Goal: Task Accomplishment & Management: Manage account settings

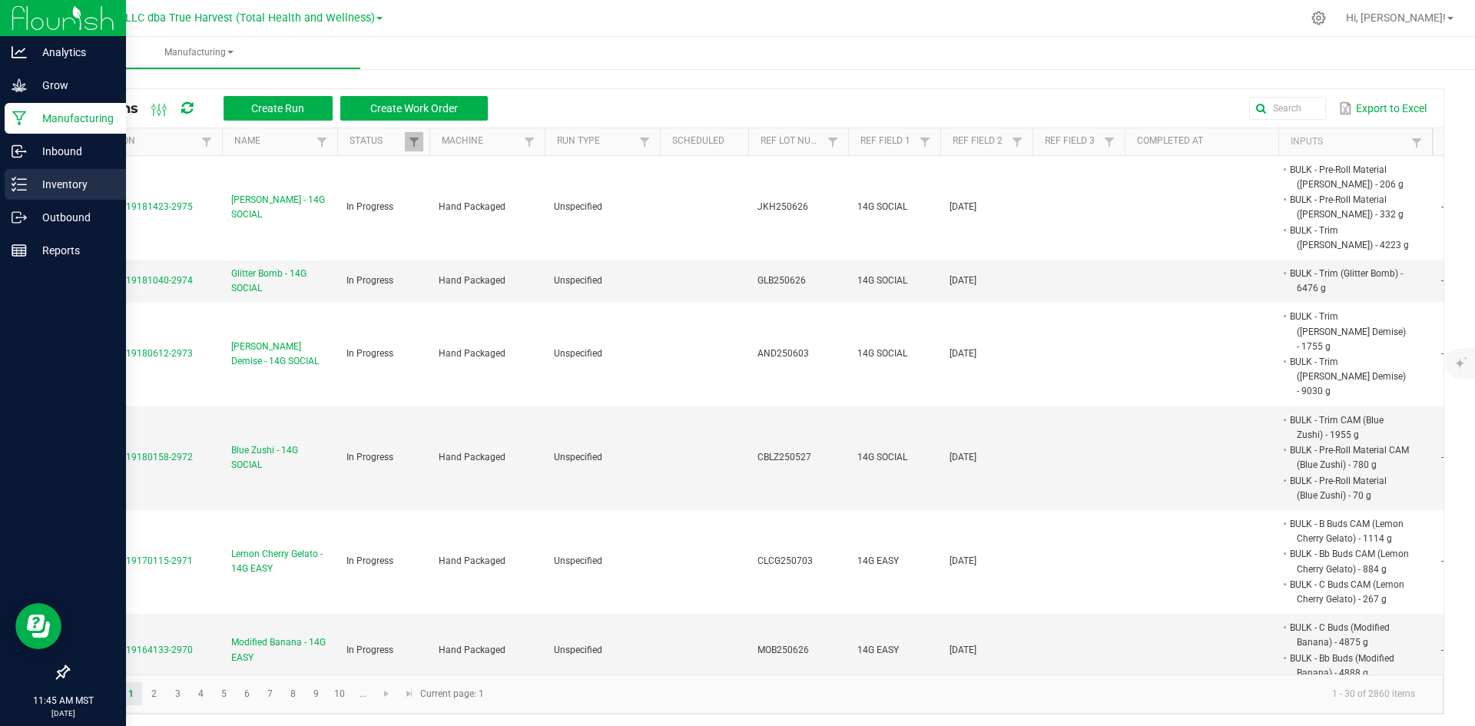
drag, startPoint x: 29, startPoint y: 172, endPoint x: 53, endPoint y: 173, distance: 23.8
click at [29, 172] on div "Inventory" at bounding box center [65, 184] width 121 height 31
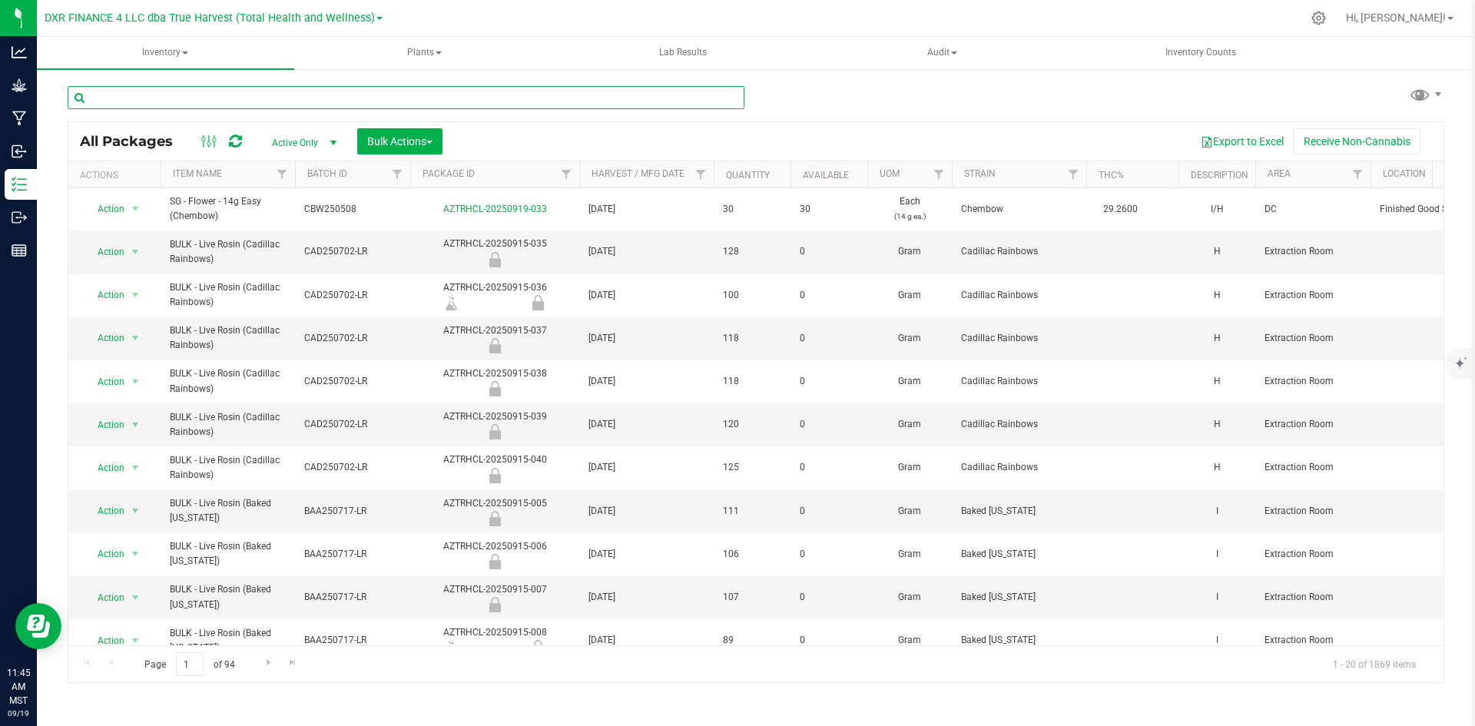
click at [383, 93] on input "text" at bounding box center [406, 97] width 677 height 23
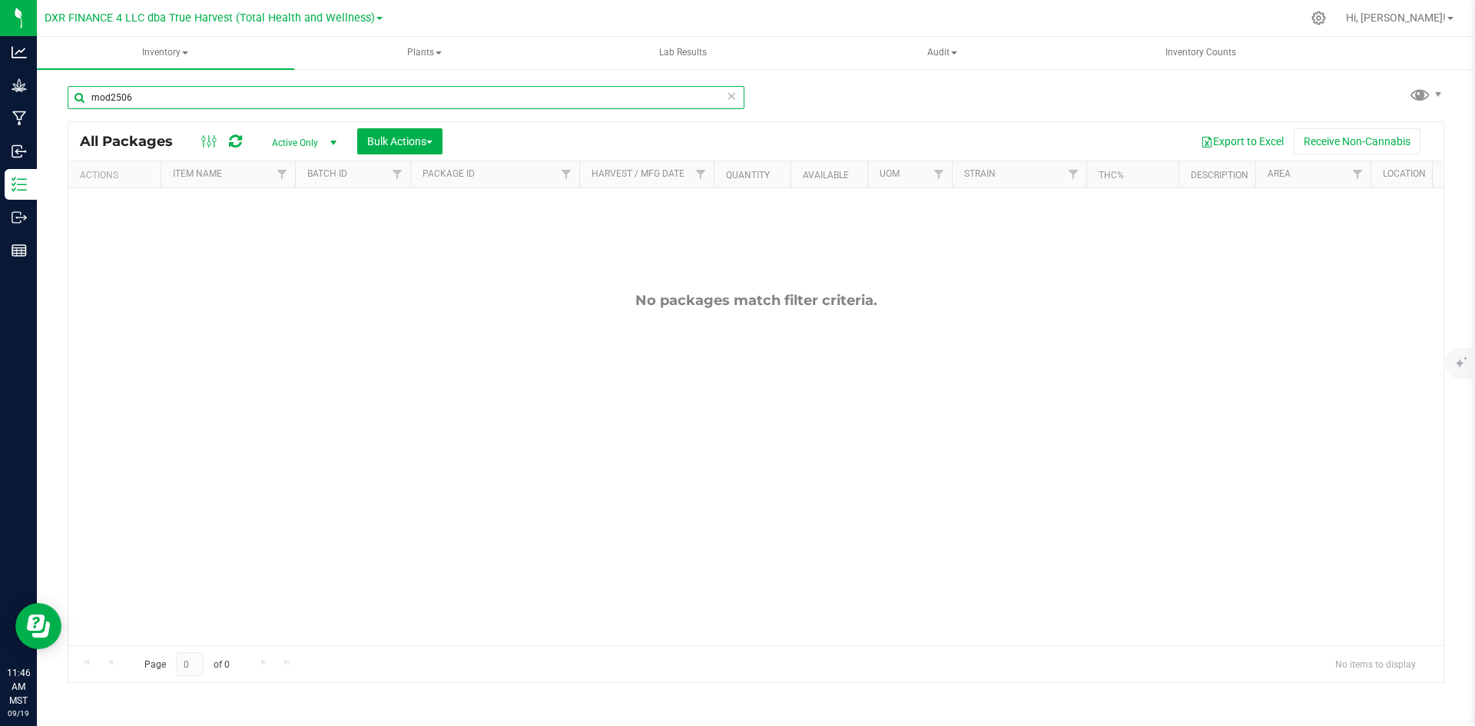
click at [112, 100] on input "mod2506" at bounding box center [406, 97] width 677 height 23
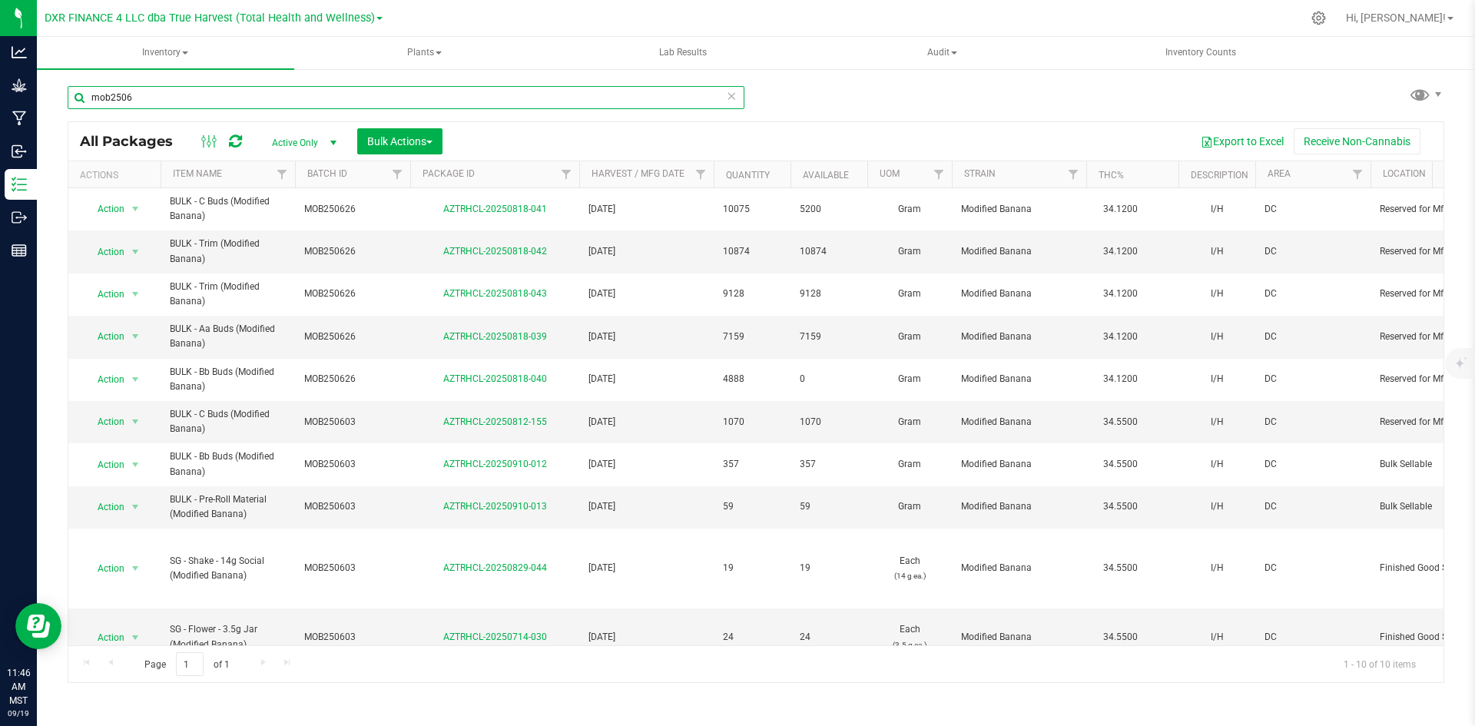
click at [317, 103] on input "mob2506" at bounding box center [406, 97] width 677 height 23
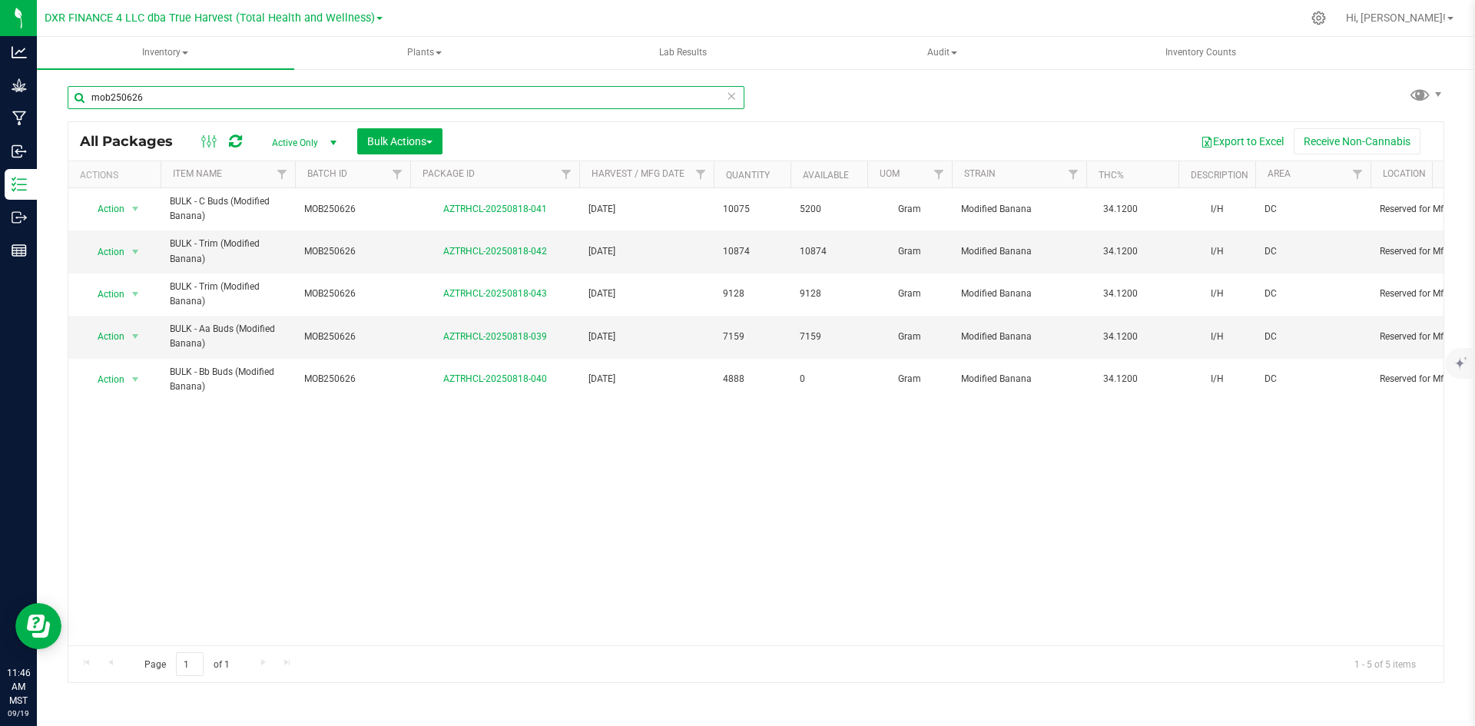
type input "mob250626"
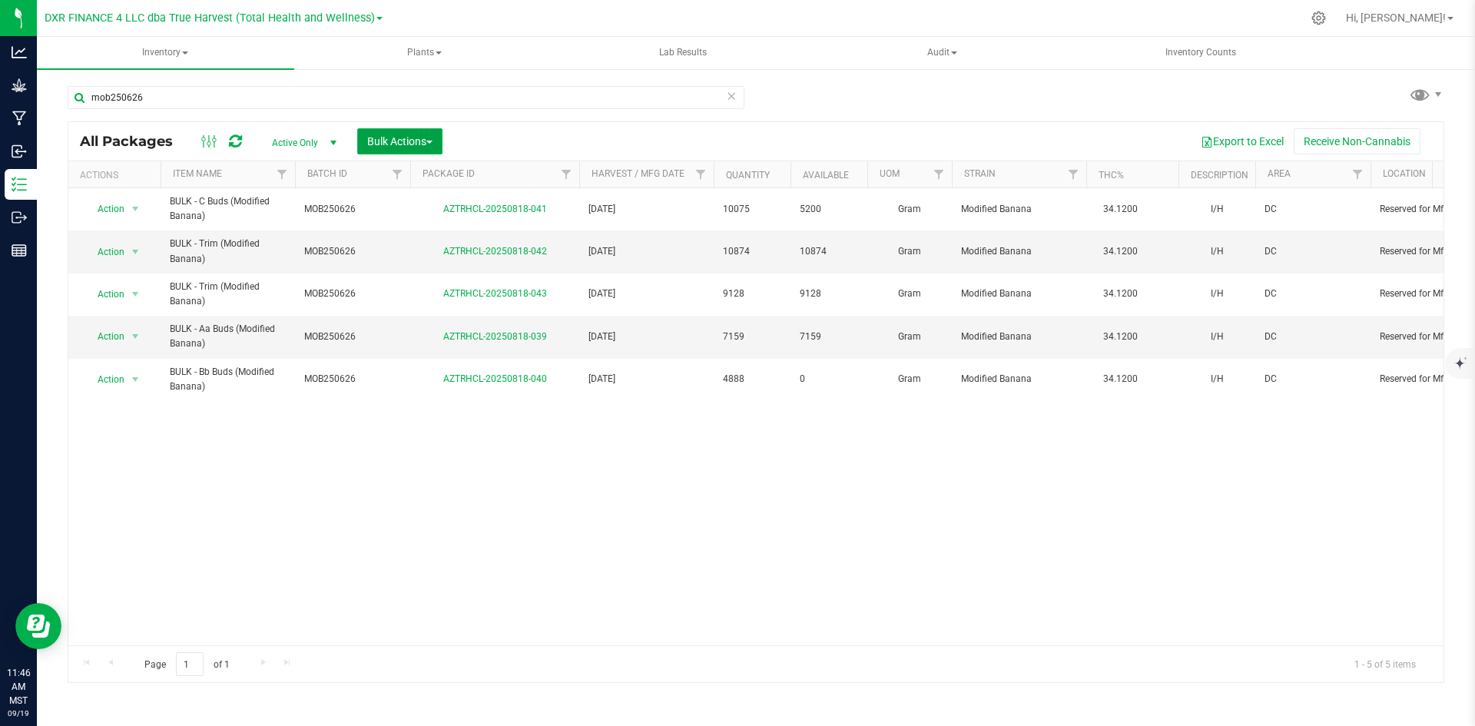
click at [416, 136] on span "Bulk Actions" at bounding box center [399, 141] width 65 height 12
click at [416, 166] on div "Add to manufacturing run" at bounding box center [435, 178] width 137 height 25
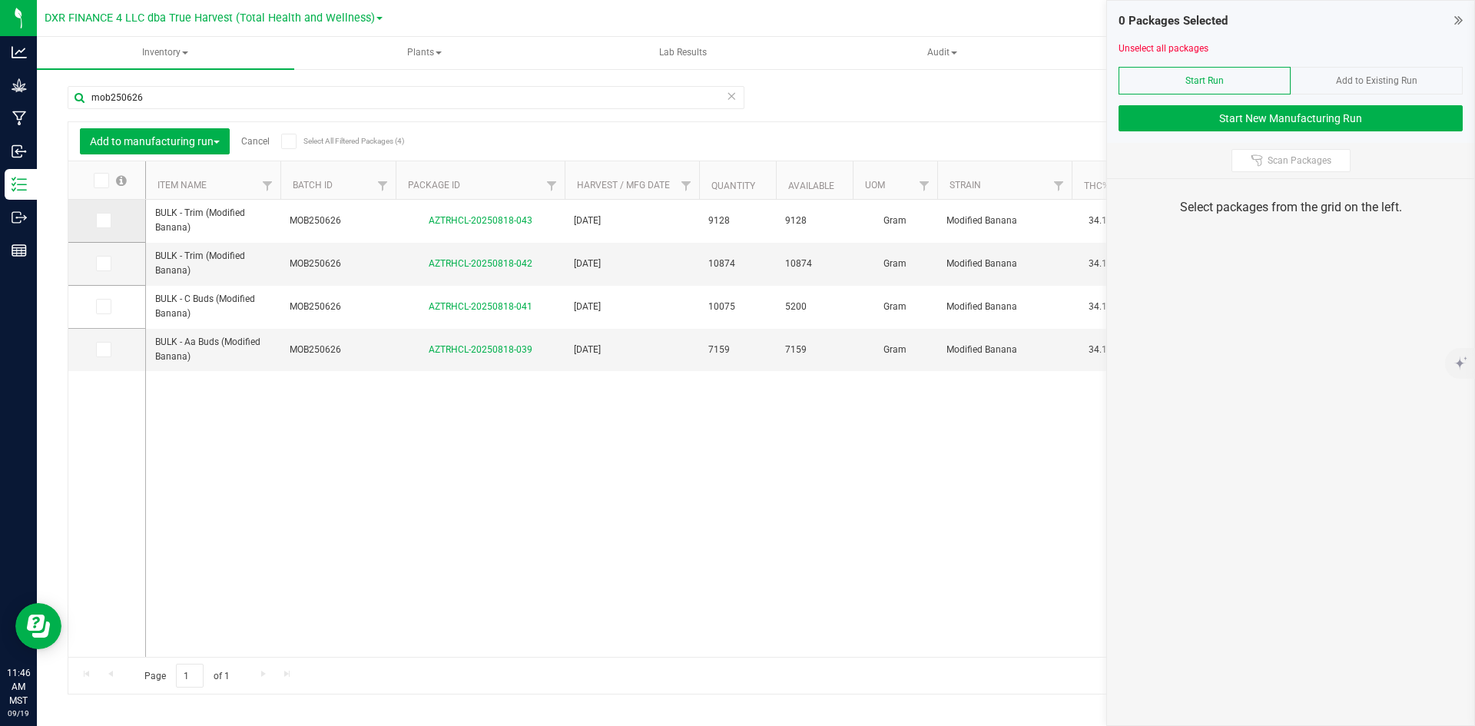
click at [104, 221] on icon at bounding box center [103, 221] width 10 height 0
click at [0, 0] on input "checkbox" at bounding box center [0, 0] width 0 height 0
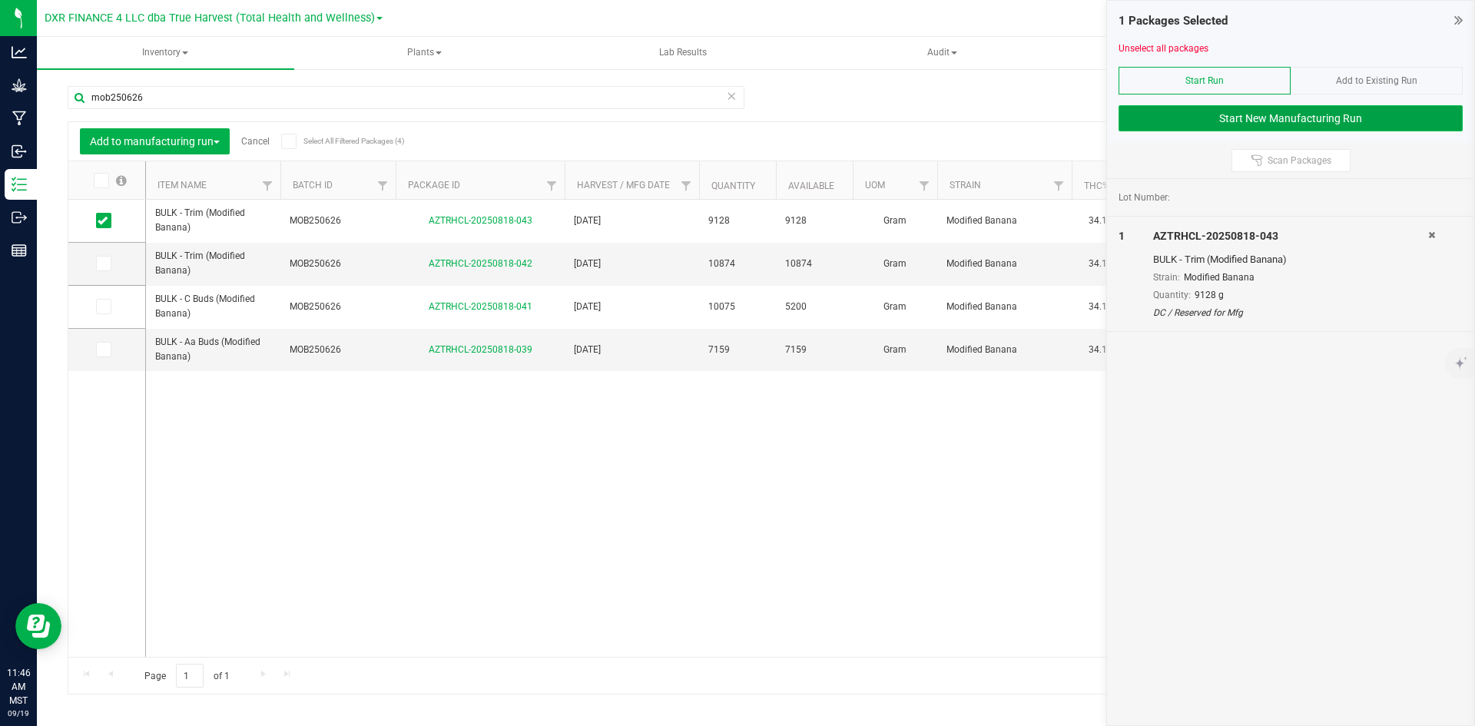
click at [1264, 118] on button "Start New Manufacturing Run" at bounding box center [1291, 118] width 344 height 26
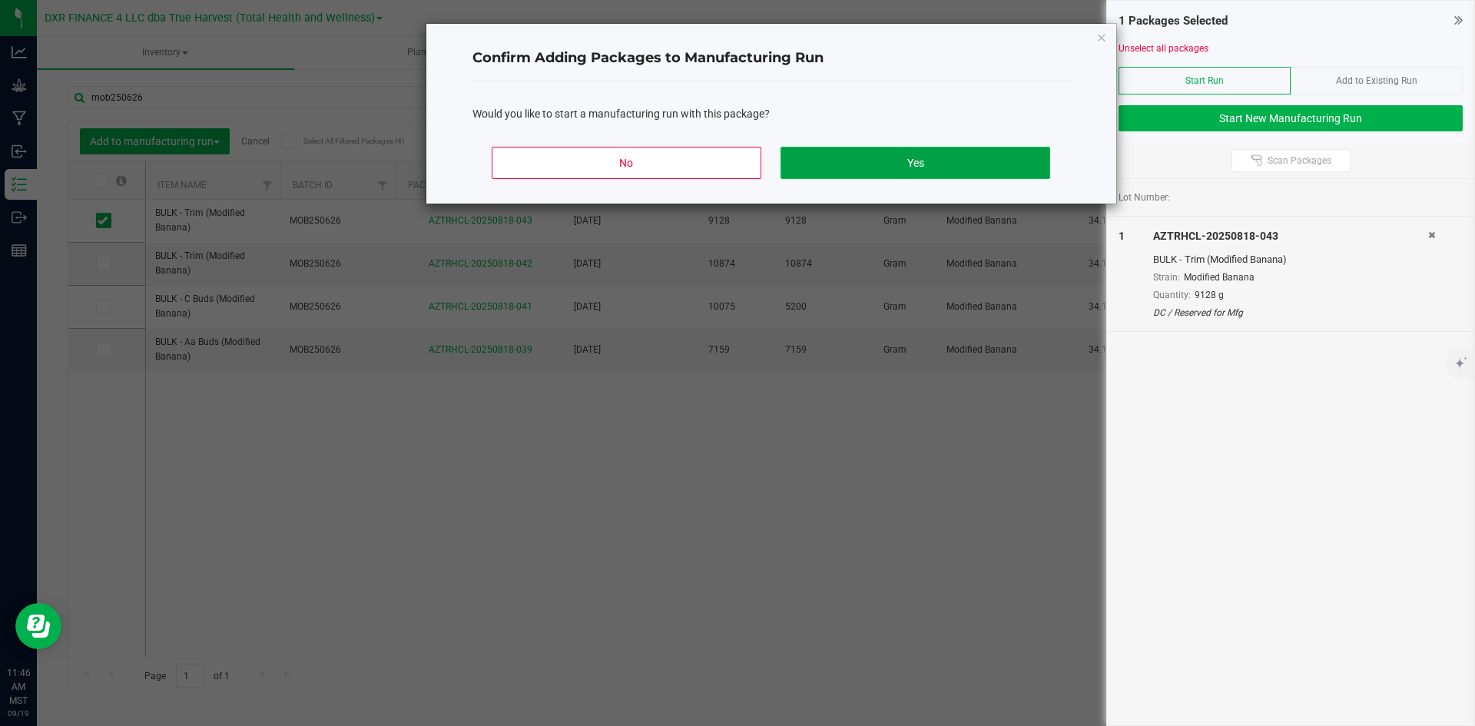
click at [861, 165] on button "Yes" at bounding box center [915, 163] width 269 height 32
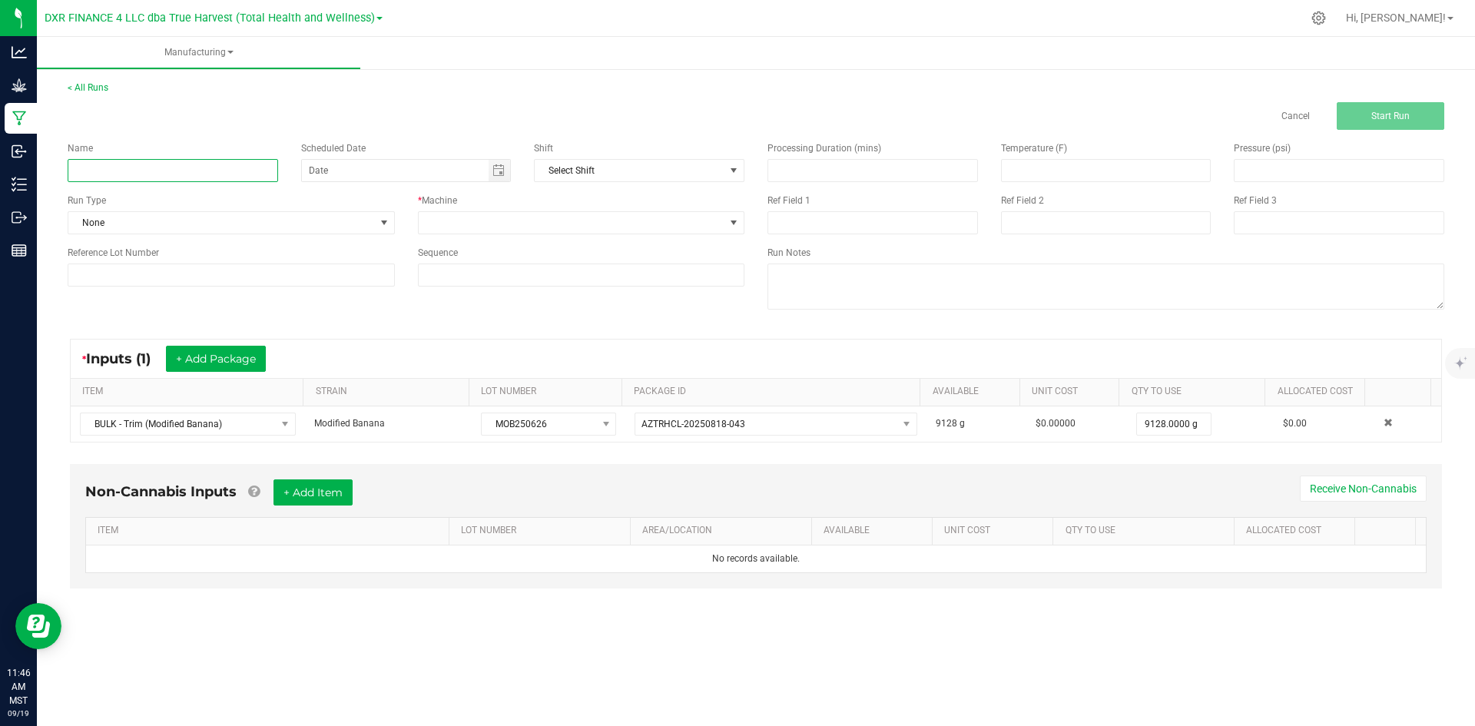
click at [237, 170] on input at bounding box center [173, 170] width 211 height 23
type input "Modified Banana - 14G SOCIAL"
click at [457, 214] on span at bounding box center [572, 223] width 307 height 22
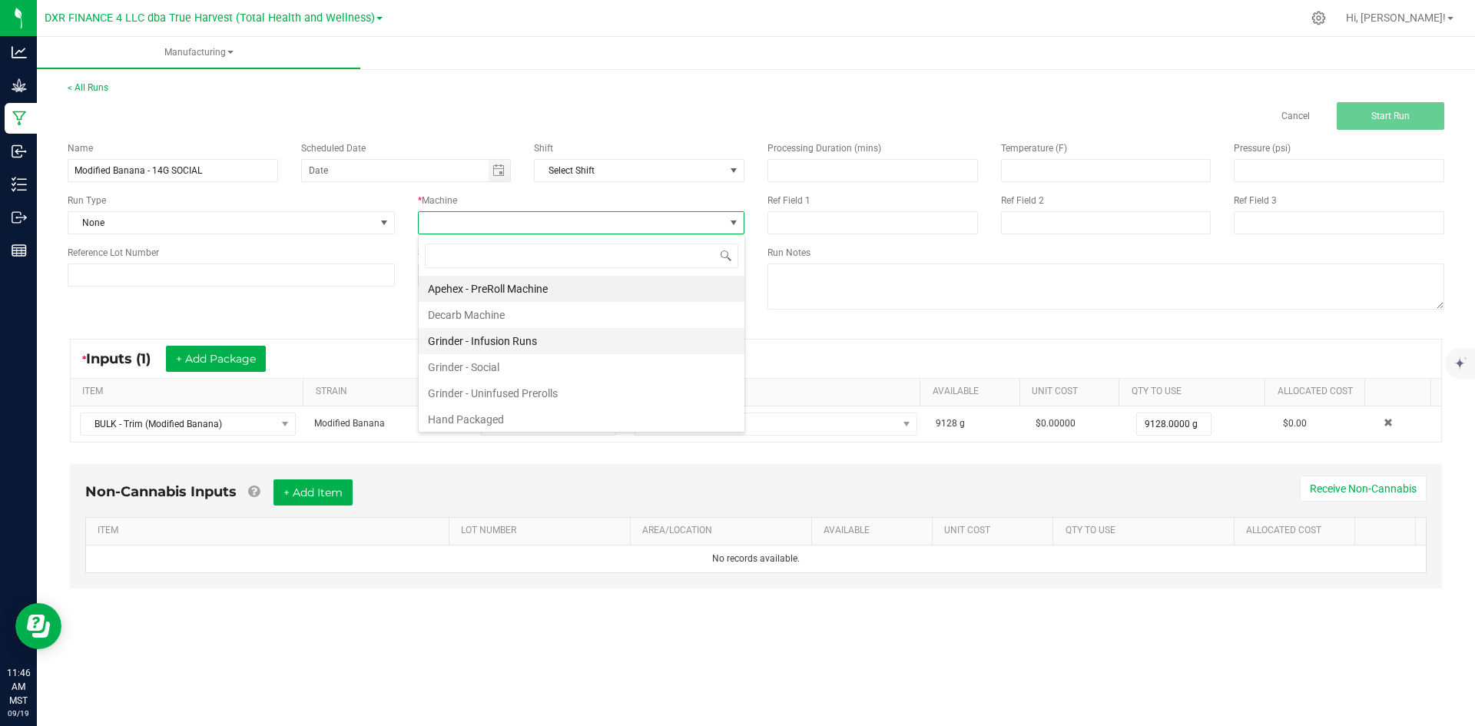
scroll to position [23, 327]
click at [505, 413] on li "Hand Packaged" at bounding box center [582, 419] width 326 height 26
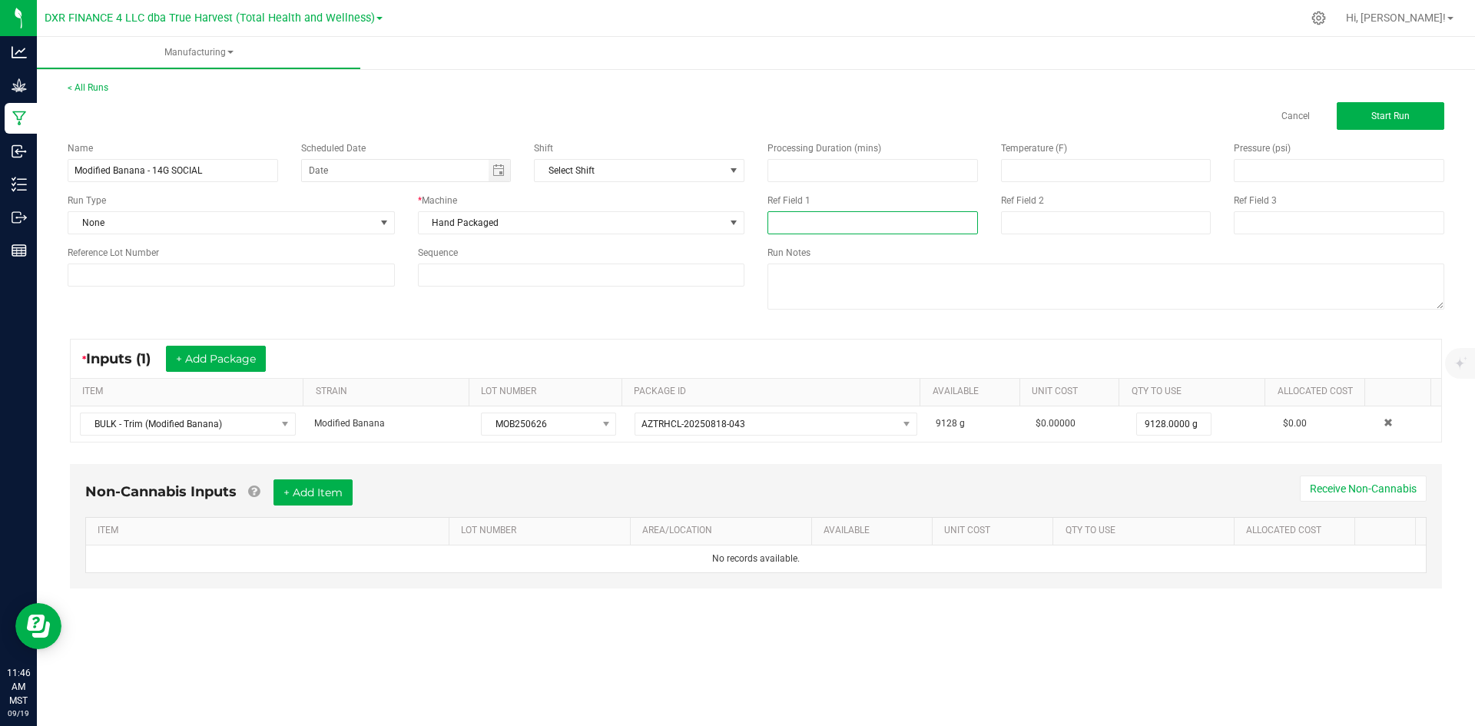
click at [798, 223] on input at bounding box center [873, 222] width 211 height 23
type input "14G SOCIAL"
click at [1027, 228] on input at bounding box center [1106, 222] width 211 height 23
type input "9-22-25"
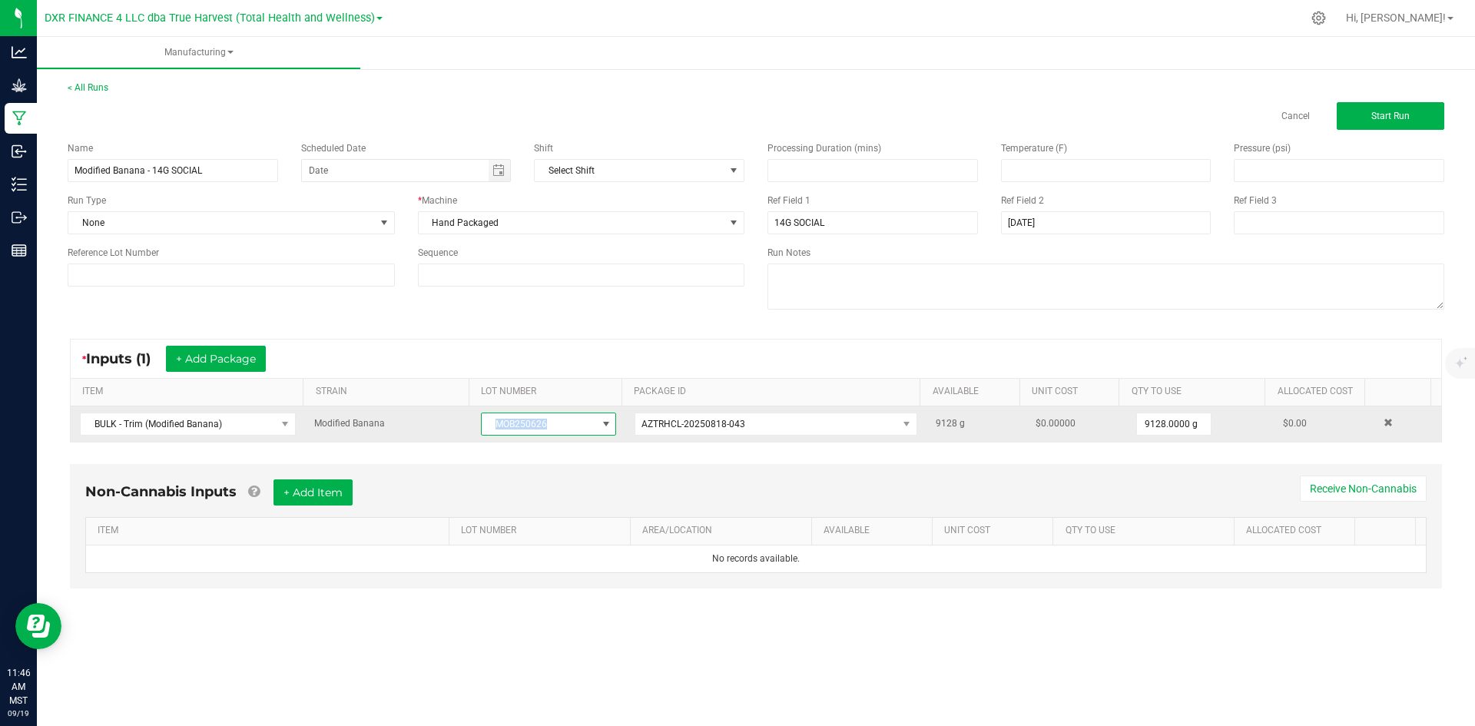
drag, startPoint x: 490, startPoint y: 426, endPoint x: 555, endPoint y: 423, distance: 64.6
click at [555, 423] on span "MOB250626" at bounding box center [539, 424] width 114 height 22
click at [555, 426] on span "MOB250626" at bounding box center [539, 424] width 114 height 22
drag, startPoint x: 555, startPoint y: 426, endPoint x: 483, endPoint y: 420, distance: 71.7
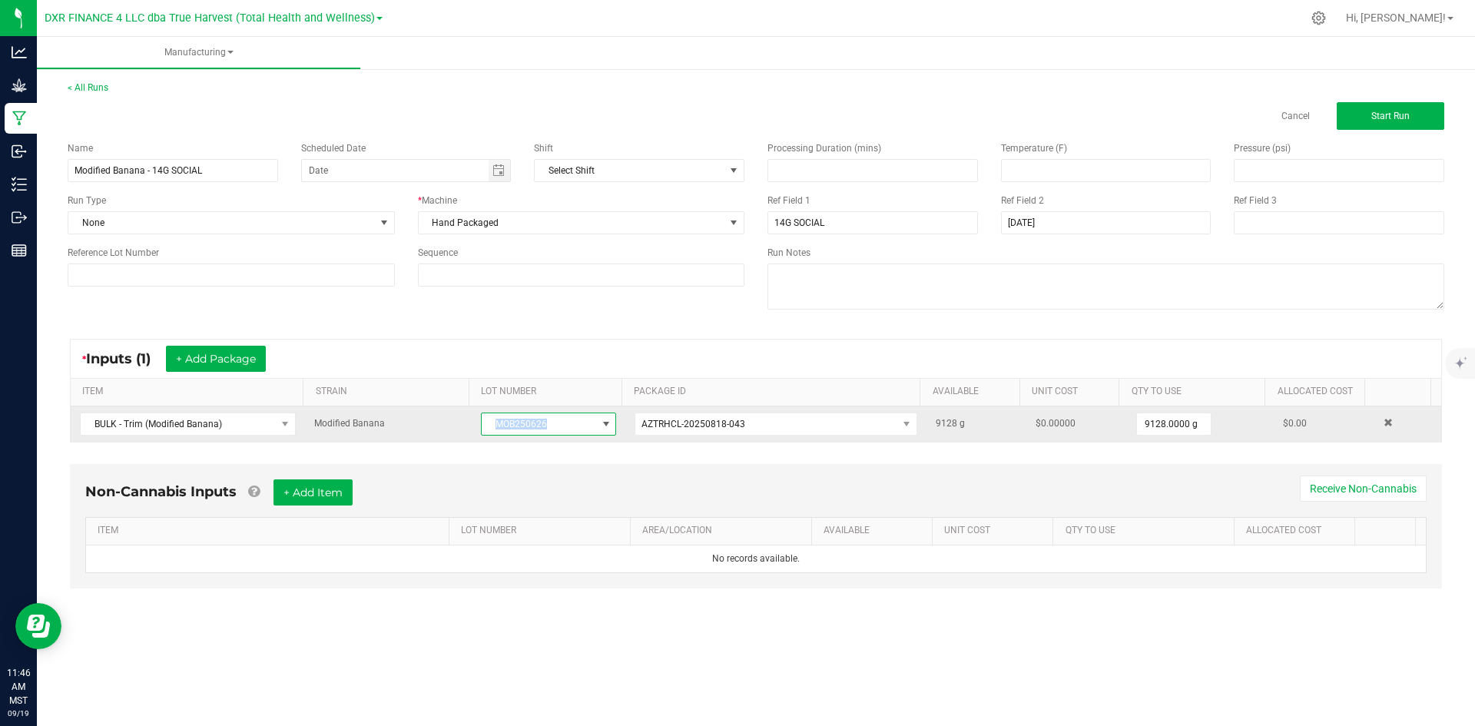
click at [483, 420] on span "MOB250626" at bounding box center [539, 424] width 114 height 22
drag, startPoint x: 489, startPoint y: 420, endPoint x: 569, endPoint y: 433, distance: 80.2
click at [569, 433] on span "MOB250626" at bounding box center [539, 424] width 114 height 22
copy span "MOB250626"
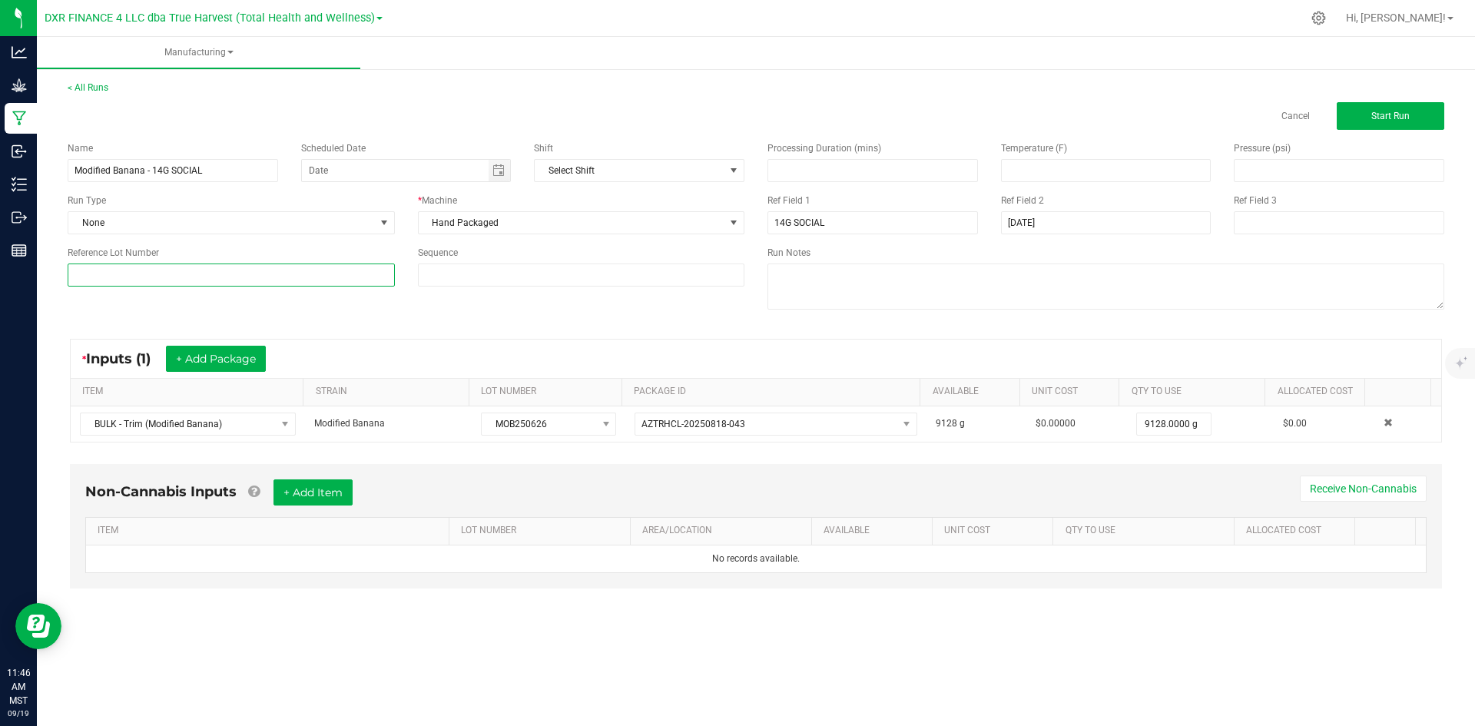
click at [328, 272] on input at bounding box center [231, 275] width 327 height 23
paste input "MOB250626"
type input "MOB250626"
click at [227, 176] on input "Modified Banana - 14G SOCIAL" at bounding box center [173, 170] width 211 height 23
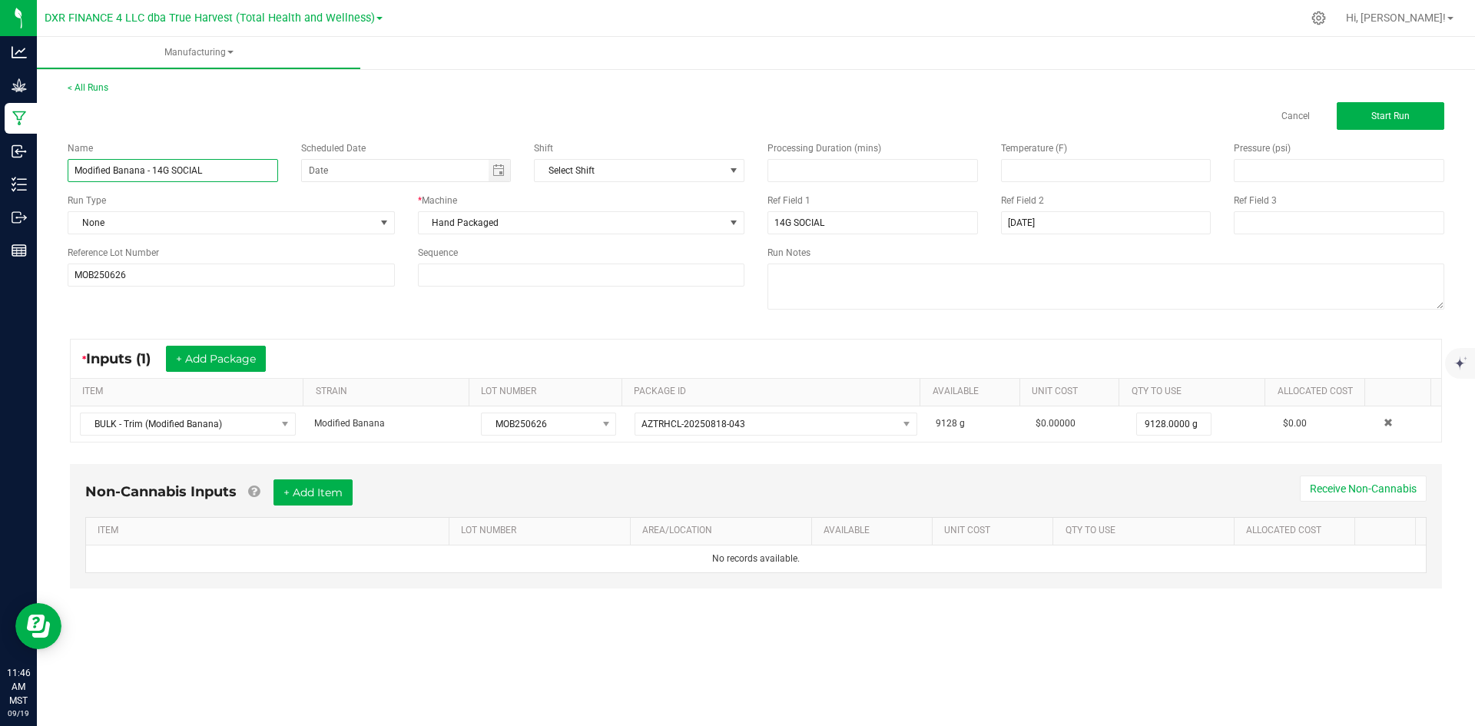
click at [227, 176] on input "Modified Banana - 14G SOCIAL" at bounding box center [173, 170] width 211 height 23
click at [182, 280] on input "MOB250626" at bounding box center [231, 275] width 327 height 23
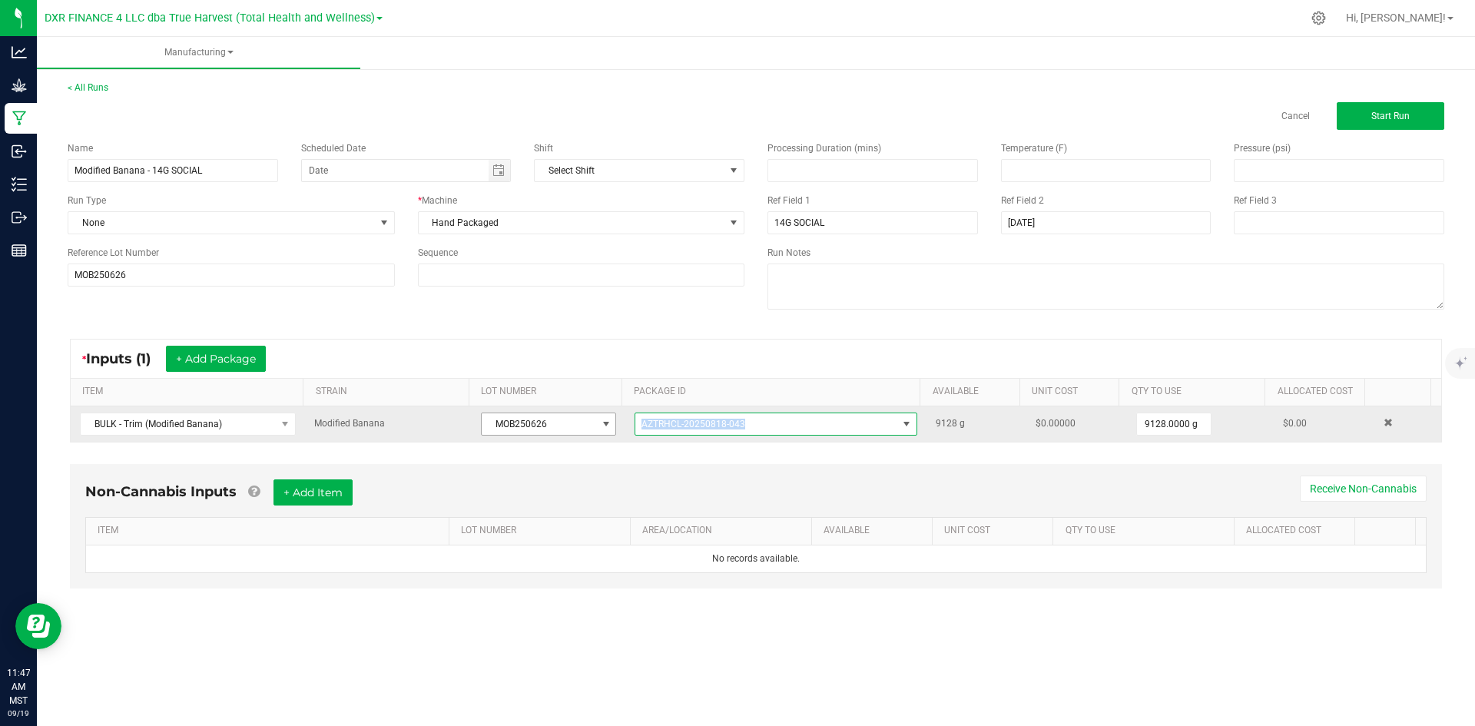
drag, startPoint x: 778, startPoint y: 428, endPoint x: 602, endPoint y: 428, distance: 176.7
click at [602, 428] on tr "BULK - Trim (Modified Banana) Modified Banana MOB250626 AZTRHCL-20250818-043 91…" at bounding box center [756, 423] width 1371 height 35
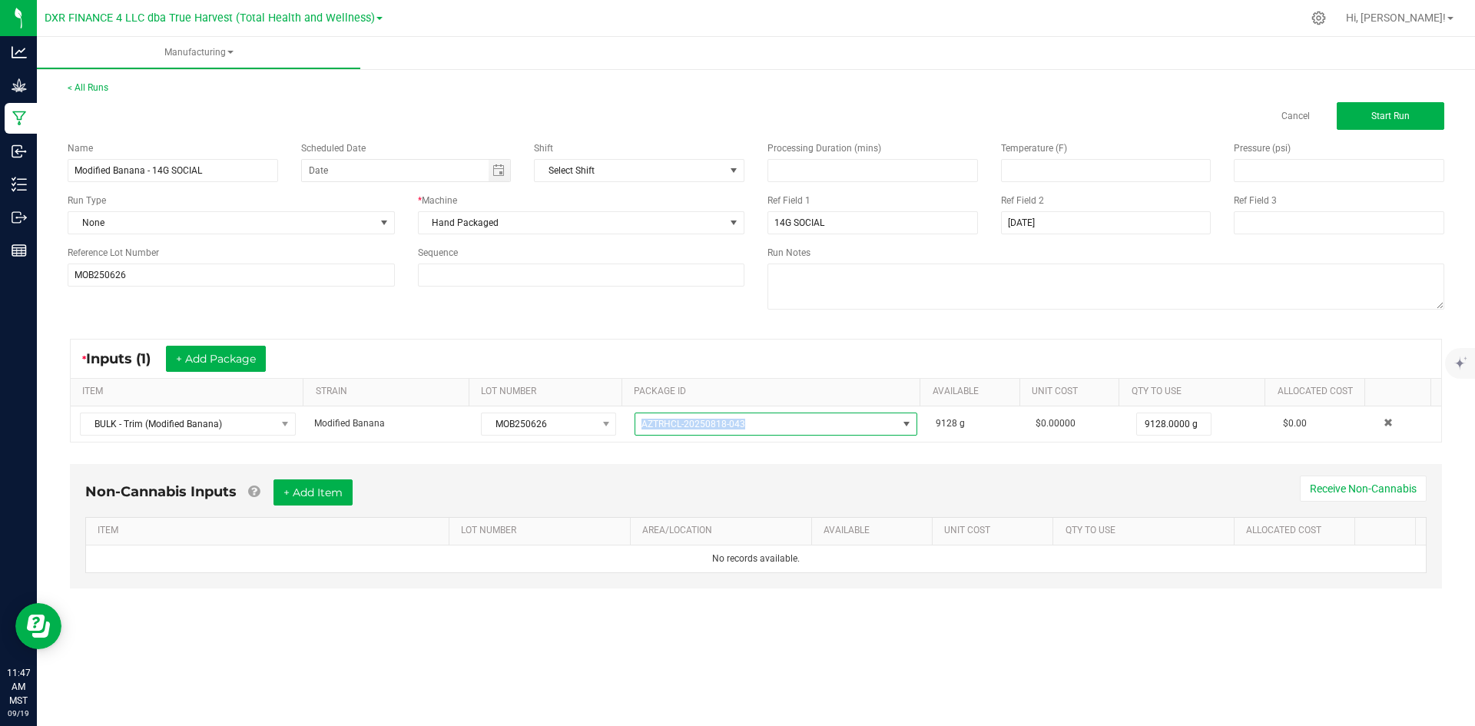
copy tr "AZTRHCL-20250818-043"
click at [1355, 118] on button "Start Run" at bounding box center [1391, 116] width 108 height 28
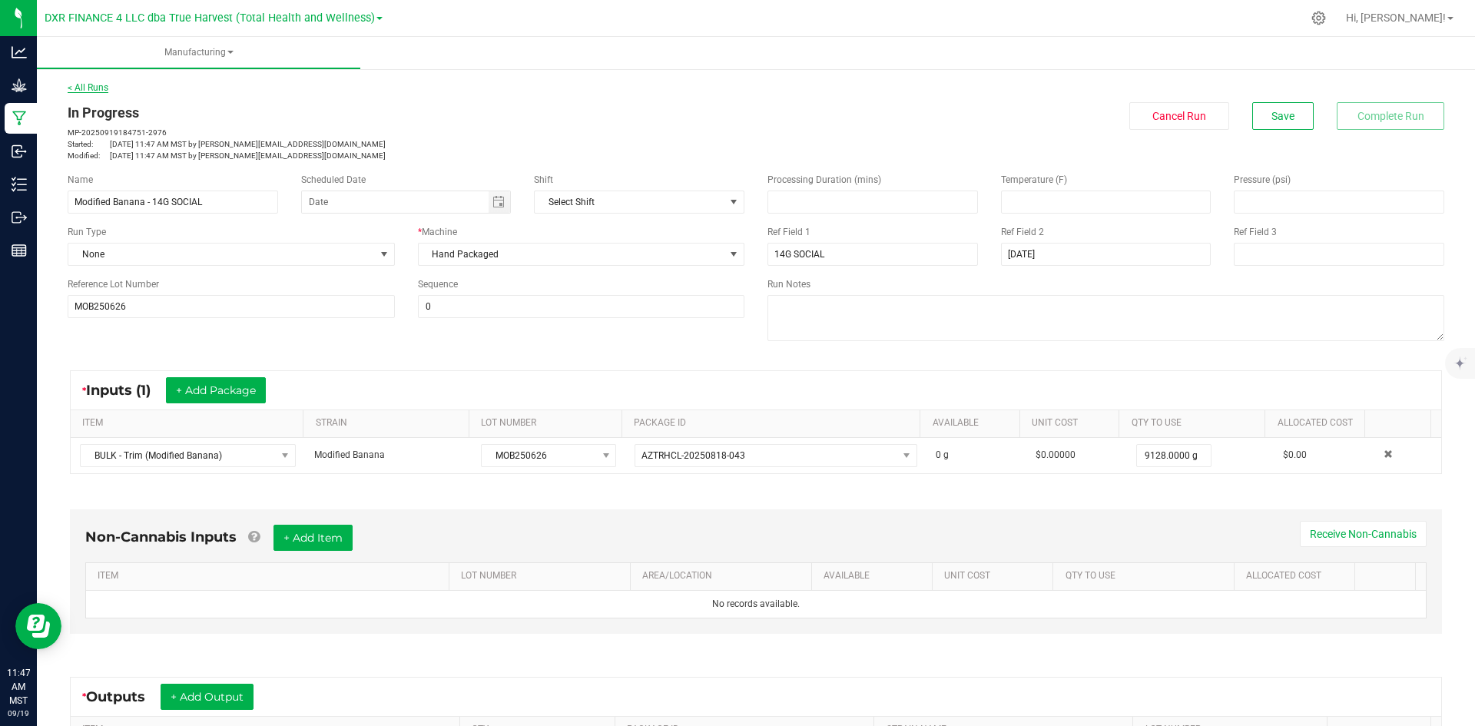
click at [87, 85] on link "< All Runs" at bounding box center [88, 87] width 41 height 11
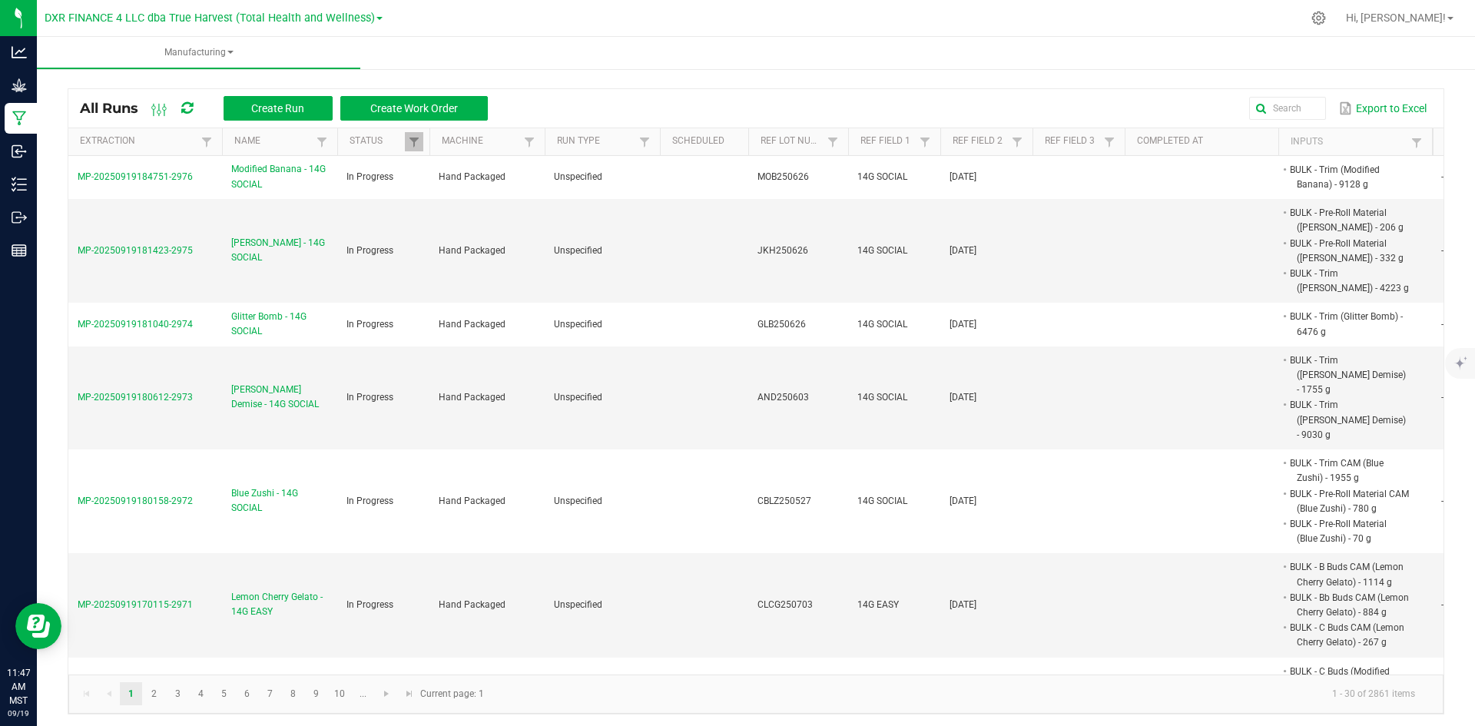
drag, startPoint x: 190, startPoint y: 186, endPoint x: 51, endPoint y: 191, distance: 139.2
click at [51, 191] on div "All Runs Create Run Create Work Order Export to Excel Extraction Name Status Ma…" at bounding box center [756, 397] width 1438 height 665
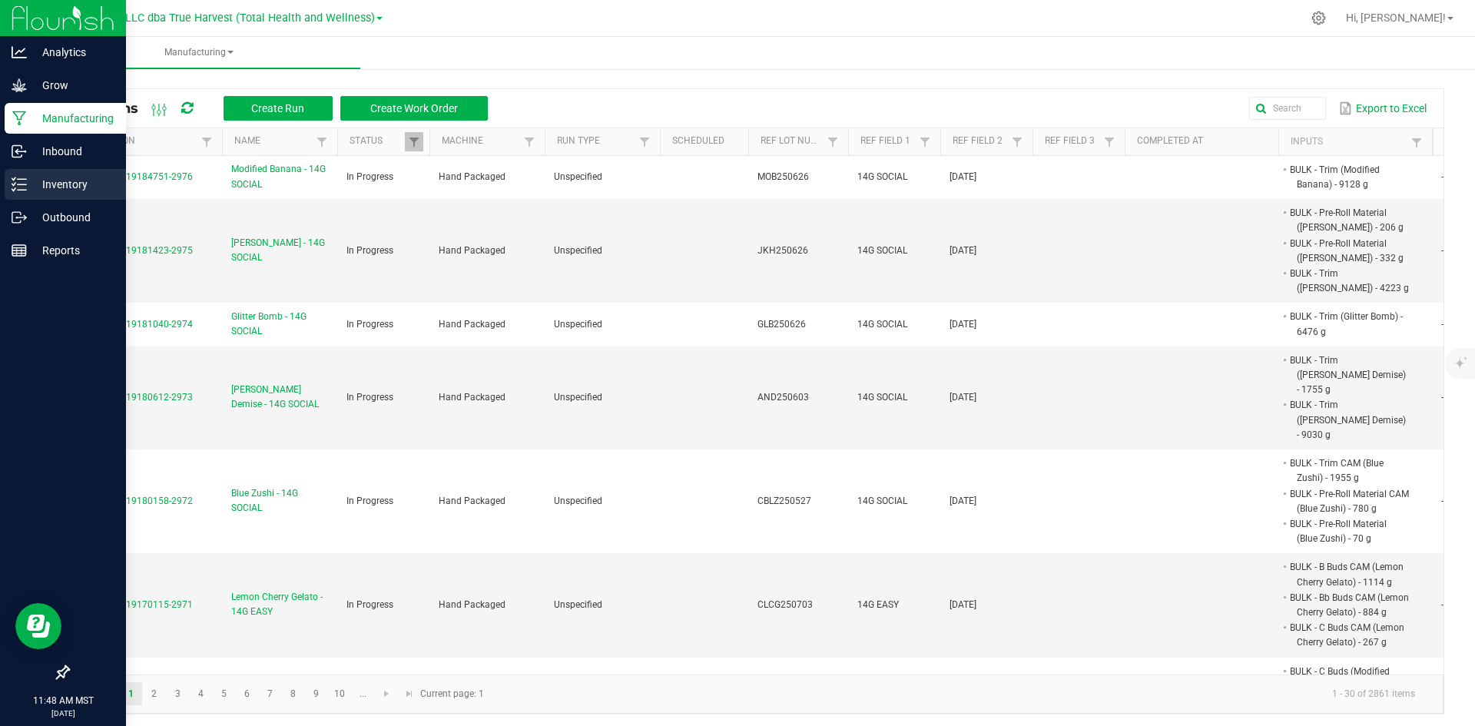
click at [36, 188] on p "Inventory" at bounding box center [73, 184] width 92 height 18
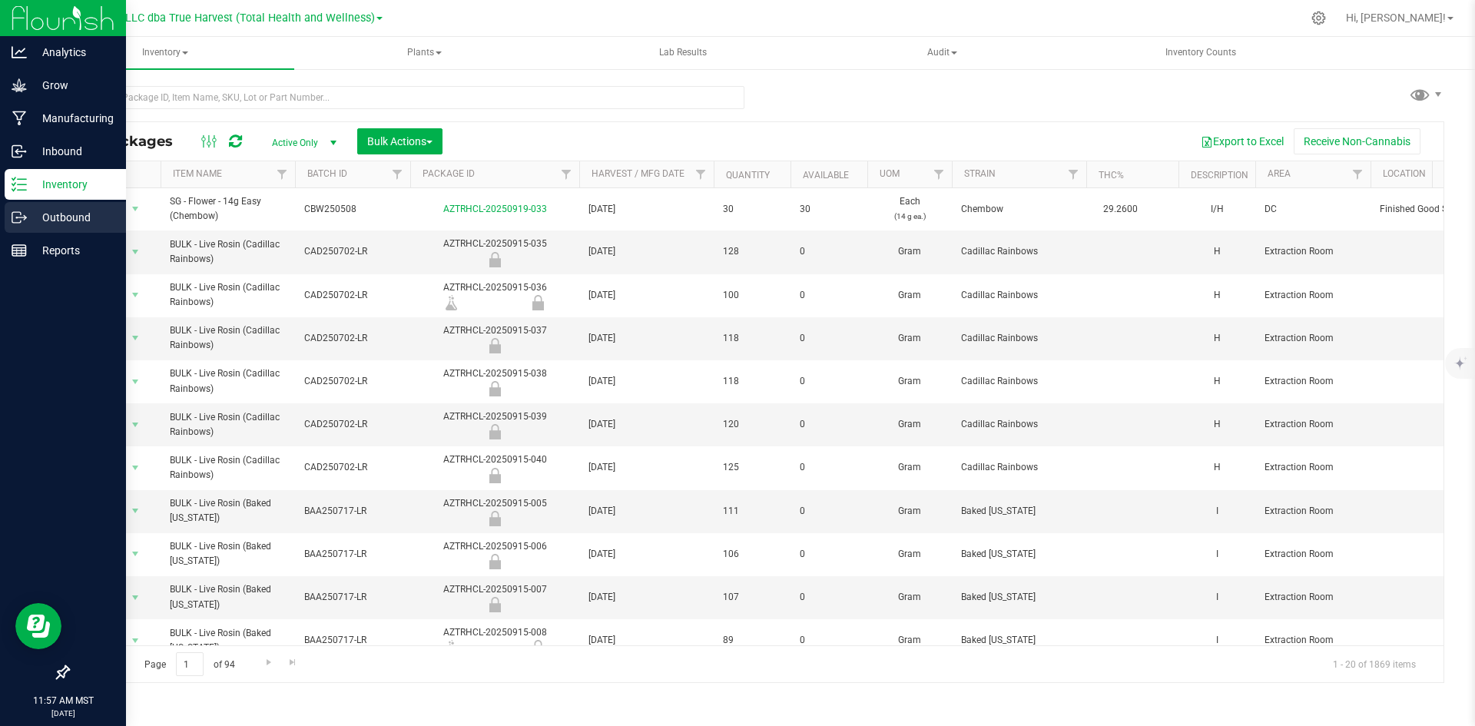
click at [25, 221] on icon at bounding box center [19, 217] width 15 height 15
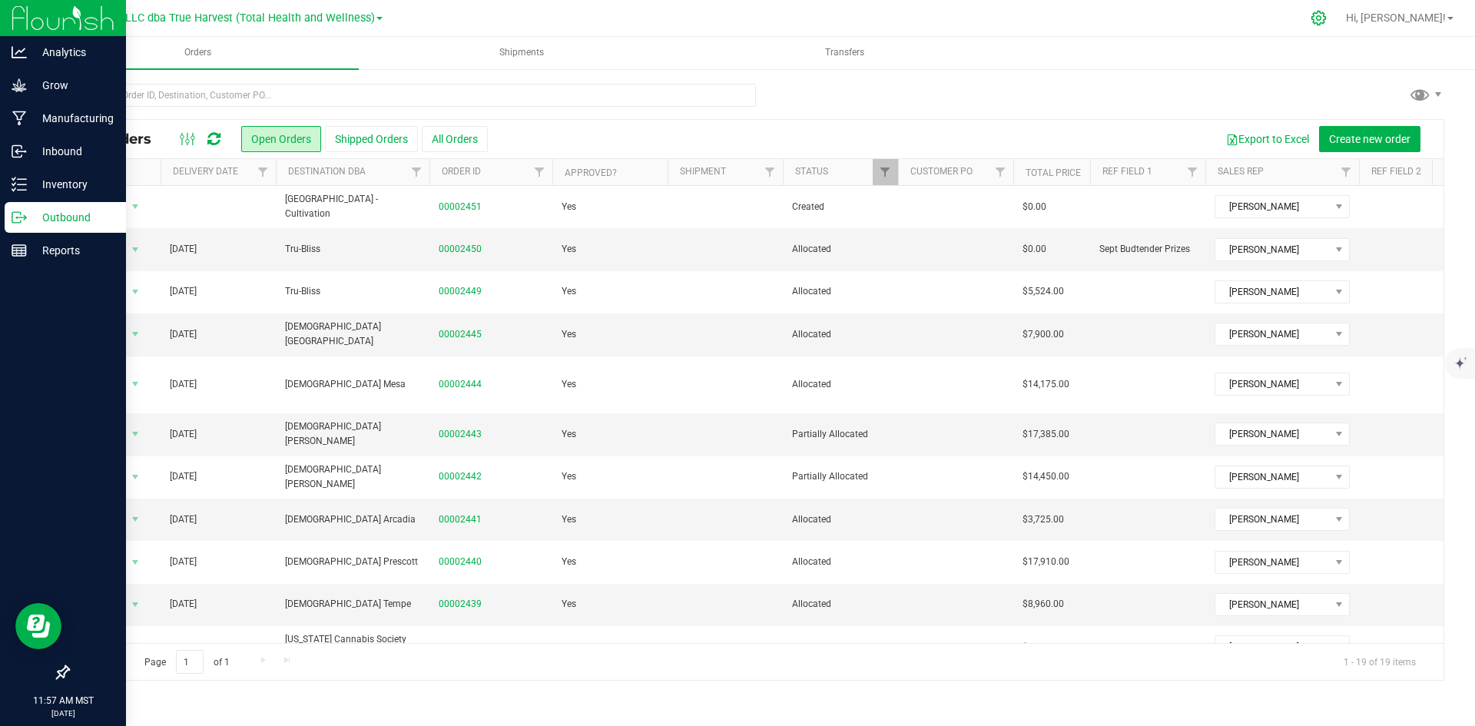
click at [1327, 24] on icon at bounding box center [1319, 18] width 16 height 16
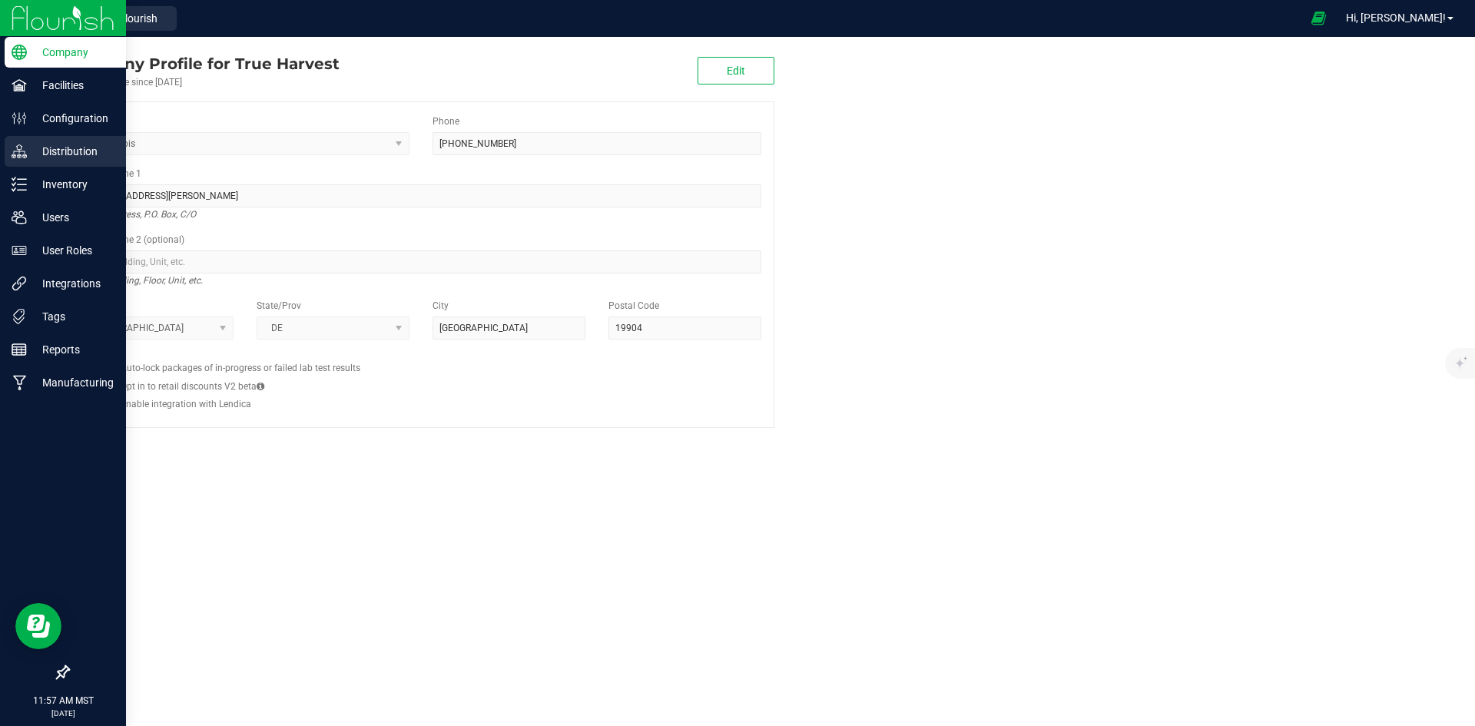
click at [28, 162] on div "Distribution" at bounding box center [65, 151] width 121 height 31
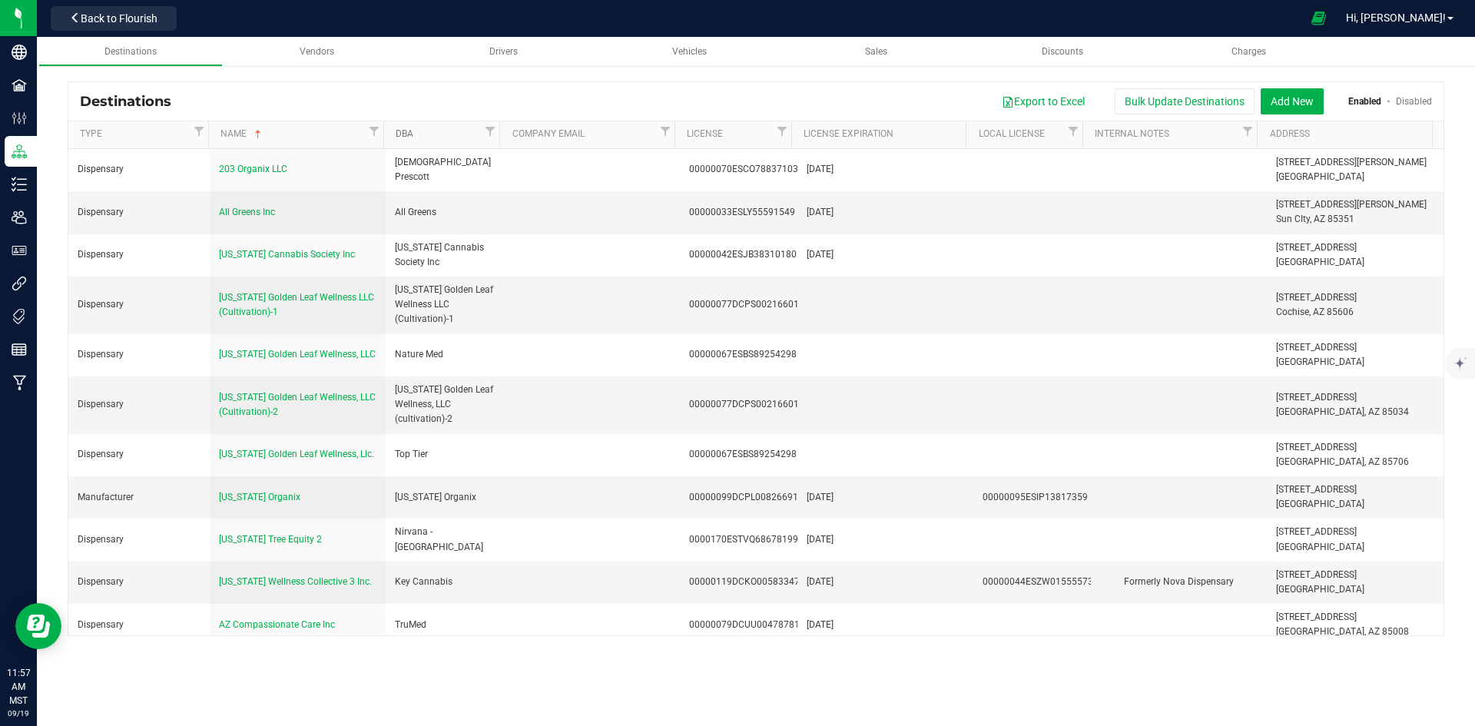
click at [448, 139] on link "DBA" at bounding box center [438, 134] width 85 height 12
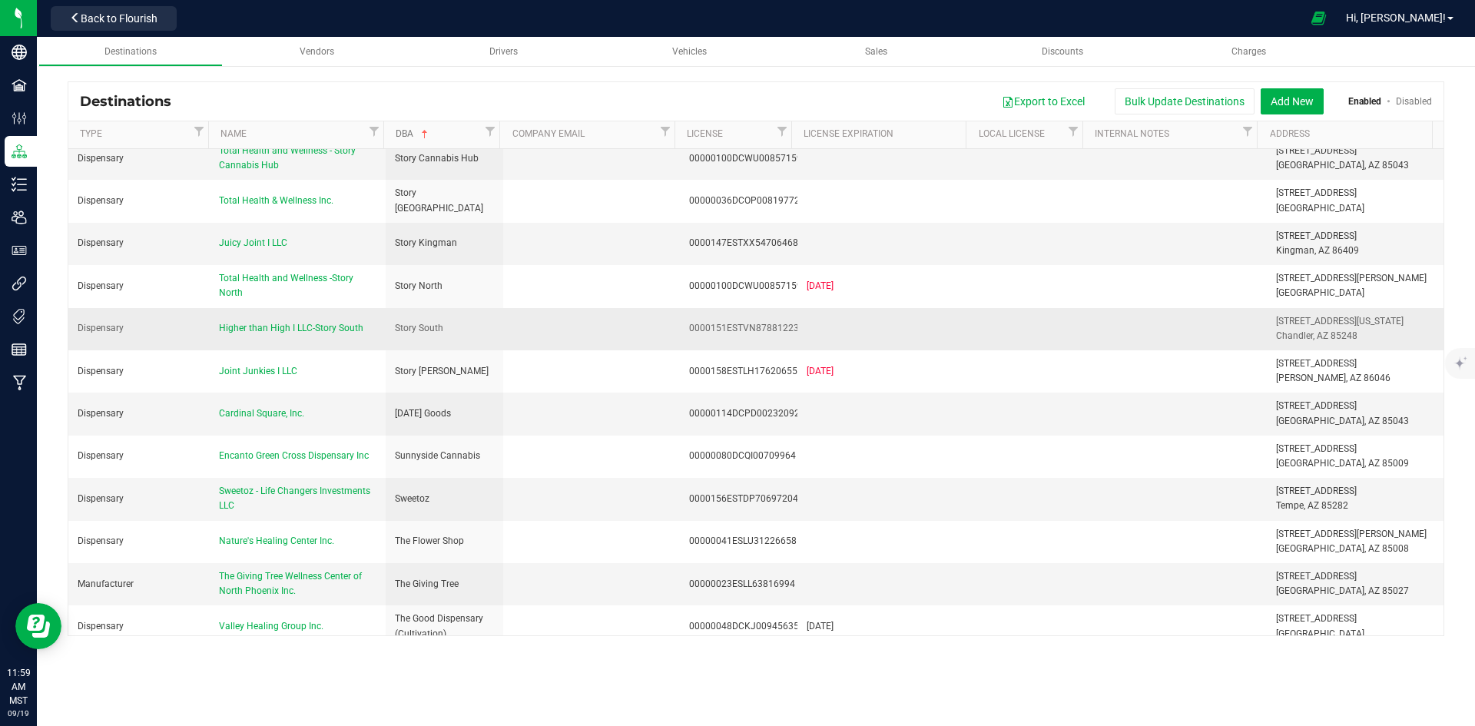
scroll to position [4226, 0]
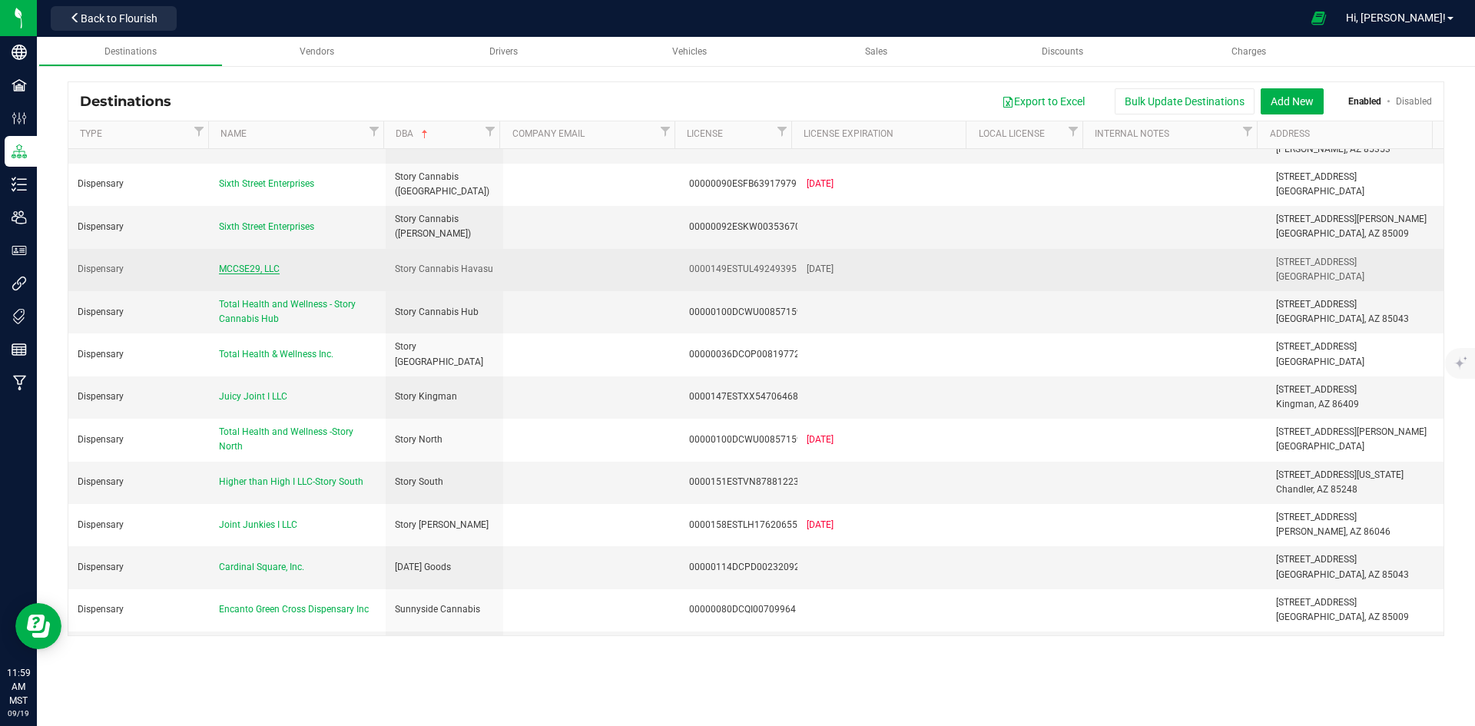
click at [232, 264] on span "MCCSE29, LLC" at bounding box center [249, 269] width 61 height 11
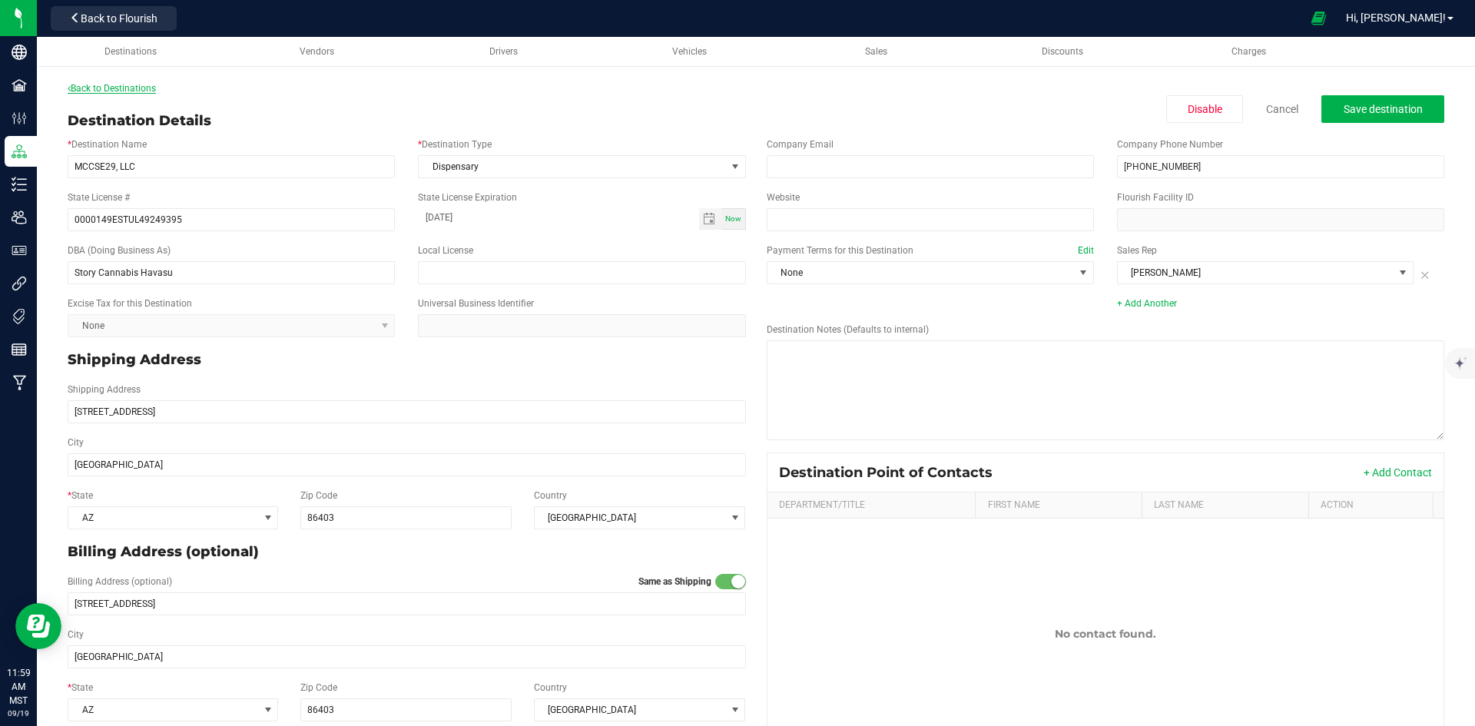
click at [109, 87] on link "Back to Destinations" at bounding box center [112, 88] width 88 height 11
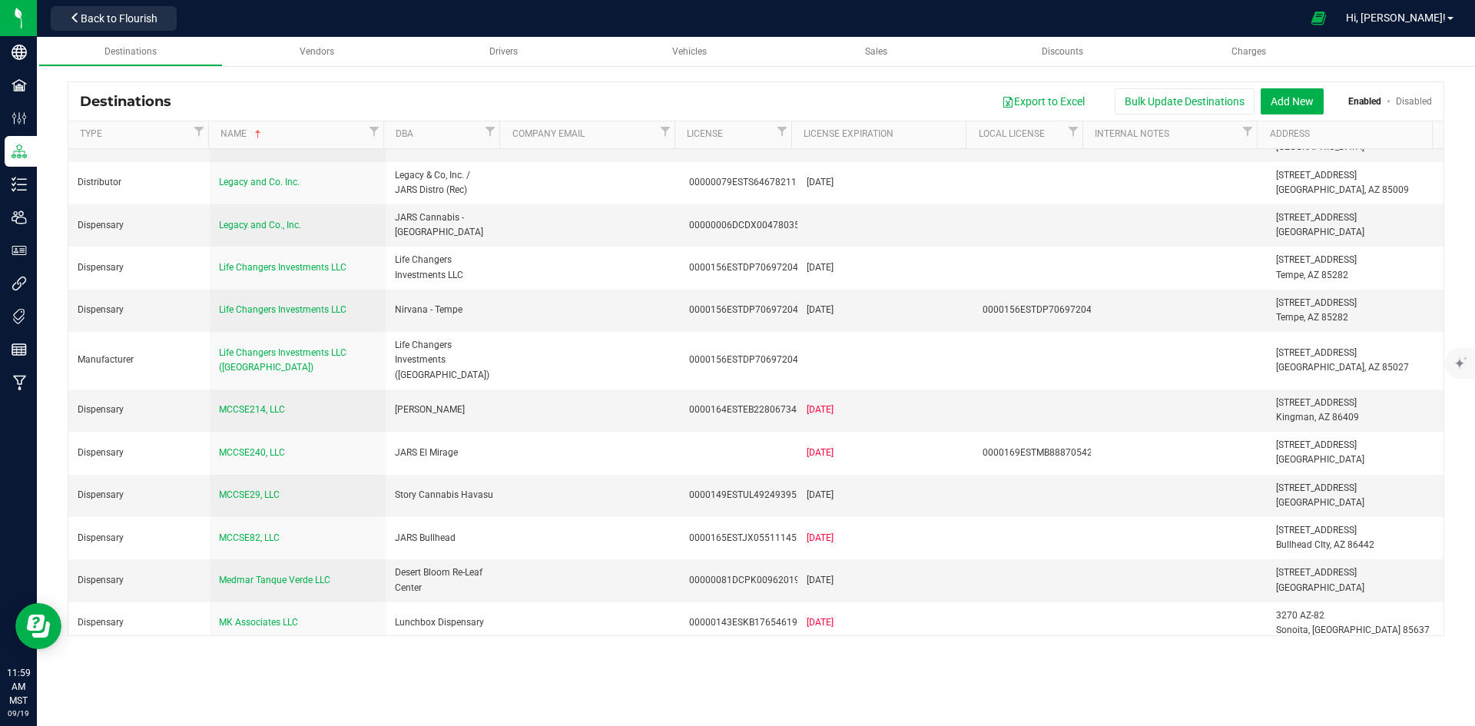
scroll to position [2920, 0]
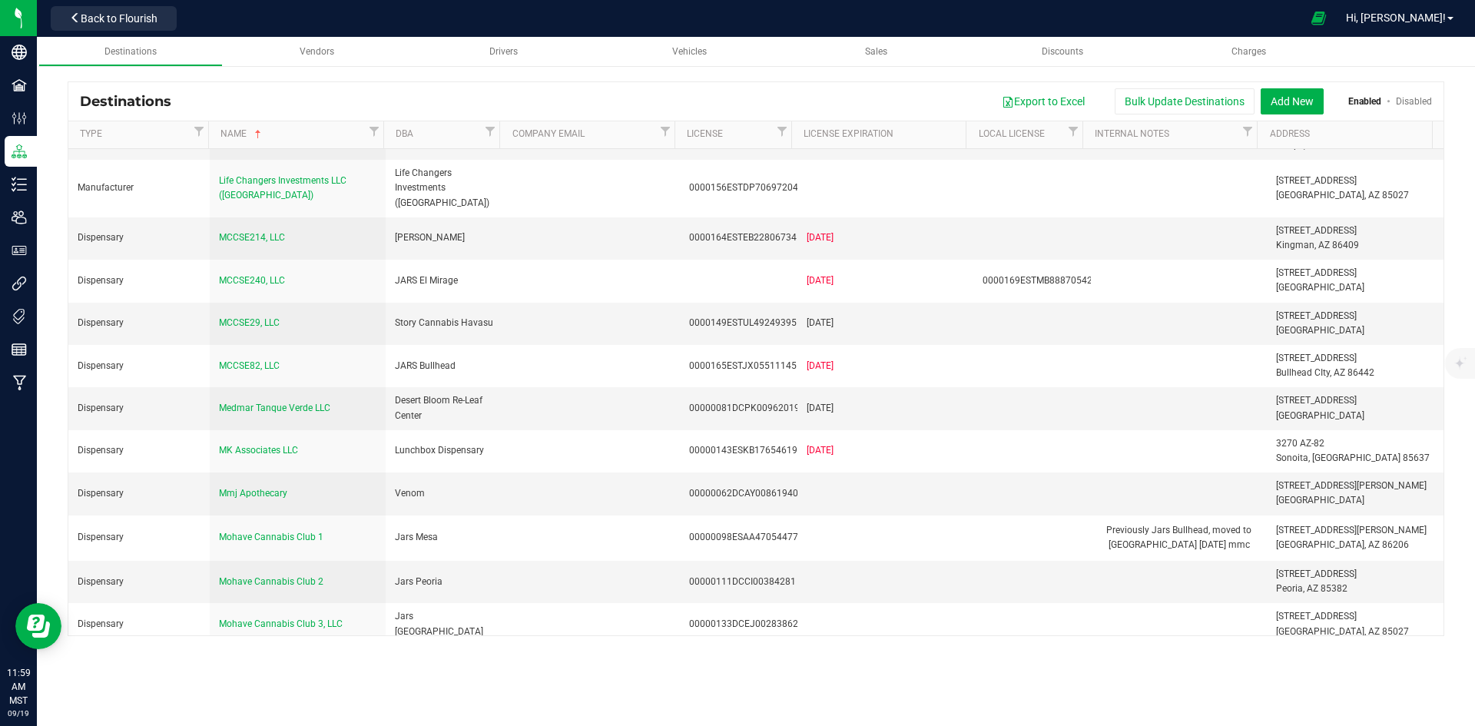
click at [455, 144] on th "DBA" at bounding box center [441, 135] width 117 height 28
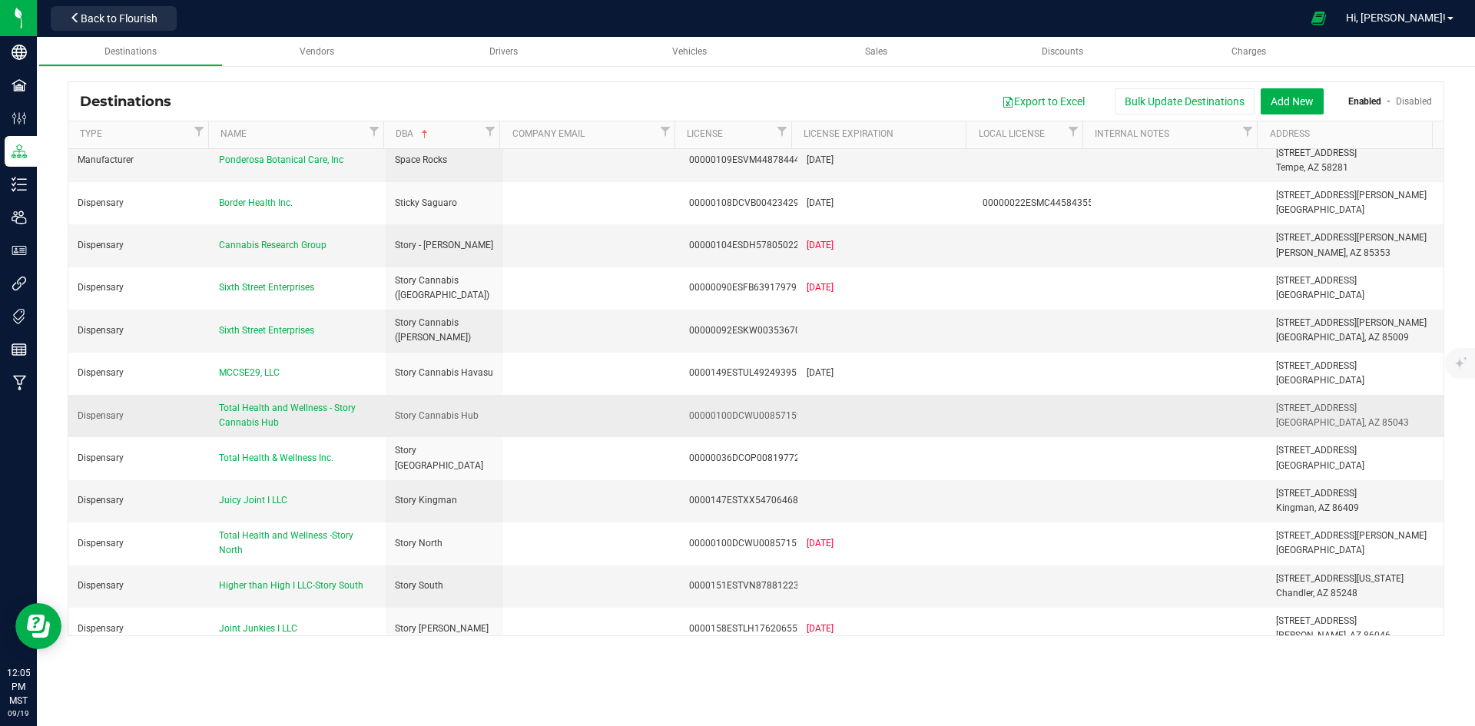
scroll to position [4149, 0]
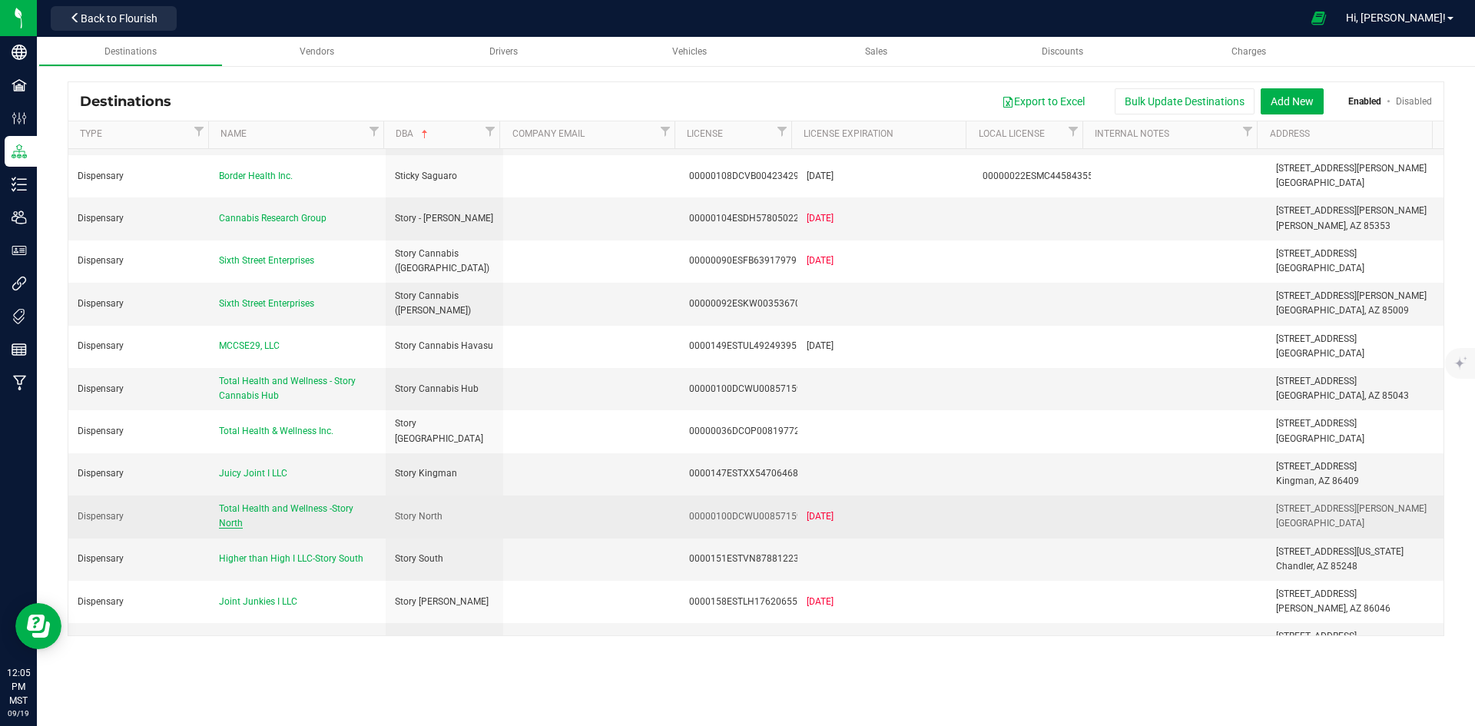
click at [280, 503] on span "Total Health and Wellness -Story North" at bounding box center [286, 515] width 134 height 25
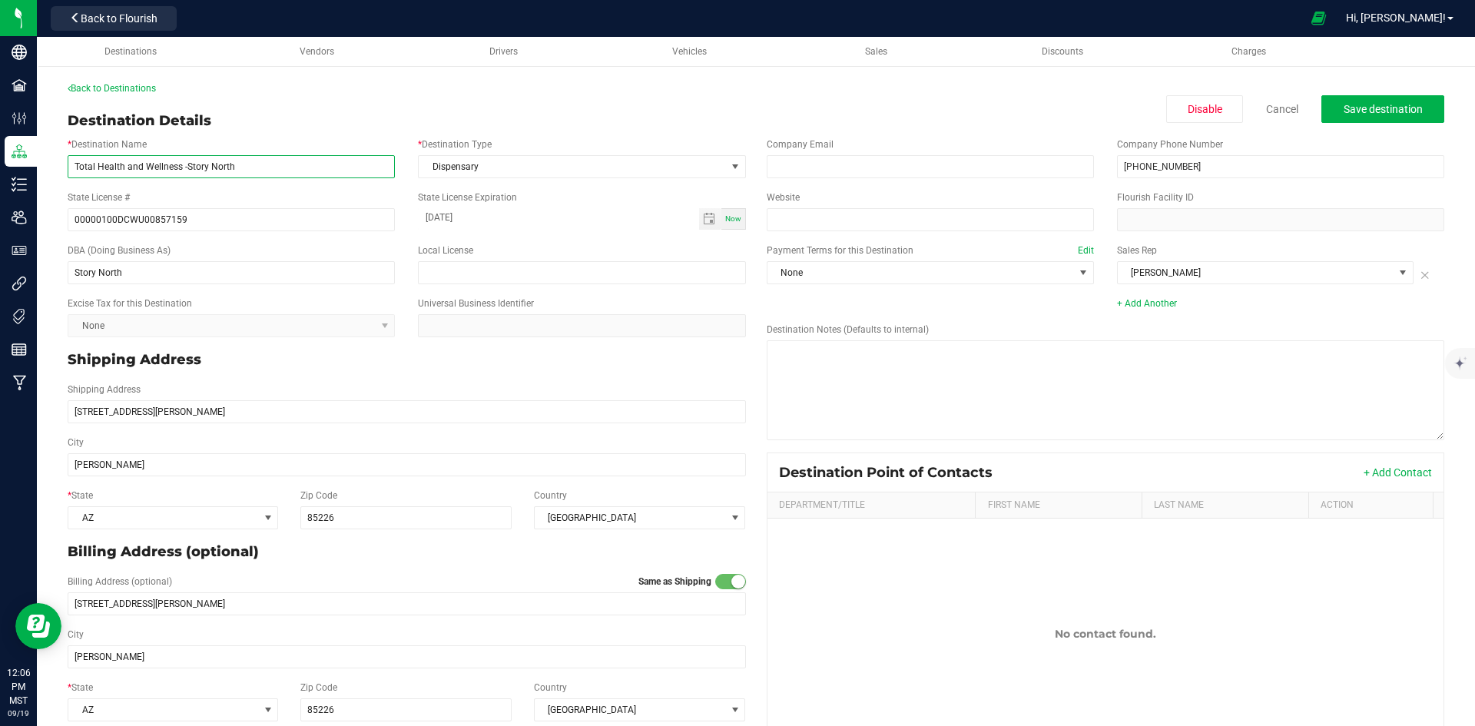
drag, startPoint x: 187, startPoint y: 171, endPoint x: 239, endPoint y: 174, distance: 51.5
click at [187, 171] on input "Total Health and Wellness -Story North" at bounding box center [231, 166] width 327 height 23
click at [185, 164] on input "Total Health and Wellness -Story North" at bounding box center [231, 166] width 327 height 23
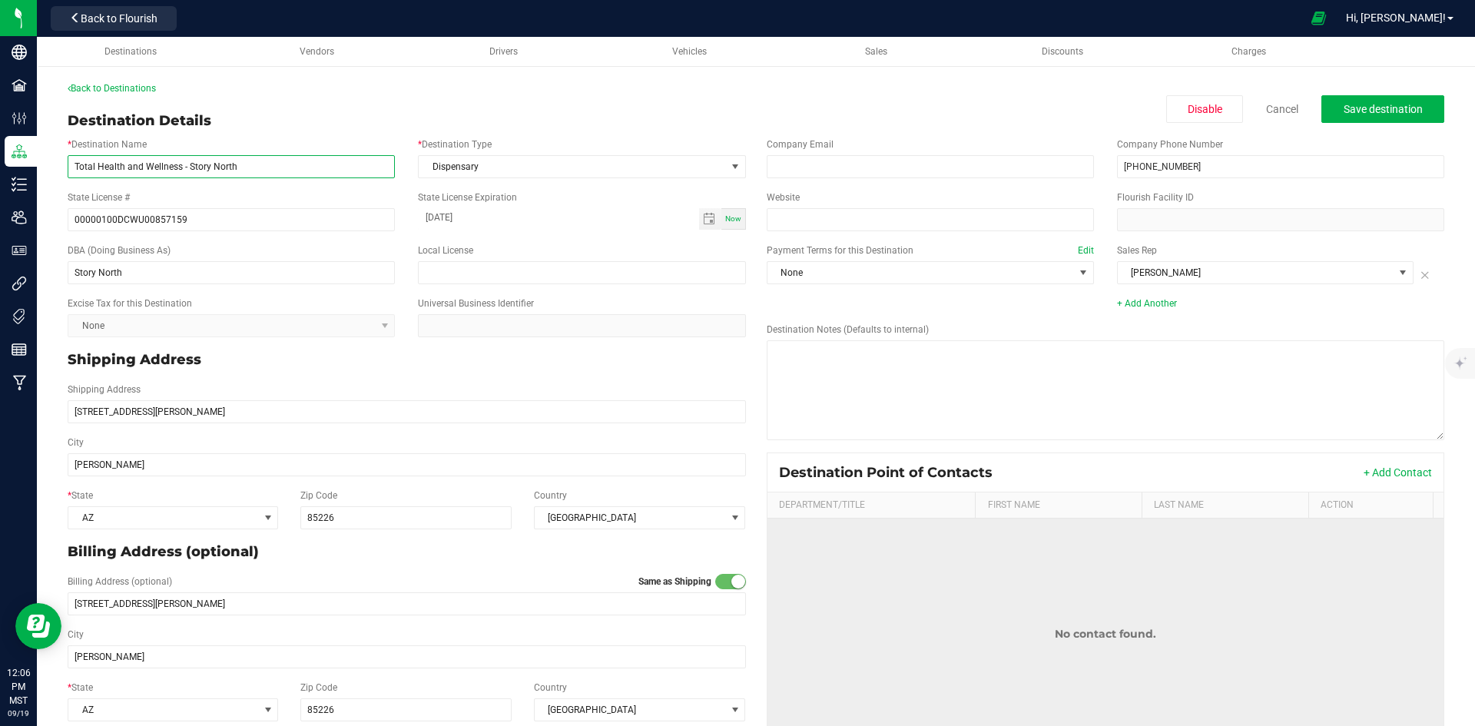
type input "Total Health and Wellness - Story North"
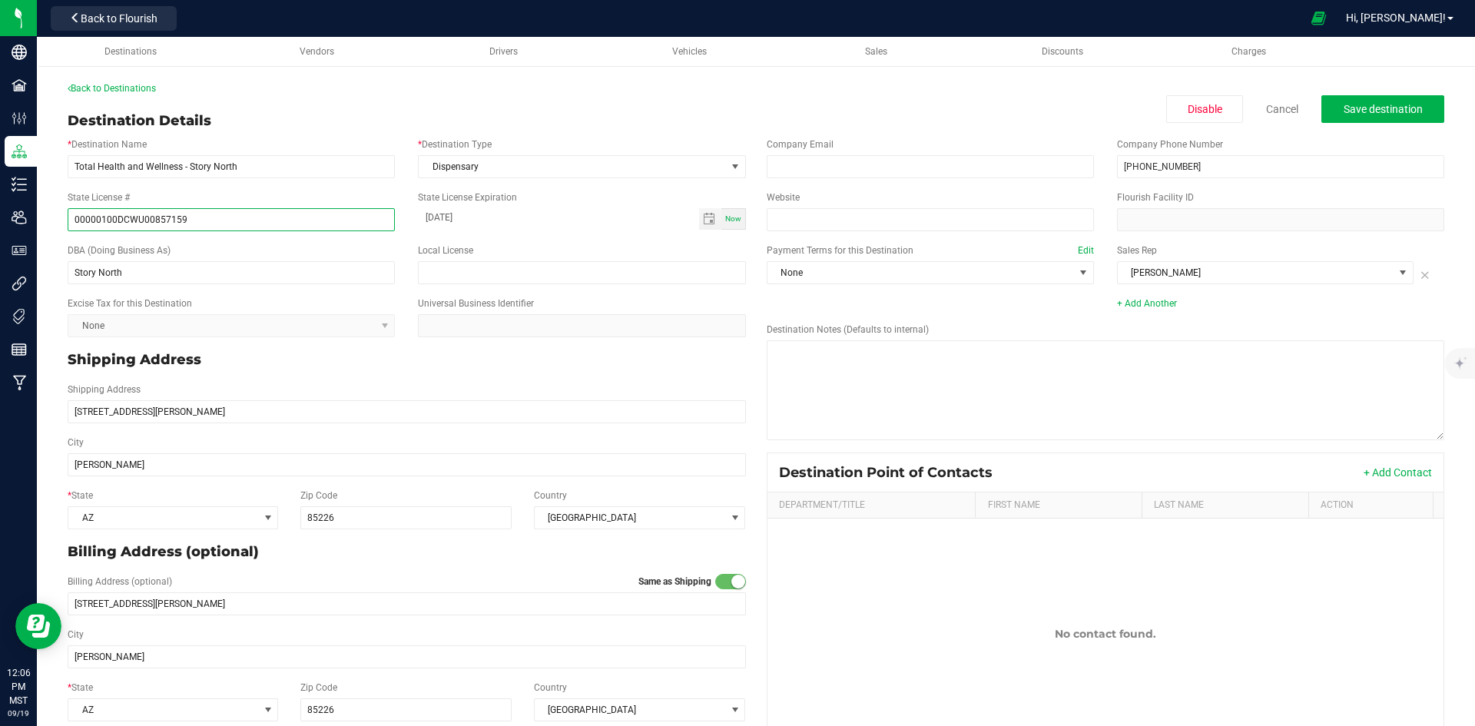
click at [251, 219] on input "00000100DCWU00857159" at bounding box center [231, 219] width 327 height 23
paste input "00000021ESQX24132908"
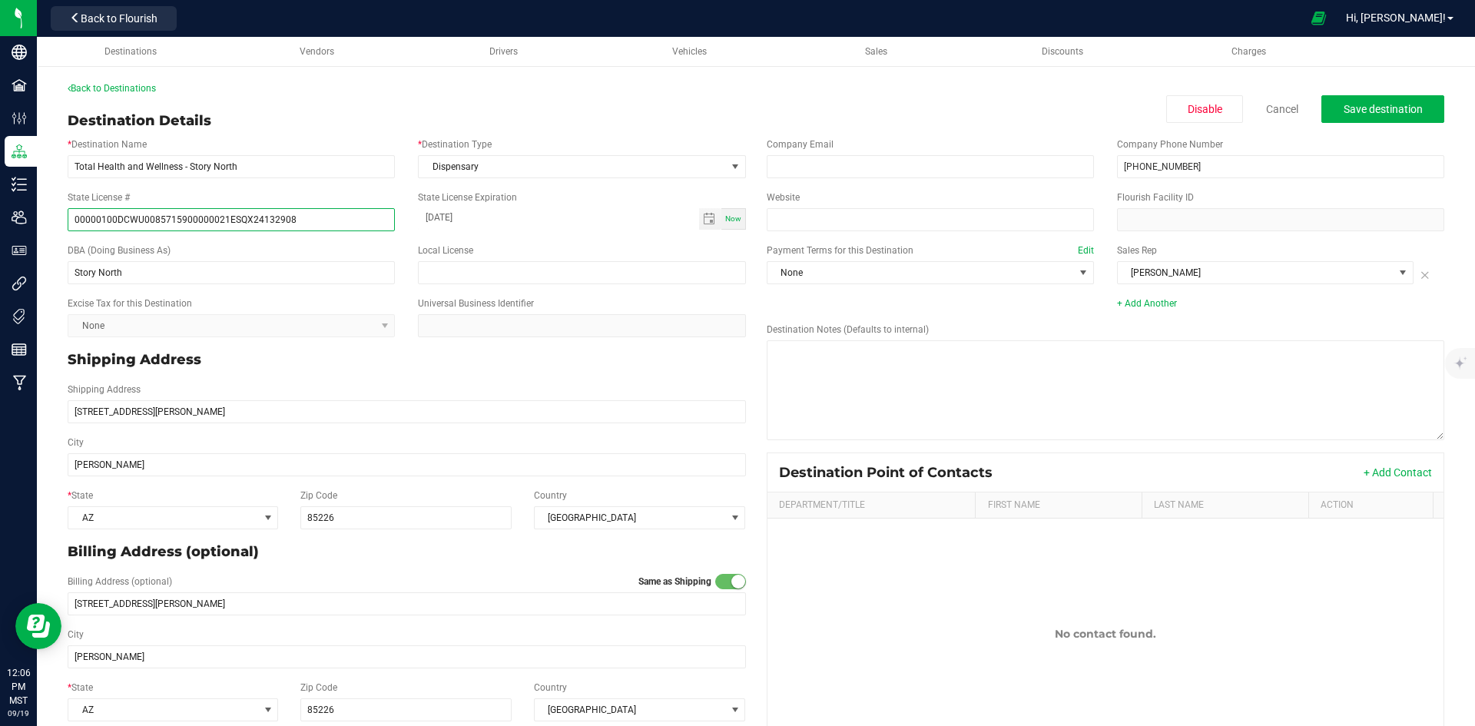
click at [251, 219] on input "00000100DCWU0085715900000021ESQX24132908" at bounding box center [231, 219] width 327 height 23
paste input "text"
type input "00000021ESQX24132908"
click at [449, 261] on input "text" at bounding box center [581, 272] width 327 height 23
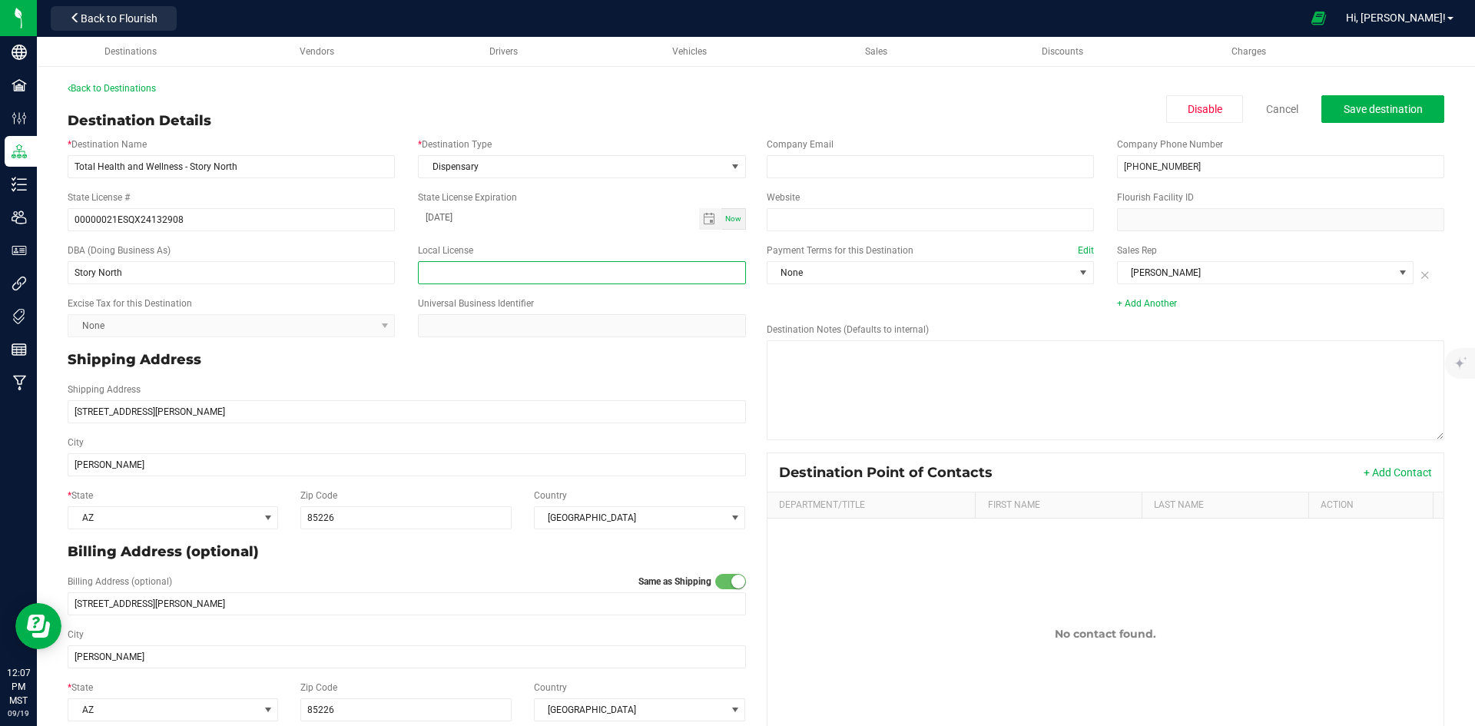
paste input "00000100DCWU00857159"
type input "00000100DCWU00857159"
click at [425, 383] on div "Shipping Address 17006 S Weber Dr" at bounding box center [407, 403] width 702 height 41
drag, startPoint x: 475, startPoint y: 211, endPoint x: 702, endPoint y: 211, distance: 227.5
click at [475, 211] on input "06-21-2024" at bounding box center [558, 217] width 280 height 19
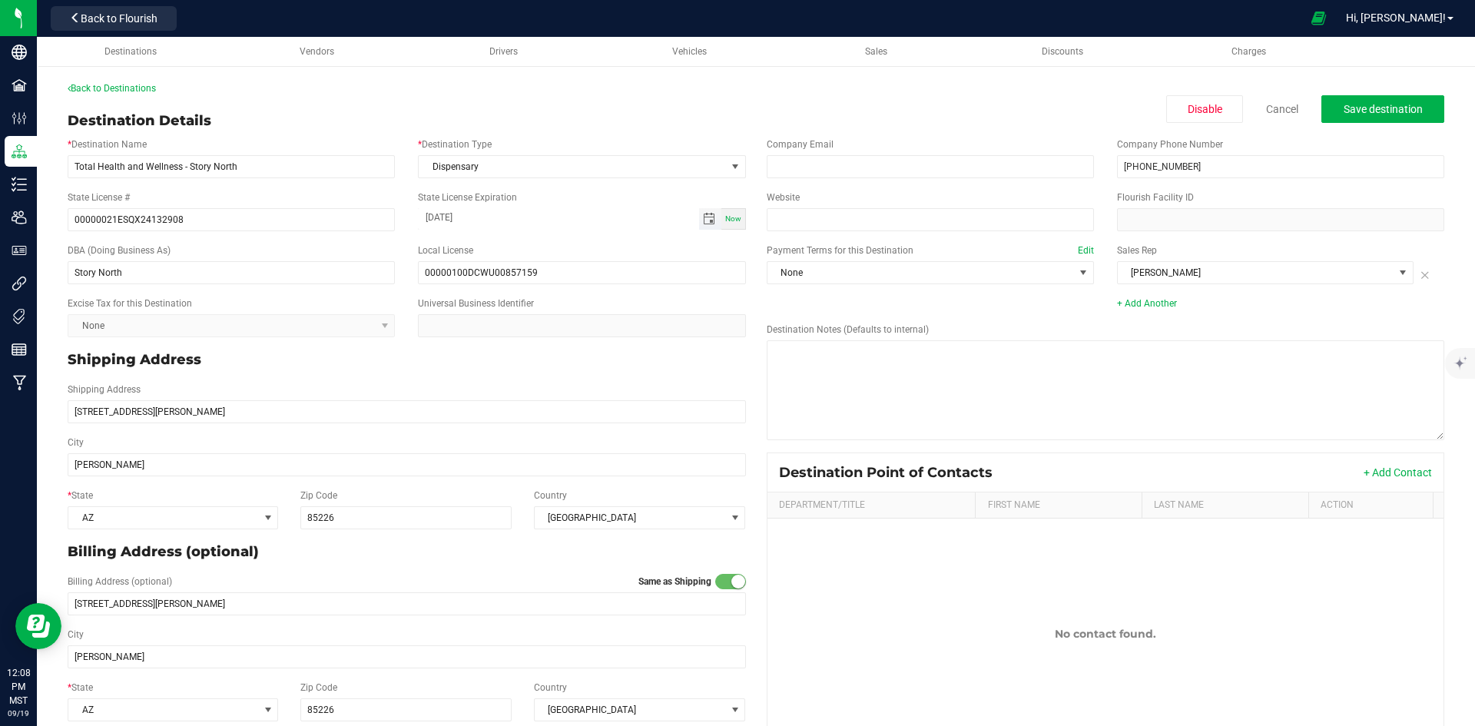
click at [703, 222] on span "Toggle calendar" at bounding box center [709, 219] width 12 height 12
click at [520, 250] on span "June 2024" at bounding box center [497, 247] width 46 height 23
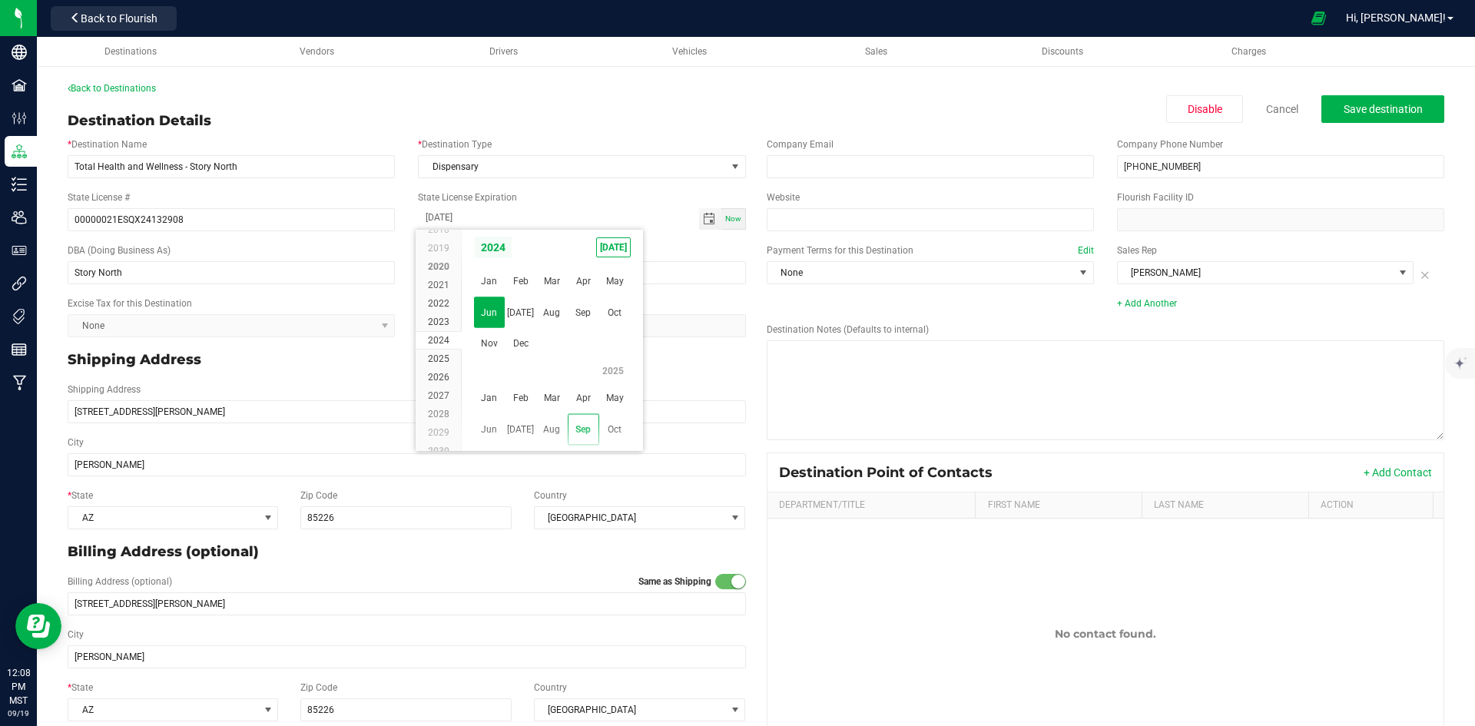
click at [494, 247] on span "2024" at bounding box center [493, 247] width 38 height 23
click at [523, 308] on span "2026" at bounding box center [521, 313] width 32 height 32
click at [489, 312] on span "Jun" at bounding box center [490, 313] width 32 height 32
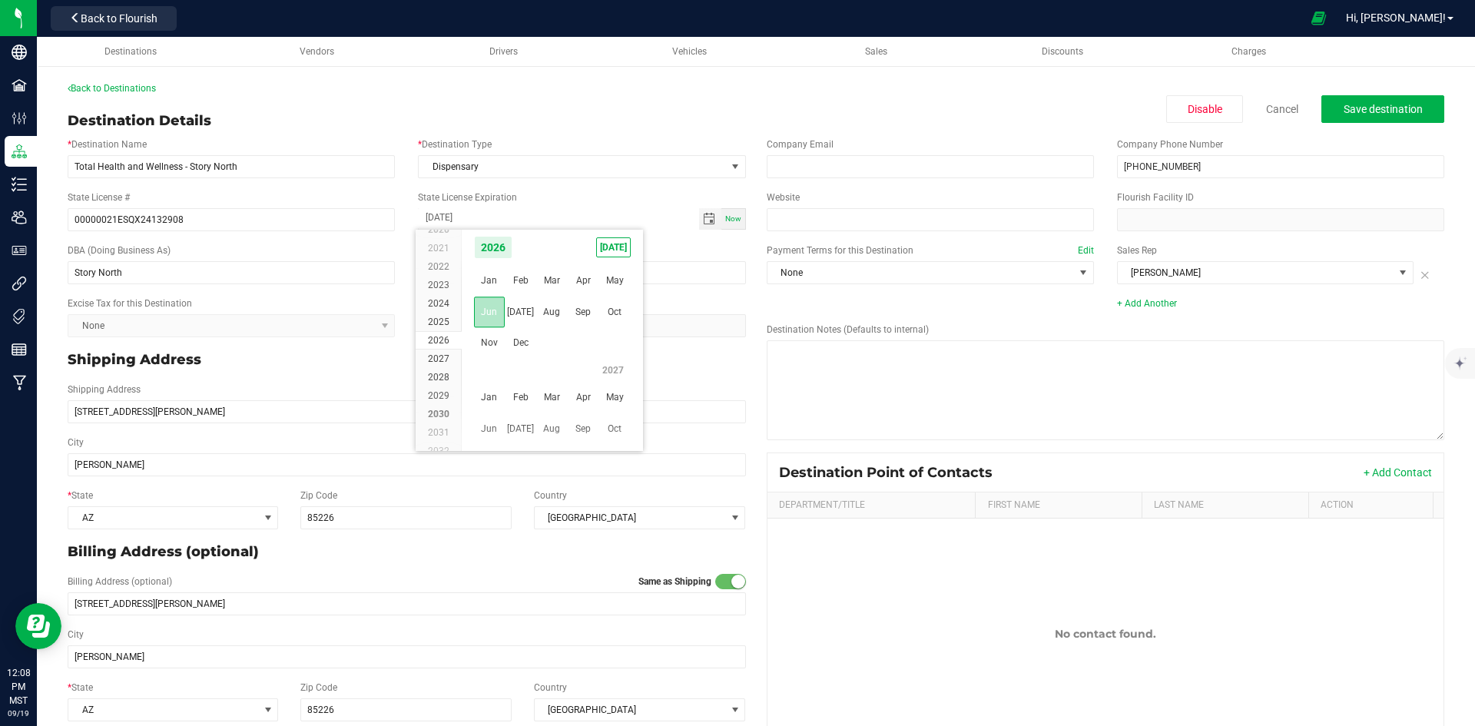
scroll to position [250696, 0]
click at [488, 376] on span "21" at bounding box center [485, 371] width 22 height 24
type input "06-21-2026"
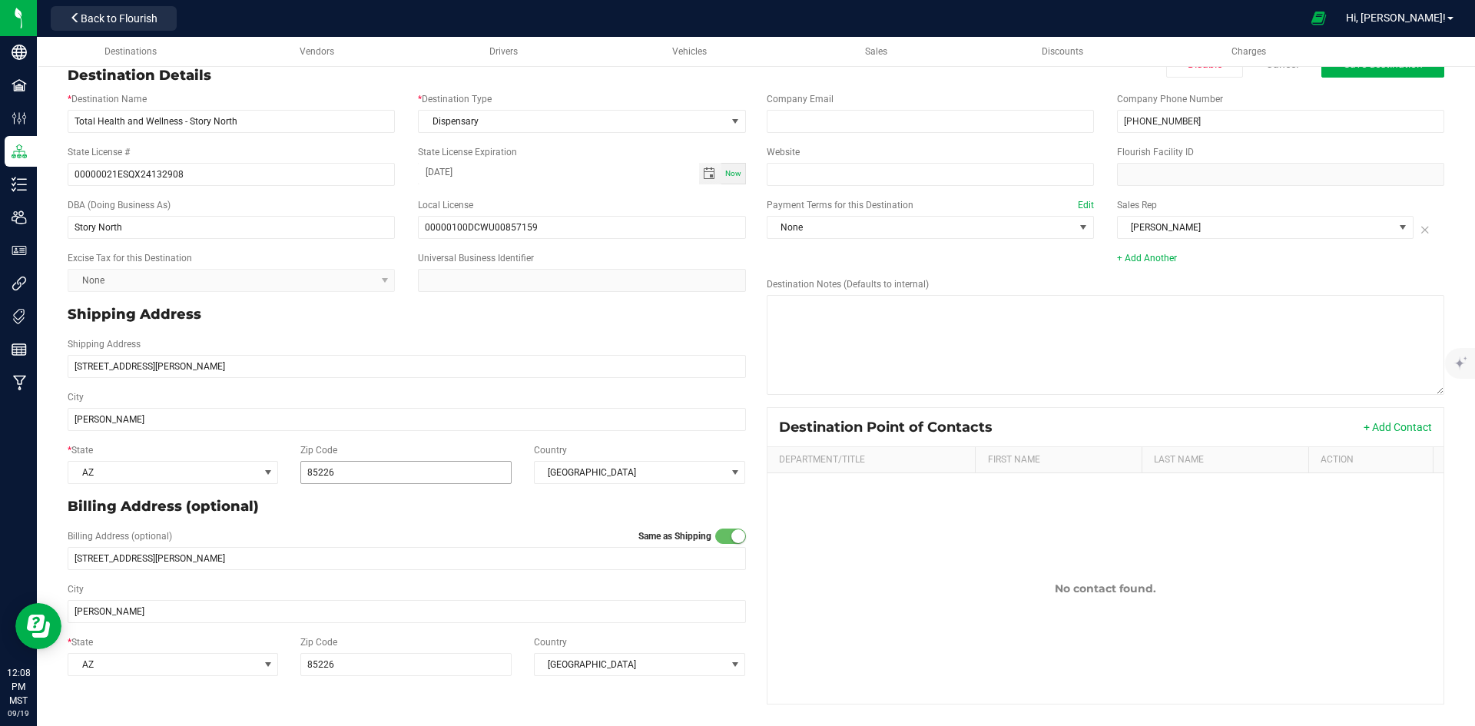
scroll to position [0, 0]
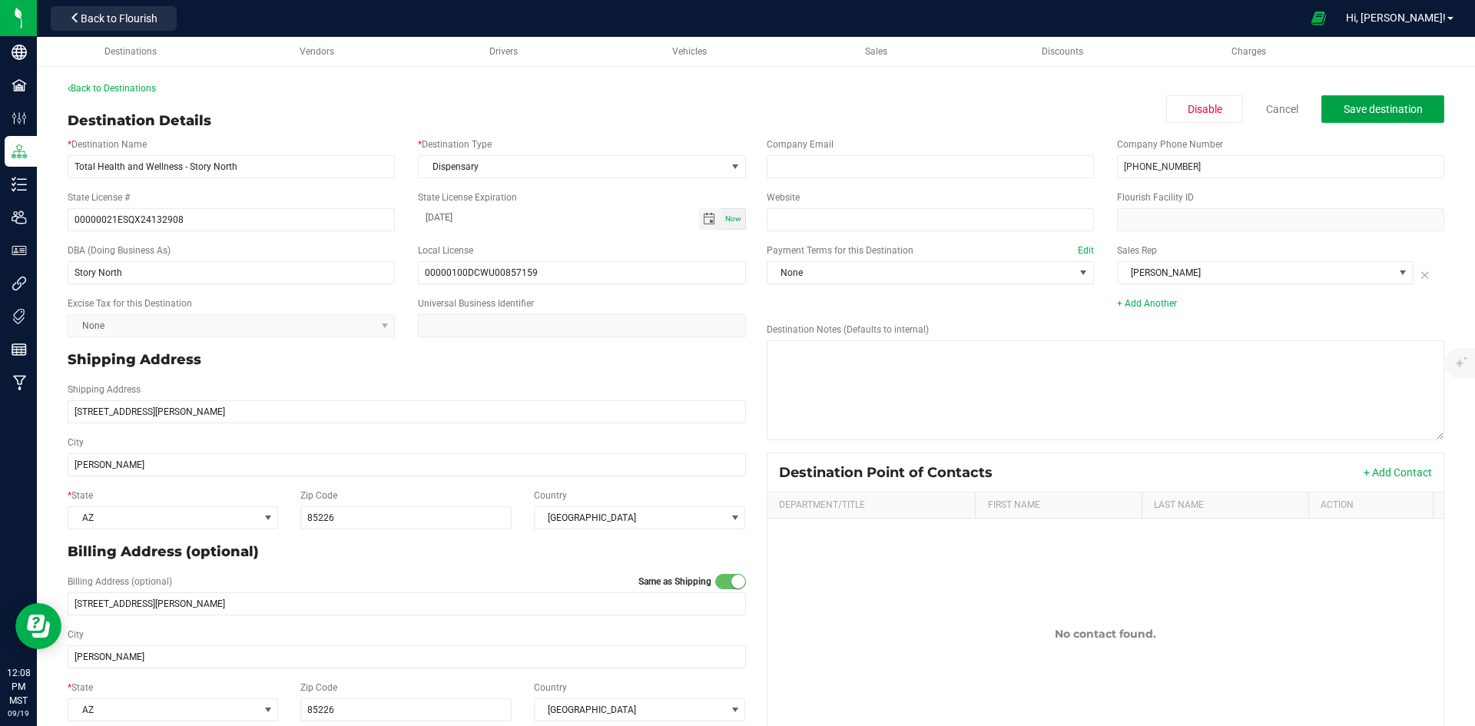
click at [1352, 113] on span "Save destination" at bounding box center [1383, 109] width 79 height 12
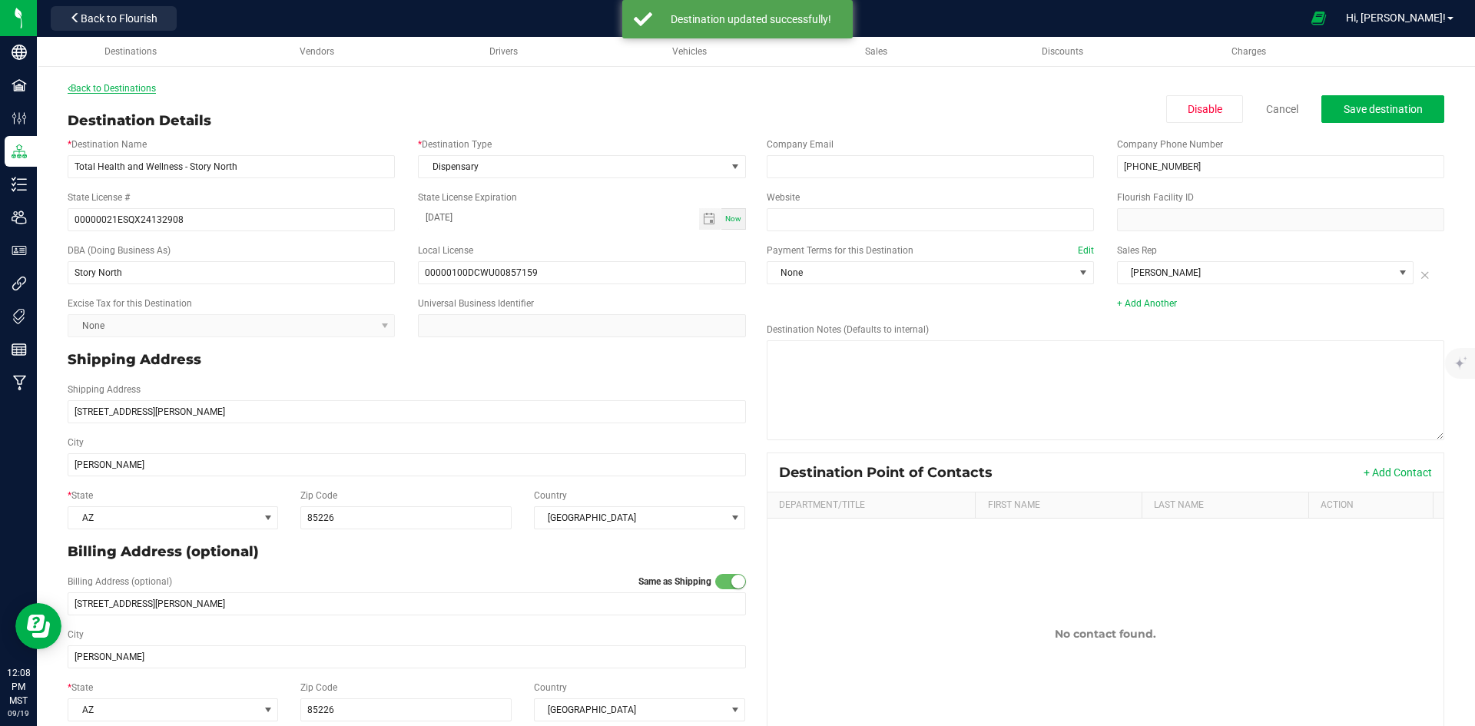
click at [101, 85] on link "Back to Destinations" at bounding box center [112, 88] width 88 height 11
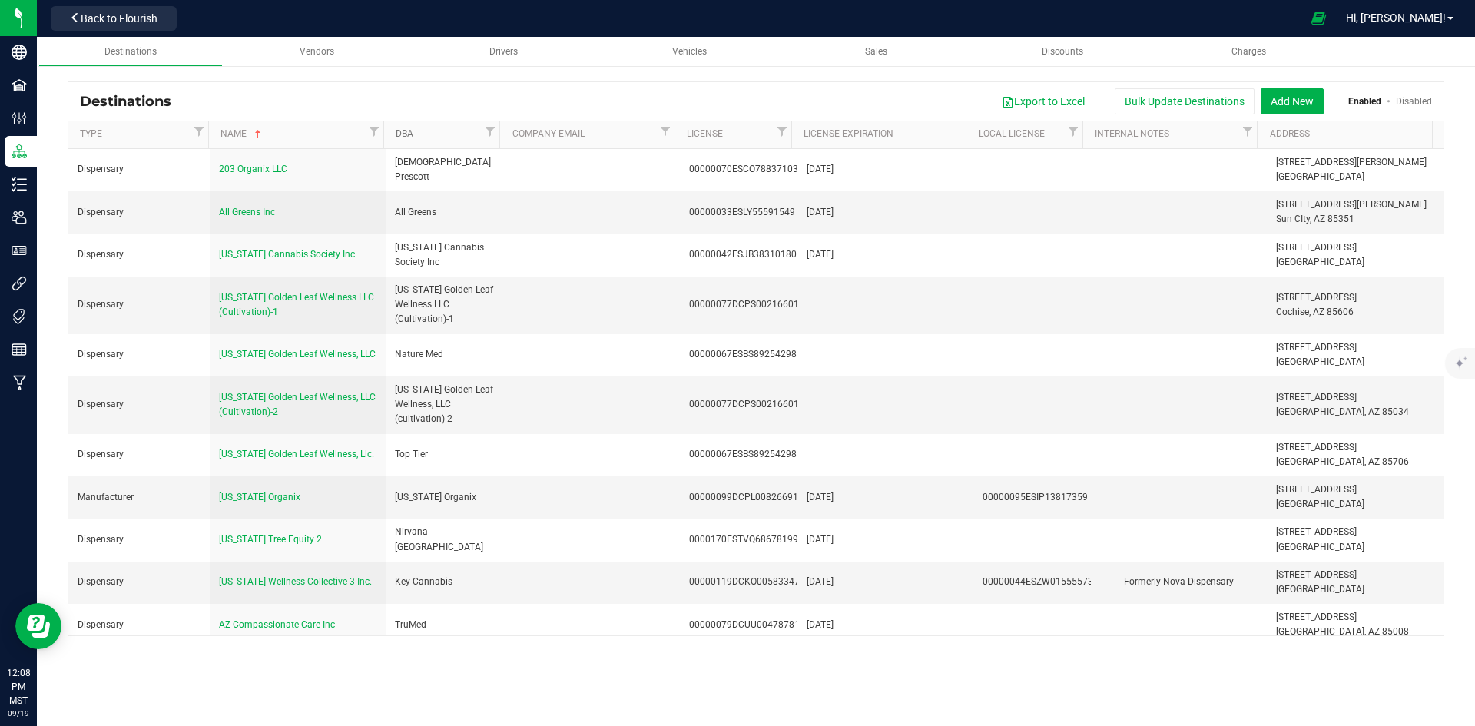
click at [452, 141] on link "DBA" at bounding box center [438, 134] width 85 height 12
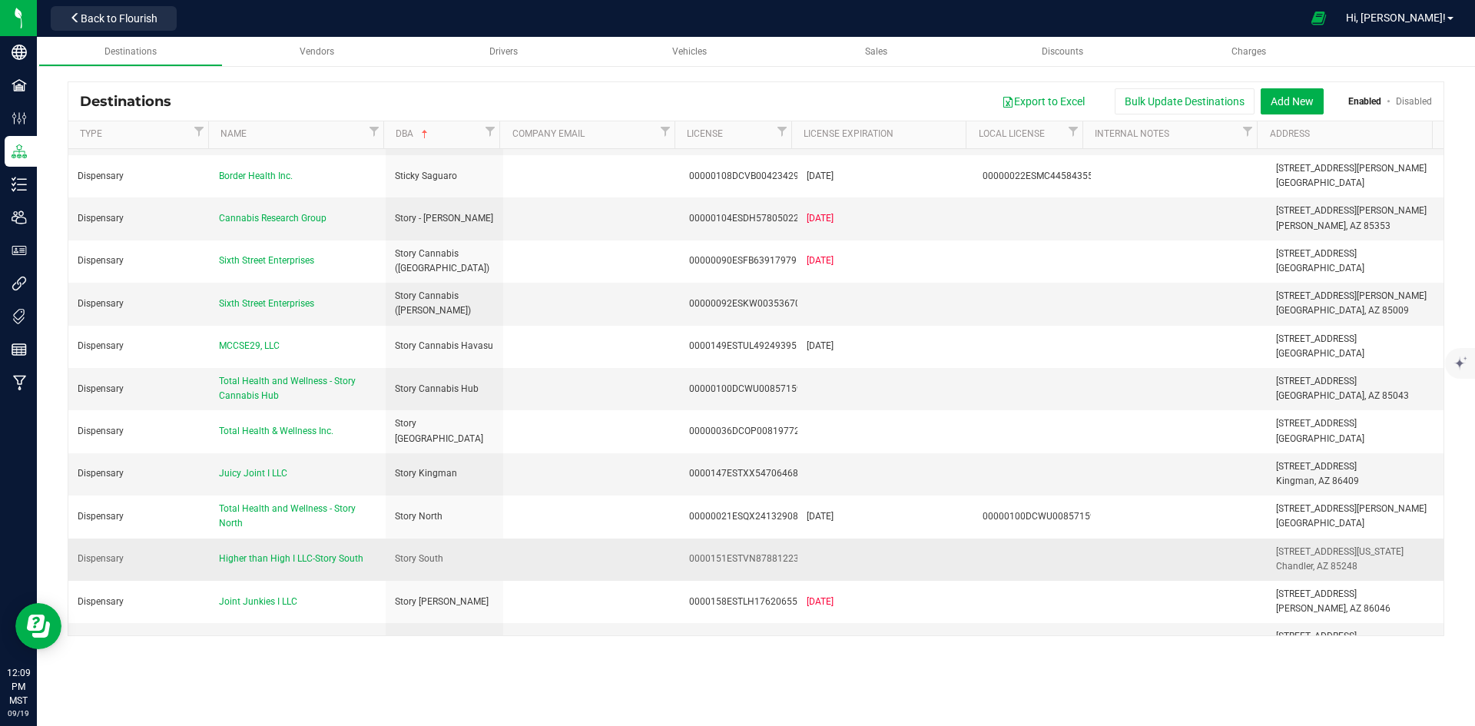
scroll to position [4073, 0]
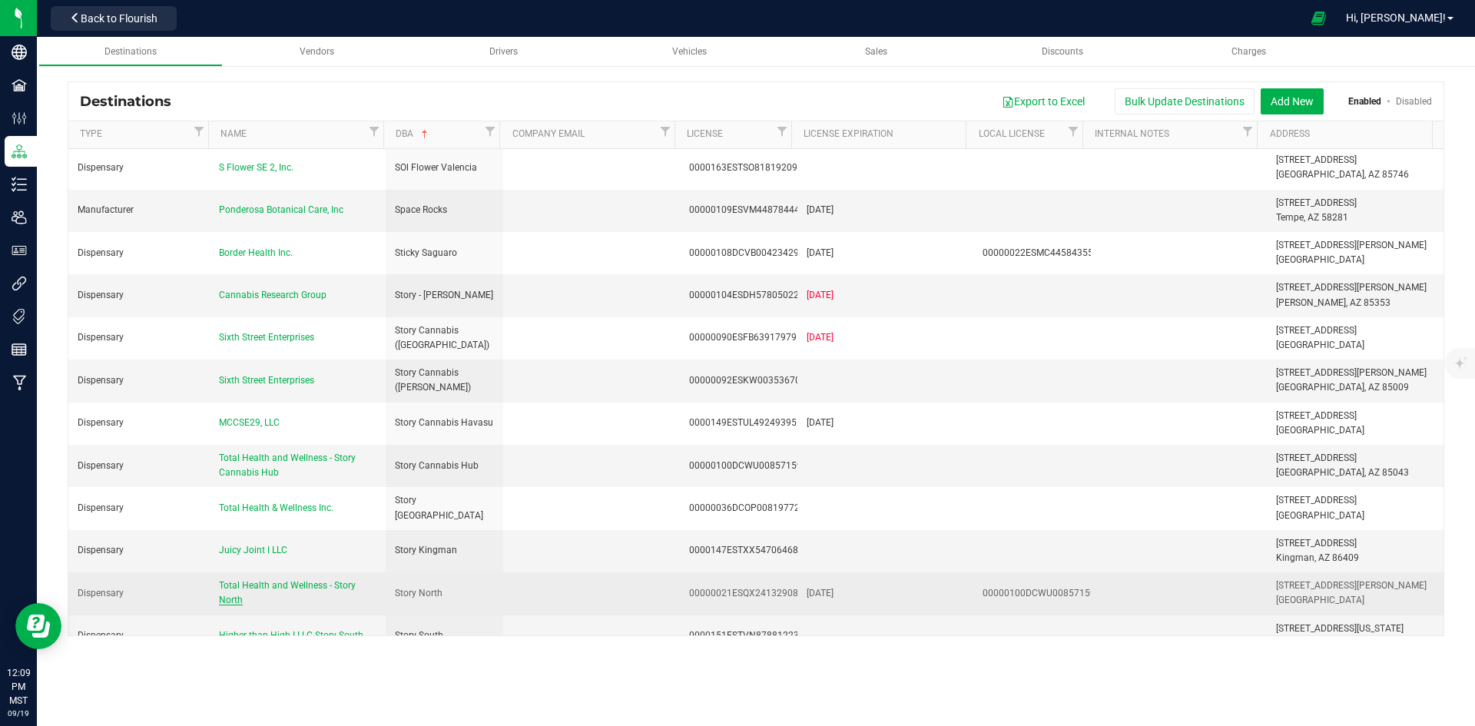
click at [320, 580] on span "Total Health and Wellness - Story North" at bounding box center [287, 592] width 137 height 25
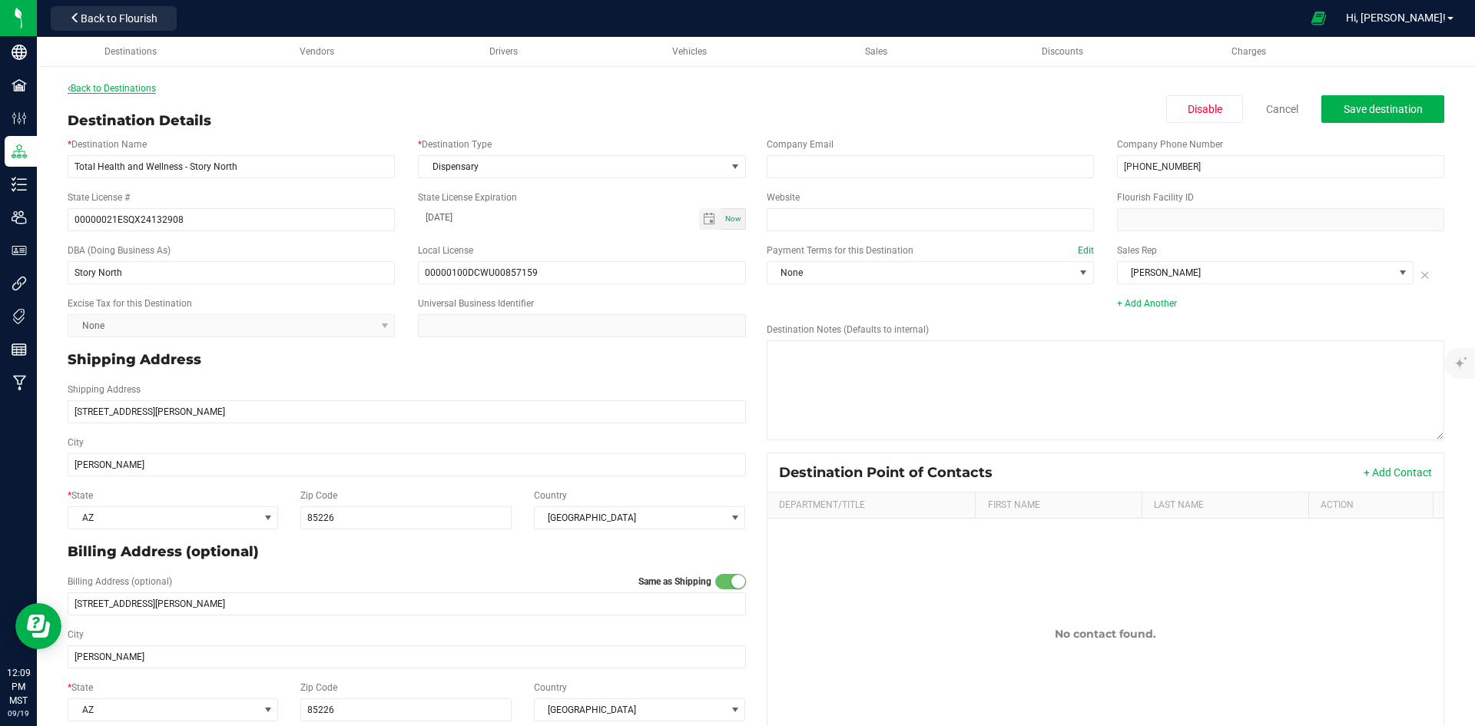
click at [91, 90] on link "Back to Destinations" at bounding box center [112, 88] width 88 height 11
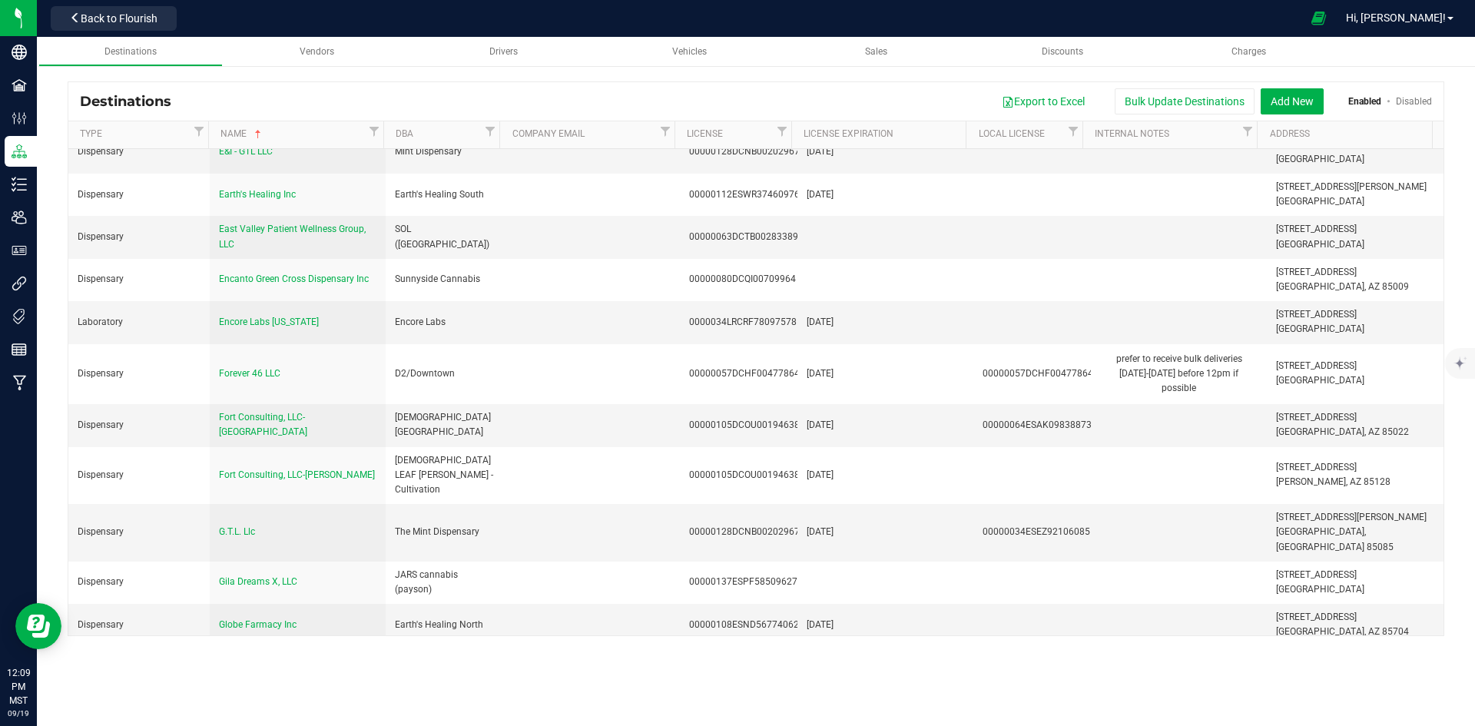
scroll to position [1460, 0]
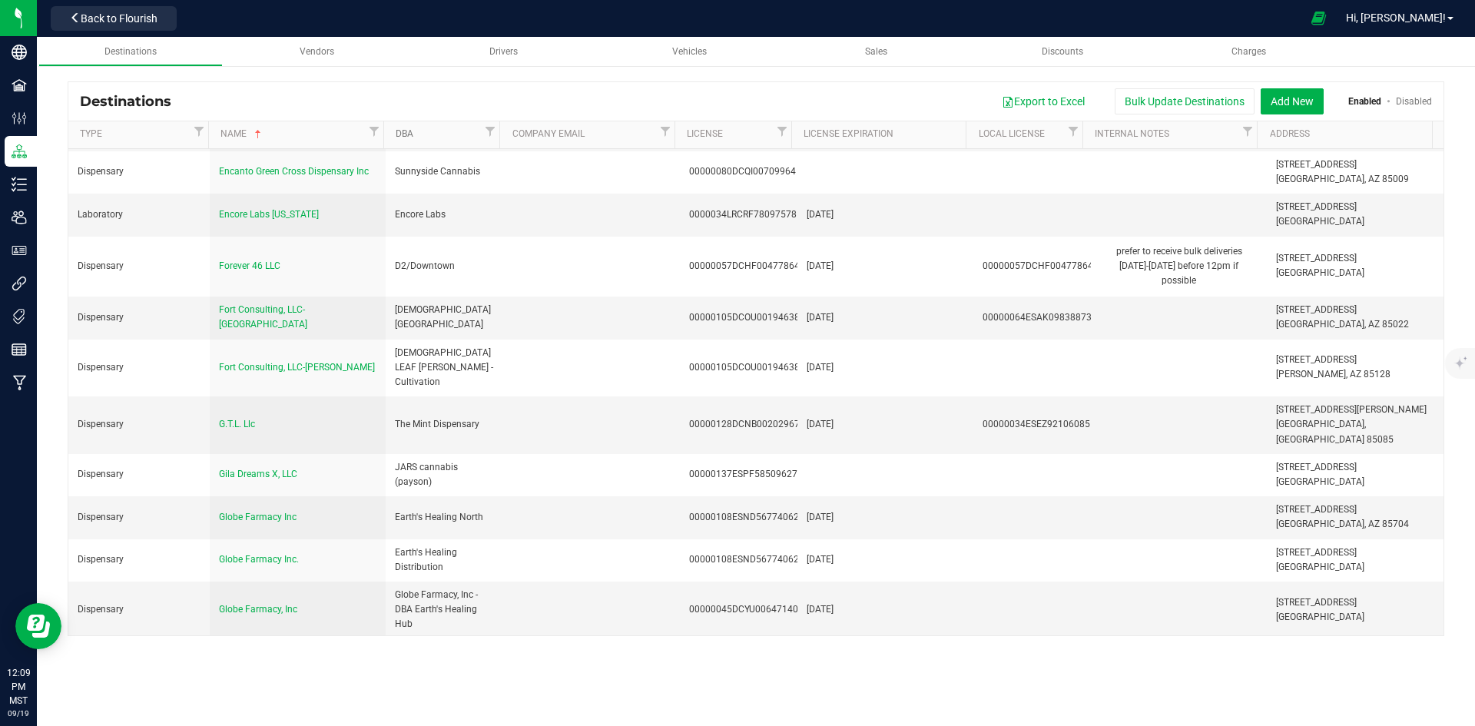
click at [460, 138] on link "DBA" at bounding box center [438, 134] width 85 height 12
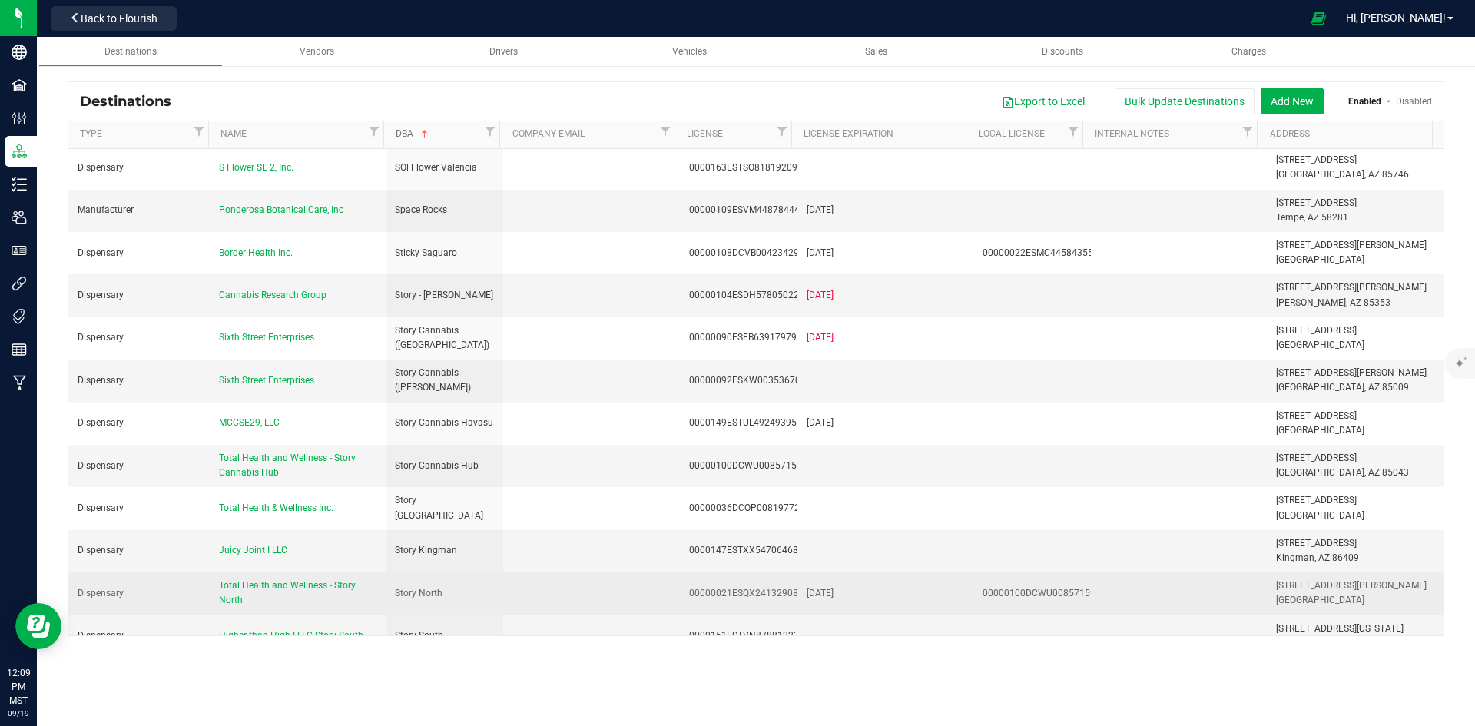
scroll to position [3996, 0]
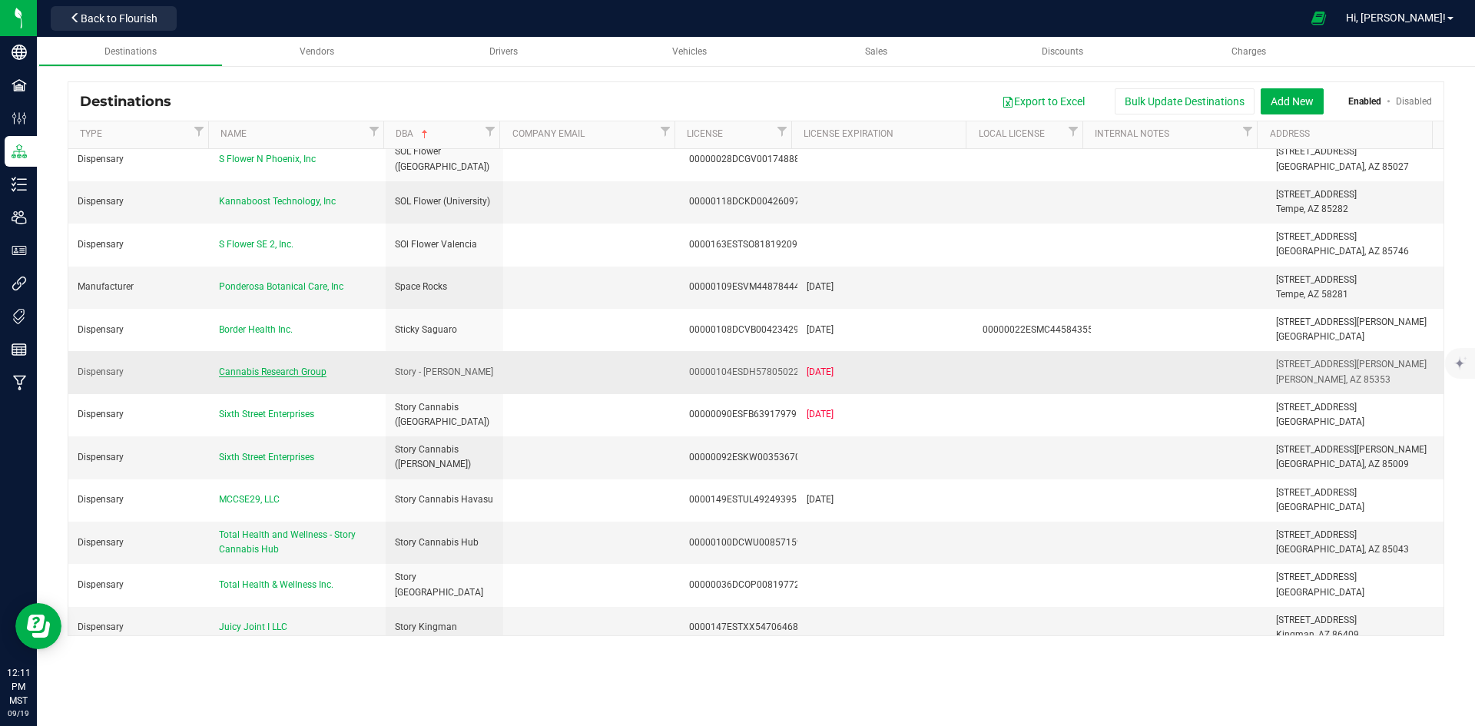
click at [311, 367] on span "Cannabis Research Group" at bounding box center [273, 372] width 108 height 11
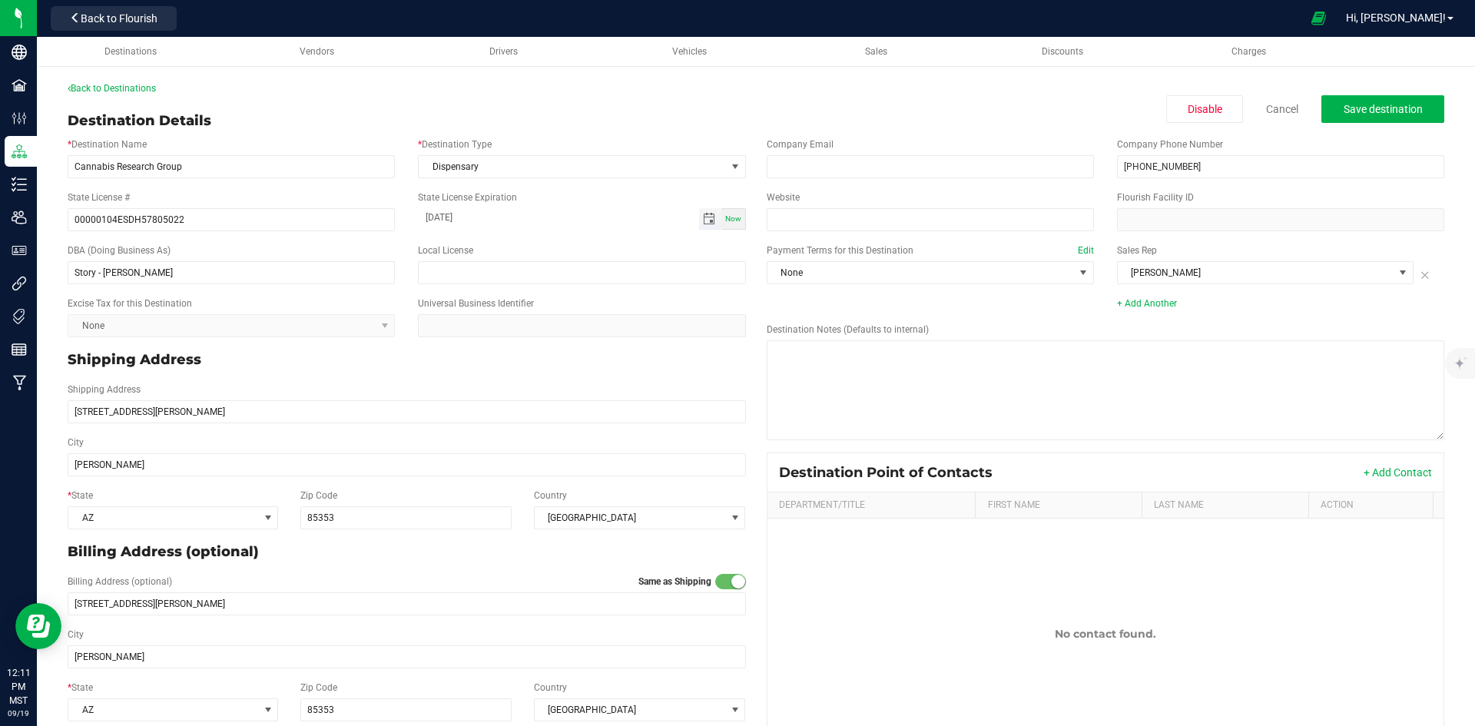
drag, startPoint x: 470, startPoint y: 215, endPoint x: 701, endPoint y: 224, distance: 231.4
click at [470, 215] on input "08-07-2024" at bounding box center [558, 217] width 280 height 19
click at [703, 221] on span "Toggle calendar" at bounding box center [709, 219] width 12 height 12
click at [520, 244] on span "August 2024" at bounding box center [497, 247] width 46 height 23
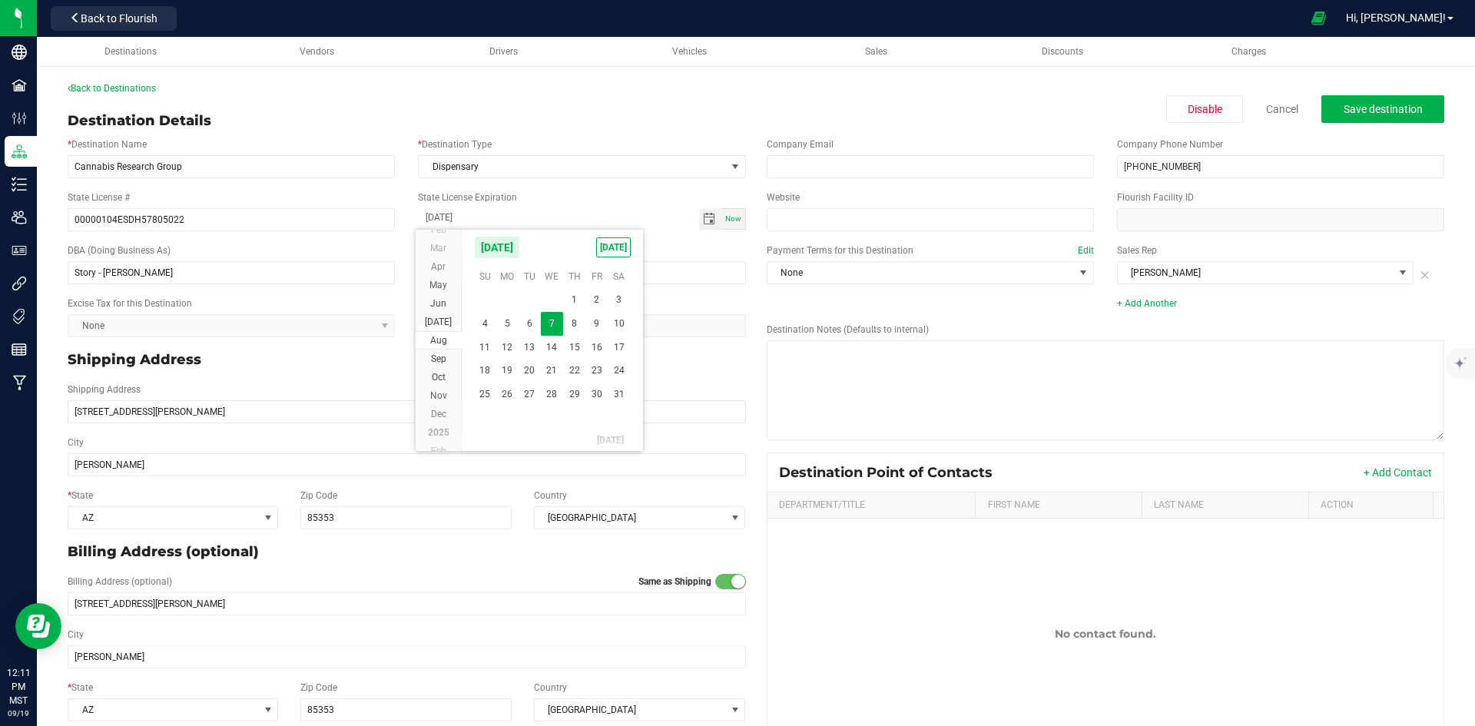
scroll to position [14520, 0]
click at [498, 246] on span "2024" at bounding box center [493, 247] width 38 height 23
click at [523, 314] on span "2026" at bounding box center [521, 313] width 32 height 32
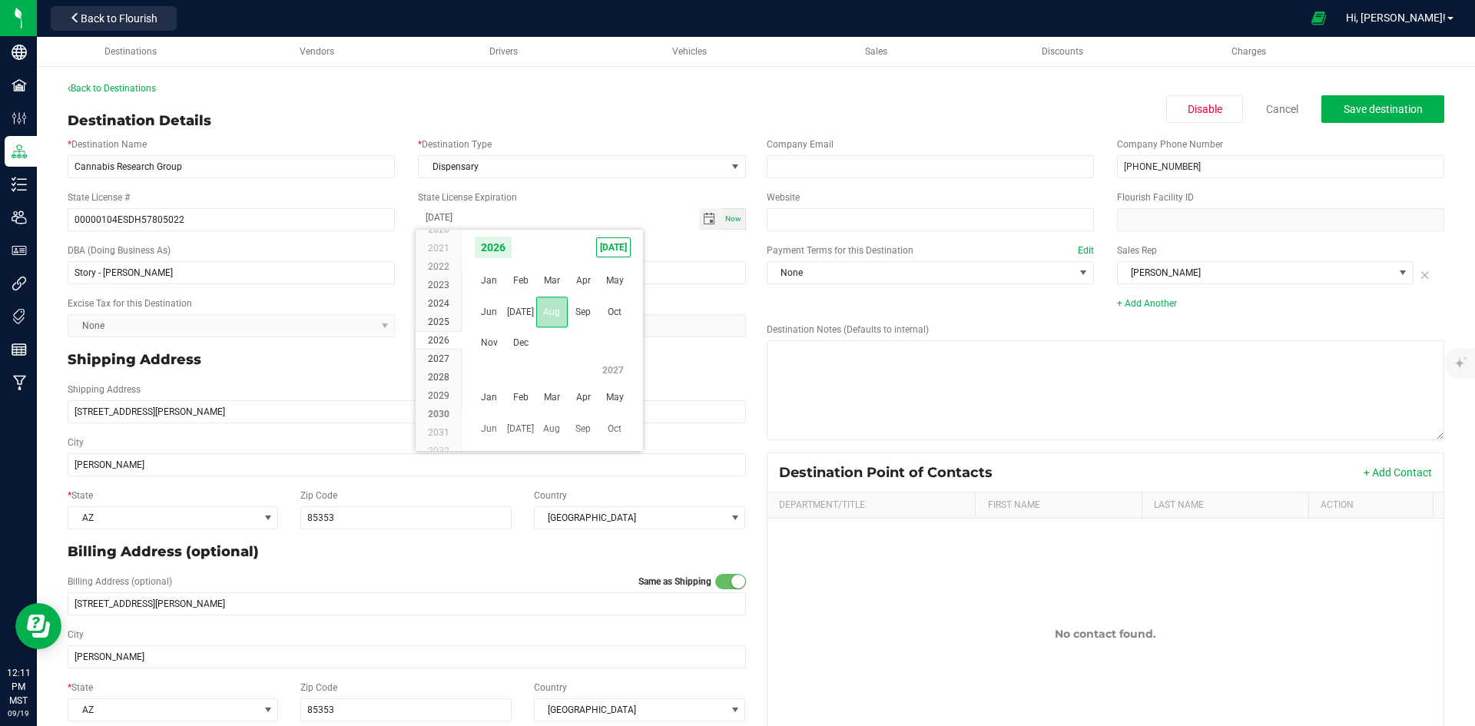
click at [562, 311] on span "Aug" at bounding box center [552, 313] width 32 height 32
click at [593, 321] on span "7" at bounding box center [597, 324] width 22 height 24
type input "08-07-2026"
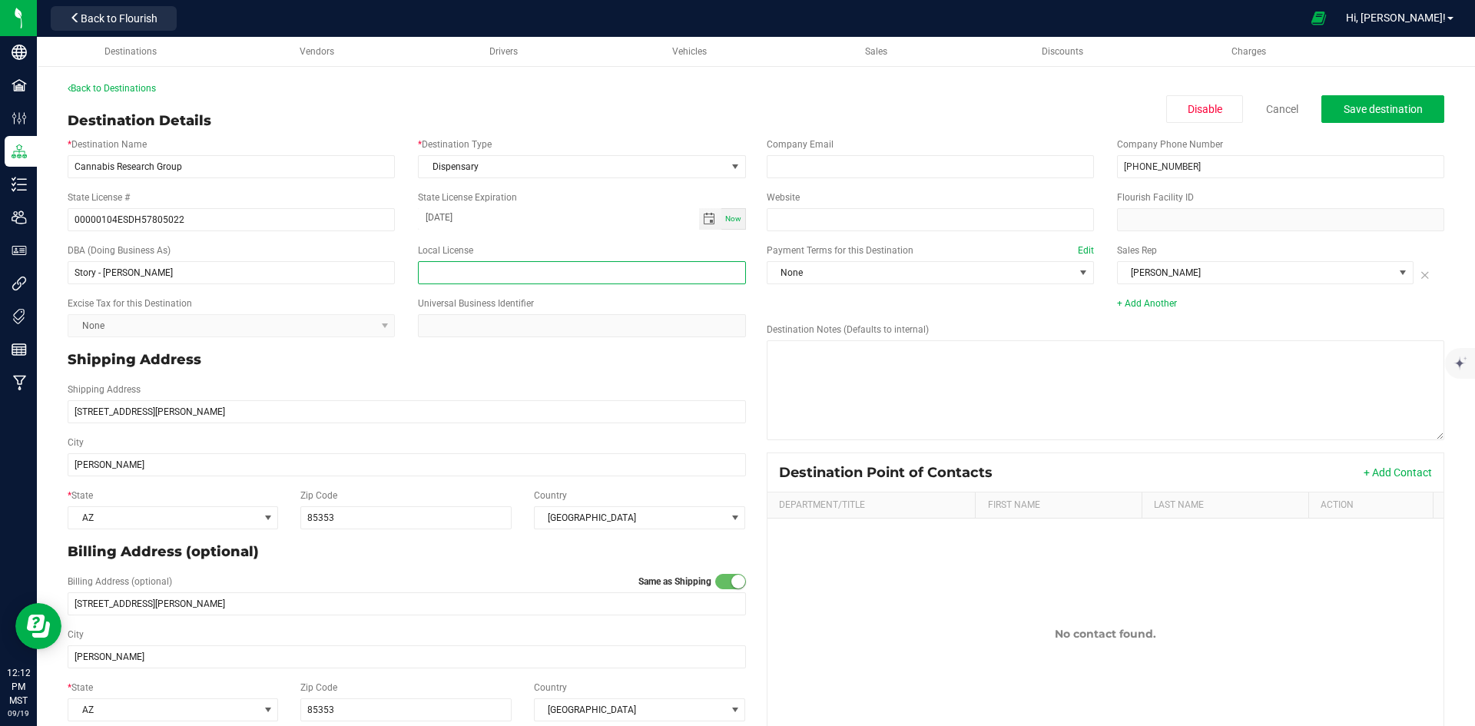
click at [461, 275] on input "text" at bounding box center [581, 272] width 327 height 23
paste input "00000055DCDA00381095"
type input "00000055DCDA00381095"
click at [470, 377] on div "Shipping Address 9897 W McDowell Rd #720" at bounding box center [407, 403] width 702 height 53
click at [355, 353] on p "Shipping Address" at bounding box center [407, 360] width 679 height 21
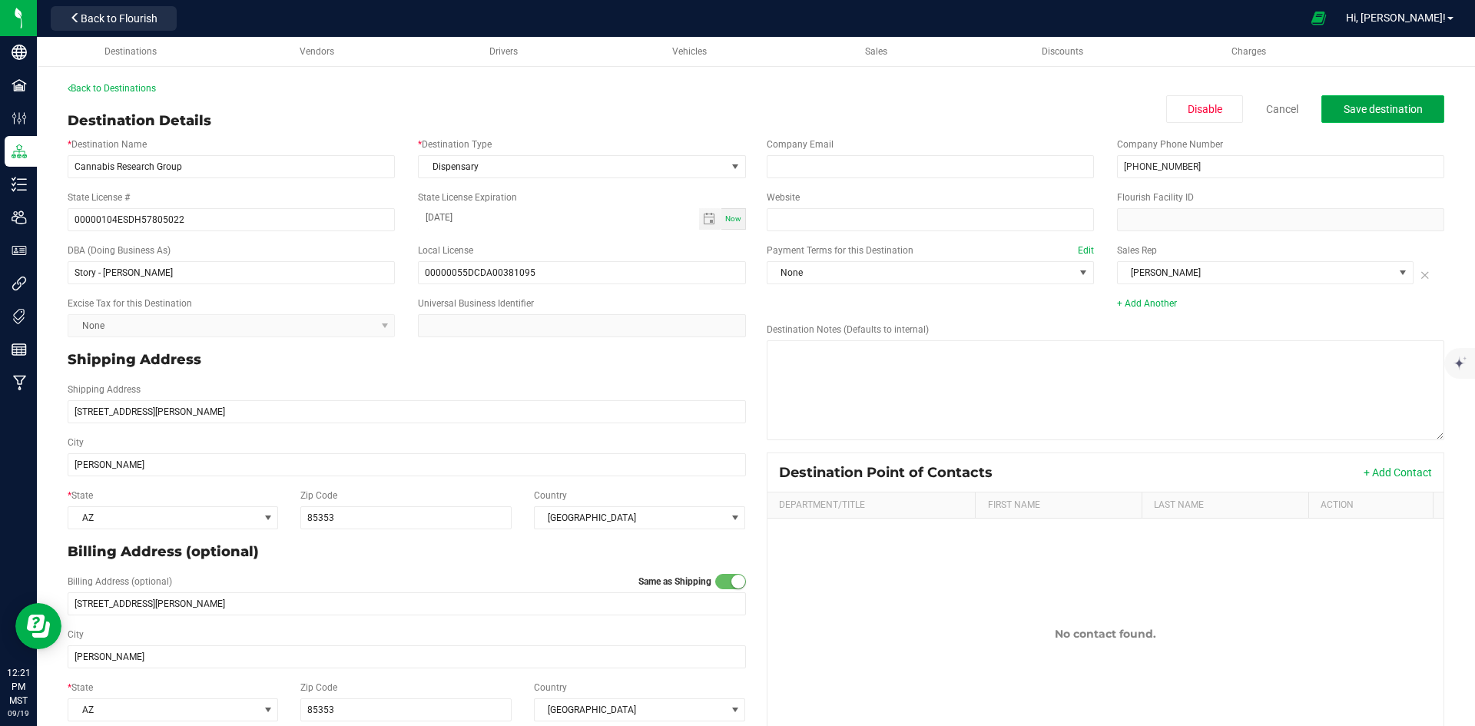
click at [1347, 113] on span "Save destination" at bounding box center [1383, 109] width 79 height 12
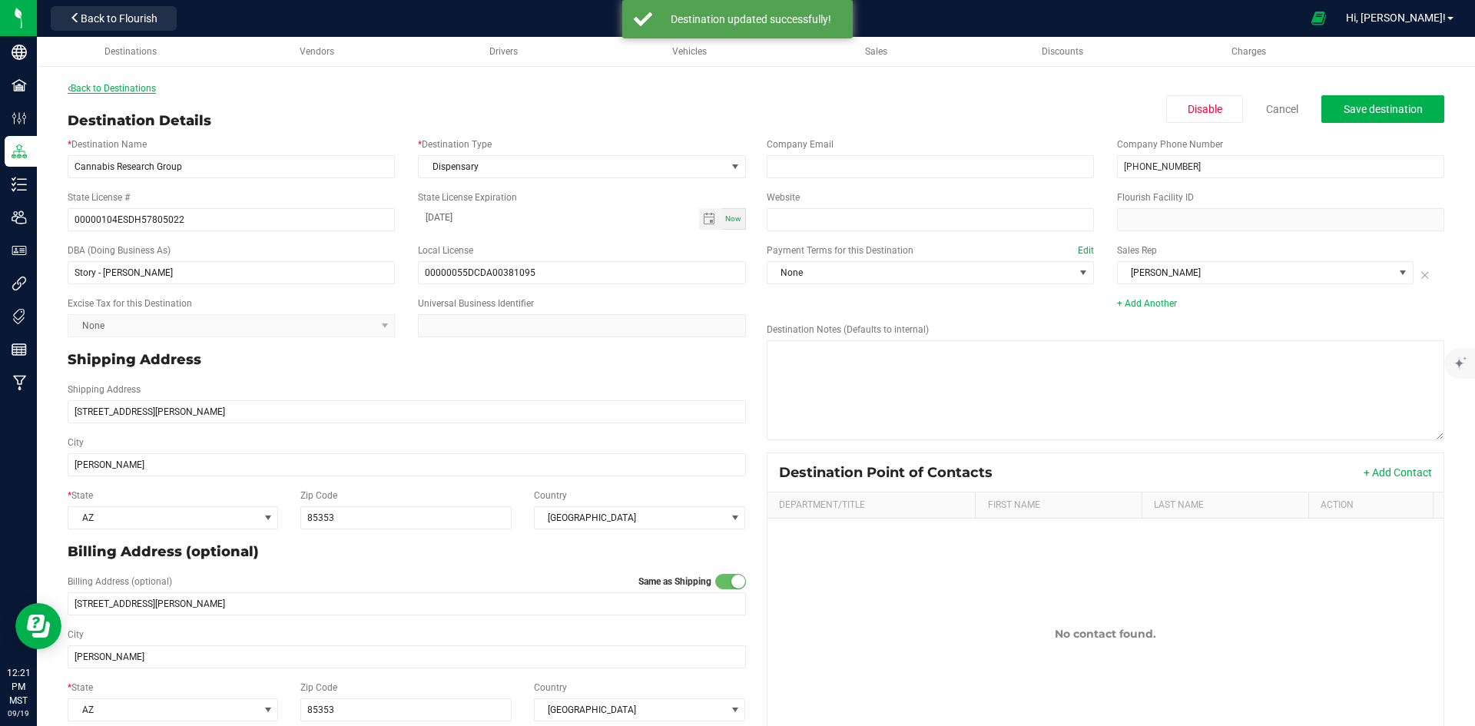
click at [151, 85] on link "Back to Destinations" at bounding box center [112, 88] width 88 height 11
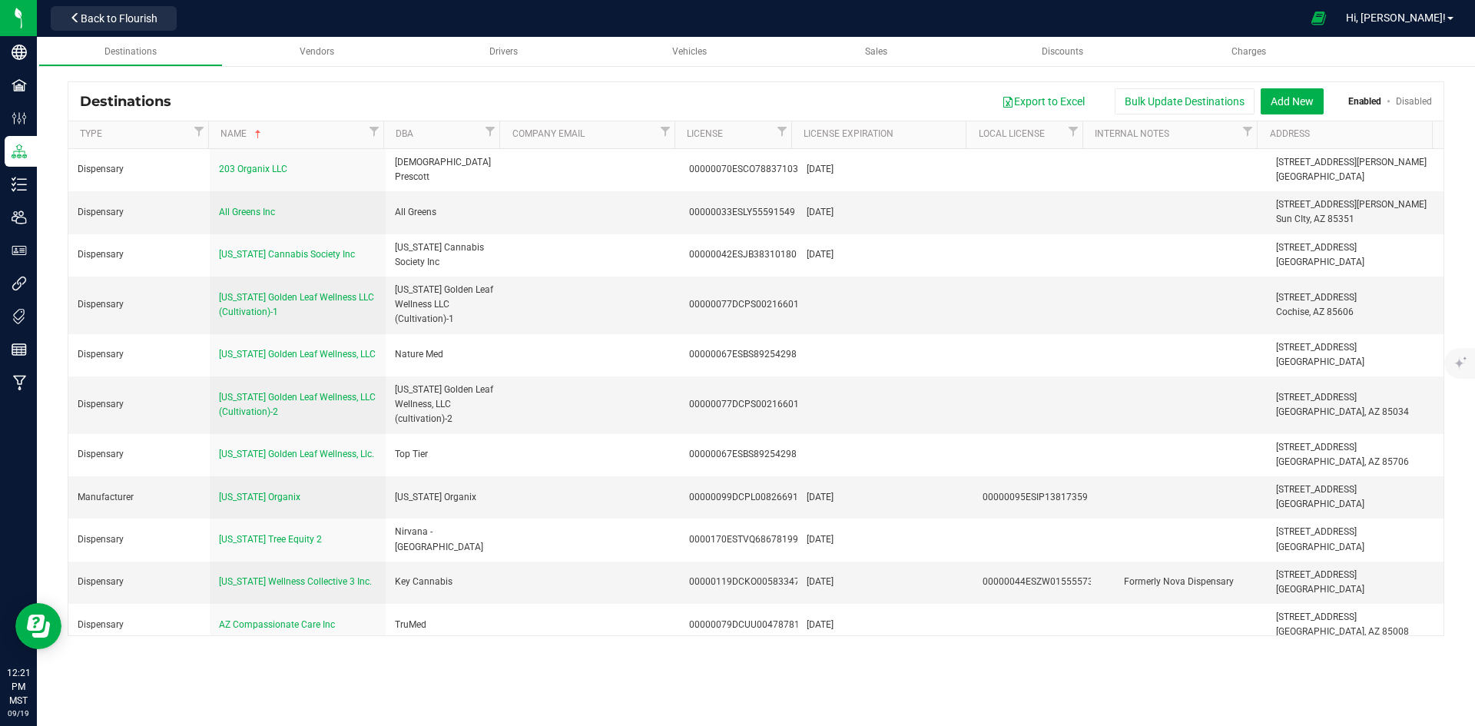
click at [423, 147] on th "DBA" at bounding box center [441, 135] width 117 height 28
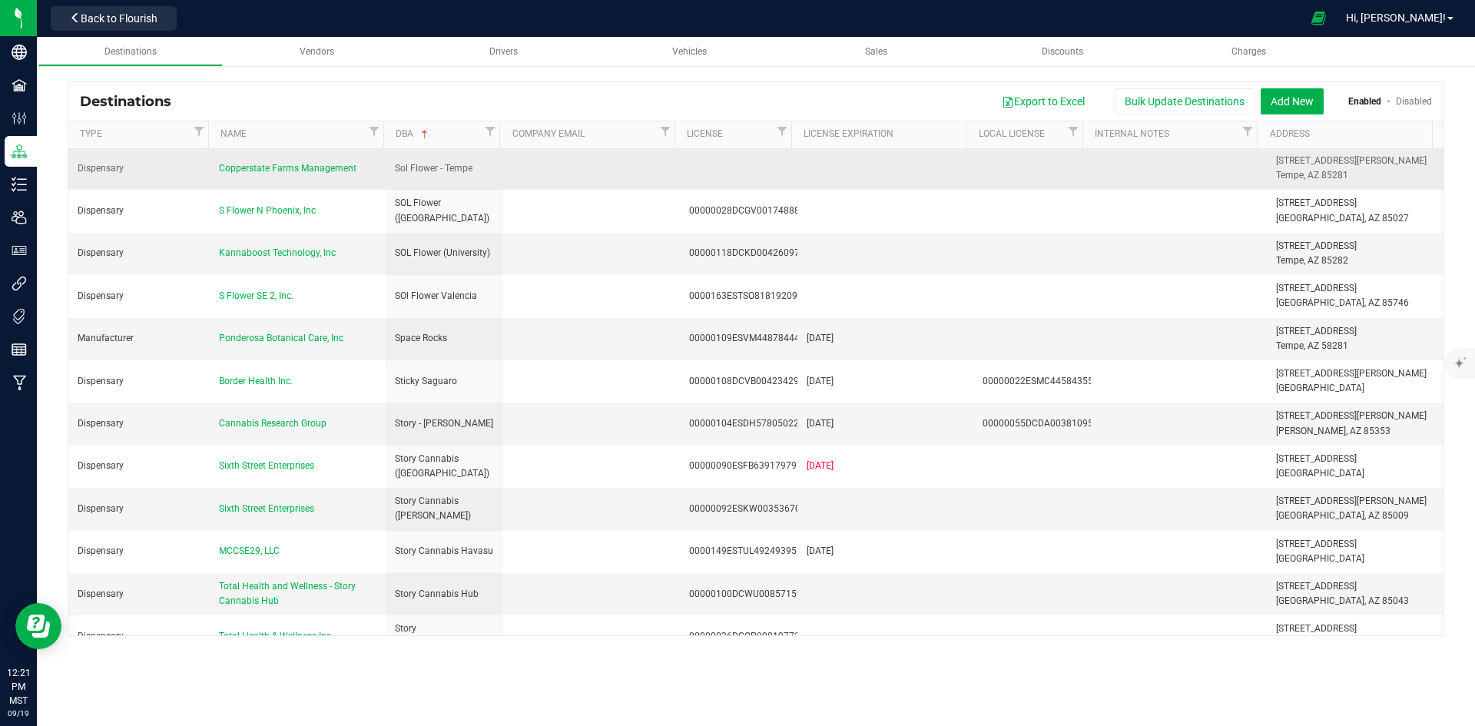
scroll to position [4073, 0]
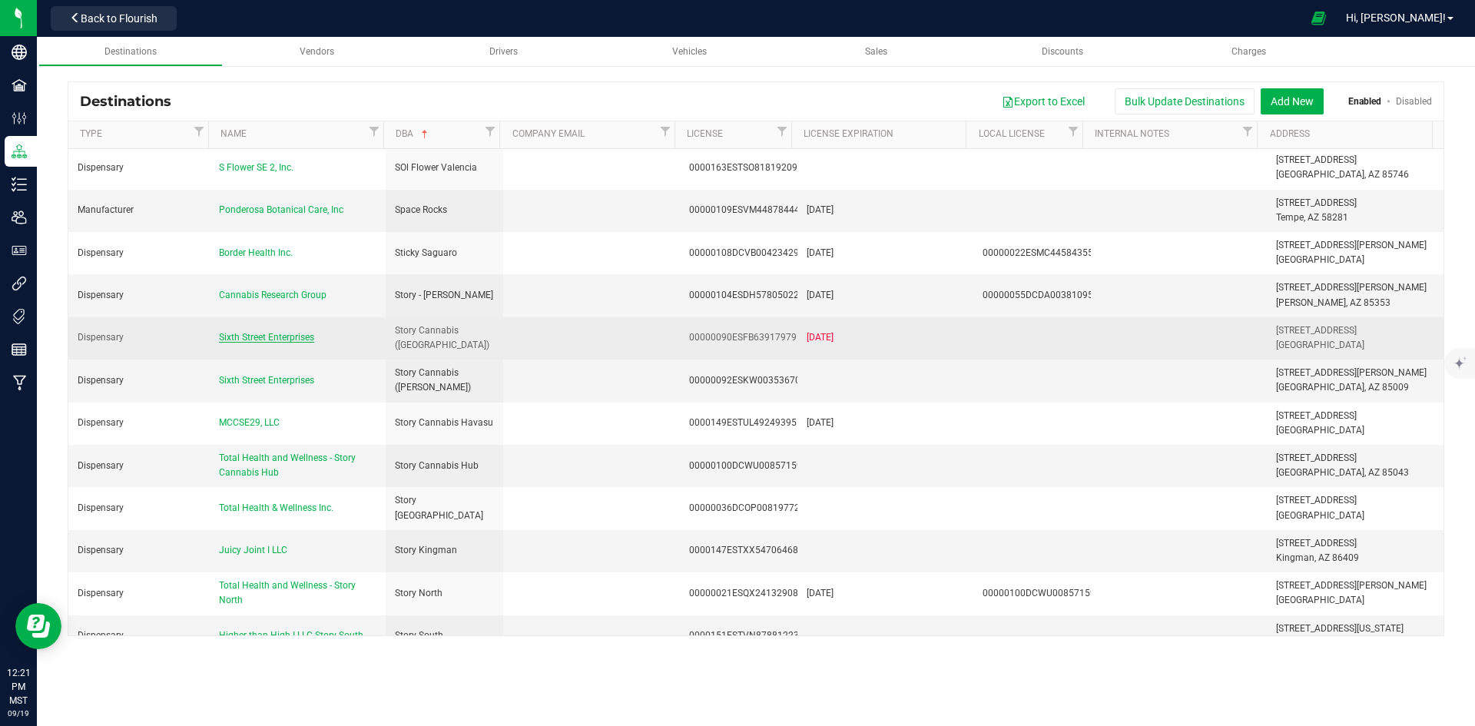
click at [268, 332] on span "Sixth Street Enterprises" at bounding box center [266, 337] width 95 height 11
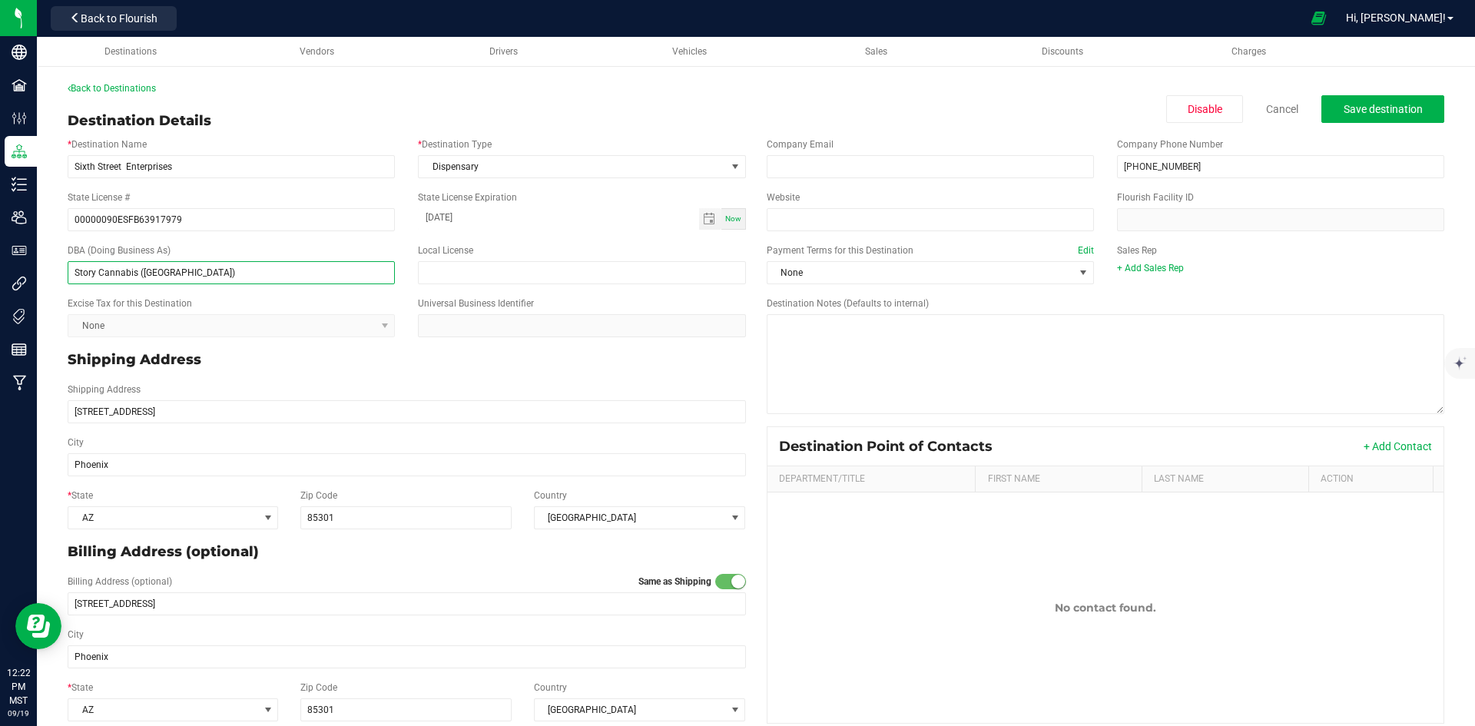
drag, startPoint x: 137, startPoint y: 273, endPoint x: 205, endPoint y: 273, distance: 68.4
click at [205, 273] on input "Story Cannabis (Grand Ave)" at bounding box center [231, 272] width 327 height 23
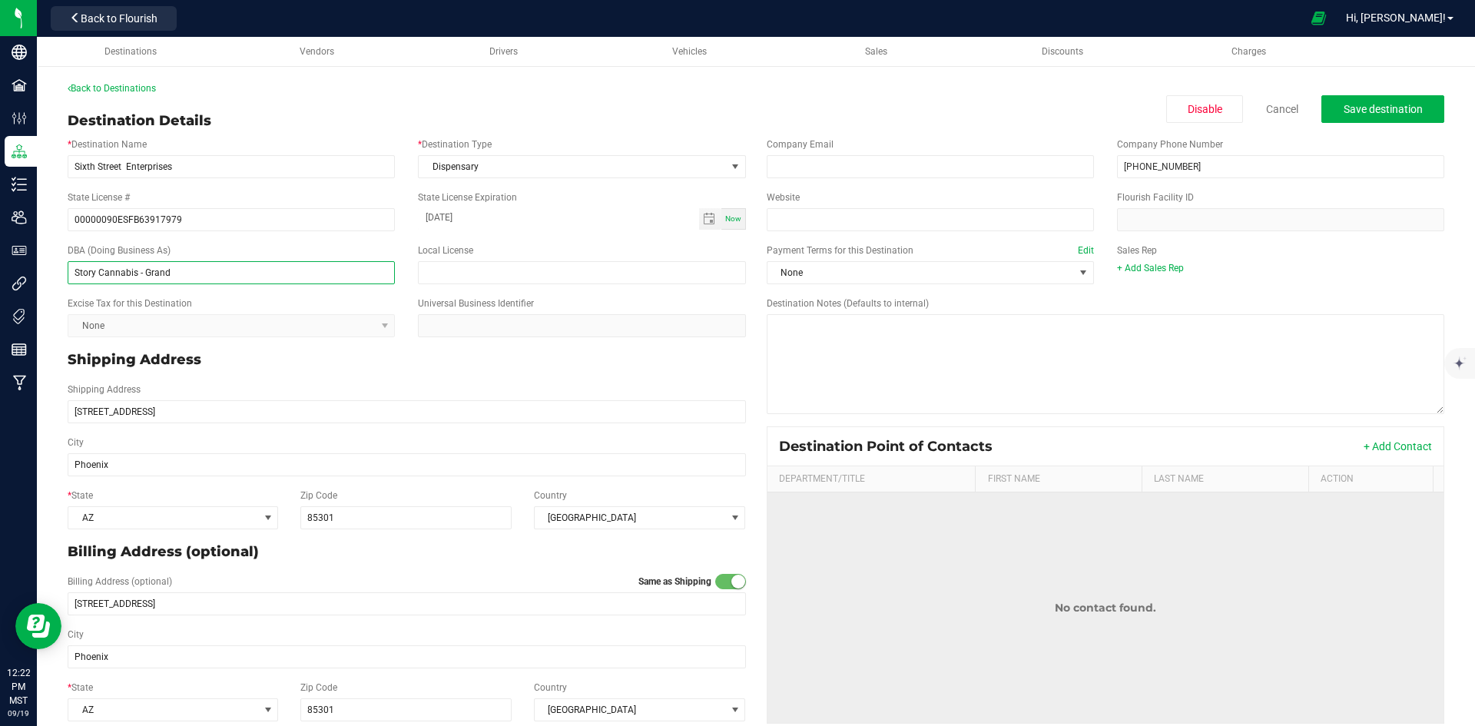
type input "Story Cannabis - Grand"
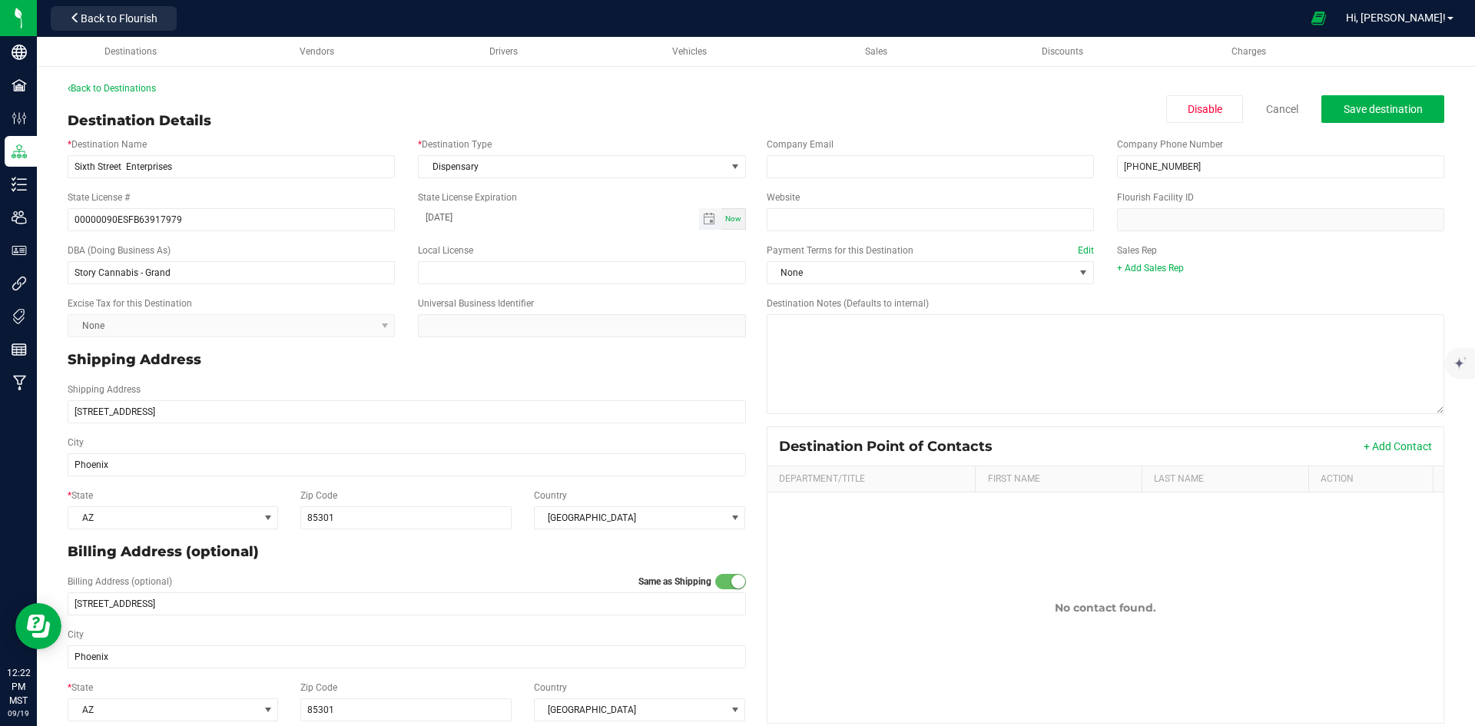
drag, startPoint x: 454, startPoint y: 224, endPoint x: 466, endPoint y: 224, distance: 11.5
click at [454, 224] on input "08-07-2024" at bounding box center [558, 217] width 280 height 19
click at [707, 213] on span "Toggle calendar" at bounding box center [709, 219] width 12 height 12
click at [520, 251] on span "August 2024" at bounding box center [497, 247] width 46 height 23
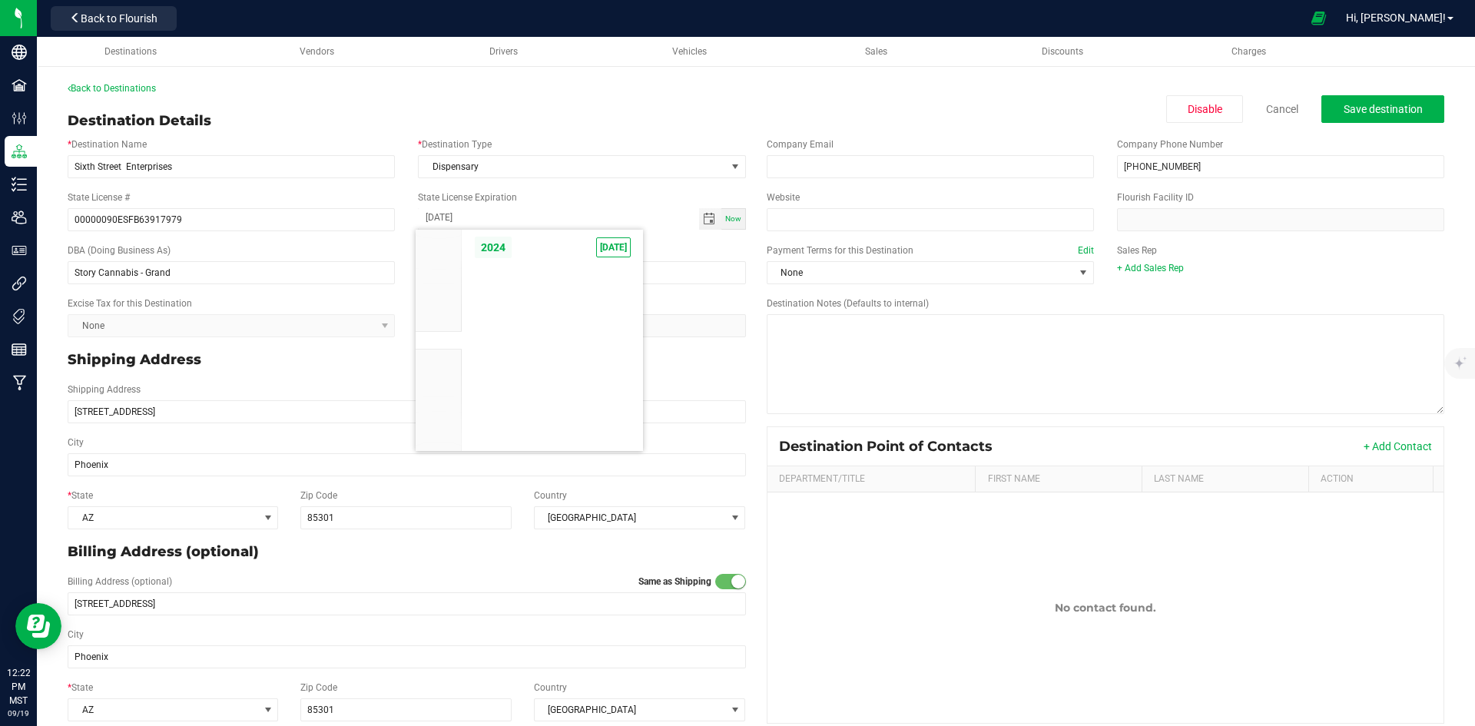
scroll to position [14520, 0]
click at [483, 250] on span "2024" at bounding box center [493, 247] width 38 height 23
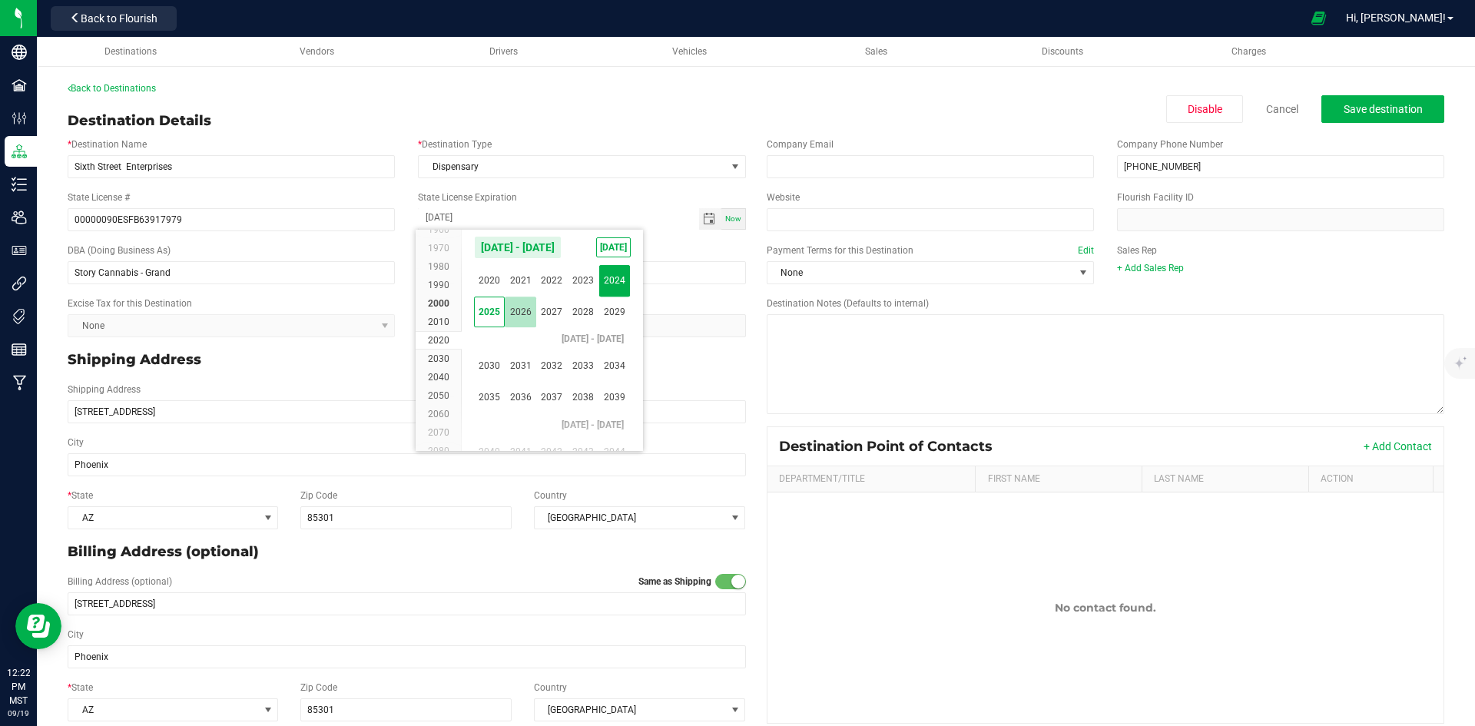
click at [525, 318] on span "2026" at bounding box center [521, 313] width 32 height 32
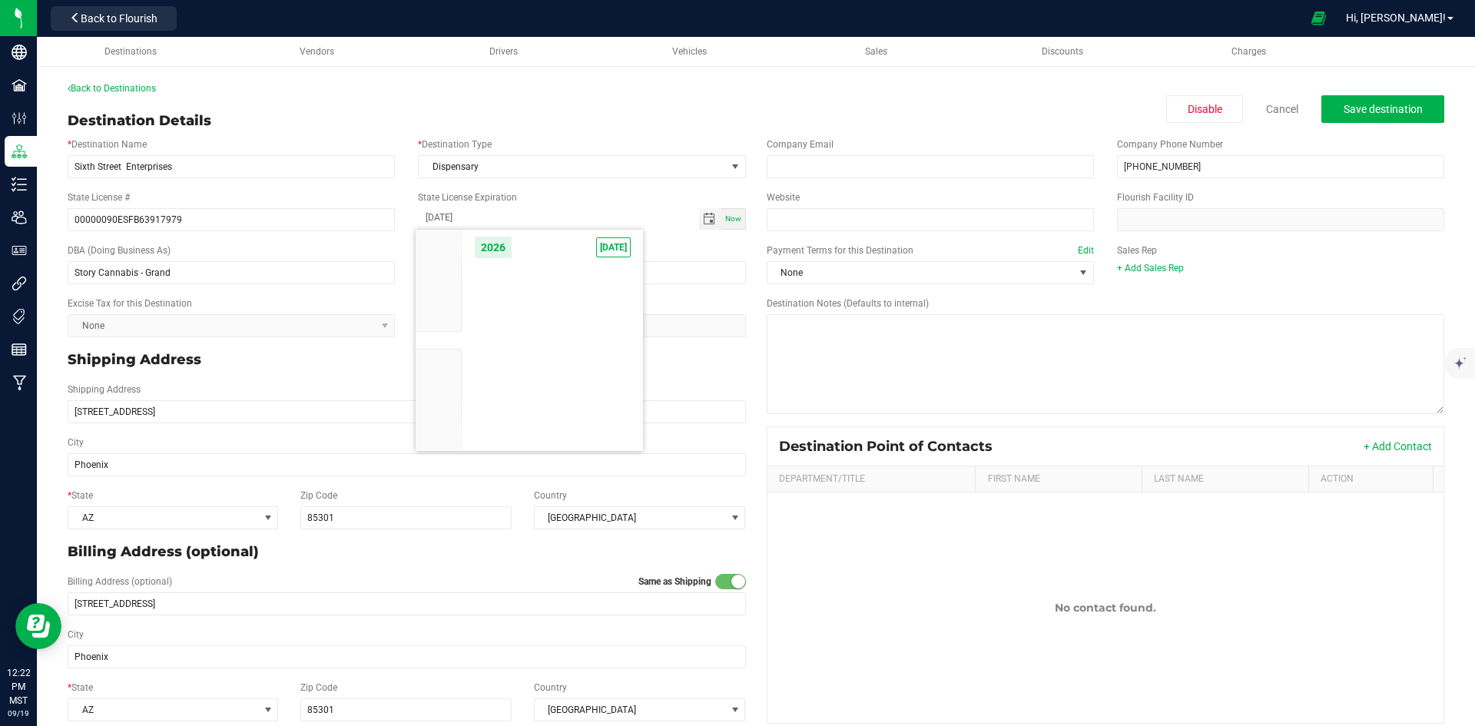
scroll to position [14754, 0]
click at [549, 317] on span "Aug" at bounding box center [552, 313] width 32 height 32
click at [602, 324] on span "7" at bounding box center [597, 324] width 22 height 24
type input "08-07-2026"
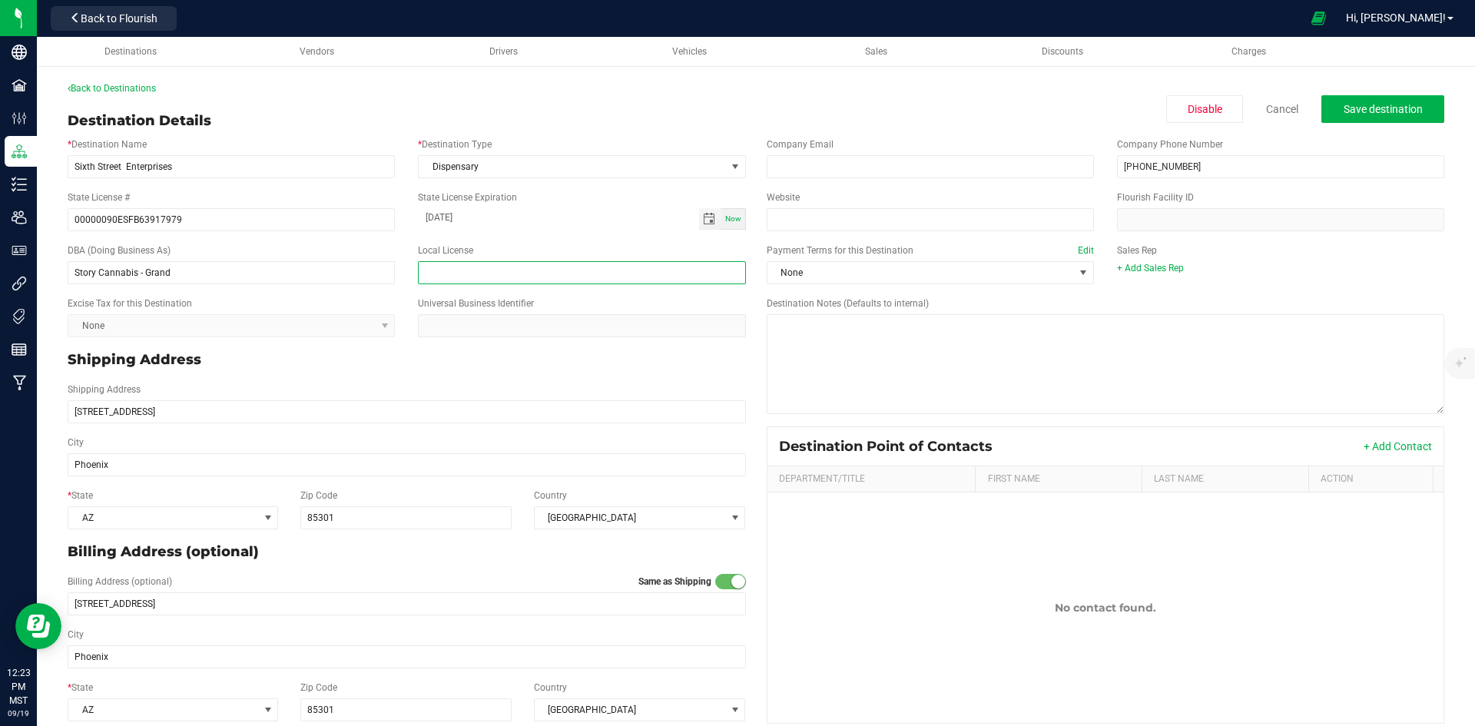
click at [461, 270] on input "text" at bounding box center [581, 272] width 327 height 23
paste input "00000014DCHT00564851"
type input "00000014DCHT00564851"
click at [420, 375] on div "Shipping Address" at bounding box center [407, 359] width 702 height 33
click at [1322, 101] on button "Save destination" at bounding box center [1383, 109] width 123 height 28
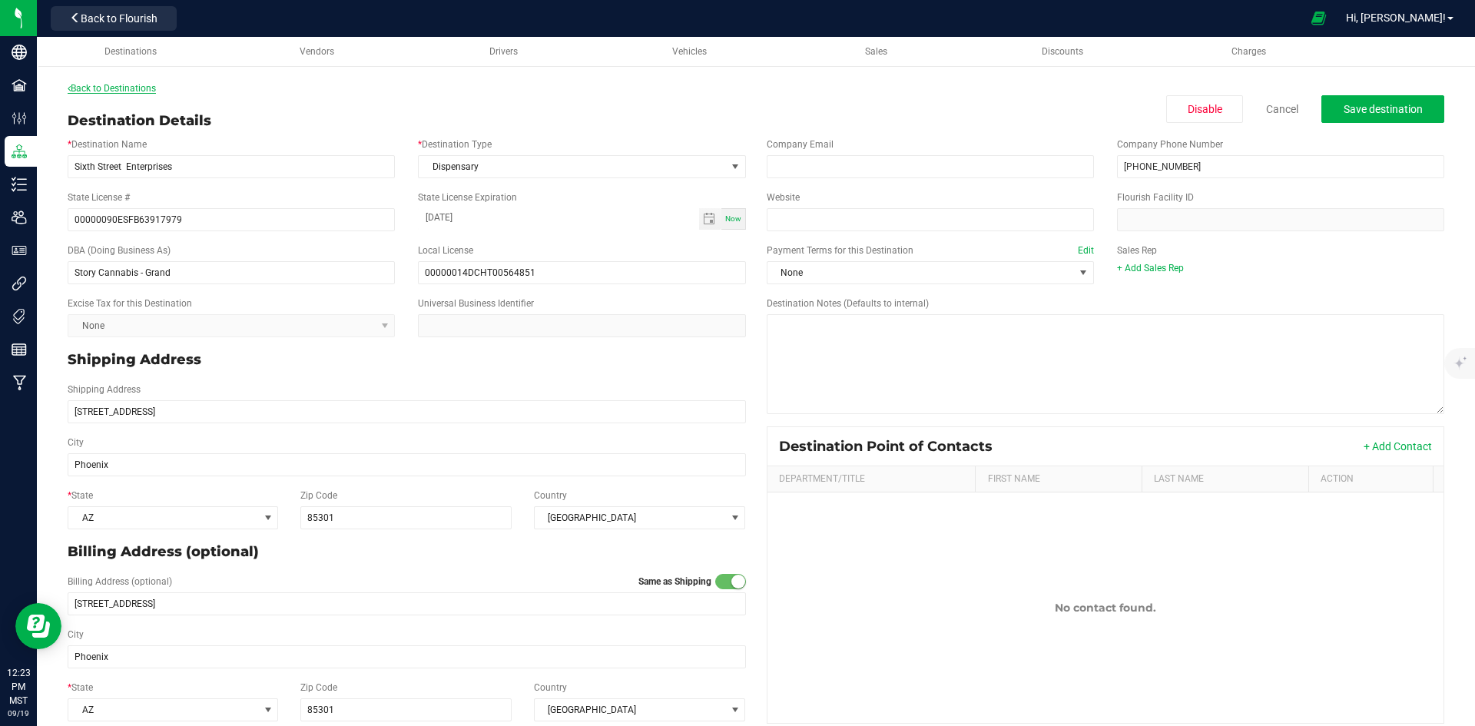
click at [101, 84] on link "Back to Destinations" at bounding box center [112, 88] width 88 height 11
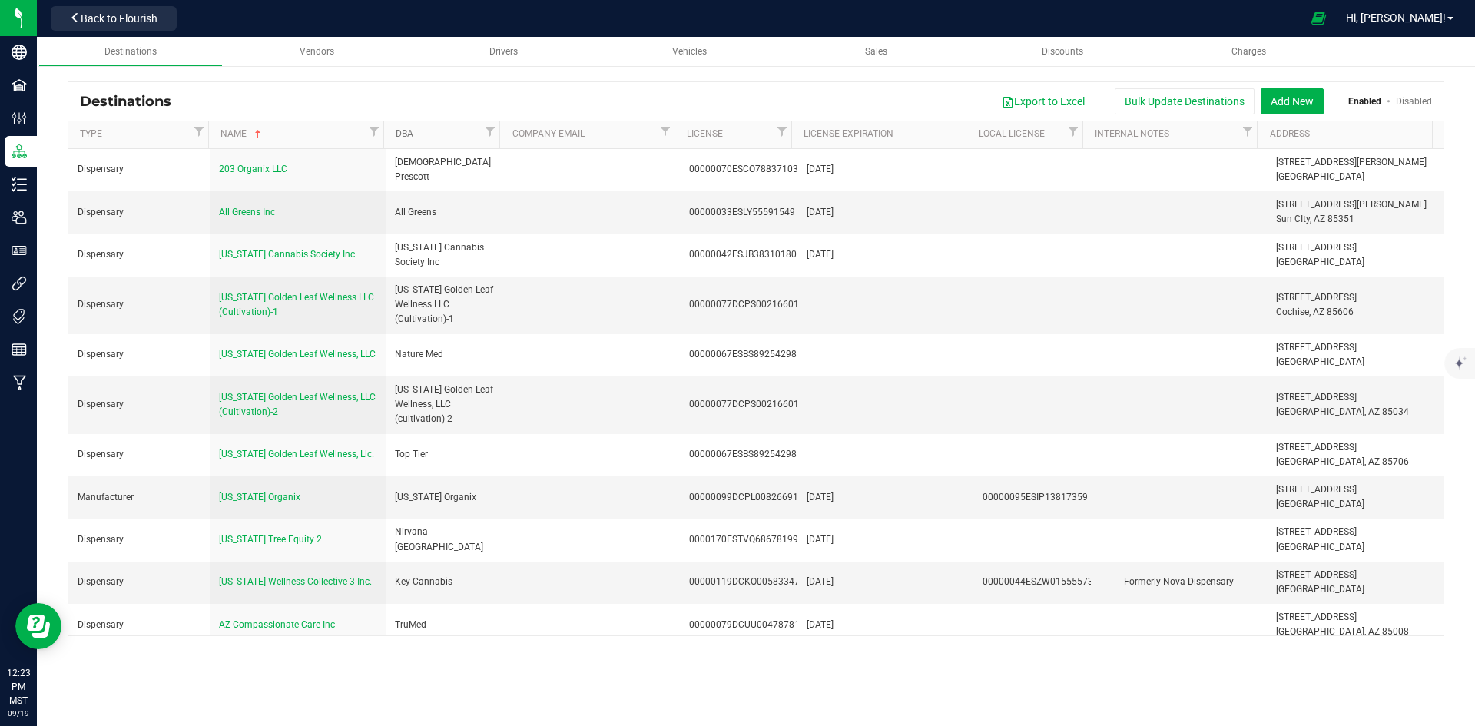
click at [440, 133] on link "DBA" at bounding box center [438, 134] width 85 height 12
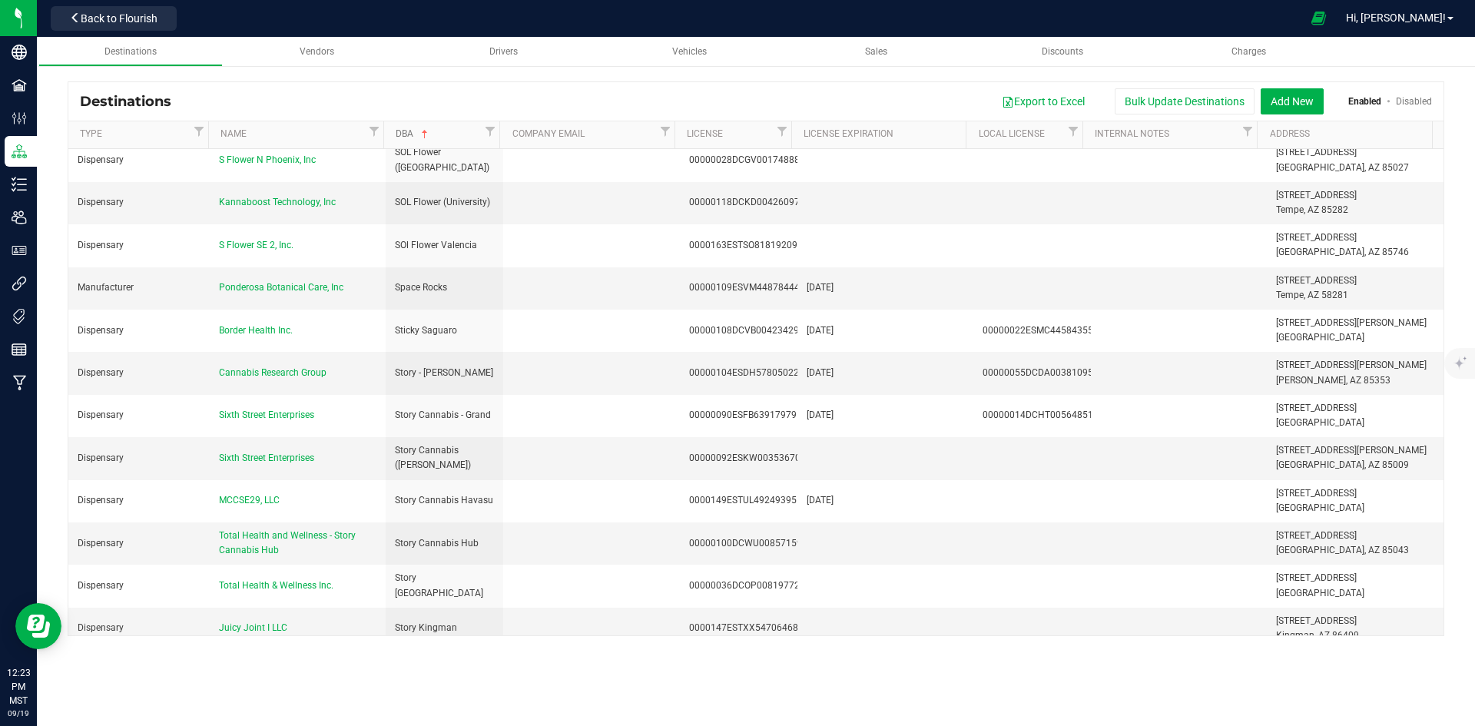
scroll to position [3996, 0]
click at [289, 452] on span "Sixth Street Enterprises" at bounding box center [266, 457] width 95 height 11
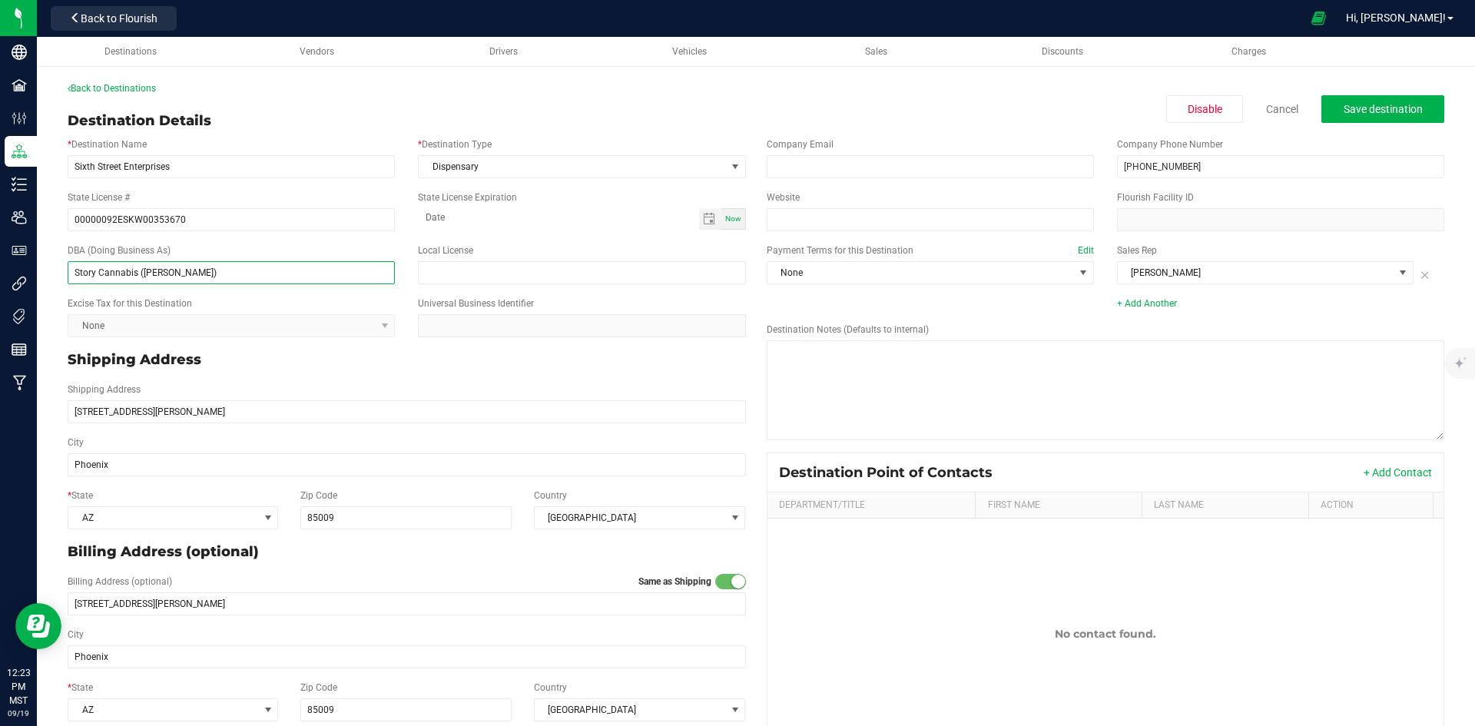
drag, startPoint x: 138, startPoint y: 270, endPoint x: 264, endPoint y: 276, distance: 126.2
click at [264, 276] on input "Story Cannabis (Mcdowell)" at bounding box center [231, 272] width 327 height 23
type input "Story Cannabis - [PERSON_NAME]"
click at [470, 233] on div "State License # 00000092ESKW00353670 State License Expiration Now" at bounding box center [407, 210] width 702 height 53
click at [706, 227] on span "Toggle calendar" at bounding box center [710, 219] width 22 height 22
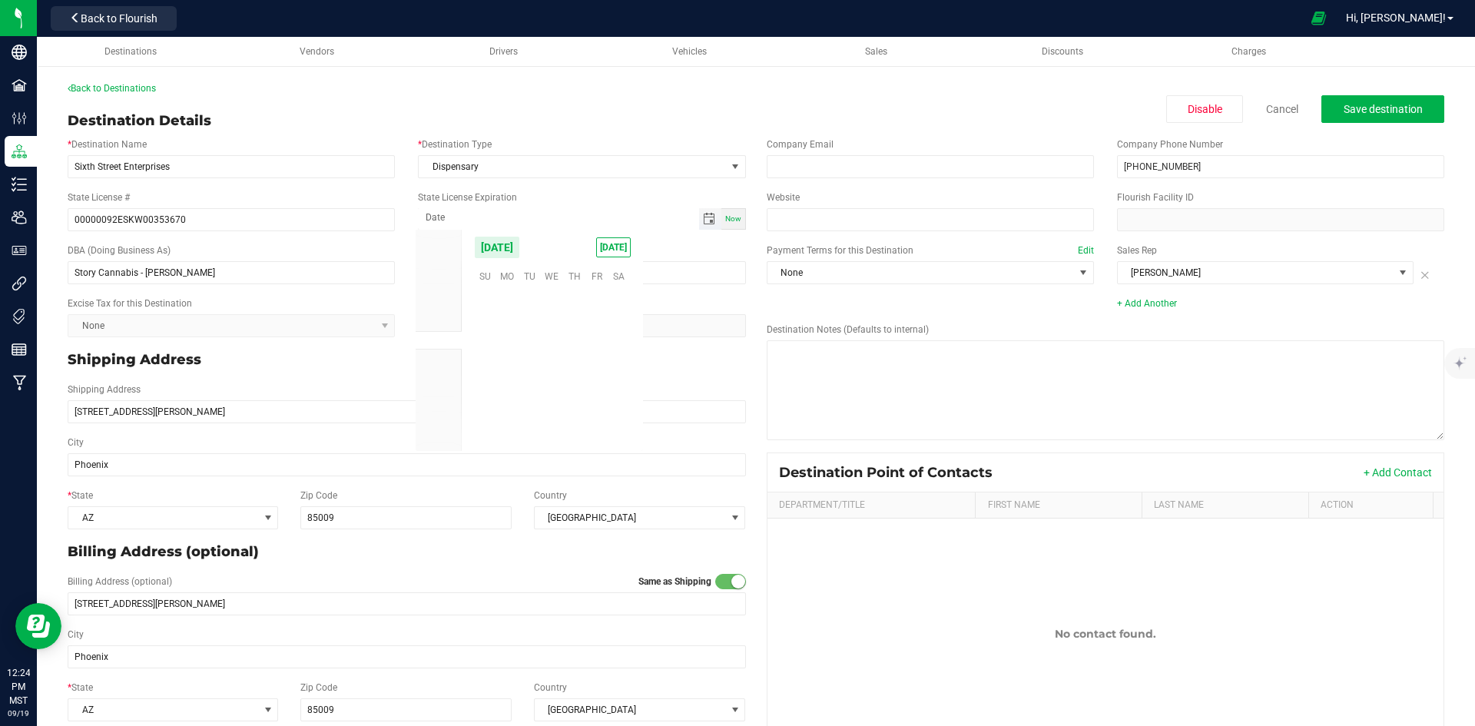
scroll to position [249209, 0]
click at [520, 246] on span "September 2025" at bounding box center [497, 247] width 46 height 23
click at [490, 244] on span "2025" at bounding box center [493, 247] width 38 height 23
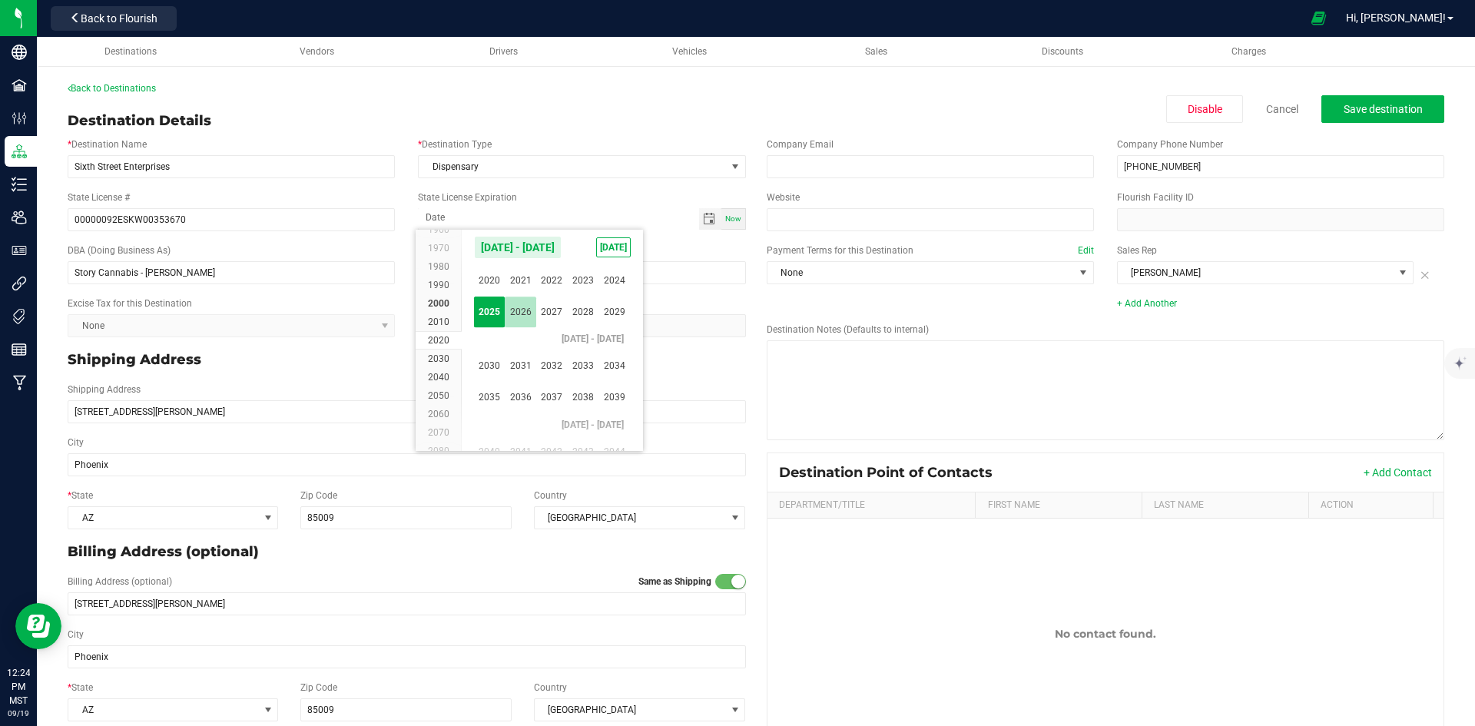
click at [526, 302] on span "2026" at bounding box center [521, 313] width 32 height 32
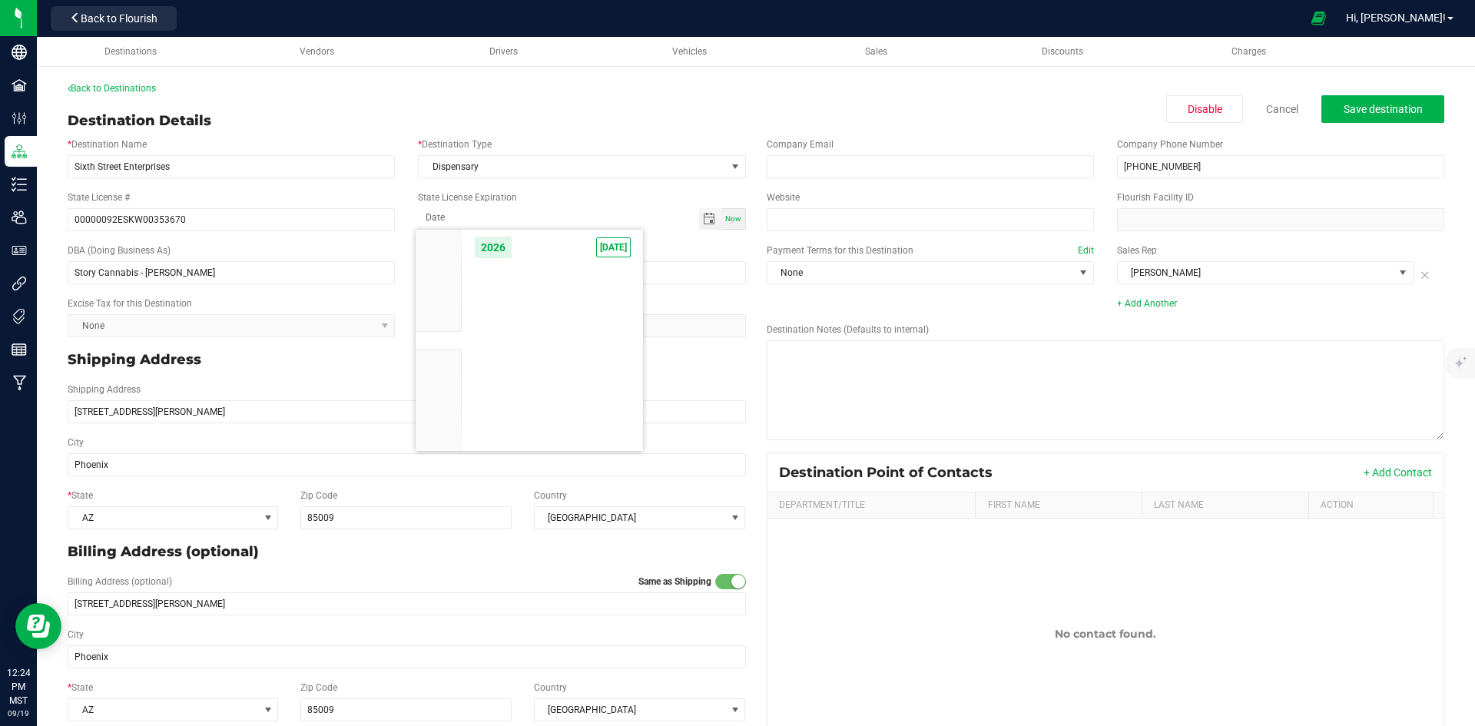
scroll to position [14754, 0]
click at [560, 313] on span "Aug" at bounding box center [552, 313] width 32 height 32
click at [592, 324] on span "7" at bounding box center [597, 324] width 22 height 24
type input "08-07-2026"
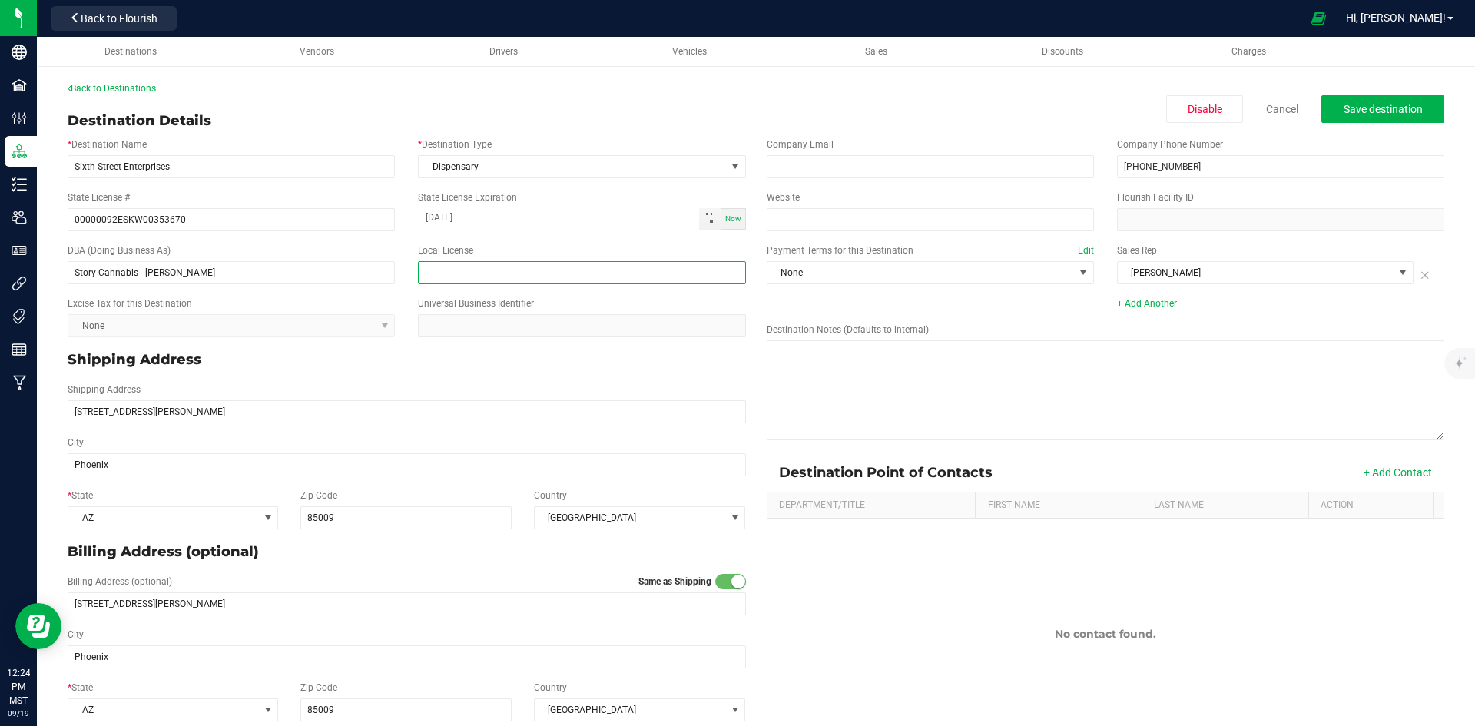
click at [433, 277] on input "text" at bounding box center [581, 272] width 327 height 23
paste input "00000088DCXB00897085"
type input "00000088DCXB00897085"
click at [1330, 117] on button "Save destination" at bounding box center [1383, 109] width 123 height 28
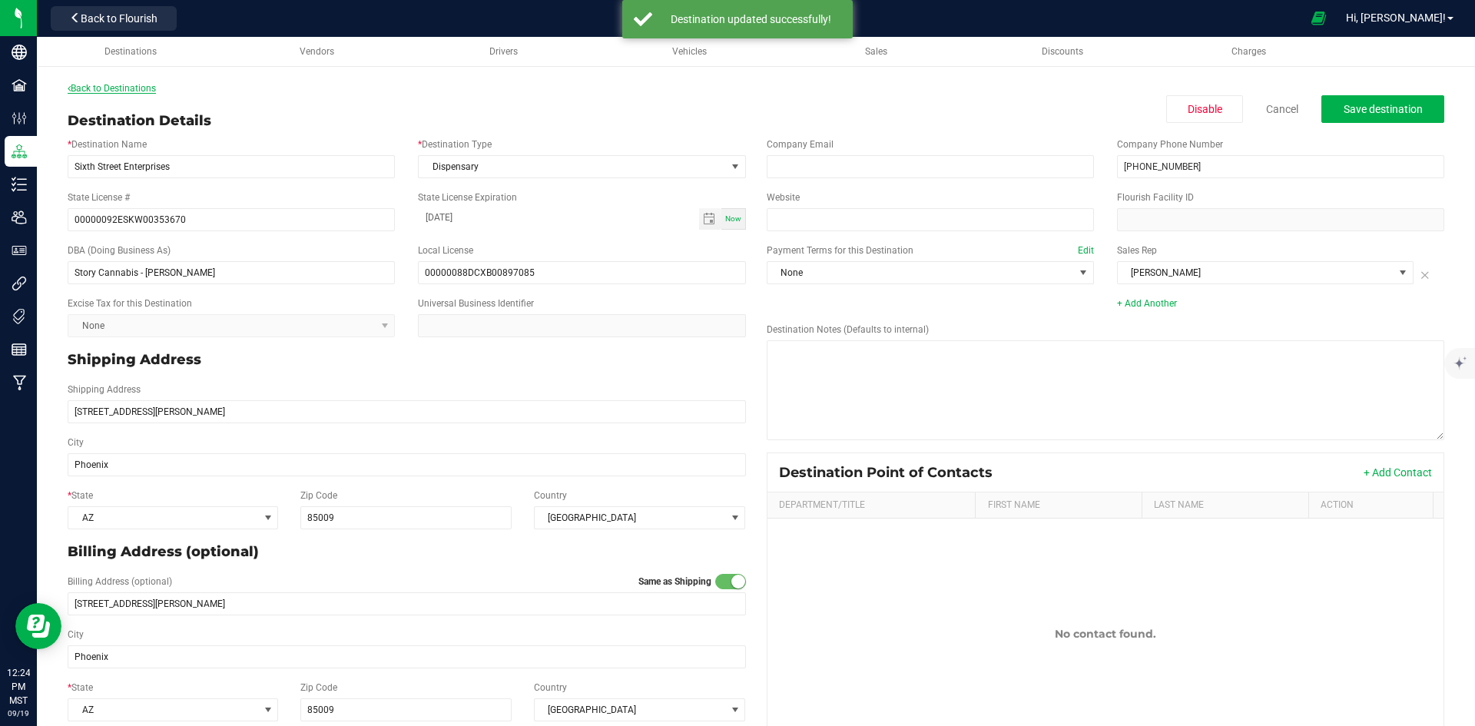
click at [102, 84] on link "Back to Destinations" at bounding box center [112, 88] width 88 height 11
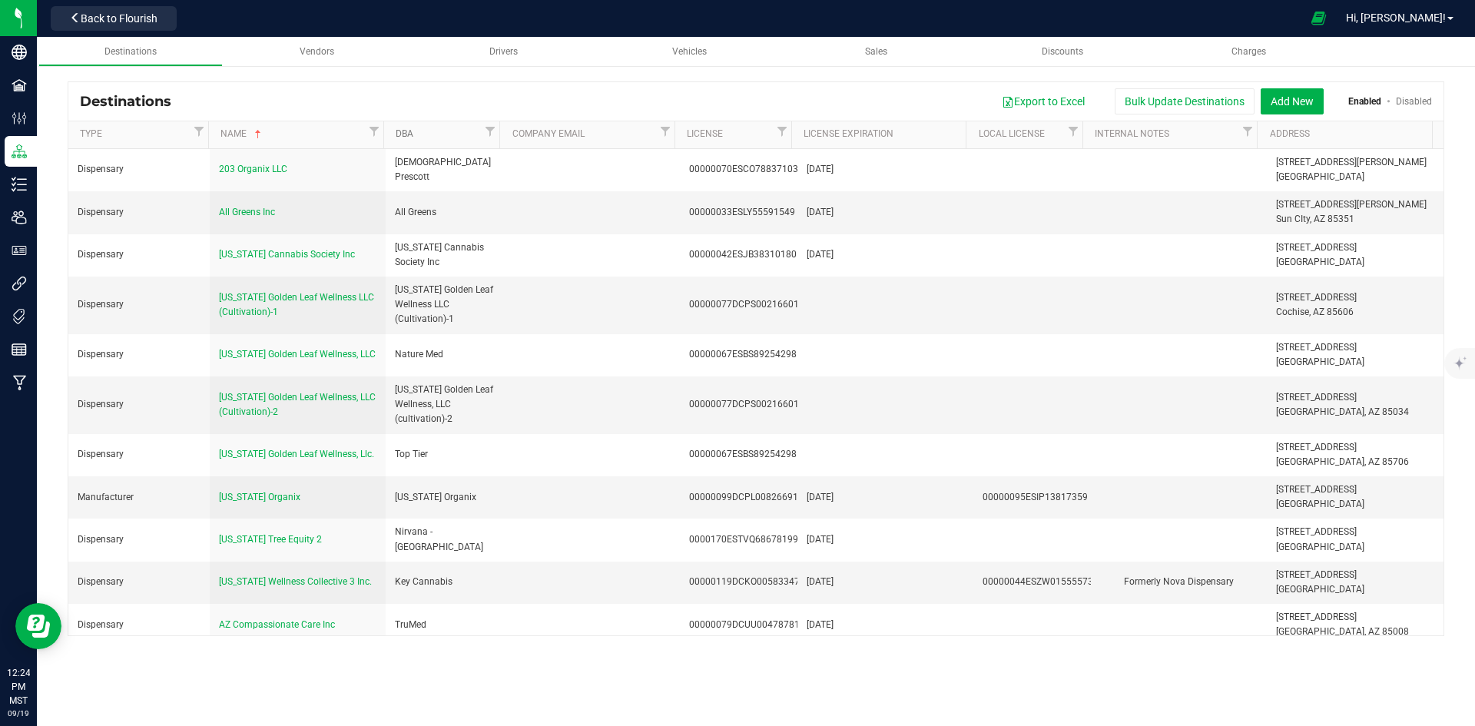
click at [434, 137] on link "DBA" at bounding box center [438, 134] width 85 height 12
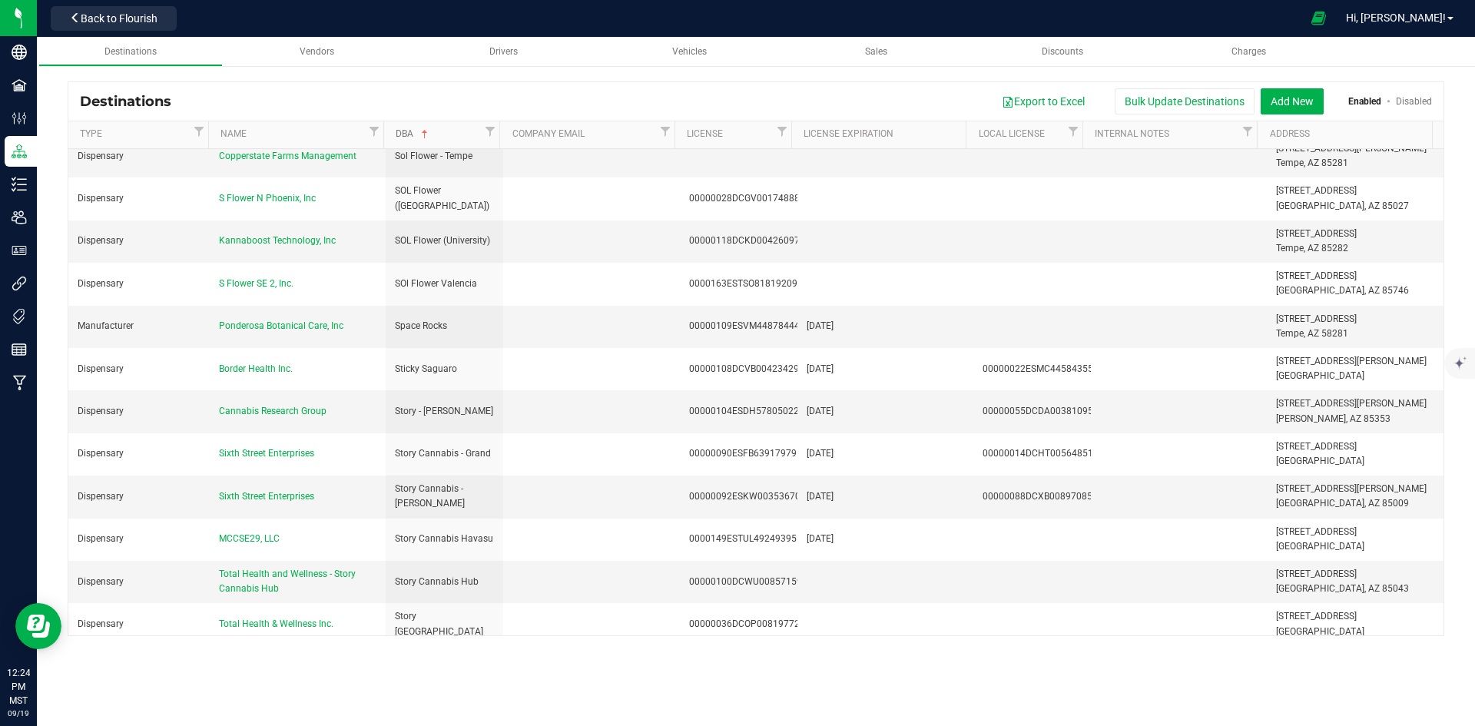
scroll to position [3996, 0]
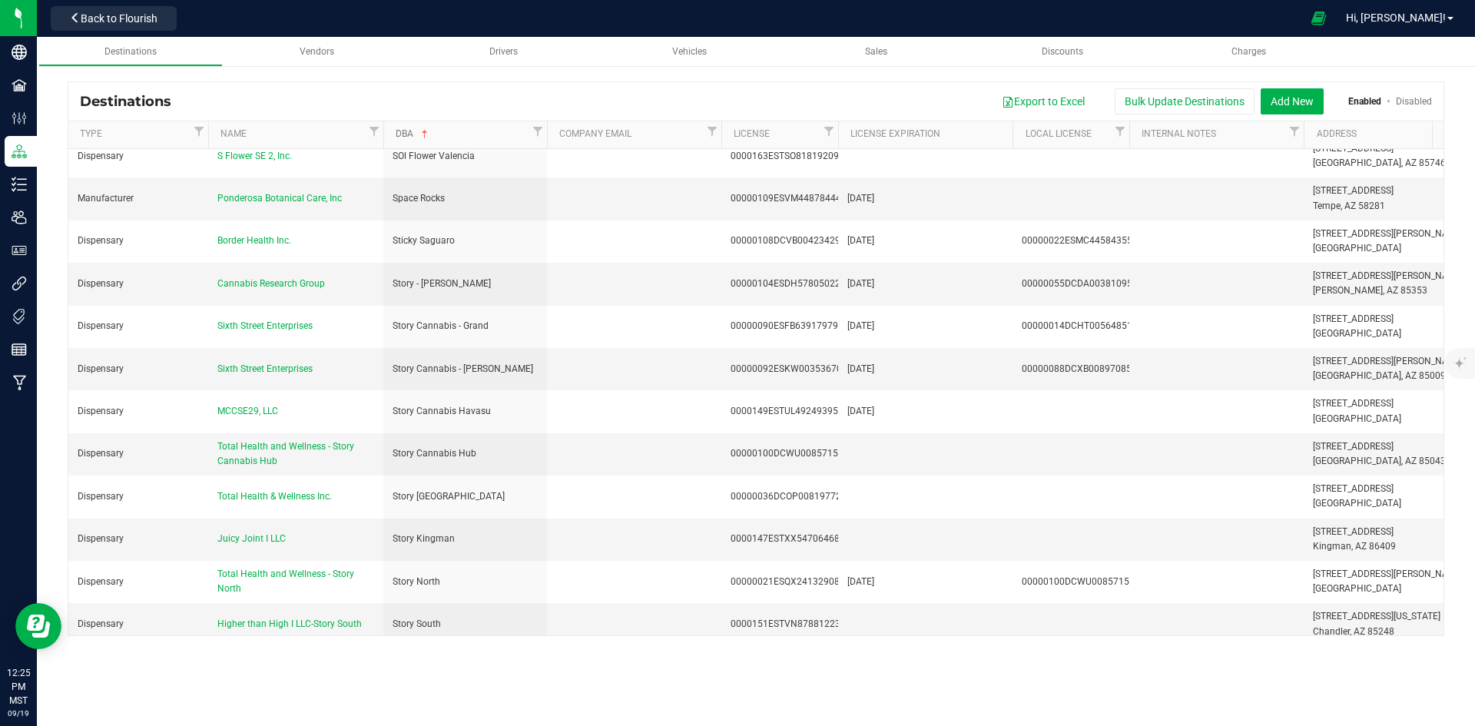
drag, startPoint x: 499, startPoint y: 145, endPoint x: 549, endPoint y: 143, distance: 49.2
click at [549, 143] on div "Type Name DBA Company Email License License Expiration Local License Internal N…" at bounding box center [750, 134] width 1365 height 27
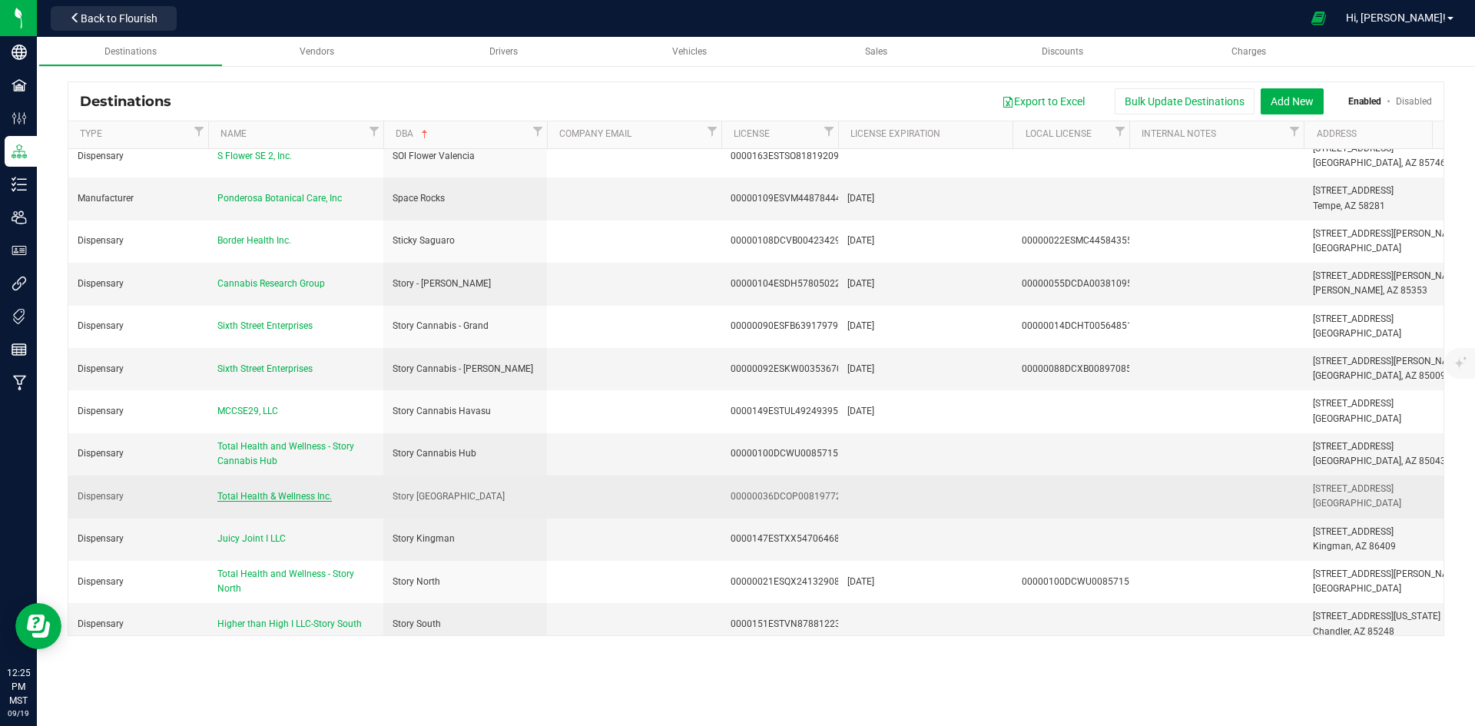
click at [281, 491] on span "Total Health & Wellness Inc." at bounding box center [274, 496] width 114 height 11
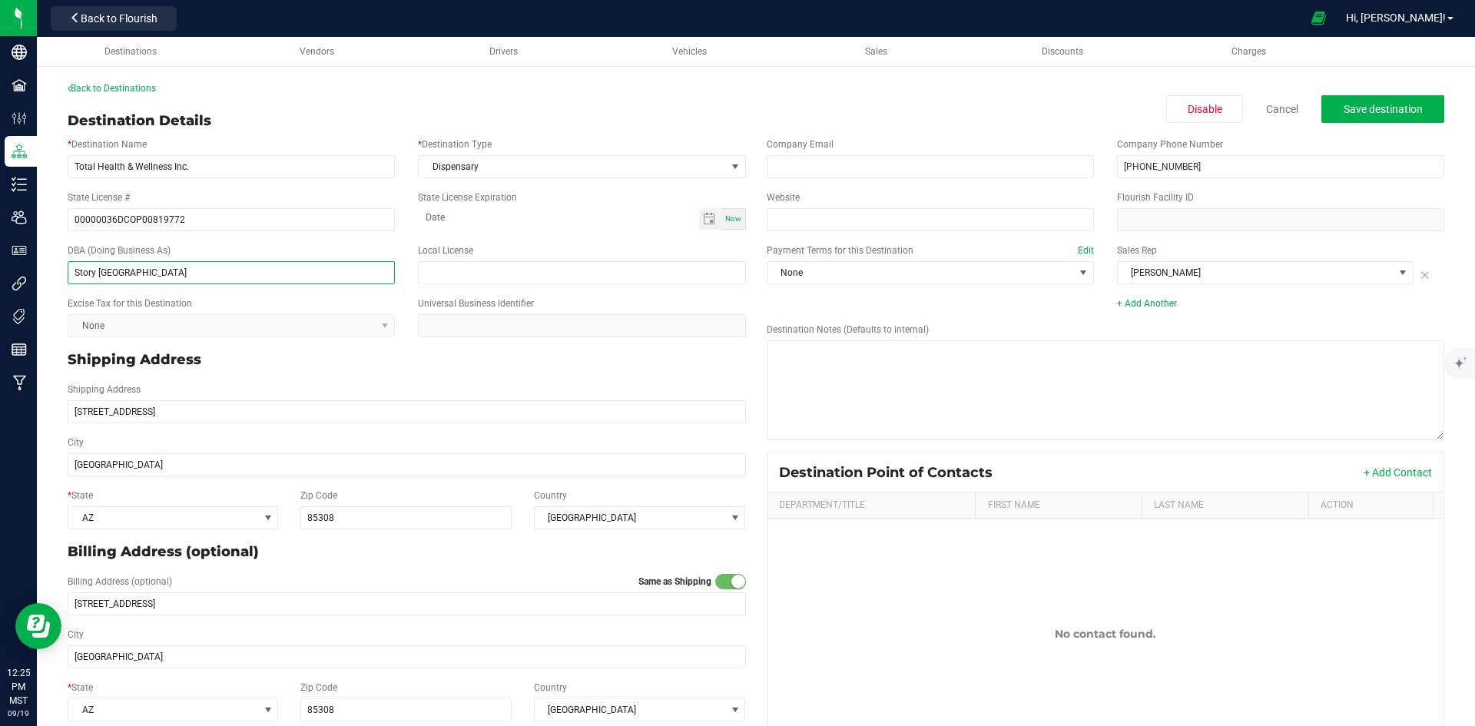
click at [162, 272] on input "Story Glendale" at bounding box center [231, 272] width 327 height 23
click at [100, 271] on input "Story Glendale" at bounding box center [231, 272] width 327 height 23
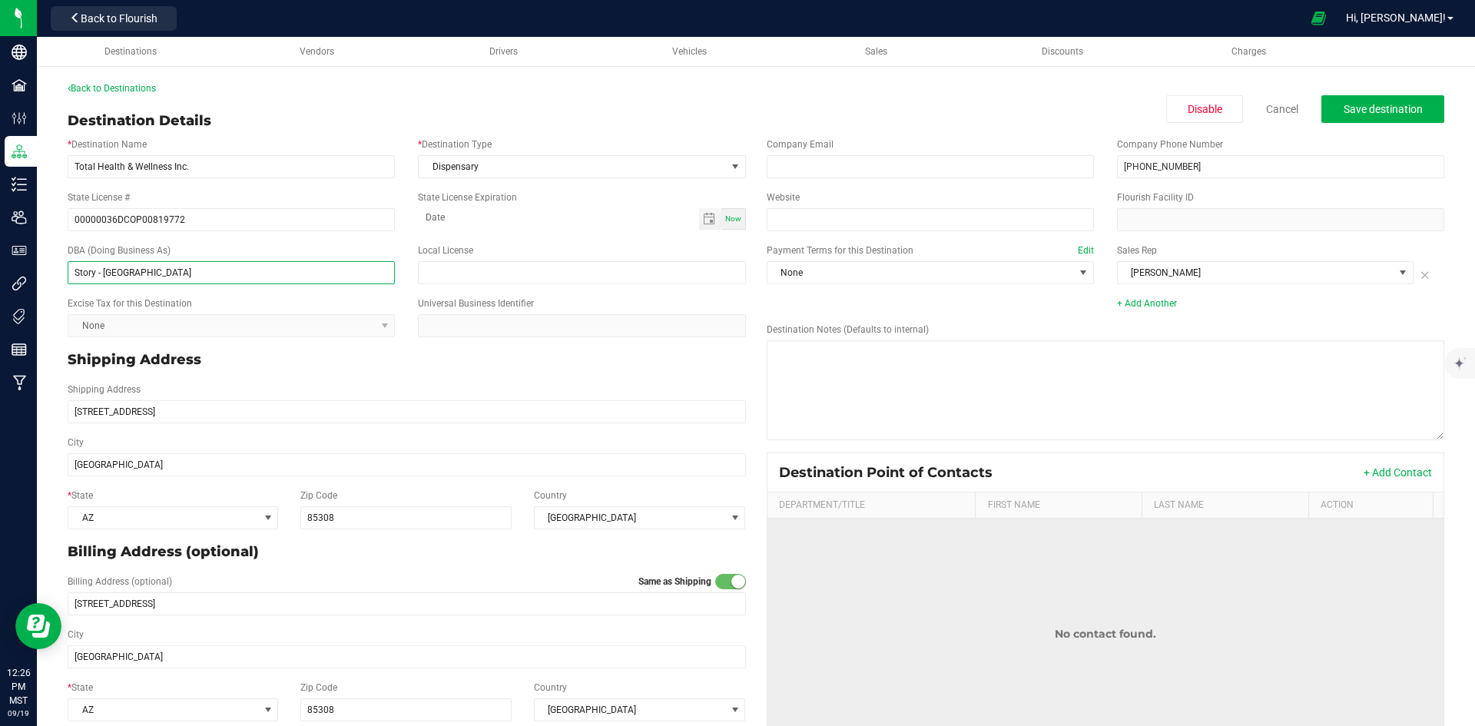
type input "Story - Glendale"
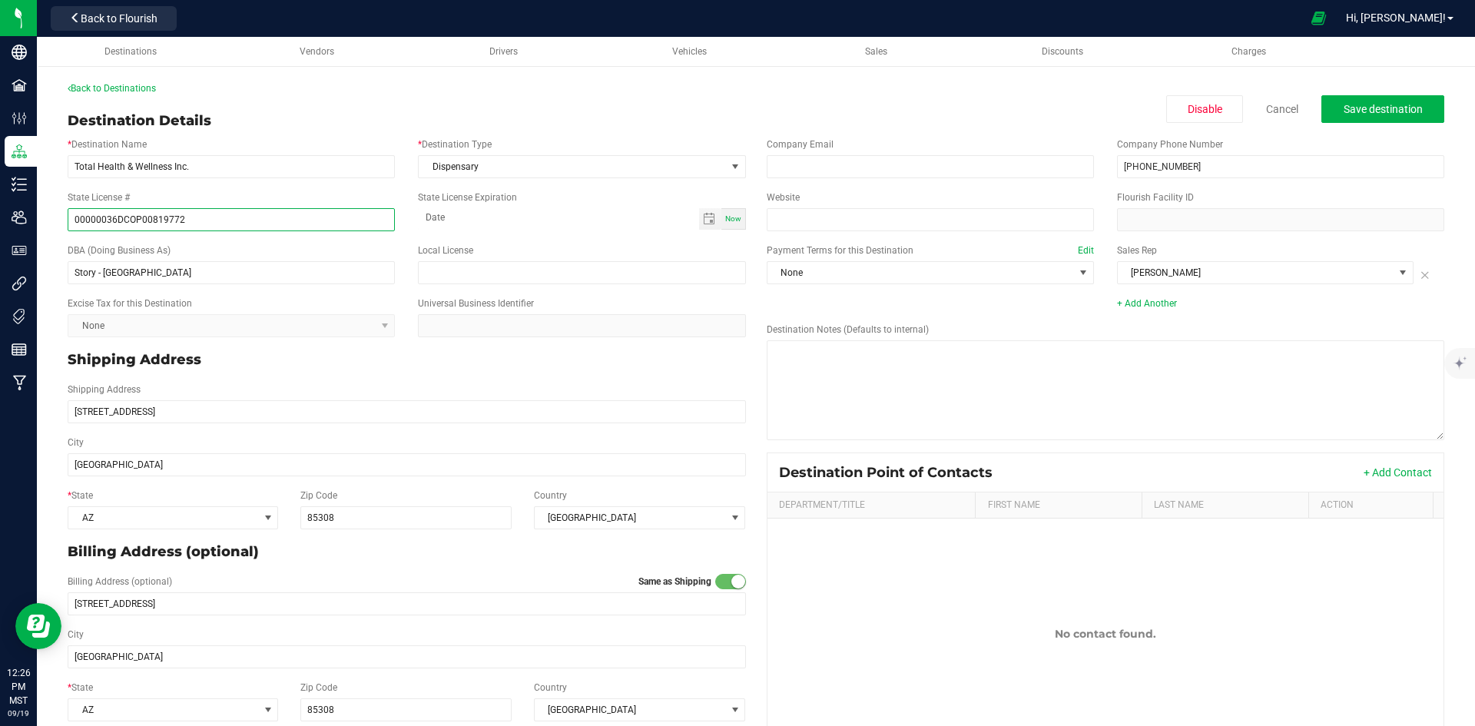
click at [183, 212] on input "00000036DCOP00819772" at bounding box center [231, 219] width 327 height 23
paste input "159ESTFT57497963"
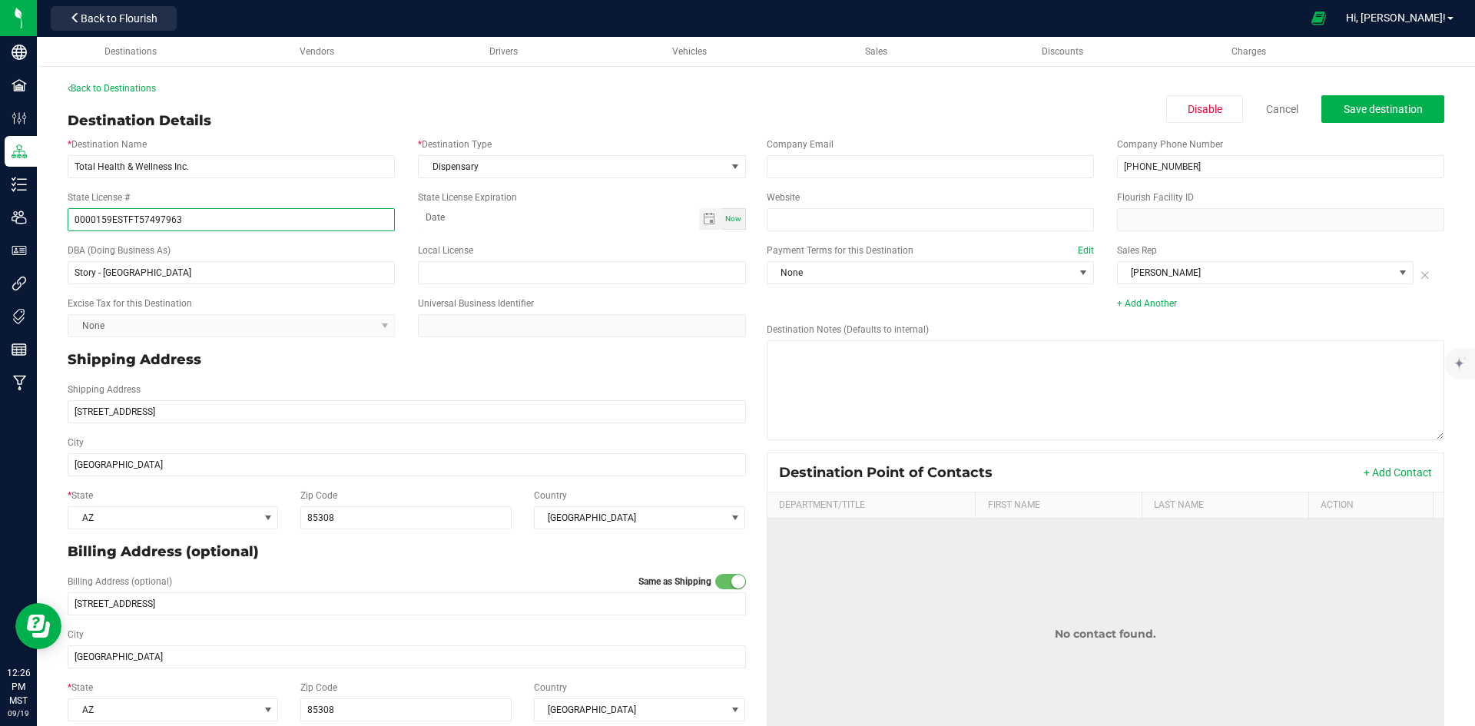
type input "0000159ESTFT57497963"
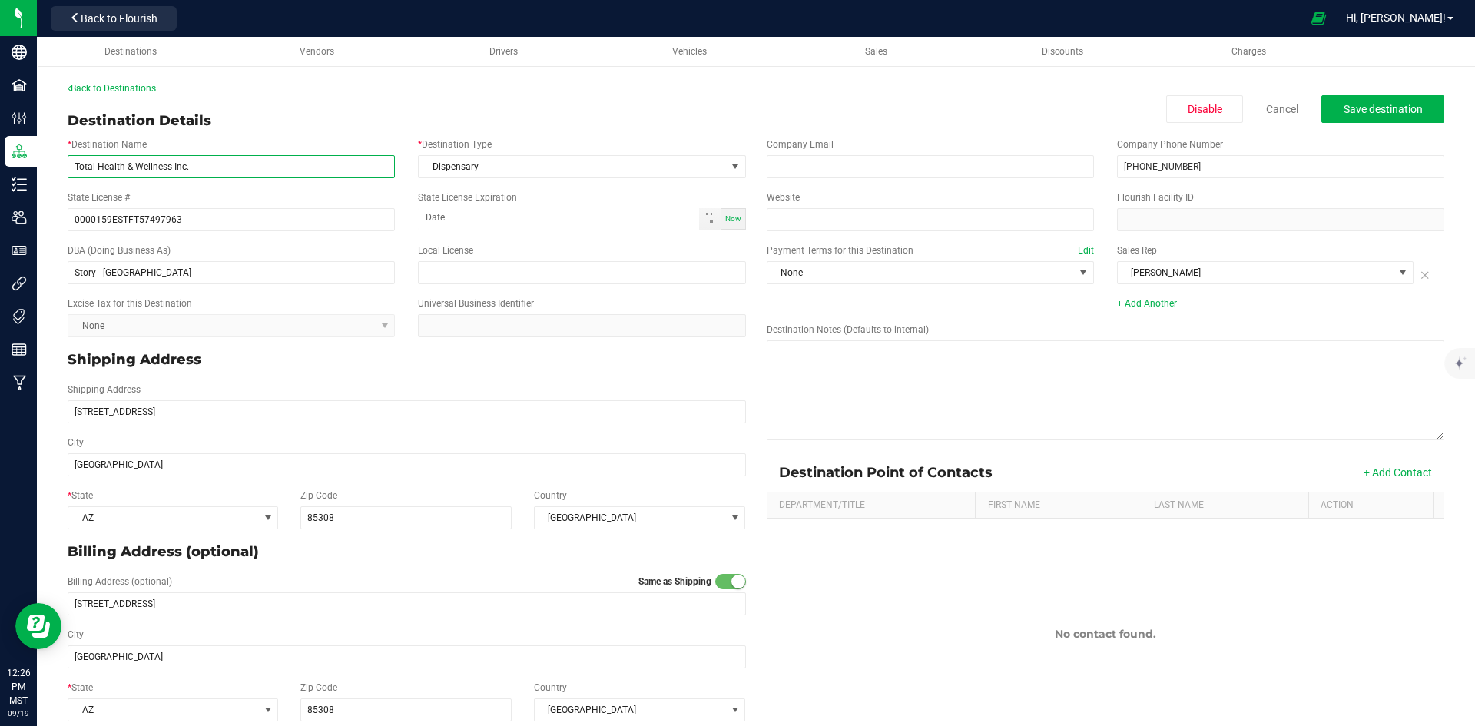
drag, startPoint x: 280, startPoint y: 165, endPoint x: -221, endPoint y: 168, distance: 501.0
click at [0, 168] on html "Company Facilities Configuration Distribution Inventory Users User Roles Integr…" at bounding box center [737, 363] width 1475 height 726
paste input "Pleasant Plants I LLC"
type input "Pleasant Plants I LLC"
click at [582, 370] on p "Shipping Address" at bounding box center [407, 360] width 679 height 21
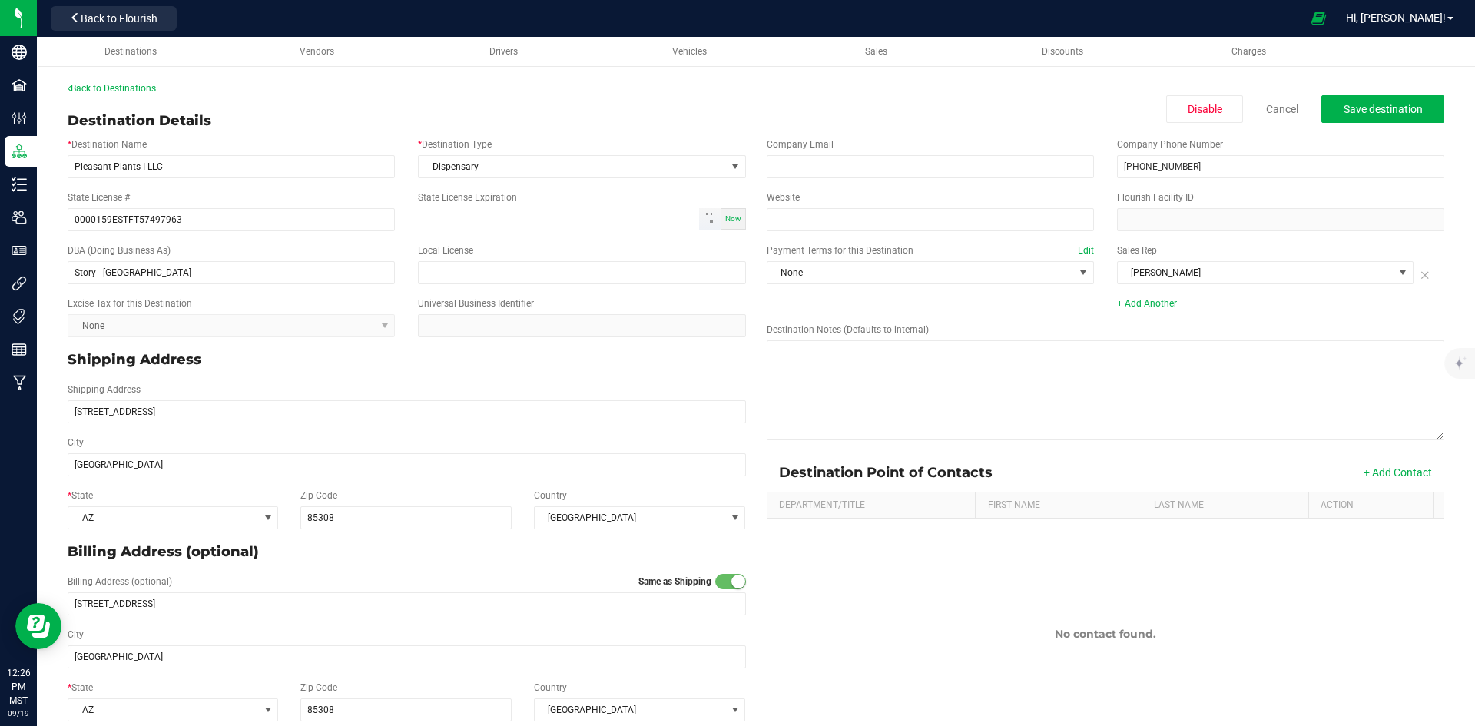
type input "month-day-year"
click at [466, 213] on input "month-day-year" at bounding box center [558, 217] width 280 height 19
click at [703, 215] on span "Toggle calendar" at bounding box center [709, 219] width 12 height 12
click at [503, 247] on span "September 2025" at bounding box center [497, 247] width 46 height 23
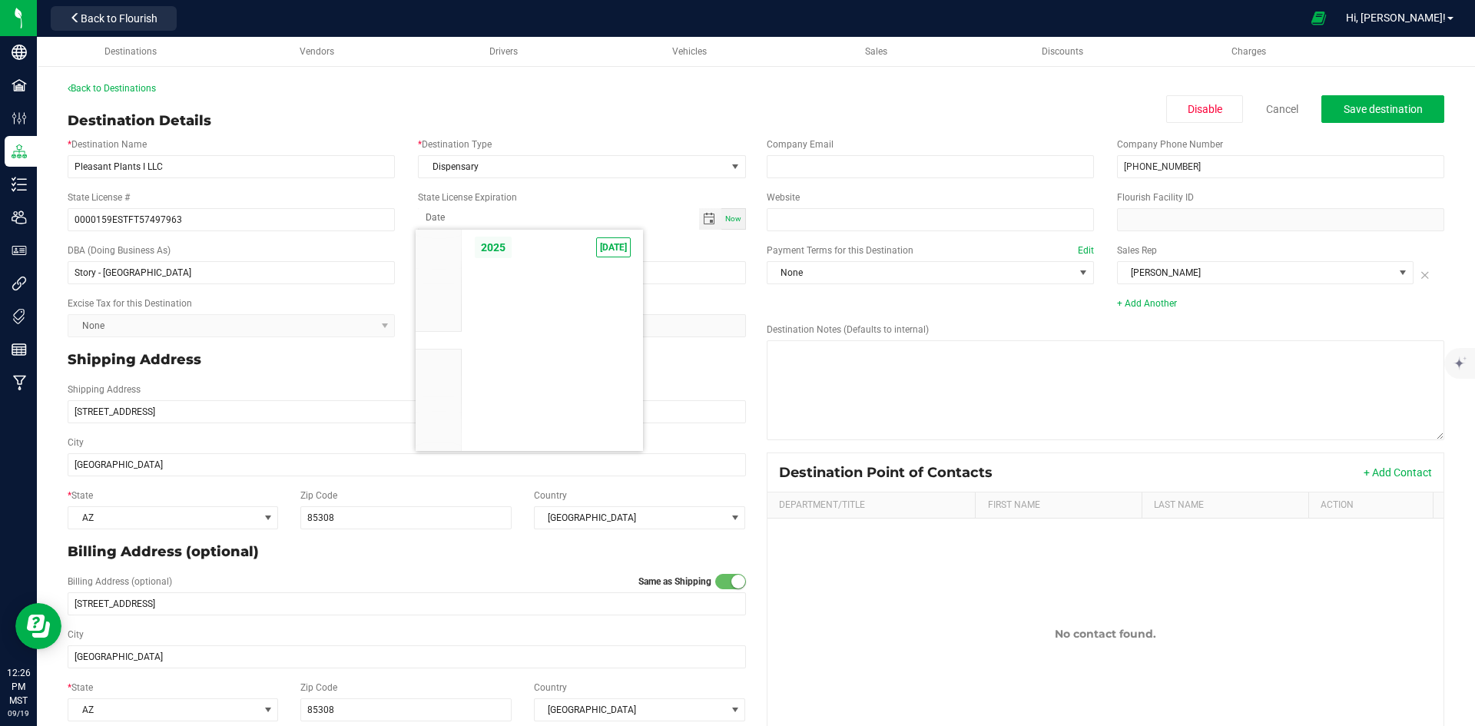
scroll to position [14638, 0]
click at [492, 248] on span "2025" at bounding box center [493, 247] width 38 height 23
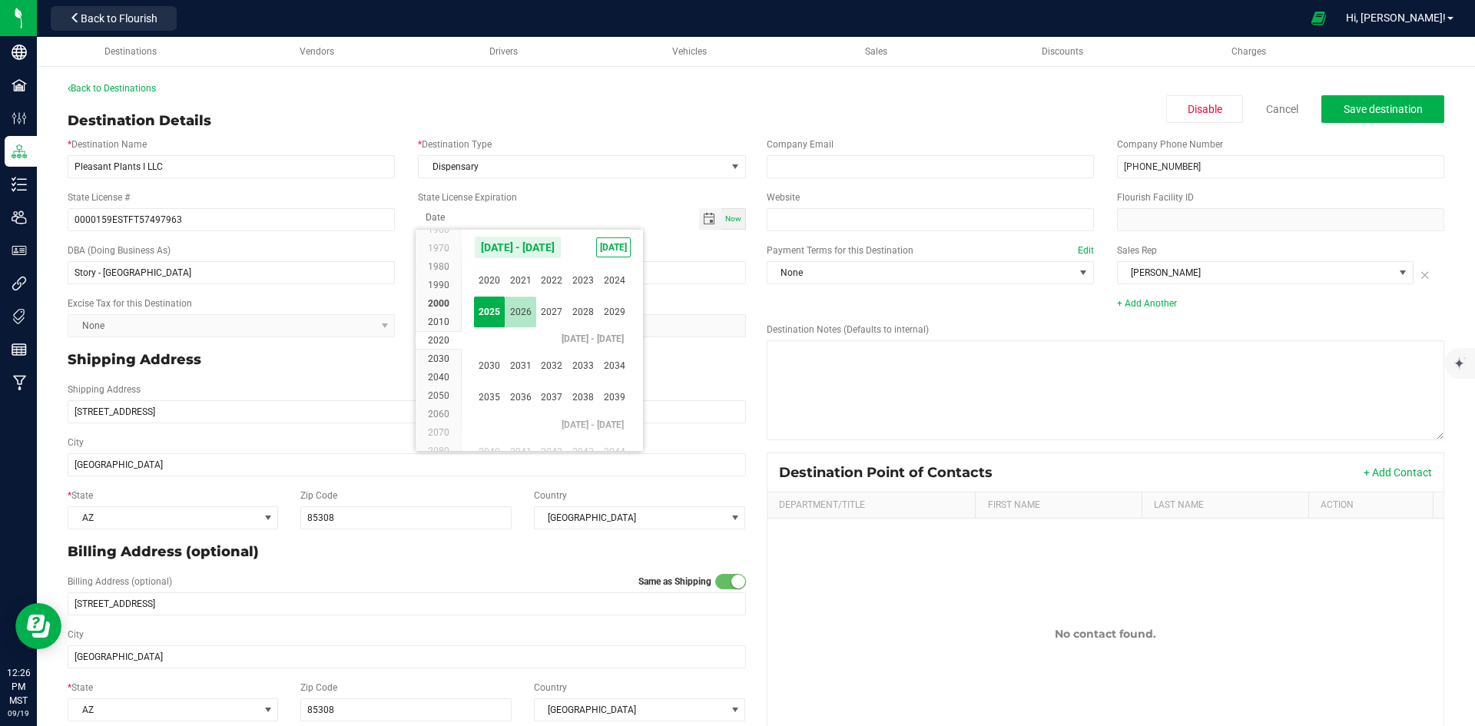
click at [531, 313] on span "2026" at bounding box center [521, 313] width 32 height 32
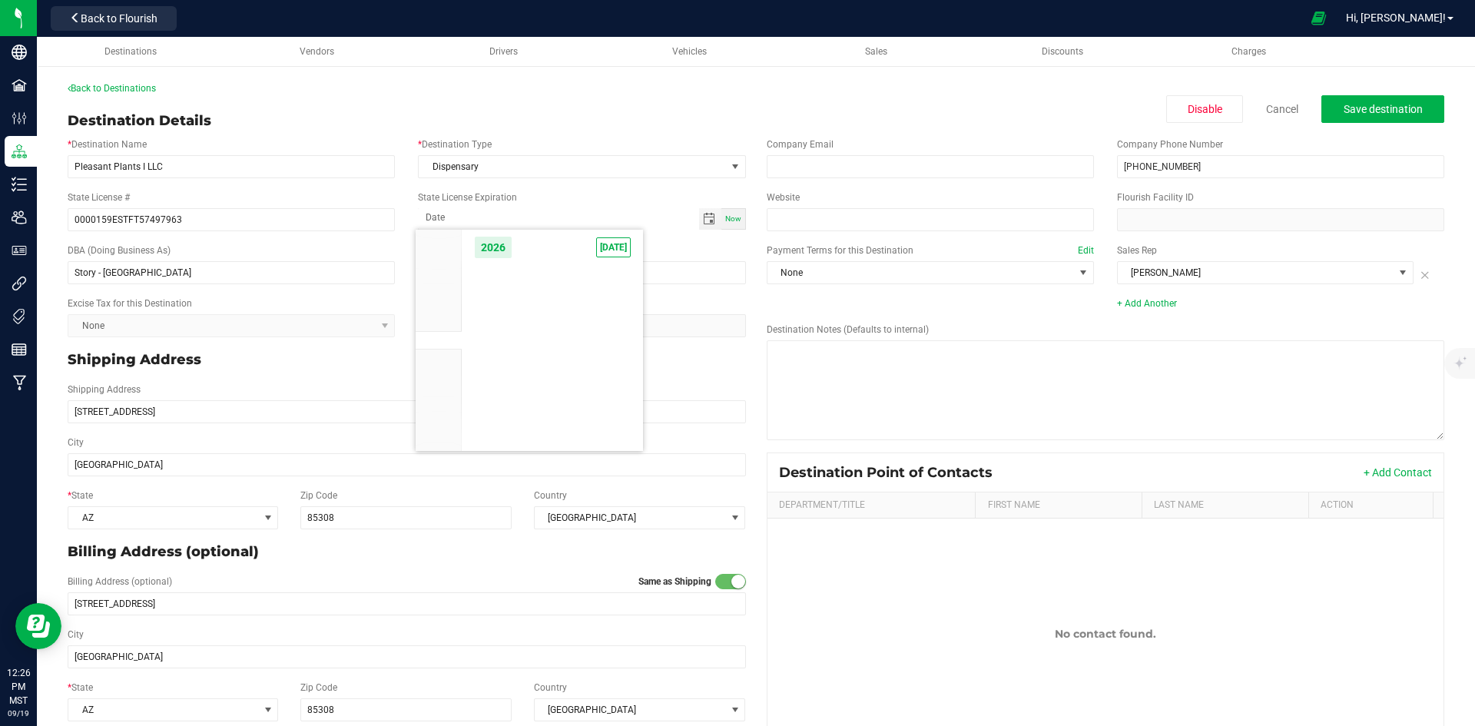
scroll to position [14754, 0]
click at [582, 287] on span "Apr" at bounding box center [584, 281] width 32 height 32
click at [526, 320] on span "7" at bounding box center [530, 324] width 22 height 24
type input "04-07-2026"
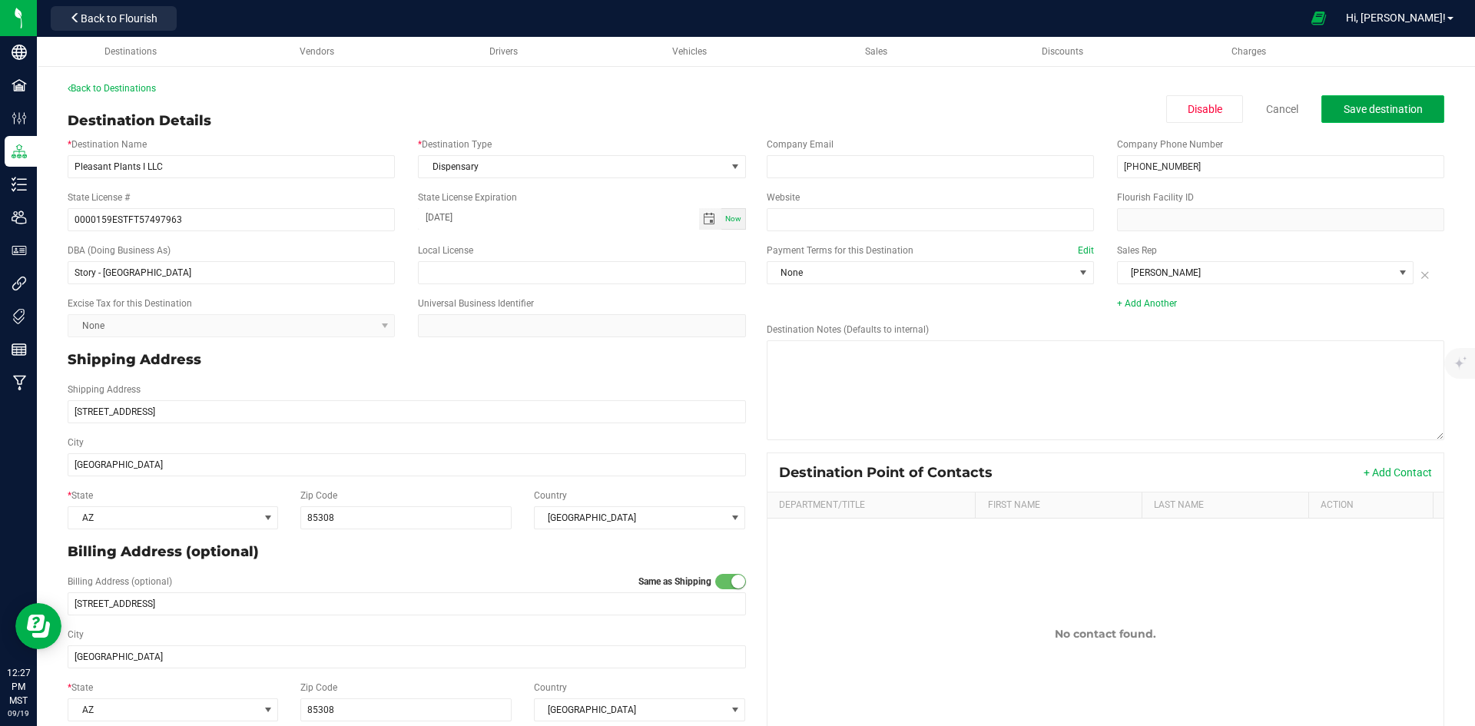
click at [1336, 116] on button "Save destination" at bounding box center [1383, 109] width 123 height 28
click at [146, 85] on link "Back to Destinations" at bounding box center [112, 88] width 88 height 11
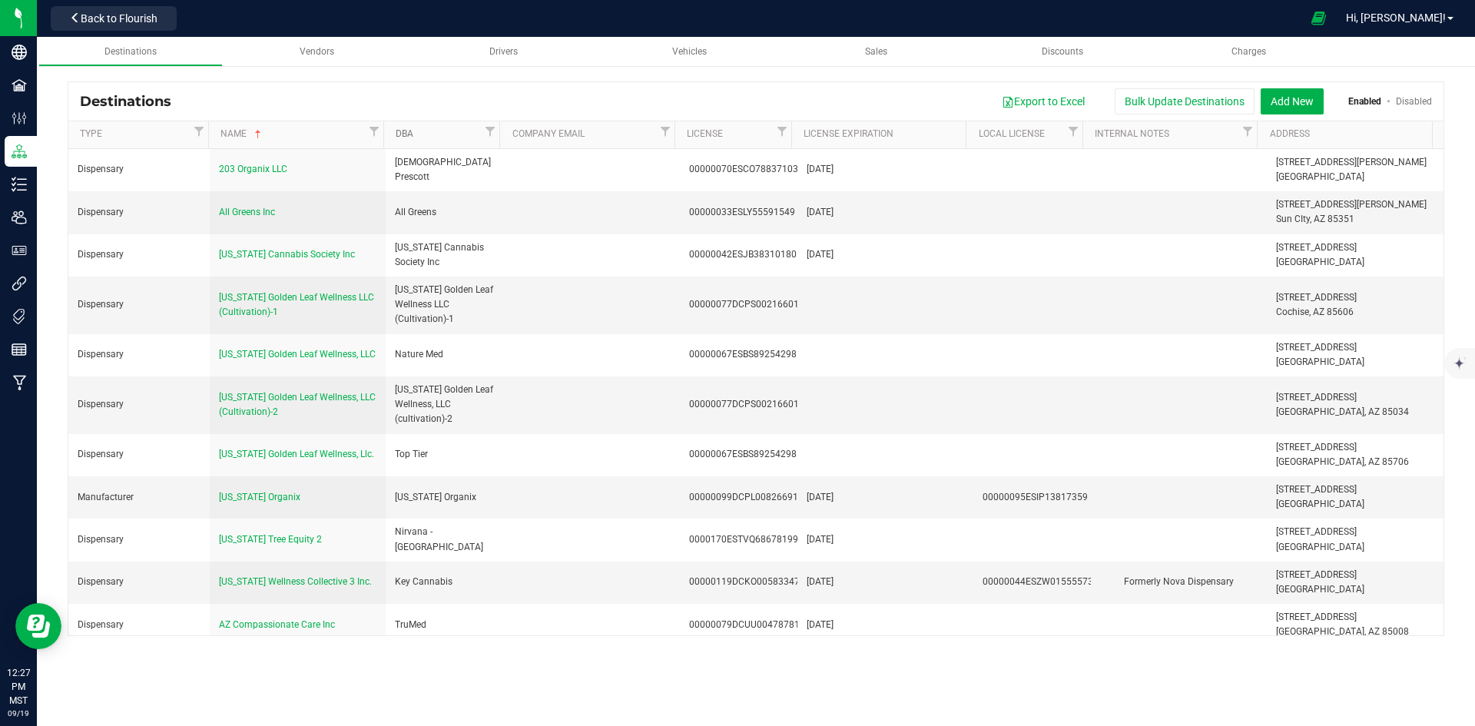
click at [426, 138] on link "DBA" at bounding box center [438, 134] width 85 height 12
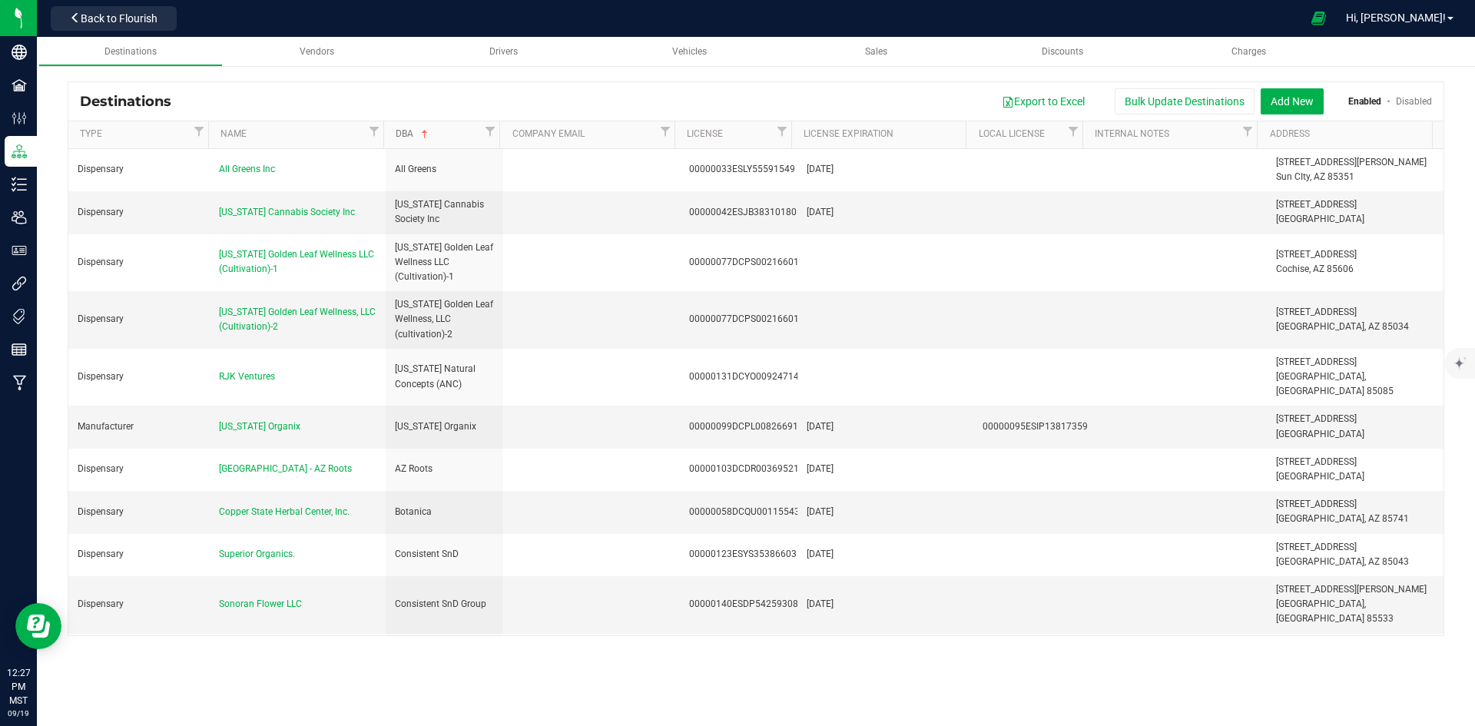
click at [426, 138] on span at bounding box center [425, 134] width 12 height 12
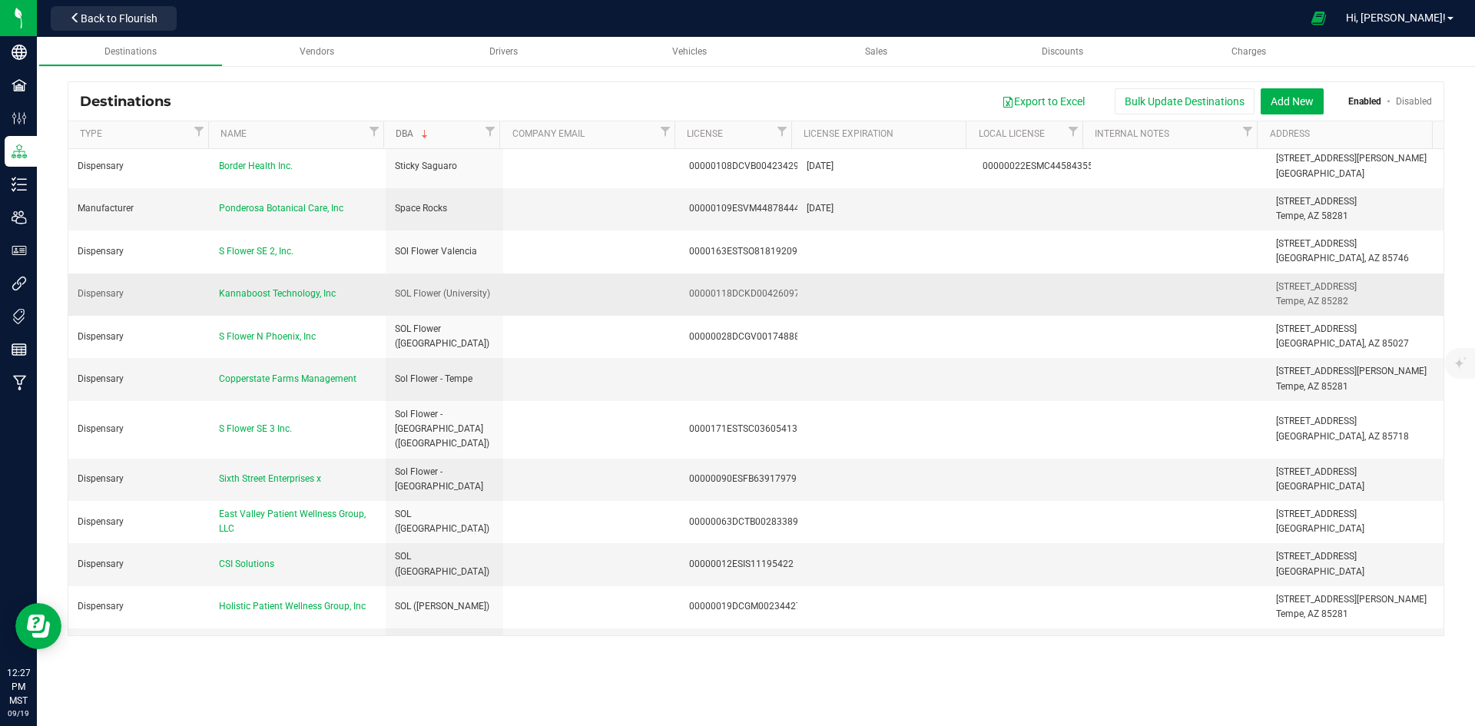
scroll to position [2152, 0]
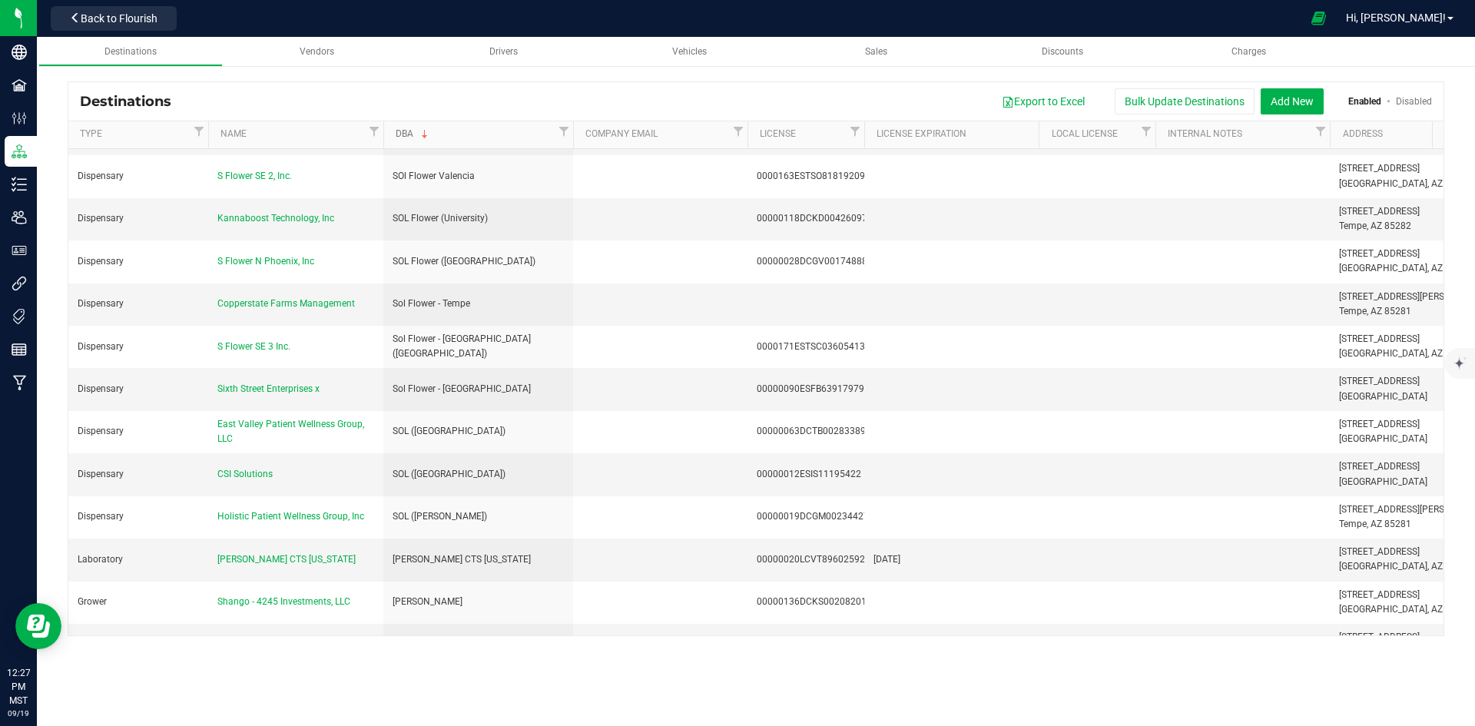
drag, startPoint x: 499, startPoint y: 138, endPoint x: 575, endPoint y: 136, distance: 75.3
click at [575, 136] on div "Type Name DBA Company Email License License Expiration Local License Internal N…" at bounding box center [750, 134] width 1365 height 27
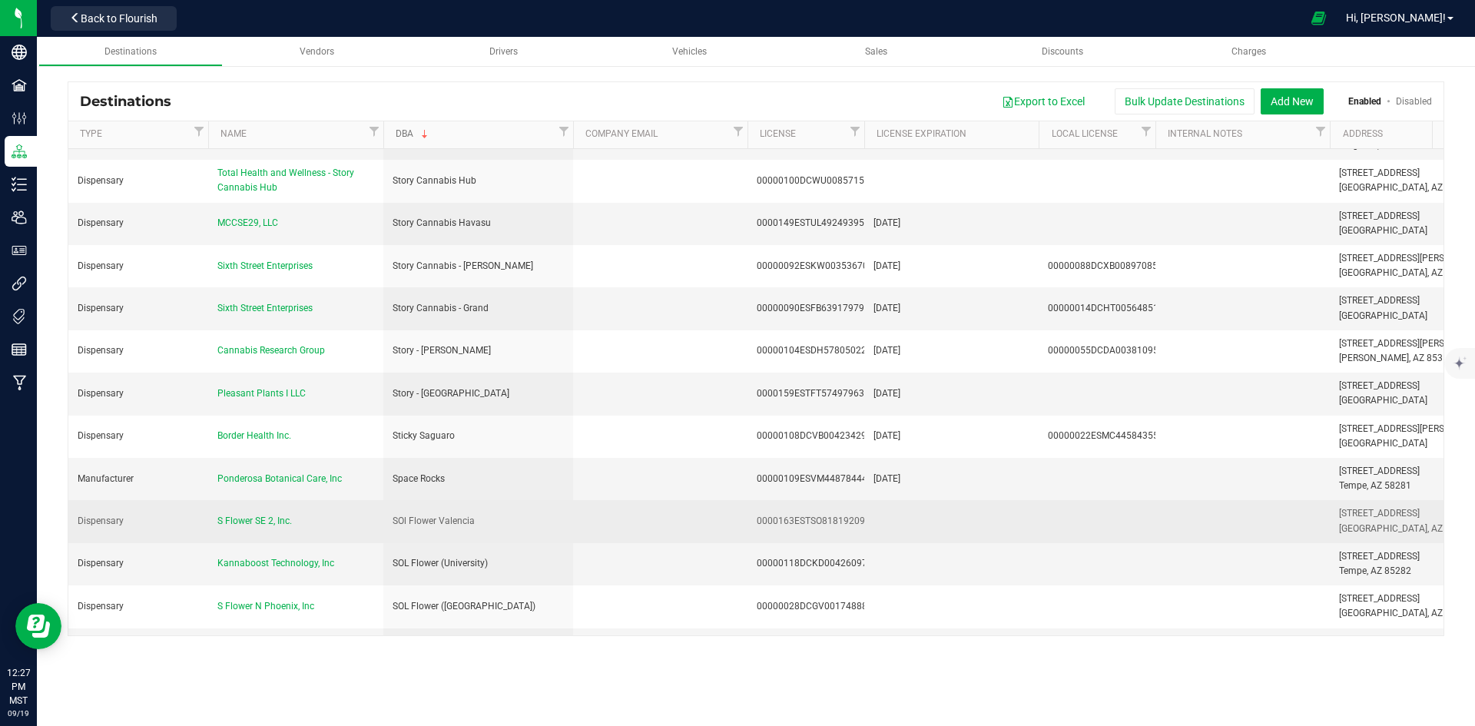
scroll to position [1767, 0]
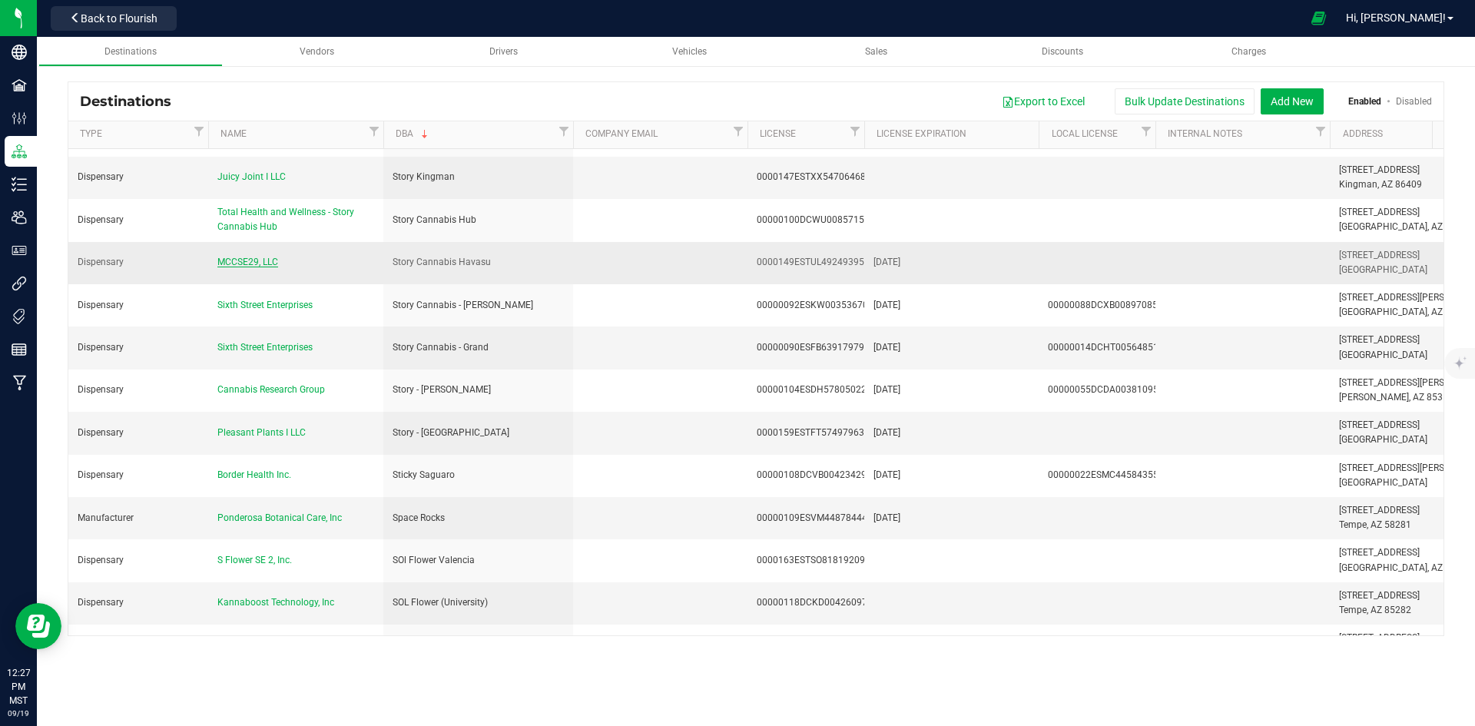
click at [249, 257] on span "MCCSE29, LLC" at bounding box center [247, 262] width 61 height 11
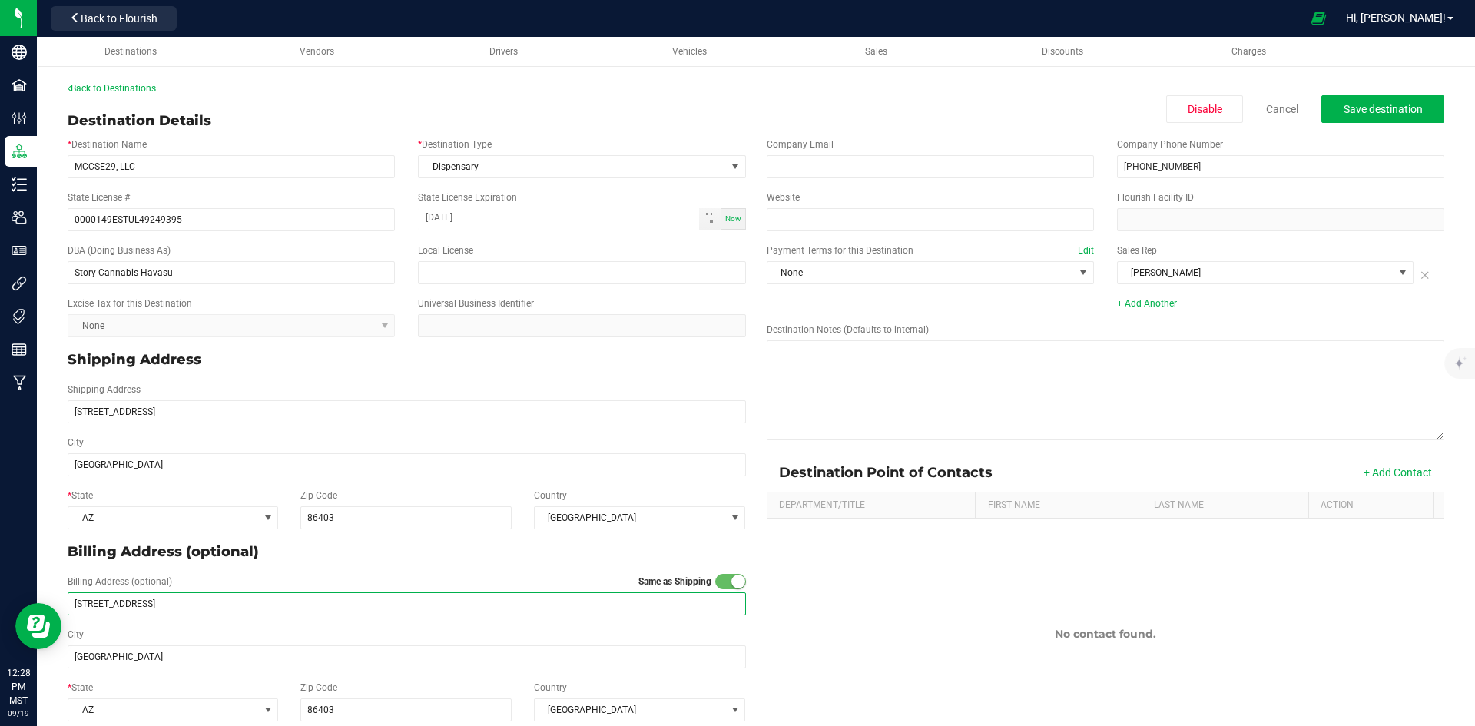
click at [267, 606] on input "1691 Industrial Boulevard #103" at bounding box center [407, 603] width 679 height 23
paste input "Pleasant Plants I LLC"
drag, startPoint x: 189, startPoint y: 604, endPoint x: 49, endPoint y: 599, distance: 140.0
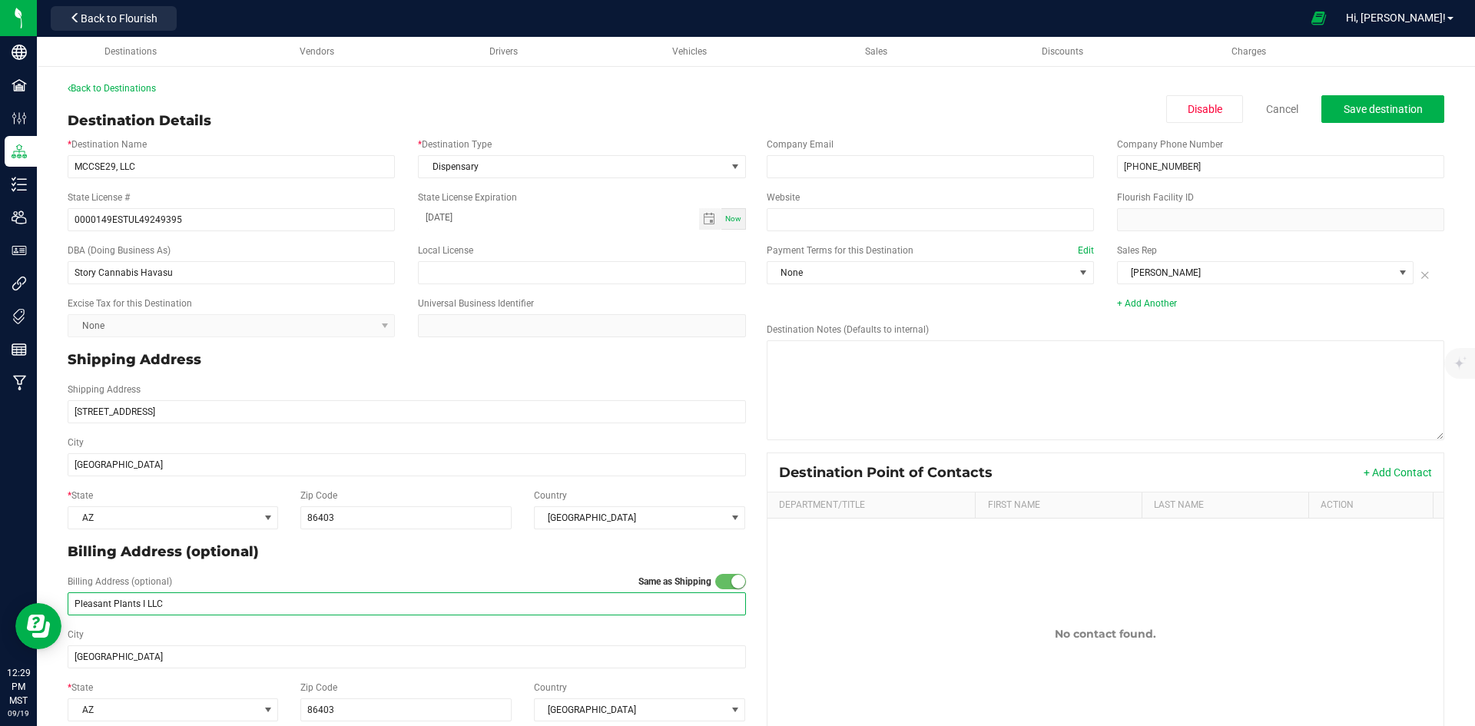
click at [49, 599] on div "Back to Destinations Destination Details Disable Cancel Save destination * Dest…" at bounding box center [756, 418] width 1438 height 705
paste input "200 London Bridge Road 100"
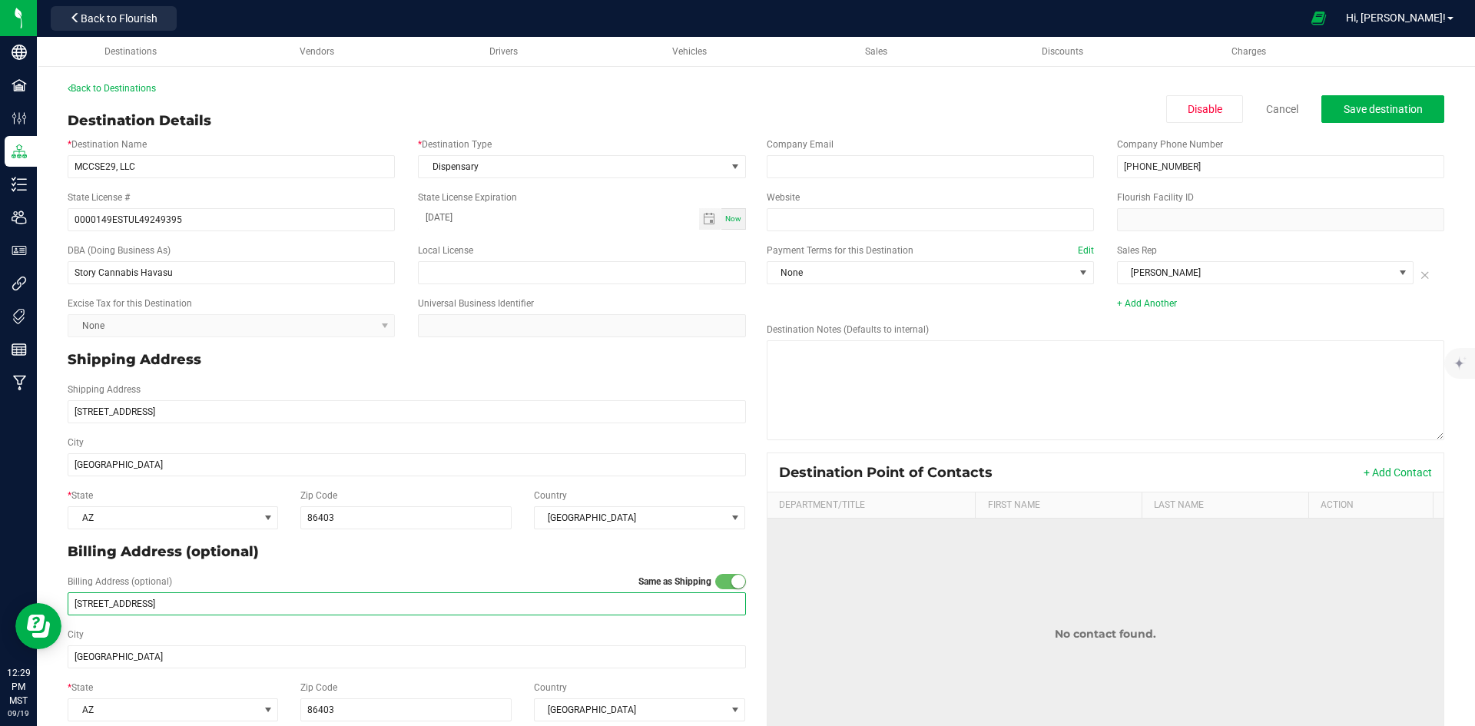
type input "200 London Bridge Road 100"
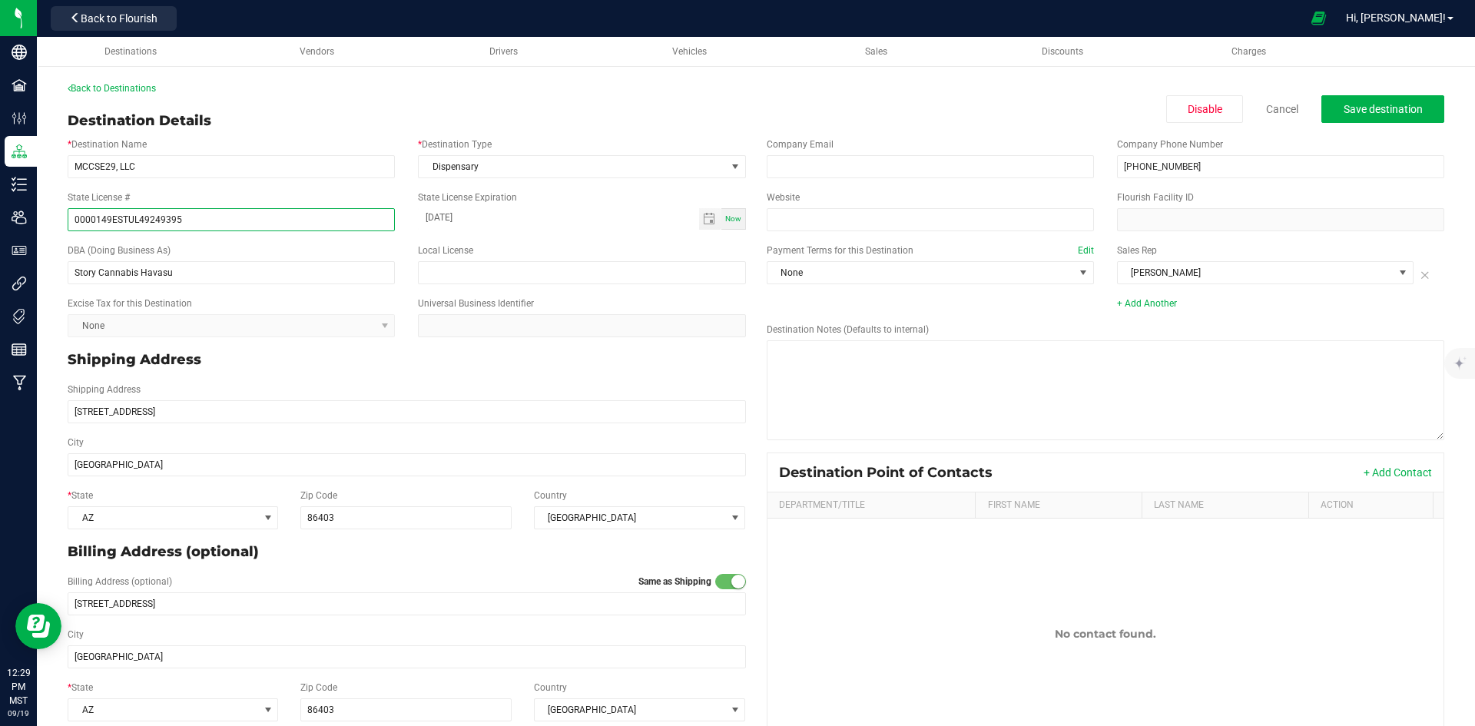
click at [224, 218] on input "0000149ESTUL49249395" at bounding box center [231, 219] width 327 height 23
paste input "55ESTWD3731246"
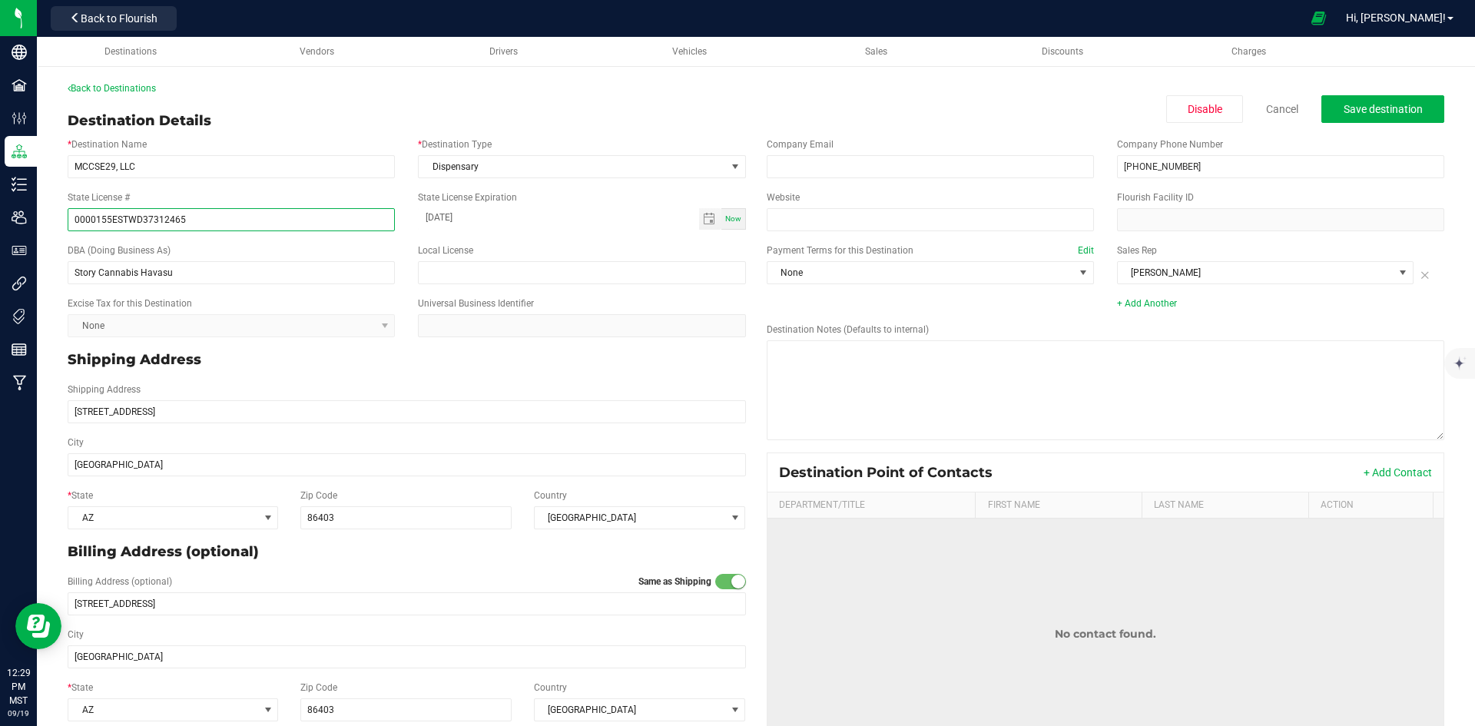
type input "0000155ESTWD37312465"
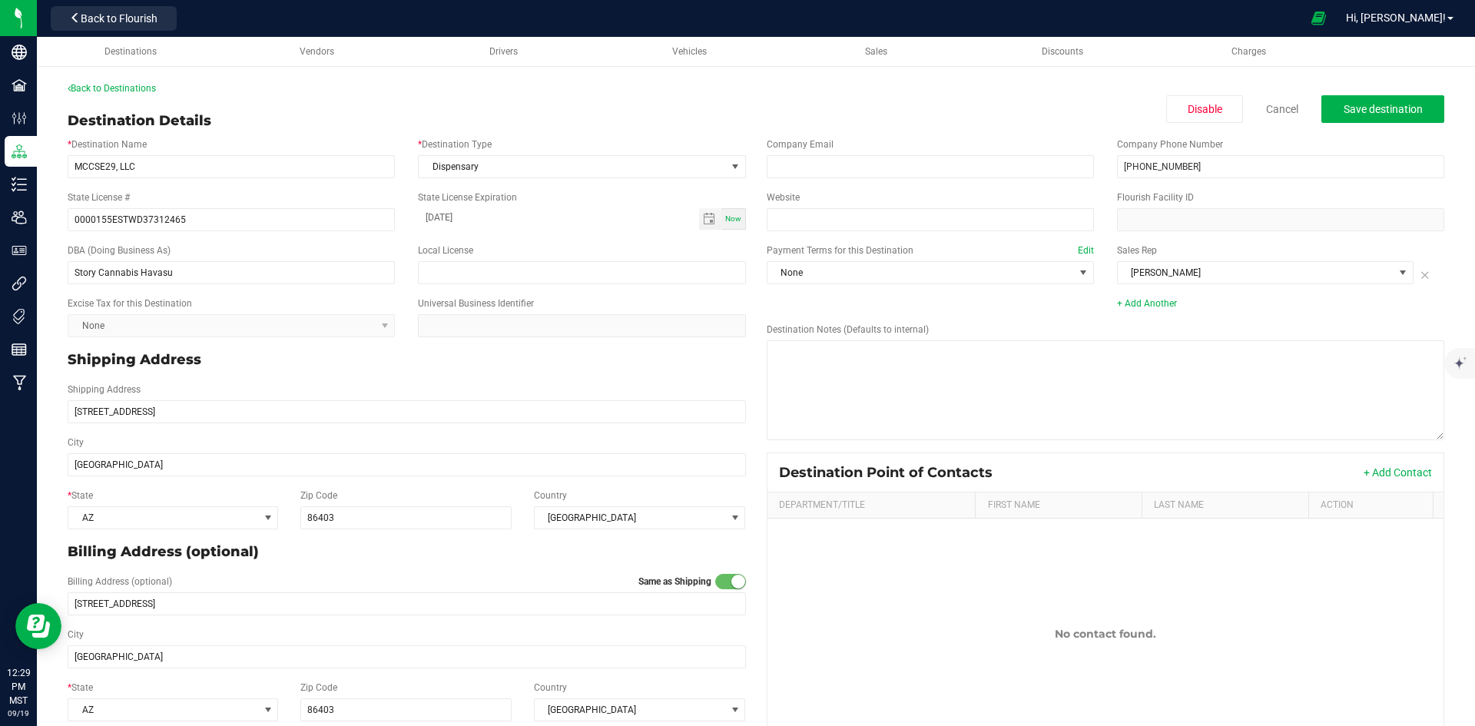
click at [387, 355] on p "Shipping Address" at bounding box center [407, 360] width 679 height 21
click at [1275, 104] on link "Cancel" at bounding box center [1282, 108] width 32 height 15
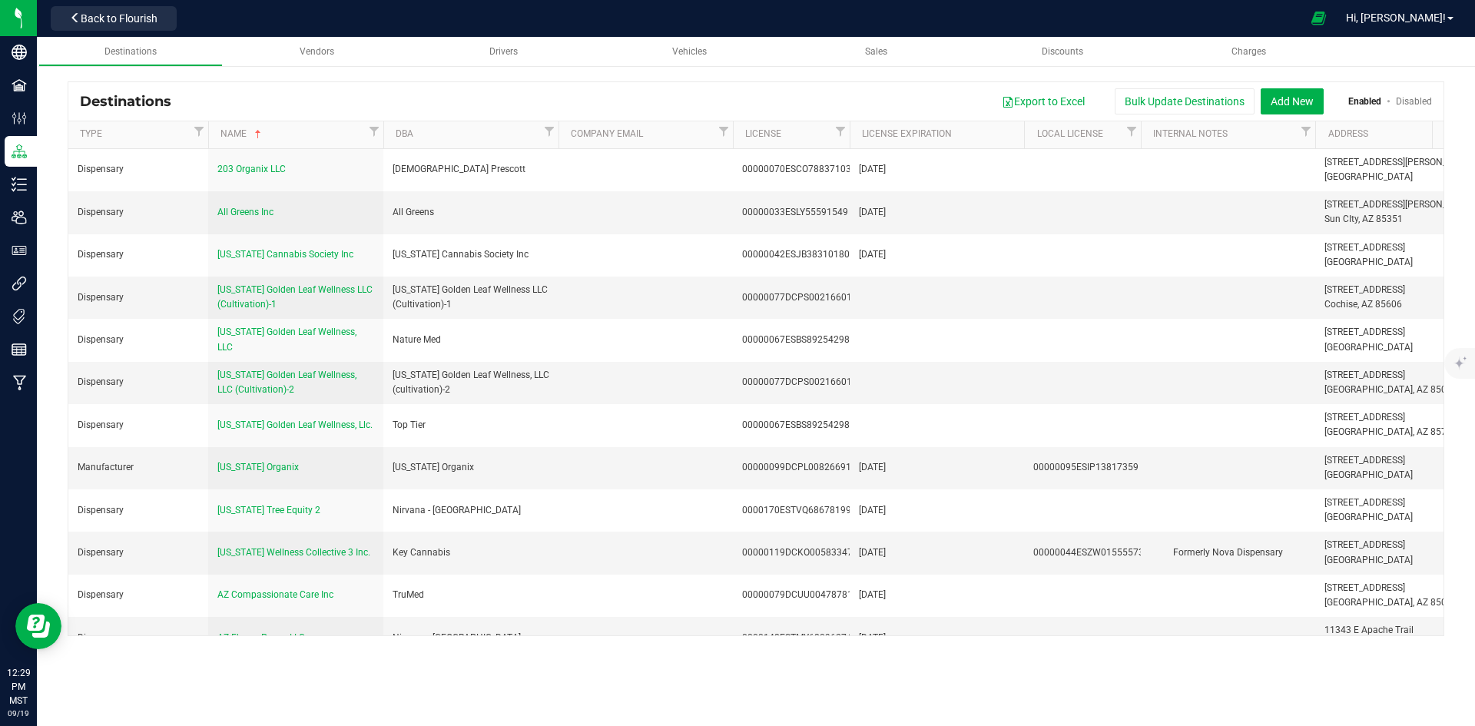
drag, startPoint x: 499, startPoint y: 138, endPoint x: 551, endPoint y: 144, distance: 51.9
click at [559, 144] on div "Type Name DBA Company Email License License Expiration Local License Internal N…" at bounding box center [750, 134] width 1365 height 27
click at [494, 144] on th "DBA" at bounding box center [470, 135] width 175 height 28
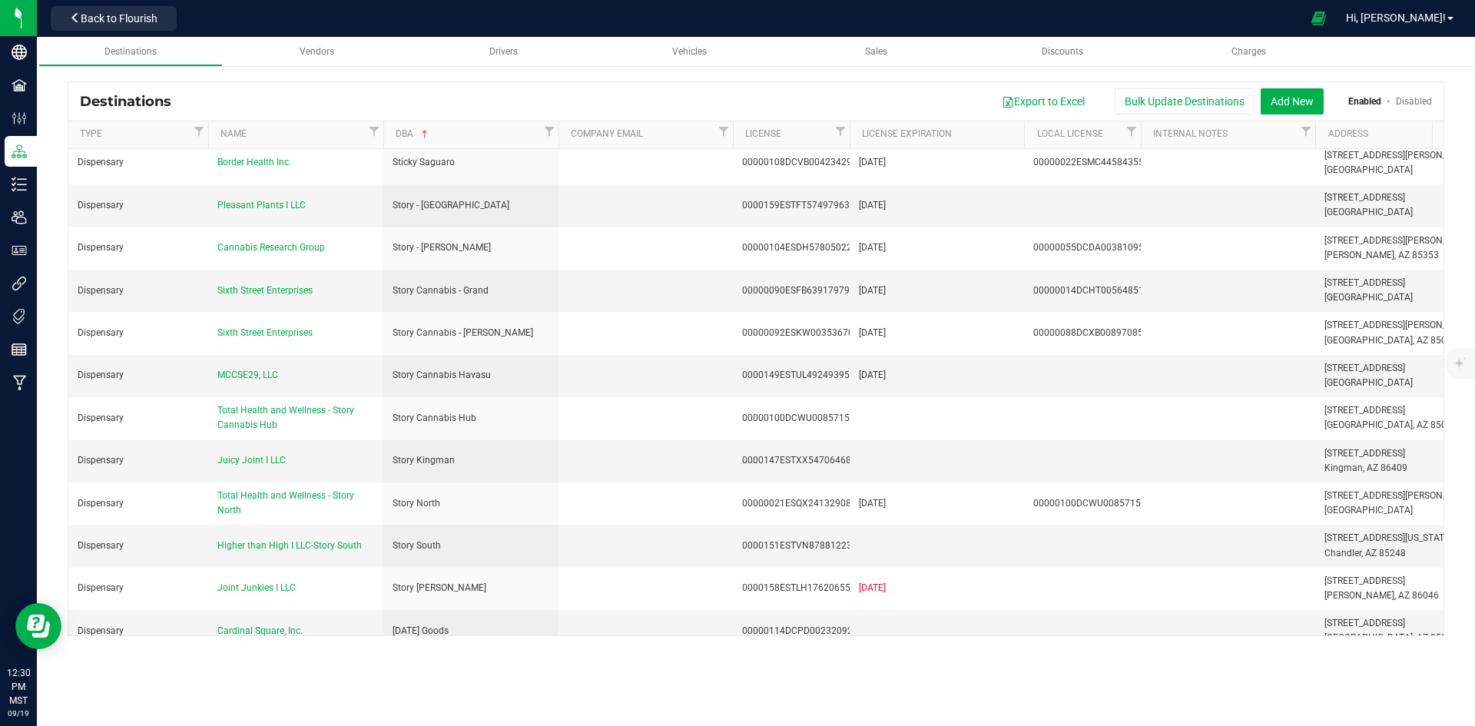
scroll to position [4073, 0]
click at [225, 371] on span "MCCSE29, LLC" at bounding box center [247, 376] width 61 height 11
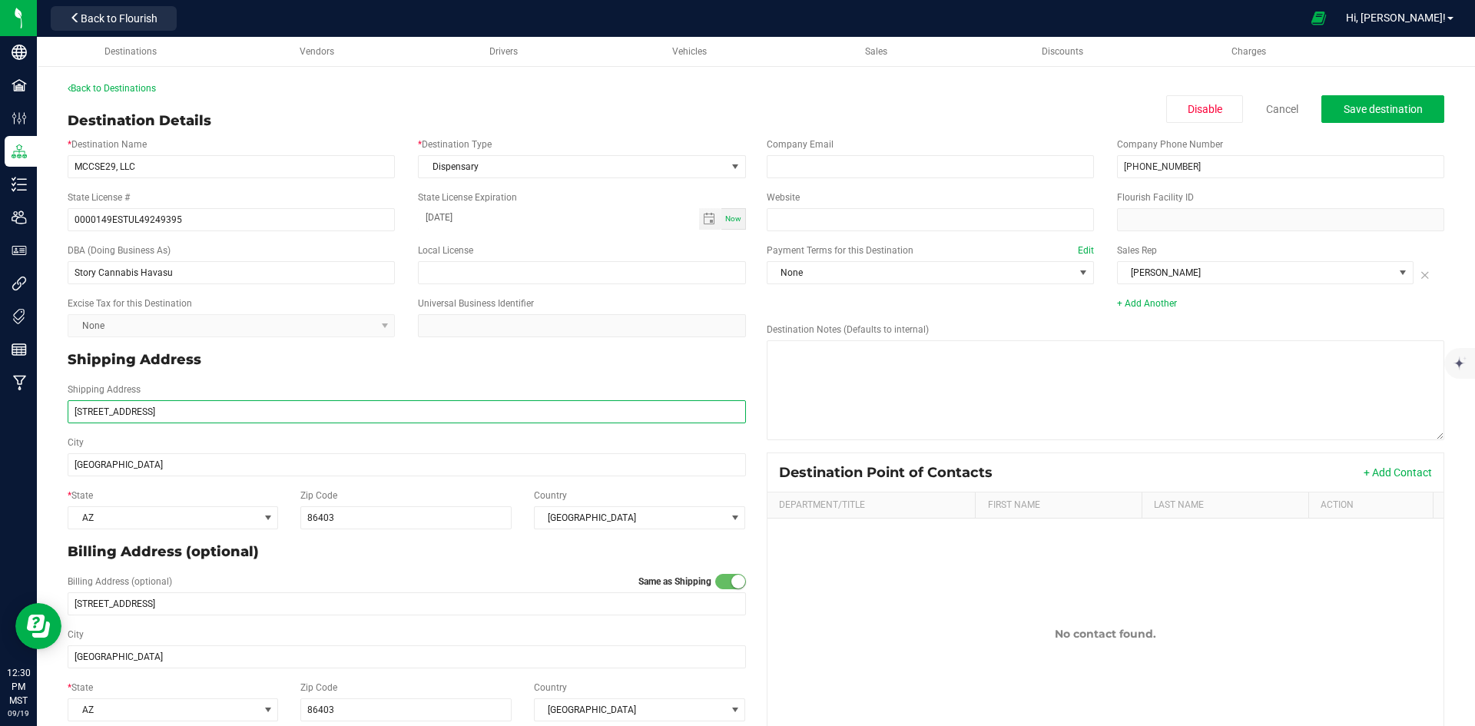
drag, startPoint x: 259, startPoint y: 416, endPoint x: 146, endPoint y: 416, distance: 113.0
click at [14, 416] on div "Company Facilities Configuration Distribution Inventory Users User Roles Integr…" at bounding box center [737, 363] width 1475 height 726
paste input "200 London Bridge Road 100"
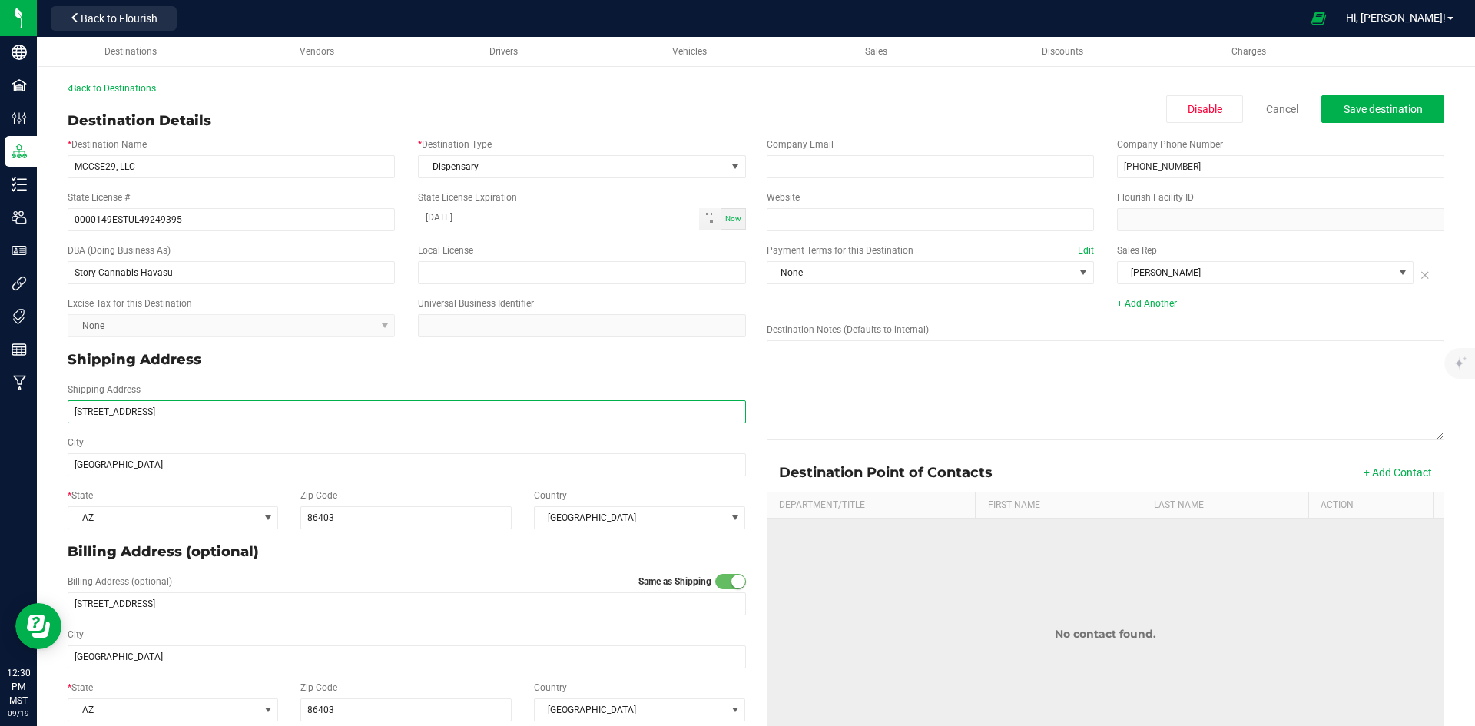
type input "200 London Bridge Road 100"
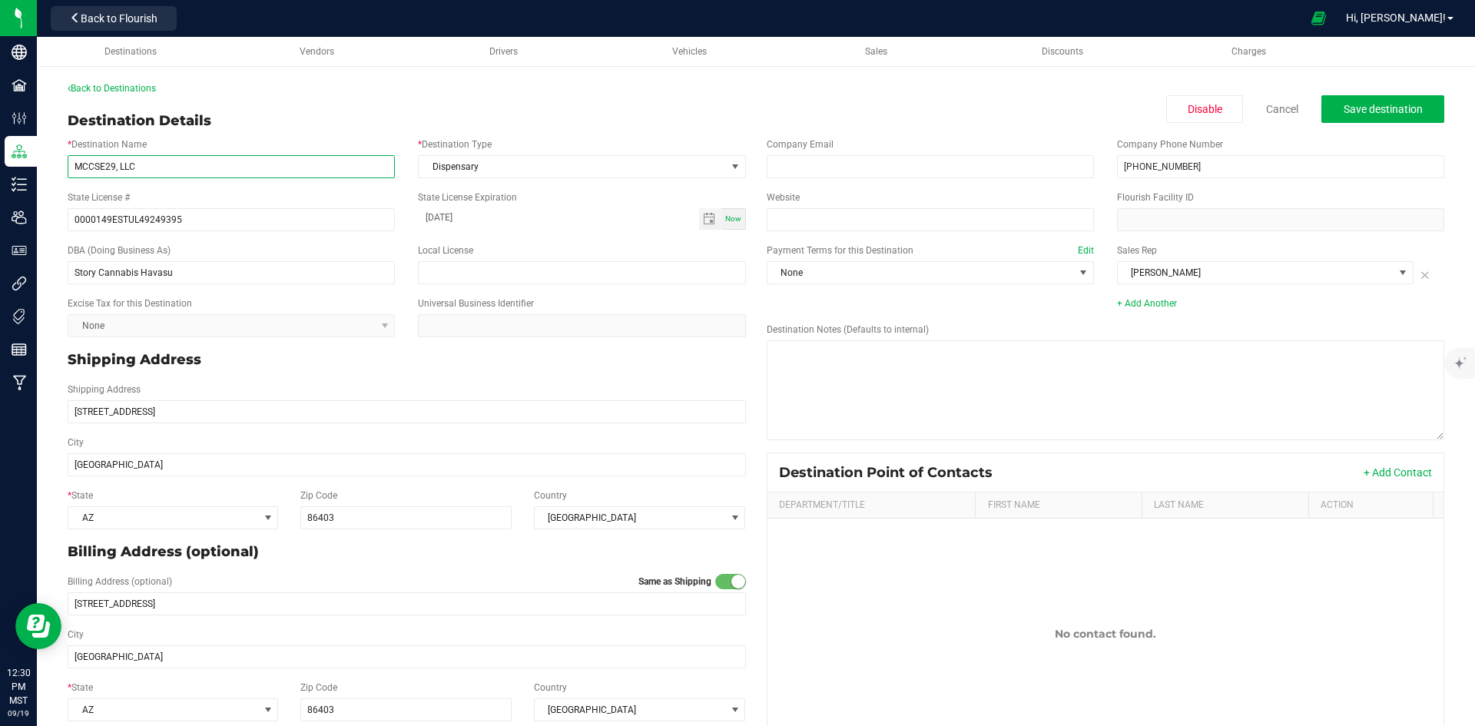
click at [294, 171] on input "MCCSE29, LLC" at bounding box center [231, 166] width 327 height 23
paste input "Curious Cultivators I"
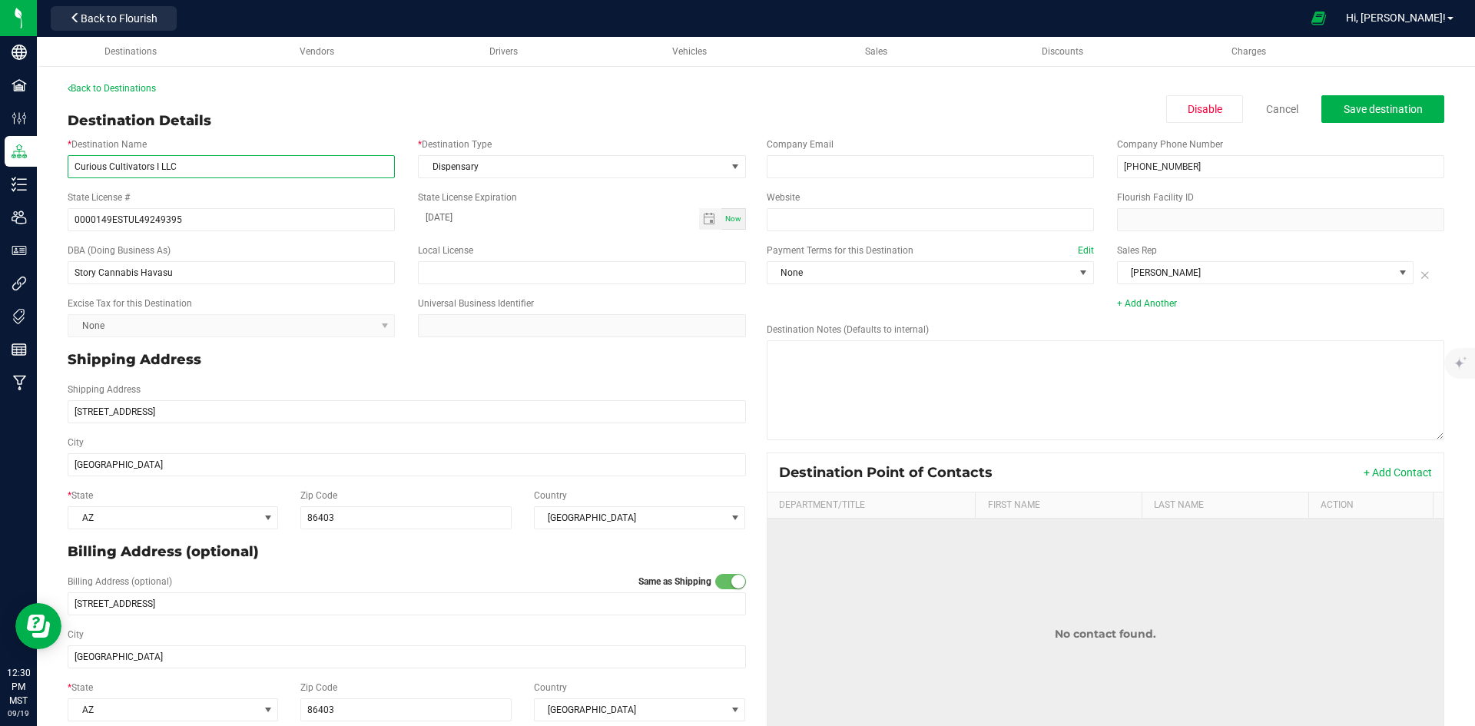
type input "Curious Cultivators I LLC"
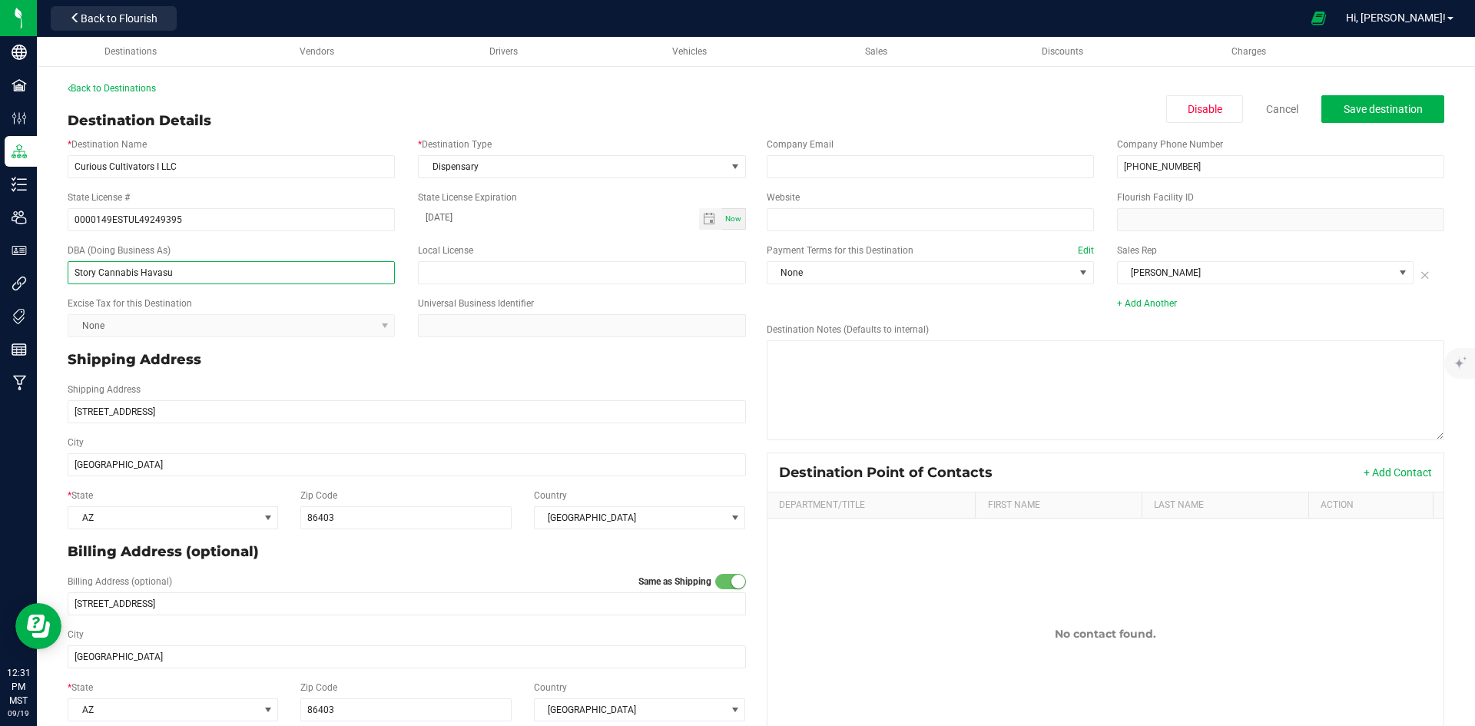
click at [137, 274] on input "Story Cannabis Havasu" at bounding box center [231, 272] width 327 height 23
type input "Story Cannabis - [GEOGRAPHIC_DATA]"
click at [1406, 108] on span "Save destination" at bounding box center [1383, 109] width 79 height 12
click at [114, 85] on link "Back to Destinations" at bounding box center [112, 88] width 88 height 11
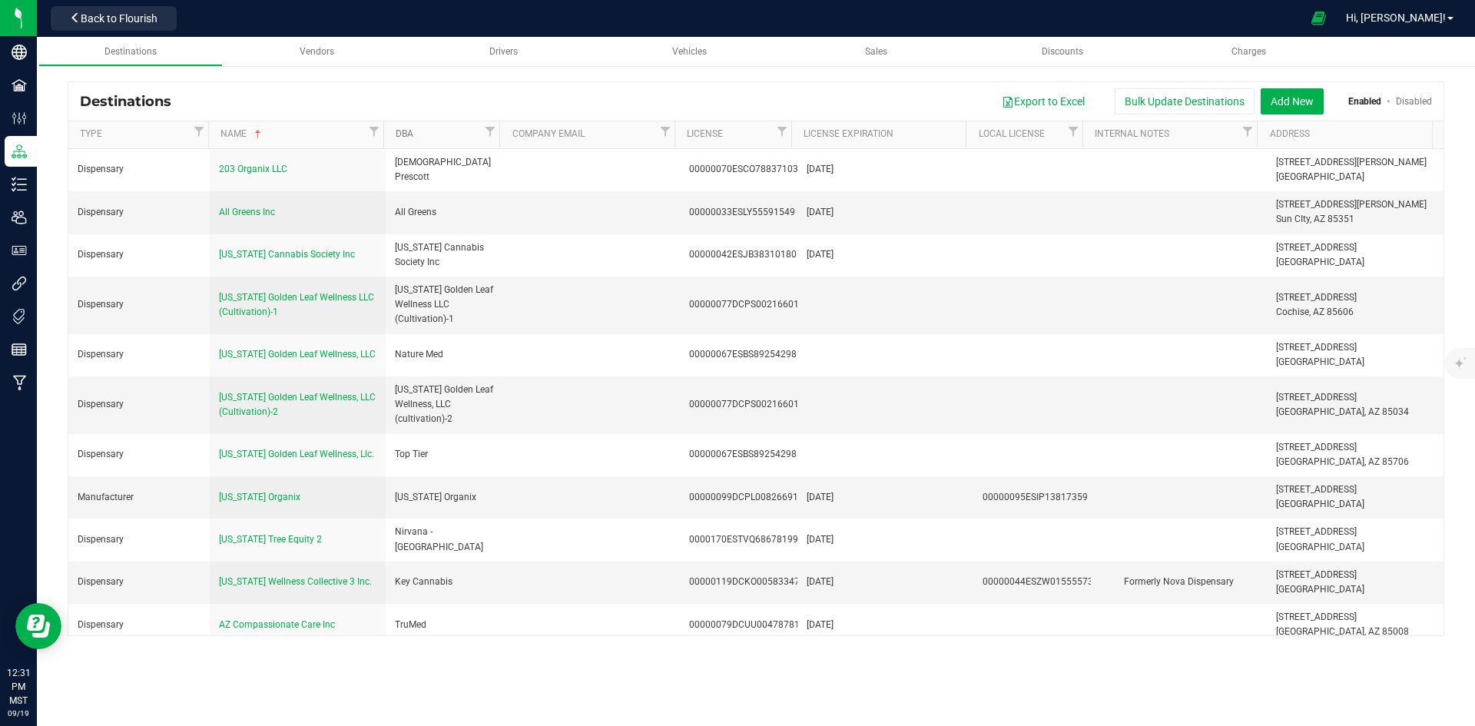
click at [433, 138] on link "DBA" at bounding box center [438, 134] width 85 height 12
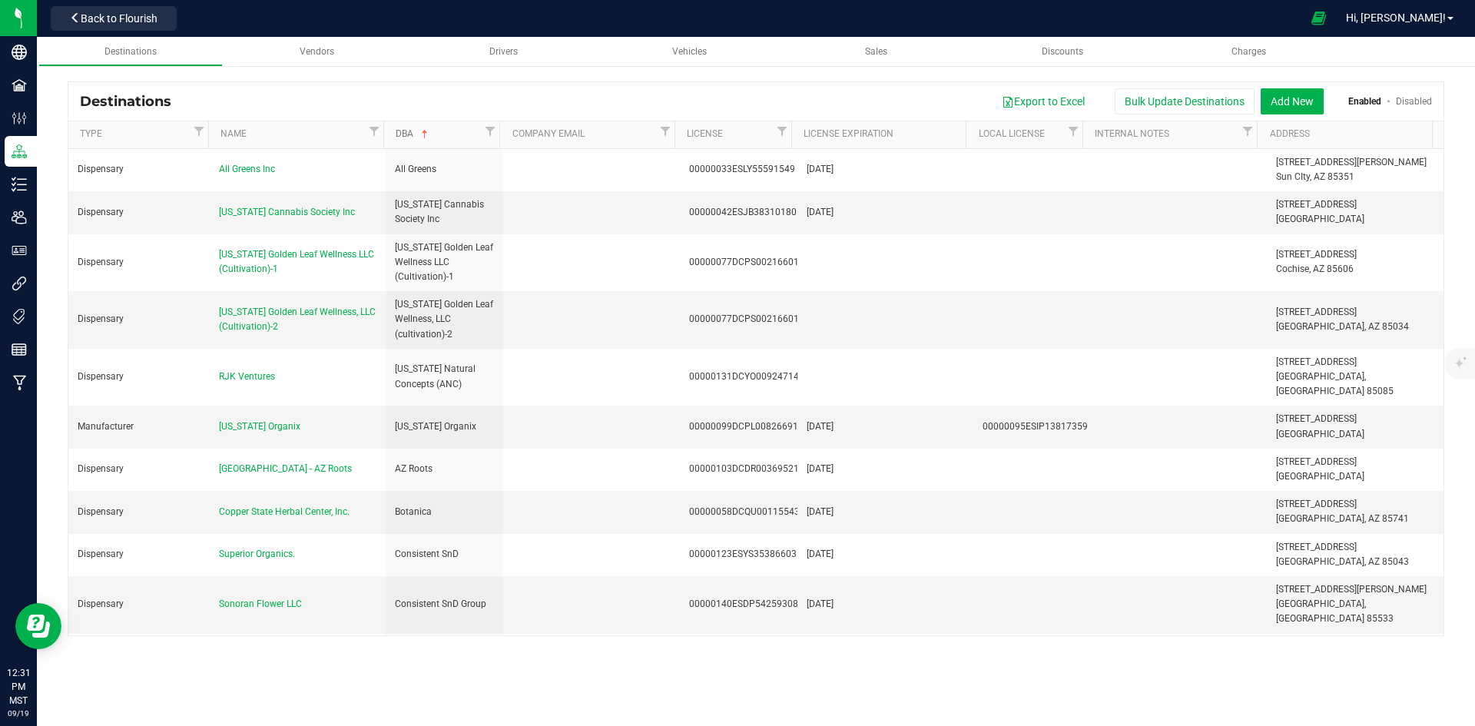
click at [438, 141] on link "DBA" at bounding box center [438, 134] width 85 height 12
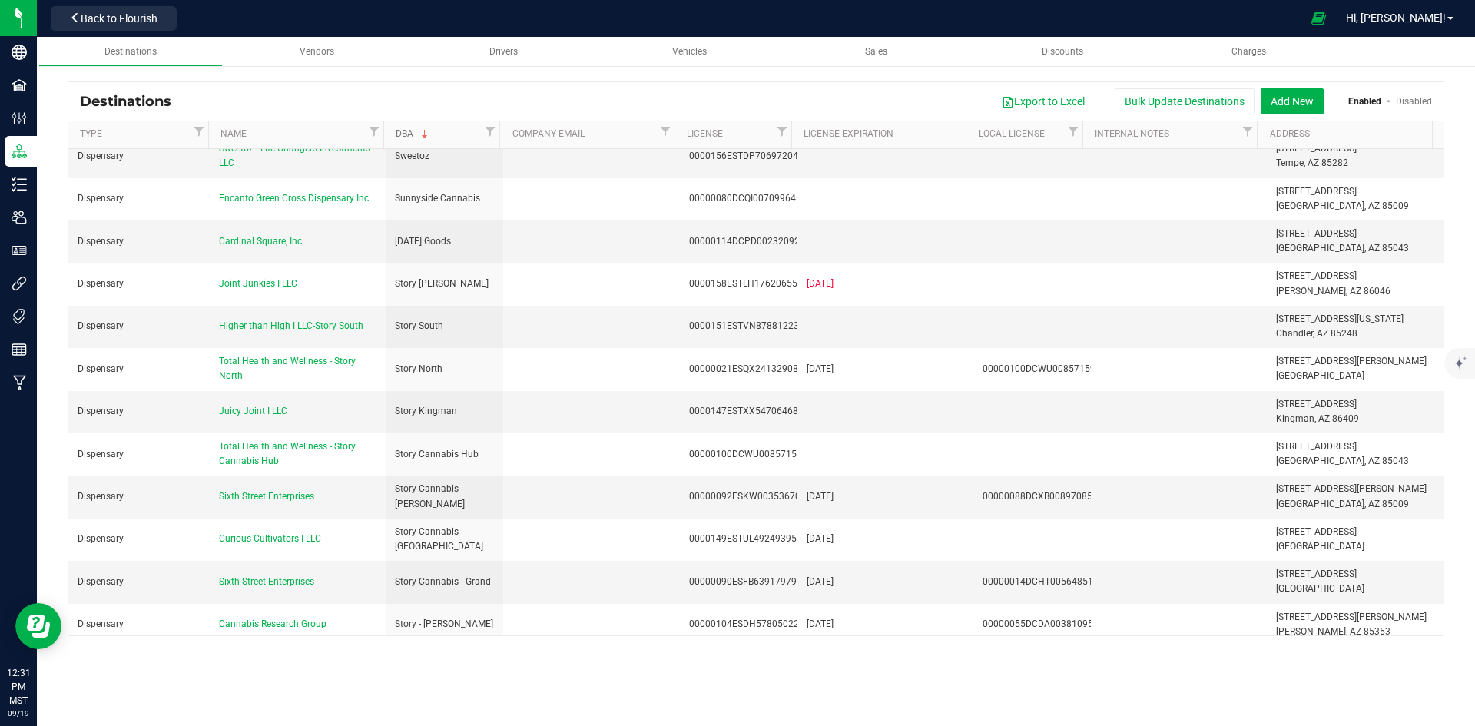
scroll to position [1614, 0]
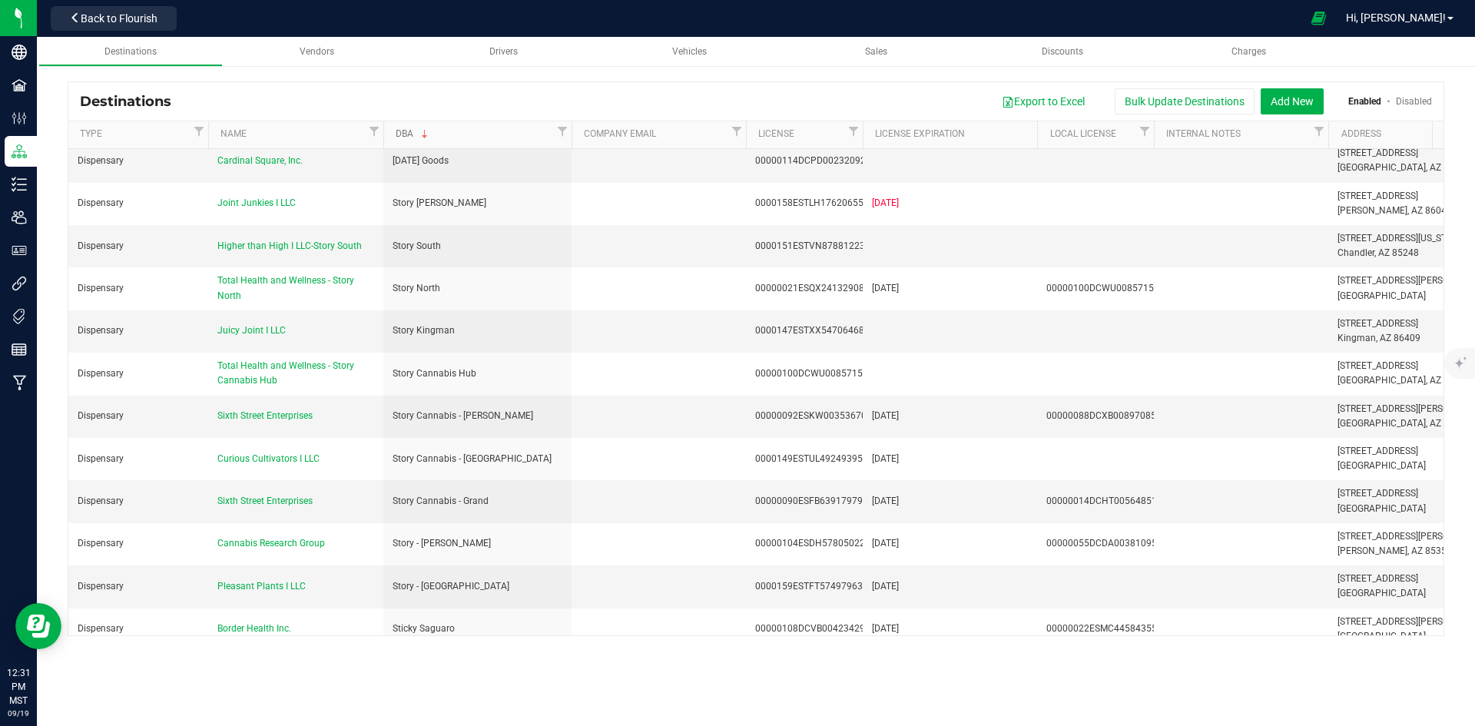
drag, startPoint x: 498, startPoint y: 131, endPoint x: 571, endPoint y: 138, distance: 73.4
click at [571, 138] on div "Type Name DBA Company Email License License Expiration Local License Internal N…" at bounding box center [750, 134] width 1365 height 27
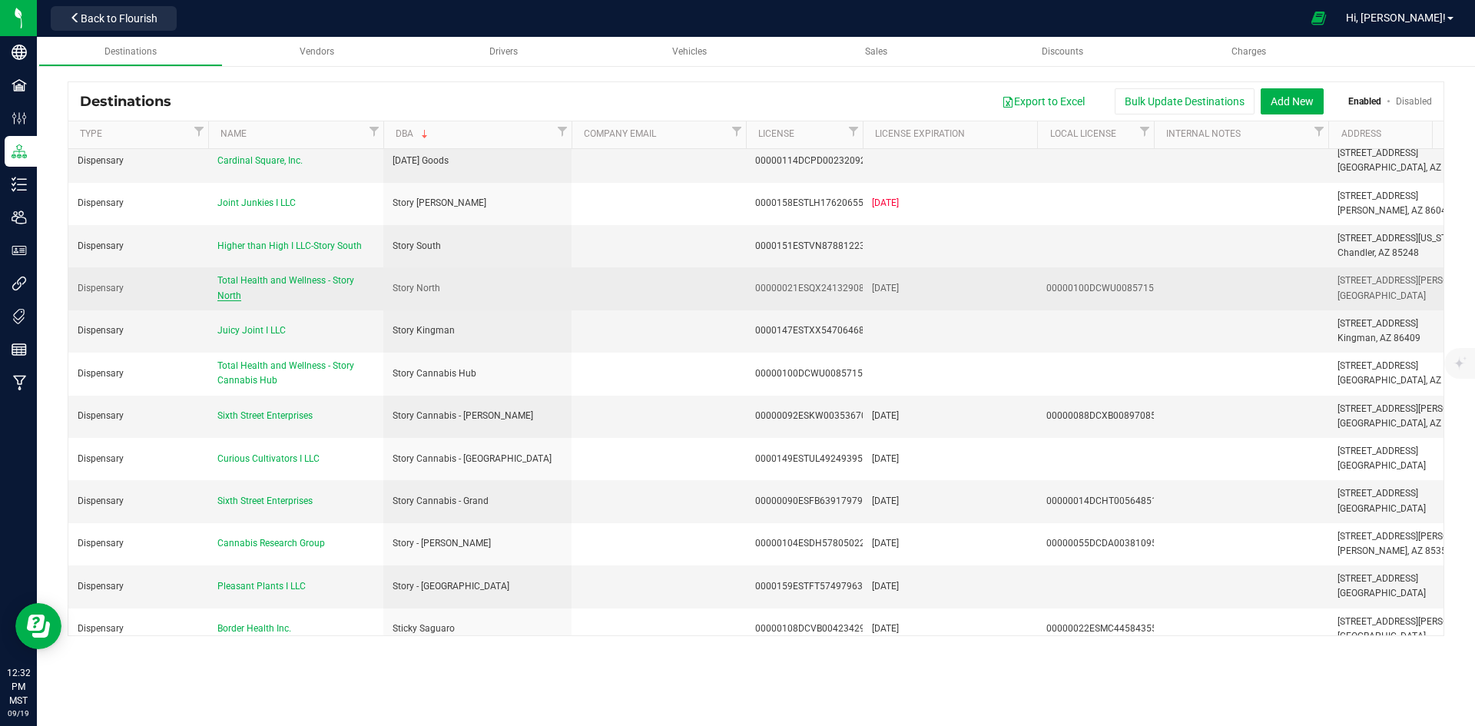
click at [314, 275] on span "Total Health and Wellness - Story North" at bounding box center [285, 287] width 137 height 25
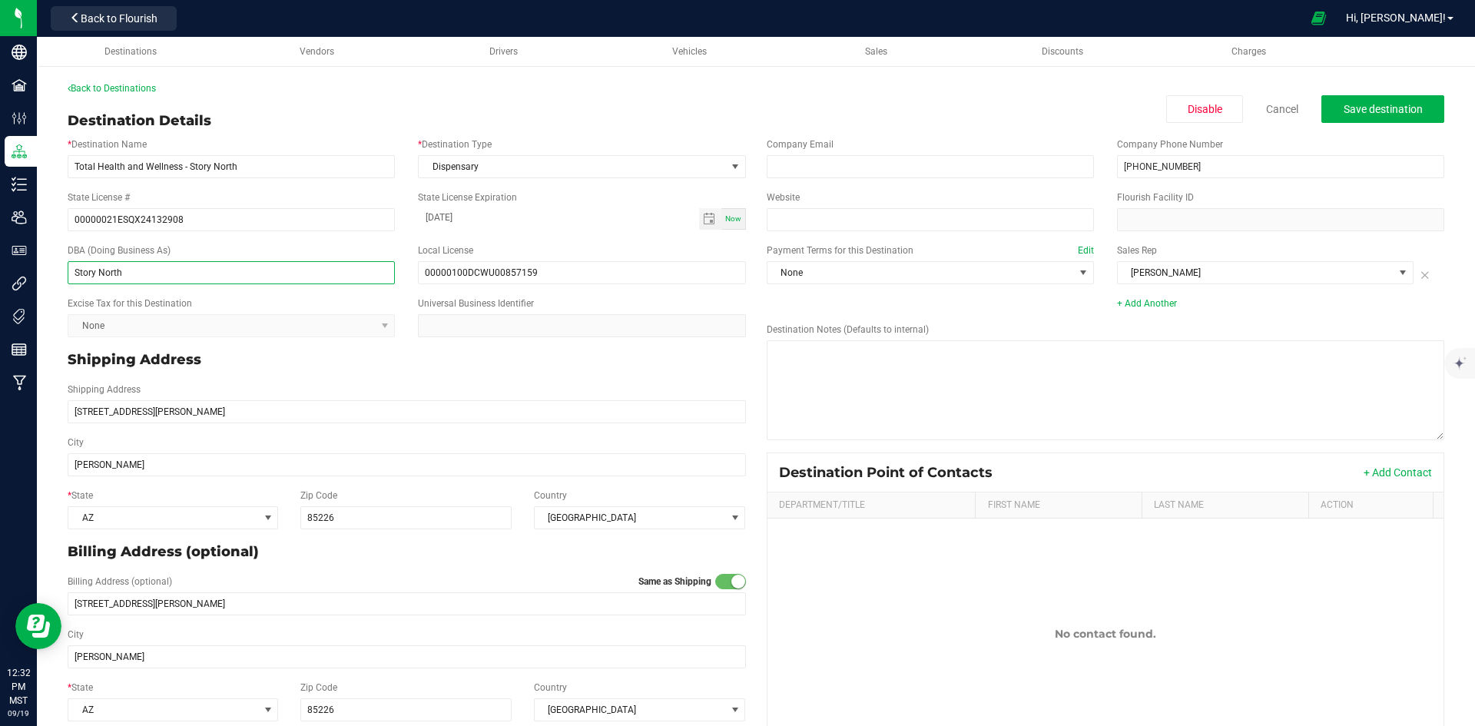
click at [98, 274] on input "Story North" at bounding box center [231, 272] width 327 height 23
type input "Story - North"
drag, startPoint x: 361, startPoint y: 101, endPoint x: 696, endPoint y: 101, distance: 335.0
click at [361, 101] on div "Back to Destinations Destination Details Disable Cancel Save destination * Dest…" at bounding box center [756, 418] width 1377 height 675
click at [1345, 106] on span "Save destination" at bounding box center [1383, 109] width 79 height 12
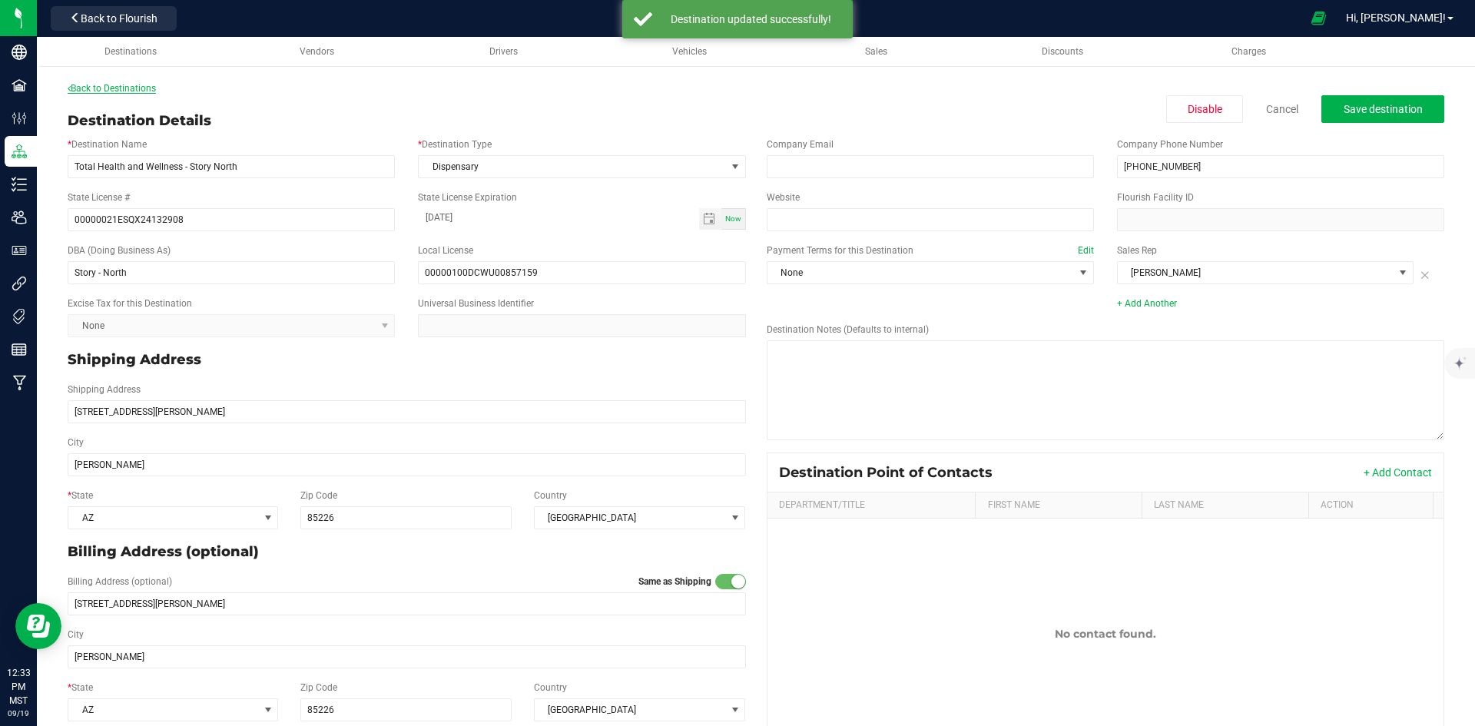
click at [105, 88] on link "Back to Destinations" at bounding box center [112, 88] width 88 height 11
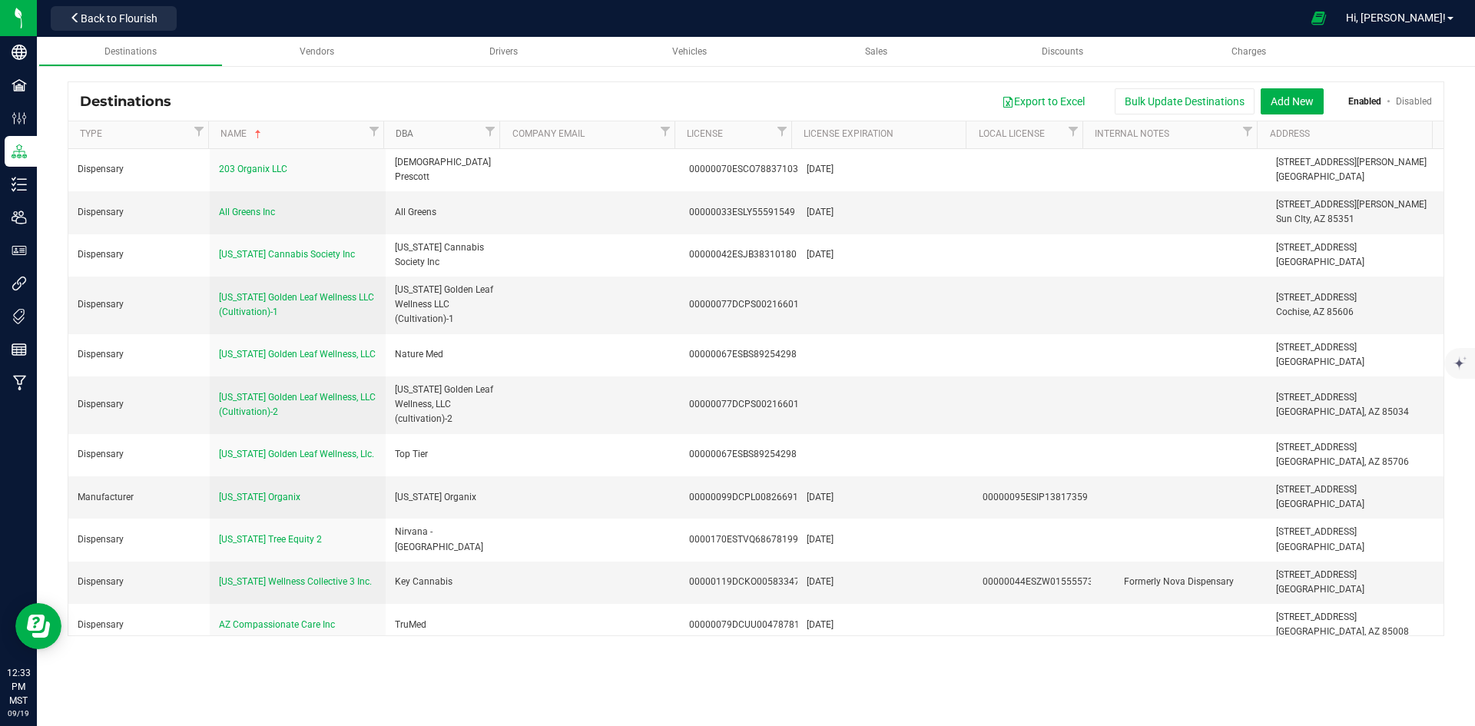
click at [434, 129] on link "DBA" at bounding box center [438, 134] width 85 height 12
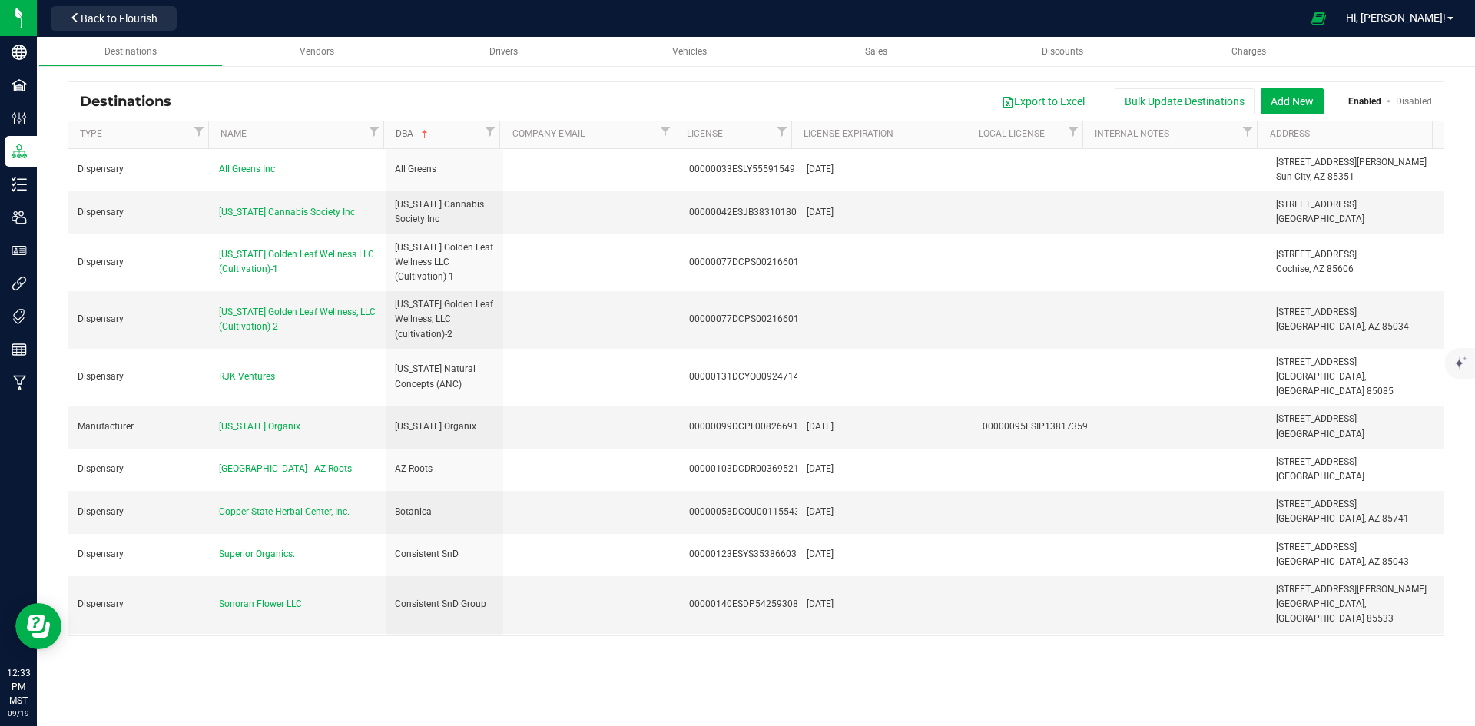
click at [434, 129] on link "DBA" at bounding box center [438, 134] width 85 height 12
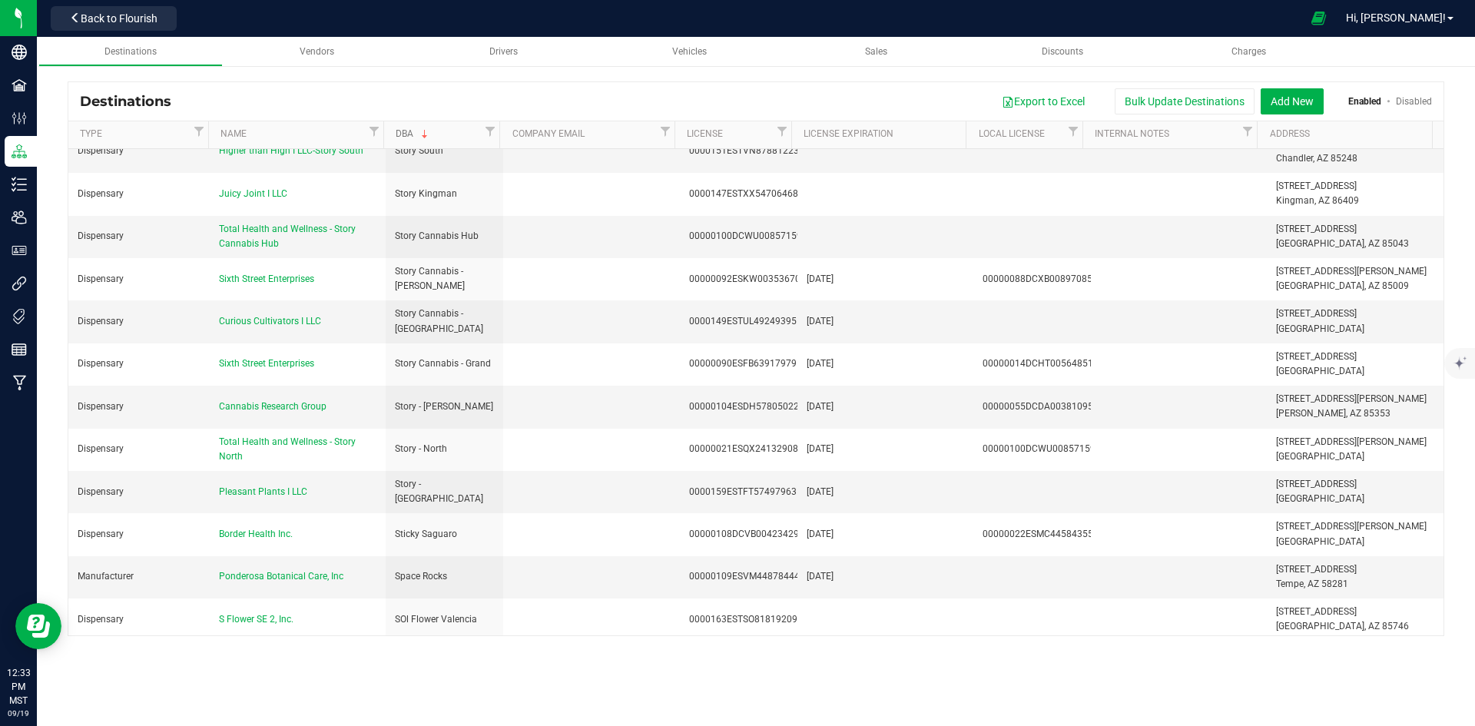
scroll to position [1691, 0]
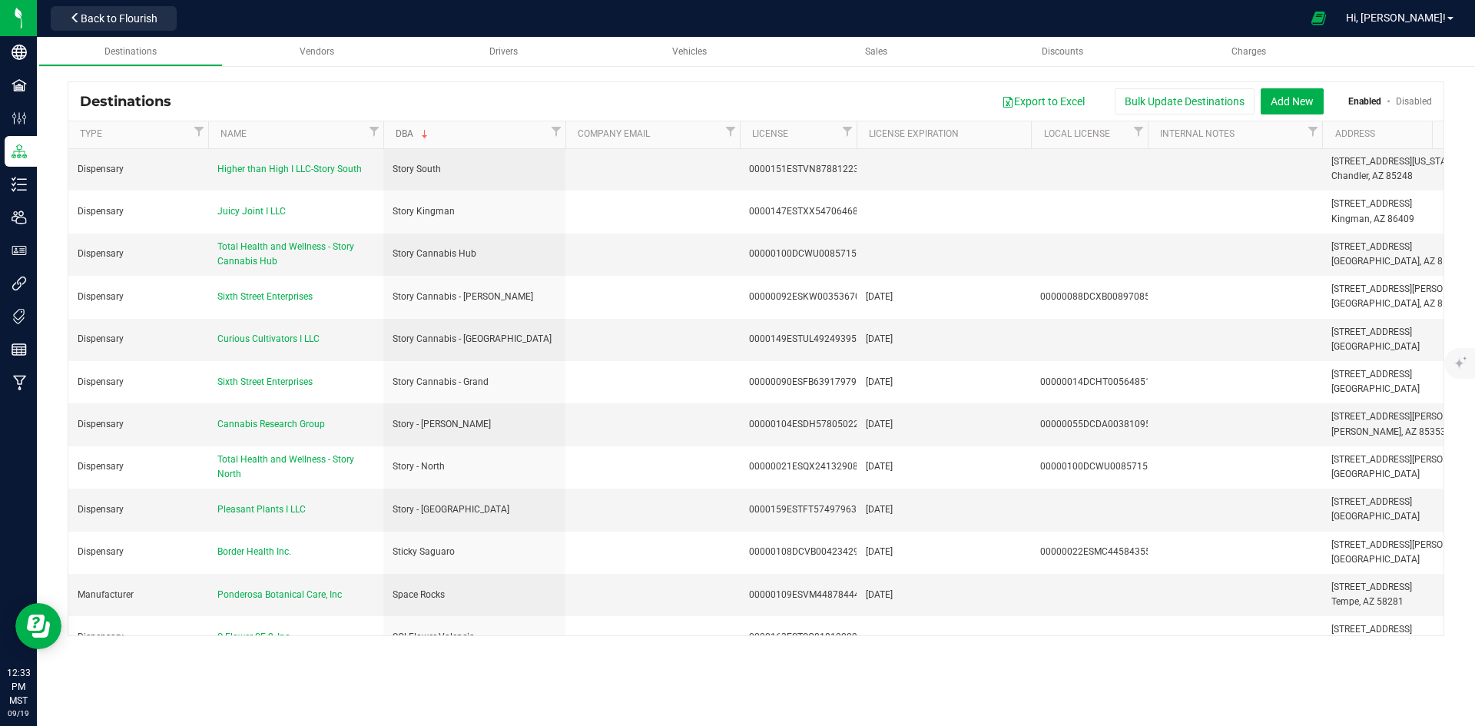
drag, startPoint x: 498, startPoint y: 131, endPoint x: 566, endPoint y: 134, distance: 67.7
click at [566, 134] on div "Type Name DBA Company Email License License Expiration Local License Internal N…" at bounding box center [750, 134] width 1365 height 27
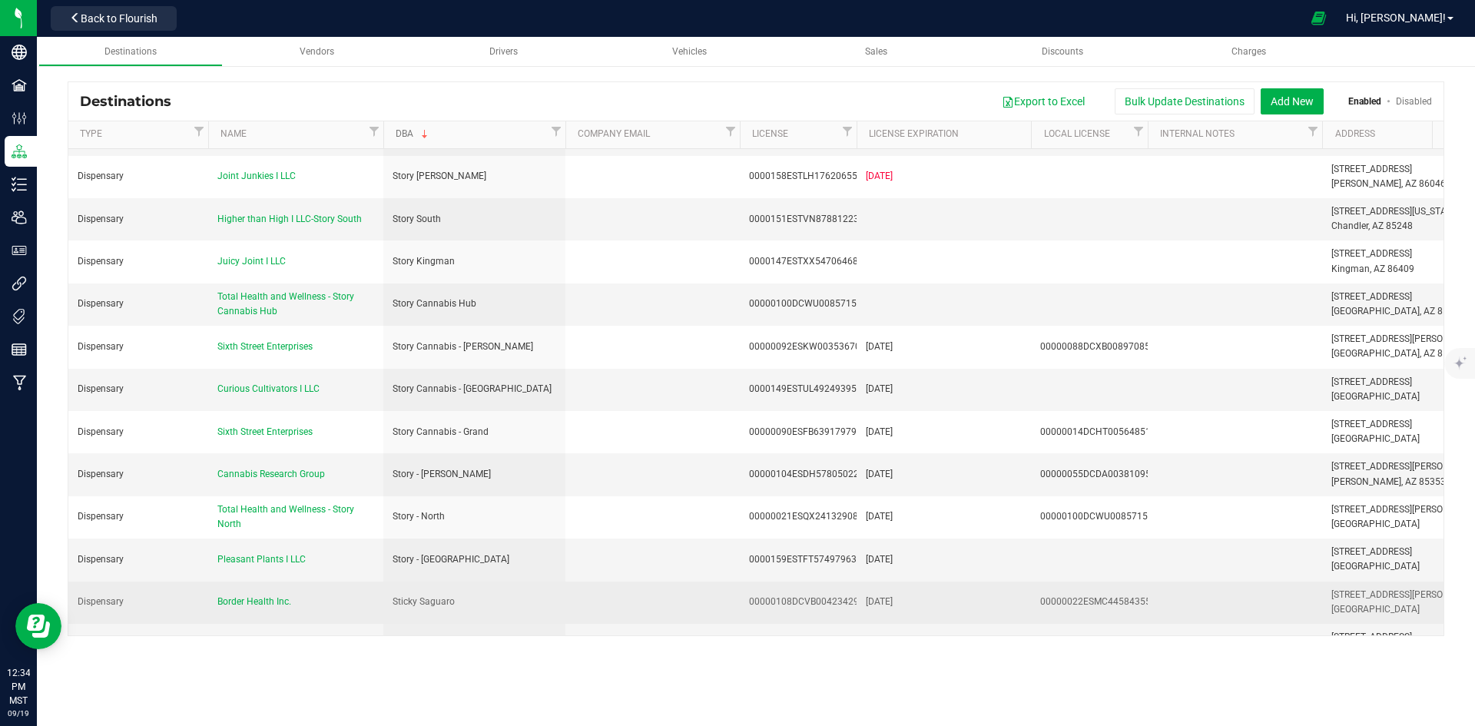
scroll to position [1614, 0]
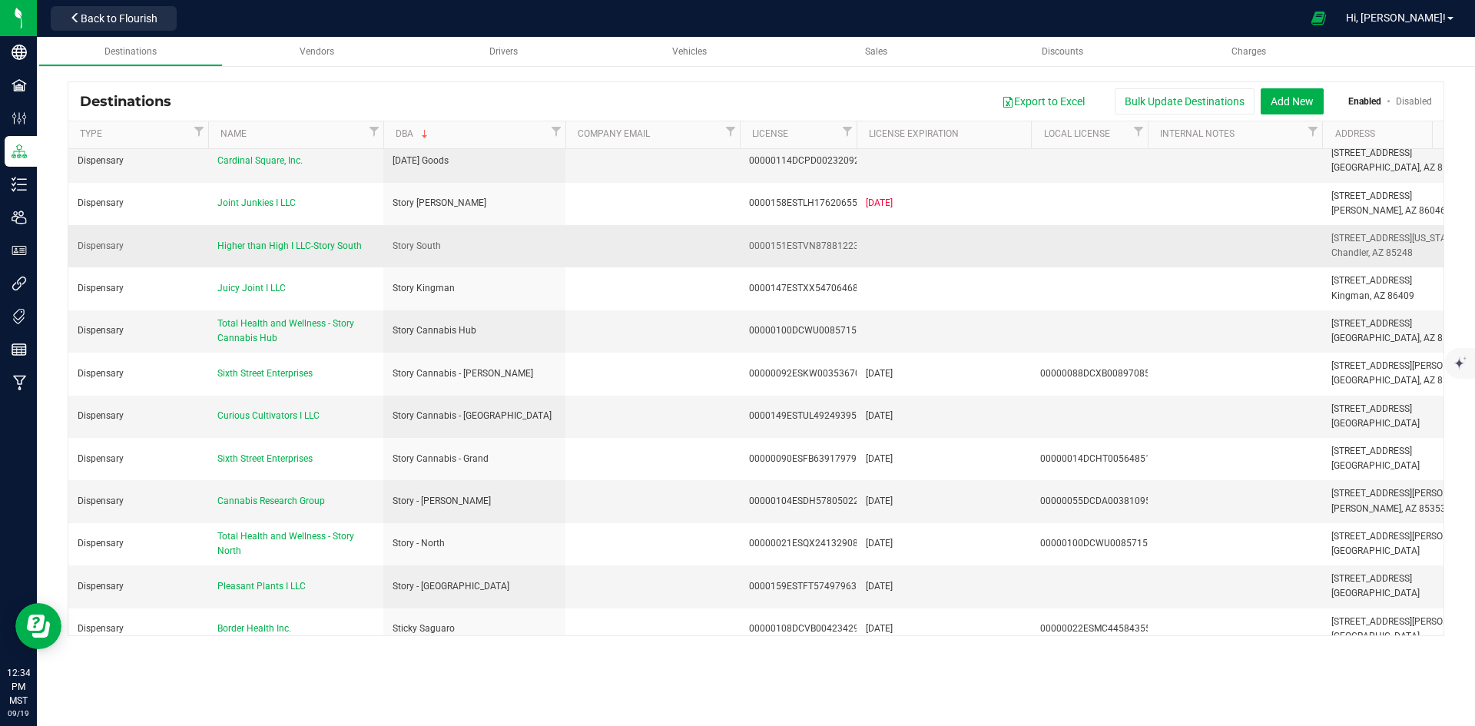
click at [322, 239] on div "Higher than High I LLC-Story South" at bounding box center [295, 246] width 157 height 15
click at [322, 241] on span "Higher than High I LLC-Story South" at bounding box center [289, 246] width 144 height 11
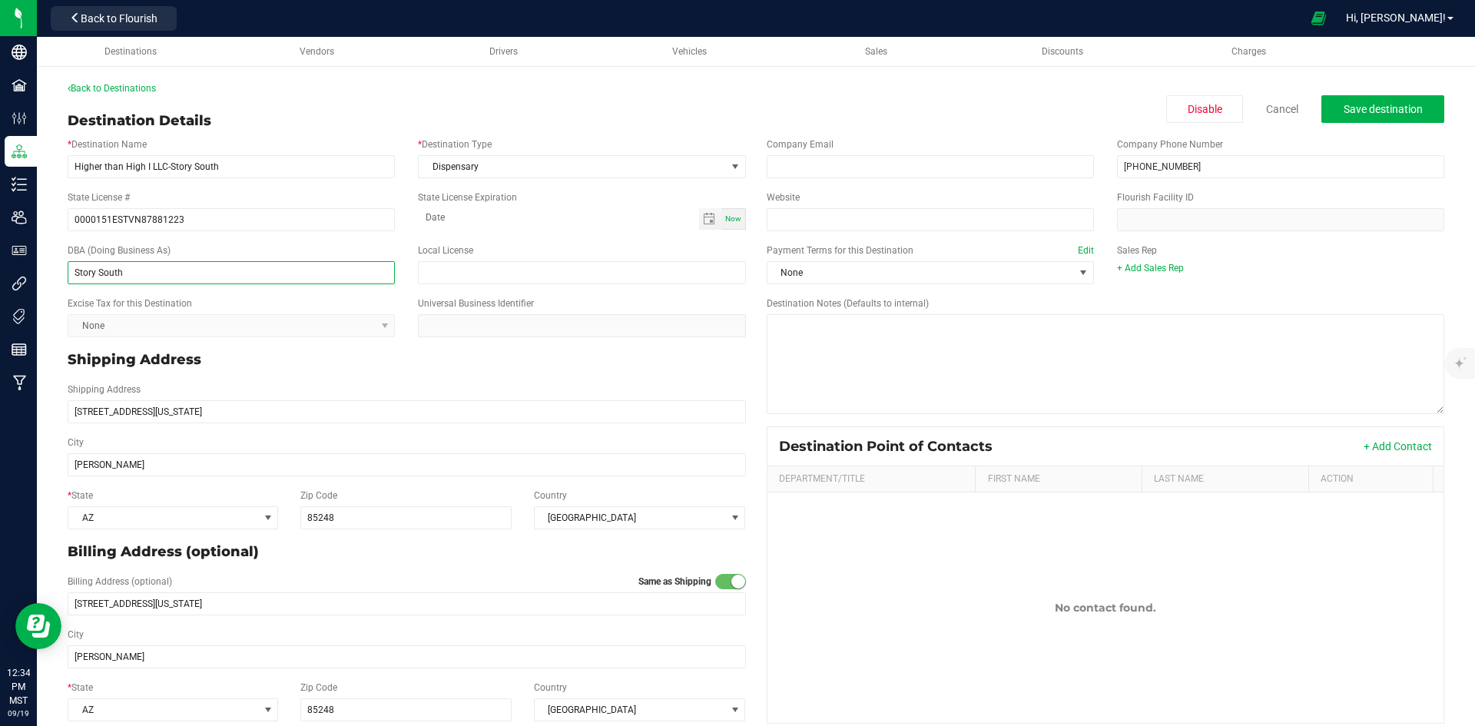
click at [98, 272] on input "Story South" at bounding box center [231, 272] width 327 height 23
type input "Story - South"
drag, startPoint x: 244, startPoint y: 175, endPoint x: 38, endPoint y: 174, distance: 206.7
click at [38, 174] on div "Back to Destinations Destination Details Disable Cancel Save destination * Dest…" at bounding box center [756, 405] width 1438 height 679
paste input "MCCSE29, LLC"
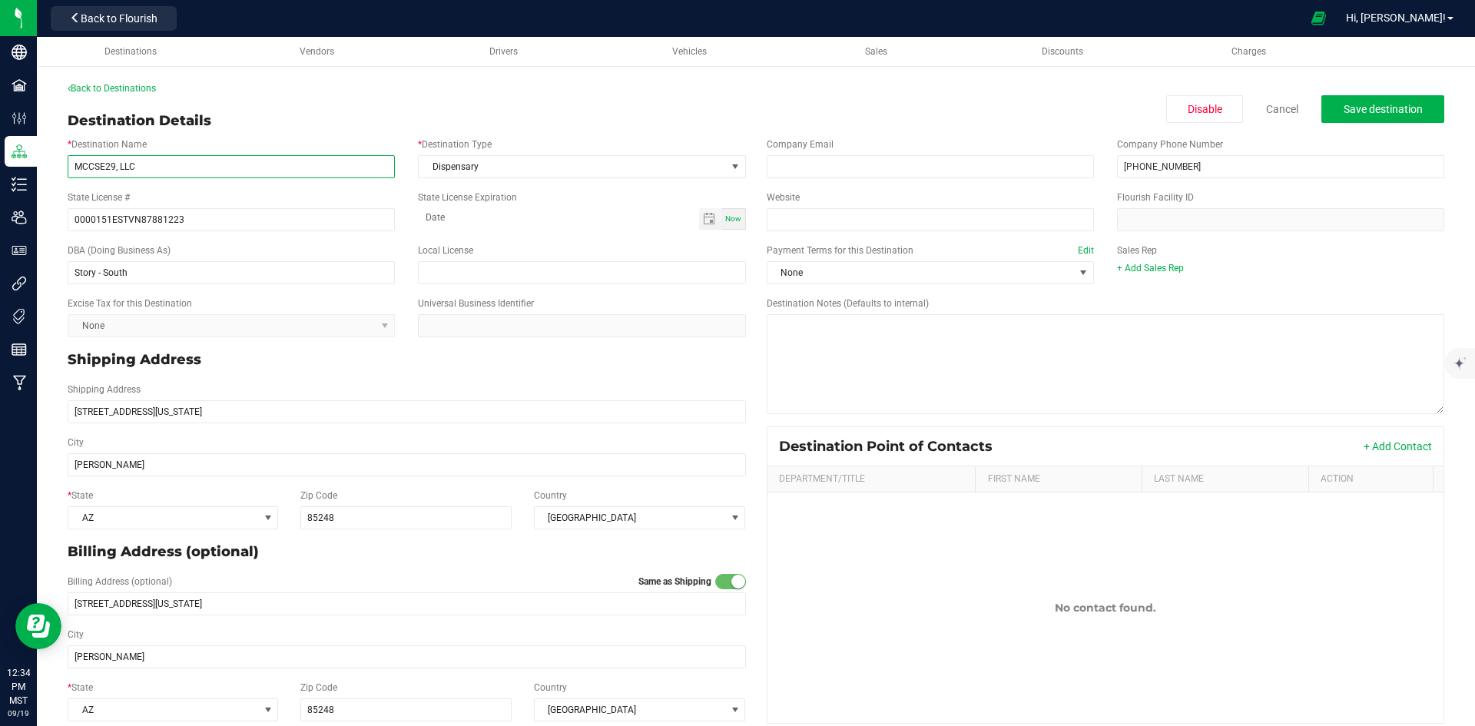
type input "MCCSE29, LLC"
click at [217, 226] on input "0000151ESTVN87881223" at bounding box center [231, 219] width 327 height 23
paste input "49ESTUL49249395"
type input "0000149ESTUL49249395"
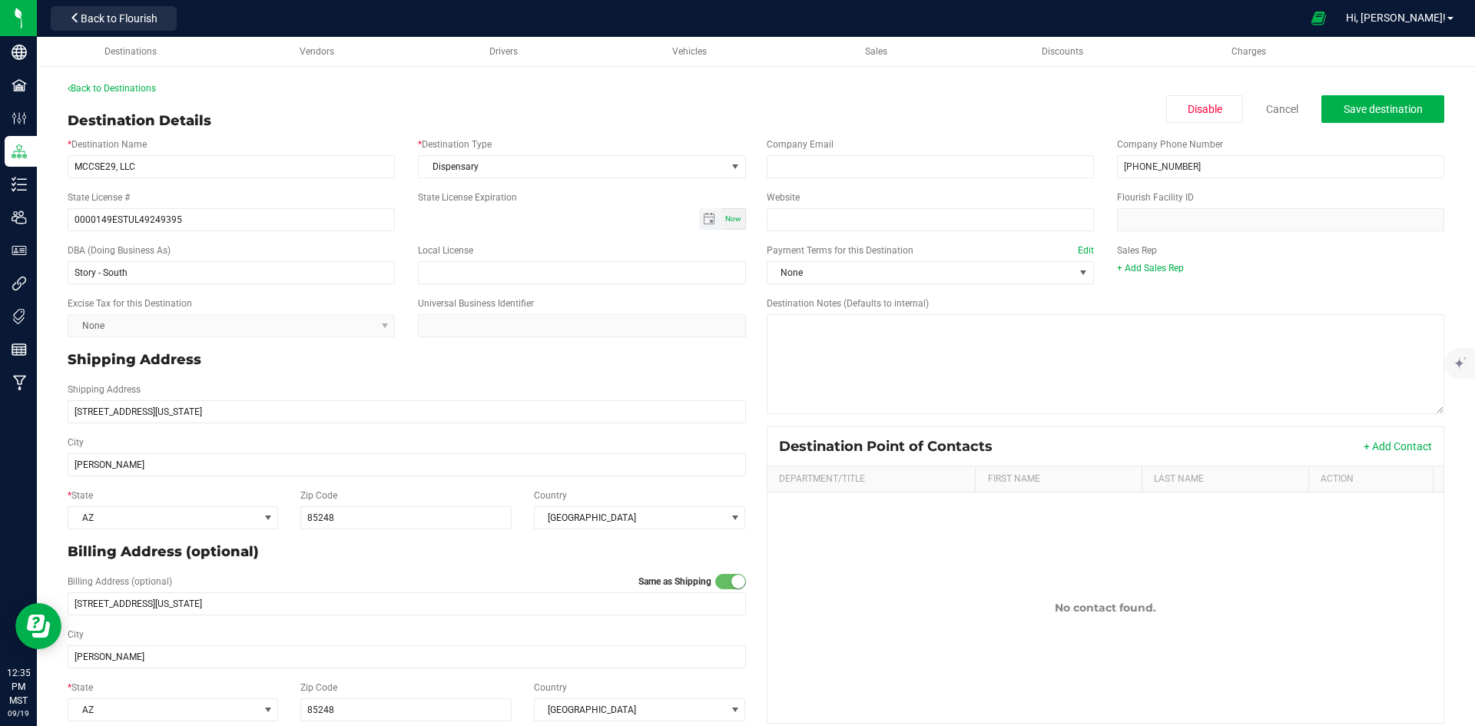
click at [460, 218] on input at bounding box center [558, 217] width 280 height 19
type input "month-day-year"
click at [699, 220] on span "Toggle calendar" at bounding box center [710, 219] width 22 height 22
click at [520, 250] on span "September 2025" at bounding box center [497, 247] width 46 height 23
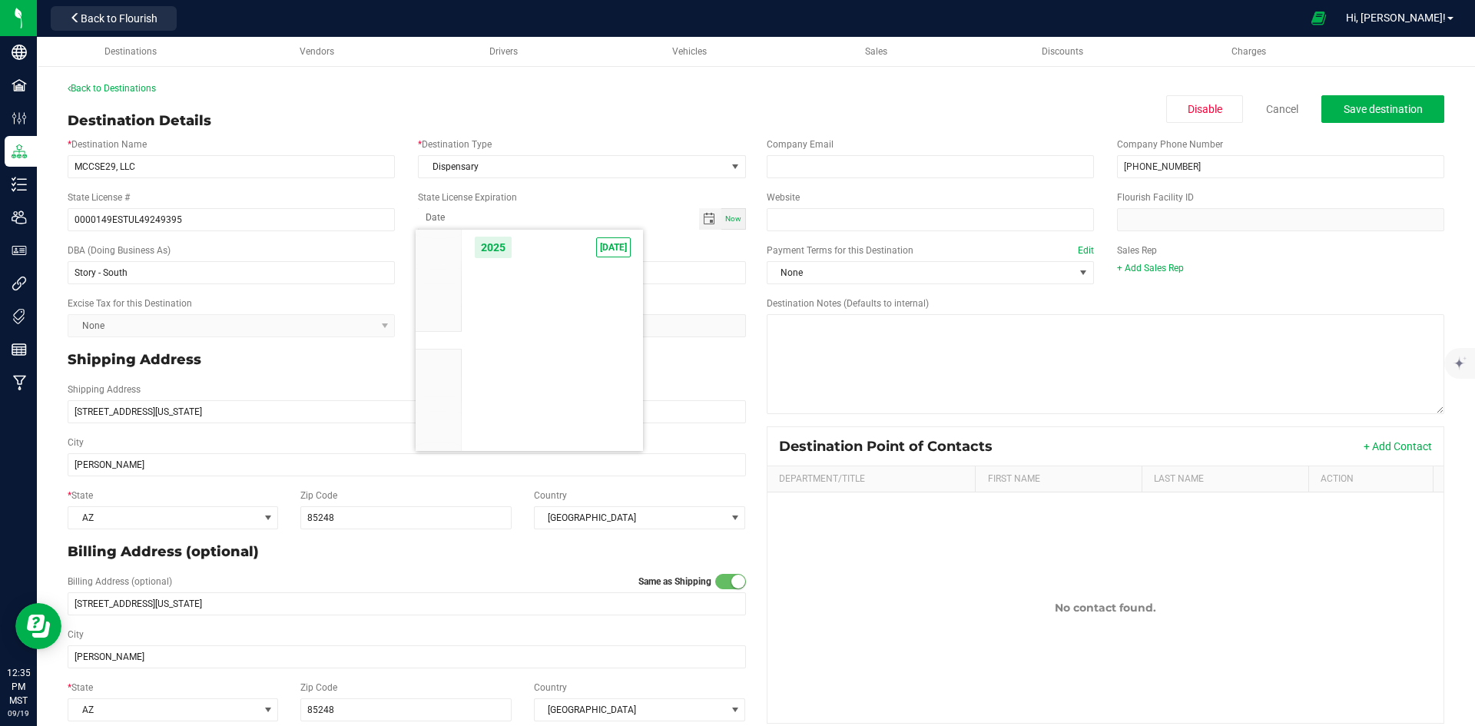
scroll to position [14638, 0]
click at [499, 252] on span "2025" at bounding box center [493, 247] width 38 height 23
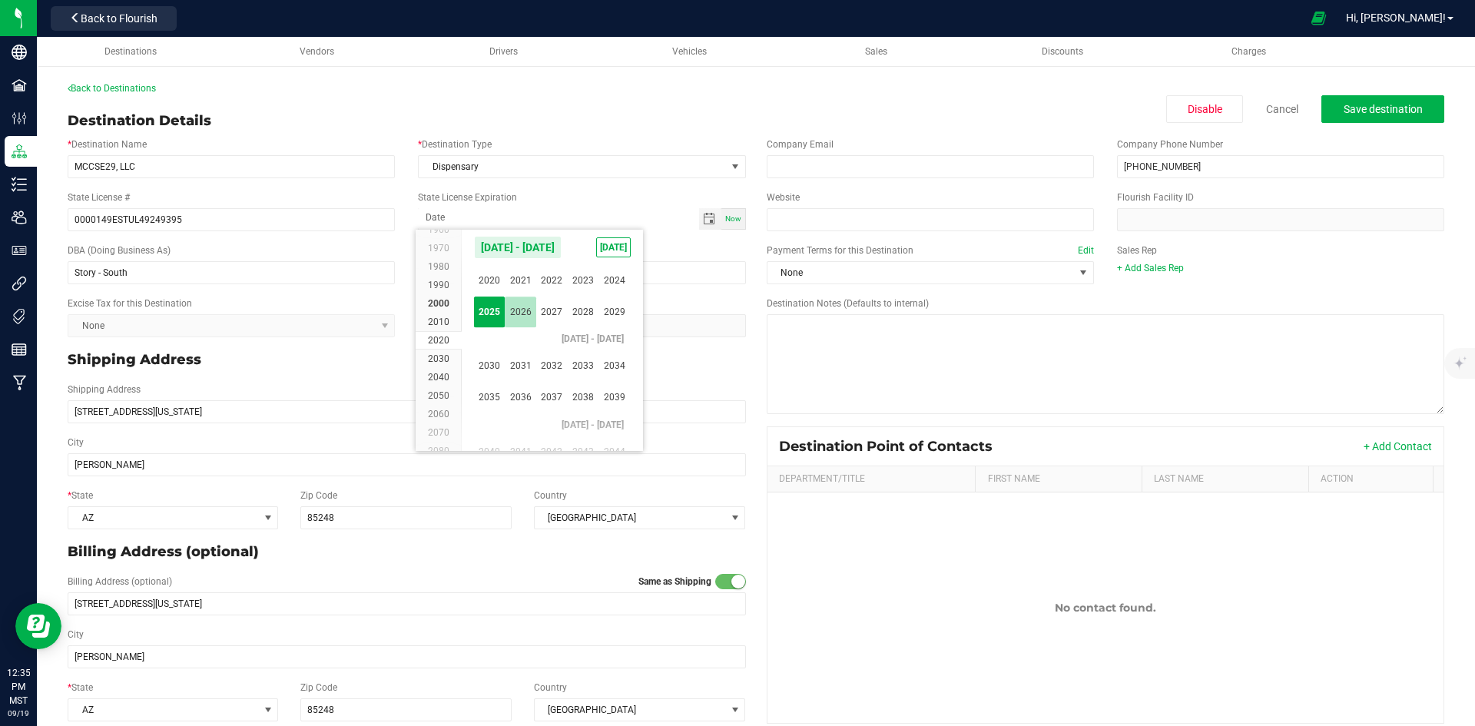
click at [527, 311] on span "2026" at bounding box center [521, 313] width 32 height 32
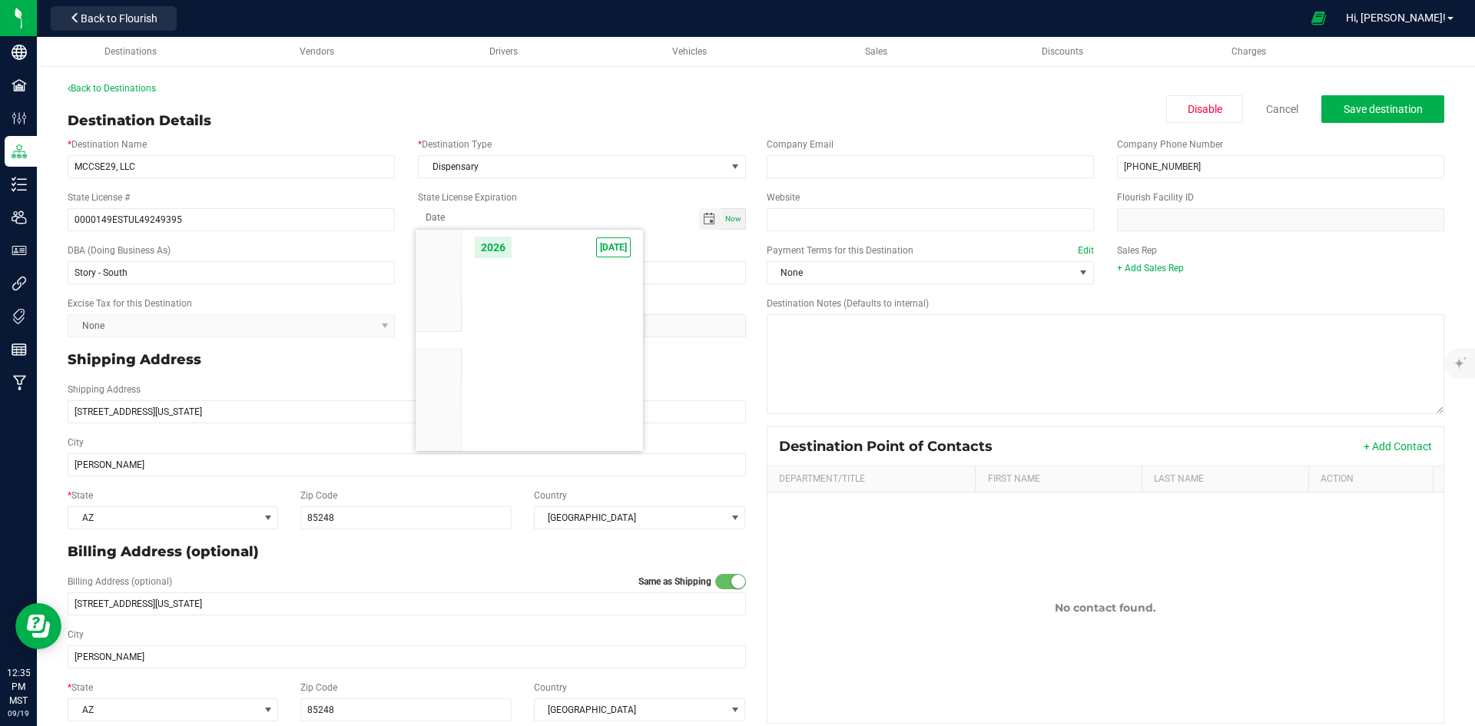
scroll to position [14754, 0]
click at [573, 280] on span "Apr" at bounding box center [584, 281] width 32 height 32
click at [529, 324] on span "7" at bounding box center [530, 324] width 22 height 24
type input "04-07-2026"
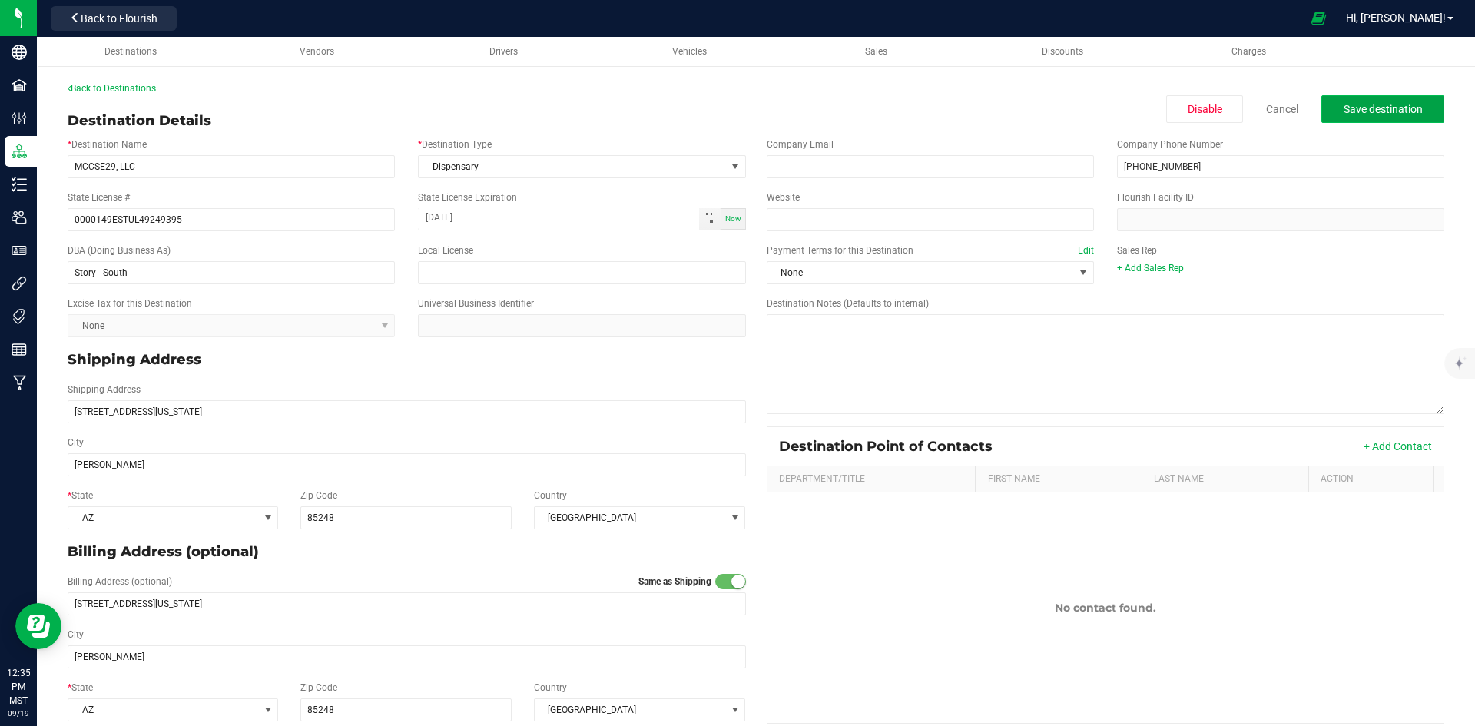
click at [1375, 103] on span "Save destination" at bounding box center [1383, 109] width 79 height 12
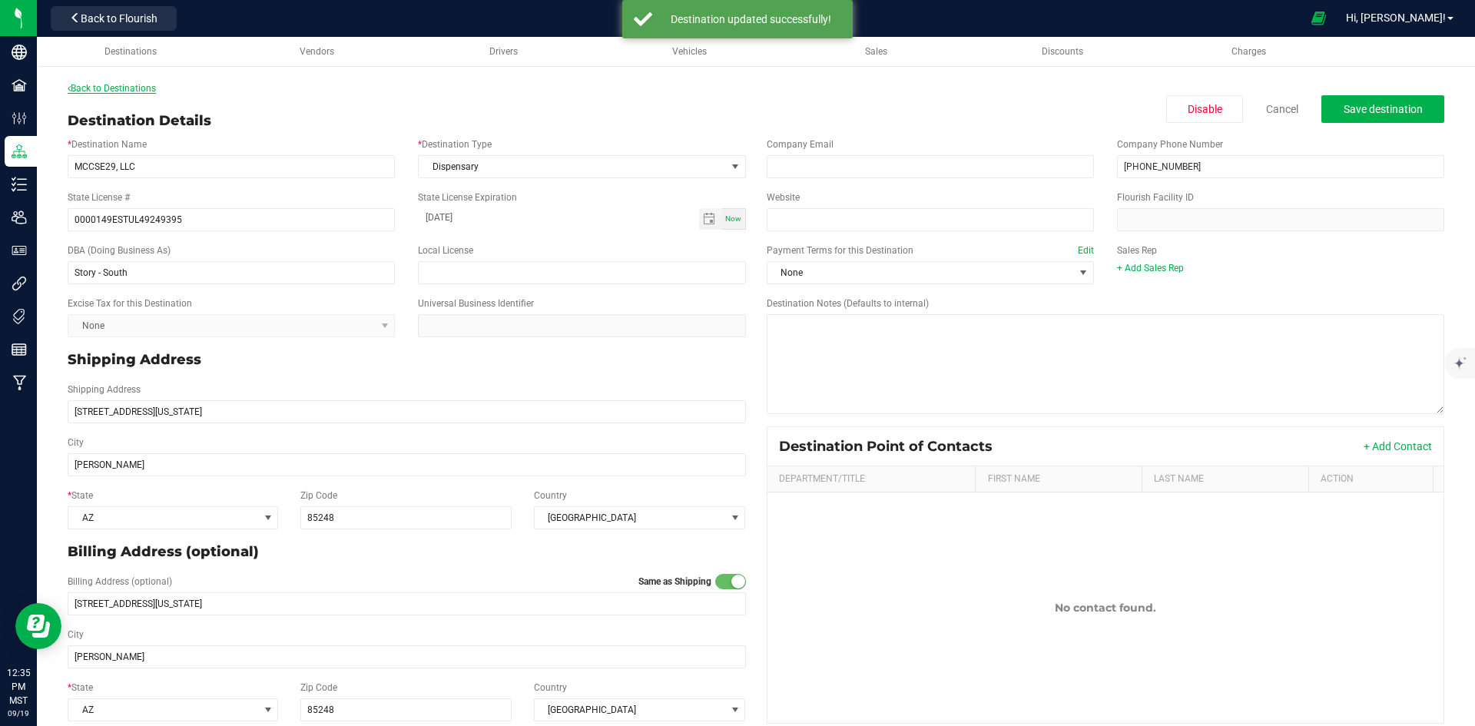
click at [131, 93] on link "Back to Destinations" at bounding box center [112, 88] width 88 height 11
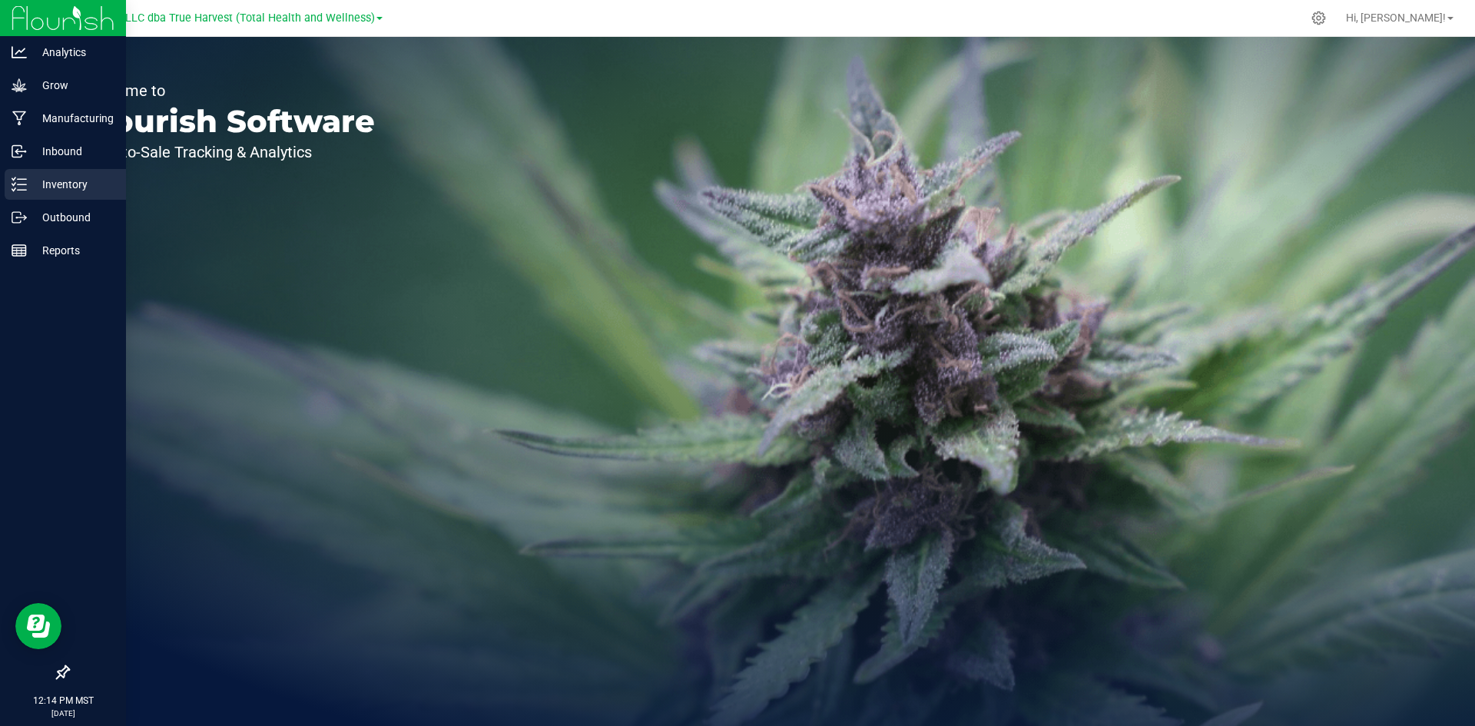
click at [37, 185] on p "Inventory" at bounding box center [73, 184] width 92 height 18
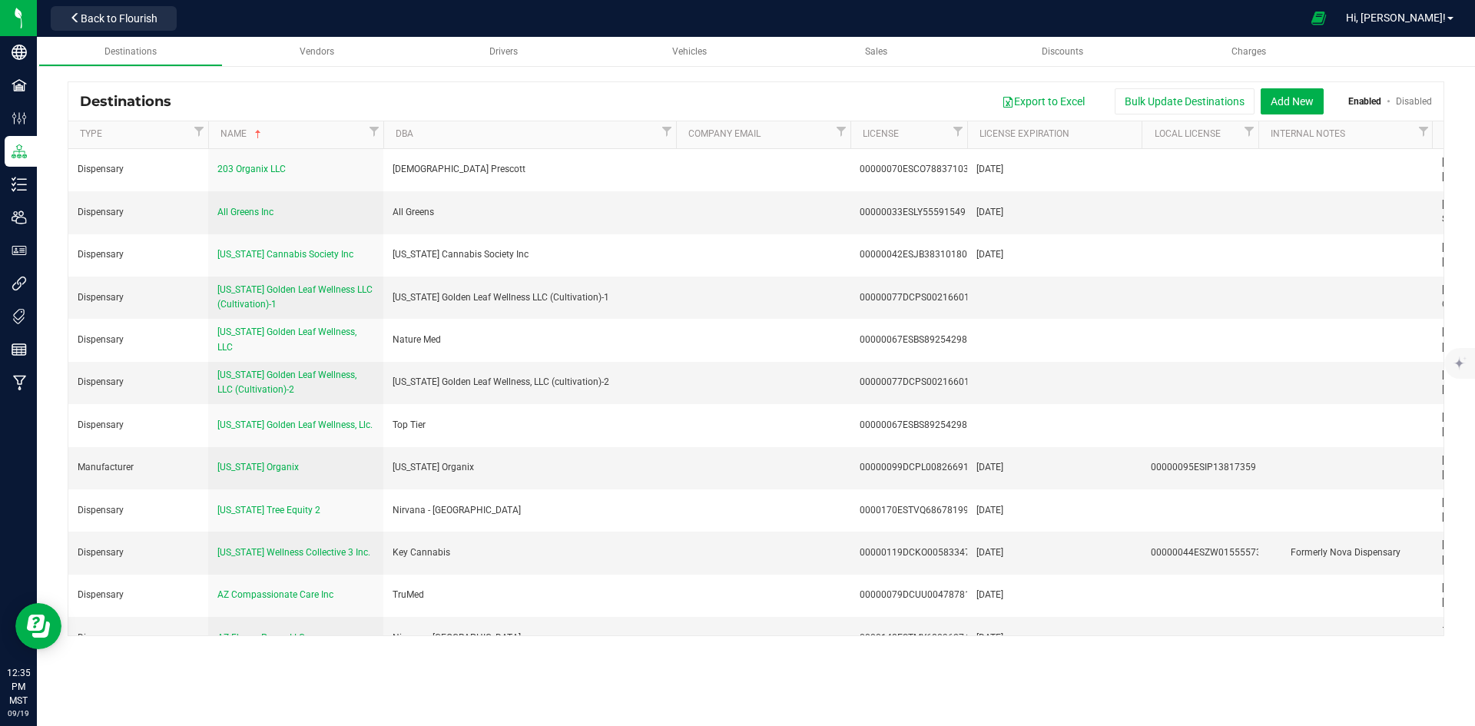
drag, startPoint x: 496, startPoint y: 146, endPoint x: 675, endPoint y: 147, distance: 179.0
click at [675, 147] on div "Type Name DBA Company Email License License Expiration Local License Internal N…" at bounding box center [750, 134] width 1365 height 27
click at [469, 138] on link "DBA" at bounding box center [527, 134] width 262 height 12
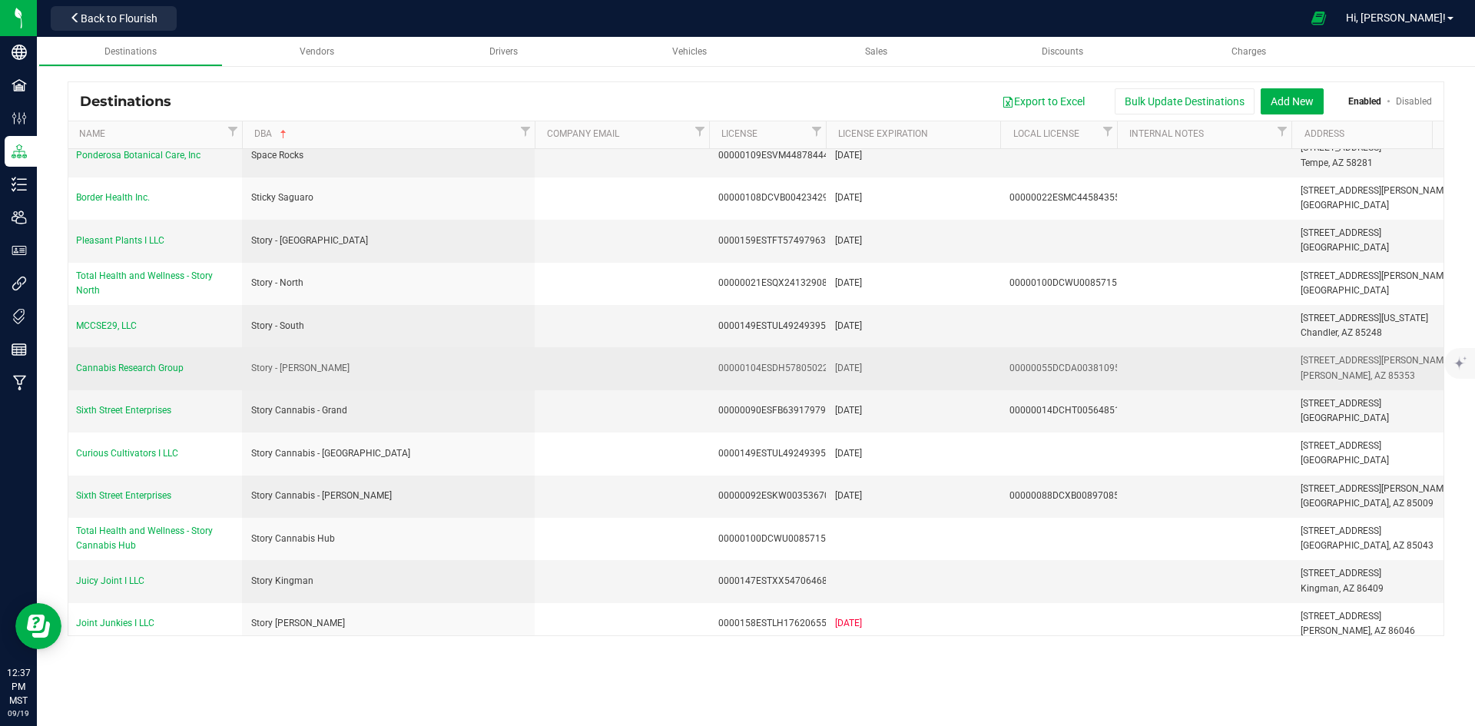
scroll to position [4073, 141]
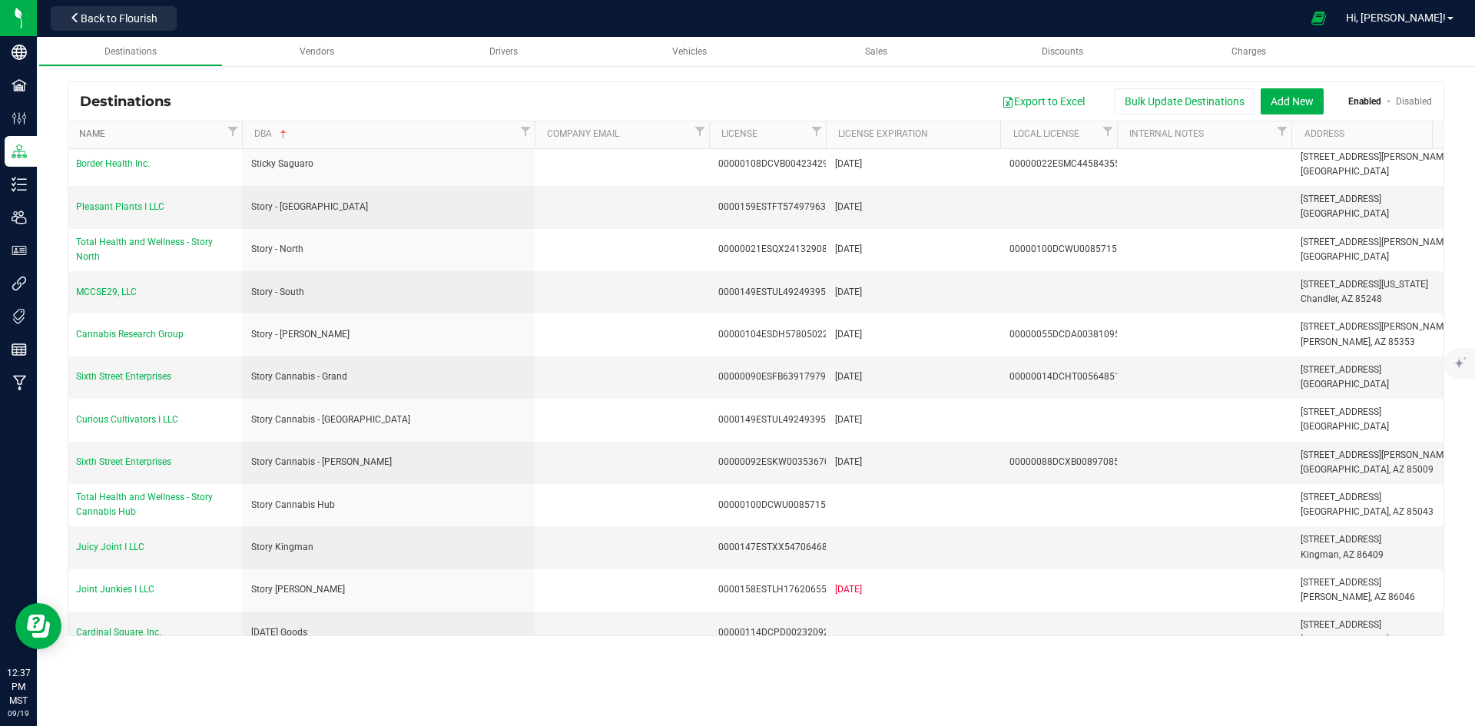
click at [148, 137] on link "Name" at bounding box center [151, 134] width 144 height 12
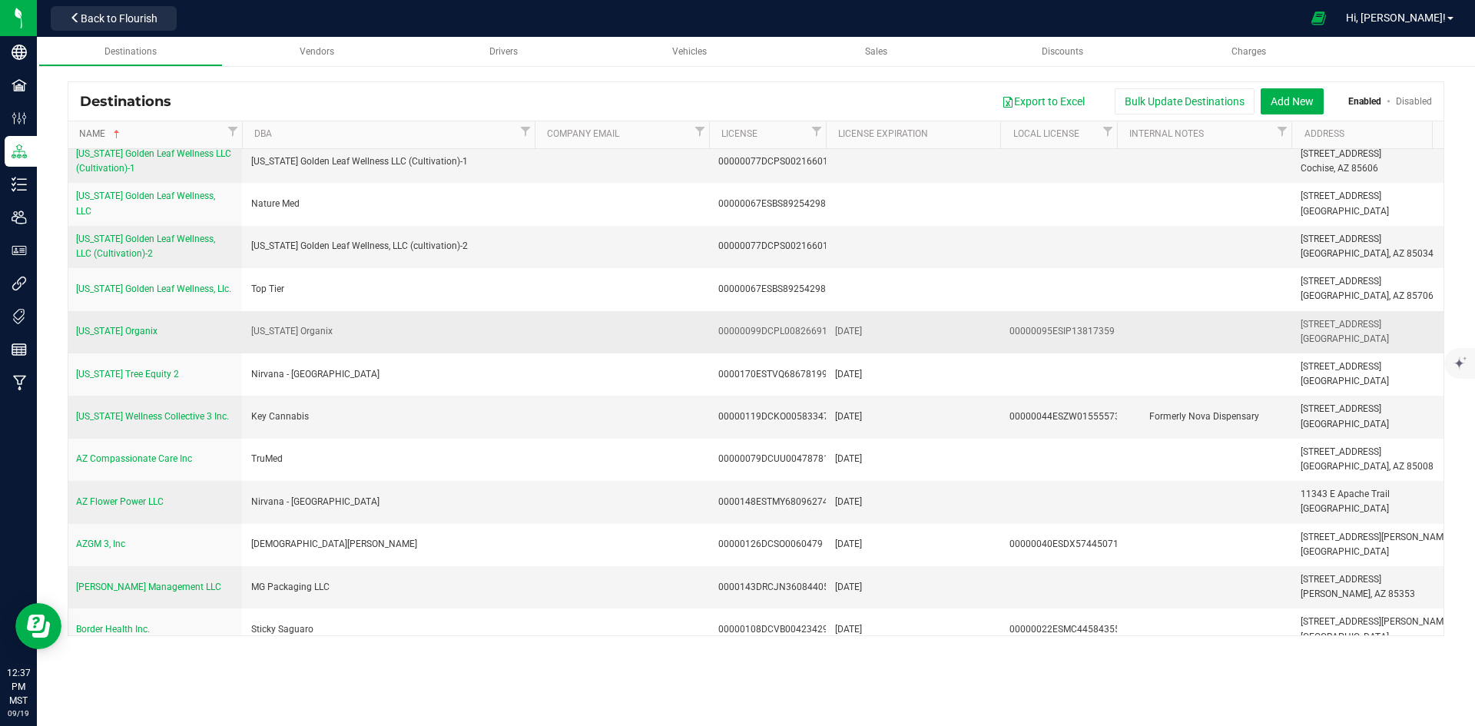
scroll to position [154, 141]
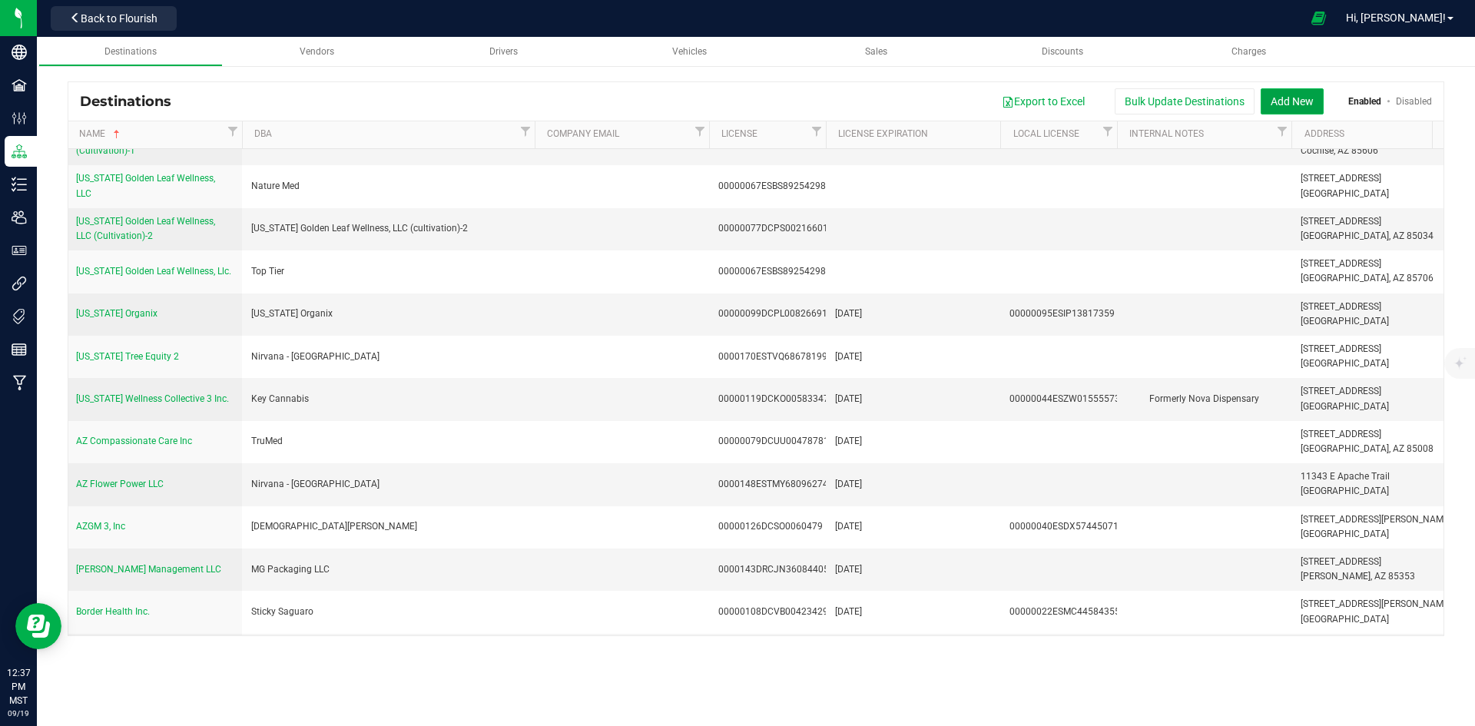
click at [1291, 101] on button "Add New" at bounding box center [1292, 101] width 63 height 26
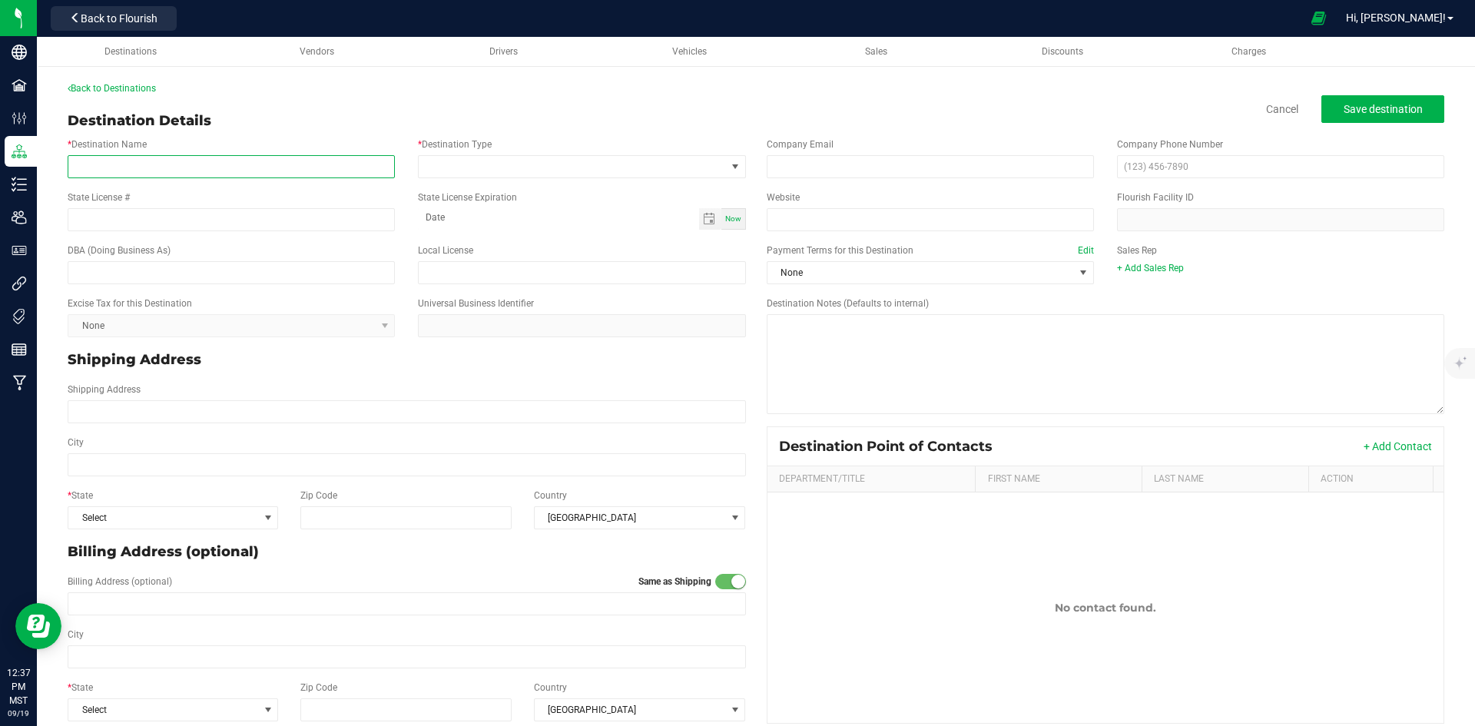
click at [237, 164] on input "* Destination Name" at bounding box center [231, 166] width 327 height 23
click at [196, 170] on input "Arizona" at bounding box center [231, 166] width 327 height 23
paste input "Natural Pain Solutions I"
type input "[US_STATE] Natural Pain Solutions I"
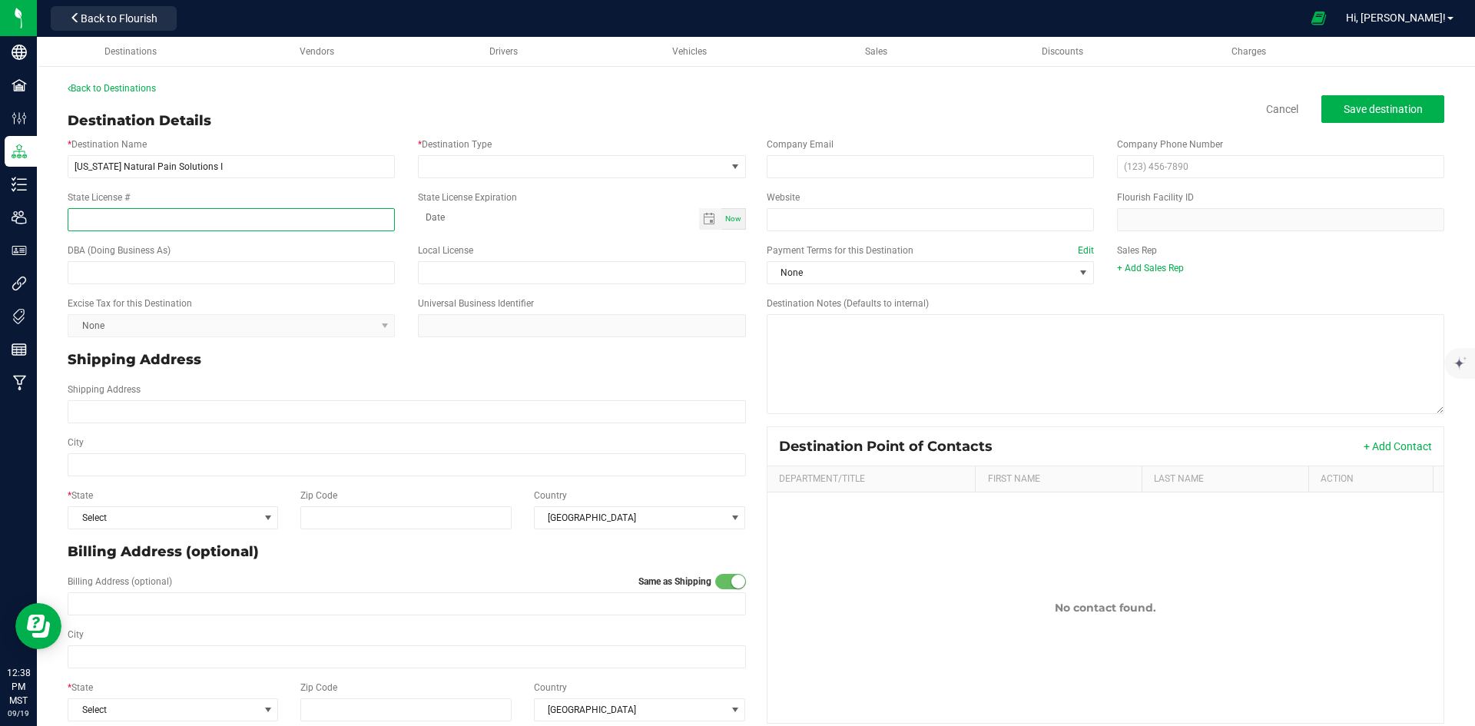
click at [233, 224] on input "State License #" at bounding box center [231, 219] width 327 height 23
paste input "00000096ESWI60030184"
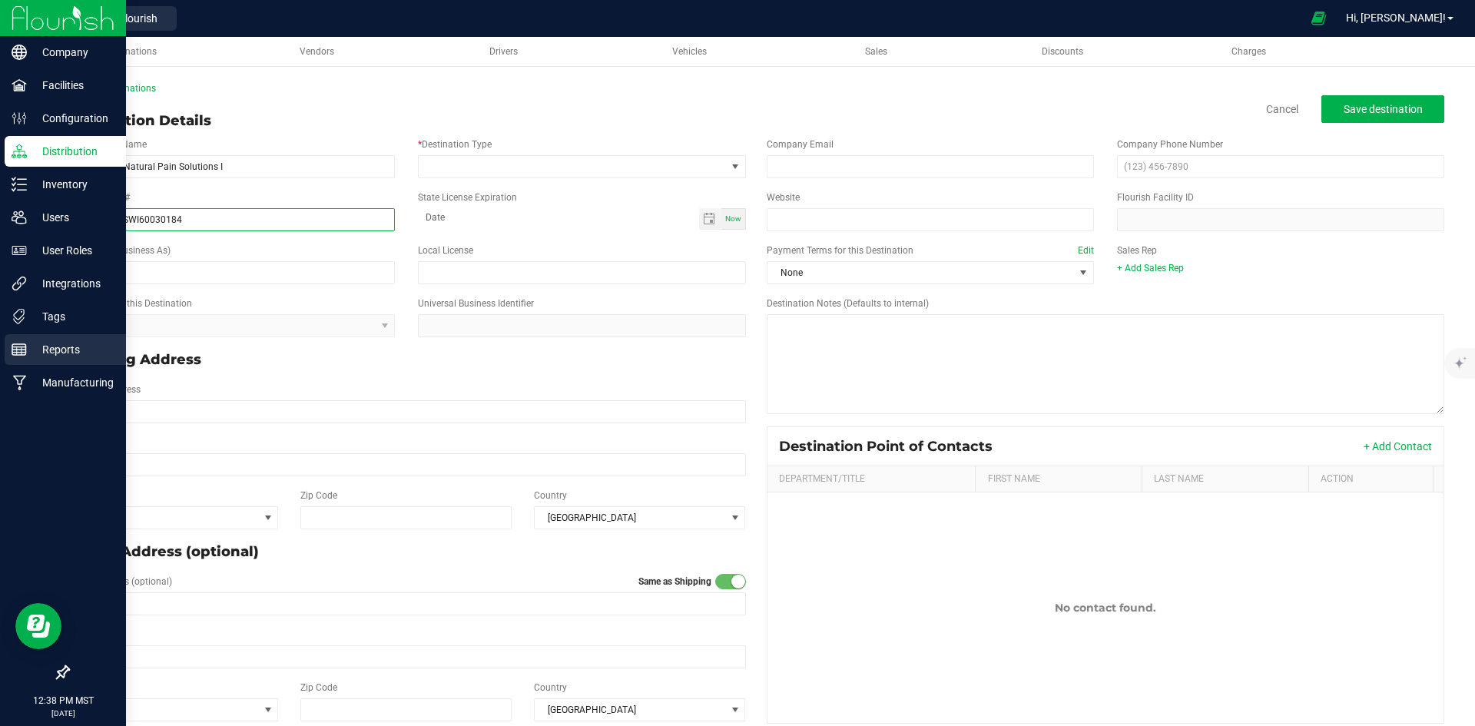
type input "00000096ESWI60030184"
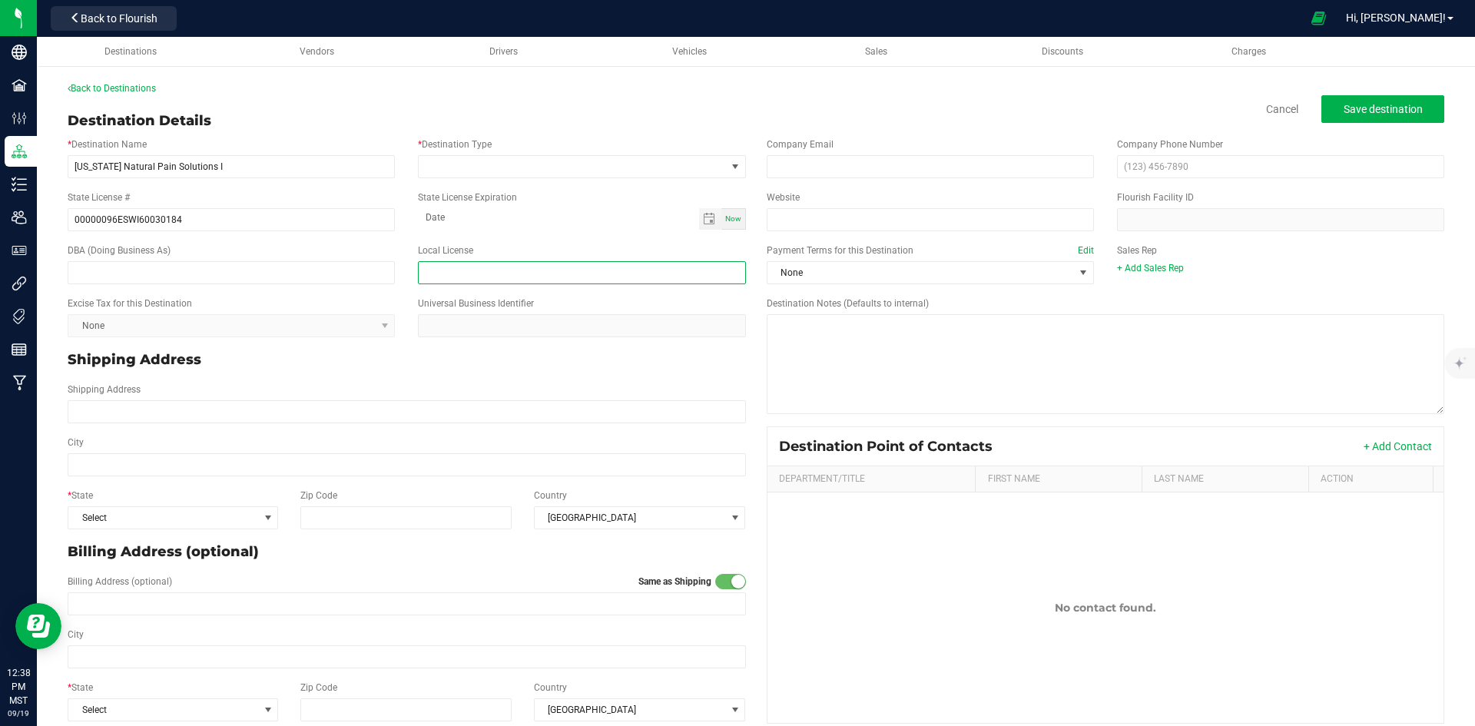
click at [512, 270] on input "text" at bounding box center [581, 272] width 327 height 23
paste input "00000013DCOU00042197"
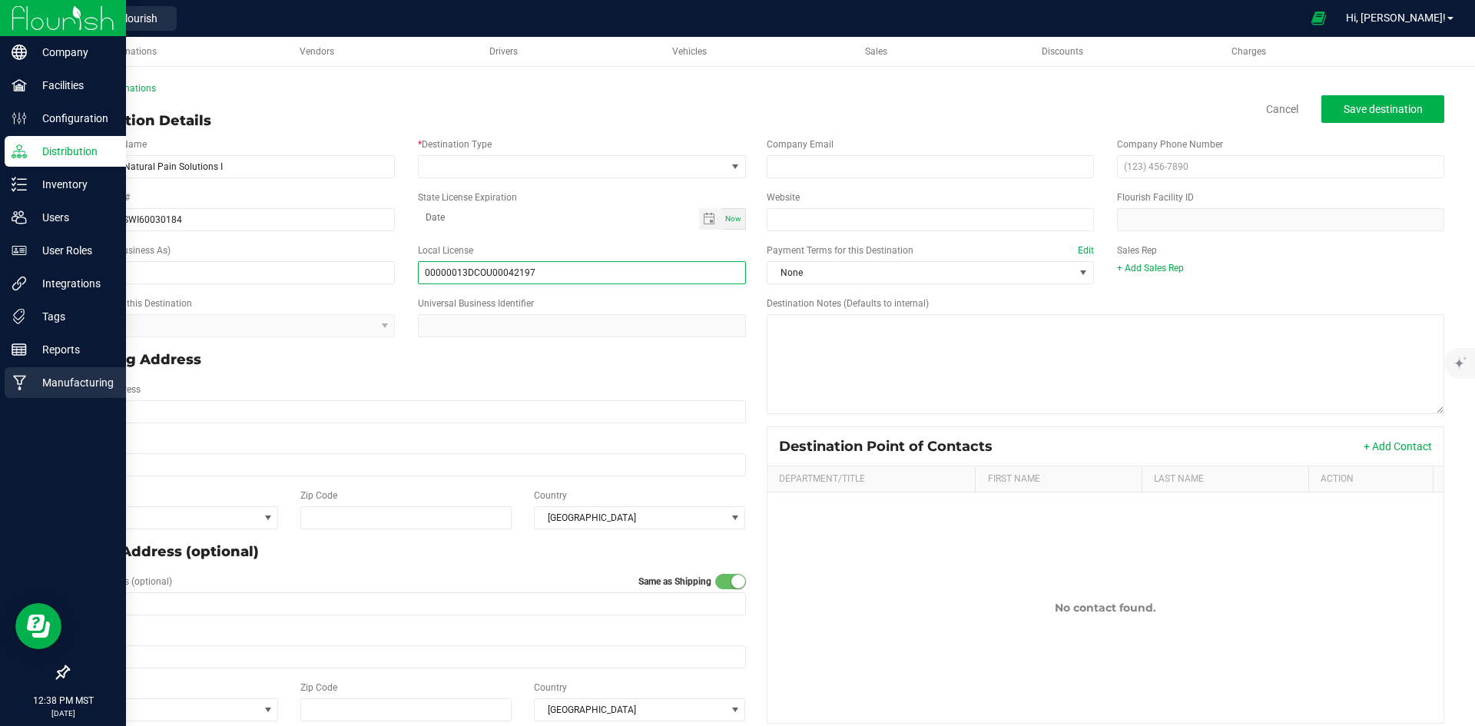
type input "00000013DCOU00042197"
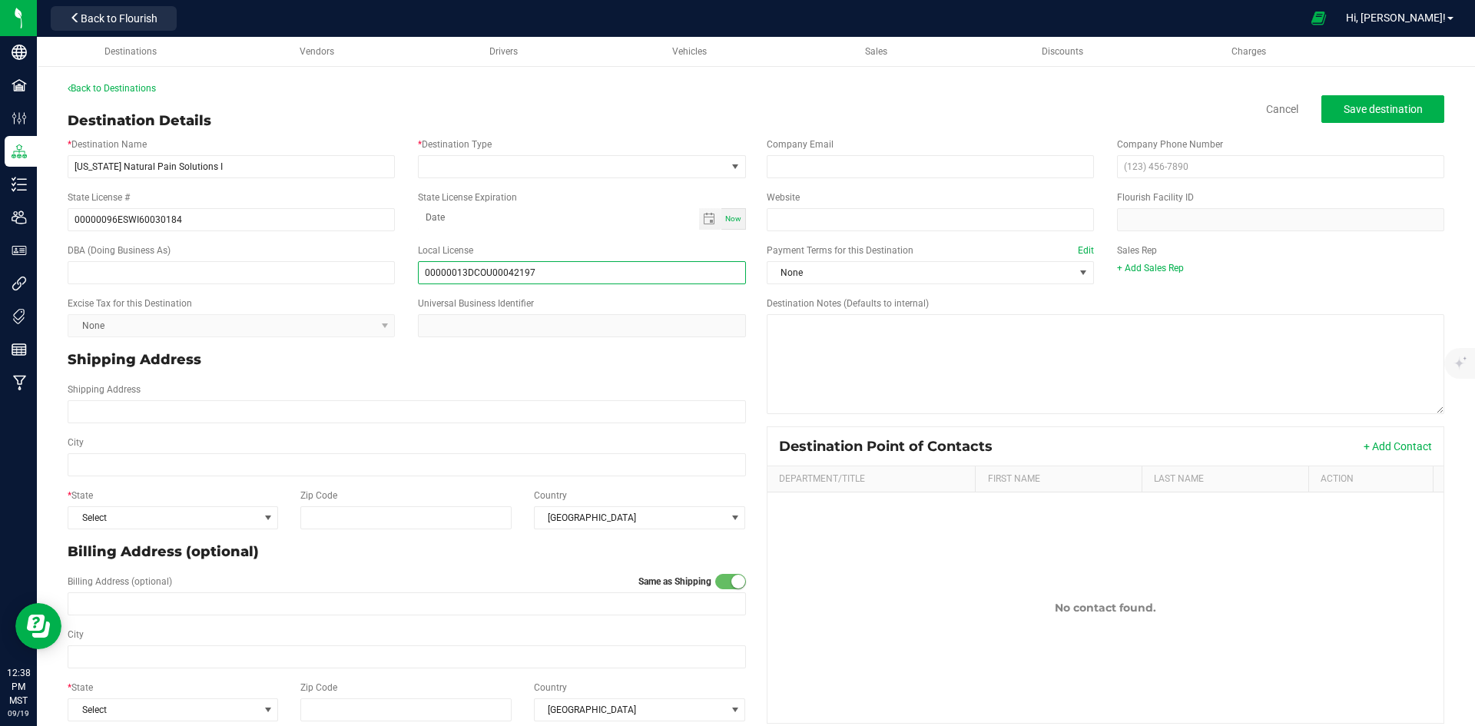
drag, startPoint x: 705, startPoint y: 220, endPoint x: 664, endPoint y: 251, distance: 51.6
click at [705, 220] on span "Toggle calendar" at bounding box center [709, 219] width 12 height 12
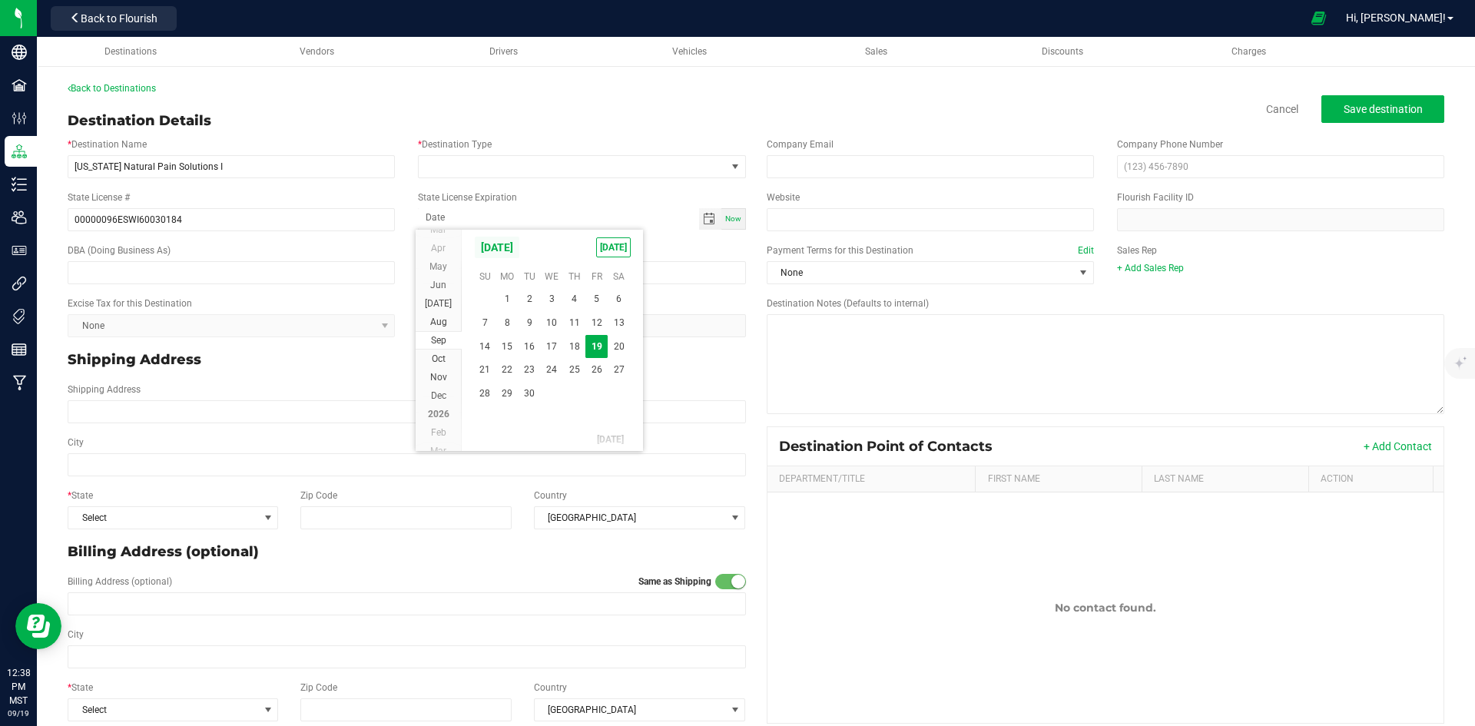
click at [513, 251] on span "September 2025" at bounding box center [497, 247] width 46 height 23
click at [497, 247] on span "2025" at bounding box center [493, 247] width 38 height 23
click at [514, 317] on span "2026" at bounding box center [521, 313] width 32 height 32
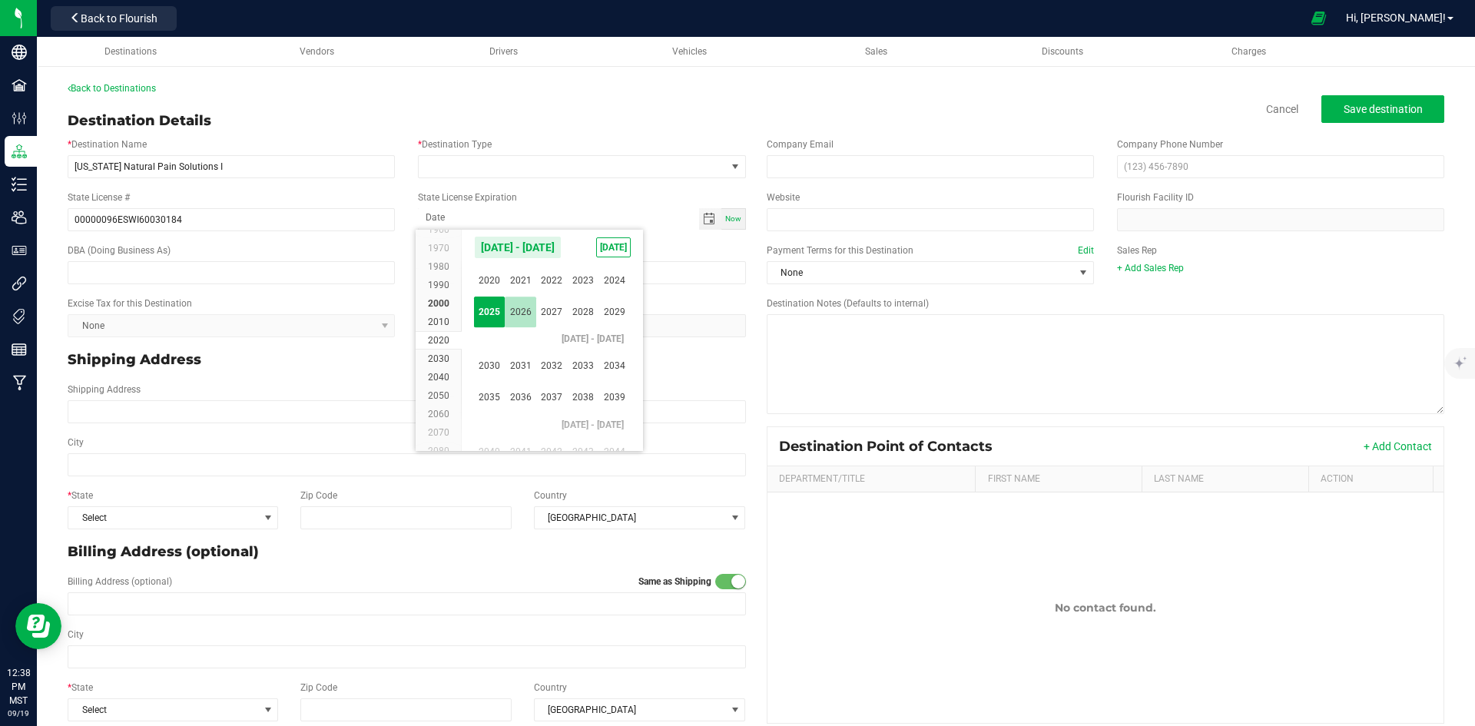
scroll to position [14754, 0]
click at [558, 319] on span "Aug" at bounding box center [552, 313] width 32 height 32
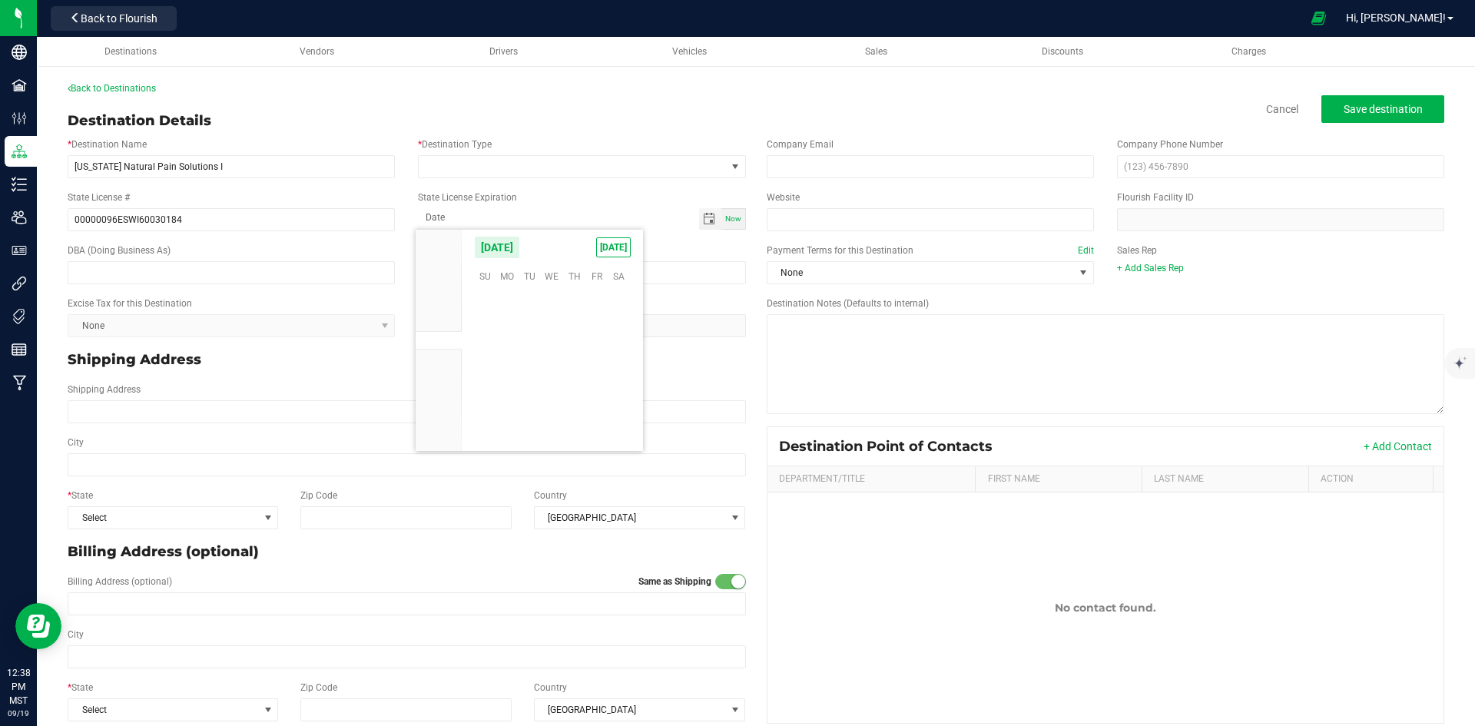
scroll to position [251026, 0]
click at [592, 324] on span "7" at bounding box center [597, 324] width 22 height 24
type input "08-07-2026"
click at [257, 263] on input "text" at bounding box center [231, 272] width 327 height 23
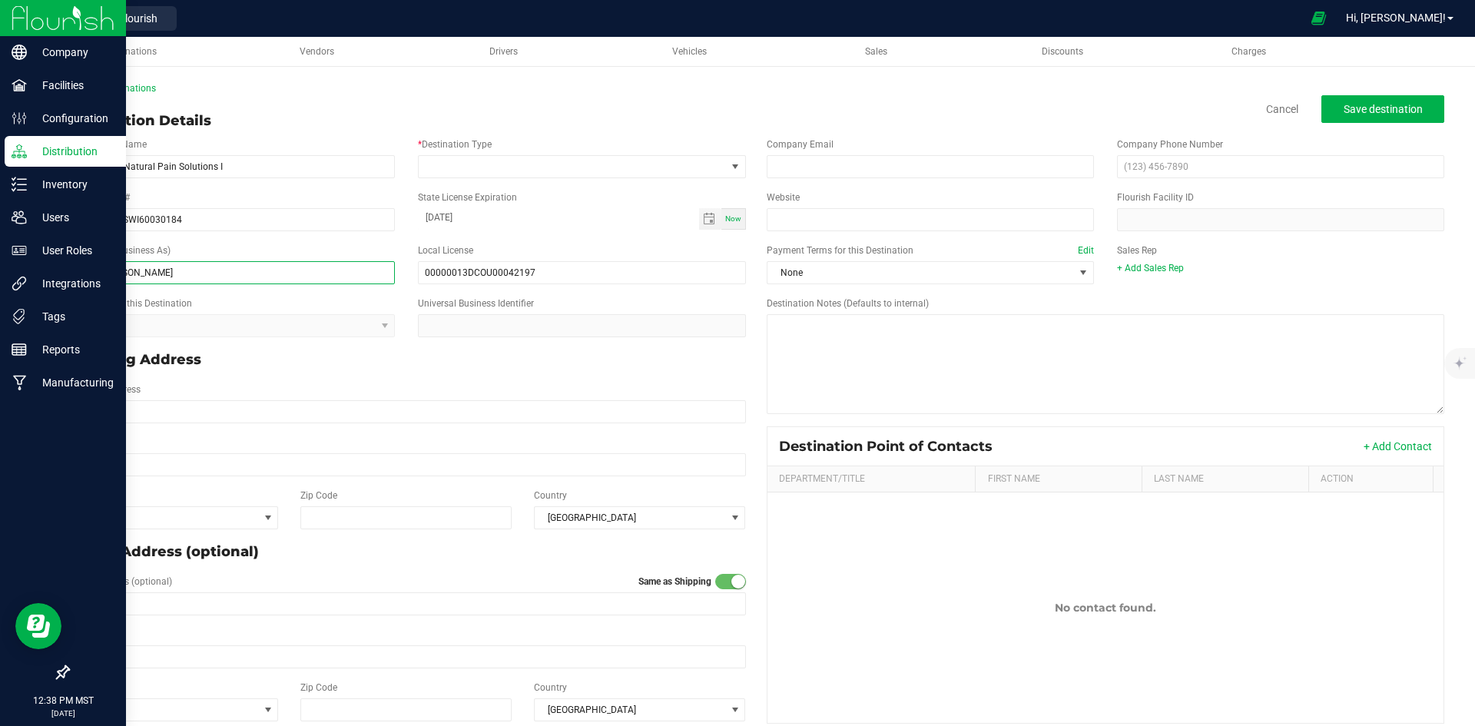
type input "Story - Dunlap"
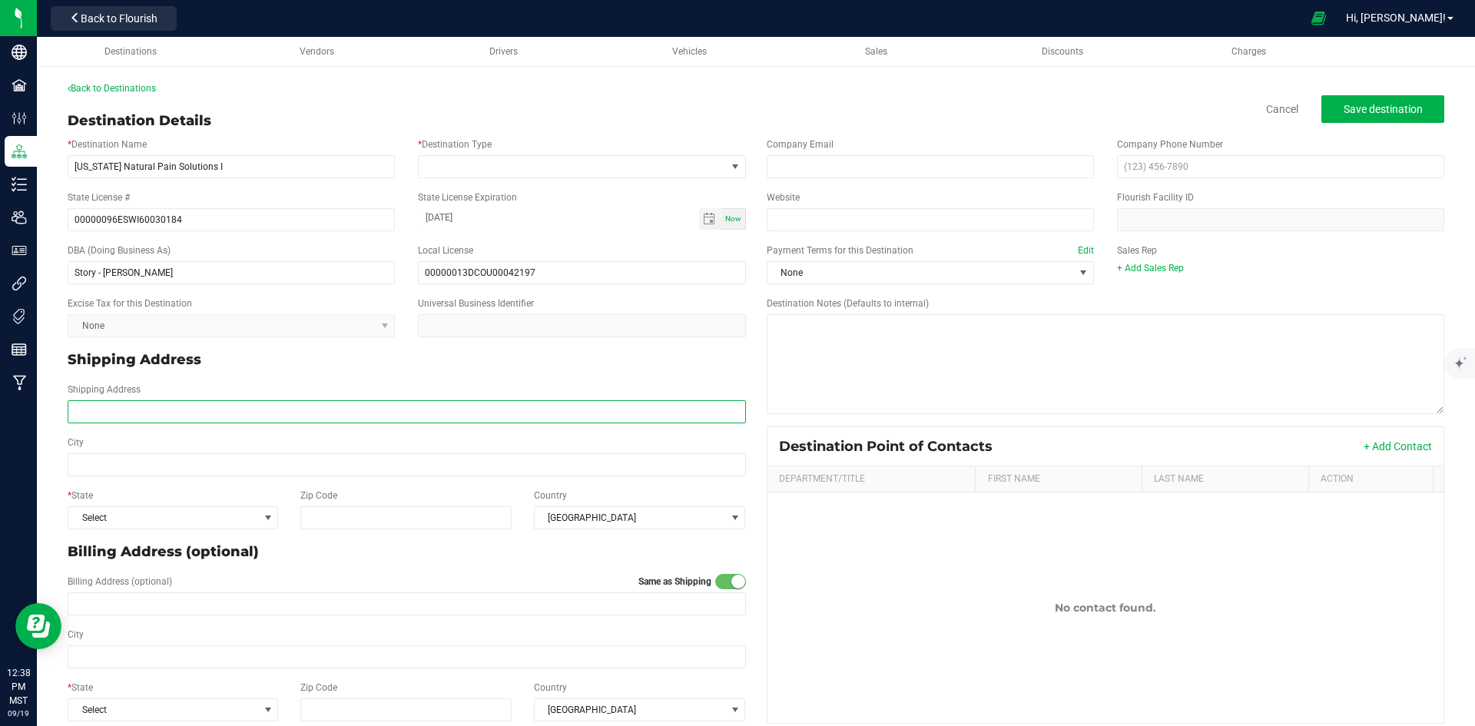
click at [158, 416] on input "Shipping Address" at bounding box center [407, 411] width 679 height 23
paste input "[STREET_ADDRESS][PERSON_NAME],"
type input "[STREET_ADDRESS][PERSON_NAME]"
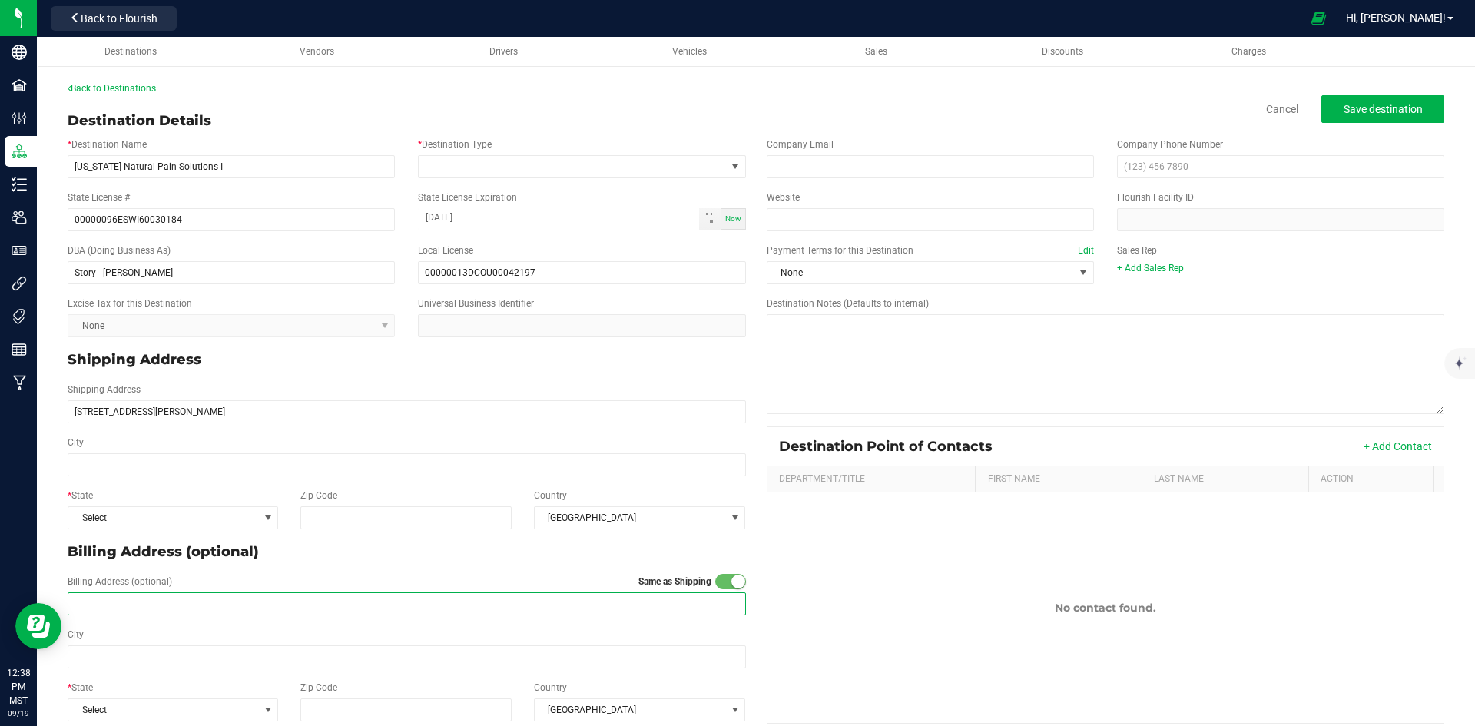
type input "[STREET_ADDRESS][PERSON_NAME]"
click at [156, 612] on input "[STREET_ADDRESS][PERSON_NAME]" at bounding box center [407, 603] width 679 height 23
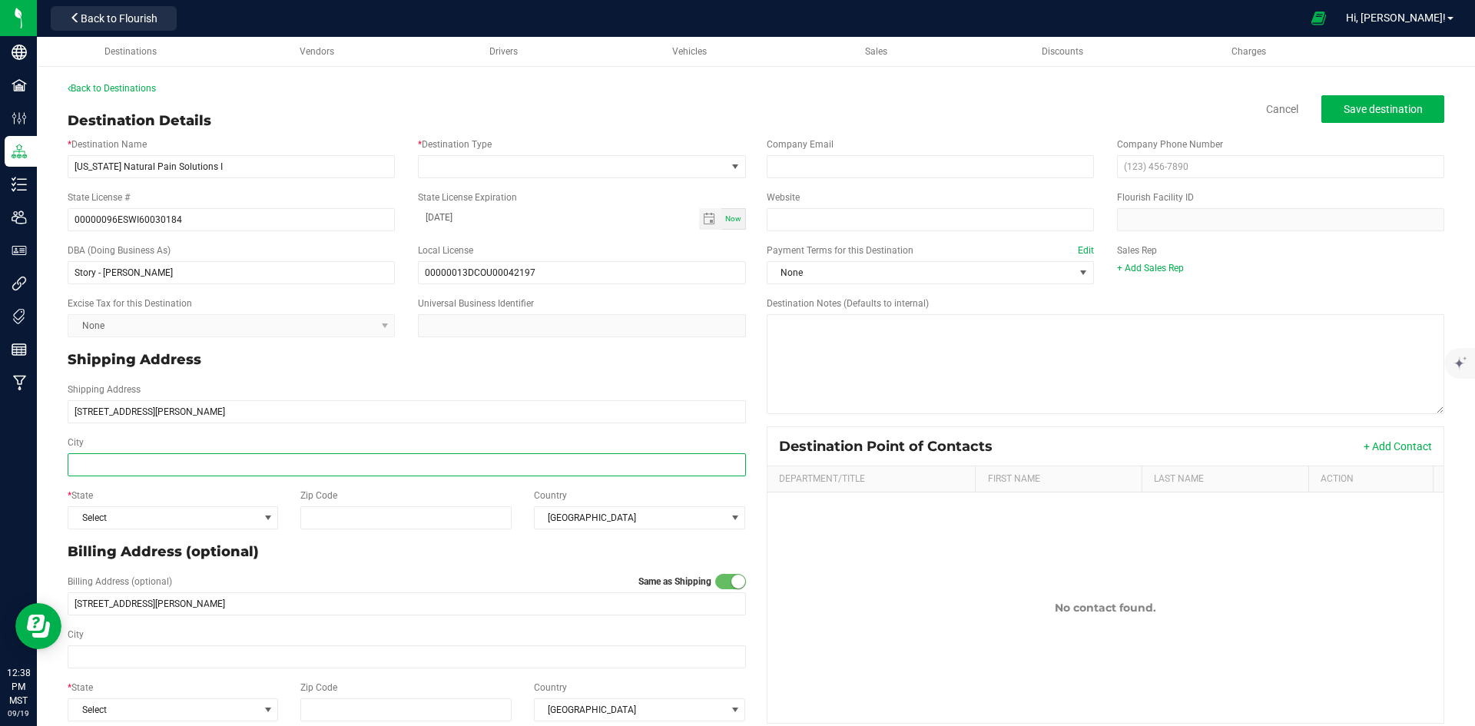
click at [134, 467] on input "City" at bounding box center [407, 464] width 679 height 23
type input "Phoenix"
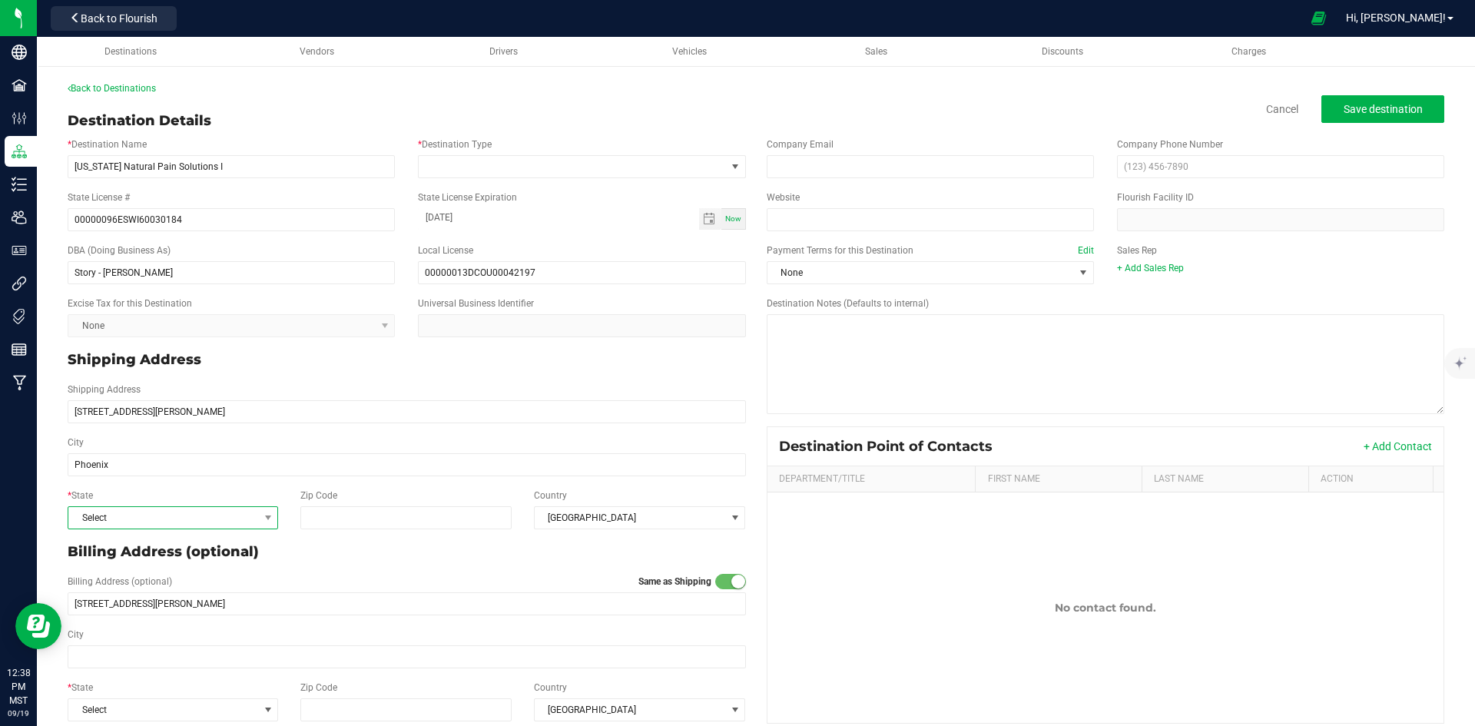
type input "Phoenix"
click at [214, 525] on span "Select" at bounding box center [163, 518] width 190 height 22
click at [177, 364] on li "AZ" at bounding box center [171, 363] width 207 height 26
click at [364, 521] on input "Zip Code" at bounding box center [406, 517] width 212 height 23
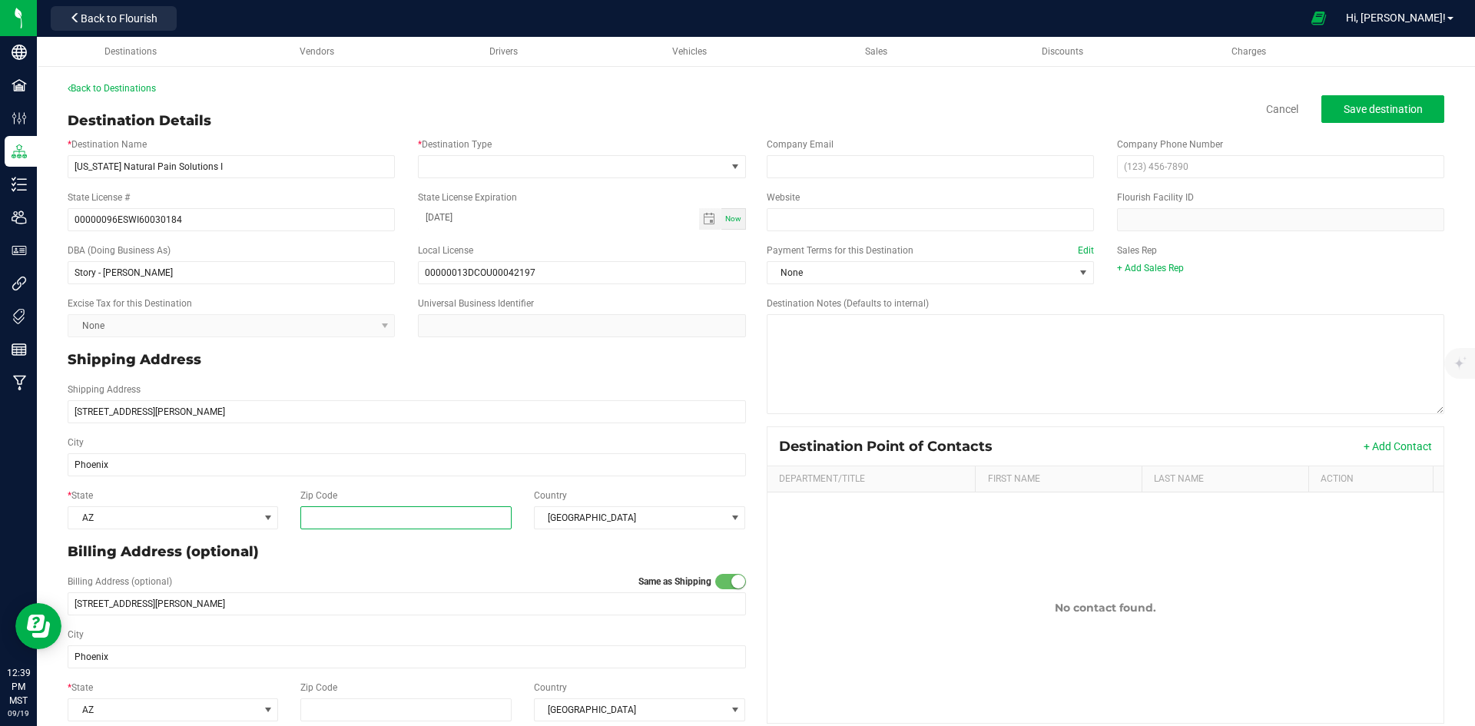
click at [358, 520] on input "Zip Code" at bounding box center [406, 517] width 212 height 23
type input "85020"
click at [412, 559] on p "Billing Address (optional)" at bounding box center [407, 552] width 679 height 21
click at [635, 162] on span at bounding box center [572, 167] width 307 height 22
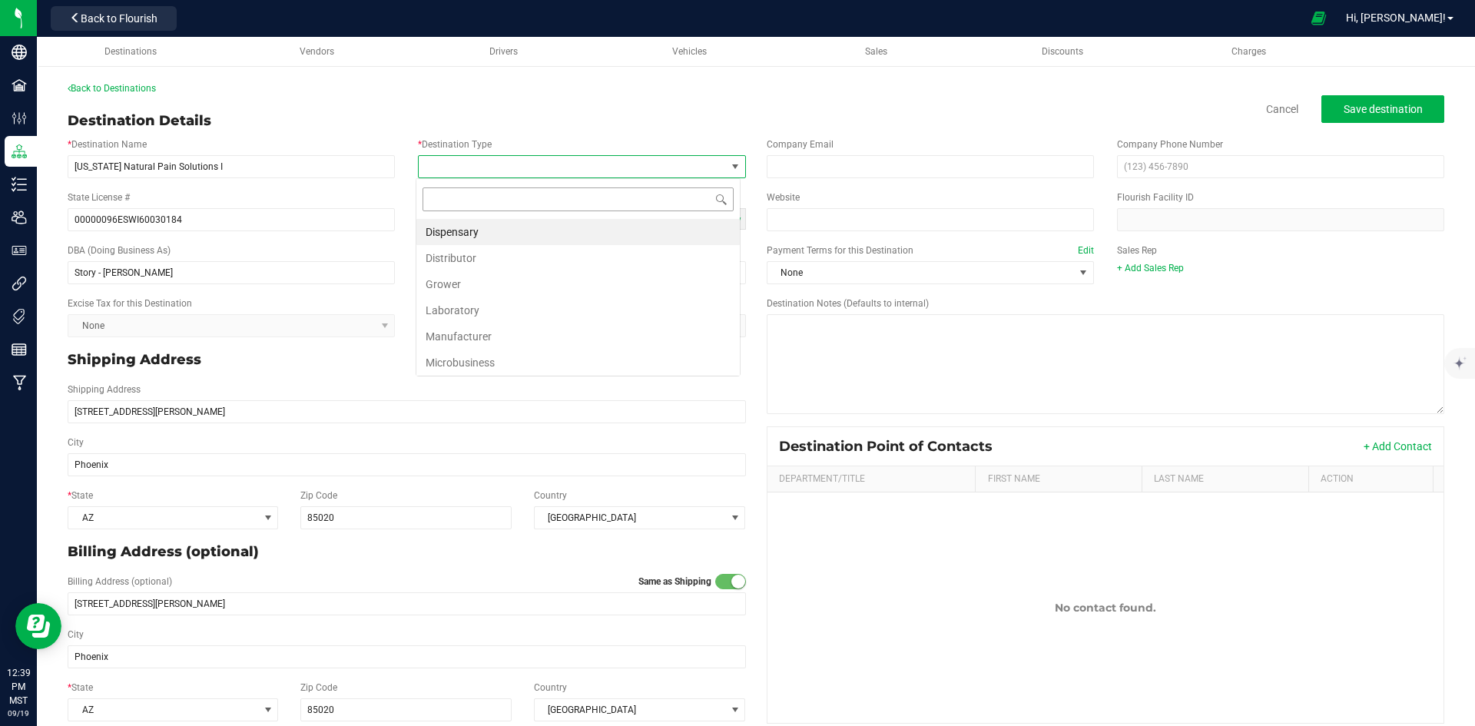
scroll to position [23, 324]
click at [520, 229] on li "Dispensary" at bounding box center [578, 232] width 324 height 26
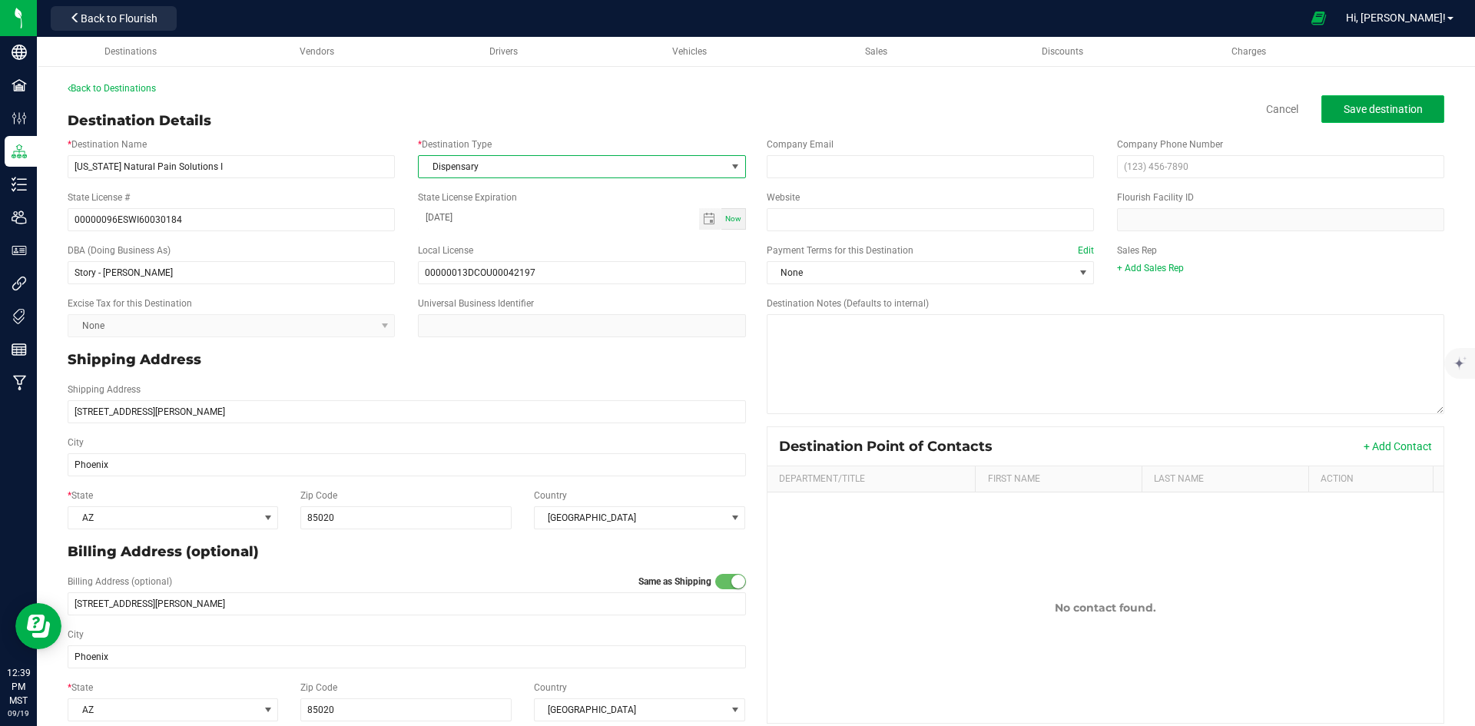
click at [1392, 110] on span "Save destination" at bounding box center [1383, 109] width 79 height 12
click at [101, 83] on link "Back to Destinations" at bounding box center [112, 88] width 88 height 11
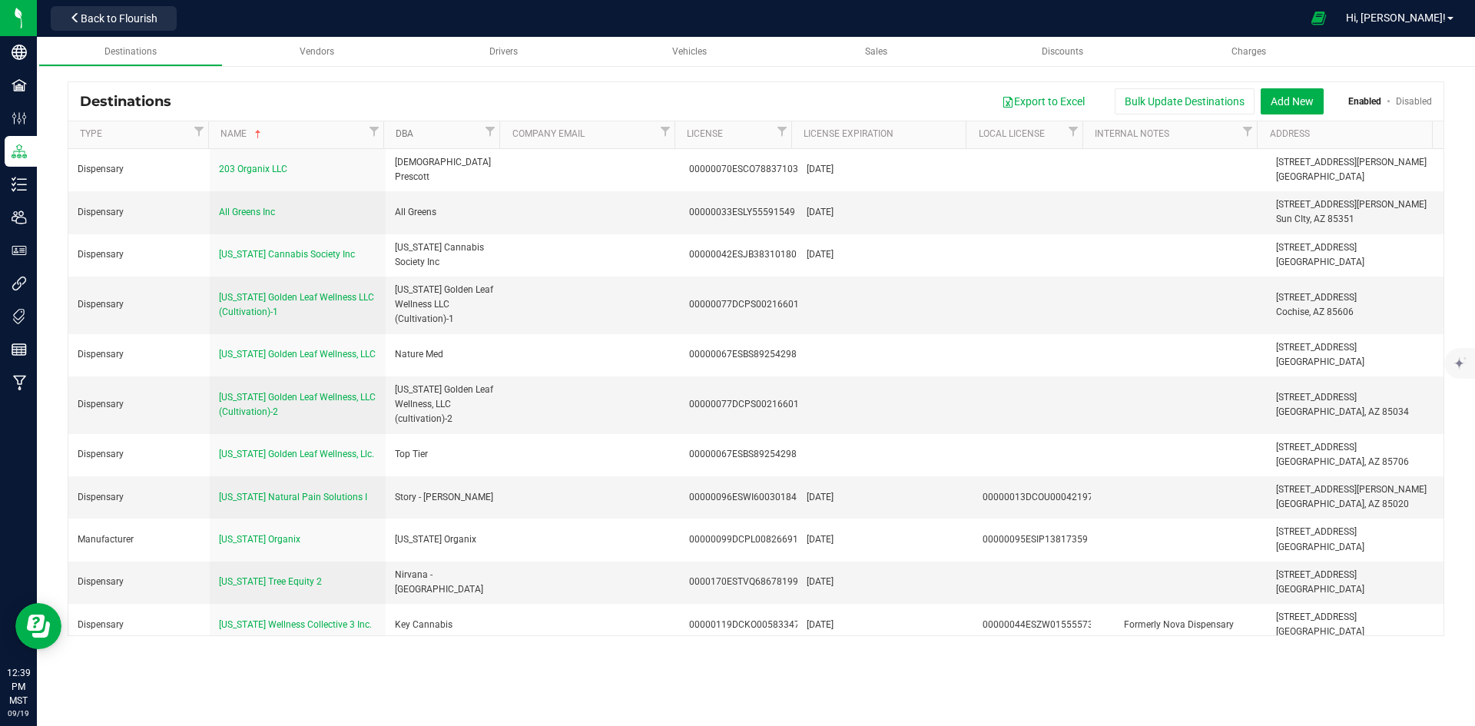
click at [433, 138] on link "DBA" at bounding box center [438, 134] width 85 height 12
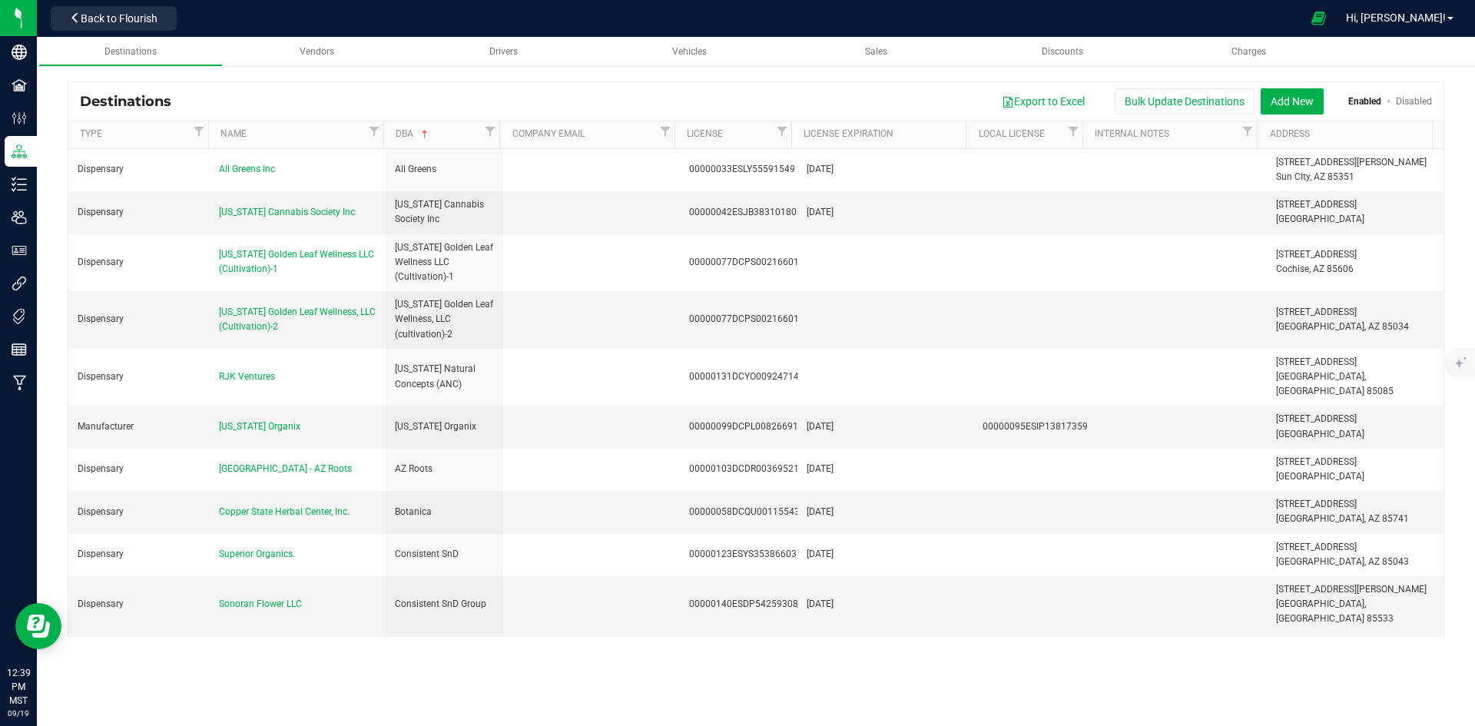
click at [443, 141] on th "DBA" at bounding box center [441, 135] width 117 height 28
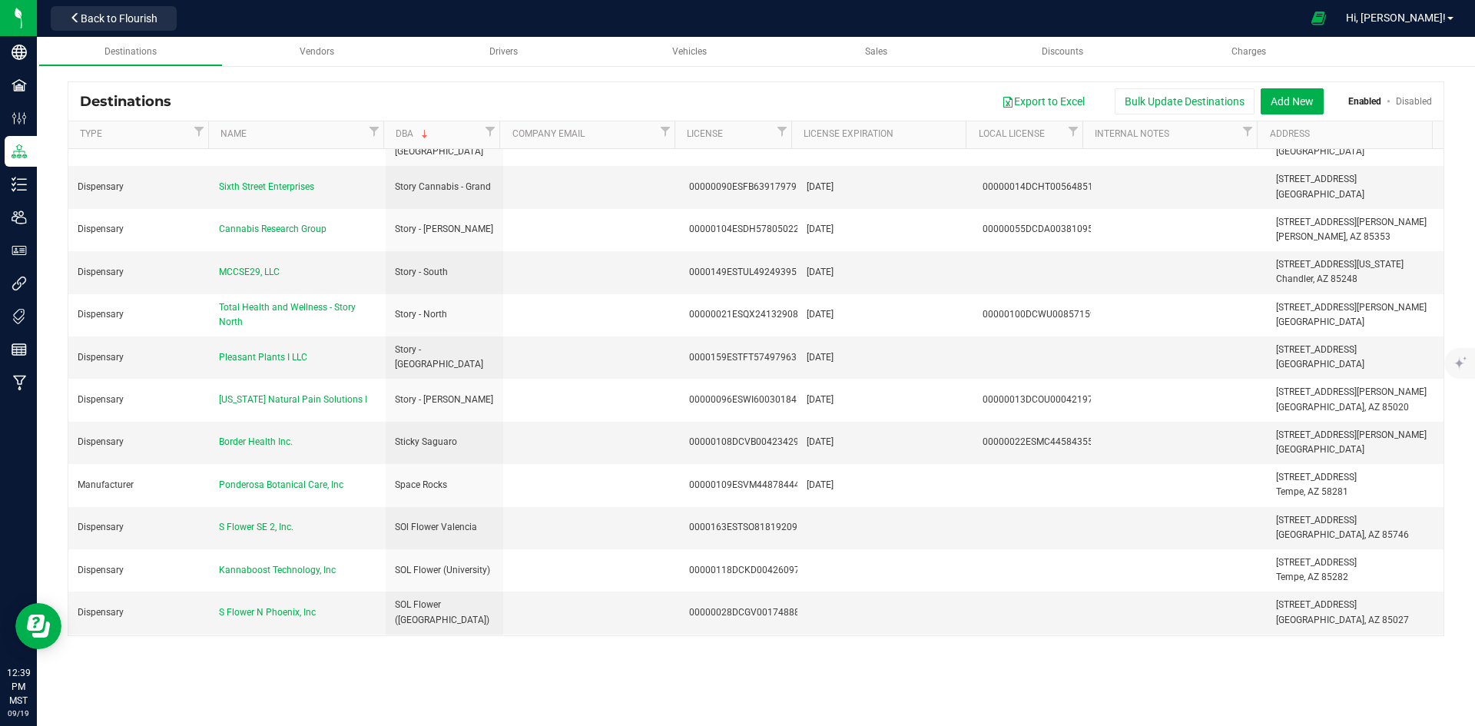
scroll to position [1921, 0]
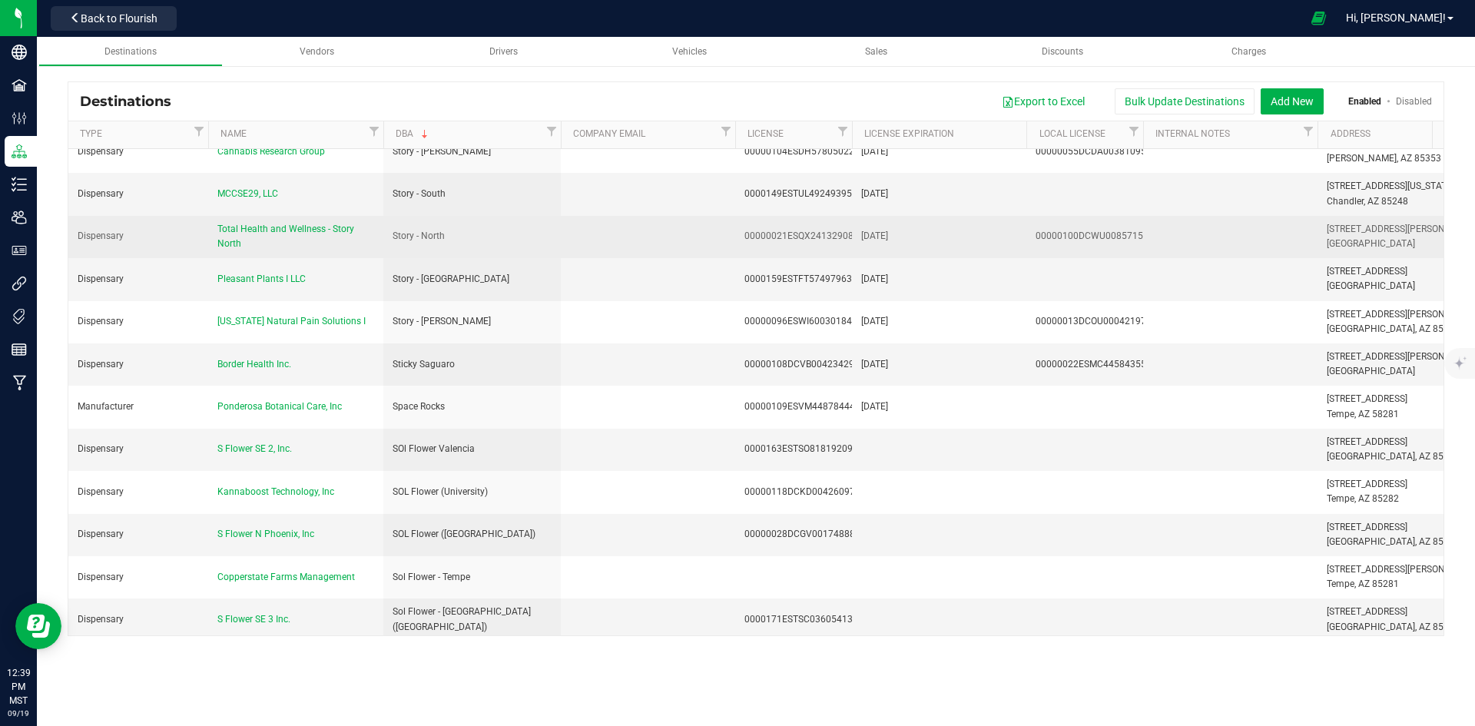
drag, startPoint x: 499, startPoint y: 135, endPoint x: 616, endPoint y: 174, distance: 123.9
click at [617, 160] on div "Destinations Export to Excel Bulk Update Destinations Add New Enabled Disabled …" at bounding box center [756, 358] width 1377 height 555
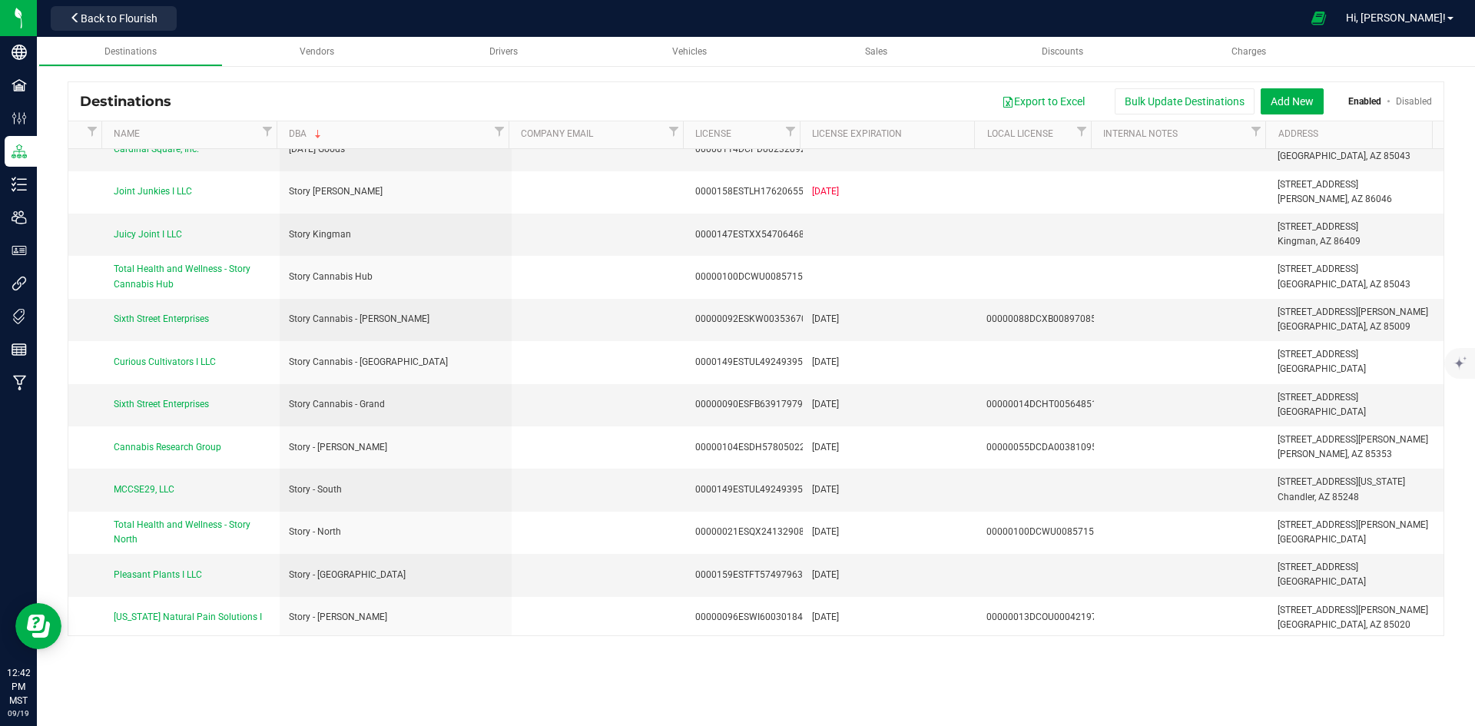
scroll to position [1614, 107]
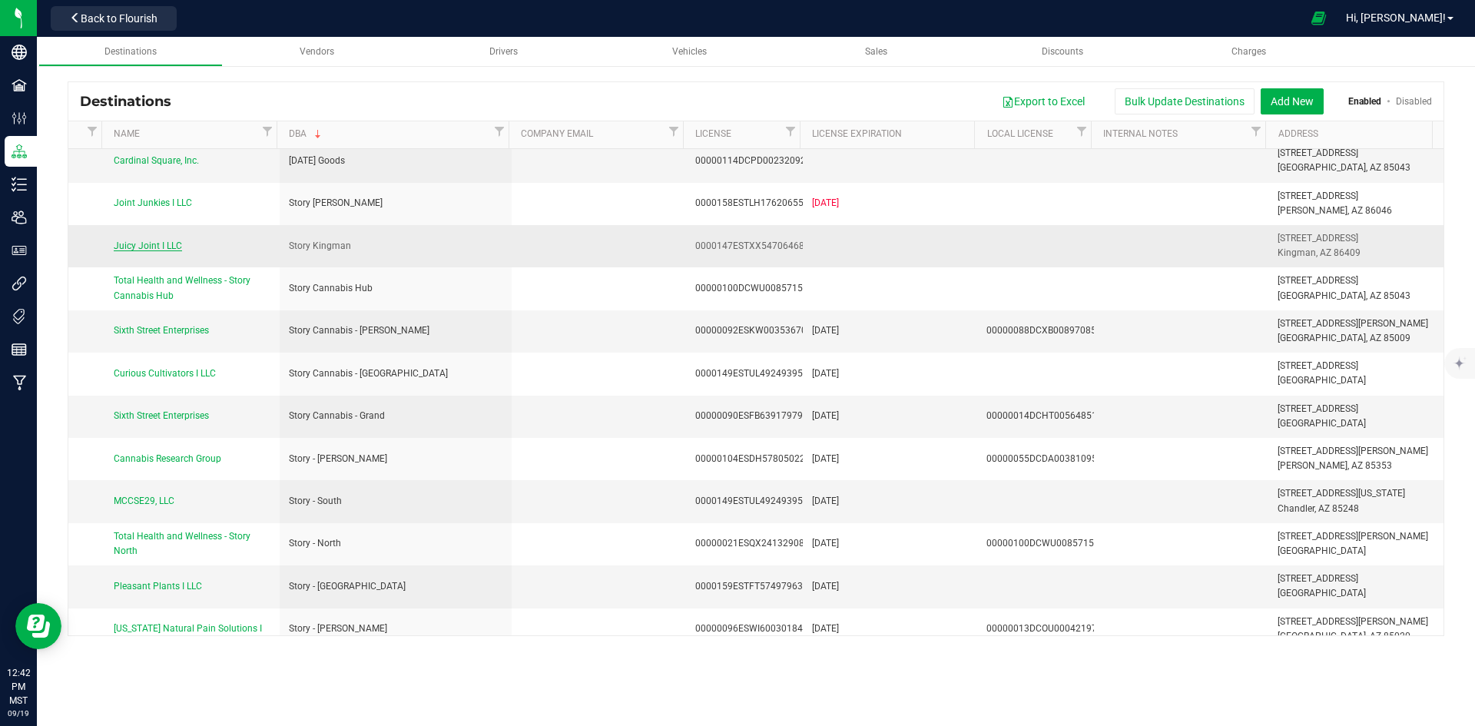
click at [135, 241] on span "Juicy Joint I LLC" at bounding box center [148, 246] width 68 height 11
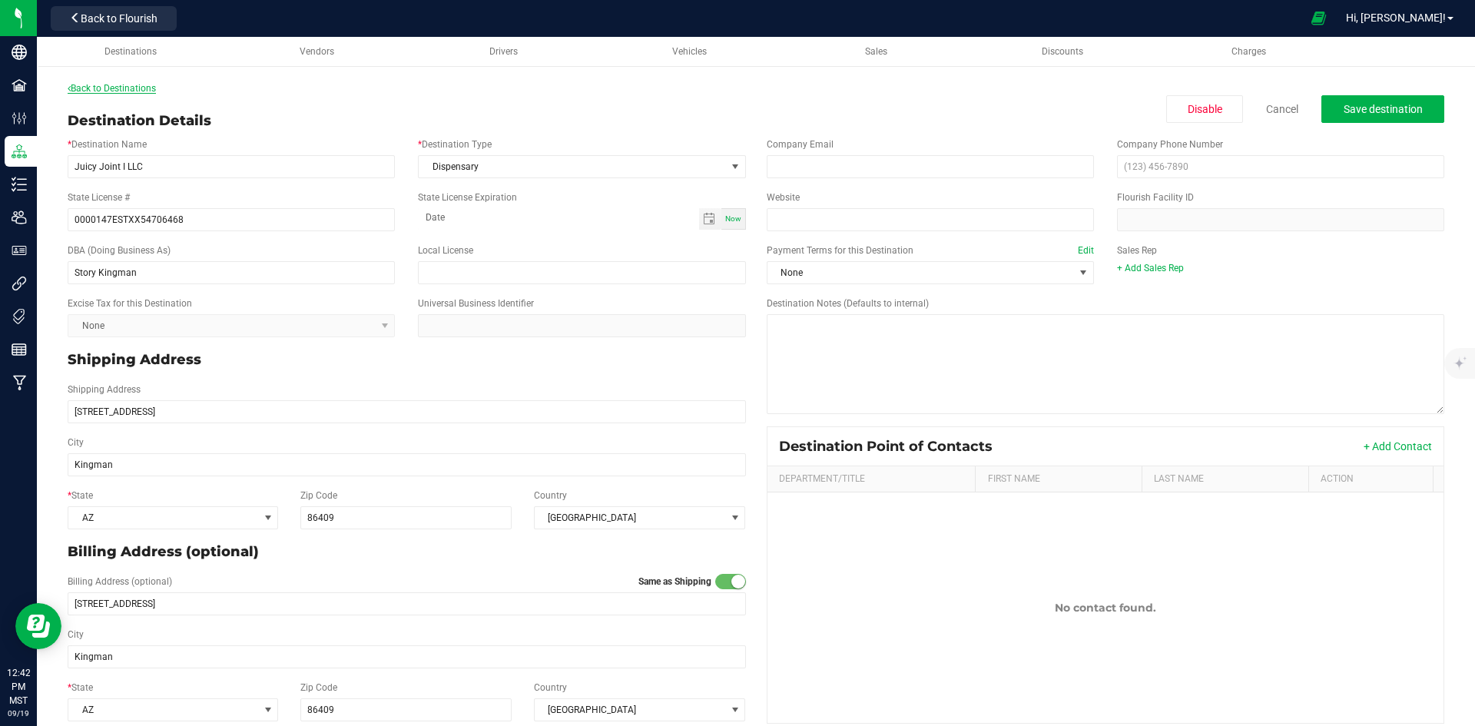
click at [156, 86] on link "Back to Destinations" at bounding box center [112, 88] width 88 height 11
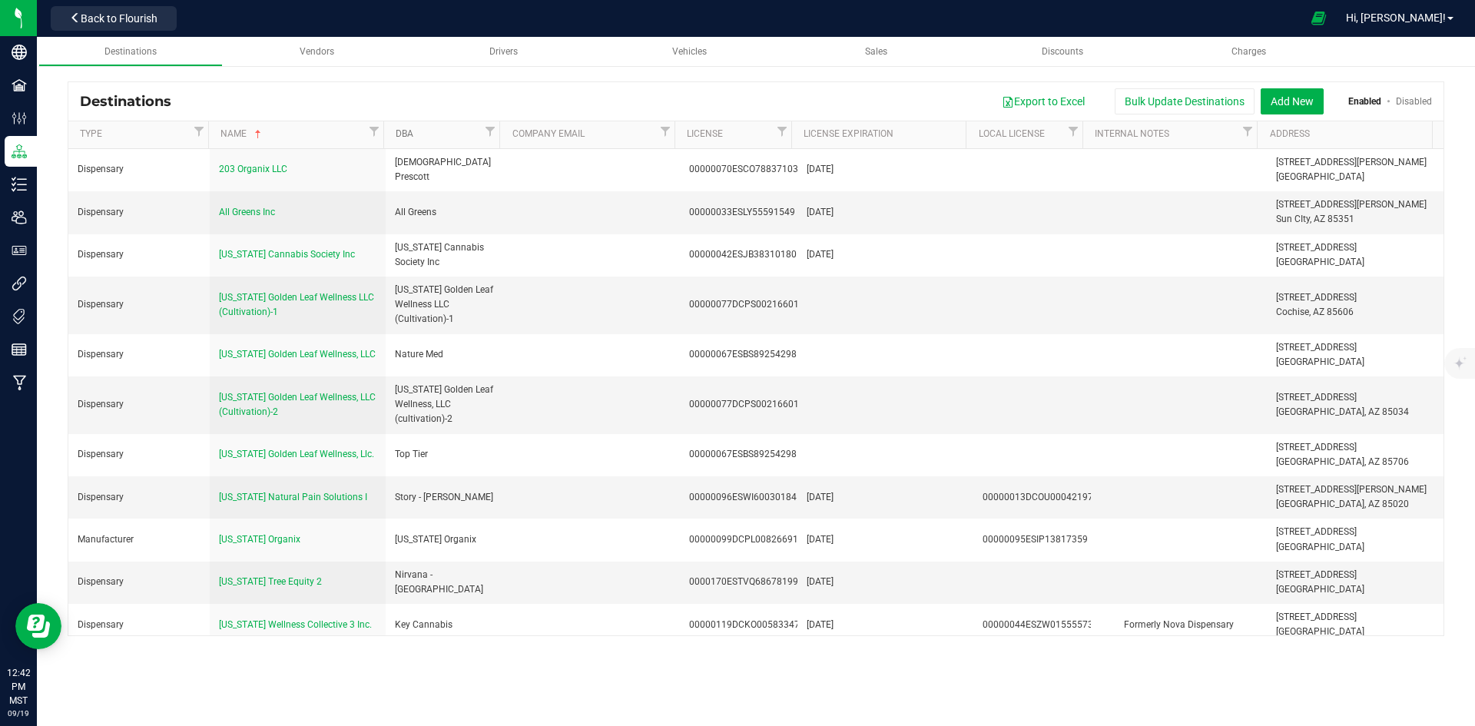
click at [428, 141] on link "DBA" at bounding box center [438, 134] width 85 height 12
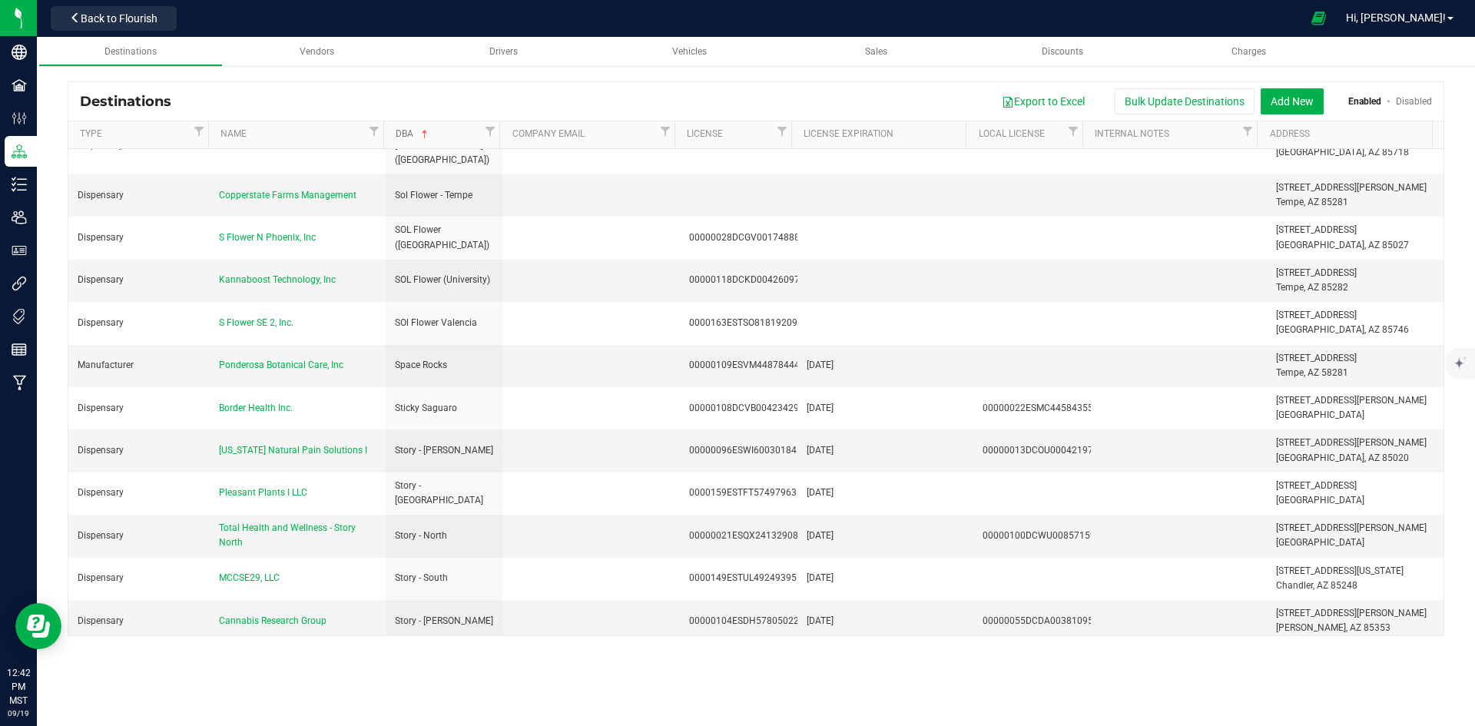
scroll to position [3919, 0]
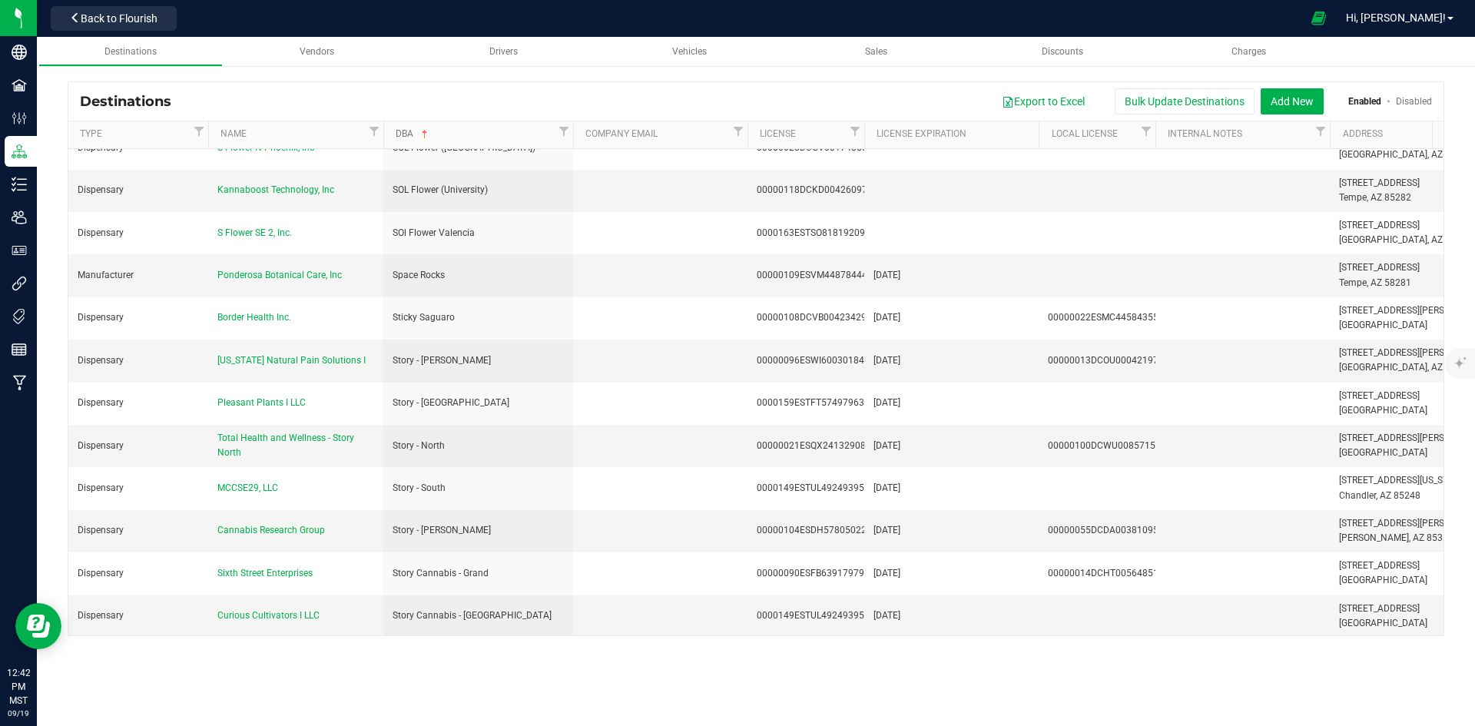
drag, startPoint x: 498, startPoint y: 139, endPoint x: 574, endPoint y: 139, distance: 76.1
click at [574, 139] on div "Type Name DBA Company Email License License Expiration Local License Internal N…" at bounding box center [750, 134] width 1365 height 27
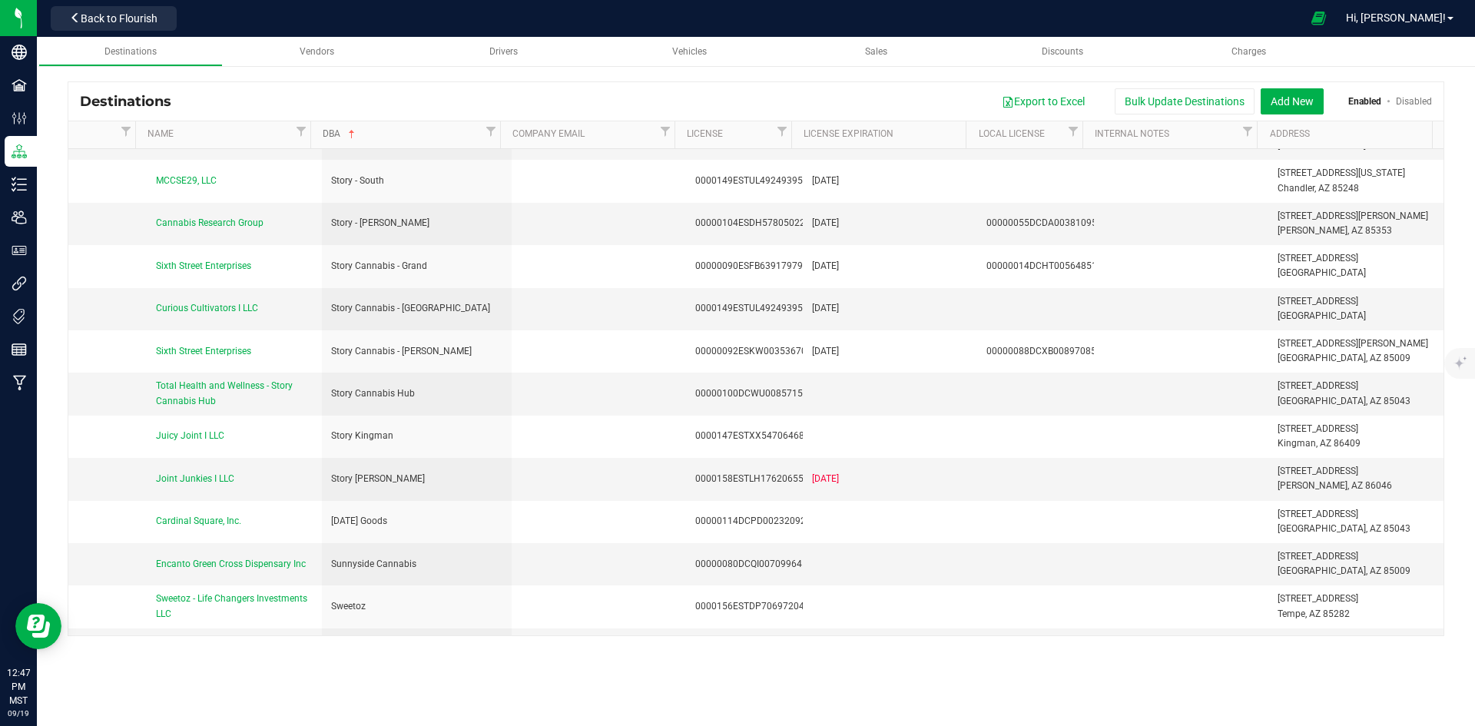
scroll to position [0, 0]
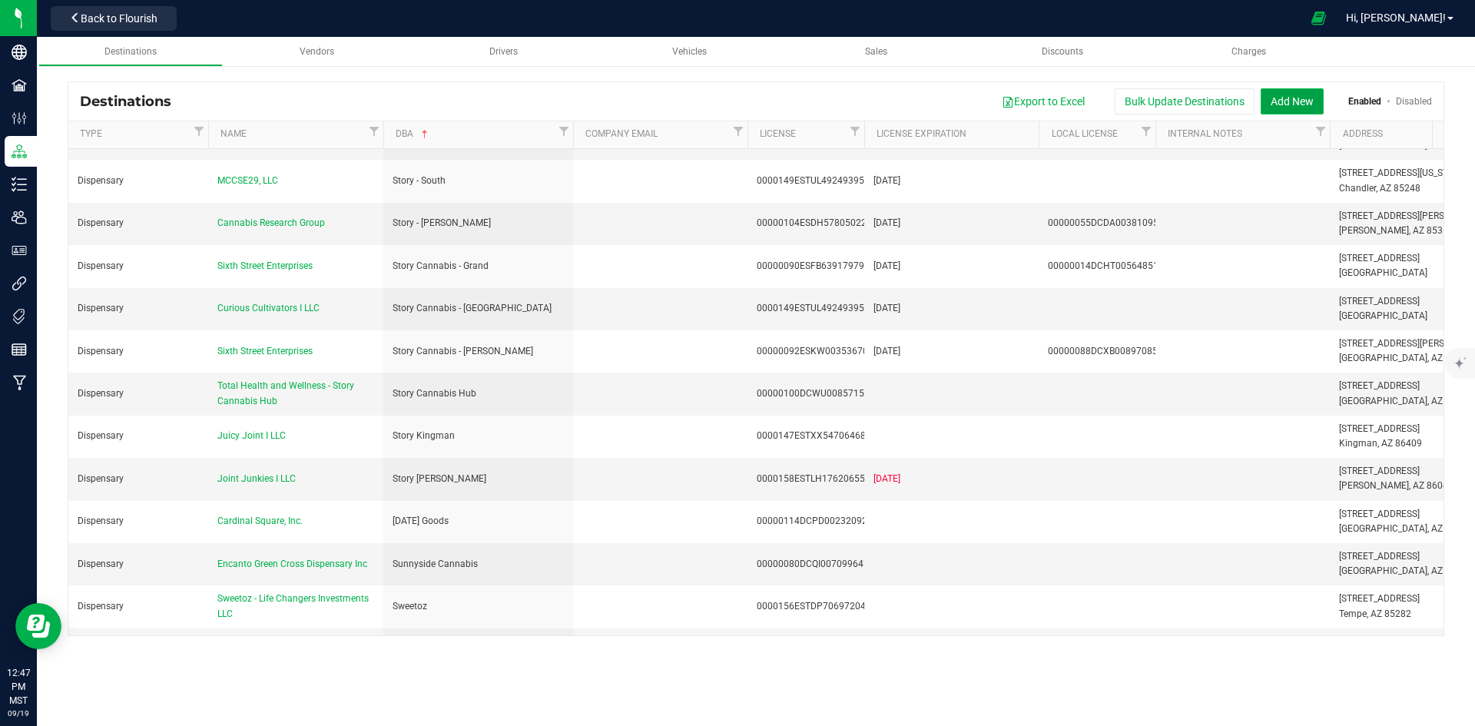
click at [1306, 101] on button "Add New" at bounding box center [1292, 101] width 63 height 26
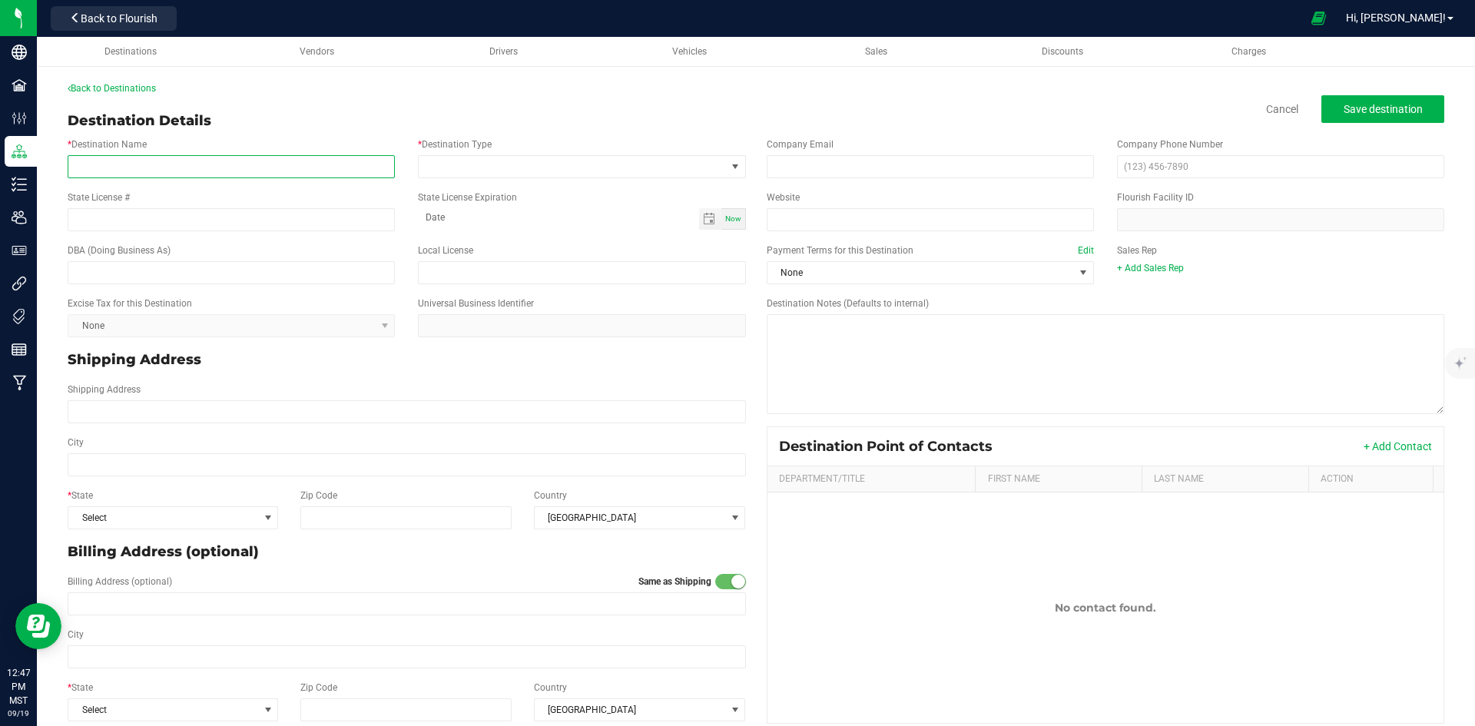
click at [170, 173] on input "* Destination Name" at bounding box center [231, 166] width 327 height 23
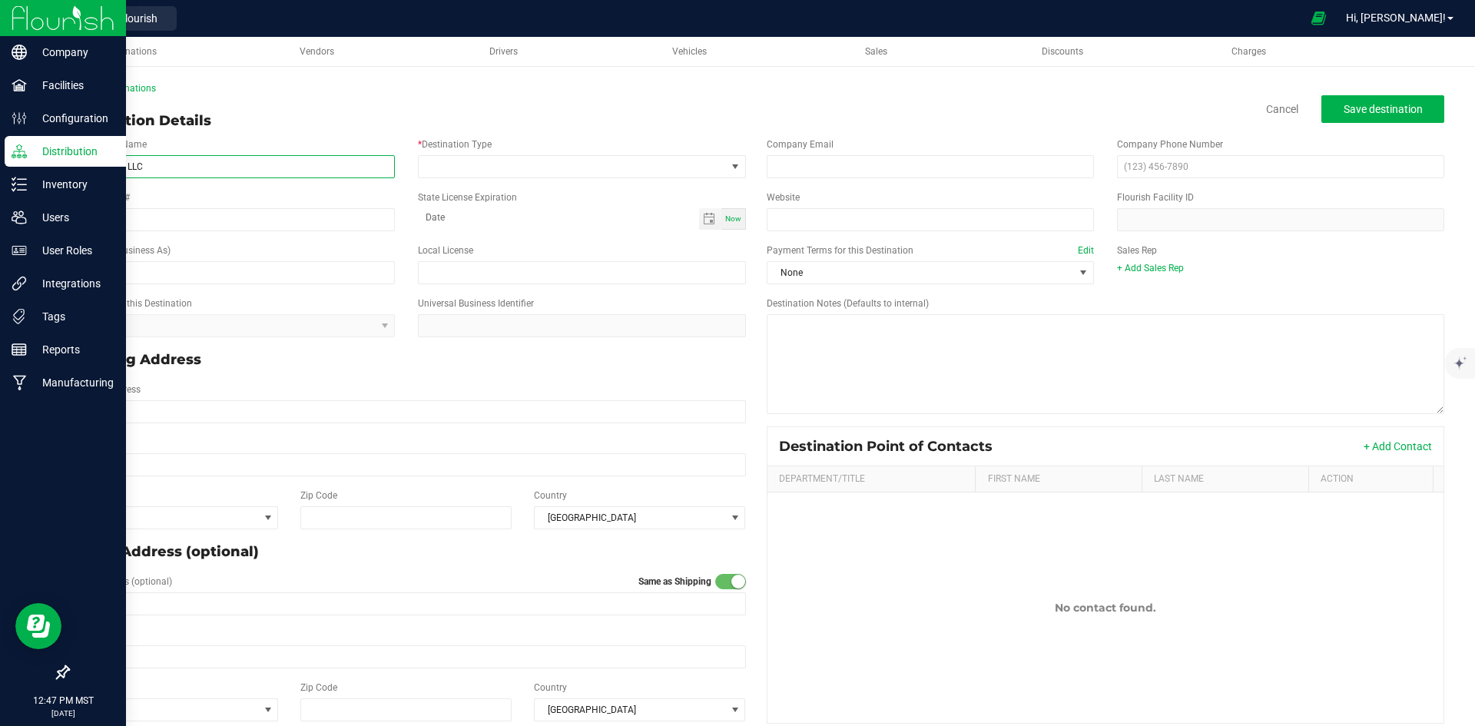
type input "Juicy Joint I LLC"
drag, startPoint x: 151, startPoint y: 164, endPoint x: 15, endPoint y: 162, distance: 135.3
click at [9, 161] on div "Company Facilities Configuration Distribution Inventory Users User Roles Integr…" at bounding box center [737, 363] width 1475 height 726
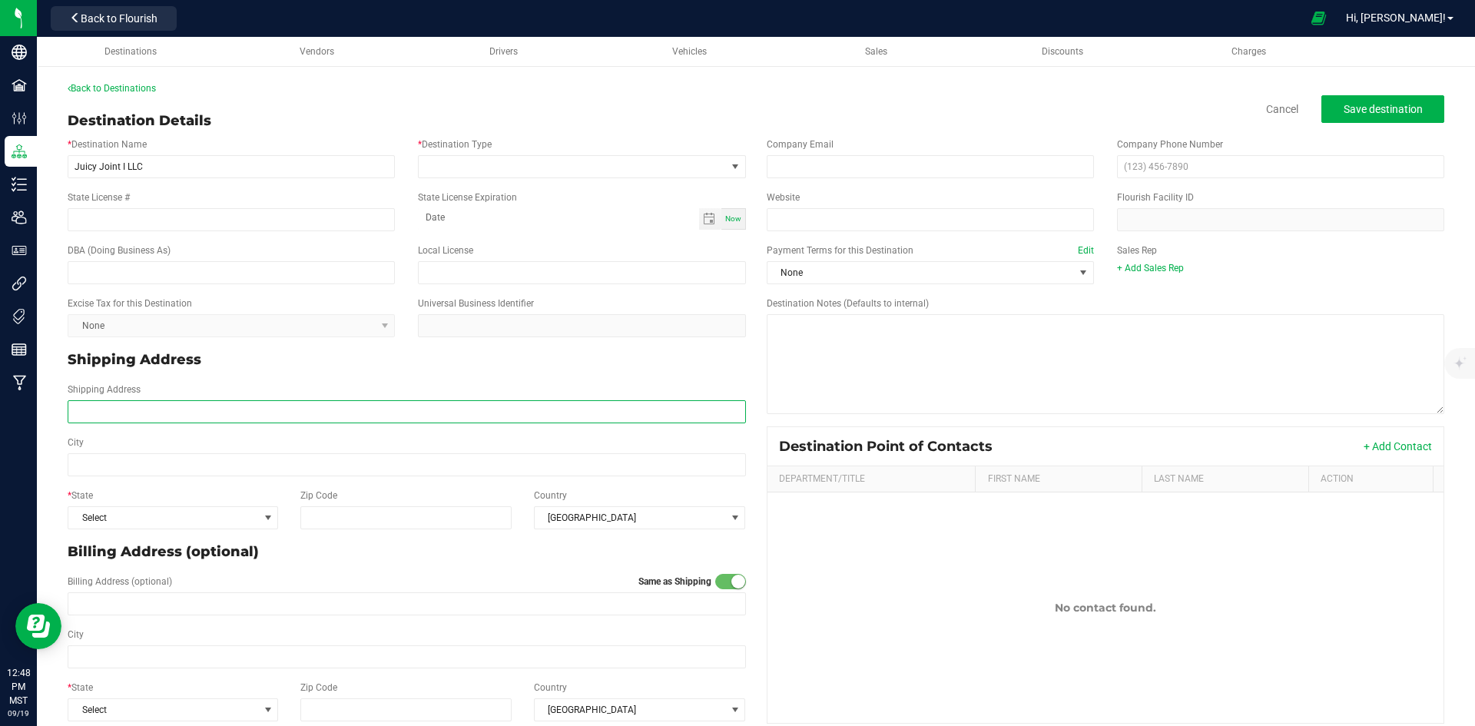
click at [161, 403] on input "Shipping Address" at bounding box center [407, 411] width 679 height 23
paste input "[STREET_ADDRESS]"
type input "[STREET_ADDRESS]"
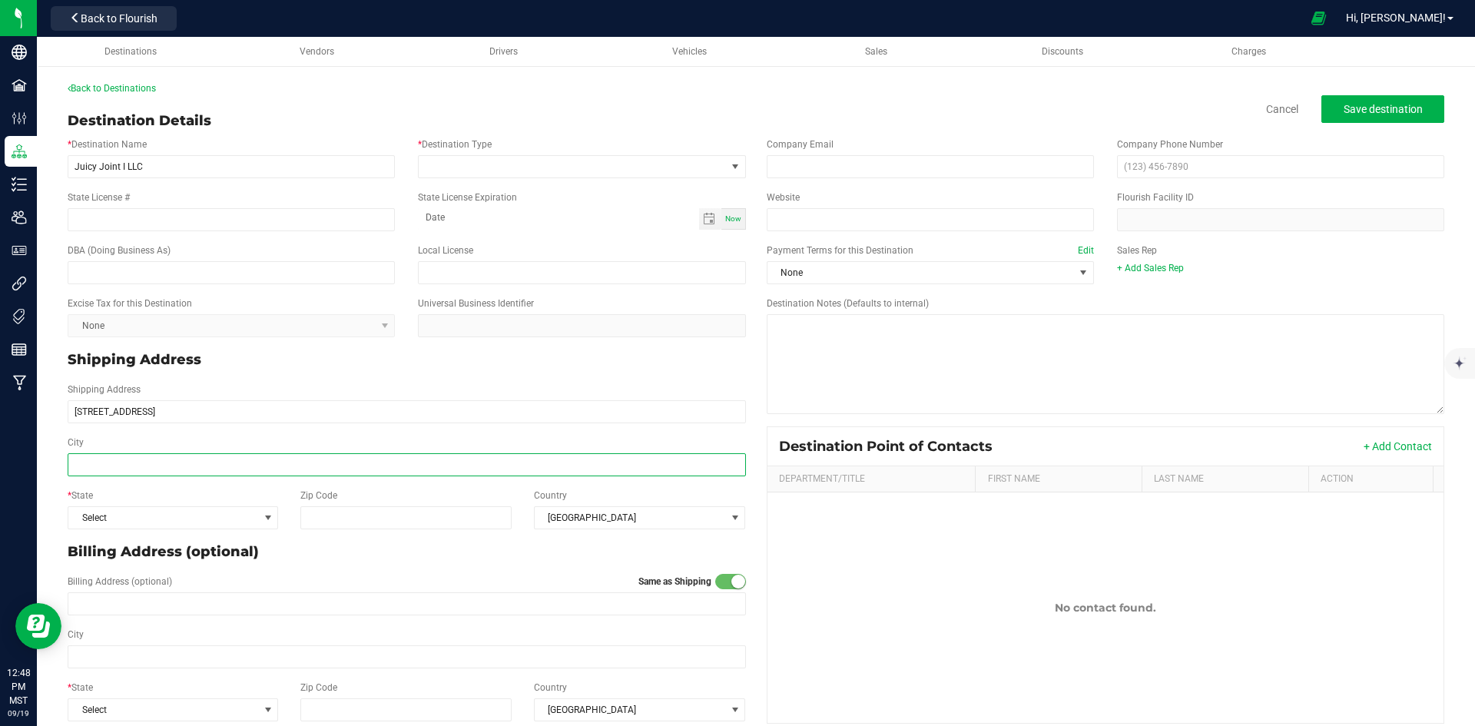
type input "[STREET_ADDRESS]"
click at [162, 461] on input "City" at bounding box center [407, 464] width 679 height 23
type input "[GEOGRAPHIC_DATA]"
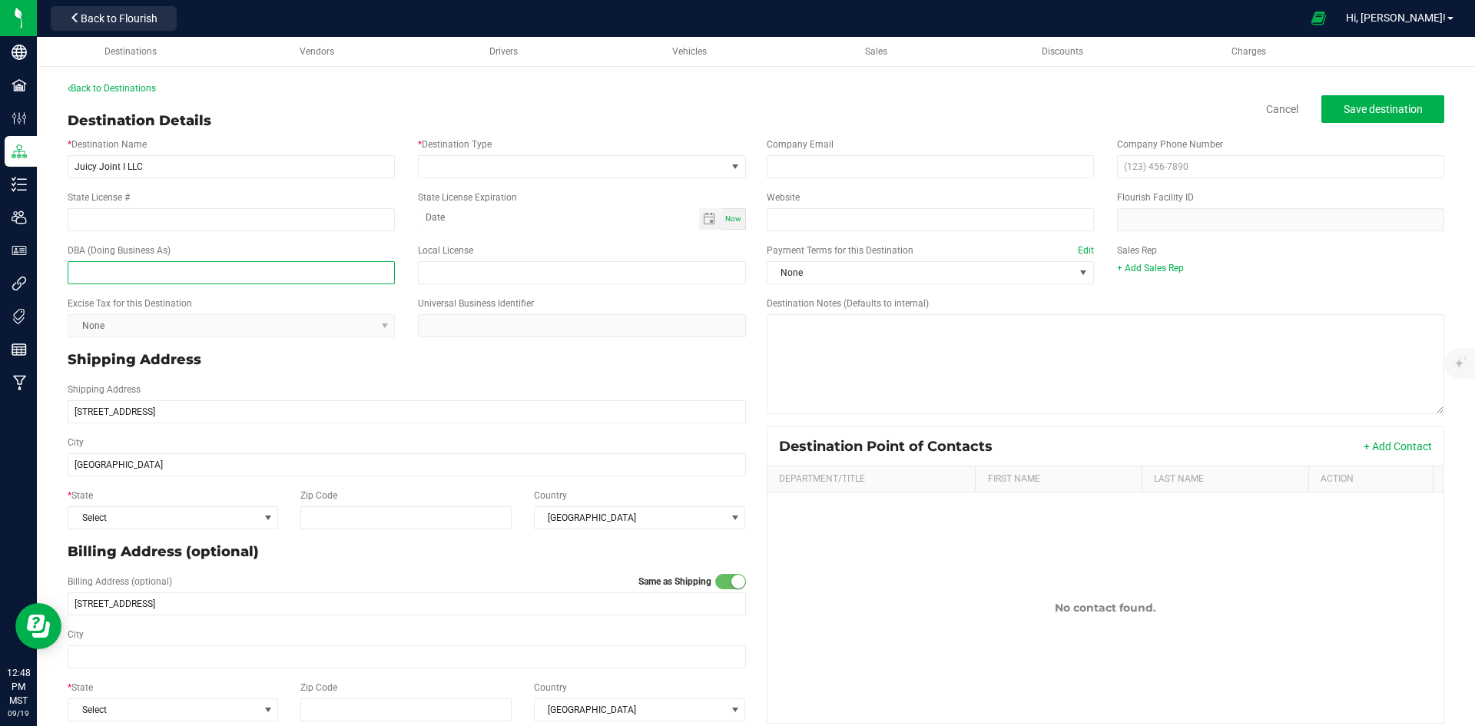
type input "[GEOGRAPHIC_DATA]"
click at [171, 267] on input "text" at bounding box center [231, 272] width 327 height 23
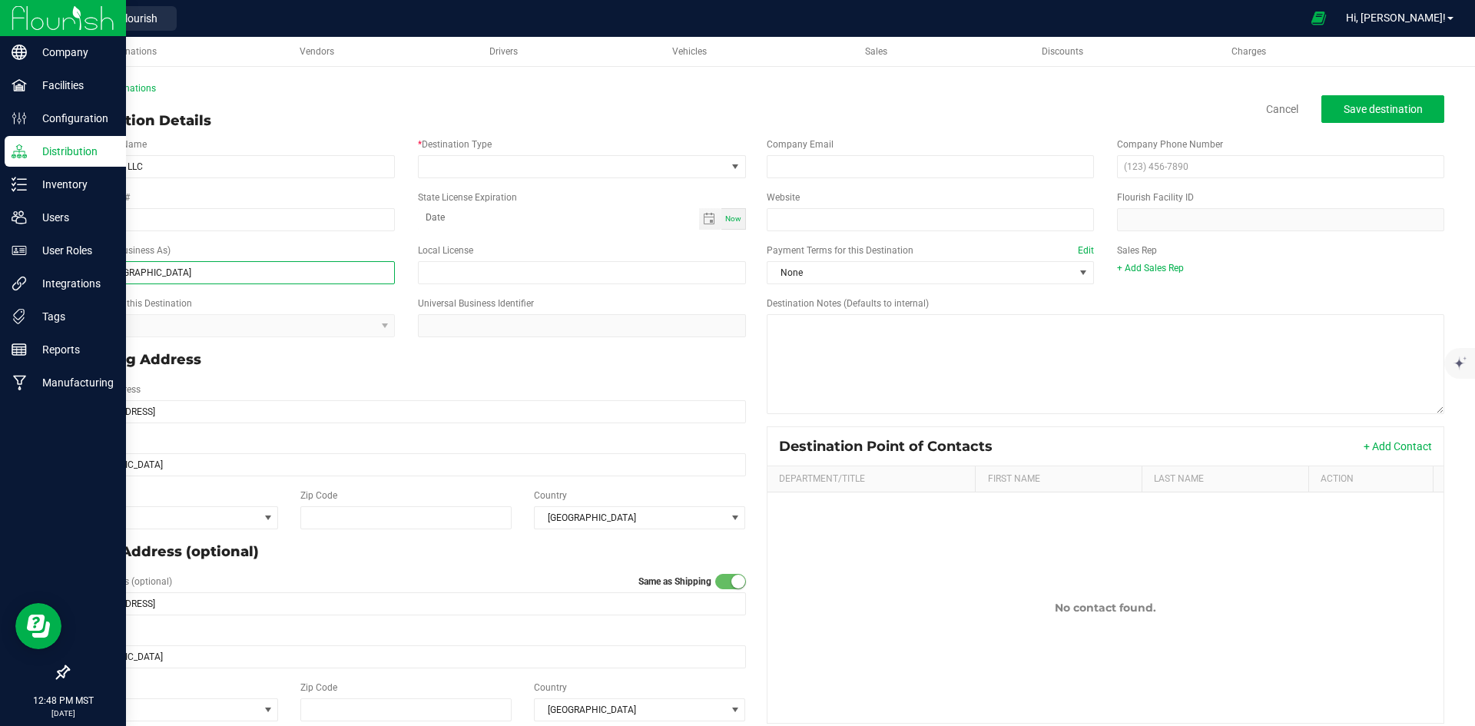
type input "Story - Bullhead City"
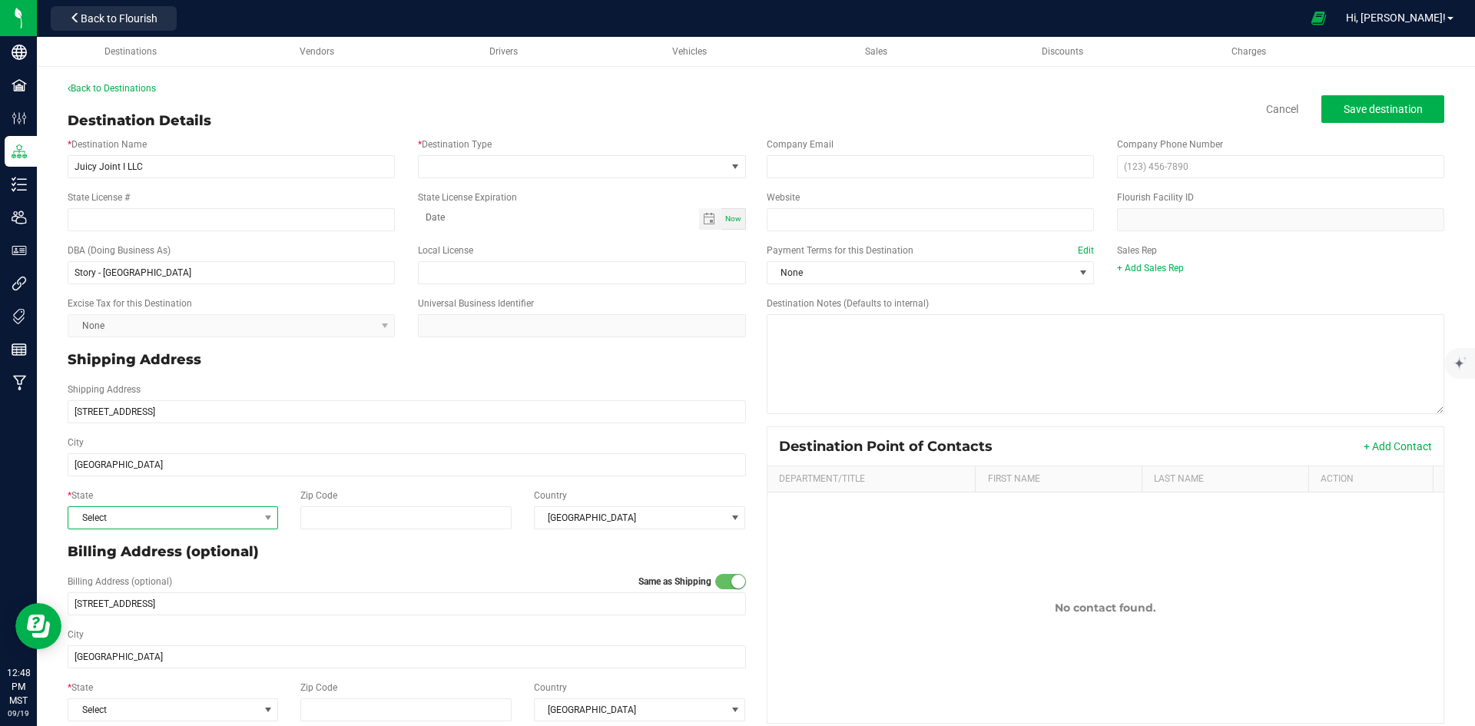
click at [202, 524] on span "Select" at bounding box center [163, 518] width 190 height 22
click at [202, 361] on li "AZ" at bounding box center [171, 363] width 207 height 26
click at [322, 516] on input "Zip Code" at bounding box center [406, 517] width 212 height 23
type input "86442"
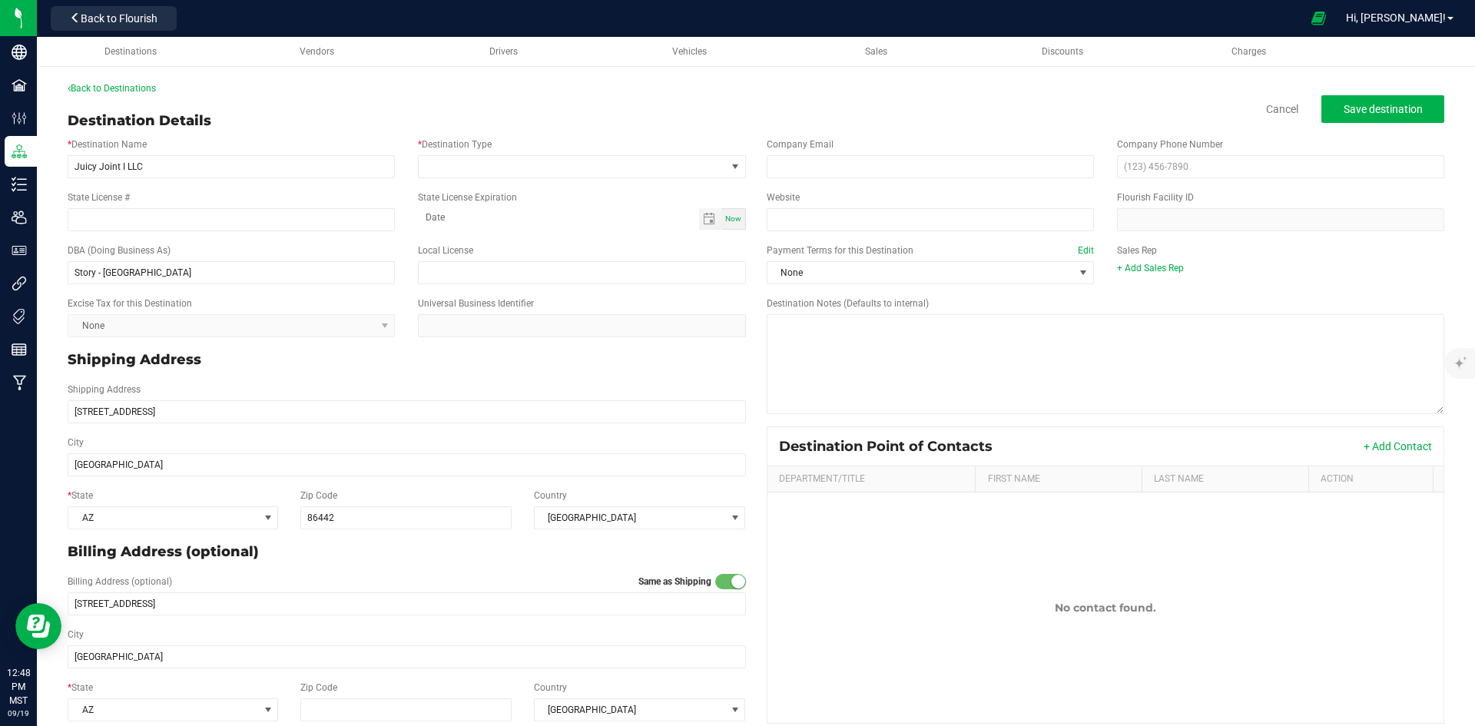
type input "86442"
click at [390, 582] on div "Billing Address (optional) Same as Shipping" at bounding box center [407, 584] width 679 height 18
click at [194, 224] on input "State License #" at bounding box center [231, 219] width 327 height 23
paste input "0000147ESTXX54706468"
type input "0000147ESTXX54706468"
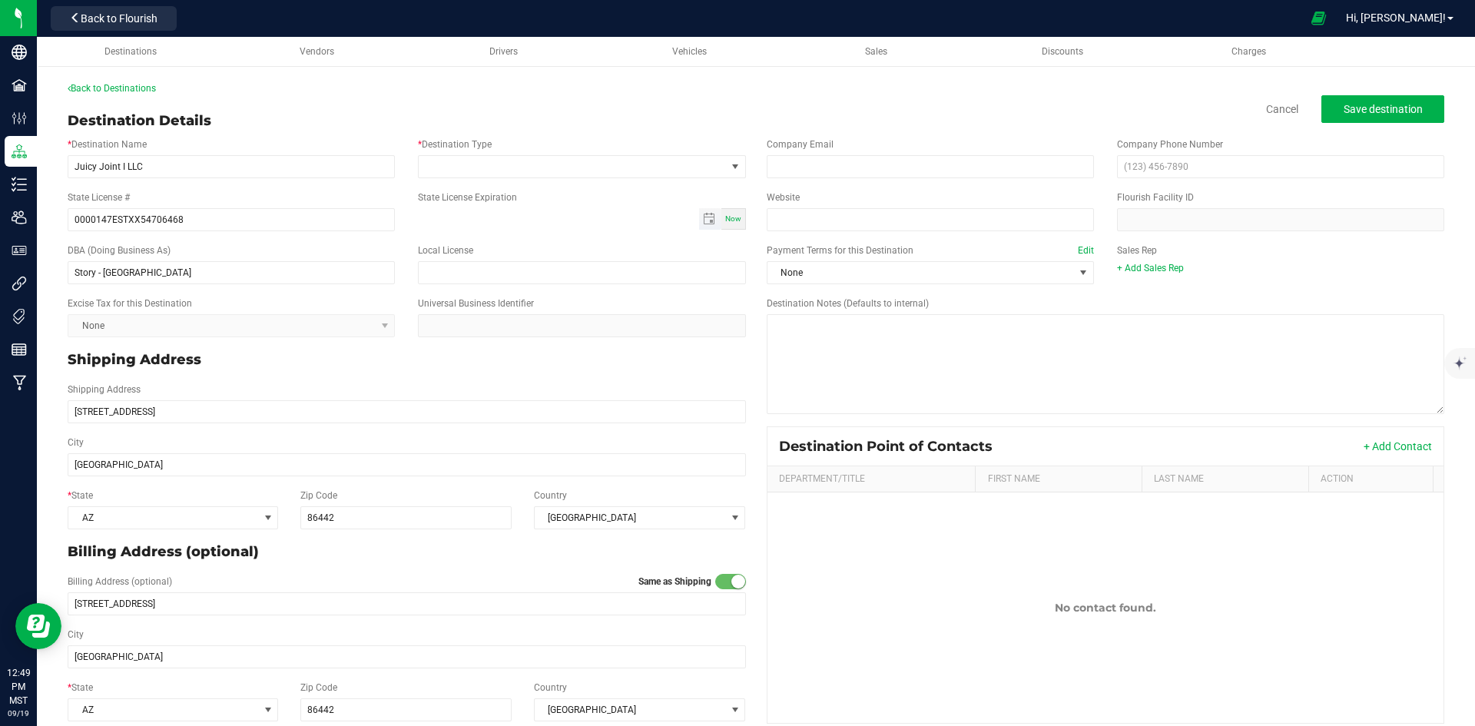
type input "month-day-year"
click at [533, 225] on input "month-day-year" at bounding box center [558, 217] width 280 height 19
click at [703, 220] on span "Toggle calendar" at bounding box center [709, 219] width 12 height 12
click at [520, 250] on span "September 2025" at bounding box center [497, 247] width 46 height 23
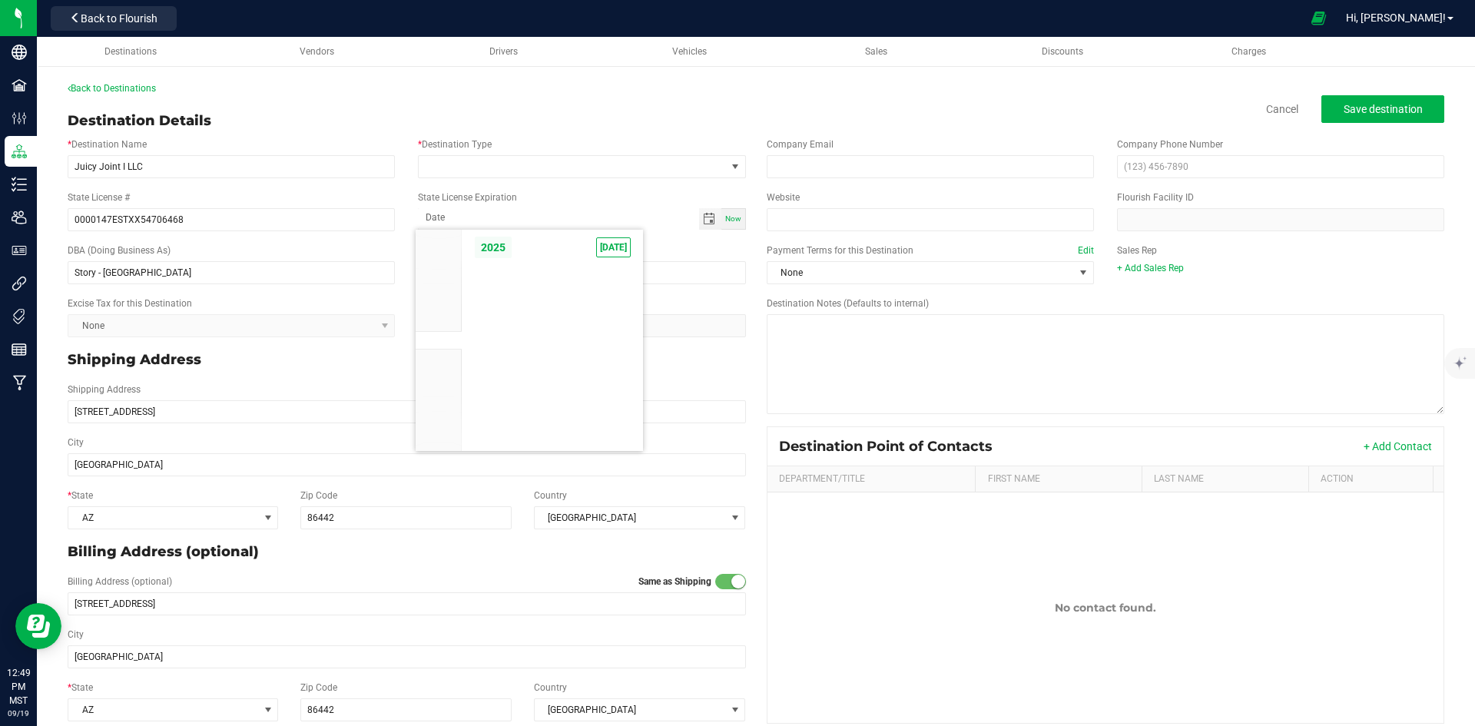
scroll to position [14638, 0]
click at [496, 247] on span "2025" at bounding box center [493, 247] width 38 height 23
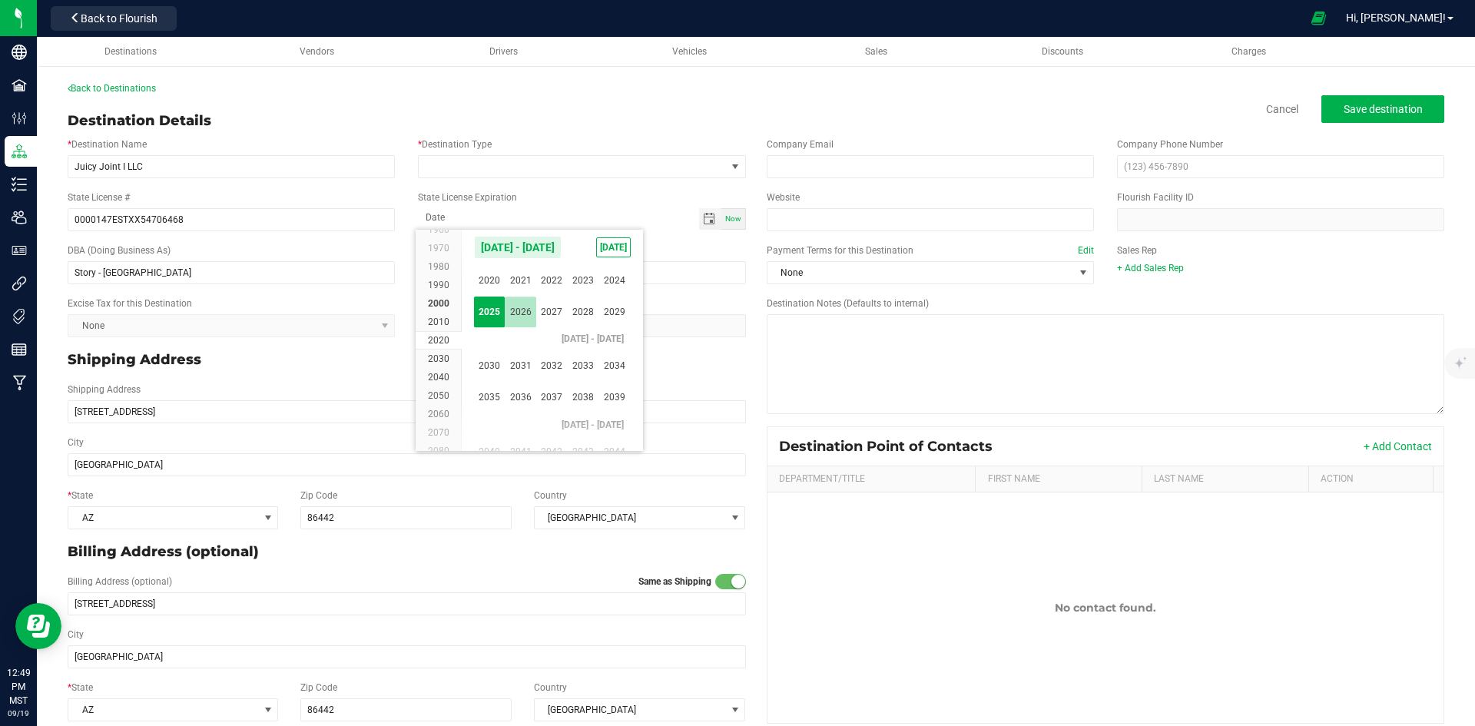
click at [534, 304] on span "2026" at bounding box center [521, 313] width 32 height 32
click at [576, 285] on span "Apr" at bounding box center [584, 281] width 32 height 32
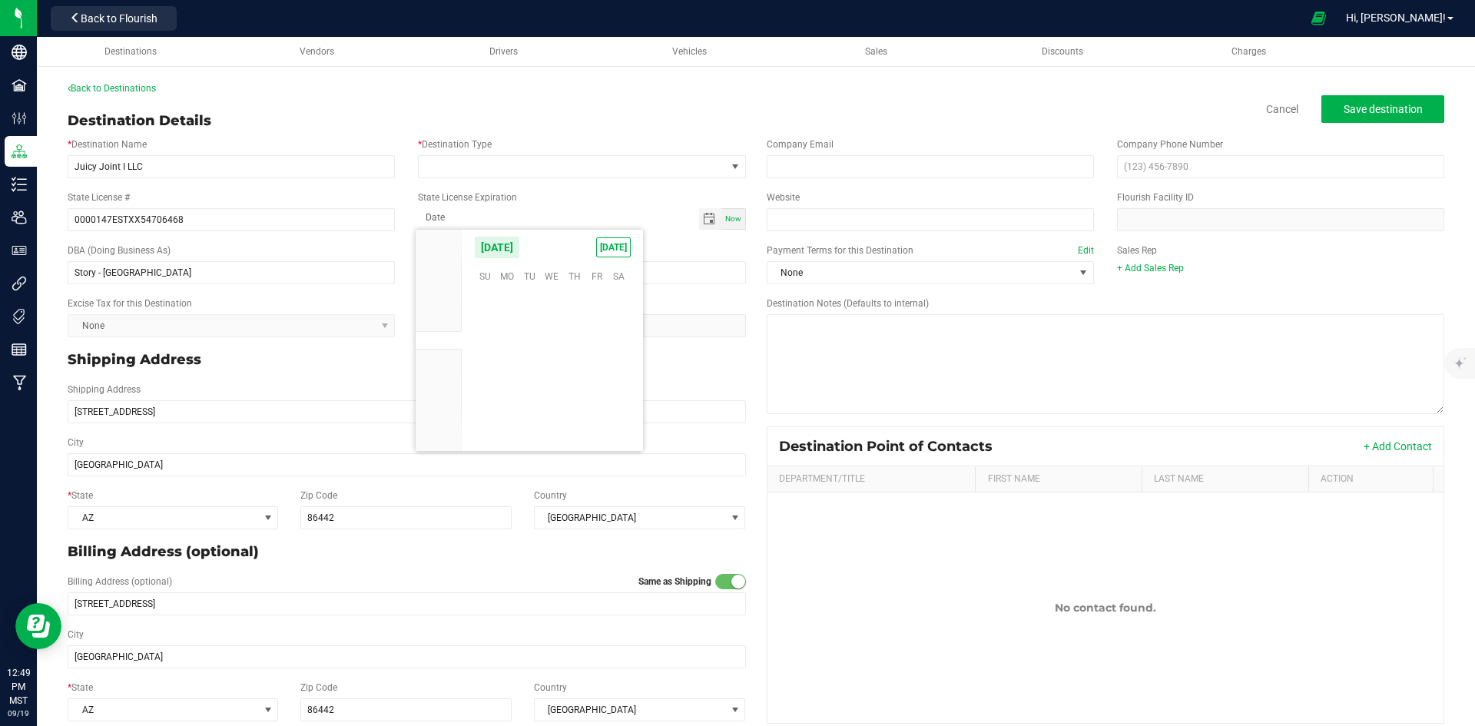
scroll to position [250366, 0]
click at [534, 327] on span "7" at bounding box center [530, 324] width 22 height 24
type input "04-07-2026"
click at [495, 163] on span at bounding box center [572, 167] width 307 height 22
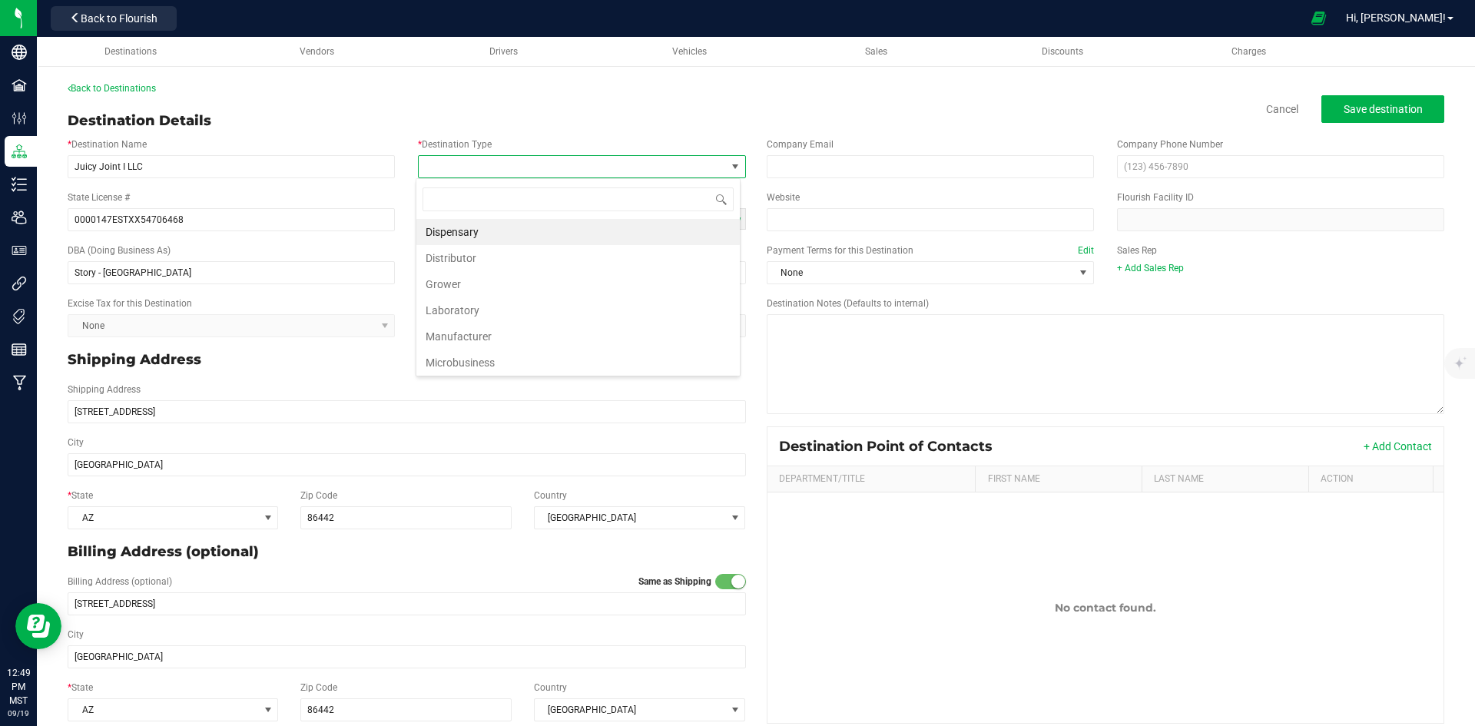
scroll to position [23, 324]
click at [509, 231] on li "Dispensary" at bounding box center [578, 232] width 324 height 26
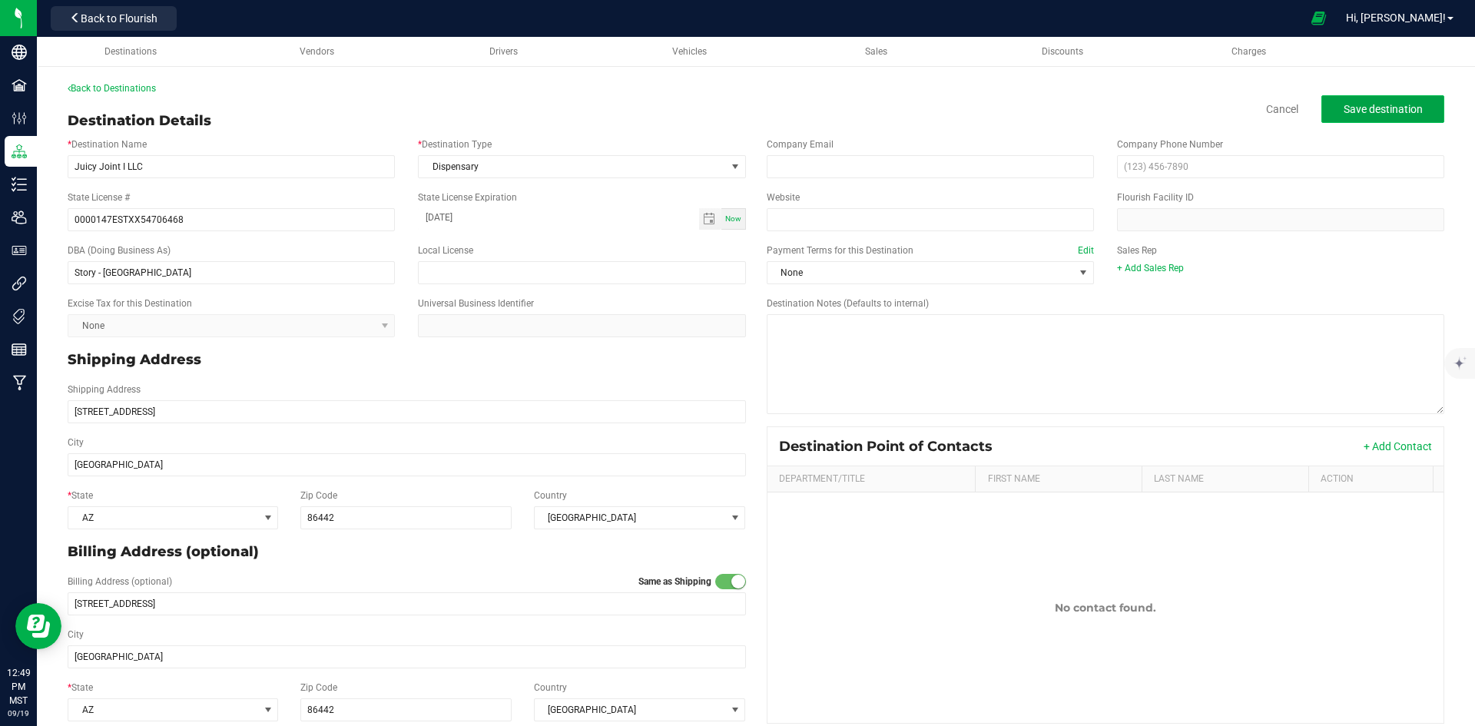
click at [1356, 103] on span "Save destination" at bounding box center [1383, 109] width 79 height 12
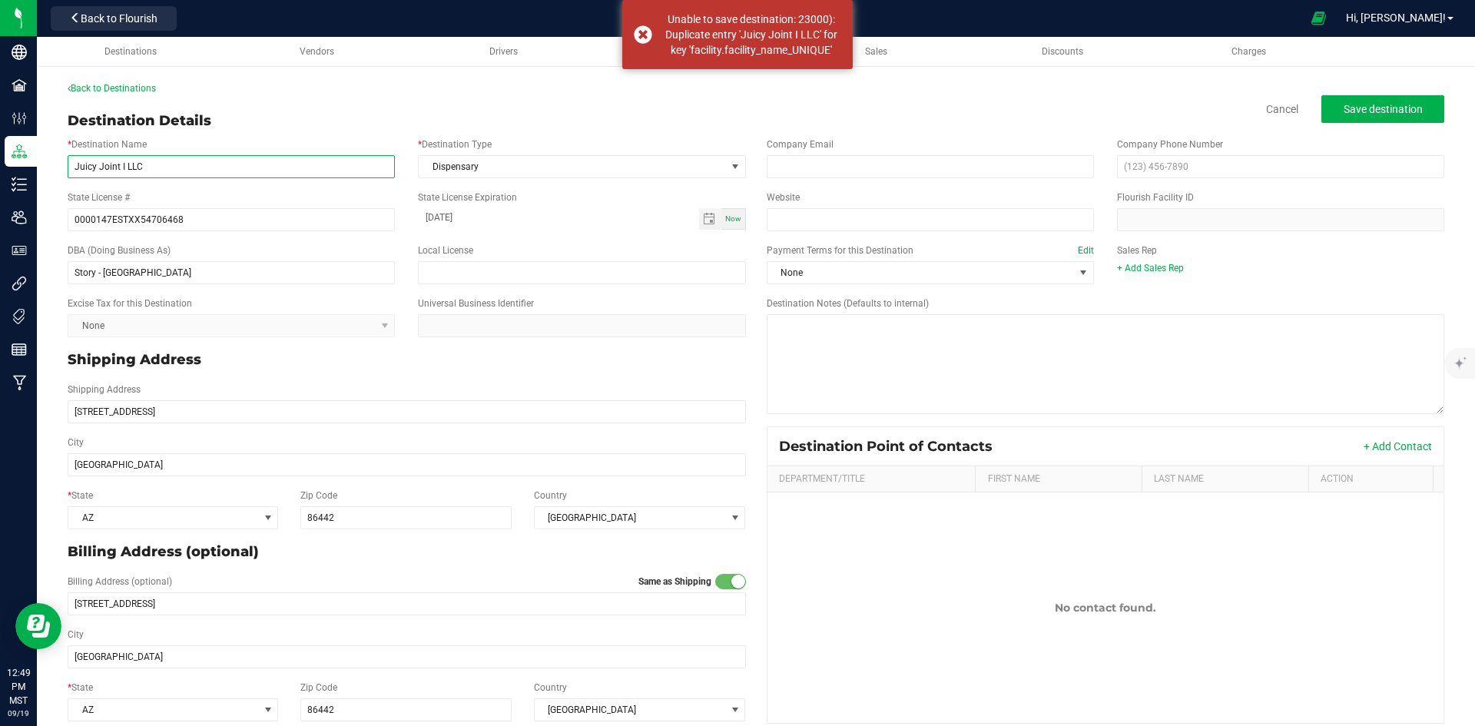
click at [178, 163] on input "Juicy Joint I LLC" at bounding box center [231, 166] width 327 height 23
click at [1391, 118] on button "Save destination" at bounding box center [1383, 109] width 123 height 28
click at [188, 168] on input "Juicy Joint I LLC" at bounding box center [231, 166] width 327 height 23
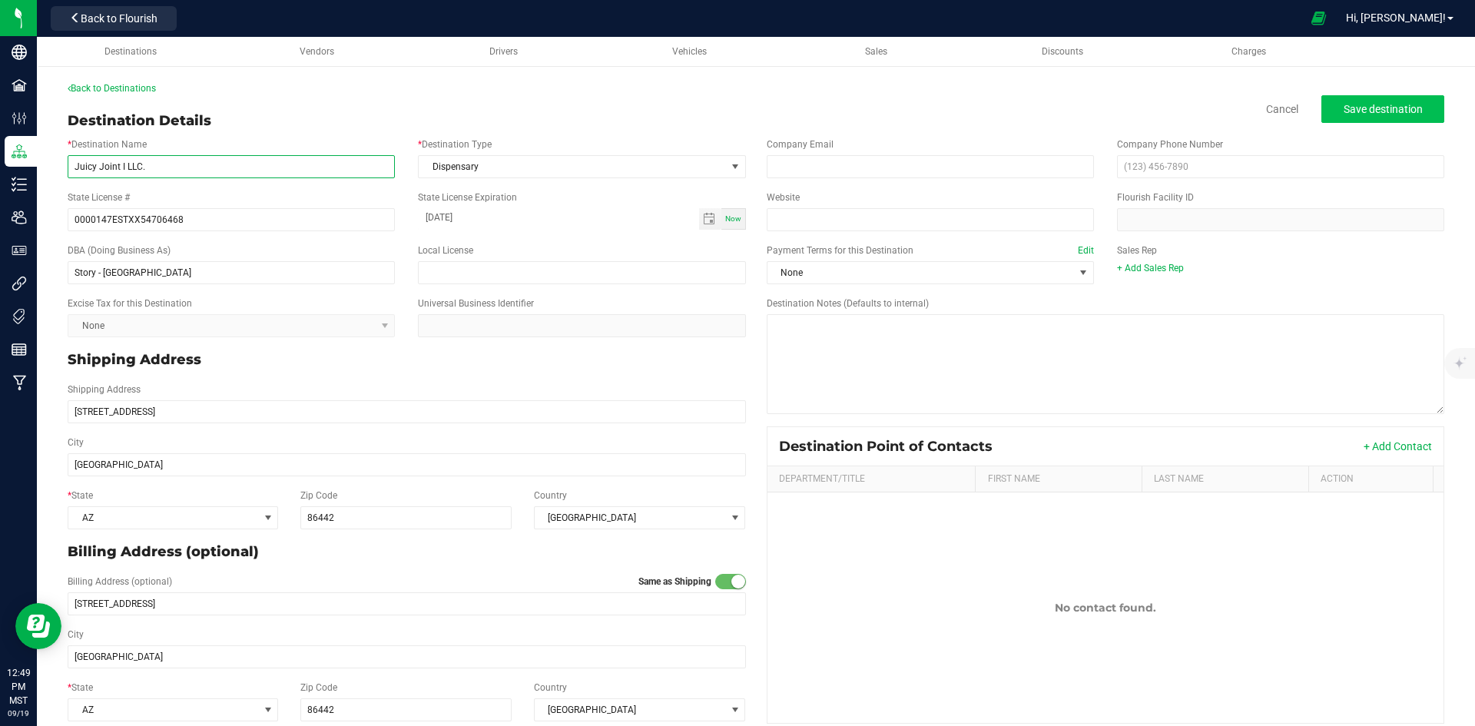
type input "Juicy Joint I LLC."
click at [1392, 104] on span "Save destination" at bounding box center [1383, 109] width 79 height 12
click at [133, 85] on link "Back to Destinations" at bounding box center [112, 88] width 88 height 11
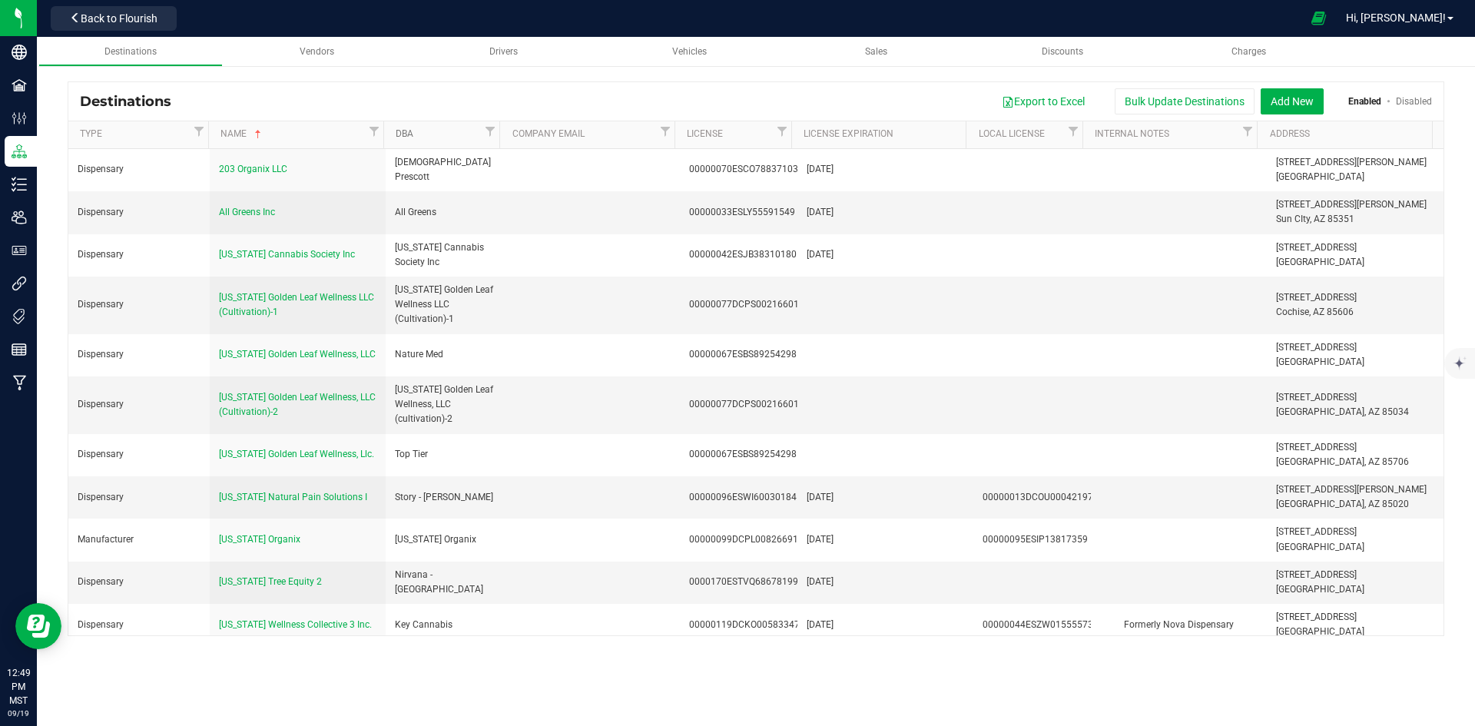
click at [426, 134] on link "DBA" at bounding box center [438, 134] width 85 height 12
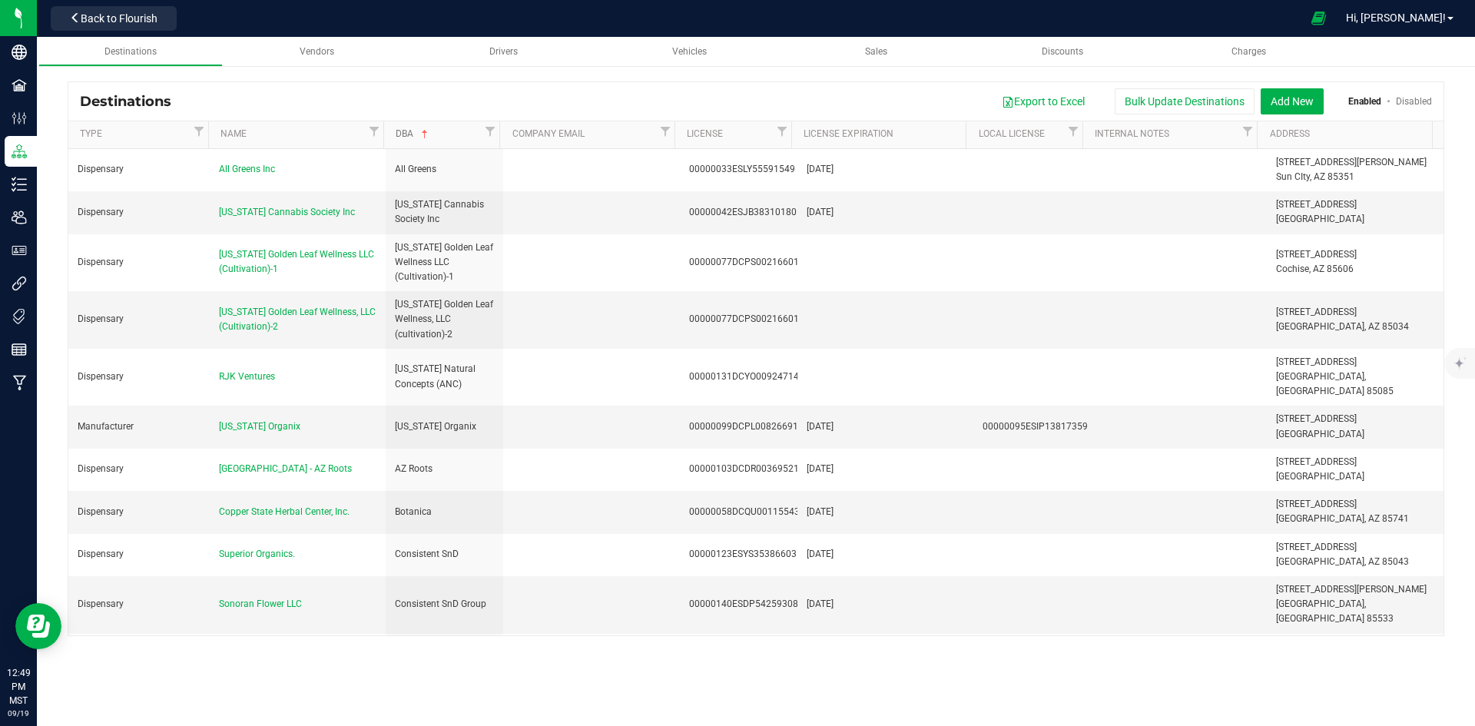
click at [426, 134] on span at bounding box center [425, 134] width 12 height 12
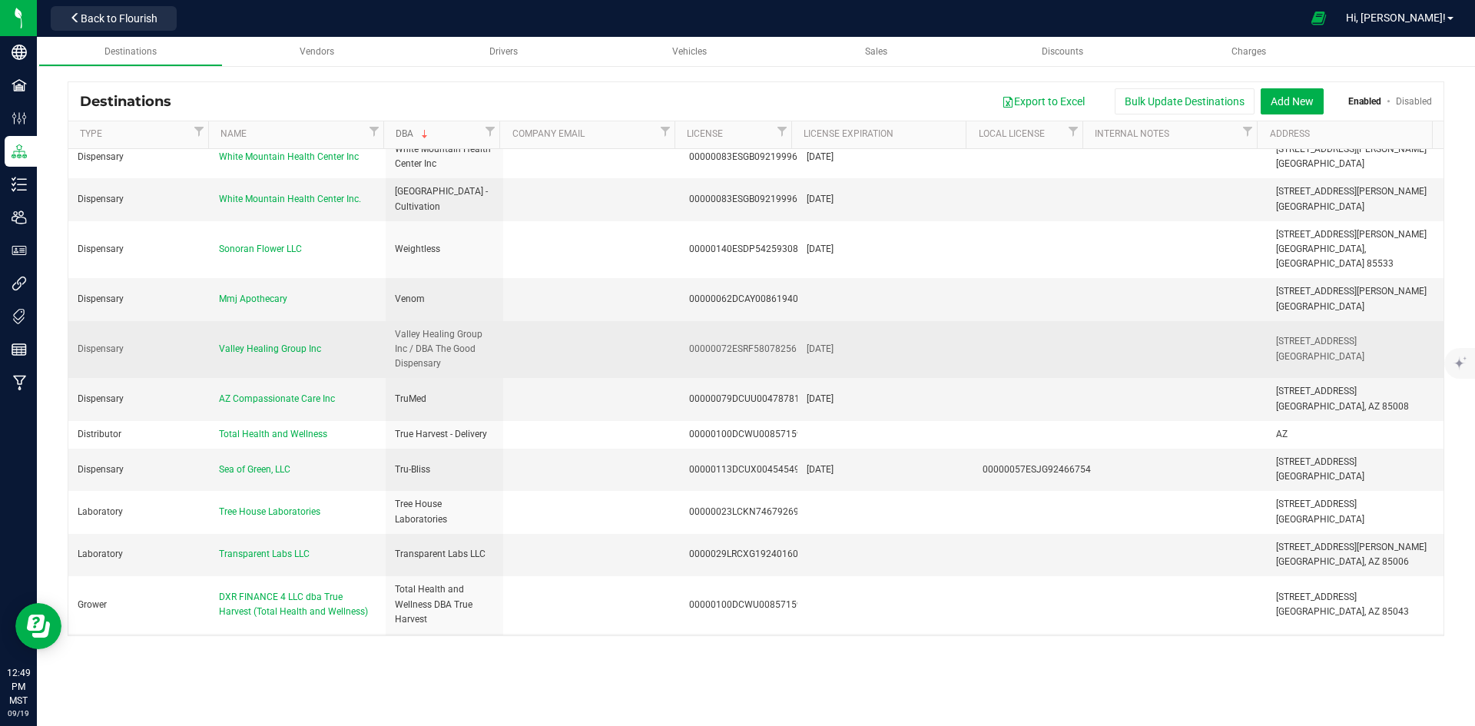
scroll to position [768, 0]
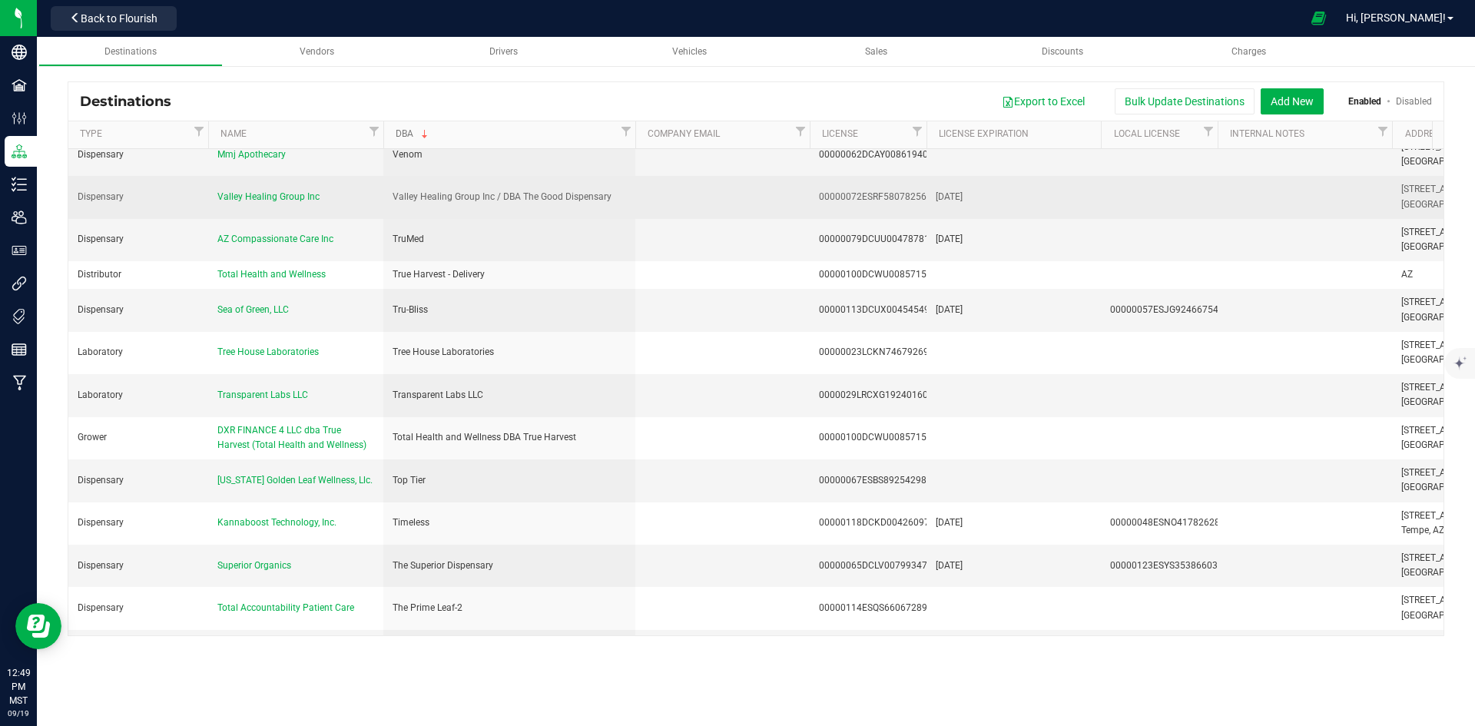
drag, startPoint x: 500, startPoint y: 137, endPoint x: 637, endPoint y: 149, distance: 137.3
click at [637, 149] on div "Destinations Export to Excel Bulk Update Destinations Add New Enabled Disabled …" at bounding box center [756, 358] width 1377 height 555
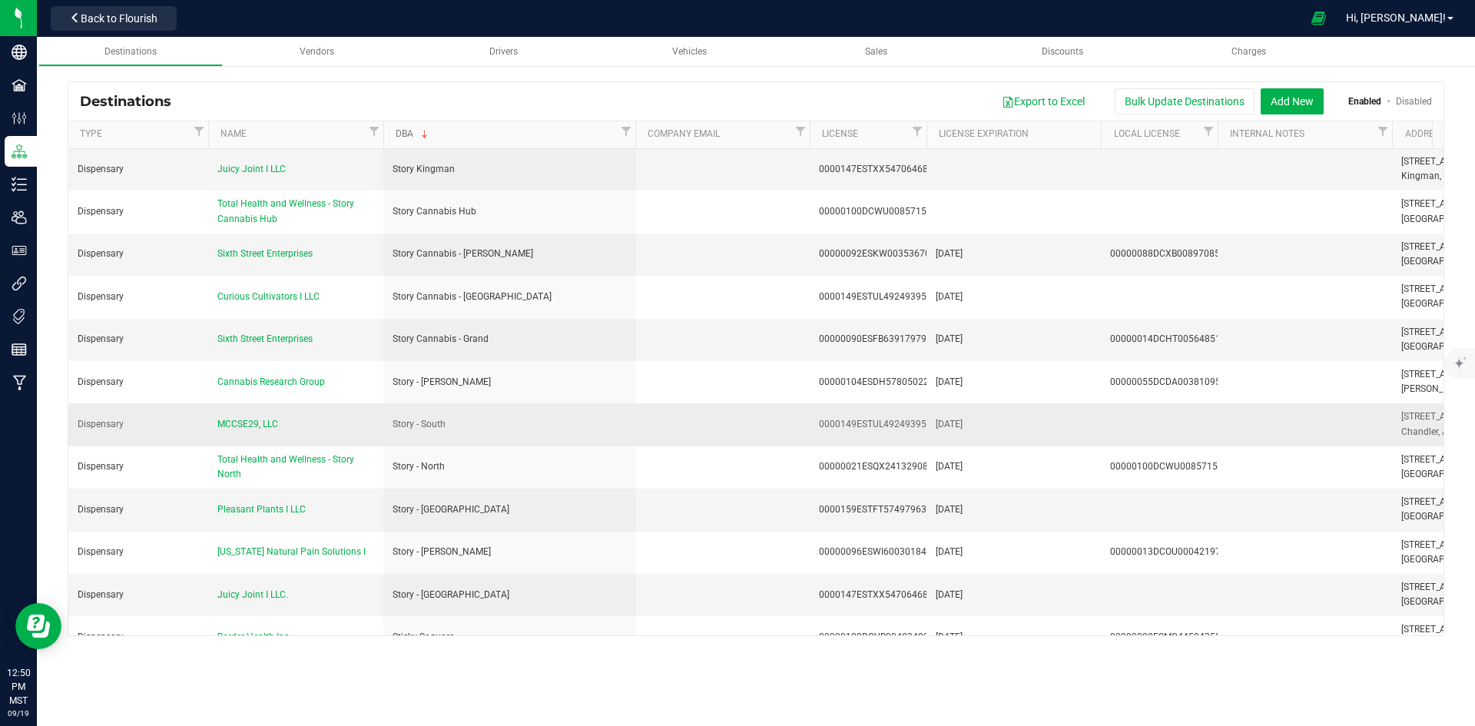
scroll to position [1614, 0]
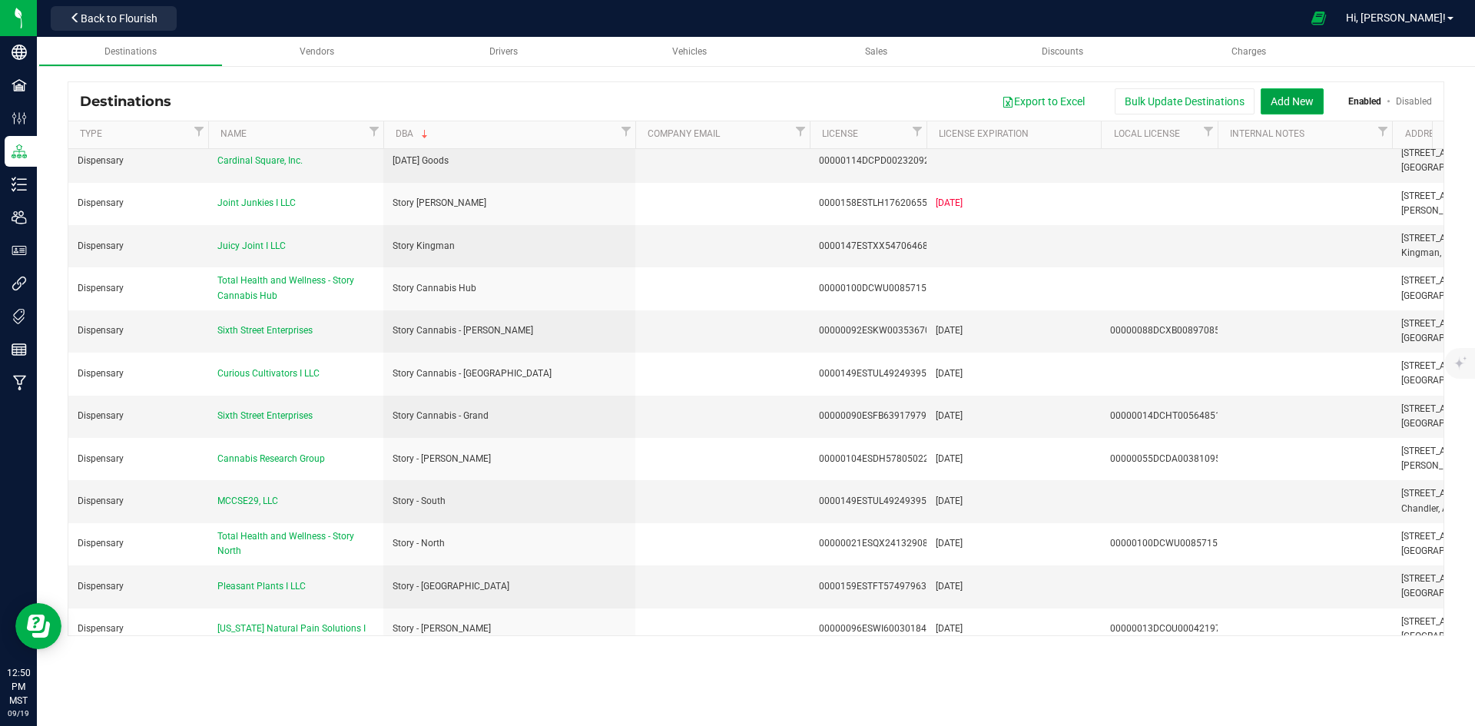
click at [1299, 100] on button "Add New" at bounding box center [1292, 101] width 63 height 26
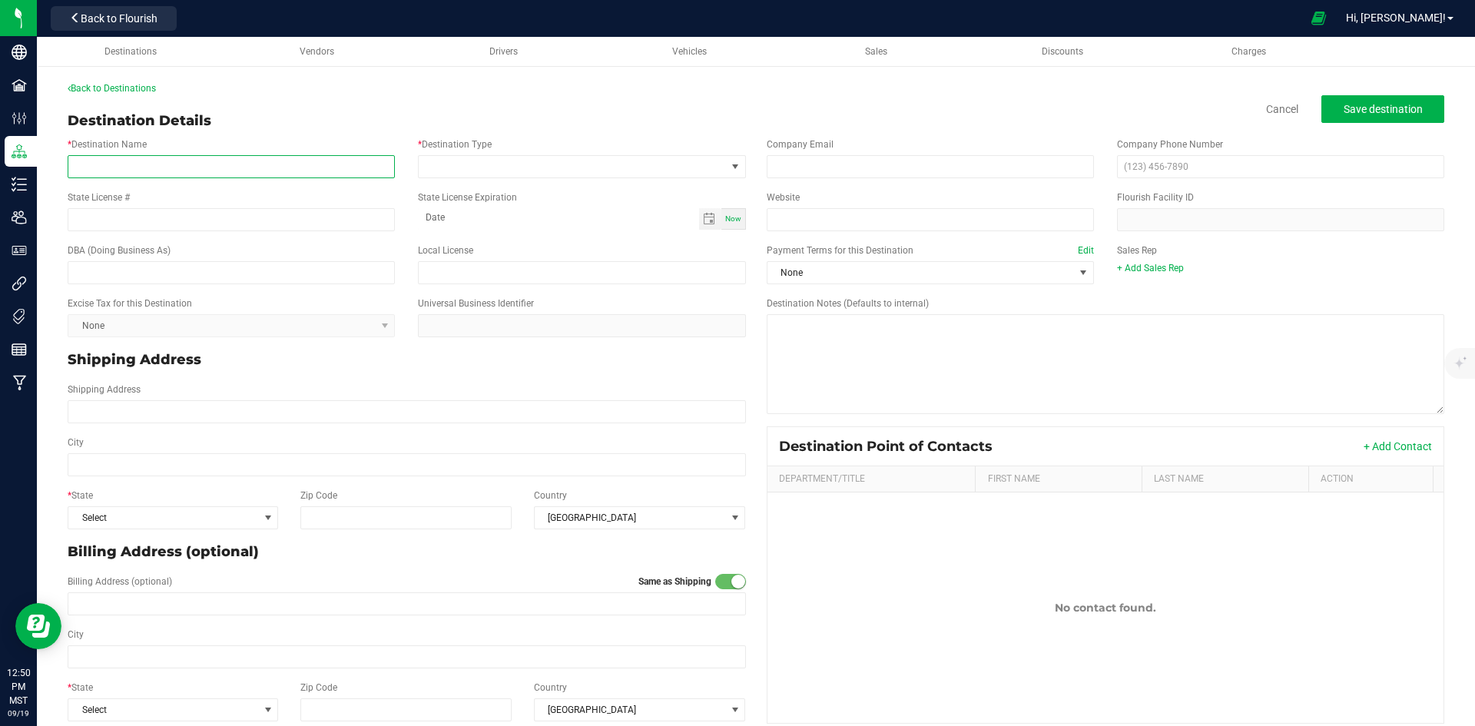
click at [155, 168] on input "* Destination Name" at bounding box center [231, 166] width 327 height 23
drag, startPoint x: 339, startPoint y: 106, endPoint x: 351, endPoint y: 114, distance: 14.9
click at [339, 106] on div "Back to Destinations Destination Details Cancel Save destination * Destination …" at bounding box center [756, 405] width 1377 height 649
click at [238, 162] on input "* Destination Name" at bounding box center [231, 166] width 327 height 23
paste input "Total Health & Wellness Inc"
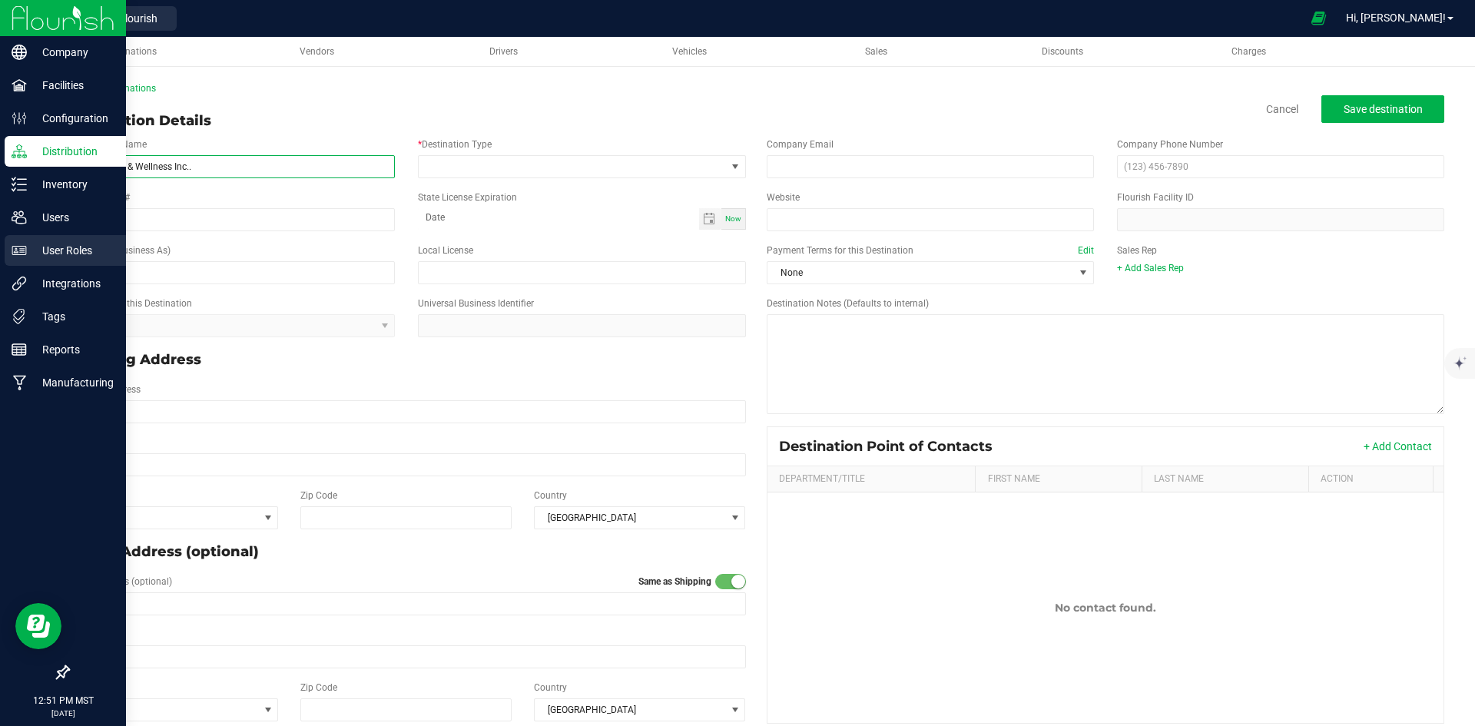
type input "Total Health & Wellness Inc.."
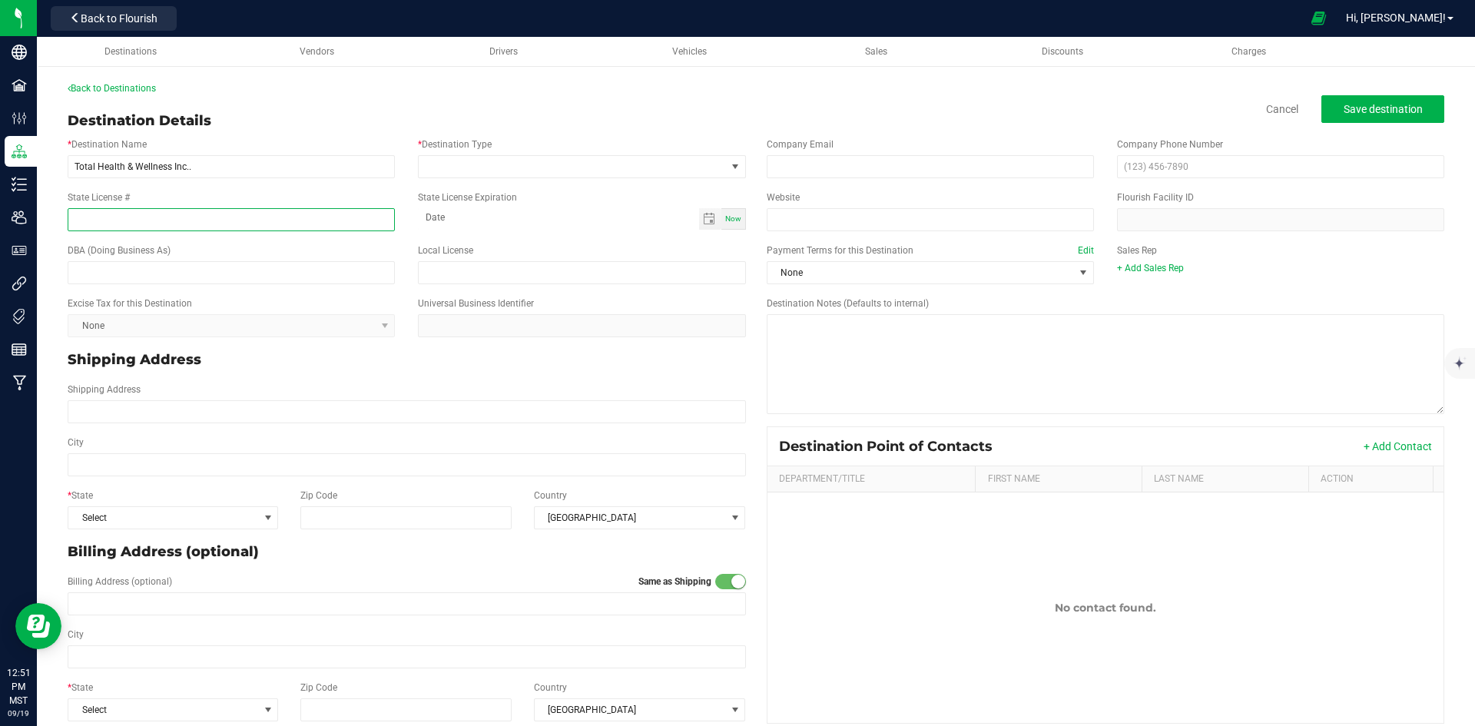
click at [133, 214] on input "State License #" at bounding box center [231, 219] width 327 height 23
paste input "00000060ESTV86857950"
type input "00000060ESTV86857950"
type input "month-day-year"
click at [531, 211] on input "month-day-year" at bounding box center [558, 217] width 280 height 19
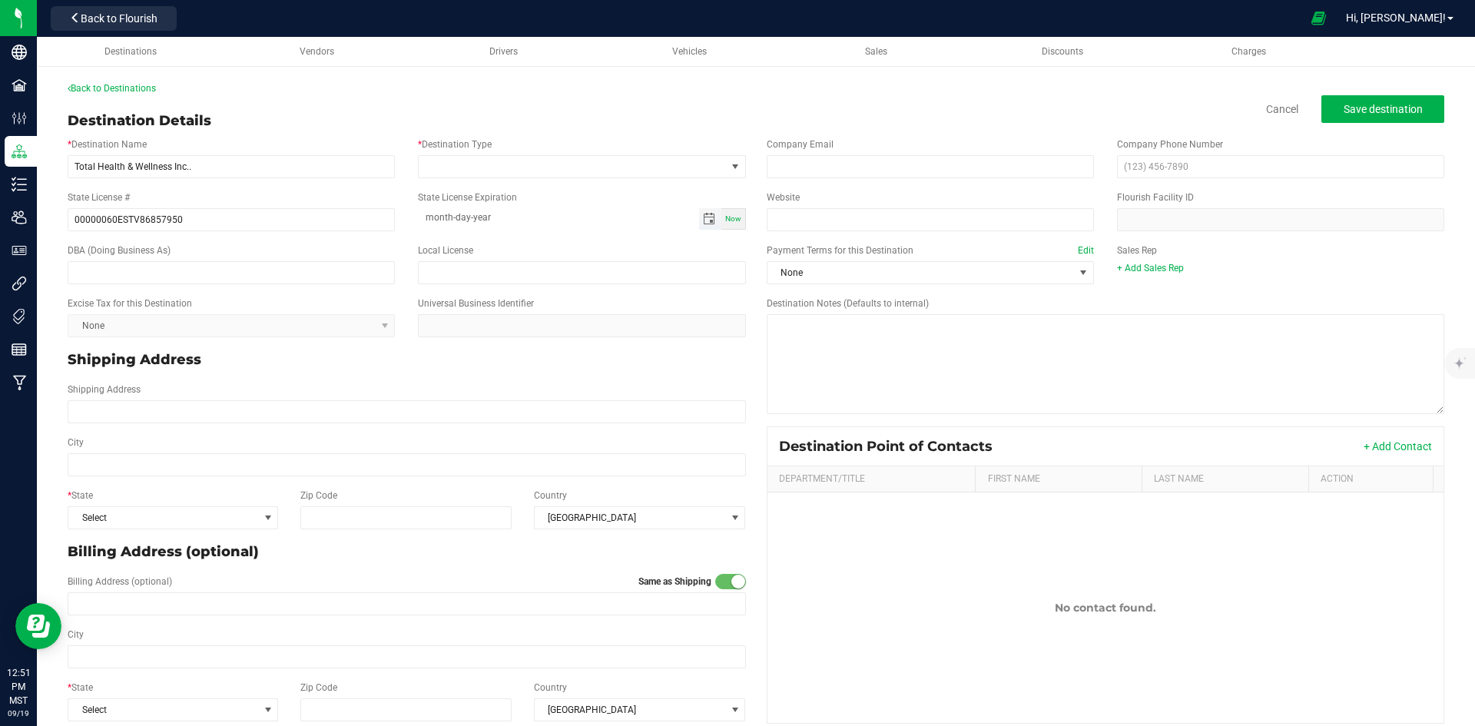
click at [705, 221] on span "Toggle calendar" at bounding box center [709, 219] width 12 height 12
click at [520, 247] on span "September 2025" at bounding box center [497, 247] width 46 height 23
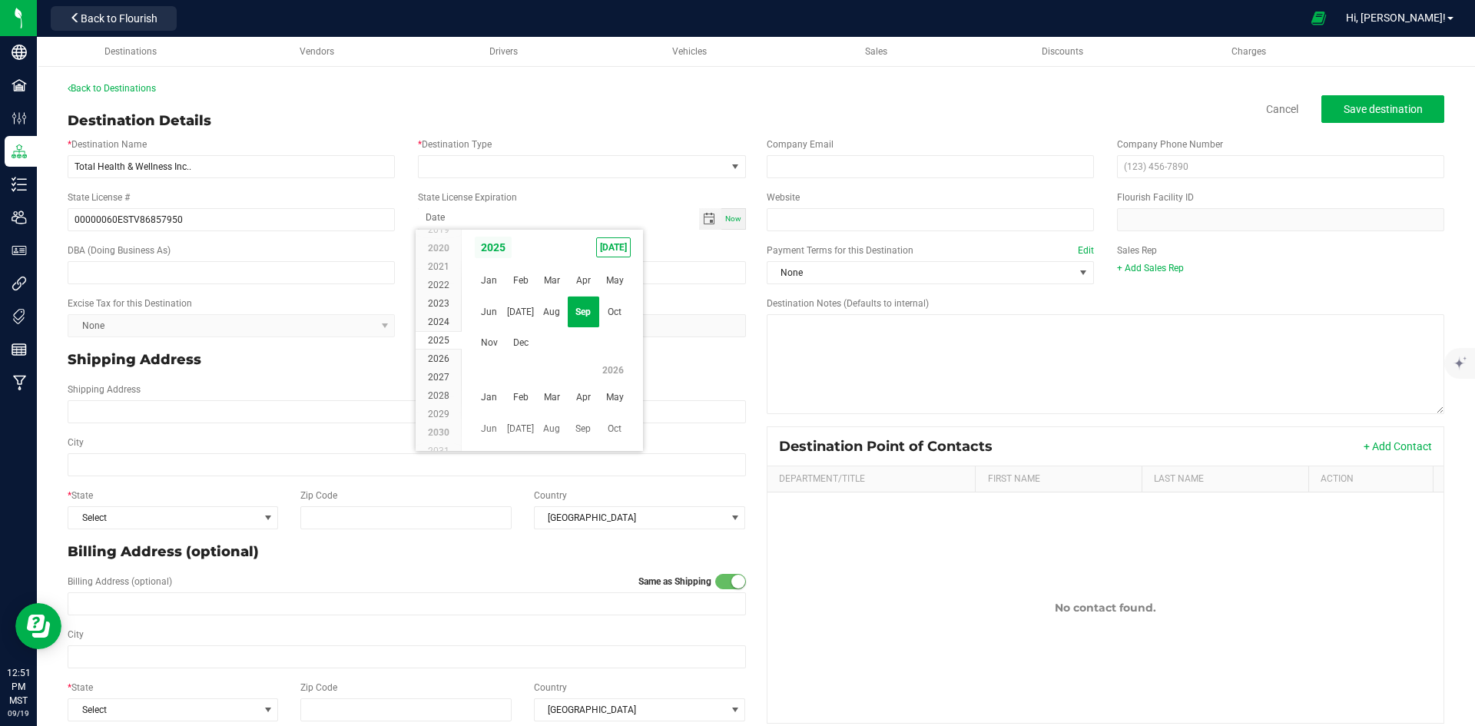
click at [505, 240] on span "2025" at bounding box center [493, 247] width 38 height 23
click at [530, 320] on span "2026" at bounding box center [521, 313] width 32 height 32
click at [550, 311] on span "Aug" at bounding box center [552, 313] width 32 height 32
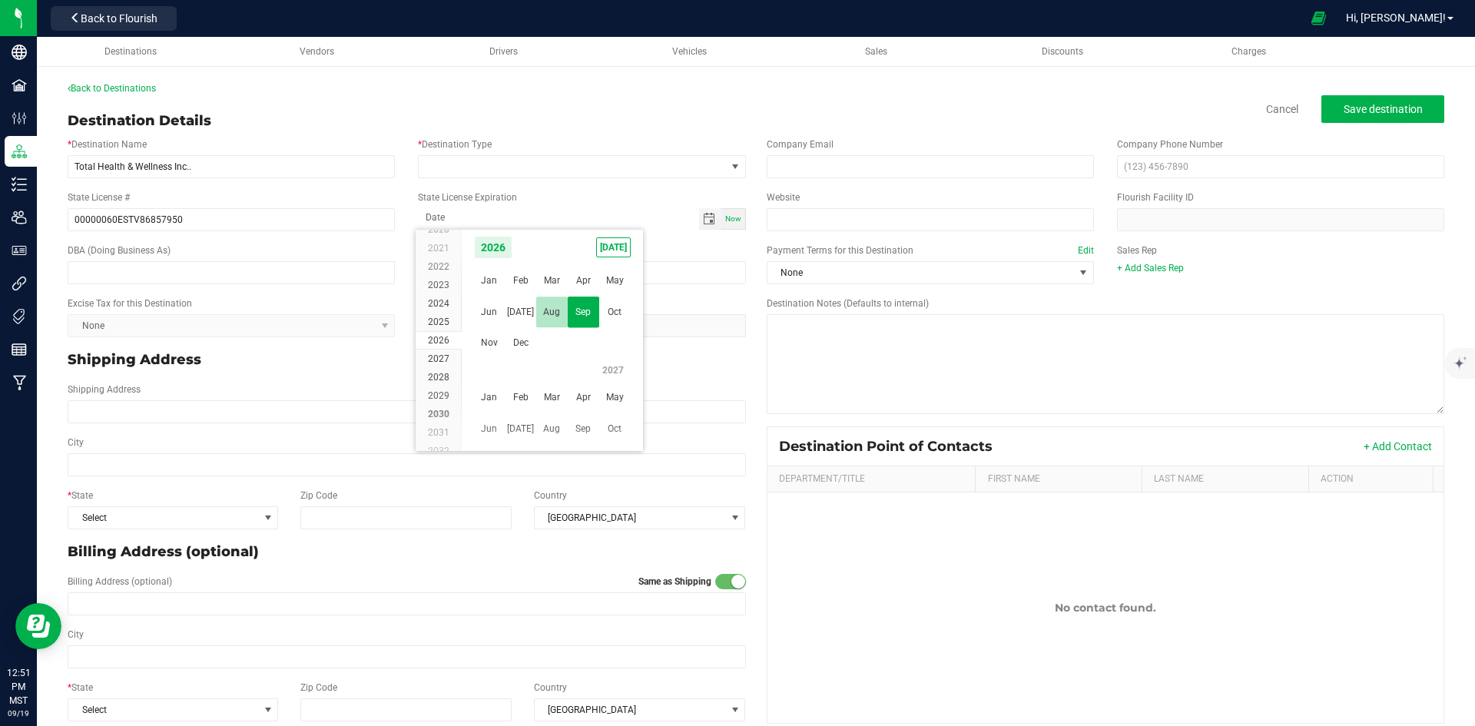
scroll to position [251026, 0]
click at [594, 318] on span "7" at bounding box center [597, 324] width 22 height 24
type input "08-07-2026"
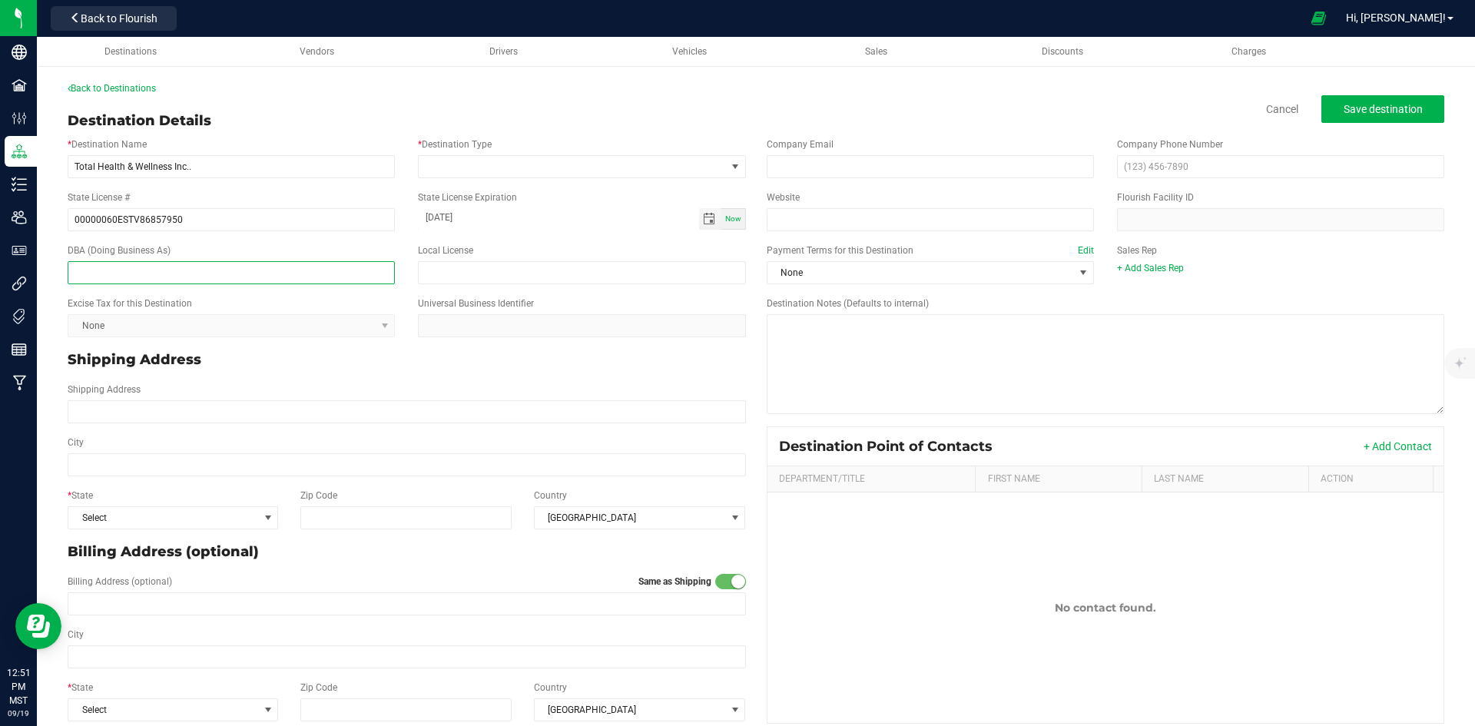
click at [199, 278] on input "text" at bounding box center [231, 272] width 327 height 23
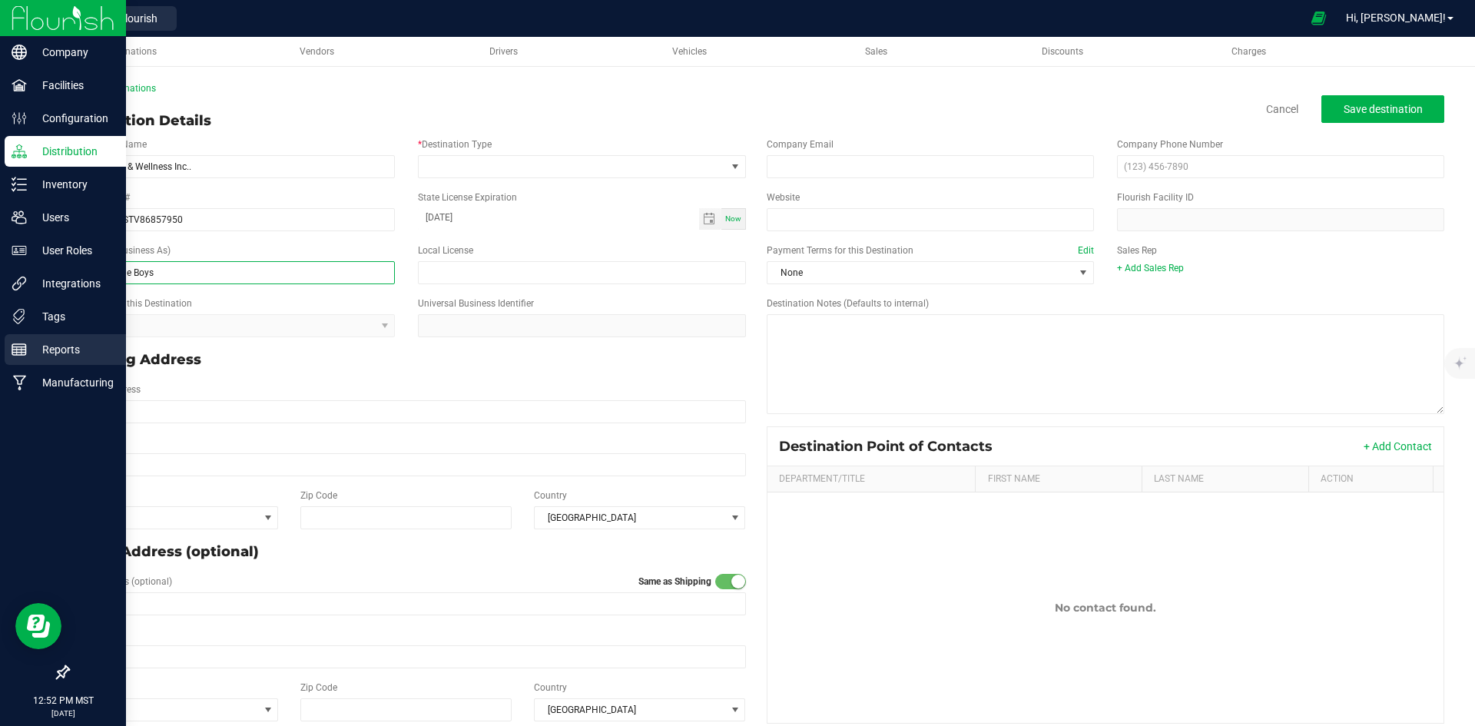
type input "Story - Jungle Boys"
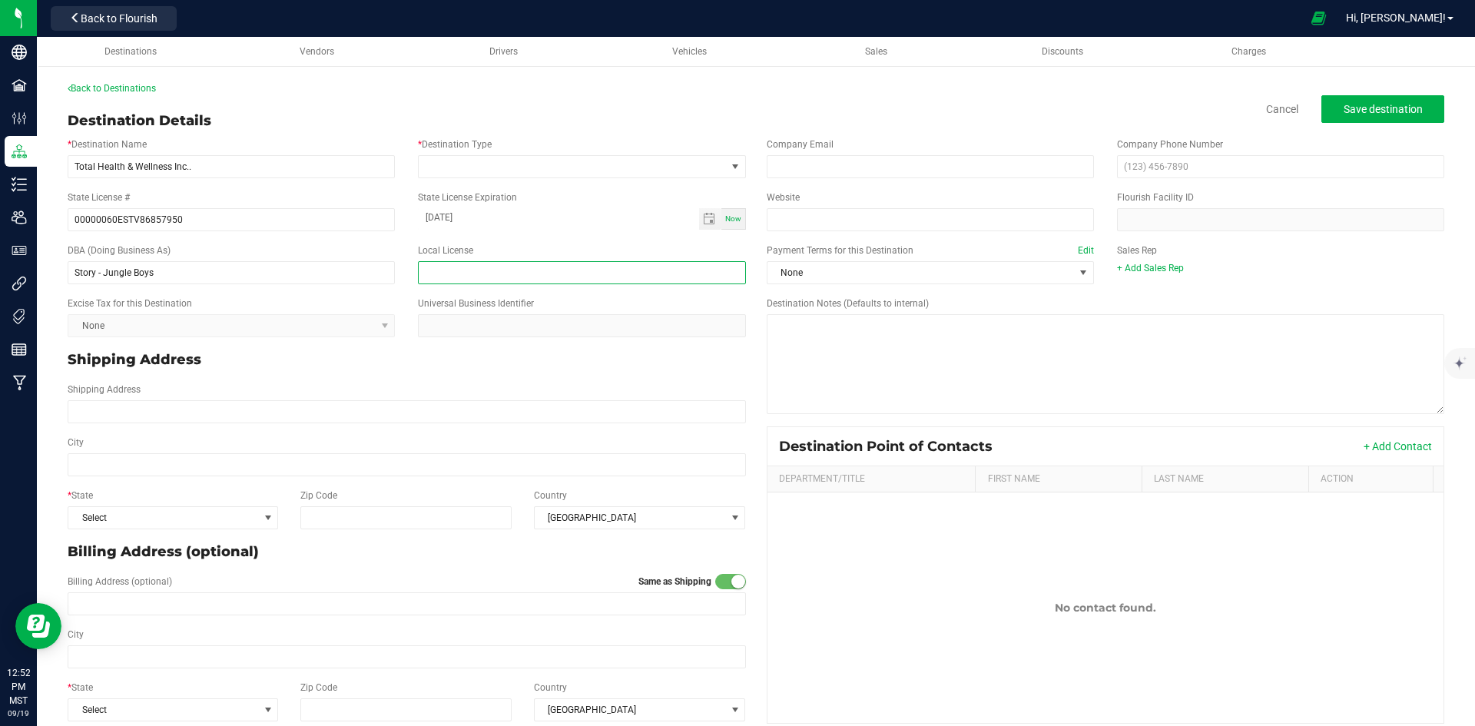
click at [539, 268] on input "text" at bounding box center [581, 272] width 327 height 23
paste input "00000036DCOP00819772"
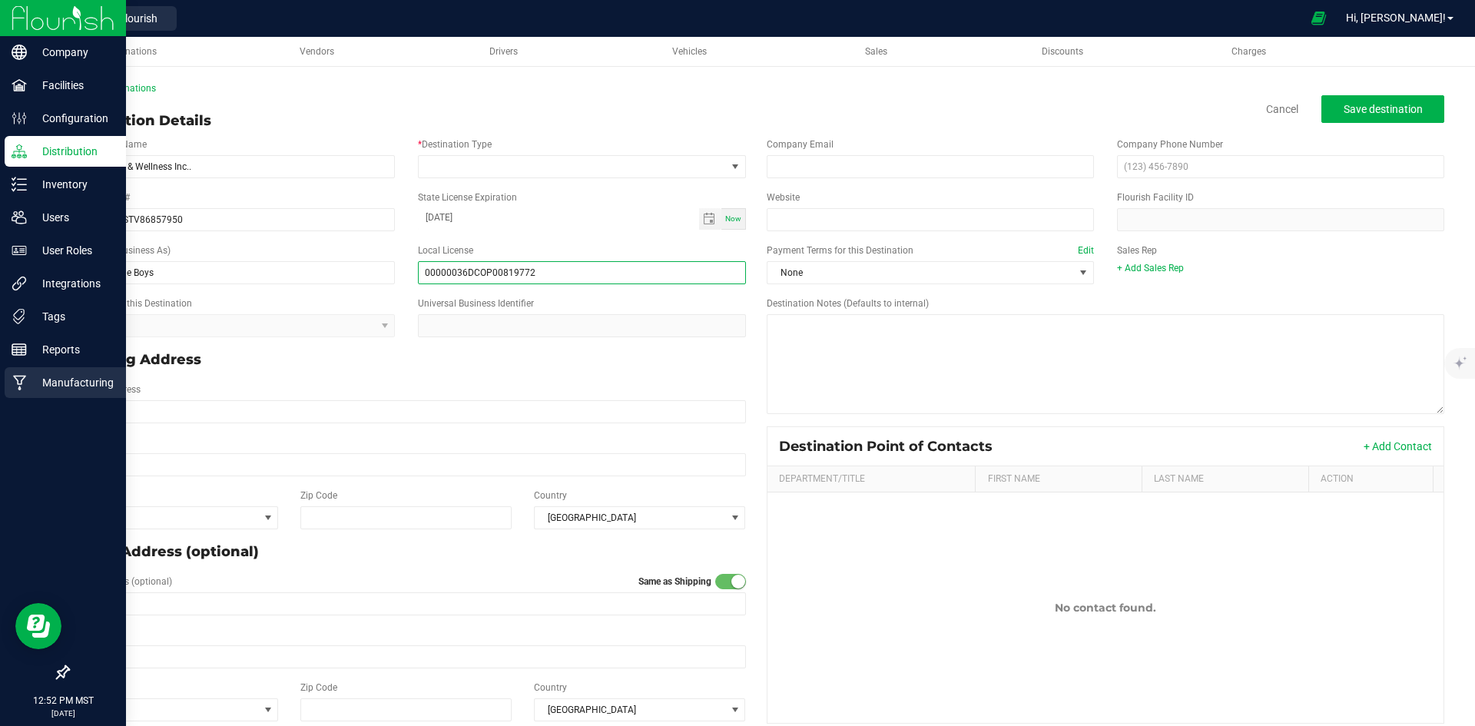
type input "00000036DCOP00819772"
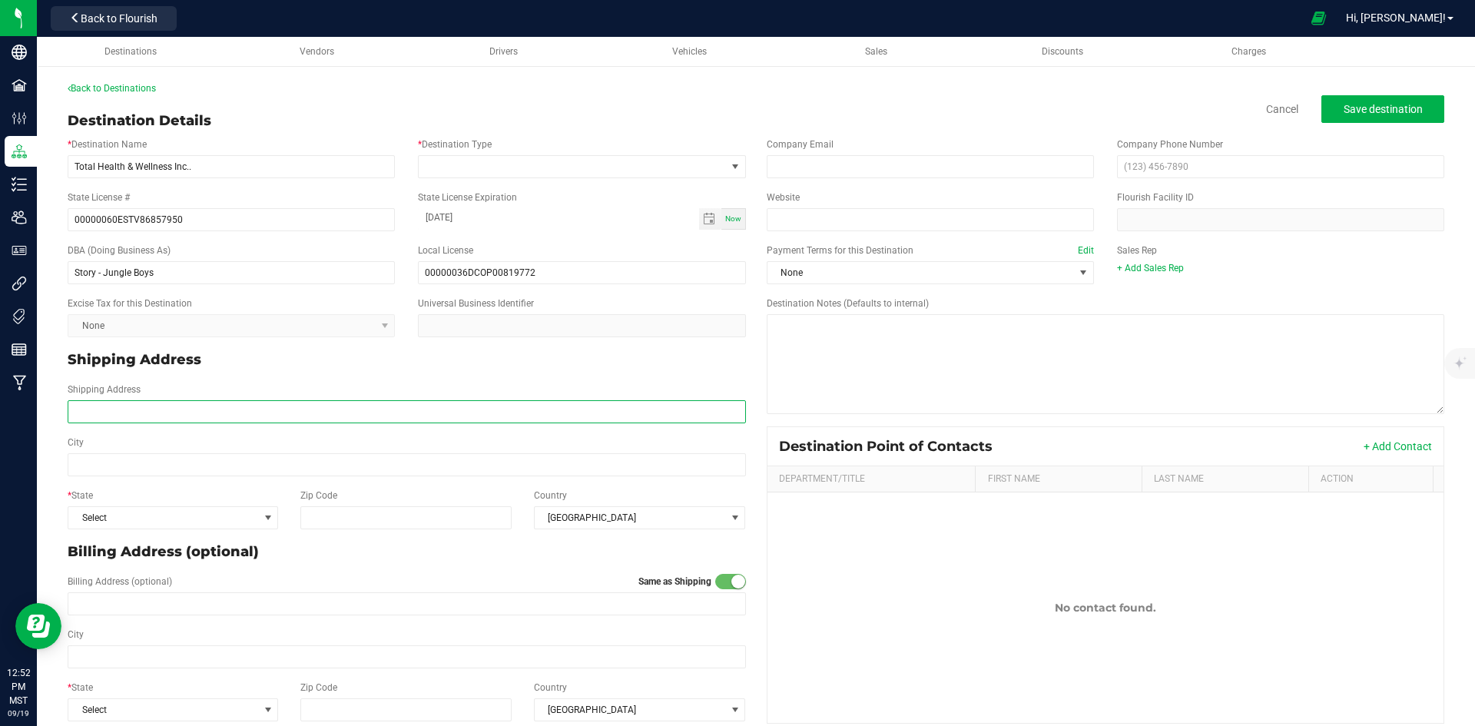
click at [236, 423] on input "Shipping Address" at bounding box center [407, 411] width 679 height 23
paste input "[STREET_ADDRESS]"
type input "[STREET_ADDRESS]"
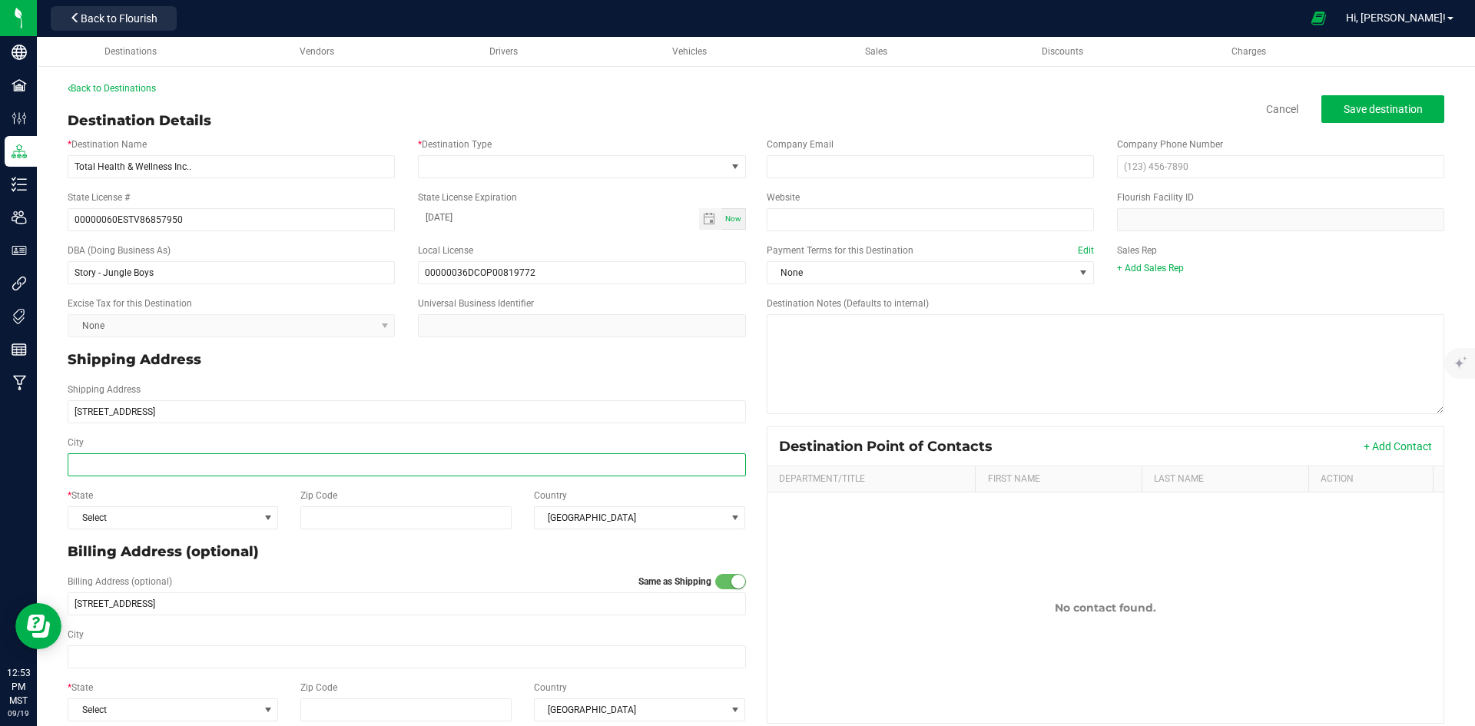
click at [199, 460] on input "City" at bounding box center [407, 464] width 679 height 23
type input "Phoenix"
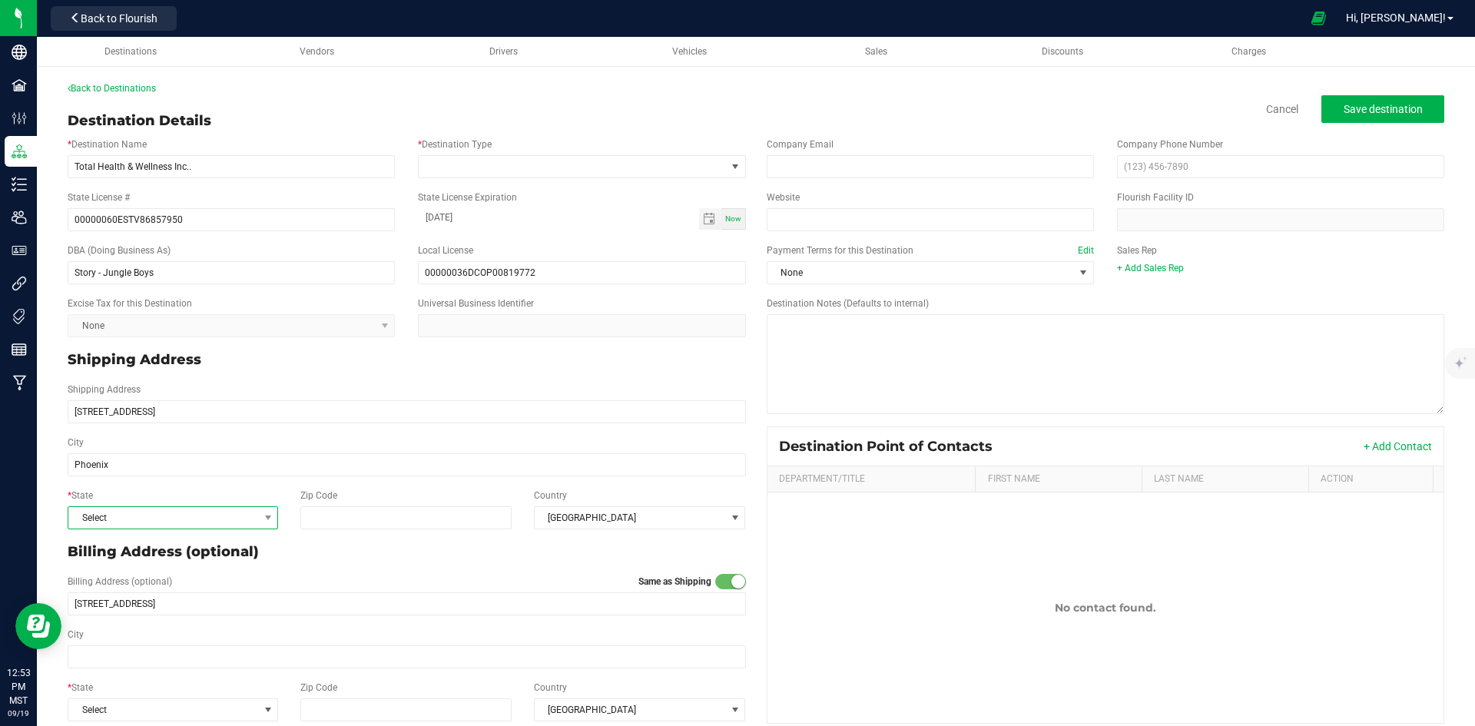
type input "Phoenix"
click at [212, 520] on span "Select" at bounding box center [163, 518] width 190 height 22
click at [210, 369] on li "AZ" at bounding box center [171, 363] width 207 height 26
click at [361, 525] on input "Zip Code" at bounding box center [406, 517] width 212 height 23
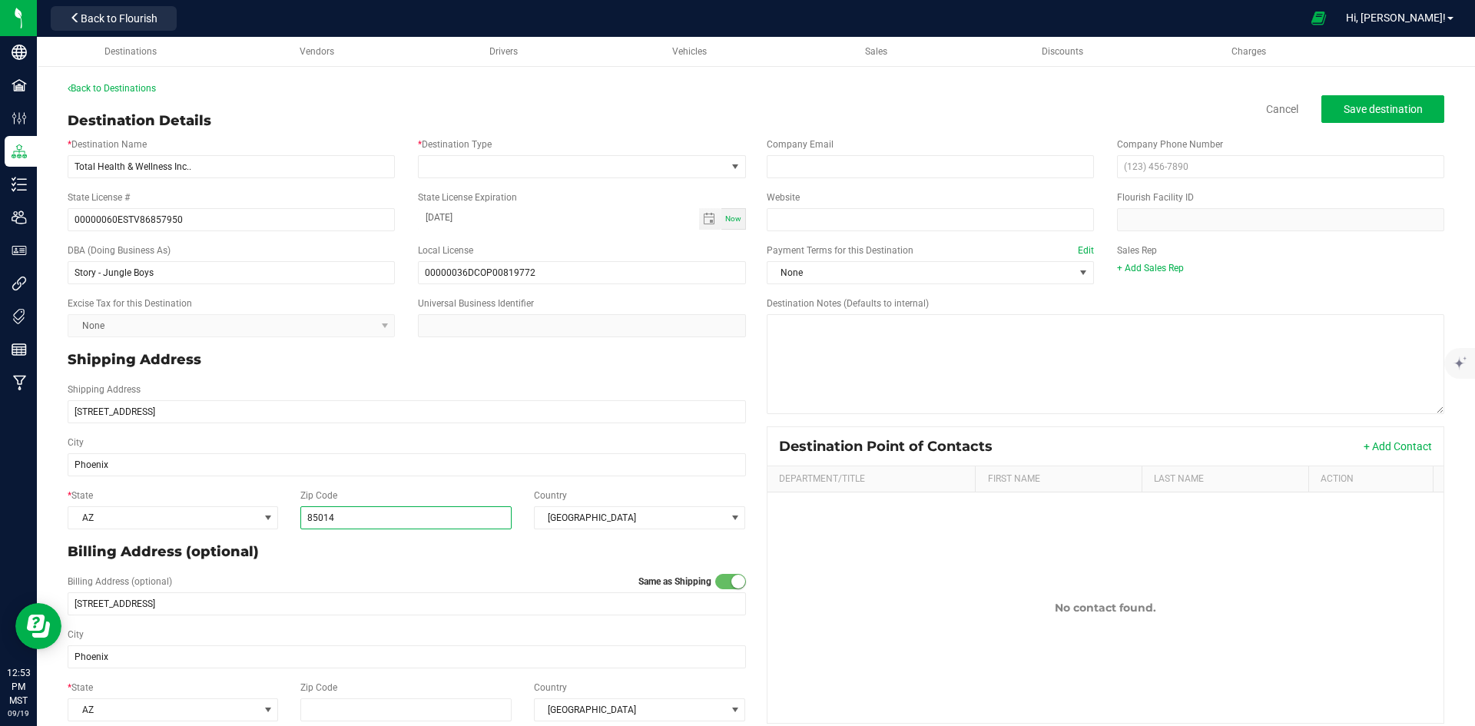
type input "85014"
click at [456, 559] on p "Billing Address (optional)" at bounding box center [407, 552] width 679 height 21
click at [592, 161] on span at bounding box center [572, 167] width 307 height 22
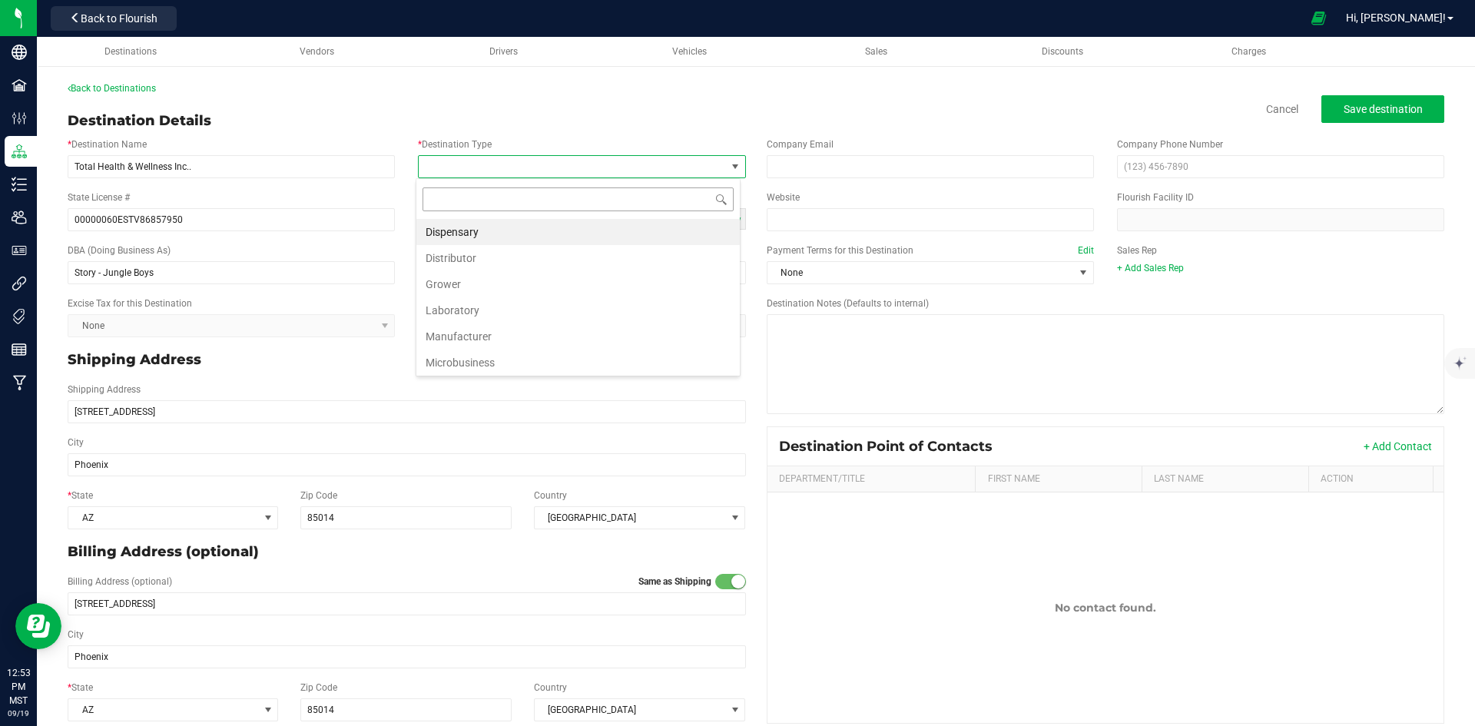
scroll to position [23, 324]
click at [555, 237] on li "Dispensary" at bounding box center [578, 232] width 324 height 26
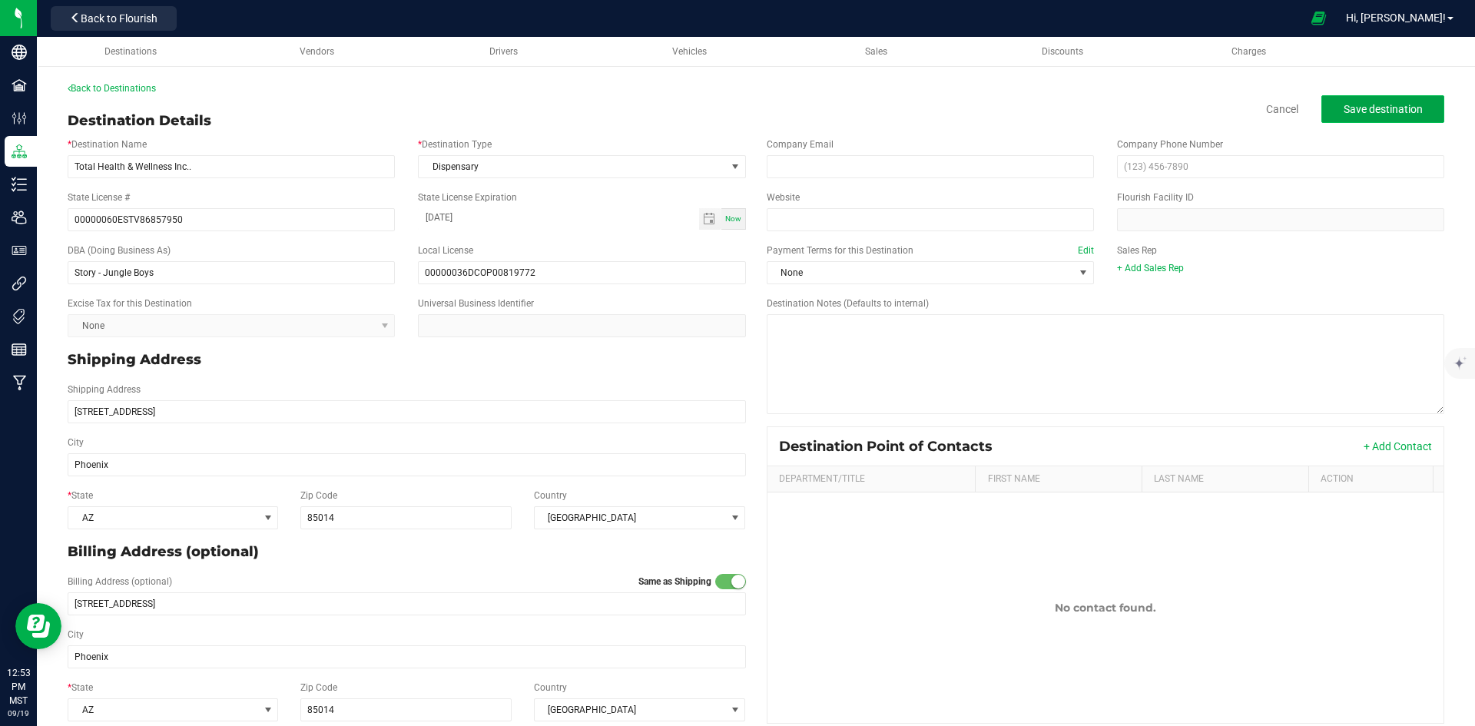
click at [1336, 120] on button "Save destination" at bounding box center [1383, 109] width 123 height 28
drag, startPoint x: 88, startPoint y: 14, endPoint x: 384, endPoint y: 58, distance: 299.8
click at [88, 14] on span "Back to Flourish" at bounding box center [119, 18] width 77 height 12
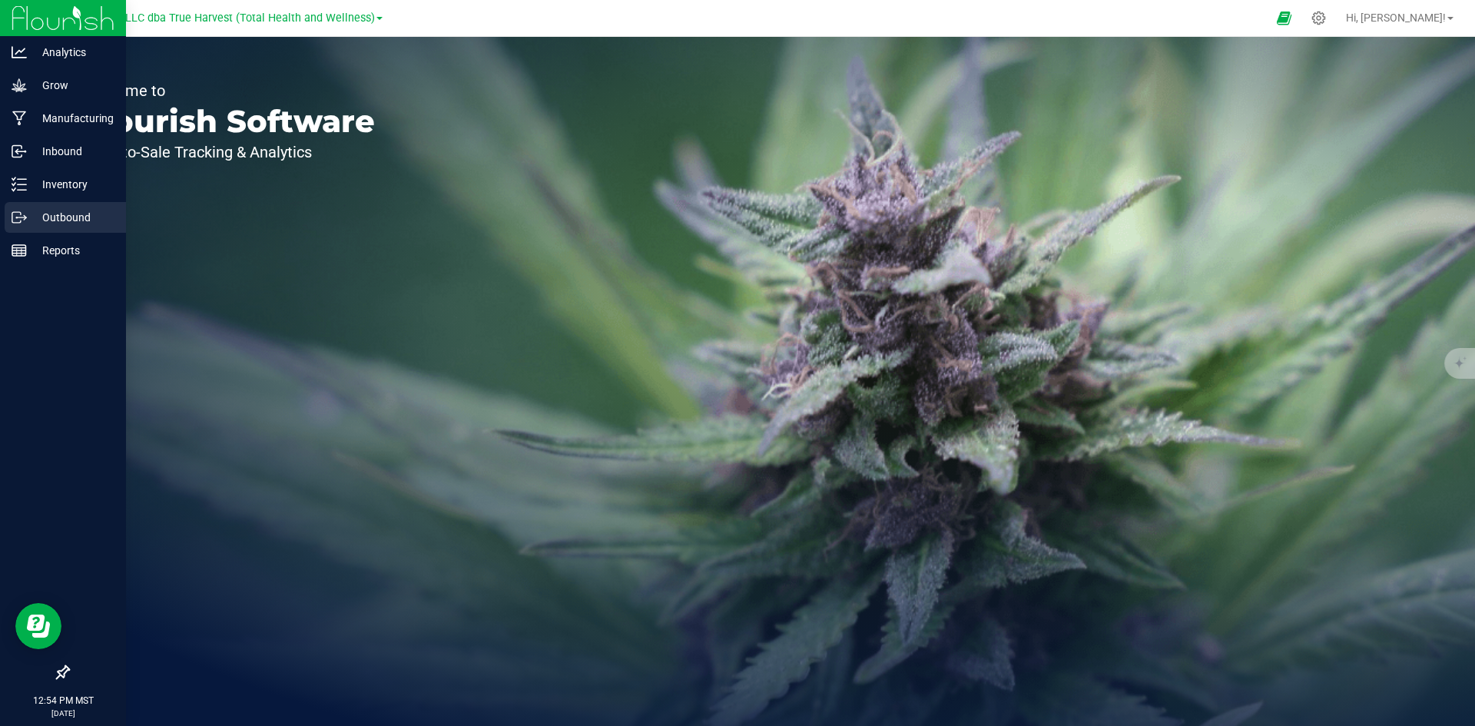
click at [45, 220] on p "Outbound" at bounding box center [73, 217] width 92 height 18
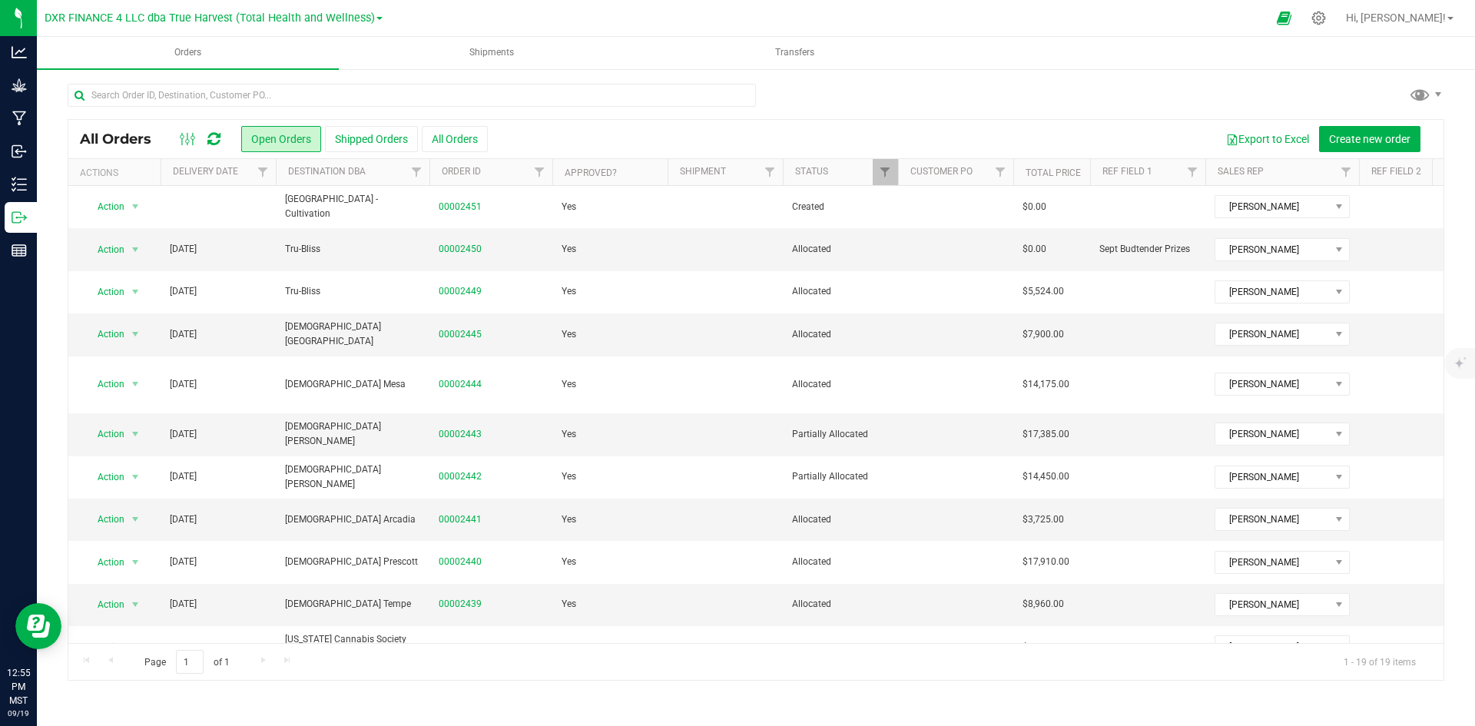
click at [241, 176] on th "Delivery Date" at bounding box center [218, 172] width 115 height 27
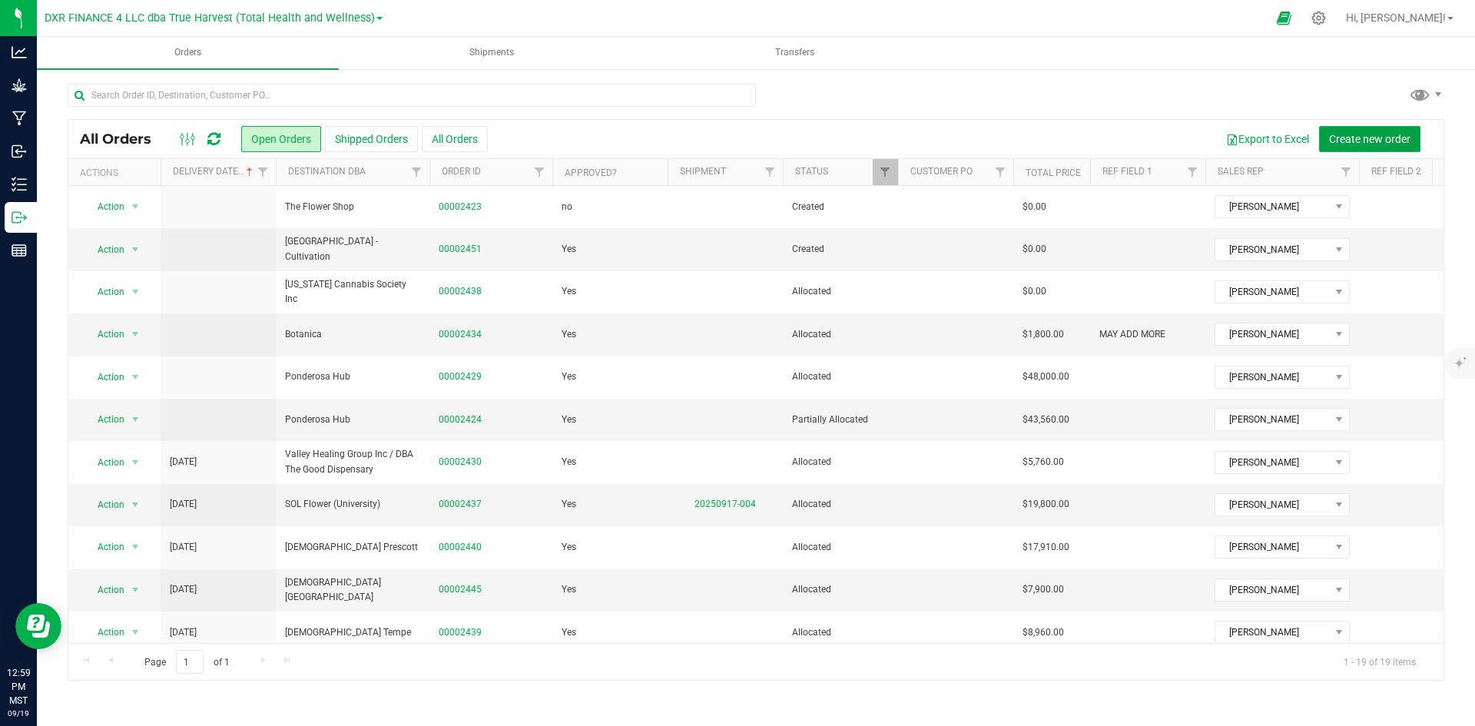
click at [1365, 147] on button "Create new order" at bounding box center [1369, 139] width 101 height 26
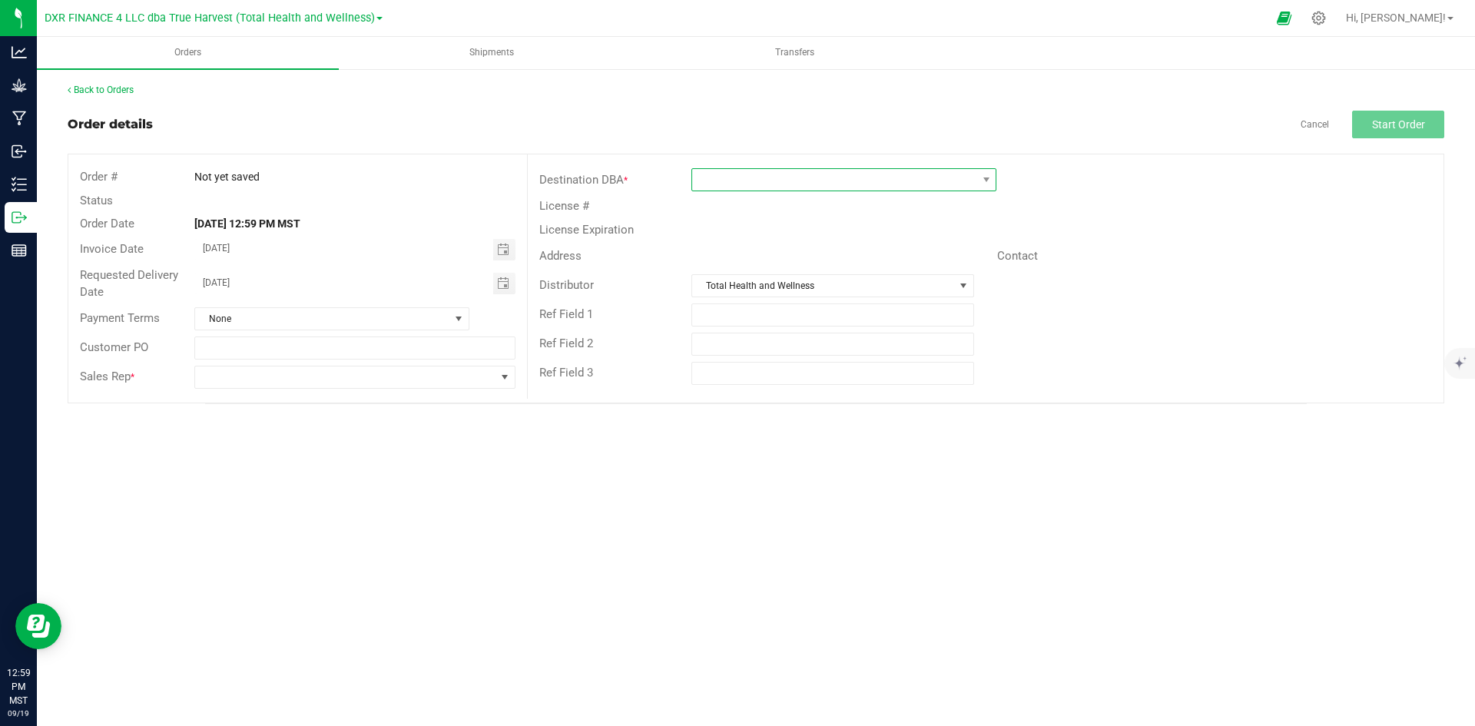
click at [726, 175] on span at bounding box center [834, 180] width 284 height 22
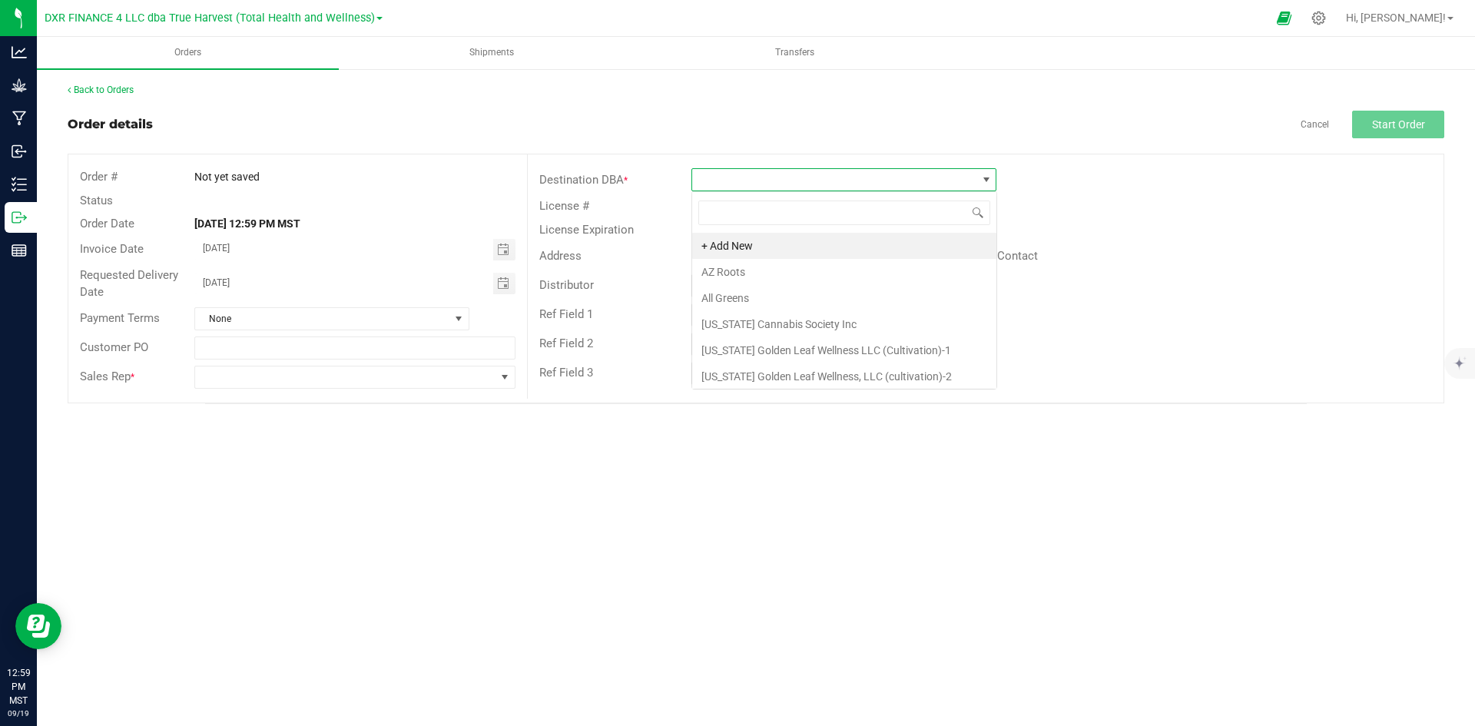
scroll to position [23, 305]
type input "story"
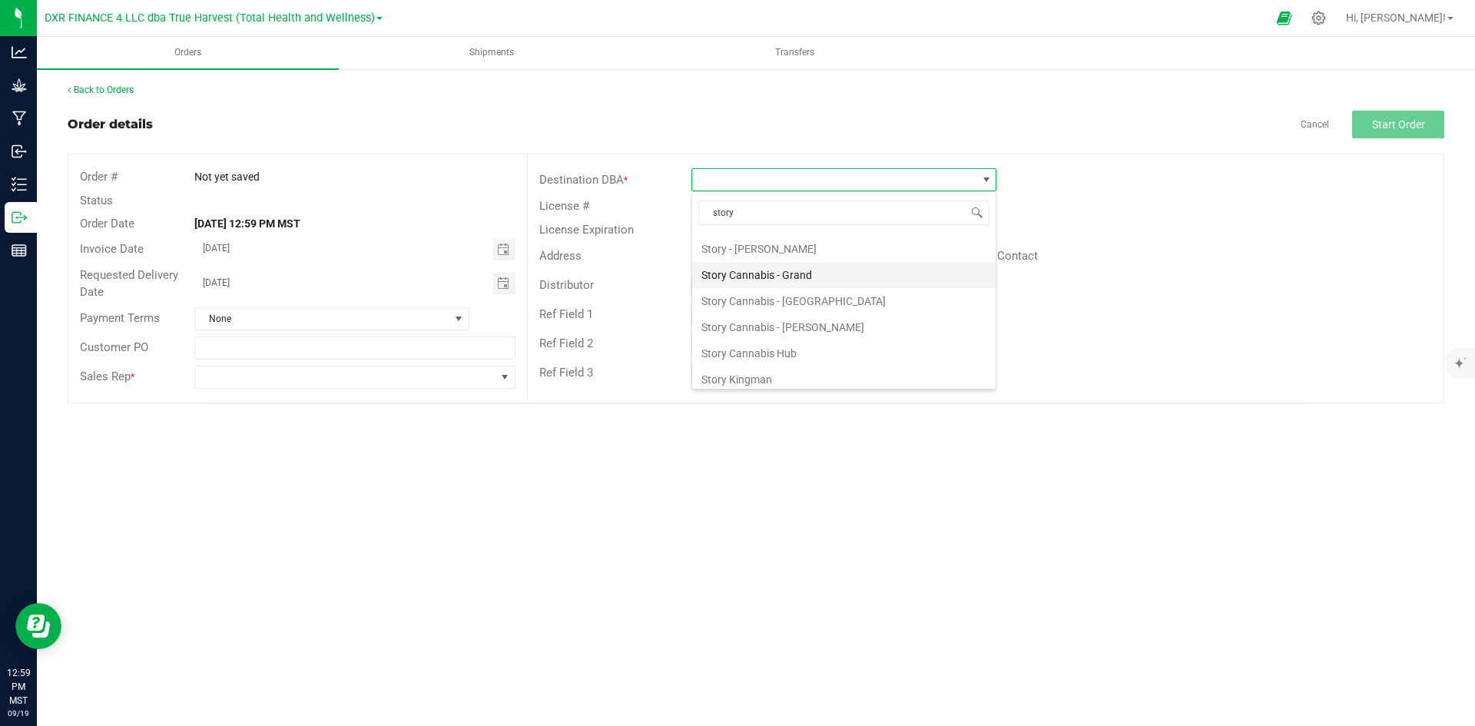
click at [832, 274] on li "Story Cannabis - Grand" at bounding box center [844, 275] width 304 height 26
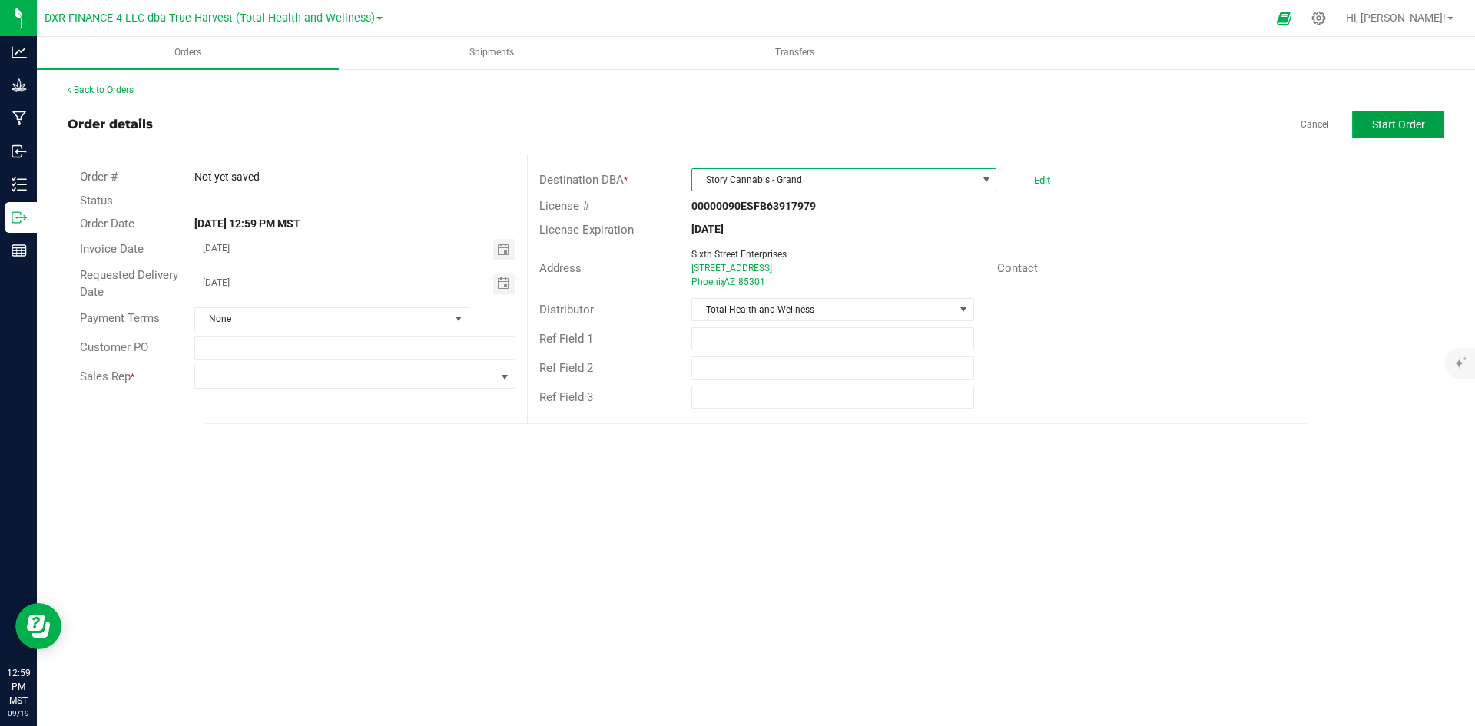
click at [1417, 119] on span "Start Order" at bounding box center [1398, 124] width 53 height 12
click at [1320, 132] on div "Cancel Start Order" at bounding box center [1373, 125] width 144 height 28
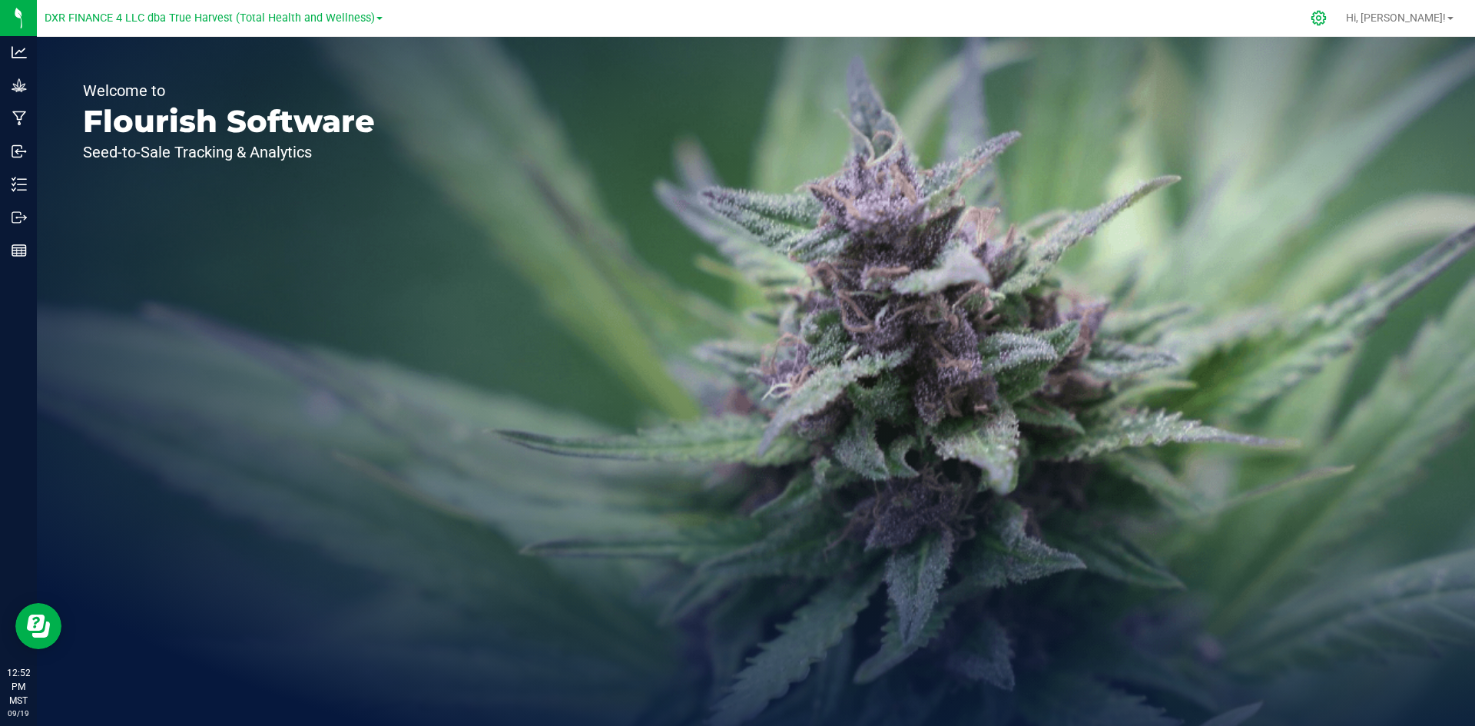
click at [1327, 18] on icon at bounding box center [1319, 18] width 16 height 16
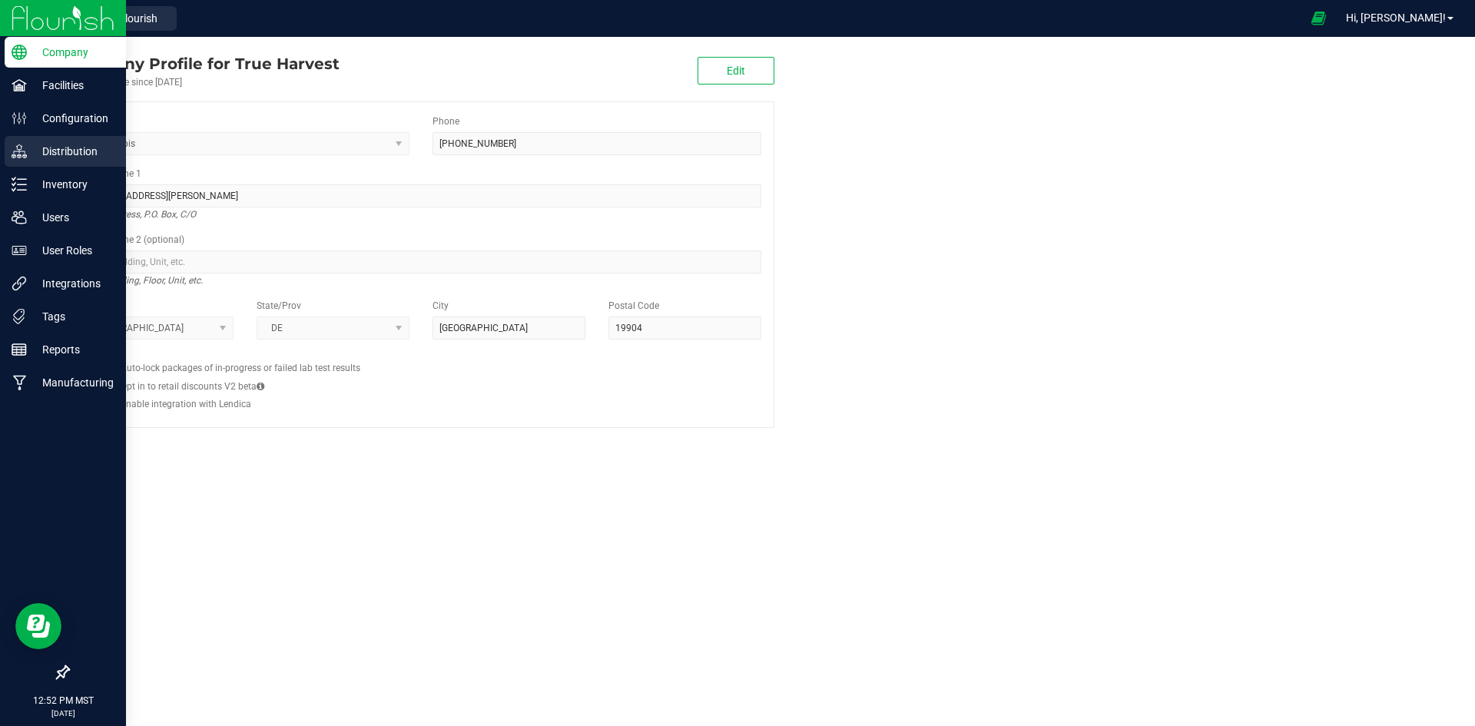
drag, startPoint x: 19, startPoint y: 152, endPoint x: 100, endPoint y: 157, distance: 80.8
click at [21, 152] on icon at bounding box center [19, 151] width 15 height 15
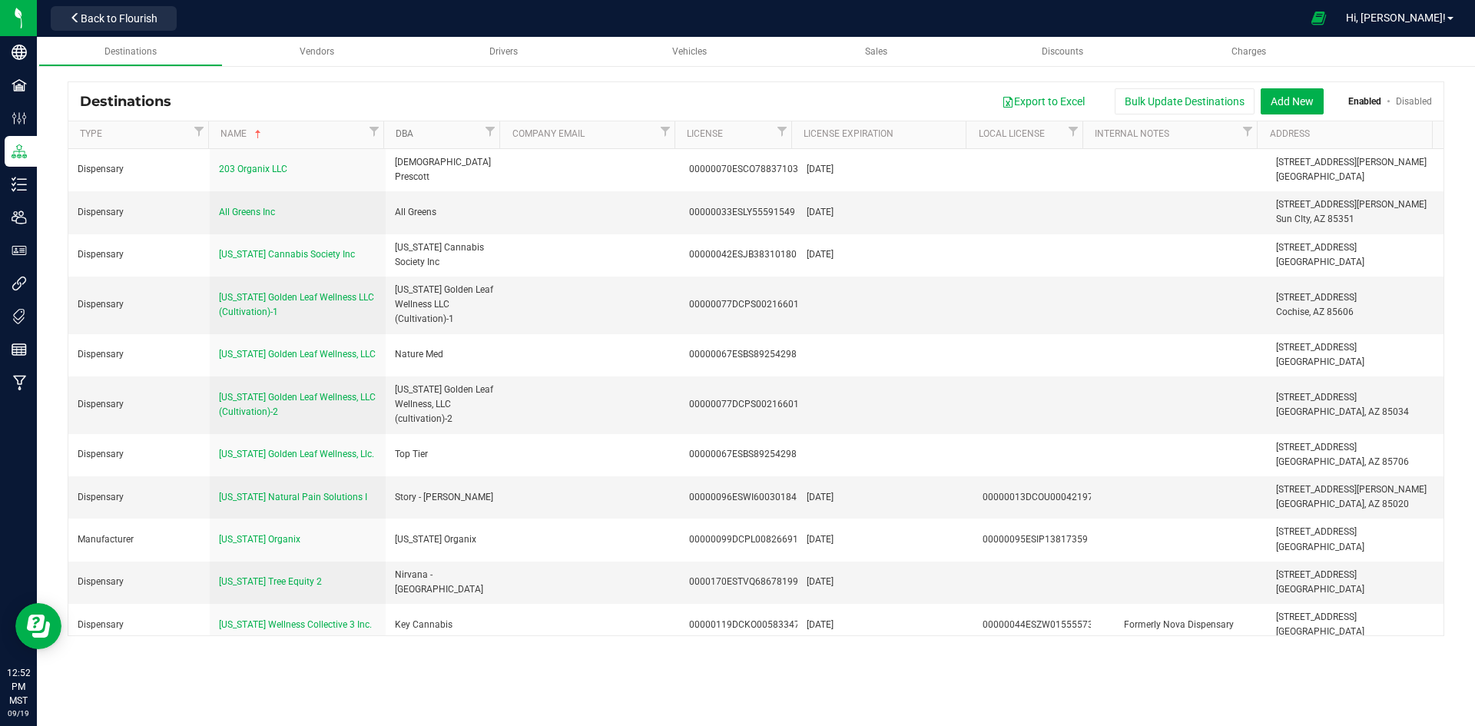
click at [444, 128] on link "DBA" at bounding box center [438, 134] width 85 height 12
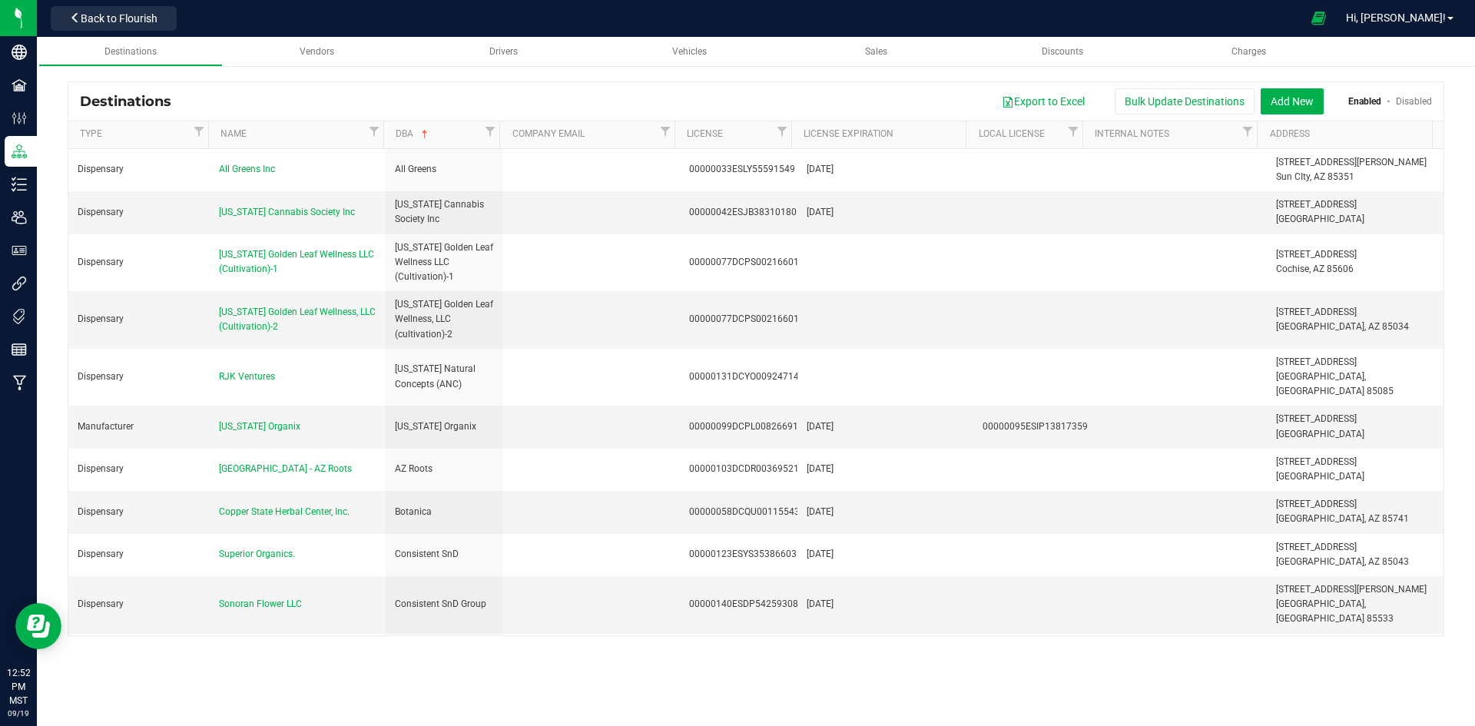
click at [440, 124] on th "DBA" at bounding box center [441, 135] width 117 height 28
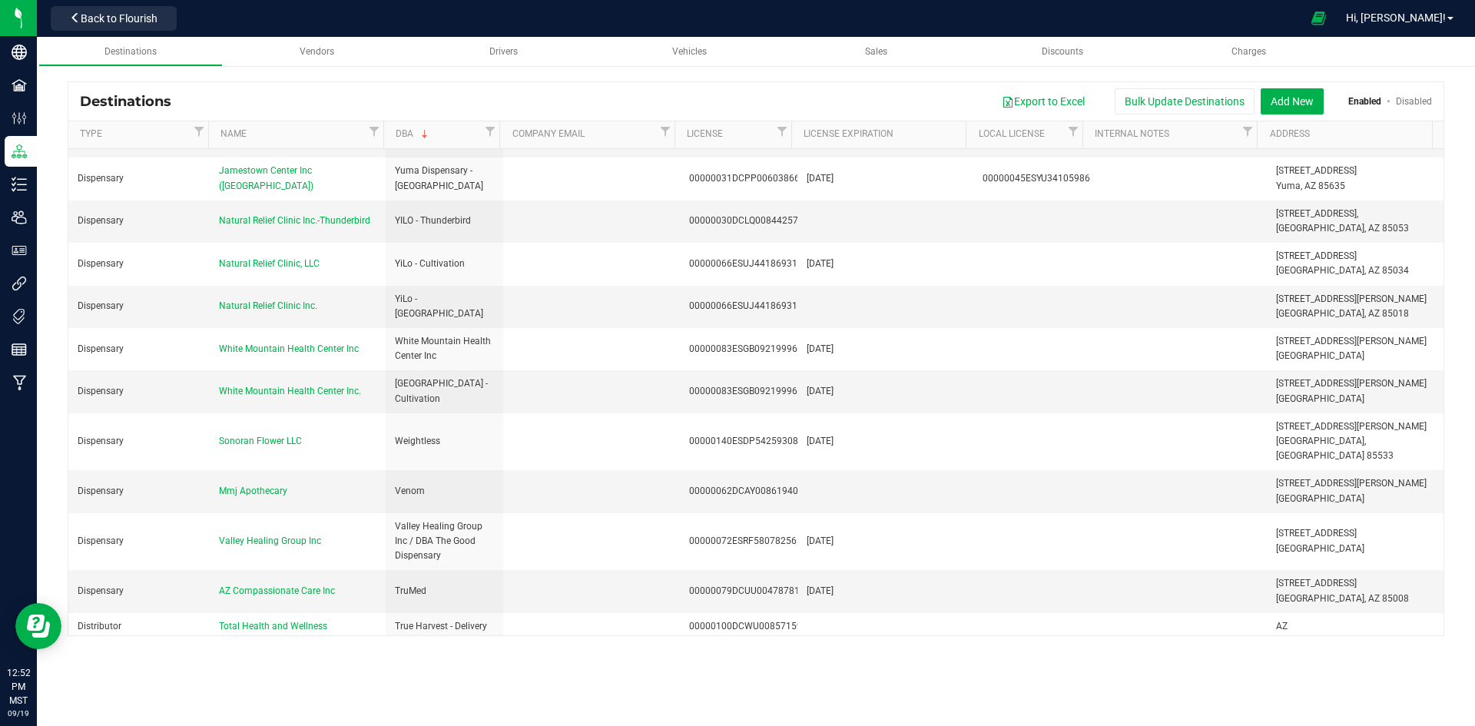
scroll to position [845, 0]
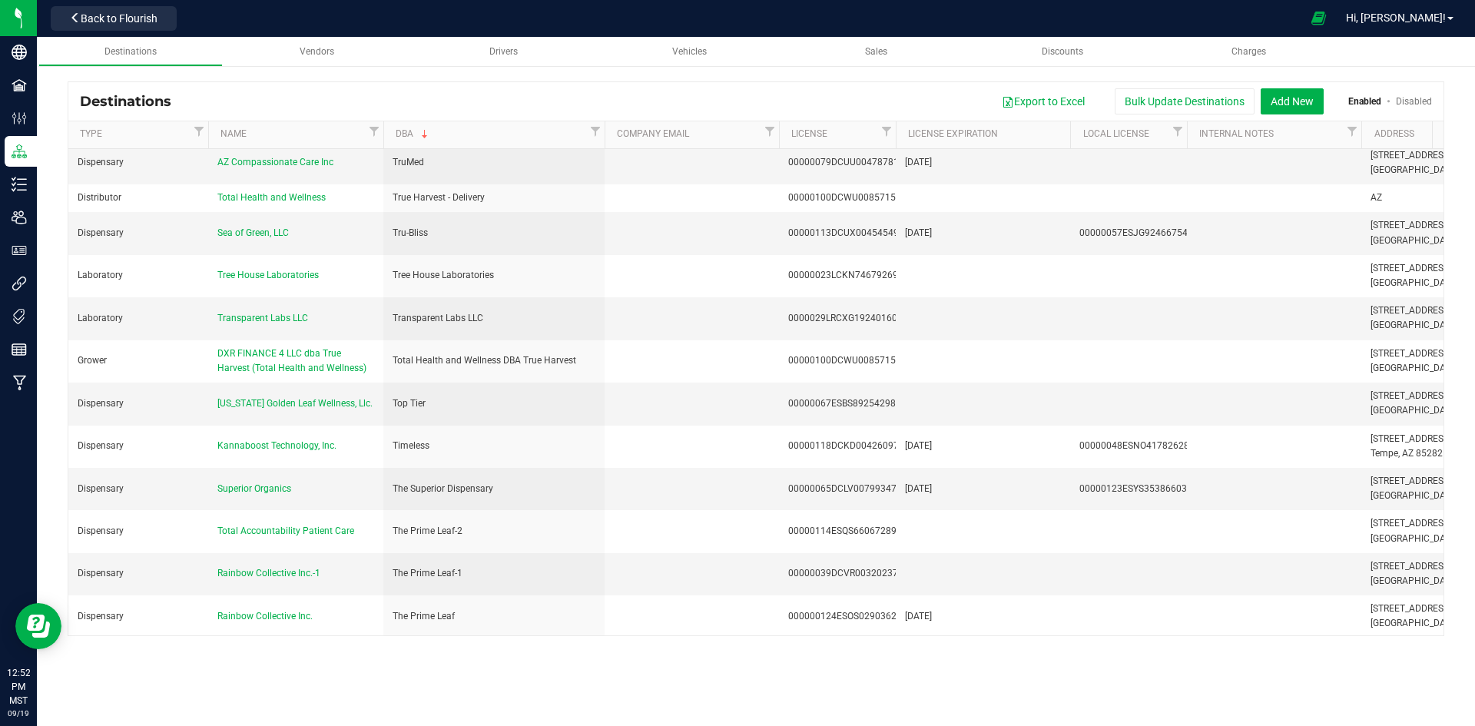
drag, startPoint x: 499, startPoint y: 134, endPoint x: 605, endPoint y: 131, distance: 106.1
click at [605, 131] on div "Type Name DBA Company Email License License Expiration Local License Internal N…" at bounding box center [750, 134] width 1365 height 27
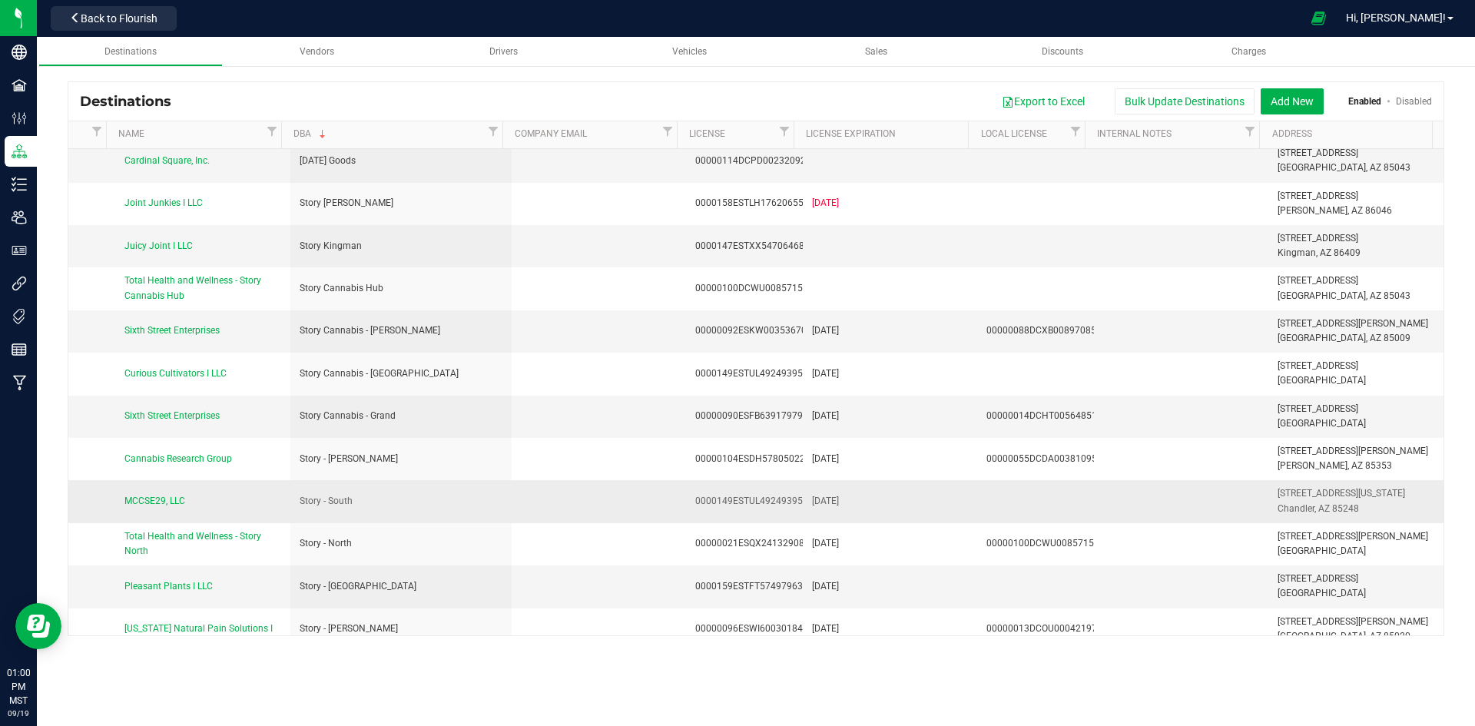
scroll to position [1691, 102]
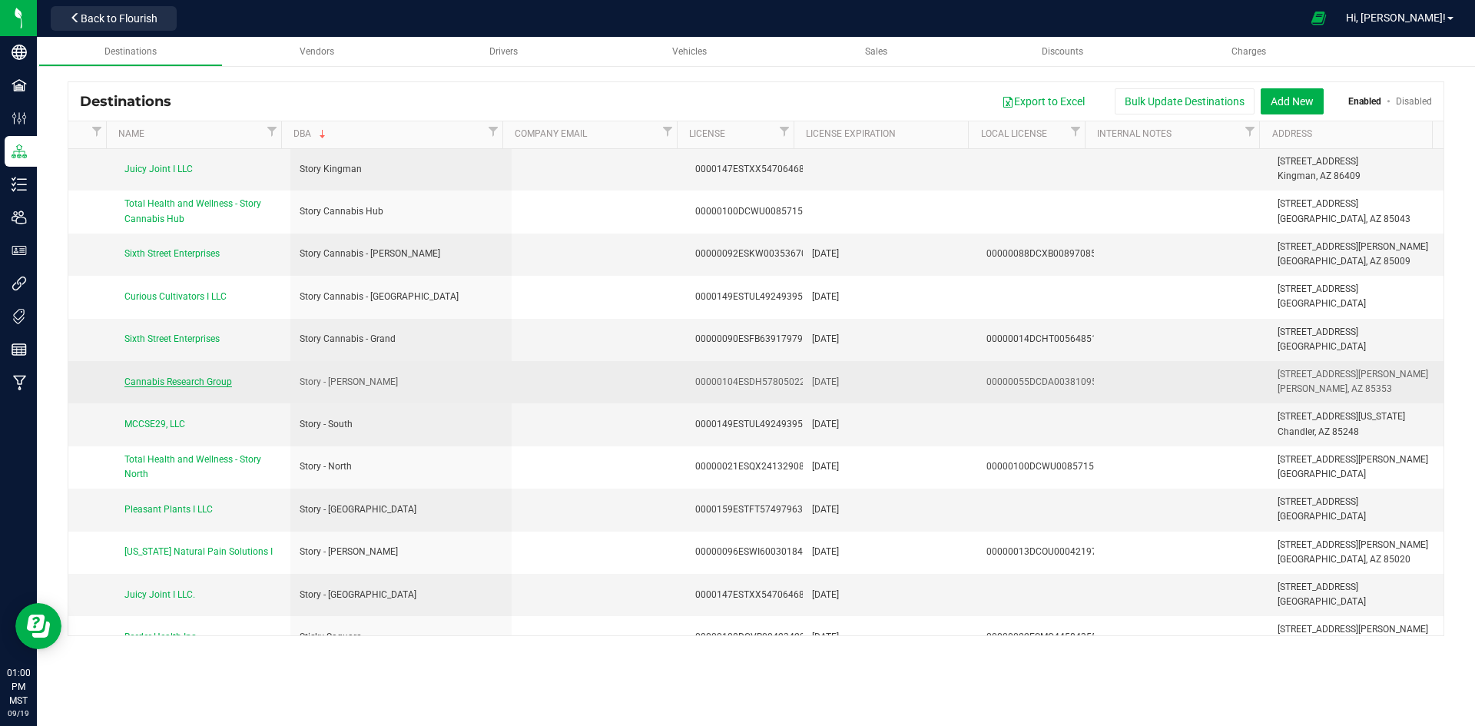
click at [202, 377] on span "Cannabis Research Group" at bounding box center [178, 382] width 108 height 11
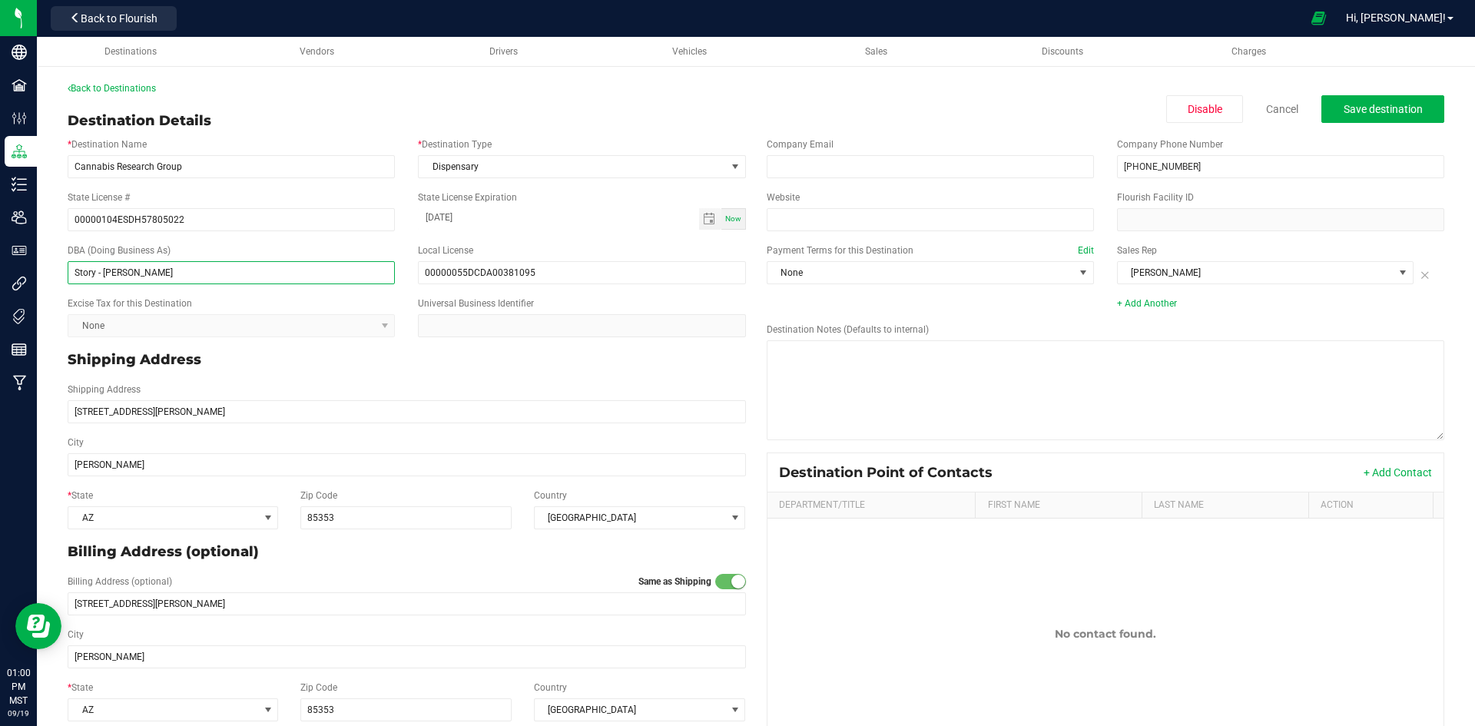
click at [100, 267] on input "Story - Tolleson" at bounding box center [231, 272] width 327 height 23
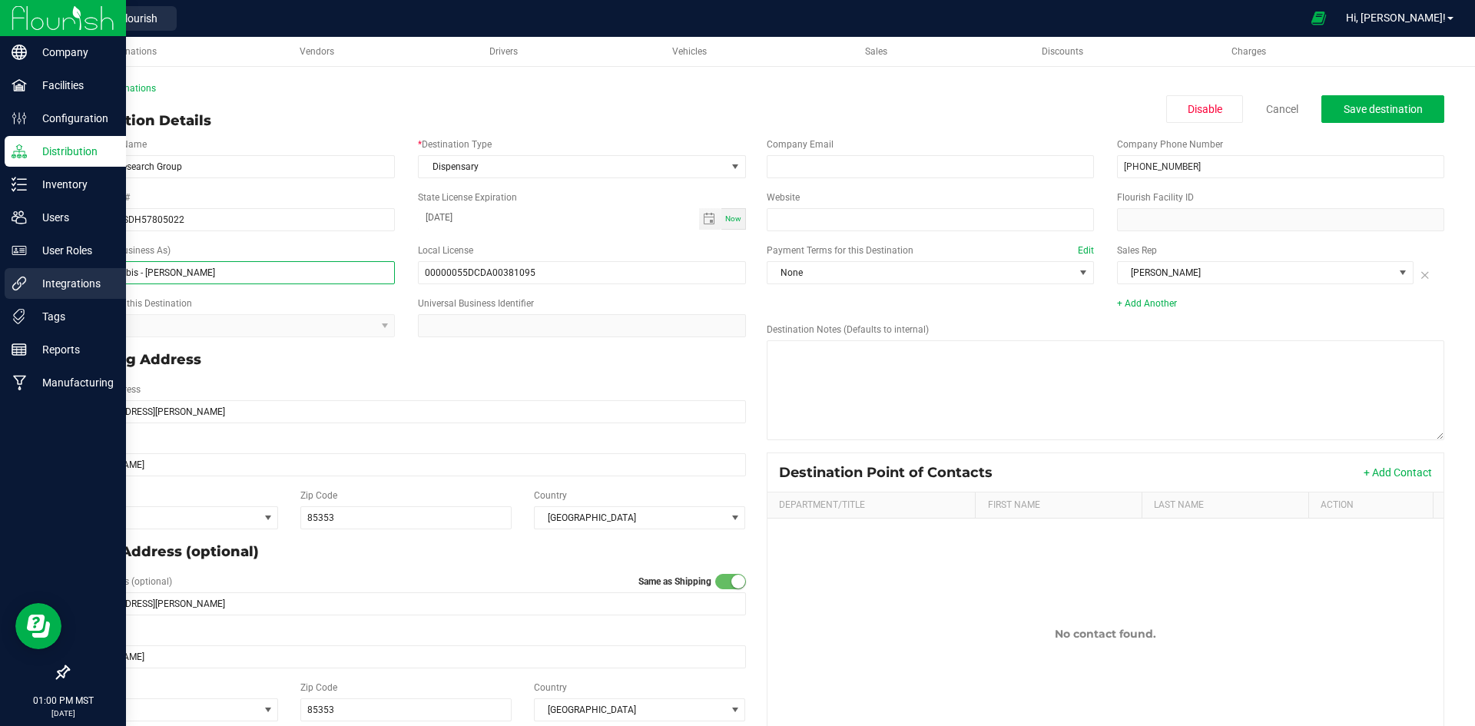
drag, startPoint x: 137, startPoint y: 269, endPoint x: 33, endPoint y: 269, distance: 103.7
click at [33, 269] on div "Company Facilities Configuration Distribution Inventory Users User Roles Integr…" at bounding box center [737, 363] width 1475 height 726
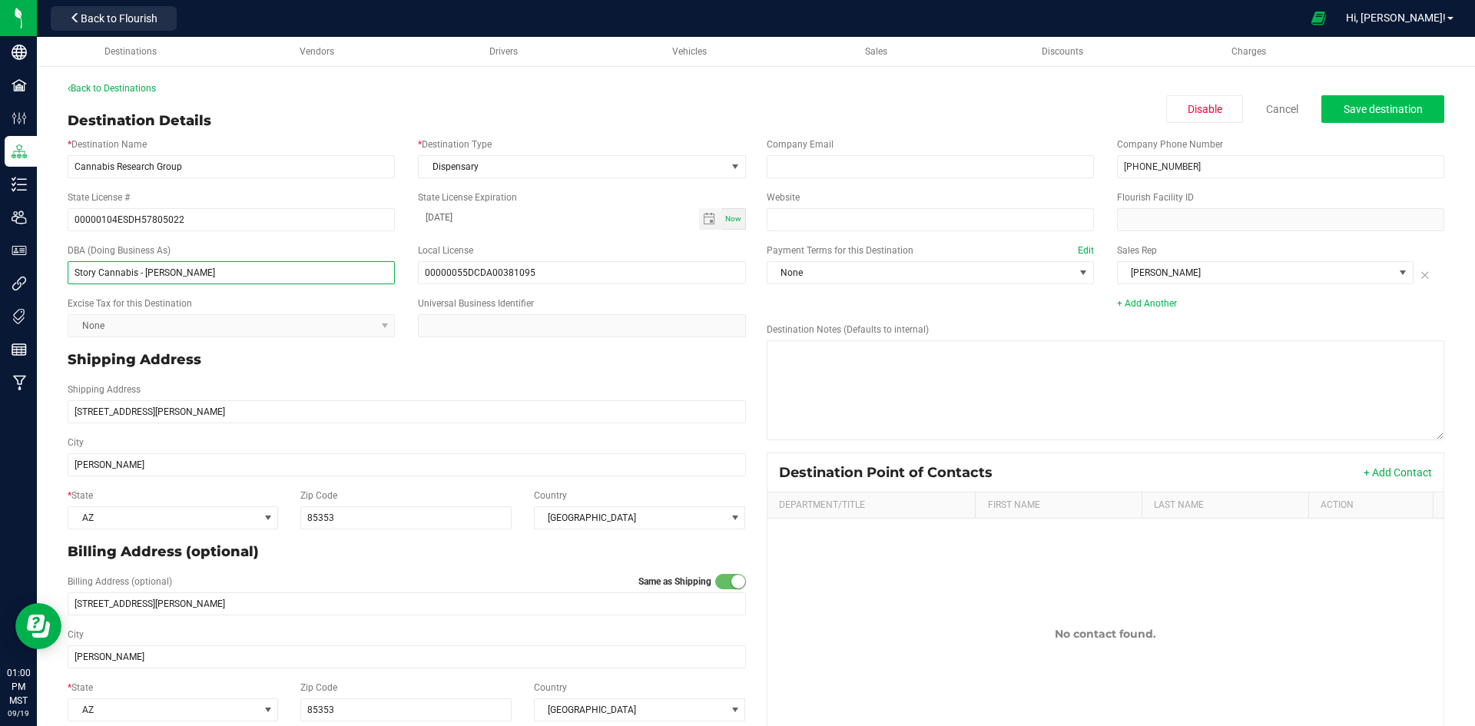
type input "Story Cannabis - [PERSON_NAME]"
drag, startPoint x: 1350, startPoint y: 118, endPoint x: 1293, endPoint y: 151, distance: 65.8
click at [1350, 118] on button "Save destination" at bounding box center [1383, 109] width 123 height 28
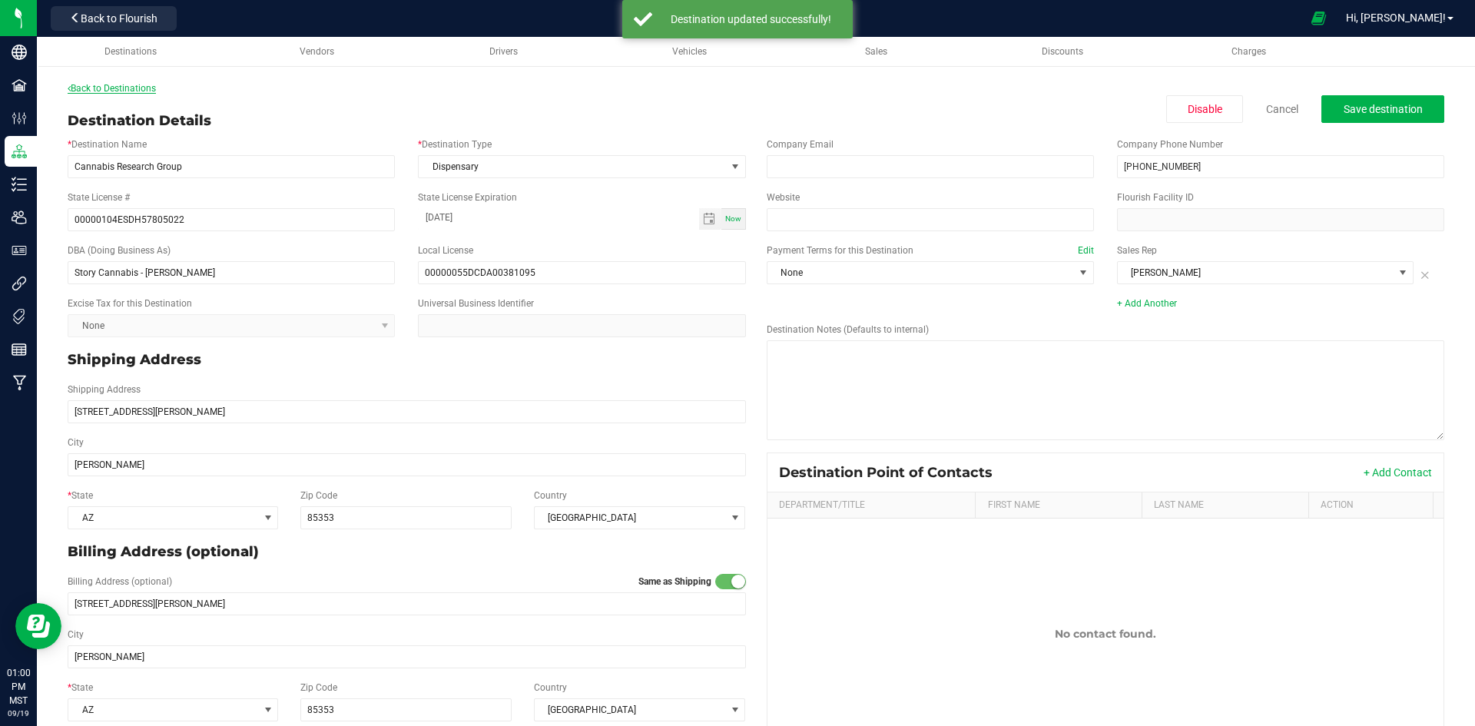
click at [95, 83] on link "Back to Destinations" at bounding box center [112, 88] width 88 height 11
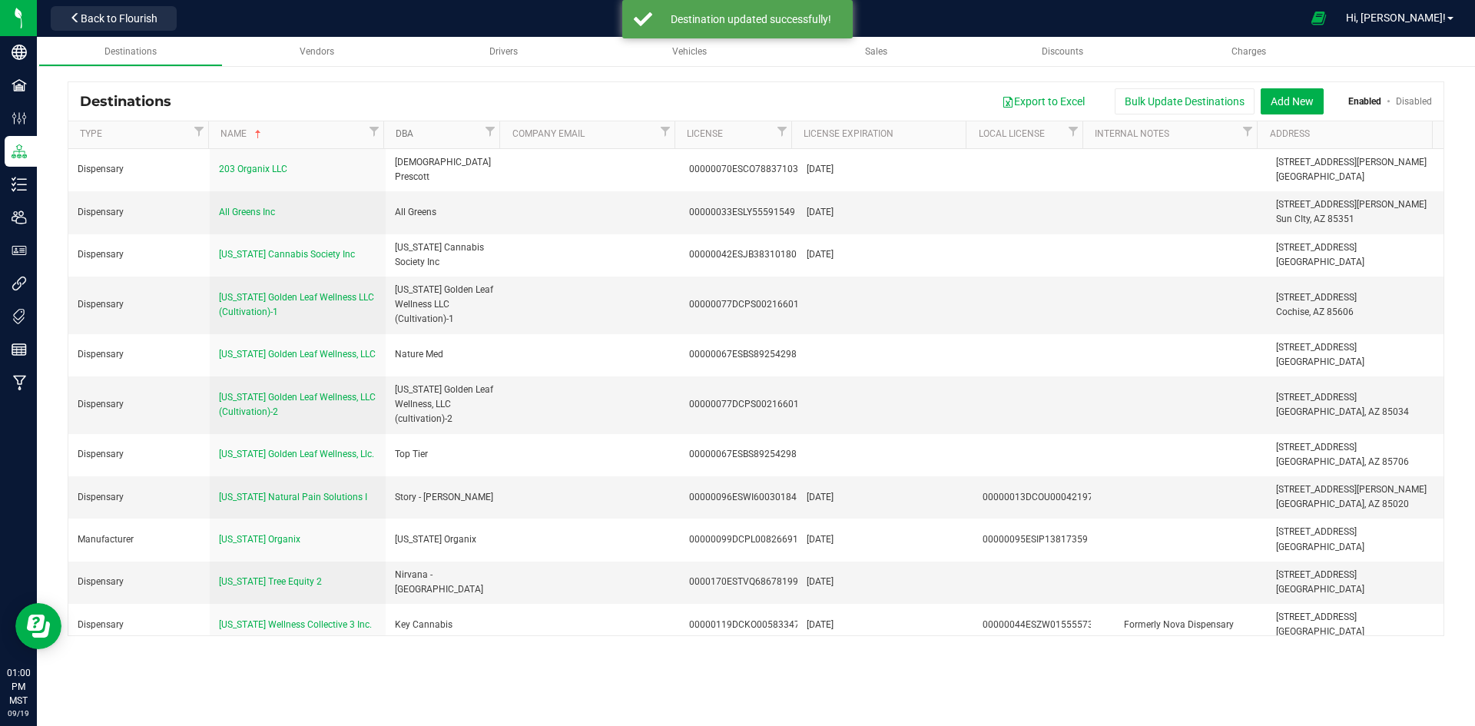
click at [447, 136] on link "DBA" at bounding box center [438, 134] width 85 height 12
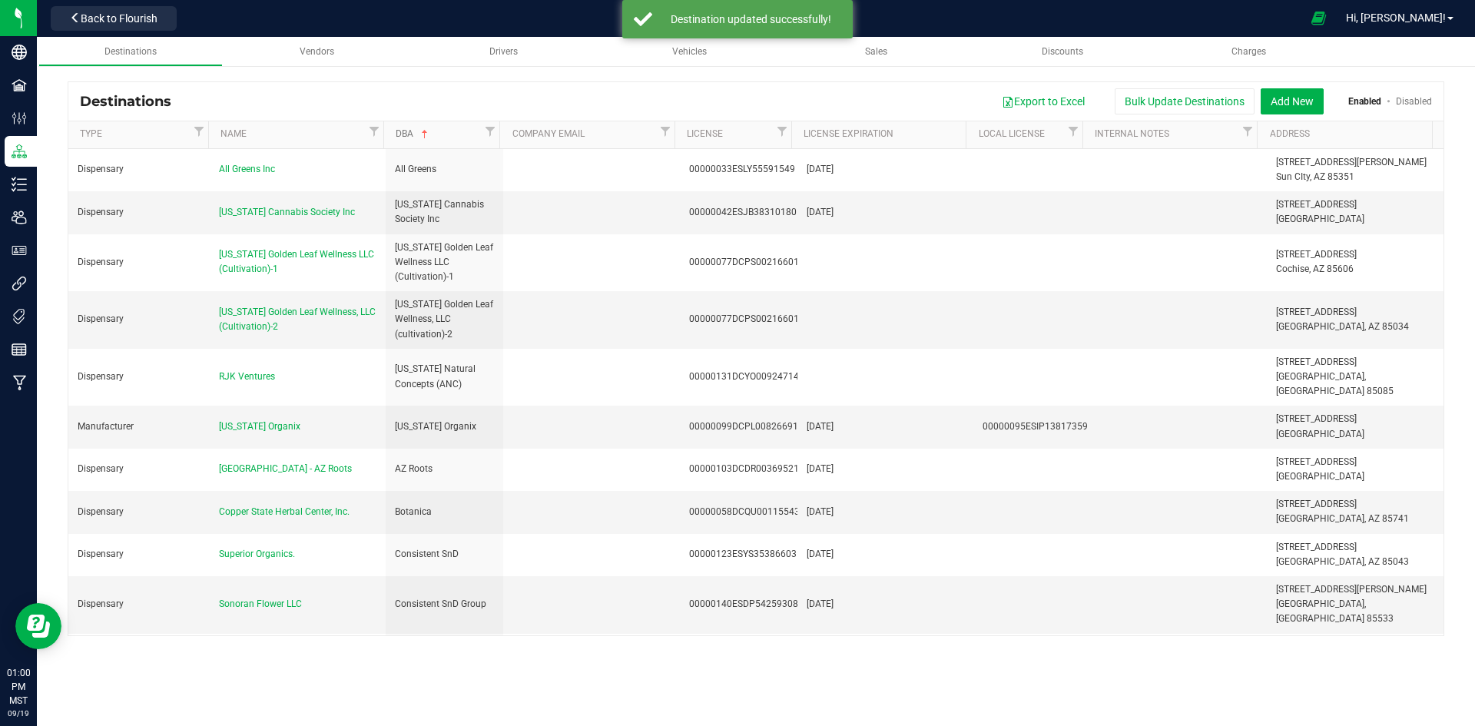
click at [447, 136] on link "DBA" at bounding box center [438, 134] width 85 height 12
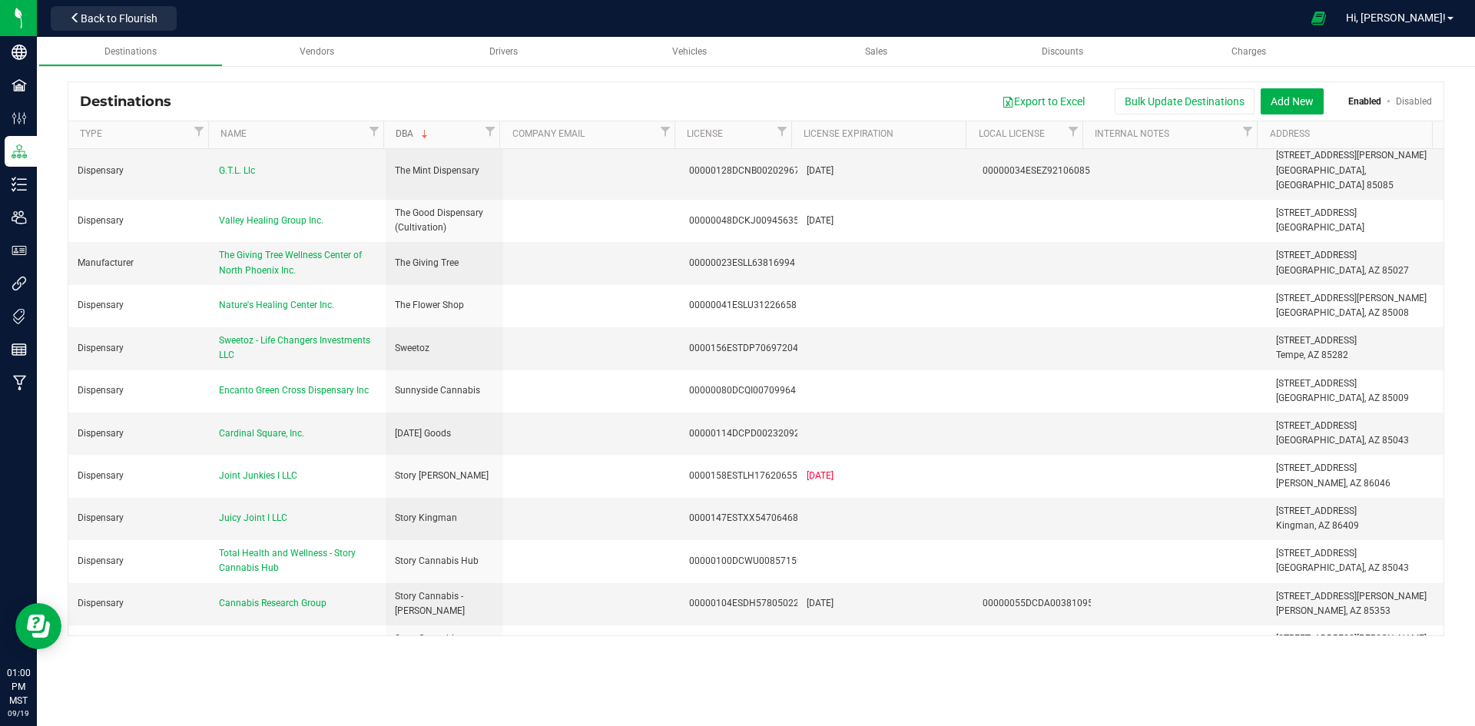
scroll to position [1537, 0]
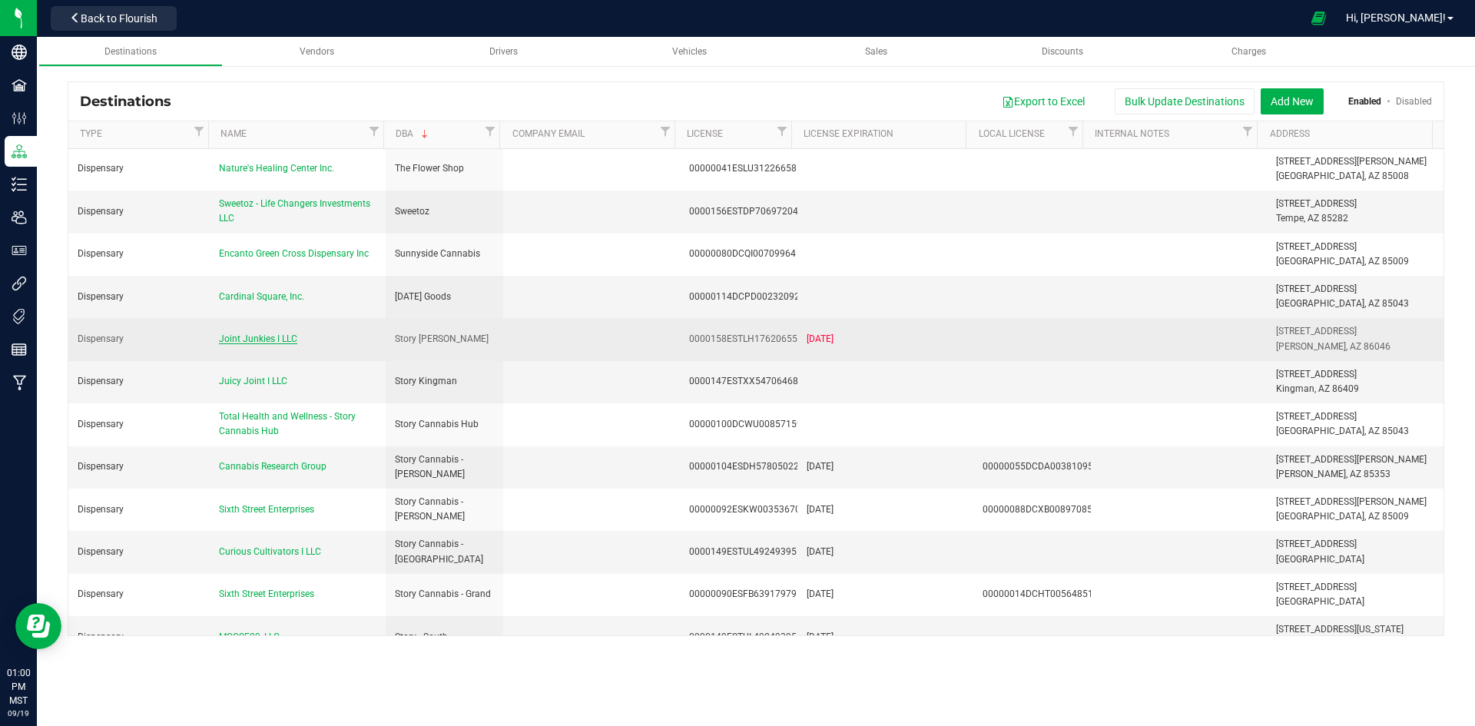
click at [274, 333] on span "Joint Junkies I LLC" at bounding box center [258, 338] width 78 height 11
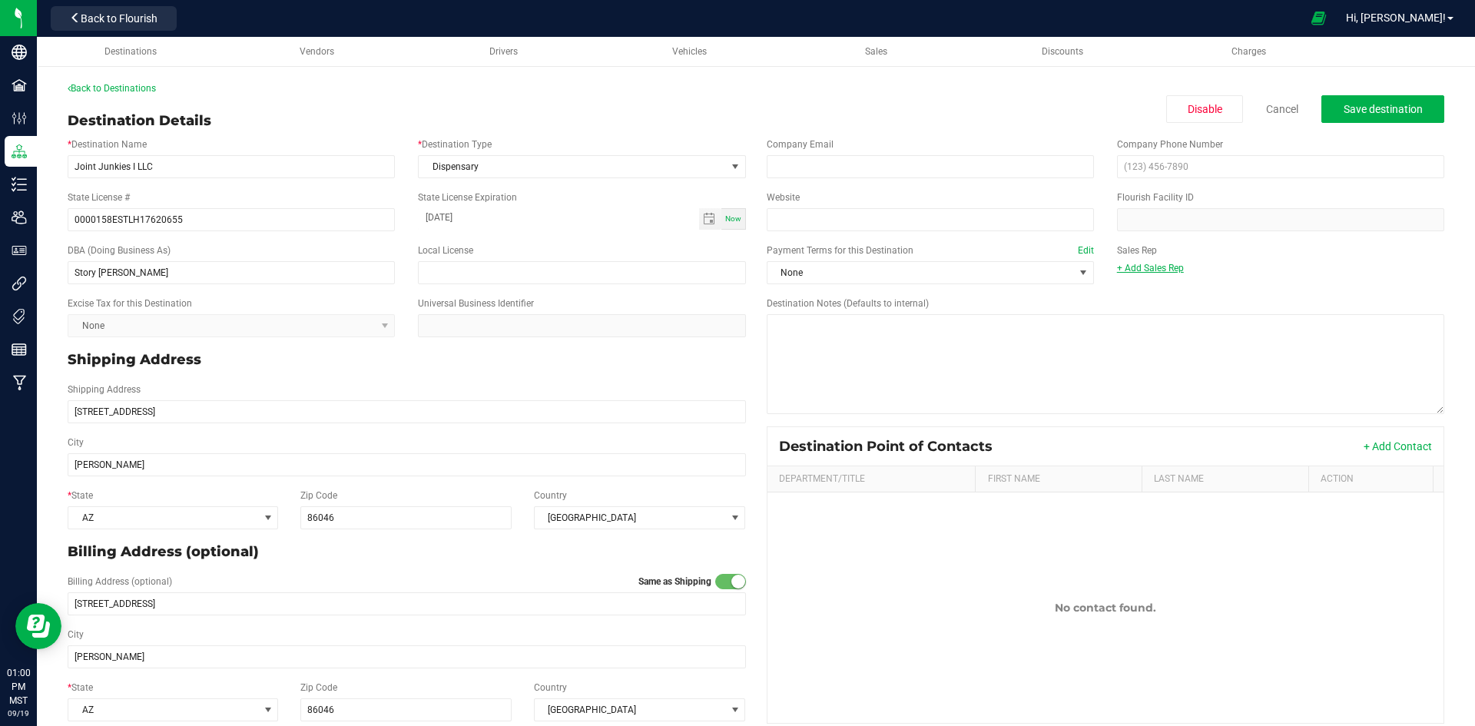
click at [1120, 269] on link "+ Add Sales Rep" at bounding box center [1150, 268] width 67 height 11
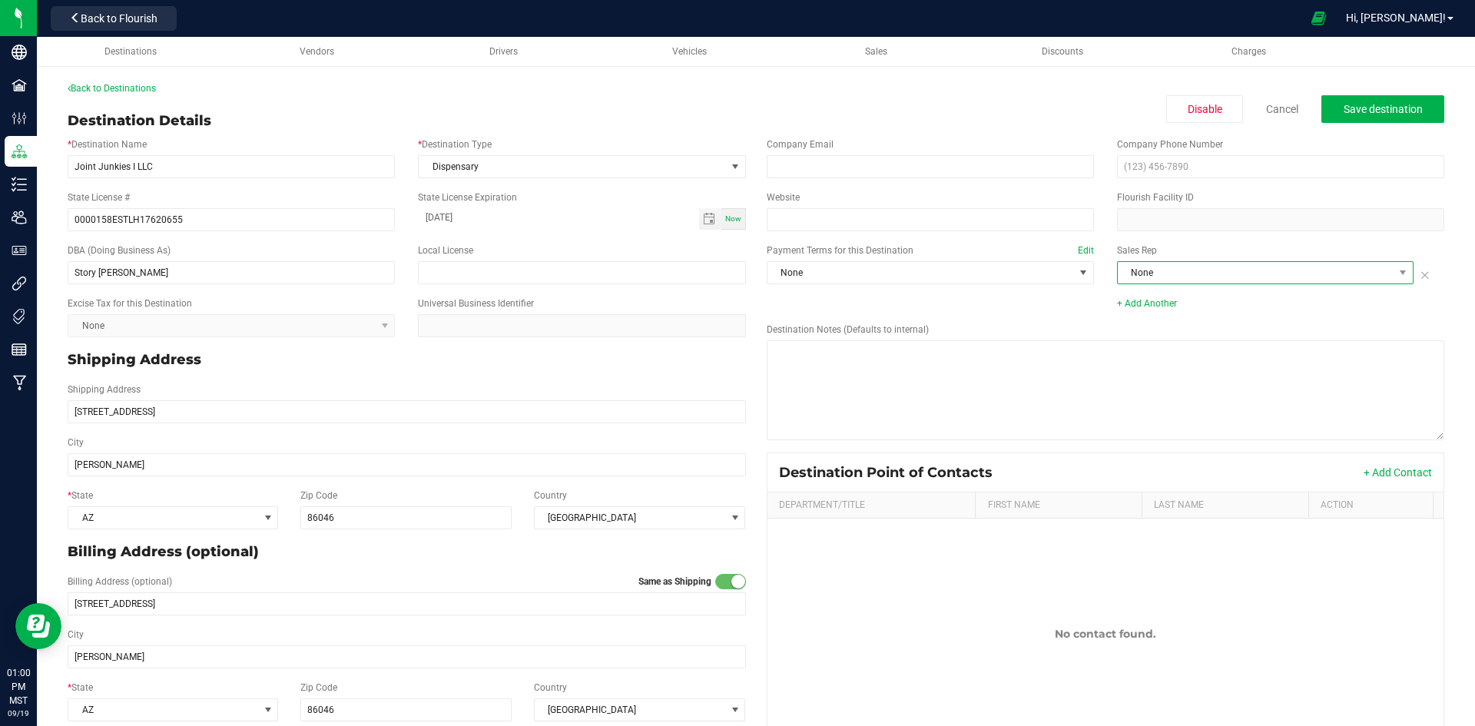
click at [1137, 279] on span "None" at bounding box center [1256, 273] width 276 height 22
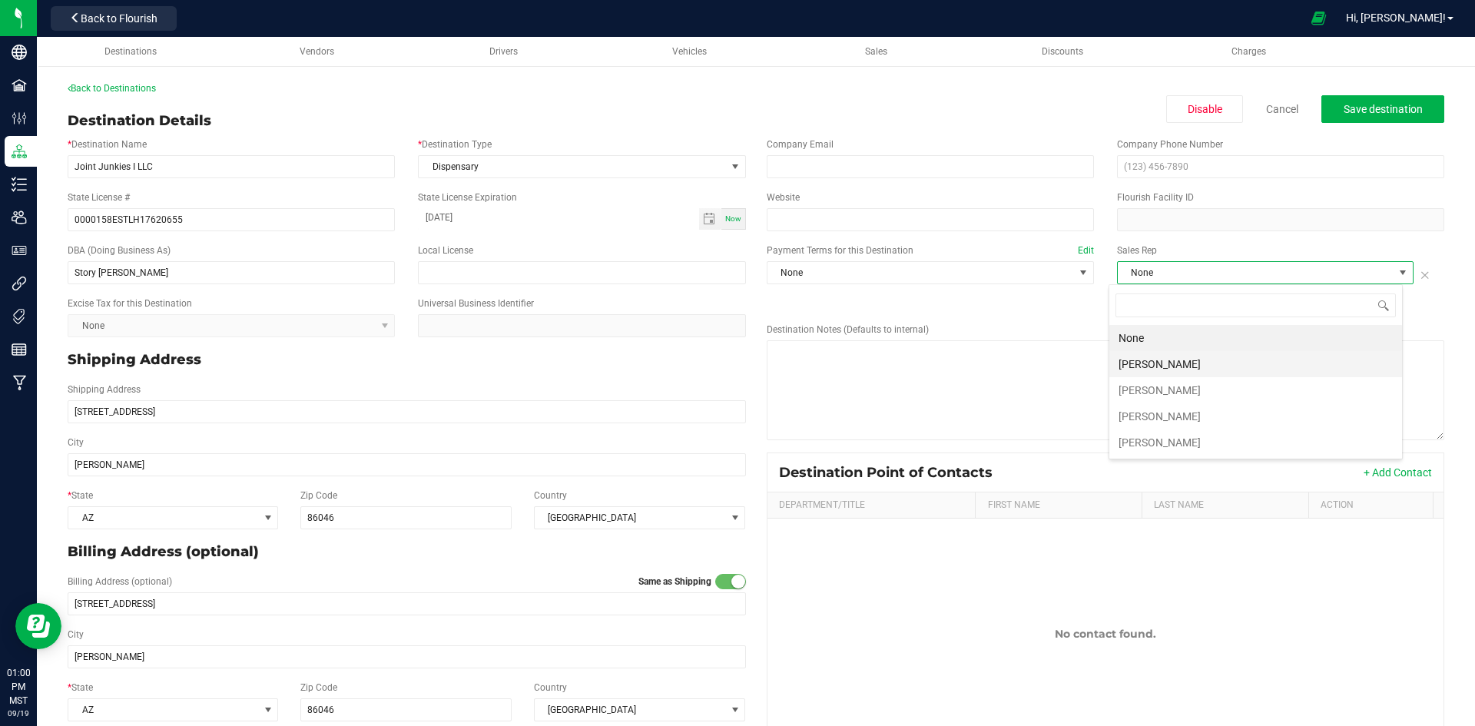
click at [1163, 360] on li "[PERSON_NAME]" at bounding box center [1256, 364] width 293 height 26
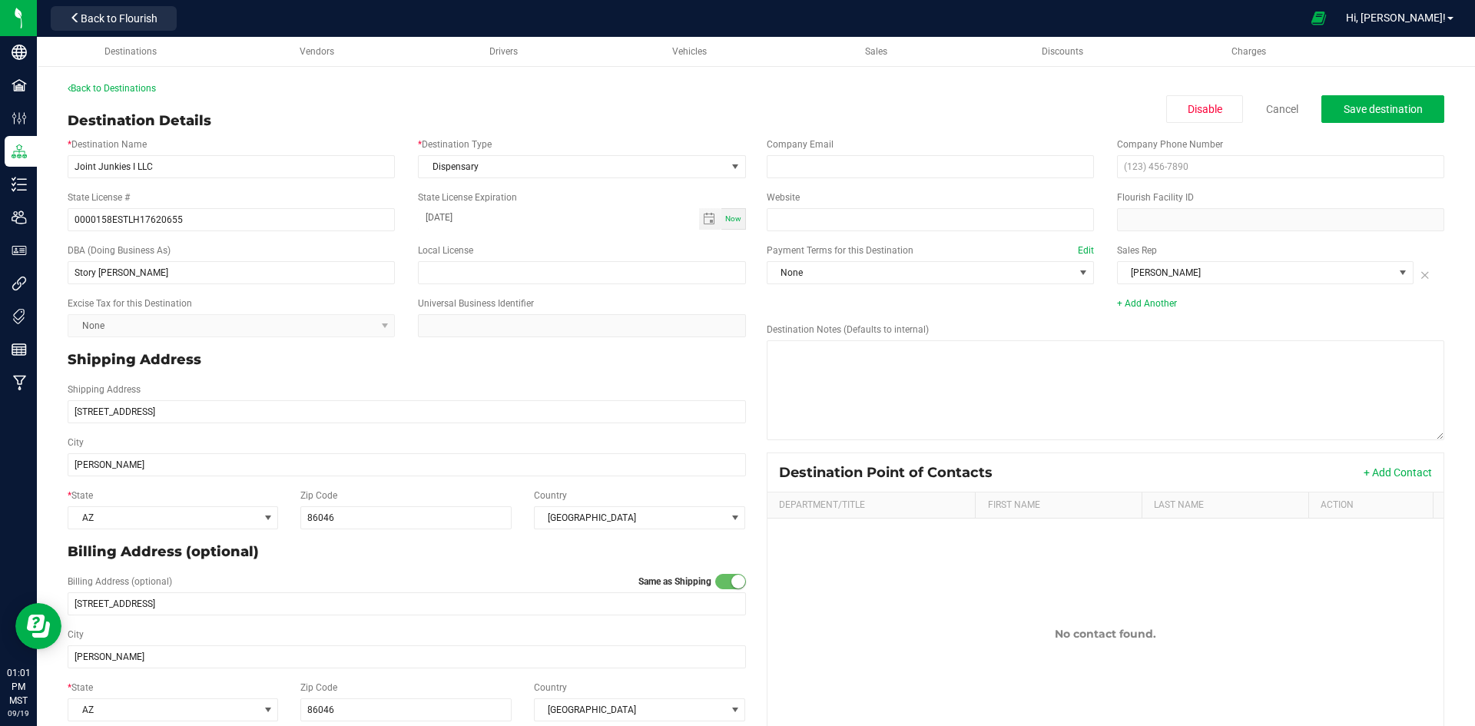
drag, startPoint x: 313, startPoint y: 238, endPoint x: 351, endPoint y: 246, distance: 39.2
click at [313, 238] on div "DBA (Doing Business As) Story Williams Local License" at bounding box center [407, 263] width 702 height 53
click at [699, 225] on span "Toggle calendar" at bounding box center [710, 219] width 22 height 22
click at [508, 248] on span "April 2024" at bounding box center [497, 247] width 46 height 23
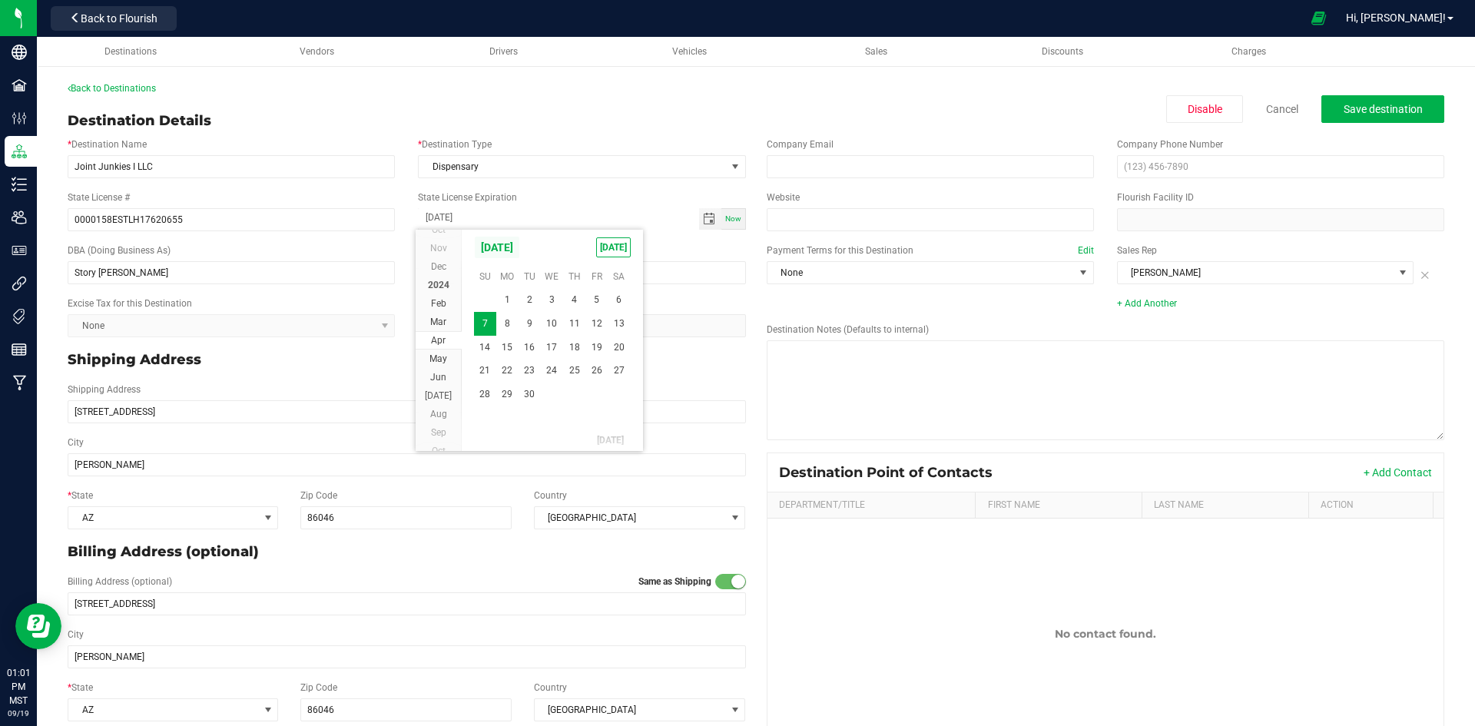
scroll to position [14520, 0]
click at [499, 250] on span "2024" at bounding box center [493, 247] width 38 height 23
click at [521, 315] on span "2026" at bounding box center [521, 313] width 32 height 32
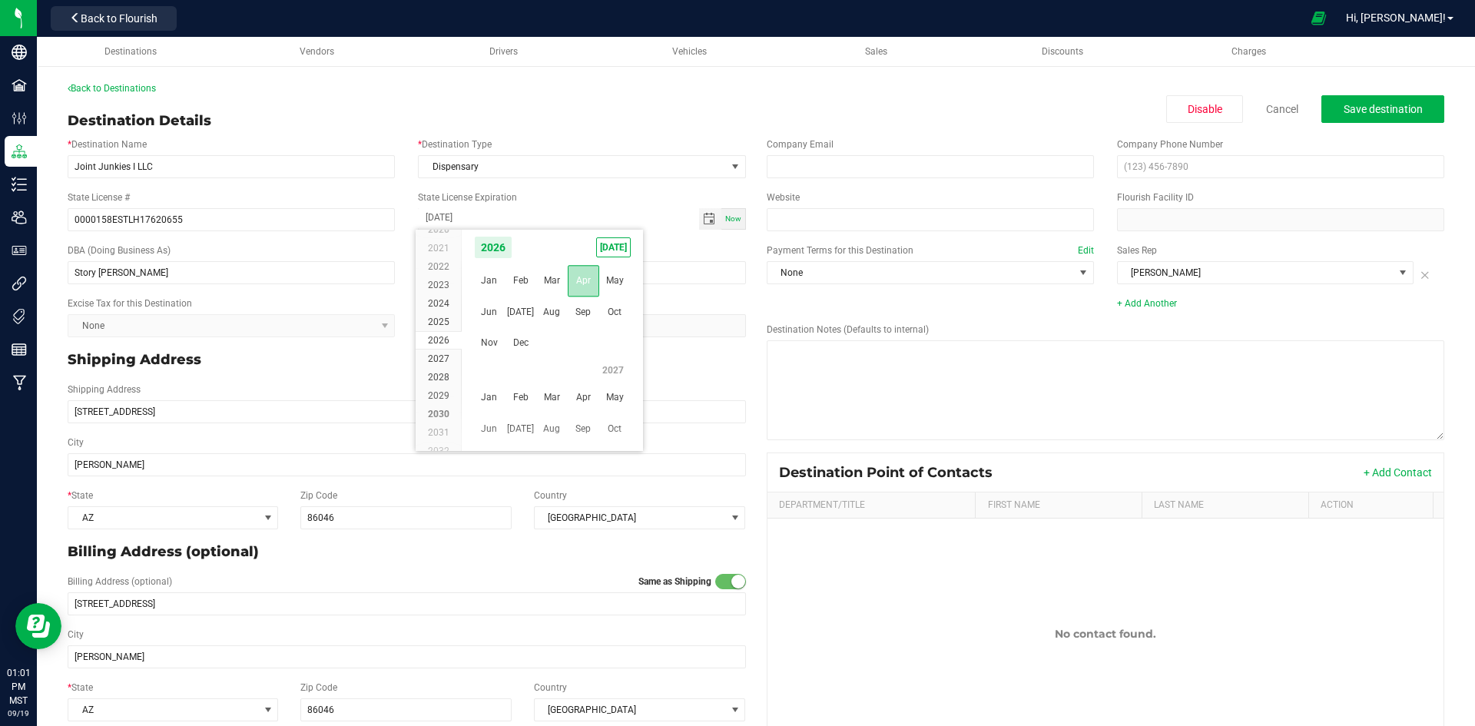
click at [583, 280] on span "Apr" at bounding box center [584, 281] width 32 height 32
click at [533, 323] on span "7" at bounding box center [530, 324] width 22 height 24
type input "04-07-2026"
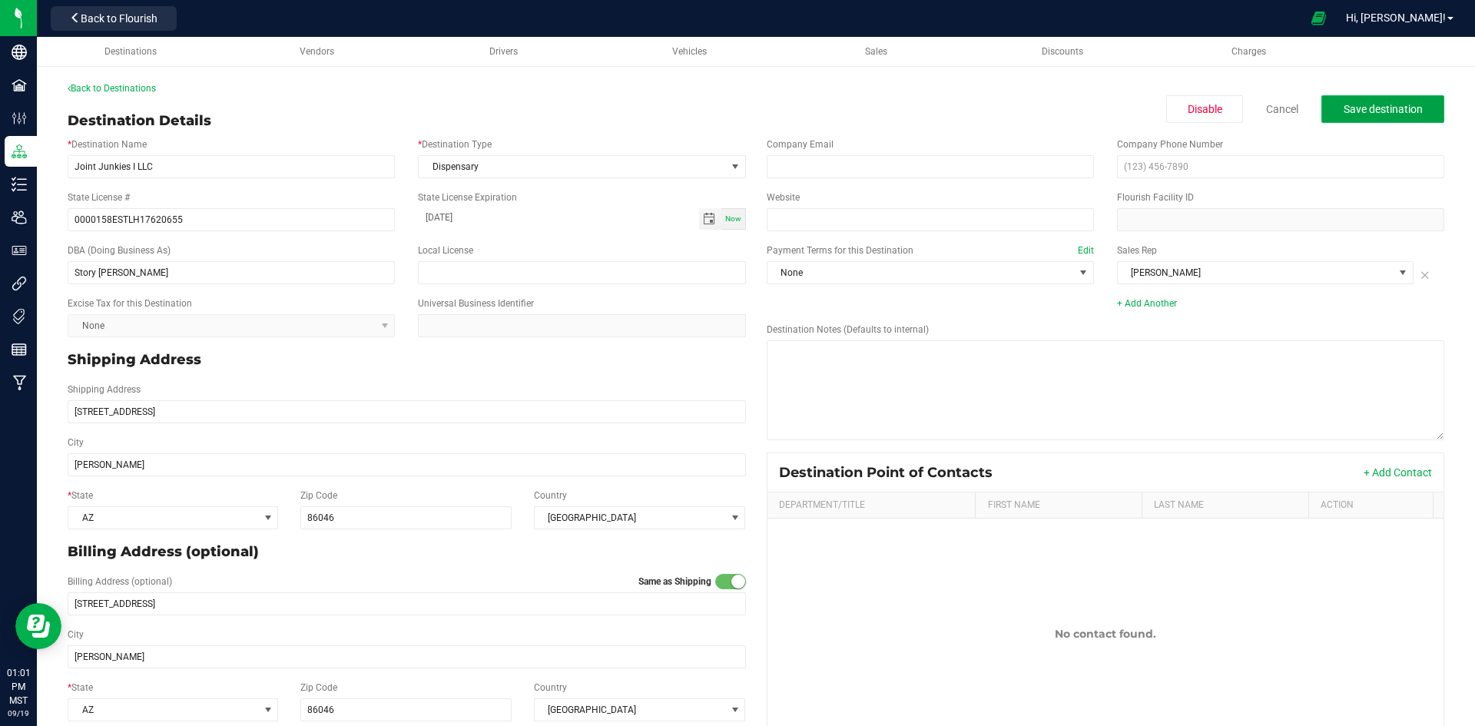
click at [1348, 108] on span "Save destination" at bounding box center [1383, 109] width 79 height 12
click at [127, 98] on div "Back to Destinations Destination Details Disable Cancel Save destination * Dest…" at bounding box center [756, 418] width 1377 height 675
click at [134, 84] on link "Back to Destinations" at bounding box center [112, 88] width 88 height 11
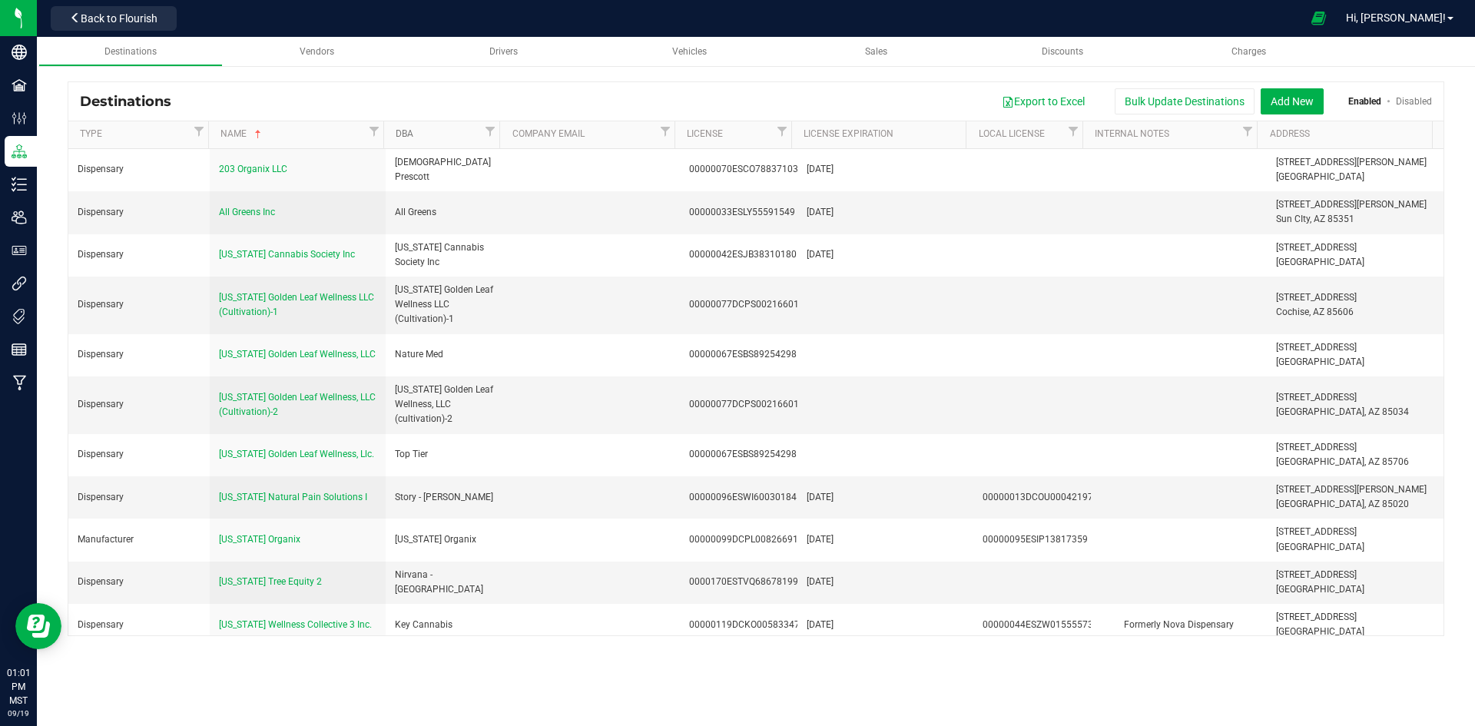
click at [428, 135] on link "DBA" at bounding box center [438, 134] width 85 height 12
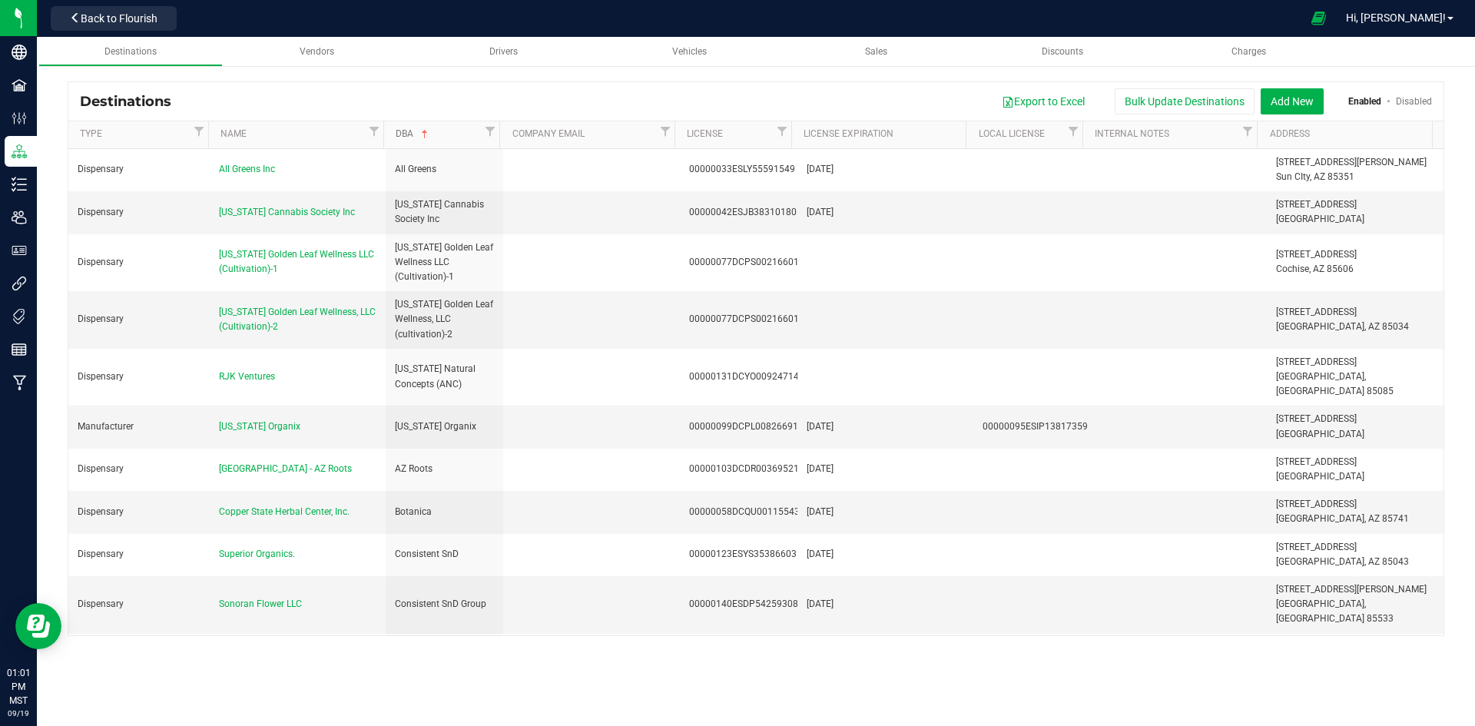
click at [428, 135] on span at bounding box center [425, 134] width 12 height 12
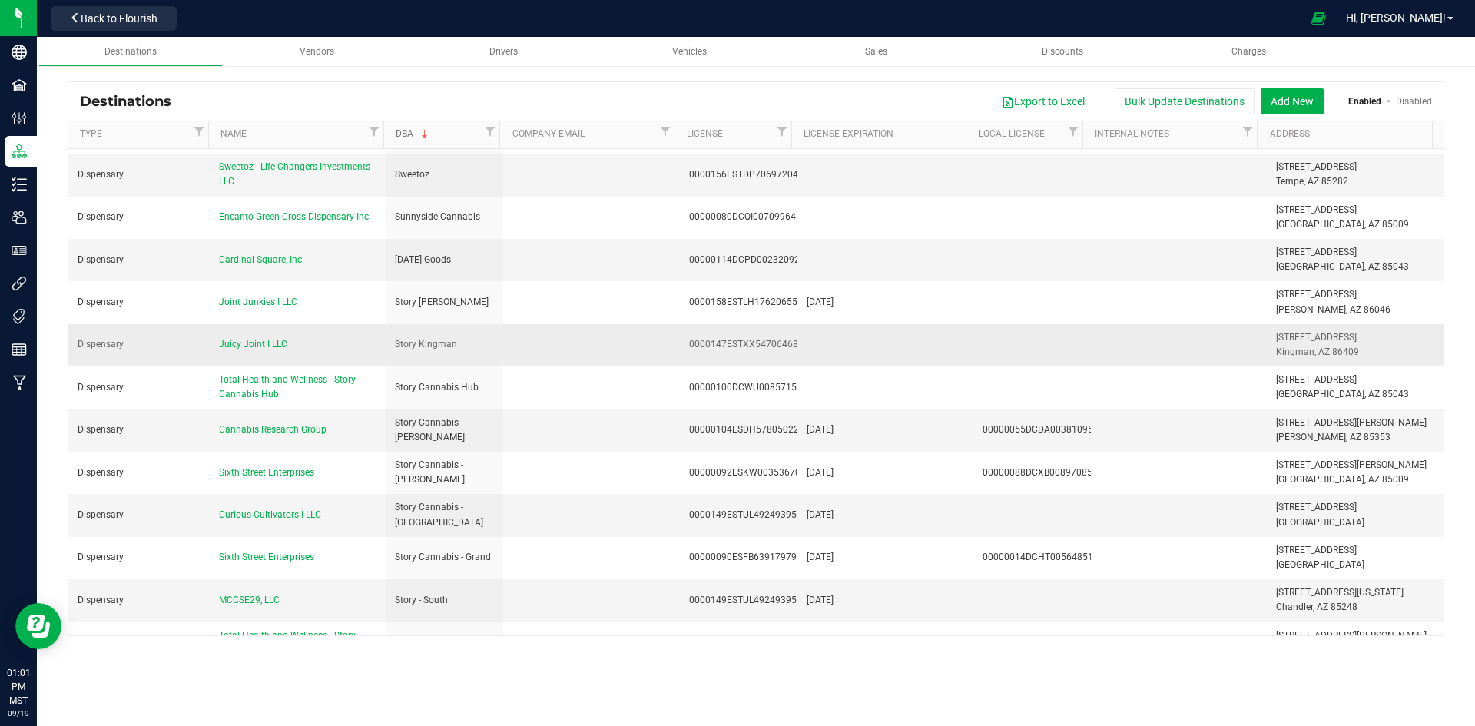
scroll to position [1537, 0]
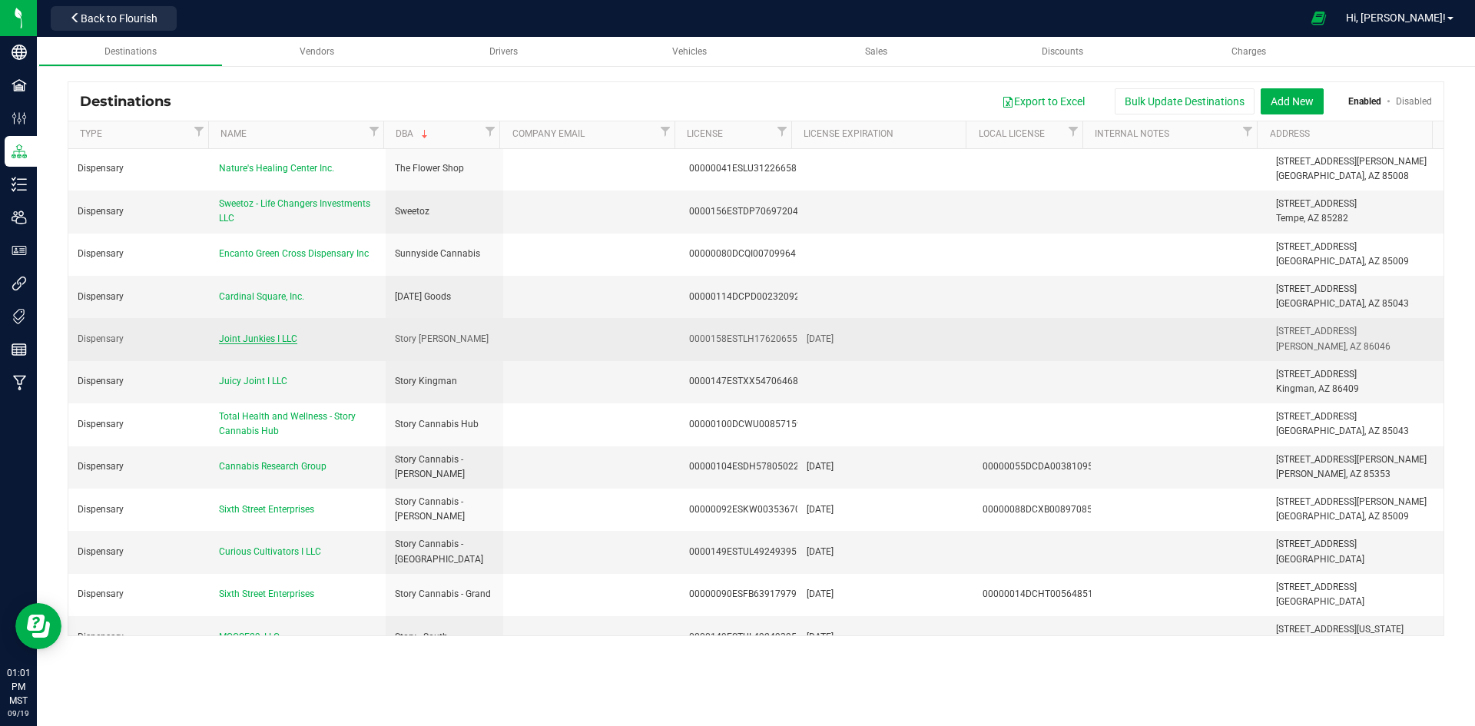
click at [253, 333] on span "Joint Junkies I LLC" at bounding box center [258, 338] width 78 height 11
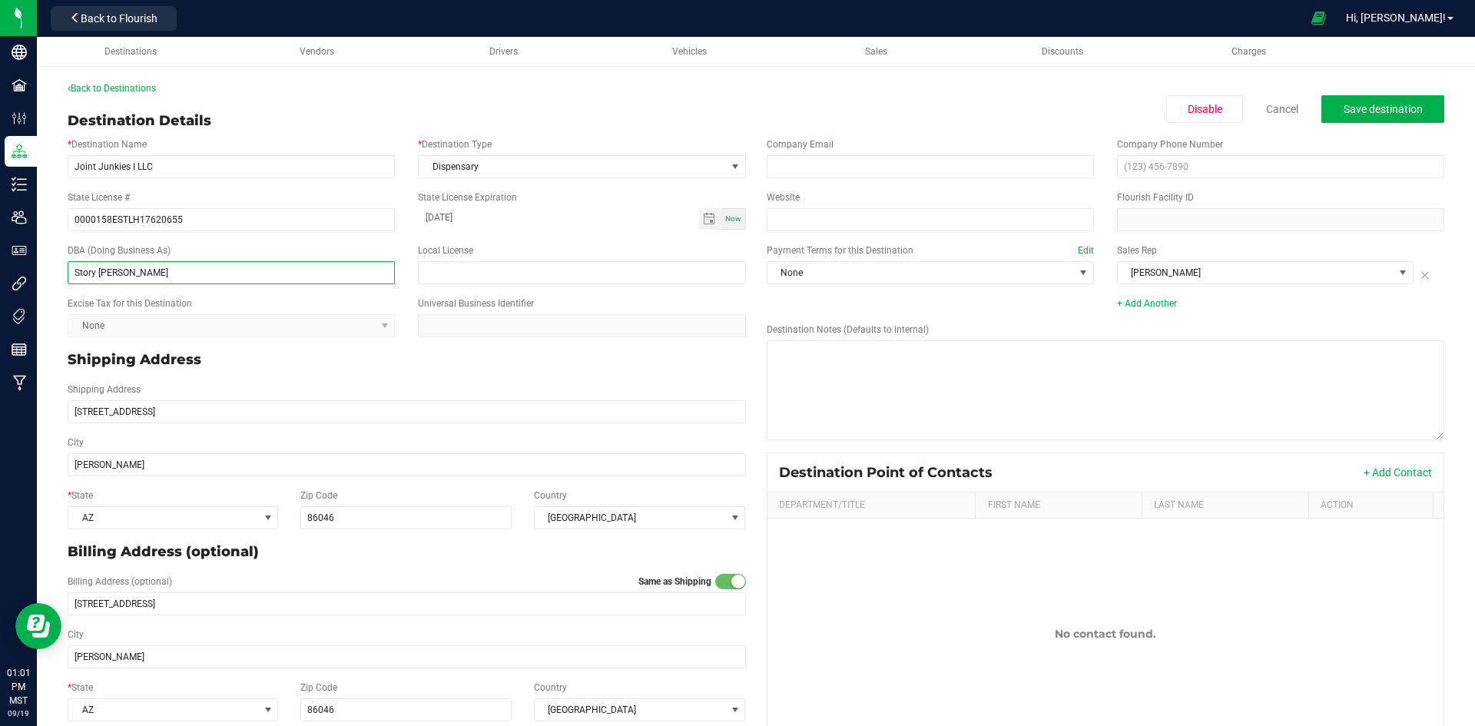
click at [100, 270] on input "Story Williams" at bounding box center [231, 272] width 327 height 23
type input "Story [PERSON_NAME]"
click at [1328, 114] on button "Save destination" at bounding box center [1383, 109] width 123 height 28
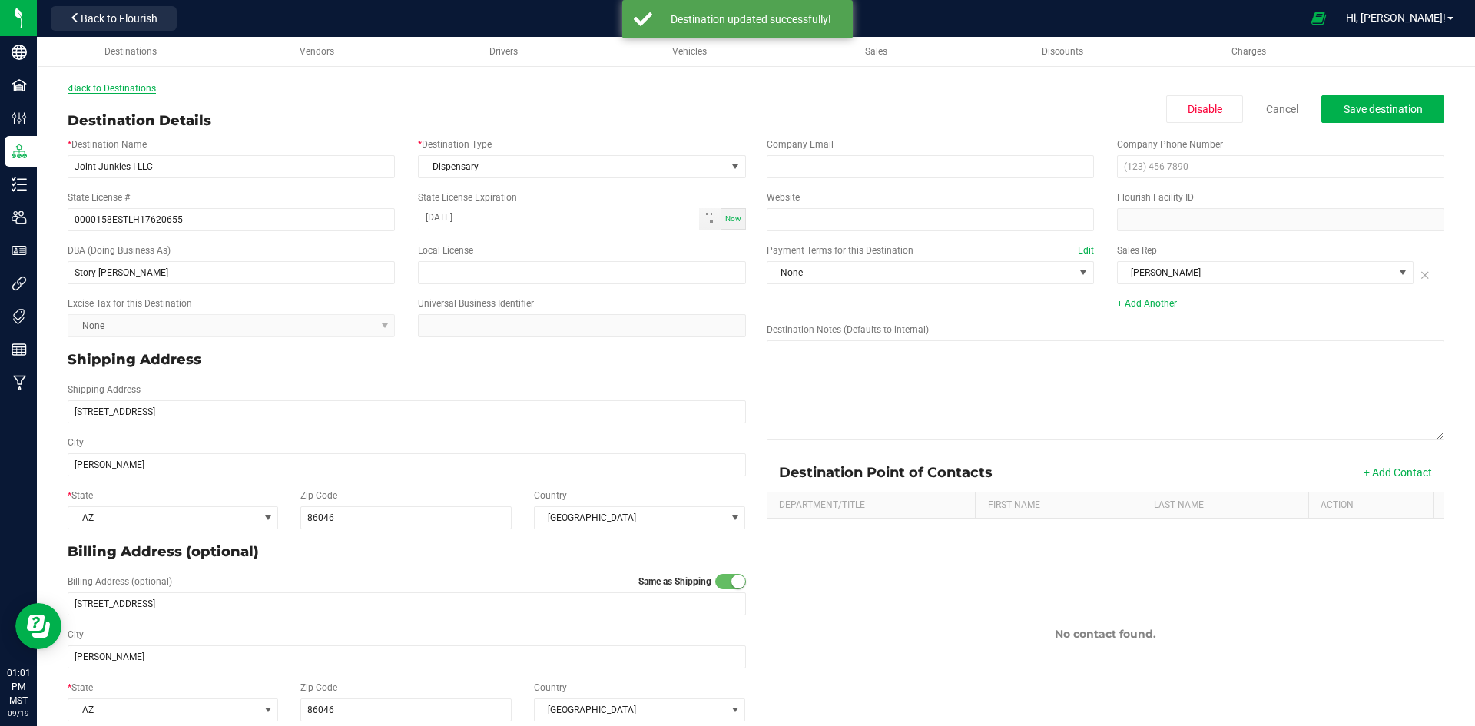
click at [141, 85] on link "Back to Destinations" at bounding box center [112, 88] width 88 height 11
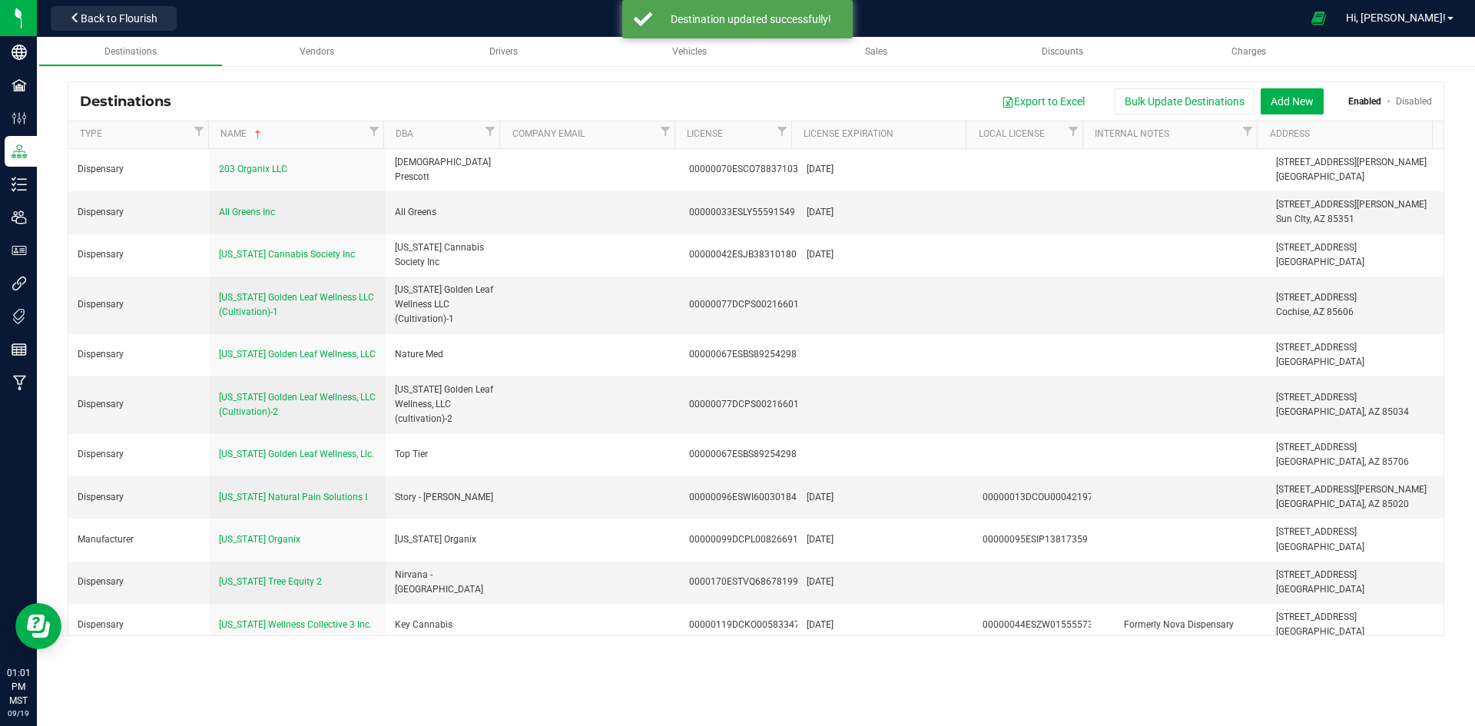
click at [429, 141] on th "DBA" at bounding box center [441, 135] width 117 height 28
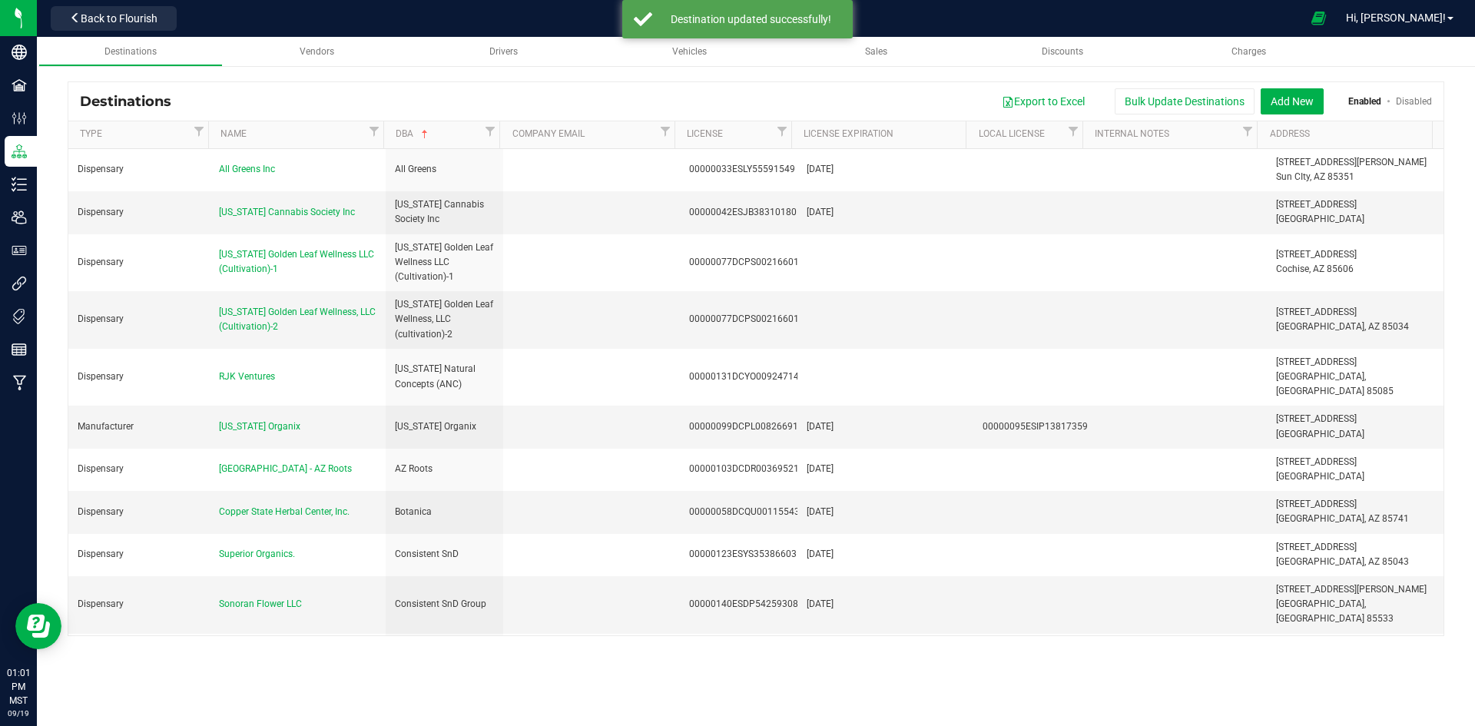
click at [429, 141] on th "DBA" at bounding box center [441, 135] width 117 height 28
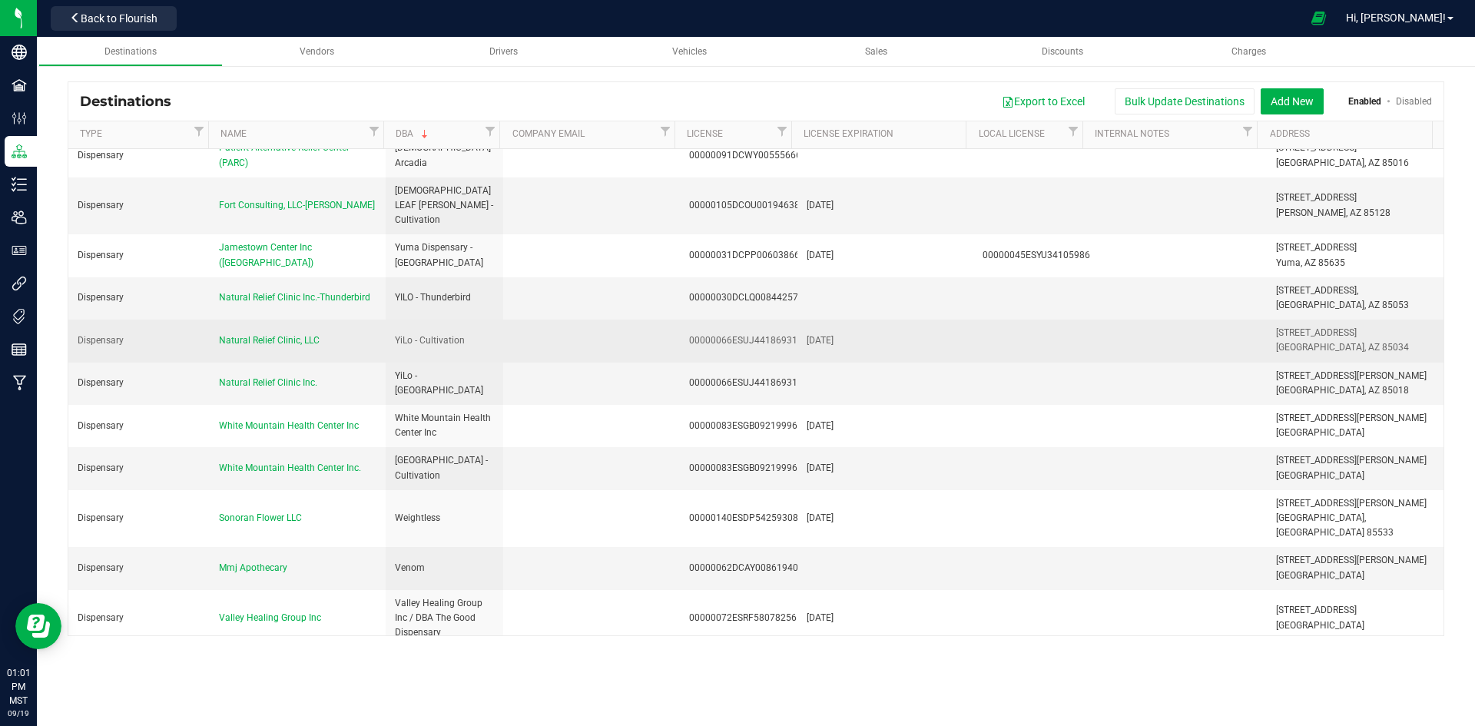
scroll to position [768, 0]
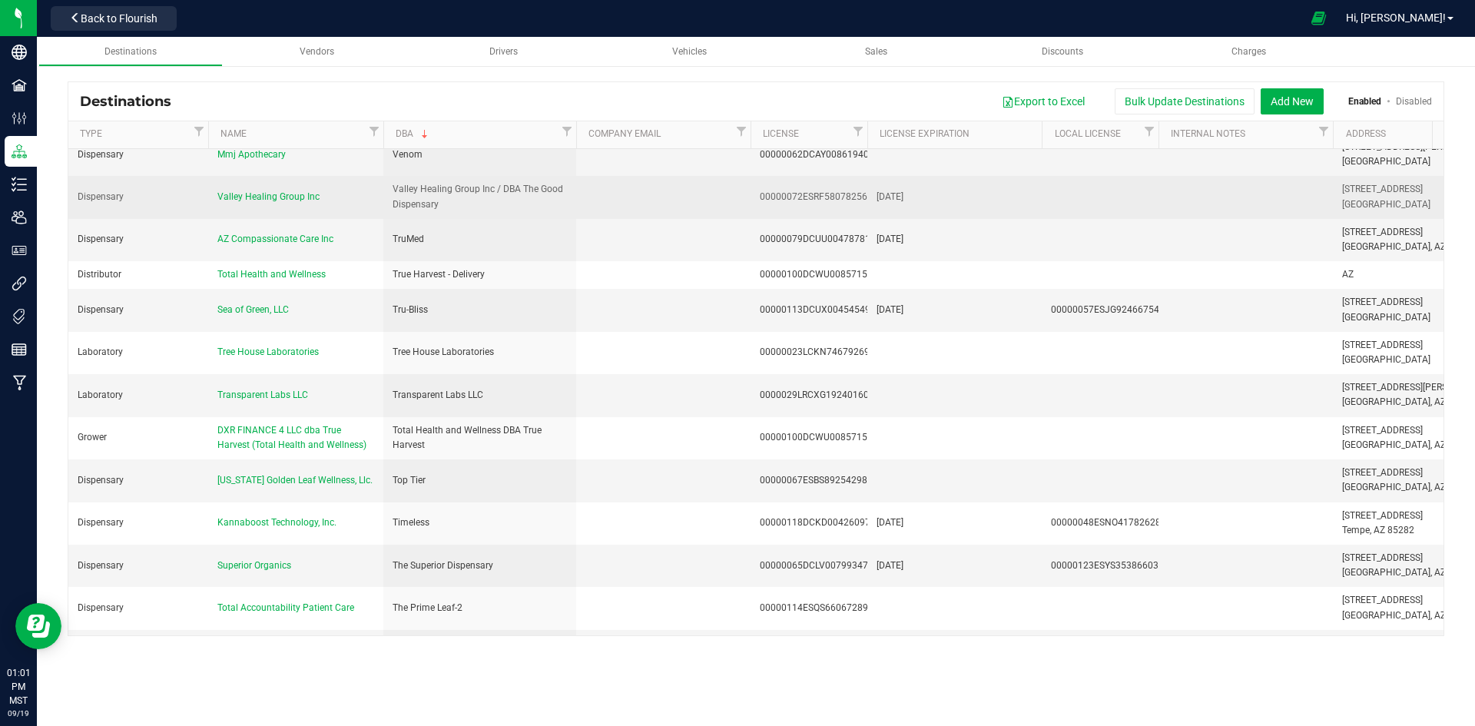
drag, startPoint x: 496, startPoint y: 137, endPoint x: 589, endPoint y: 148, distance: 92.9
click at [589, 148] on div "Destinations Export to Excel Bulk Update Destinations Add New Enabled Disabled …" at bounding box center [756, 358] width 1377 height 555
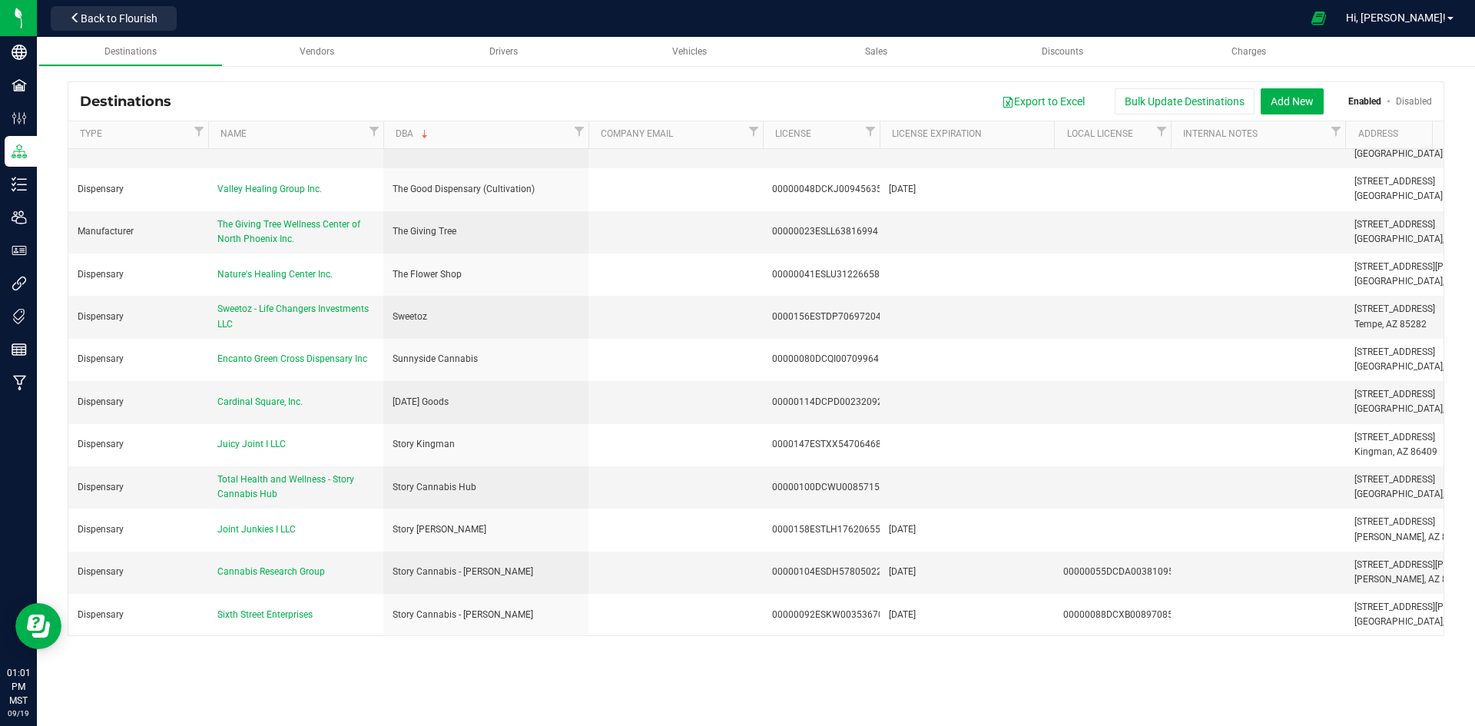
scroll to position [1383, 0]
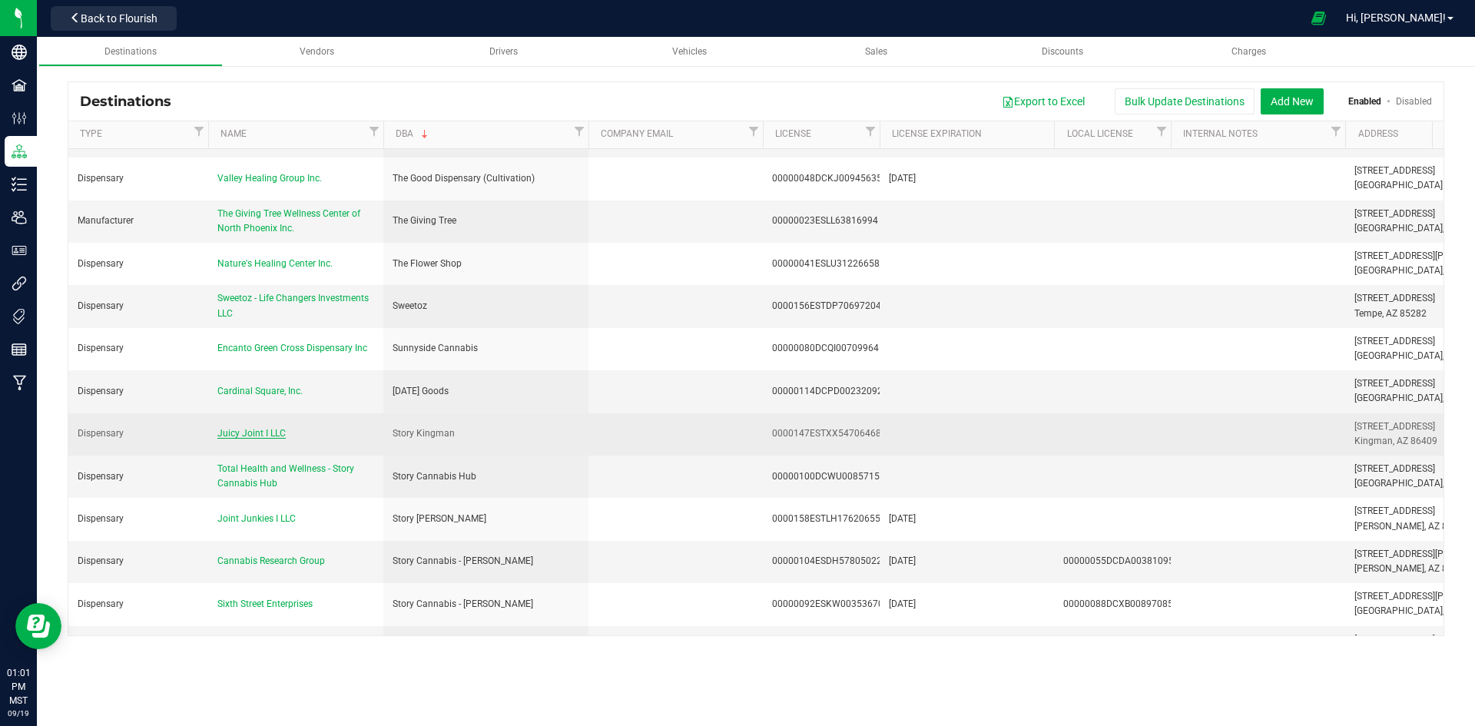
click at [277, 428] on span "Juicy Joint I LLC" at bounding box center [251, 433] width 68 height 11
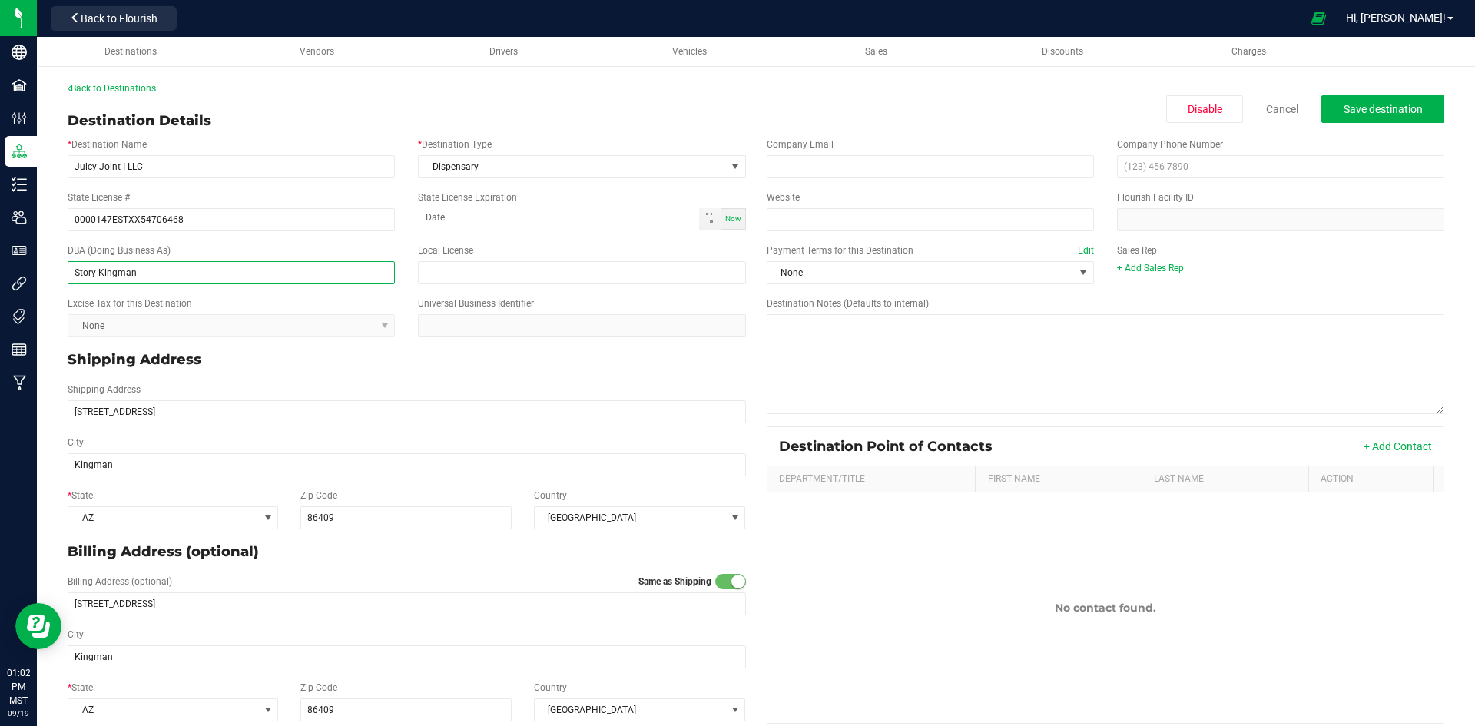
click at [95, 275] on input "Story Kingman" at bounding box center [231, 272] width 327 height 23
type input "Story Cannabis Kingman"
click at [1266, 113] on link "Cancel" at bounding box center [1282, 108] width 32 height 15
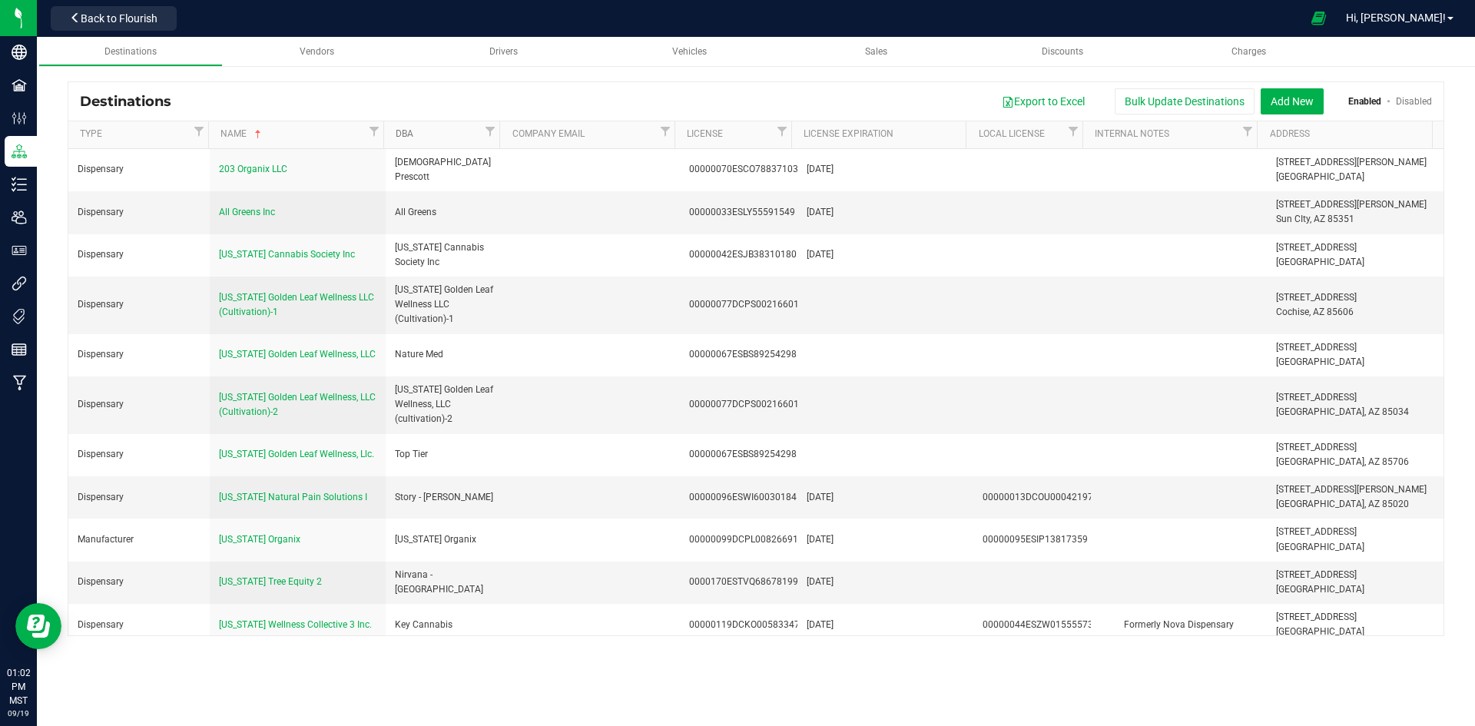
click at [424, 134] on link "DBA" at bounding box center [438, 134] width 85 height 12
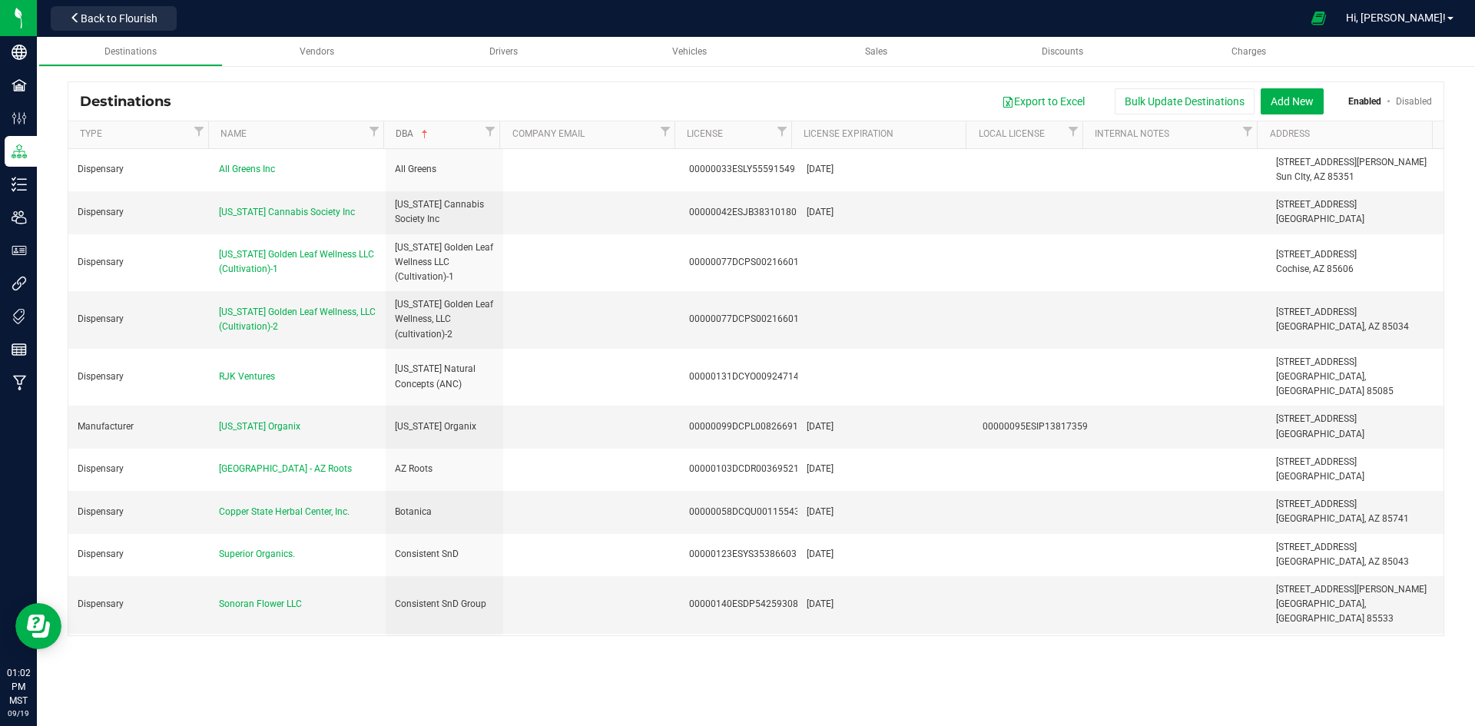
click at [435, 136] on link "DBA" at bounding box center [438, 134] width 85 height 12
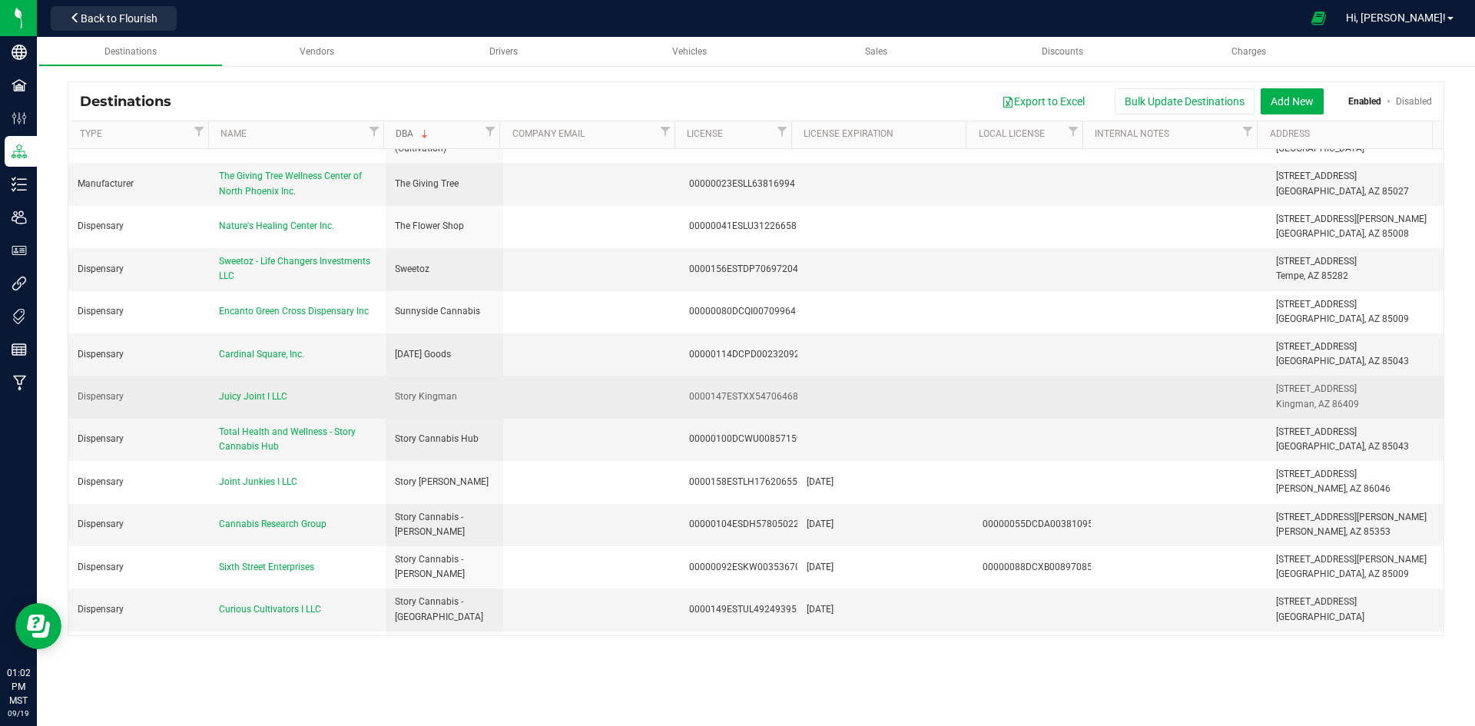
scroll to position [1614, 0]
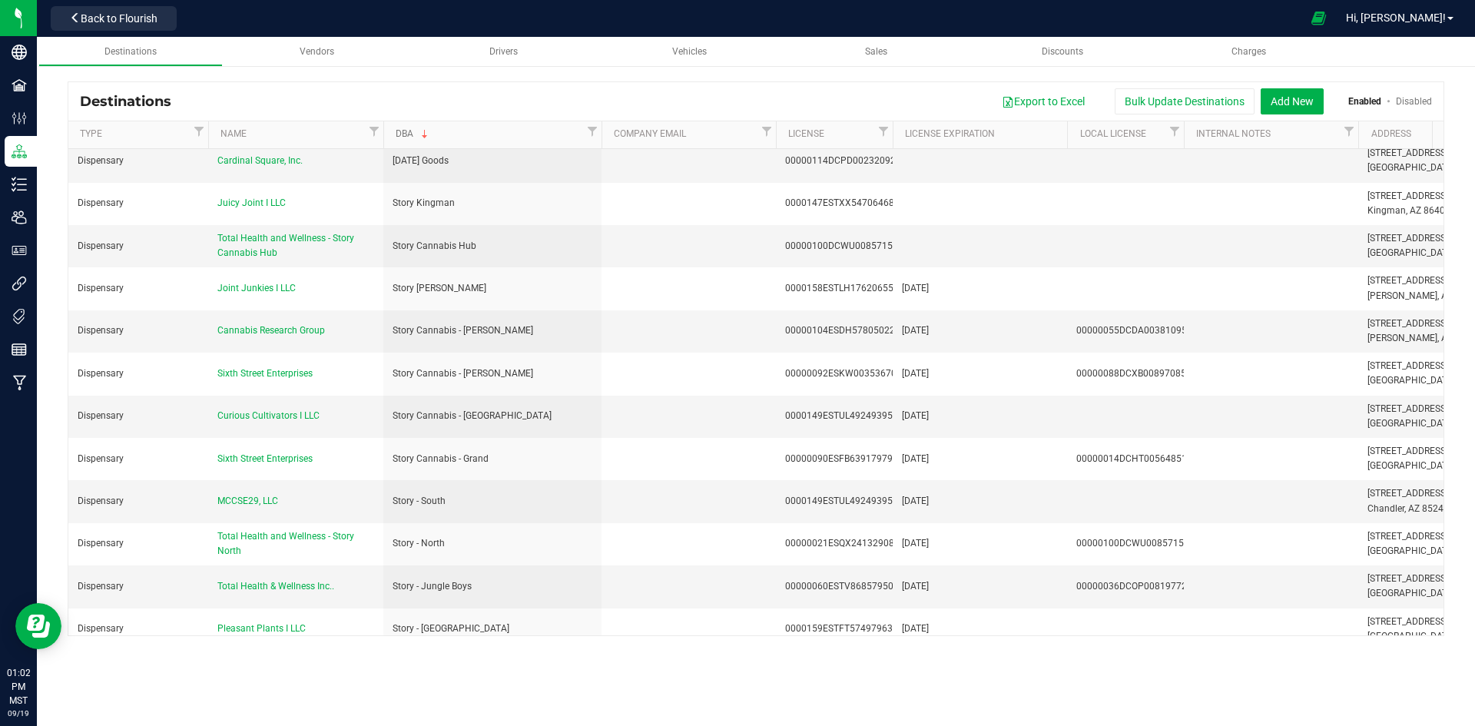
drag, startPoint x: 499, startPoint y: 135, endPoint x: 602, endPoint y: 138, distance: 103.0
click at [602, 138] on div "Type Name DBA Company Email License License Expiration Local License Internal N…" at bounding box center [750, 134] width 1365 height 27
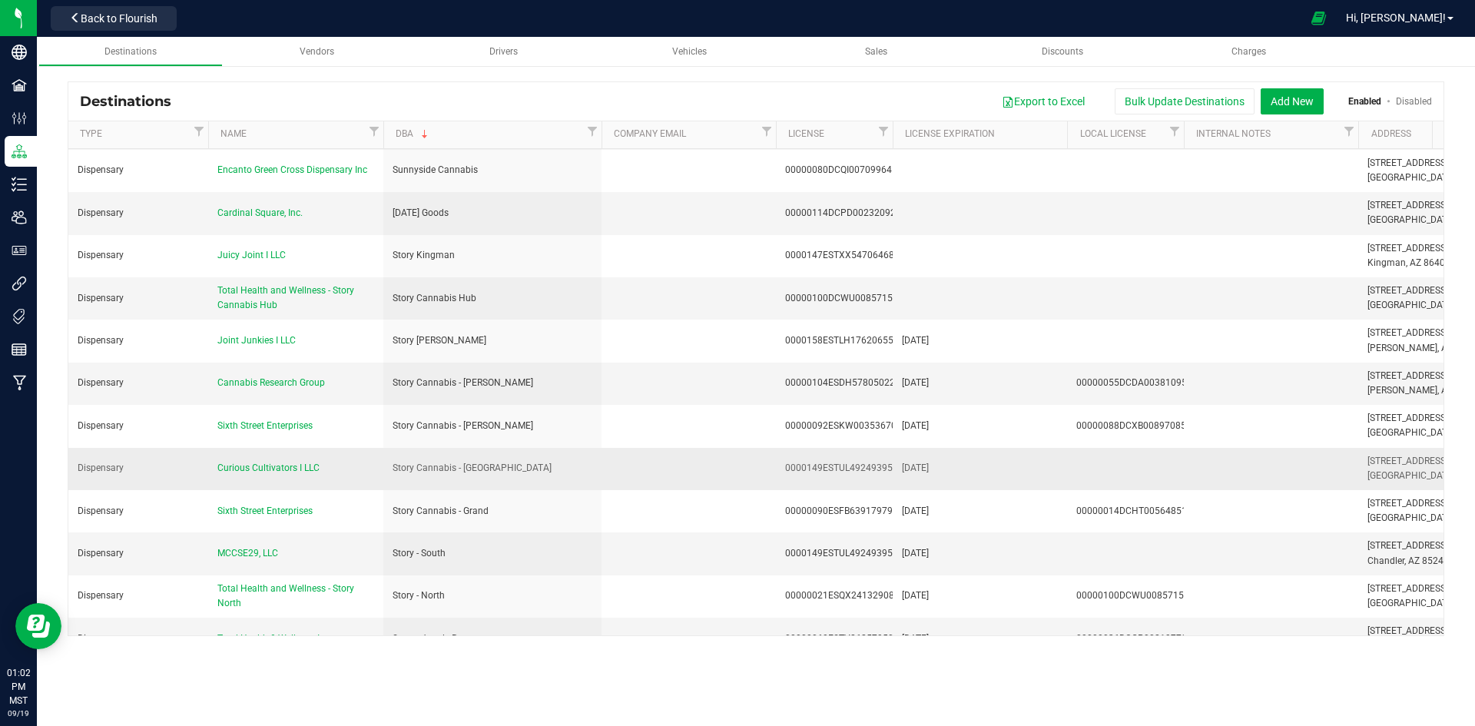
scroll to position [1537, 0]
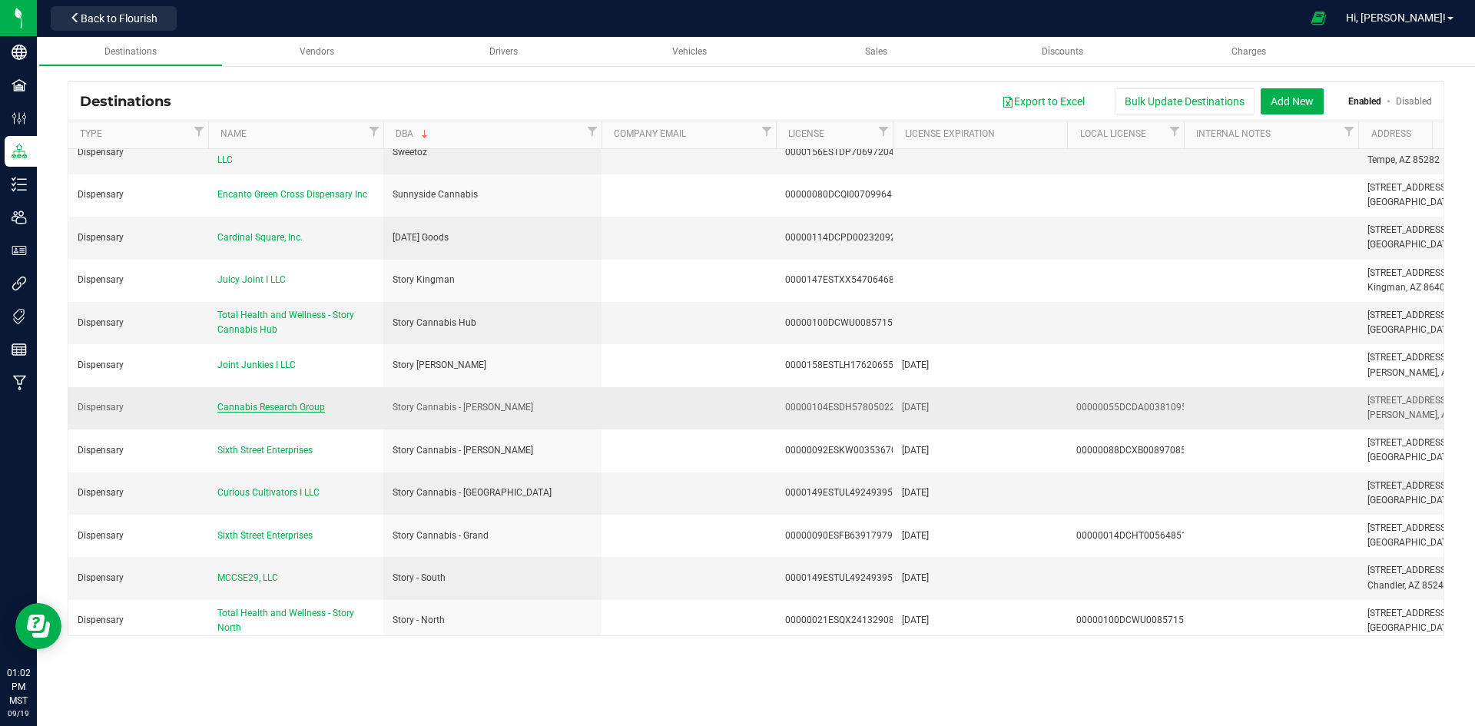
click at [294, 402] on span "Cannabis Research Group" at bounding box center [271, 407] width 108 height 11
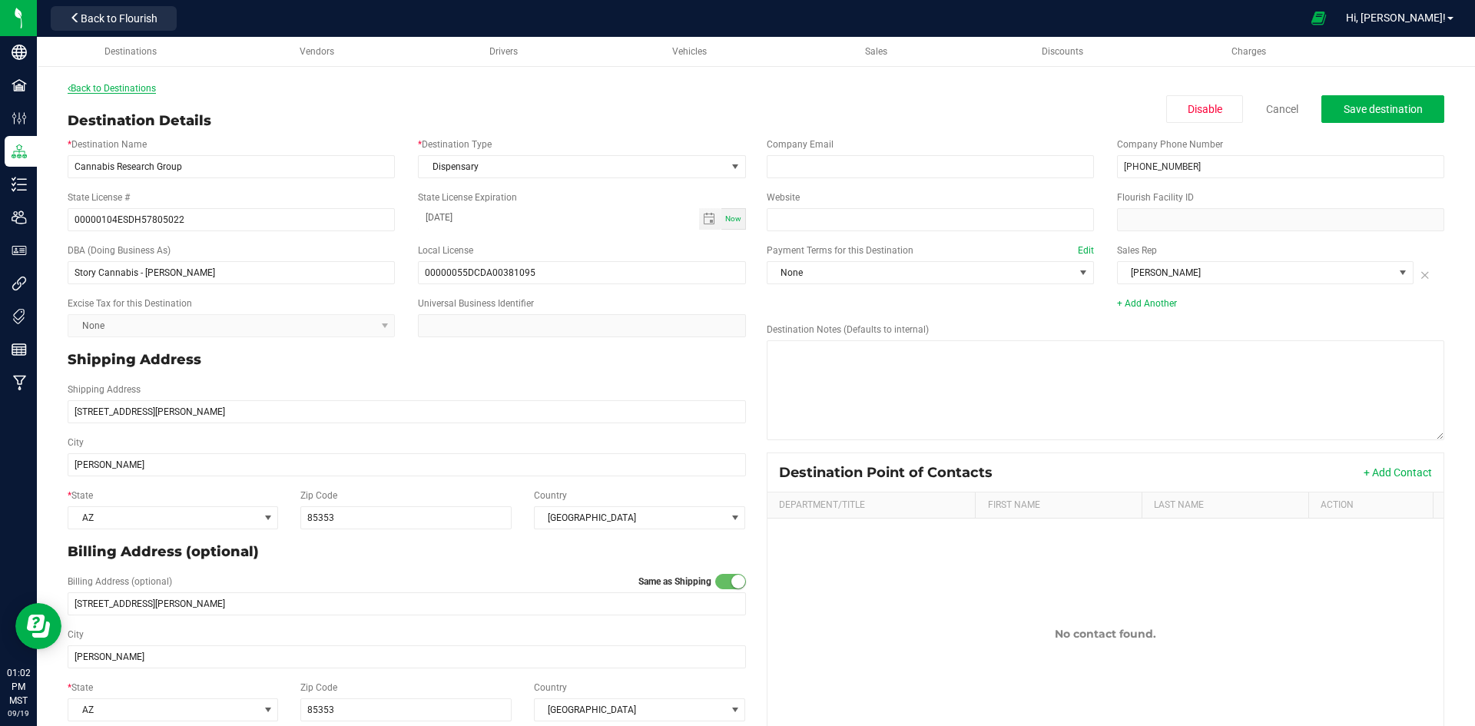
click at [108, 88] on link "Back to Destinations" at bounding box center [112, 88] width 88 height 11
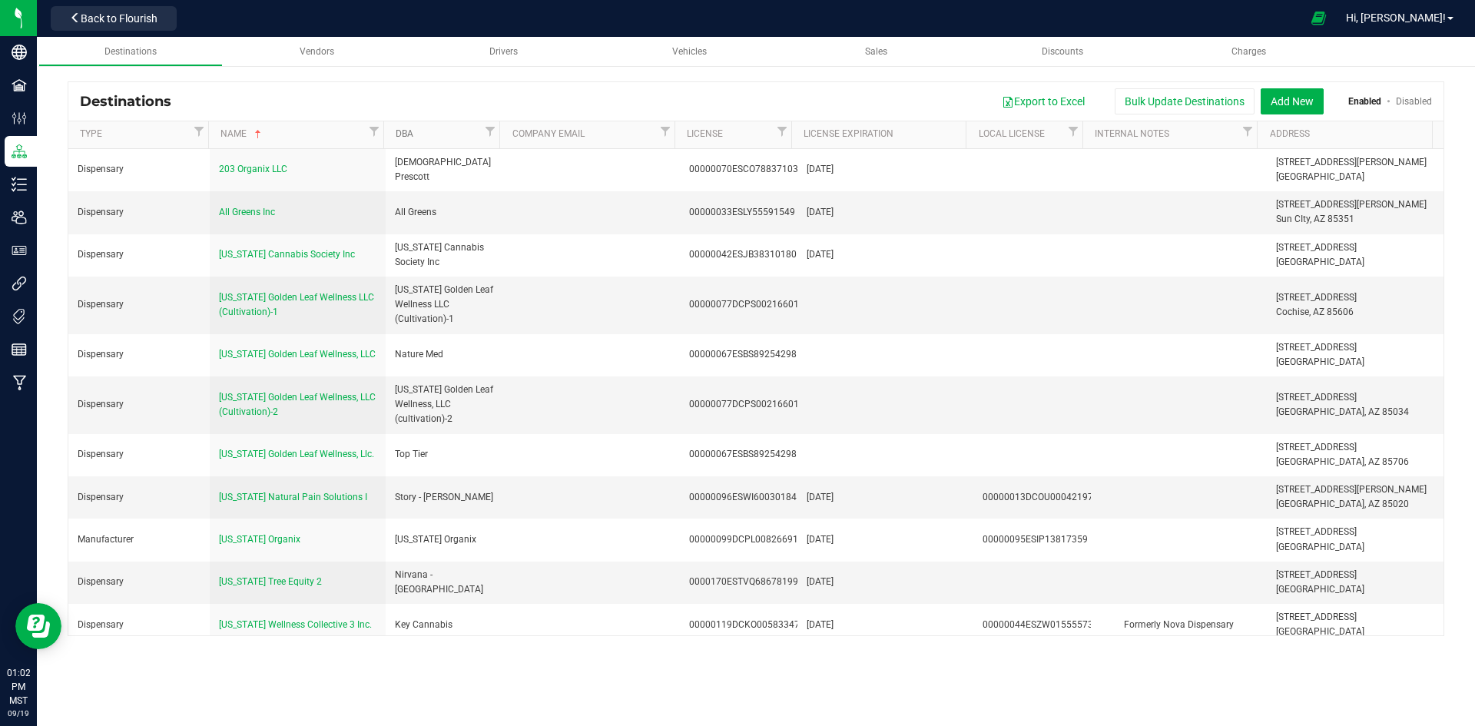
click at [430, 140] on link "DBA" at bounding box center [438, 134] width 85 height 12
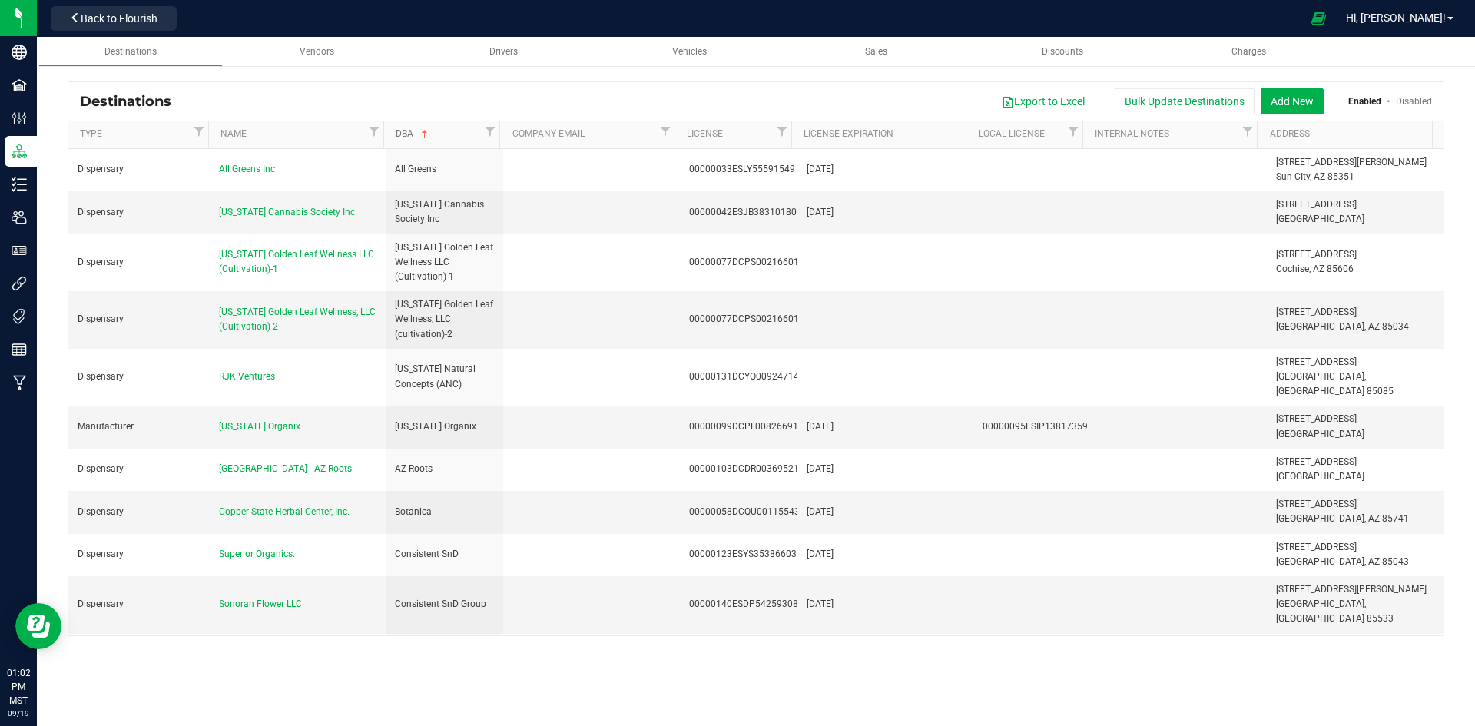
click at [430, 140] on span at bounding box center [425, 134] width 12 height 12
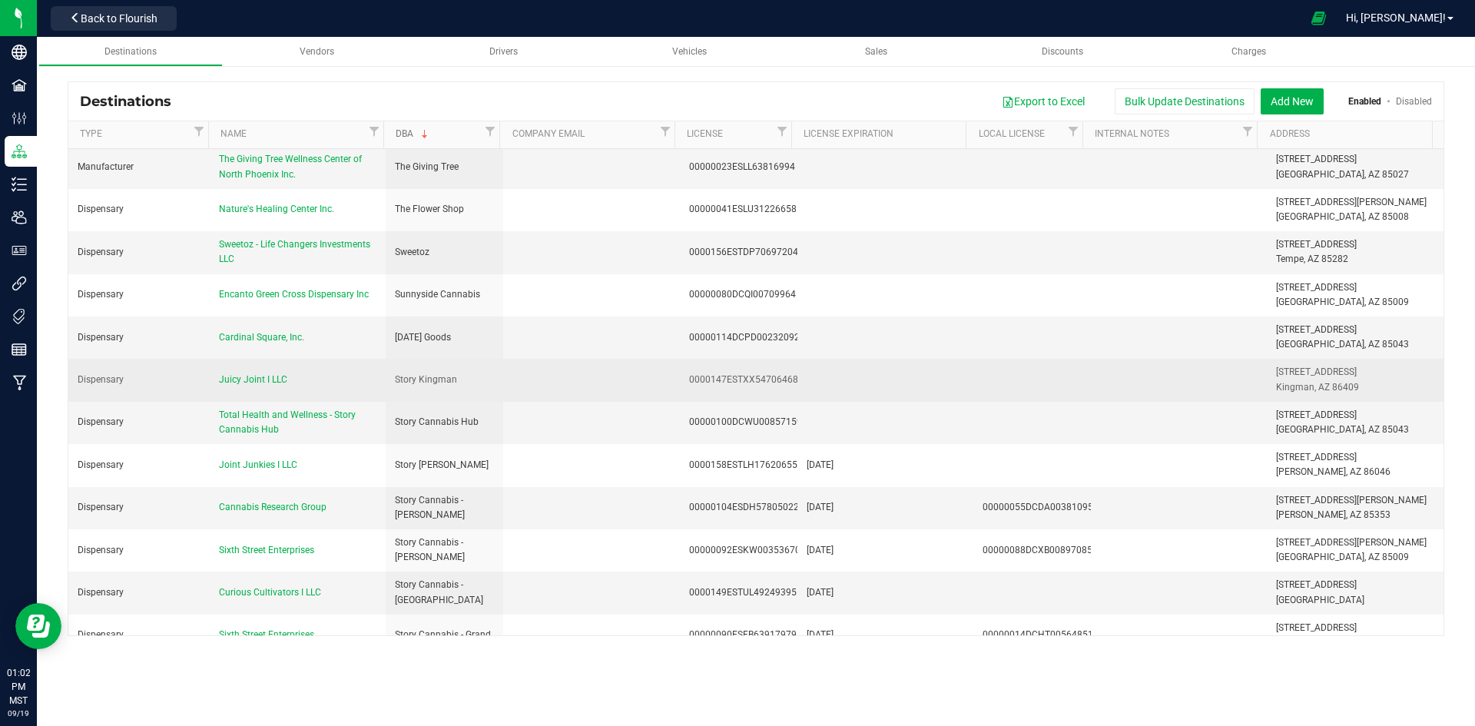
scroll to position [1537, 0]
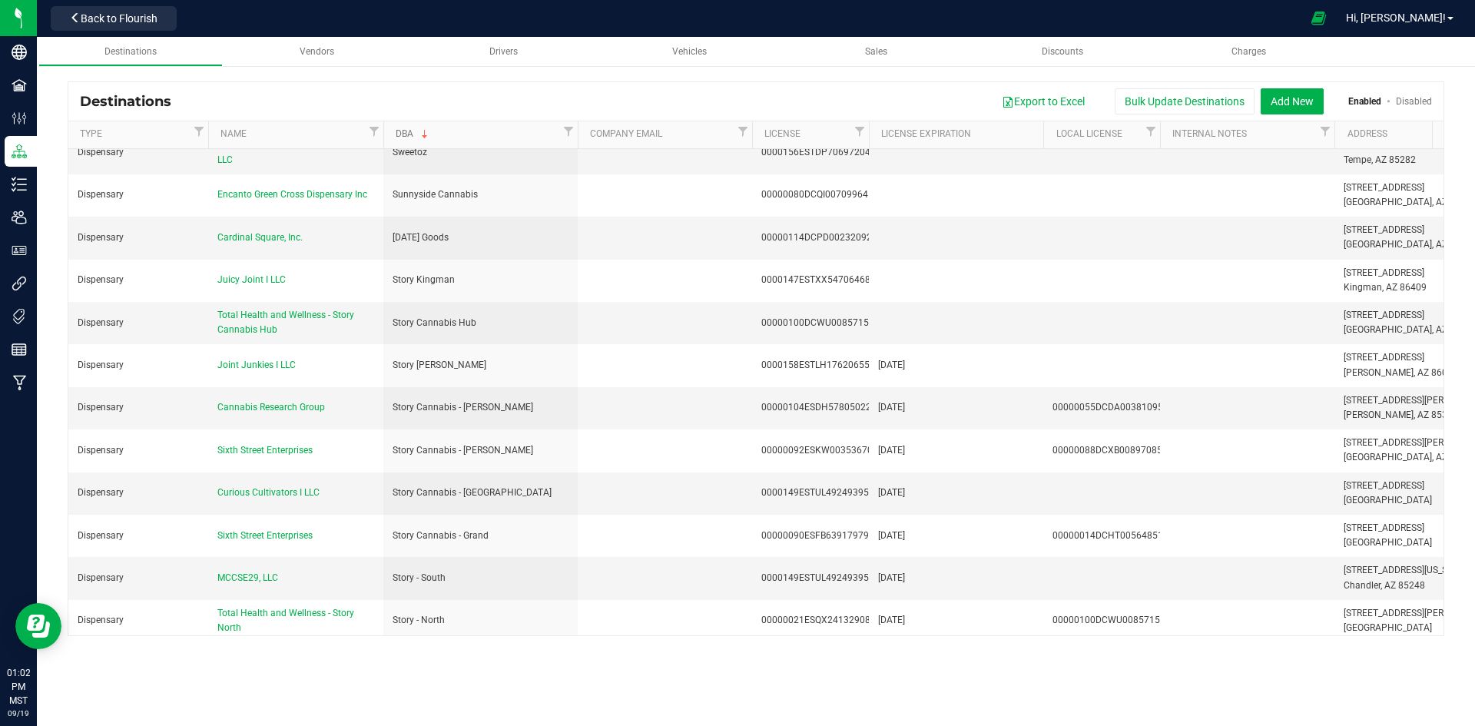
drag, startPoint x: 499, startPoint y: 140, endPoint x: 579, endPoint y: 145, distance: 80.1
click at [579, 145] on div "Type Name DBA Company Email License License Expiration Local License Internal N…" at bounding box center [750, 134] width 1365 height 27
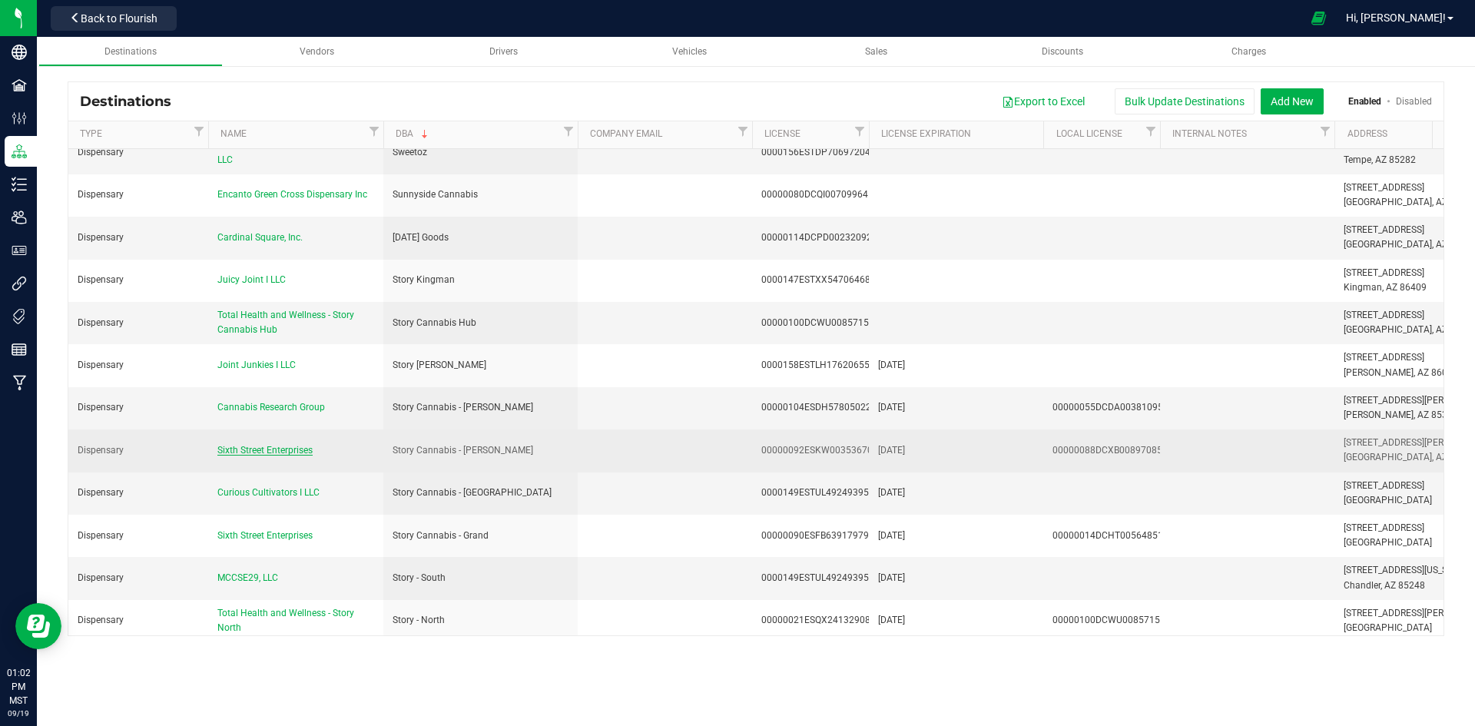
click at [299, 445] on span "Sixth Street Enterprises" at bounding box center [264, 450] width 95 height 11
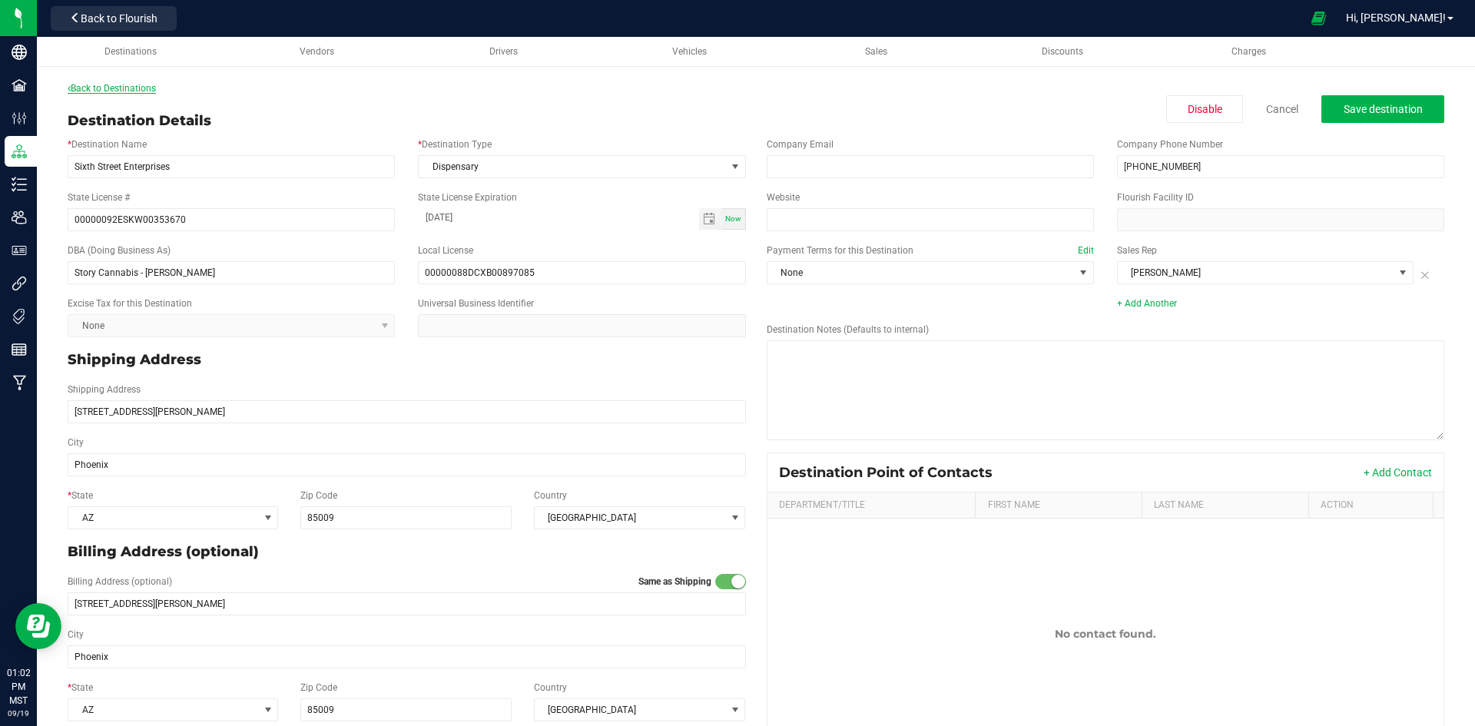
click at [133, 91] on link "Back to Destinations" at bounding box center [112, 88] width 88 height 11
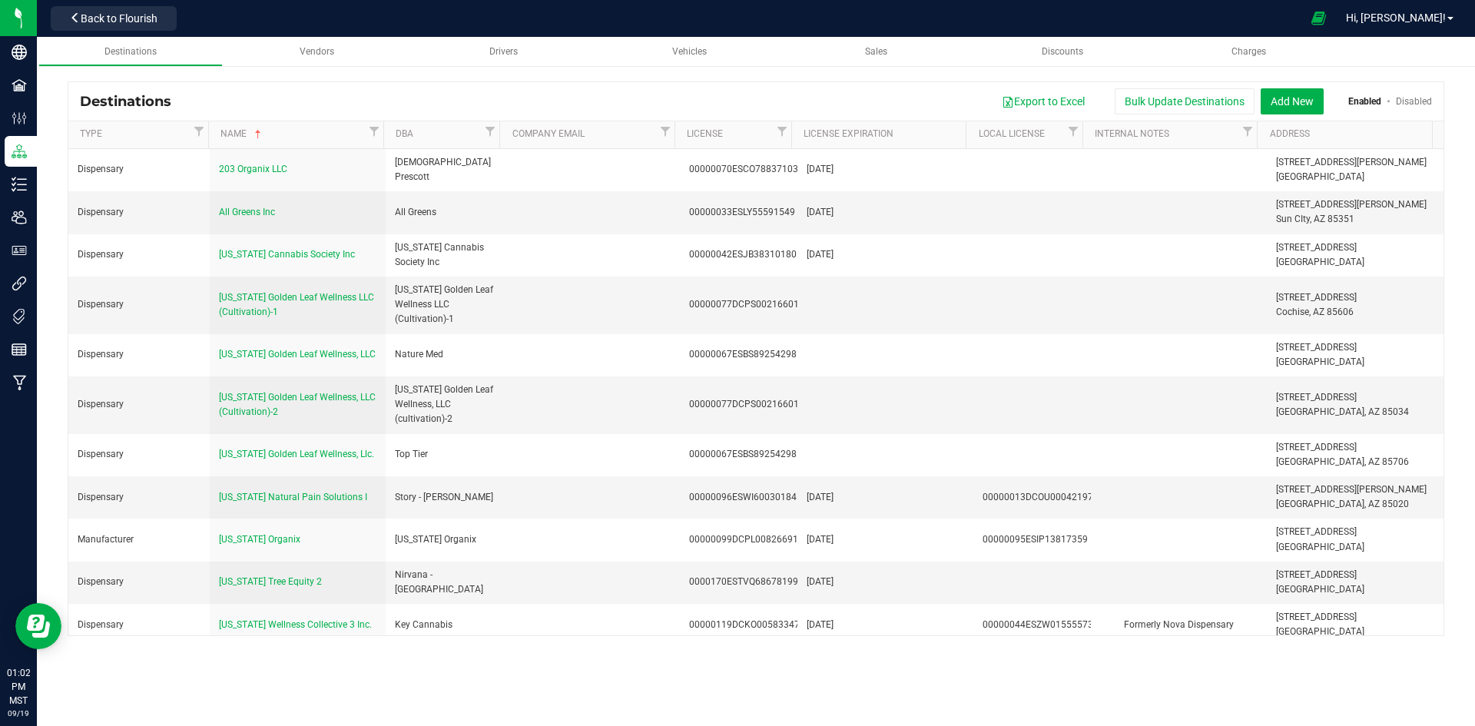
click at [463, 124] on th "DBA" at bounding box center [441, 135] width 117 height 28
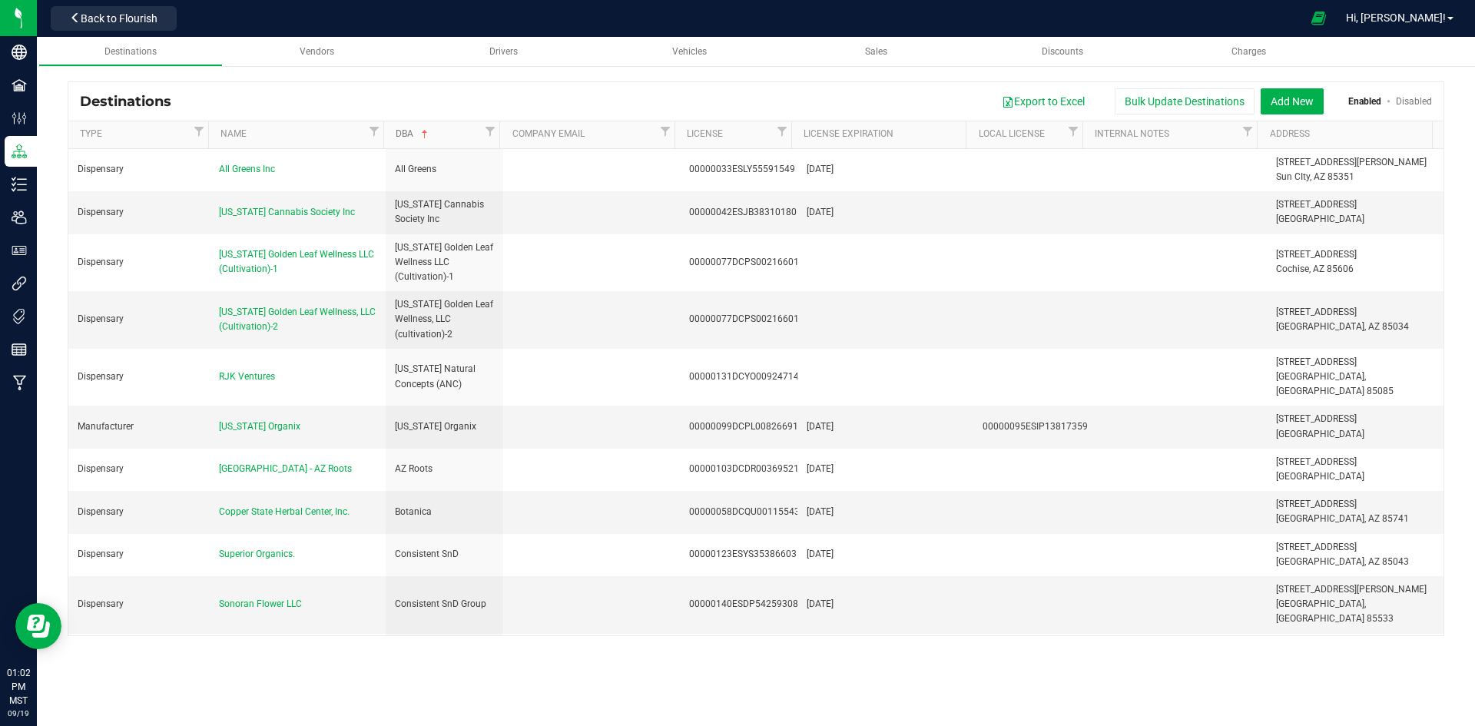
click at [463, 131] on link "DBA" at bounding box center [438, 134] width 85 height 12
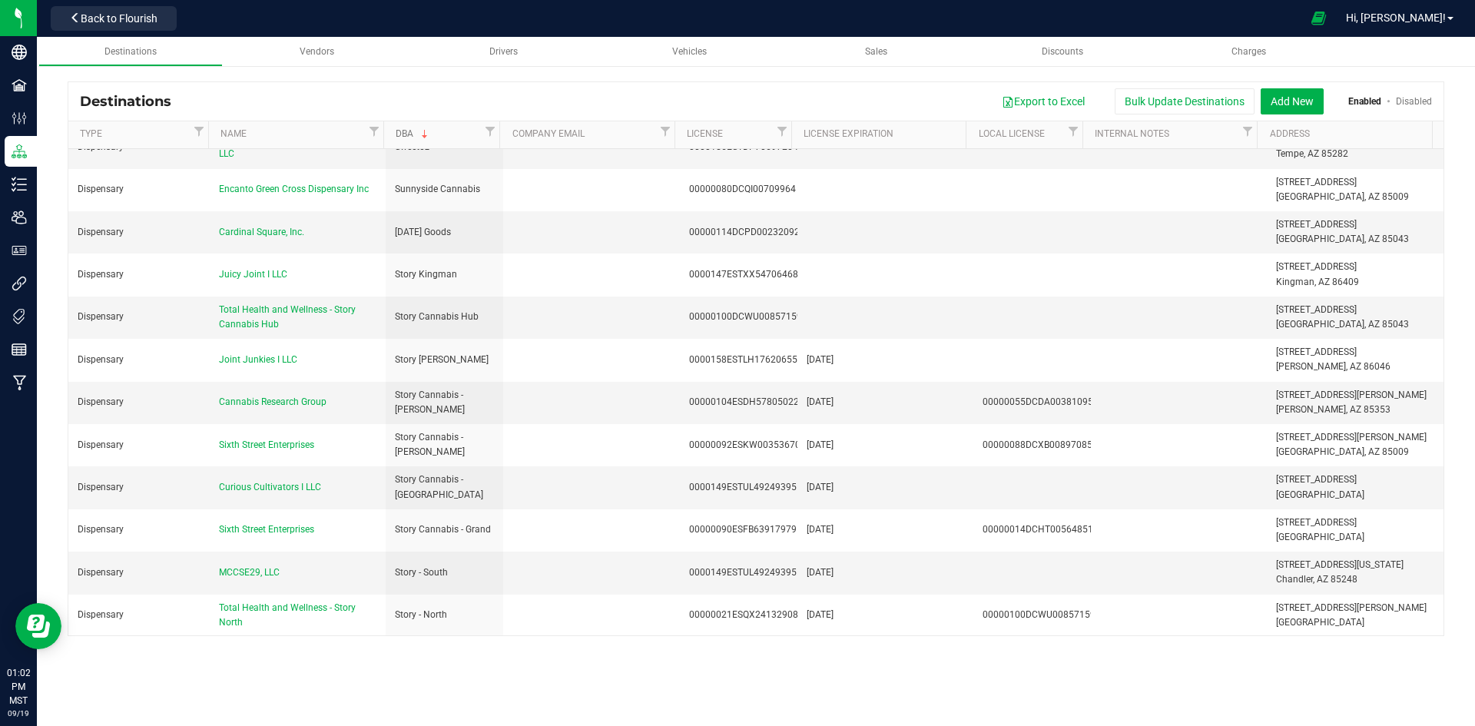
scroll to position [1767, 0]
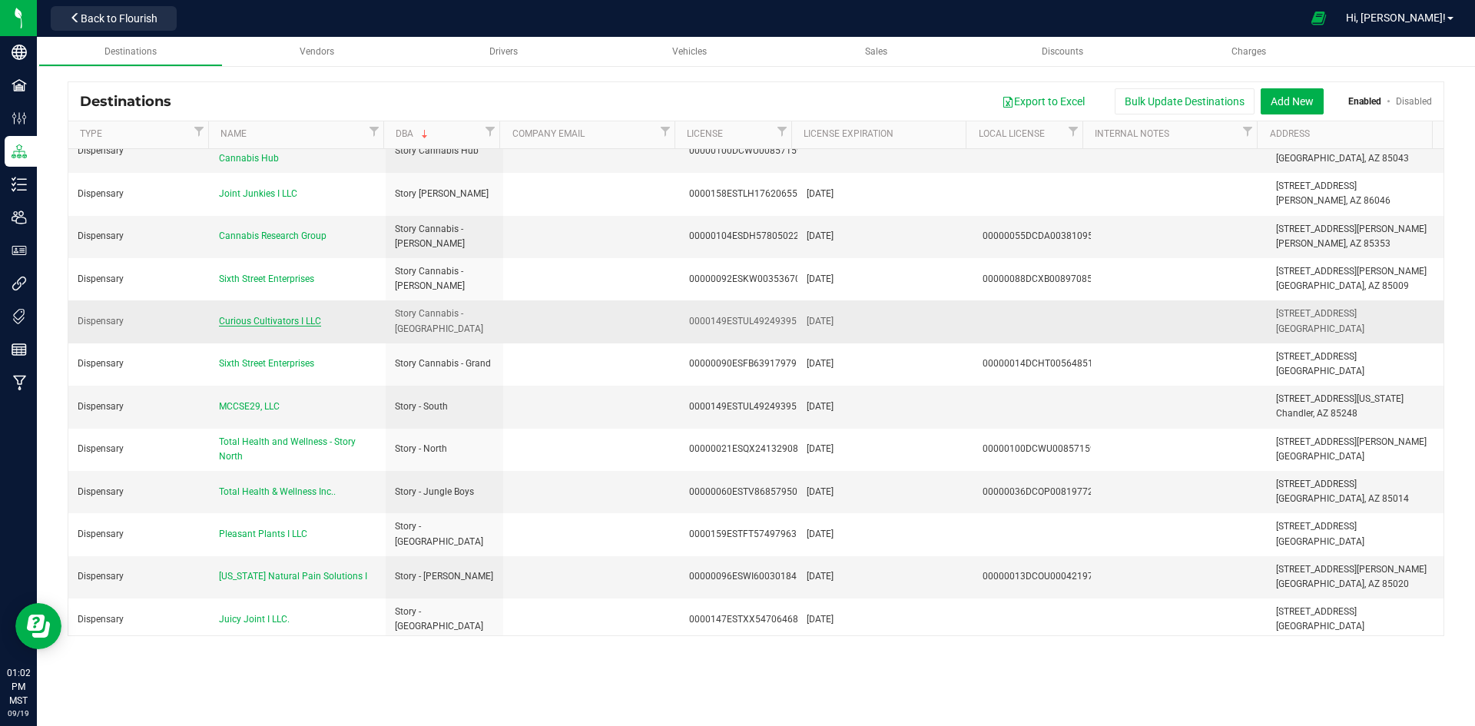
click at [290, 316] on span "Curious Cultivators I LLC" at bounding box center [270, 321] width 102 height 11
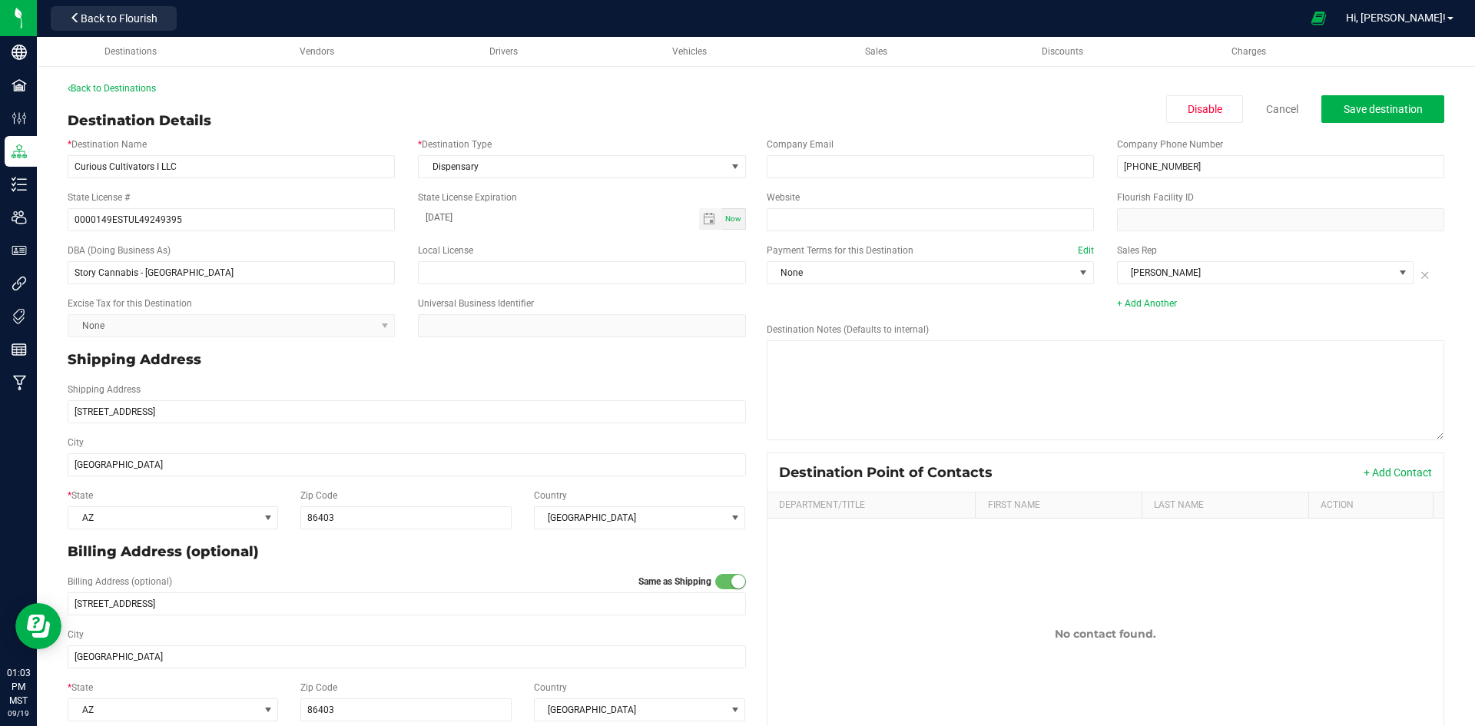
click at [107, 82] on div "Back to Destinations" at bounding box center [756, 88] width 1377 height 14
click at [107, 90] on link "Back to Destinations" at bounding box center [112, 88] width 88 height 11
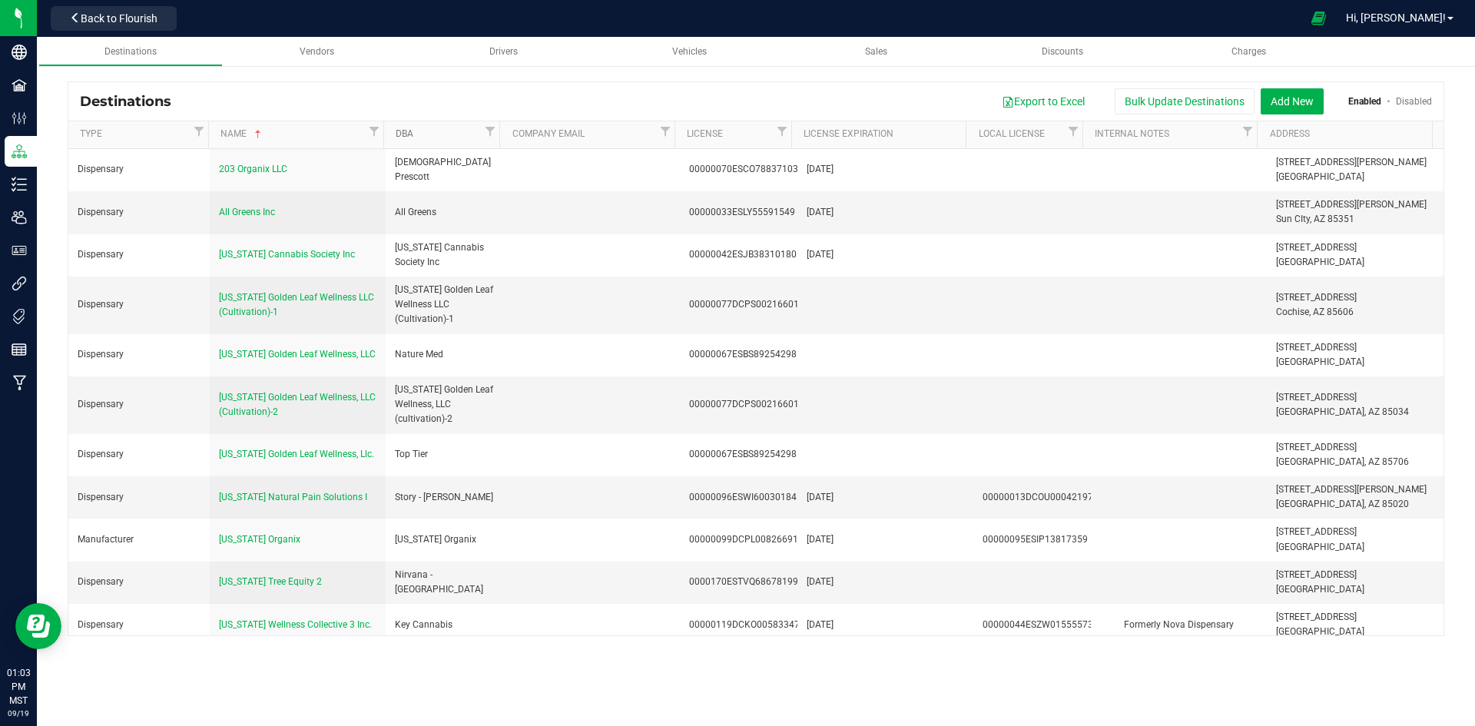
click at [446, 129] on link "DBA" at bounding box center [438, 134] width 85 height 12
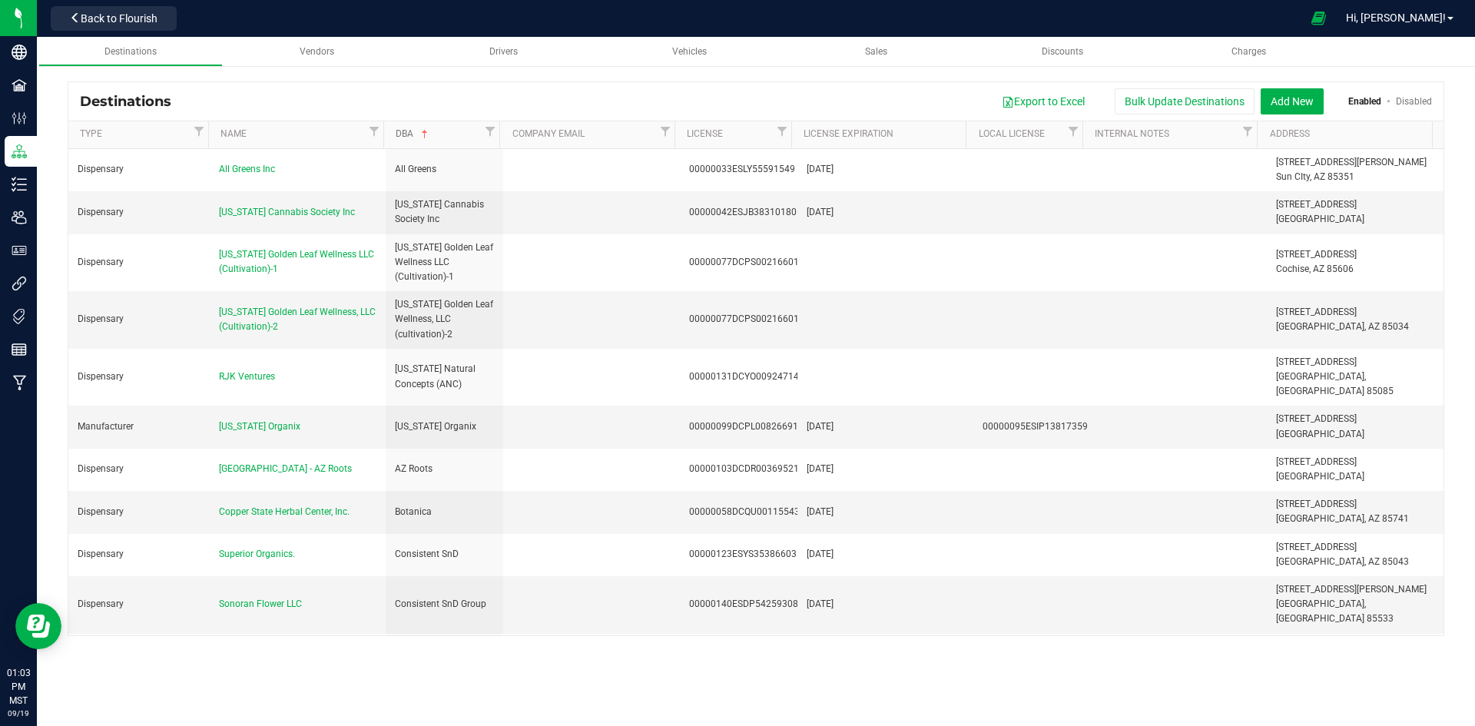
click at [446, 129] on link "DBA" at bounding box center [438, 134] width 85 height 12
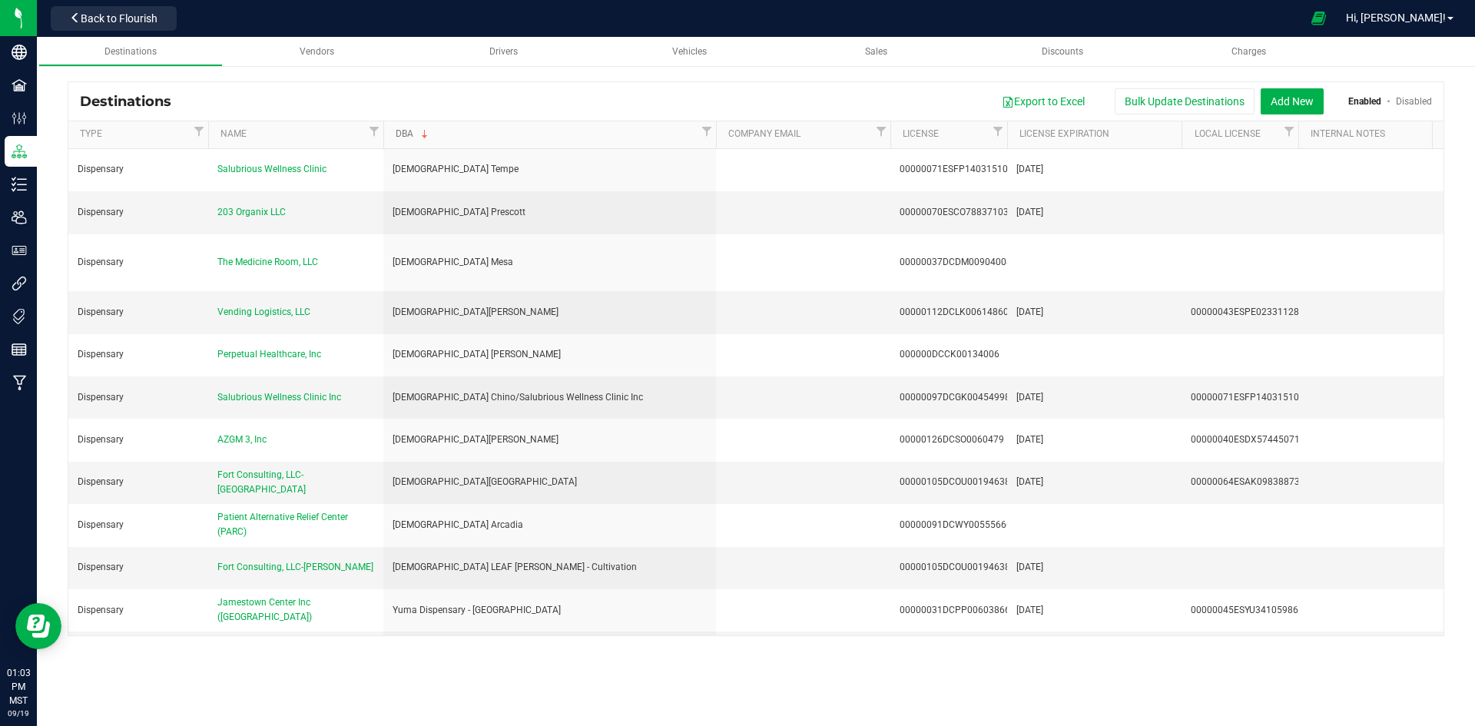
drag, startPoint x: 496, startPoint y: 134, endPoint x: 715, endPoint y: 136, distance: 219.0
click at [715, 136] on div "Type Name DBA Company Email License License Expiration Local License Internal N…" at bounding box center [750, 134] width 1365 height 27
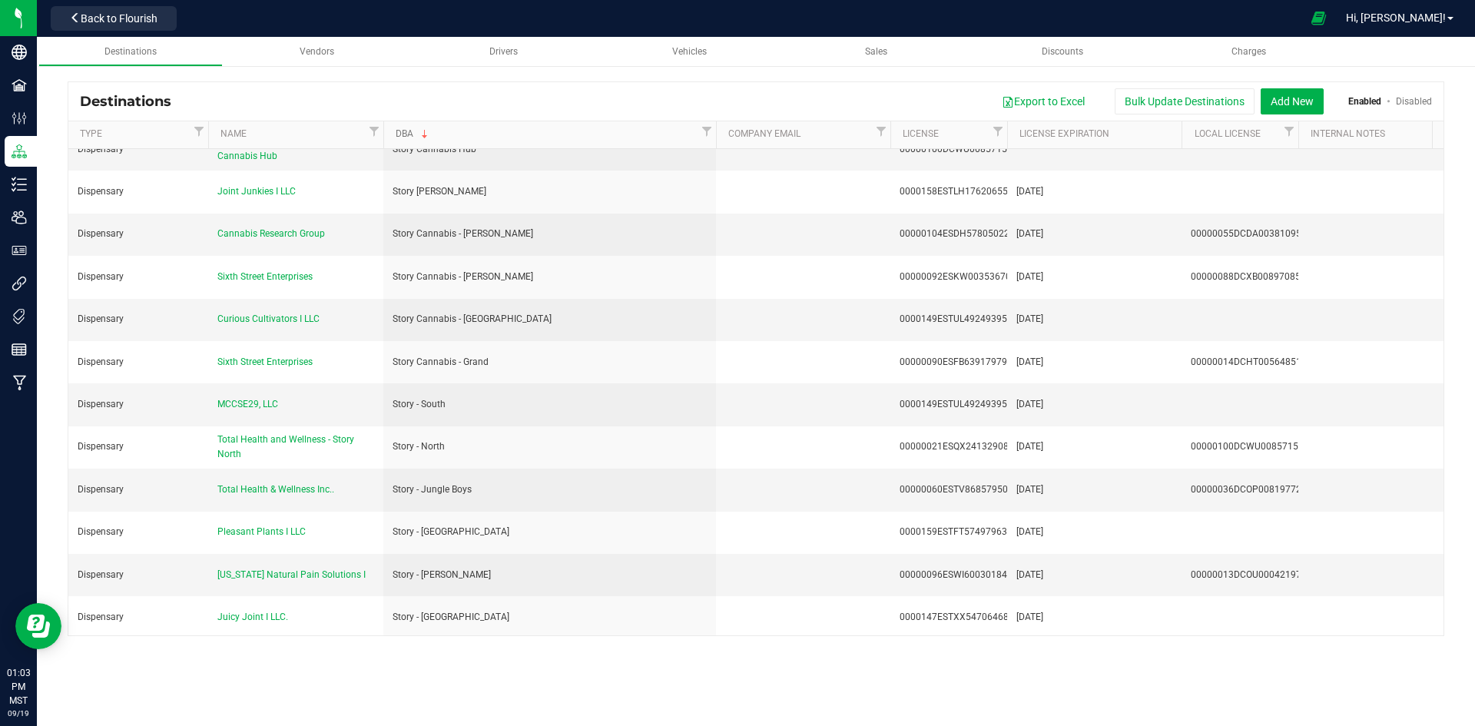
scroll to position [1767, 0]
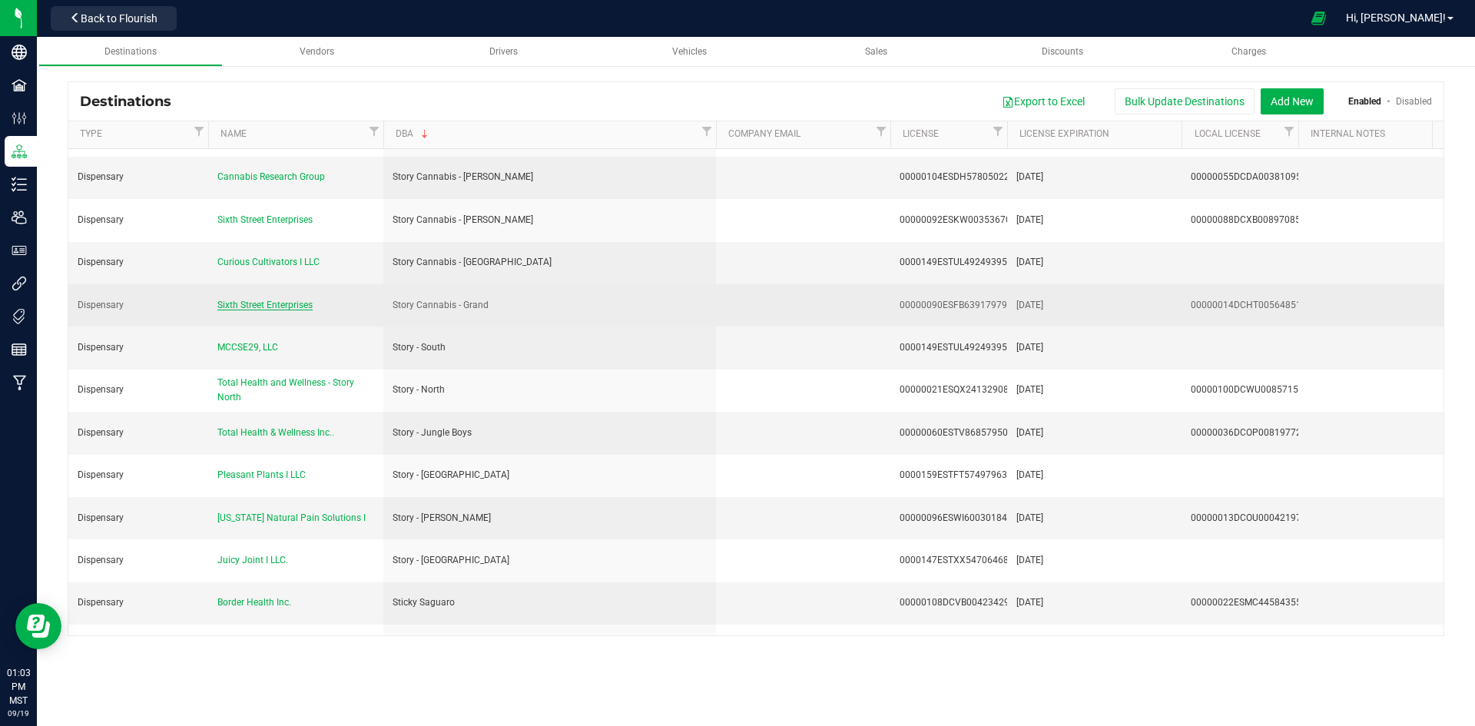
click at [299, 300] on span "Sixth Street Enterprises" at bounding box center [264, 305] width 95 height 11
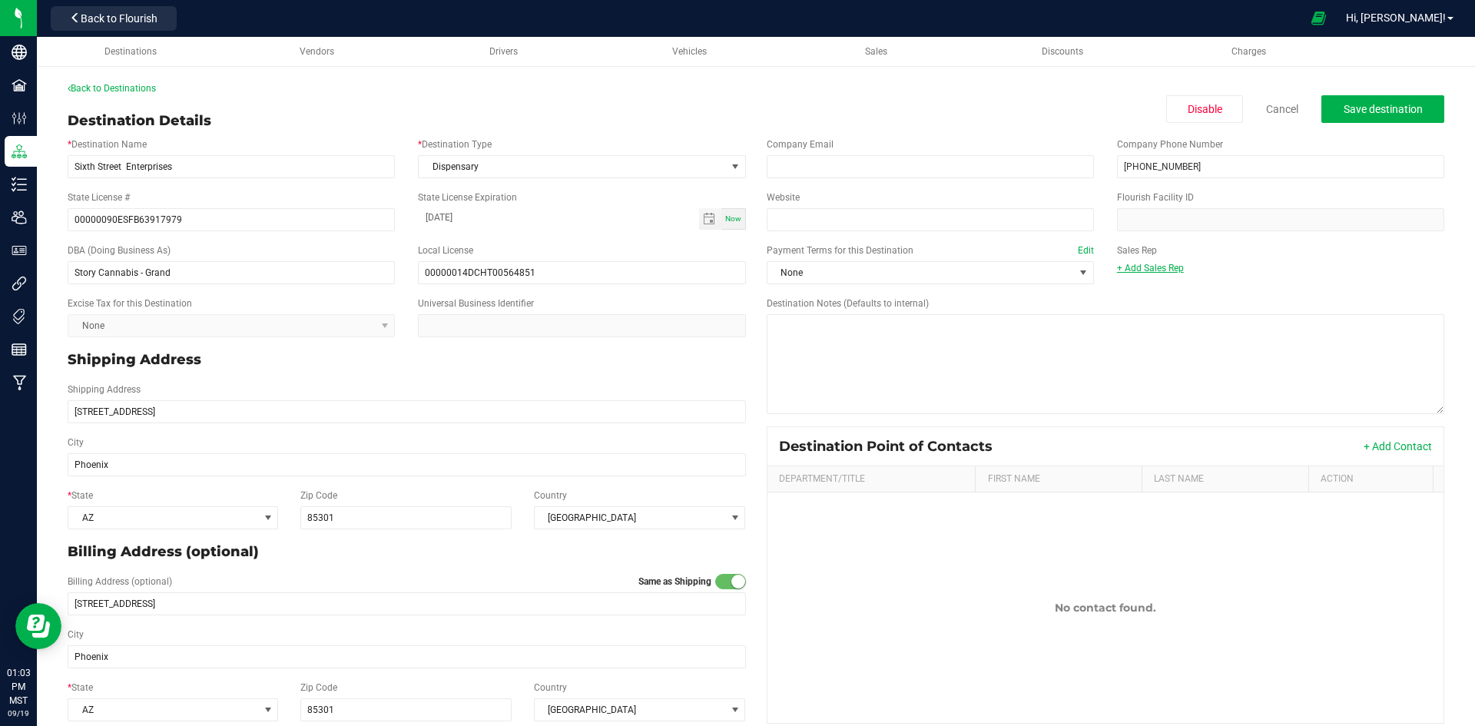
click at [1135, 265] on link "+ Add Sales Rep" at bounding box center [1150, 268] width 67 height 11
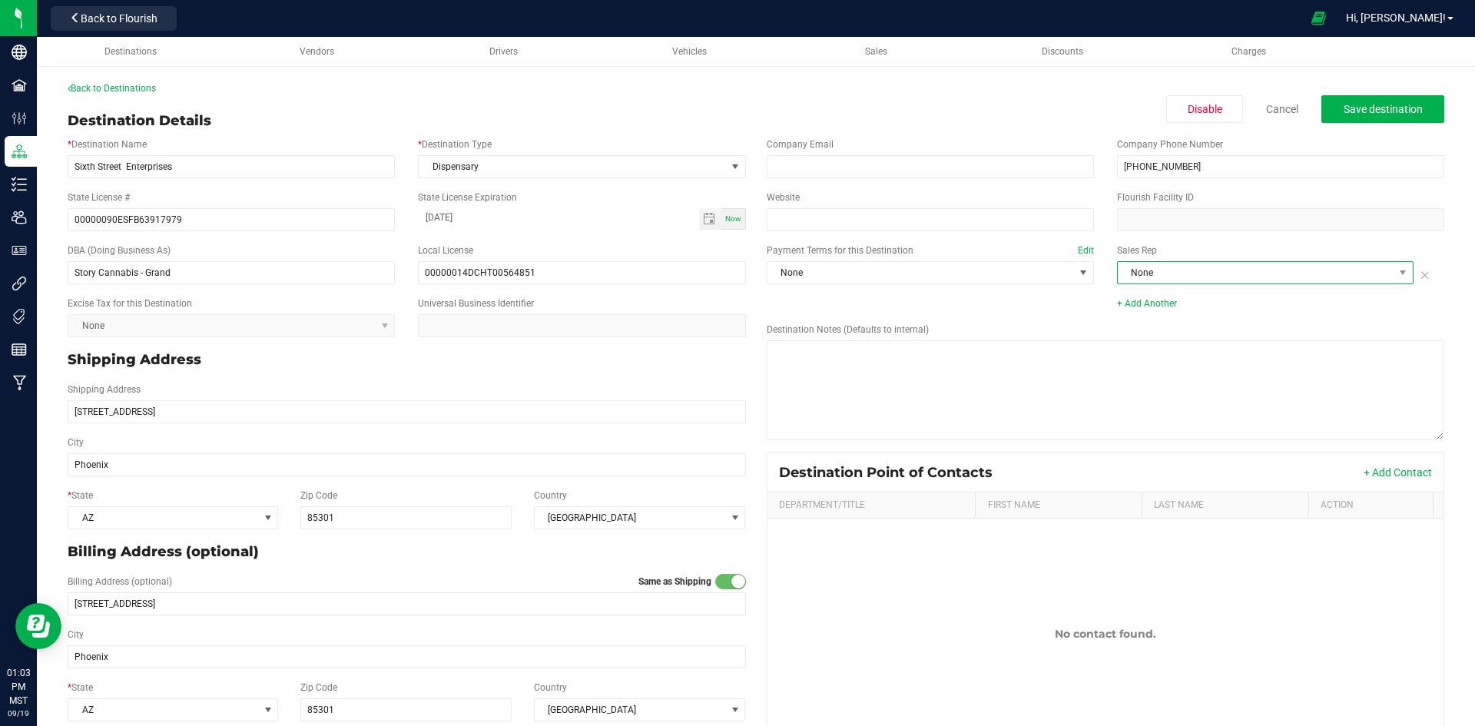
click at [1152, 279] on span "None" at bounding box center [1256, 273] width 276 height 22
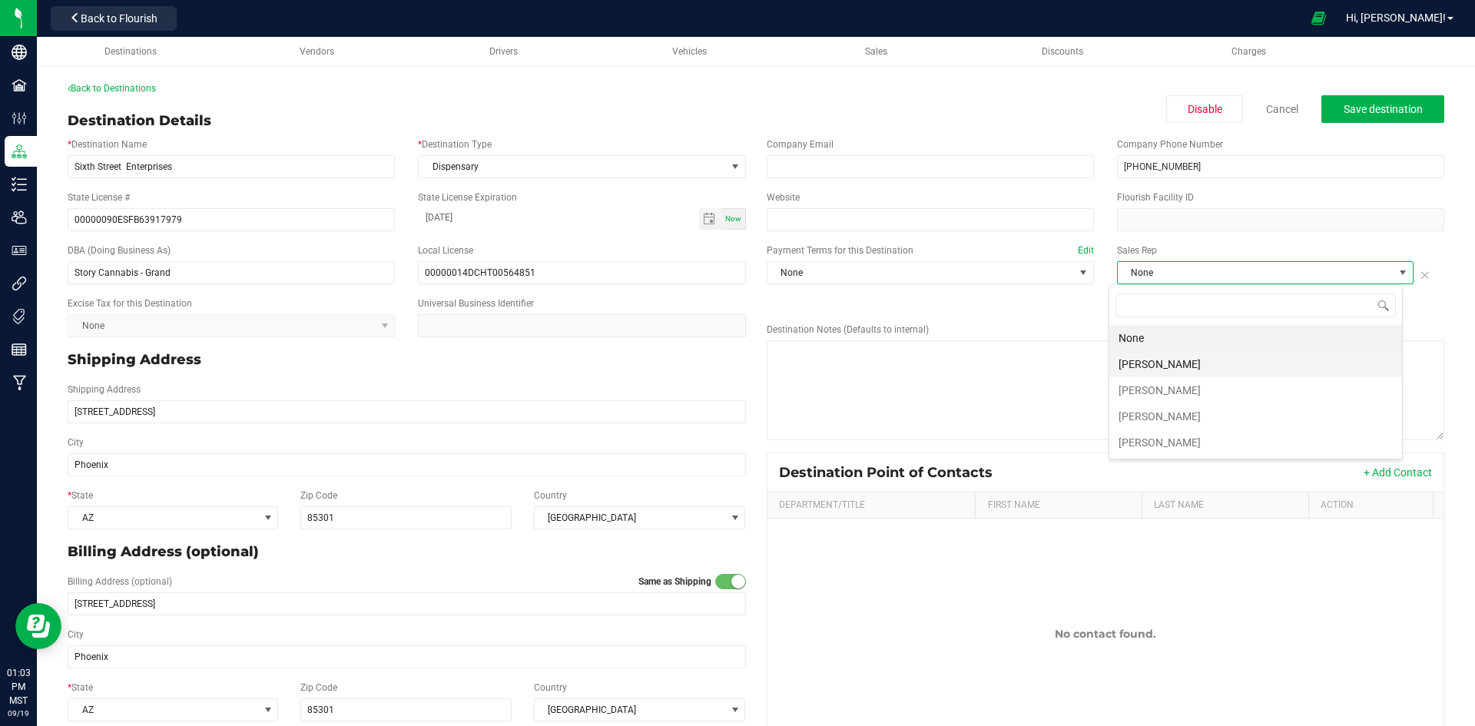
click at [1163, 360] on li "[PERSON_NAME]" at bounding box center [1256, 364] width 293 height 26
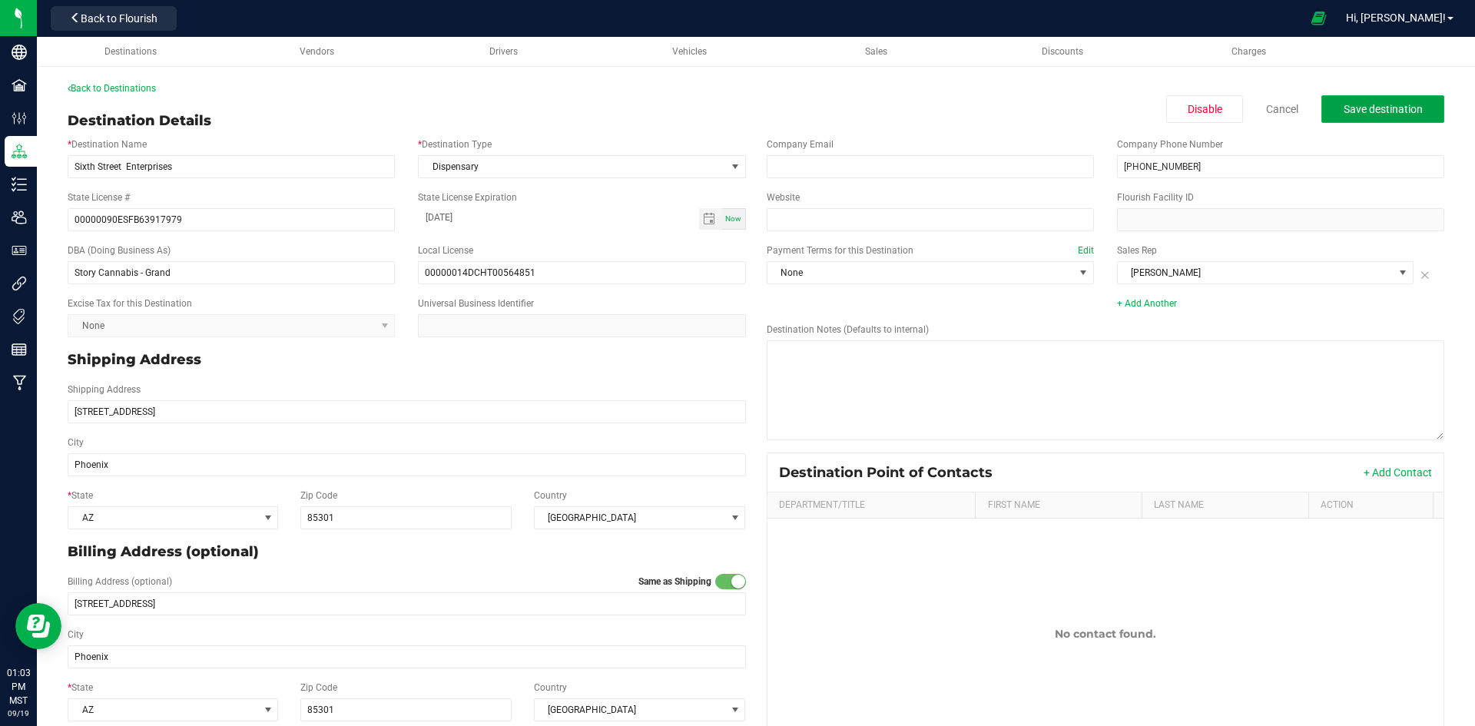
click at [1370, 101] on button "Save destination" at bounding box center [1383, 109] width 123 height 28
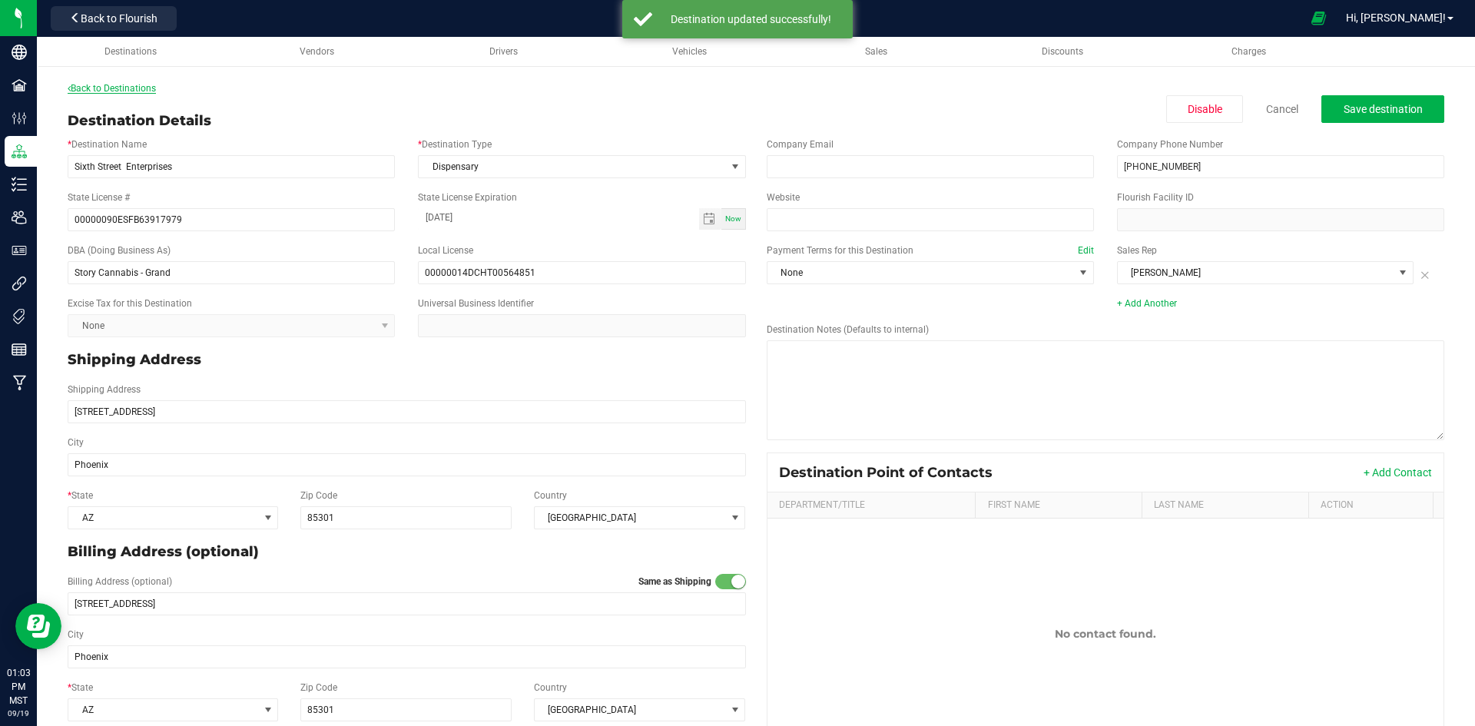
click at [95, 91] on link "Back to Destinations" at bounding box center [112, 88] width 88 height 11
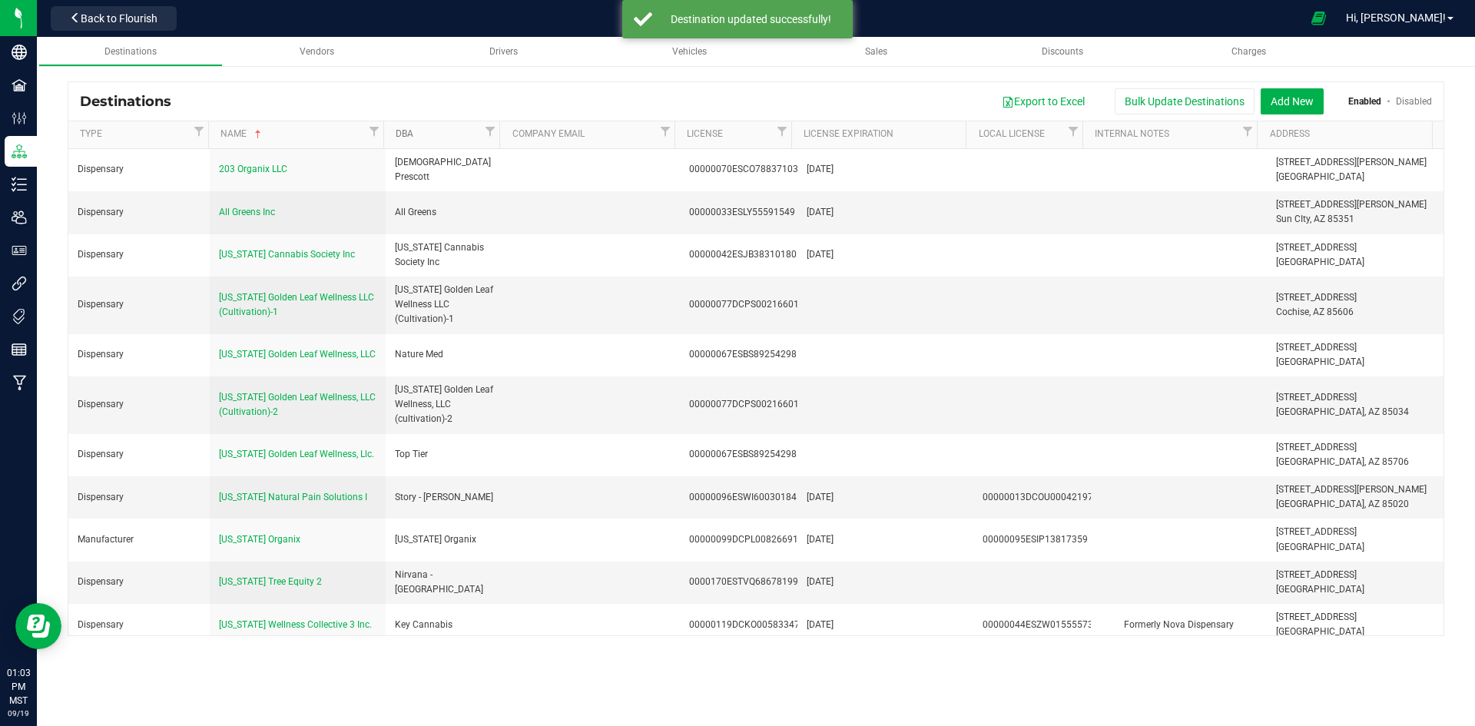
click at [464, 130] on link "DBA" at bounding box center [438, 134] width 85 height 12
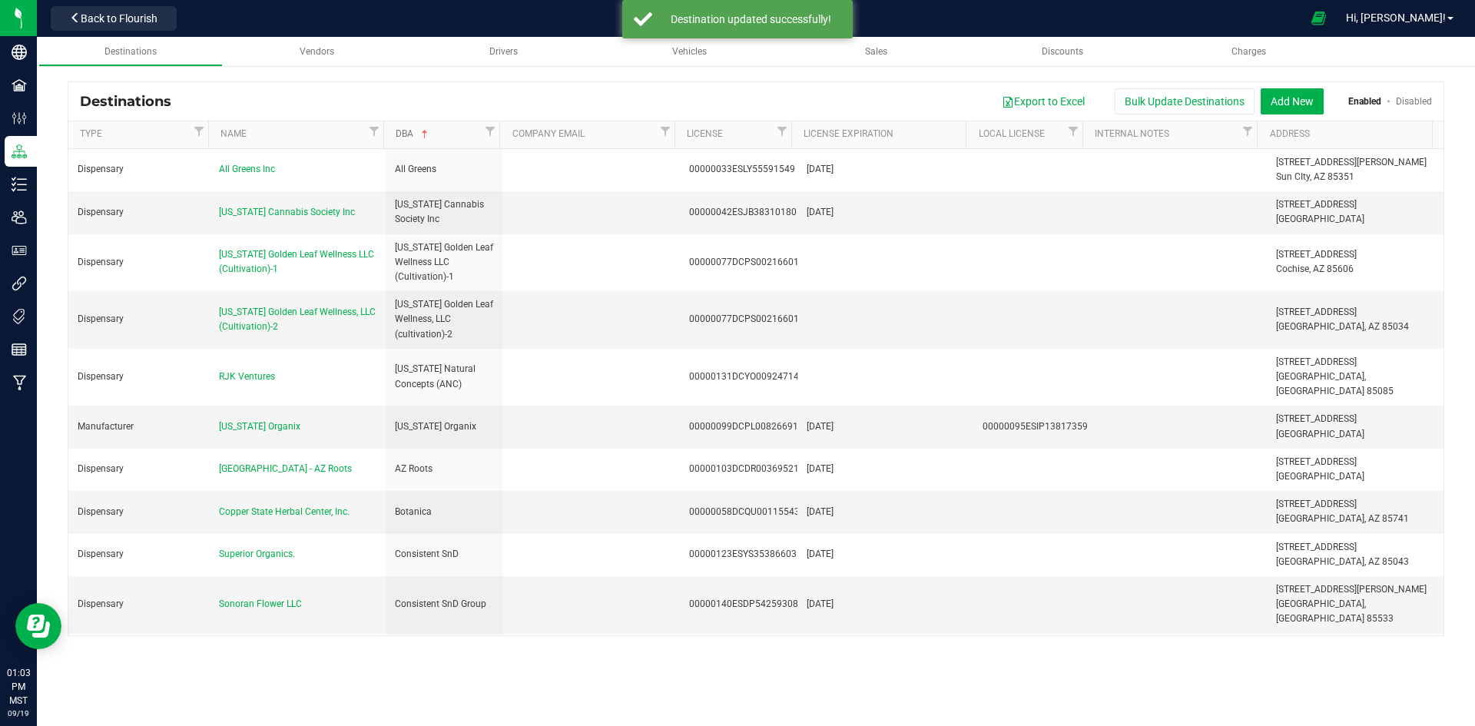
click at [464, 130] on link "DBA" at bounding box center [438, 134] width 85 height 12
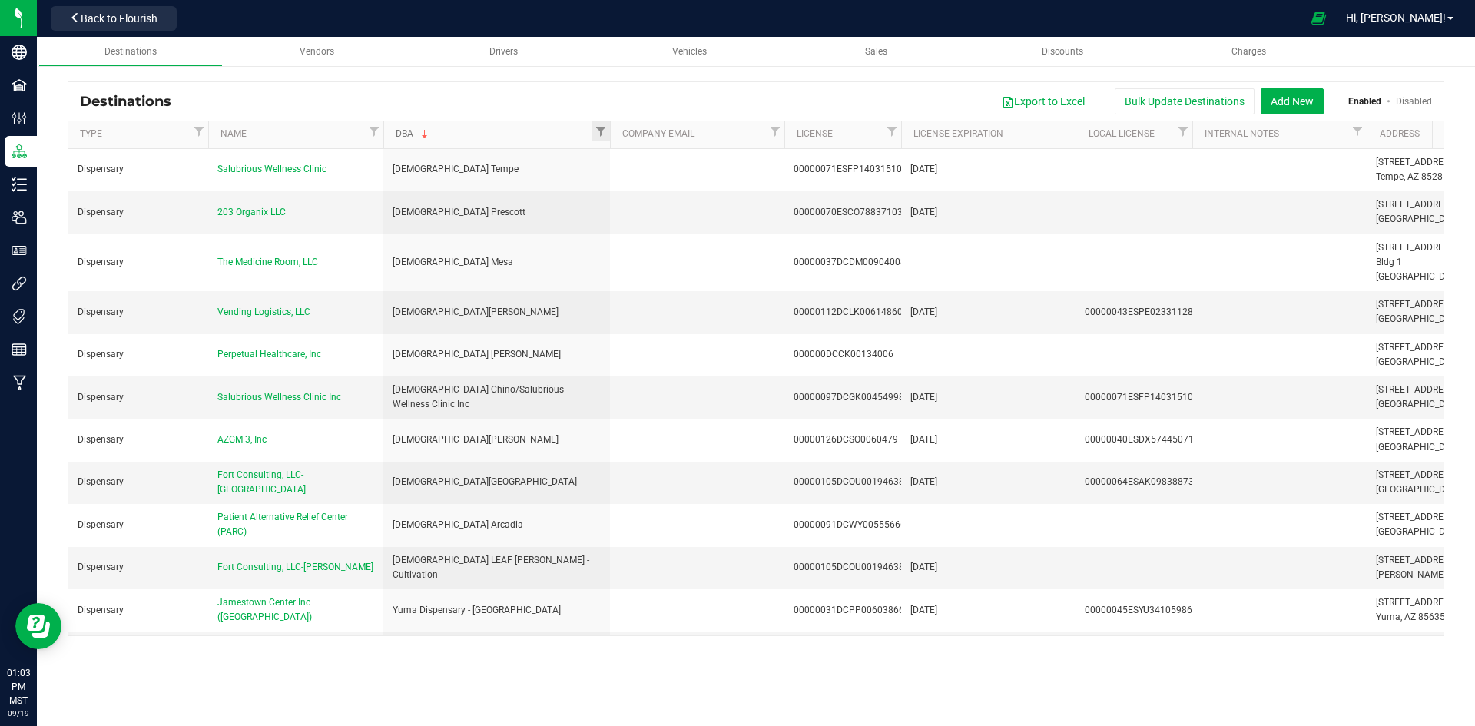
drag, startPoint x: 497, startPoint y: 138, endPoint x: 609, endPoint y: 140, distance: 111.4
click at [609, 140] on div "Type Name DBA Company Email License License Expiration Local License Internal N…" at bounding box center [750, 134] width 1365 height 27
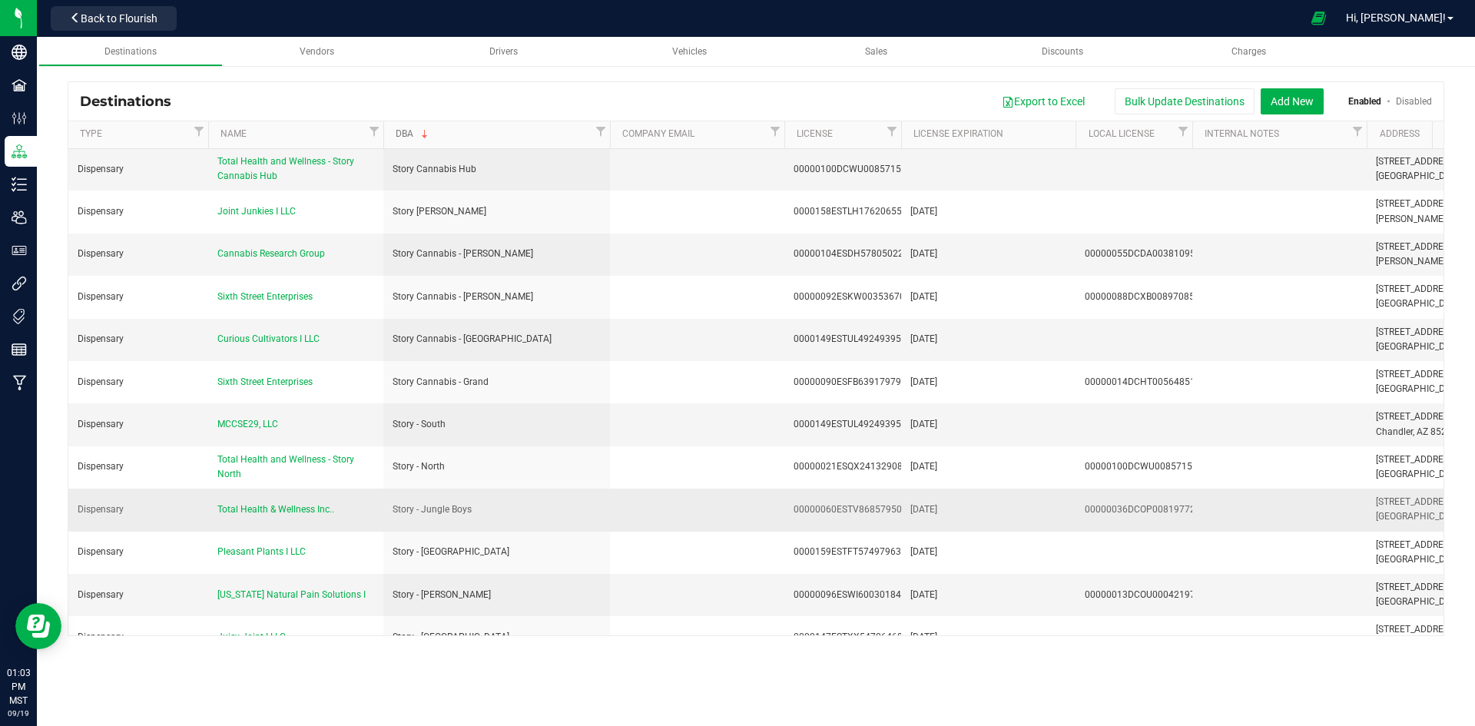
scroll to position [1614, 0]
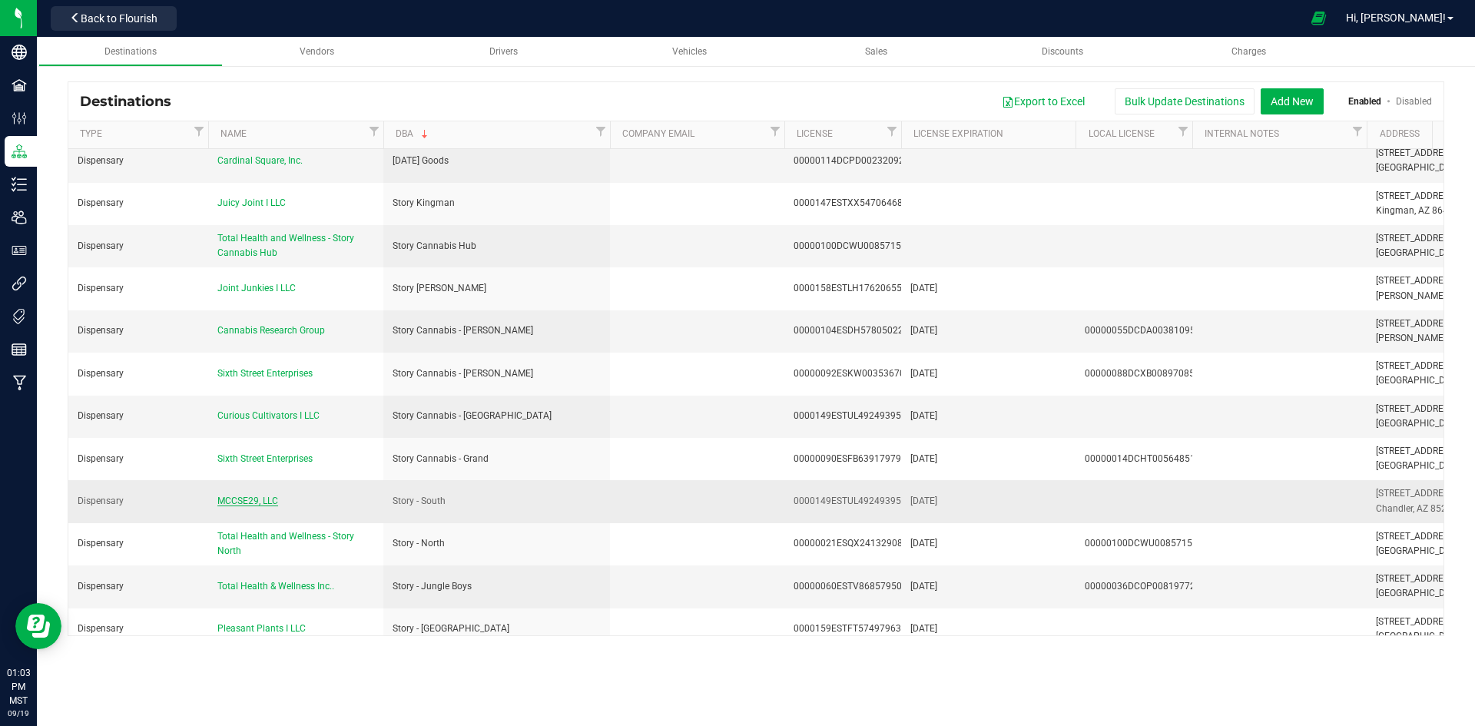
click at [250, 496] on span "MCCSE29, LLC" at bounding box center [247, 501] width 61 height 11
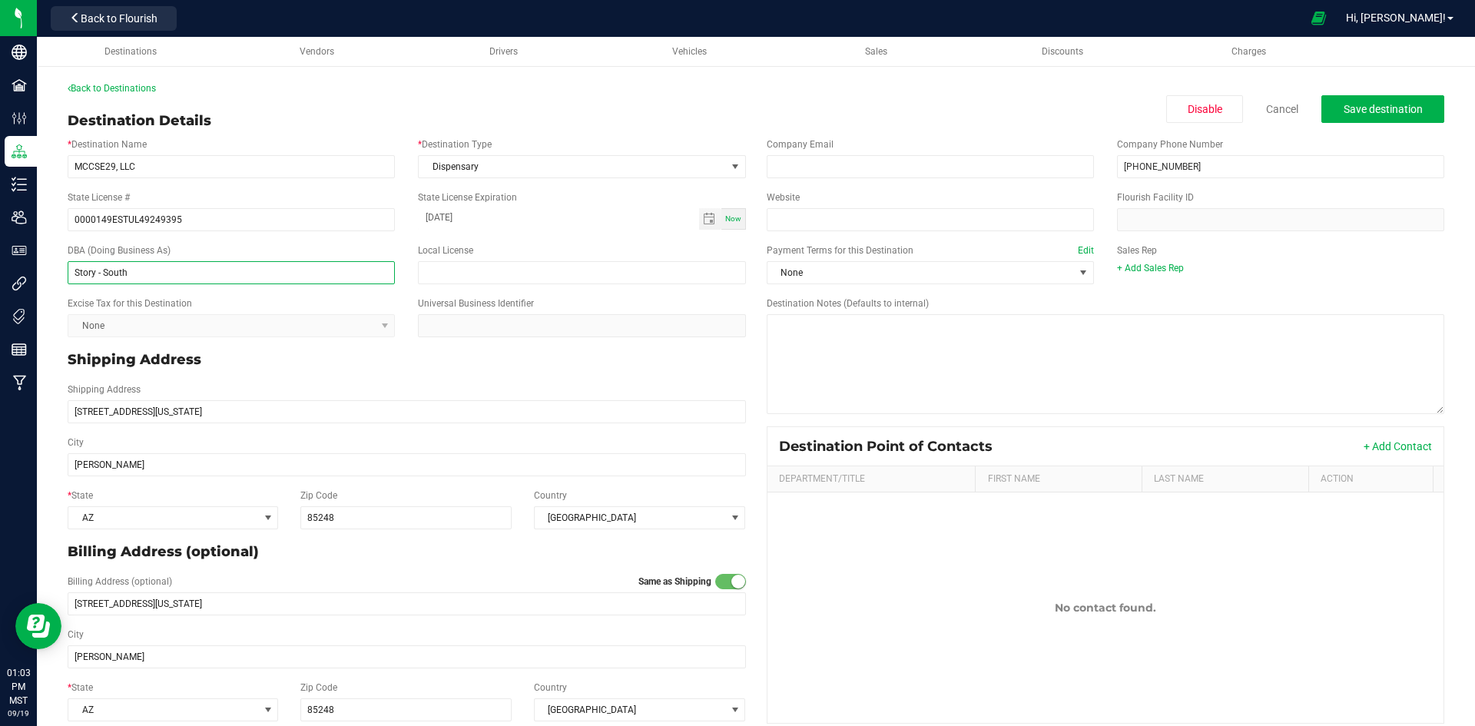
click at [97, 271] on input "Story - South" at bounding box center [231, 272] width 327 height 23
type input "Story Cannabis - South"
click at [1153, 264] on link "+ Add Sales Rep" at bounding box center [1150, 268] width 67 height 11
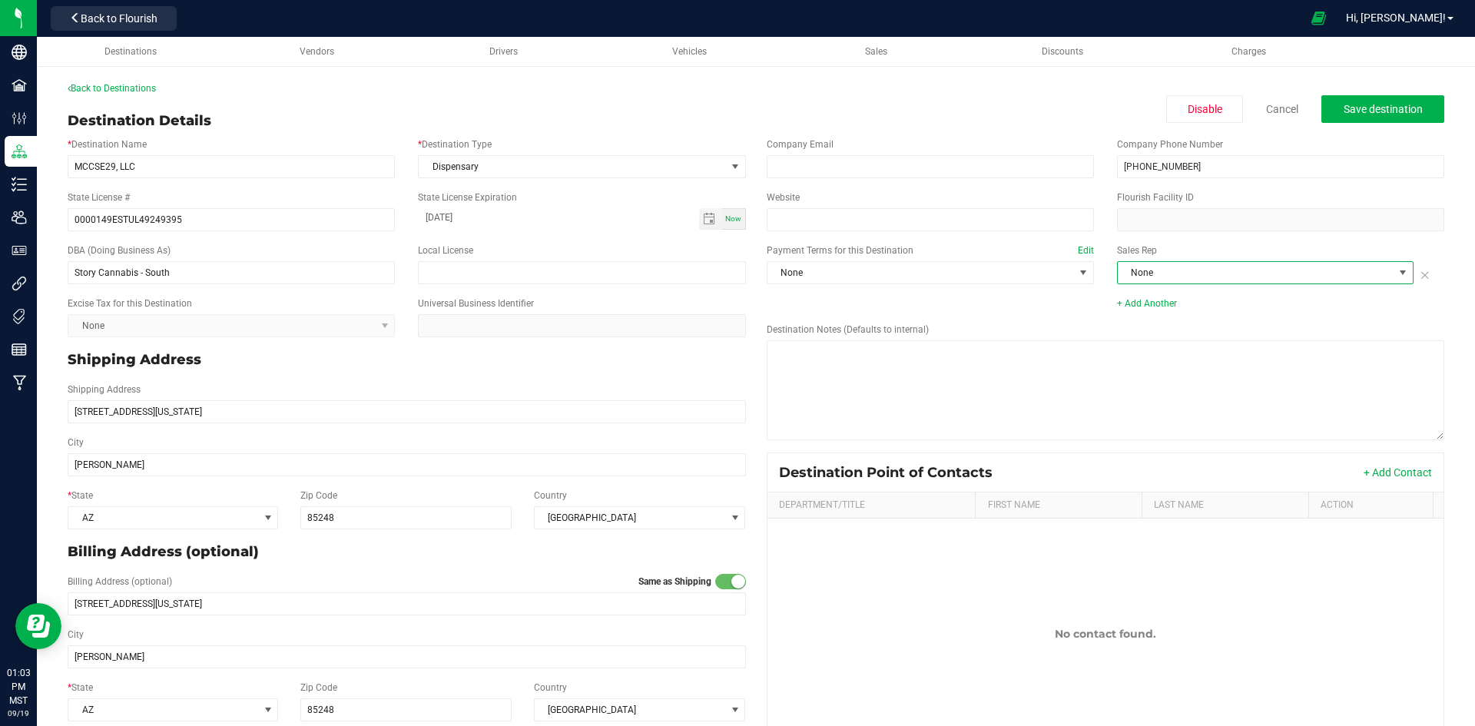
click at [1159, 270] on span "None" at bounding box center [1256, 273] width 276 height 22
drag, startPoint x: 1182, startPoint y: 360, endPoint x: 1176, endPoint y: 342, distance: 18.5
click at [1181, 360] on li "[PERSON_NAME]" at bounding box center [1256, 364] width 293 height 26
click at [1381, 108] on span "Save destination" at bounding box center [1383, 109] width 79 height 12
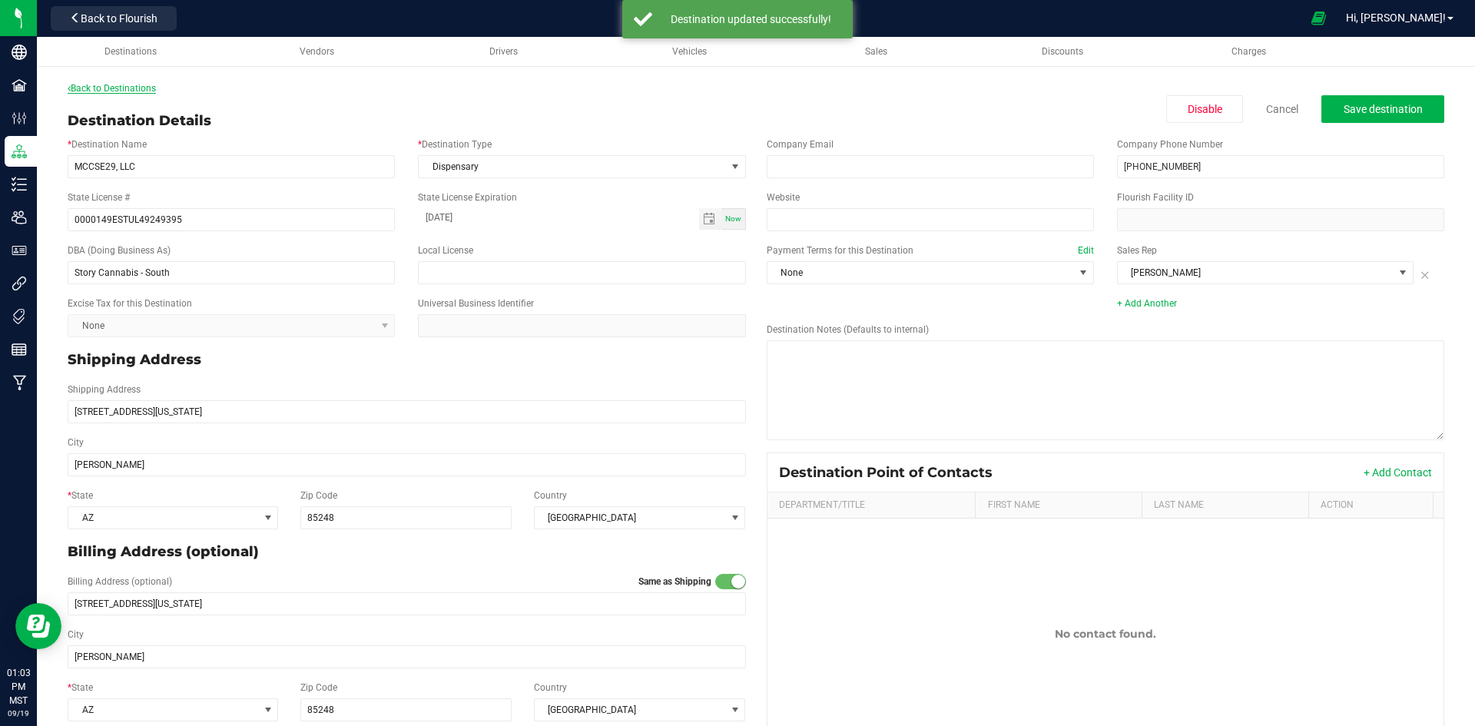
click at [137, 85] on link "Back to Destinations" at bounding box center [112, 88] width 88 height 11
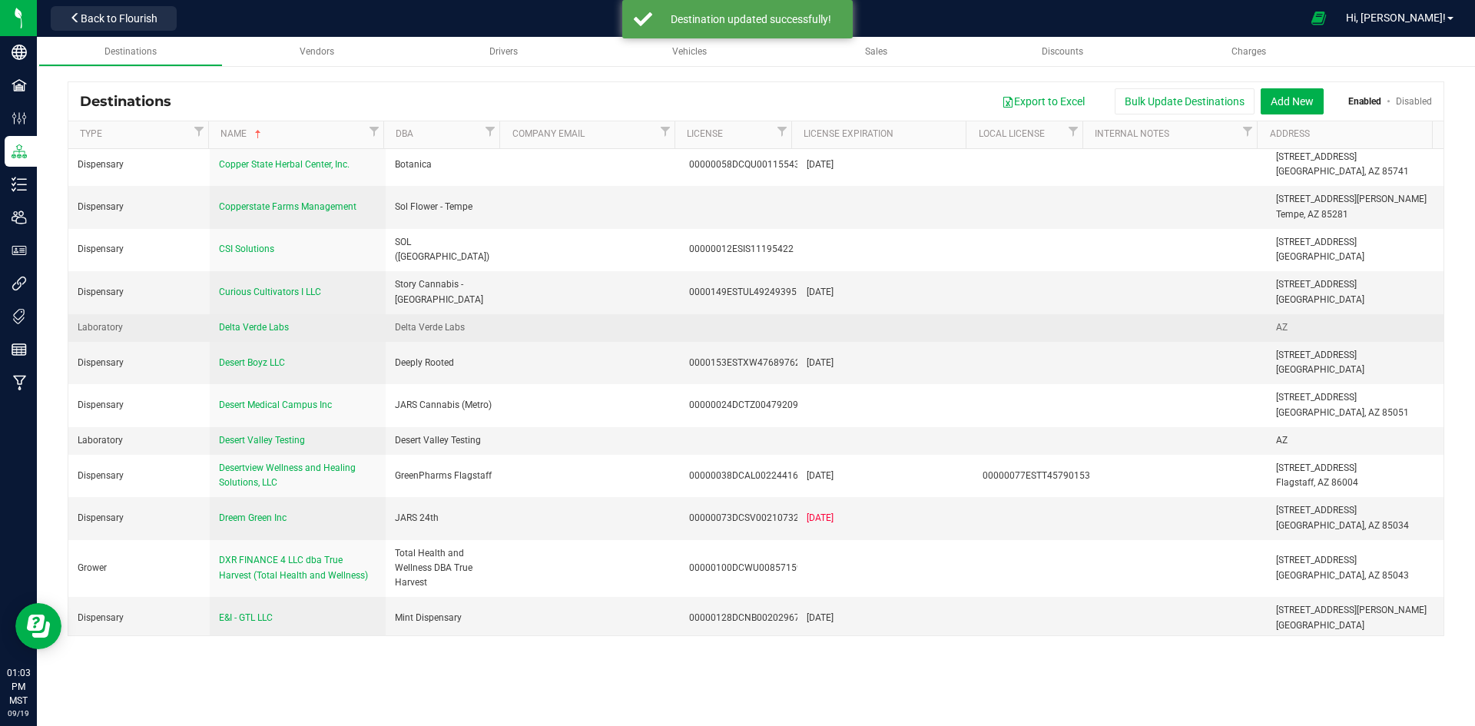
scroll to position [1229, 0]
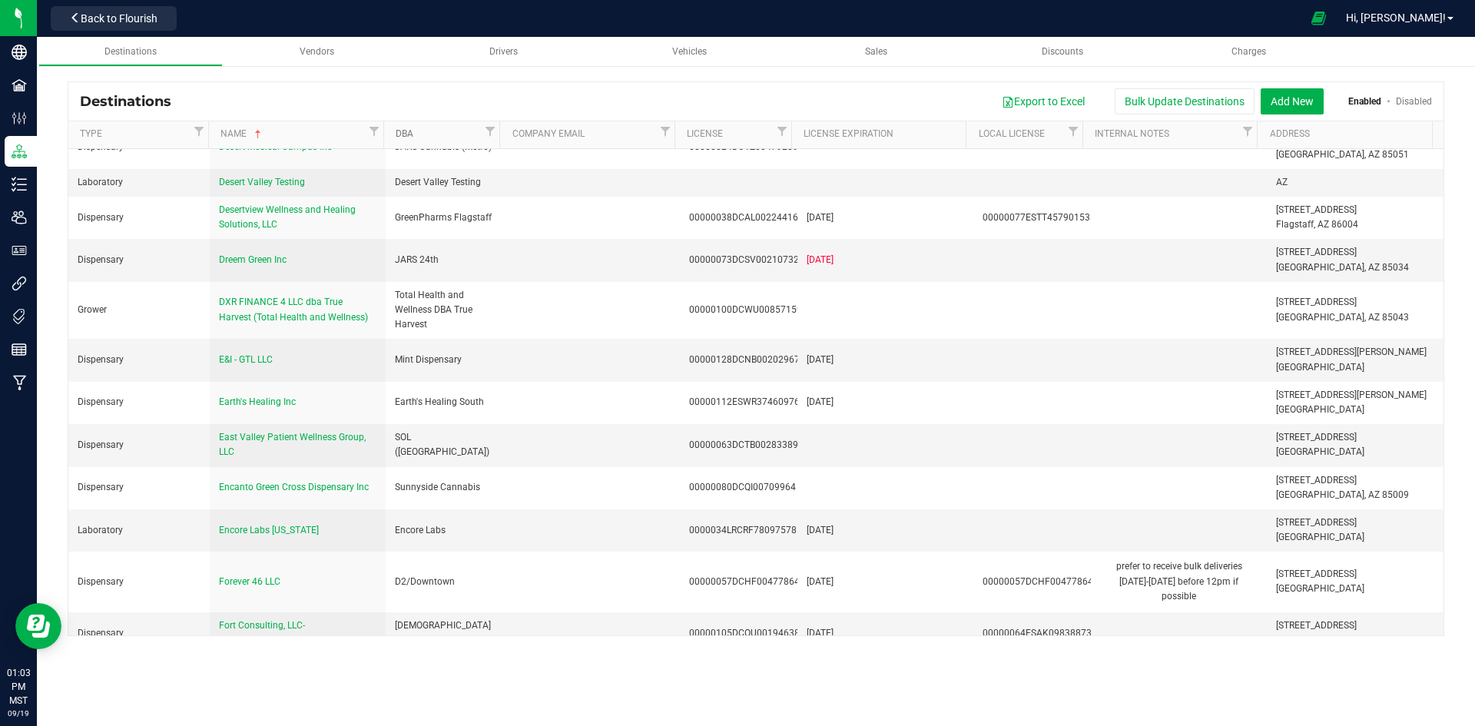
click at [454, 138] on link "DBA" at bounding box center [438, 134] width 85 height 12
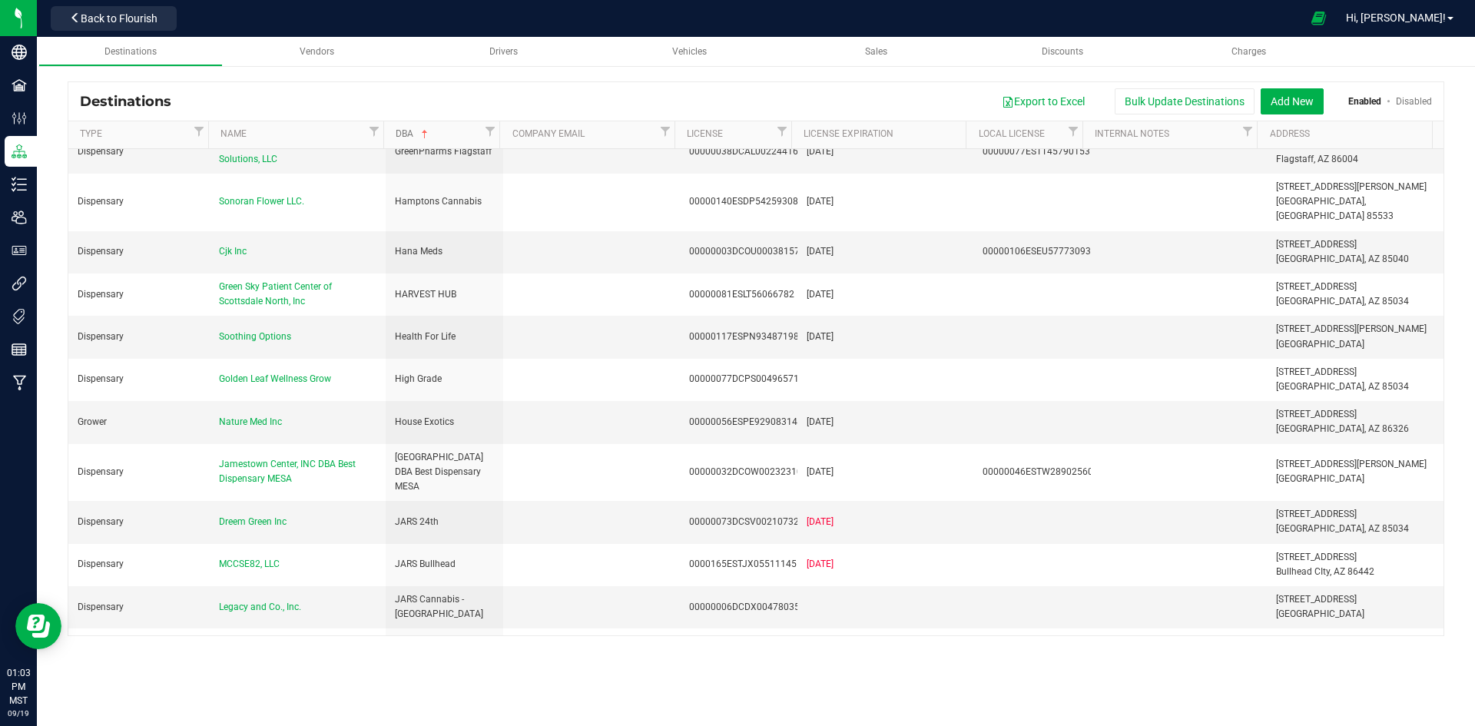
click at [454, 138] on link "DBA" at bounding box center [438, 134] width 85 height 12
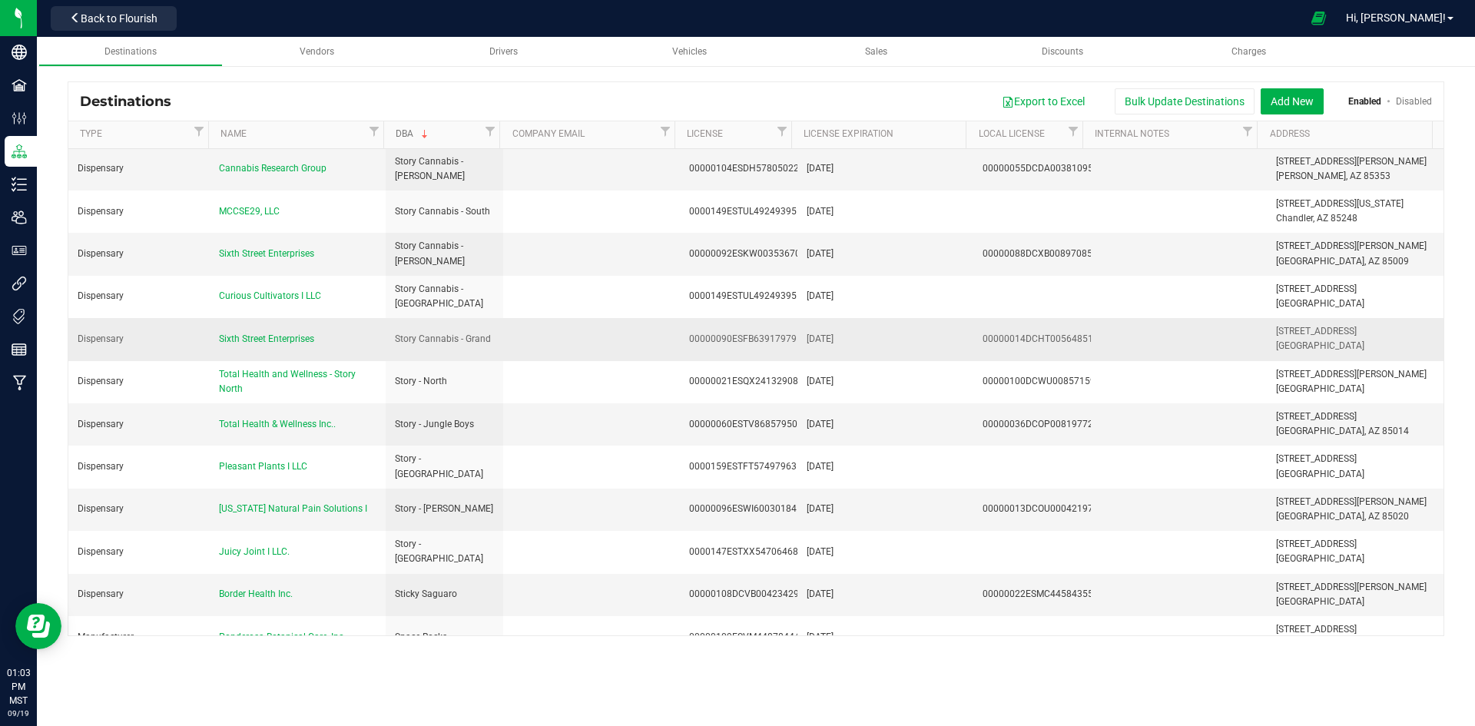
scroll to position [1844, 0]
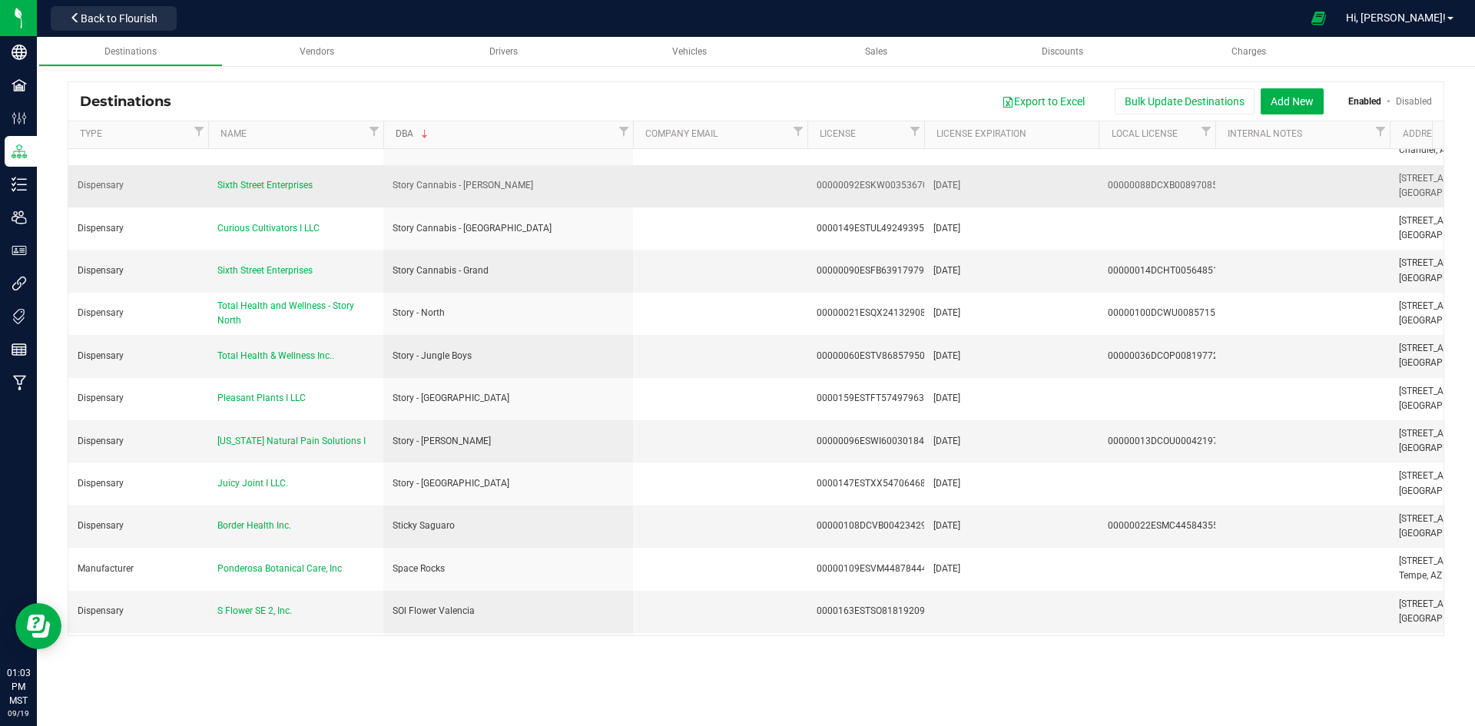
drag, startPoint x: 497, startPoint y: 131, endPoint x: 632, endPoint y: 150, distance: 136.5
click at [632, 150] on div "Destinations Export to Excel Bulk Update Destinations Add New Enabled Disabled …" at bounding box center [756, 358] width 1377 height 555
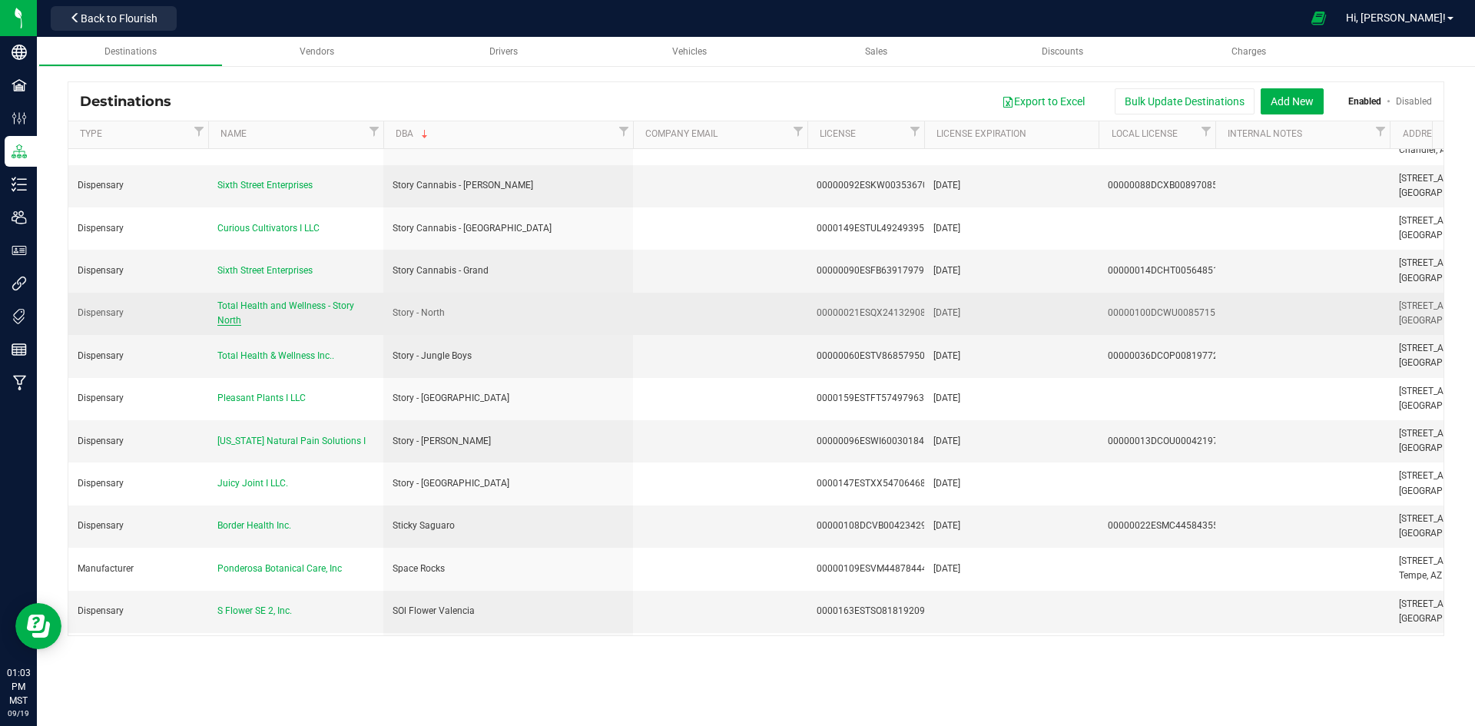
click at [276, 300] on span "Total Health and Wellness - Story North" at bounding box center [285, 312] width 137 height 25
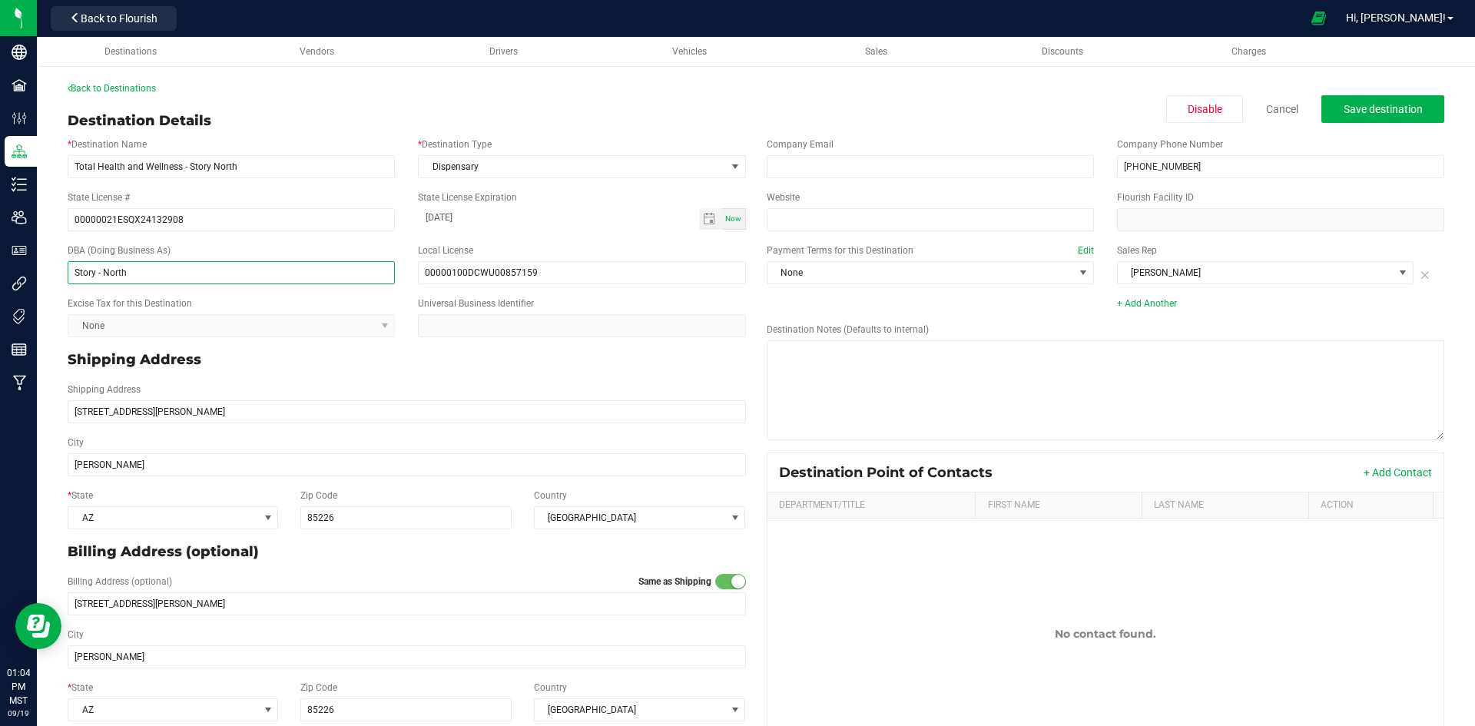
click at [98, 272] on input "Story - North" at bounding box center [231, 272] width 327 height 23
type input "Story Cannabis - North"
click at [1332, 114] on button "Save destination" at bounding box center [1383, 109] width 123 height 28
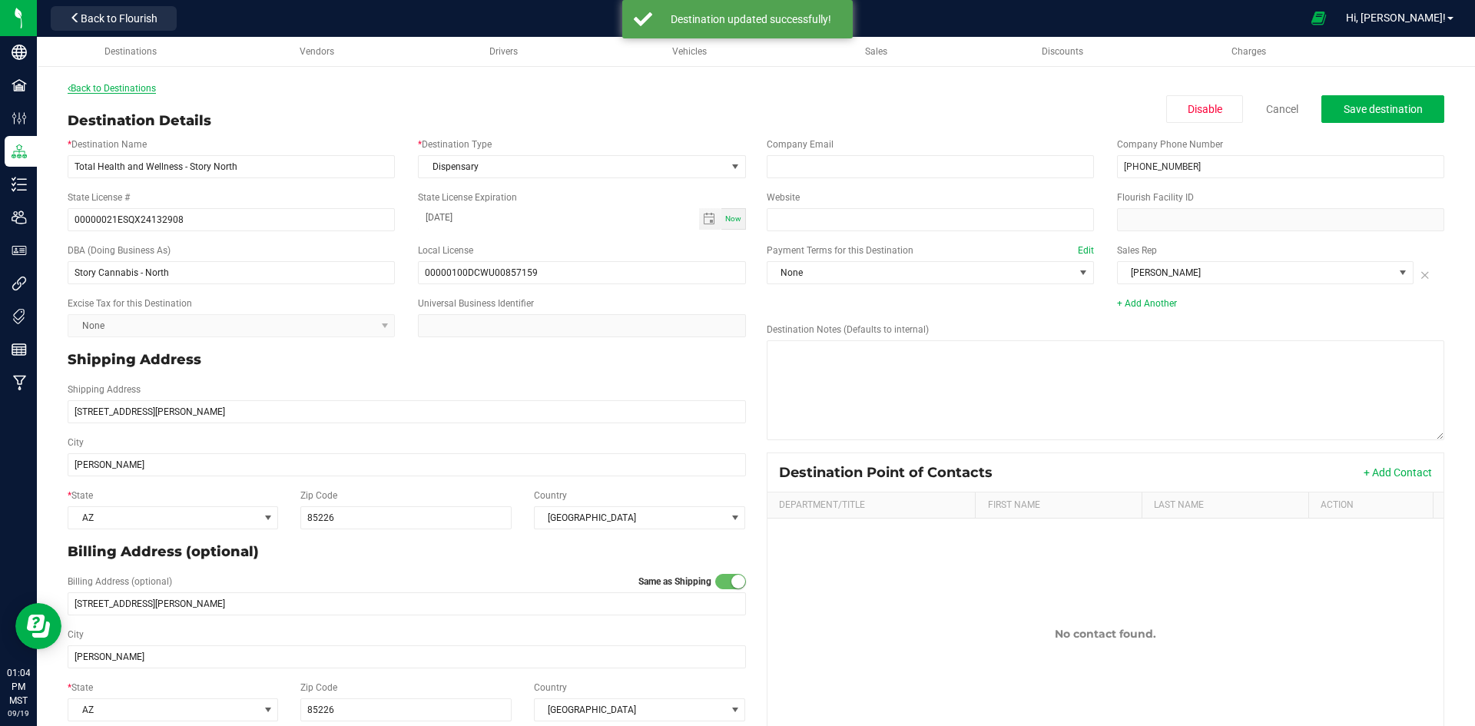
click at [139, 91] on link "Back to Destinations" at bounding box center [112, 88] width 88 height 11
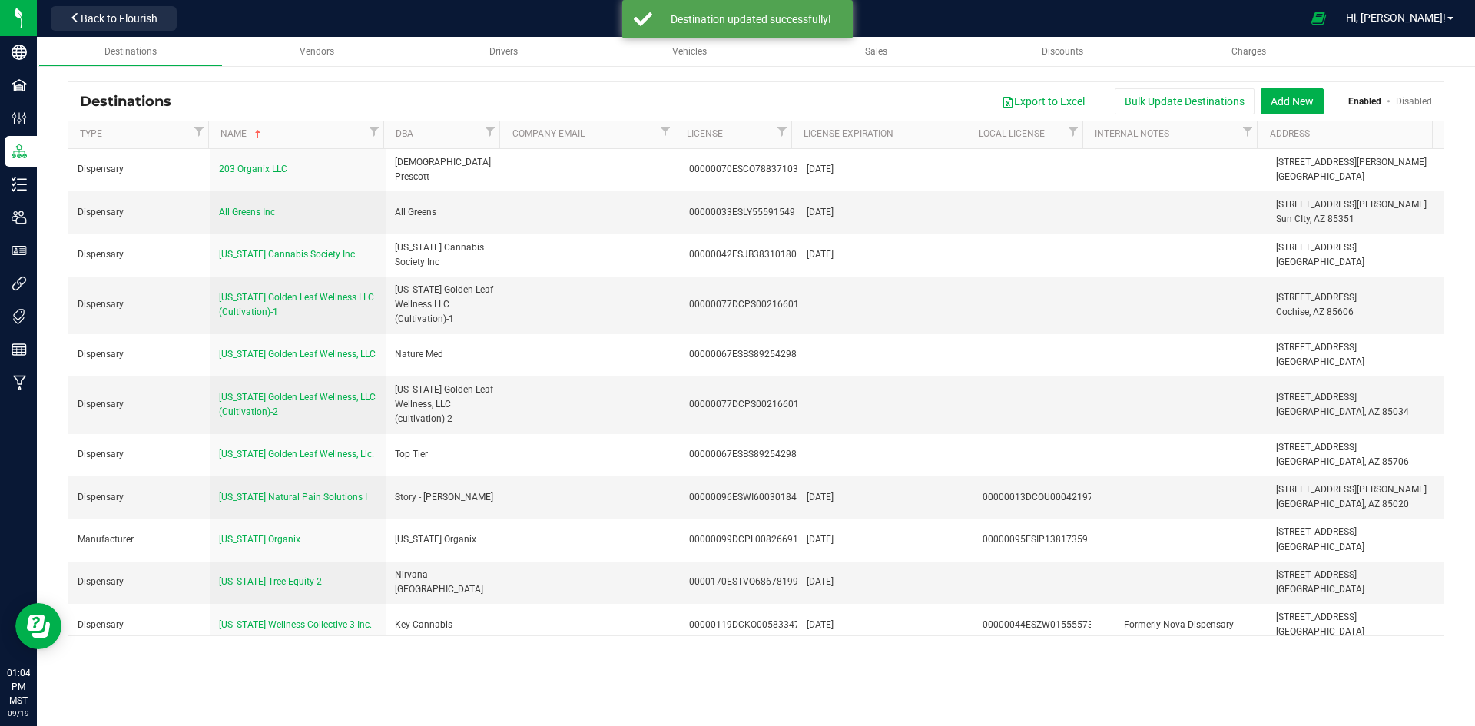
click at [439, 122] on th "DBA" at bounding box center [441, 135] width 117 height 28
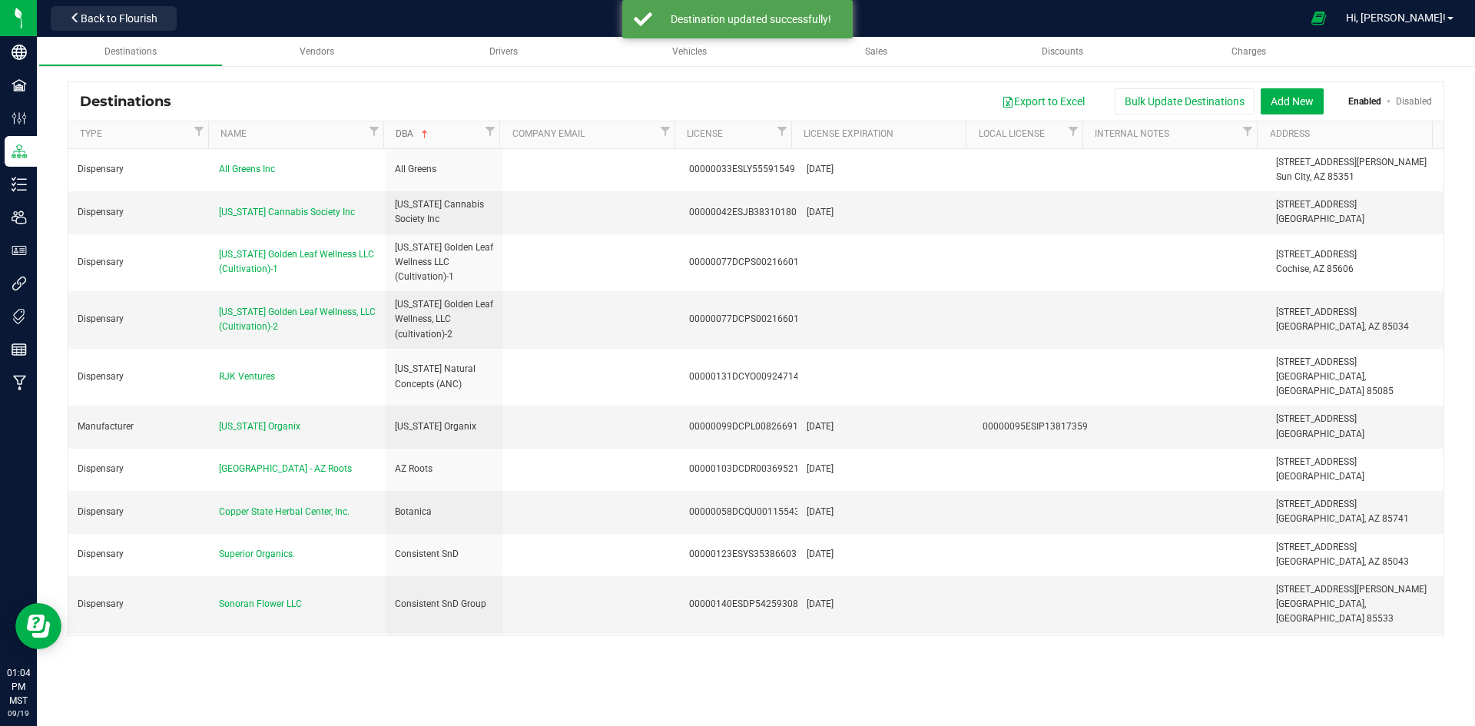
click at [438, 134] on link "DBA" at bounding box center [438, 134] width 85 height 12
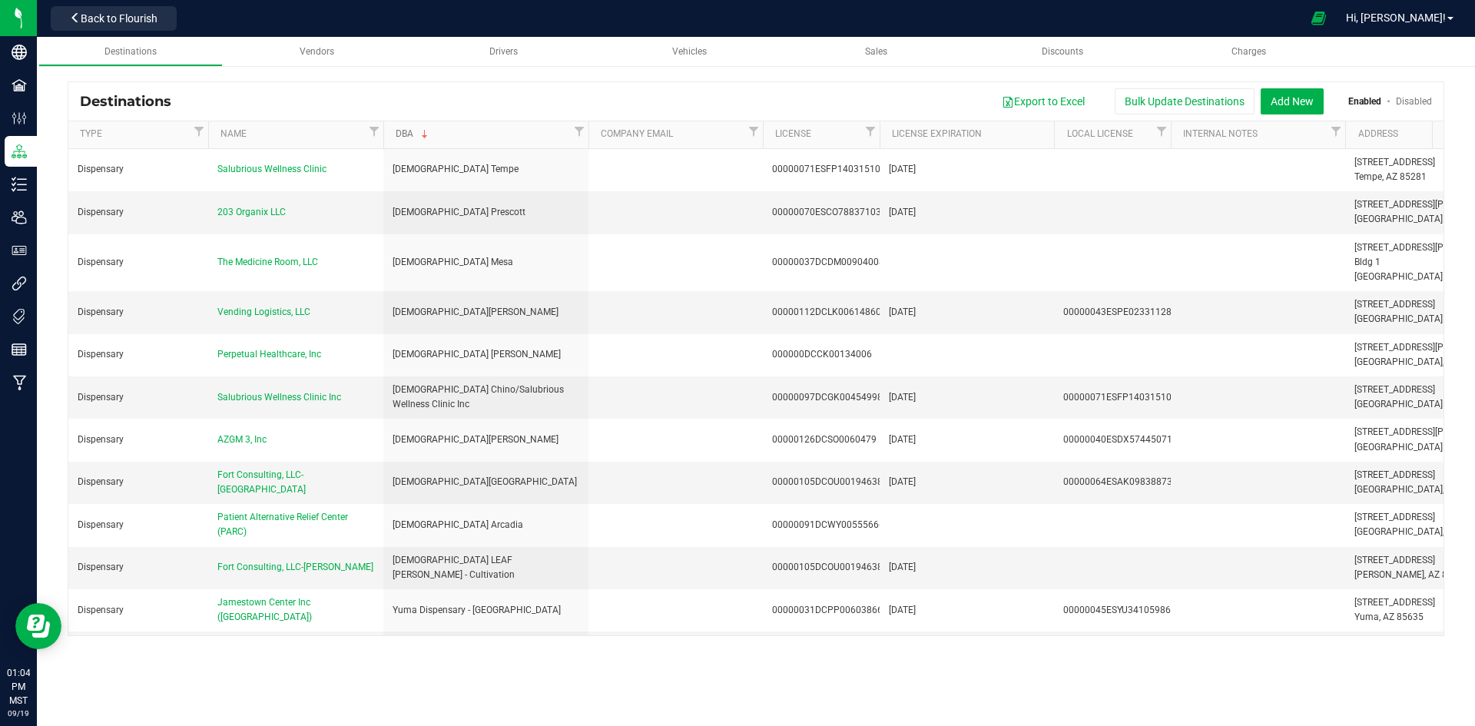
drag, startPoint x: 500, startPoint y: 135, endPoint x: 590, endPoint y: 137, distance: 89.9
click at [590, 137] on div "Type Name DBA Company Email License License Expiration Local License Internal N…" at bounding box center [750, 134] width 1365 height 27
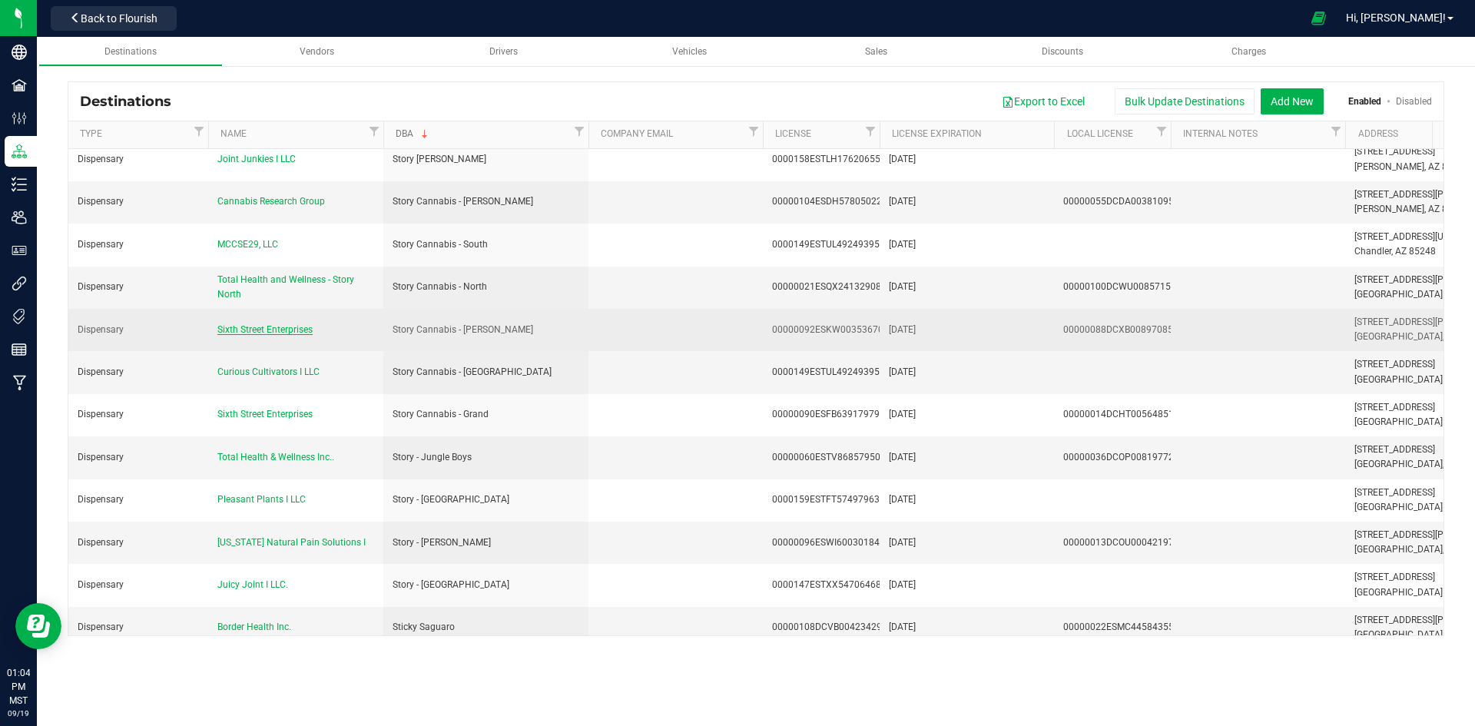
scroll to position [1767, 0]
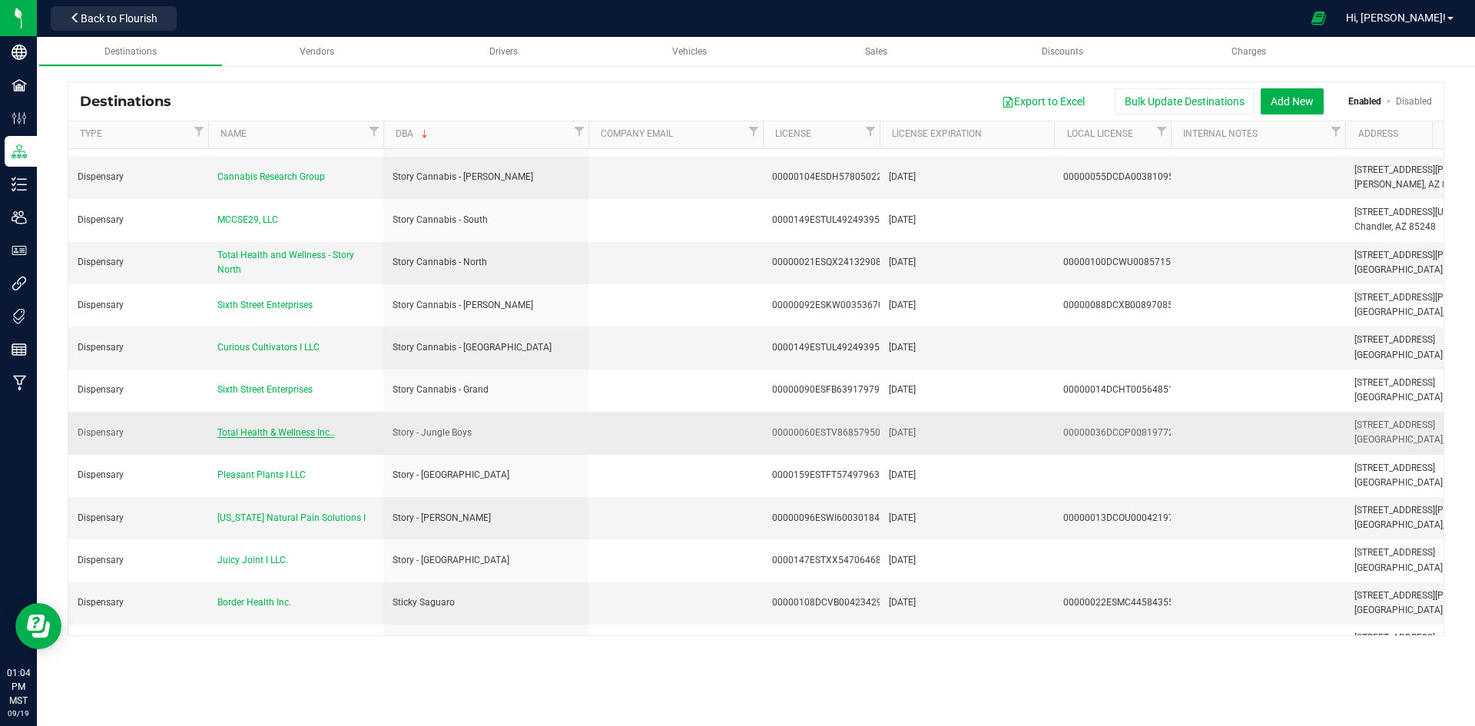
click at [302, 427] on span "Total Health & Wellness Inc.." at bounding box center [275, 432] width 117 height 11
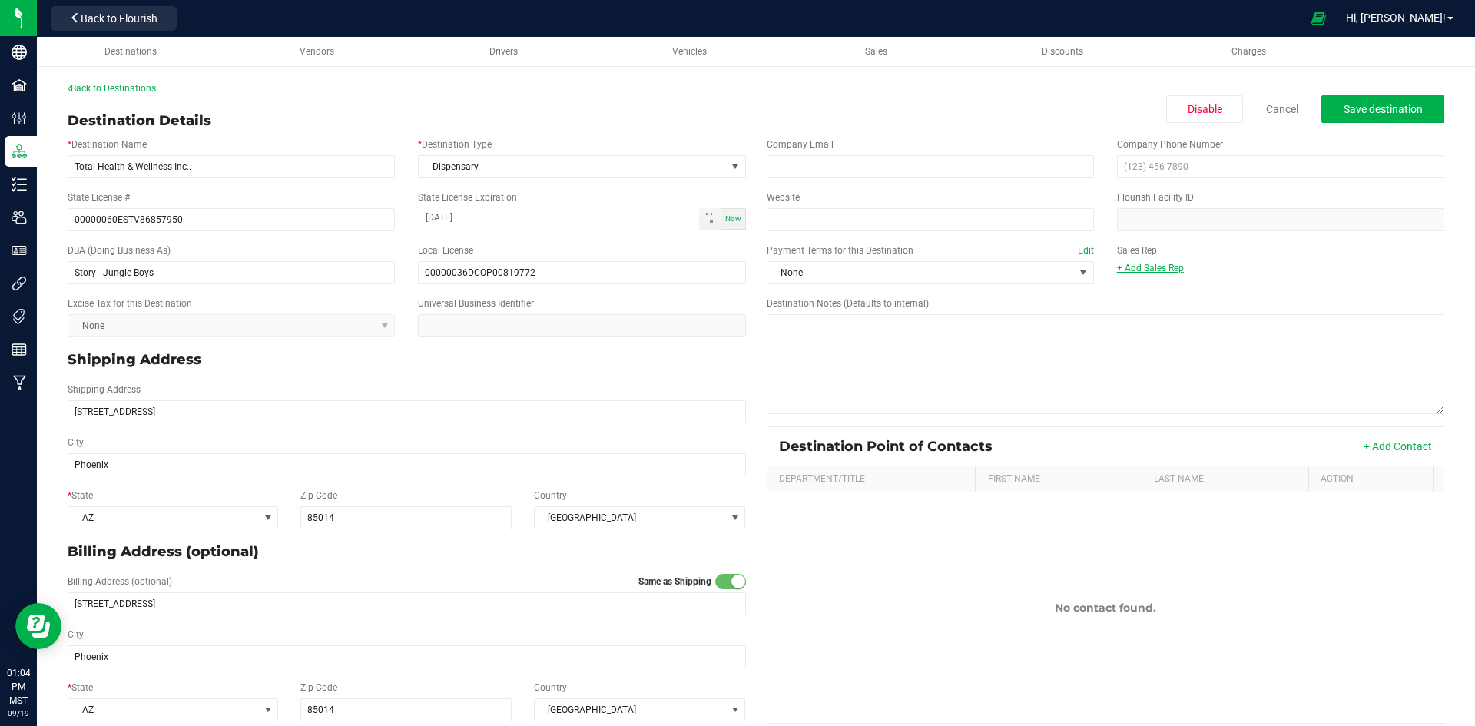
click at [1140, 269] on link "+ Add Sales Rep" at bounding box center [1150, 268] width 67 height 11
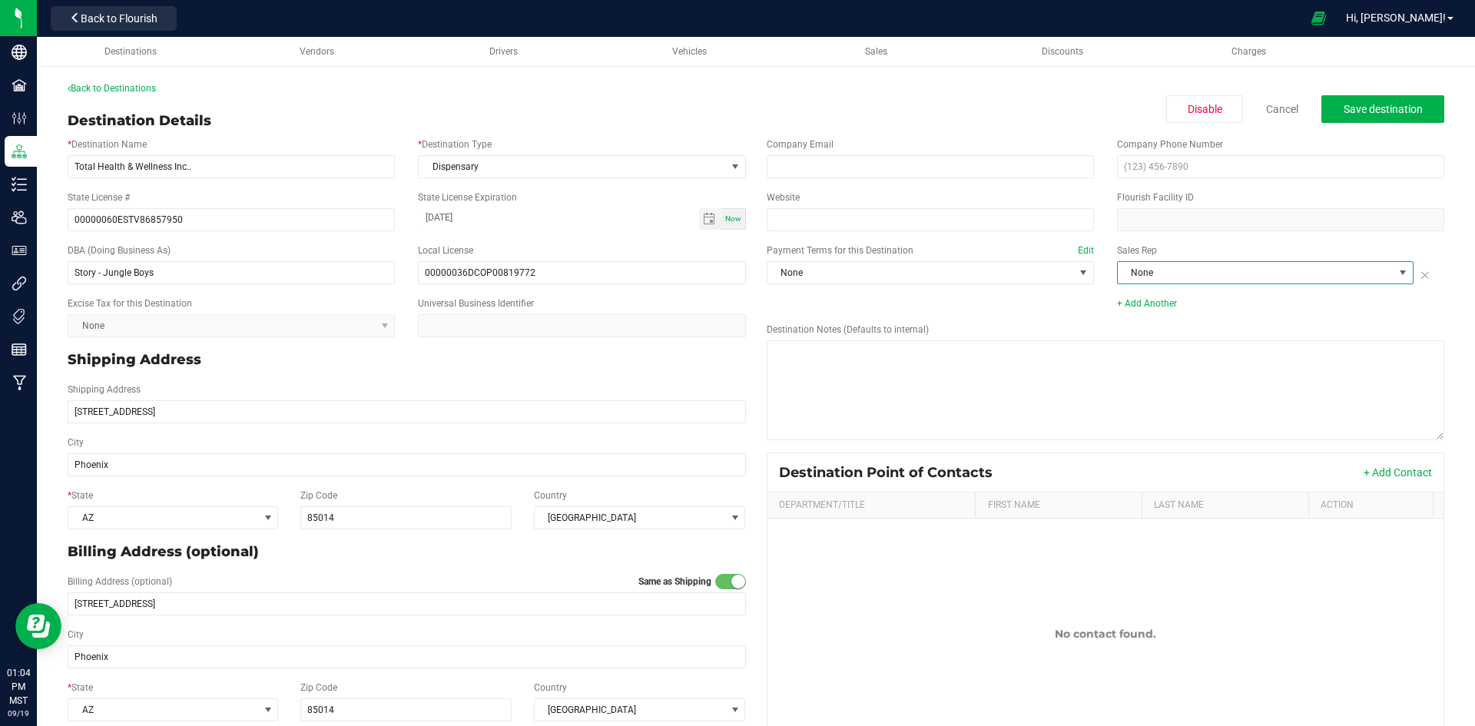
click at [1145, 279] on span "None" at bounding box center [1256, 273] width 276 height 22
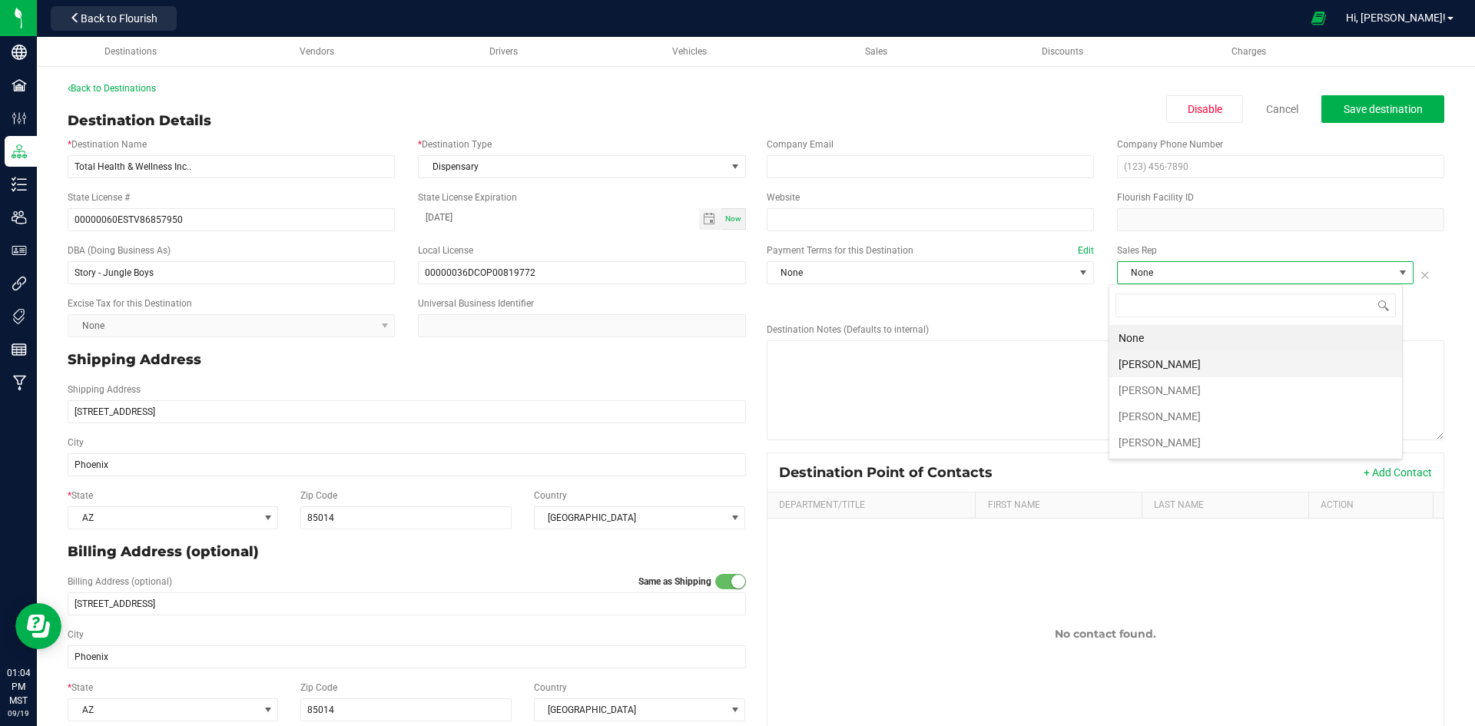
click at [1164, 358] on li "[PERSON_NAME]" at bounding box center [1256, 364] width 293 height 26
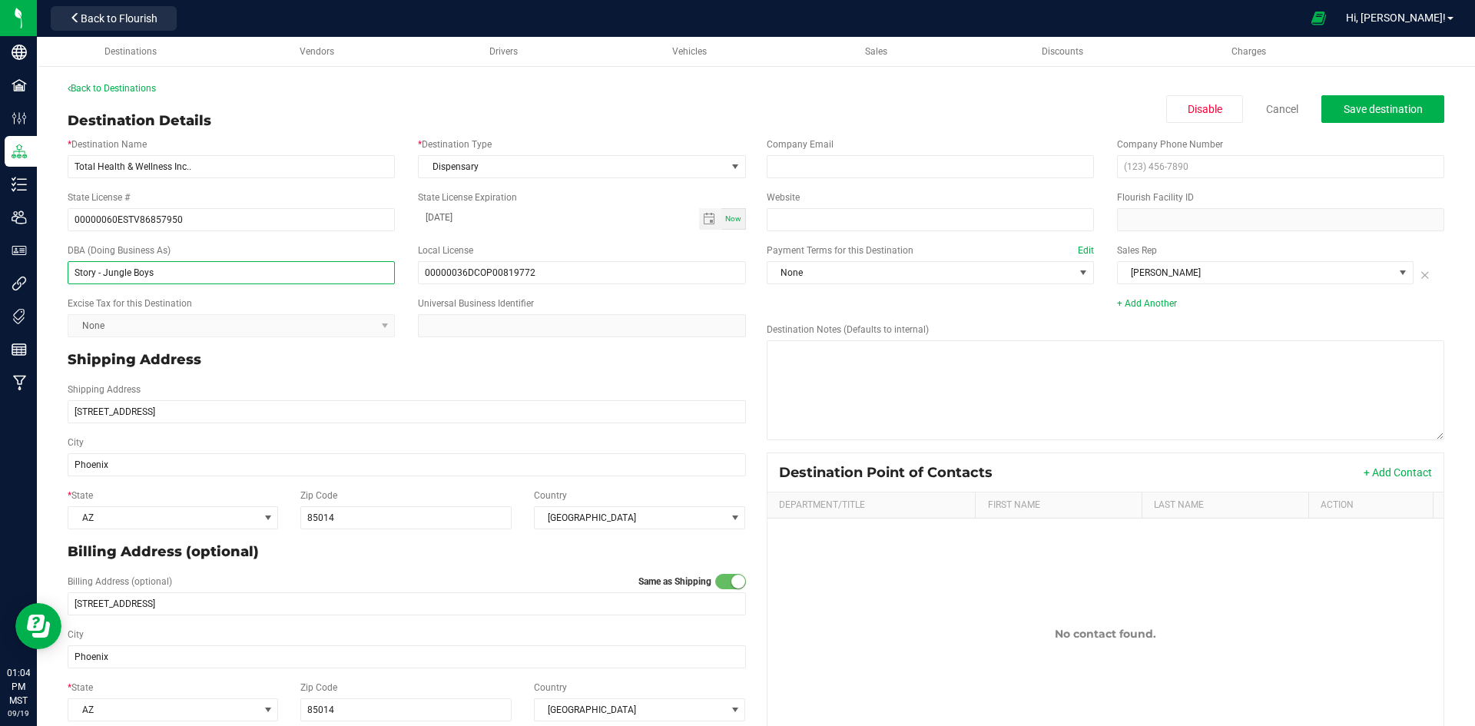
click at [98, 274] on input "Story - Jungle Boys" at bounding box center [231, 272] width 327 height 23
type input "Story Cannabis - Jungle Boys"
click at [1345, 105] on span "Save destination" at bounding box center [1383, 109] width 79 height 12
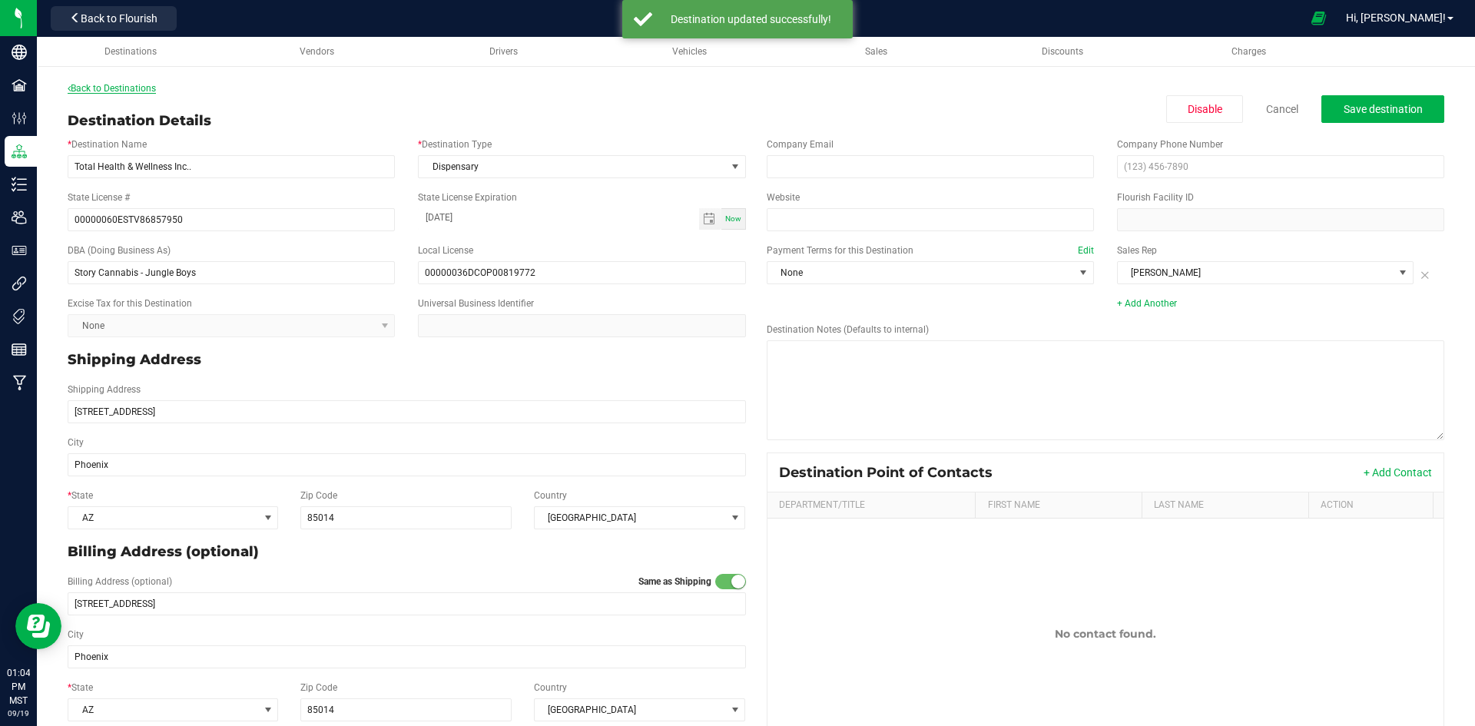
click at [153, 88] on link "Back to Destinations" at bounding box center [112, 88] width 88 height 11
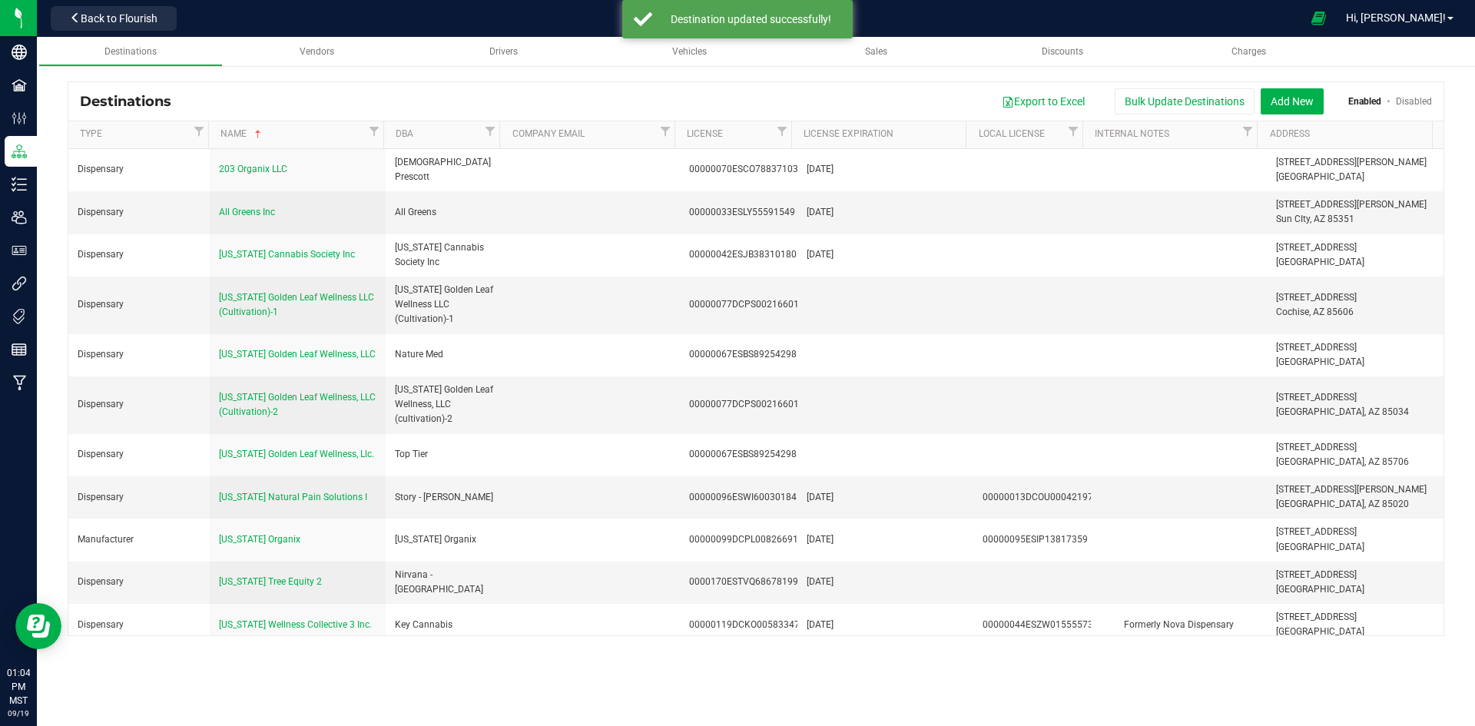
click at [432, 143] on th "DBA" at bounding box center [441, 135] width 117 height 28
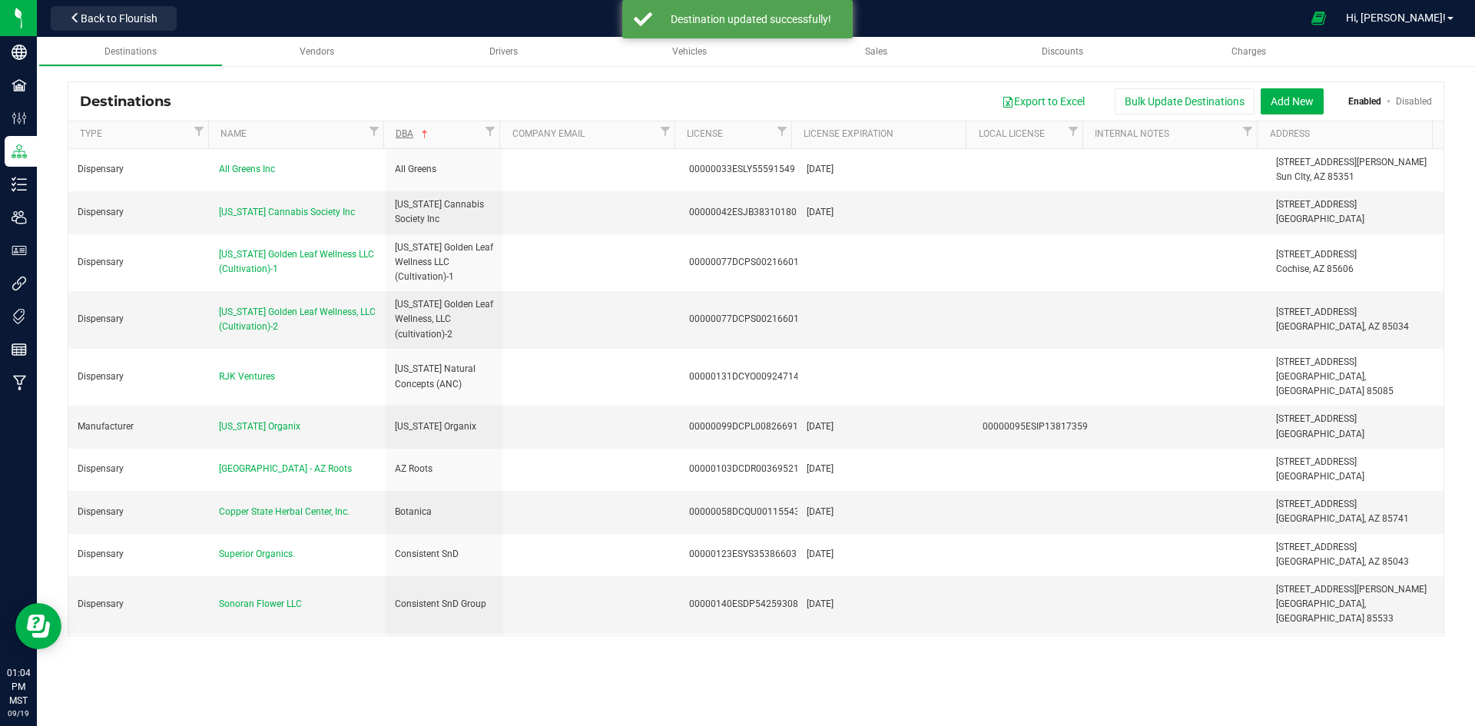
click at [433, 143] on th "DBA" at bounding box center [441, 135] width 117 height 28
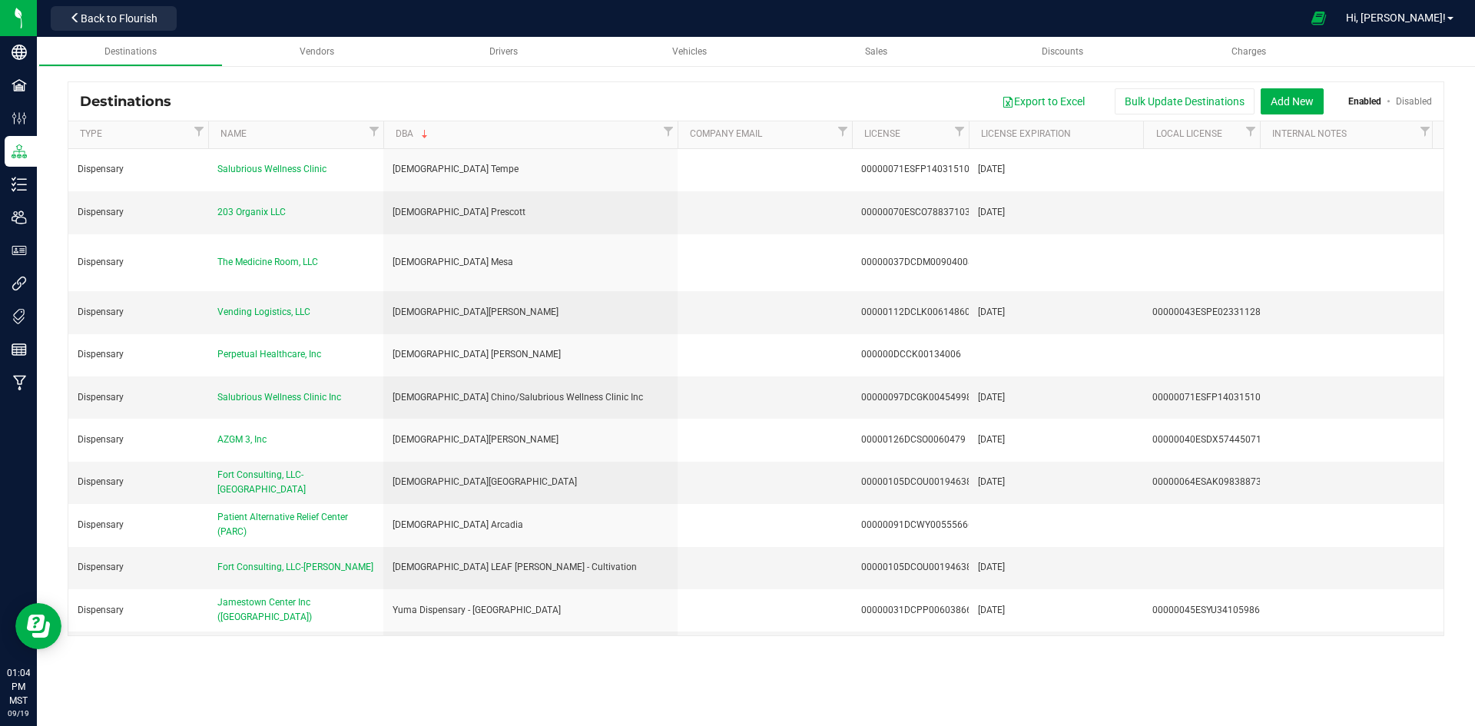
drag, startPoint x: 500, startPoint y: 134, endPoint x: 680, endPoint y: 138, distance: 179.9
click at [680, 138] on div "Type Name DBA Company Email License License Expiration Local License Internal N…" at bounding box center [750, 134] width 1365 height 27
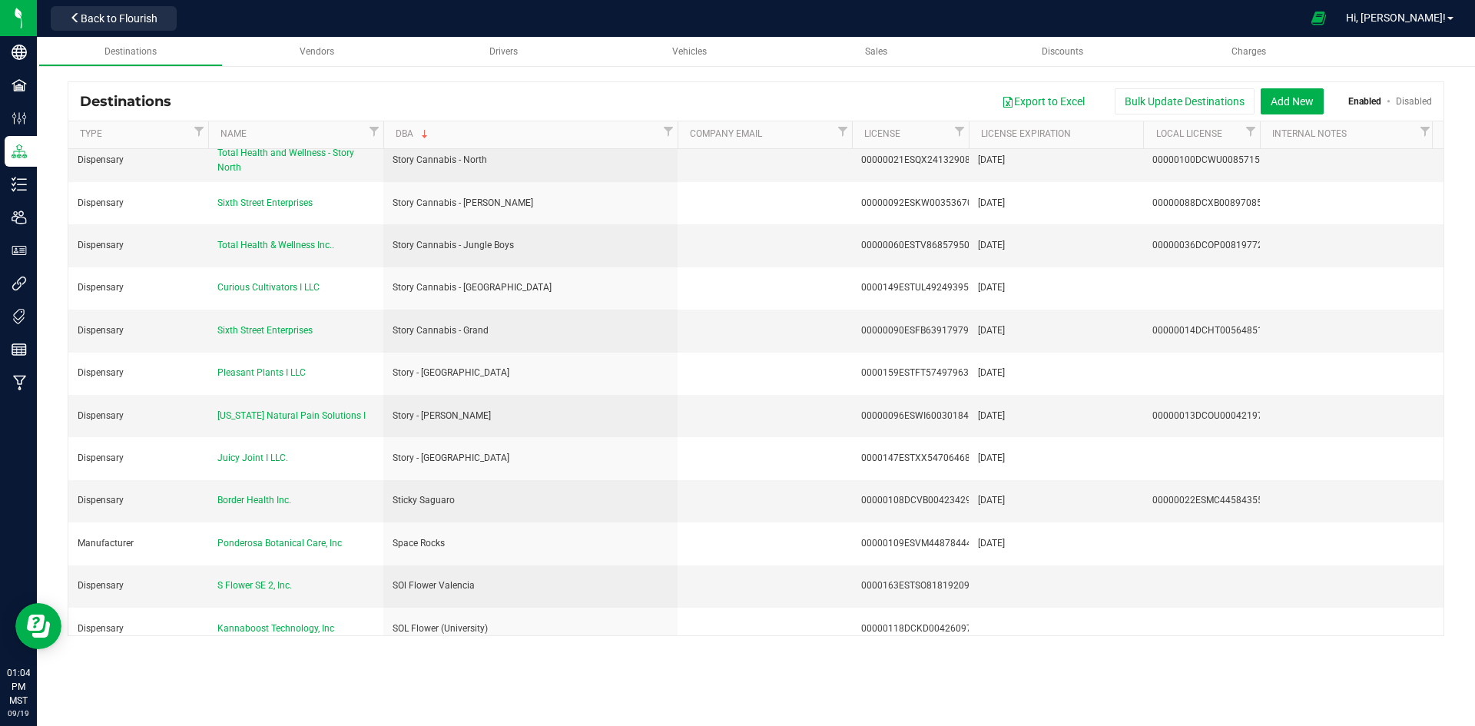
scroll to position [1767, 0]
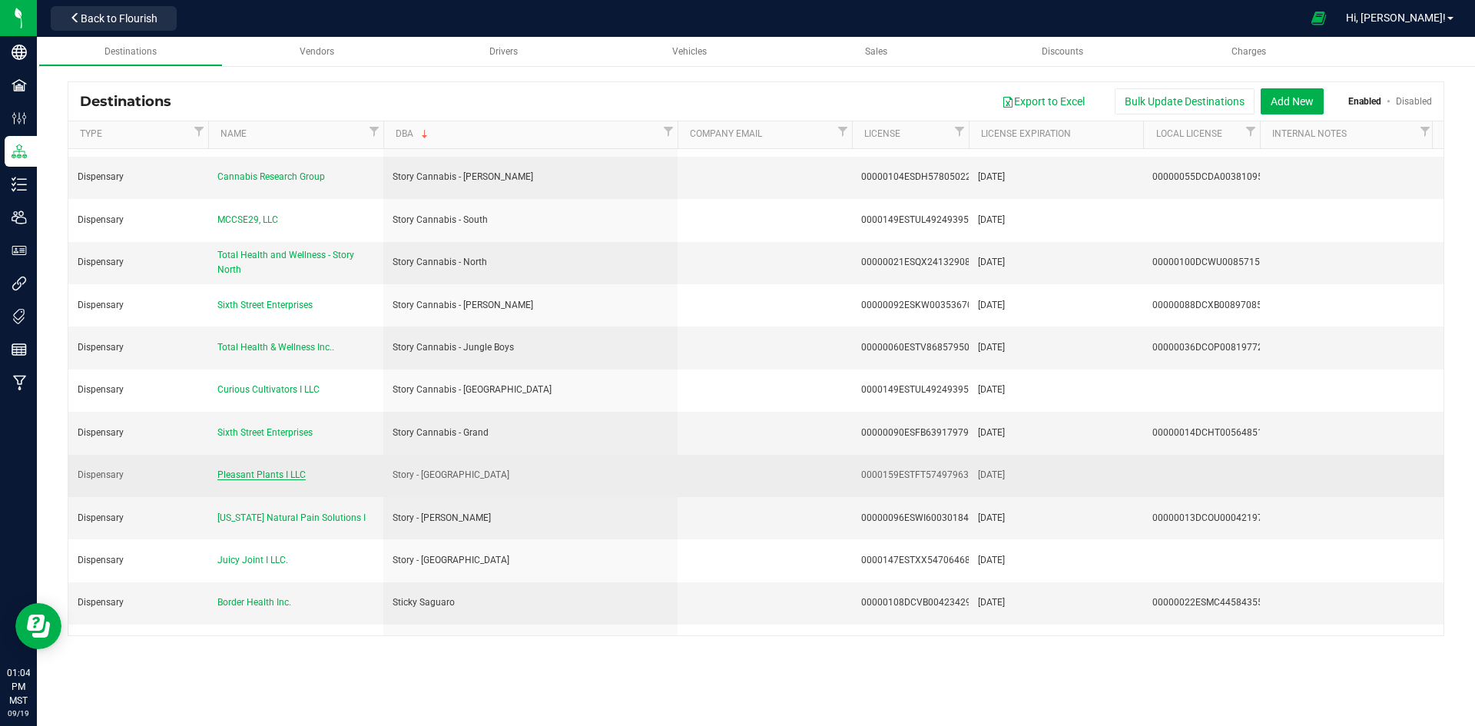
click at [281, 470] on span "Pleasant Plants I LLC" at bounding box center [261, 475] width 88 height 11
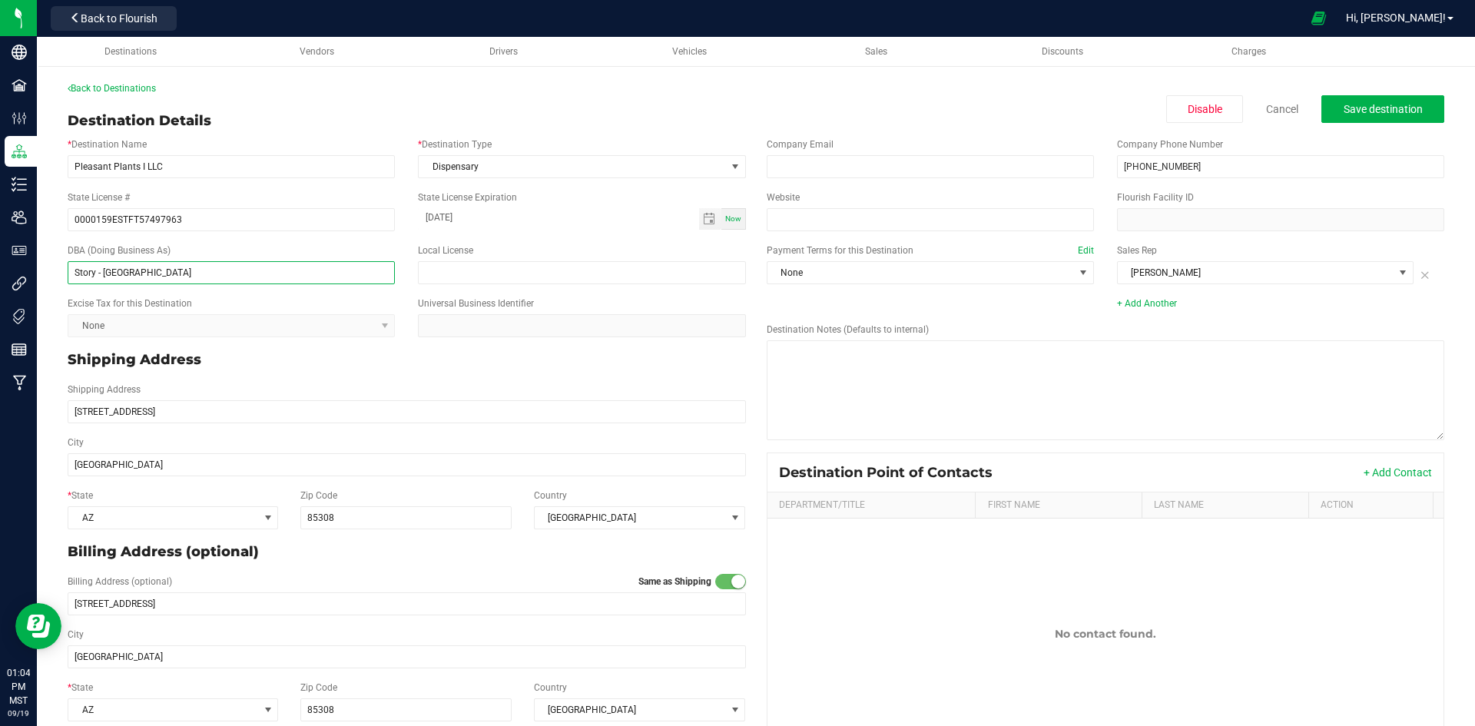
click at [101, 274] on input "Story - Glendale" at bounding box center [231, 272] width 327 height 23
type input "Story Cannabis - Glendale"
click at [1395, 101] on button "Save destination" at bounding box center [1383, 109] width 123 height 28
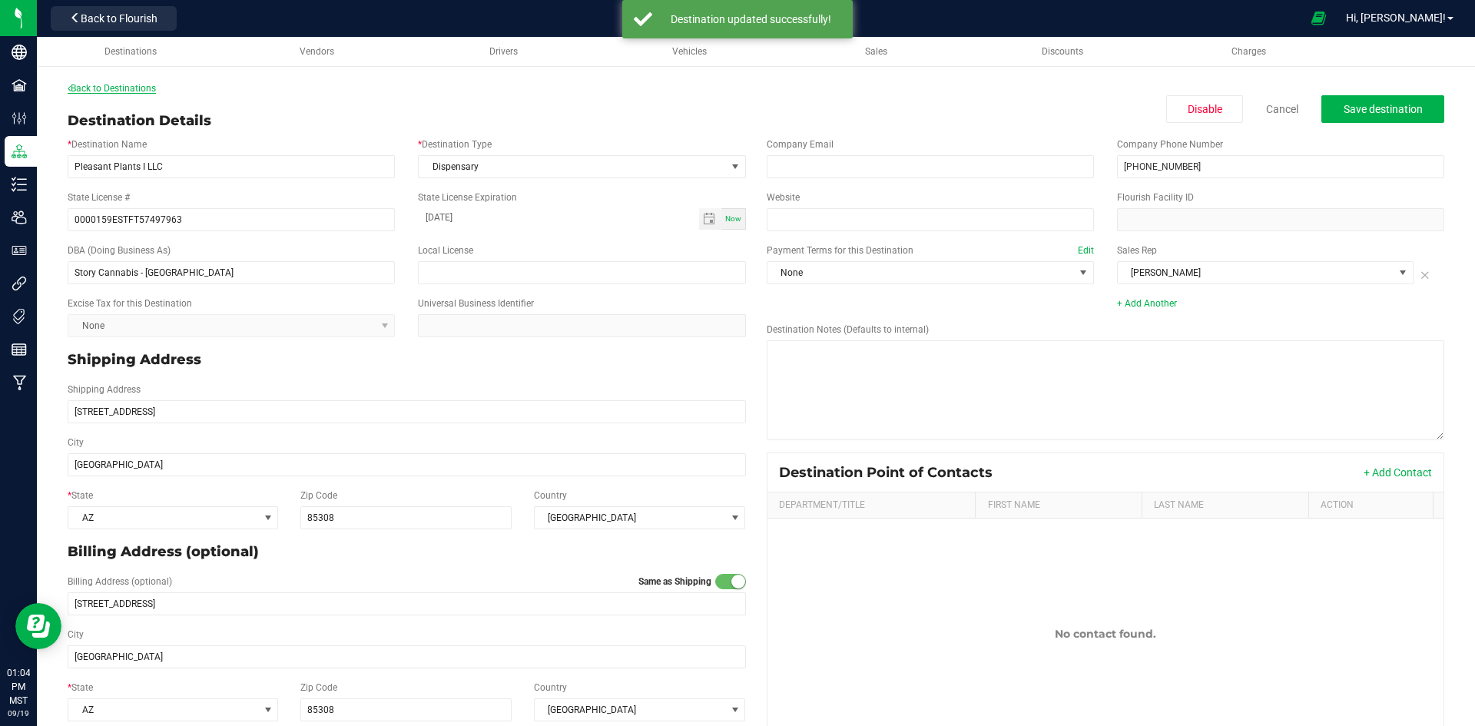
click at [97, 88] on link "Back to Destinations" at bounding box center [112, 88] width 88 height 11
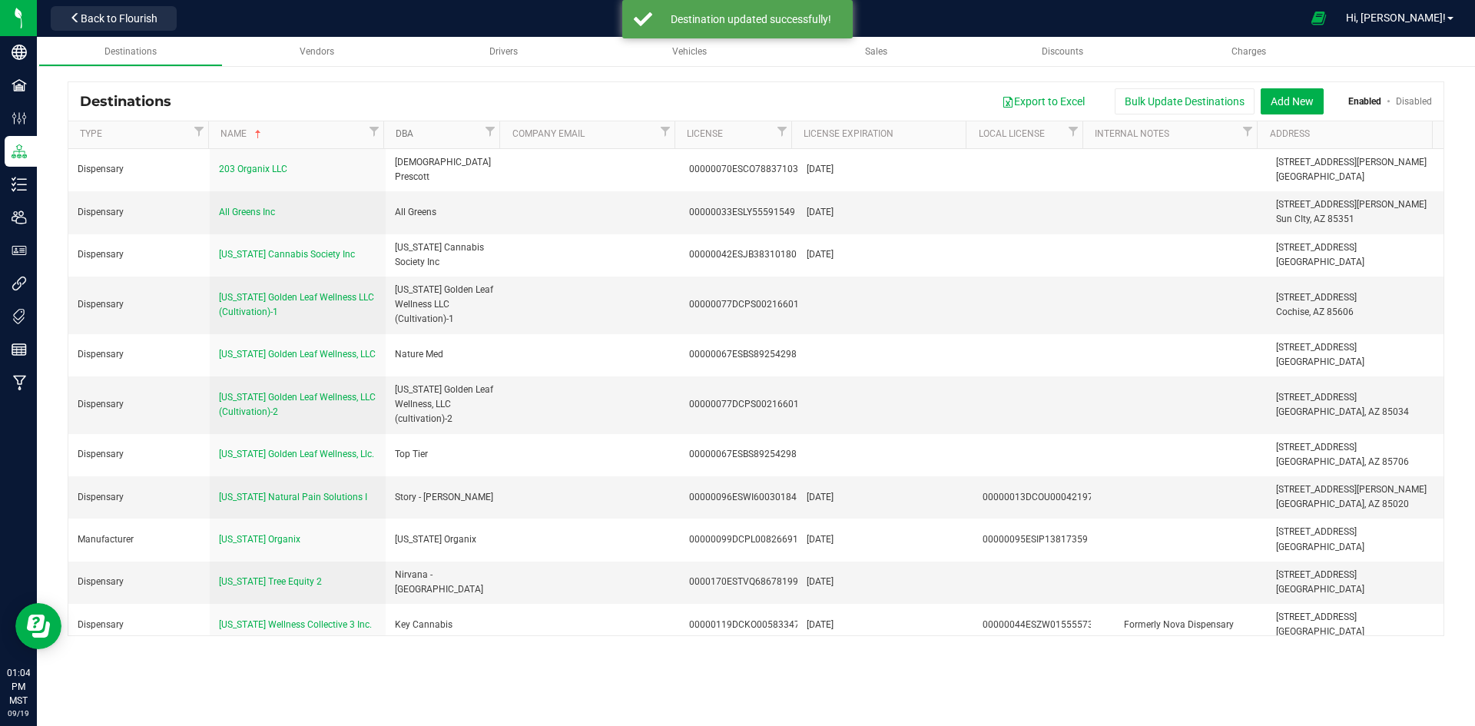
click at [467, 136] on link "DBA" at bounding box center [438, 134] width 85 height 12
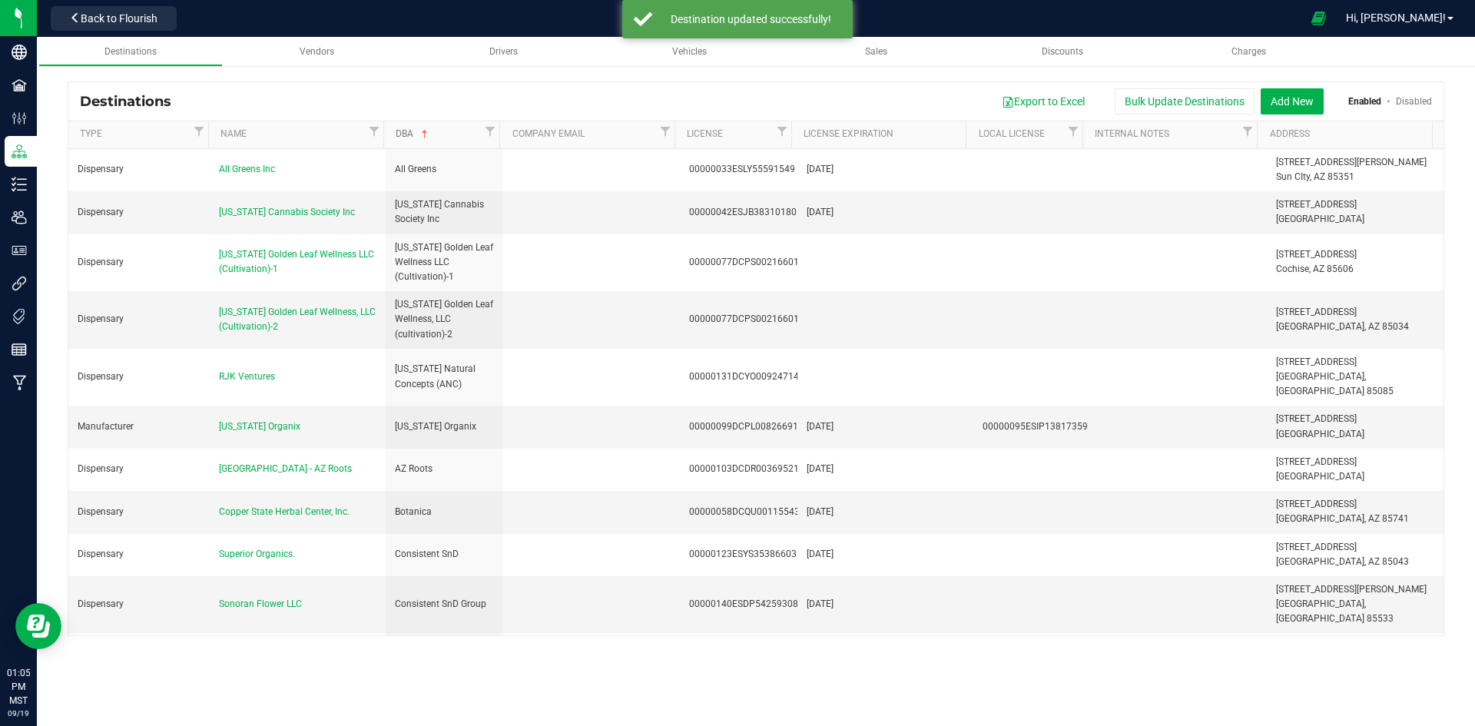
click at [467, 136] on link "DBA" at bounding box center [438, 134] width 85 height 12
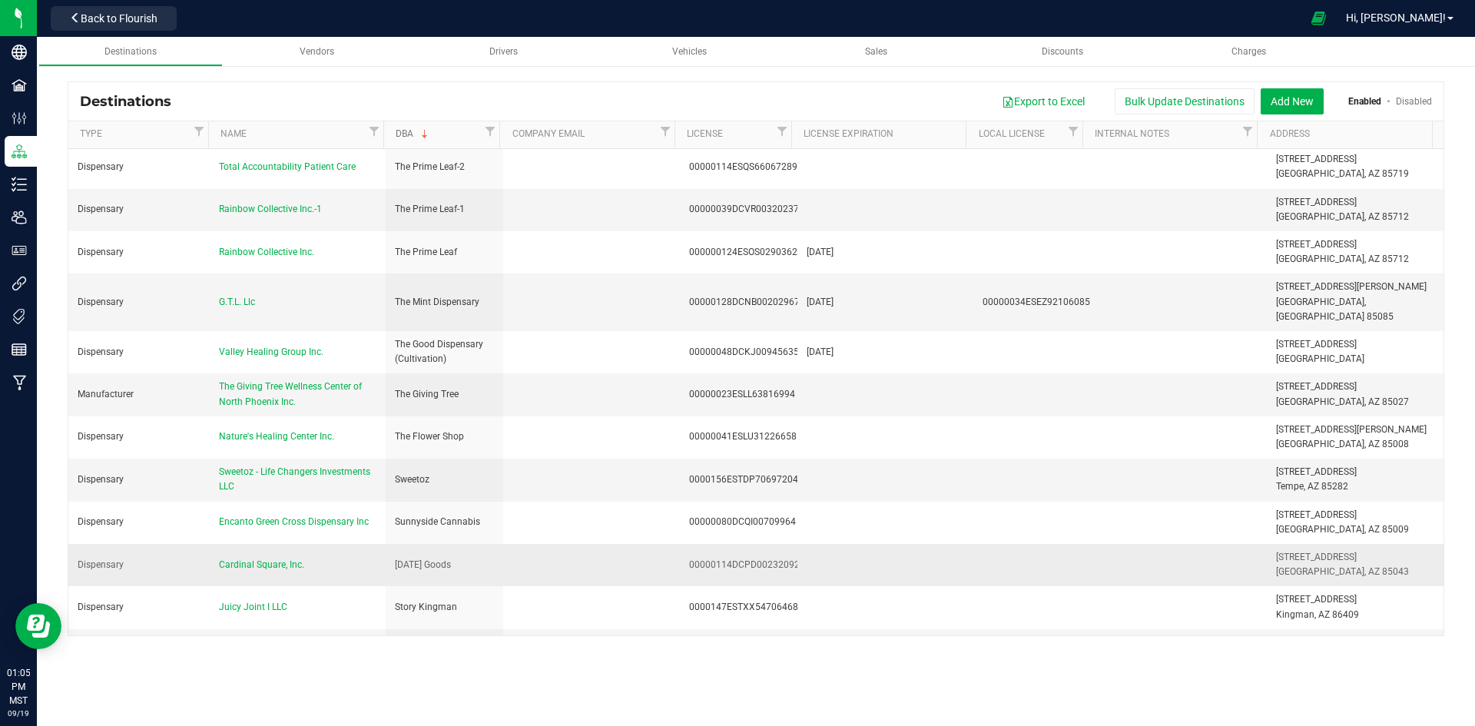
scroll to position [1460, 0]
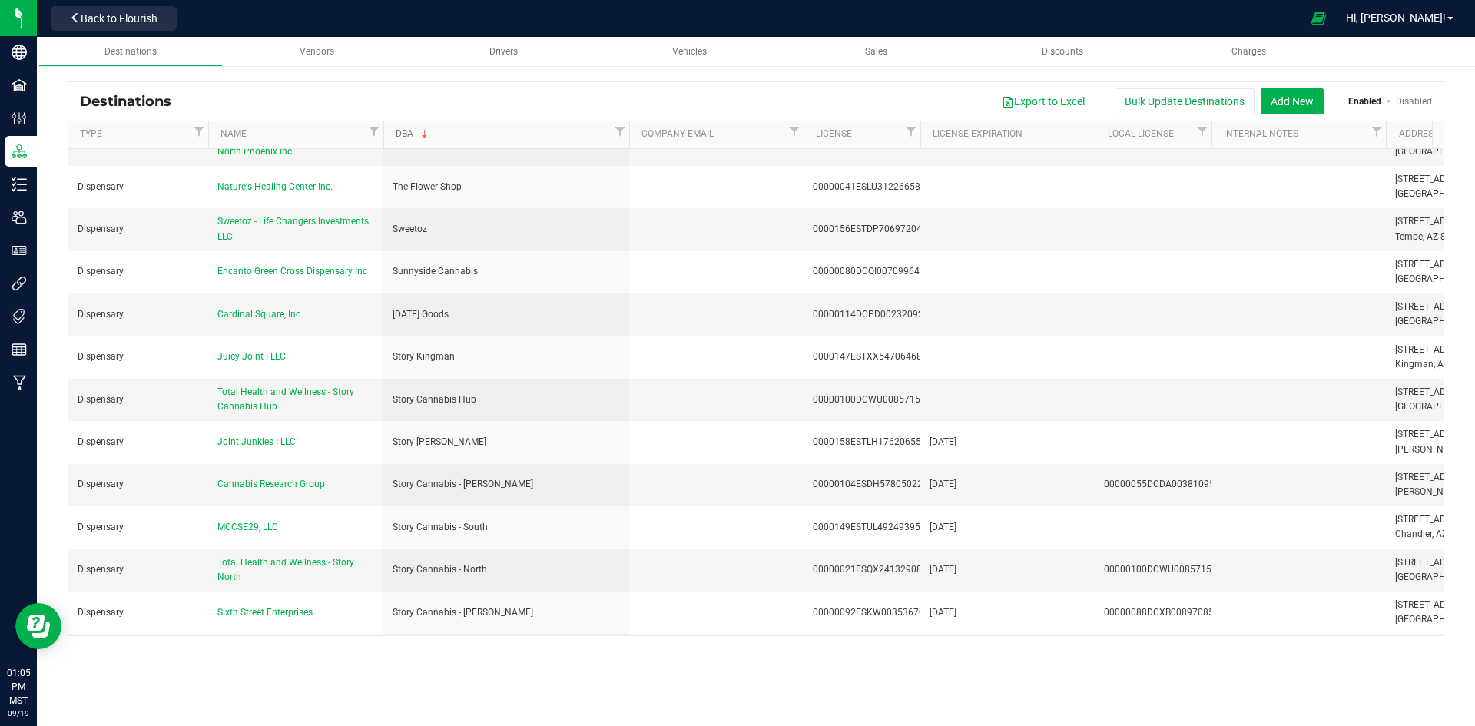
drag, startPoint x: 503, startPoint y: 132, endPoint x: 635, endPoint y: 137, distance: 133.0
click at [635, 137] on div "Type Name DBA Company Email License License Expiration Local License Internal N…" at bounding box center [750, 134] width 1365 height 27
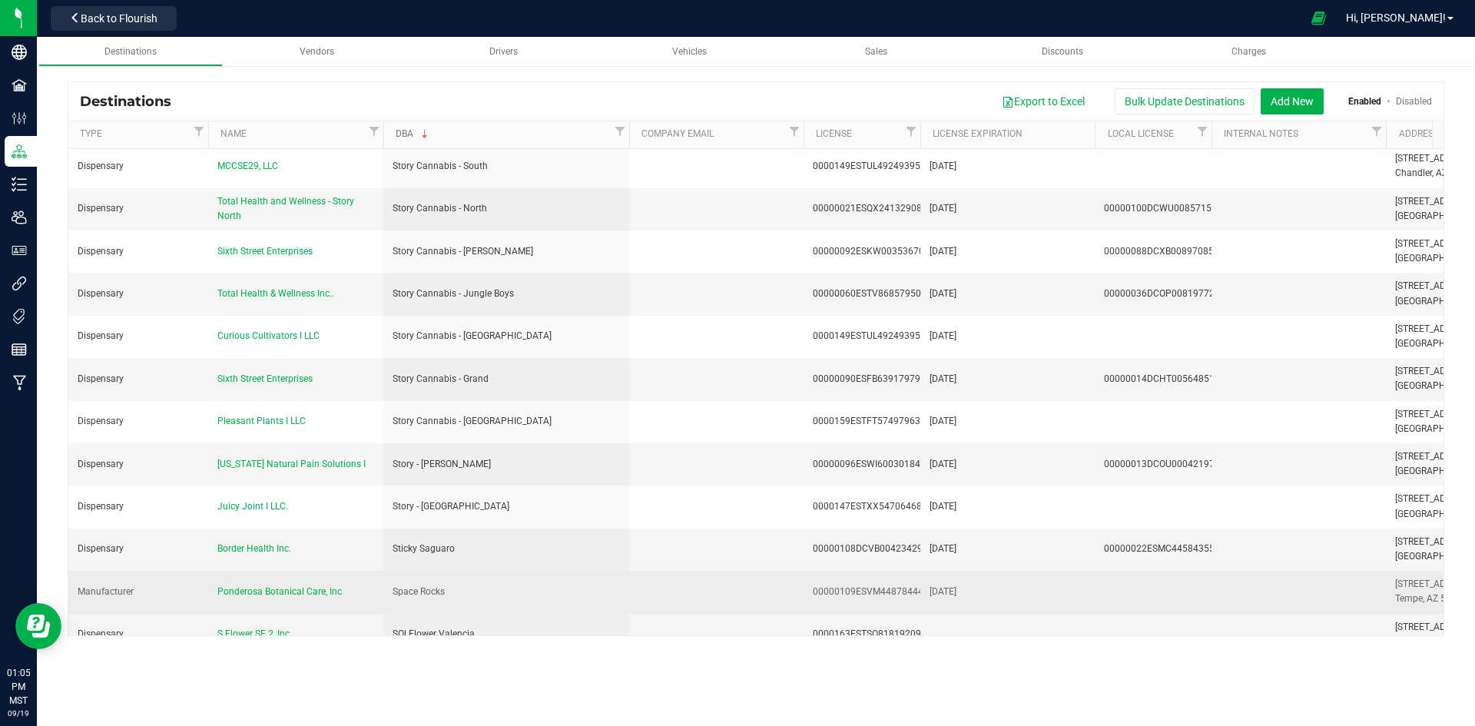
scroll to position [1844, 0]
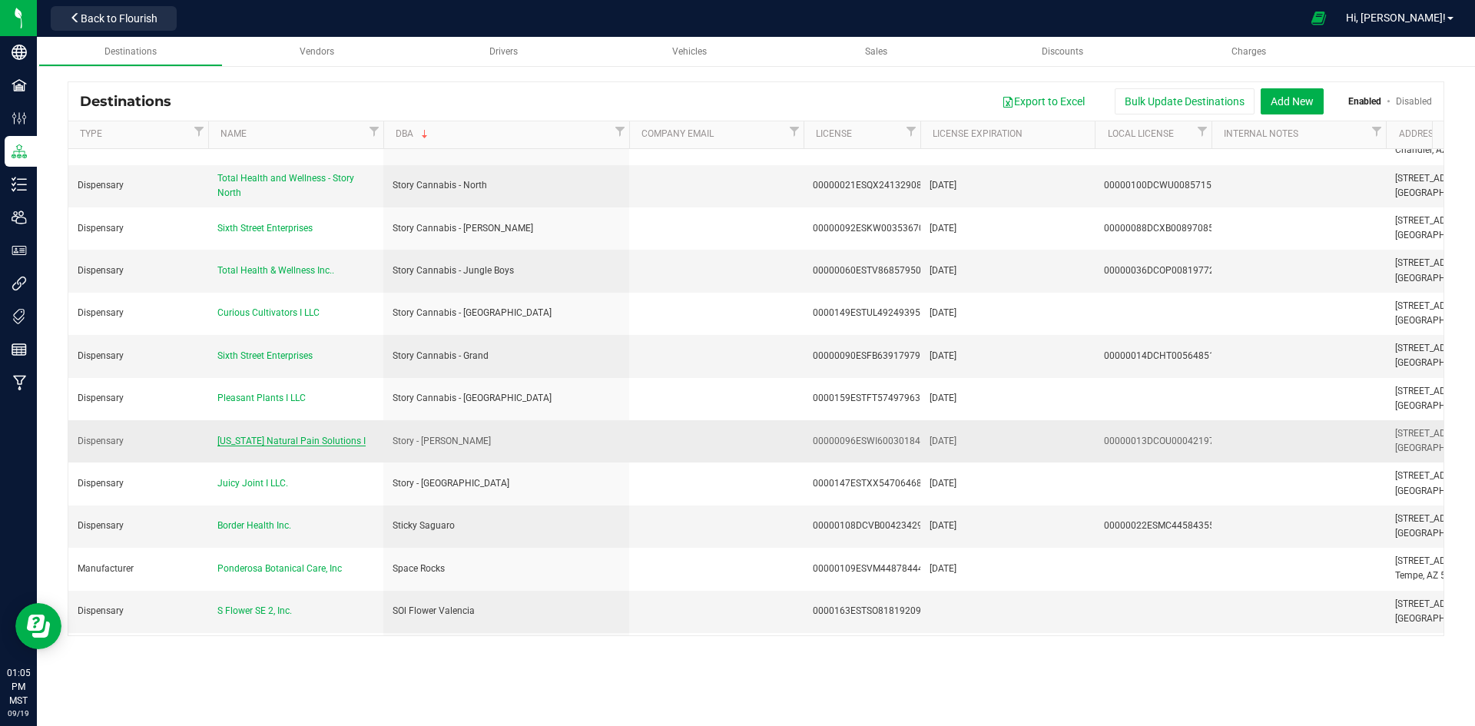
click at [306, 436] on span "Arizona Natural Pain Solutions I" at bounding box center [291, 441] width 148 height 11
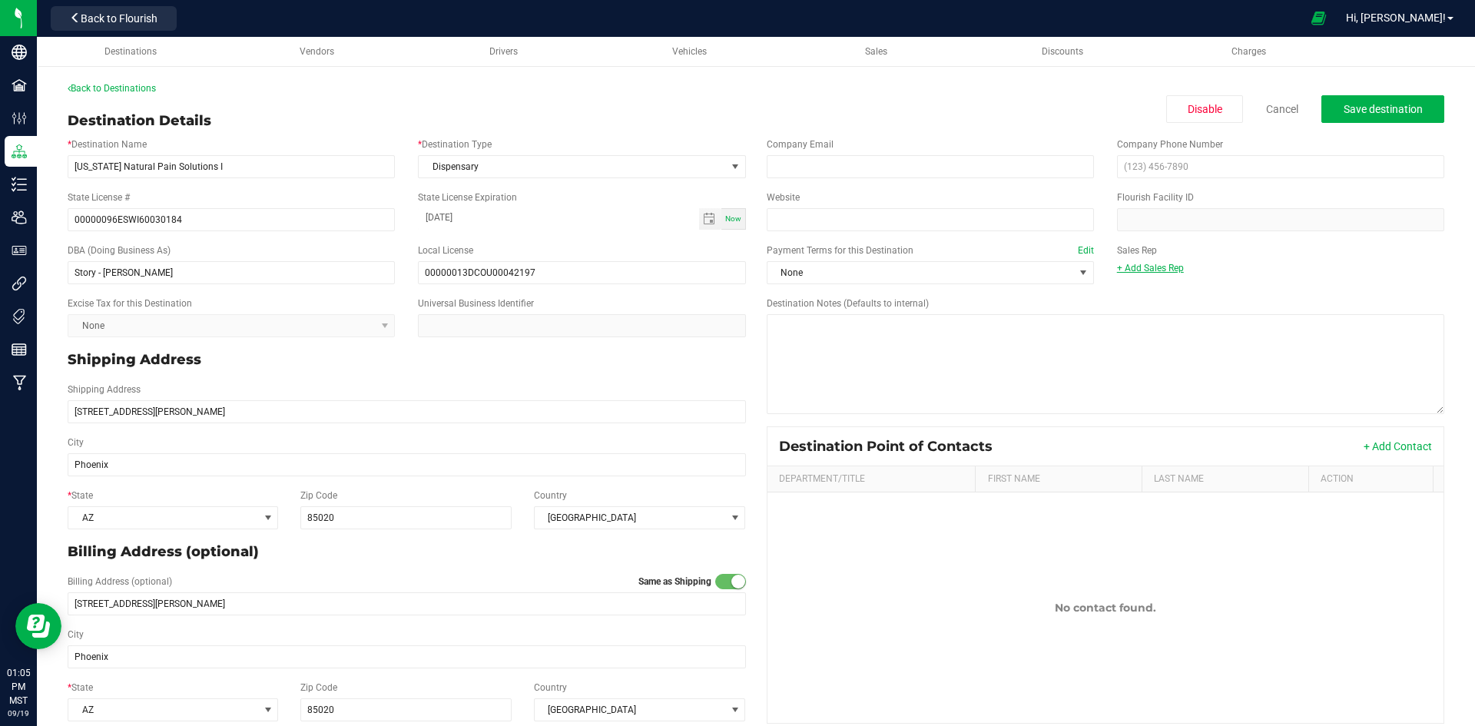
click at [1166, 269] on link "+ Add Sales Rep" at bounding box center [1150, 268] width 67 height 11
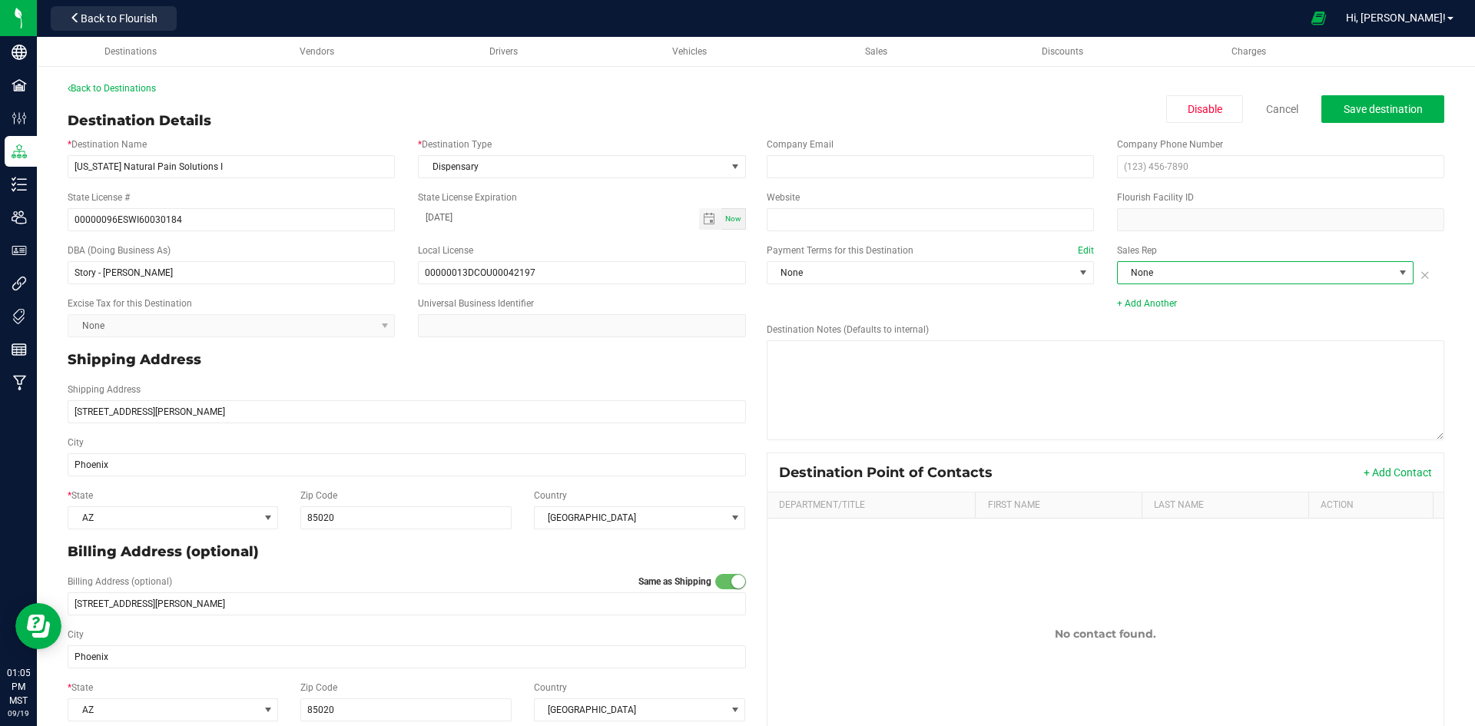
click at [1198, 280] on span "None" at bounding box center [1256, 273] width 276 height 22
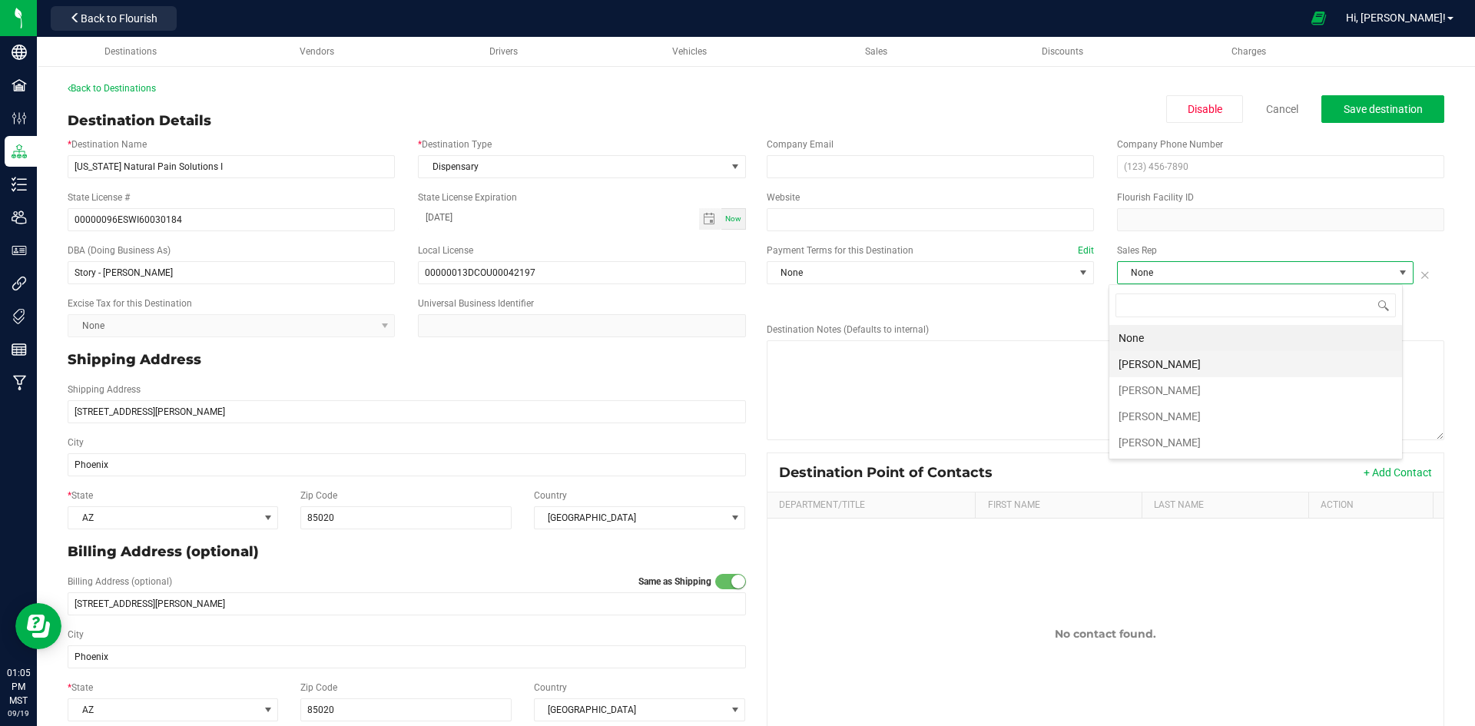
click at [1200, 360] on li "[PERSON_NAME]" at bounding box center [1256, 364] width 293 height 26
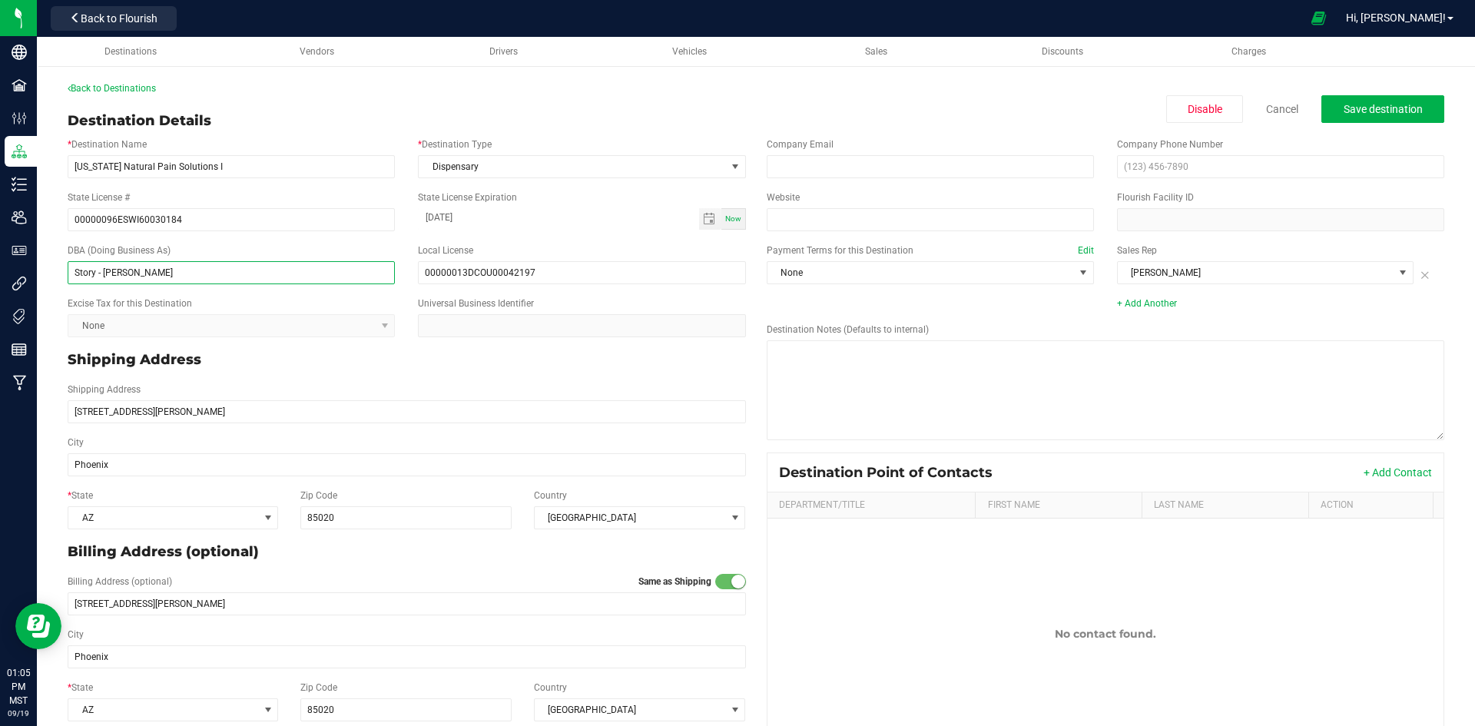
click at [95, 272] on input "Story - Dunlap" at bounding box center [231, 272] width 327 height 23
type input "Story Cannabis - Dunlap"
click at [1351, 116] on button "Save destination" at bounding box center [1383, 109] width 123 height 28
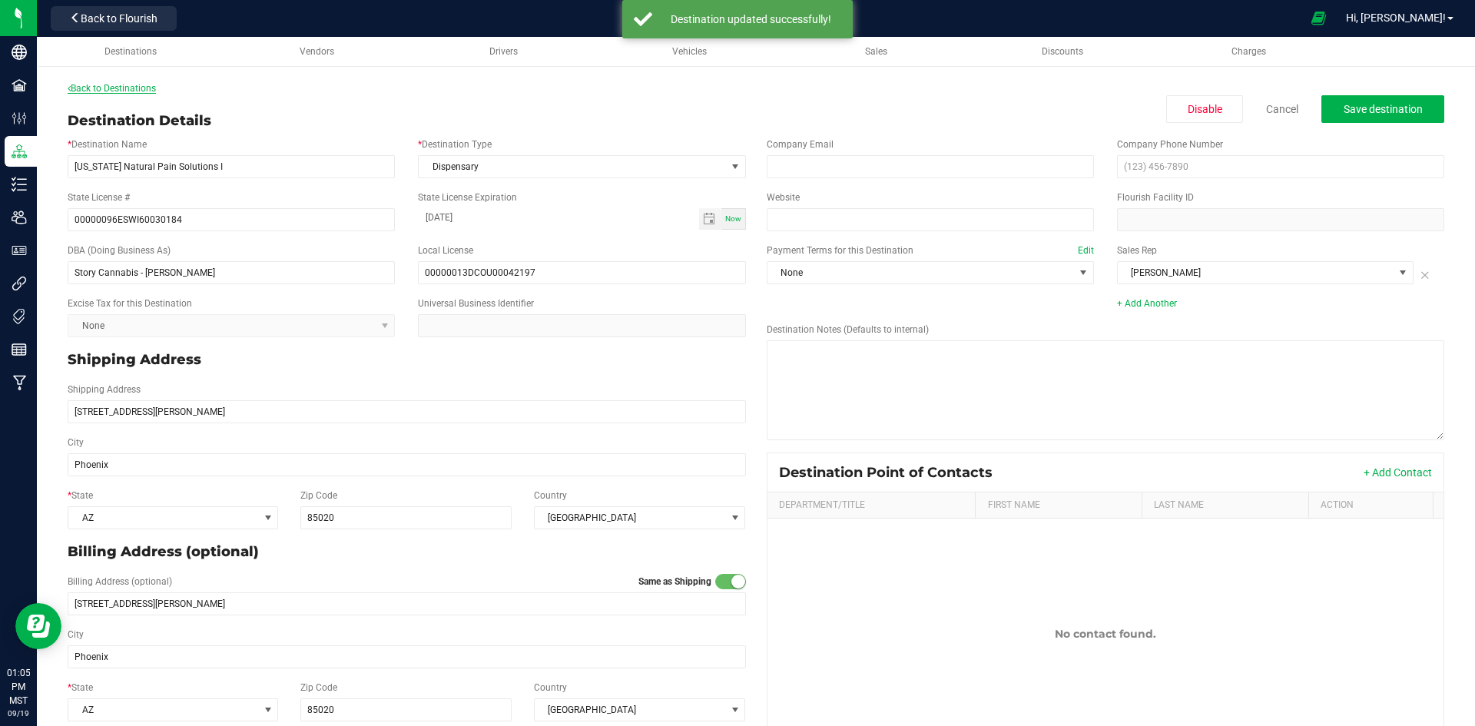
click at [136, 89] on link "Back to Destinations" at bounding box center [112, 88] width 88 height 11
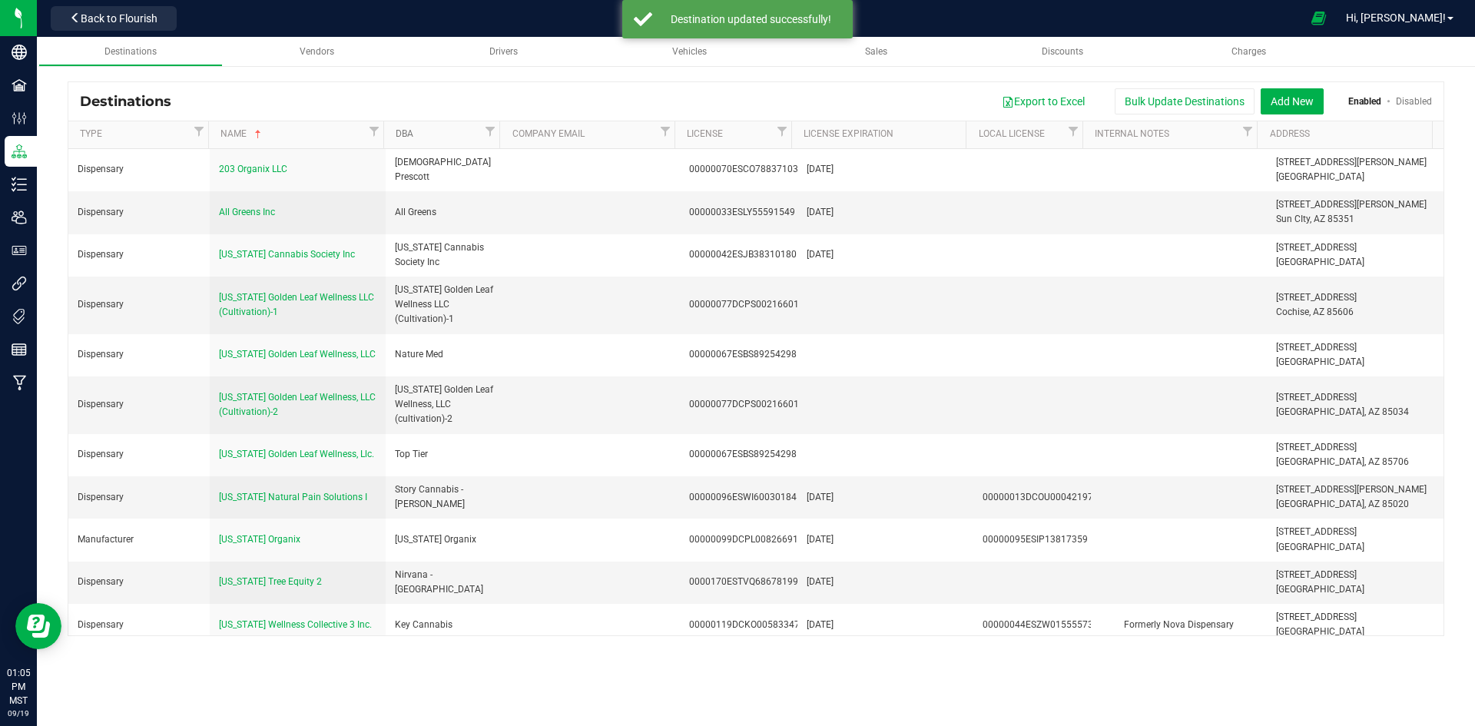
click at [438, 135] on link "DBA" at bounding box center [438, 134] width 85 height 12
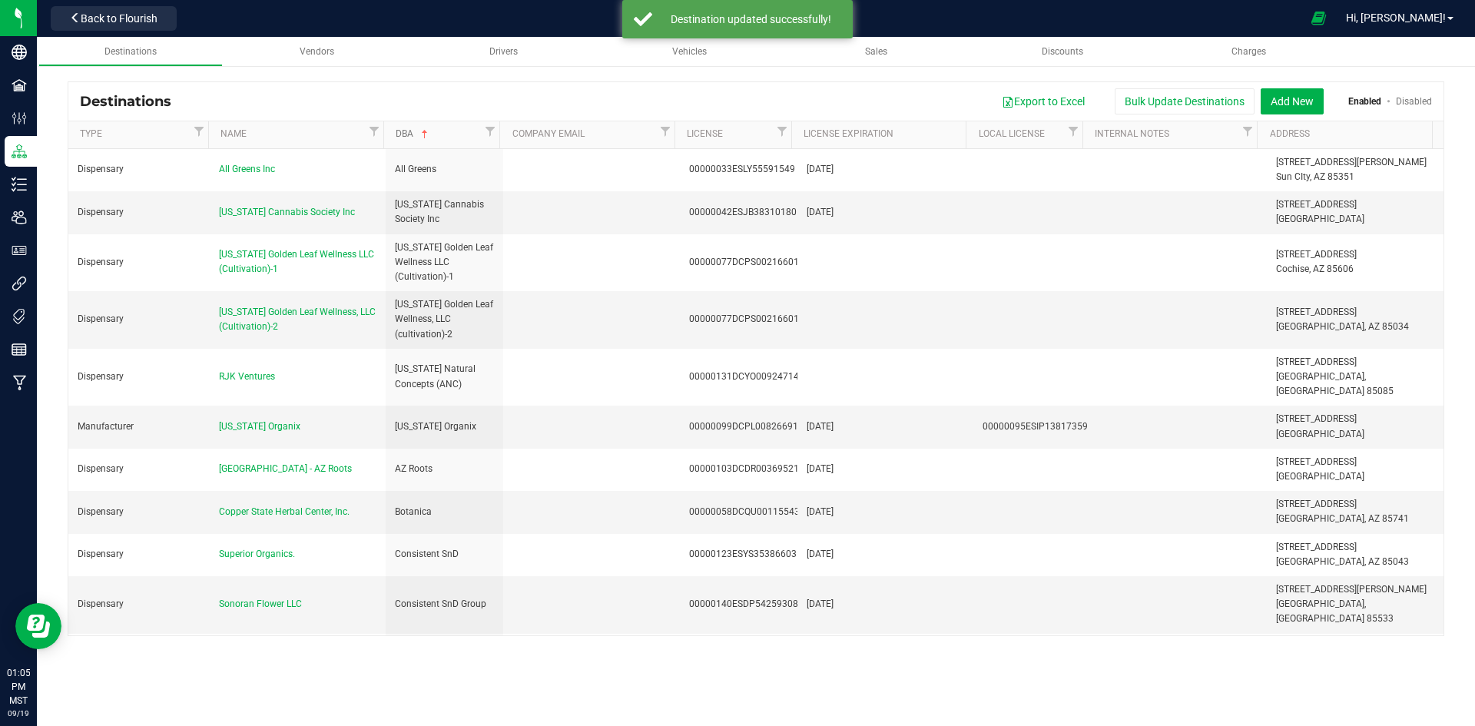
click at [438, 134] on link "DBA" at bounding box center [438, 134] width 85 height 12
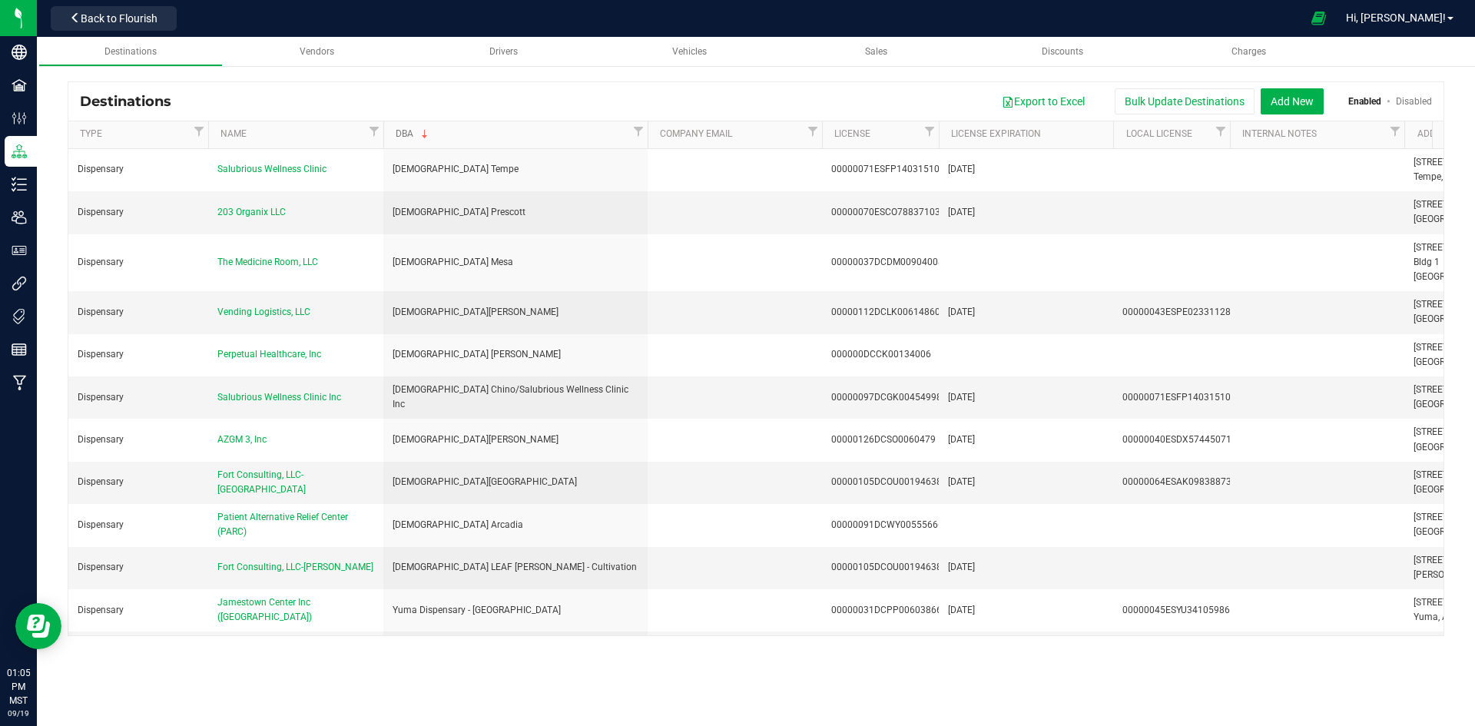
drag, startPoint x: 499, startPoint y: 138, endPoint x: 653, endPoint y: 138, distance: 153.7
click at [653, 138] on div "Type Name DBA Company Email License License Expiration Local License Internal N…" at bounding box center [750, 134] width 1365 height 27
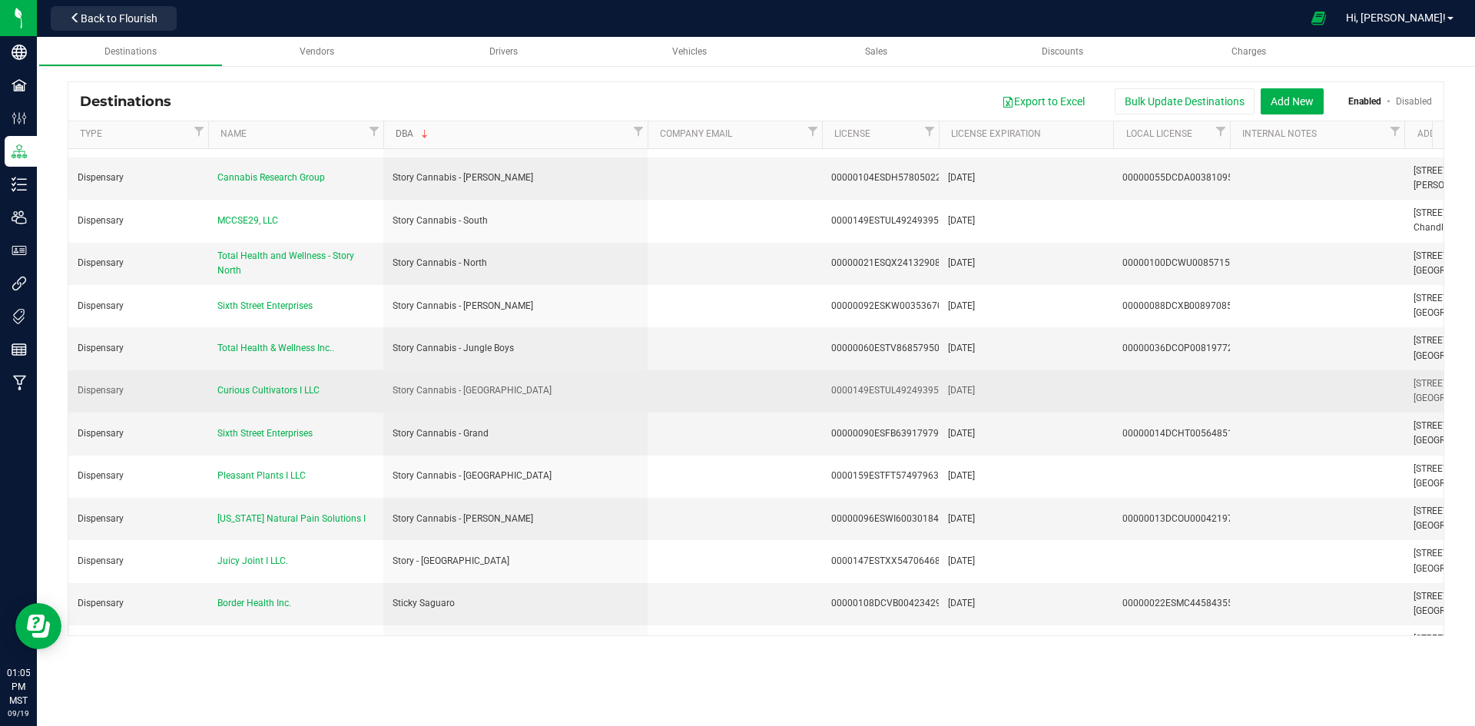
scroll to position [1921, 0]
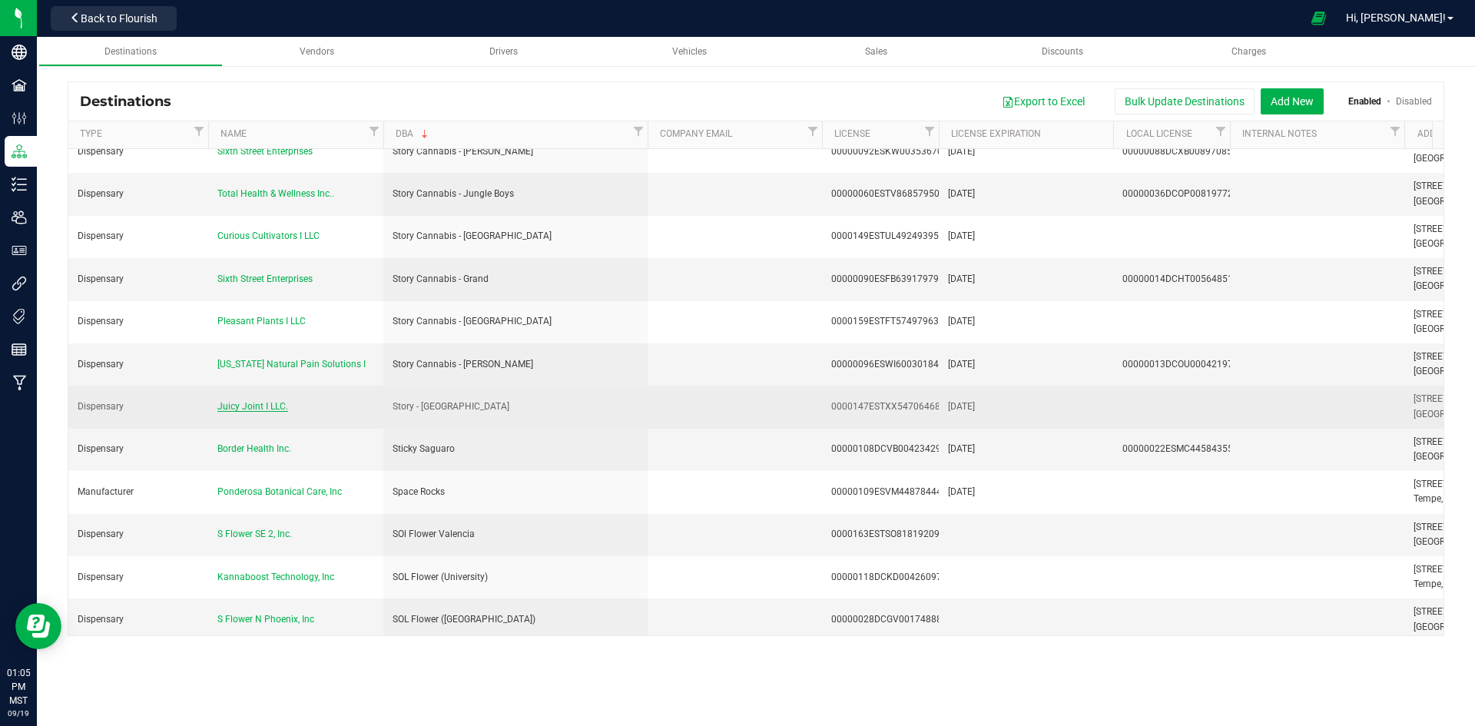
click at [250, 401] on span "Juicy Joint I LLC." at bounding box center [252, 406] width 71 height 11
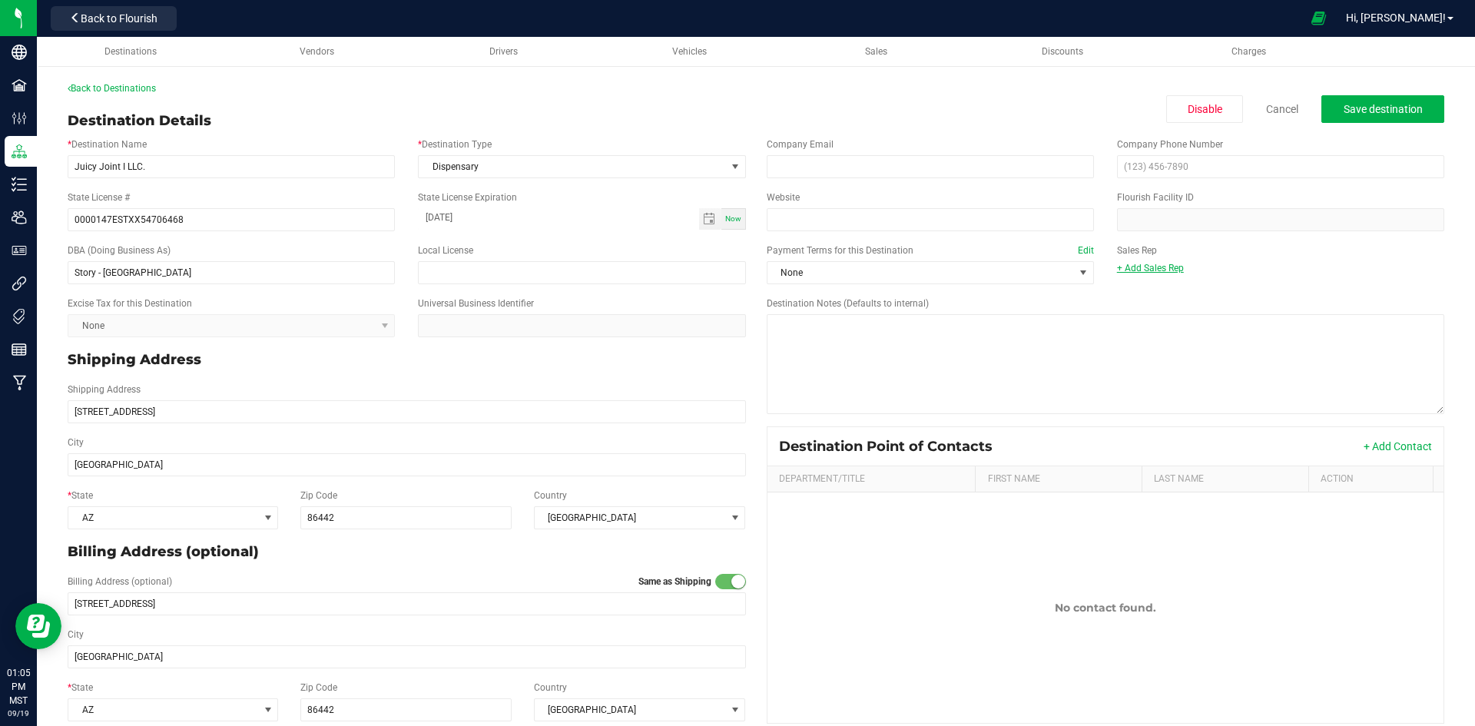
click at [1127, 269] on link "+ Add Sales Rep" at bounding box center [1150, 268] width 67 height 11
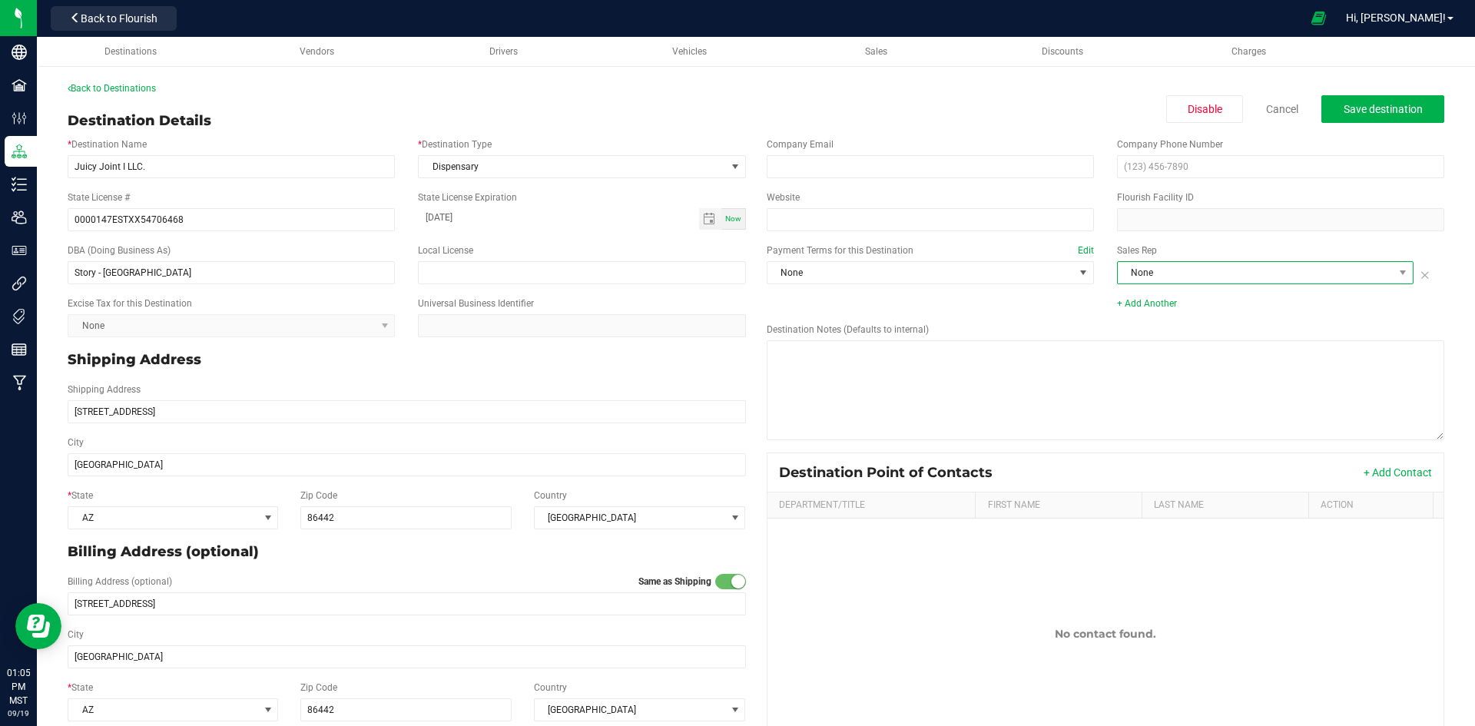
click at [1137, 270] on span "None" at bounding box center [1256, 273] width 276 height 22
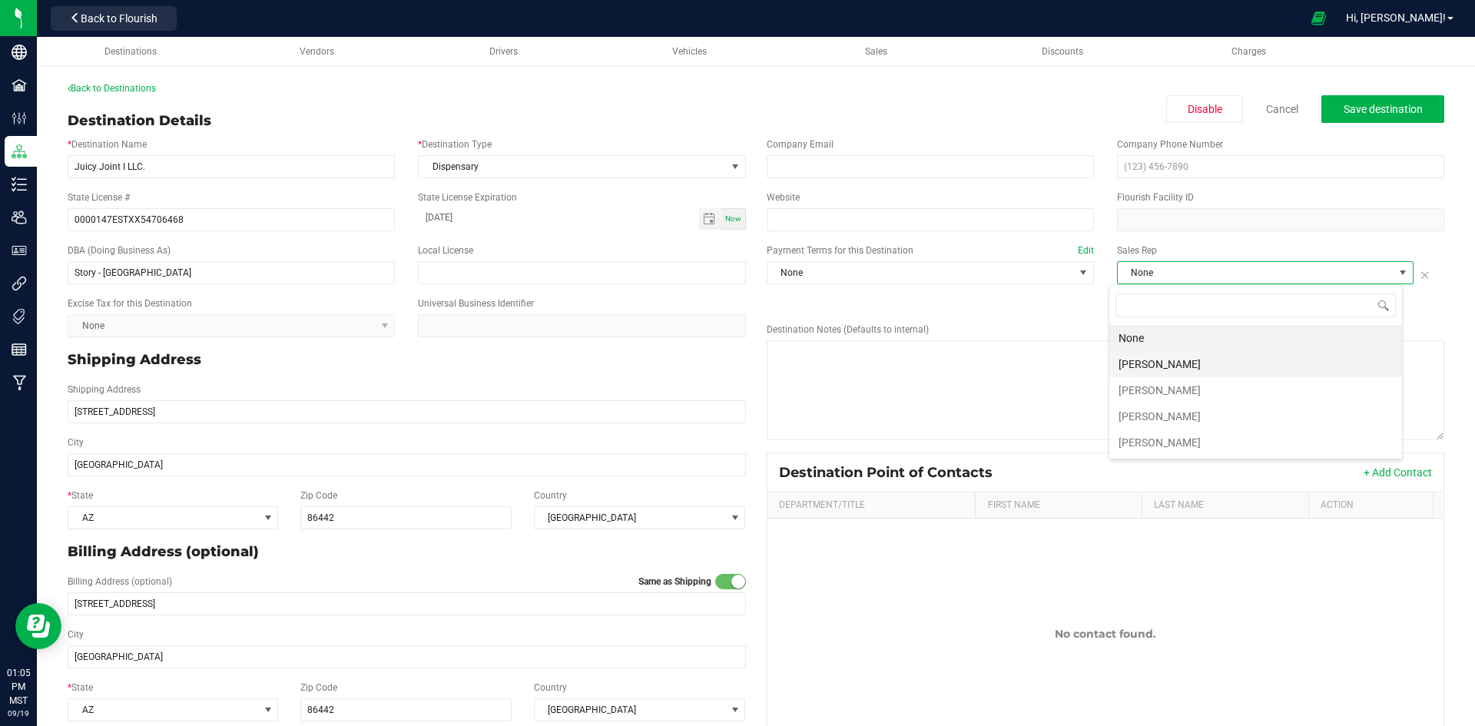
click at [1141, 360] on li "[PERSON_NAME]" at bounding box center [1256, 364] width 293 height 26
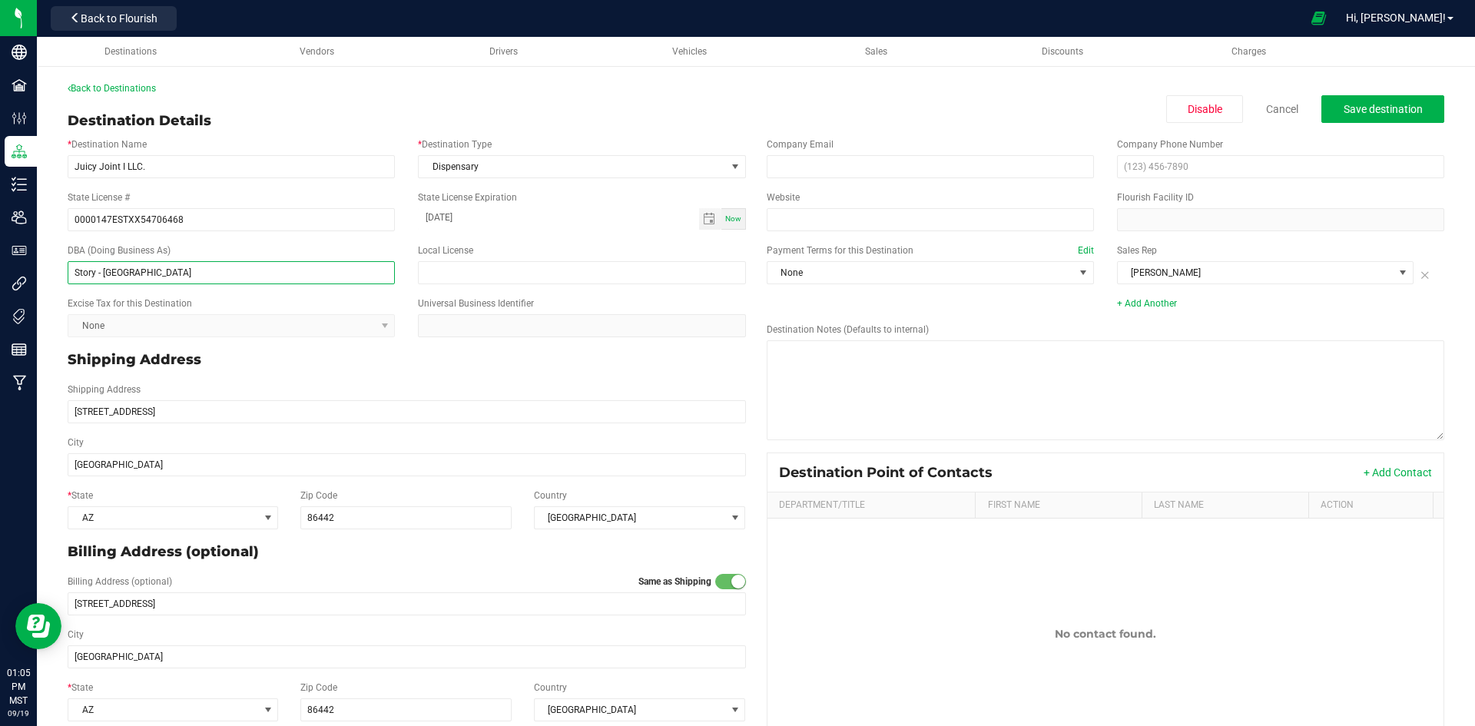
click at [97, 274] on input "Story - Bullhead City" at bounding box center [231, 272] width 327 height 23
type input "Story Cannabis - [GEOGRAPHIC_DATA]"
click at [1422, 104] on button "Save destination" at bounding box center [1383, 109] width 123 height 28
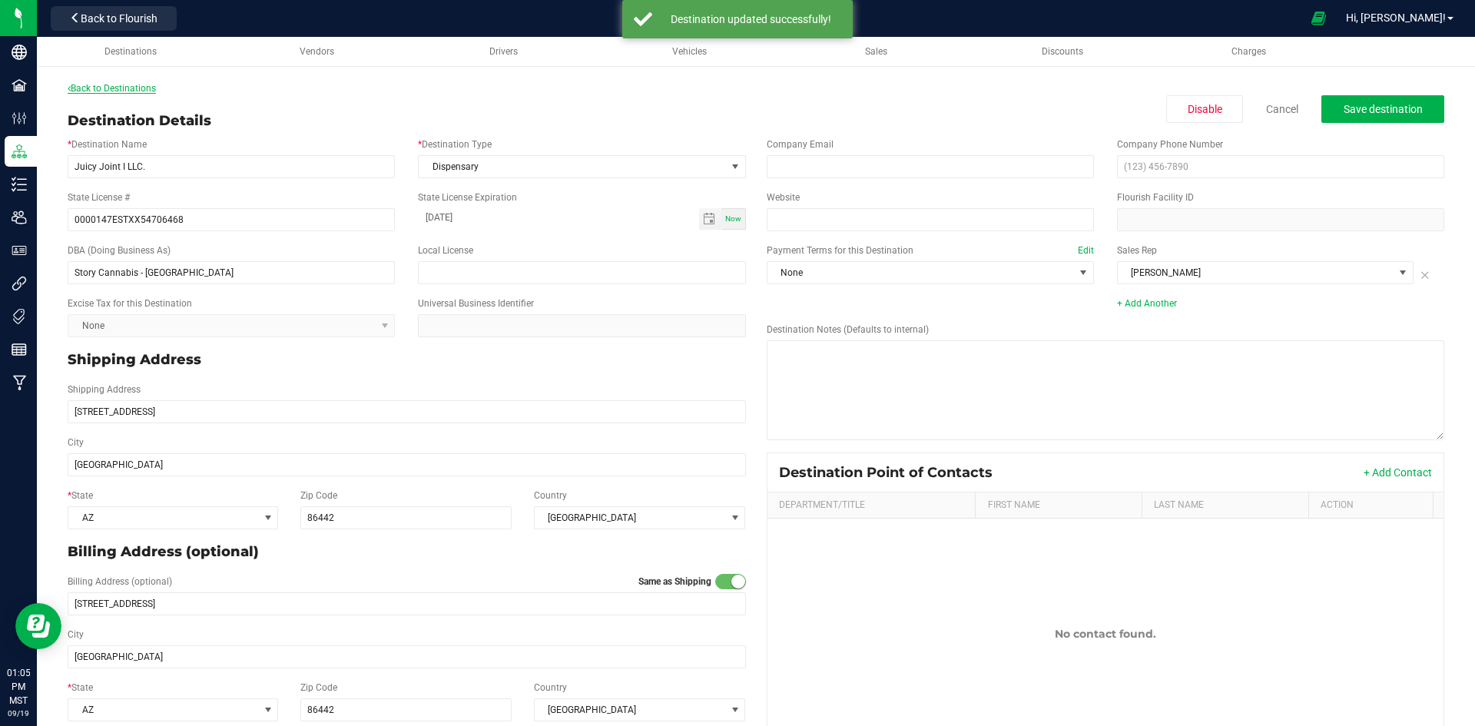
click at [131, 88] on link "Back to Destinations" at bounding box center [112, 88] width 88 height 11
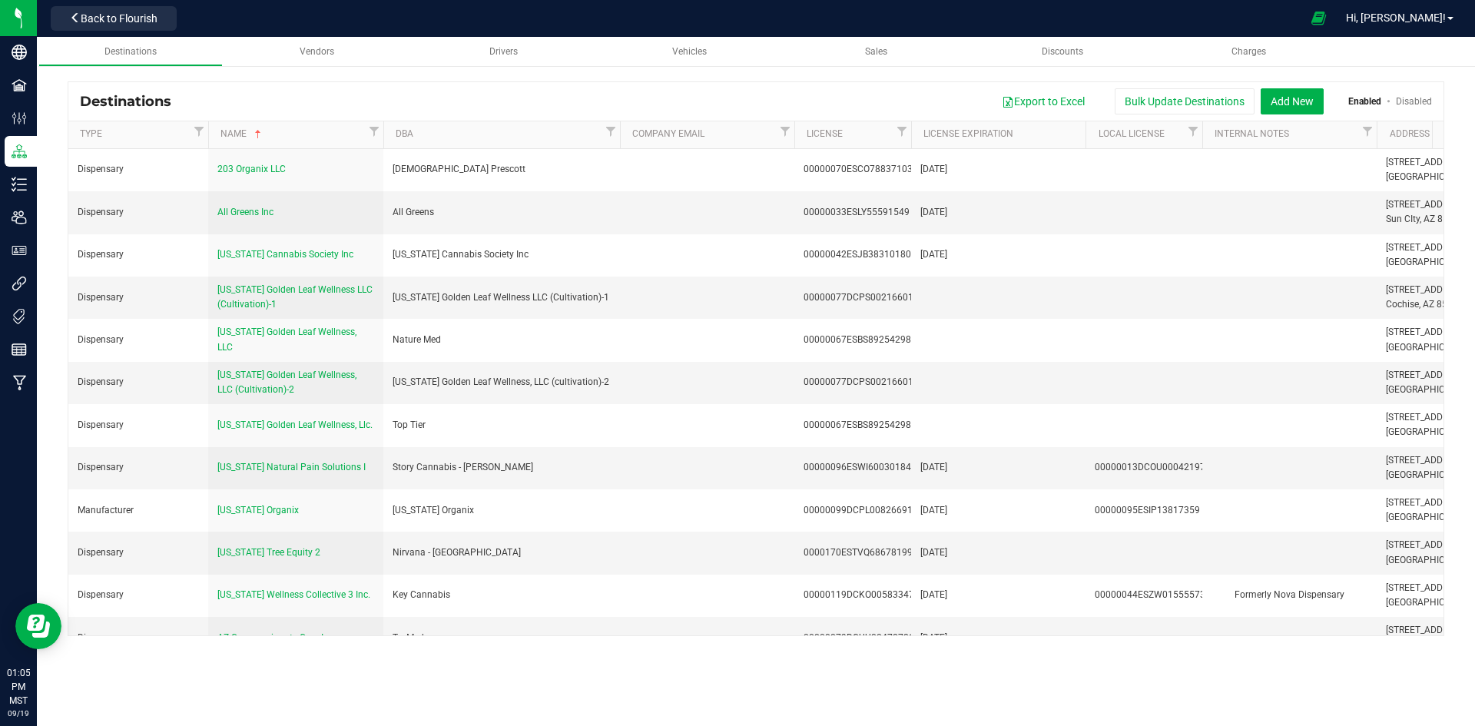
drag, startPoint x: 499, startPoint y: 132, endPoint x: 624, endPoint y: 130, distance: 125.3
click at [624, 130] on div "Type Name DBA Company Email License License Expiration Local License Internal N…" at bounding box center [750, 134] width 1365 height 27
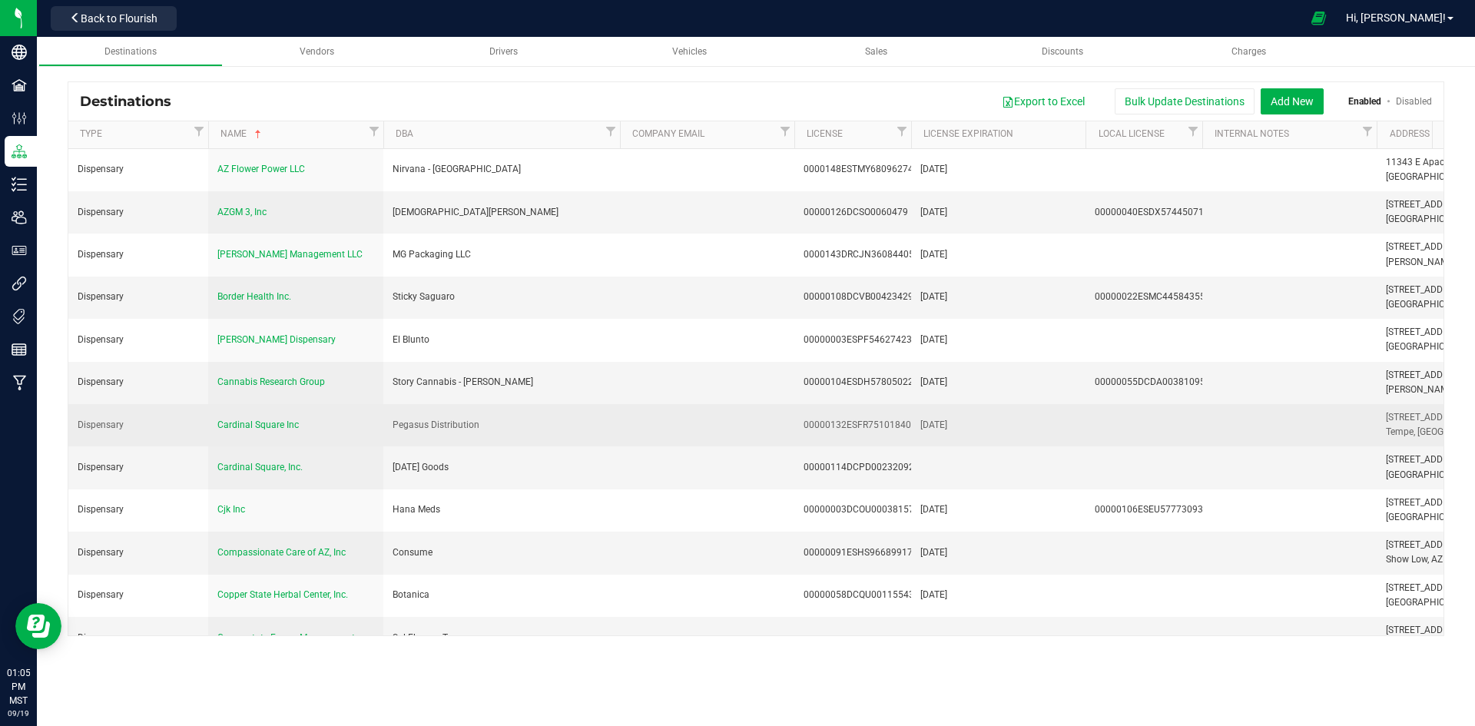
scroll to position [538, 0]
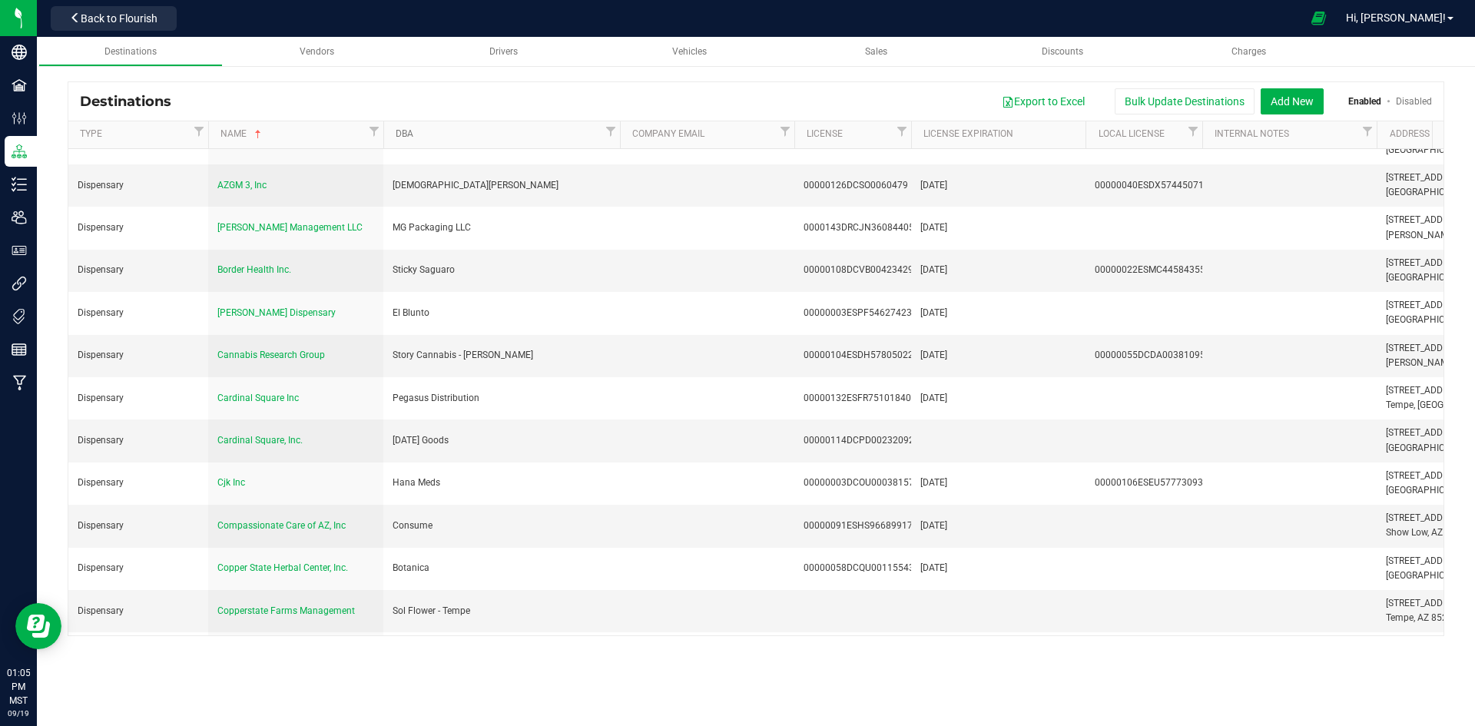
click at [496, 137] on link "DBA" at bounding box center [499, 134] width 206 height 12
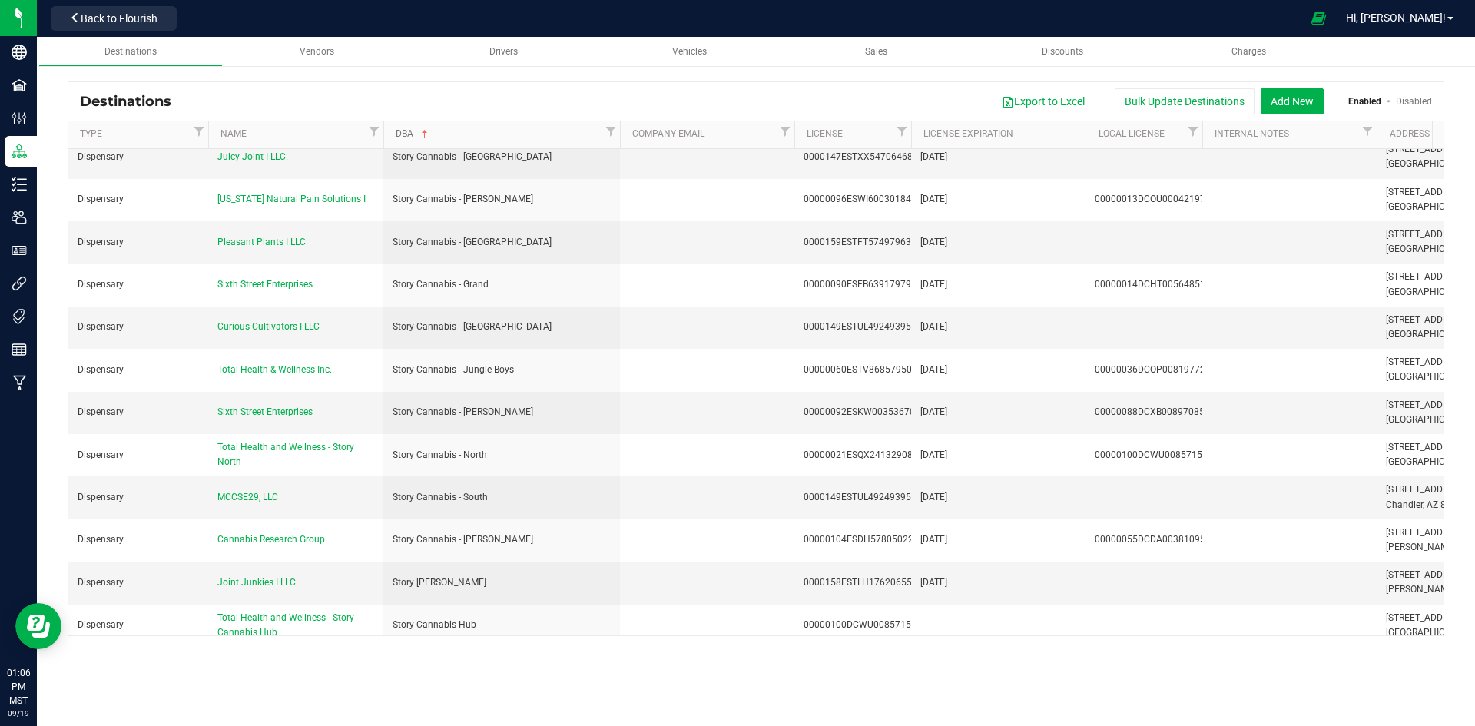
scroll to position [4149, 0]
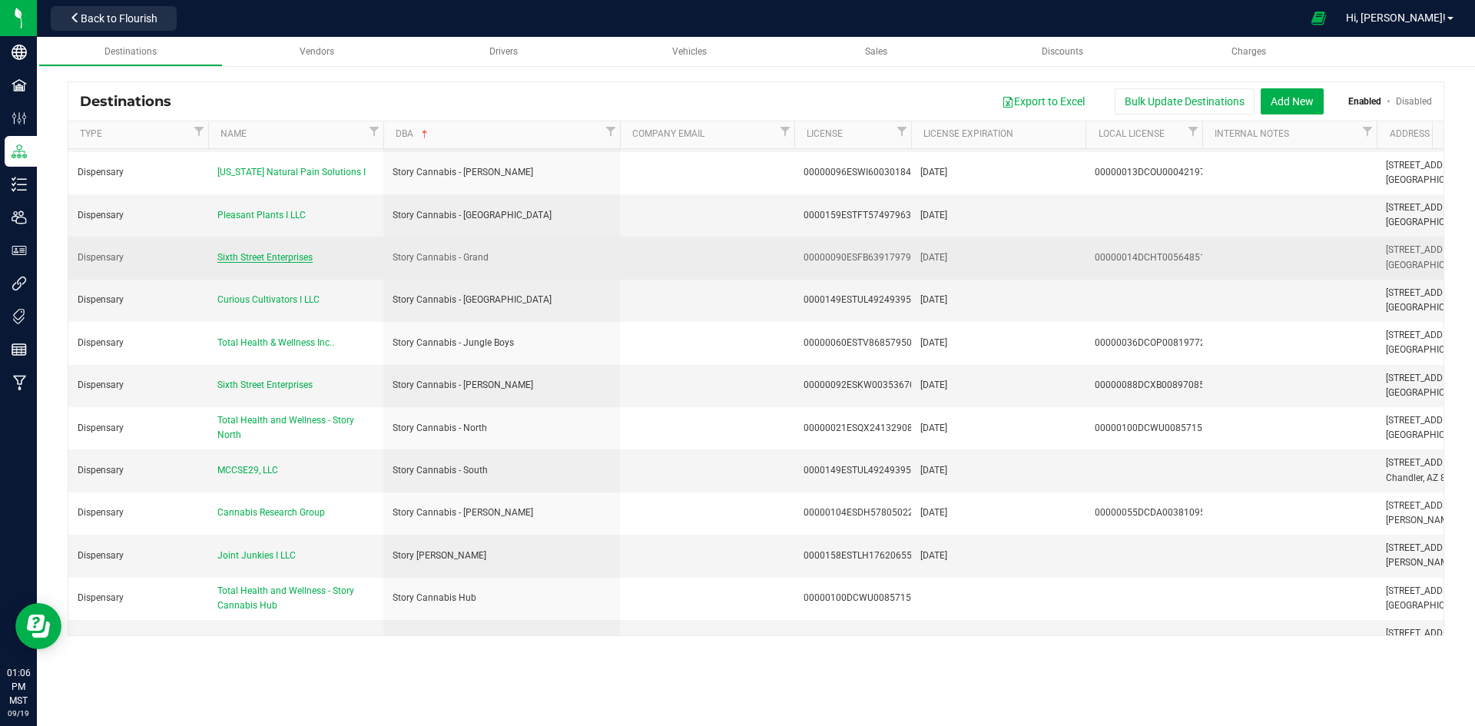
click at [287, 252] on span "Sixth Street Enterprises" at bounding box center [264, 257] width 95 height 11
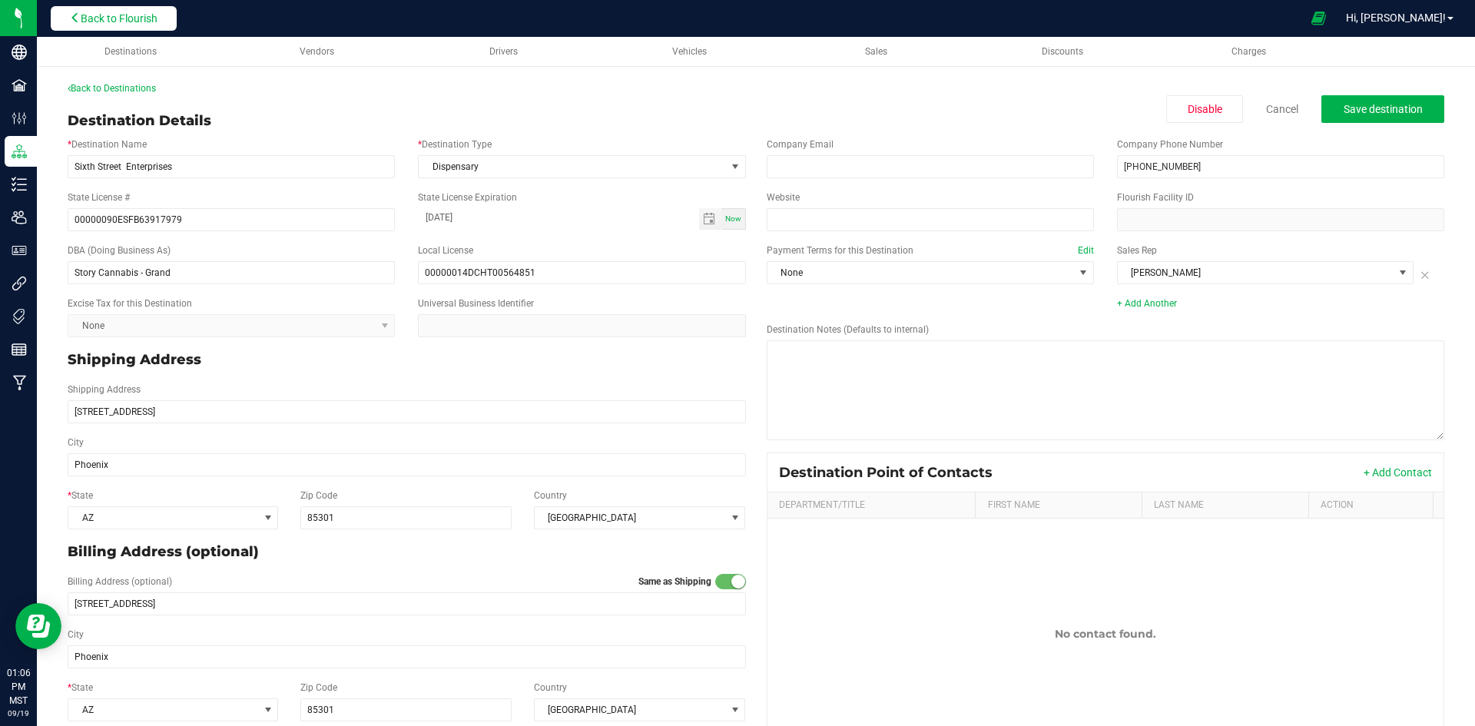
click at [128, 12] on span "Back to Flourish" at bounding box center [119, 18] width 77 height 12
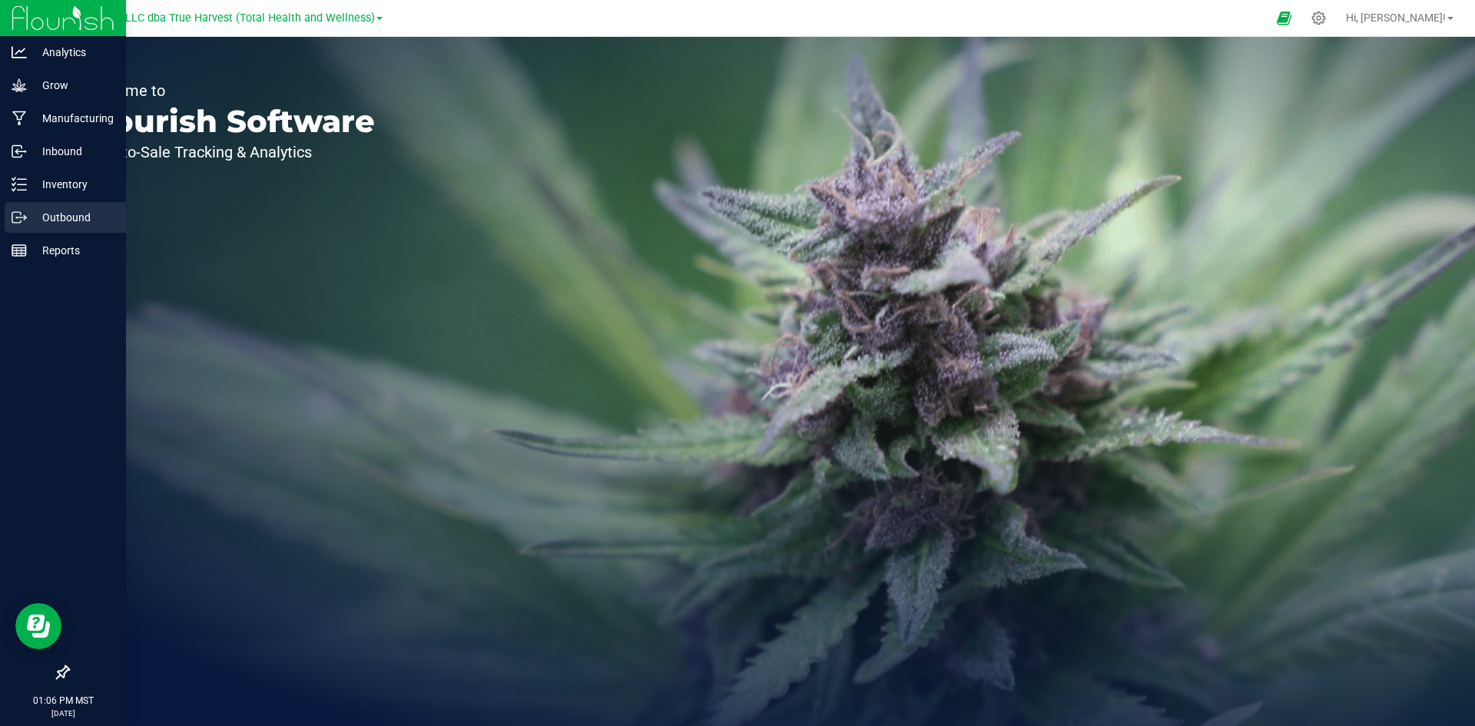
click at [13, 211] on icon at bounding box center [19, 217] width 15 height 15
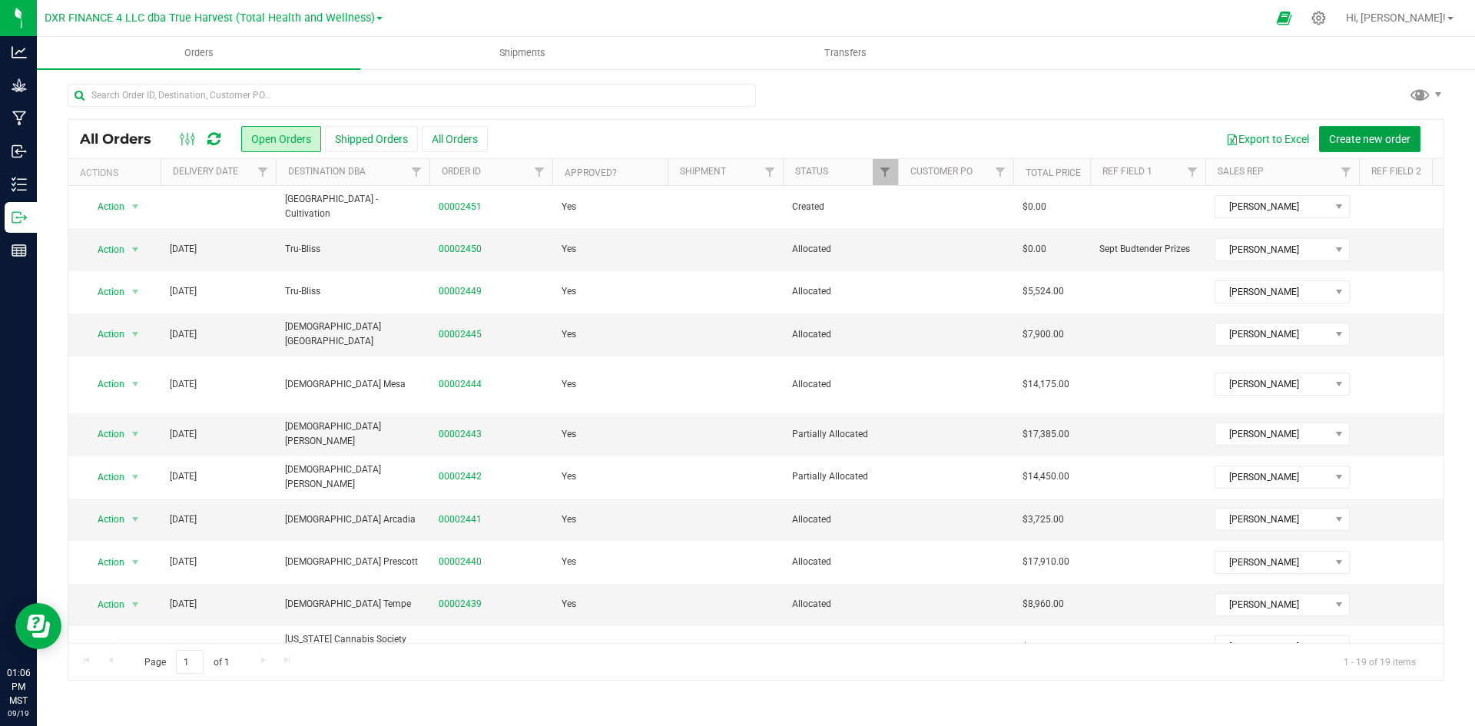
click at [1331, 137] on span "Create new order" at bounding box center [1369, 139] width 81 height 12
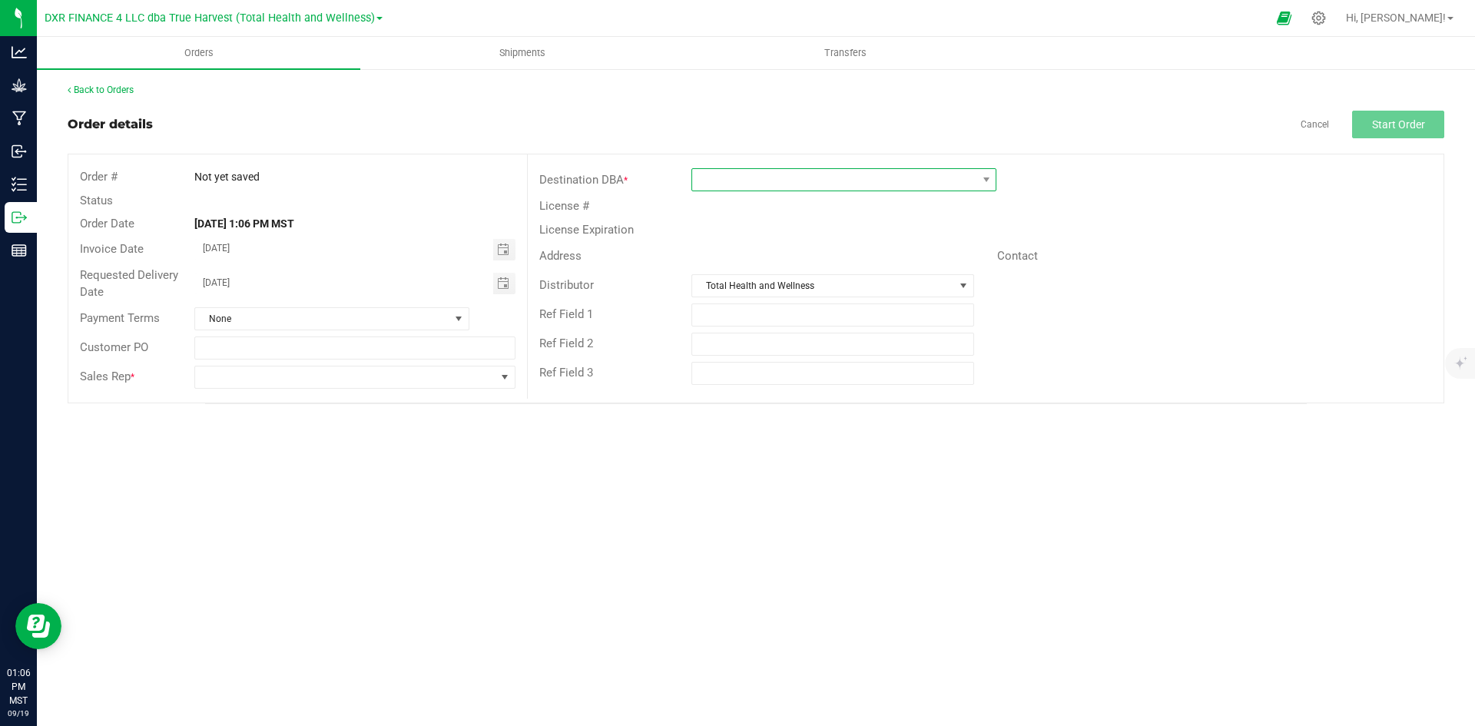
click at [888, 177] on span at bounding box center [834, 180] width 284 height 22
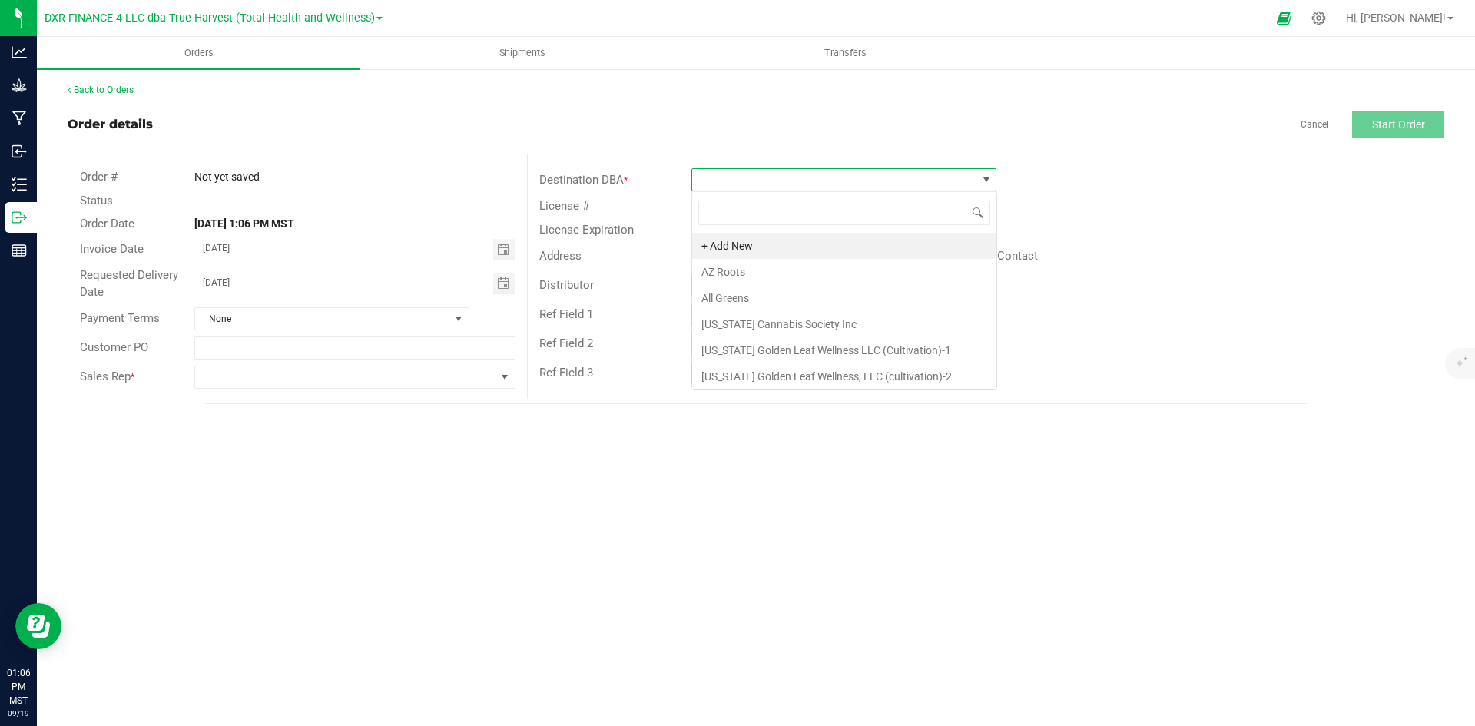
scroll to position [23, 305]
type input "story"
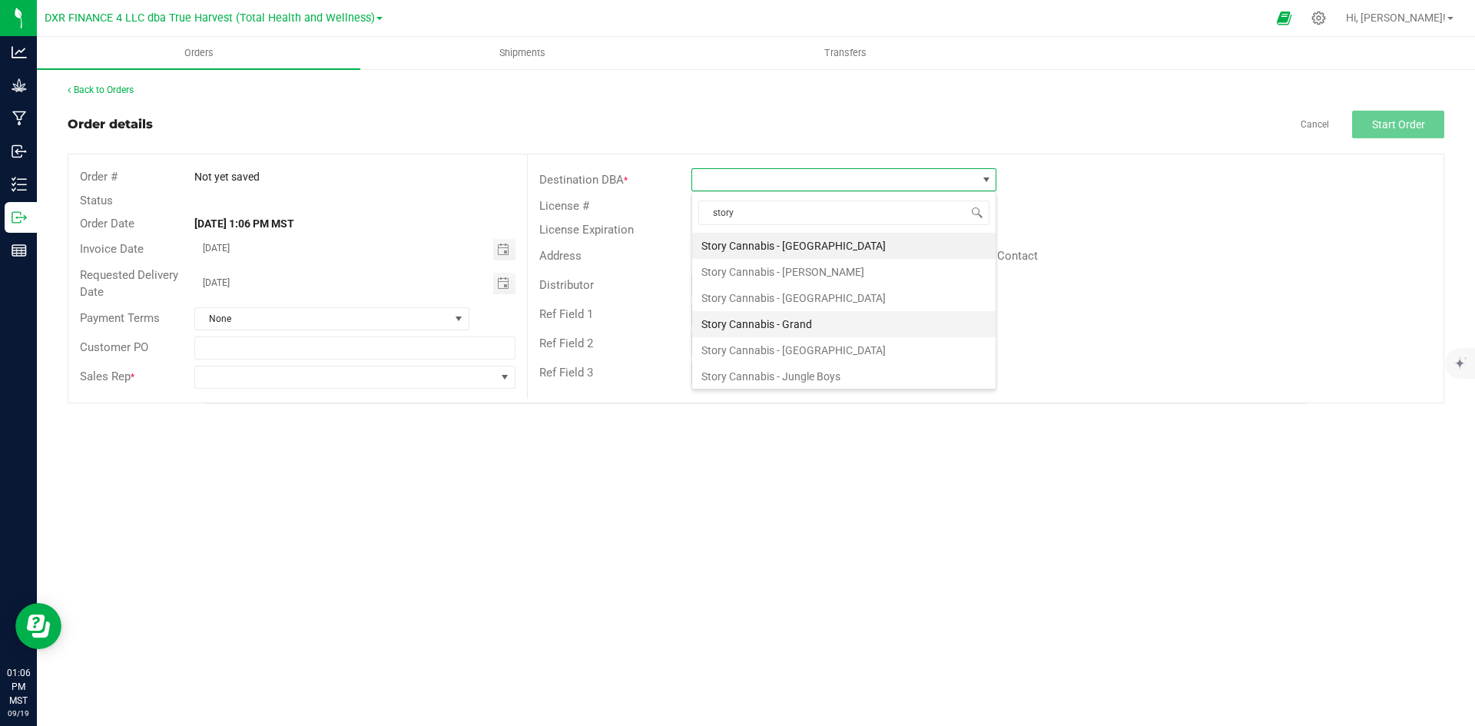
click at [856, 317] on li "Story Cannabis - Grand" at bounding box center [844, 324] width 304 height 26
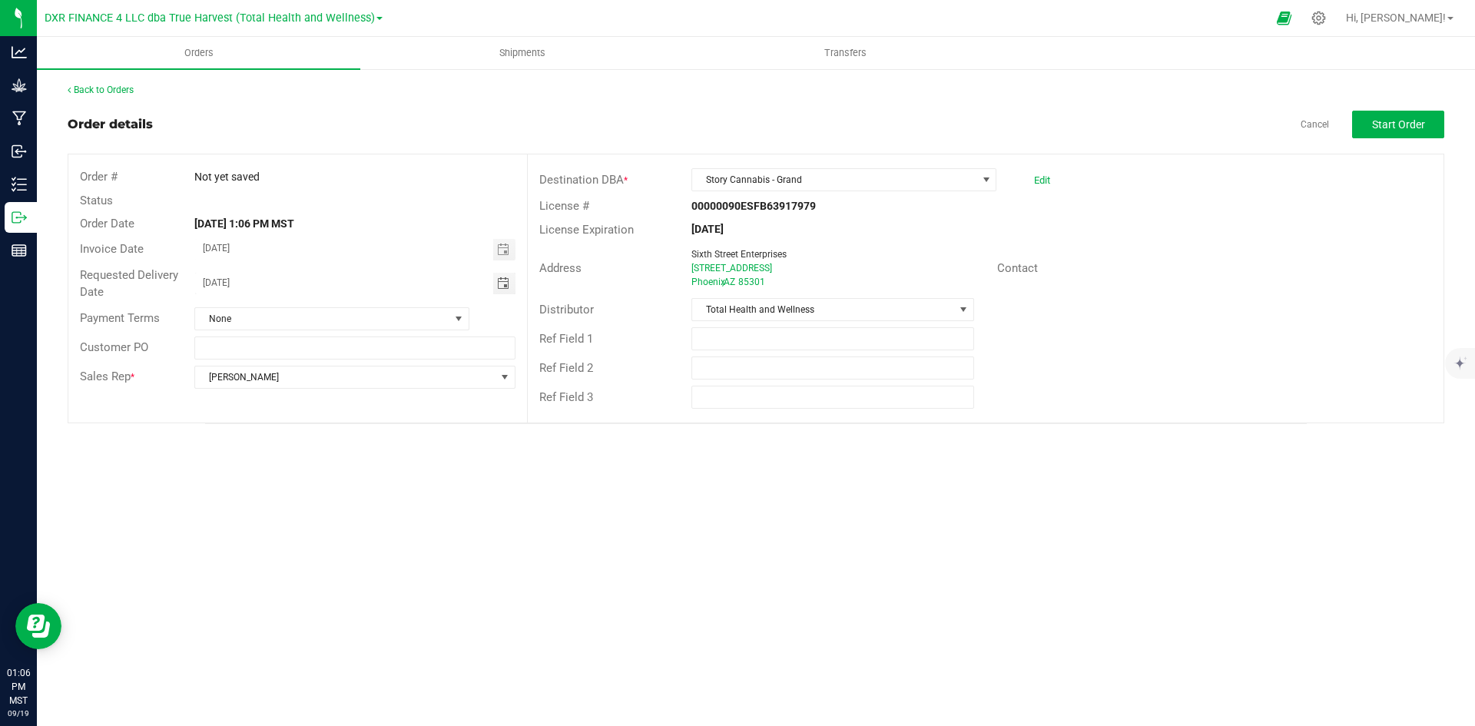
drag, startPoint x: 278, startPoint y: 290, endPoint x: 126, endPoint y: 285, distance: 152.2
click at [129, 288] on div "Requested Delivery Date 09/20/2025" at bounding box center [297, 284] width 459 height 41
type input "month/day/year"
click at [1405, 118] on span "Start Order" at bounding box center [1398, 124] width 53 height 12
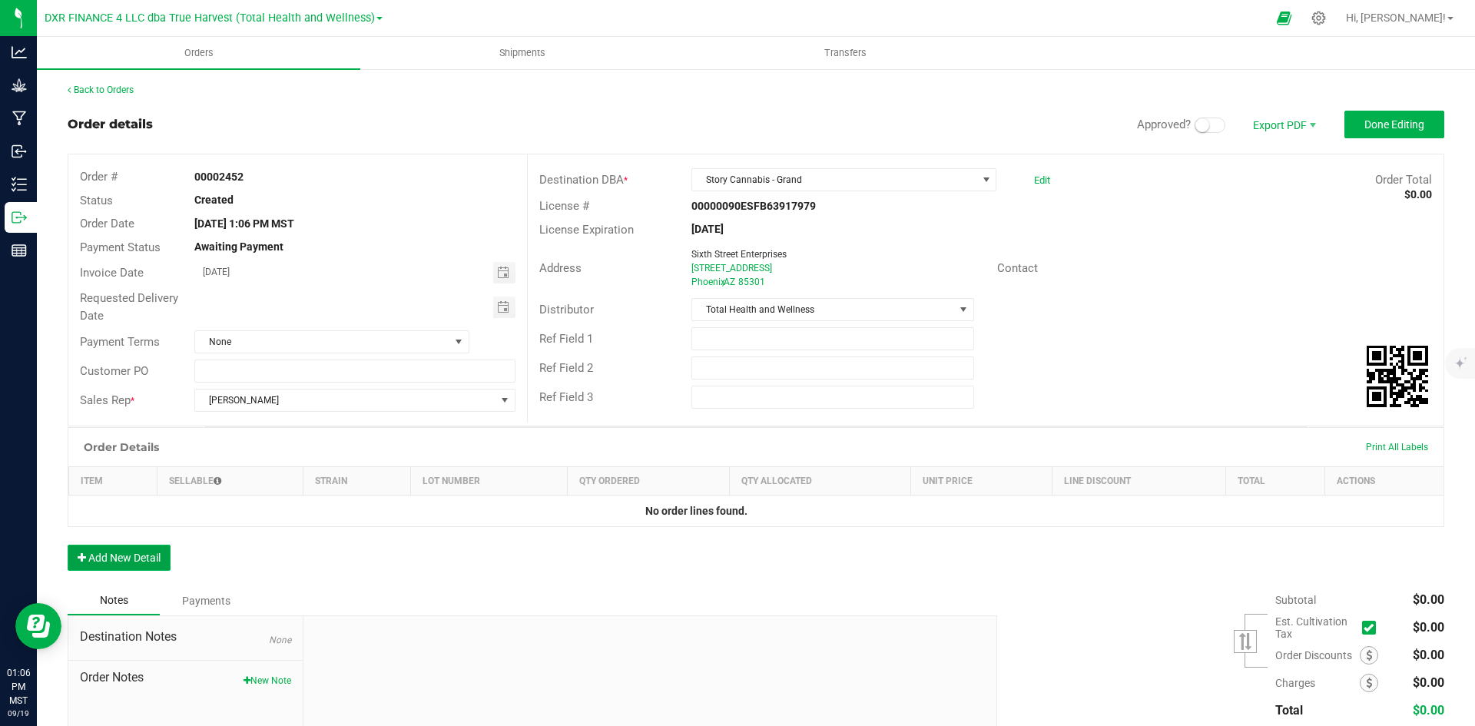
click at [139, 555] on button "Add New Detail" at bounding box center [119, 558] width 103 height 26
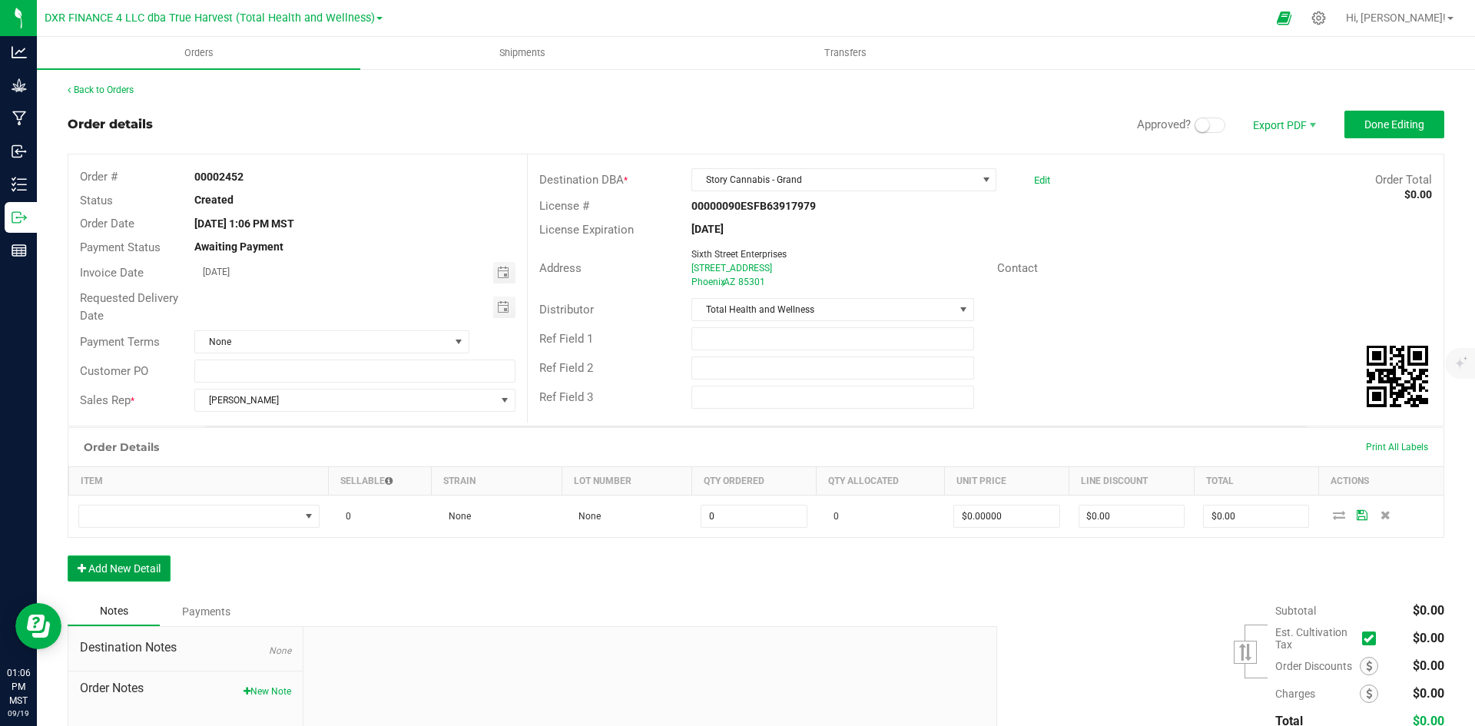
click at [139, 577] on button "Add New Detail" at bounding box center [119, 569] width 103 height 26
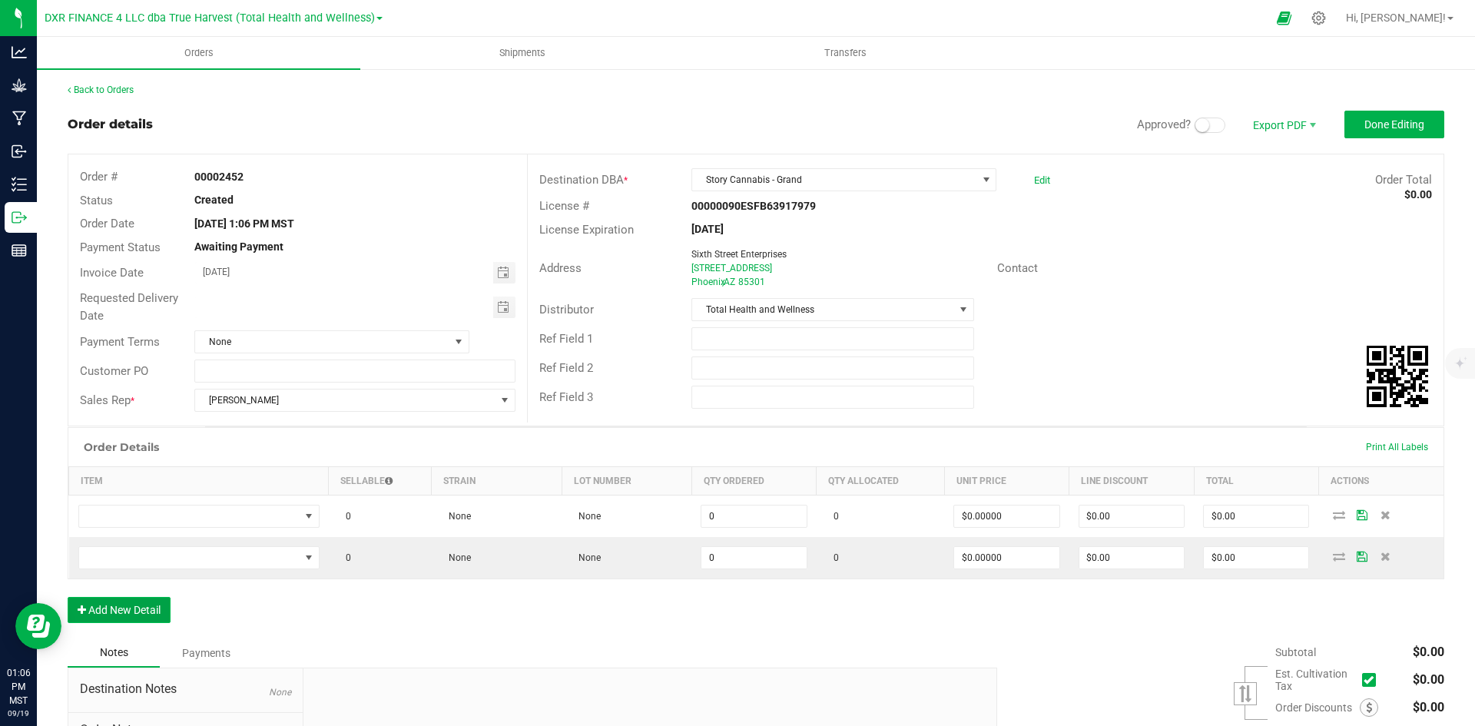
click at [141, 605] on button "Add New Detail" at bounding box center [119, 610] width 103 height 26
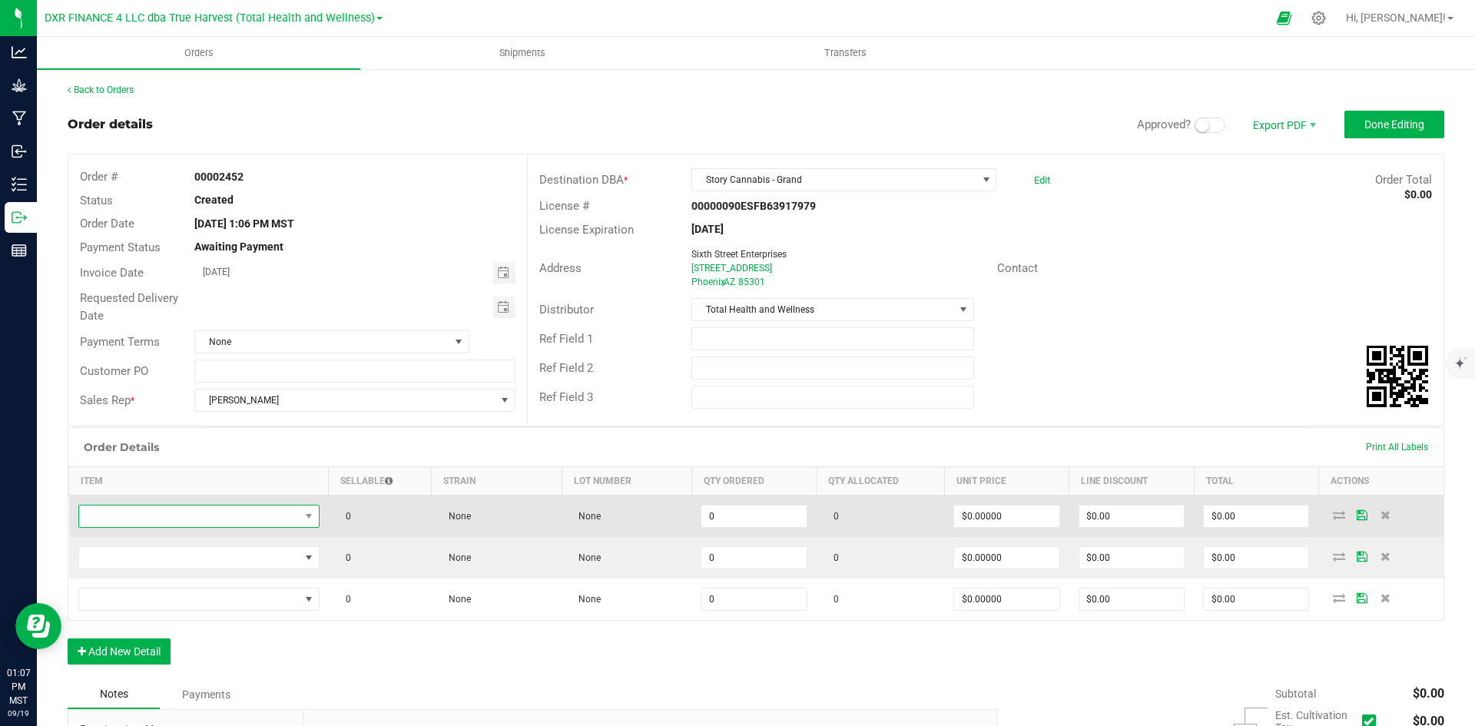
click at [165, 511] on span "NO DATA FOUND" at bounding box center [189, 517] width 221 height 22
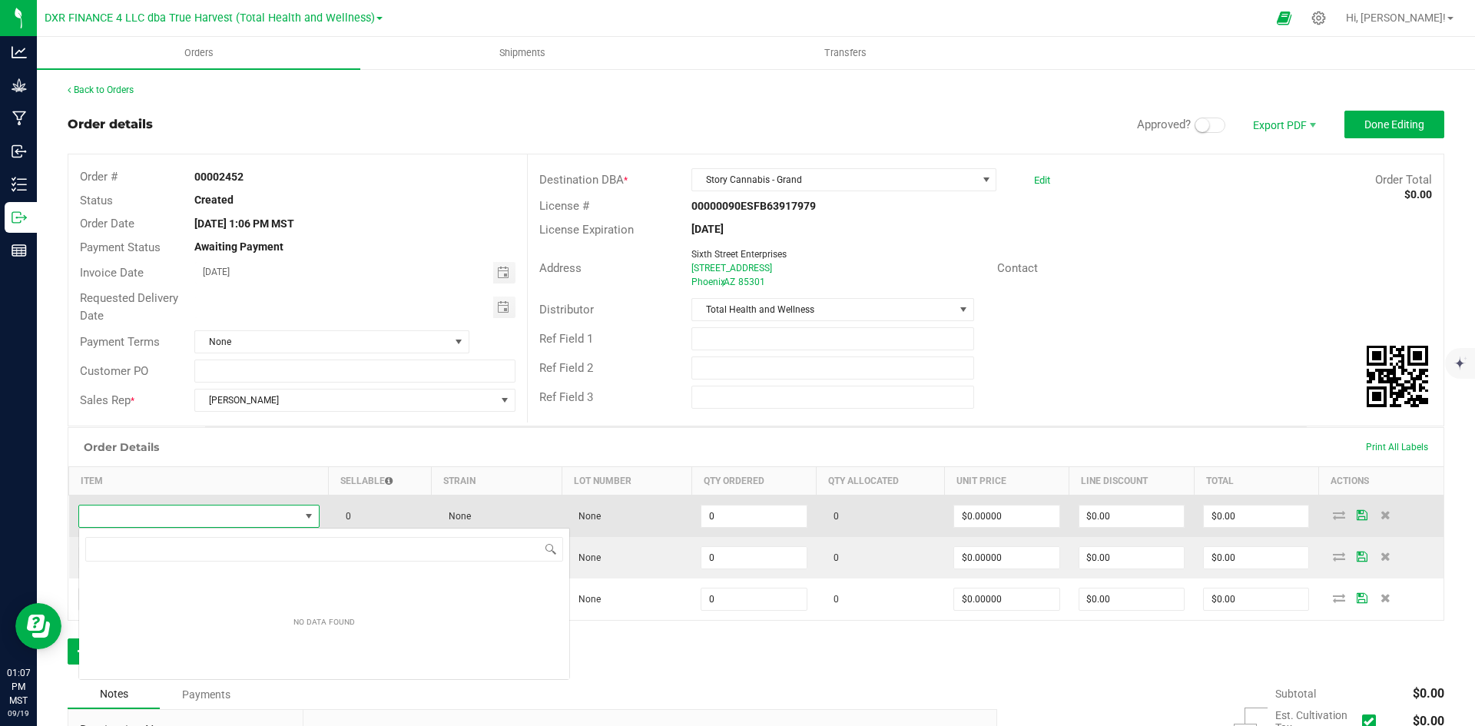
scroll to position [76819, 76603]
type input "BTQ - Vape Glow - 2g (Green Magic / Kiwi-Z)"
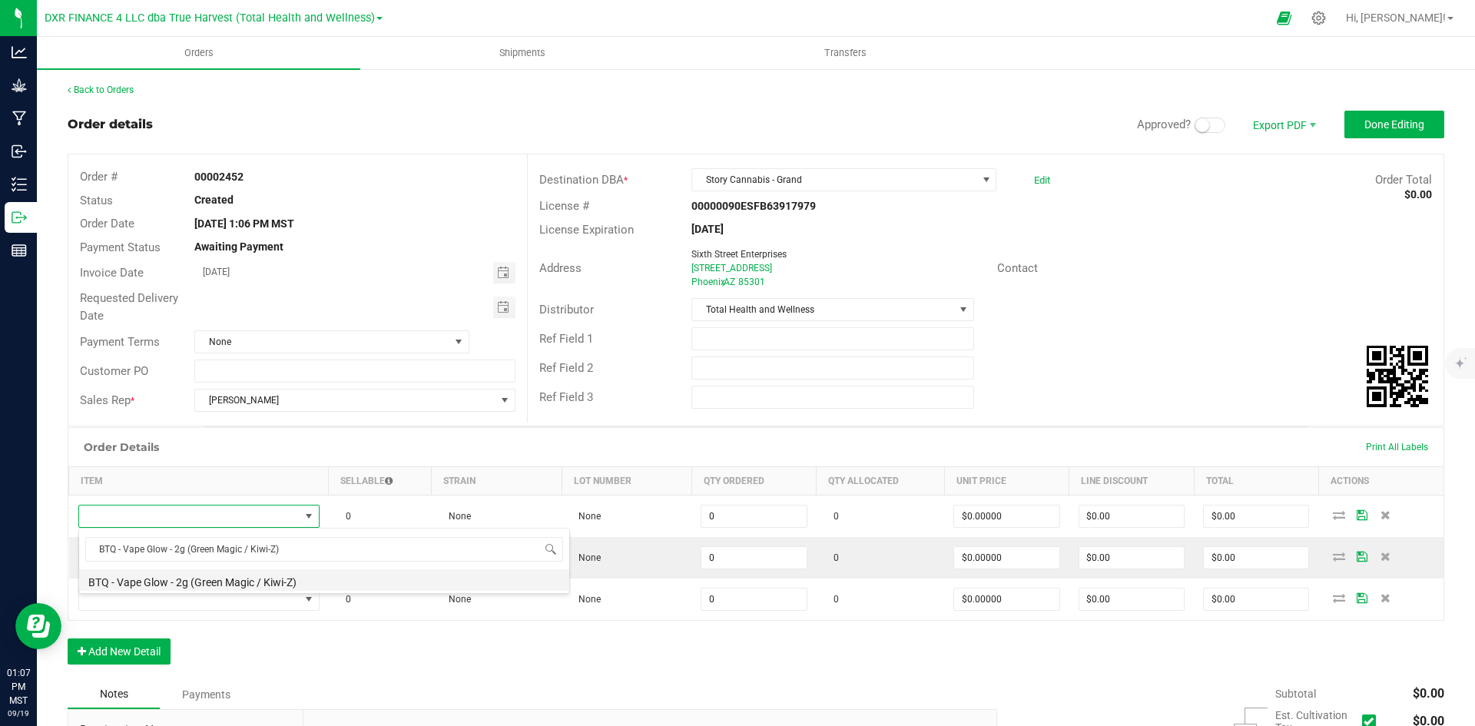
click at [277, 584] on li "BTQ - Vape Glow - 2g (Green Magic / Kiwi-Z)" at bounding box center [324, 580] width 490 height 22
type input "0 ea"
type input "$30.00000"
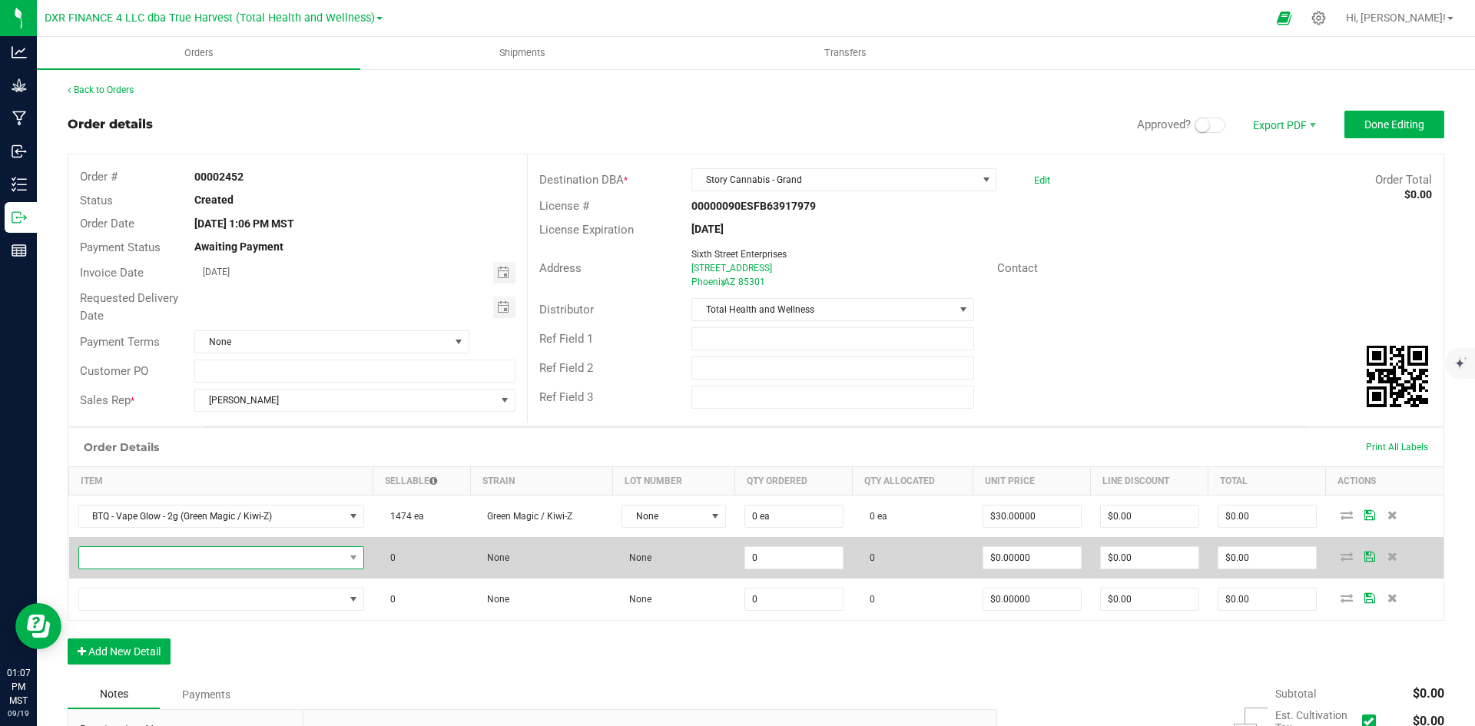
click at [202, 562] on span "NO DATA FOUND" at bounding box center [211, 558] width 265 height 22
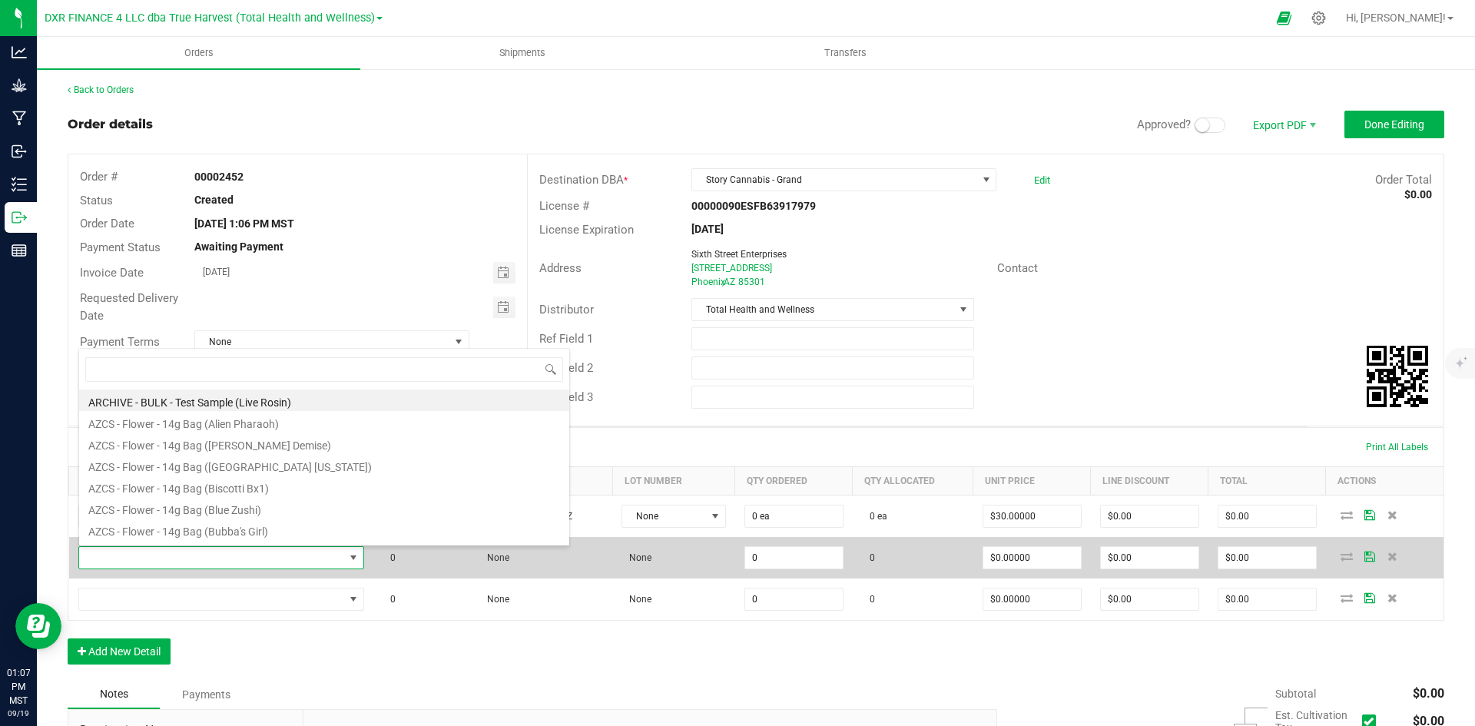
scroll to position [23, 280]
type input "BTQ - Vape Glow - 2g (Pink Tangie / Tropicana)"
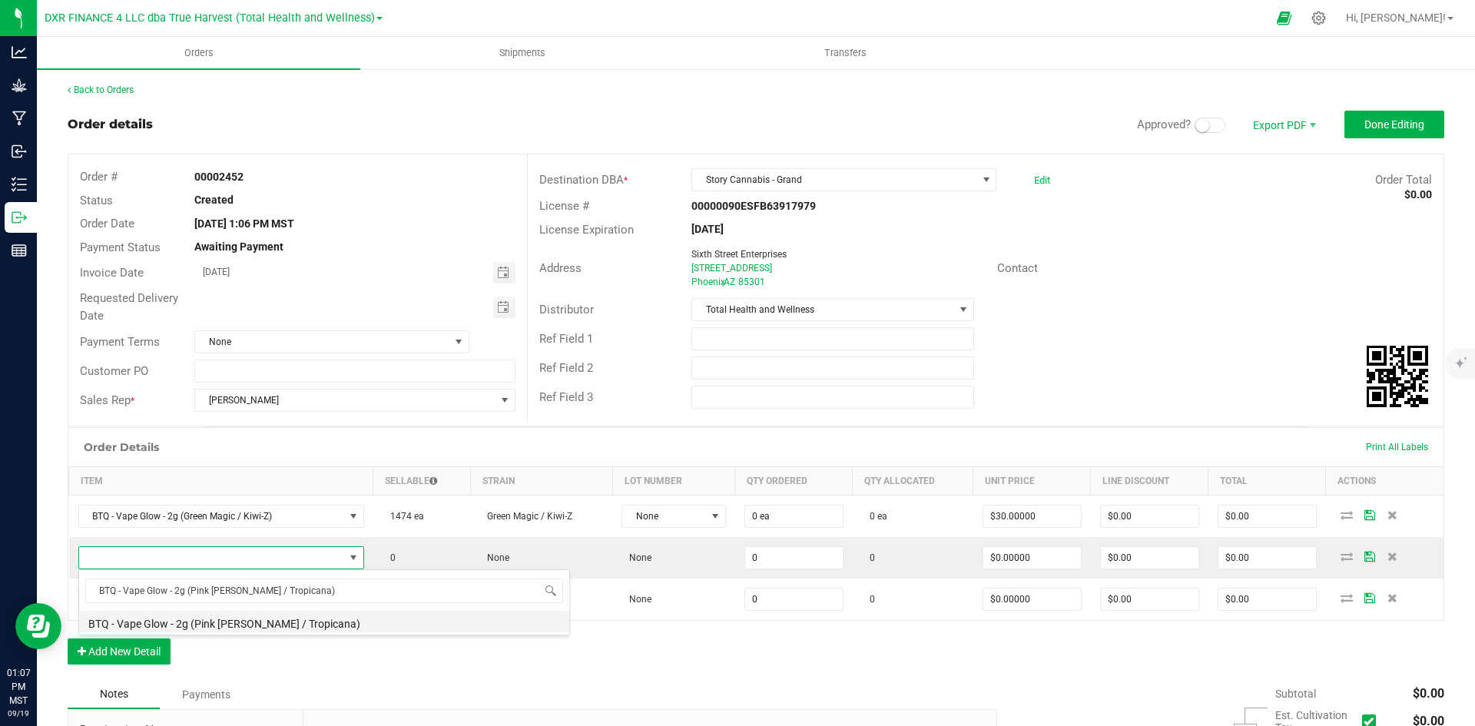
click at [257, 619] on li "BTQ - Vape Glow - 2g (Pink Tangie / Tropicana)" at bounding box center [324, 622] width 490 height 22
type input "0 ea"
type input "$30.00000"
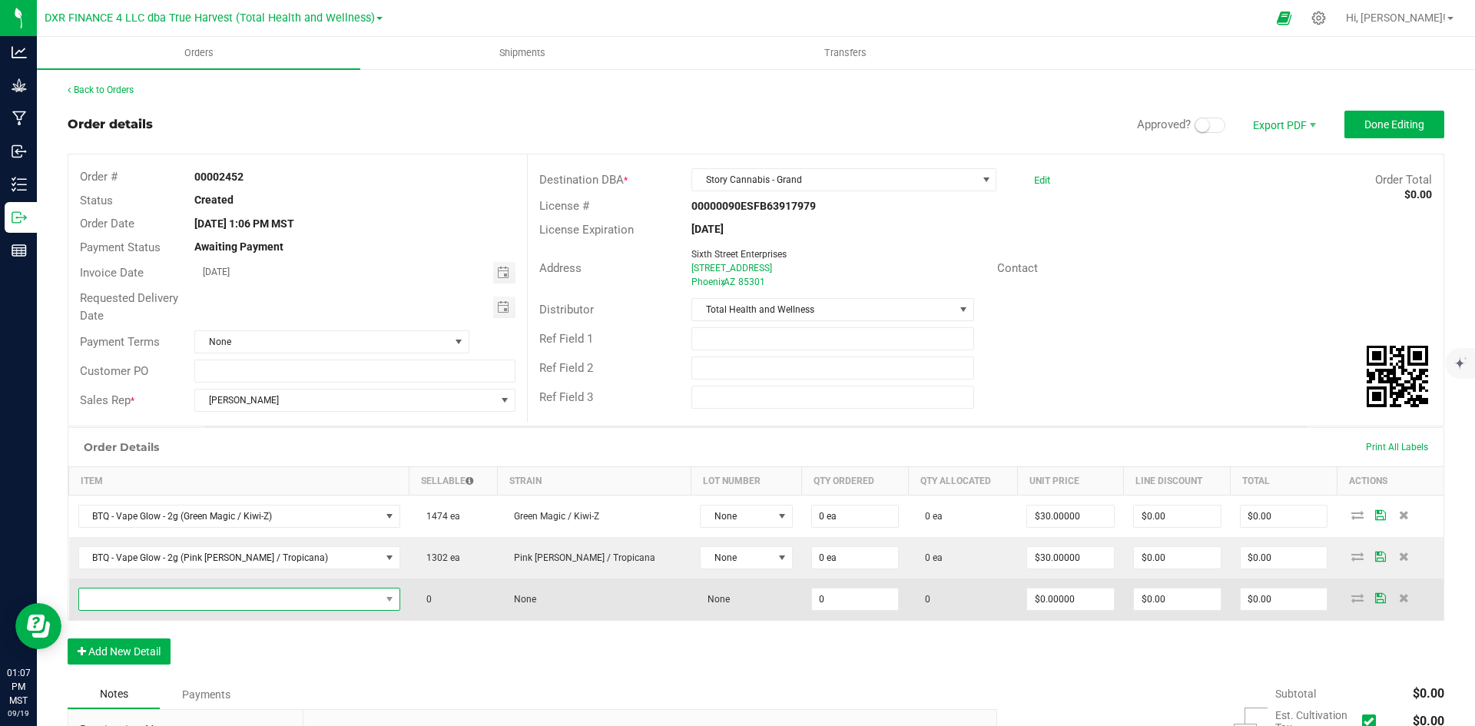
click at [271, 608] on span "NO DATA FOUND" at bounding box center [229, 600] width 301 height 22
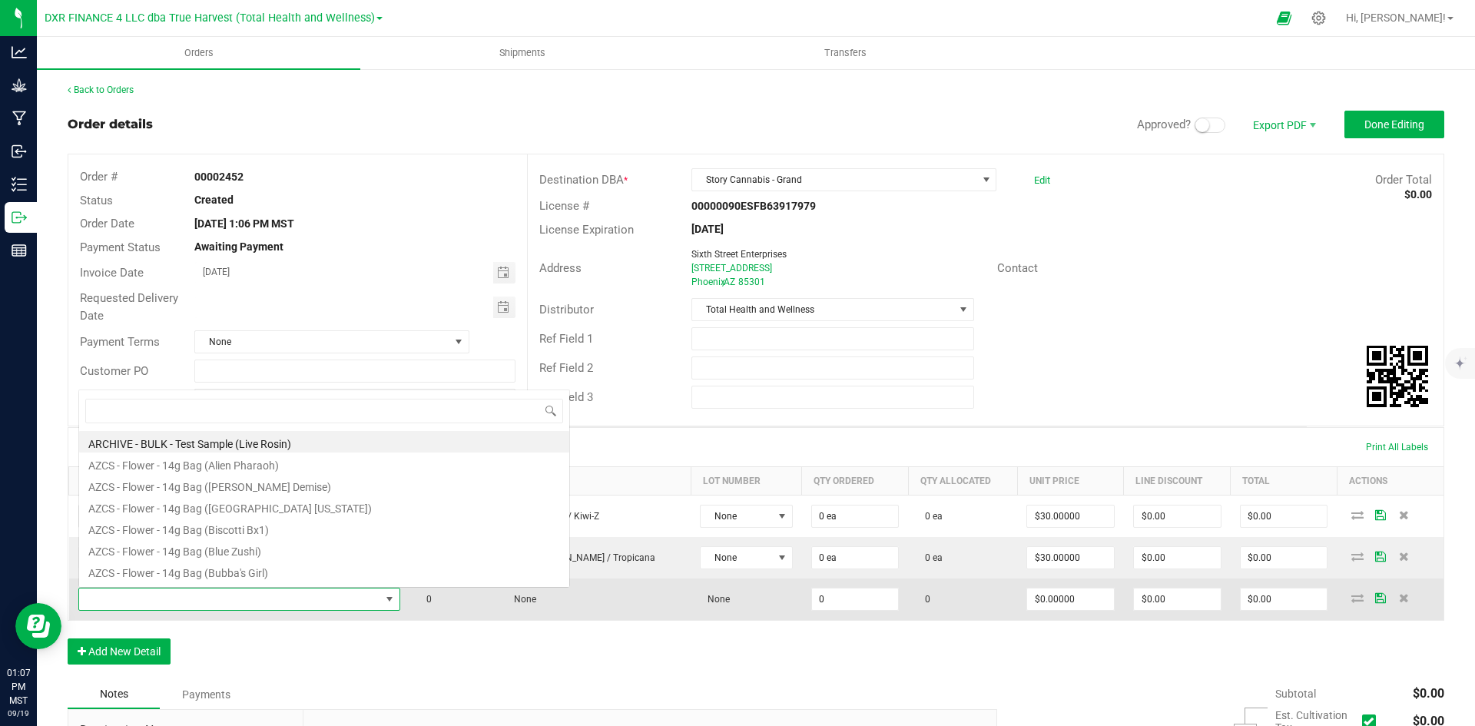
scroll to position [23, 288]
type input "BTQ - Vape Glow - 2g (Razzberry / Cactus Cooler)"
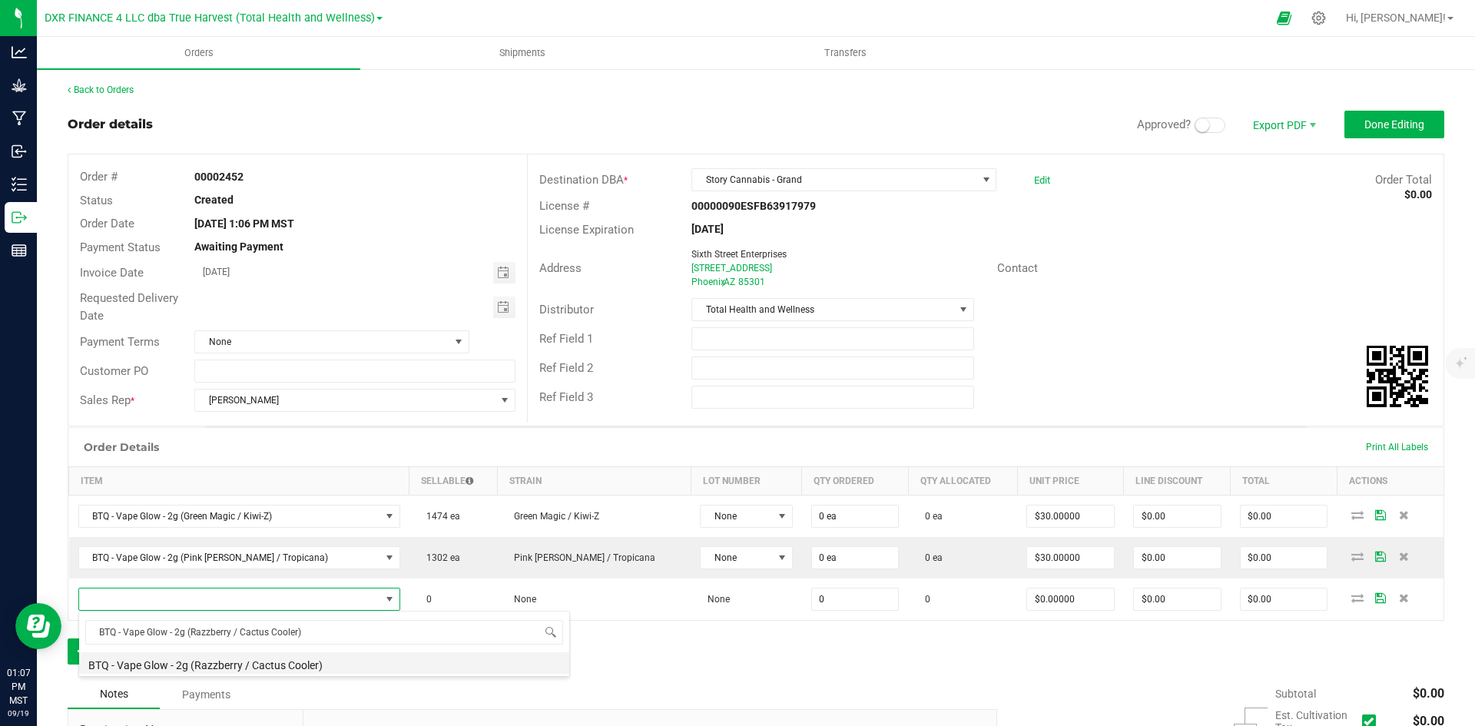
click at [262, 669] on li "BTQ - Vape Glow - 2g (Razzberry / Cactus Cooler)" at bounding box center [324, 663] width 490 height 22
type input "0 ea"
type input "$30.00000"
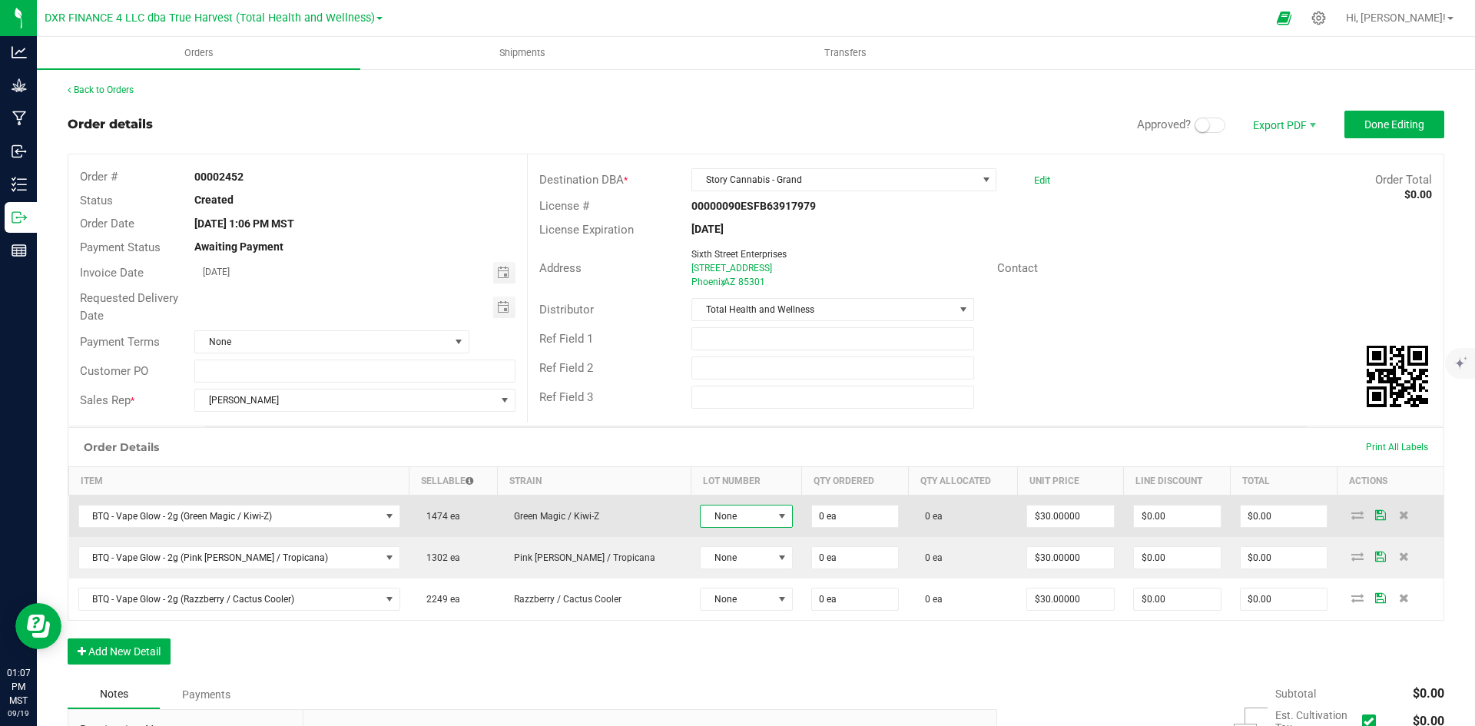
click at [701, 523] on span "None" at bounding box center [736, 517] width 71 height 22
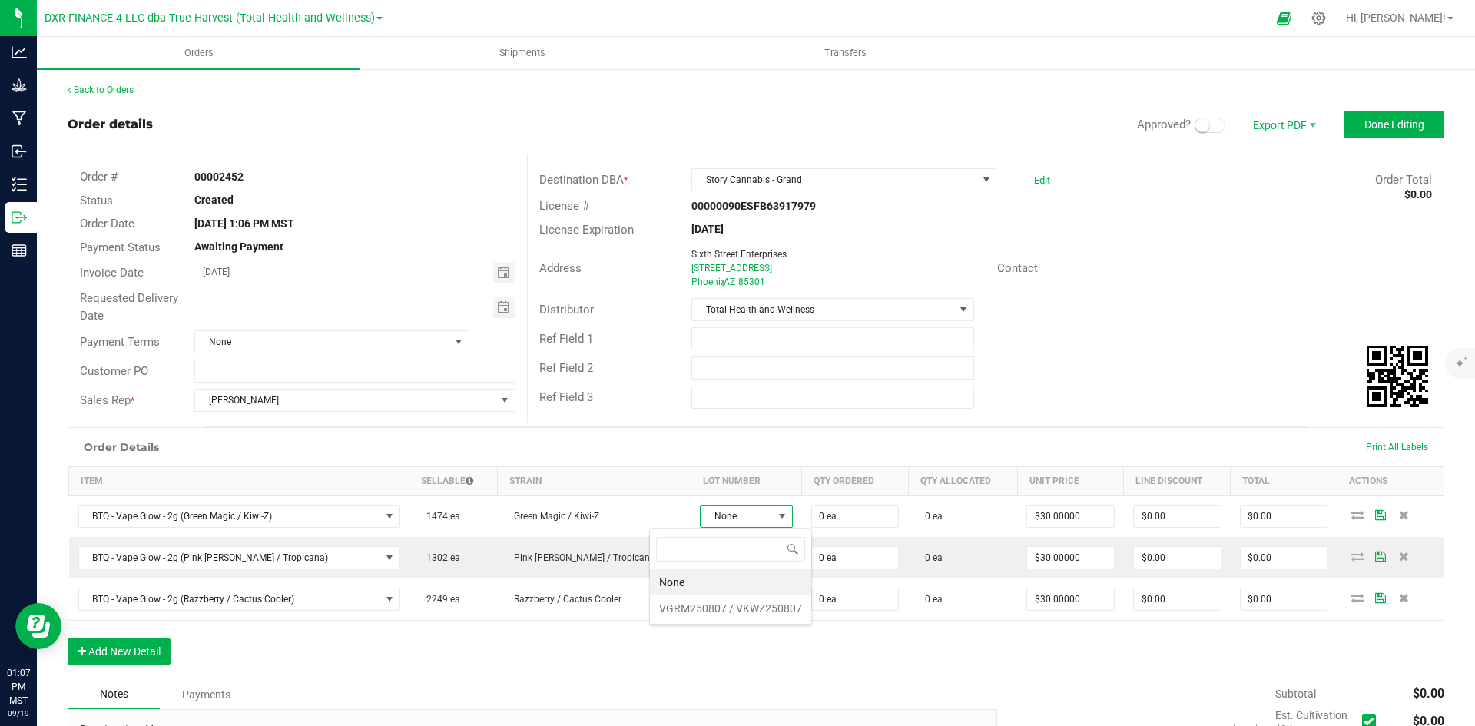
scroll to position [23, 98]
click at [708, 607] on VKWZ250807 "VGRM250807 / VKWZ250807" at bounding box center [730, 609] width 161 height 26
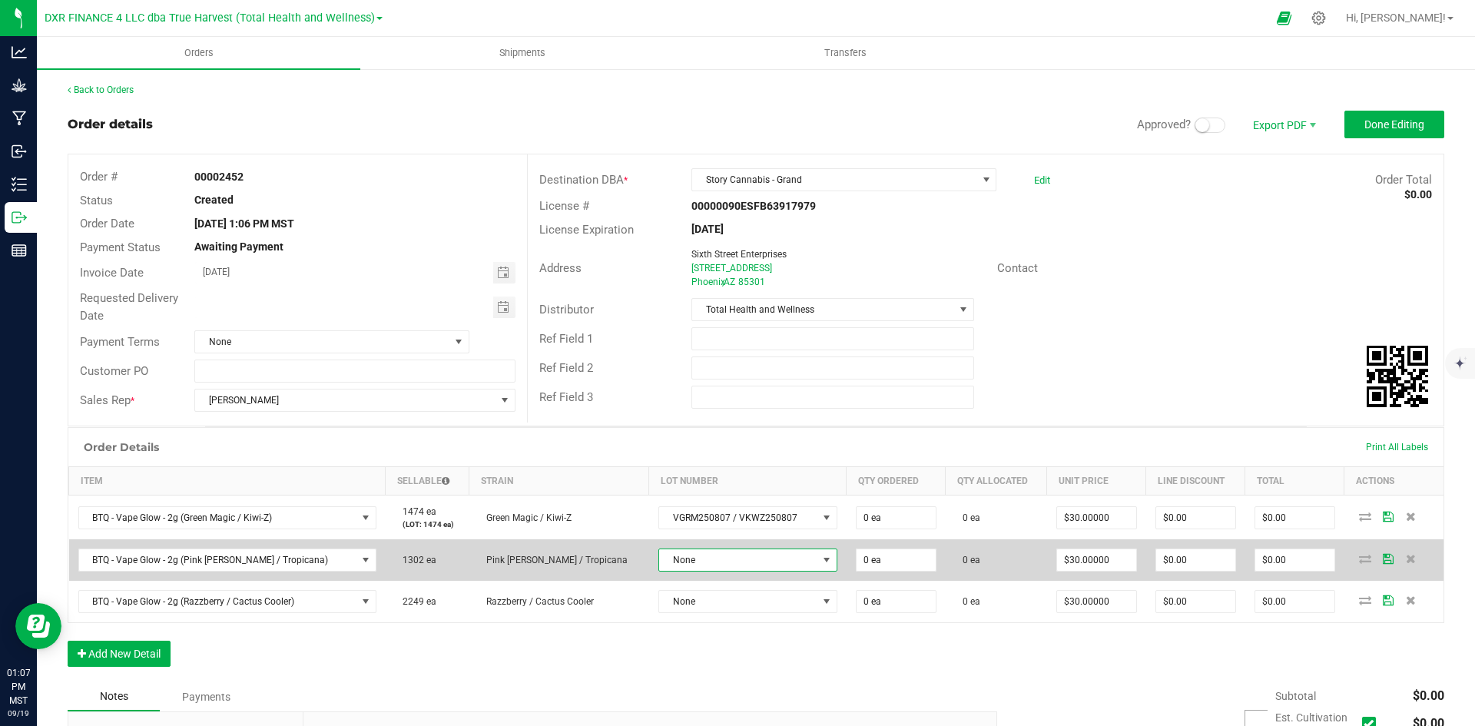
click at [699, 562] on span "None" at bounding box center [738, 560] width 158 height 22
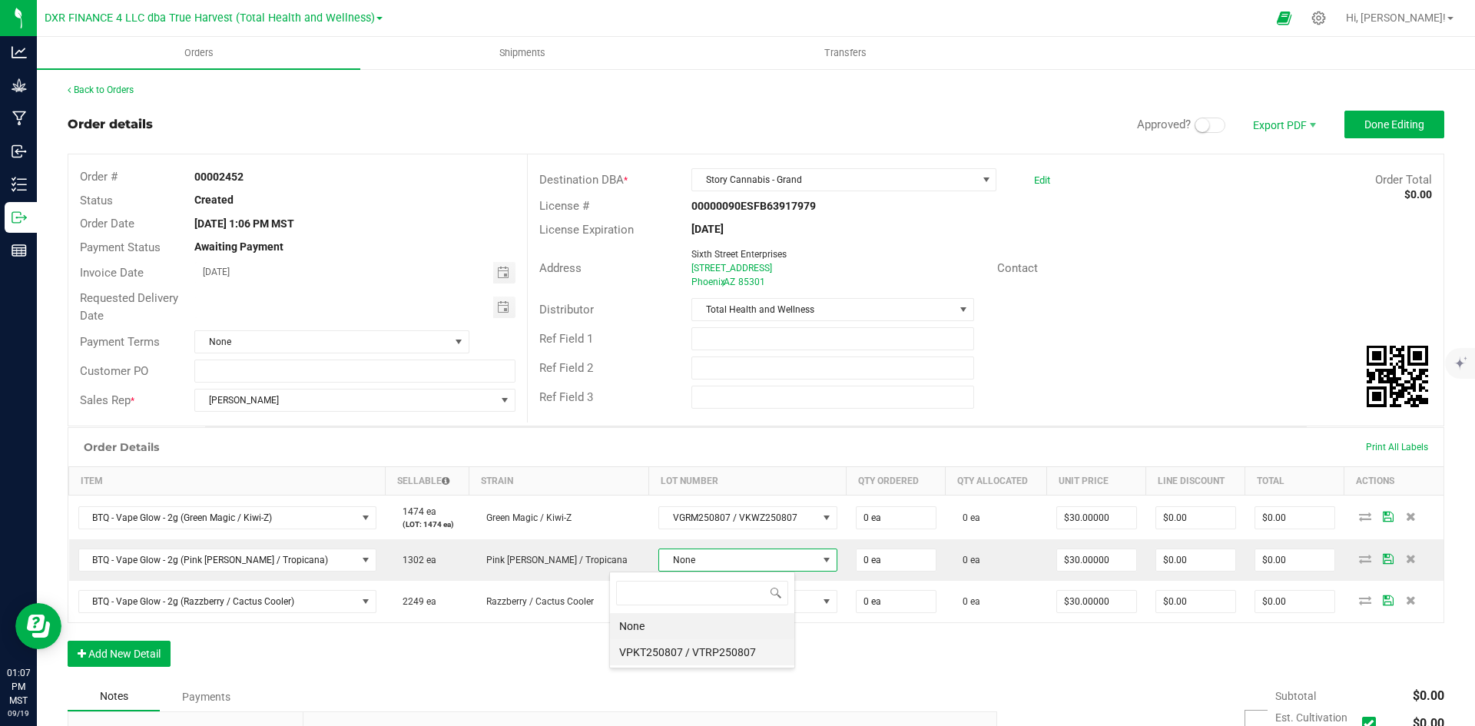
scroll to position [23, 185]
click at [695, 655] on VTRP250807 "VPKT250807 / VTRP250807" at bounding box center [702, 652] width 184 height 26
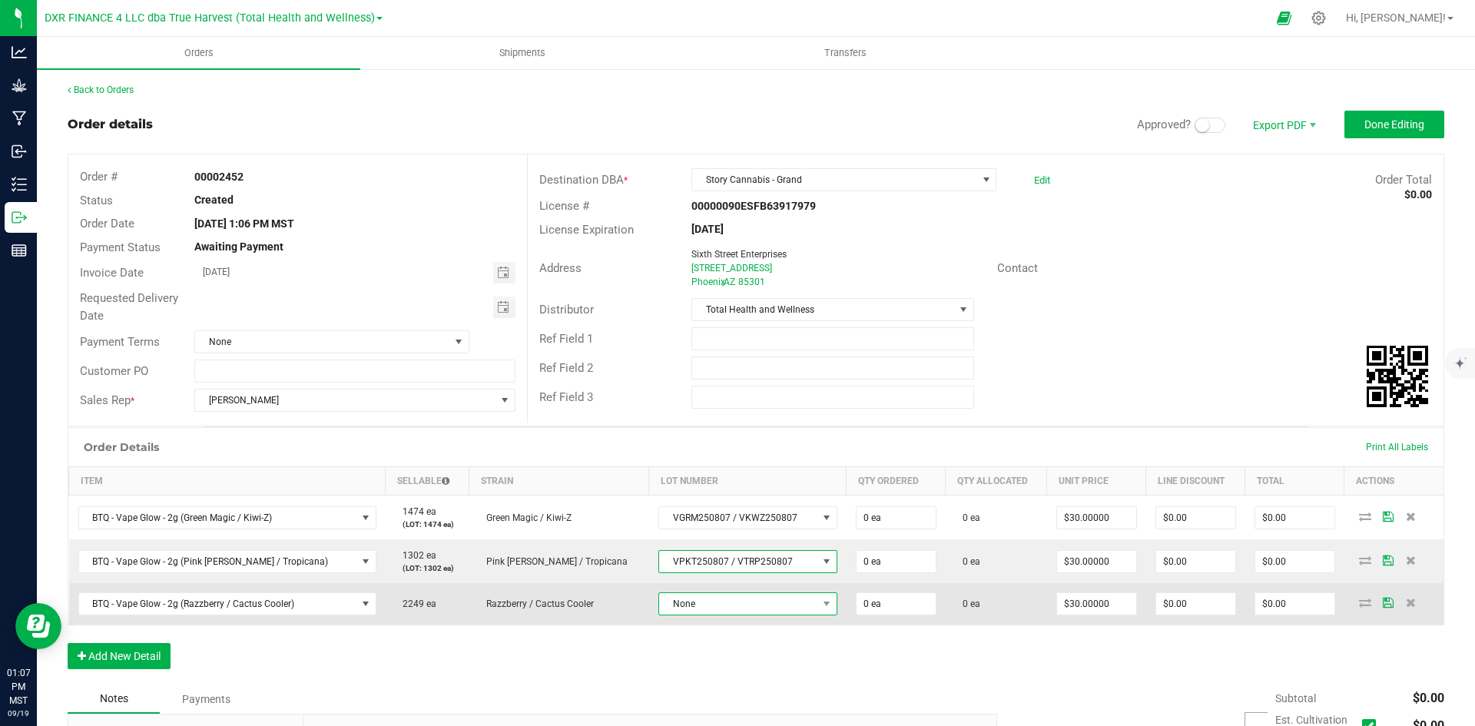
click at [689, 602] on span "None" at bounding box center [738, 604] width 158 height 22
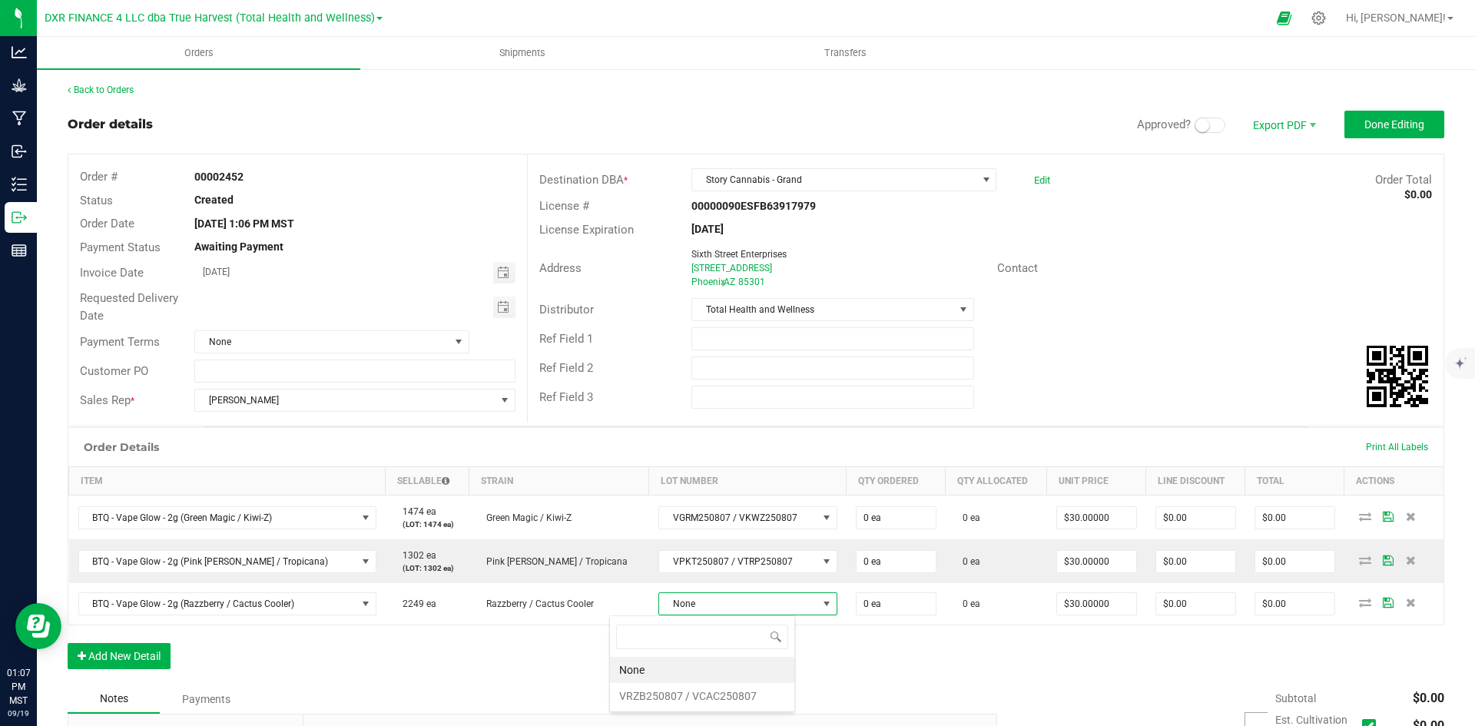
click at [684, 691] on VCAC250807 "VRZB250807 / VCAC250807" at bounding box center [702, 696] width 184 height 26
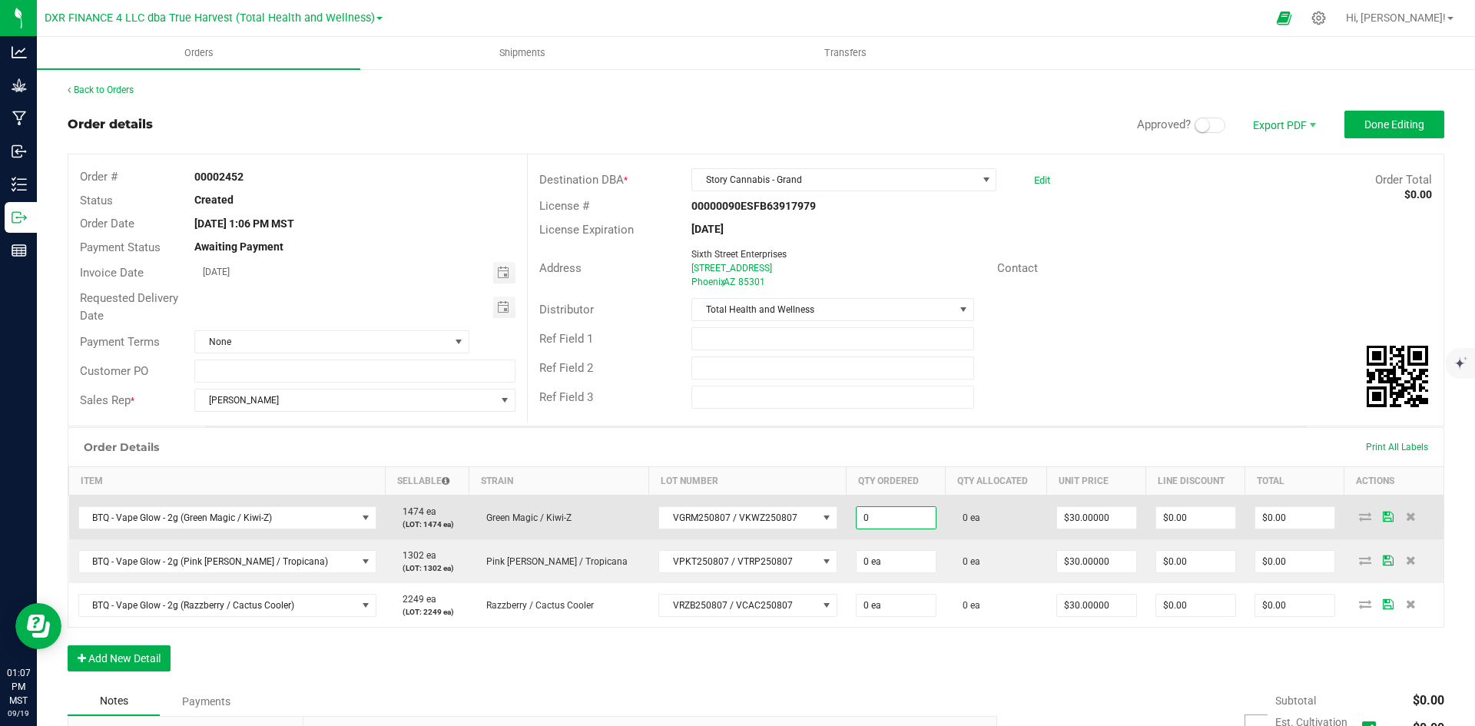
click at [861, 526] on input "0" at bounding box center [896, 518] width 79 height 22
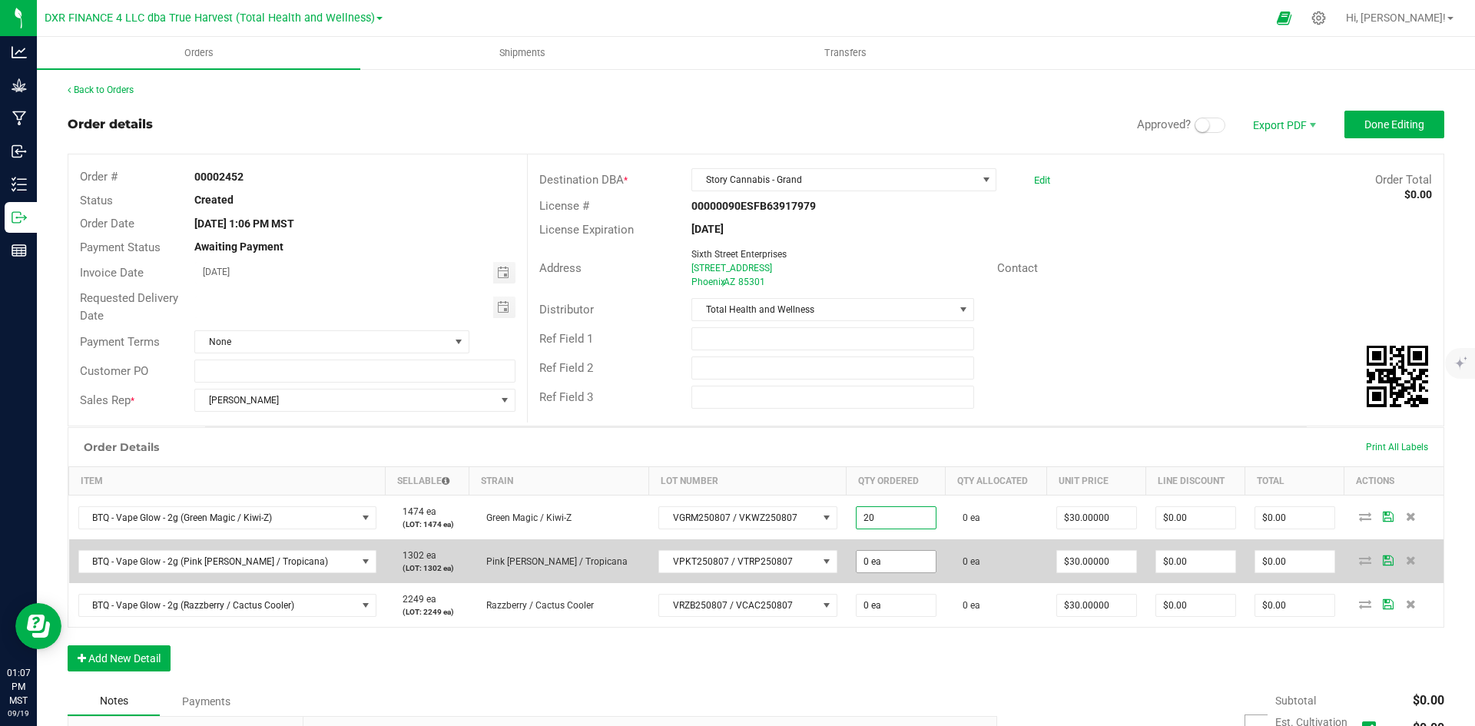
type input "20 ea"
type input "$600.00"
click at [857, 566] on input "0" at bounding box center [896, 562] width 79 height 22
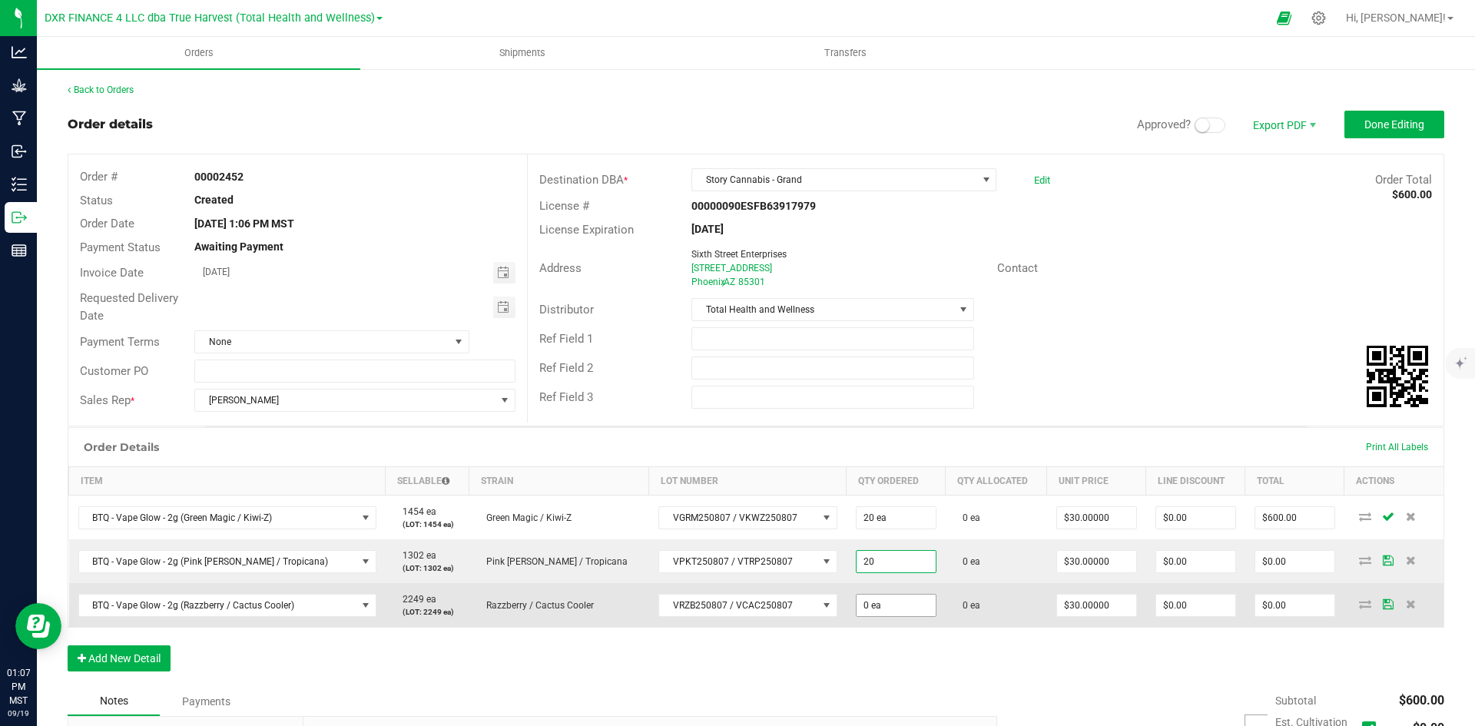
type input "20 ea"
type input "$600.00"
click at [857, 616] on input "0" at bounding box center [896, 606] width 79 height 22
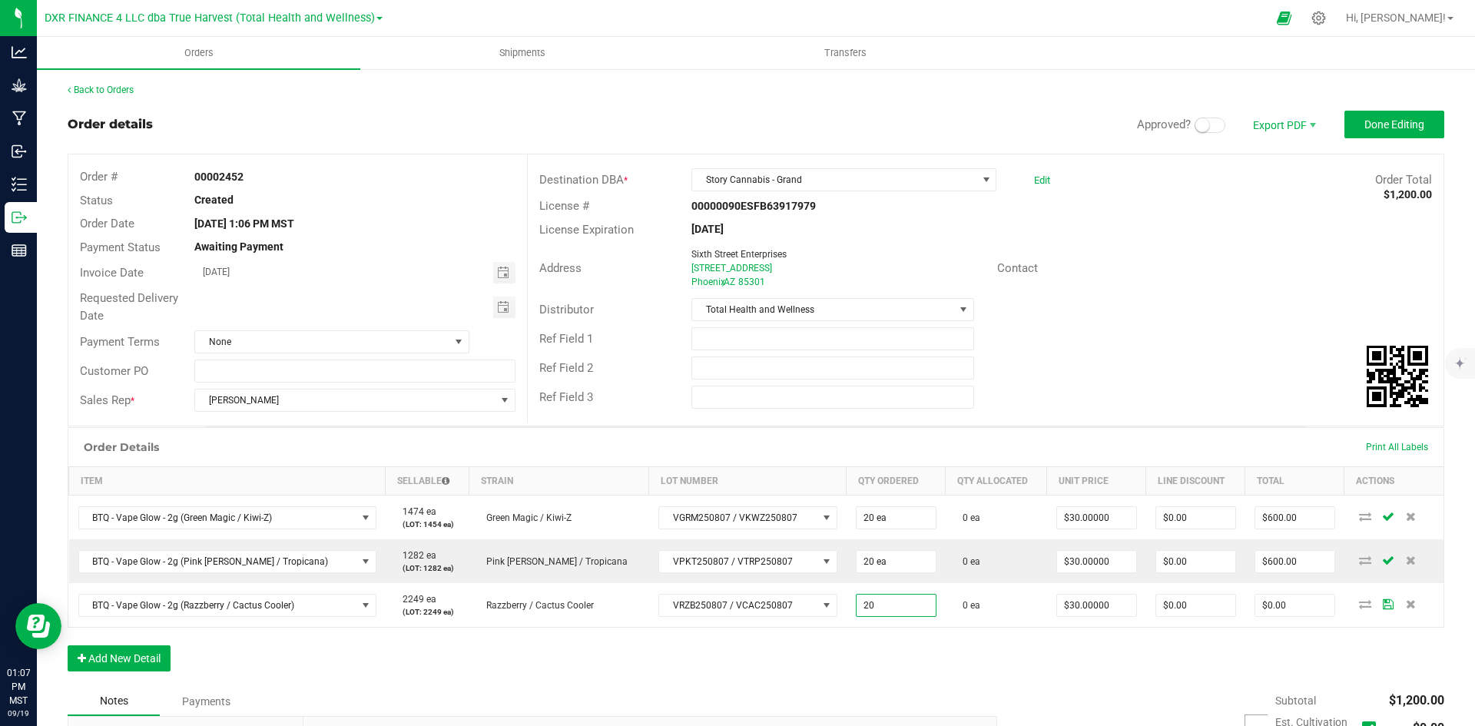
type input "20 ea"
type input "$600.00"
click at [838, 629] on div "Order Details Print All Labels Item Sellable Strain Lot Number Qty Ordered Qty …" at bounding box center [756, 557] width 1377 height 260
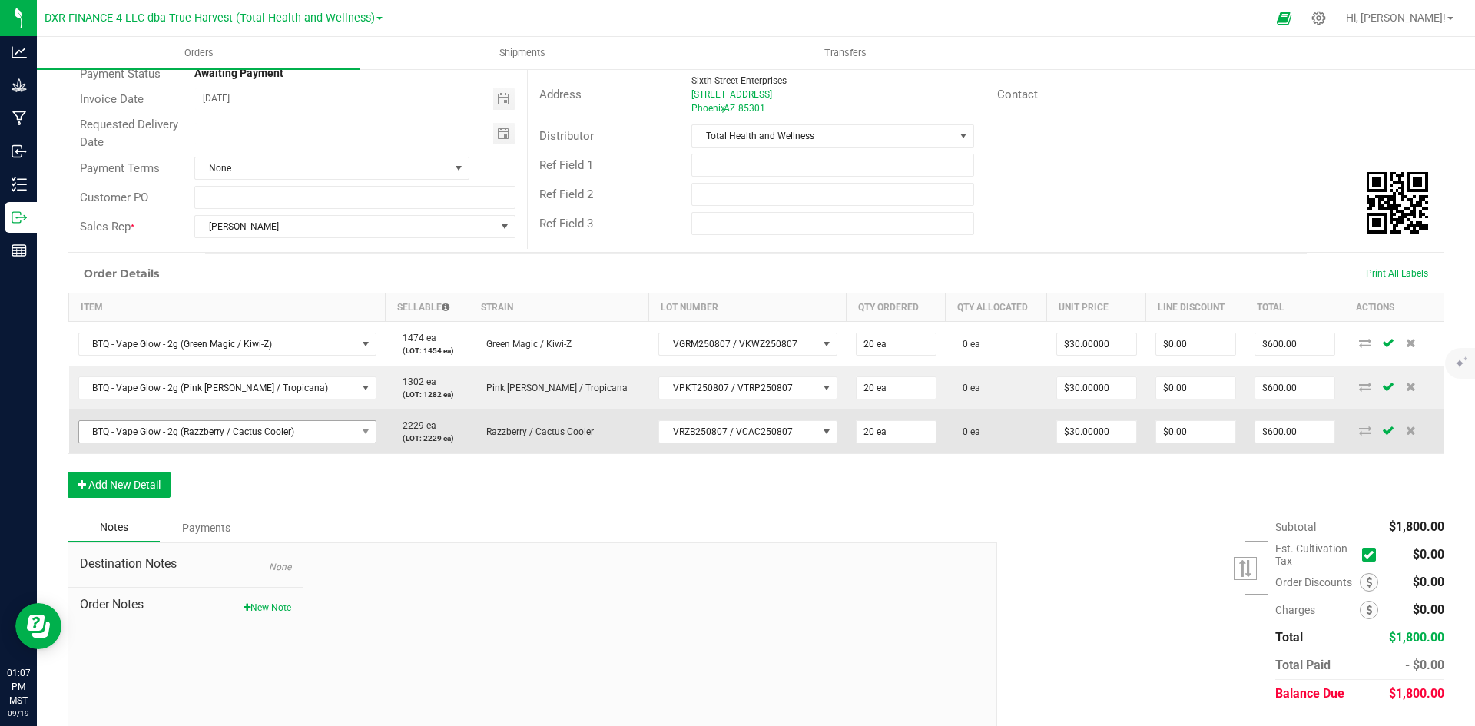
scroll to position [213, 0]
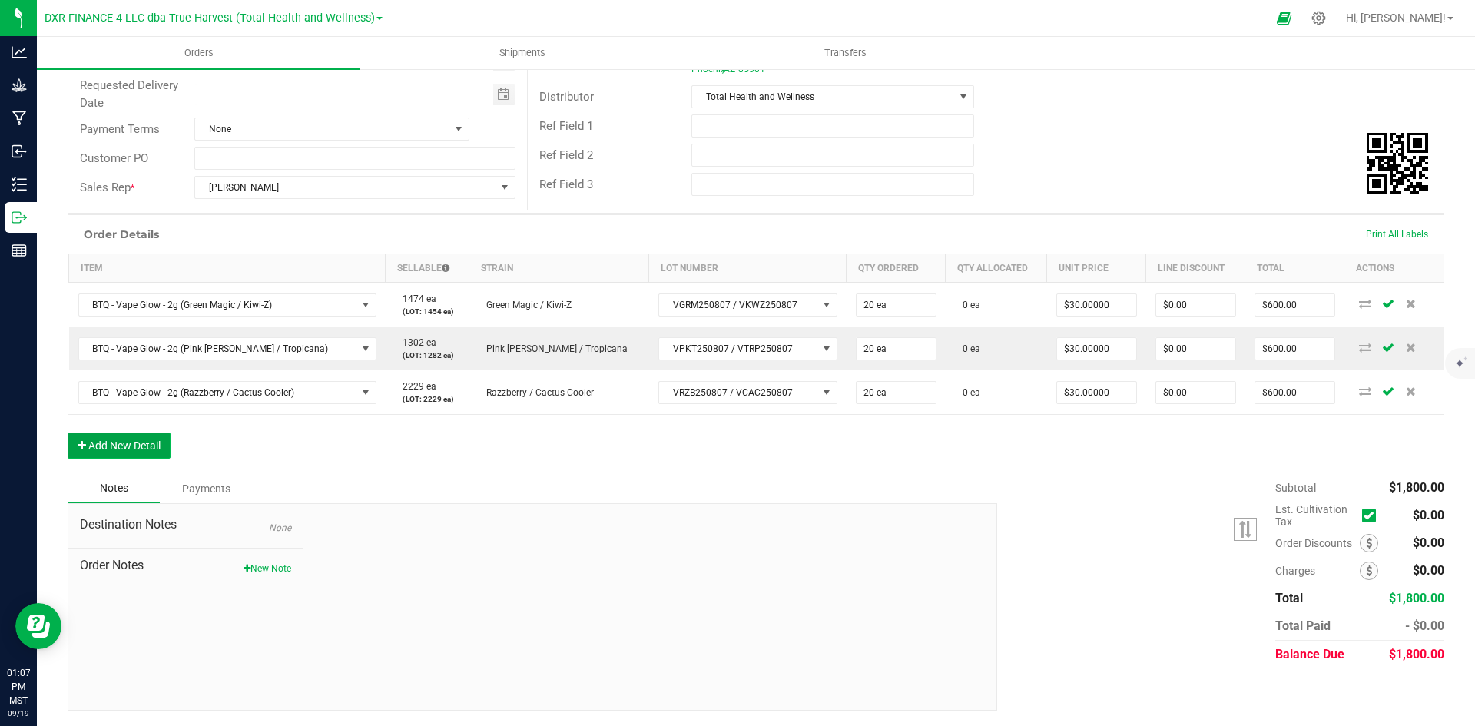
click at [163, 440] on button "Add New Detail" at bounding box center [119, 446] width 103 height 26
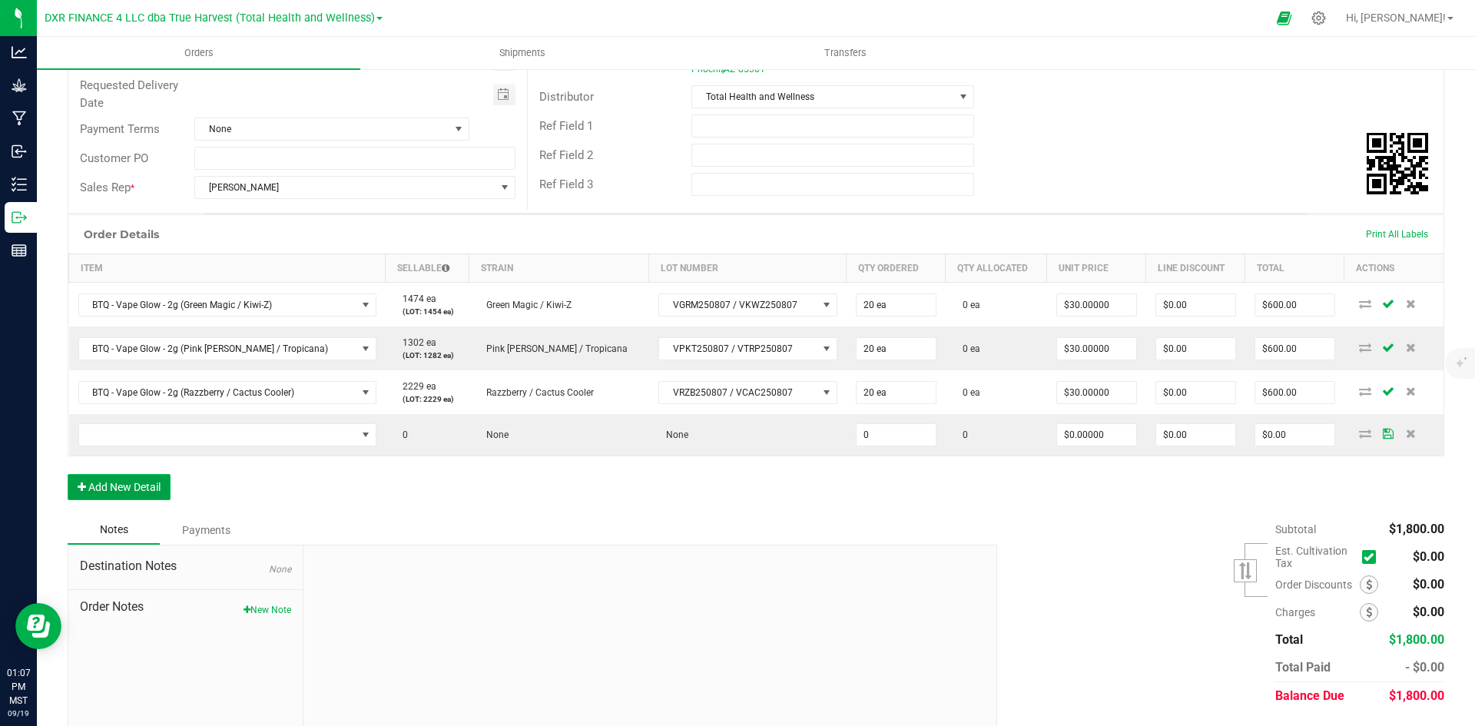
click at [151, 481] on button "Add New Detail" at bounding box center [119, 487] width 103 height 26
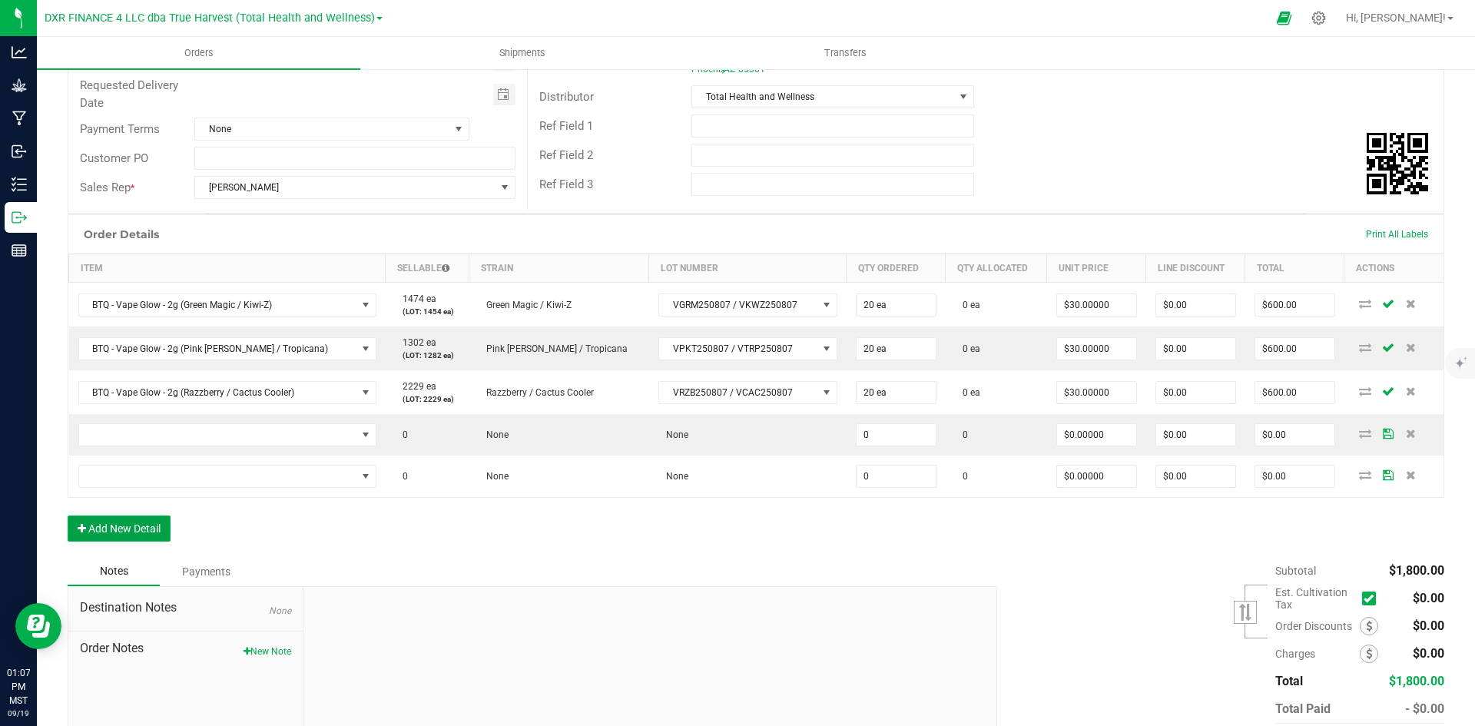
click at [155, 525] on button "Add New Detail" at bounding box center [119, 529] width 103 height 26
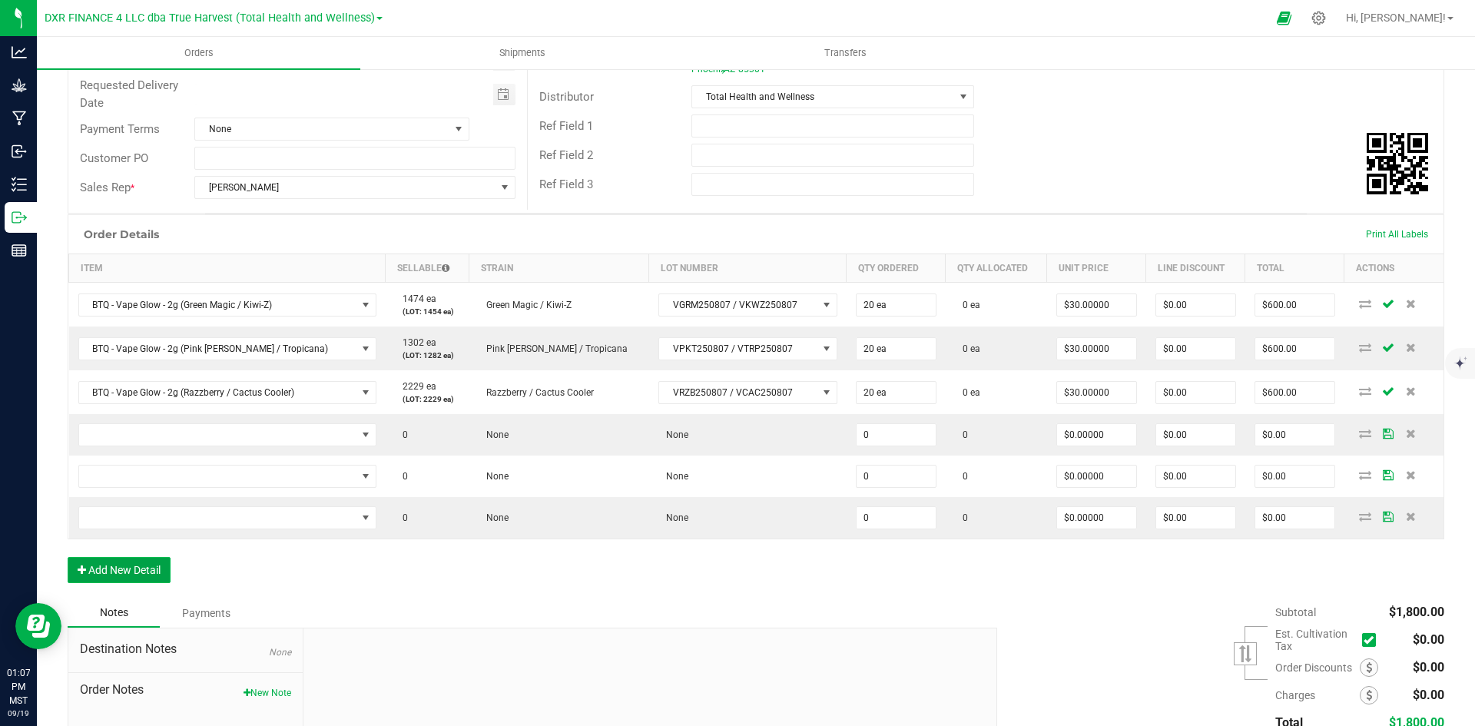
click at [158, 566] on button "Add New Detail" at bounding box center [119, 570] width 103 height 26
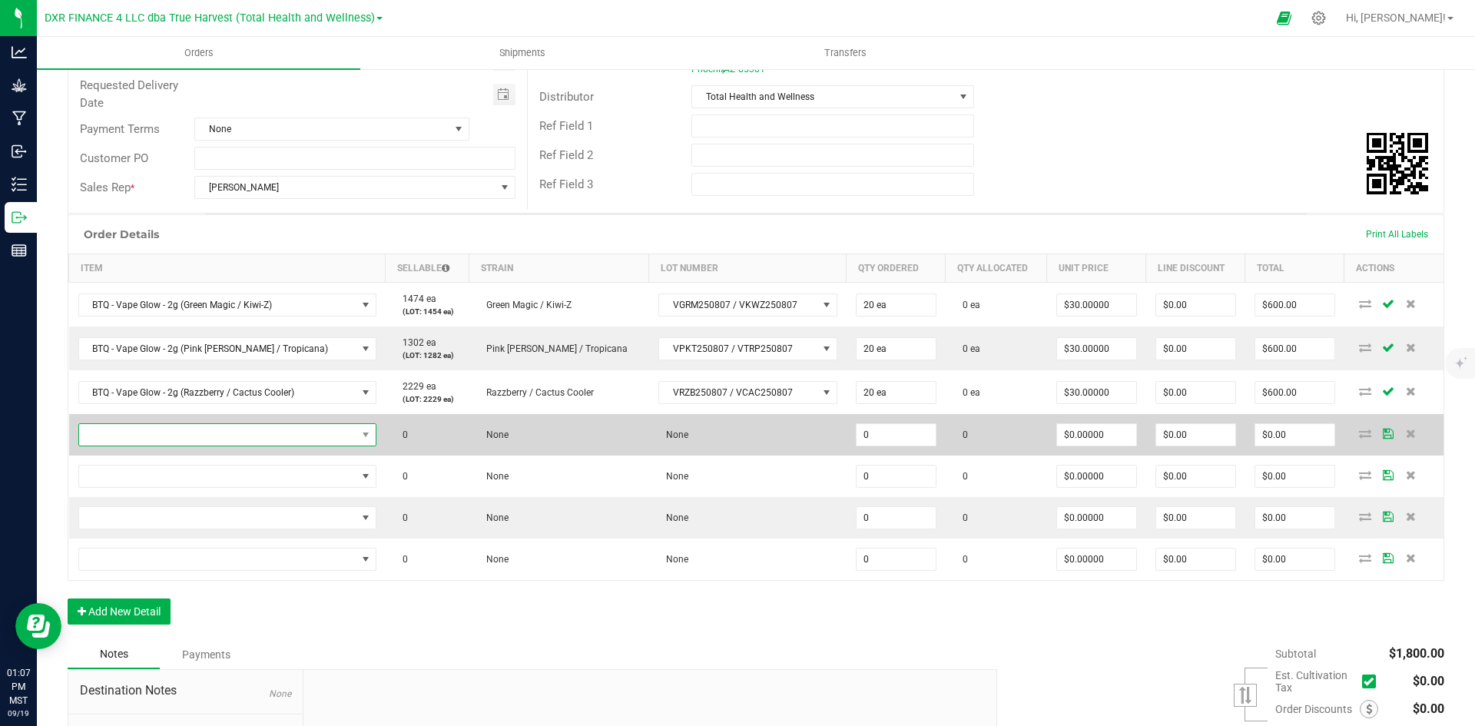
click at [233, 438] on span "NO DATA FOUND" at bounding box center [217, 435] width 277 height 22
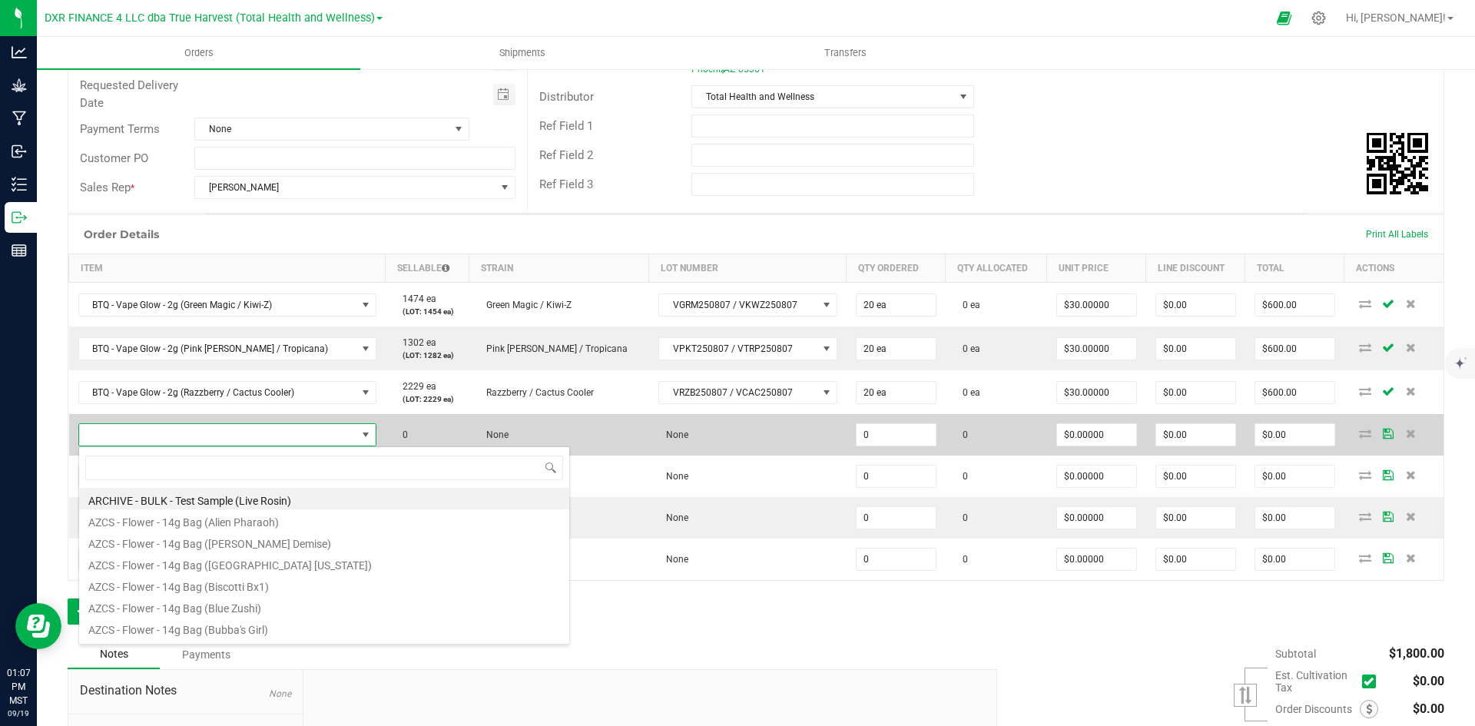
scroll to position [23, 273]
type input "BTQ - Inf. Pre-Roll 5pk - 2.5g (Melon Z + Slimeade)"
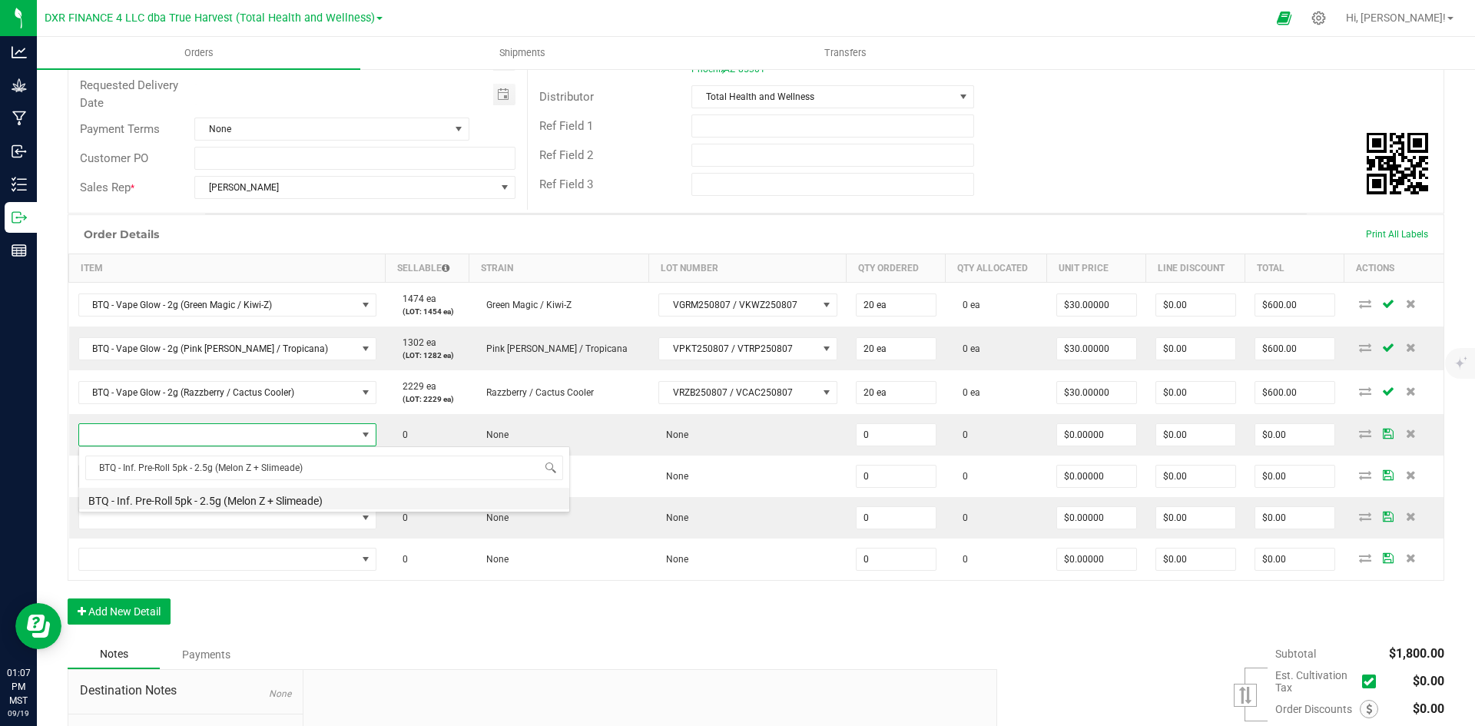
click at [283, 501] on li "BTQ - Inf. Pre-Roll 5pk - 2.5g (Melon Z + Slimeade)" at bounding box center [324, 499] width 490 height 22
type input "0 ea"
type input "$22.50000"
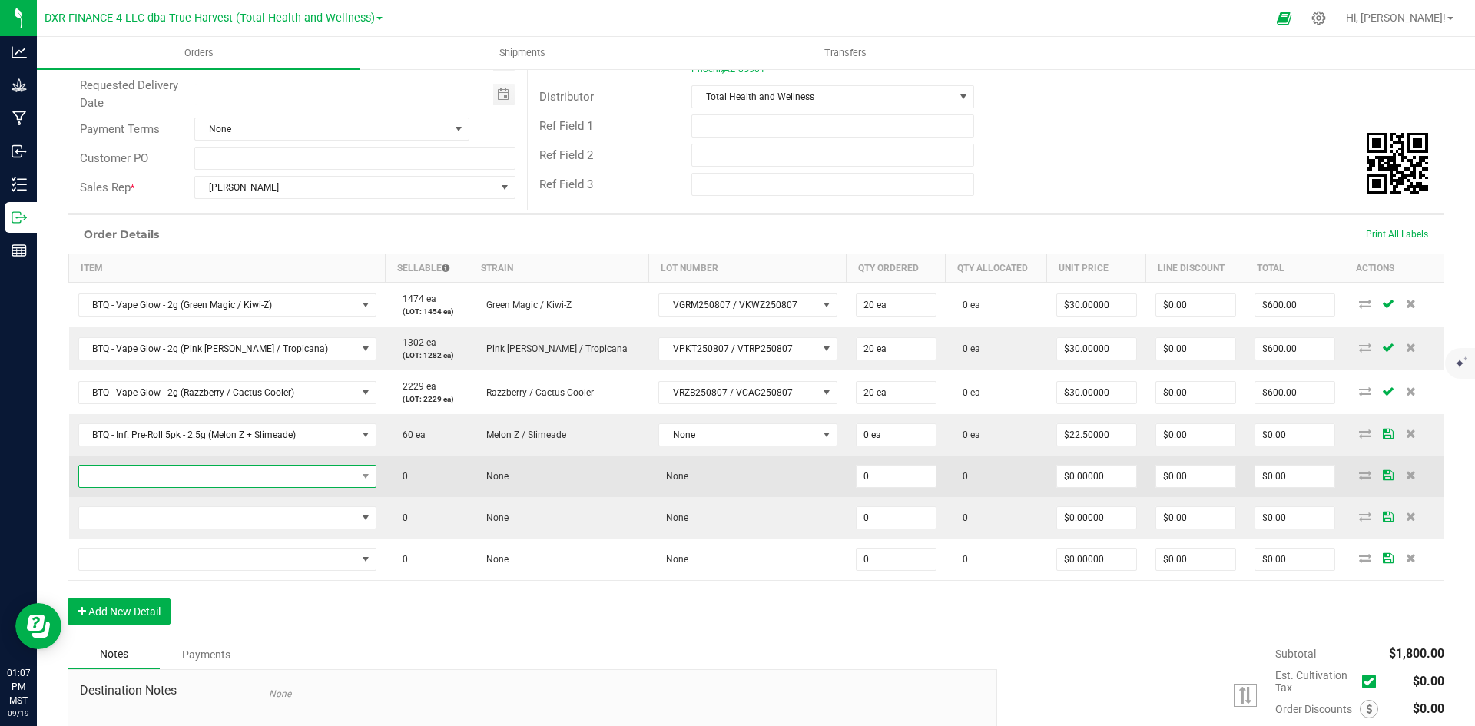
click at [237, 469] on span "NO DATA FOUND" at bounding box center [217, 477] width 277 height 22
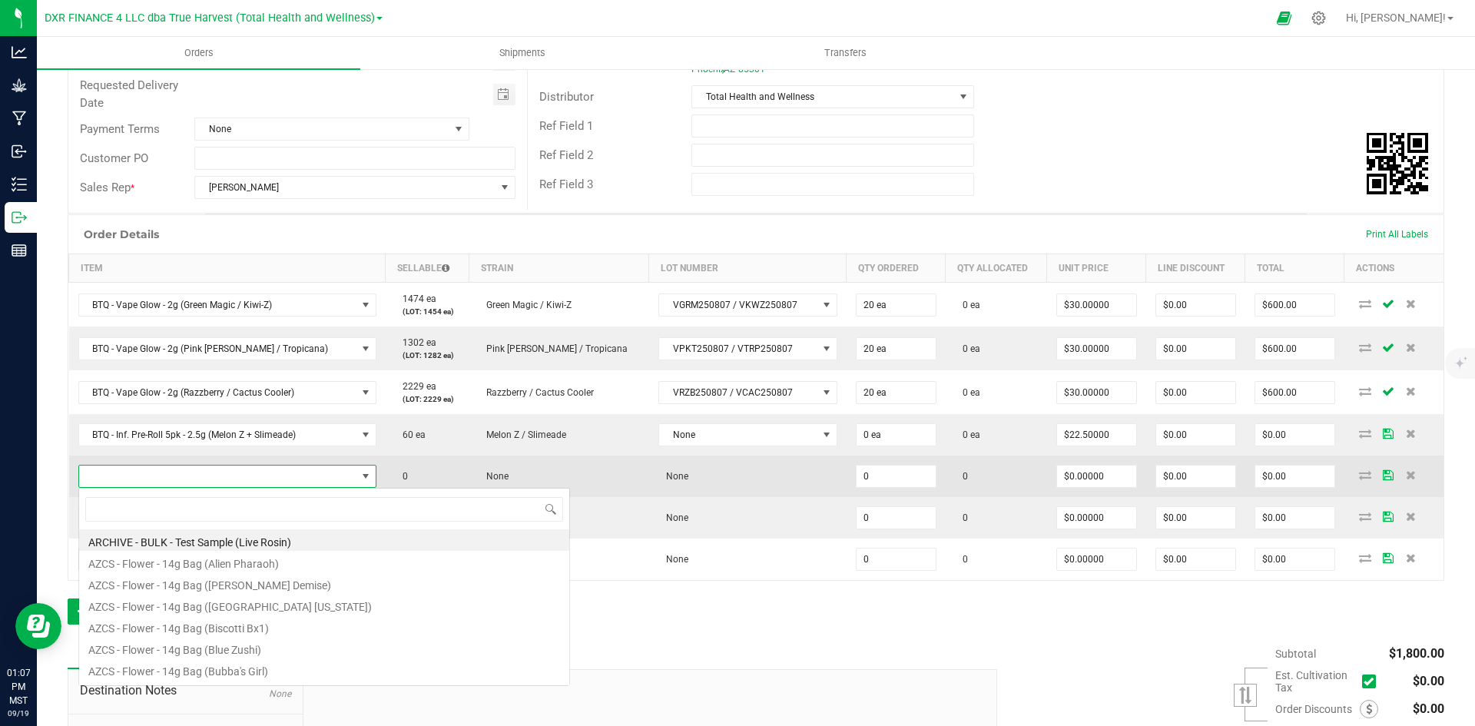
scroll to position [23, 276]
type input "BTQ - Inf. Pre-Roll 5pk - 2.5g (Purple Haze + Blinker [PERSON_NAME])"
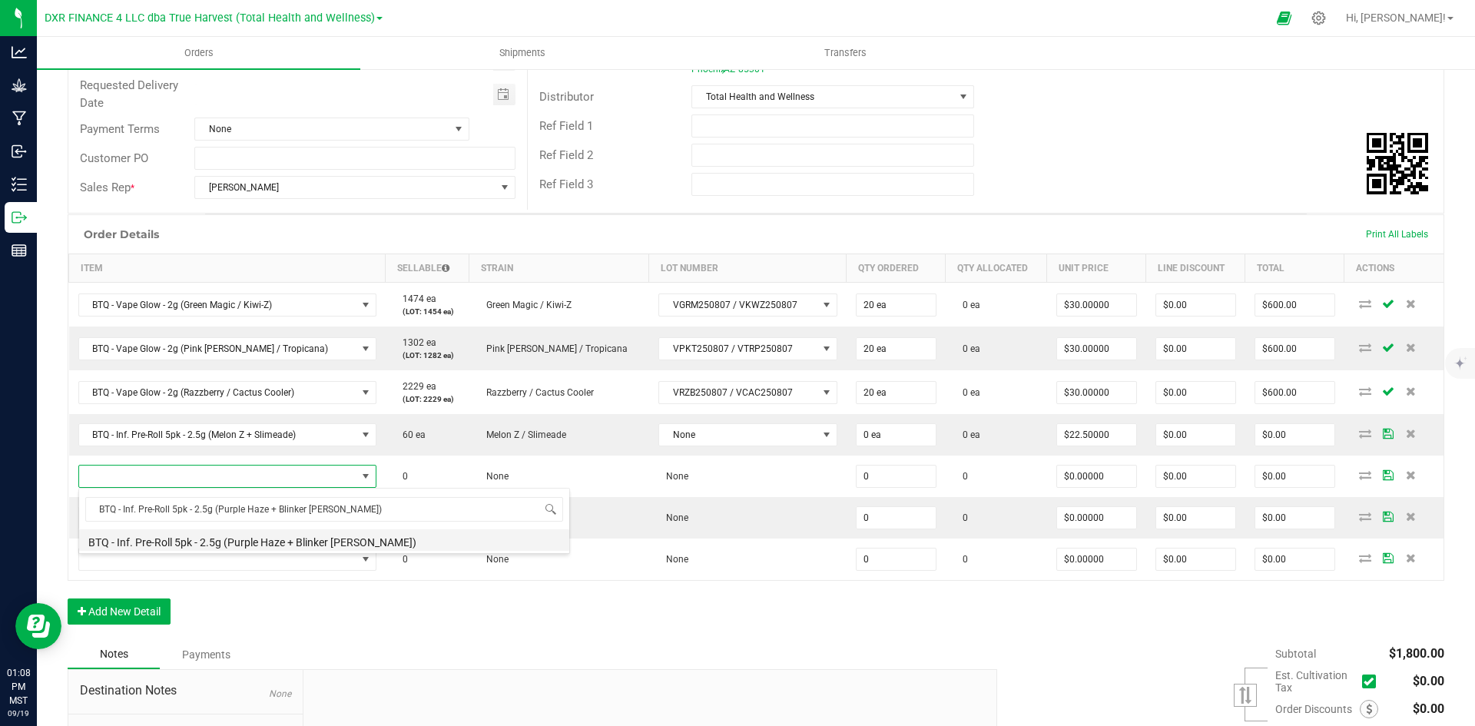
click at [244, 539] on li "BTQ - Inf. Pre-Roll 5pk - 2.5g (Purple Haze + Blinker [PERSON_NAME])" at bounding box center [324, 540] width 490 height 22
type input "0 ea"
type input "$22.50000"
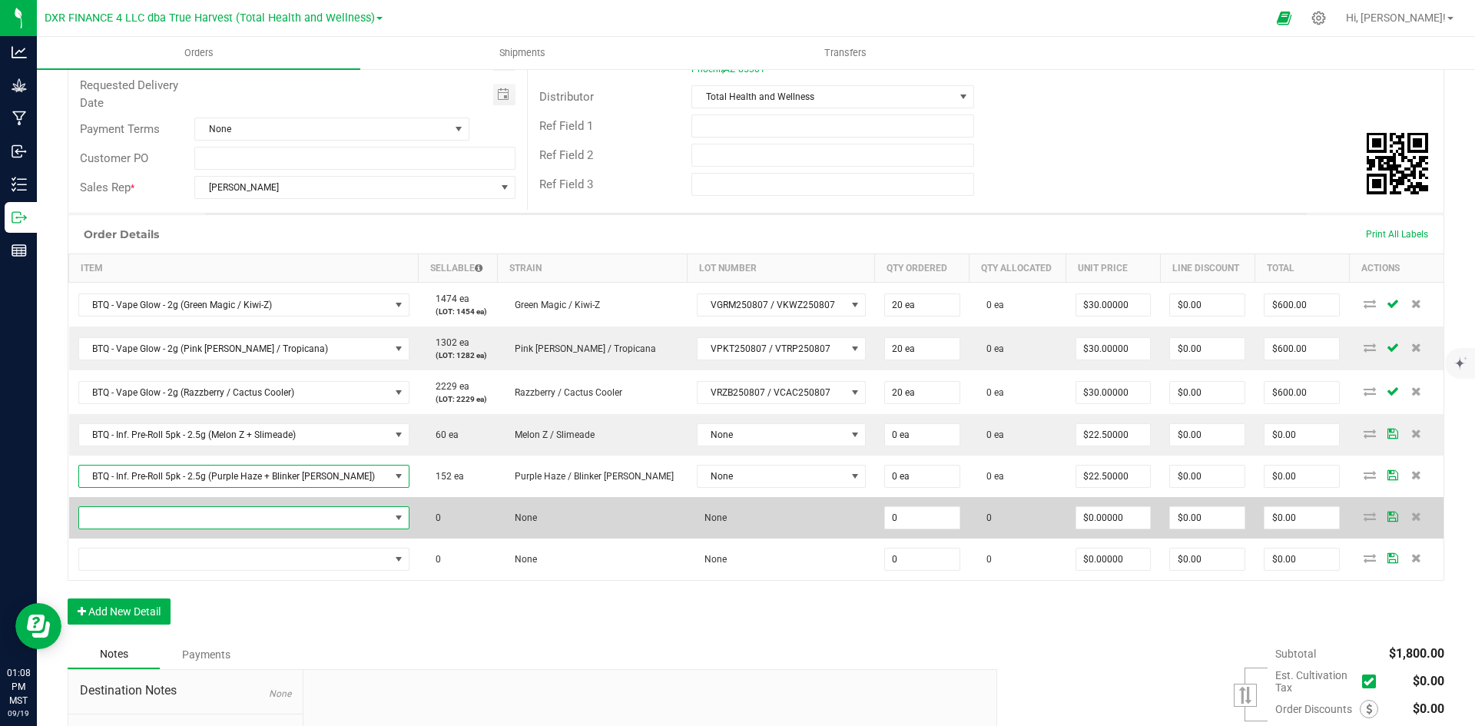
click at [304, 518] on span "NO DATA FOUND" at bounding box center [234, 518] width 310 height 22
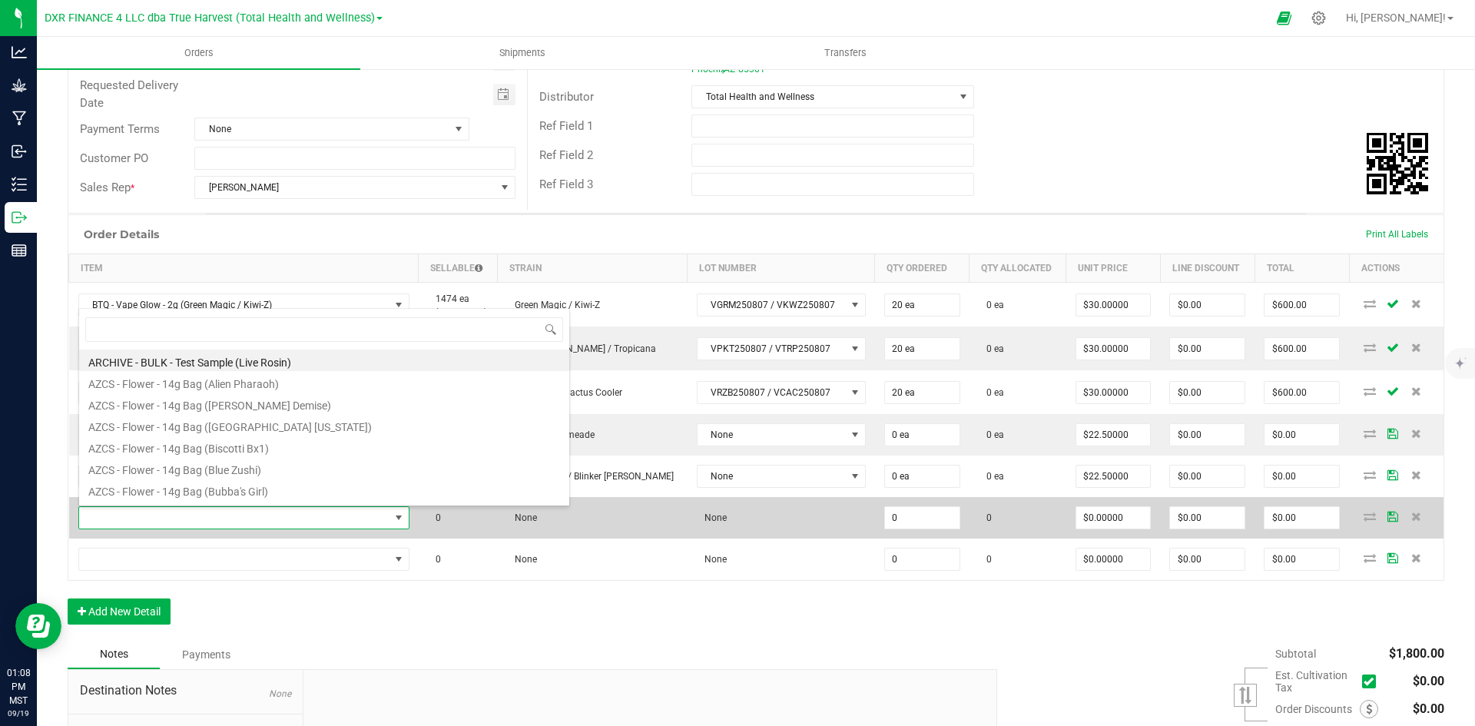
scroll to position [23, 300]
type input "BTQ - Inf. Pre-Roll 5pk - 2.5g (Rainbow Melon + [PERSON_NAME] OG)"
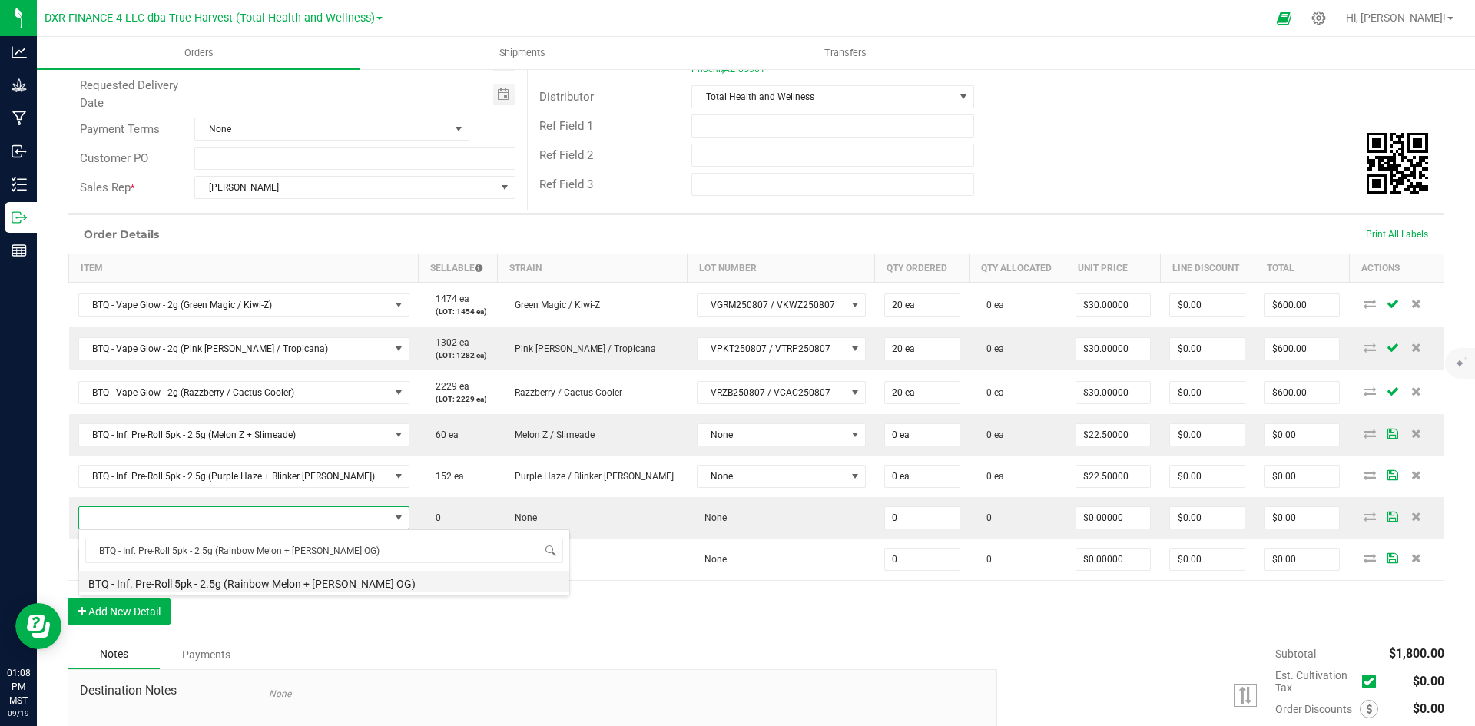
click at [270, 589] on li "BTQ - Inf. Pre-Roll 5pk - 2.5g (Rainbow Melon + [PERSON_NAME] OG)" at bounding box center [324, 582] width 490 height 22
type input "0 ea"
type input "$22.50000"
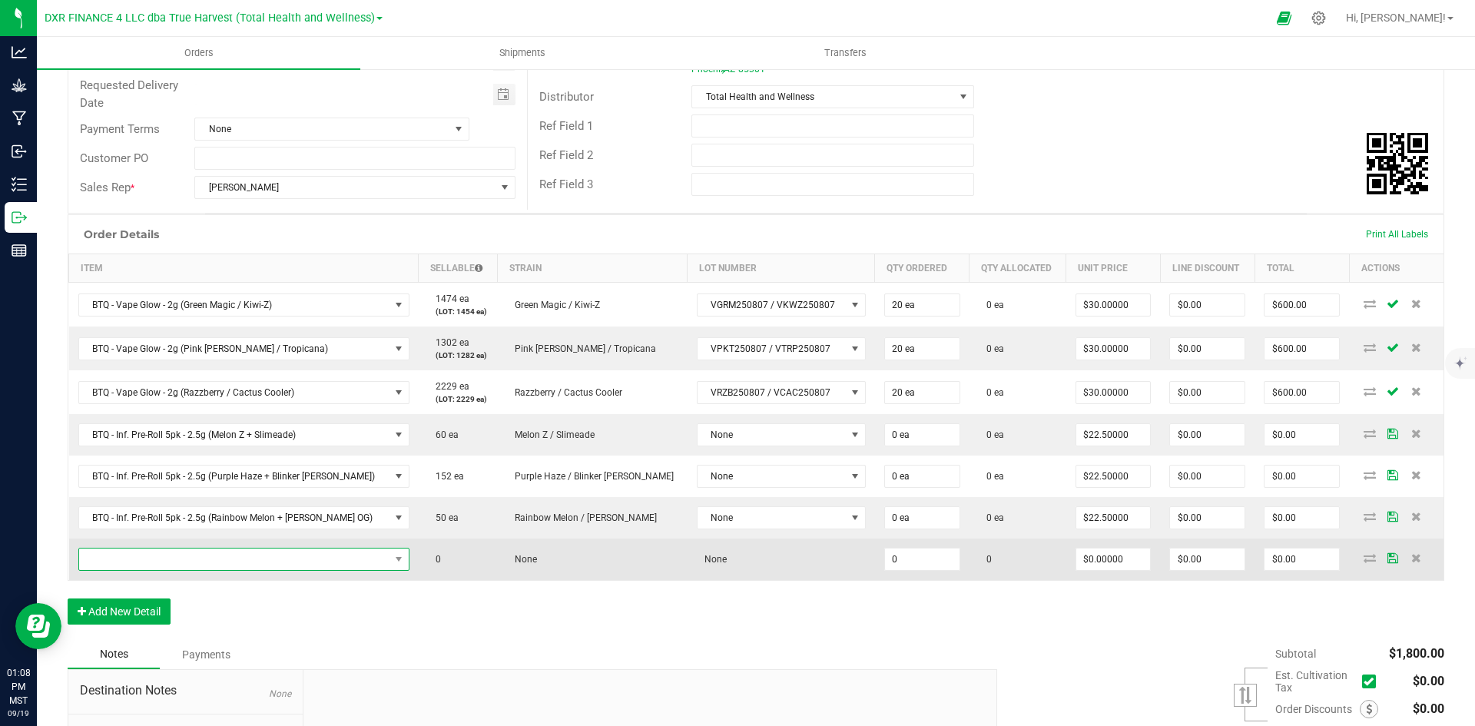
click at [237, 563] on span "NO DATA FOUND" at bounding box center [234, 560] width 310 height 22
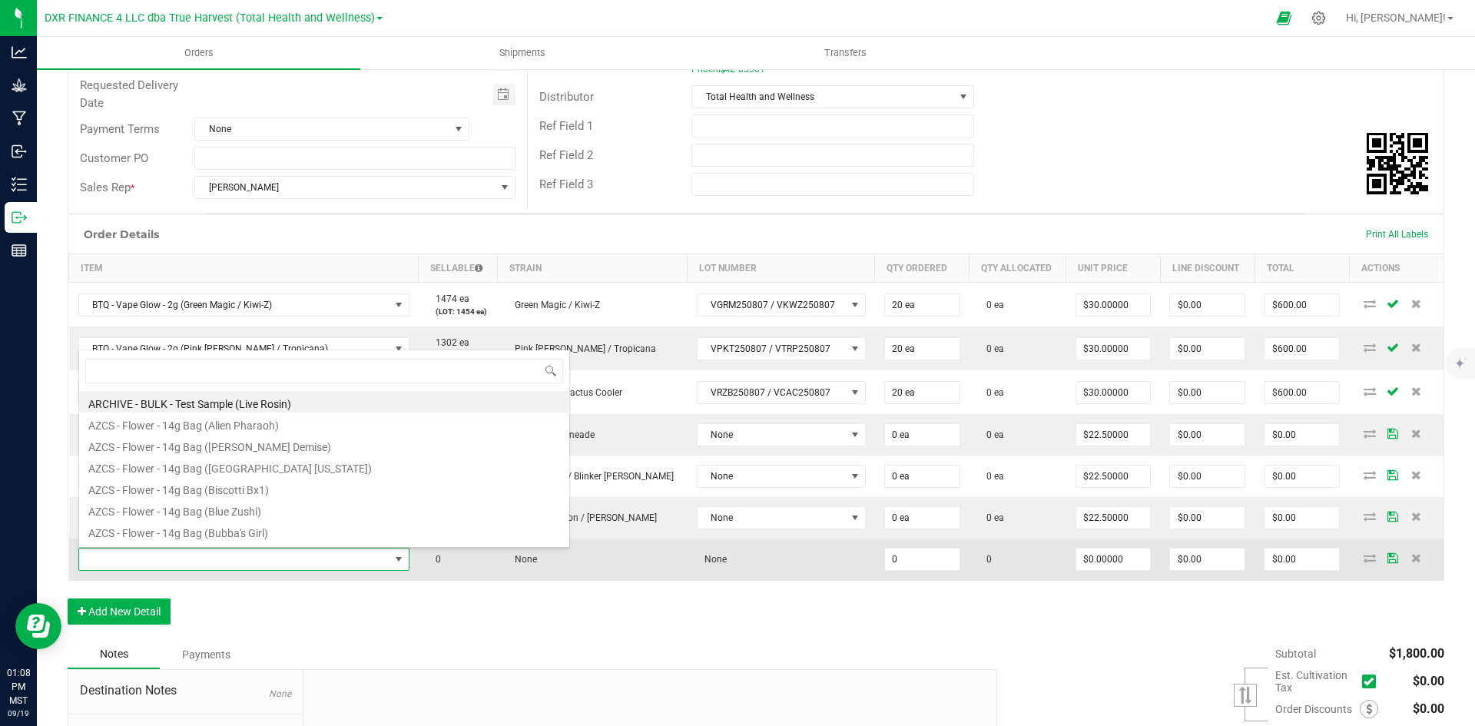
scroll to position [23, 311]
type input "BTQ - Inf. Pre-Roll 5pk - 2.5g (RS11 + Pink Guava)"
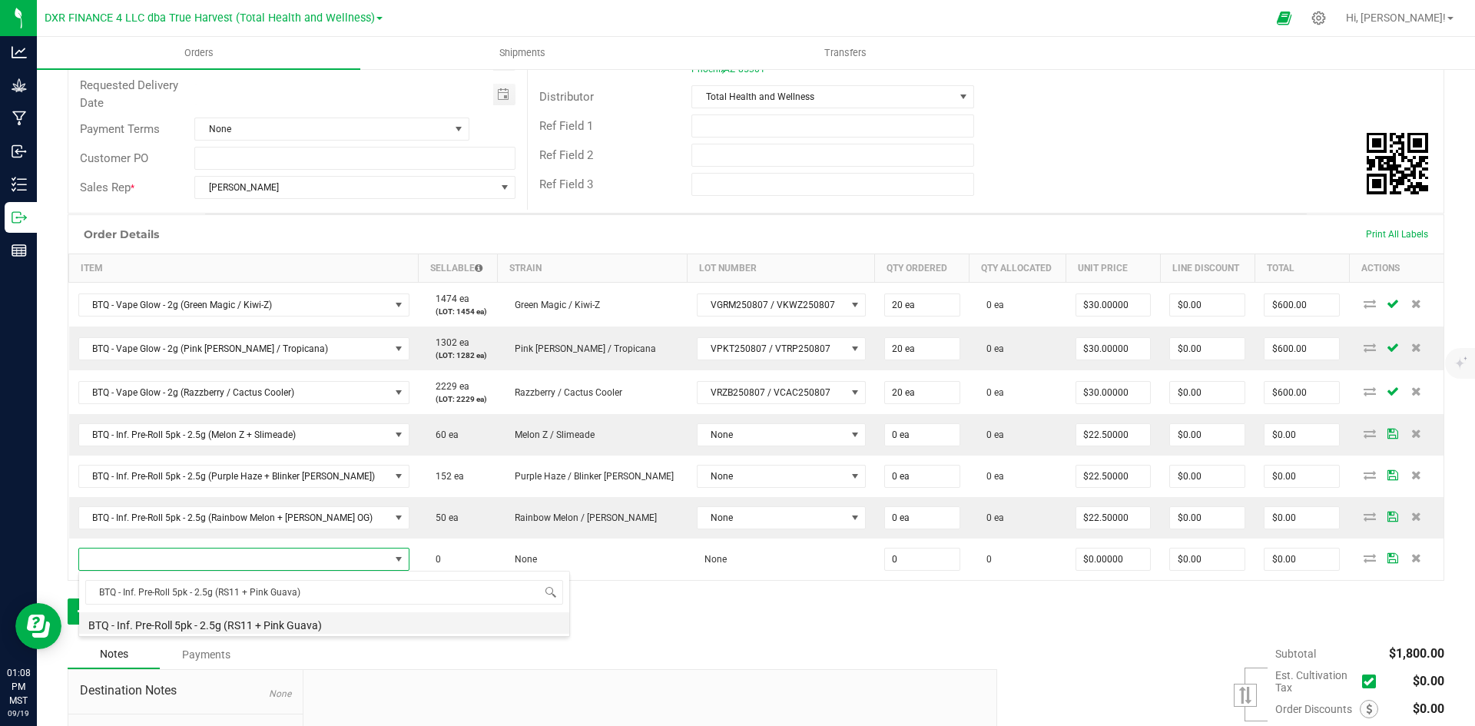
click at [311, 629] on li "BTQ - Inf. Pre-Roll 5pk - 2.5g (RS11 + Pink Guava)" at bounding box center [324, 623] width 490 height 22
type input "0 ea"
type input "$22.50000"
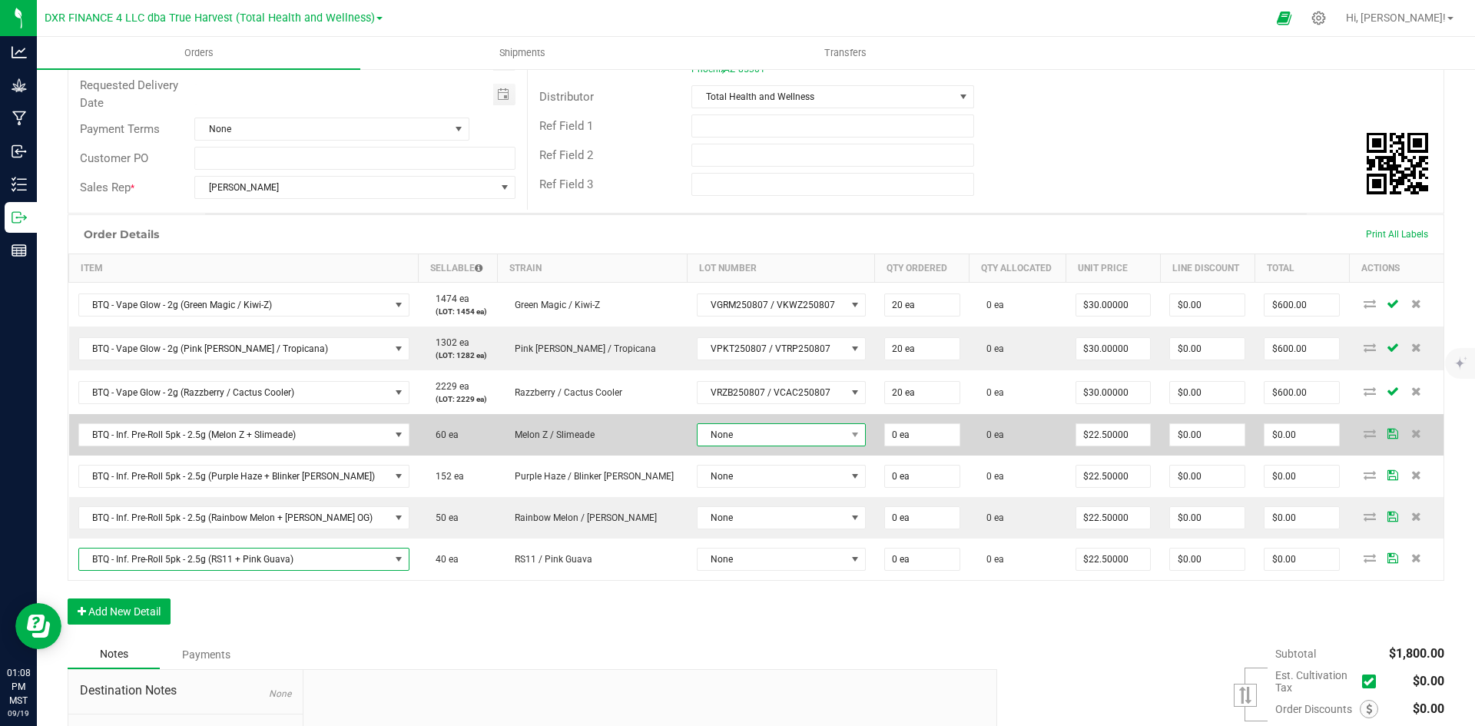
click at [728, 437] on span "None" at bounding box center [772, 435] width 148 height 22
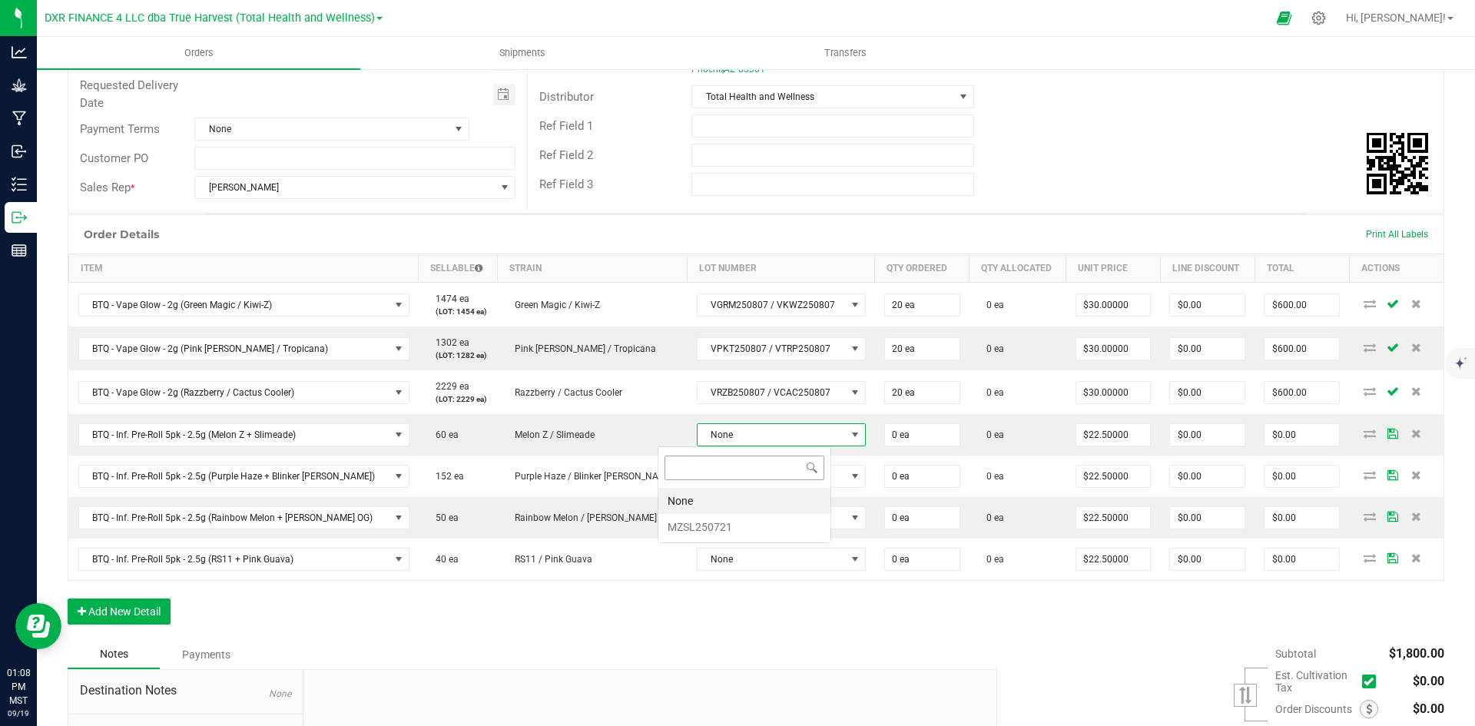
scroll to position [23, 174]
click at [733, 521] on li "MZSL250721" at bounding box center [745, 527] width 172 height 26
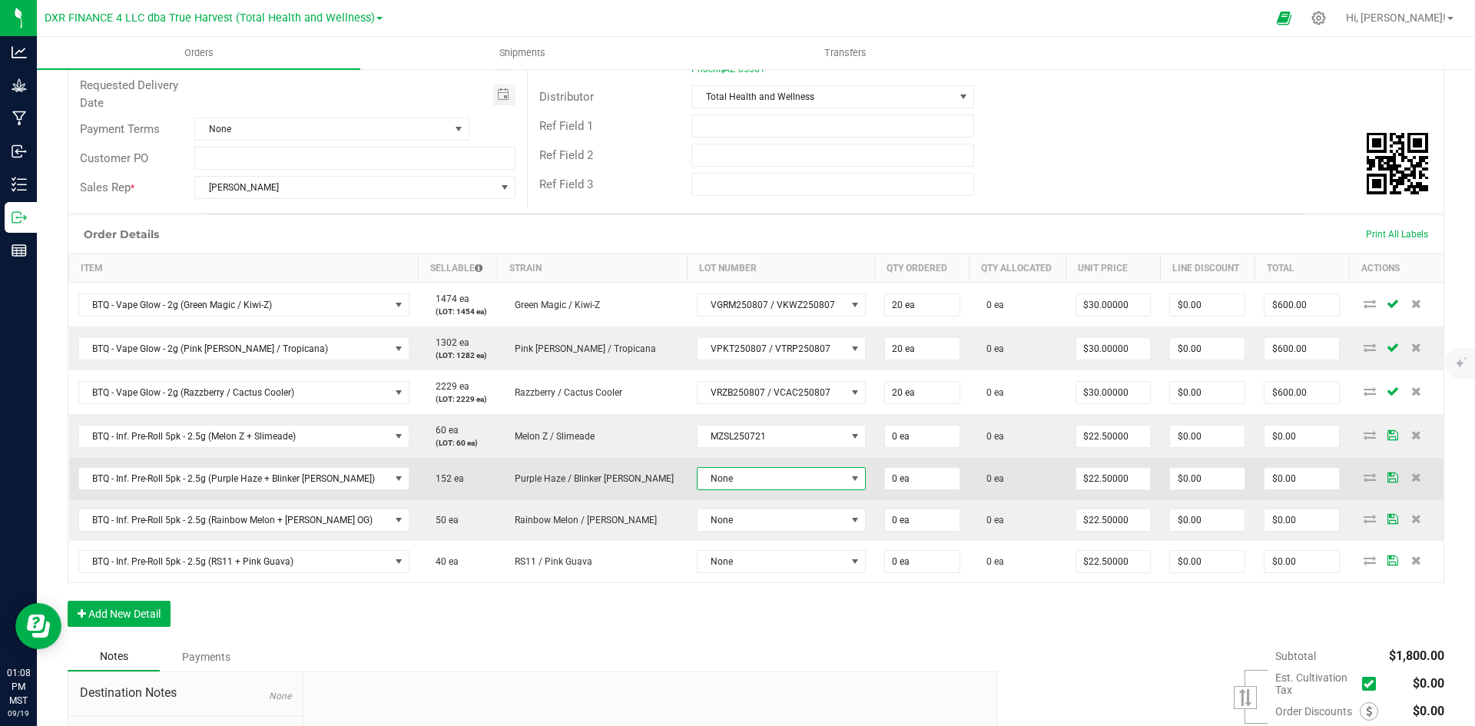
click at [726, 479] on span "None" at bounding box center [772, 479] width 148 height 22
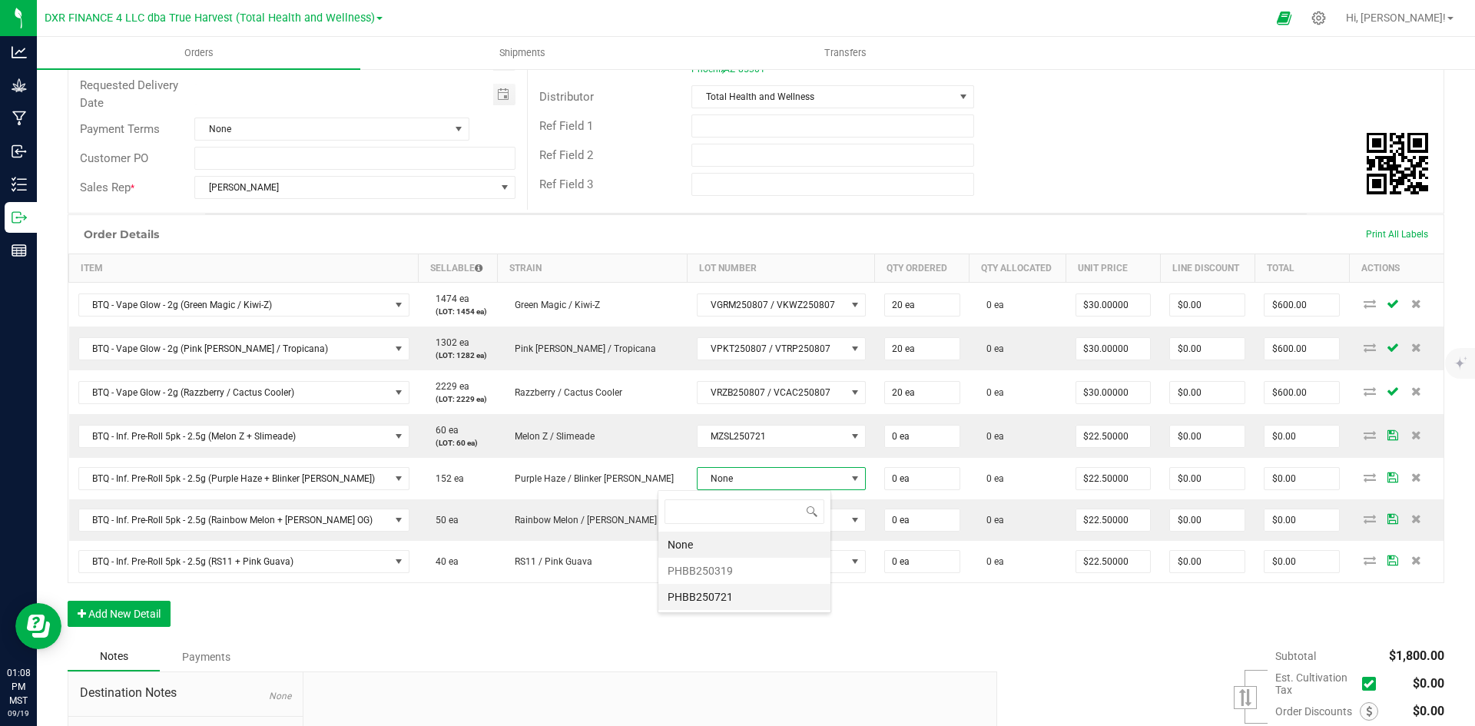
click at [732, 599] on li "PHBB250721" at bounding box center [745, 597] width 172 height 26
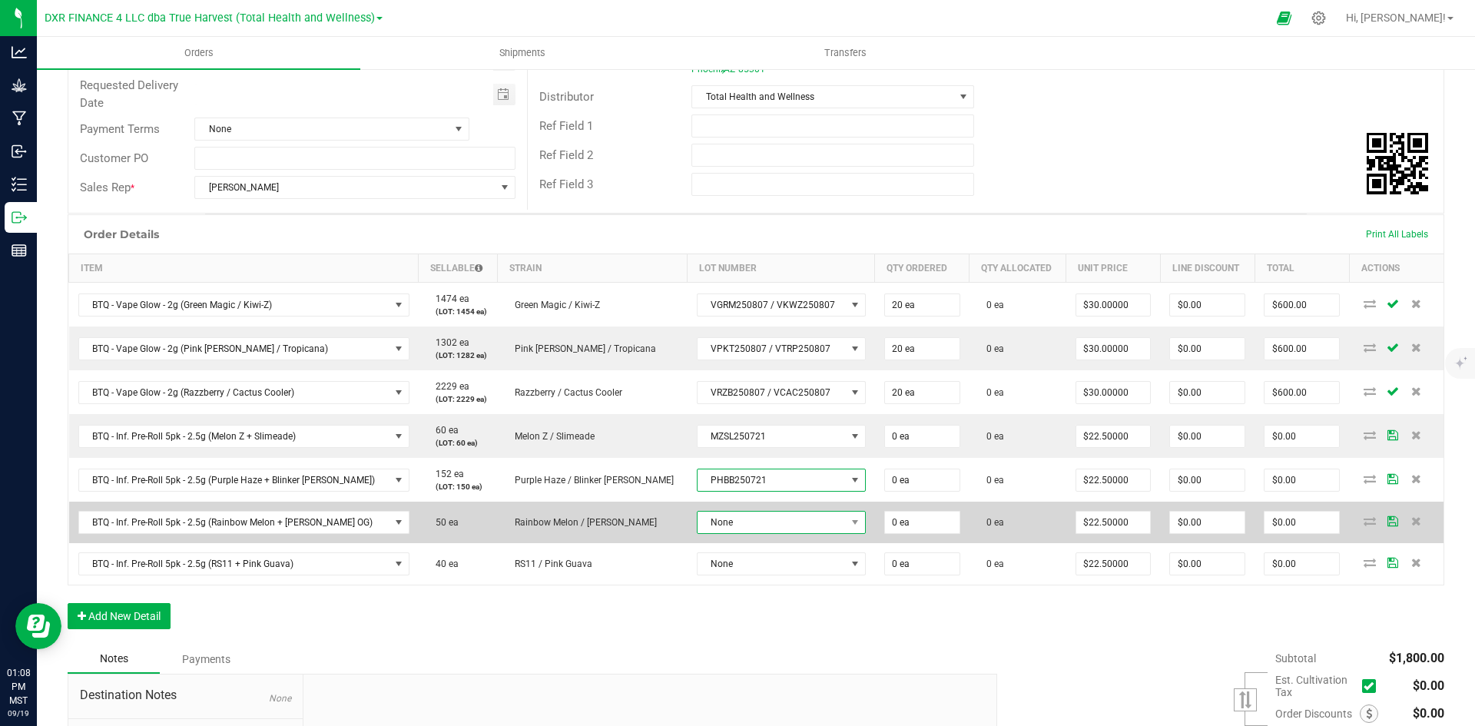
click at [725, 526] on span "None" at bounding box center [772, 523] width 148 height 22
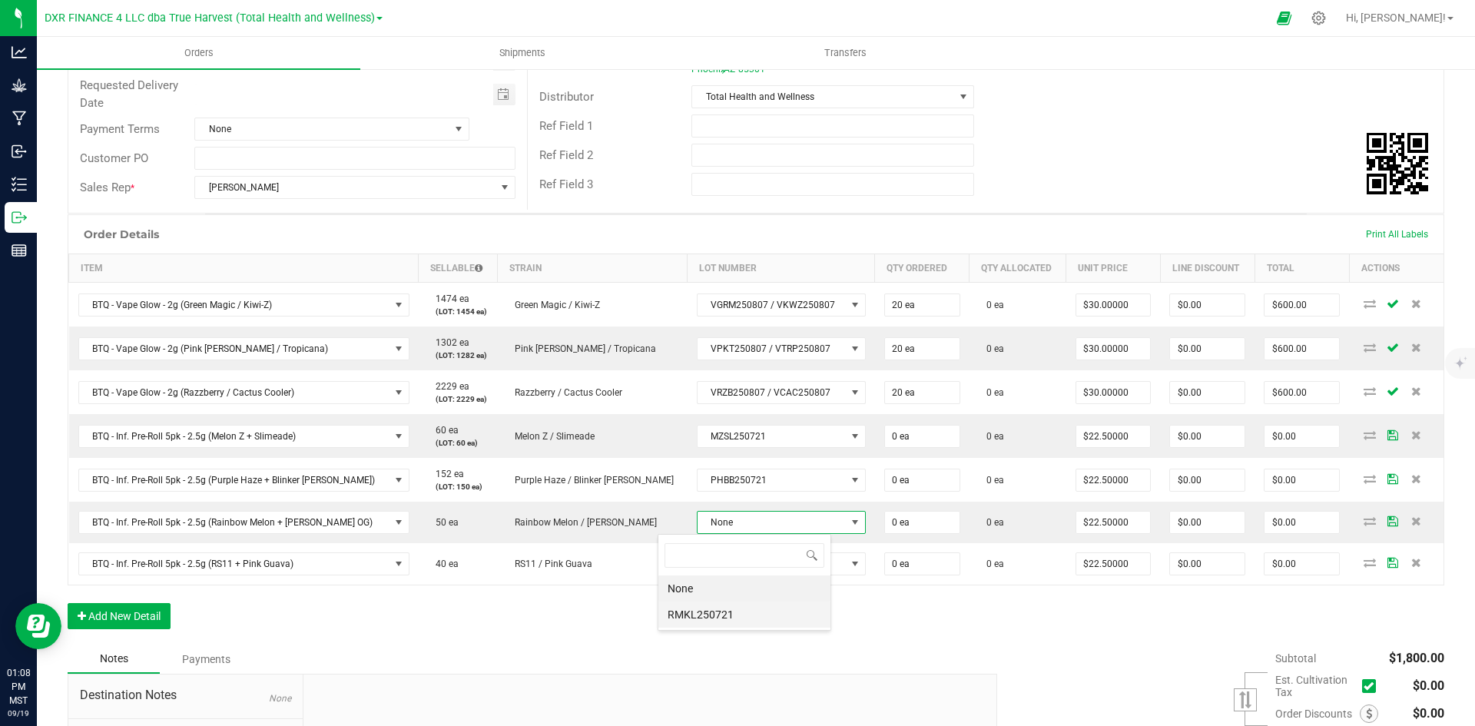
click at [712, 618] on li "RMKL250721" at bounding box center [745, 615] width 172 height 26
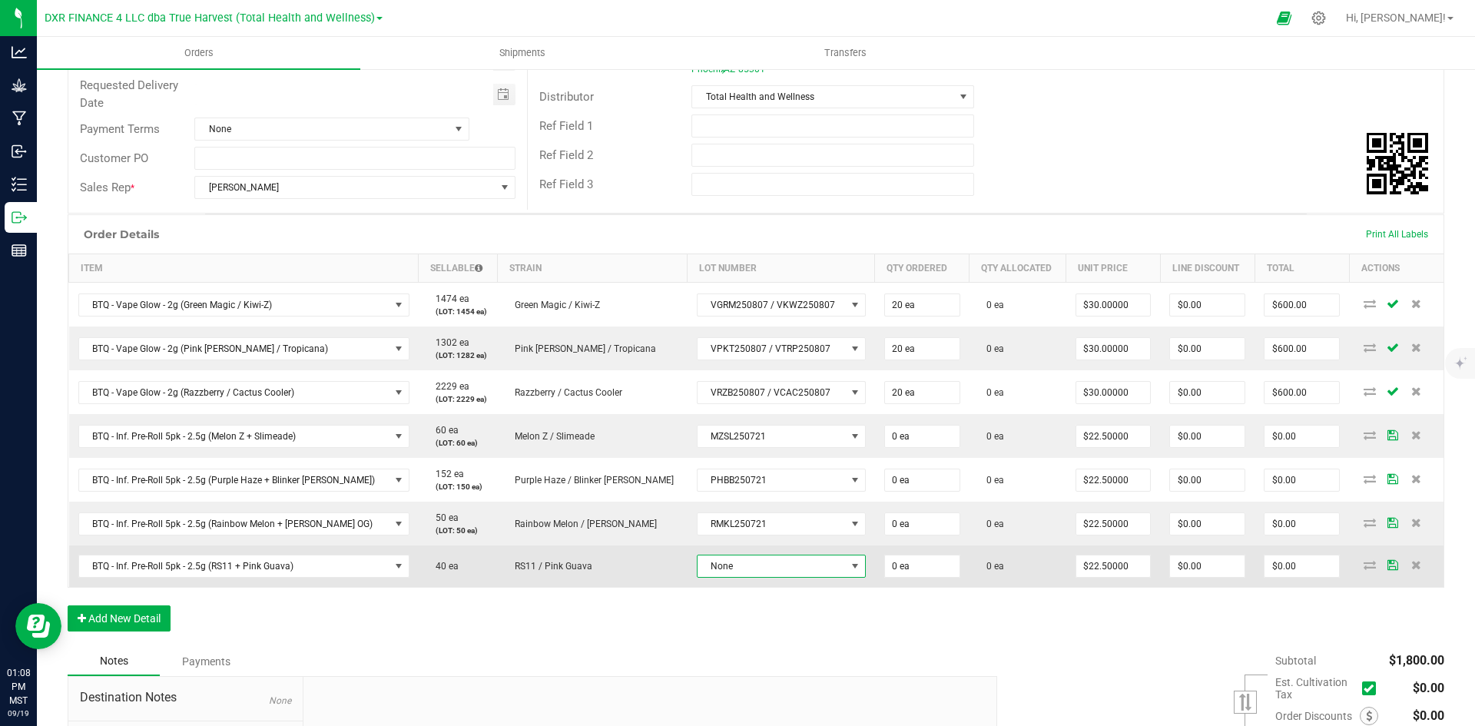
click at [720, 568] on span "None" at bounding box center [772, 567] width 148 height 22
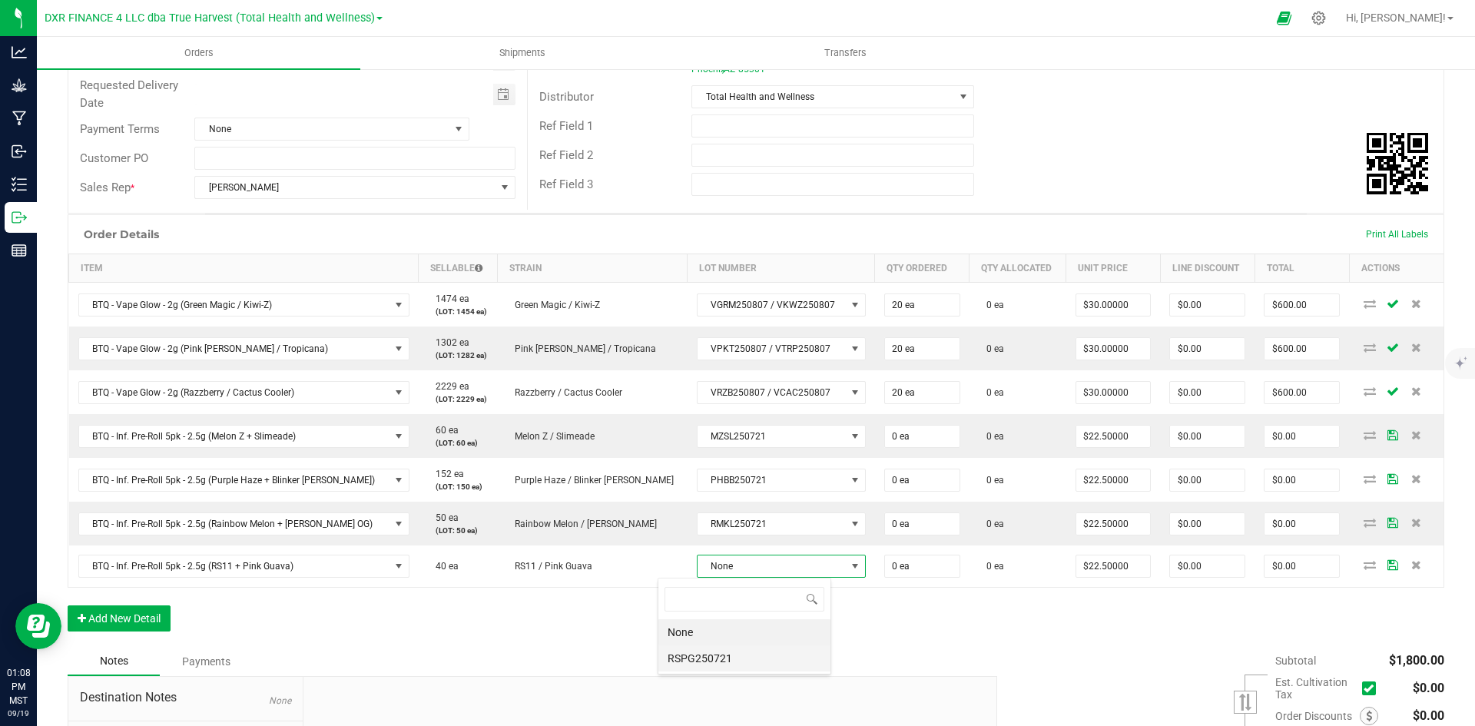
click at [712, 648] on li "RSPG250721" at bounding box center [745, 658] width 172 height 26
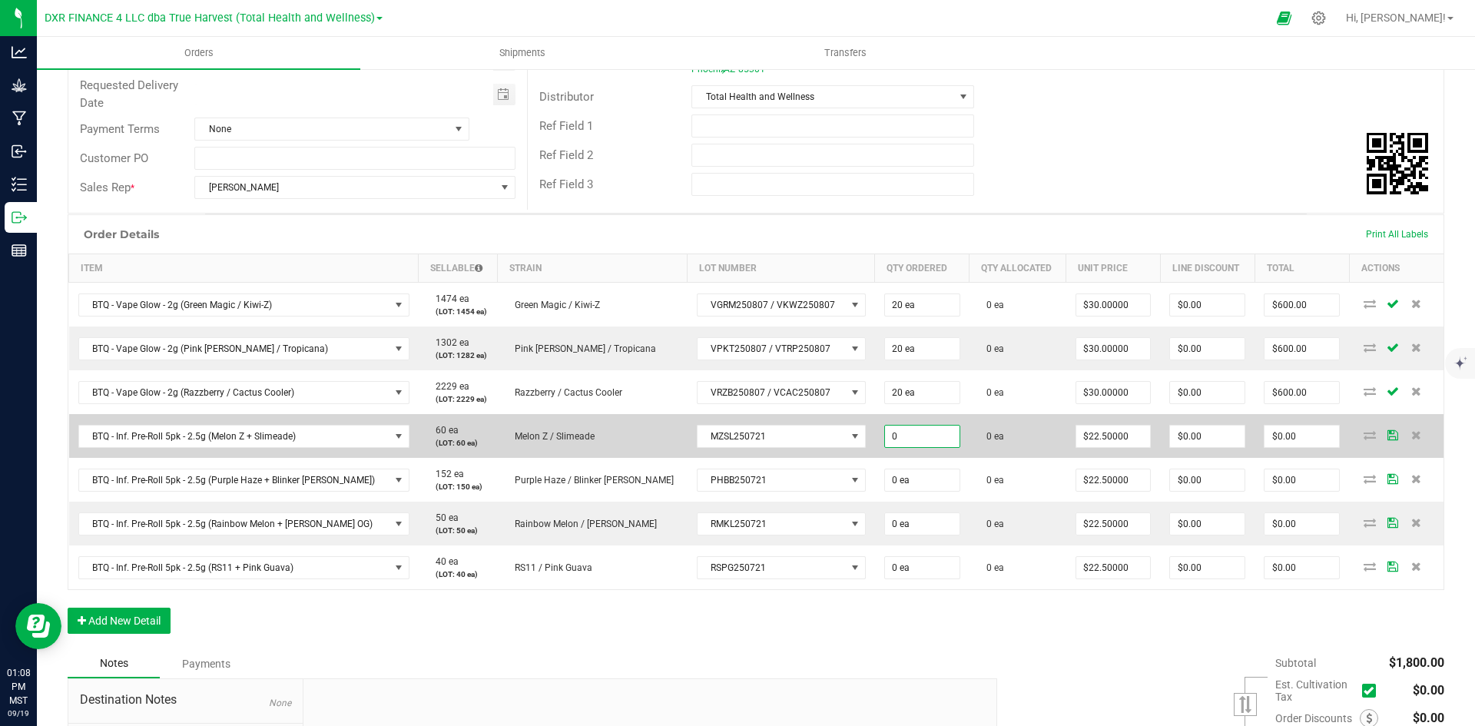
click at [885, 438] on input "0" at bounding box center [922, 437] width 75 height 22
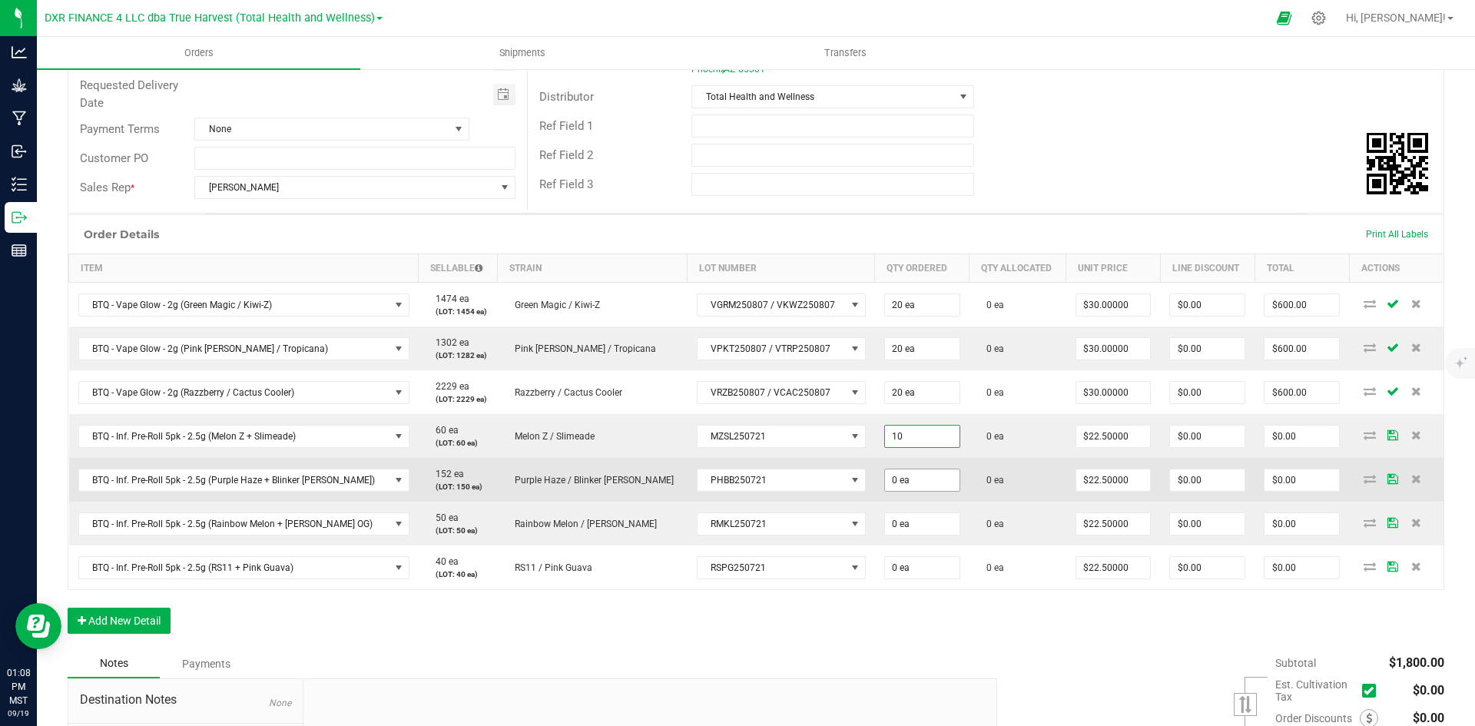
type input "10 ea"
type input "$225.00"
click at [885, 471] on input "0" at bounding box center [922, 481] width 75 height 22
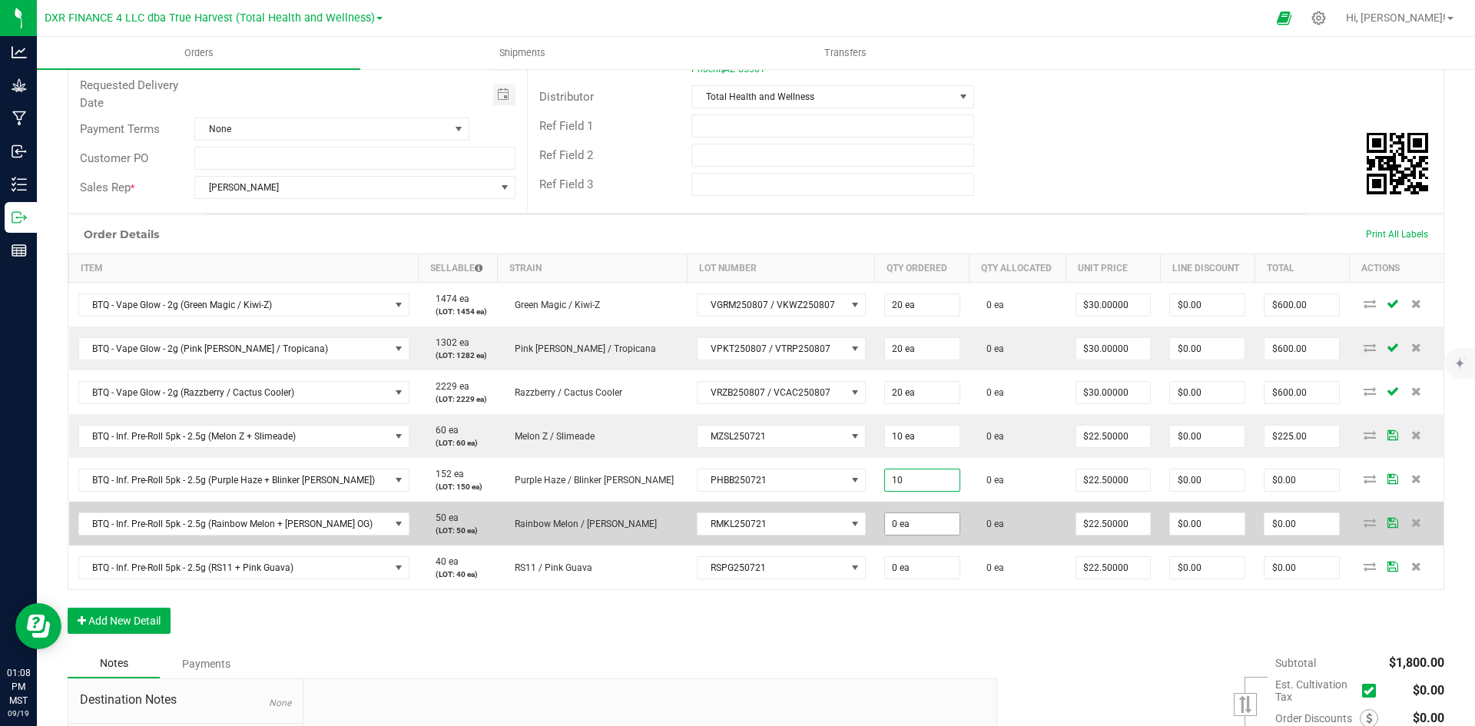
type input "10 ea"
type input "$225.00"
click at [885, 526] on input "0" at bounding box center [922, 524] width 75 height 22
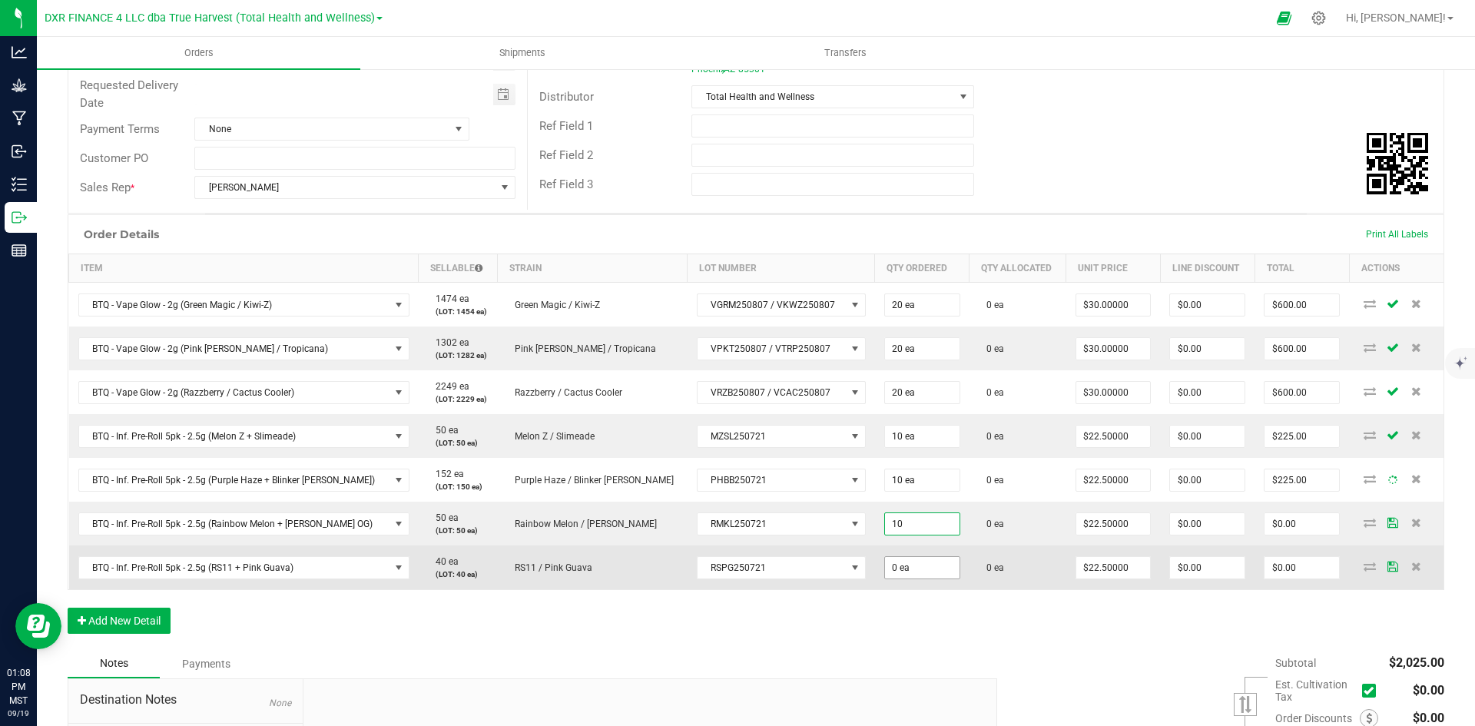
type input "10 ea"
type input "$225.00"
click at [885, 576] on input "0" at bounding box center [922, 568] width 75 height 22
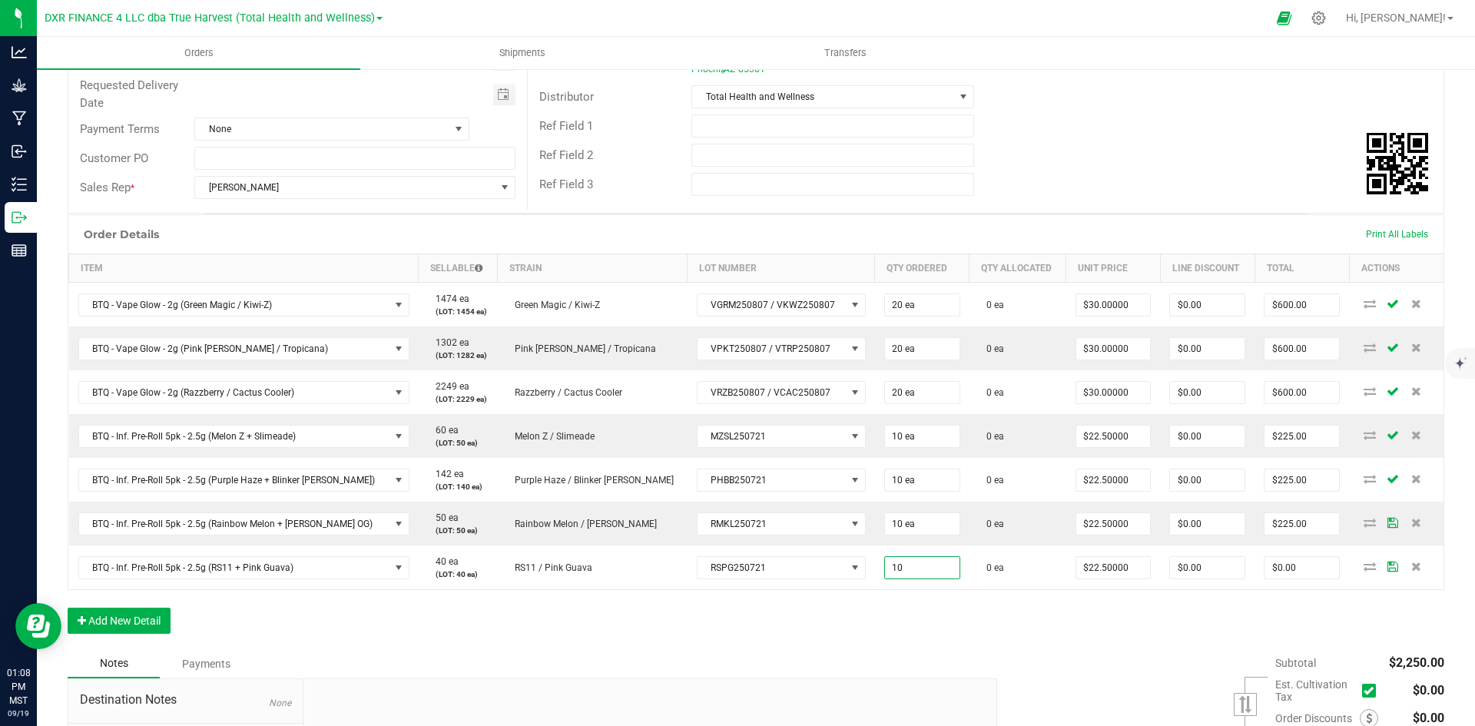
type input "10 ea"
type input "$225.00"
click at [864, 627] on div "Order Details Print All Labels Item Sellable Strain Lot Number Qty Ordered Qty …" at bounding box center [756, 431] width 1377 height 435
click at [134, 629] on button "Add New Detail" at bounding box center [119, 621] width 103 height 26
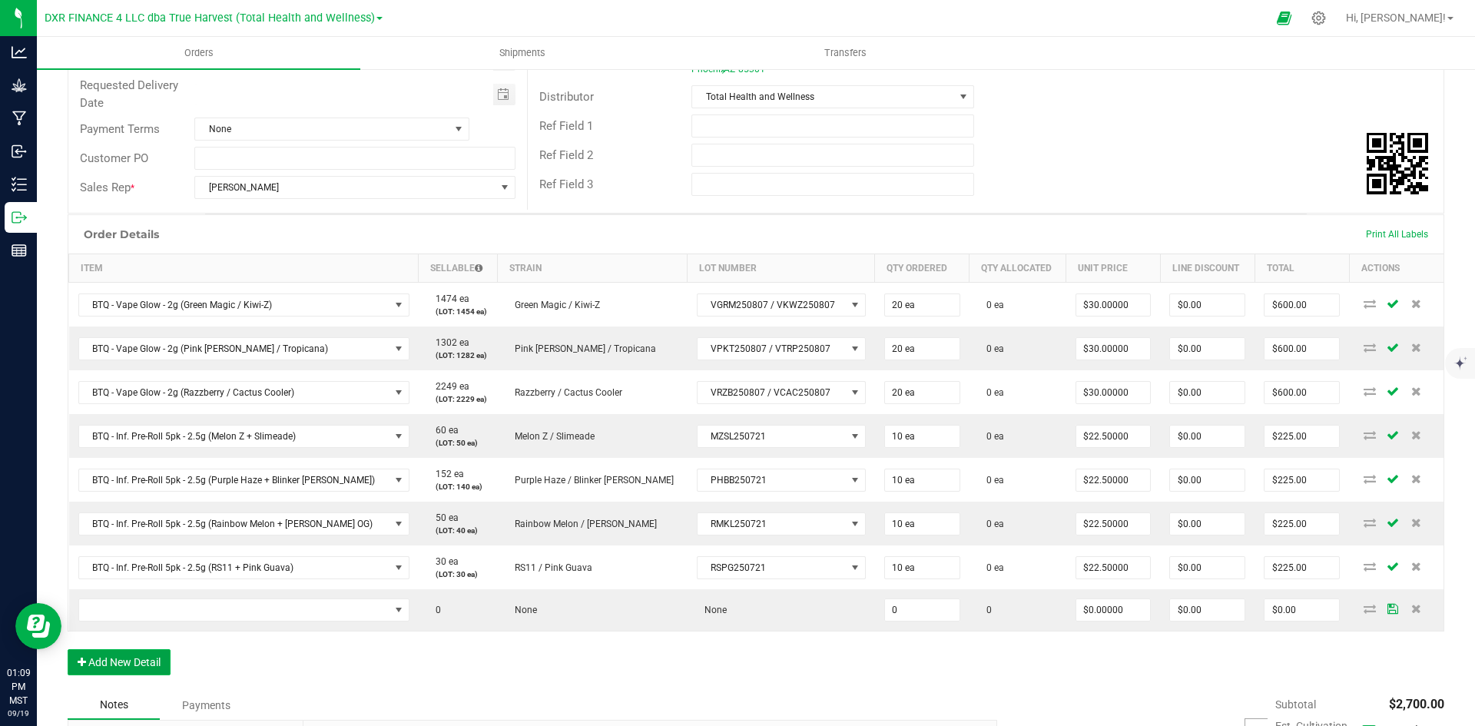
click at [142, 664] on button "Add New Detail" at bounding box center [119, 662] width 103 height 26
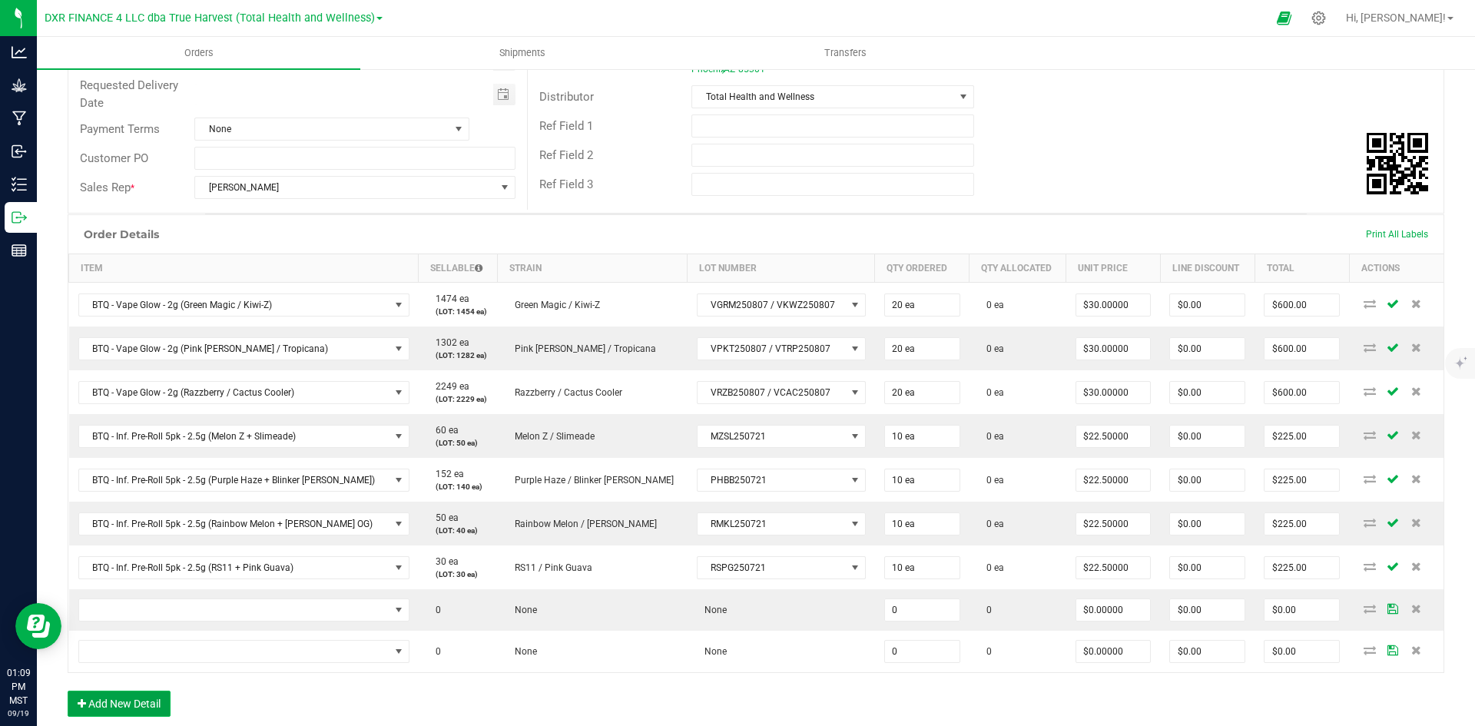
click at [146, 701] on button "Add New Detail" at bounding box center [119, 704] width 103 height 26
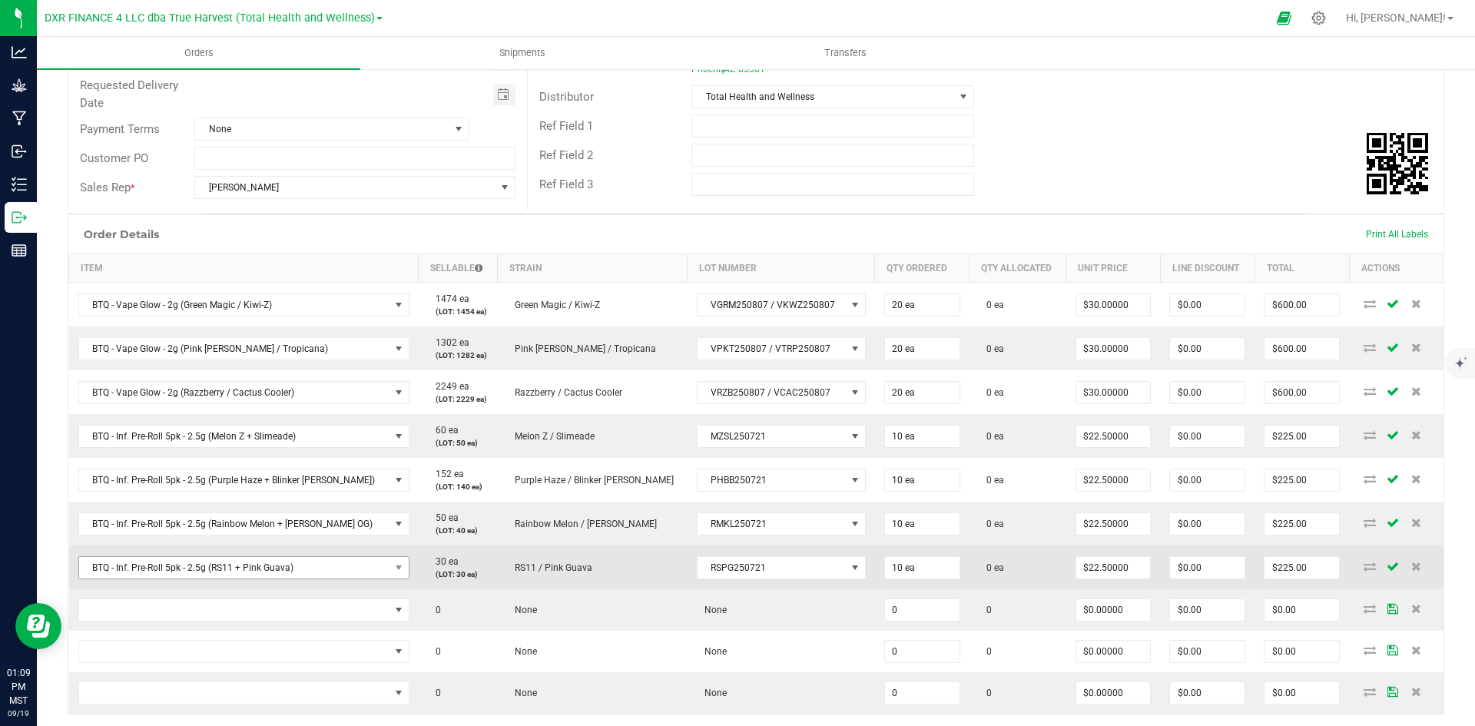
scroll to position [290, 0]
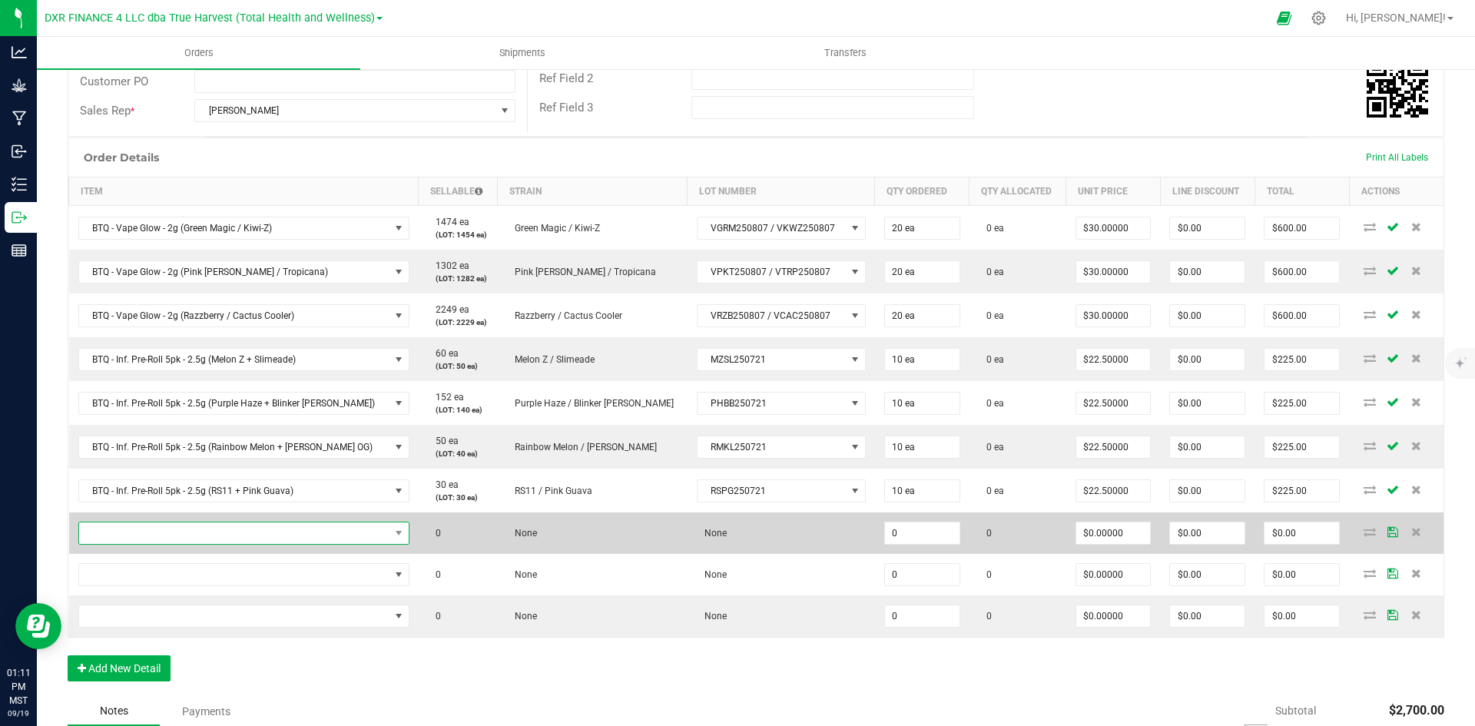
click at [253, 543] on span "NO DATA FOUND" at bounding box center [234, 534] width 310 height 22
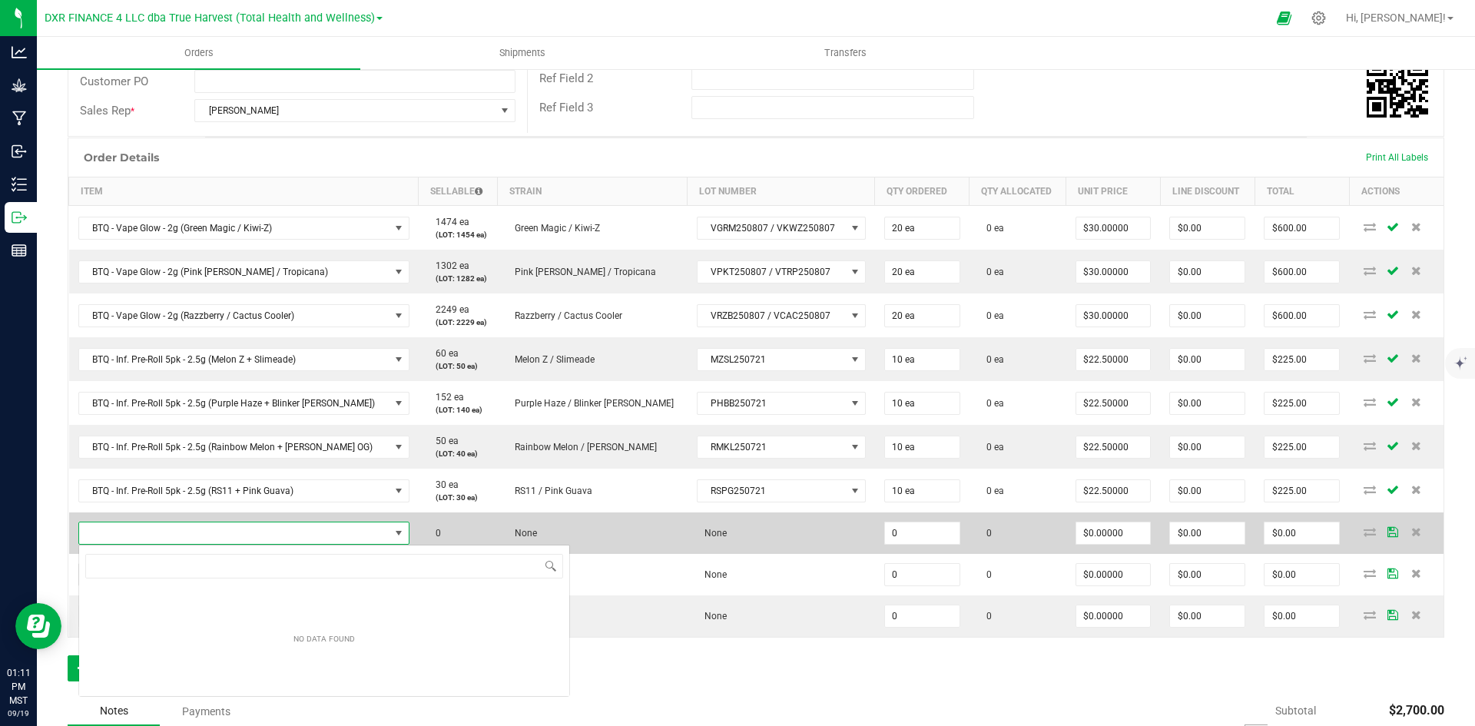
scroll to position [23, 314]
type input "SG - Flower - 3.5g Jar (Lemon Cherry Gelato)"
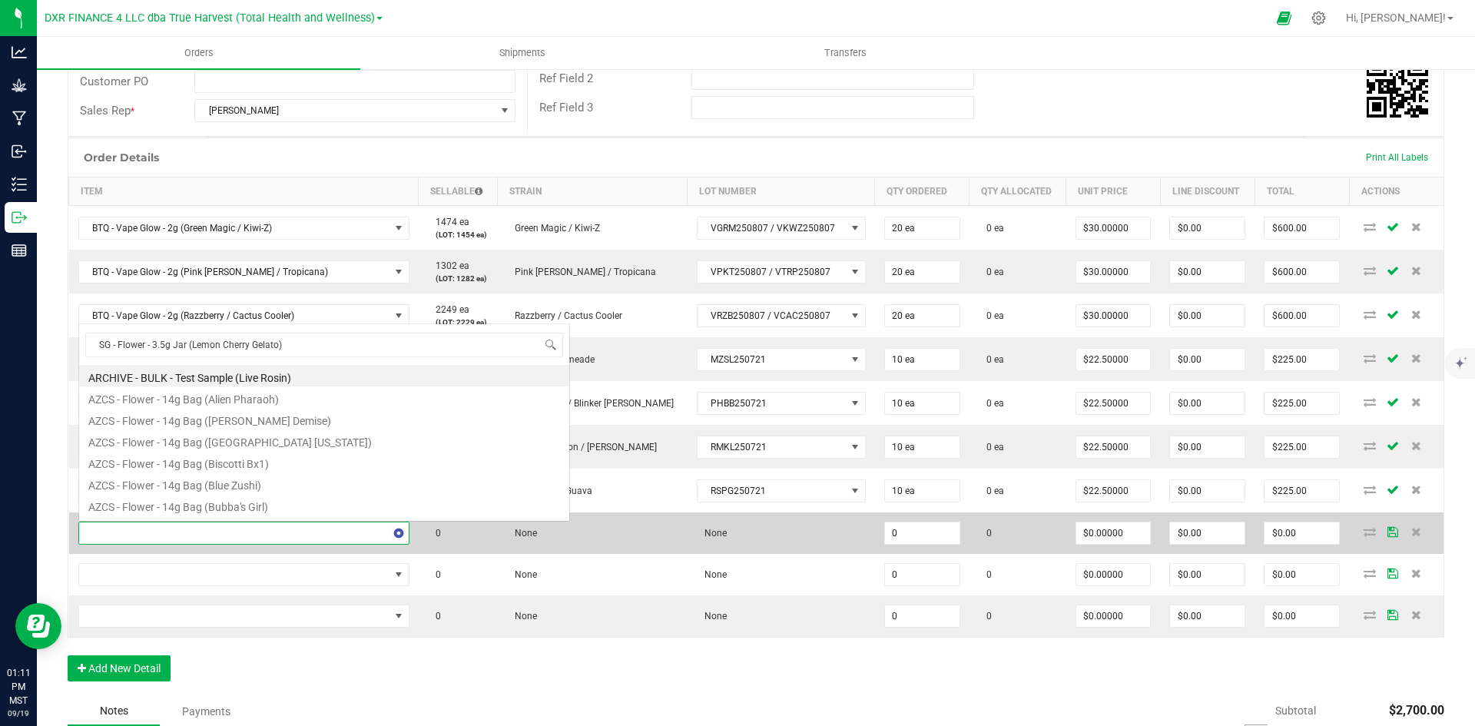
scroll to position [23, 311]
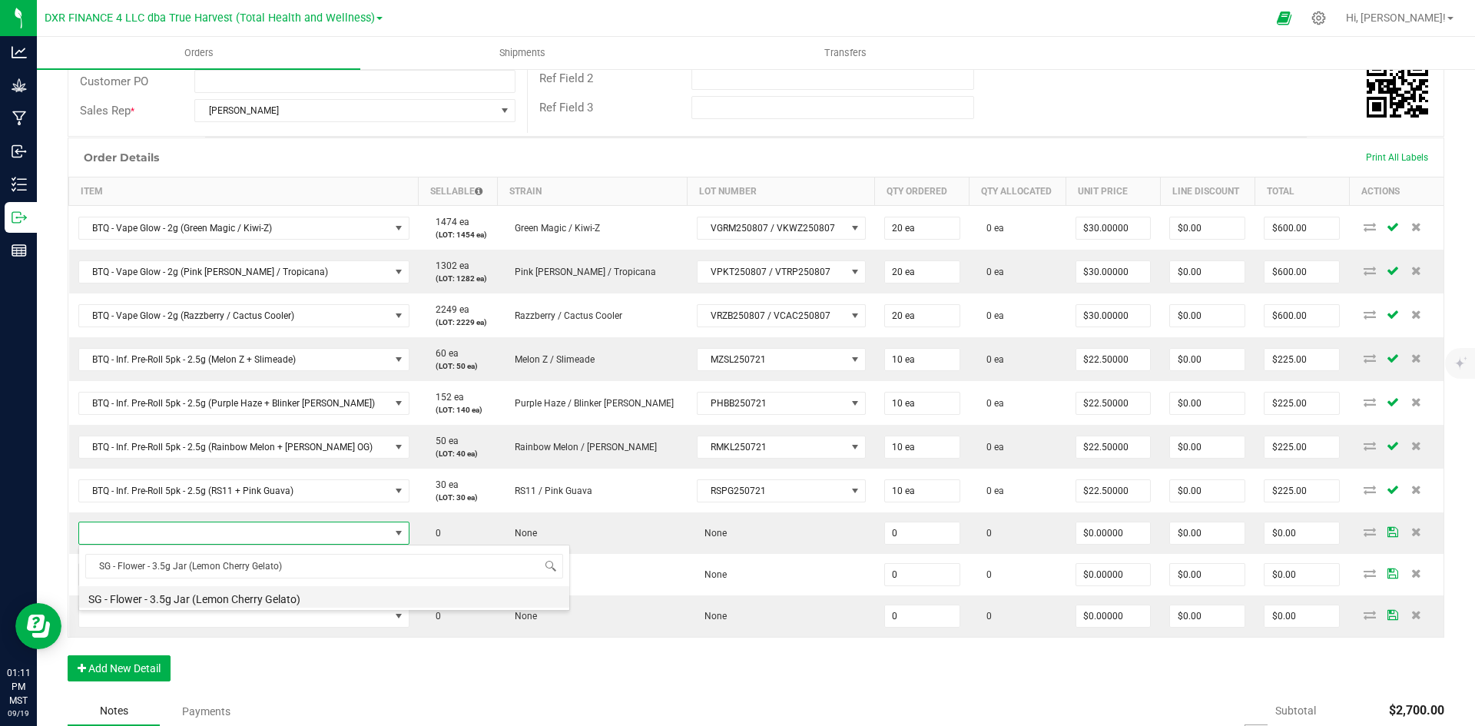
click at [283, 602] on li "SG - Flower - 3.5g Jar (Lemon Cherry Gelato)" at bounding box center [324, 597] width 490 height 22
type input "0 ea"
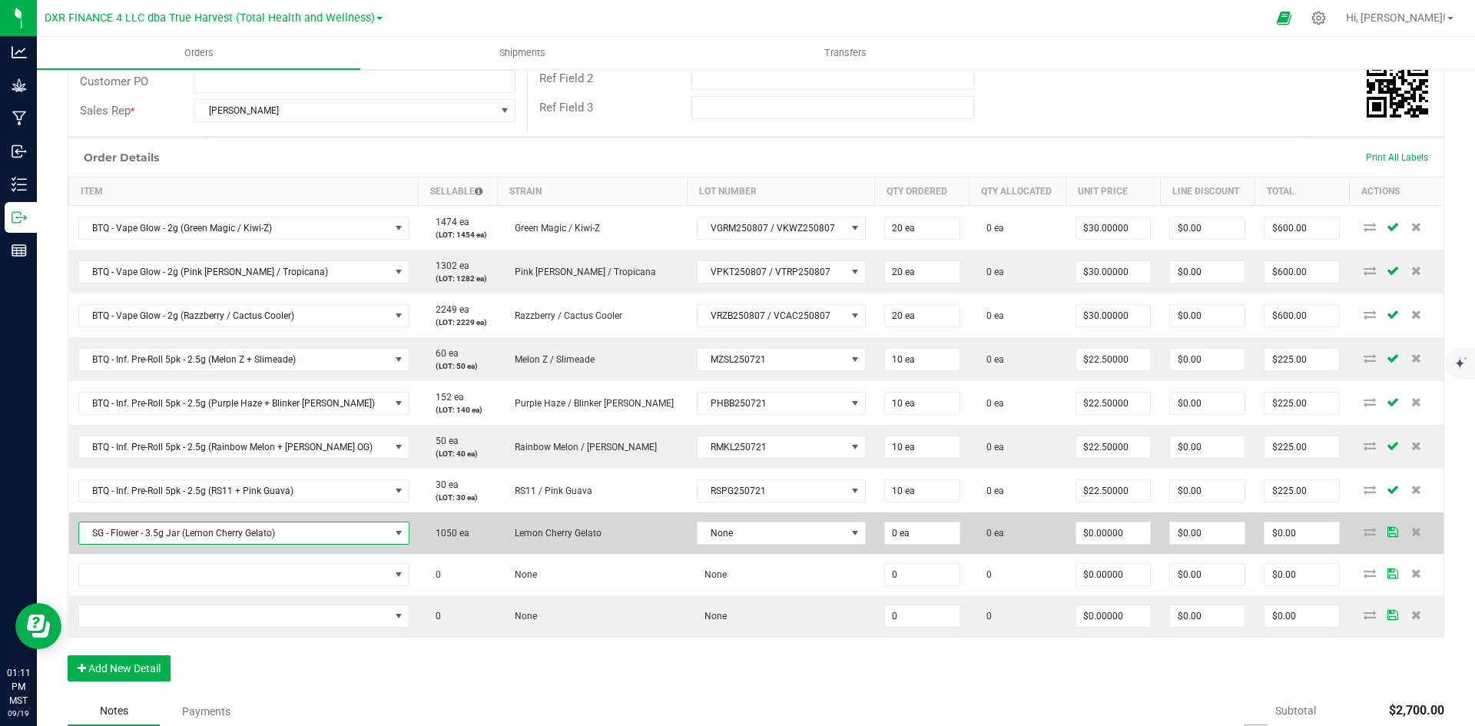
click at [224, 535] on span "SG - Flower - 3.5g Jar (Lemon Cherry Gelato)" at bounding box center [234, 534] width 310 height 22
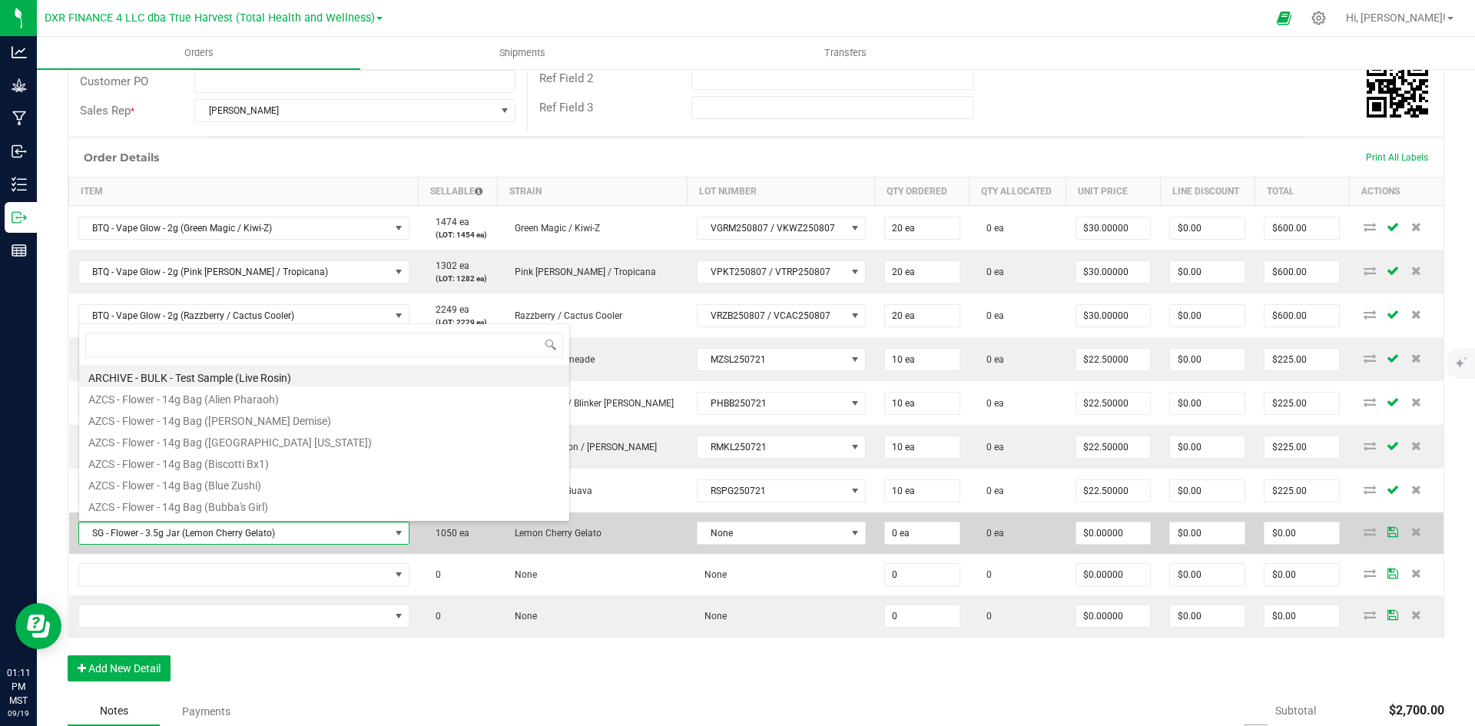
type input "SG - Flower - 3.5g Jar (Strawberry Guava)"
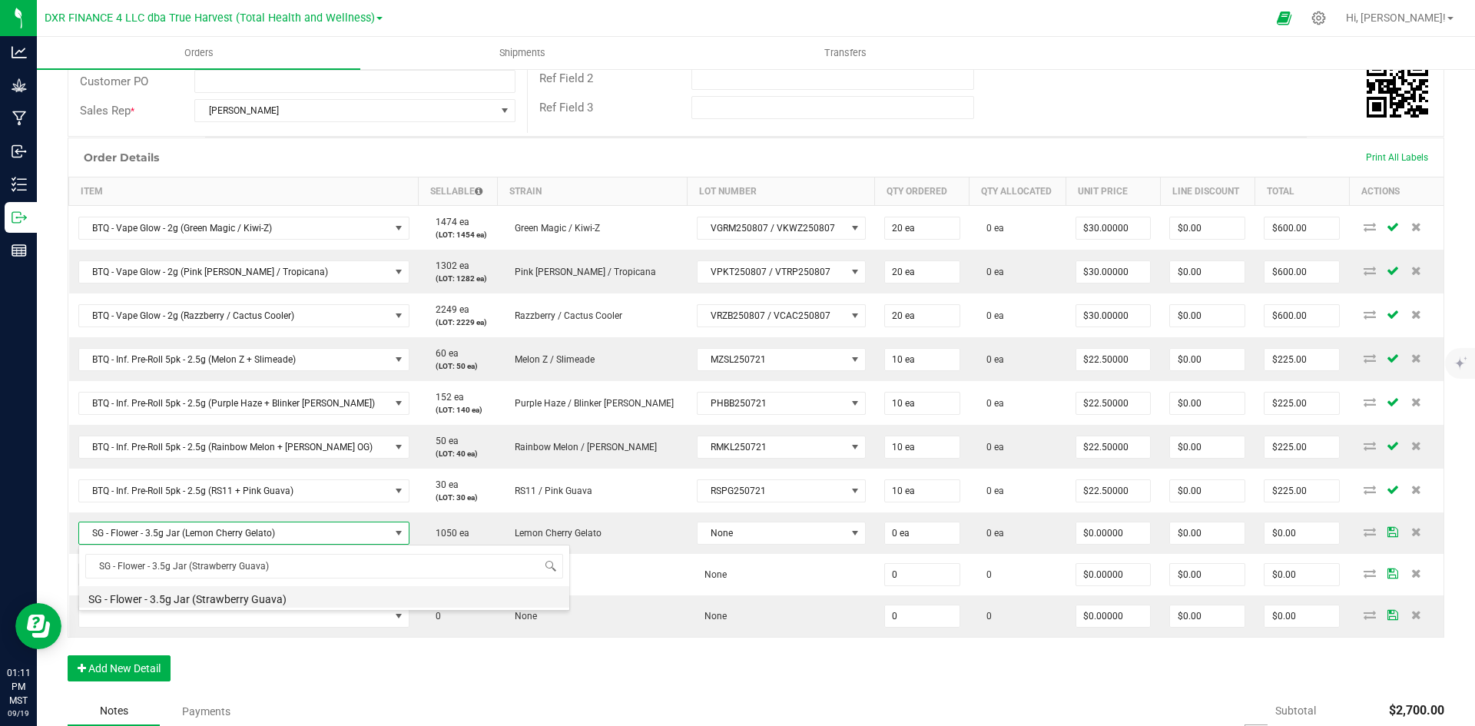
click at [253, 596] on li "SG - Flower - 3.5g Jar (Strawberry Guava)" at bounding box center [324, 597] width 490 height 22
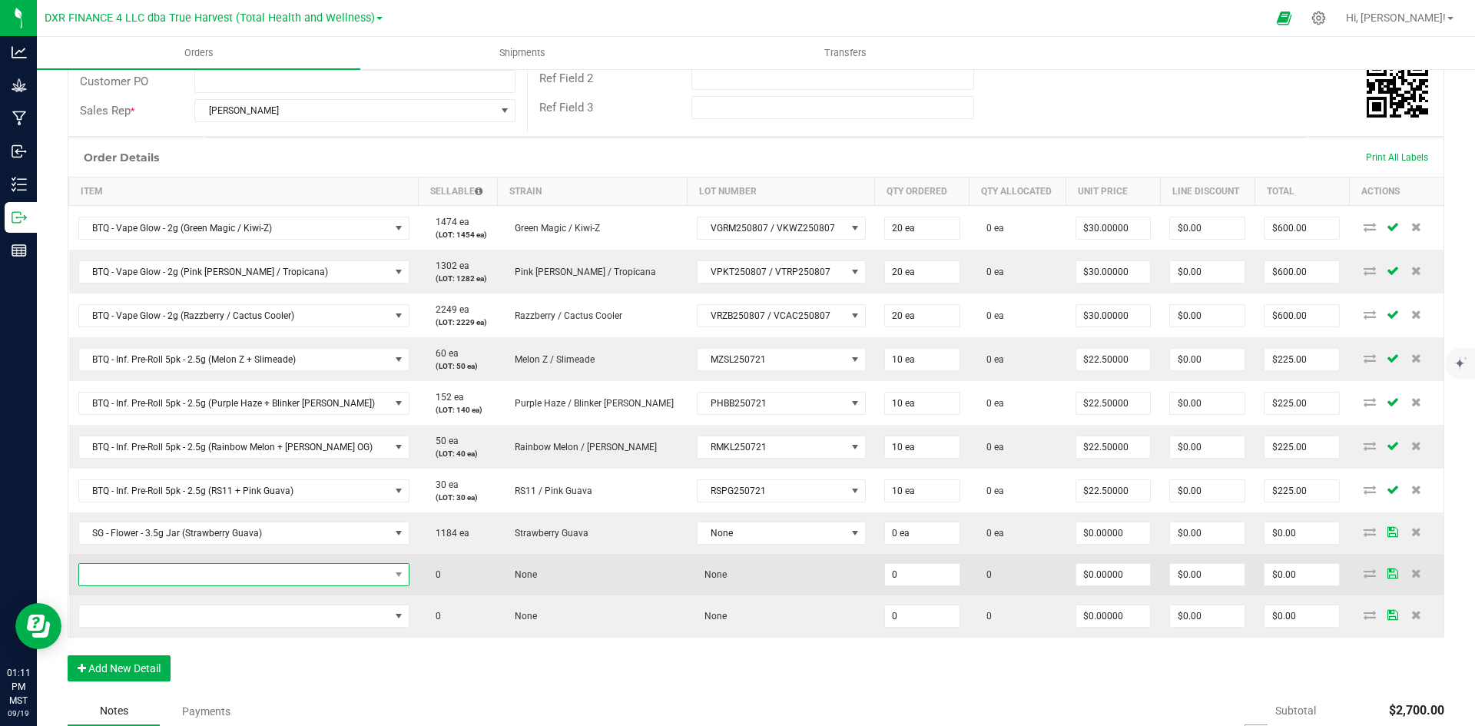
click at [207, 570] on span "NO DATA FOUND" at bounding box center [234, 575] width 310 height 22
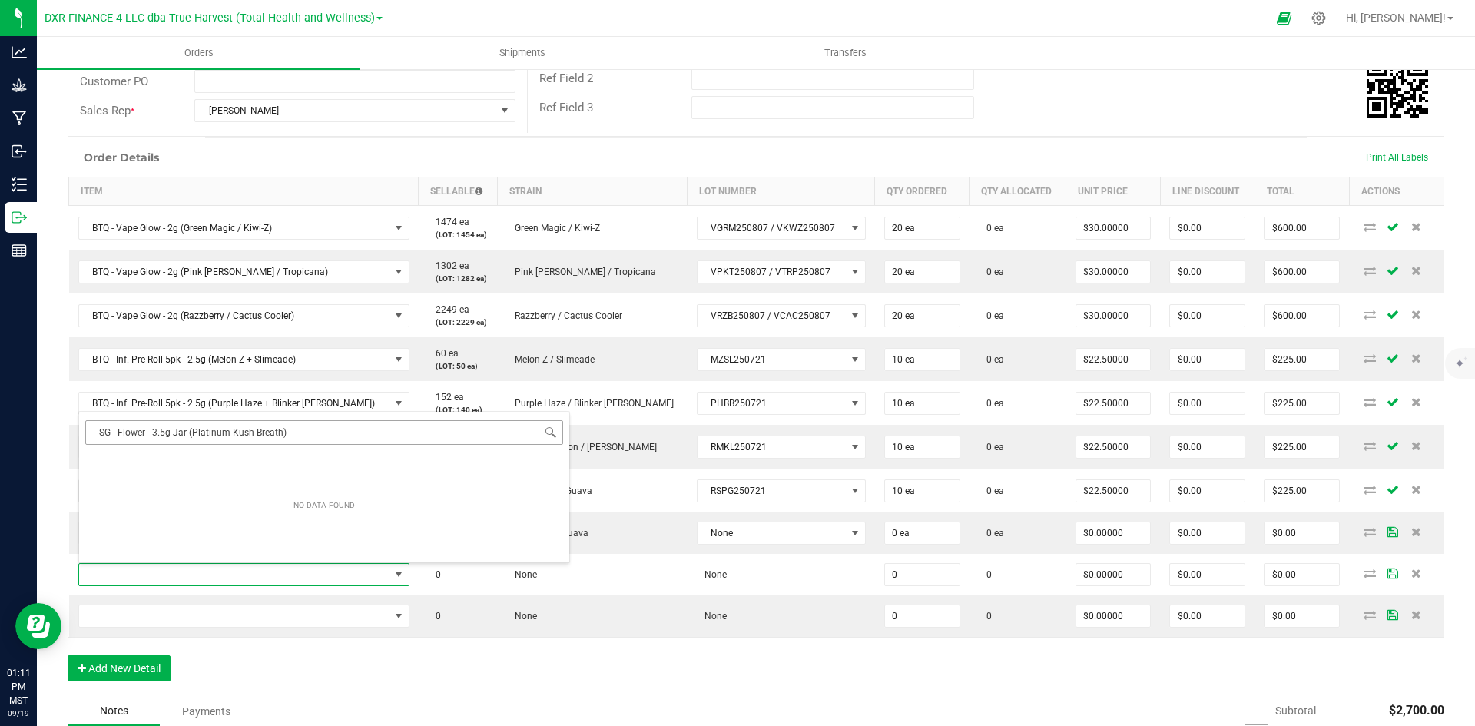
click at [101, 430] on input "SG - Flower - 3.5g Jar (Platinum Kush Breath)" at bounding box center [324, 432] width 478 height 24
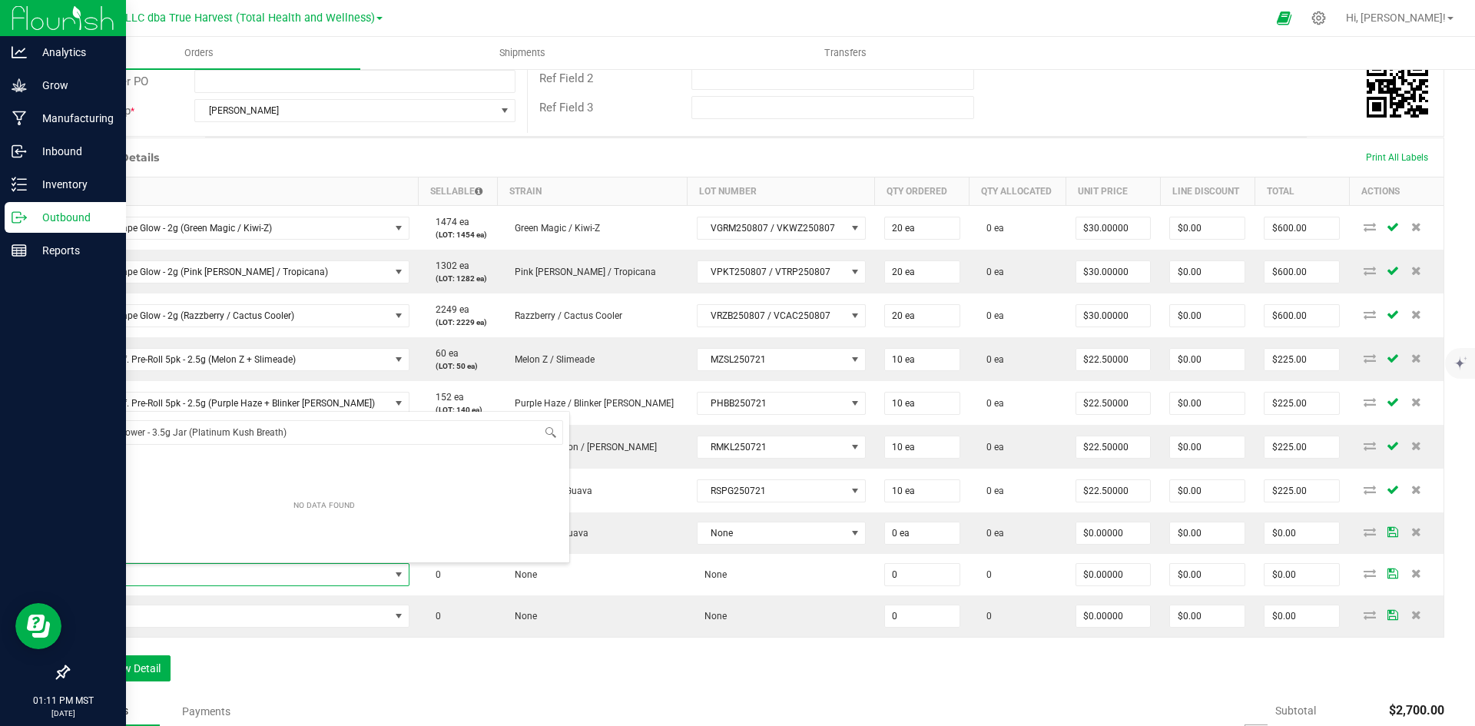
type input "SG - Flower - 3.5g Jar (Platinum Kush Breath)"
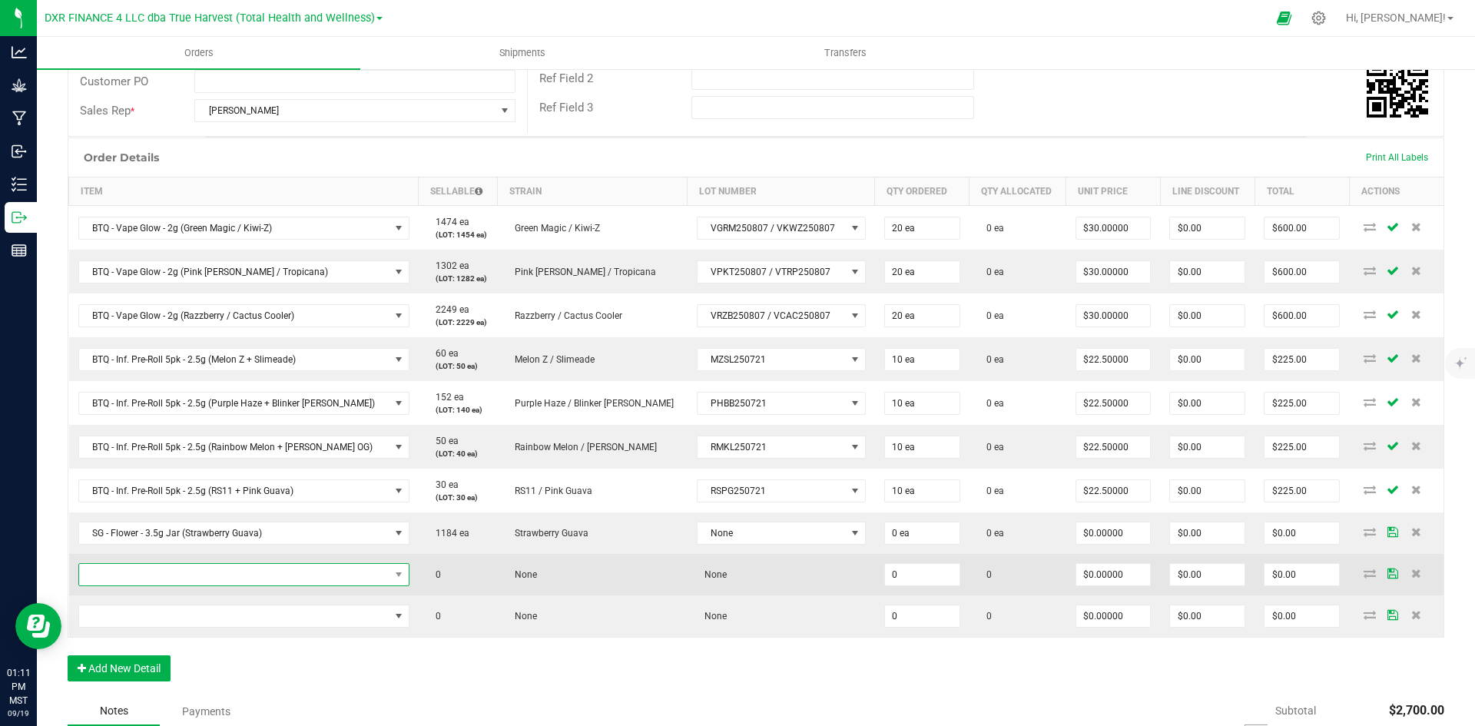
click at [236, 575] on span "NO DATA FOUND" at bounding box center [234, 575] width 310 height 22
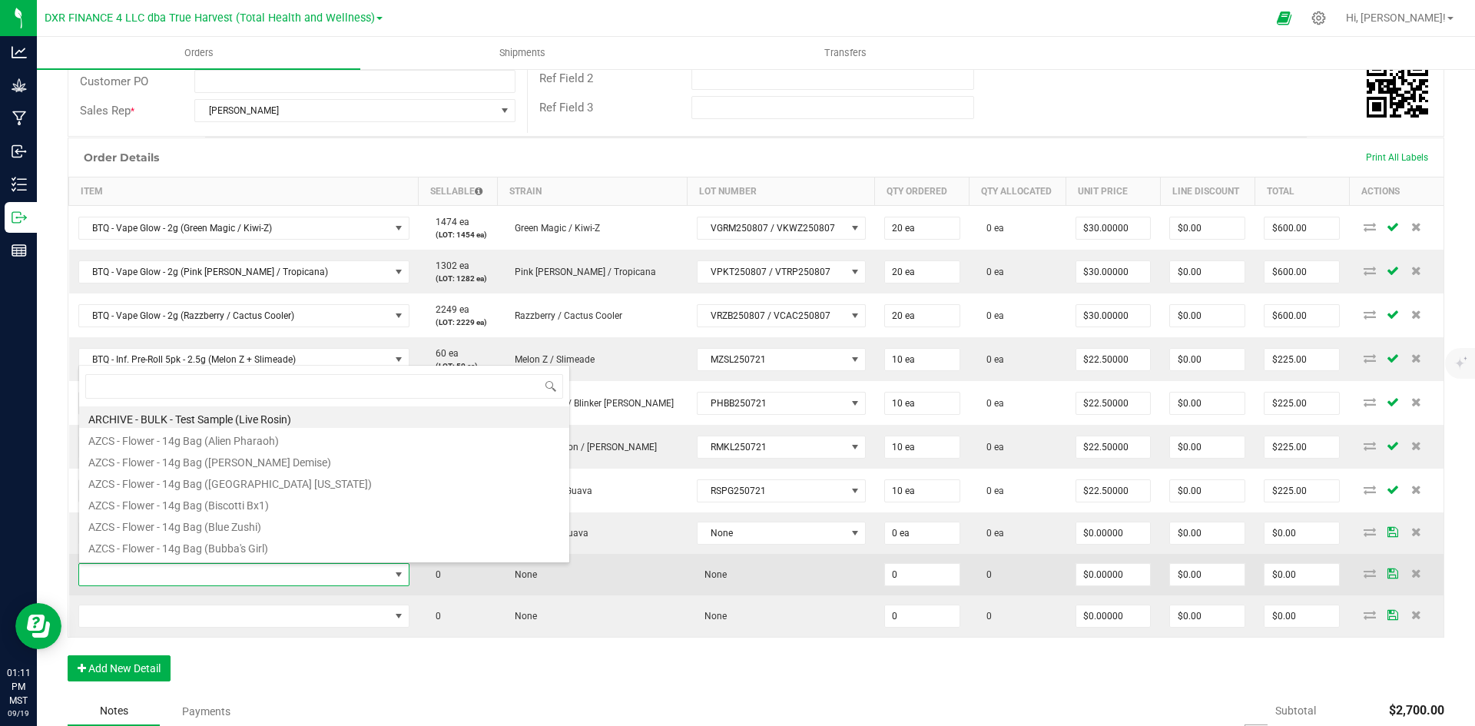
type input "SG - Flower - 3.5g Jar (Diesel Dunked Donuts)"
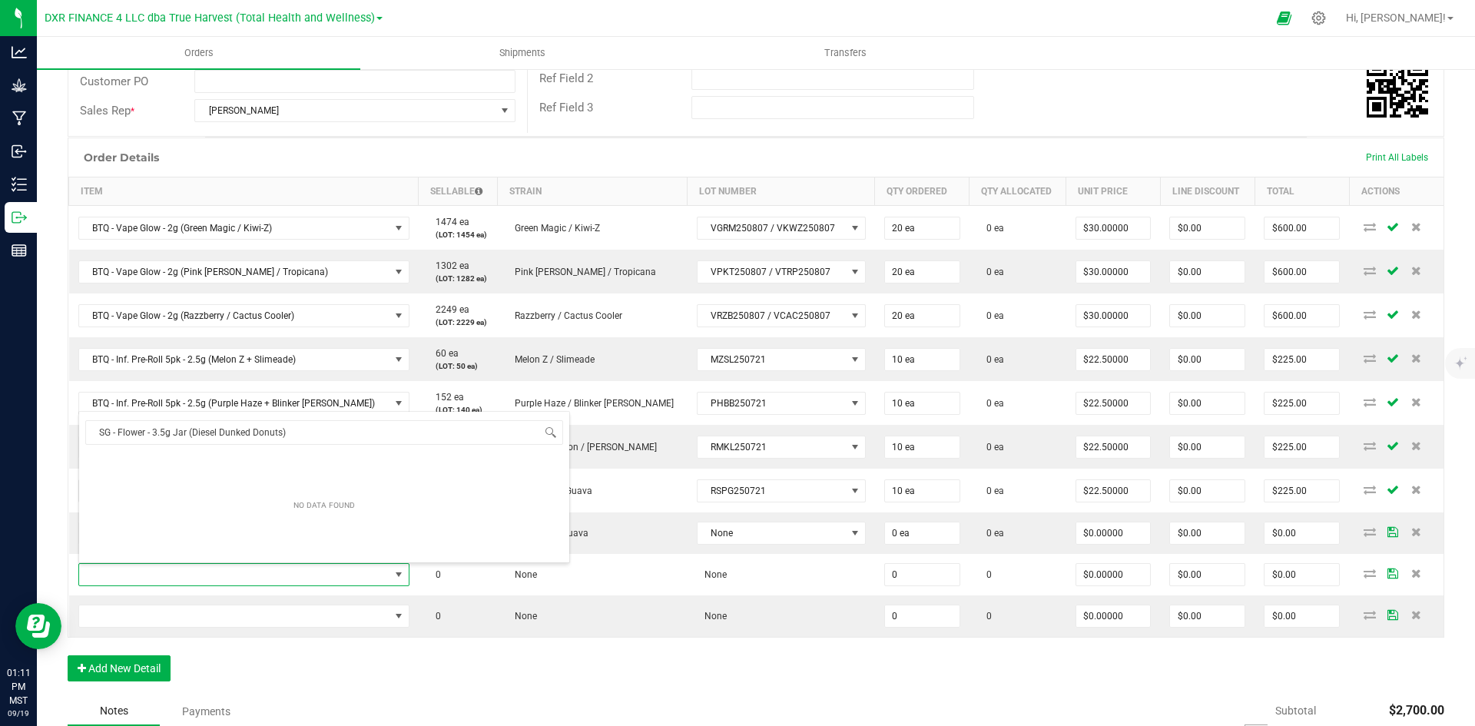
click at [269, 686] on div "Order Details Print All Labels Item Sellable Strain Lot Number Qty Ordered Qty …" at bounding box center [756, 417] width 1377 height 559
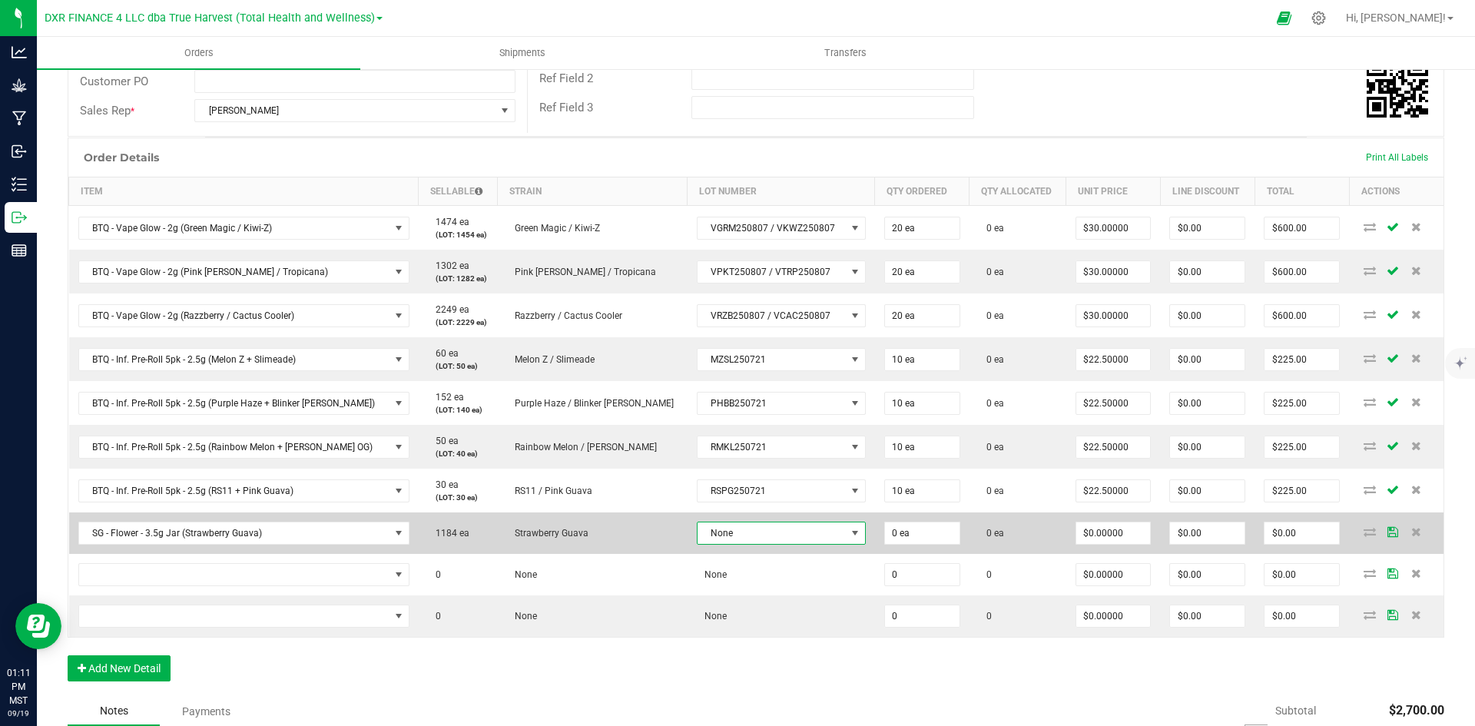
click at [698, 534] on span "None" at bounding box center [772, 534] width 148 height 22
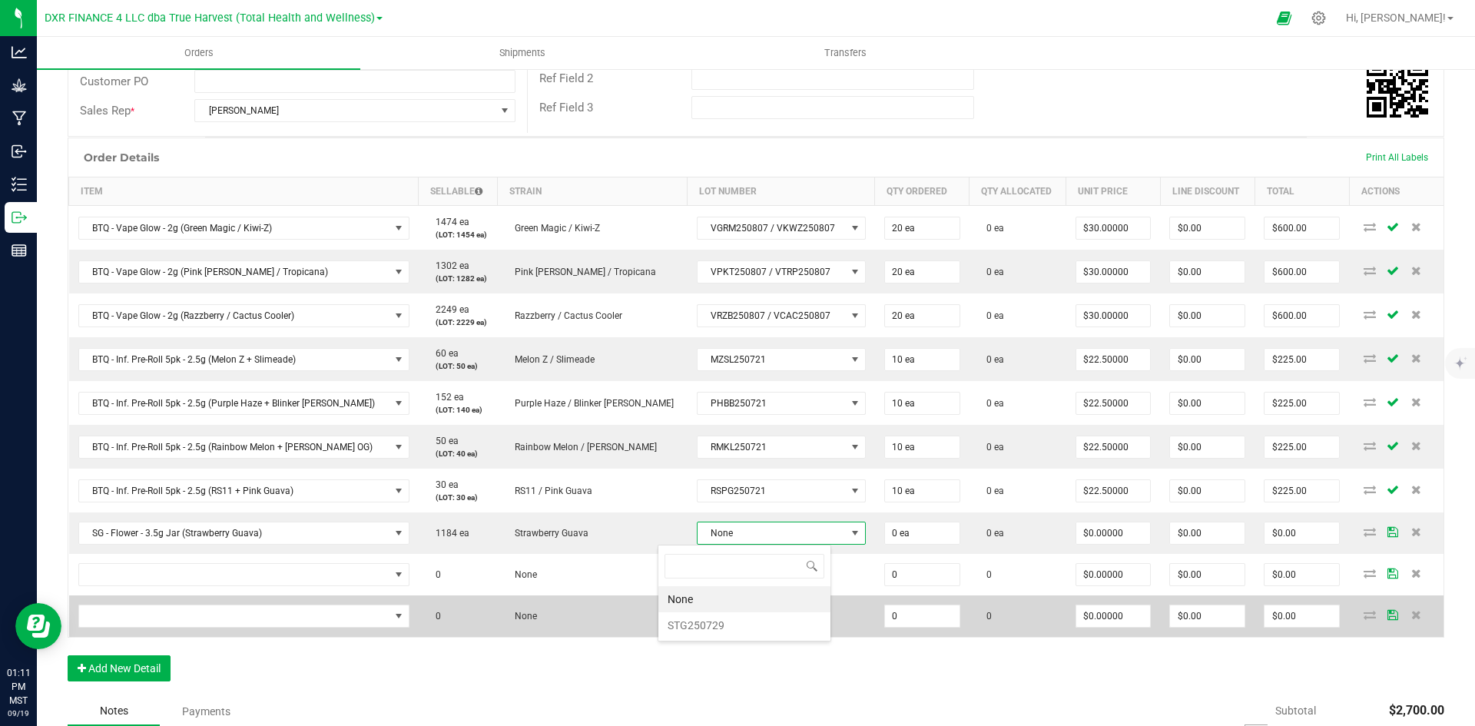
scroll to position [23, 174]
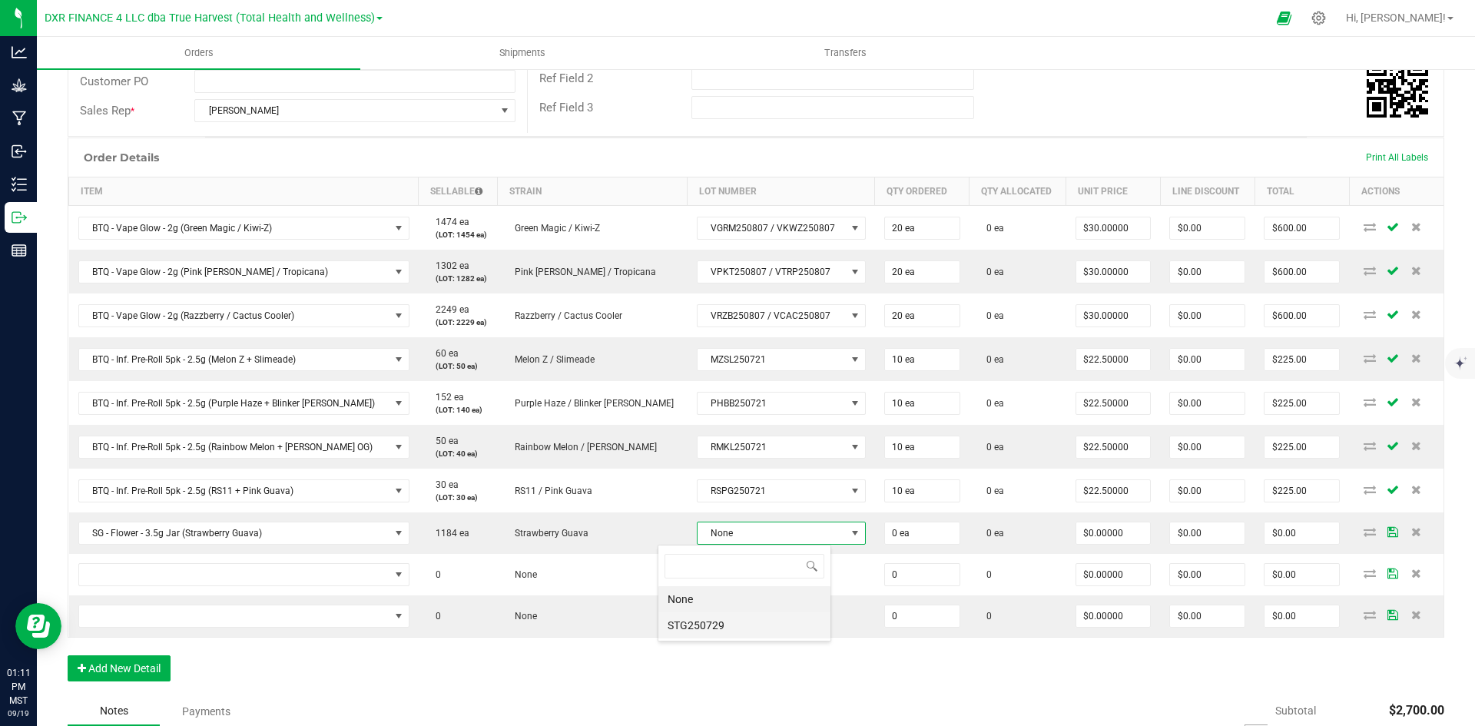
click at [736, 629] on li "STG250729" at bounding box center [745, 625] width 172 height 26
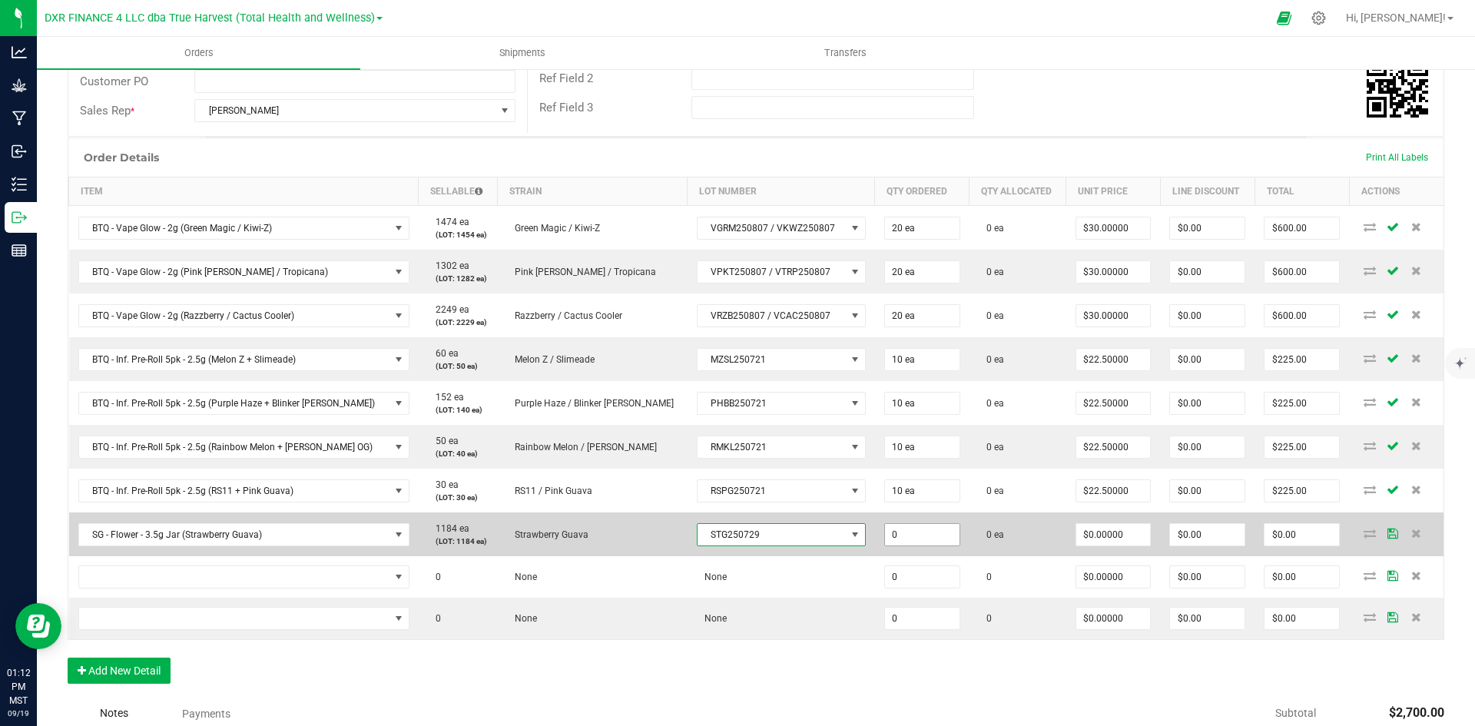
click at [885, 536] on input "0" at bounding box center [922, 535] width 75 height 22
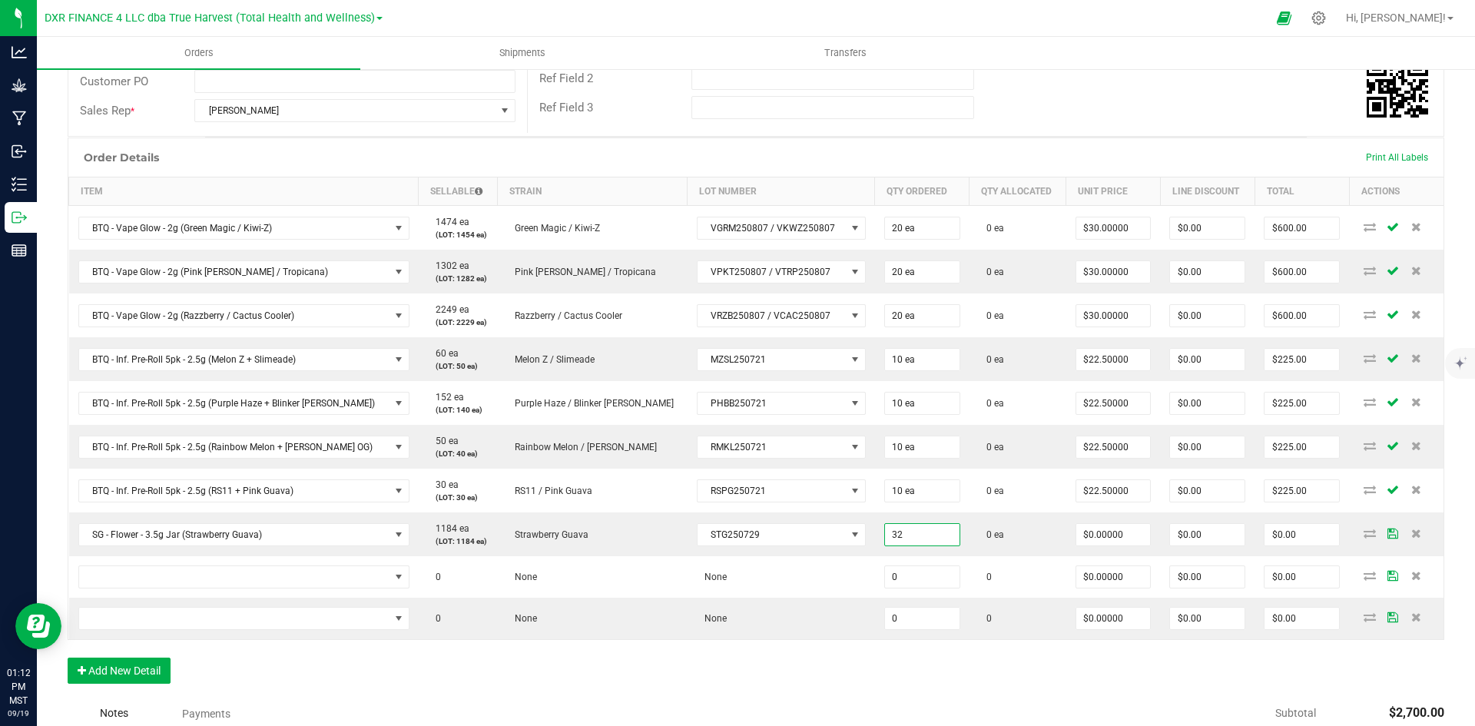
type input "32 ea"
click at [836, 699] on div "Notes Payments" at bounding box center [527, 713] width 918 height 29
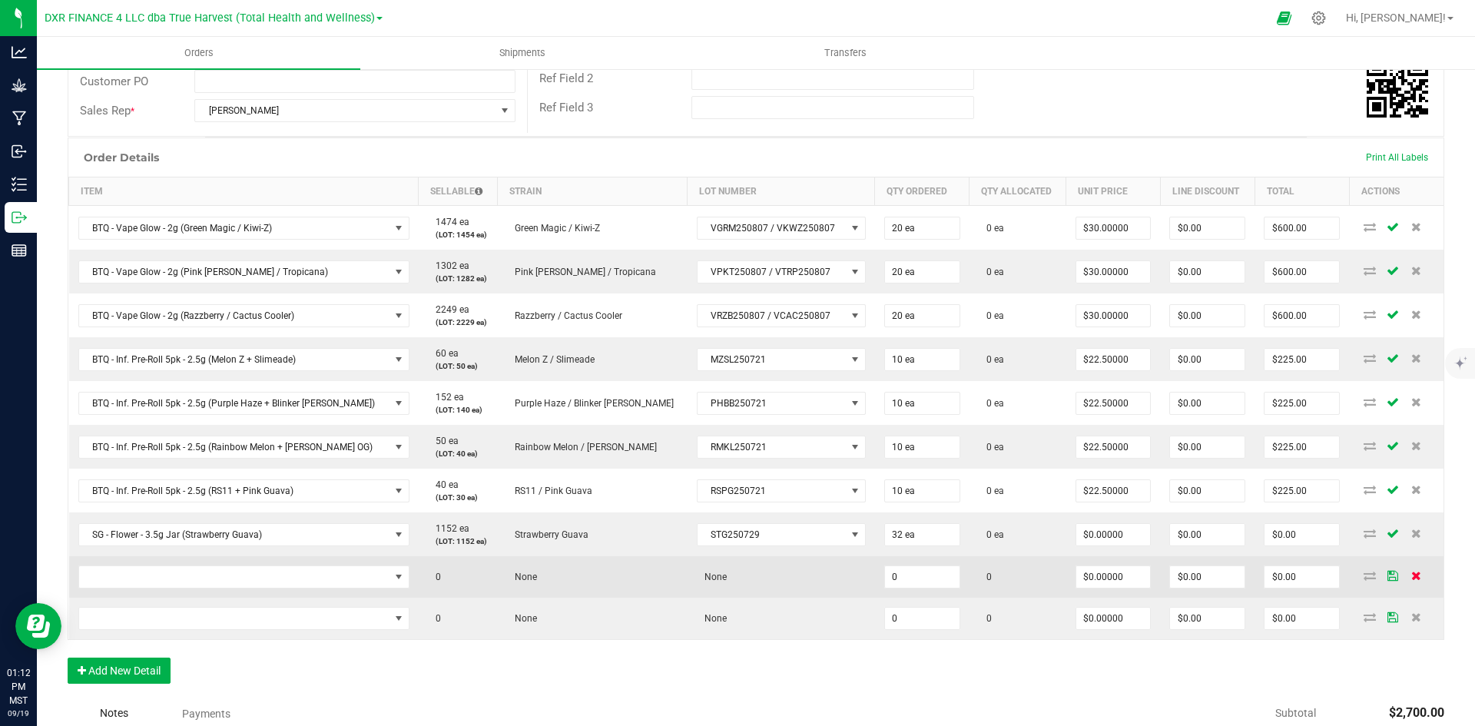
click at [1412, 575] on icon at bounding box center [1417, 575] width 10 height 9
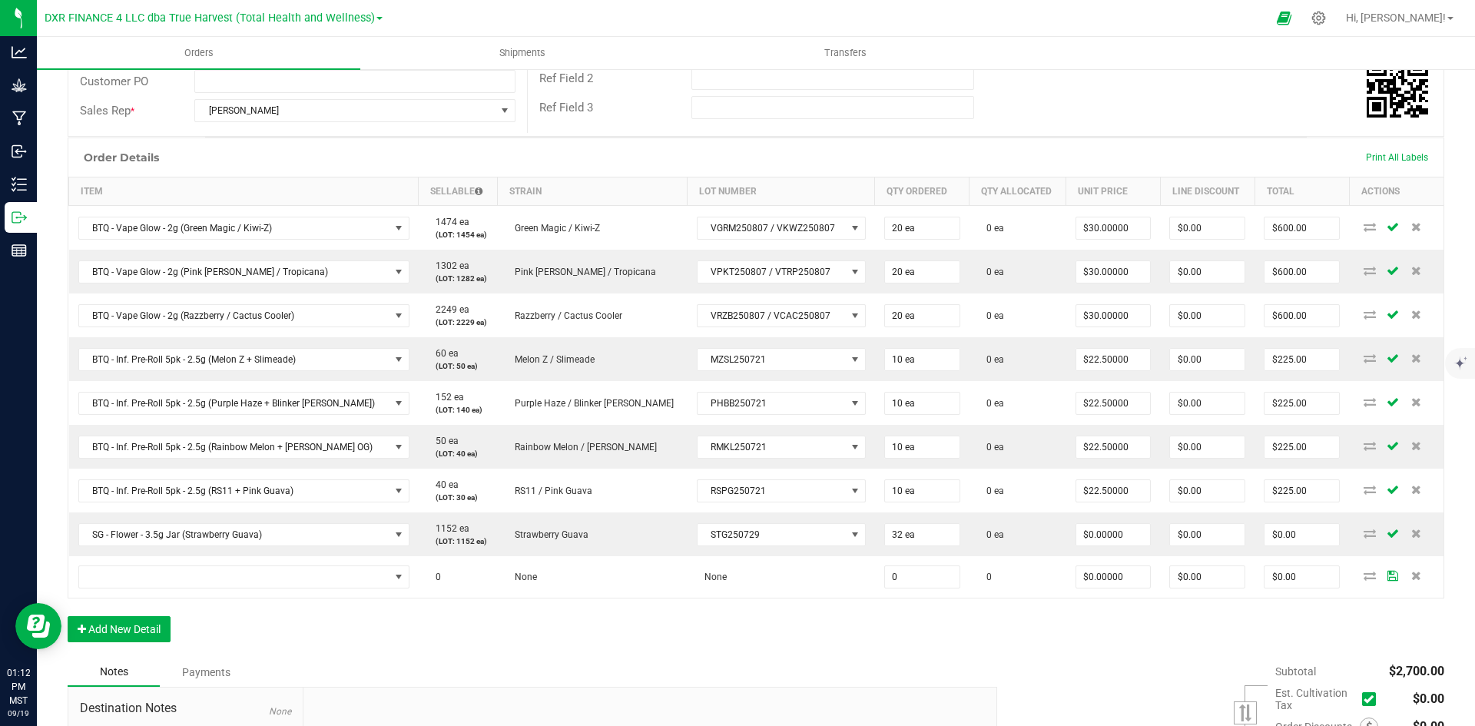
click at [1412, 575] on icon at bounding box center [1417, 575] width 10 height 9
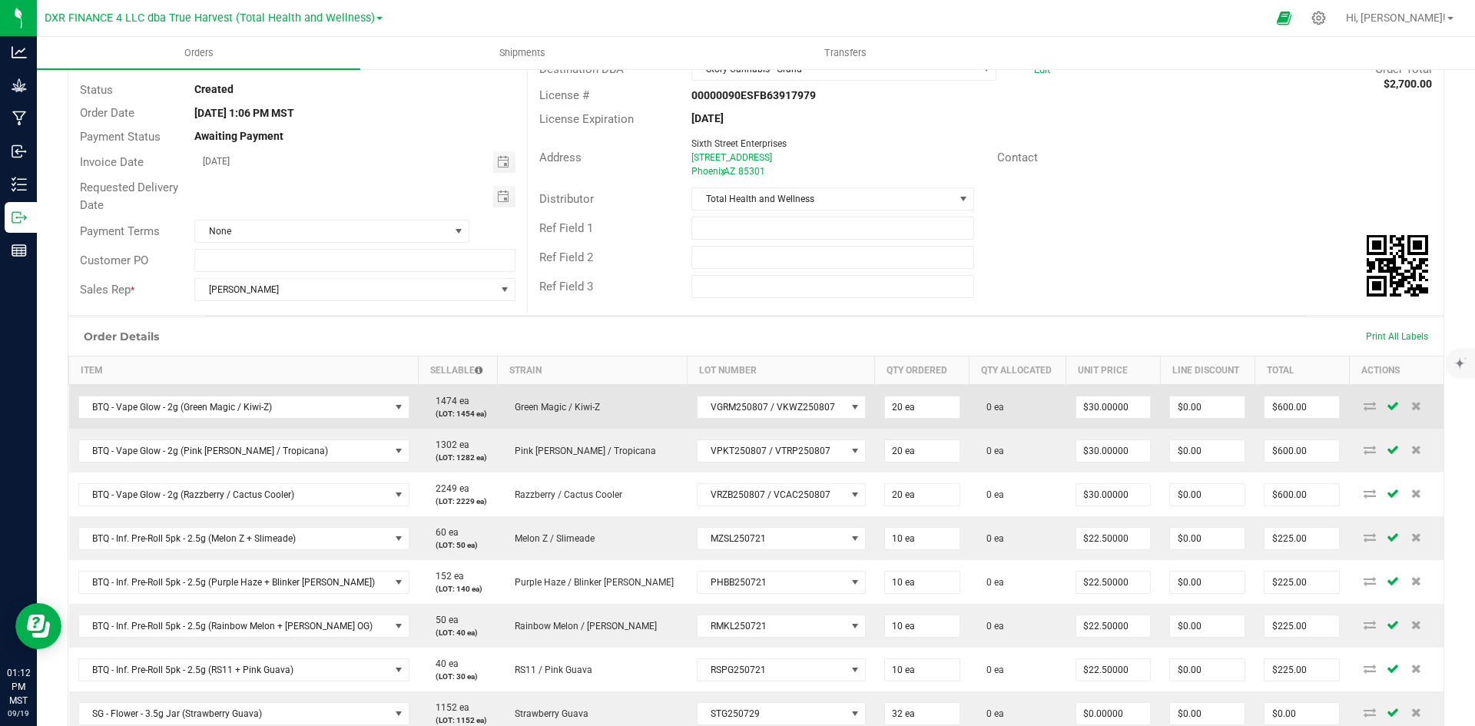
scroll to position [0, 0]
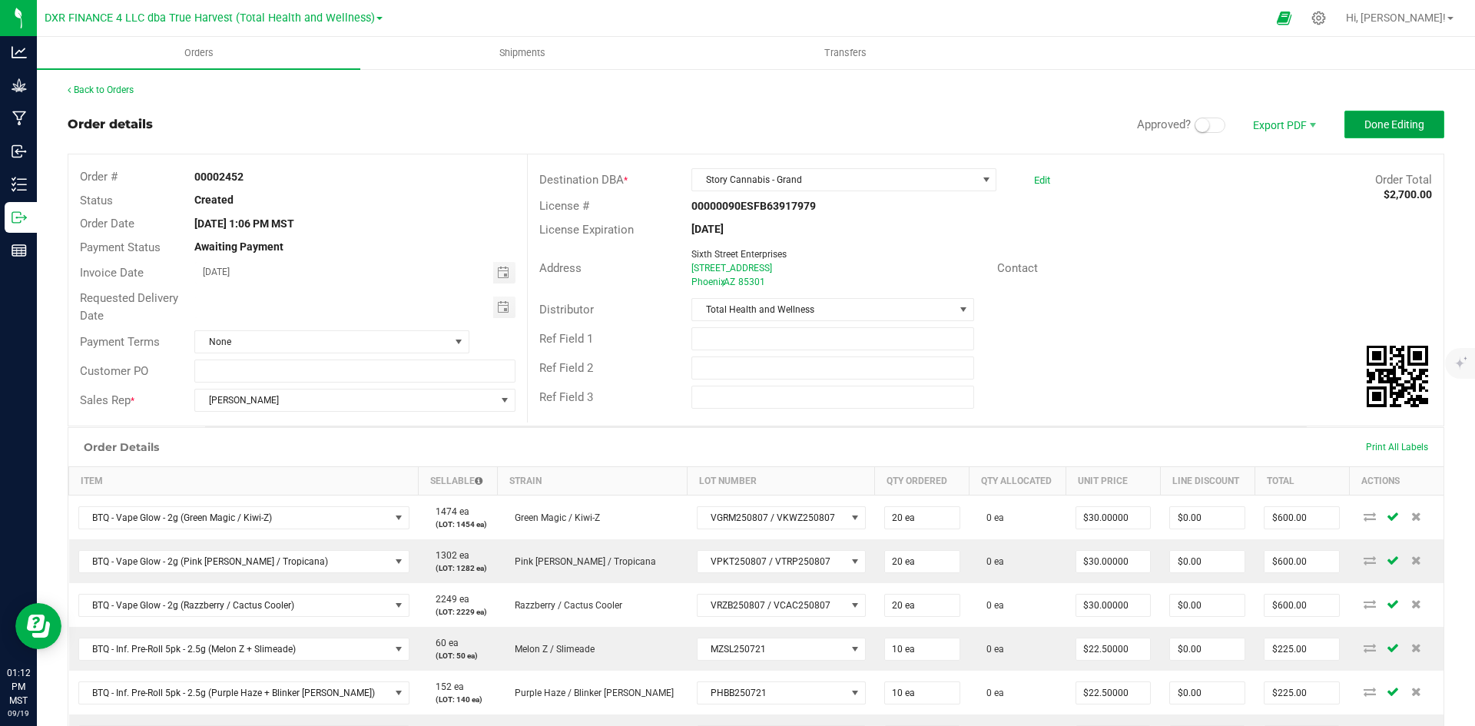
click at [1365, 118] on span "Done Editing" at bounding box center [1395, 124] width 60 height 12
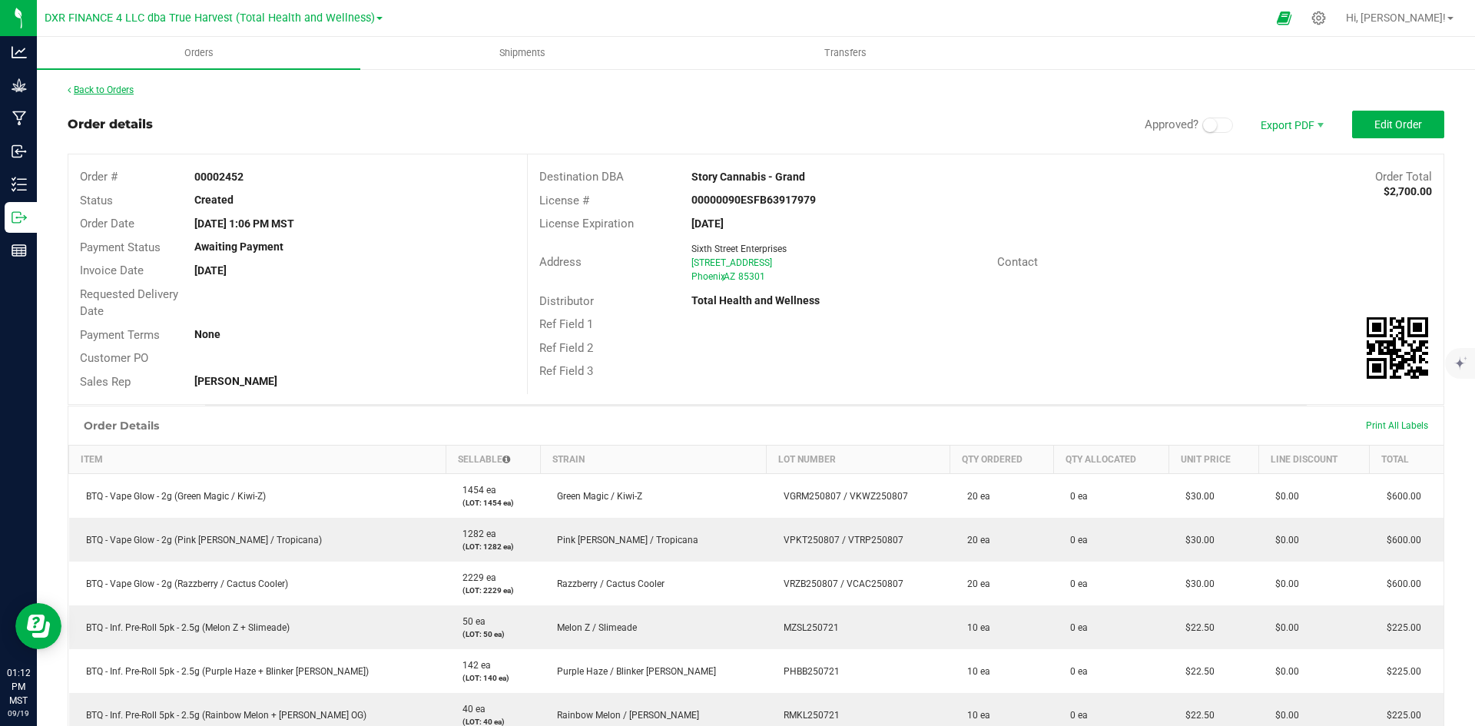
click at [113, 88] on link "Back to Orders" at bounding box center [101, 90] width 66 height 11
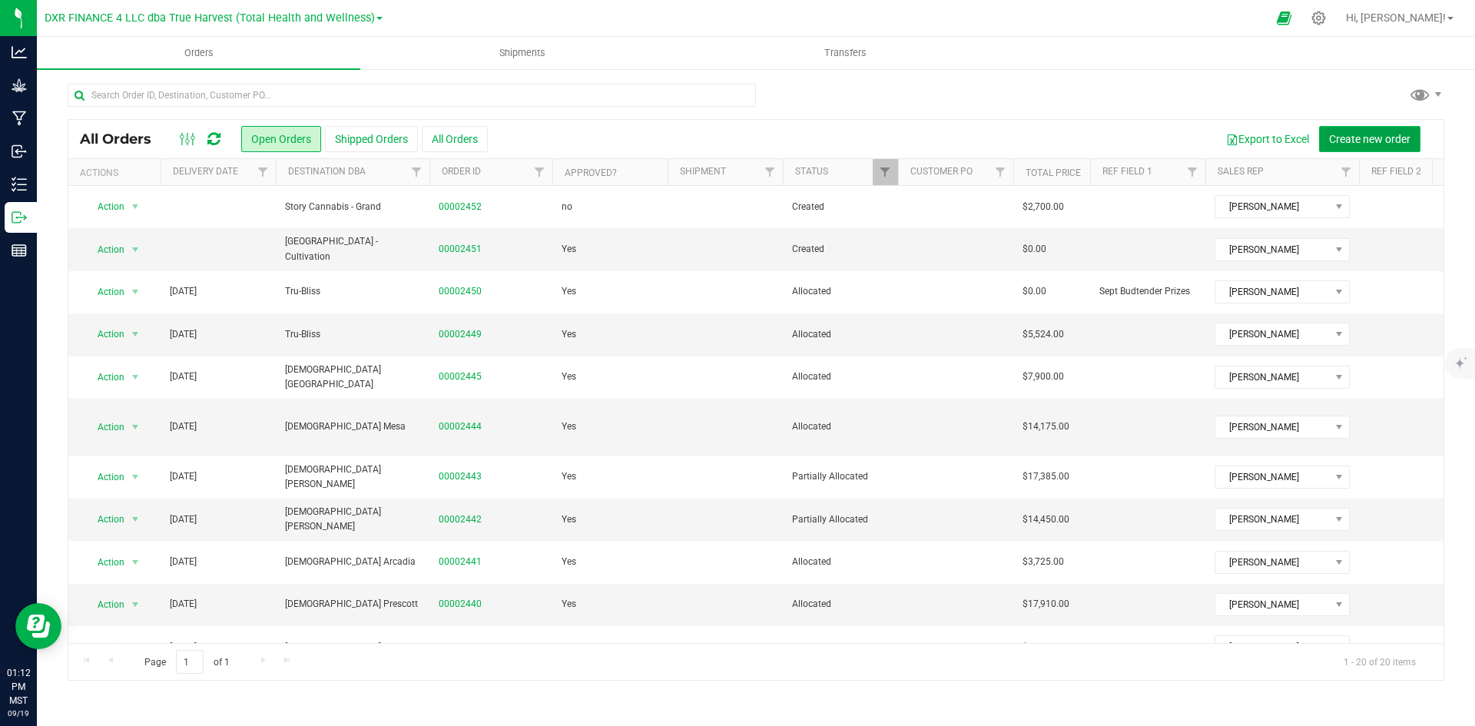
click at [1364, 148] on button "Create new order" at bounding box center [1369, 139] width 101 height 26
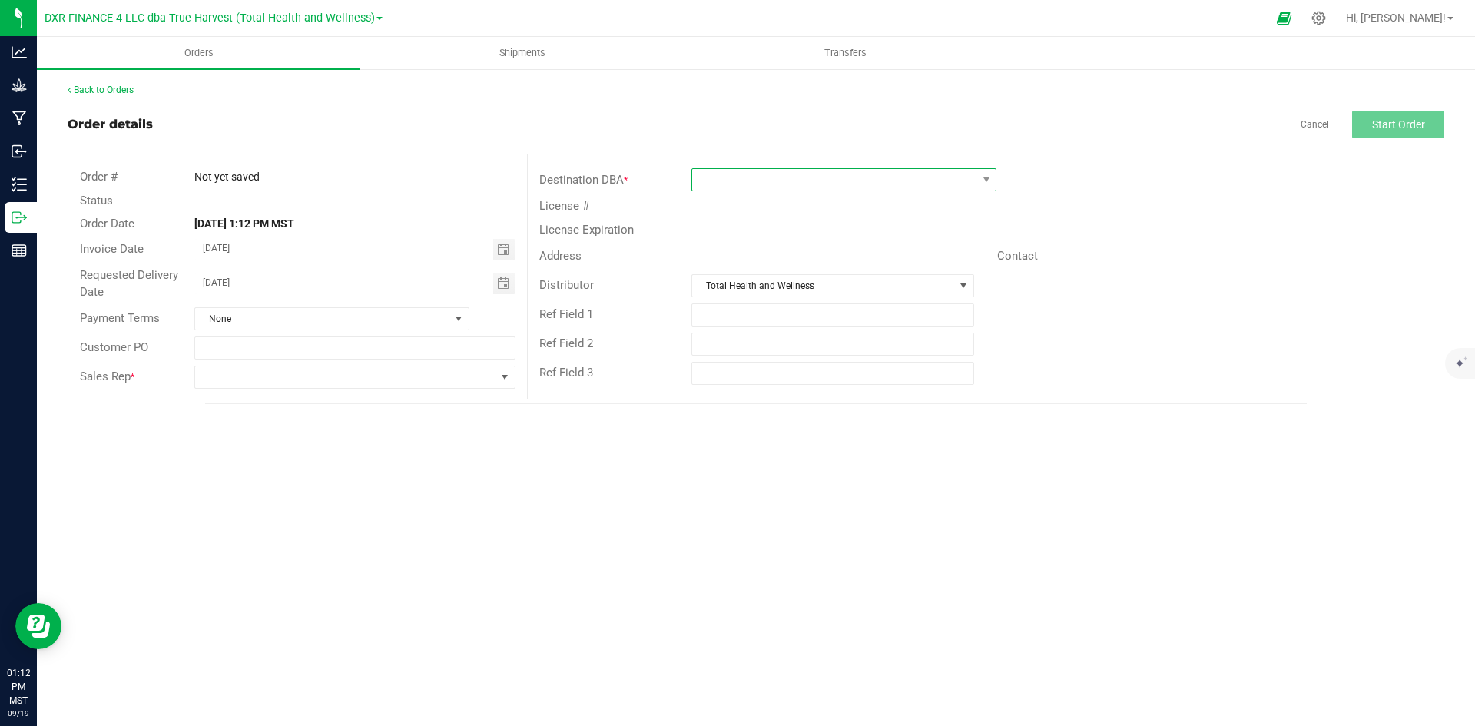
click at [719, 187] on span at bounding box center [834, 180] width 284 height 22
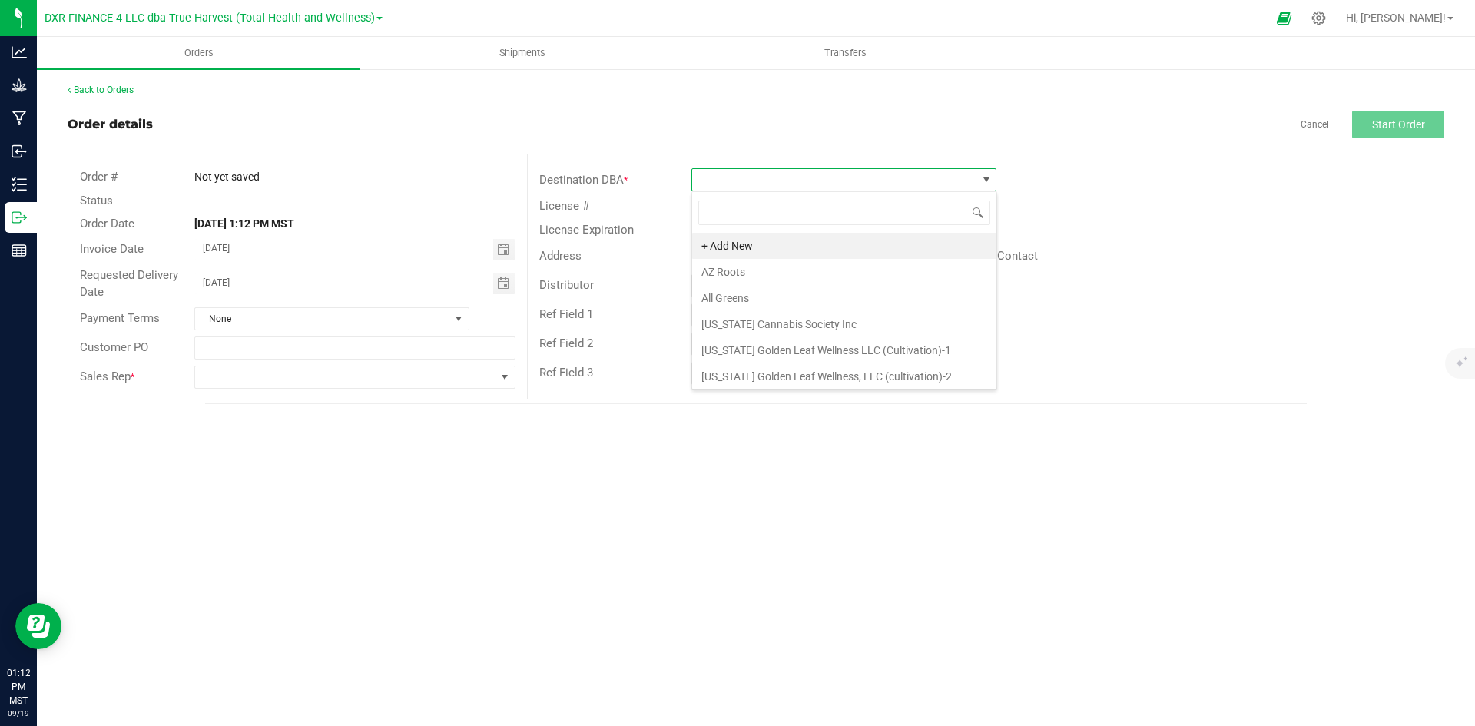
scroll to position [23, 305]
type input "story"
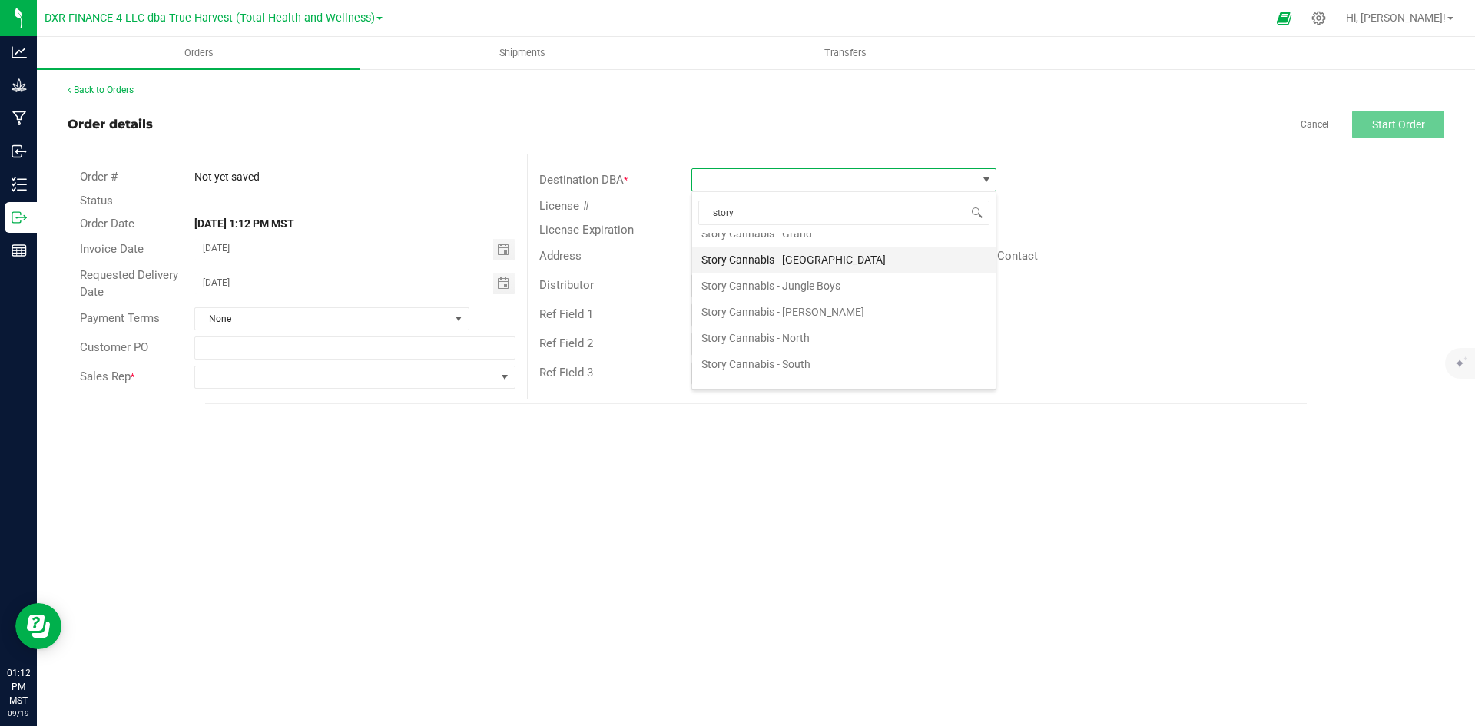
scroll to position [154, 0]
click at [803, 253] on li "Story Cannabis - [PERSON_NAME]" at bounding box center [844, 249] width 304 height 26
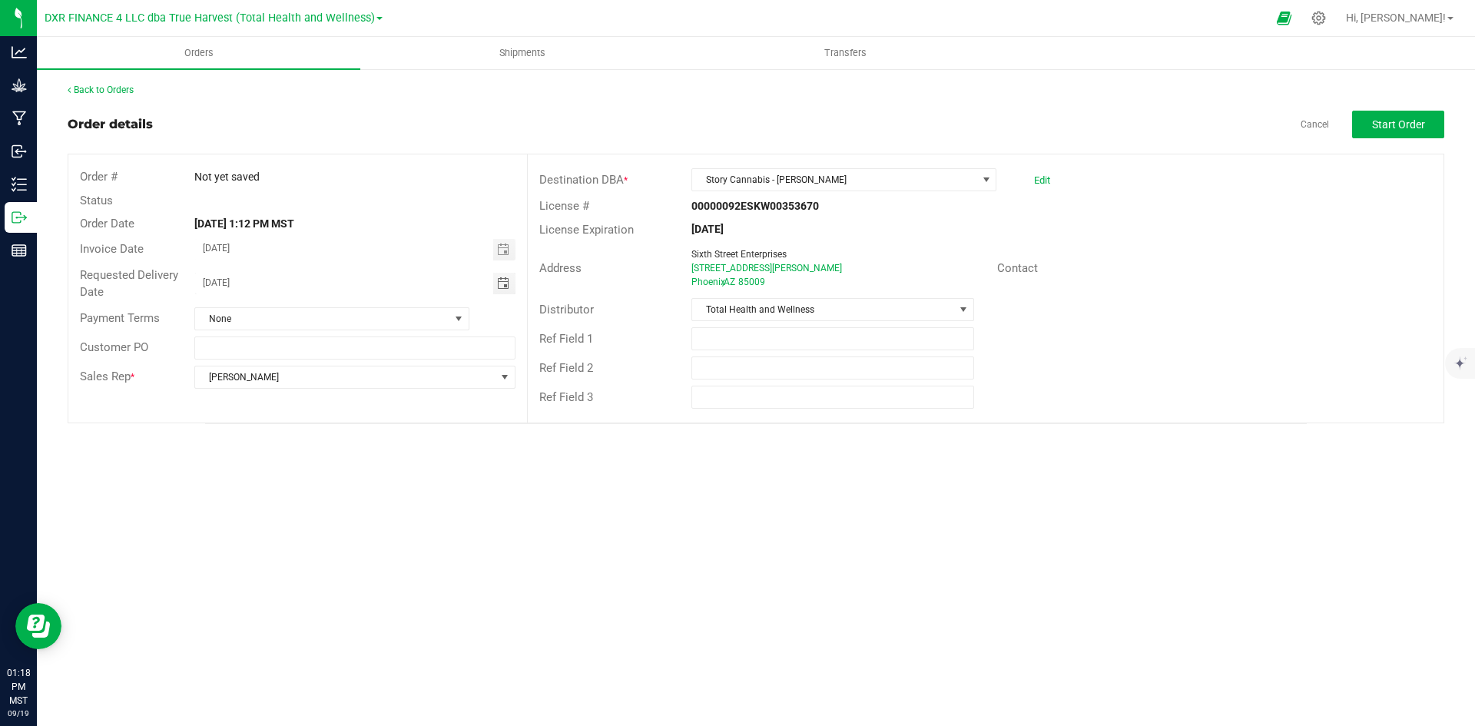
drag, startPoint x: 318, startPoint y: 280, endPoint x: 154, endPoint y: 280, distance: 163.7
click at [154, 280] on div "Requested Delivery Date 09/20/2025" at bounding box center [297, 284] width 459 height 41
type input "month/day/year"
click at [1392, 124] on span "Start Order" at bounding box center [1398, 124] width 53 height 12
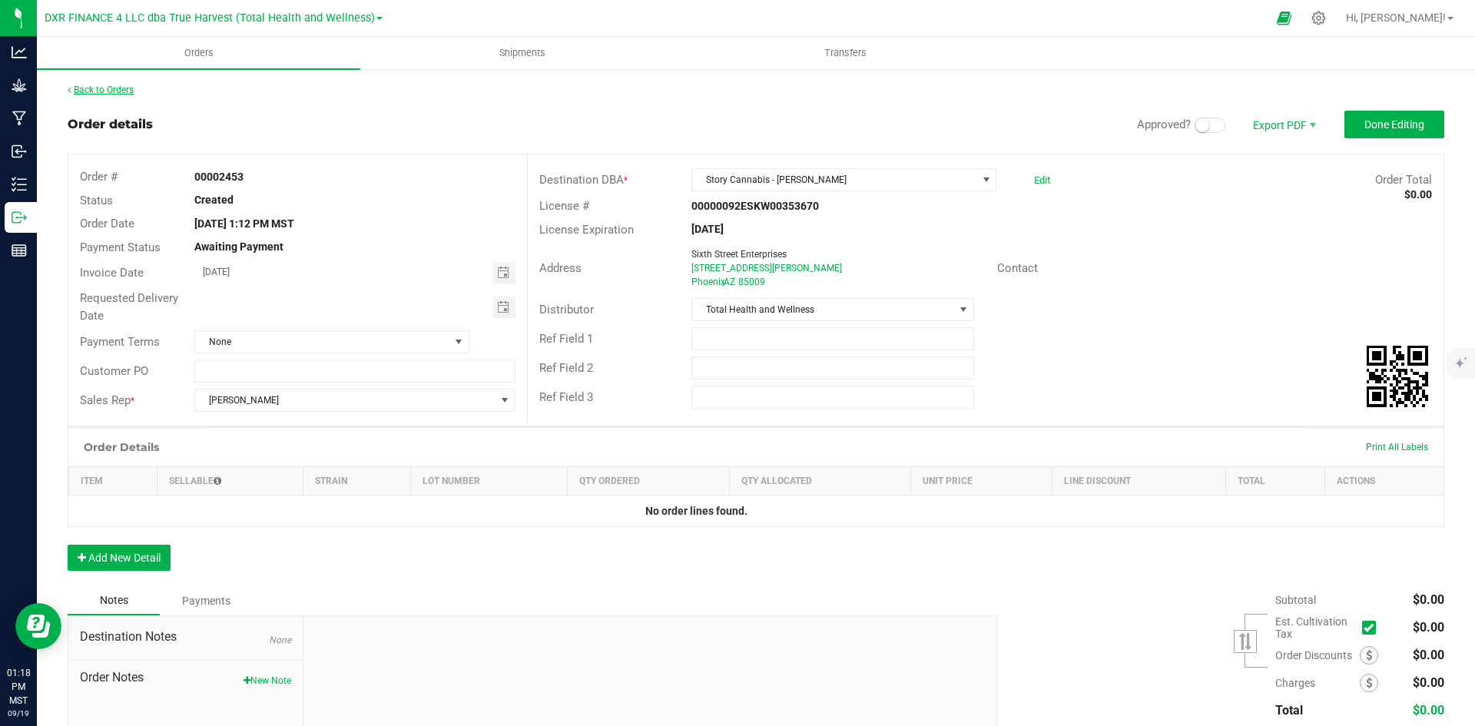
click at [85, 94] on link "Back to Orders" at bounding box center [101, 90] width 66 height 11
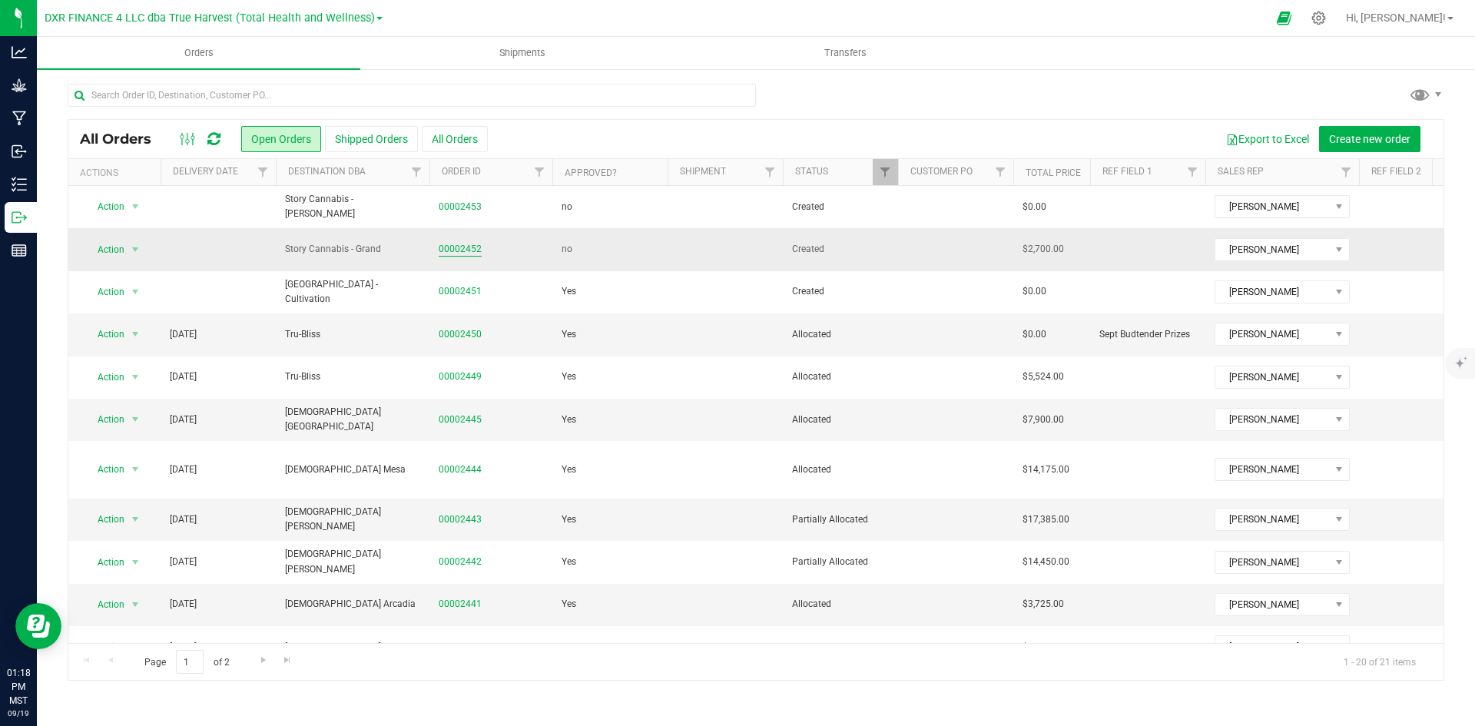
click at [446, 245] on link "00002452" at bounding box center [460, 249] width 43 height 15
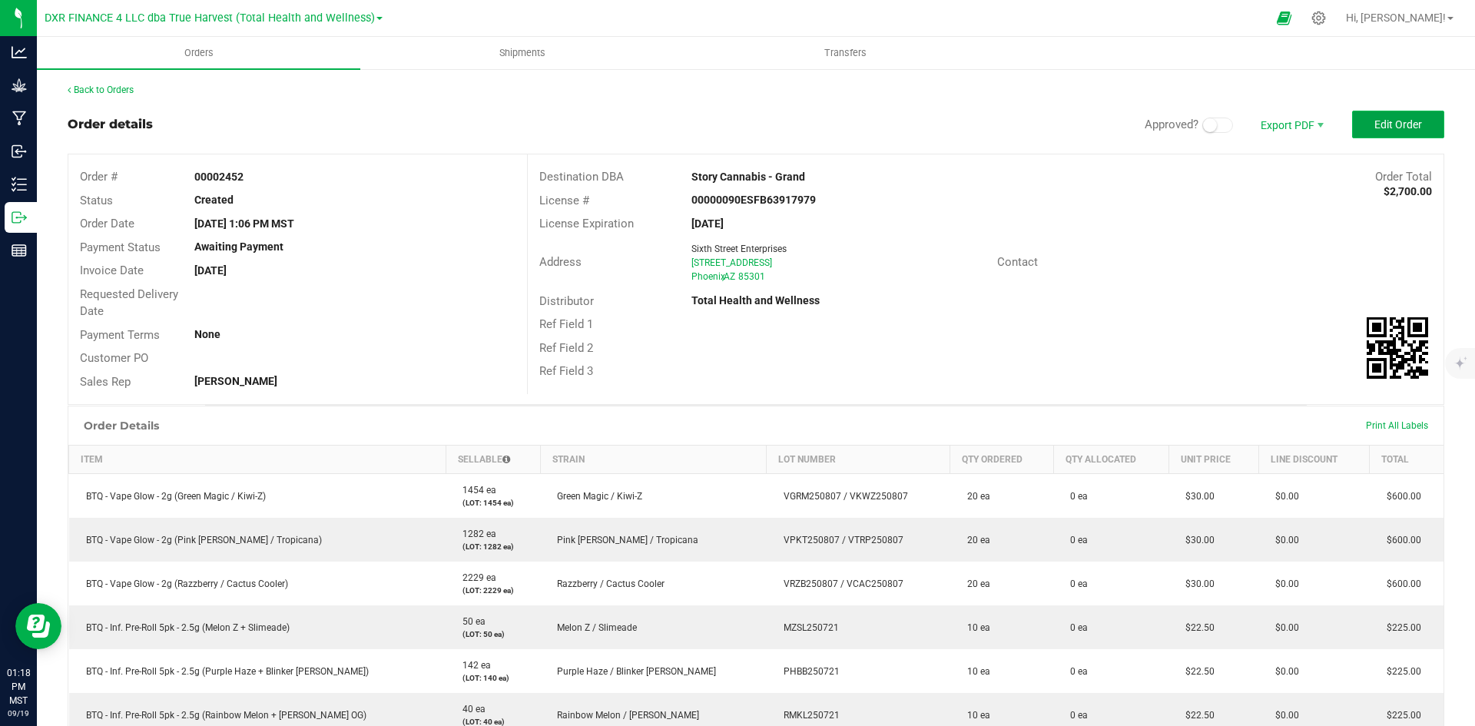
click at [1419, 113] on button "Edit Order" at bounding box center [1398, 125] width 92 height 28
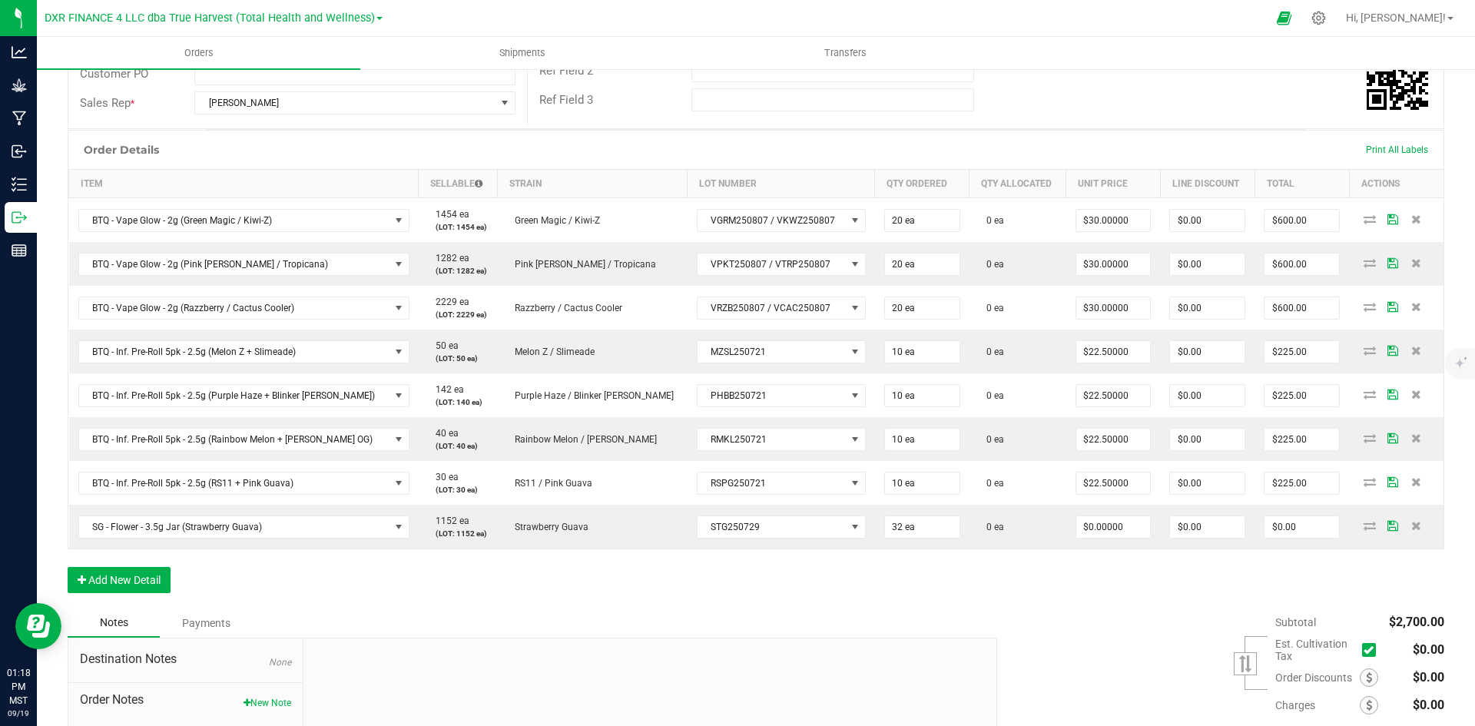
scroll to position [384, 0]
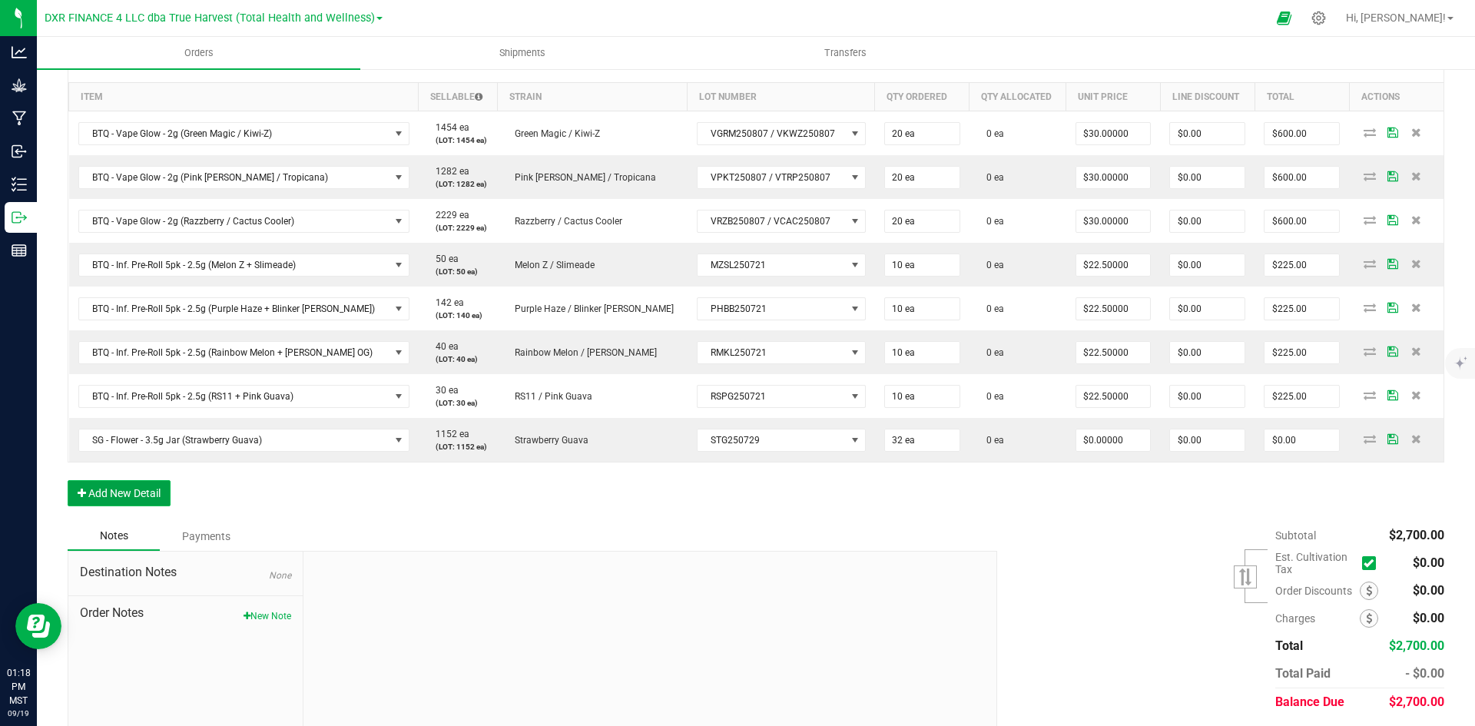
click at [106, 500] on button "Add New Detail" at bounding box center [119, 493] width 103 height 26
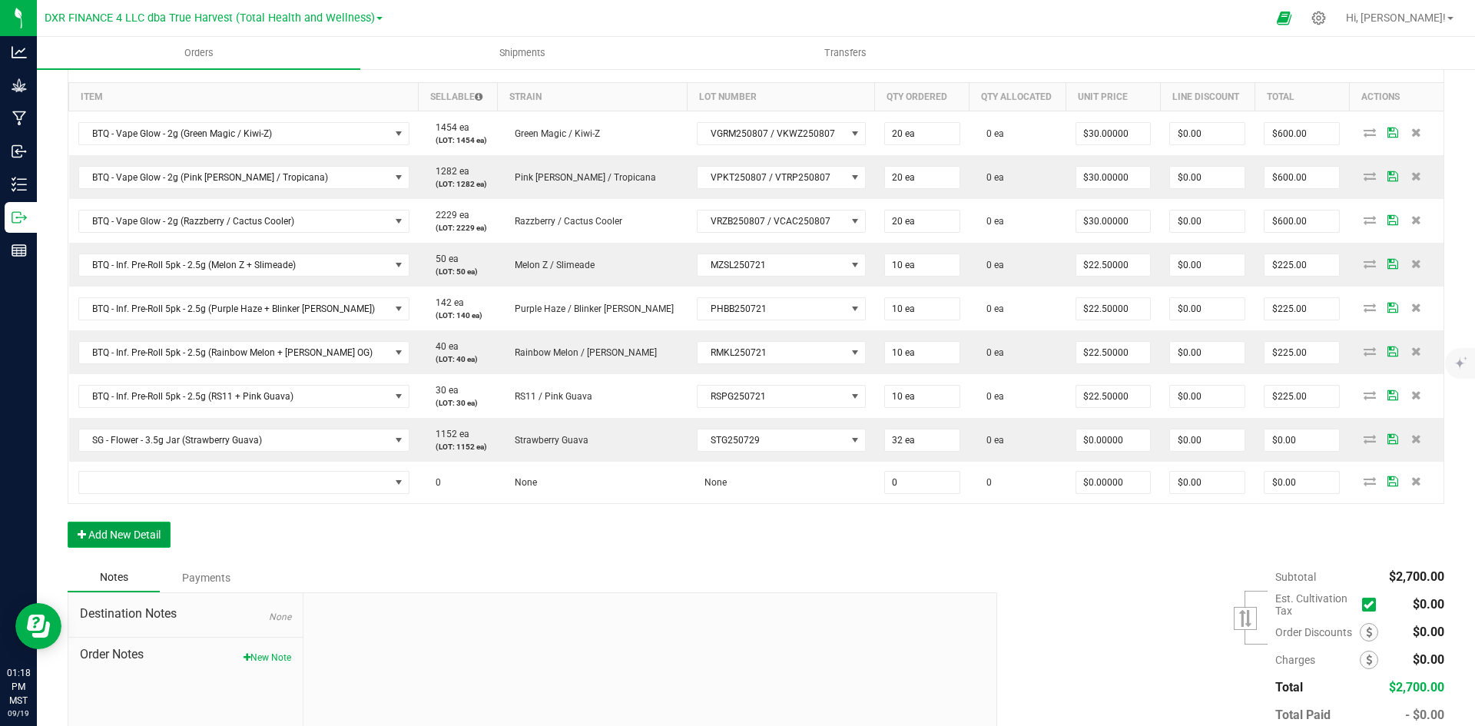
click at [118, 533] on button "Add New Detail" at bounding box center [119, 535] width 103 height 26
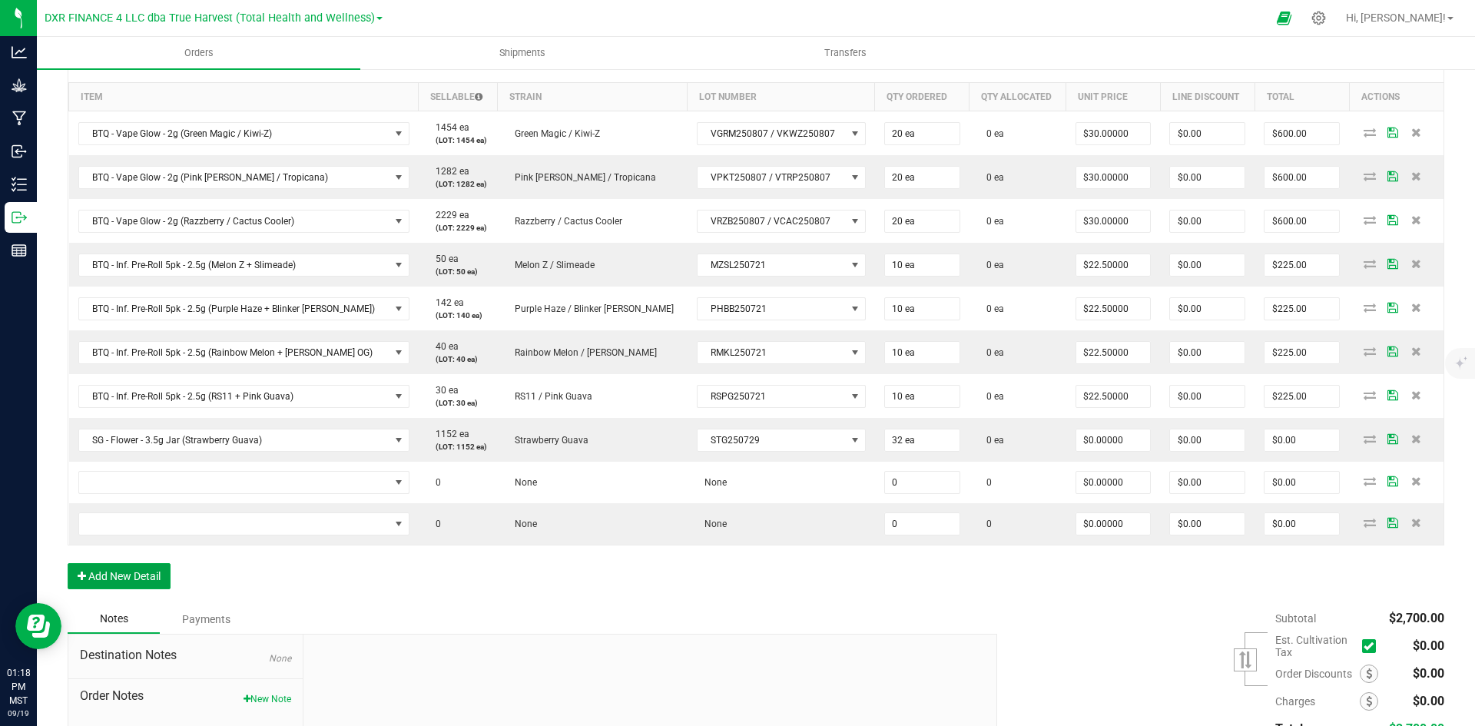
click at [131, 579] on button "Add New Detail" at bounding box center [119, 576] width 103 height 26
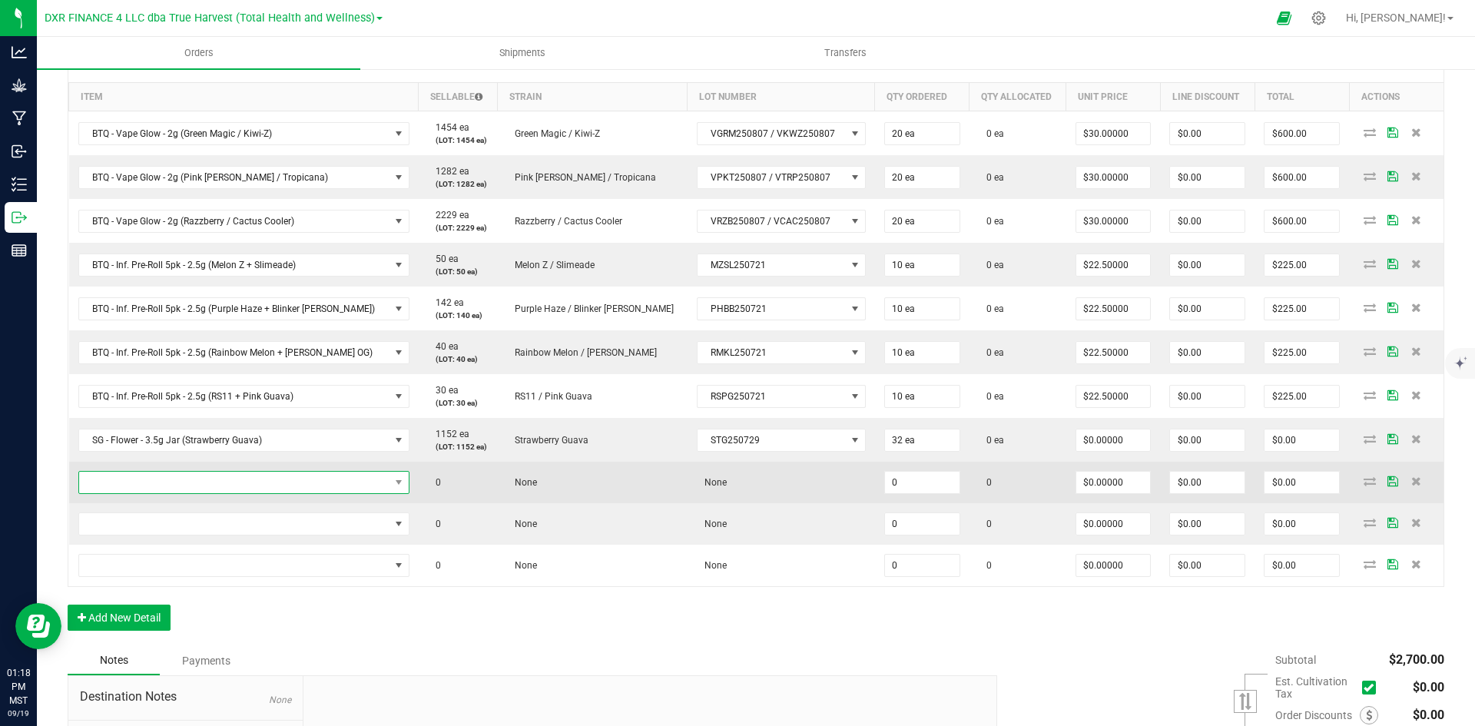
click at [258, 493] on span "NO DATA FOUND" at bounding box center [234, 483] width 310 height 22
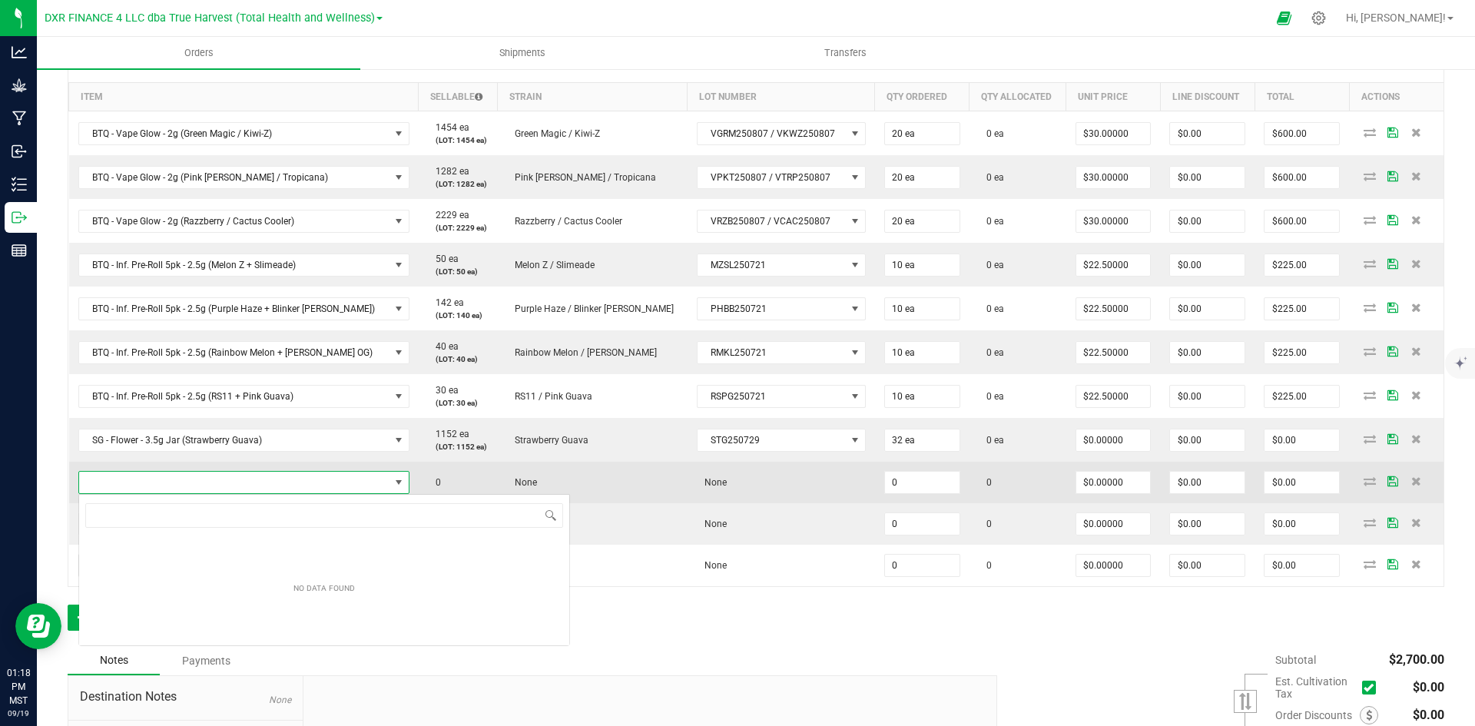
scroll to position [76819, 76528]
type input "SG - Live Rosin - 1g (Frosted Donuts)"
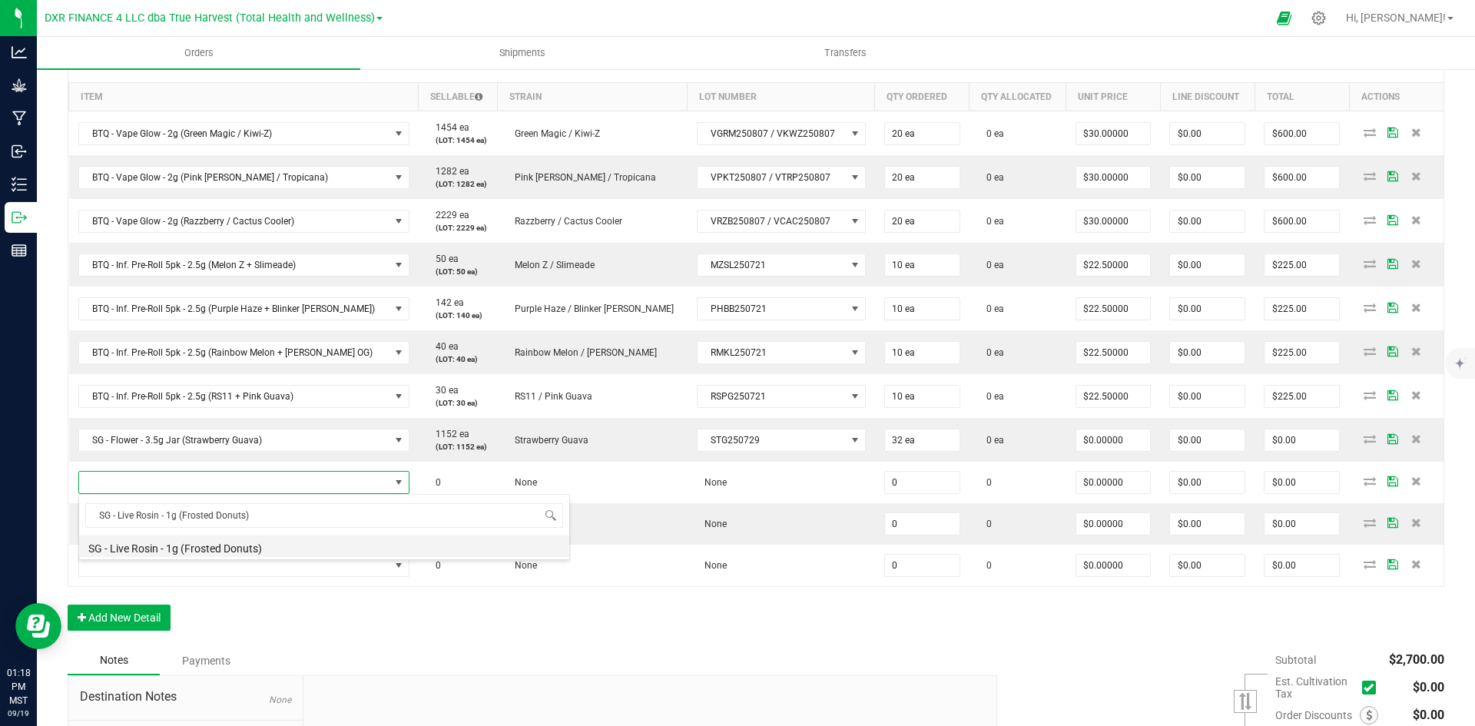
click at [247, 548] on li "SG - Live Rosin - 1g (Frosted Donuts)" at bounding box center [324, 547] width 490 height 22
type input "0 ea"
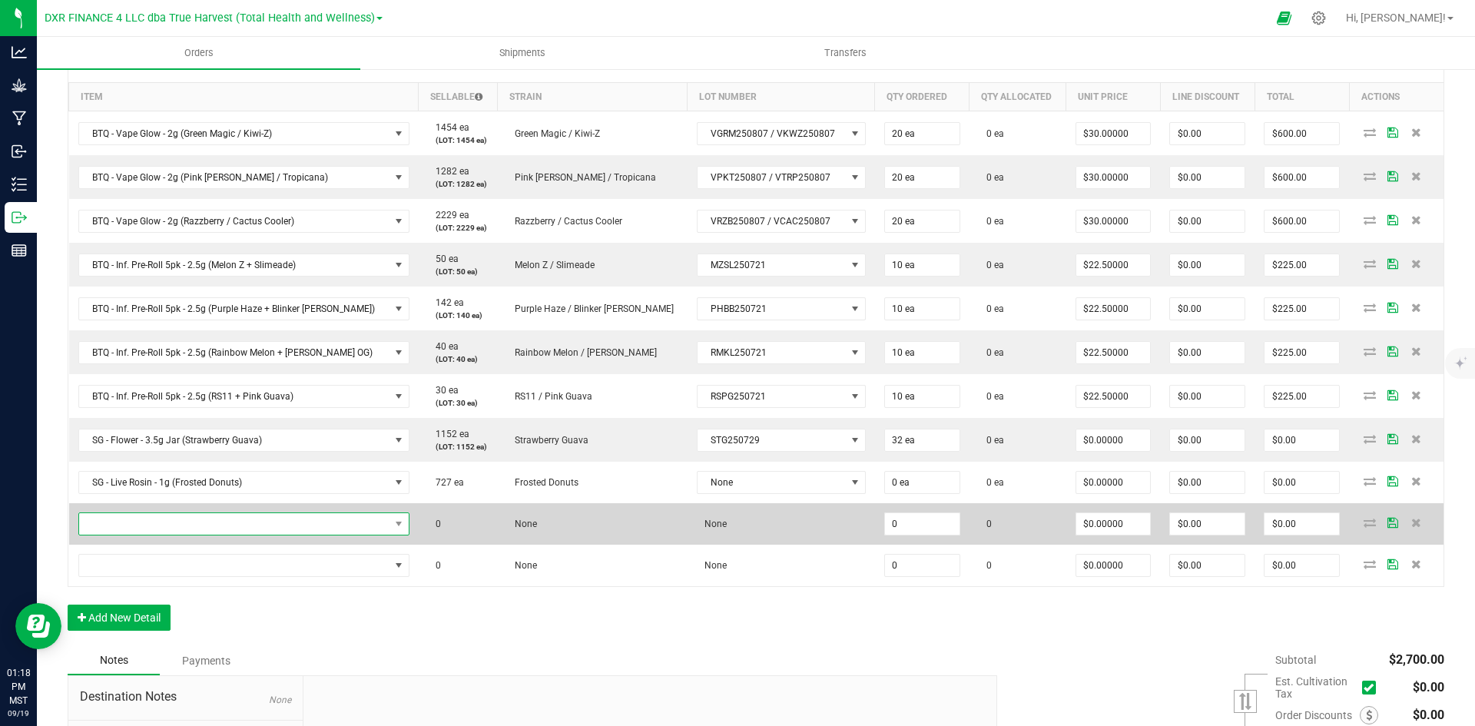
click at [282, 518] on span "NO DATA FOUND" at bounding box center [234, 524] width 310 height 22
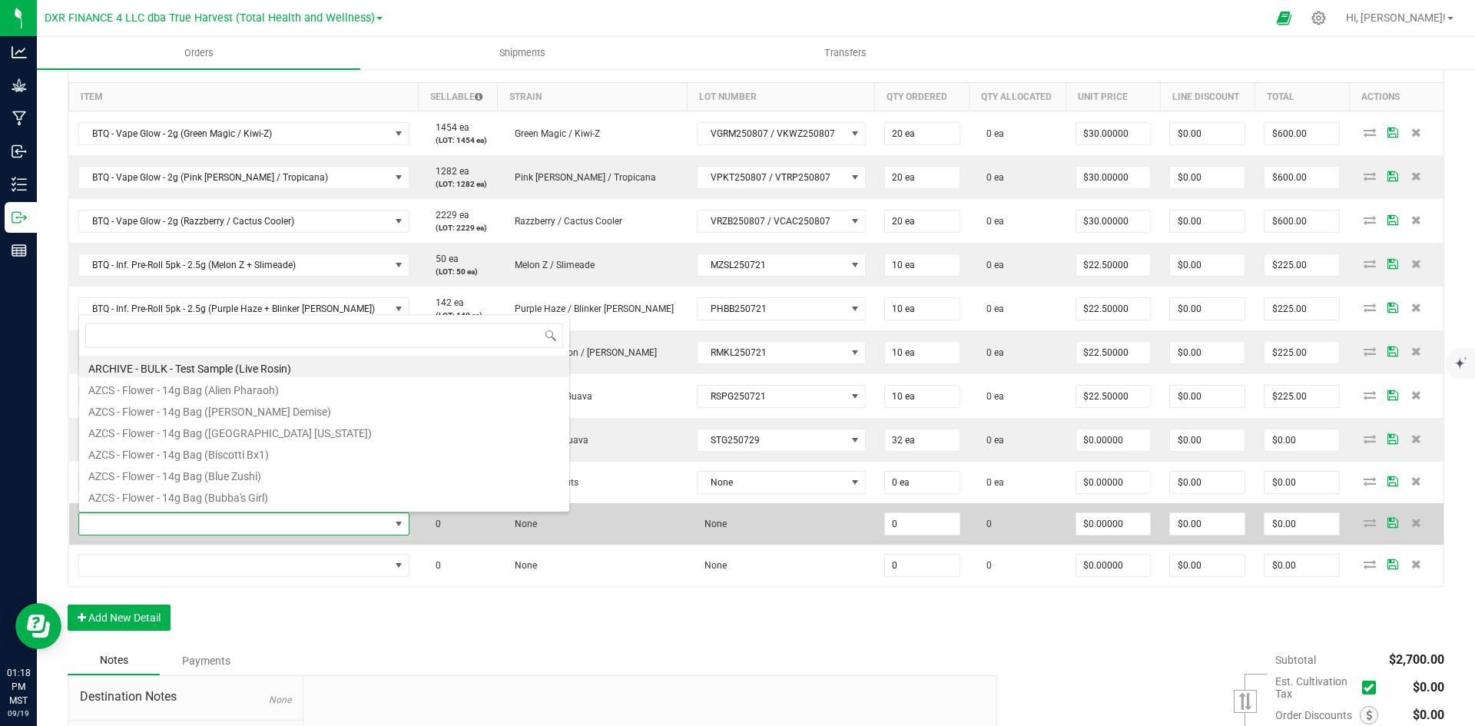
type input "SG - Live Rosin - 1g ([PERSON_NAME] Demise)"
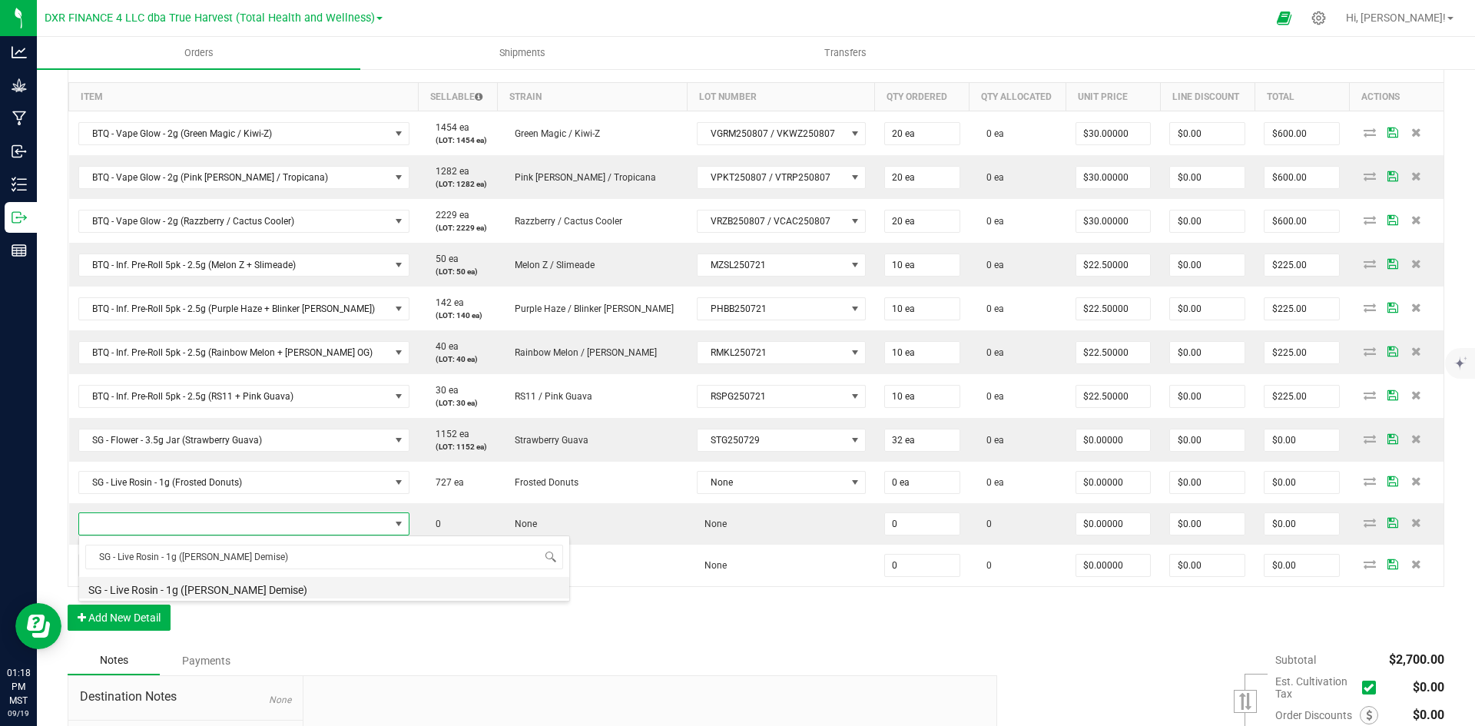
click at [280, 586] on li "SG - Live Rosin - 1g ([PERSON_NAME] Demise)" at bounding box center [324, 588] width 490 height 22
type input "0 ea"
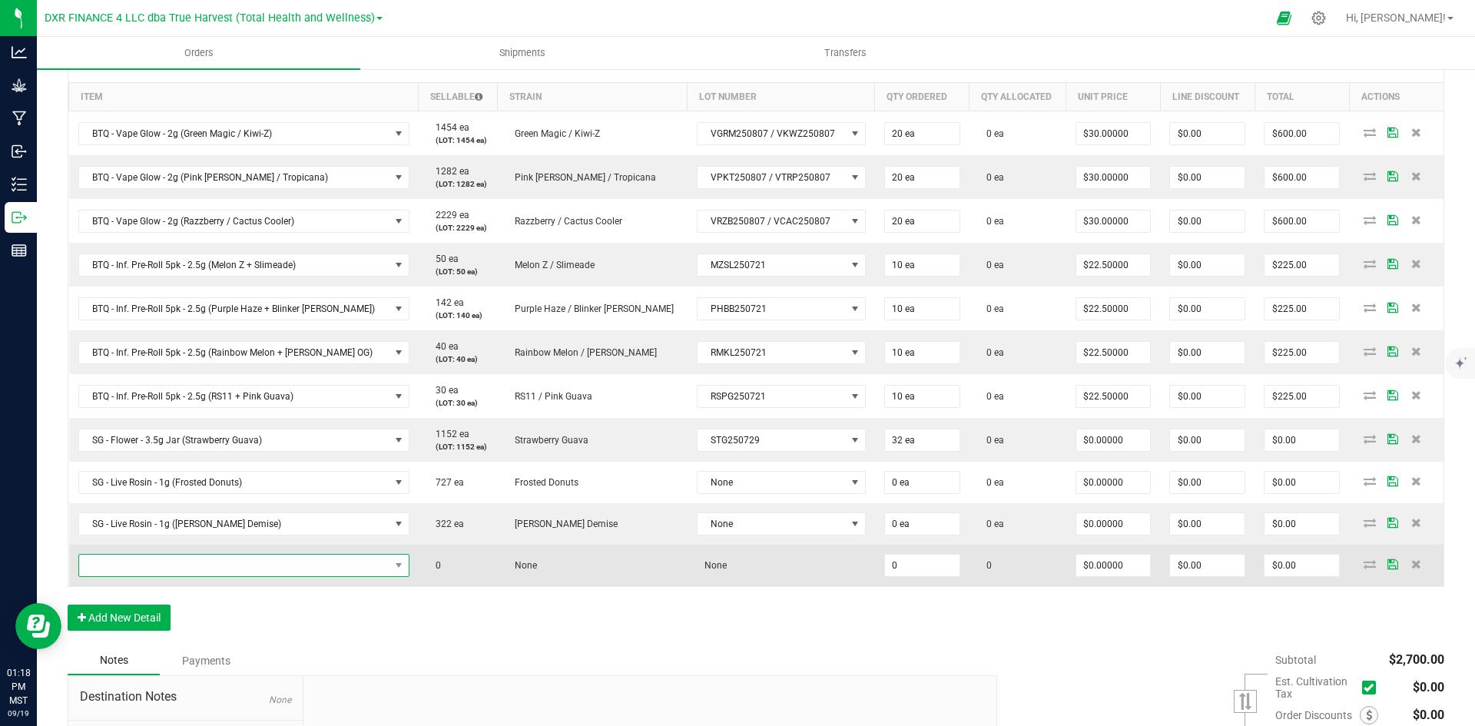
click at [147, 572] on span "NO DATA FOUND" at bounding box center [234, 566] width 310 height 22
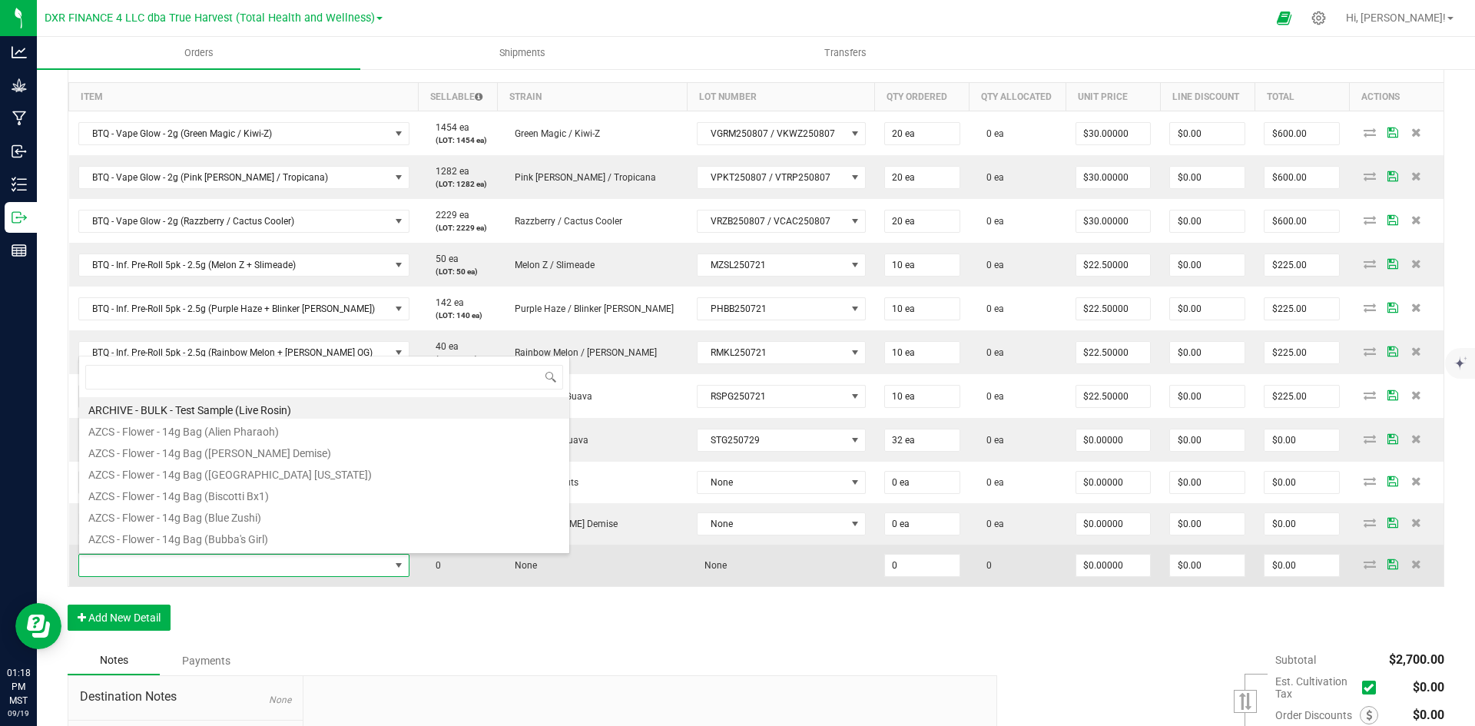
type input "SG - Live Rosin - 1g (Guava [PERSON_NAME])"
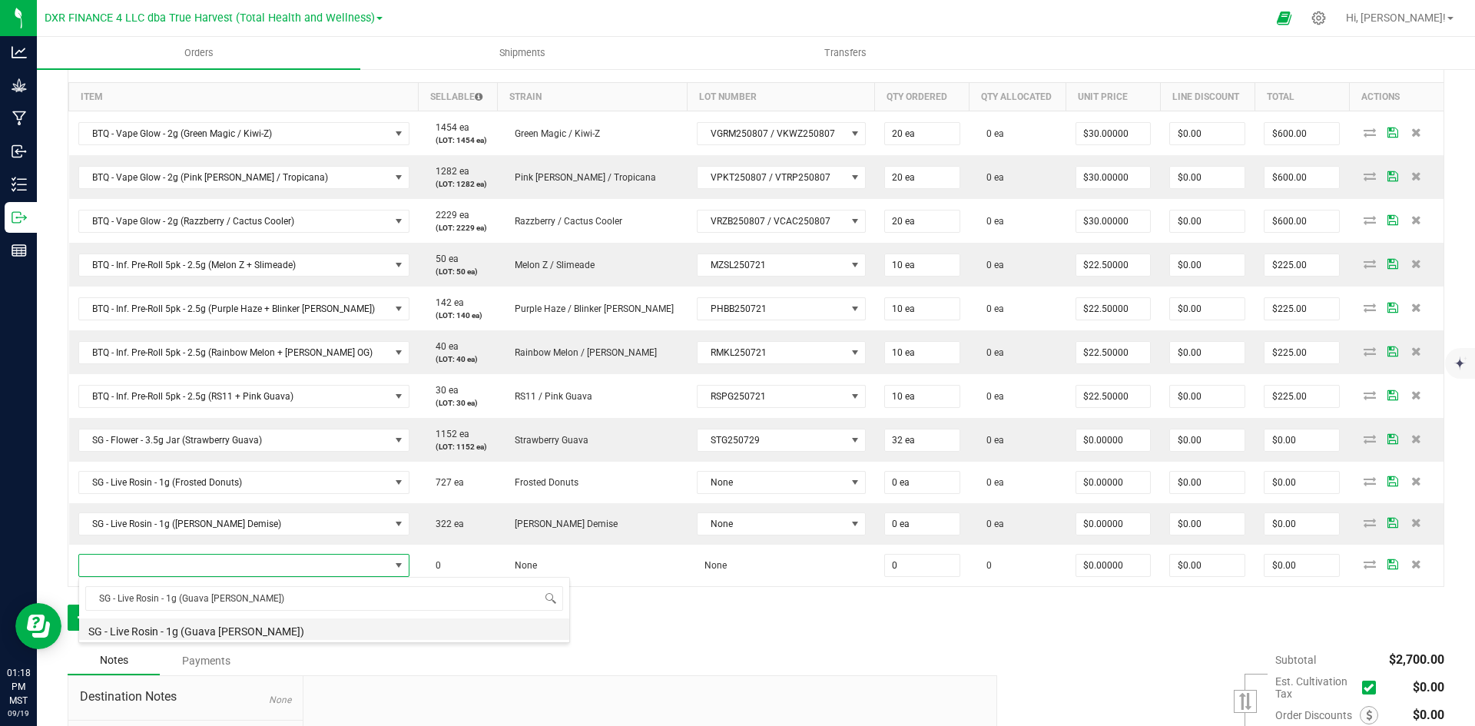
click at [235, 631] on li "SG - Live Rosin - 1g (Guava [PERSON_NAME])" at bounding box center [324, 630] width 490 height 22
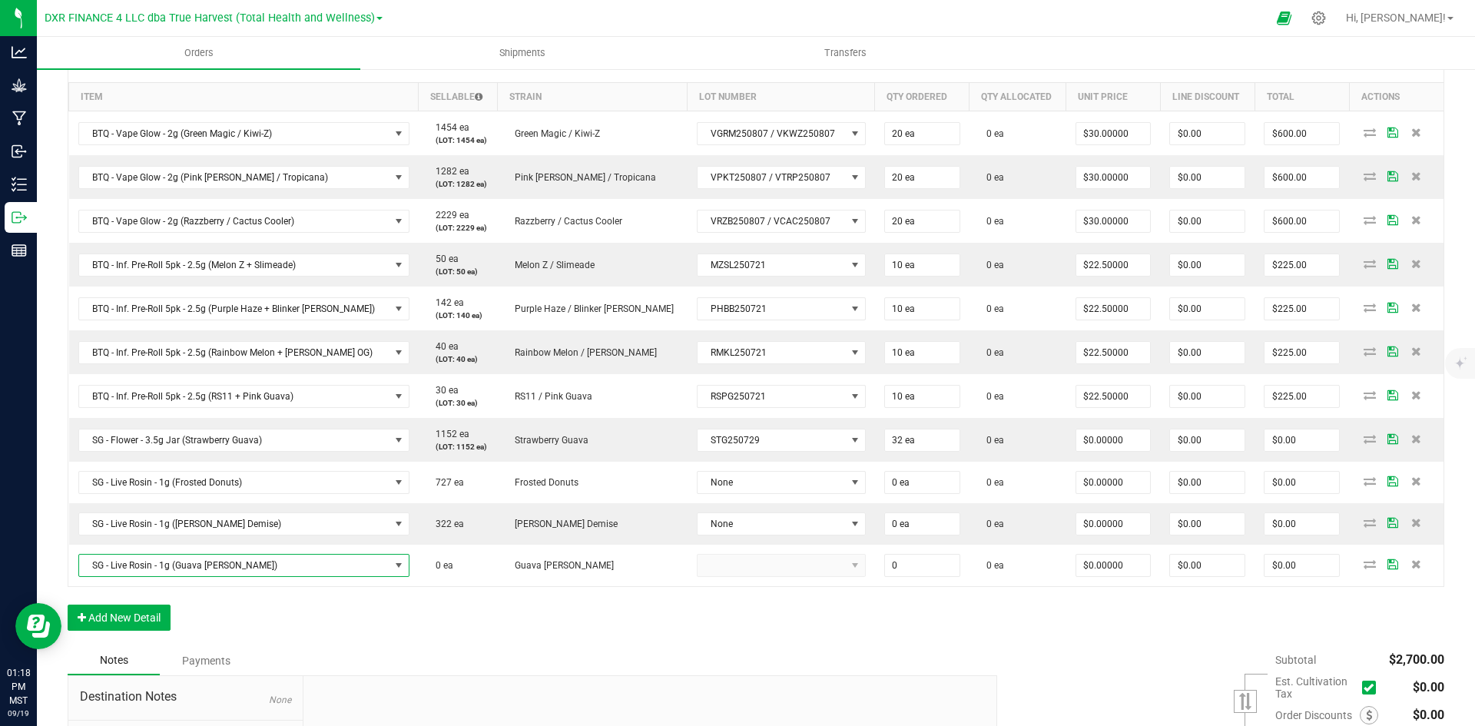
type input "0 ea"
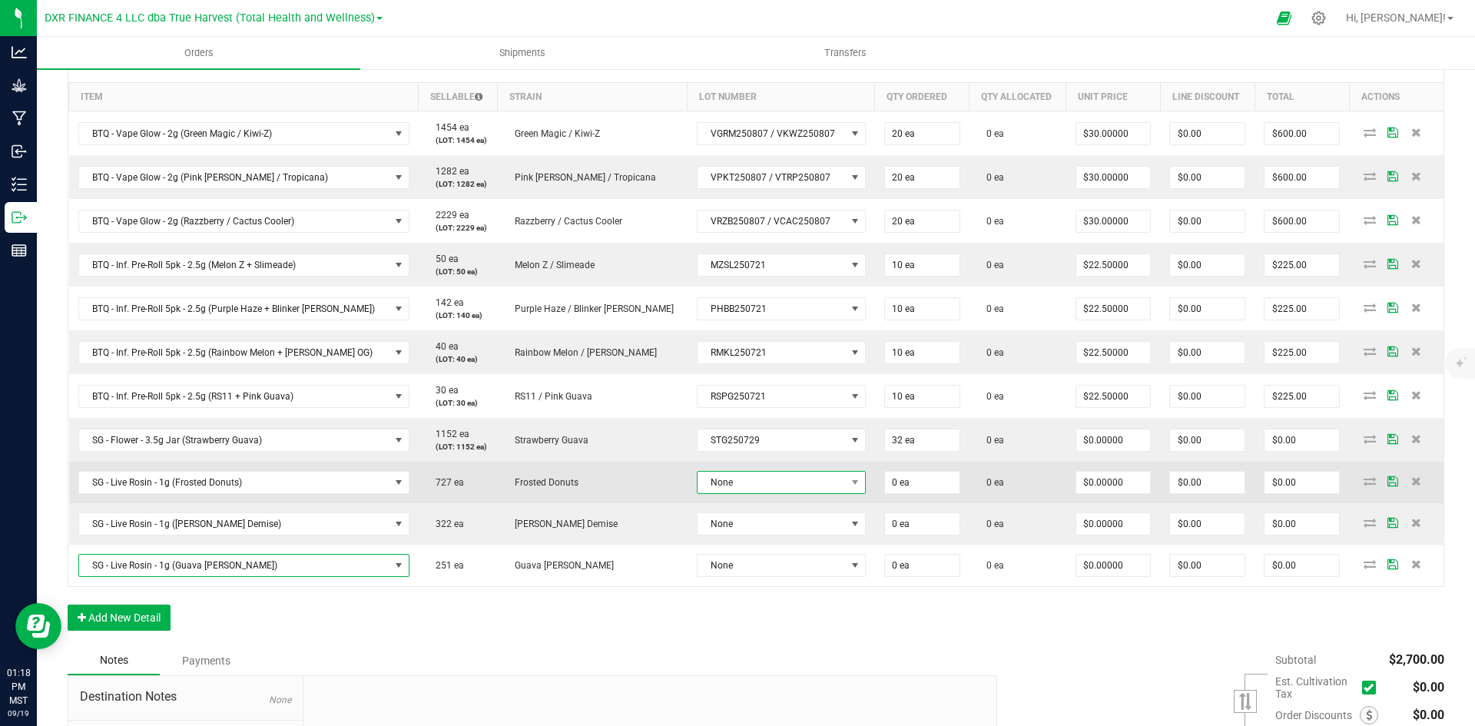
click at [698, 478] on span "None" at bounding box center [772, 483] width 148 height 22
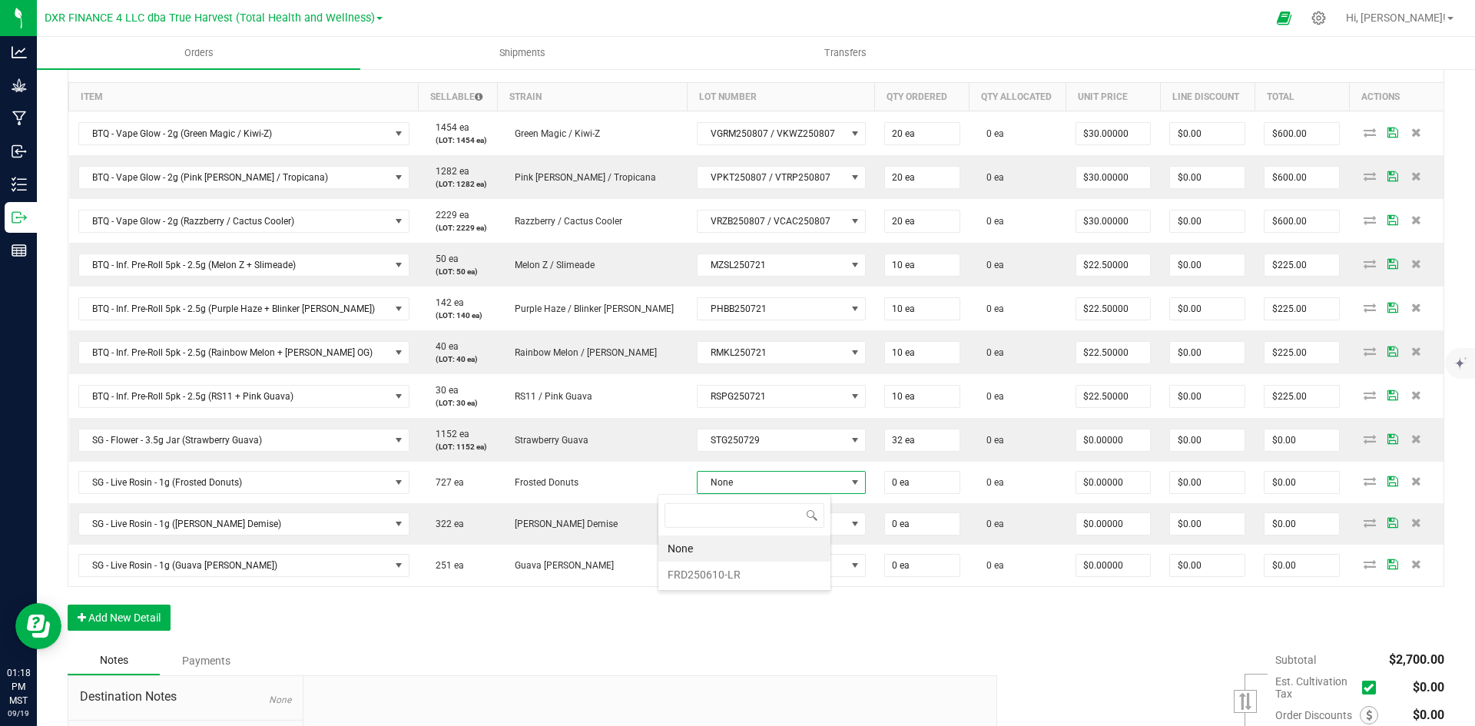
scroll to position [23, 174]
click at [703, 576] on li "FRD250610-LR" at bounding box center [745, 575] width 172 height 26
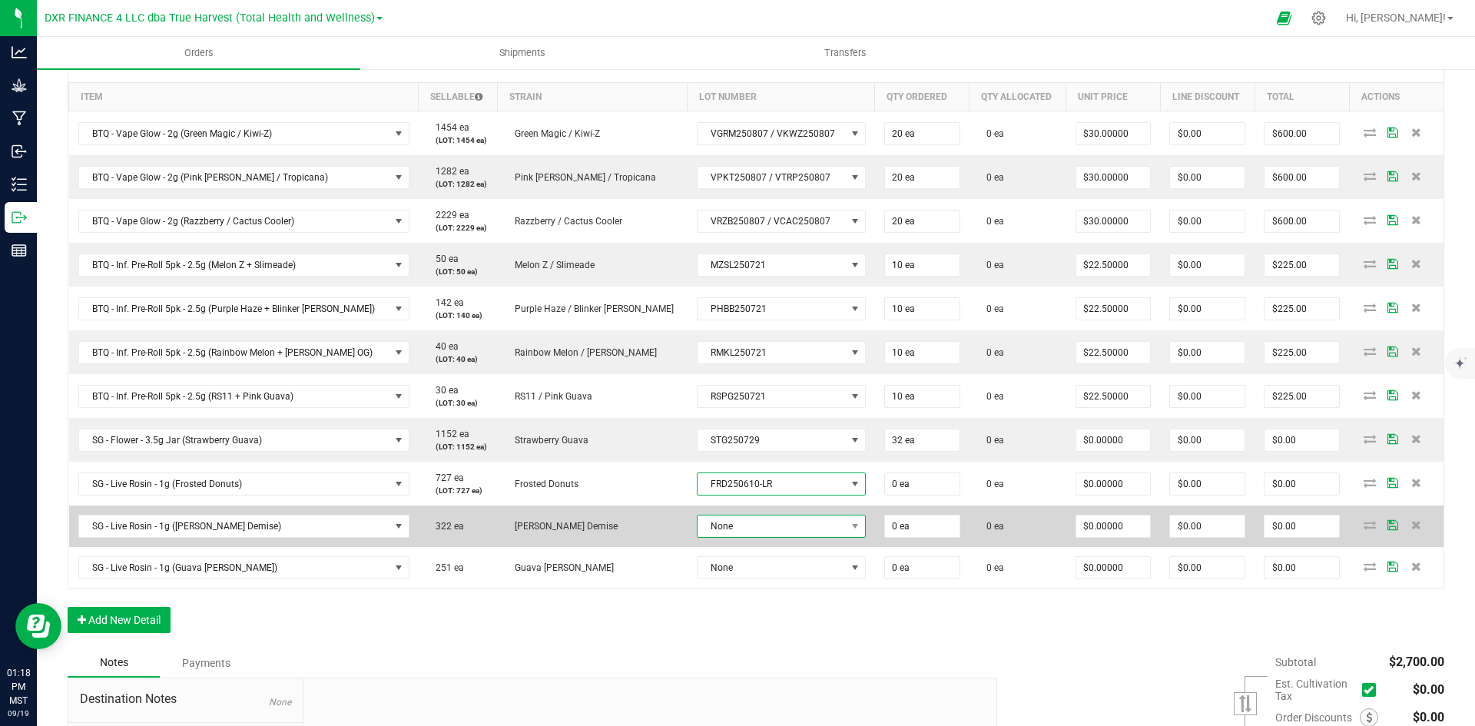
click at [722, 526] on span "None" at bounding box center [772, 527] width 148 height 22
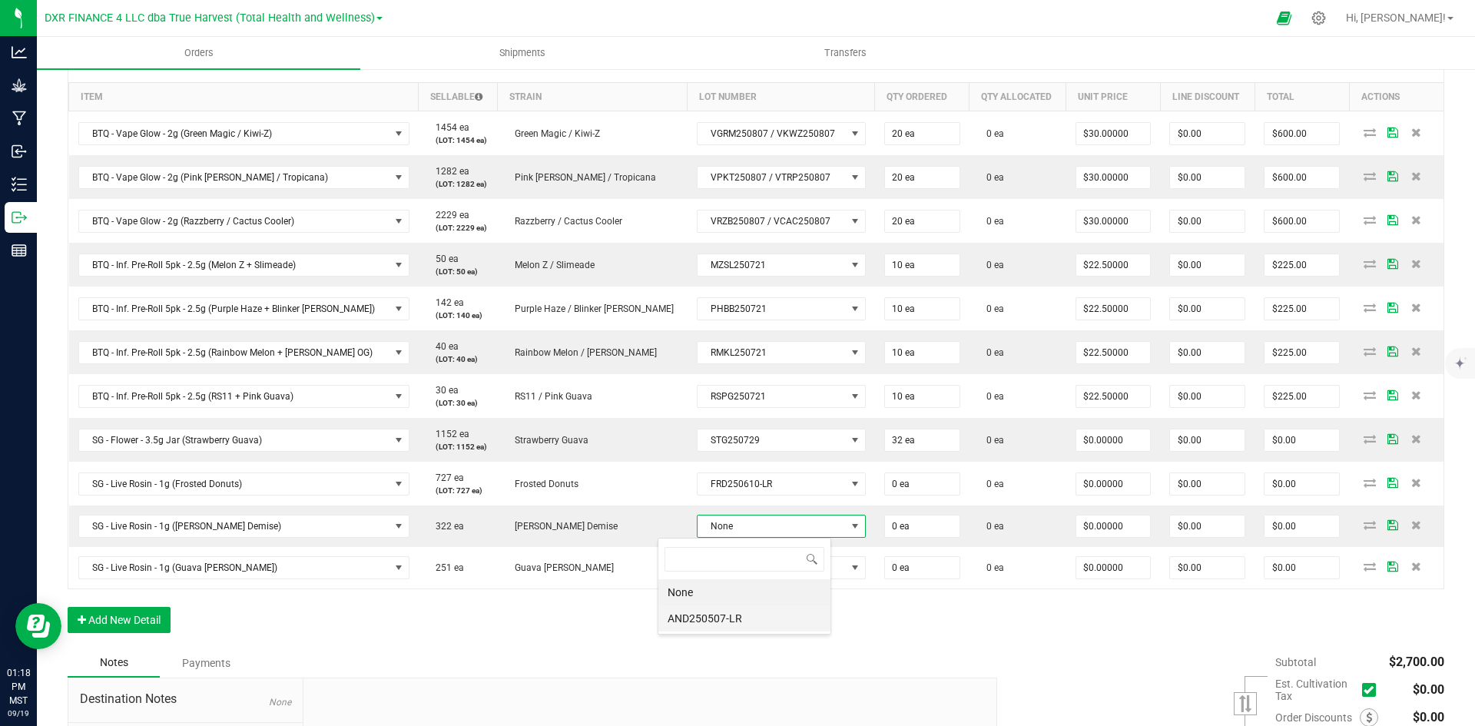
click at [712, 618] on li "AND250507-LR" at bounding box center [745, 619] width 172 height 26
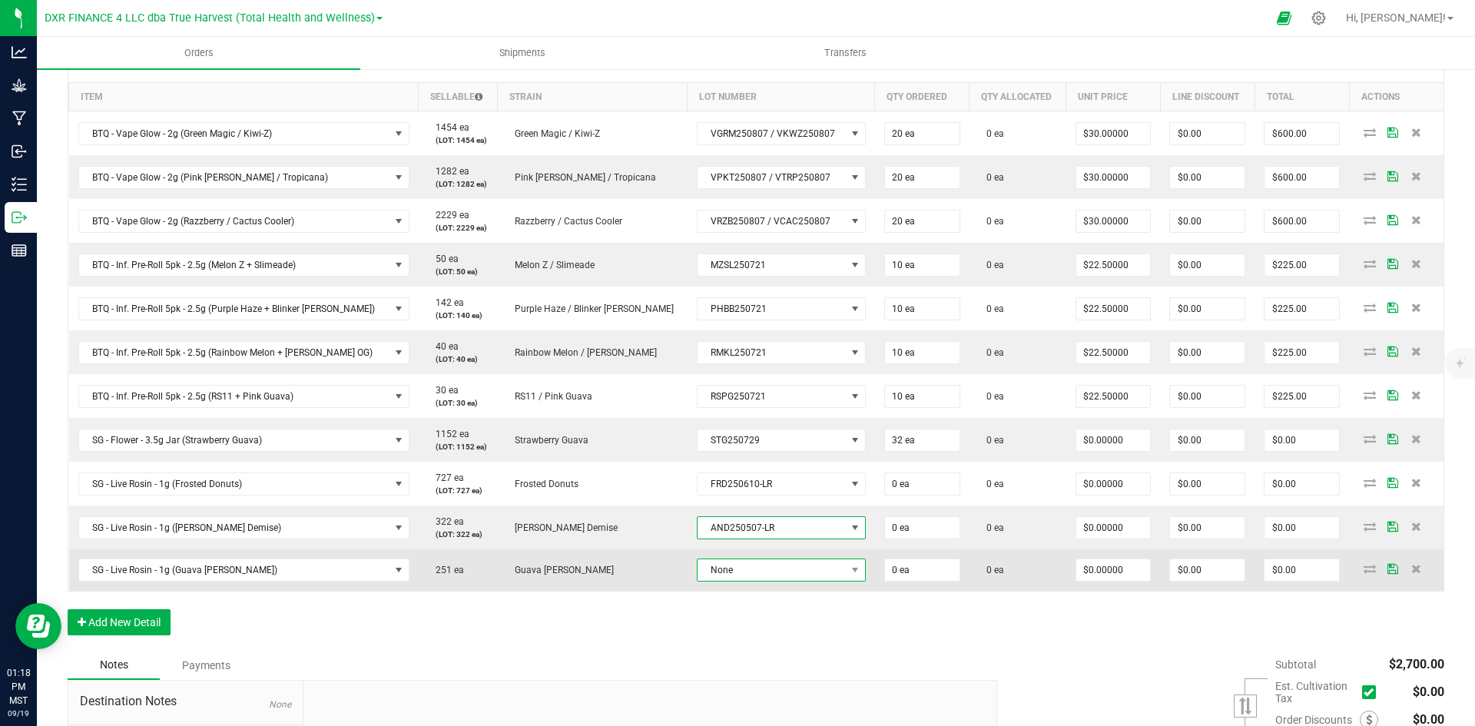
click at [702, 570] on span "None" at bounding box center [772, 570] width 148 height 22
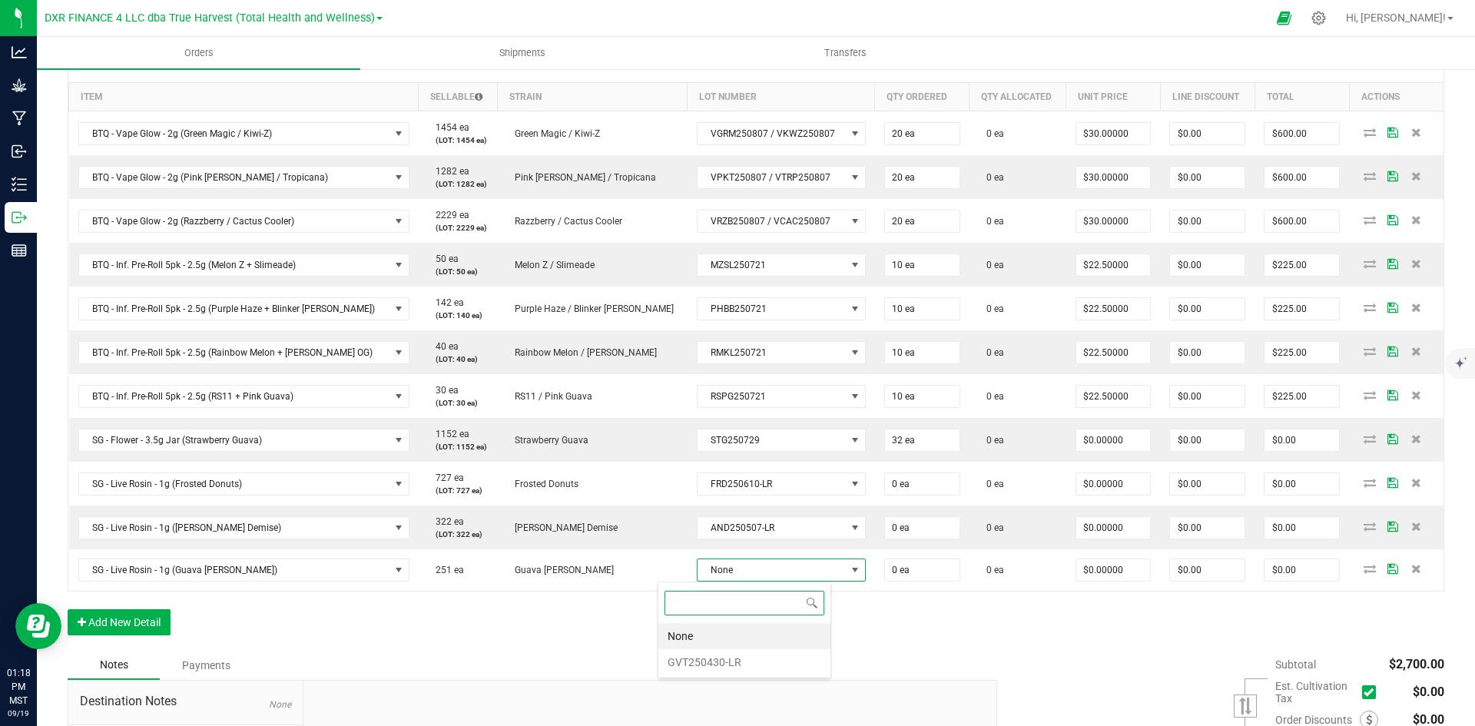
drag, startPoint x: 699, startPoint y: 632, endPoint x: 702, endPoint y: 652, distance: 20.9
click at [699, 645] on li "None" at bounding box center [745, 636] width 172 height 26
click at [702, 659] on div "Notes Payments" at bounding box center [527, 665] width 918 height 29
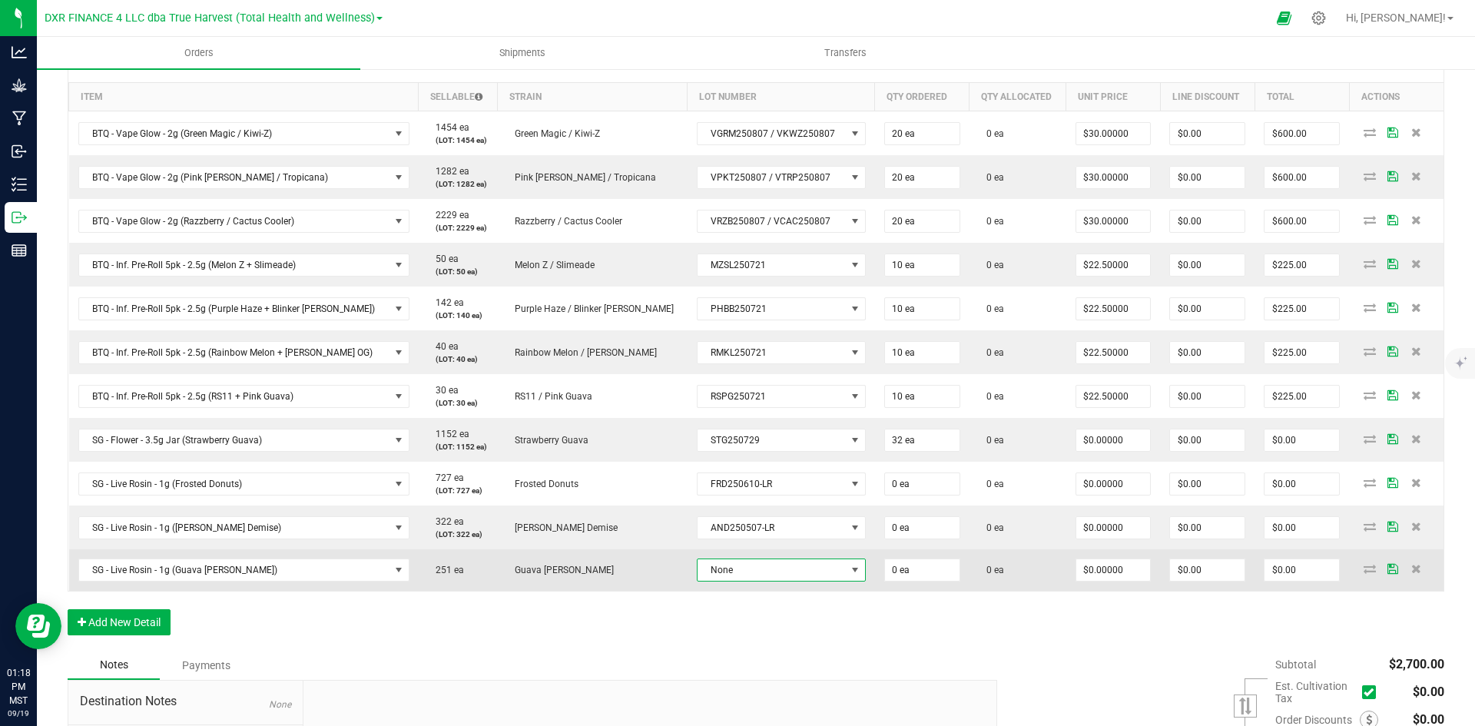
click at [705, 578] on span "None" at bounding box center [772, 570] width 148 height 22
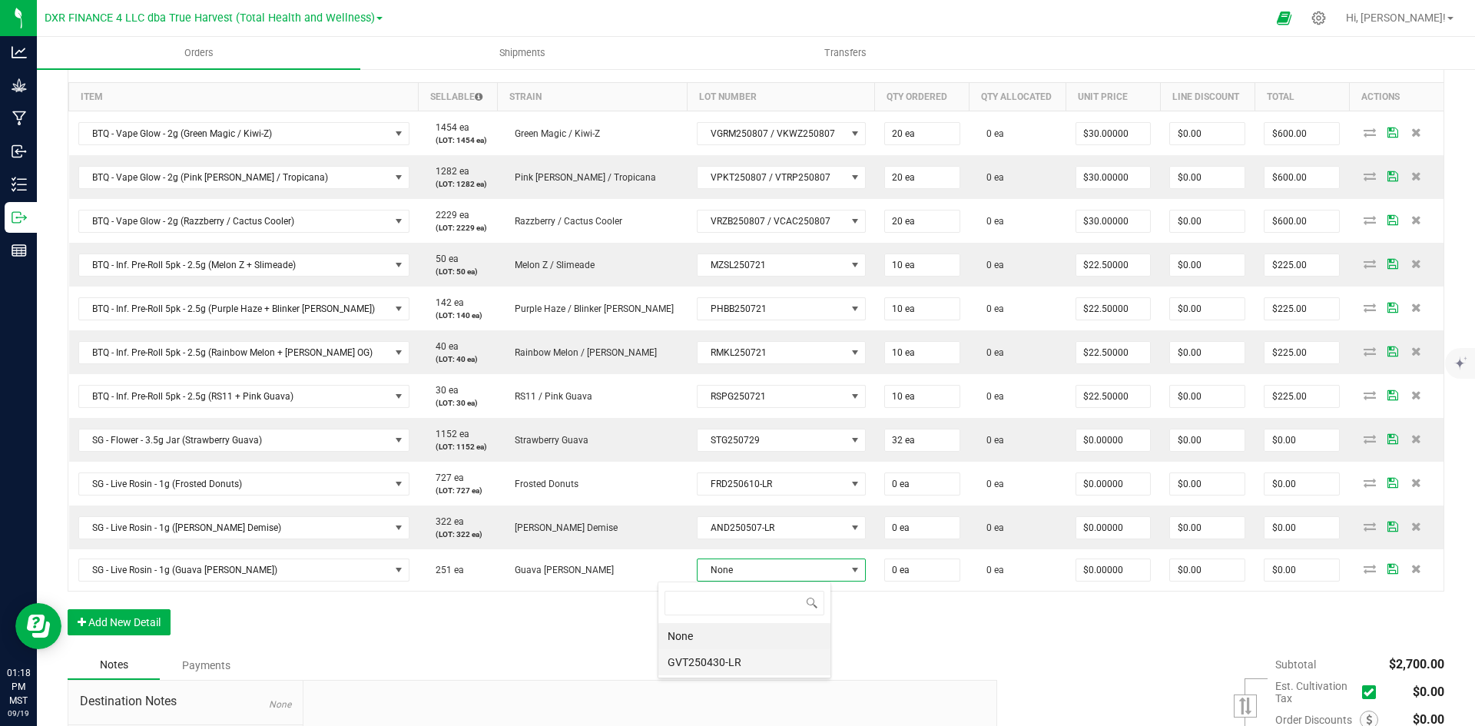
click at [712, 663] on li "GVT250430-LR" at bounding box center [745, 662] width 172 height 26
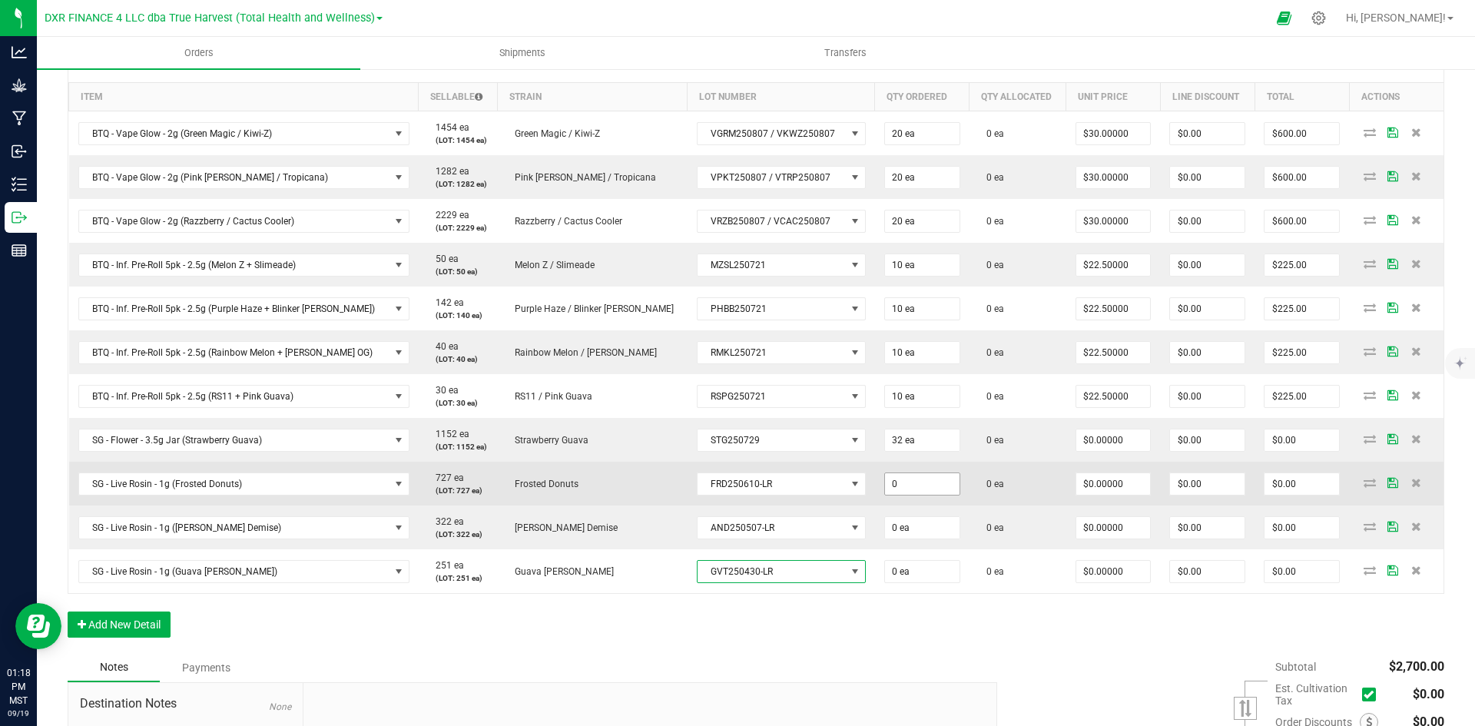
click at [885, 484] on input "0" at bounding box center [922, 484] width 75 height 22
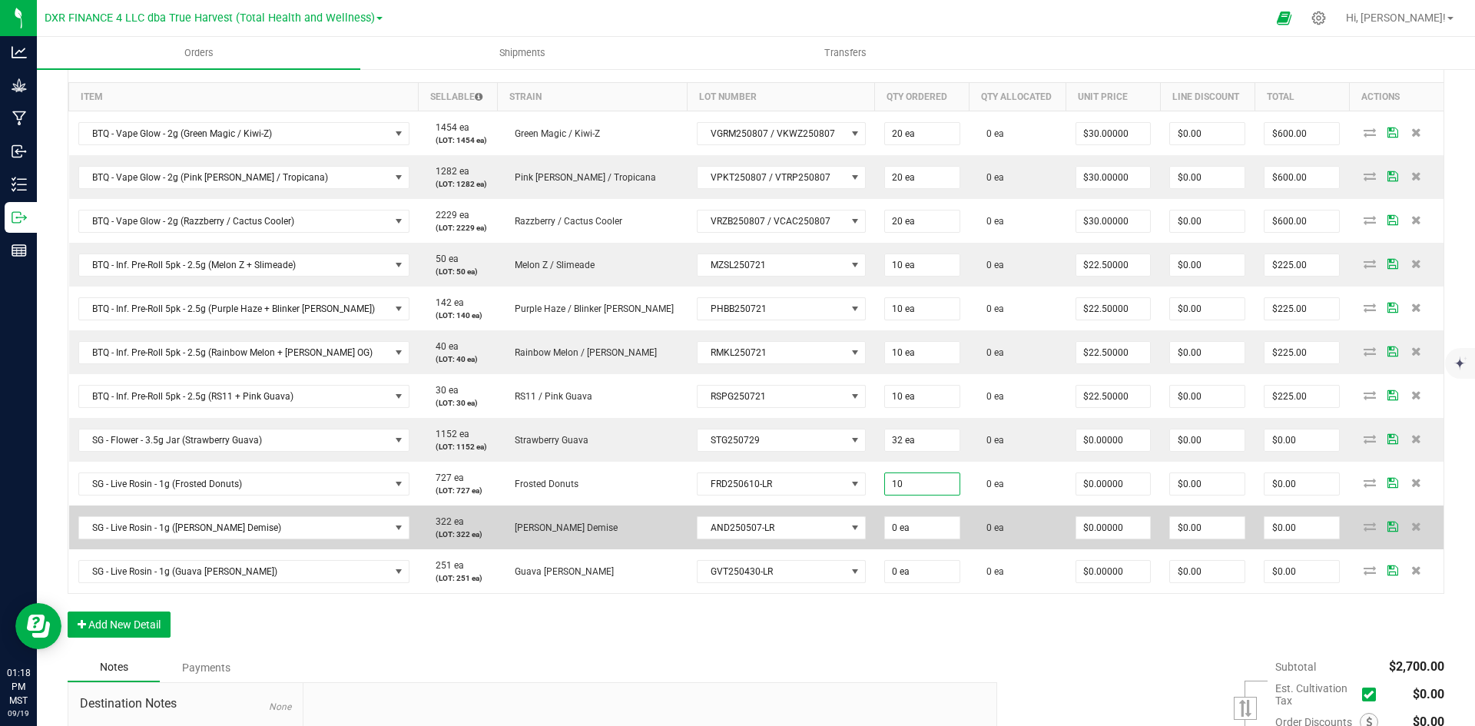
type input "10 ea"
click at [879, 543] on td "0 ea" at bounding box center [922, 528] width 95 height 44
click at [885, 524] on input "0" at bounding box center [922, 528] width 75 height 22
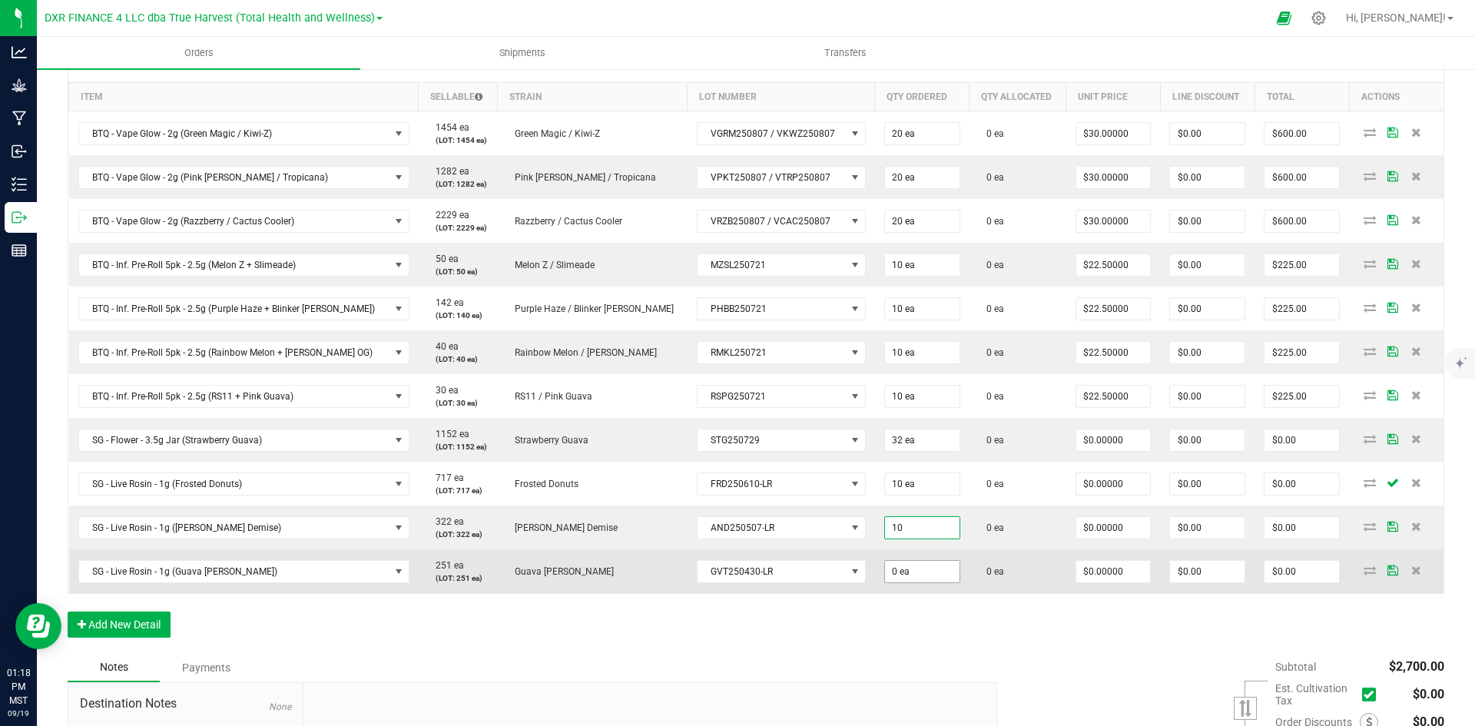
type input "10 ea"
click at [885, 576] on input "0" at bounding box center [922, 572] width 75 height 22
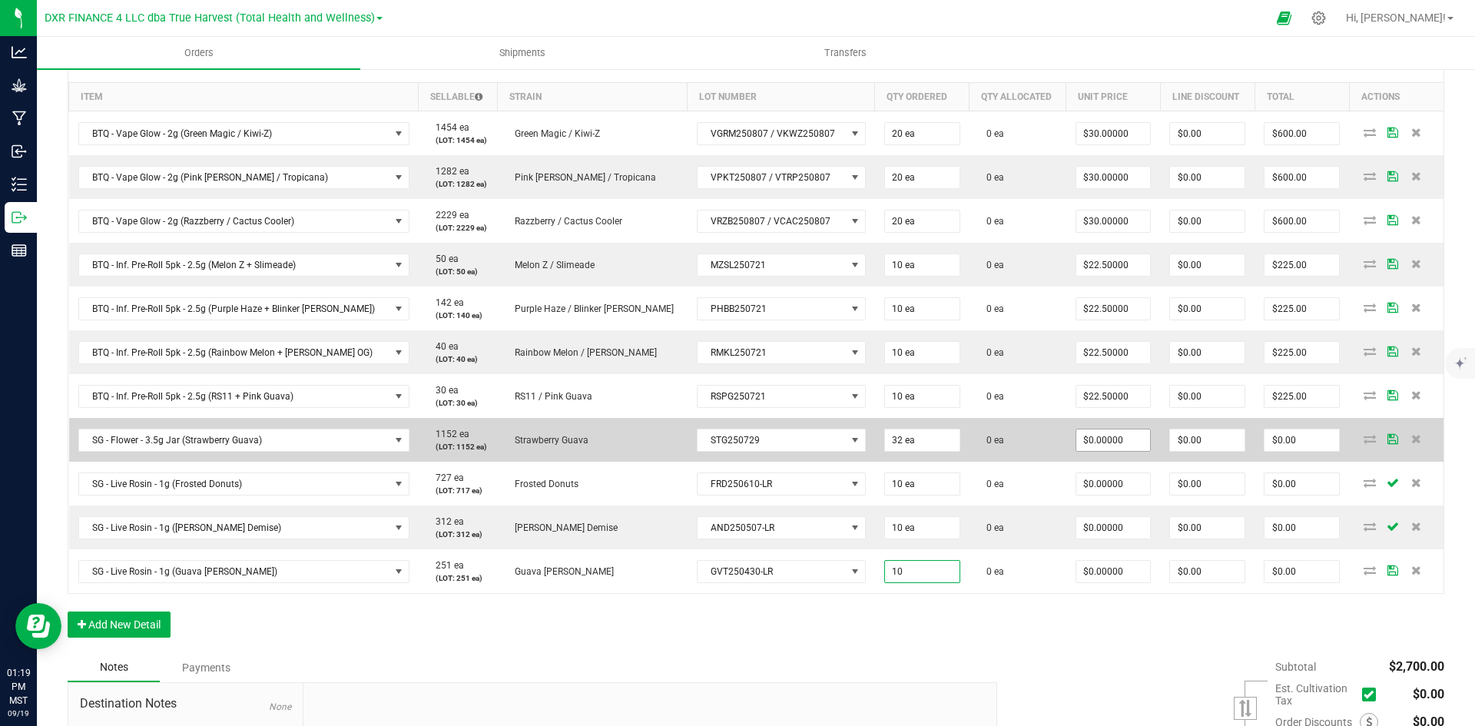
type input "10"
type input "0"
type input "10 ea"
click at [1077, 445] on input "0" at bounding box center [1114, 441] width 75 height 22
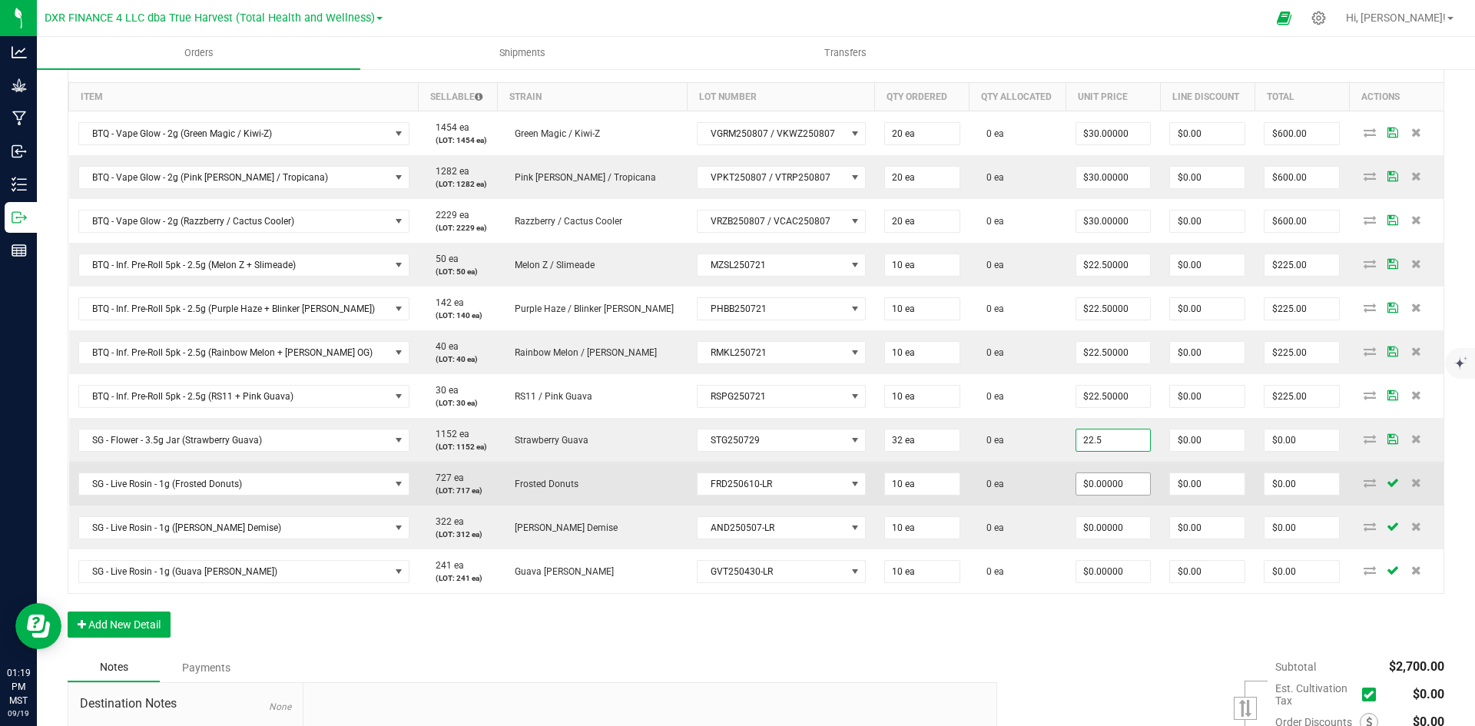
type input "$22.50000"
type input "$720.00"
click at [1077, 483] on input "0" at bounding box center [1114, 484] width 75 height 22
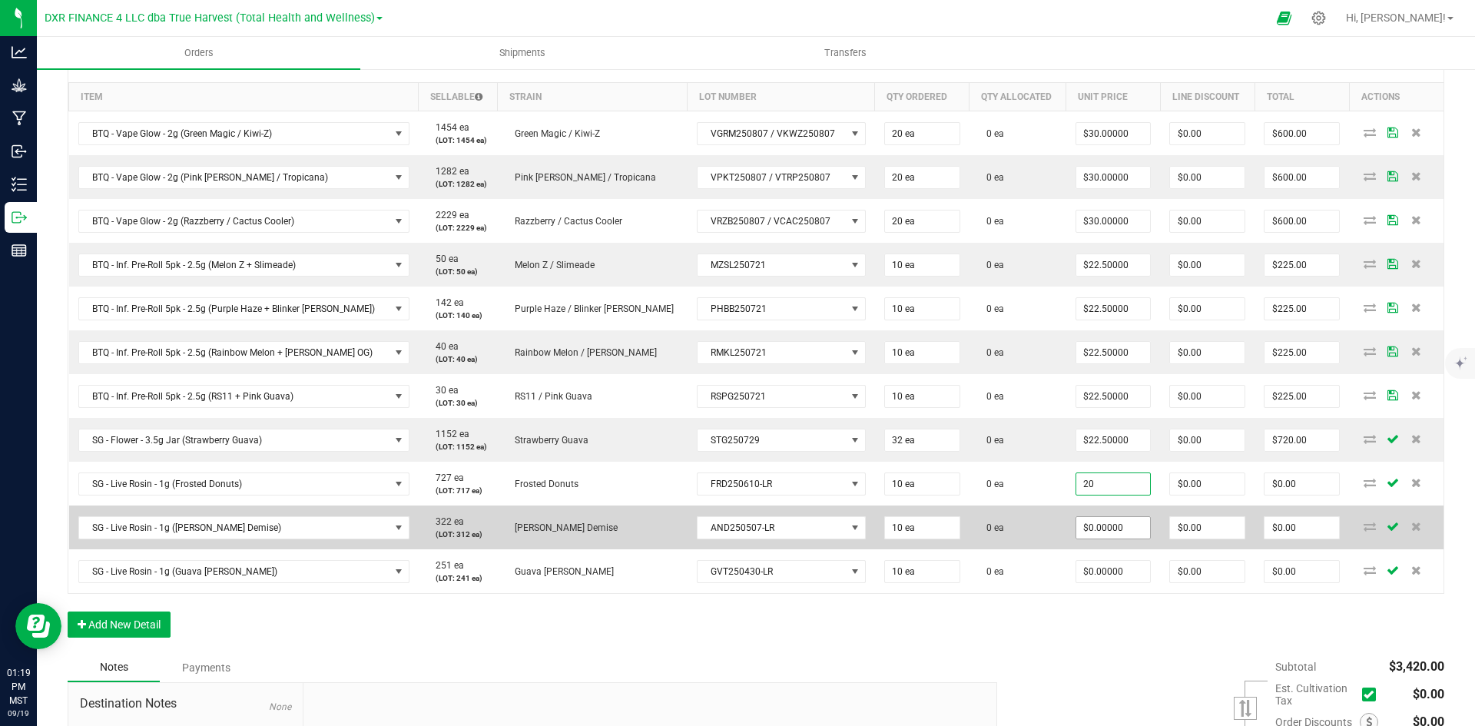
type input "$20.00000"
type input "$200.00"
click at [1077, 519] on input "0" at bounding box center [1114, 528] width 75 height 22
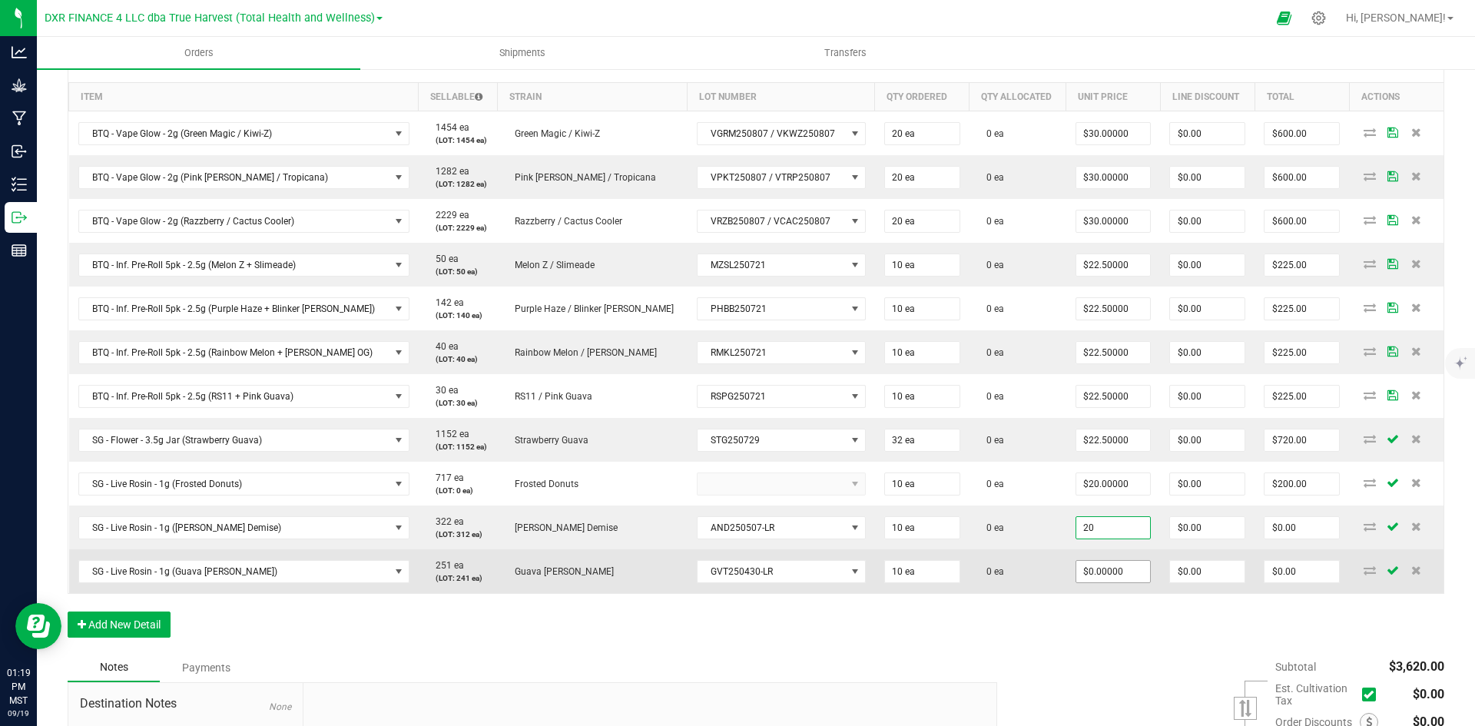
type input "$20.00000"
type input "$200.00"
click at [1083, 568] on input "0" at bounding box center [1114, 572] width 75 height 22
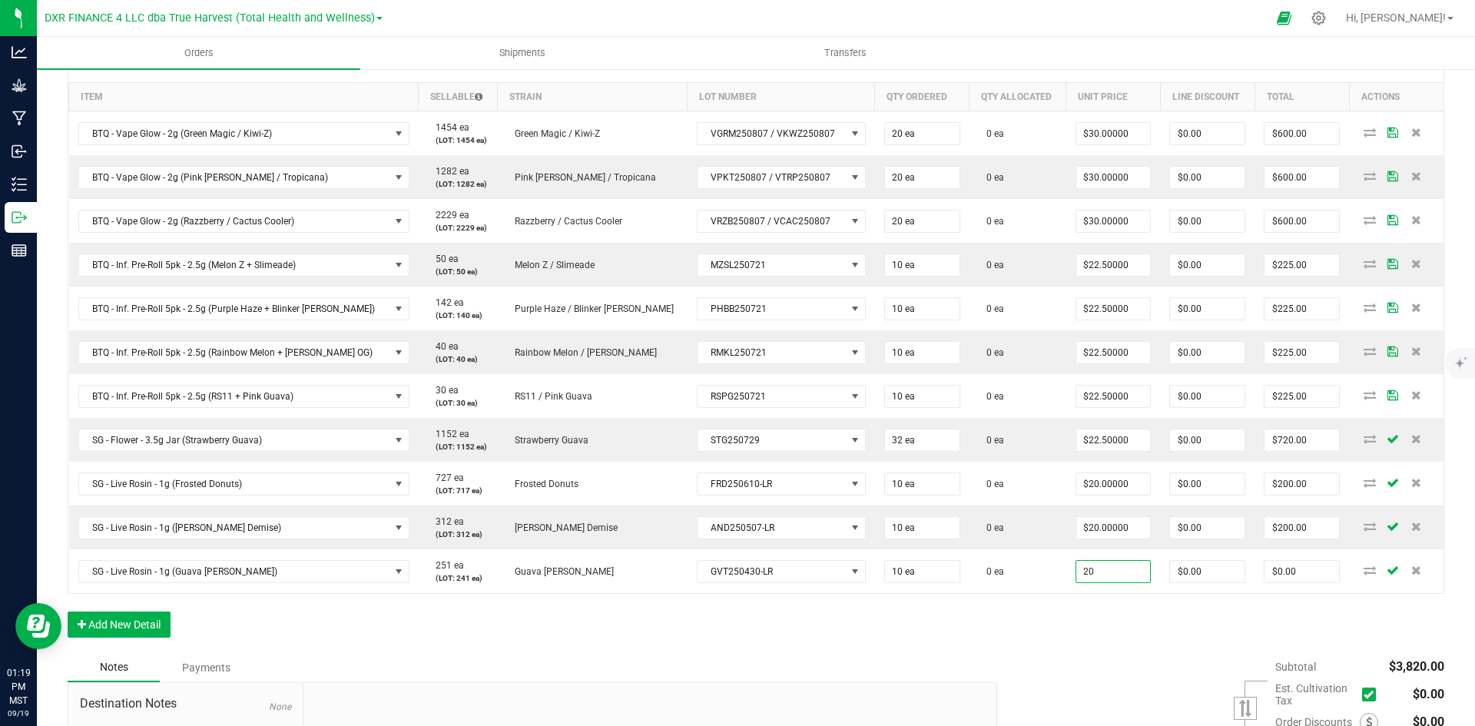
type input "$20.00000"
type input "$200.00"
click at [1030, 635] on div "Order Details Print All Labels Item Sellable Strain Lot Number Qty Ordered Qty …" at bounding box center [756, 348] width 1377 height 610
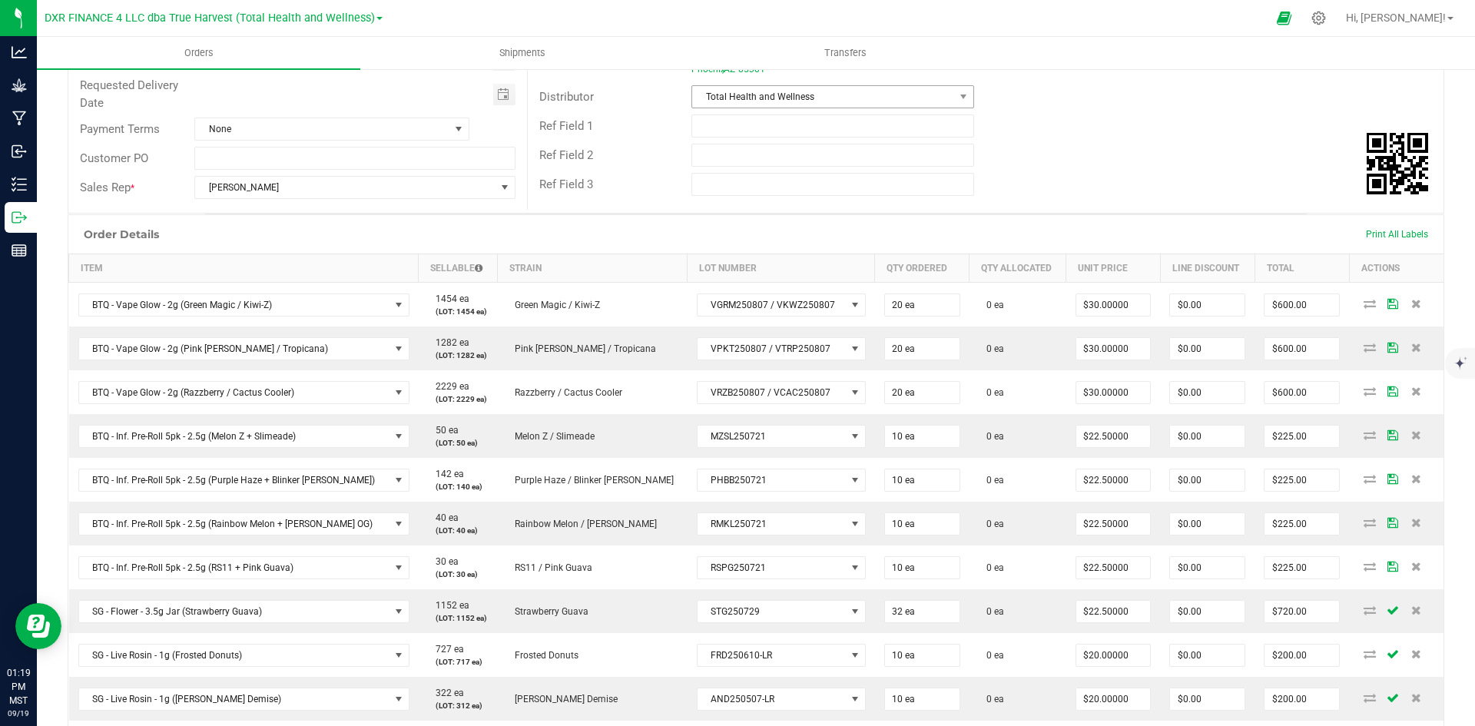
scroll to position [0, 0]
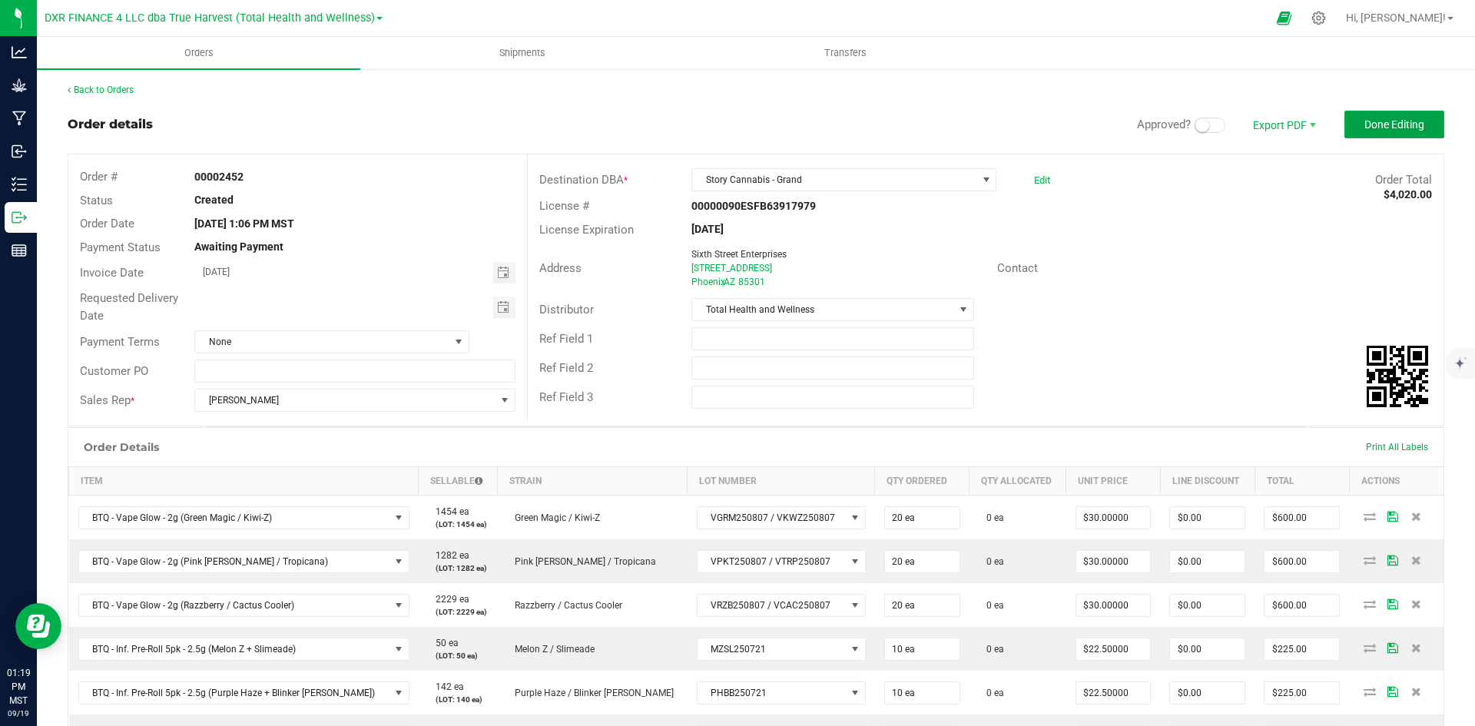
drag, startPoint x: 1395, startPoint y: 122, endPoint x: 899, endPoint y: 204, distance: 502.4
click at [1395, 122] on span "Done Editing" at bounding box center [1395, 124] width 60 height 12
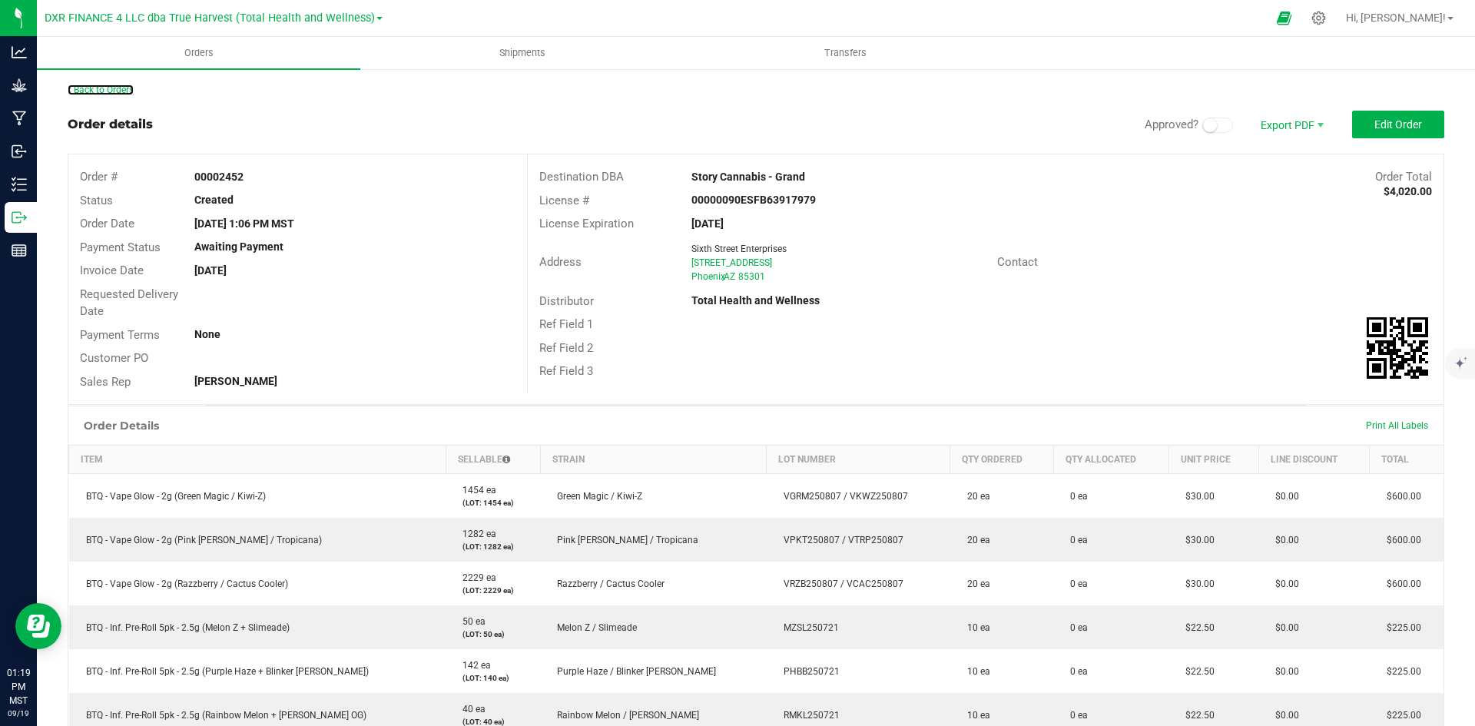
click at [100, 88] on link "Back to Orders" at bounding box center [101, 90] width 66 height 11
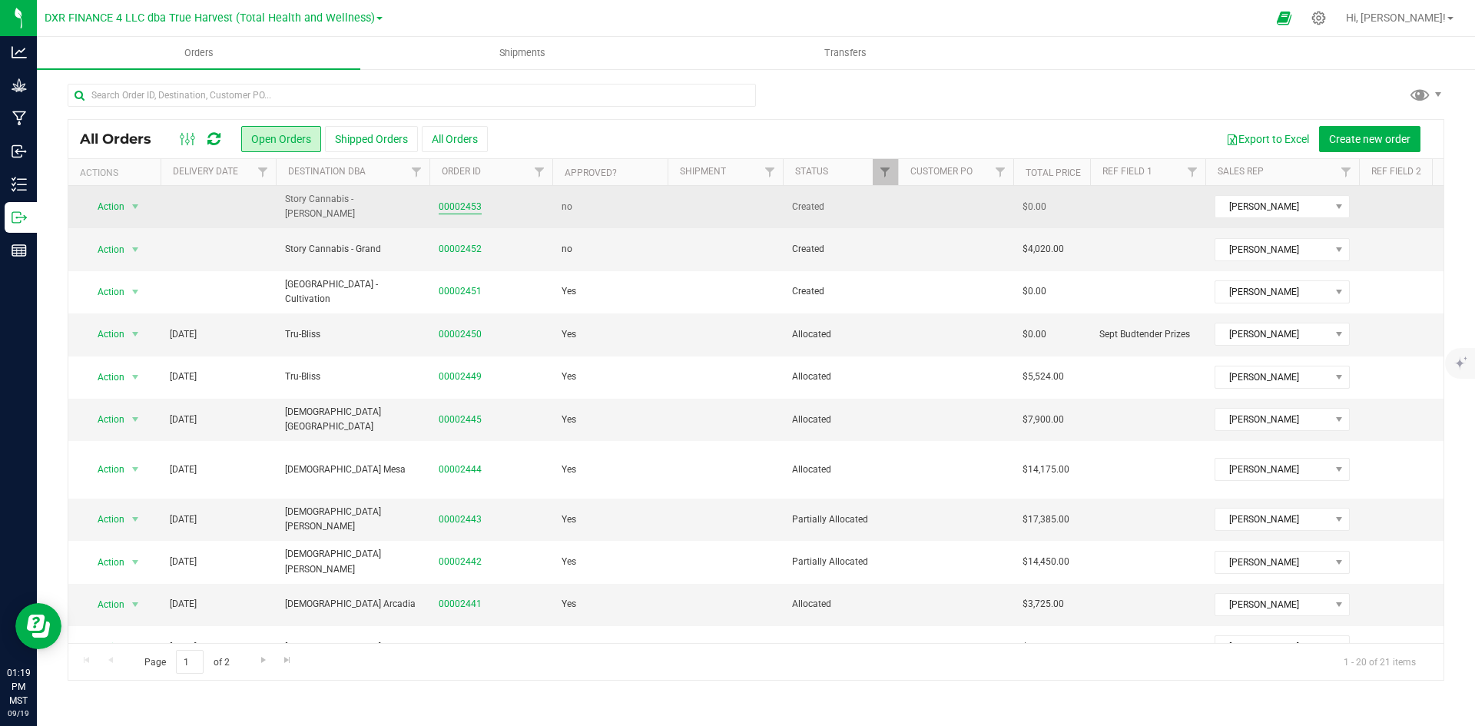
click at [467, 206] on link "00002453" at bounding box center [460, 207] width 43 height 15
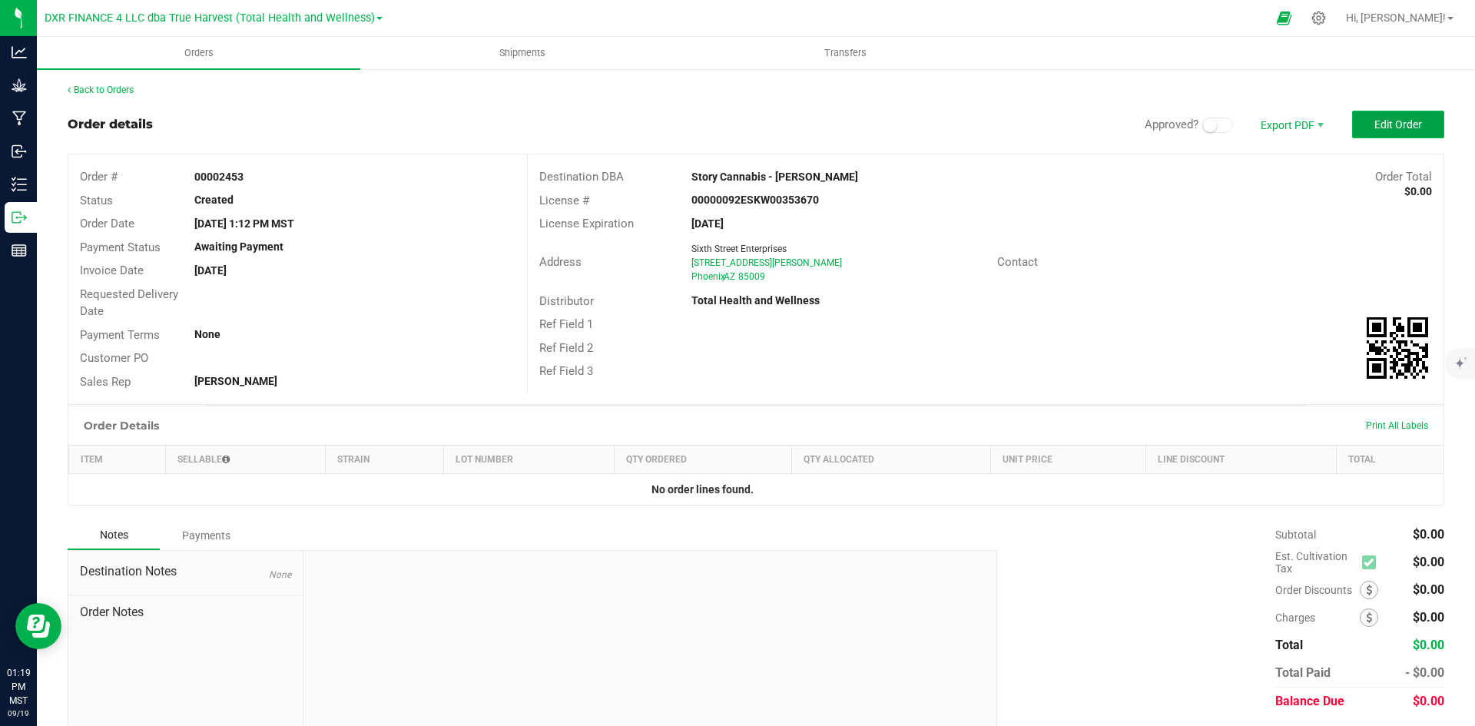
click at [1405, 112] on button "Edit Order" at bounding box center [1398, 125] width 92 height 28
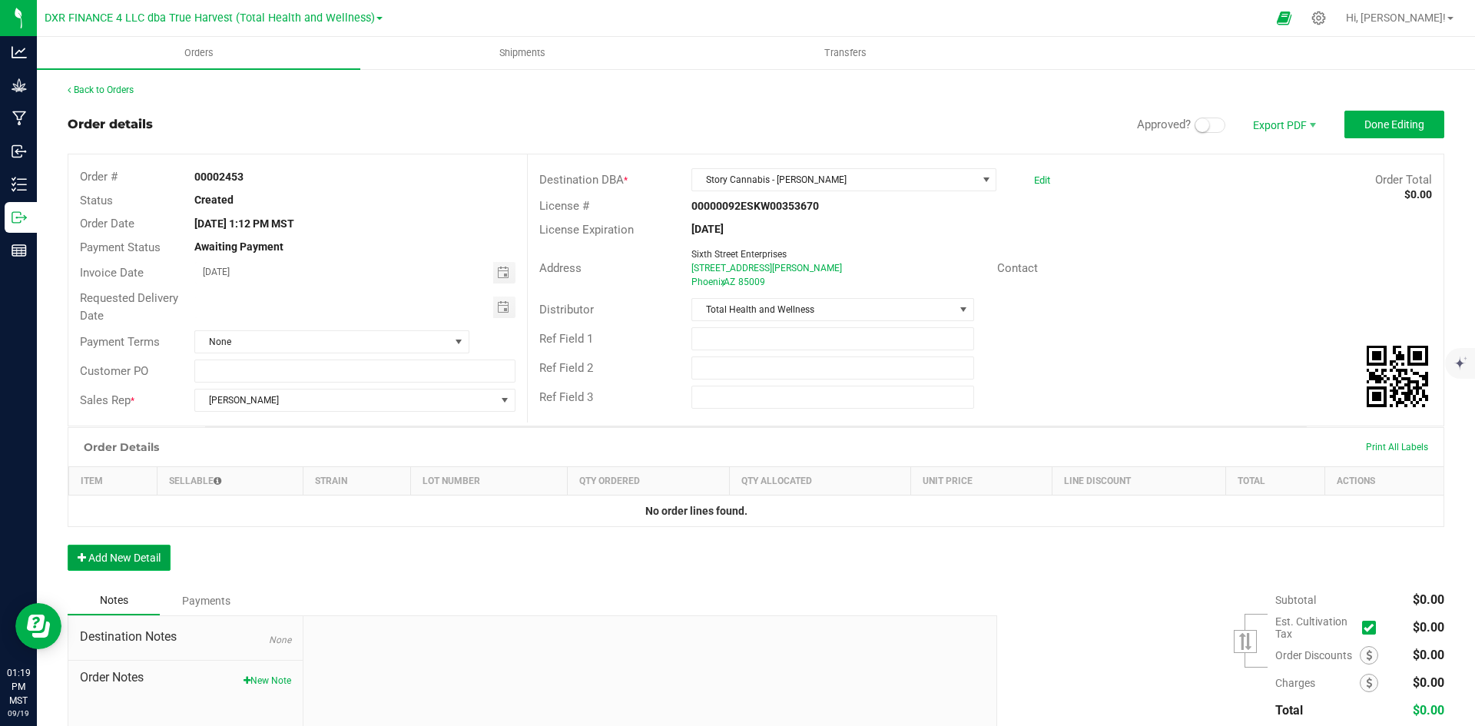
click at [138, 564] on button "Add New Detail" at bounding box center [119, 558] width 103 height 26
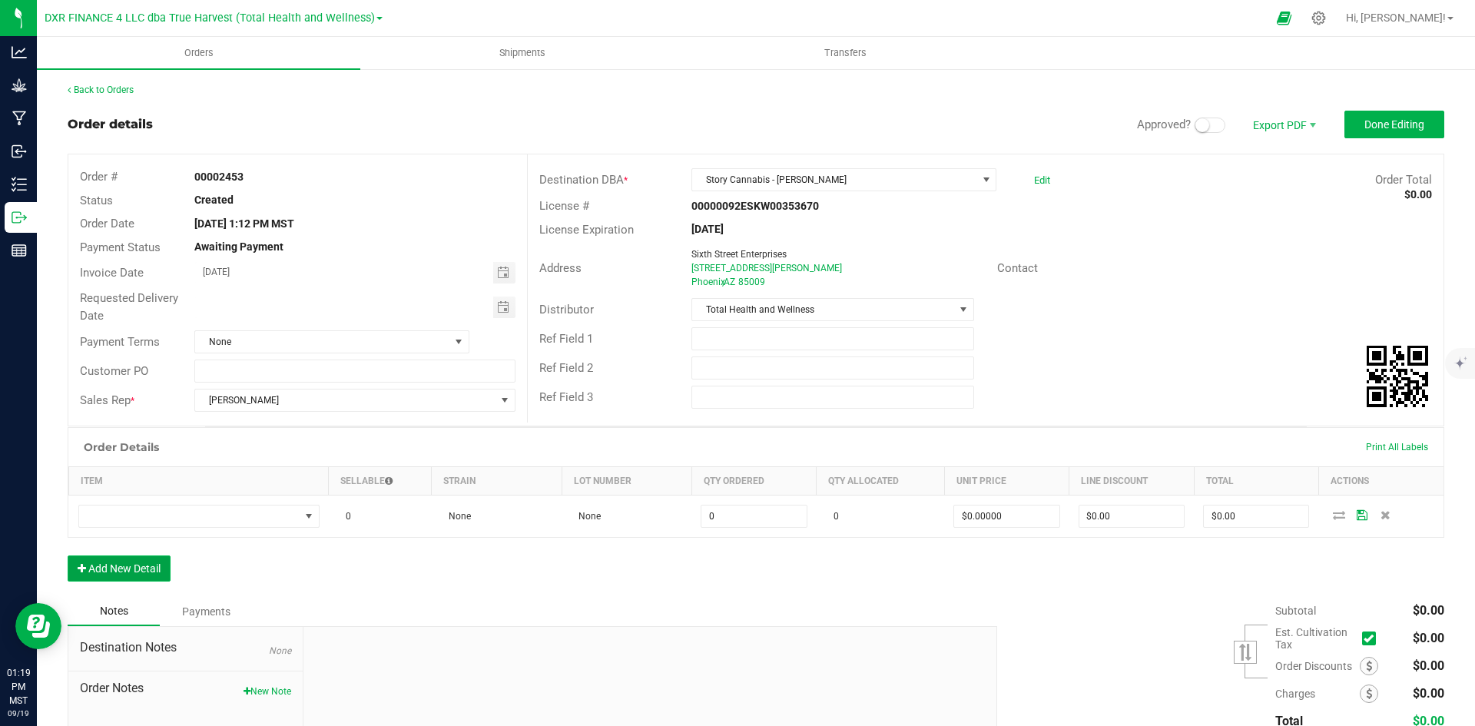
click at [138, 564] on button "Add New Detail" at bounding box center [119, 569] width 103 height 26
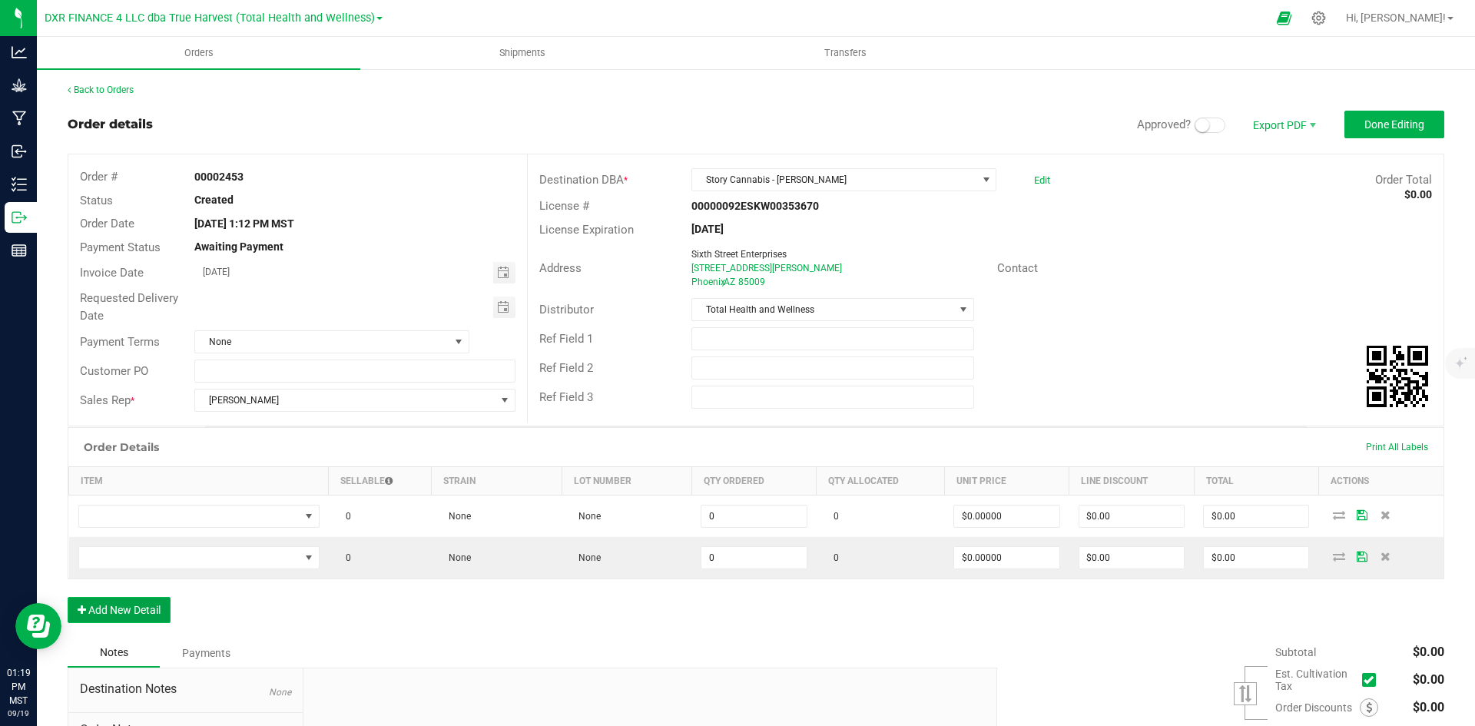
click at [144, 606] on button "Add New Detail" at bounding box center [119, 610] width 103 height 26
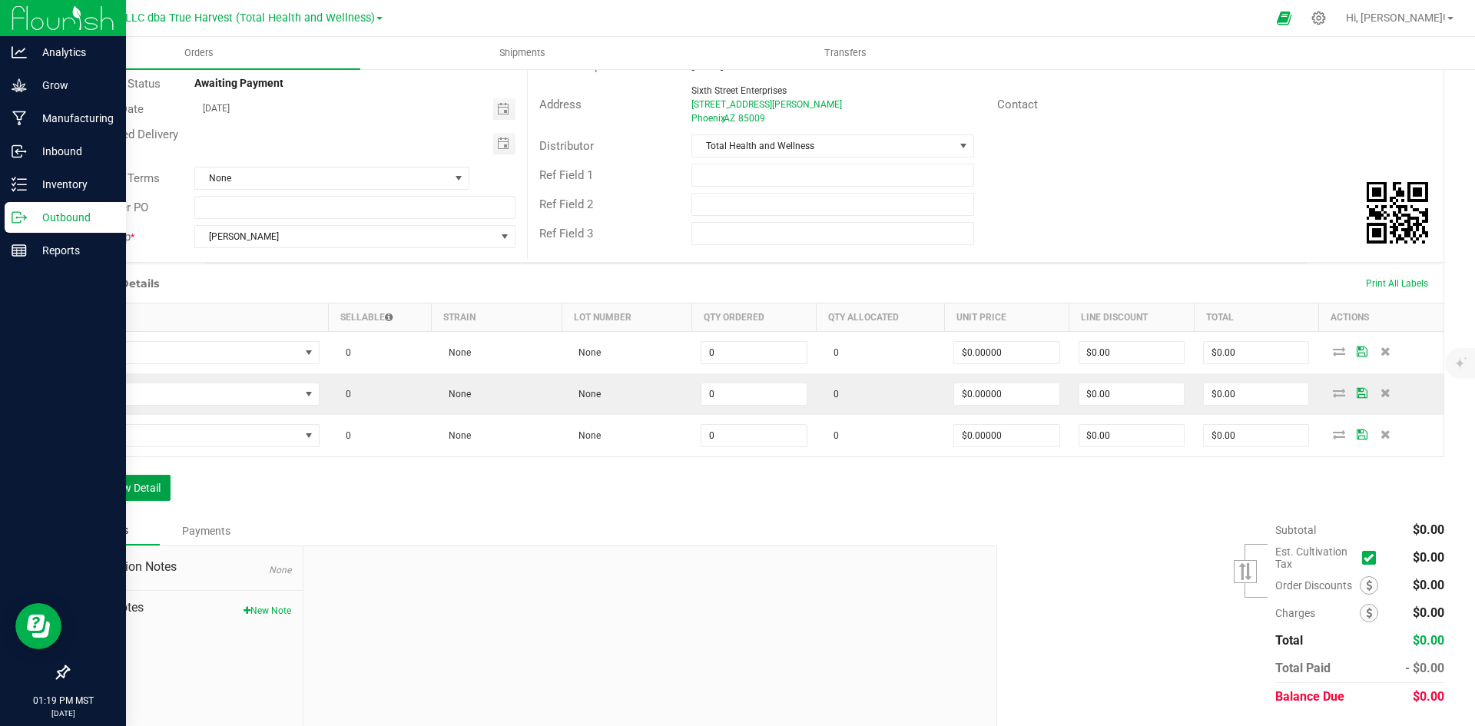
scroll to position [206, 0]
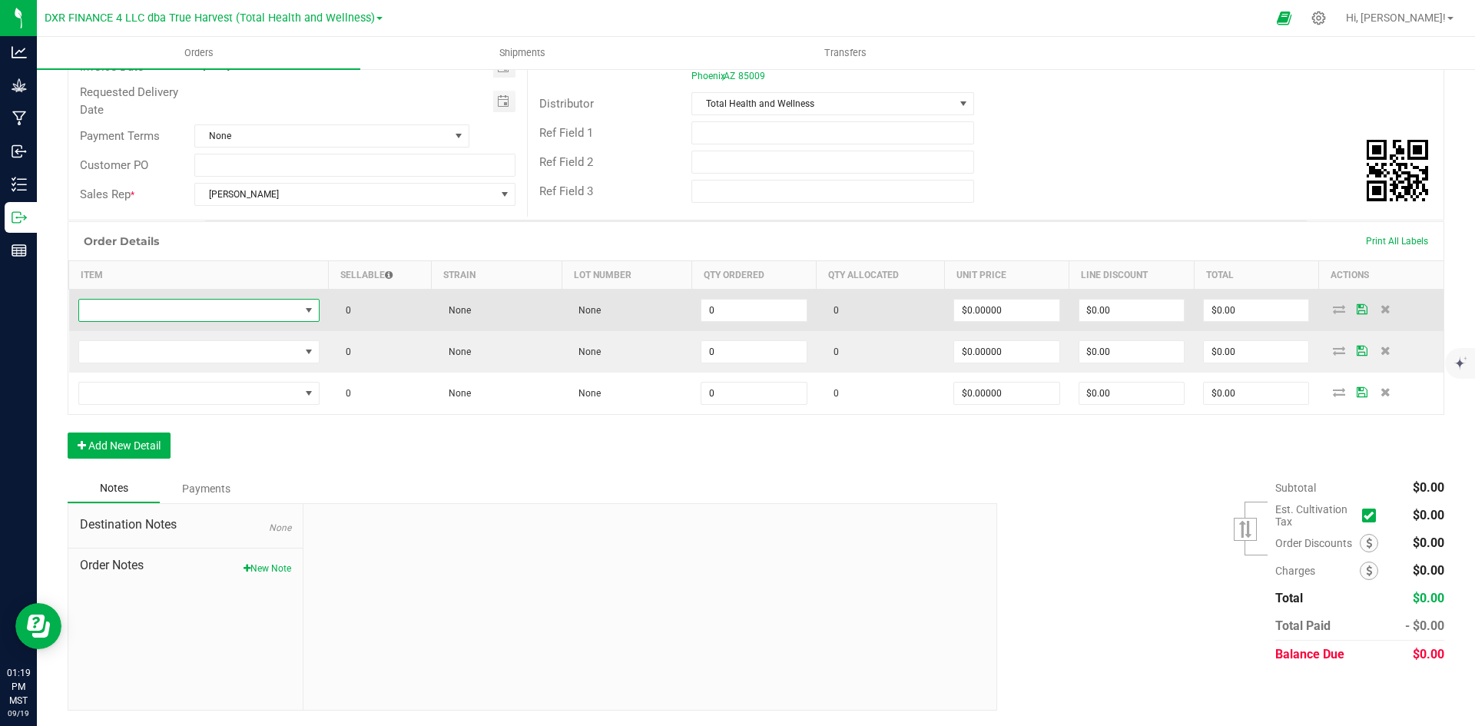
click at [164, 307] on span "NO DATA FOUND" at bounding box center [189, 311] width 221 height 22
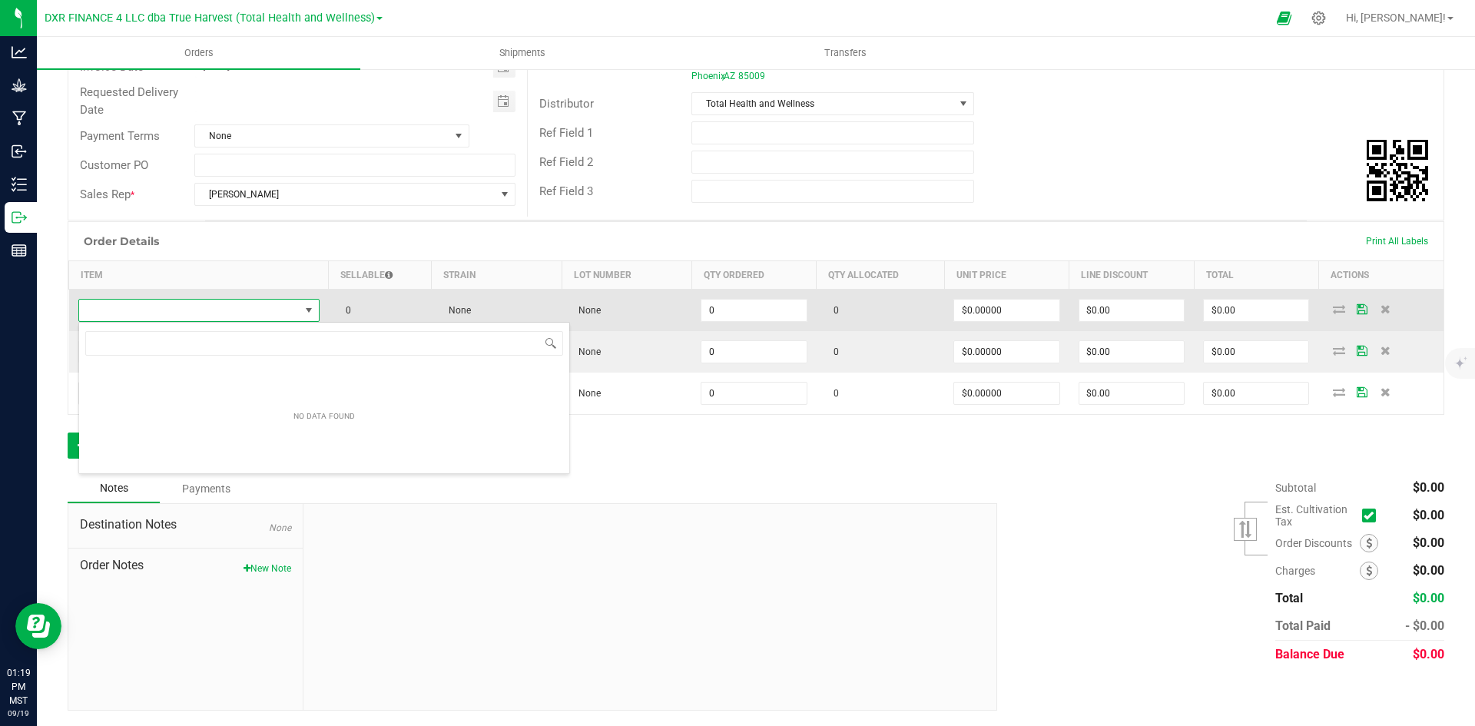
type input "BTQ - Vape Glow - 2g (Green Magic / Kiwi-Z)"
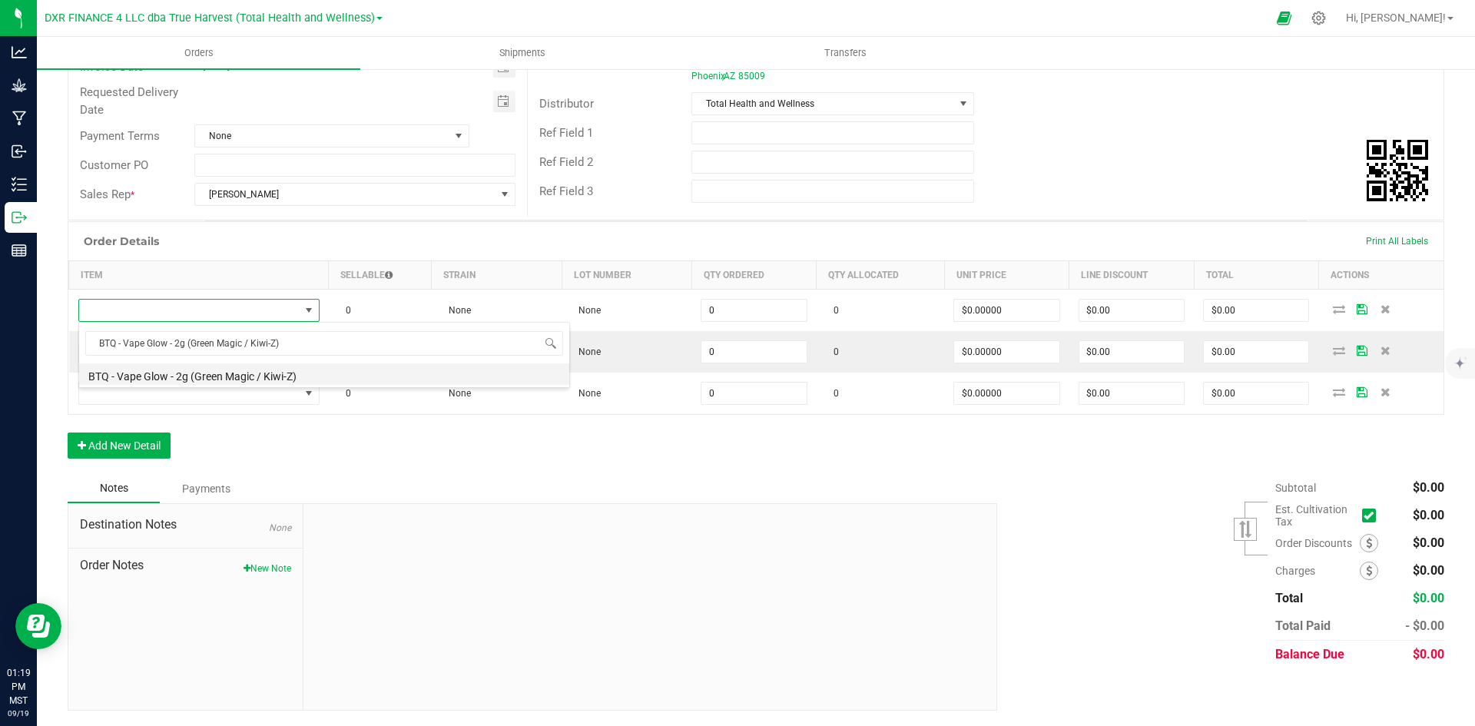
click at [189, 372] on li "BTQ - Vape Glow - 2g (Green Magic / Kiwi-Z)" at bounding box center [324, 374] width 490 height 22
type input "0 ea"
type input "$30.00000"
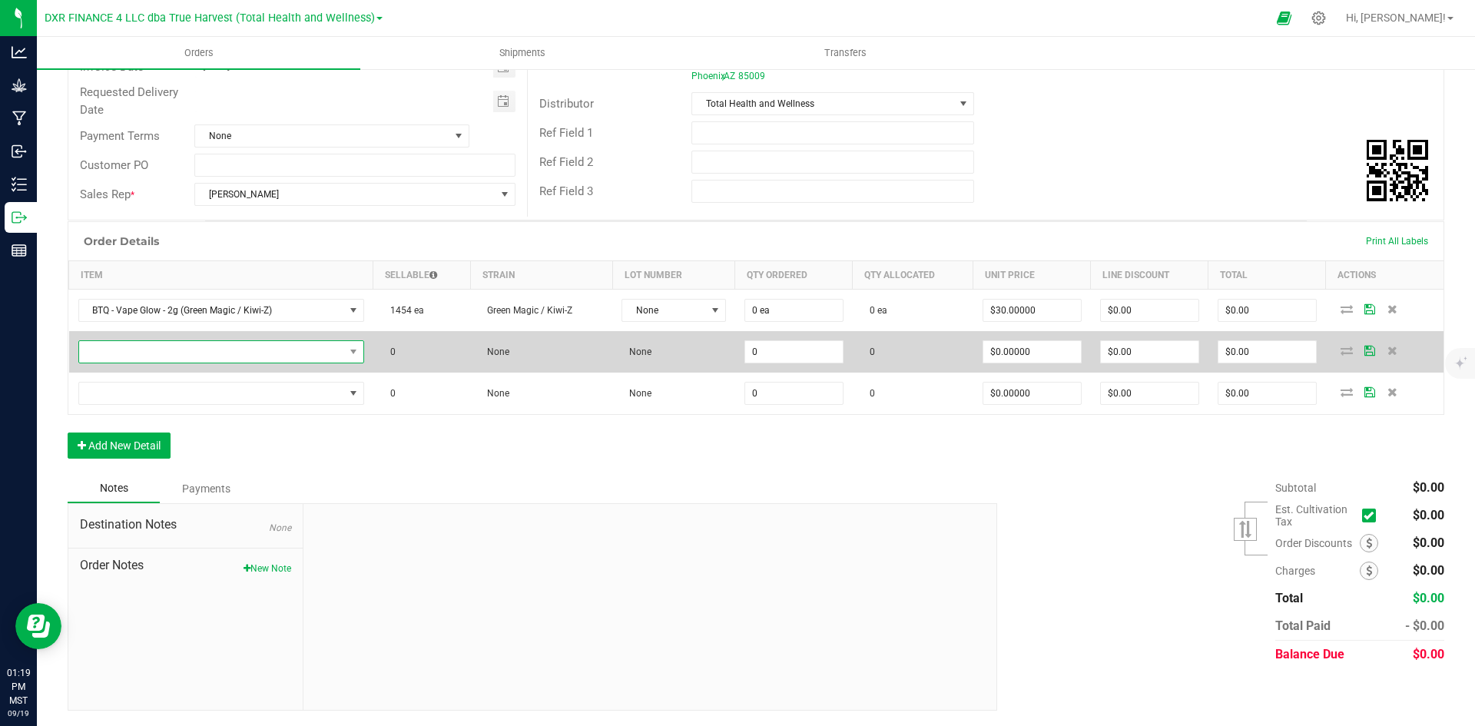
click at [316, 360] on span "NO DATA FOUND" at bounding box center [211, 352] width 265 height 22
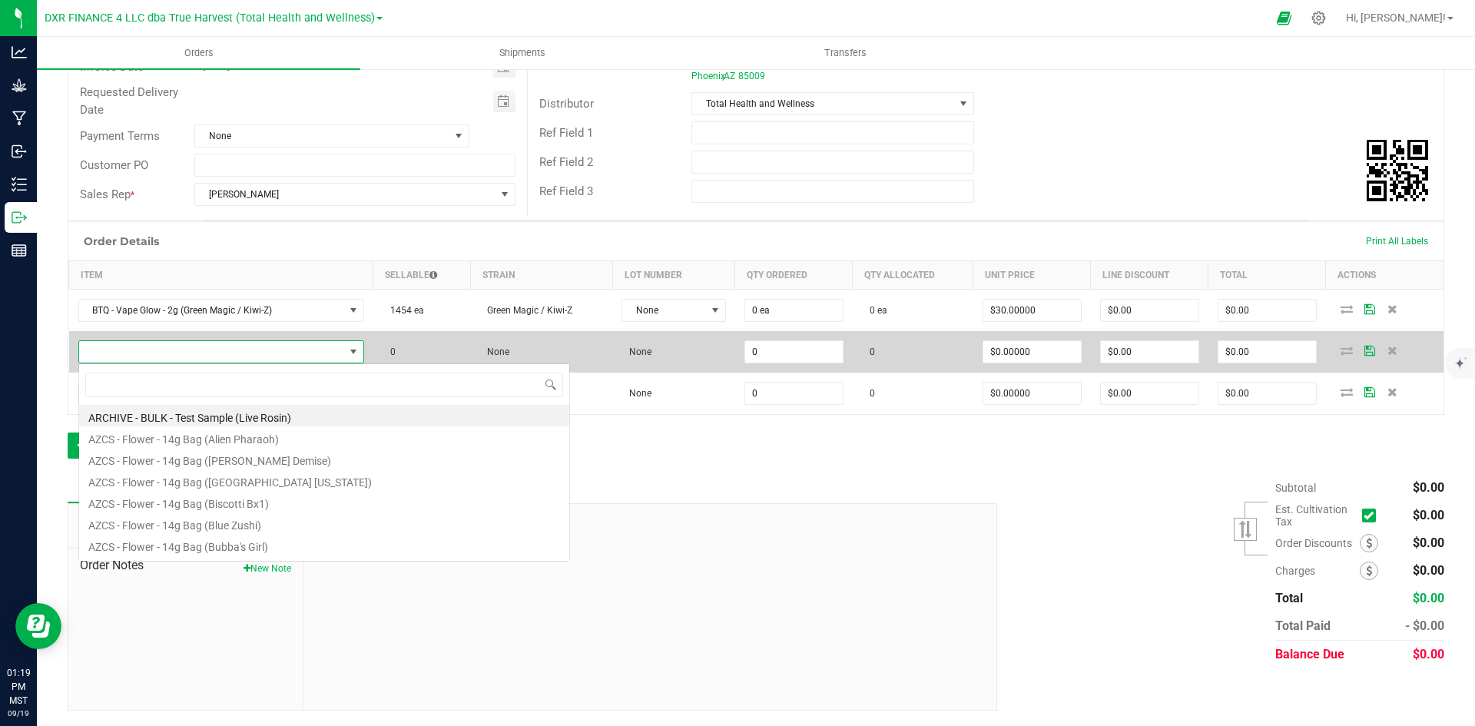
scroll to position [23, 284]
type input "BTQ - Vape Glow - 2g (Pink [PERSON_NAME] / Tropicana)"
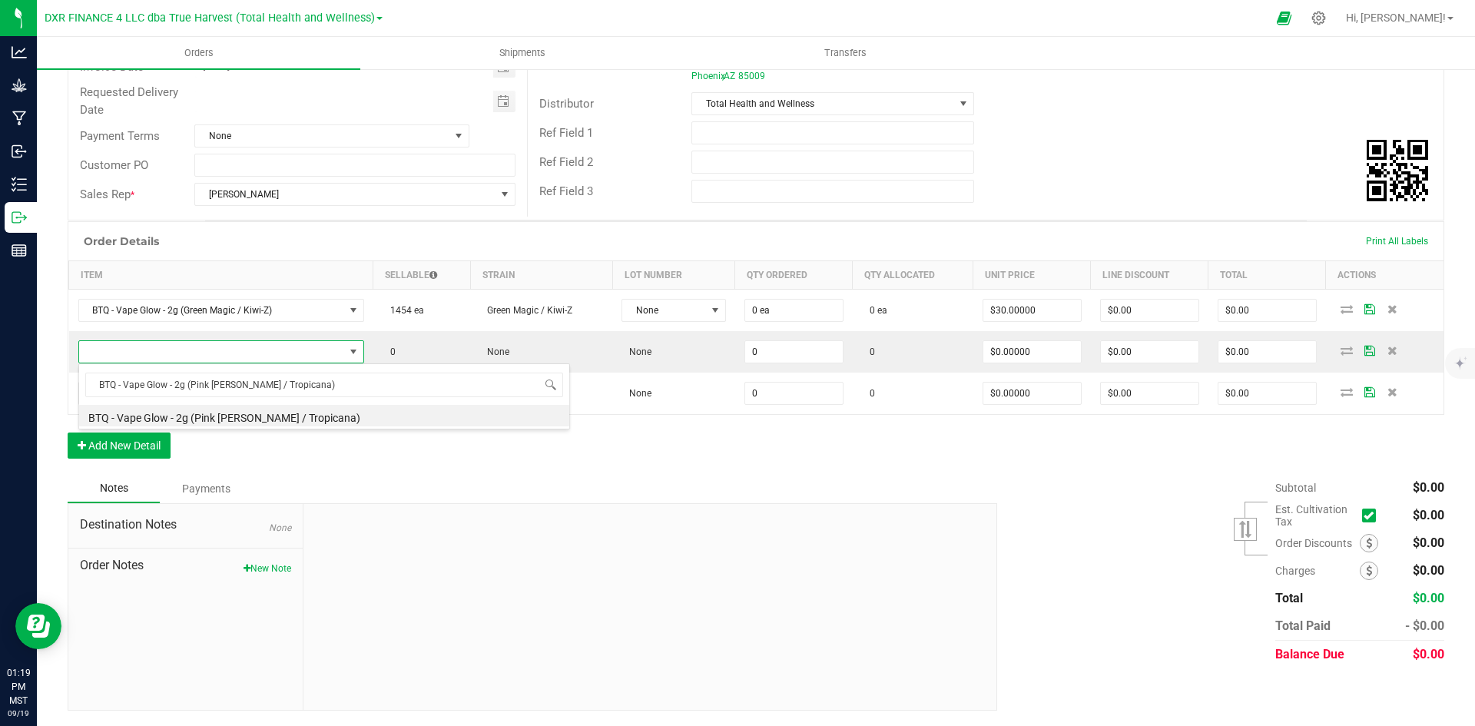
click at [272, 417] on li "BTQ - Vape Glow - 2g (Pink [PERSON_NAME] / Tropicana)" at bounding box center [324, 416] width 490 height 22
type input "0 ea"
type input "$30.00000"
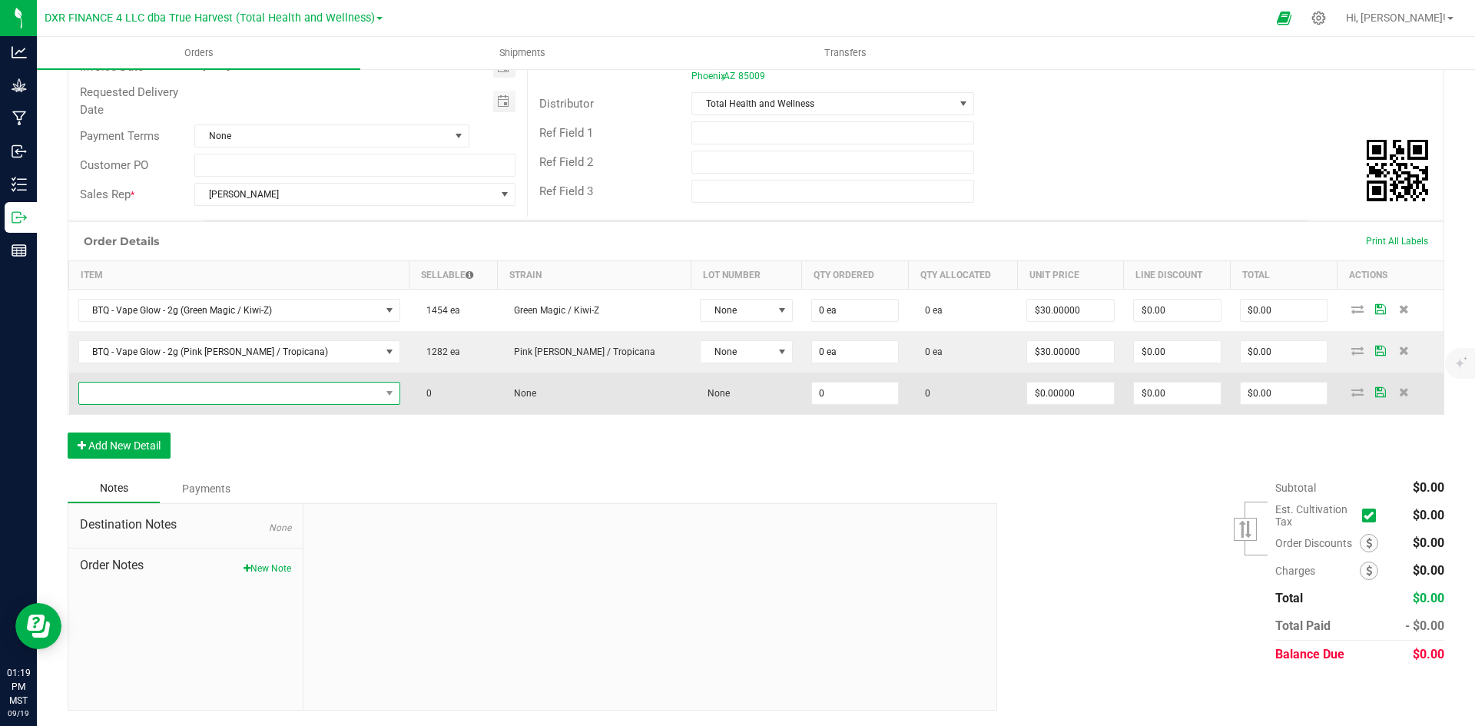
click at [268, 396] on span "NO DATA FOUND" at bounding box center [229, 394] width 301 height 22
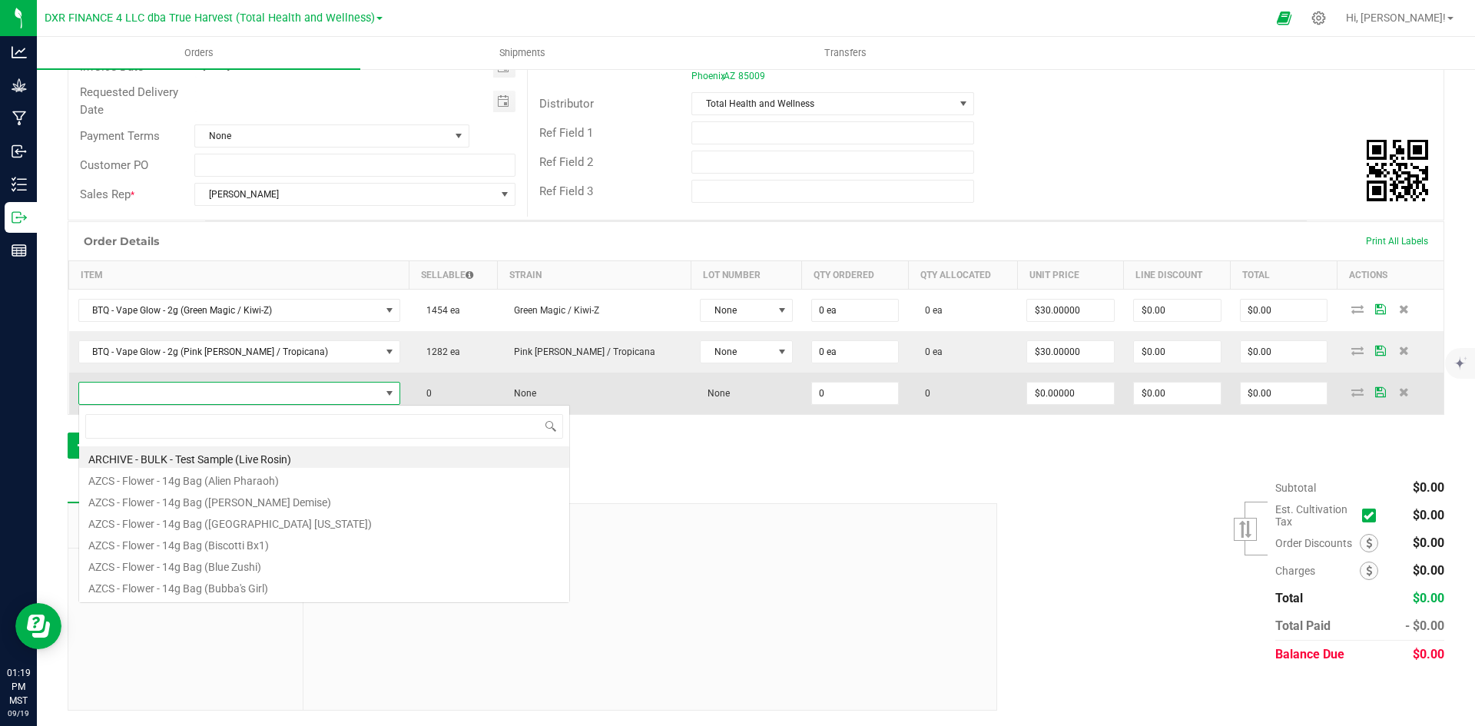
scroll to position [23, 290]
type input "BTQ - Vape Glow - 2g (Razzberry / Cactus Cooler)"
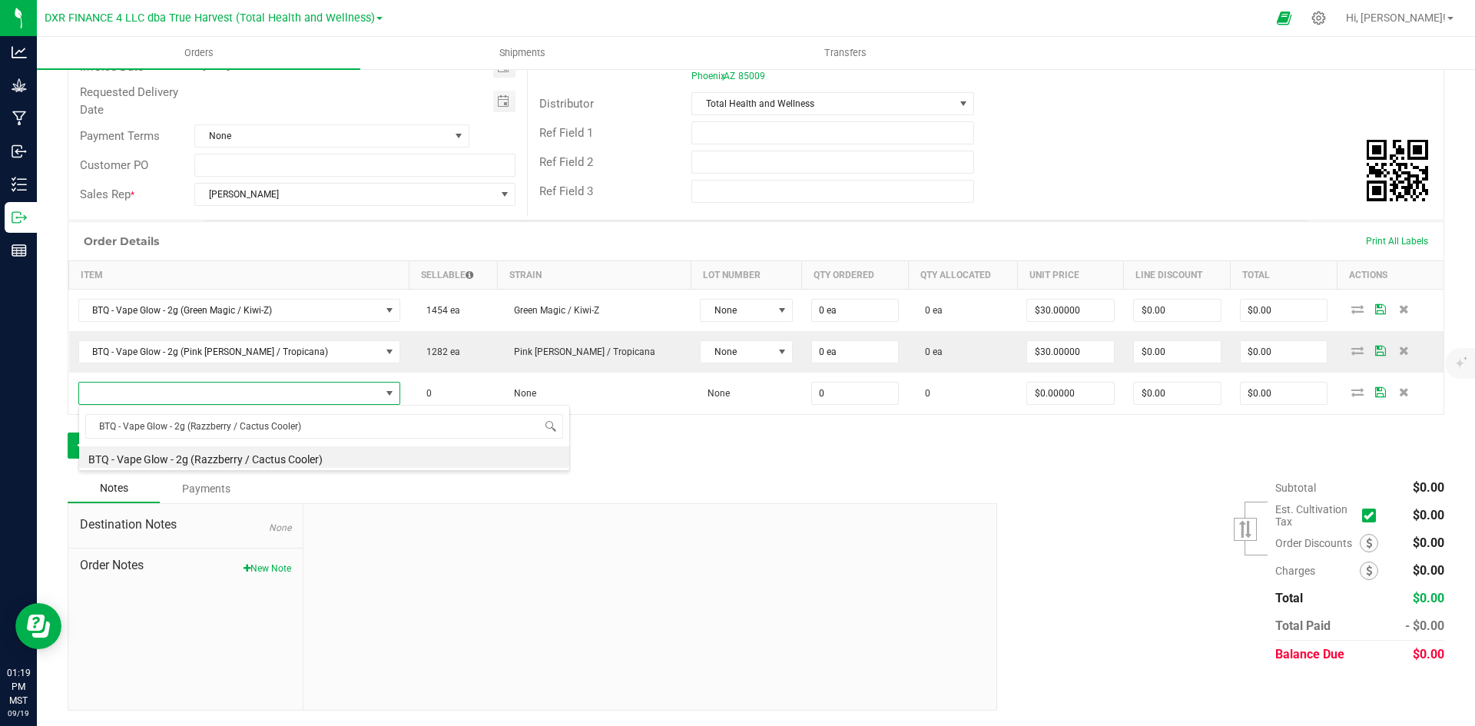
click at [244, 462] on li "BTQ - Vape Glow - 2g (Razzberry / Cactus Cooler)" at bounding box center [324, 457] width 490 height 22
type input "0 ea"
type input "$30.00000"
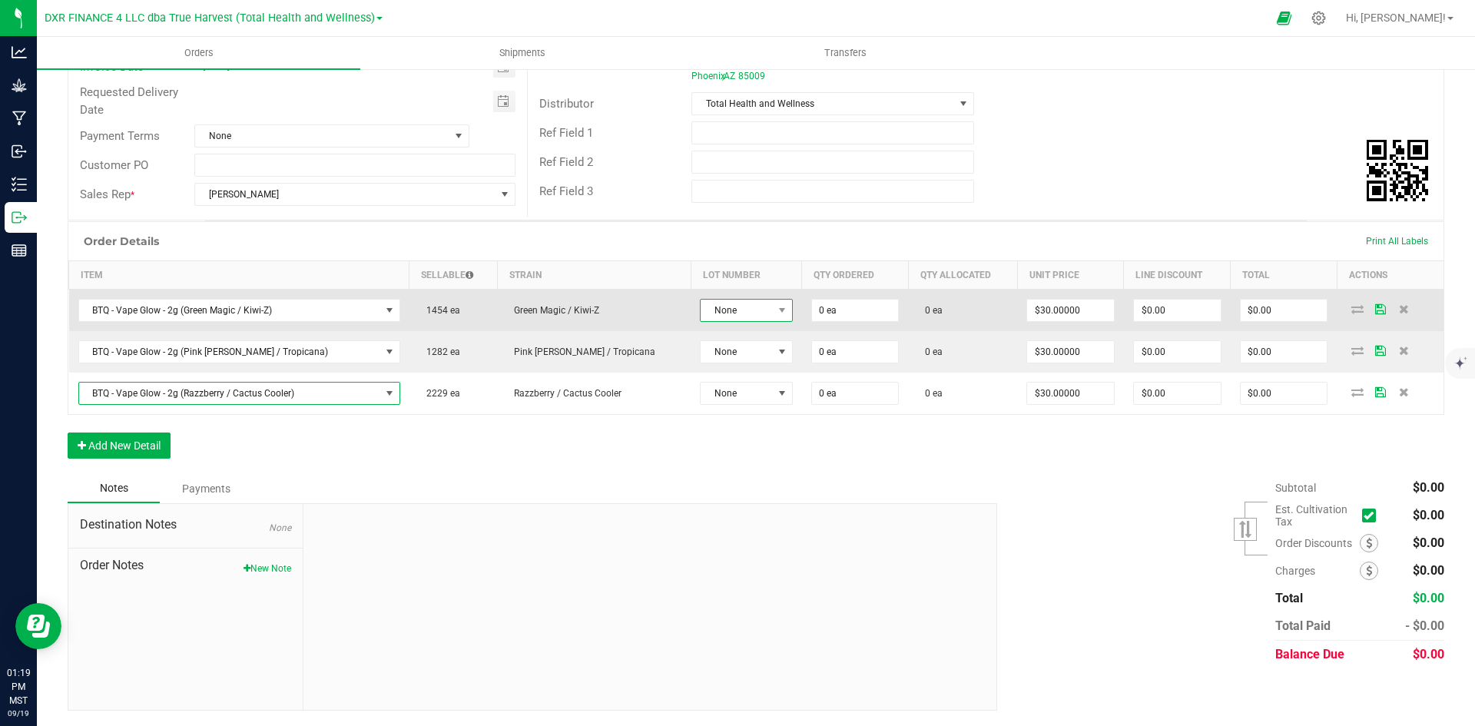
click at [712, 310] on span "None" at bounding box center [736, 311] width 71 height 22
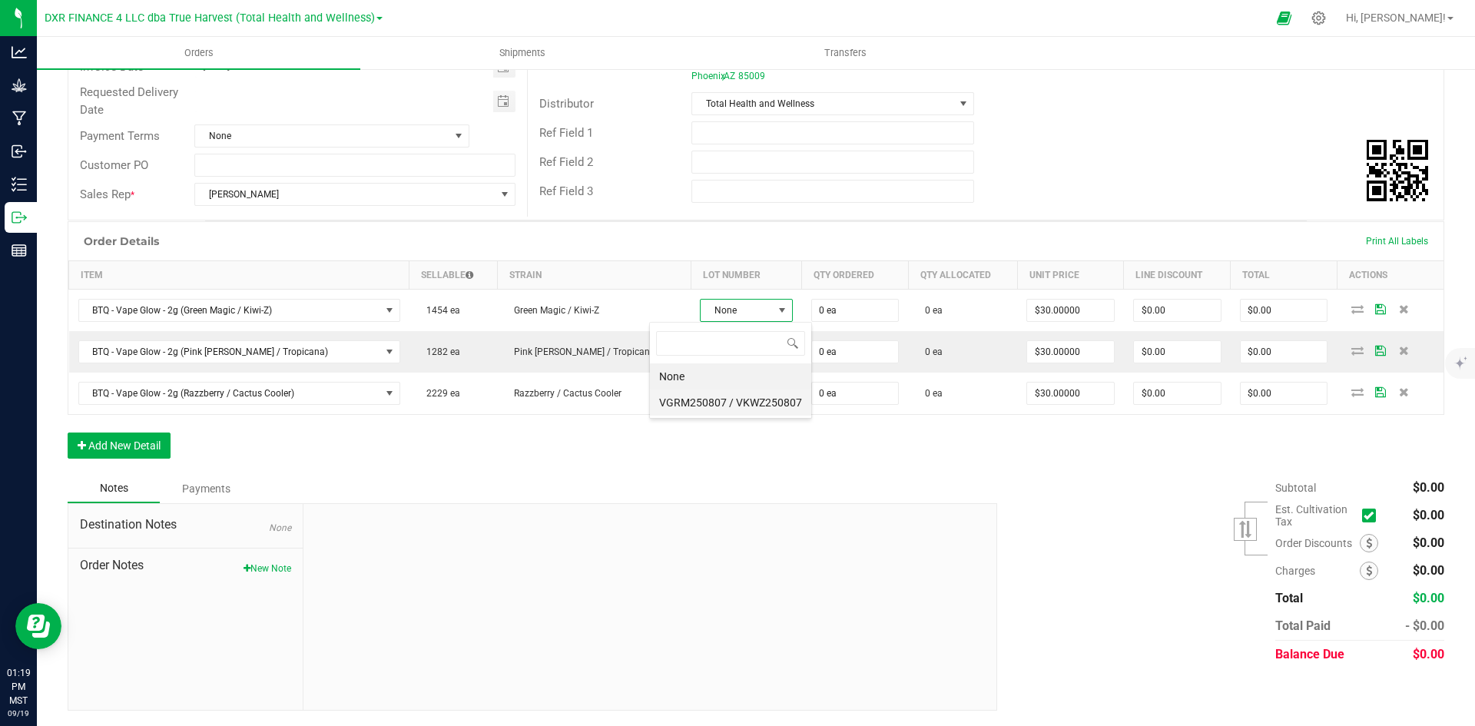
scroll to position [23, 98]
click at [691, 400] on VKWZ250807 "VGRM250807 / VKWZ250807" at bounding box center [730, 403] width 161 height 26
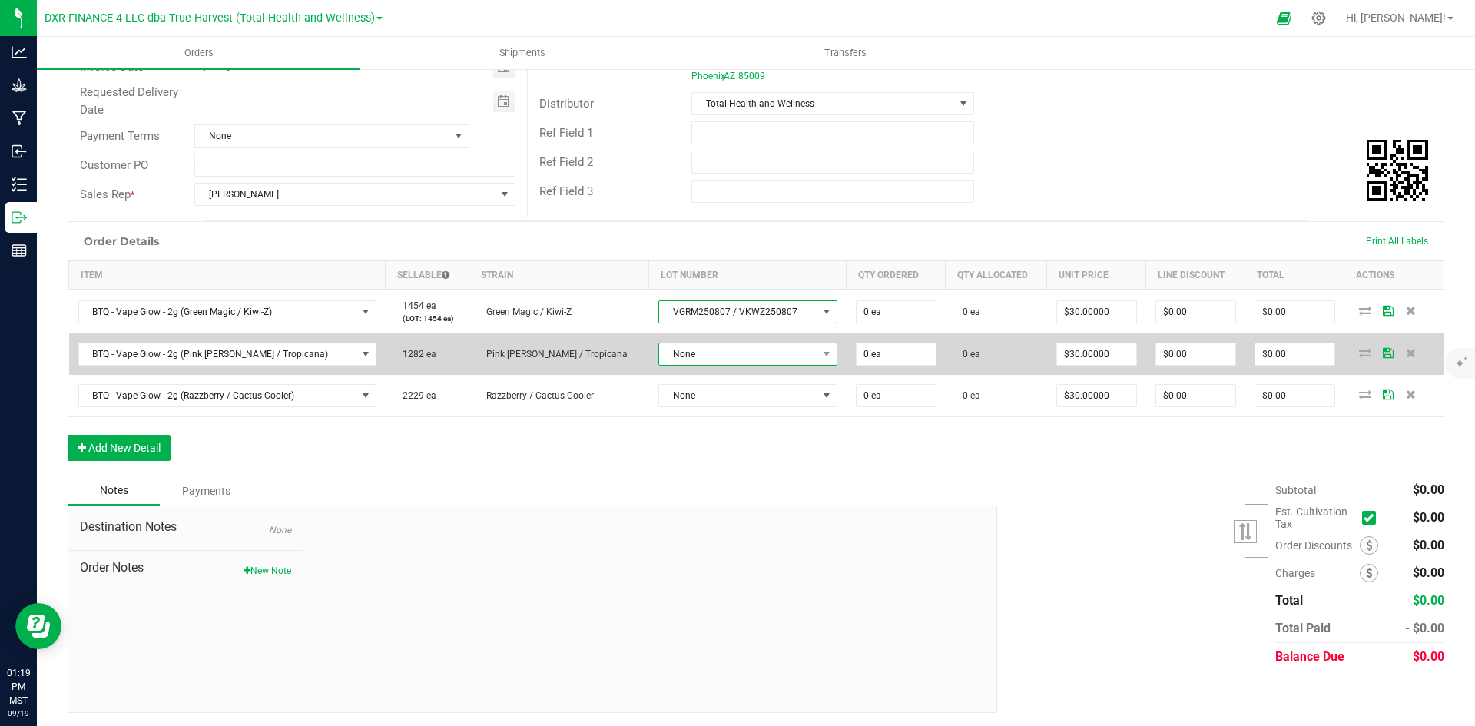
click at [699, 351] on span "None" at bounding box center [738, 354] width 158 height 22
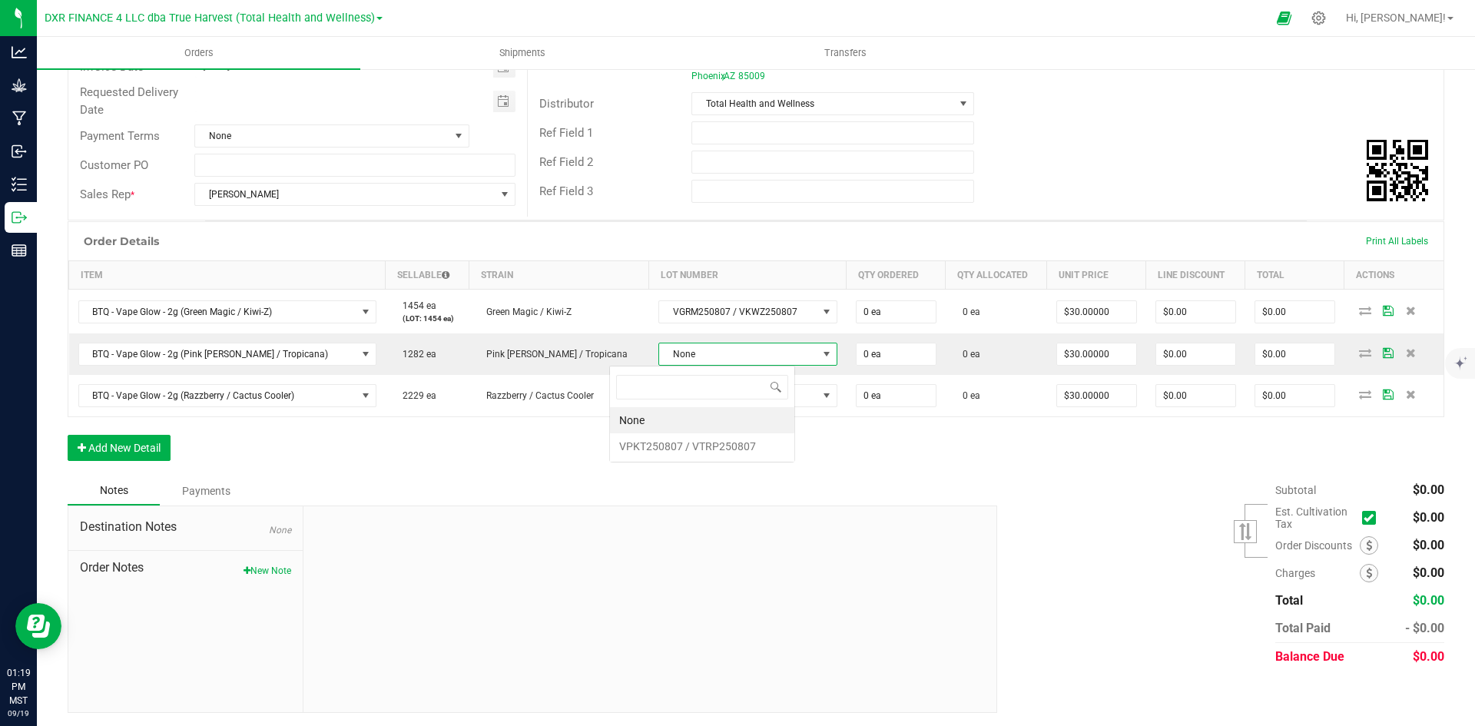
scroll to position [23, 185]
click at [675, 452] on VTRP250807 "VPKT250807 / VTRP250807" at bounding box center [702, 446] width 184 height 26
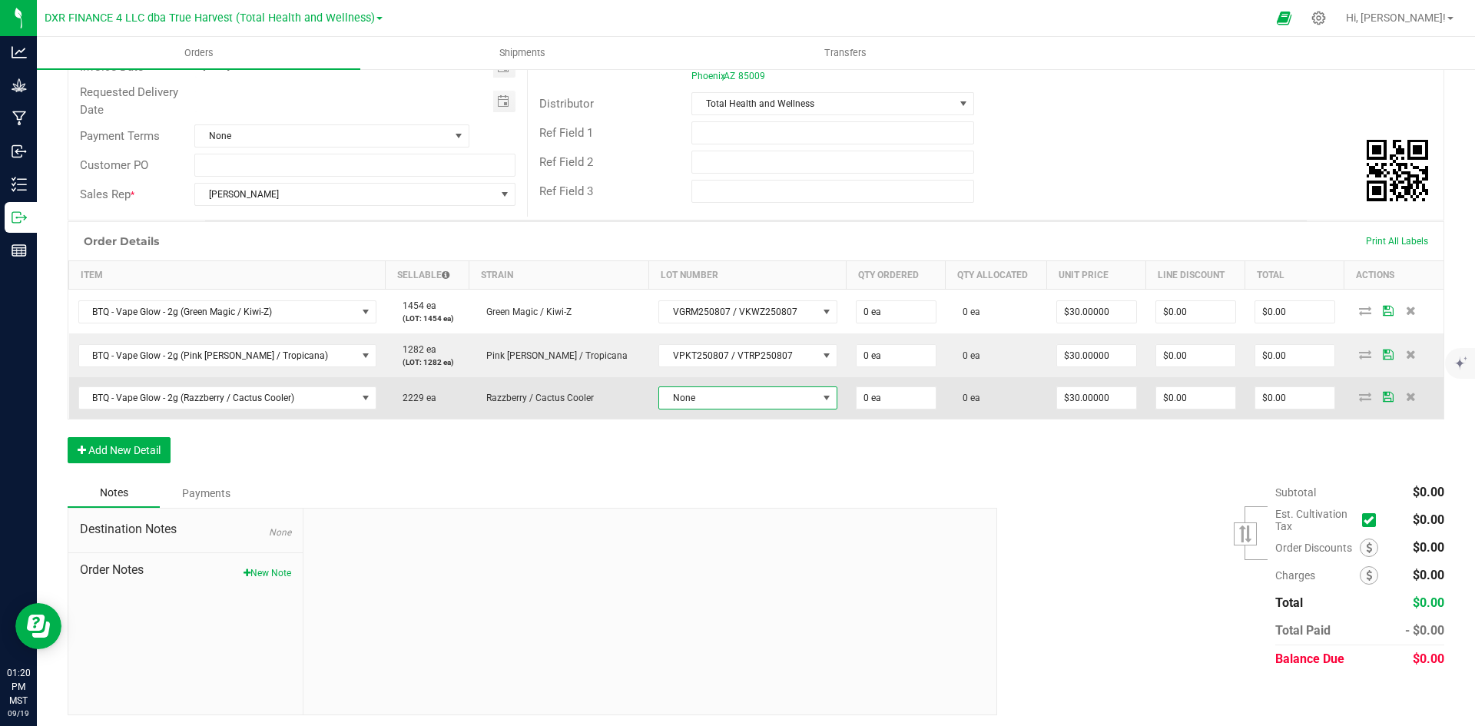
click at [683, 394] on span "None" at bounding box center [738, 398] width 158 height 22
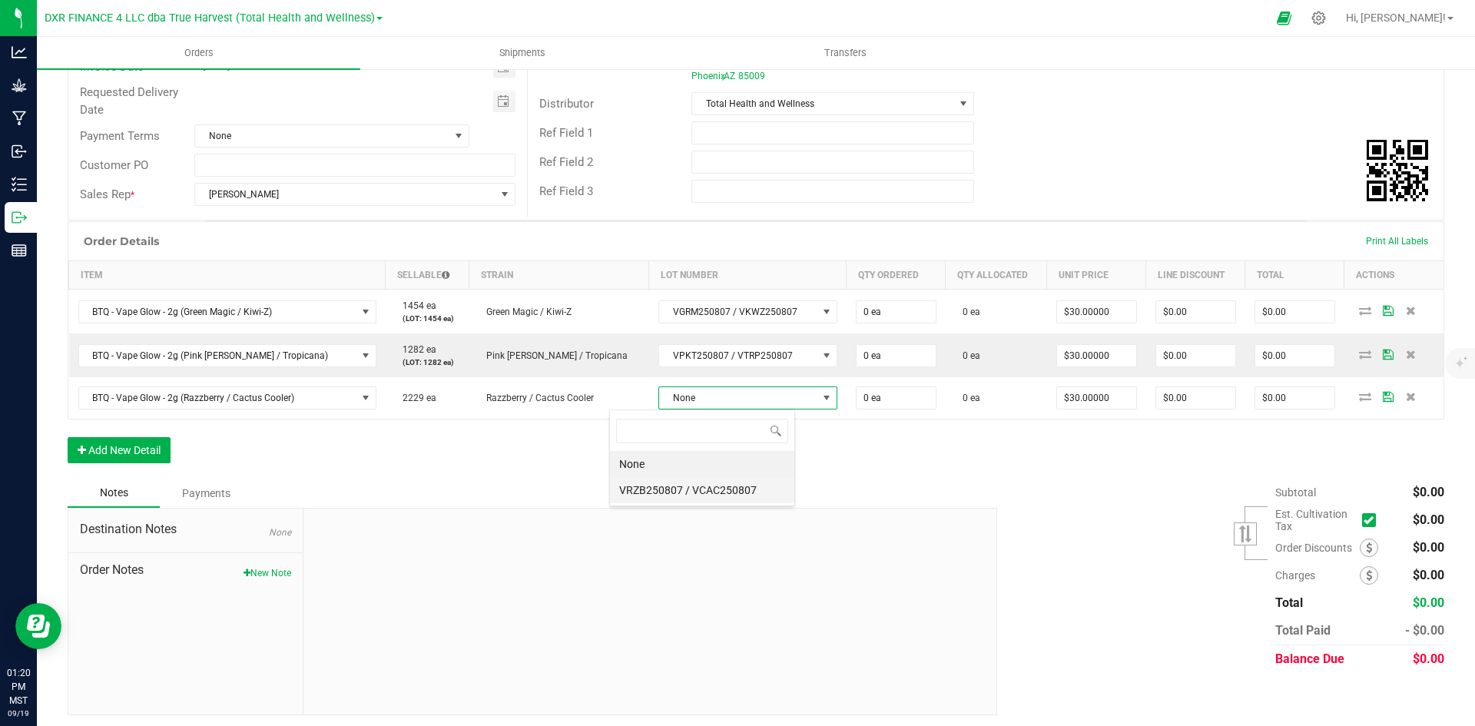
drag, startPoint x: 677, startPoint y: 486, endPoint x: 683, endPoint y: 470, distance: 17.3
click at [676, 486] on VCAC250807 "VRZB250807 / VCAC250807" at bounding box center [702, 490] width 184 height 26
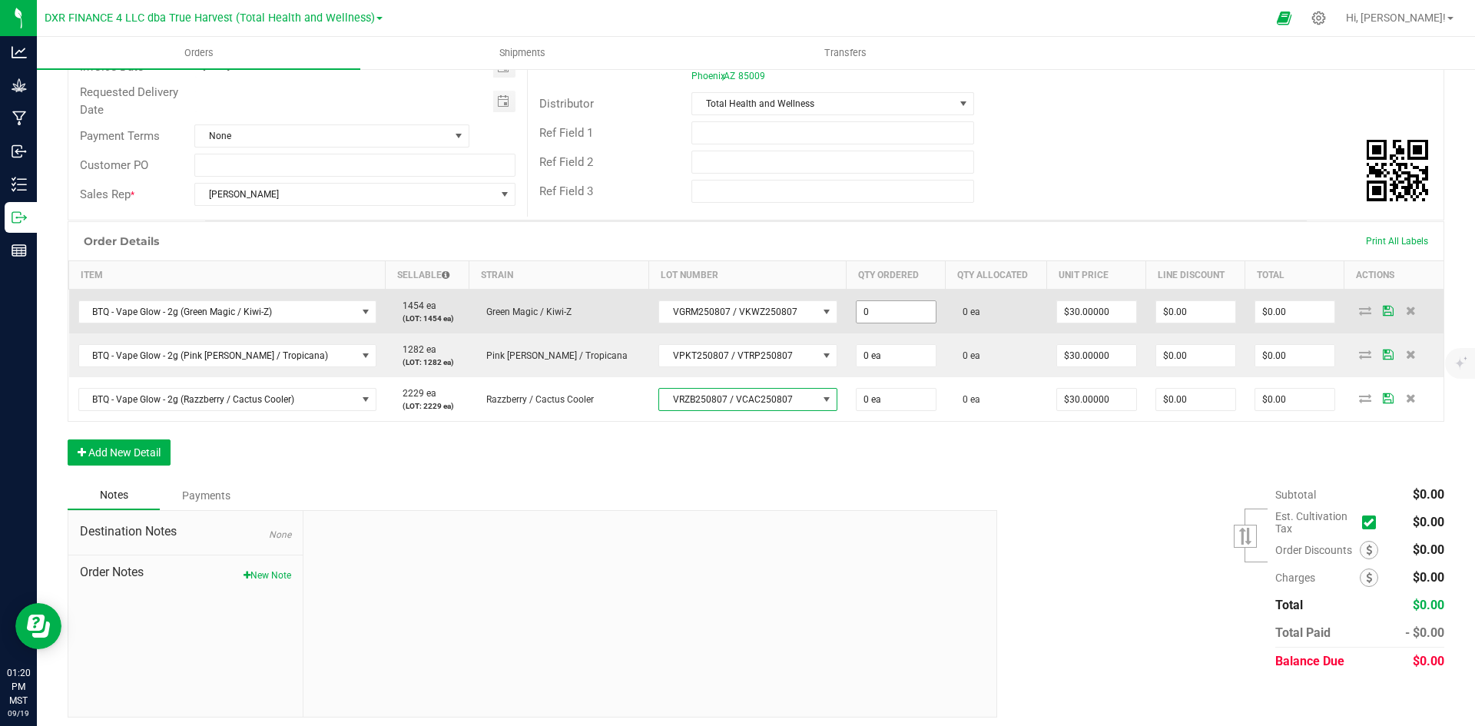
click at [857, 317] on input "0" at bounding box center [896, 312] width 79 height 22
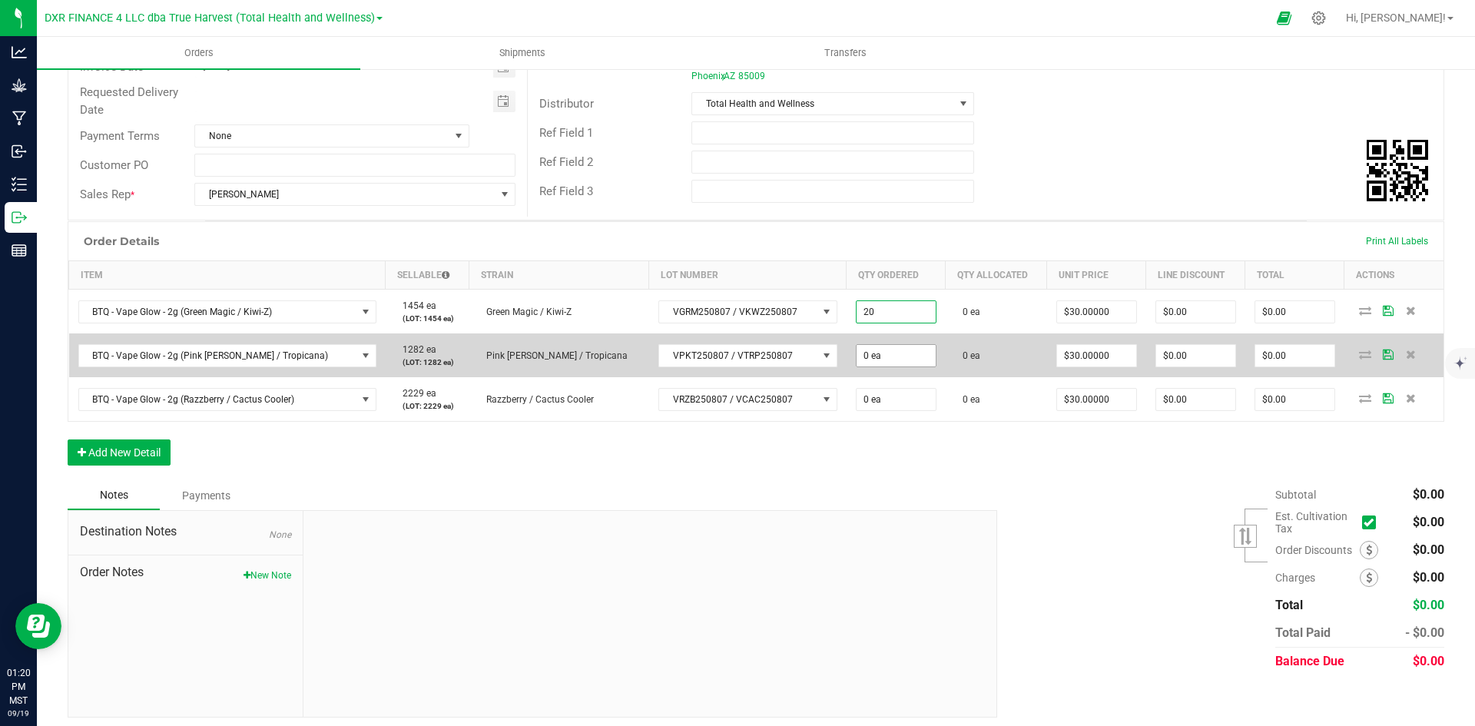
type input "20 ea"
type input "$600.00"
click at [857, 360] on input "0" at bounding box center [896, 356] width 79 height 22
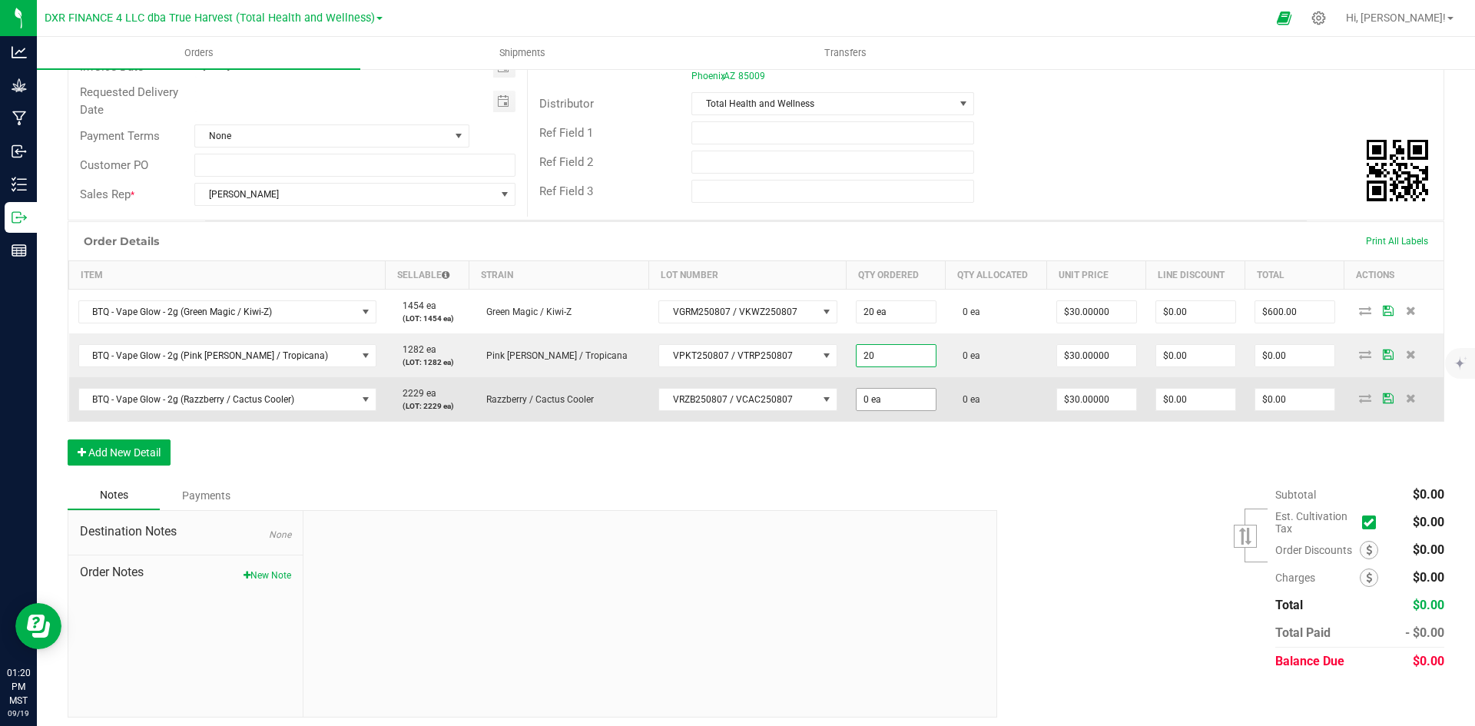
type input "20 ea"
type input "$600.00"
click at [857, 398] on input "0" at bounding box center [896, 400] width 79 height 22
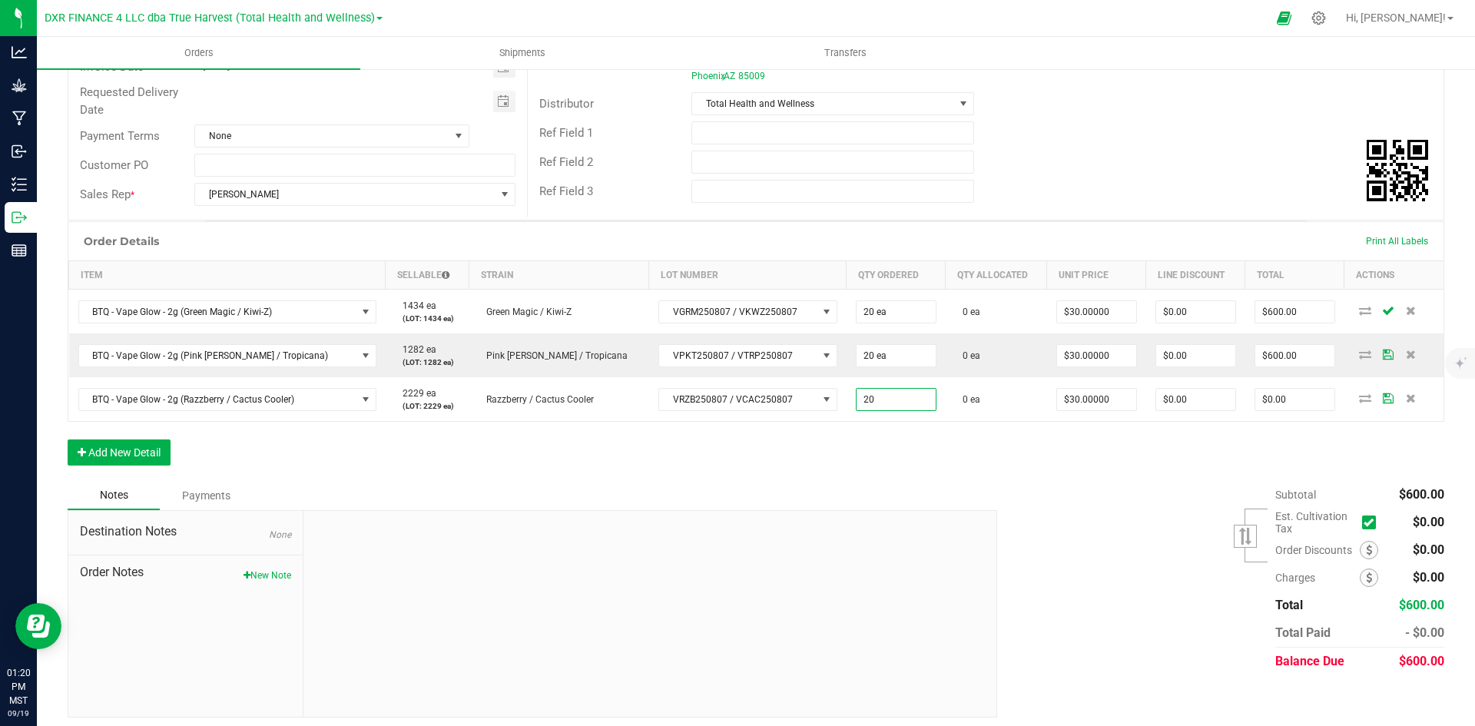
type input "20 ea"
type input "$600.00"
click at [834, 488] on div "Notes Payments" at bounding box center [527, 495] width 918 height 29
click at [166, 462] on button "Add New Detail" at bounding box center [119, 453] width 103 height 26
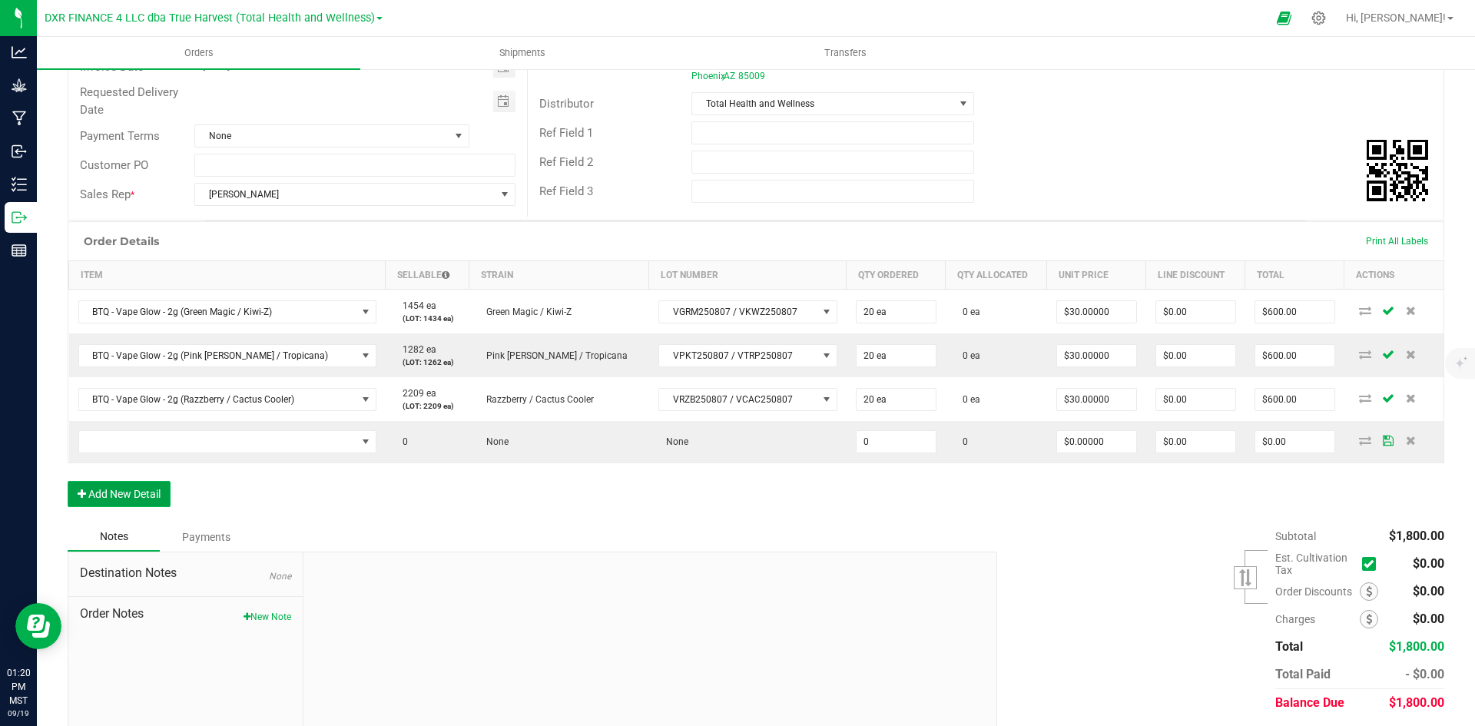
click at [154, 506] on button "Add New Detail" at bounding box center [119, 494] width 103 height 26
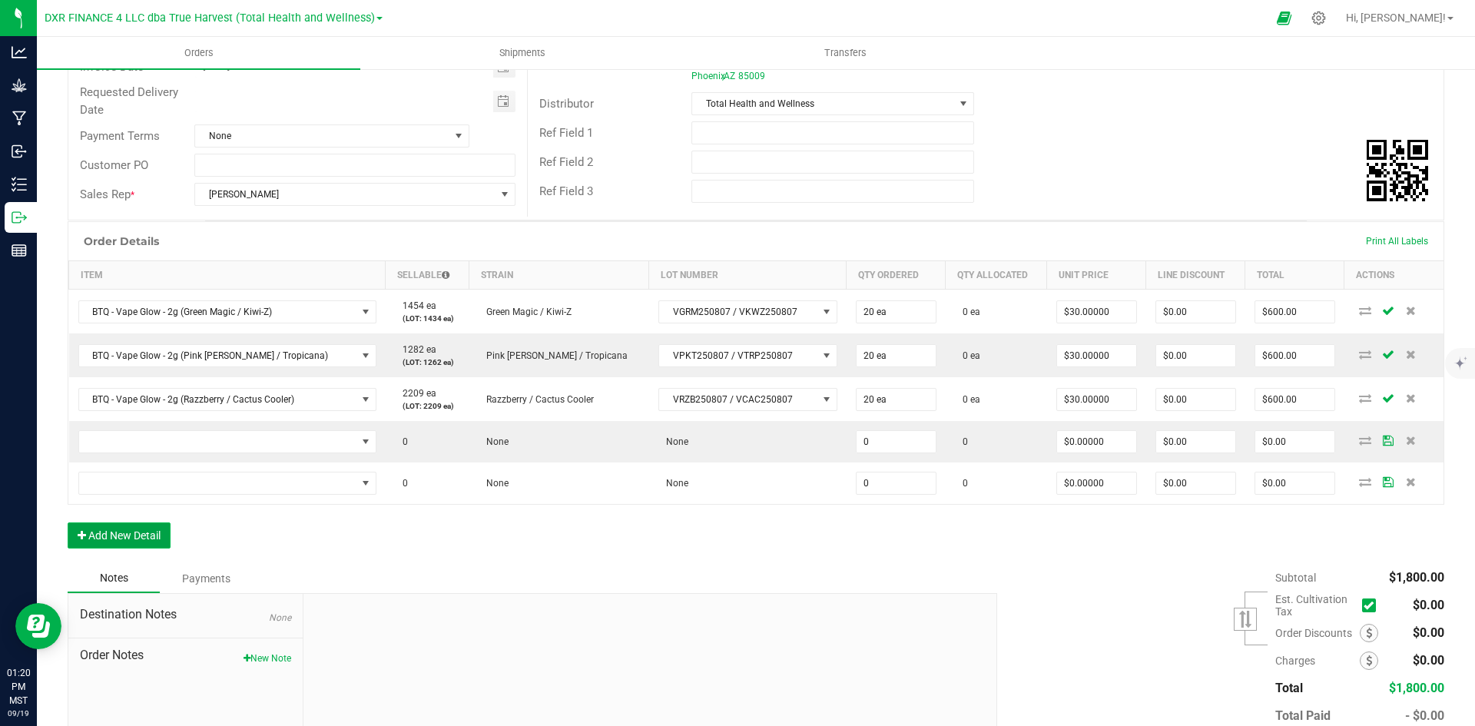
click at [153, 545] on button "Add New Detail" at bounding box center [119, 536] width 103 height 26
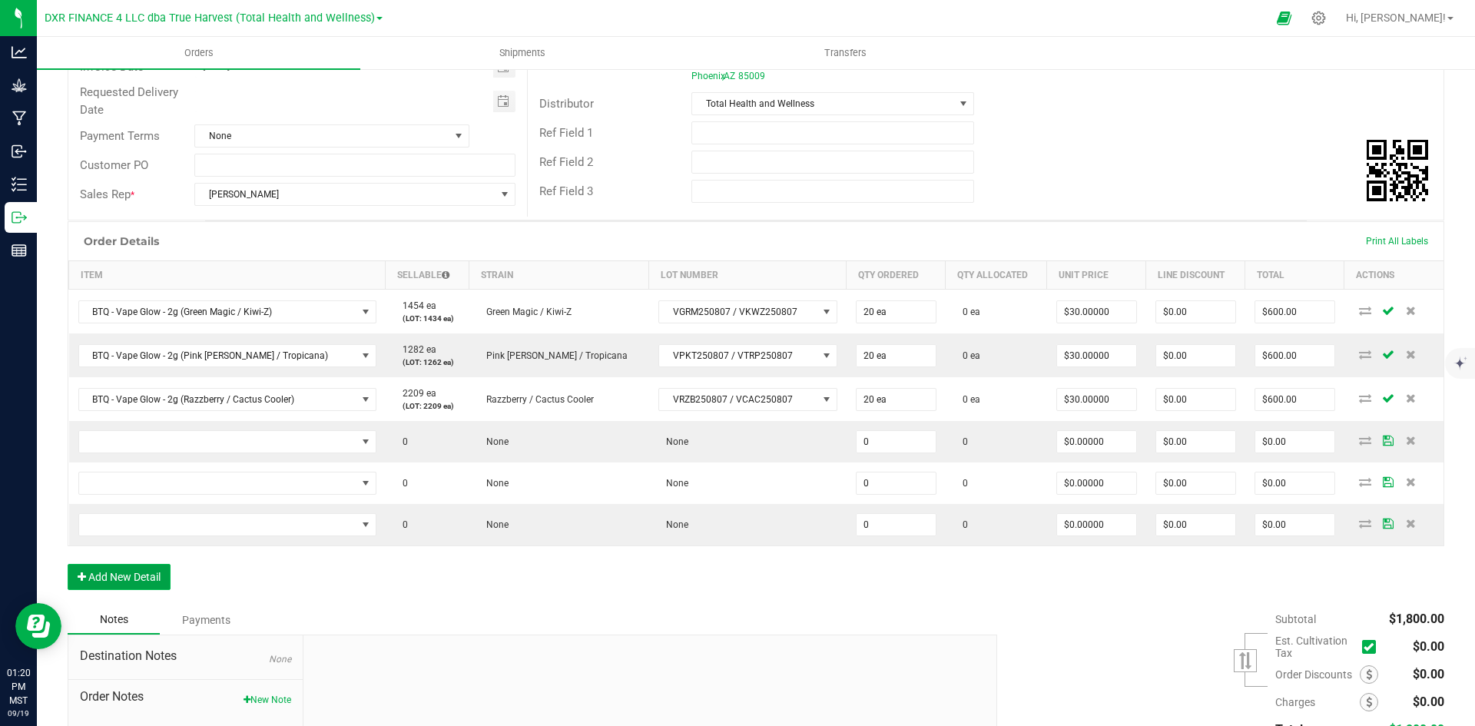
click at [158, 573] on button "Add New Detail" at bounding box center [119, 577] width 103 height 26
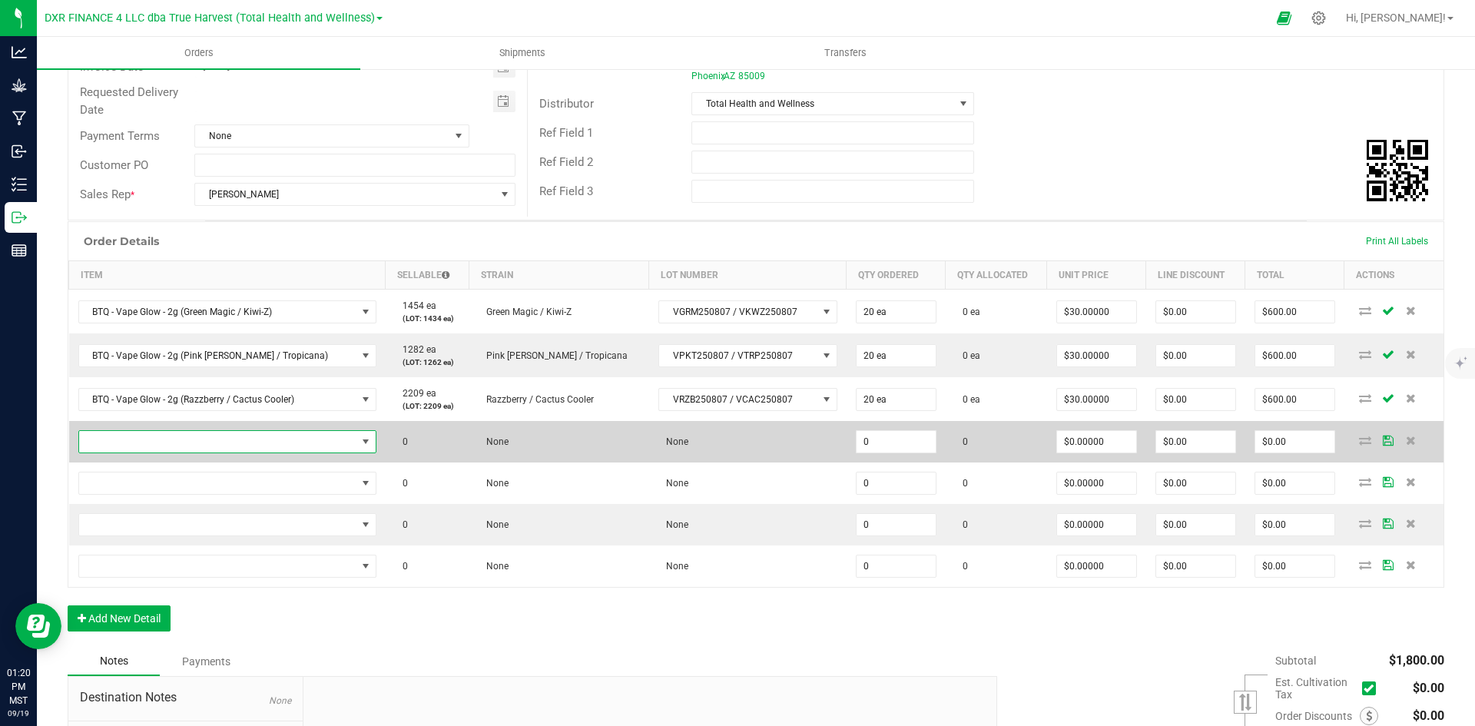
click at [227, 449] on span "NO DATA FOUND" at bounding box center [217, 442] width 277 height 22
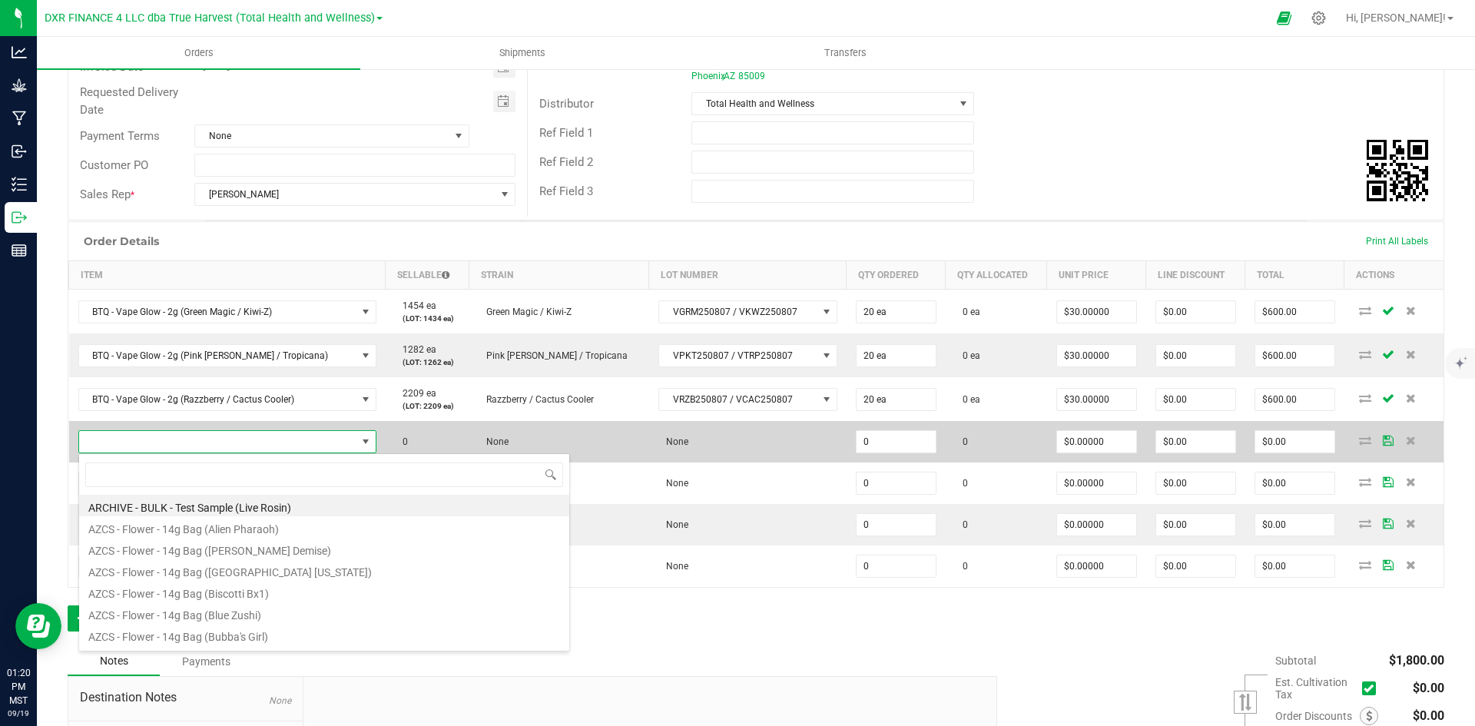
scroll to position [23, 273]
type input "BTQ - Inf. Pre-Roll 5pk - 2.5g (Melon Z + Slimeade)"
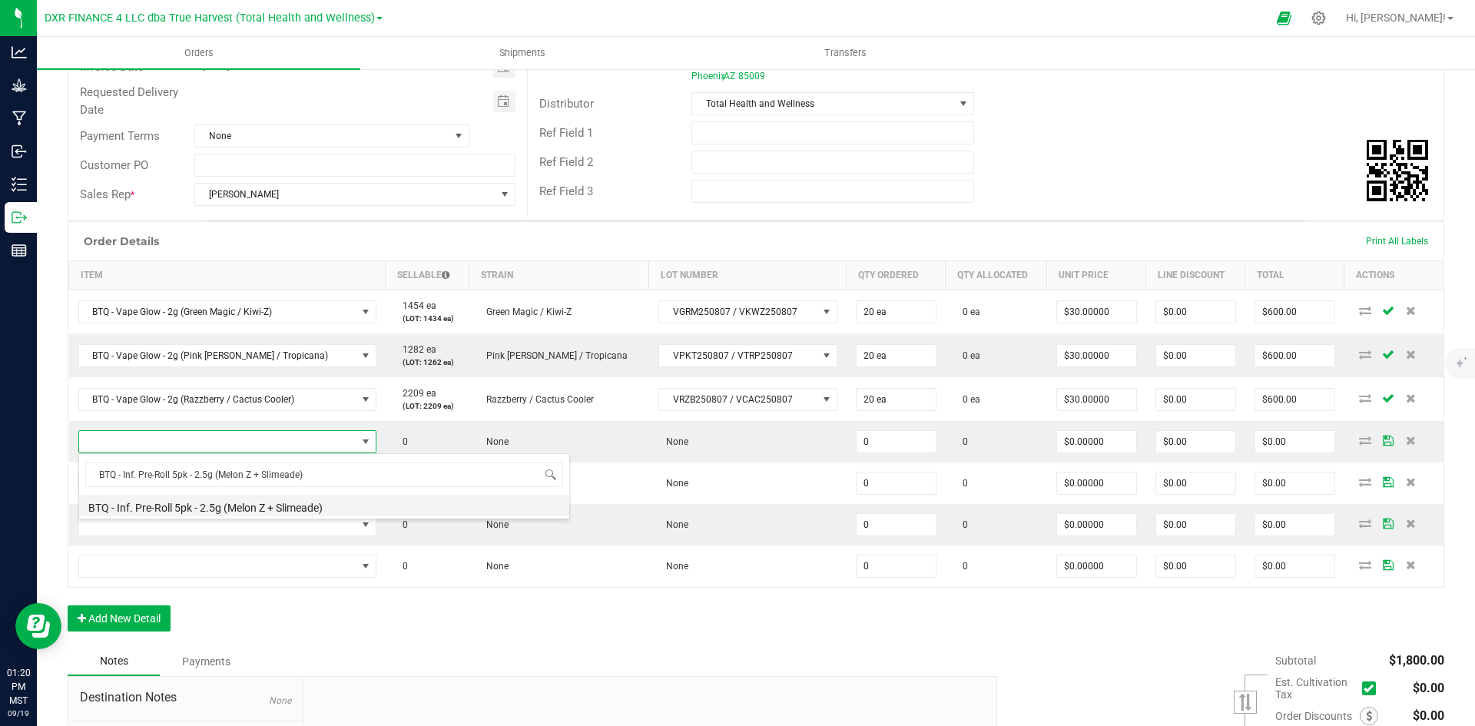
click at [254, 503] on li "BTQ - Inf. Pre-Roll 5pk - 2.5g (Melon Z + Slimeade)" at bounding box center [324, 506] width 490 height 22
type input "0 ea"
type input "$22.50000"
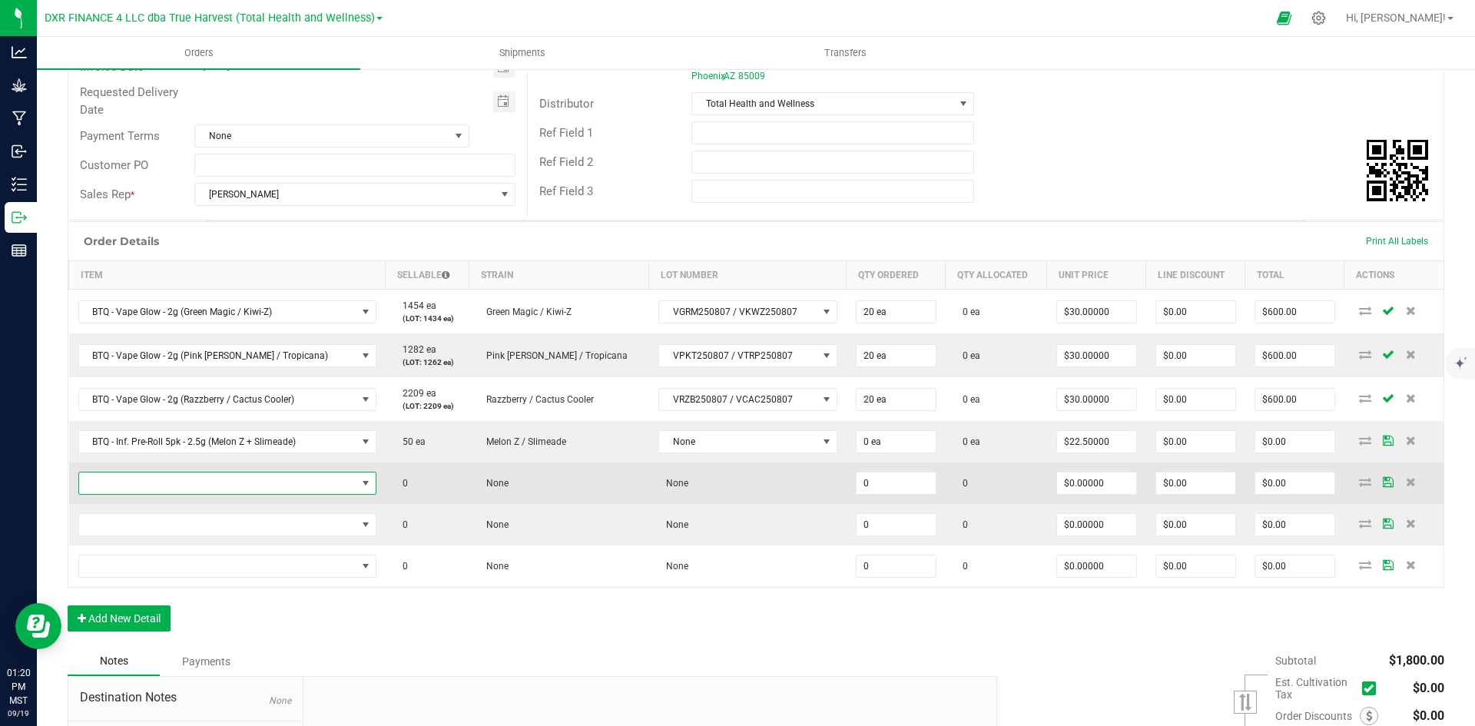
click at [206, 483] on span "NO DATA FOUND" at bounding box center [217, 484] width 277 height 22
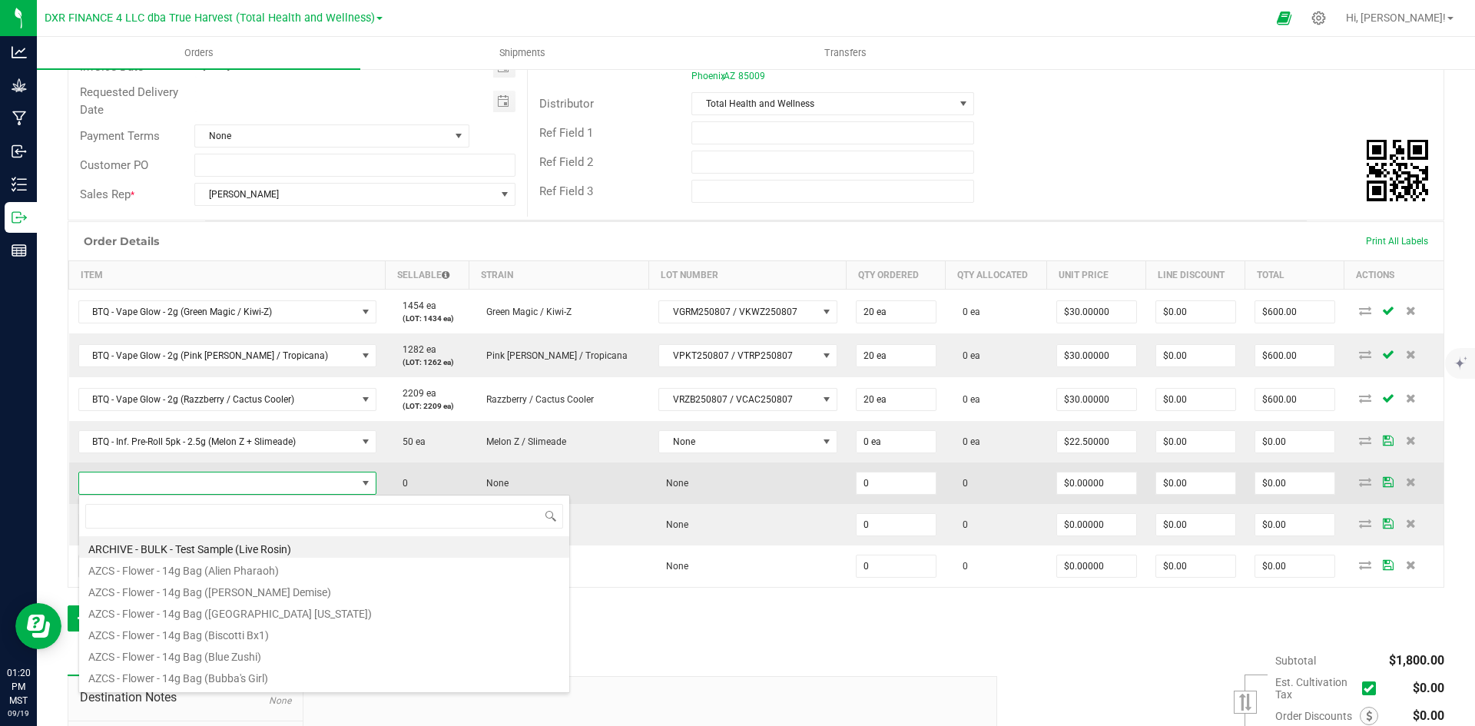
type input "BTQ - Inf. Pre-Roll 5pk - 2.5g (Purple Haze + Blinker [PERSON_NAME])"
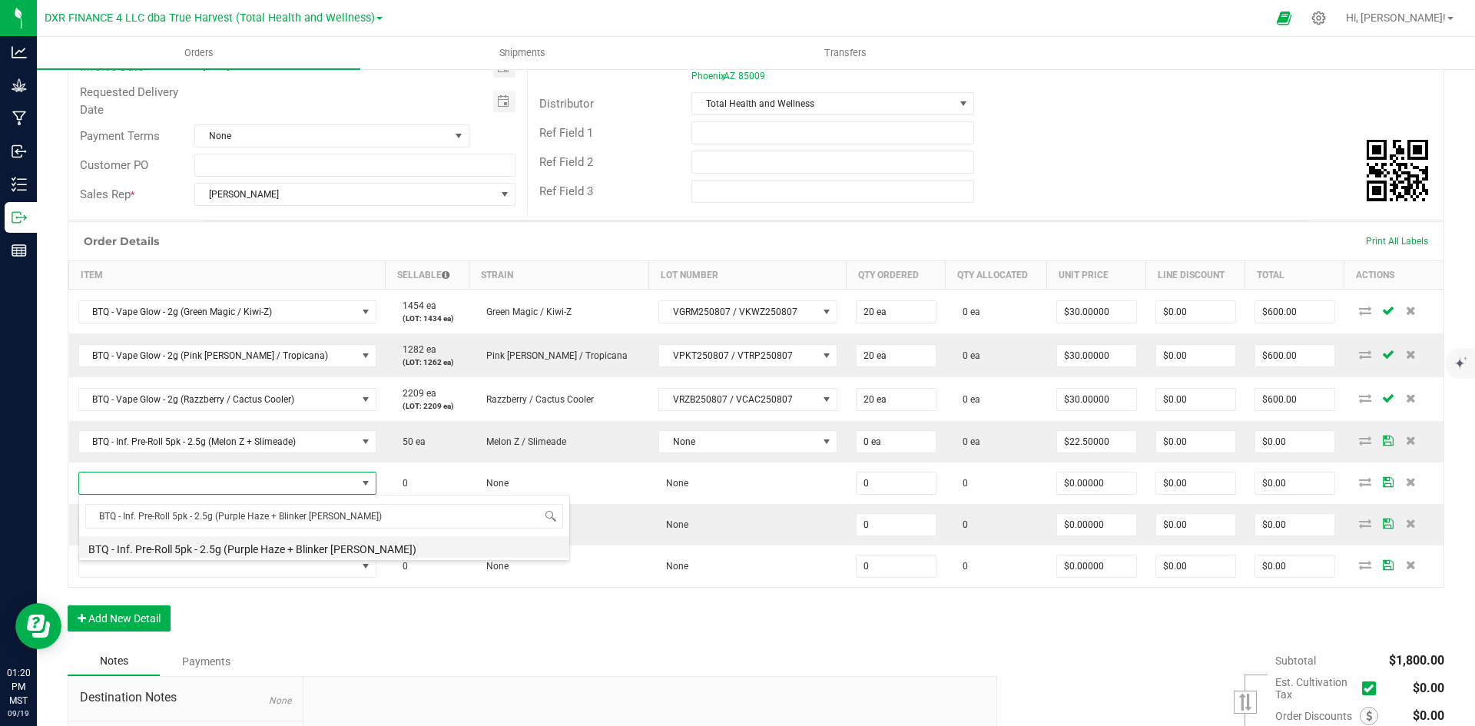
click at [221, 546] on li "BTQ - Inf. Pre-Roll 5pk - 2.5g (Purple Haze + Blinker [PERSON_NAME])" at bounding box center [324, 547] width 490 height 22
type input "0 ea"
type input "$22.50000"
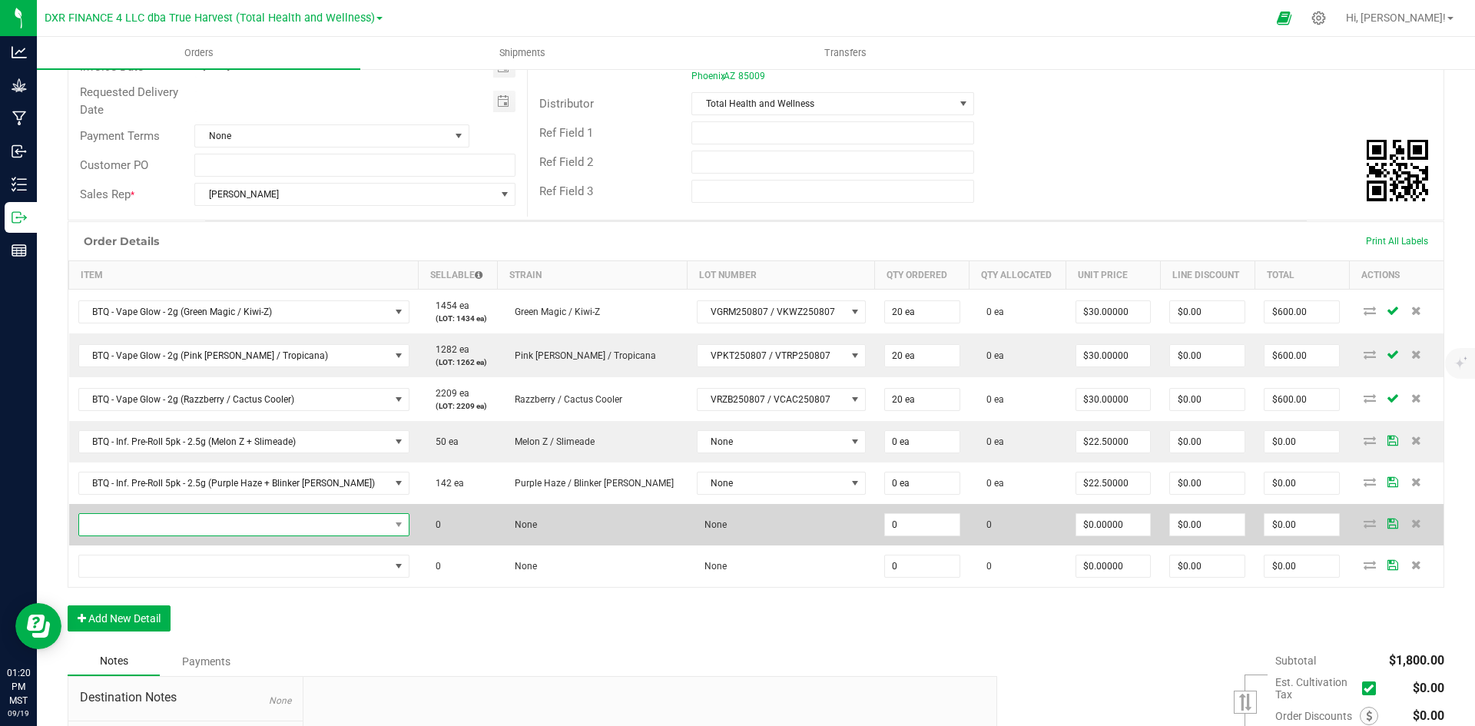
click at [167, 529] on span "NO DATA FOUND" at bounding box center [234, 525] width 310 height 22
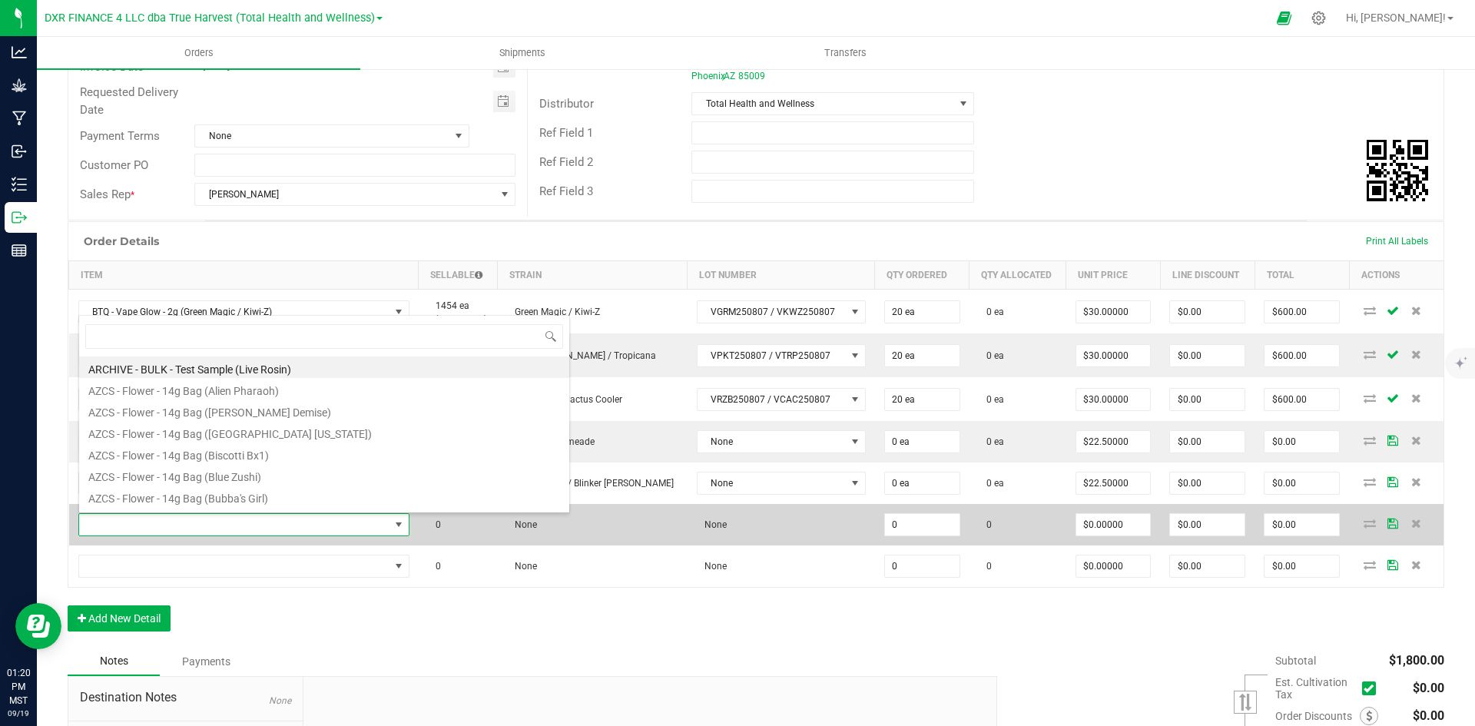
type input "BTQ - Inf. Pre-Roll 5pk - 2.5g (Rainbow Melon + [PERSON_NAME] OG)"
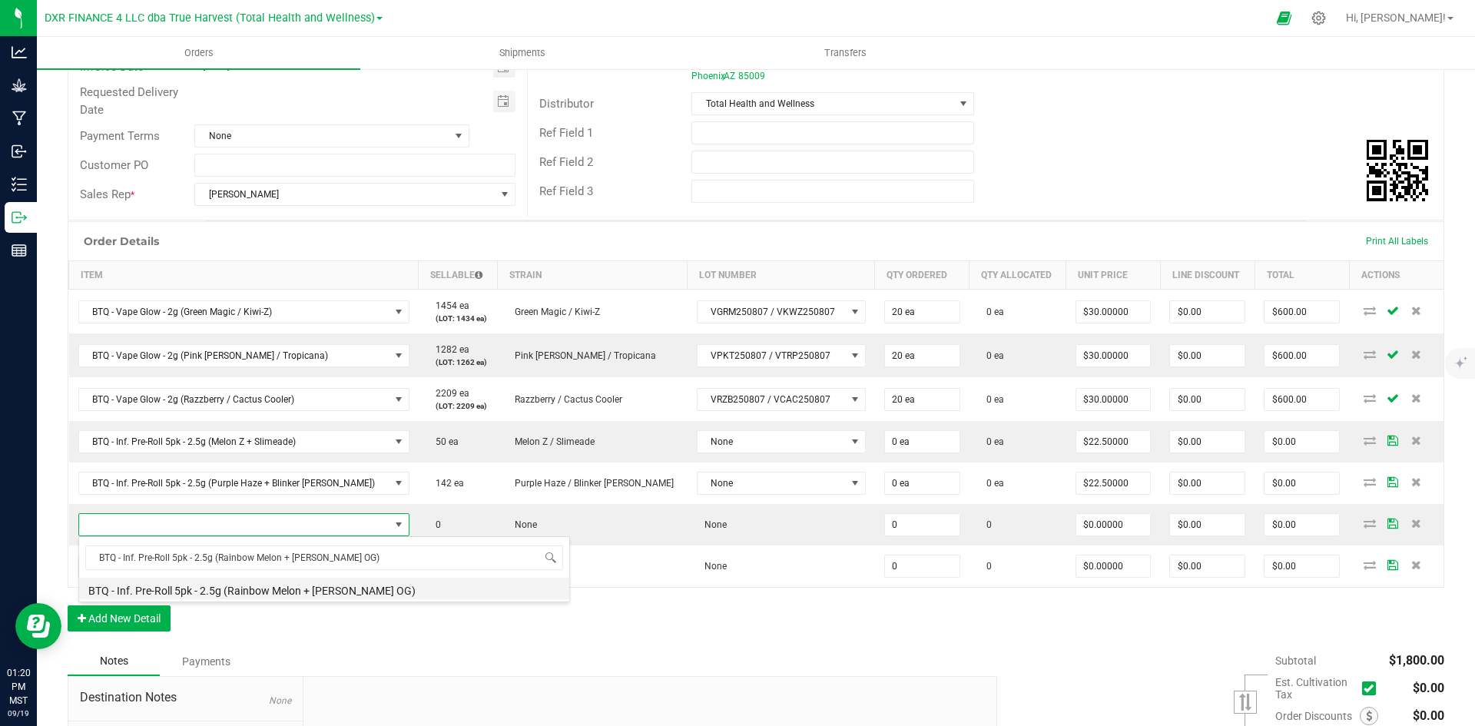
click at [232, 592] on li "BTQ - Inf. Pre-Roll 5pk - 2.5g (Rainbow Melon + [PERSON_NAME] OG)" at bounding box center [324, 589] width 490 height 22
type input "0 ea"
type input "$22.50000"
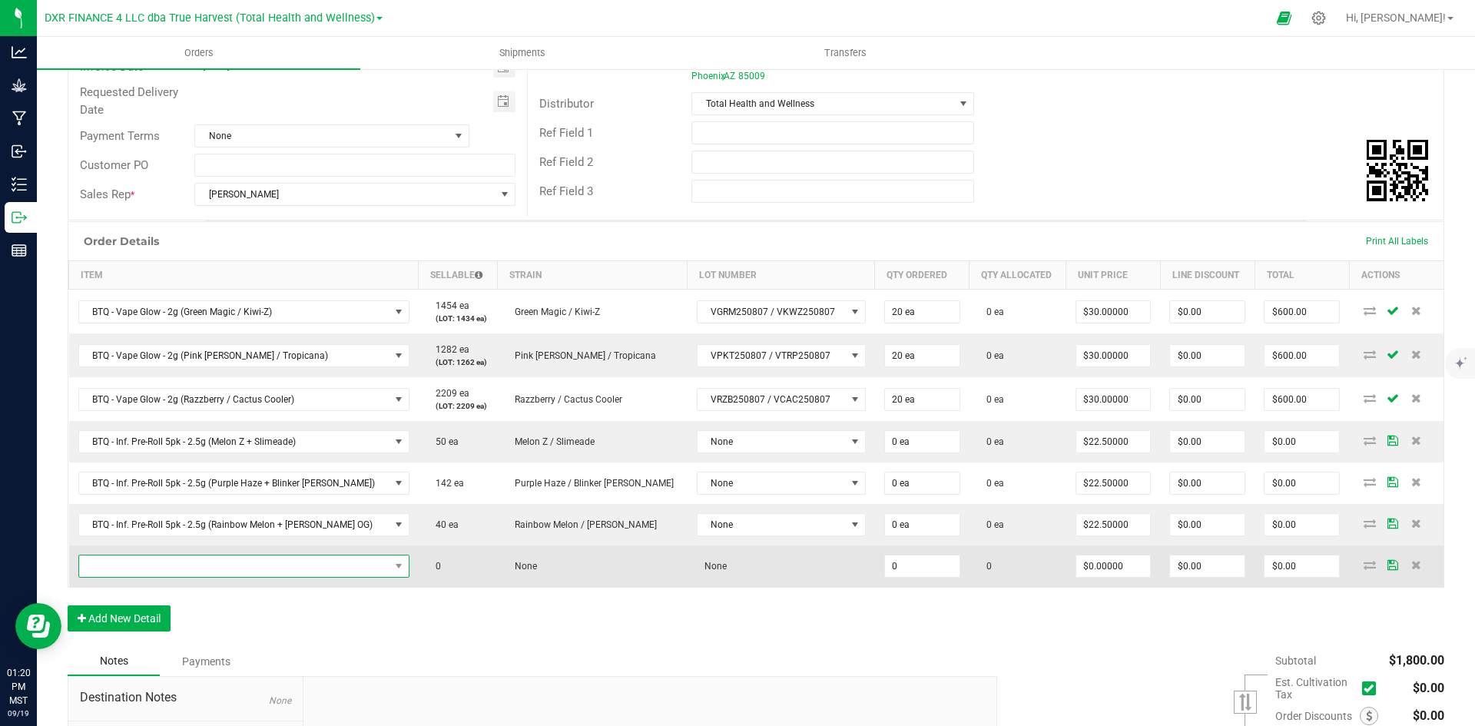
click at [264, 571] on span "NO DATA FOUND" at bounding box center [234, 567] width 310 height 22
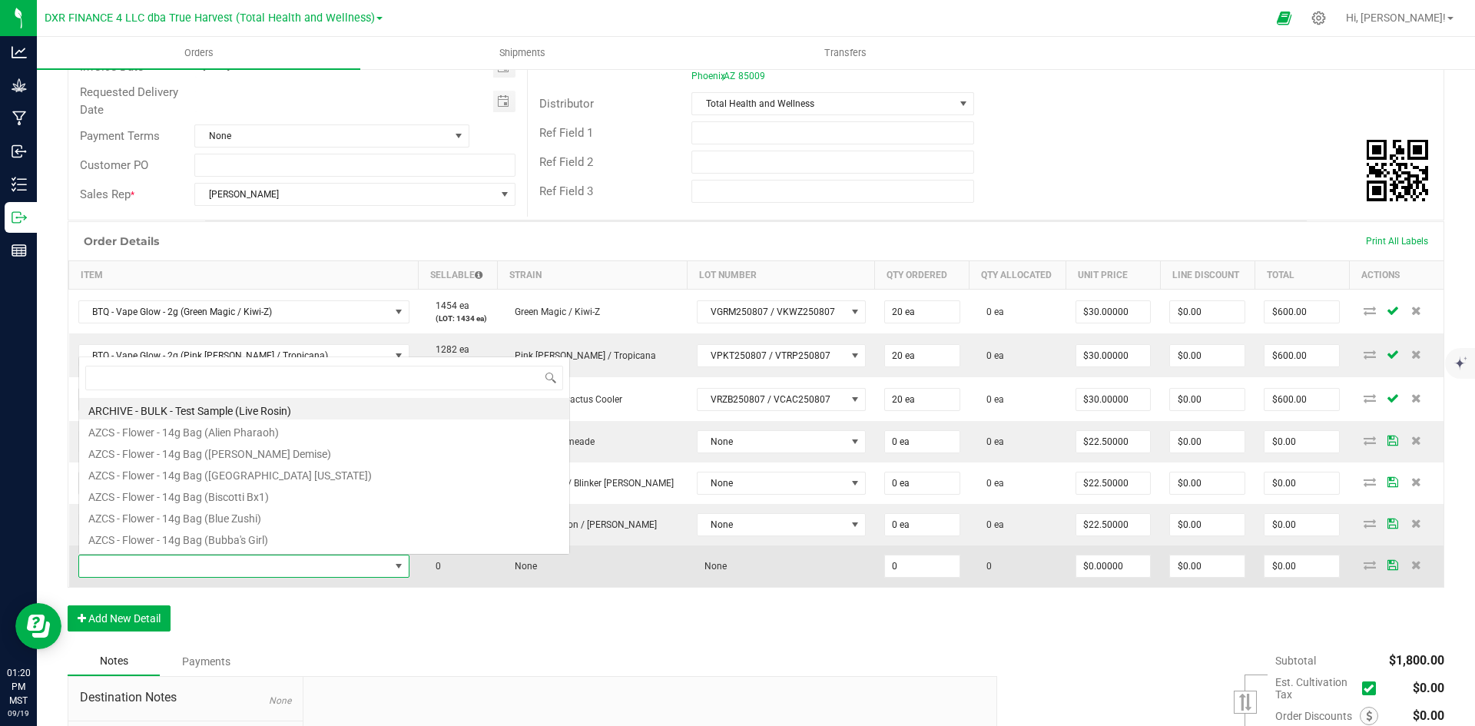
scroll to position [23, 311]
type input "BTQ - Inf. Pre-Roll 5pk - 2.5g (RS11 + Pink Guava)"
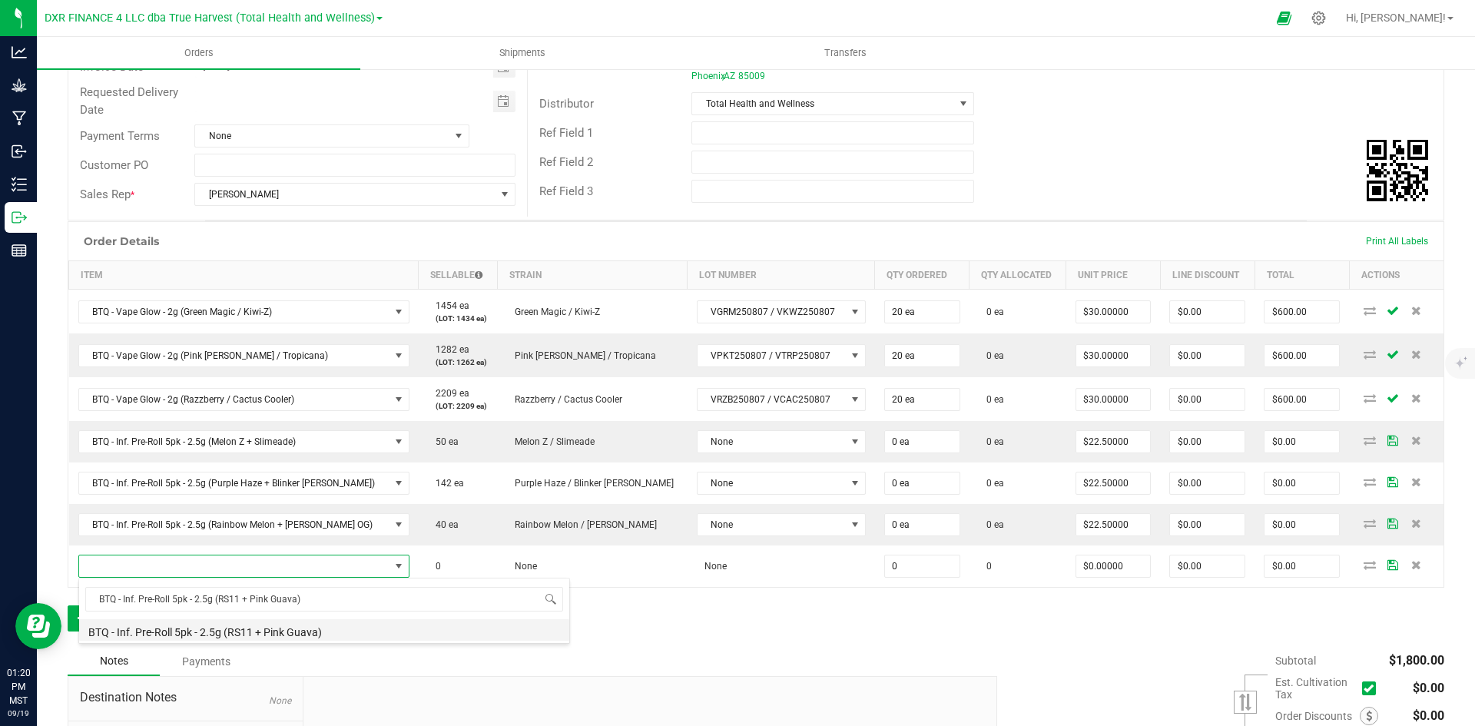
click at [286, 635] on li "BTQ - Inf. Pre-Roll 5pk - 2.5g (RS11 + Pink Guava)" at bounding box center [324, 630] width 490 height 22
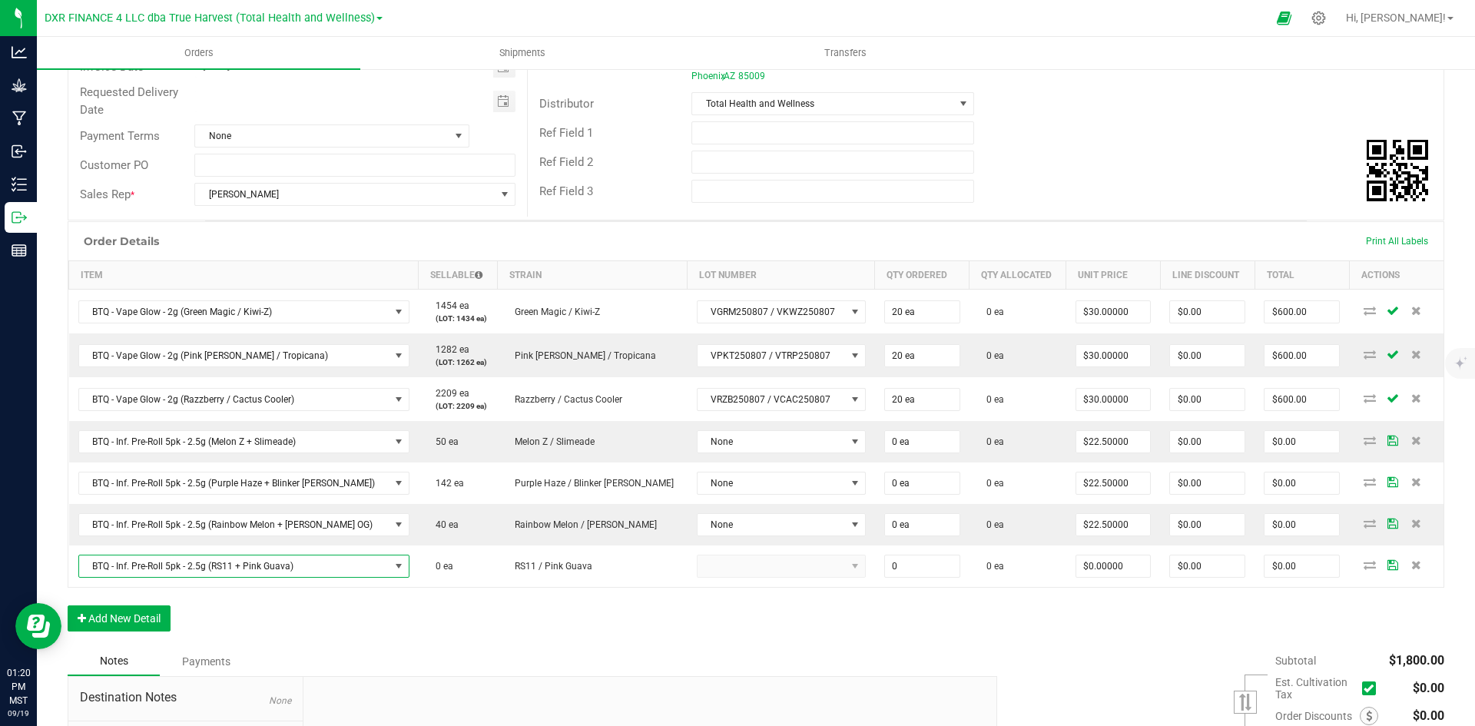
type input "0 ea"
type input "$22.50000"
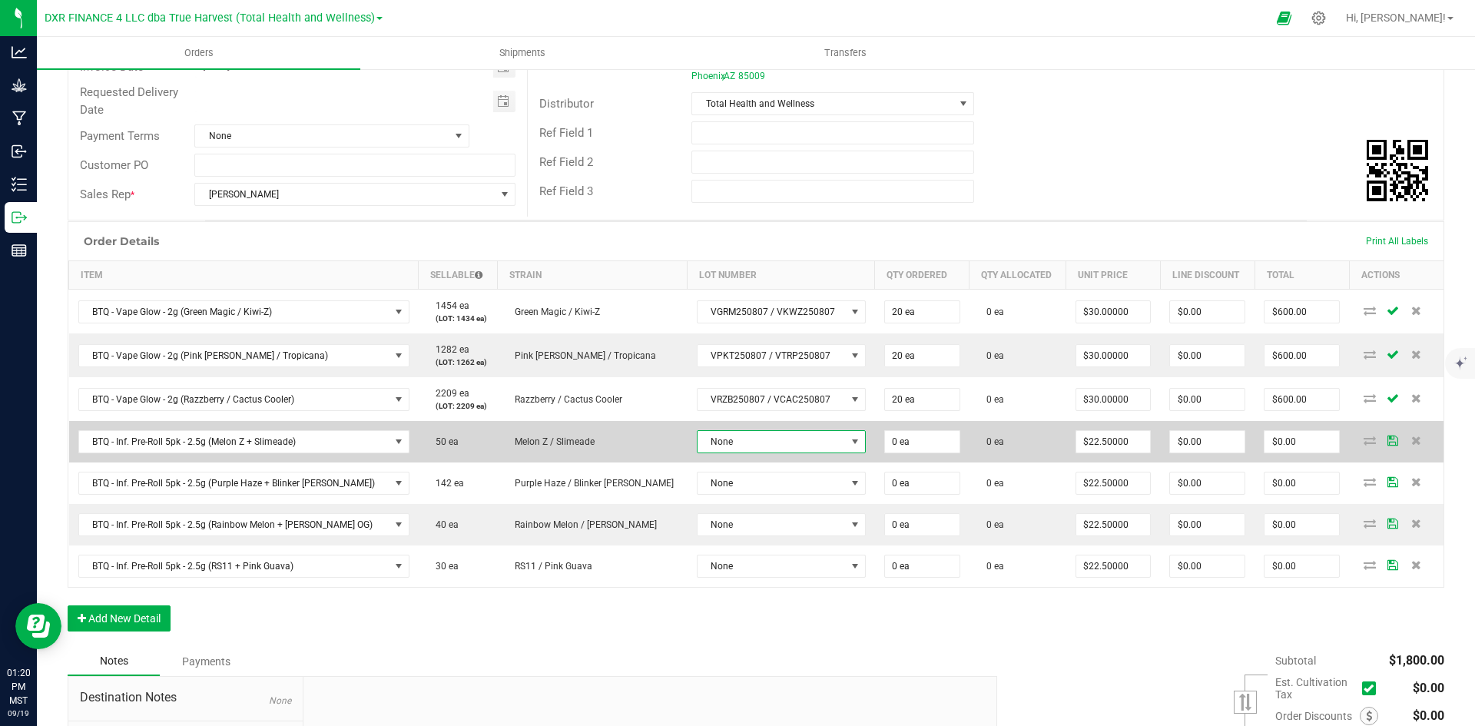
click at [739, 432] on span "None" at bounding box center [772, 442] width 148 height 22
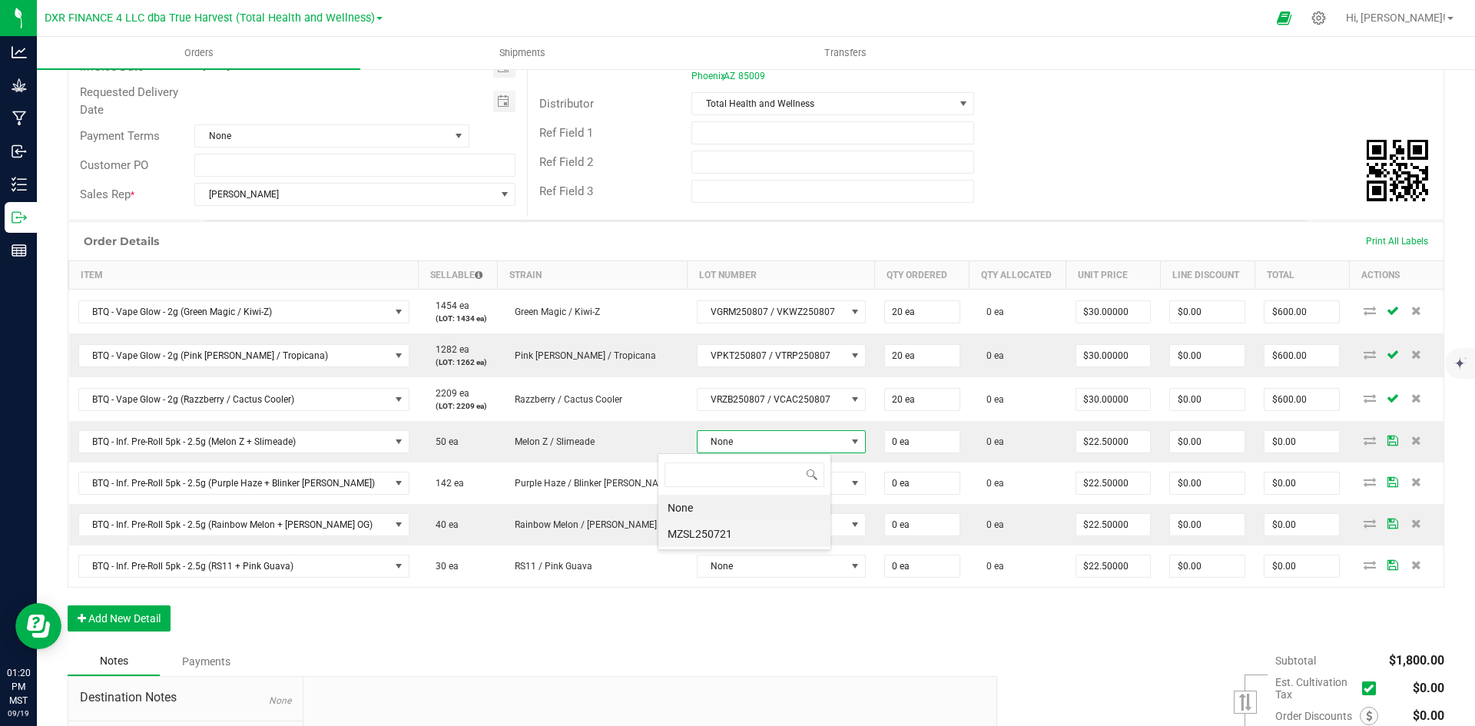
scroll to position [23, 174]
click at [715, 543] on li "MZSL250721" at bounding box center [745, 534] width 172 height 26
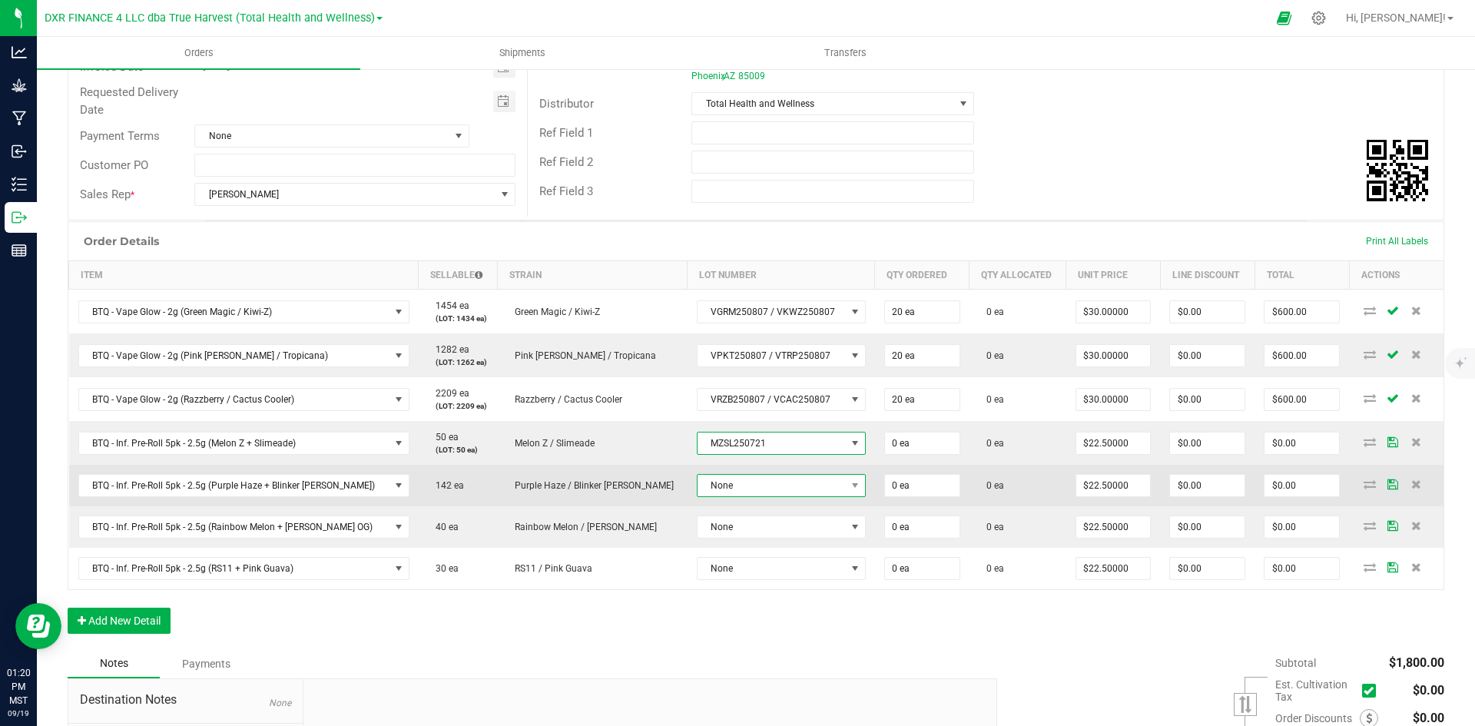
click at [712, 488] on span "None" at bounding box center [772, 486] width 148 height 22
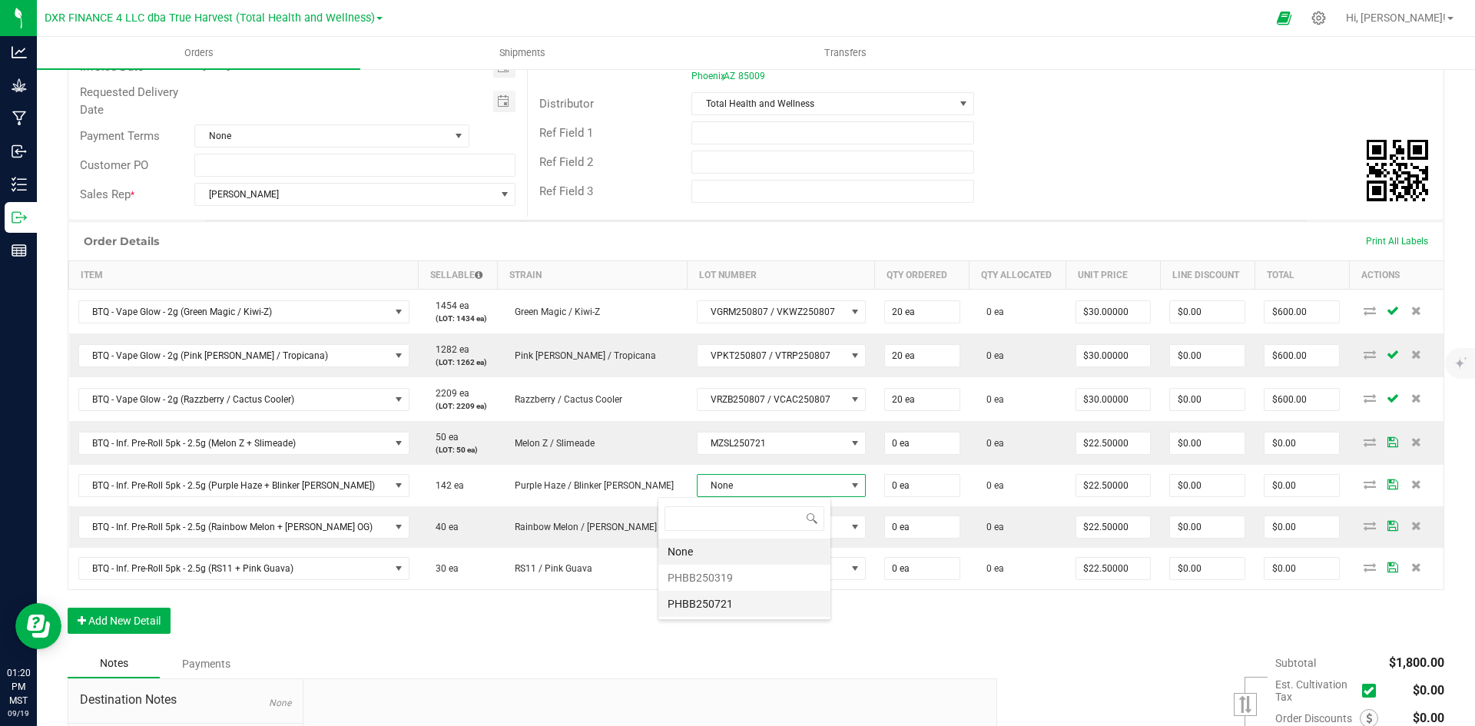
click at [718, 604] on li "PHBB250721" at bounding box center [745, 604] width 172 height 26
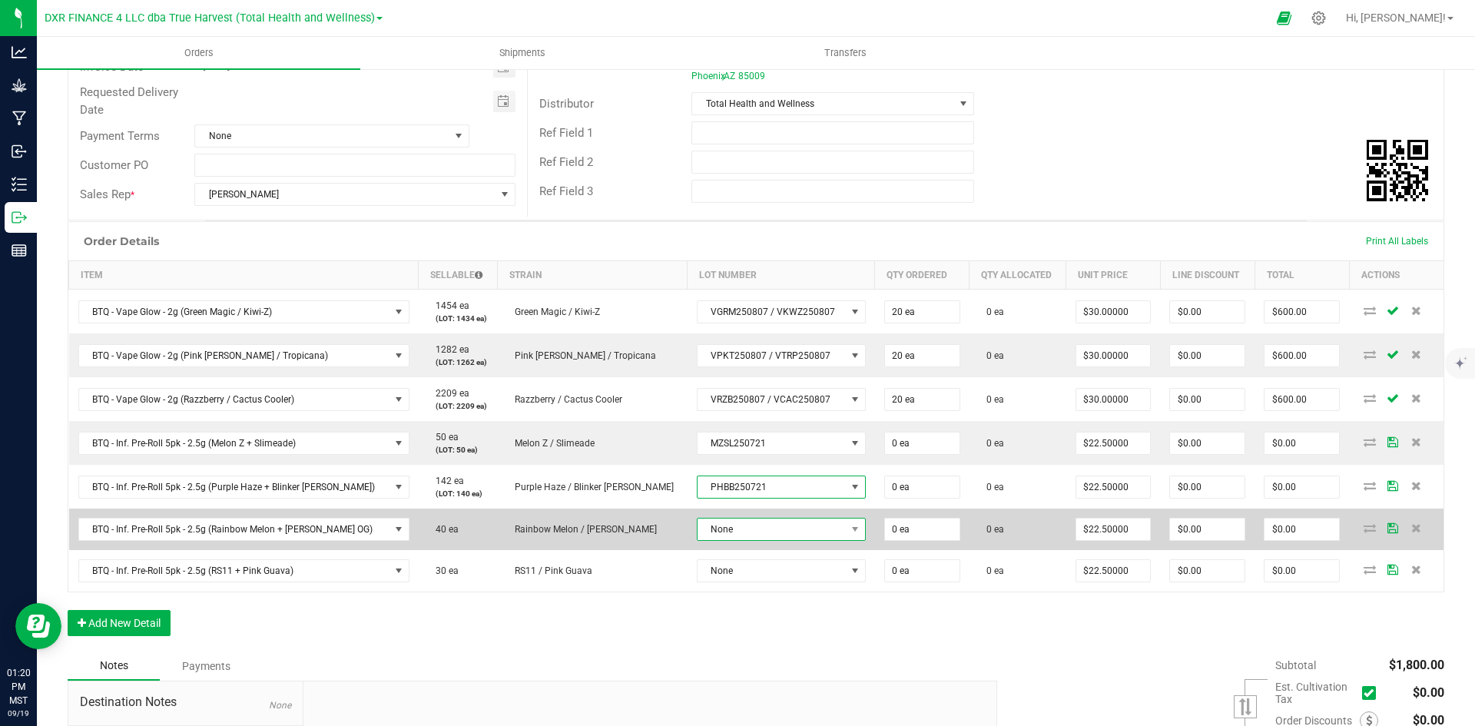
click at [706, 530] on span "None" at bounding box center [772, 530] width 148 height 22
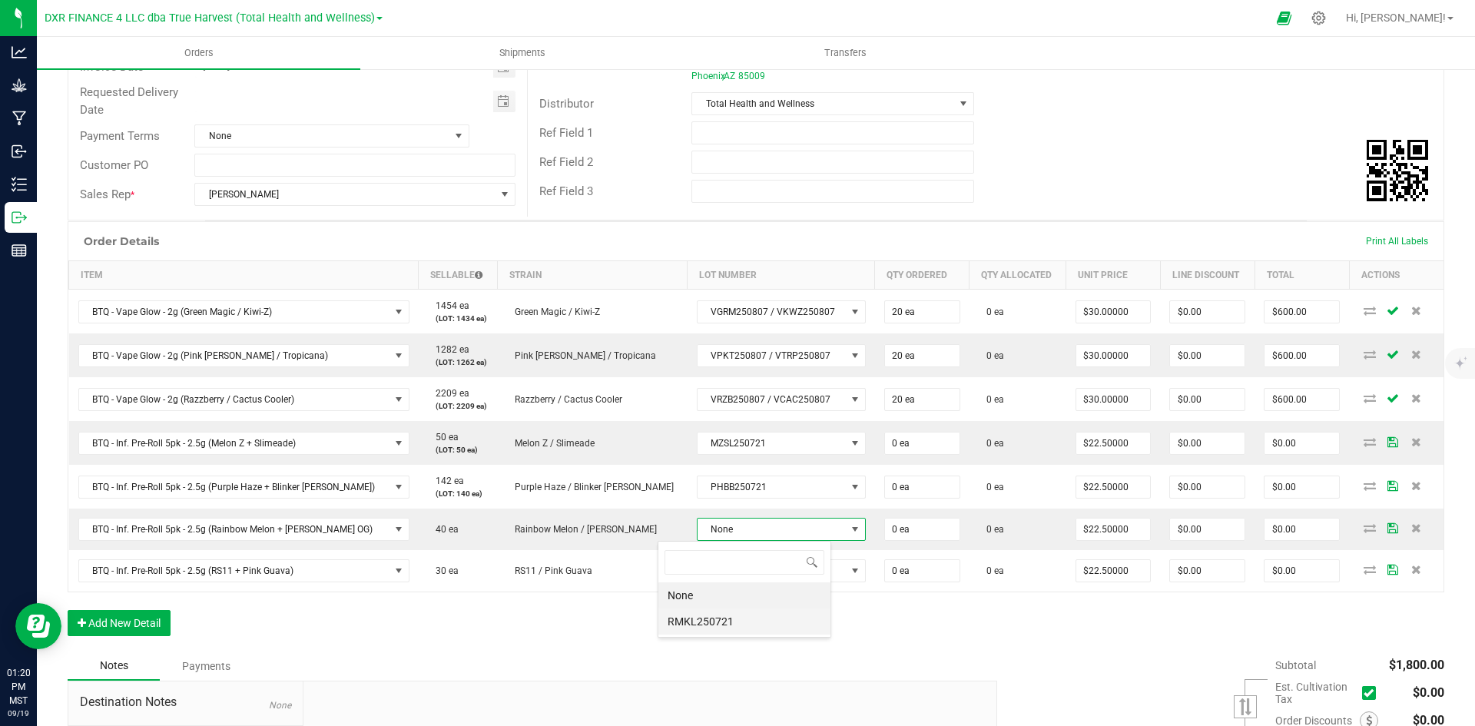
click at [706, 623] on li "RMKL250721" at bounding box center [745, 622] width 172 height 26
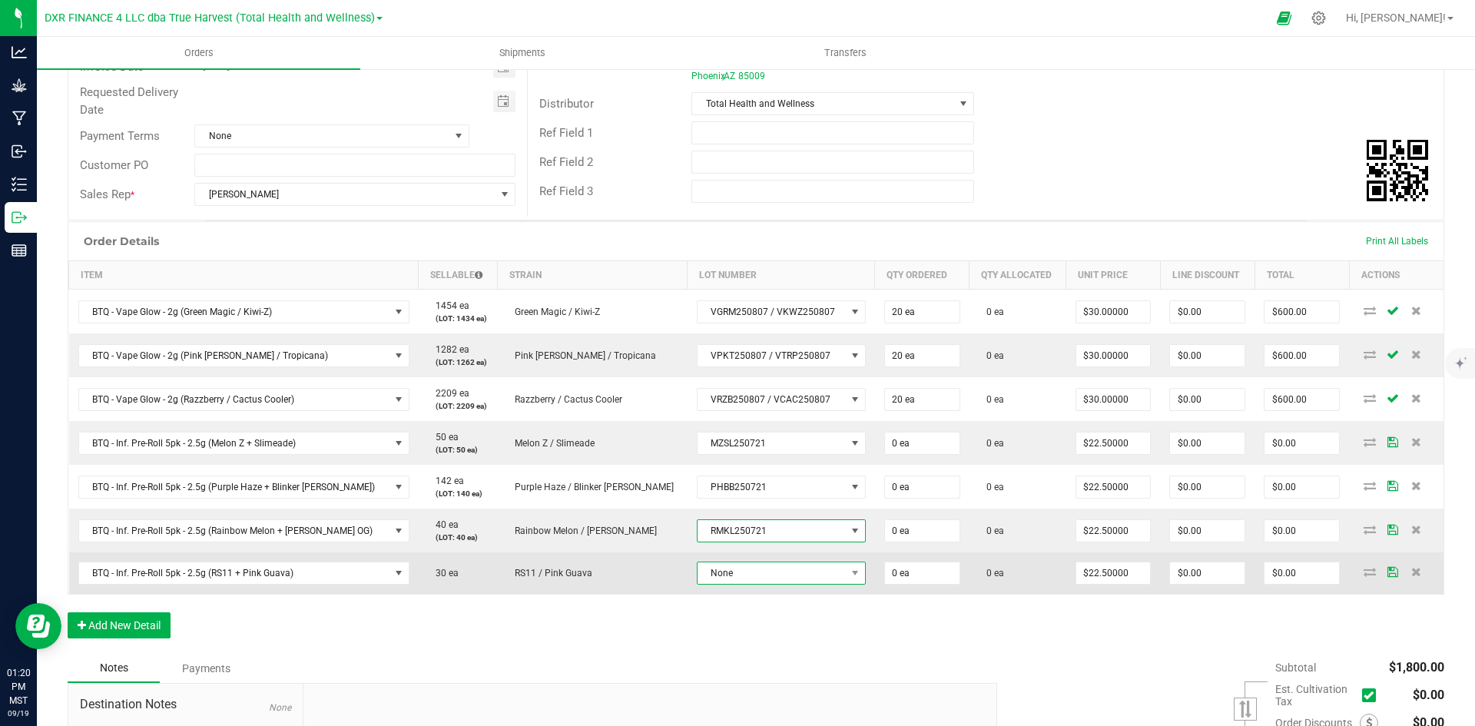
click at [710, 577] on span "None" at bounding box center [772, 573] width 148 height 22
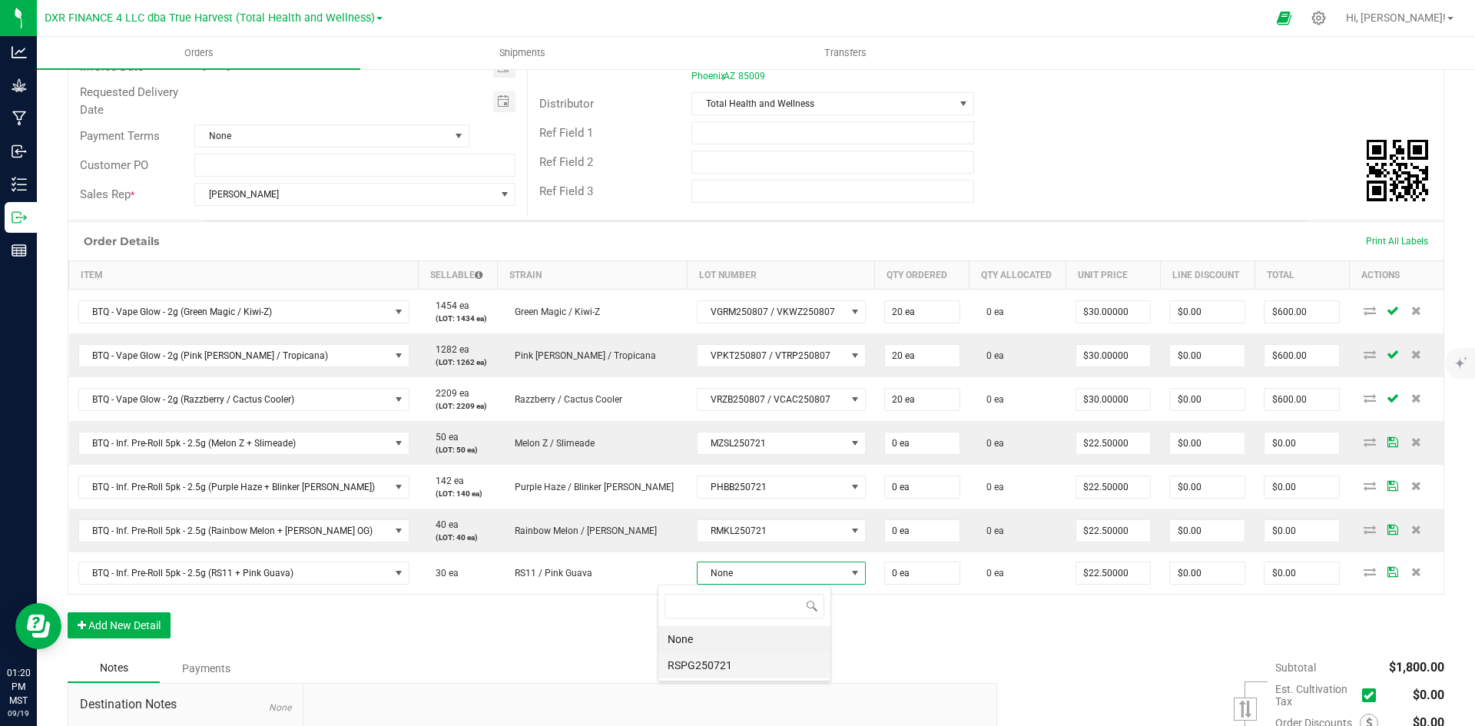
click at [706, 662] on li "RSPG250721" at bounding box center [745, 665] width 172 height 26
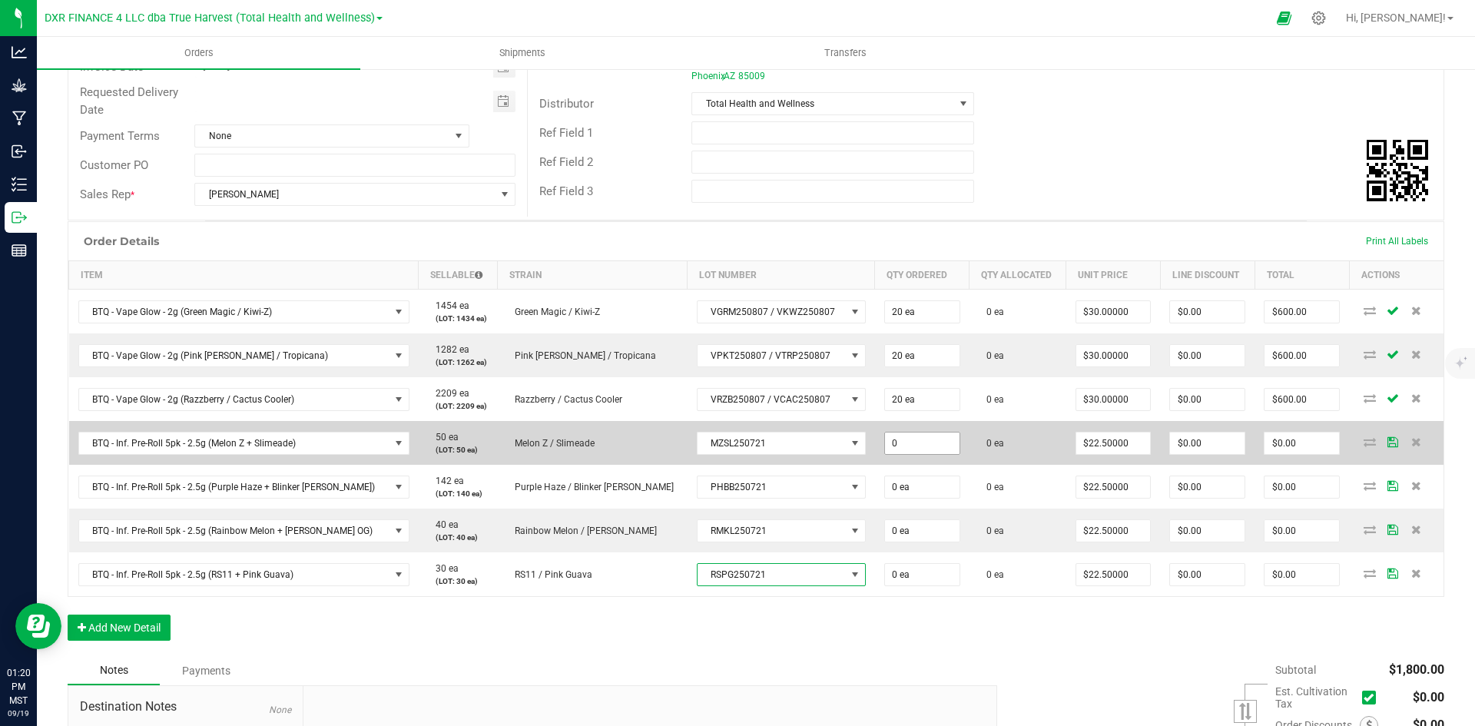
click at [885, 453] on input "0" at bounding box center [922, 444] width 75 height 22
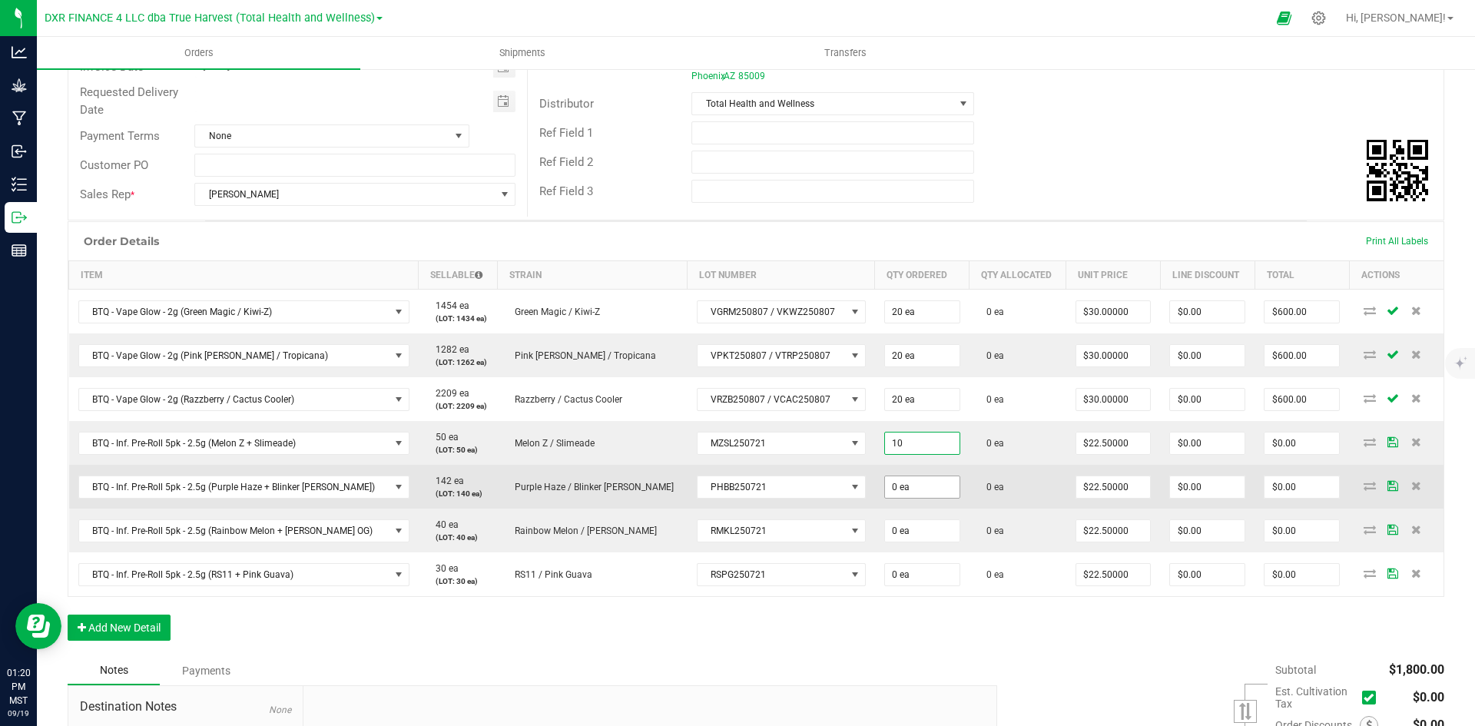
type input "10 ea"
type input "$225.00"
click at [885, 486] on input "0" at bounding box center [922, 487] width 75 height 22
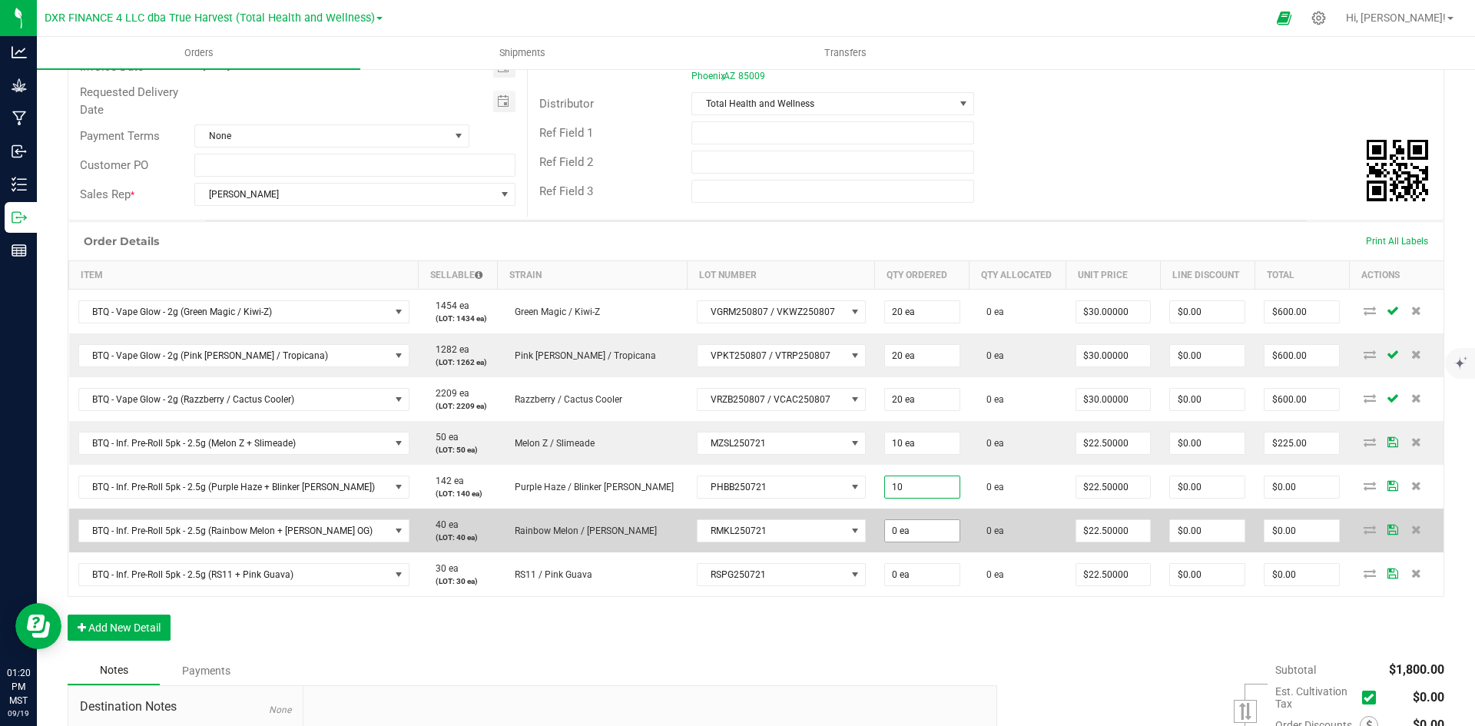
type input "10 ea"
type input "$225.00"
click at [885, 531] on input "0" at bounding box center [922, 531] width 75 height 22
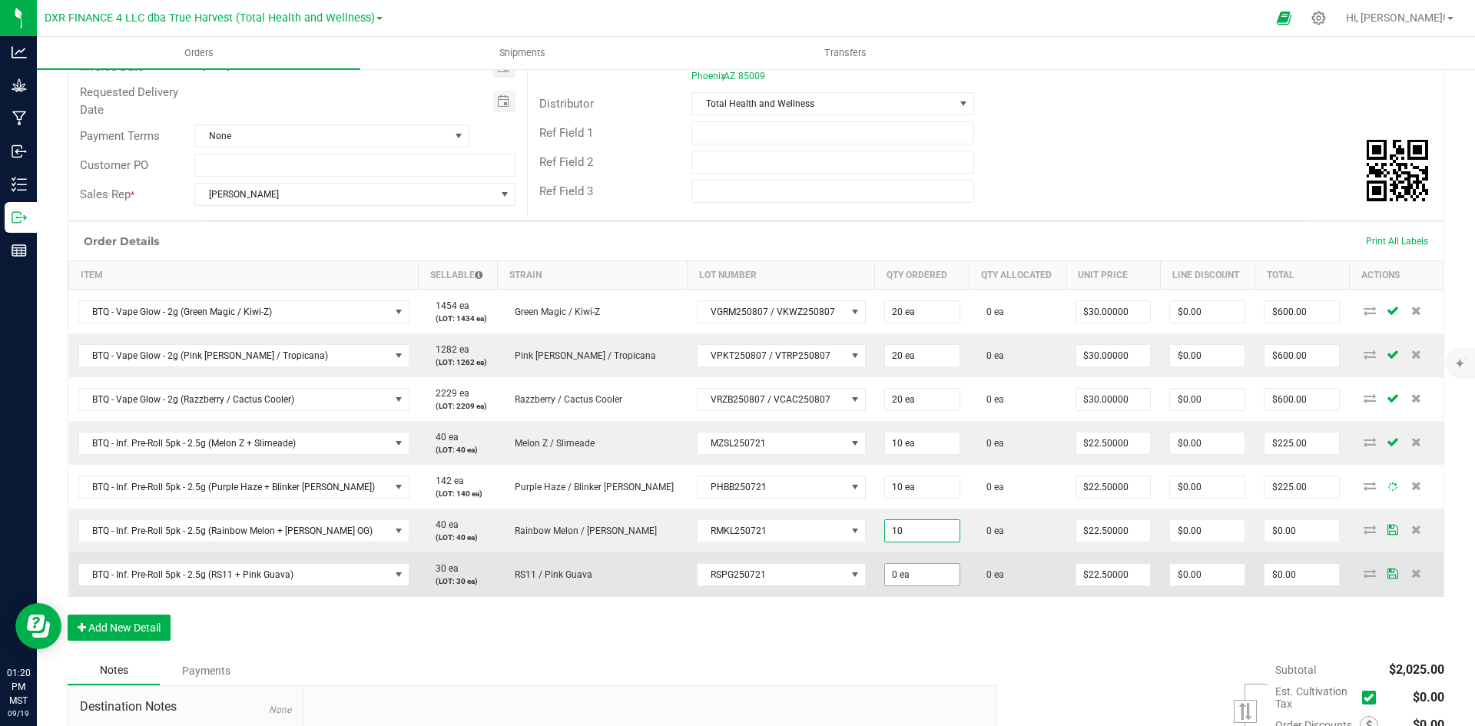
type input "10 ea"
type input "$225.00"
click at [891, 573] on input "0" at bounding box center [922, 575] width 75 height 22
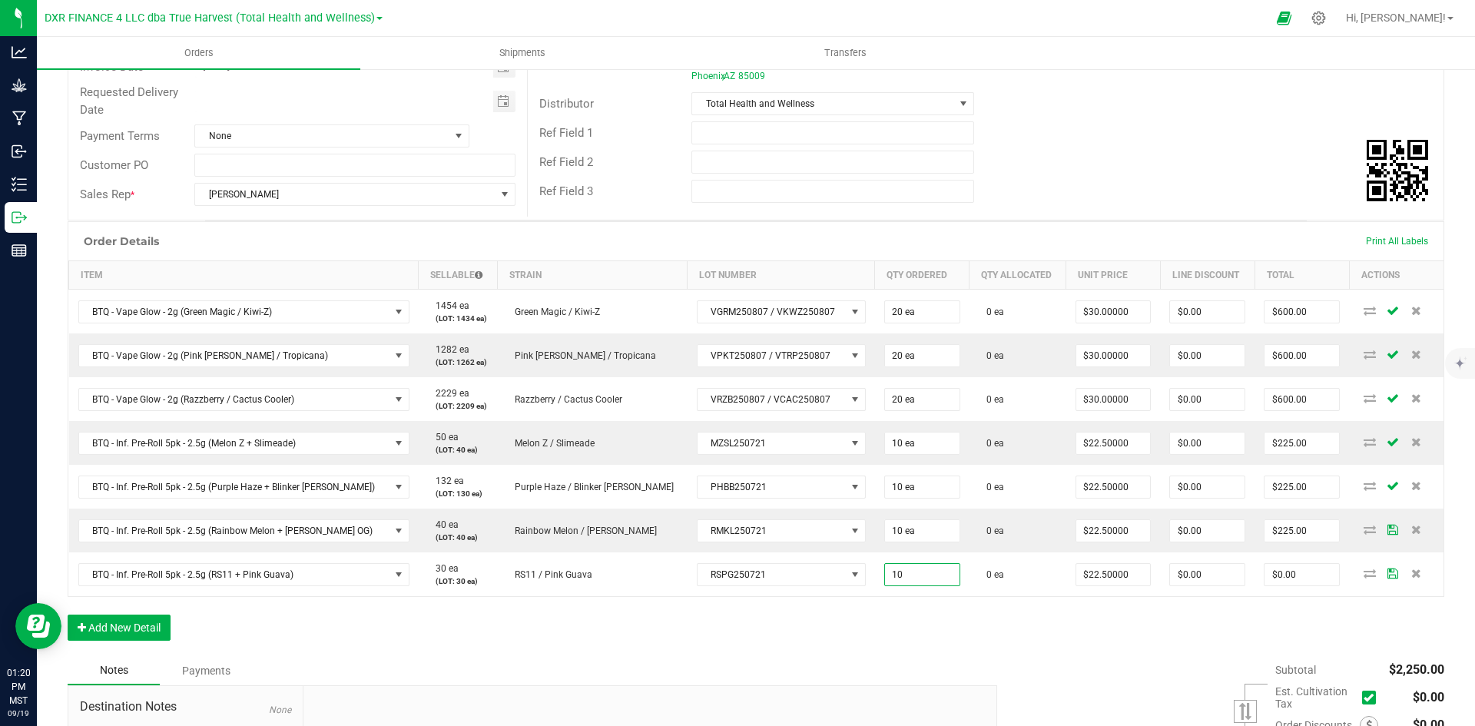
type input "10 ea"
type input "$225.00"
click at [872, 637] on div "Order Details Print All Labels Item Sellable Strain Lot Number Qty Ordered Qty …" at bounding box center [756, 438] width 1377 height 435
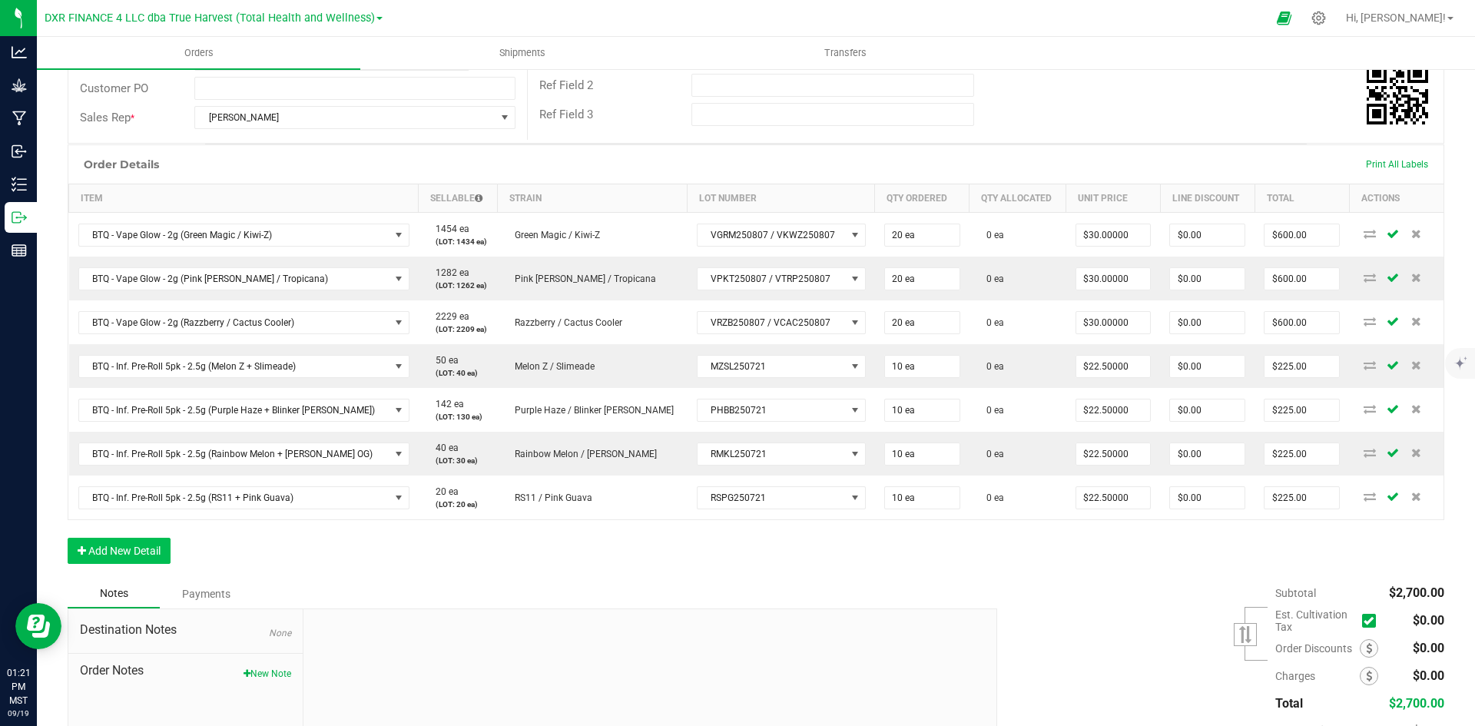
click at [172, 555] on div "Order Details Print All Labels Item Sellable Strain Lot Number Qty Ordered Qty …" at bounding box center [756, 361] width 1377 height 435
click at [154, 550] on button "Add New Detail" at bounding box center [119, 551] width 103 height 26
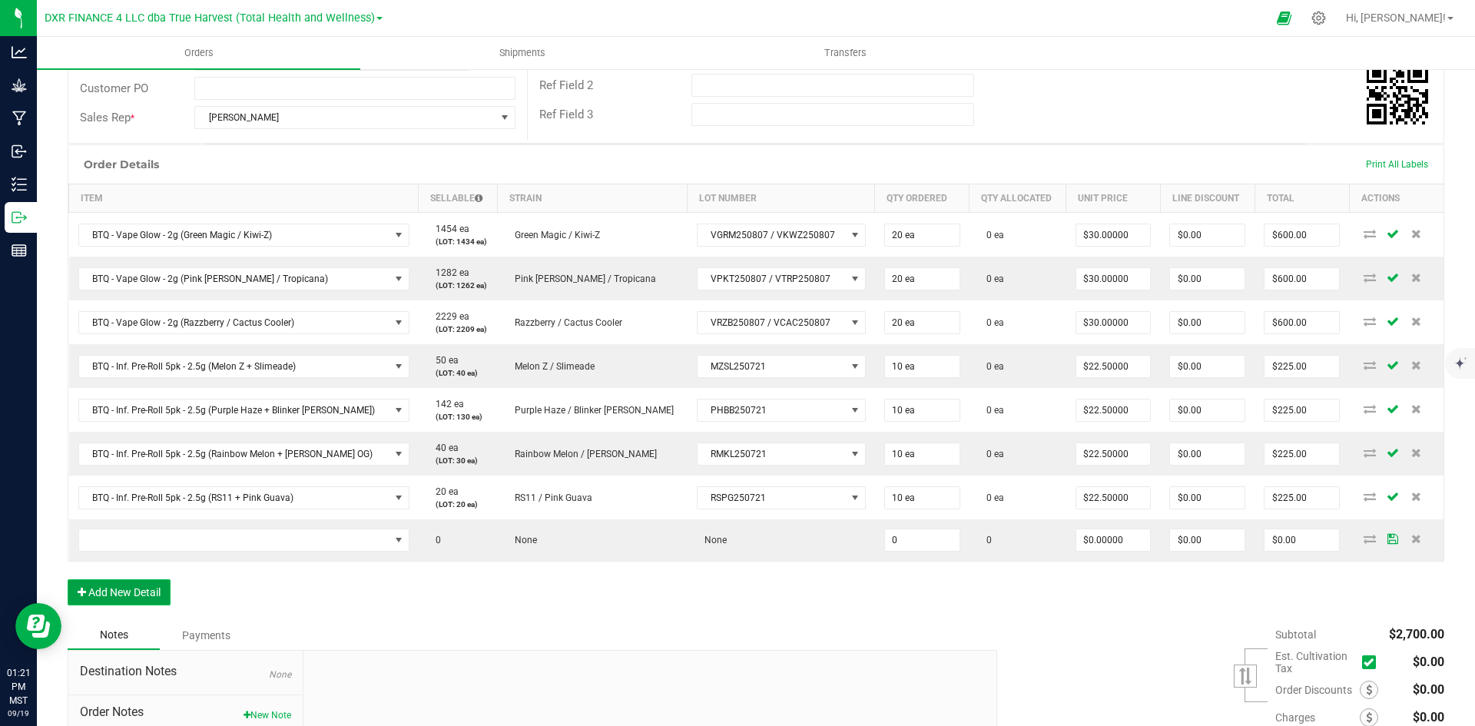
click at [148, 592] on button "Add New Detail" at bounding box center [119, 592] width 103 height 26
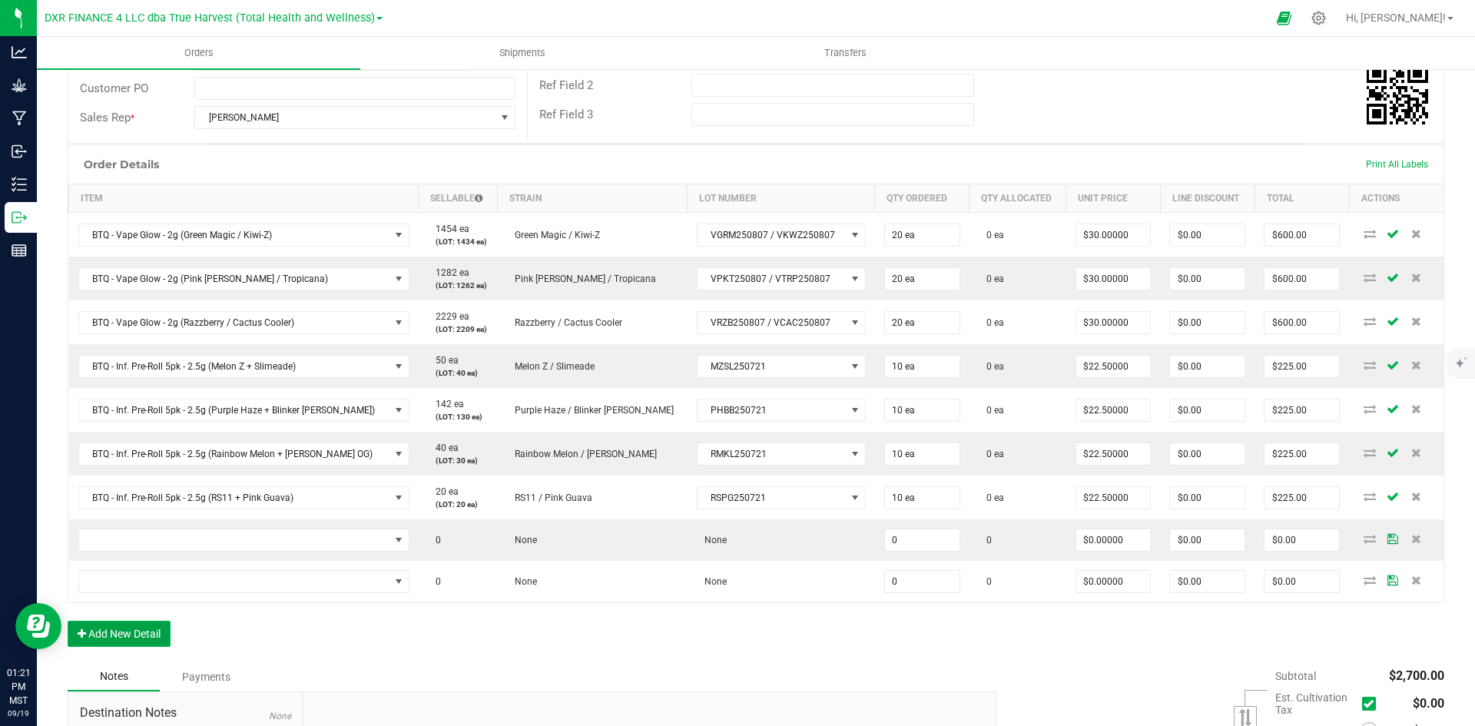
click at [145, 627] on button "Add New Detail" at bounding box center [119, 634] width 103 height 26
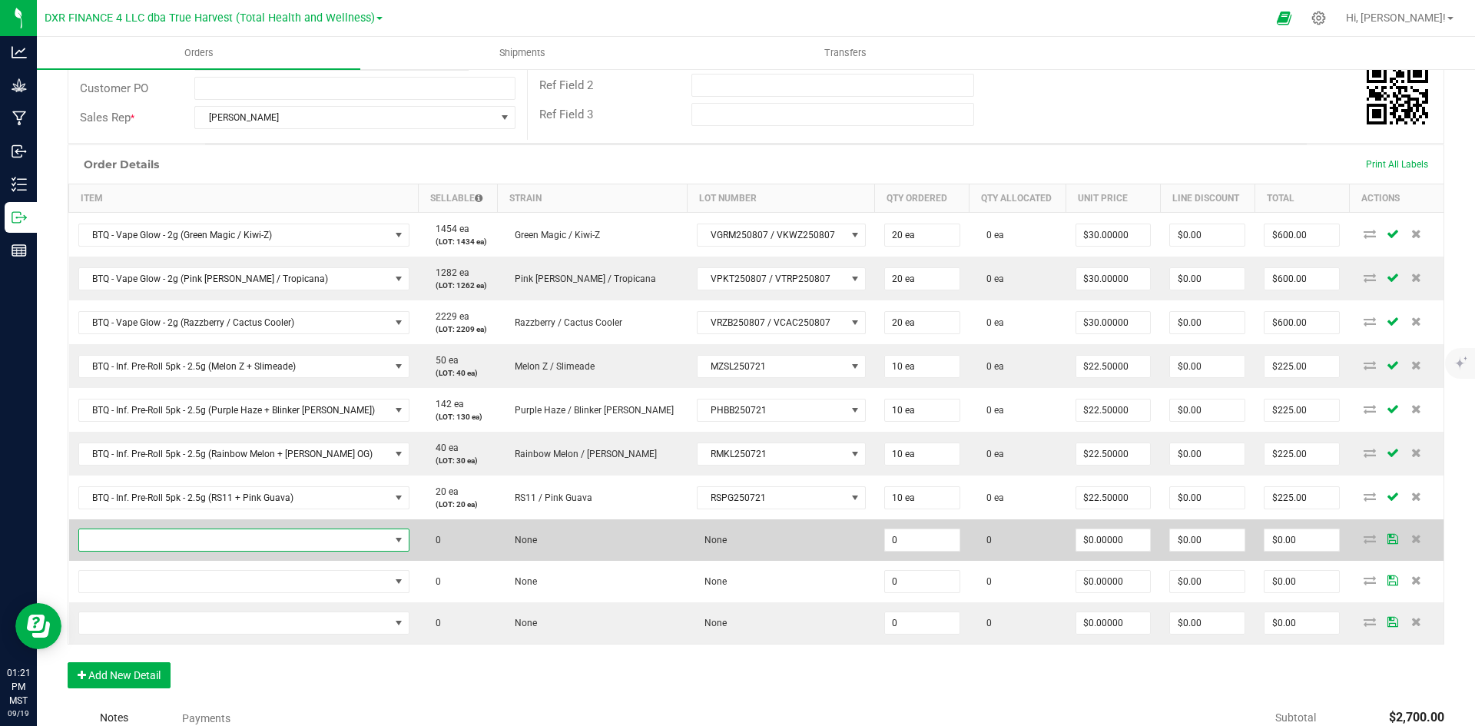
click at [184, 536] on span "NO DATA FOUND" at bounding box center [234, 540] width 310 height 22
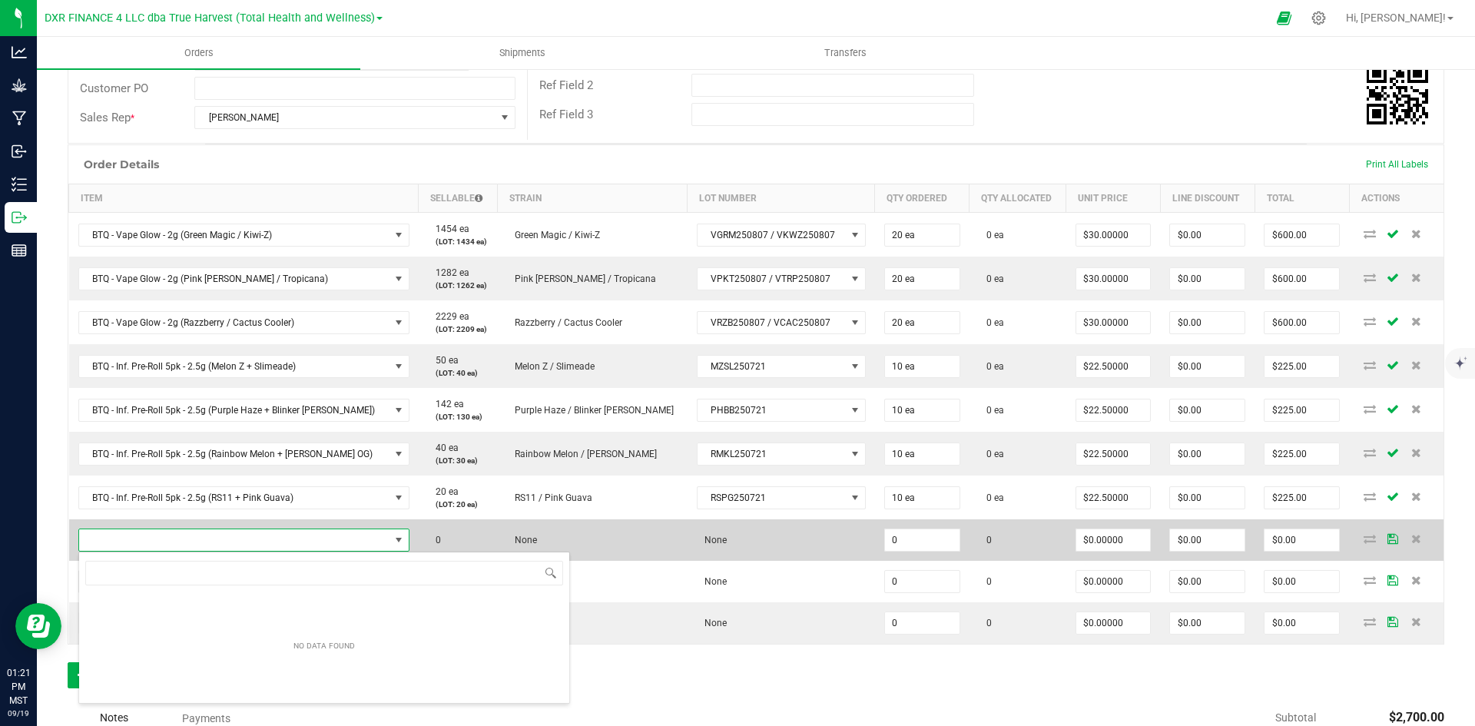
type input "SG - Flower - 3.5g Jar (Strawberry Guava)"
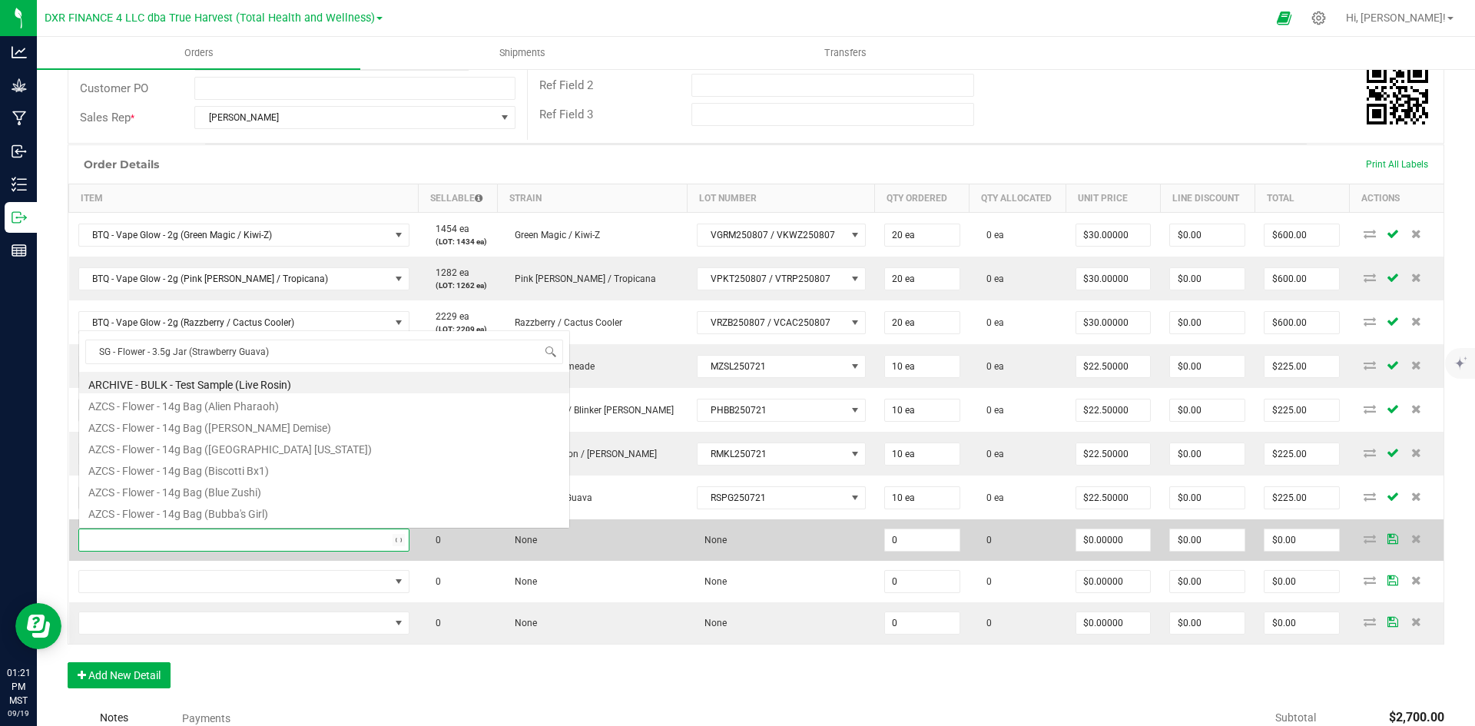
scroll to position [27, 0]
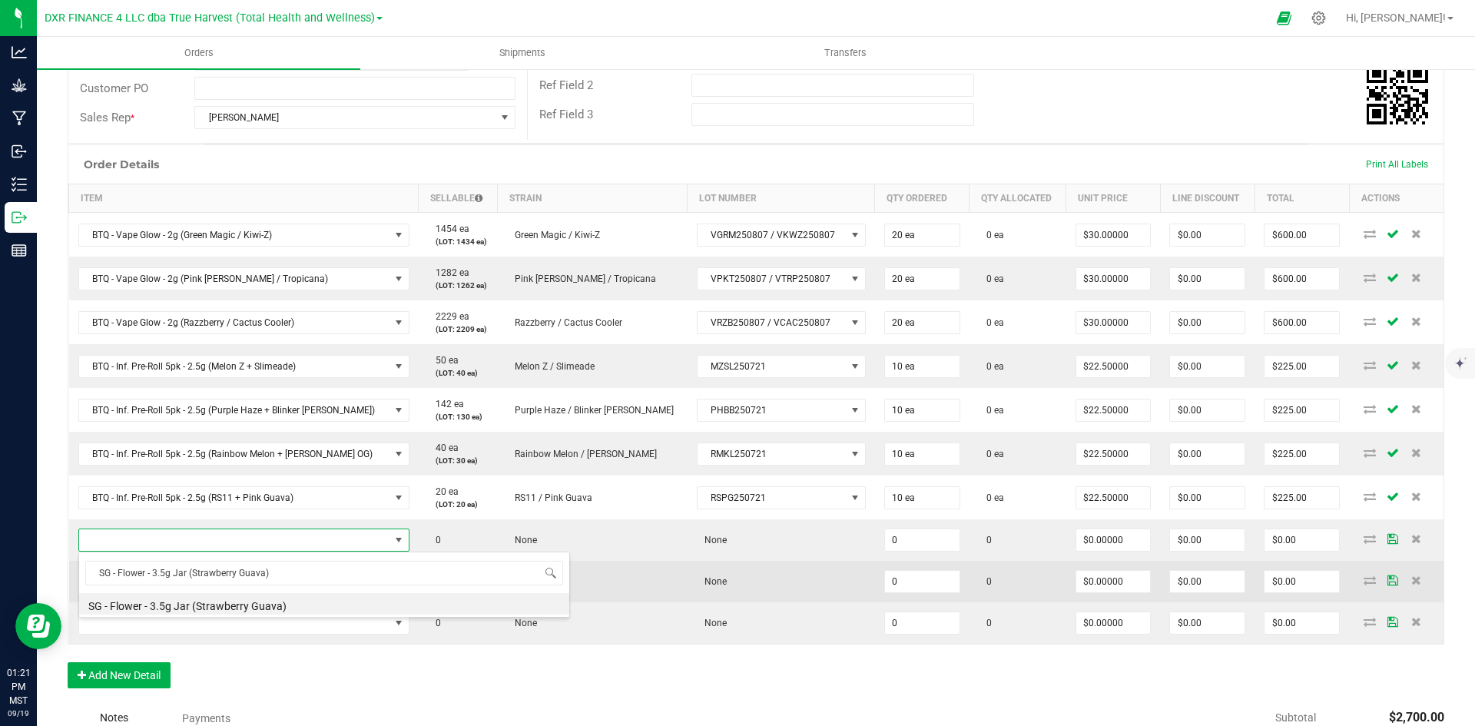
click at [253, 599] on li "SG - Flower - 3.5g Jar (Strawberry Guava)" at bounding box center [324, 604] width 490 height 22
type input "0 ea"
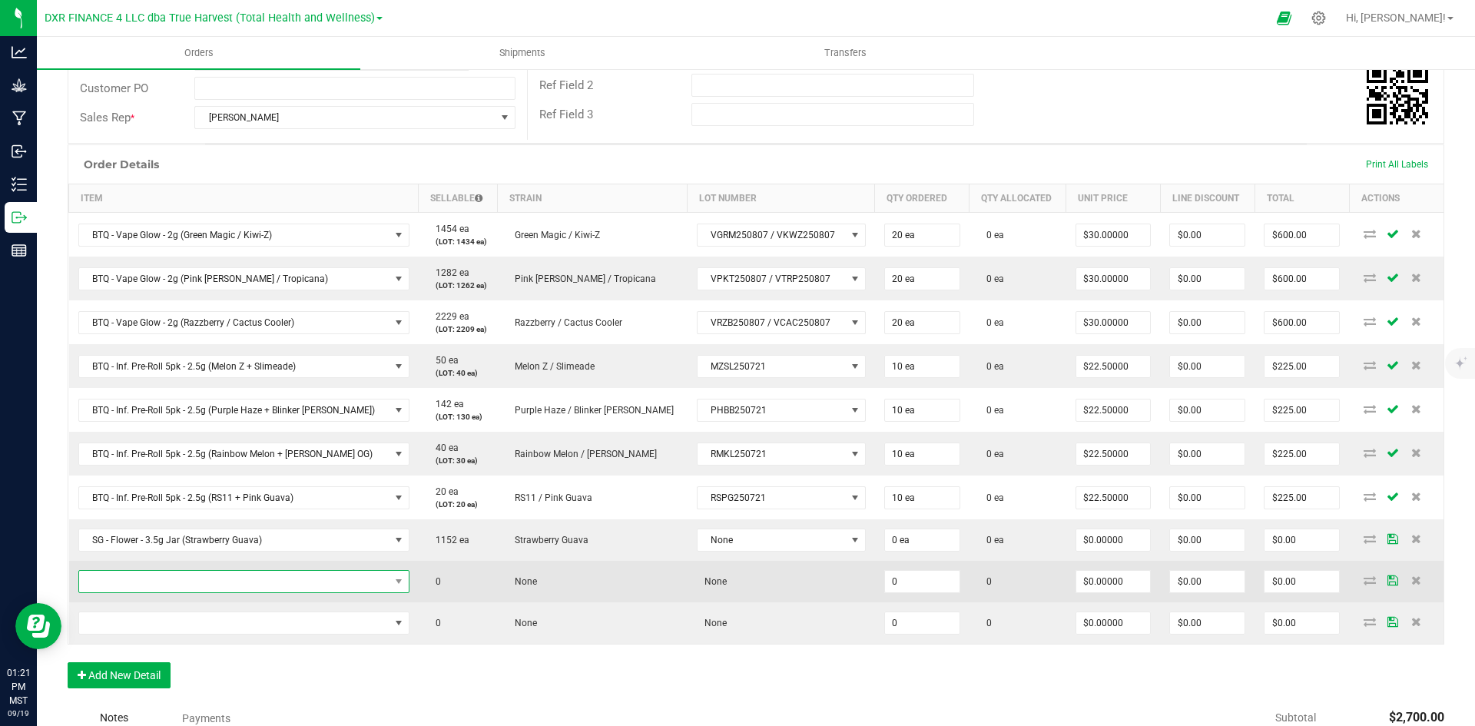
click at [189, 577] on span "NO DATA FOUND" at bounding box center [234, 582] width 310 height 22
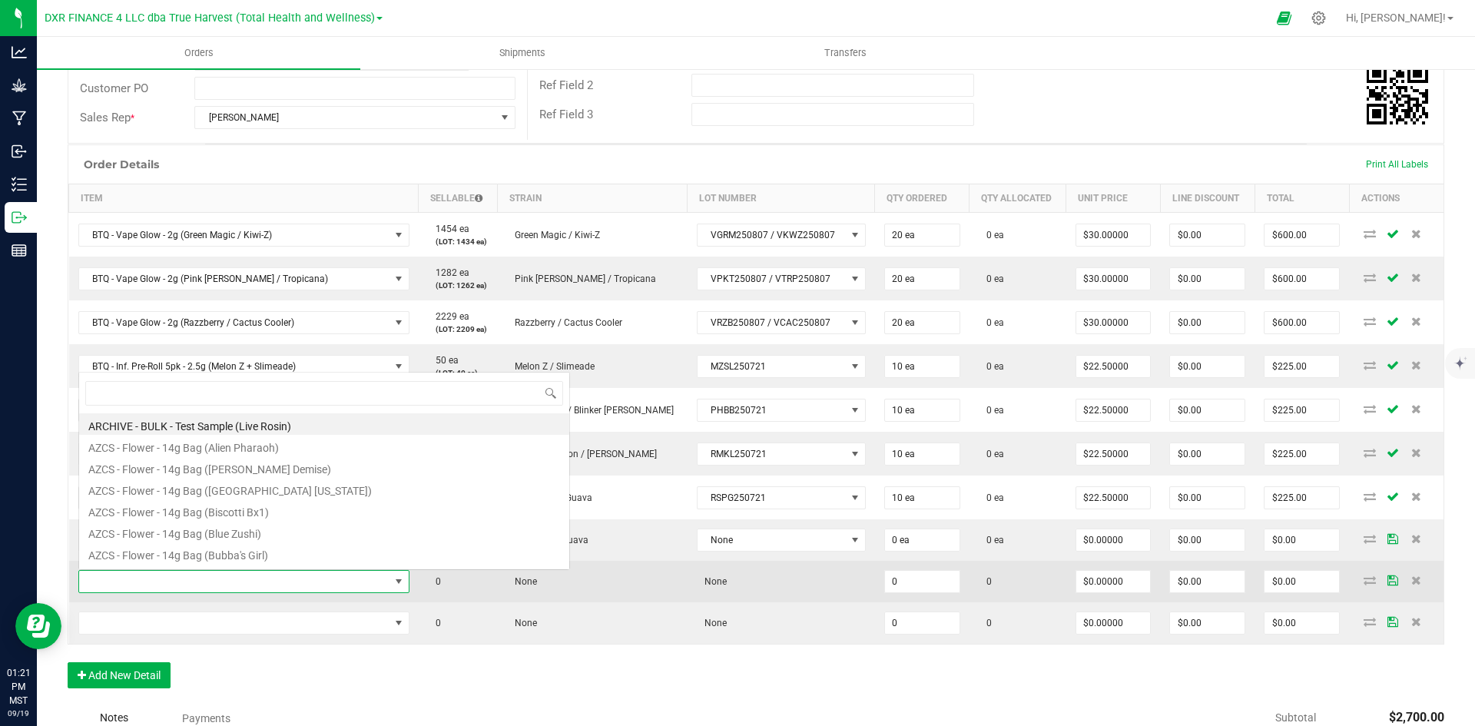
scroll to position [23, 311]
type input "SG - Live Rosin - 1g (Frosted Donuts)"
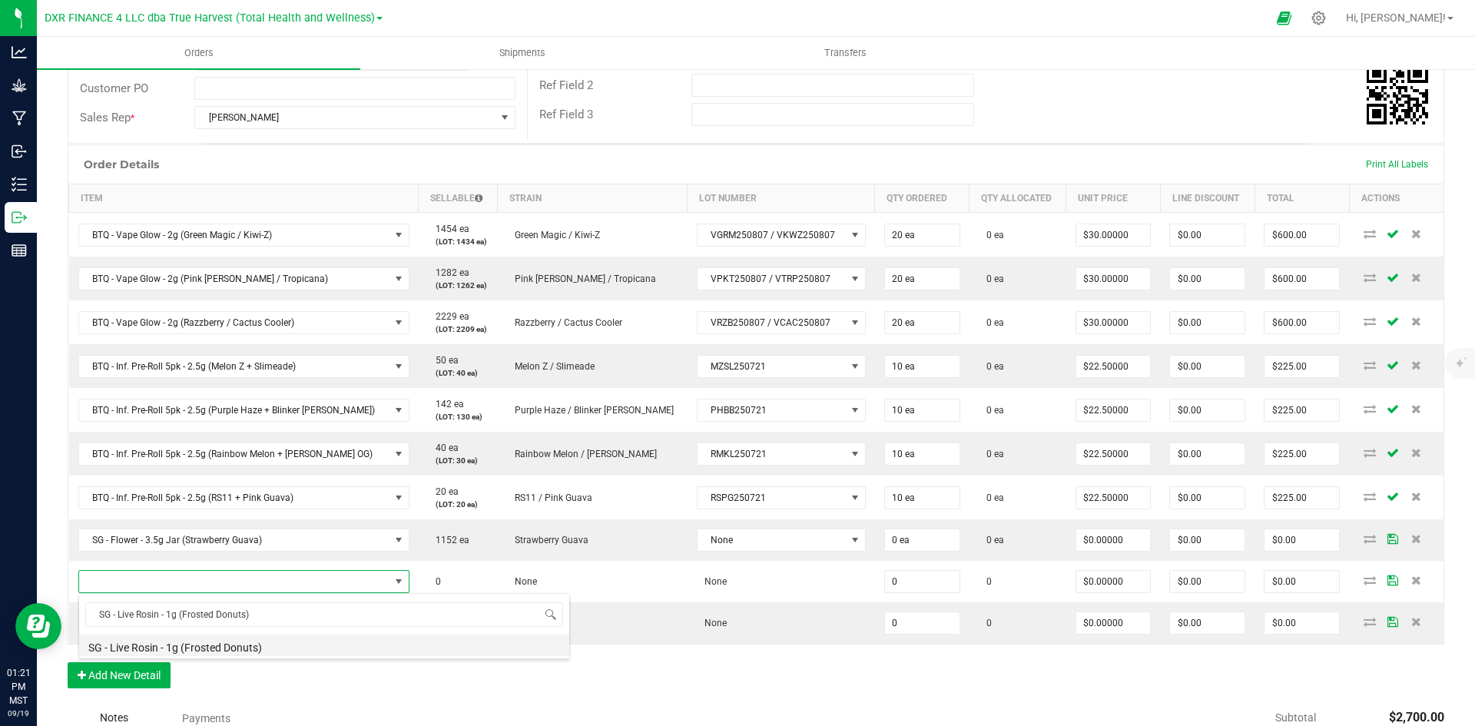
click at [207, 640] on li "SG - Live Rosin - 1g (Frosted Donuts)" at bounding box center [324, 646] width 490 height 22
type input "0 ea"
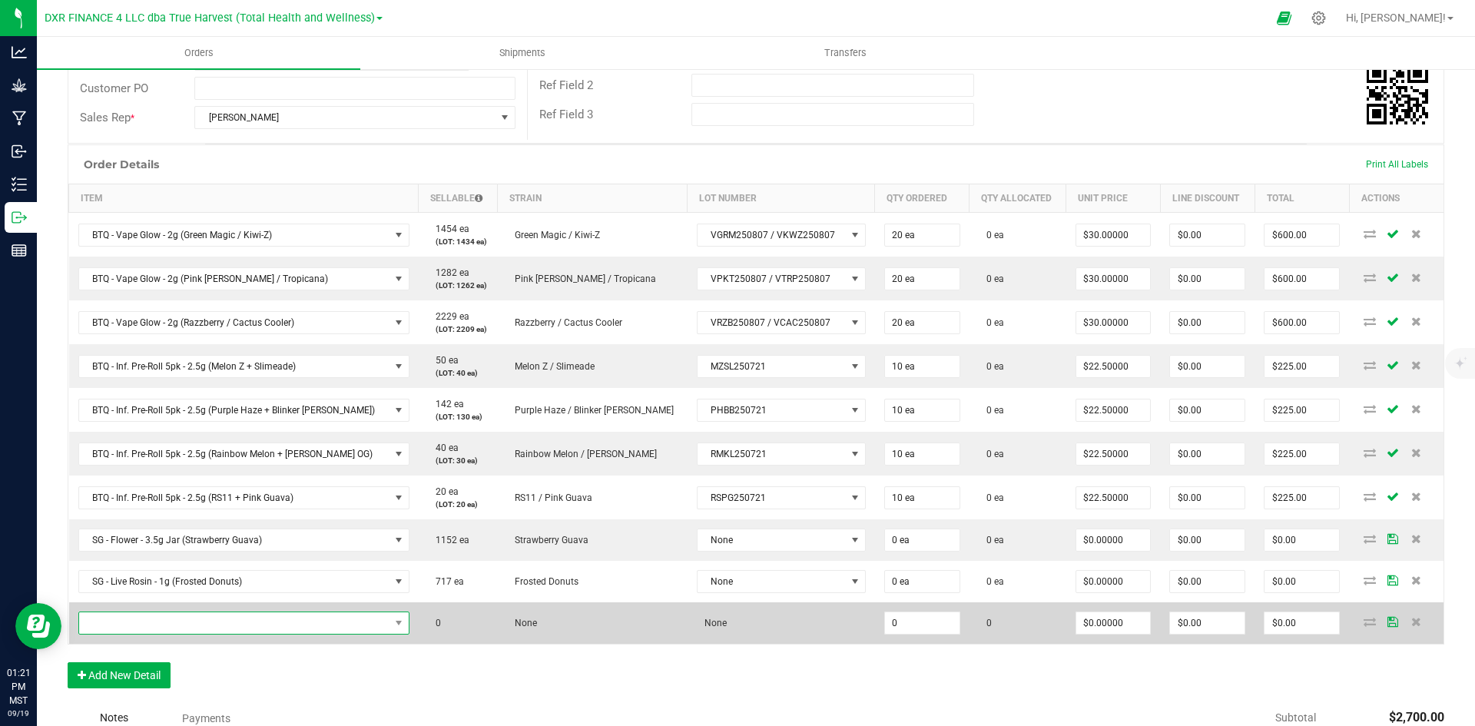
click at [227, 631] on span "NO DATA FOUND" at bounding box center [234, 623] width 310 height 22
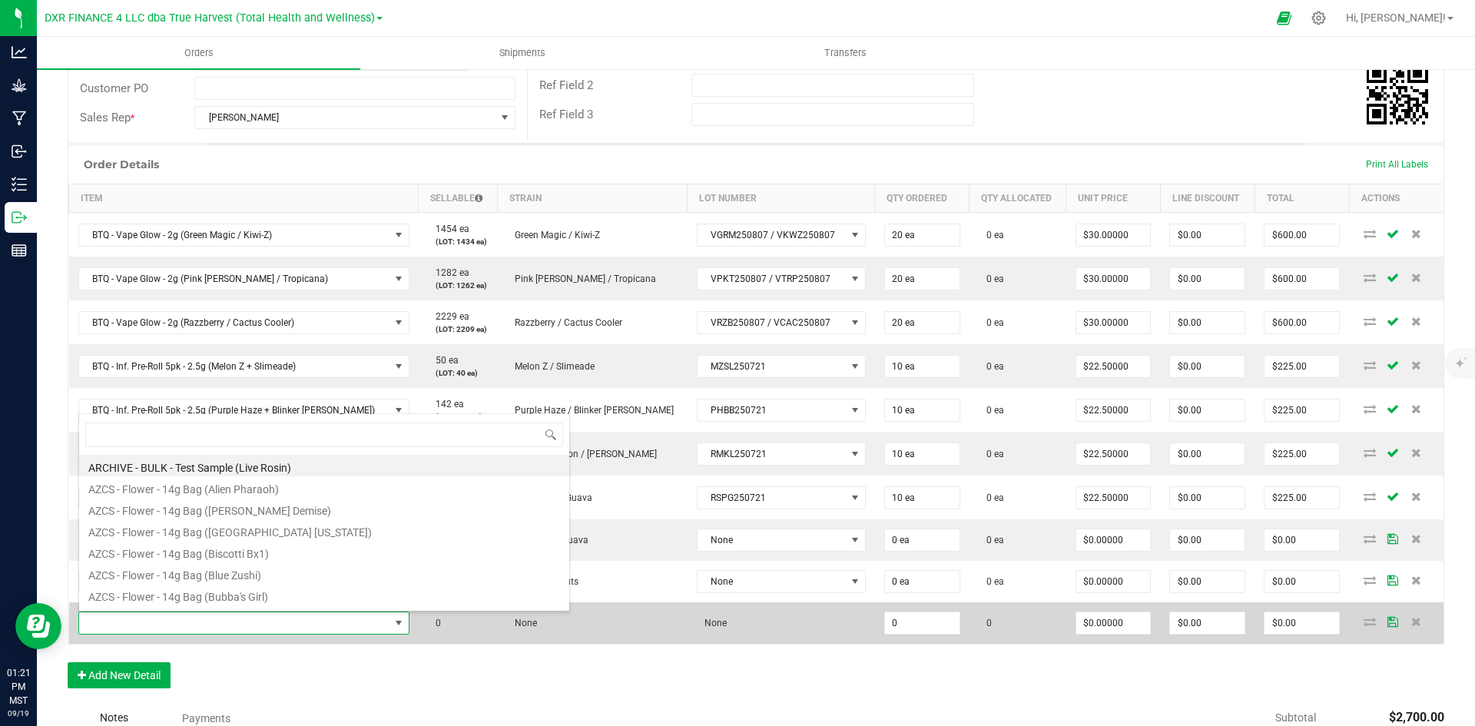
type input "SG - Live Rosin - 1g ([PERSON_NAME] Demise)"
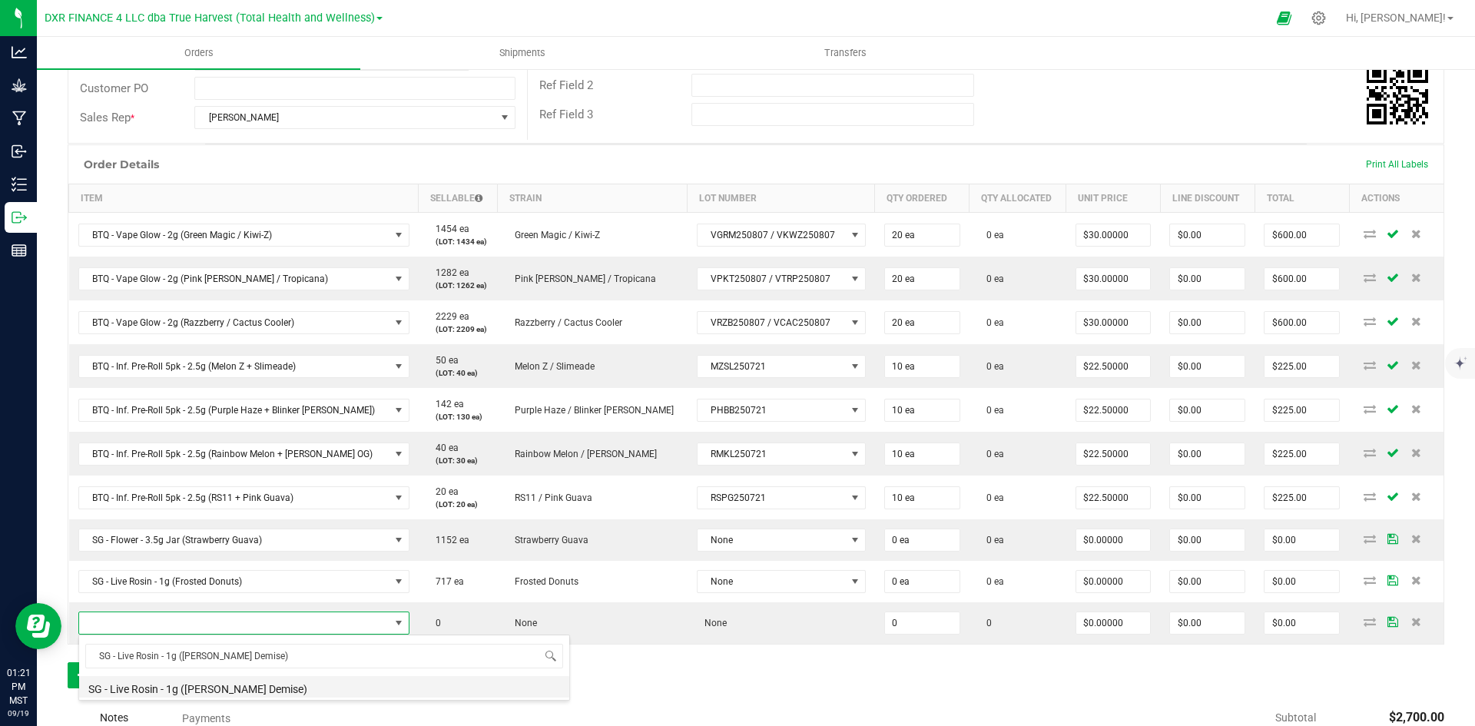
click at [237, 692] on li "SG - Live Rosin - 1g ([PERSON_NAME] Demise)" at bounding box center [324, 687] width 490 height 22
type input "0 ea"
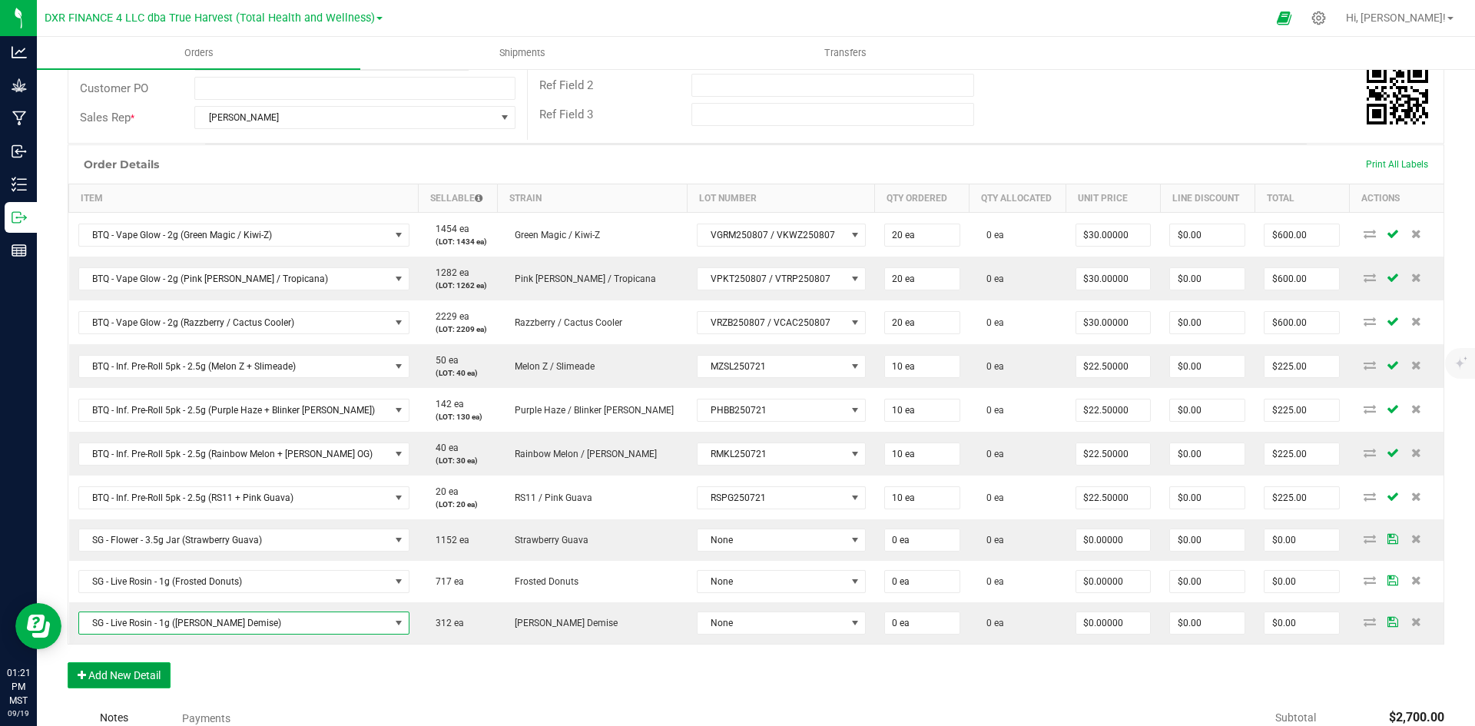
click at [154, 682] on button "Add New Detail" at bounding box center [119, 675] width 103 height 26
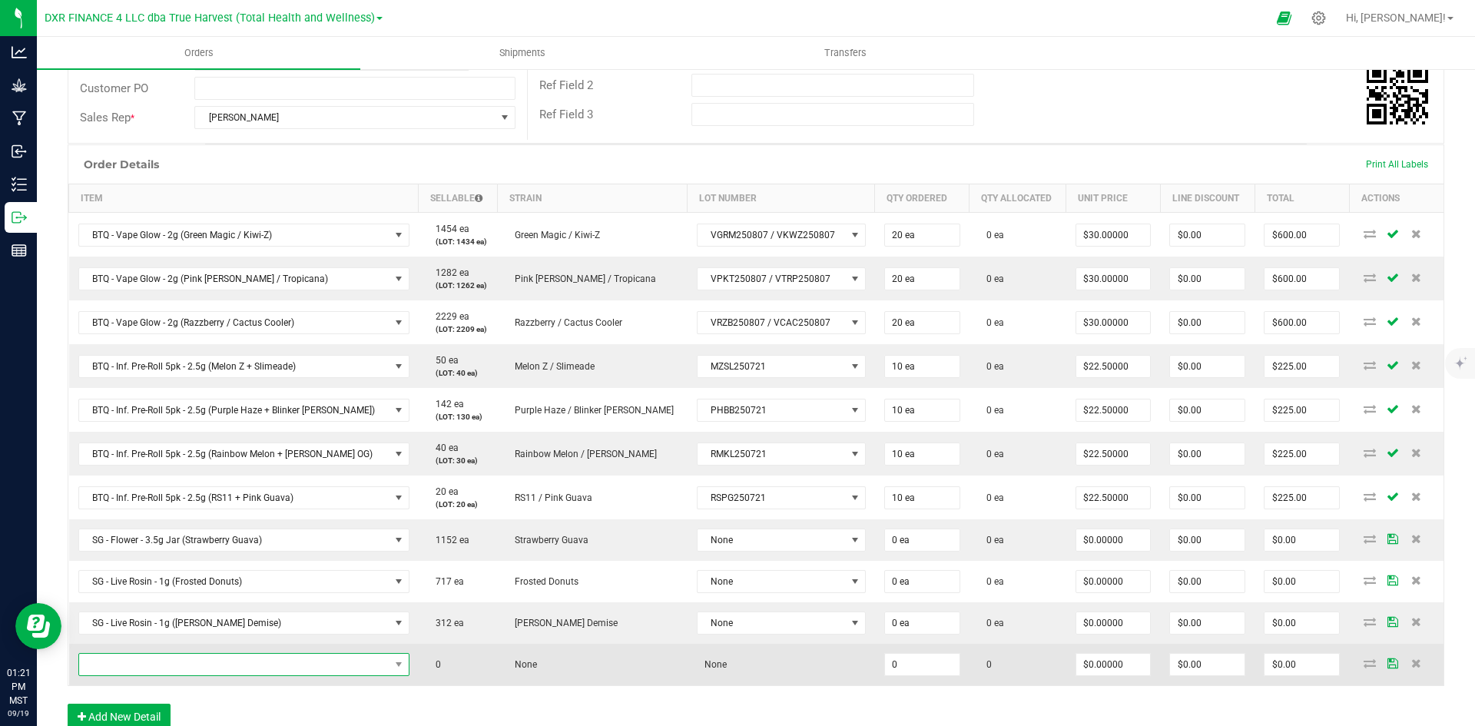
click at [184, 668] on span "NO DATA FOUND" at bounding box center [234, 665] width 310 height 22
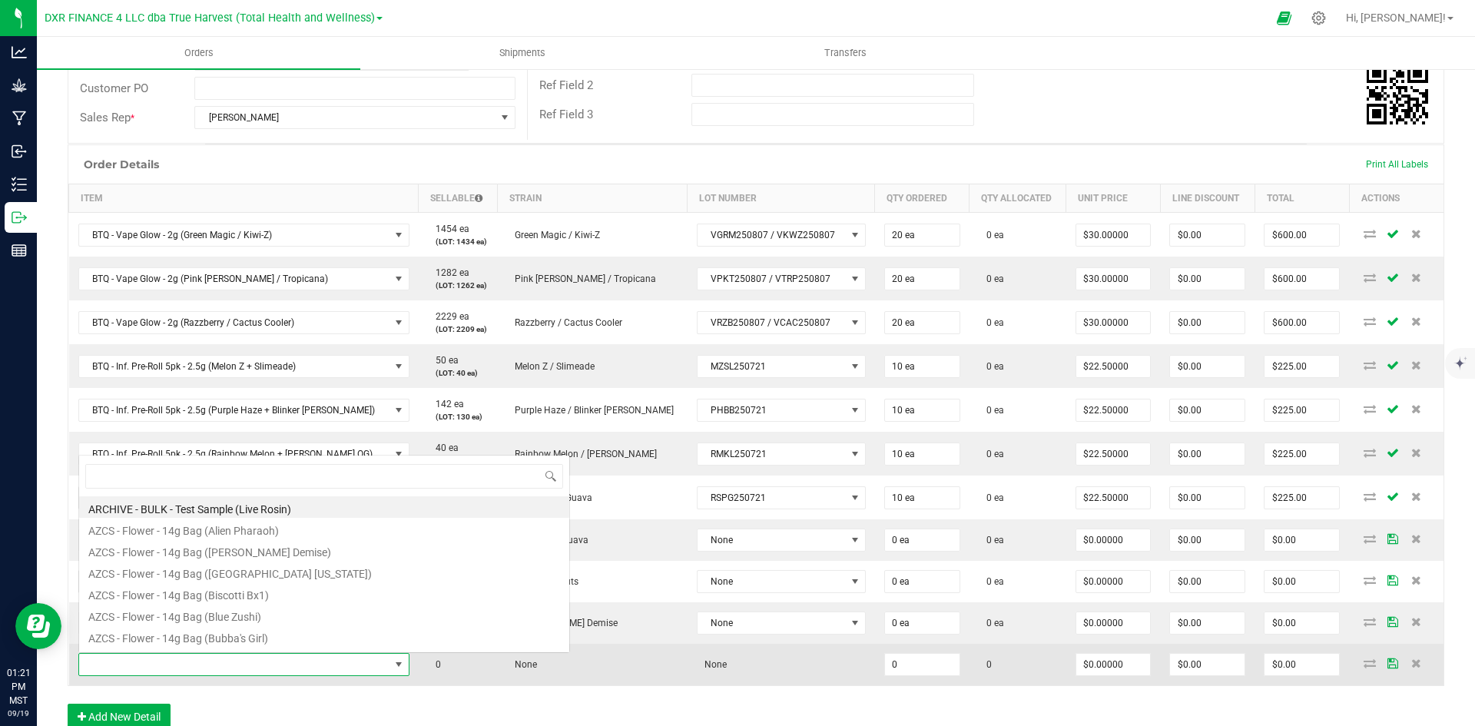
scroll to position [0, 0]
type input "SG - Live Rosin - 1g (Guava [PERSON_NAME])"
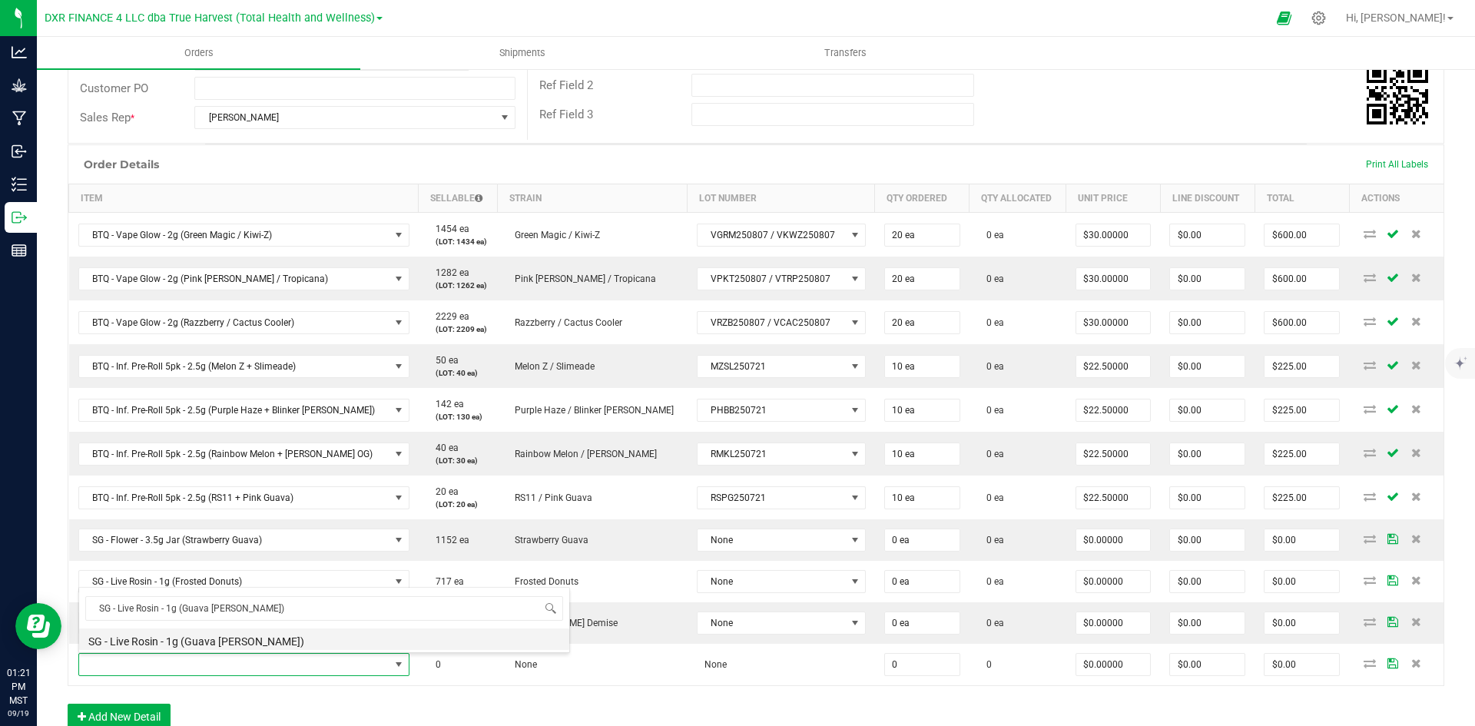
click at [224, 642] on li "SG - Live Rosin - 1g (Guava [PERSON_NAME])" at bounding box center [324, 640] width 490 height 22
type input "0 ea"
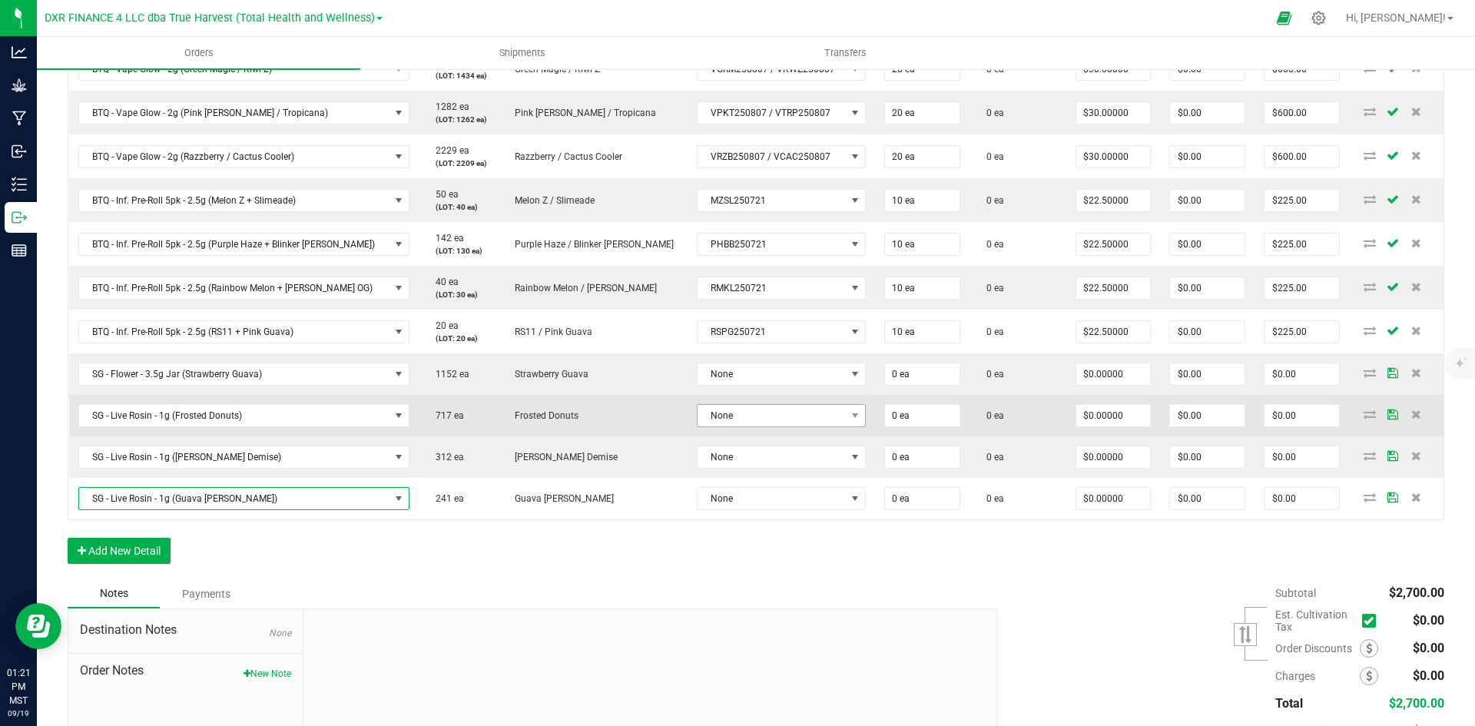
scroll to position [513, 0]
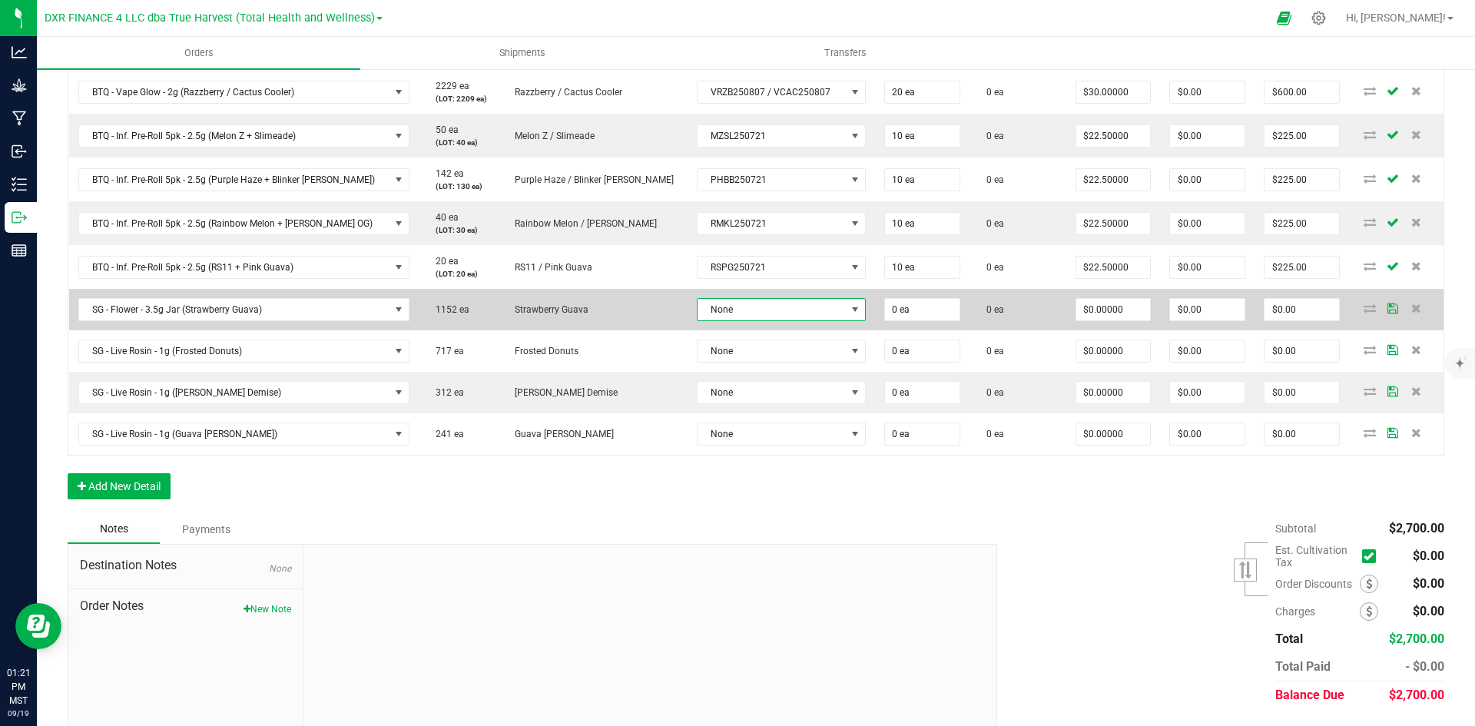
click at [711, 313] on span "None" at bounding box center [772, 310] width 148 height 22
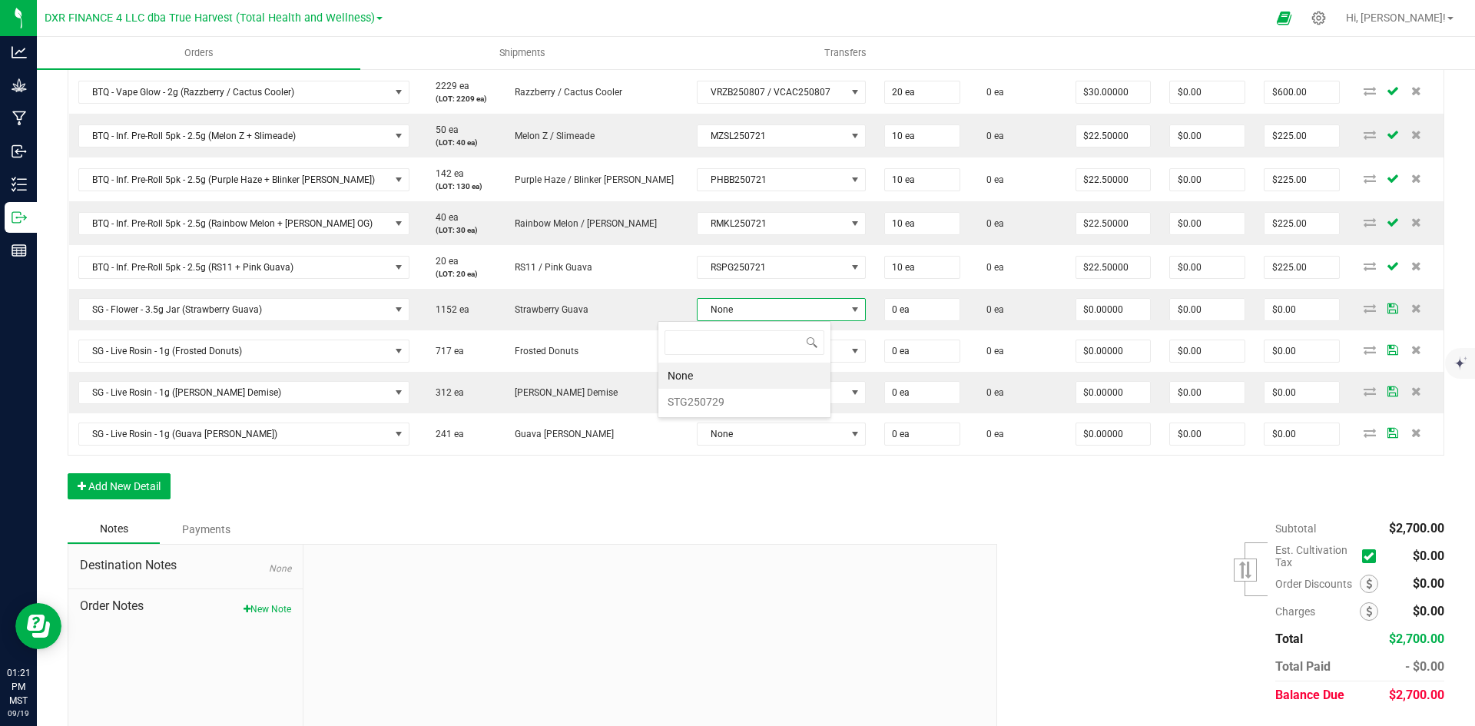
scroll to position [23, 174]
click at [725, 395] on li "STG250729" at bounding box center [745, 402] width 172 height 26
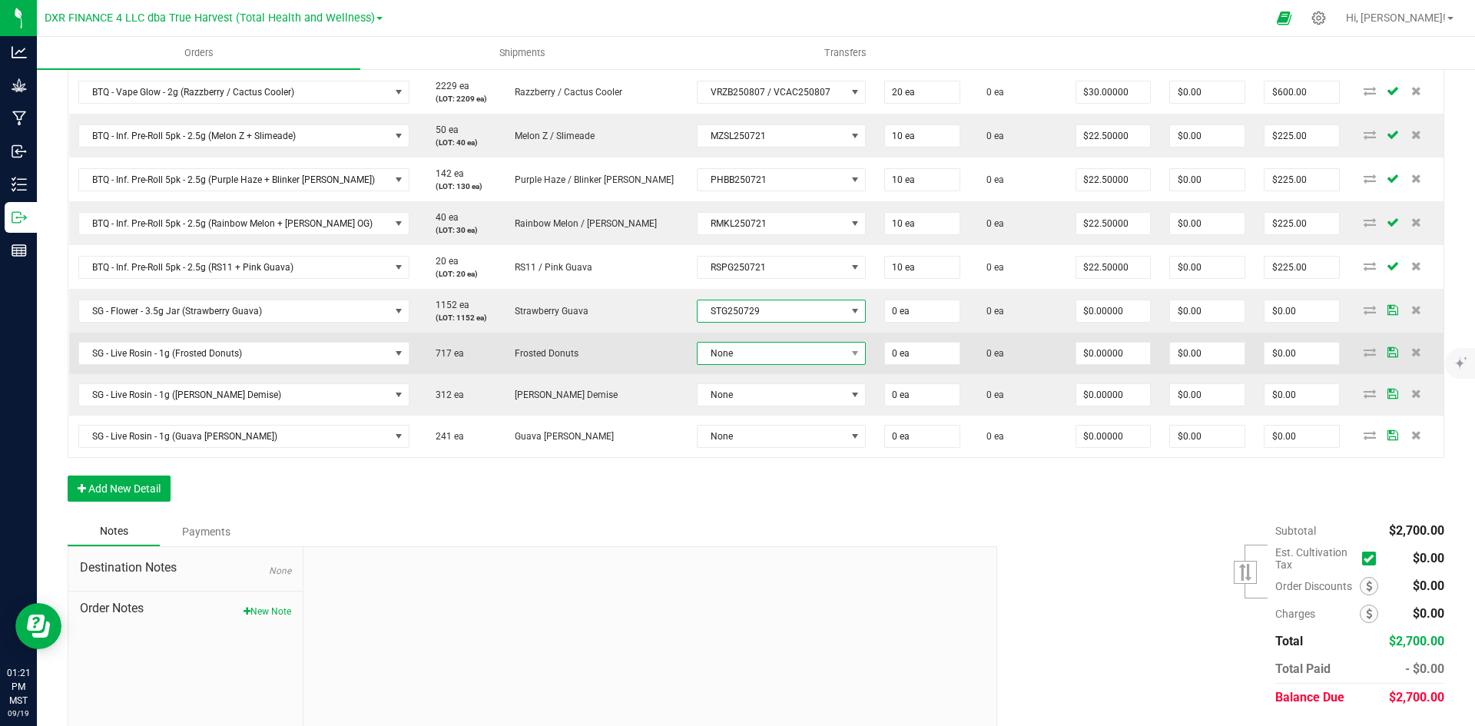
click at [722, 357] on span "None" at bounding box center [772, 354] width 148 height 22
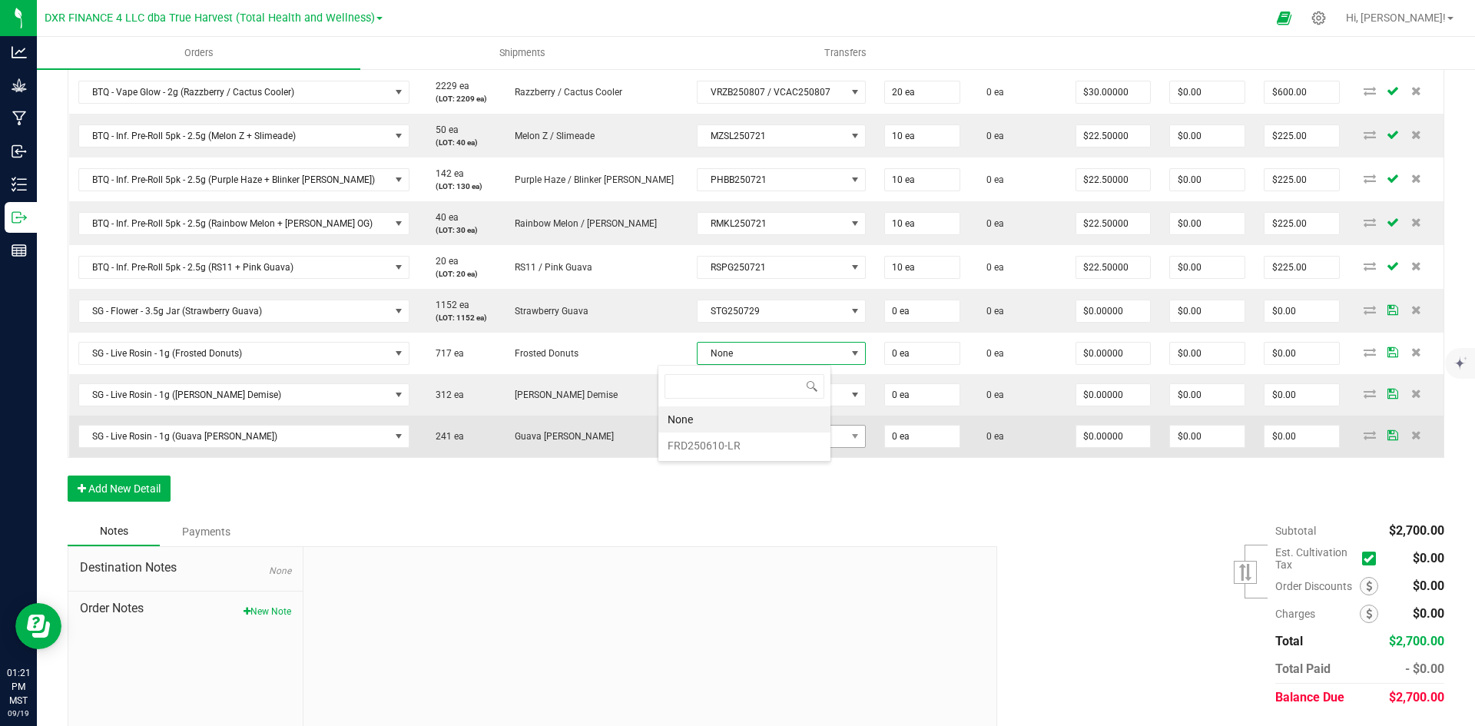
drag, startPoint x: 723, startPoint y: 455, endPoint x: 719, endPoint y: 437, distance: 18.1
click at [722, 455] on li "FRD250610-LR" at bounding box center [745, 446] width 172 height 26
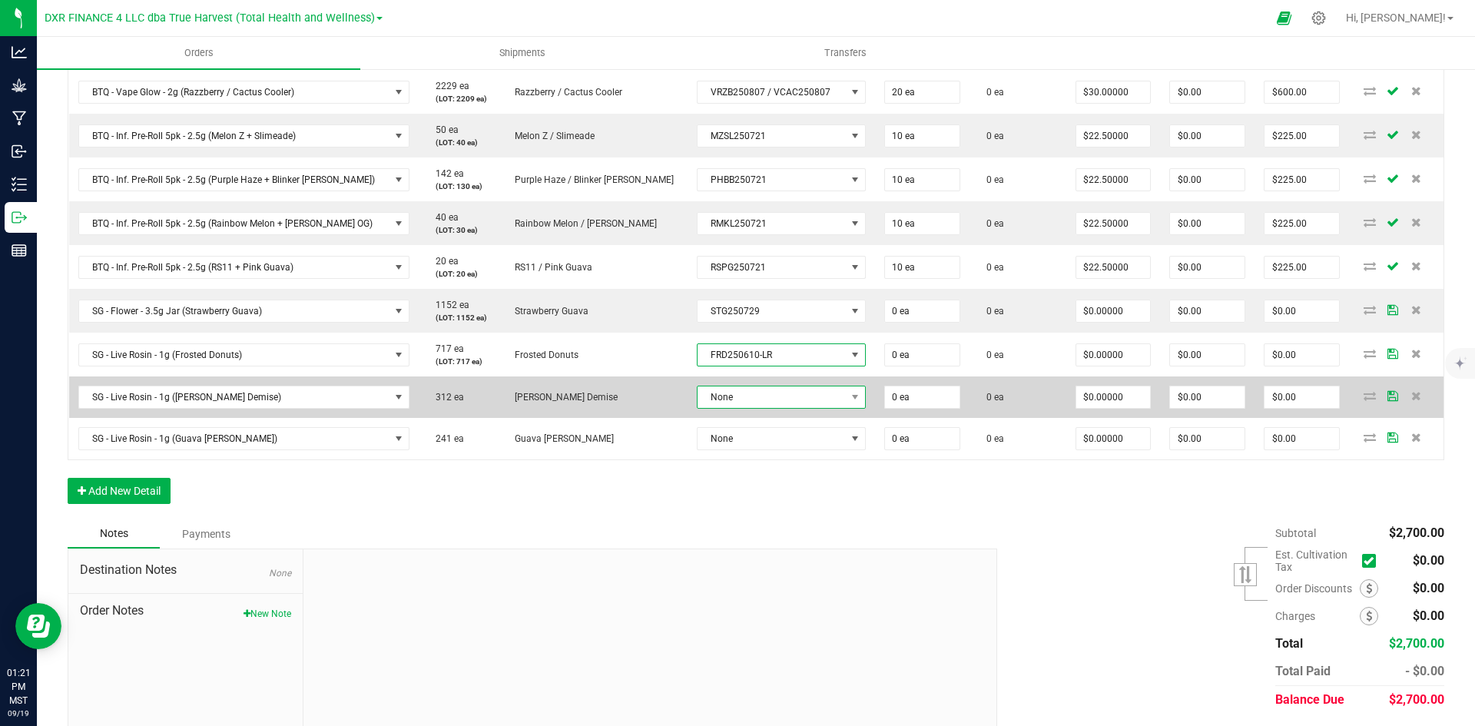
click at [717, 394] on span "None" at bounding box center [772, 398] width 148 height 22
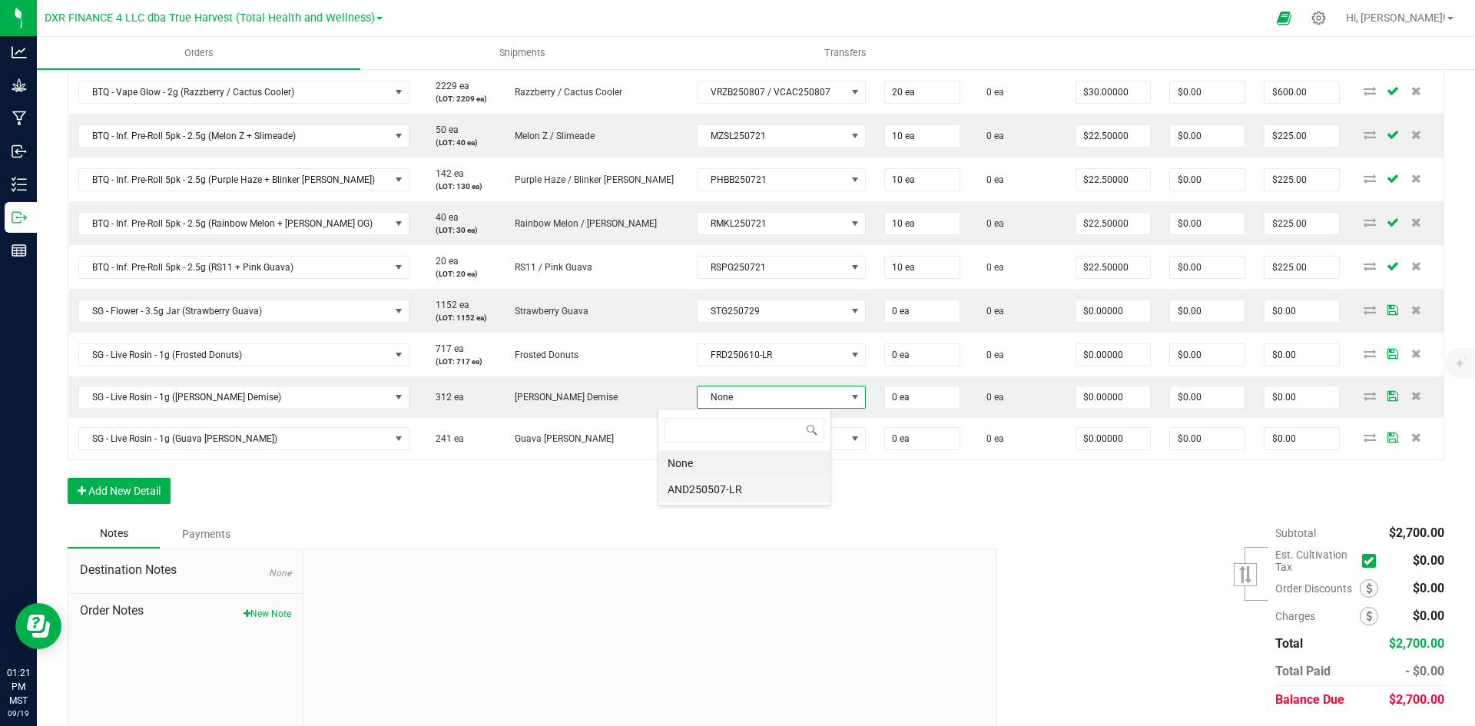
click at [716, 493] on li "AND250507-LR" at bounding box center [745, 489] width 172 height 26
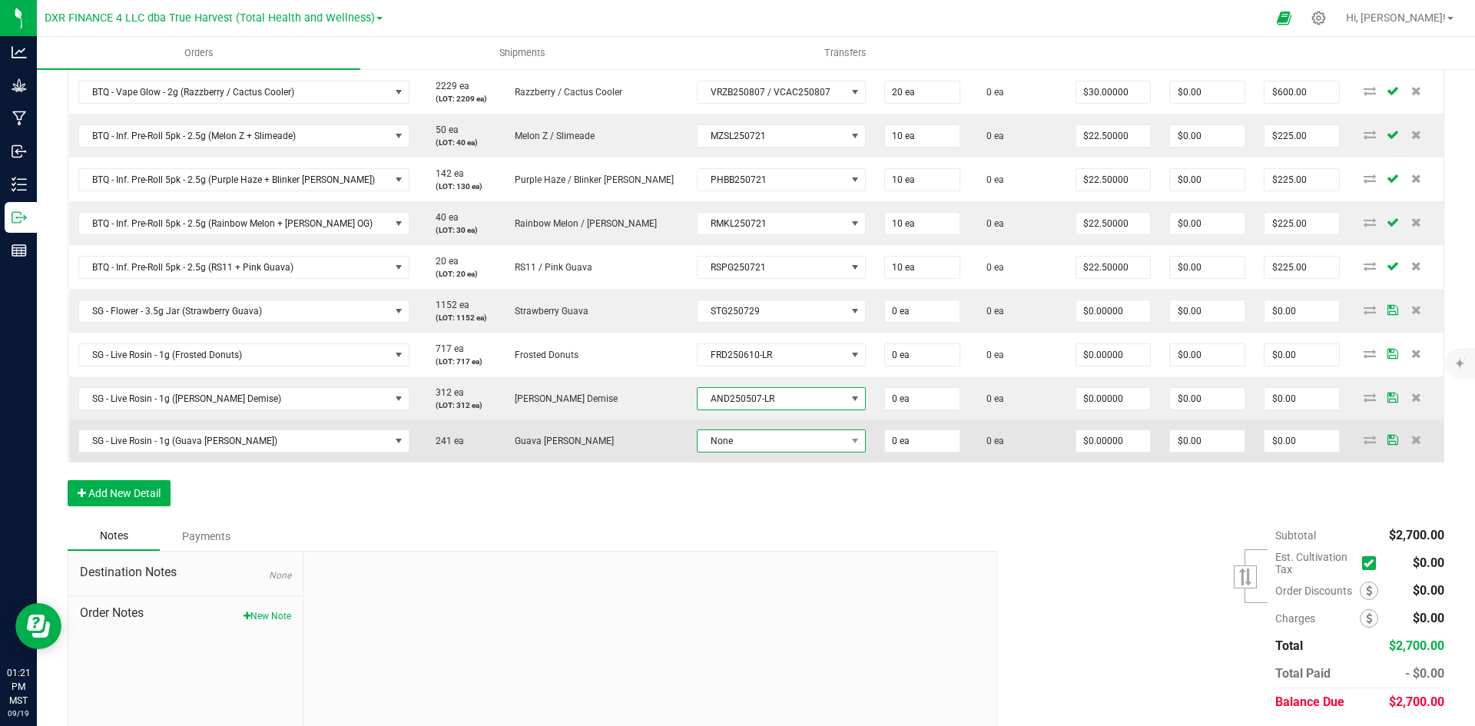
click at [712, 440] on span "None" at bounding box center [772, 441] width 148 height 22
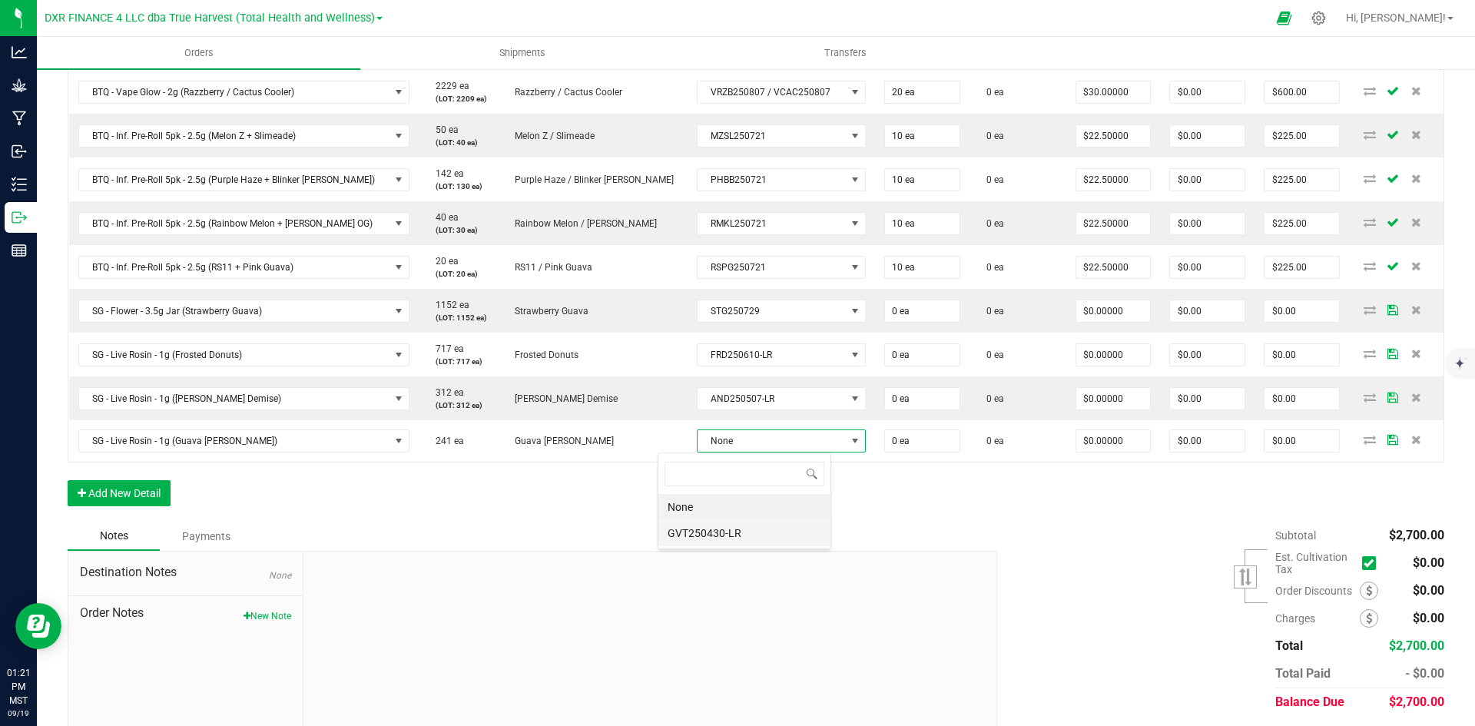
click at [705, 533] on li "GVT250430-LR" at bounding box center [745, 533] width 172 height 26
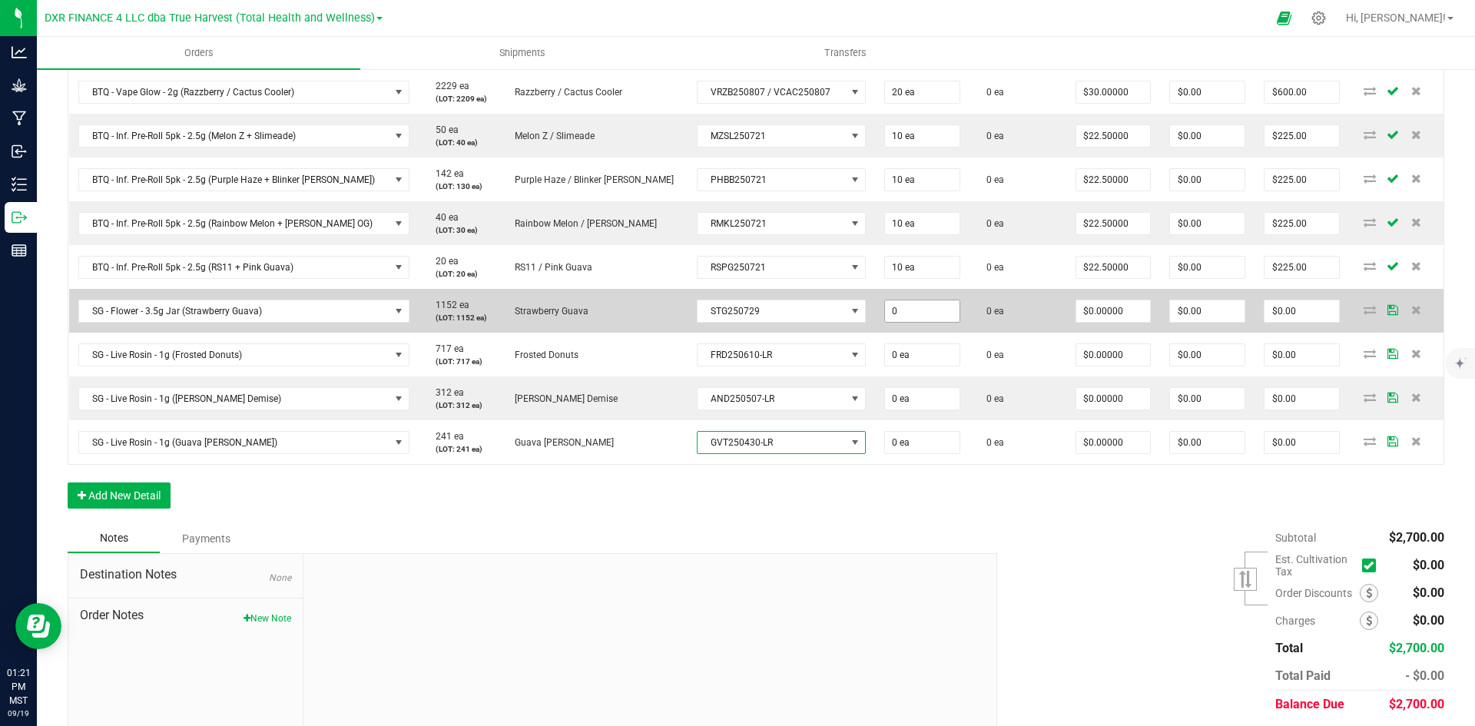
click at [885, 306] on input "0" at bounding box center [922, 311] width 75 height 22
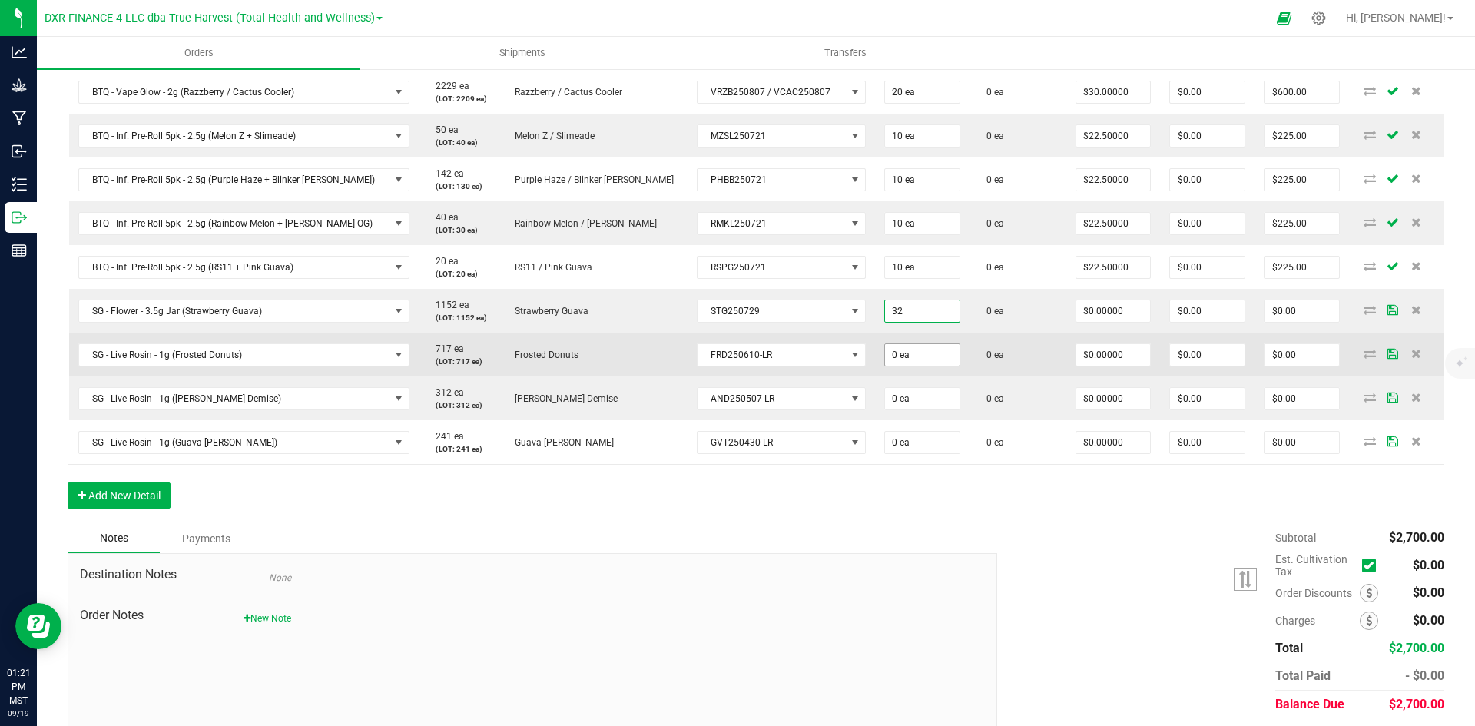
type input "32 ea"
click at [887, 347] on input "0" at bounding box center [922, 355] width 75 height 22
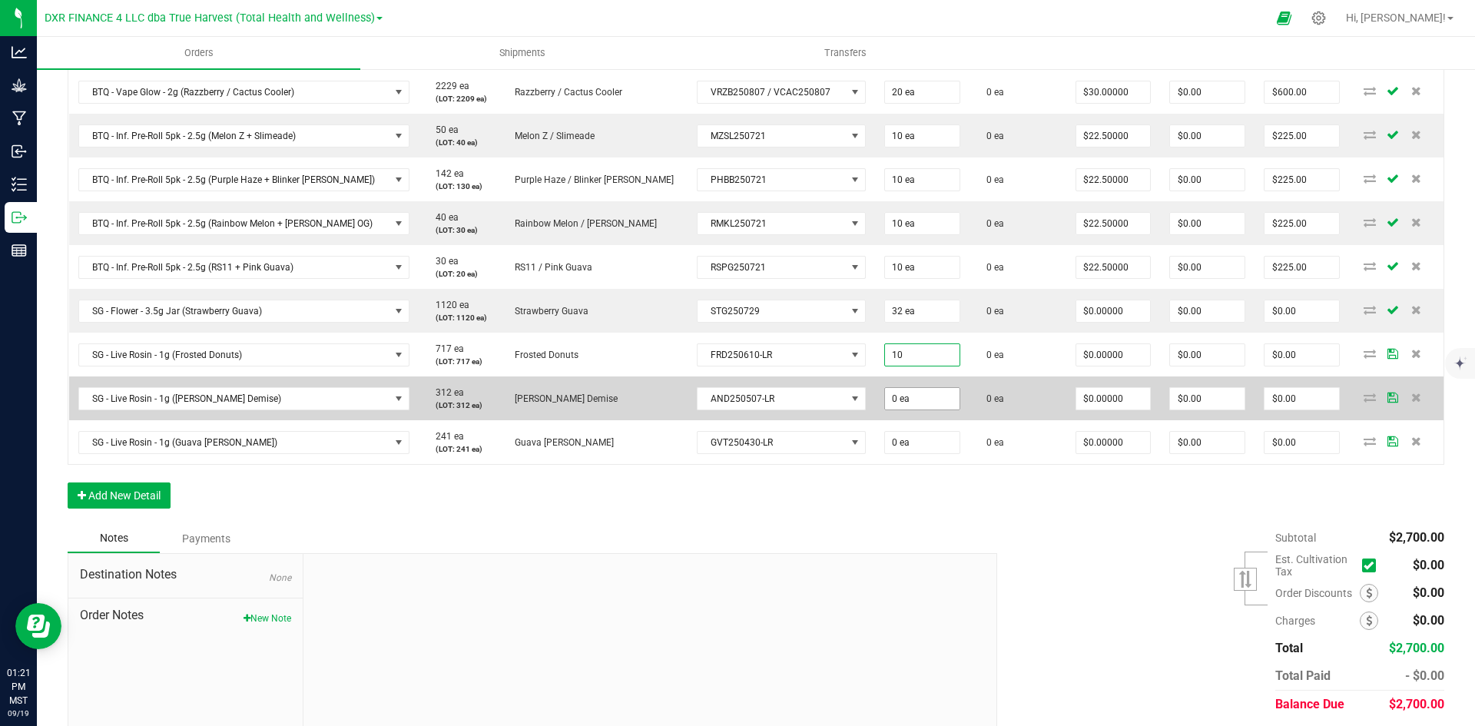
type input "10 ea"
click at [885, 390] on input "0" at bounding box center [922, 399] width 75 height 22
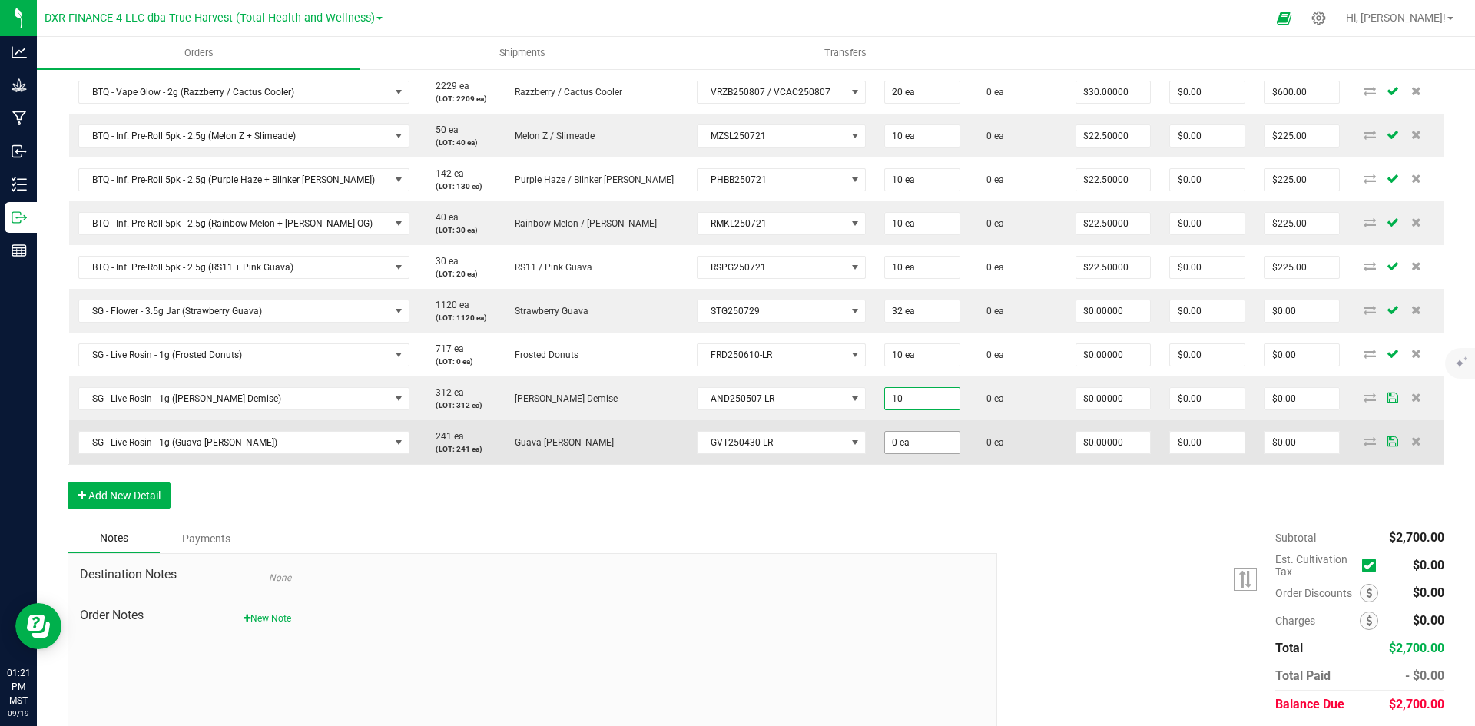
type input "10 ea"
click at [885, 448] on input "0" at bounding box center [922, 443] width 75 height 22
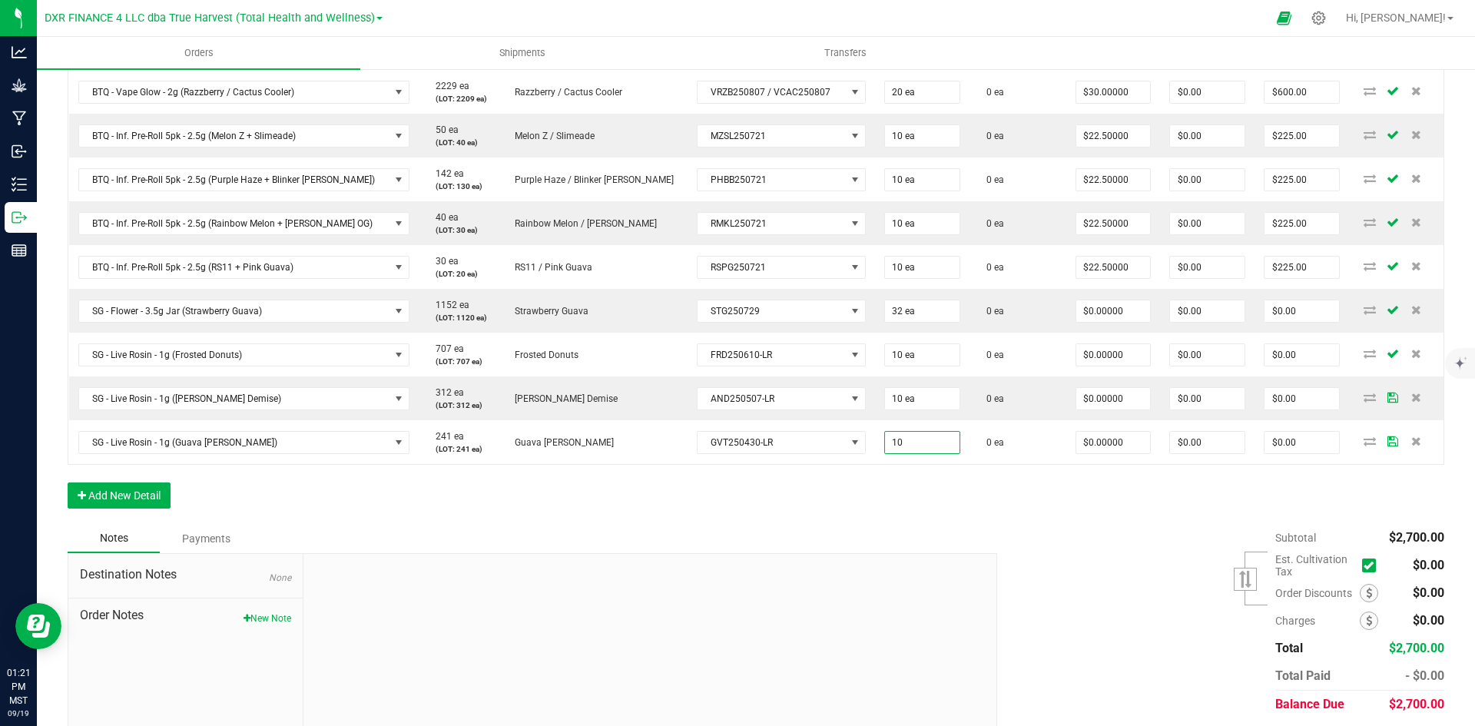
type input "10 ea"
click at [856, 511] on div "Order Details Print All Labels Item Sellable Strain Lot Number Qty Ordered Qty …" at bounding box center [756, 219] width 1377 height 610
click at [866, 530] on div "Notes Payments" at bounding box center [527, 538] width 918 height 29
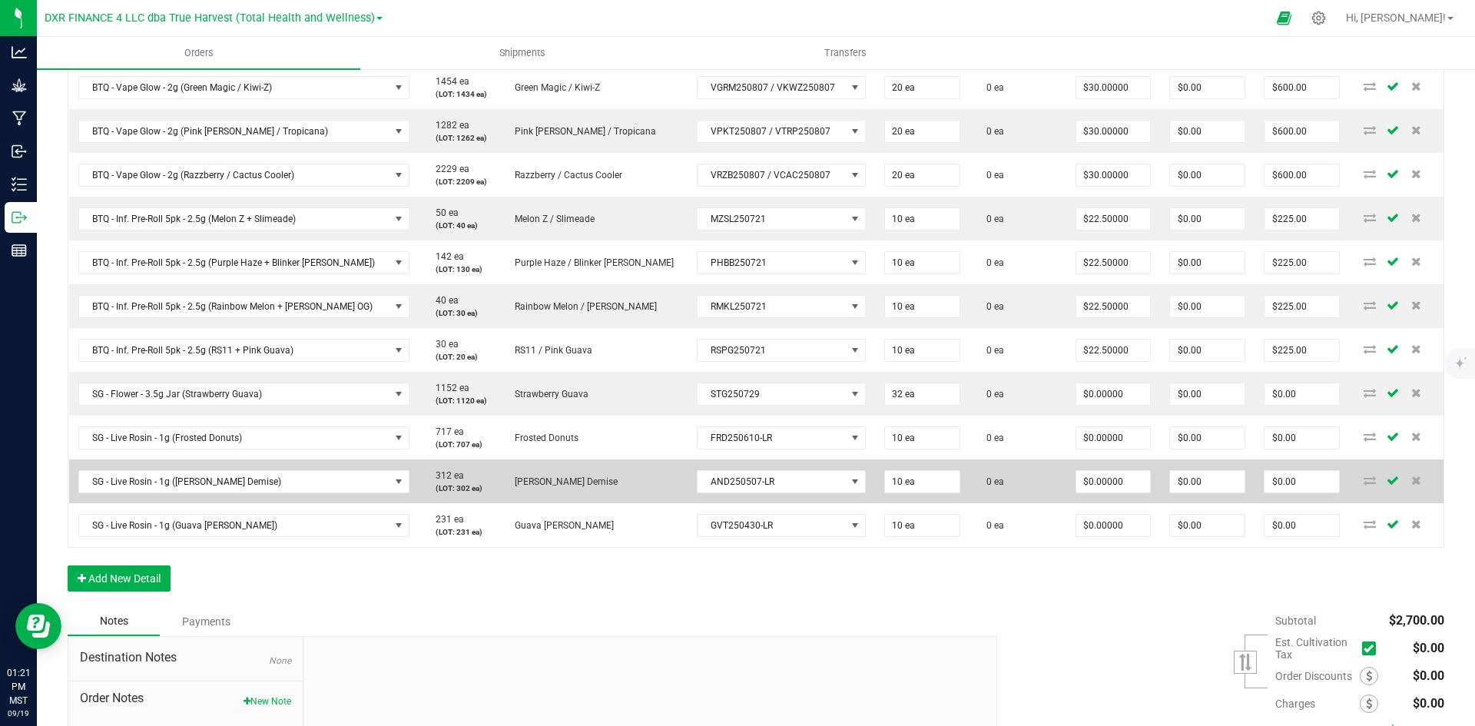
scroll to position [436, 0]
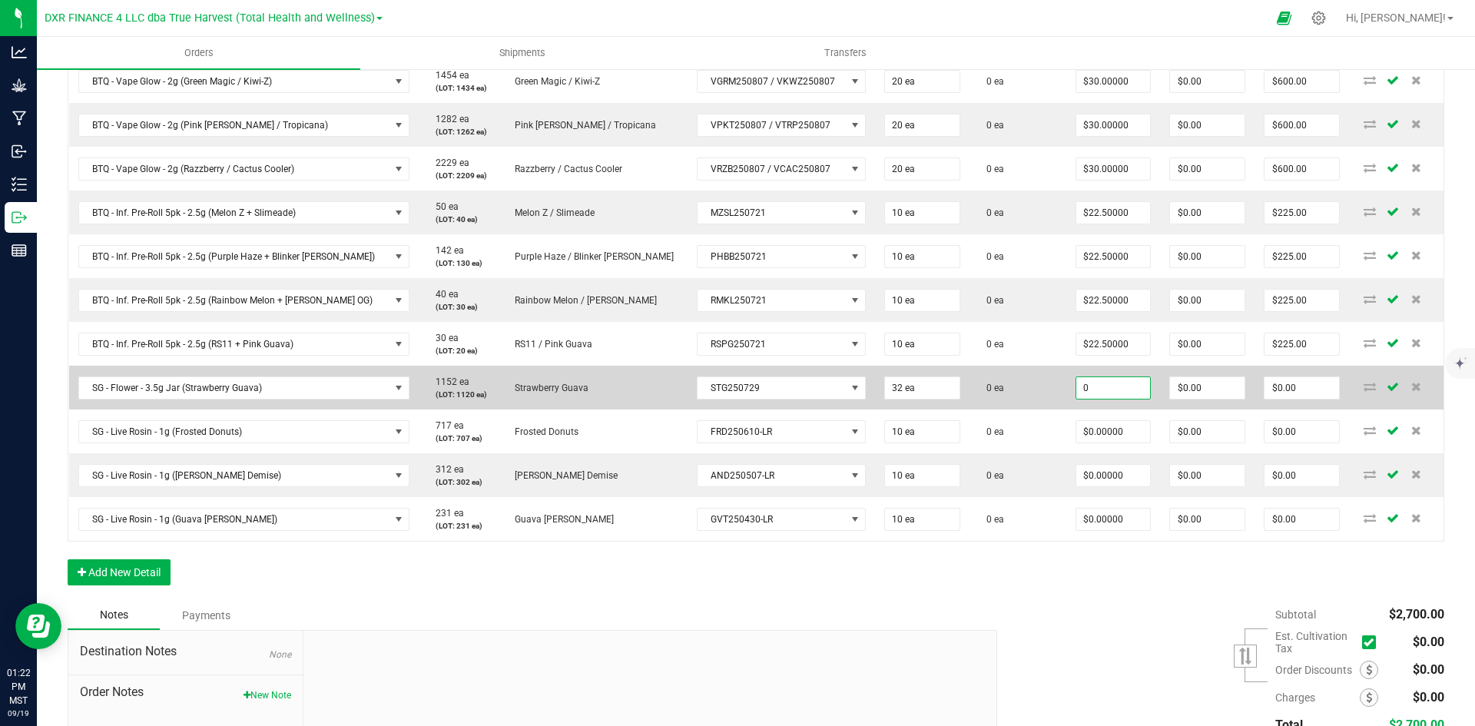
click at [1078, 392] on input "0" at bounding box center [1114, 388] width 75 height 22
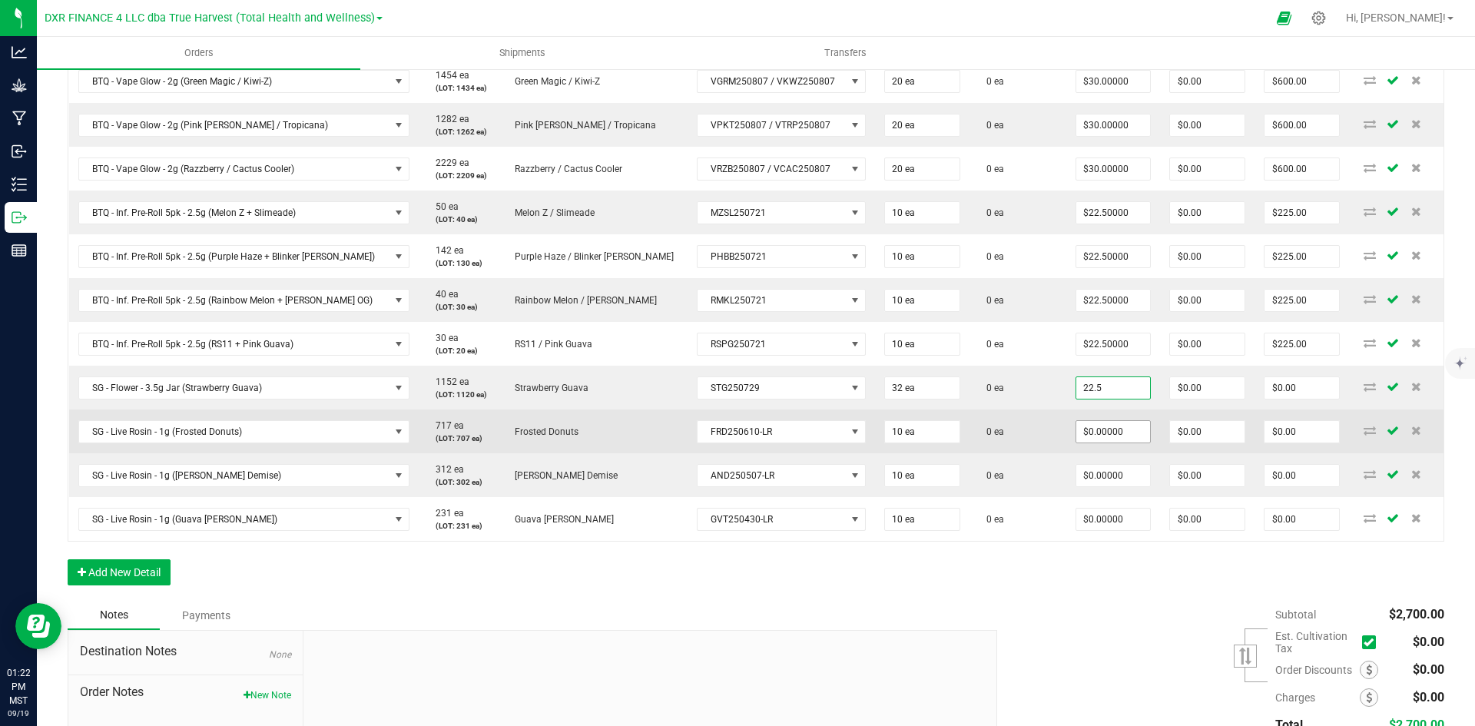
type input "$22.50000"
type input "$720.00"
click at [1093, 430] on input "0" at bounding box center [1114, 432] width 75 height 22
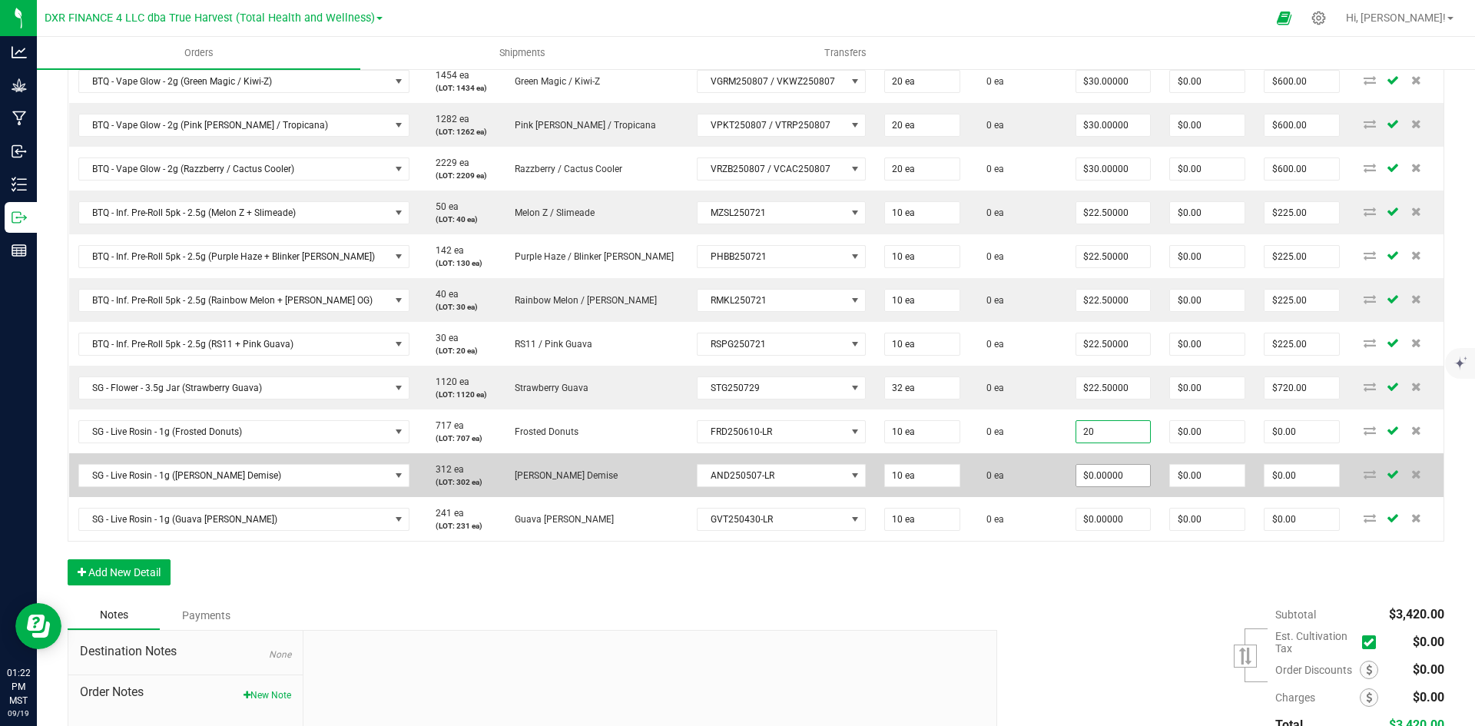
type input "$20.00000"
type input "$200.00"
click at [1109, 470] on input "0" at bounding box center [1114, 476] width 75 height 22
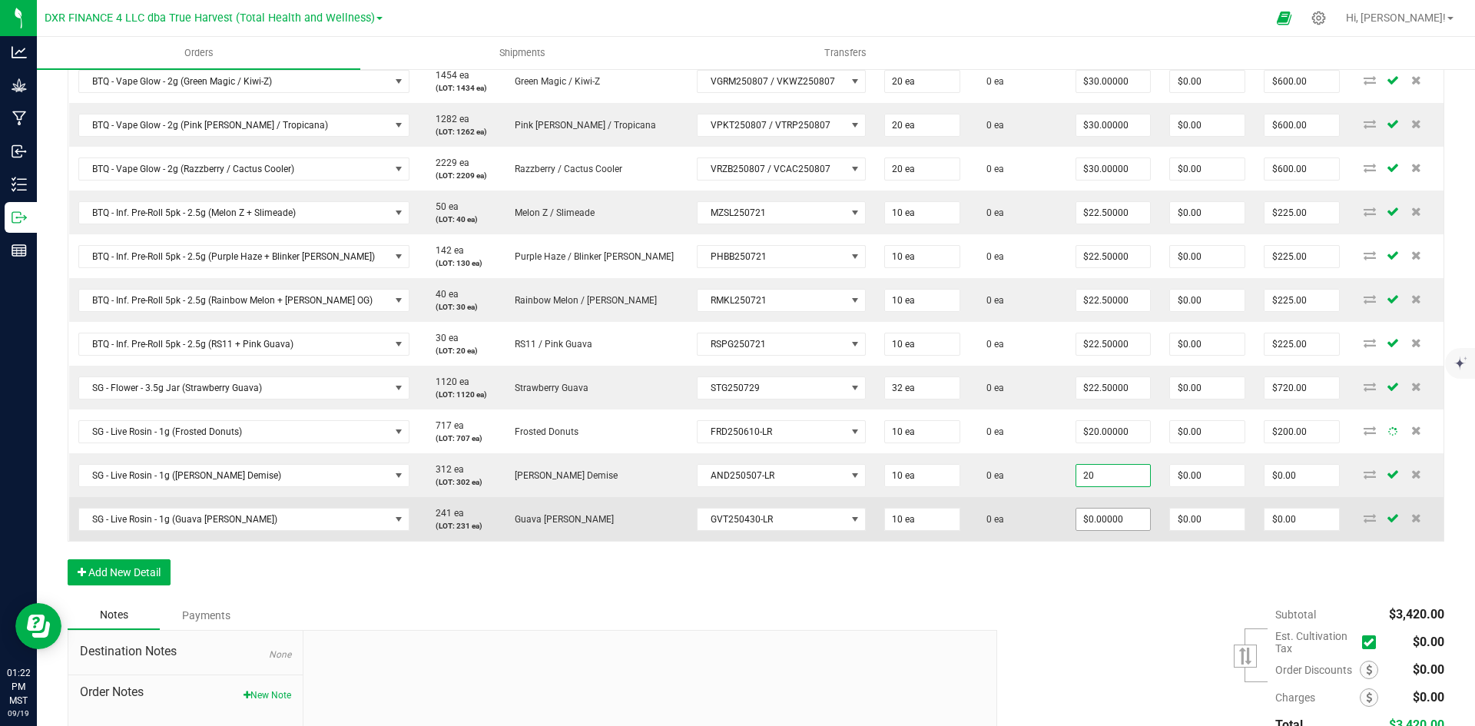
type input "$20.00000"
type input "$200.00"
click at [1090, 522] on input "0" at bounding box center [1114, 520] width 75 height 22
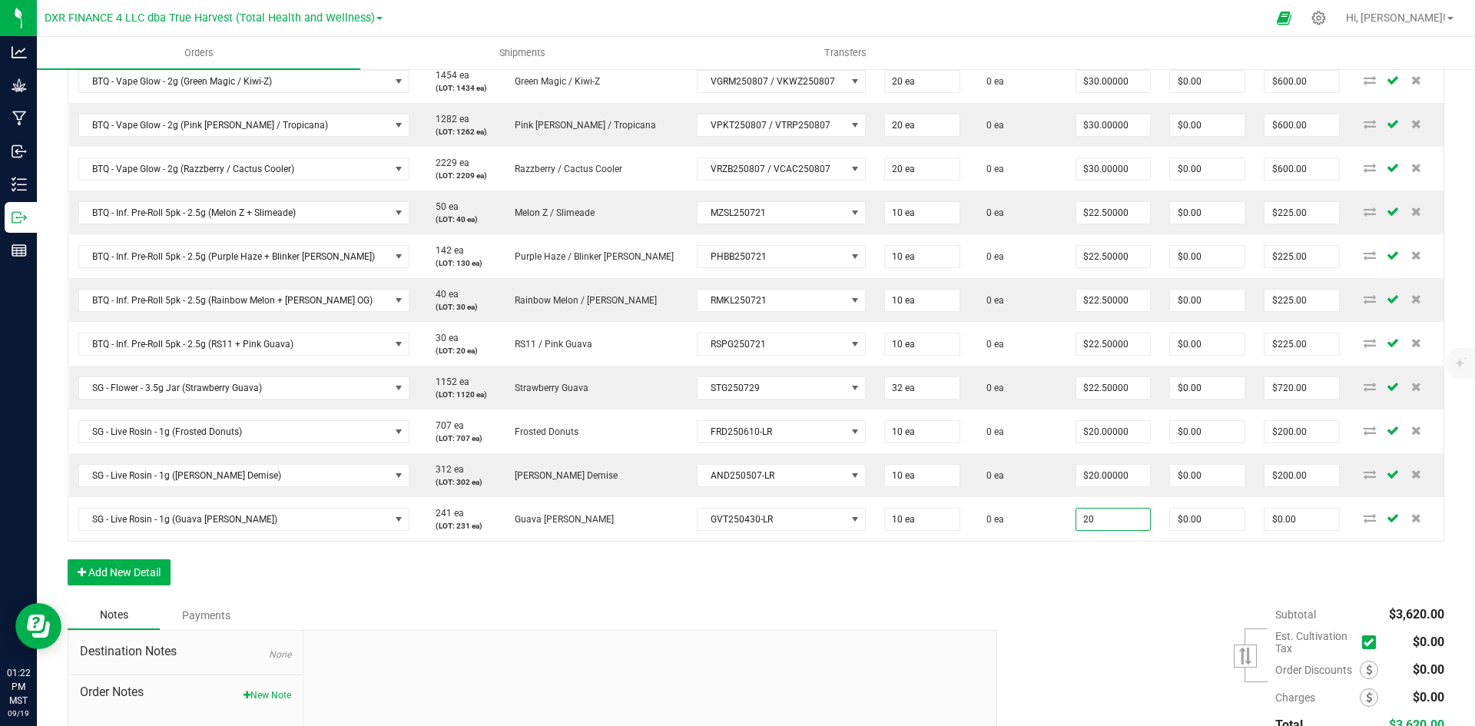
type input "$20.00000"
type input "$200.00"
click at [1078, 599] on div "Order Details Print All Labels Item Sellable Strain Lot Number Qty Ordered Qty …" at bounding box center [756, 296] width 1377 height 610
click at [121, 572] on button "Add New Detail" at bounding box center [119, 572] width 103 height 26
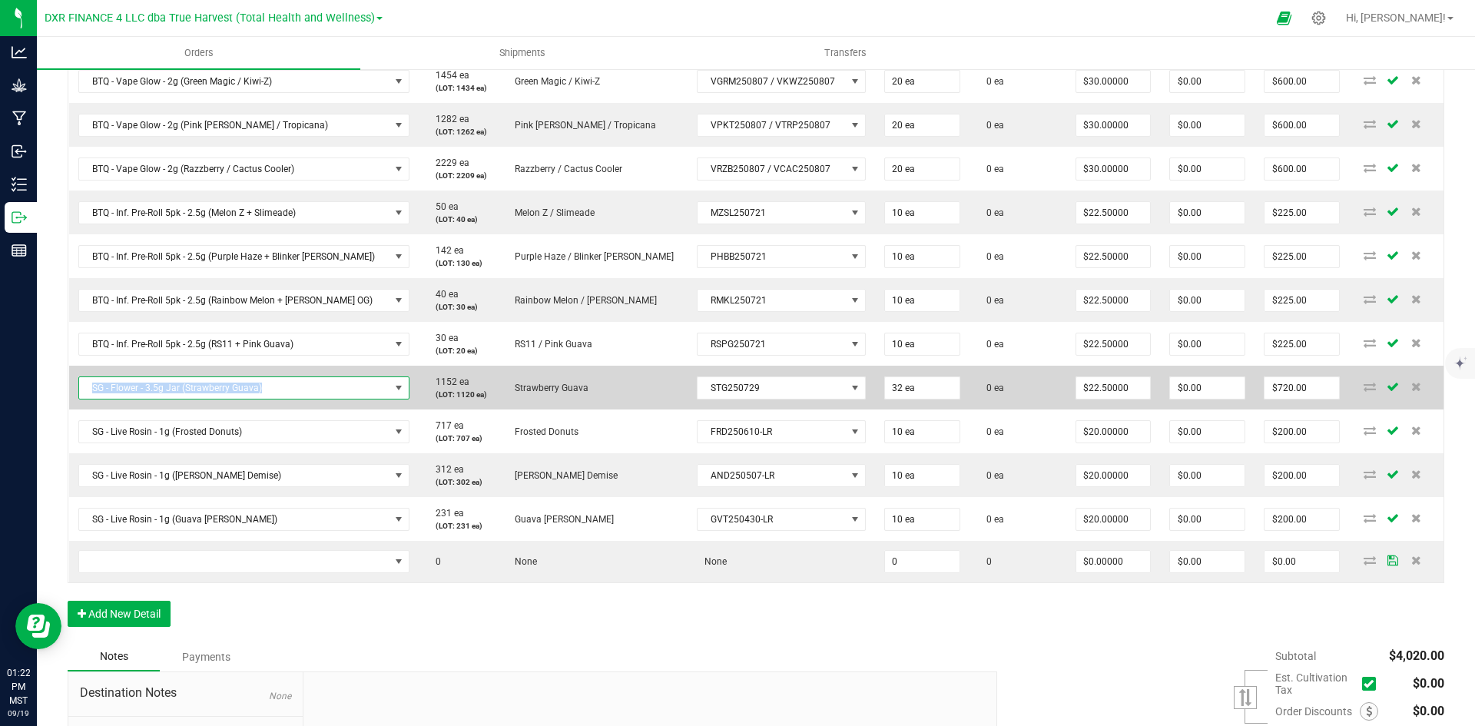
drag, startPoint x: 267, startPoint y: 391, endPoint x: 90, endPoint y: 396, distance: 177.6
click at [90, 396] on span "SG - Flower - 3.5g Jar (Strawberry Guava)" at bounding box center [234, 388] width 310 height 22
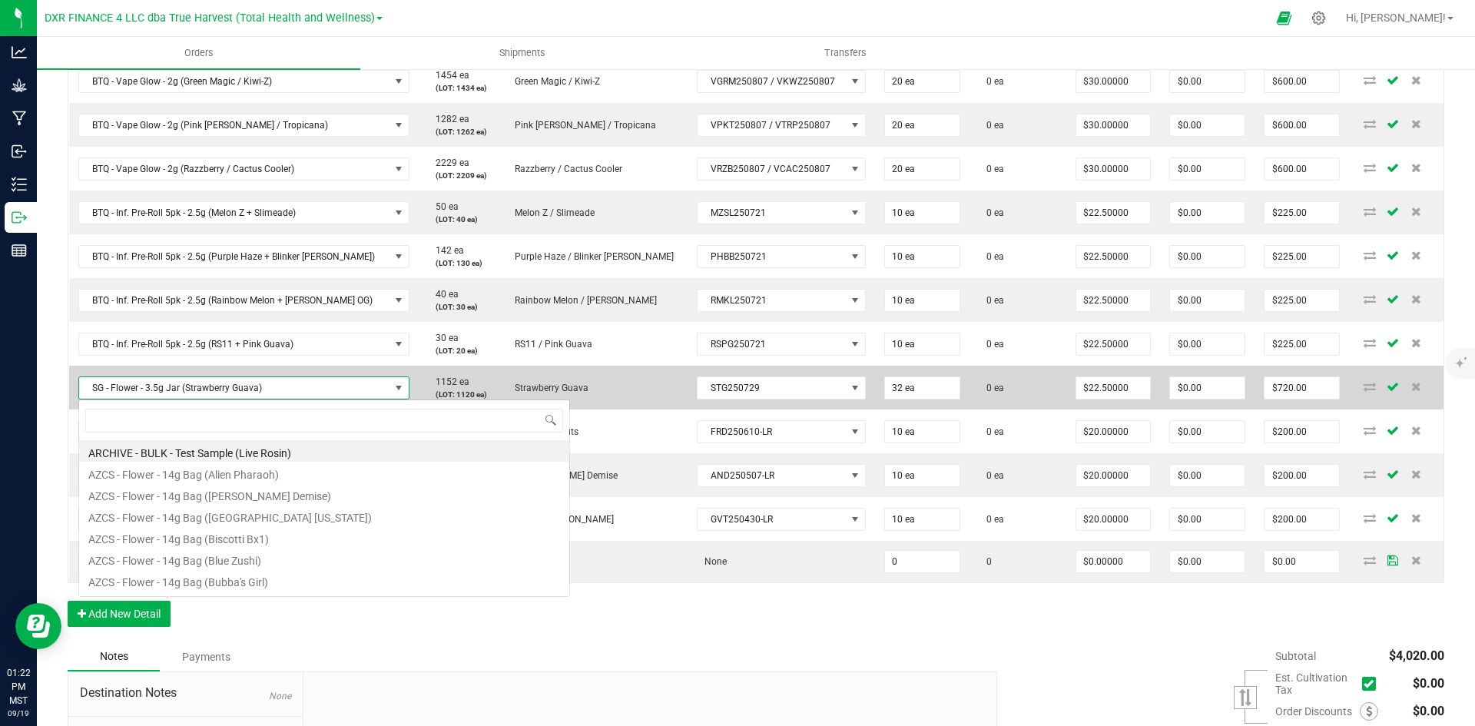
scroll to position [23, 314]
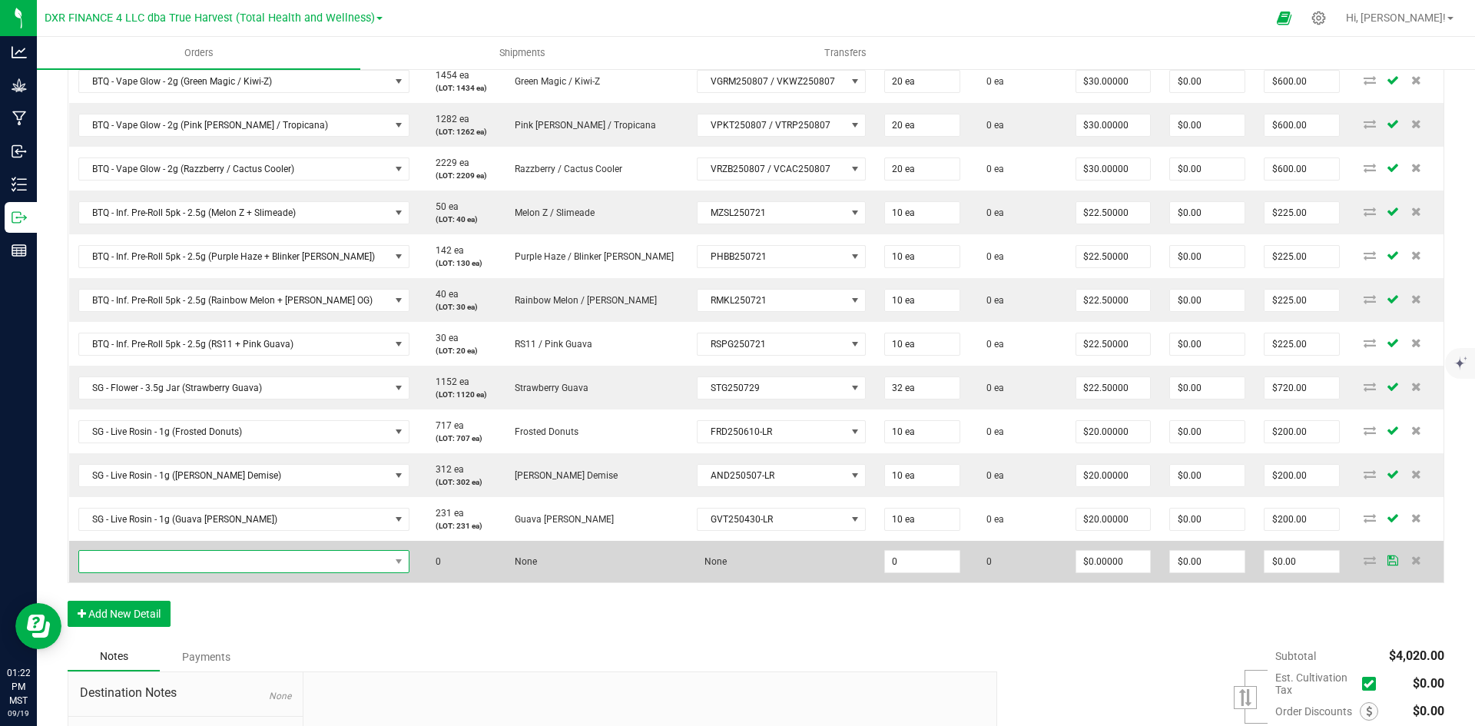
click at [224, 562] on span "NO DATA FOUND" at bounding box center [234, 562] width 310 height 22
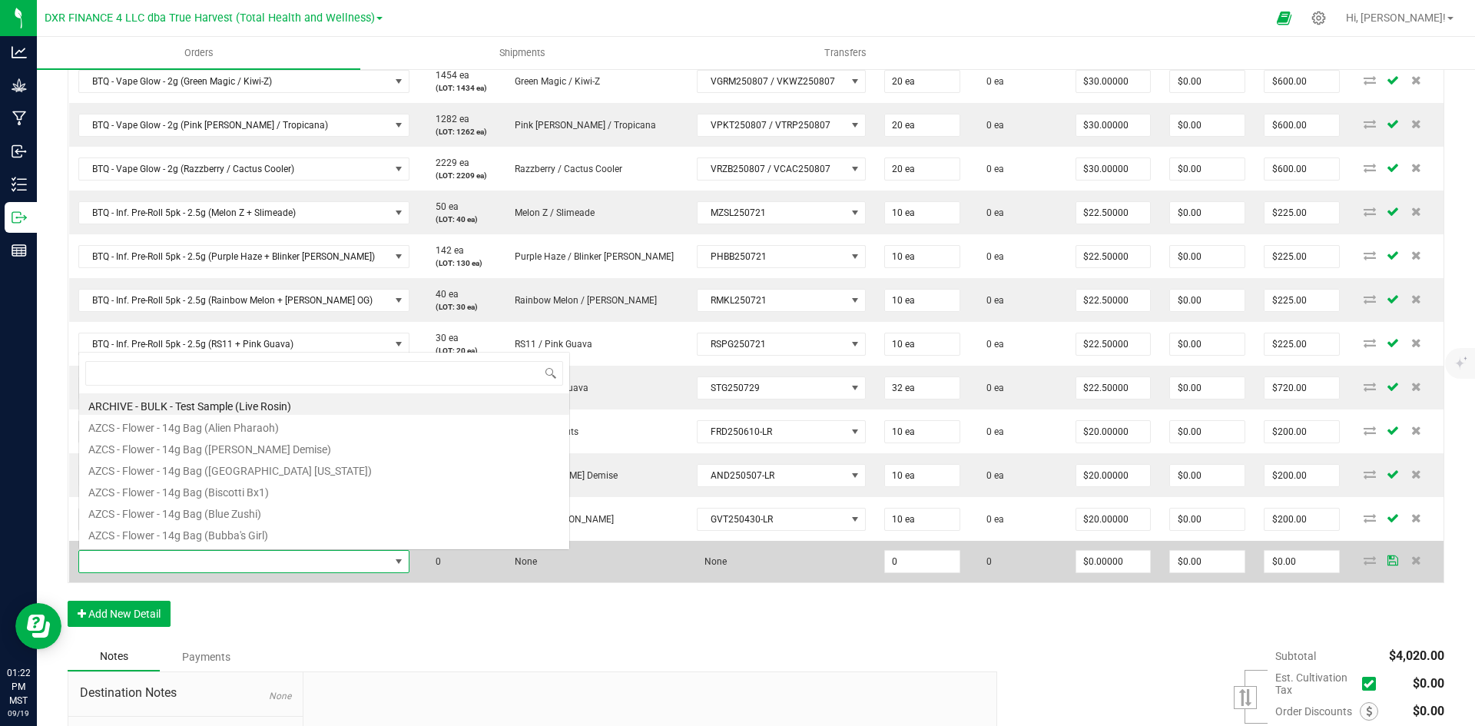
scroll to position [23, 311]
type input "SG - Flower - 3.5g Jar (Strawberry Guava)"
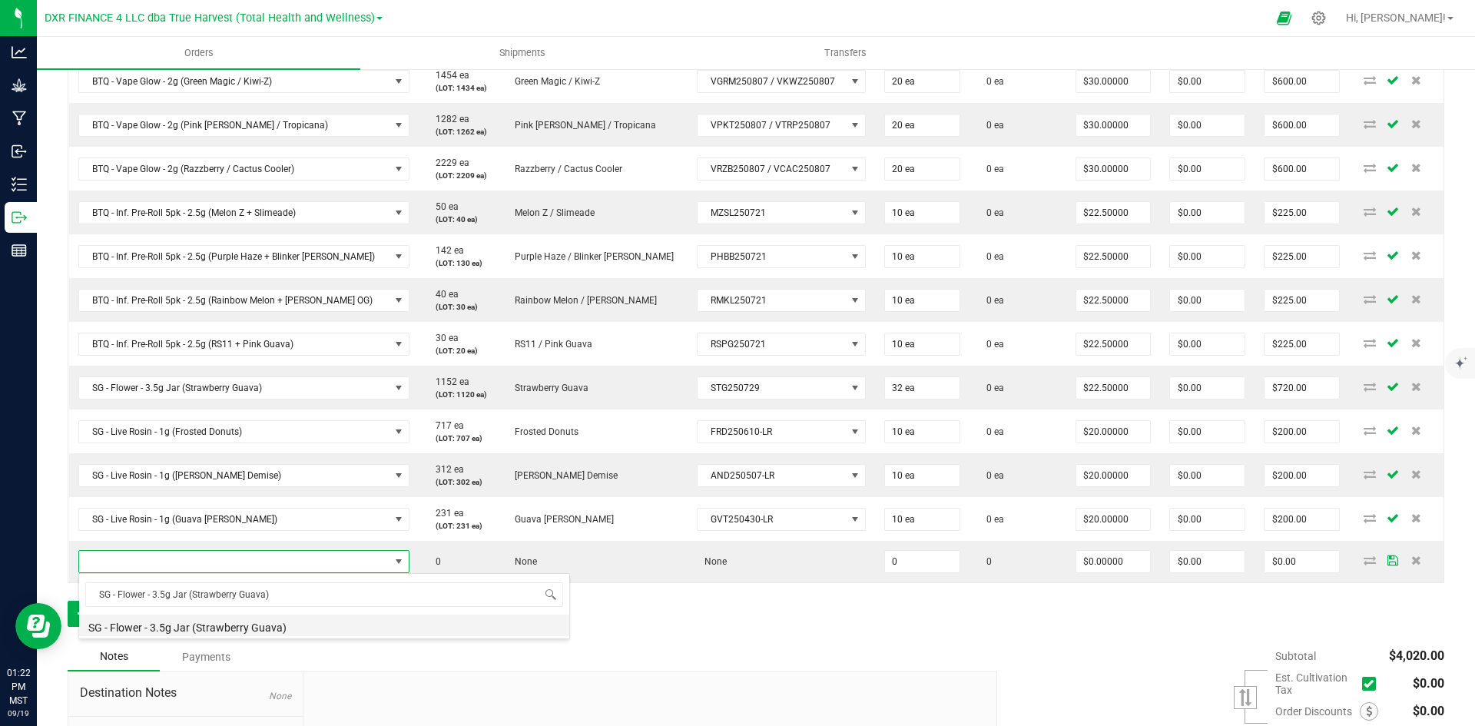
click at [234, 631] on li "SG - Flower - 3.5g Jar (Strawberry Guava)" at bounding box center [324, 626] width 490 height 22
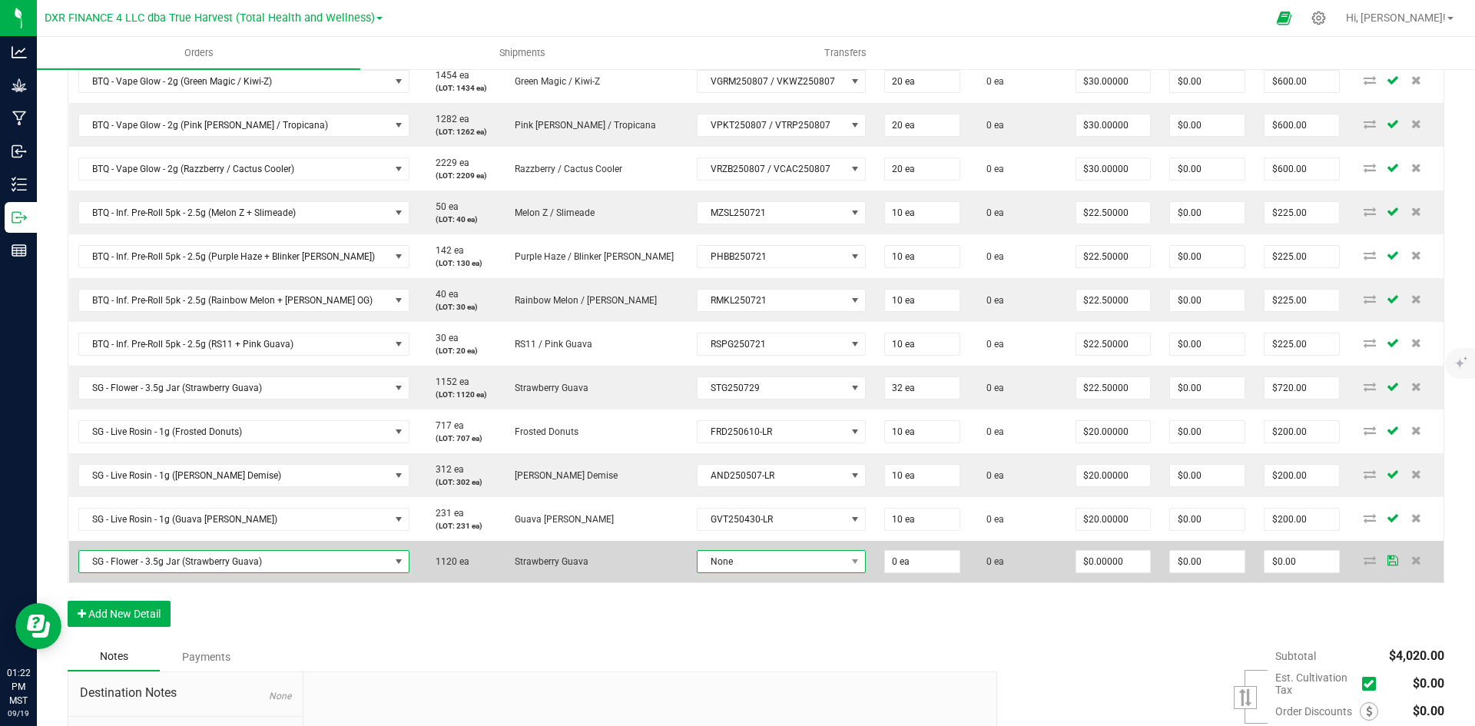
click at [698, 558] on span "None" at bounding box center [772, 562] width 148 height 22
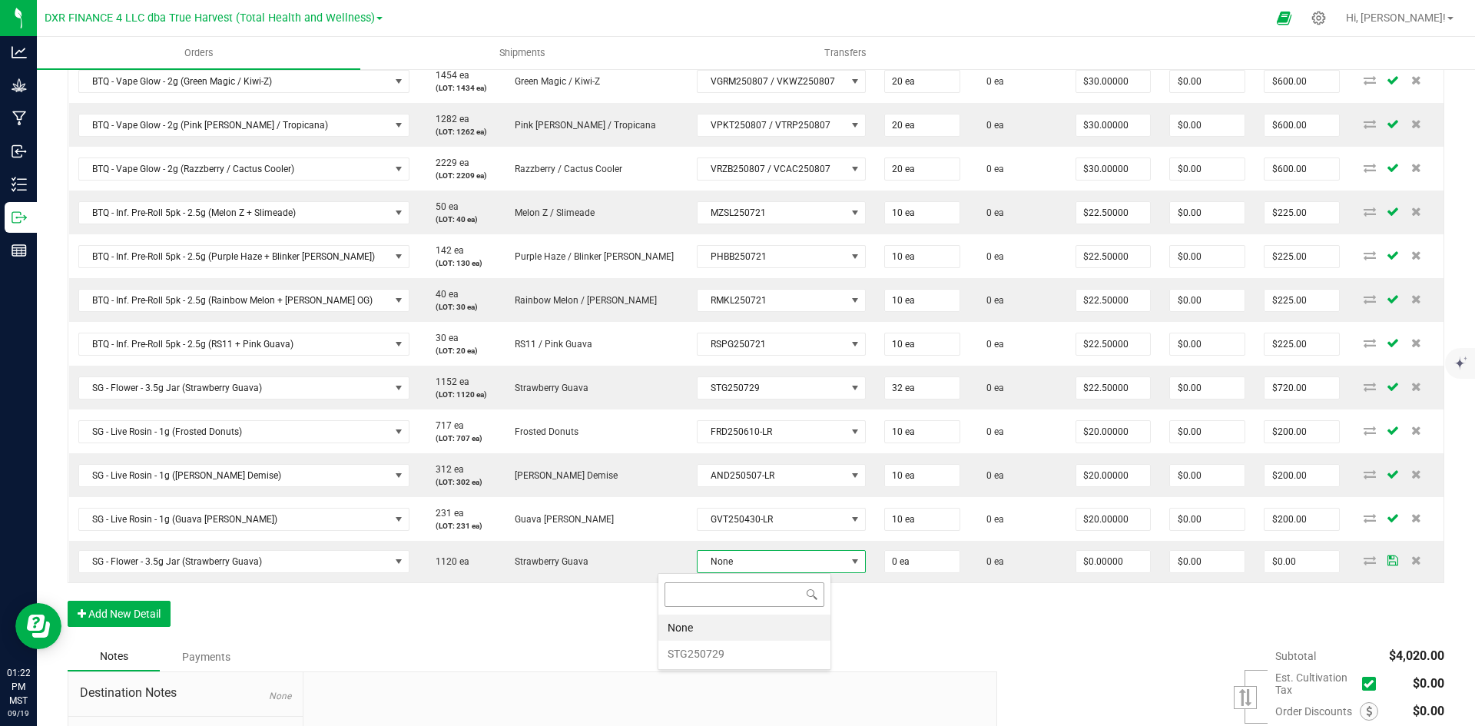
scroll to position [23, 174]
click at [705, 657] on li "STG250729" at bounding box center [745, 654] width 172 height 26
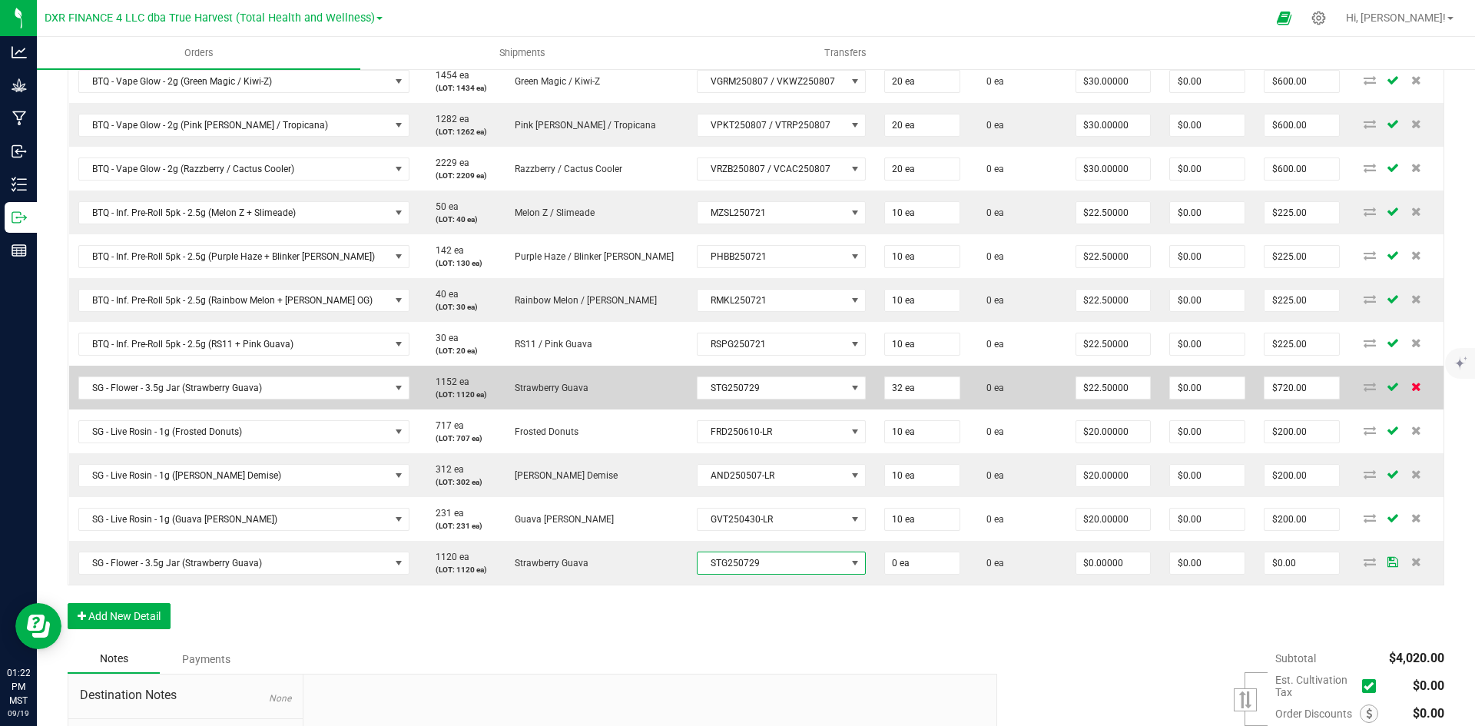
click at [1412, 383] on icon at bounding box center [1417, 386] width 10 height 9
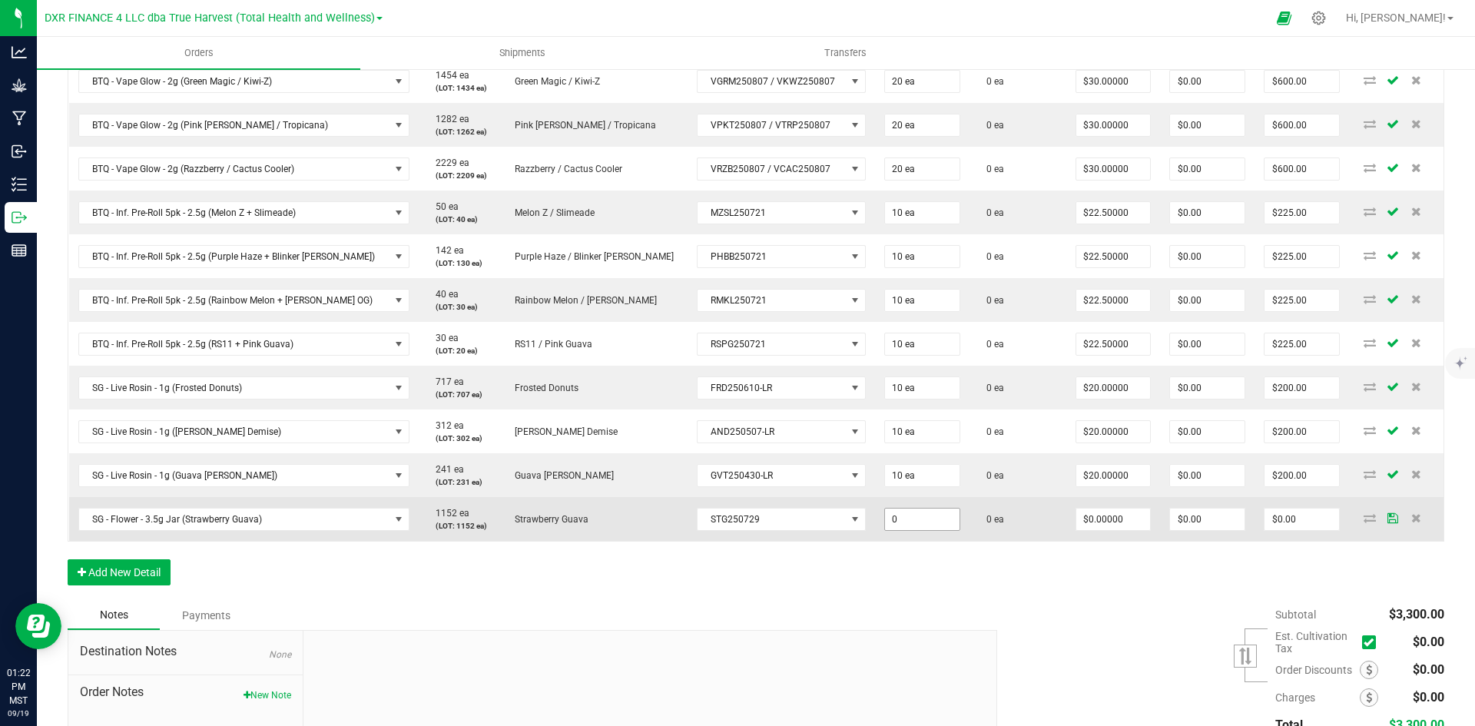
click at [885, 523] on input "0" at bounding box center [922, 520] width 75 height 22
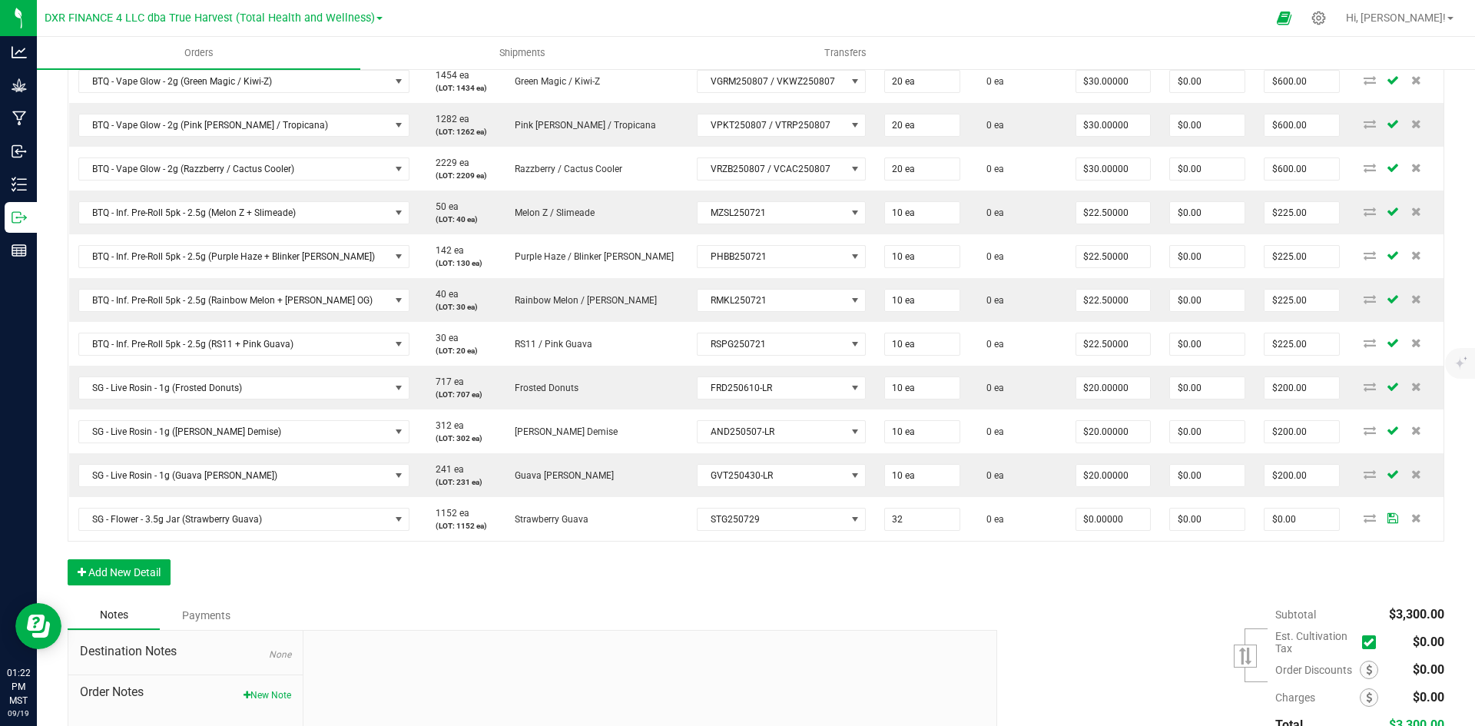
type input "32 ea"
click at [870, 589] on div "Order Details Print All Labels Item Sellable Strain Lot Number Qty Ordered Qty …" at bounding box center [756, 296] width 1377 height 610
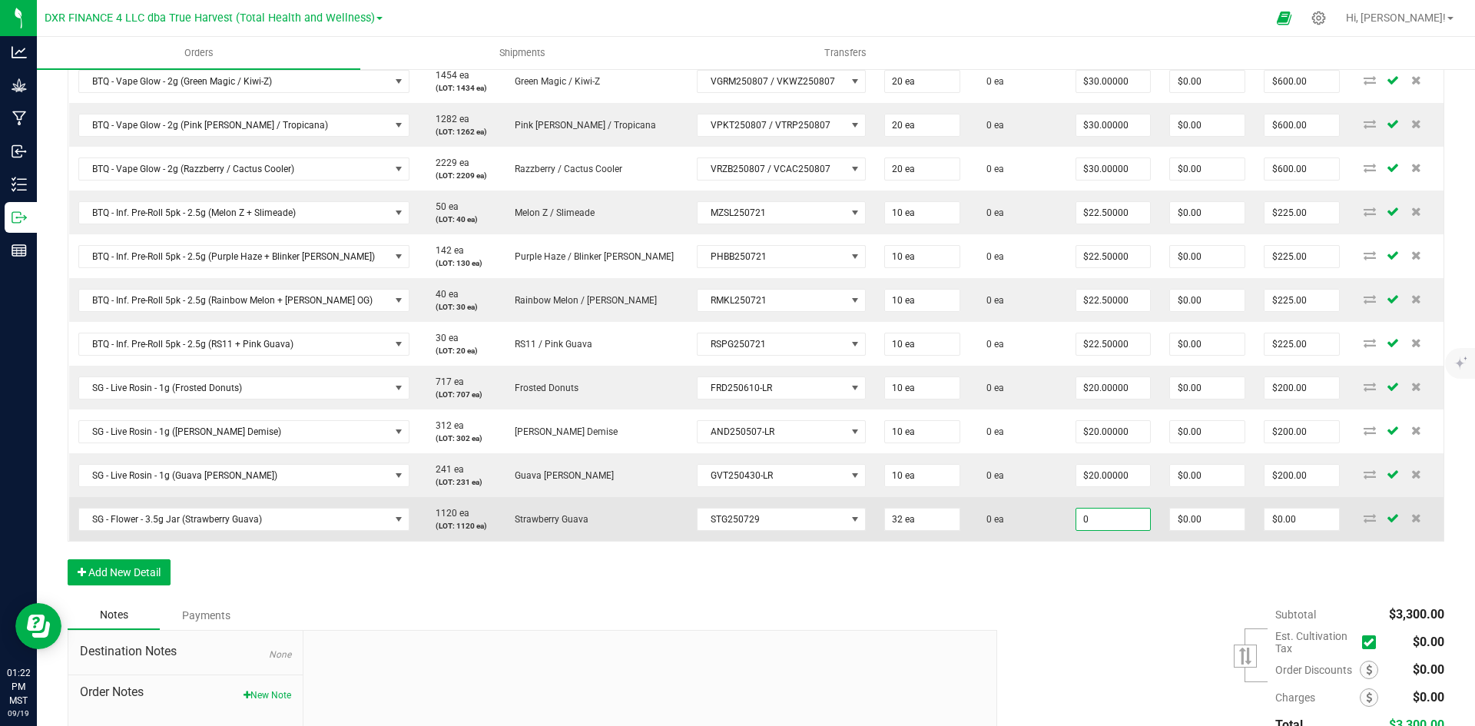
click at [1083, 525] on input "0" at bounding box center [1114, 520] width 75 height 22
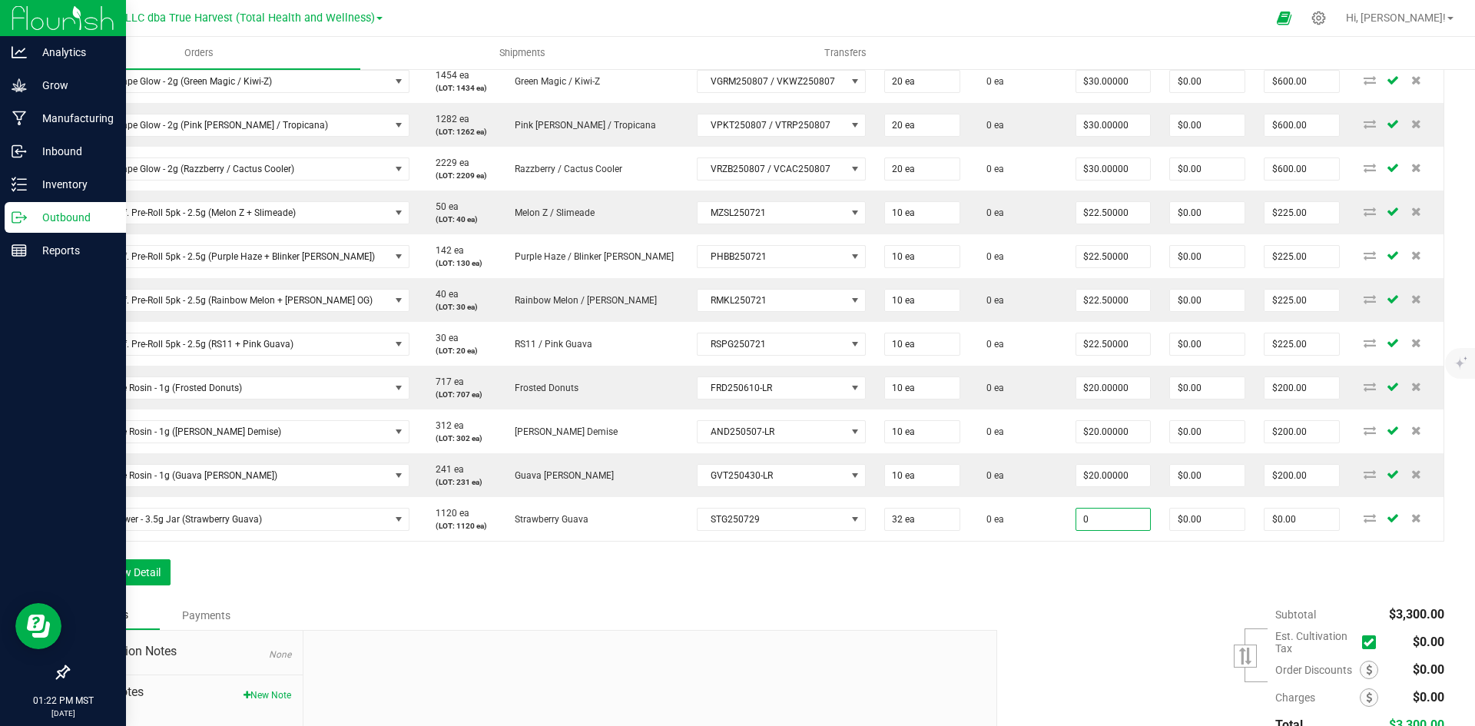
type input "$0.00000"
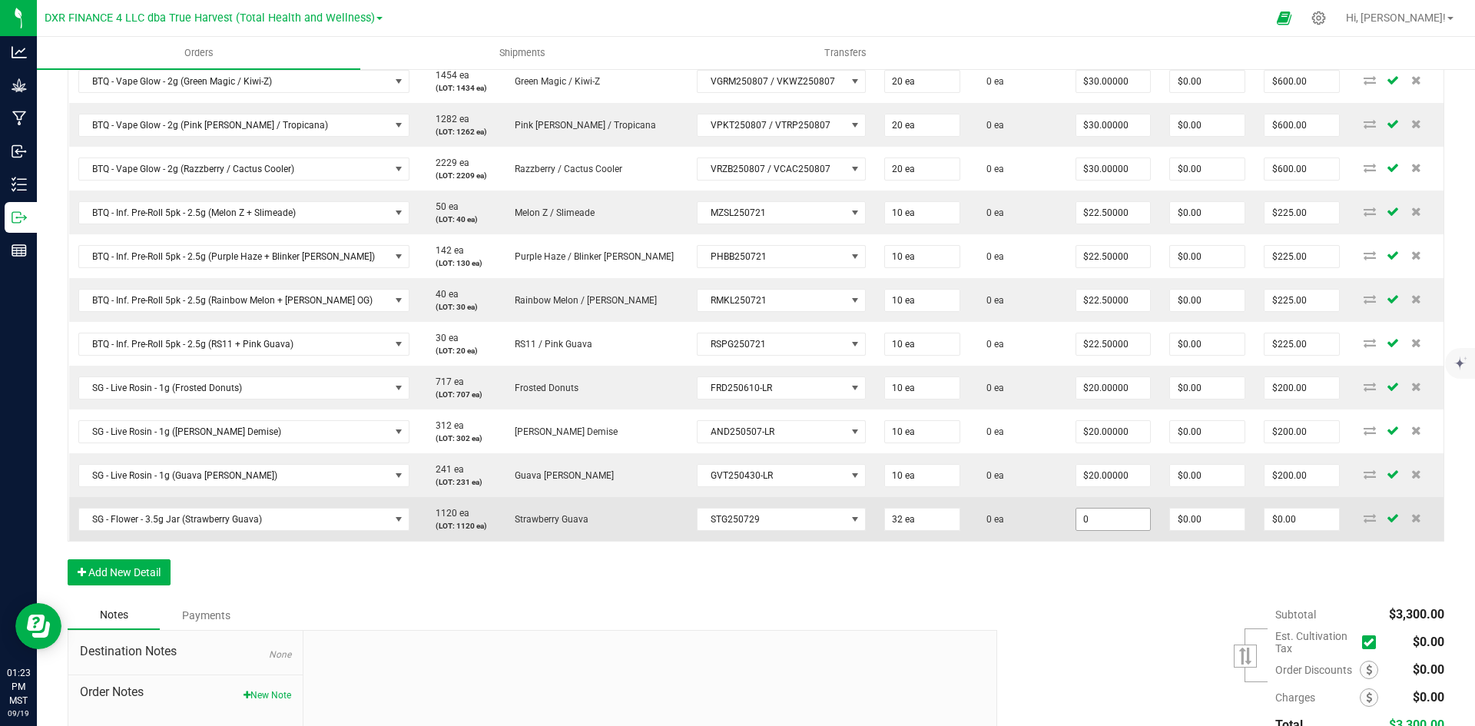
click at [1083, 525] on input "0" at bounding box center [1114, 520] width 75 height 22
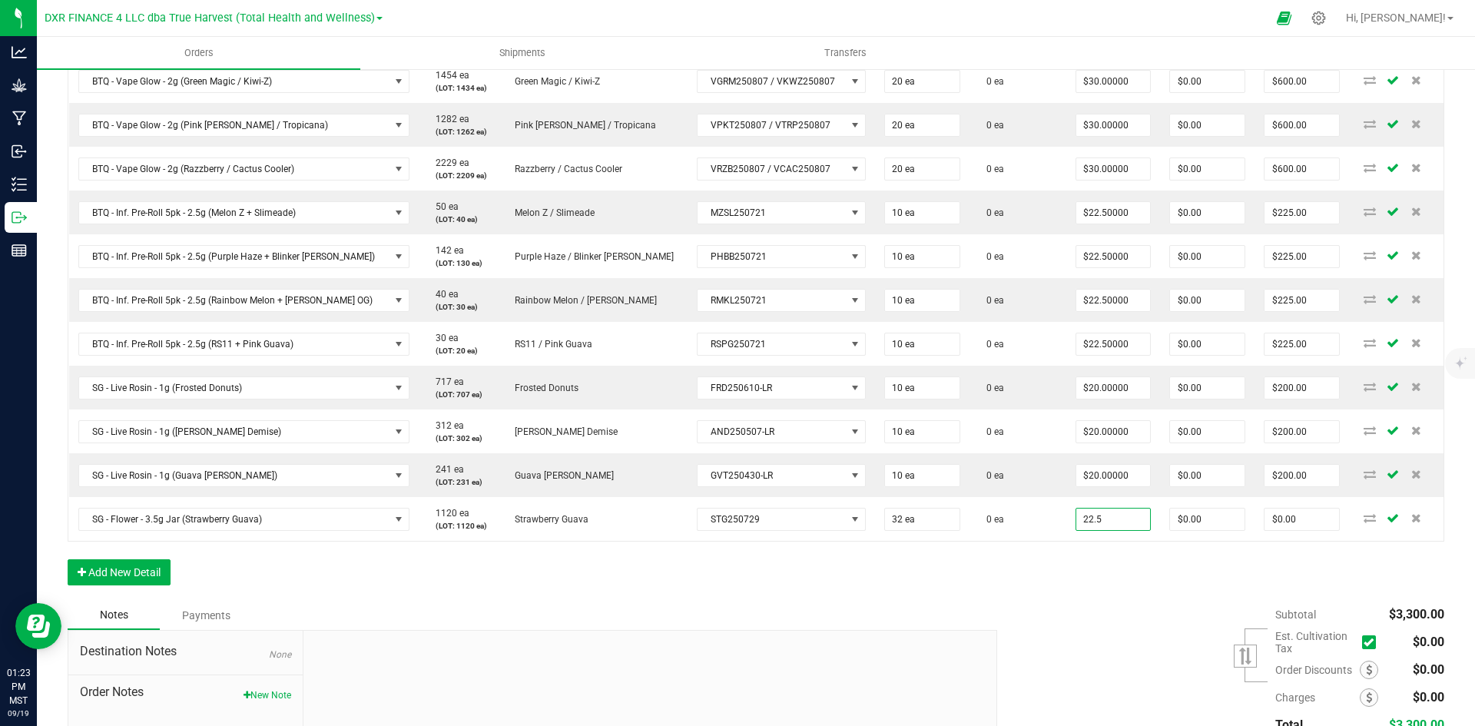
type input "$22.50000"
type input "$720.00"
click at [1096, 601] on div "Subtotal $3,300.00 Est. Cultivation Tax" at bounding box center [1215, 698] width 459 height 194
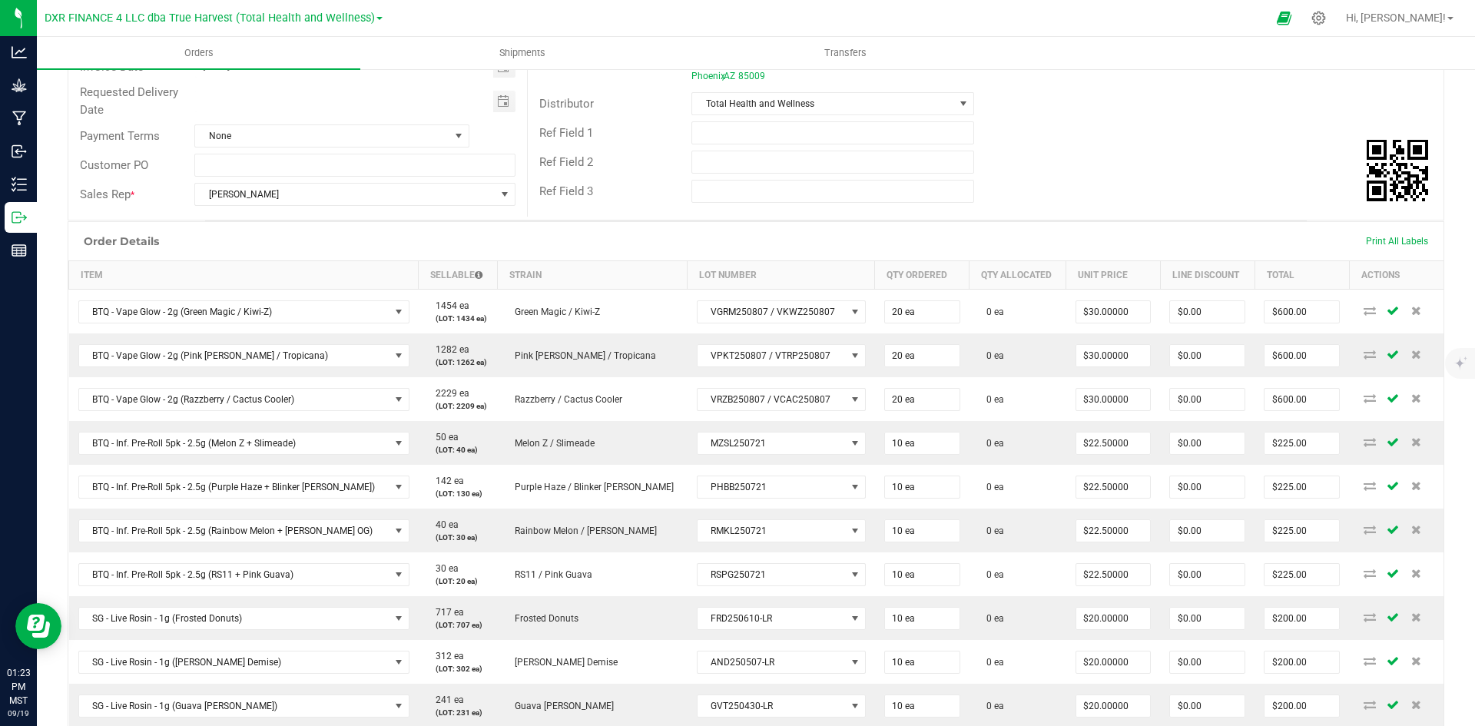
scroll to position [0, 0]
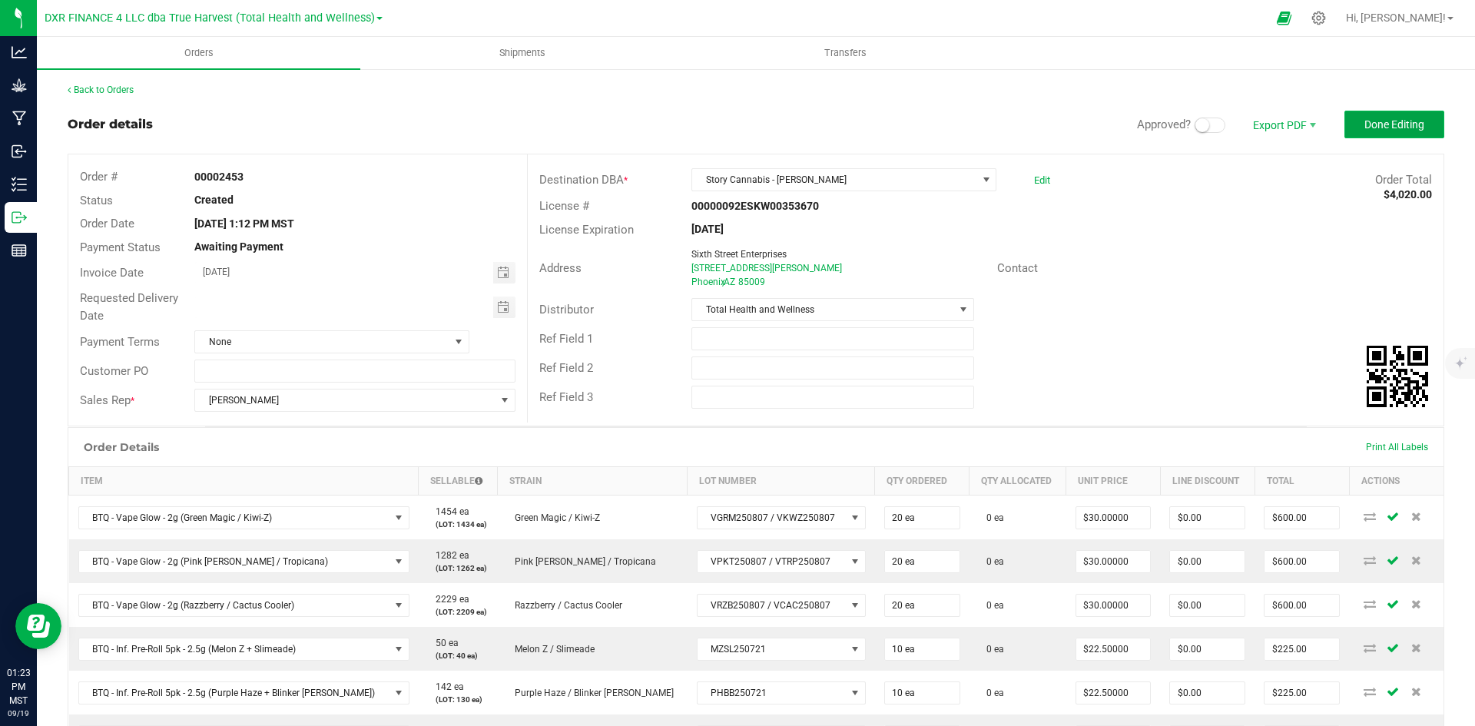
click at [1390, 129] on span "Done Editing" at bounding box center [1395, 124] width 60 height 12
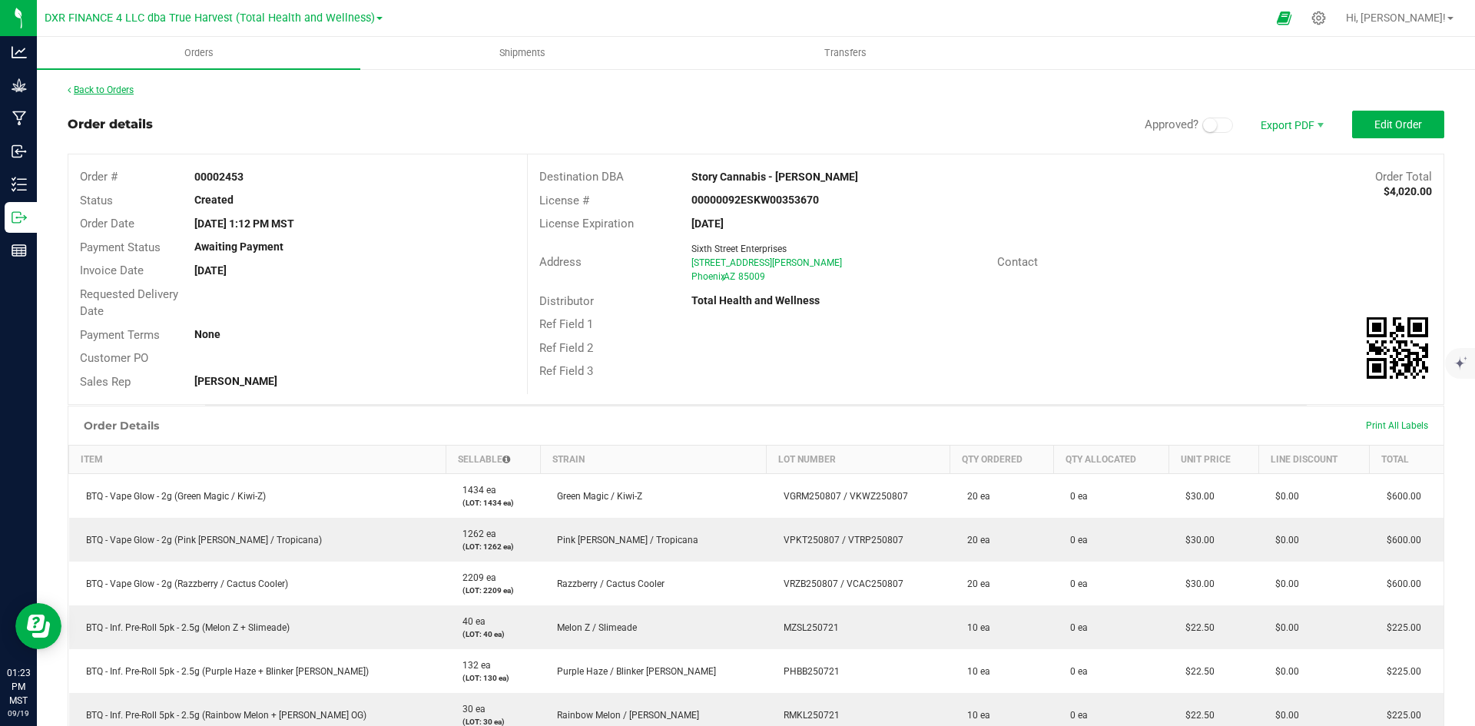
click at [112, 88] on link "Back to Orders" at bounding box center [101, 90] width 66 height 11
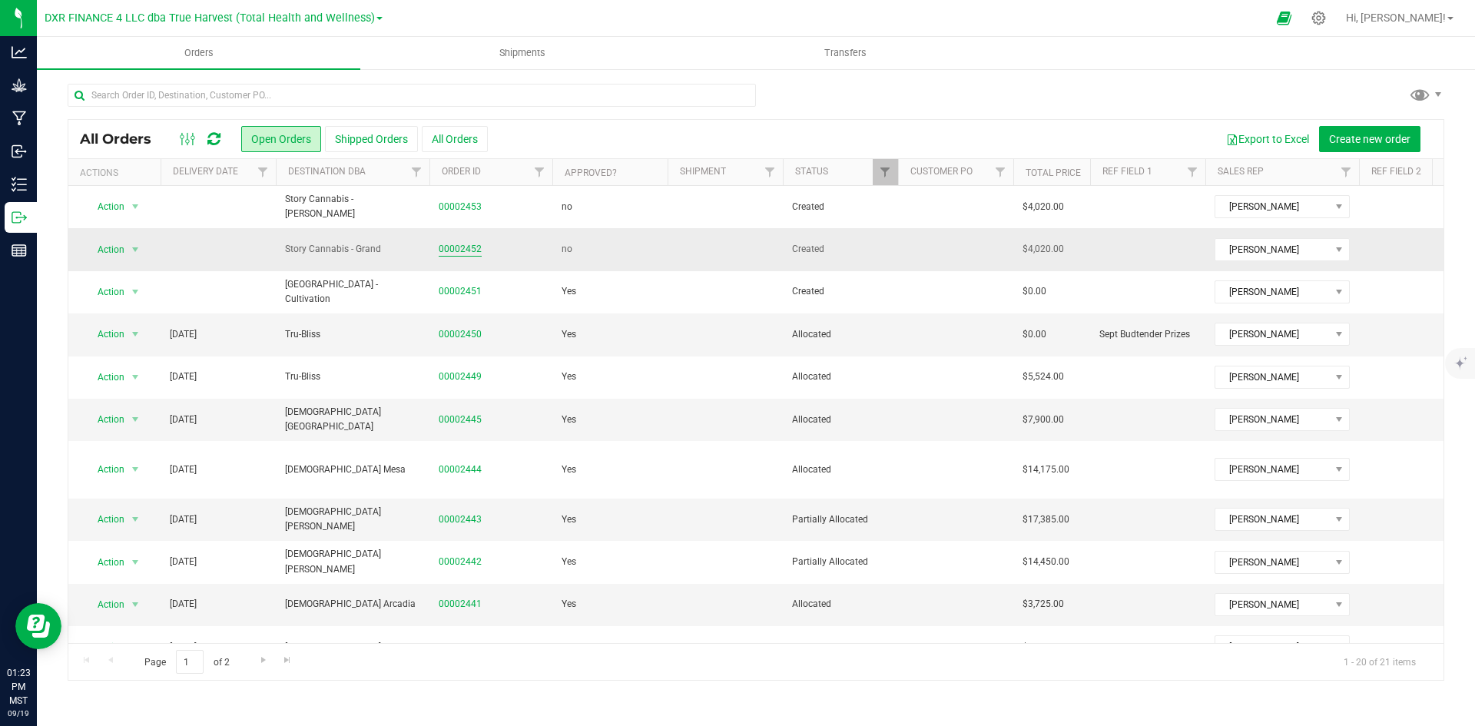
click at [463, 255] on link "00002452" at bounding box center [460, 249] width 43 height 15
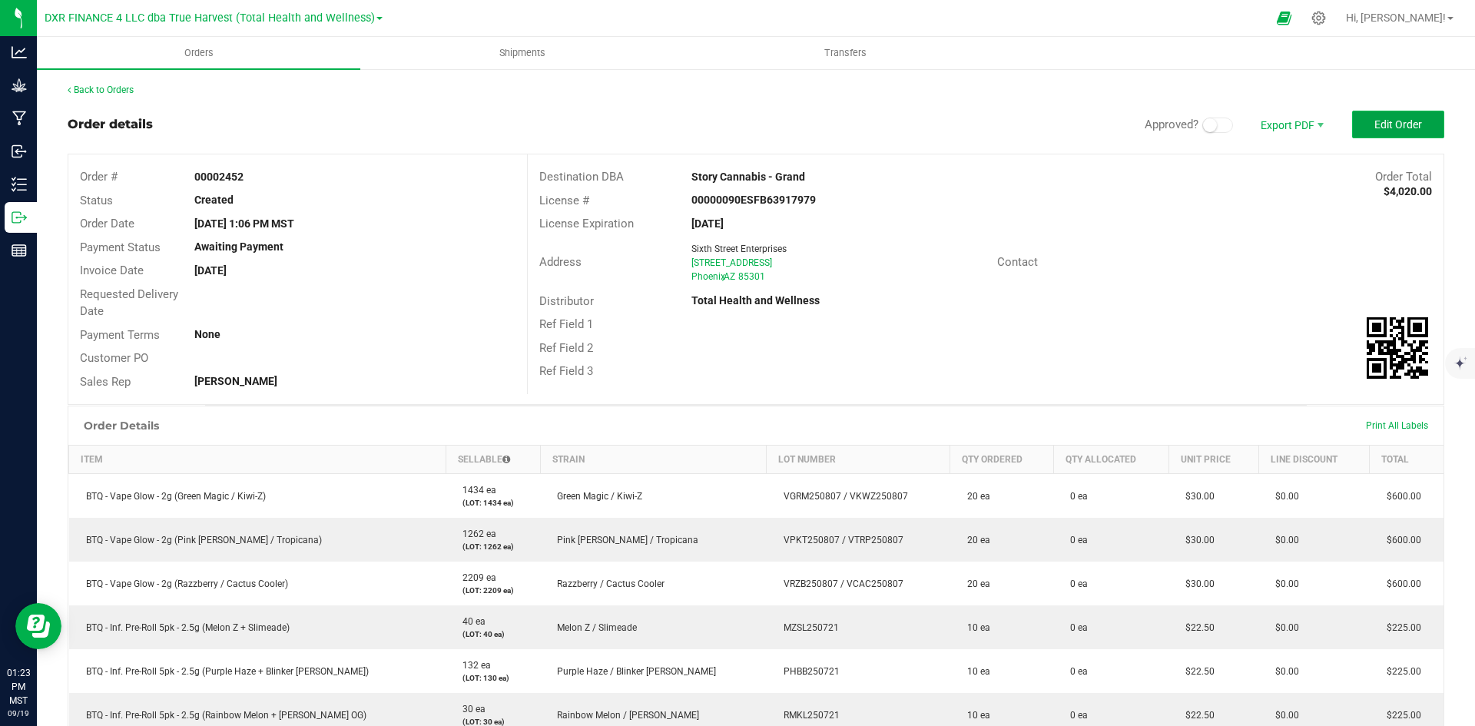
click at [1352, 114] on button "Edit Order" at bounding box center [1398, 125] width 92 height 28
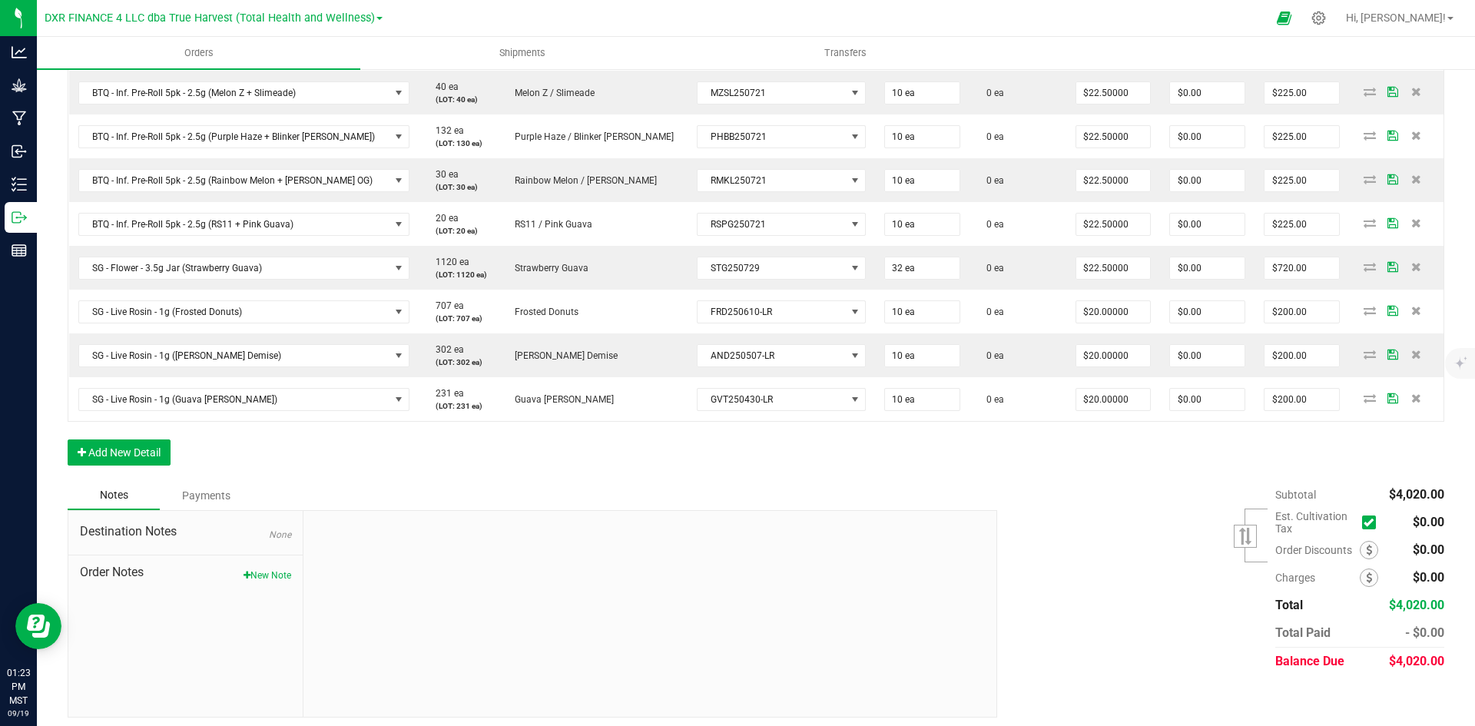
scroll to position [563, 0]
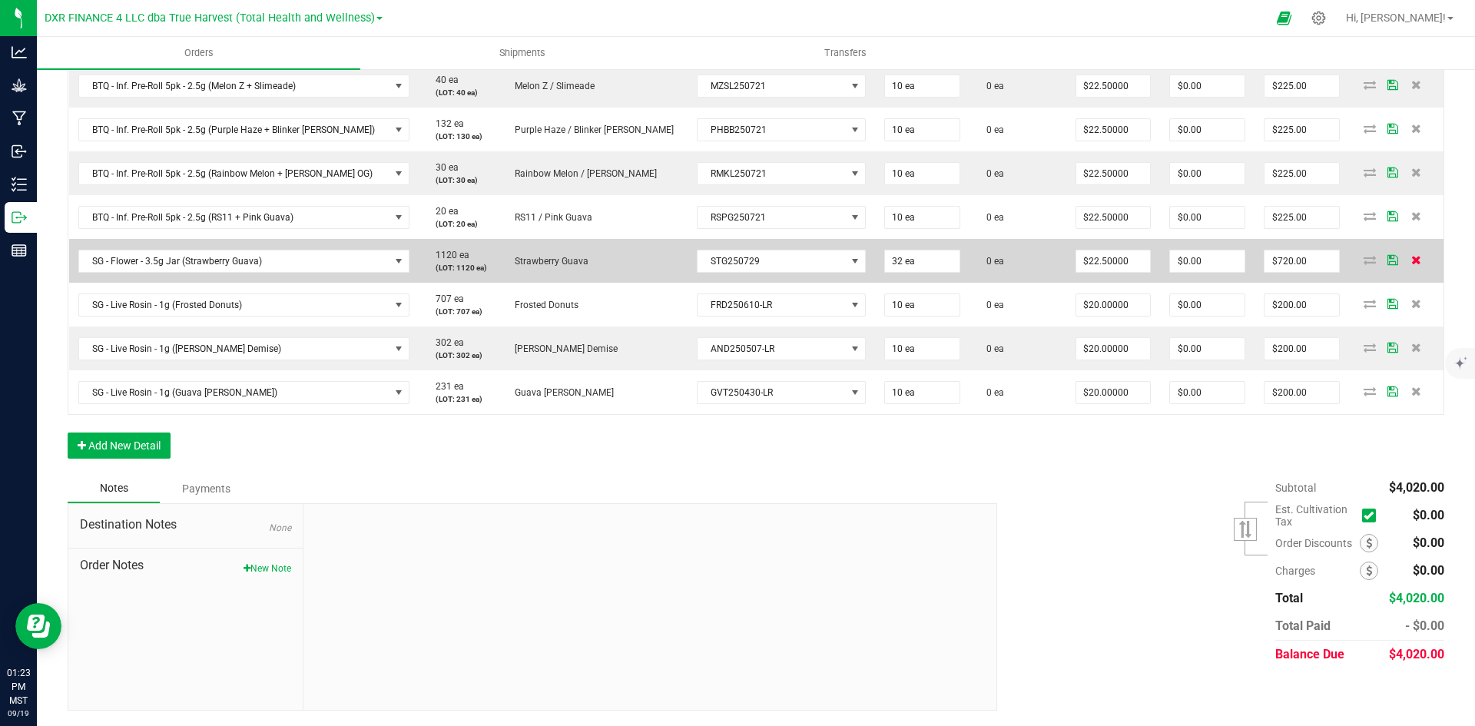
click at [1412, 258] on icon at bounding box center [1417, 259] width 10 height 9
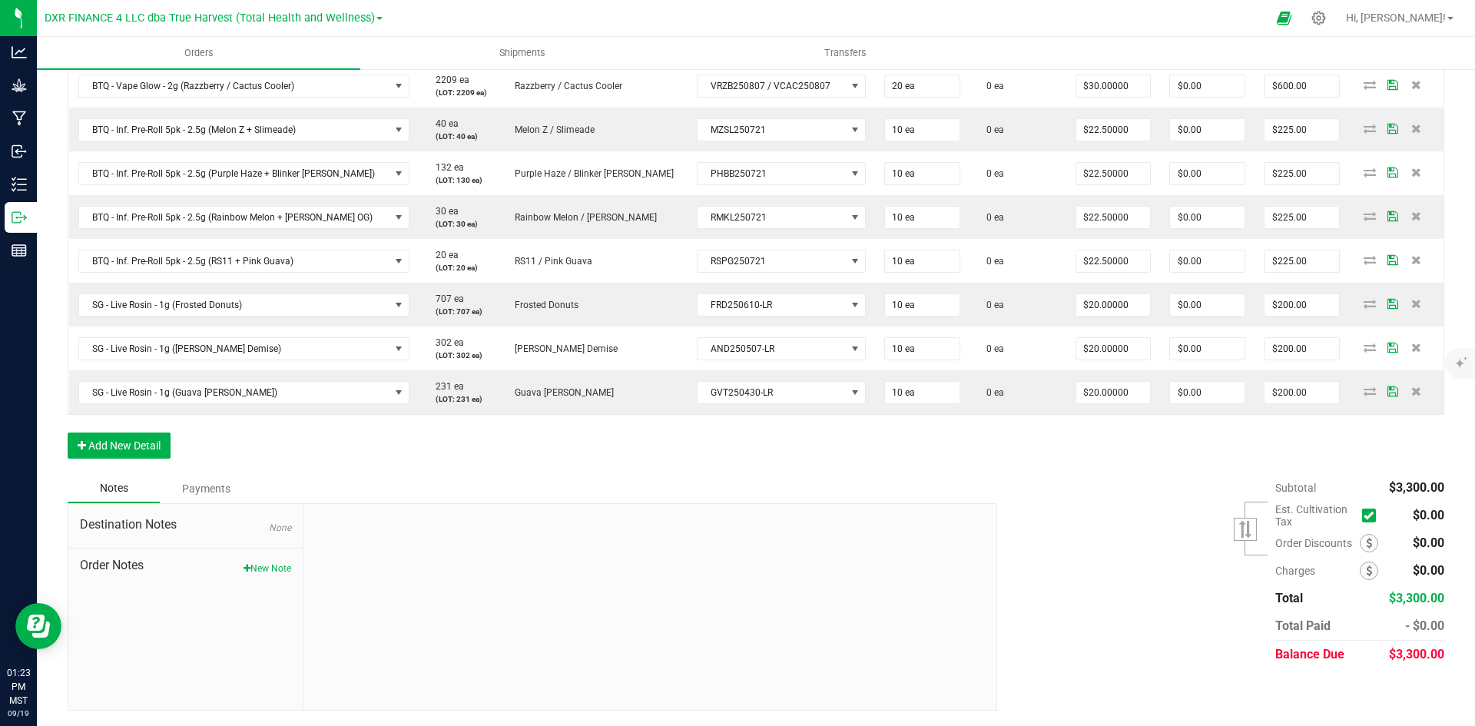
scroll to position [519, 0]
click at [151, 455] on button "Add New Detail" at bounding box center [119, 446] width 103 height 26
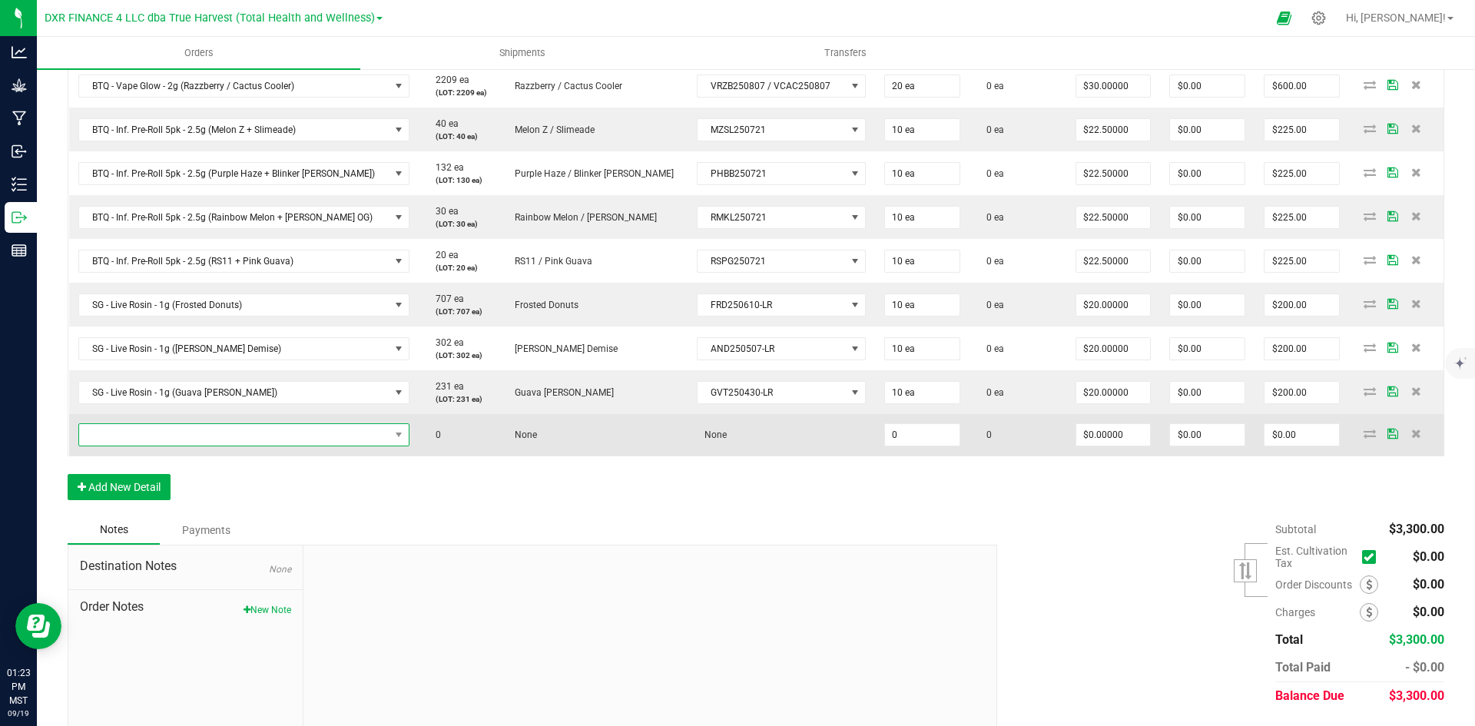
click at [213, 443] on span "NO DATA FOUND" at bounding box center [234, 435] width 310 height 22
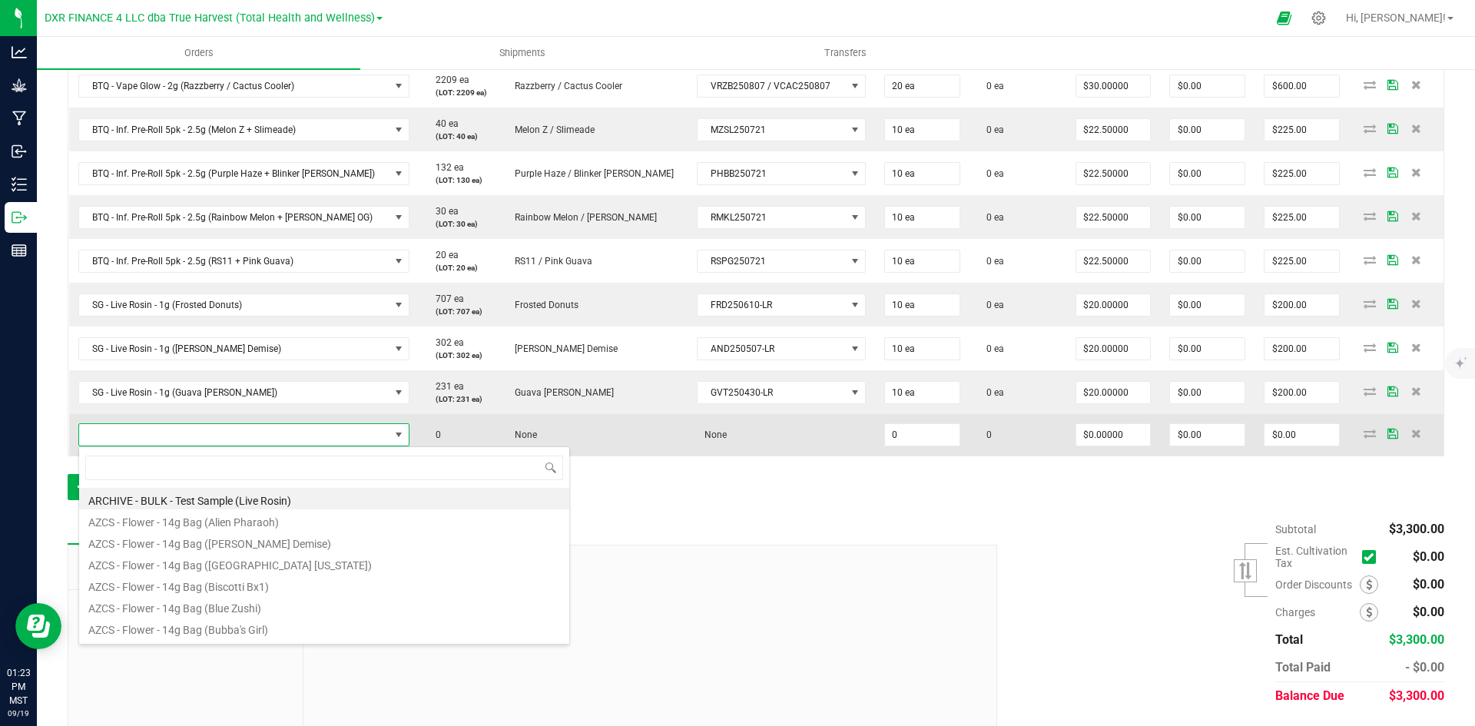
scroll to position [23, 311]
type input "SG - Flower - 3.5g Jar (Strawberry Guava)"
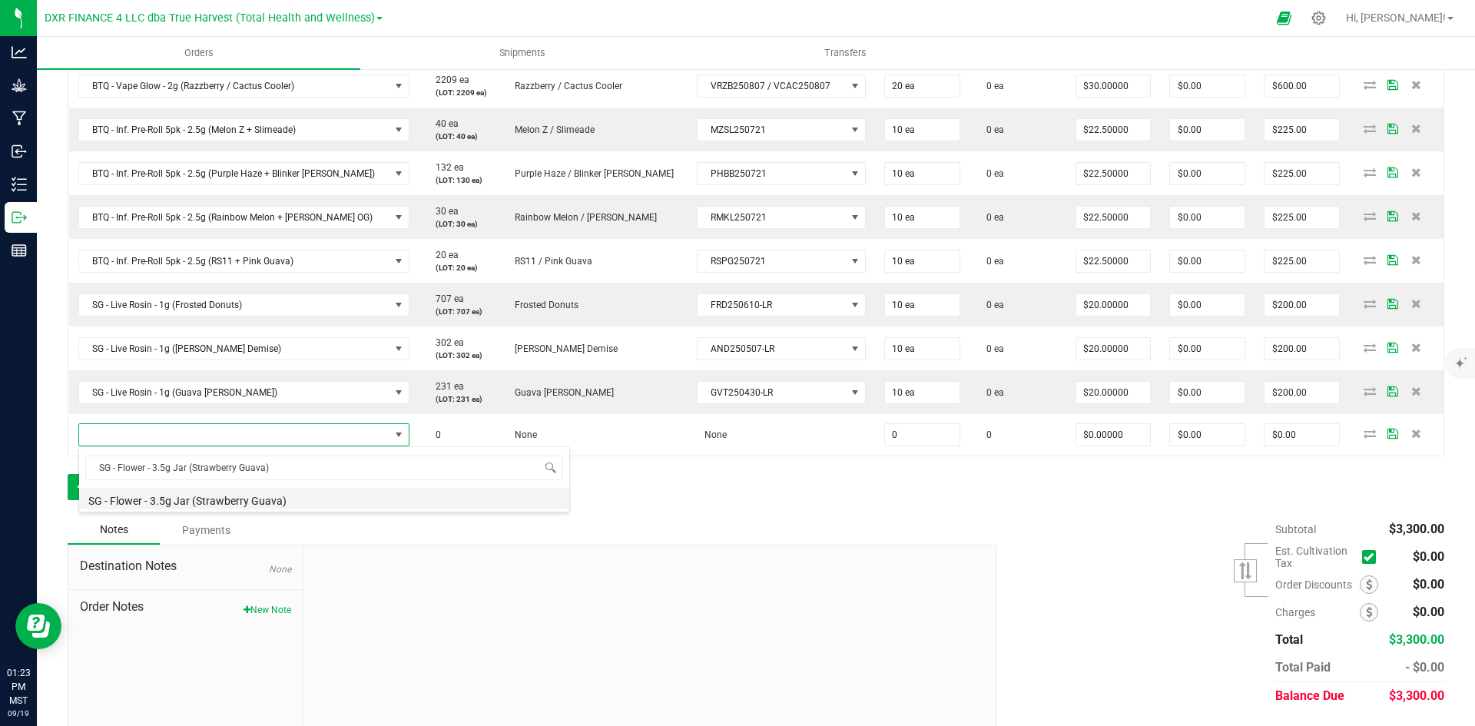
click at [287, 503] on li "SG - Flower - 3.5g Jar (Strawberry Guava)" at bounding box center [324, 499] width 490 height 22
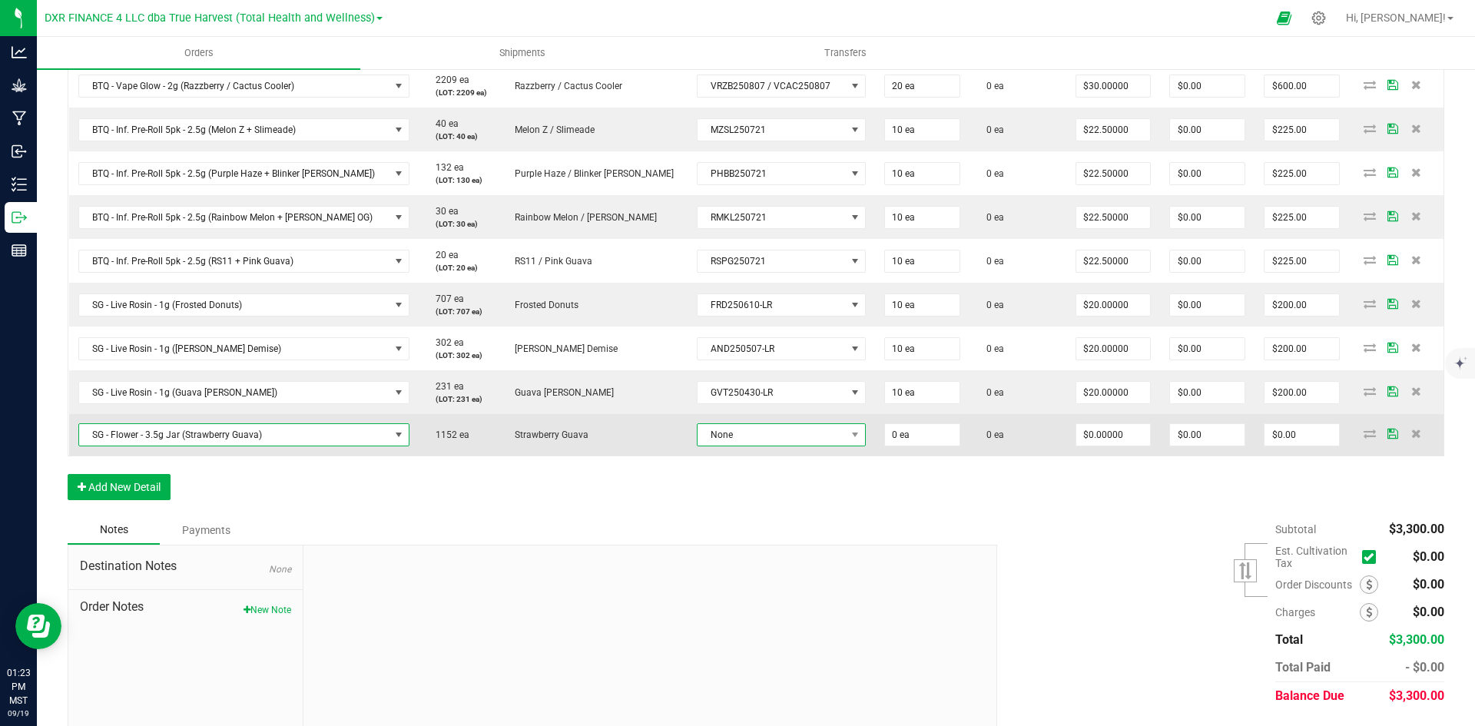
click at [762, 423] on span "None" at bounding box center [781, 434] width 169 height 23
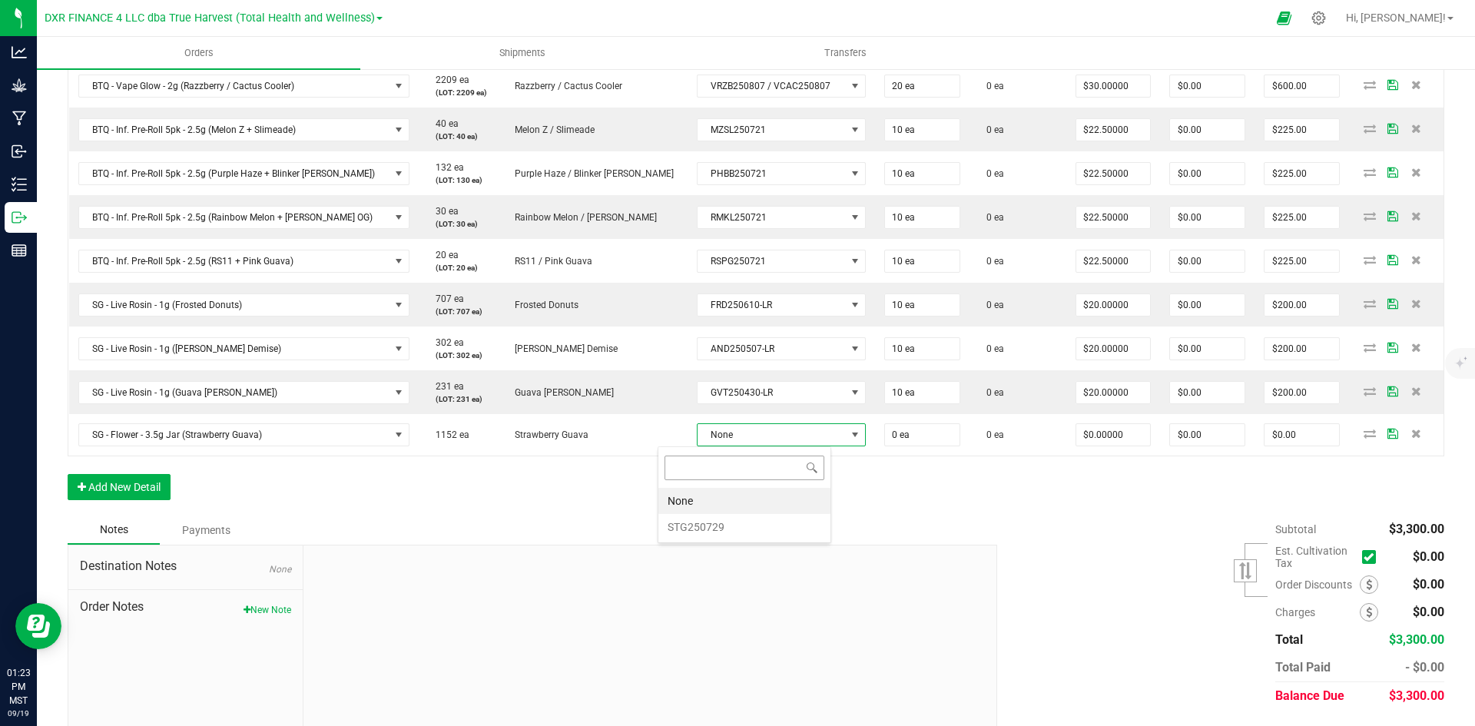
scroll to position [23, 174]
click at [748, 520] on li "STG250729" at bounding box center [745, 527] width 172 height 26
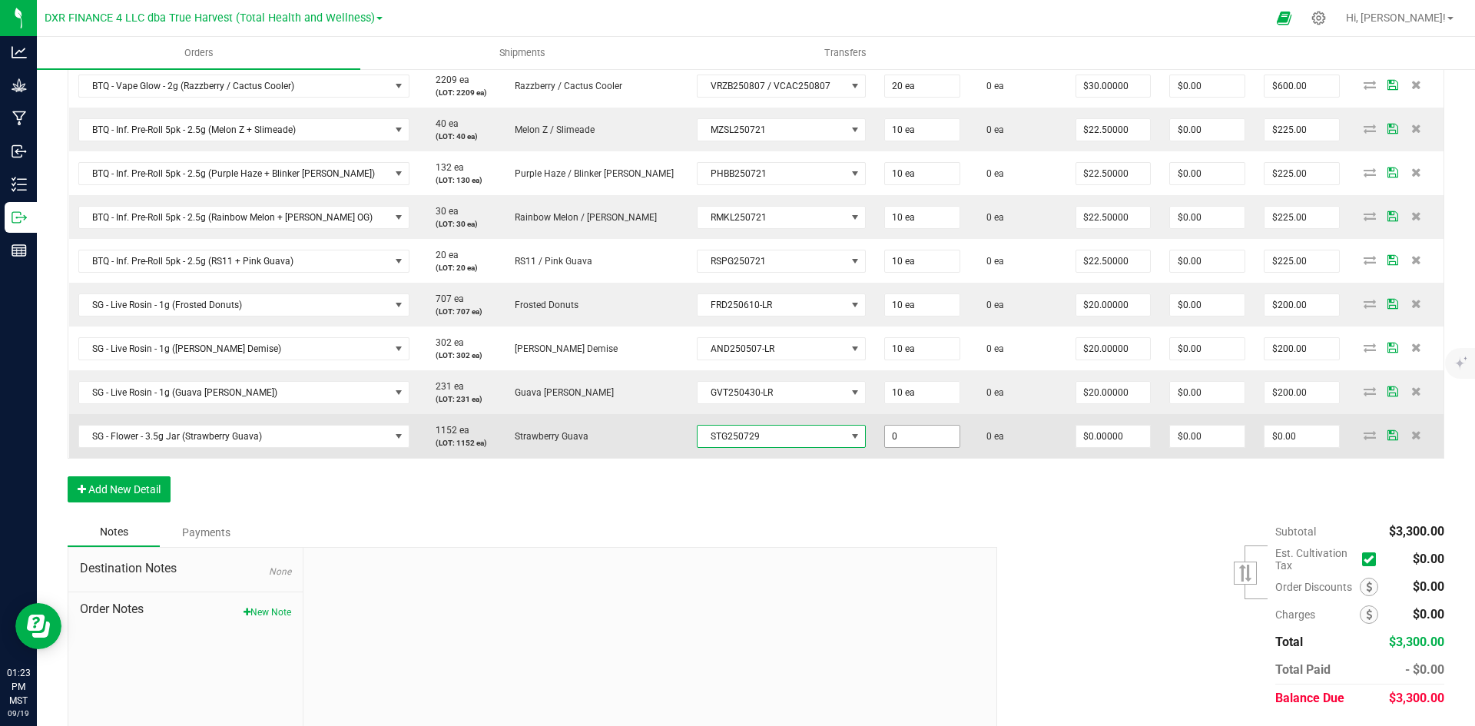
click at [885, 440] on input "0" at bounding box center [922, 437] width 75 height 22
type input "32 ea"
type input "0"
click at [1080, 437] on input "0" at bounding box center [1114, 437] width 75 height 22
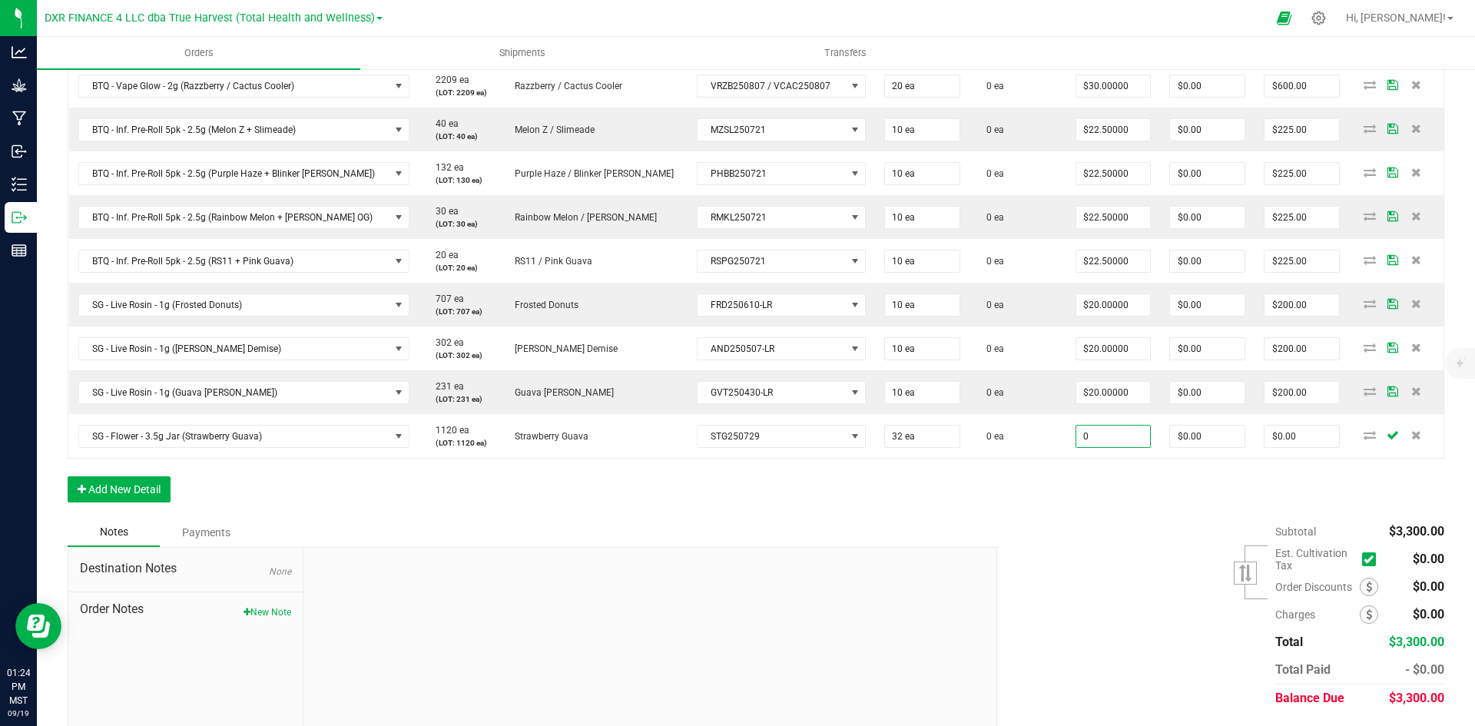
click at [1080, 437] on input "0" at bounding box center [1114, 437] width 75 height 22
type input "$22.50000"
type input "$720.00"
click at [1079, 514] on div "Order Details Print All Labels Item Sellable Strain Lot Number Qty Ordered Qty …" at bounding box center [756, 213] width 1377 height 610
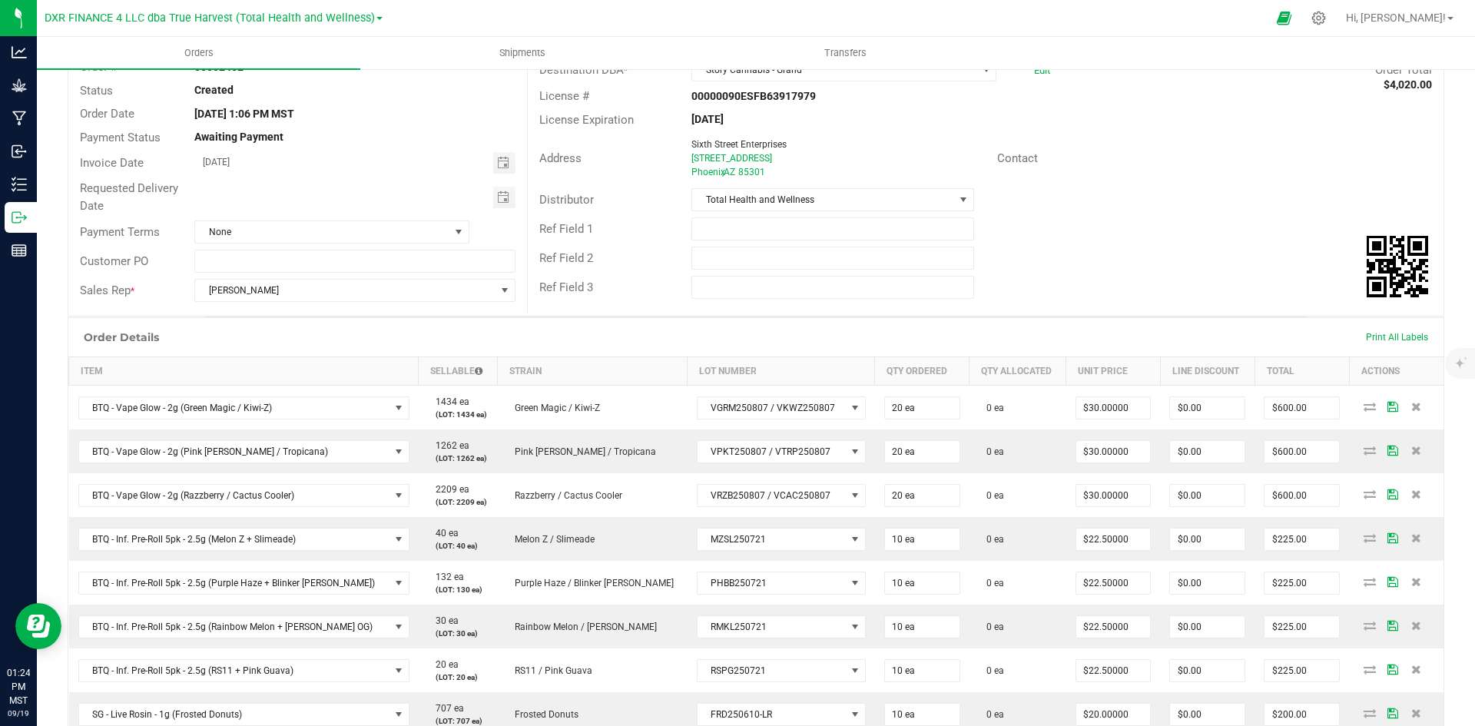
scroll to position [0, 0]
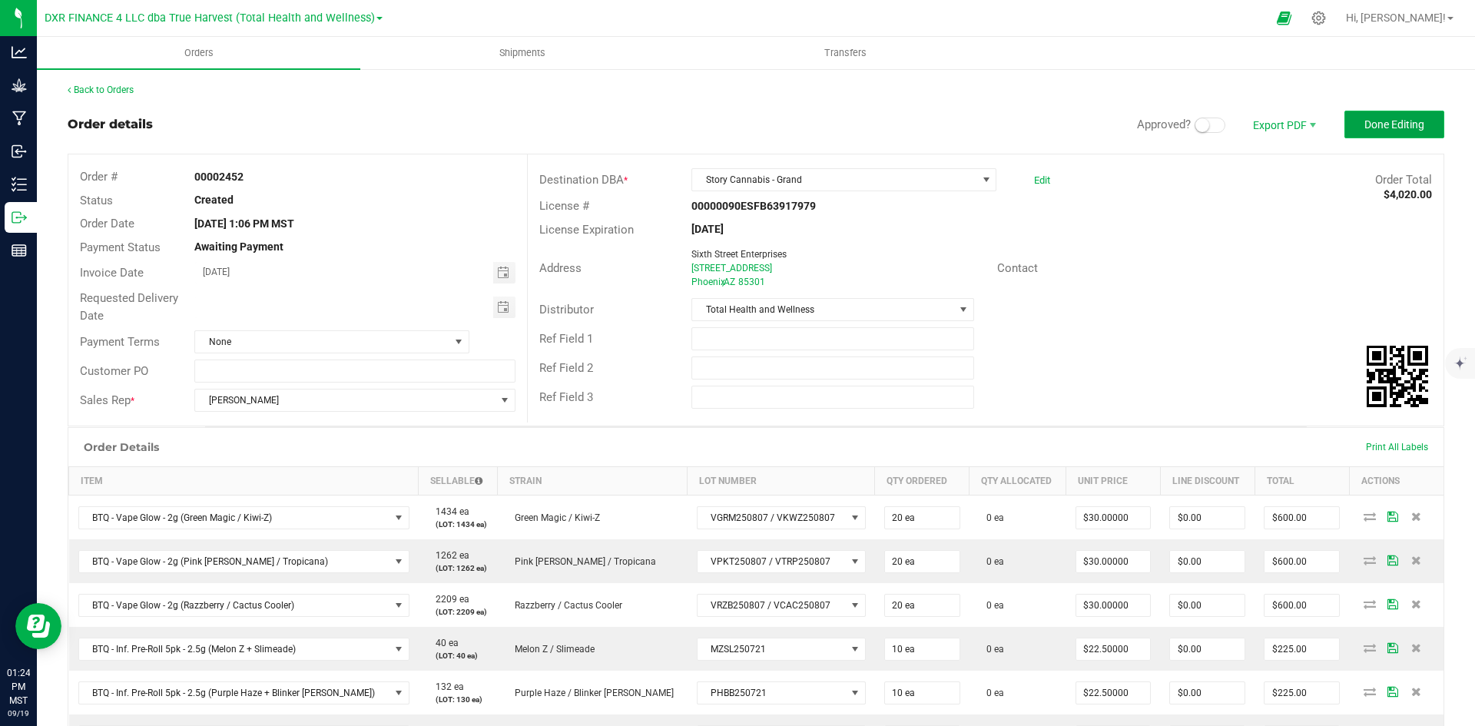
click at [1384, 124] on span "Done Editing" at bounding box center [1395, 124] width 60 height 12
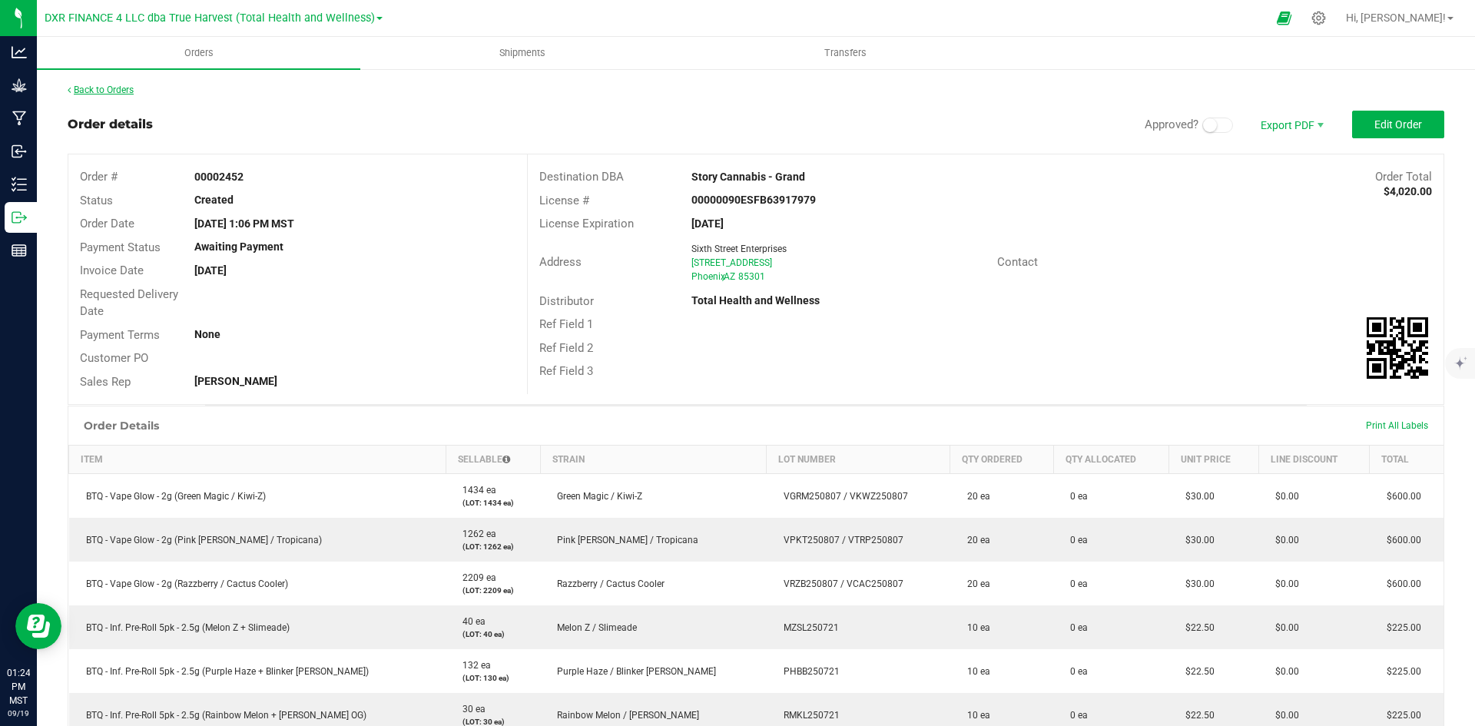
click at [118, 87] on link "Back to Orders" at bounding box center [101, 90] width 66 height 11
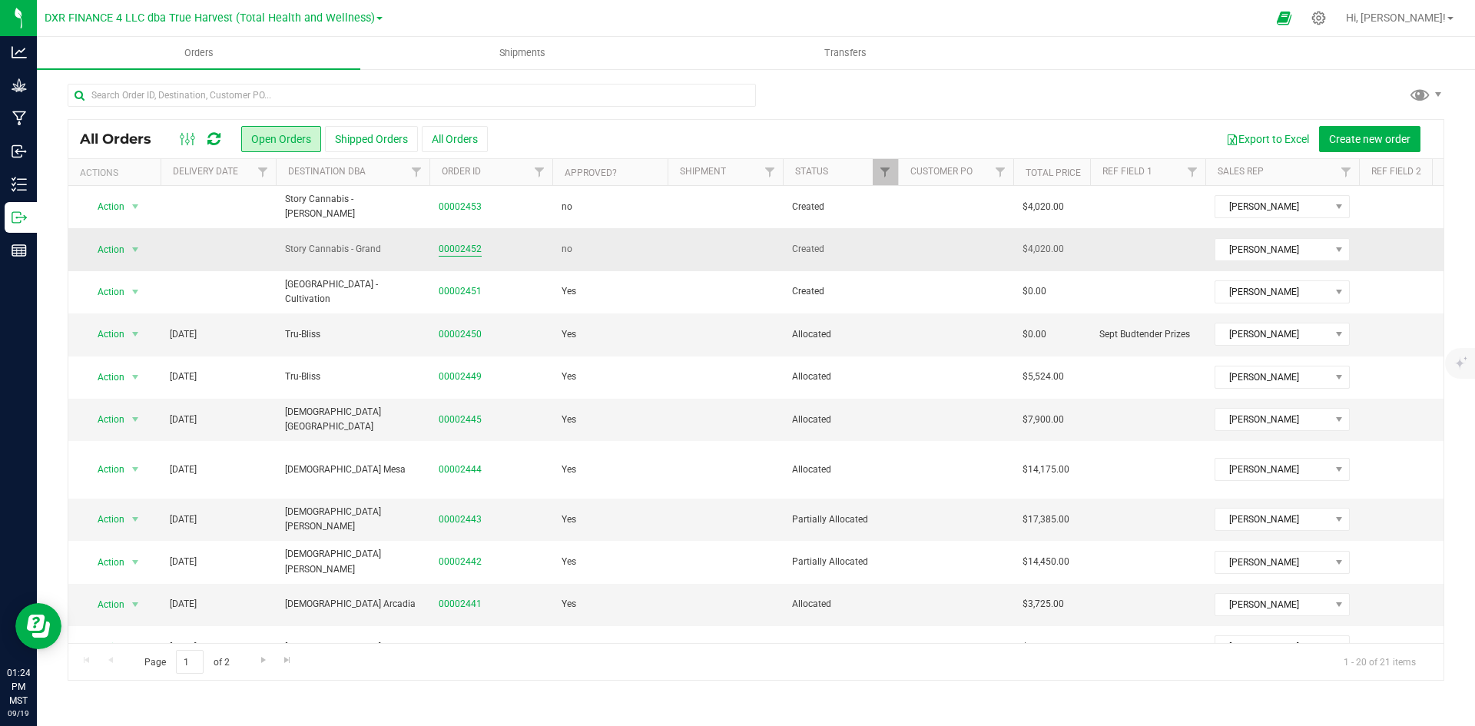
click at [445, 248] on link "00002452" at bounding box center [460, 249] width 43 height 15
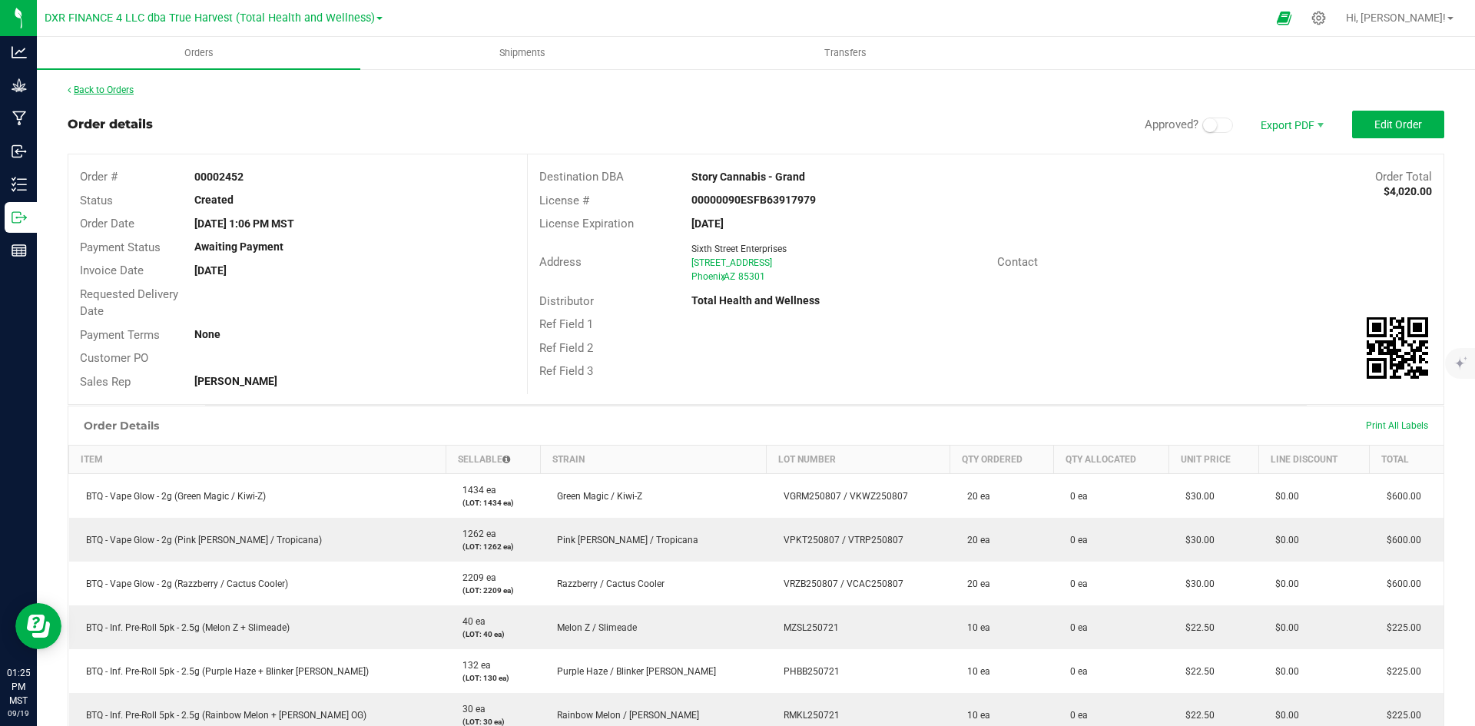
click at [95, 88] on link "Back to Orders" at bounding box center [101, 90] width 66 height 11
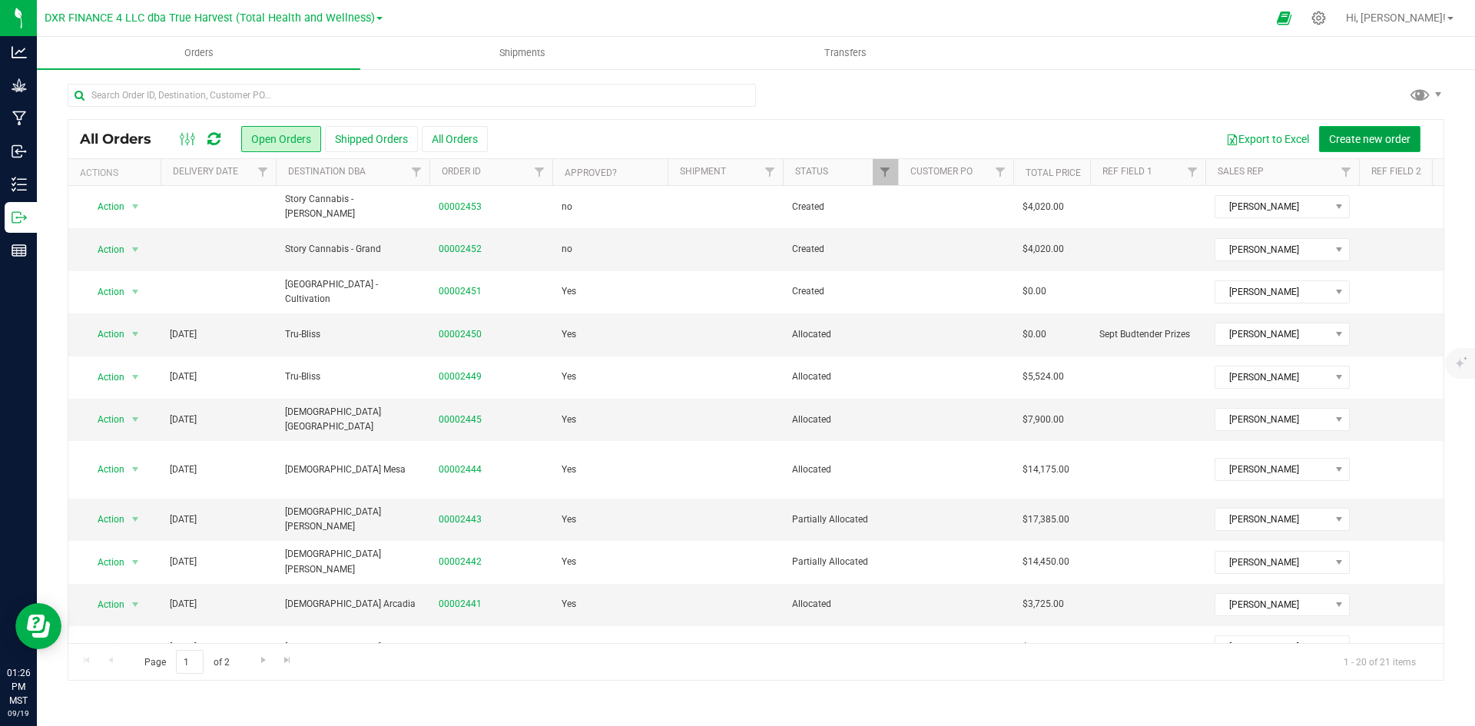
click at [1359, 140] on span "Create new order" at bounding box center [1369, 139] width 81 height 12
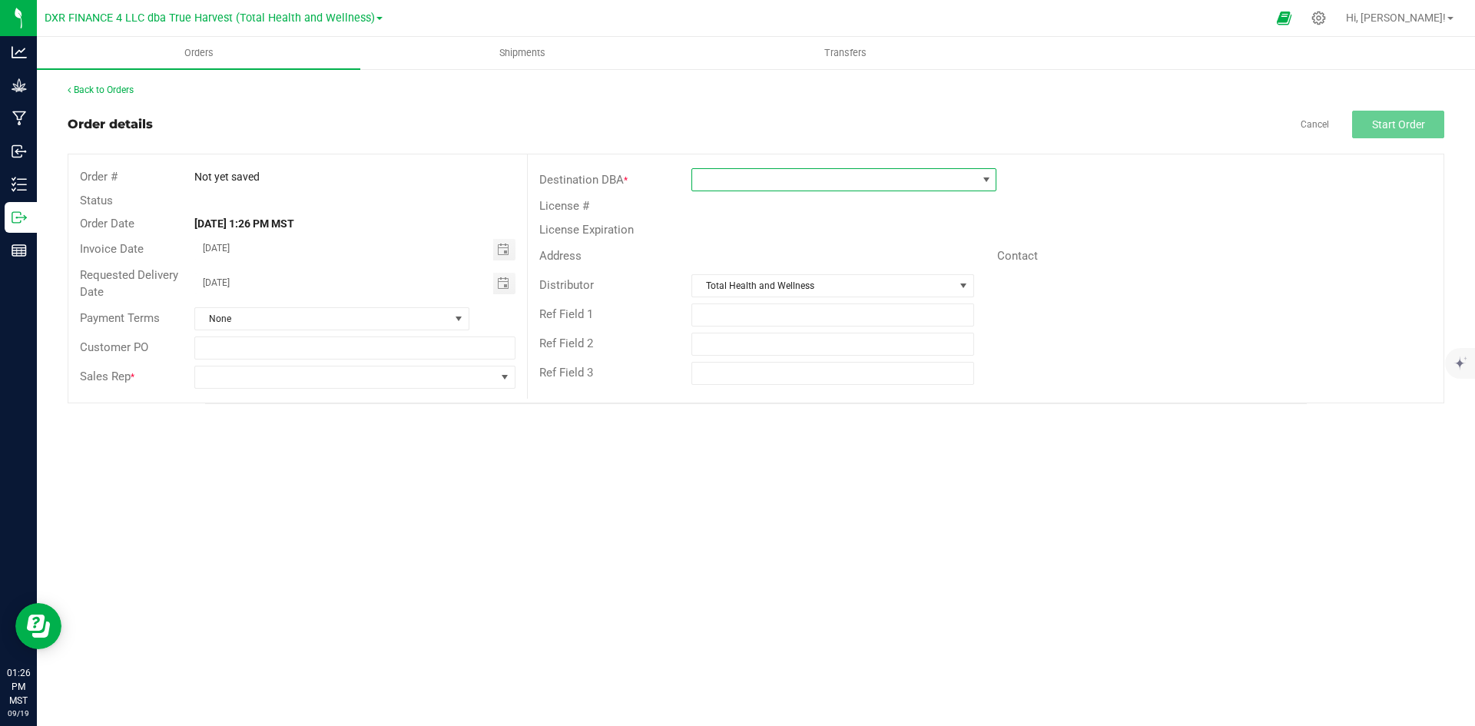
click at [768, 184] on span at bounding box center [834, 180] width 284 height 22
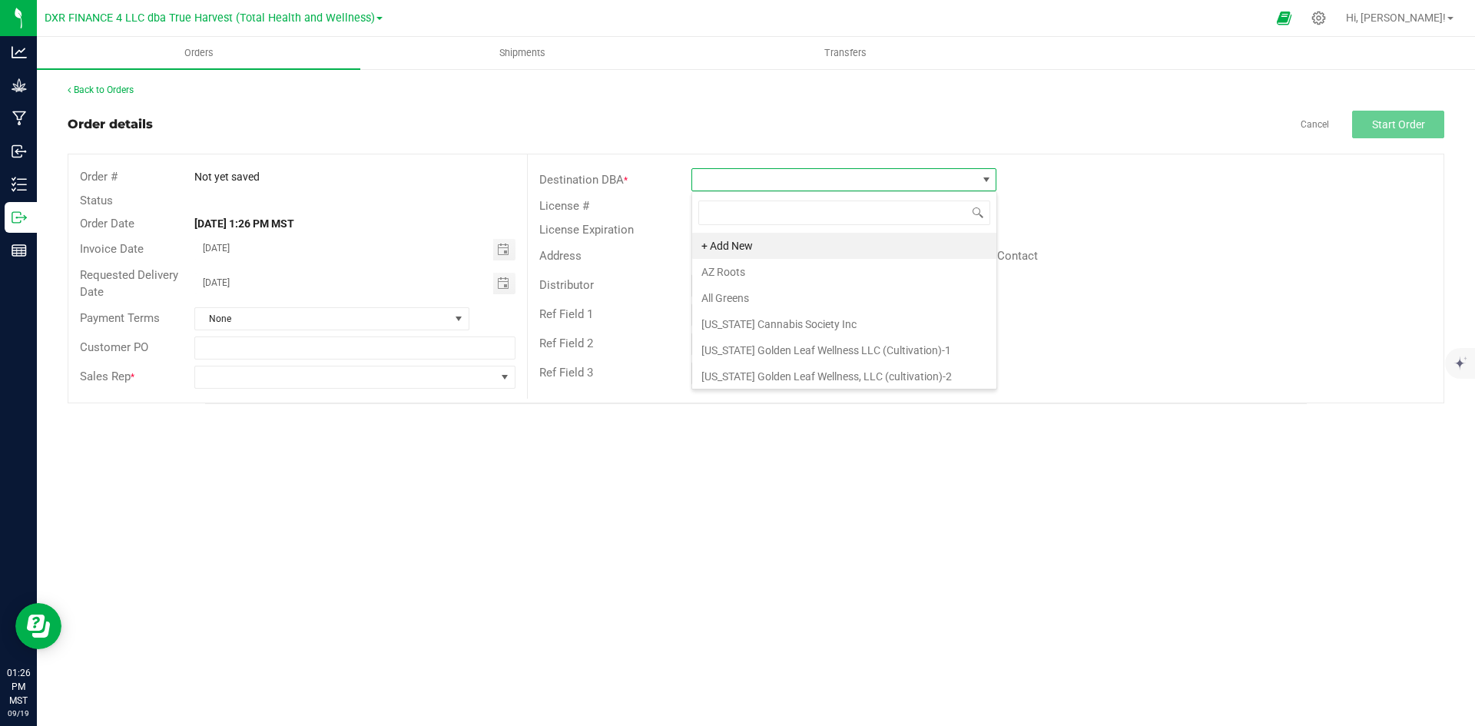
scroll to position [23, 305]
type input "stor"
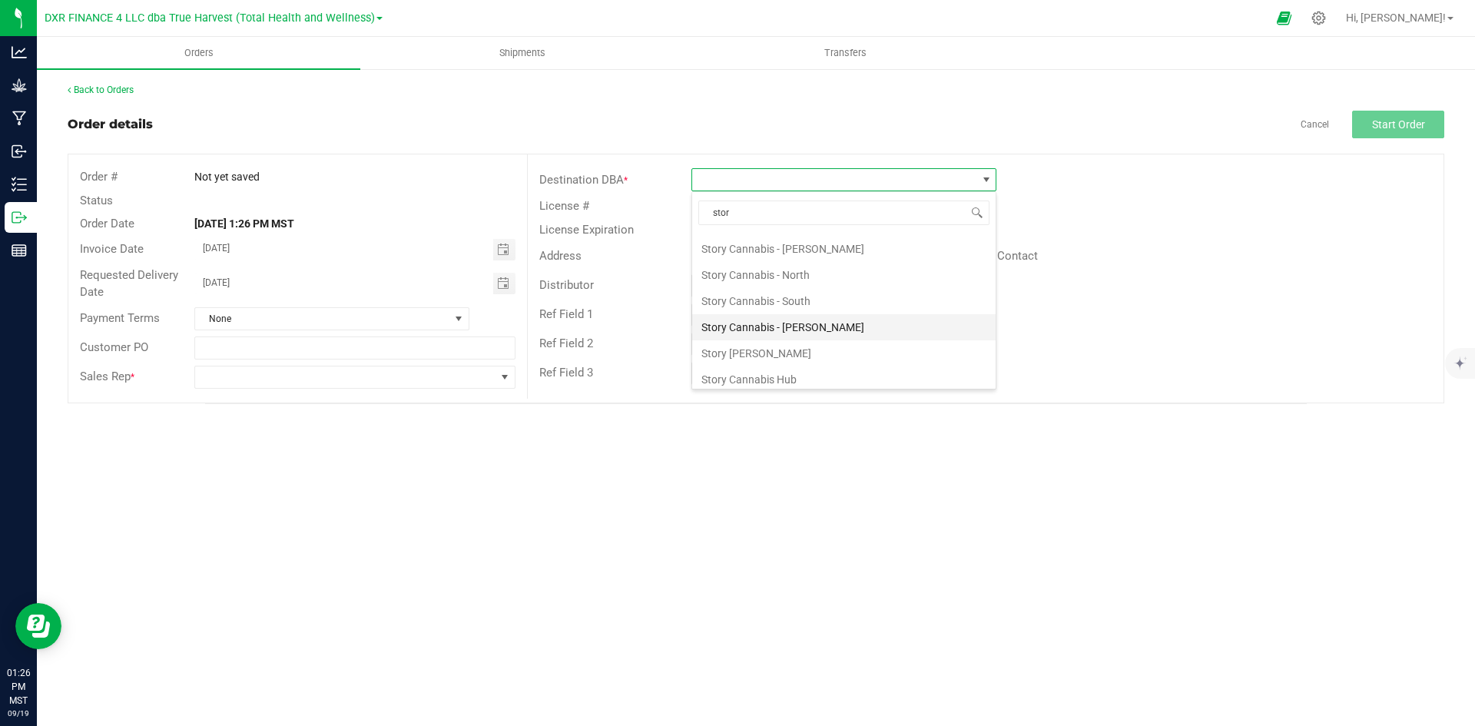
click at [849, 330] on li "Story Cannabis - [PERSON_NAME]" at bounding box center [844, 327] width 304 height 26
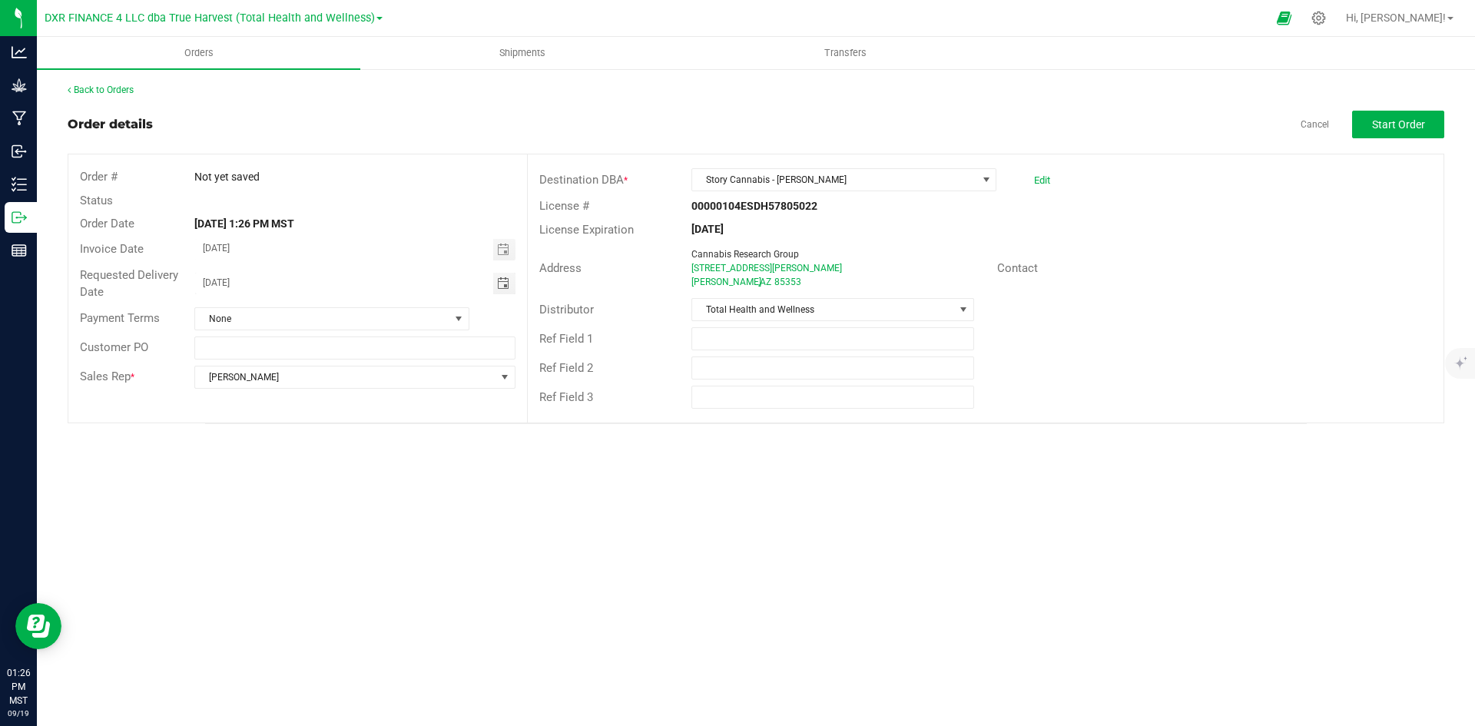
drag, startPoint x: 283, startPoint y: 277, endPoint x: 190, endPoint y: 279, distance: 93.0
click at [190, 279] on div "09/20/2025" at bounding box center [354, 284] width 343 height 22
type input "month/day/year"
click at [1420, 117] on button "Start Order" at bounding box center [1398, 125] width 92 height 28
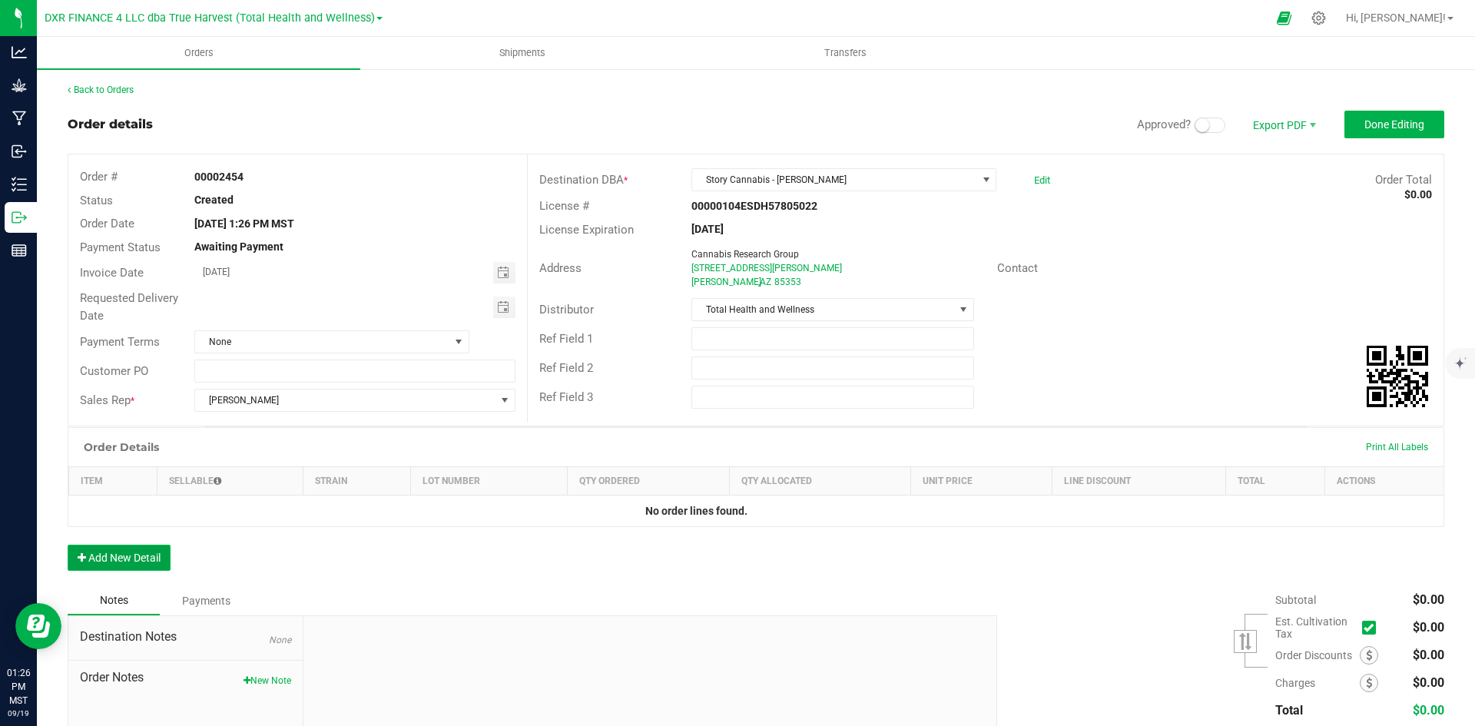
click at [131, 546] on button "Add New Detail" at bounding box center [119, 558] width 103 height 26
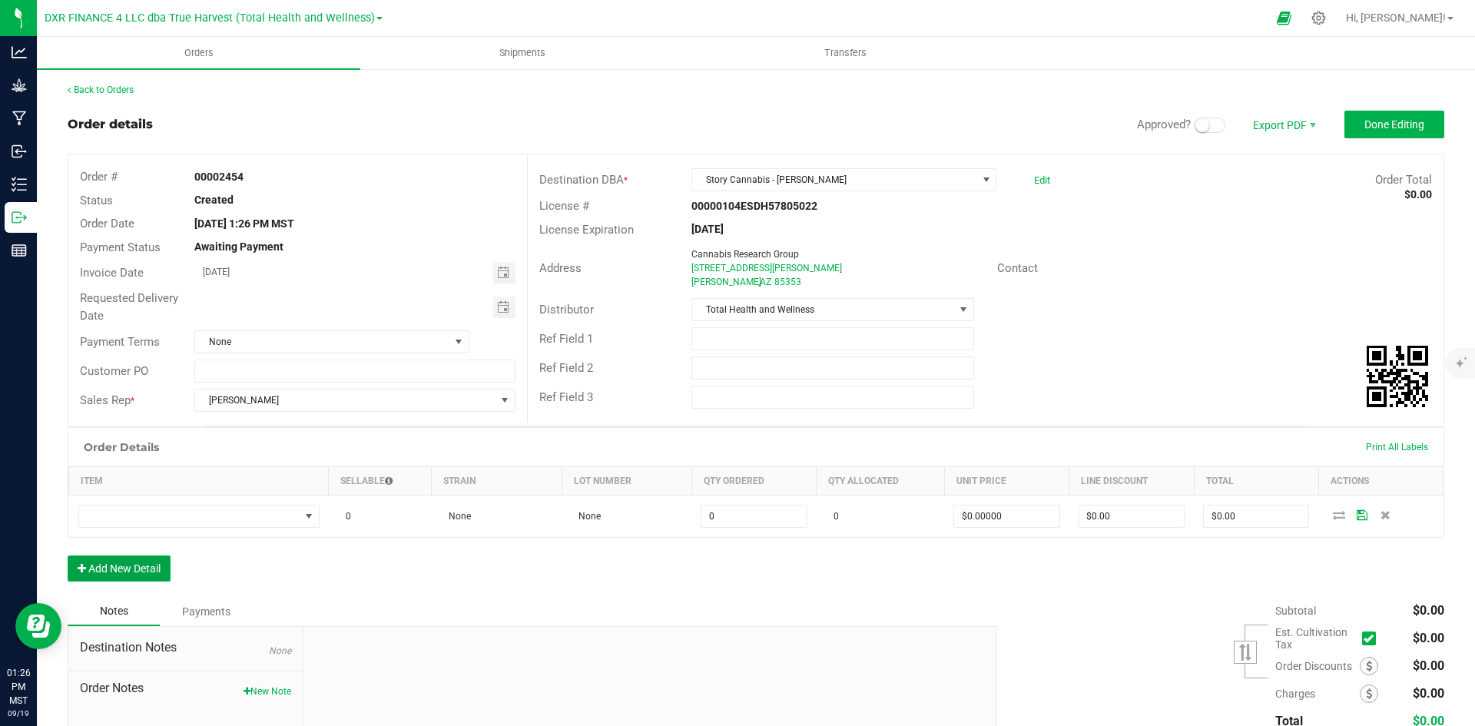
click at [131, 562] on button "Add New Detail" at bounding box center [119, 569] width 103 height 26
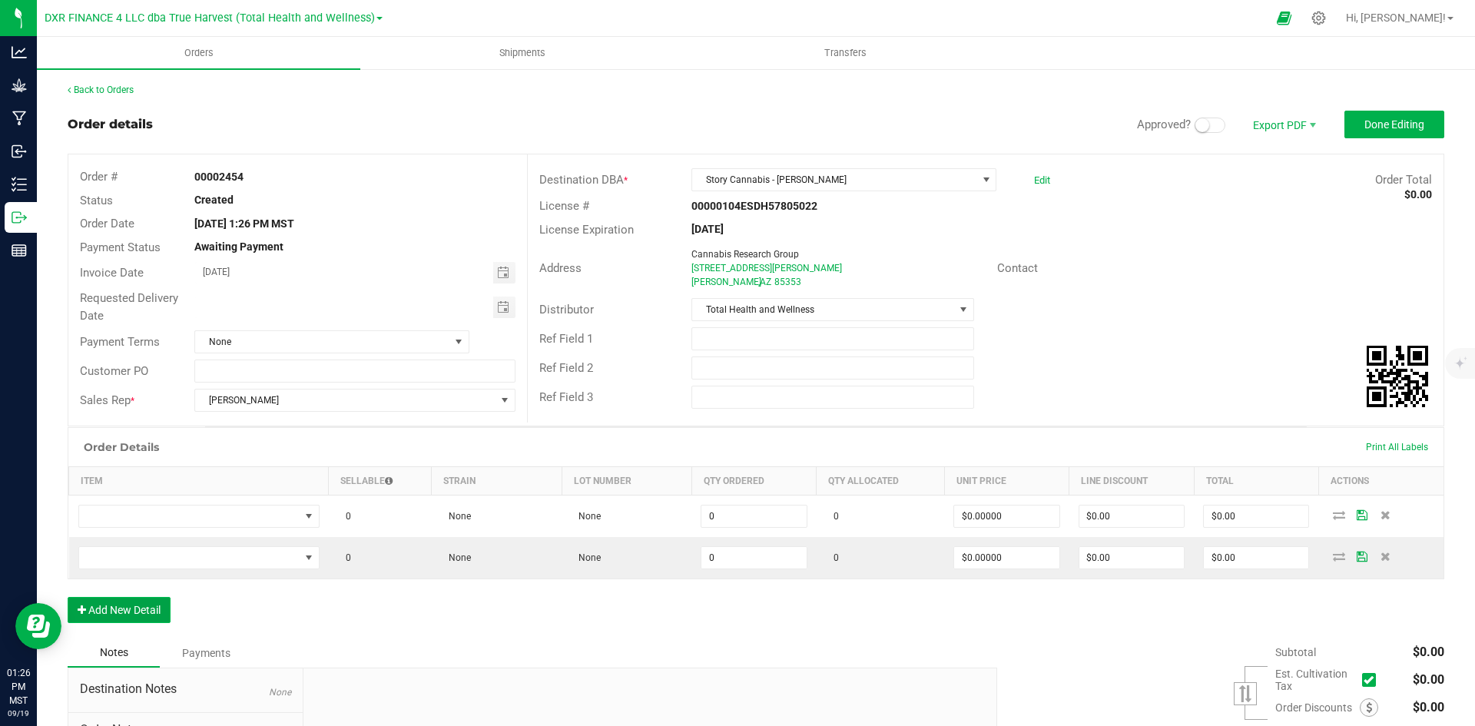
click at [138, 604] on button "Add New Detail" at bounding box center [119, 610] width 103 height 26
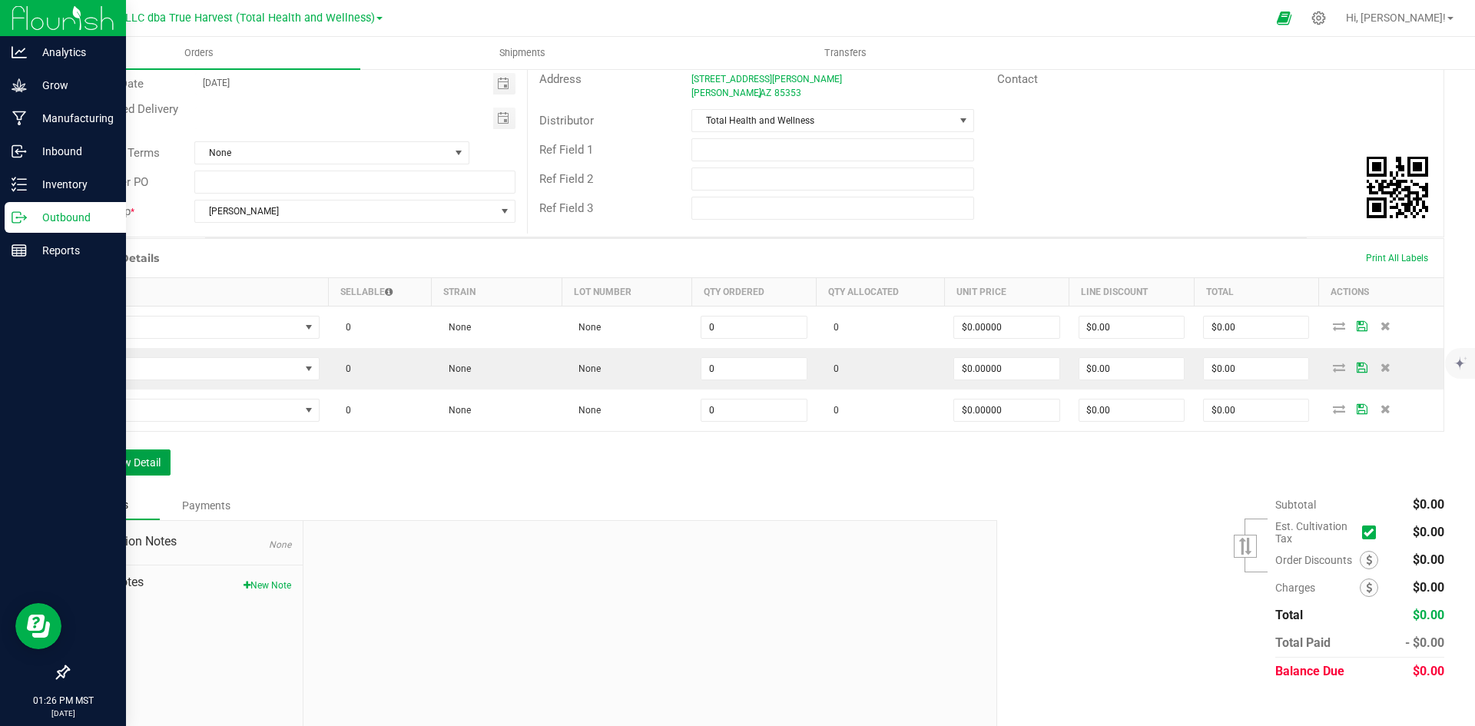
scroll to position [206, 0]
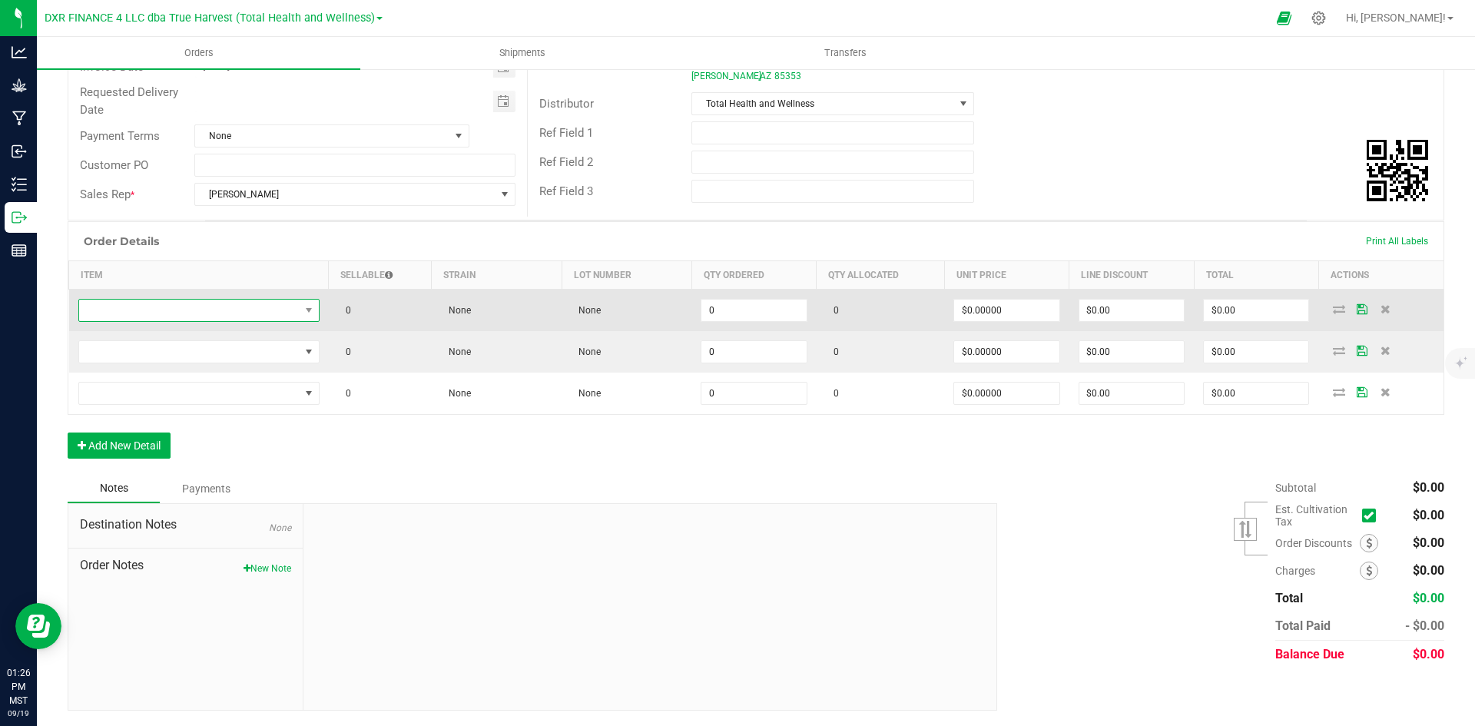
click at [257, 317] on span "NO DATA FOUND" at bounding box center [189, 311] width 221 height 22
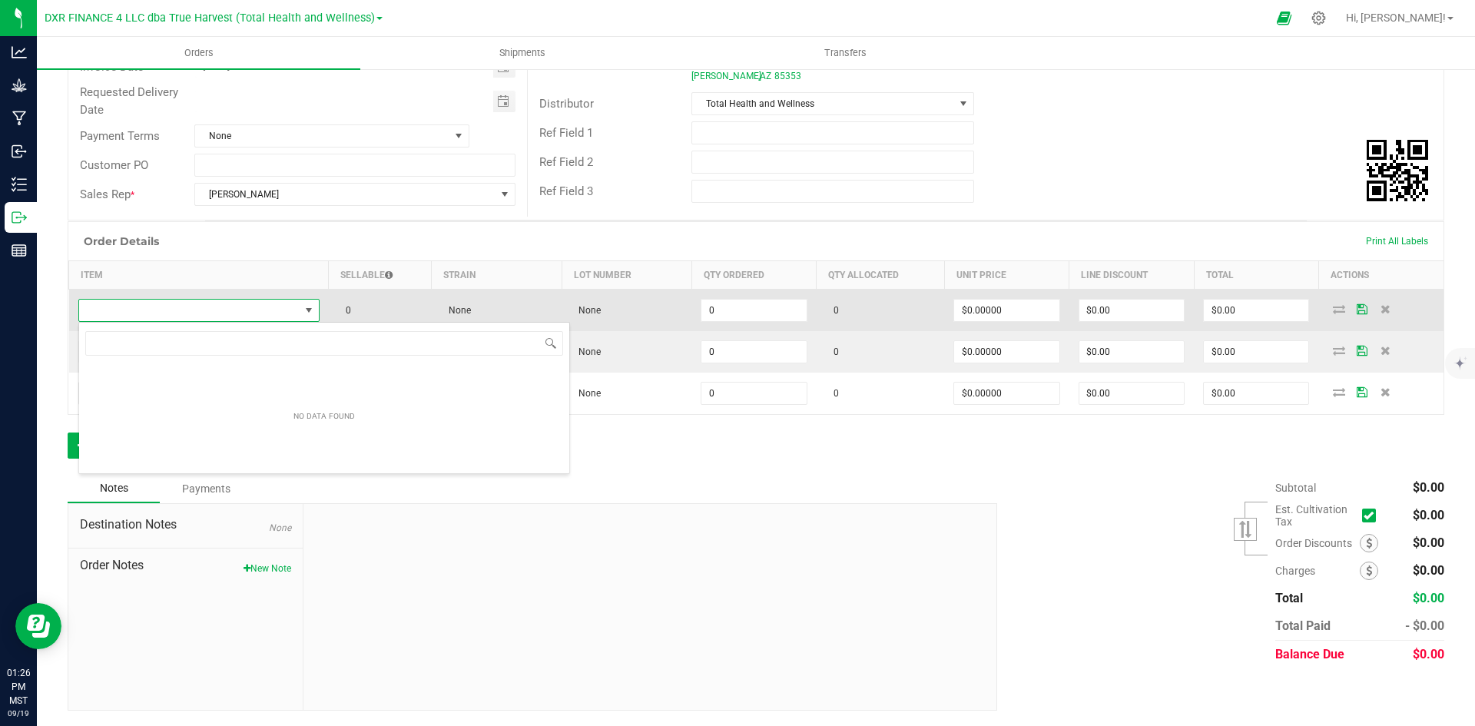
scroll to position [23, 239]
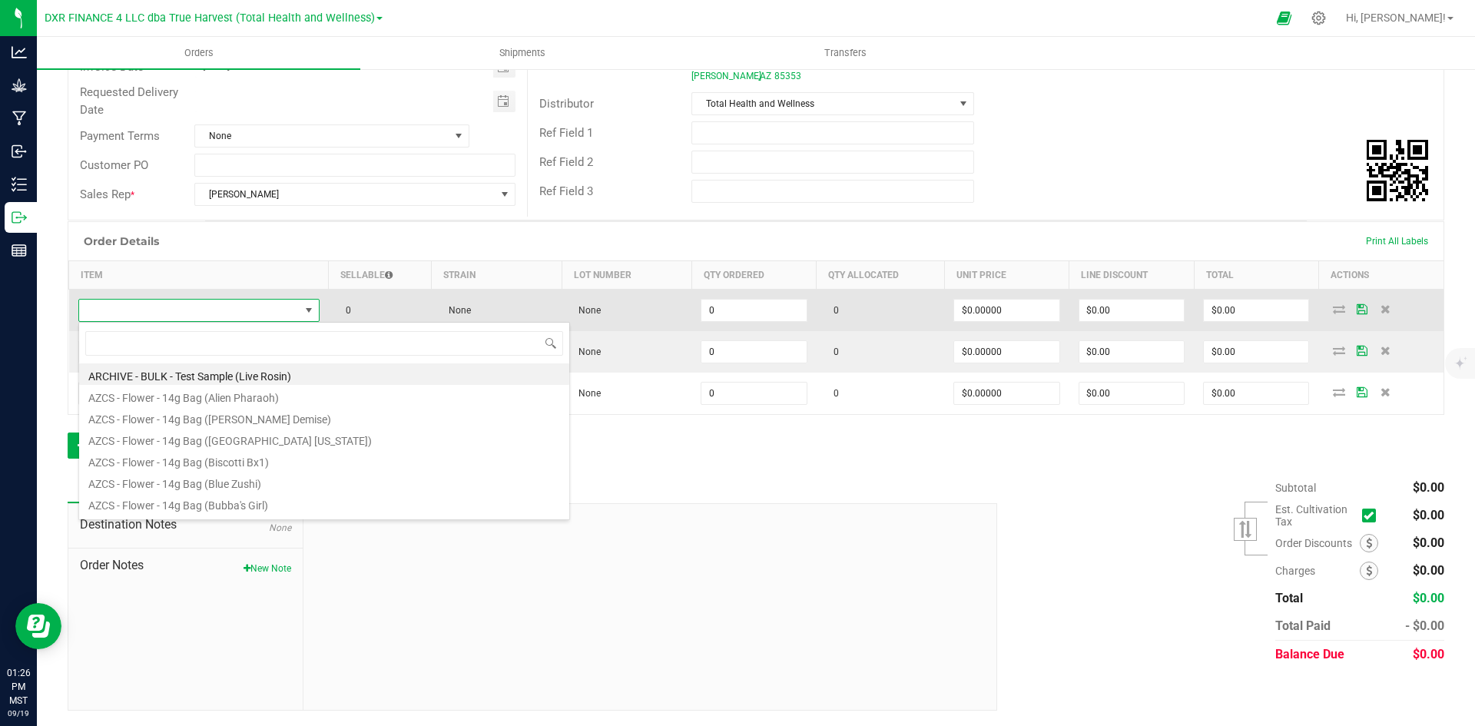
type input "BTQ - Vape Glow - 2g (Green Magic / Kiwi-Z)"
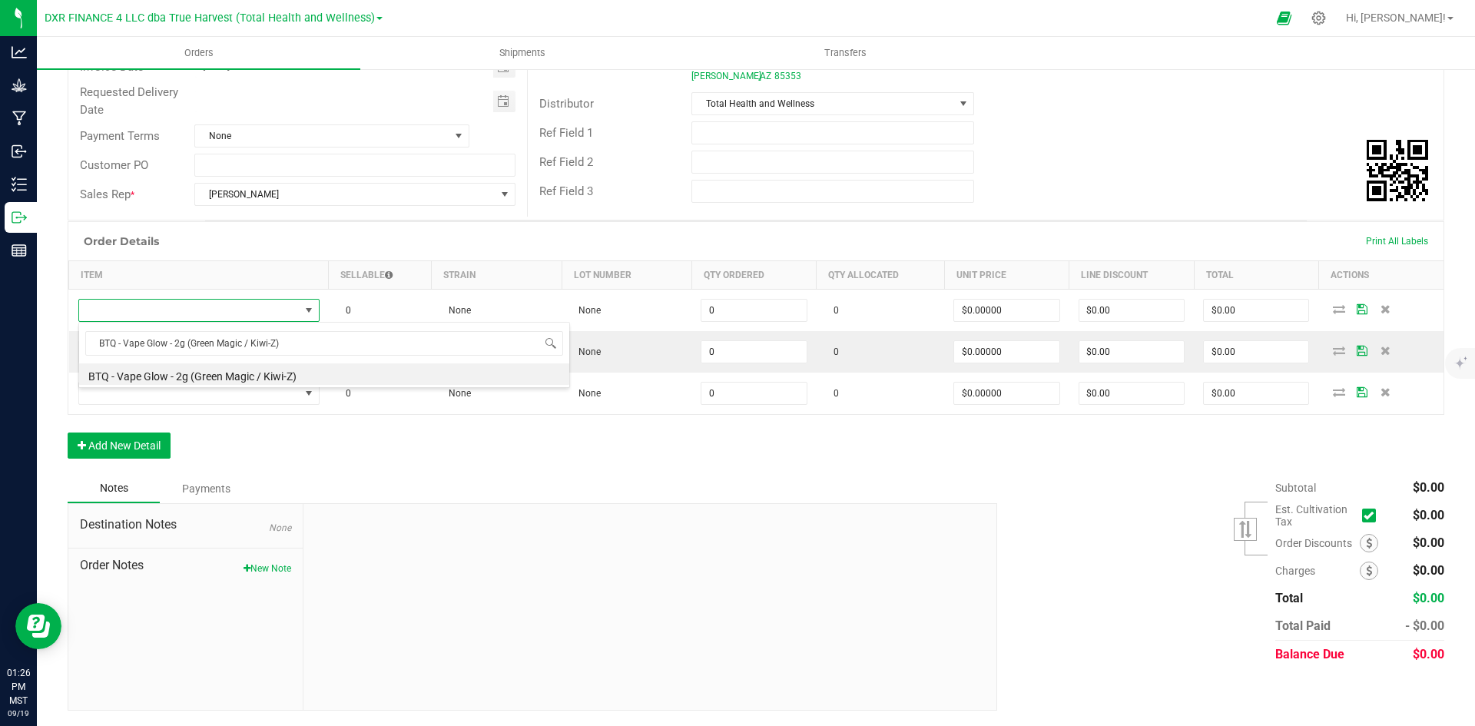
click at [265, 371] on li "BTQ - Vape Glow - 2g (Green Magic / Kiwi-Z)" at bounding box center [324, 374] width 490 height 22
type input "0 ea"
type input "$30.00000"
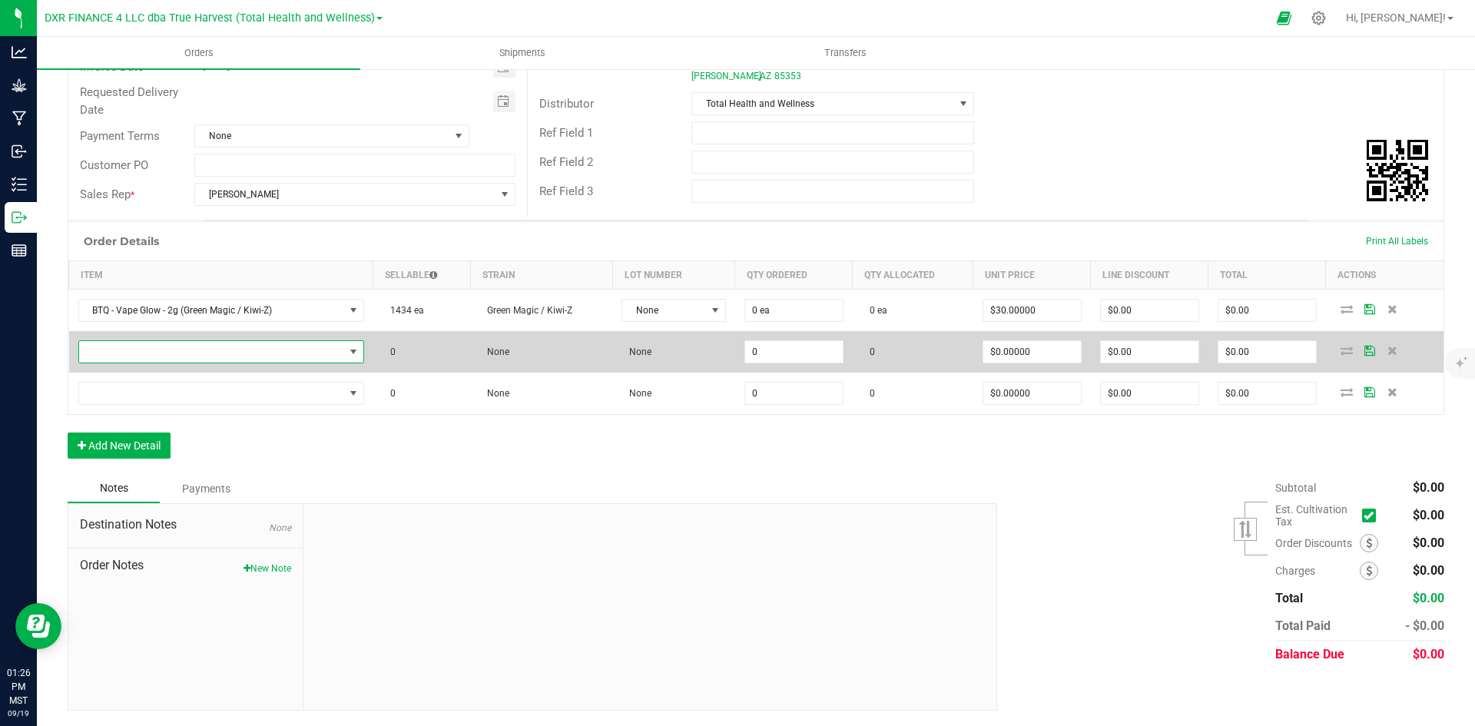
click at [203, 350] on span "NO DATA FOUND" at bounding box center [211, 352] width 265 height 22
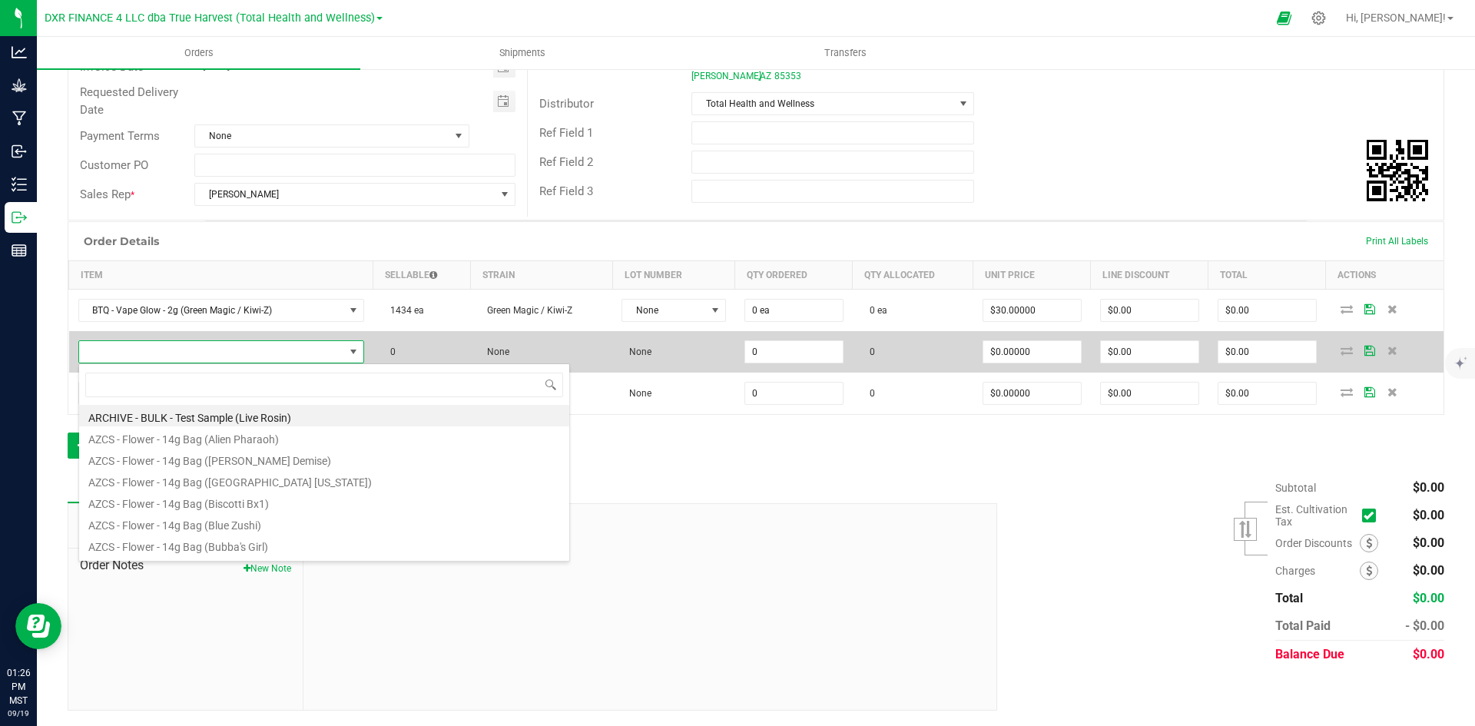
type input "BTQ - Vape Glow - 2g (Pink [PERSON_NAME] / Tropicana)"
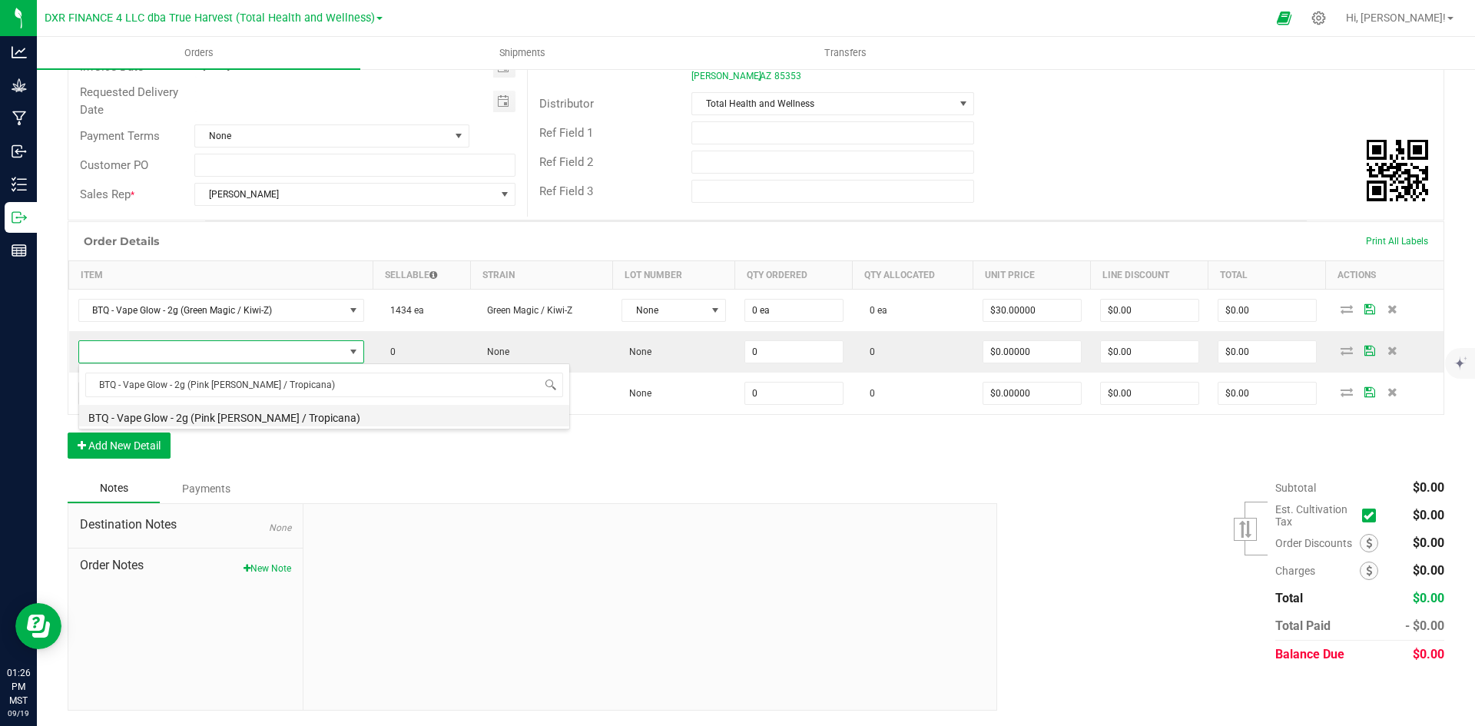
click at [225, 413] on li "BTQ - Vape Glow - 2g (Pink [PERSON_NAME] / Tropicana)" at bounding box center [324, 416] width 490 height 22
type input "0 ea"
type input "$30.00000"
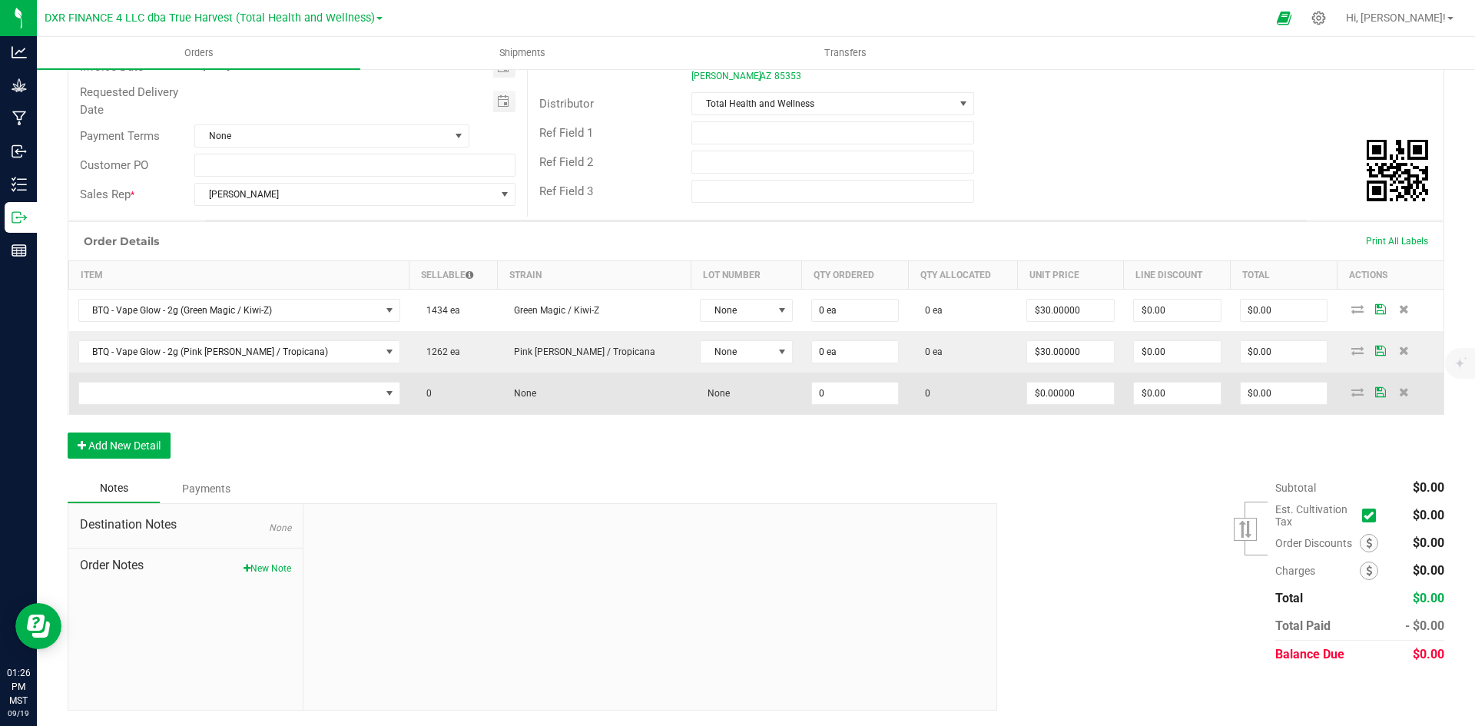
click at [277, 408] on td at bounding box center [239, 393] width 340 height 41
click at [273, 395] on span "NO DATA FOUND" at bounding box center [229, 394] width 301 height 22
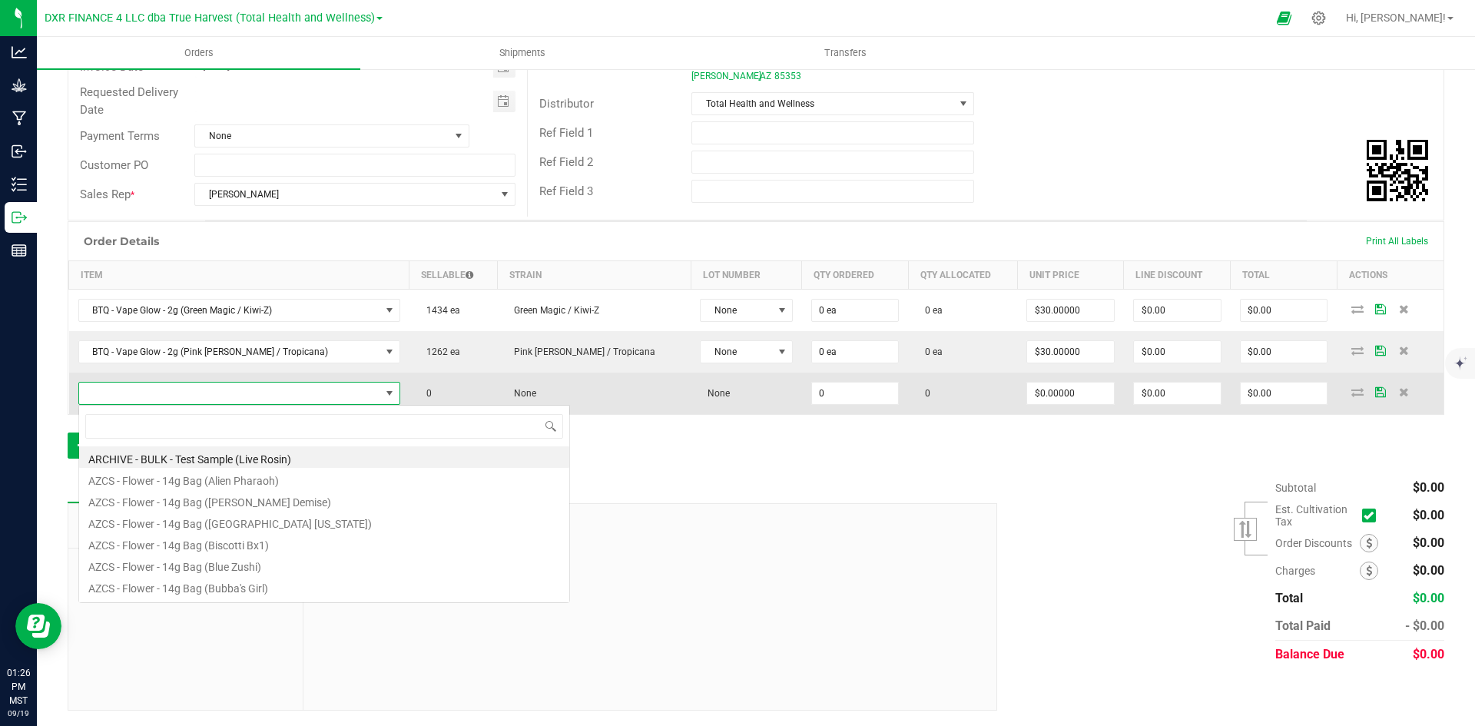
scroll to position [23, 290]
type input "BTQ - Vape Glow - 2g (Razzberry / Cactus Cooler)"
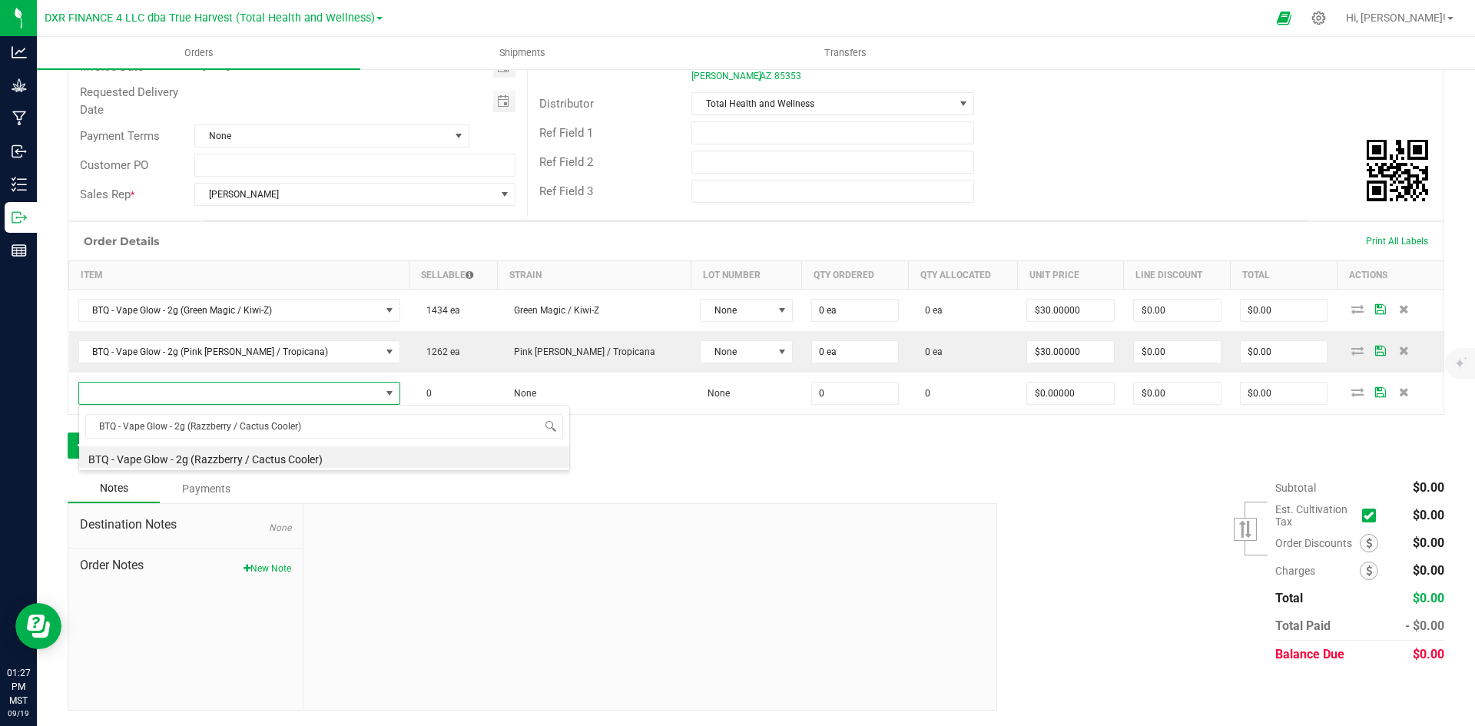
click at [290, 446] on li "BTQ - Vape Glow - 2g (Razzberry / Cactus Cooler)" at bounding box center [324, 457] width 490 height 22
type input "0 ea"
type input "$30.00000"
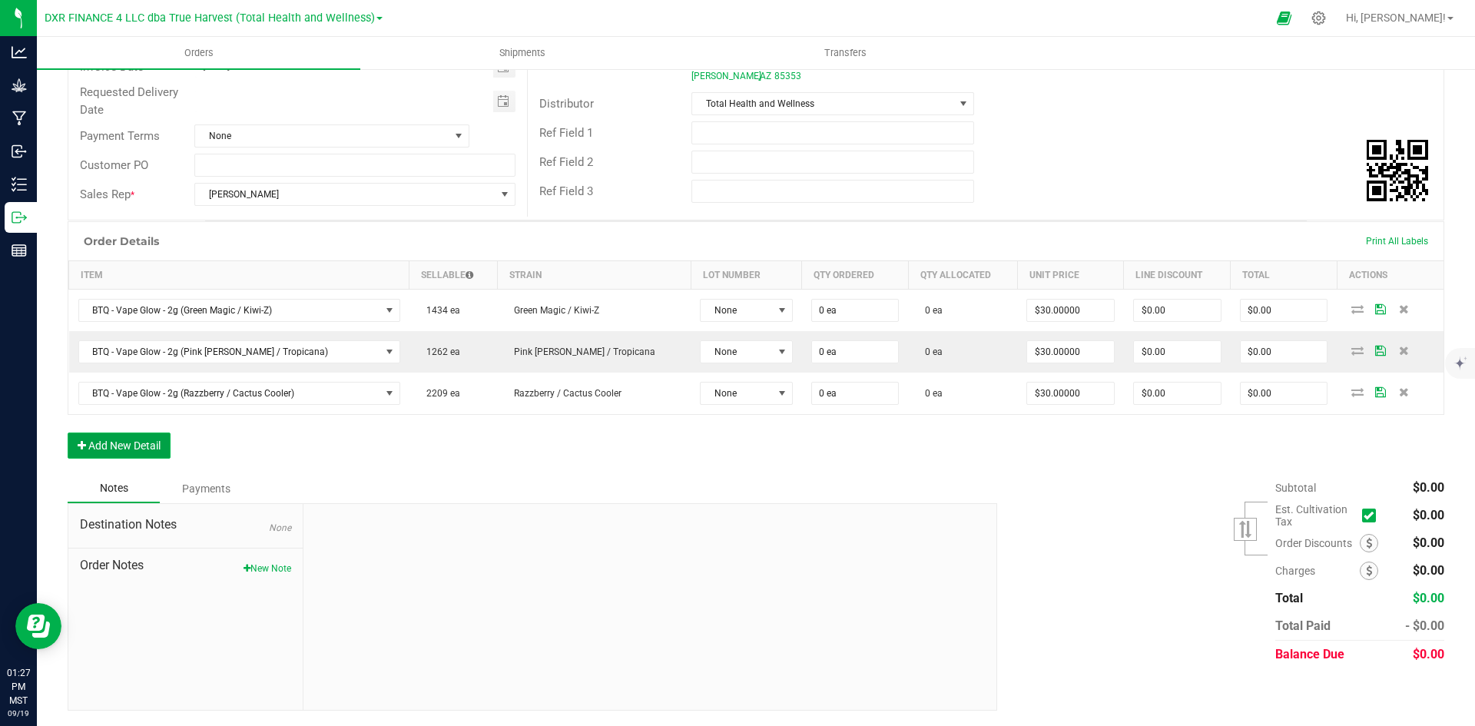
click at [107, 444] on button "Add New Detail" at bounding box center [119, 446] width 103 height 26
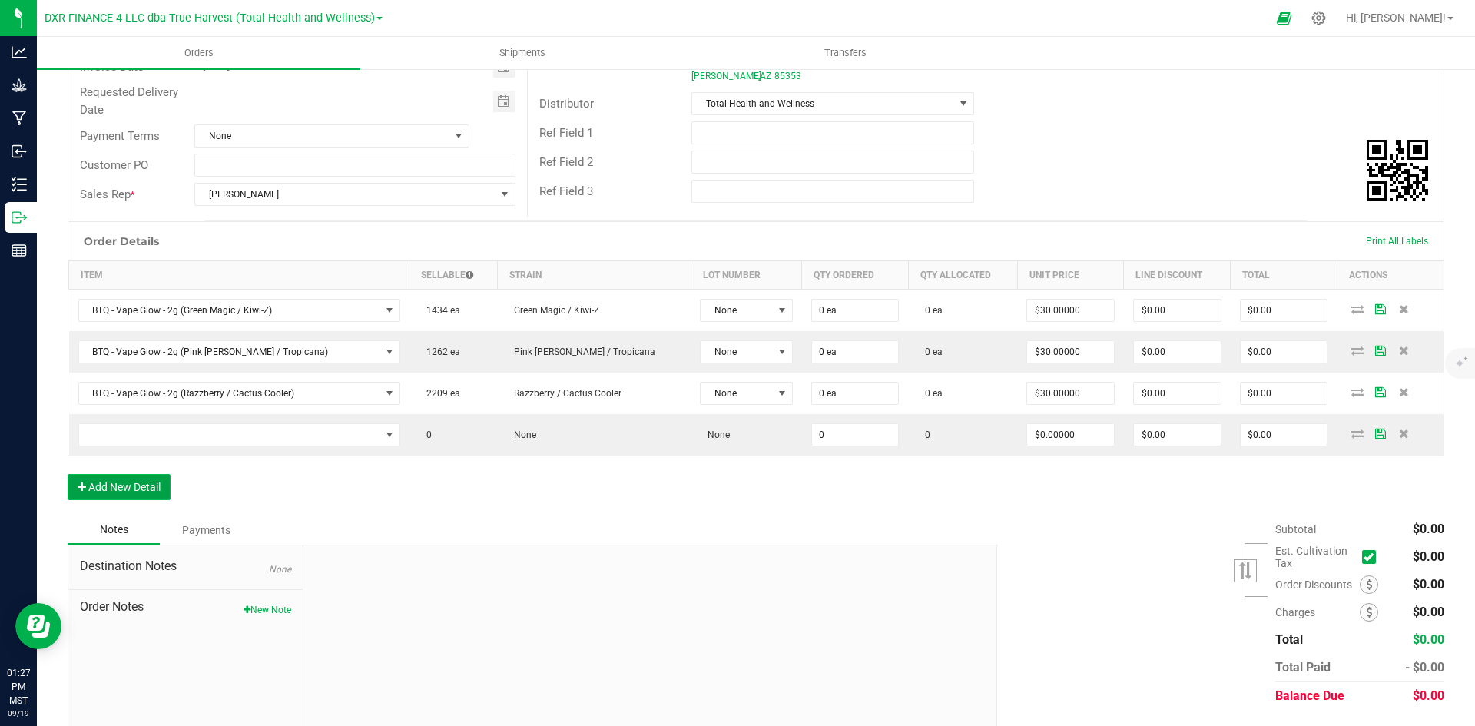
click at [124, 485] on button "Add New Detail" at bounding box center [119, 487] width 103 height 26
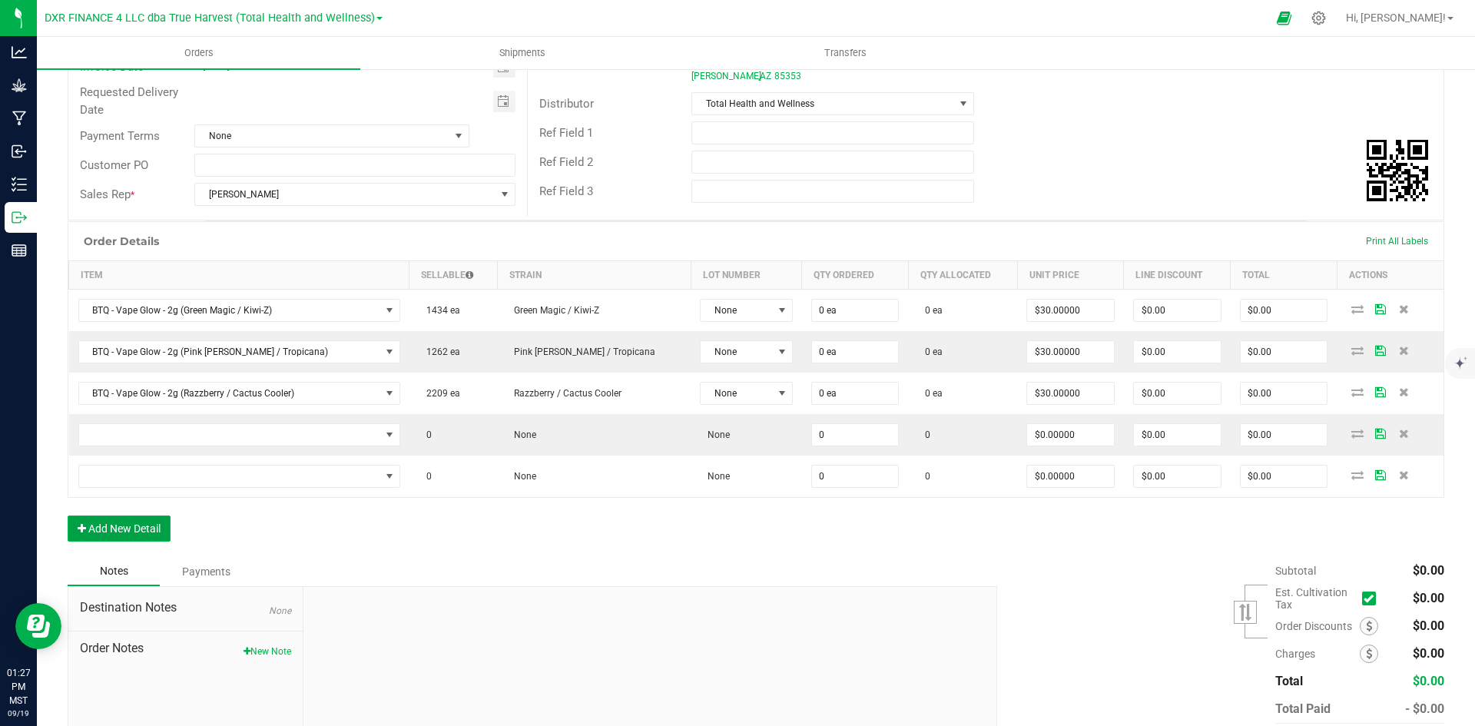
click at [137, 526] on button "Add New Detail" at bounding box center [119, 529] width 103 height 26
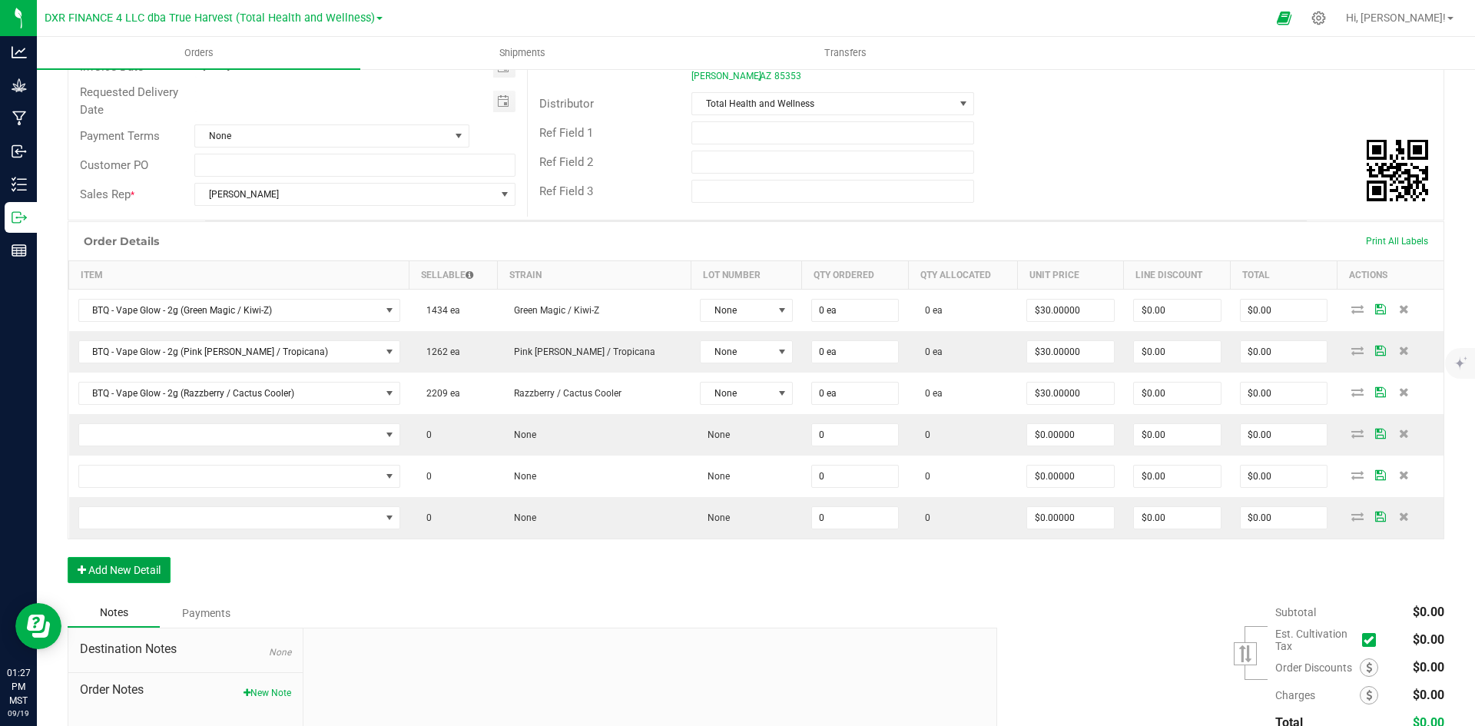
click at [134, 559] on button "Add New Detail" at bounding box center [119, 570] width 103 height 26
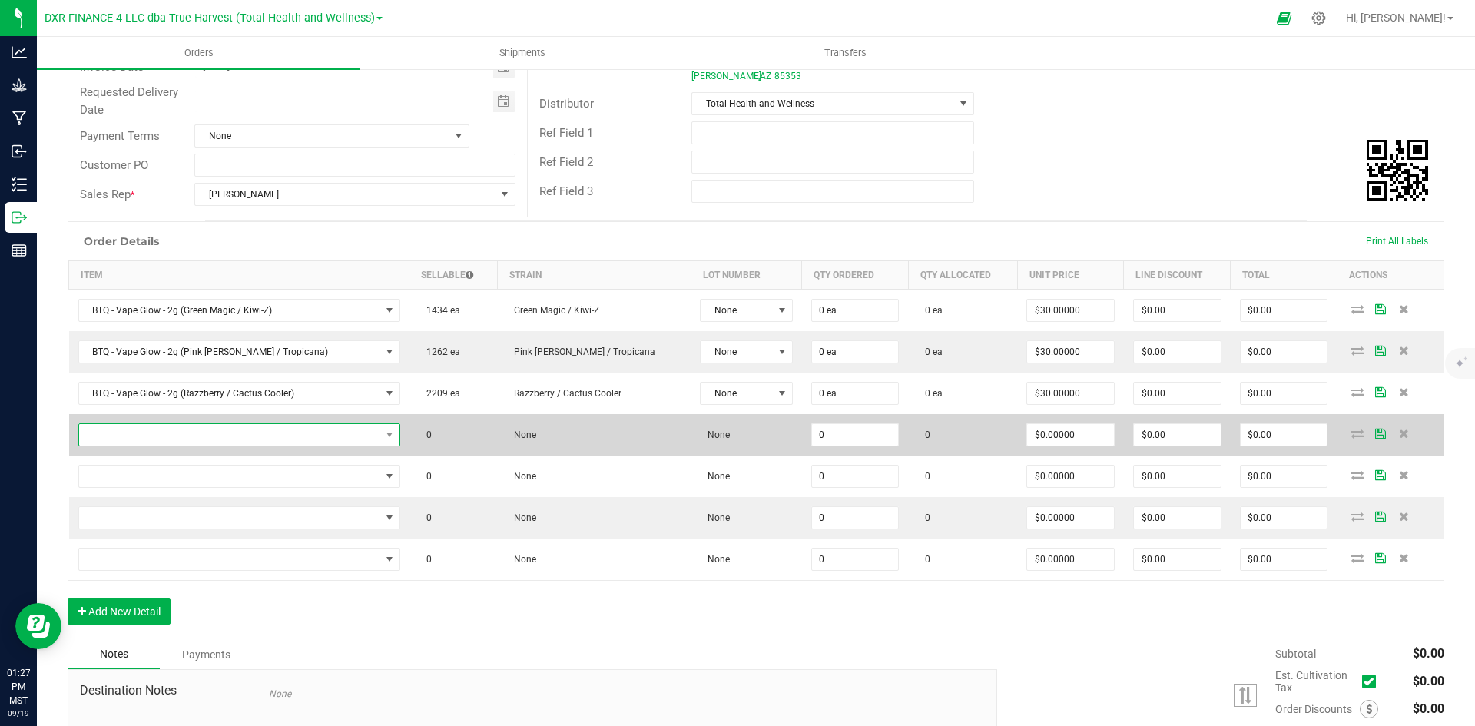
click at [181, 437] on span "NO DATA FOUND" at bounding box center [229, 435] width 301 height 22
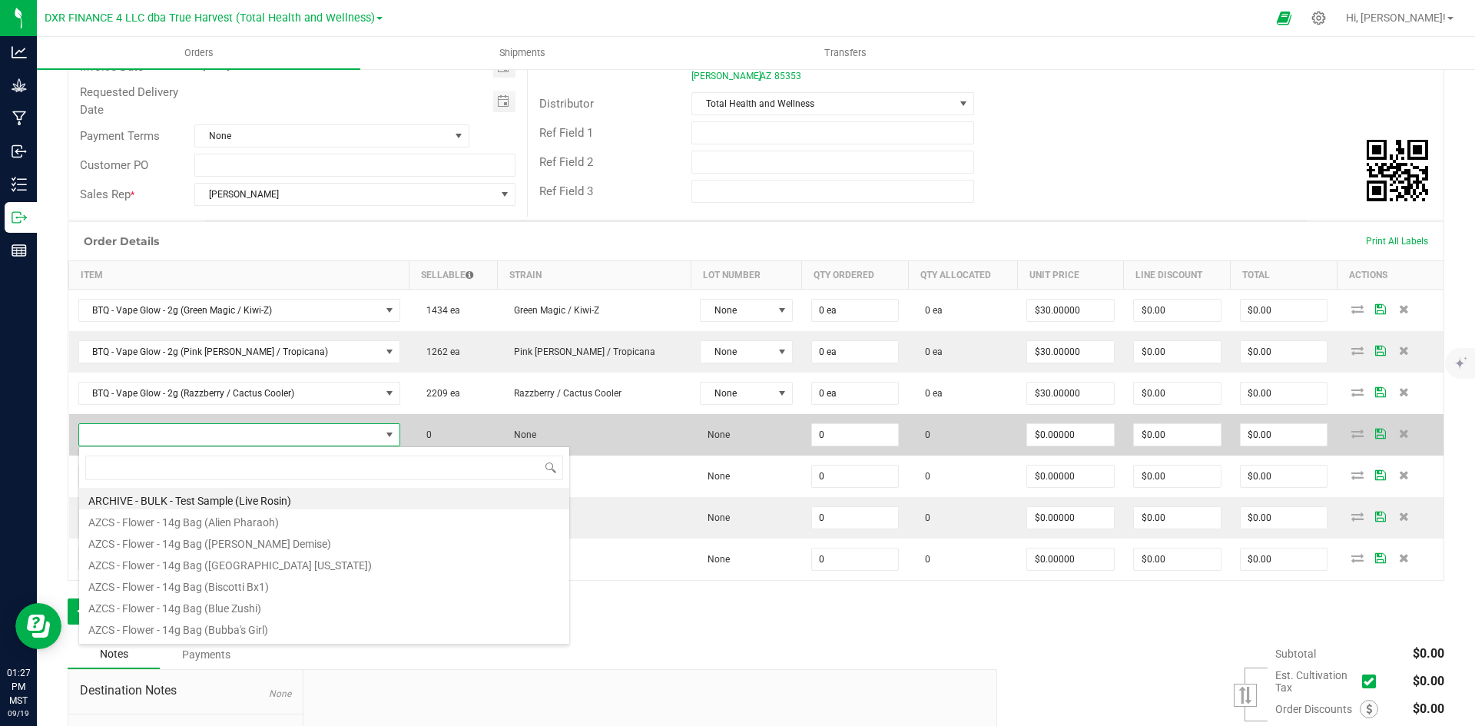
type input "BTQ - Inf. Pre-Roll 5pk - 2.5g (Melon Z + Slimeade)"
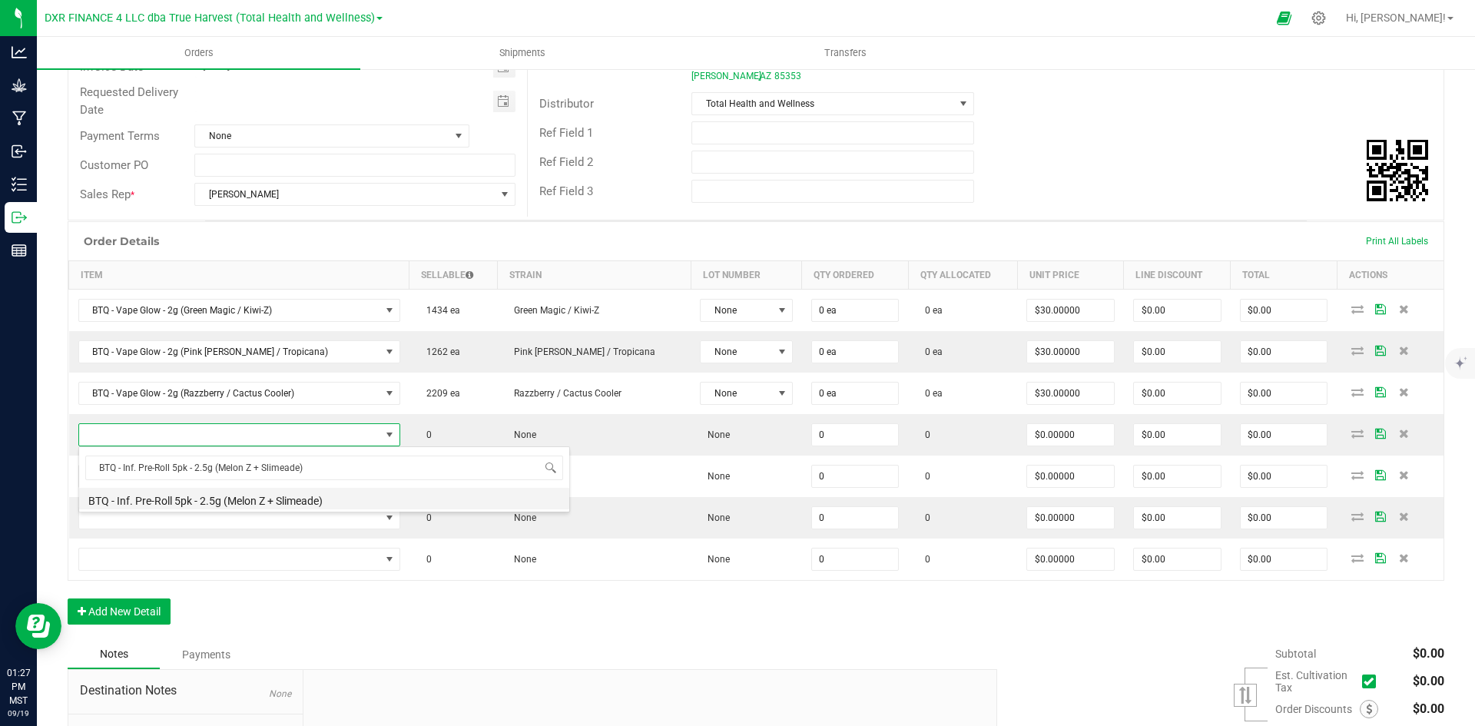
click at [212, 499] on li "BTQ - Inf. Pre-Roll 5pk - 2.5g (Melon Z + Slimeade)" at bounding box center [324, 499] width 490 height 22
type input "0 ea"
type input "$22.50000"
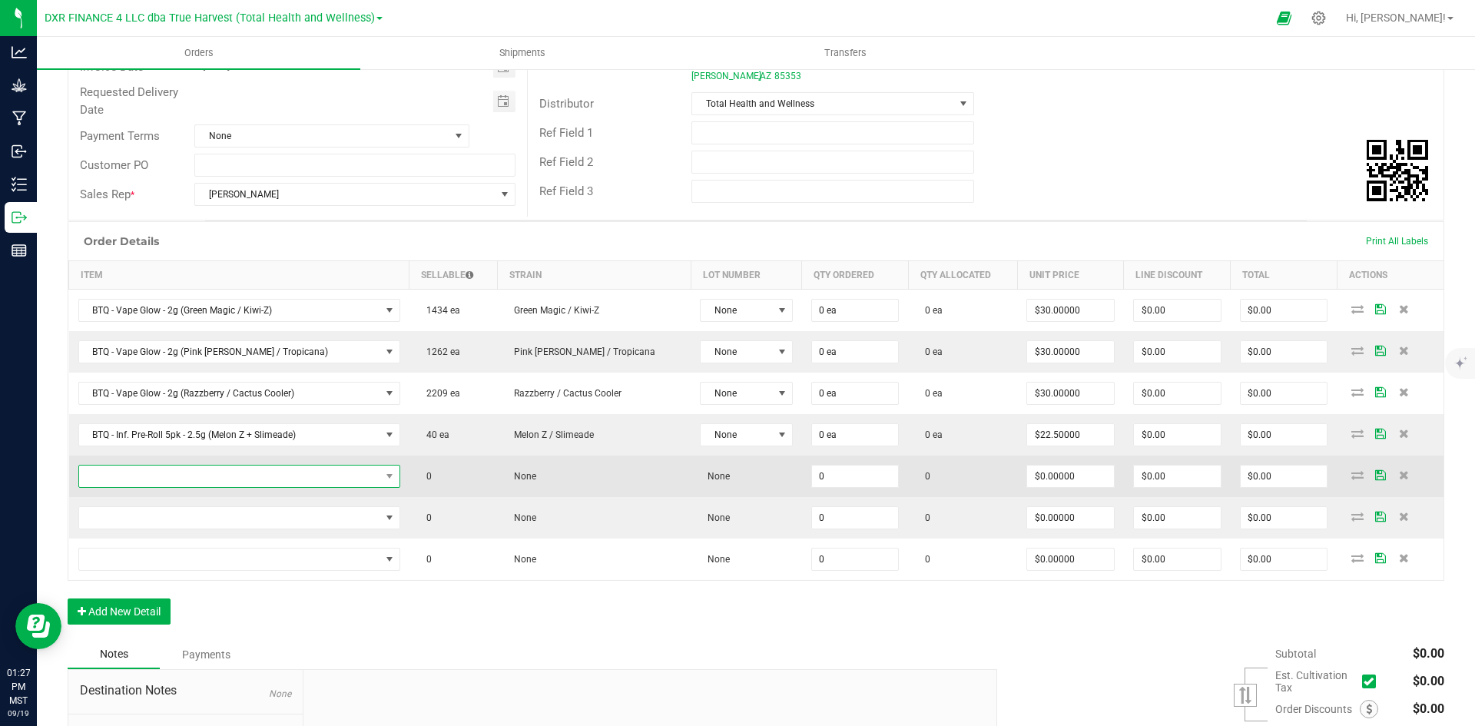
click at [290, 472] on span "NO DATA FOUND" at bounding box center [229, 477] width 301 height 22
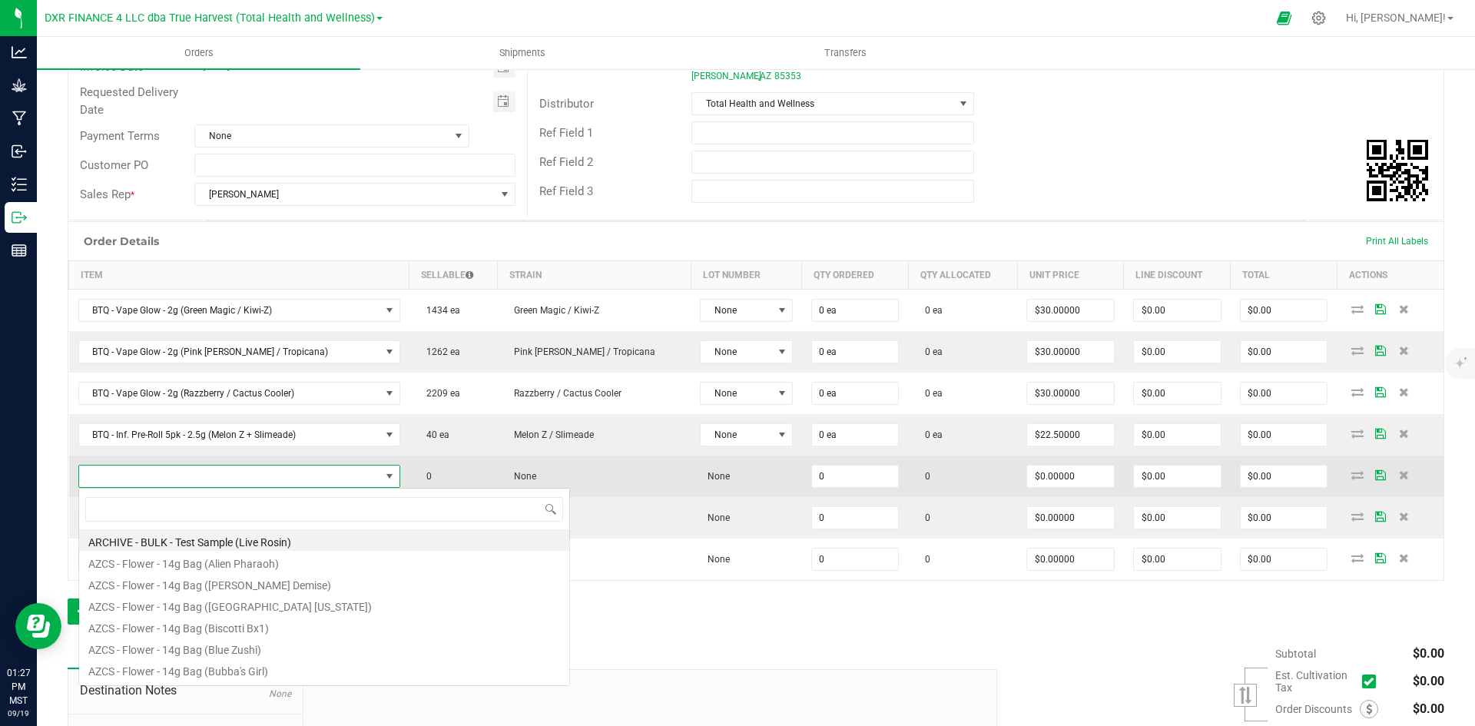
scroll to position [23, 297]
type input "BTQ - Inf. Pre-Roll 5pk - 2.5g (Purple Haze + Blinker [PERSON_NAME])"
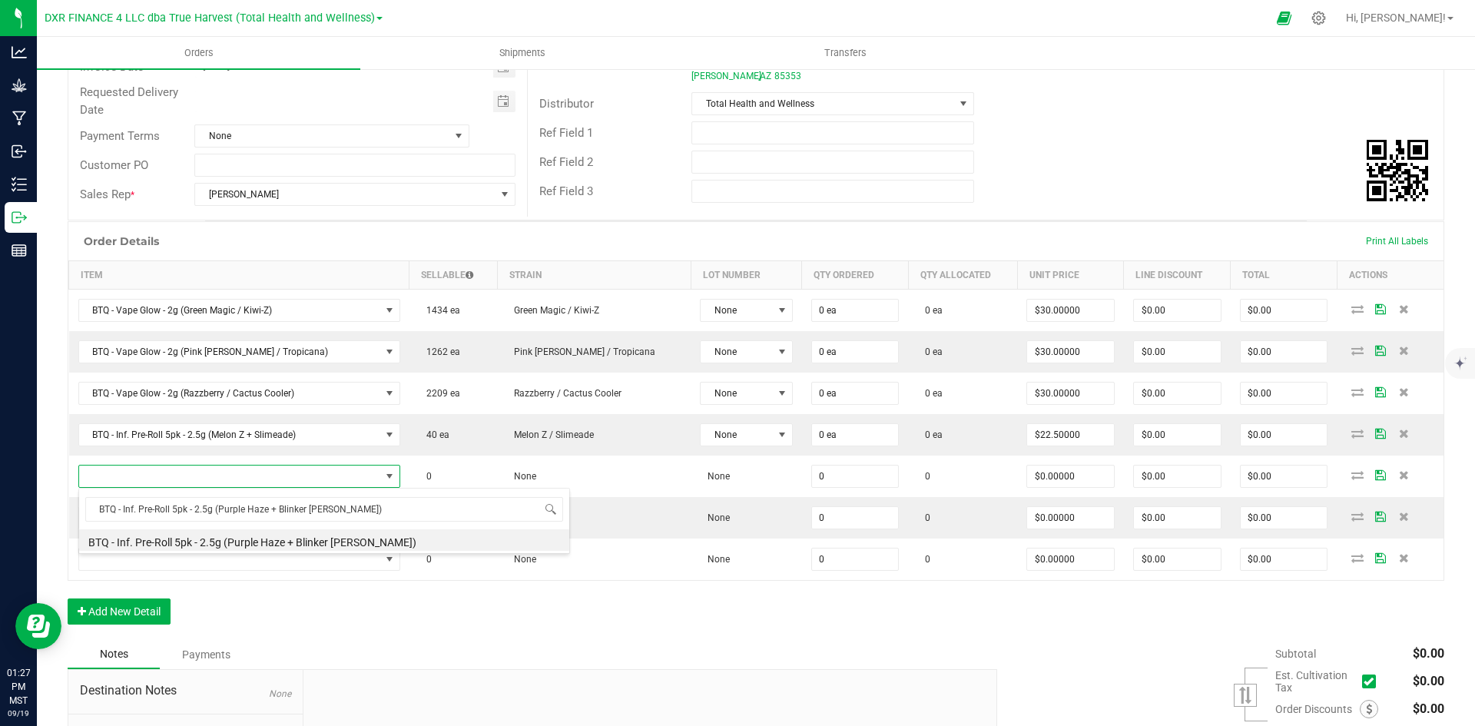
click at [263, 540] on li "BTQ - Inf. Pre-Roll 5pk - 2.5g (Purple Haze + Blinker [PERSON_NAME])" at bounding box center [324, 540] width 490 height 22
type input "0 ea"
type input "$22.50000"
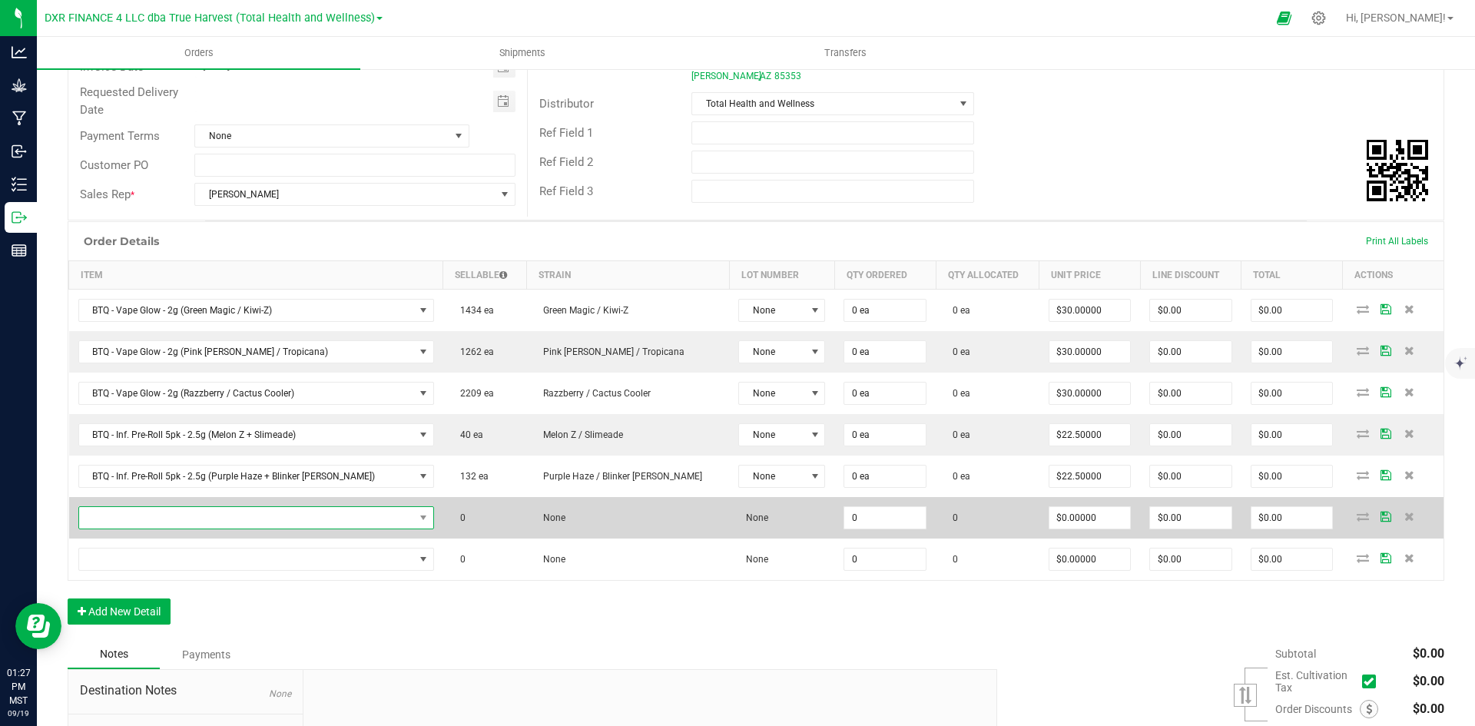
click at [308, 517] on span "NO DATA FOUND" at bounding box center [246, 518] width 335 height 22
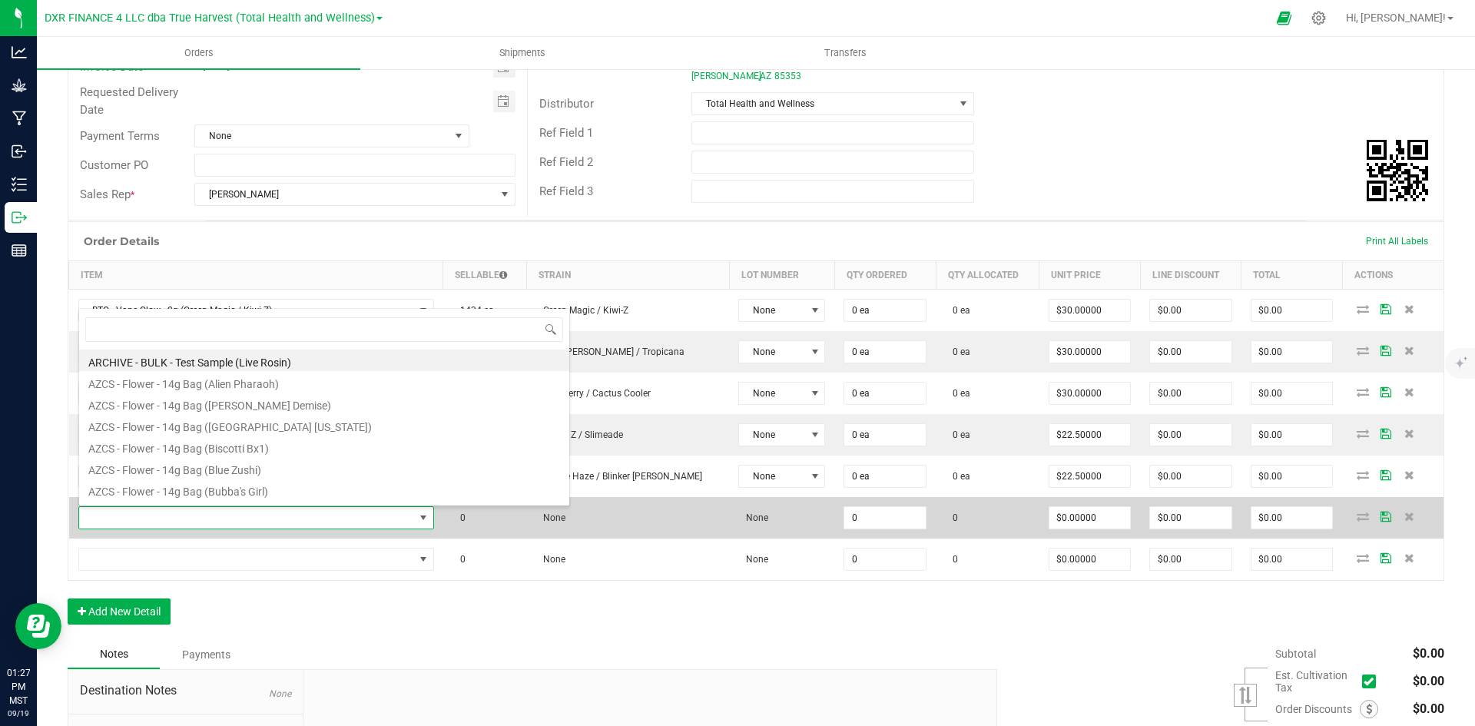
scroll to position [23, 324]
type input "BTQ - Inf. Pre-Roll 5pk - 2.5g (Rainbow Melon + [PERSON_NAME] OG)"
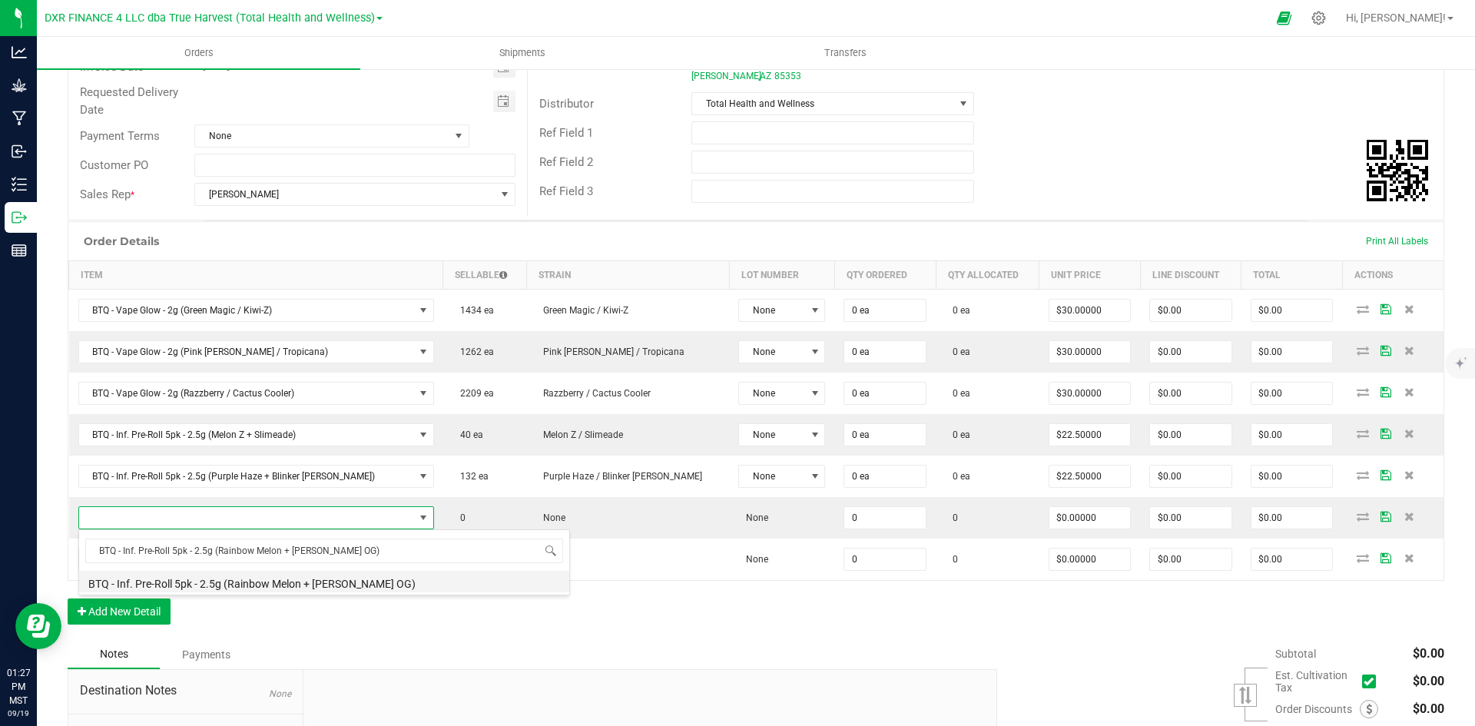
click at [291, 584] on li "BTQ - Inf. Pre-Roll 5pk - 2.5g (Rainbow Melon + [PERSON_NAME] OG)" at bounding box center [324, 582] width 490 height 22
type input "0 ea"
type input "$22.50000"
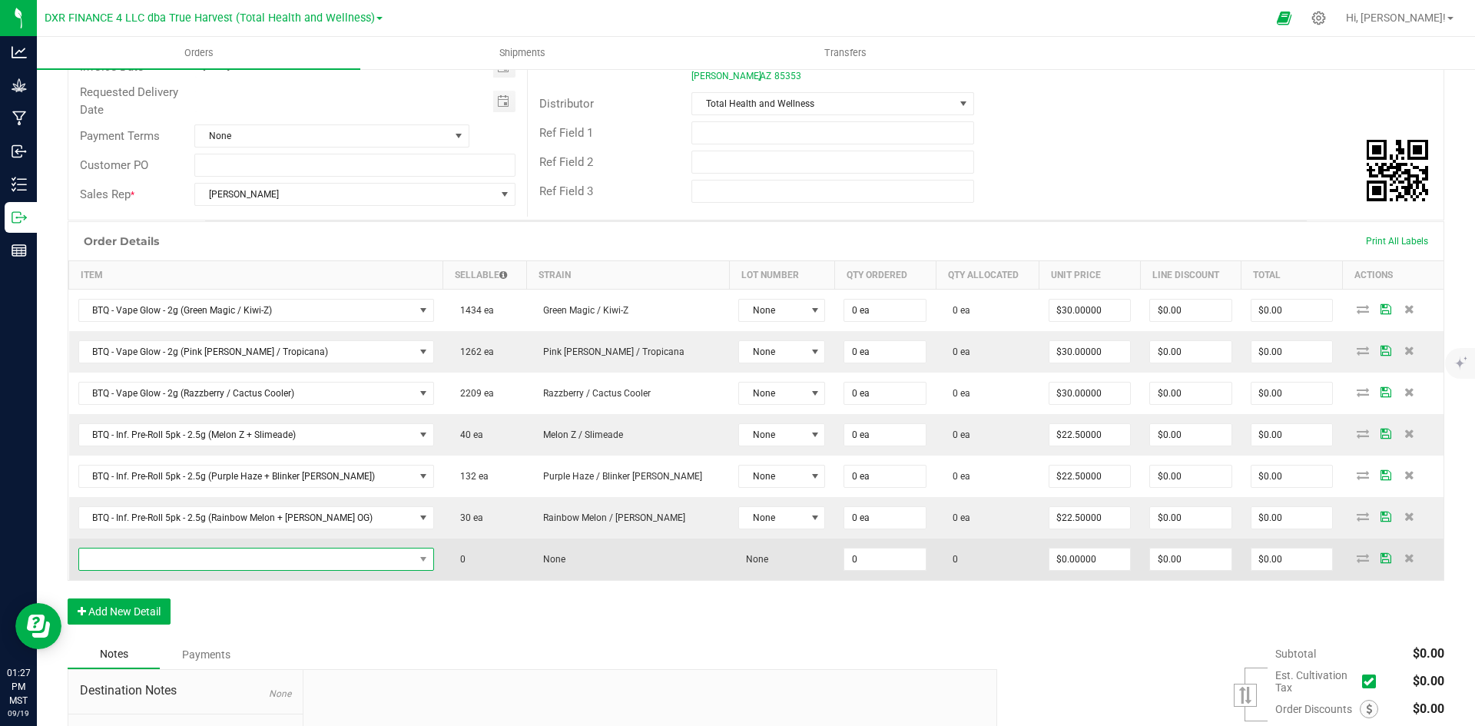
click at [287, 552] on span "NO DATA FOUND" at bounding box center [246, 560] width 335 height 22
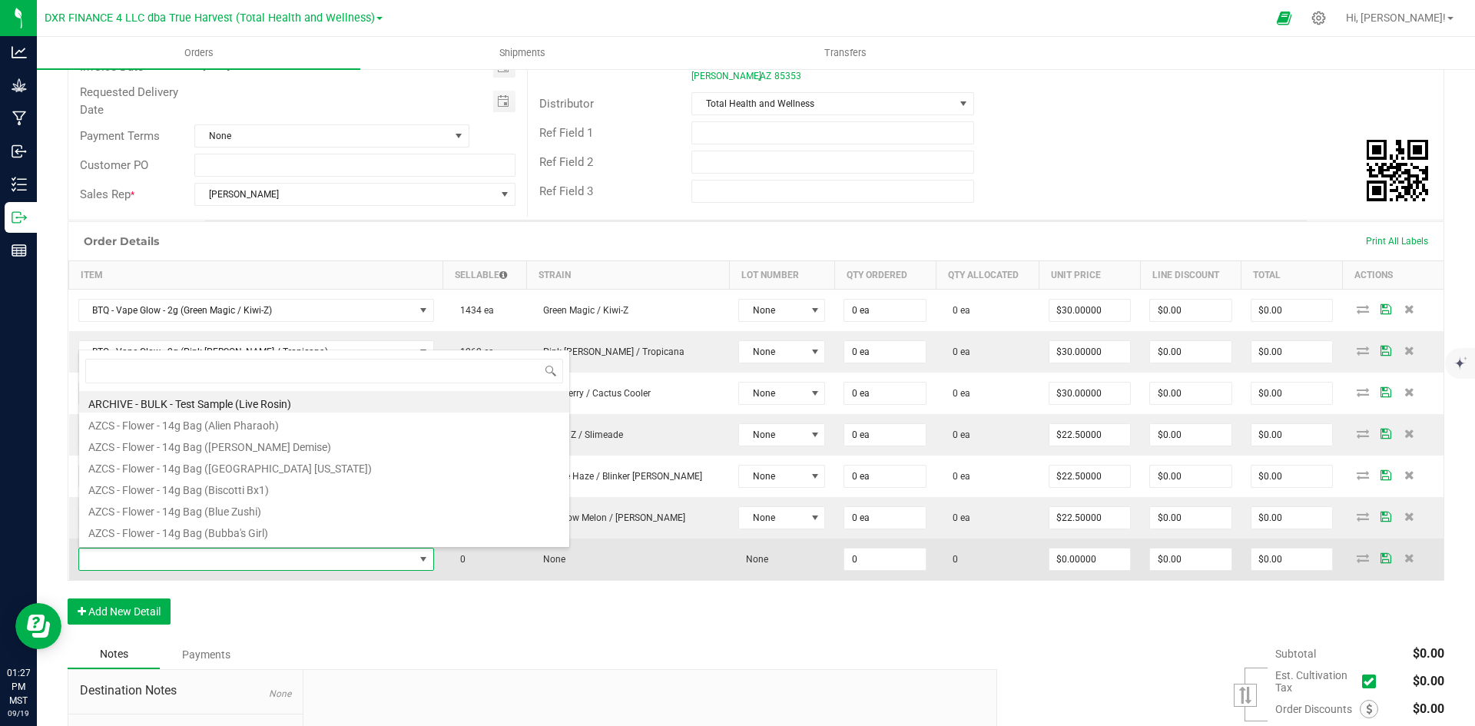
scroll to position [23, 335]
type input "BTQ - Inf. Pre-Roll 5pk - 2.5g (RS11 + Pink Guava)"
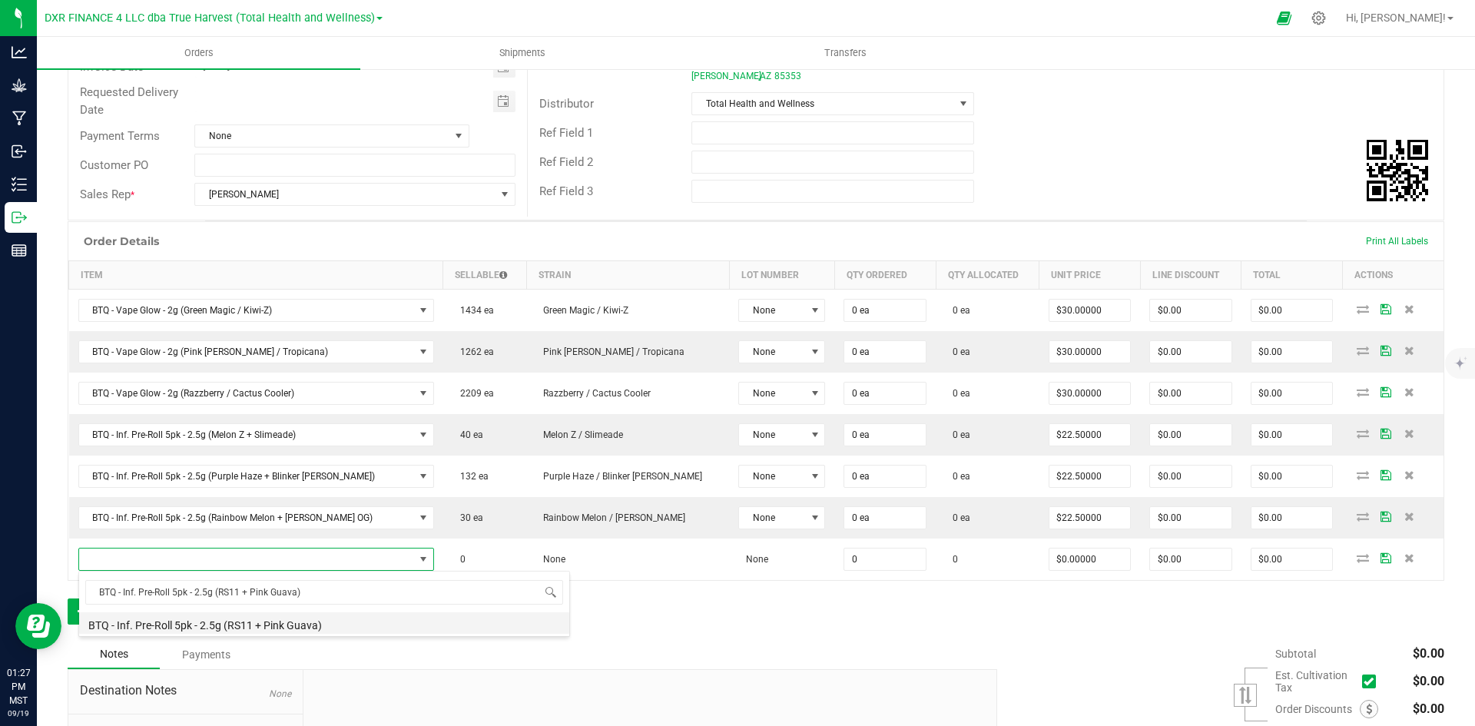
click at [301, 625] on li "BTQ - Inf. Pre-Roll 5pk - 2.5g (RS11 + Pink Guava)" at bounding box center [324, 623] width 490 height 22
type input "0 ea"
type input "$22.50000"
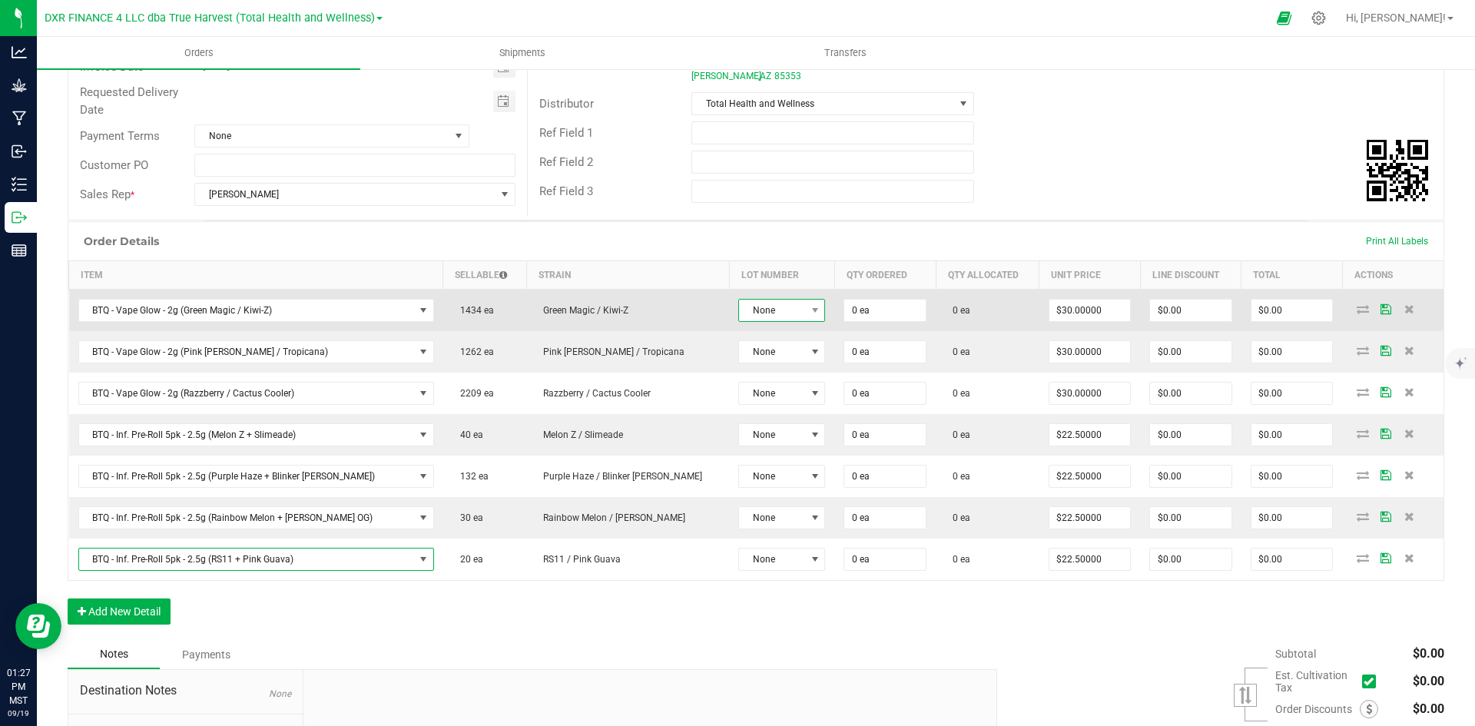
click at [739, 314] on span "None" at bounding box center [772, 311] width 66 height 22
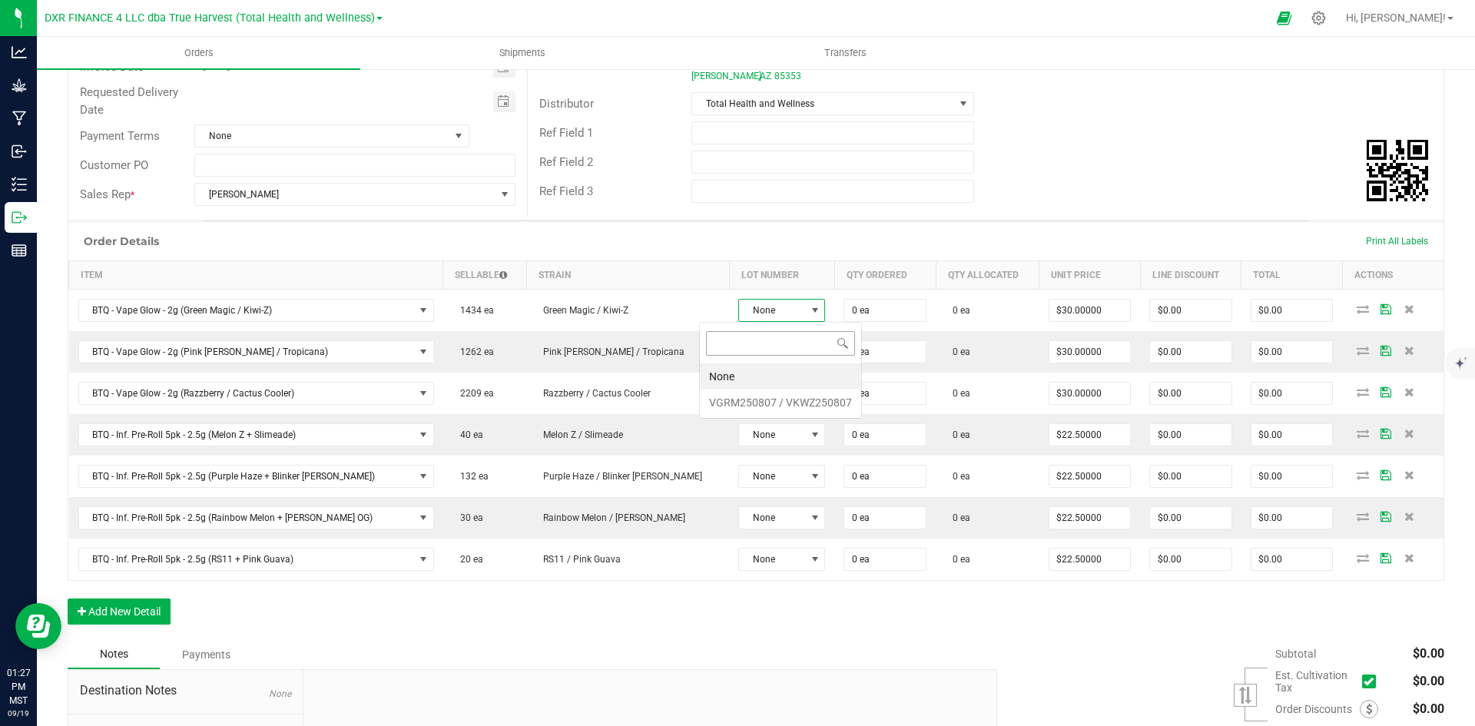
scroll to position [23, 91]
click at [749, 410] on VKWZ250807 "VGRM250807 / VKWZ250807" at bounding box center [780, 403] width 161 height 26
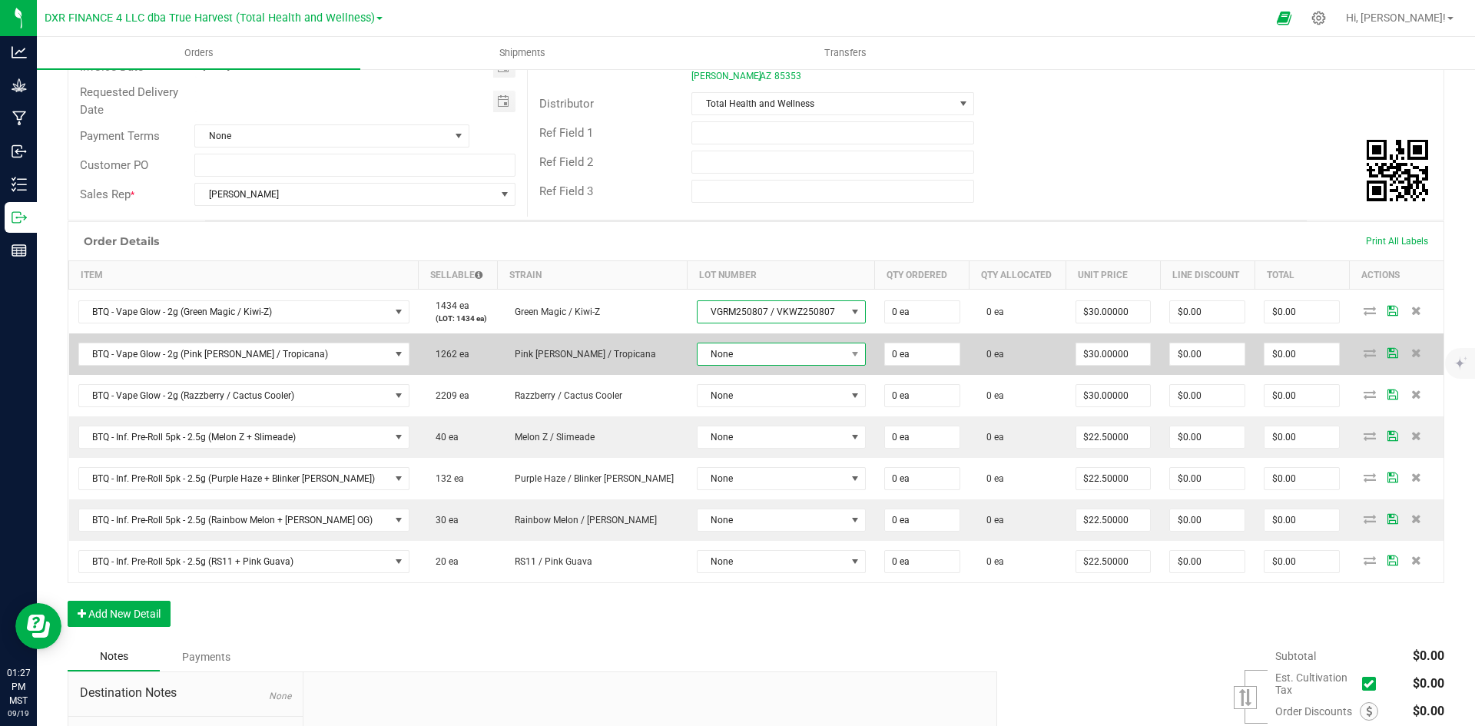
click at [745, 356] on span "None" at bounding box center [772, 354] width 148 height 22
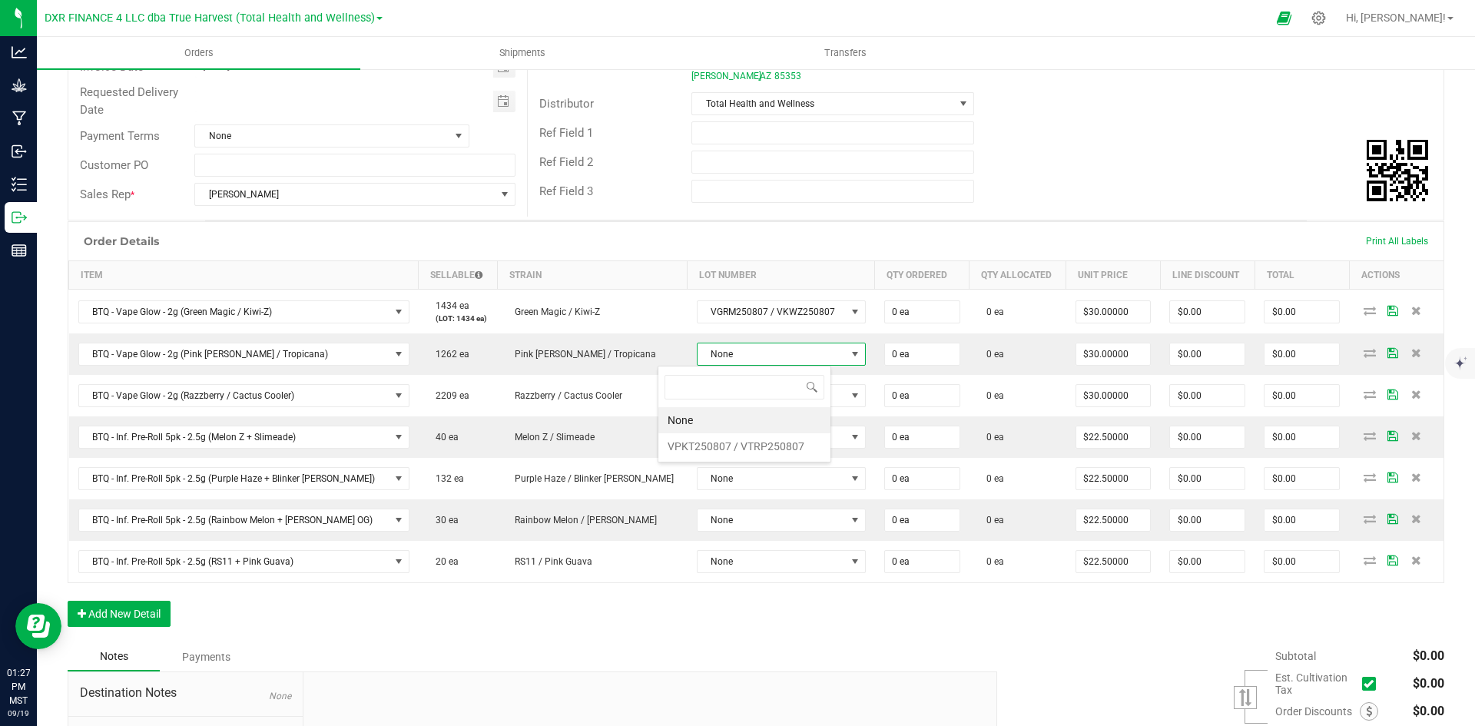
scroll to position [23, 174]
drag, startPoint x: 712, startPoint y: 448, endPoint x: 702, endPoint y: 411, distance: 38.4
click at [712, 448] on VTRP250807 "VPKT250807 / VTRP250807" at bounding box center [745, 446] width 172 height 26
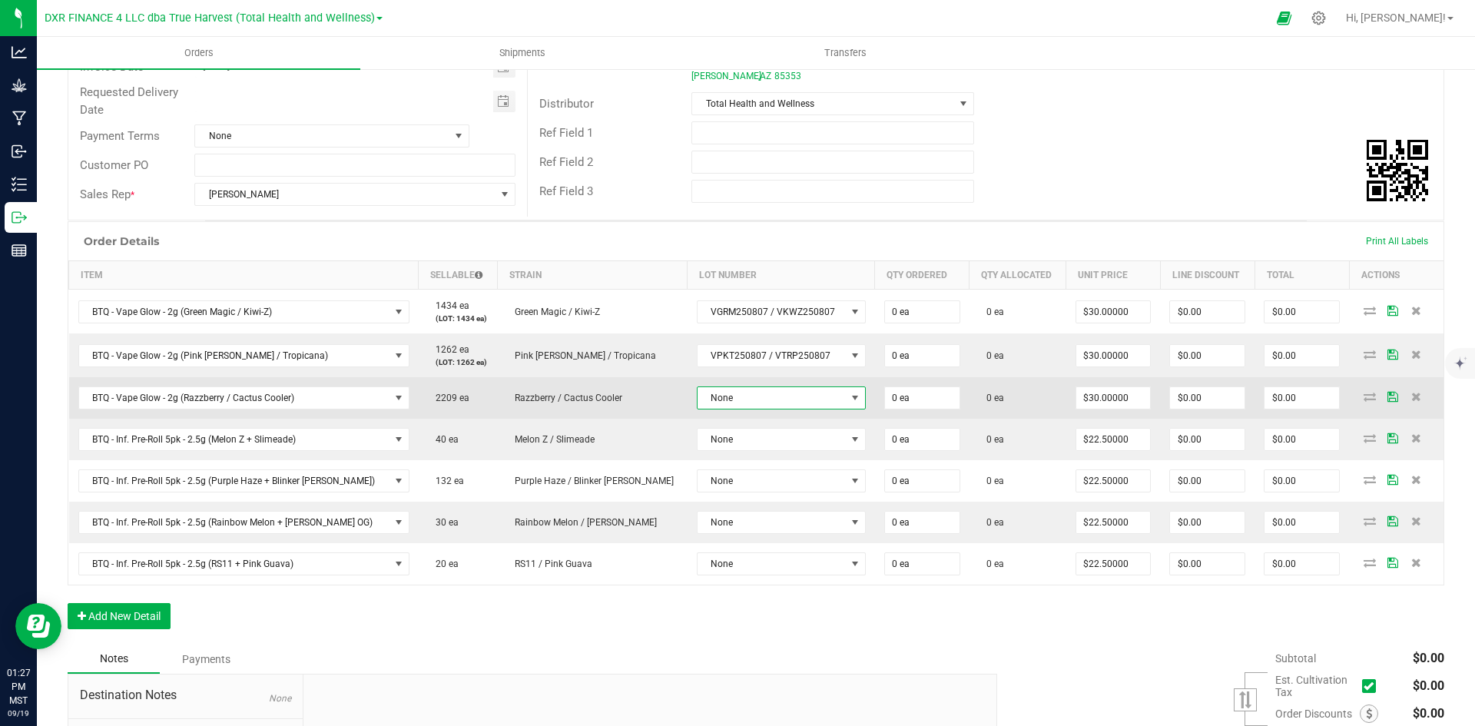
click at [698, 405] on span "None" at bounding box center [772, 398] width 148 height 22
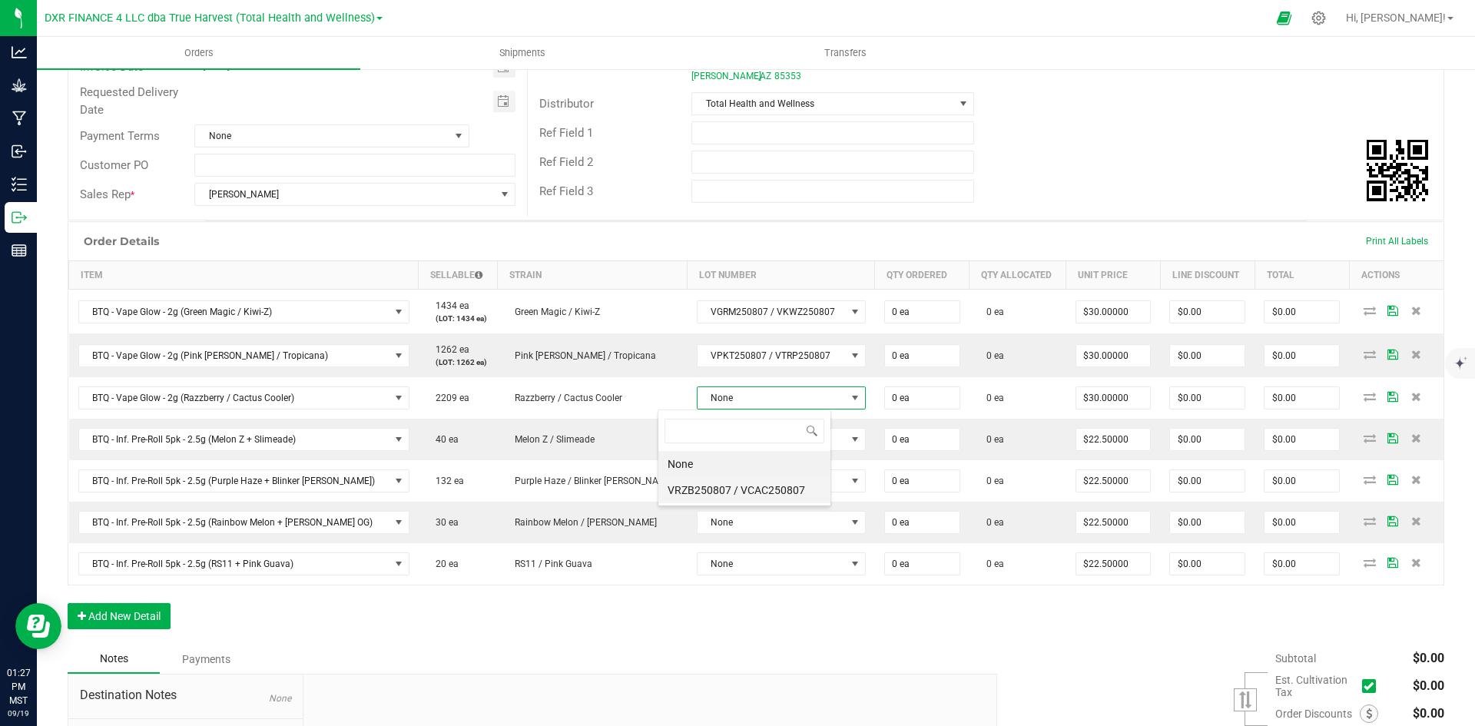
click at [698, 489] on VCAC250807 "VRZB250807 / VCAC250807" at bounding box center [745, 490] width 172 height 26
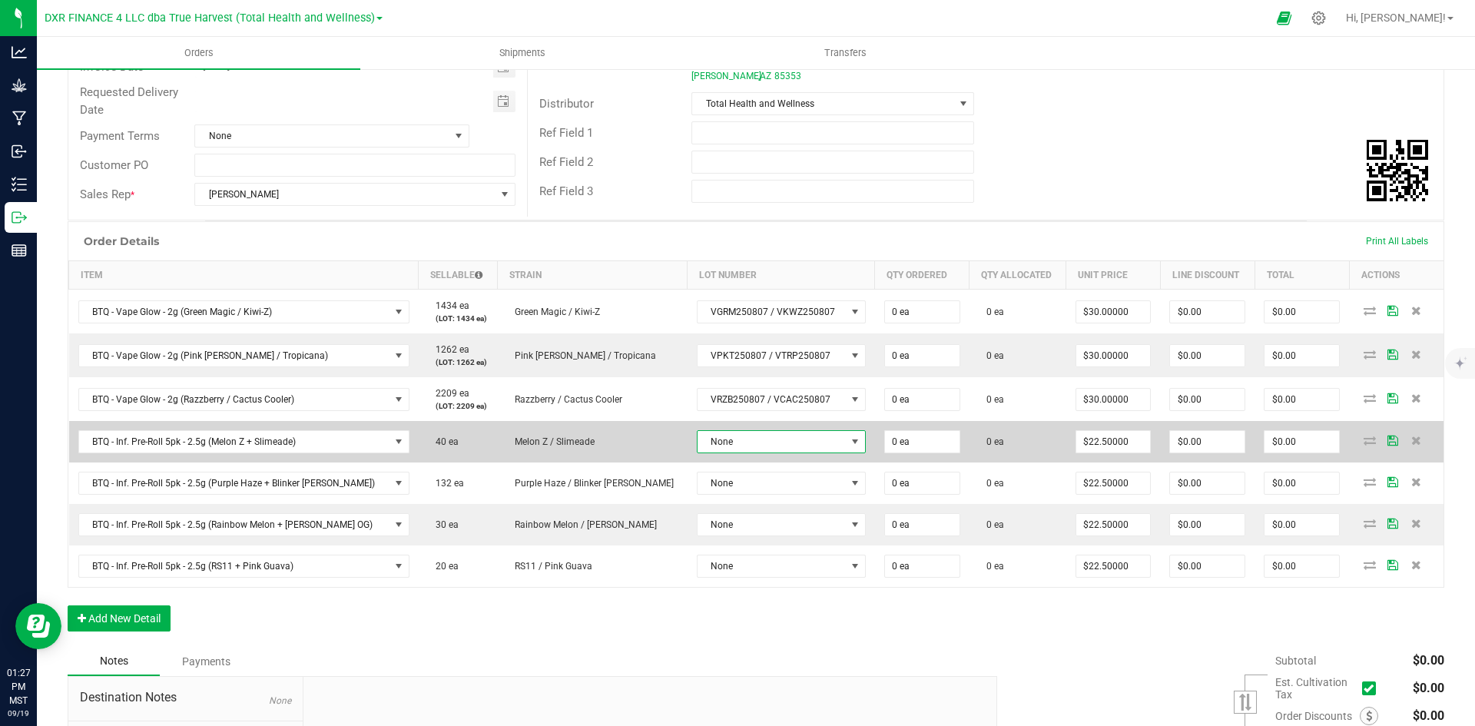
click at [698, 447] on span "None" at bounding box center [772, 442] width 148 height 22
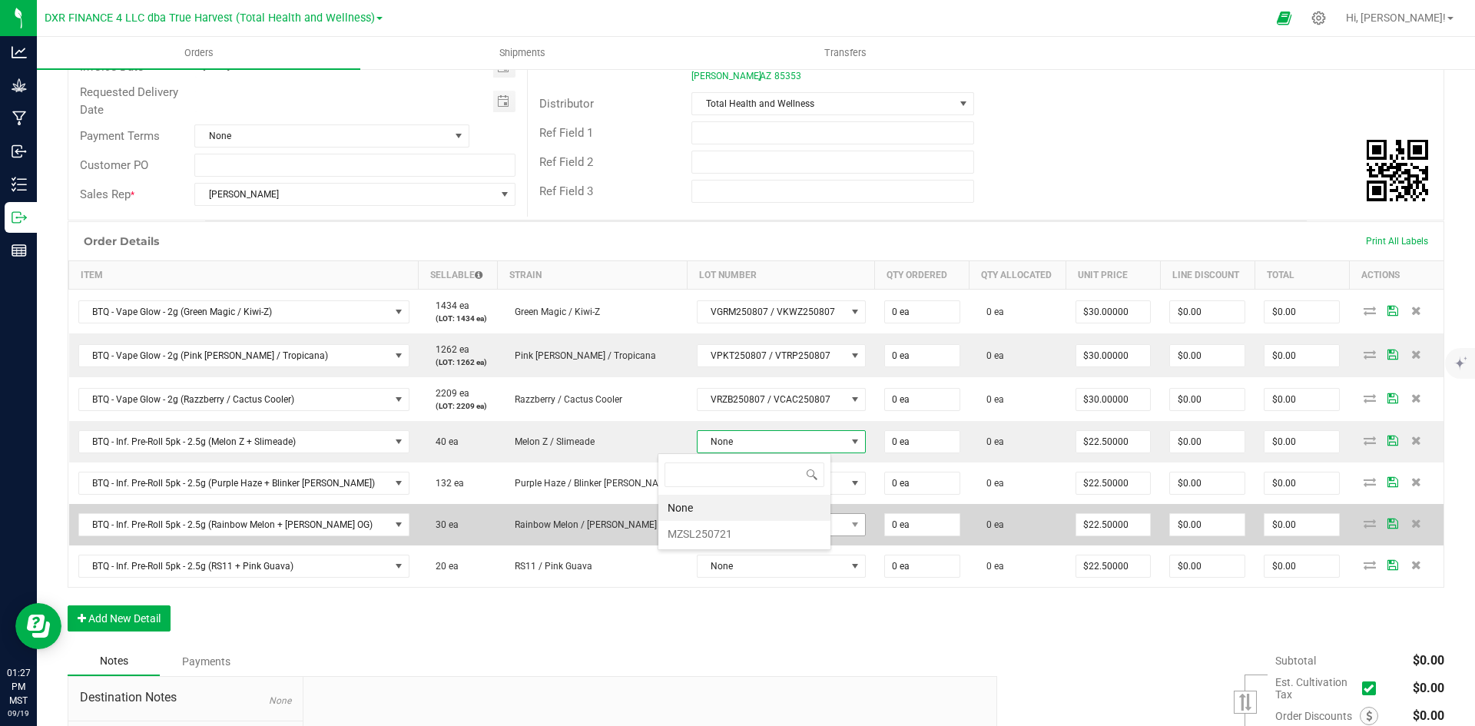
click at [700, 530] on li "MZSL250721" at bounding box center [745, 534] width 172 height 26
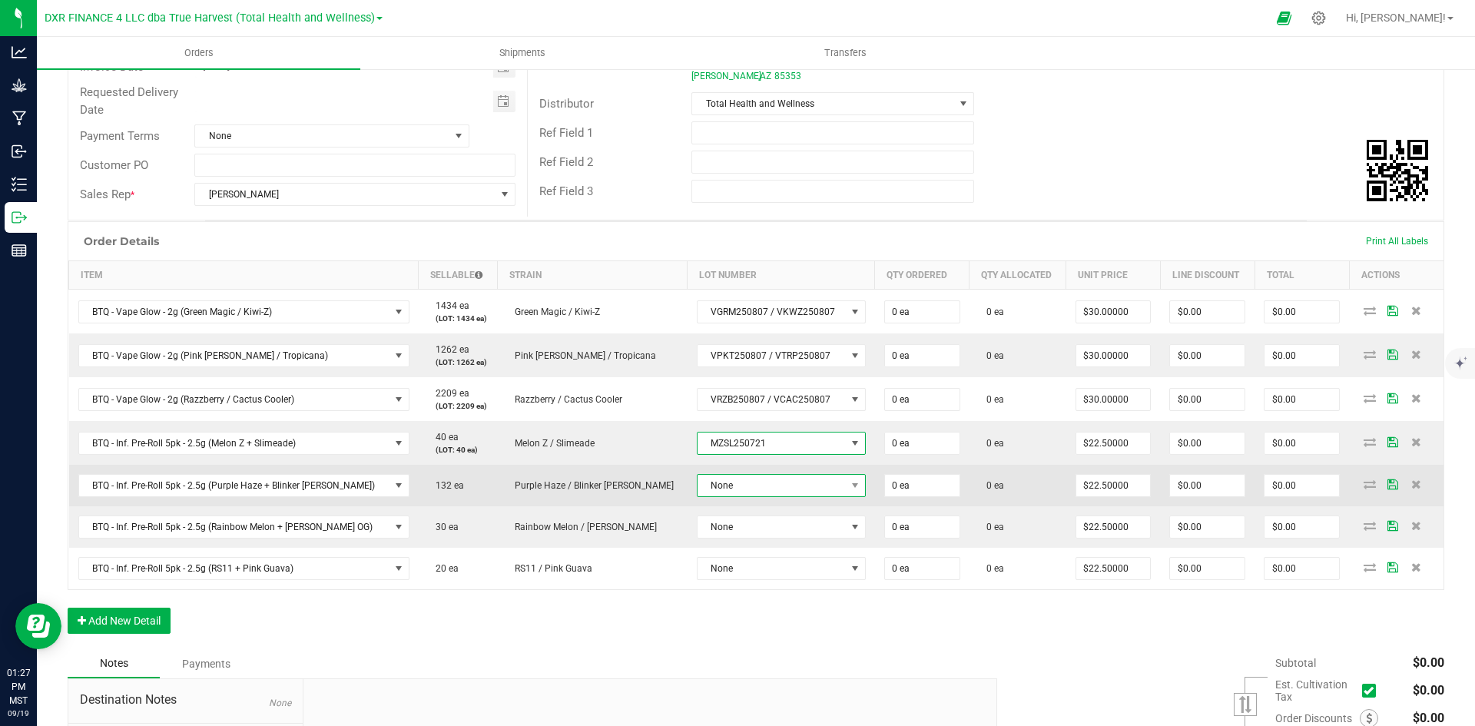
click at [698, 483] on span "None" at bounding box center [772, 486] width 148 height 22
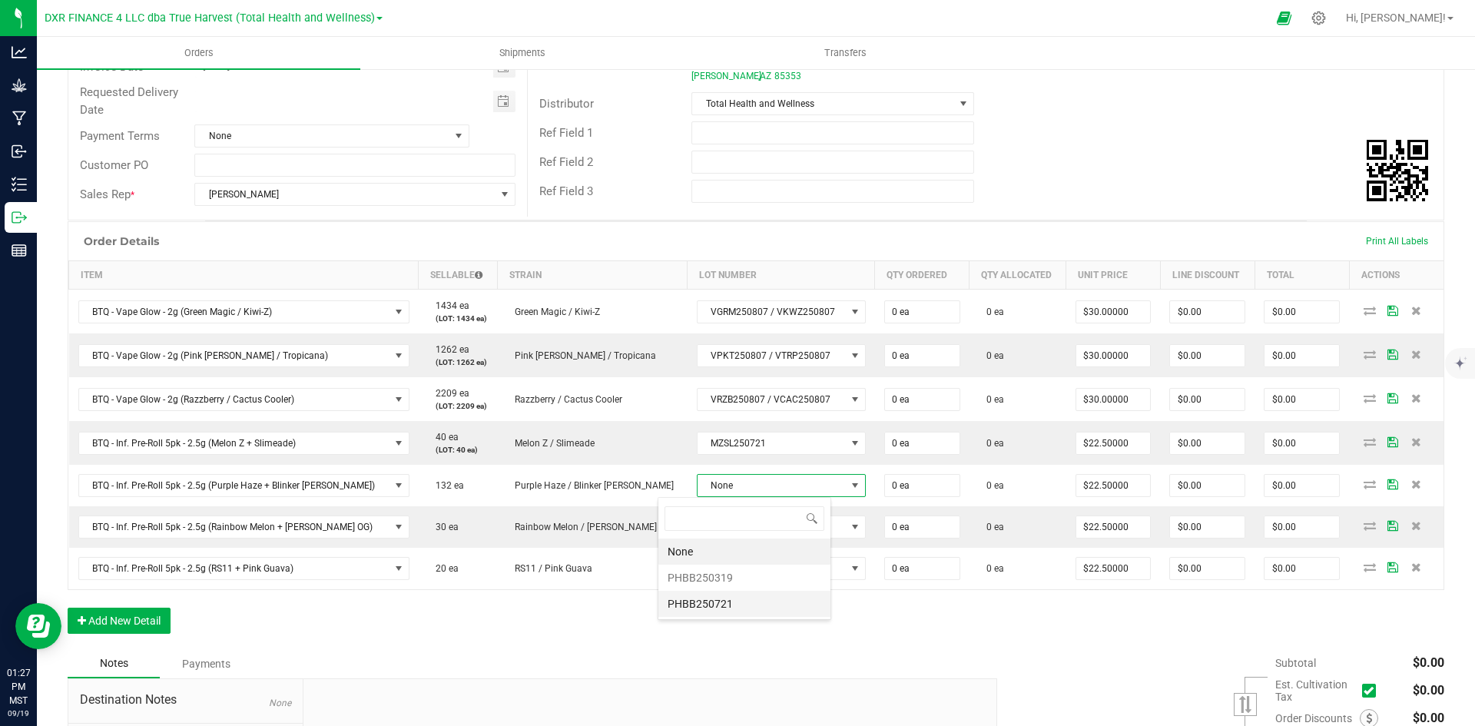
click at [699, 611] on li "PHBB250721" at bounding box center [745, 604] width 172 height 26
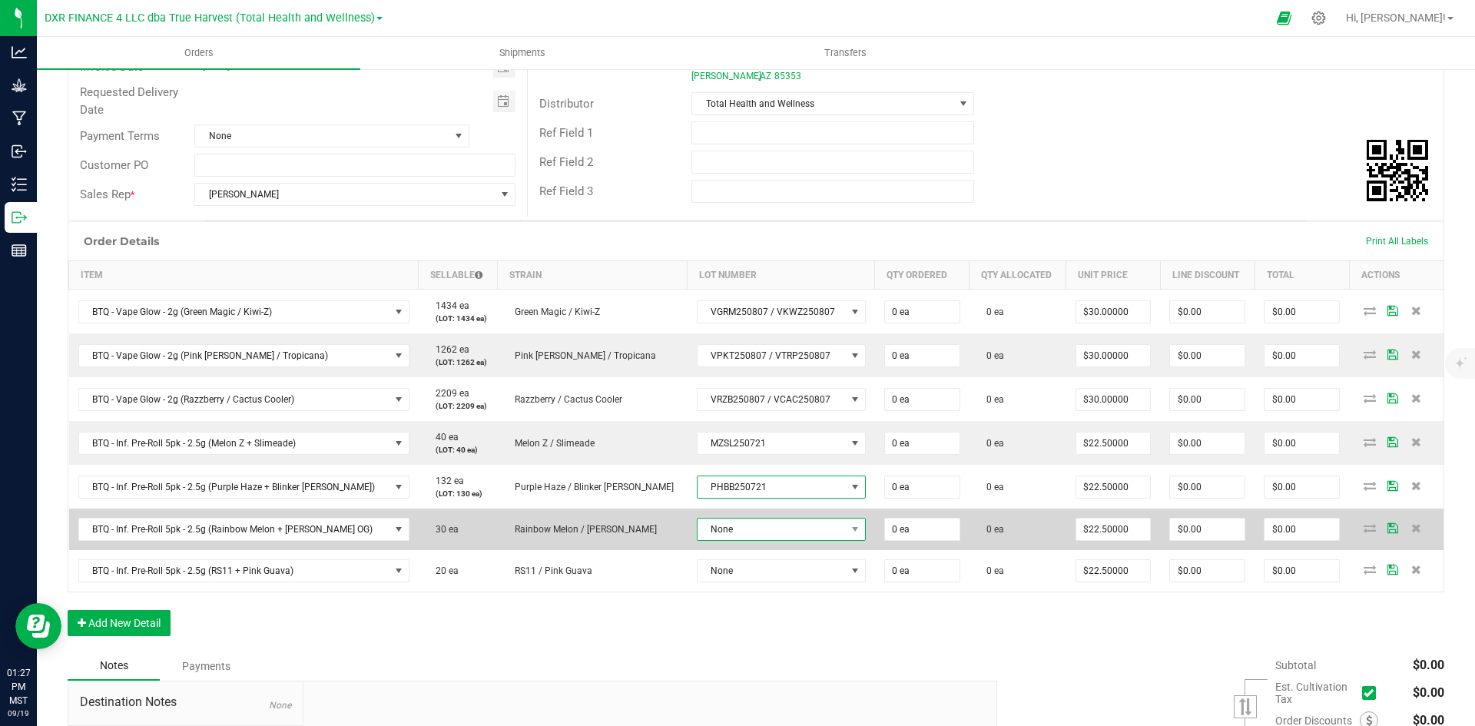
click at [721, 531] on span "None" at bounding box center [772, 530] width 148 height 22
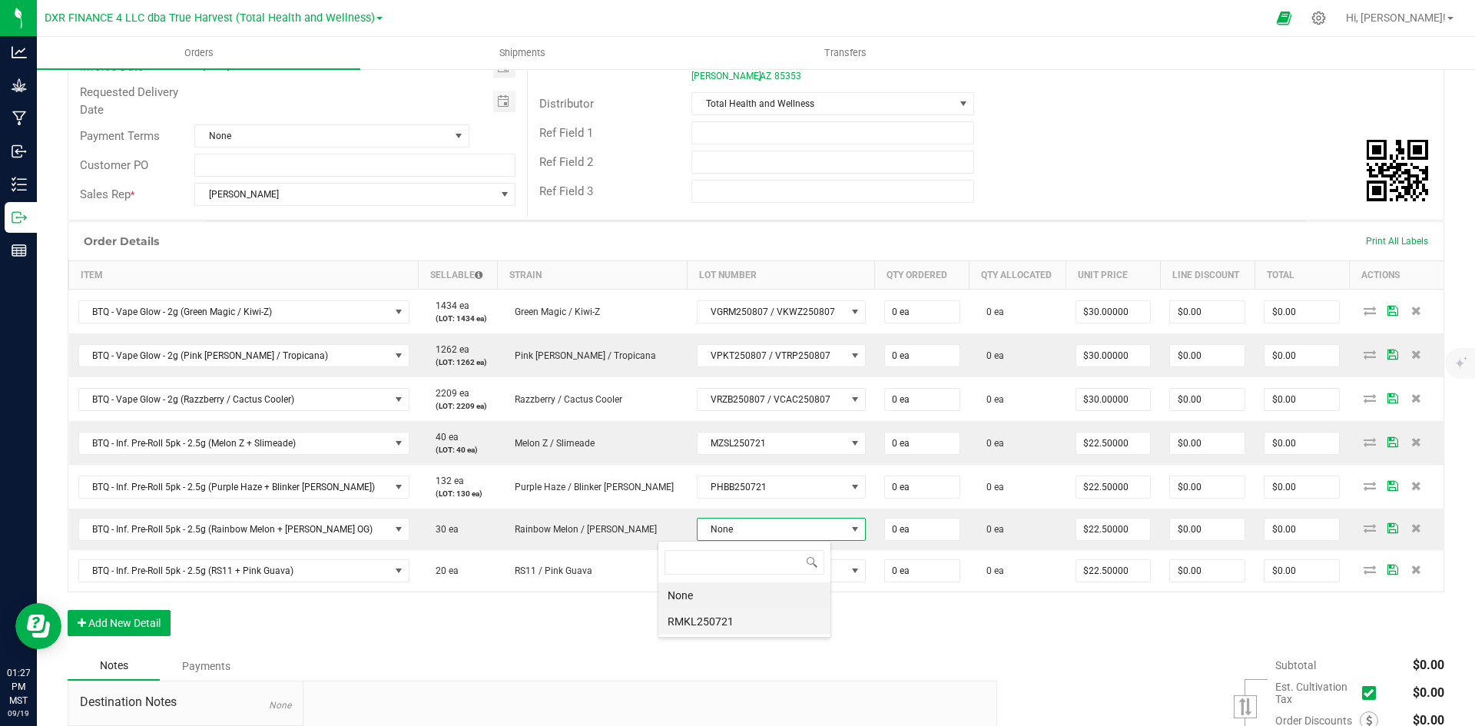
click at [717, 632] on li "RMKL250721" at bounding box center [745, 622] width 172 height 26
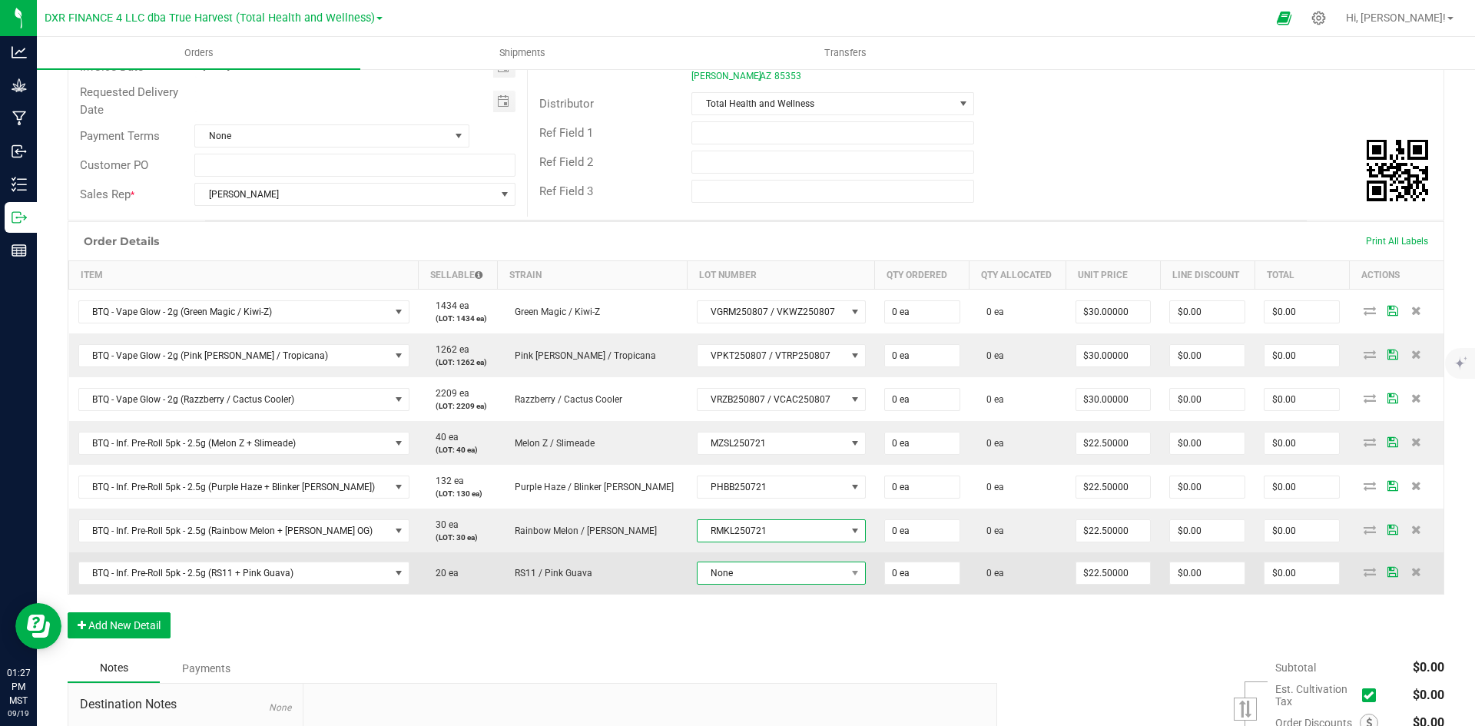
click at [717, 576] on span "None" at bounding box center [772, 573] width 148 height 22
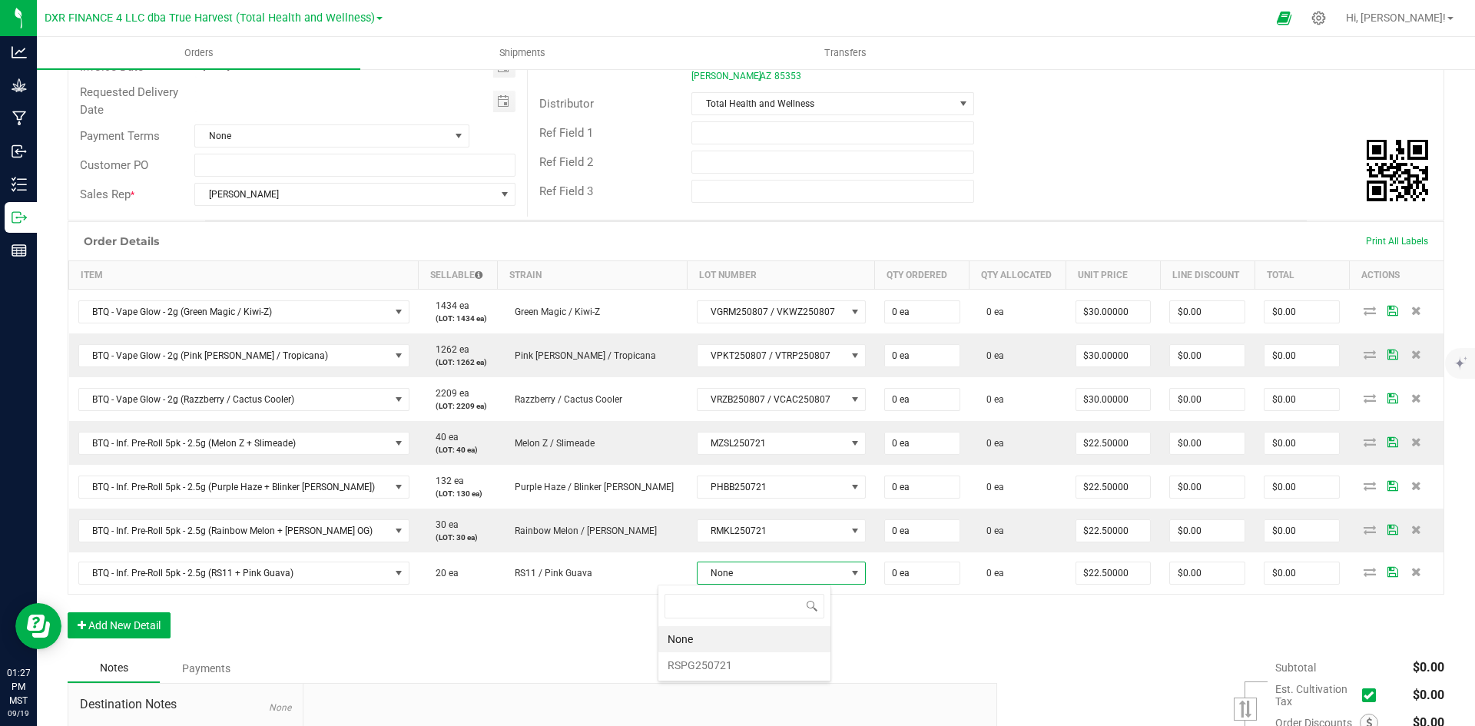
click at [700, 679] on div "None RSPG250721" at bounding box center [745, 633] width 174 height 97
click at [695, 662] on li "RSPG250721" at bounding box center [745, 665] width 172 height 26
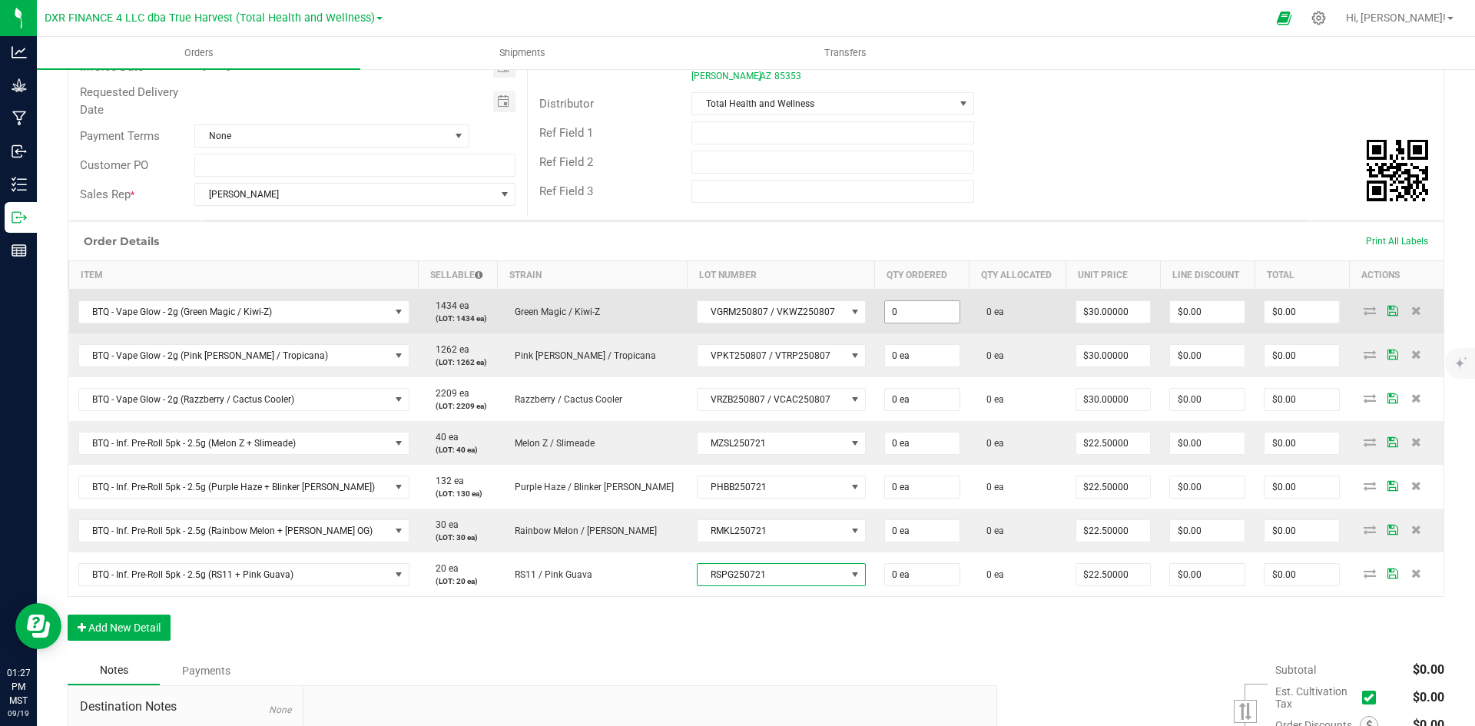
click at [898, 301] on input "0" at bounding box center [922, 312] width 75 height 22
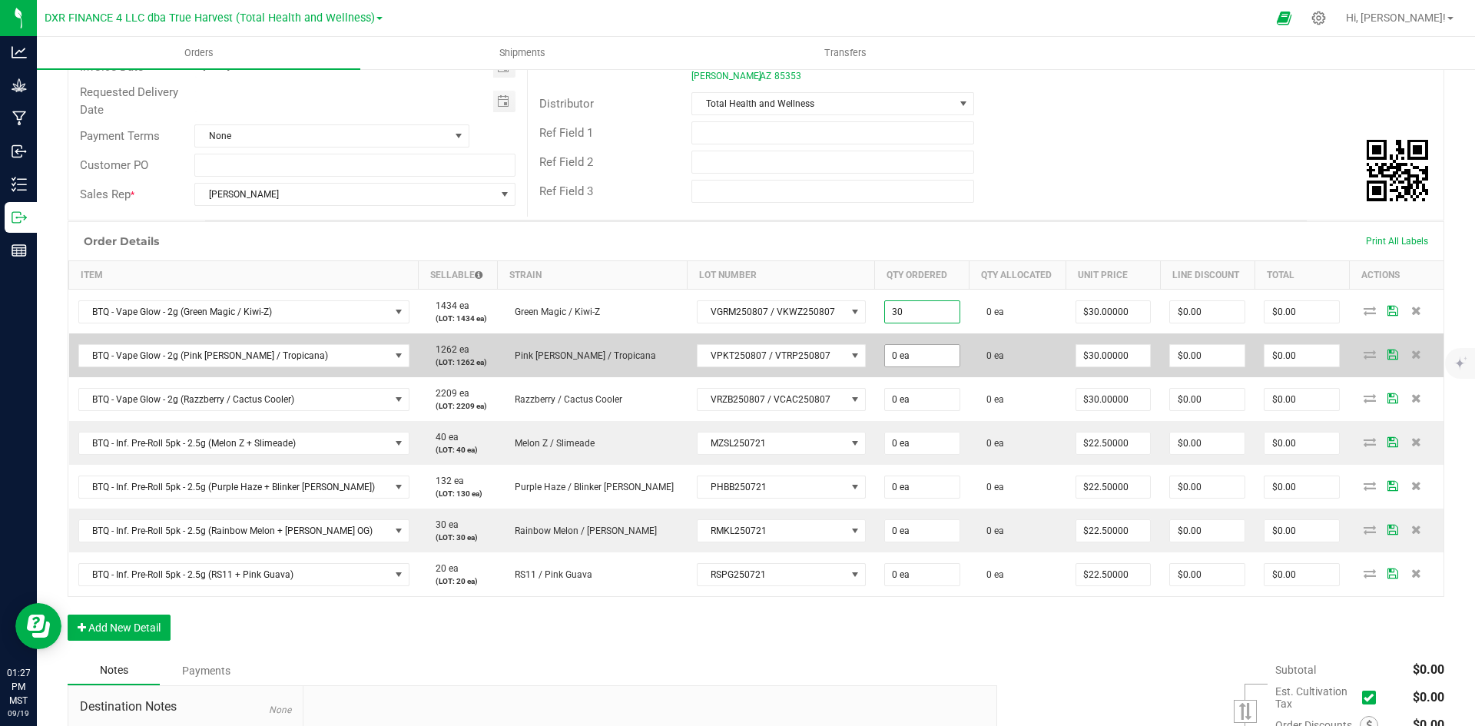
type input "30 ea"
type input "$900.00"
click at [885, 361] on input "0" at bounding box center [922, 356] width 75 height 22
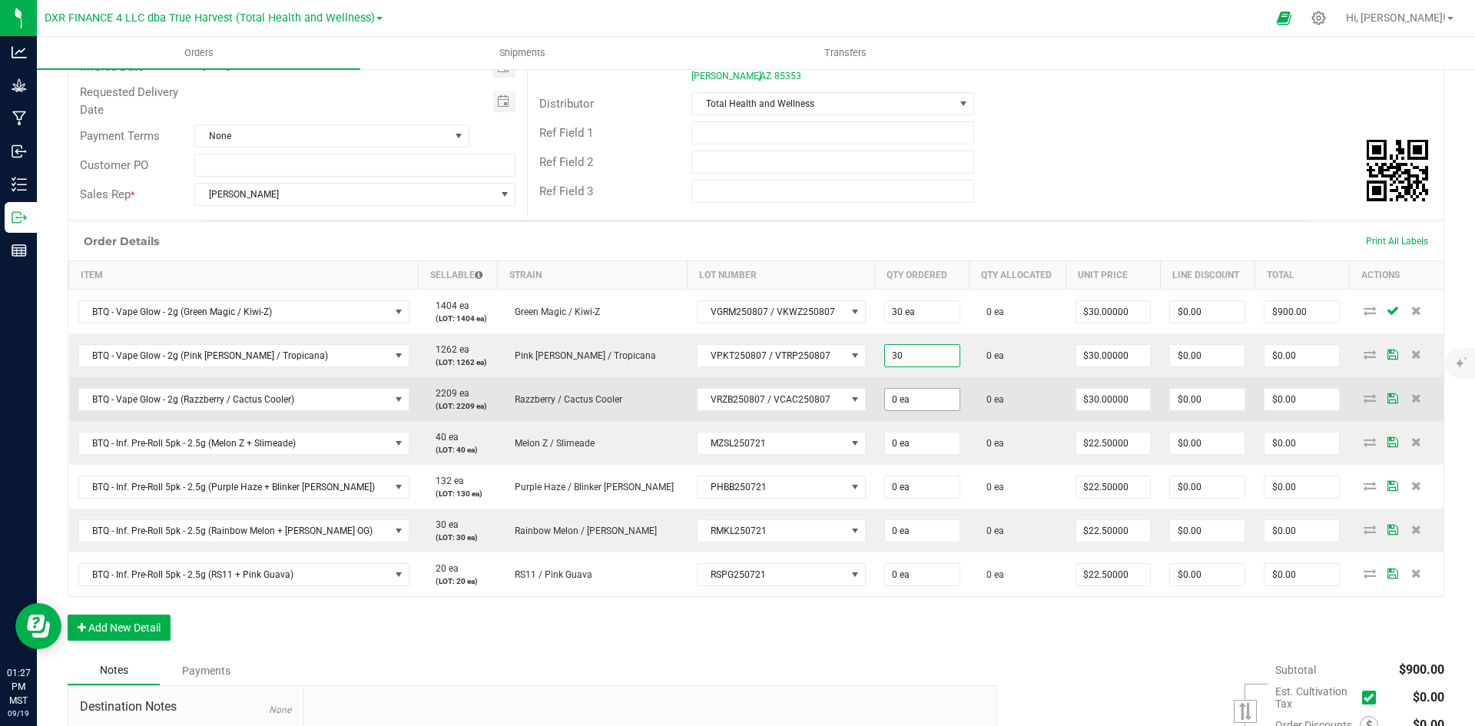
type input "30 ea"
type input "$900.00"
click at [885, 407] on input "0" at bounding box center [922, 400] width 75 height 22
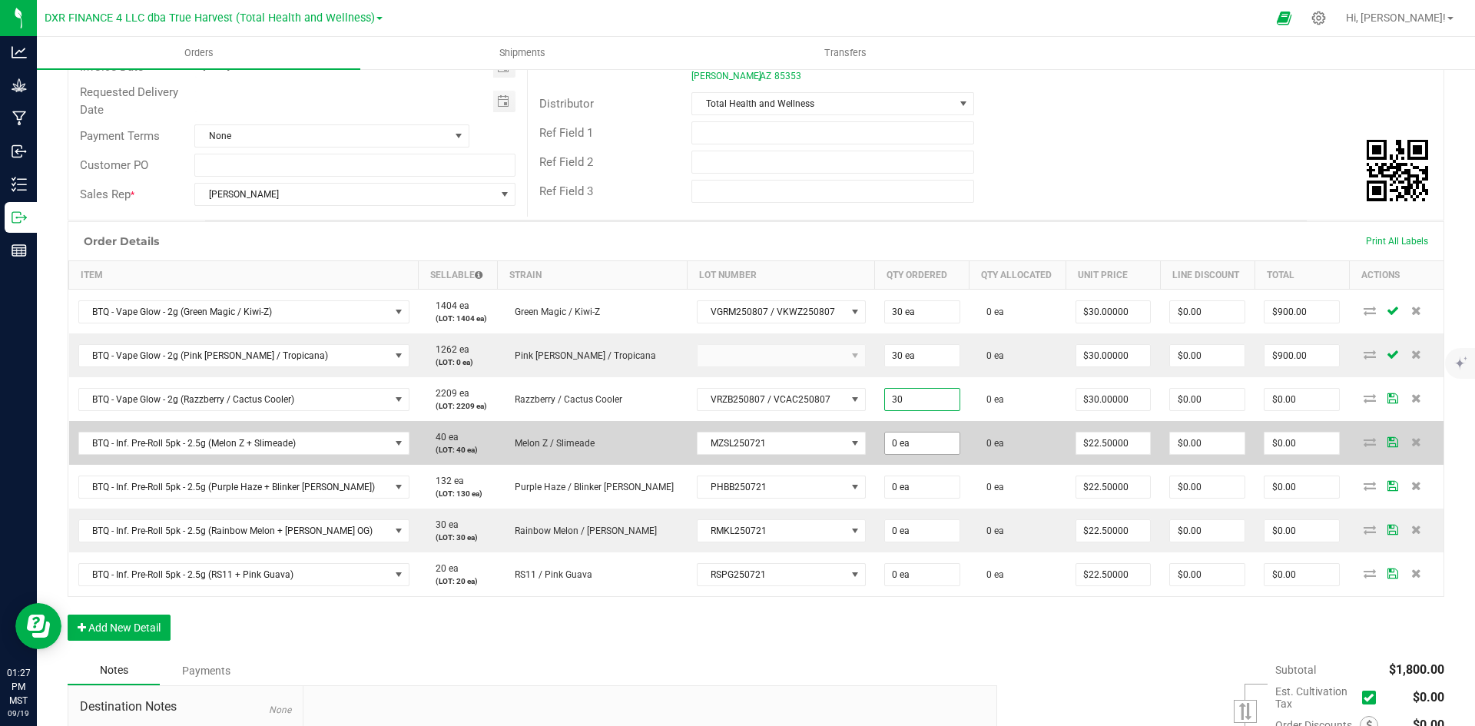
type input "30 ea"
type input "$900.00"
click at [885, 436] on input "0" at bounding box center [922, 444] width 75 height 22
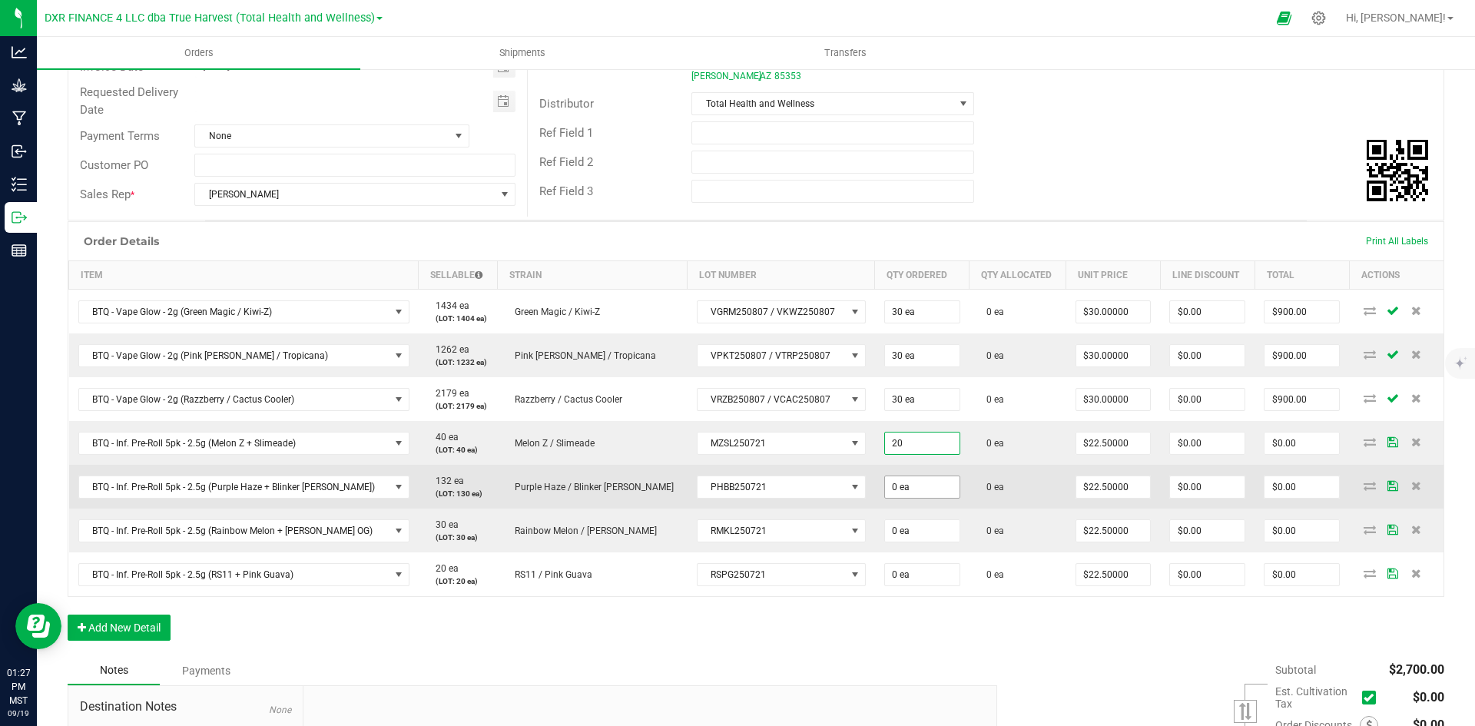
type input "20 ea"
type input "$450.00"
click at [885, 479] on input "0" at bounding box center [922, 487] width 75 height 22
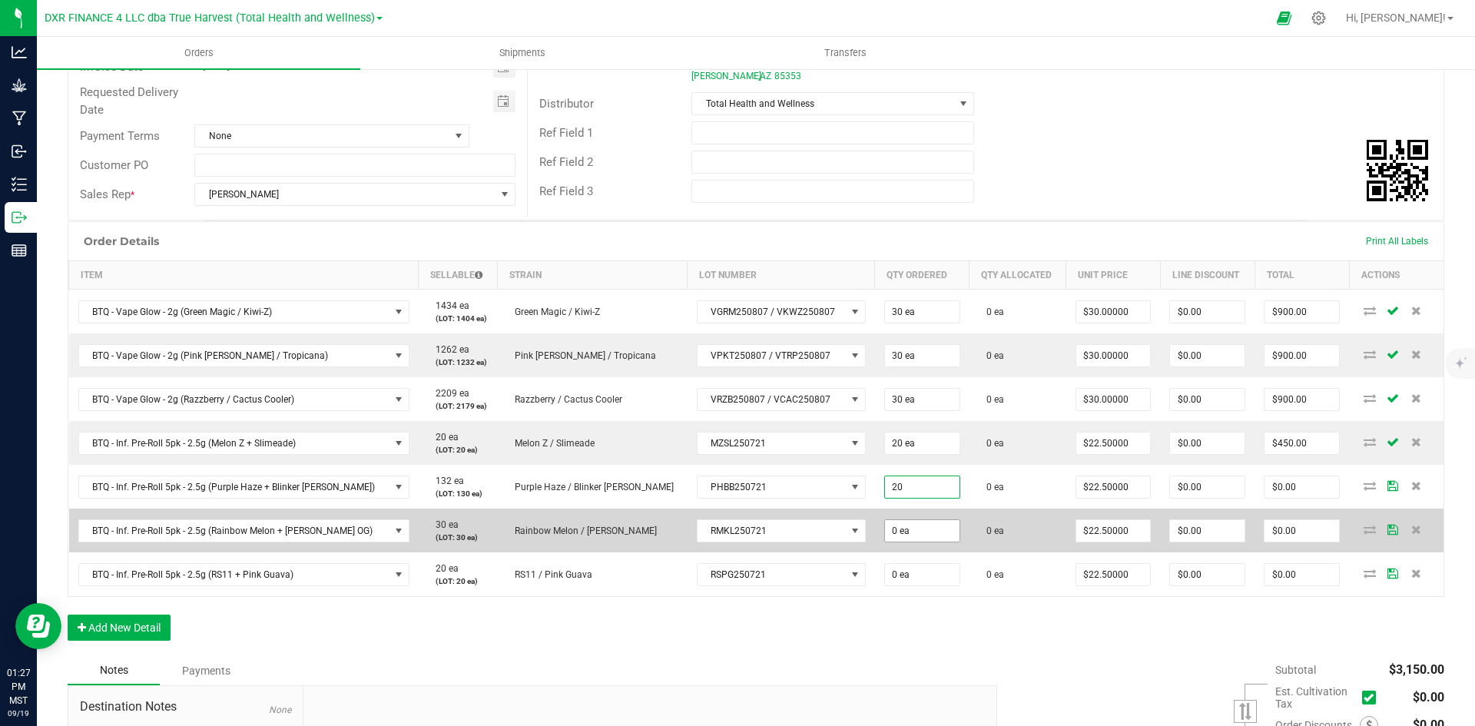
type input "20 ea"
type input "$450.00"
click at [885, 535] on input "0" at bounding box center [922, 531] width 75 height 22
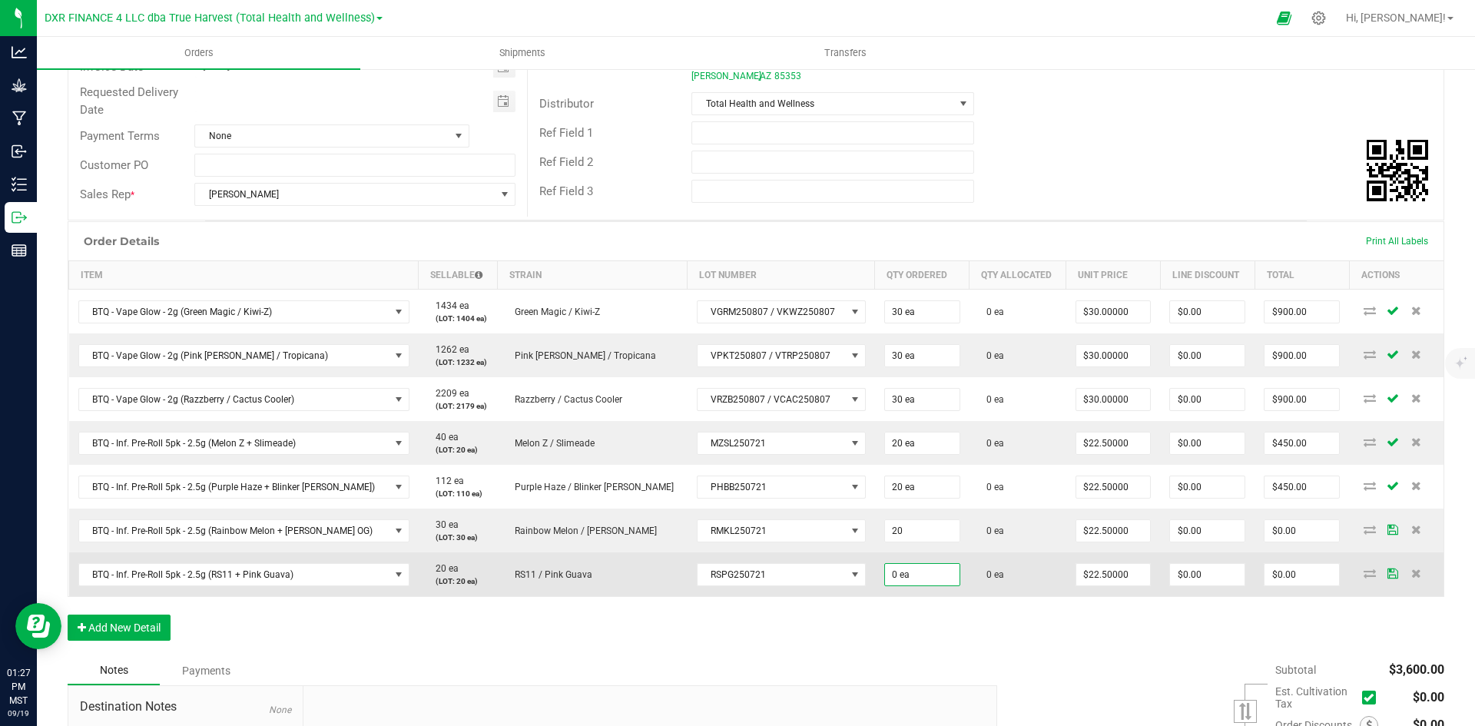
type input "20 ea"
type input "$450.00"
click at [885, 579] on input "0" at bounding box center [922, 575] width 75 height 22
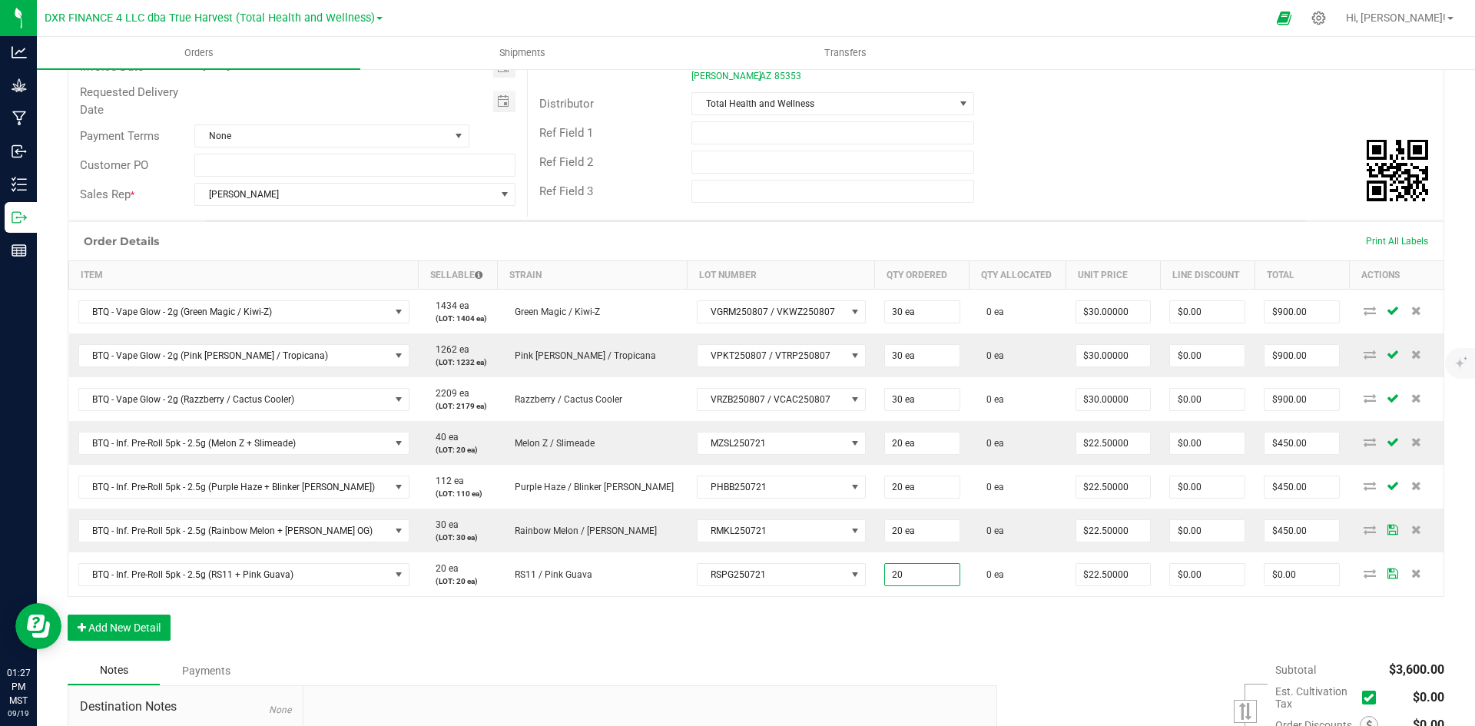
type input "20 ea"
type input "$450.00"
click at [858, 631] on div "Order Details Print All Labels Item Sellable Strain Lot Number Qty Ordered Qty …" at bounding box center [756, 438] width 1377 height 435
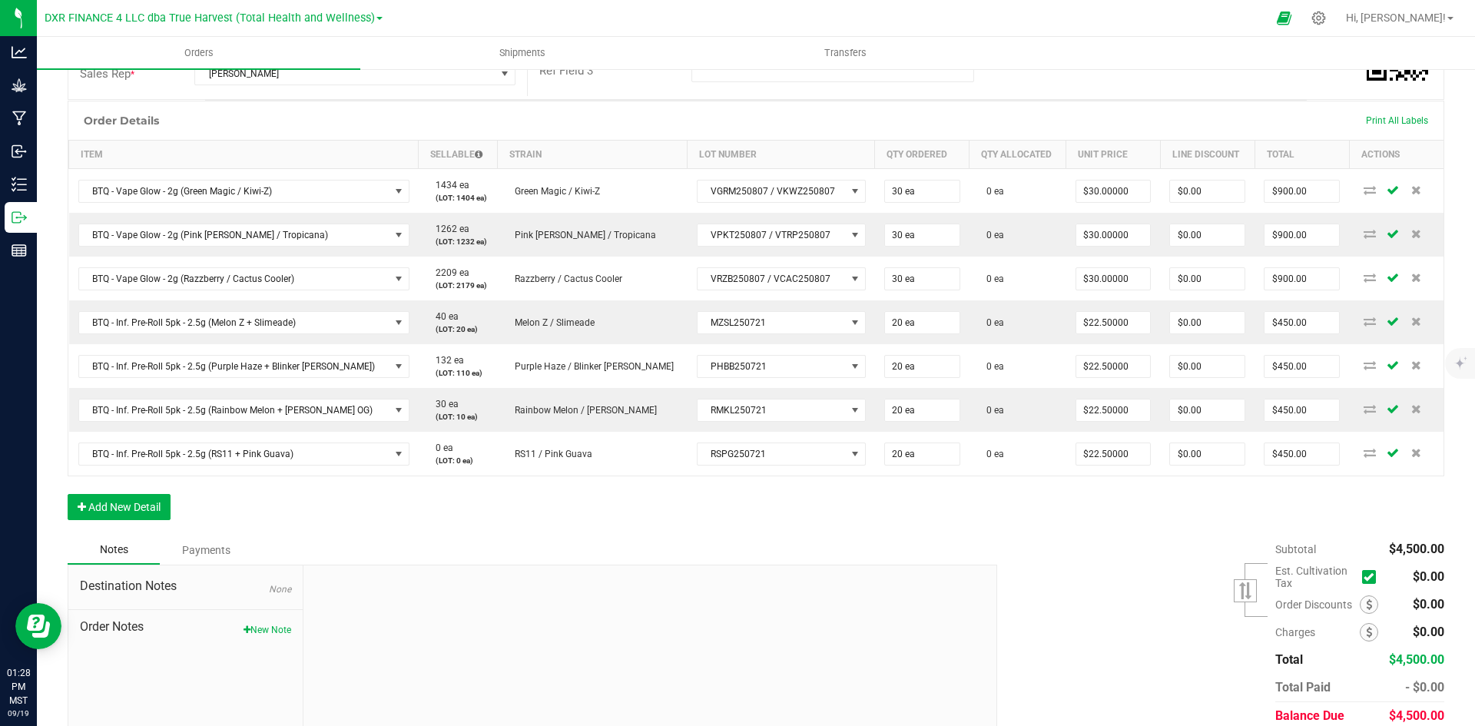
scroll to position [360, 0]
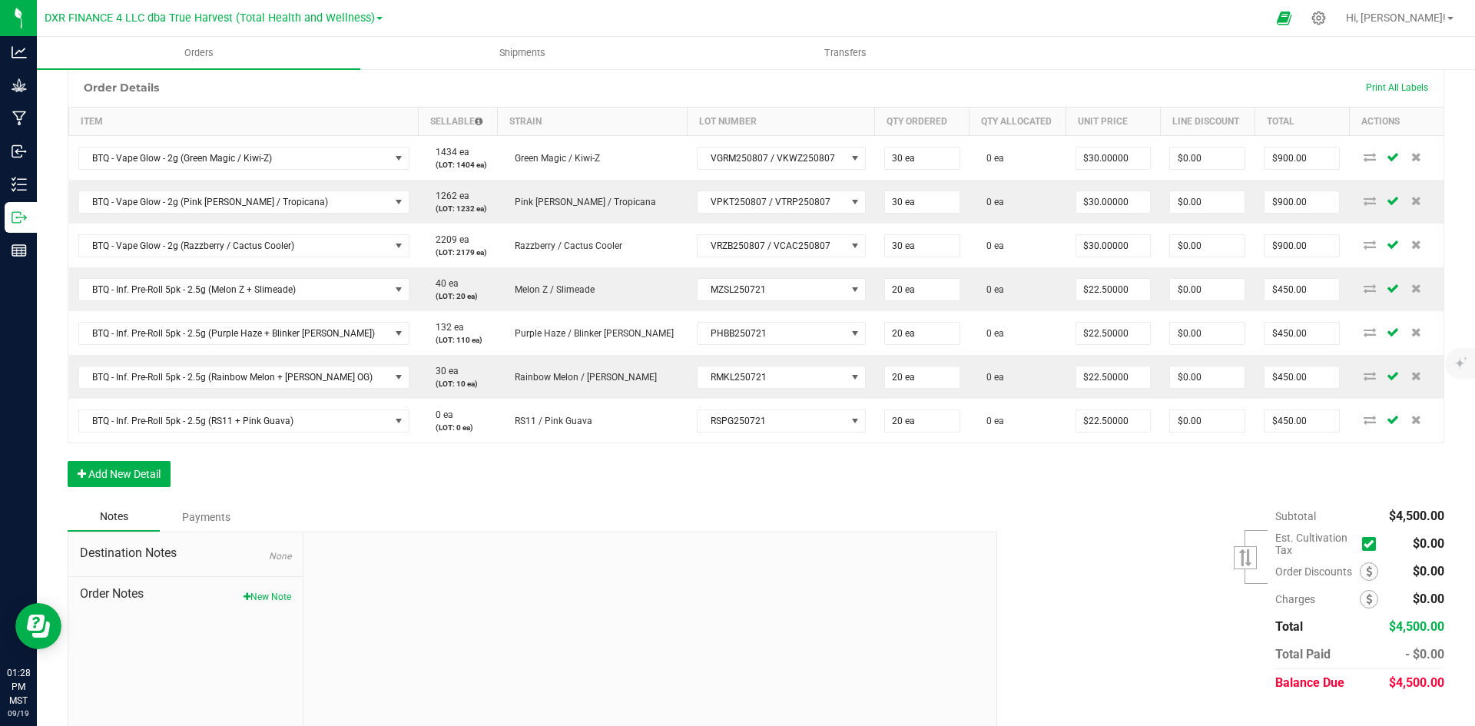
click at [151, 489] on div "Order Details Print All Labels Item Sellable Strain Lot Number Qty Ordered Qty …" at bounding box center [756, 285] width 1377 height 435
click at [142, 483] on button "Add New Detail" at bounding box center [119, 474] width 103 height 26
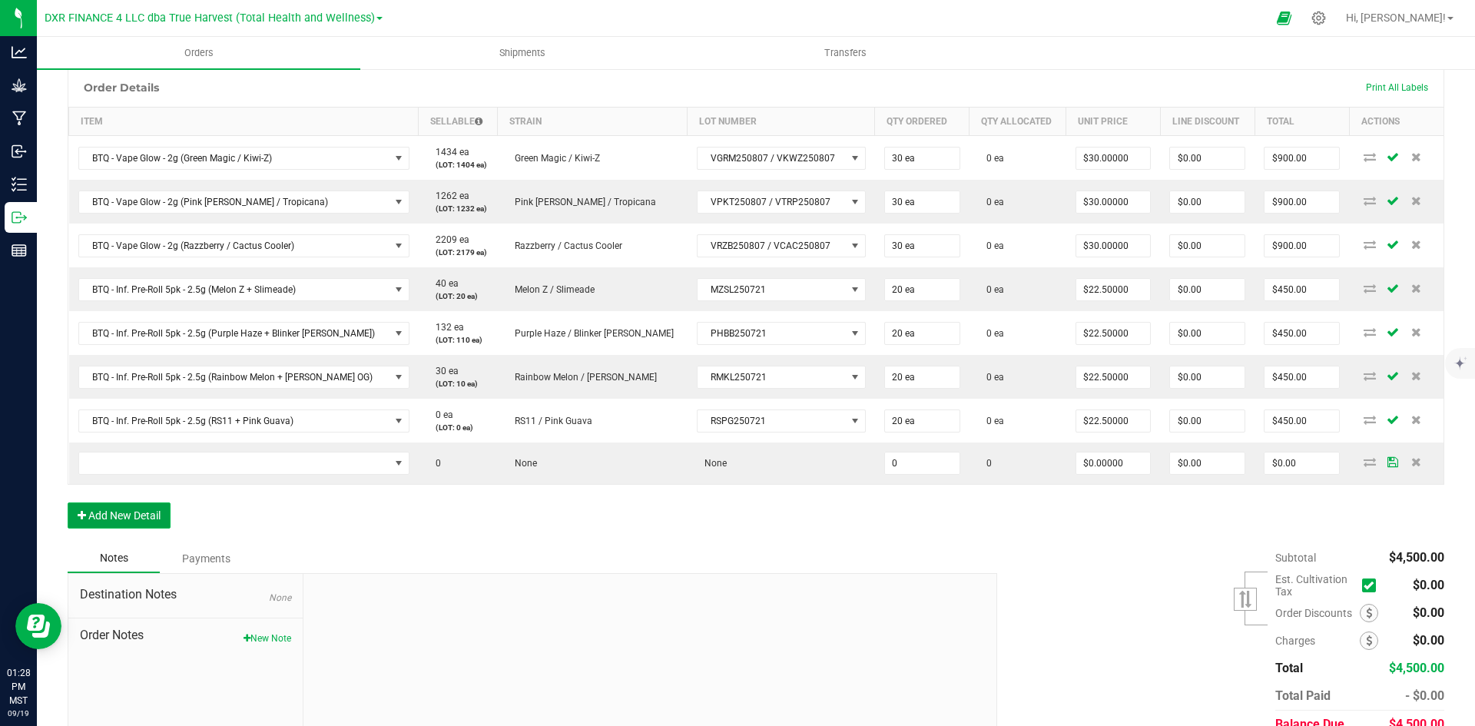
click at [148, 521] on button "Add New Detail" at bounding box center [119, 516] width 103 height 26
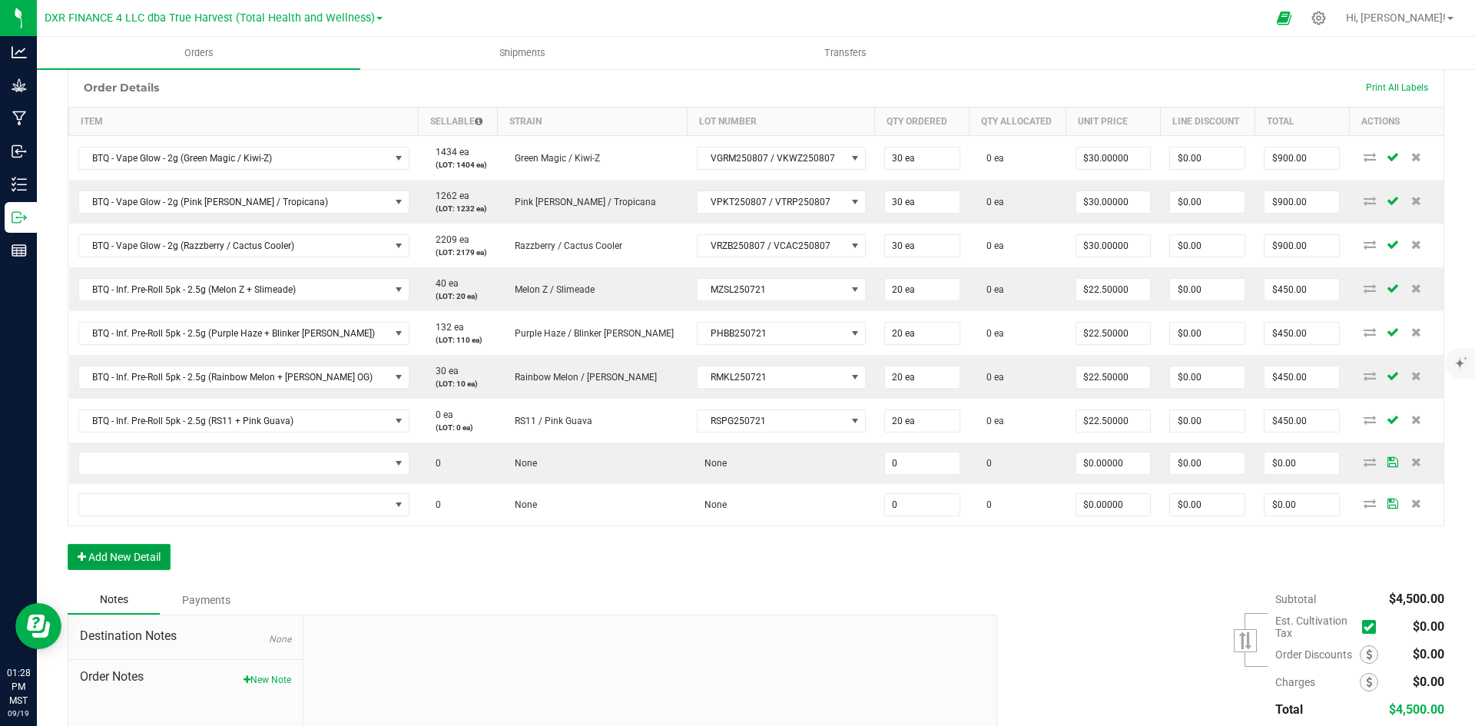
click at [148, 561] on button "Add New Detail" at bounding box center [119, 557] width 103 height 26
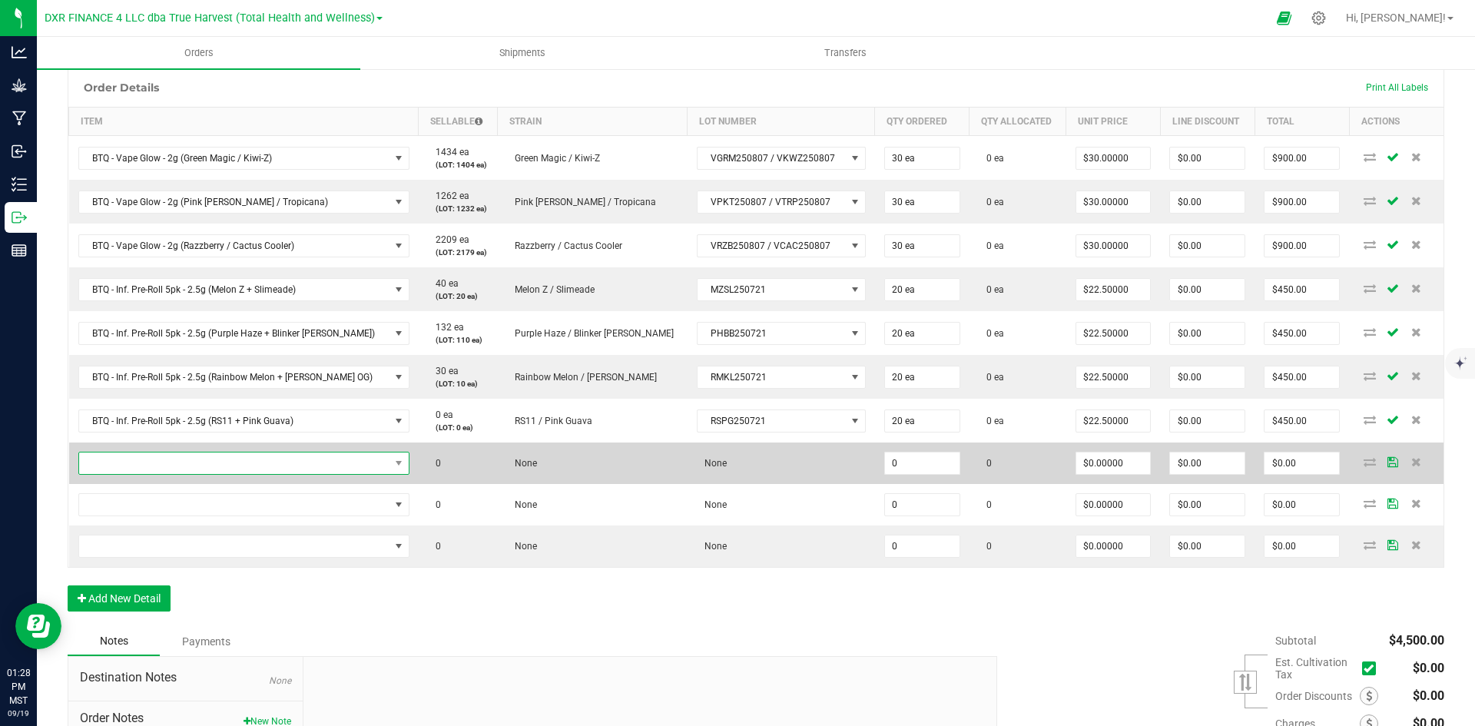
click at [218, 473] on span "NO DATA FOUND" at bounding box center [234, 464] width 310 height 22
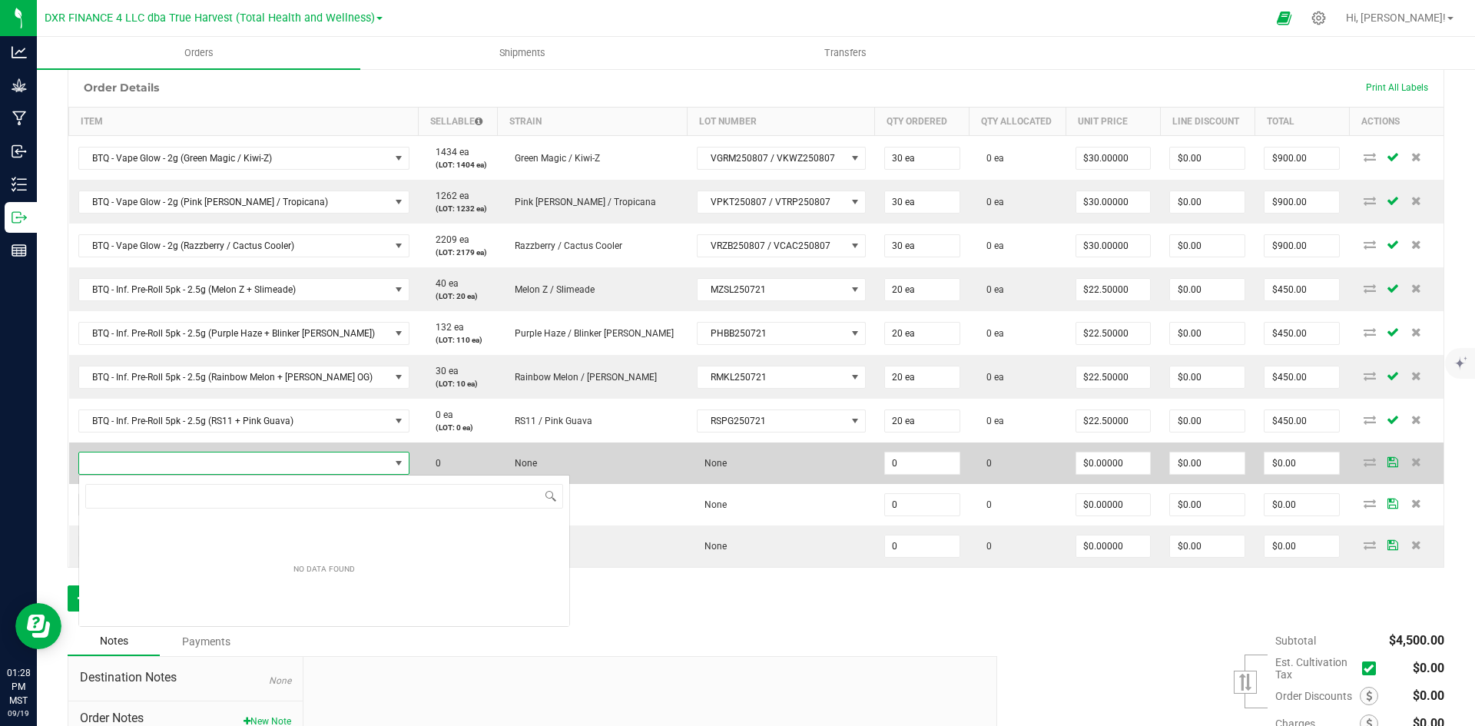
scroll to position [76819, 76528]
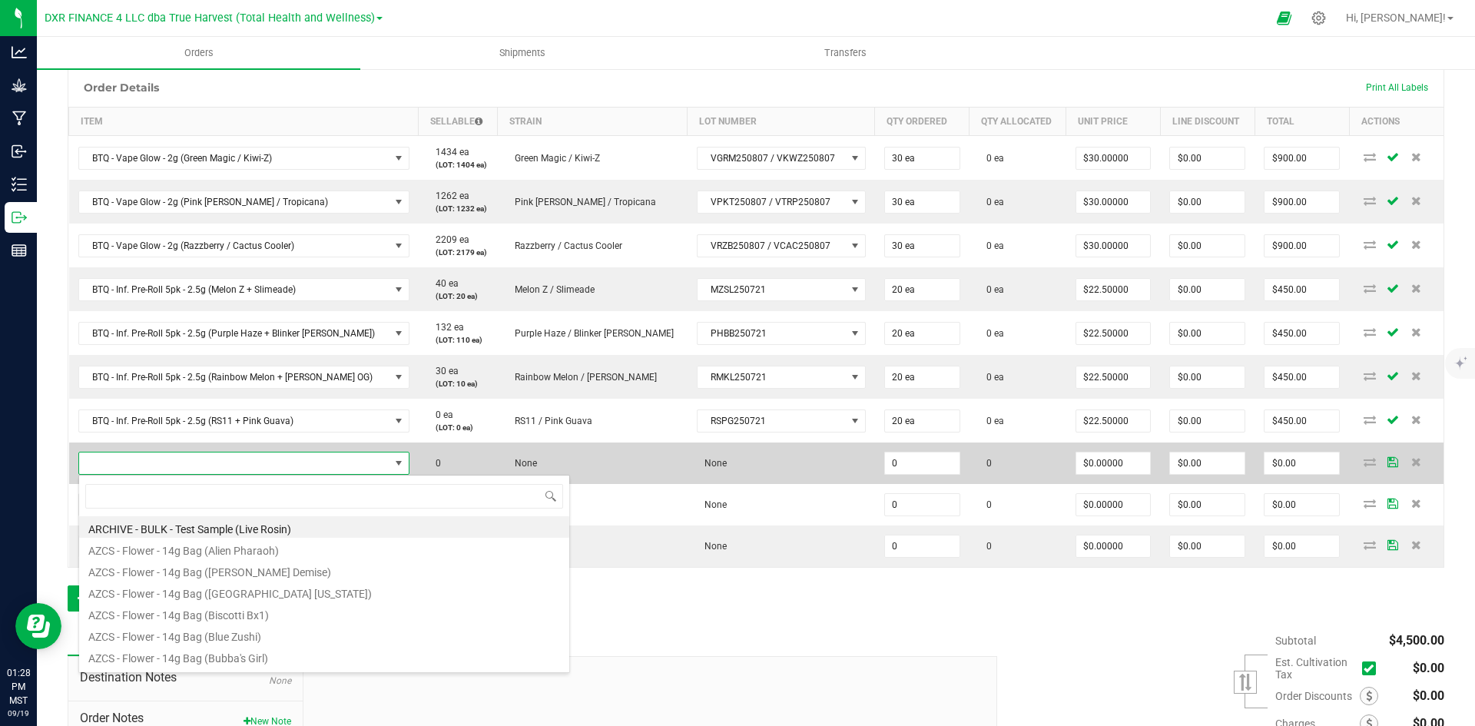
type input "SG - Live Rosin - 1g (Frosted Donuts)"
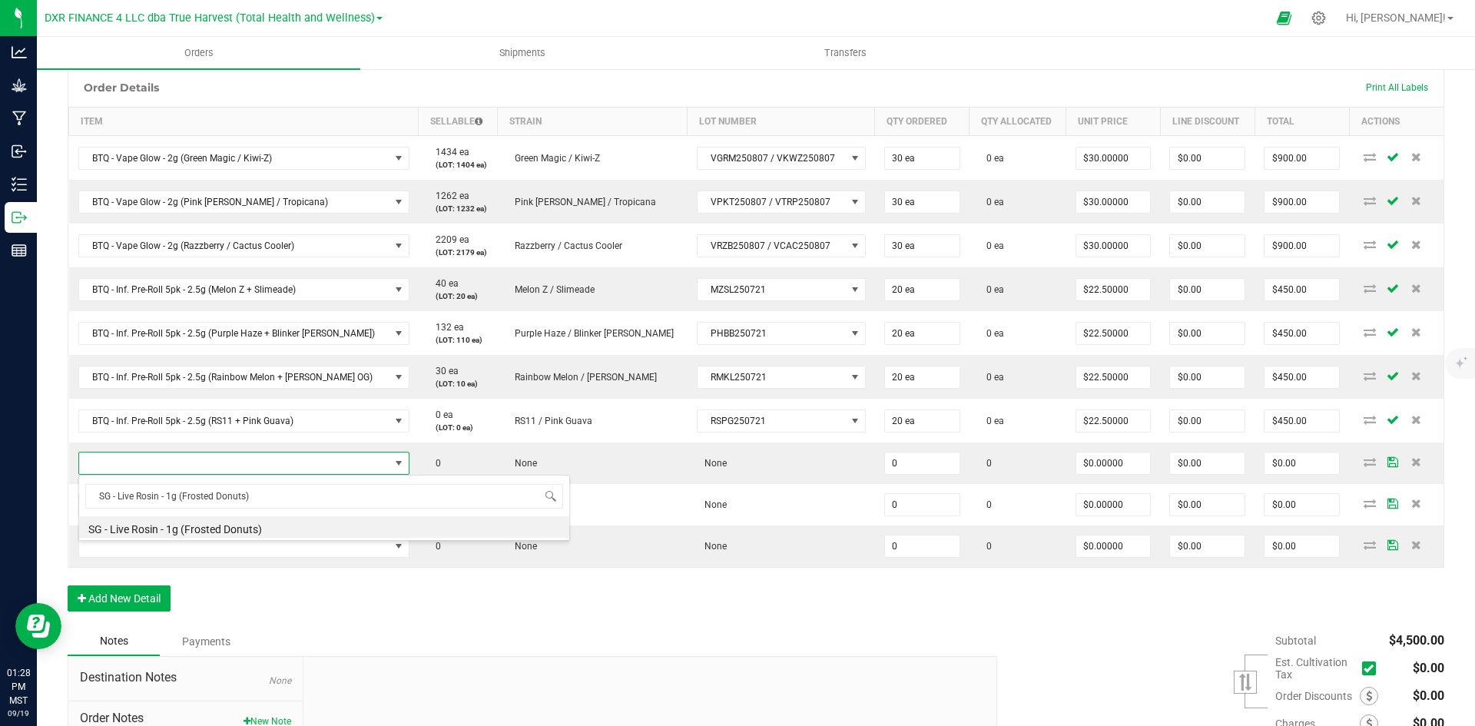
click at [248, 520] on li "SG - Live Rosin - 1g (Frosted Donuts)" at bounding box center [324, 527] width 490 height 22
type input "0 ea"
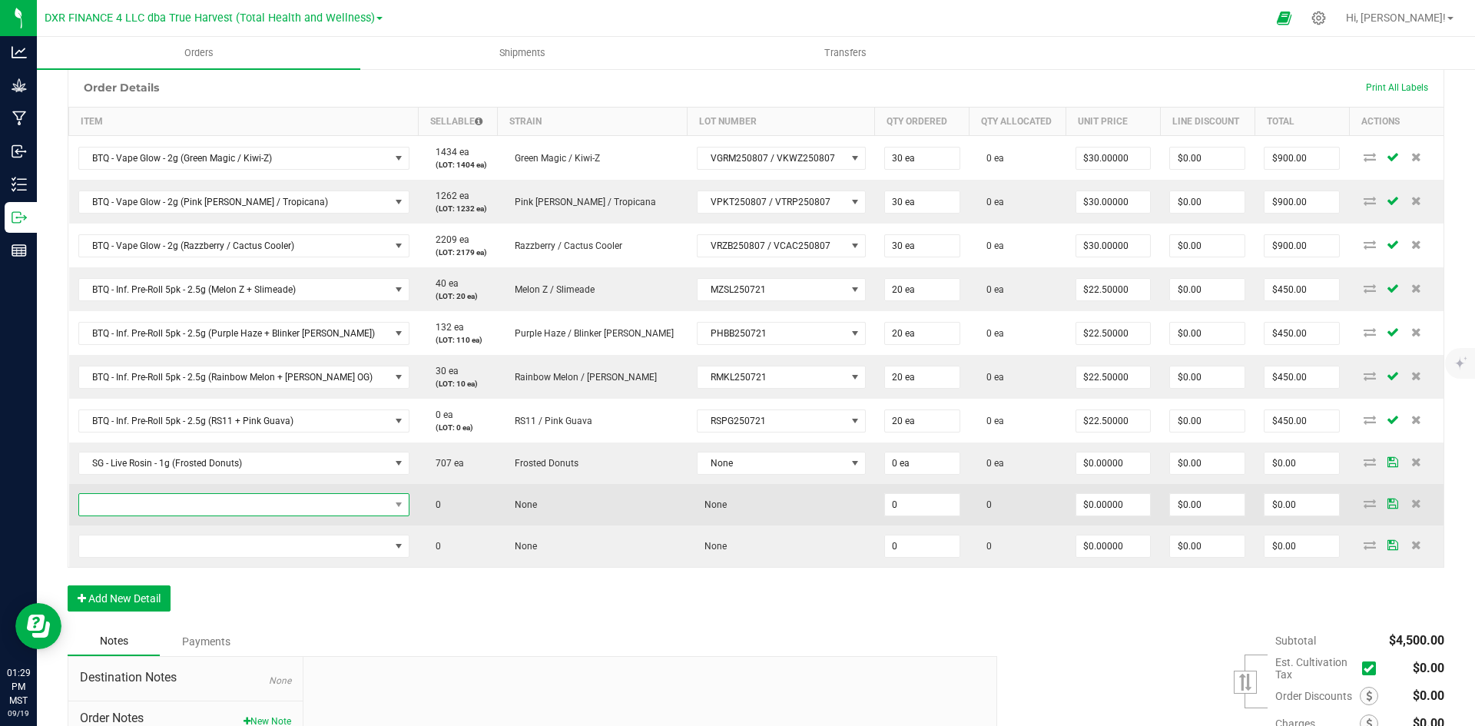
click at [227, 503] on span "NO DATA FOUND" at bounding box center [234, 505] width 310 height 22
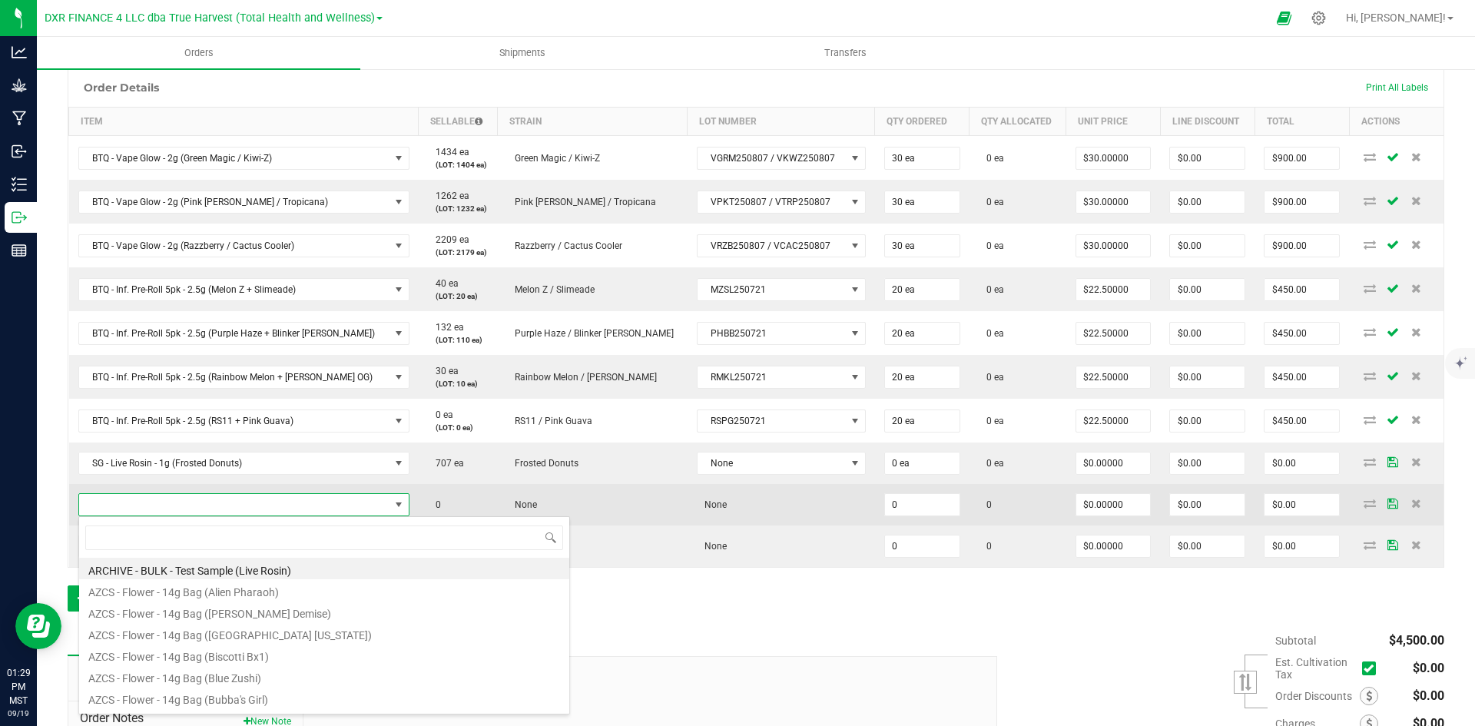
type input "SG - Live Rosin - 1g ([PERSON_NAME] Demise)"
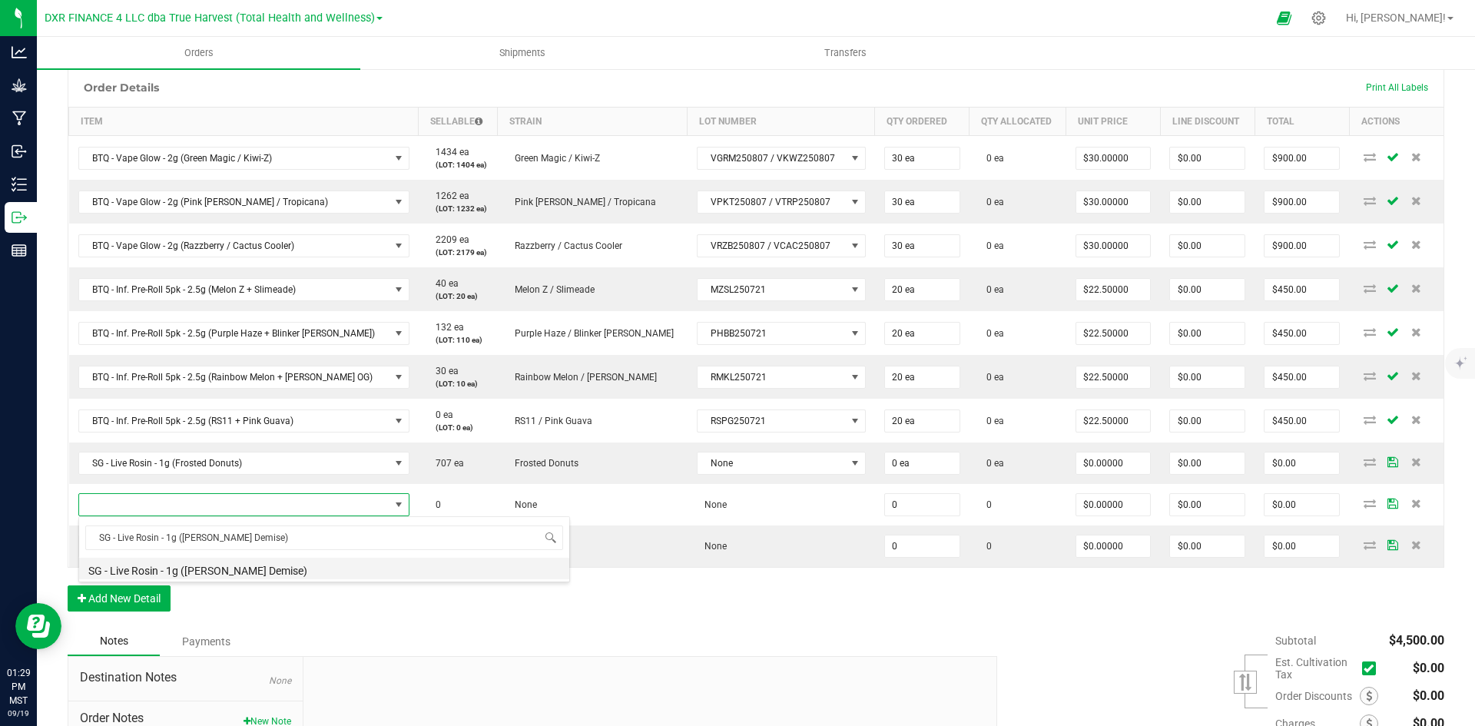
click at [247, 559] on li "SG - Live Rosin - 1g ([PERSON_NAME] Demise)" at bounding box center [324, 569] width 490 height 22
type input "0 ea"
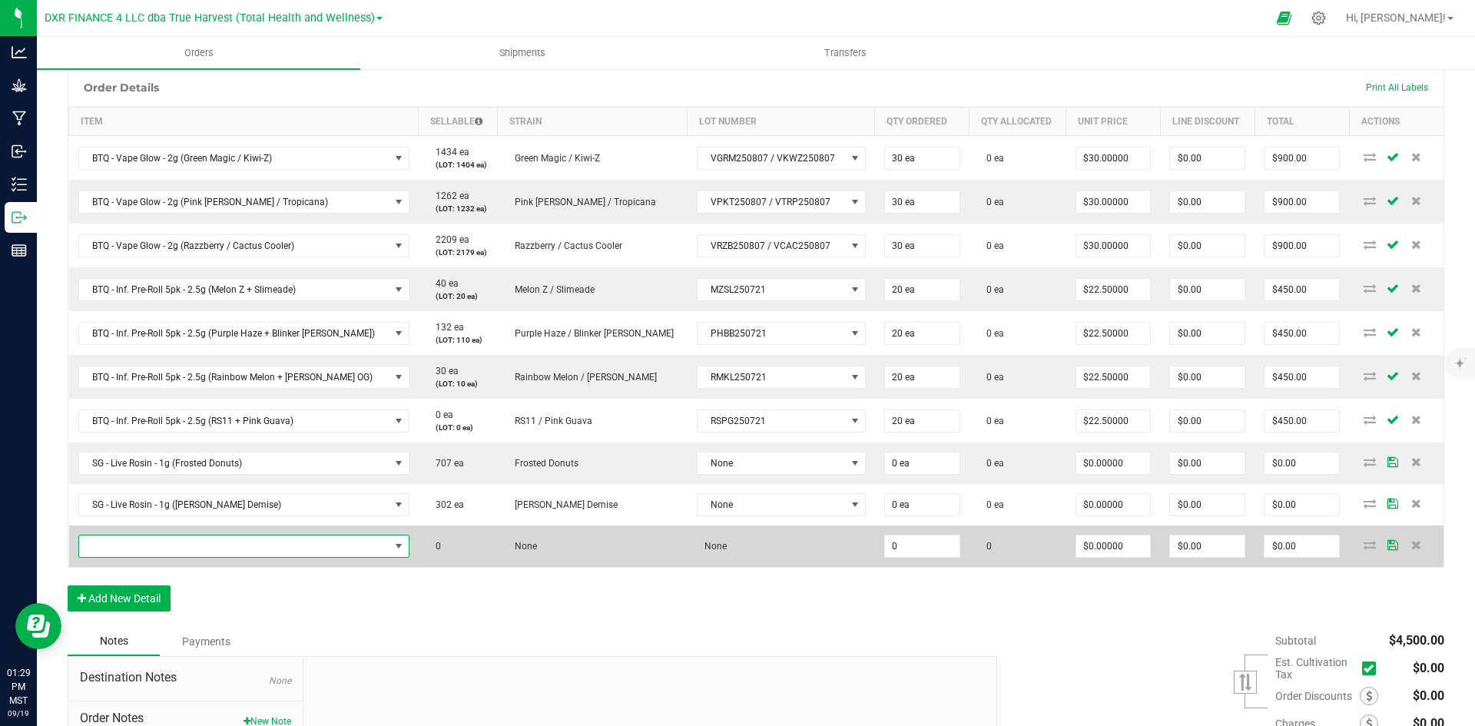
click at [320, 552] on span "NO DATA FOUND" at bounding box center [234, 547] width 310 height 22
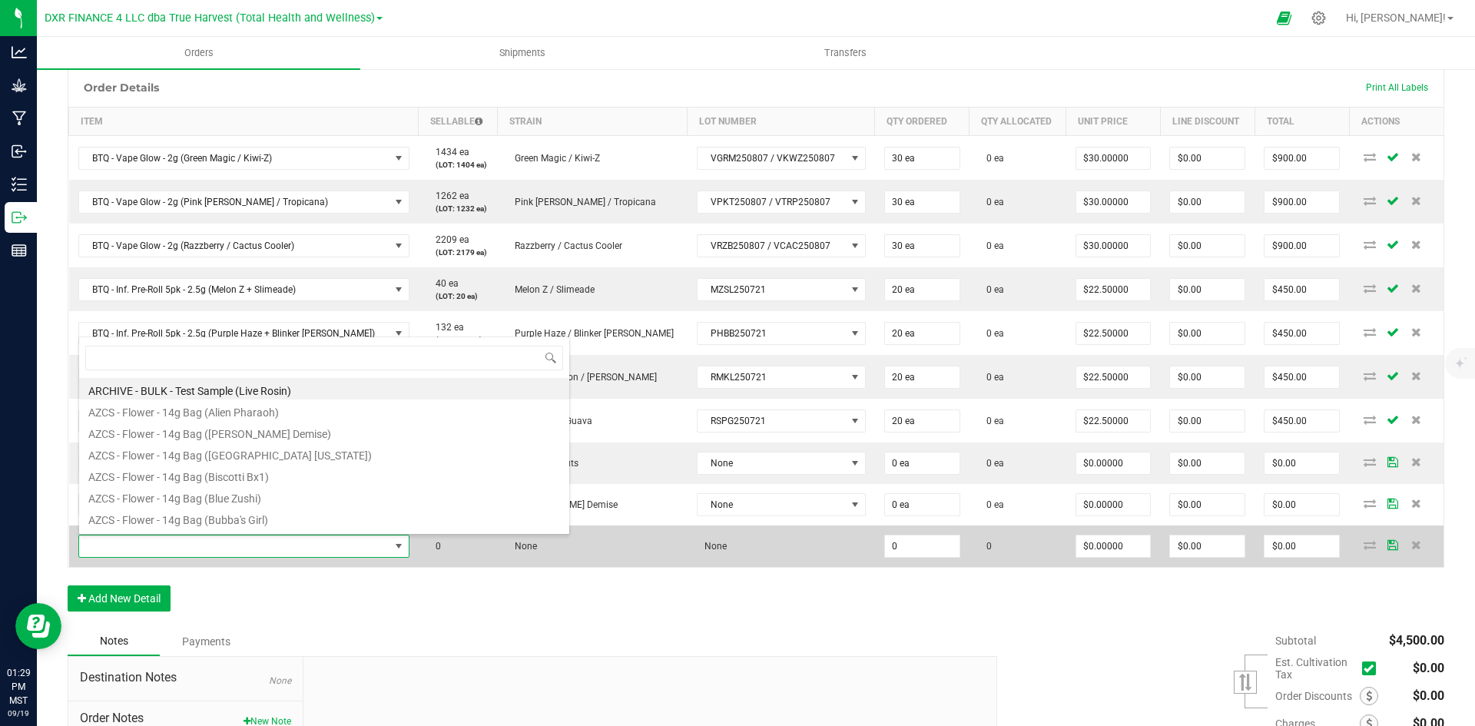
type input "SG - Live Rosin - 1g (Guava [PERSON_NAME])"
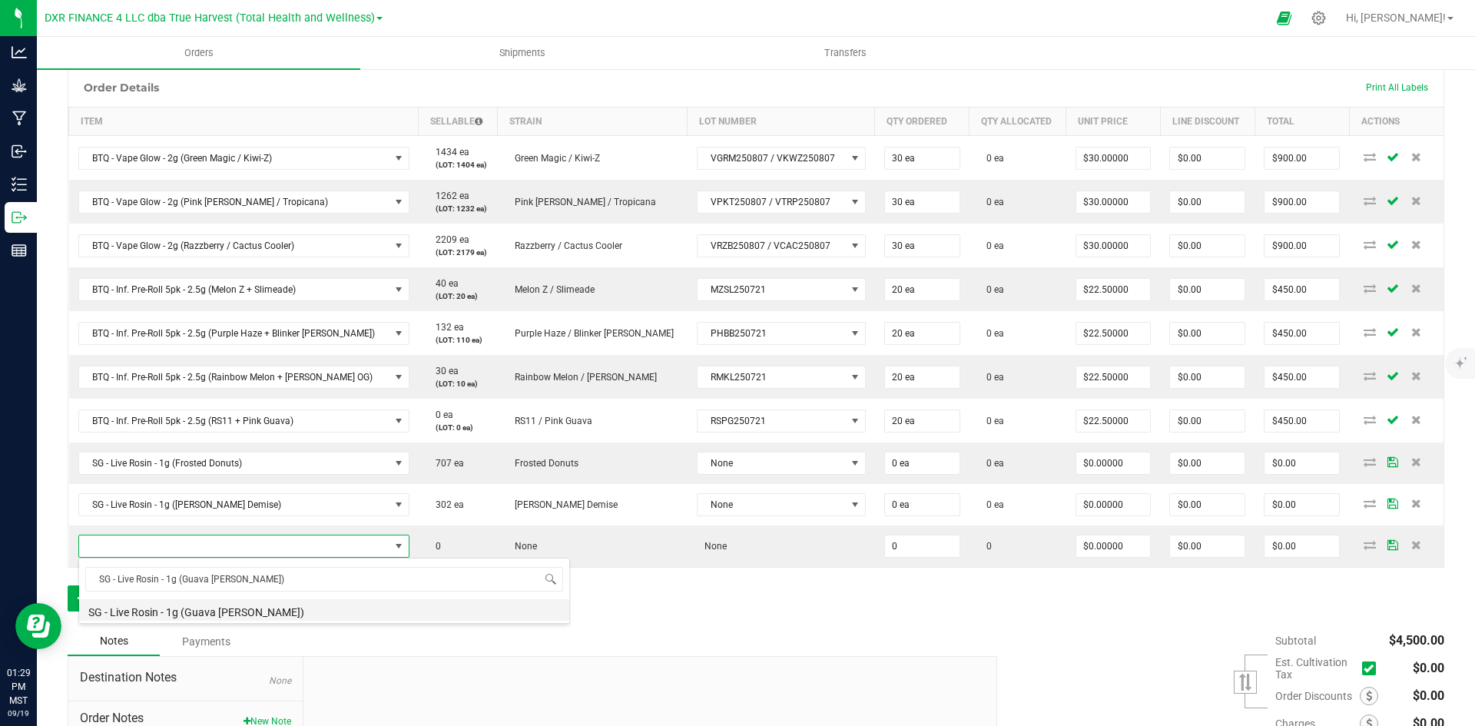
click at [327, 610] on li "SG - Live Rosin - 1g (Guava [PERSON_NAME])" at bounding box center [324, 610] width 490 height 22
type input "0 ea"
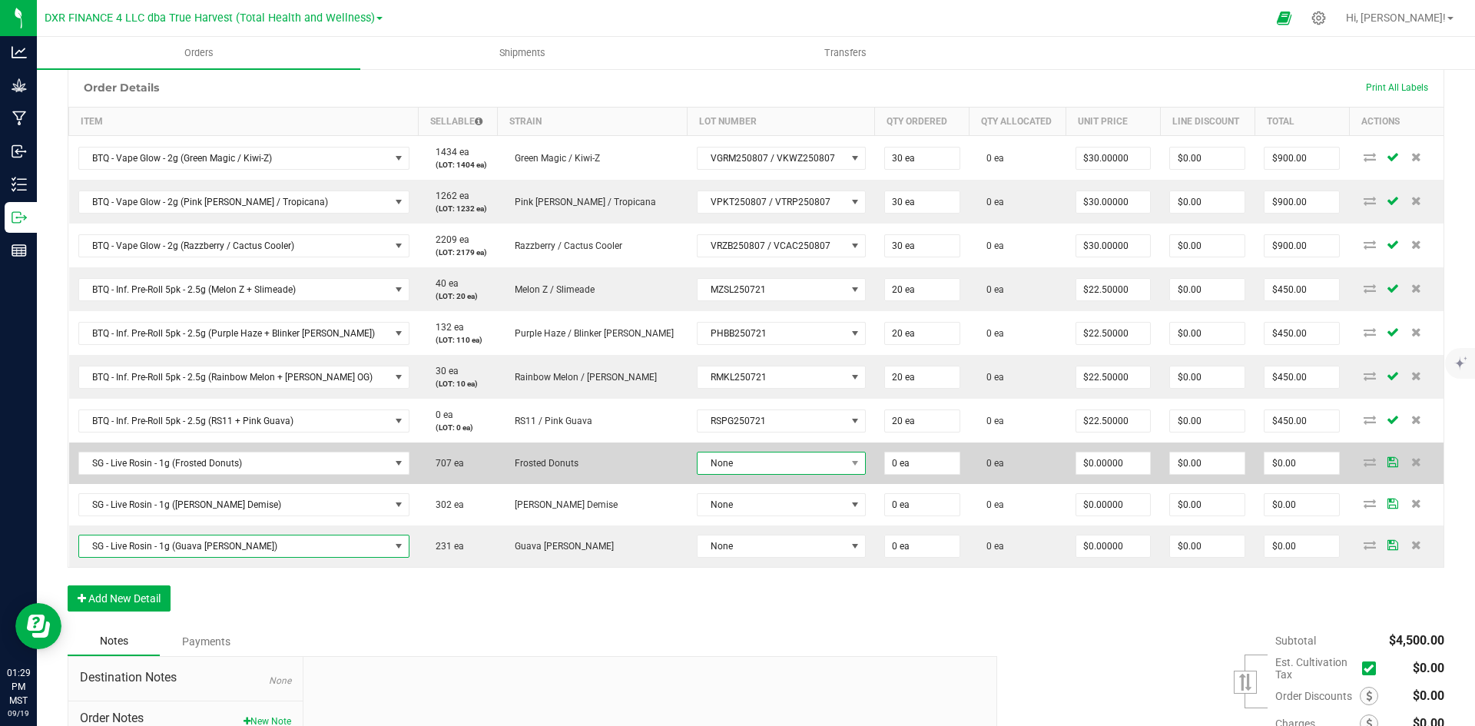
click at [733, 463] on span "None" at bounding box center [772, 464] width 148 height 22
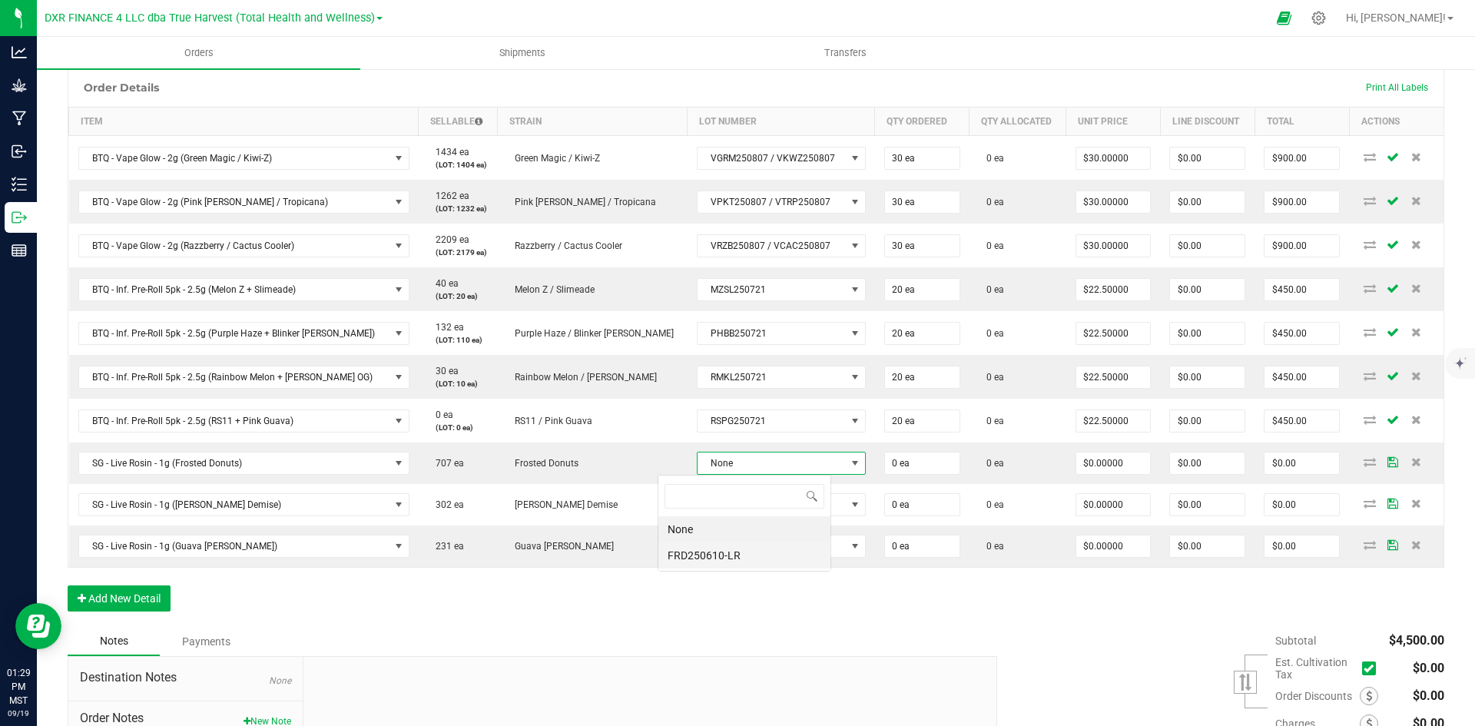
scroll to position [23, 174]
drag, startPoint x: 708, startPoint y: 561, endPoint x: 721, endPoint y: 521, distance: 41.8
click at [708, 561] on li "FRD250610-LR" at bounding box center [745, 556] width 172 height 26
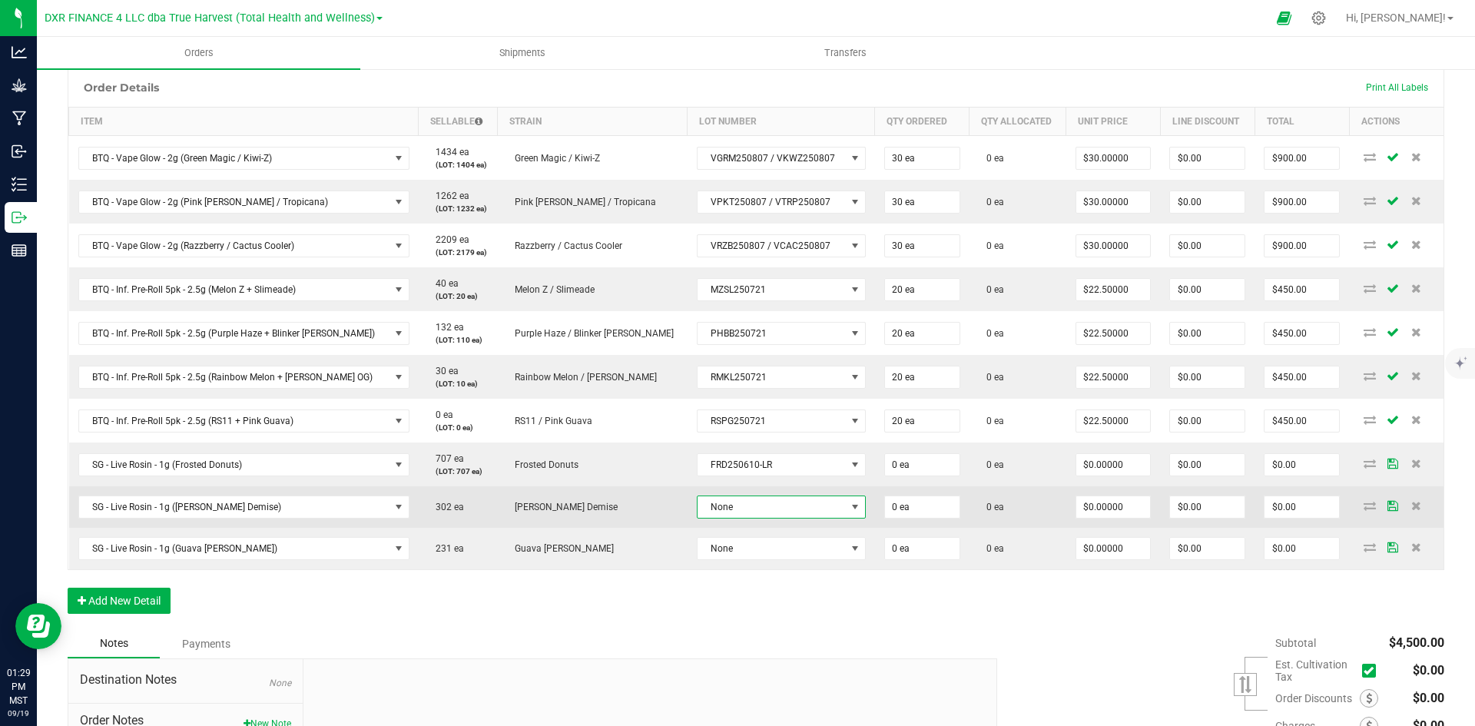
click at [712, 505] on span "None" at bounding box center [772, 507] width 148 height 22
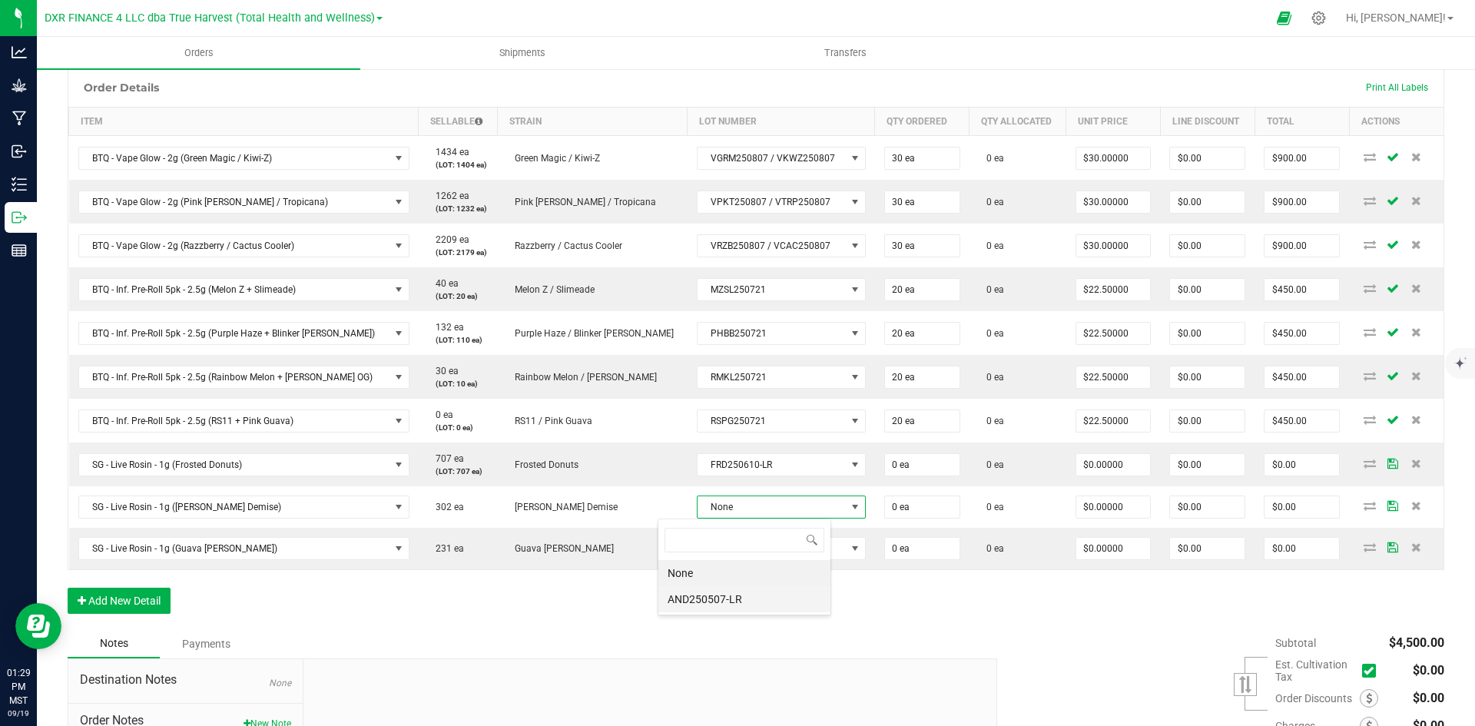
click at [699, 601] on li "AND250507-LR" at bounding box center [745, 599] width 172 height 26
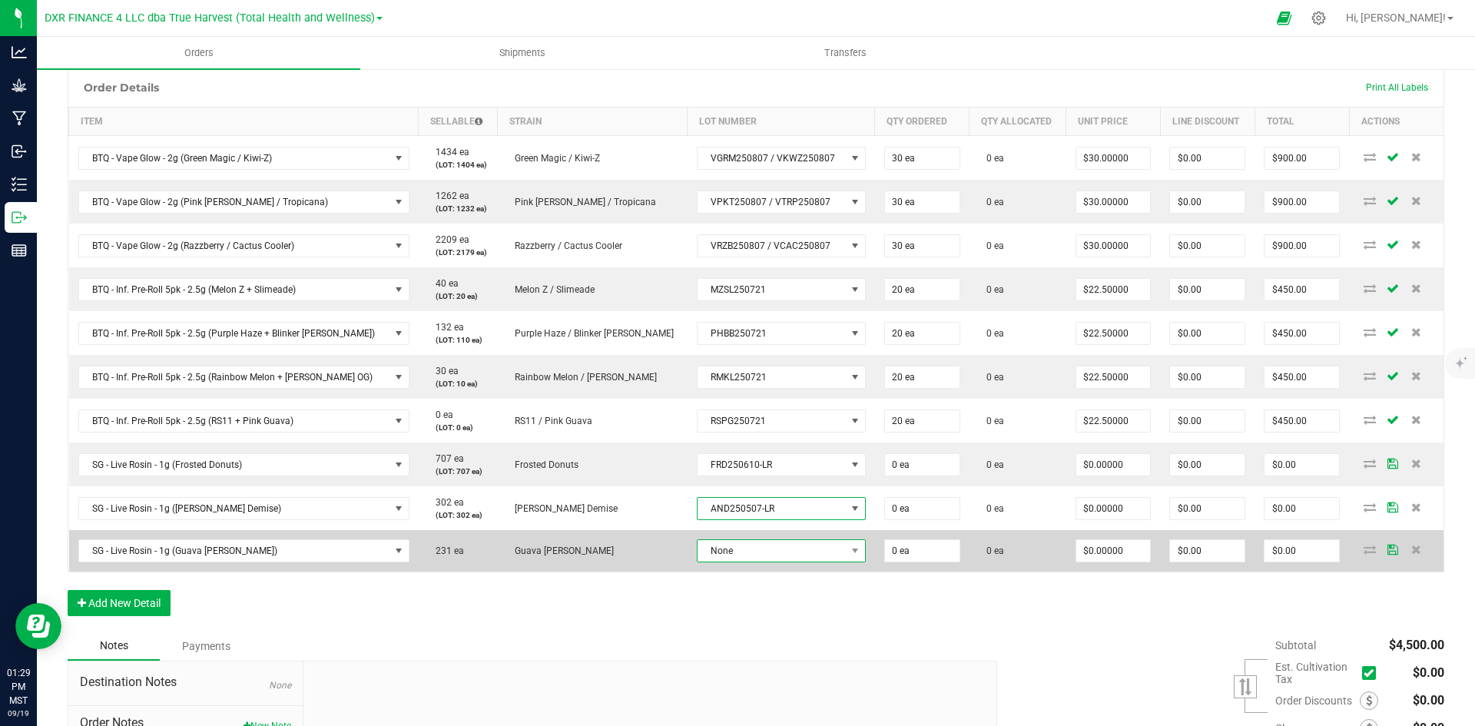
click at [712, 549] on span "None" at bounding box center [772, 551] width 148 height 22
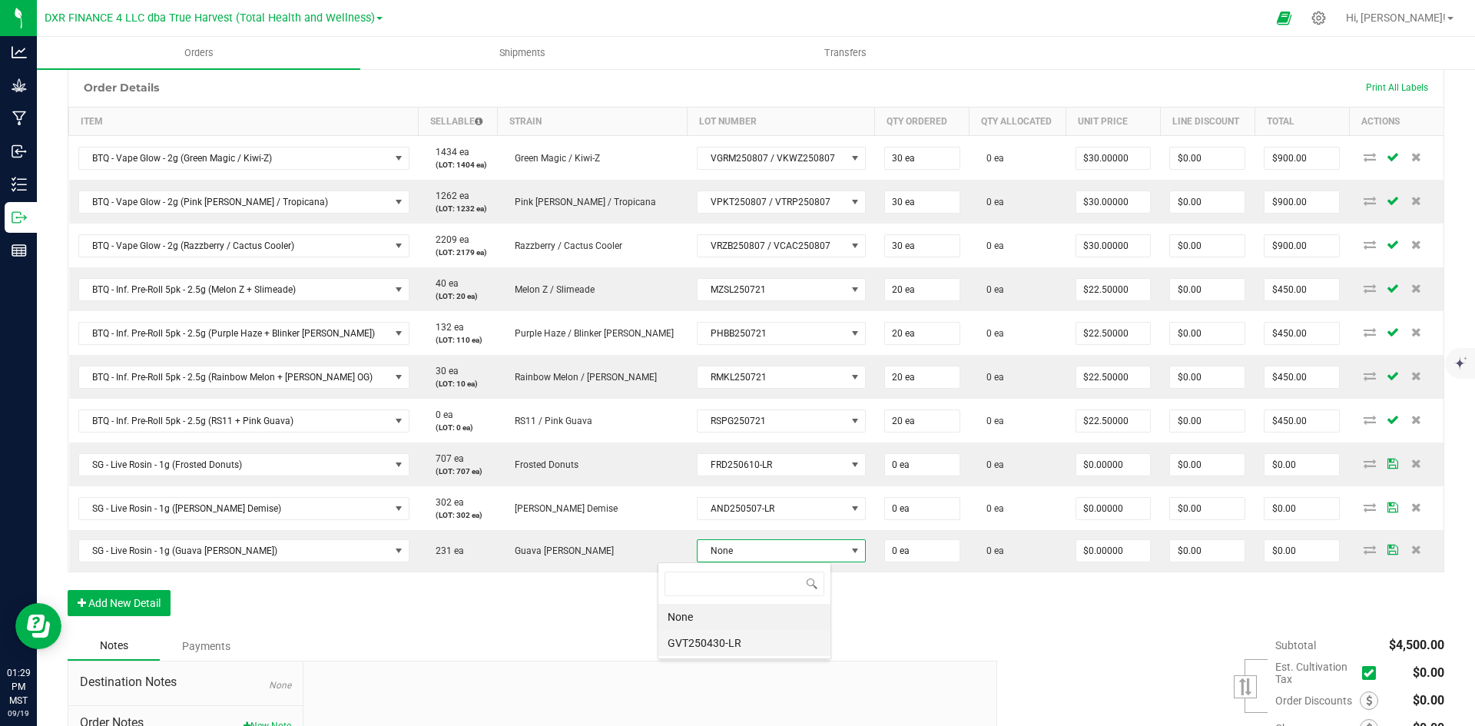
click at [695, 646] on li "GVT250430-LR" at bounding box center [745, 643] width 172 height 26
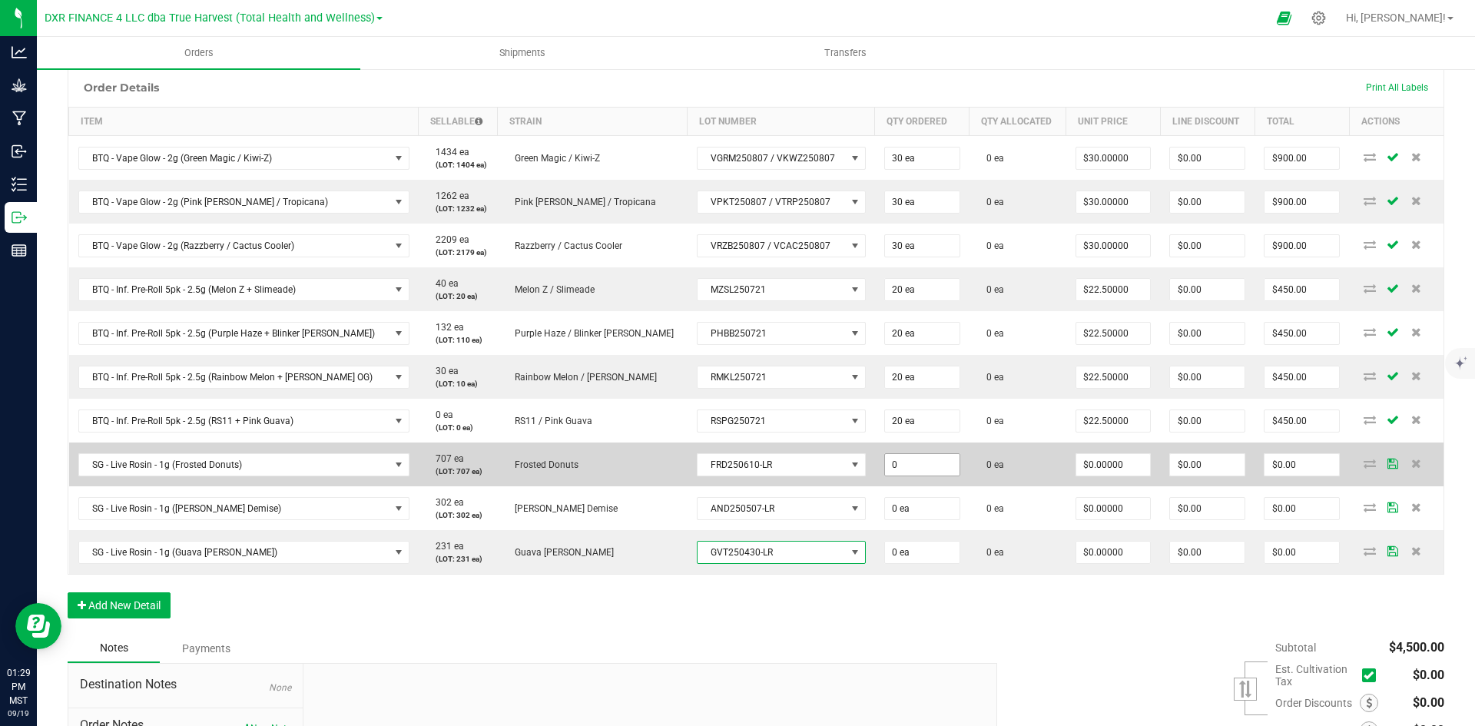
click at [885, 466] on input "0" at bounding box center [922, 465] width 75 height 22
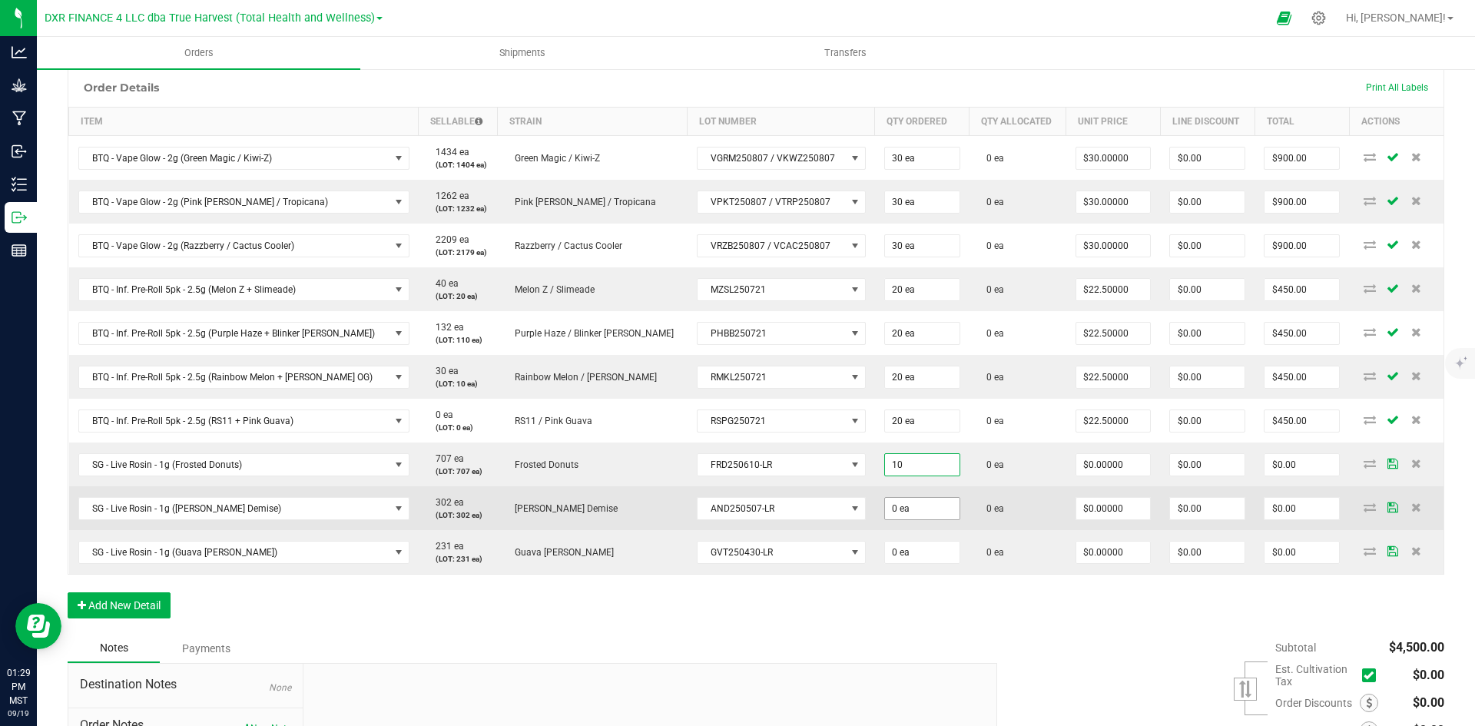
type input "10 ea"
click at [889, 516] on input "0" at bounding box center [922, 509] width 75 height 22
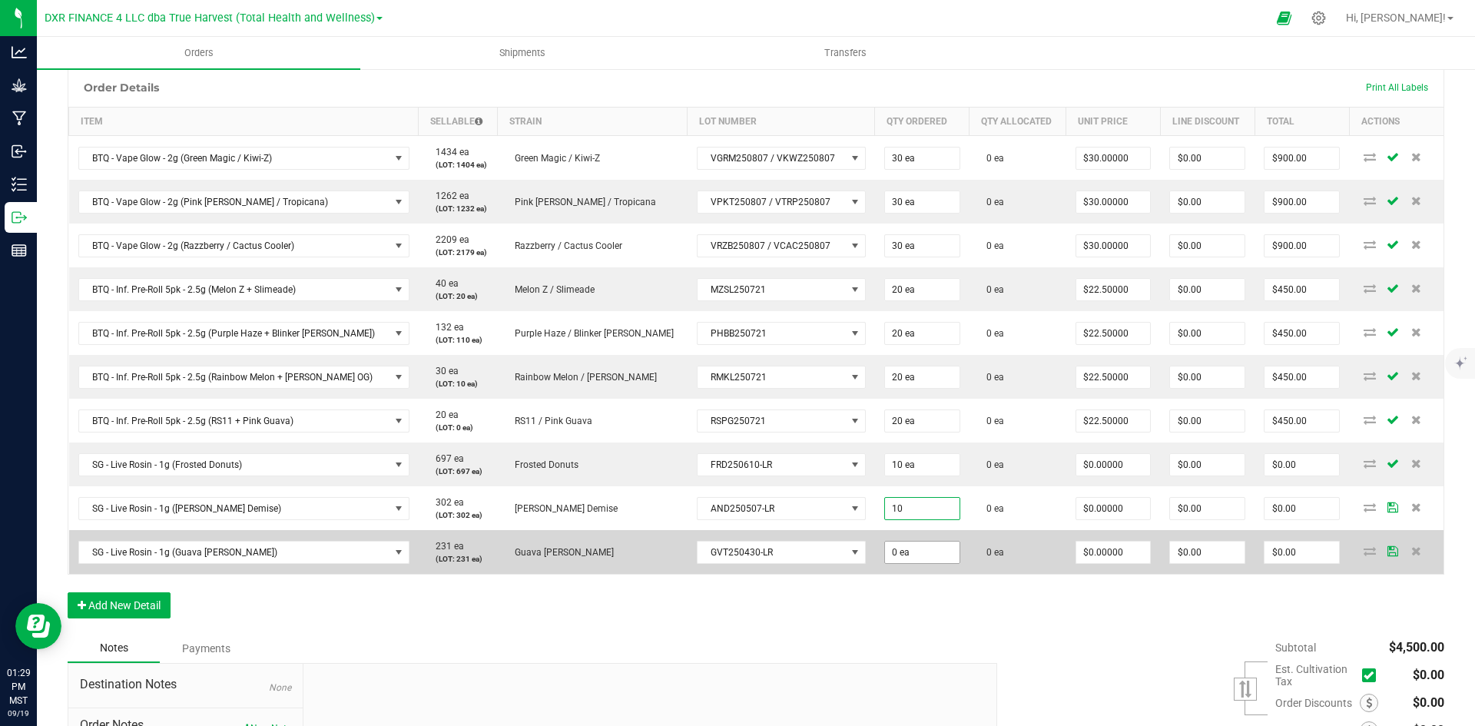
type input "10 ea"
click at [899, 556] on input "0" at bounding box center [922, 553] width 75 height 22
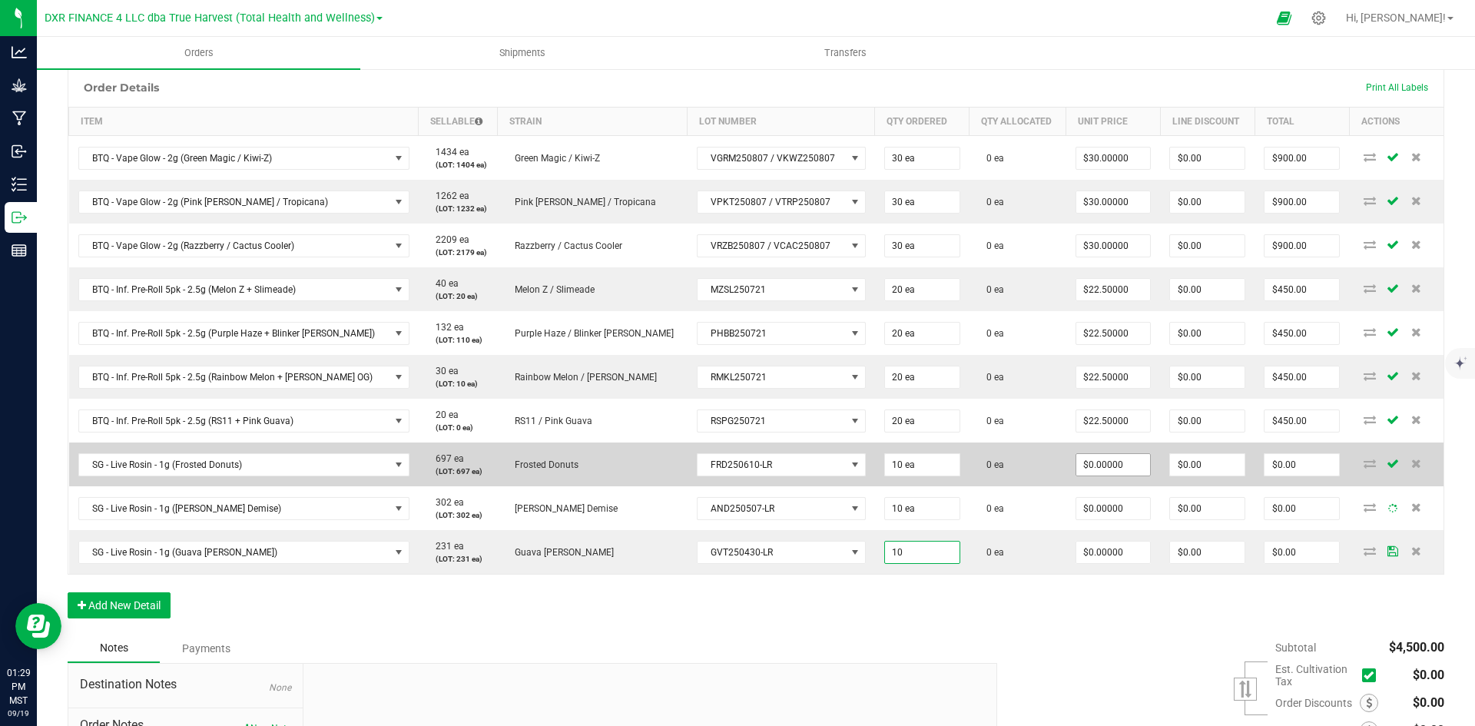
type input "10 ea"
click at [1077, 463] on input "0" at bounding box center [1114, 465] width 75 height 22
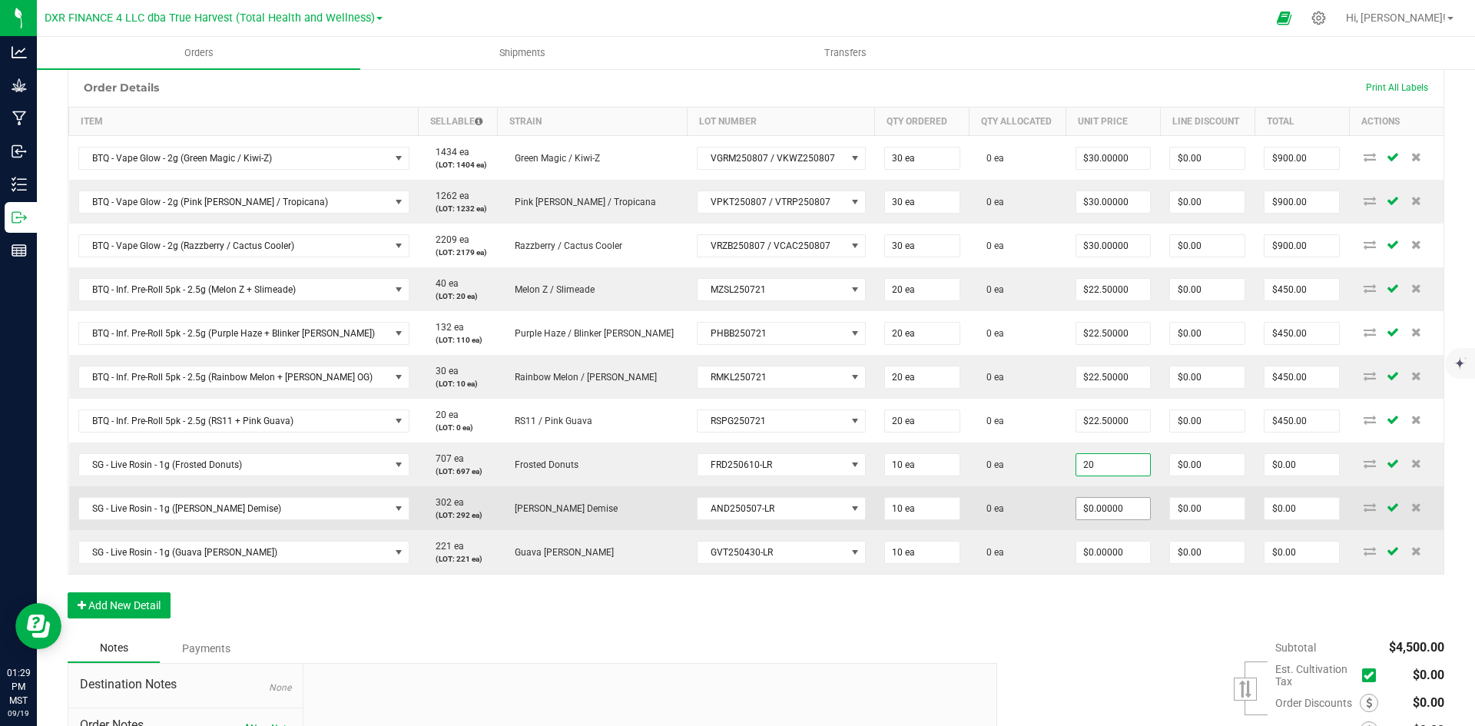
type input "$20.00000"
type input "$200.00"
click at [1087, 517] on input "0" at bounding box center [1114, 509] width 75 height 22
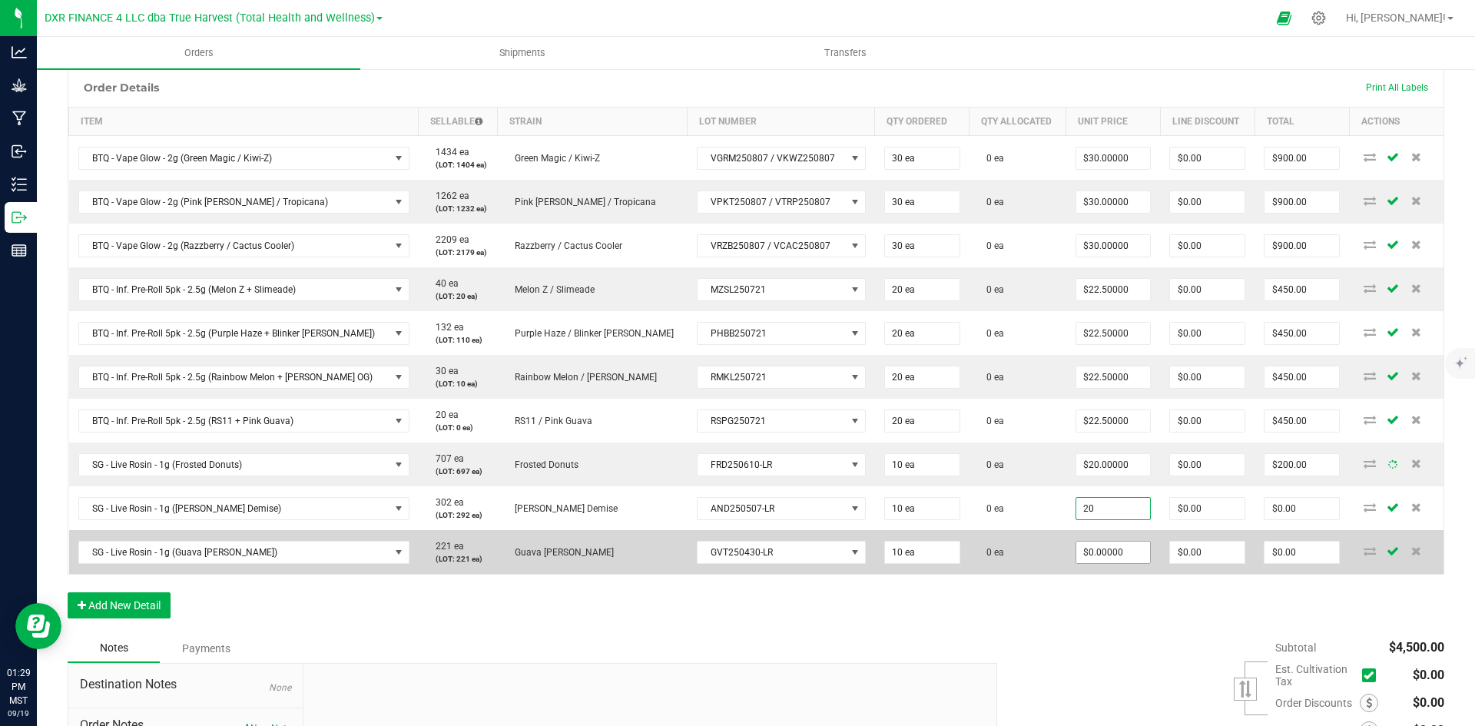
type input "$20.00000"
type input "$200.00"
click at [1088, 548] on input "0" at bounding box center [1114, 553] width 75 height 22
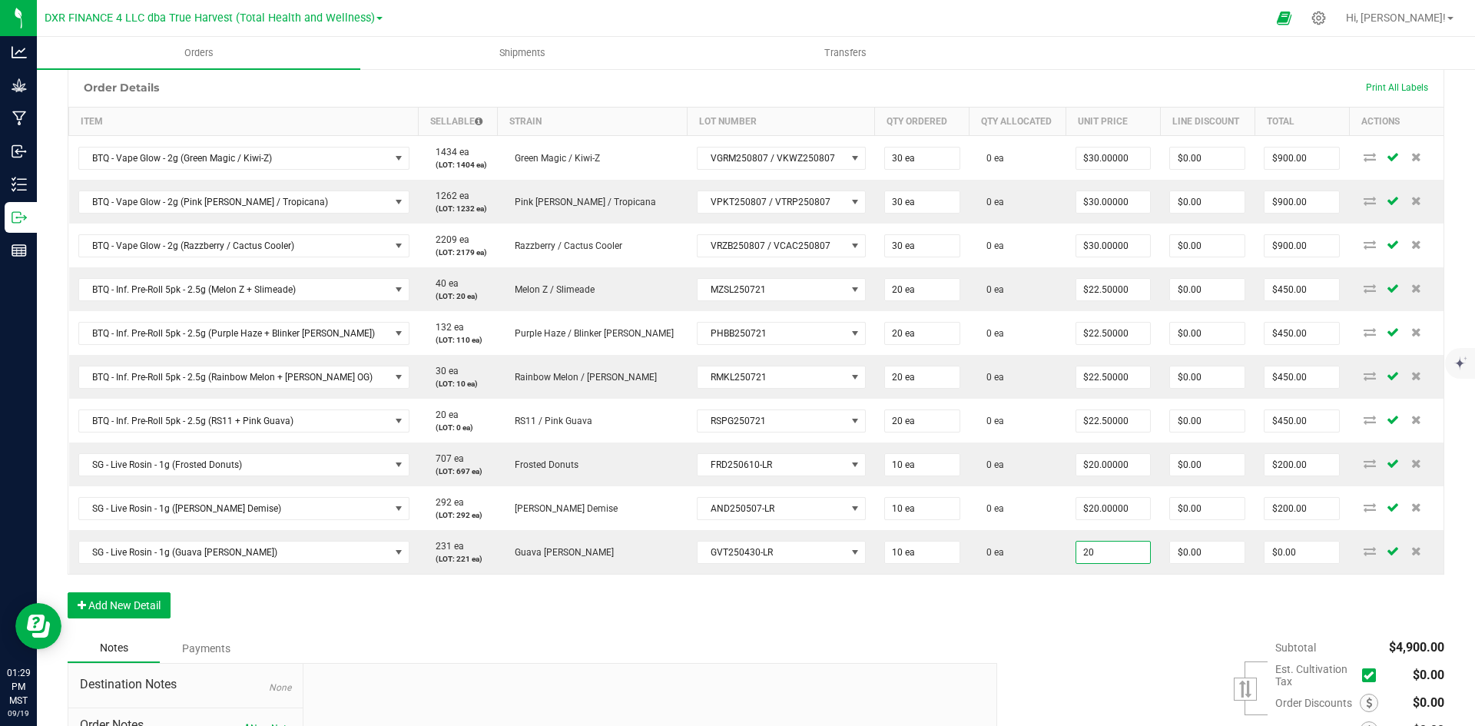
type input "$20.00000"
type input "$200.00"
click at [1072, 619] on div "Order Details Print All Labels Item Sellable Strain Lot Number Qty Ordered Qty …" at bounding box center [756, 351] width 1377 height 566
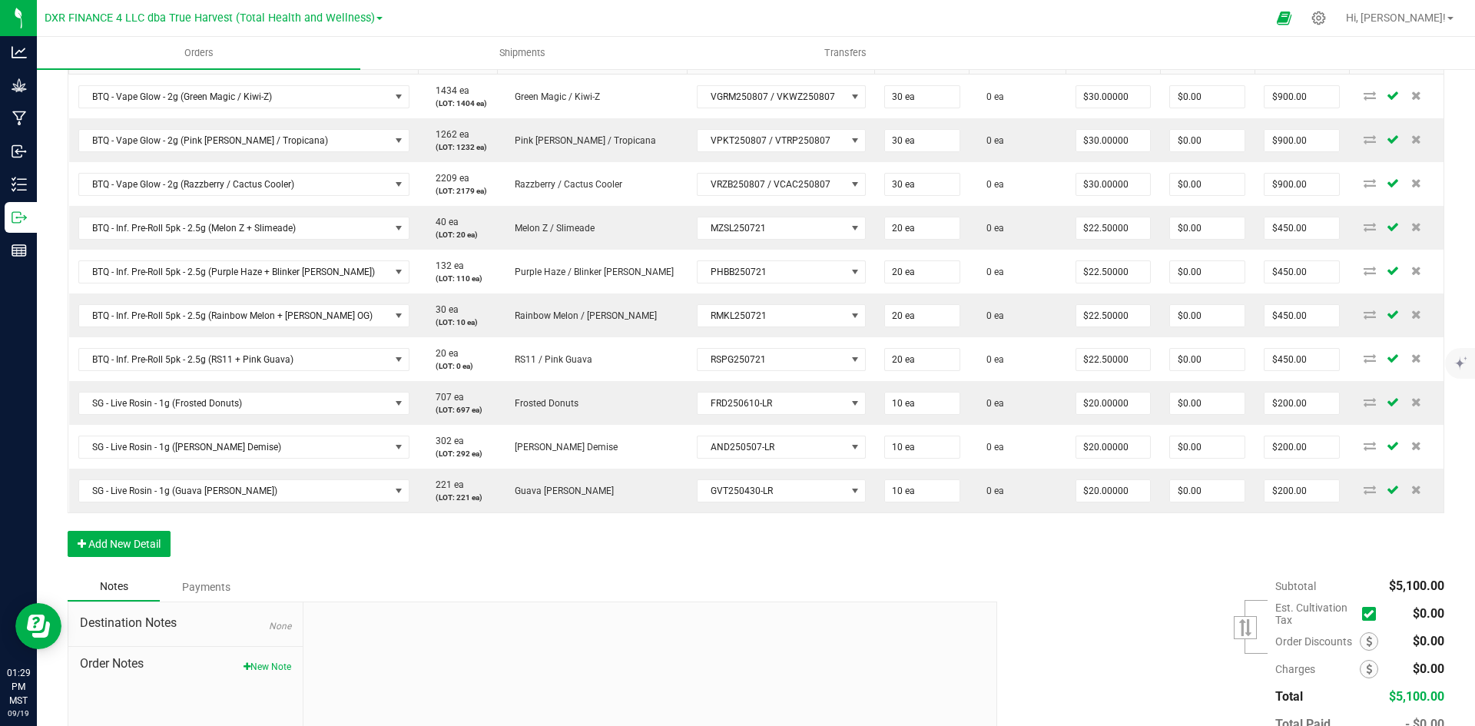
scroll to position [513, 0]
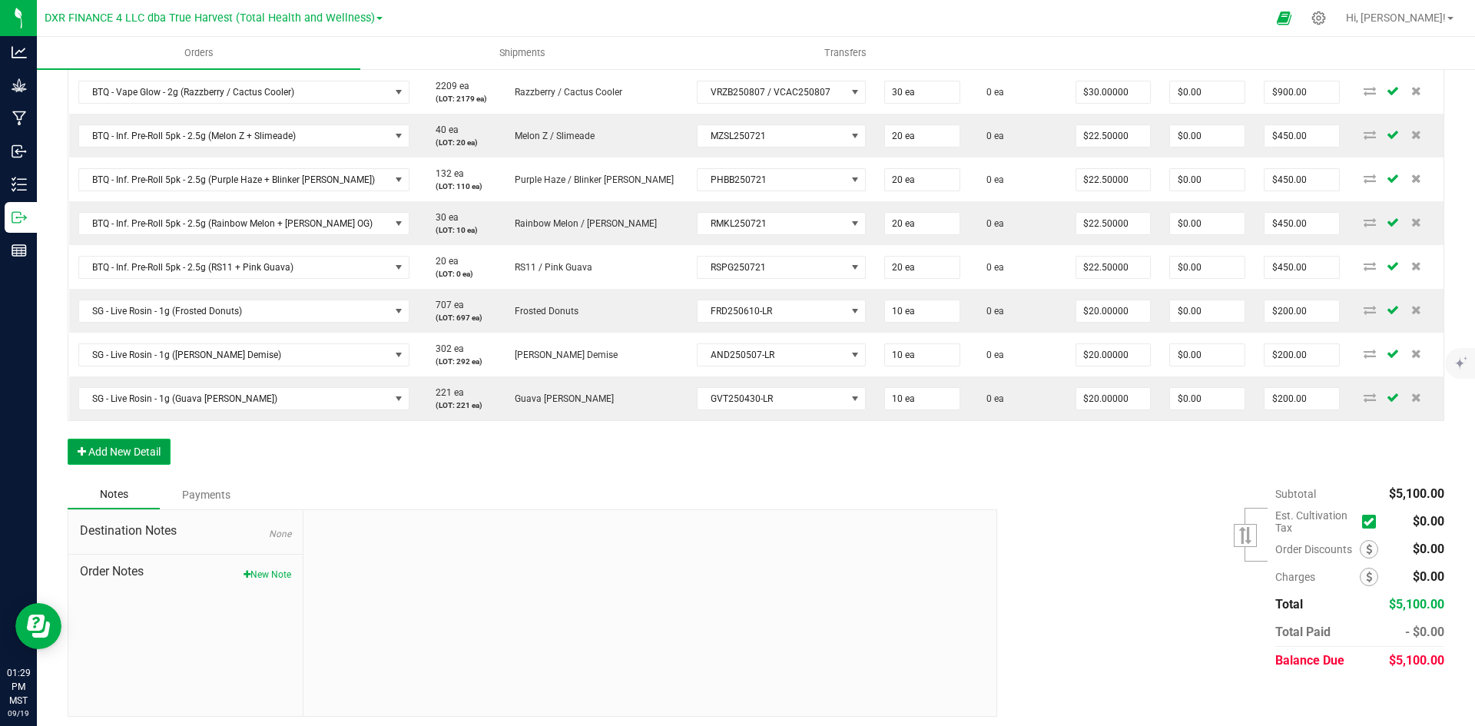
click at [126, 456] on button "Add New Detail" at bounding box center [119, 452] width 103 height 26
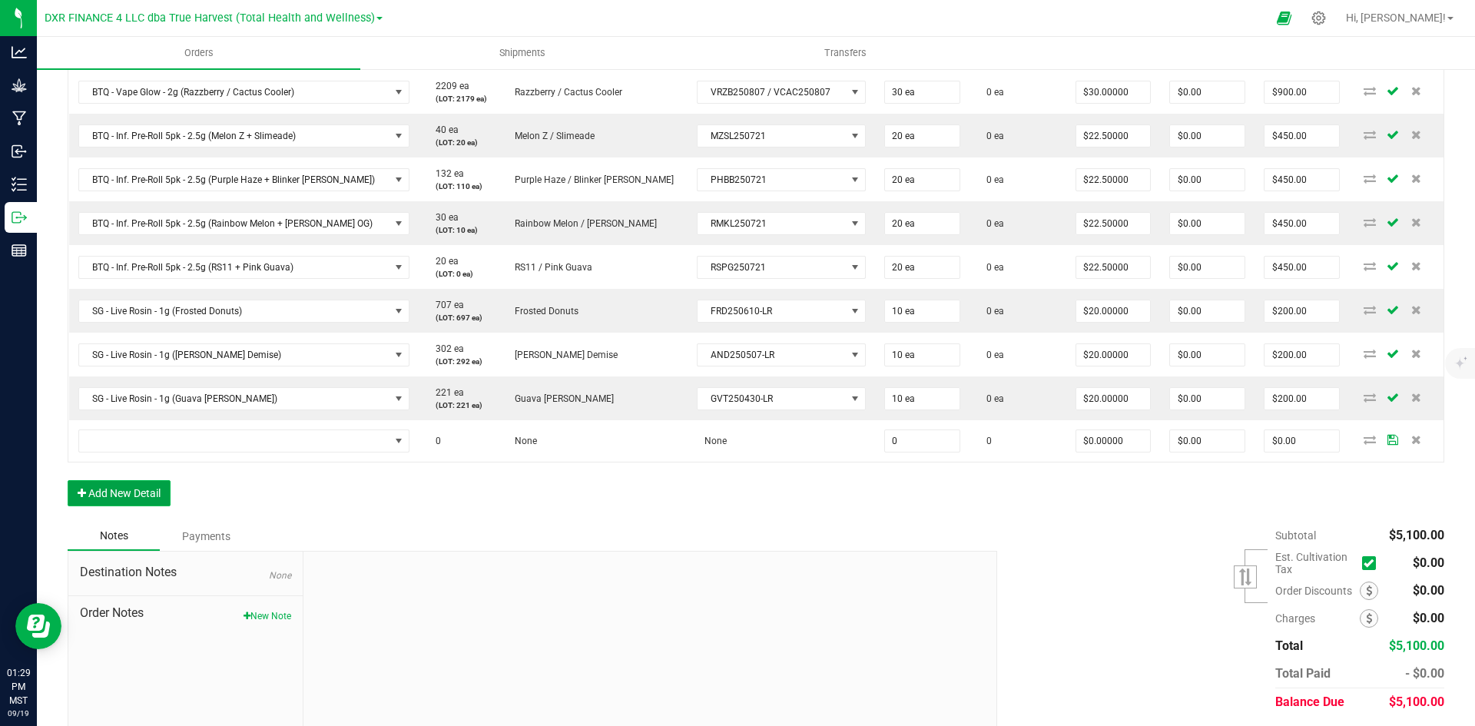
click at [128, 492] on button "Add New Detail" at bounding box center [119, 493] width 103 height 26
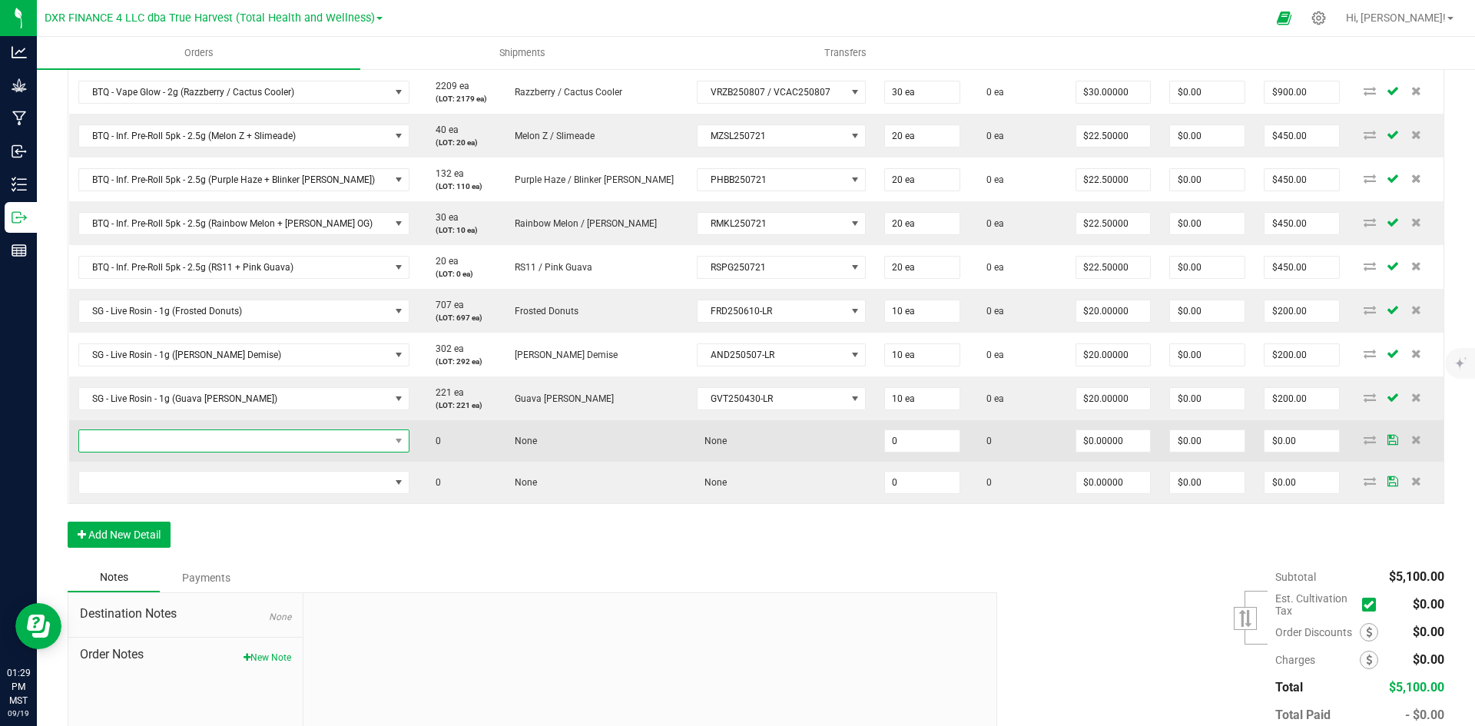
click at [220, 448] on span "NO DATA FOUND" at bounding box center [234, 441] width 310 height 22
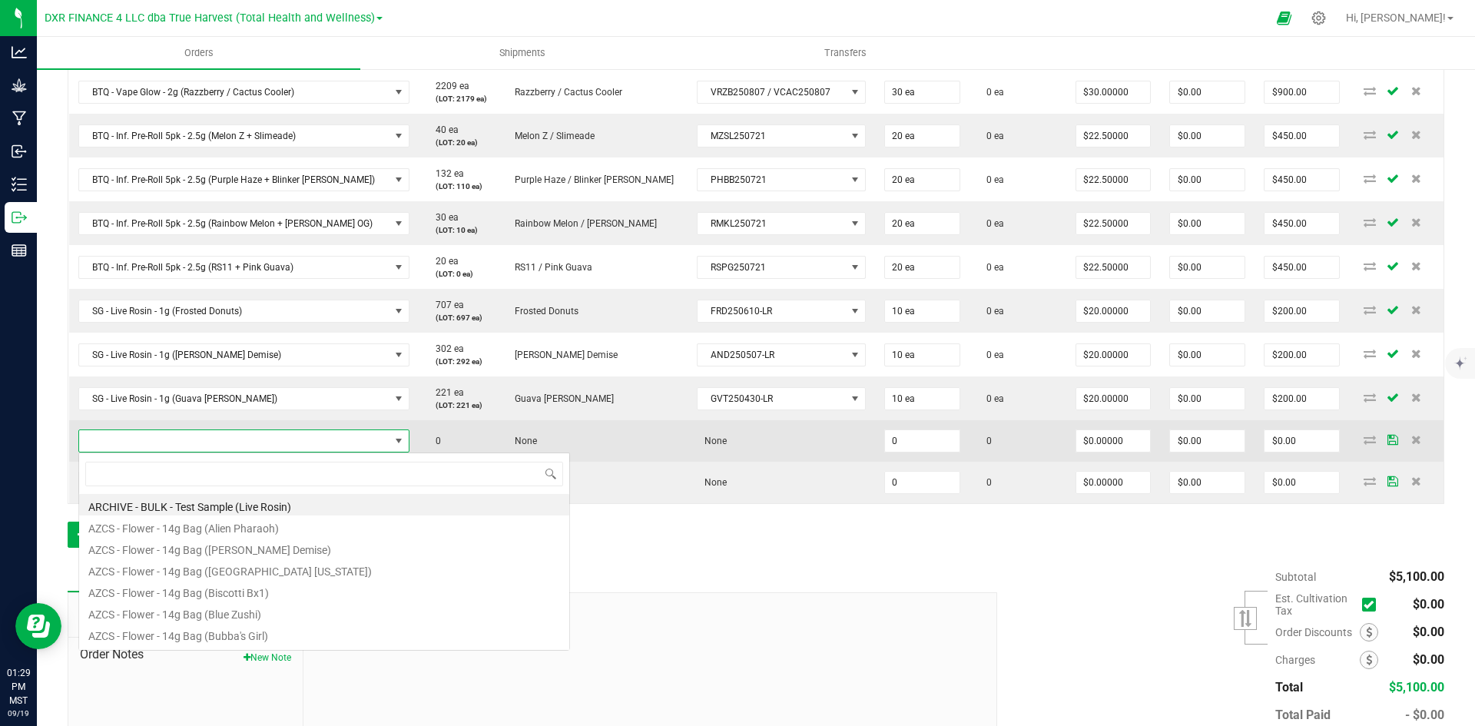
scroll to position [23, 311]
type input "SG - Flower - 3.5g Jar (Zoap)"
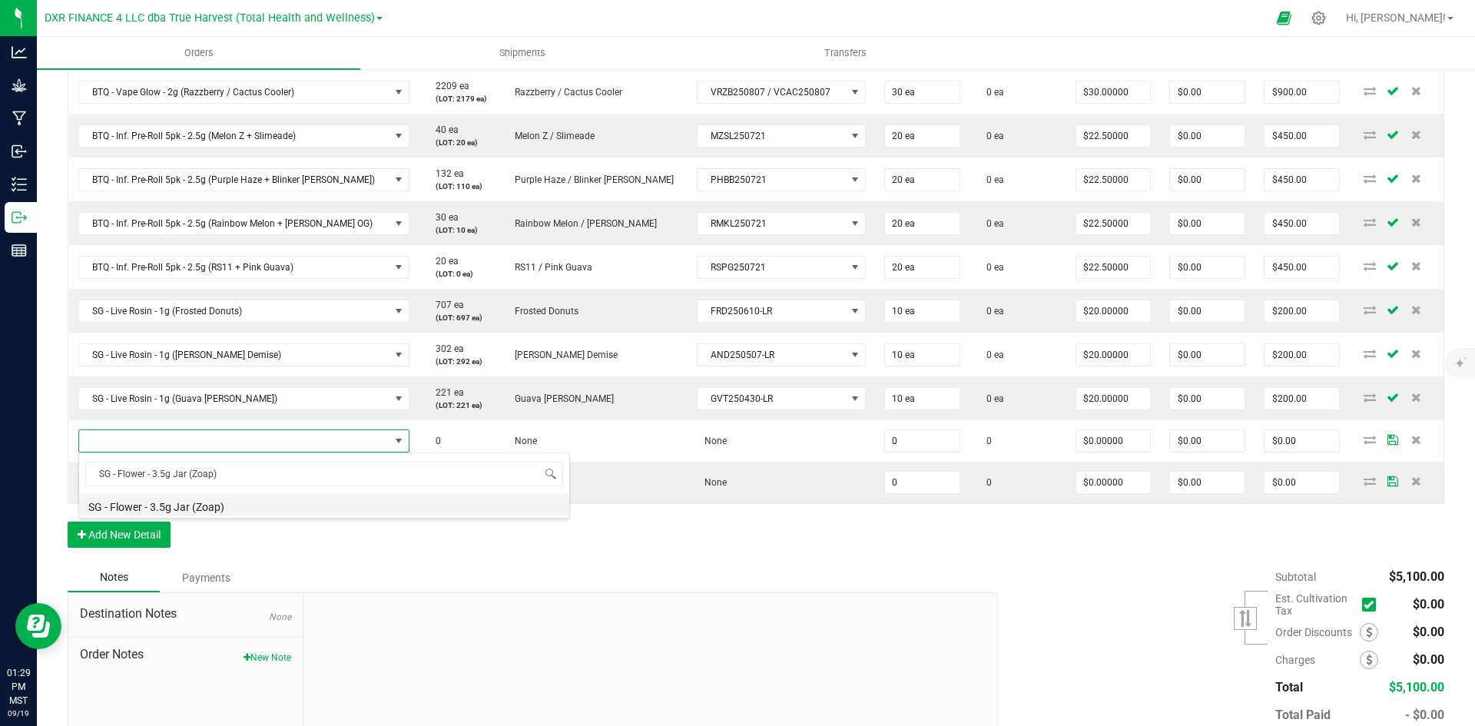
click at [270, 508] on li "SG - Flower - 3.5g Jar (Zoap)" at bounding box center [324, 505] width 490 height 22
type input "0 ea"
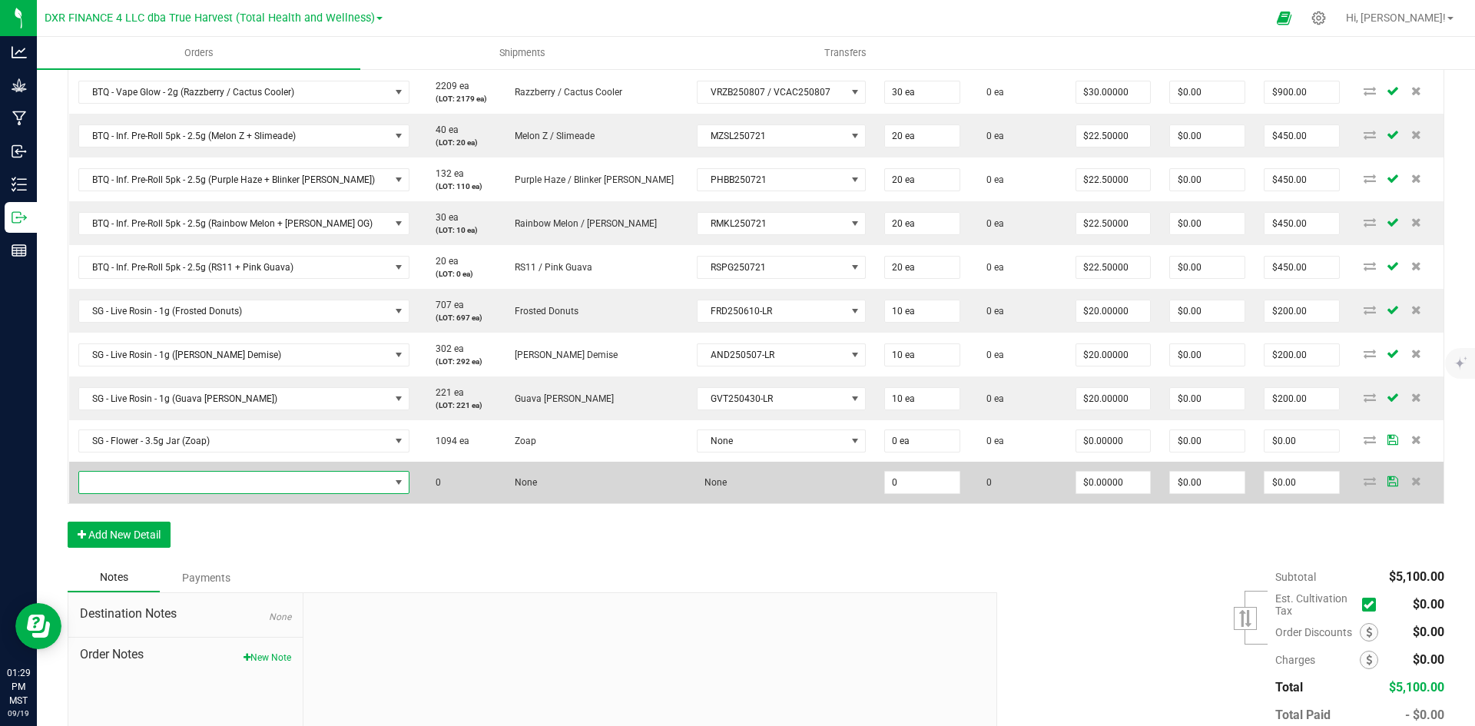
click at [124, 487] on span "NO DATA FOUND" at bounding box center [234, 483] width 310 height 22
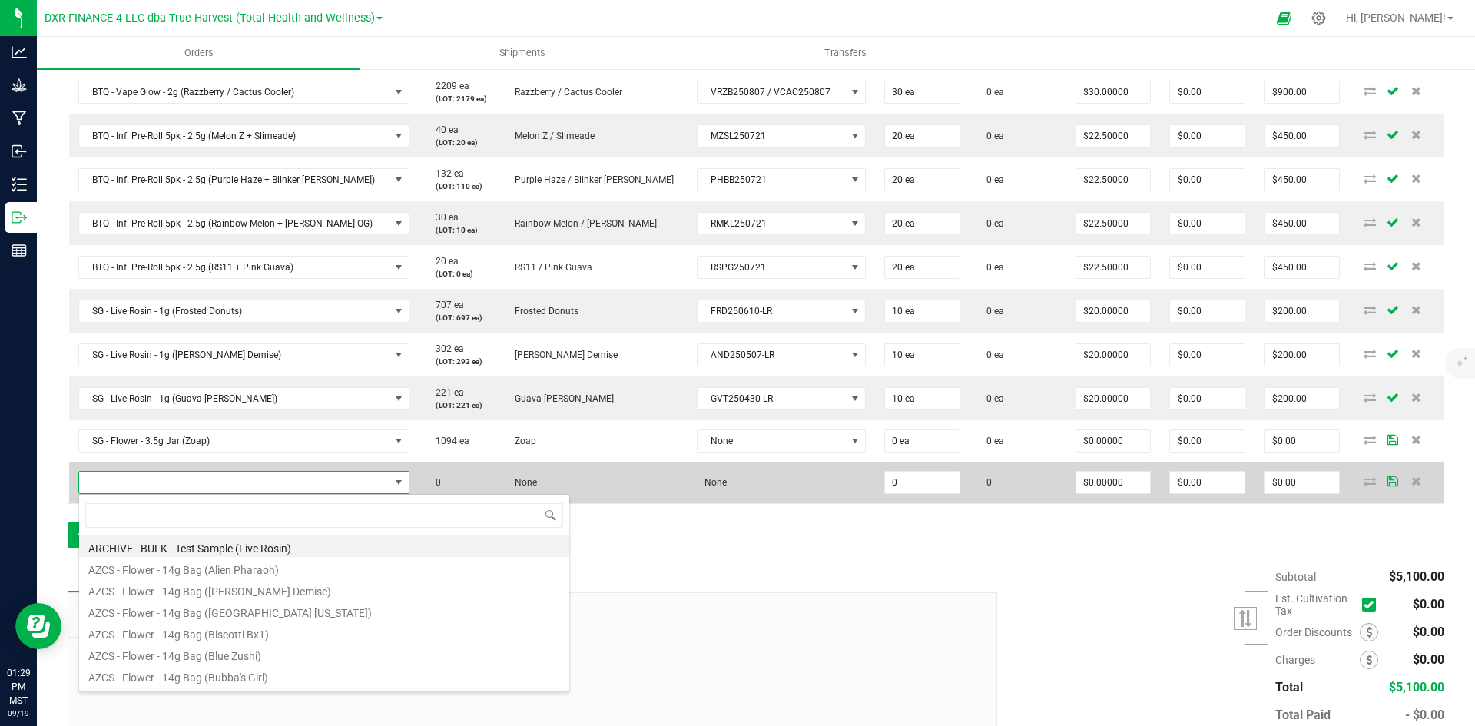
type input "SG - Flower - 3.5g Jar (Strawberry Guava)"
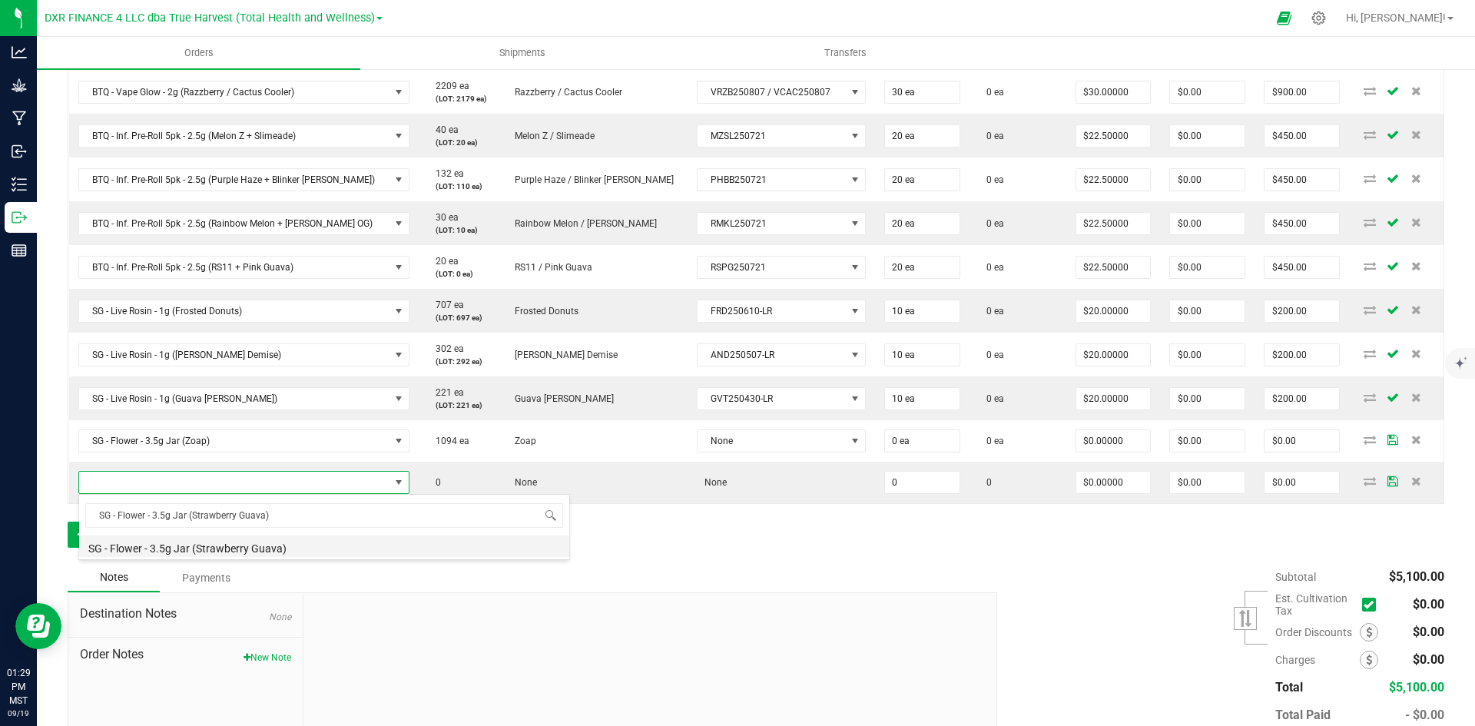
click at [292, 541] on li "SG - Flower - 3.5g Jar (Strawberry Guava)" at bounding box center [324, 547] width 490 height 22
type input "0 ea"
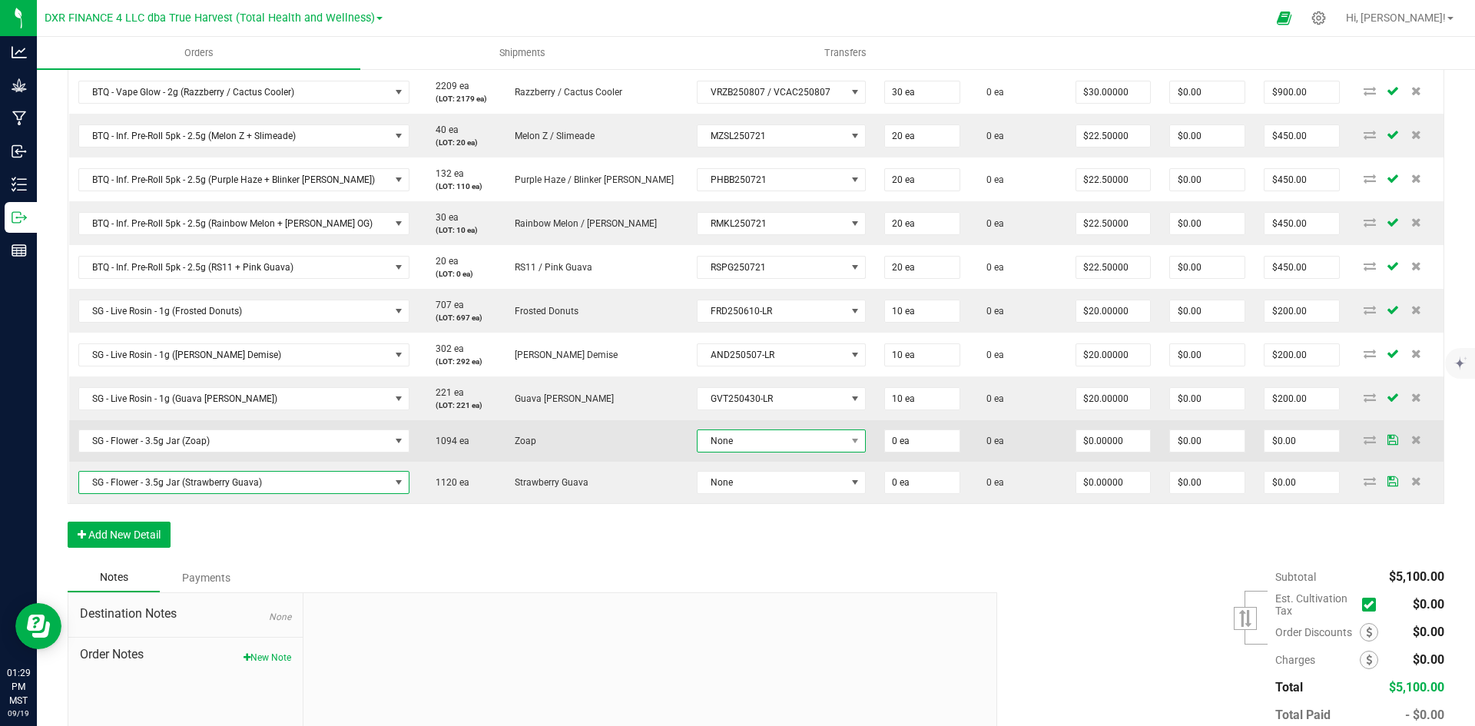
click at [698, 446] on span "None" at bounding box center [772, 441] width 148 height 22
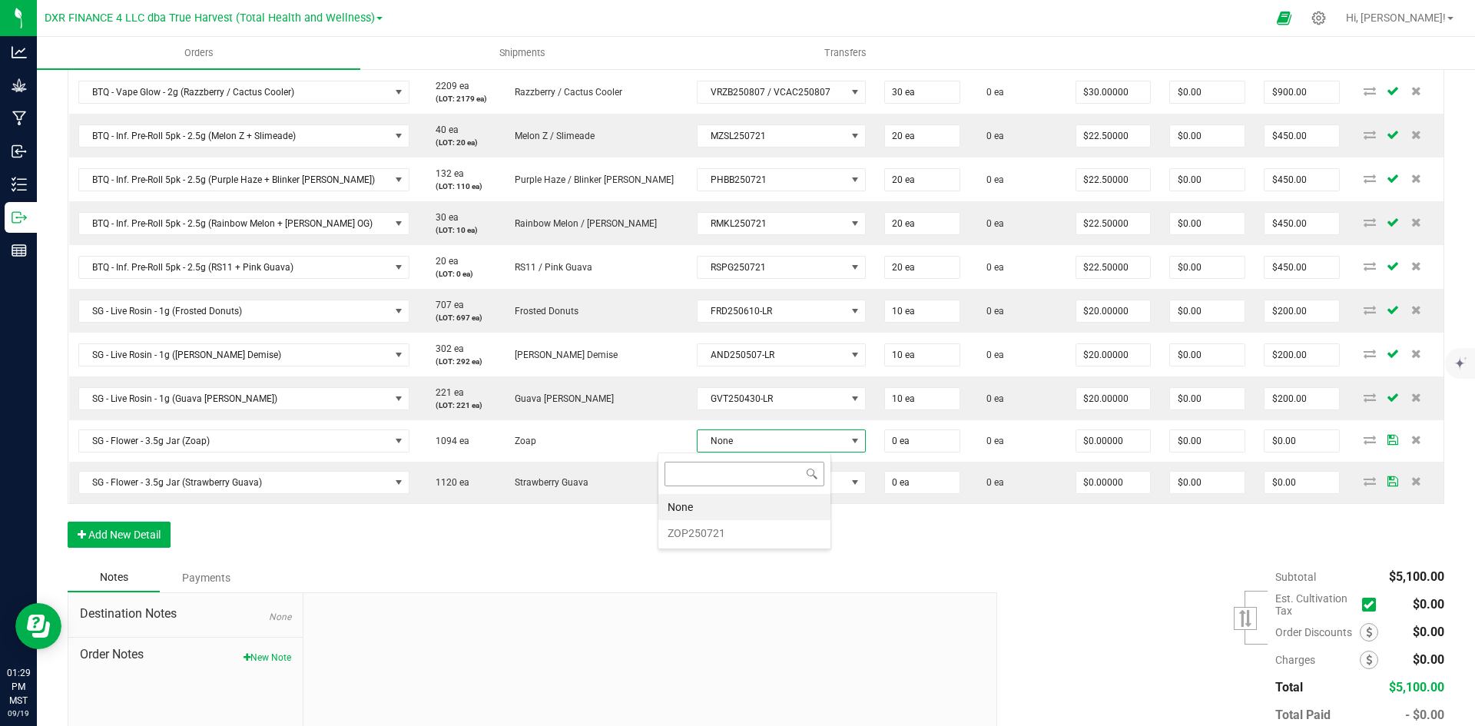
scroll to position [23, 174]
click at [715, 533] on li "ZOP250721" at bounding box center [745, 533] width 172 height 26
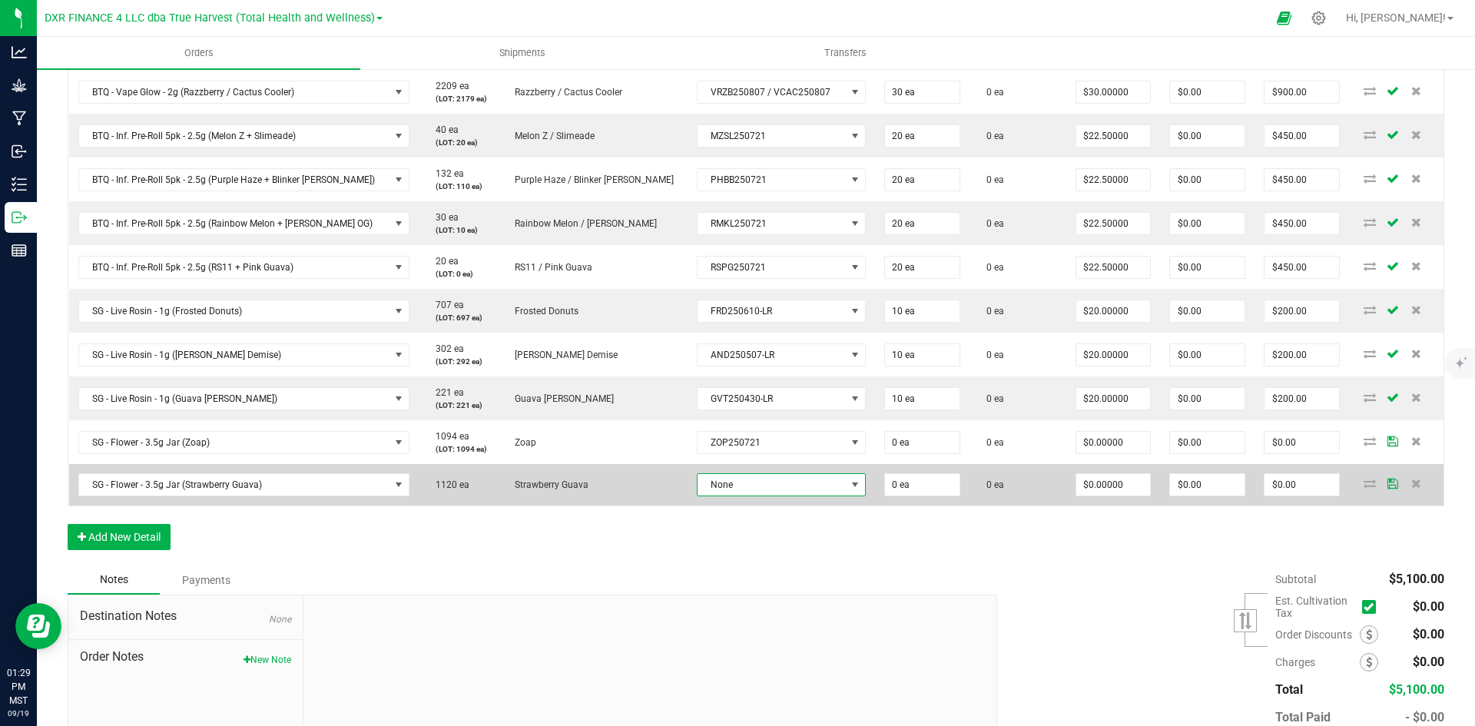
click at [716, 490] on span "None" at bounding box center [772, 485] width 148 height 22
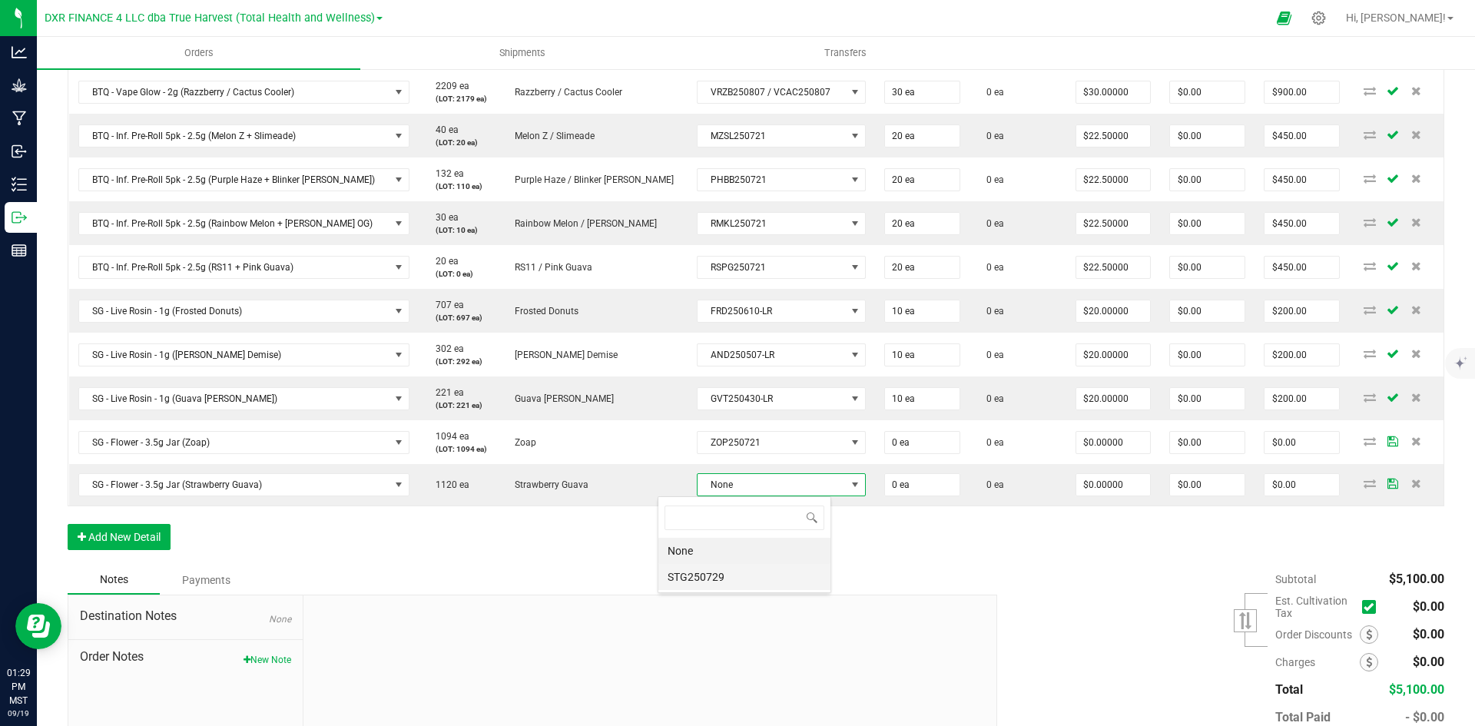
click at [718, 566] on li "STG250729" at bounding box center [745, 577] width 172 height 26
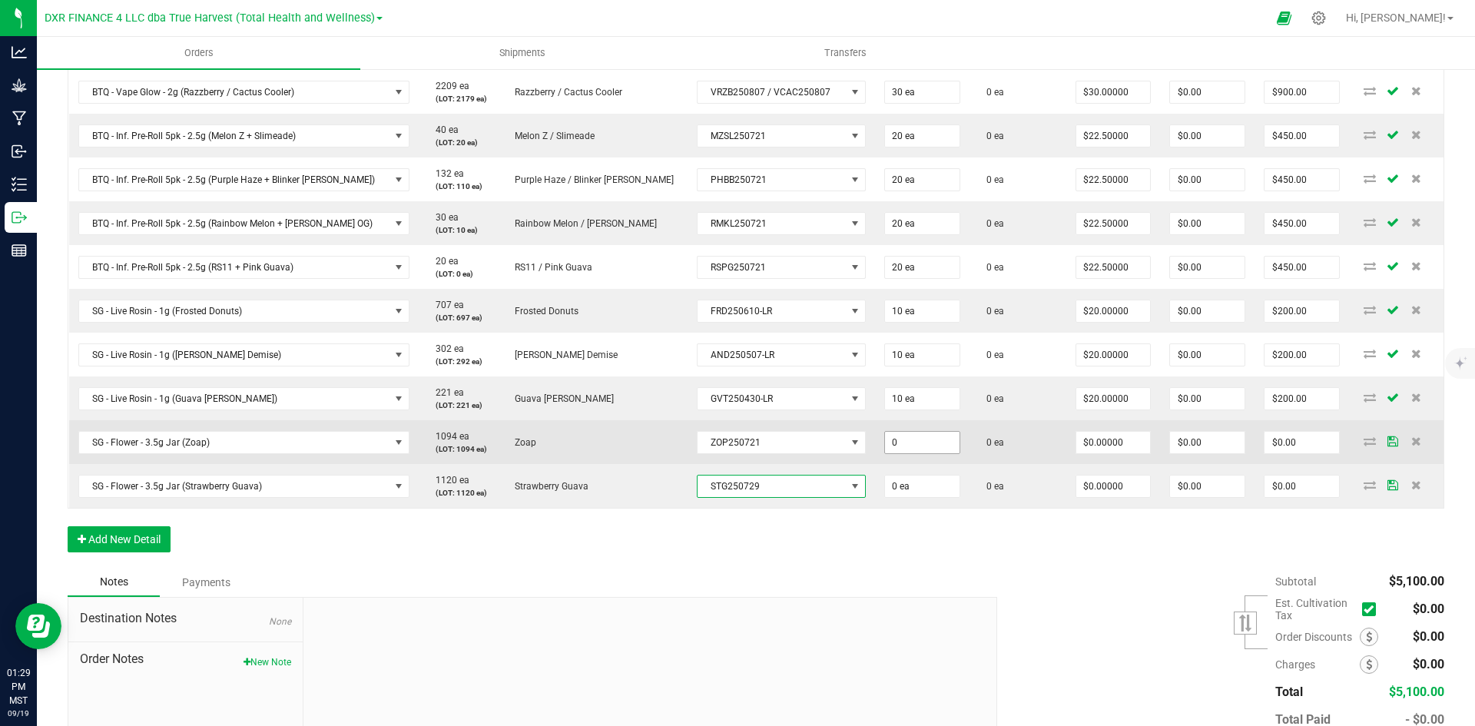
click at [885, 443] on input "0" at bounding box center [922, 443] width 75 height 22
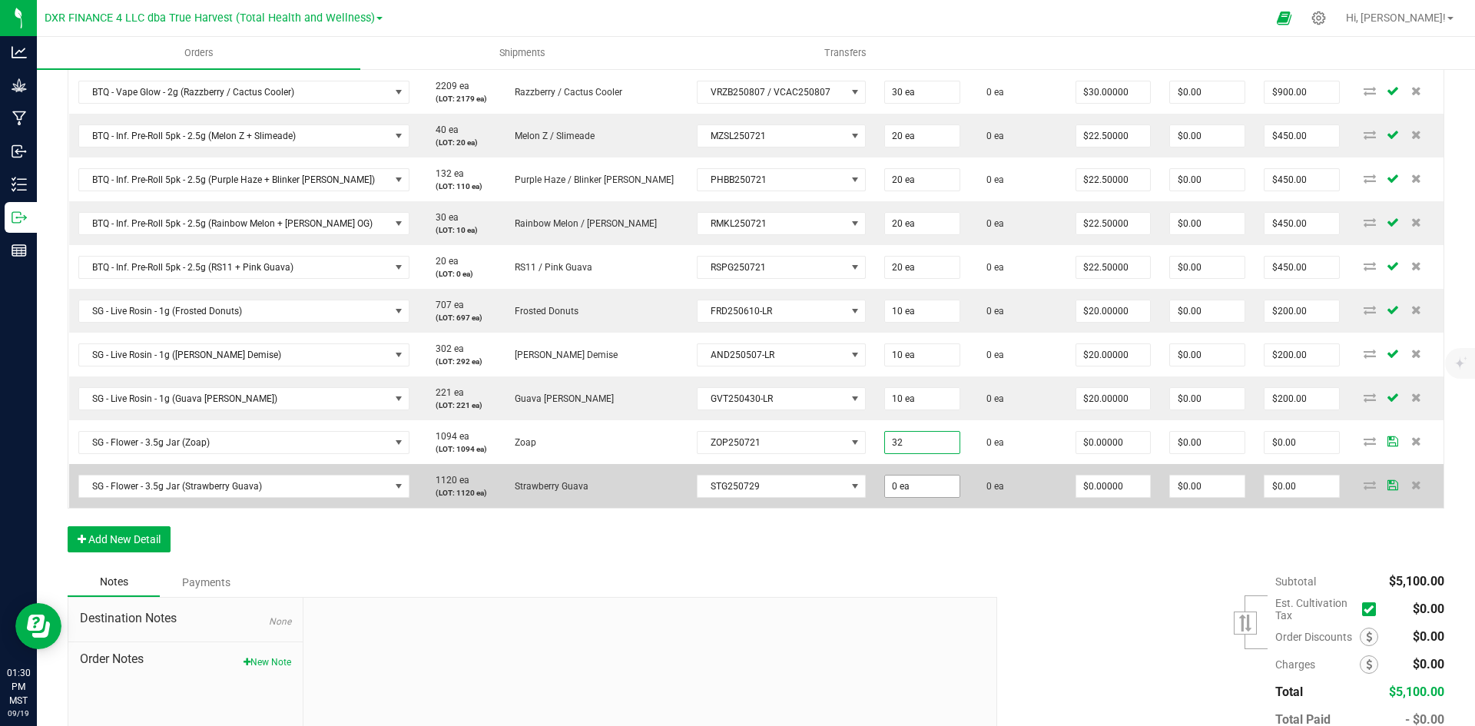
type input "32 ea"
click at [885, 491] on input "0" at bounding box center [922, 487] width 75 height 22
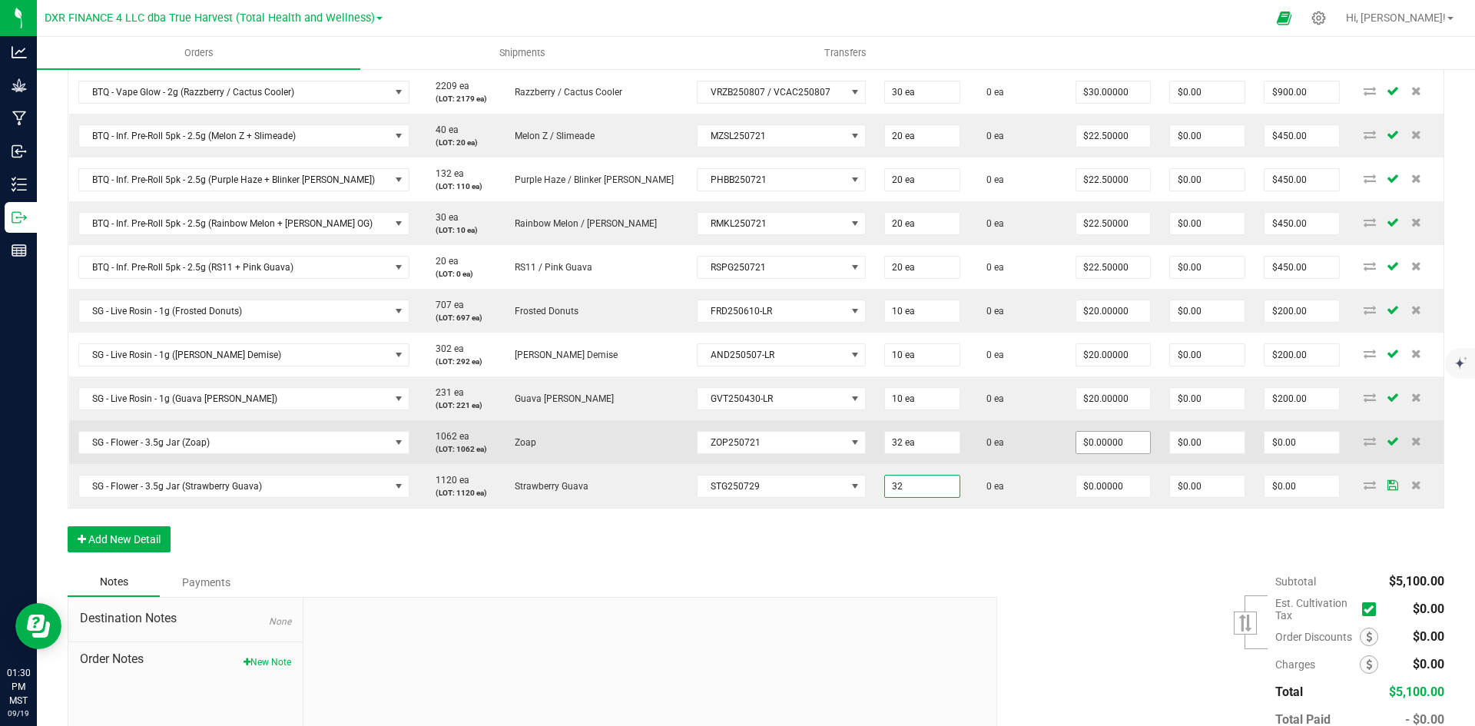
click at [1110, 450] on input "$0.00000" at bounding box center [1114, 443] width 75 height 22
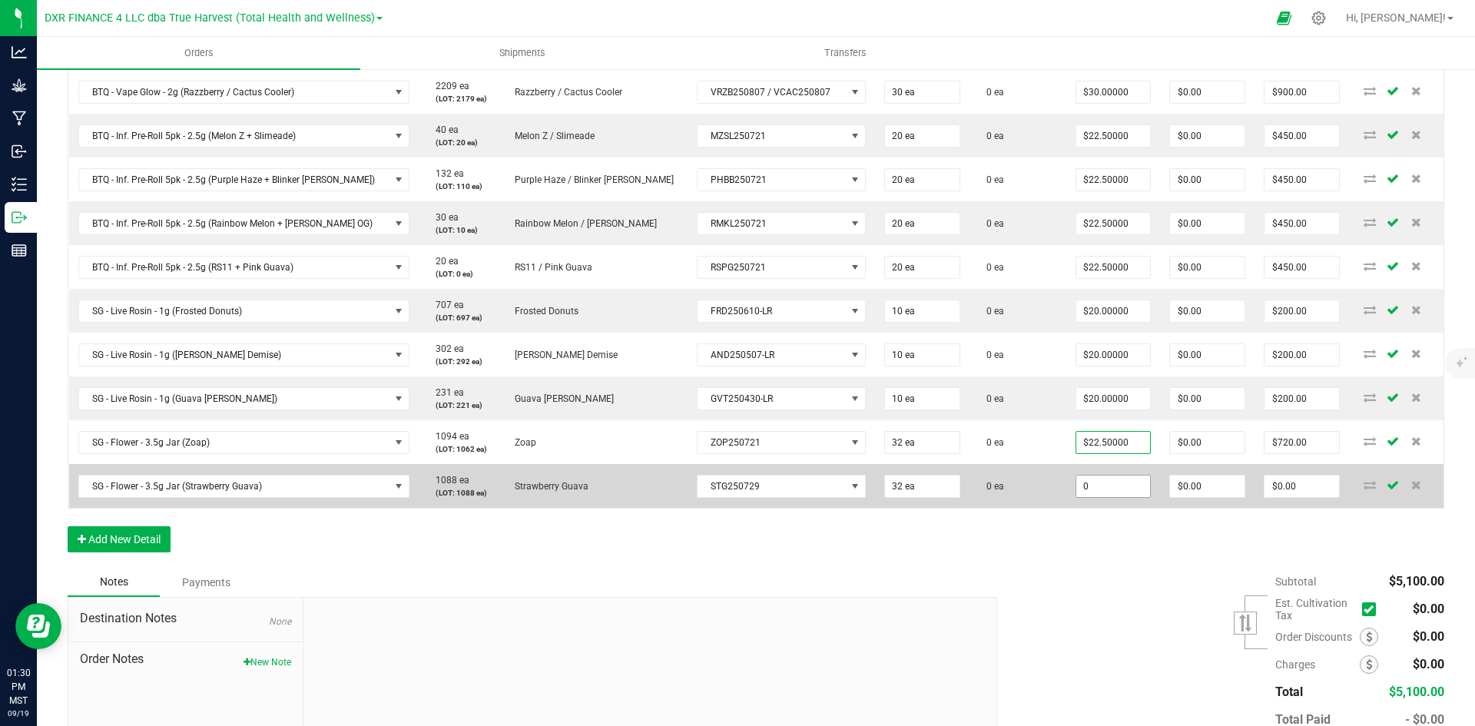
click at [1108, 480] on input "0" at bounding box center [1114, 487] width 75 height 22
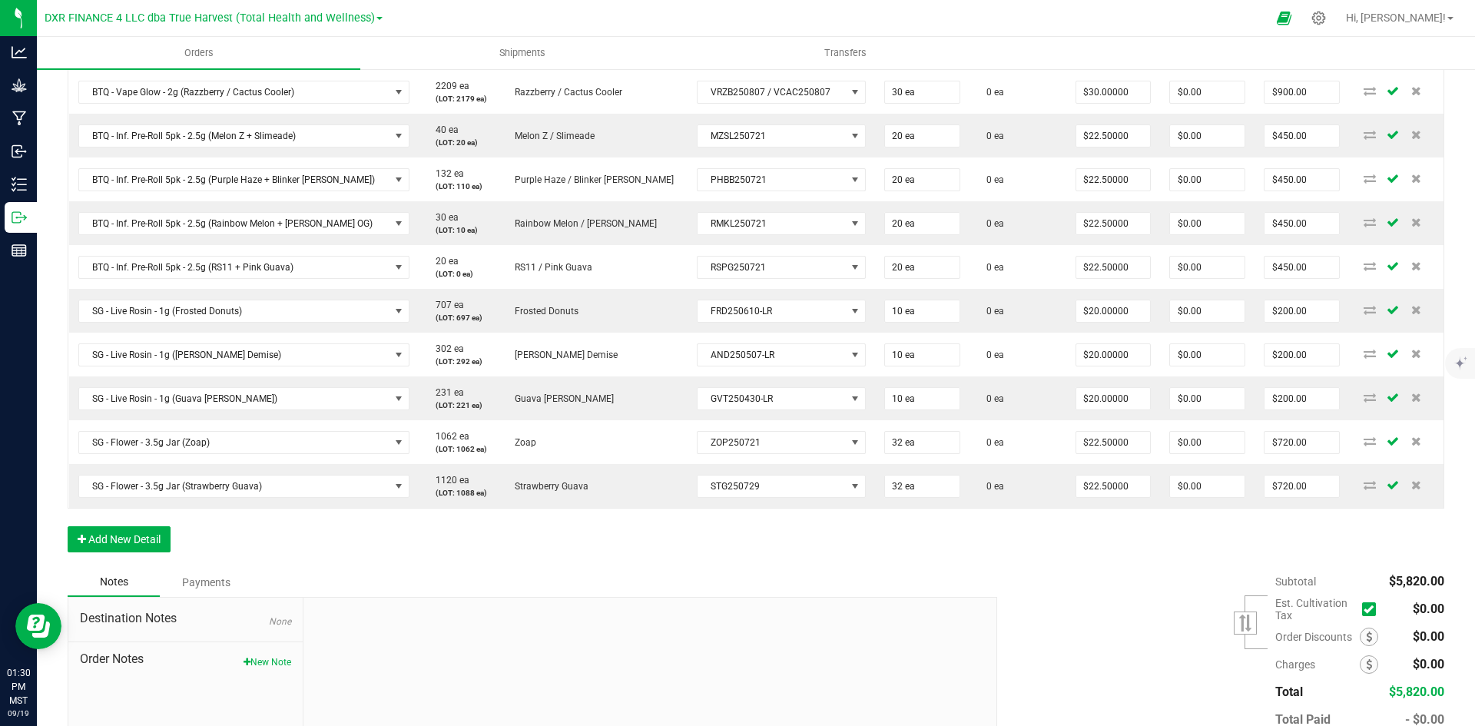
click at [1103, 546] on div "Order Details Print All Labels Item Sellable Strain Lot Number Qty Ordered Qty …" at bounding box center [756, 241] width 1377 height 654
click at [133, 546] on button "Add New Detail" at bounding box center [119, 539] width 103 height 26
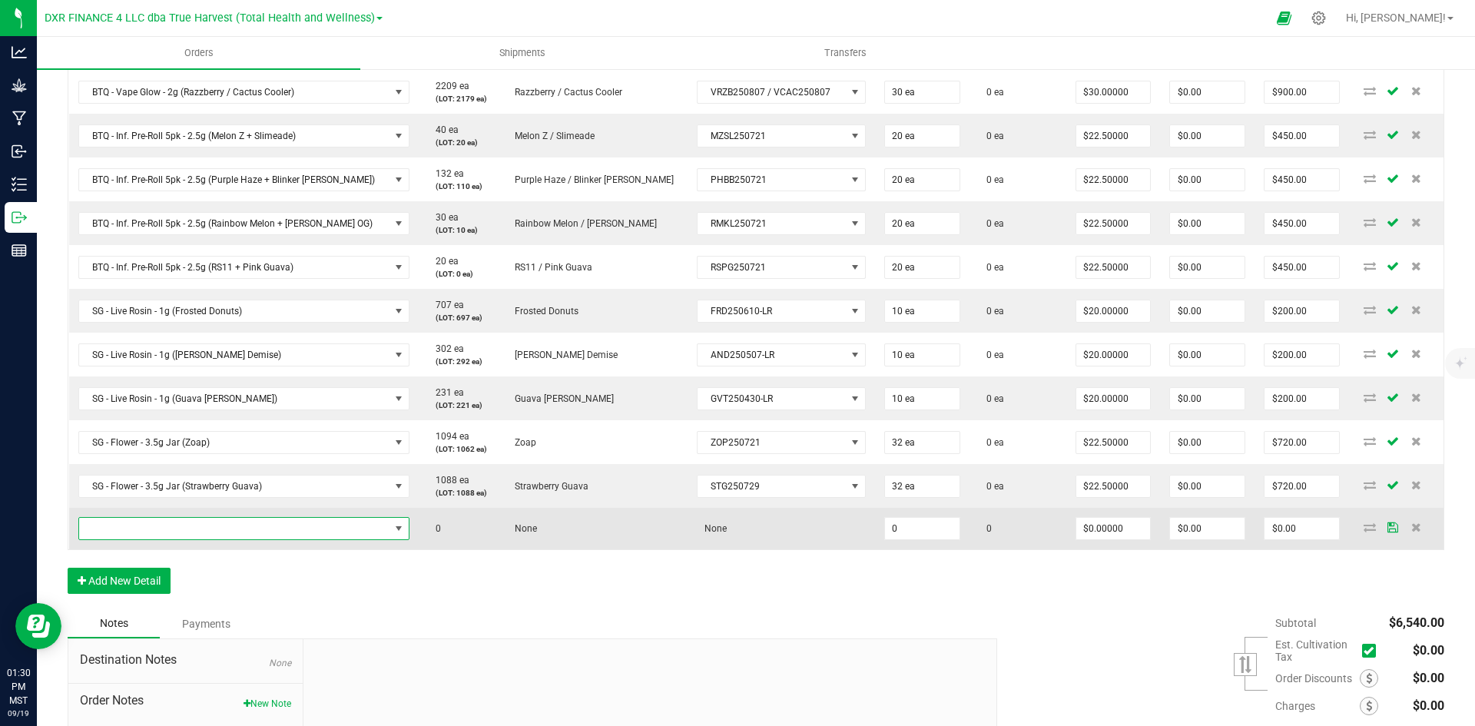
click at [206, 527] on span "NO DATA FOUND" at bounding box center [234, 529] width 310 height 22
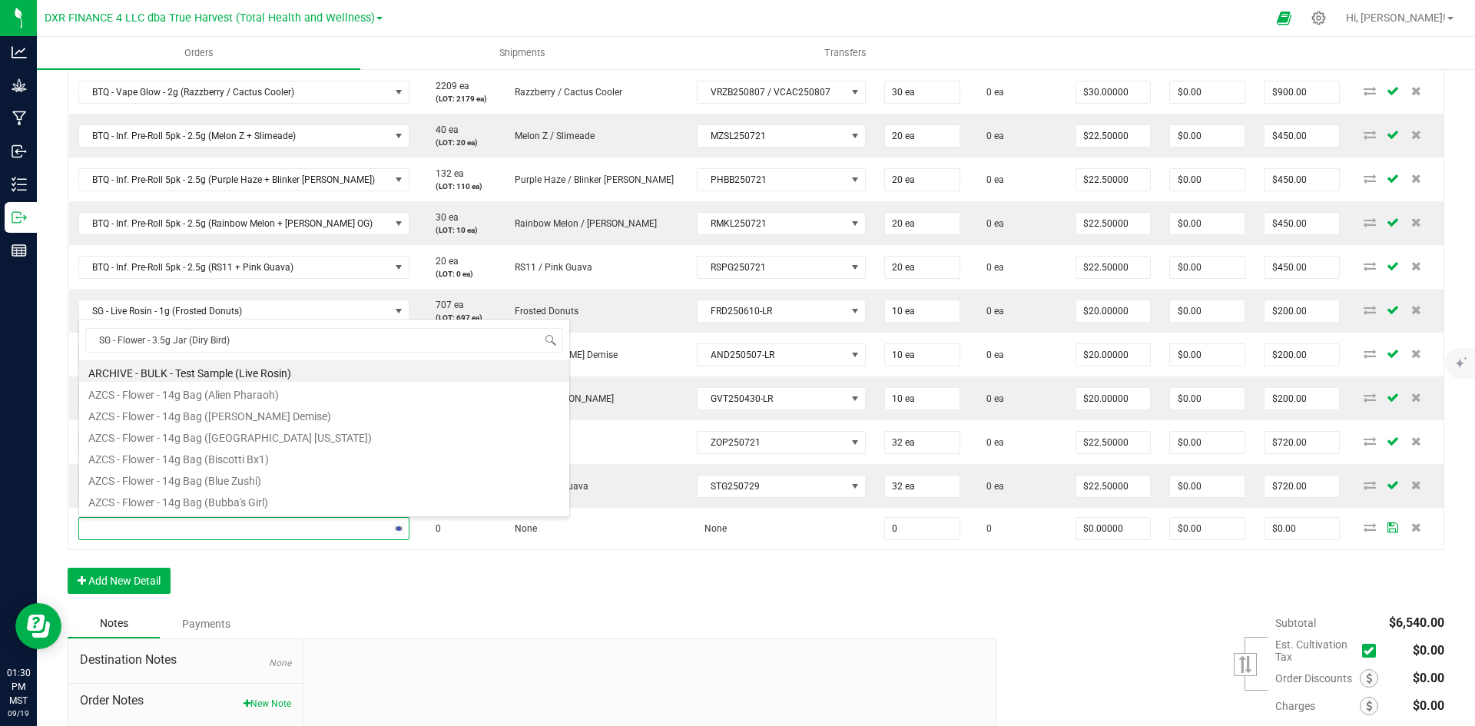
scroll to position [0, 0]
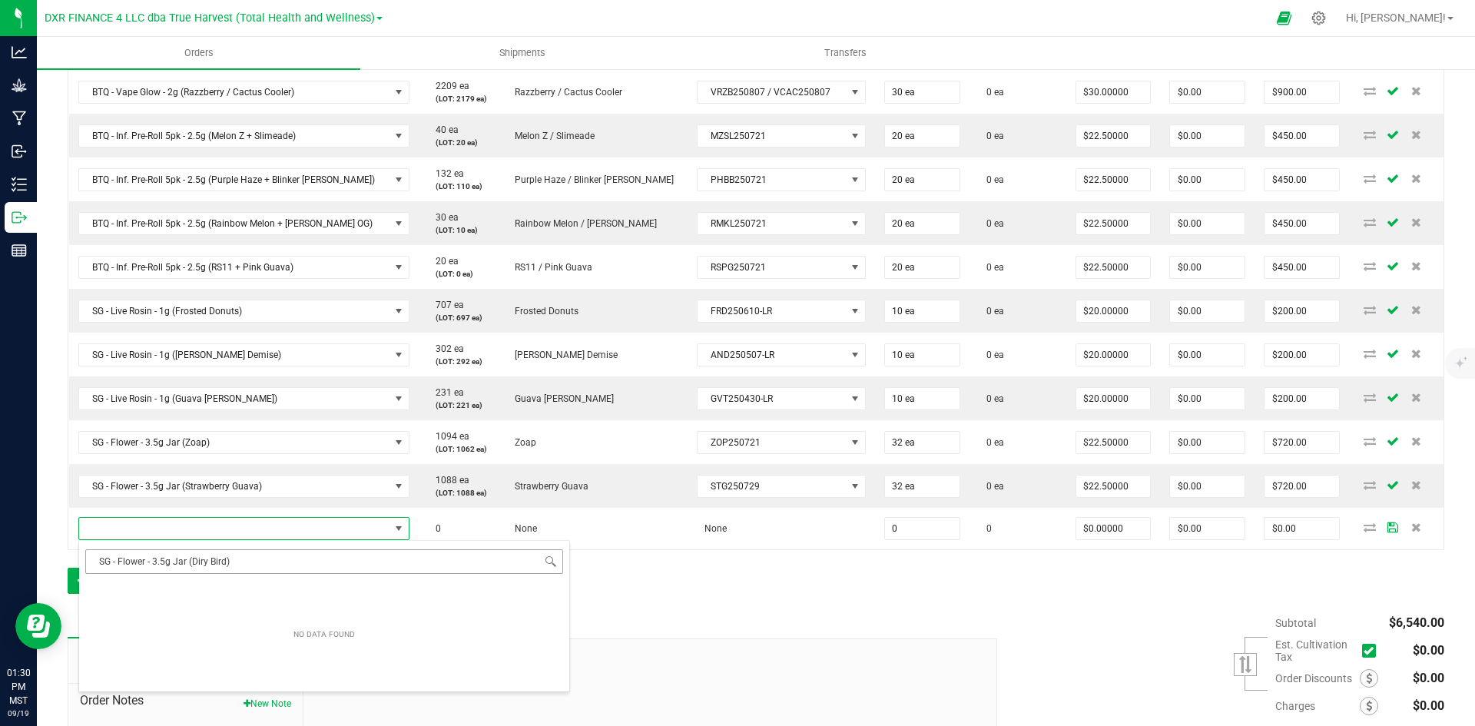
click at [202, 559] on input "SG - Flower - 3.5g Jar (Diry Bird)" at bounding box center [324, 561] width 478 height 24
click at [269, 589] on li "SG - Flower - 3.5g Jar (Dirty Bird)" at bounding box center [324, 593] width 490 height 22
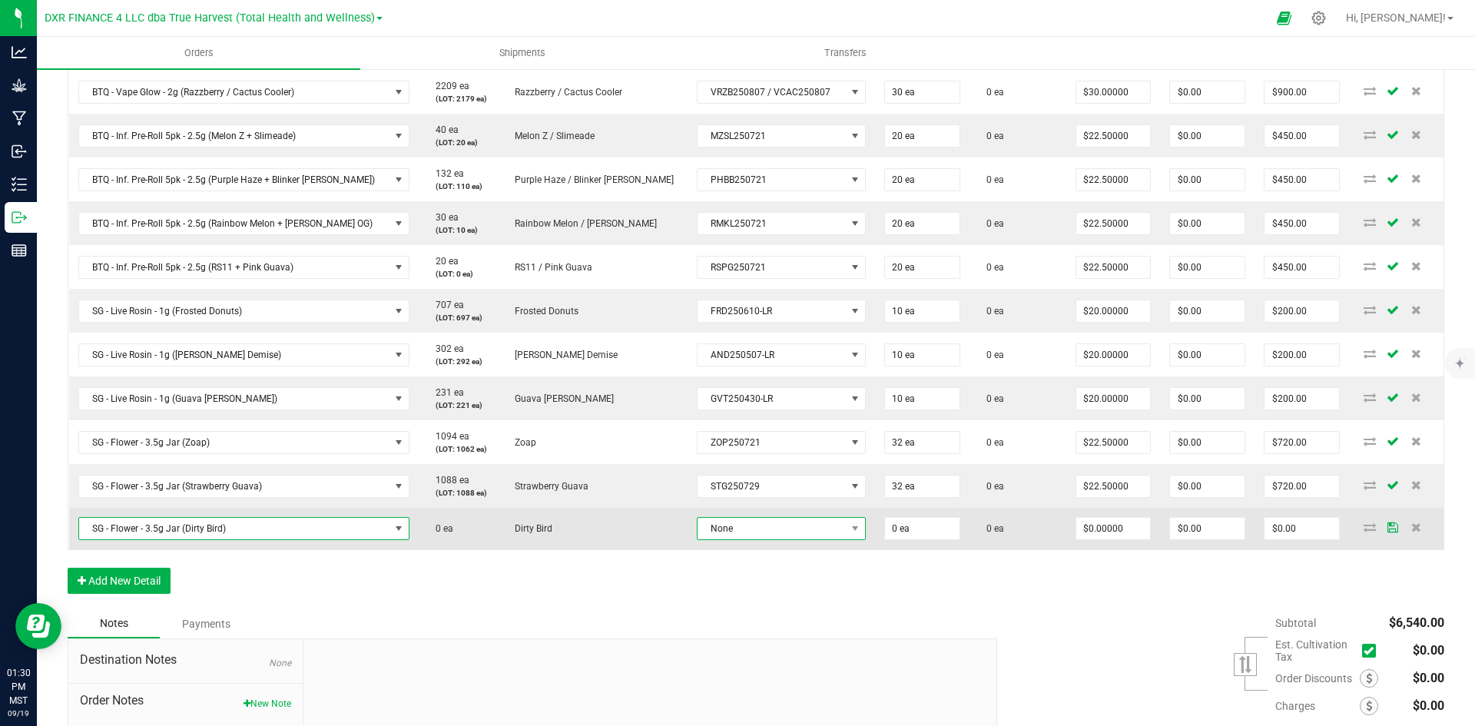
click at [698, 529] on span "None" at bounding box center [772, 529] width 148 height 22
click at [885, 523] on input "0" at bounding box center [922, 529] width 75 height 22
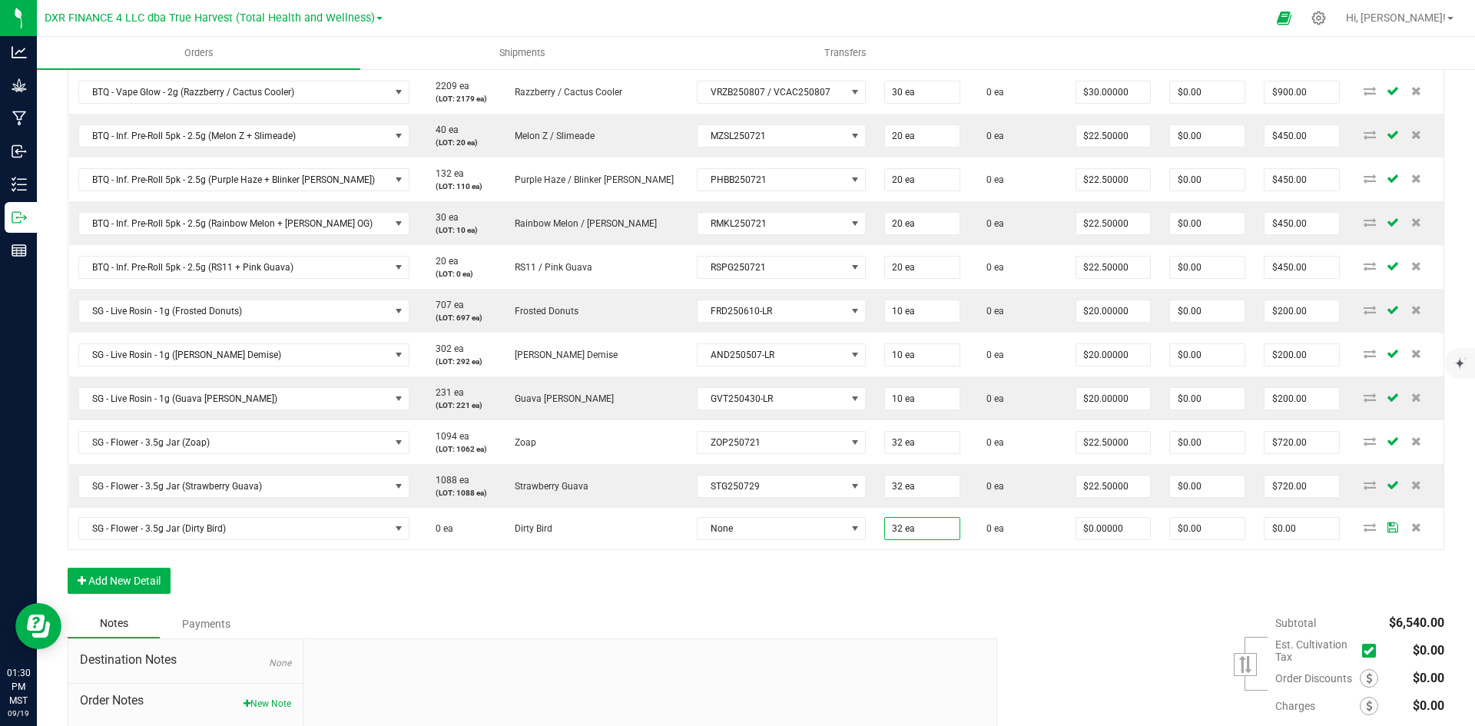
click at [855, 624] on div "Notes Payments" at bounding box center [527, 623] width 918 height 29
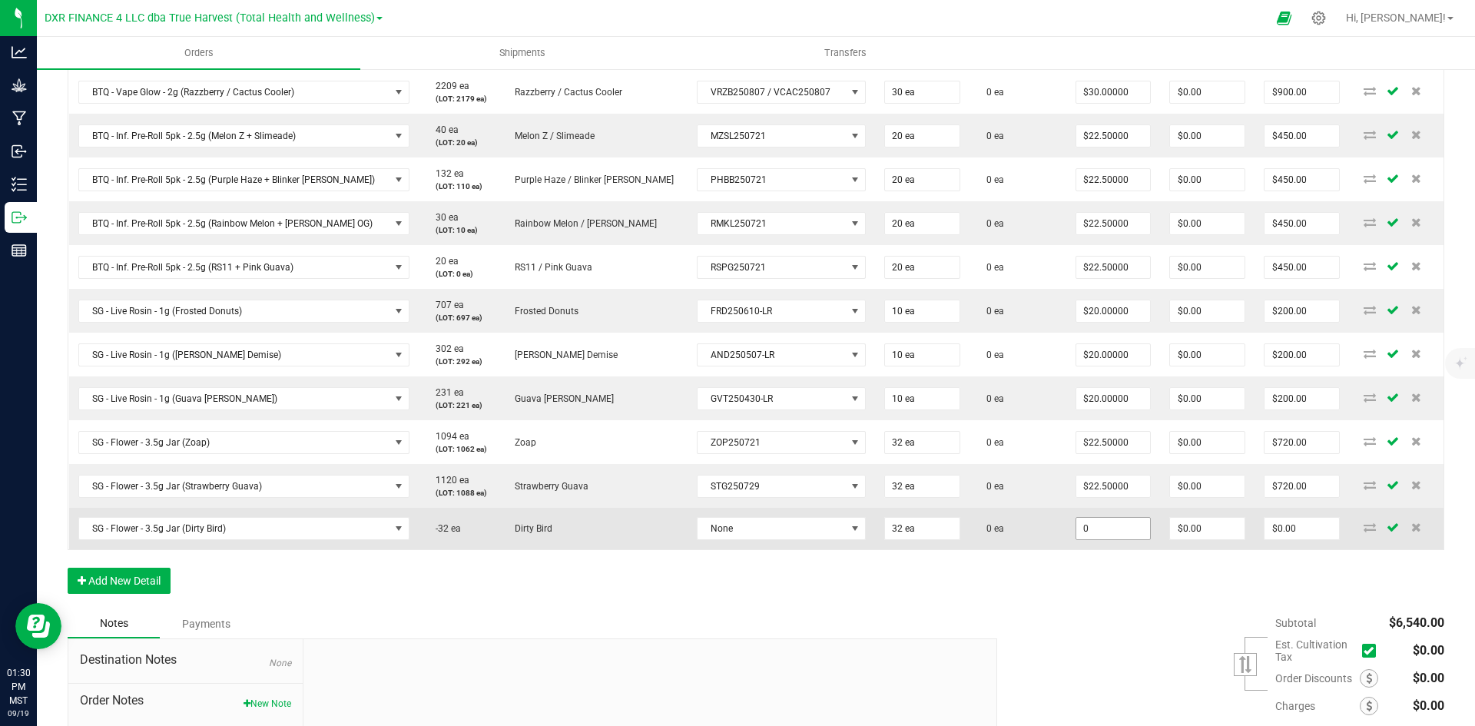
click at [1077, 531] on input "0" at bounding box center [1114, 529] width 75 height 22
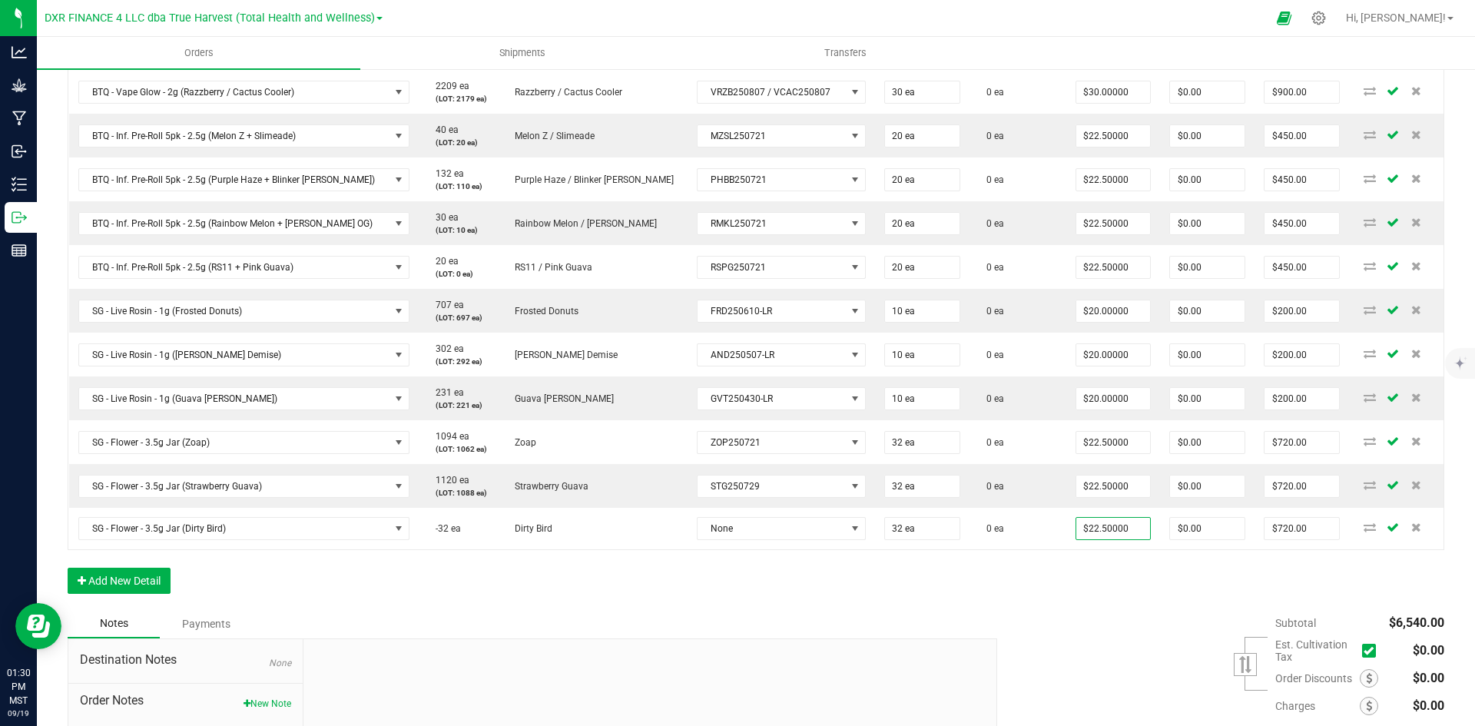
click at [1083, 598] on div "Order Details Print All Labels Item Sellable Strain Lot Number Qty Ordered Qty …" at bounding box center [756, 261] width 1377 height 695
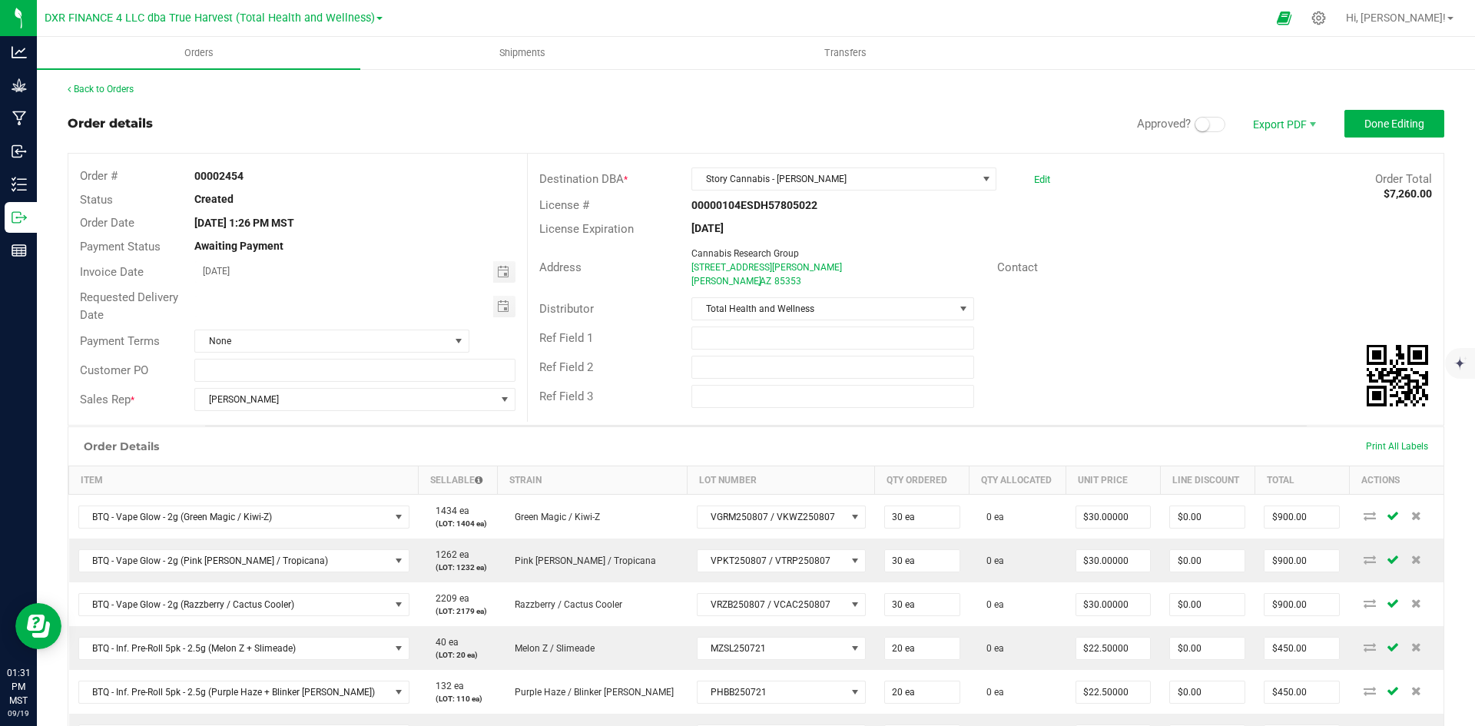
scroll to position [0, 0]
drag, startPoint x: 1411, startPoint y: 126, endPoint x: 1130, endPoint y: 259, distance: 310.4
click at [1411, 126] on span "Done Editing" at bounding box center [1395, 124] width 60 height 12
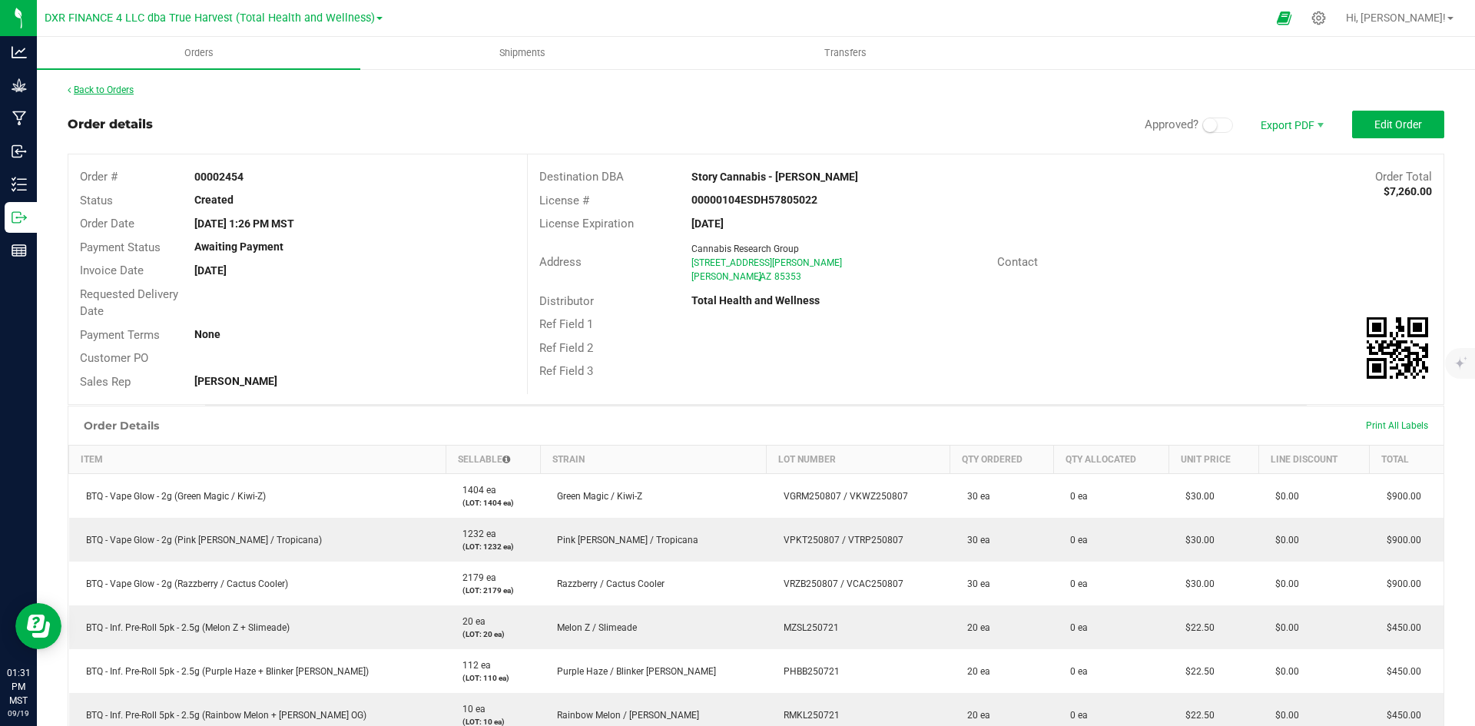
click at [117, 91] on link "Back to Orders" at bounding box center [101, 90] width 66 height 11
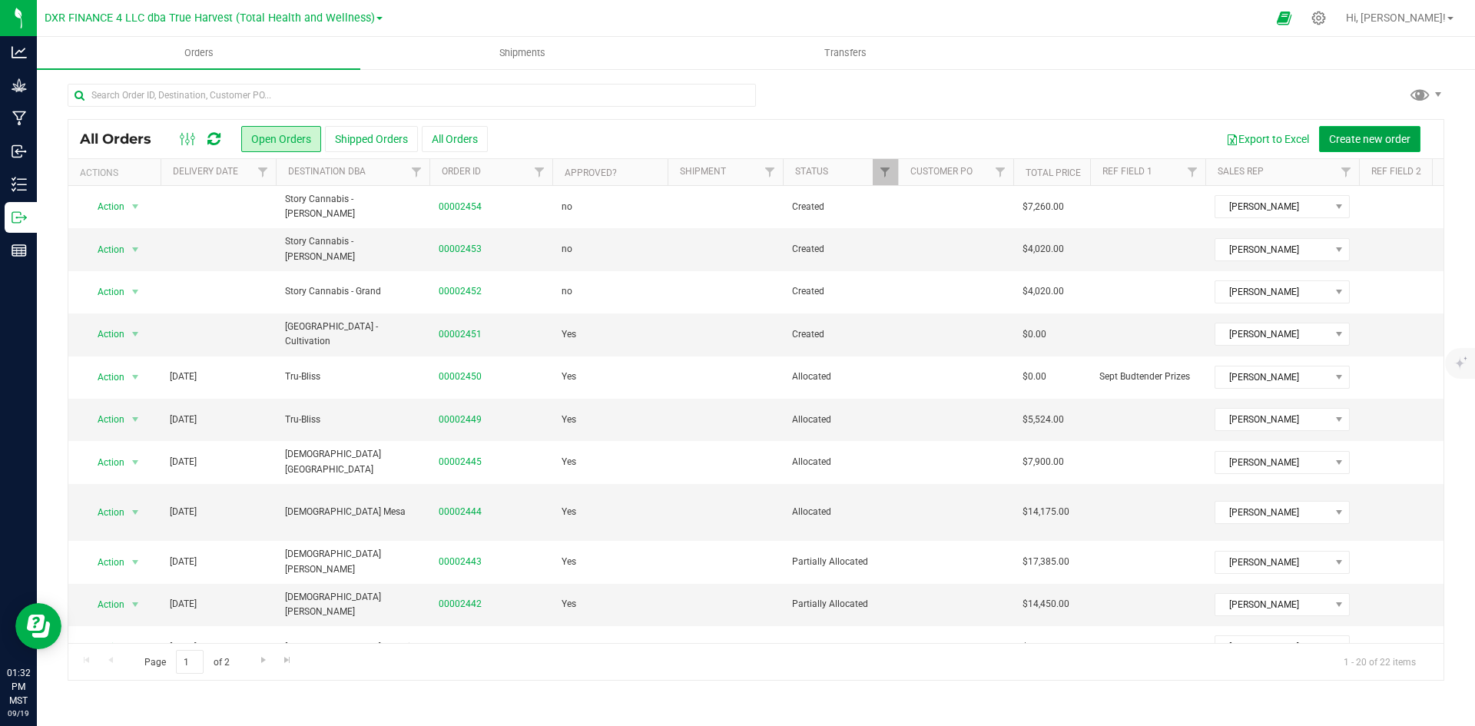
click at [1386, 134] on span "Create new order" at bounding box center [1369, 139] width 81 height 12
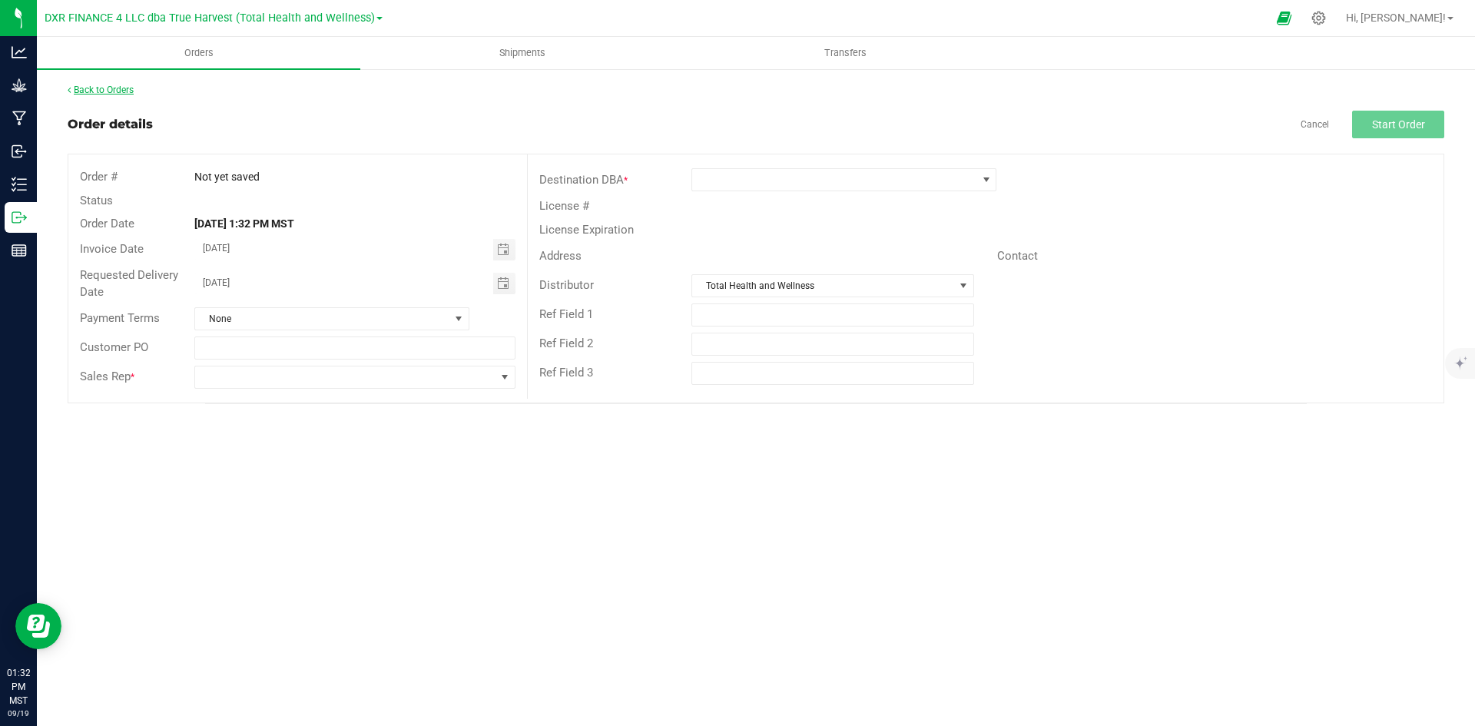
click at [129, 89] on link "Back to Orders" at bounding box center [101, 90] width 66 height 11
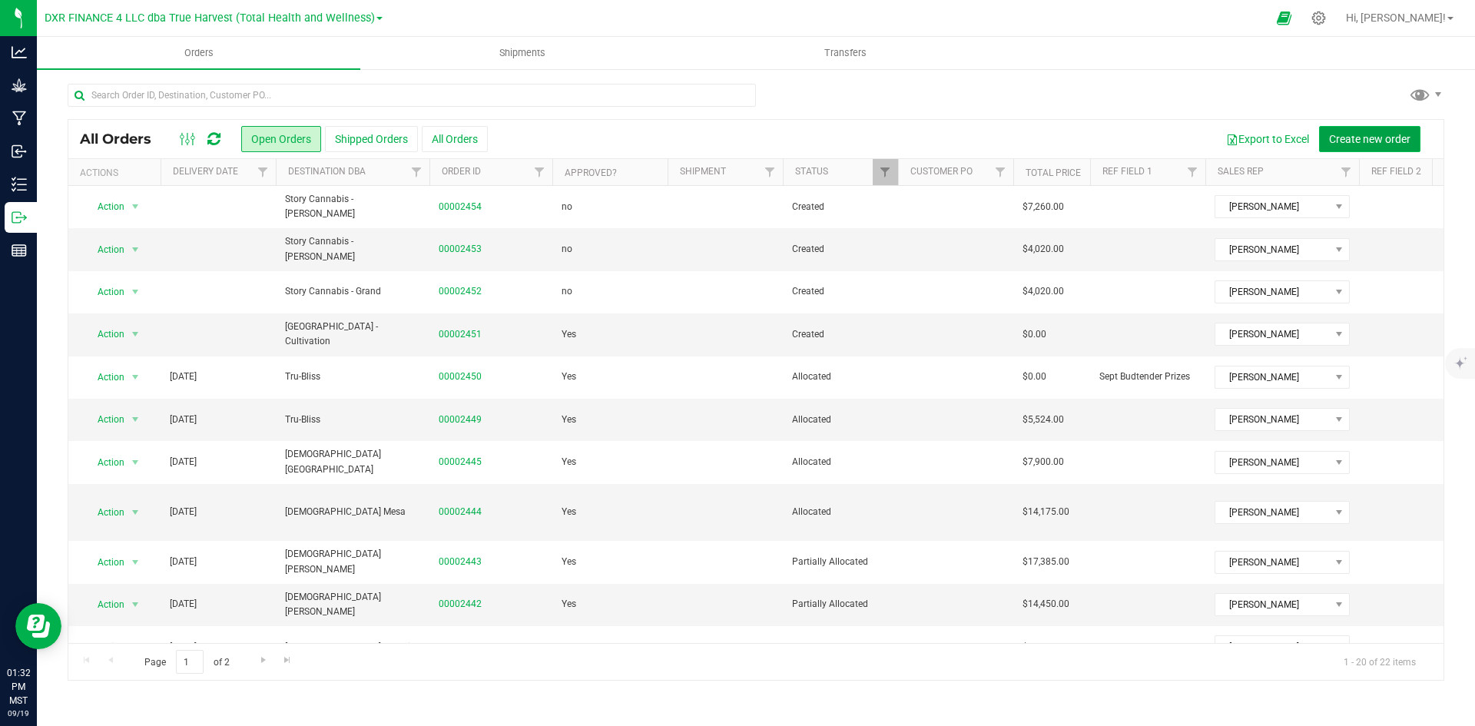
click at [1390, 145] on button "Create new order" at bounding box center [1369, 139] width 101 height 26
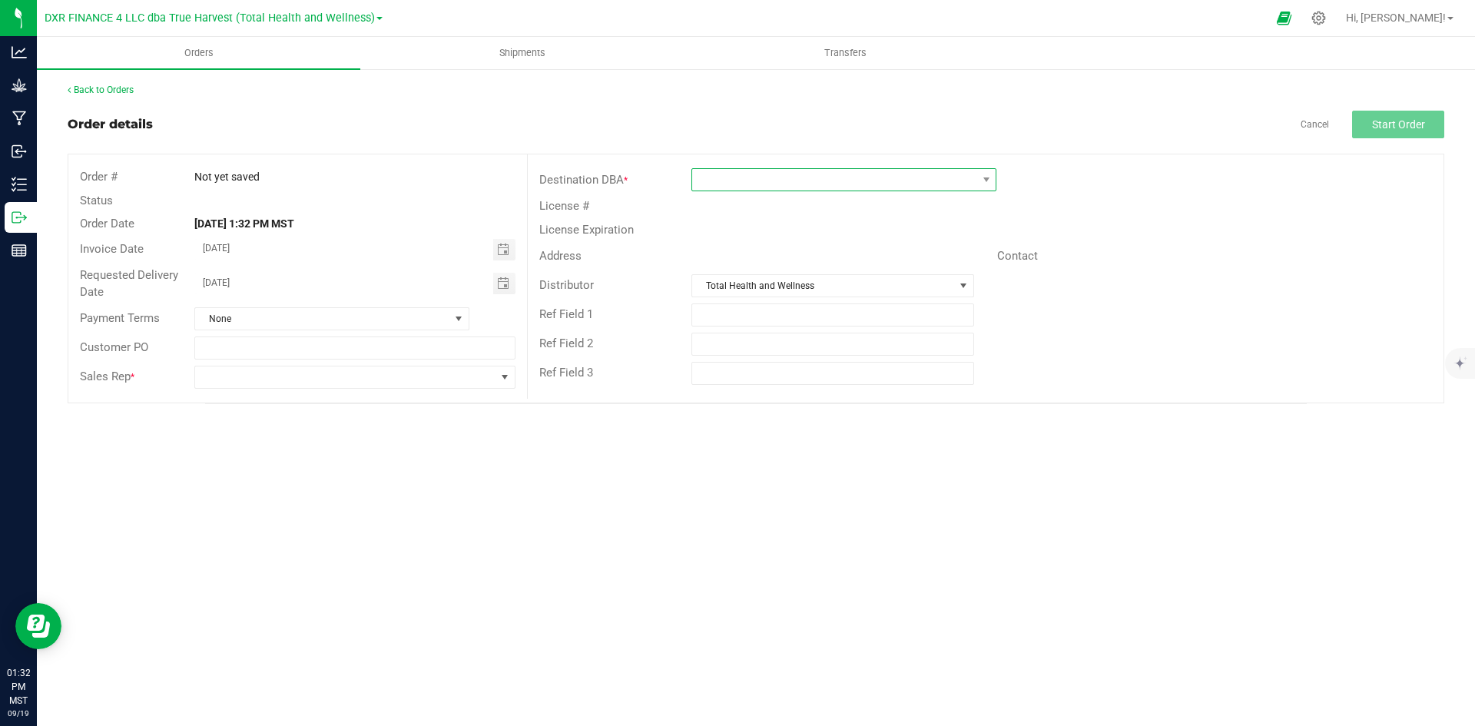
click at [743, 177] on span at bounding box center [834, 180] width 284 height 22
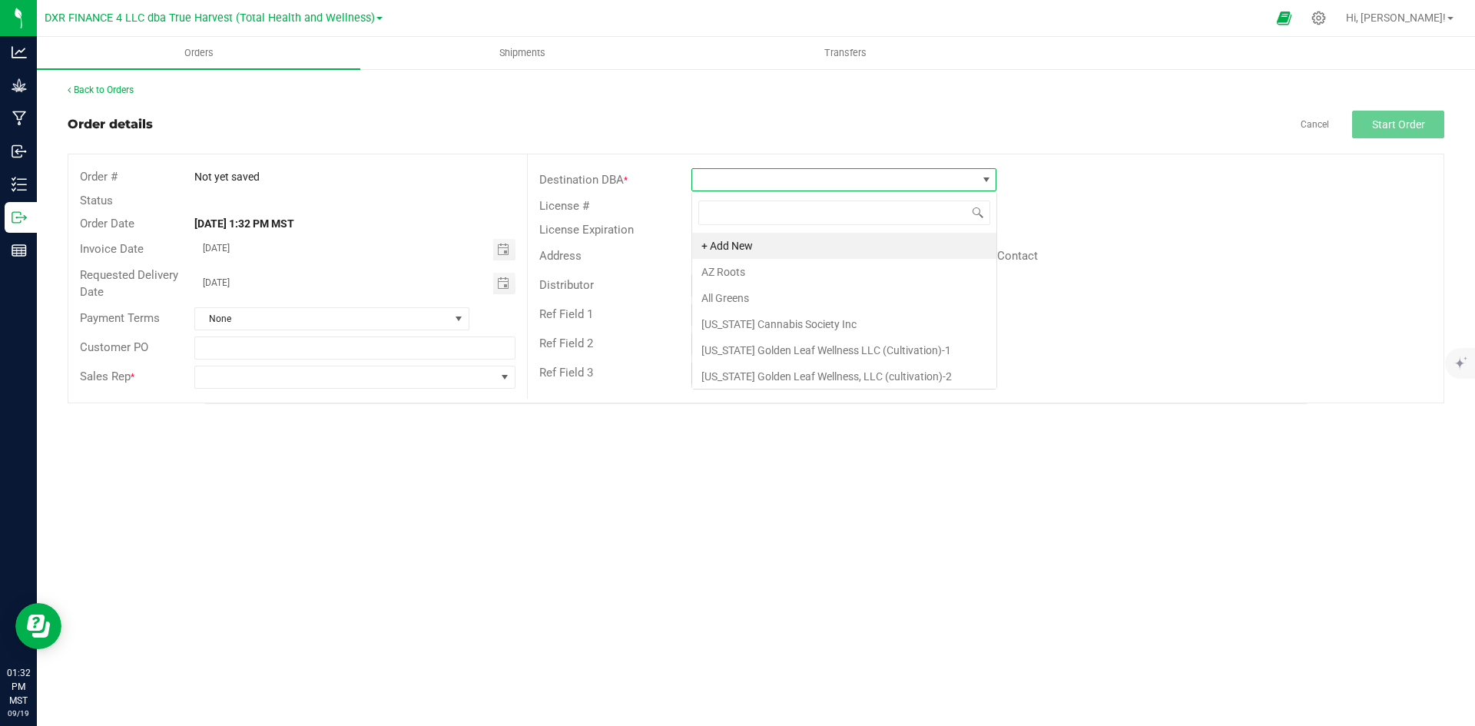
scroll to position [23, 305]
type input "story"
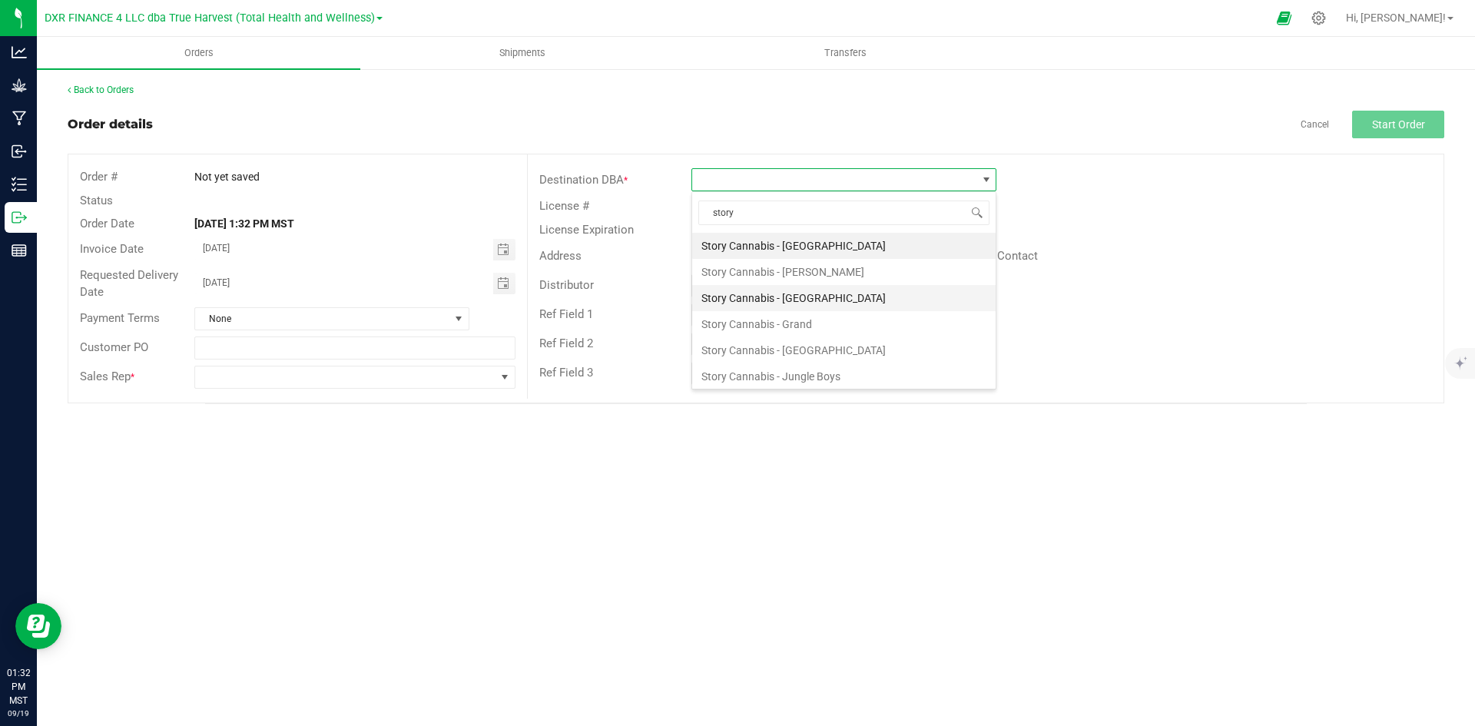
click at [787, 297] on li "Story Cannabis - [GEOGRAPHIC_DATA]" at bounding box center [844, 298] width 304 height 26
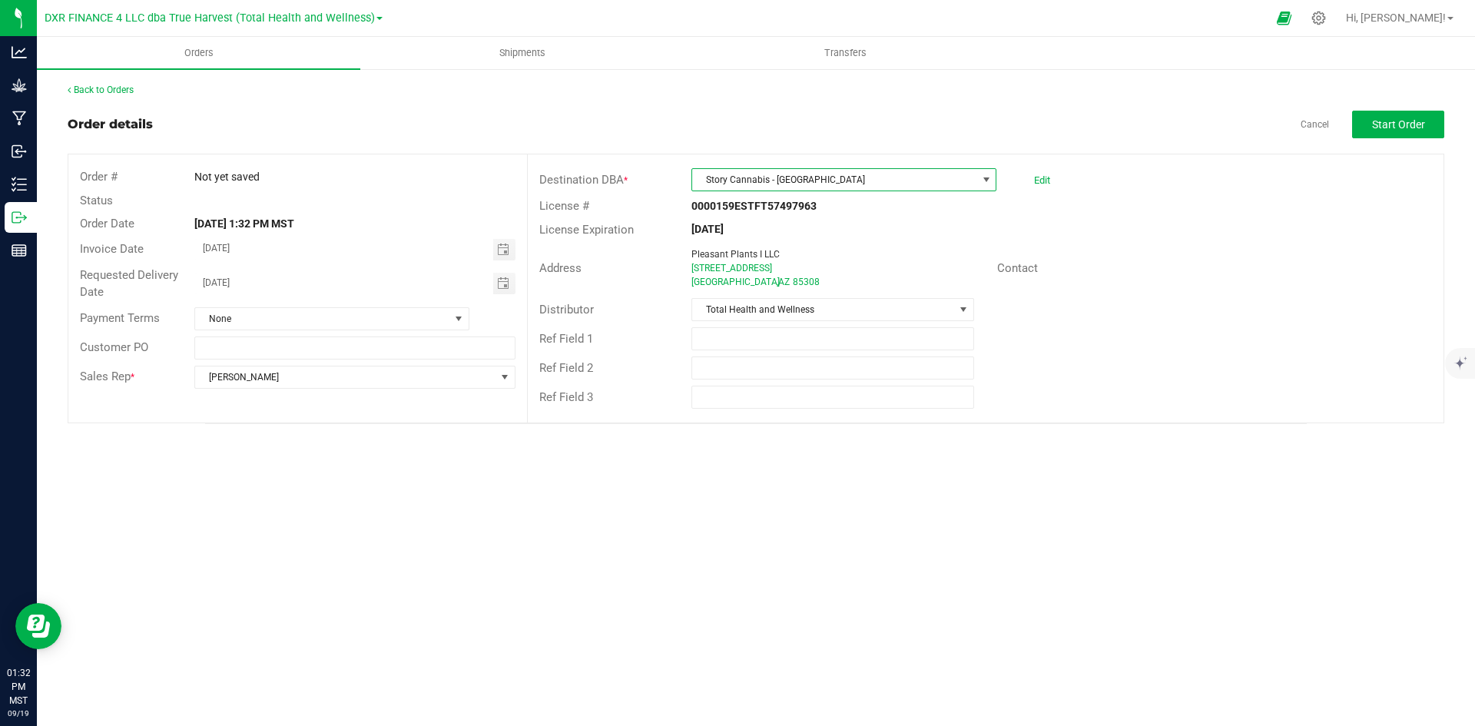
click at [191, 283] on div "[DATE]" at bounding box center [354, 284] width 343 height 22
type input "month/day/year"
click at [1407, 130] on span "Start Order" at bounding box center [1398, 124] width 53 height 12
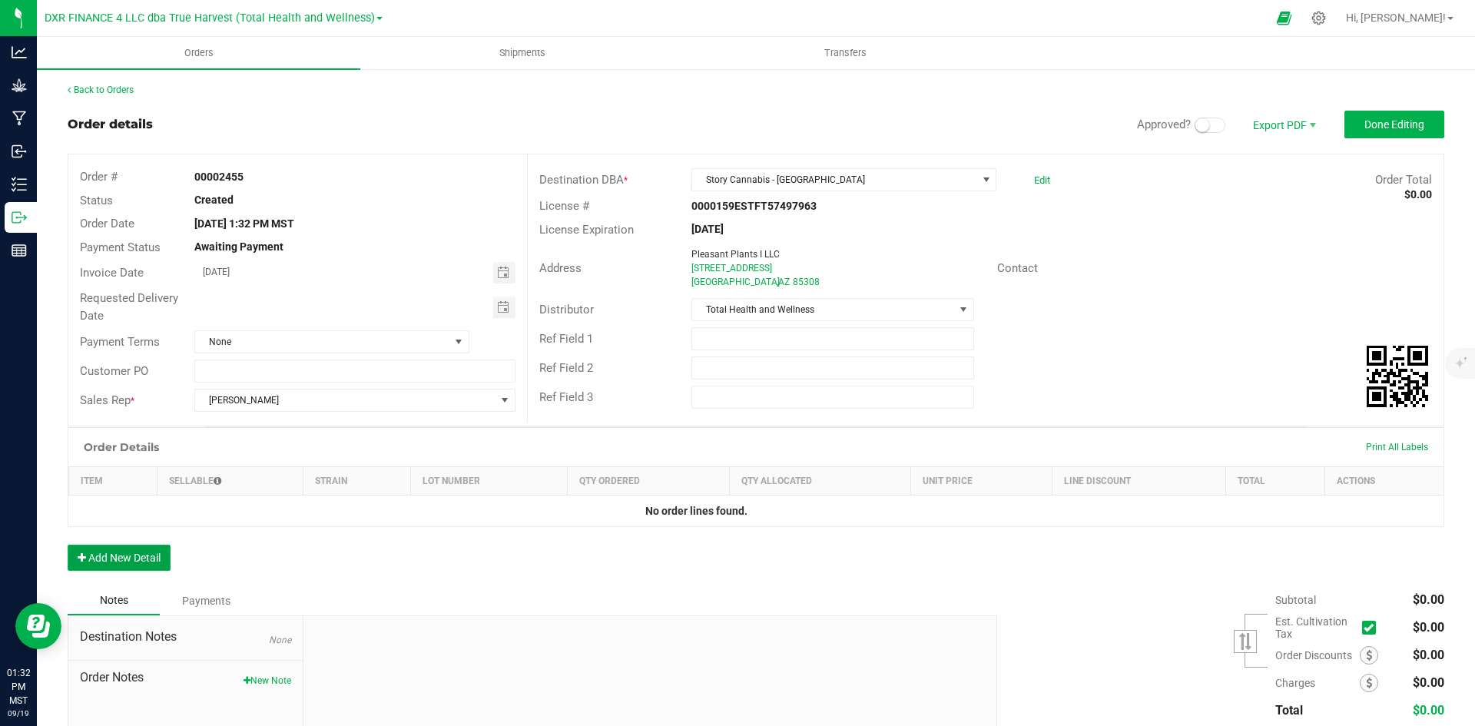
click at [99, 552] on button "Add New Detail" at bounding box center [119, 558] width 103 height 26
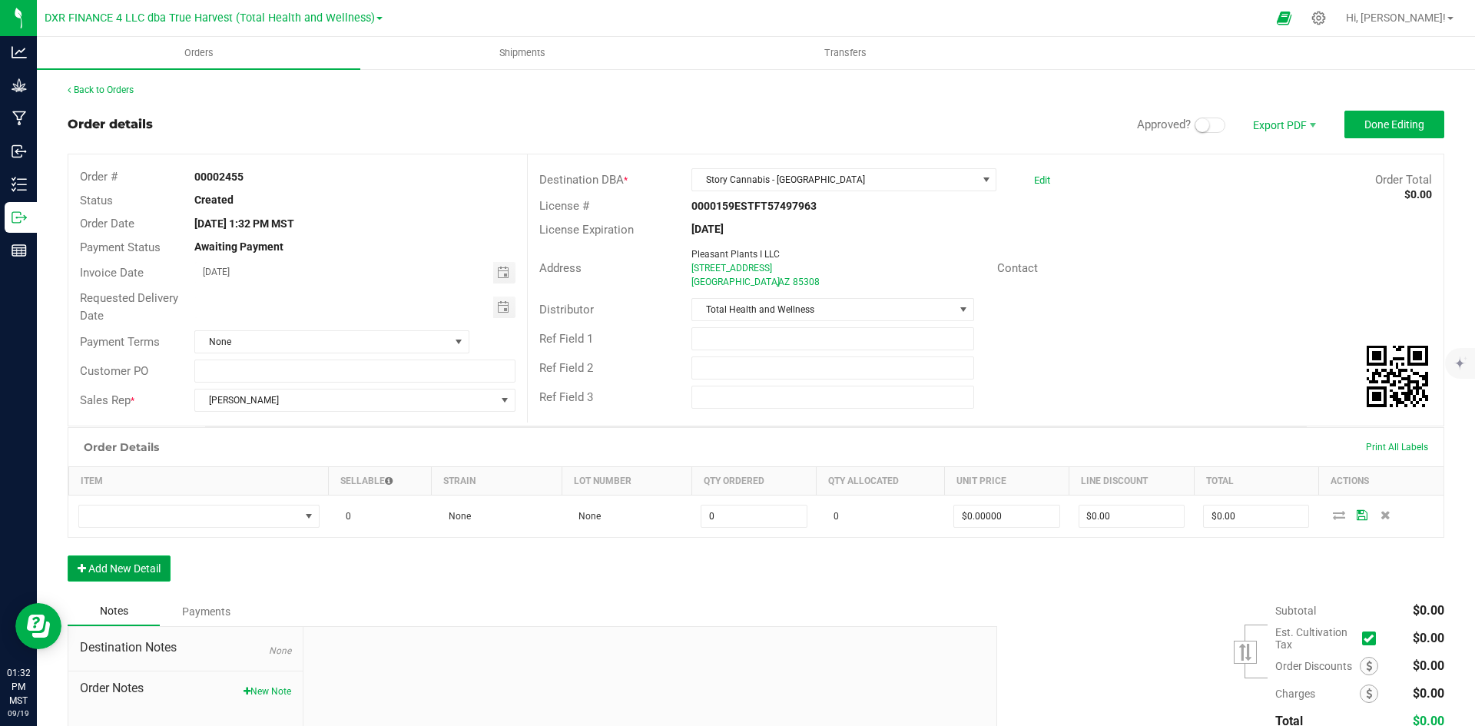
click at [106, 577] on button "Add New Detail" at bounding box center [119, 569] width 103 height 26
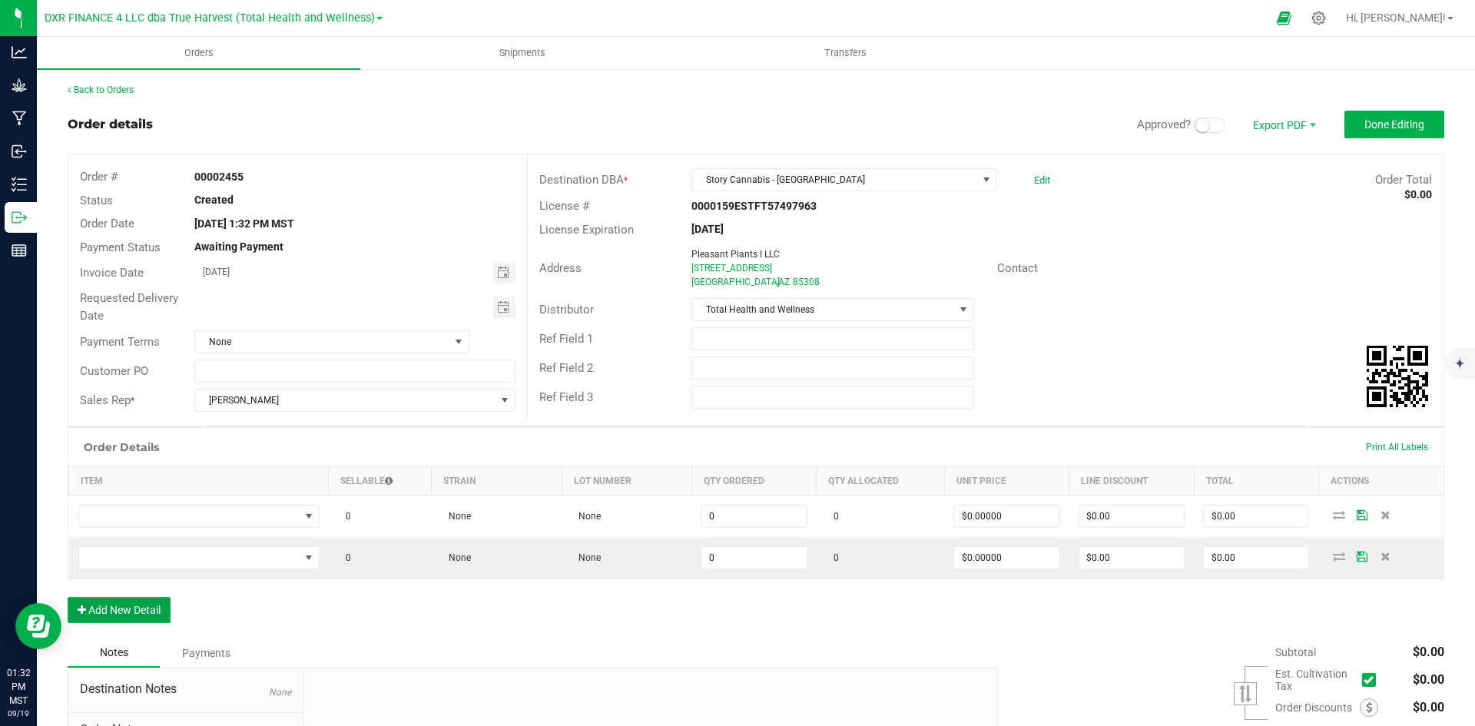
click at [115, 618] on button "Add New Detail" at bounding box center [119, 610] width 103 height 26
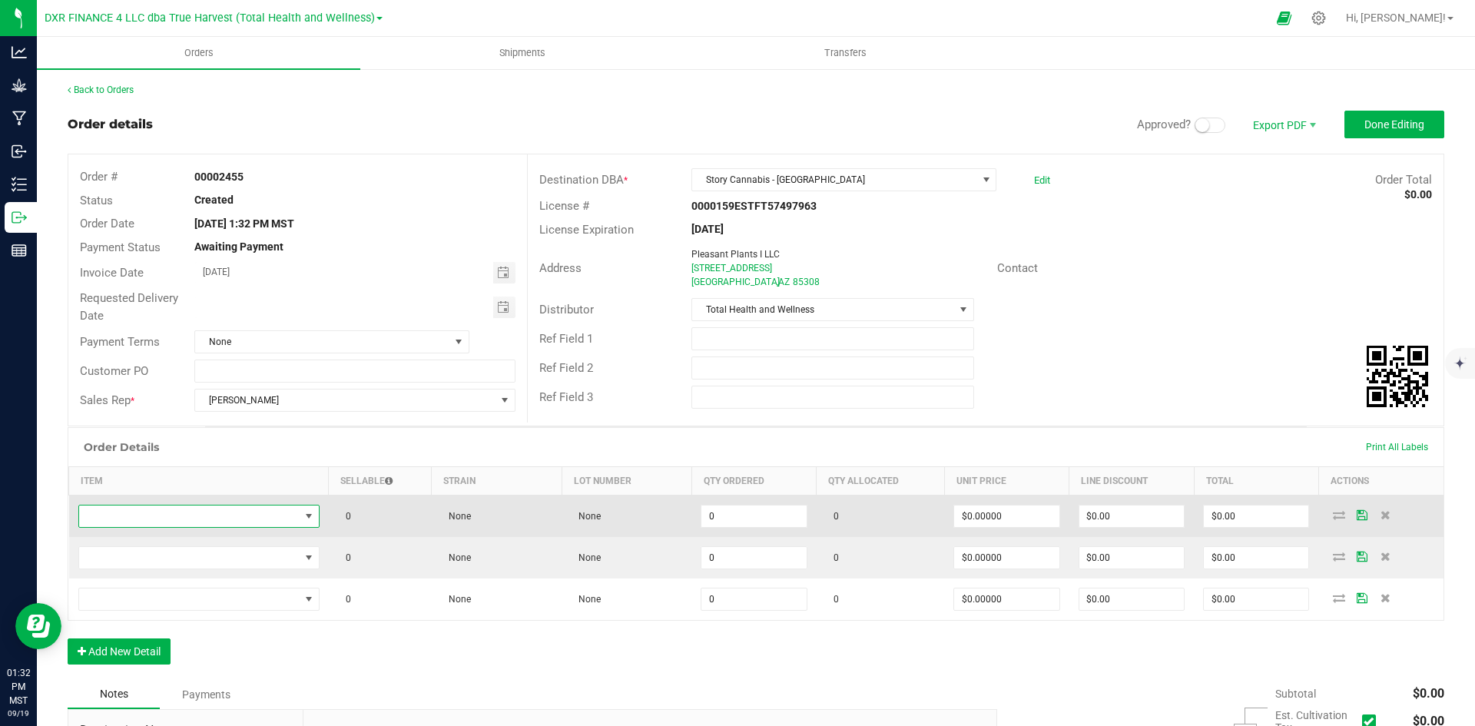
click at [211, 516] on span "NO DATA FOUND" at bounding box center [189, 517] width 221 height 22
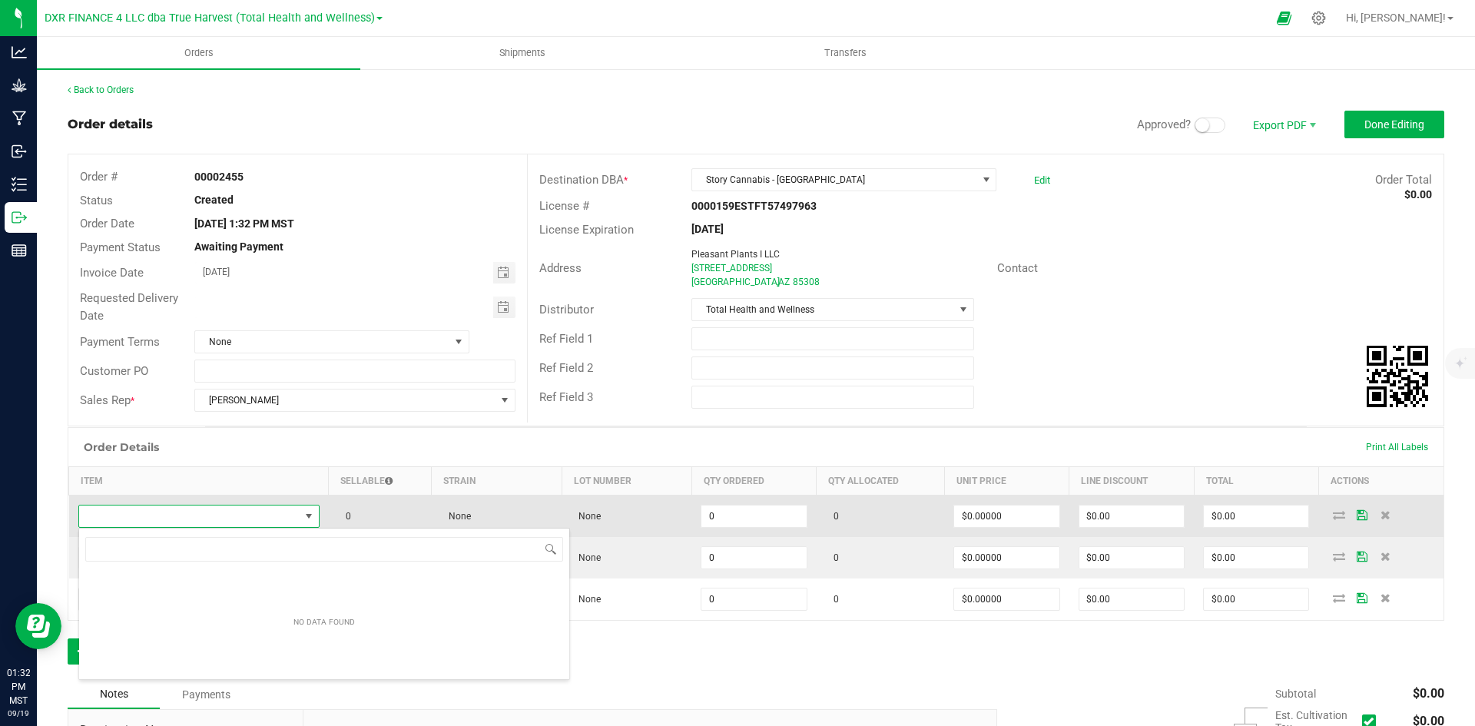
type input "BTQ - Vape Glow - 2g (Green Magic / Kiwi-Z)"
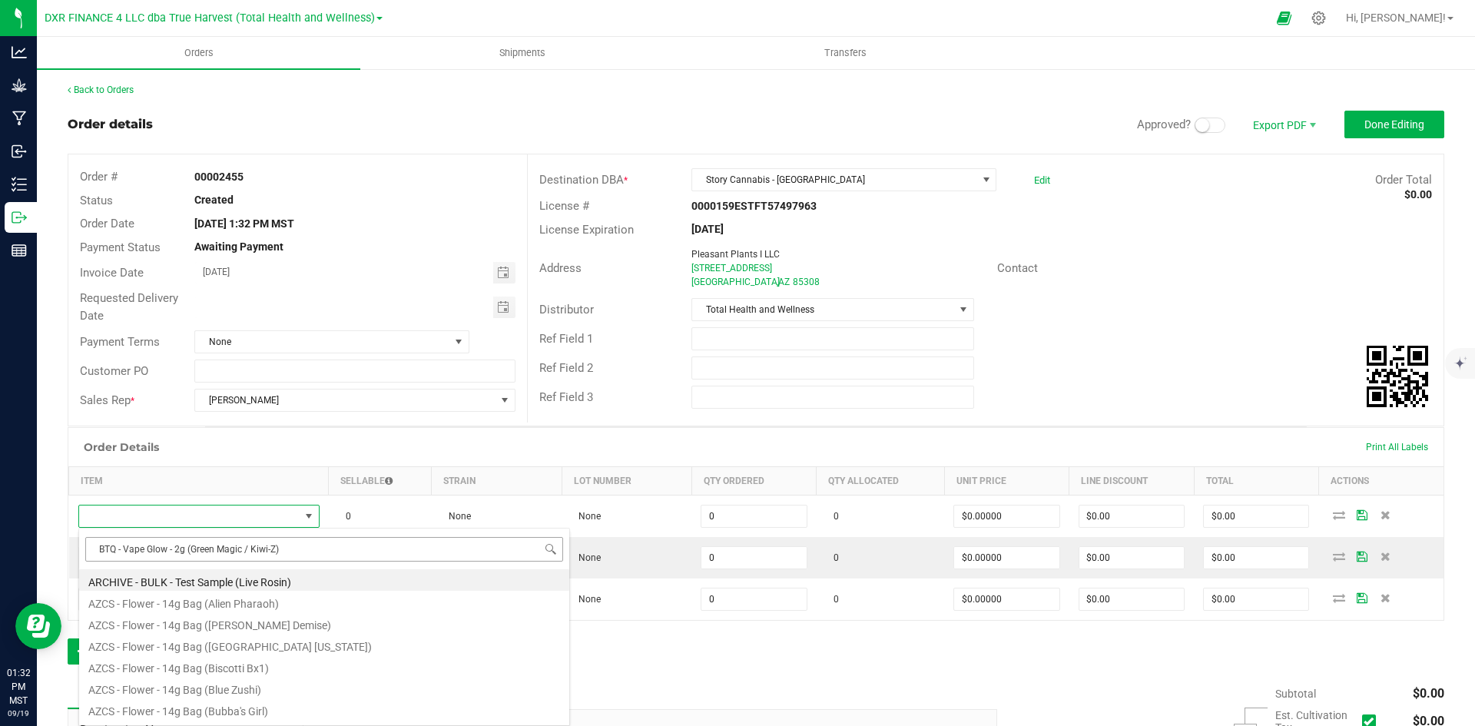
scroll to position [23, 237]
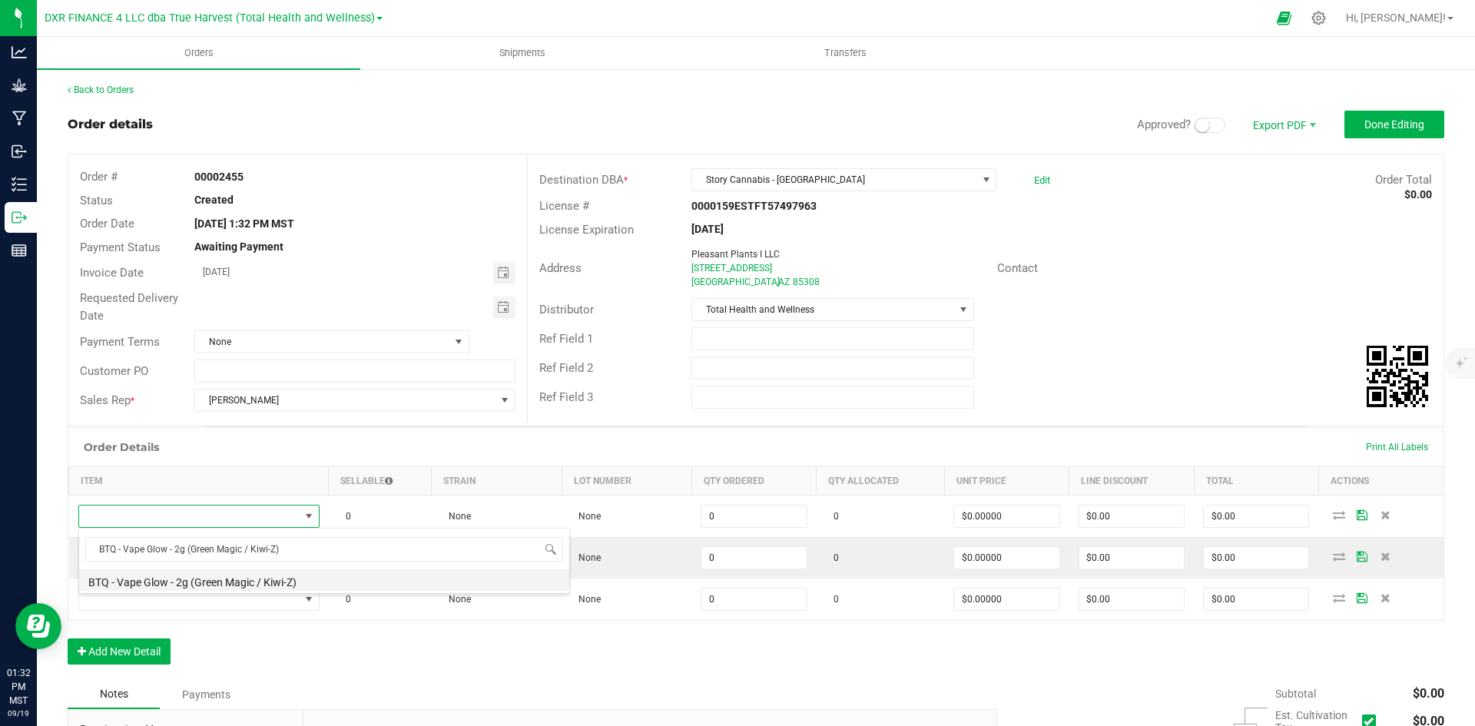
click at [229, 576] on li "BTQ - Vape Glow - 2g (Green Magic / Kiwi-Z)" at bounding box center [324, 580] width 490 height 22
type input "0 ea"
type input "$30.00000"
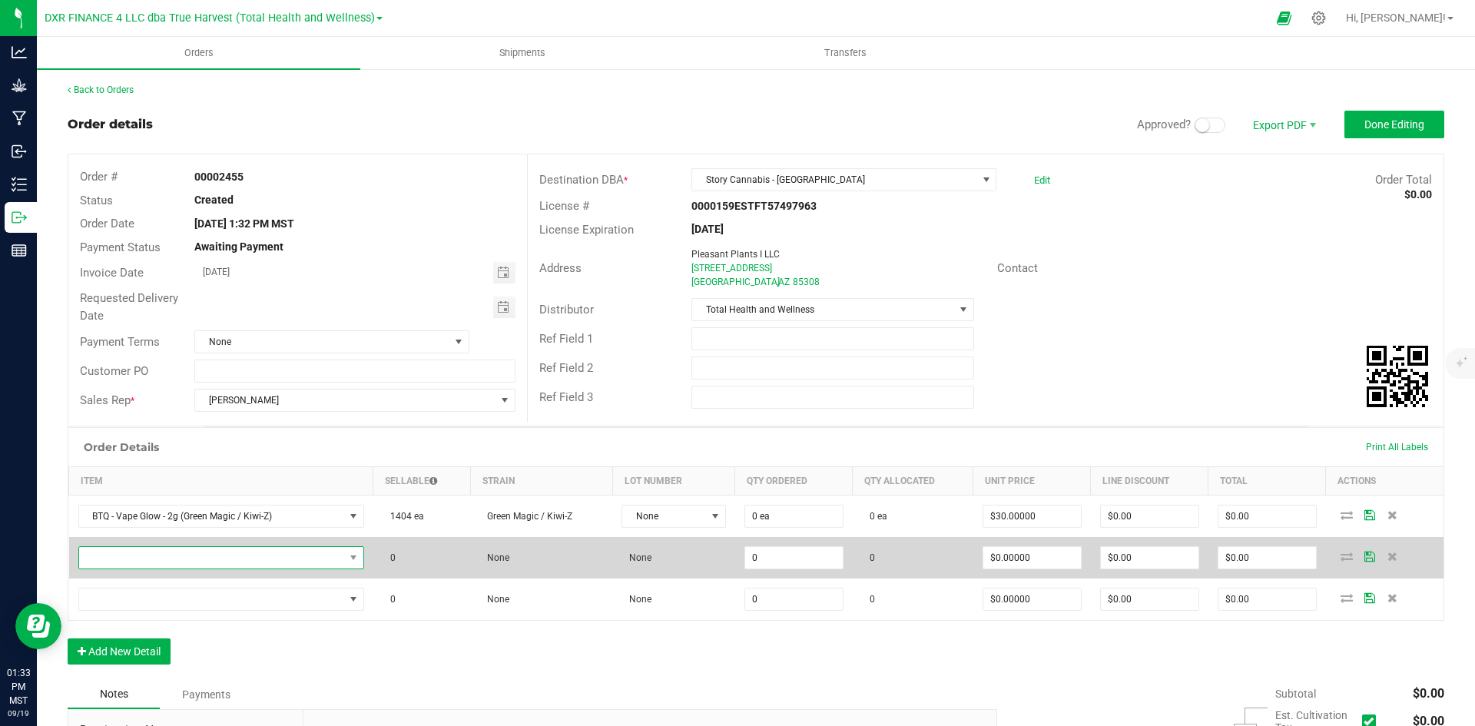
click at [233, 562] on span "NO DATA FOUND" at bounding box center [211, 558] width 265 height 22
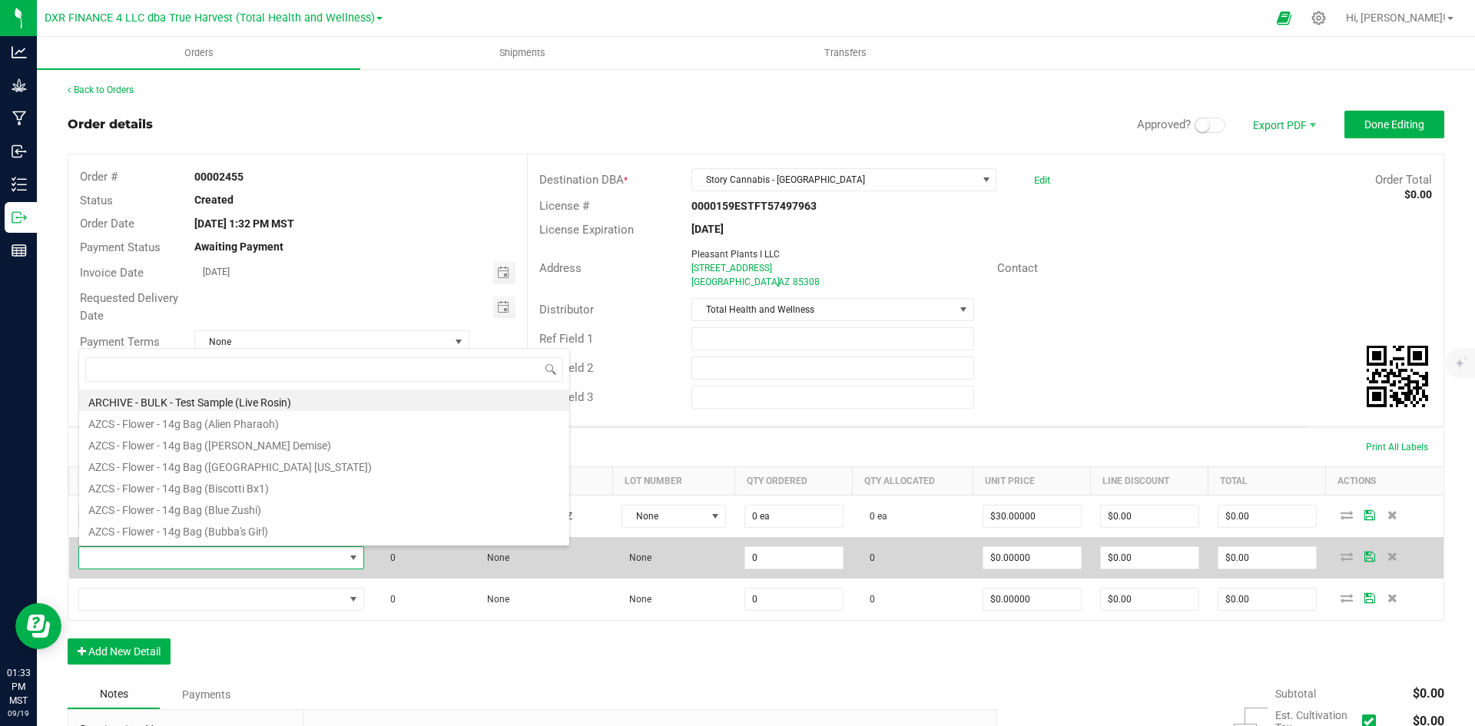
type input "BTQ - Vape Glow - 2g (Pink [PERSON_NAME] / Tropicana)"
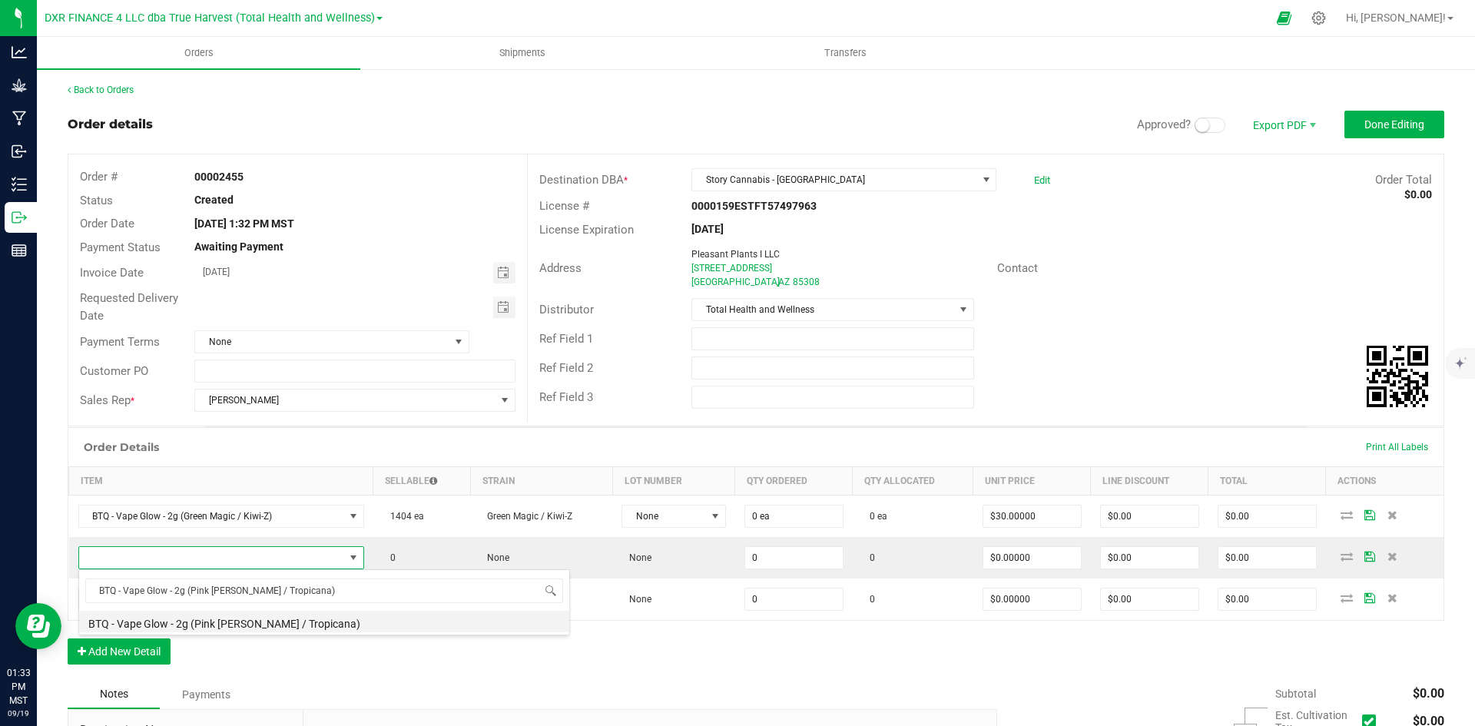
click at [257, 622] on li "BTQ - Vape Glow - 2g (Pink [PERSON_NAME] / Tropicana)" at bounding box center [324, 622] width 490 height 22
type input "0 ea"
type input "$30.00000"
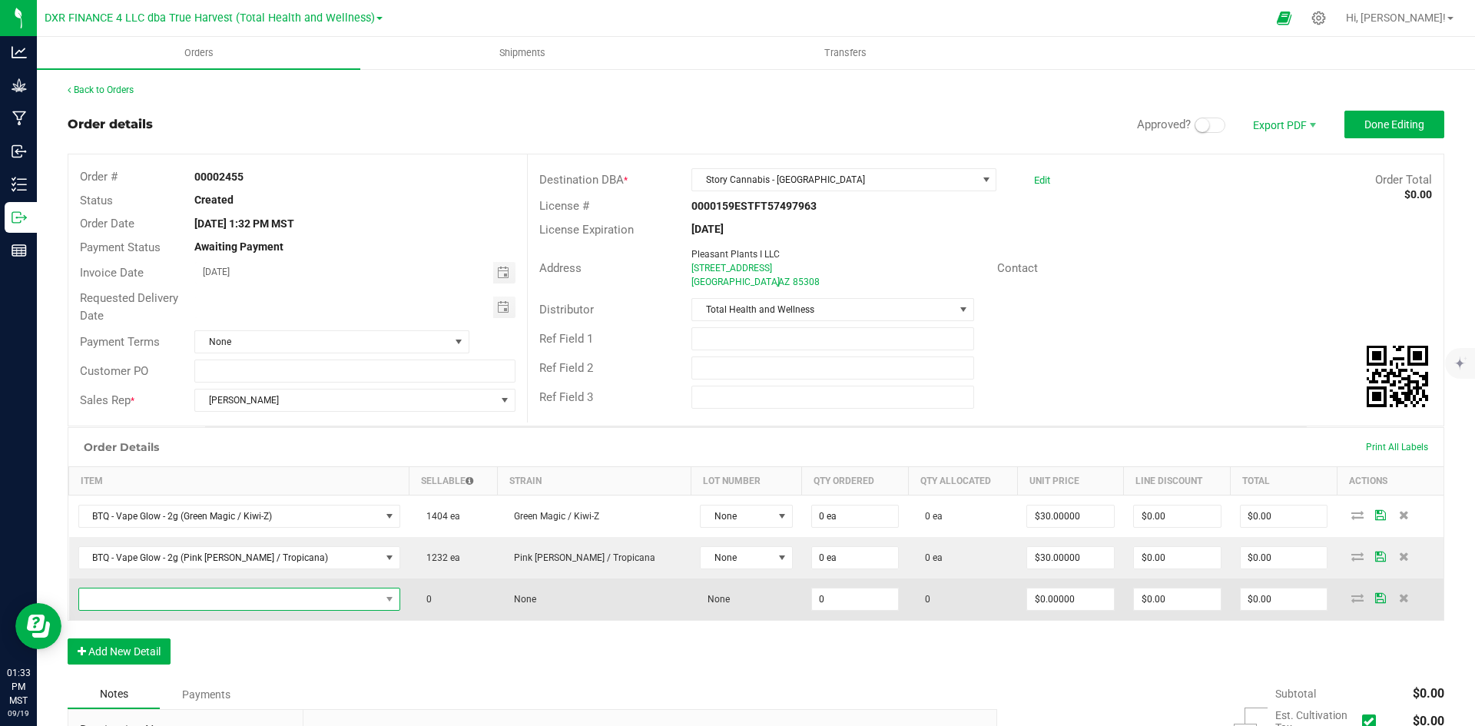
click at [292, 606] on span "NO DATA FOUND" at bounding box center [229, 600] width 301 height 22
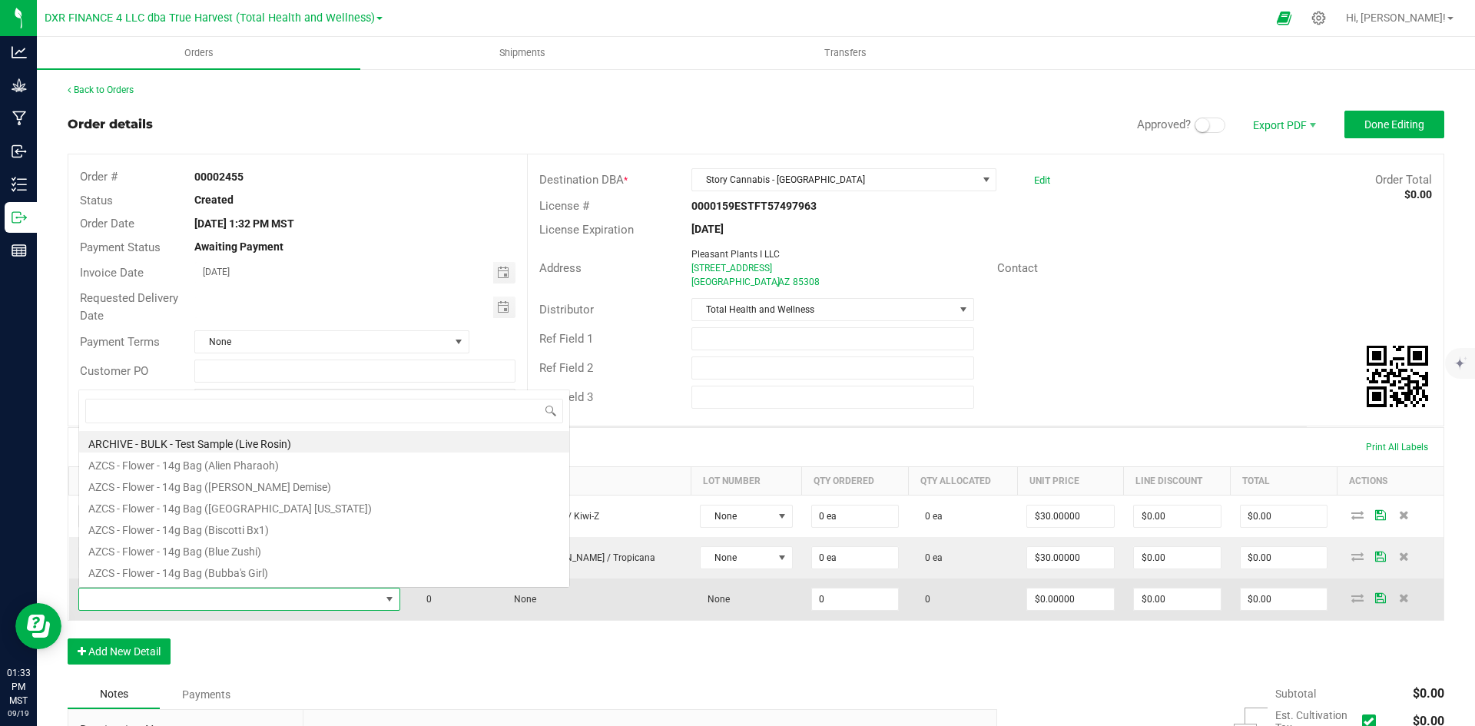
scroll to position [23, 288]
type input "BTQ - Vape Glow - 2g (Razzberry / Cactus Cooler)"
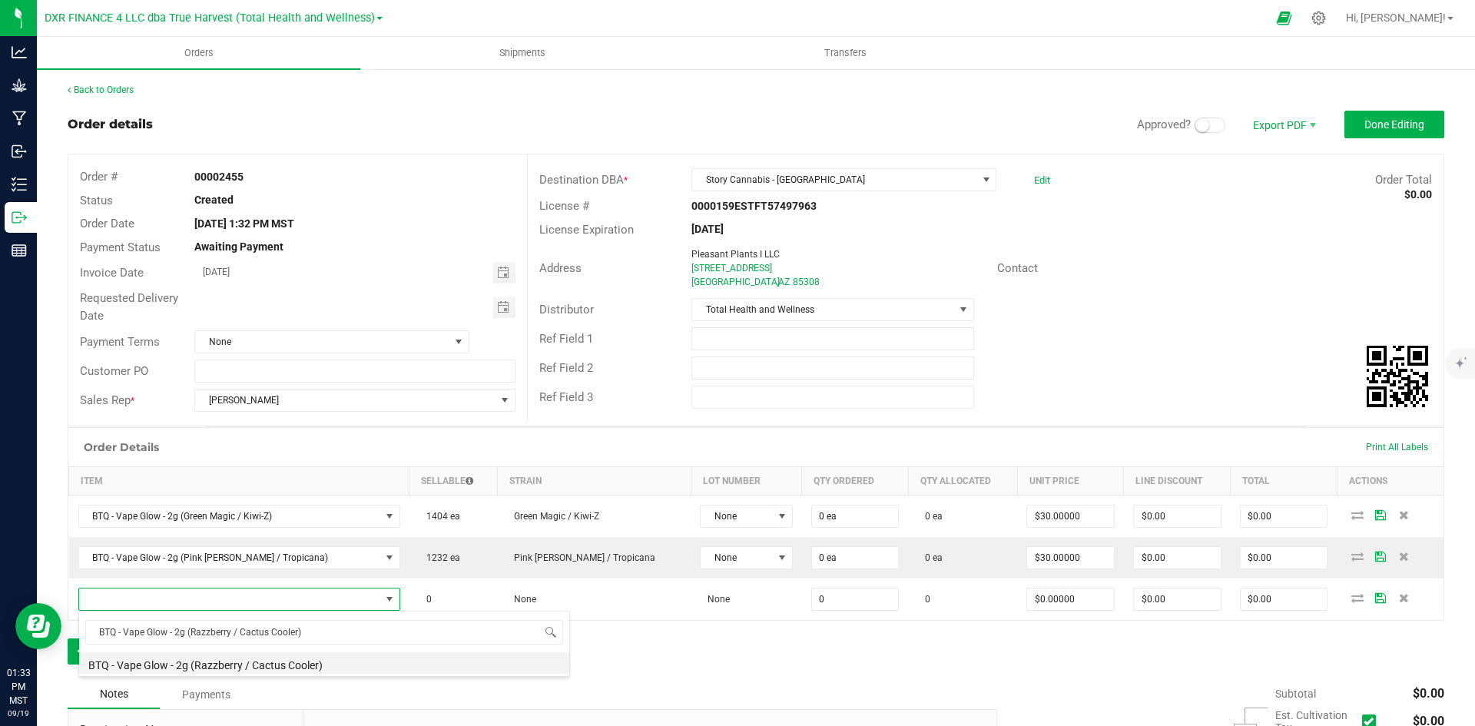
click at [308, 669] on li "BTQ - Vape Glow - 2g (Razzberry / Cactus Cooler)" at bounding box center [324, 663] width 490 height 22
type input "0 ea"
type input "$30.00000"
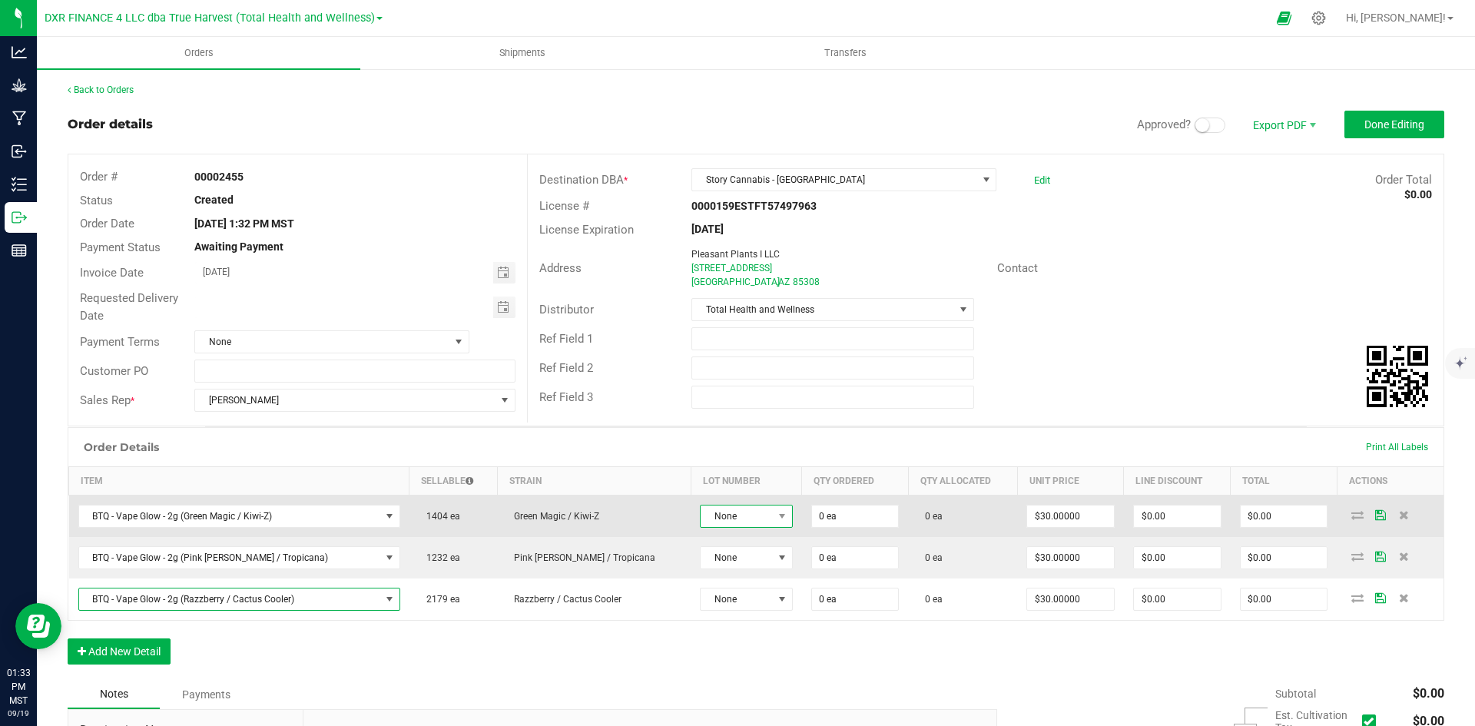
click at [719, 519] on span "None" at bounding box center [736, 517] width 71 height 22
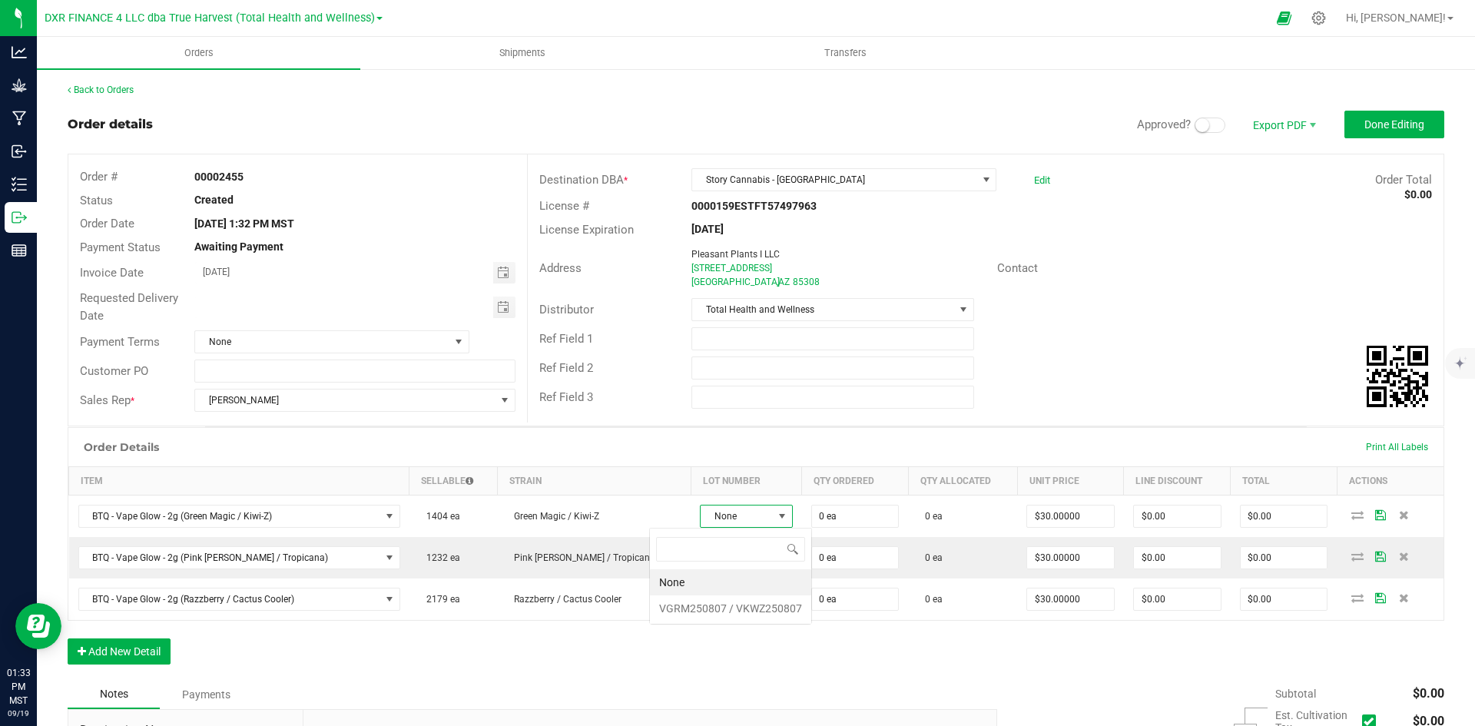
scroll to position [23, 98]
click at [692, 612] on VKWZ250807 "VGRM250807 / VKWZ250807" at bounding box center [730, 609] width 161 height 26
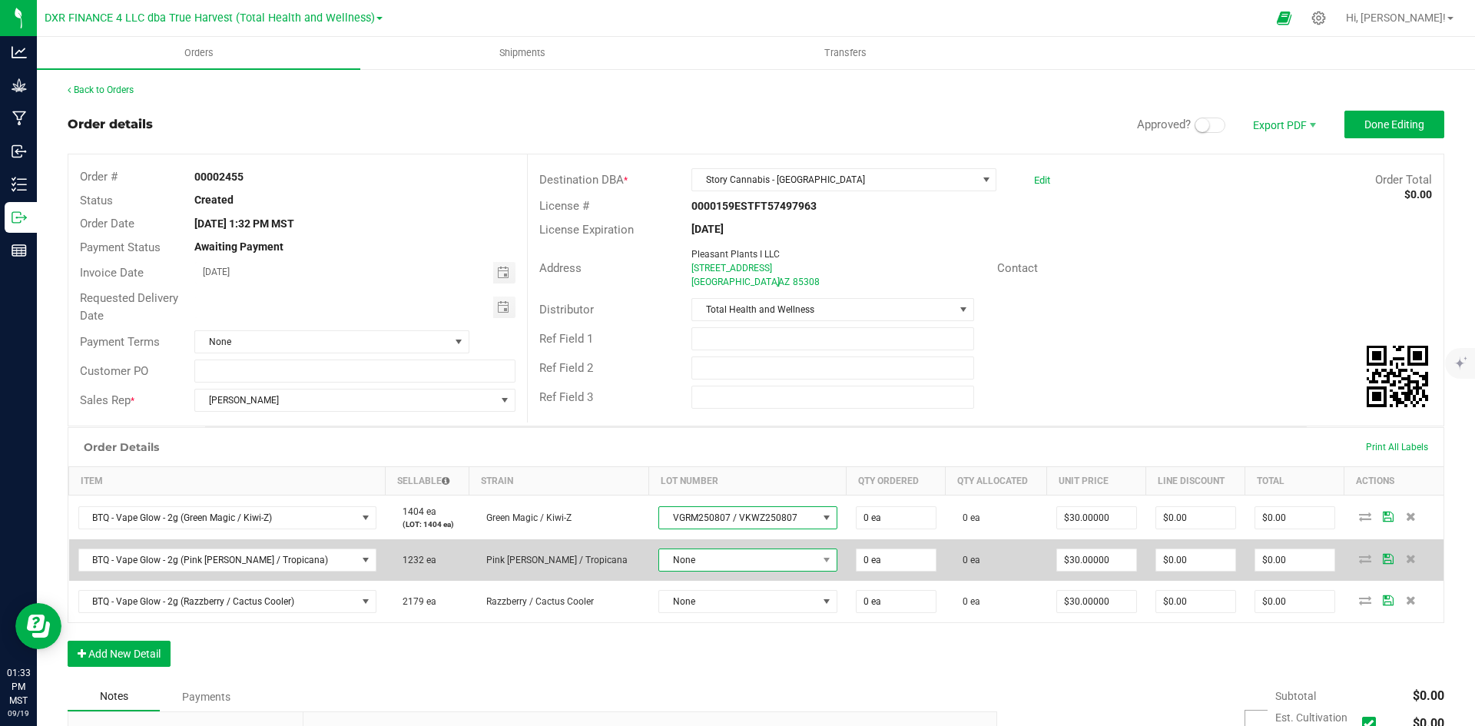
click at [703, 560] on span "None" at bounding box center [738, 560] width 158 height 22
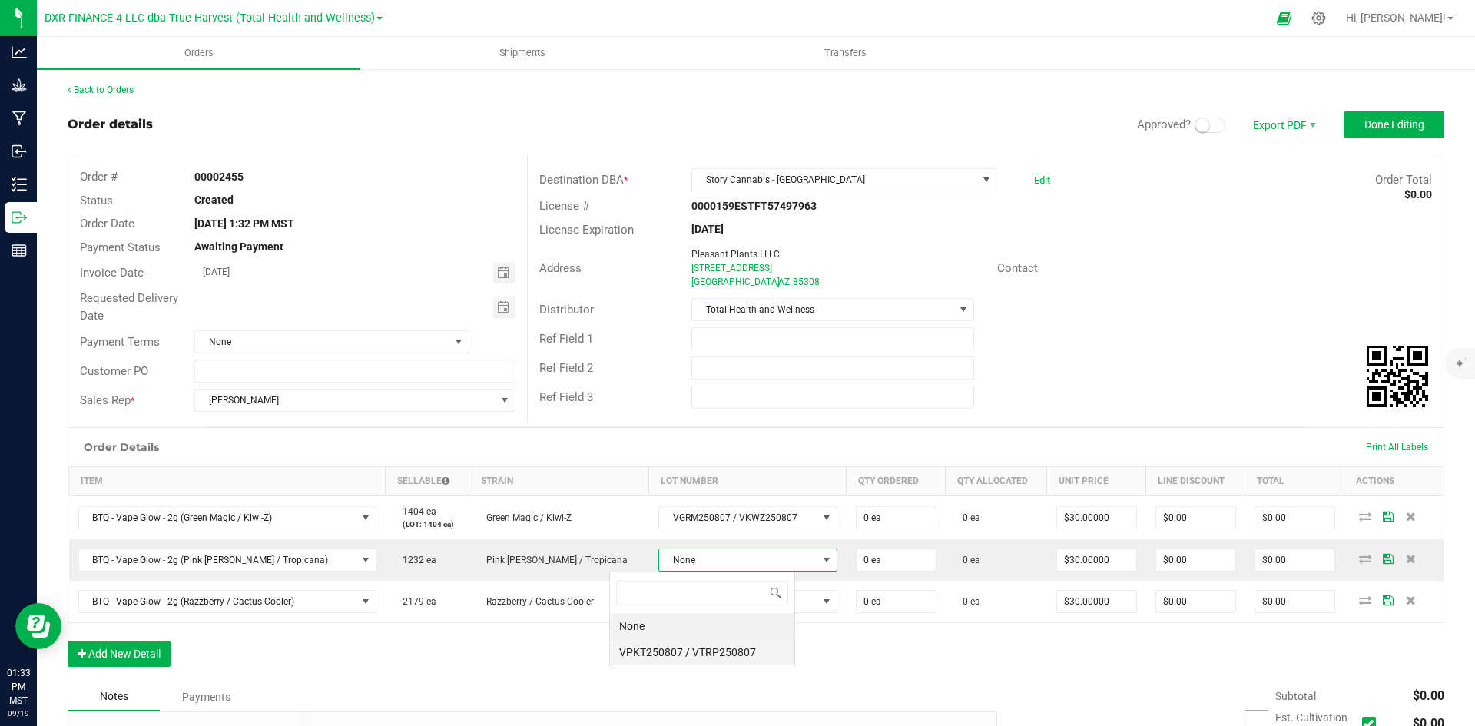
scroll to position [23, 185]
click at [673, 662] on VTRP250807 "VPKT250807 / VTRP250807" at bounding box center [702, 652] width 184 height 26
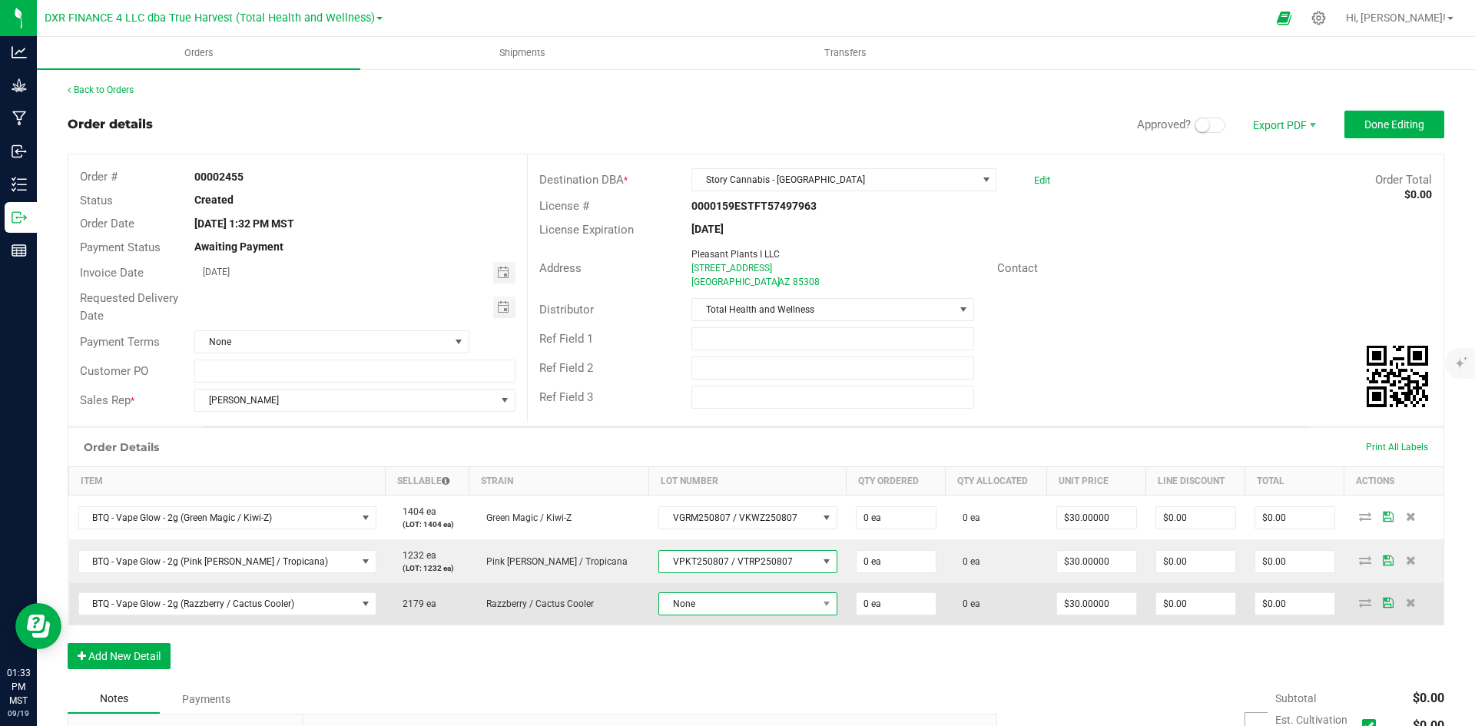
click at [694, 608] on span "None" at bounding box center [738, 604] width 158 height 22
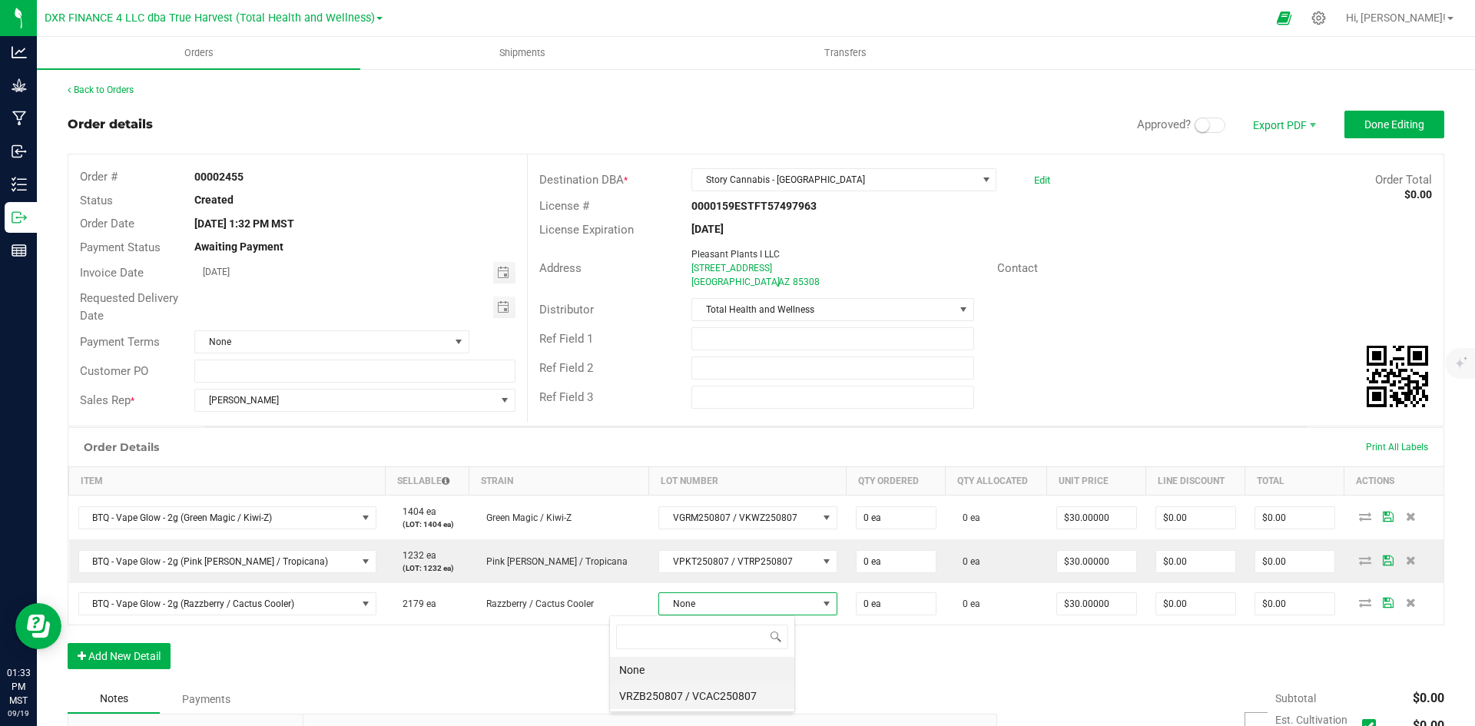
click at [694, 689] on VCAC250807 "VRZB250807 / VCAC250807" at bounding box center [702, 696] width 184 height 26
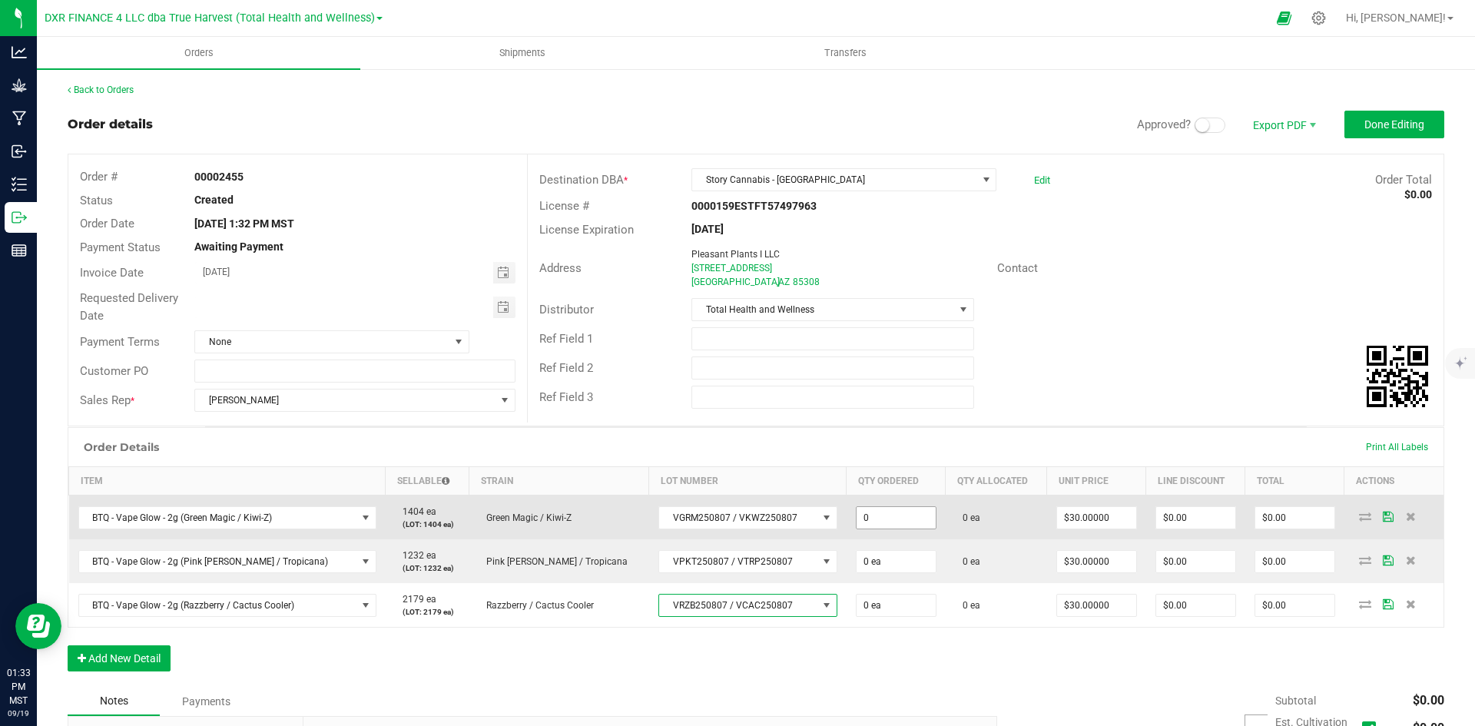
click at [857, 517] on input "0" at bounding box center [896, 518] width 79 height 22
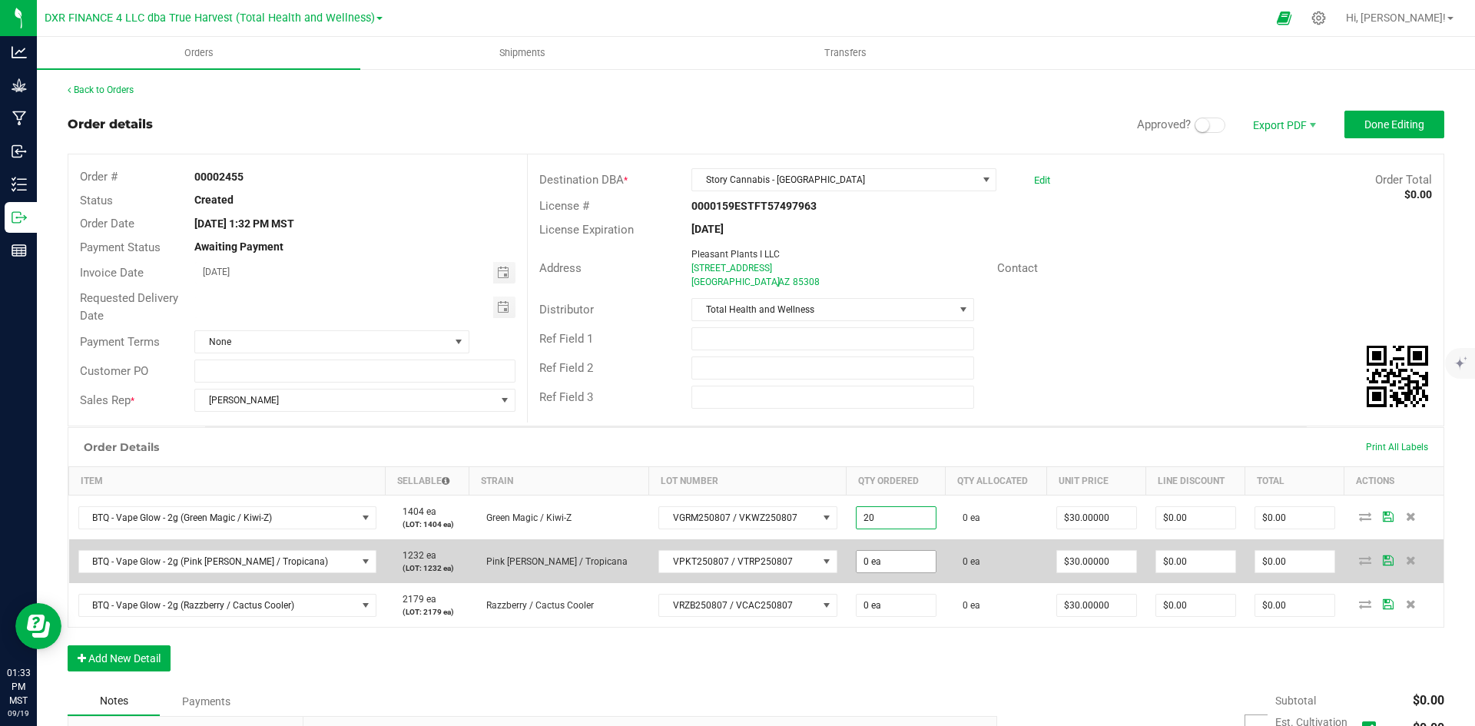
type input "20 ea"
type input "$600.00"
click at [857, 555] on input "0" at bounding box center [896, 562] width 79 height 22
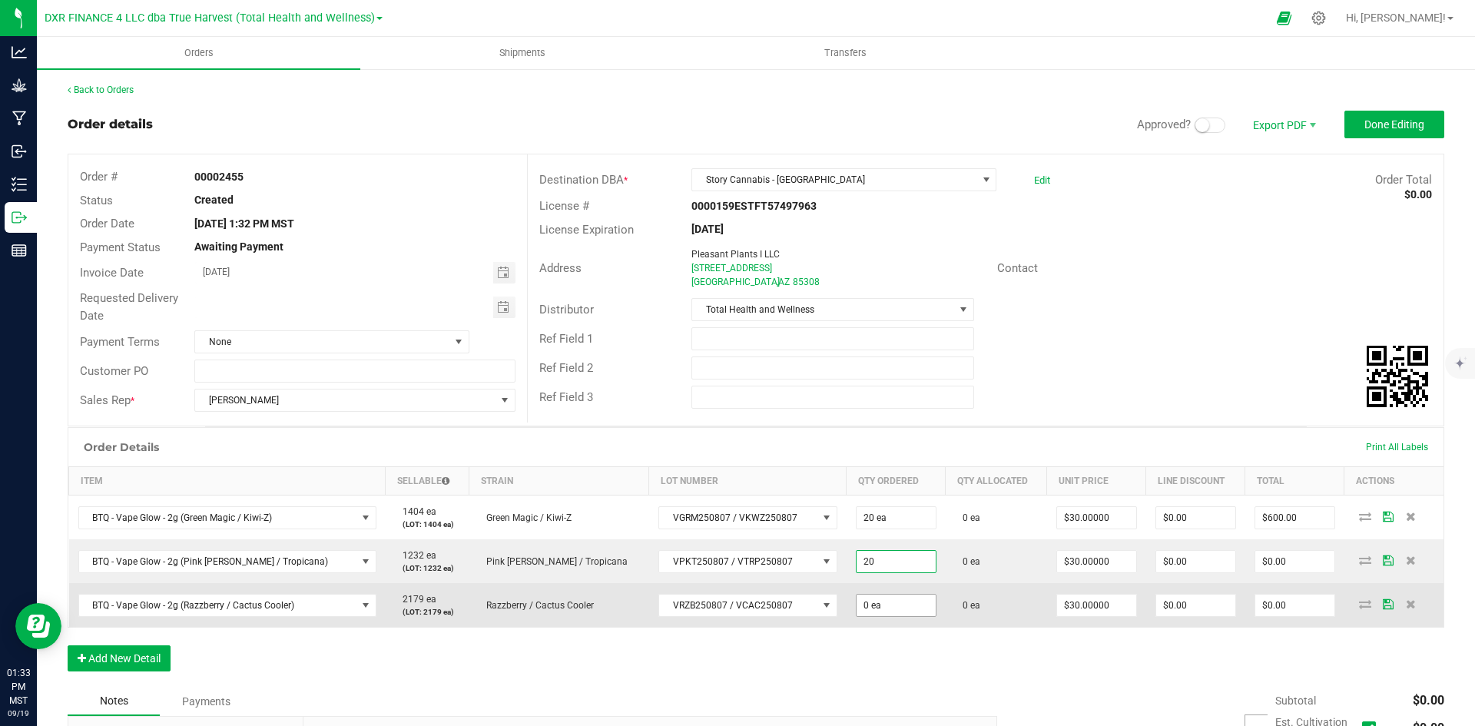
type input "20 ea"
type input "$600.00"
click at [857, 606] on input "0" at bounding box center [896, 606] width 79 height 22
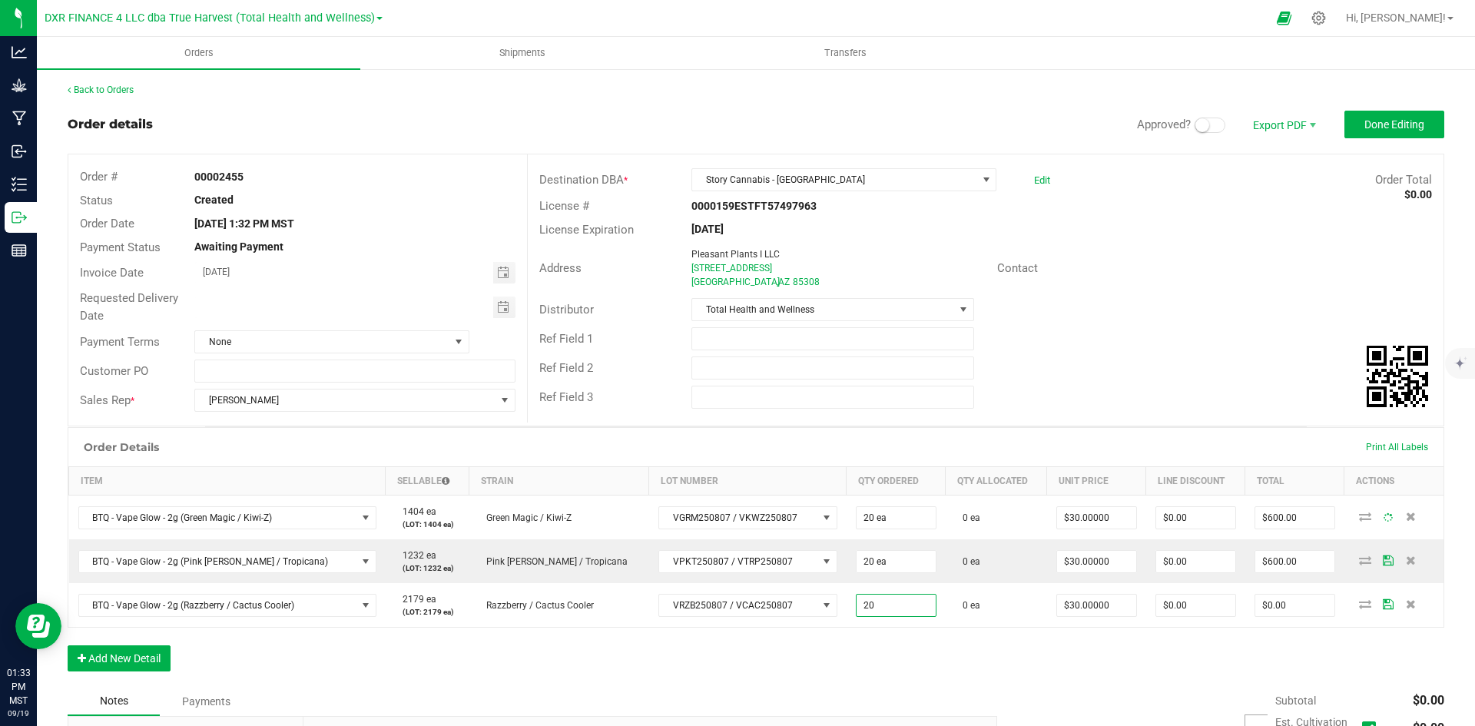
type input "20 ea"
type input "$600.00"
click at [825, 665] on div "Order Details Print All Labels Item Sellable Strain Lot Number Qty Ordered Qty …" at bounding box center [756, 557] width 1377 height 260
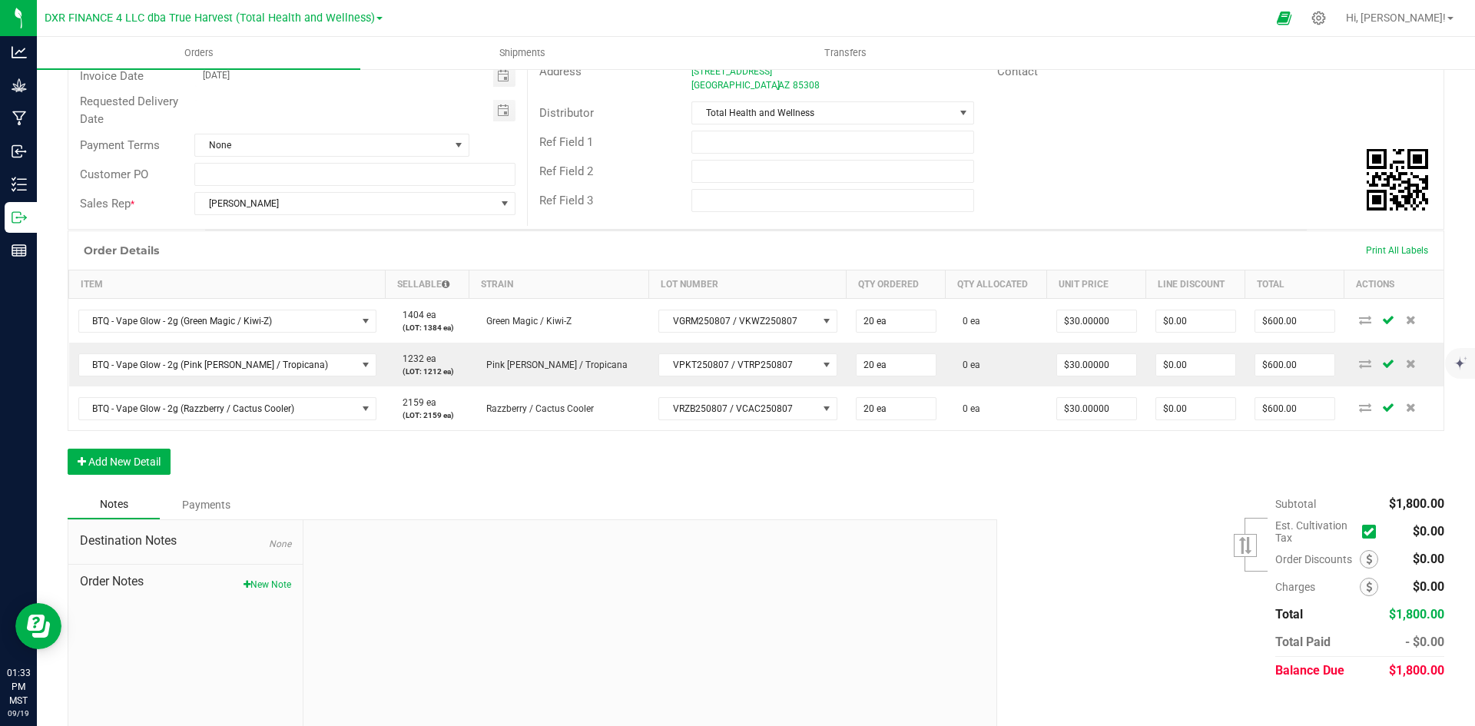
scroll to position [213, 0]
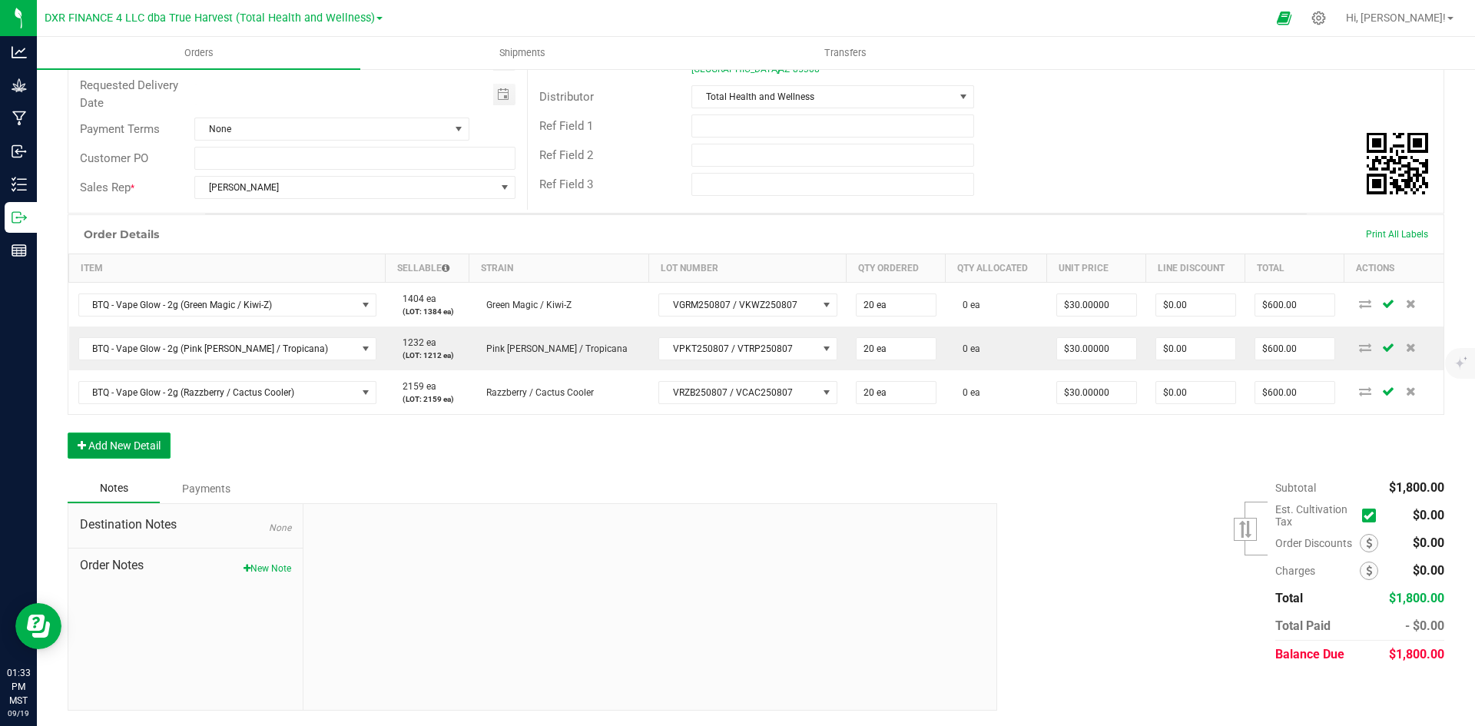
click at [98, 441] on button "Add New Detail" at bounding box center [119, 446] width 103 height 26
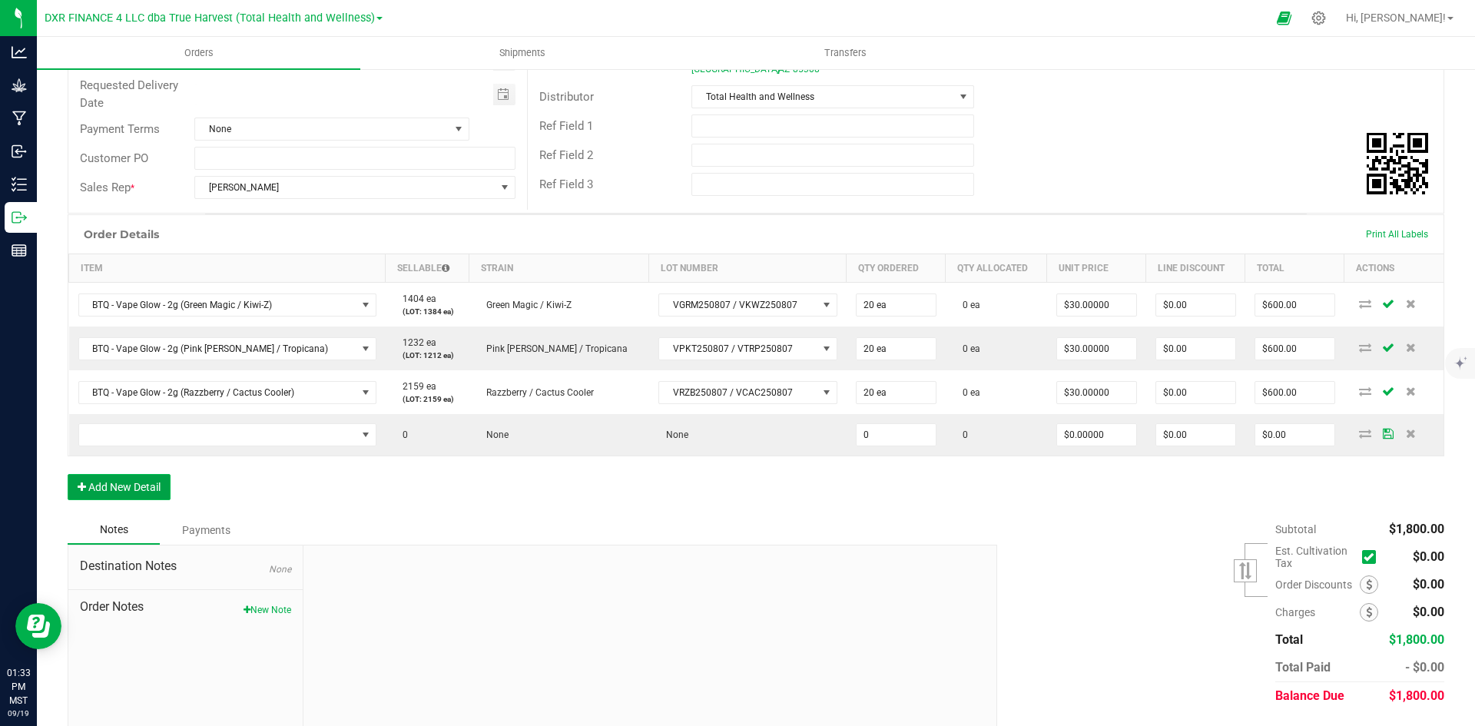
click at [108, 476] on button "Add New Detail" at bounding box center [119, 487] width 103 height 26
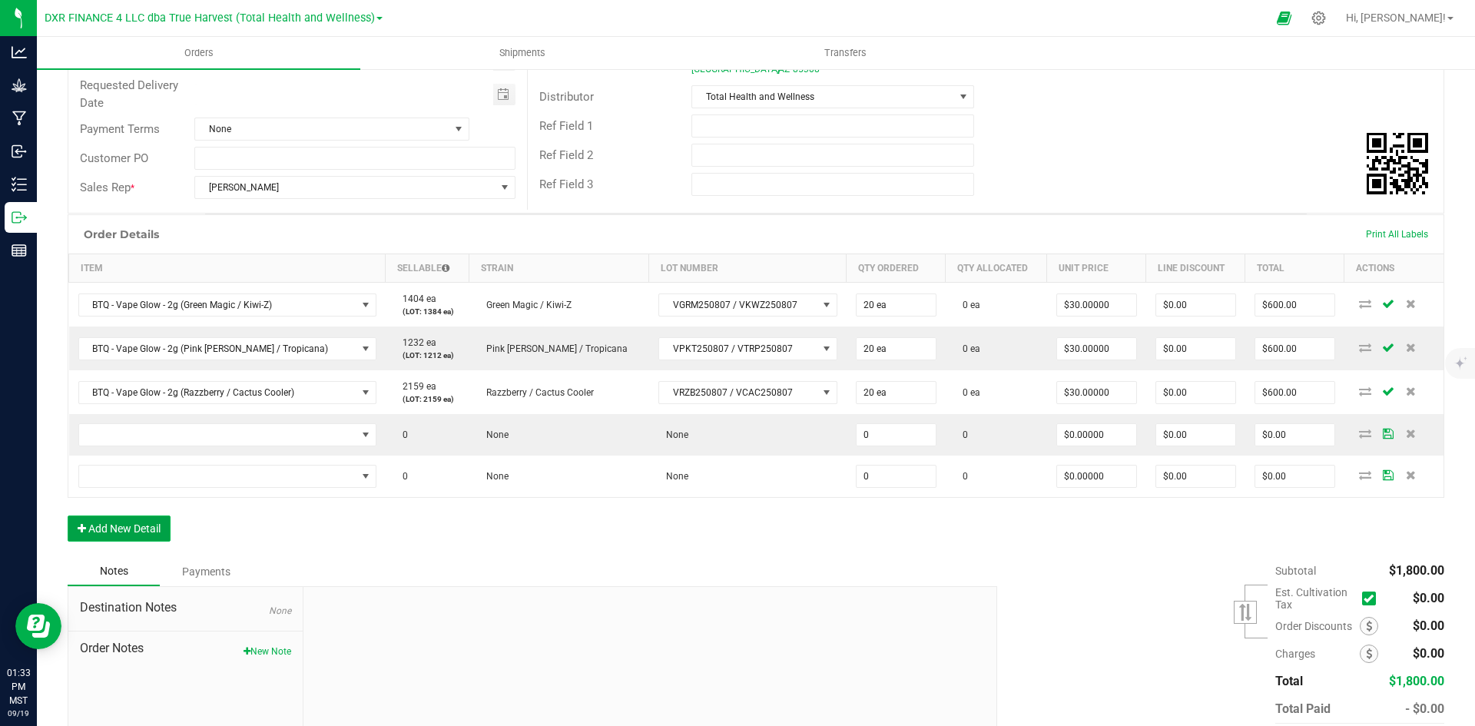
click at [116, 529] on button "Add New Detail" at bounding box center [119, 529] width 103 height 26
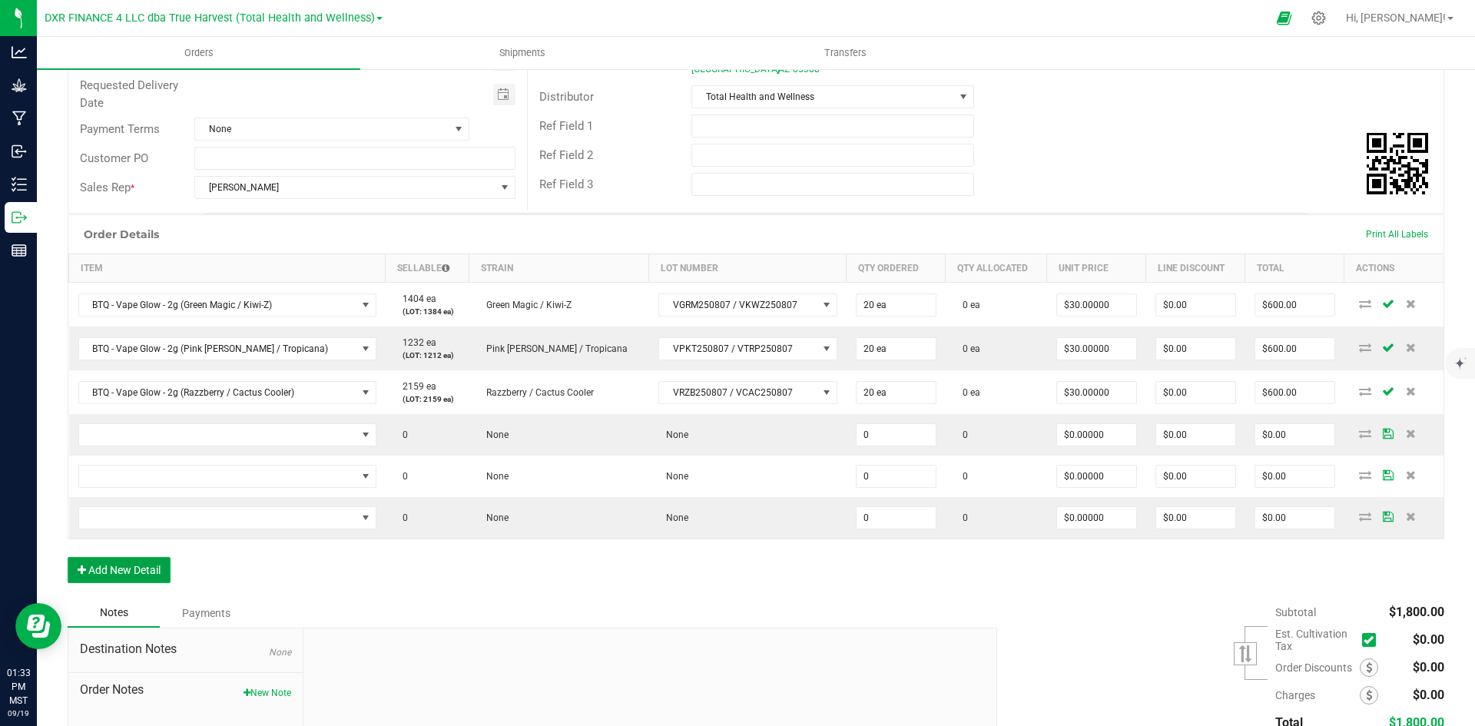
click at [130, 576] on button "Add New Detail" at bounding box center [119, 570] width 103 height 26
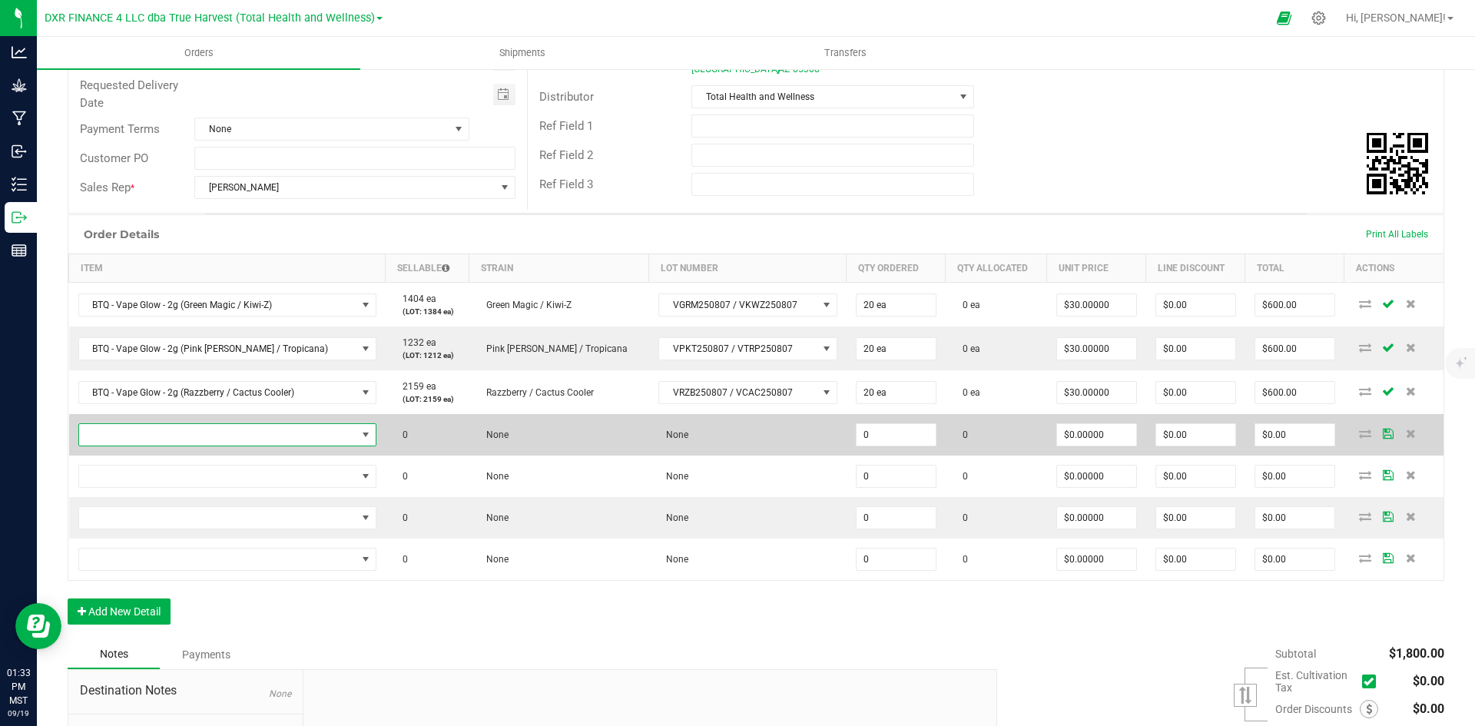
click at [199, 431] on span "NO DATA FOUND" at bounding box center [217, 435] width 277 height 22
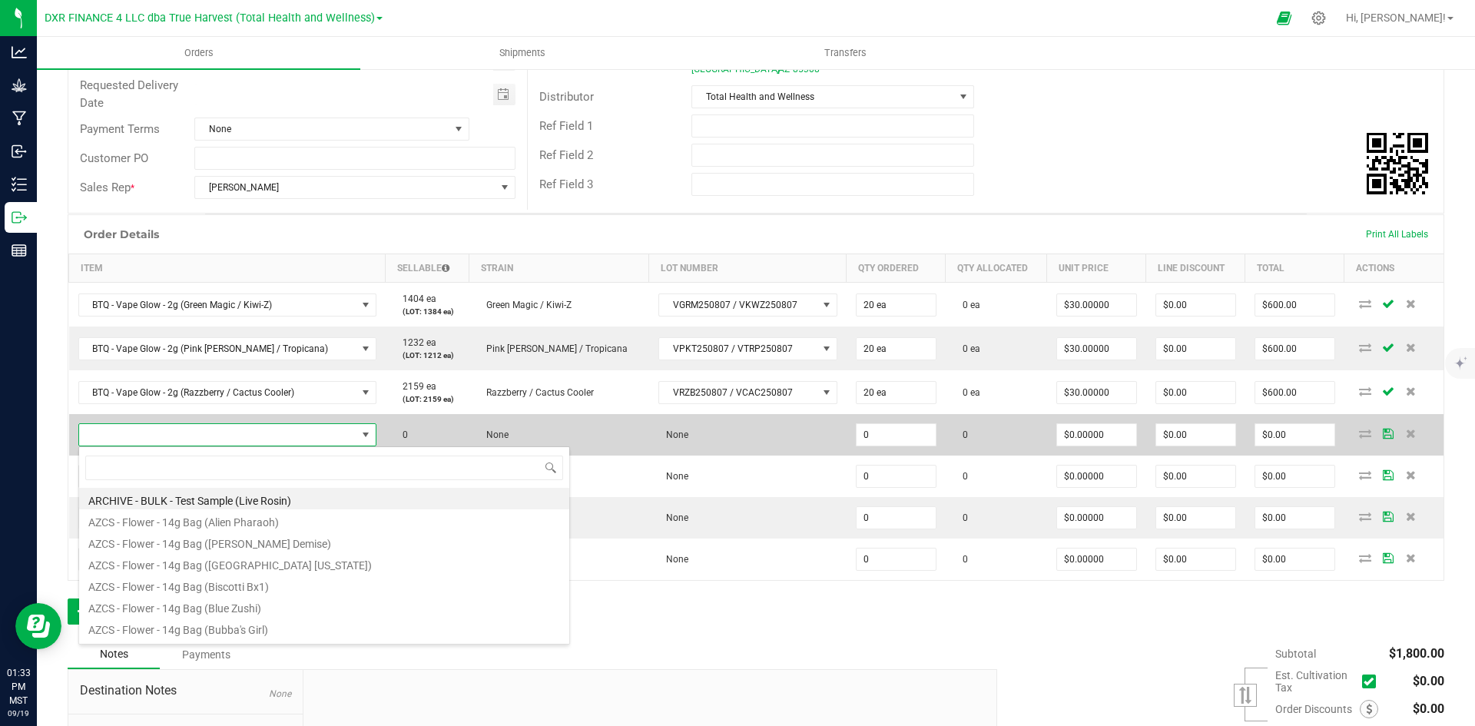
type input "BTQ - Inf. Pre-Roll 5pk - 2.5g (Melon Z + Slimeade)"
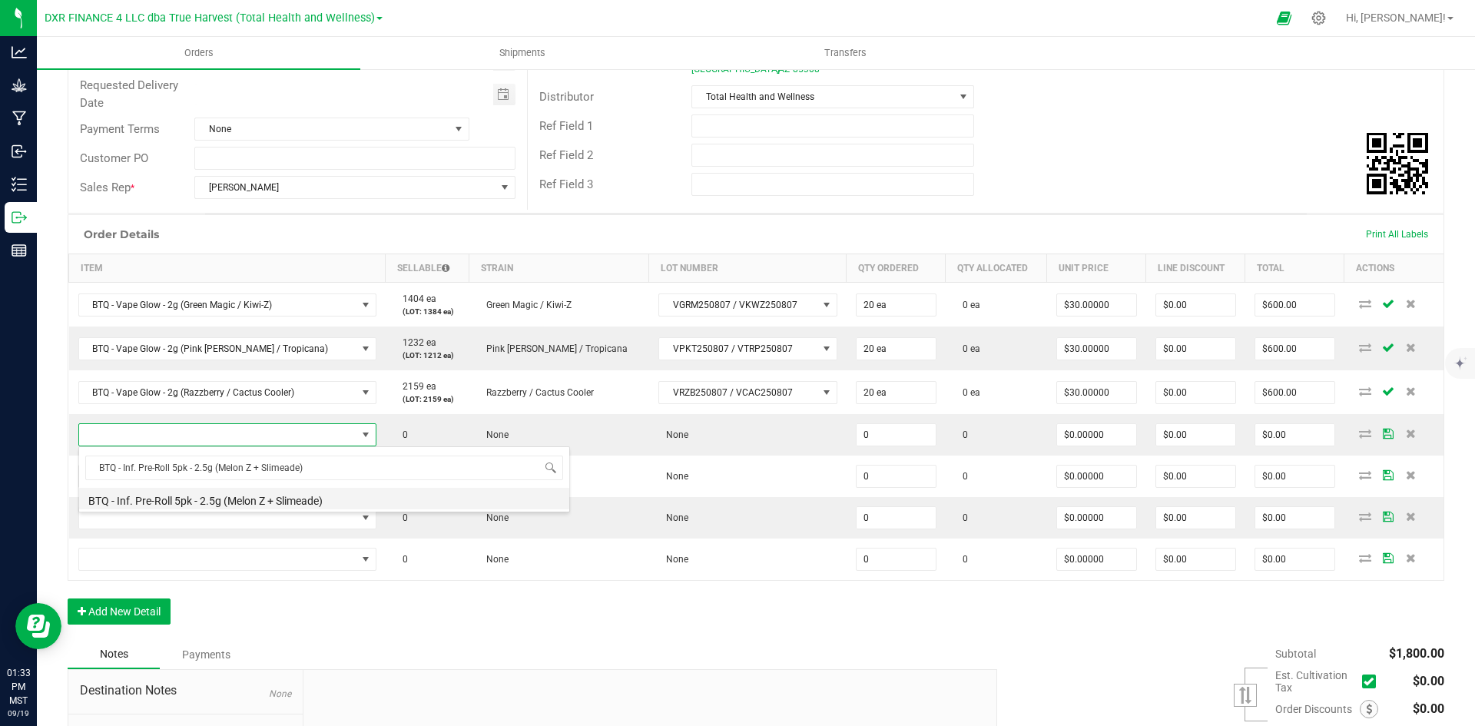
click at [256, 493] on li "BTQ - Inf. Pre-Roll 5pk - 2.5g (Melon Z + Slimeade)" at bounding box center [324, 499] width 490 height 22
type input "0 ea"
type input "$22.50000"
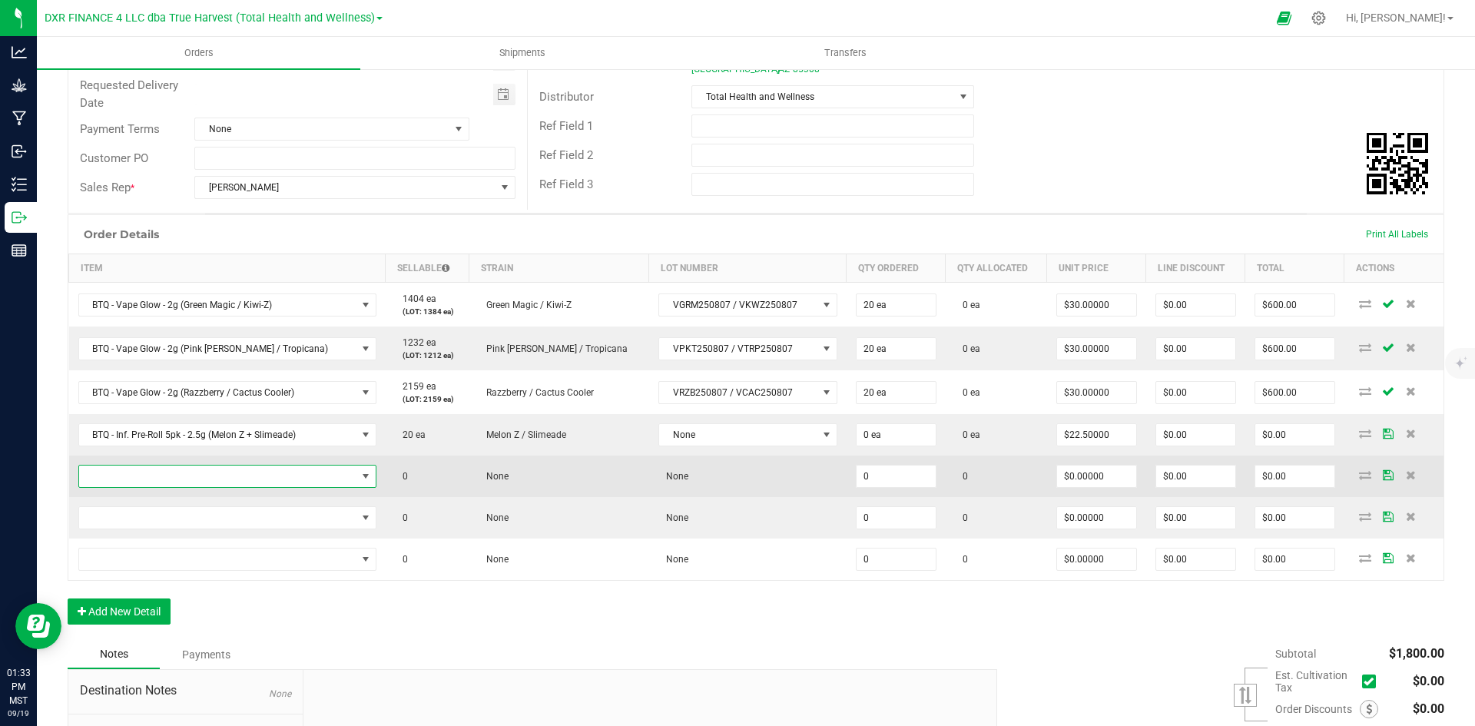
click at [270, 479] on span "NO DATA FOUND" at bounding box center [217, 477] width 277 height 22
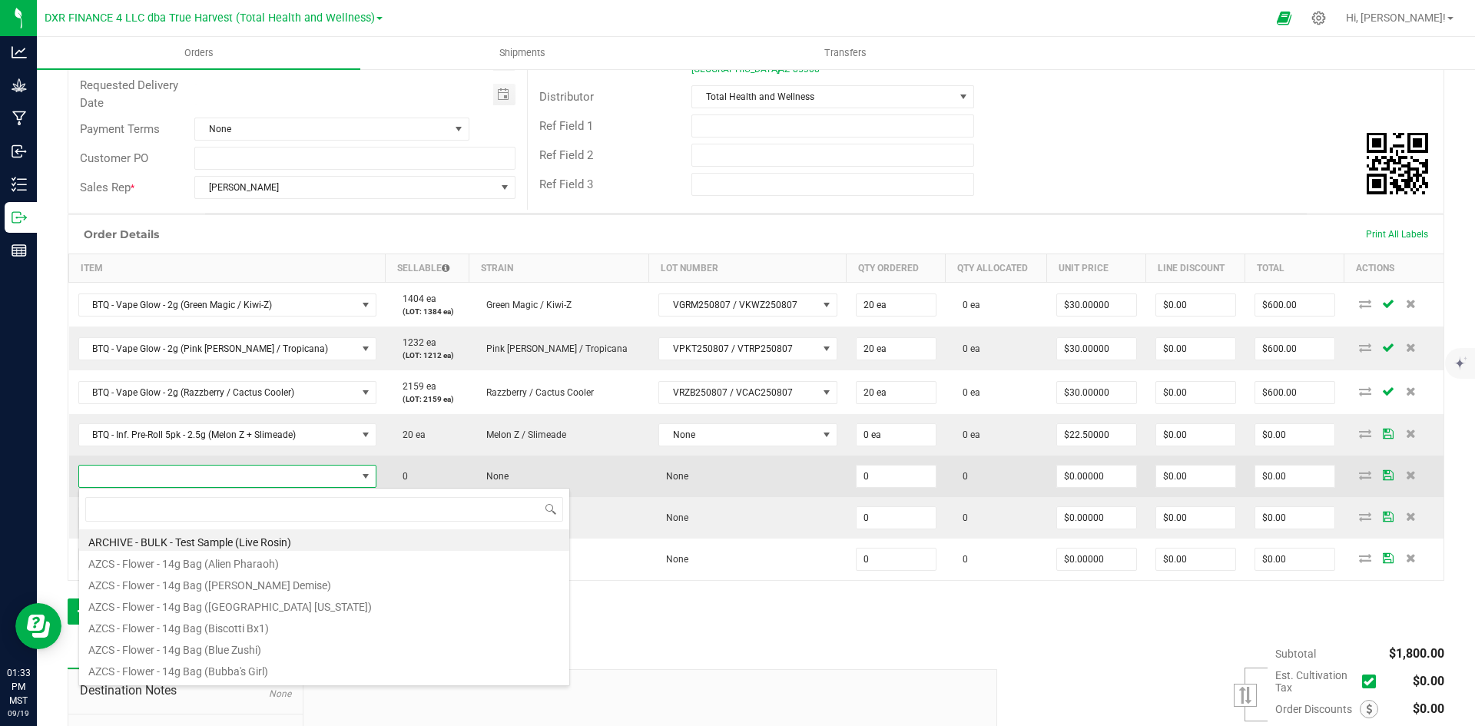
type input "BTQ - Inf. Pre-Roll 5pk - 2.5g (Purple Haze + Blinker Berry)"
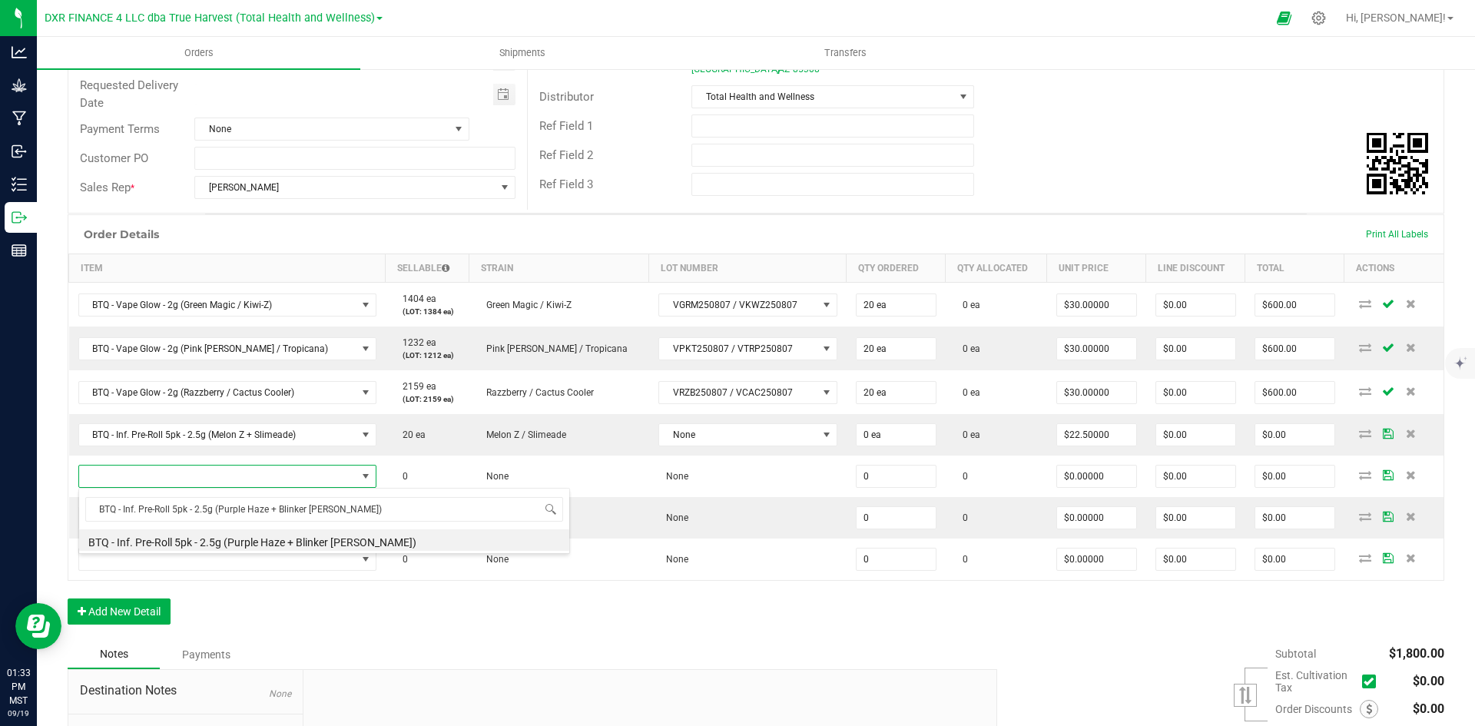
click at [282, 543] on li "BTQ - Inf. Pre-Roll 5pk - 2.5g (Purple Haze + Blinker Berry)" at bounding box center [324, 540] width 490 height 22
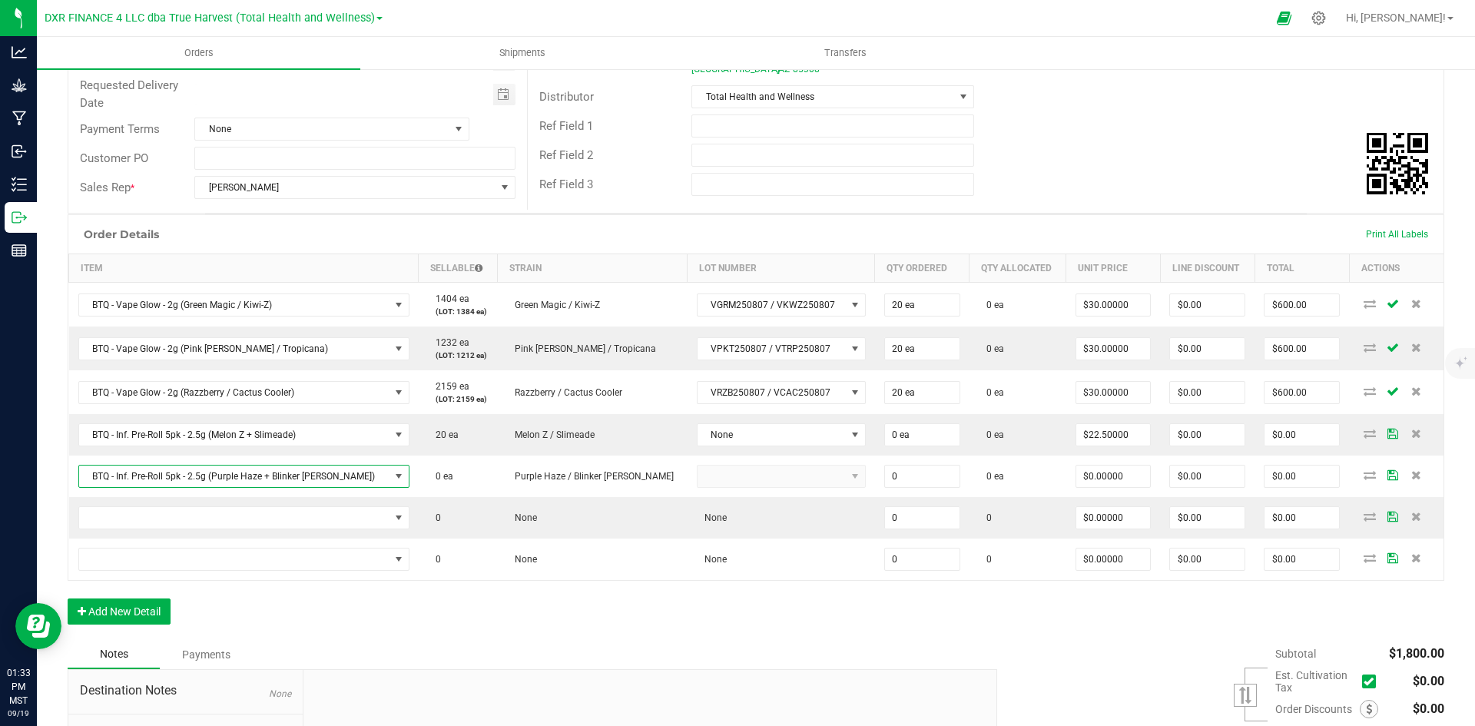
type input "0 ea"
type input "$22.50000"
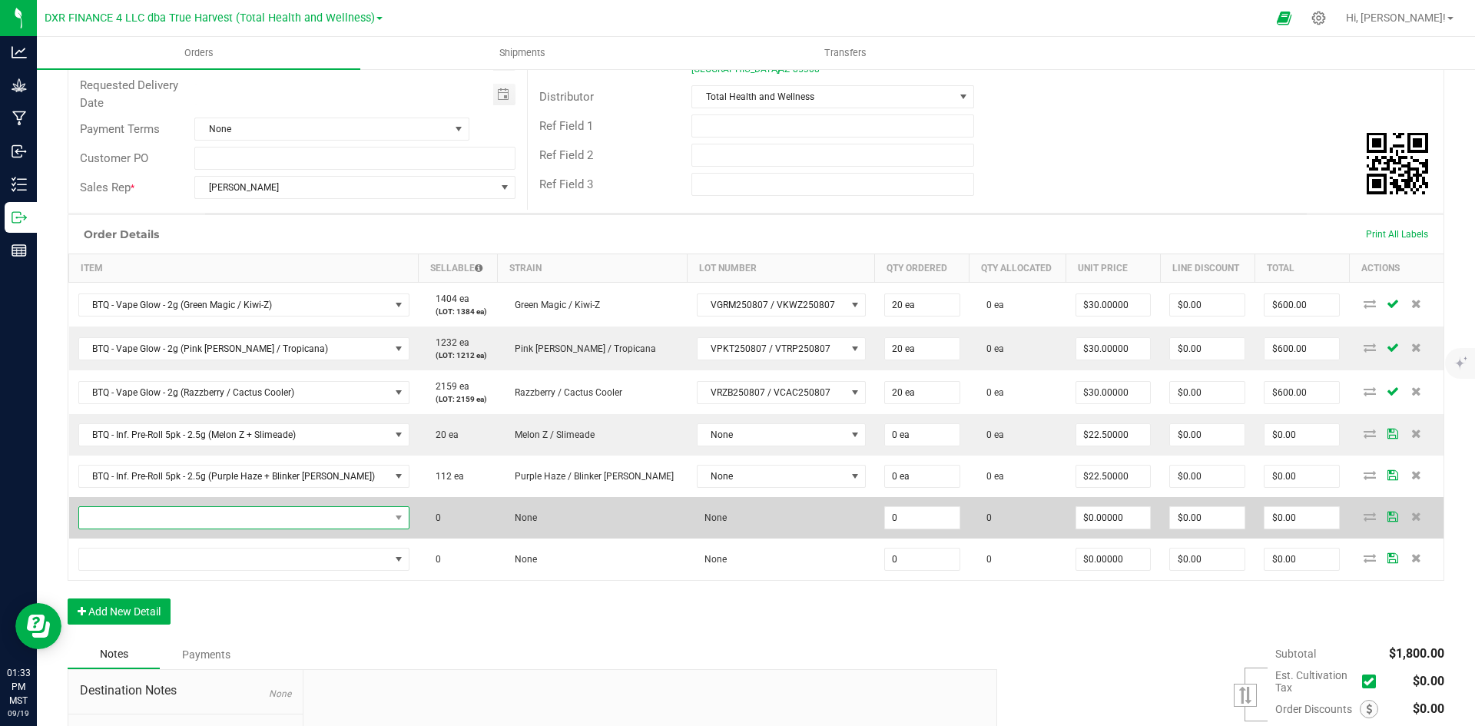
click at [231, 523] on span "NO DATA FOUND" at bounding box center [234, 518] width 310 height 22
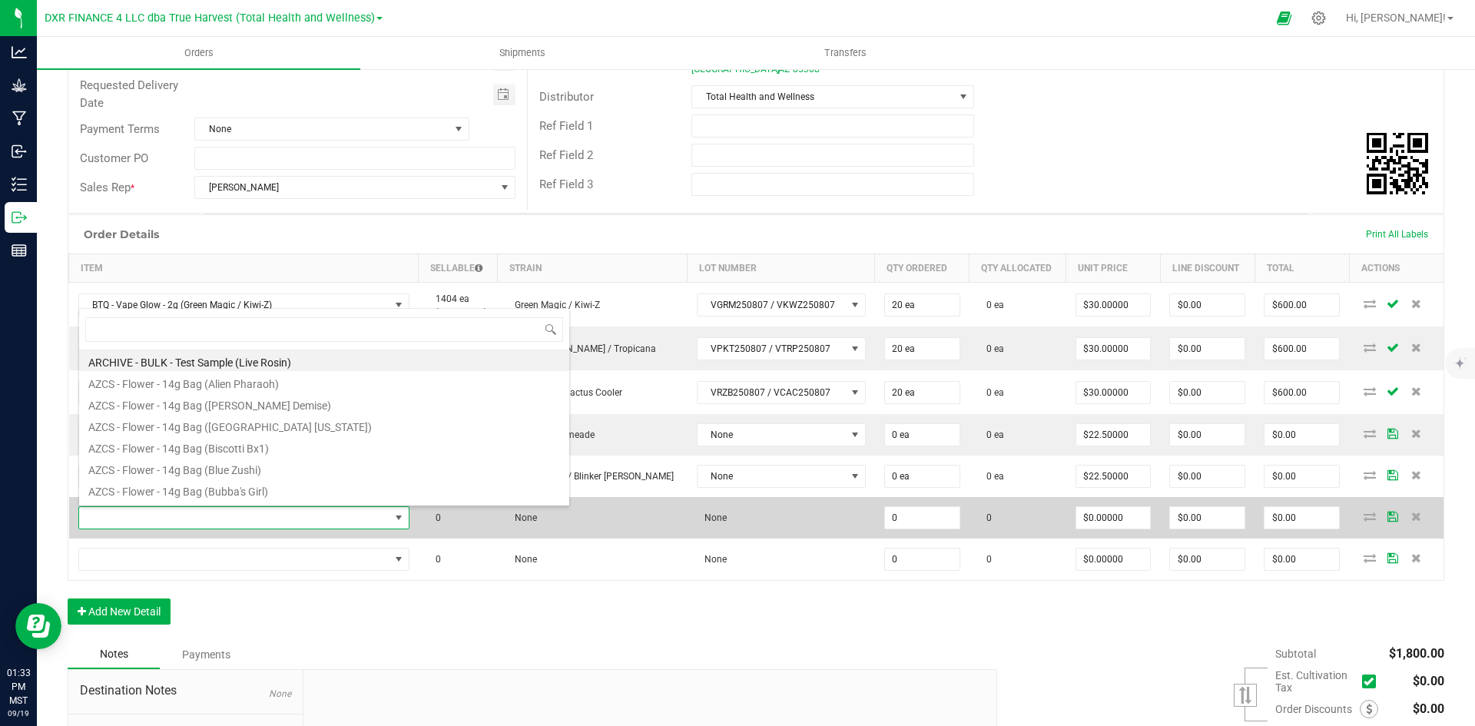
scroll to position [23, 300]
type input "BTQ - Inf. Pre-Roll 5pk - 2.5g (Rainbow Melon + [PERSON_NAME] OG)"
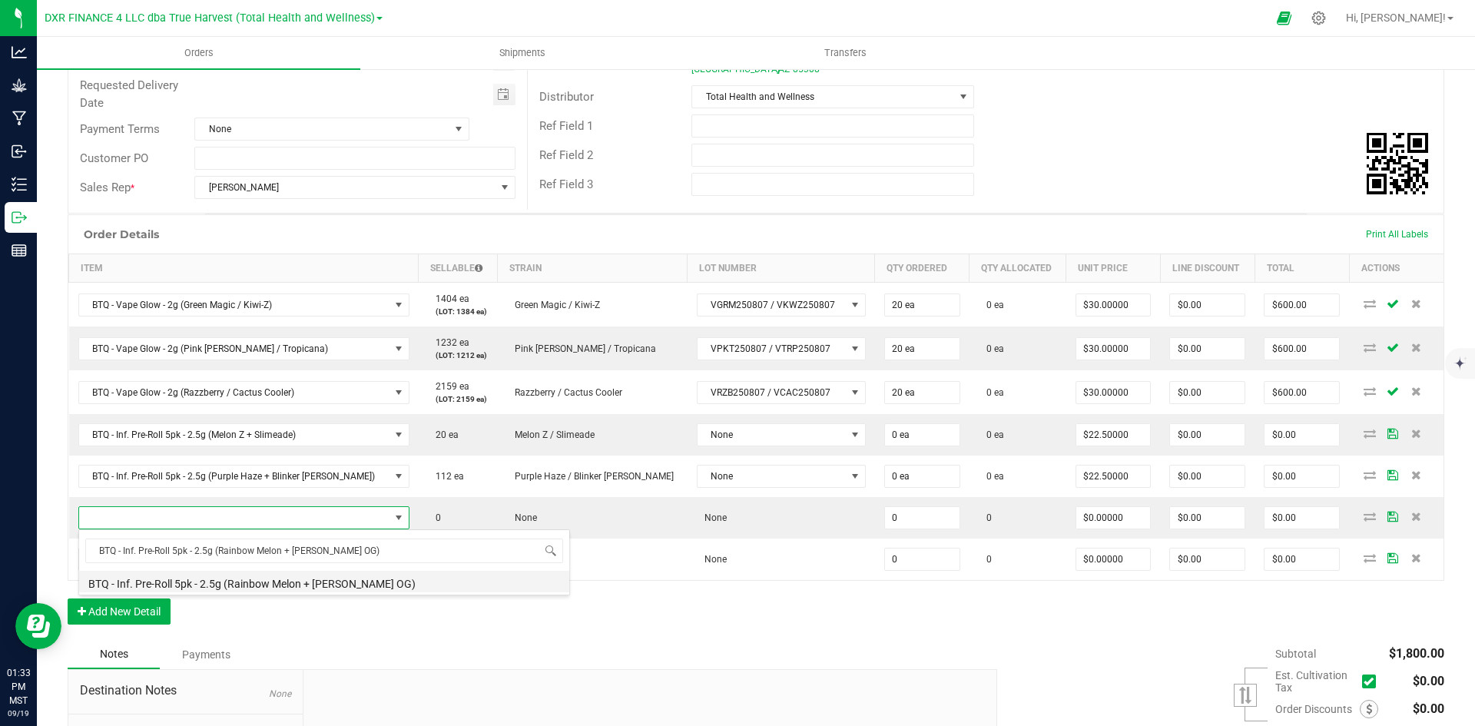
click at [259, 581] on li "BTQ - Inf. Pre-Roll 5pk - 2.5g (Rainbow Melon + [PERSON_NAME] OG)" at bounding box center [324, 582] width 490 height 22
type input "0 ea"
type input "$22.50000"
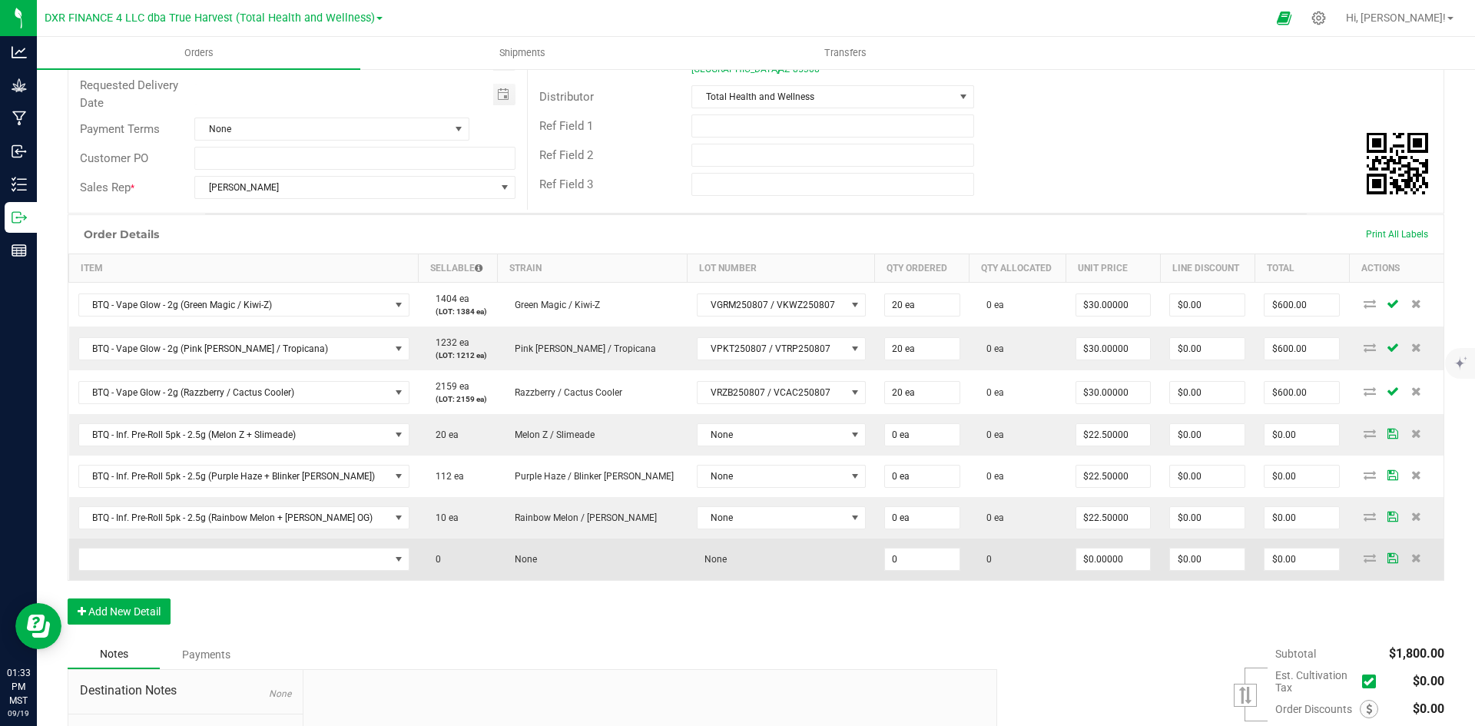
click at [277, 572] on td at bounding box center [244, 559] width 350 height 41
click at [280, 566] on span "NO DATA FOUND" at bounding box center [234, 560] width 310 height 22
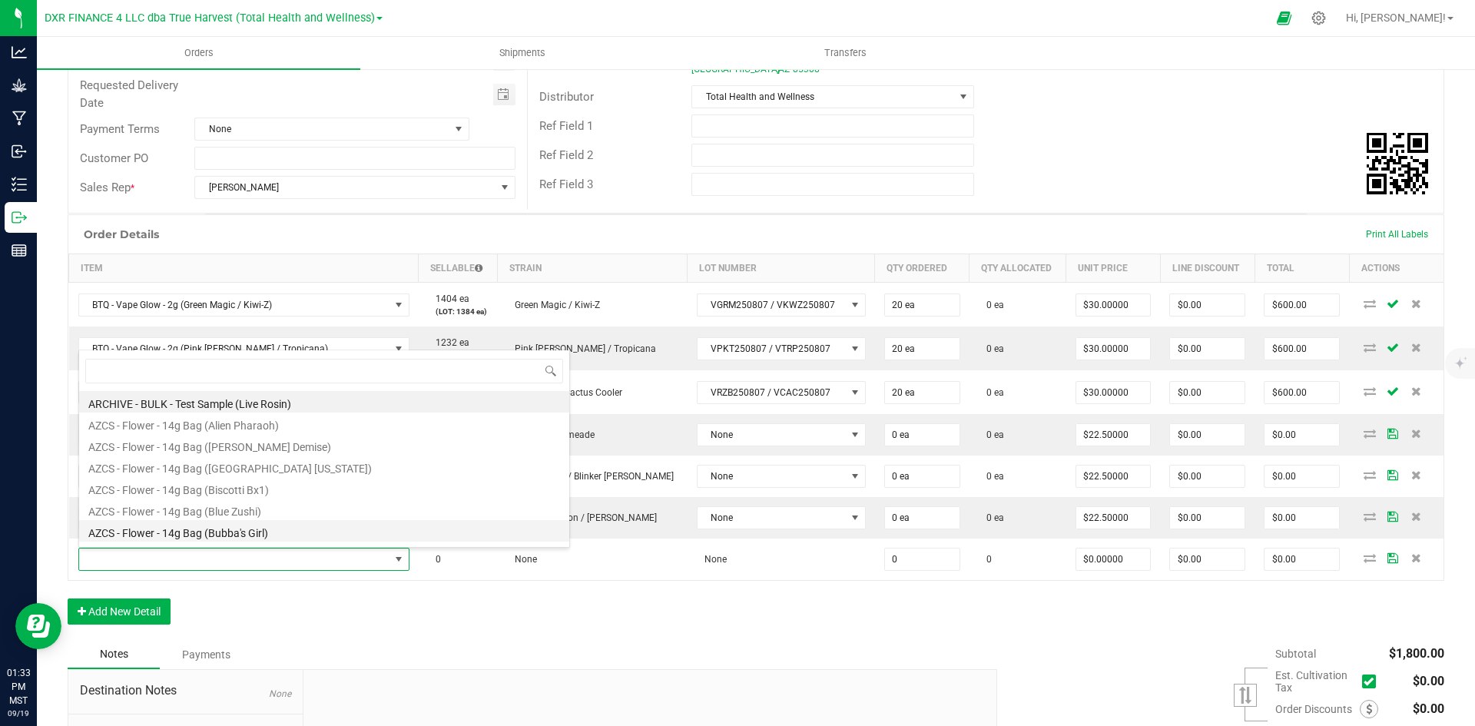
scroll to position [23, 311]
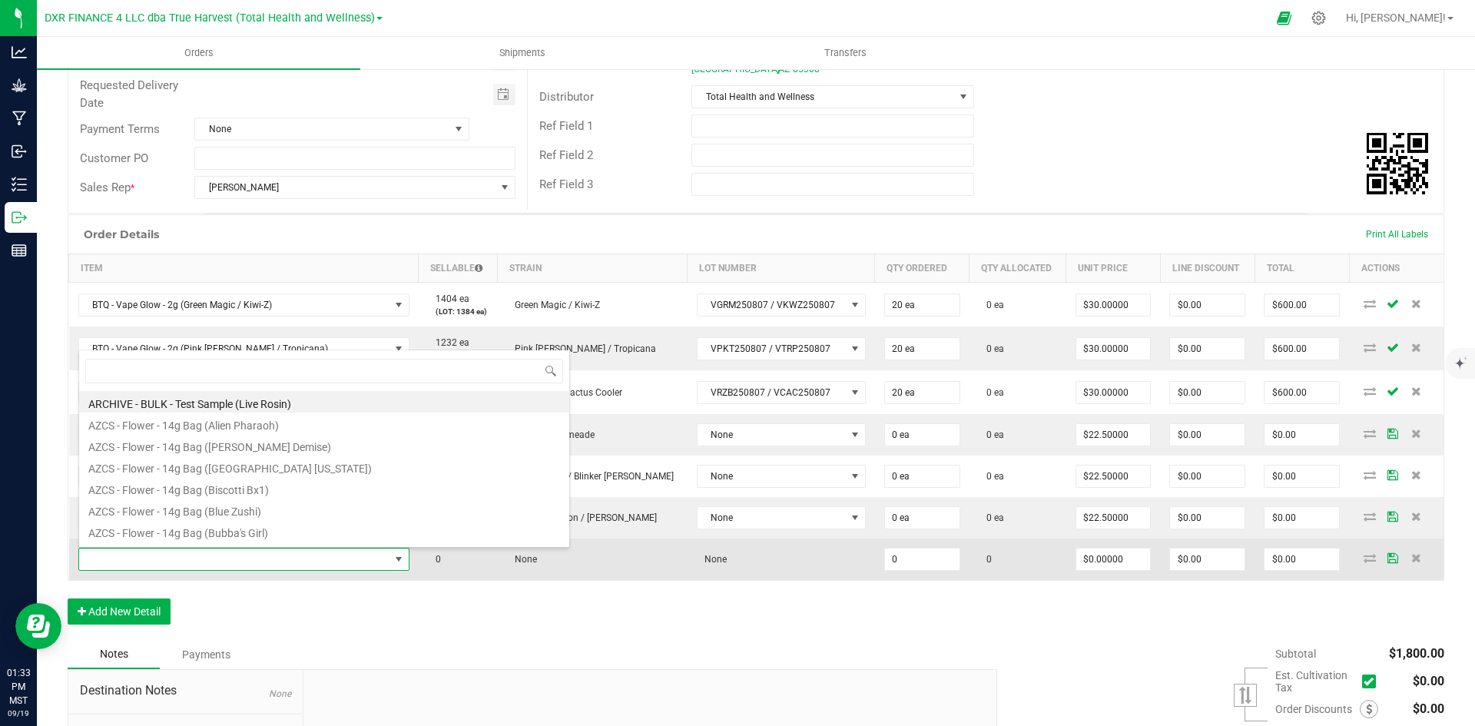
type input "BTQ - Inf. Pre-Roll 5pk - 2.5g (RS11 + Pink Guava)"
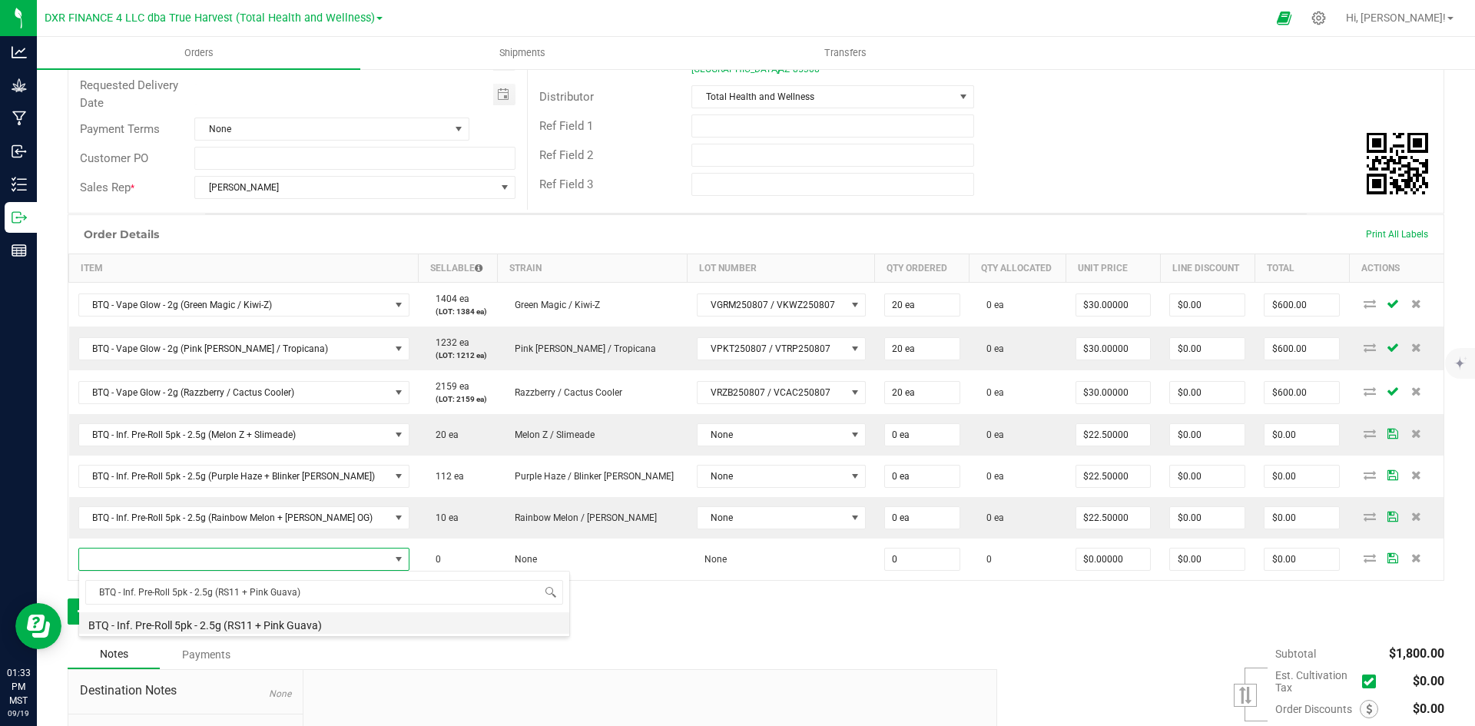
click at [321, 623] on li "BTQ - Inf. Pre-Roll 5pk - 2.5g (RS11 + Pink Guava)" at bounding box center [324, 623] width 490 height 22
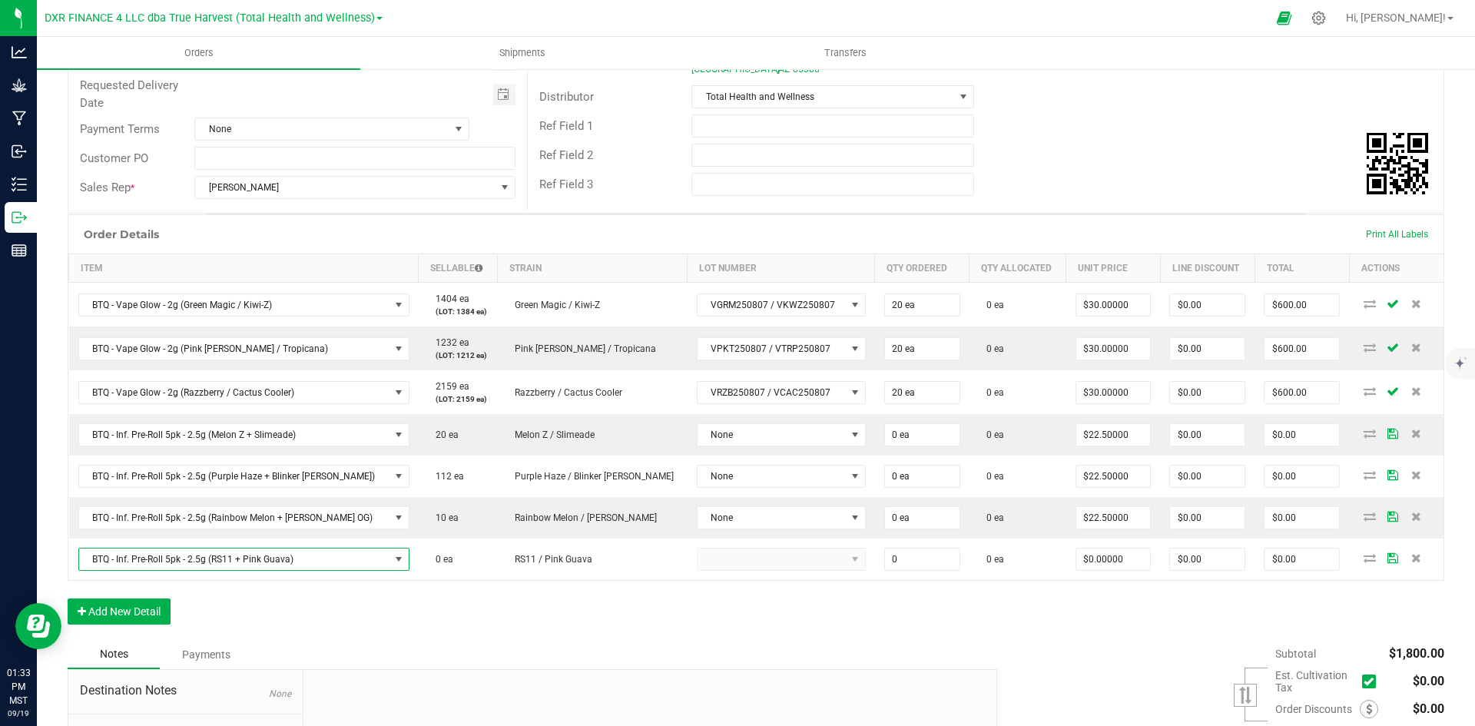
type input "0 ea"
type input "$22.50000"
click at [94, 616] on button "Add New Detail" at bounding box center [119, 612] width 103 height 26
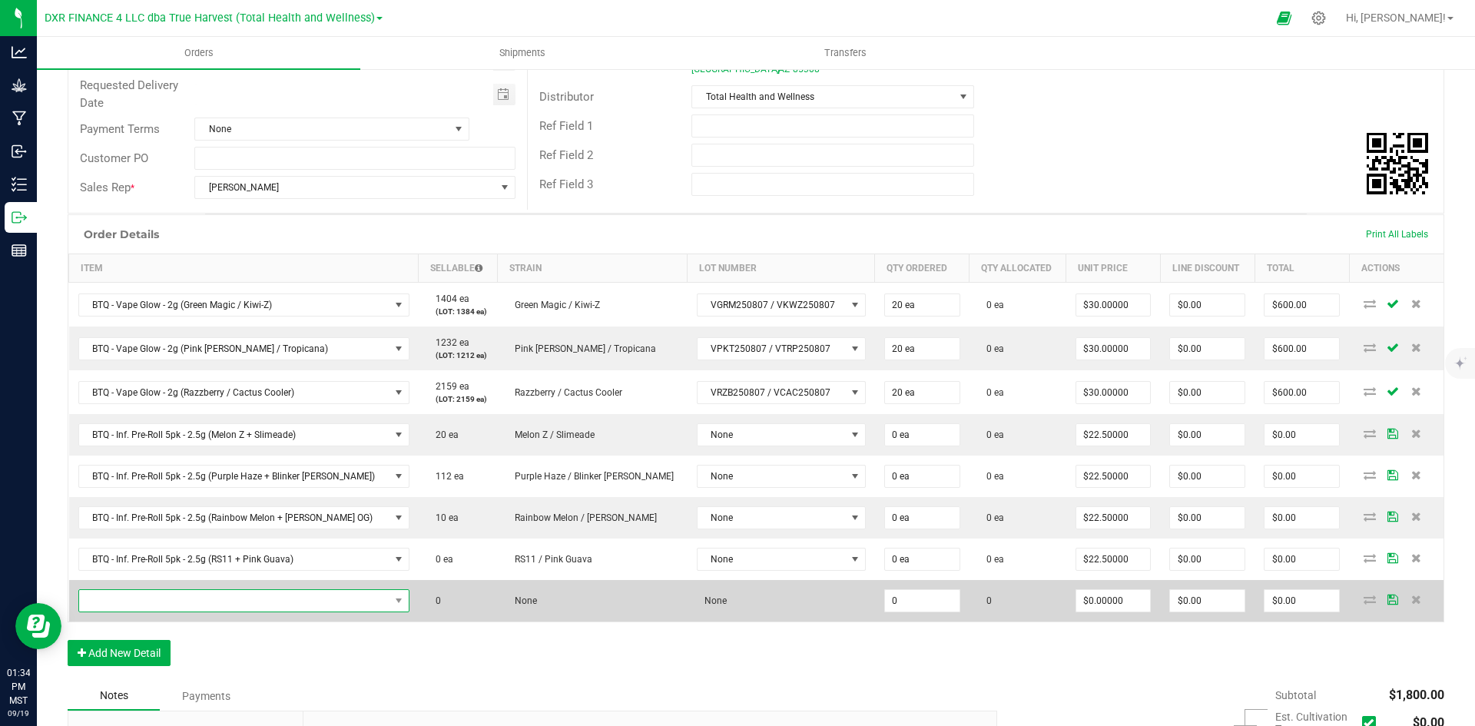
click at [164, 598] on span "NO DATA FOUND" at bounding box center [234, 601] width 310 height 22
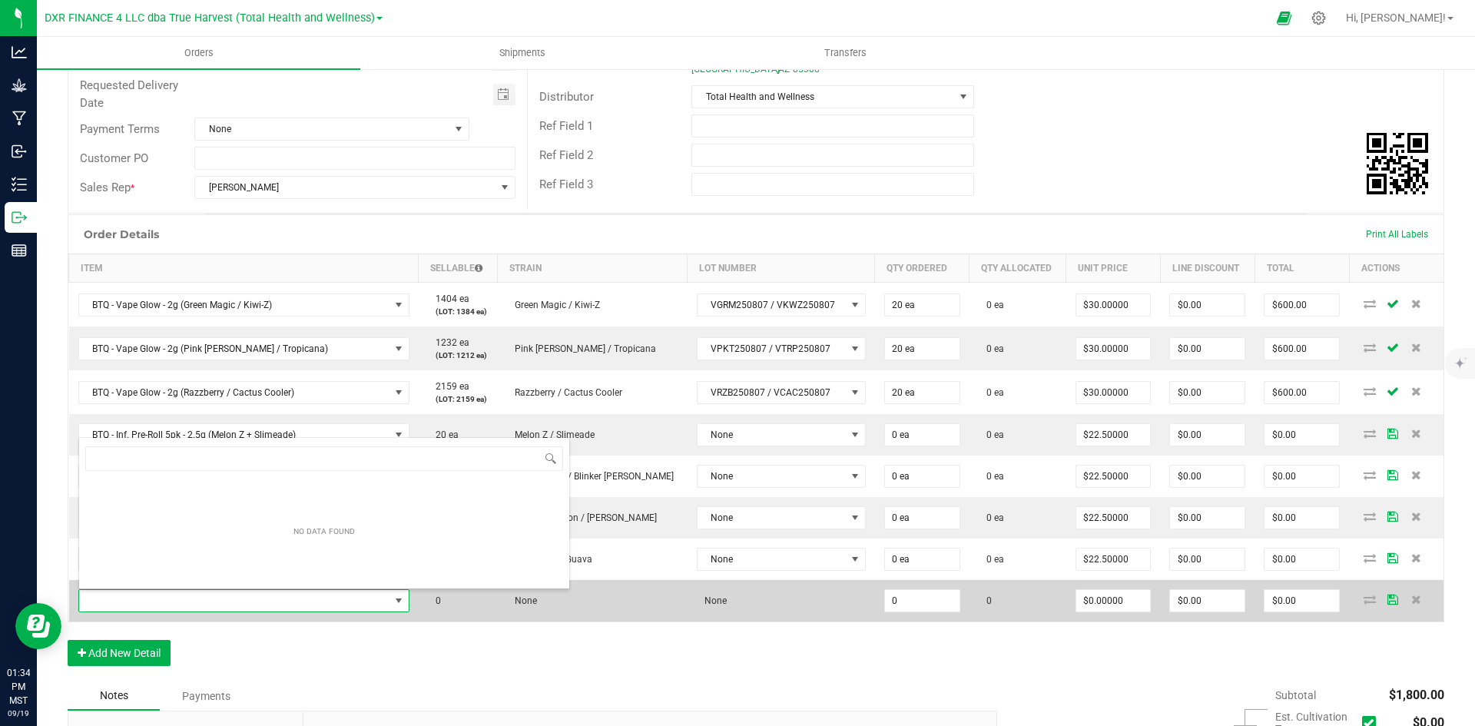
scroll to position [0, 0]
type input "SG - Flower - 3.5g Jar (Strawberry Guava)"
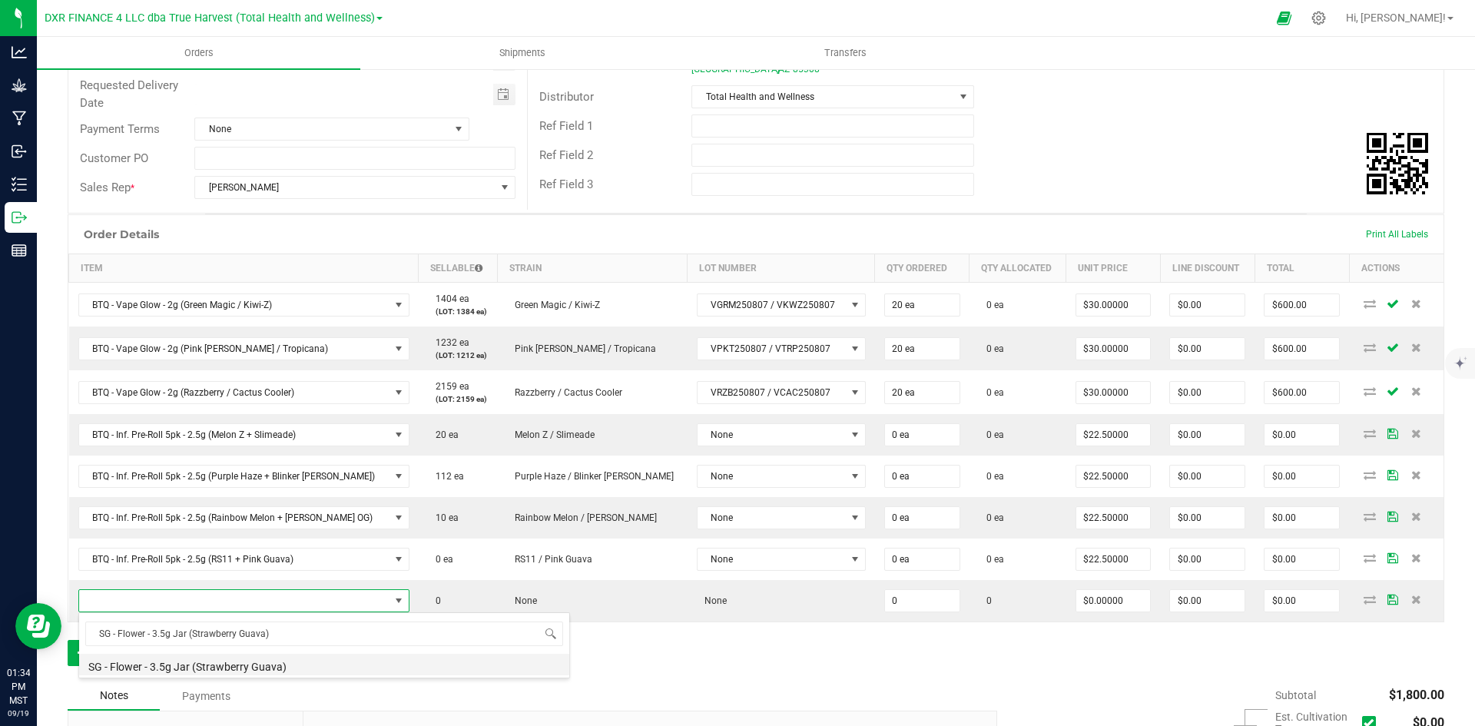
click at [259, 666] on li "SG - Flower - 3.5g Jar (Strawberry Guava)" at bounding box center [324, 665] width 490 height 22
type input "0 ea"
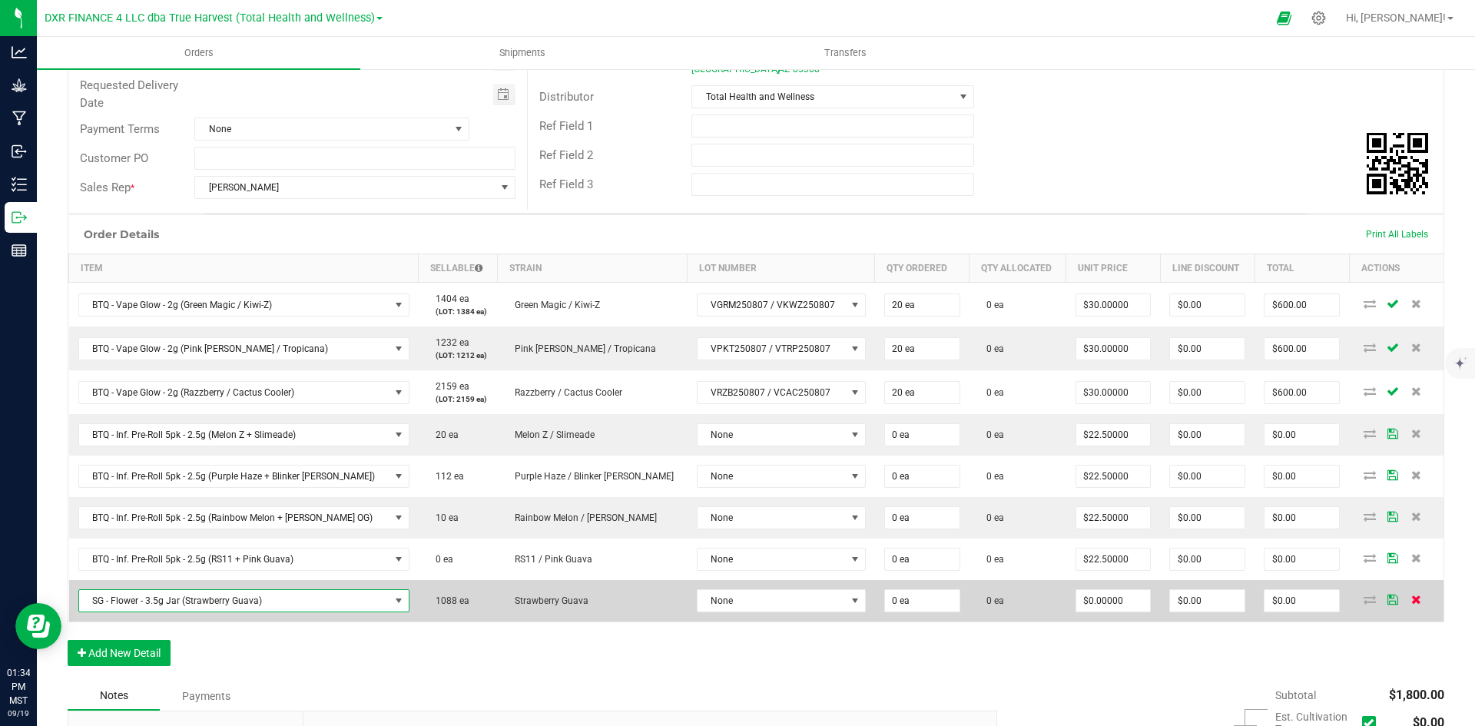
click at [1412, 604] on icon at bounding box center [1417, 599] width 10 height 9
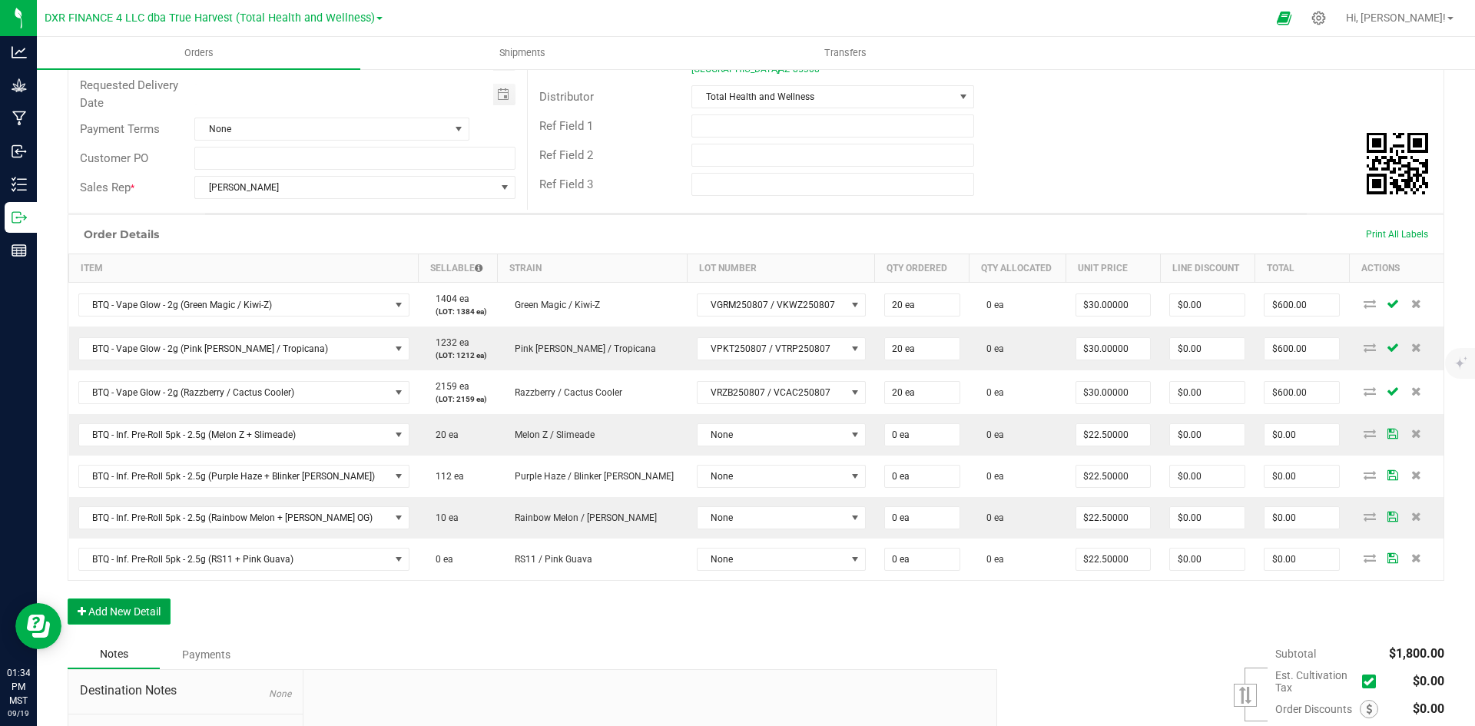
click at [131, 607] on button "Add New Detail" at bounding box center [119, 612] width 103 height 26
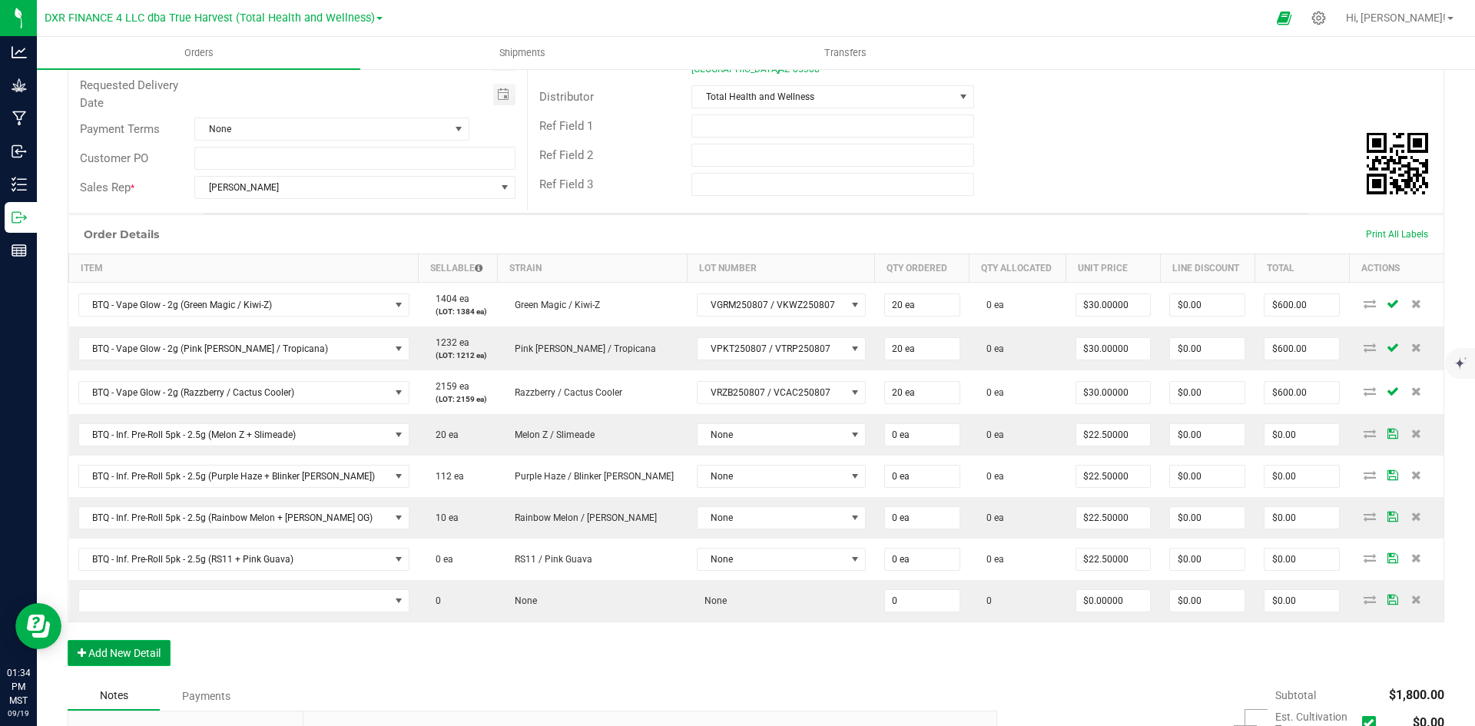
click at [134, 662] on button "Add New Detail" at bounding box center [119, 653] width 103 height 26
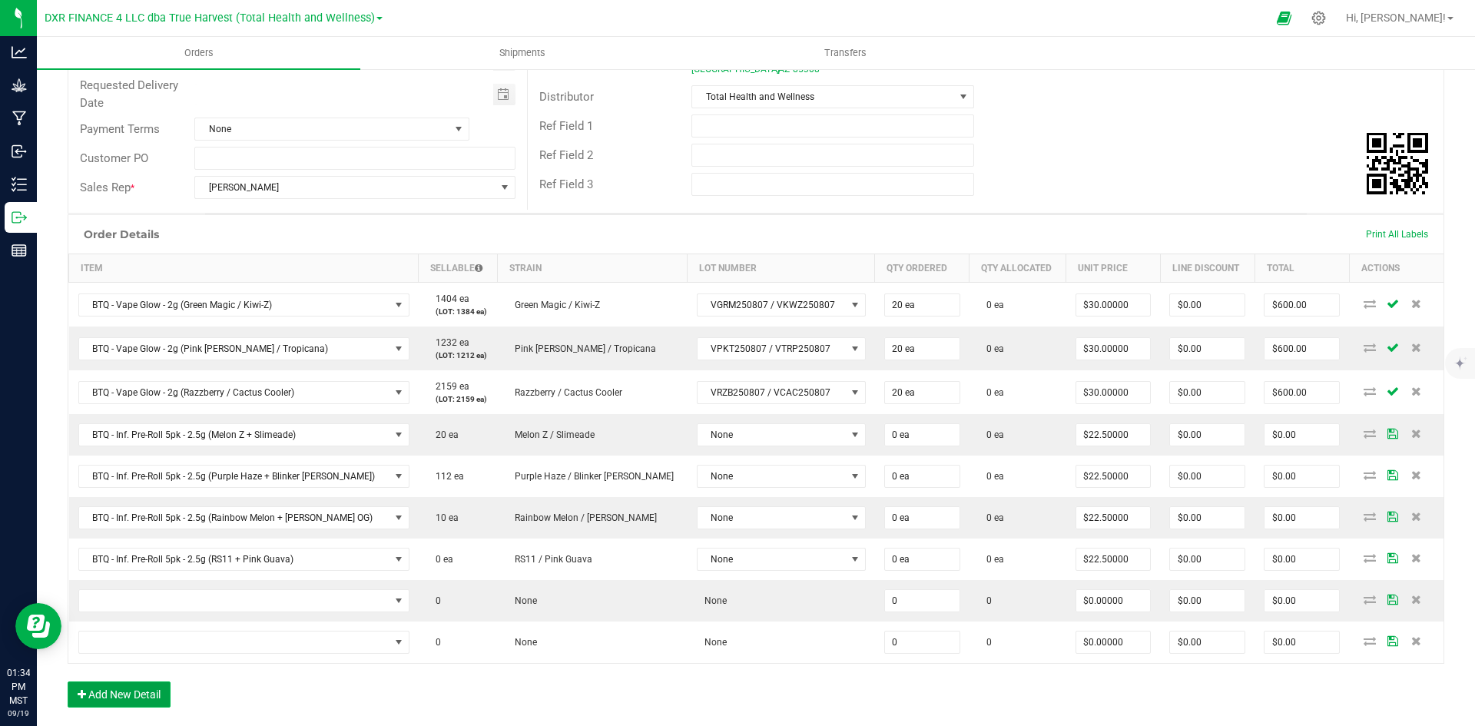
click at [141, 691] on button "Add New Detail" at bounding box center [119, 695] width 103 height 26
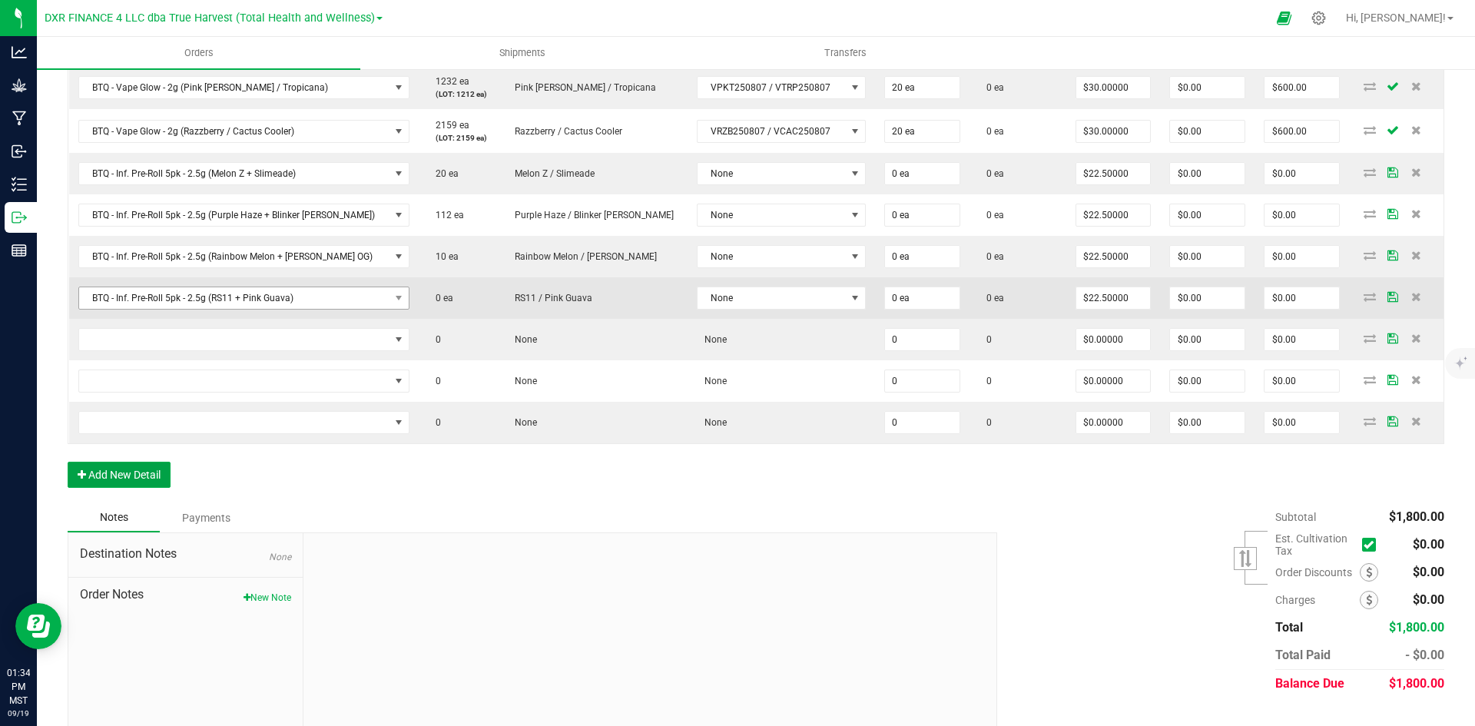
scroll to position [503, 0]
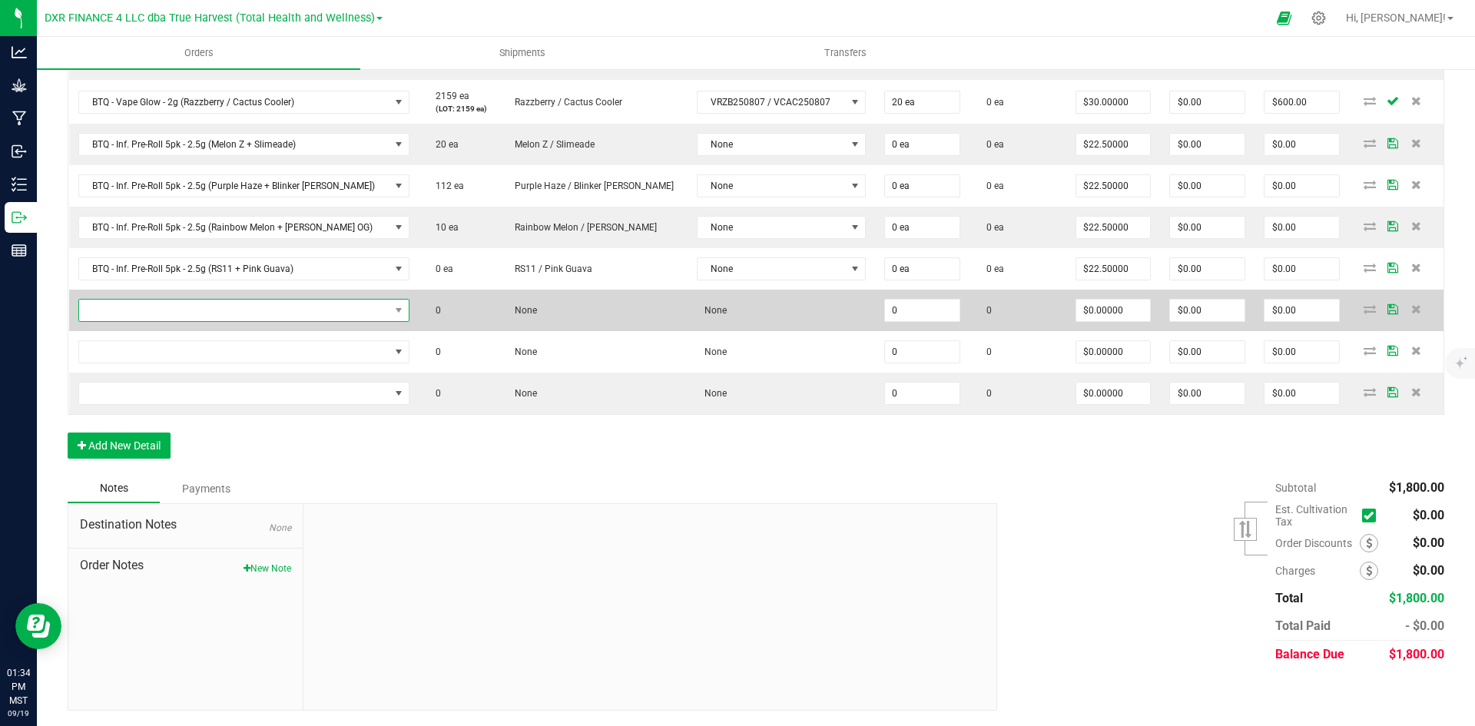
click at [231, 310] on span "NO DATA FOUND" at bounding box center [234, 311] width 310 height 22
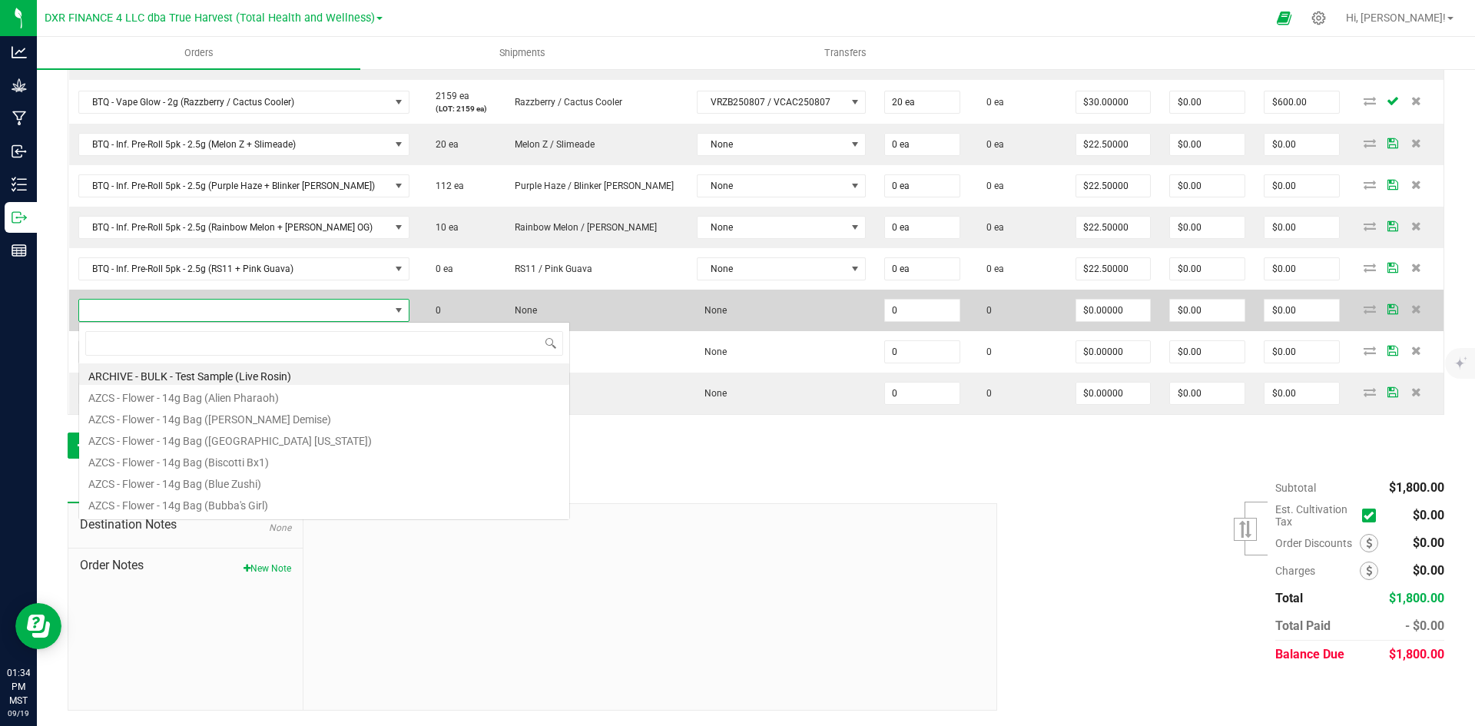
type input "SG - Live Rosin - 1g (Frosted Donuts)"
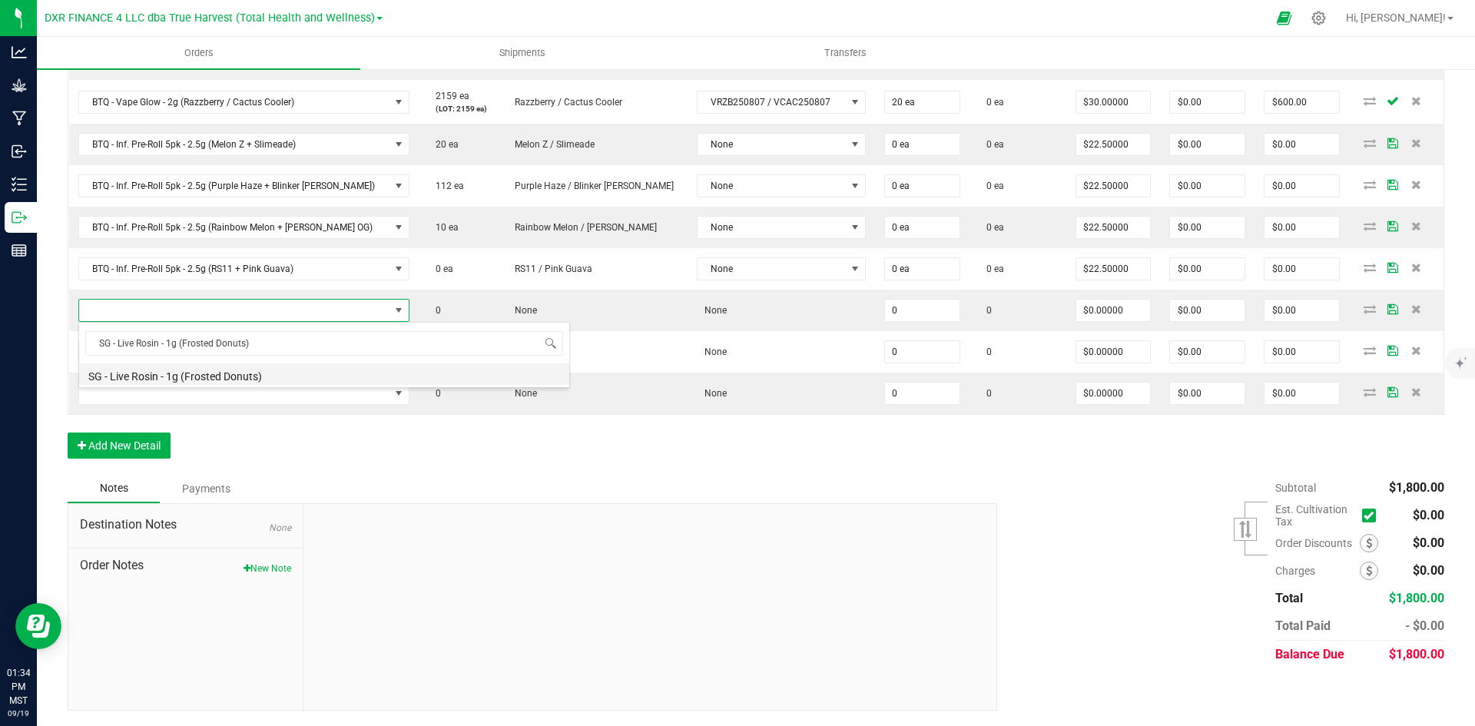
click at [247, 374] on li "SG - Live Rosin - 1g (Frosted Donuts)" at bounding box center [324, 374] width 490 height 22
type input "0 ea"
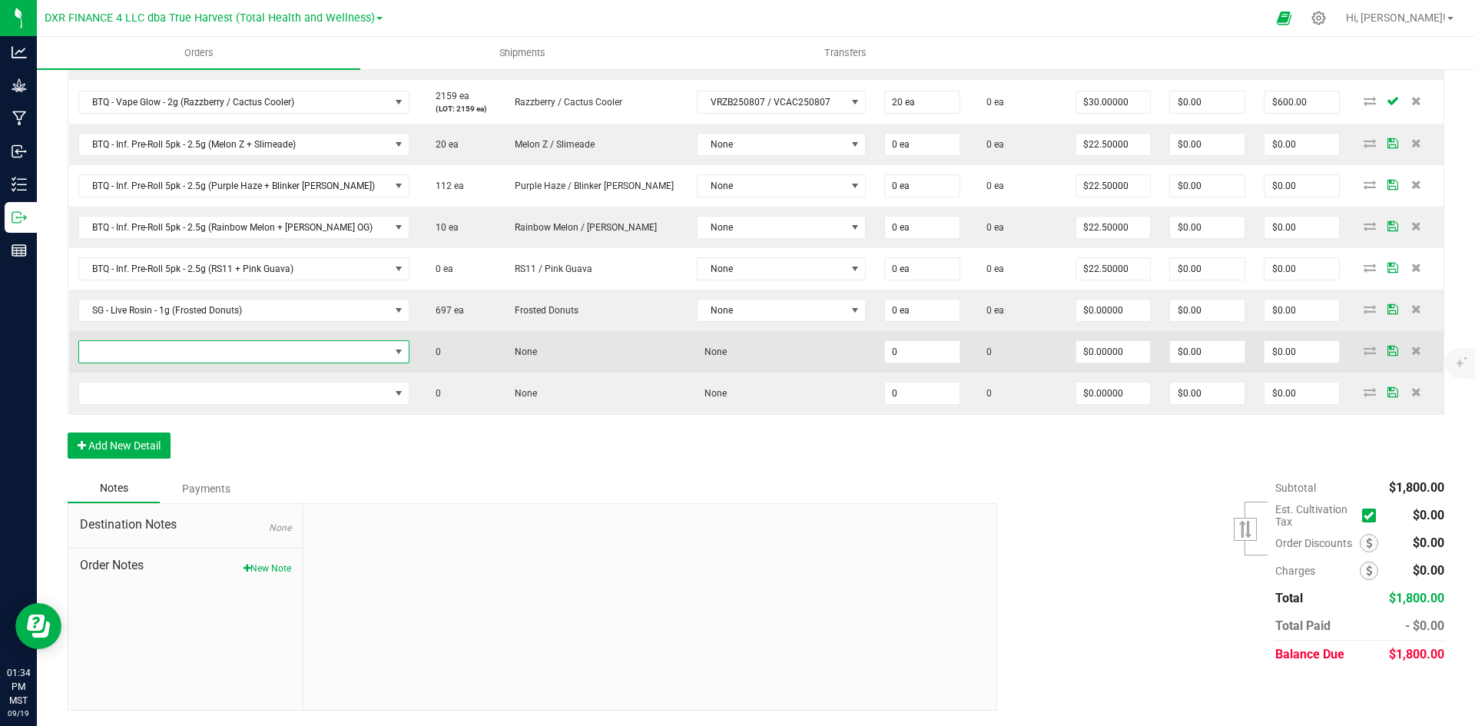
click at [110, 355] on span "NO DATA FOUND" at bounding box center [234, 352] width 310 height 22
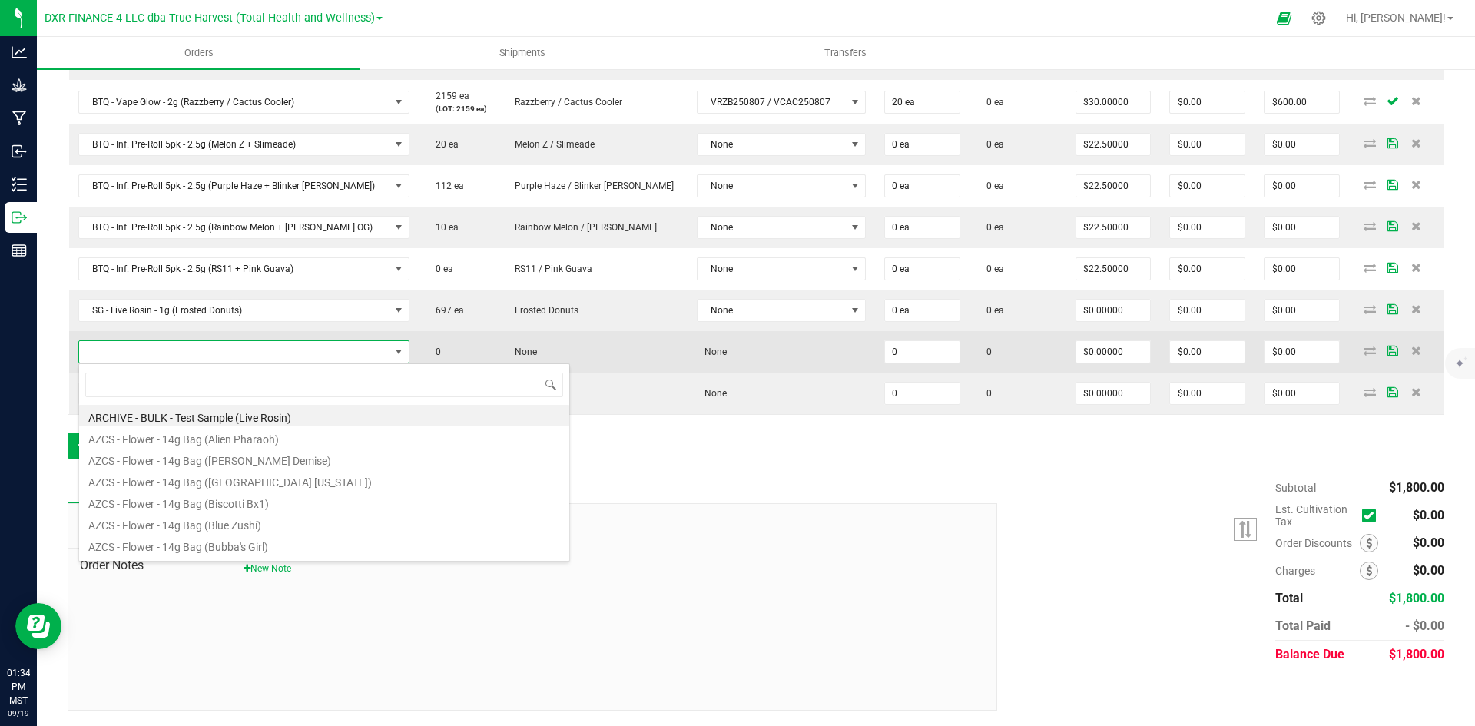
type input "SG - Live Rosin - 1g ([PERSON_NAME] Demise)"
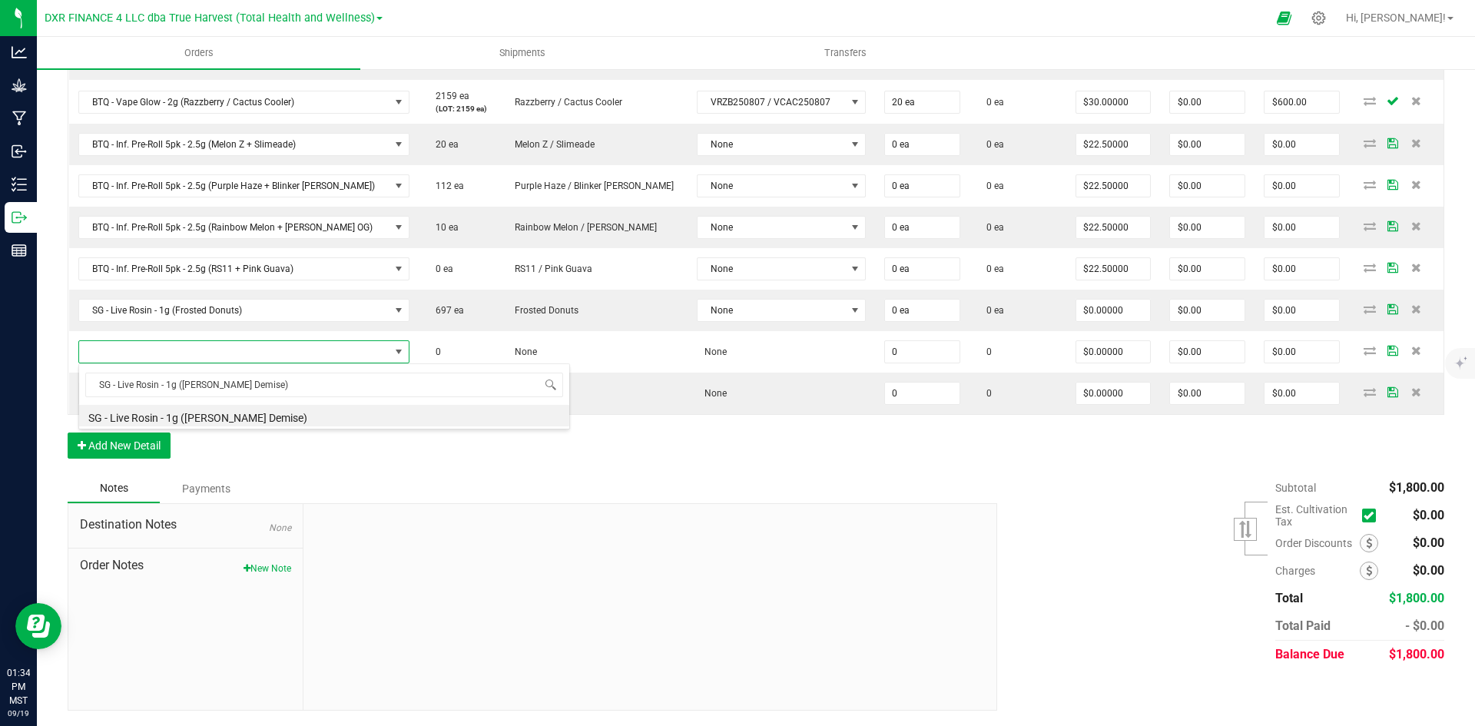
click at [179, 416] on li "SG - Live Rosin - 1g ([PERSON_NAME] Demise)" at bounding box center [324, 416] width 490 height 22
type input "0 ea"
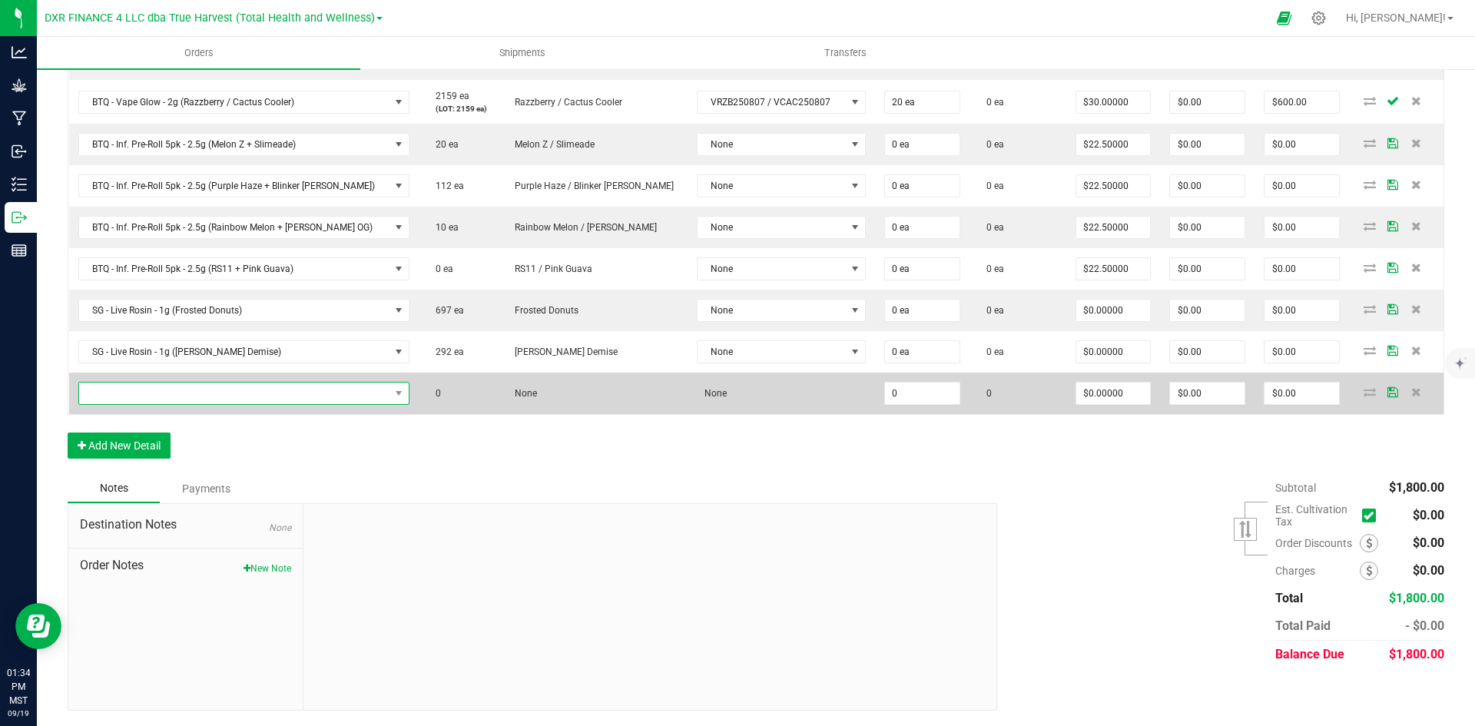
click at [237, 390] on span "NO DATA FOUND" at bounding box center [234, 394] width 310 height 22
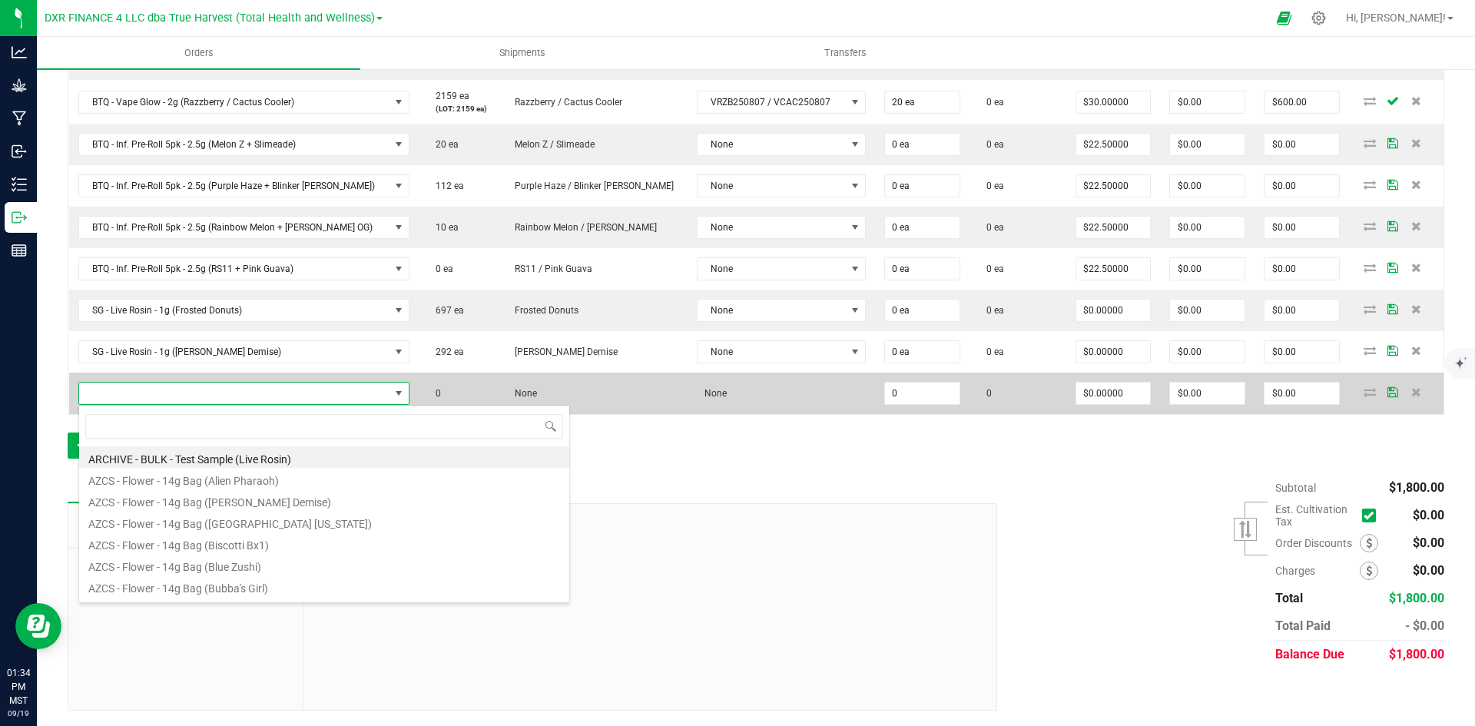
type input "SG - Live Rosin - 1g (Guava [PERSON_NAME])"
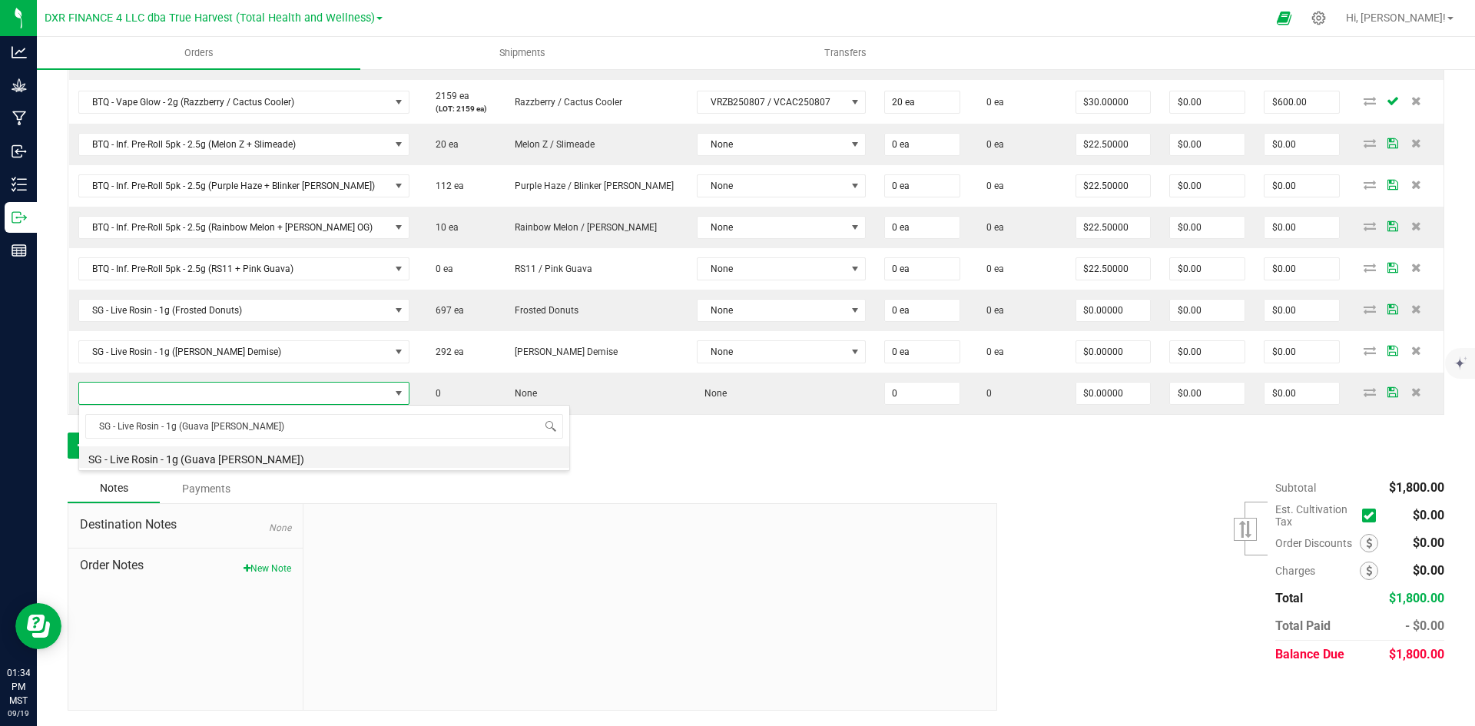
click at [257, 464] on li "SG - Live Rosin - 1g (Guava [PERSON_NAME])" at bounding box center [324, 457] width 490 height 22
type input "0 ea"
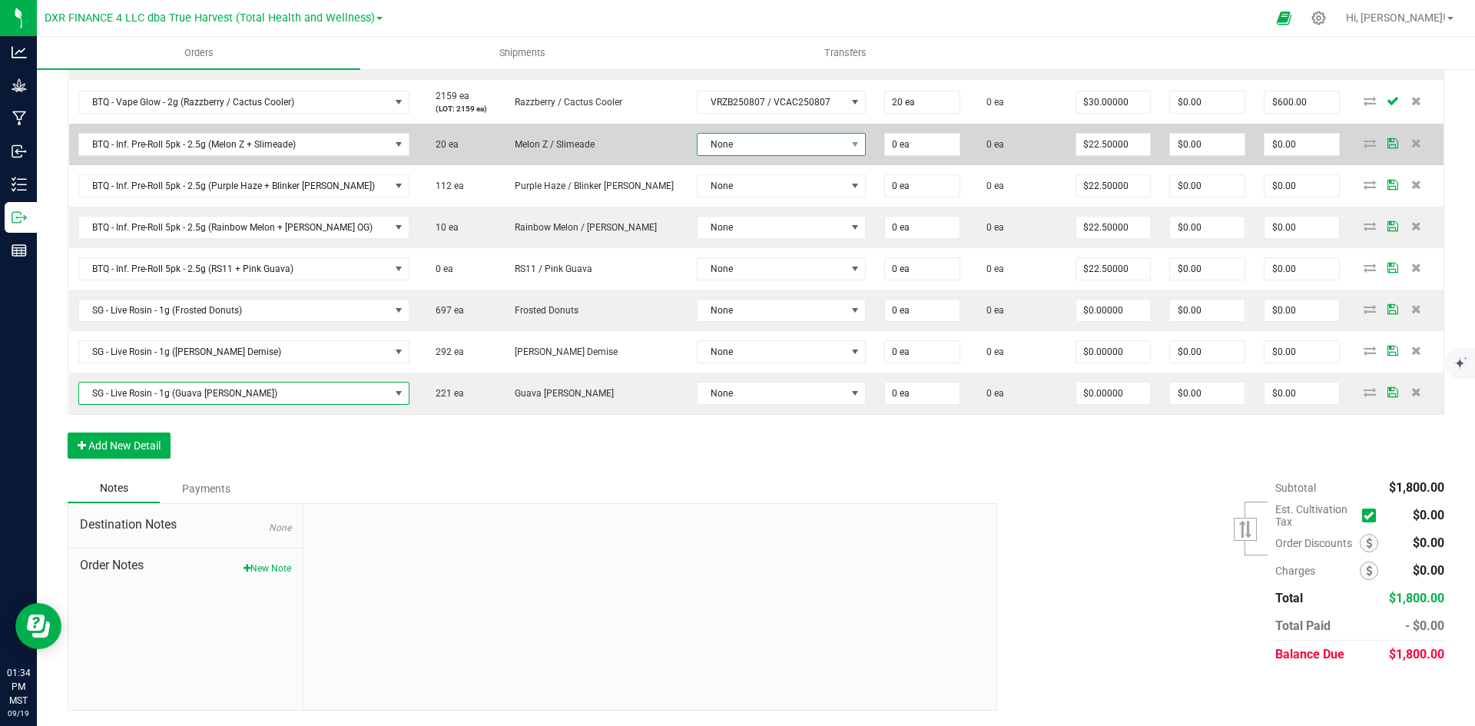
click at [736, 142] on span "None" at bounding box center [772, 145] width 148 height 22
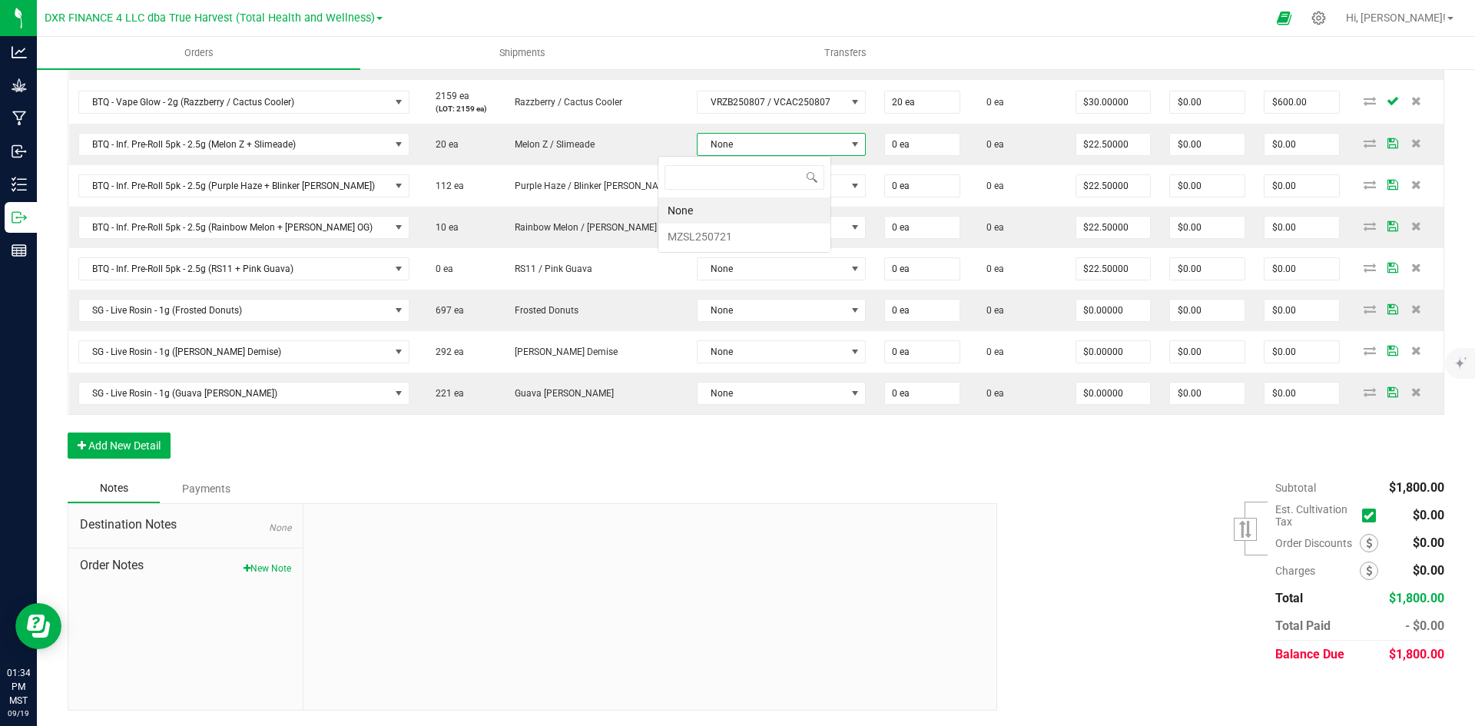
scroll to position [23, 174]
click at [730, 229] on li "MZSL250721" at bounding box center [745, 237] width 172 height 26
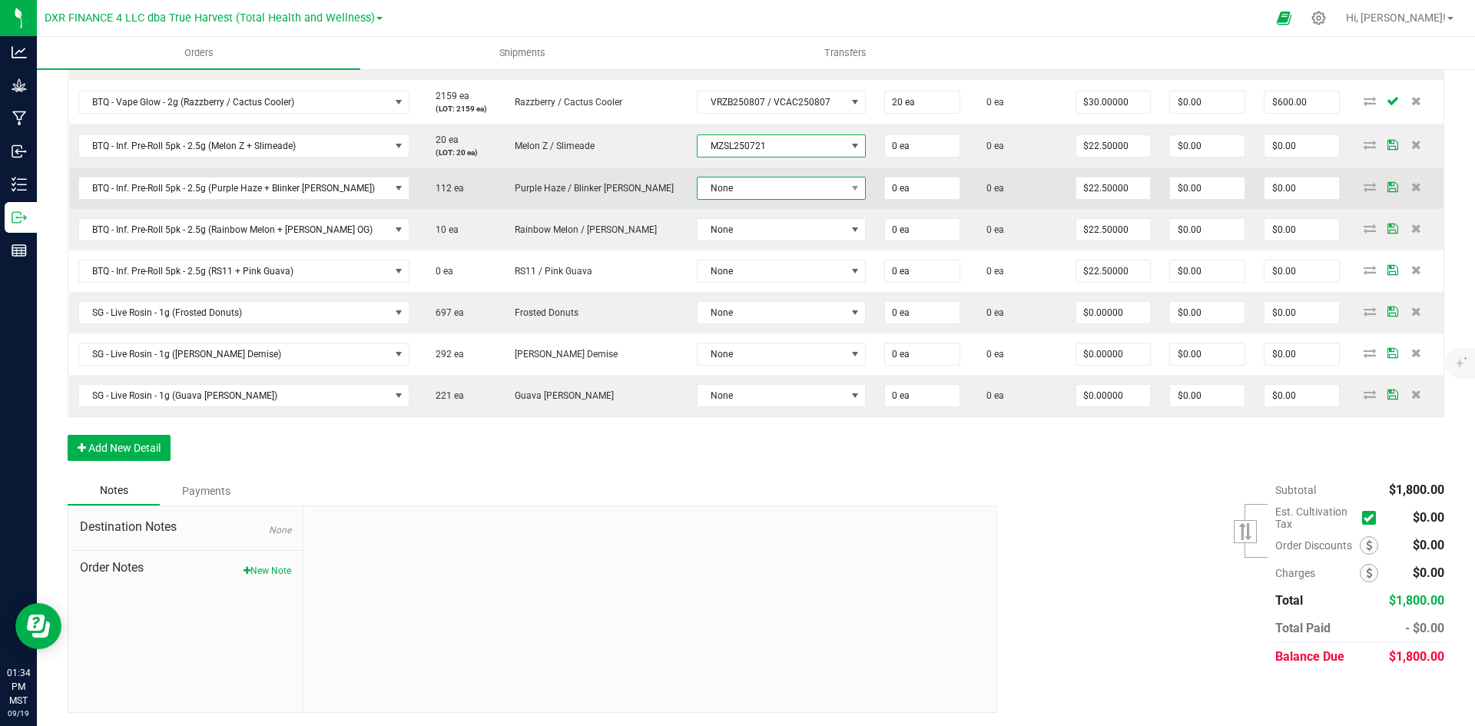
click at [736, 184] on span "None" at bounding box center [772, 189] width 148 height 22
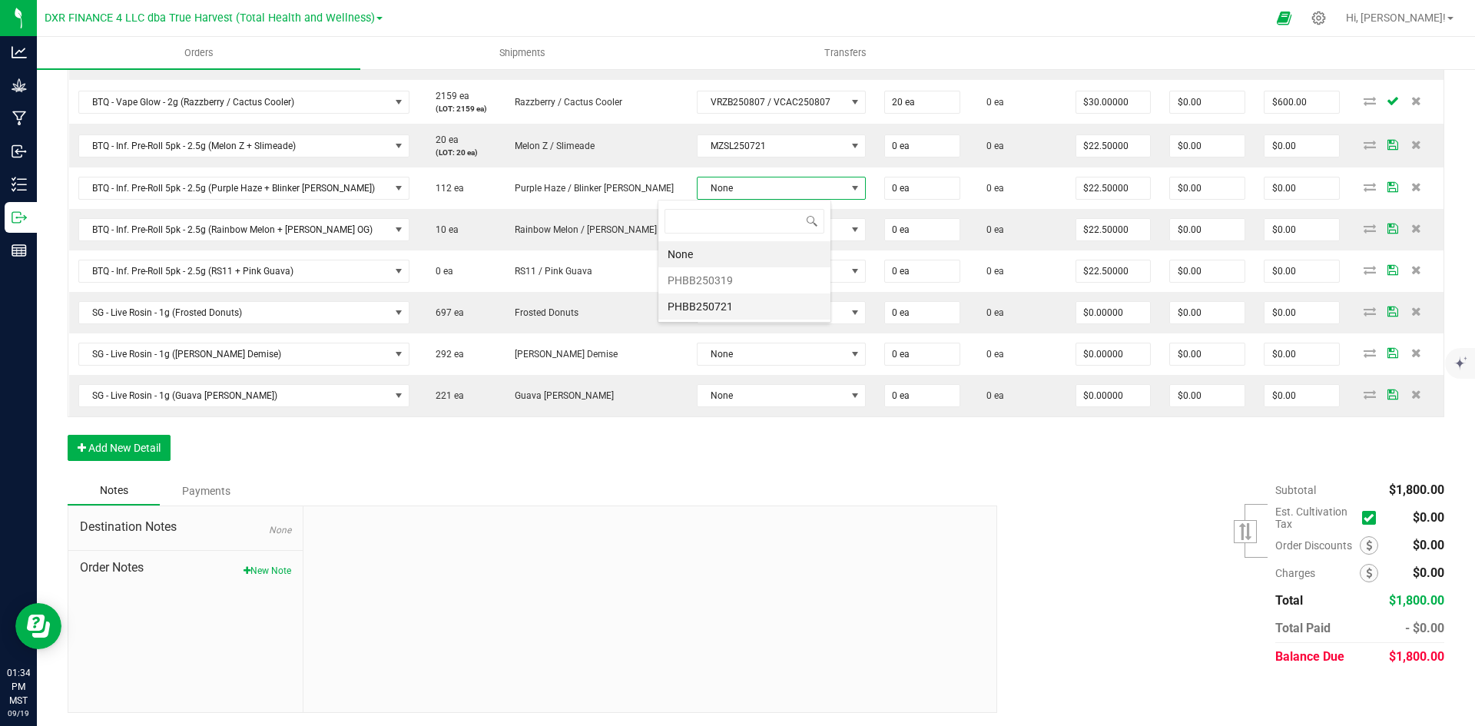
click at [730, 311] on li "PHBB250721" at bounding box center [745, 307] width 172 height 26
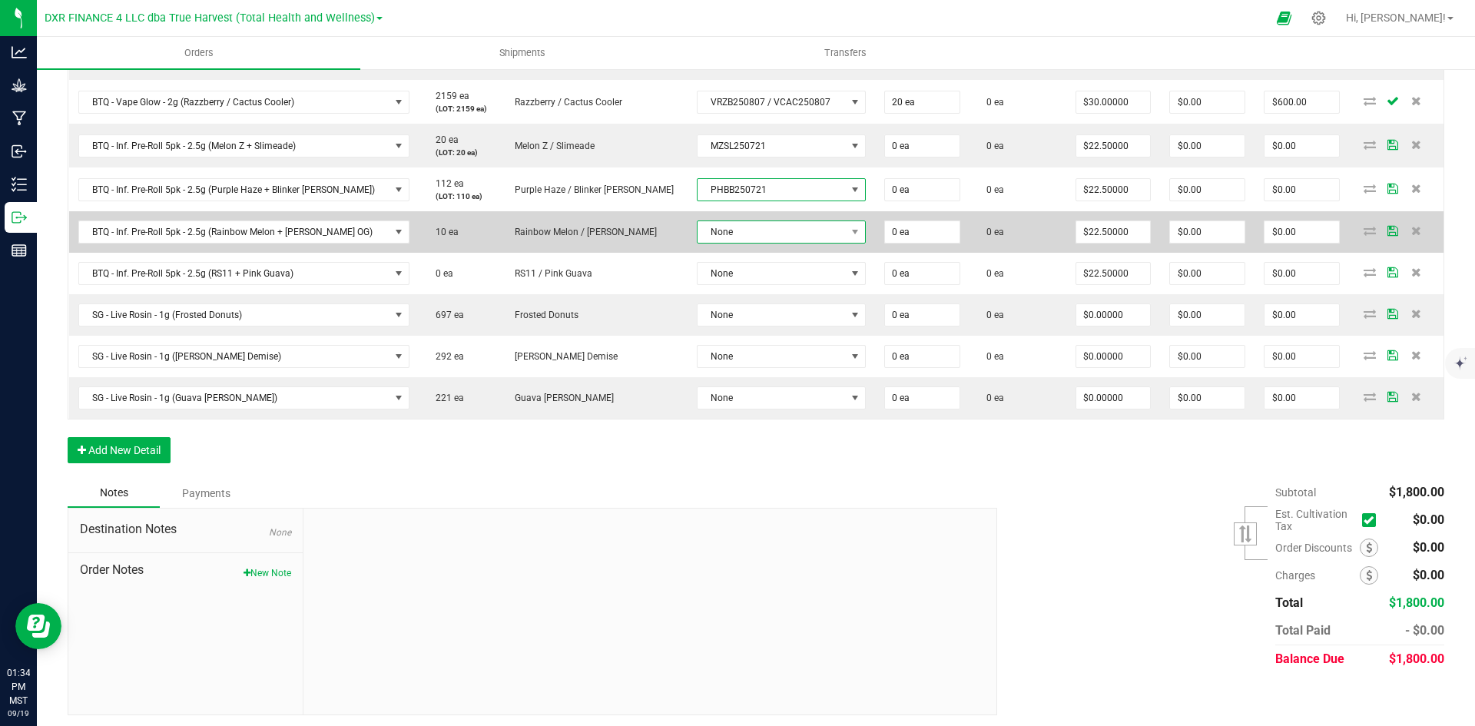
click at [742, 221] on span "None" at bounding box center [781, 232] width 169 height 23
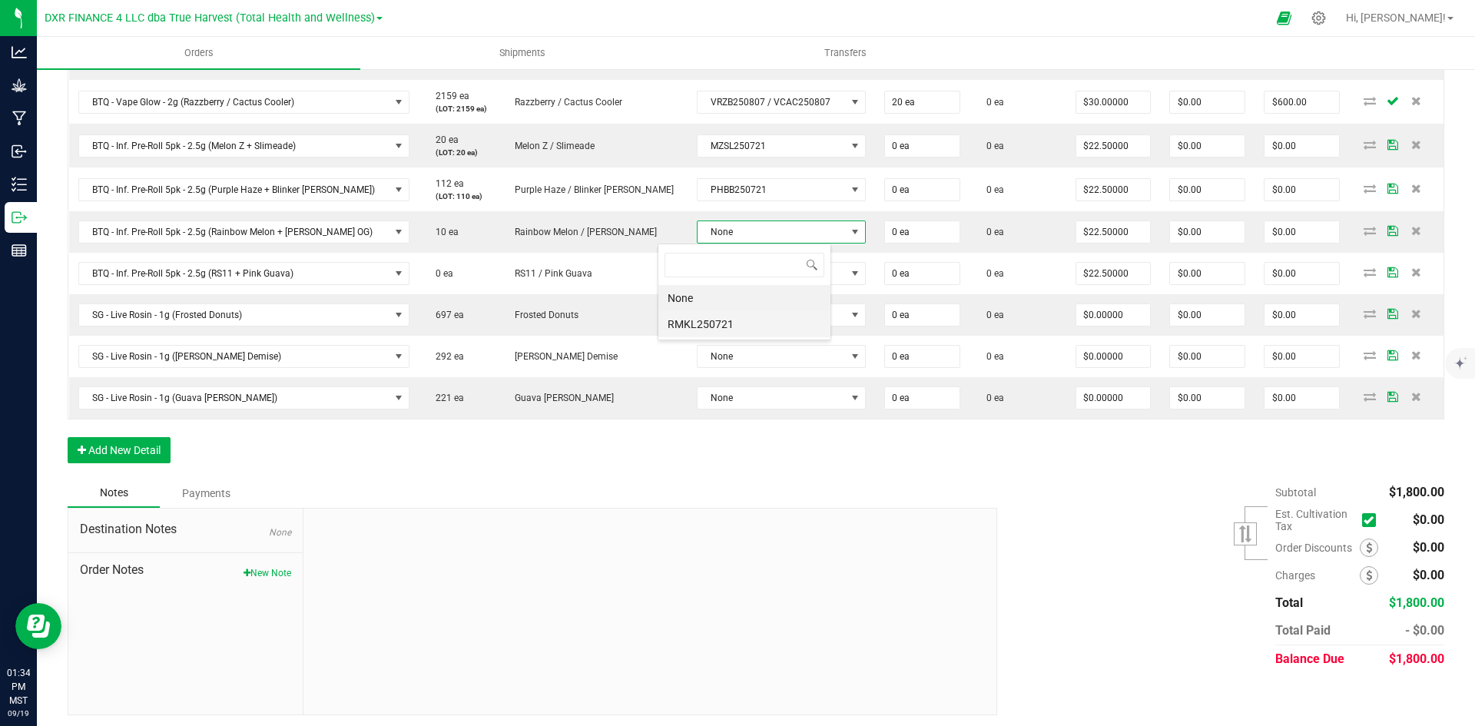
click at [734, 324] on li "RMKL250721" at bounding box center [745, 324] width 172 height 26
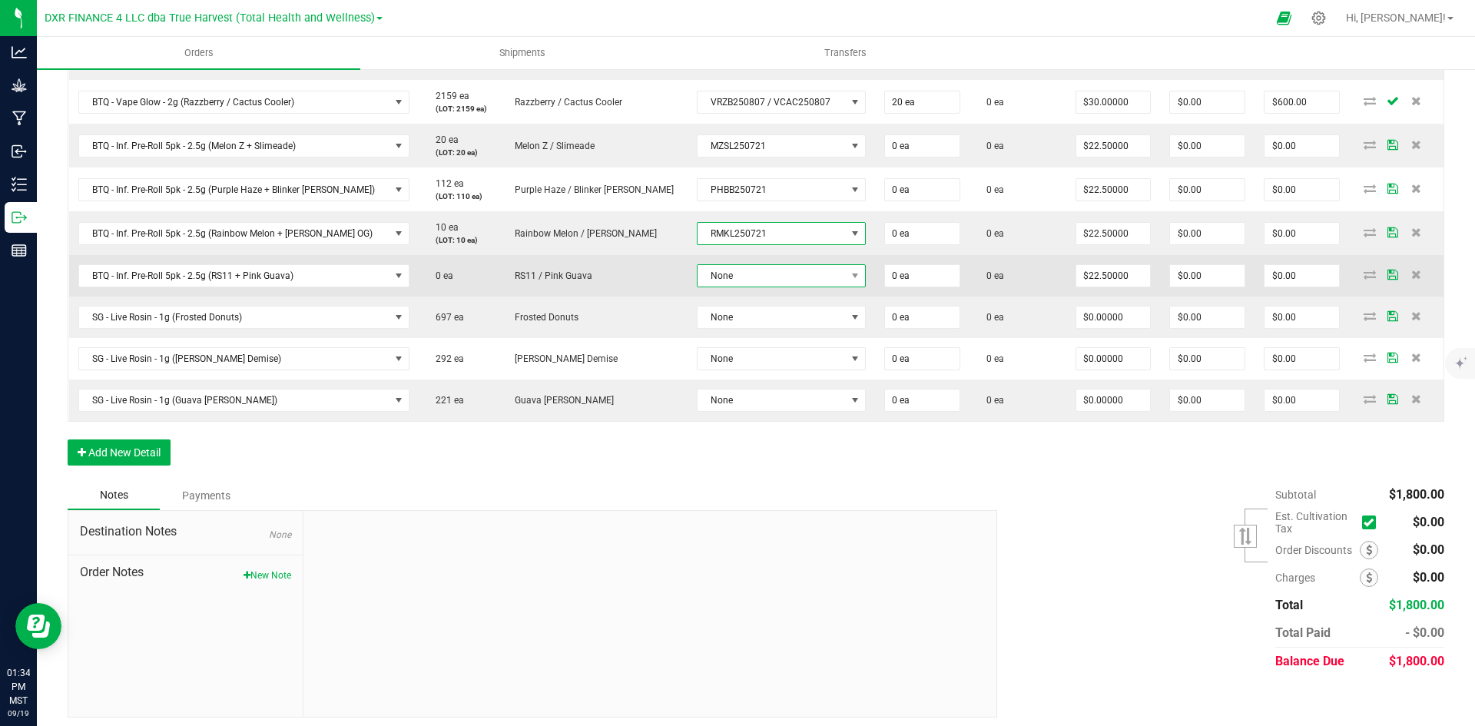
click at [732, 276] on span "None" at bounding box center [772, 276] width 148 height 22
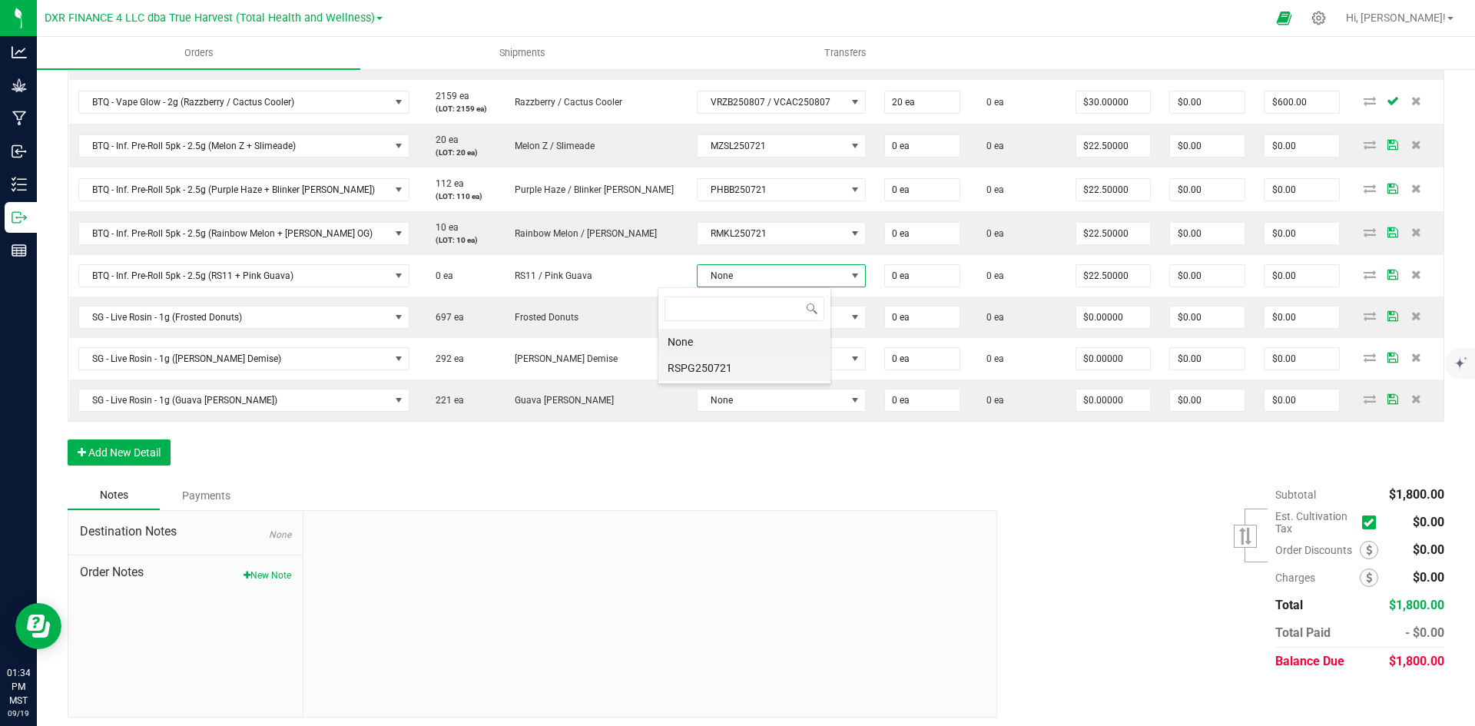
click at [728, 365] on li "RSPG250721" at bounding box center [745, 368] width 172 height 26
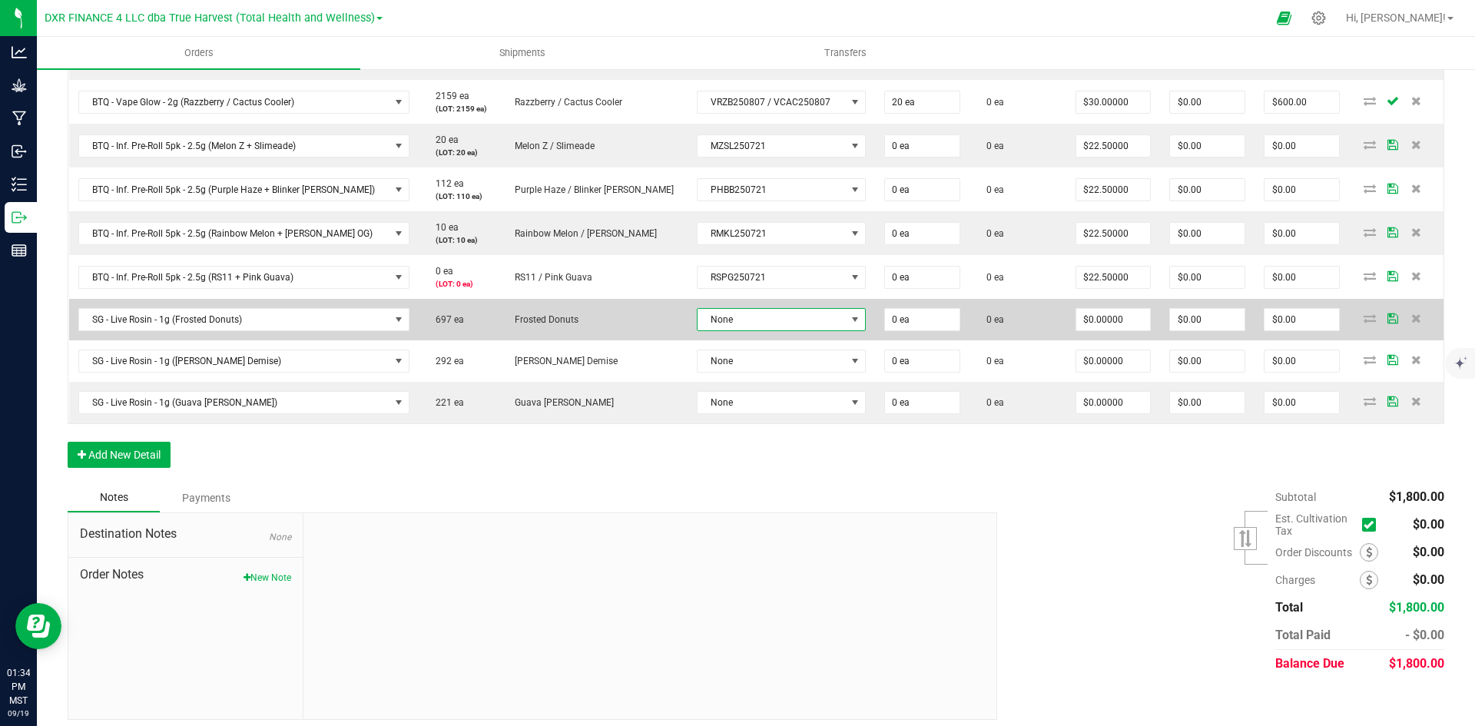
click at [729, 323] on span "None" at bounding box center [772, 320] width 148 height 22
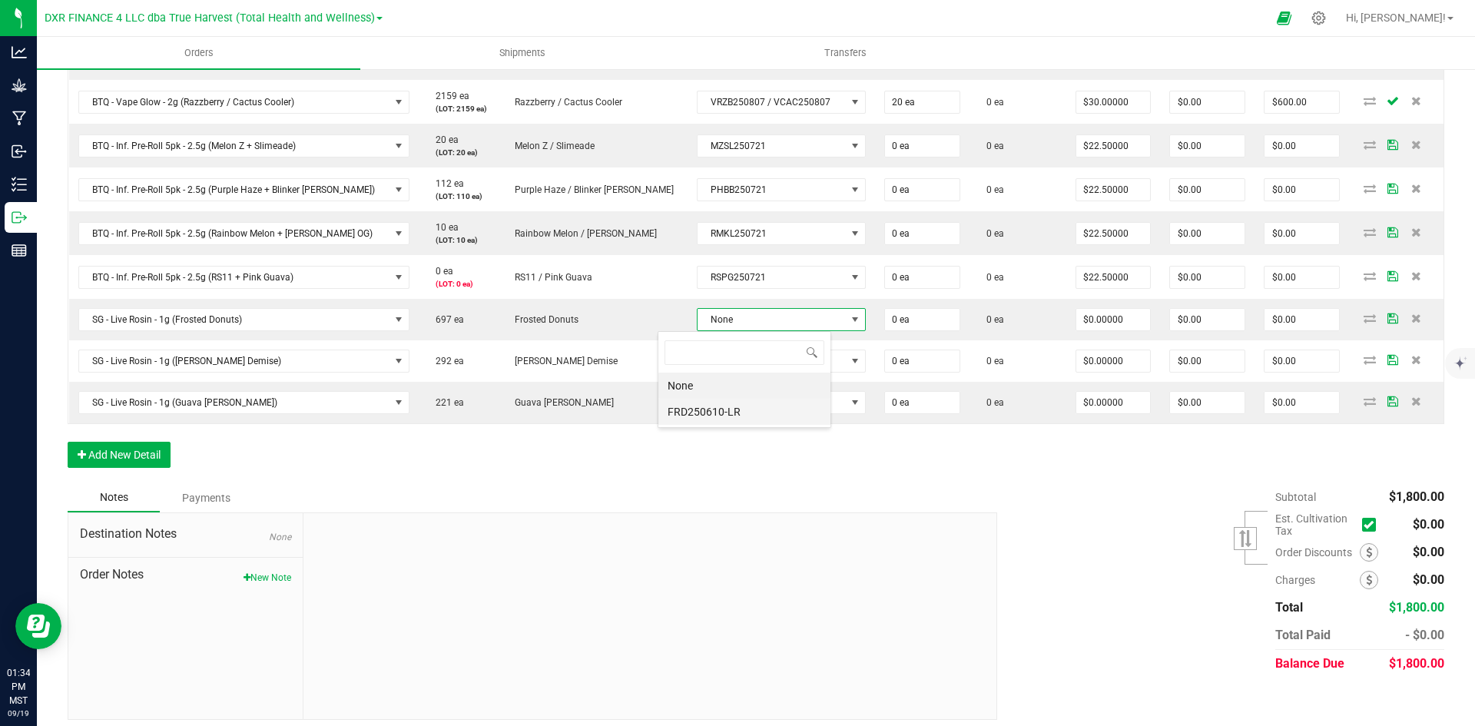
click at [727, 411] on li "FRD250610-LR" at bounding box center [745, 412] width 172 height 26
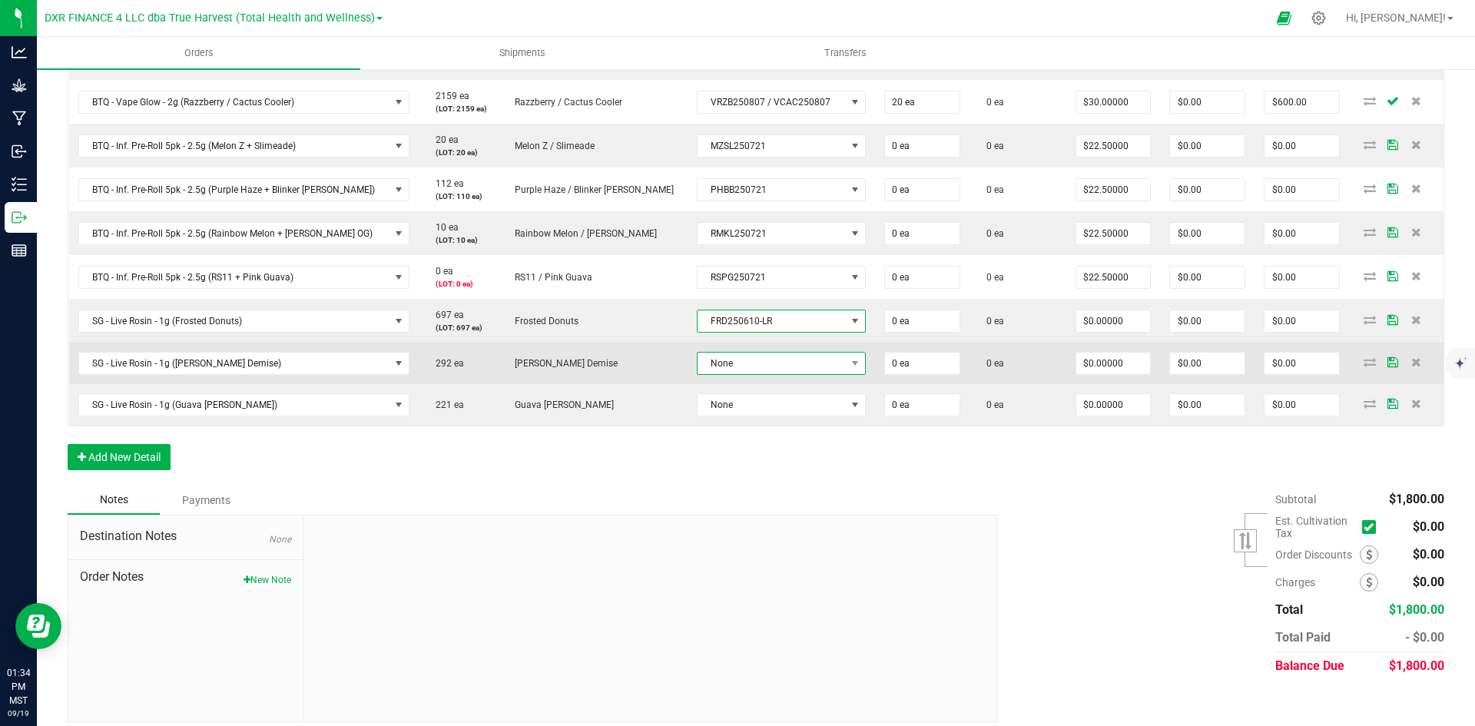
click at [735, 365] on span "None" at bounding box center [772, 364] width 148 height 22
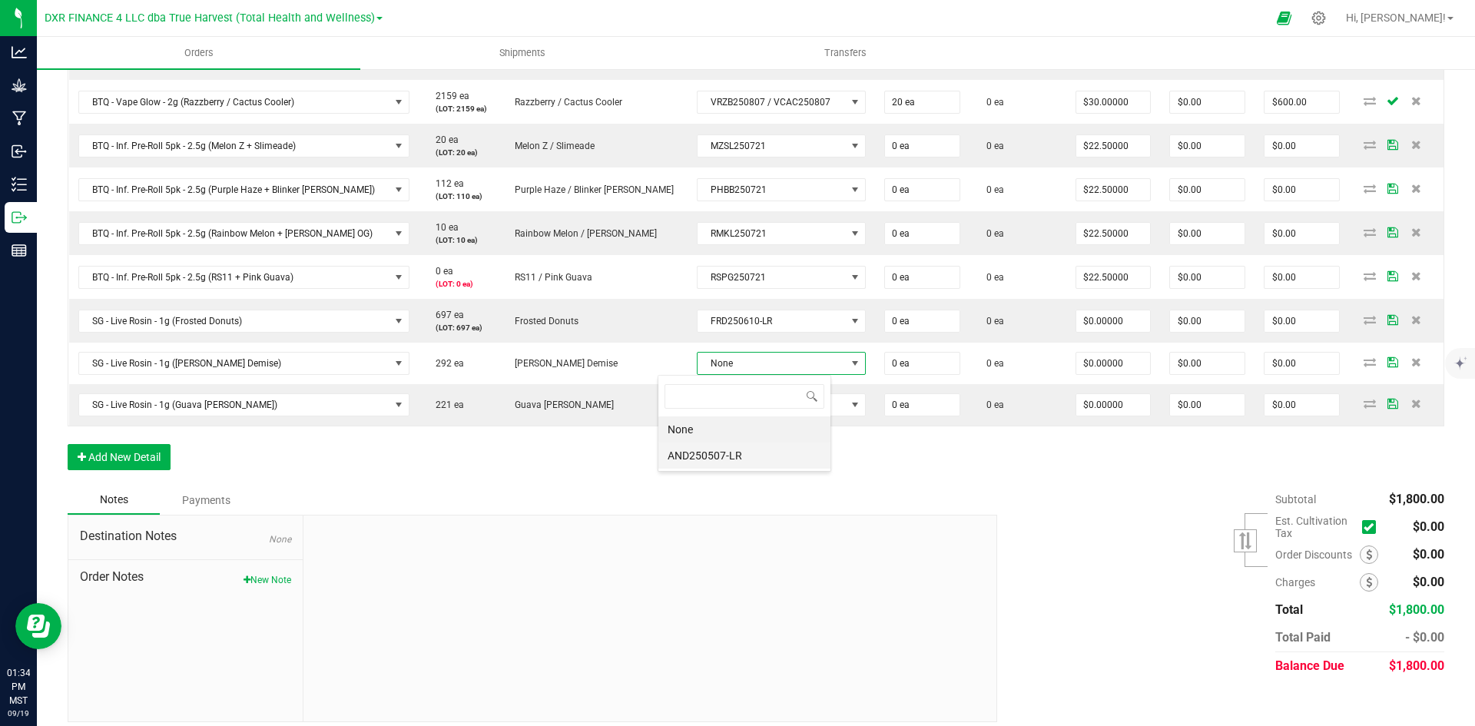
click at [722, 461] on li "AND250507-LR" at bounding box center [745, 456] width 172 height 26
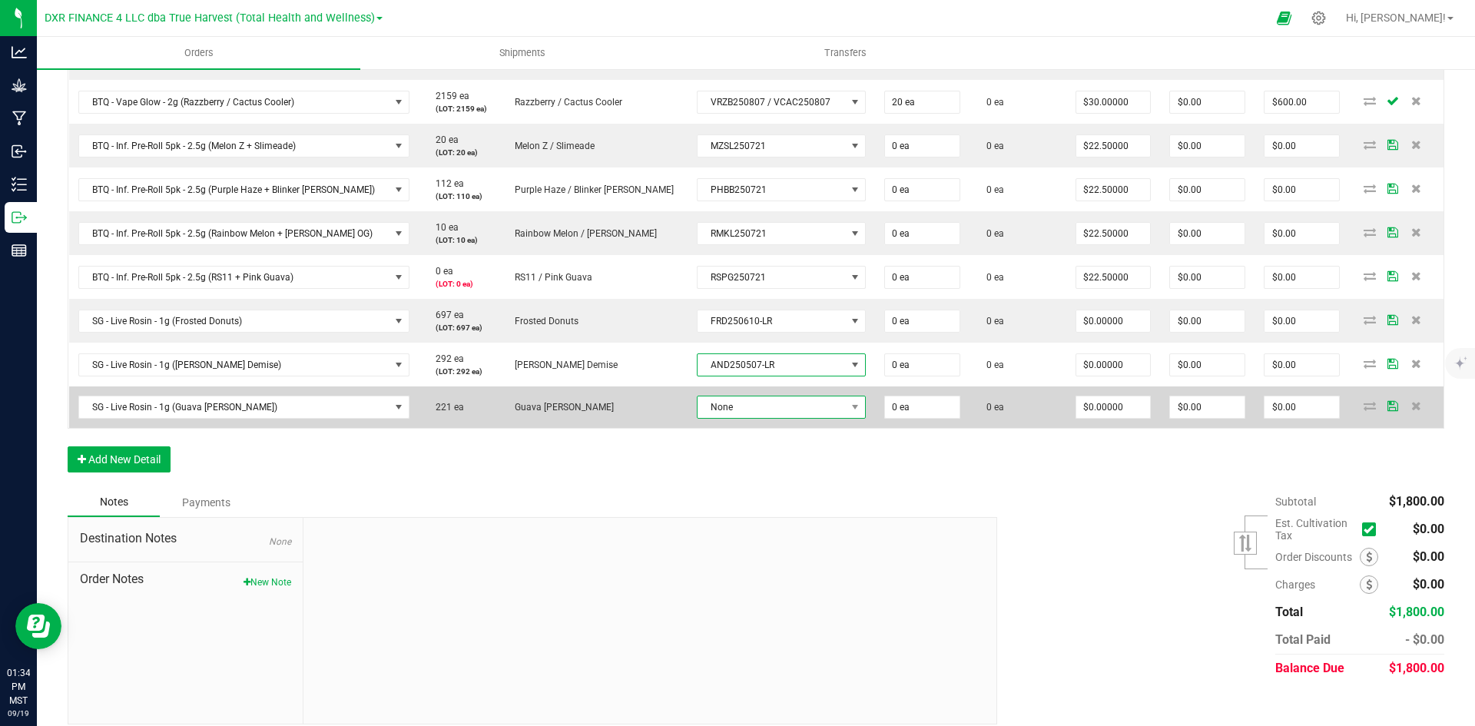
click at [738, 411] on span "None" at bounding box center [772, 408] width 148 height 22
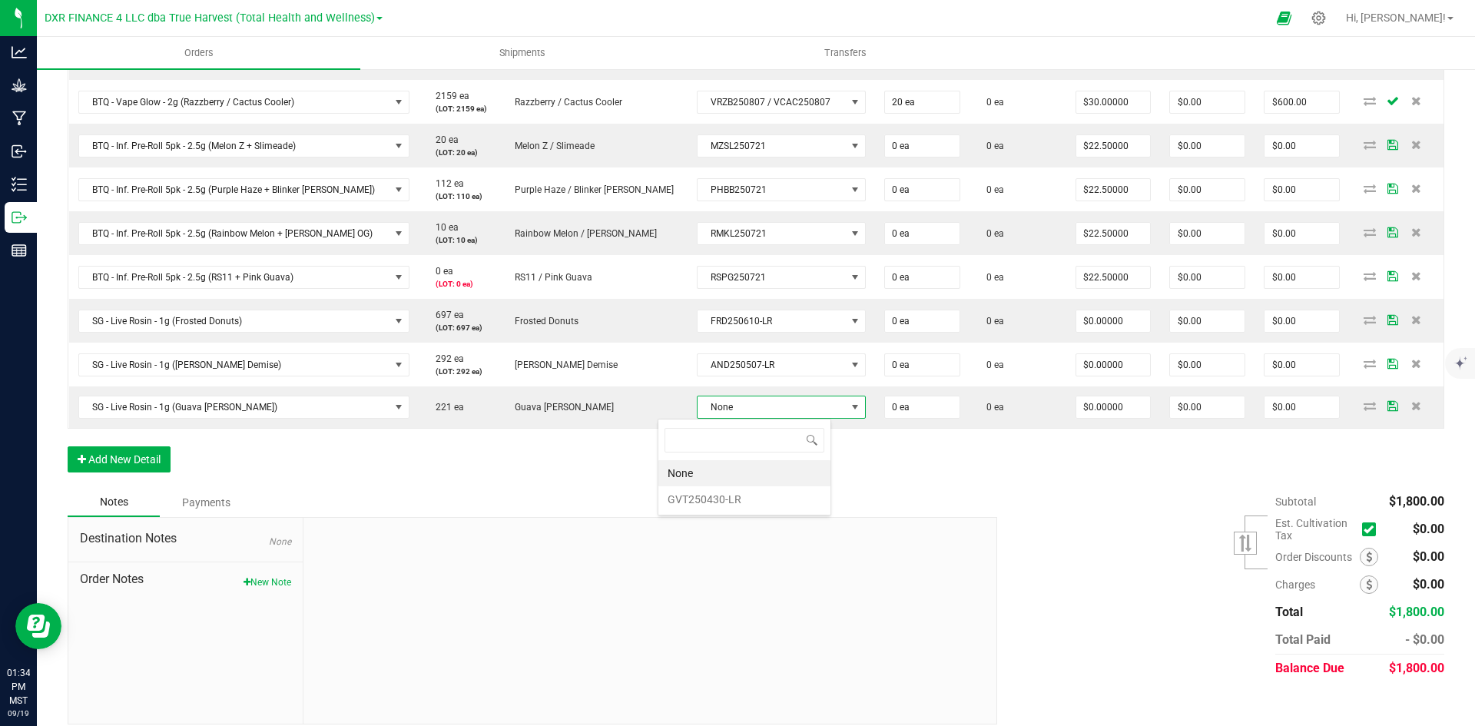
click at [725, 495] on li "GVT250430-LR" at bounding box center [745, 499] width 172 height 26
click at [118, 473] on button "Add New Detail" at bounding box center [119, 462] width 103 height 26
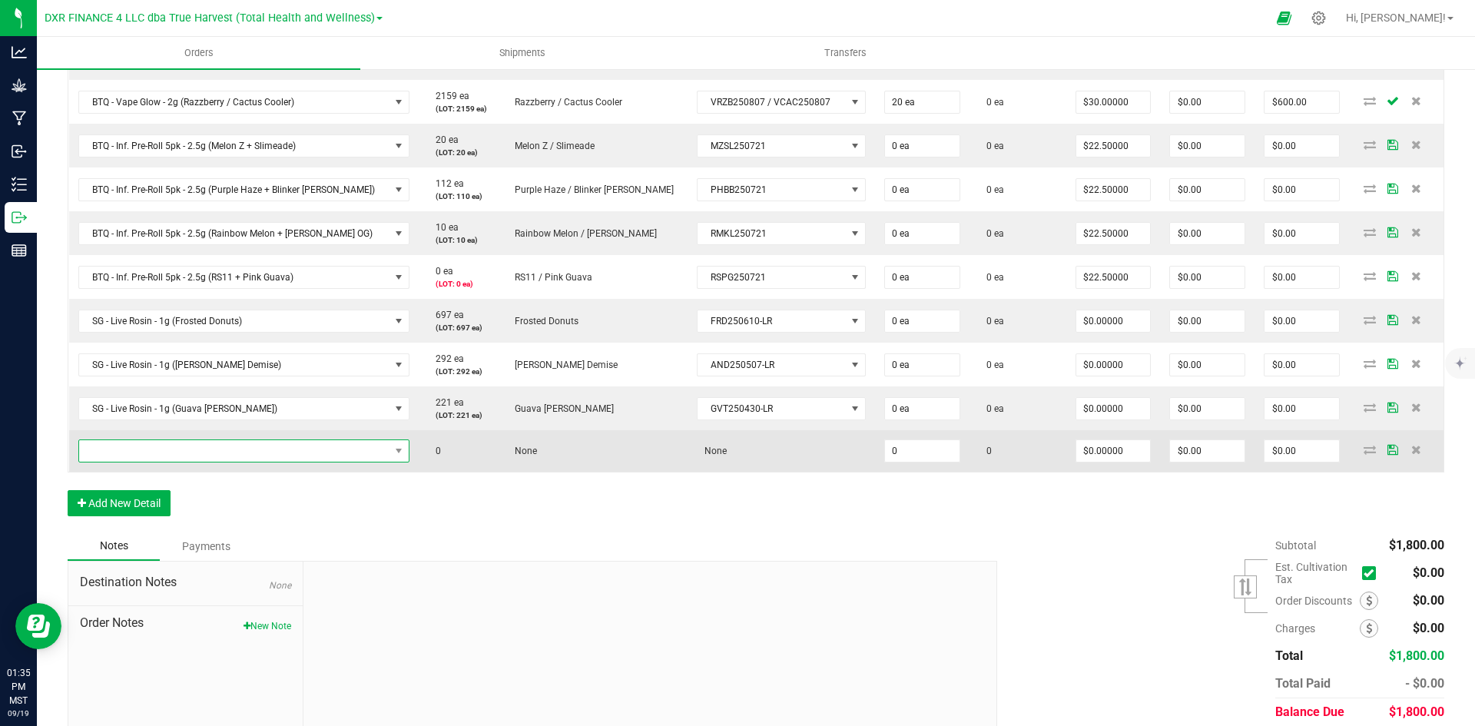
click at [201, 453] on span "NO DATA FOUND" at bounding box center [234, 451] width 310 height 22
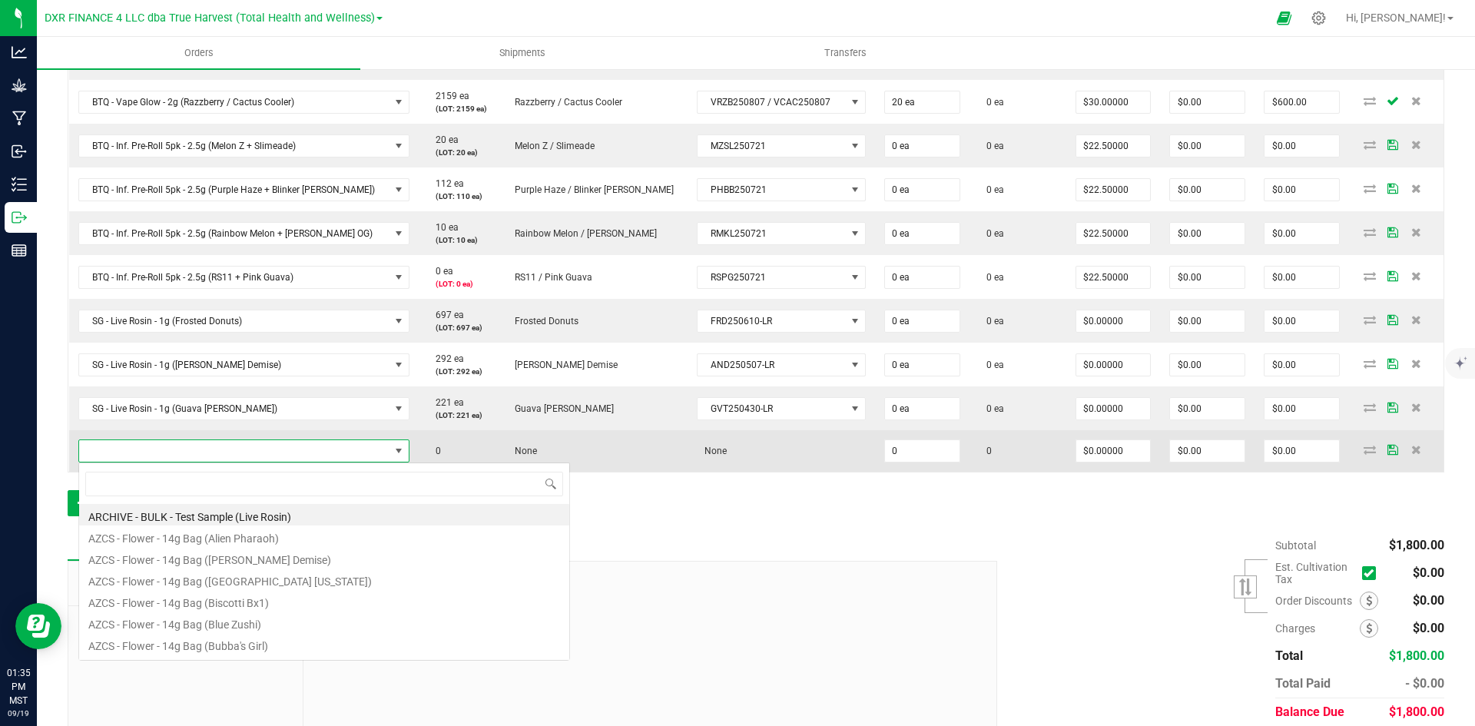
scroll to position [23, 311]
type input "SG - Flower - 3.5g Jar (Strawberry Guava)"
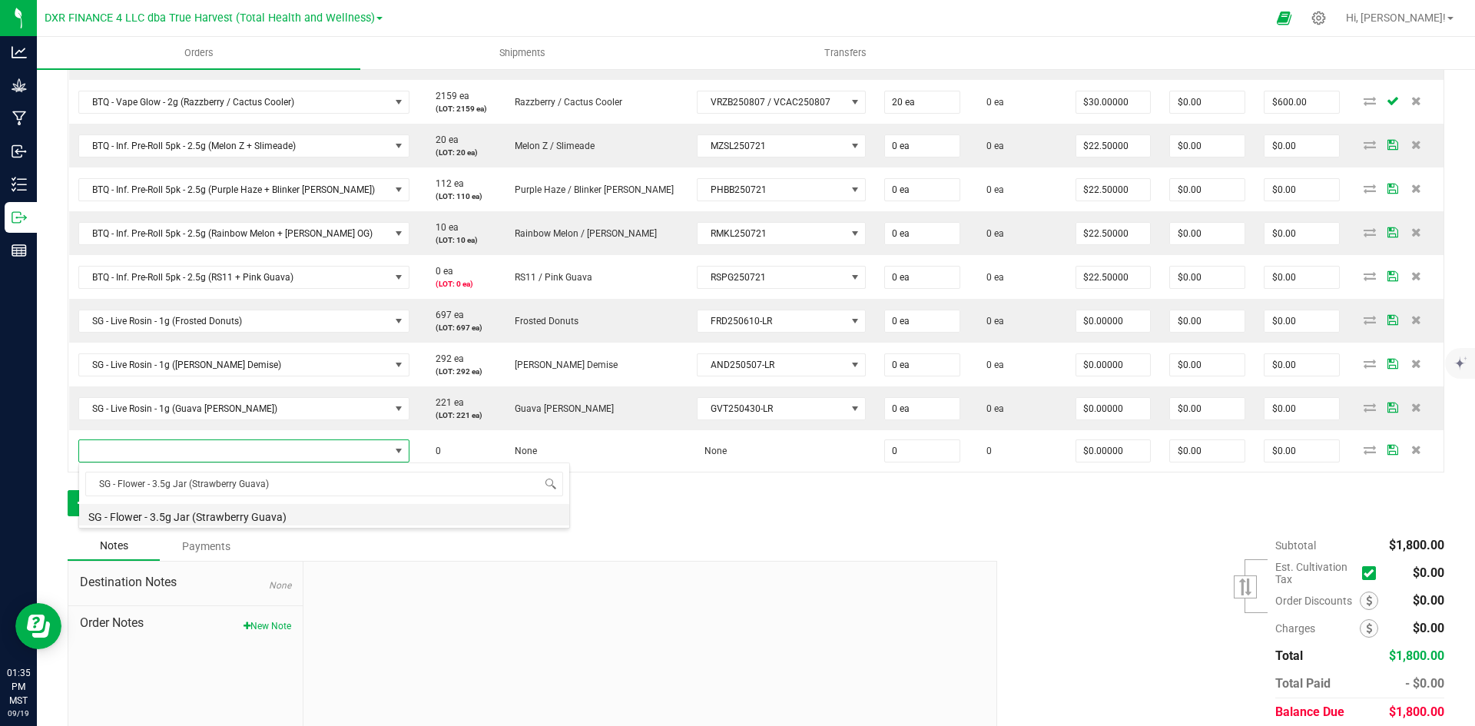
click at [299, 513] on li "SG - Flower - 3.5g Jar (Strawberry Guava)" at bounding box center [324, 515] width 490 height 22
type input "0 ea"
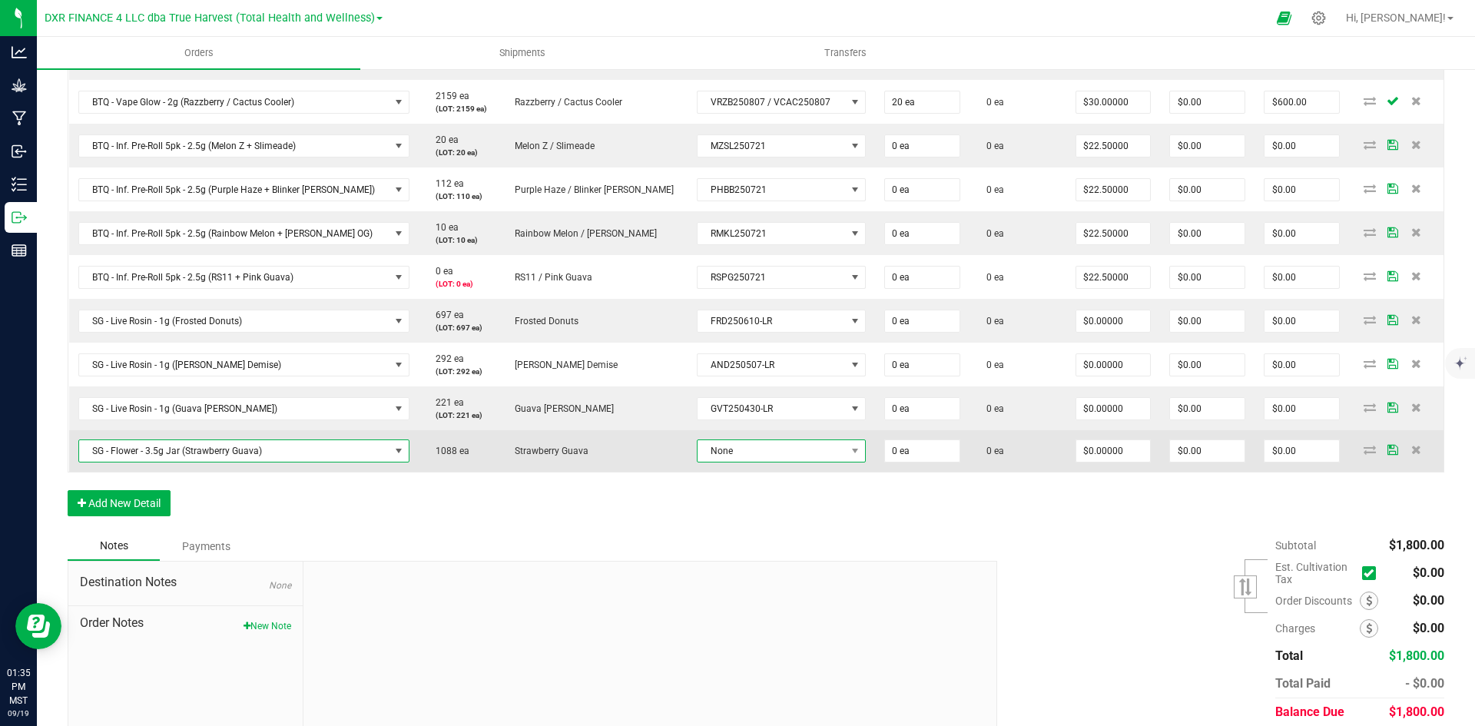
click at [725, 459] on span "None" at bounding box center [772, 451] width 148 height 22
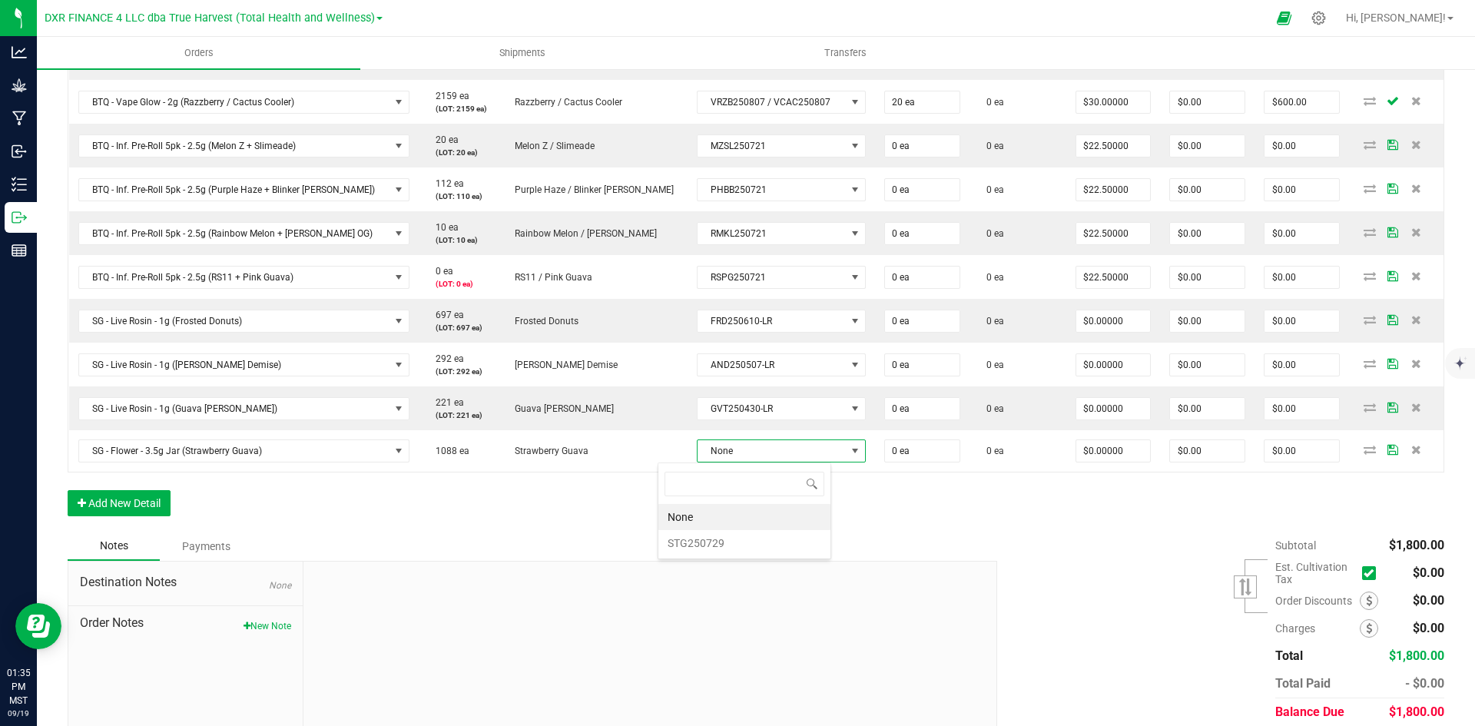
scroll to position [23, 174]
click at [735, 536] on li "STG250729" at bounding box center [745, 543] width 172 height 26
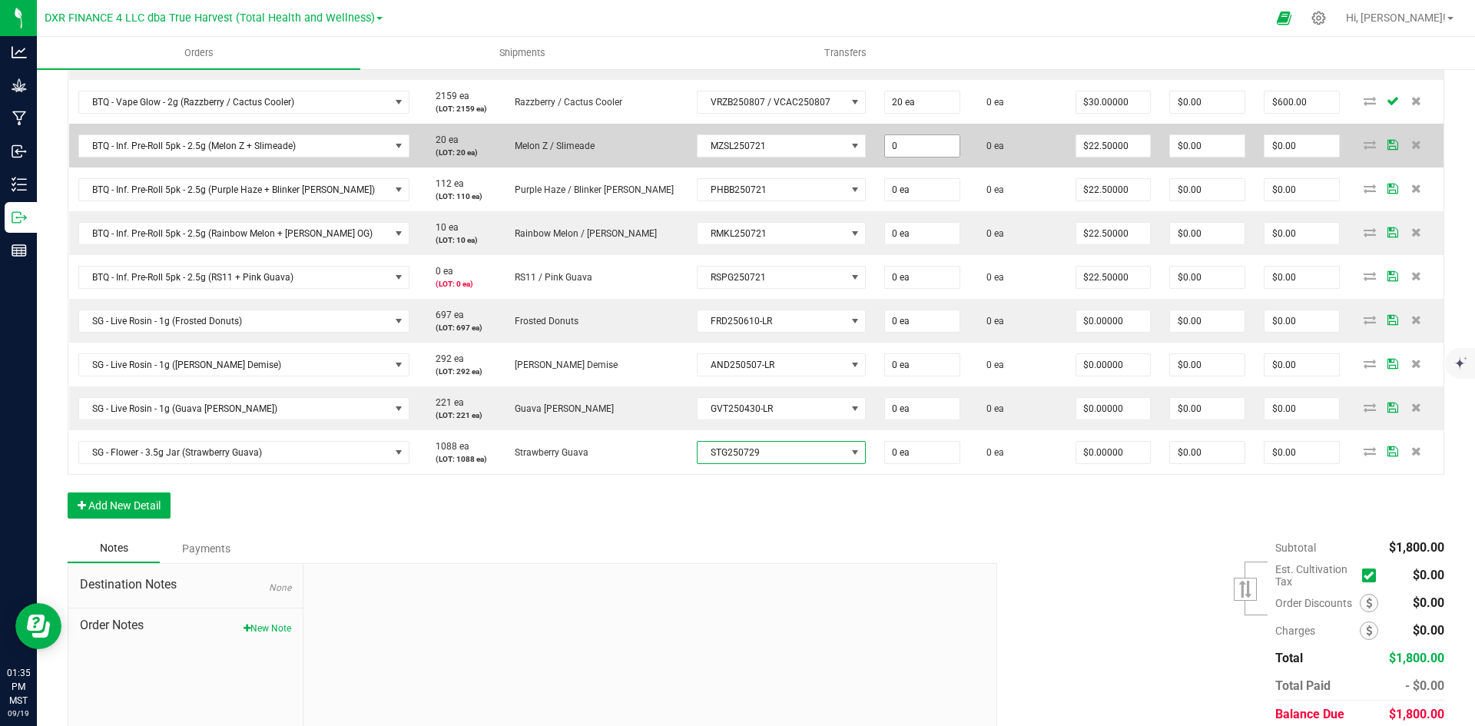
click at [911, 143] on input "0" at bounding box center [922, 146] width 75 height 22
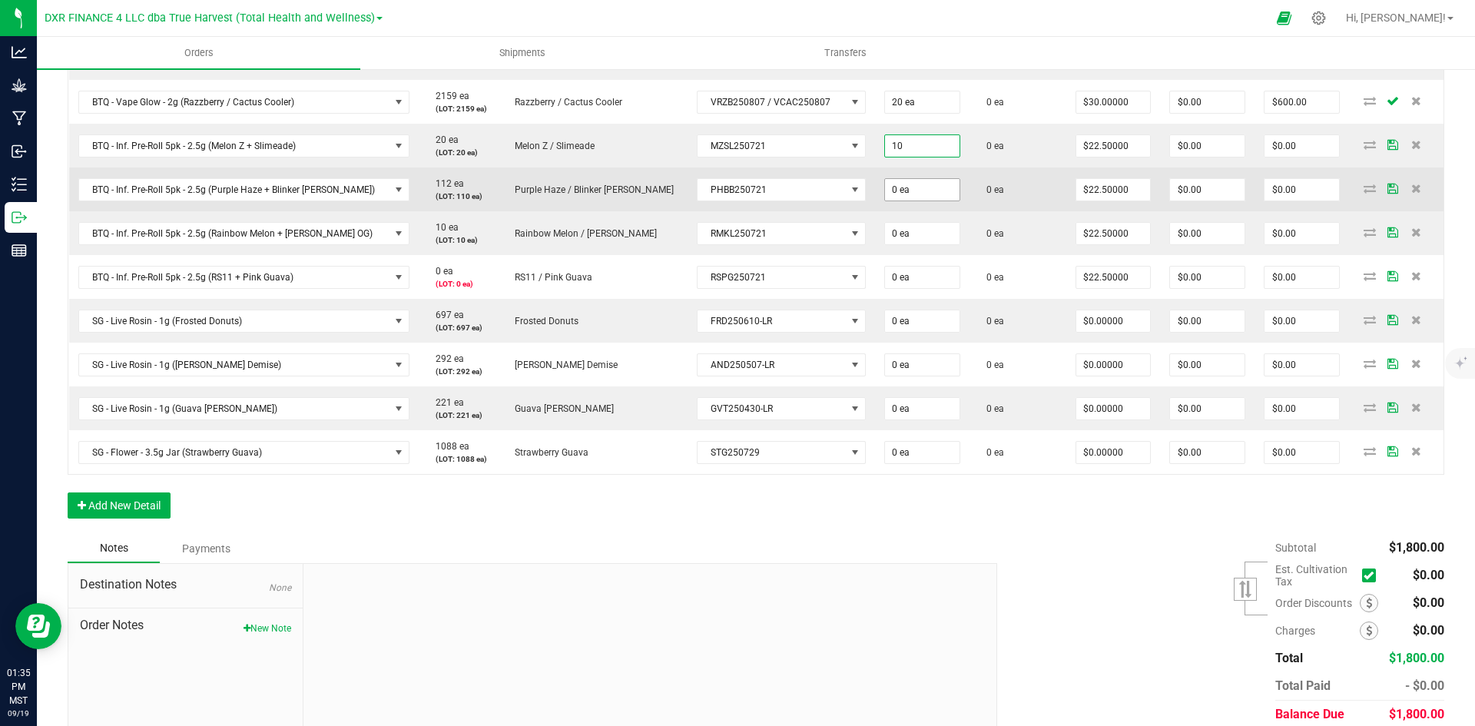
type input "10 ea"
type input "$225.00"
click at [893, 194] on input "0" at bounding box center [922, 190] width 75 height 22
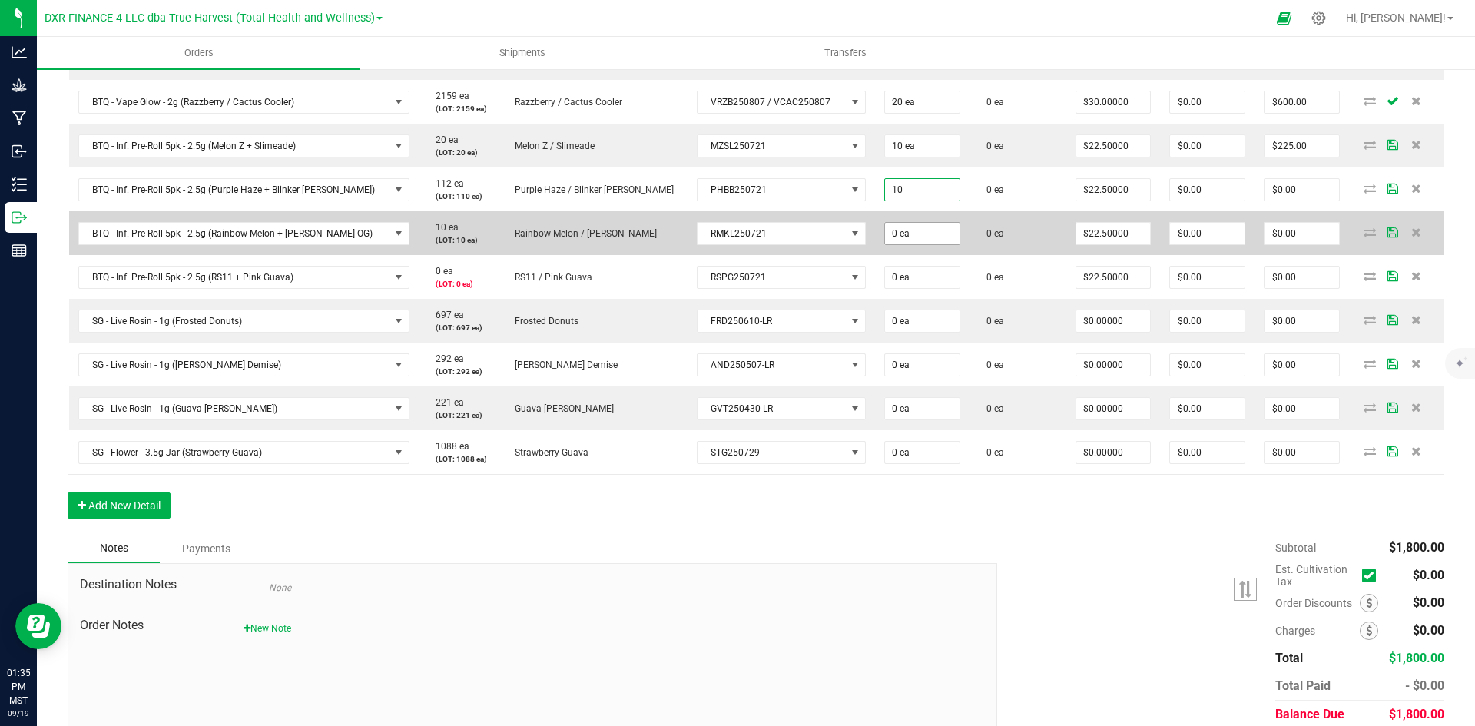
type input "10 ea"
type input "$225.00"
click at [896, 229] on input "0" at bounding box center [922, 234] width 75 height 22
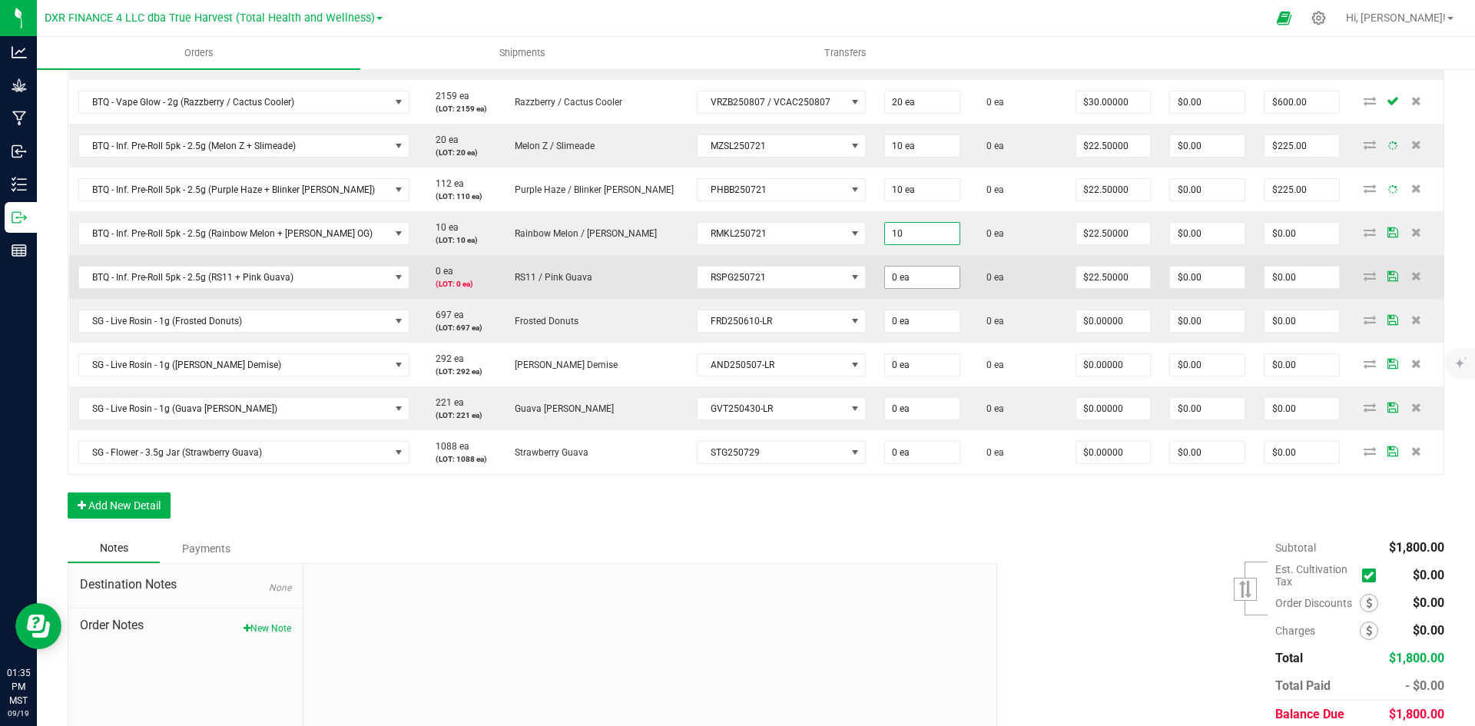
type input "10 ea"
type input "$225.00"
click at [885, 282] on input "0" at bounding box center [922, 278] width 75 height 22
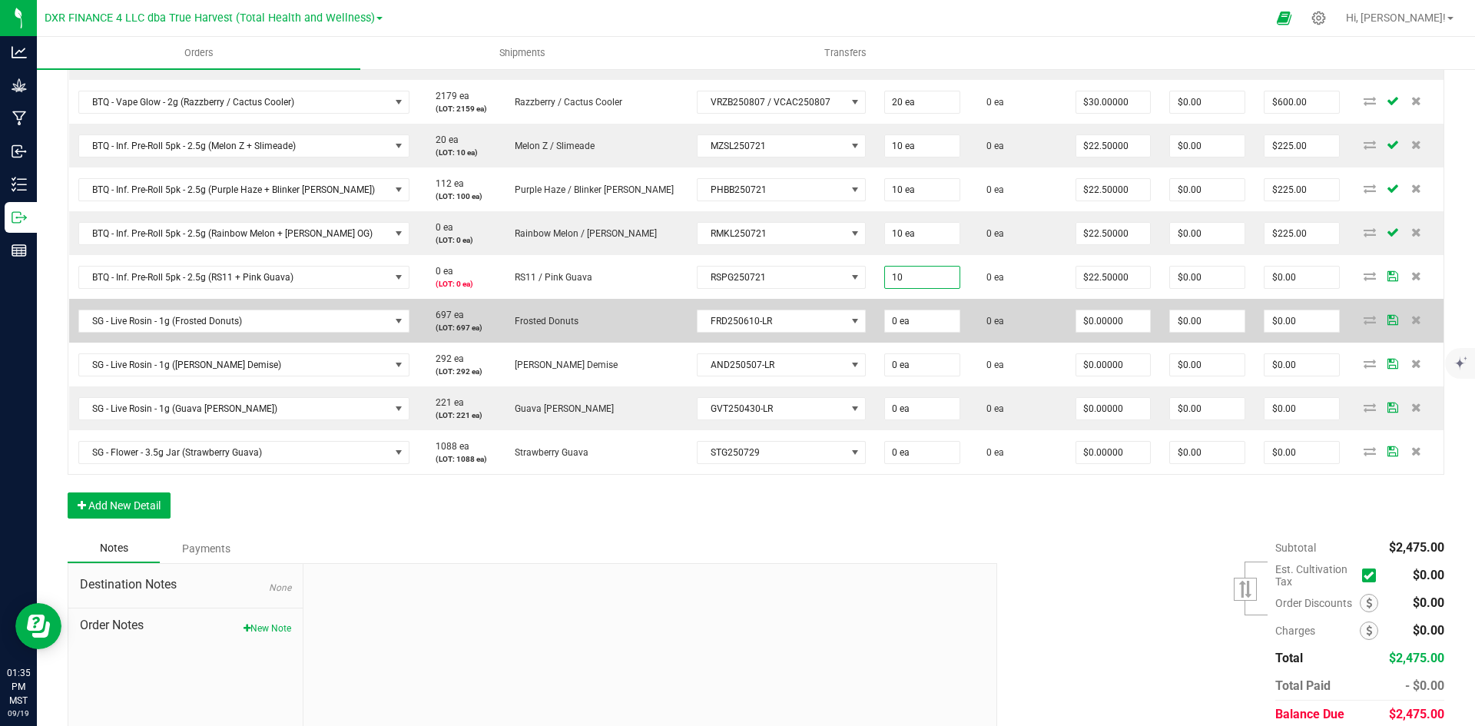
type input "10 ea"
type input "$225.00"
click at [884, 304] on td "0 ea" at bounding box center [922, 321] width 95 height 44
click at [894, 315] on input "0" at bounding box center [922, 321] width 75 height 22
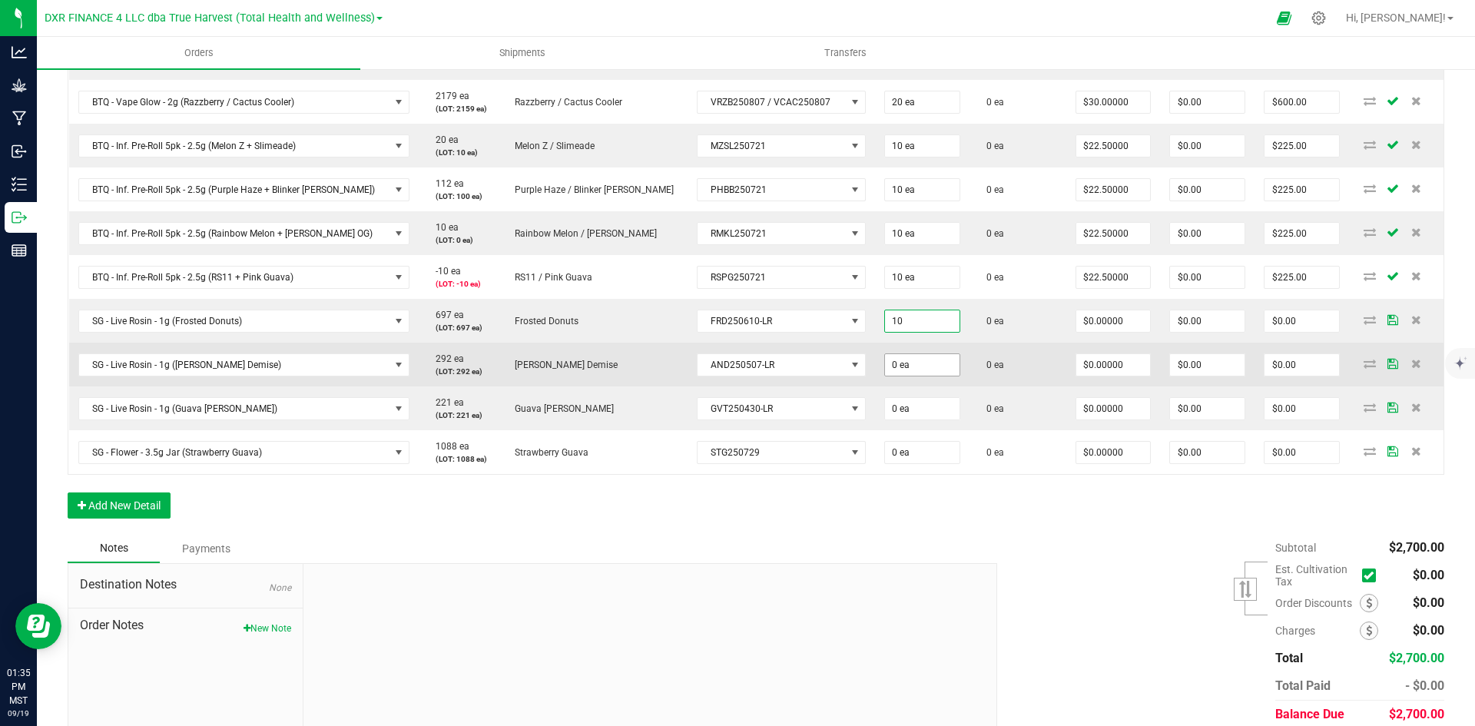
type input "10 ea"
click at [885, 373] on input "0" at bounding box center [922, 365] width 75 height 22
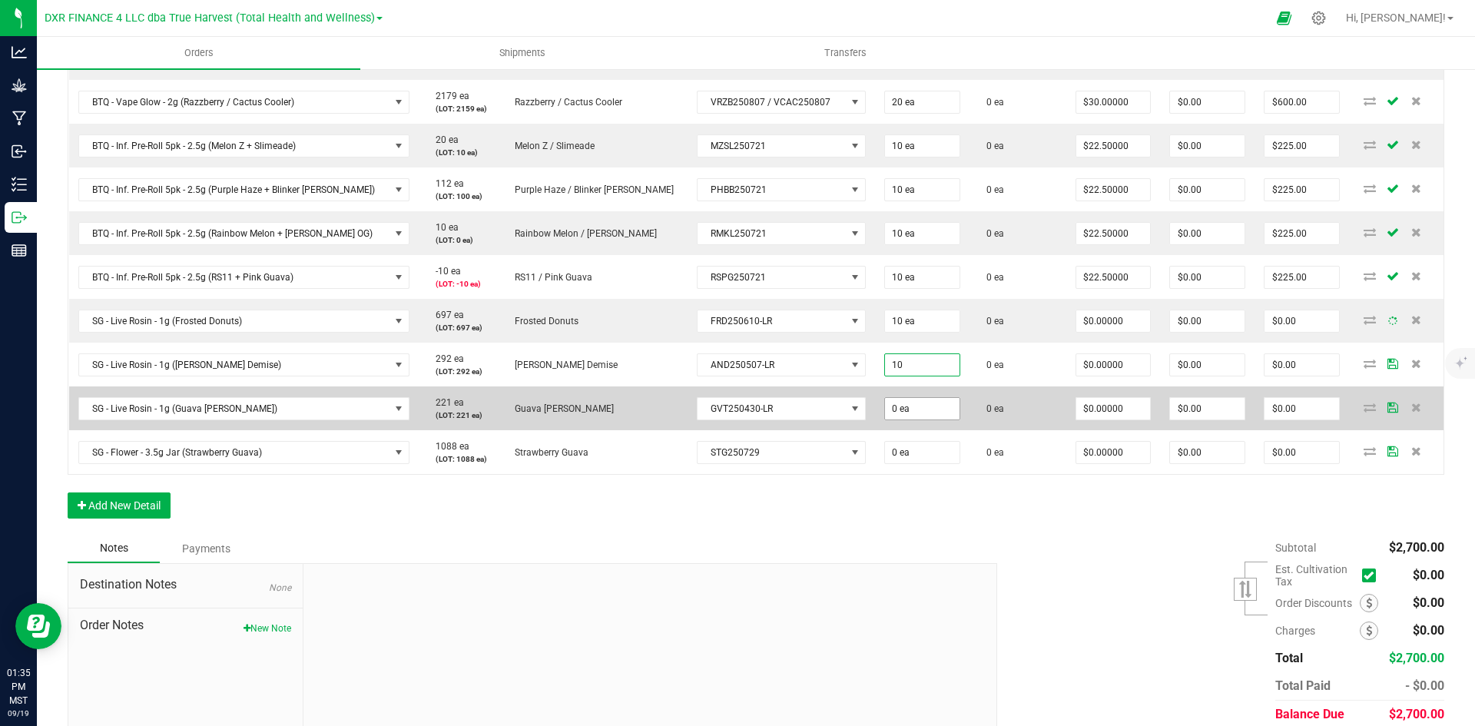
type input "10 ea"
click at [891, 407] on input "0" at bounding box center [922, 409] width 75 height 22
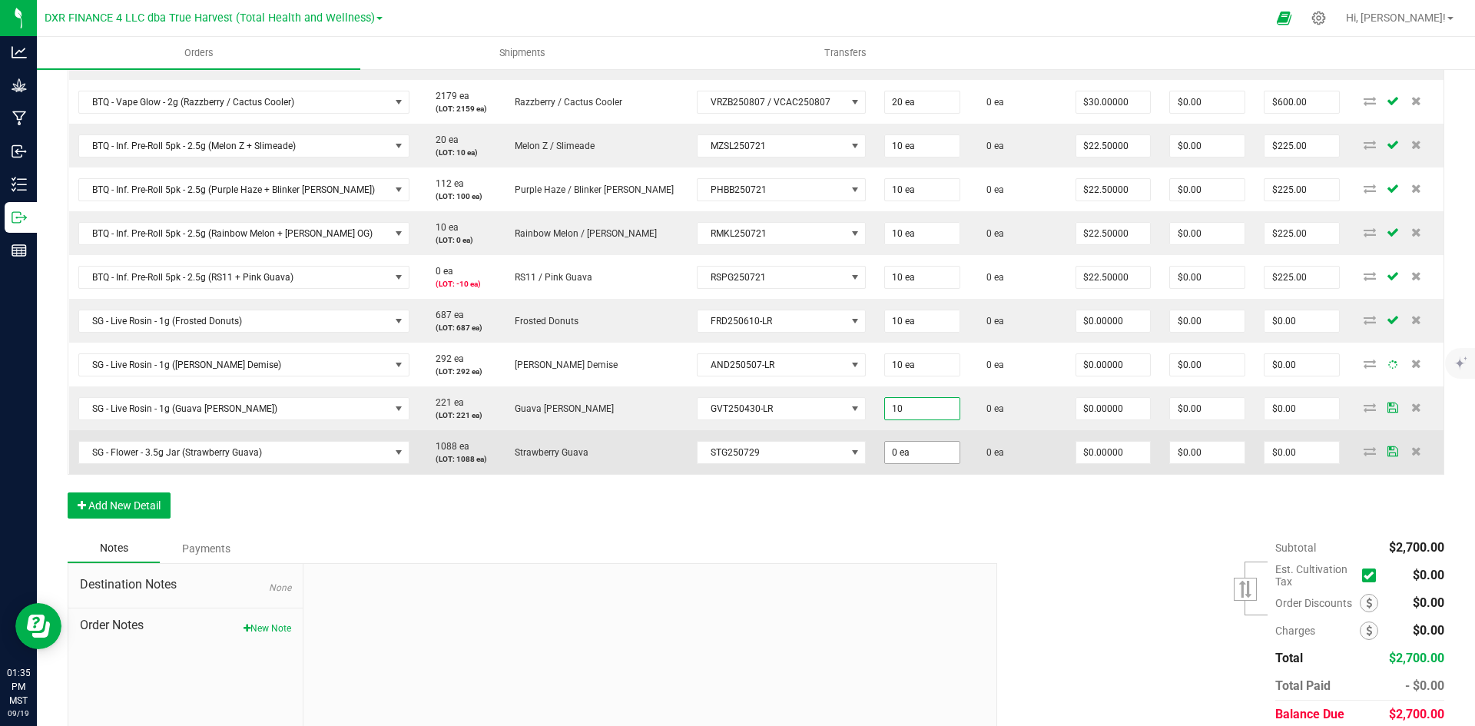
type input "10 ea"
click at [885, 454] on input "0" at bounding box center [922, 453] width 75 height 22
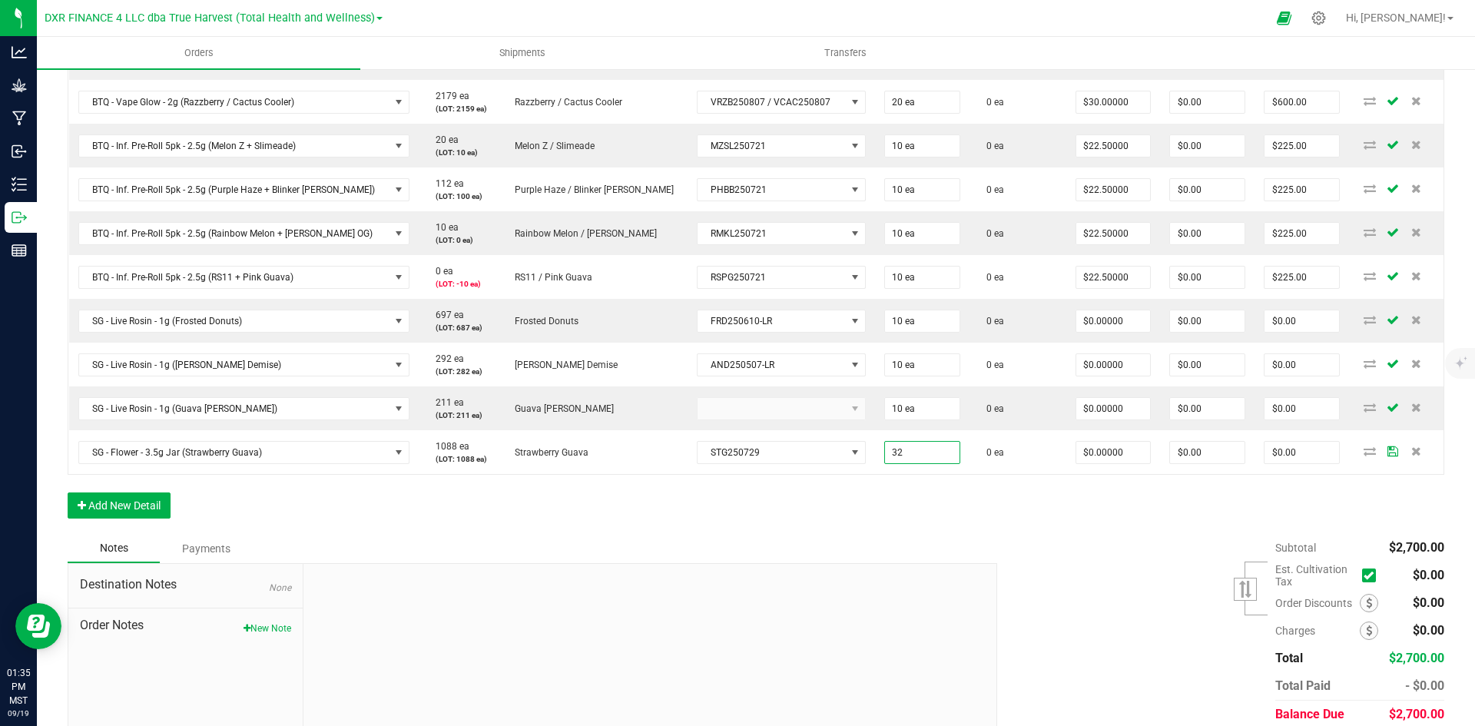
type input "32 ea"
click at [884, 526] on div "Order Details Print All Labels Item Sellable Strain Lot Number Qty Ordered Qty …" at bounding box center [756, 229] width 1377 height 610
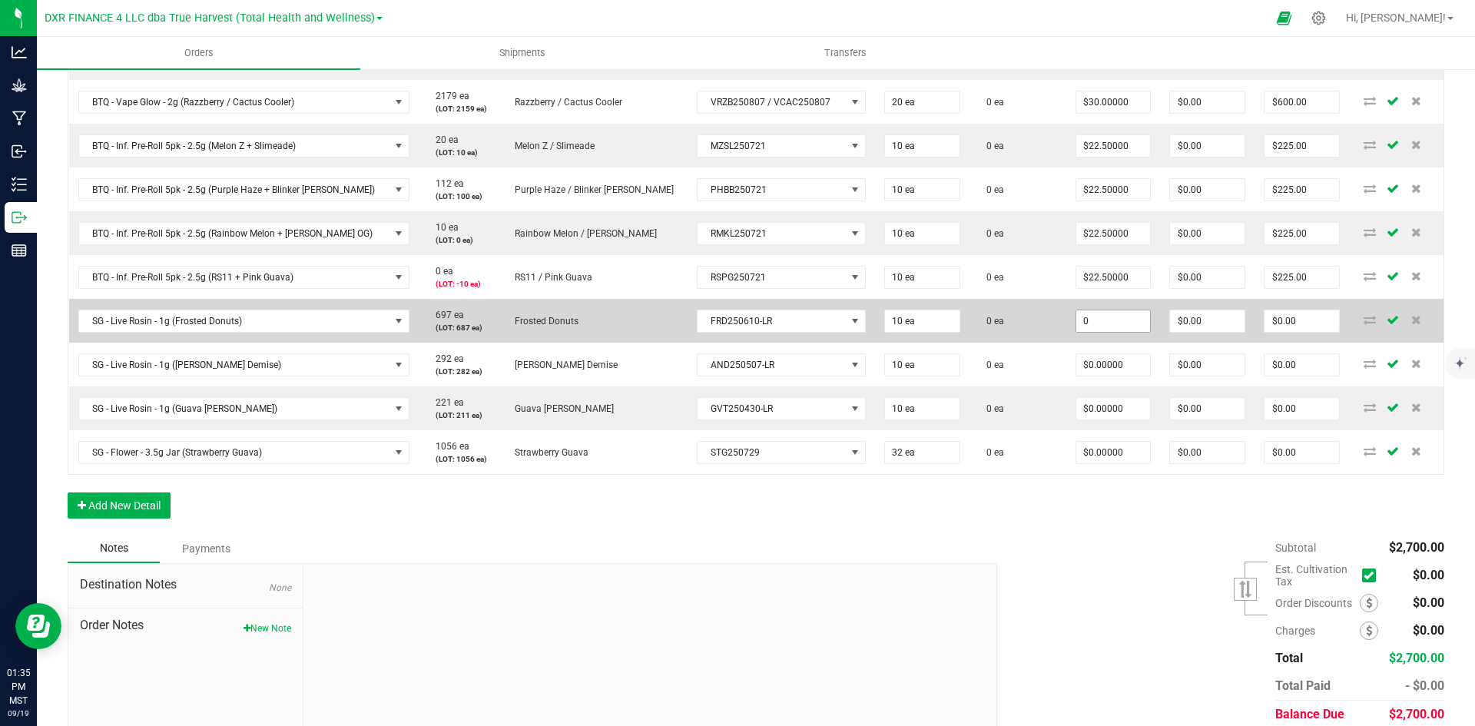
click at [1081, 317] on input "0" at bounding box center [1114, 321] width 75 height 22
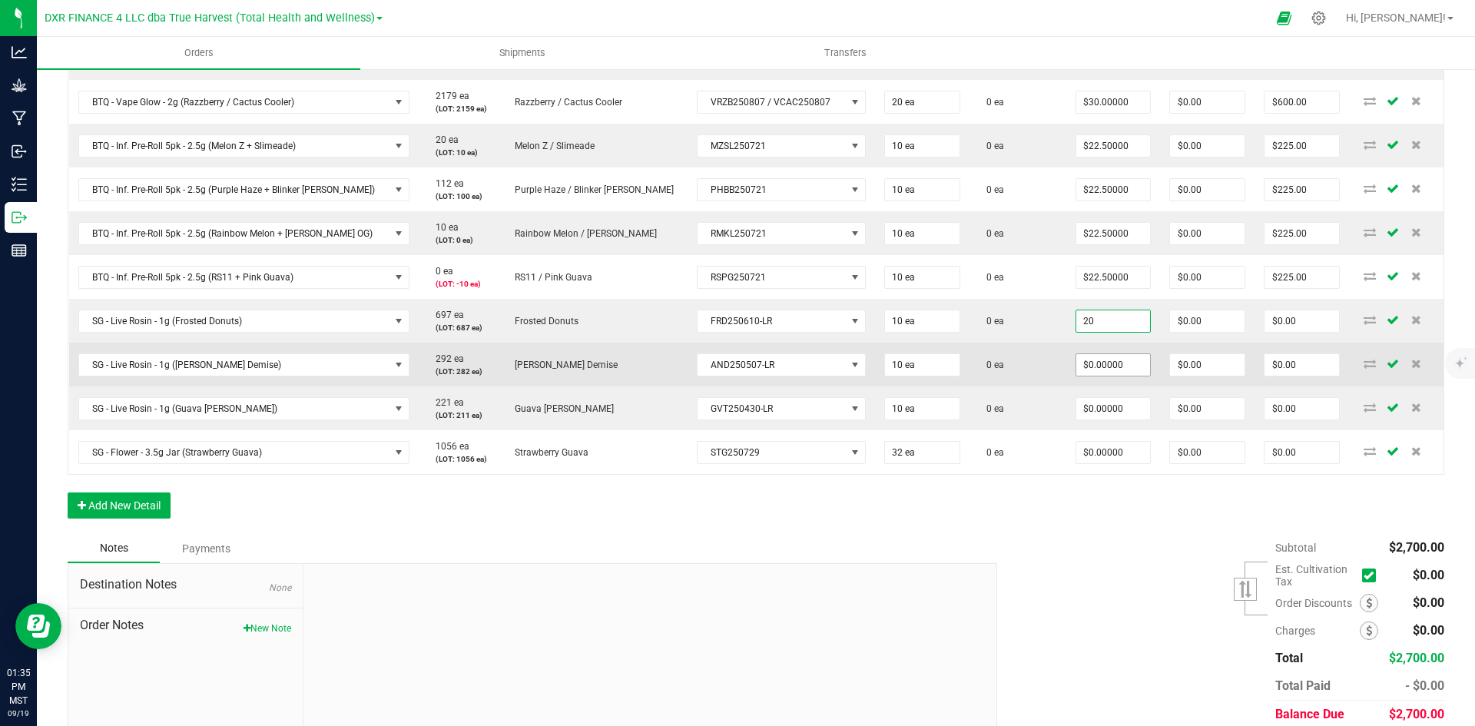
type input "$20.00000"
type input "$200.00"
click at [1084, 363] on input "0" at bounding box center [1114, 365] width 75 height 22
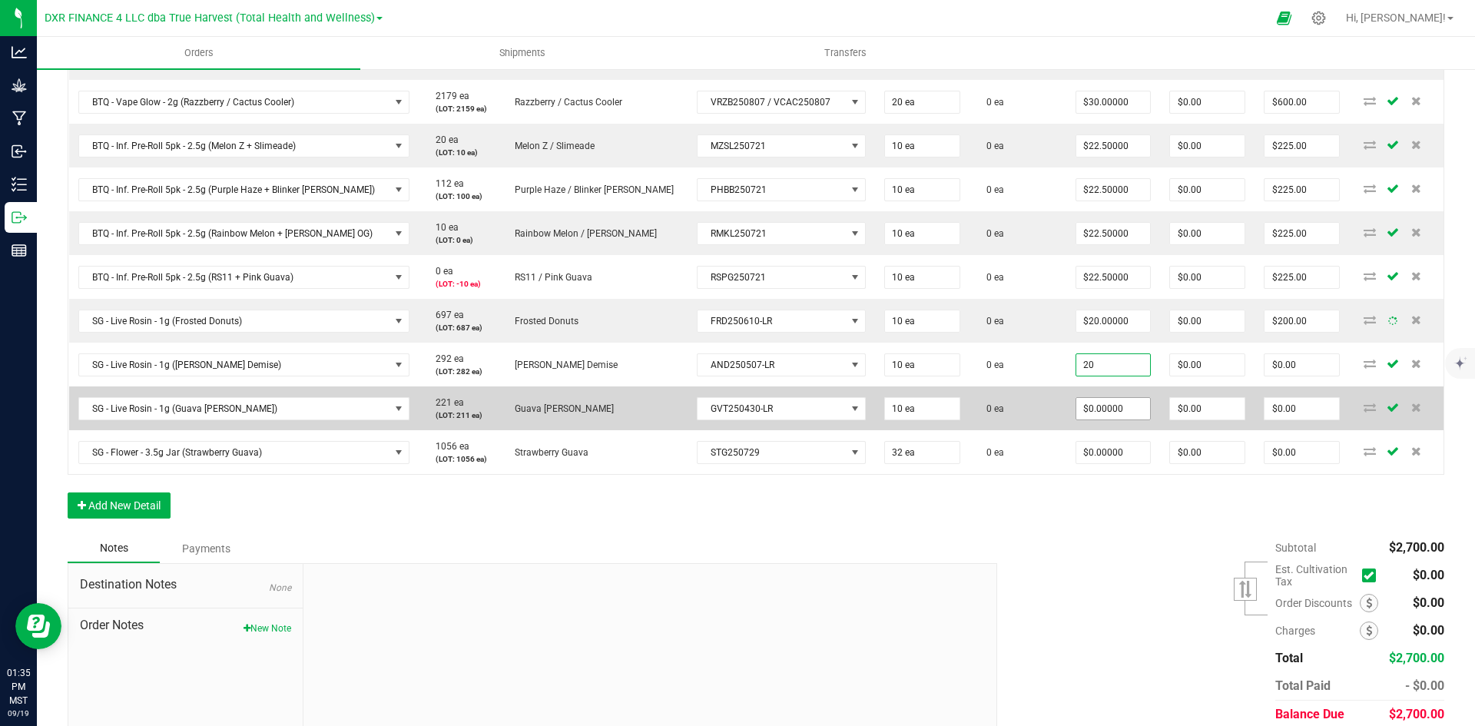
type input "$20.00000"
type input "$200.00"
click at [1085, 406] on input "0" at bounding box center [1114, 409] width 75 height 22
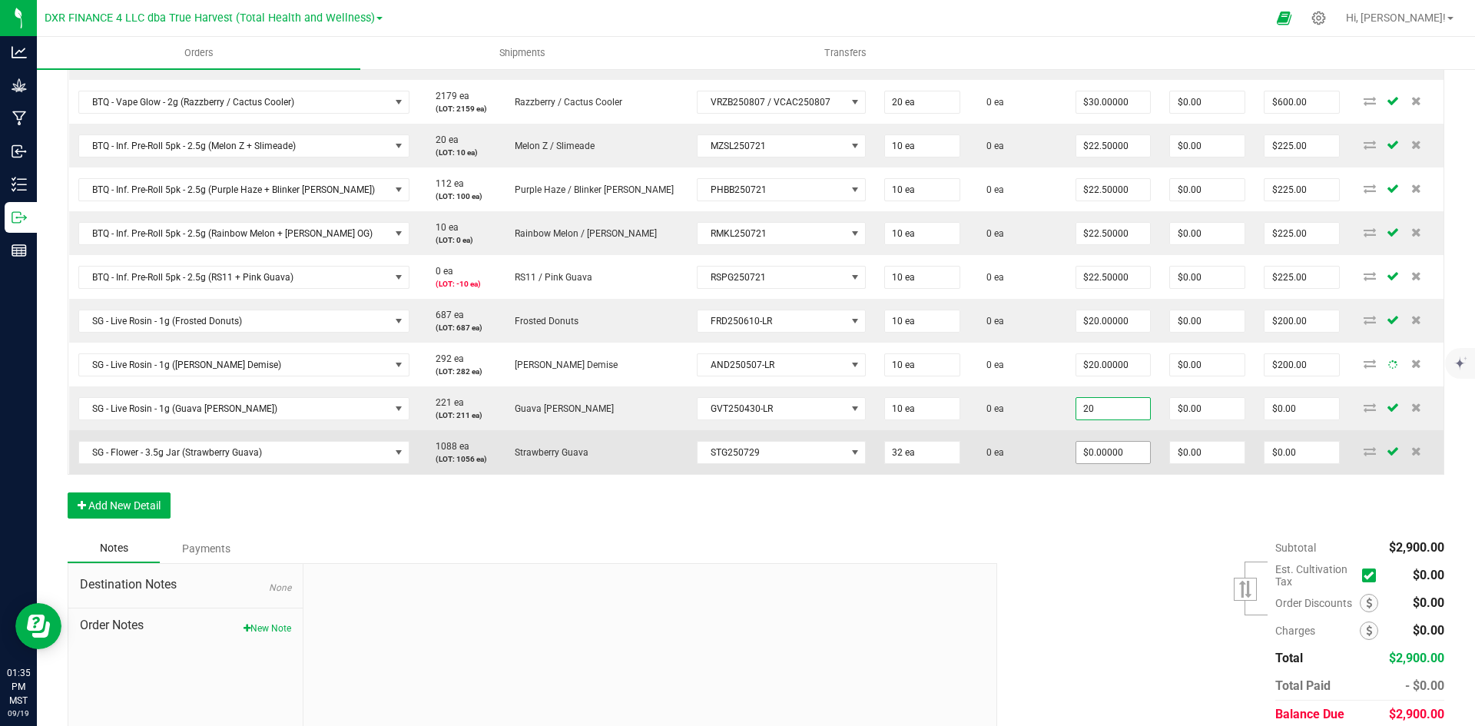
type input "$20.00000"
type input "$200.00"
click at [1077, 461] on input "0" at bounding box center [1114, 453] width 75 height 22
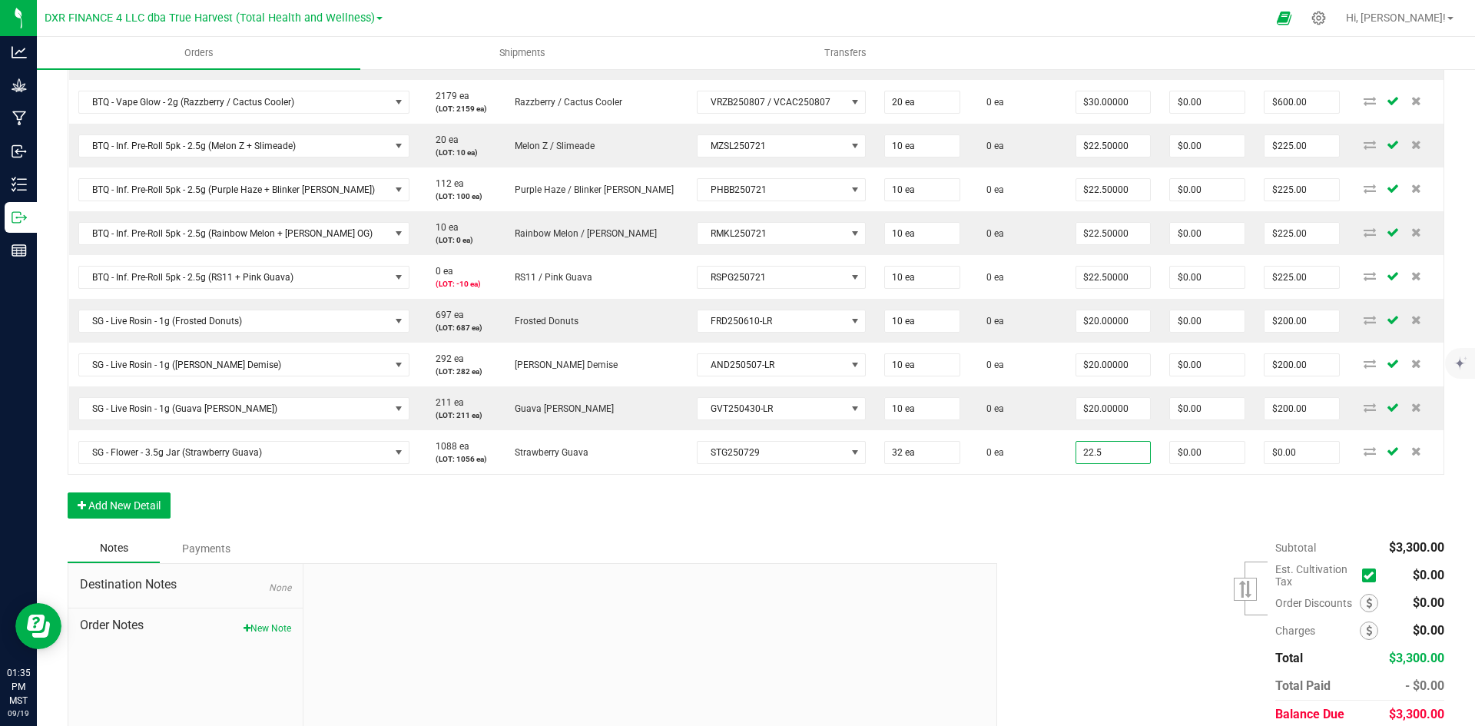
type input "$22.50000"
type input "$720.00"
click at [1040, 539] on div "Subtotal $3,300.00 Est. Cultivation Tax" at bounding box center [1215, 631] width 459 height 194
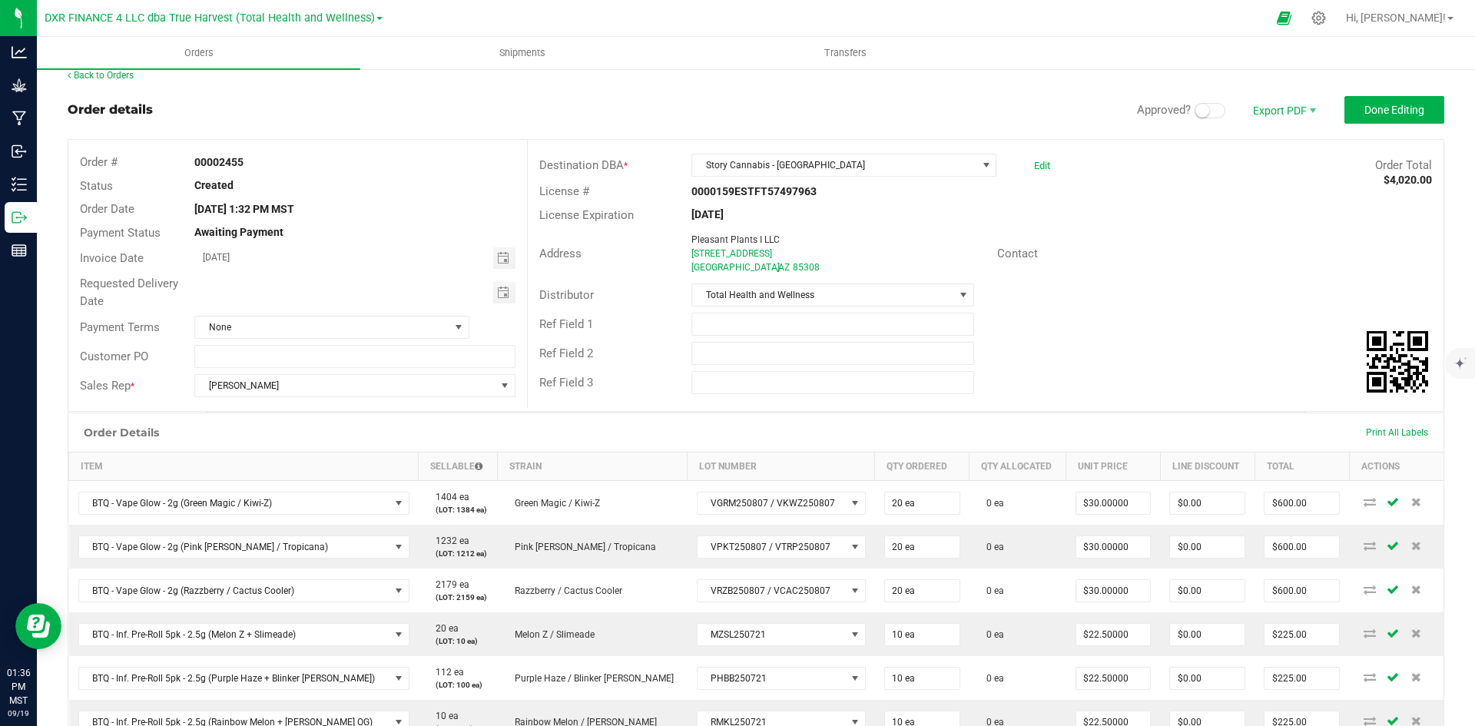
scroll to position [0, 0]
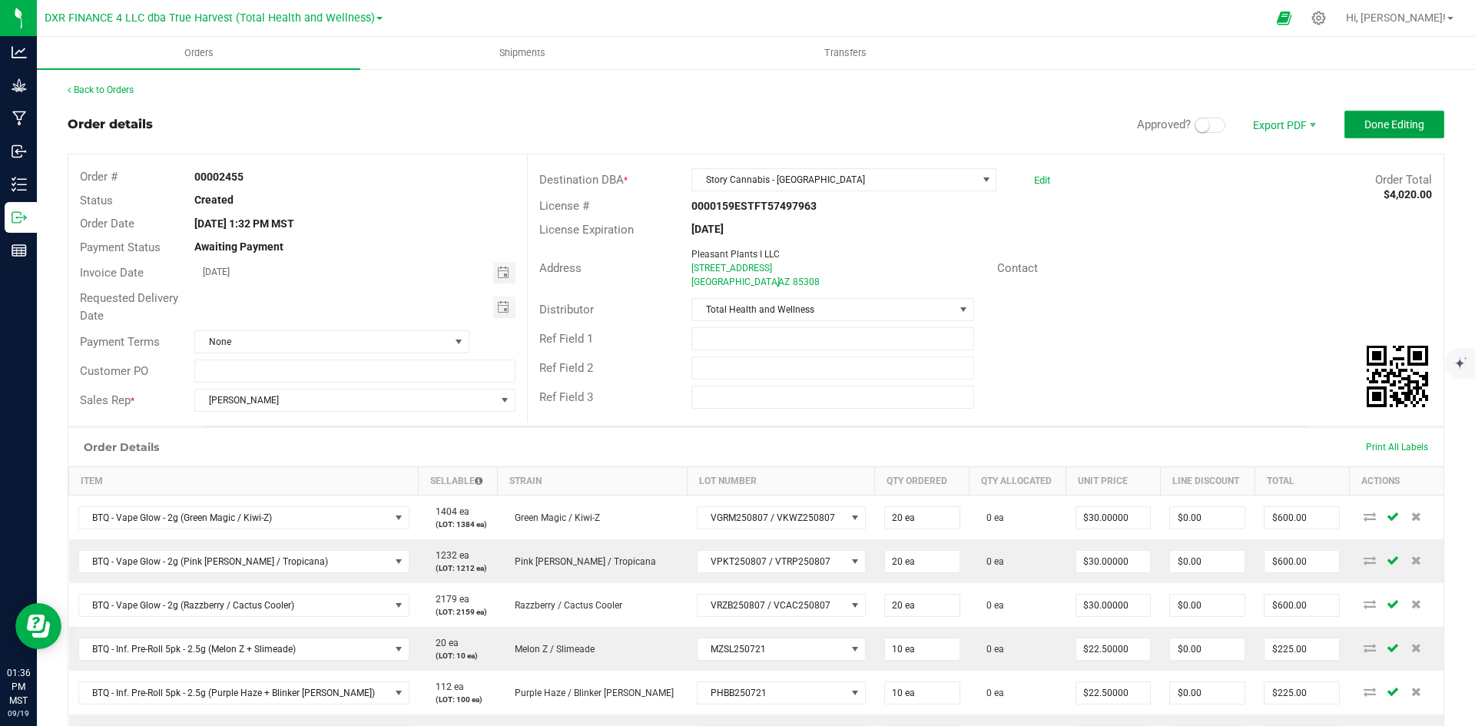
click at [1372, 136] on button "Done Editing" at bounding box center [1395, 125] width 100 height 28
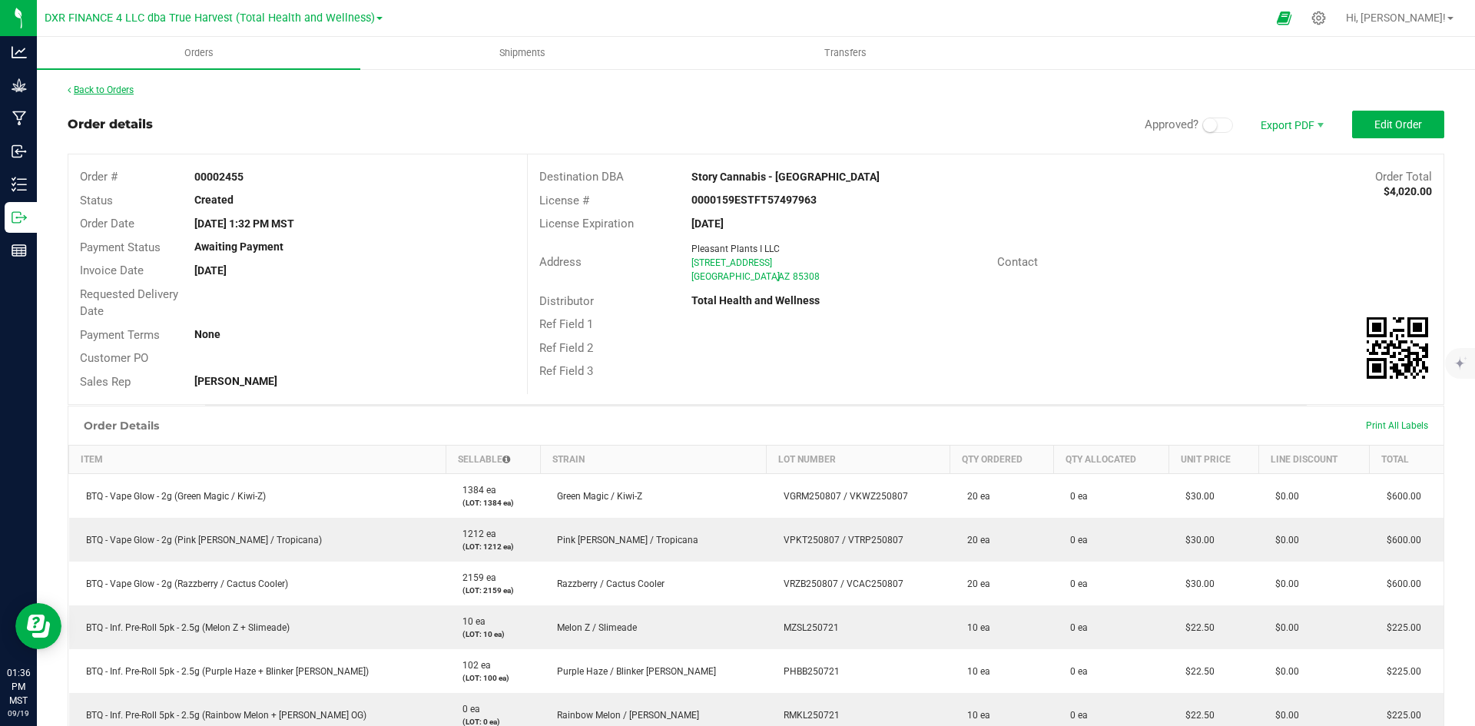
click at [89, 88] on link "Back to Orders" at bounding box center [101, 90] width 66 height 11
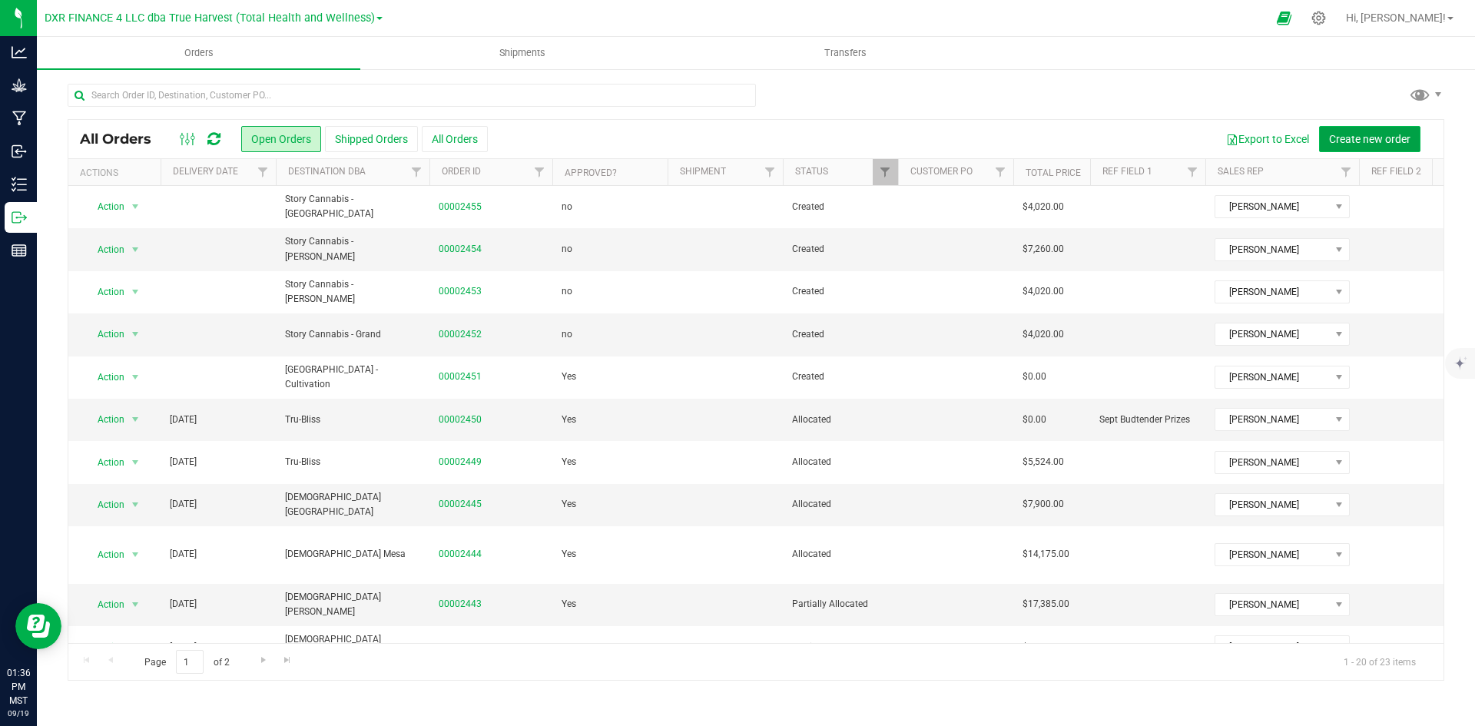
click at [1375, 143] on span "Create new order" at bounding box center [1369, 139] width 81 height 12
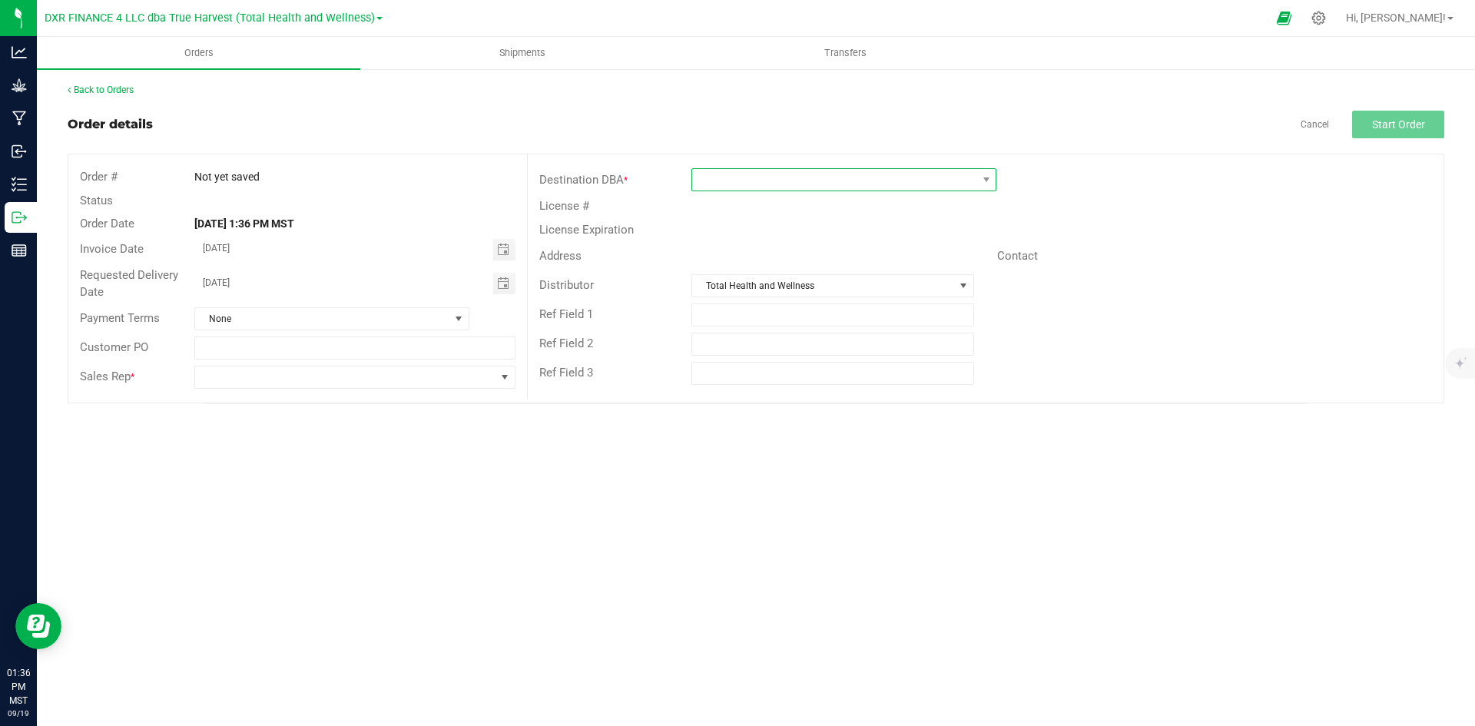
click at [778, 172] on span at bounding box center [834, 180] width 284 height 22
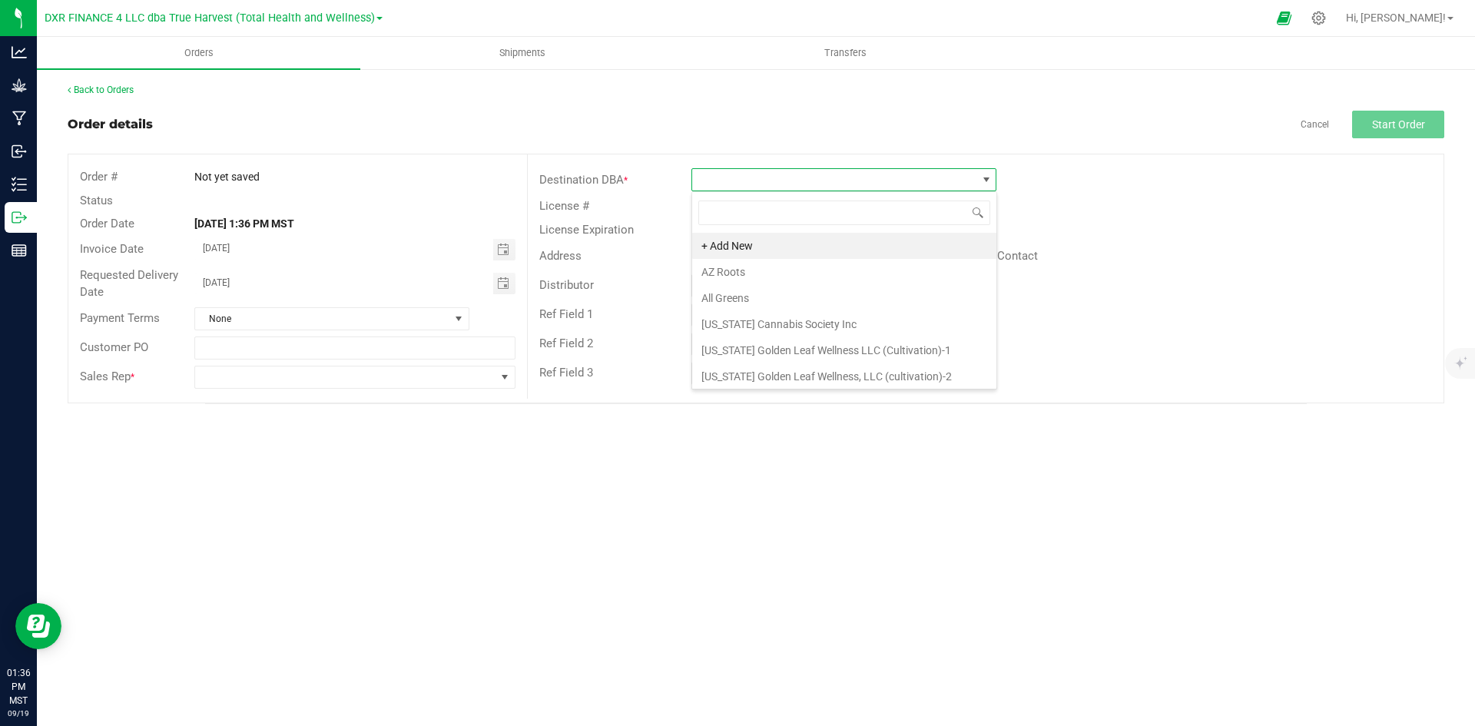
scroll to position [23, 305]
type input "story"
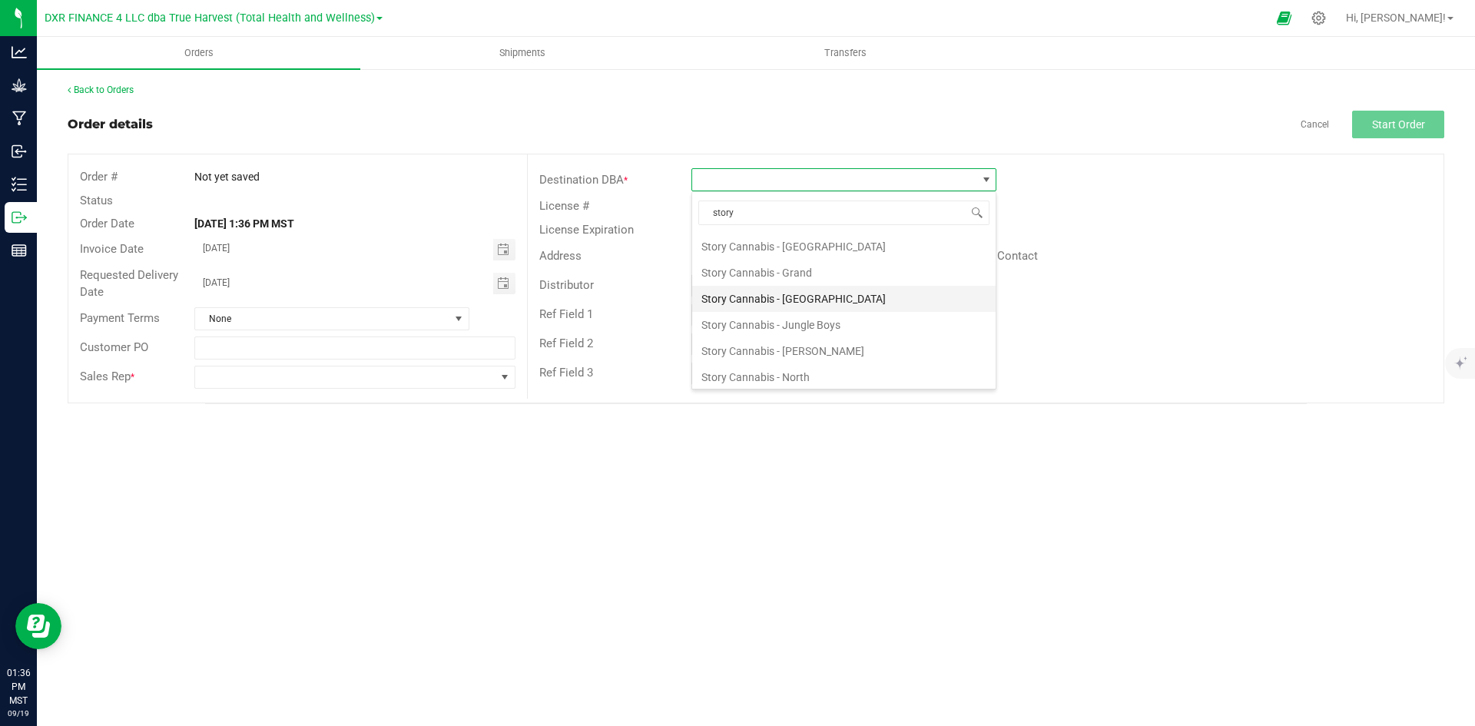
scroll to position [77, 0]
click at [903, 339] on li "Story Cannabis - North" at bounding box center [844, 352] width 304 height 26
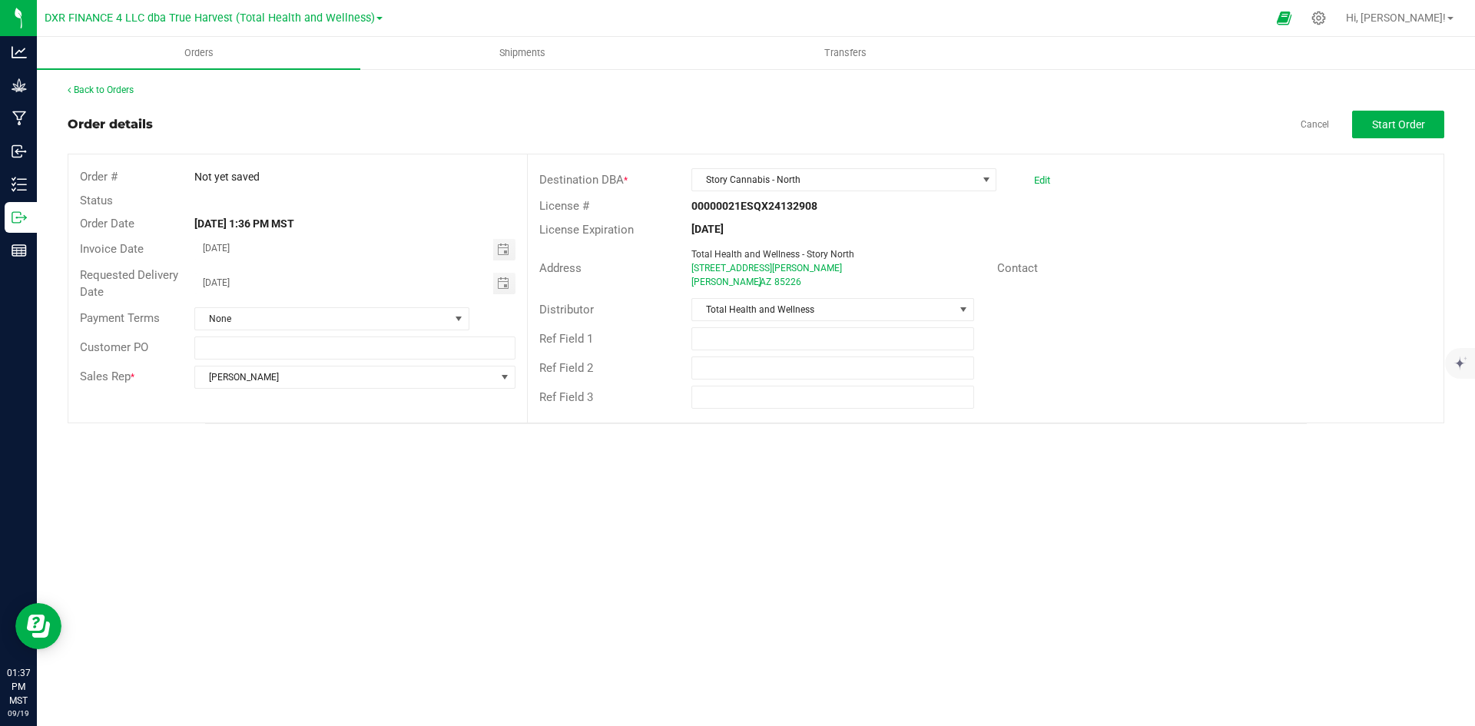
drag, startPoint x: 277, startPoint y: 294, endPoint x: 165, endPoint y: 290, distance: 111.5
click at [165, 290] on div "Requested Delivery Date 09/20/2025" at bounding box center [297, 284] width 459 height 41
drag, startPoint x: 270, startPoint y: 284, endPoint x: 194, endPoint y: 274, distance: 76.6
click at [194, 274] on div "09/20/2025" at bounding box center [354, 284] width 343 height 22
type input "month/day/year"
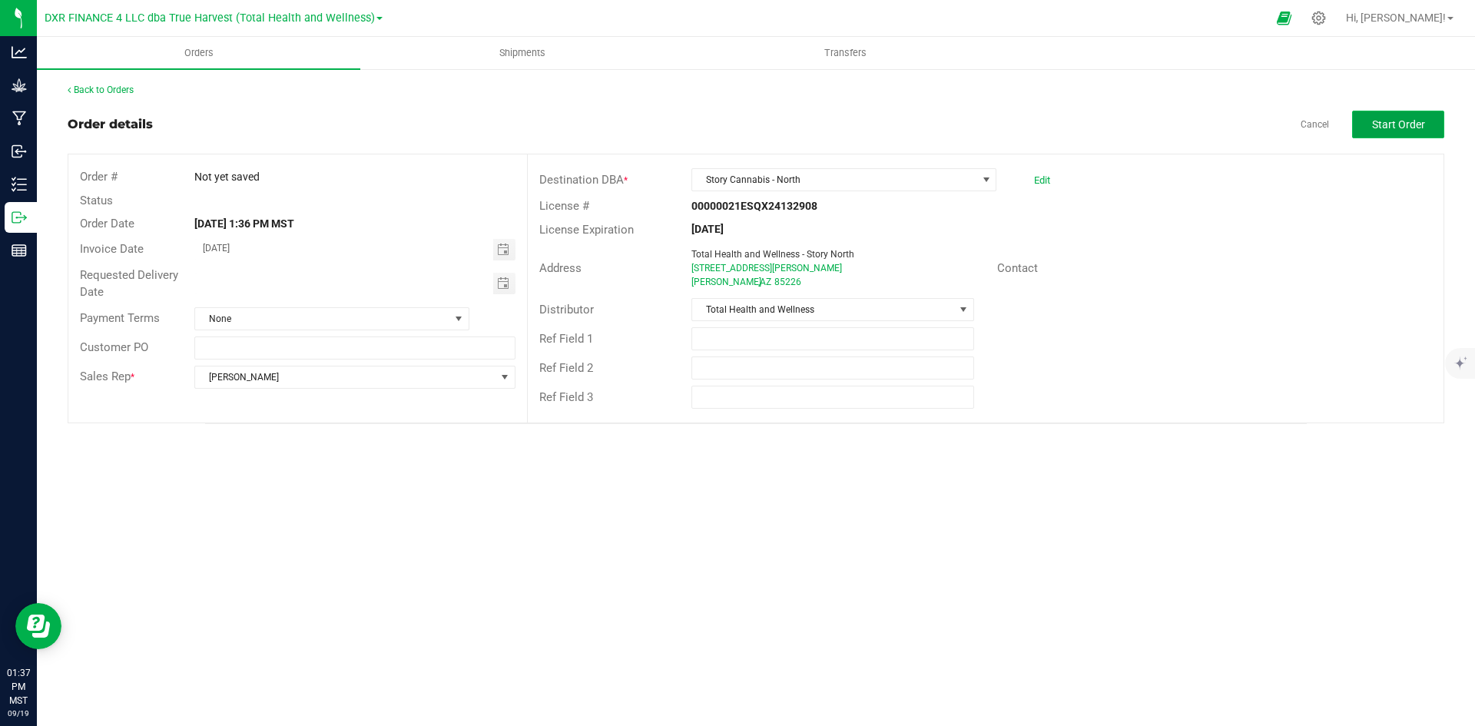
click at [1428, 127] on button "Start Order" at bounding box center [1398, 125] width 92 height 28
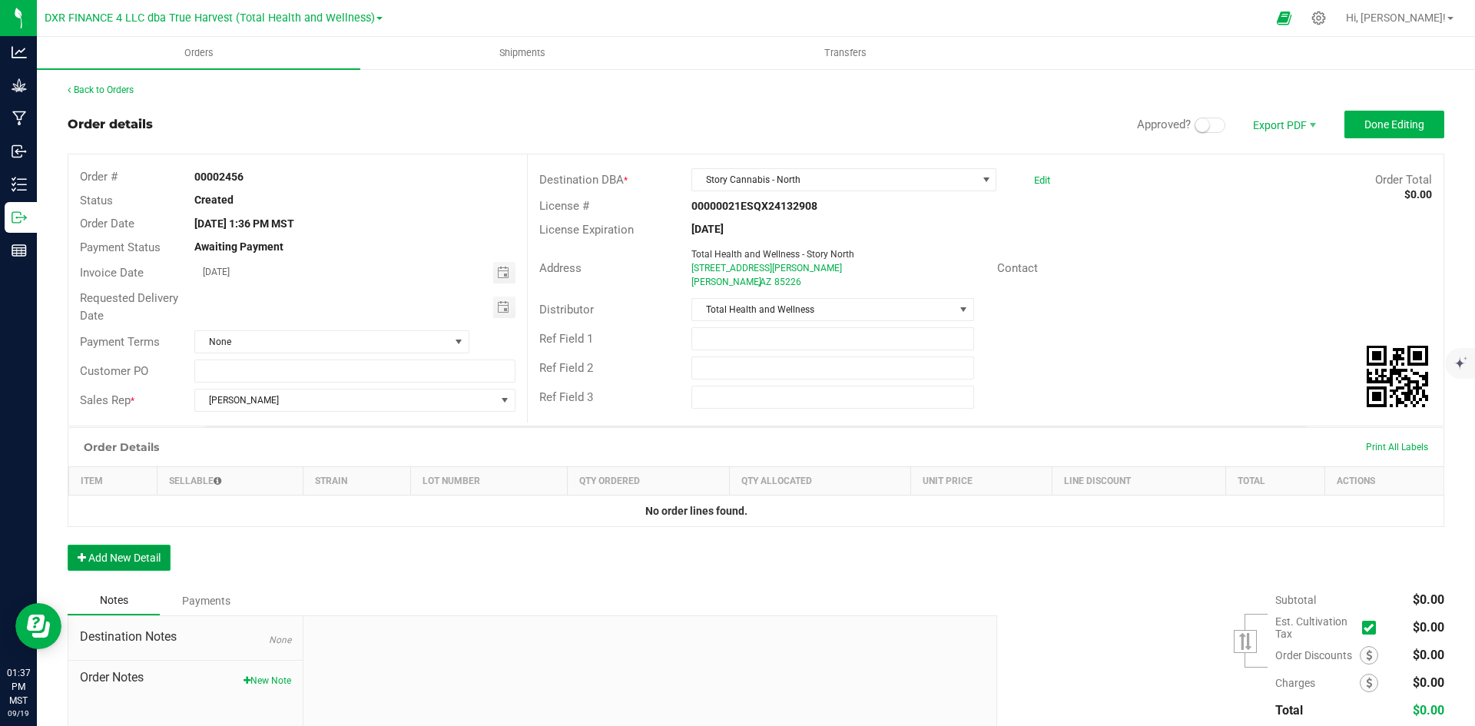
click at [141, 550] on button "Add New Detail" at bounding box center [119, 558] width 103 height 26
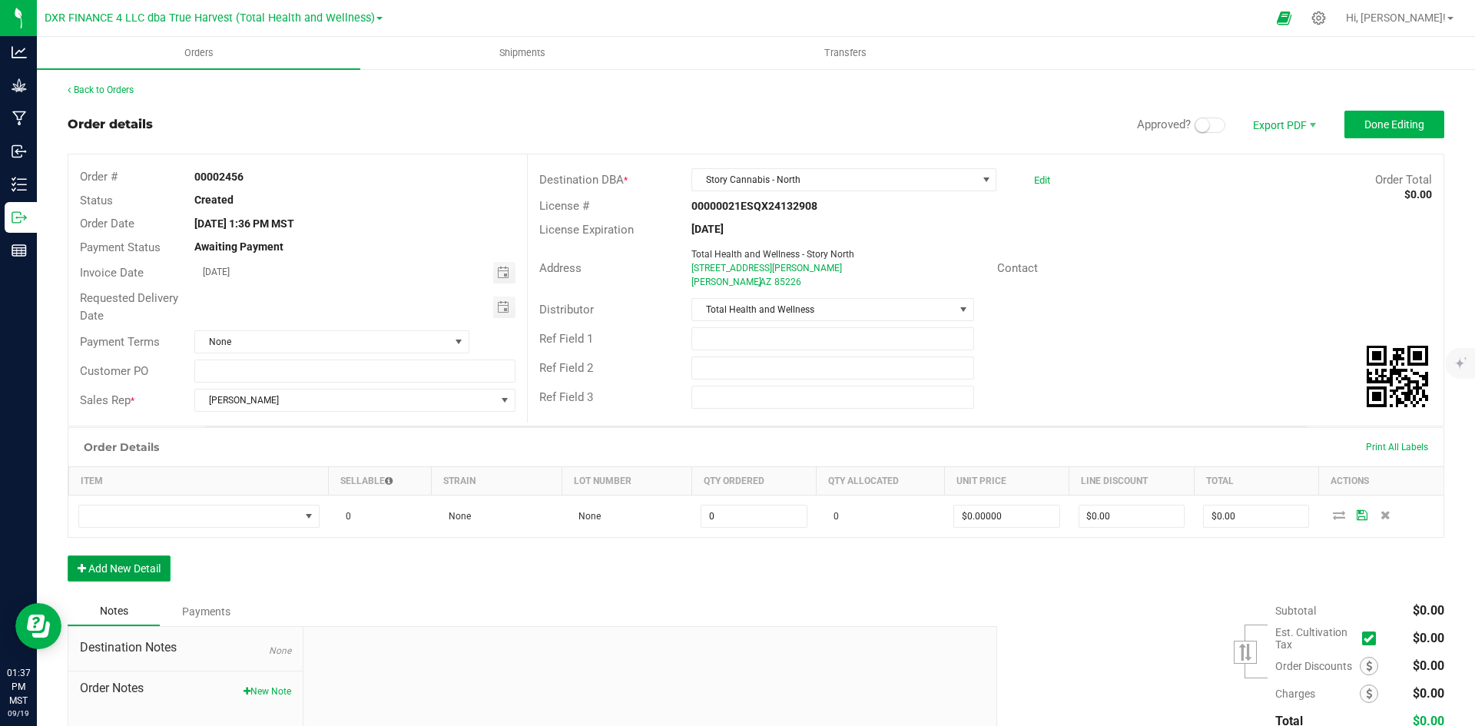
click at [145, 576] on button "Add New Detail" at bounding box center [119, 569] width 103 height 26
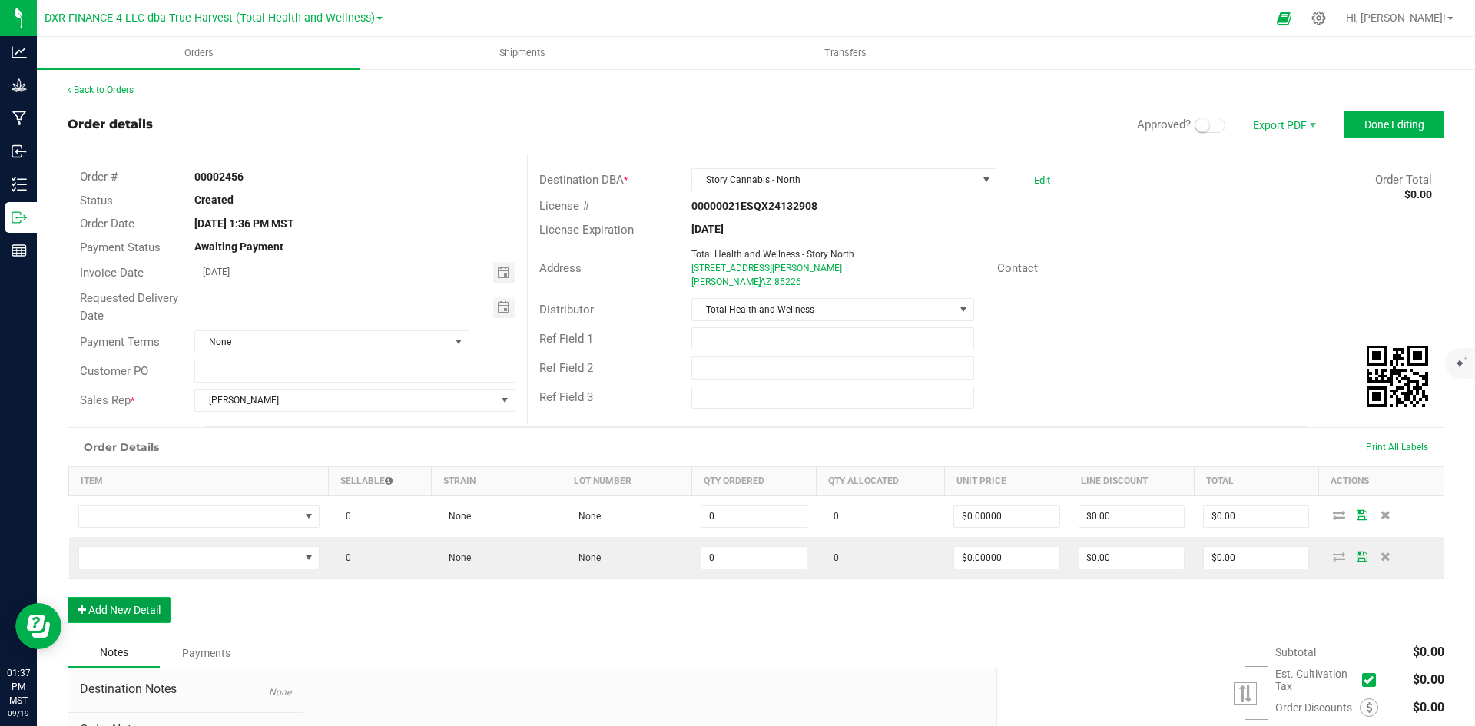
click at [164, 610] on button "Add New Detail" at bounding box center [119, 610] width 103 height 26
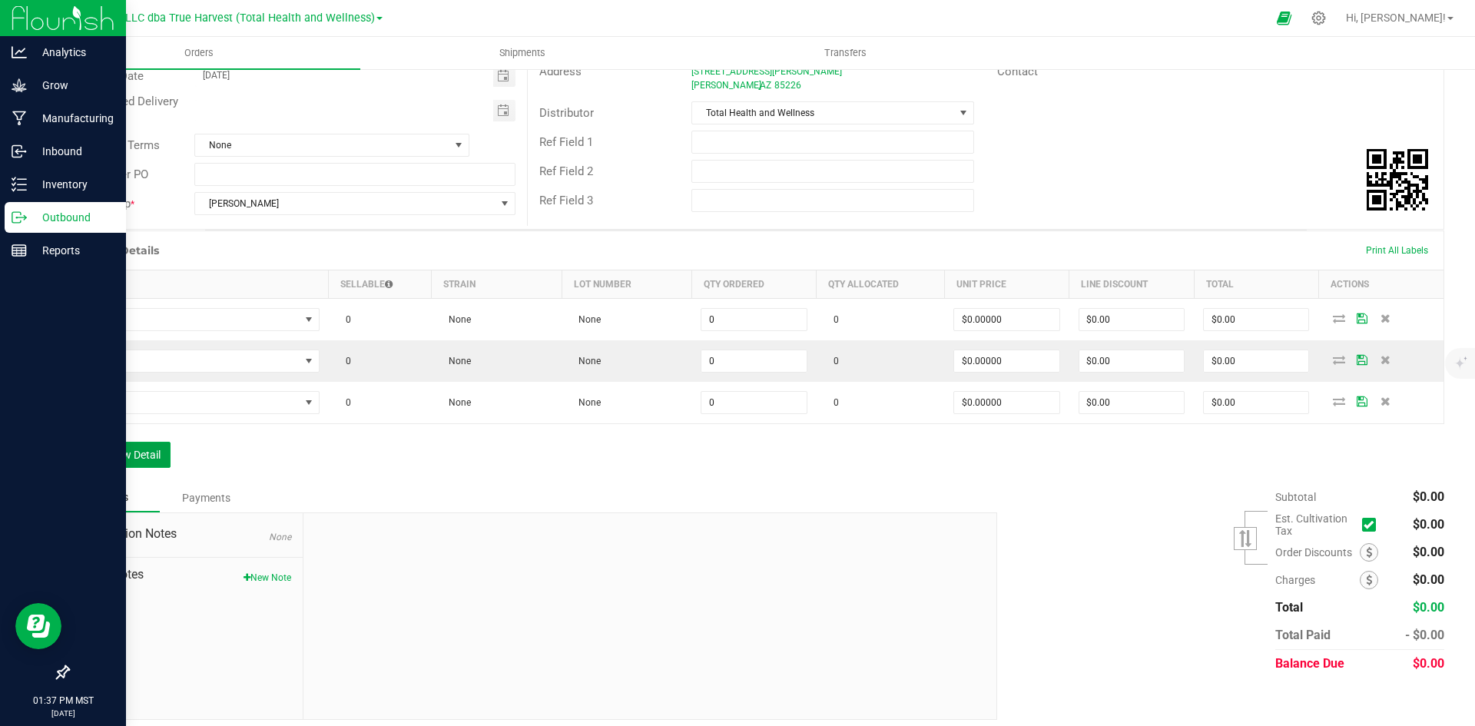
scroll to position [206, 0]
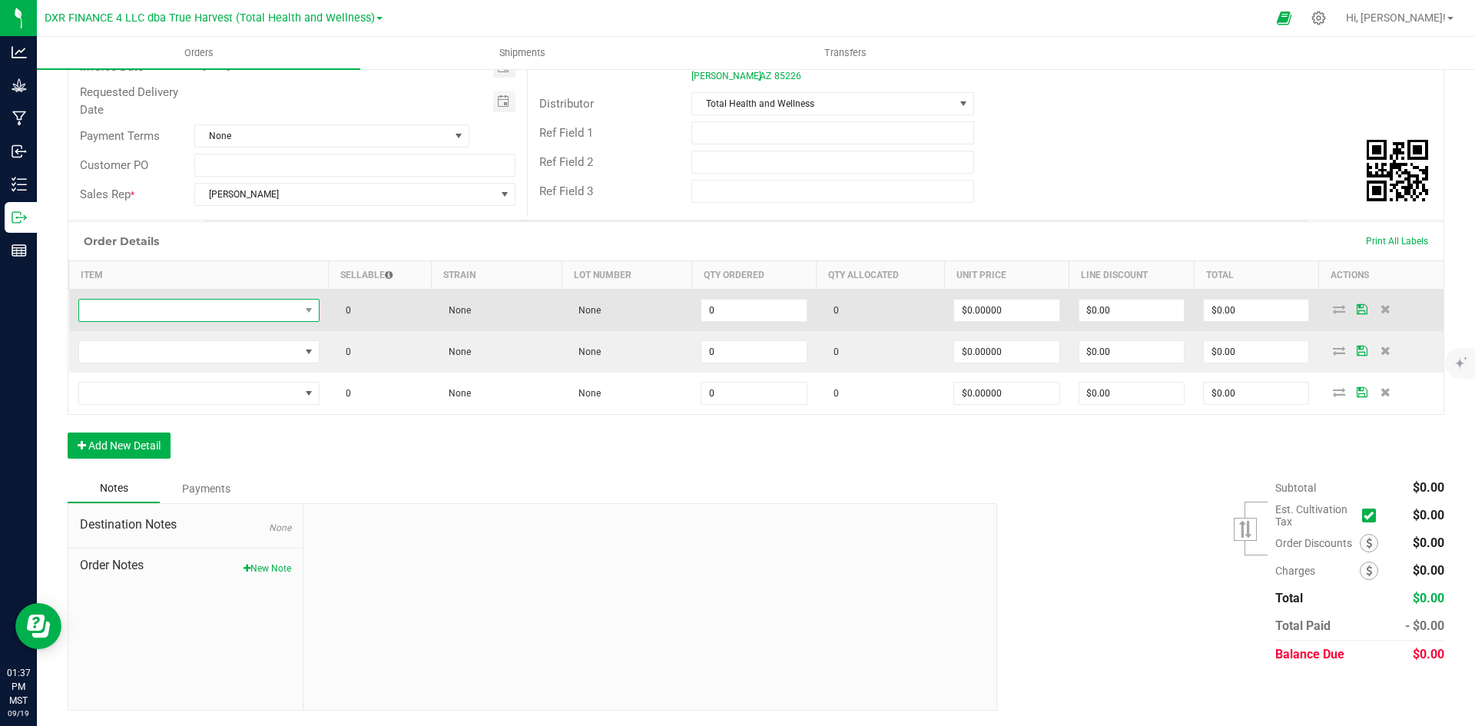
click at [274, 309] on span "NO DATA FOUND" at bounding box center [189, 311] width 221 height 22
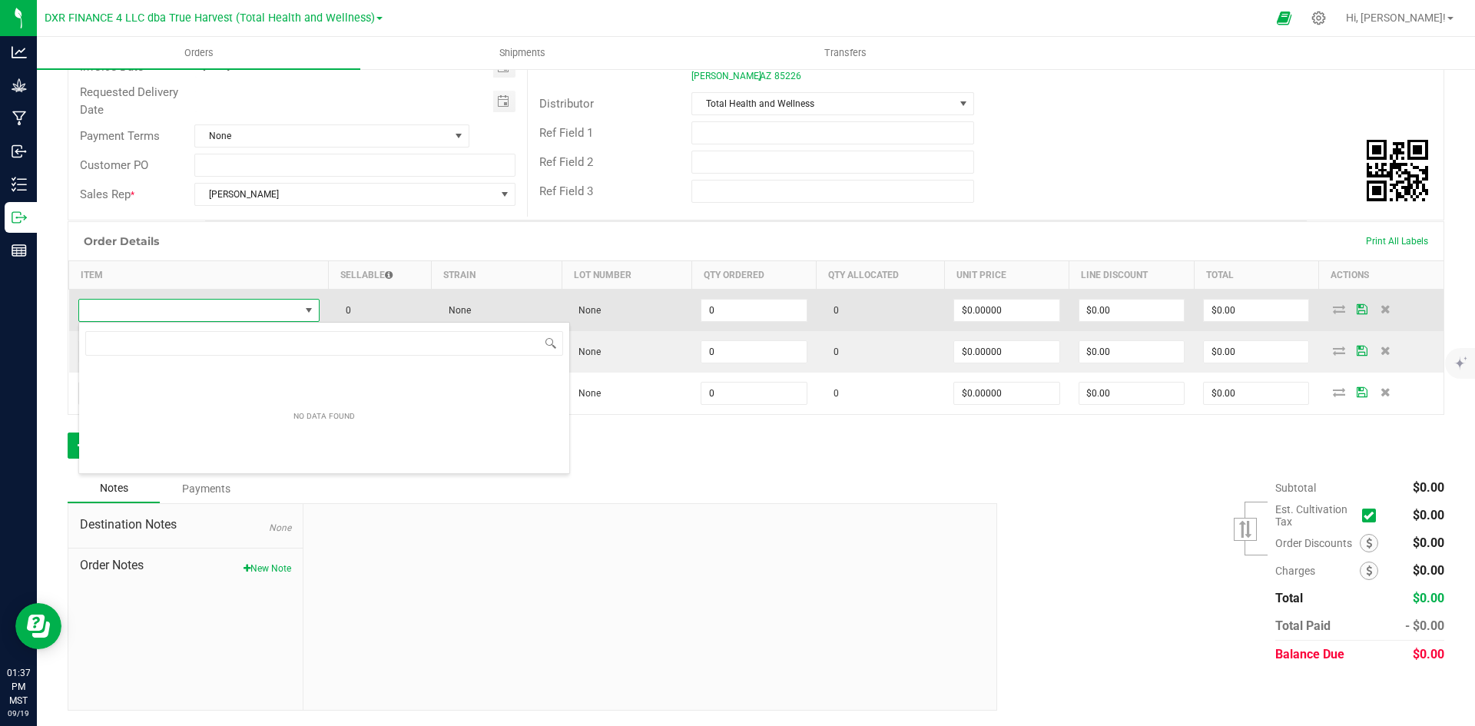
scroll to position [23, 239]
type input "BTQ - Vape Glow - 2g (Green Magic / Kiwi-Z)"
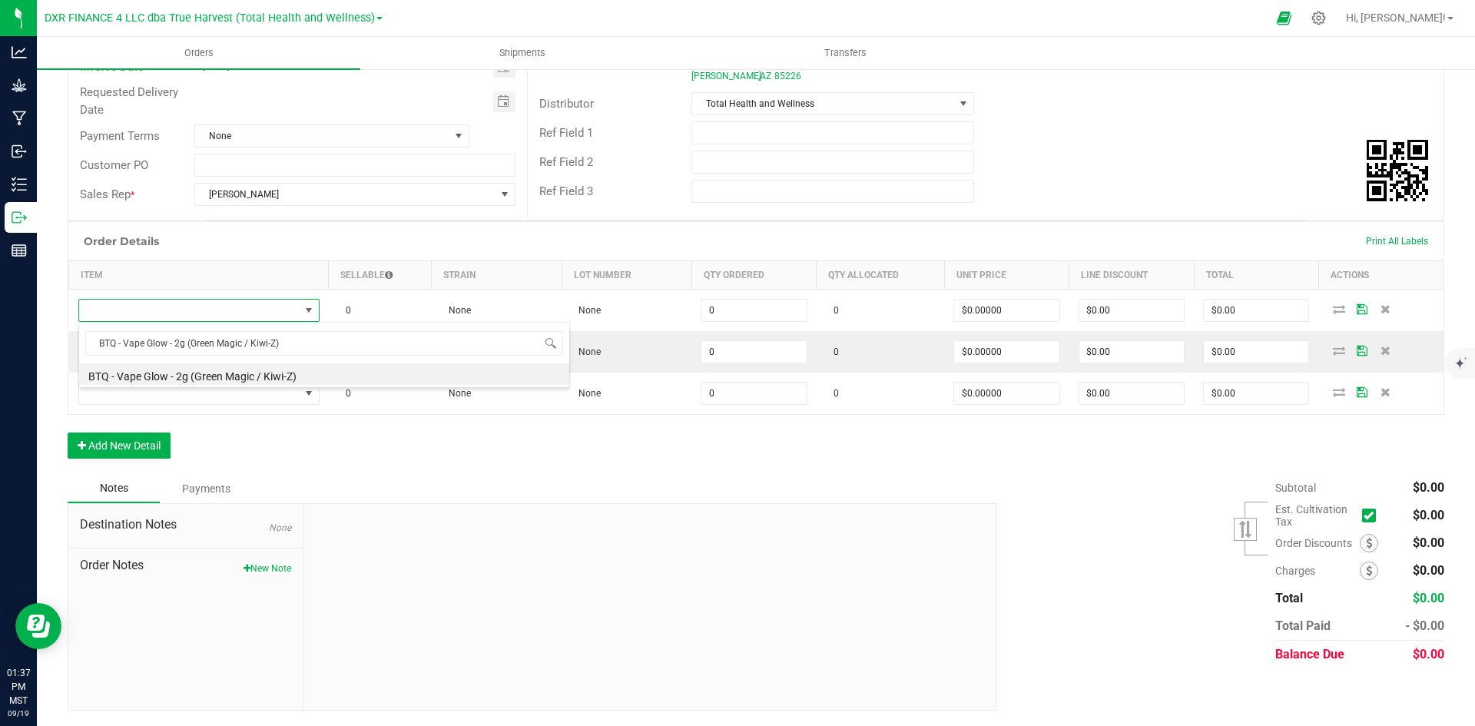
click at [266, 377] on li "BTQ - Vape Glow - 2g (Green Magic / Kiwi-Z)" at bounding box center [324, 374] width 490 height 22
type input "0 ea"
type input "$30.00000"
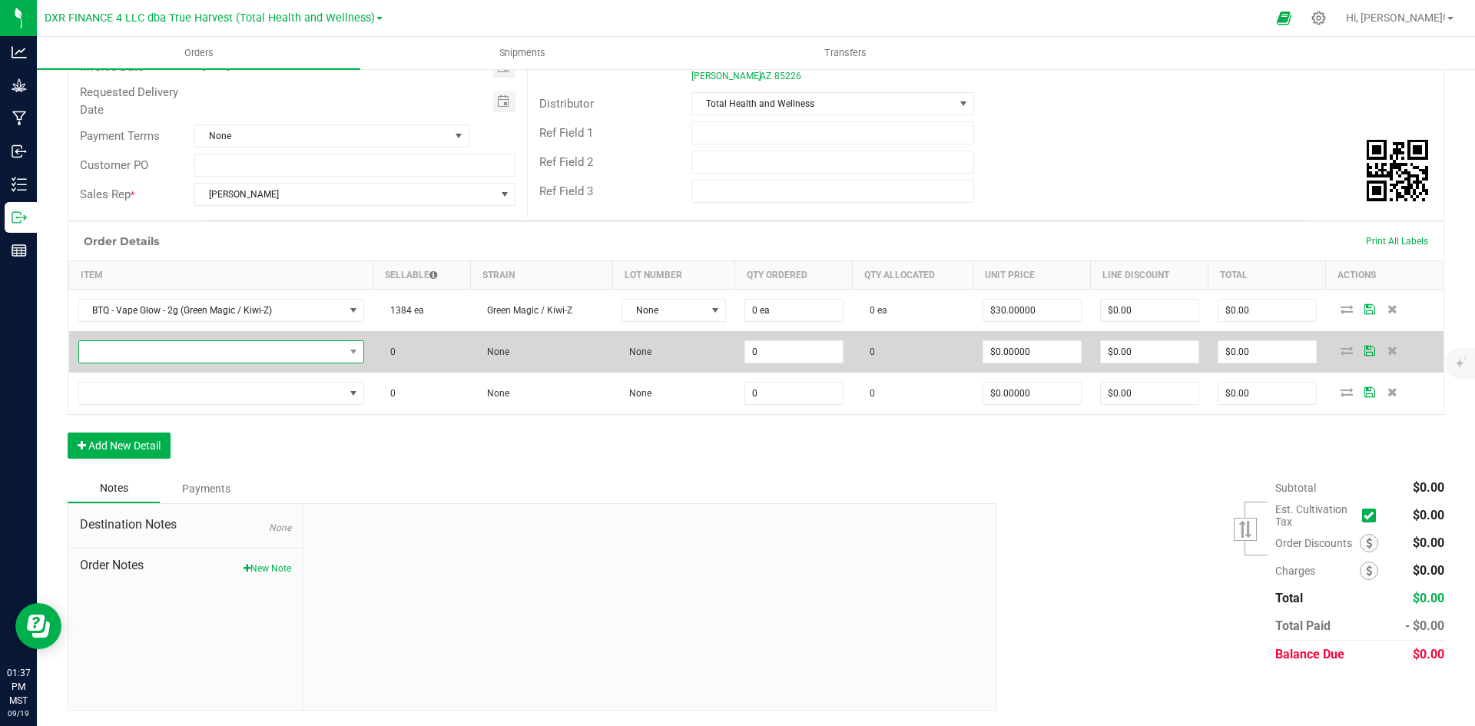
click at [185, 356] on span "NO DATA FOUND" at bounding box center [211, 352] width 265 height 22
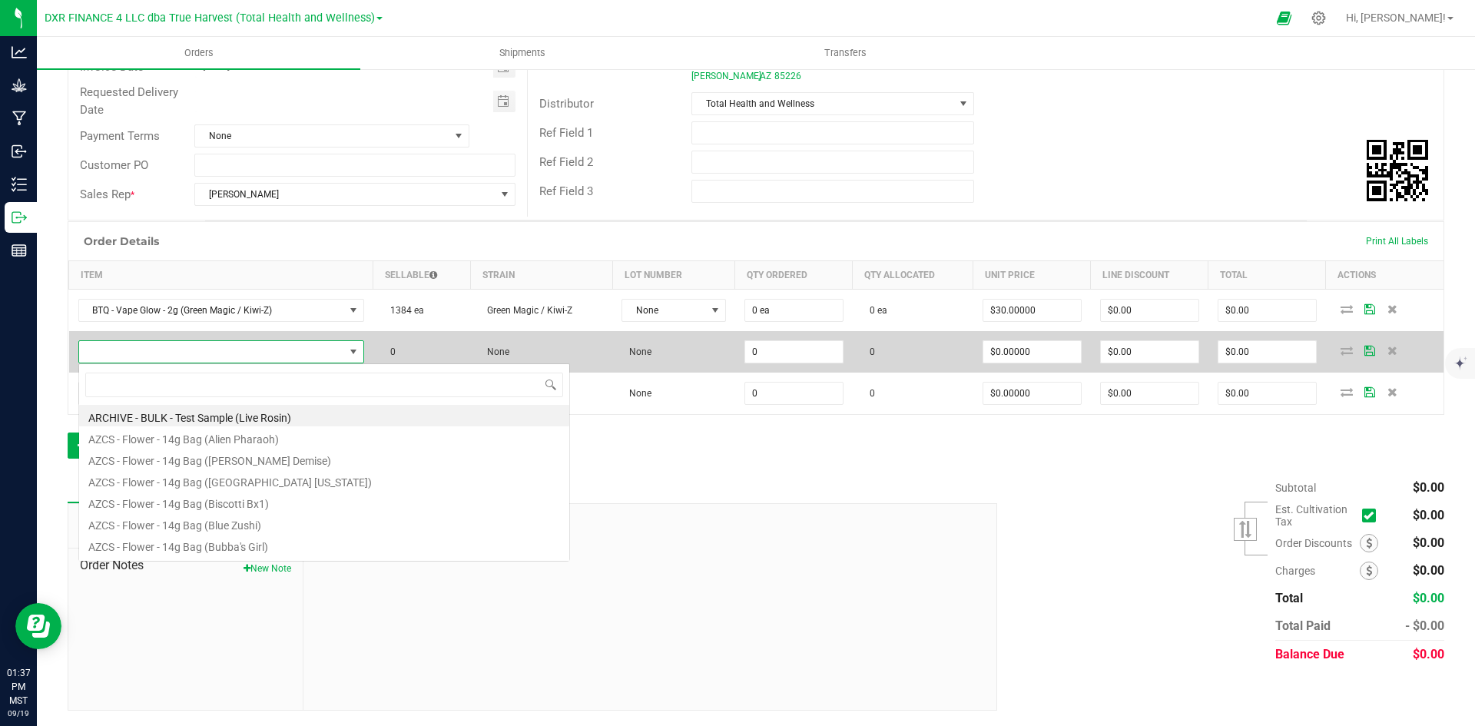
scroll to position [23, 284]
type input "BTQ - Vape Glow - 2g (Pink [PERSON_NAME] / Tropicana)"
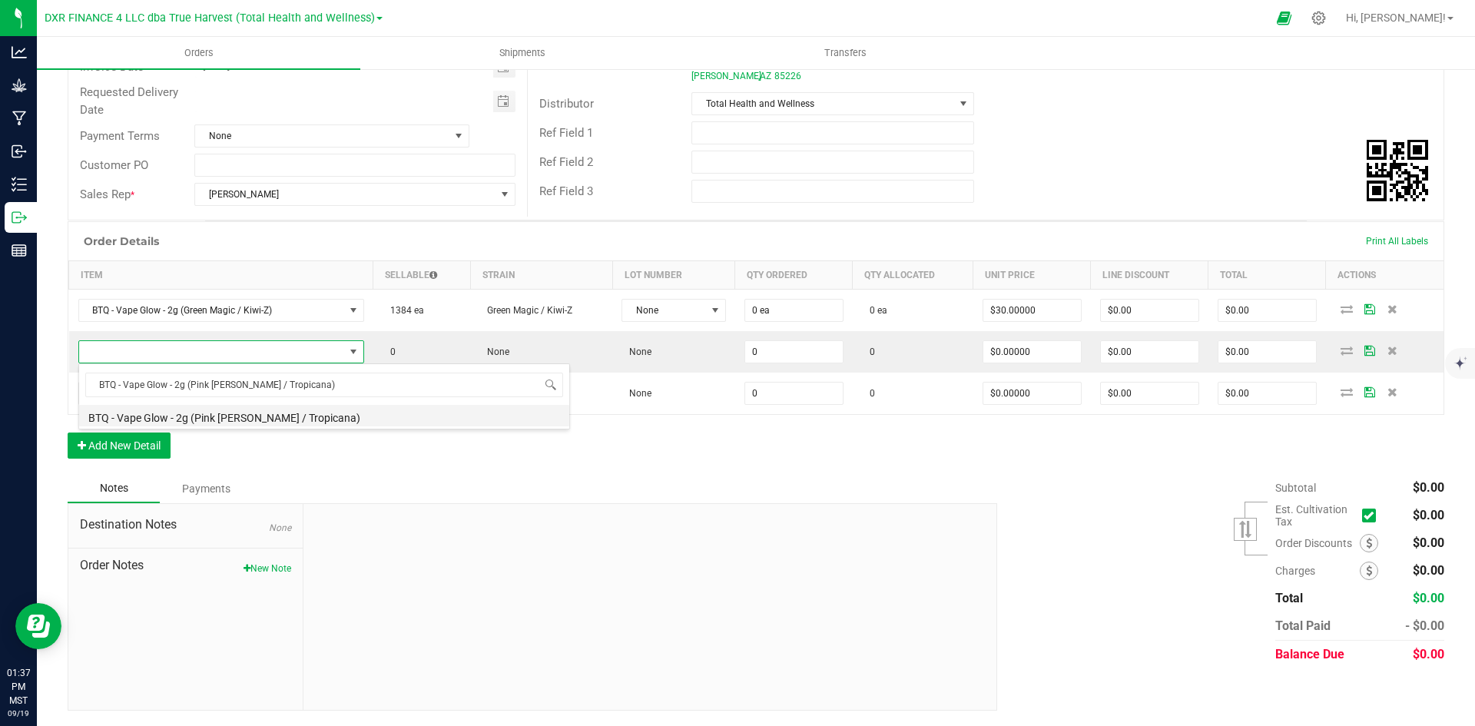
click at [230, 413] on li "BTQ - Vape Glow - 2g (Pink [PERSON_NAME] / Tropicana)" at bounding box center [324, 416] width 490 height 22
type input "0 ea"
type input "$30.00000"
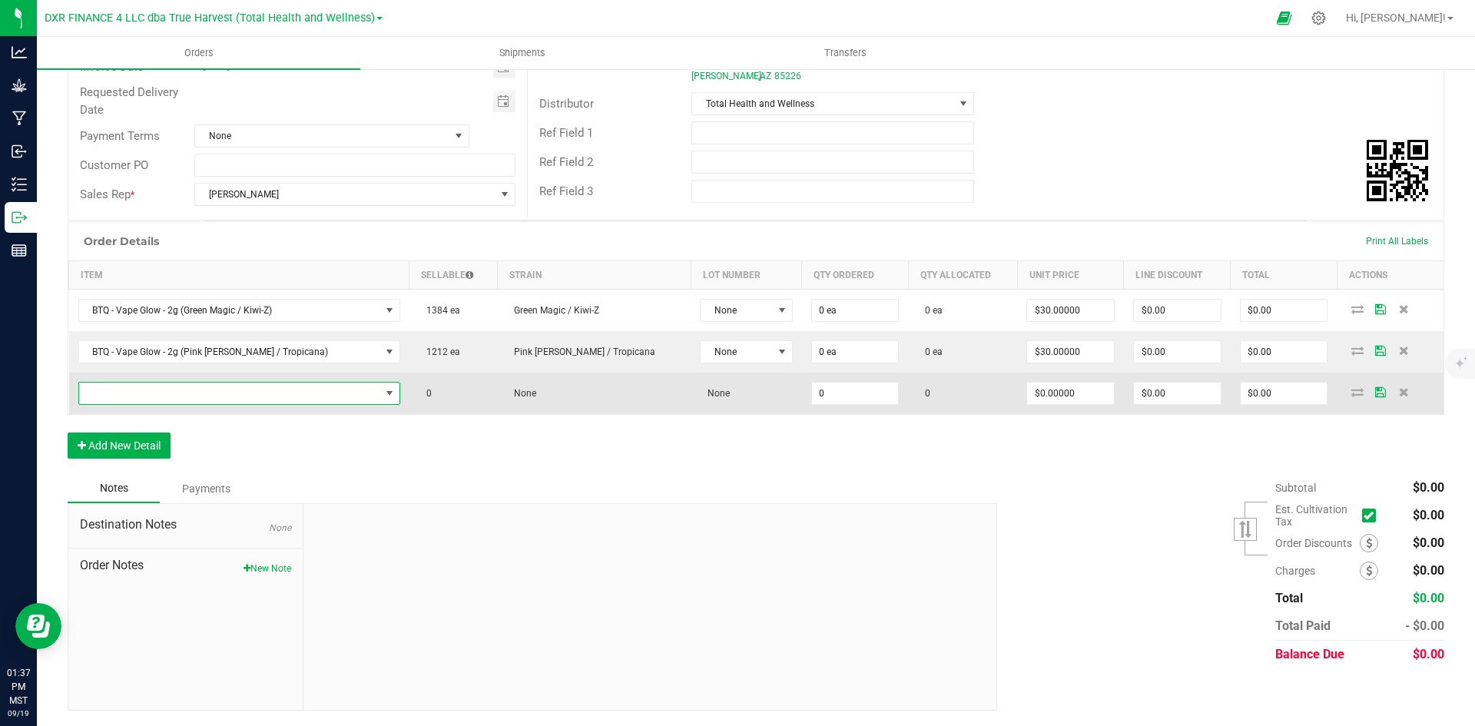
click at [305, 395] on span "NO DATA FOUND" at bounding box center [229, 394] width 301 height 22
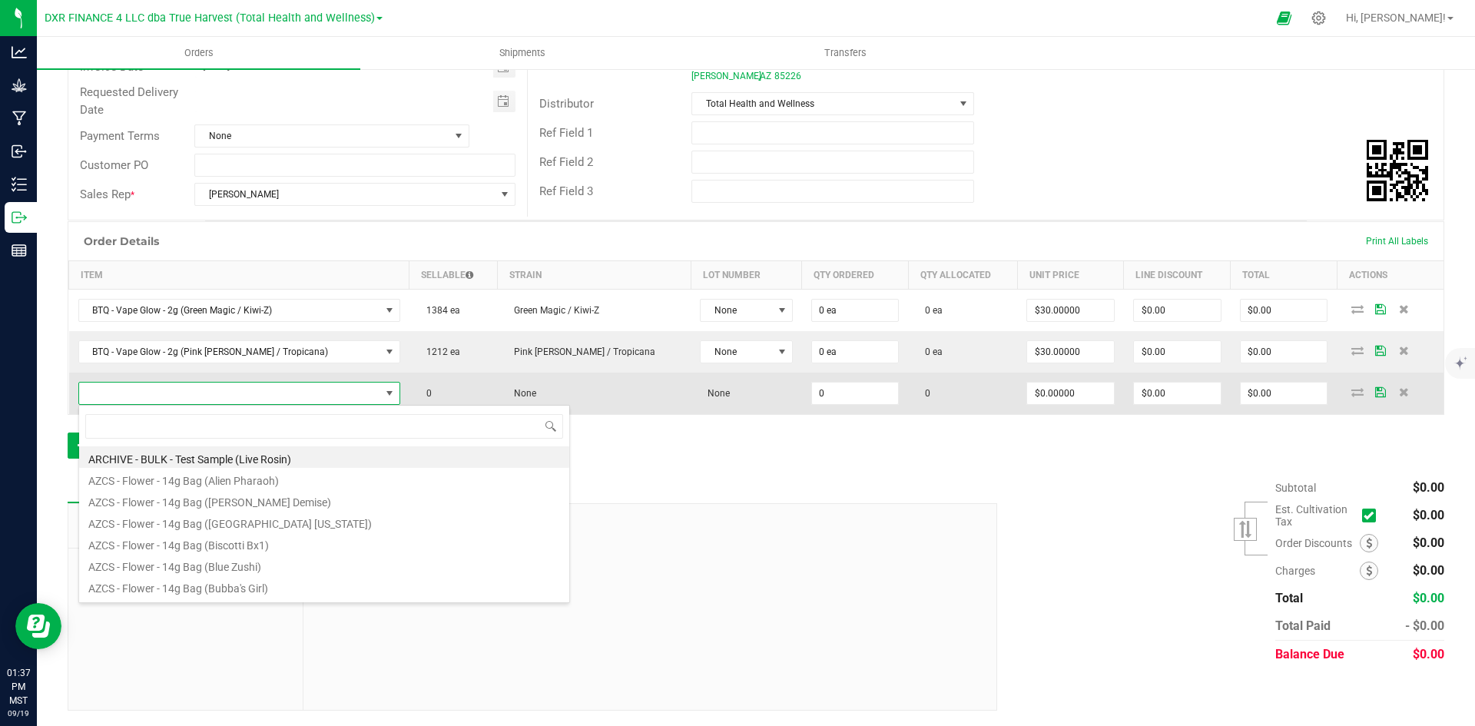
scroll to position [23, 290]
type input "BTQ - Vape Glow - 2g (Razzberry / Cactus Cooler)"
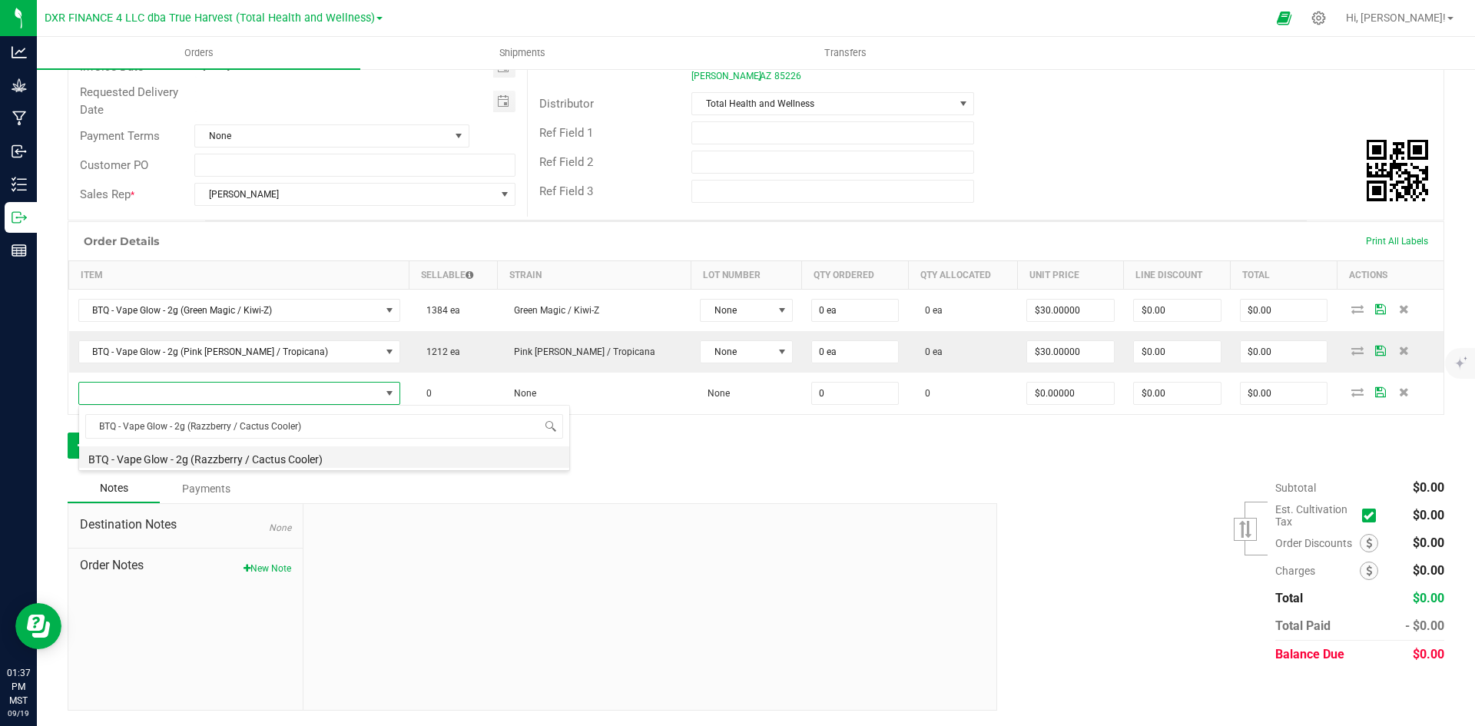
click at [308, 452] on li "BTQ - Vape Glow - 2g (Razzberry / Cactus Cooler)" at bounding box center [324, 457] width 490 height 22
type input "0 ea"
type input "$30.00000"
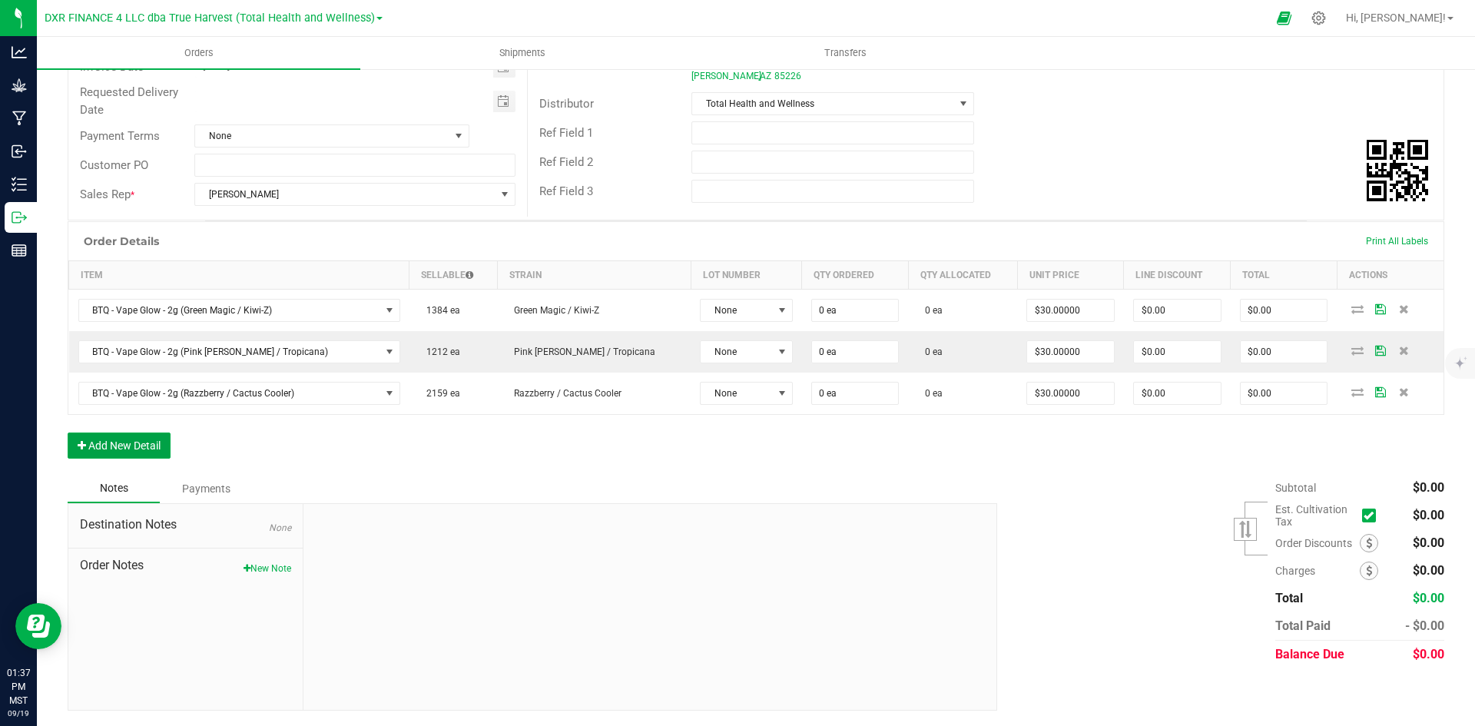
drag, startPoint x: 110, startPoint y: 439, endPoint x: 121, endPoint y: 458, distance: 22.0
click at [110, 439] on button "Add New Detail" at bounding box center [119, 446] width 103 height 26
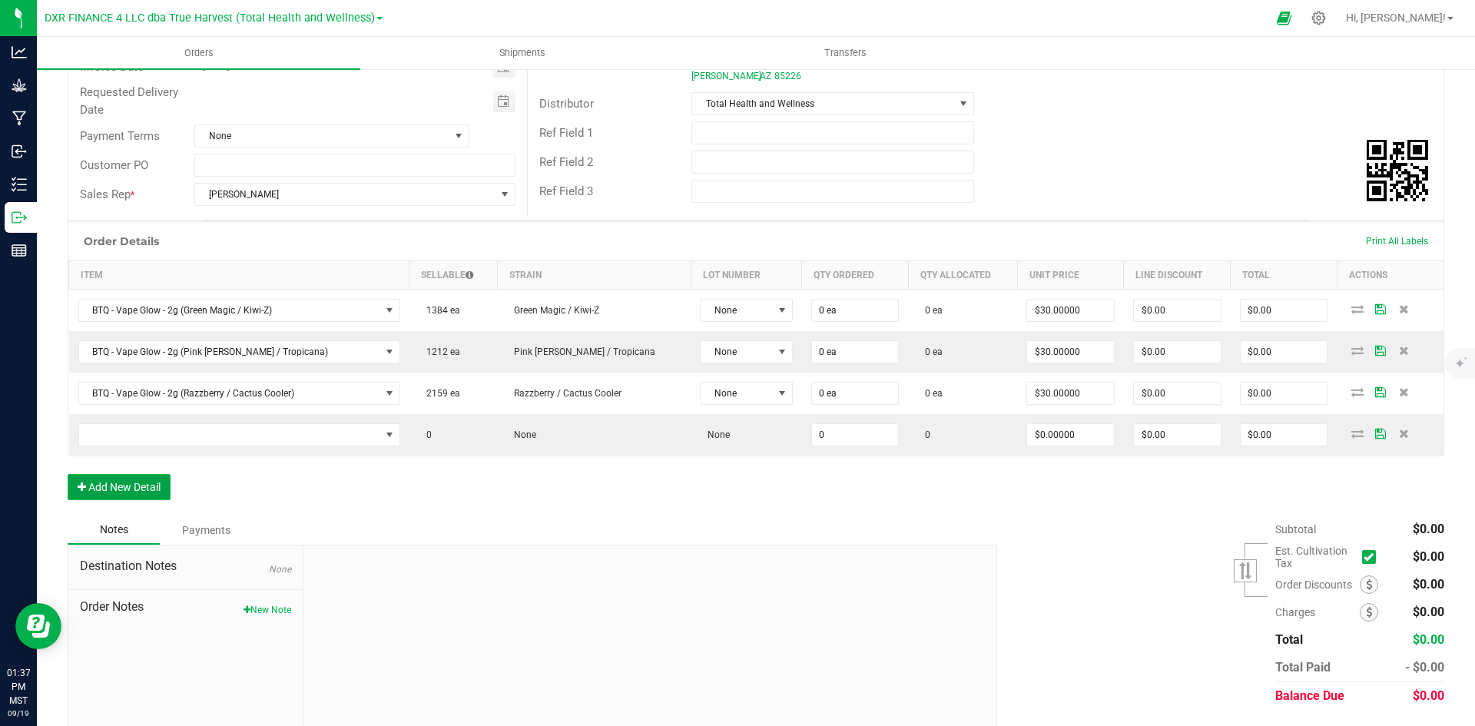
click at [124, 484] on button "Add New Detail" at bounding box center [119, 487] width 103 height 26
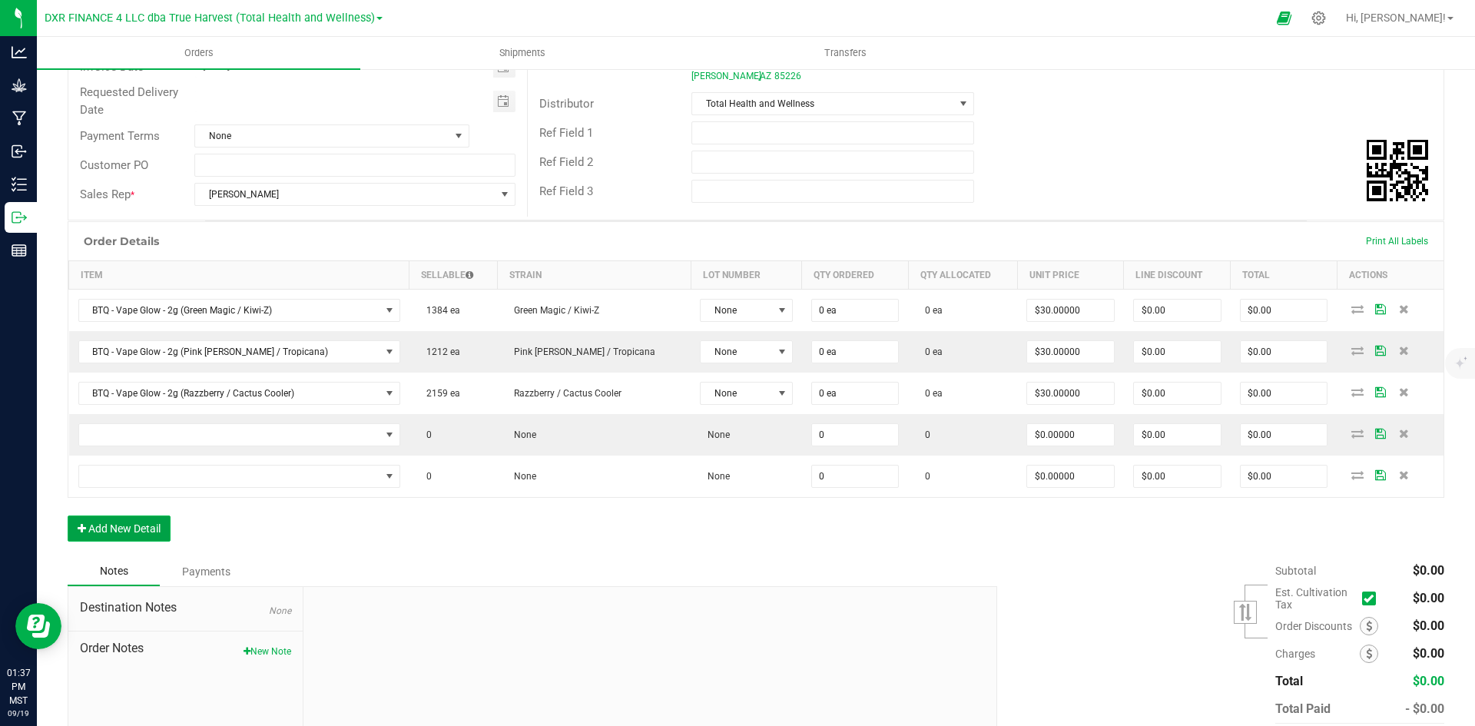
click at [128, 524] on button "Add New Detail" at bounding box center [119, 529] width 103 height 26
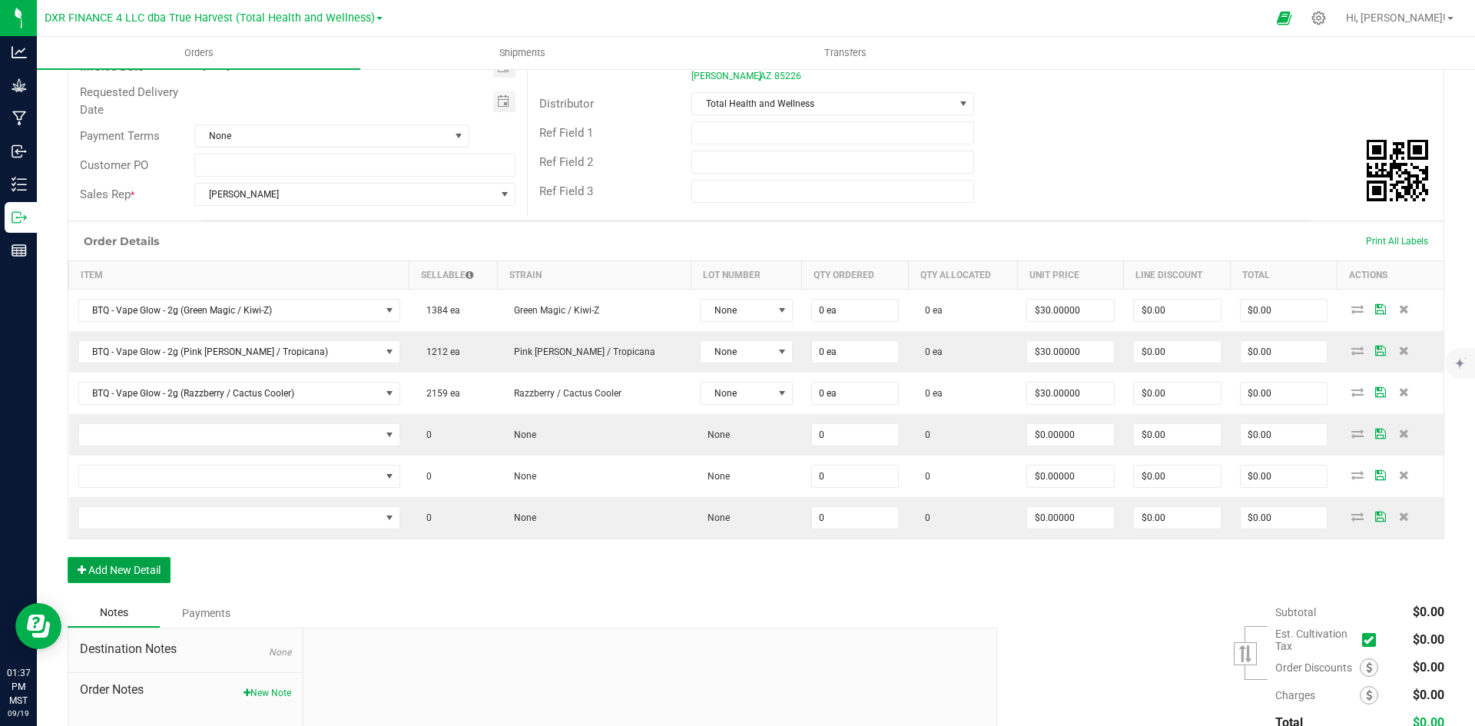
click at [132, 566] on button "Add New Detail" at bounding box center [119, 570] width 103 height 26
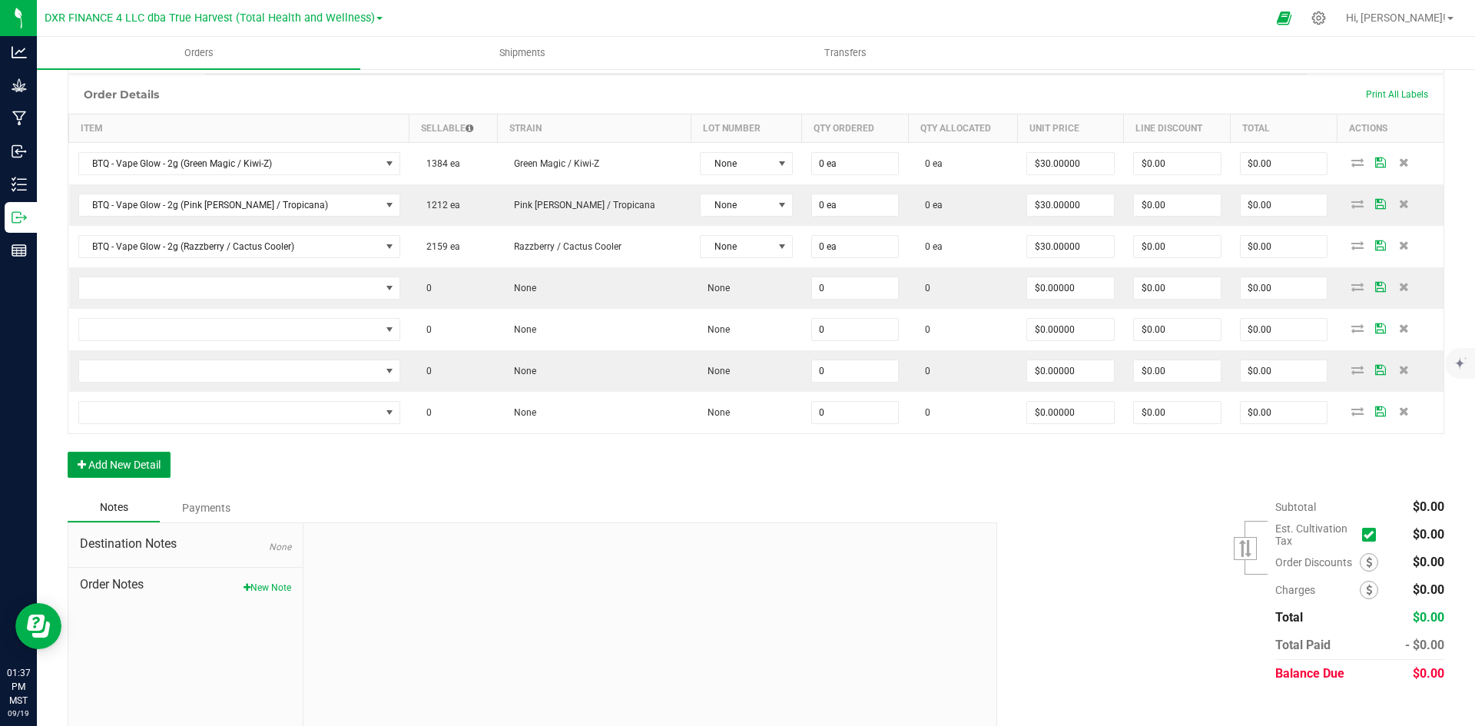
scroll to position [360, 0]
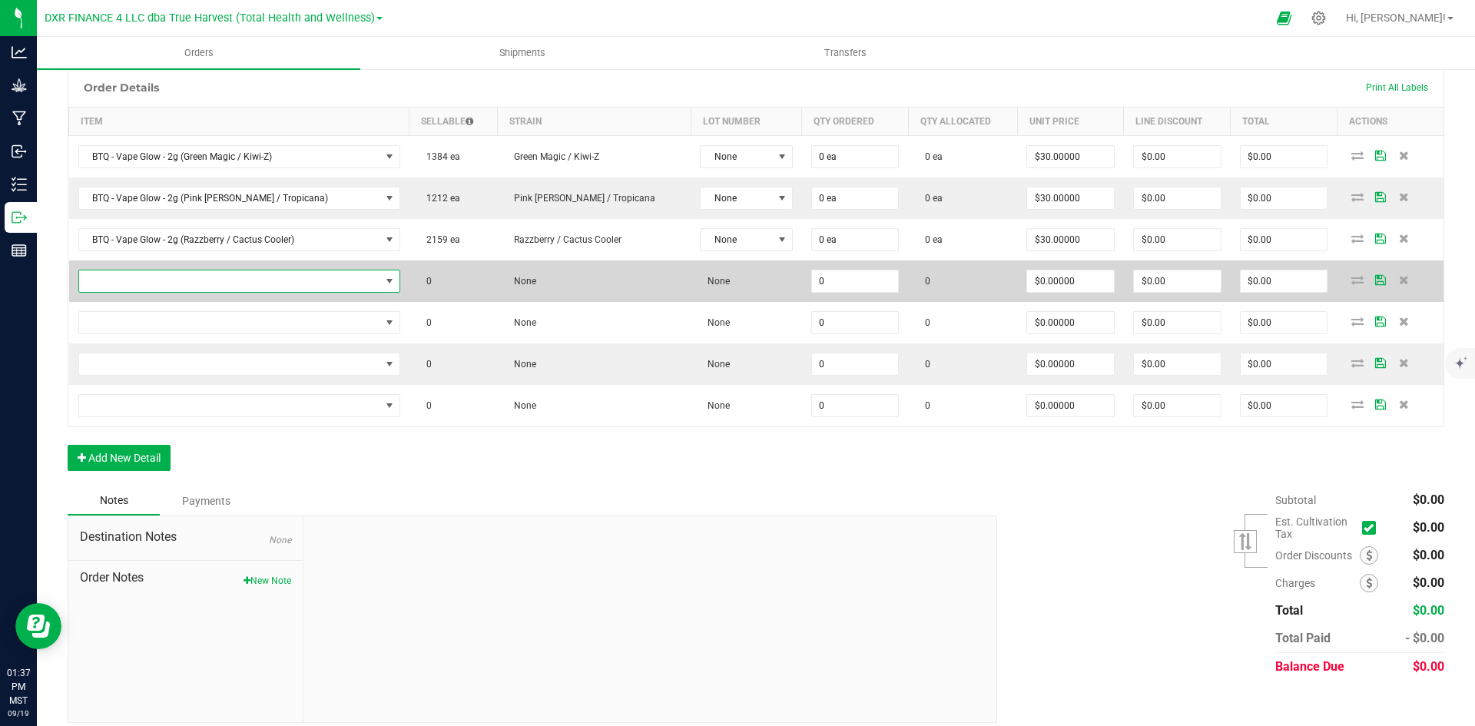
click at [175, 284] on span "NO DATA FOUND" at bounding box center [229, 281] width 301 height 22
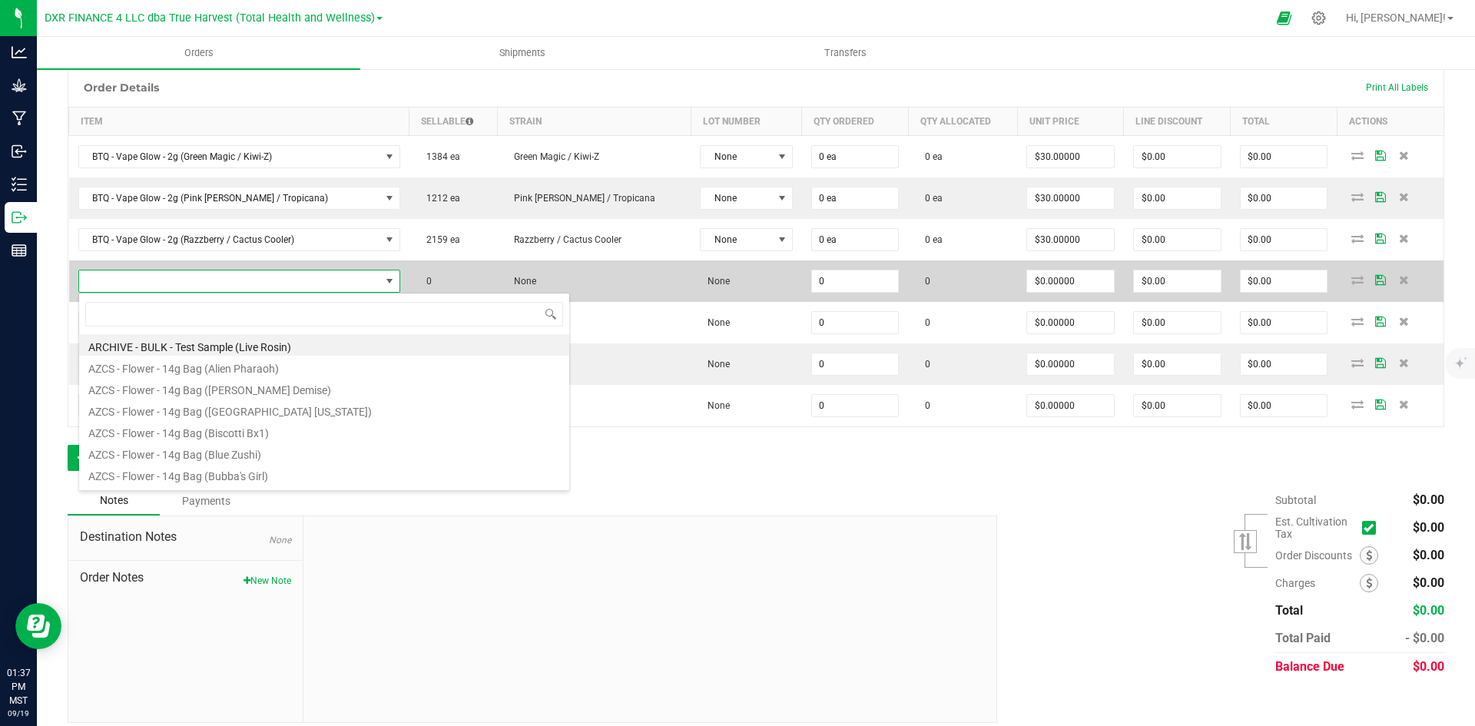
scroll to position [23, 297]
type input "BTQ - Inf. Pre-Roll 5pk - 2.5g (Melon Z + Slimeade)"
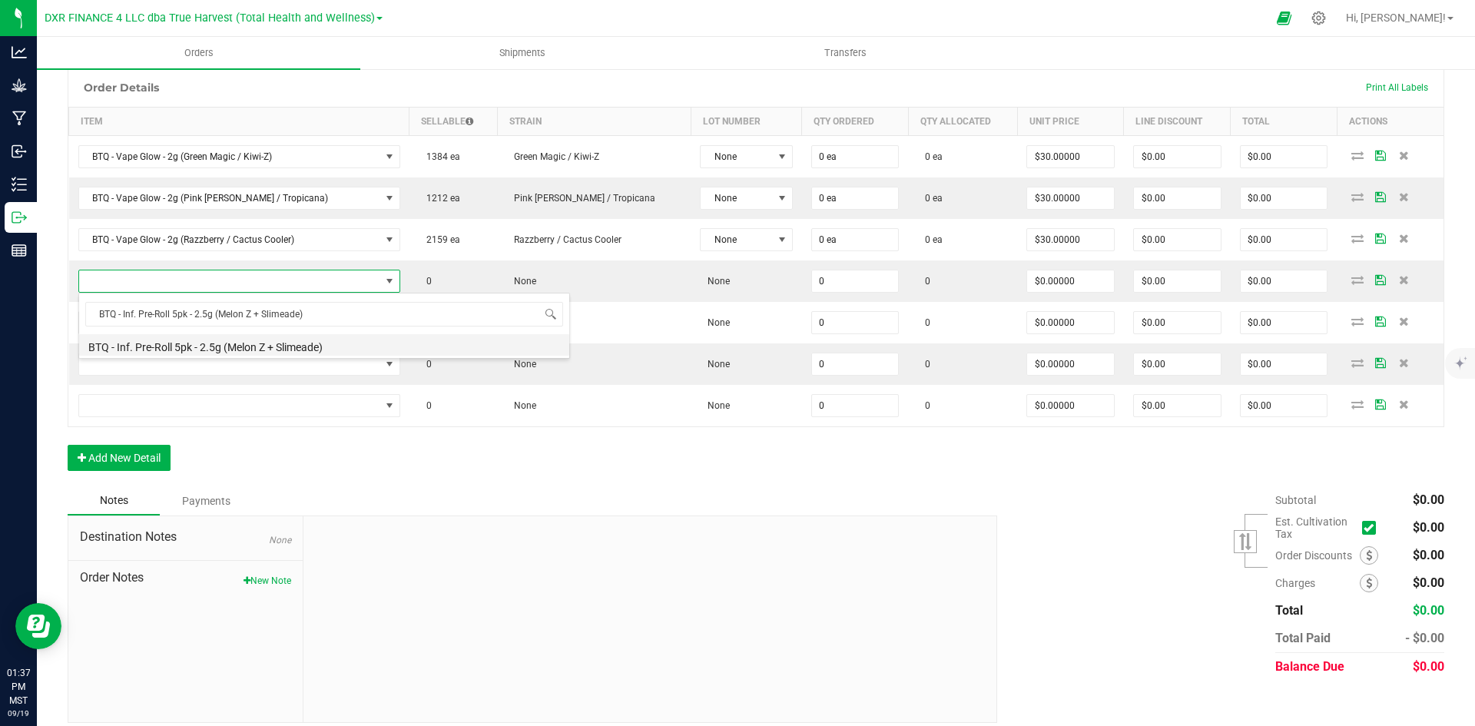
click at [232, 347] on li "BTQ - Inf. Pre-Roll 5pk - 2.5g (Melon Z + Slimeade)" at bounding box center [324, 345] width 490 height 22
type input "0 ea"
type input "$22.50000"
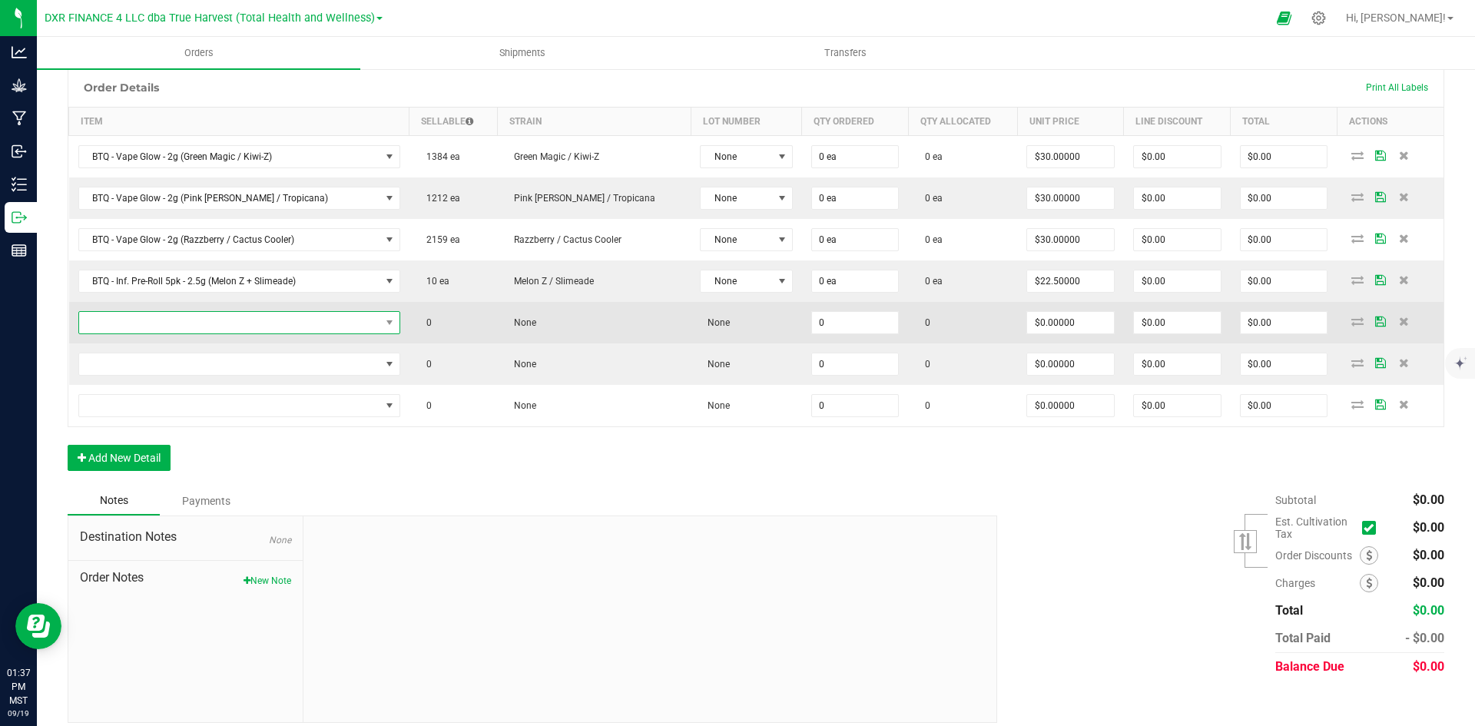
click at [156, 324] on span "NO DATA FOUND" at bounding box center [229, 323] width 301 height 22
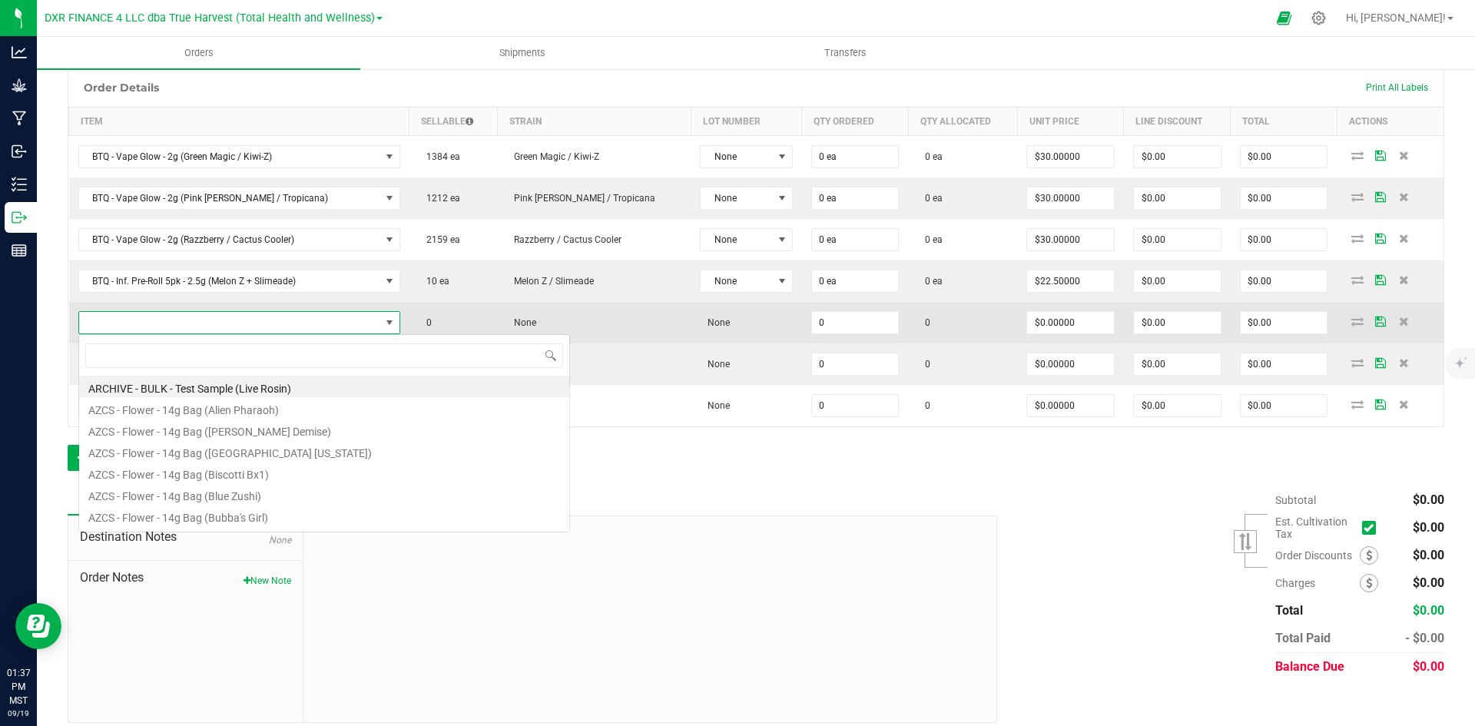
type input "BTQ - Inf. Pre-Roll 5pk - 2.5g (Purple Haze + Blinker [PERSON_NAME])"
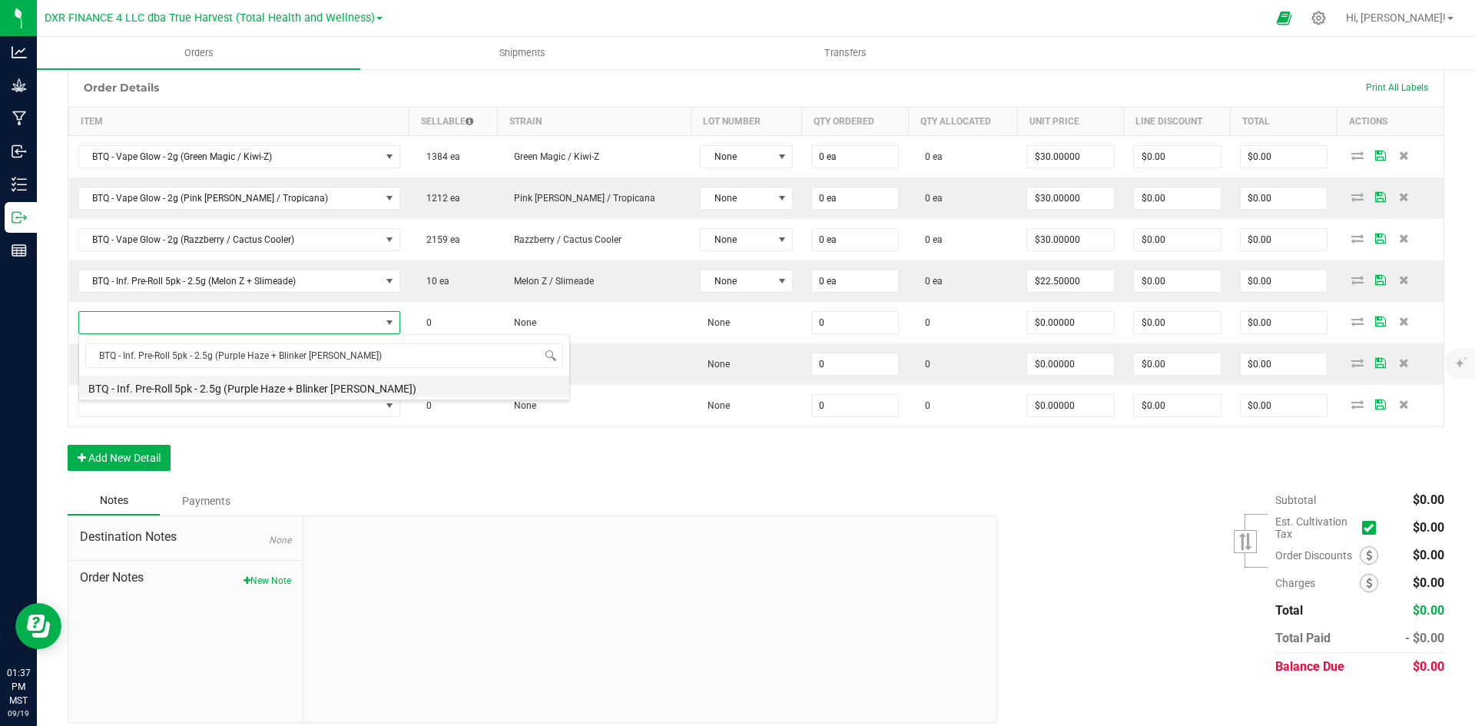
click at [241, 383] on li "BTQ - Inf. Pre-Roll 5pk - 2.5g (Purple Haze + Blinker [PERSON_NAME])" at bounding box center [324, 387] width 490 height 22
type input "0 ea"
type input "$22.50000"
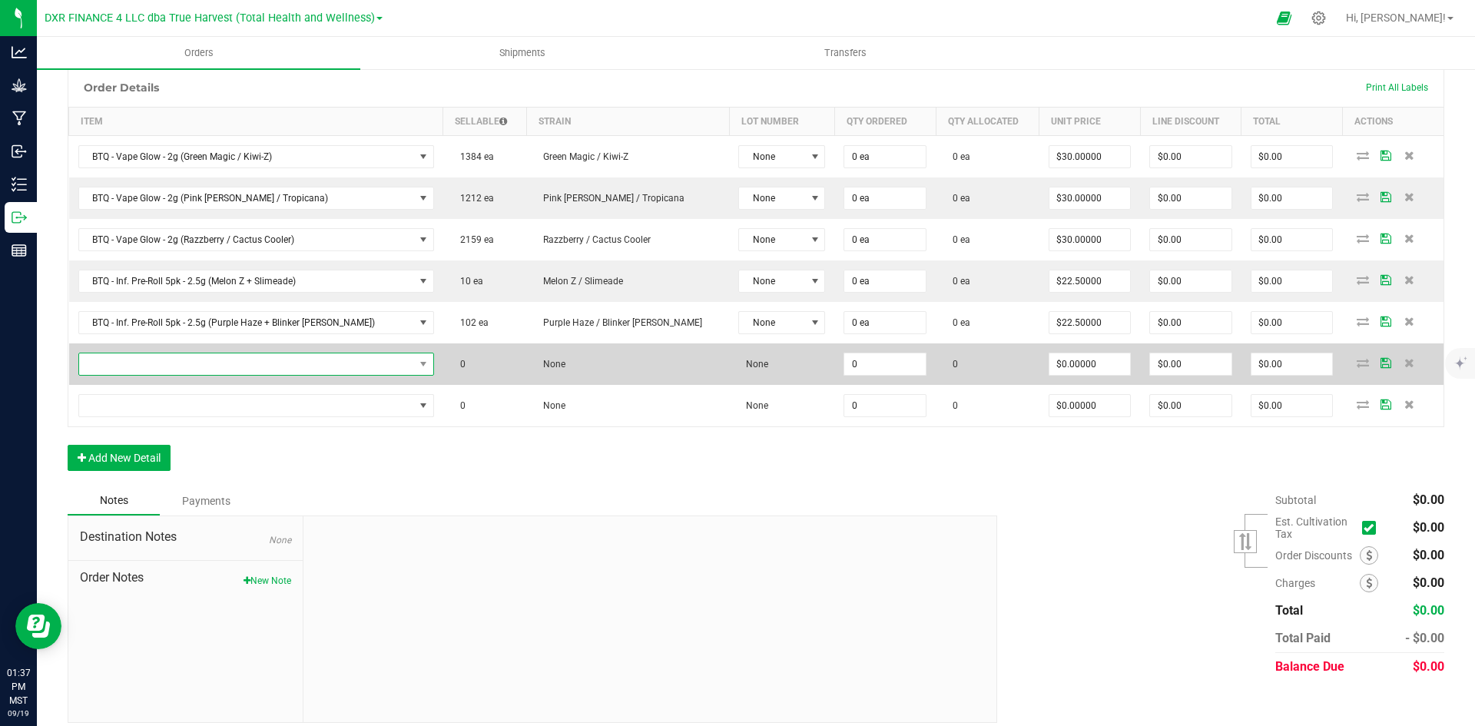
click at [218, 371] on span "NO DATA FOUND" at bounding box center [246, 364] width 335 height 22
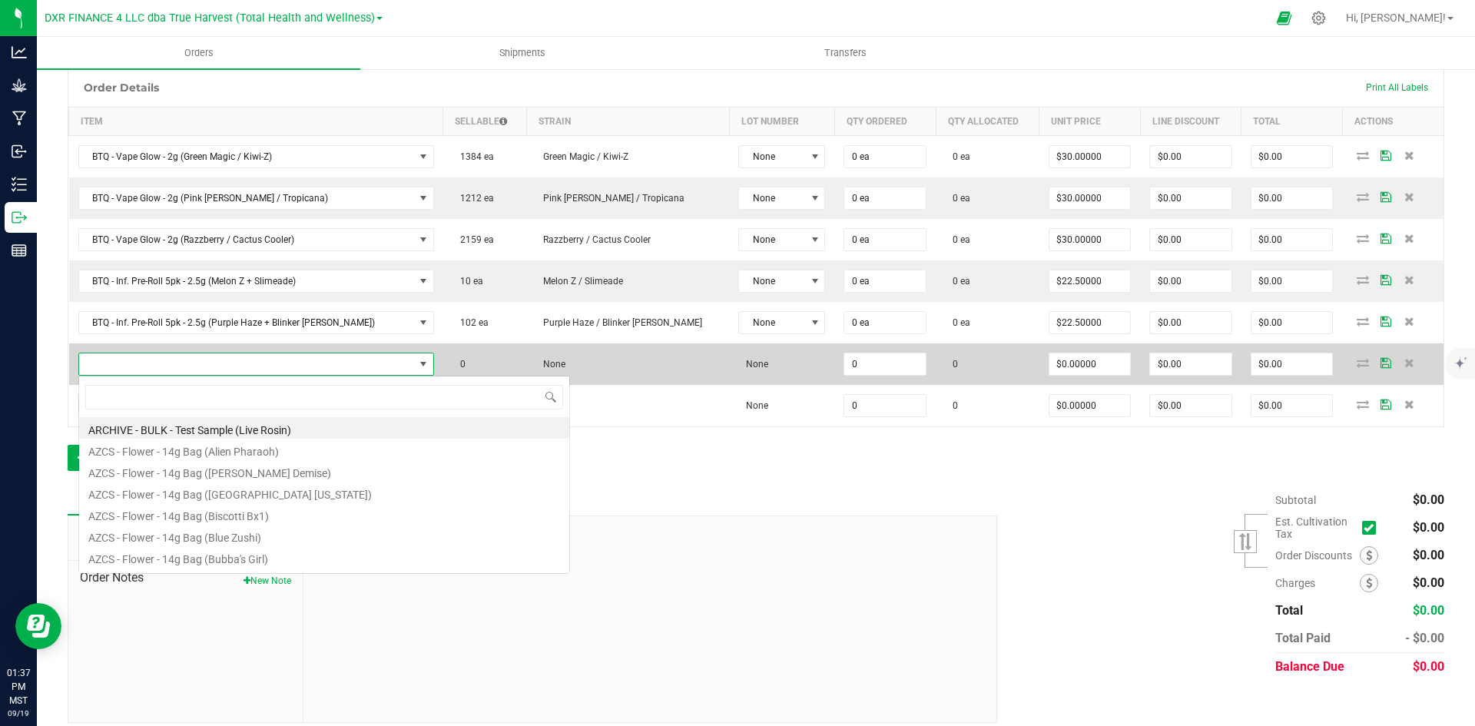
scroll to position [23, 326]
type input "BTQ - Inf. Pre-Roll 5pk - 2.5g (Rainbow Melon + [PERSON_NAME] OG)"
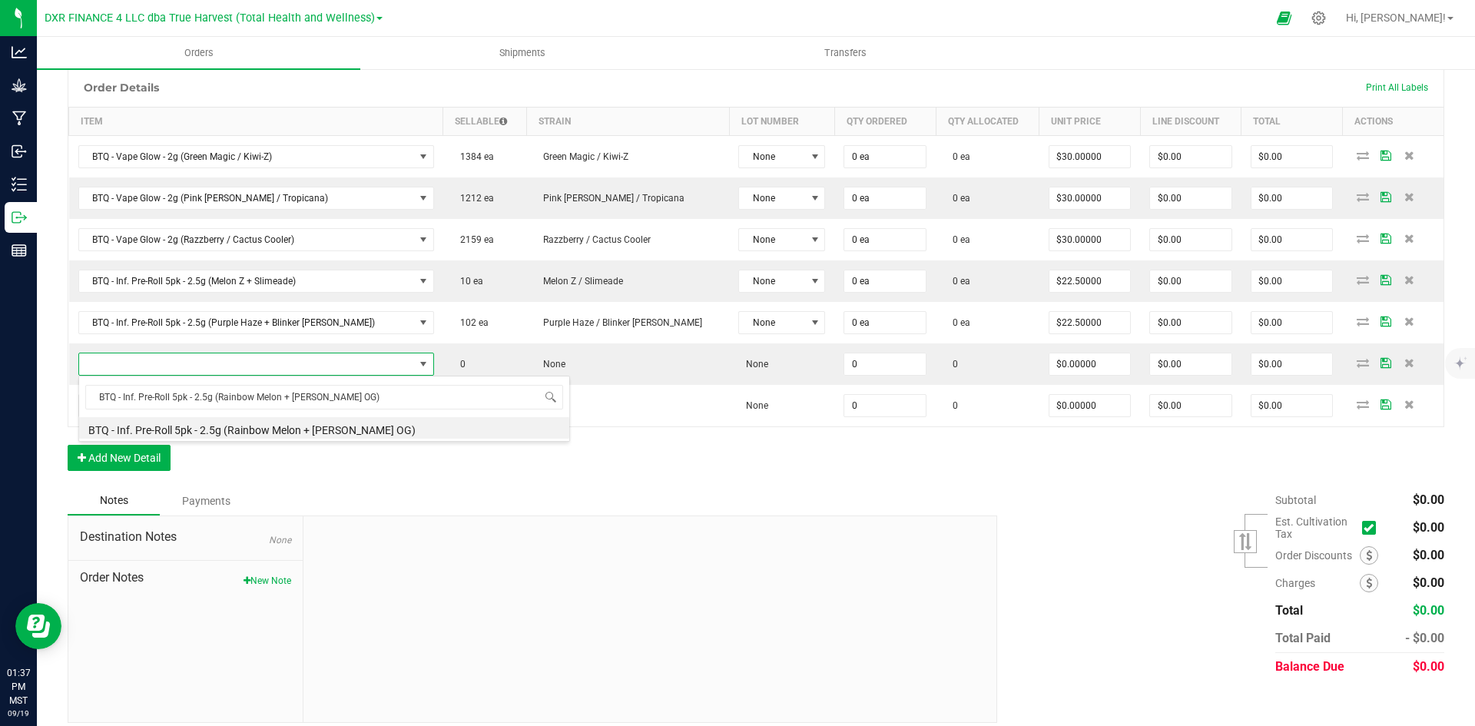
click at [255, 420] on li "BTQ - Inf. Pre-Roll 5pk - 2.5g (Rainbow Melon + [PERSON_NAME] OG)" at bounding box center [324, 428] width 490 height 22
type input "0 ea"
type input "$22.50000"
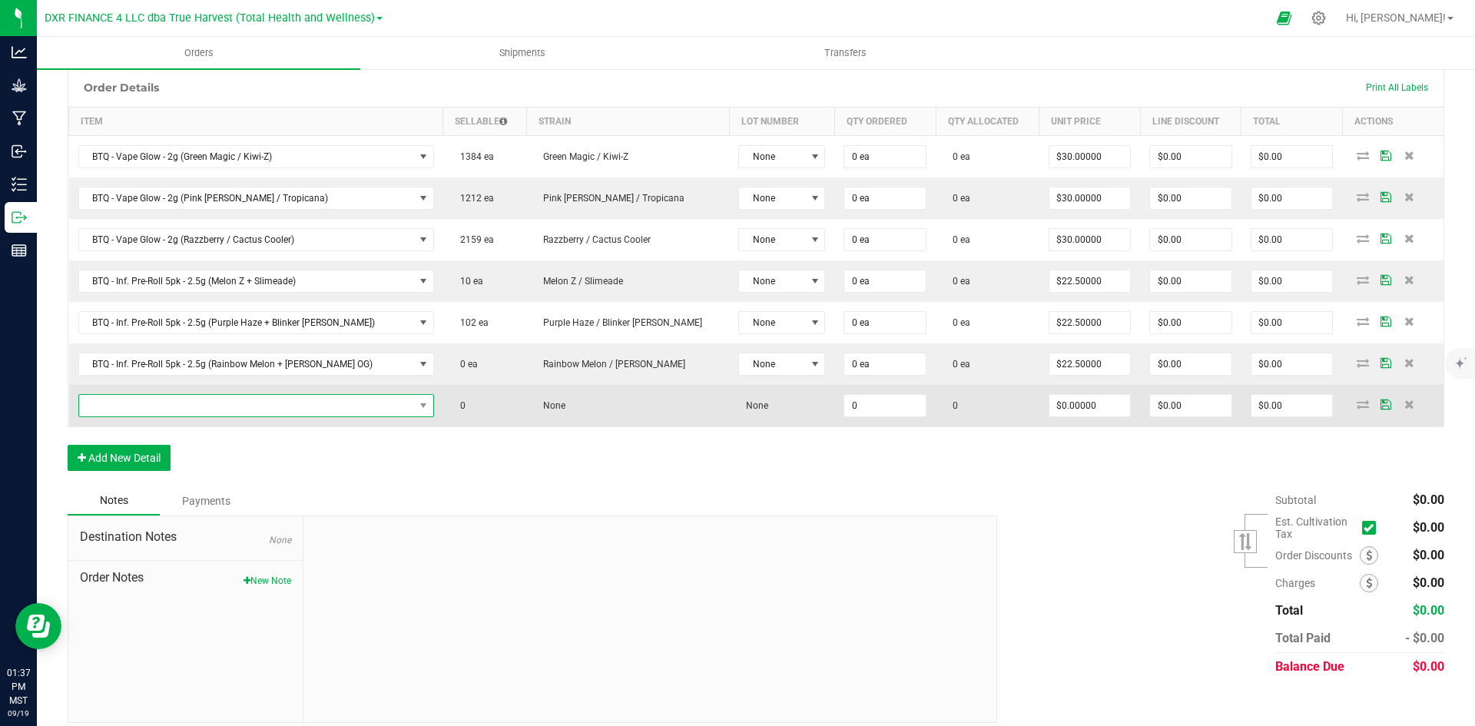
click at [251, 401] on span "NO DATA FOUND" at bounding box center [246, 406] width 335 height 22
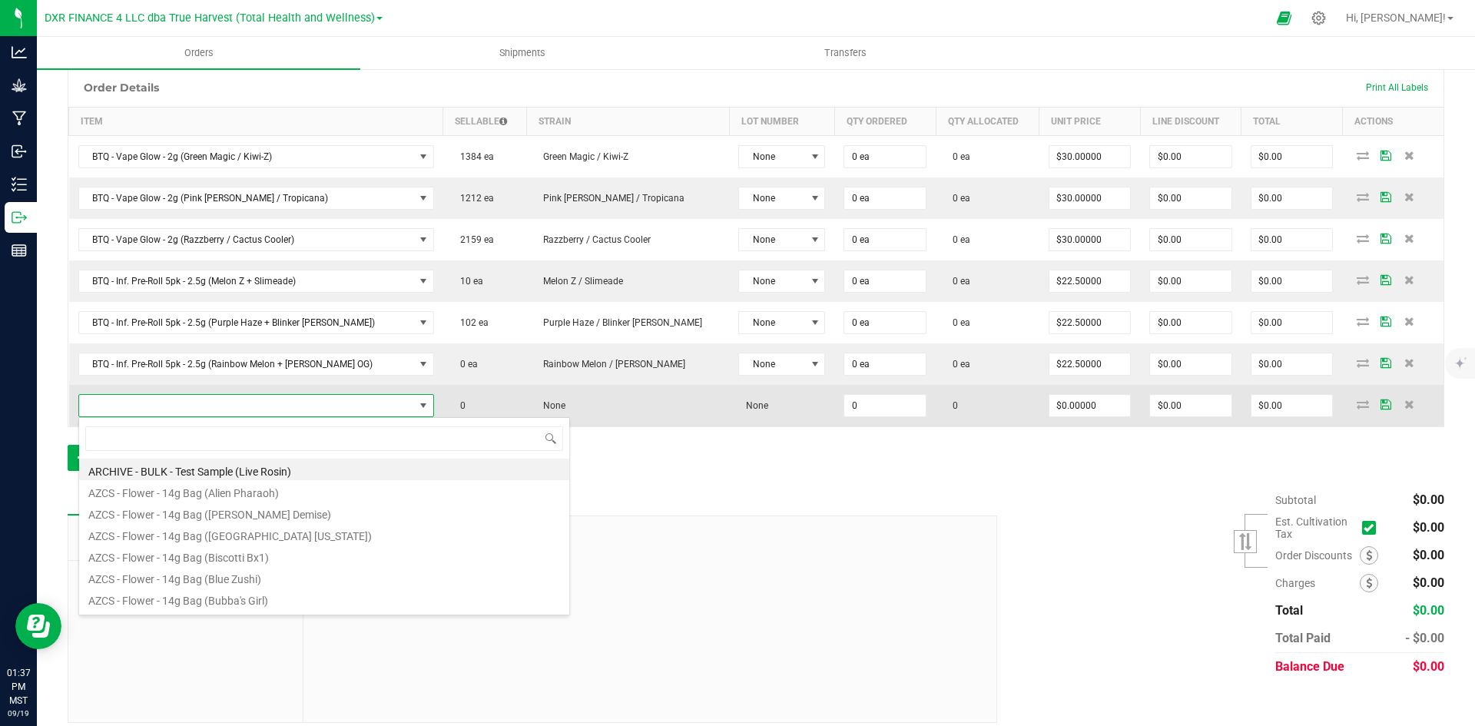
scroll to position [23, 337]
type input "BTQ - Inf. Pre-Roll 5pk - 2.5g (RS11 + Pink Guava)"
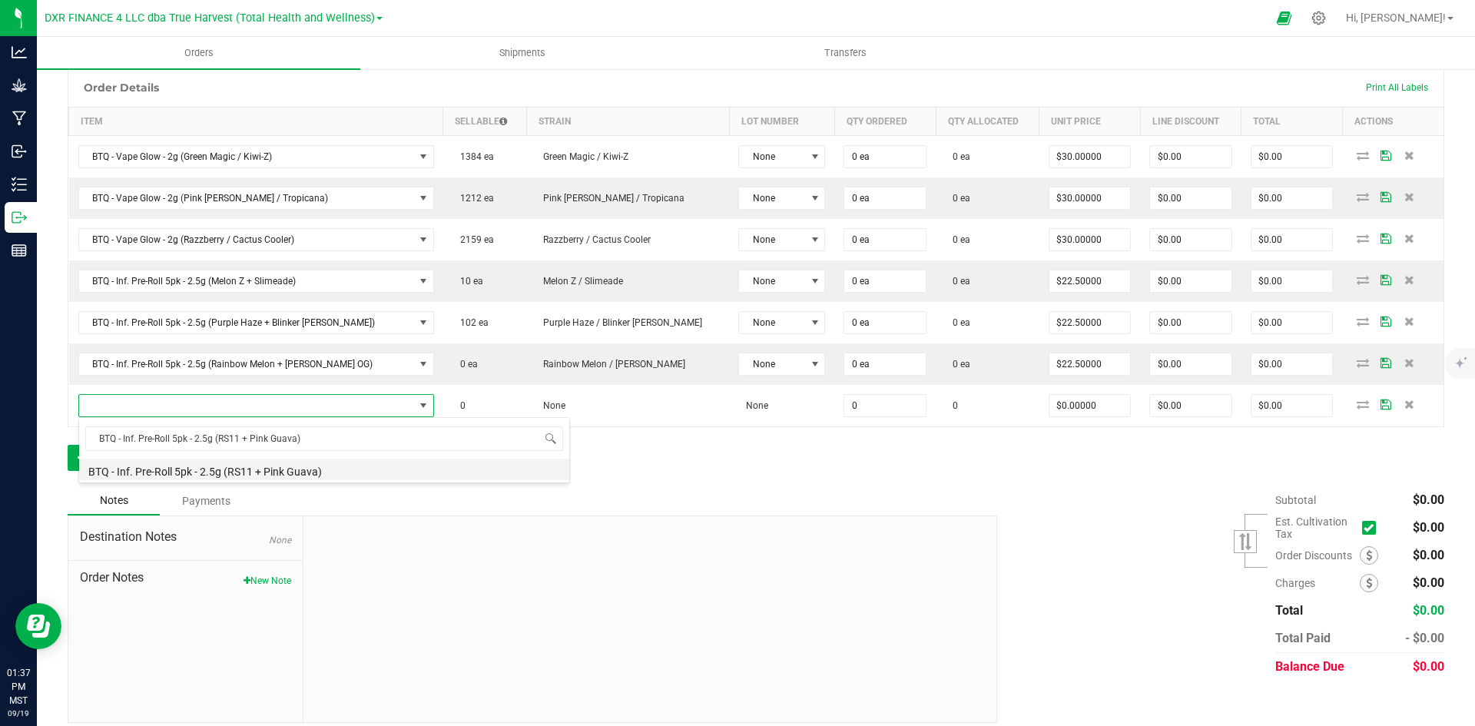
click at [327, 472] on li "BTQ - Inf. Pre-Roll 5pk - 2.5g (RS11 + Pink Guava)" at bounding box center [324, 470] width 490 height 22
type input "0 ea"
type input "$22.50000"
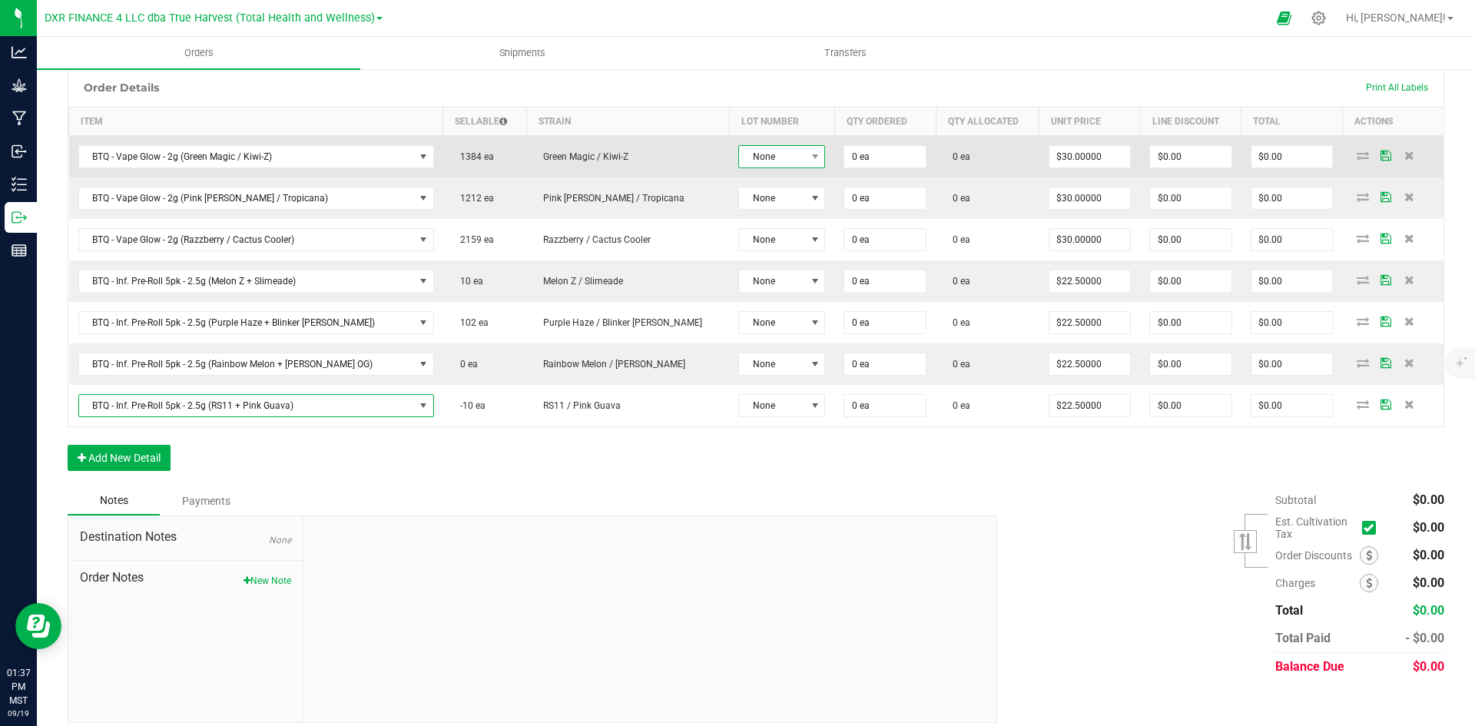
click at [739, 164] on span "None" at bounding box center [772, 157] width 66 height 22
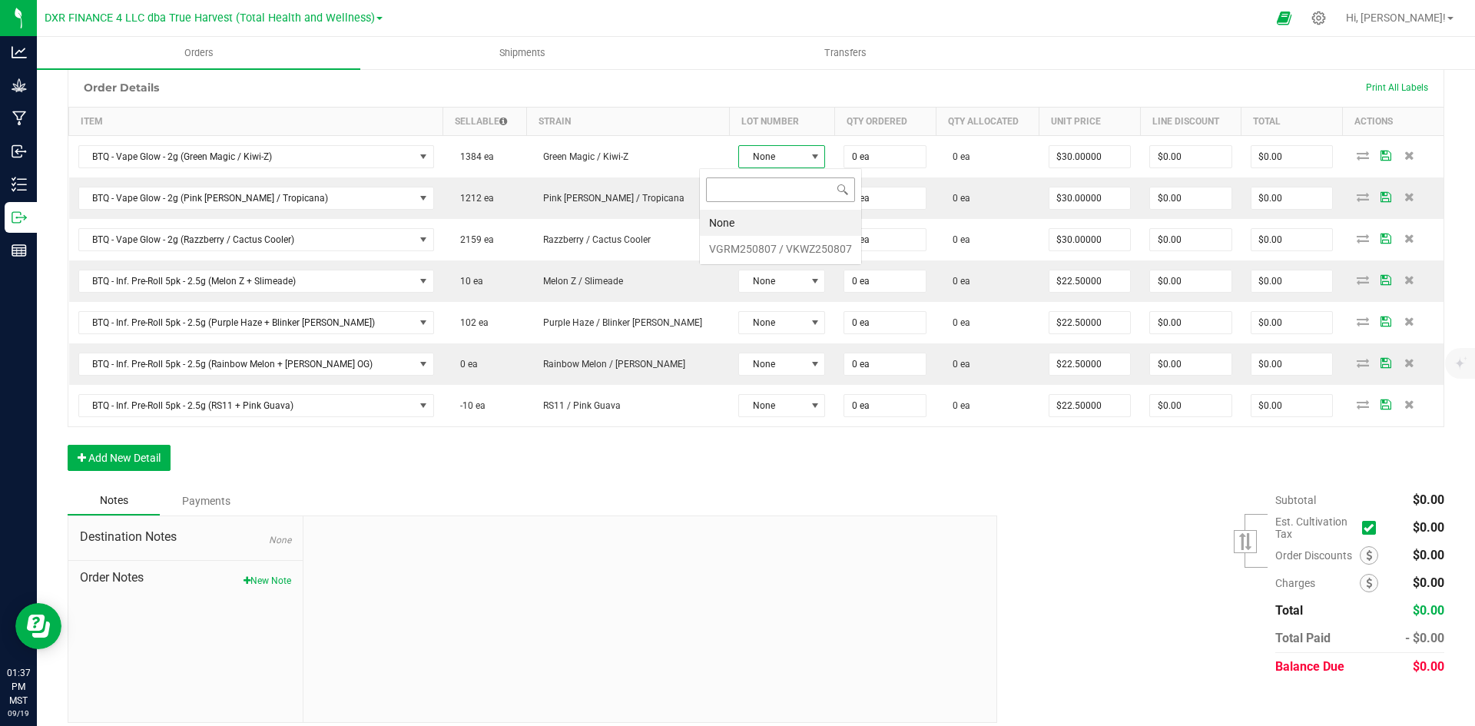
scroll to position [23, 91]
click at [731, 251] on VKWZ250807 "VGRM250807 / VKWZ250807" at bounding box center [780, 249] width 161 height 26
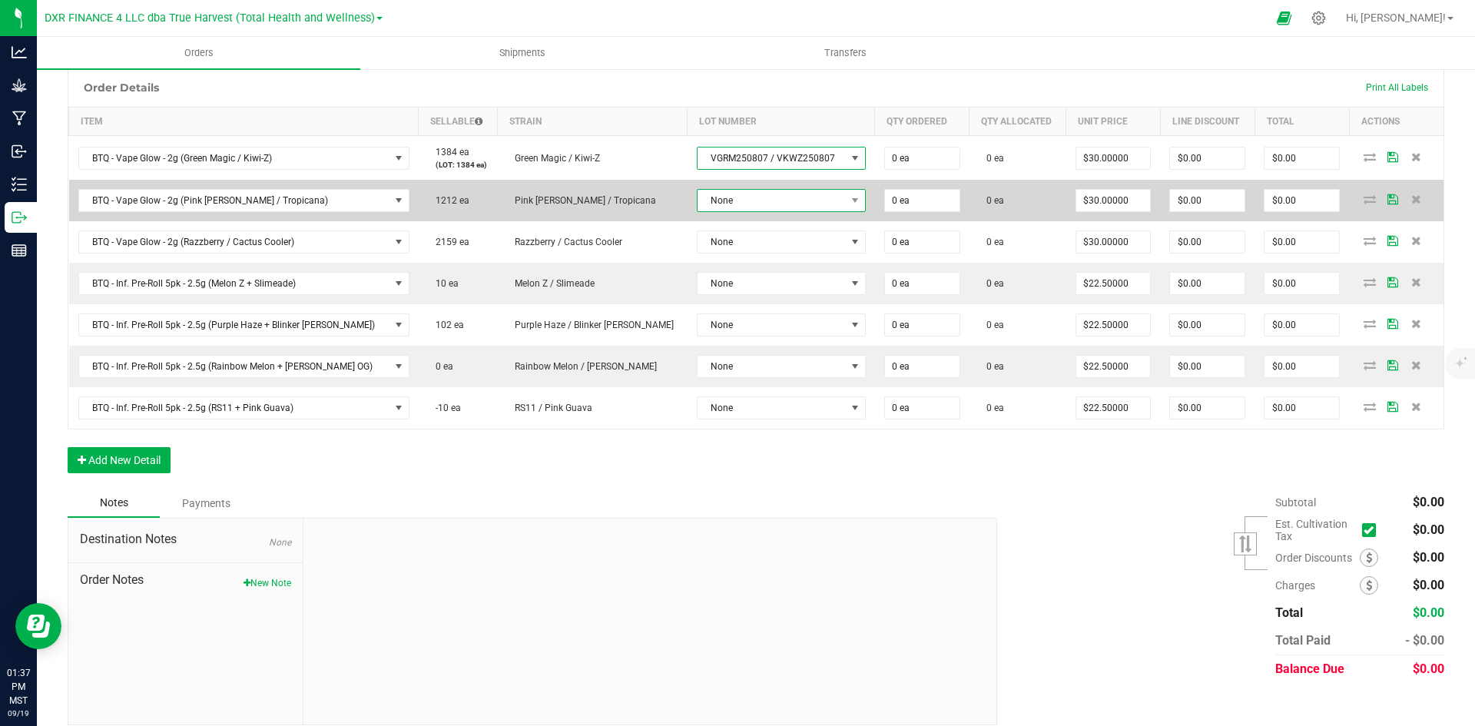
click at [715, 200] on span "None" at bounding box center [772, 201] width 148 height 22
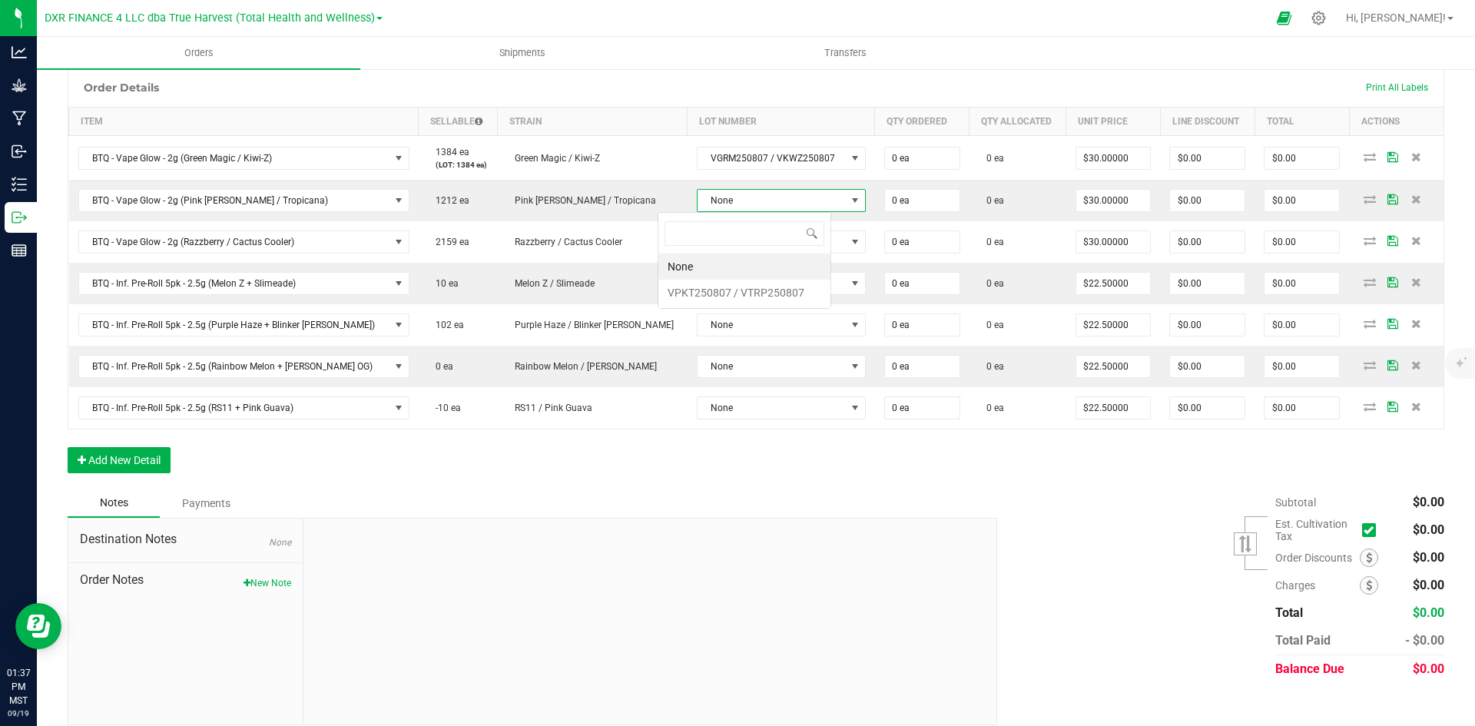
scroll to position [23, 174]
click at [699, 287] on VTRP250807 "VPKT250807 / VTRP250807" at bounding box center [745, 293] width 172 height 26
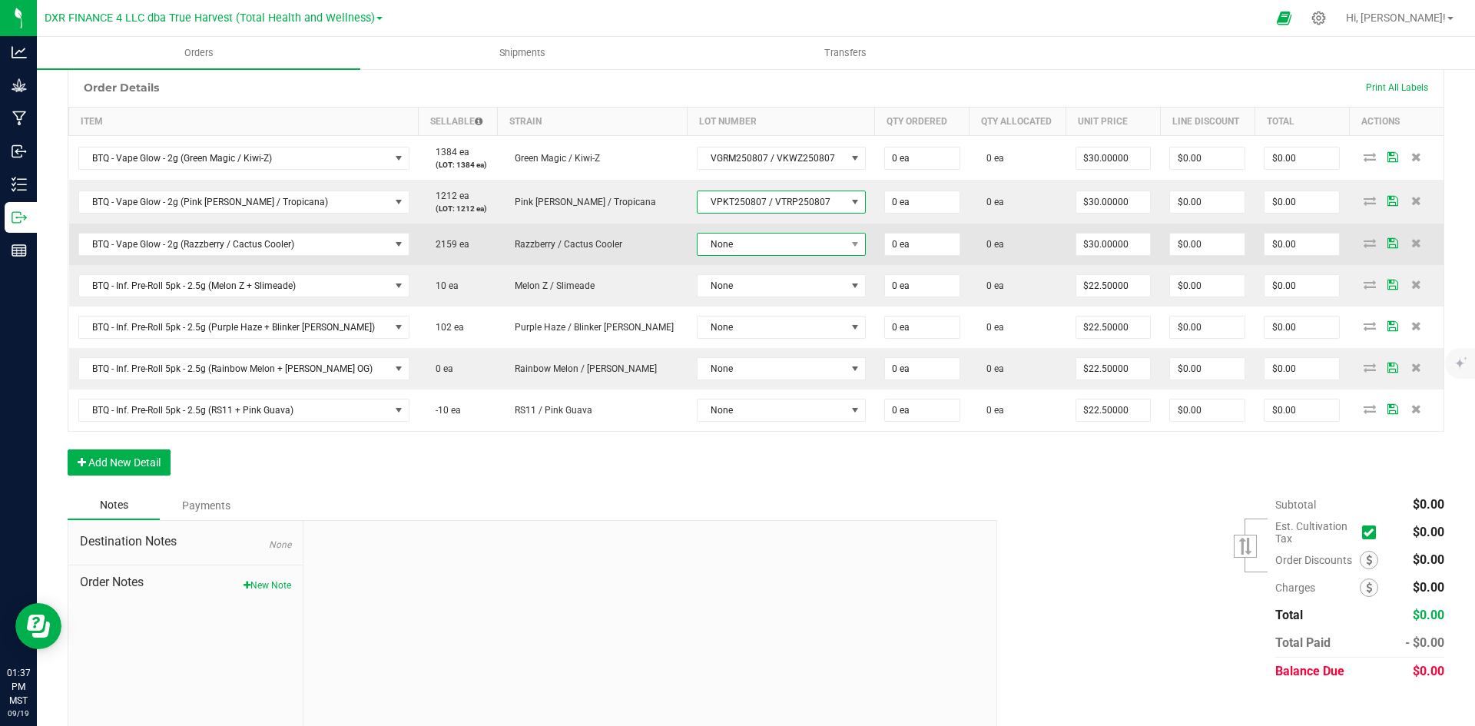
click at [698, 244] on span "None" at bounding box center [772, 245] width 148 height 22
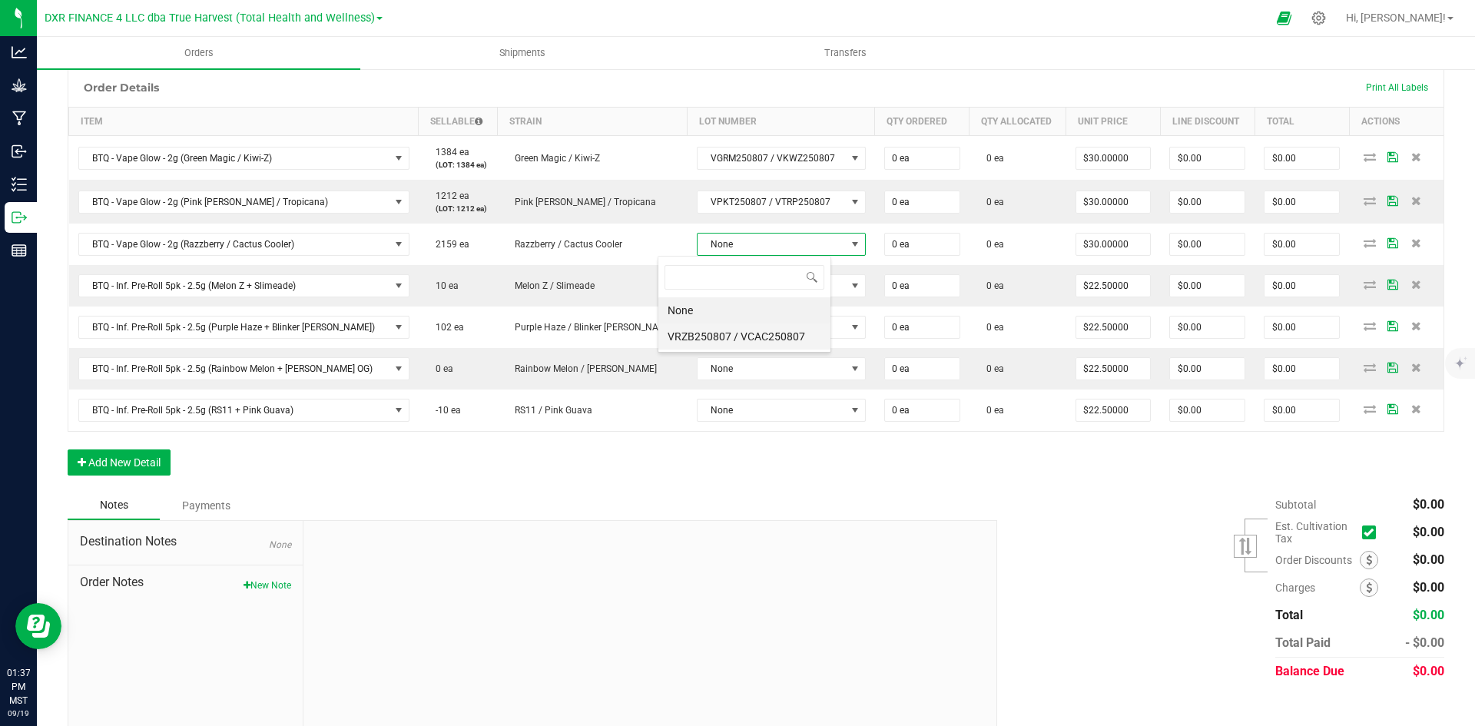
click at [698, 344] on VCAC250807 "VRZB250807 / VCAC250807" at bounding box center [745, 337] width 172 height 26
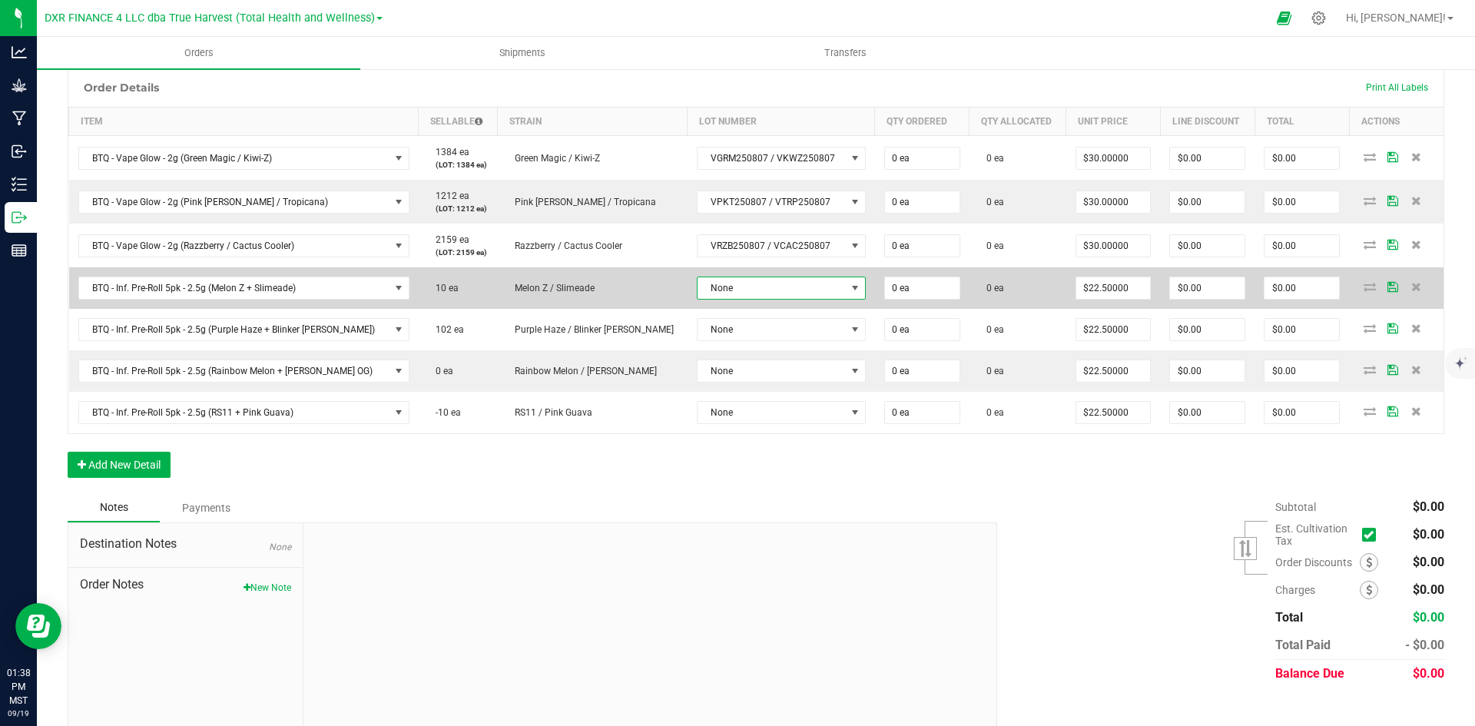
click at [698, 287] on span "None" at bounding box center [772, 288] width 148 height 22
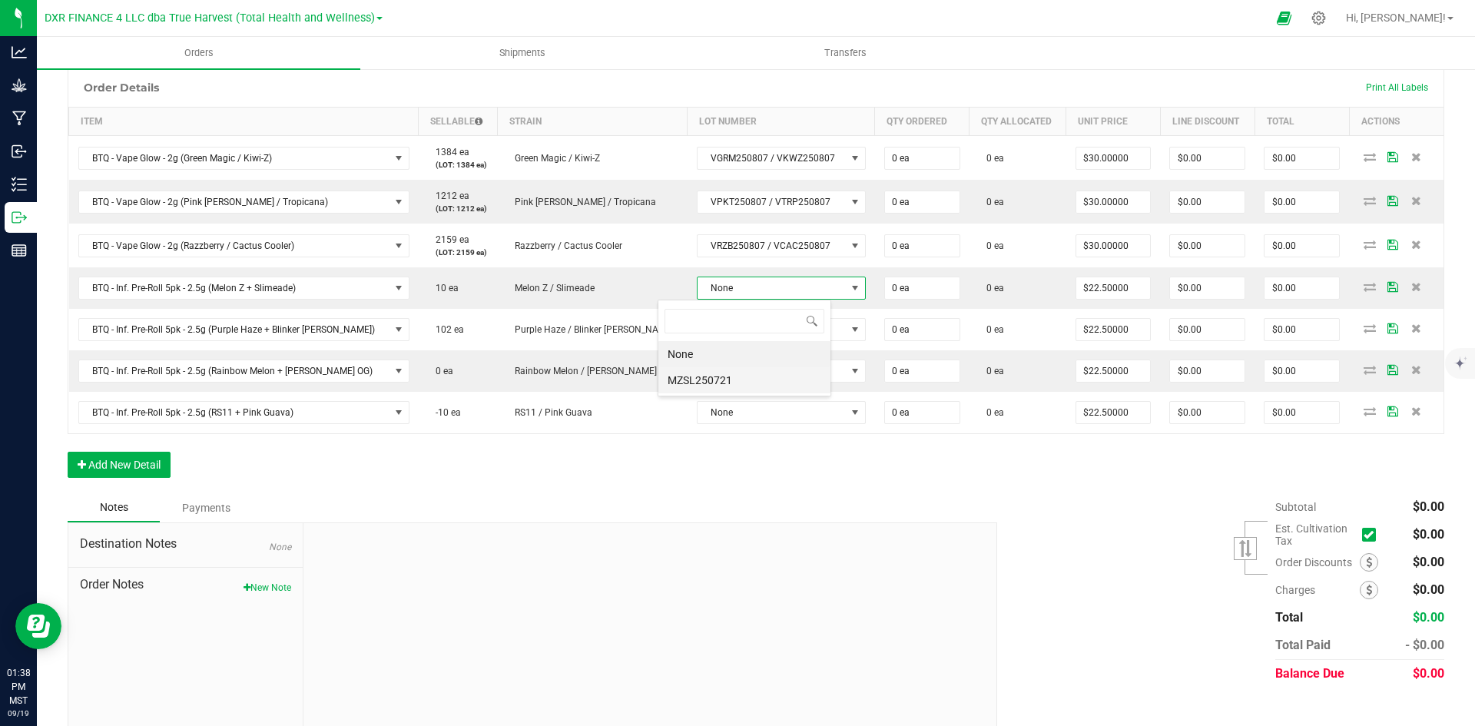
click at [722, 383] on li "MZSL250721" at bounding box center [745, 380] width 172 height 26
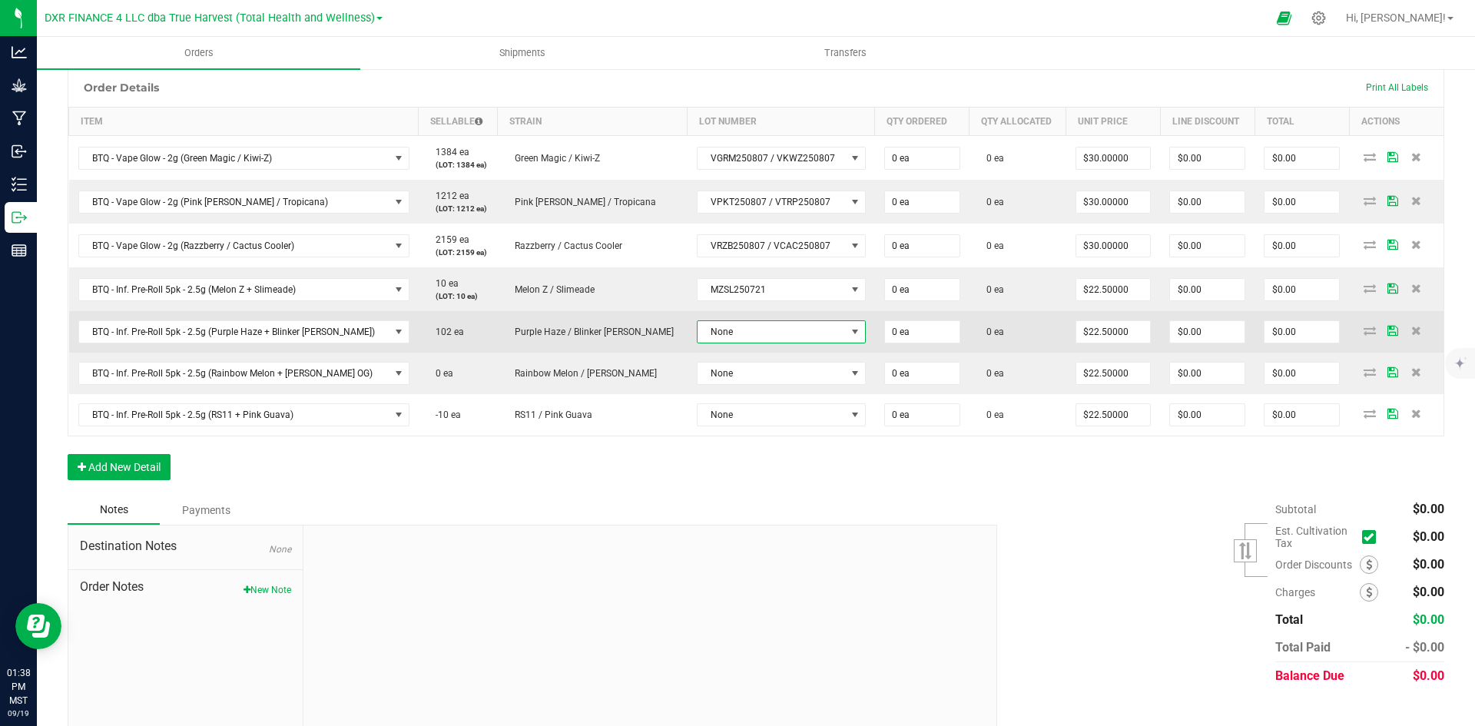
click at [698, 333] on span "None" at bounding box center [772, 332] width 148 height 22
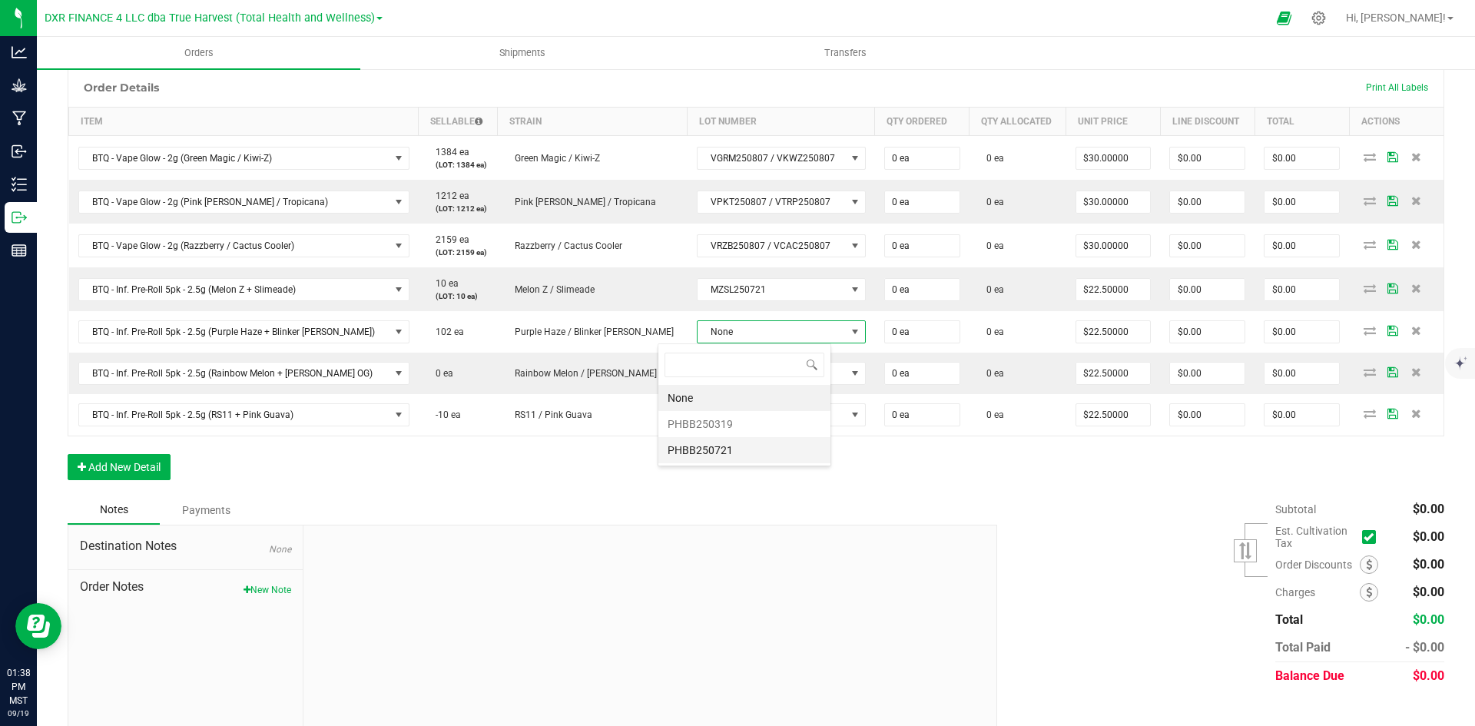
click at [708, 450] on li "PHBB250721" at bounding box center [745, 450] width 172 height 26
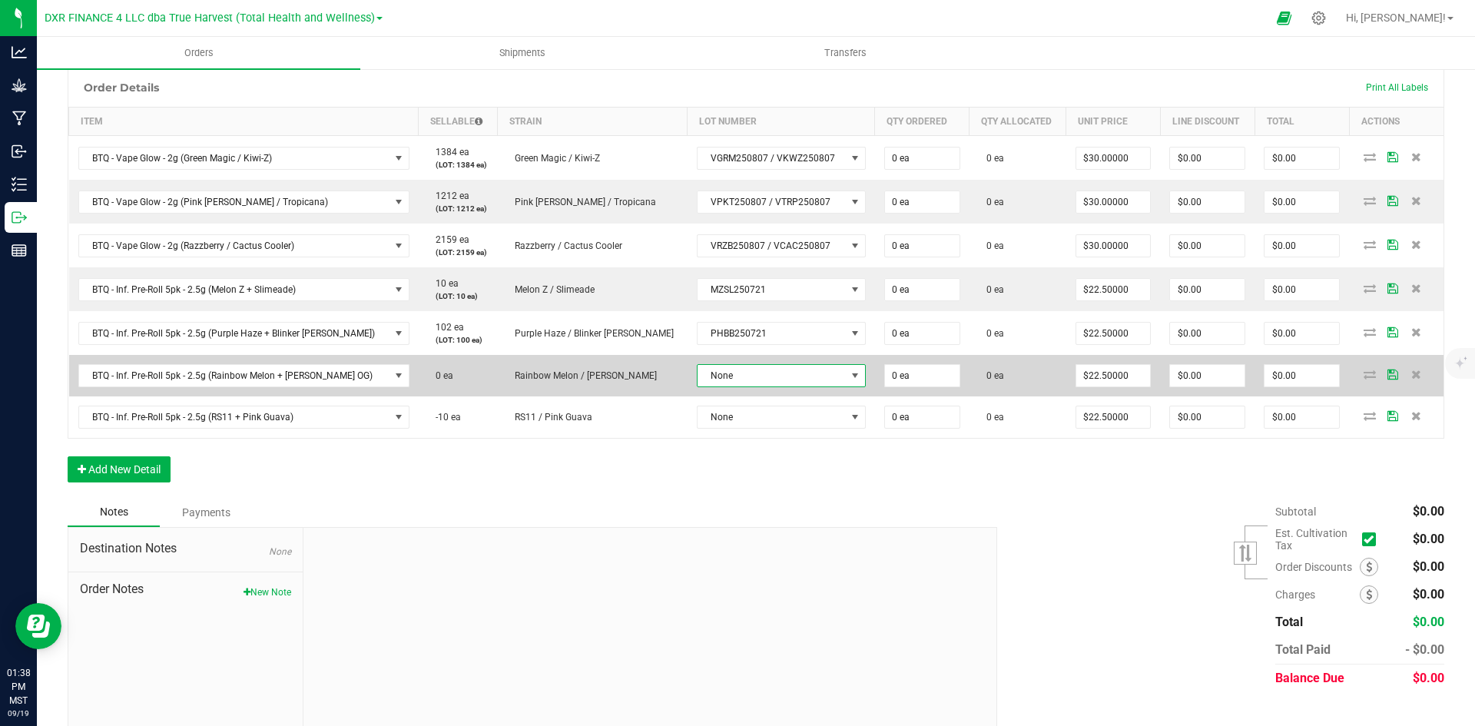
click at [698, 372] on span "None" at bounding box center [772, 376] width 148 height 22
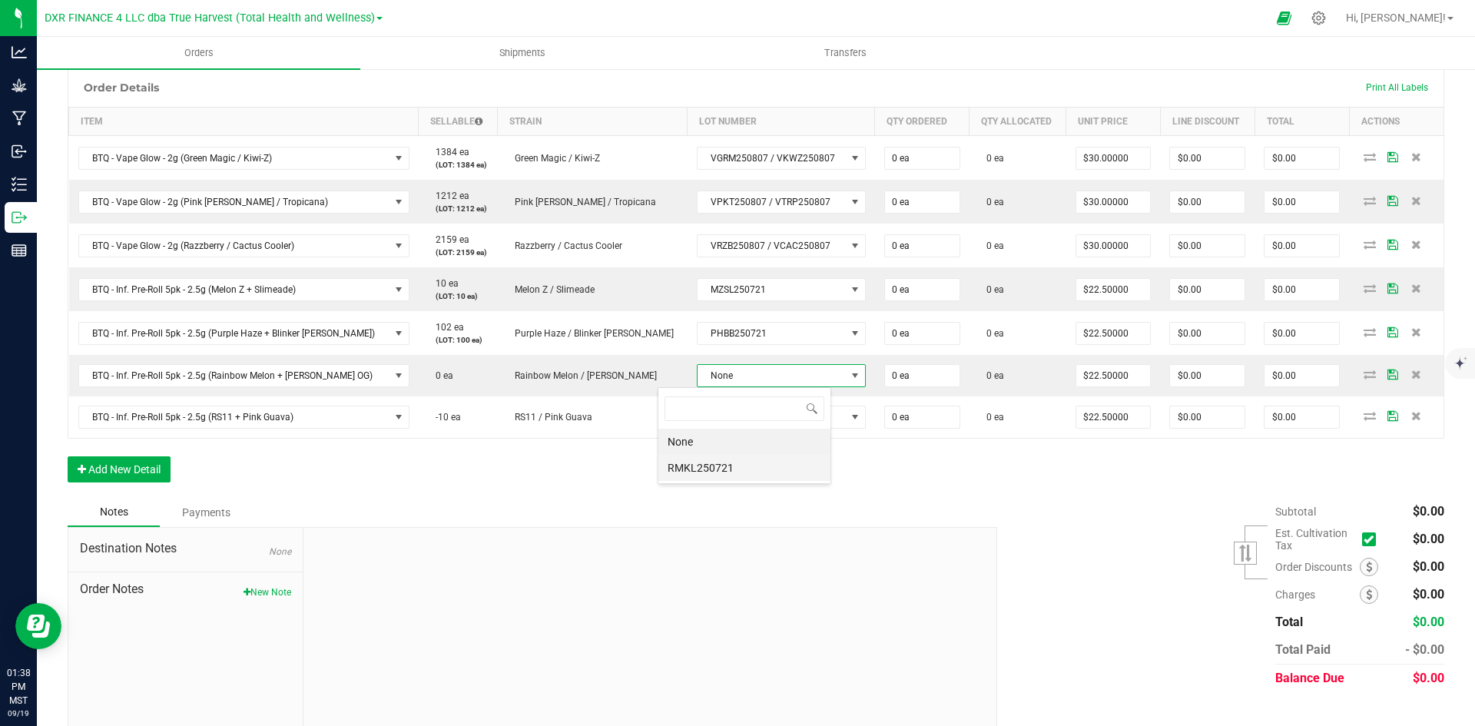
click at [724, 465] on li "RMKL250721" at bounding box center [745, 468] width 172 height 26
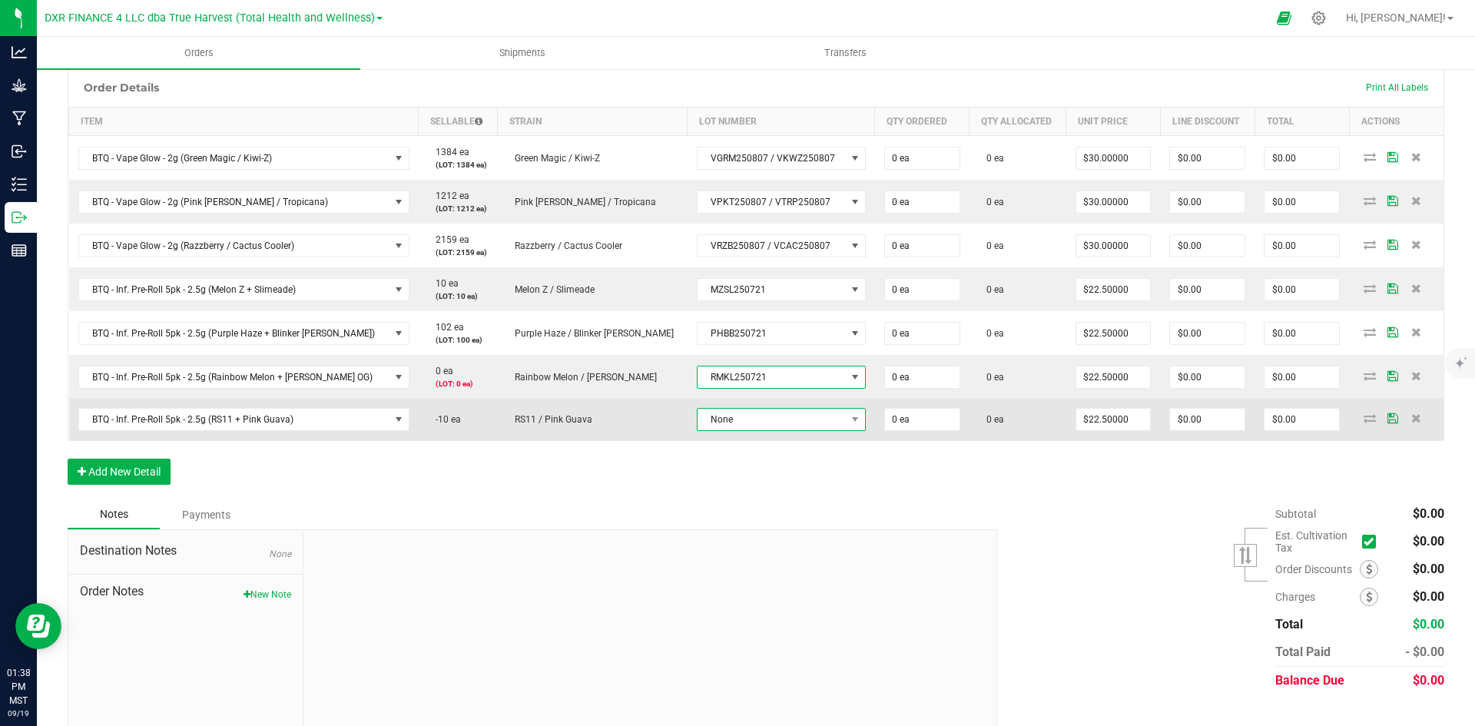
click at [698, 429] on span "None" at bounding box center [772, 420] width 148 height 22
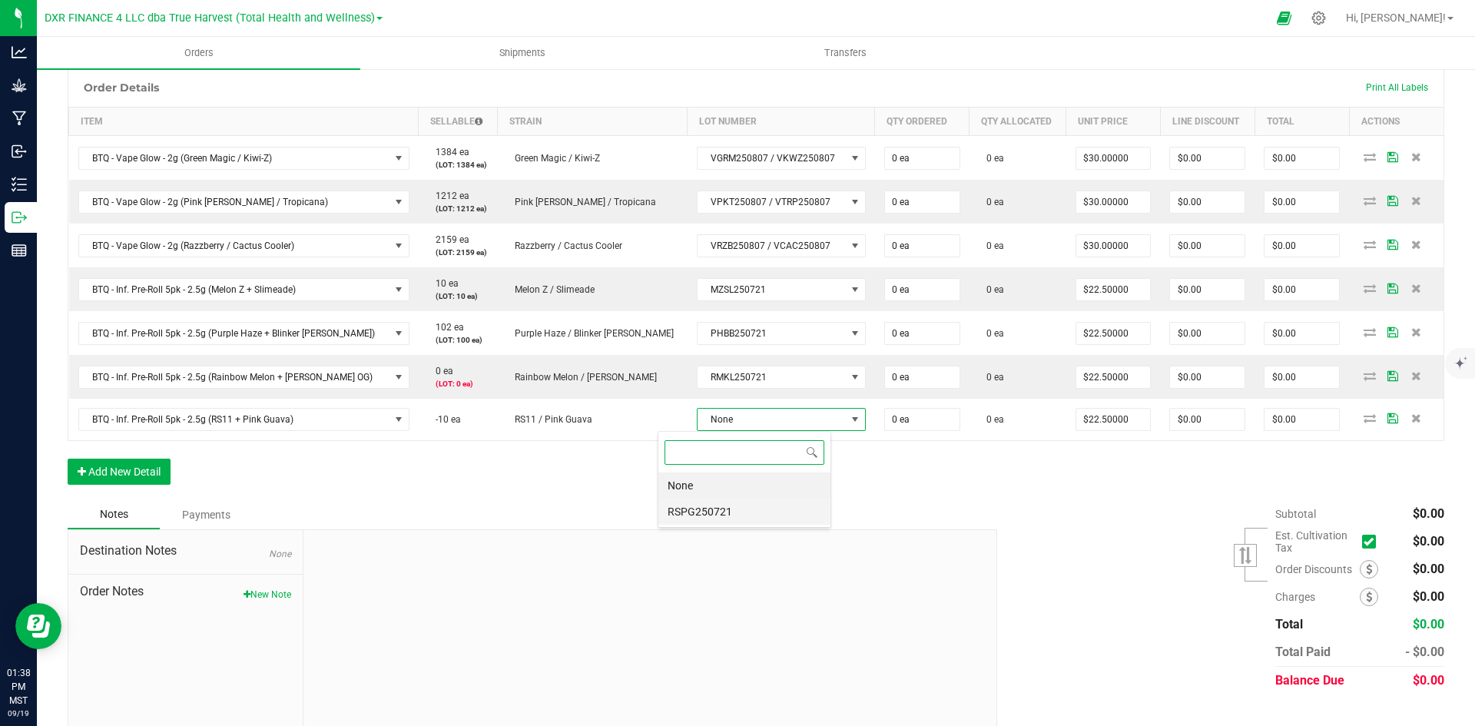
click at [723, 520] on li "RSPG250721" at bounding box center [745, 512] width 172 height 26
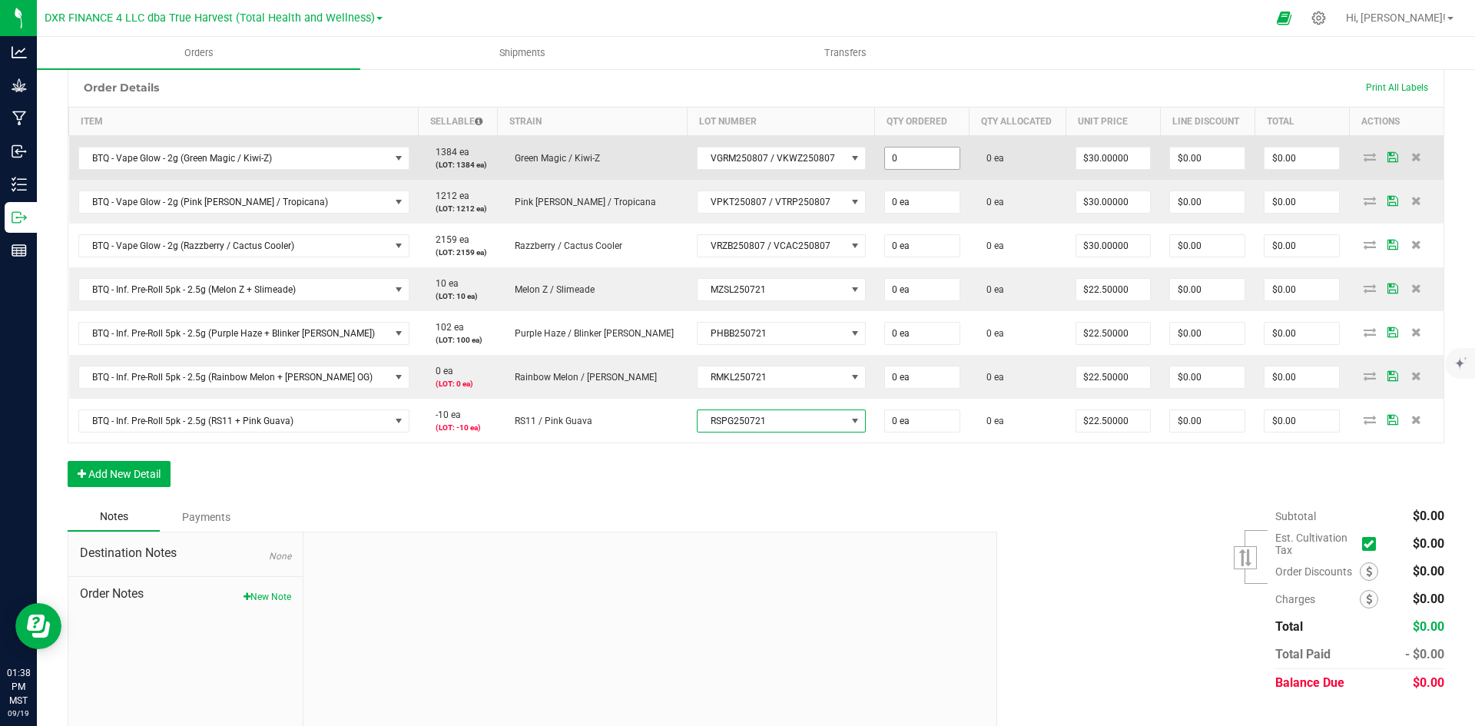
click at [885, 160] on input "0" at bounding box center [922, 159] width 75 height 22
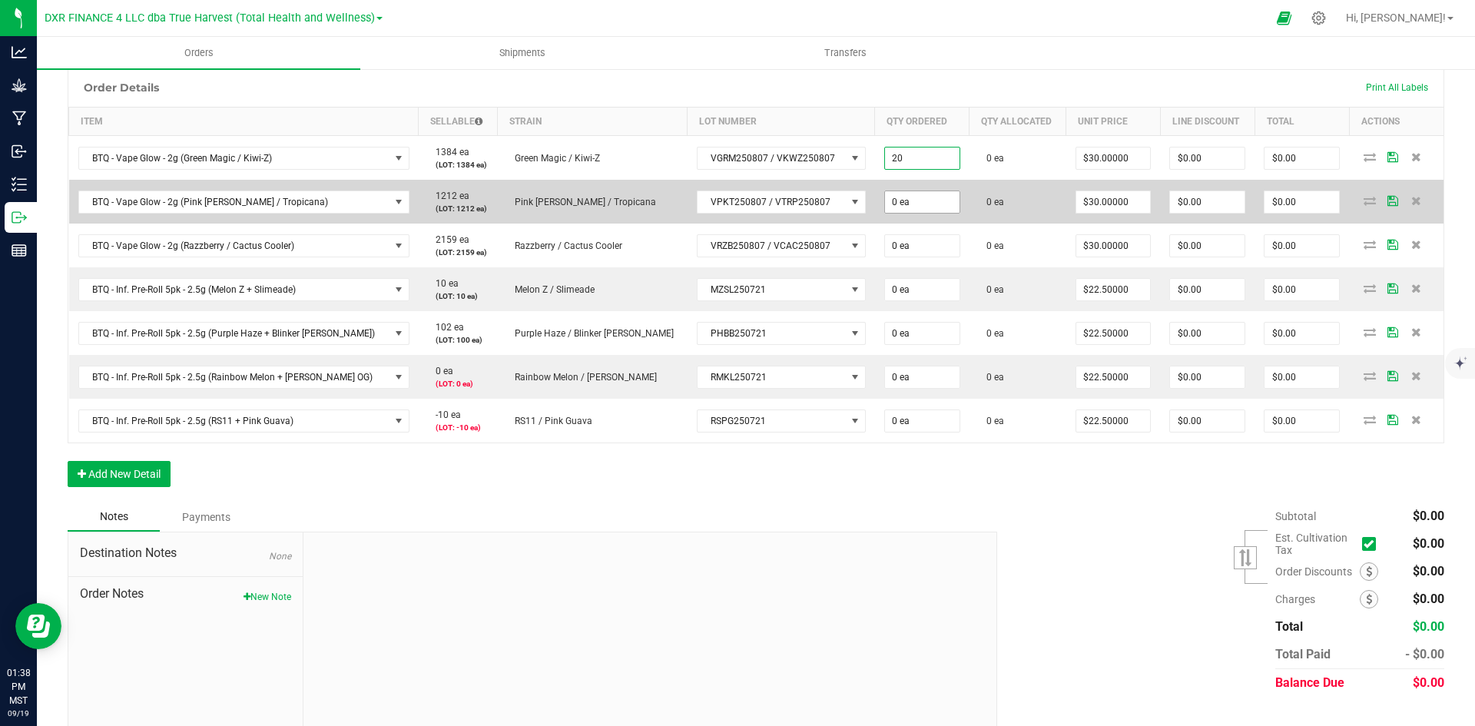
type input "20 ea"
type input "$600.00"
click at [892, 201] on input "0" at bounding box center [922, 202] width 75 height 22
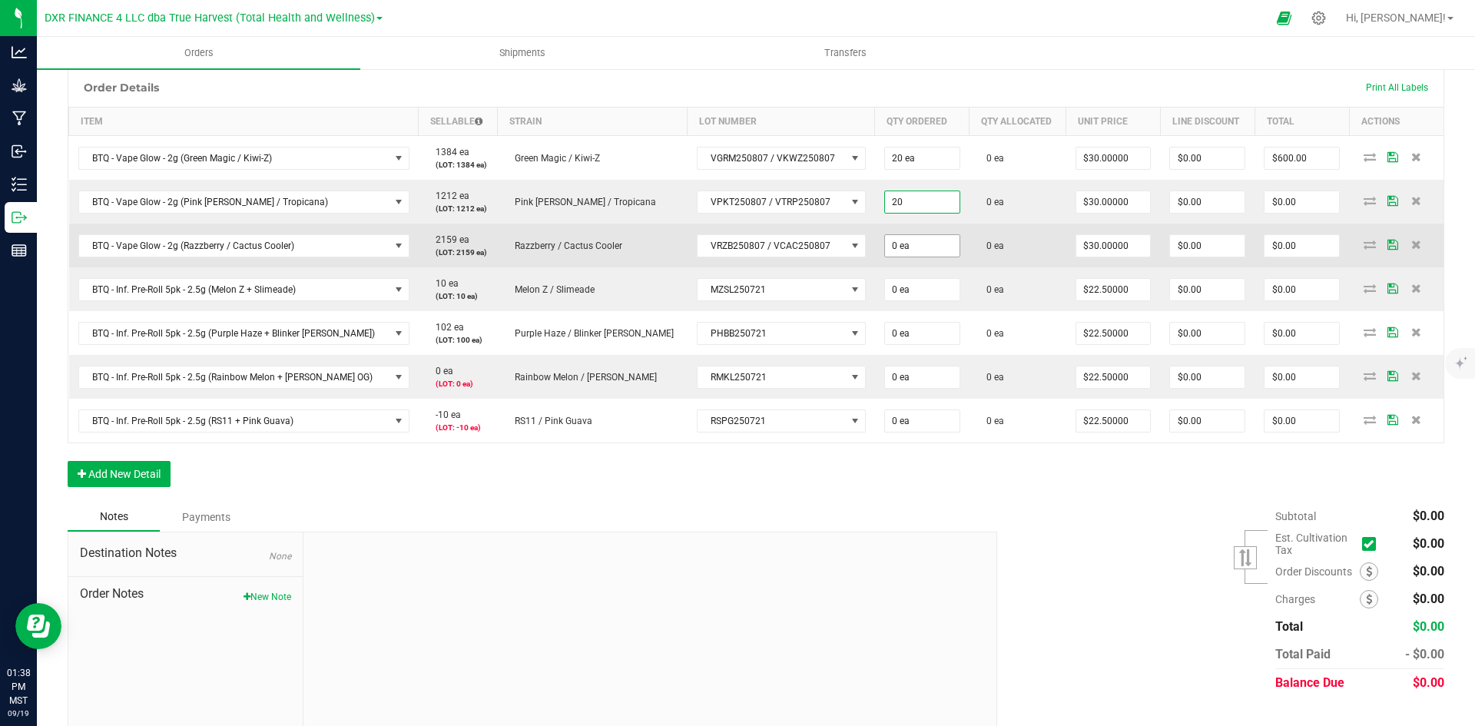
type input "20 ea"
type input "$600.00"
click at [885, 244] on input "0" at bounding box center [922, 246] width 75 height 22
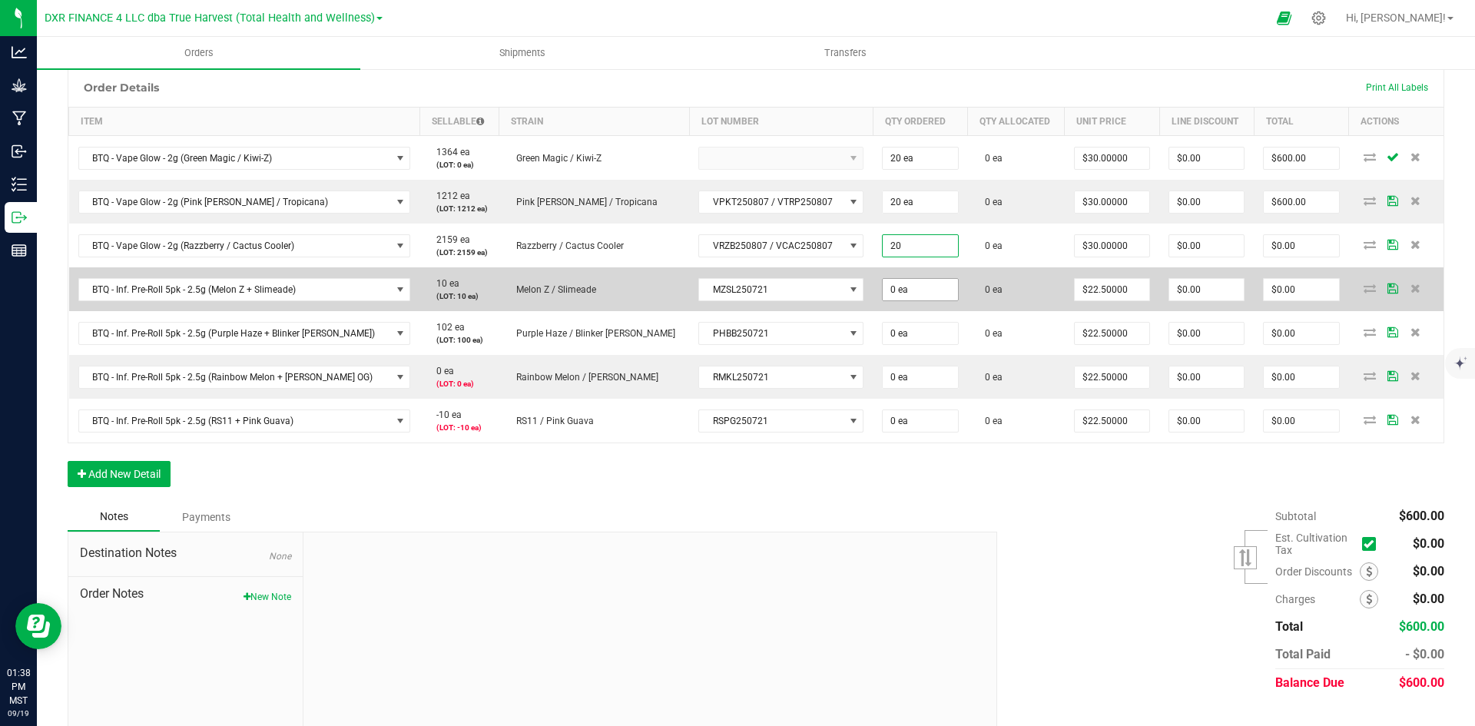
type input "20 ea"
type input "$600.00"
click at [883, 284] on input "0" at bounding box center [920, 290] width 75 height 22
click at [885, 285] on input "0 ea" at bounding box center [922, 290] width 75 height 22
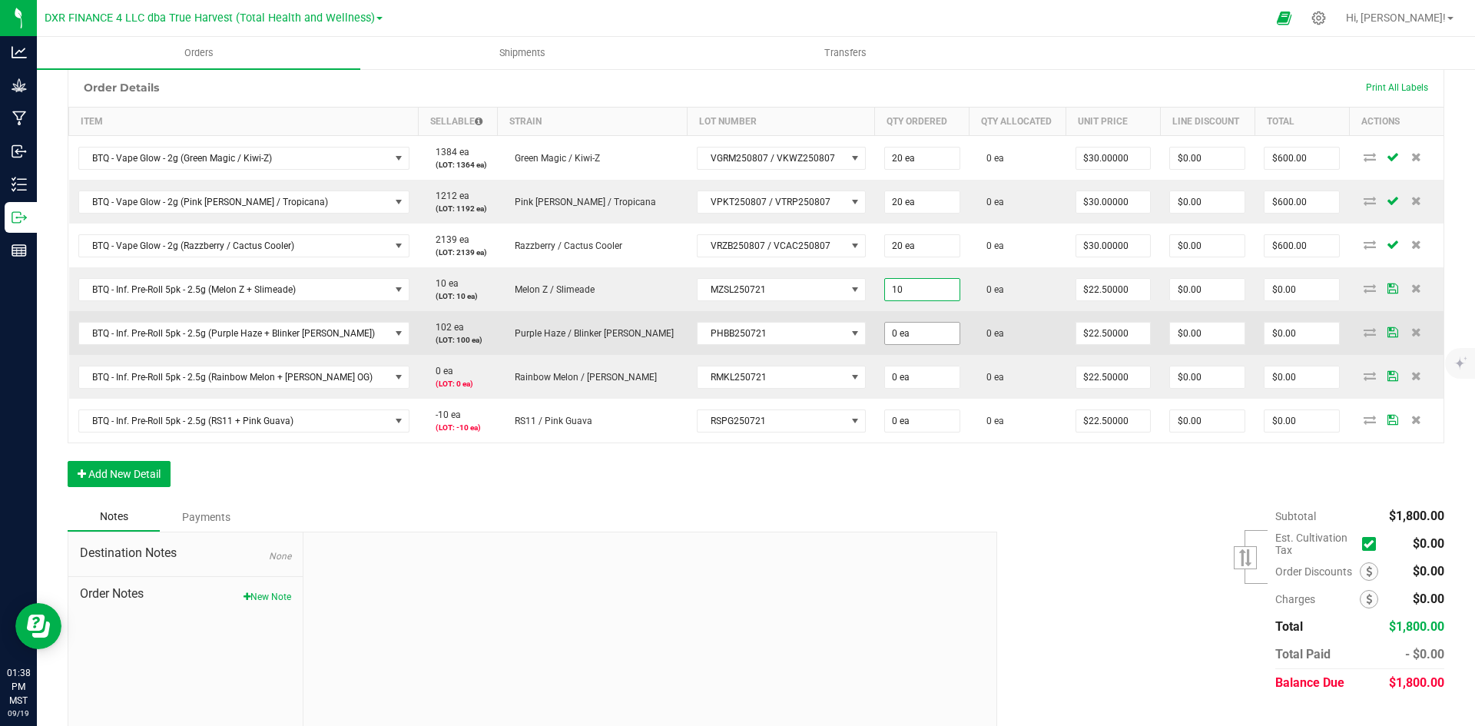
type input "10 ea"
type input "$225.00"
click at [885, 330] on input "0" at bounding box center [922, 334] width 75 height 22
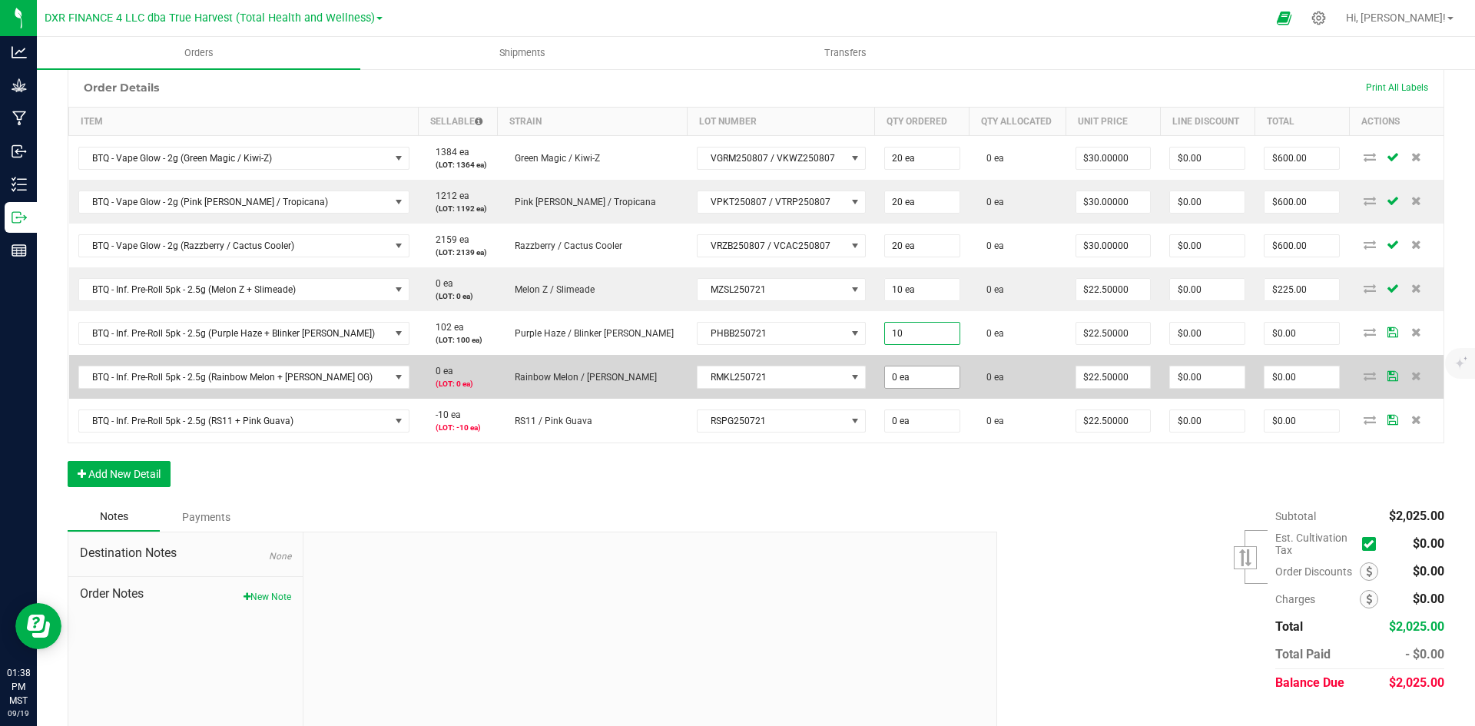
type input "10 ea"
type input "$225.00"
click at [885, 381] on input "0" at bounding box center [922, 378] width 75 height 22
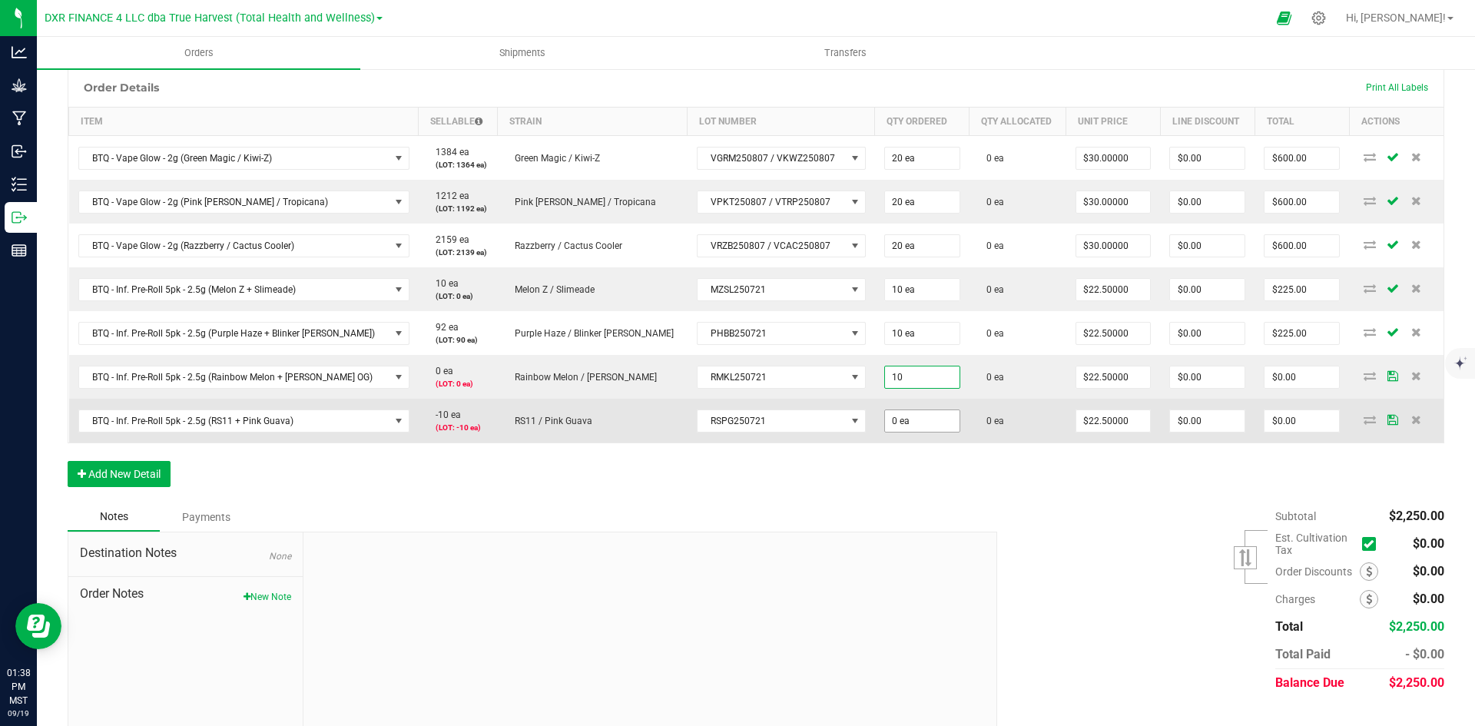
type input "10 ea"
type input "$225.00"
click at [885, 414] on input "0" at bounding box center [922, 421] width 75 height 22
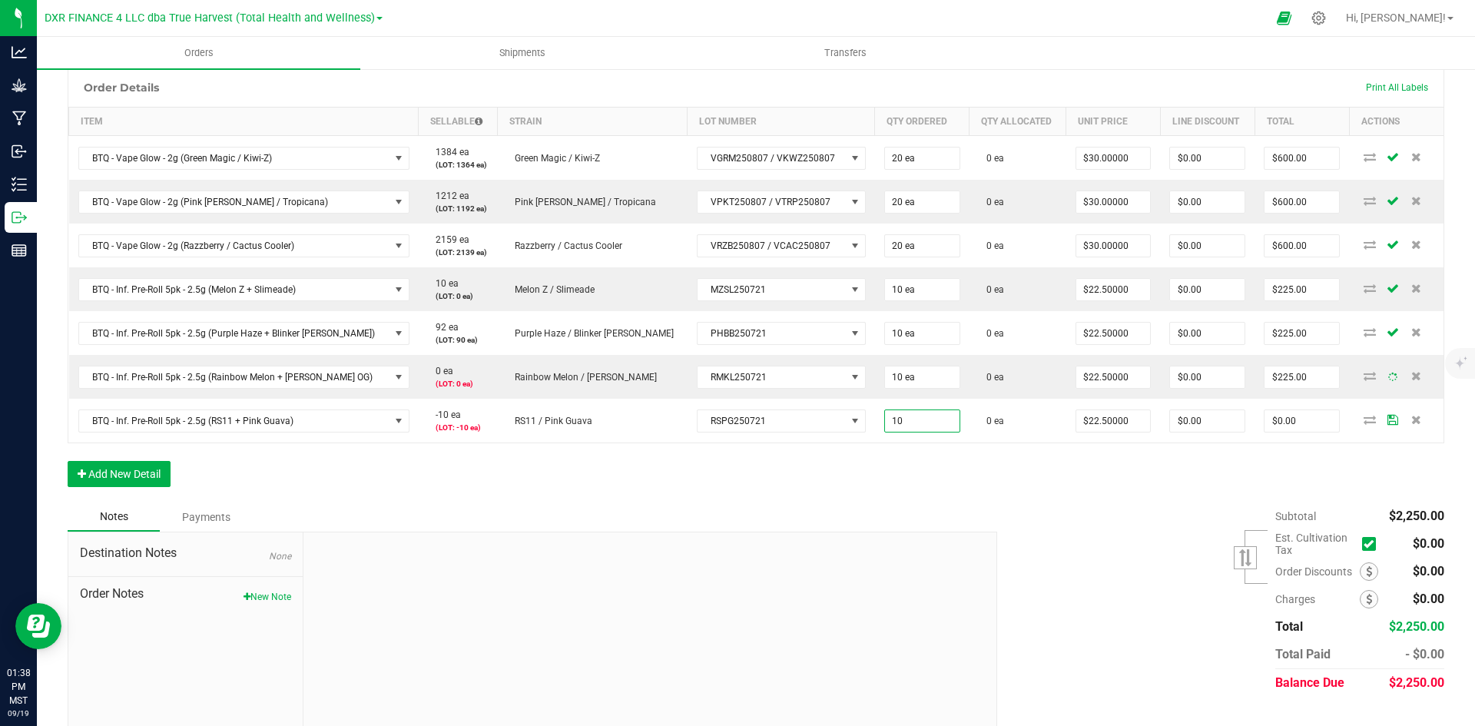
type input "10 ea"
type input "$225.00"
click at [851, 473] on div "Order Details Print All Labels Item Sellable Strain Lot Number Qty Ordered Qty …" at bounding box center [756, 285] width 1377 height 435
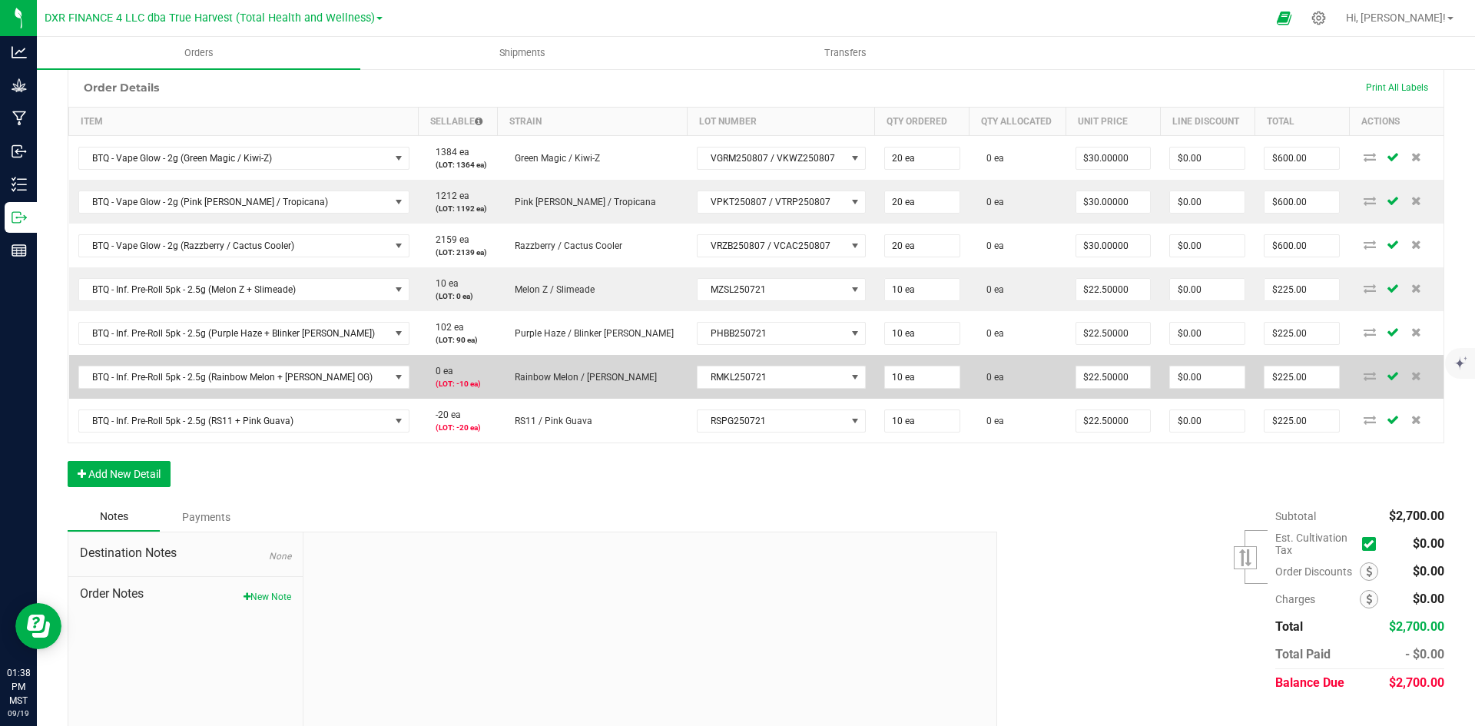
scroll to position [388, 0]
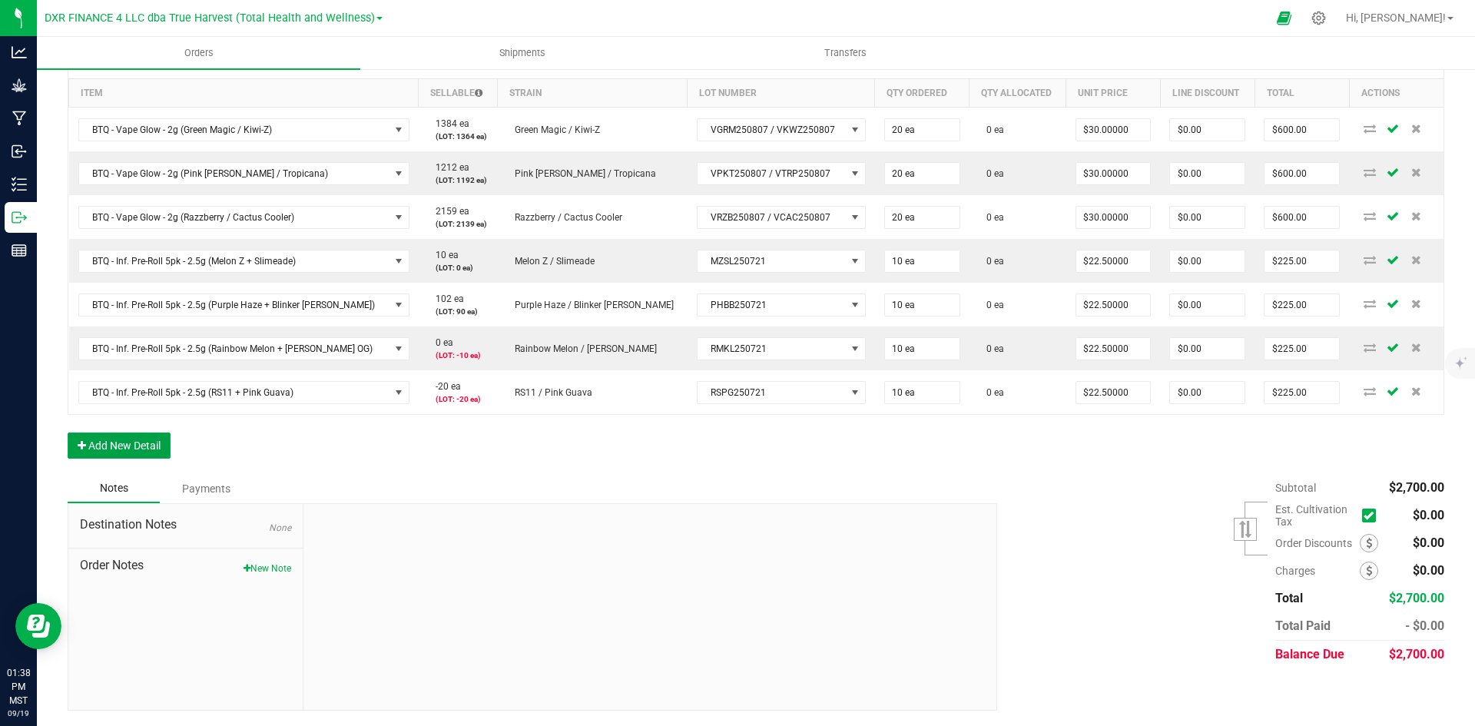
drag, startPoint x: 135, startPoint y: 440, endPoint x: 144, endPoint y: 460, distance: 21.0
click at [135, 440] on button "Add New Detail" at bounding box center [119, 446] width 103 height 26
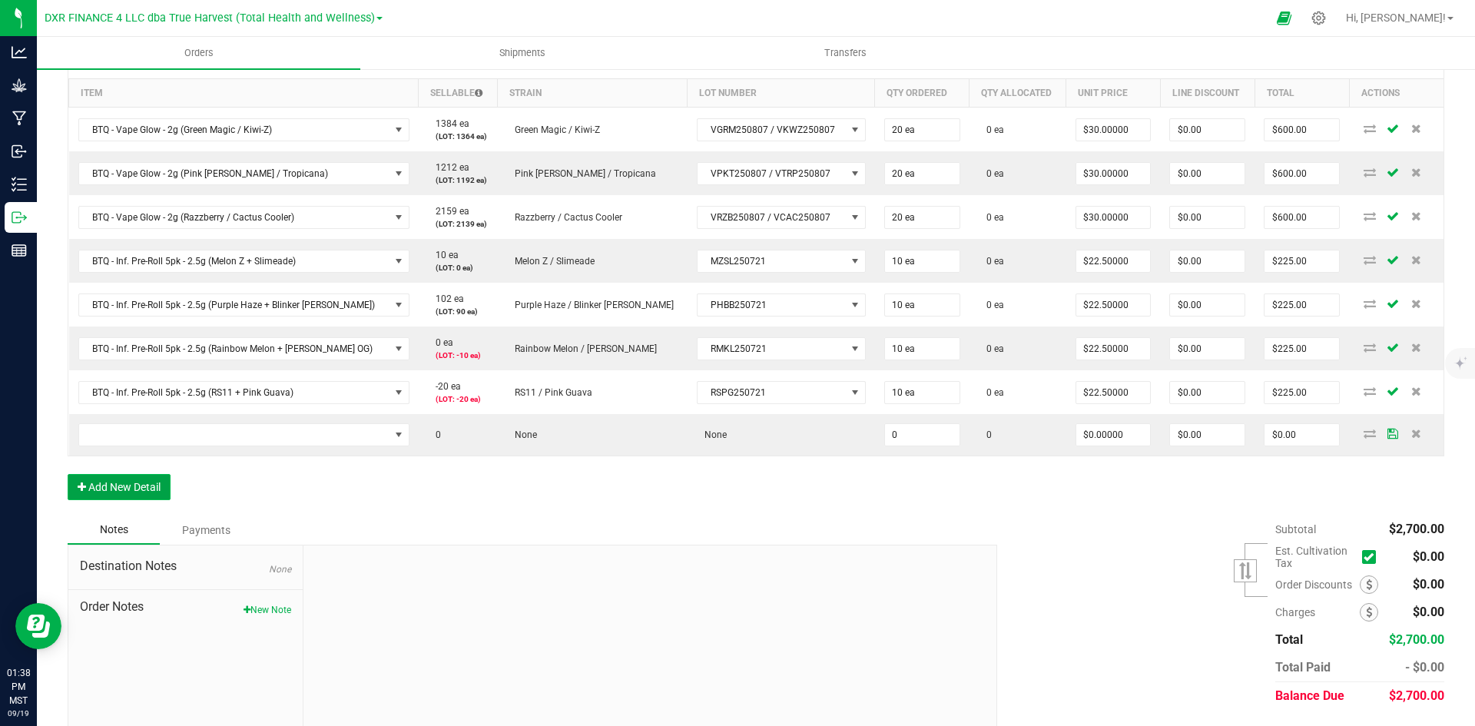
click at [145, 481] on button "Add New Detail" at bounding box center [119, 487] width 103 height 26
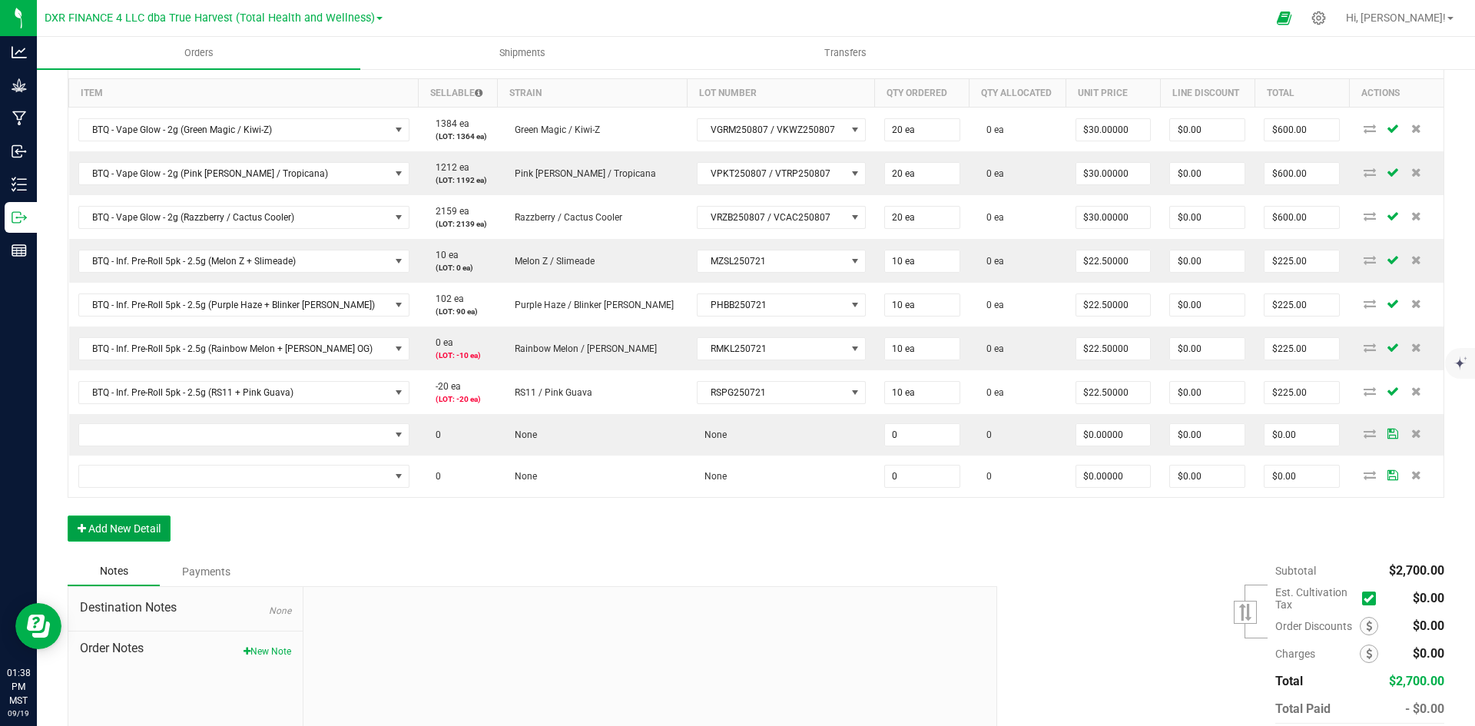
click at [151, 517] on button "Add New Detail" at bounding box center [119, 529] width 103 height 26
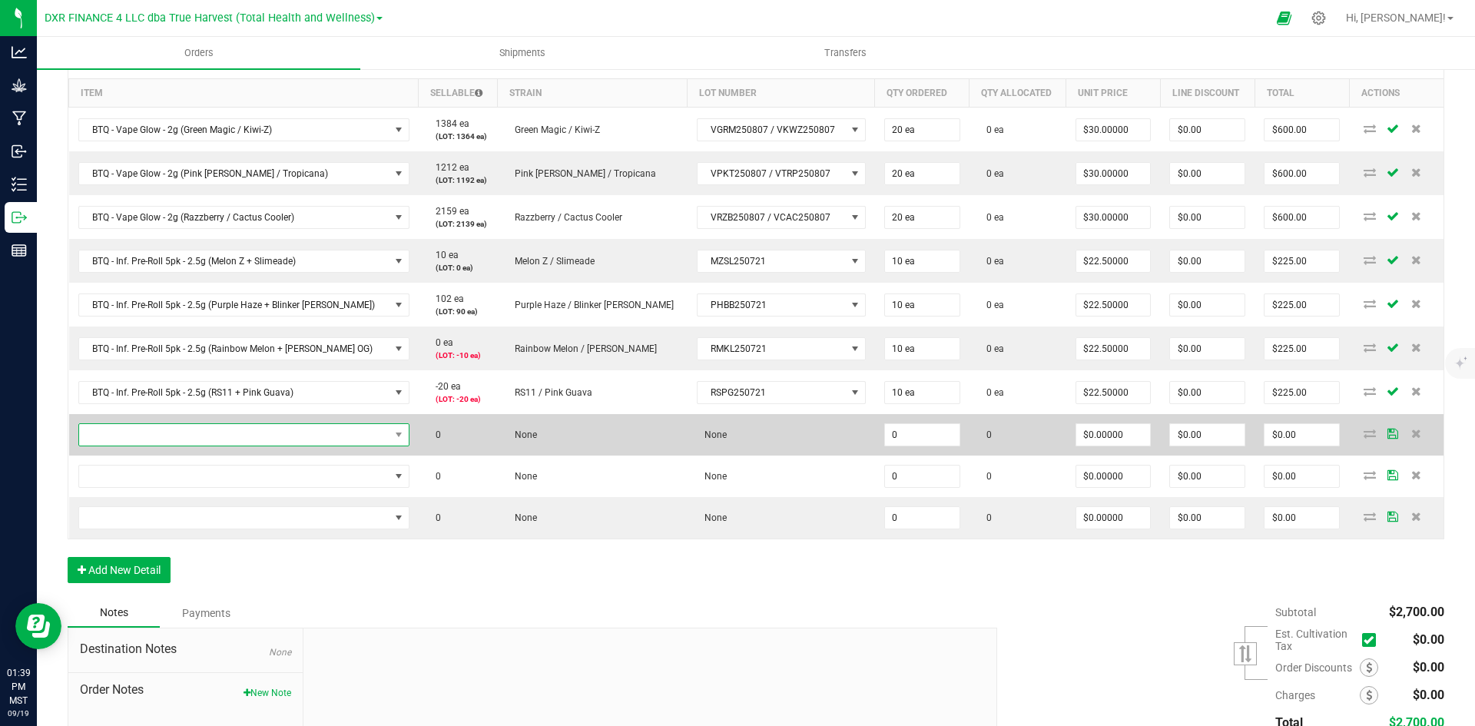
click at [230, 433] on span "NO DATA FOUND" at bounding box center [234, 435] width 310 height 22
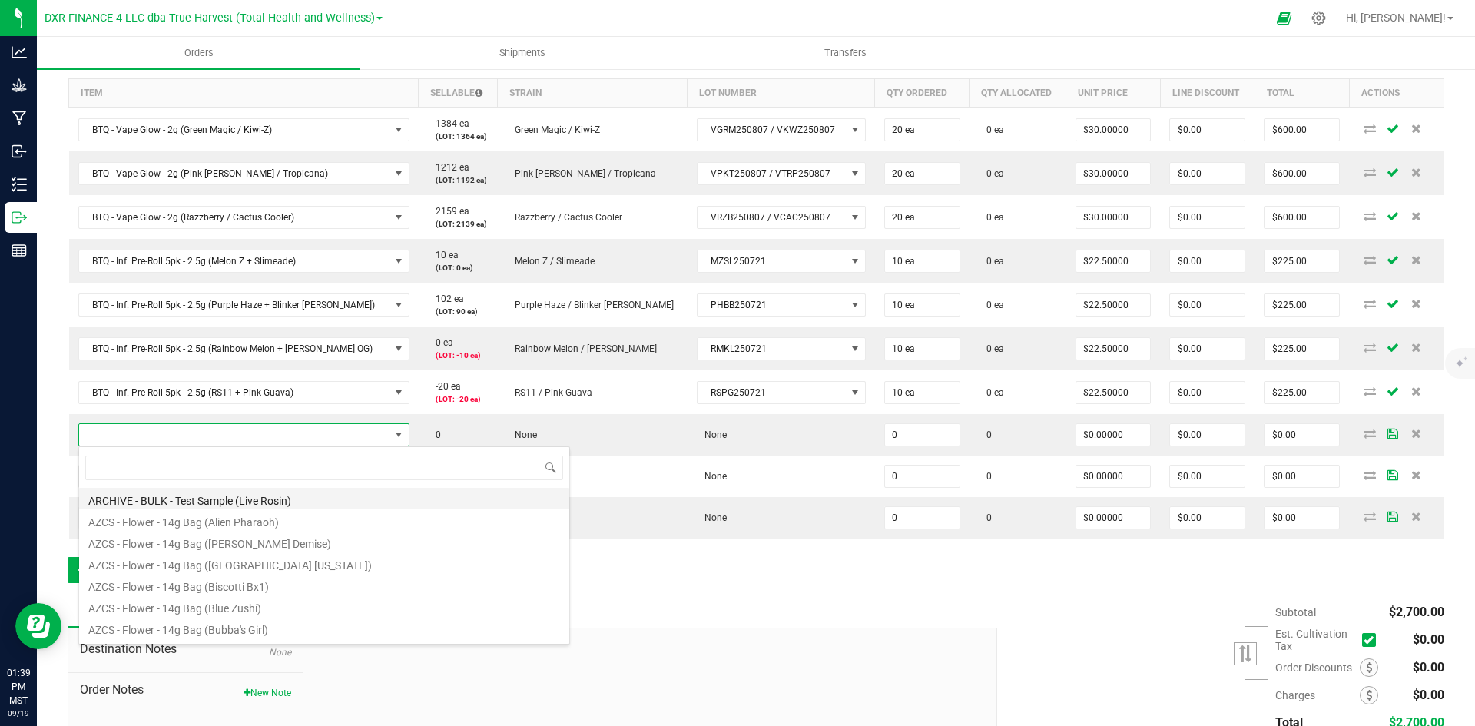
scroll to position [23, 311]
type input "SG - Live Rosin - 1g (Frosted Donuts)"
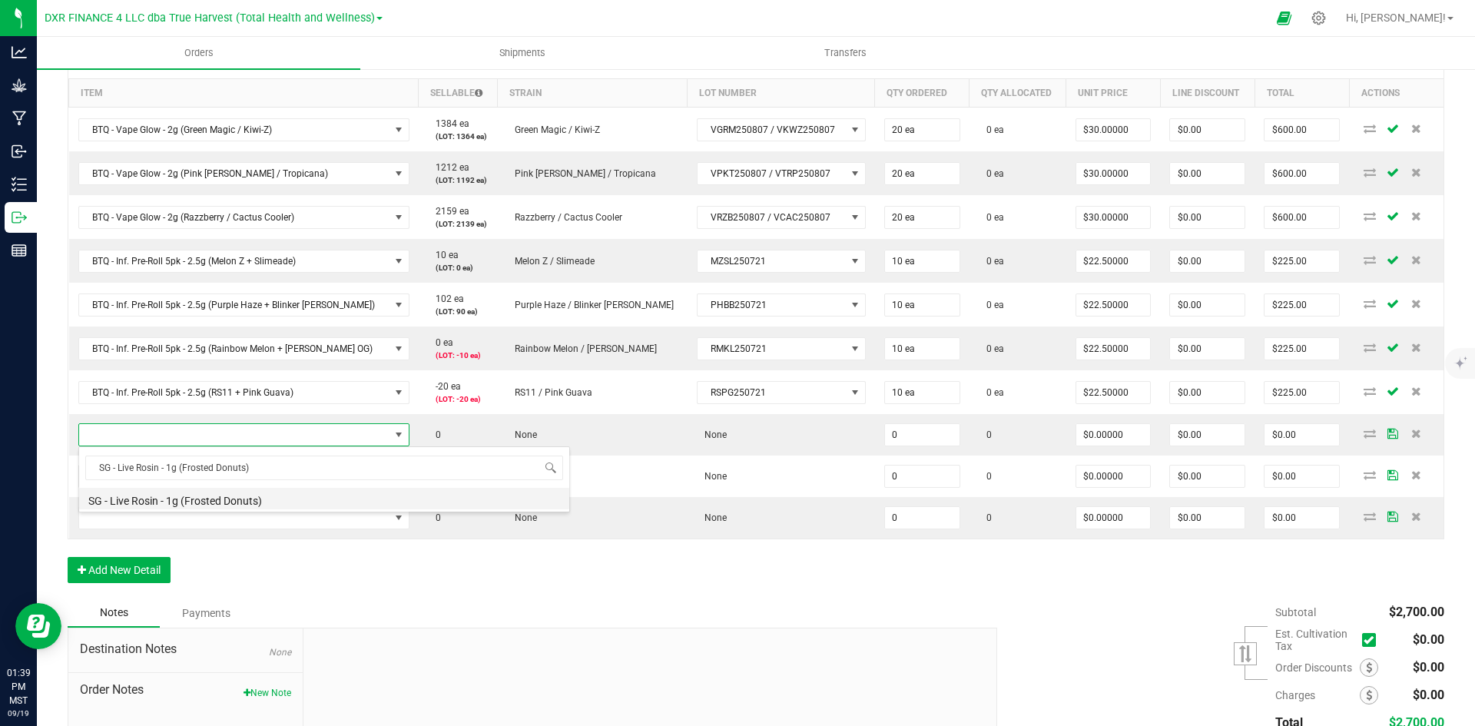
click at [270, 505] on li "SG - Live Rosin - 1g (Frosted Donuts)" at bounding box center [324, 499] width 490 height 22
type input "0 ea"
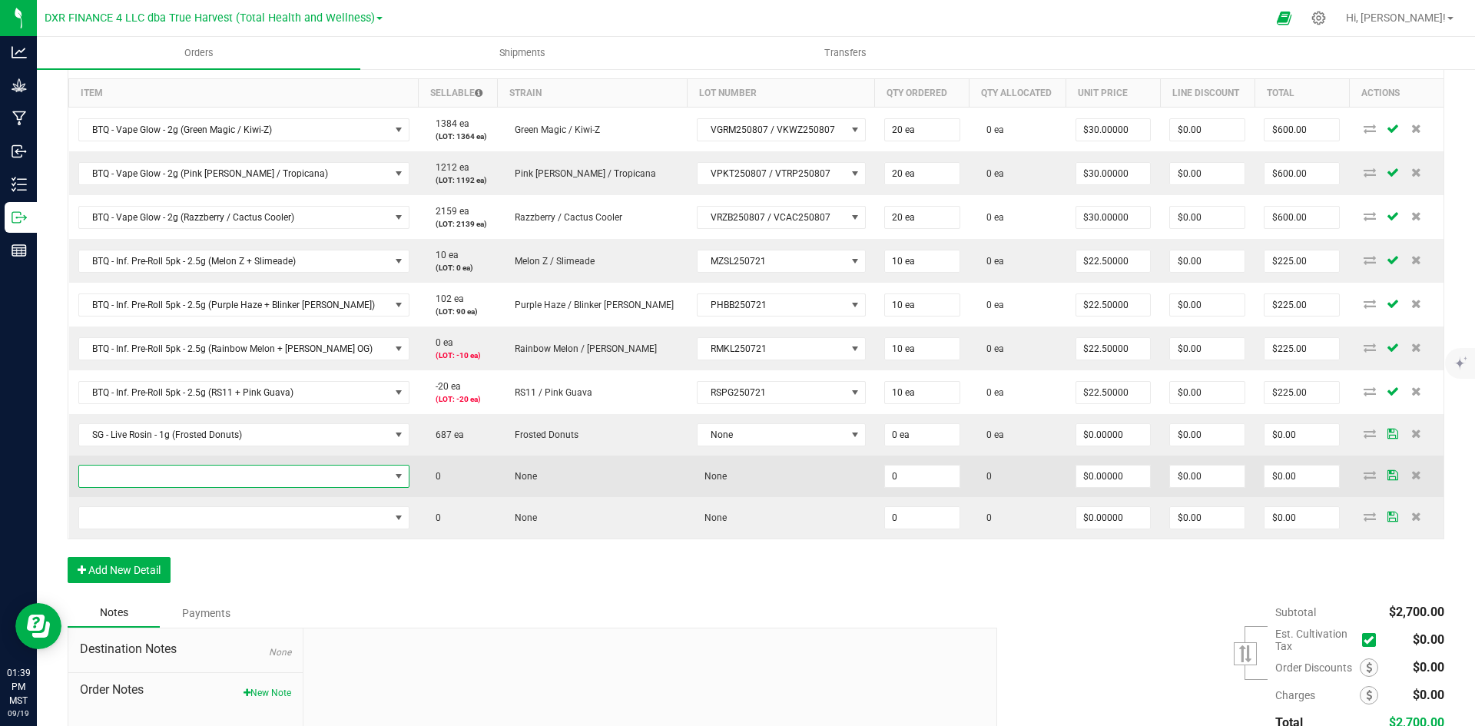
click at [260, 486] on span "NO DATA FOUND" at bounding box center [234, 477] width 310 height 22
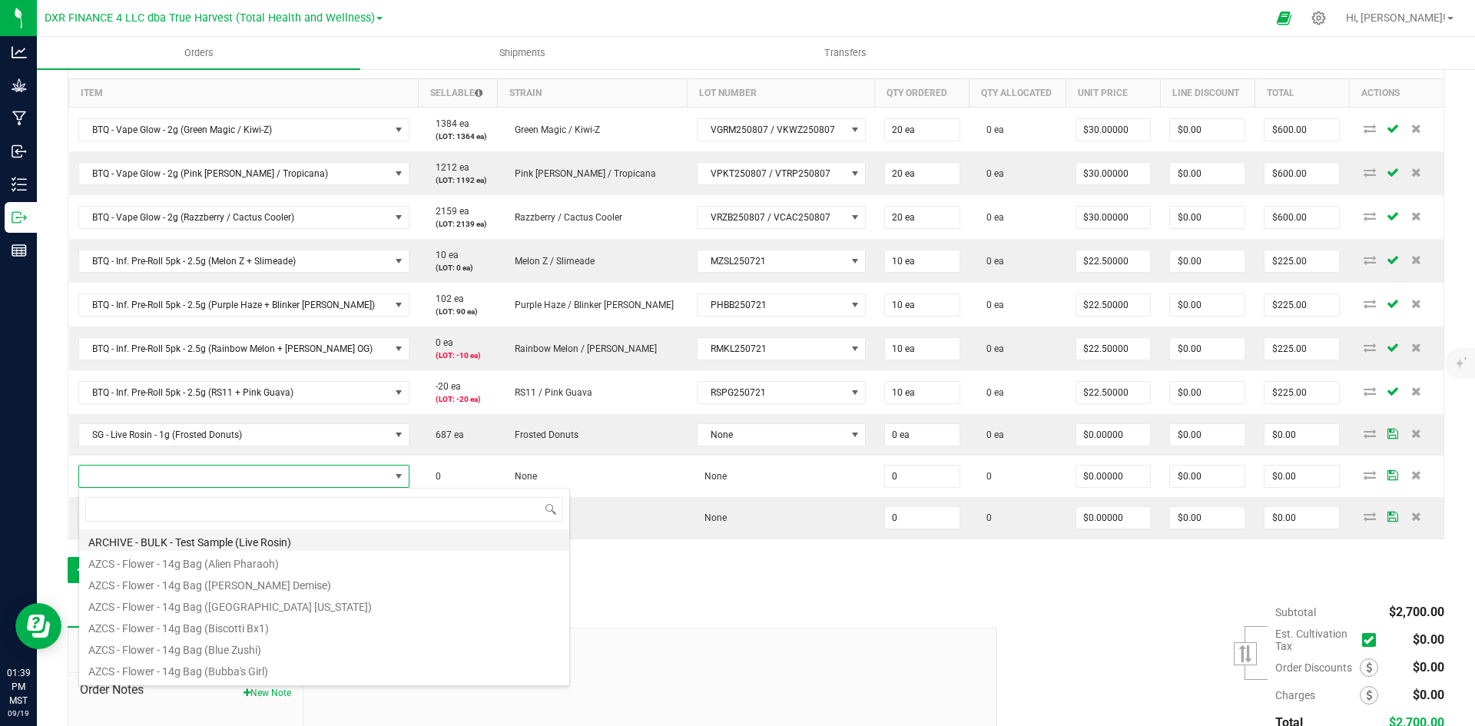
type input "SG - Live Rosin - 1g ([PERSON_NAME] Demise)"
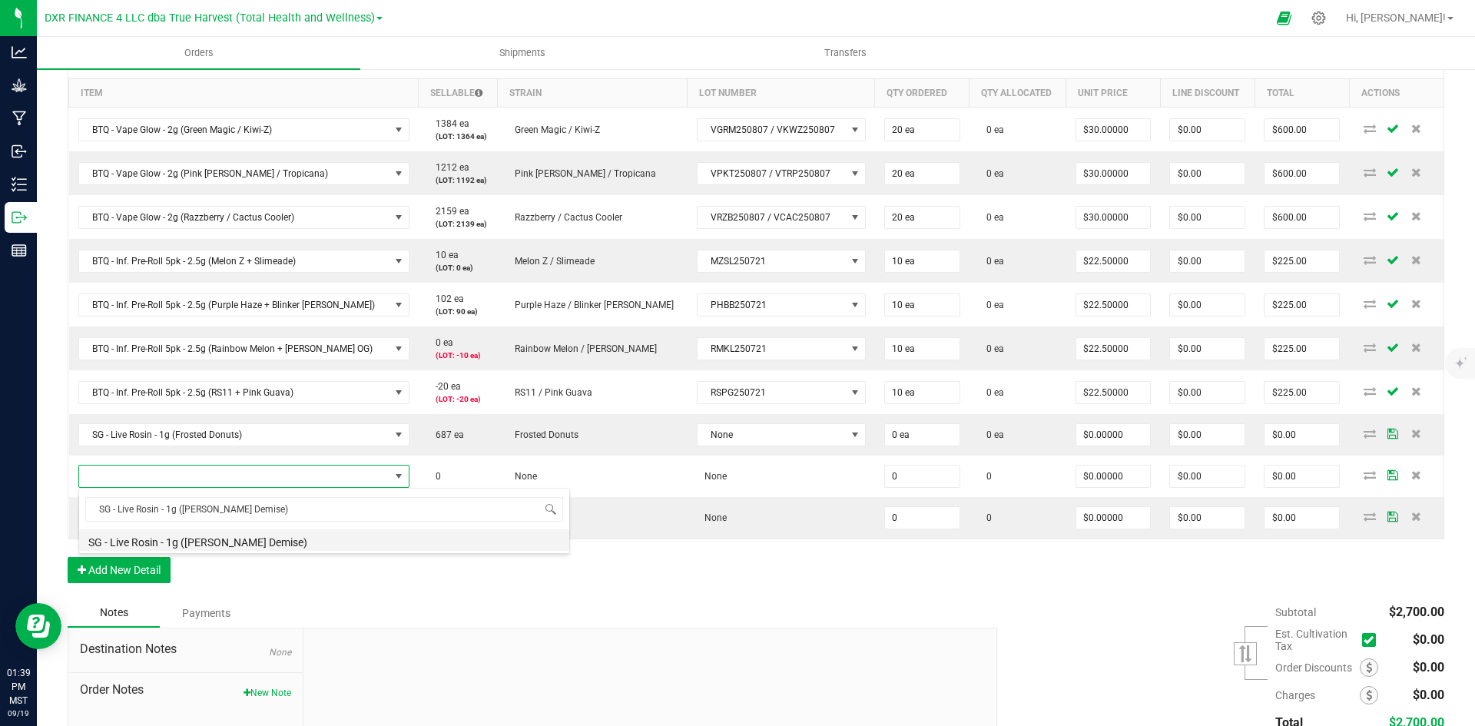
click at [271, 533] on li "SG - Live Rosin - 1g ([PERSON_NAME] Demise)" at bounding box center [324, 540] width 490 height 22
type input "0 ea"
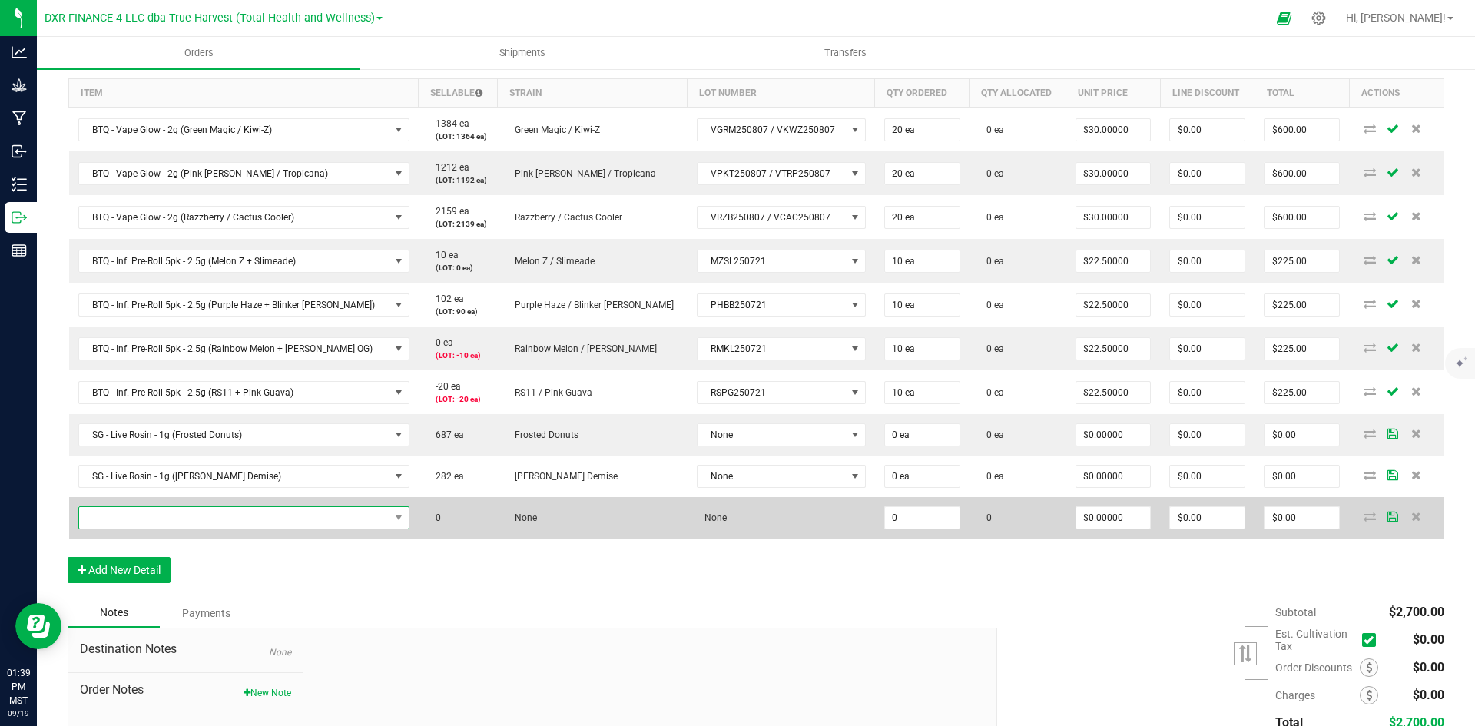
click at [263, 516] on span "NO DATA FOUND" at bounding box center [234, 518] width 310 height 22
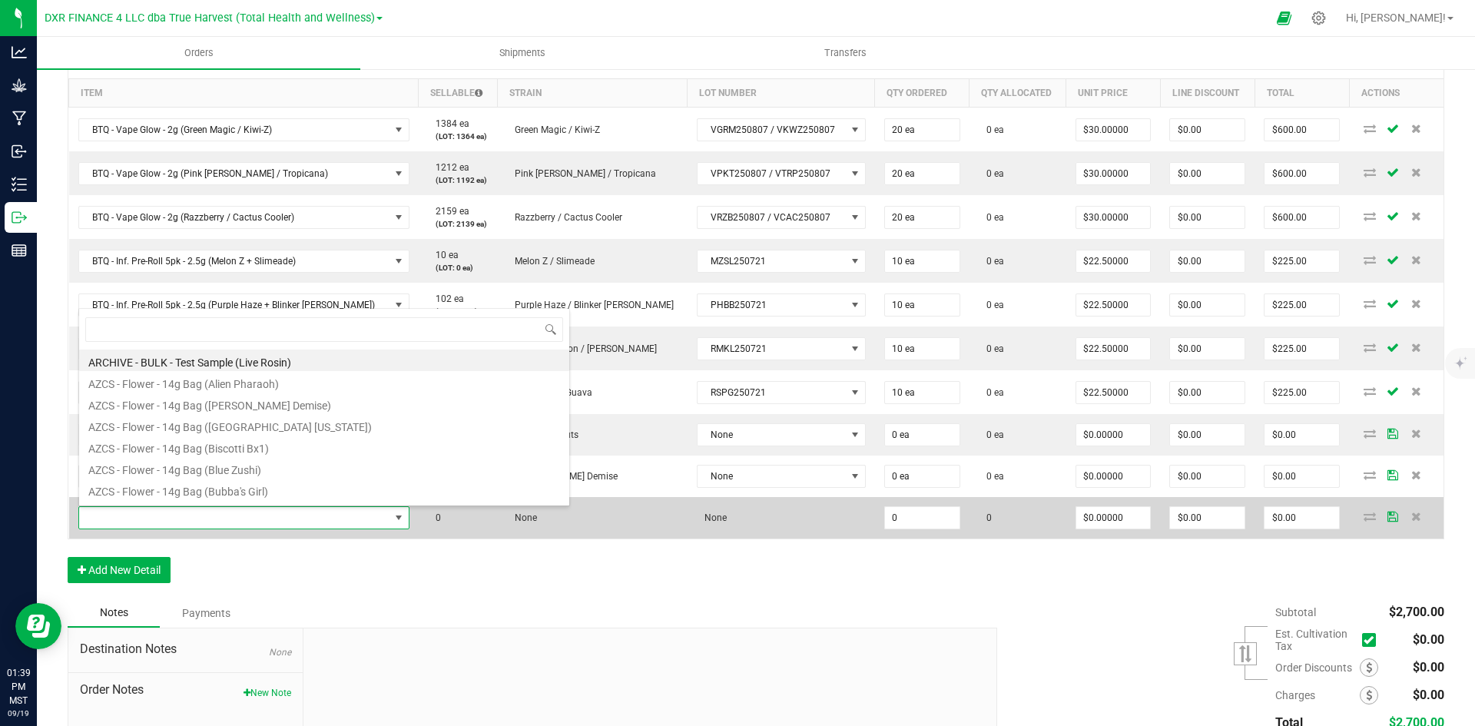
type input "SG - Live Rosin - 1g (Guava [PERSON_NAME])"
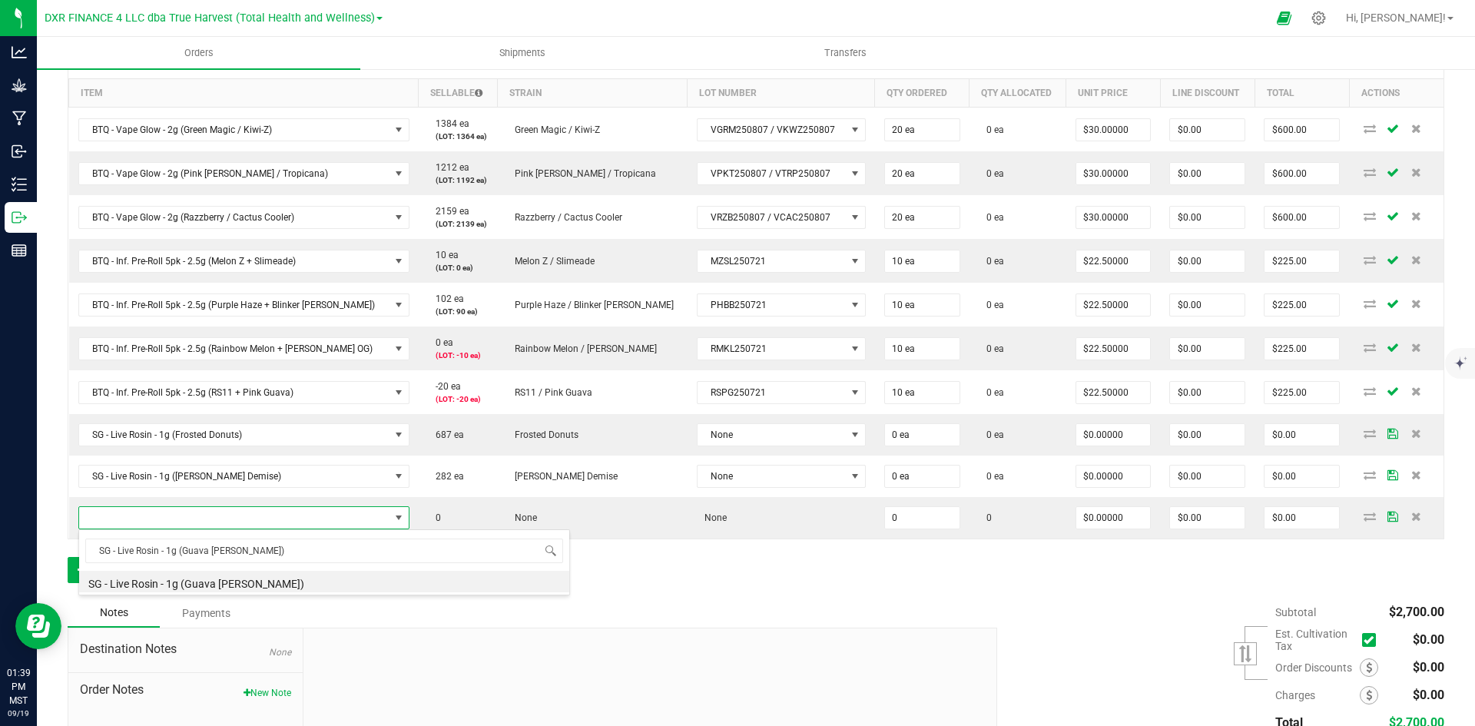
click at [280, 599] on div "Notes Payments" at bounding box center [527, 613] width 918 height 29
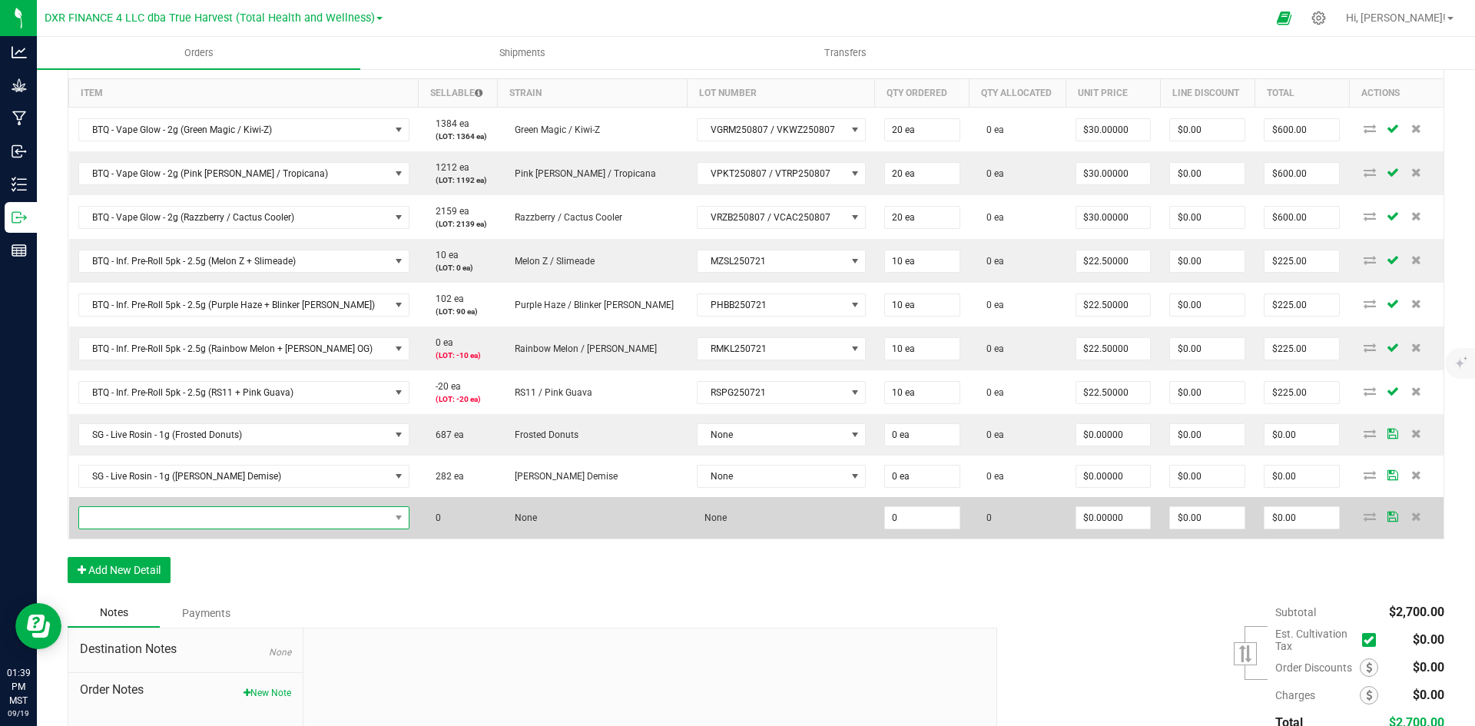
click at [278, 513] on span "NO DATA FOUND" at bounding box center [234, 518] width 310 height 22
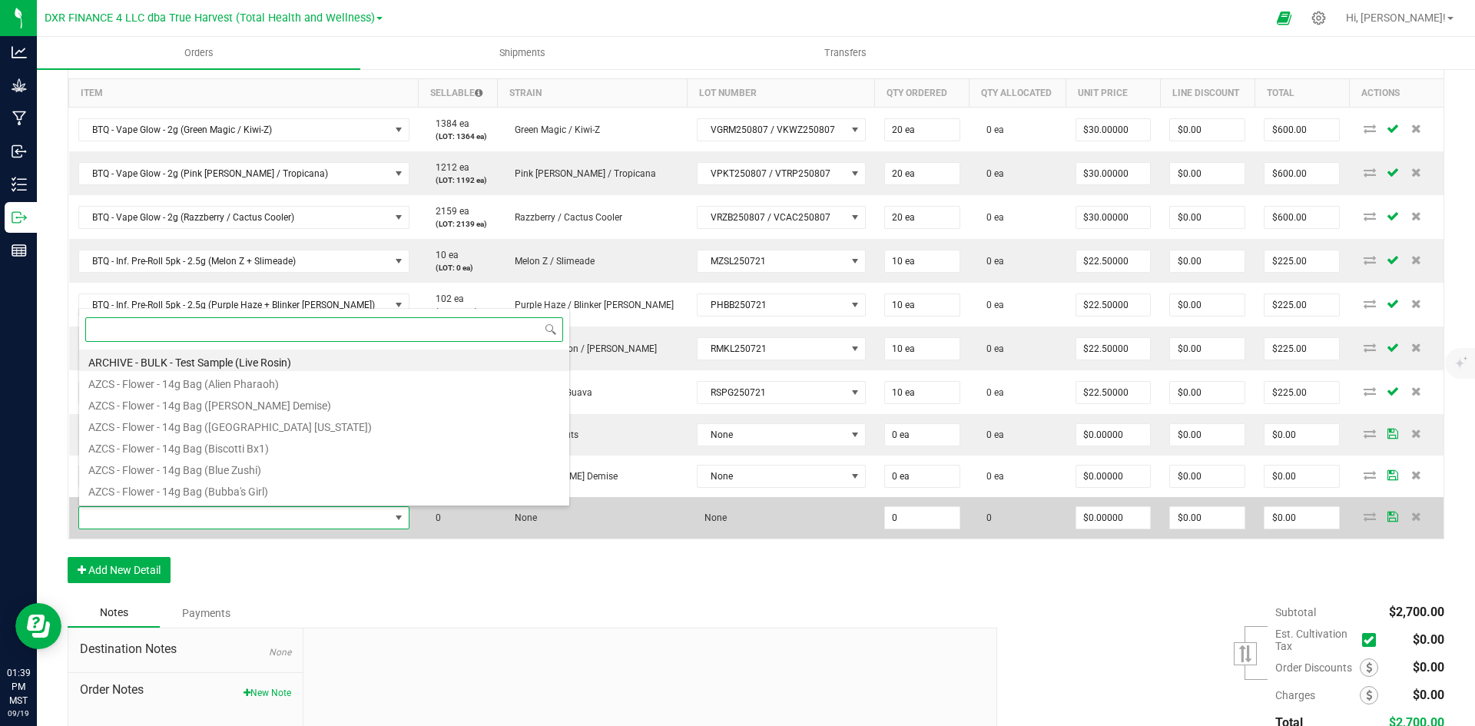
paste input "SG - Live Rosin - 1g (Guava [PERSON_NAME])"
type input "SG - Live Rosin - 1g (Guava [PERSON_NAME])"
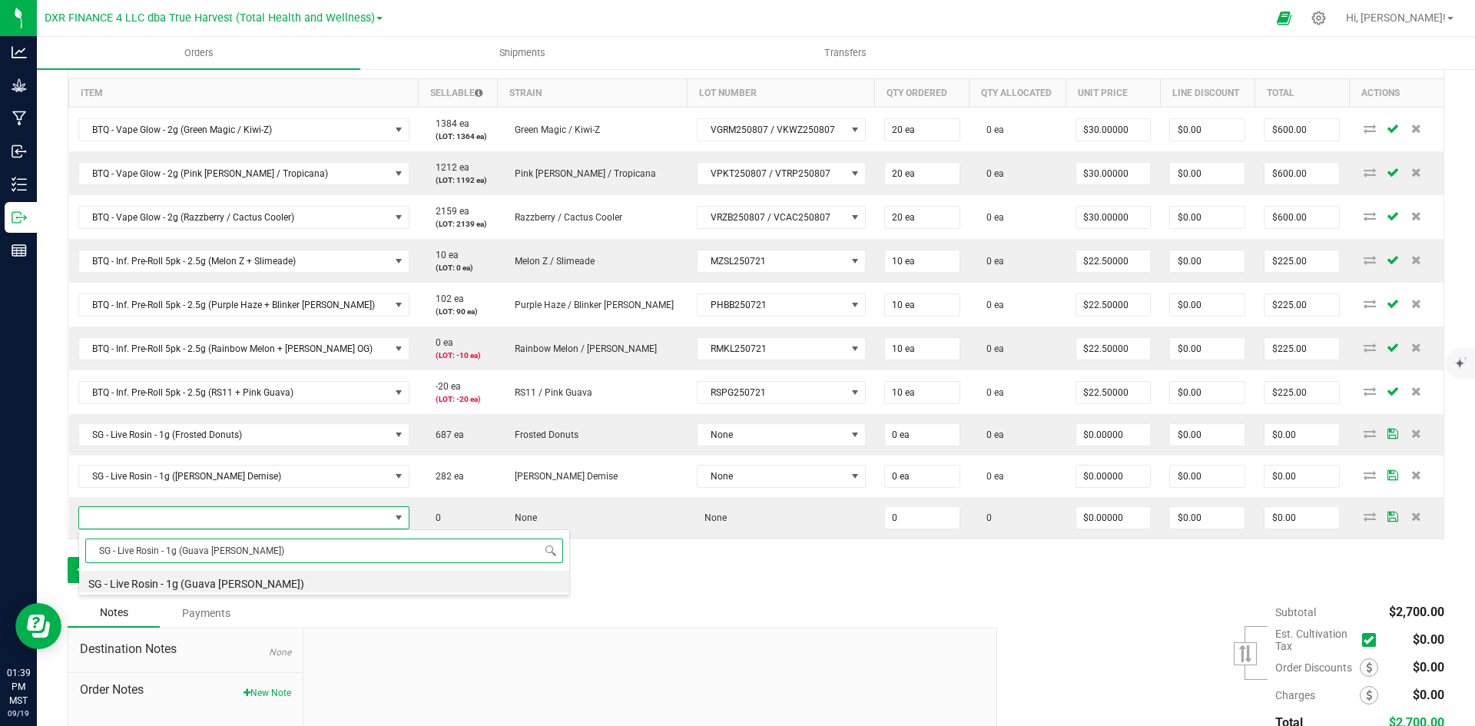
drag, startPoint x: 280, startPoint y: 576, endPoint x: 292, endPoint y: 578, distance: 11.8
click at [282, 576] on li "SG - Live Rosin - 1g (Guava [PERSON_NAME])" at bounding box center [324, 582] width 490 height 22
type input "0 ea"
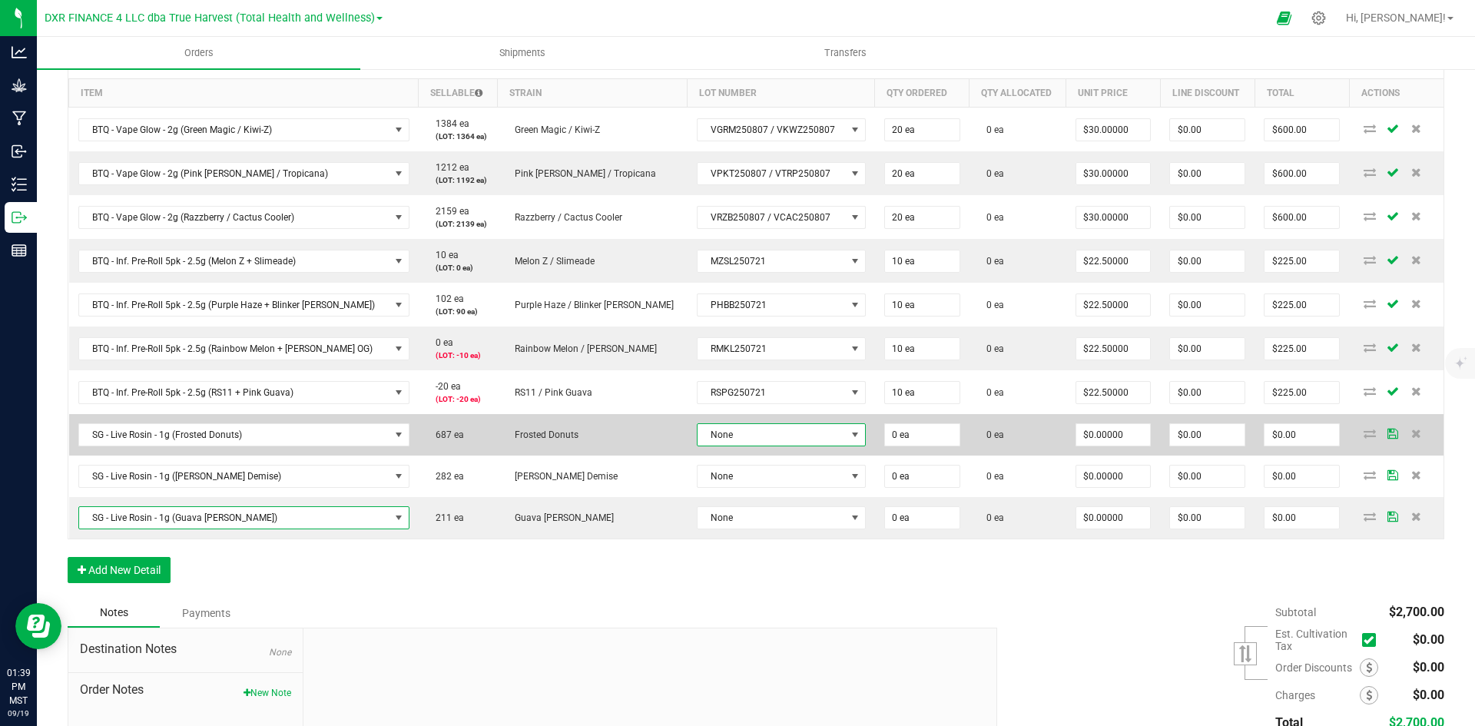
click at [698, 429] on span "None" at bounding box center [772, 435] width 148 height 22
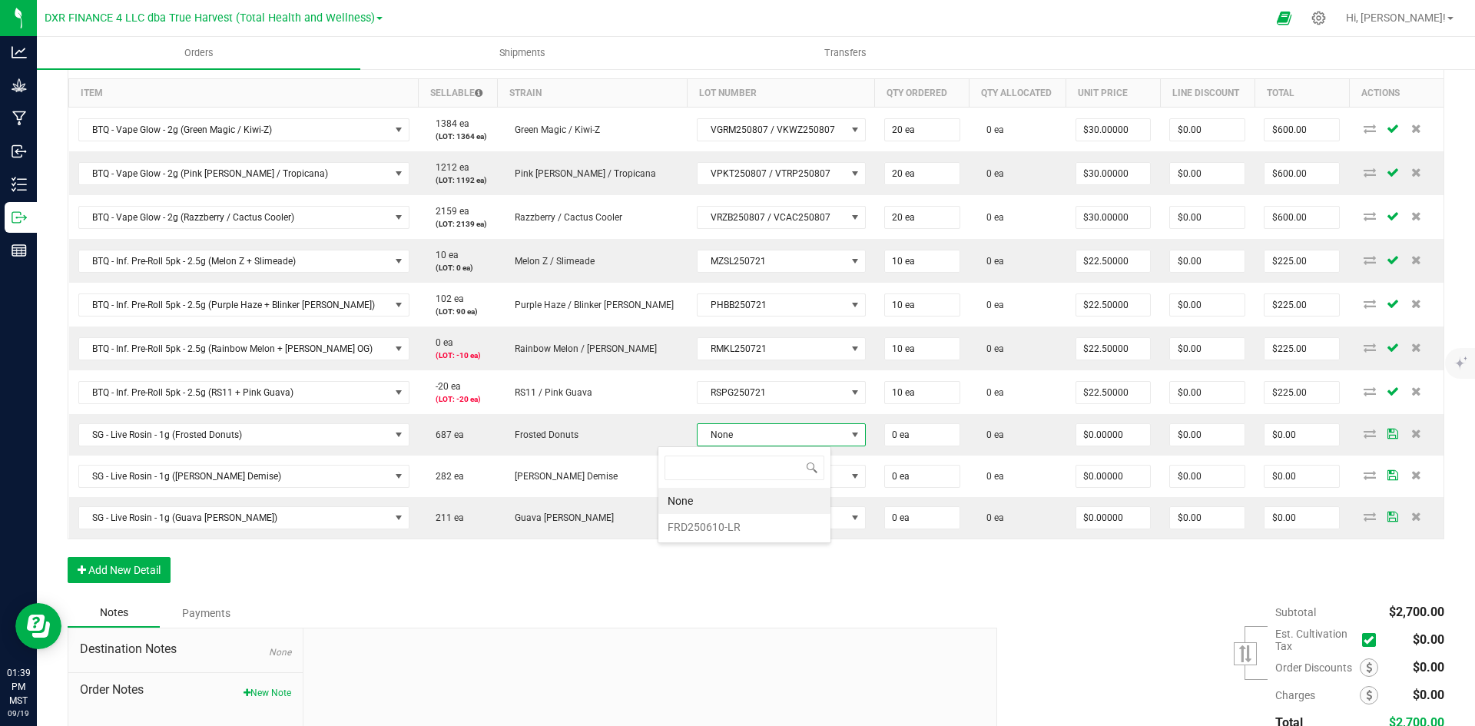
scroll to position [23, 174]
click at [731, 531] on li "FRD250610-LR" at bounding box center [745, 527] width 172 height 26
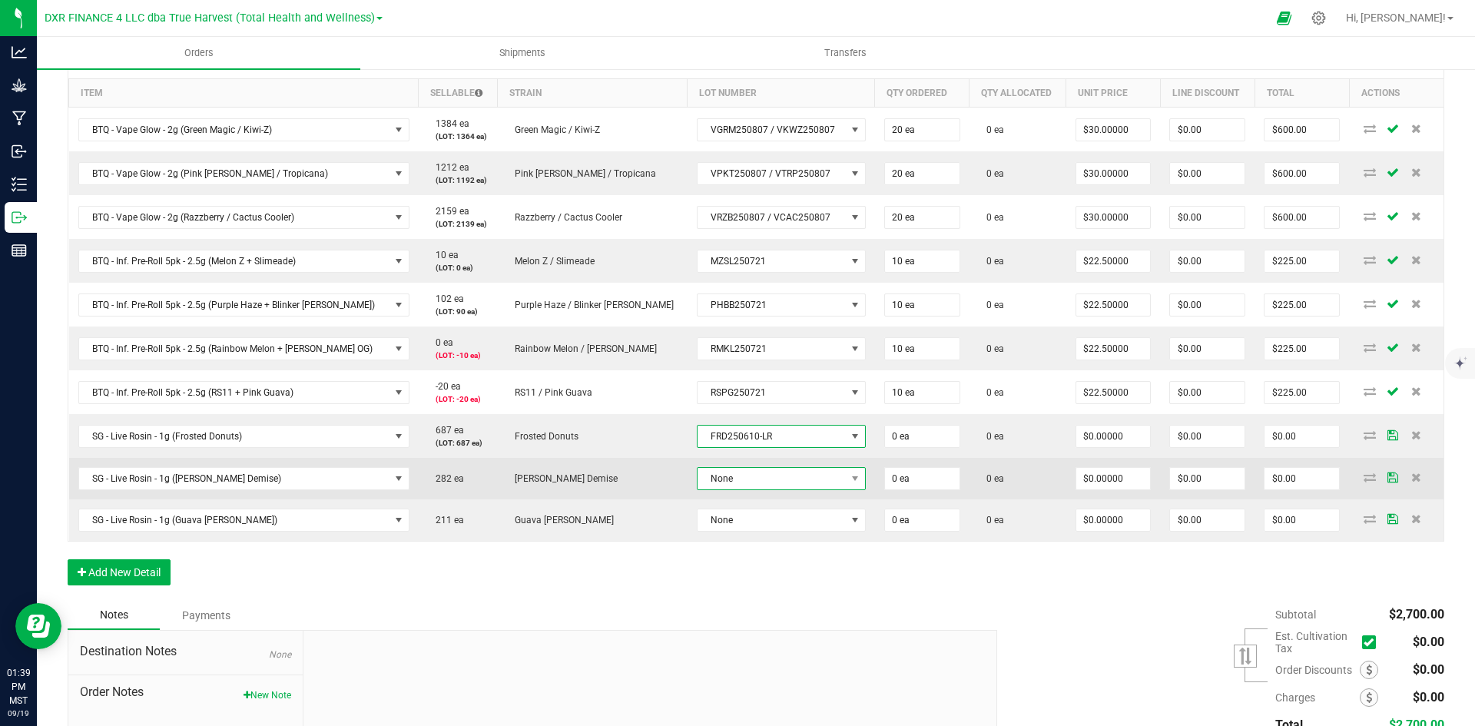
click at [723, 479] on span "None" at bounding box center [772, 479] width 148 height 22
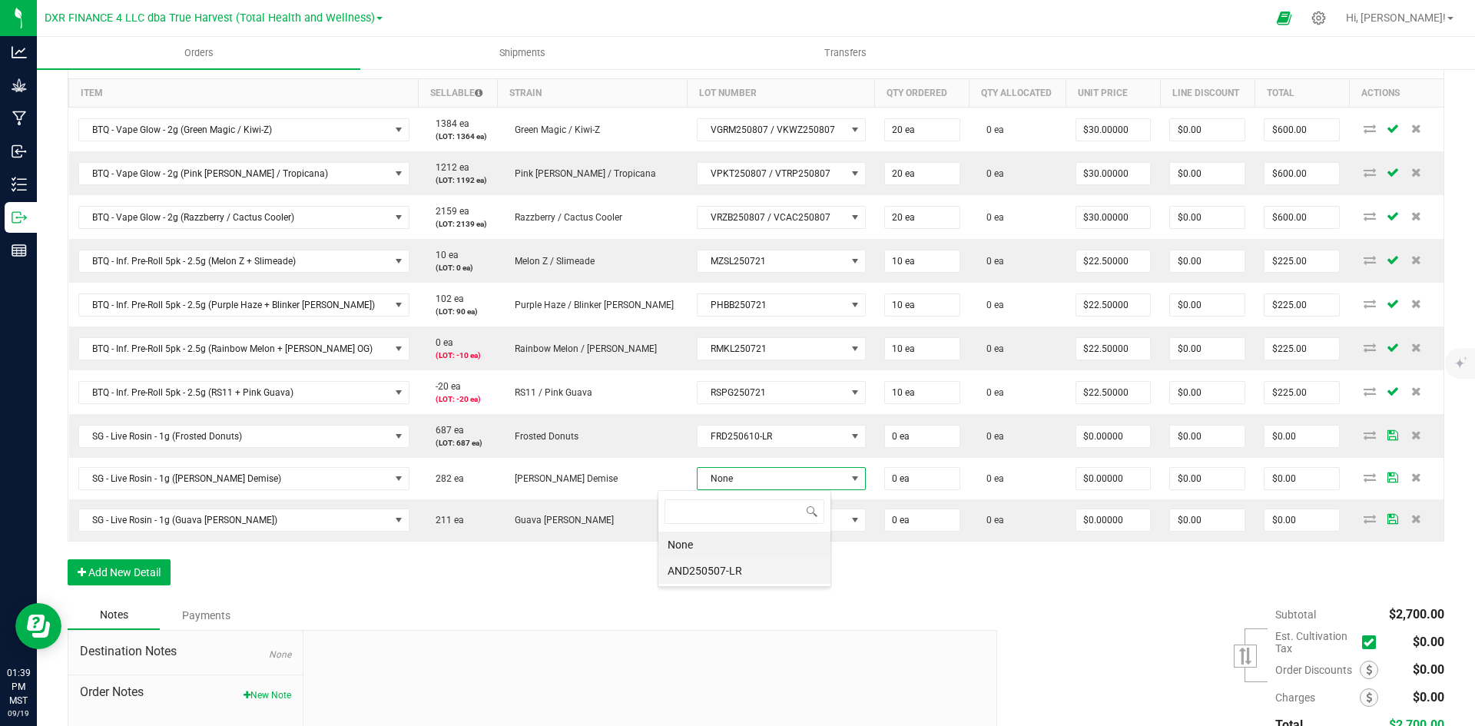
click at [736, 562] on li "AND250507-LR" at bounding box center [745, 571] width 172 height 26
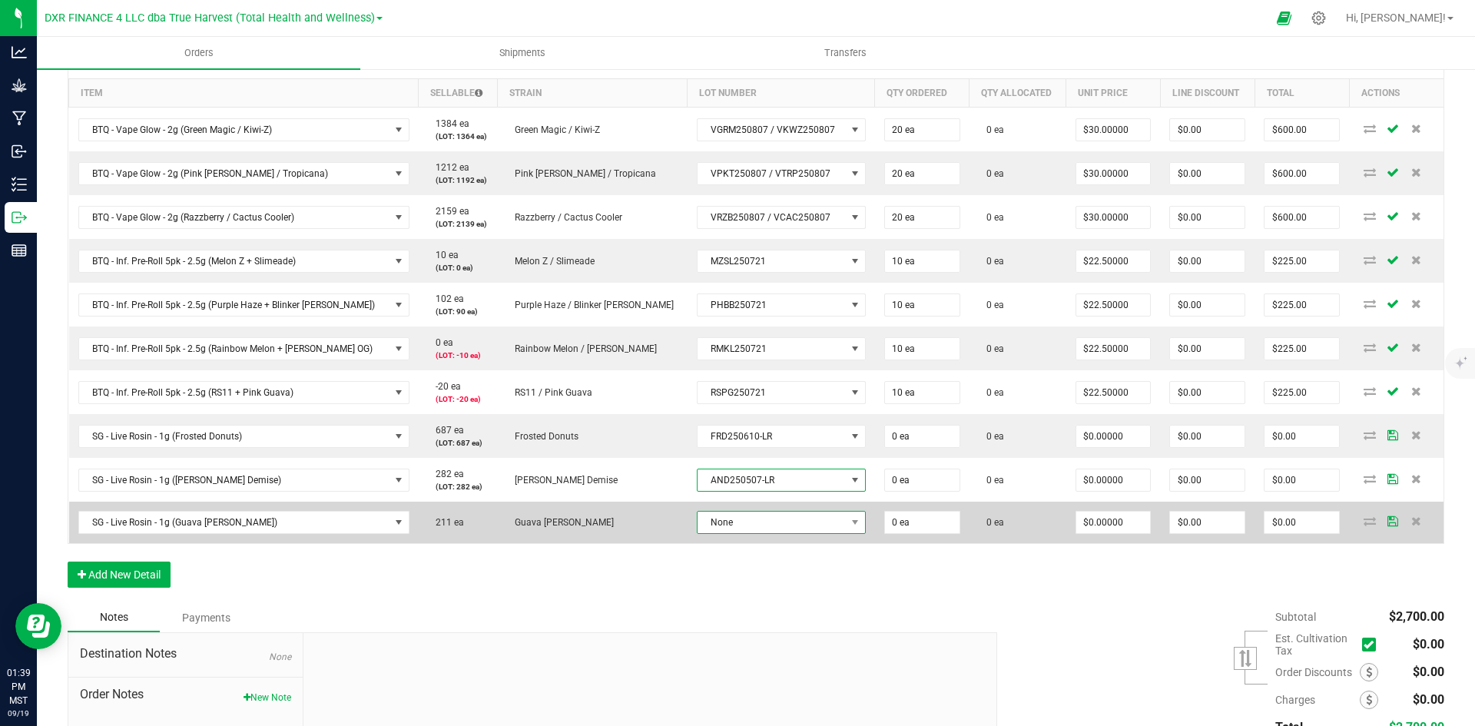
click at [727, 517] on span "None" at bounding box center [772, 523] width 148 height 22
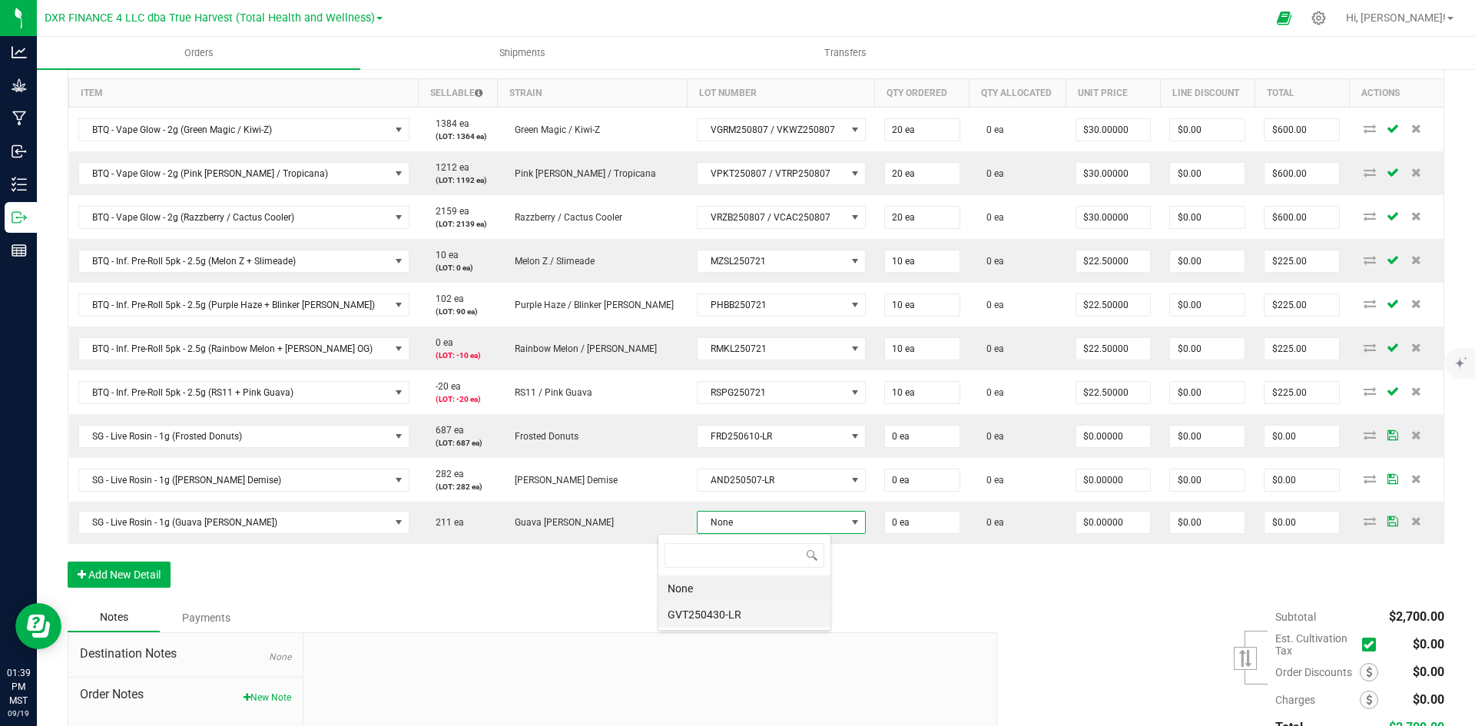
click at [725, 622] on li "GVT250430-LR" at bounding box center [745, 615] width 172 height 26
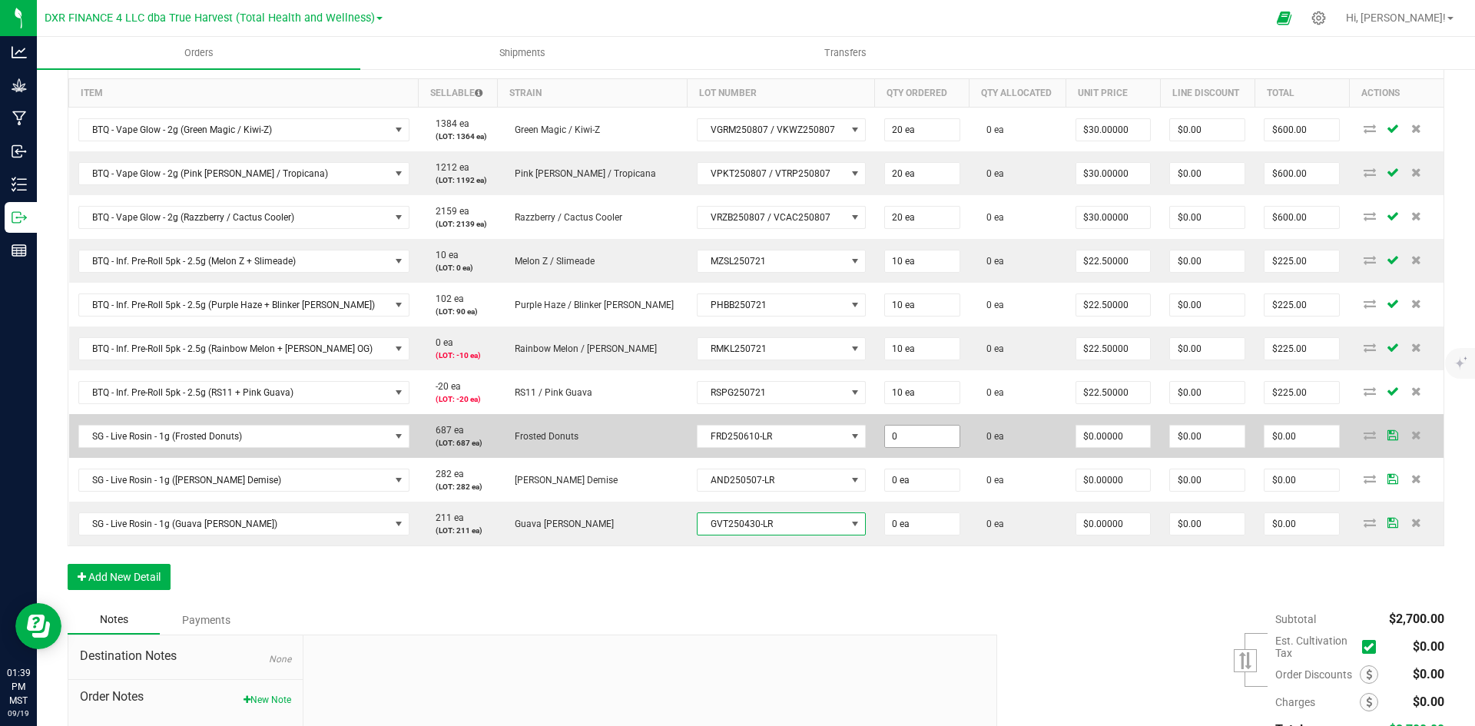
click at [885, 433] on input "0" at bounding box center [922, 437] width 75 height 22
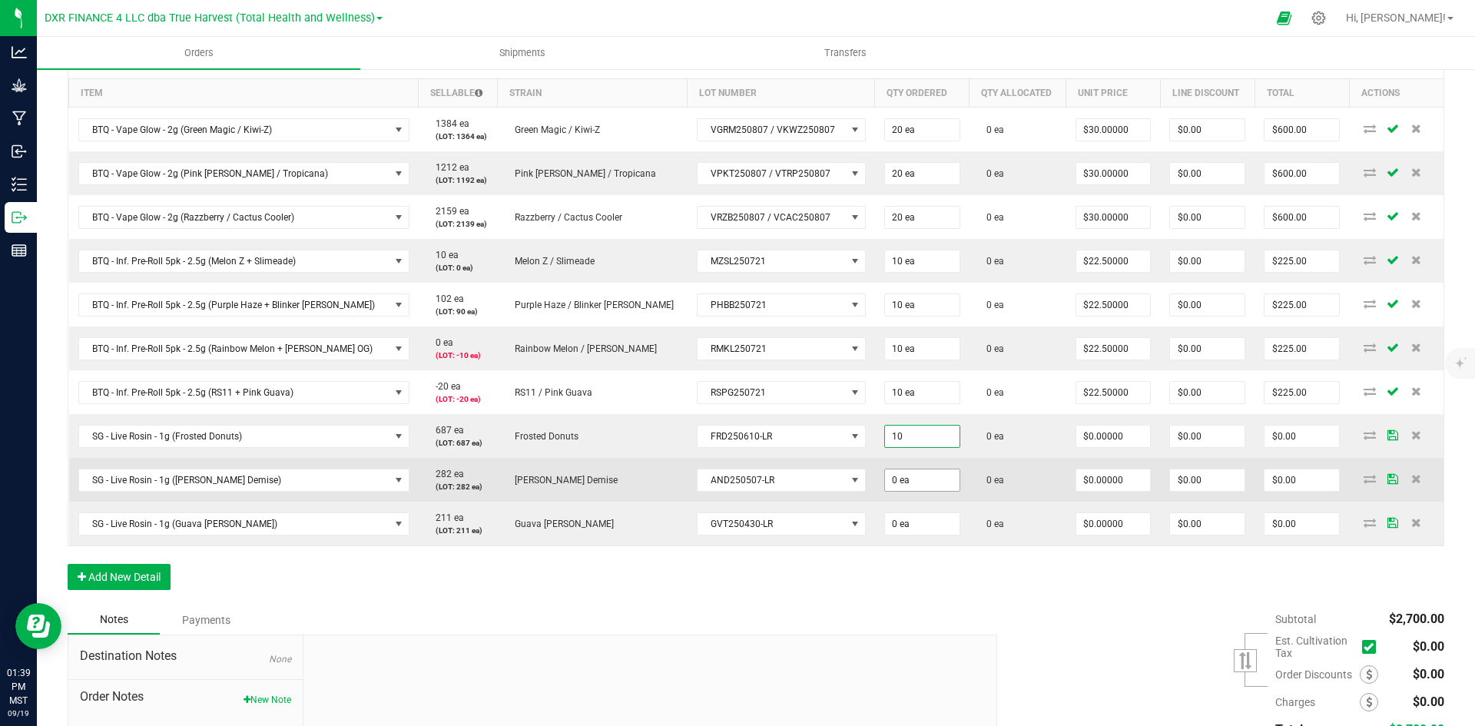
type input "10 ea"
click at [885, 486] on input "0" at bounding box center [922, 481] width 75 height 22
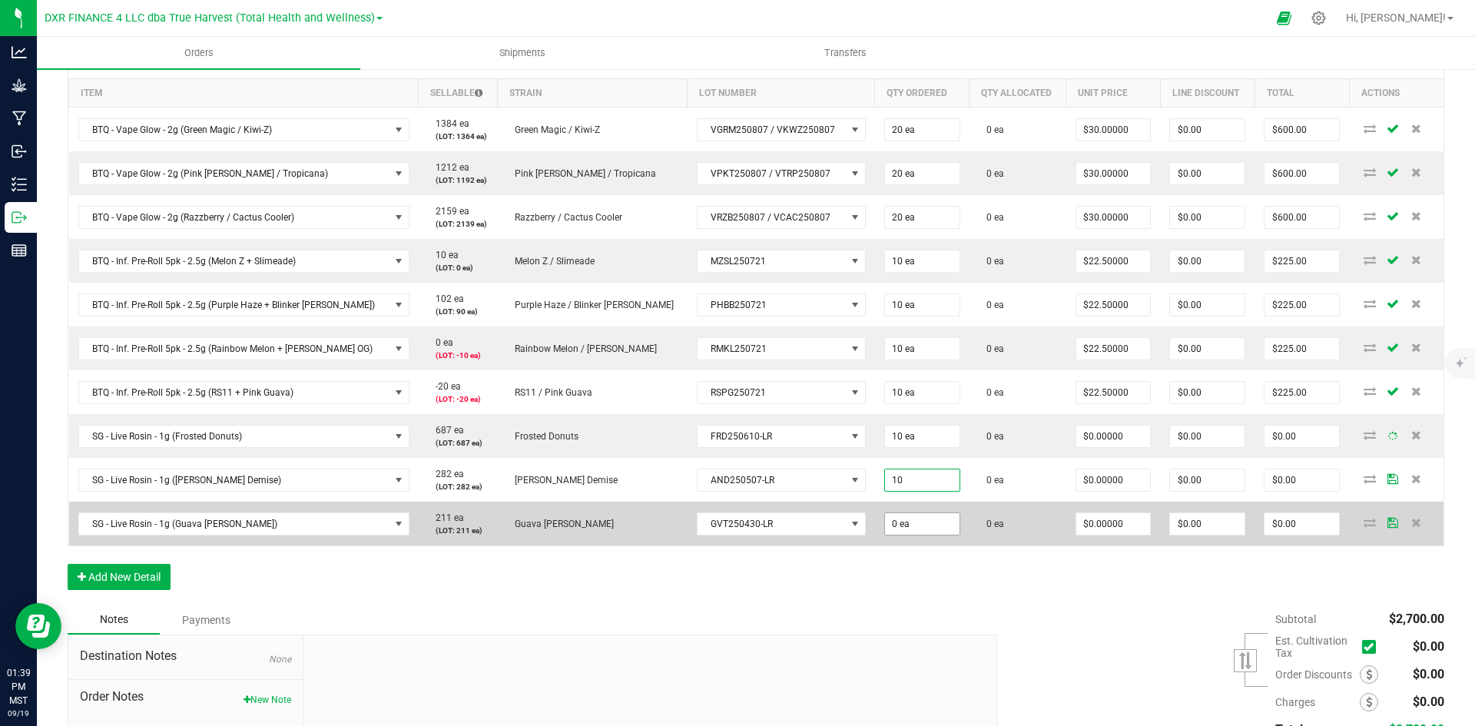
type input "10 ea"
click at [885, 525] on input "0" at bounding box center [922, 524] width 75 height 22
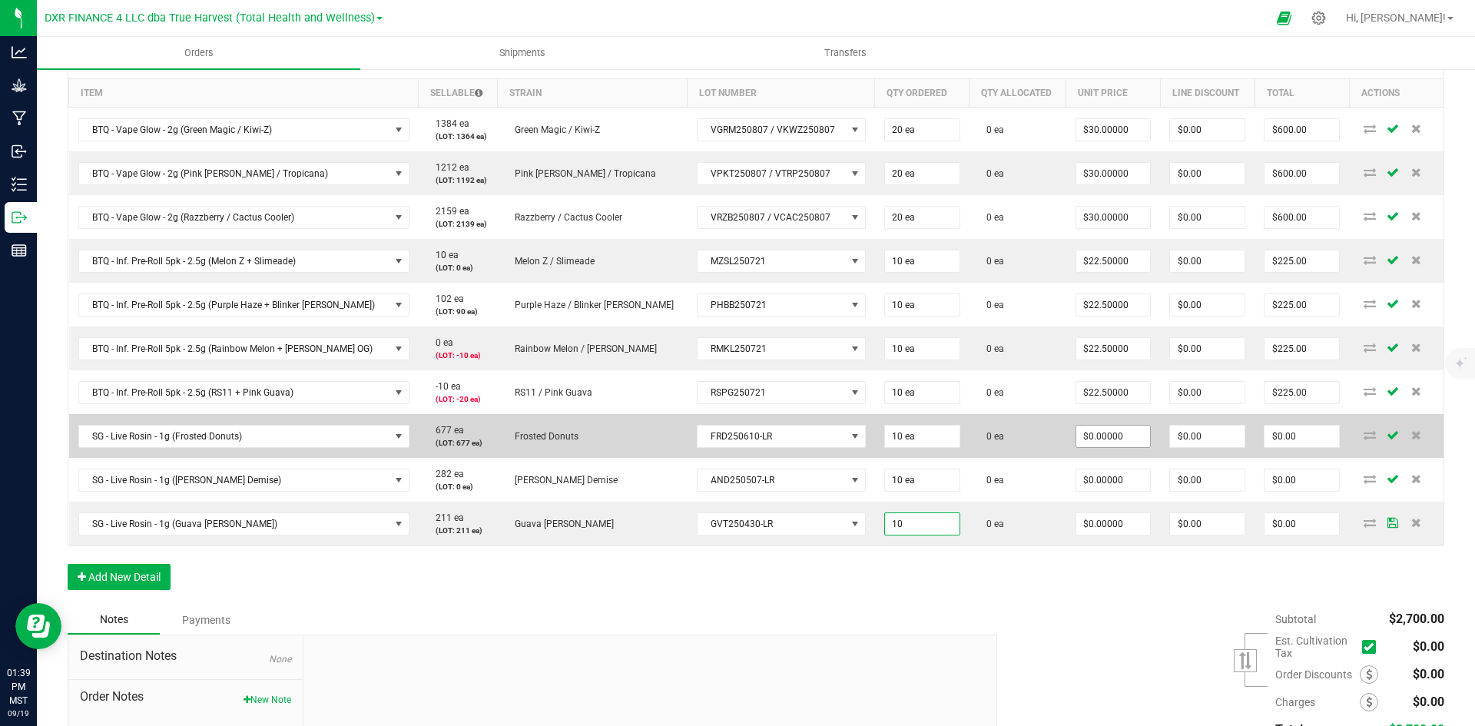
type input "10 ea"
click at [1081, 431] on input "0" at bounding box center [1114, 437] width 75 height 22
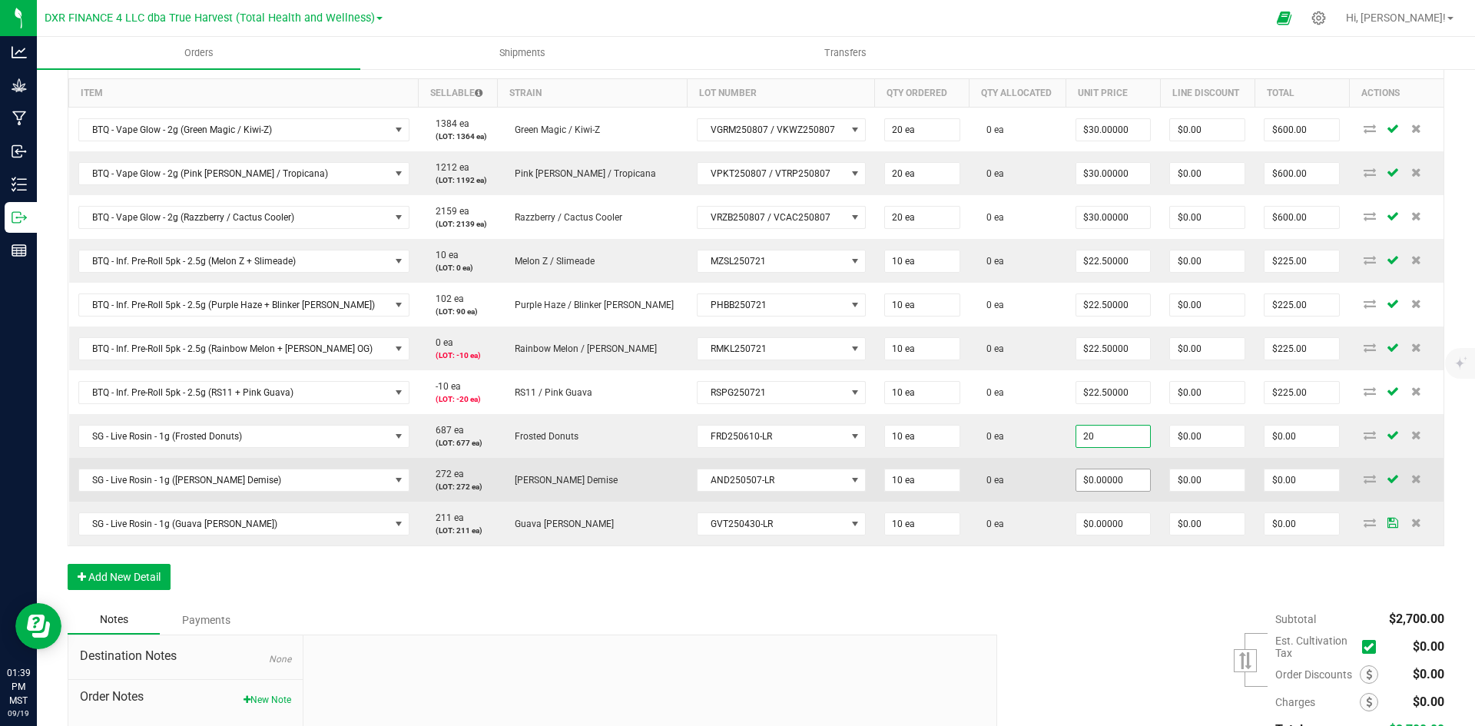
type input "$20.00000"
type input "$200.00"
click at [1083, 476] on input "0" at bounding box center [1114, 481] width 75 height 22
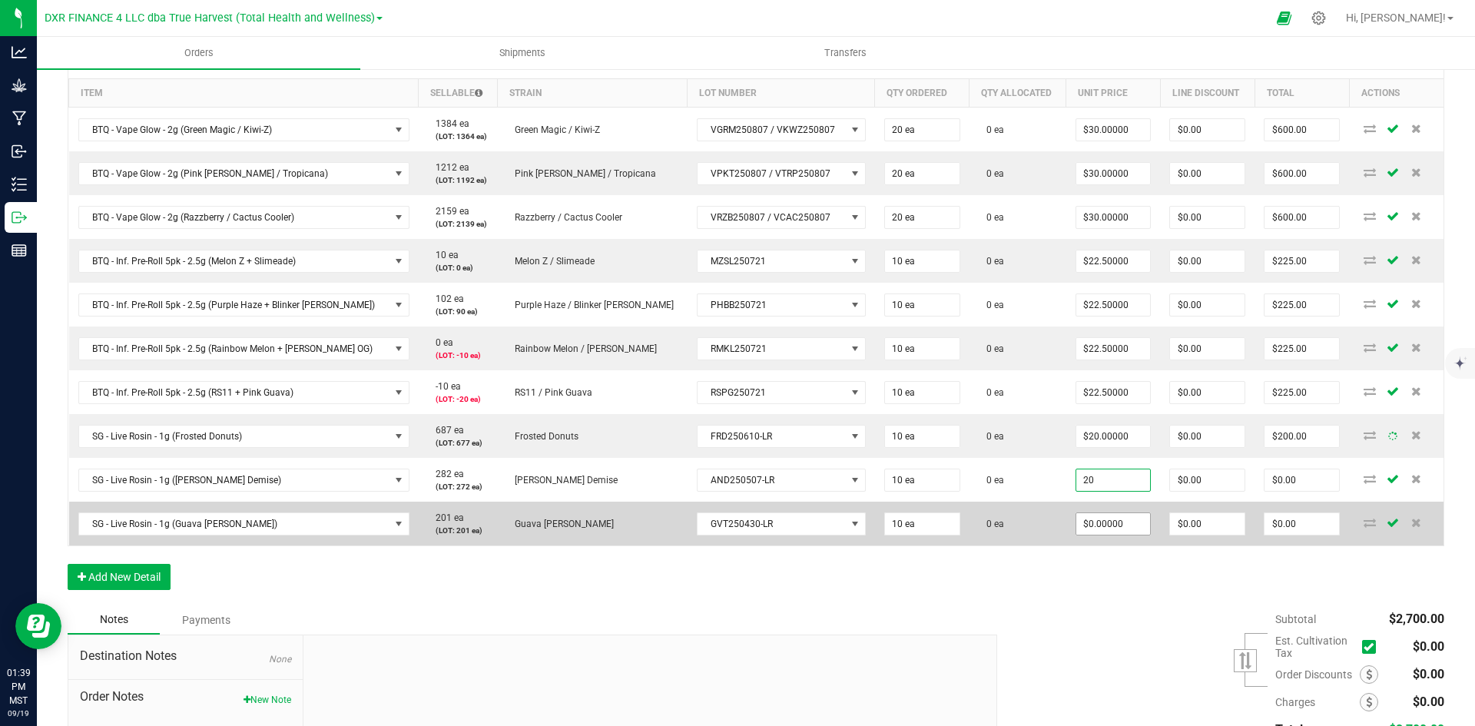
type input "$20.00000"
type input "$200.00"
click at [1079, 523] on input "0" at bounding box center [1114, 524] width 75 height 22
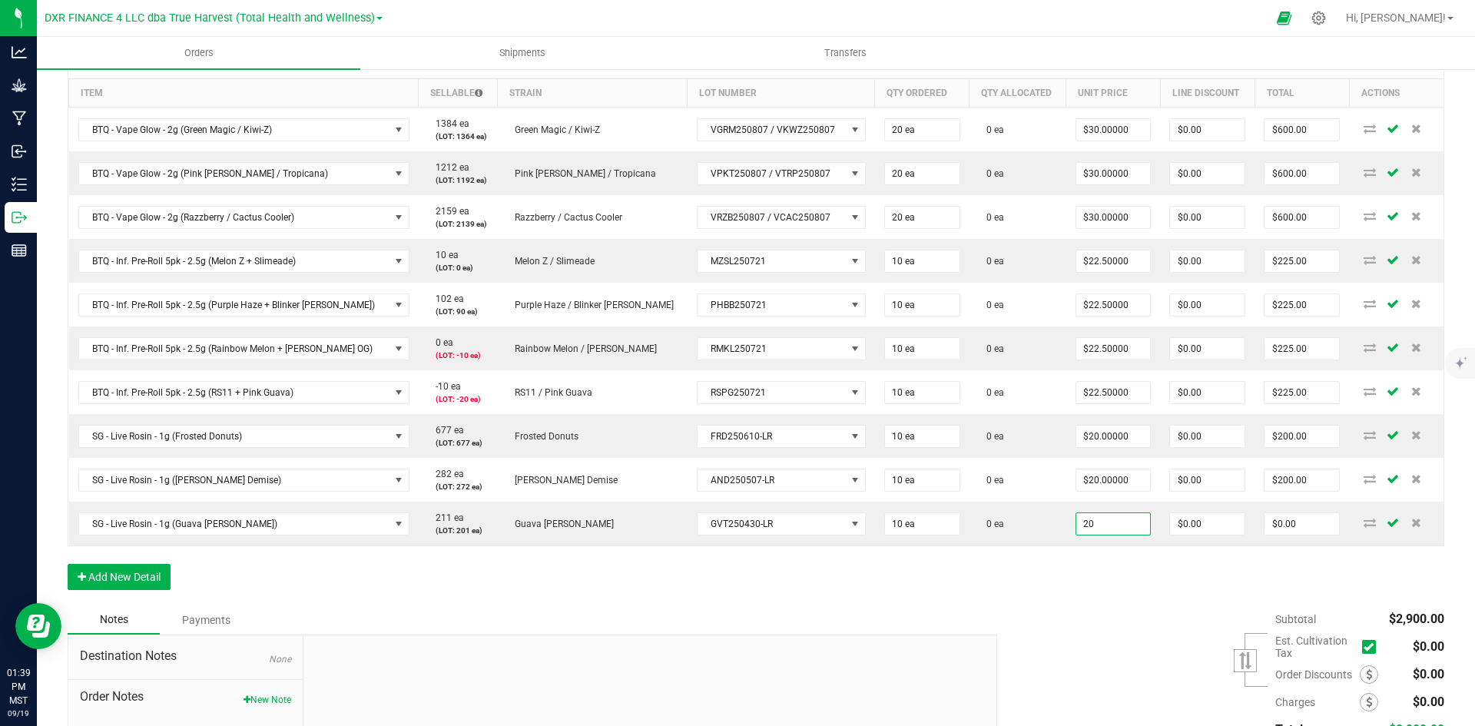
type input "$20.00000"
type input "$200.00"
click at [1032, 594] on div "Order Details Print All Labels Item Sellable Strain Lot Number Qty Ordered Qty …" at bounding box center [756, 322] width 1377 height 566
click at [146, 571] on button "Add New Detail" at bounding box center [119, 577] width 103 height 26
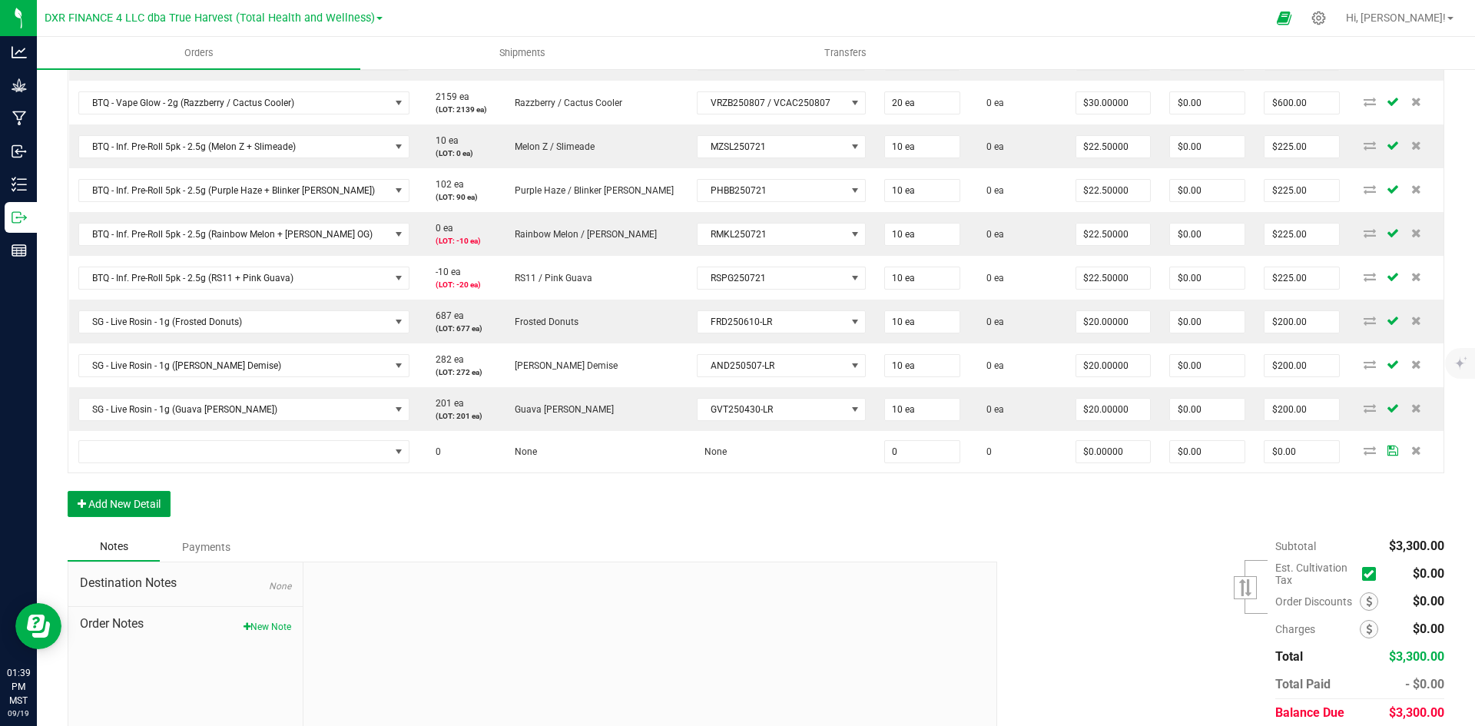
scroll to position [542, 0]
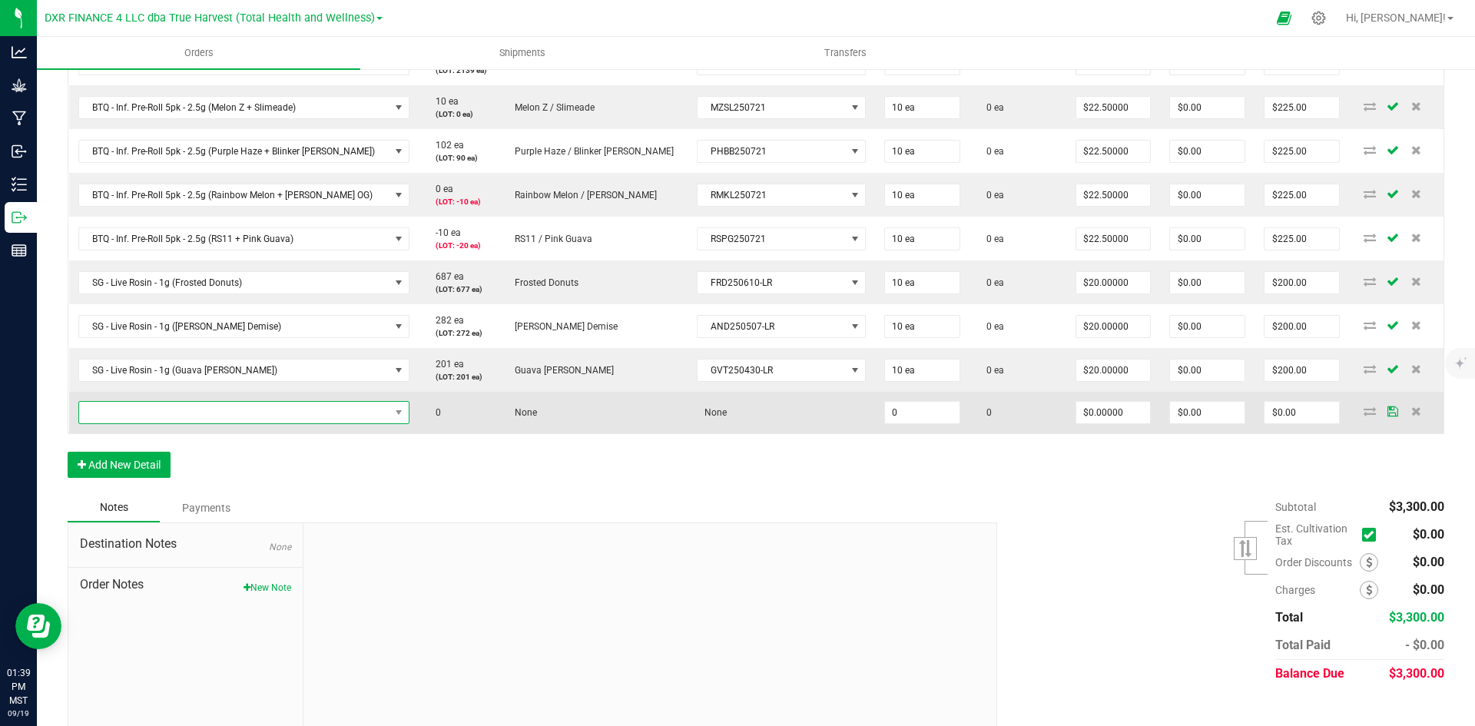
click at [170, 422] on span "NO DATA FOUND" at bounding box center [234, 413] width 310 height 22
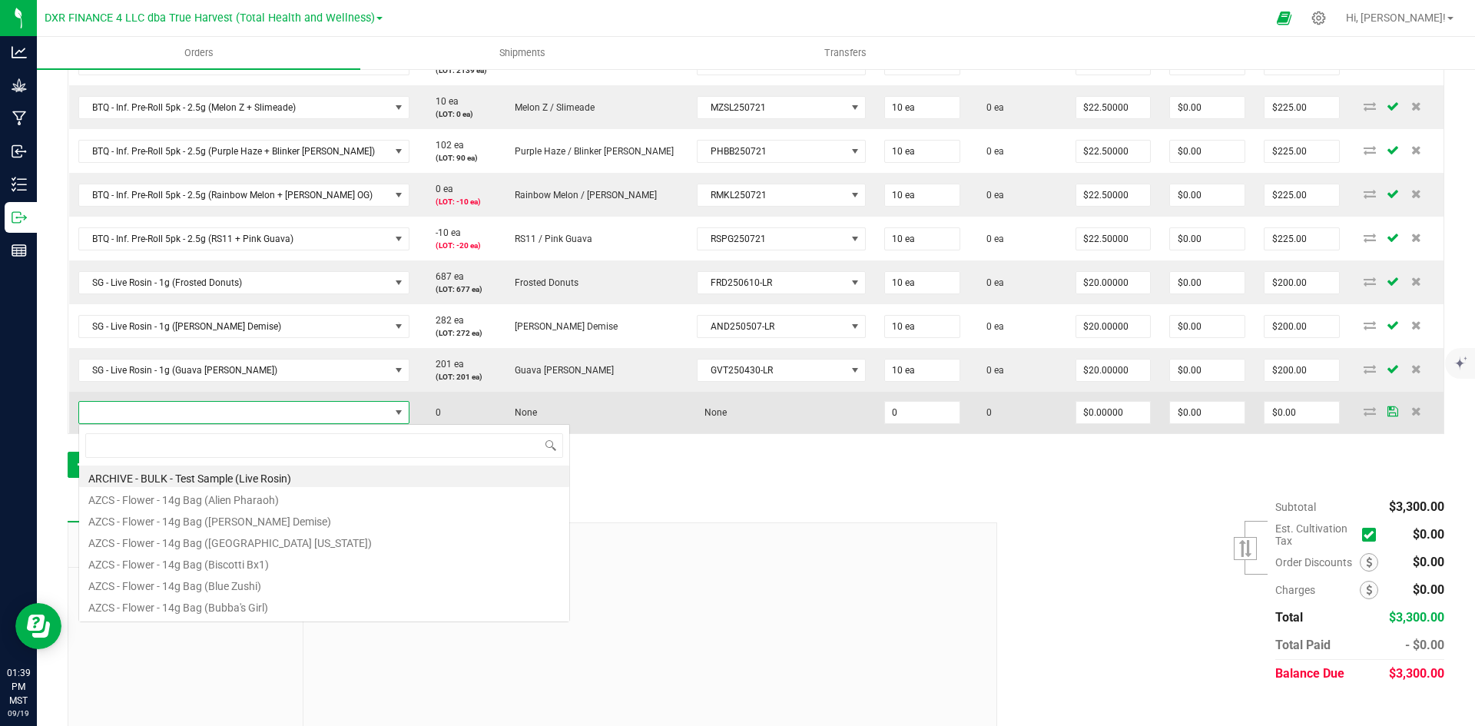
scroll to position [23, 311]
type input "SG - Flower - 3.5g Jar (Strawberry Guava)"
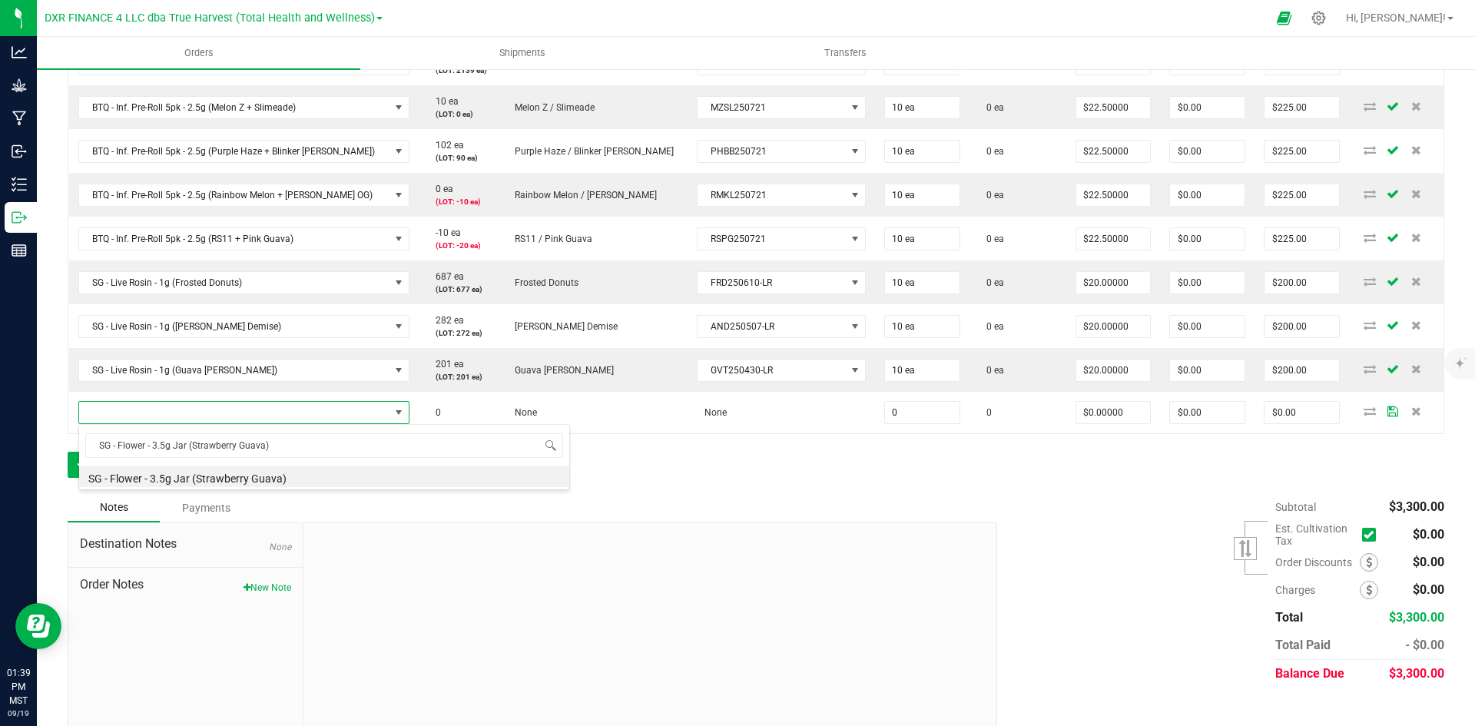
click at [232, 477] on li "SG - Flower - 3.5g Jar (Strawberry Guava)" at bounding box center [324, 477] width 490 height 22
type input "0 ea"
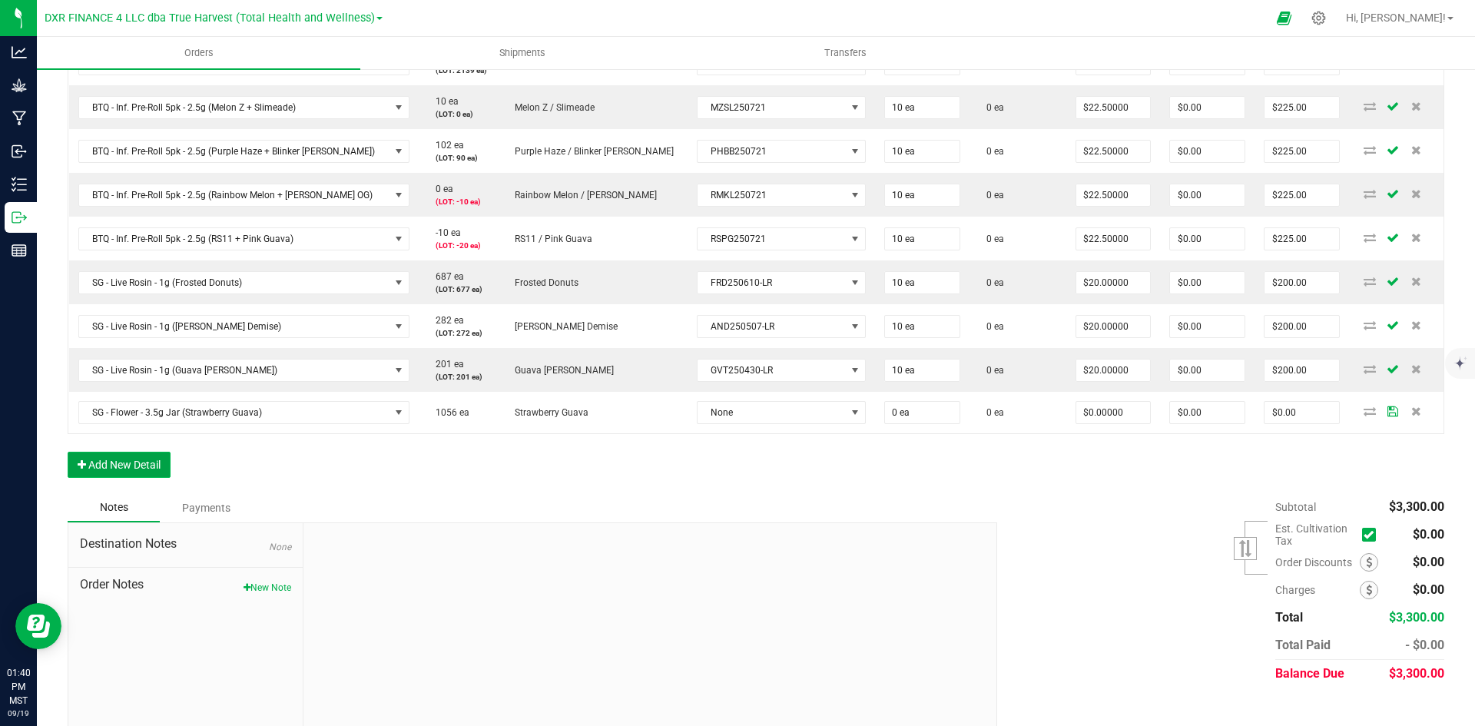
click at [151, 471] on button "Add New Detail" at bounding box center [119, 465] width 103 height 26
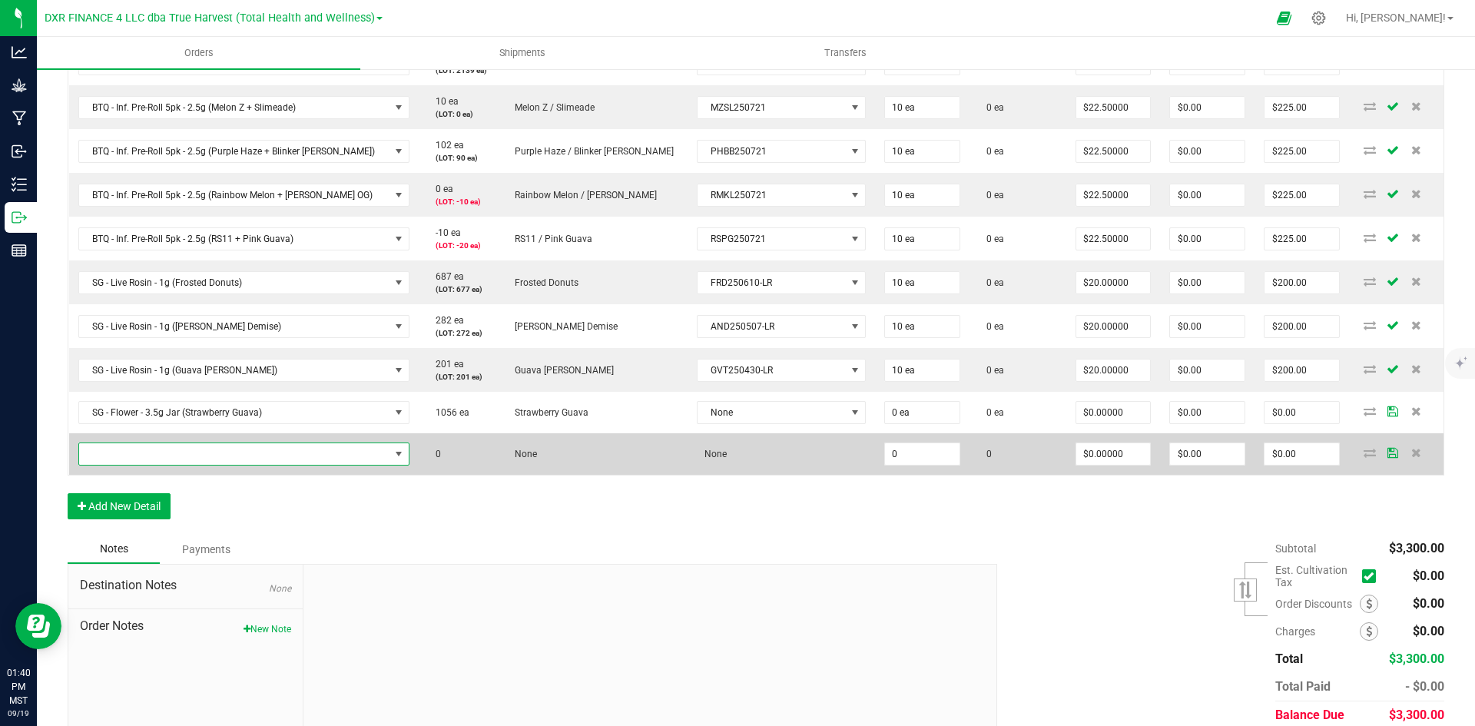
click at [228, 450] on span "NO DATA FOUND" at bounding box center [234, 454] width 310 height 22
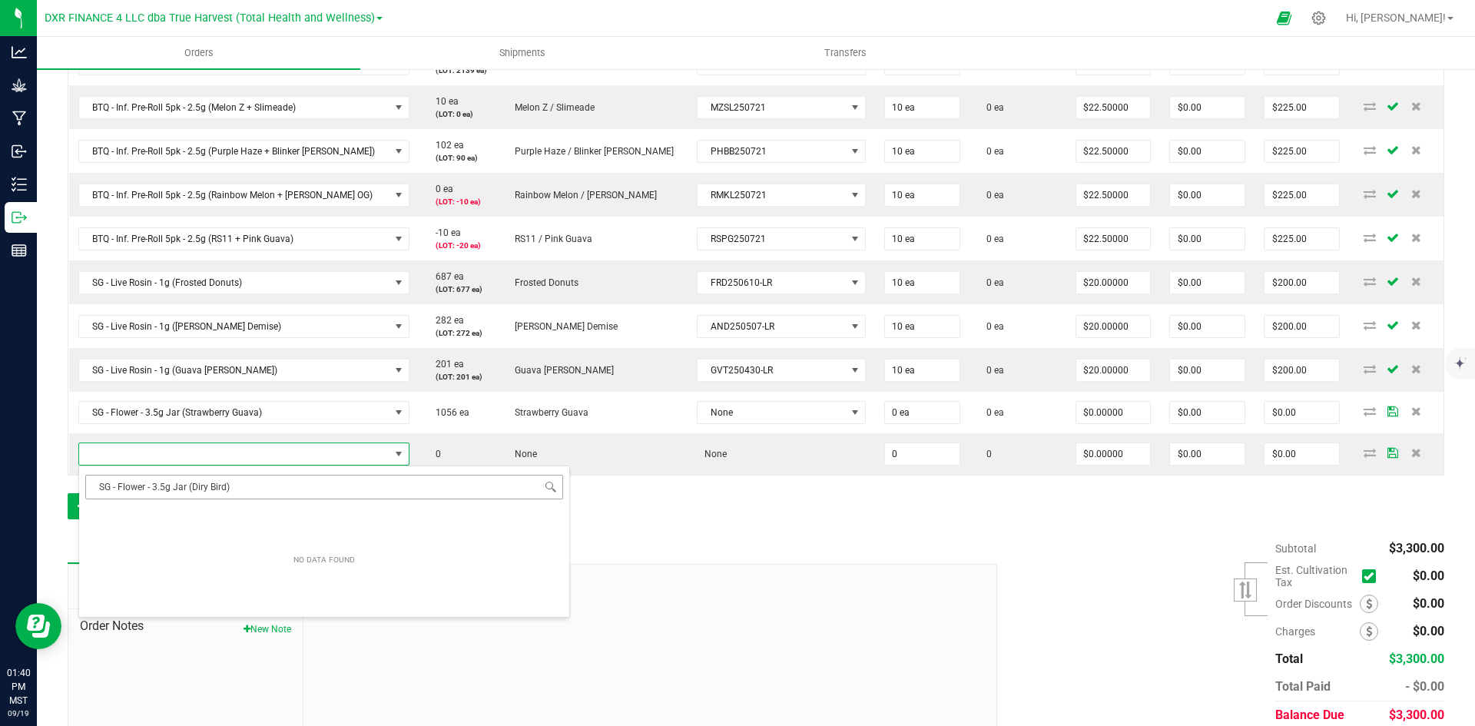
click at [202, 486] on input "SG - Flower - 3.5g Jar (Diry Bird)" at bounding box center [324, 487] width 478 height 24
click at [204, 491] on input "SG - Flower - 3.5g Jar (Diry Bird)" at bounding box center [324, 487] width 478 height 24
type input "SG - Flower - 3.5g Jar (Dirty Bird)"
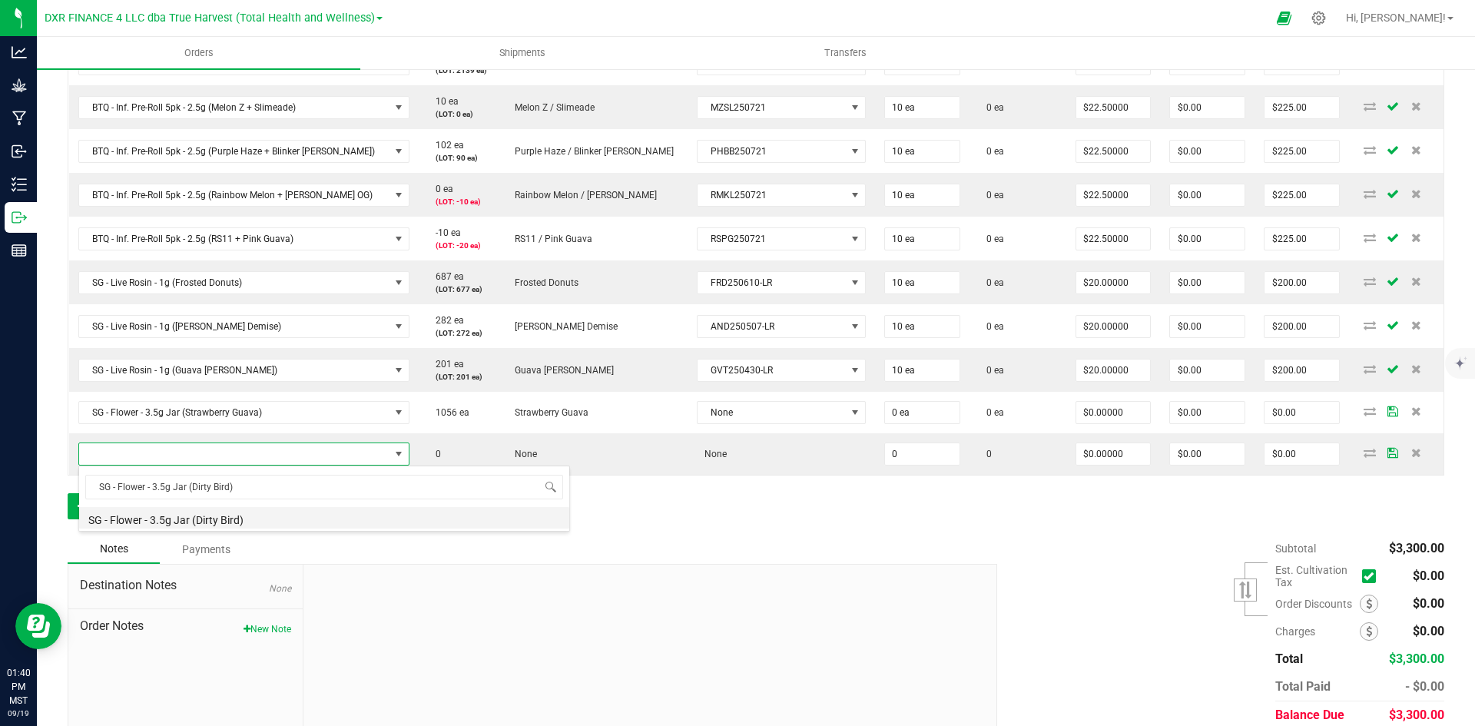
click at [249, 525] on li "SG - Flower - 3.5g Jar (Dirty Bird)" at bounding box center [324, 518] width 490 height 22
type input "0 ea"
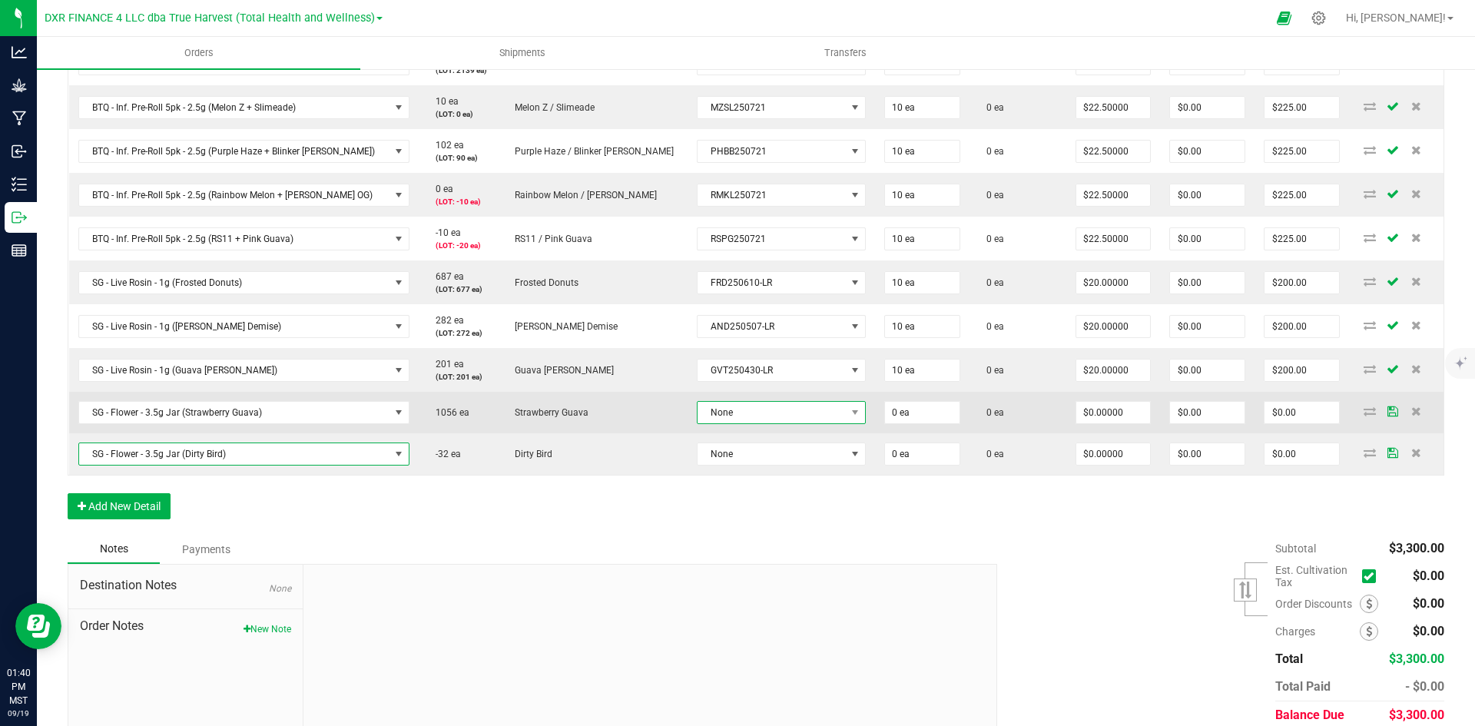
click at [744, 406] on span "None" at bounding box center [772, 413] width 148 height 22
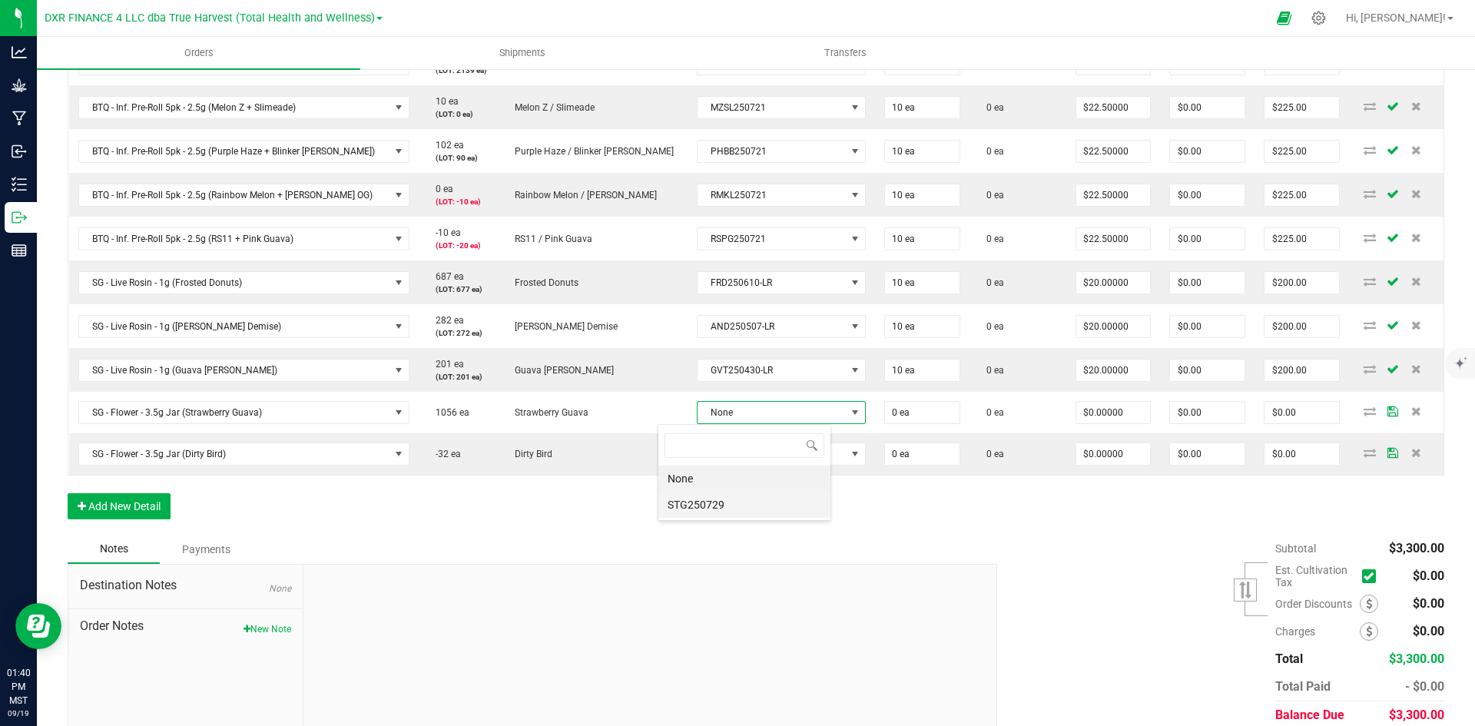
click at [724, 503] on li "STG250729" at bounding box center [745, 505] width 172 height 26
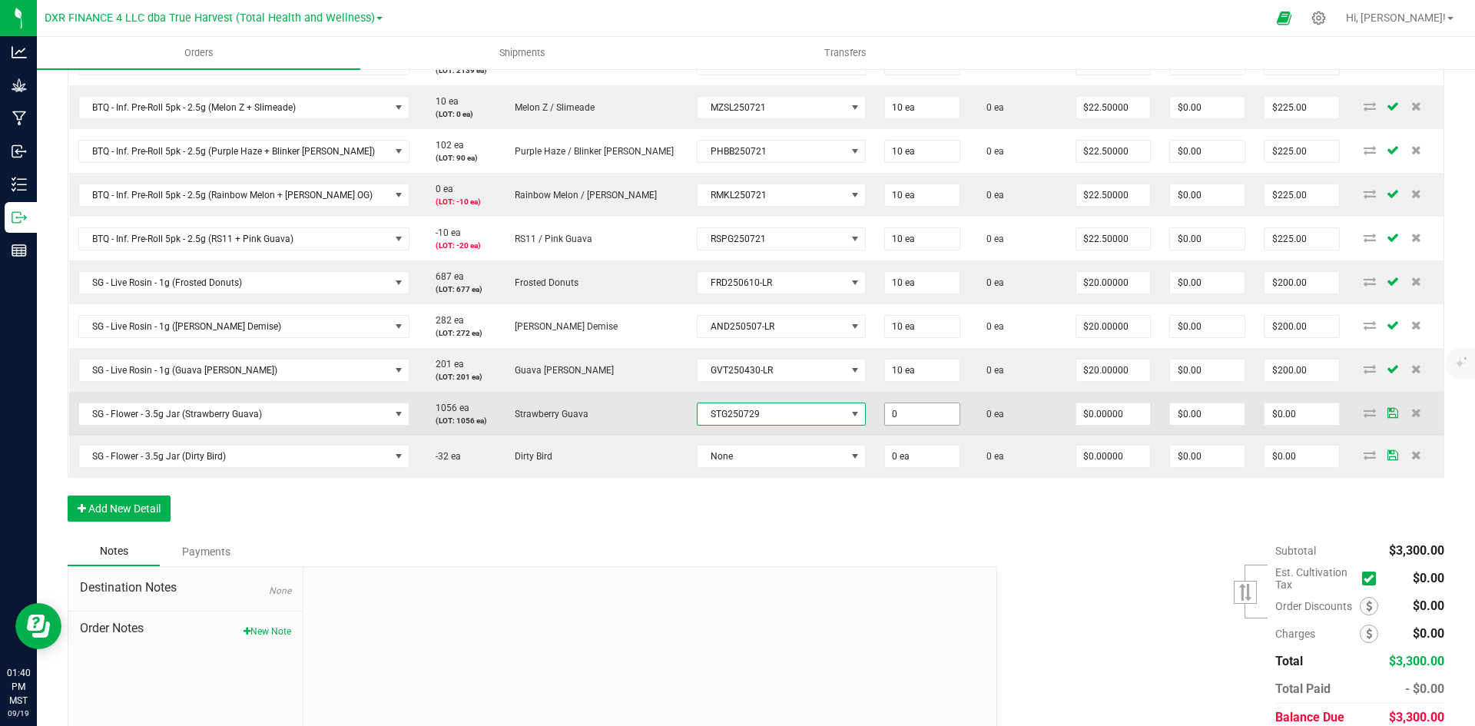
click at [888, 416] on input "0" at bounding box center [922, 414] width 75 height 22
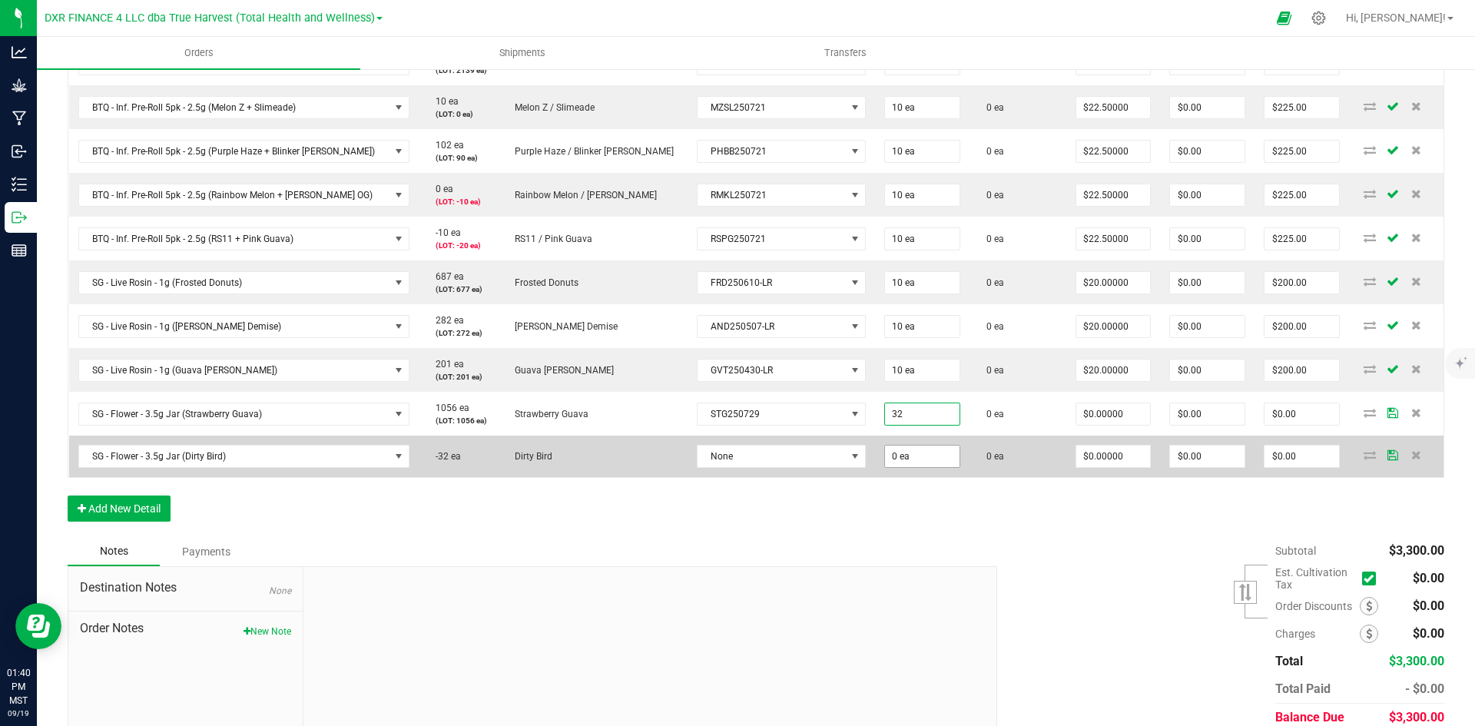
type input "32 ea"
click at [885, 451] on input "0" at bounding box center [922, 457] width 75 height 22
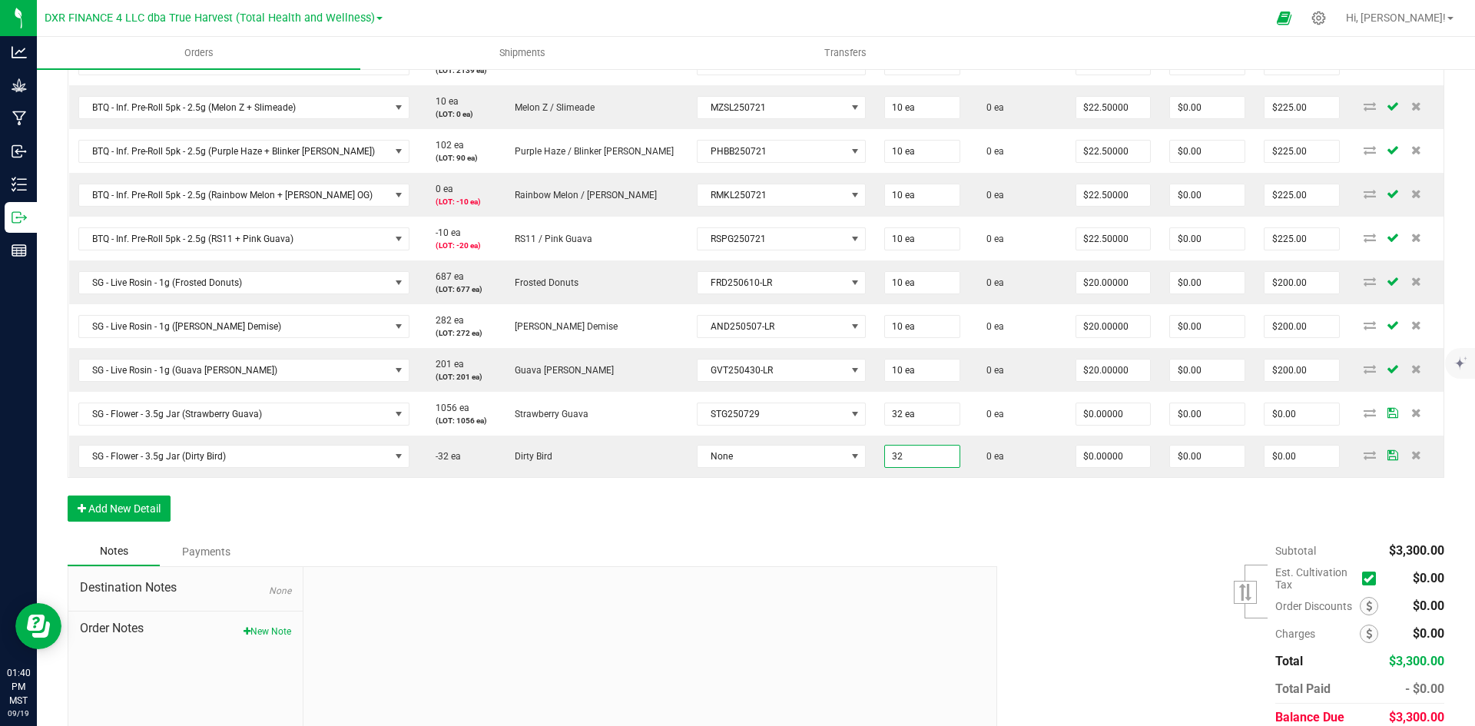
type input "32 ea"
click at [845, 526] on div "Order Details Print All Labels Item Sellable Strain Lot Number Qty Ordered Qty …" at bounding box center [756, 212] width 1377 height 652
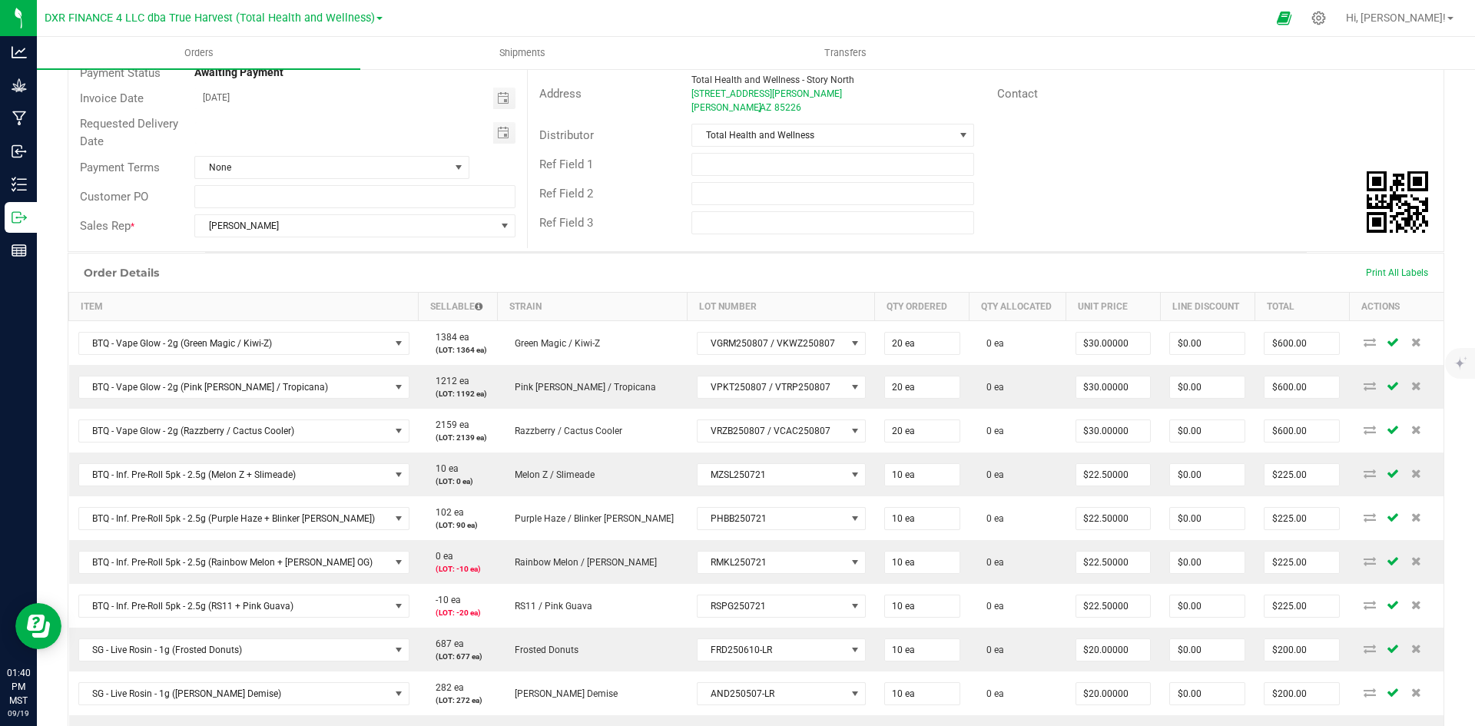
scroll to position [4, 0]
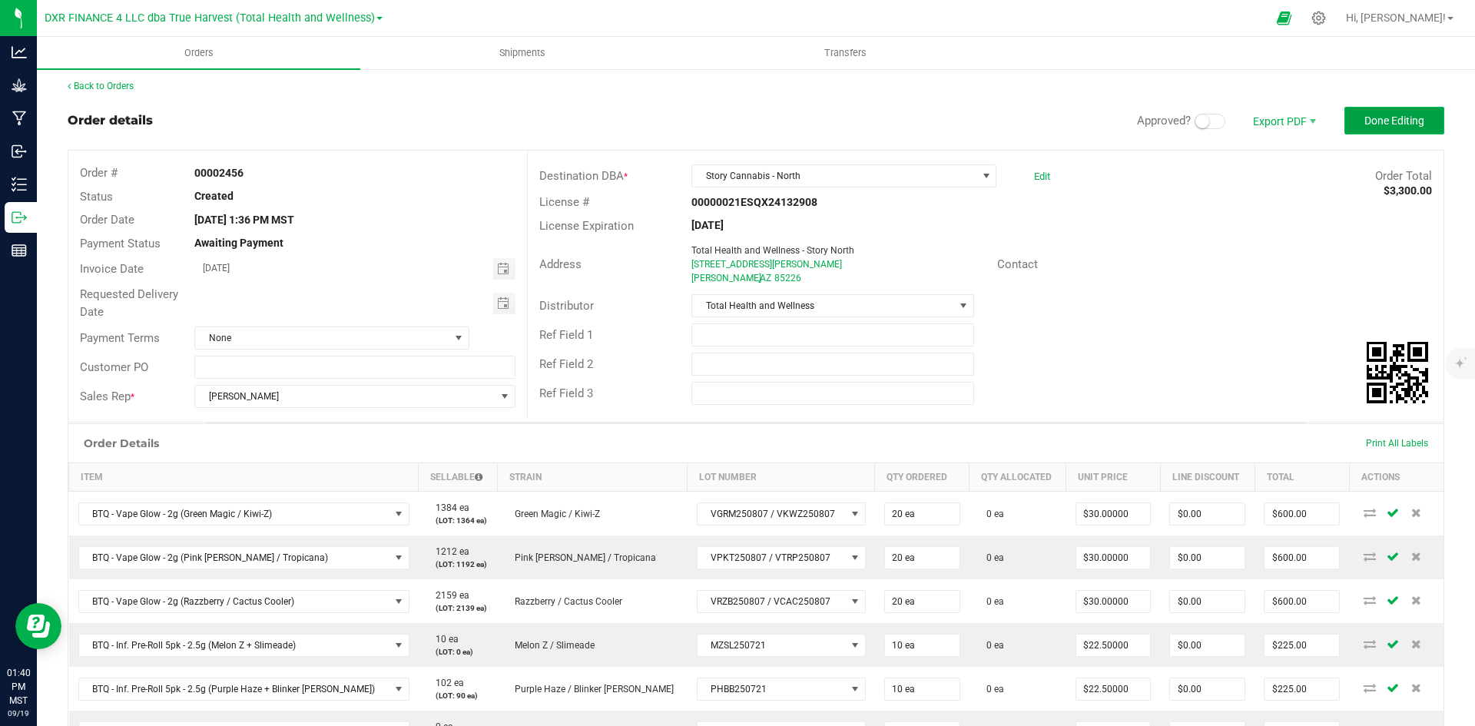
click at [1379, 116] on span "Done Editing" at bounding box center [1395, 120] width 60 height 12
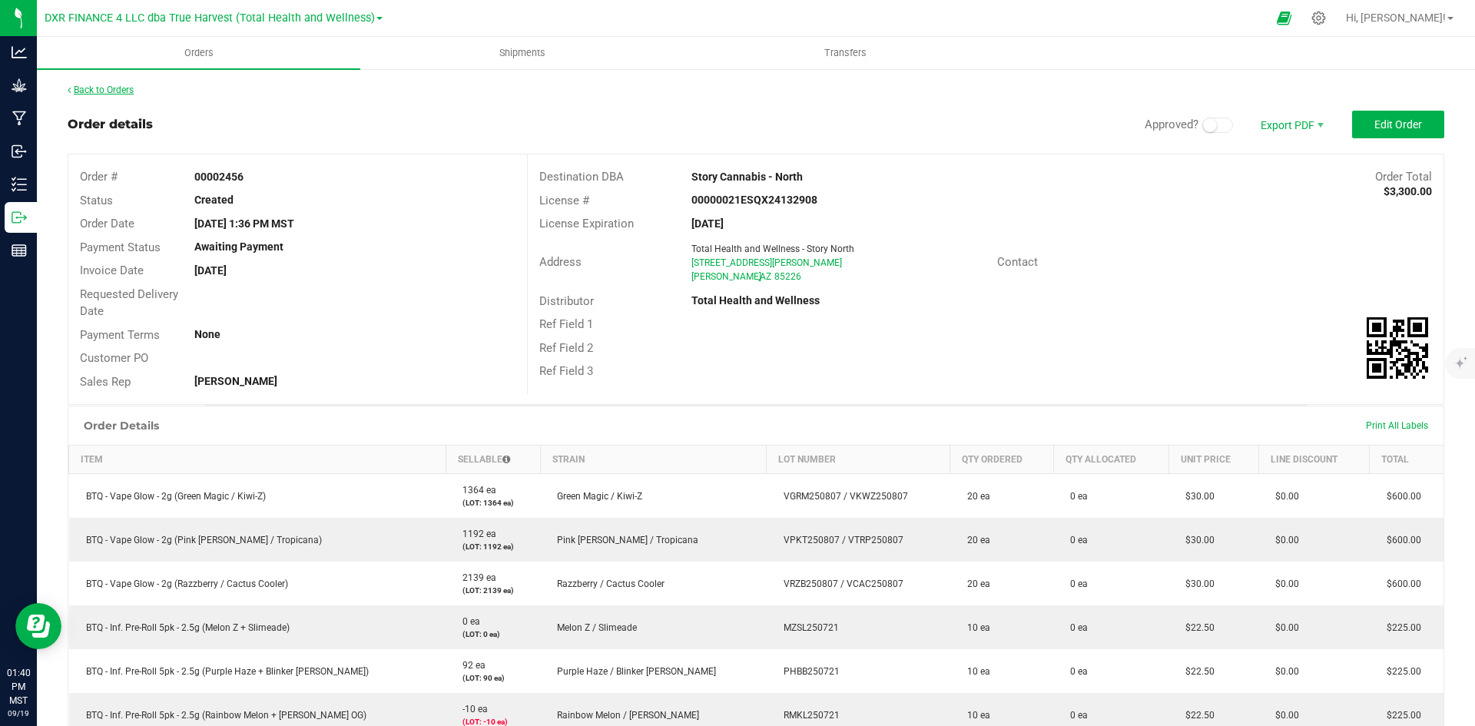
click at [116, 88] on link "Back to Orders" at bounding box center [101, 90] width 66 height 11
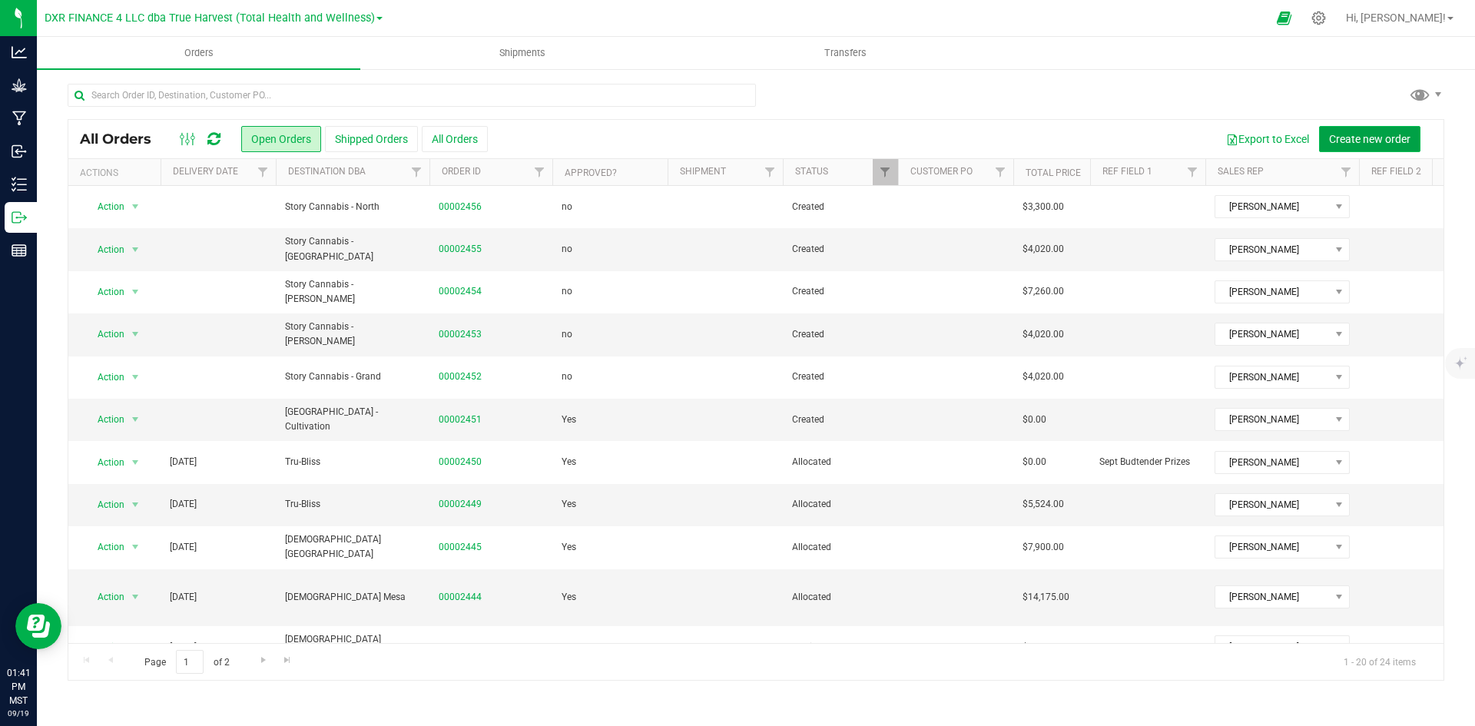
click at [1374, 127] on button "Create new order" at bounding box center [1369, 139] width 101 height 26
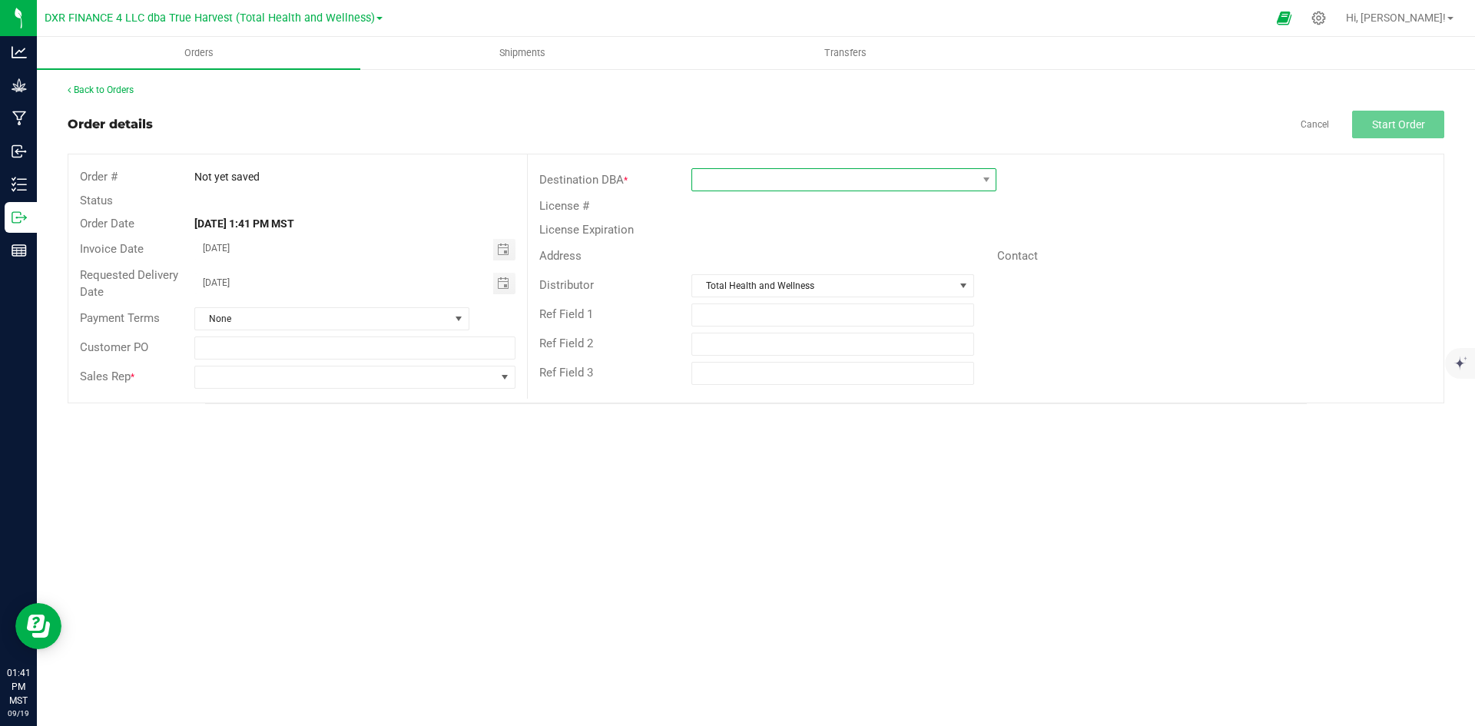
click at [805, 181] on span at bounding box center [834, 180] width 284 height 22
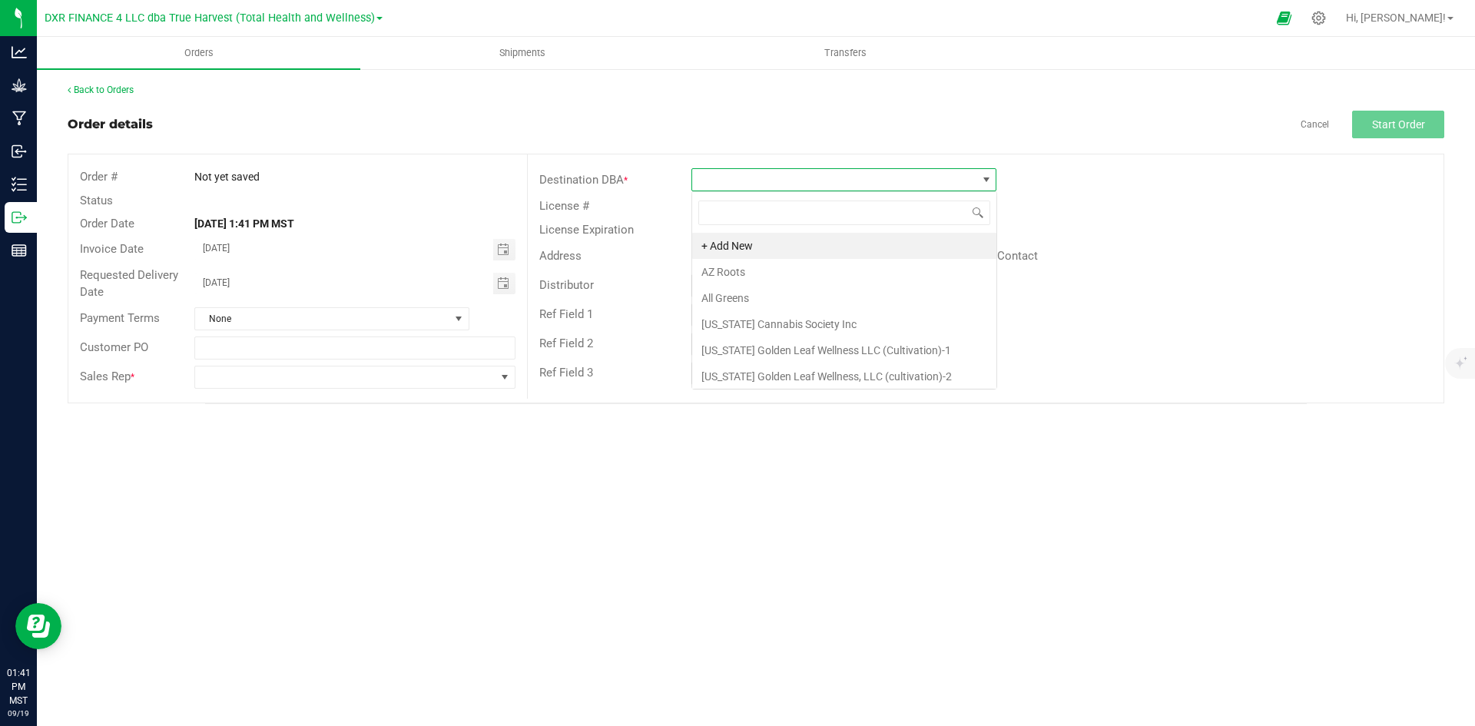
scroll to position [23, 305]
type input "story"
click at [828, 370] on li "Story Cannabis - South" at bounding box center [844, 378] width 304 height 26
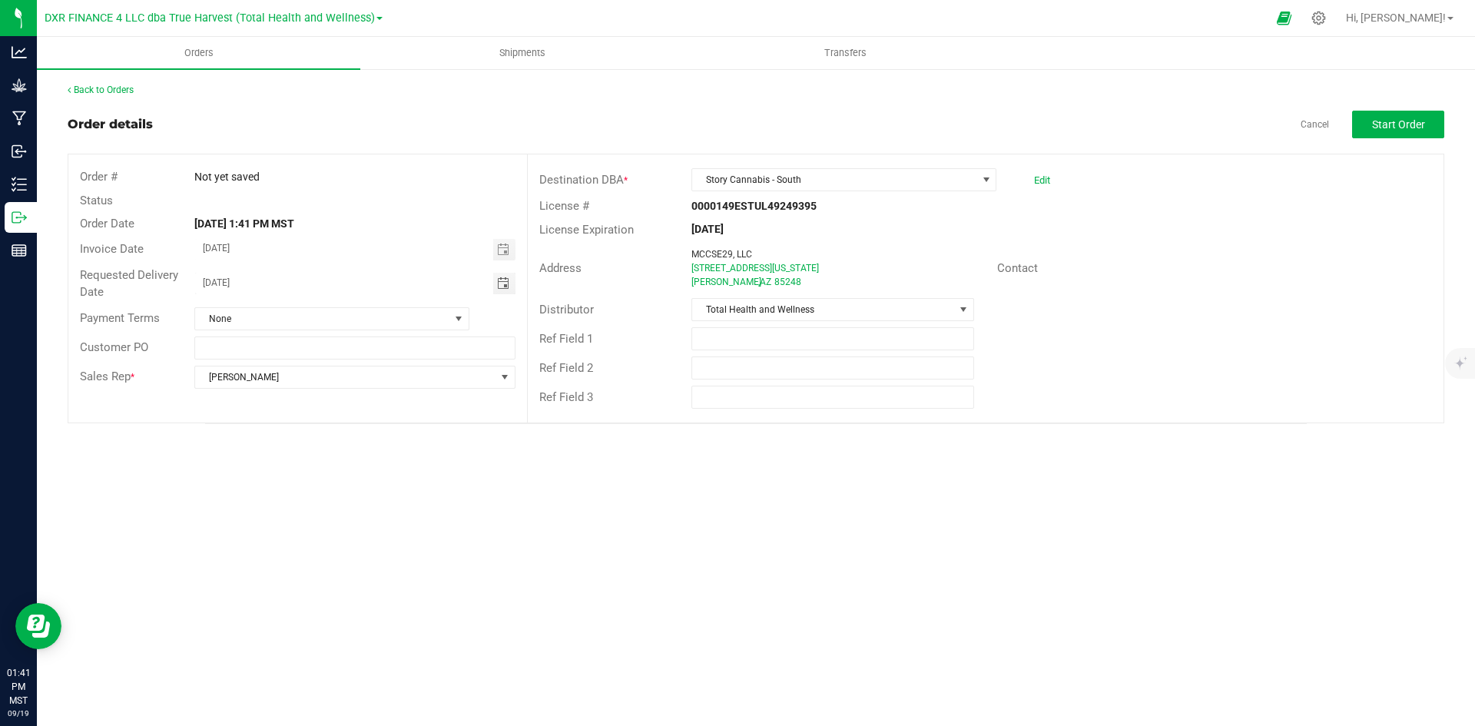
drag, startPoint x: 390, startPoint y: 287, endPoint x: 162, endPoint y: 282, distance: 227.5
click at [162, 282] on div "Requested Delivery Date 09/20/2025" at bounding box center [297, 284] width 459 height 41
type input "month/day/year"
click at [1386, 122] on span "Start Order" at bounding box center [1398, 124] width 53 height 12
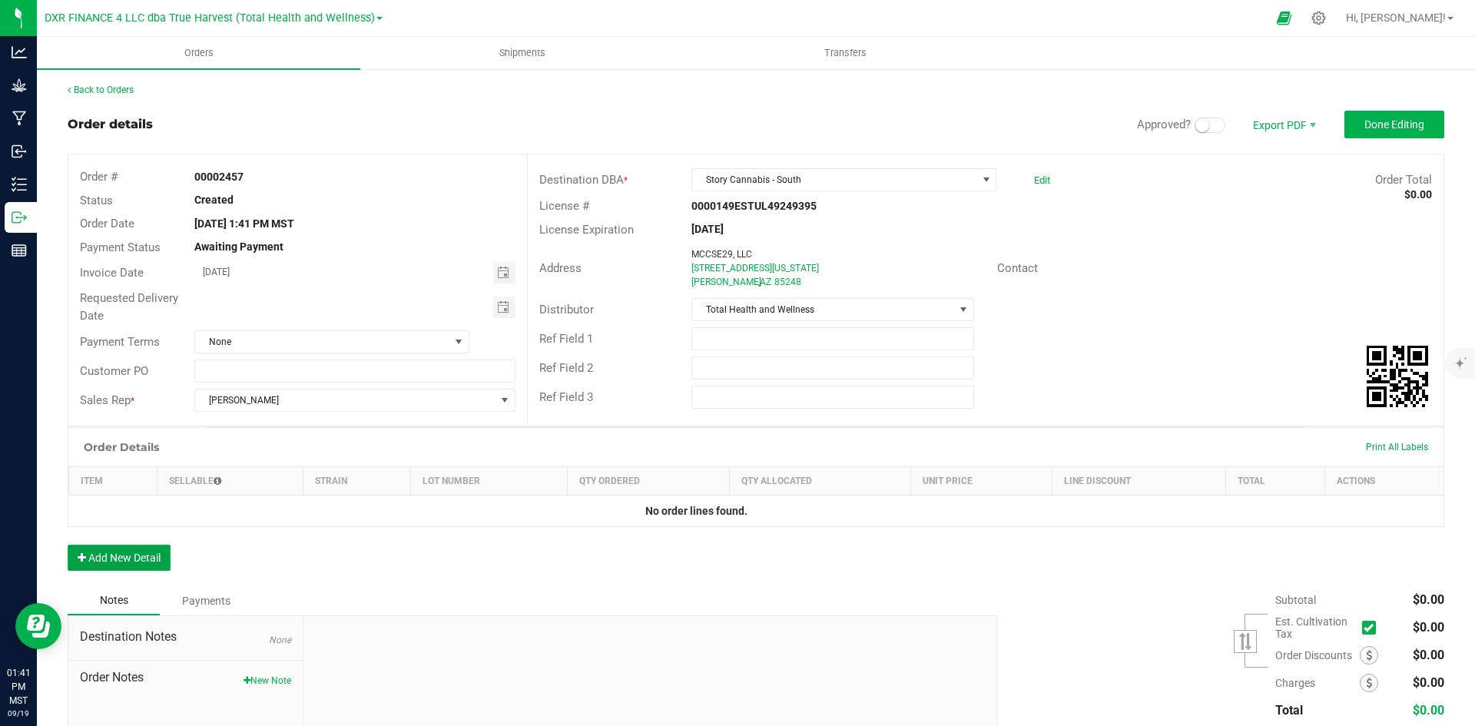
click at [141, 563] on button "Add New Detail" at bounding box center [119, 558] width 103 height 26
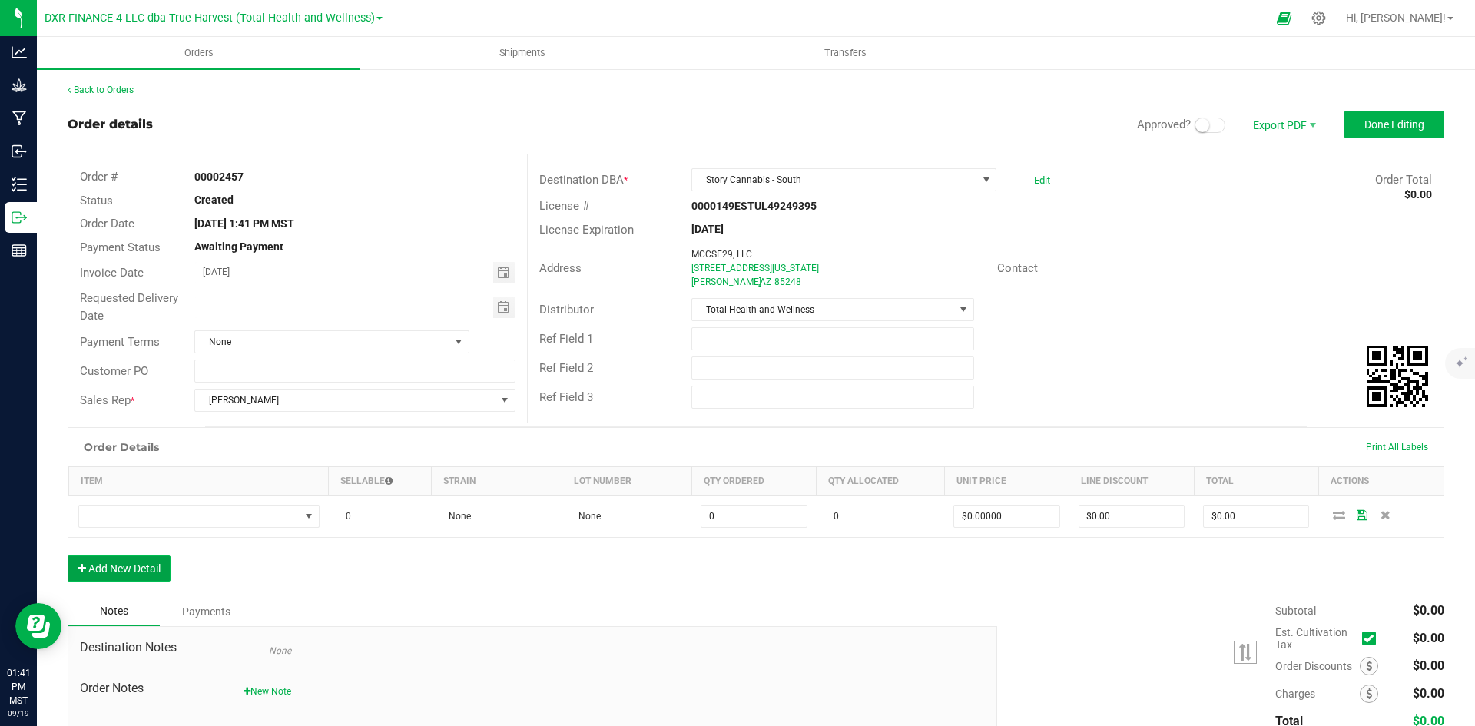
click at [142, 579] on button "Add New Detail" at bounding box center [119, 569] width 103 height 26
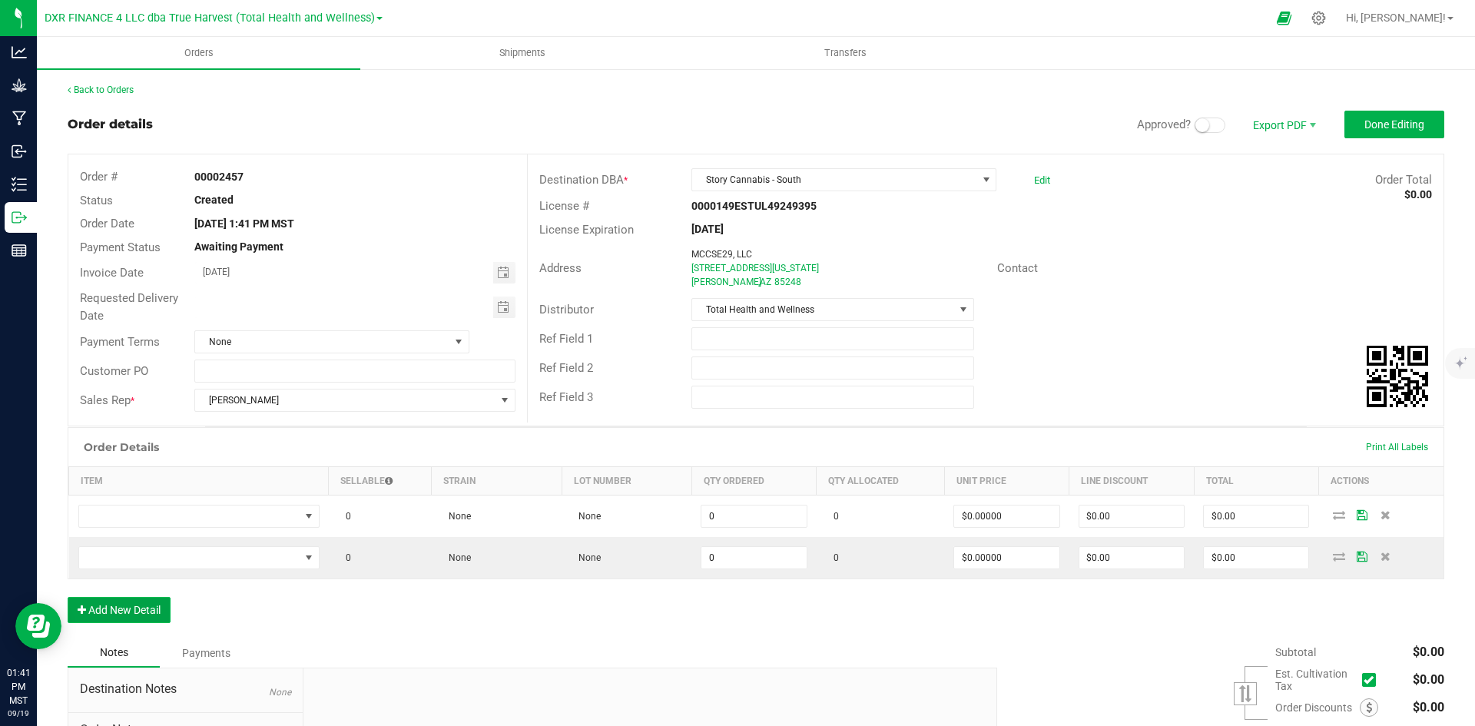
click at [139, 619] on button "Add New Detail" at bounding box center [119, 610] width 103 height 26
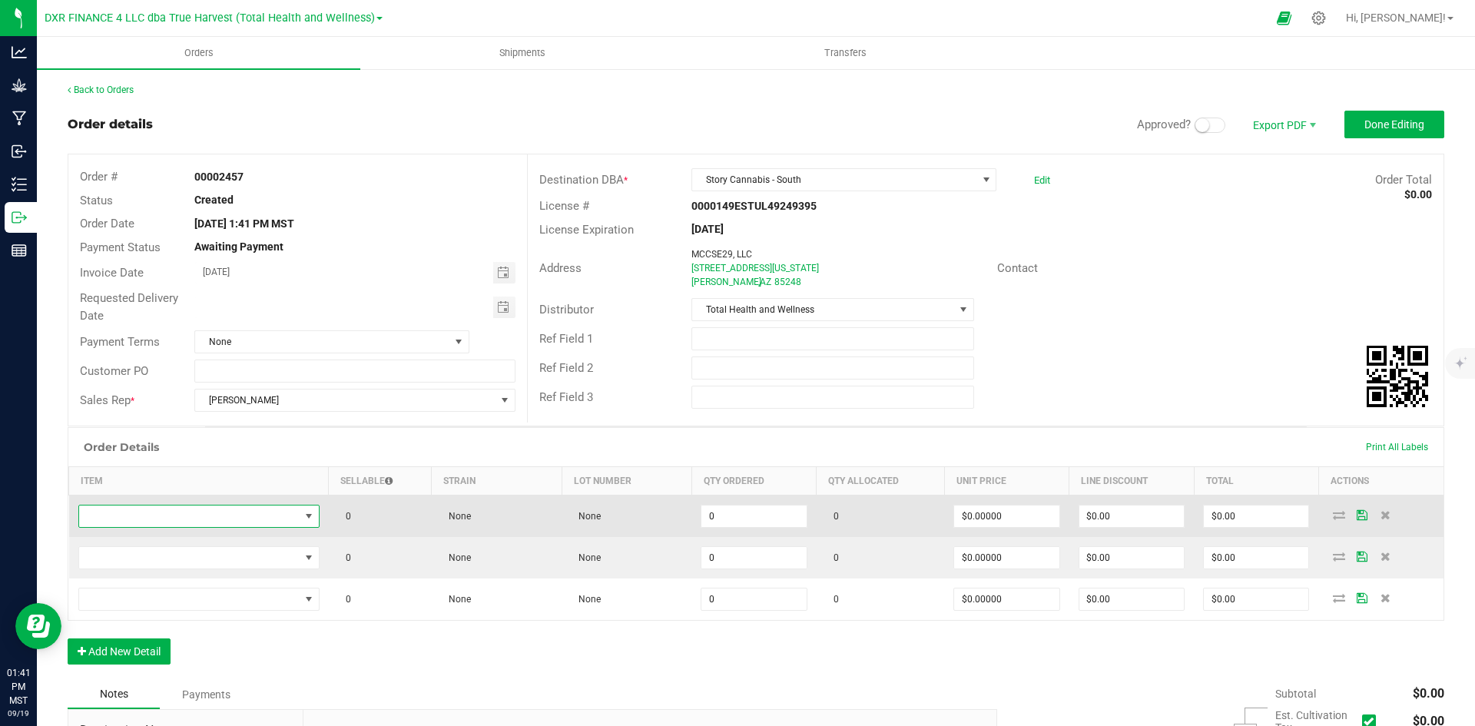
click at [146, 518] on span "NO DATA FOUND" at bounding box center [189, 517] width 221 height 22
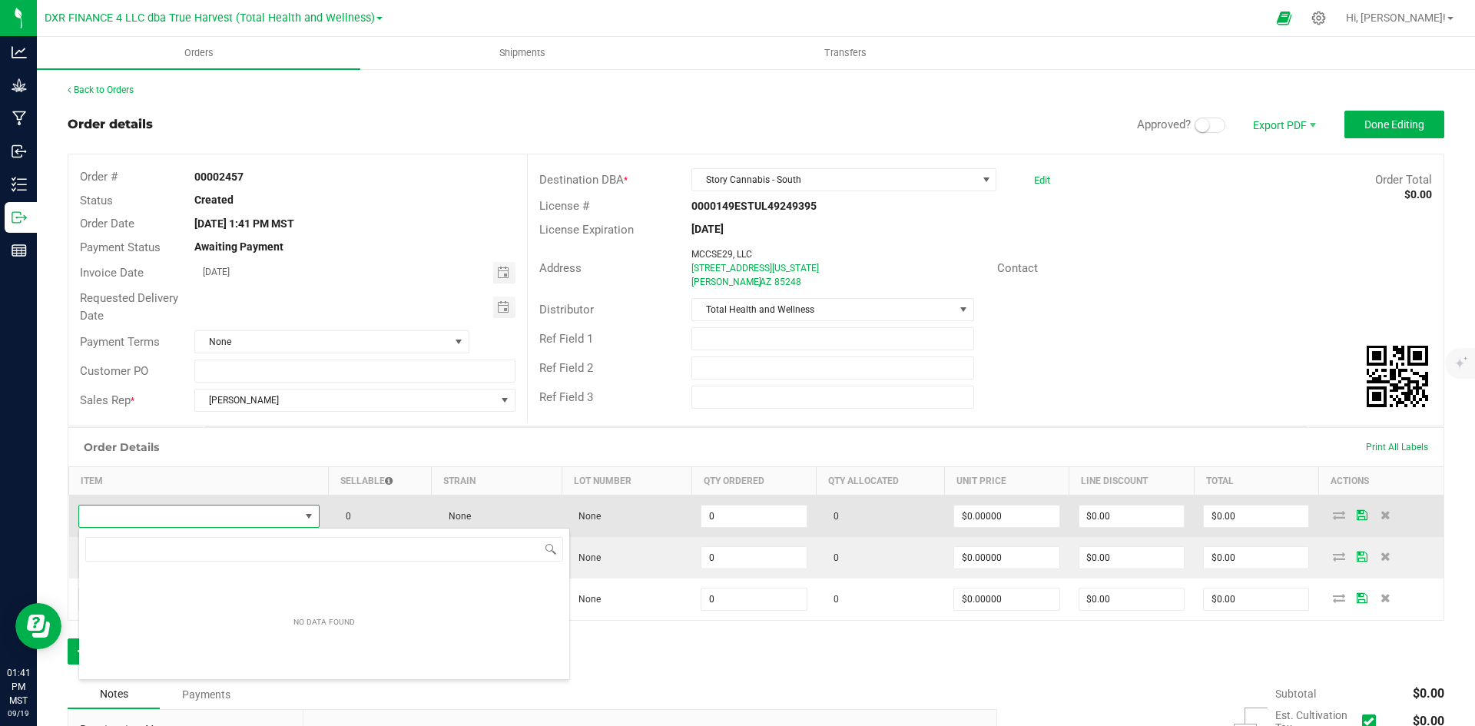
scroll to position [76819, 76603]
type input "BTQ - Vape Glow - 2g (Green Magic / Kiwi-Z)"
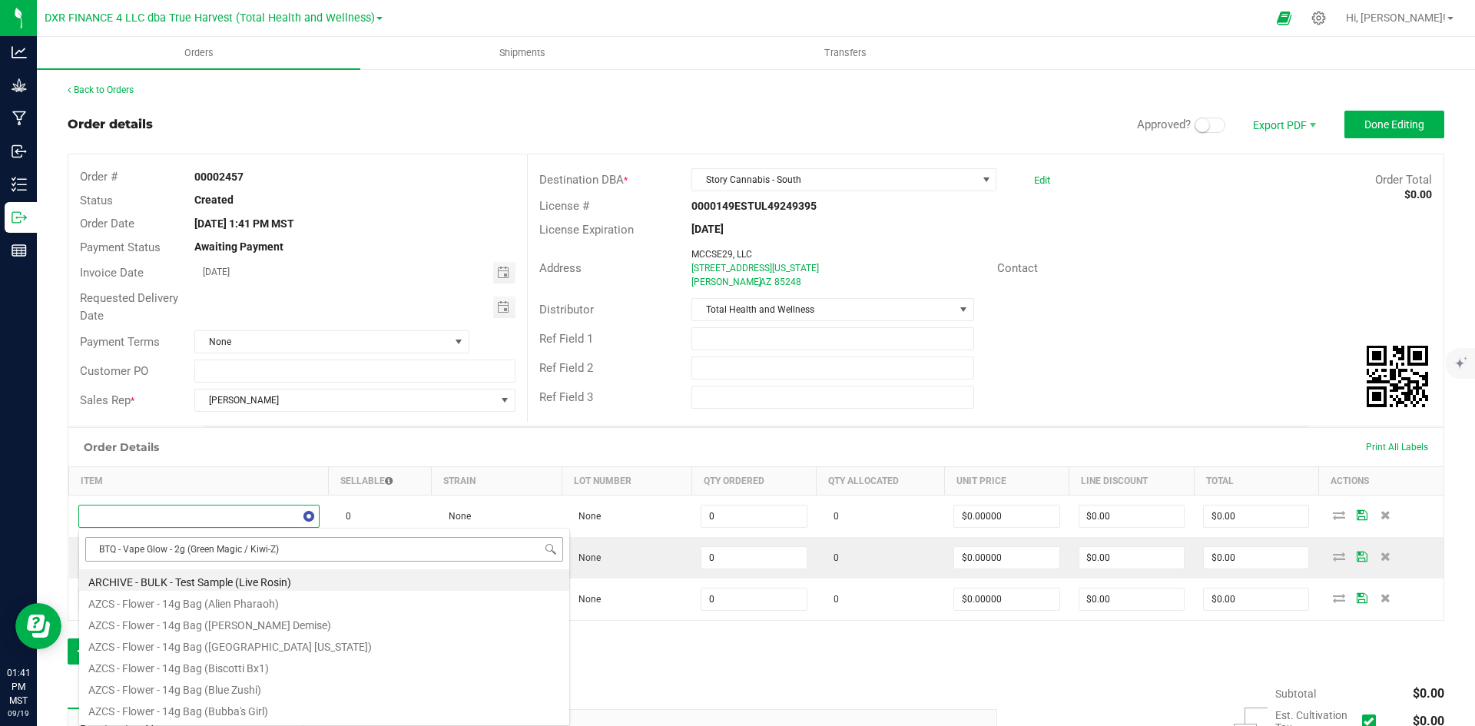
scroll to position [23, 237]
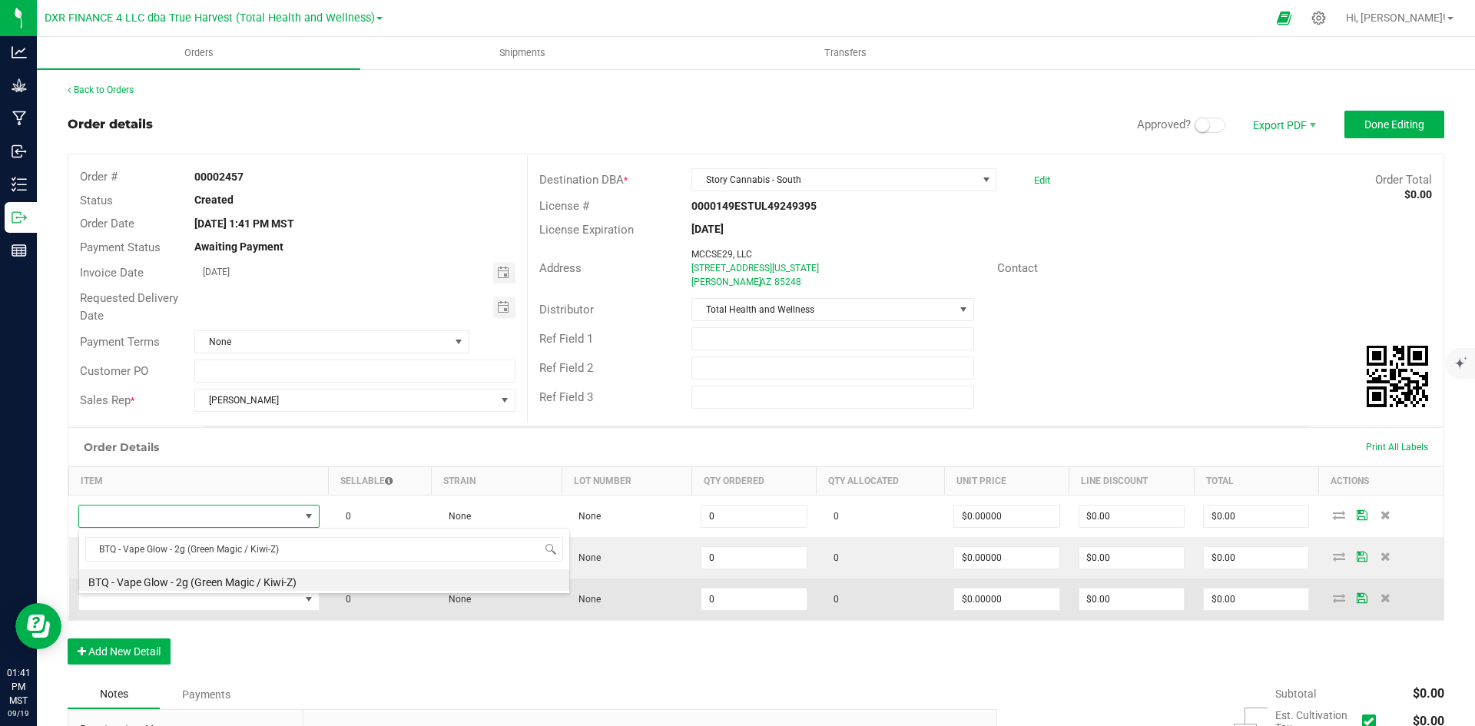
drag, startPoint x: 214, startPoint y: 579, endPoint x: 153, endPoint y: 587, distance: 61.2
click at [214, 579] on li "BTQ - Vape Glow - 2g (Green Magic / Kiwi-Z)" at bounding box center [324, 580] width 490 height 22
type input "0 ea"
type input "$30.00000"
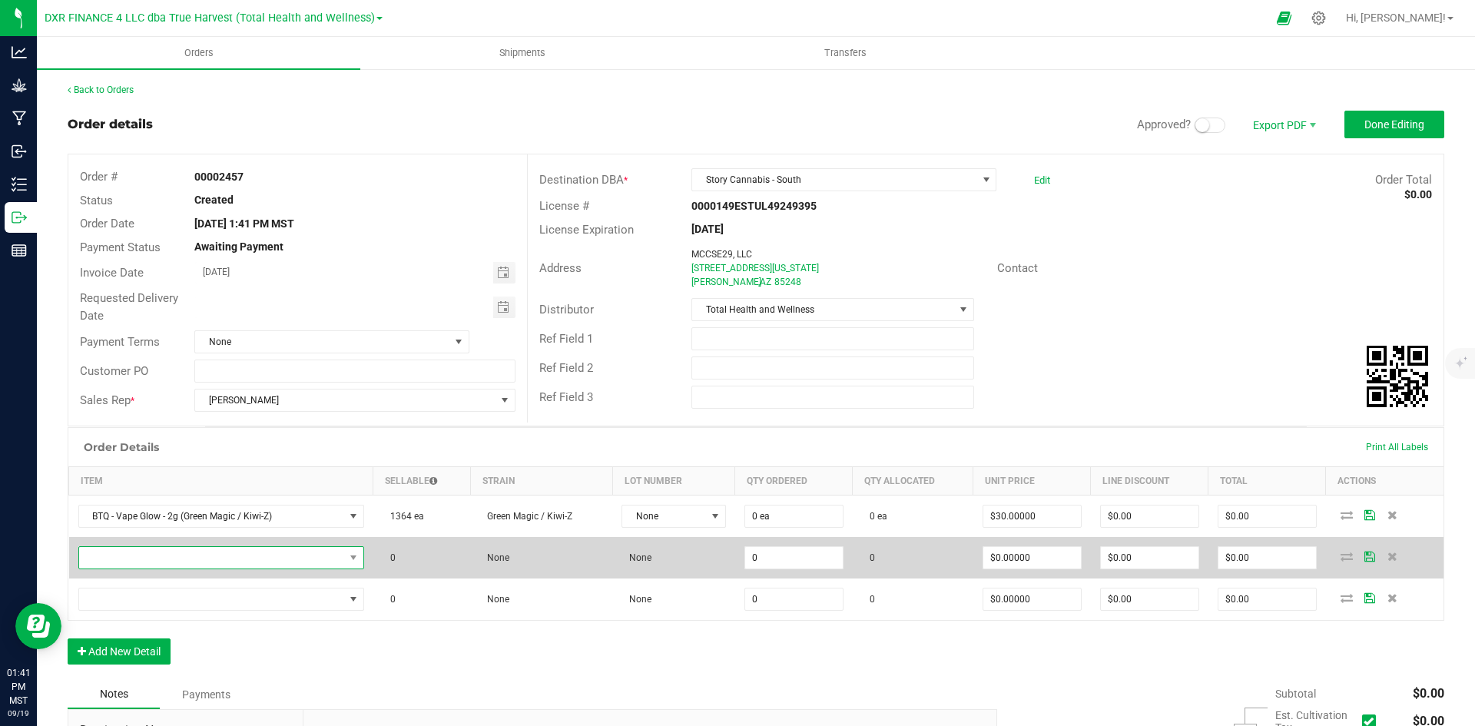
click at [181, 566] on span "NO DATA FOUND" at bounding box center [211, 558] width 265 height 22
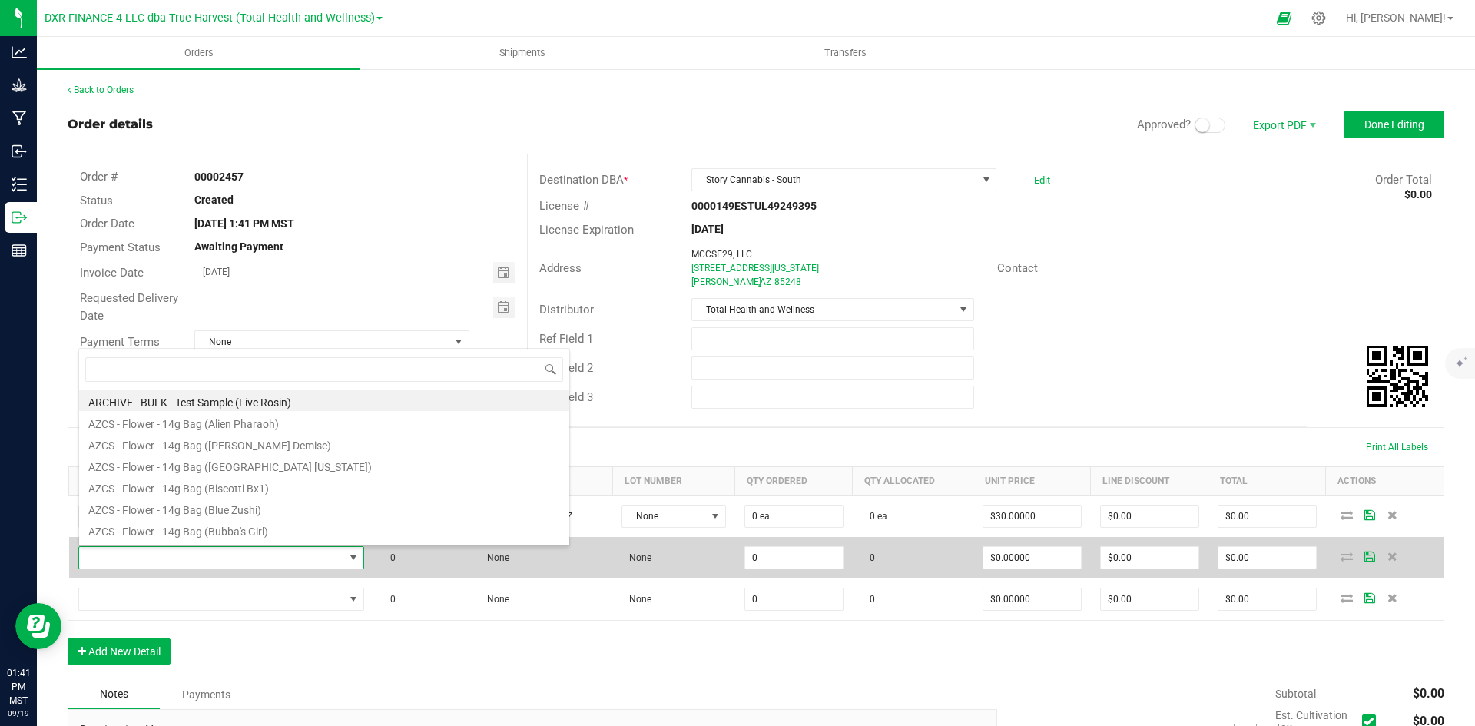
scroll to position [23, 280]
type input "BTQ - Vape Glow - 2g (Pink [PERSON_NAME] / Tropicana)"
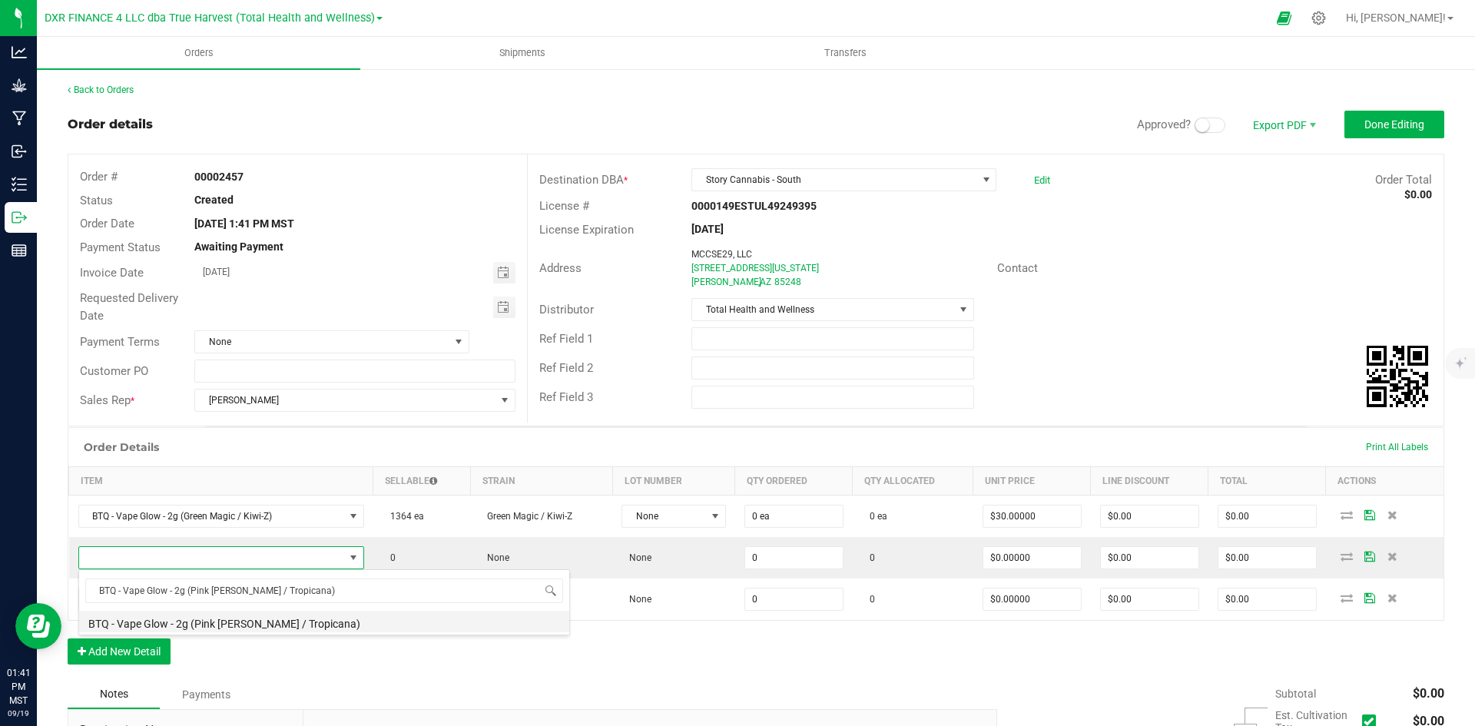
click at [204, 624] on li "BTQ - Vape Glow - 2g (Pink [PERSON_NAME] / Tropicana)" at bounding box center [324, 622] width 490 height 22
type input "0 ea"
type input "$30.00000"
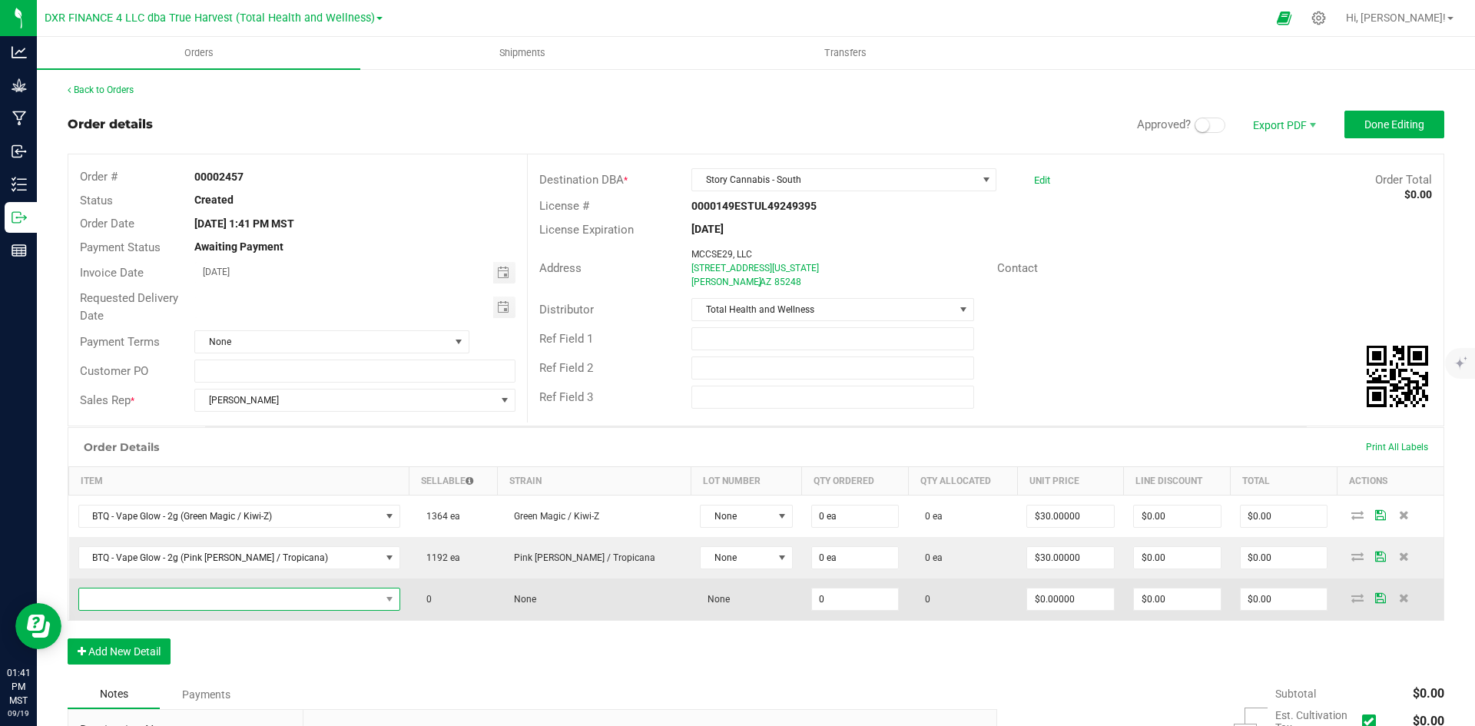
click at [251, 593] on span "NO DATA FOUND" at bounding box center [229, 600] width 301 height 22
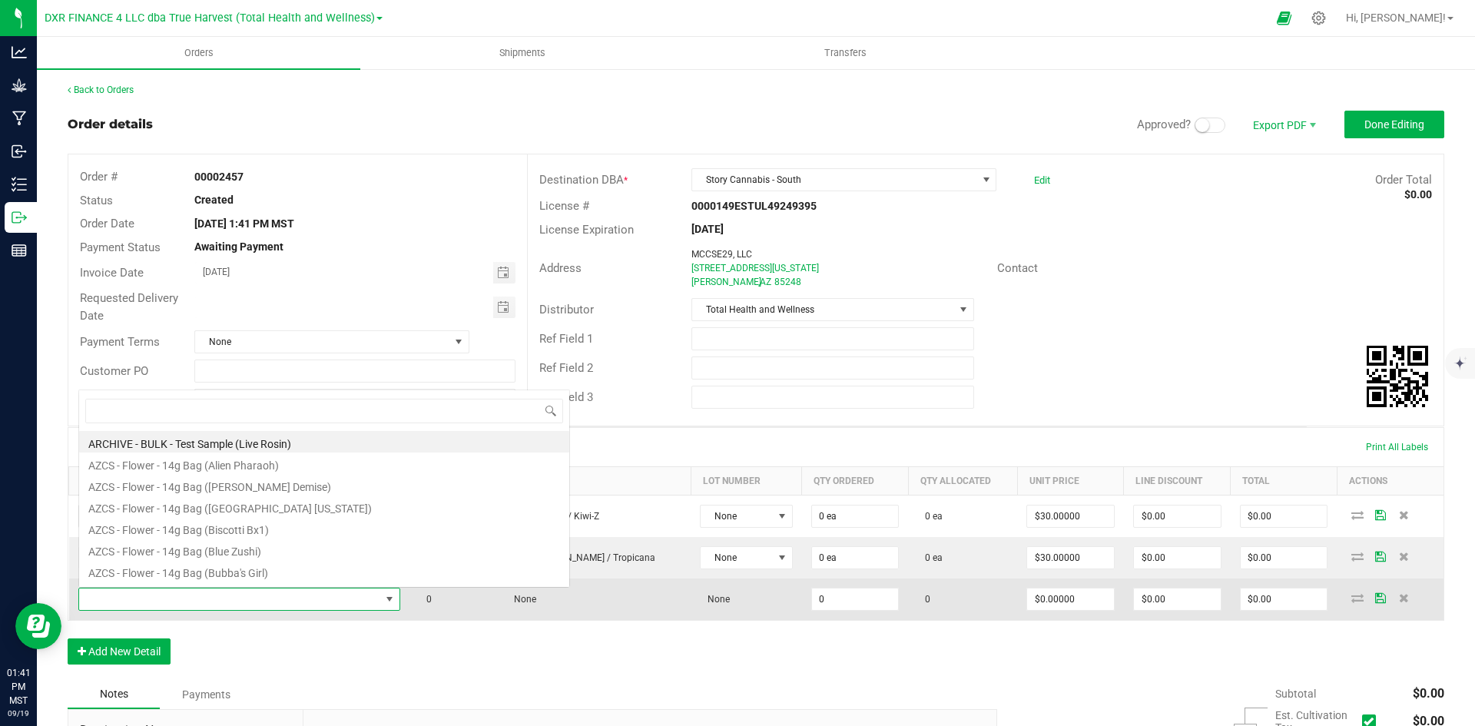
scroll to position [23, 288]
type input "BTQ - Vape Glow - 2g (Razzberry / Cactus Cooler)"
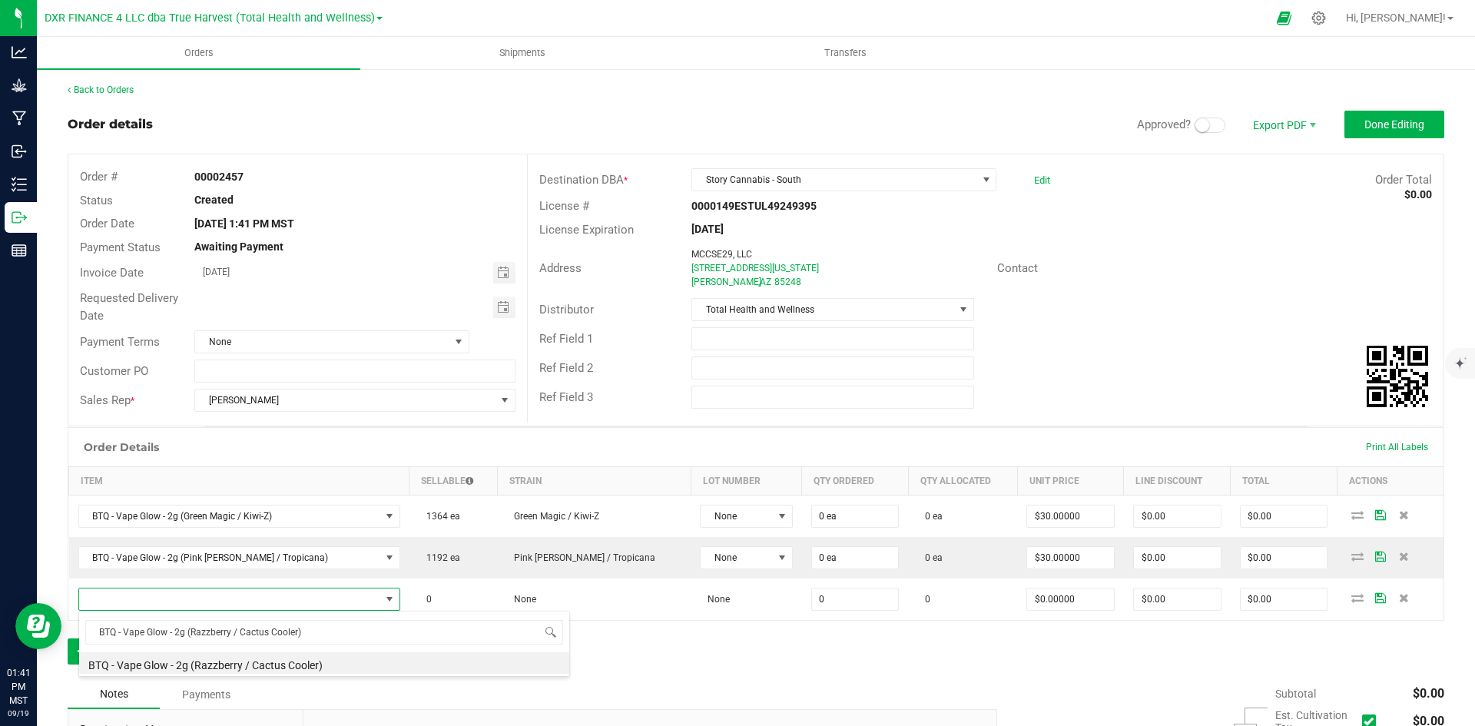
click at [277, 675] on div "BTQ - Vape Glow - 2g (Razzberry / Cactus Cooler) BTQ - Vape Glow - 2g (Razzberr…" at bounding box center [324, 644] width 492 height 66
click at [202, 668] on li "BTQ - Vape Glow - 2g (Razzberry / Cactus Cooler)" at bounding box center [324, 663] width 490 height 22
type input "0 ea"
type input "$30.00000"
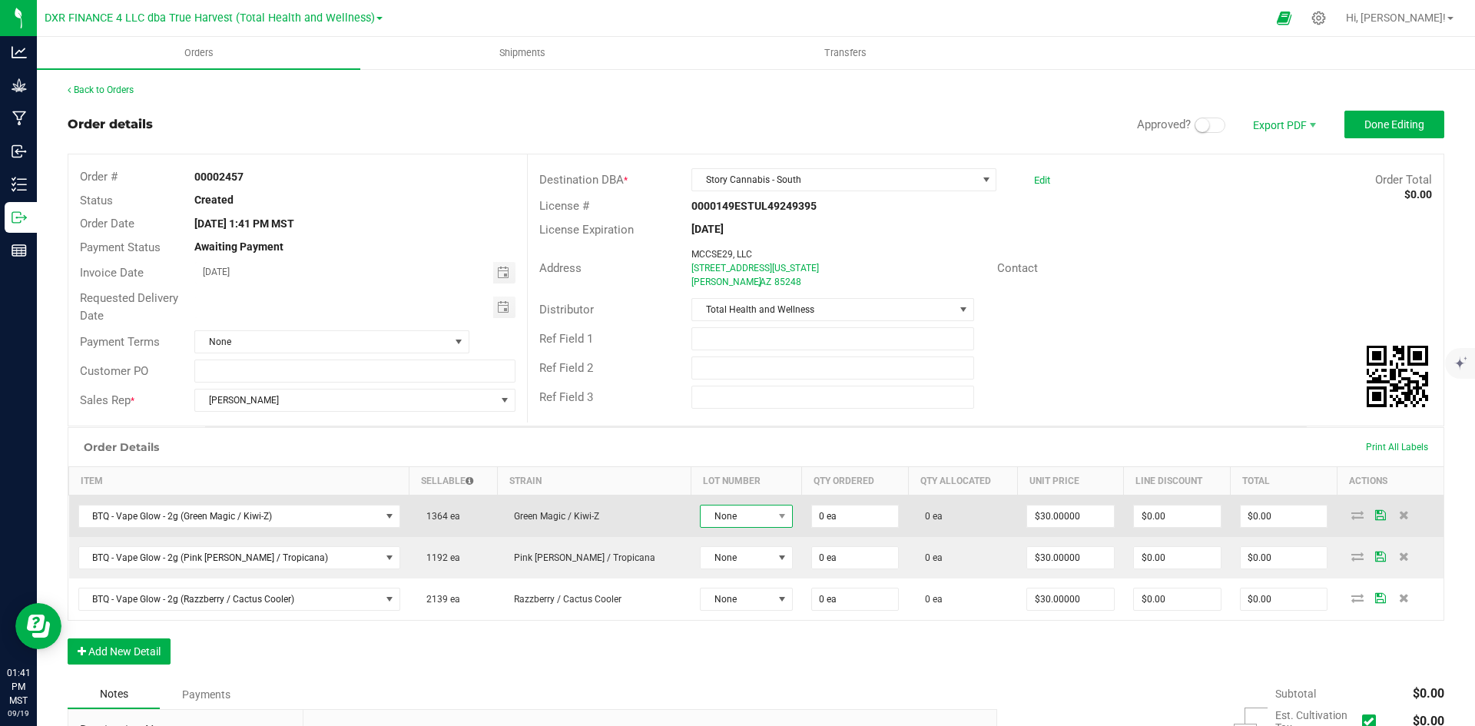
drag, startPoint x: 683, startPoint y: 523, endPoint x: 692, endPoint y: 527, distance: 10.3
click at [701, 523] on span "None" at bounding box center [736, 517] width 71 height 22
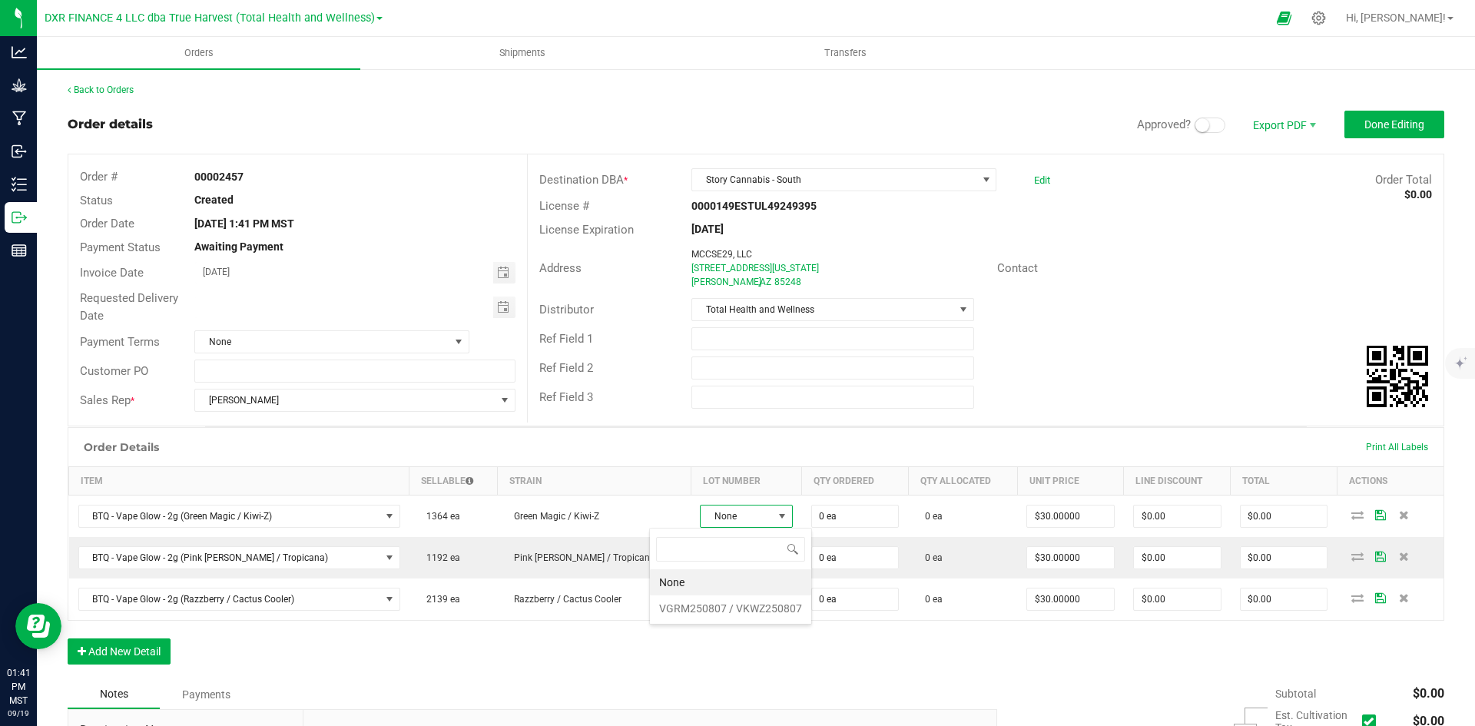
scroll to position [23, 98]
click at [709, 604] on VKWZ250807 "VGRM250807 / VKWZ250807" at bounding box center [730, 609] width 161 height 26
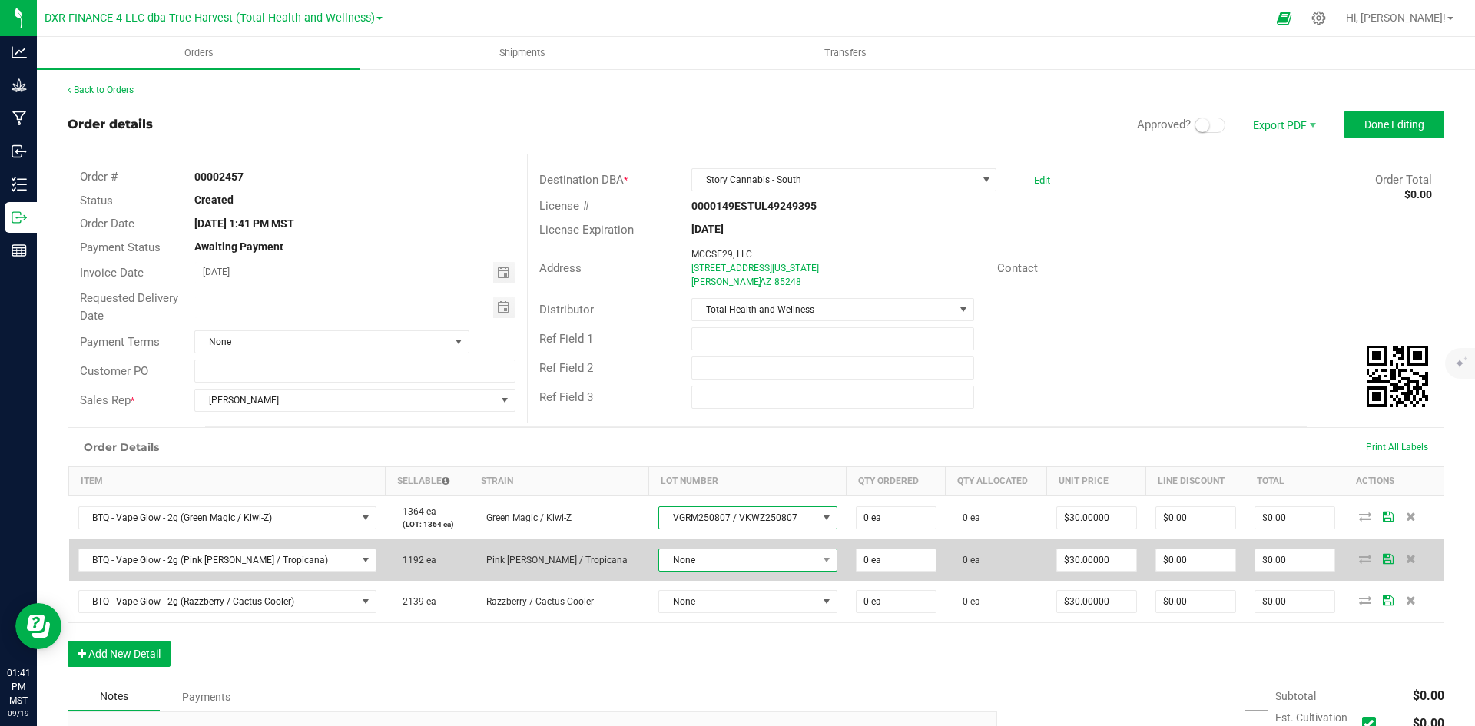
click at [705, 559] on span "None" at bounding box center [738, 560] width 158 height 22
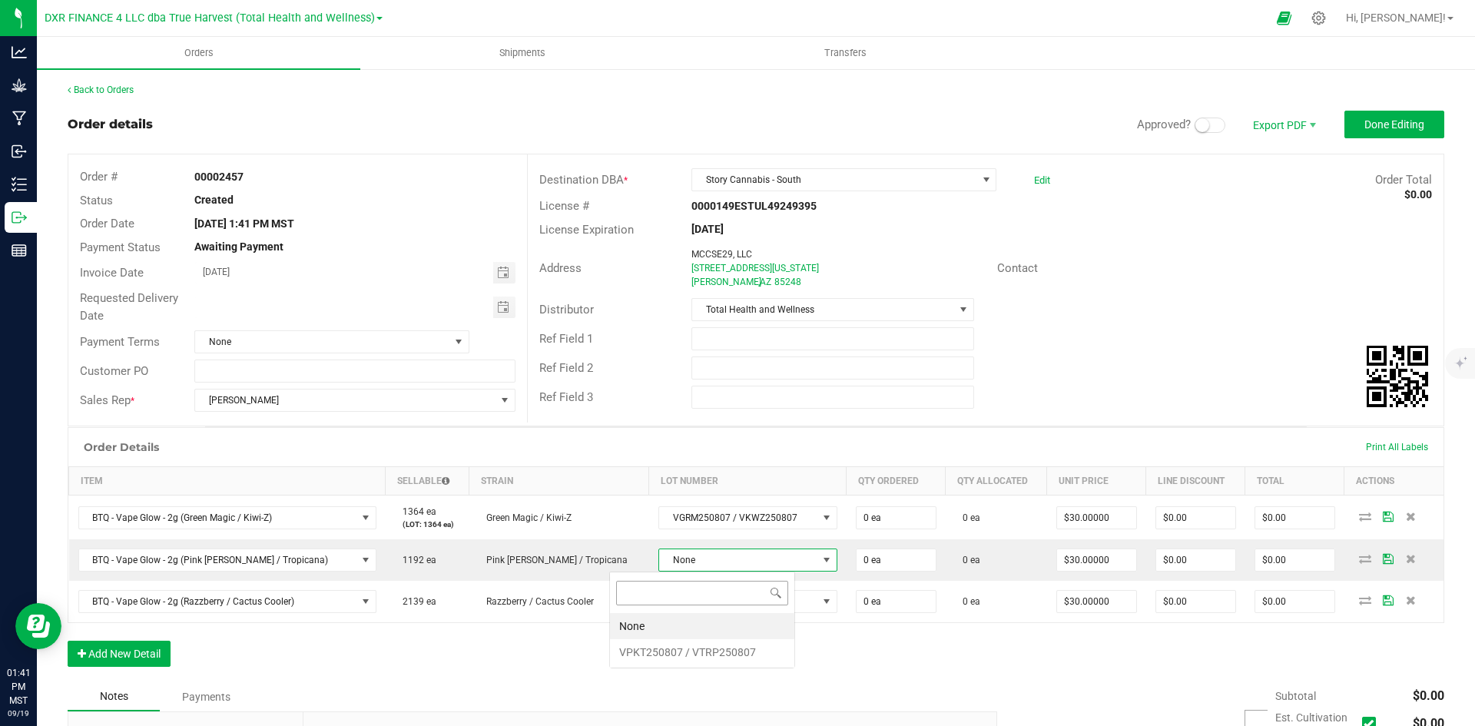
scroll to position [23, 185]
click at [712, 635] on li "None" at bounding box center [702, 626] width 184 height 26
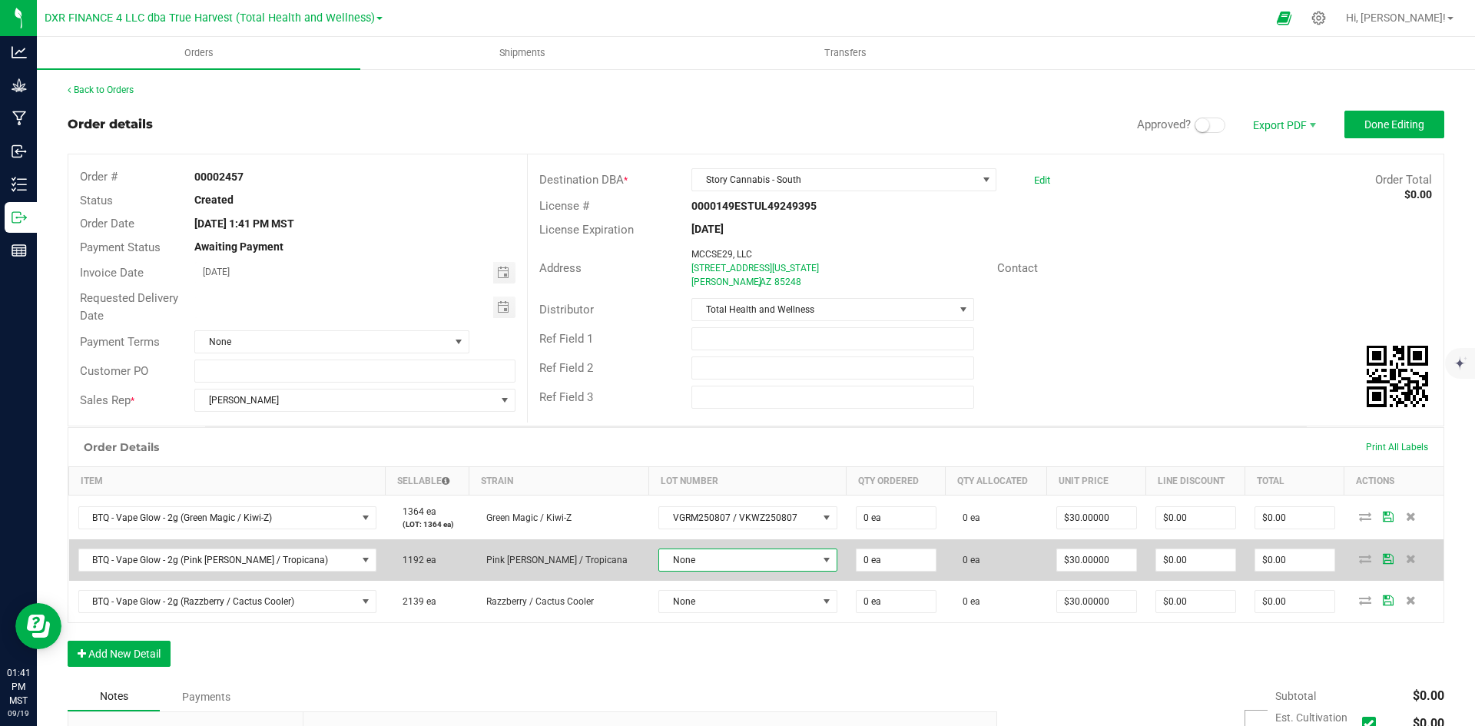
click at [700, 556] on span "None" at bounding box center [738, 560] width 158 height 22
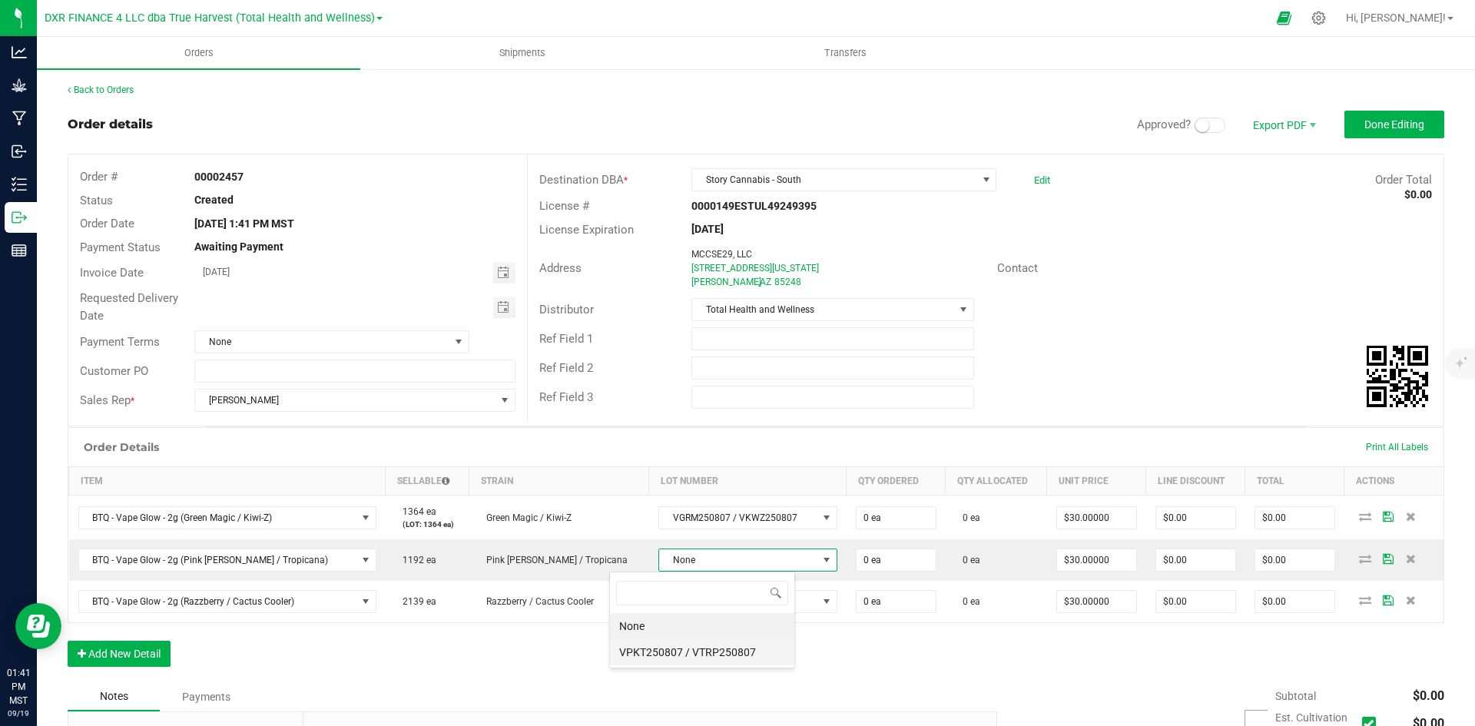
click at [712, 659] on VTRP250807 "VPKT250807 / VTRP250807" at bounding box center [702, 652] width 184 height 26
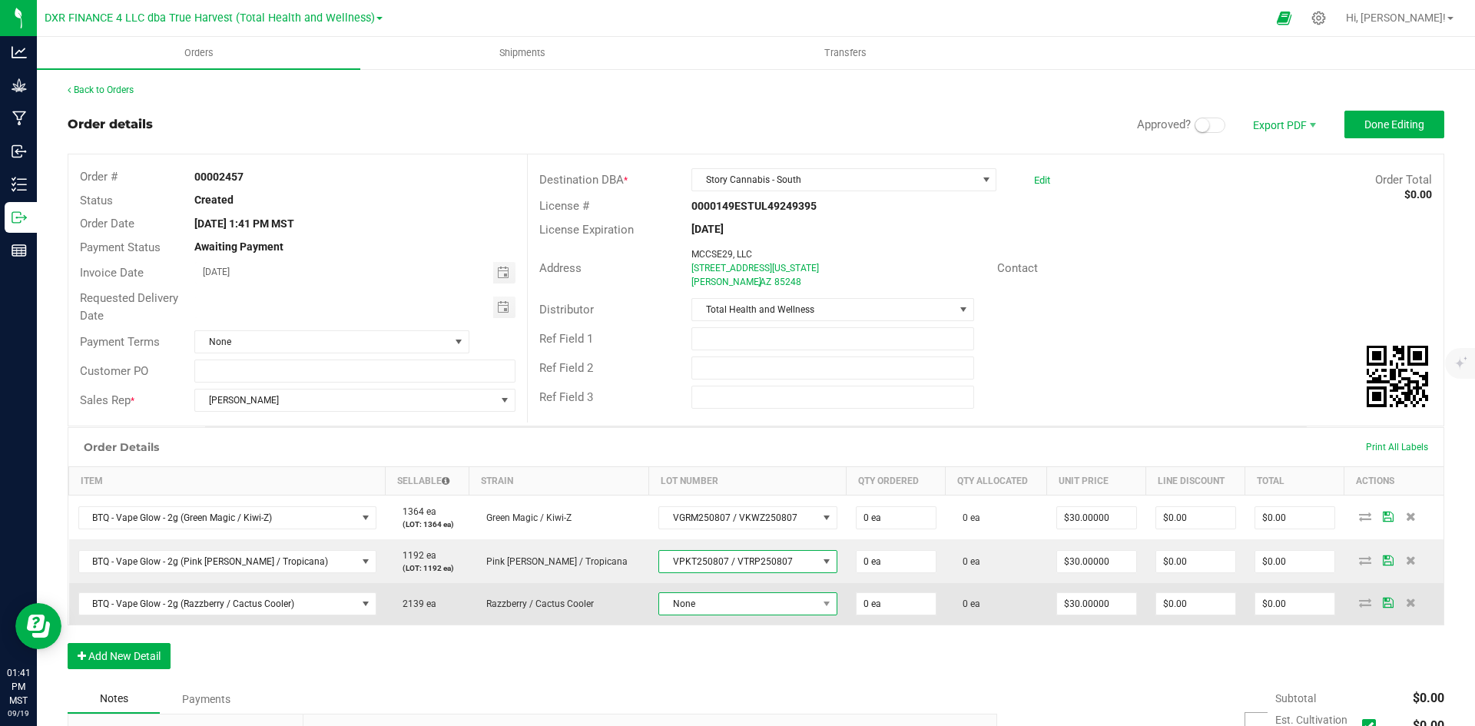
click at [682, 598] on span "None" at bounding box center [738, 604] width 158 height 22
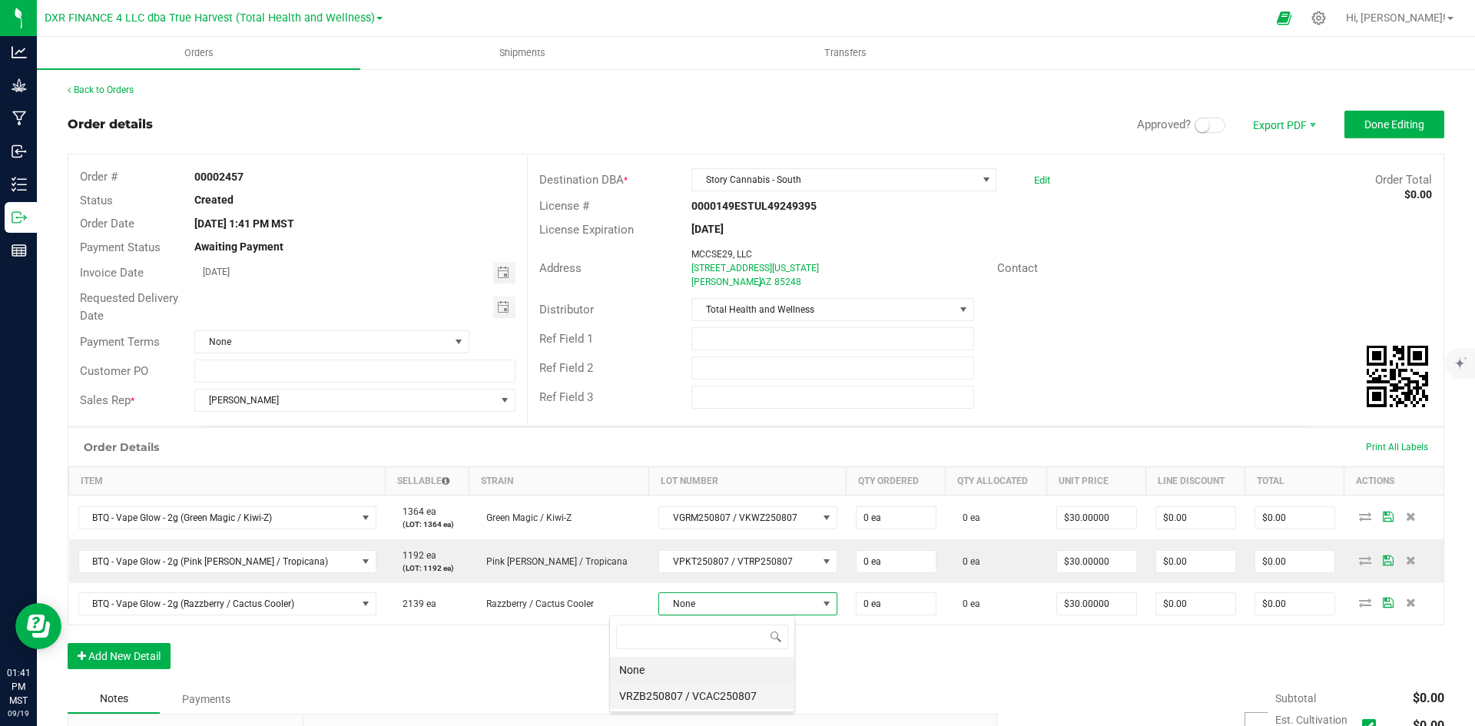
click at [718, 698] on VCAC250807 "VRZB250807 / VCAC250807" at bounding box center [702, 696] width 184 height 26
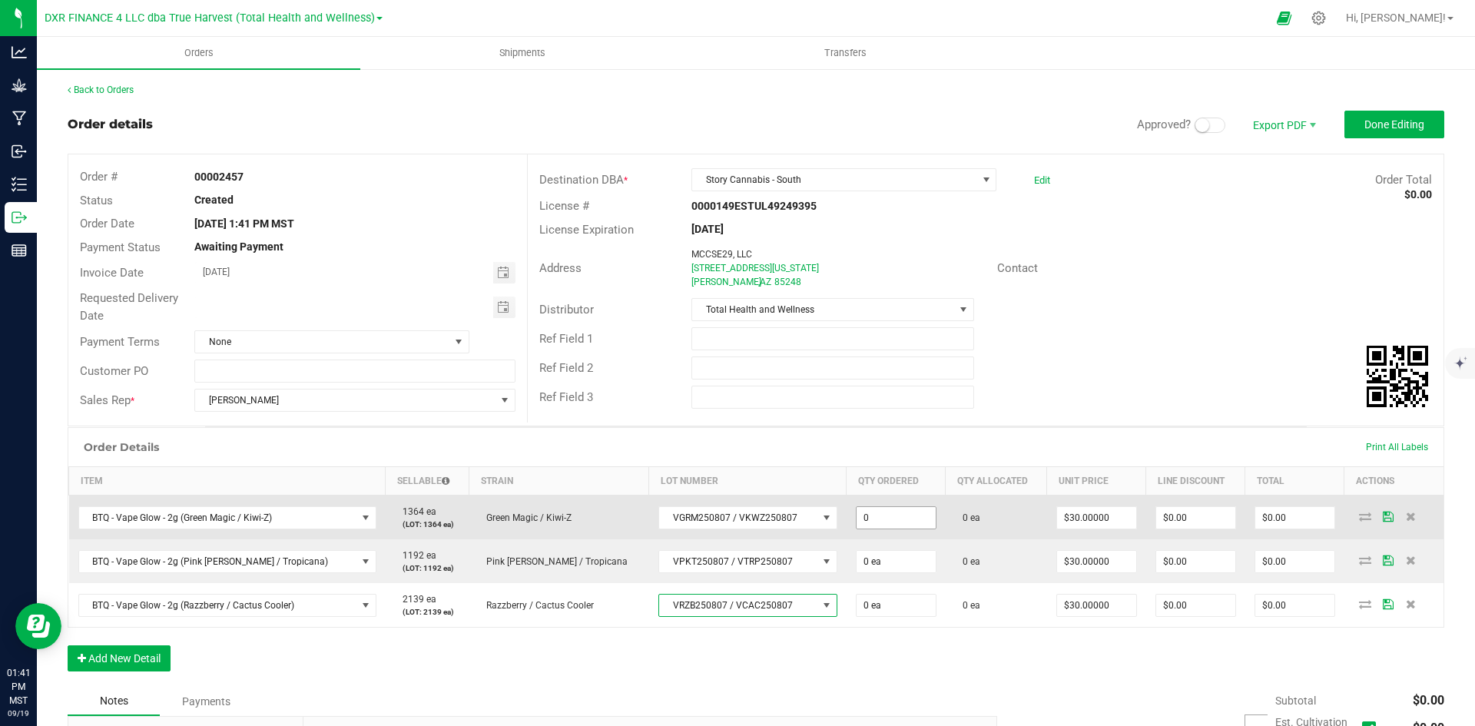
click at [857, 511] on input "0" at bounding box center [896, 518] width 79 height 22
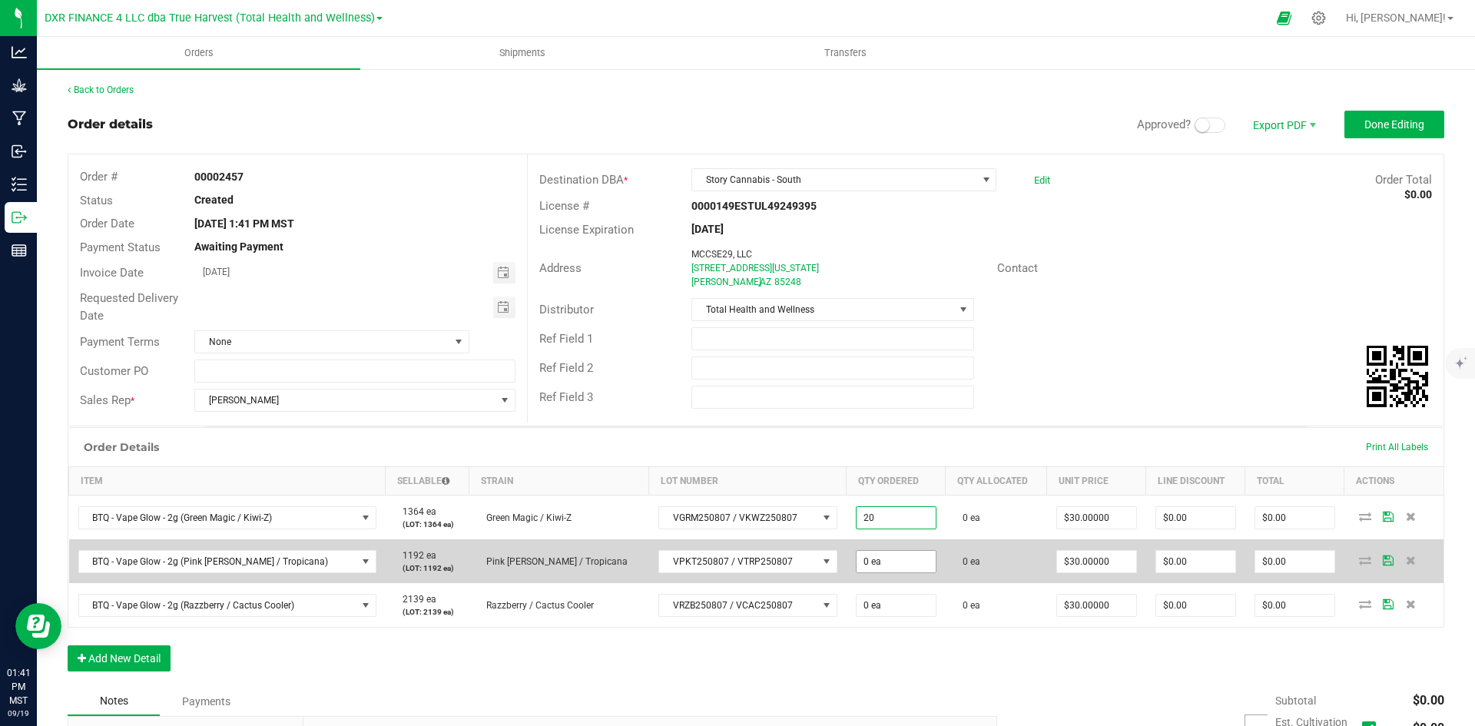
type input "20 ea"
type input "$600.00"
click at [861, 556] on input "0" at bounding box center [896, 562] width 79 height 22
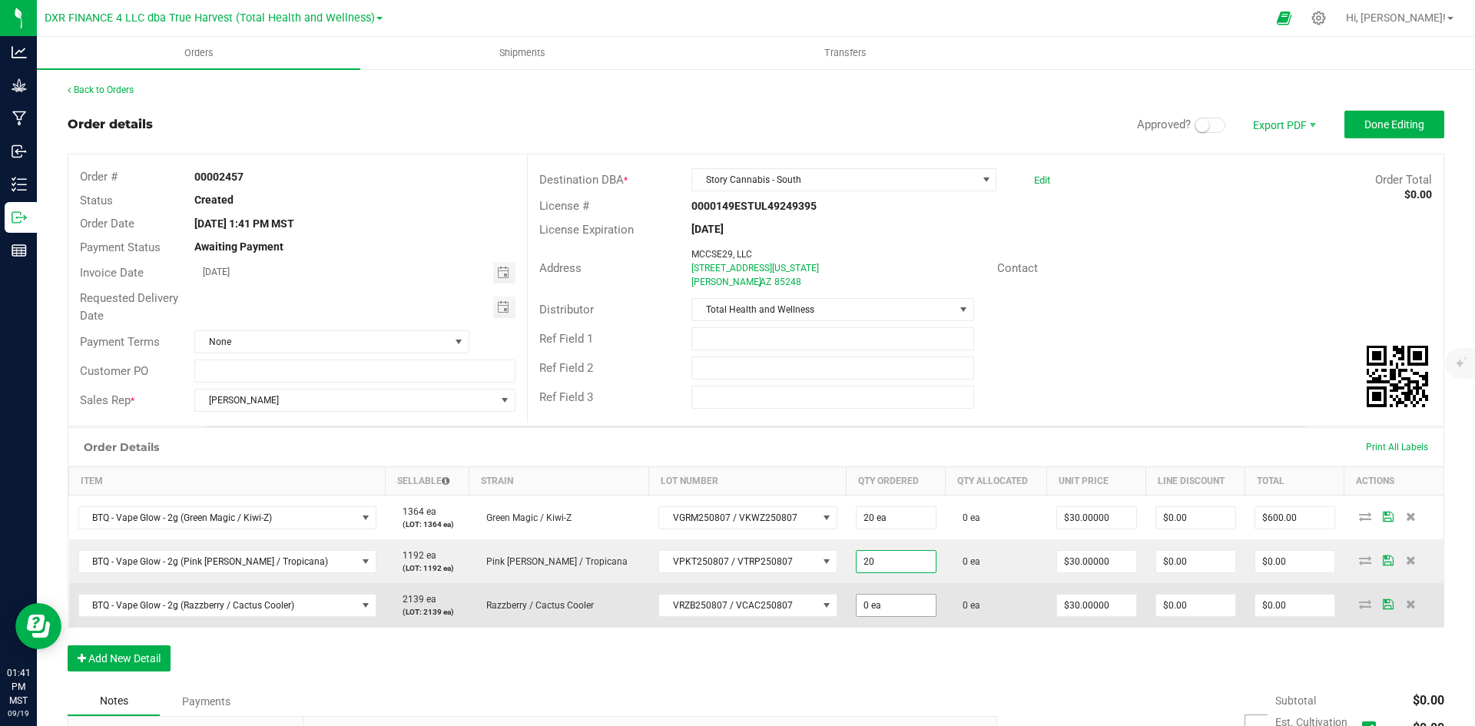
type input "20 ea"
type input "$600.00"
click at [857, 602] on input "2" at bounding box center [896, 606] width 79 height 22
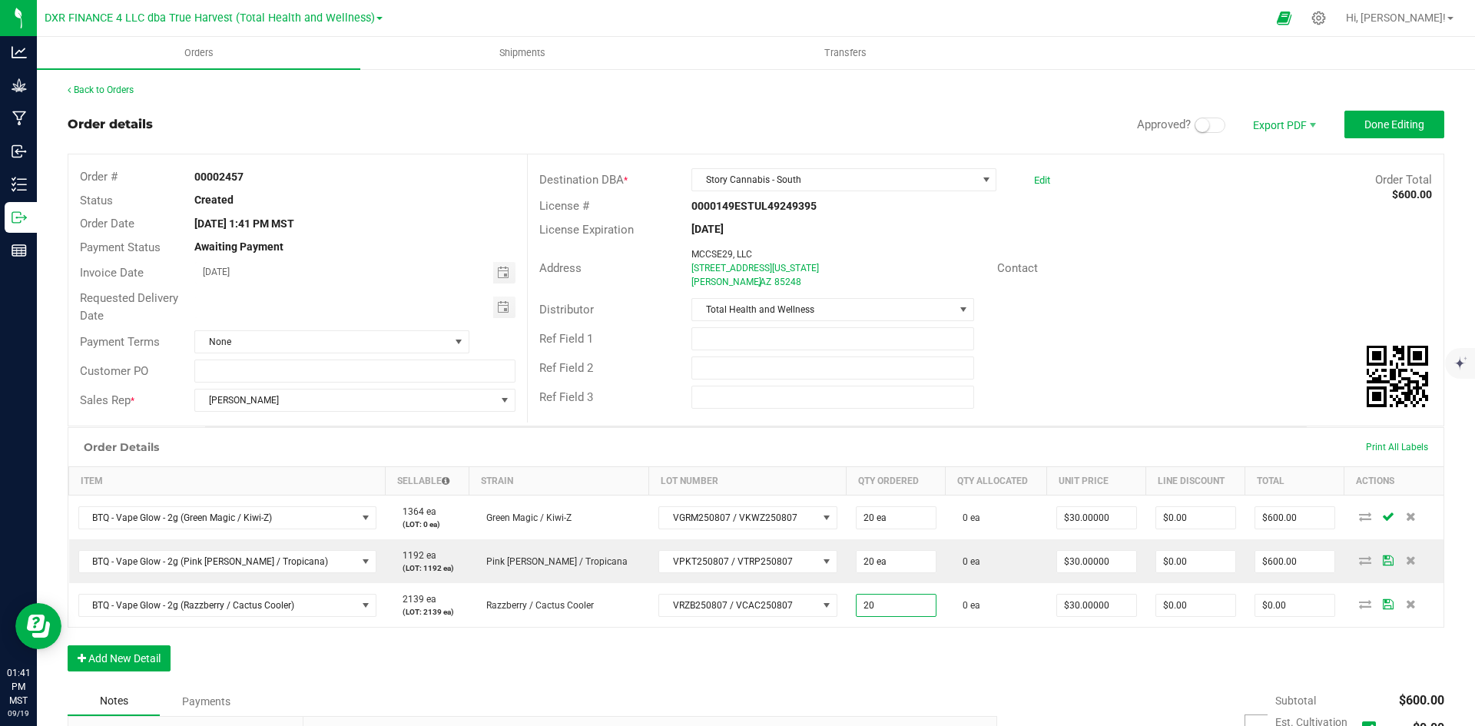
type input "20 ea"
type input "$600.00"
click at [825, 662] on div "Order Details Print All Labels Item Sellable Strain Lot Number Qty Ordered Qty …" at bounding box center [756, 557] width 1377 height 260
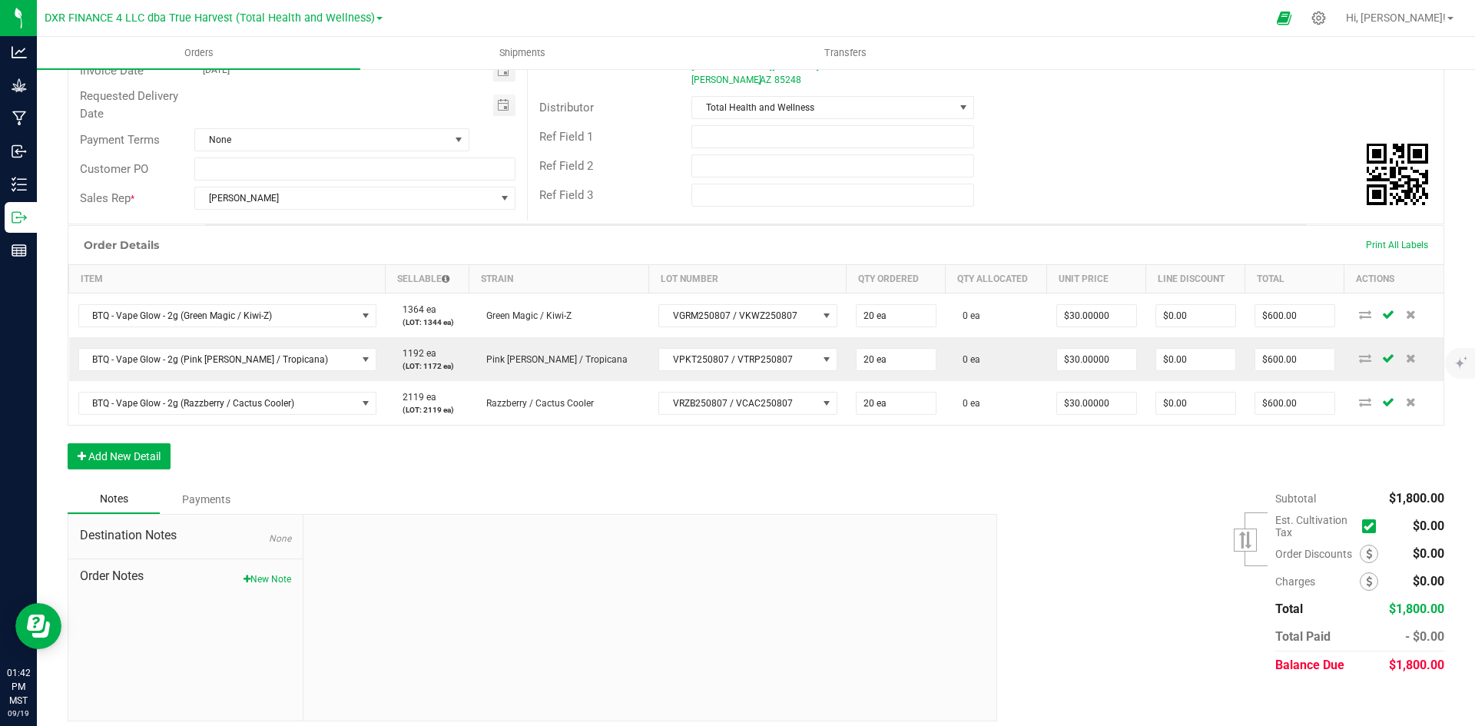
scroll to position [213, 0]
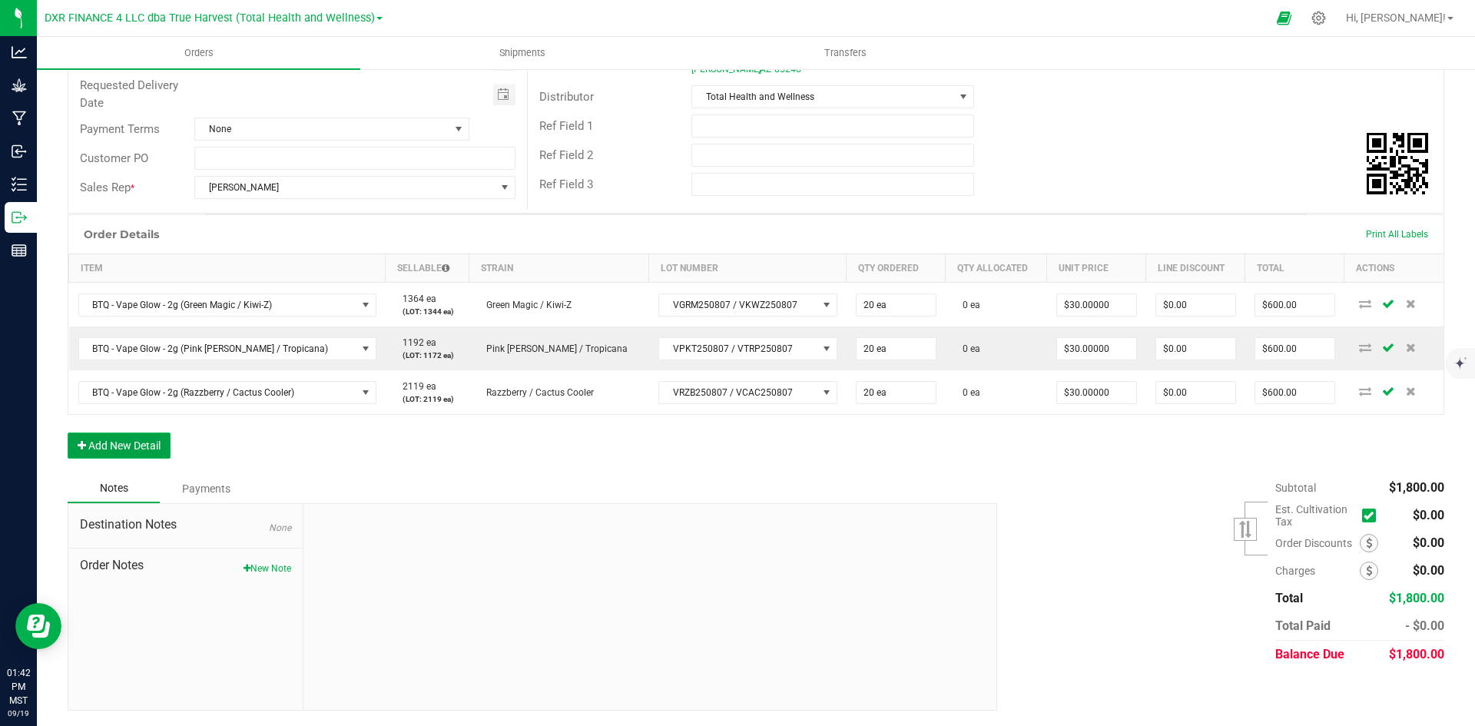
click at [89, 455] on button "Add New Detail" at bounding box center [119, 446] width 103 height 26
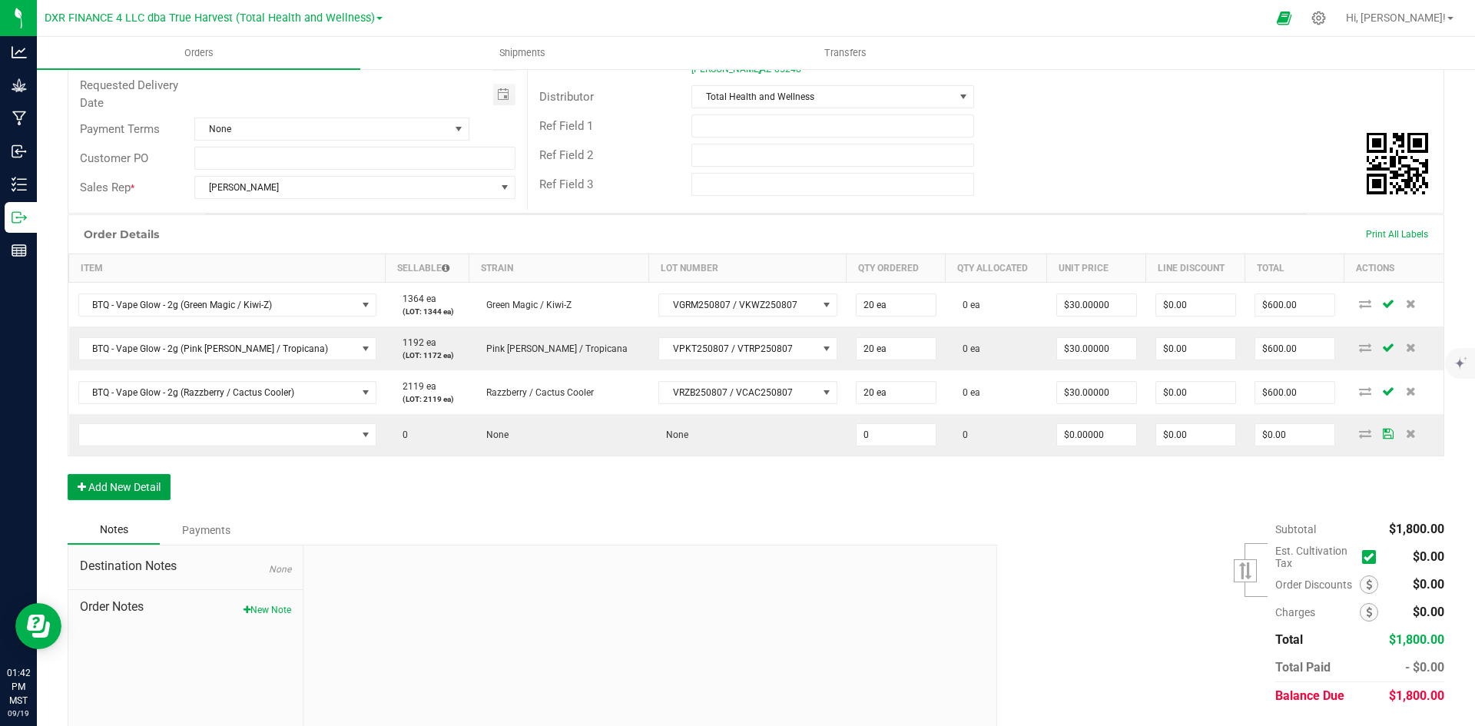
drag, startPoint x: 114, startPoint y: 488, endPoint x: 120, endPoint y: 504, distance: 17.3
click at [114, 489] on button "Add New Detail" at bounding box center [119, 487] width 103 height 26
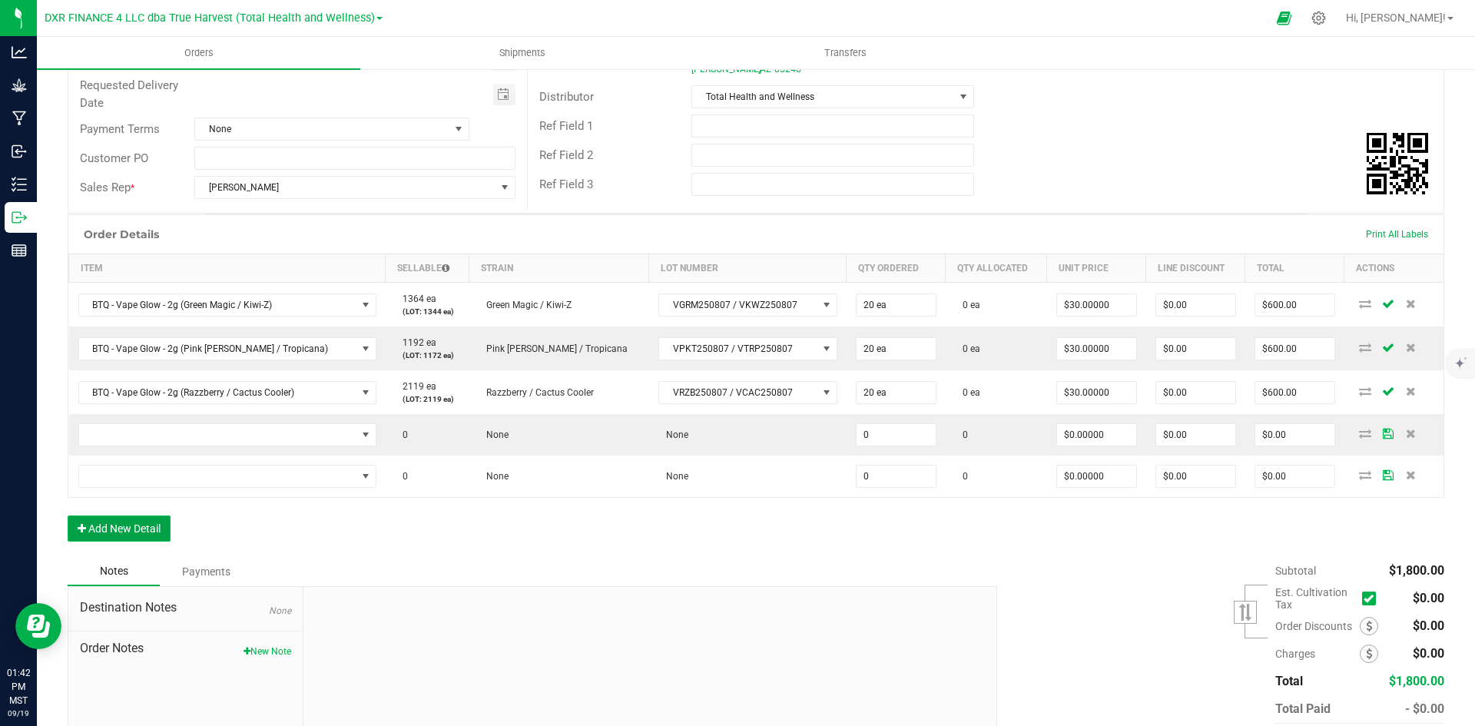
click at [123, 519] on button "Add New Detail" at bounding box center [119, 529] width 103 height 26
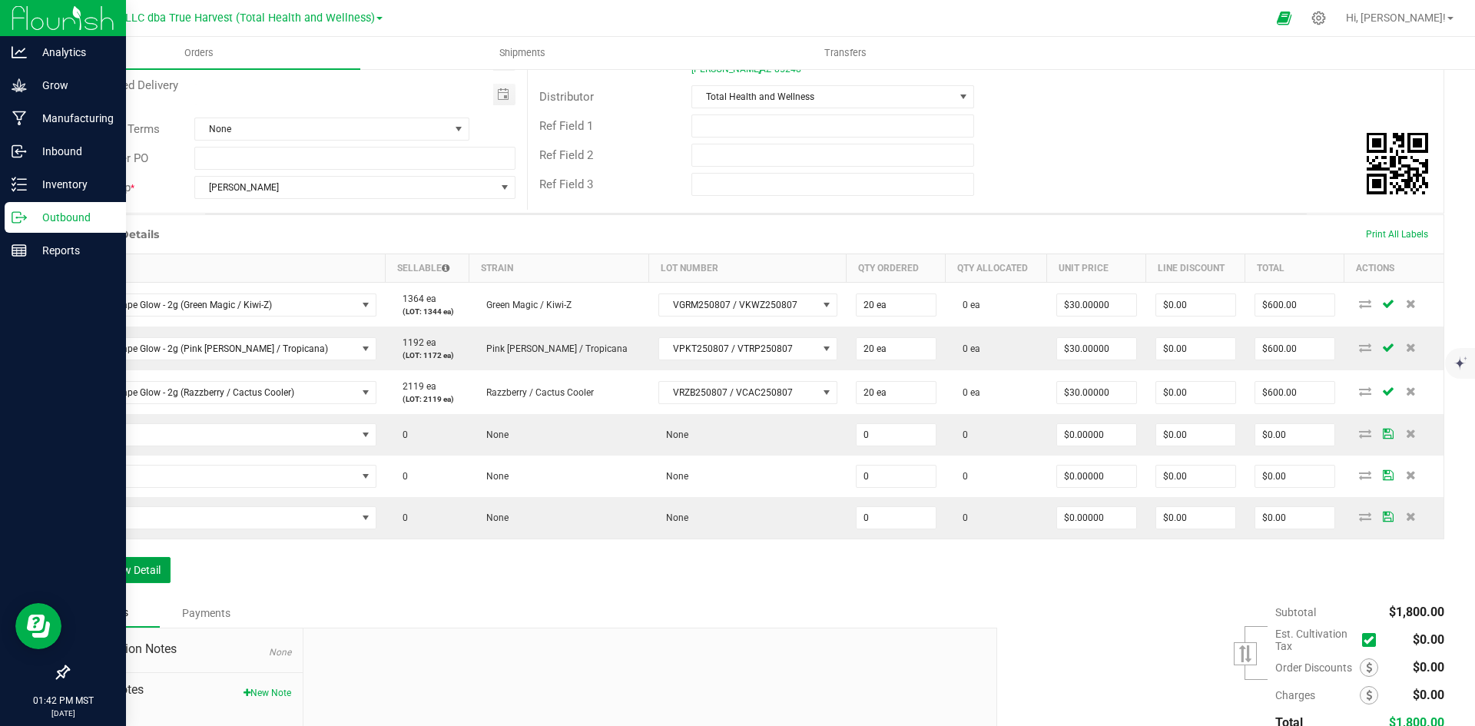
drag, startPoint x: 123, startPoint y: 572, endPoint x: 22, endPoint y: 596, distance: 103.6
click at [123, 572] on button "Add New Detail" at bounding box center [119, 570] width 103 height 26
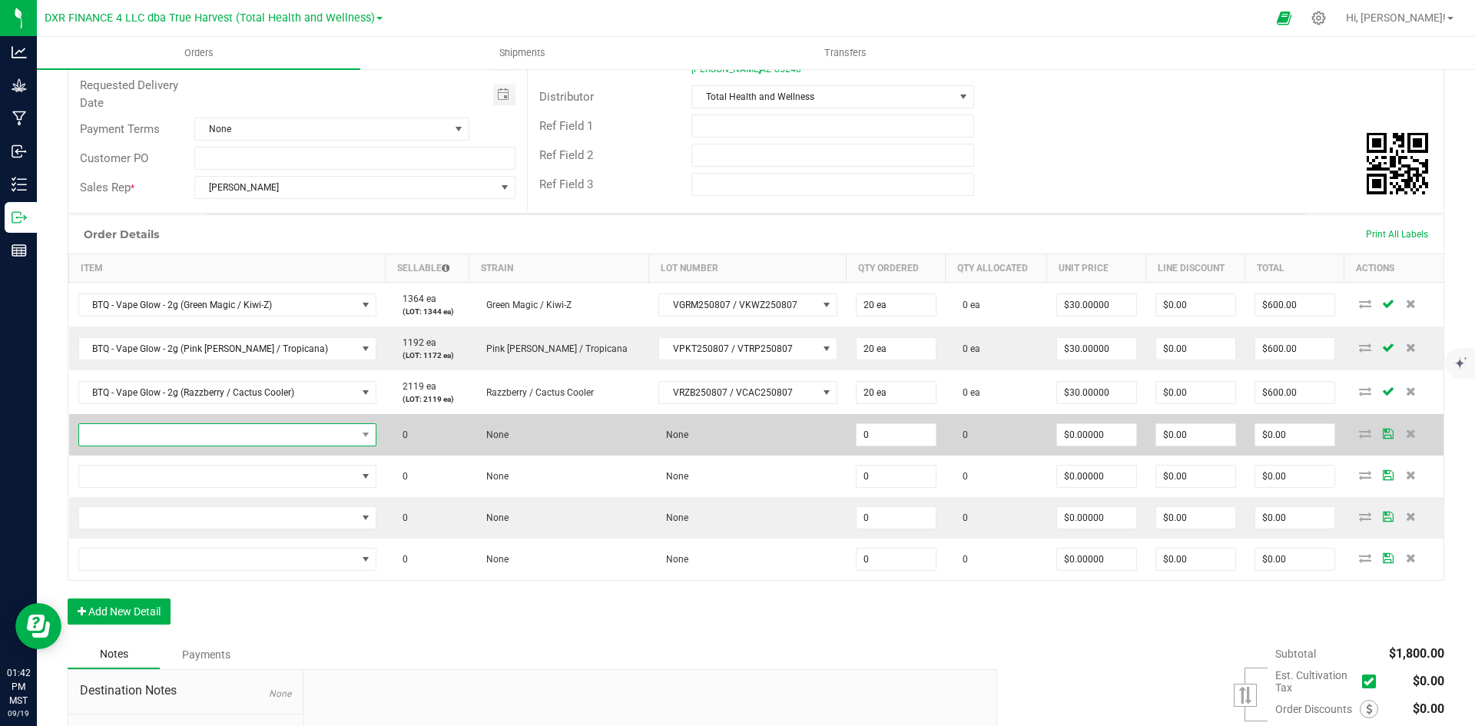
click at [211, 437] on span "NO DATA FOUND" at bounding box center [217, 435] width 277 height 22
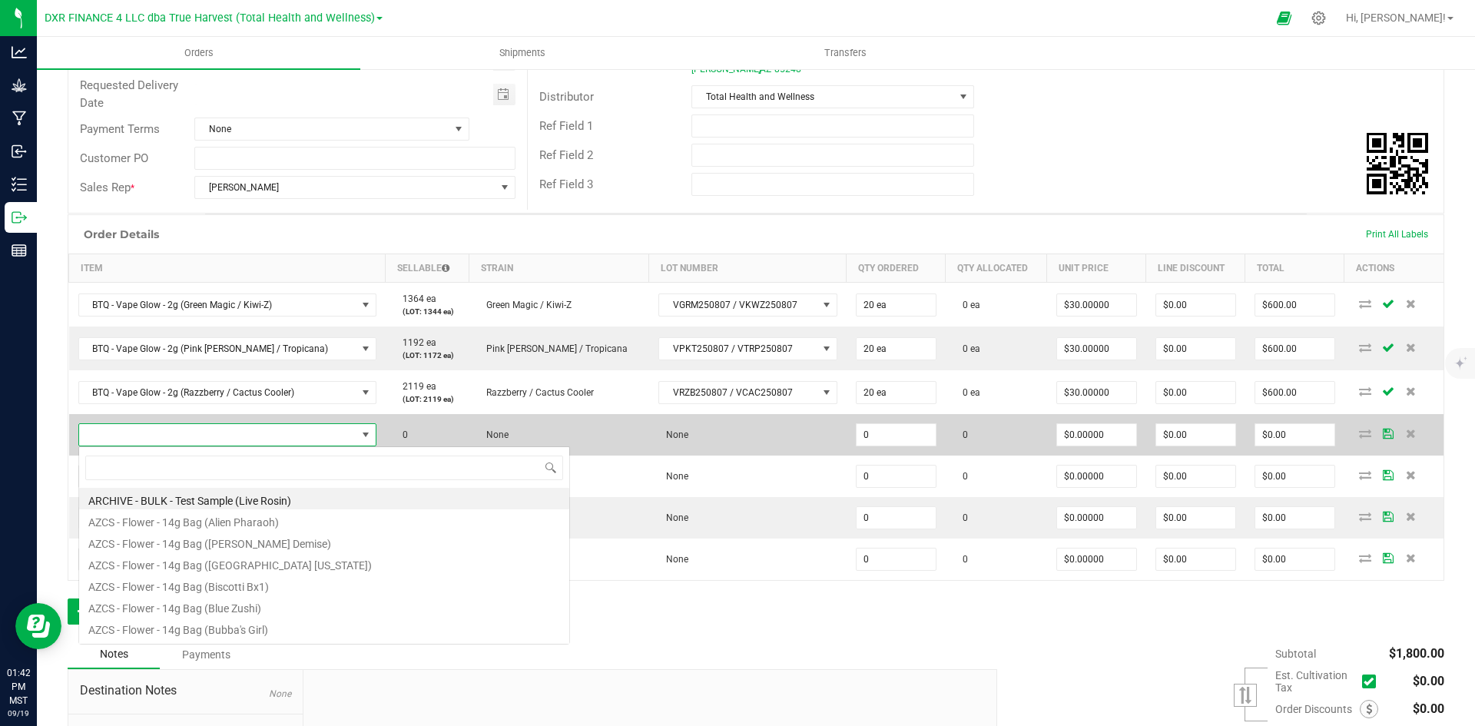
scroll to position [23, 273]
type input "BTQ - Inf. Pre-Roll 5pk - 2.5g (Melon Z + Slimeade)"
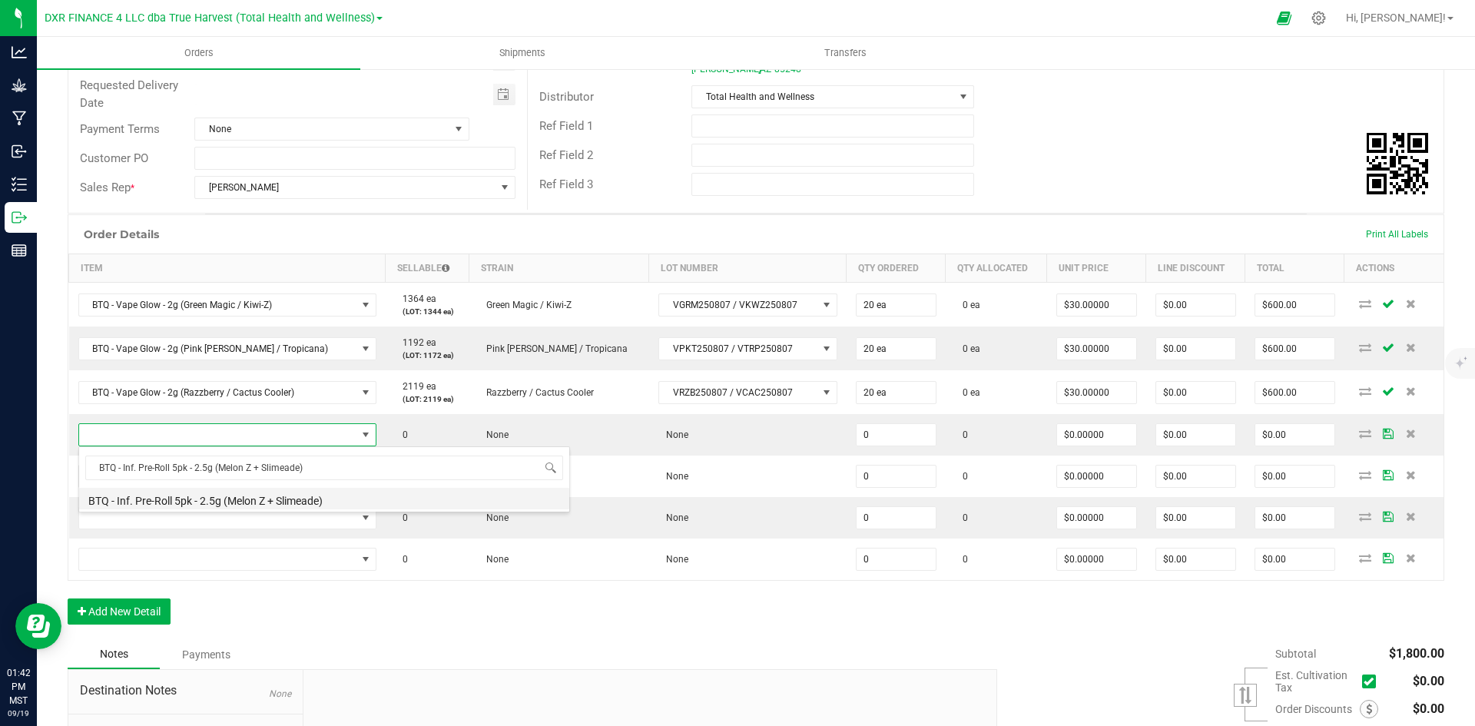
click at [312, 496] on li "BTQ - Inf. Pre-Roll 5pk - 2.5g (Melon Z + Slimeade)" at bounding box center [324, 499] width 490 height 22
type input "0 ea"
type input "$22.50000"
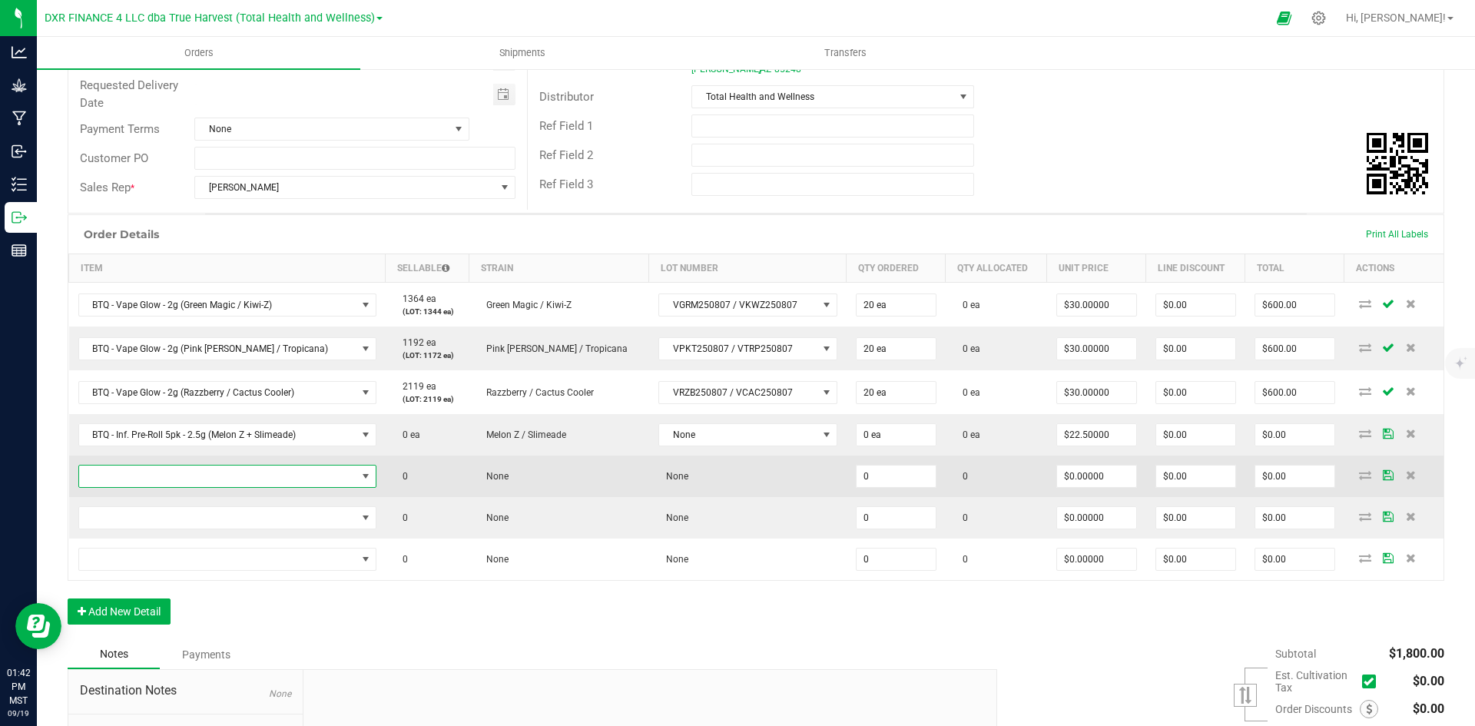
click at [193, 476] on span "NO DATA FOUND" at bounding box center [217, 477] width 277 height 22
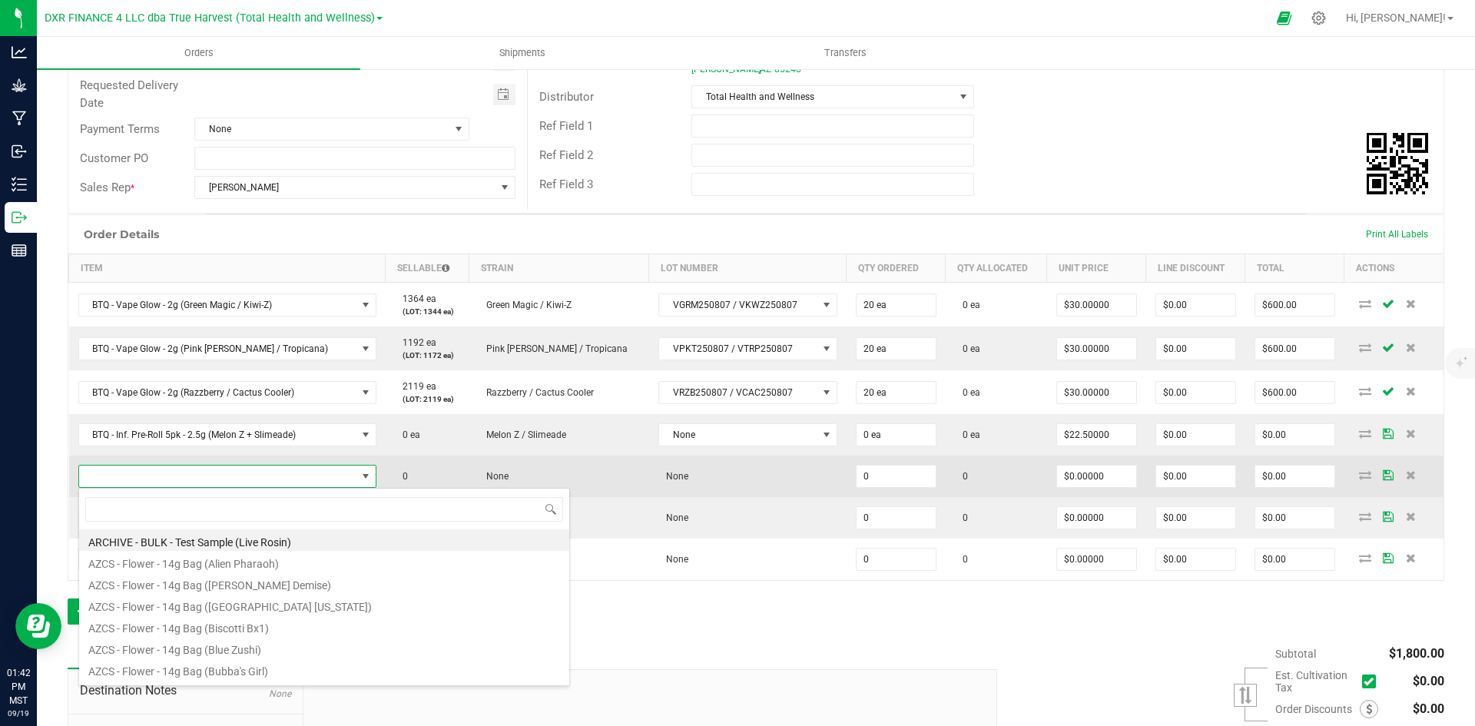
type input "BTQ - Inf. Pre-Roll 5pk - 2.5g (Purple Haze + Blinker [PERSON_NAME])"
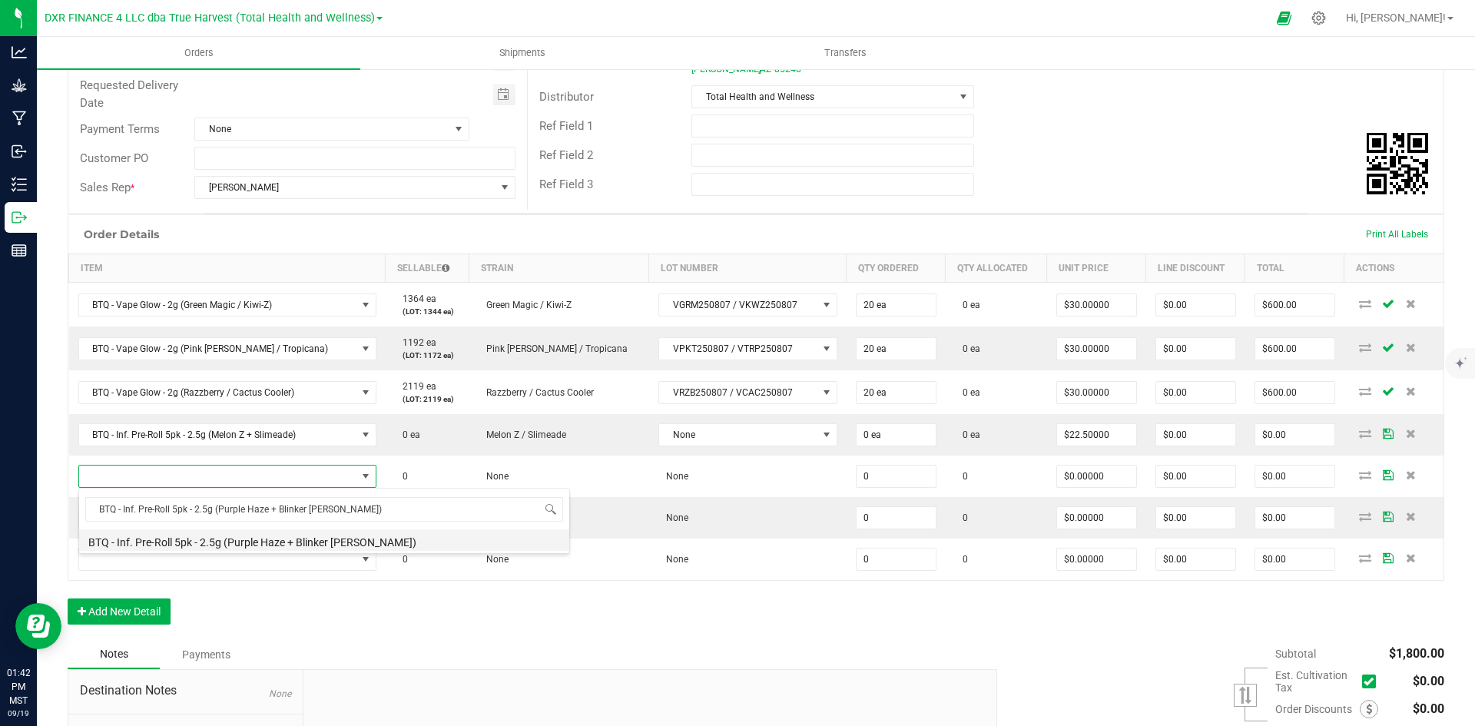
click at [288, 541] on li "BTQ - Inf. Pre-Roll 5pk - 2.5g (Purple Haze + Blinker [PERSON_NAME])" at bounding box center [324, 540] width 490 height 22
type input "0 ea"
type input "$22.50000"
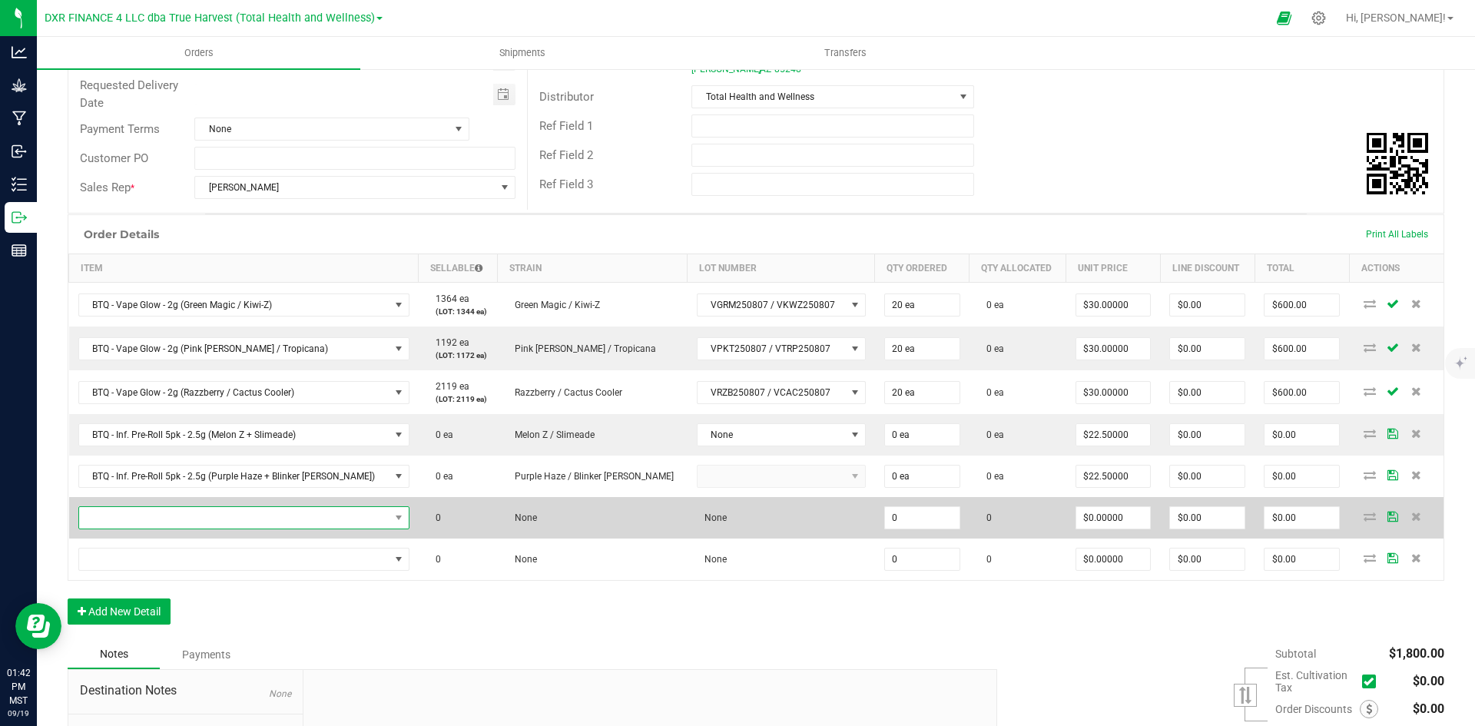
click at [242, 523] on span "NO DATA FOUND" at bounding box center [234, 518] width 310 height 22
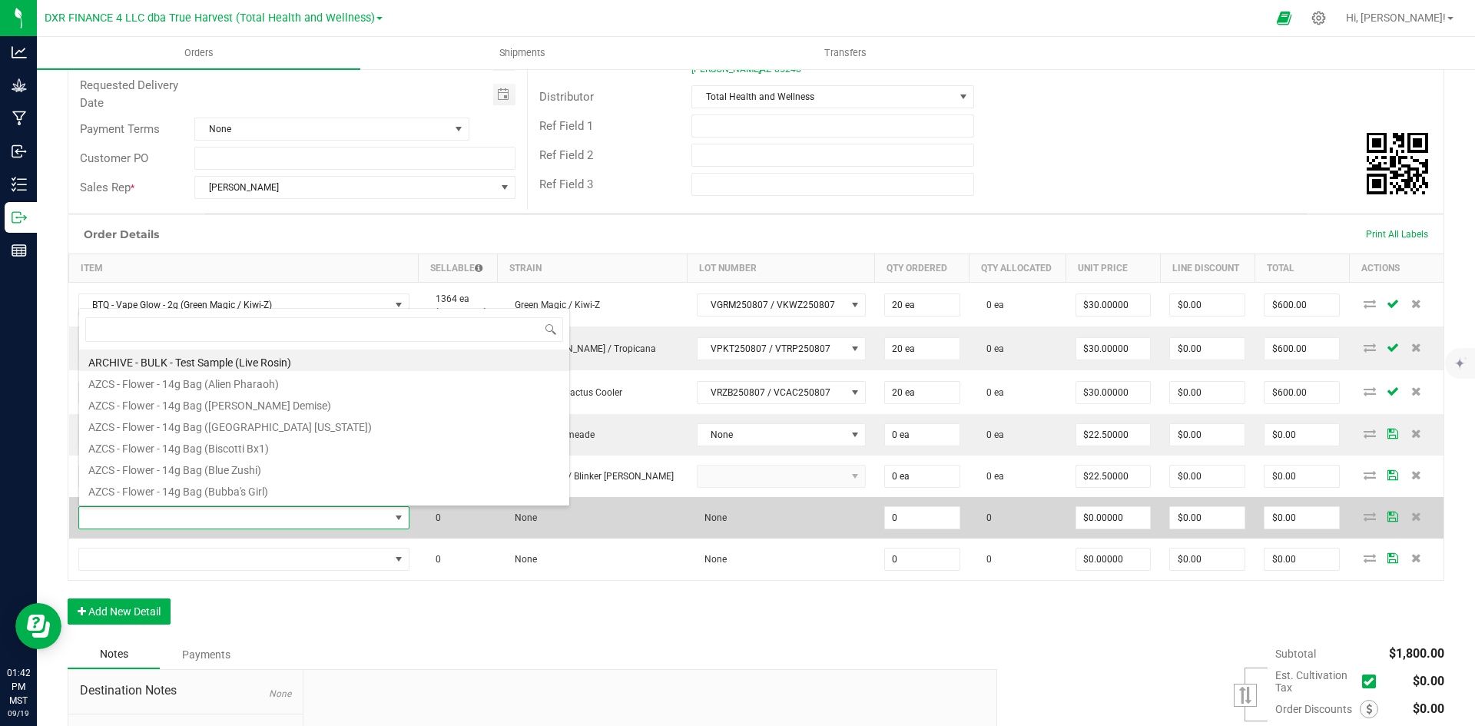
scroll to position [23, 300]
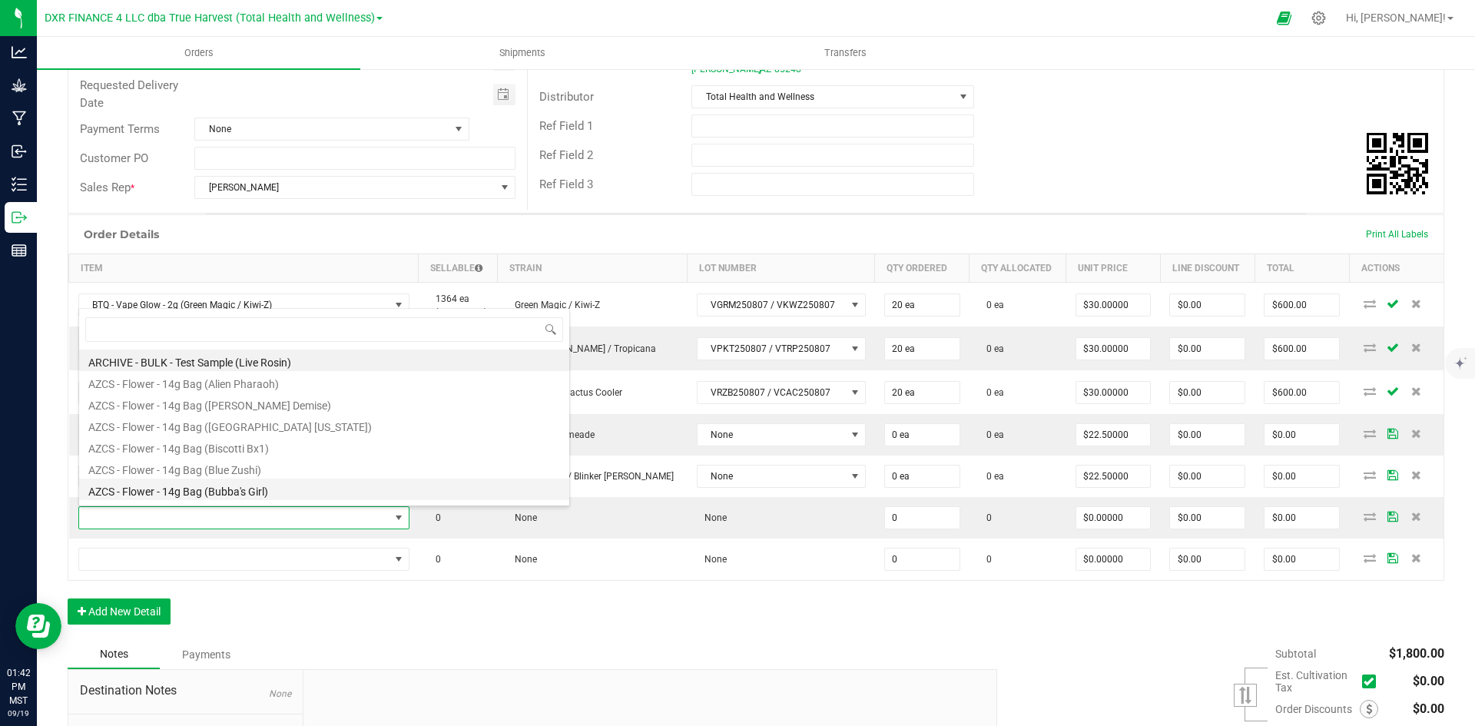
type input "BTQ - Inf. Pre-Roll 5pk - 2.5g (Rainbow Melon + [PERSON_NAME] OG)"
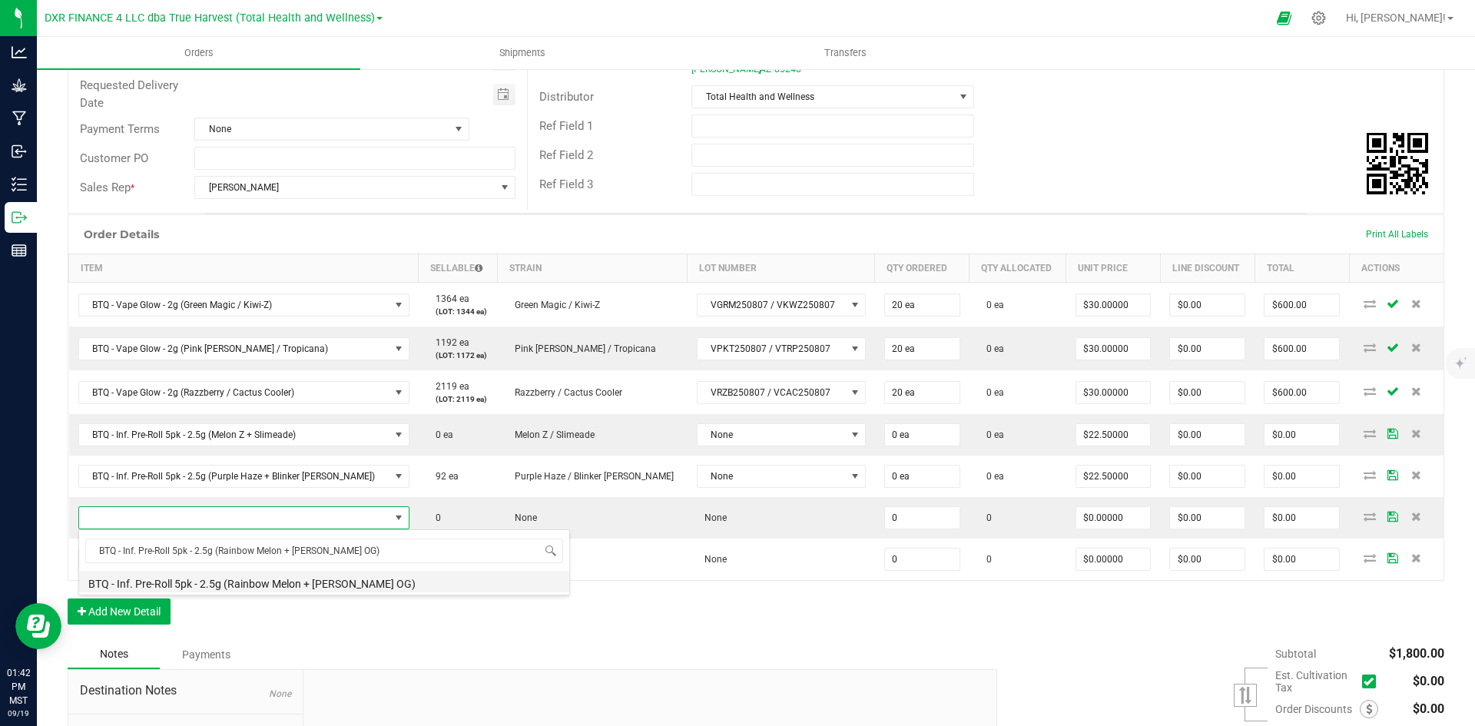
click at [331, 578] on li "BTQ - Inf. Pre-Roll 5pk - 2.5g (Rainbow Melon + [PERSON_NAME] OG)" at bounding box center [324, 582] width 490 height 22
type input "0 ea"
type input "$22.50000"
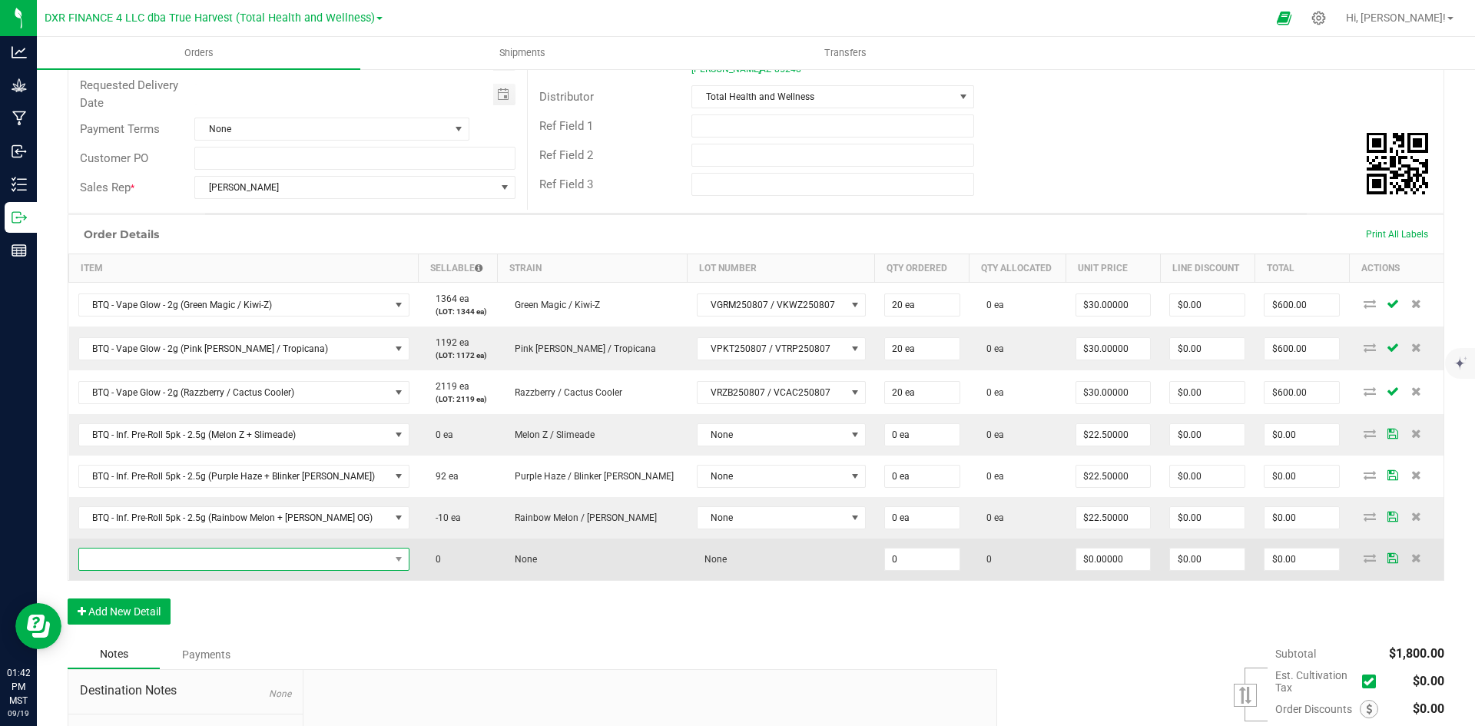
click at [216, 556] on span "NO DATA FOUND" at bounding box center [234, 560] width 310 height 22
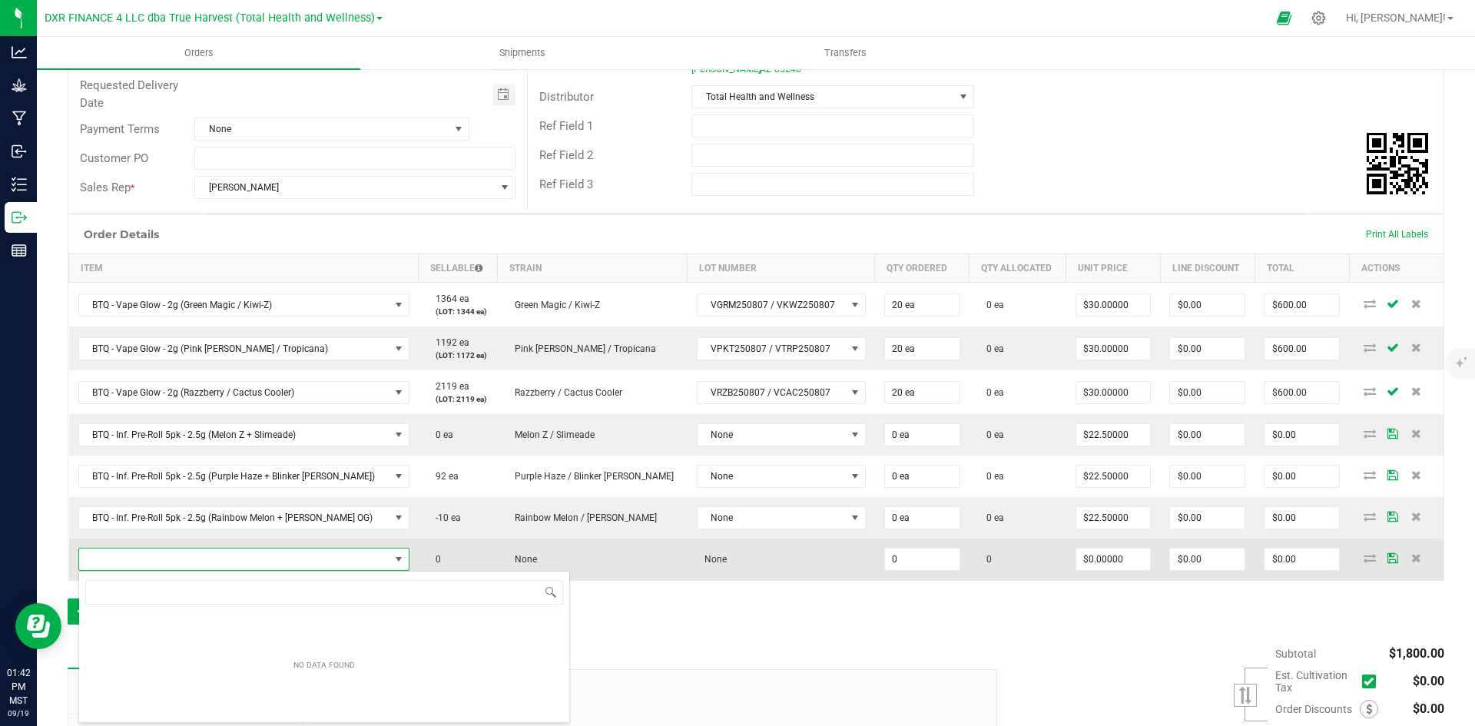
scroll to position [76819, 76528]
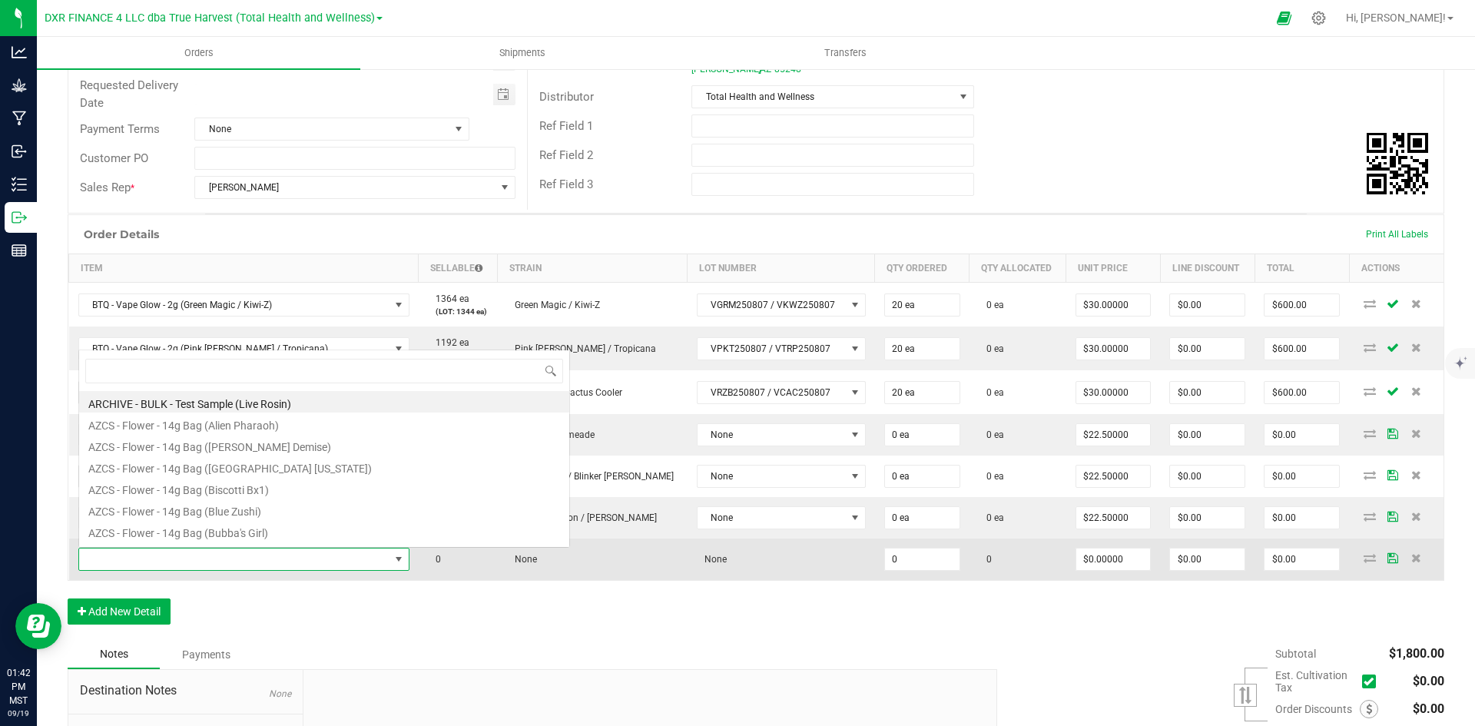
type input "BTQ - Inf. Pre-Roll 5pk - 2.5g (RS11 + Pink Guava)"
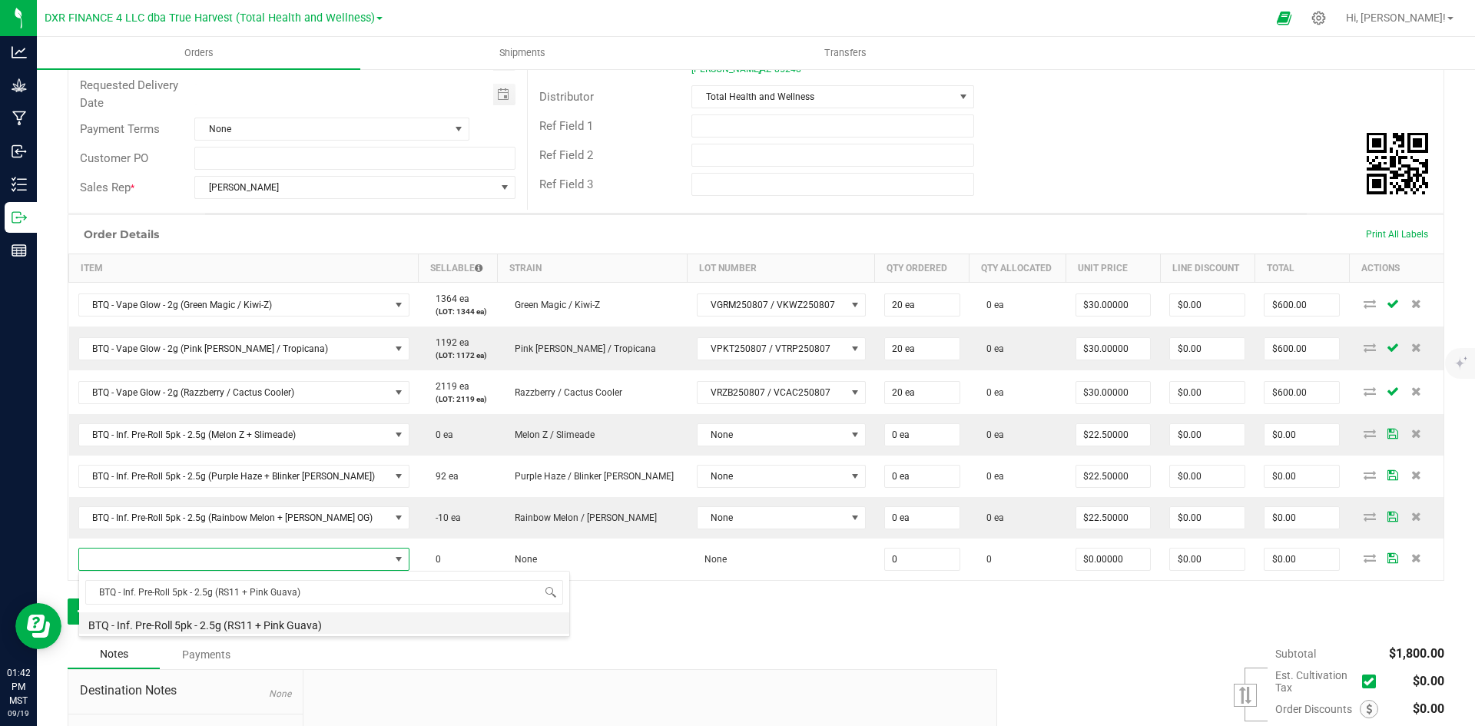
drag, startPoint x: 309, startPoint y: 632, endPoint x: 367, endPoint y: 630, distance: 57.7
click at [309, 632] on li "BTQ - Inf. Pre-Roll 5pk - 2.5g (RS11 + Pink Guava)" at bounding box center [324, 623] width 490 height 22
type input "0 ea"
type input "$22.50000"
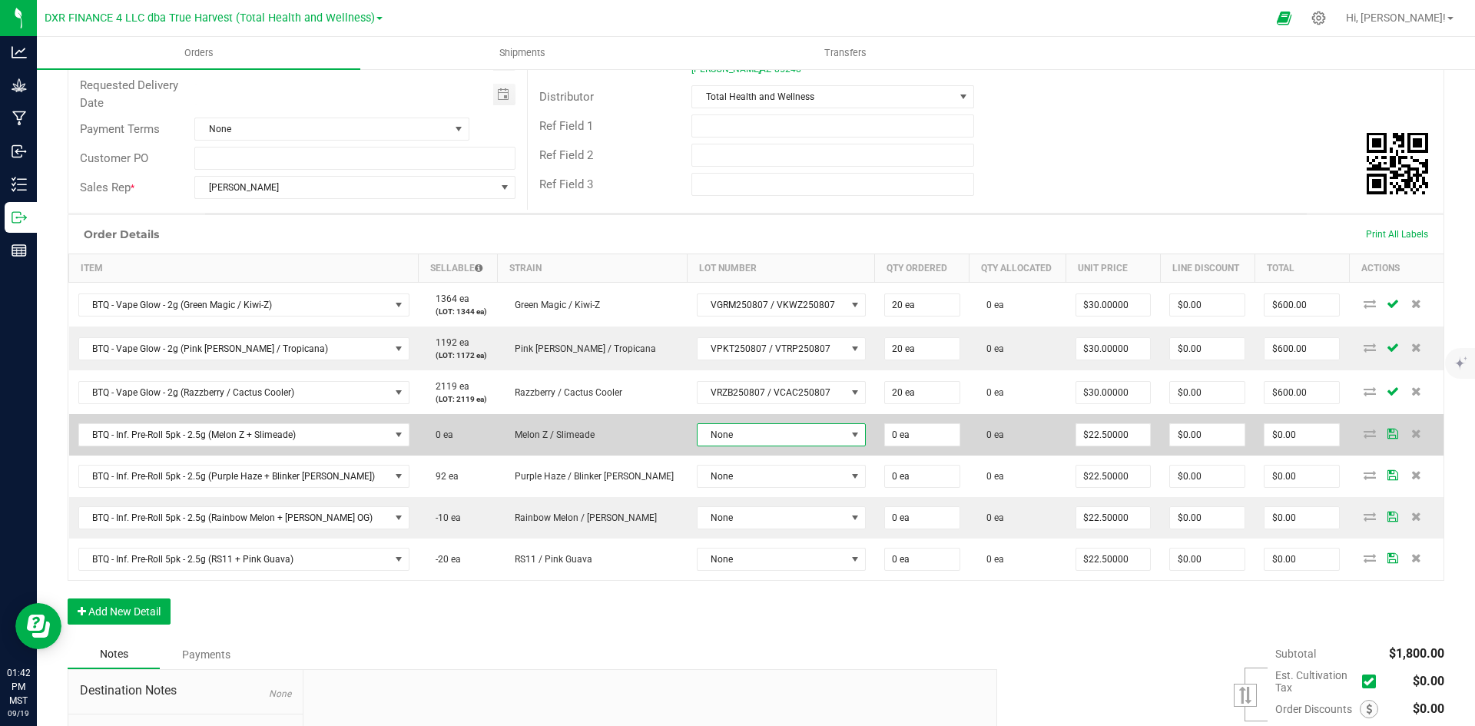
click at [724, 441] on span "None" at bounding box center [772, 435] width 148 height 22
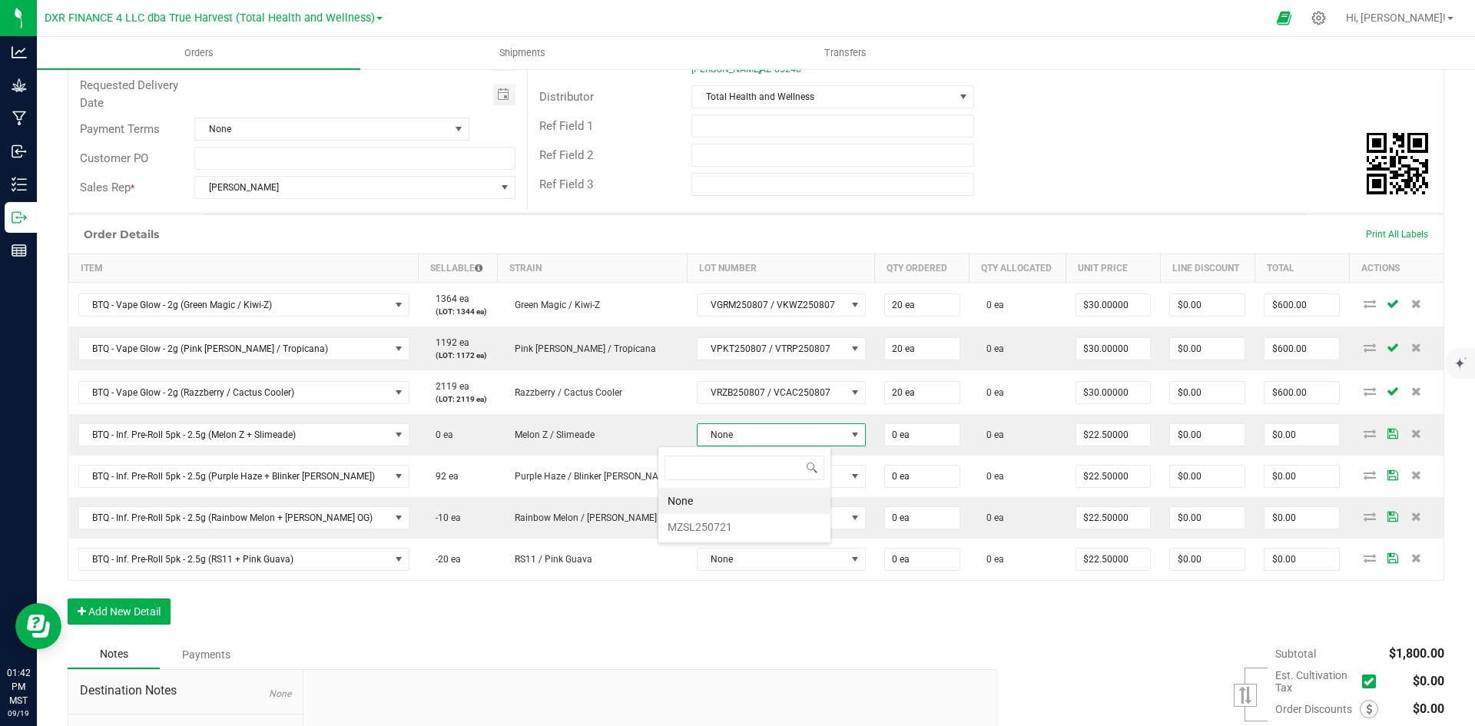
scroll to position [23, 174]
click at [708, 529] on li "MZSL250721" at bounding box center [745, 527] width 172 height 26
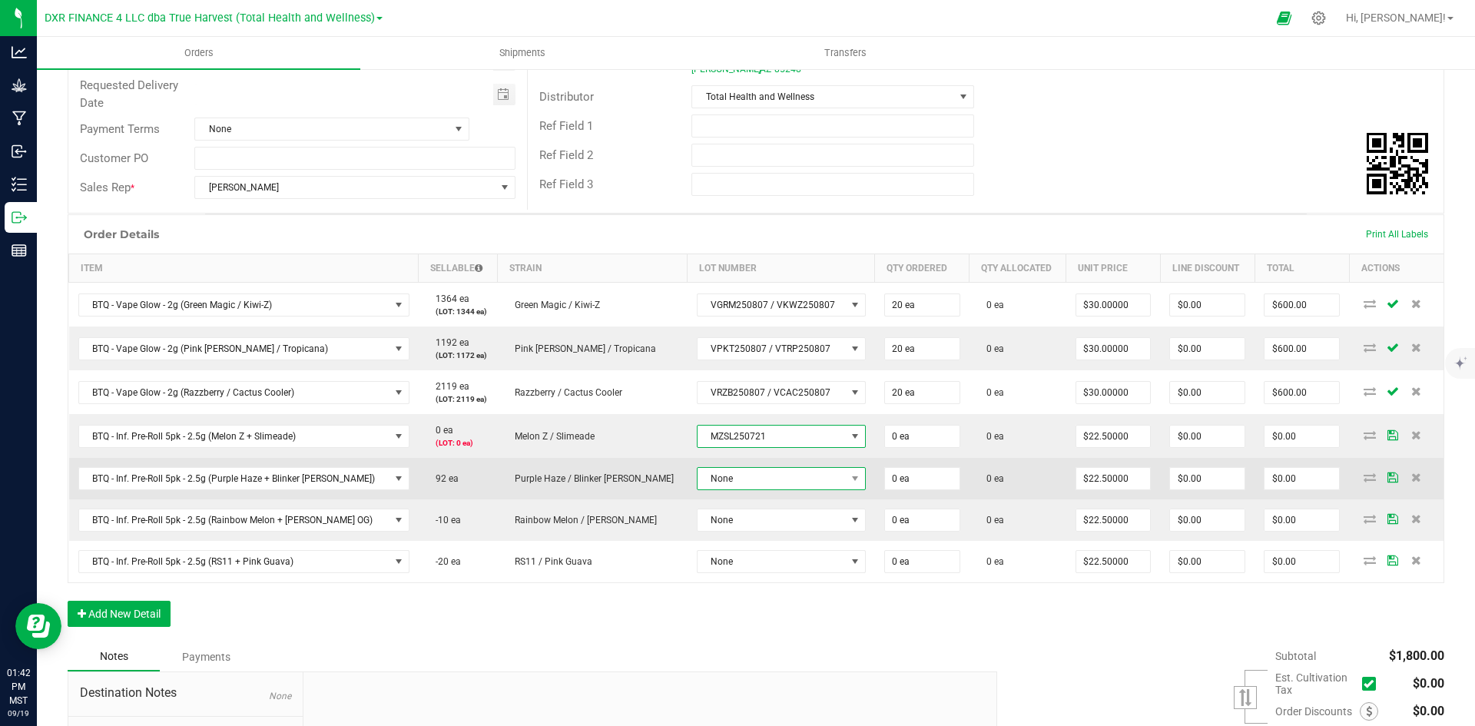
click at [698, 475] on span "None" at bounding box center [772, 479] width 148 height 22
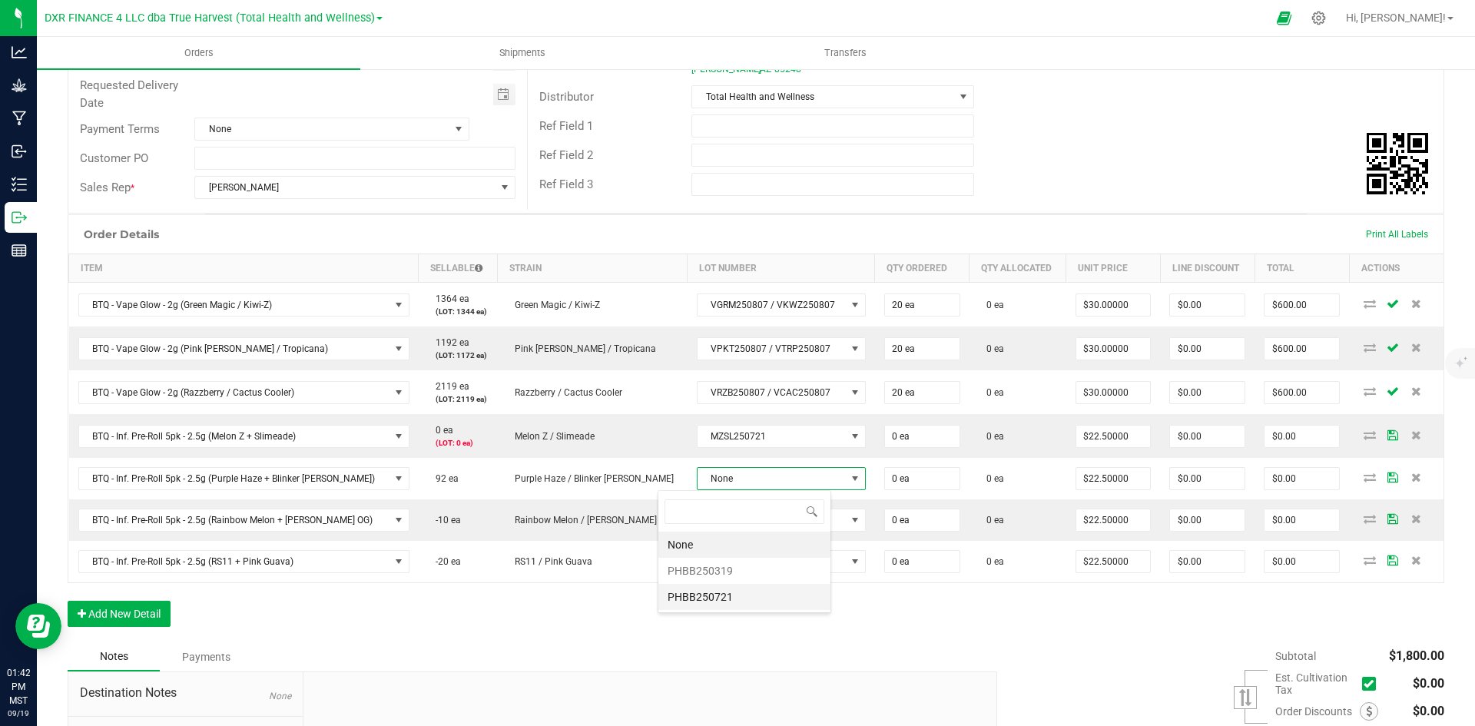
click at [695, 591] on li "PHBB250721" at bounding box center [745, 597] width 172 height 26
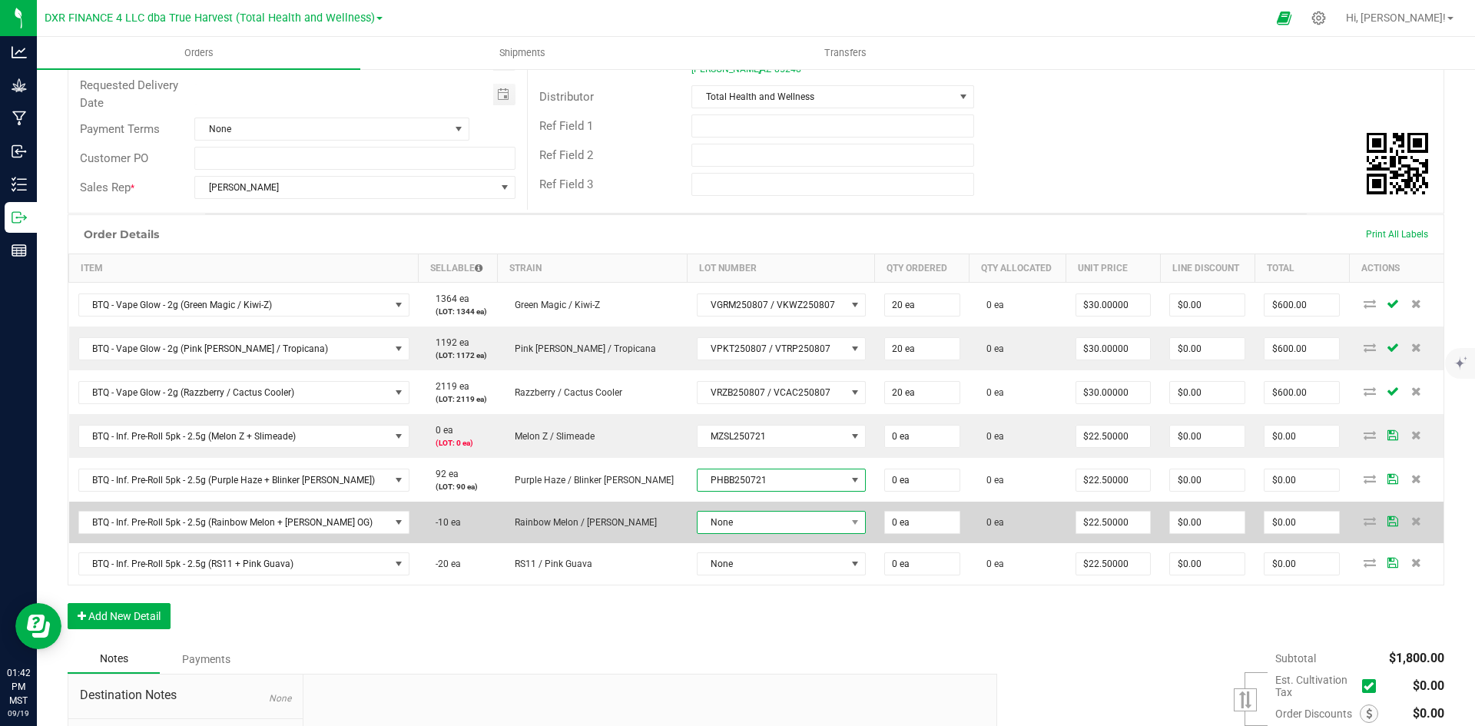
click at [698, 526] on span "None" at bounding box center [772, 523] width 148 height 22
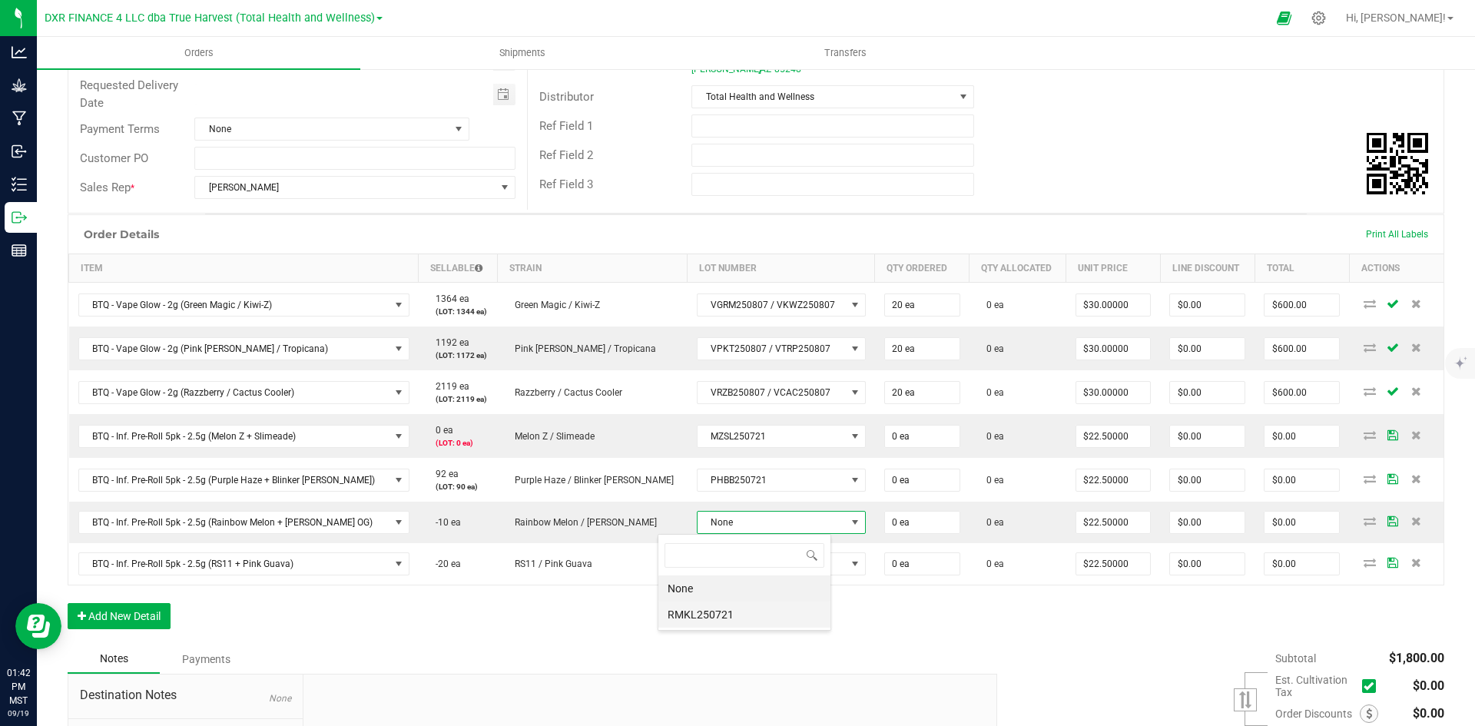
click at [722, 614] on li "RMKL250721" at bounding box center [745, 615] width 172 height 26
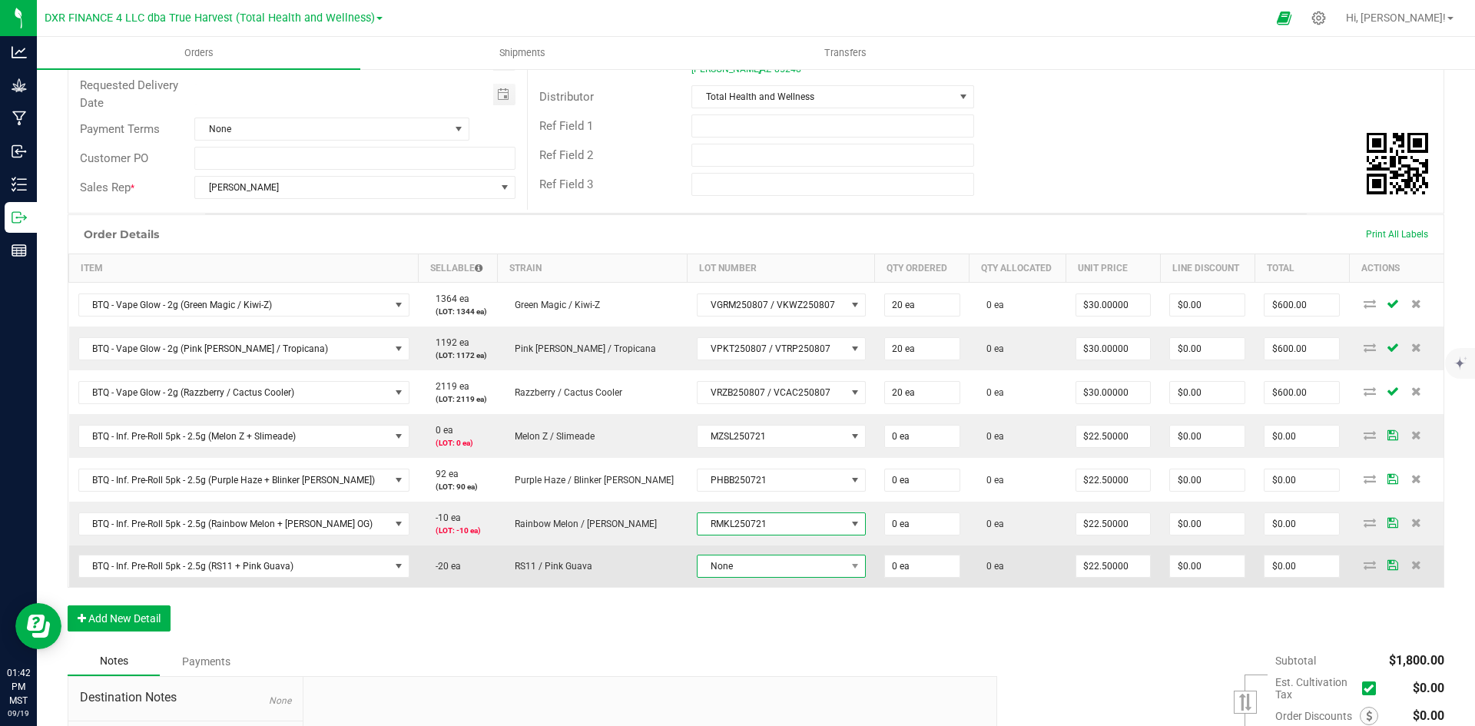
click at [708, 566] on span "None" at bounding box center [772, 567] width 148 height 22
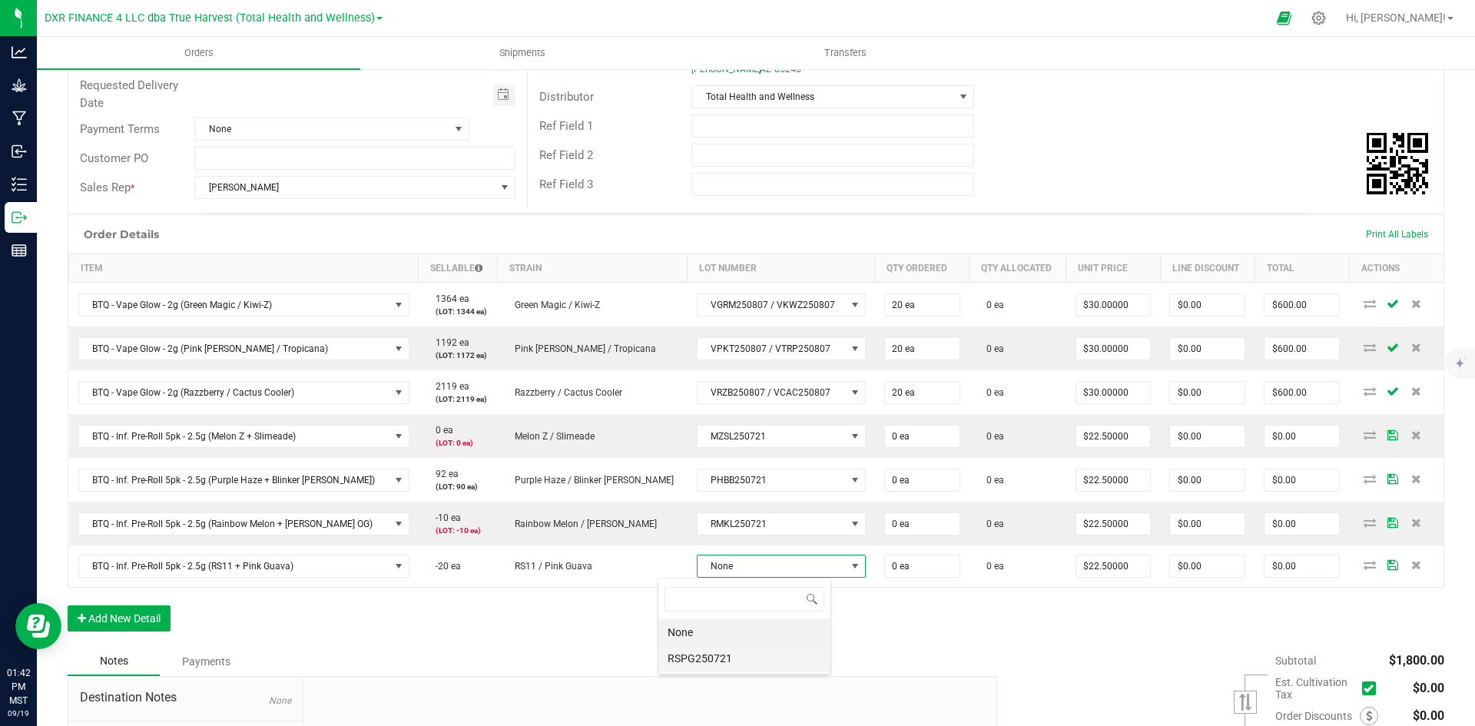
click at [725, 649] on li "RSPG250721" at bounding box center [745, 658] width 172 height 26
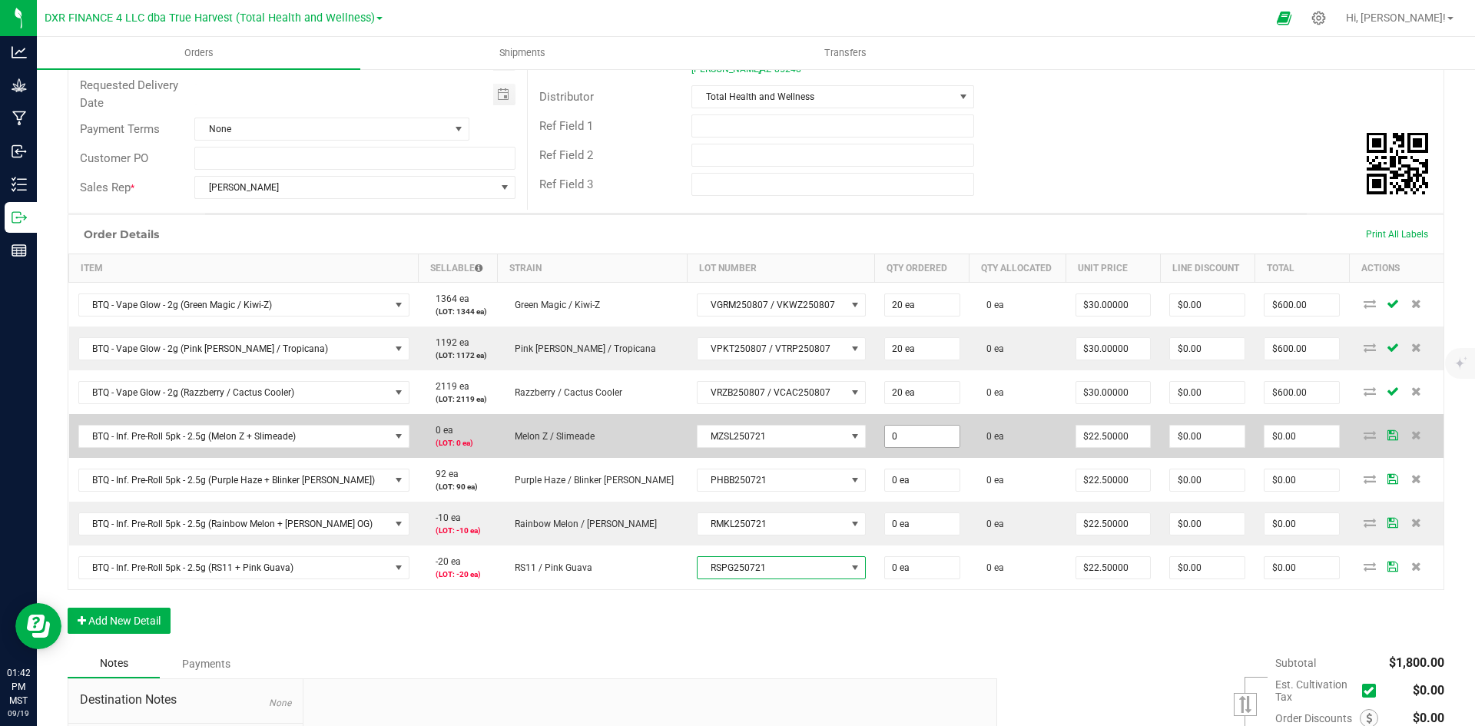
click at [895, 437] on input "0" at bounding box center [922, 437] width 75 height 22
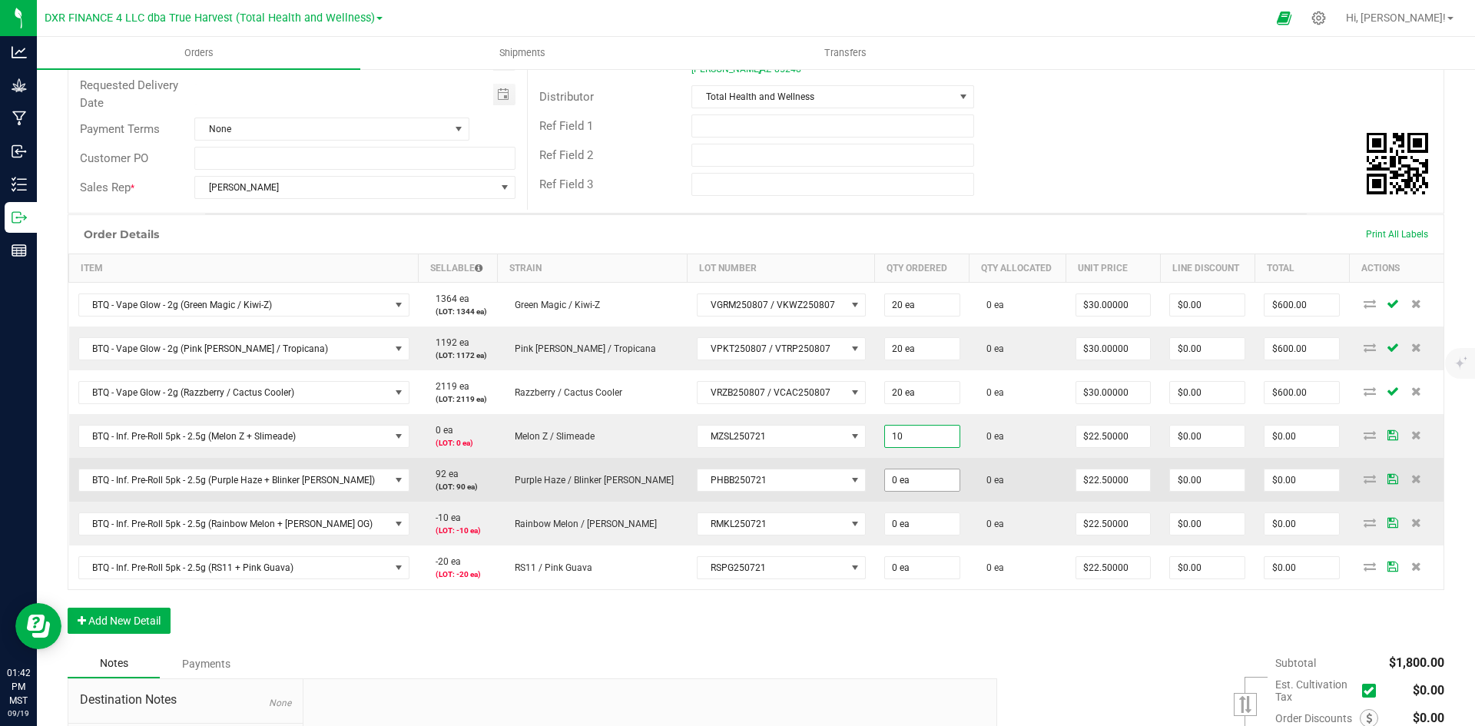
type input "10 ea"
type input "$225.00"
click at [885, 470] on input "0" at bounding box center [922, 481] width 75 height 22
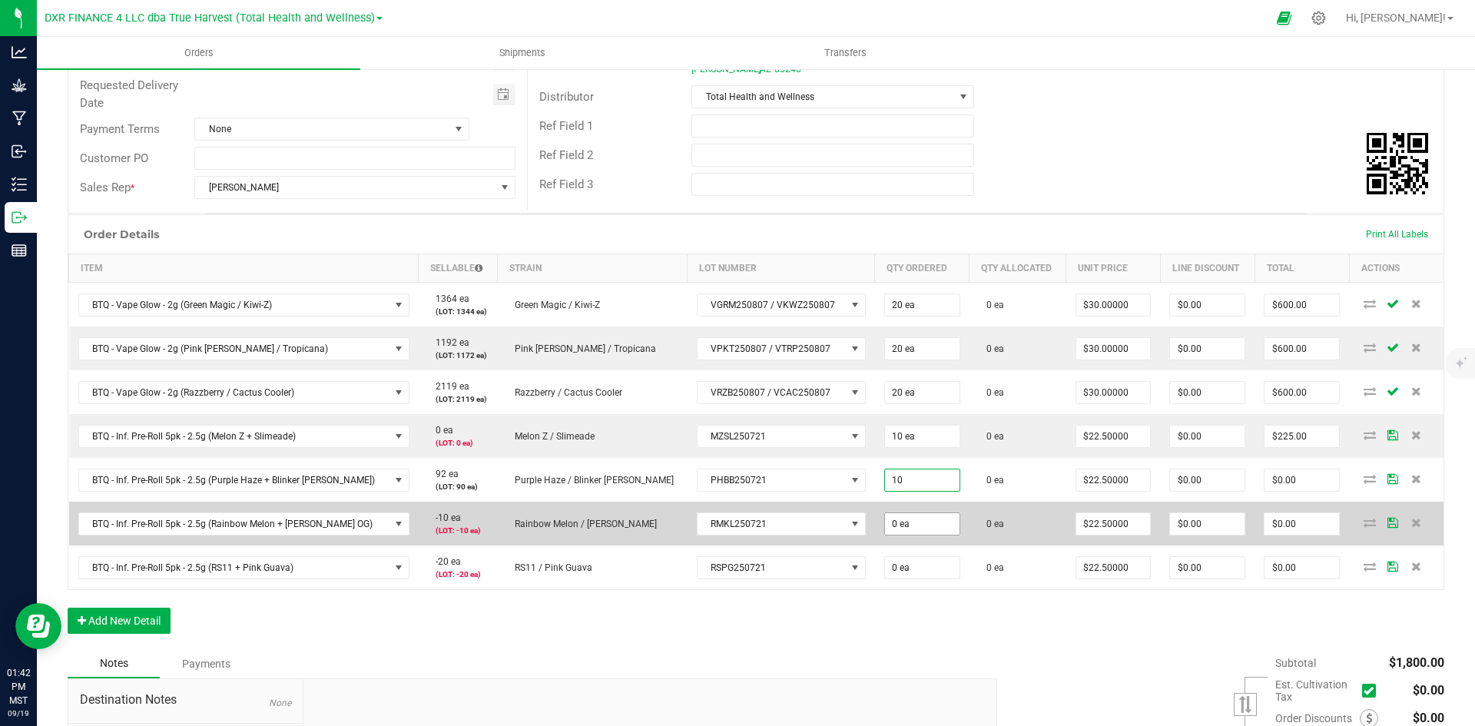
type input "10 ea"
type input "$225.00"
click at [885, 517] on input "0" at bounding box center [922, 524] width 75 height 22
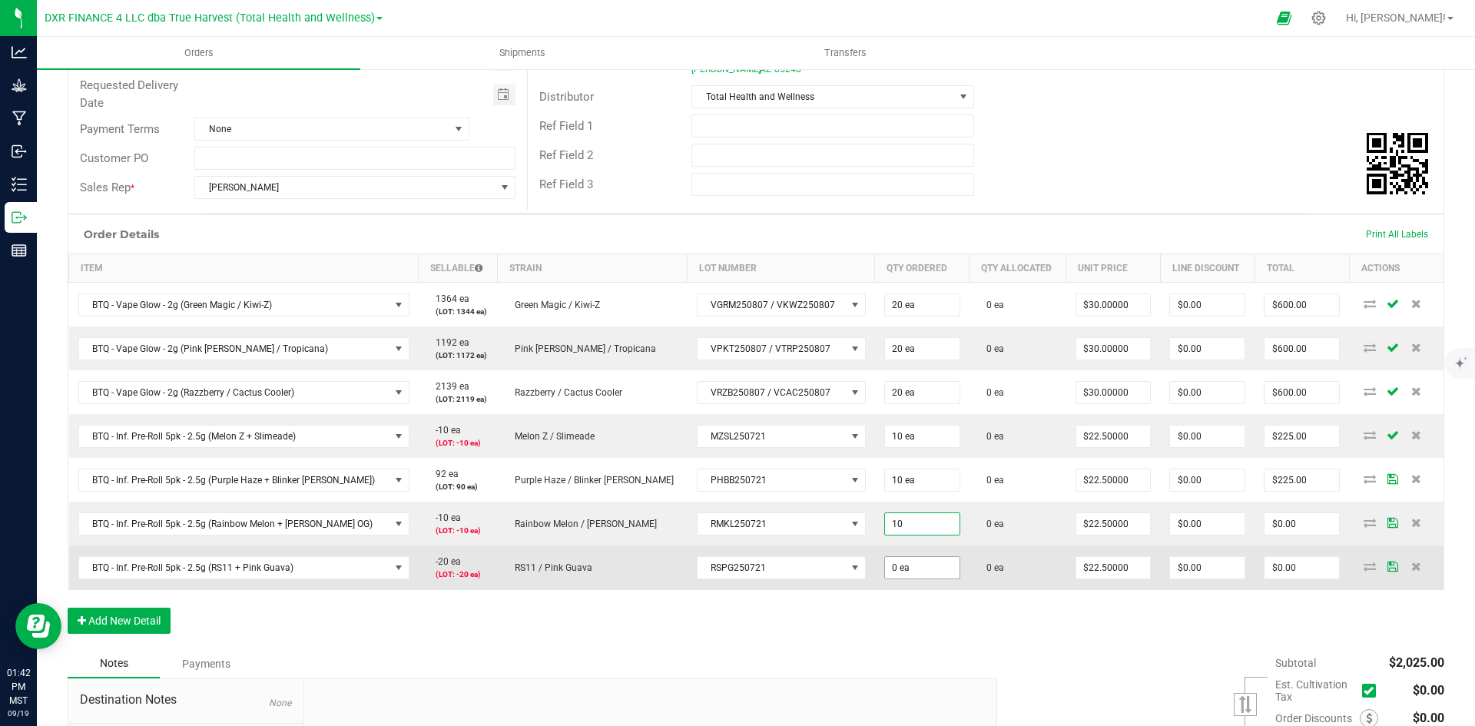
type input "10 ea"
type input "$225.00"
click at [885, 566] on input "0" at bounding box center [922, 568] width 75 height 22
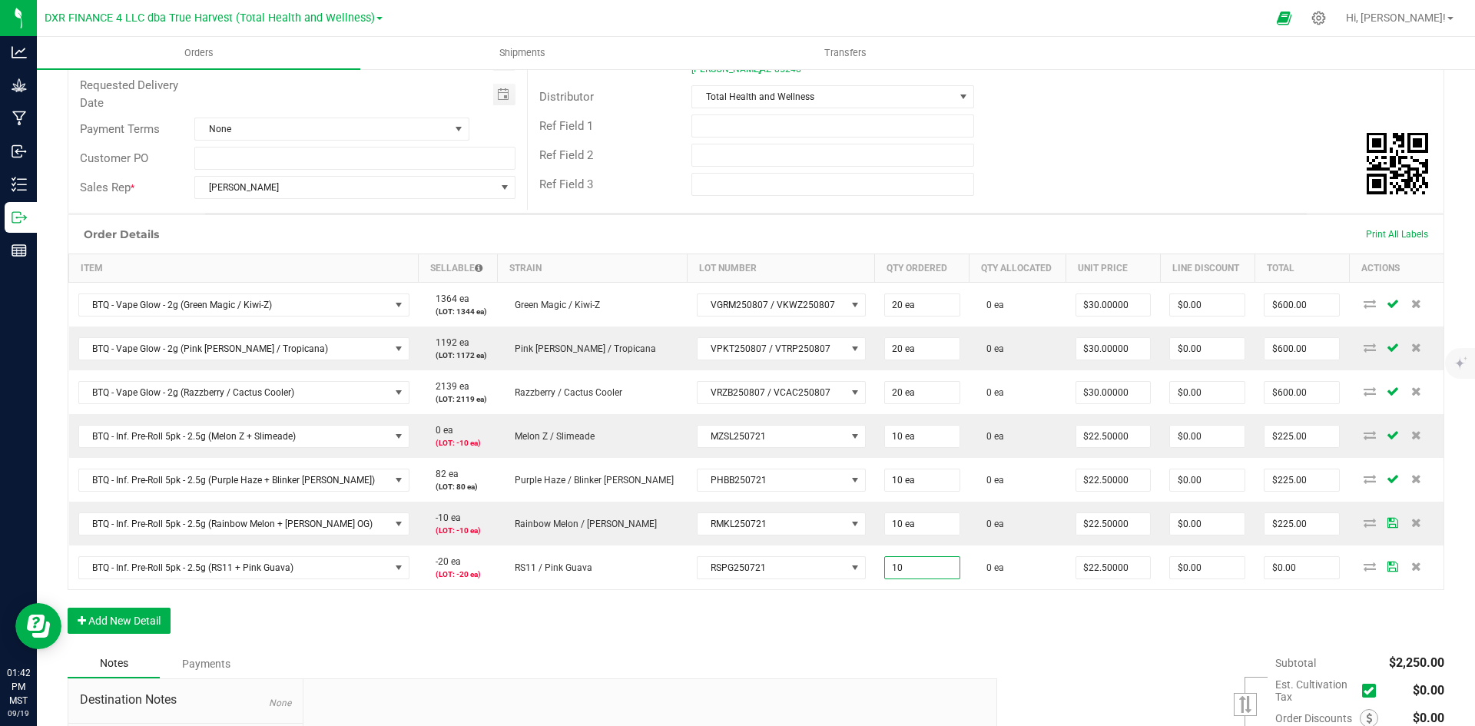
type input "10 ea"
type input "$225.00"
click at [847, 649] on div "Notes Payments" at bounding box center [527, 663] width 918 height 29
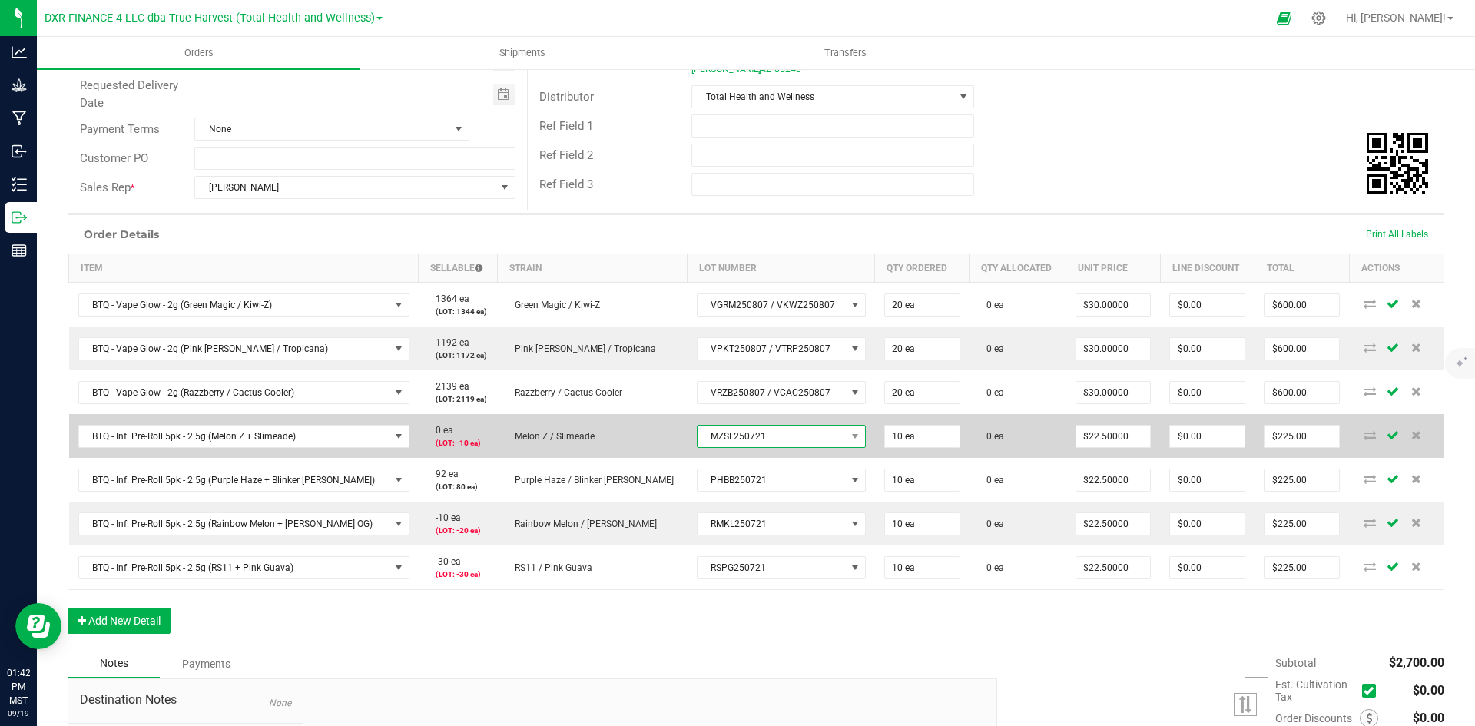
click at [743, 427] on span "MZSL250721" at bounding box center [772, 437] width 148 height 22
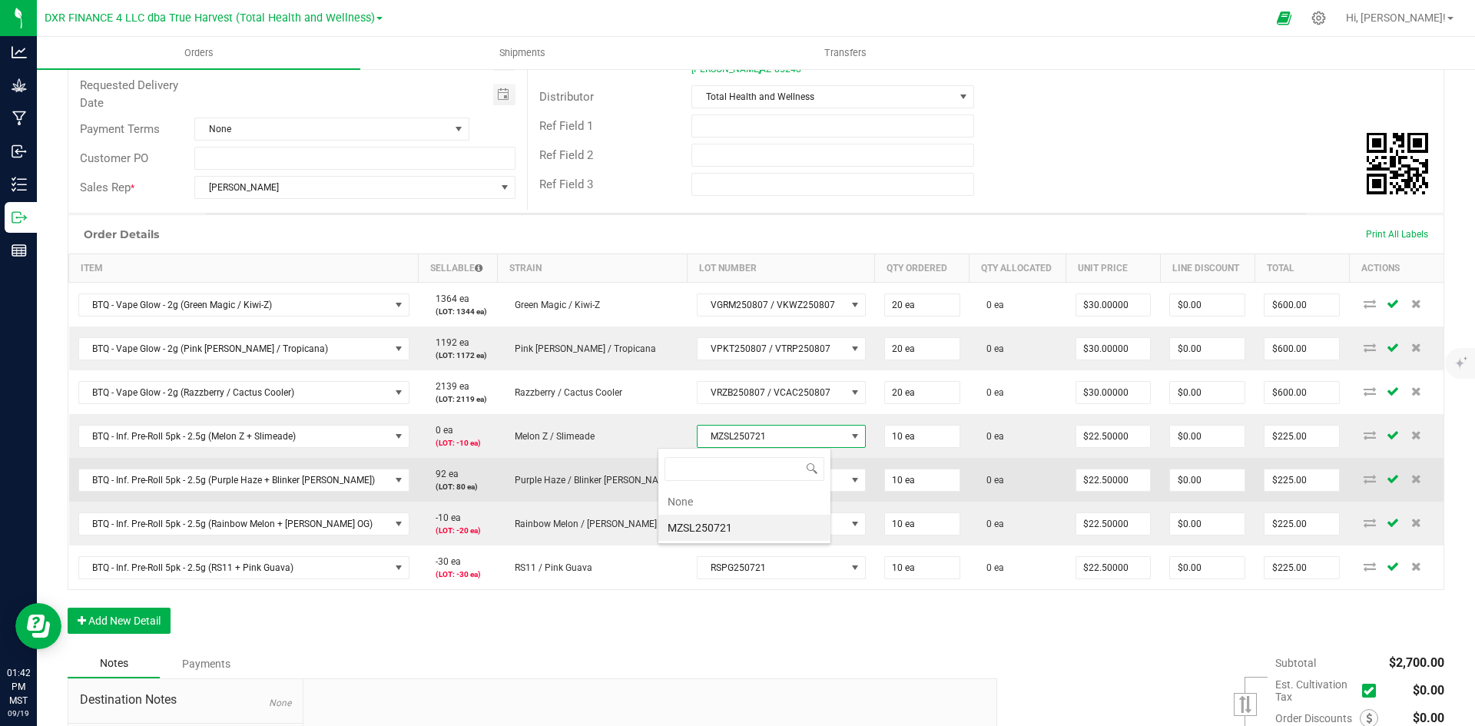
click at [739, 497] on li "None" at bounding box center [745, 502] width 172 height 26
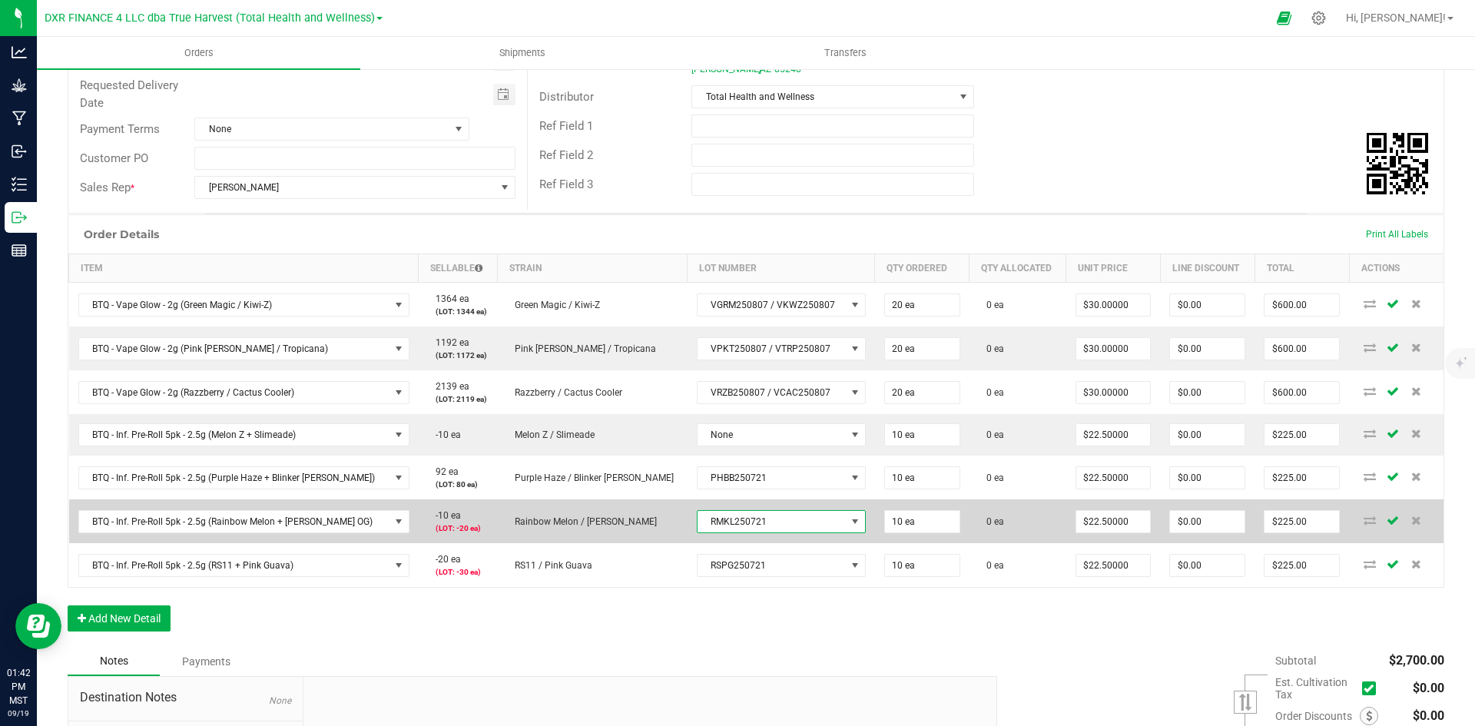
click at [720, 526] on span "RMKL250721" at bounding box center [772, 522] width 148 height 22
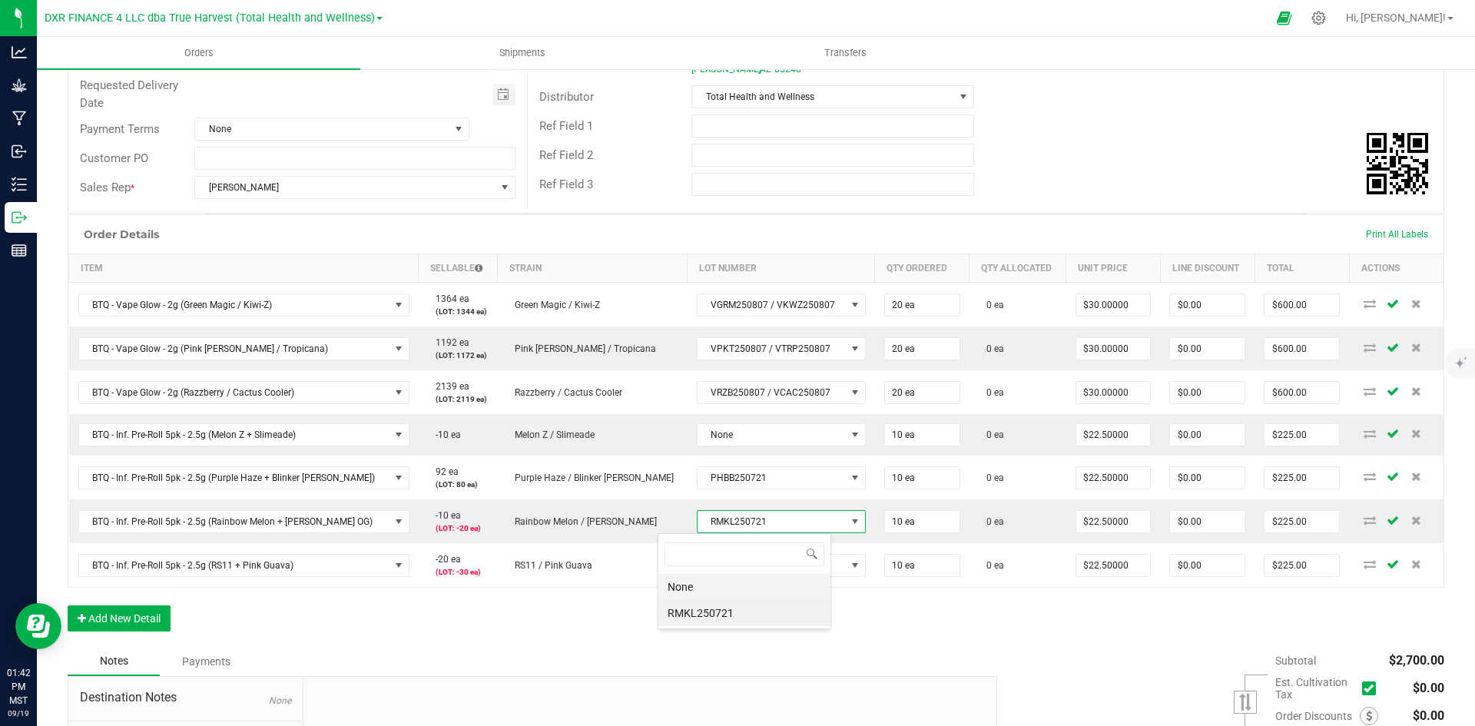
click at [721, 578] on li "None" at bounding box center [745, 587] width 172 height 26
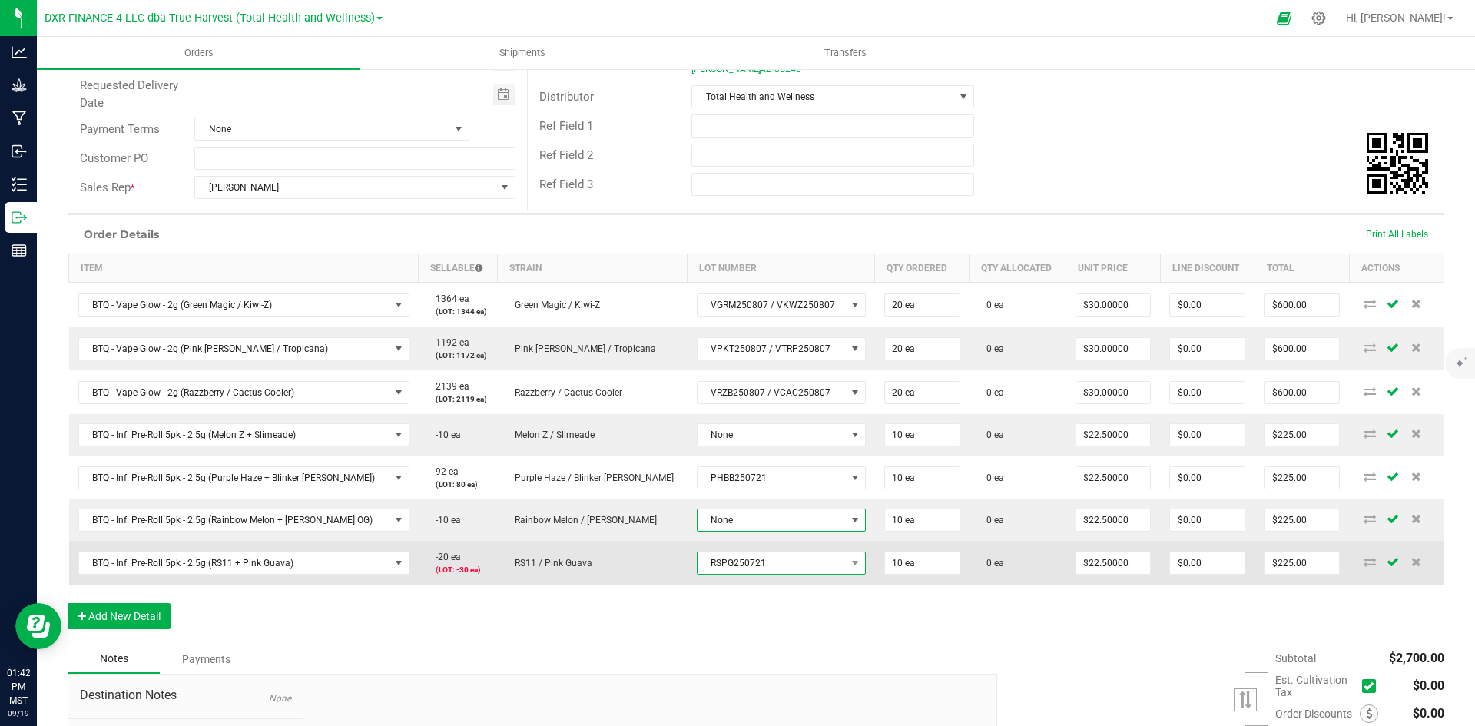
click at [727, 566] on span "RSPG250721" at bounding box center [772, 563] width 148 height 22
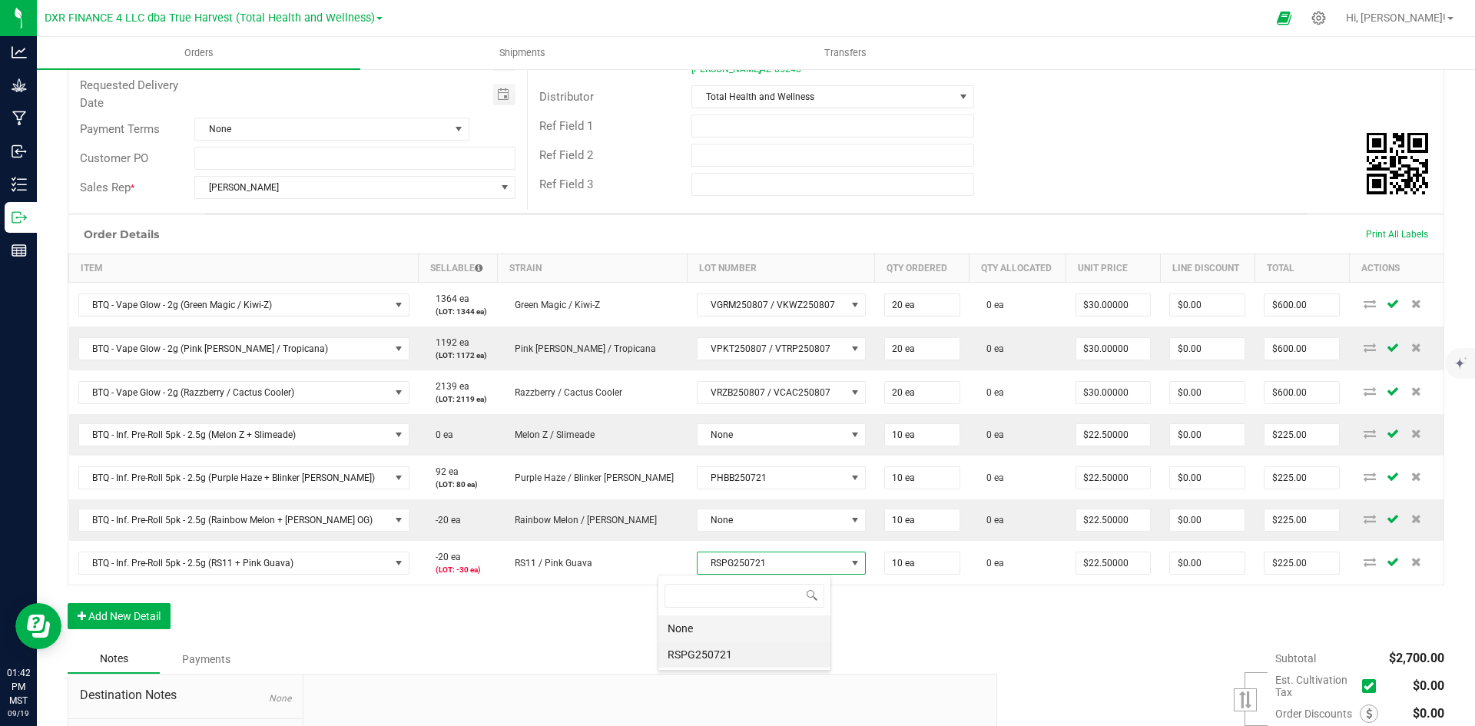
click at [734, 626] on li "None" at bounding box center [745, 629] width 172 height 26
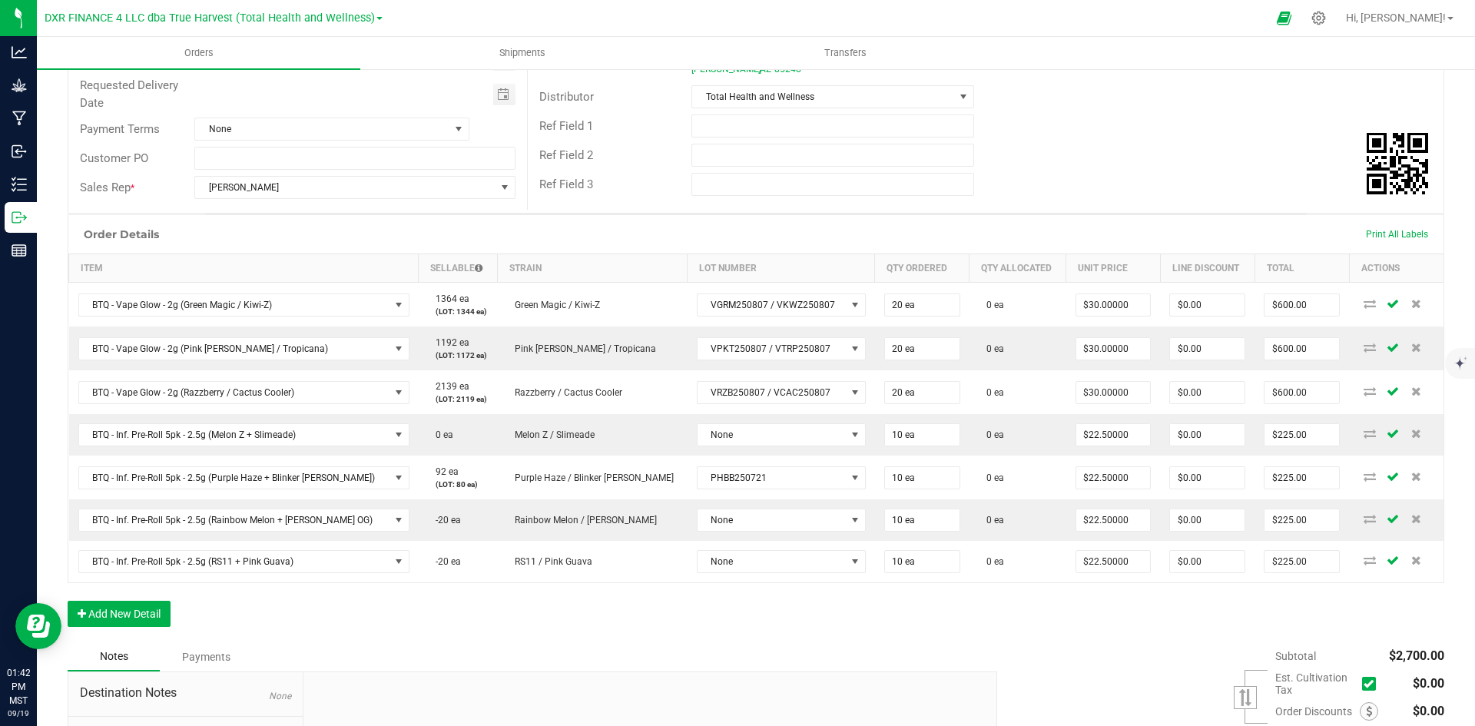
click at [603, 649] on div "Notes Payments" at bounding box center [527, 656] width 918 height 29
click at [121, 618] on button "Add New Detail" at bounding box center [119, 614] width 103 height 26
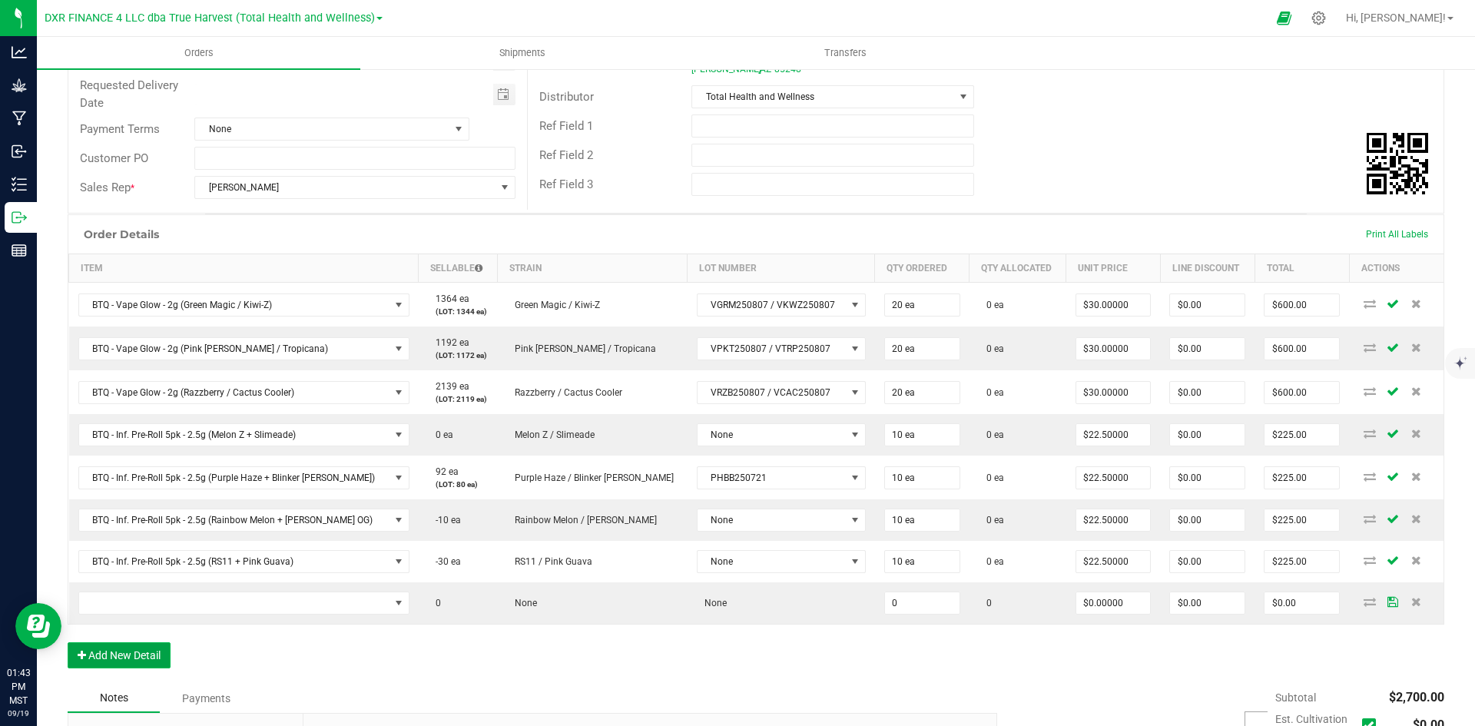
click at [131, 649] on button "Add New Detail" at bounding box center [119, 655] width 103 height 26
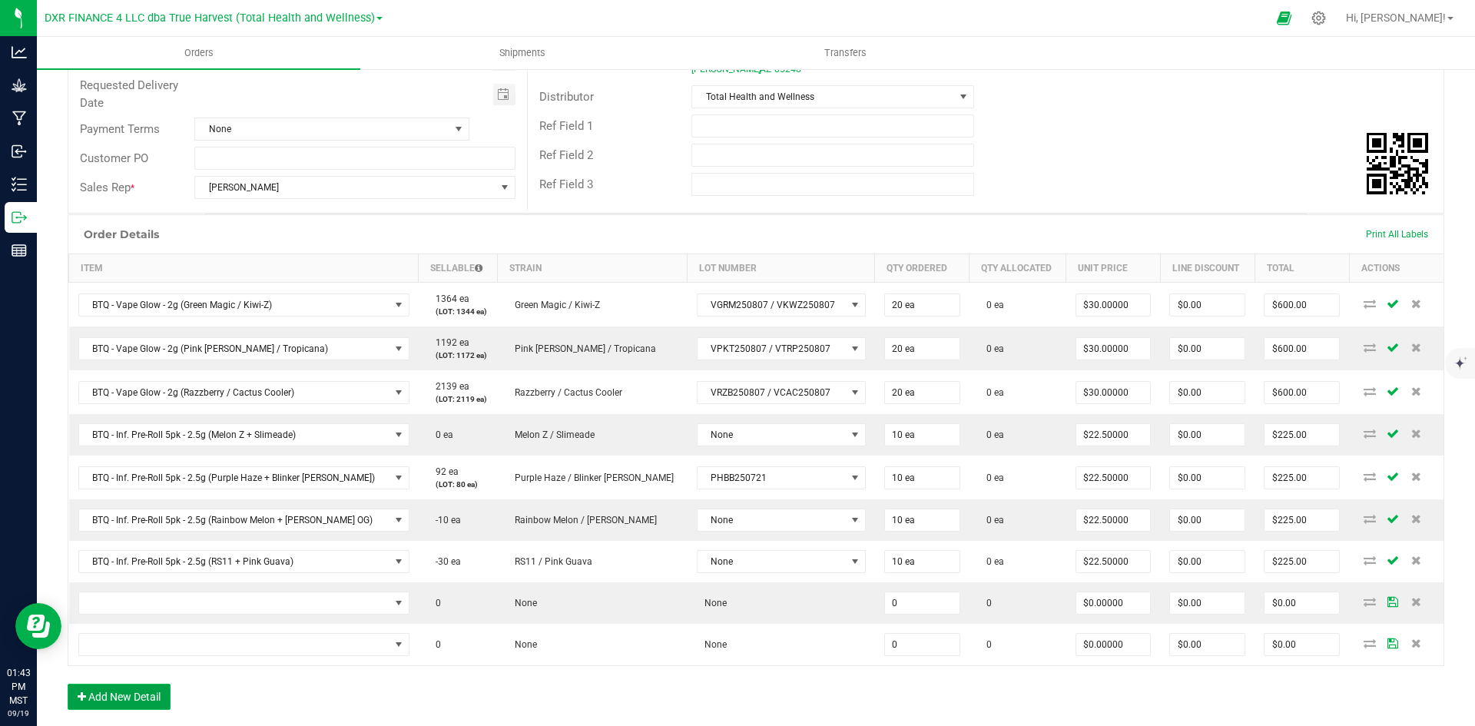
click at [139, 685] on button "Add New Detail" at bounding box center [119, 697] width 103 height 26
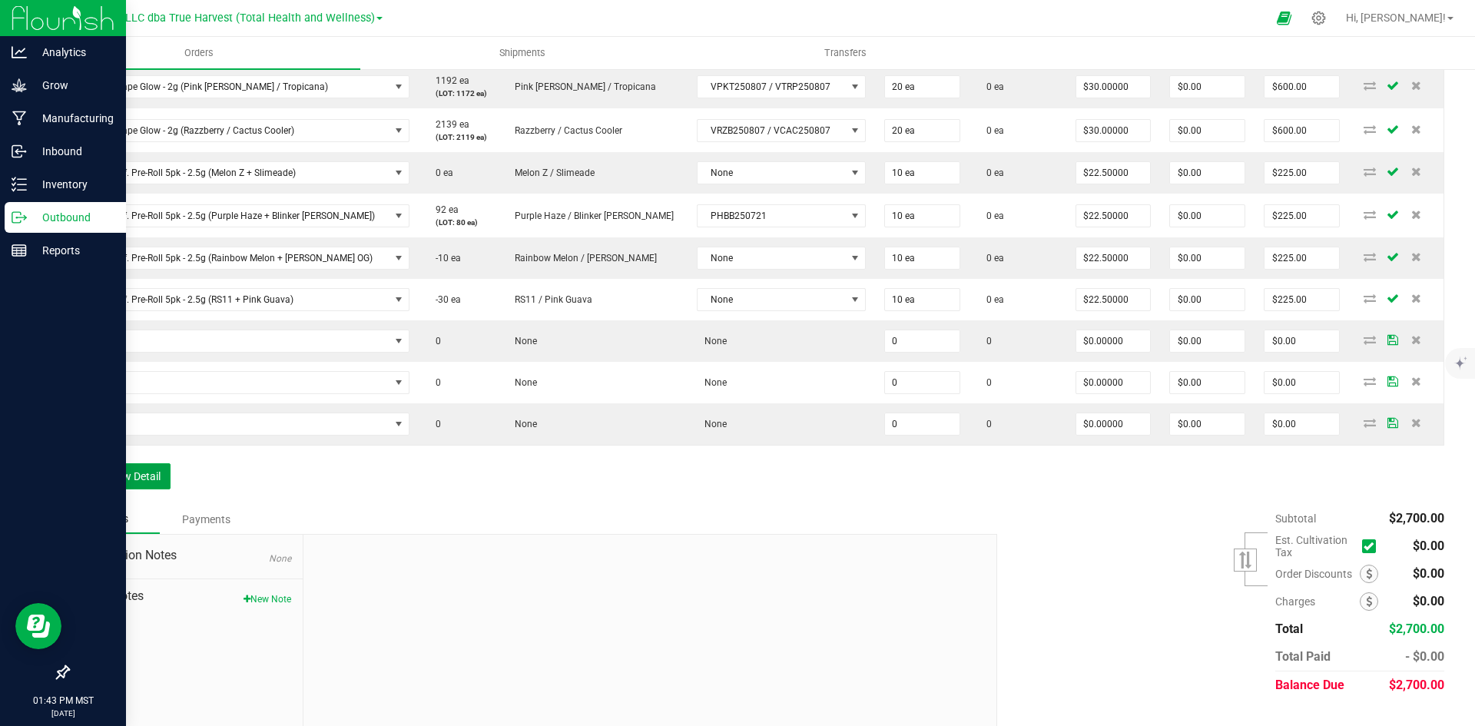
scroll to position [506, 0]
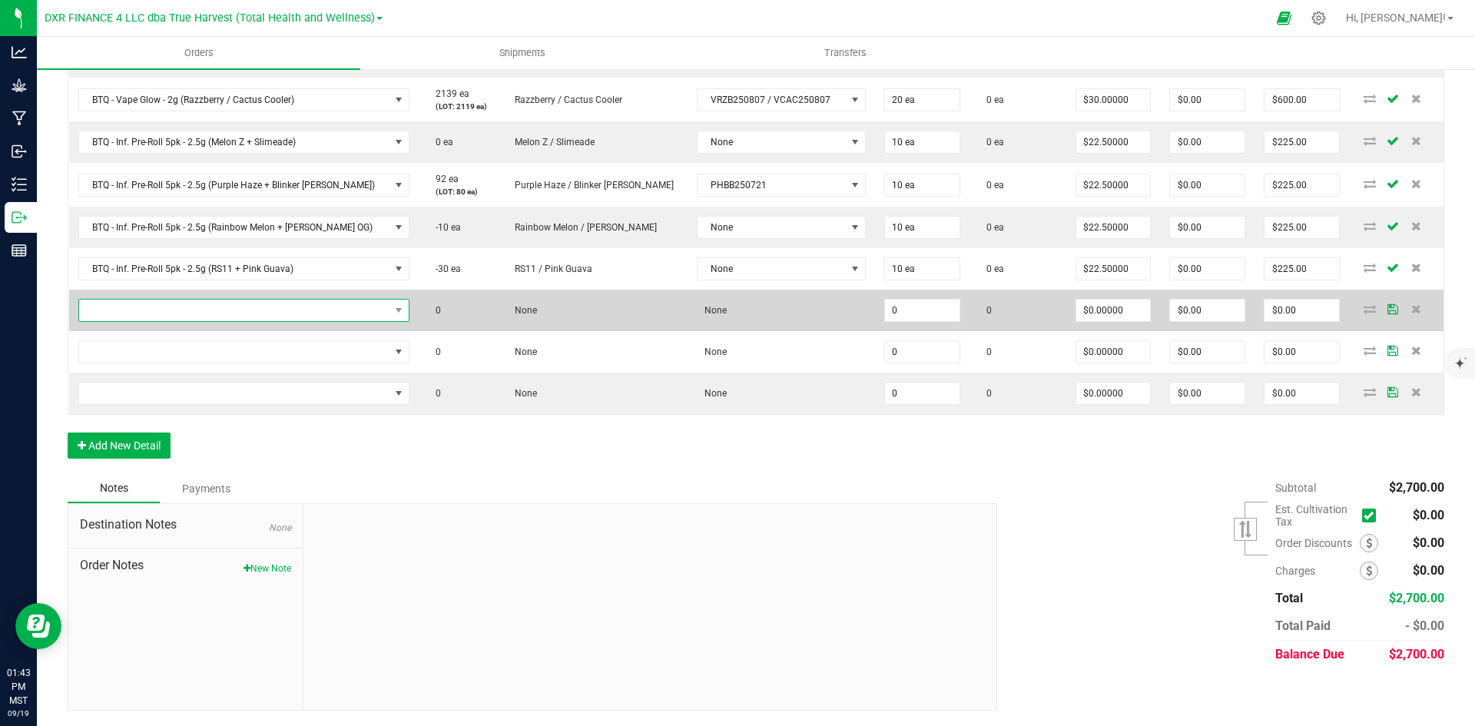
click at [156, 310] on span "NO DATA FOUND" at bounding box center [234, 311] width 310 height 22
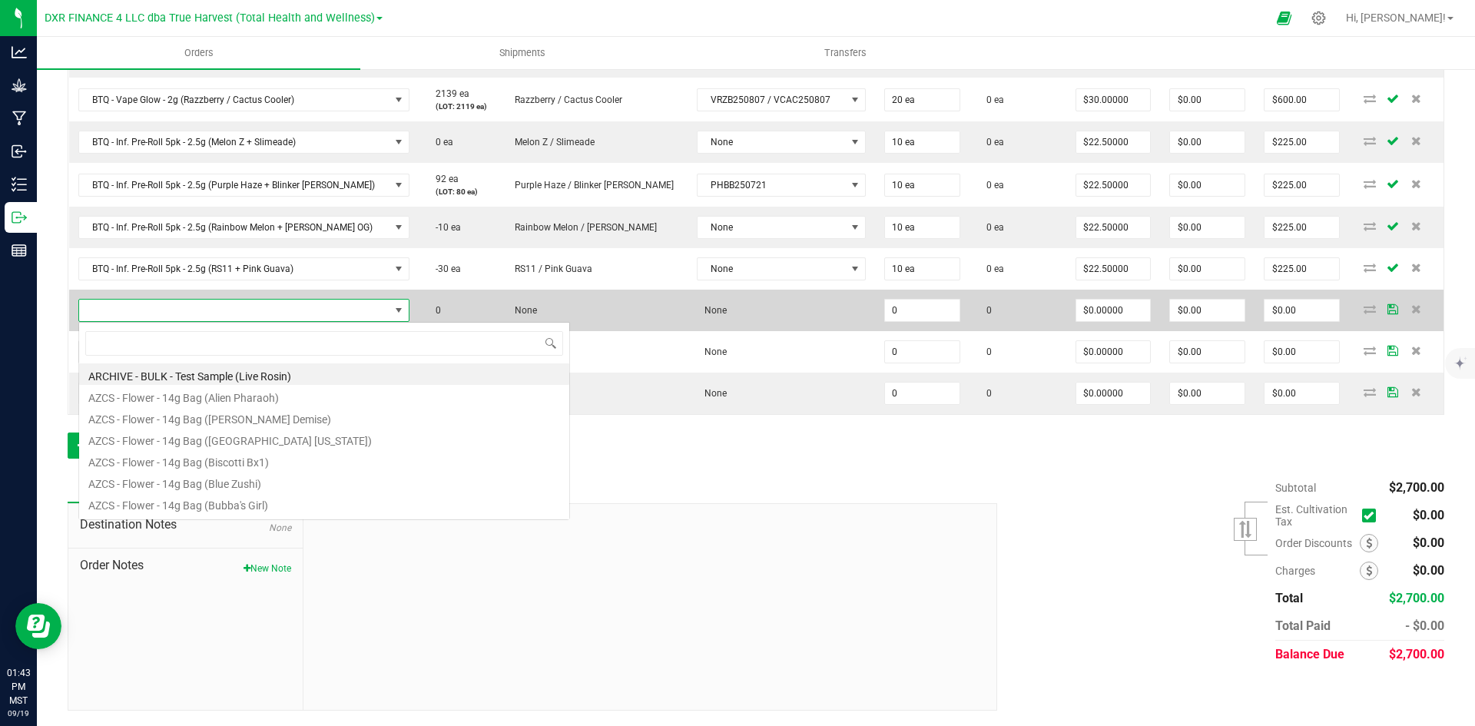
scroll to position [23, 314]
type input "SG - Live Rosin - 1g (Frosted Donuts)"
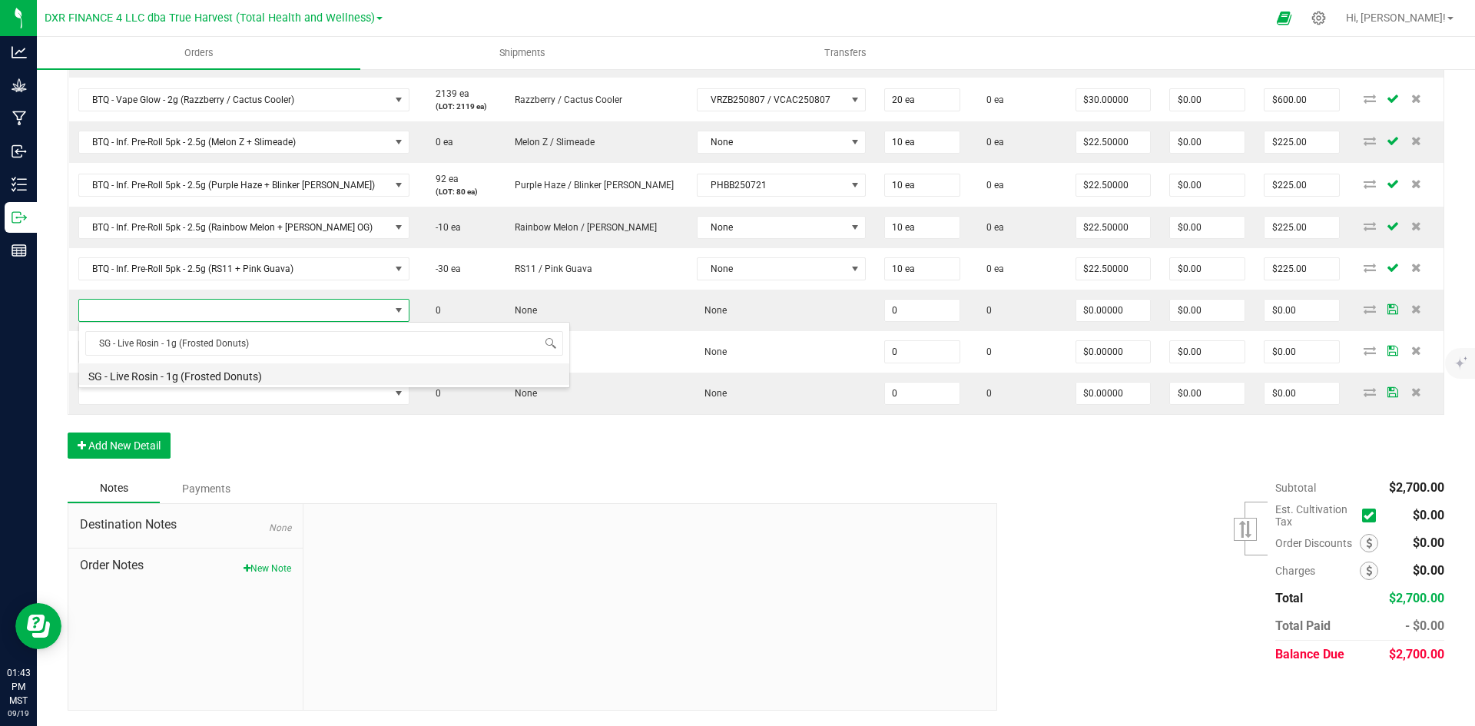
click at [197, 375] on li "SG - Live Rosin - 1g (Frosted Donuts)" at bounding box center [324, 374] width 490 height 22
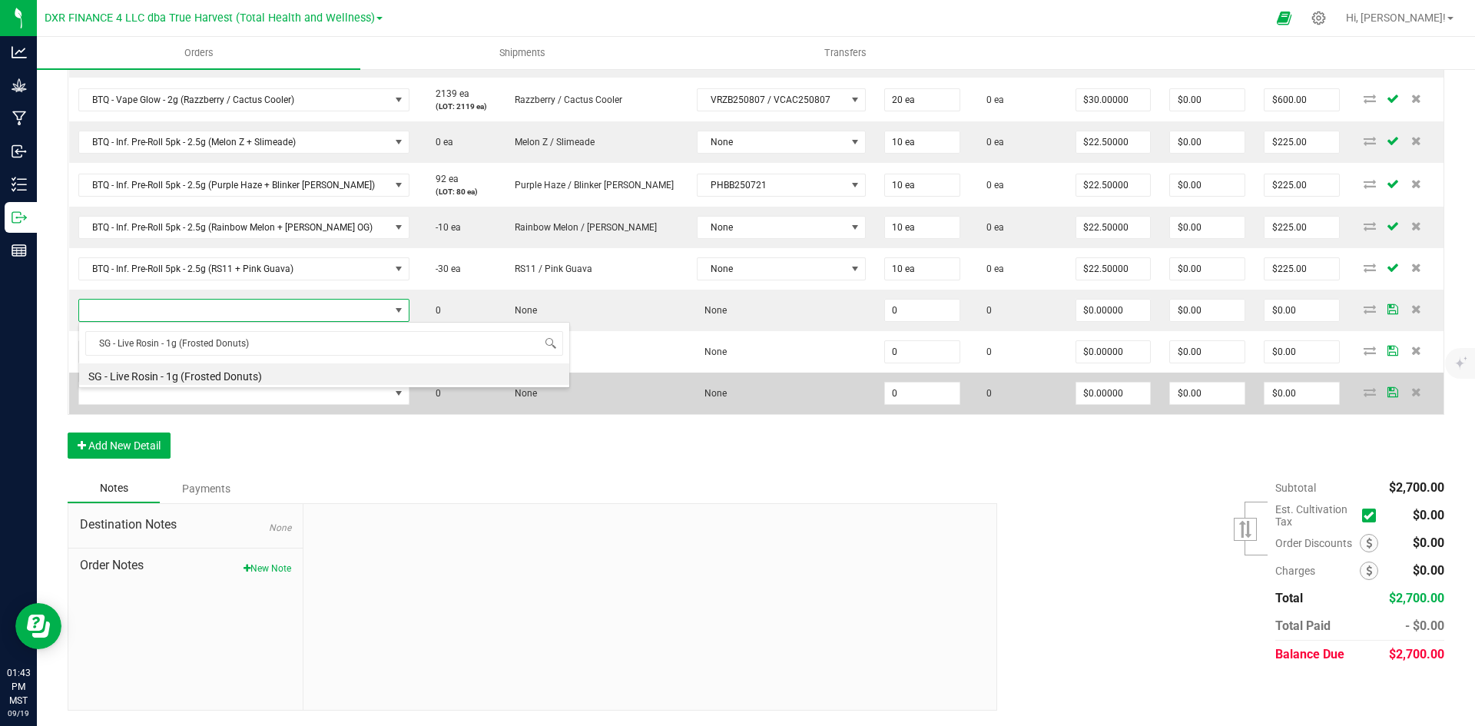
type input "0 ea"
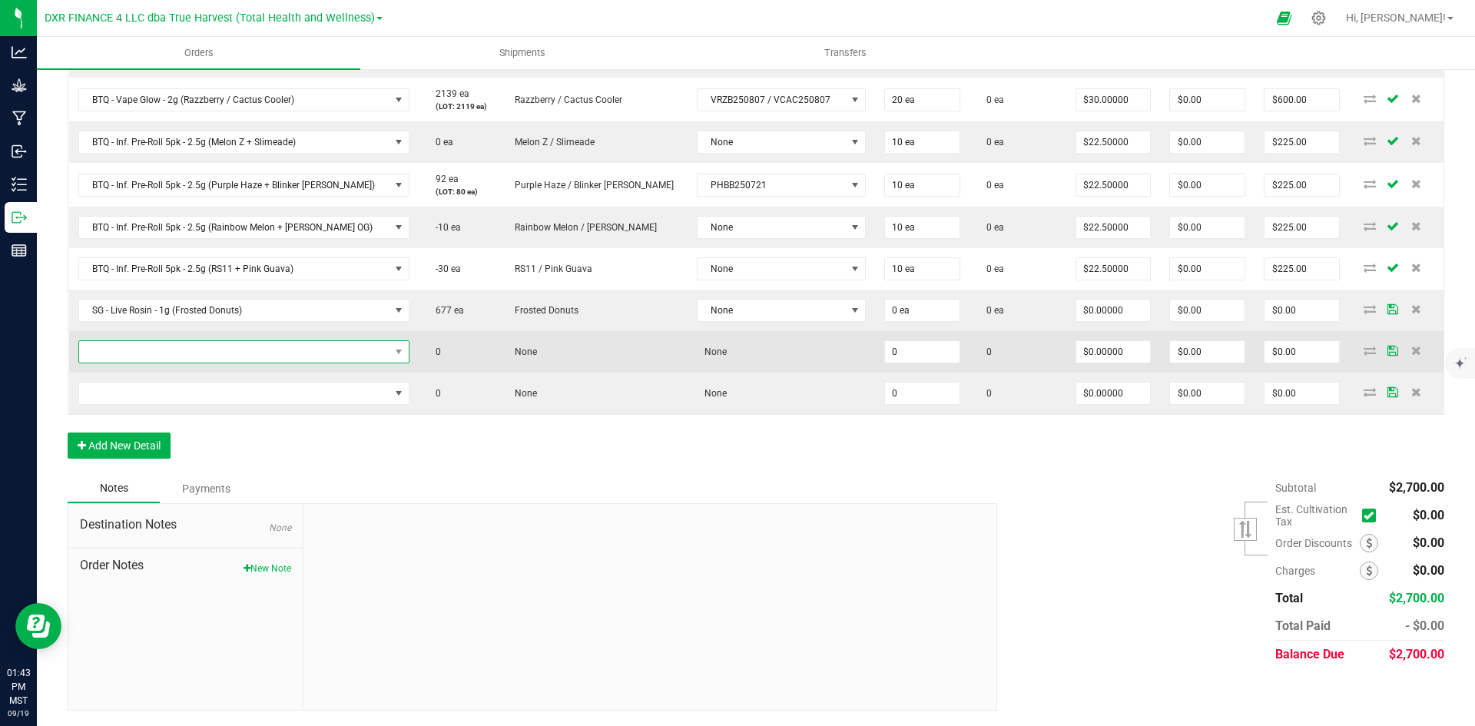
click at [227, 352] on span "NO DATA FOUND" at bounding box center [234, 352] width 310 height 22
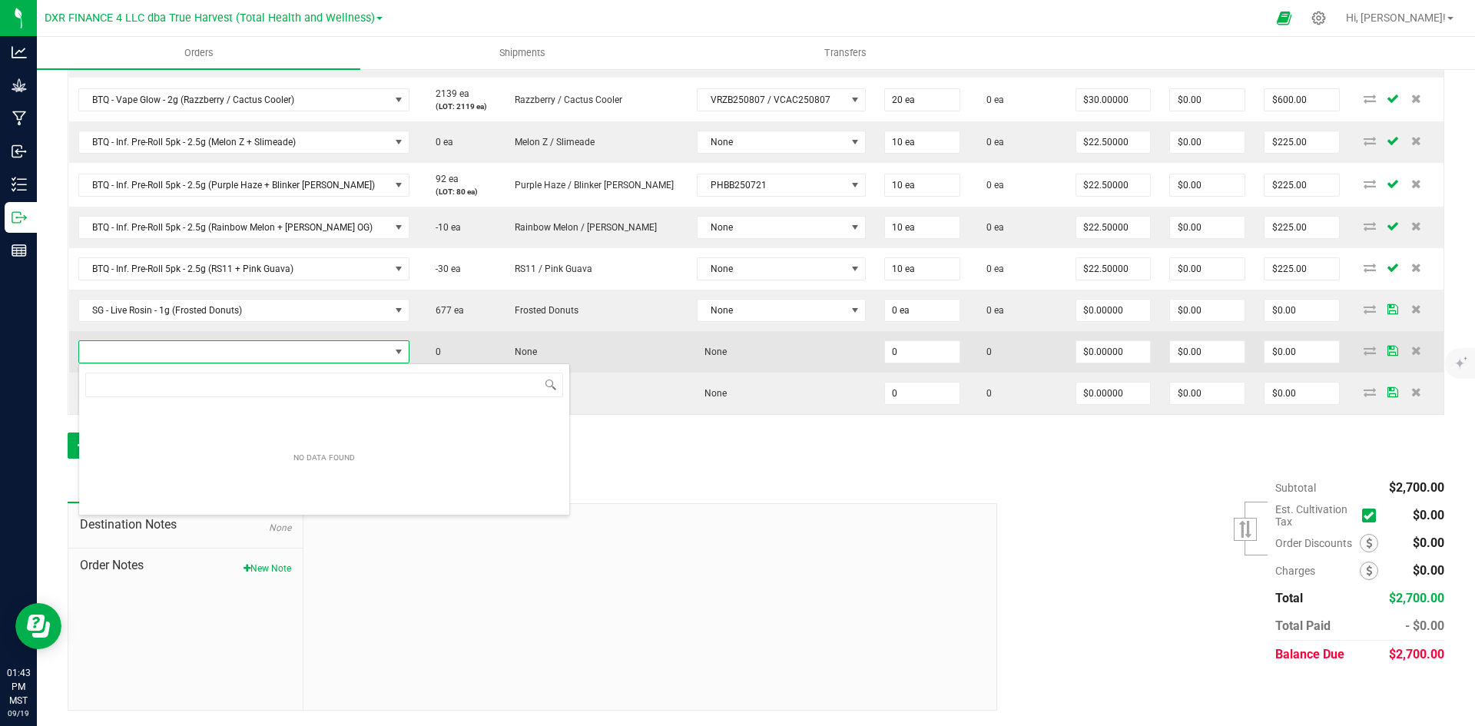
type input "SG - Live Rosin - 1g ([PERSON_NAME] Demise)"
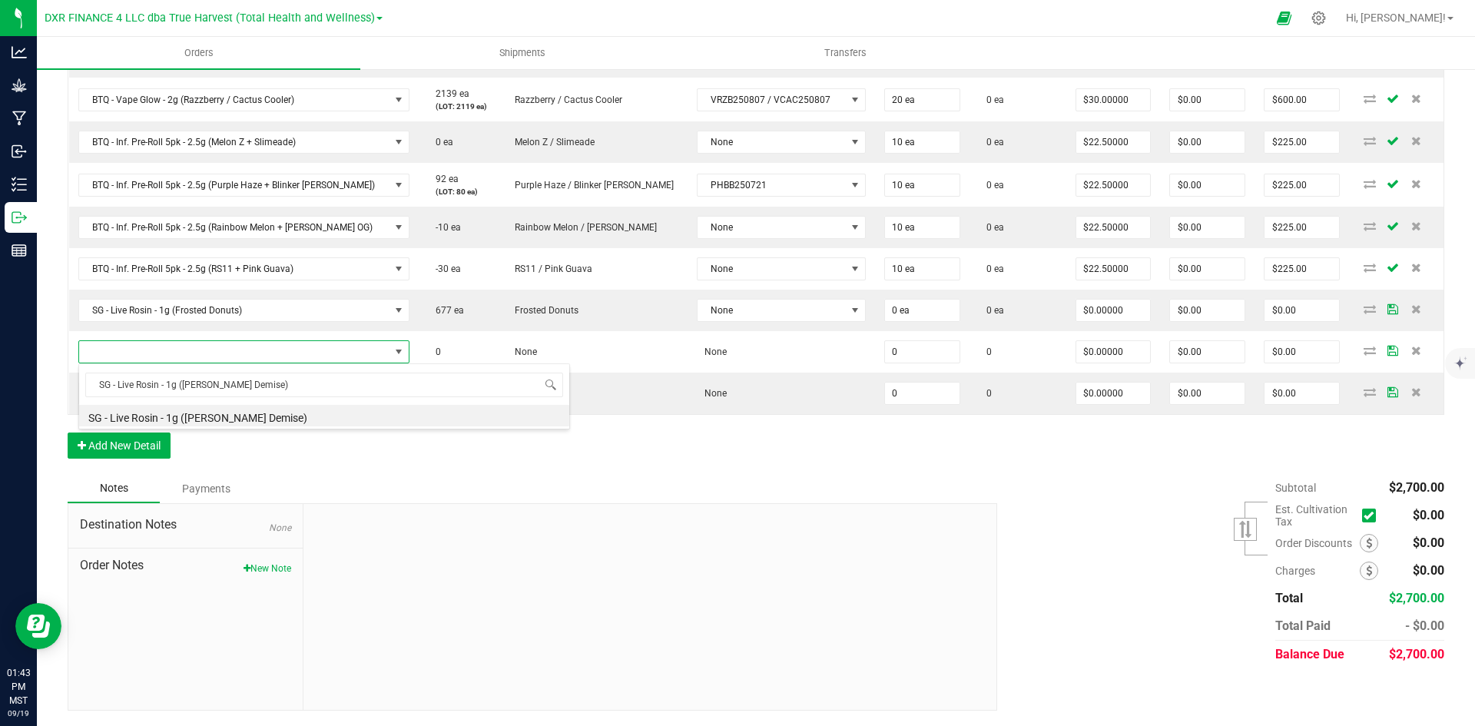
click at [244, 423] on li "SG - Live Rosin - 1g ([PERSON_NAME] Demise)" at bounding box center [324, 416] width 490 height 22
type input "0 ea"
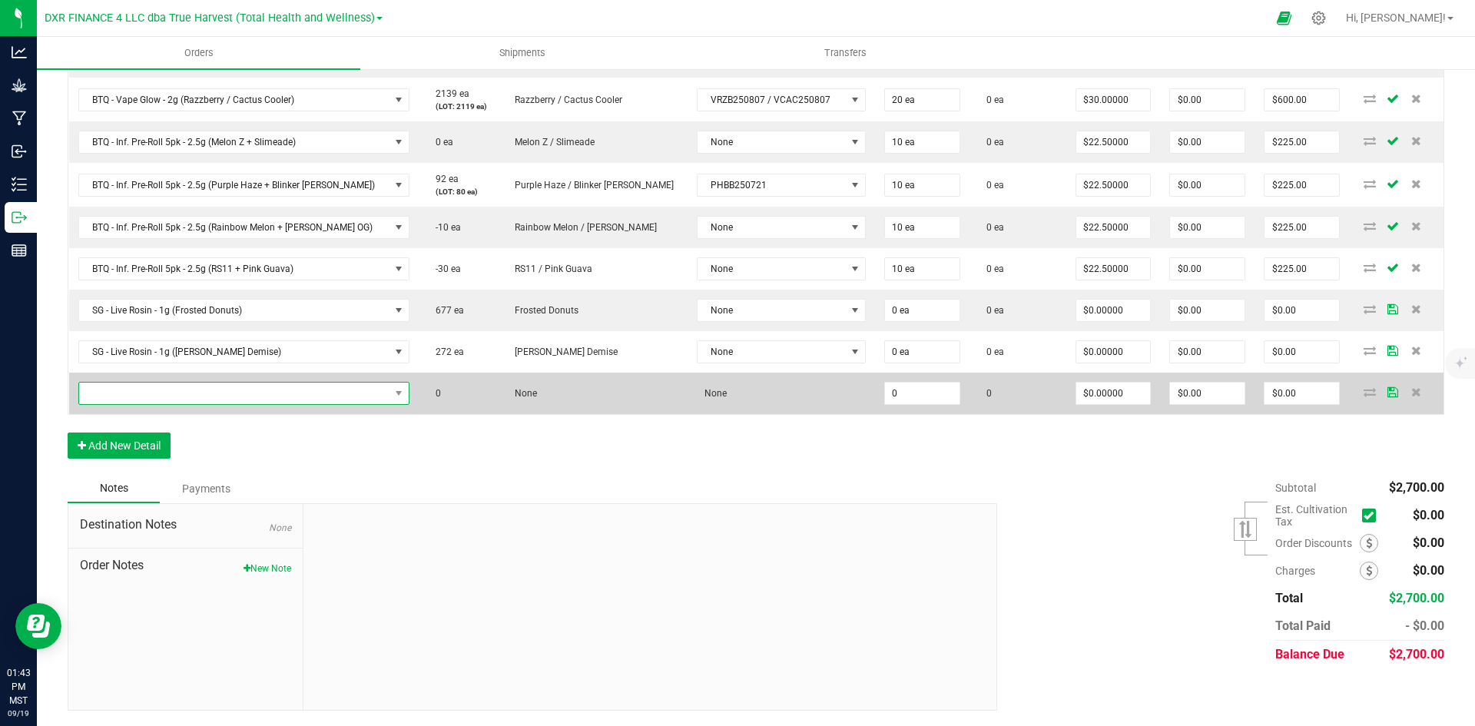
click at [168, 397] on span "NO DATA FOUND" at bounding box center [234, 394] width 310 height 22
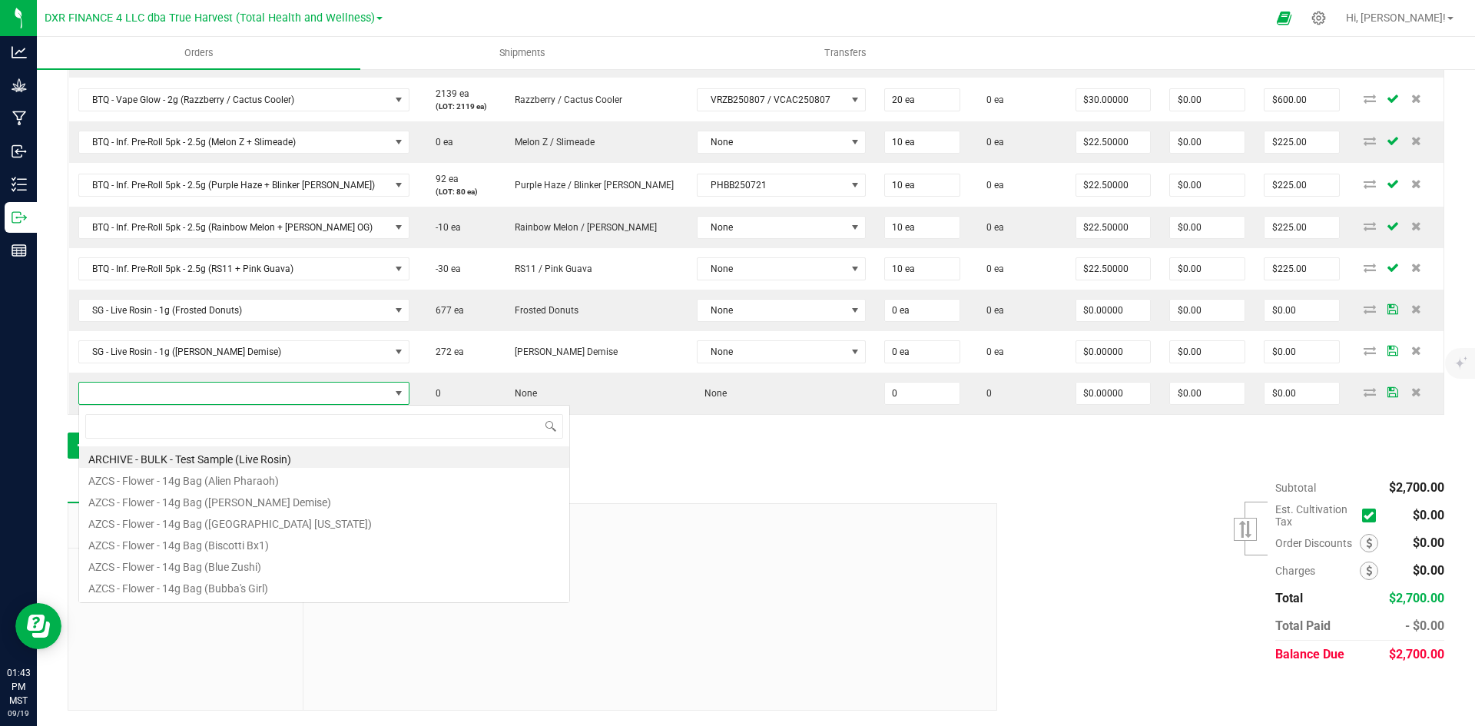
type input "SG - Live Rosin - 1g (Guava [PERSON_NAME])"
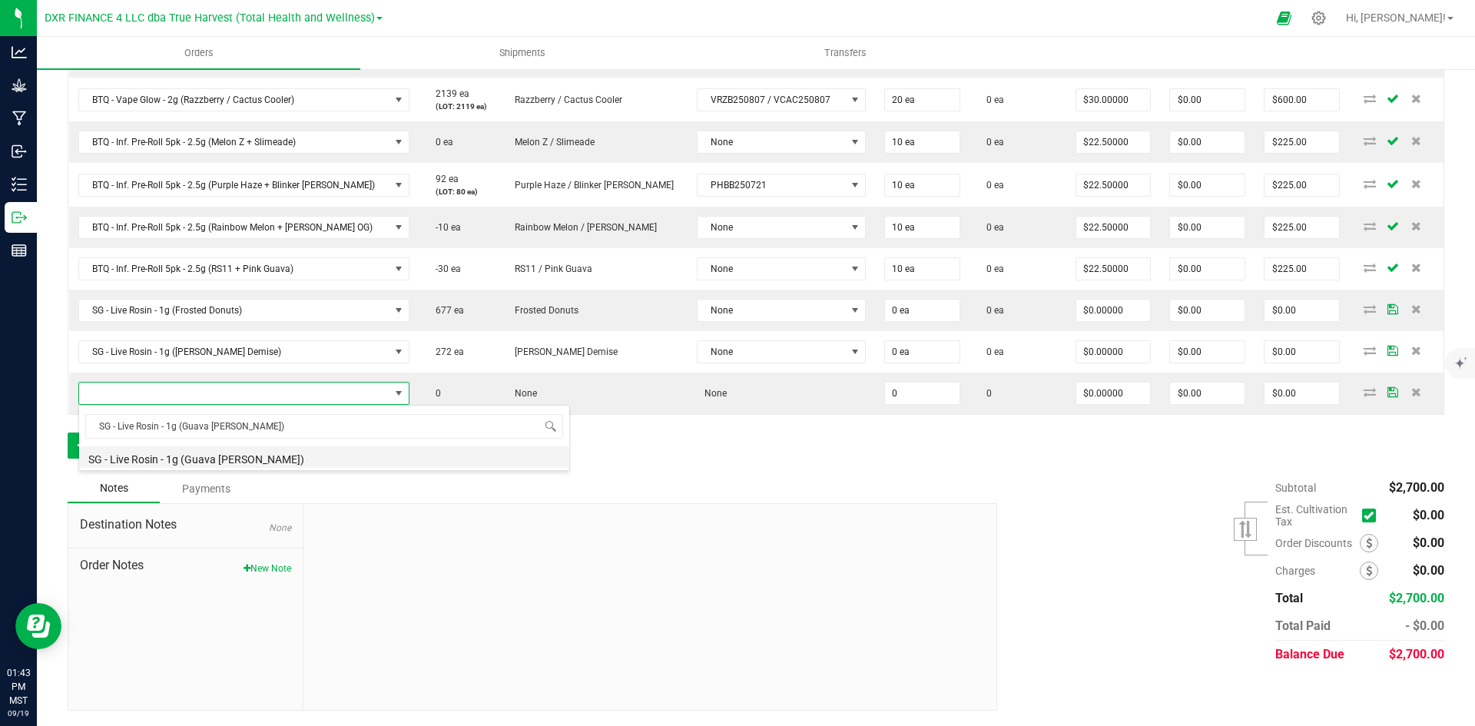
click at [283, 466] on li "SG - Live Rosin - 1g (Guava [PERSON_NAME])" at bounding box center [324, 457] width 490 height 22
type input "0 ea"
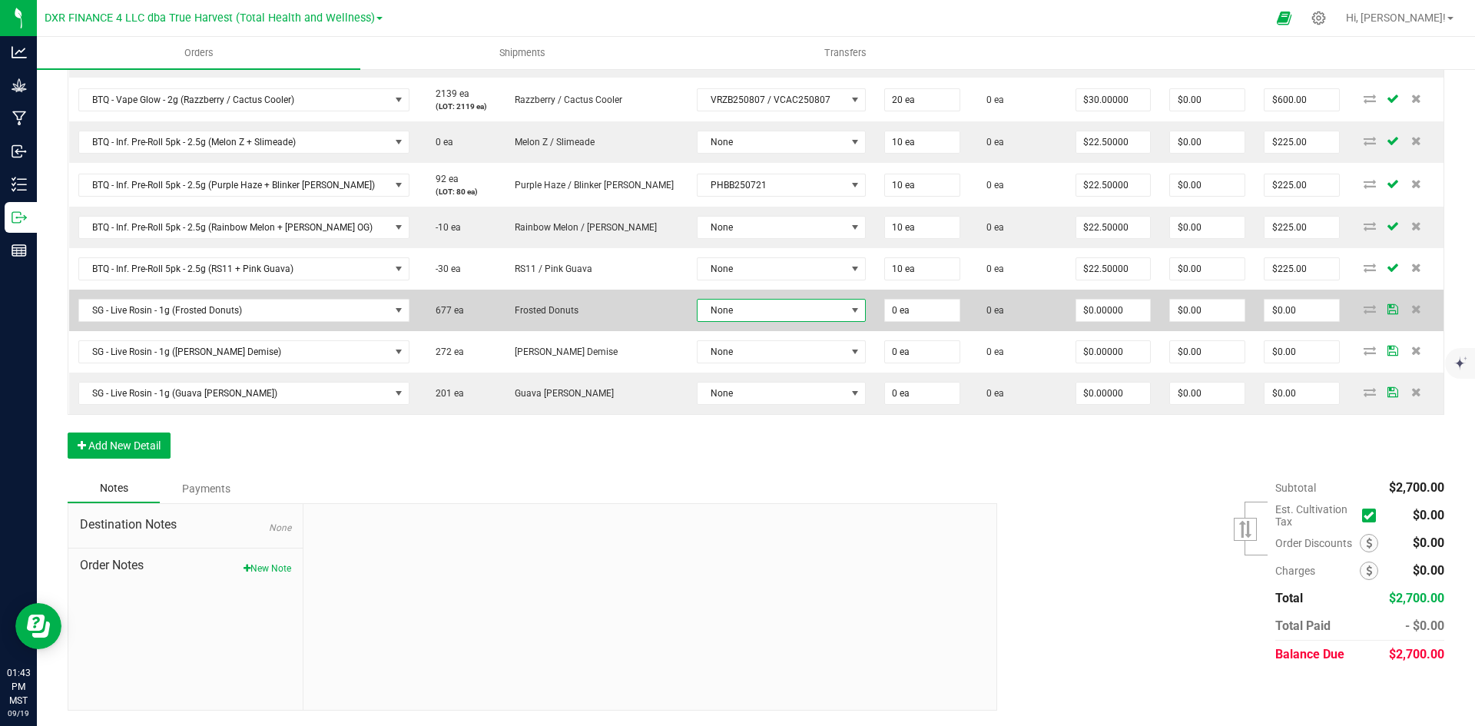
click at [698, 314] on span "None" at bounding box center [772, 311] width 148 height 22
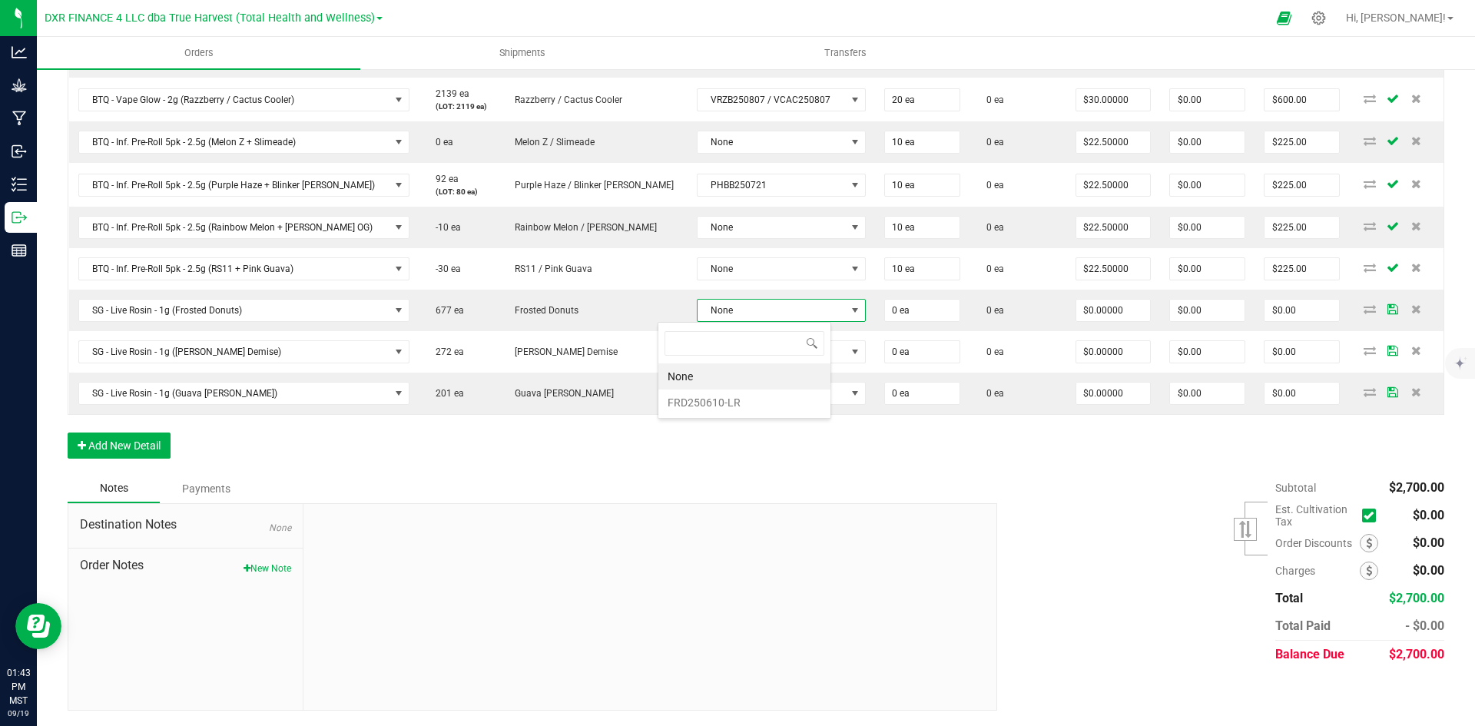
scroll to position [23, 174]
click at [705, 406] on li "FRD250610-LR" at bounding box center [745, 403] width 172 height 26
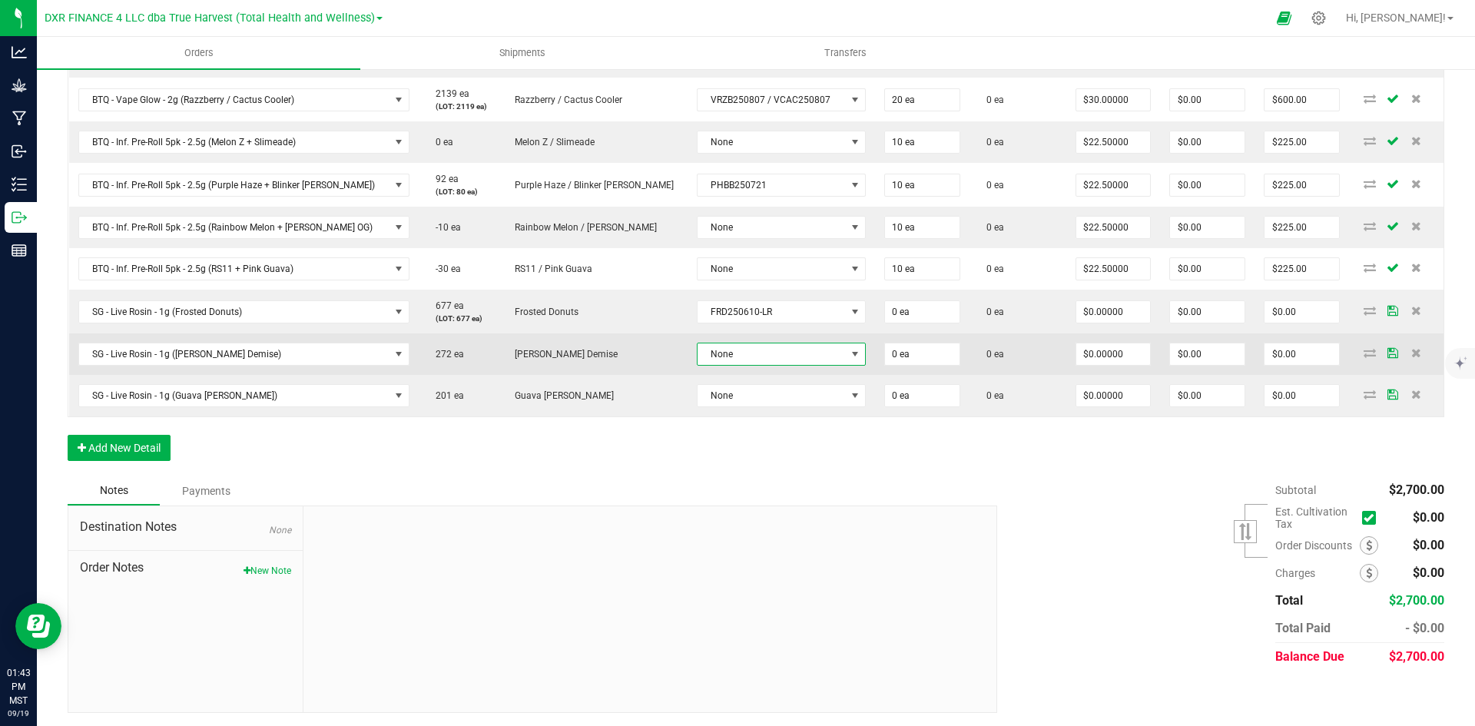
click at [702, 360] on span "None" at bounding box center [772, 354] width 148 height 22
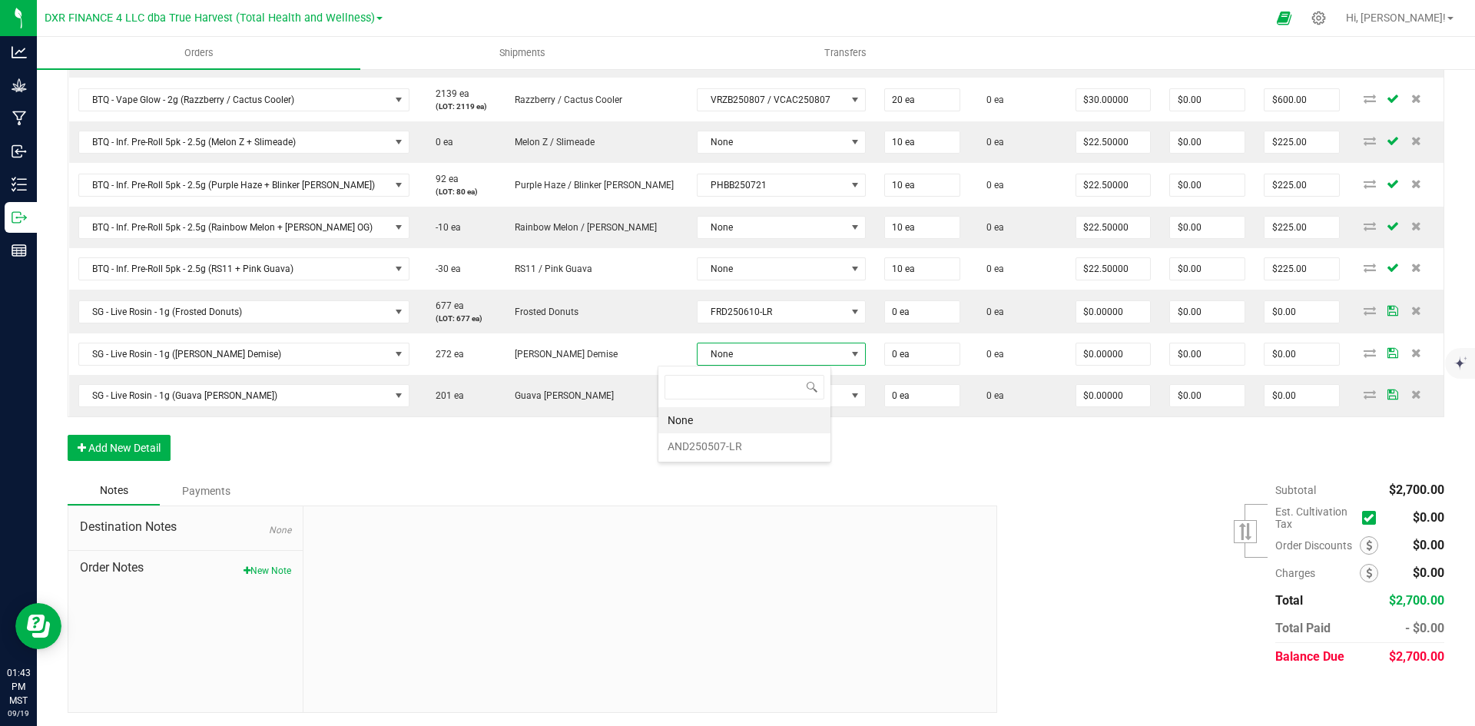
click at [743, 462] on div "None AND250507-LR" at bounding box center [745, 414] width 174 height 97
click at [745, 443] on li "AND250507-LR" at bounding box center [745, 446] width 172 height 26
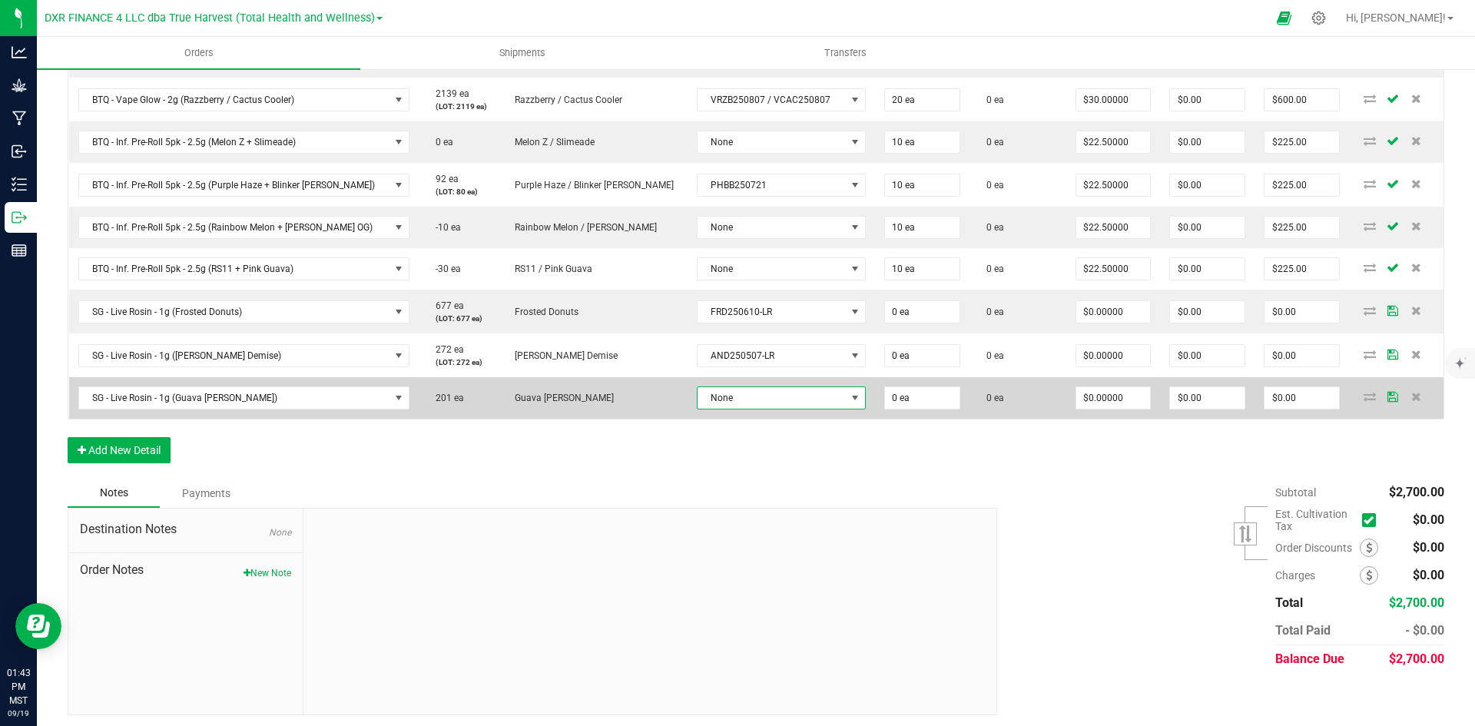
click at [698, 390] on span "None" at bounding box center [772, 398] width 148 height 22
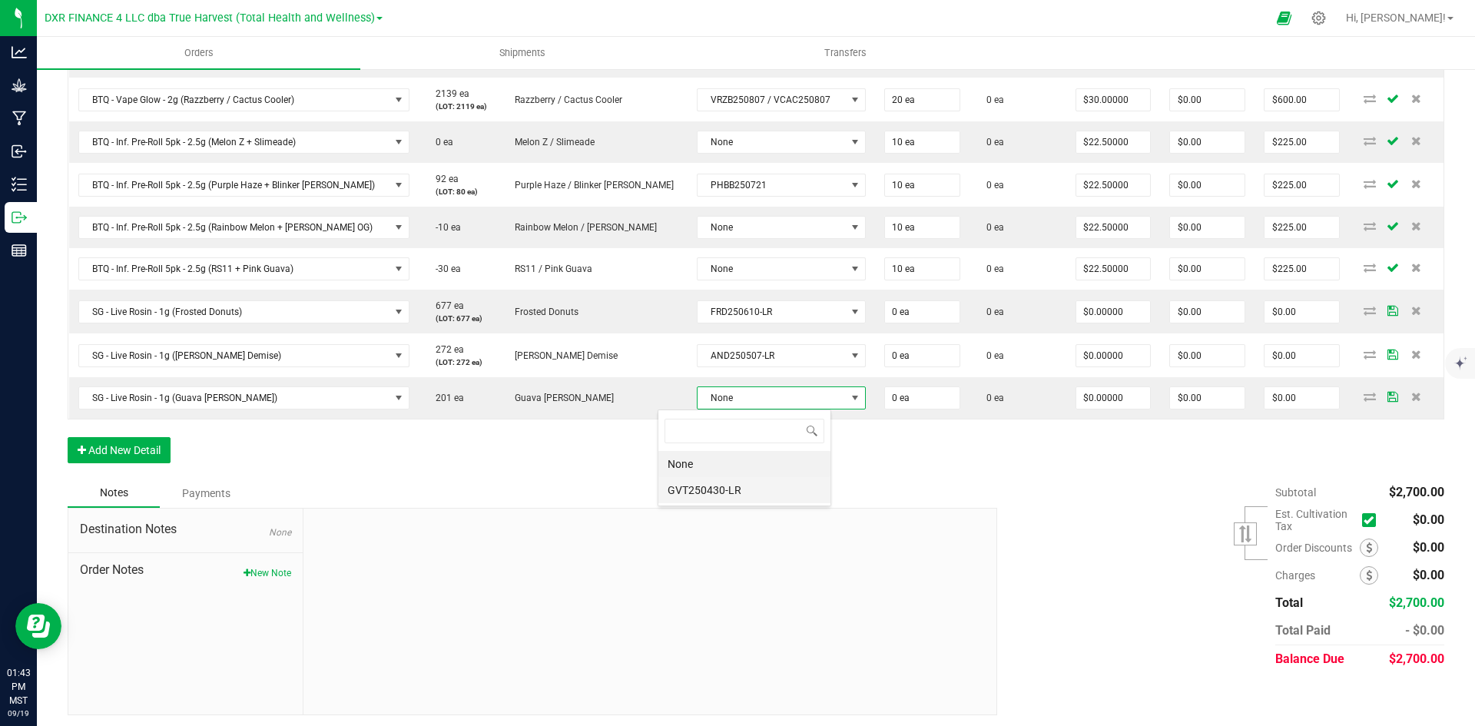
click at [720, 483] on li "GVT250430-LR" at bounding box center [745, 490] width 172 height 26
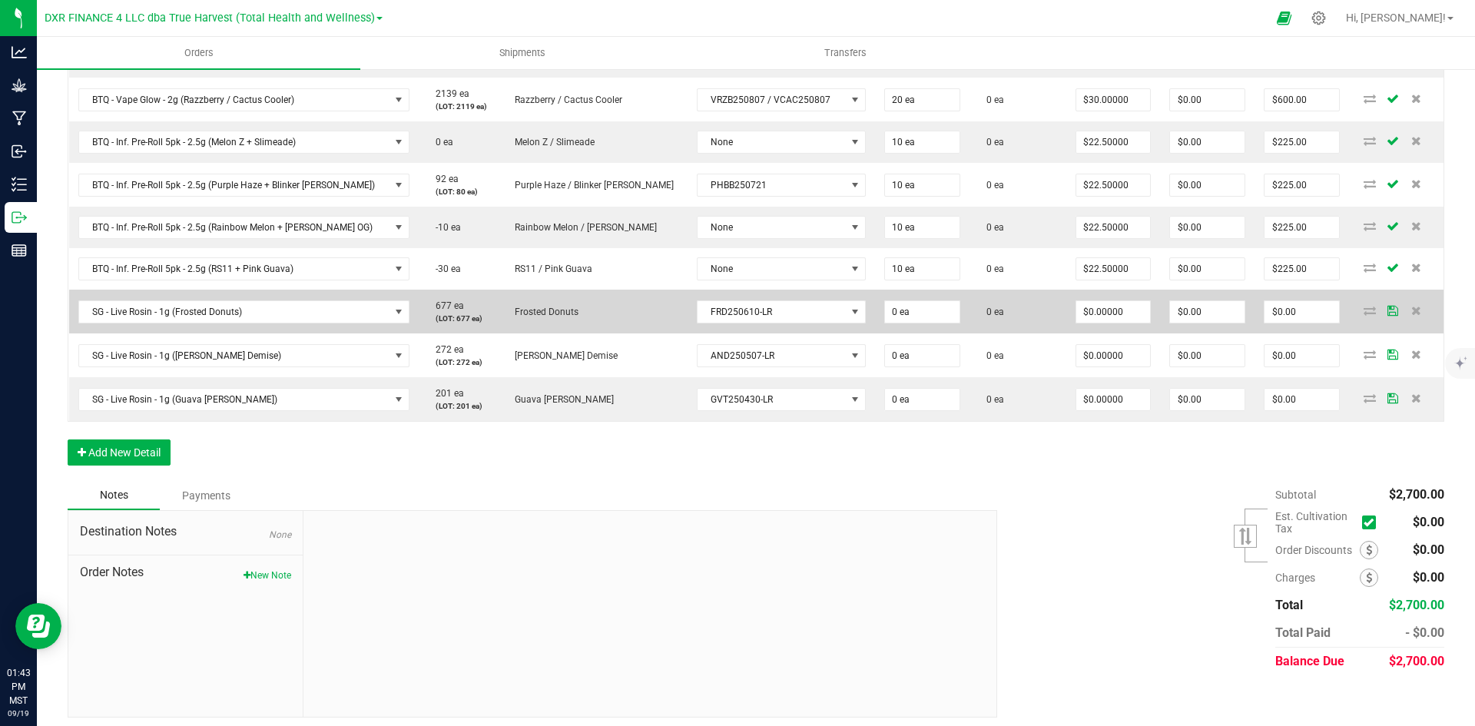
click at [875, 327] on td "0 ea" at bounding box center [922, 312] width 95 height 44
click at [885, 316] on input "0" at bounding box center [922, 312] width 75 height 22
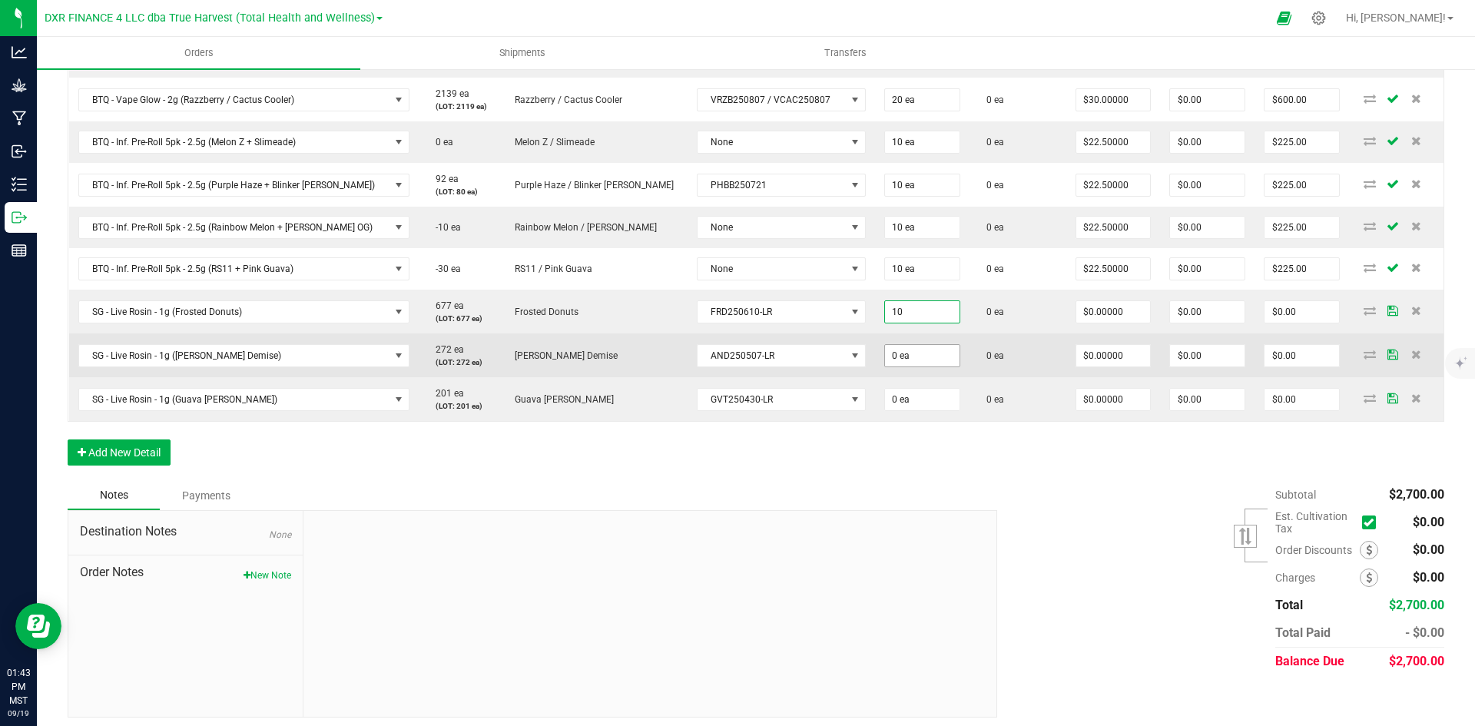
type input "10 ea"
click at [891, 350] on input "0" at bounding box center [922, 356] width 75 height 22
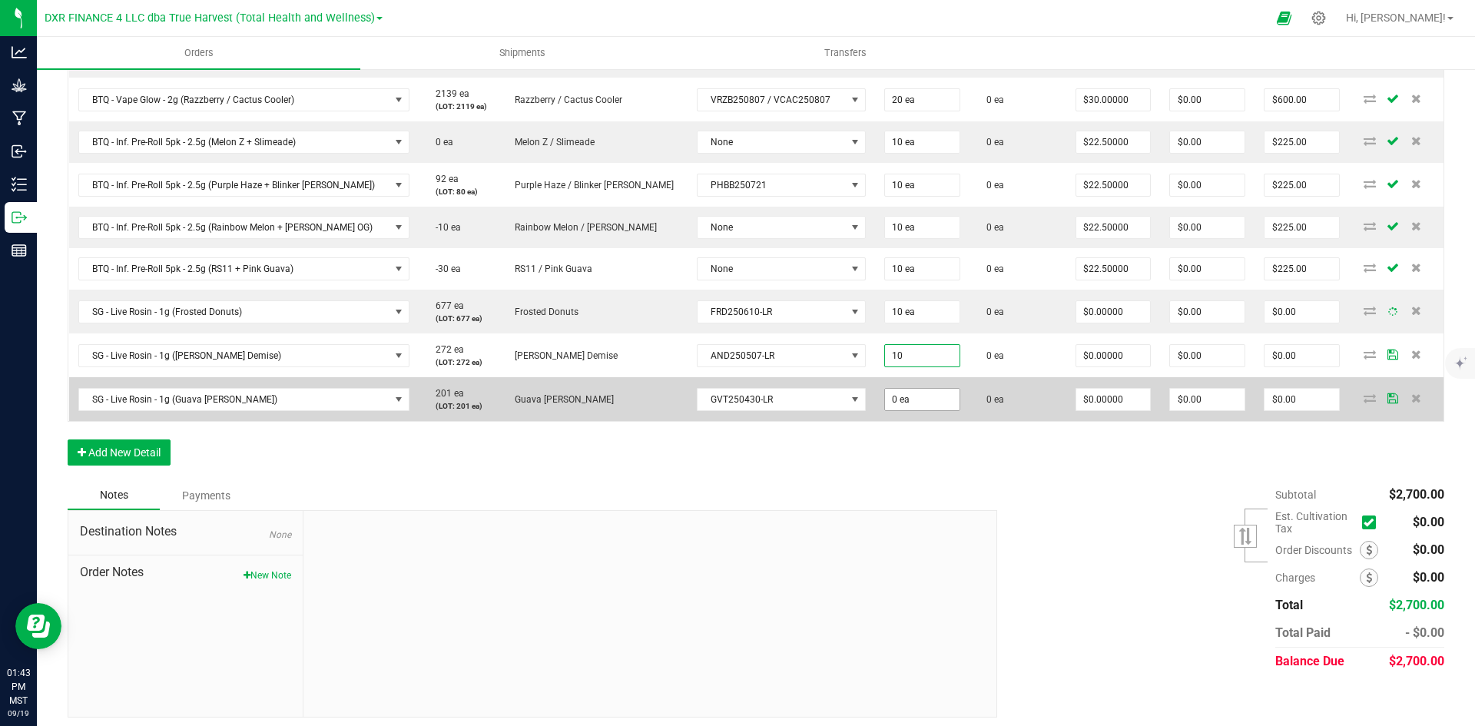
type input "10 ea"
click at [889, 397] on input "0" at bounding box center [922, 400] width 75 height 22
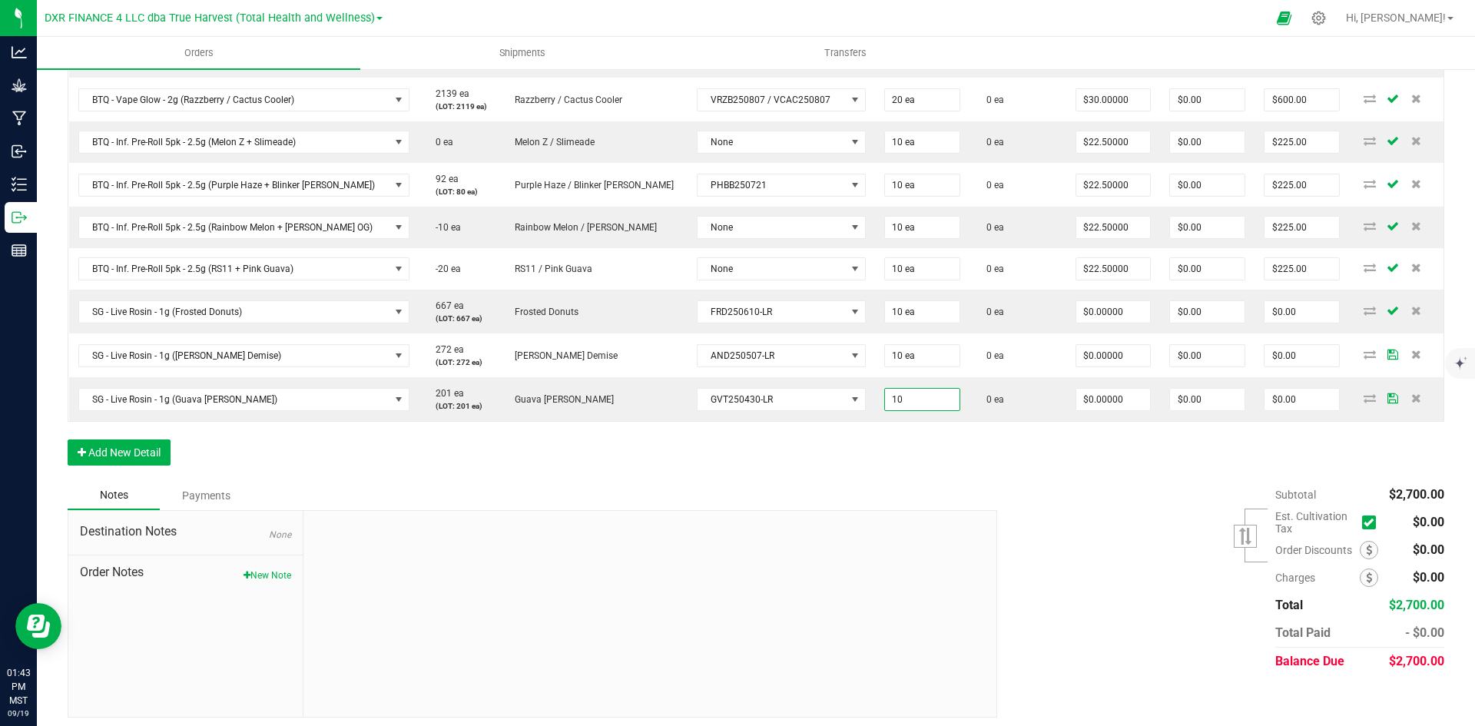
type input "10 ea"
click at [820, 476] on div "Order Details Print All Labels Item Sellable Strain Lot Number Qty Ordered Qty …" at bounding box center [756, 201] width 1377 height 559
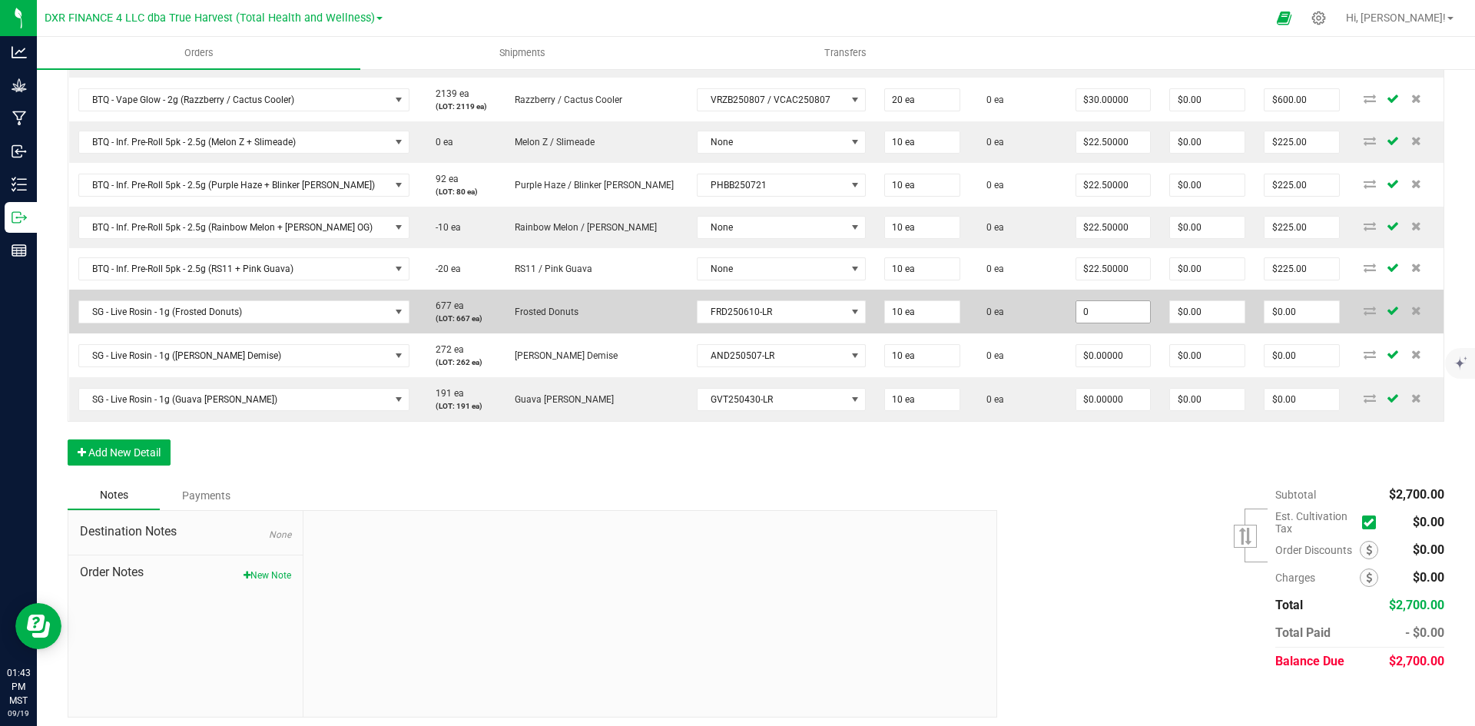
click at [1079, 311] on input "0" at bounding box center [1114, 312] width 75 height 22
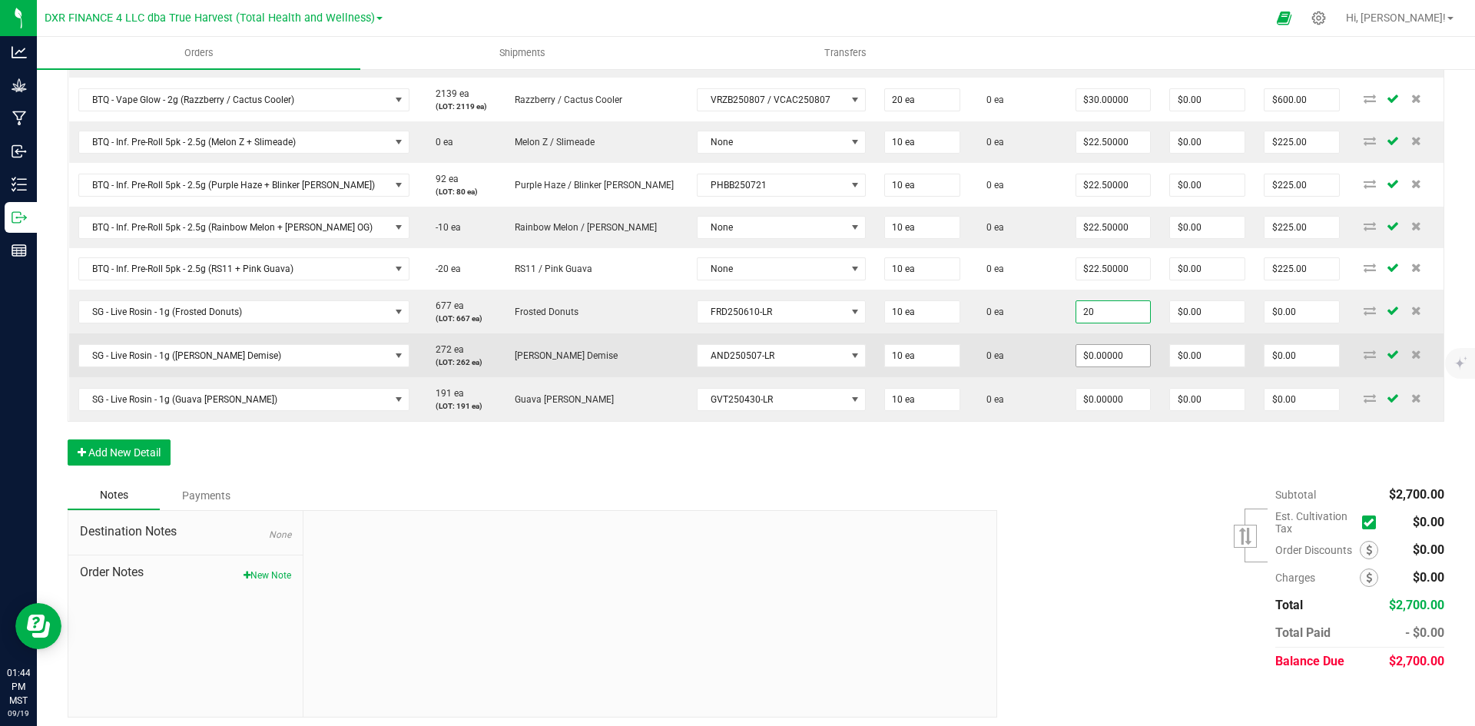
type input "$20.00000"
type input "$200.00"
click at [1080, 352] on input "0" at bounding box center [1114, 356] width 75 height 22
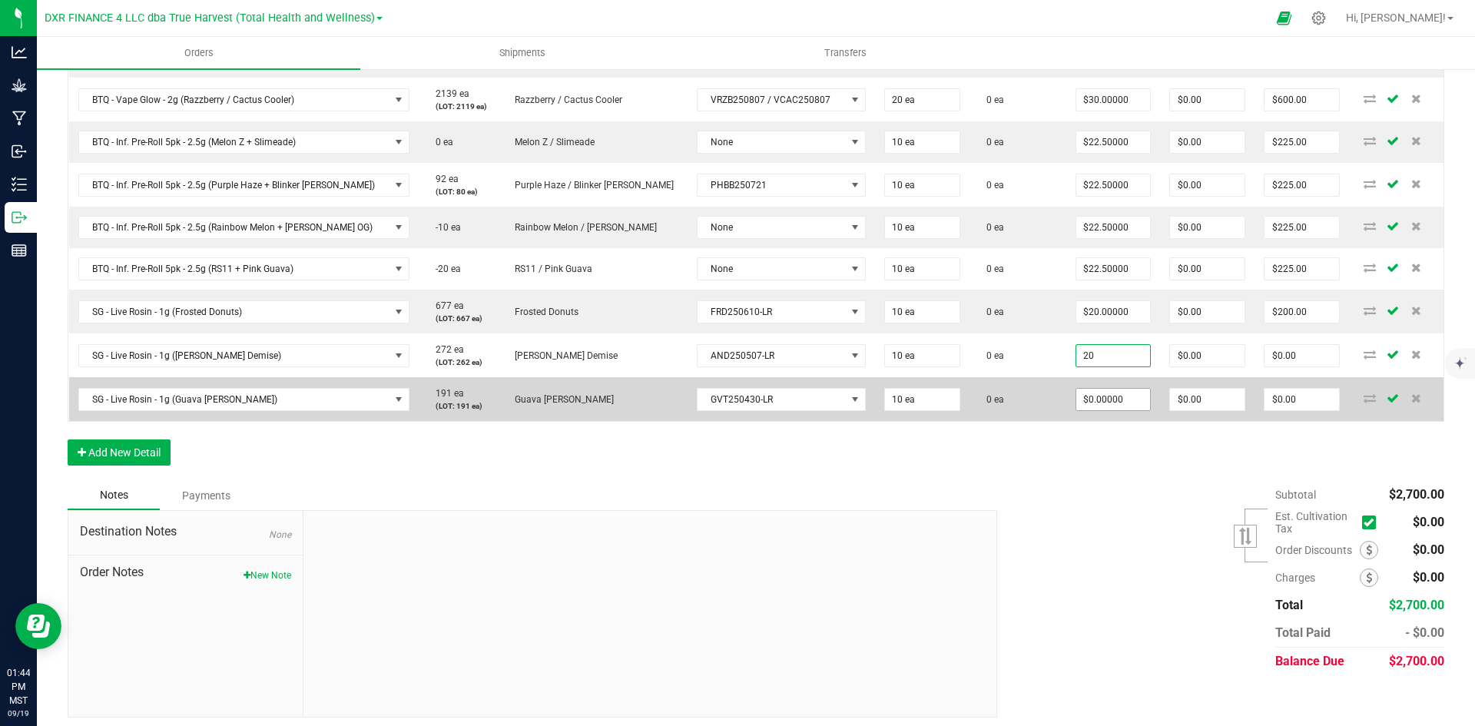
type input "$20.00000"
type input "$200.00"
click at [1077, 400] on input "0" at bounding box center [1114, 400] width 75 height 22
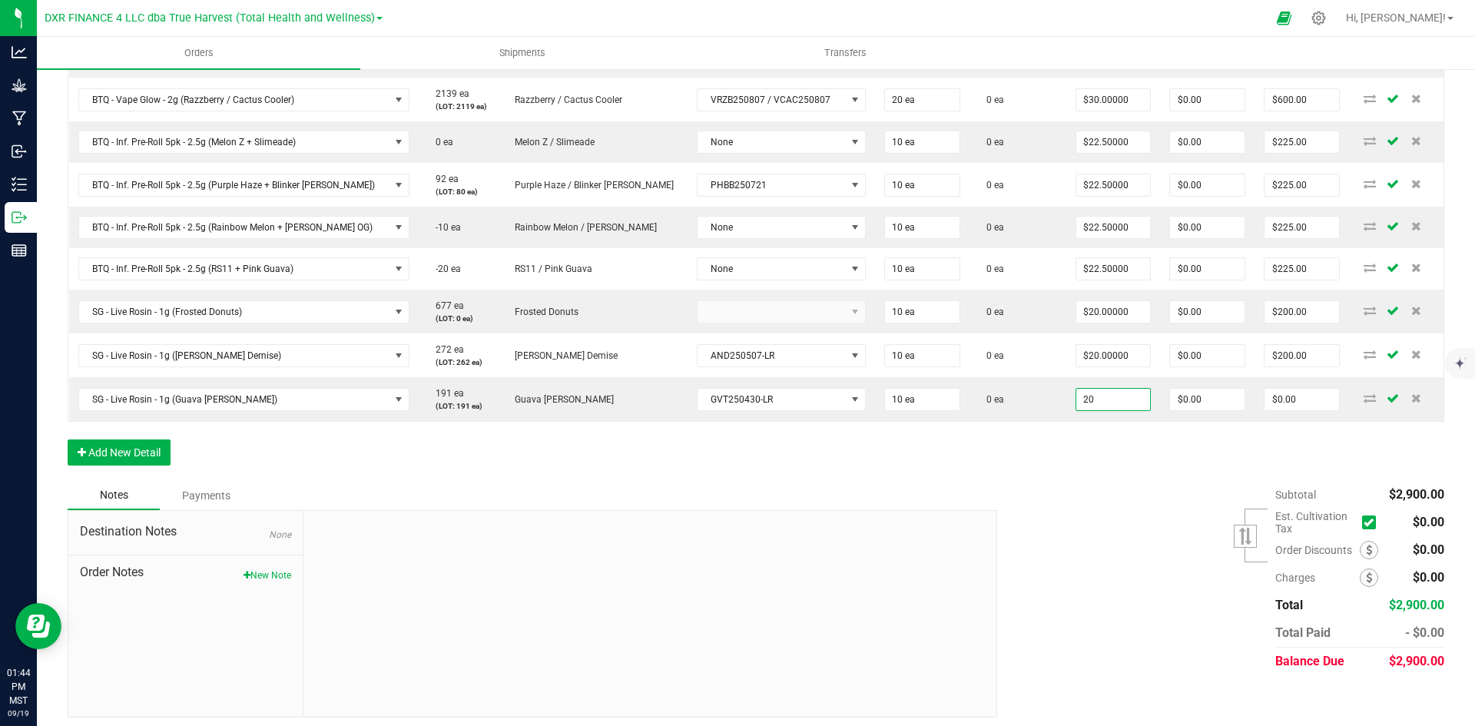
type input "$20.00000"
type input "$200.00"
click at [1027, 482] on div "Subtotal $2,900.00 Est. Cultivation Tax" at bounding box center [1215, 578] width 459 height 194
click at [122, 451] on button "Add New Detail" at bounding box center [119, 453] width 103 height 26
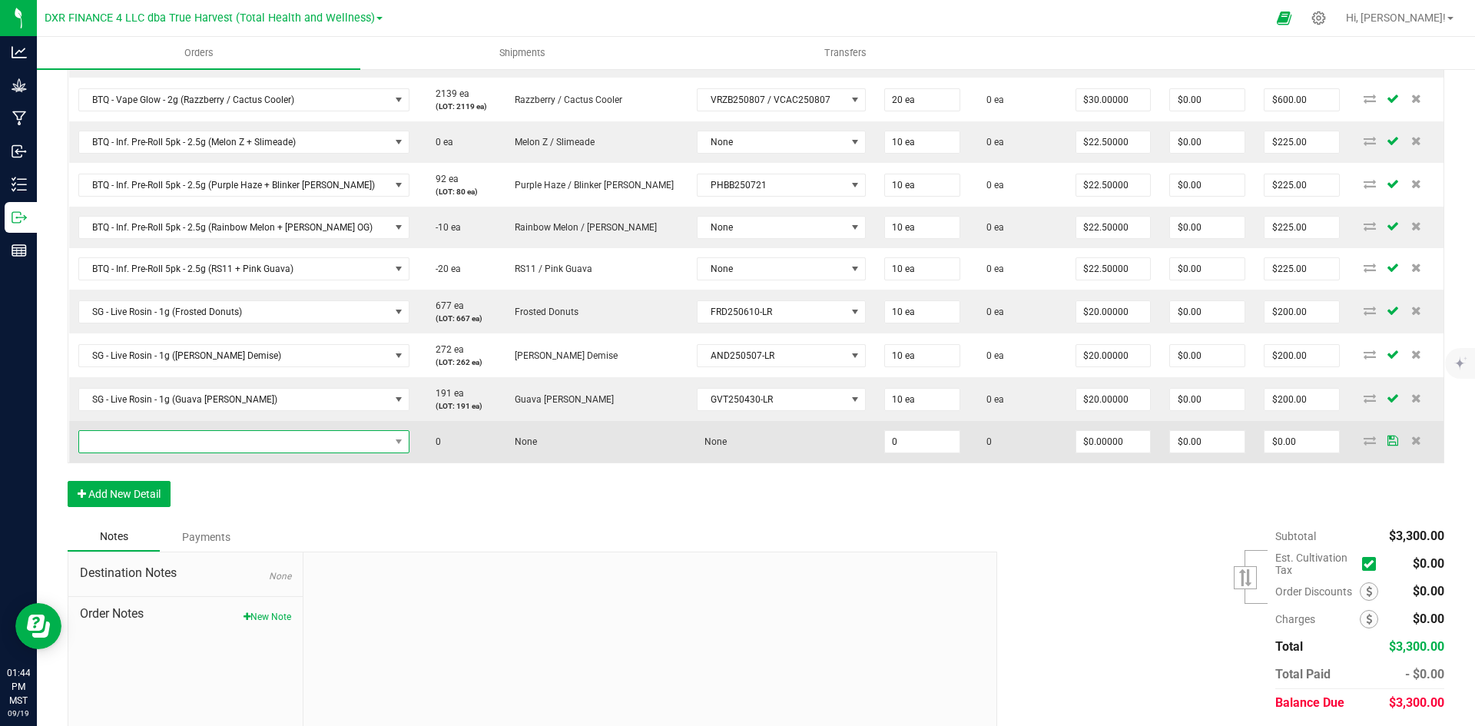
click at [210, 448] on span "NO DATA FOUND" at bounding box center [234, 442] width 310 height 22
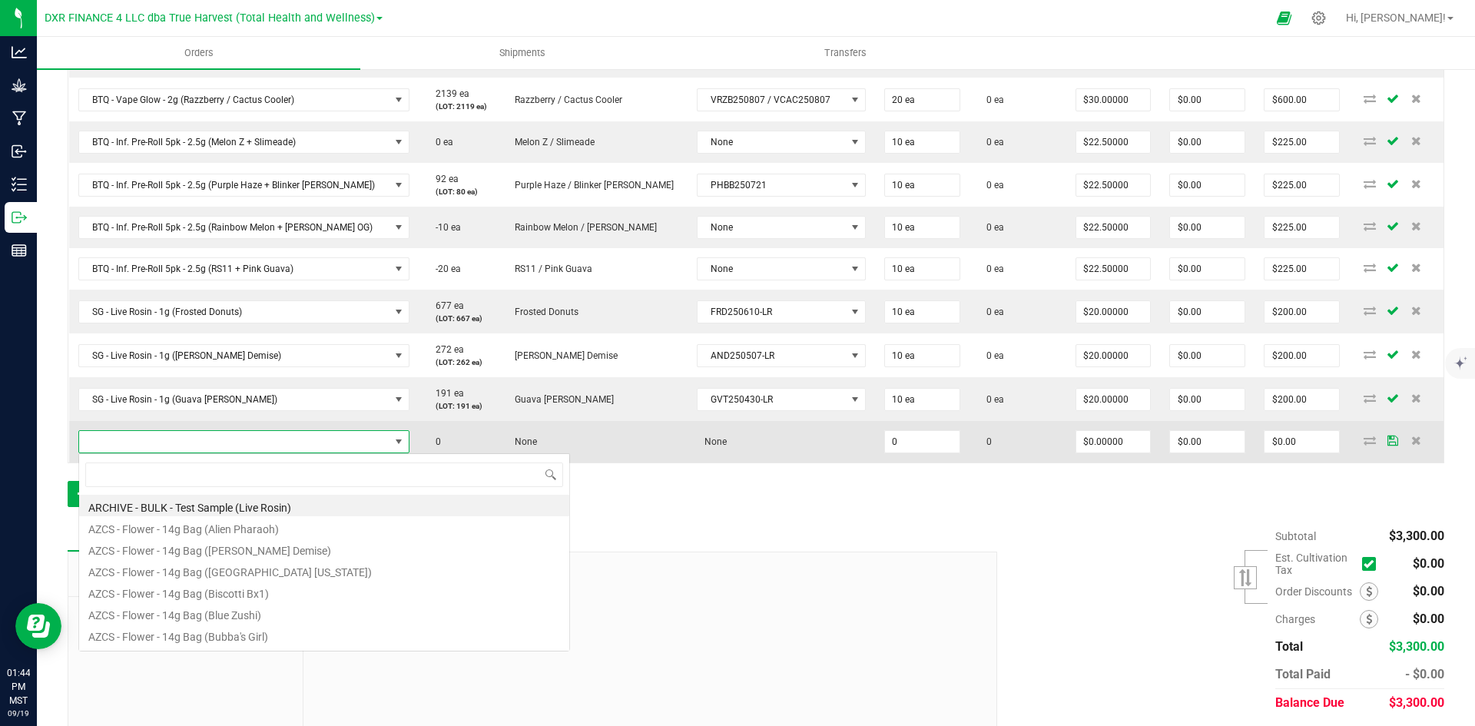
scroll to position [23, 311]
type input "SG - Flower - 3.5g Jar (Strawberry Guava)"
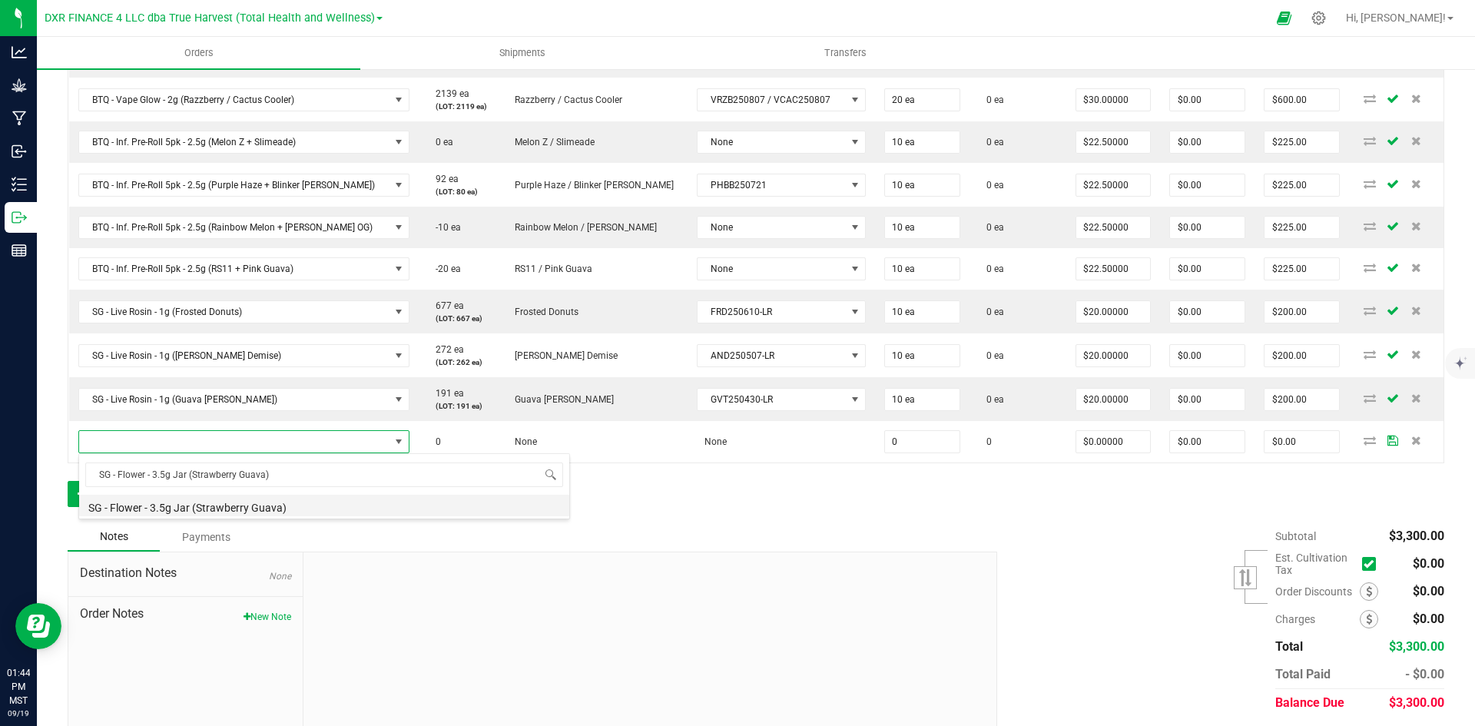
click at [274, 495] on li "SG - Flower - 3.5g Jar (Strawberry Guava)" at bounding box center [324, 506] width 490 height 22
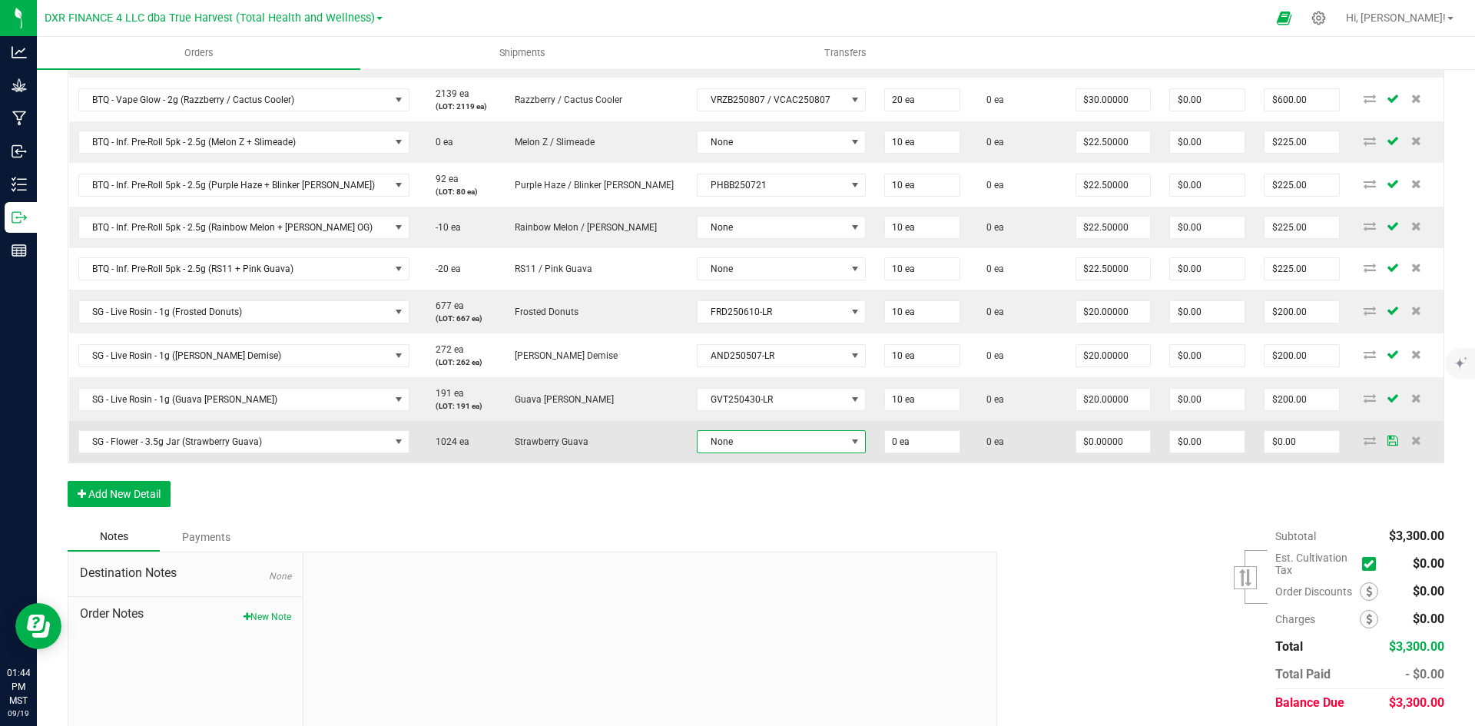
click at [698, 442] on span "None" at bounding box center [772, 442] width 148 height 22
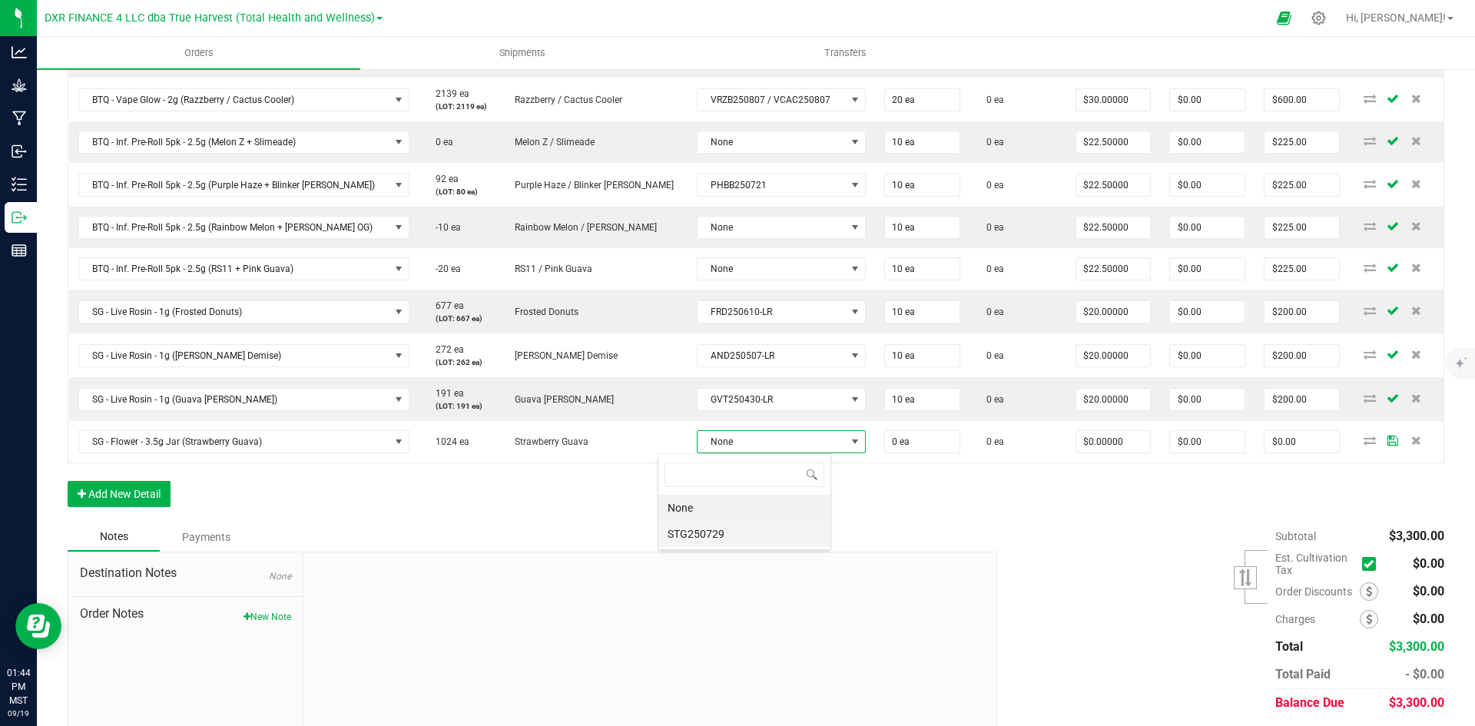
scroll to position [23, 174]
click at [751, 528] on li "STG250729" at bounding box center [745, 534] width 172 height 26
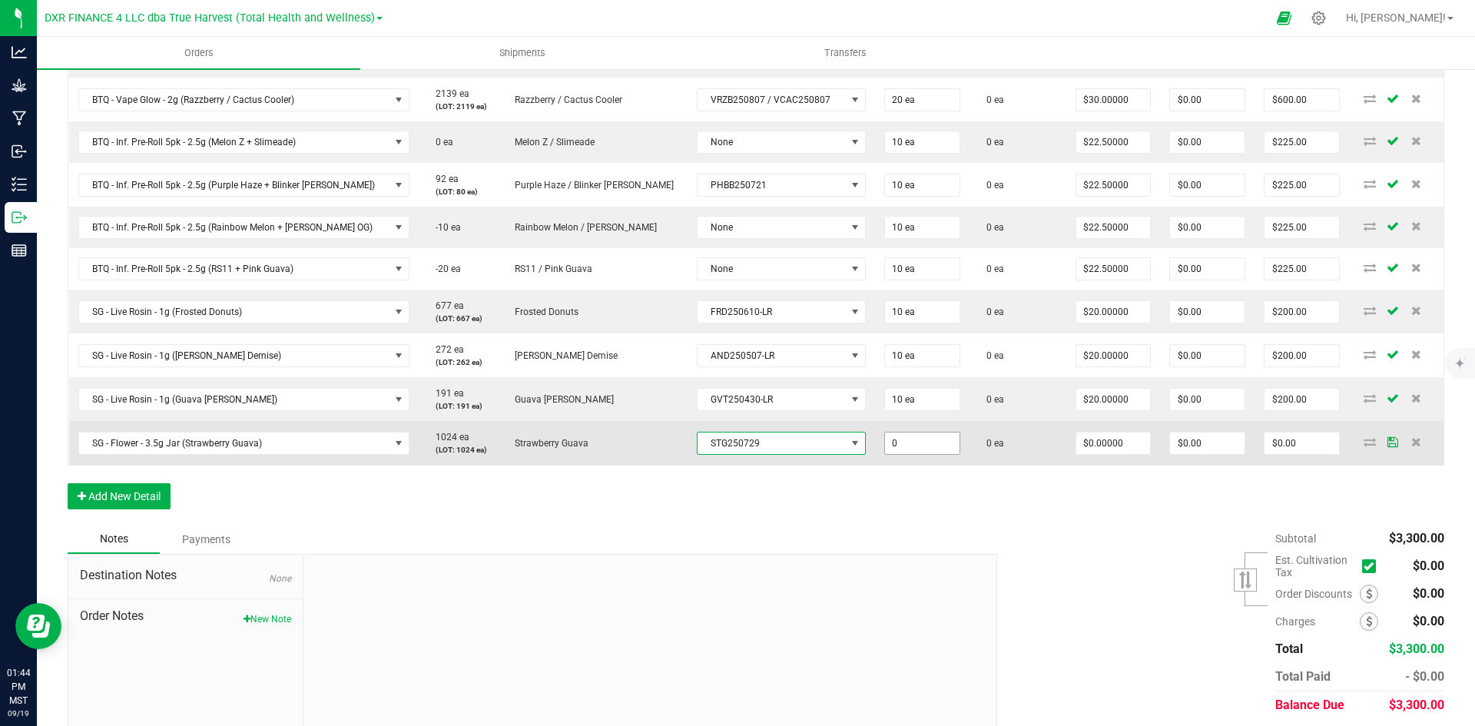
click at [885, 447] on input "0" at bounding box center [922, 444] width 75 height 22
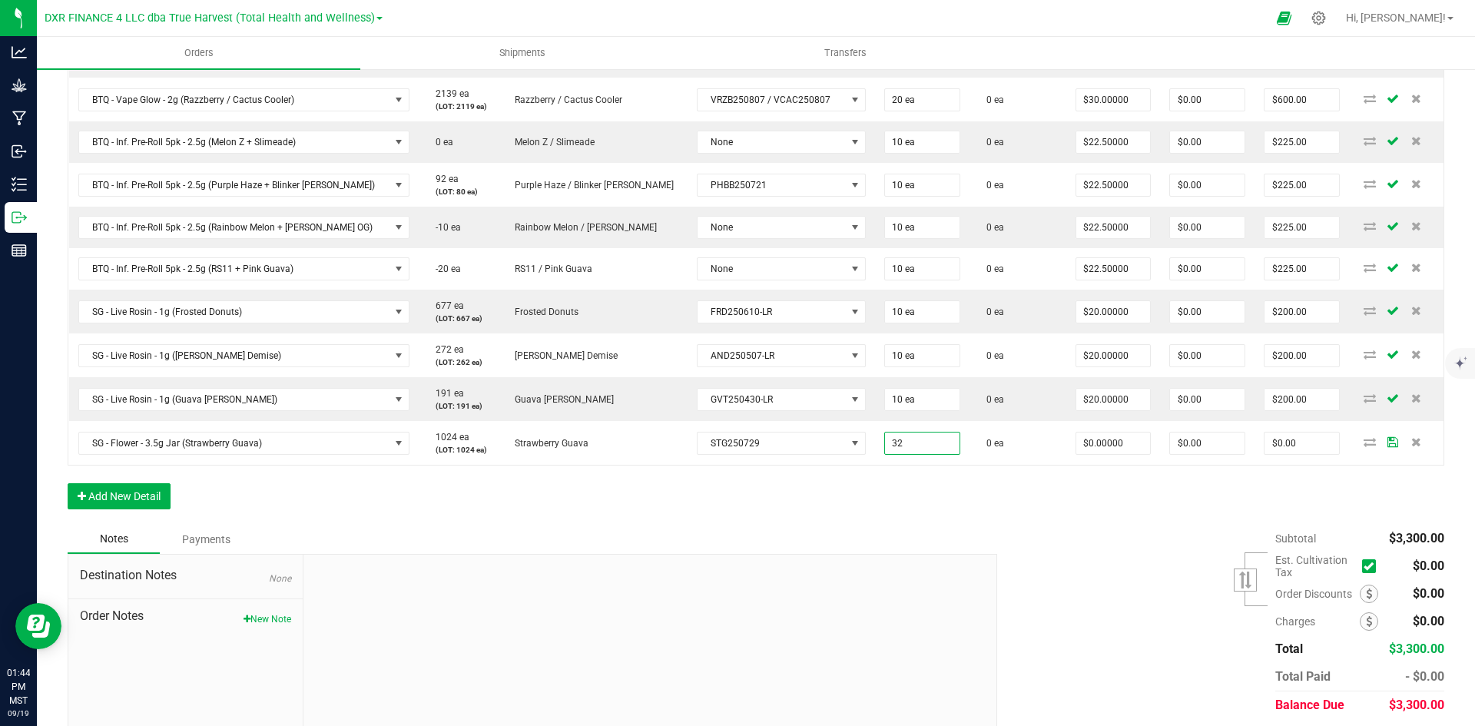
type input "32 ea"
click at [870, 534] on div "Notes Payments" at bounding box center [527, 539] width 918 height 29
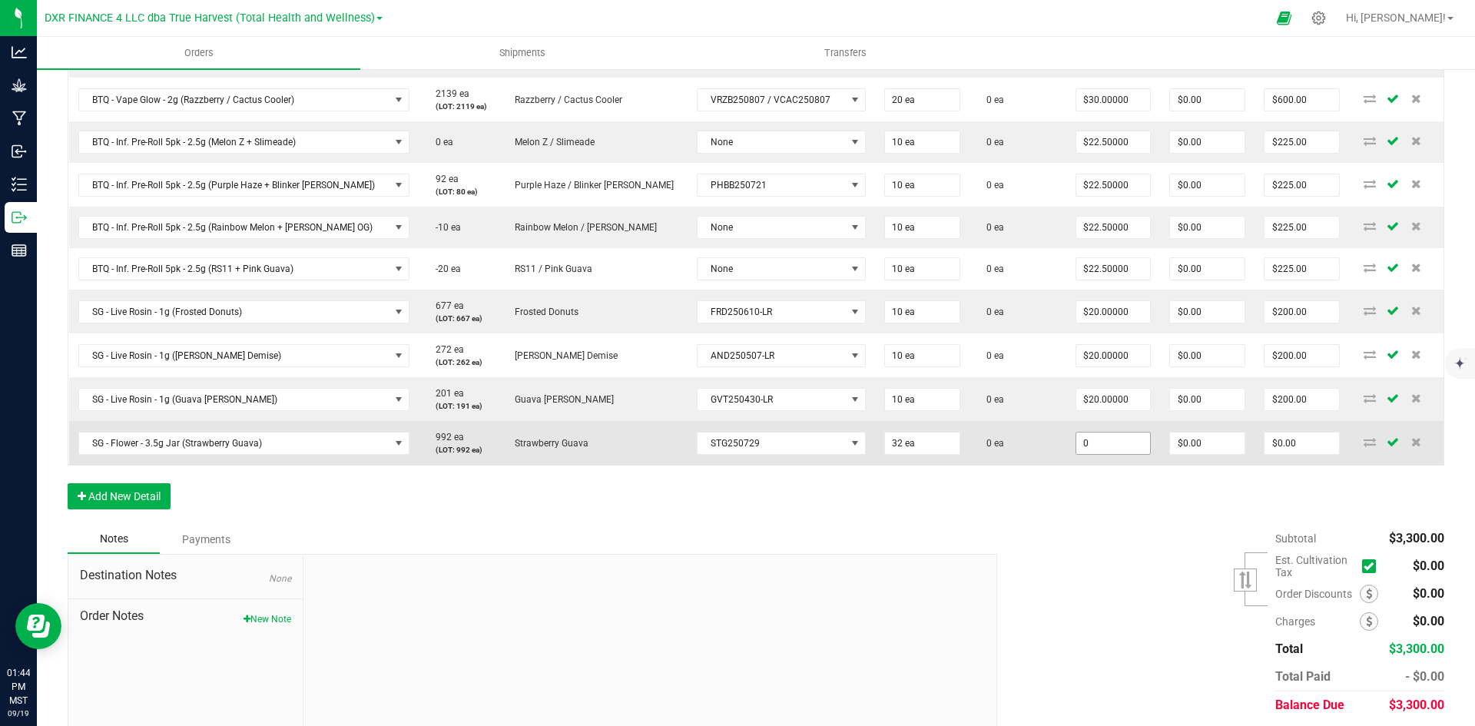
click at [1077, 450] on input "0" at bounding box center [1114, 444] width 75 height 22
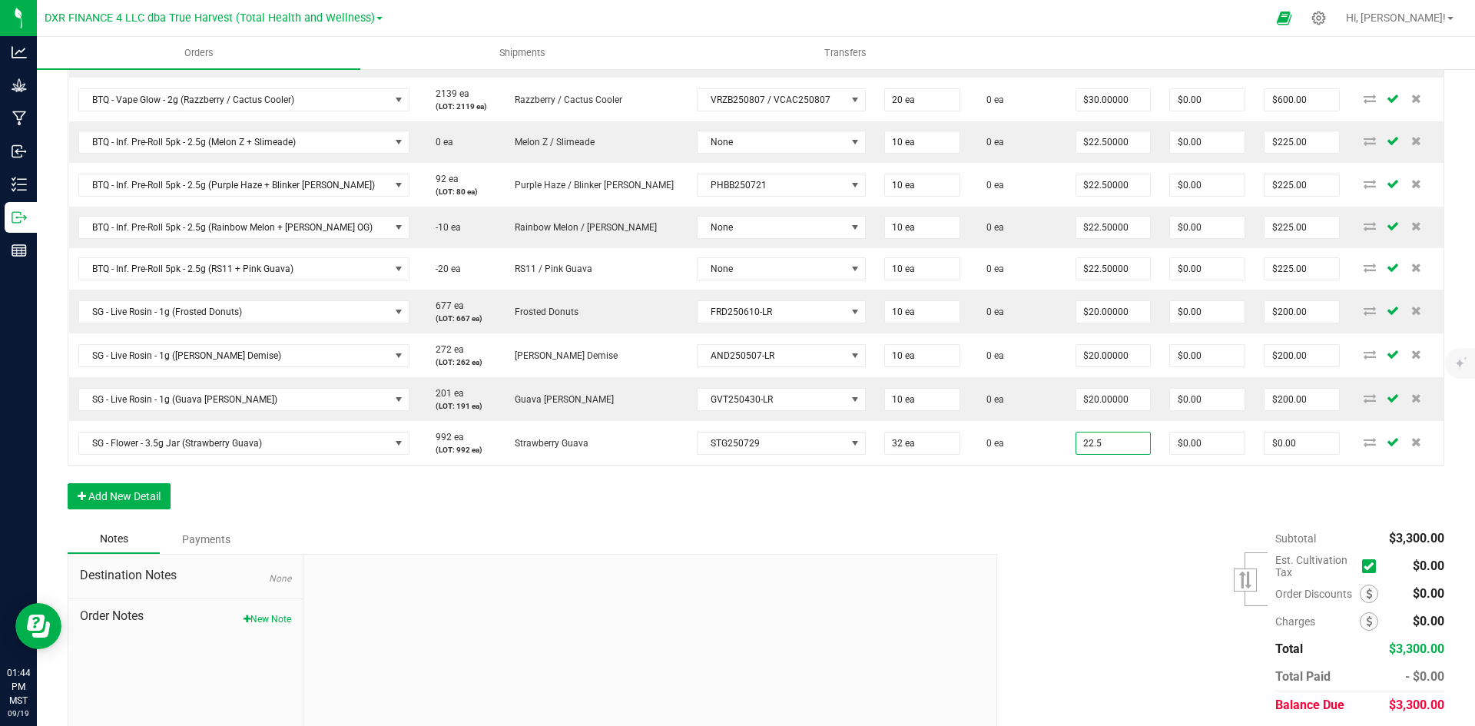
type input "$22.50000"
type input "$720.00"
click at [1049, 519] on div "Order Details Print All Labels Item Sellable Strain Lot Number Qty Ordered Qty …" at bounding box center [756, 223] width 1377 height 603
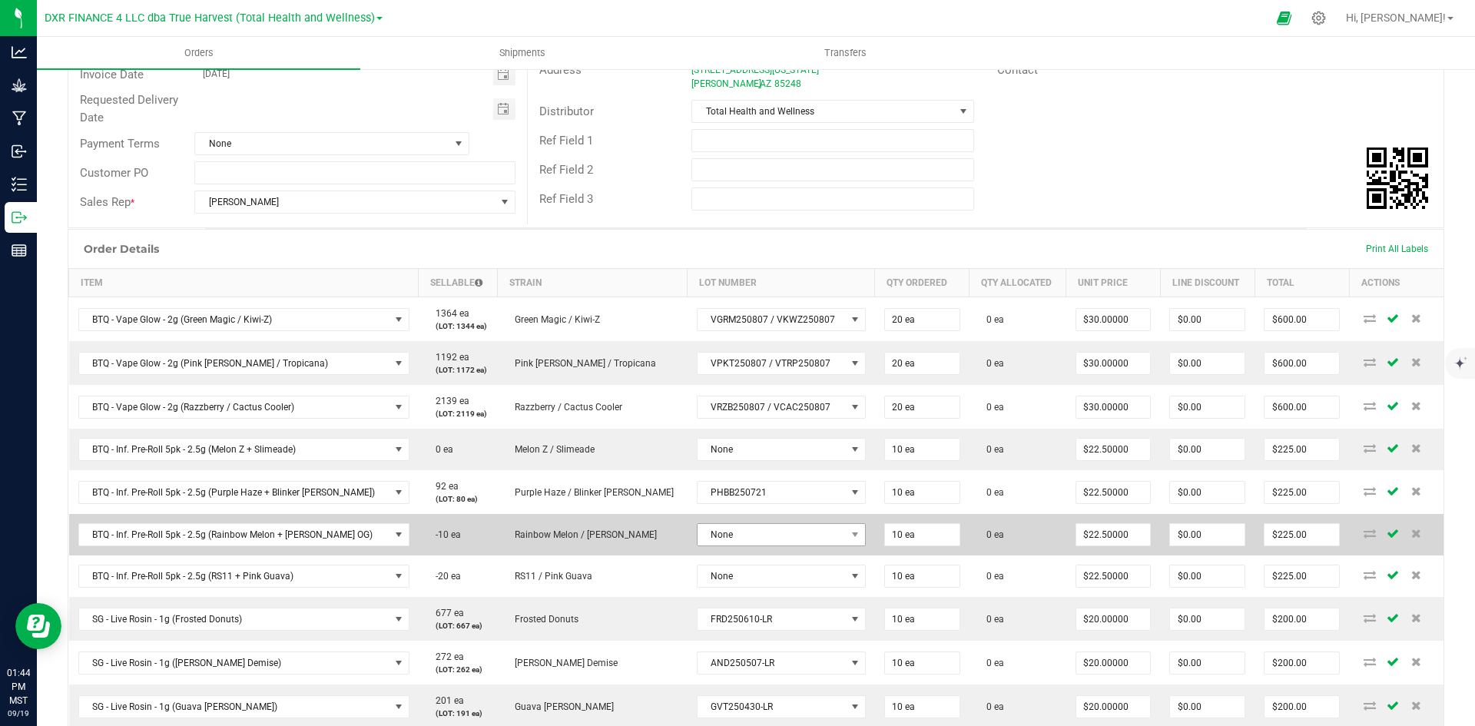
scroll to position [0, 0]
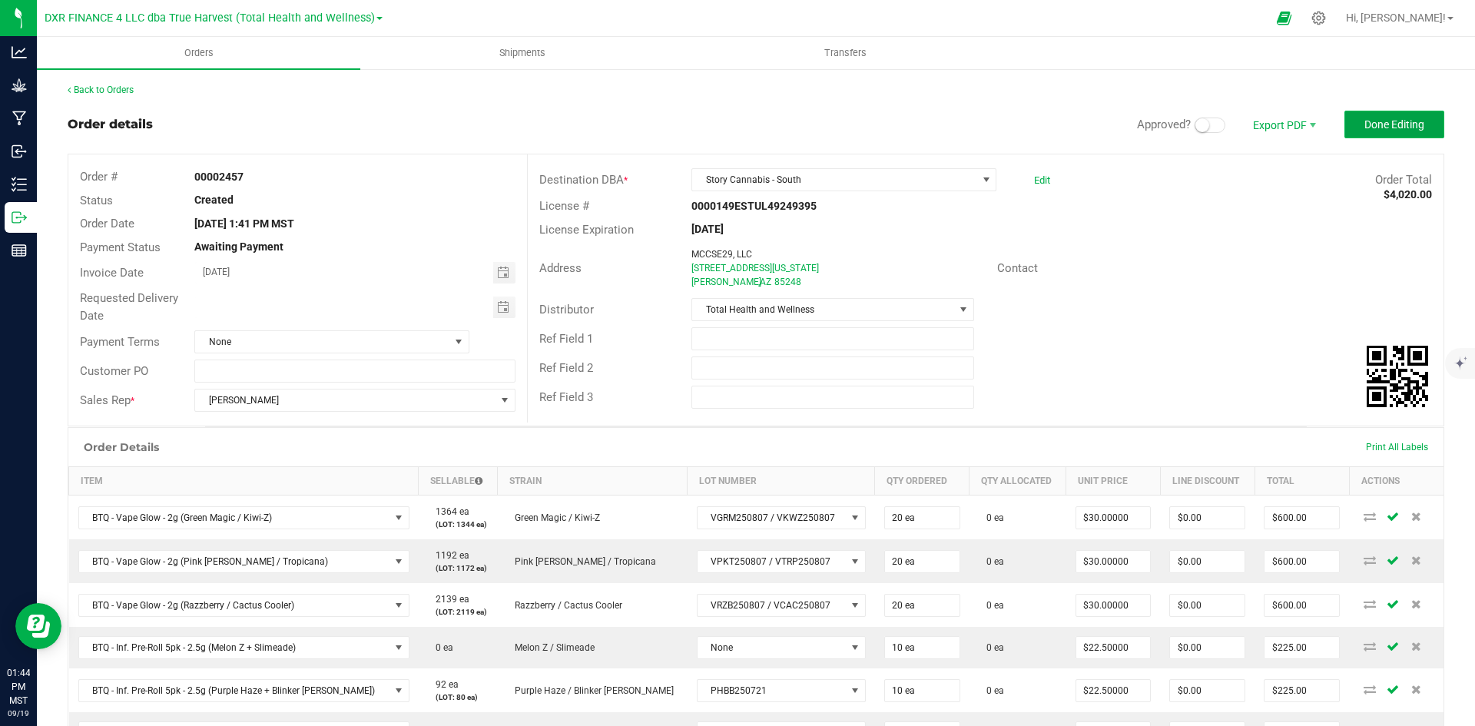
click at [1358, 132] on button "Done Editing" at bounding box center [1395, 125] width 100 height 28
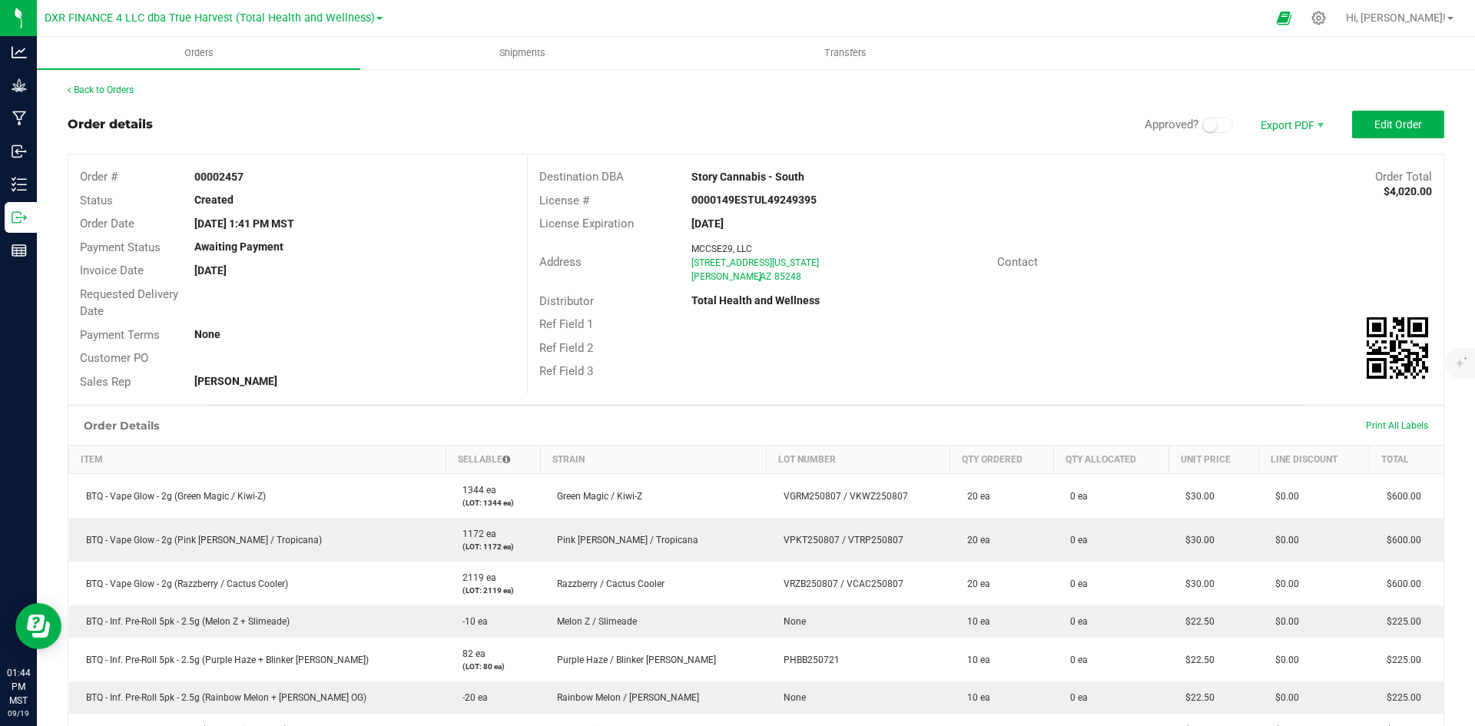
click at [118, 82] on div "Back to Orders Order details Approved? Export PDF Edit Order Order # 00002457 S…" at bounding box center [756, 629] width 1438 height 1122
click at [118, 90] on link "Back to Orders" at bounding box center [101, 90] width 66 height 11
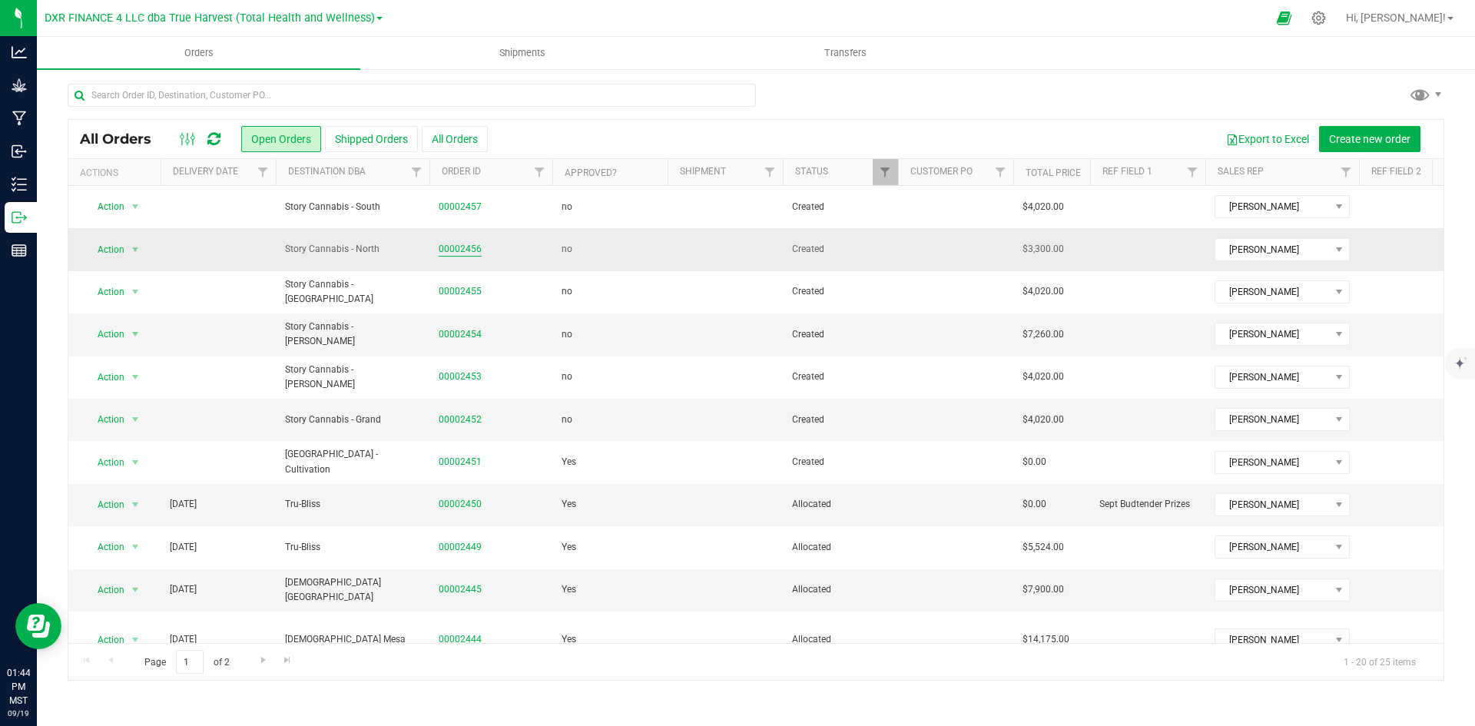
click at [459, 246] on link "00002456" at bounding box center [460, 249] width 43 height 15
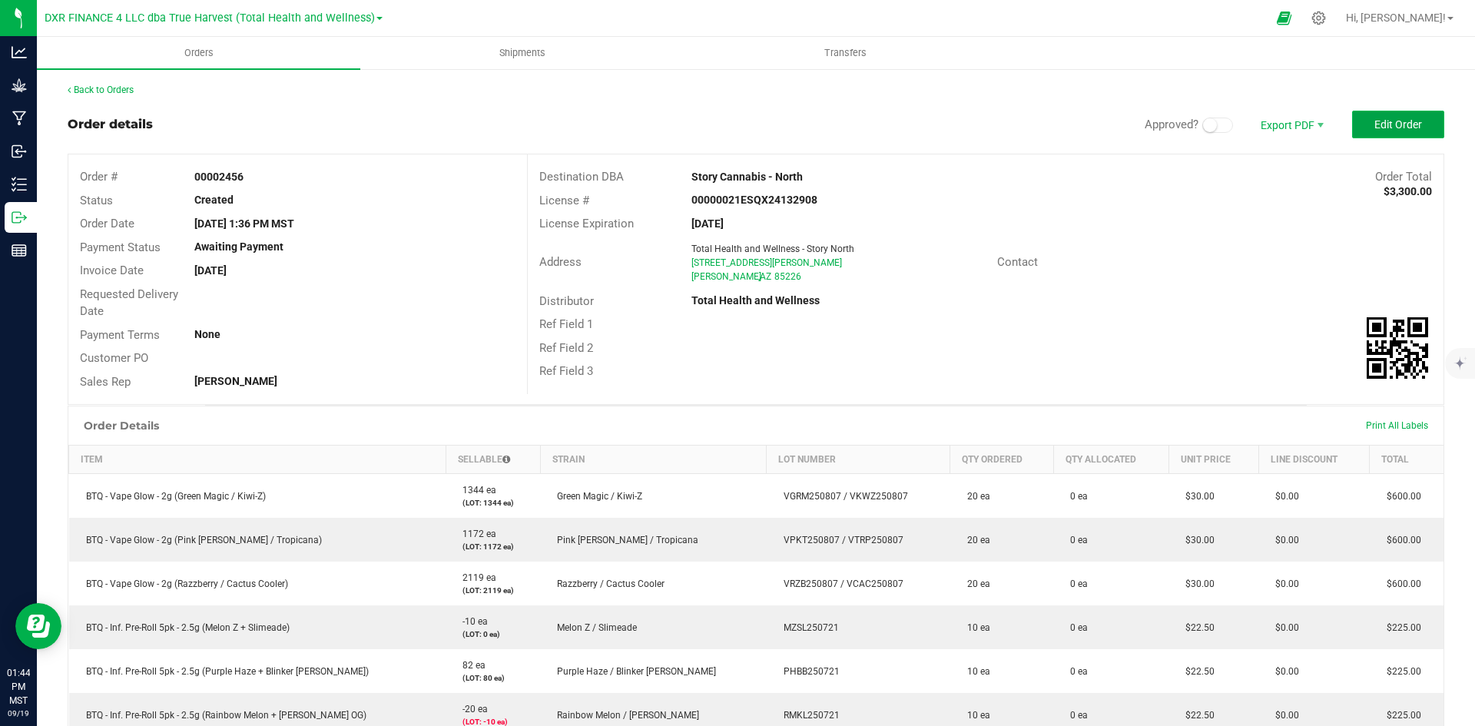
click at [1375, 124] on span "Edit Order" at bounding box center [1399, 124] width 48 height 12
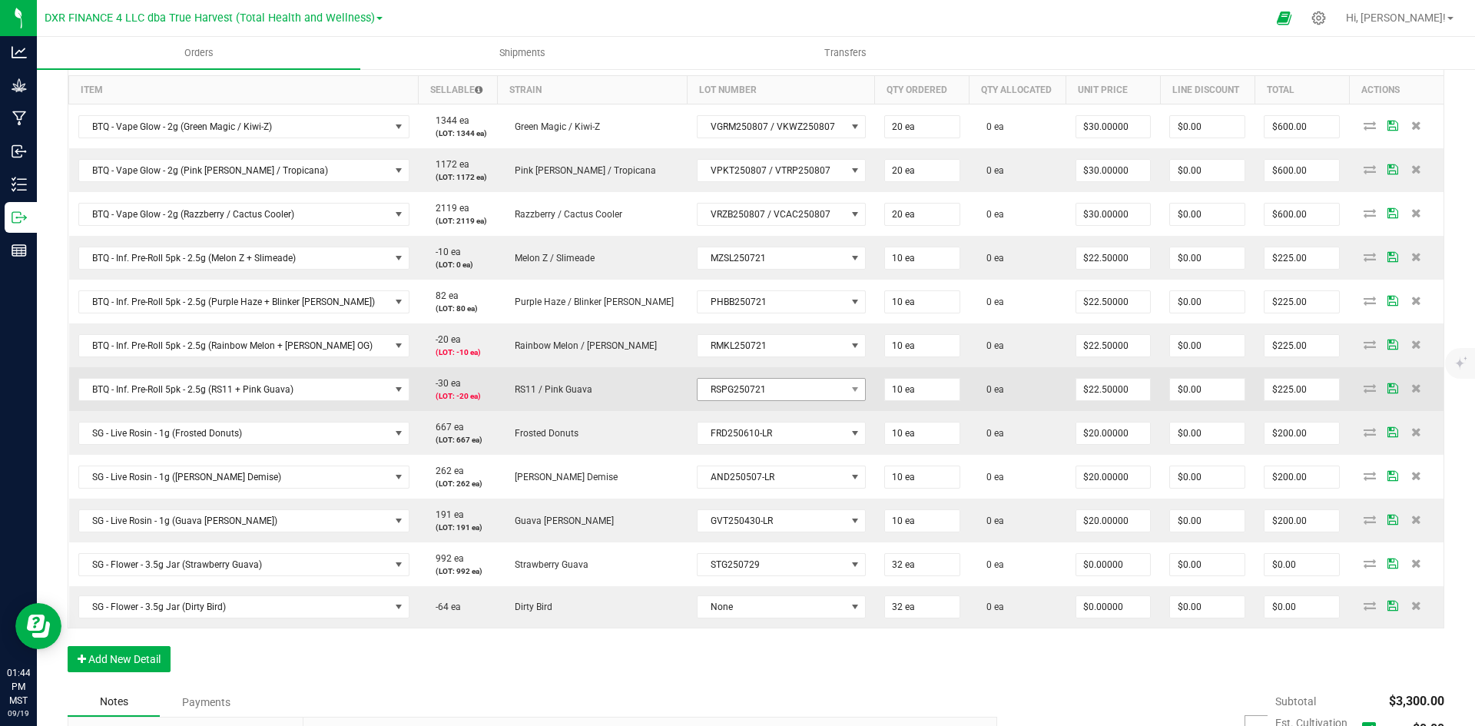
scroll to position [461, 0]
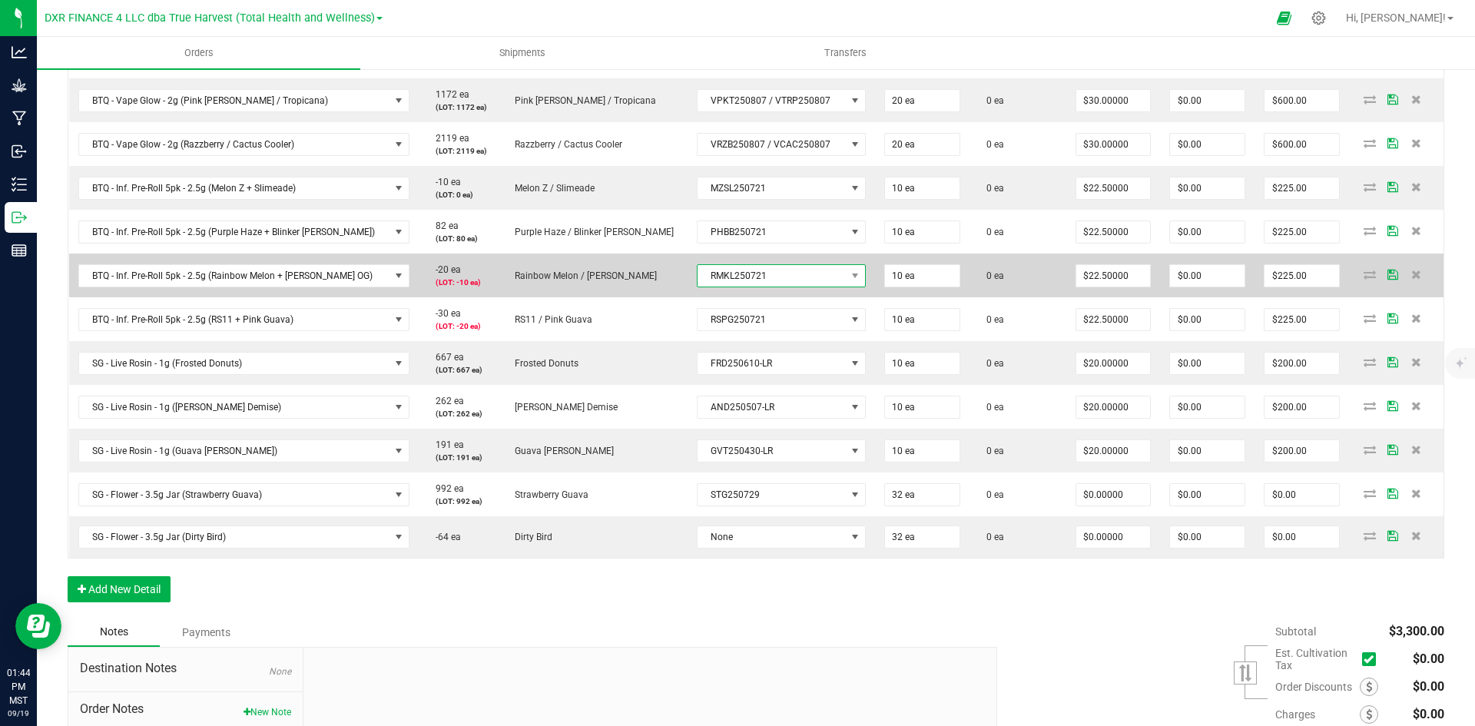
click at [748, 270] on span "RMKL250721" at bounding box center [772, 276] width 148 height 22
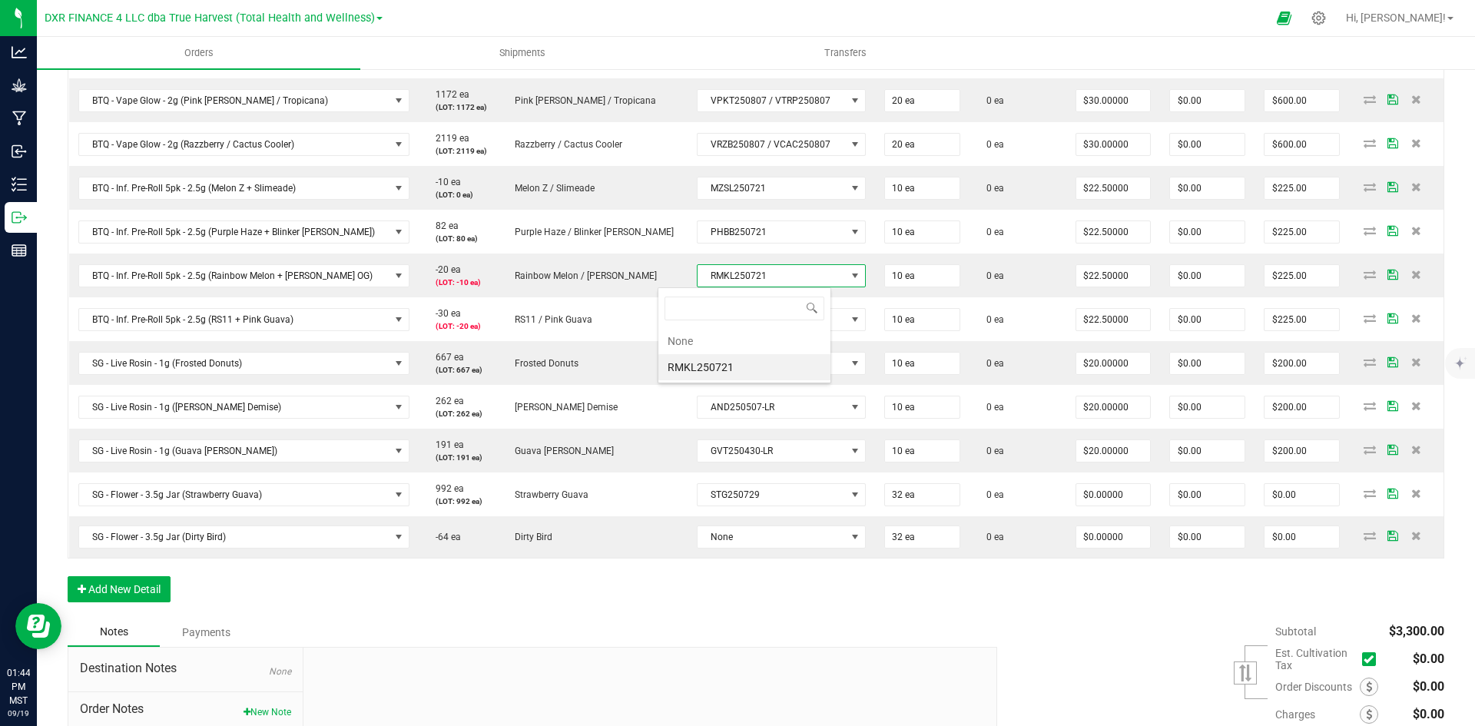
scroll to position [23, 174]
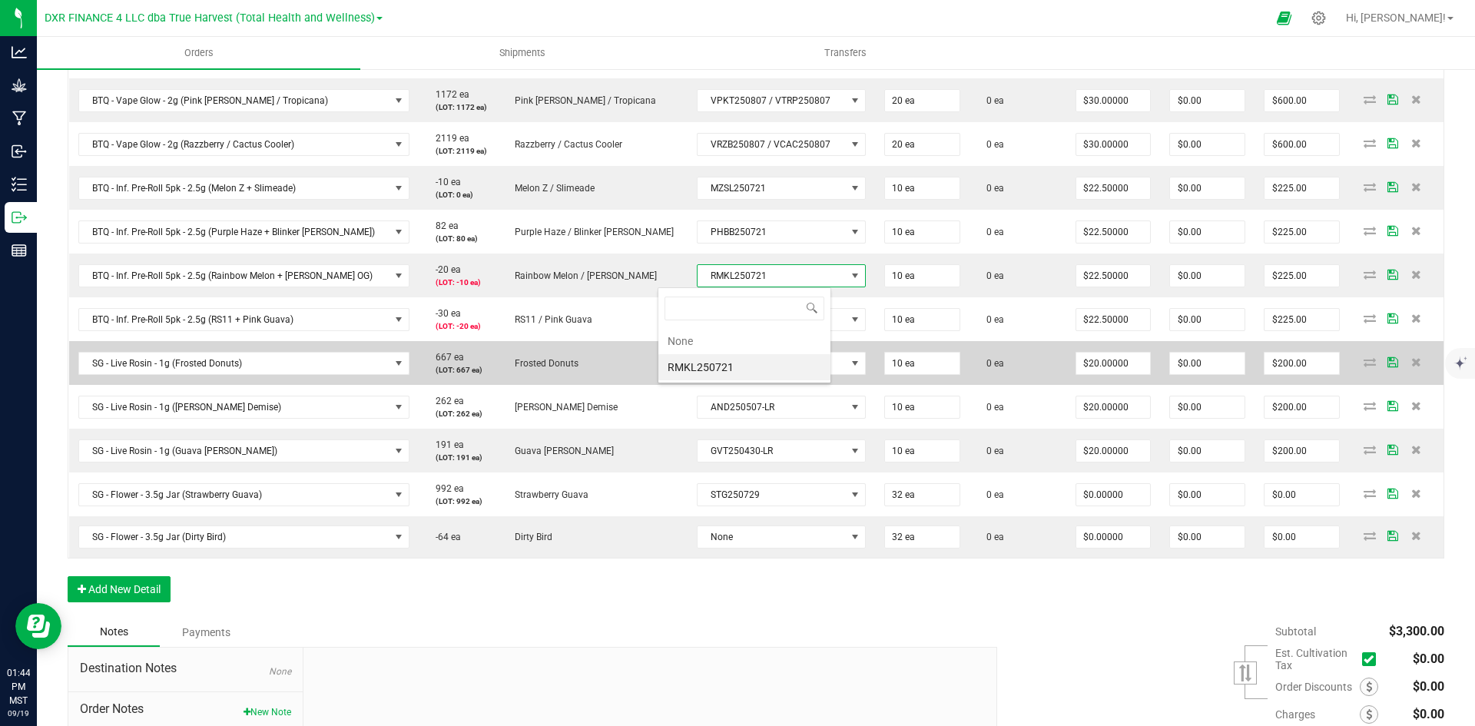
click at [721, 344] on li "None" at bounding box center [745, 341] width 172 height 26
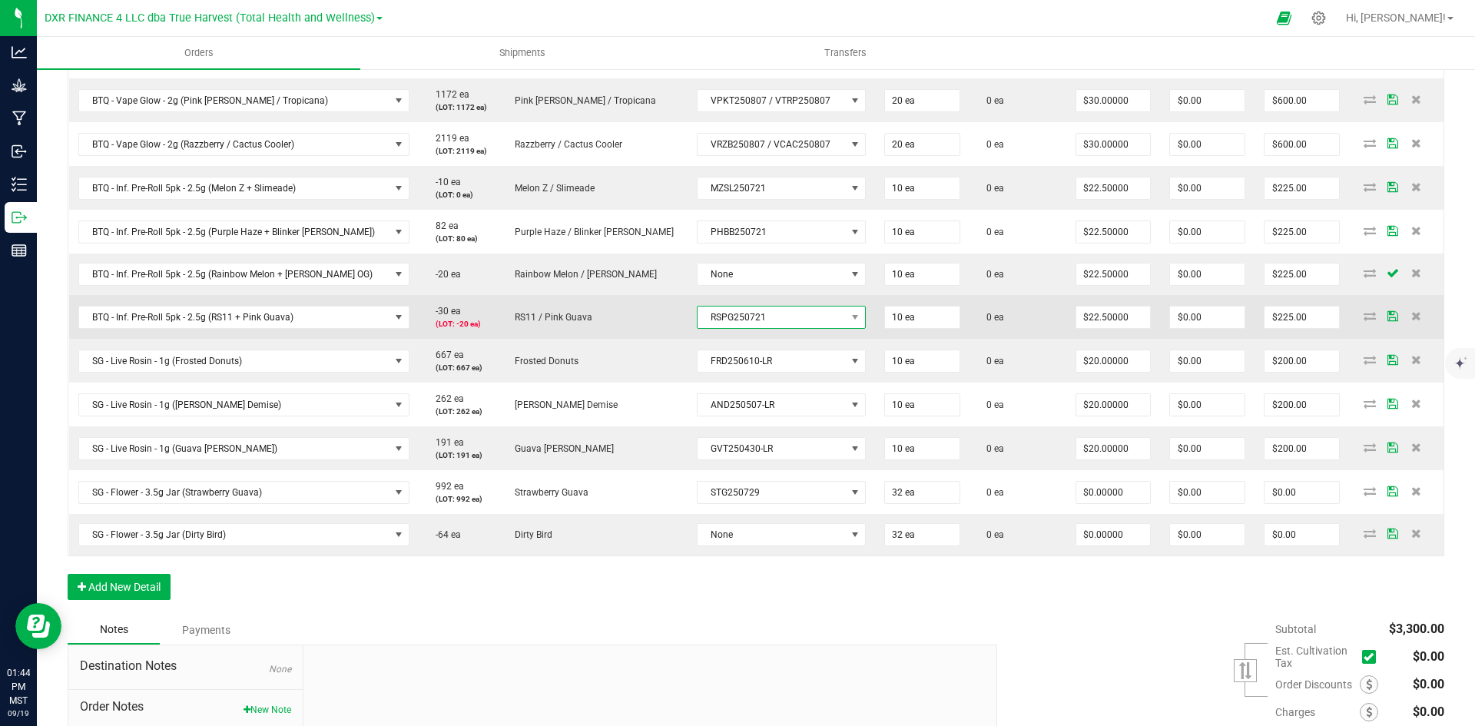
click at [726, 309] on span "RSPG250721" at bounding box center [772, 318] width 148 height 22
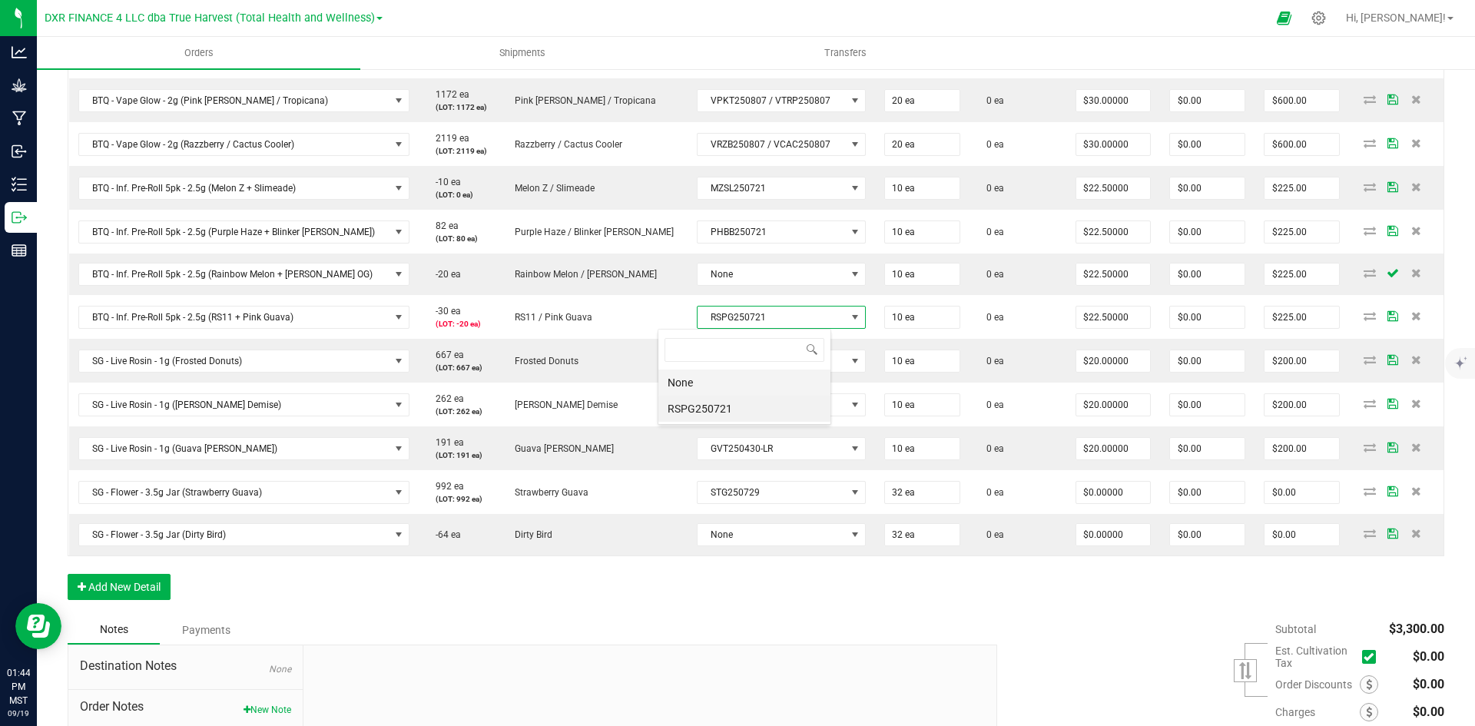
click at [735, 384] on li "None" at bounding box center [745, 383] width 172 height 26
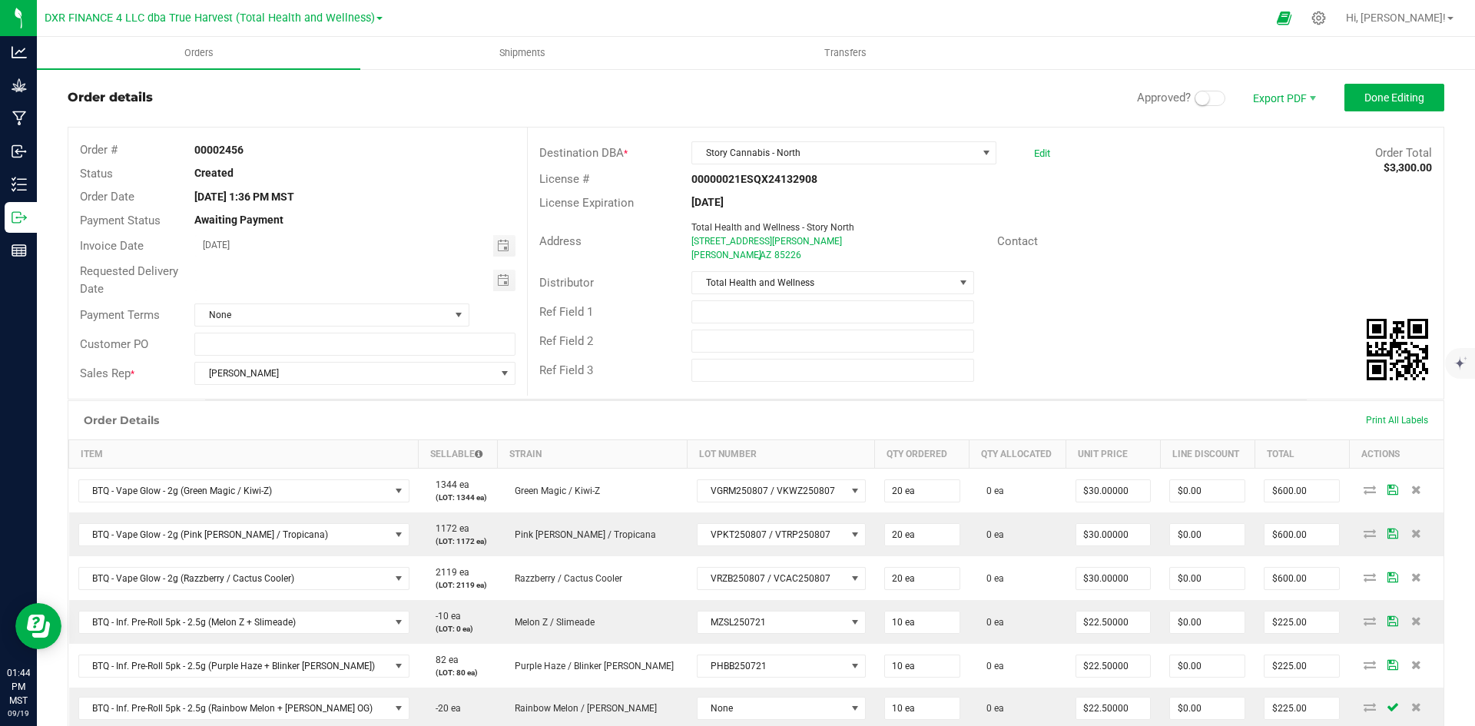
scroll to position [0, 0]
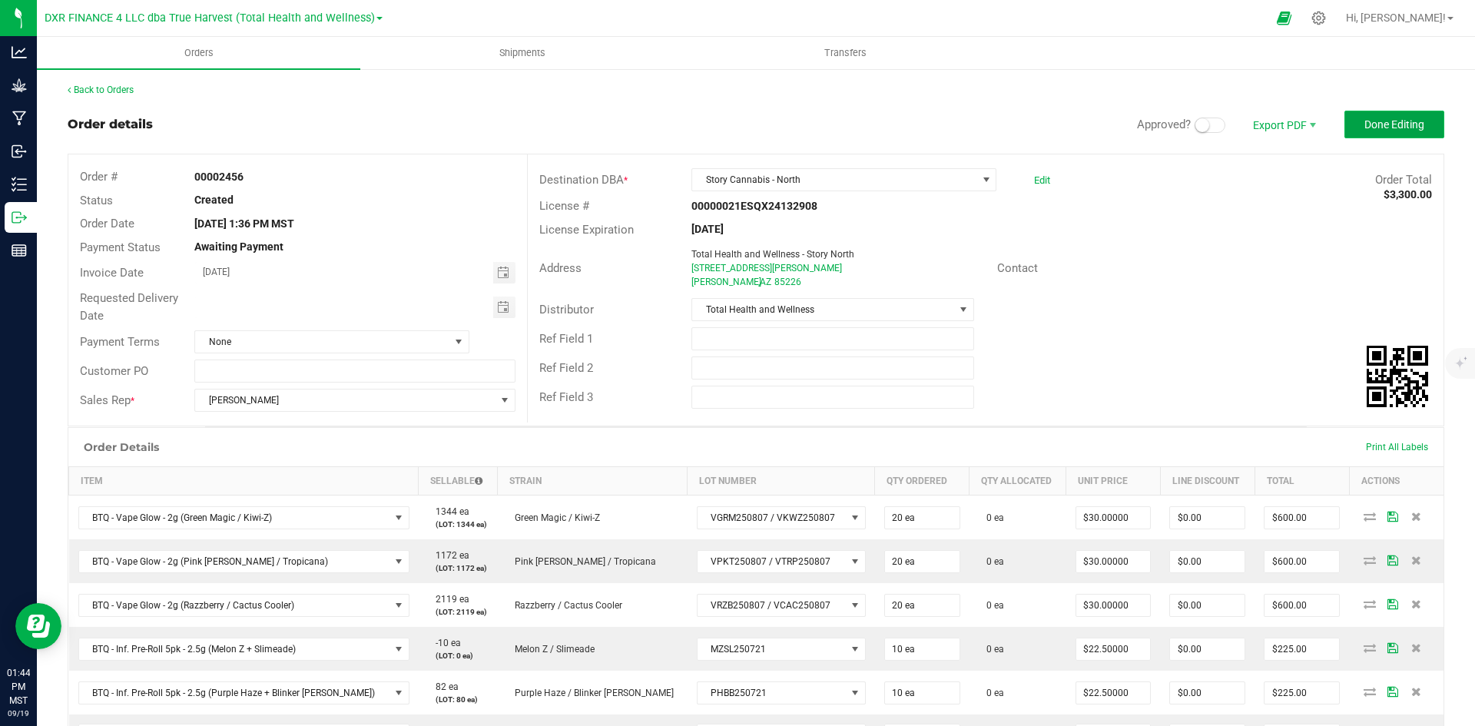
click at [1399, 127] on span "Done Editing" at bounding box center [1395, 124] width 60 height 12
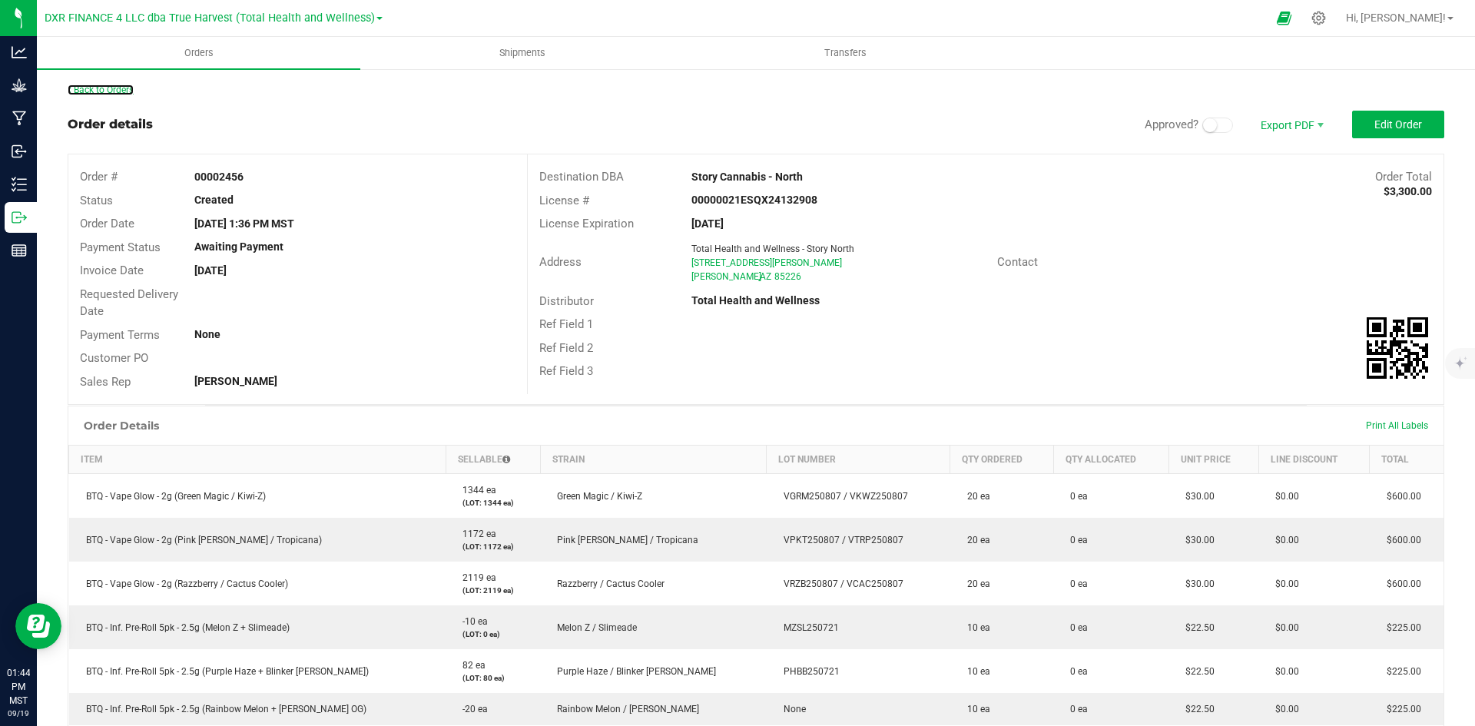
click at [91, 91] on link "Back to Orders" at bounding box center [101, 90] width 66 height 11
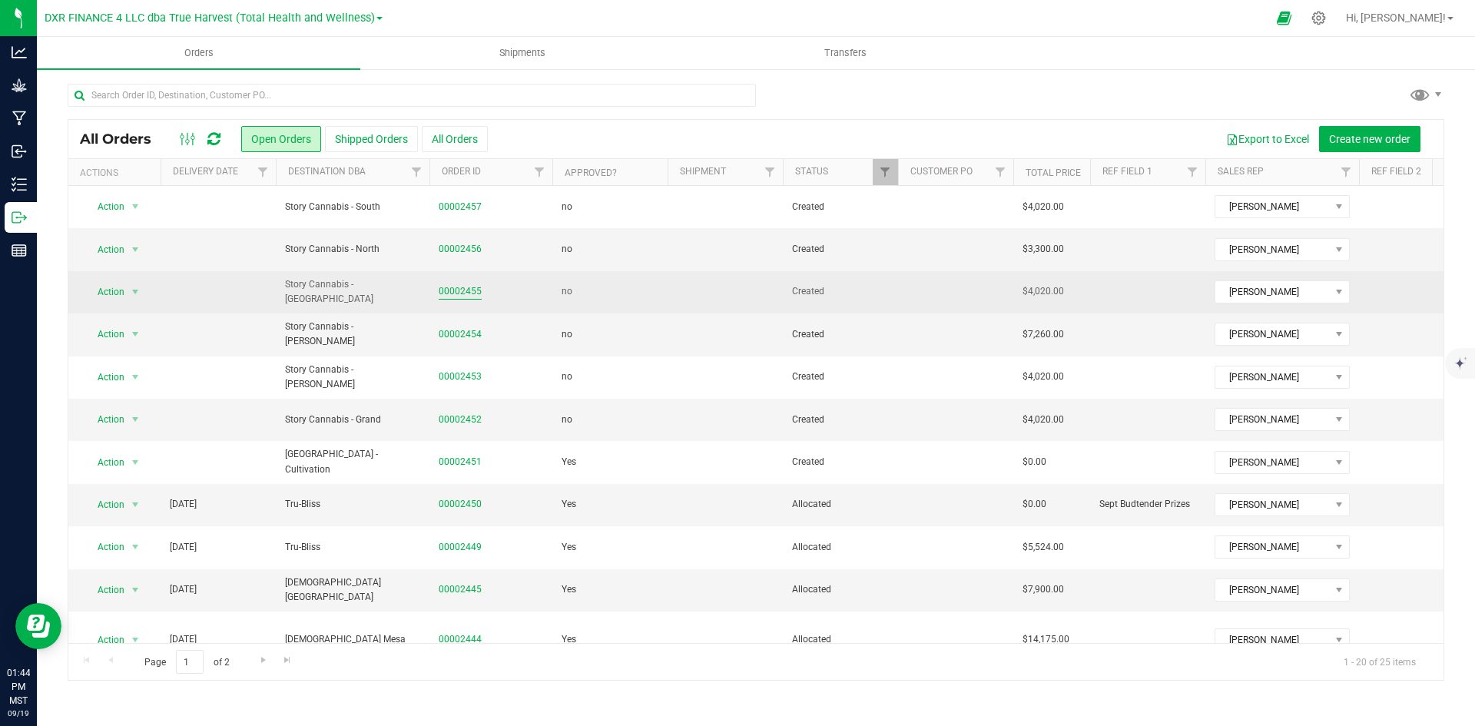
click at [466, 299] on link "00002455" at bounding box center [460, 291] width 43 height 15
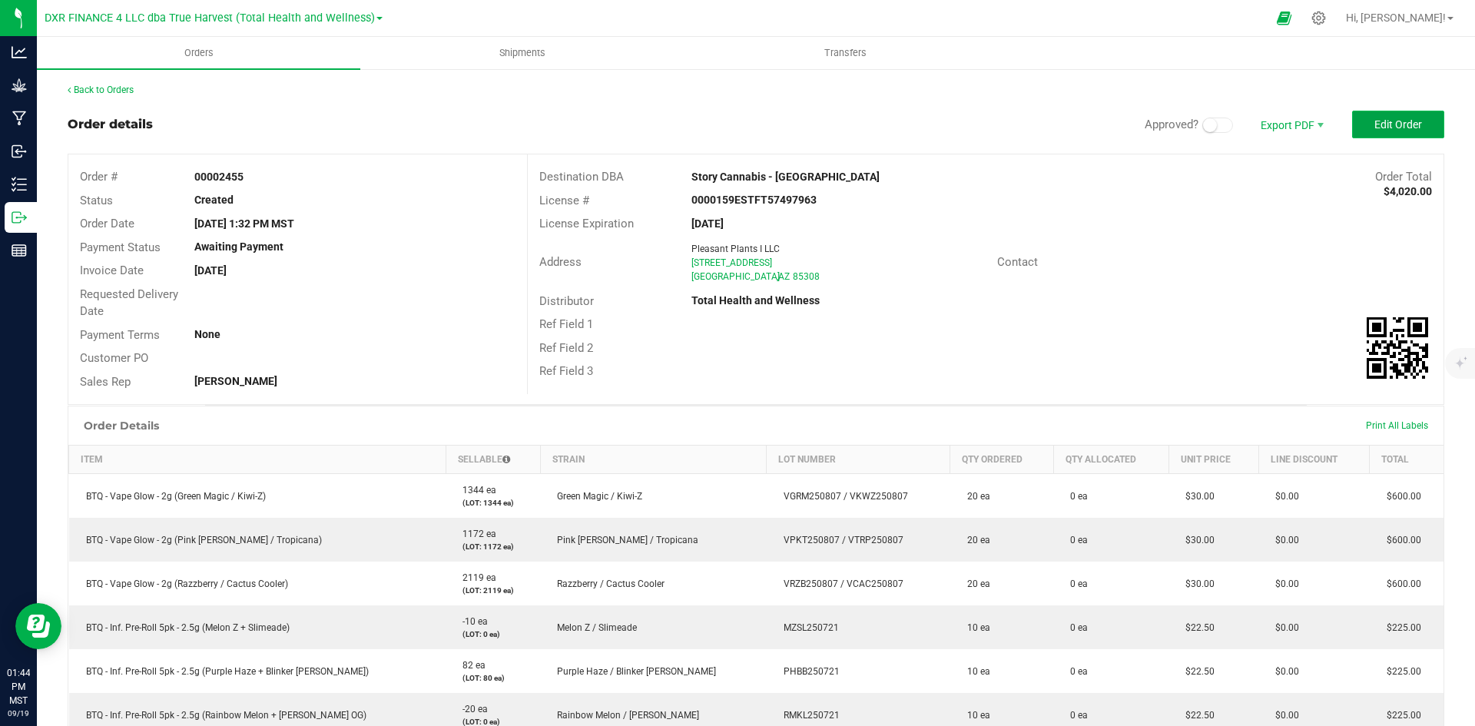
click at [1384, 118] on span "Edit Order" at bounding box center [1399, 124] width 48 height 12
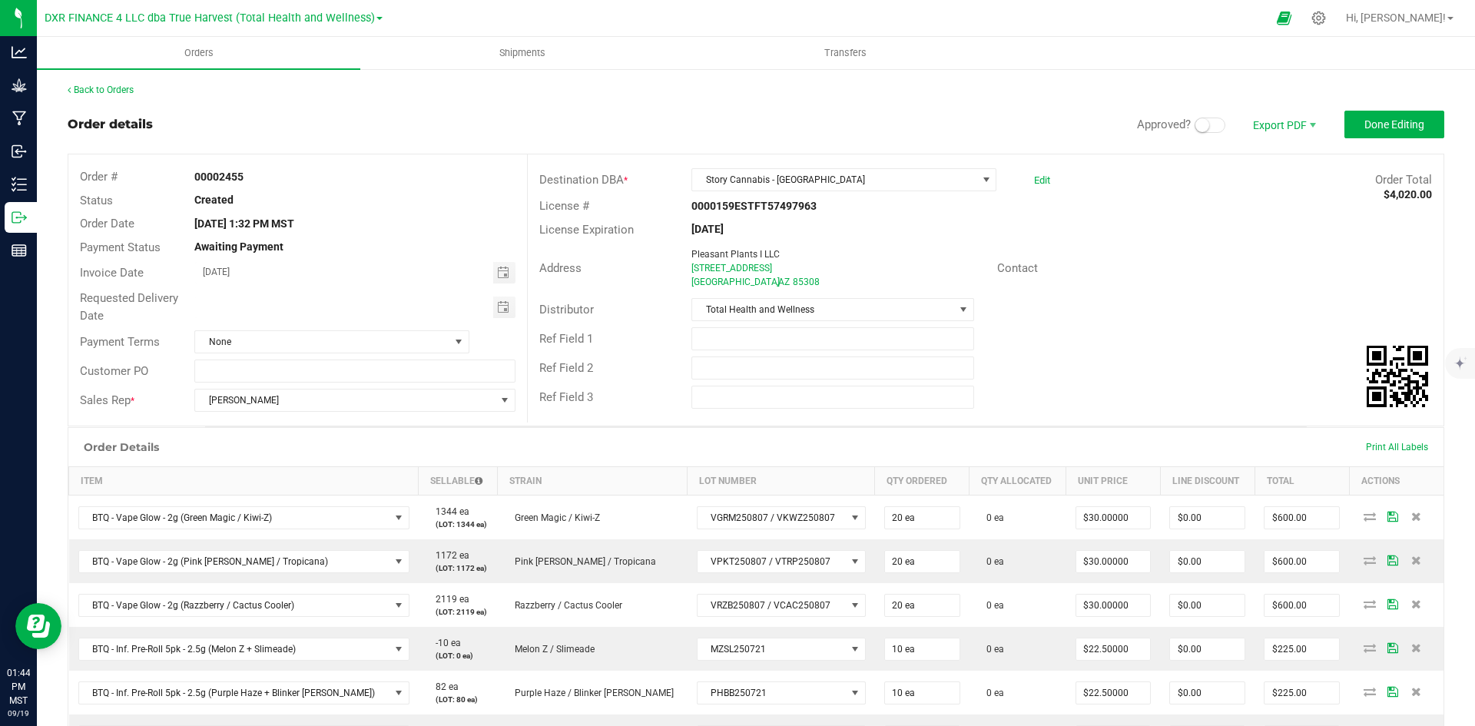
scroll to position [307, 0]
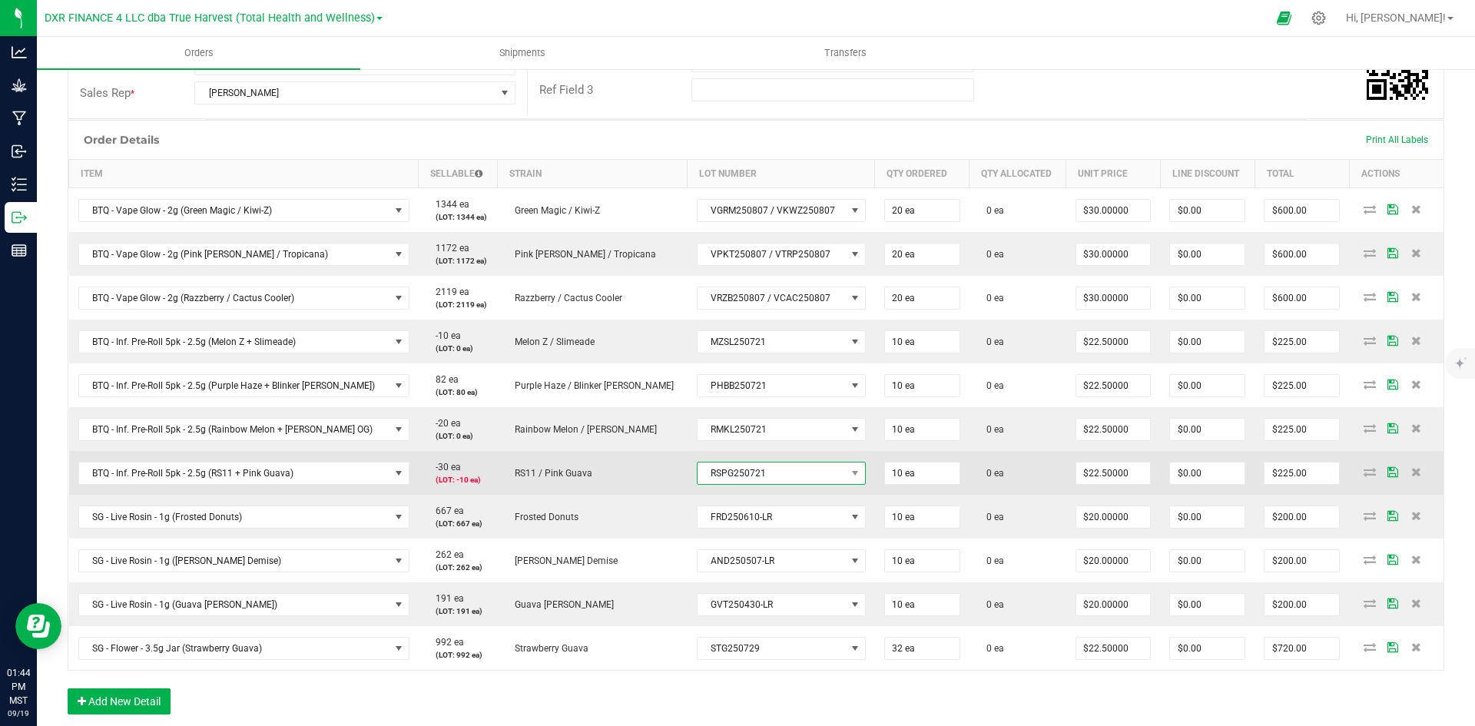
click at [748, 474] on span "RSPG250721" at bounding box center [772, 474] width 148 height 22
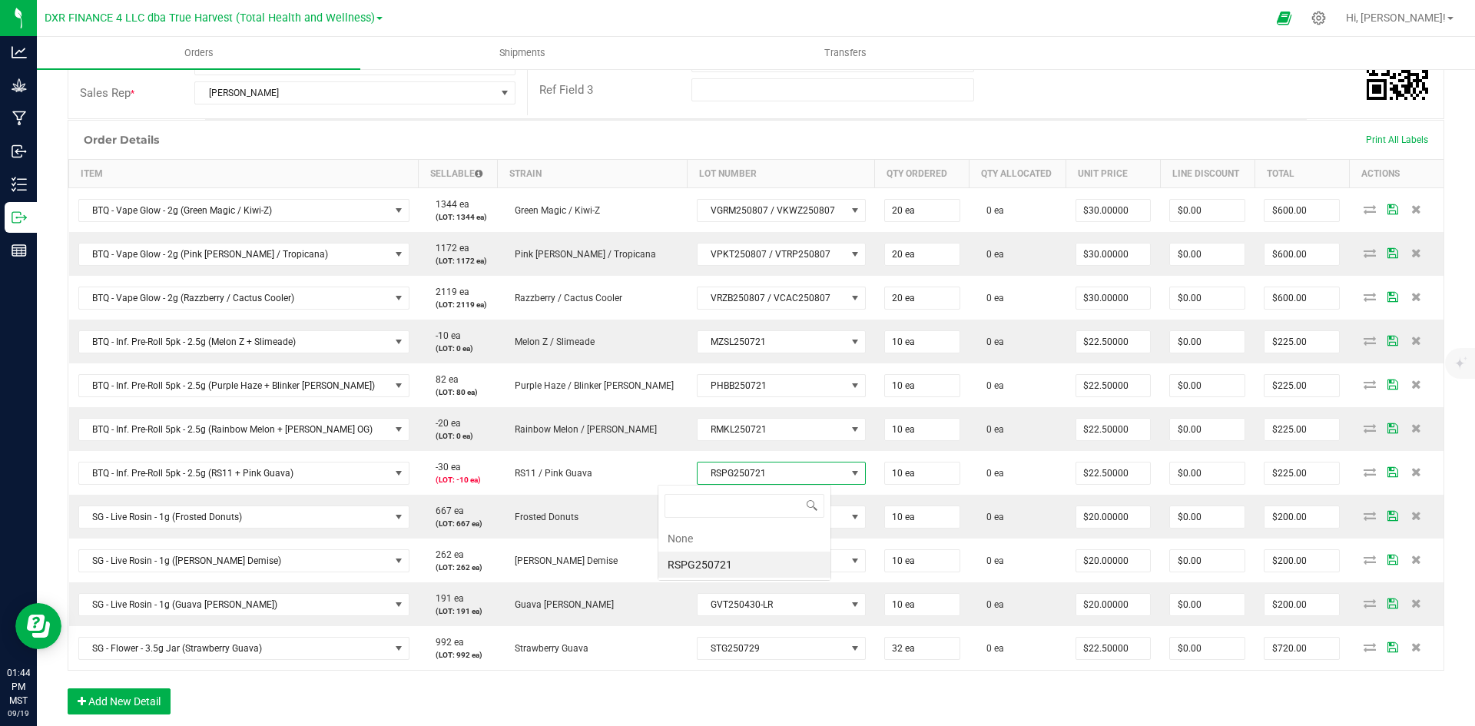
scroll to position [23, 174]
click at [741, 532] on li "None" at bounding box center [745, 539] width 172 height 26
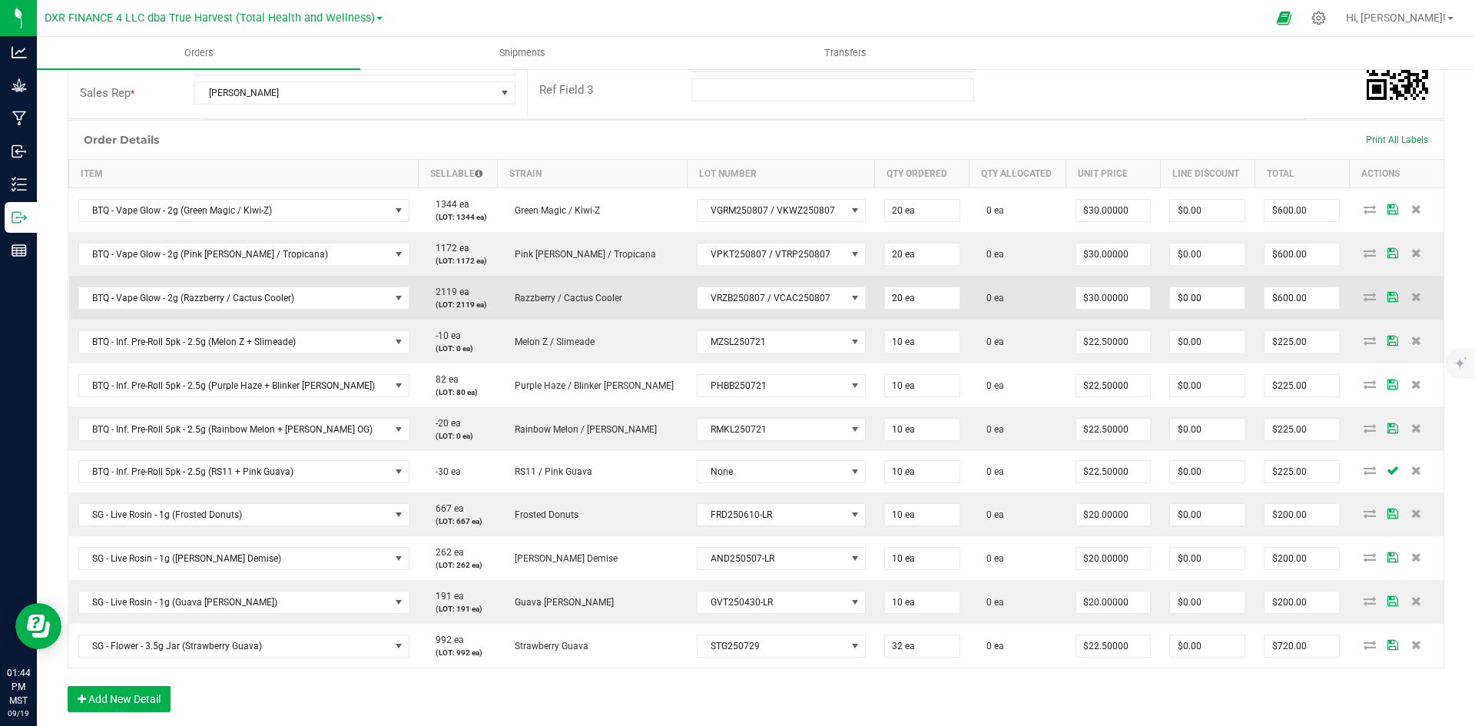
scroll to position [0, 0]
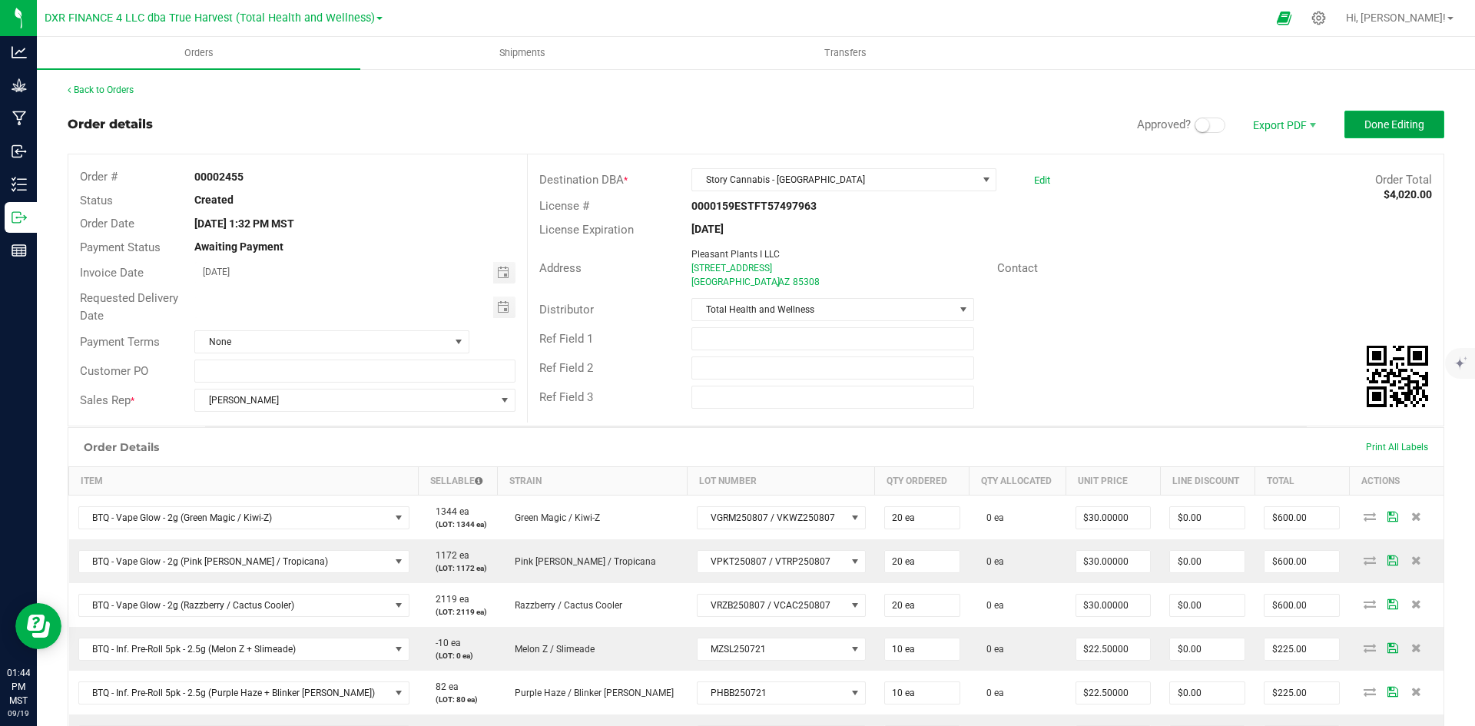
click at [1382, 118] on span "Done Editing" at bounding box center [1395, 124] width 60 height 12
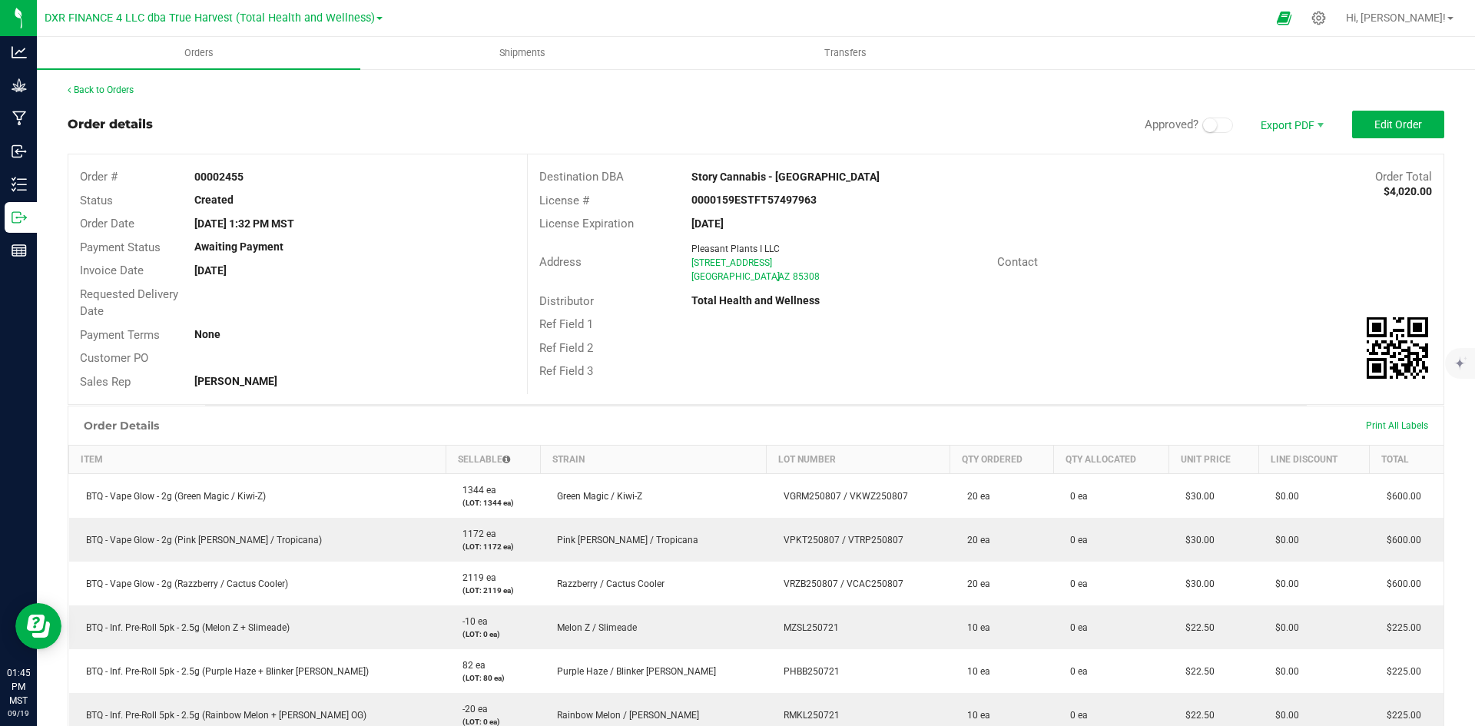
click at [86, 84] on div "Back to Orders" at bounding box center [756, 90] width 1377 height 14
click at [99, 89] on link "Back to Orders" at bounding box center [101, 90] width 66 height 11
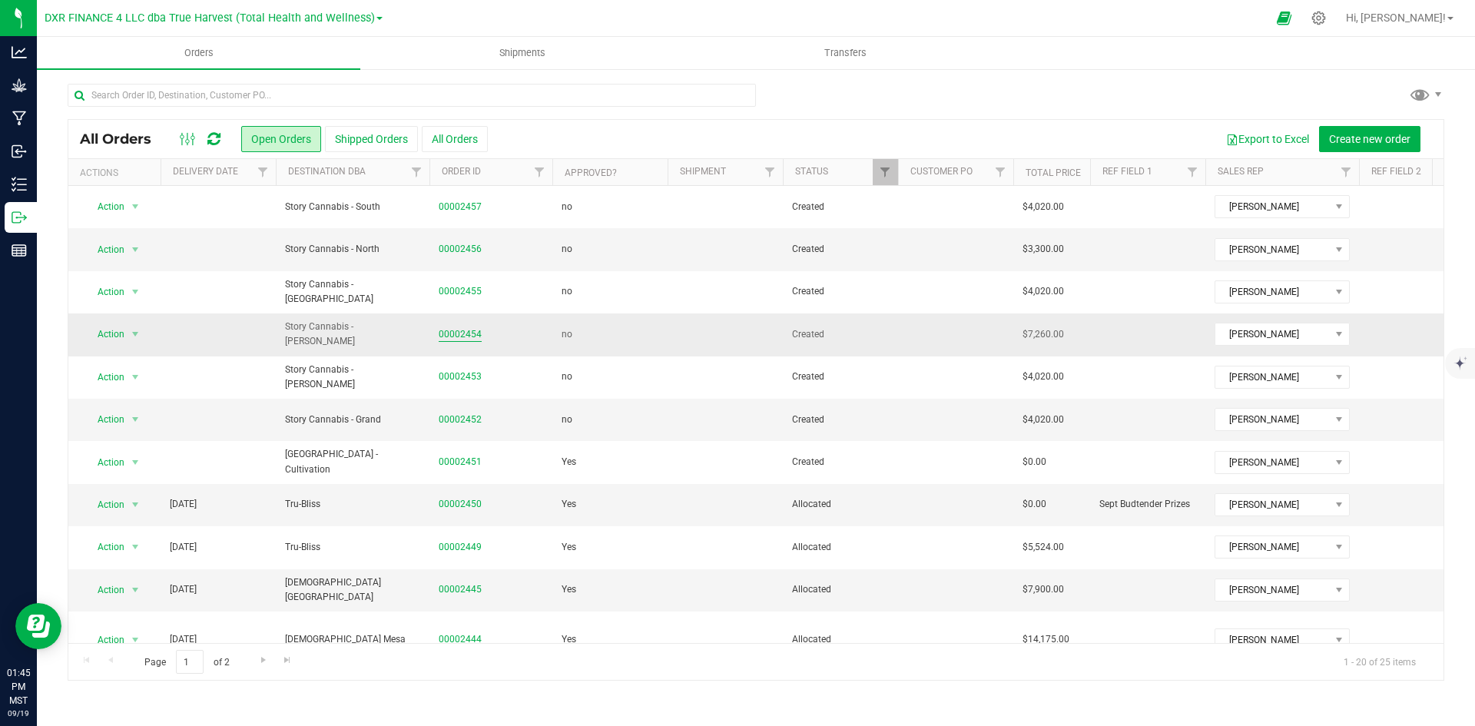
click at [458, 340] on link "00002454" at bounding box center [460, 334] width 43 height 15
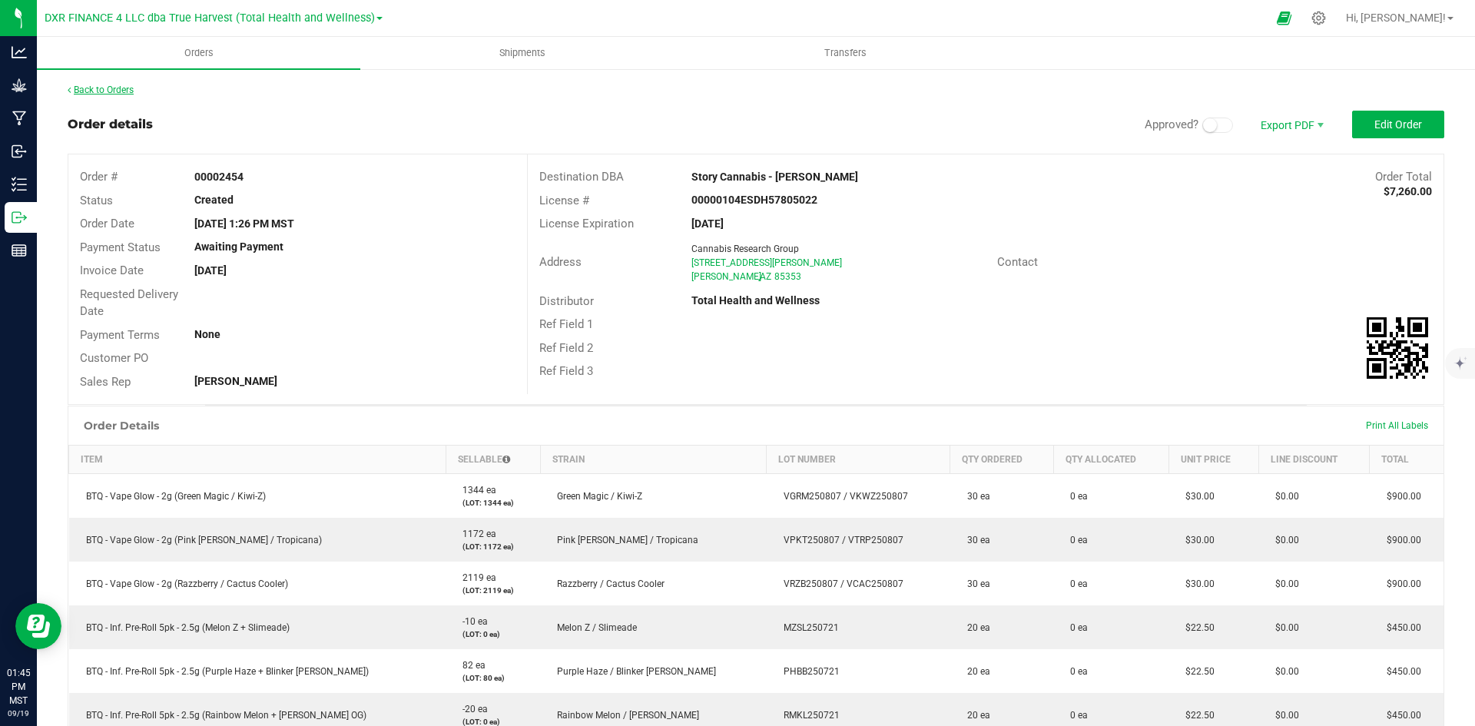
click at [91, 87] on link "Back to Orders" at bounding box center [101, 90] width 66 height 11
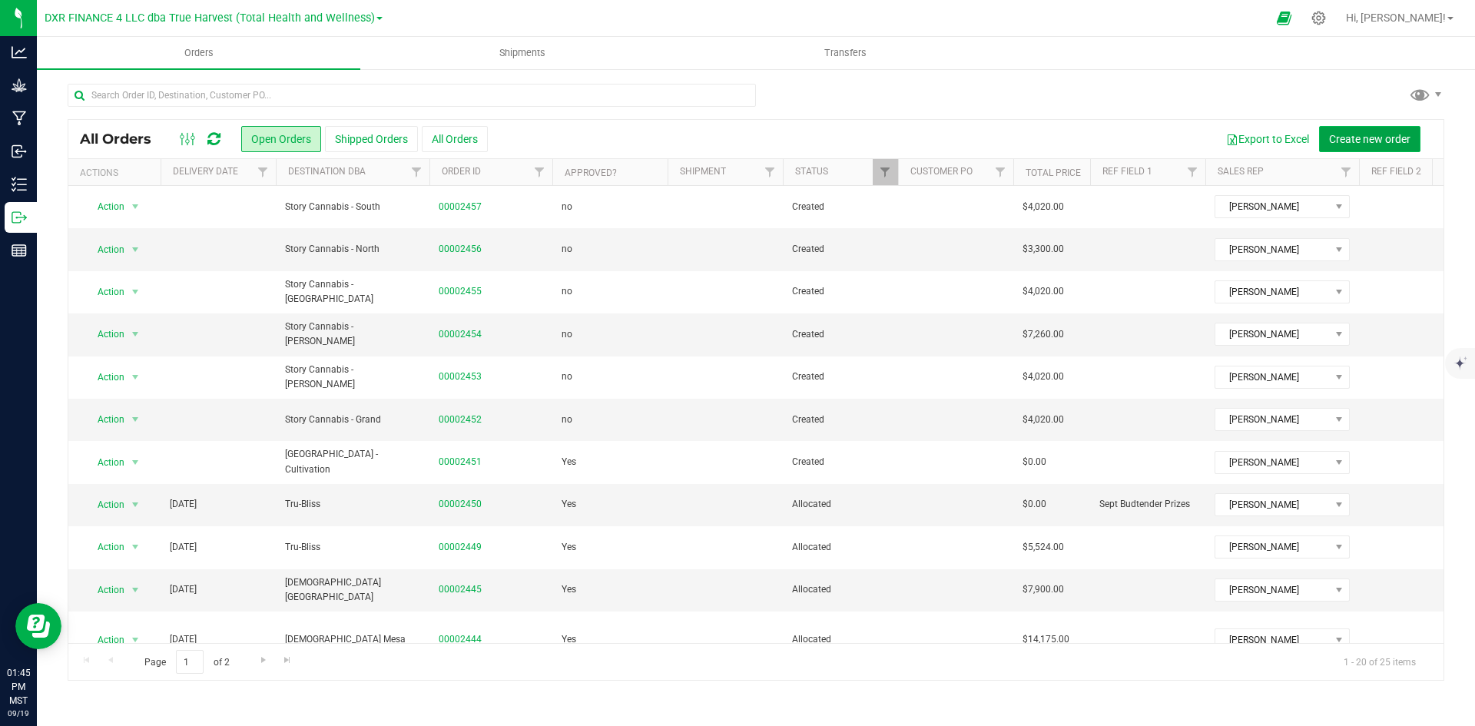
click at [1346, 141] on span "Create new order" at bounding box center [1369, 139] width 81 height 12
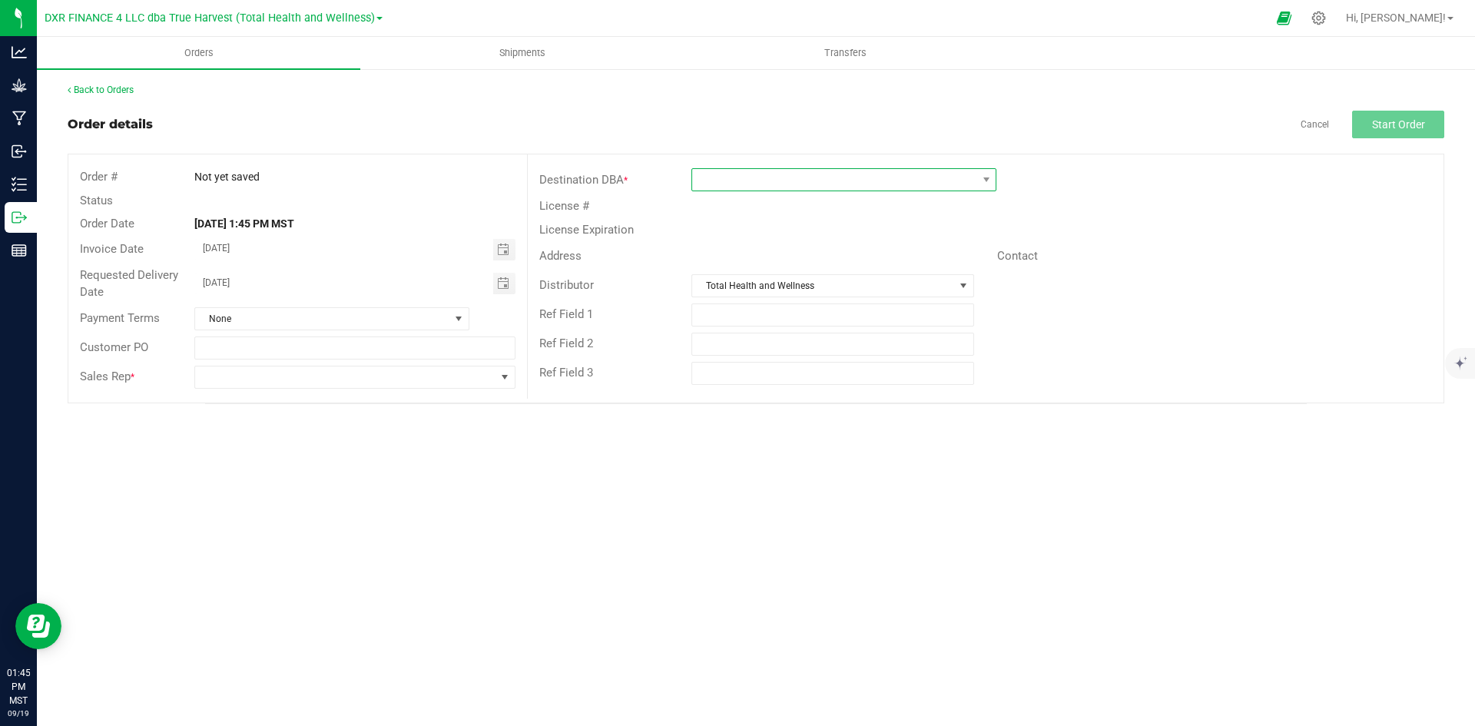
click at [715, 180] on span at bounding box center [834, 180] width 284 height 22
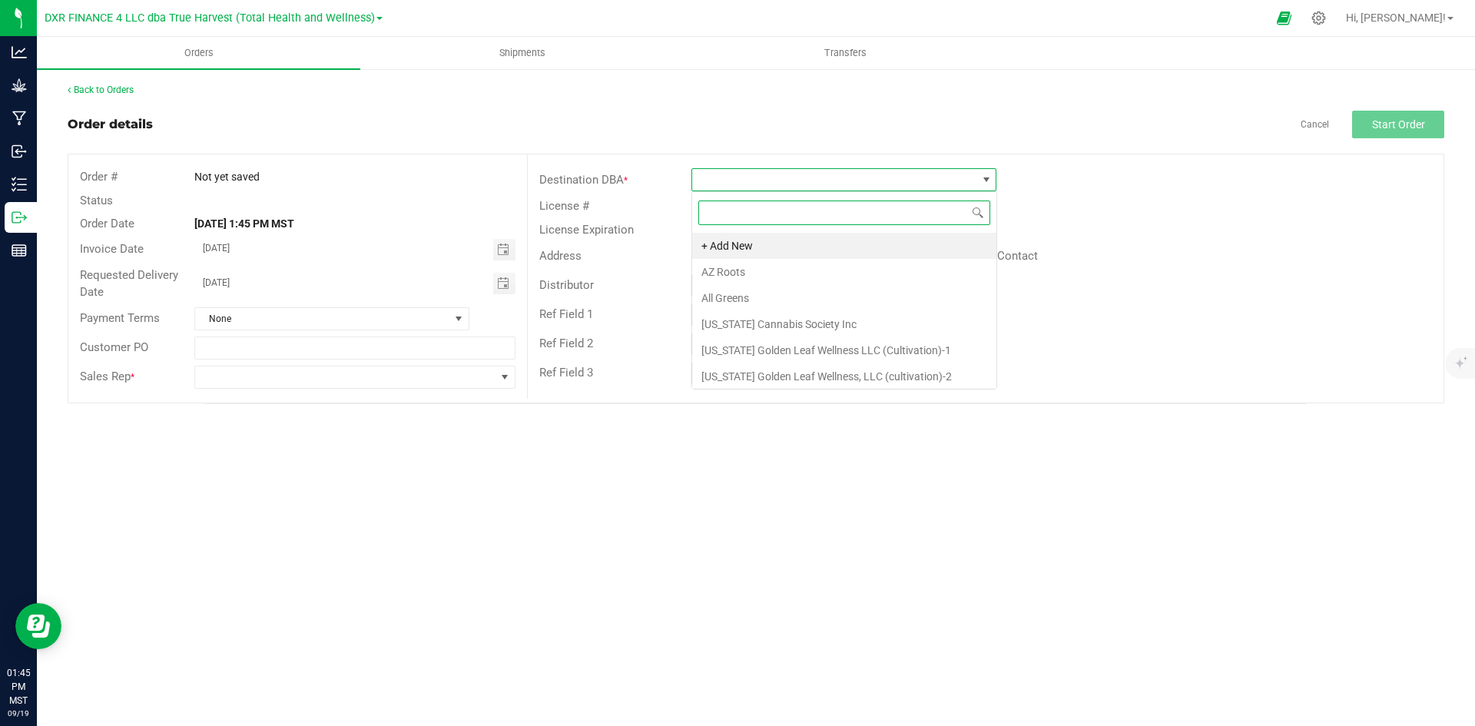
scroll to position [23, 305]
type input "story"
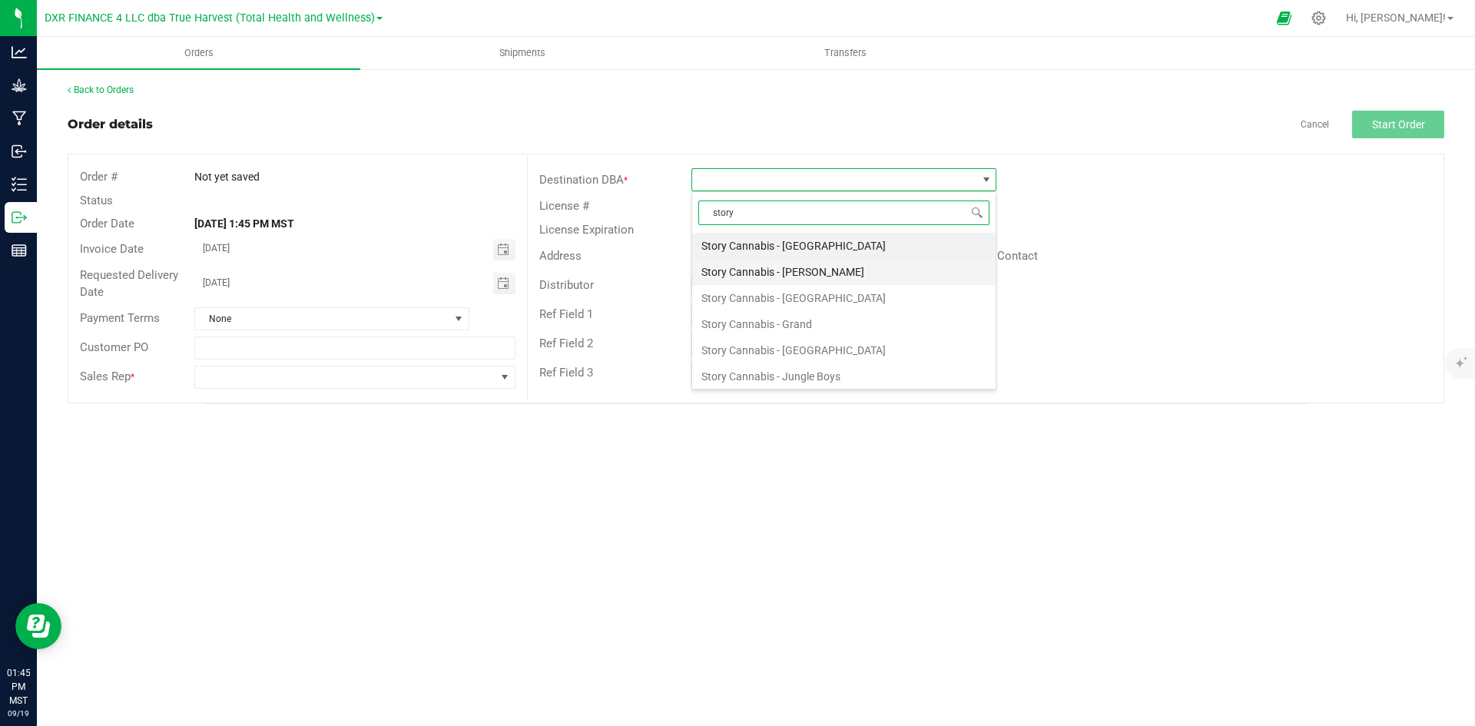
click at [791, 274] on li "Story Cannabis - [PERSON_NAME]" at bounding box center [844, 272] width 304 height 26
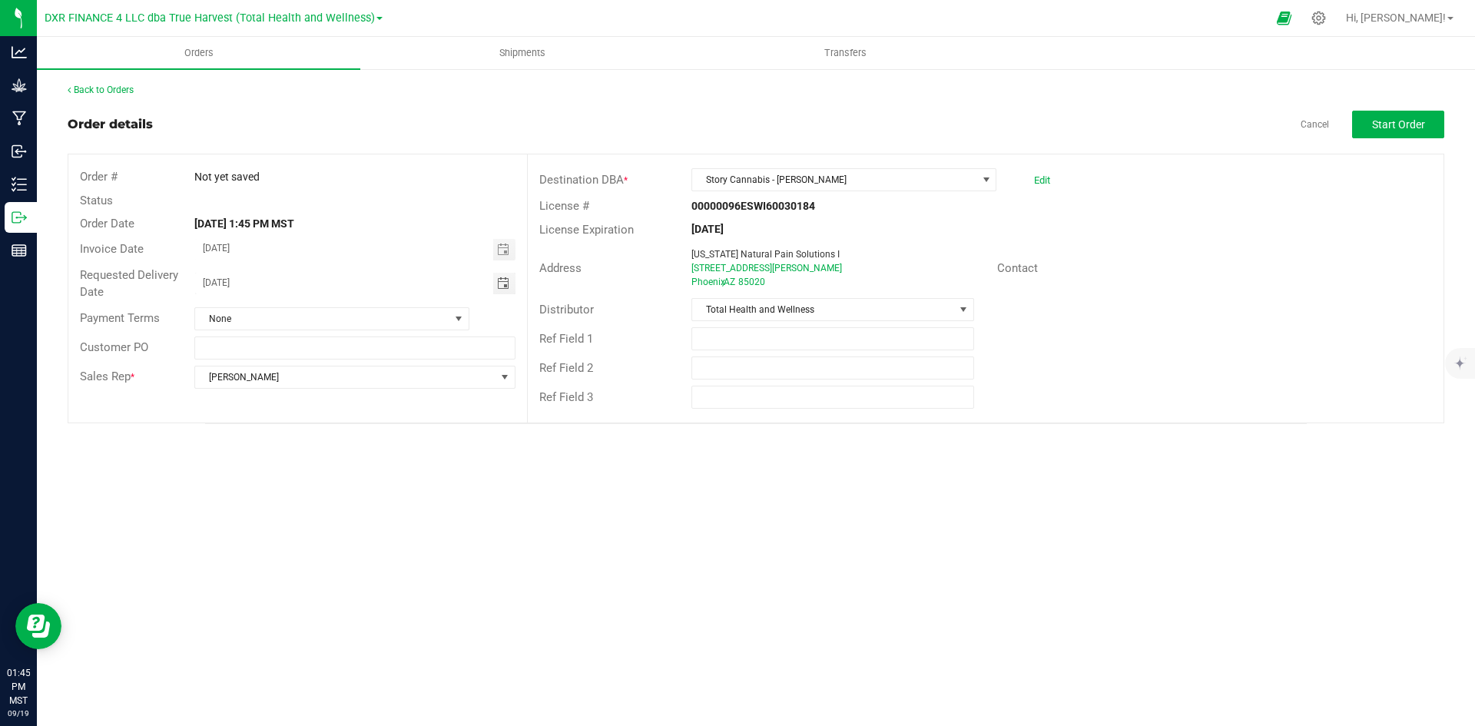
drag, startPoint x: 276, startPoint y: 276, endPoint x: 184, endPoint y: 277, distance: 91.4
click at [184, 277] on div "09/20/2025" at bounding box center [354, 284] width 343 height 22
type input "month/day/year"
click at [569, 484] on div "Orders Shipments Transfers Back to Orders Order details Cancel Start Order Orde…" at bounding box center [756, 381] width 1438 height 689
click at [1376, 116] on button "Start Order" at bounding box center [1398, 125] width 92 height 28
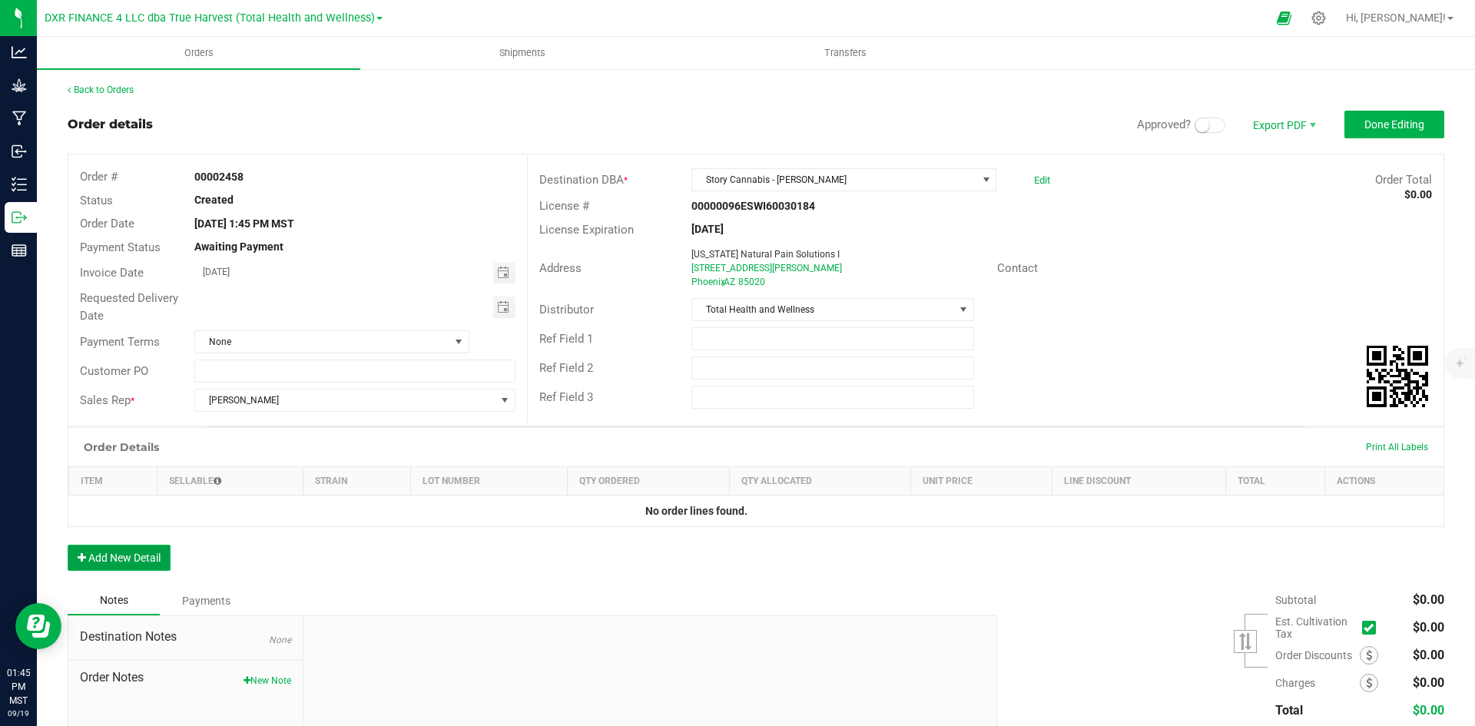
click at [123, 555] on button "Add New Detail" at bounding box center [119, 558] width 103 height 26
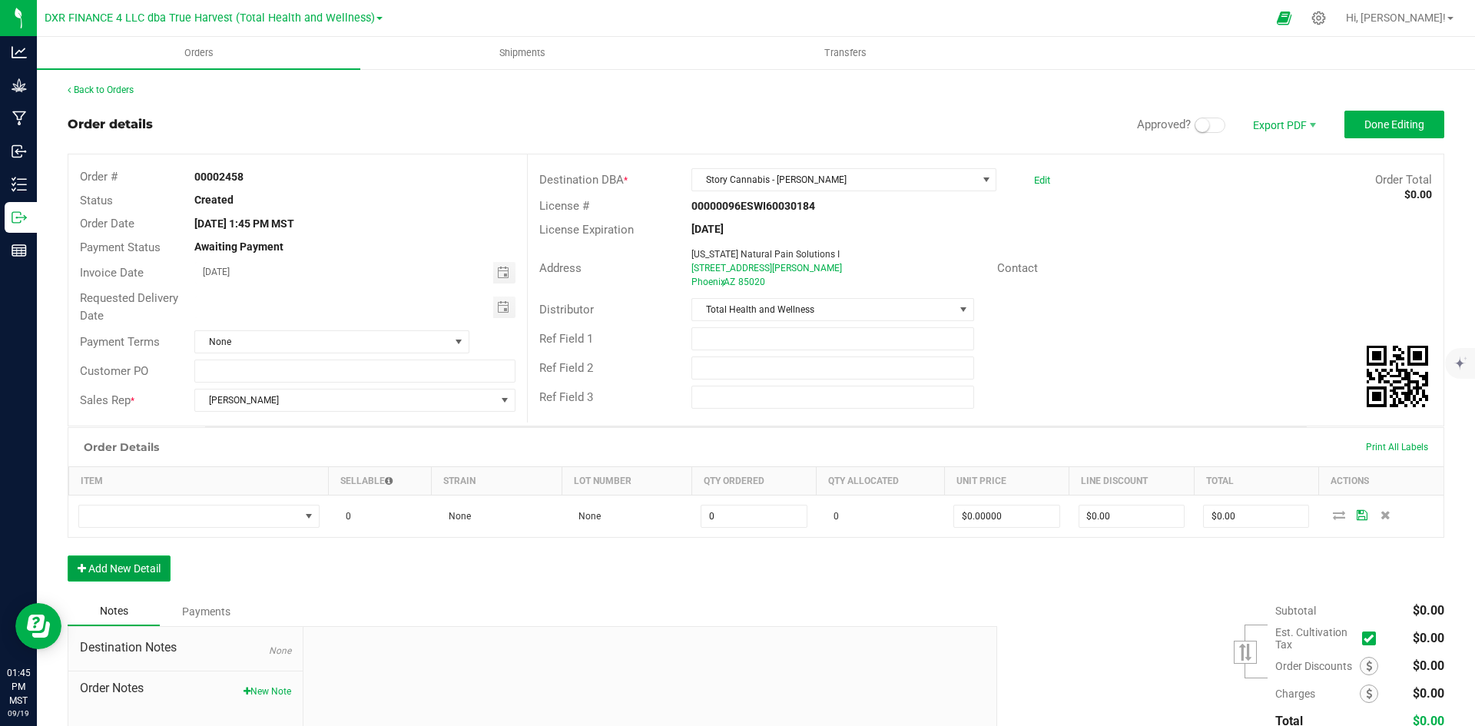
click at [125, 580] on button "Add New Detail" at bounding box center [119, 569] width 103 height 26
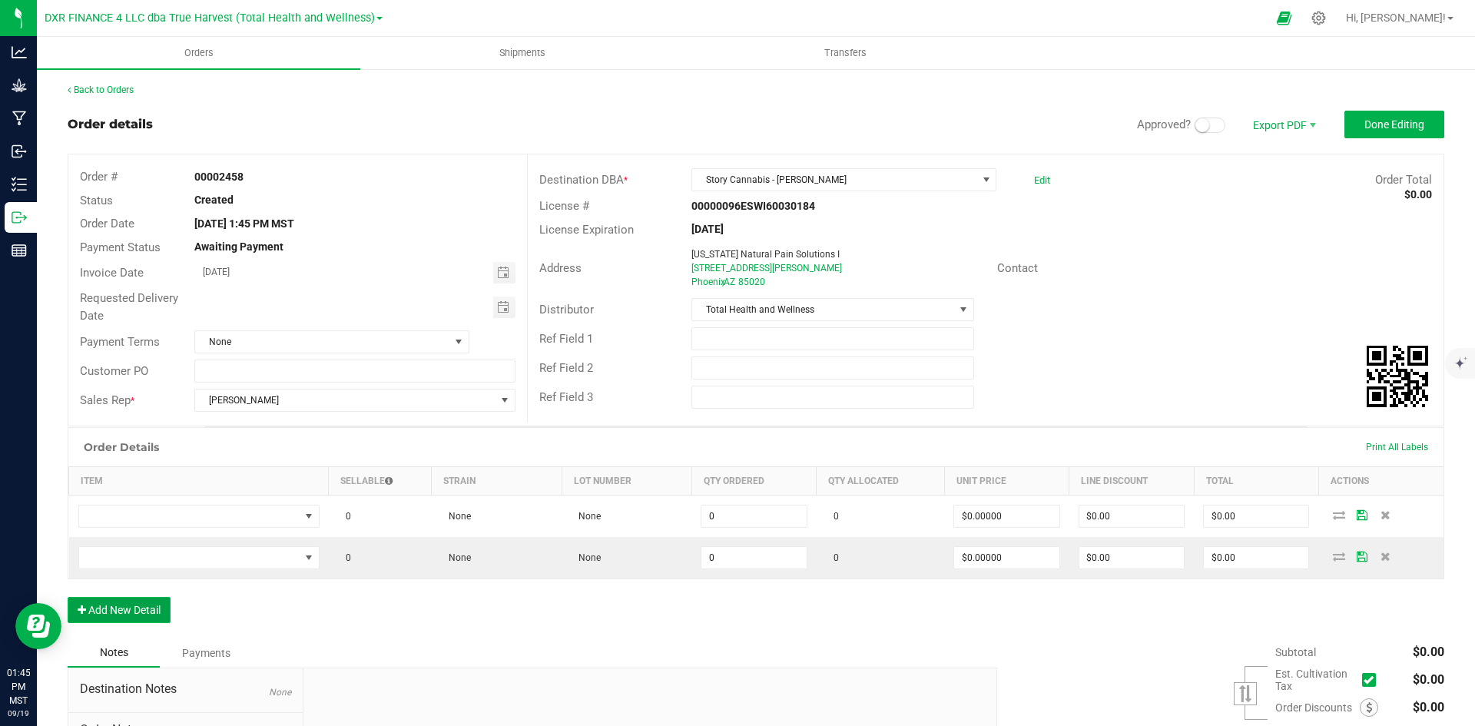
click at [137, 606] on button "Add New Detail" at bounding box center [119, 610] width 103 height 26
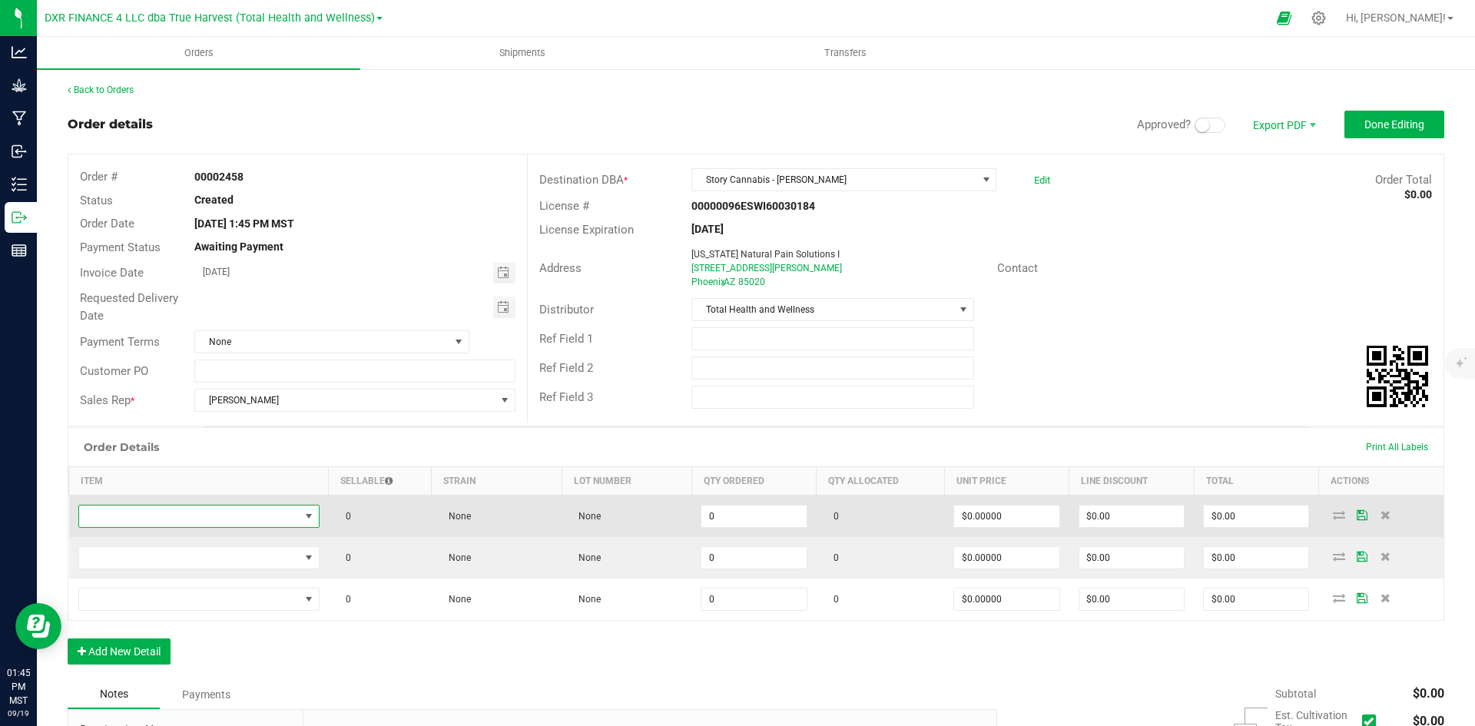
click at [165, 515] on span "NO DATA FOUND" at bounding box center [189, 517] width 221 height 22
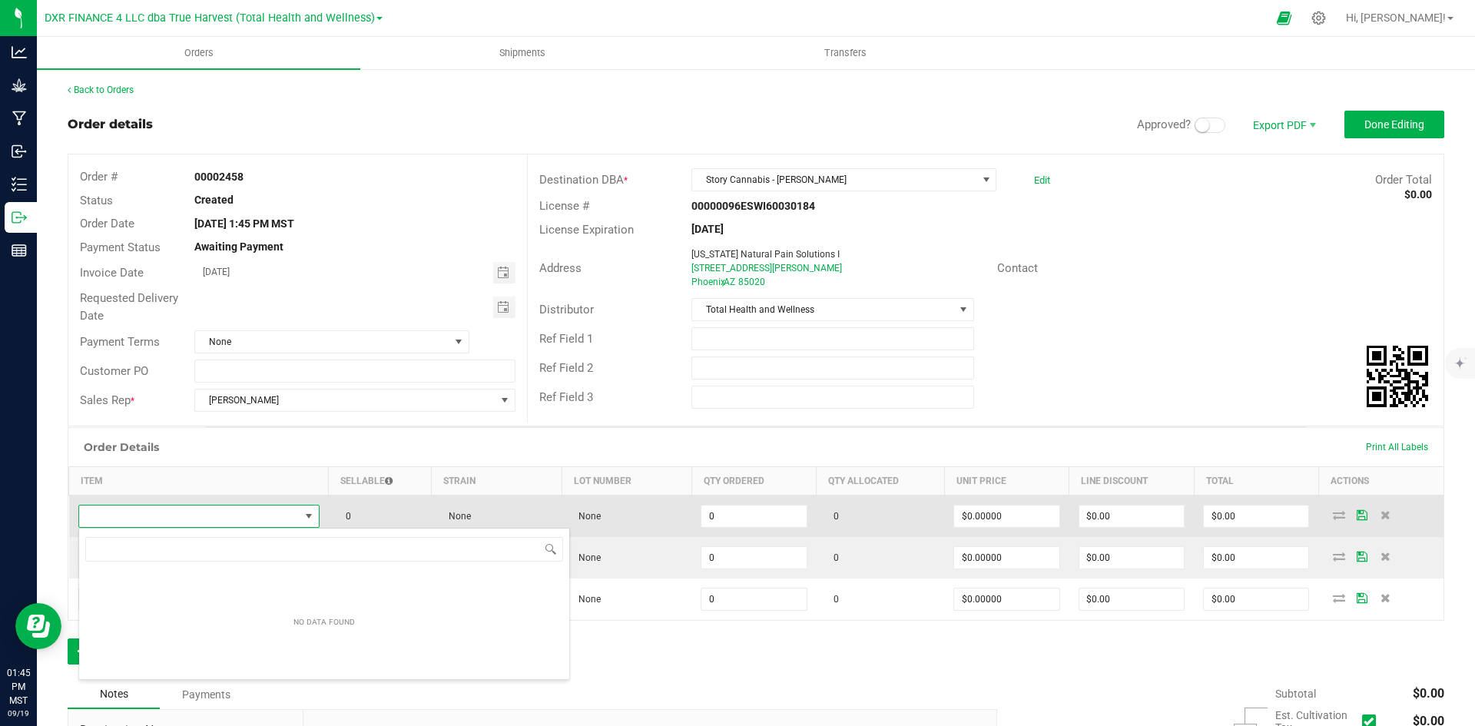
type input "BTQ - Vape Glow - 2g (Green Magic / Kiwi-Z)"
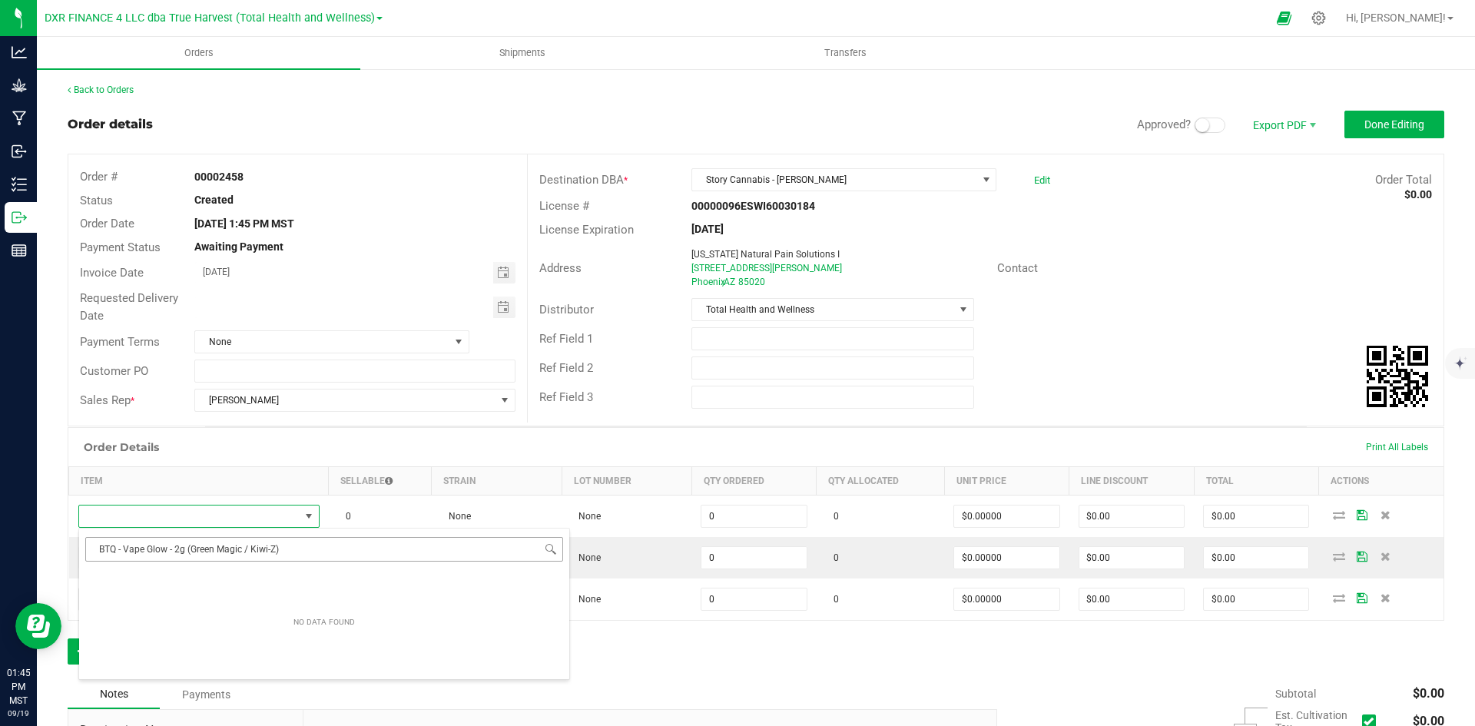
scroll to position [23, 237]
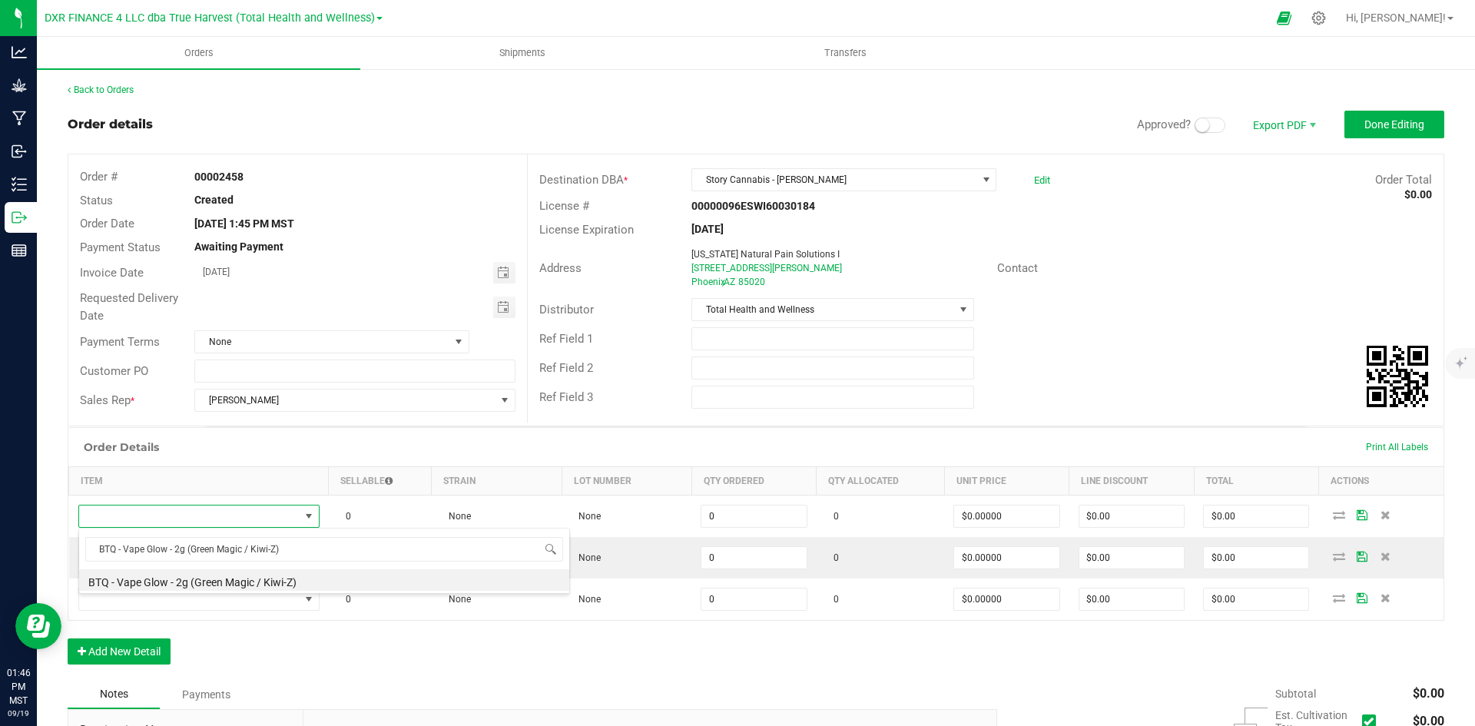
drag, startPoint x: 190, startPoint y: 566, endPoint x: 188, endPoint y: 579, distance: 13.2
click at [188, 579] on li "BTQ - Vape Glow - 2g (Green Magic / Kiwi-Z)" at bounding box center [324, 580] width 490 height 22
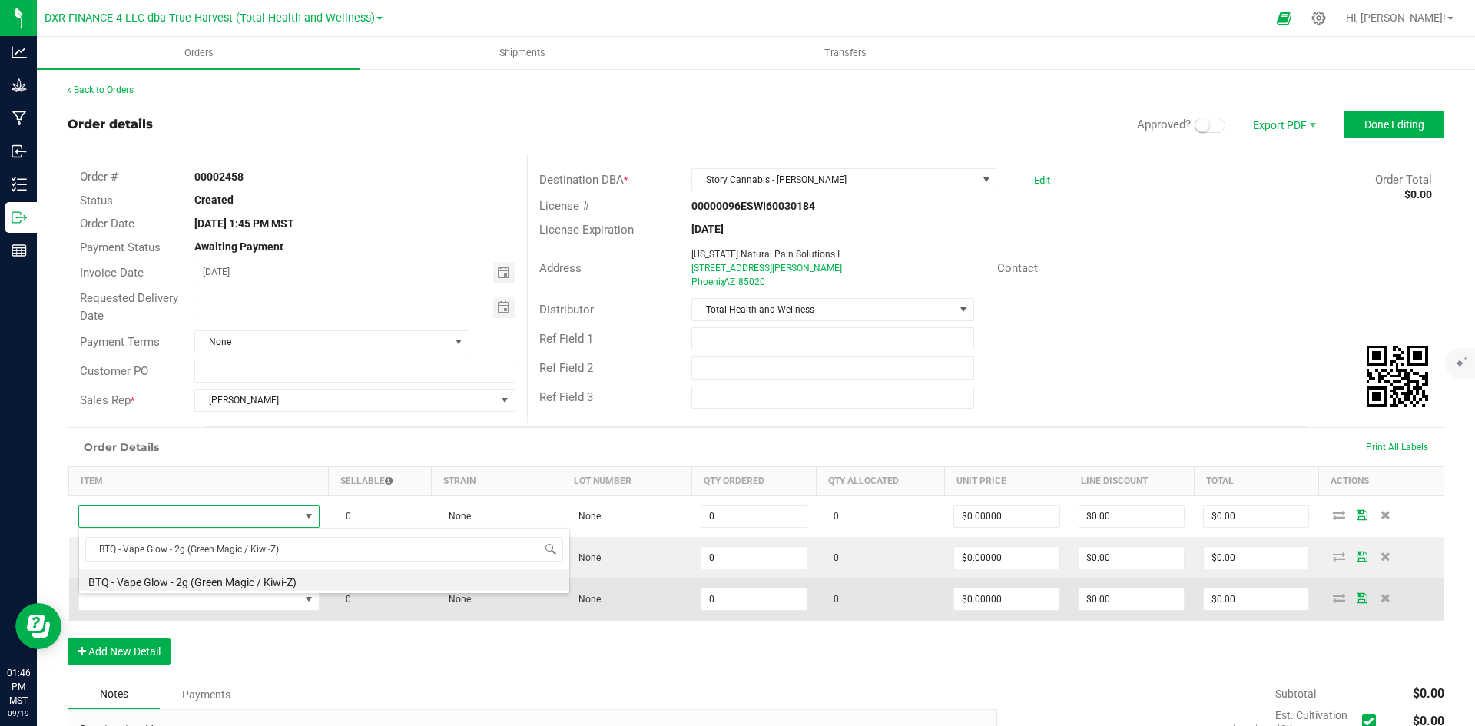
type input "0 ea"
type input "$30.00000"
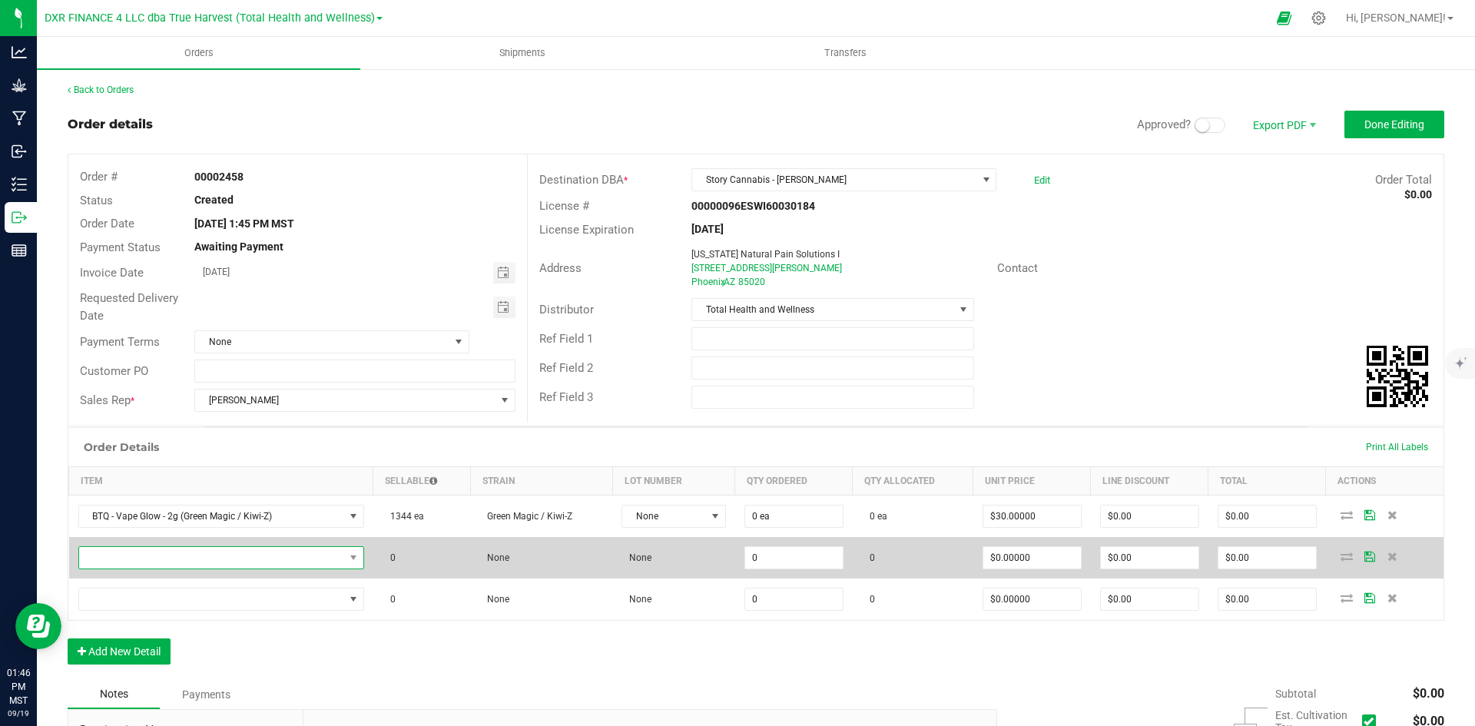
click at [160, 566] on span "NO DATA FOUND" at bounding box center [211, 558] width 265 height 22
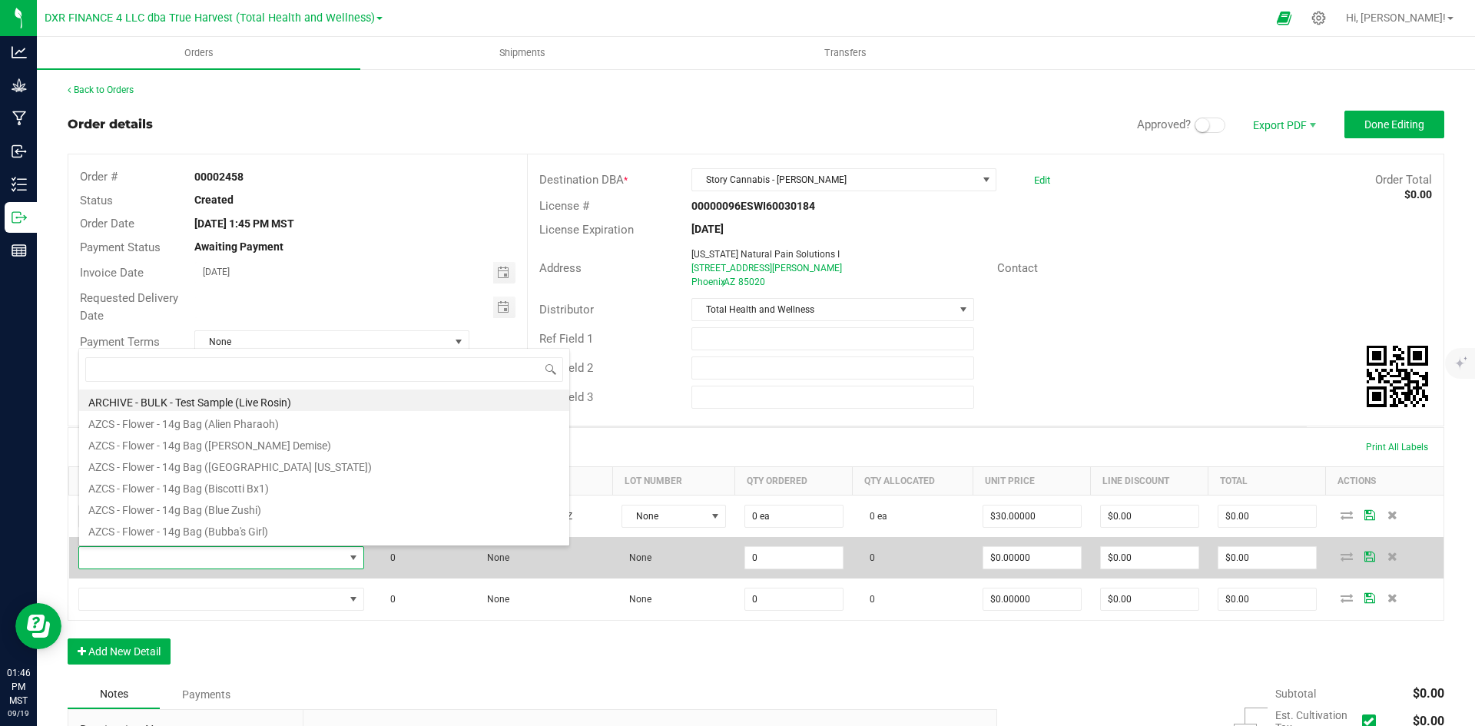
type input "BTQ - Vape Glow - 2g (Pink [PERSON_NAME] / Tropicana)"
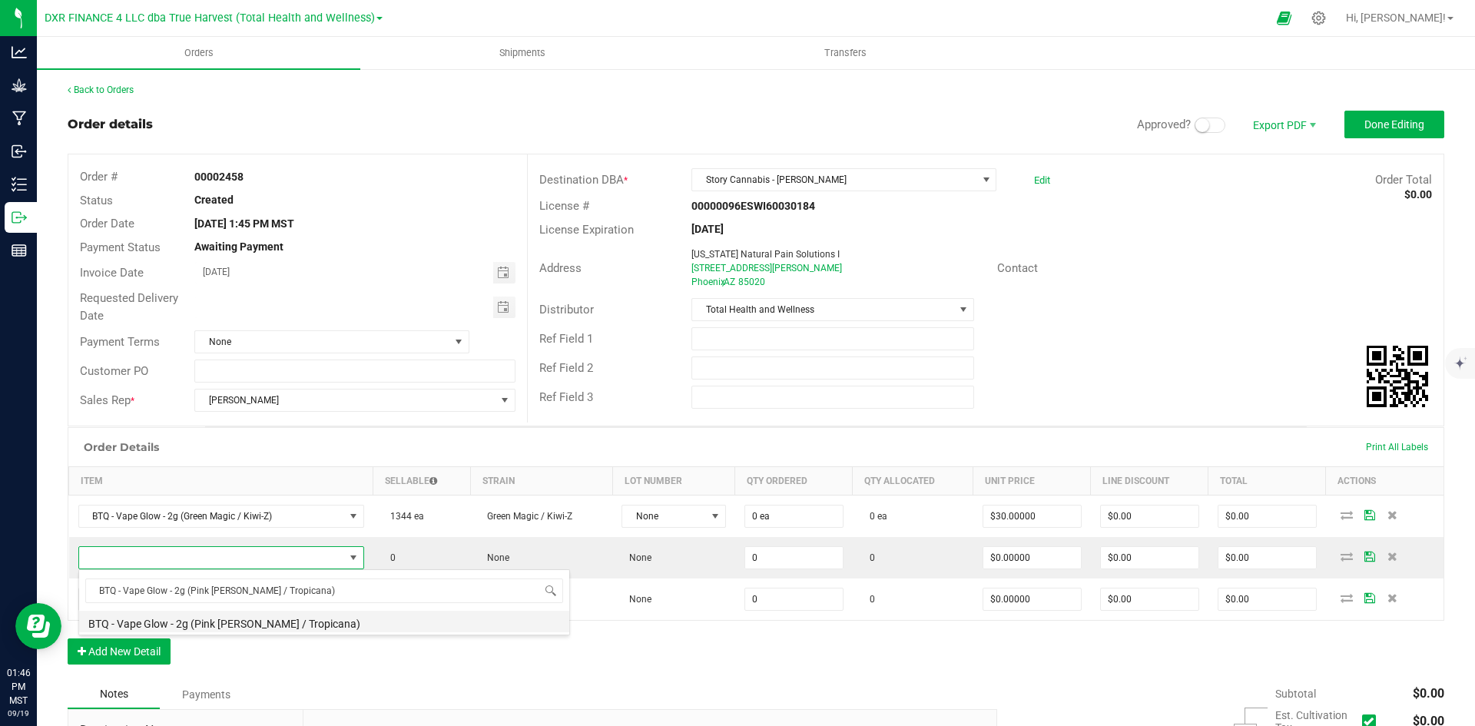
click at [240, 631] on li "BTQ - Vape Glow - 2g (Pink [PERSON_NAME] / Tropicana)" at bounding box center [324, 622] width 490 height 22
type input "0 ea"
type input "$30.00000"
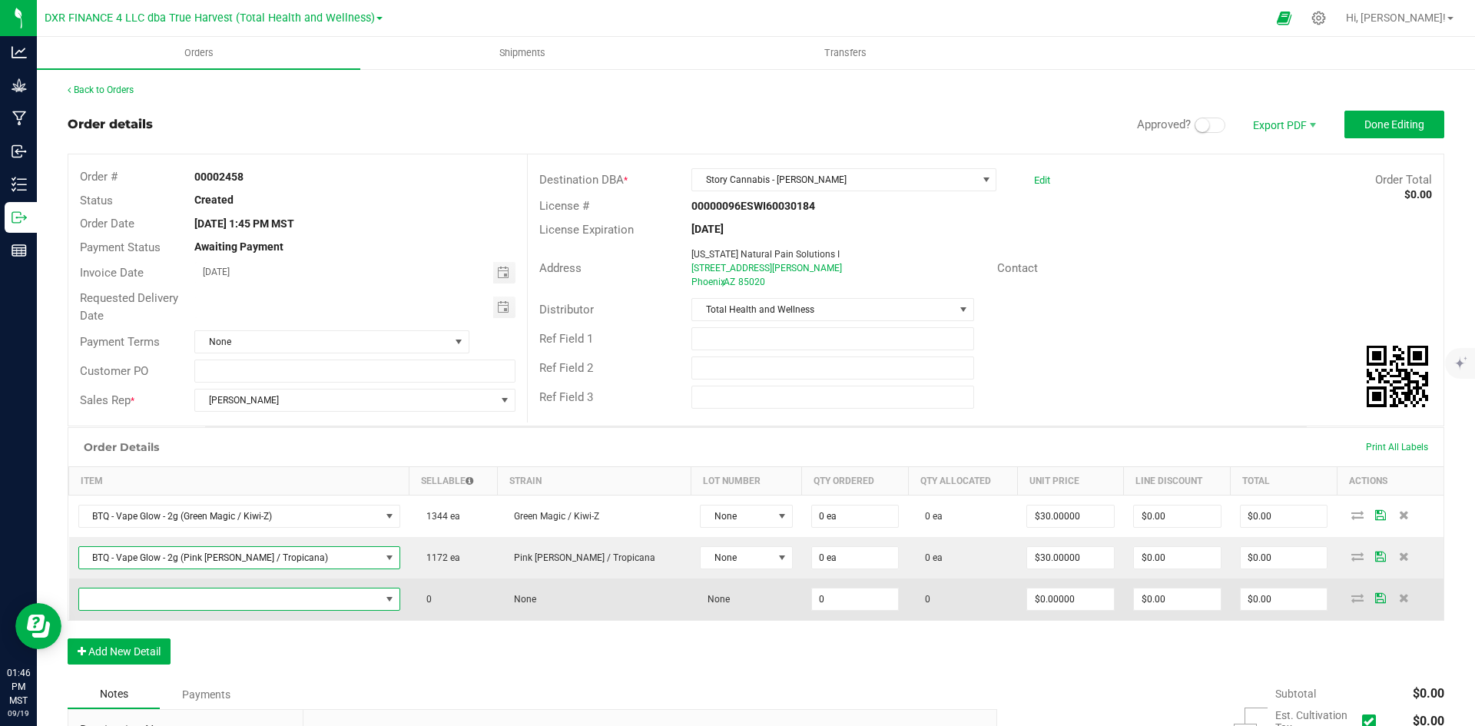
click at [184, 599] on span "NO DATA FOUND" at bounding box center [229, 600] width 301 height 22
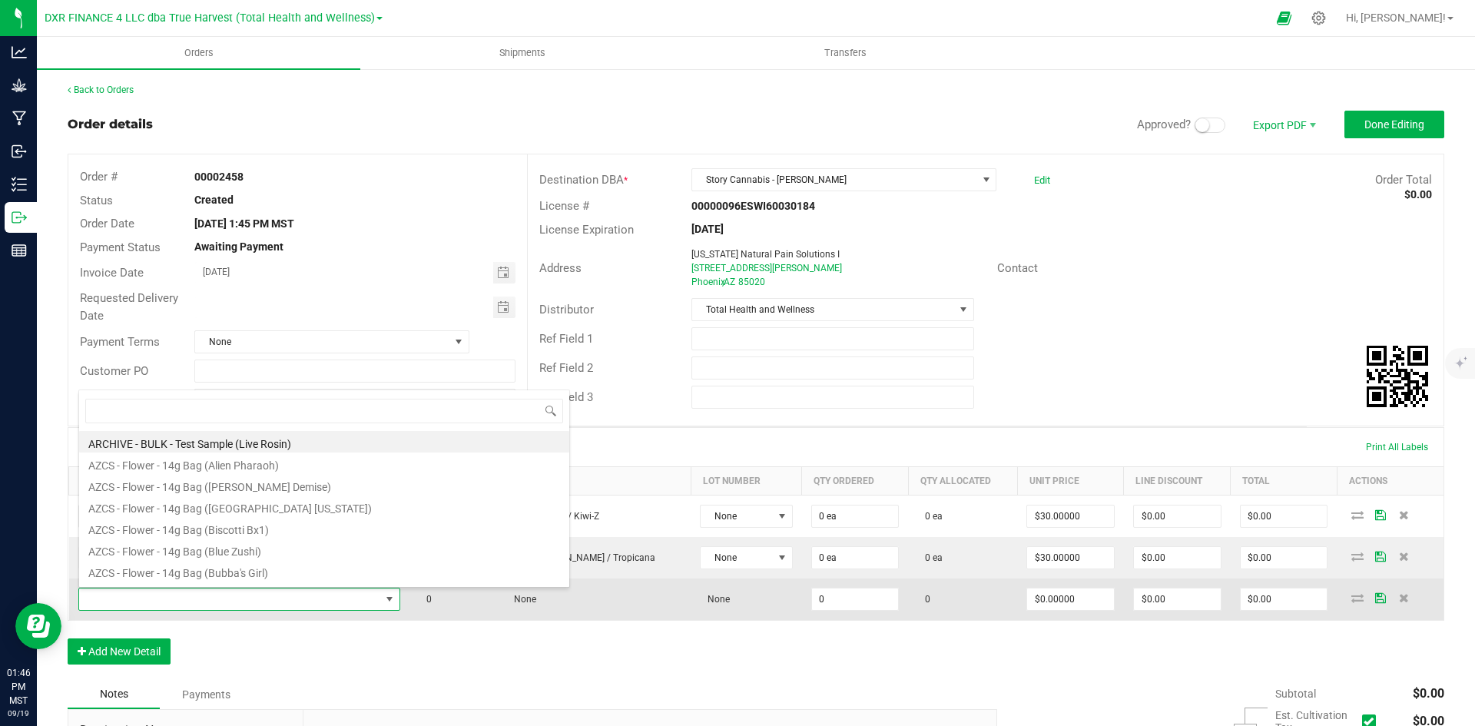
type input "BTQ - Vape Glow - 2g (Razzberry / Cactus Cooler)"
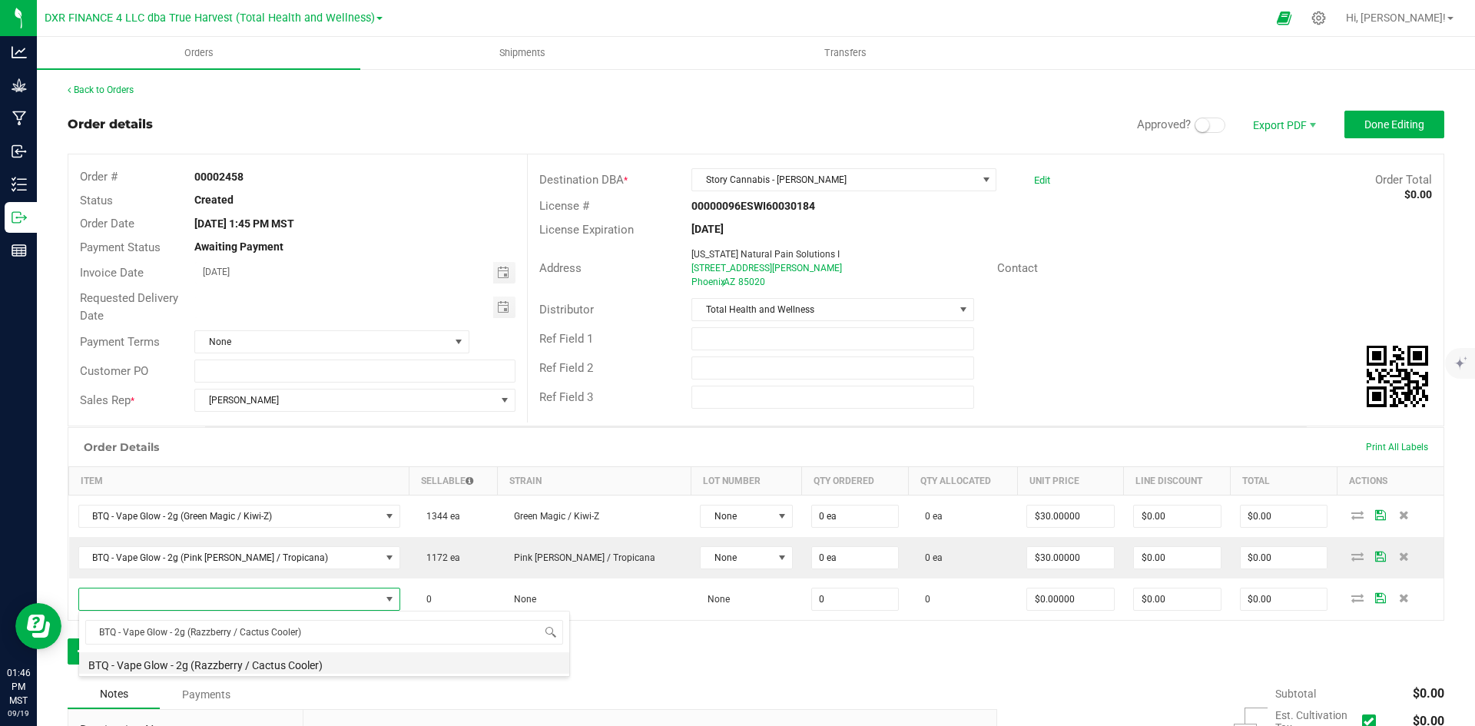
click at [286, 657] on li "BTQ - Vape Glow - 2g (Razzberry / Cactus Cooler)" at bounding box center [324, 663] width 490 height 22
type input "0 ea"
type input "$30.00000"
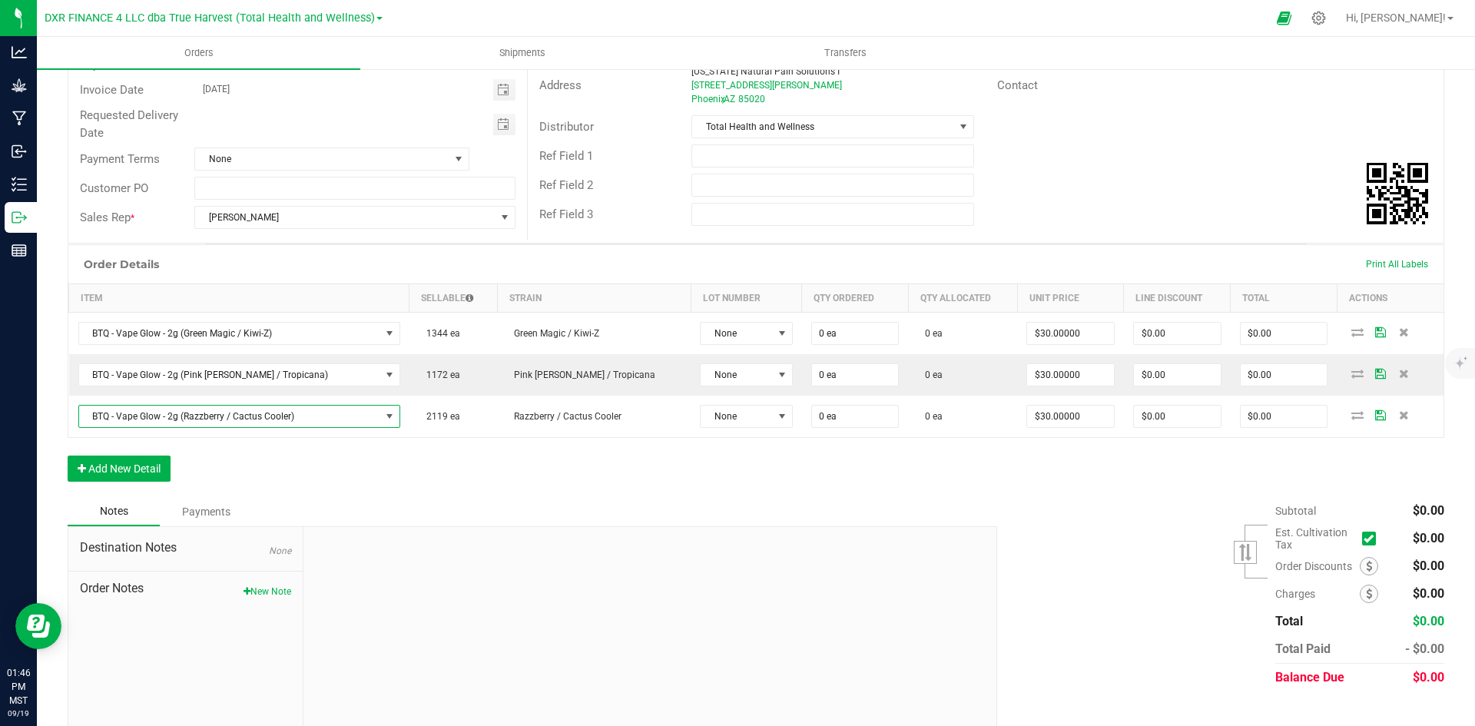
scroll to position [206, 0]
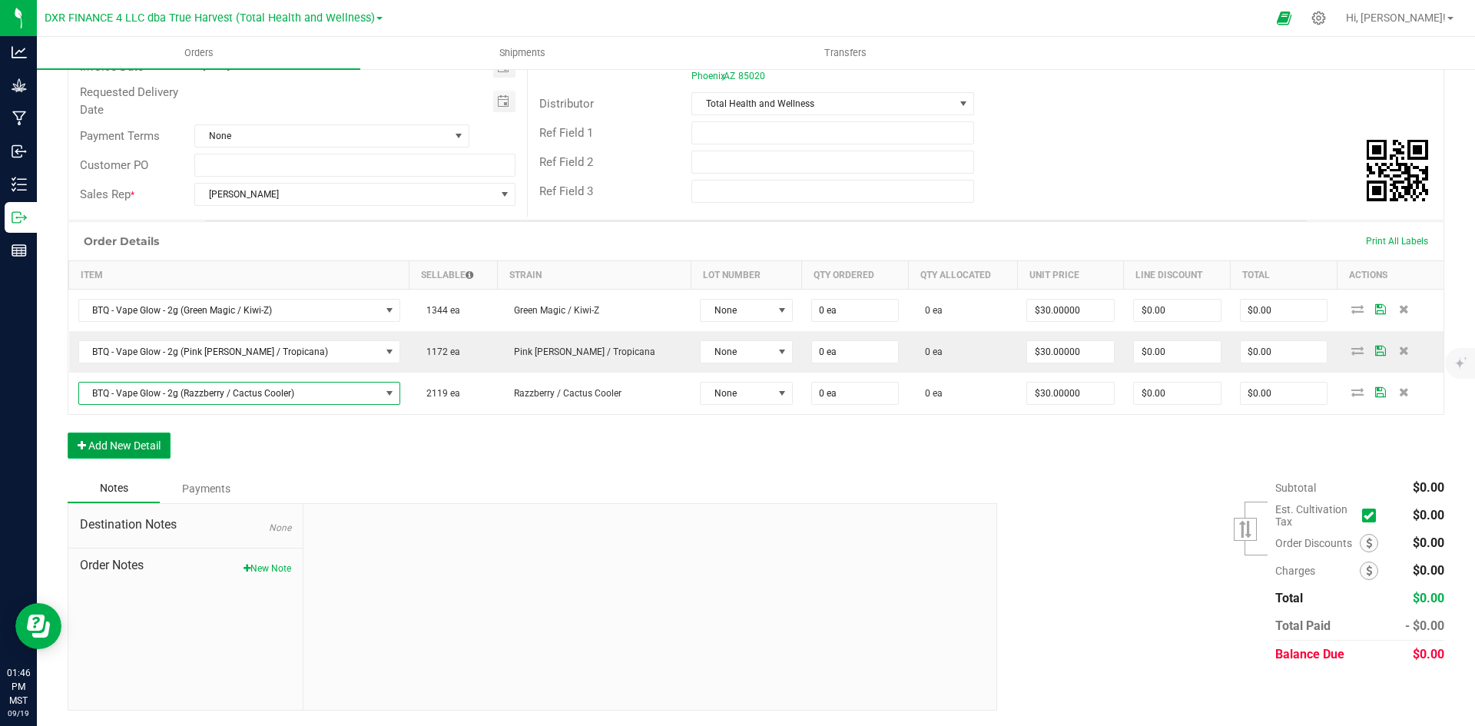
click at [136, 443] on button "Add New Detail" at bounding box center [119, 446] width 103 height 26
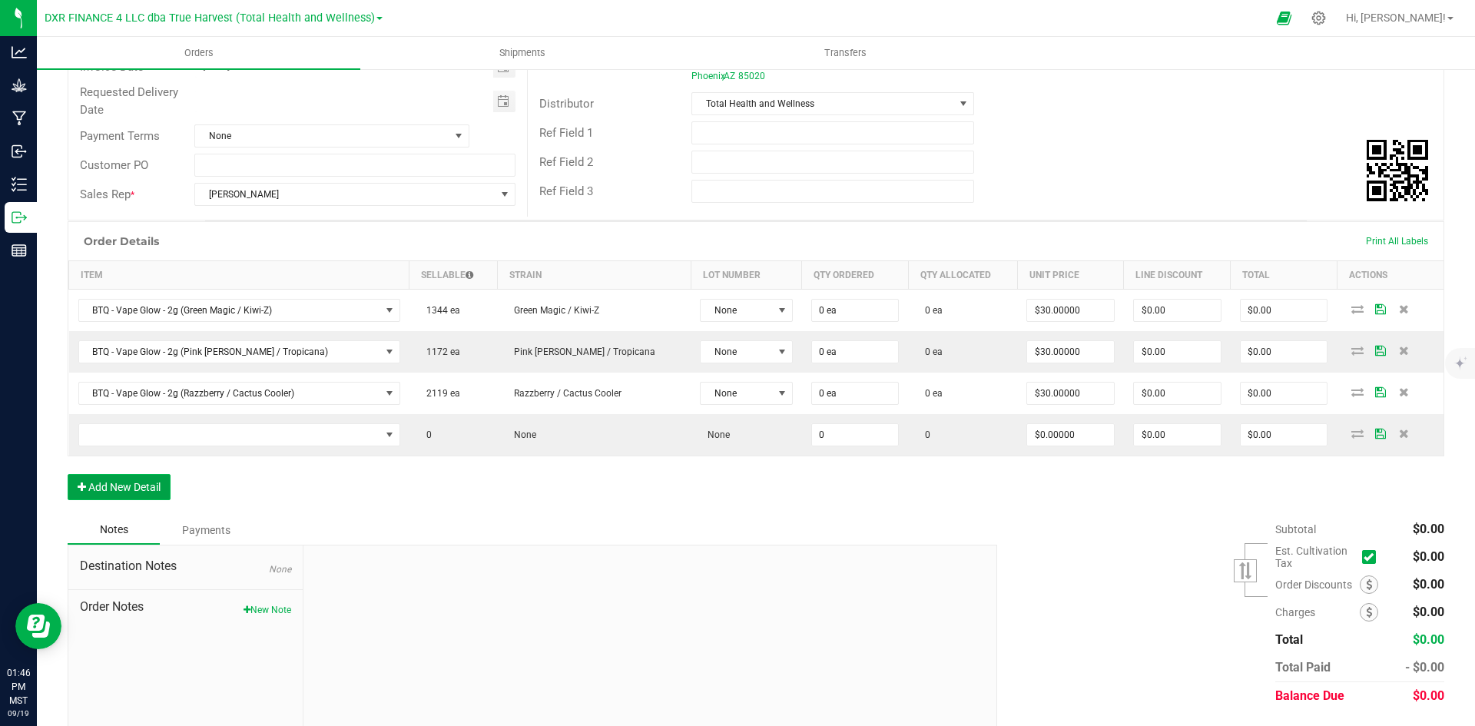
click at [147, 496] on button "Add New Detail" at bounding box center [119, 487] width 103 height 26
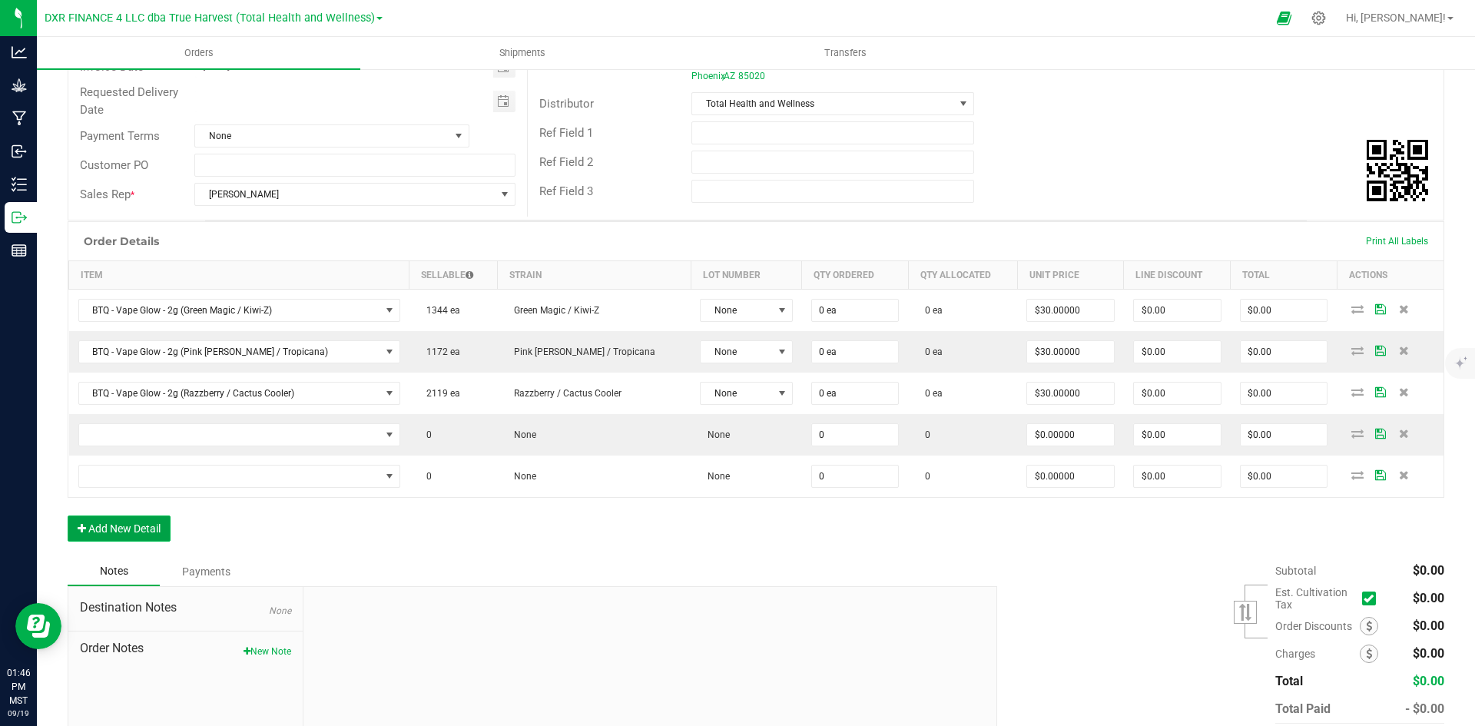
click at [157, 531] on button "Add New Detail" at bounding box center [119, 529] width 103 height 26
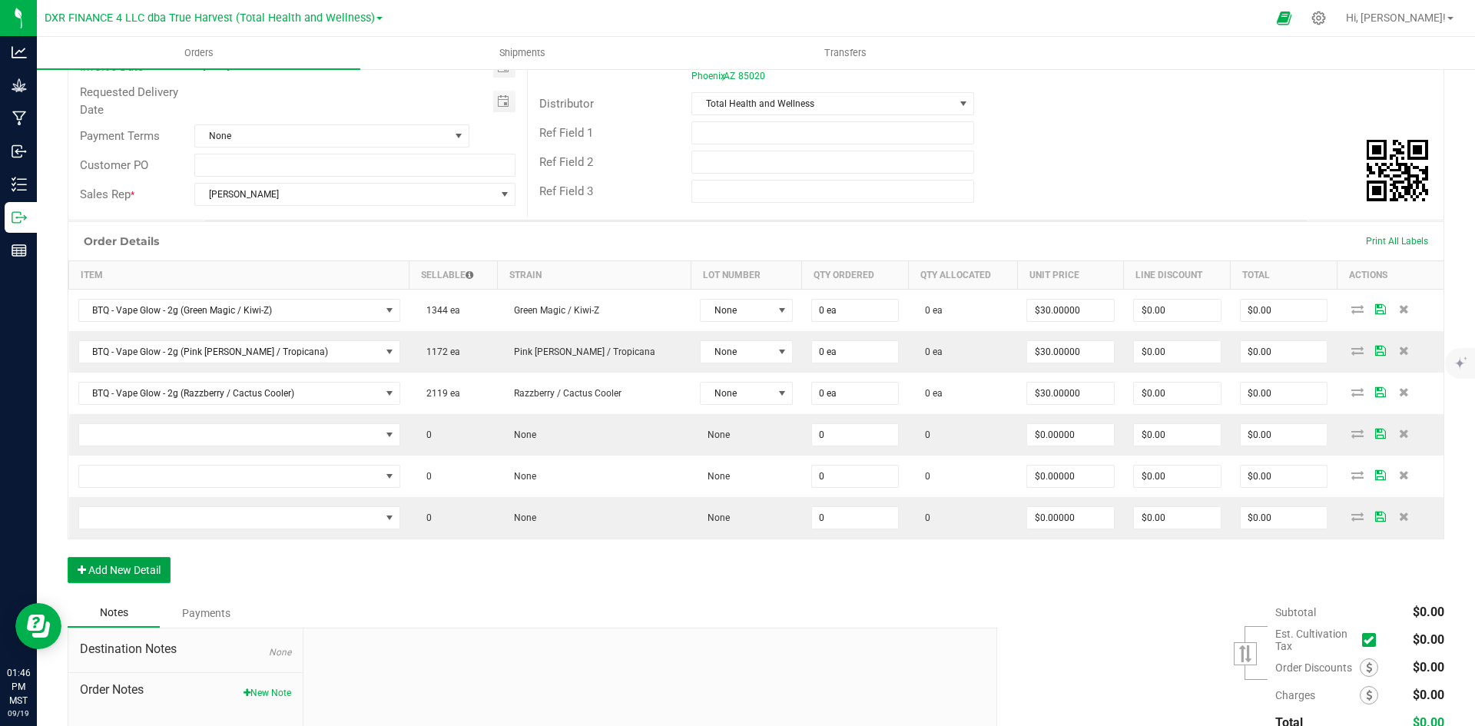
click at [162, 566] on button "Add New Detail" at bounding box center [119, 570] width 103 height 26
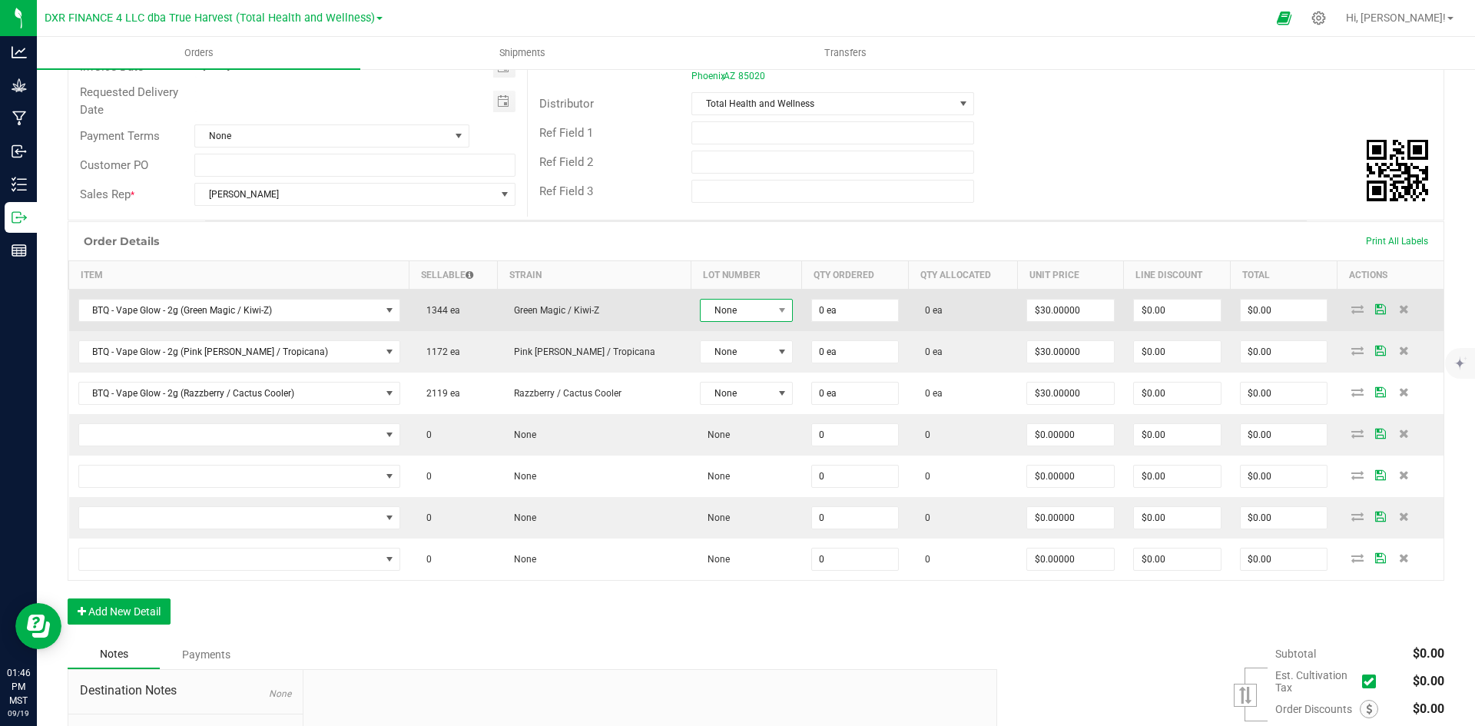
drag, startPoint x: 712, startPoint y: 311, endPoint x: 712, endPoint y: 321, distance: 10.0
click at [711, 311] on span "None" at bounding box center [736, 311] width 71 height 22
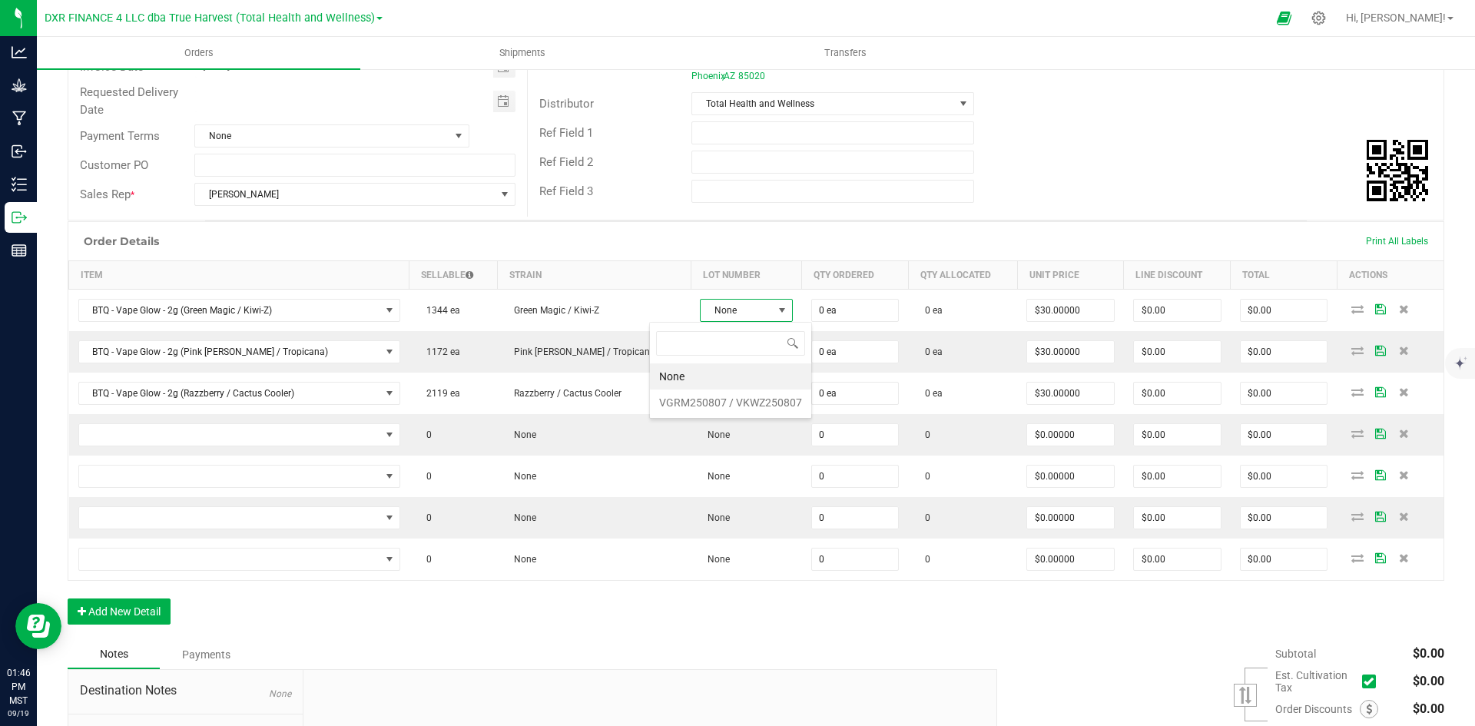
scroll to position [23, 98]
click at [721, 396] on VKWZ250807 "VGRM250807 / VKWZ250807" at bounding box center [730, 403] width 161 height 26
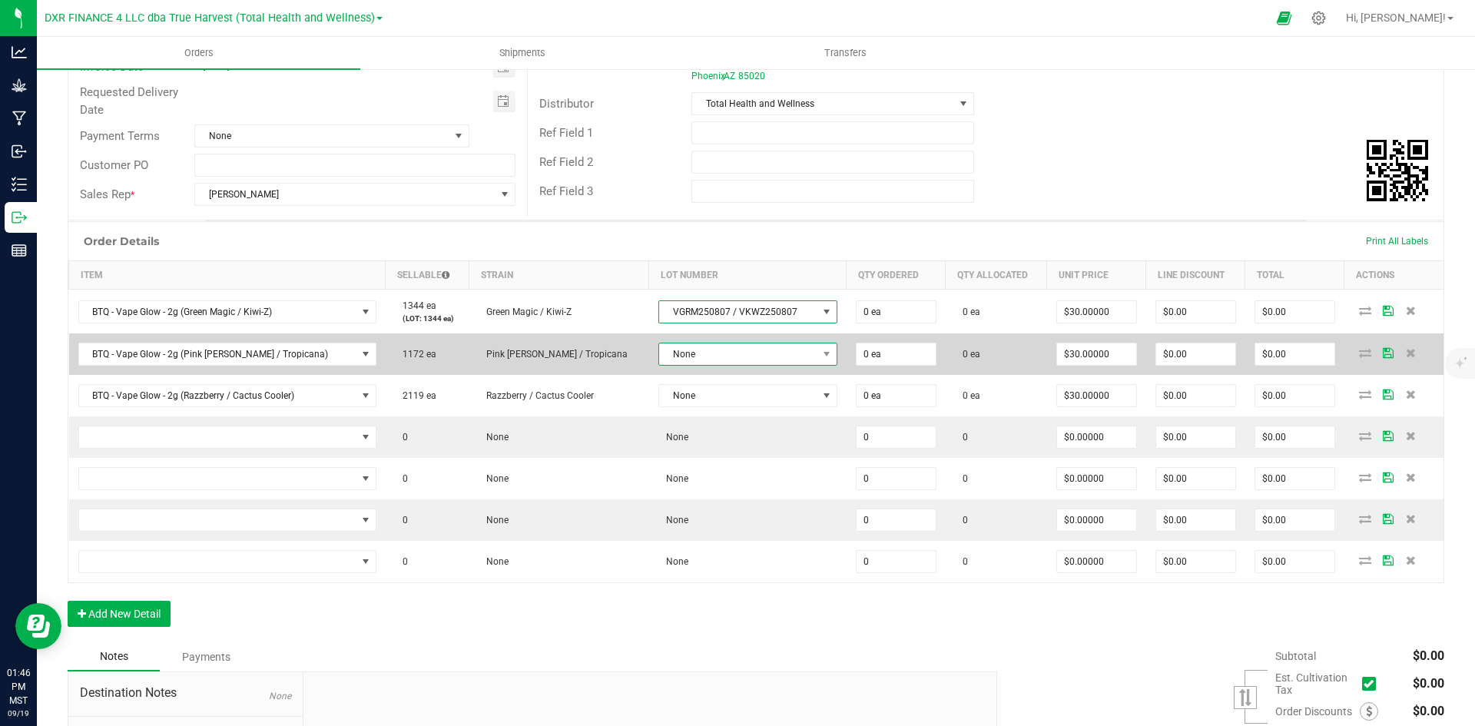
click at [697, 347] on span "None" at bounding box center [738, 354] width 158 height 22
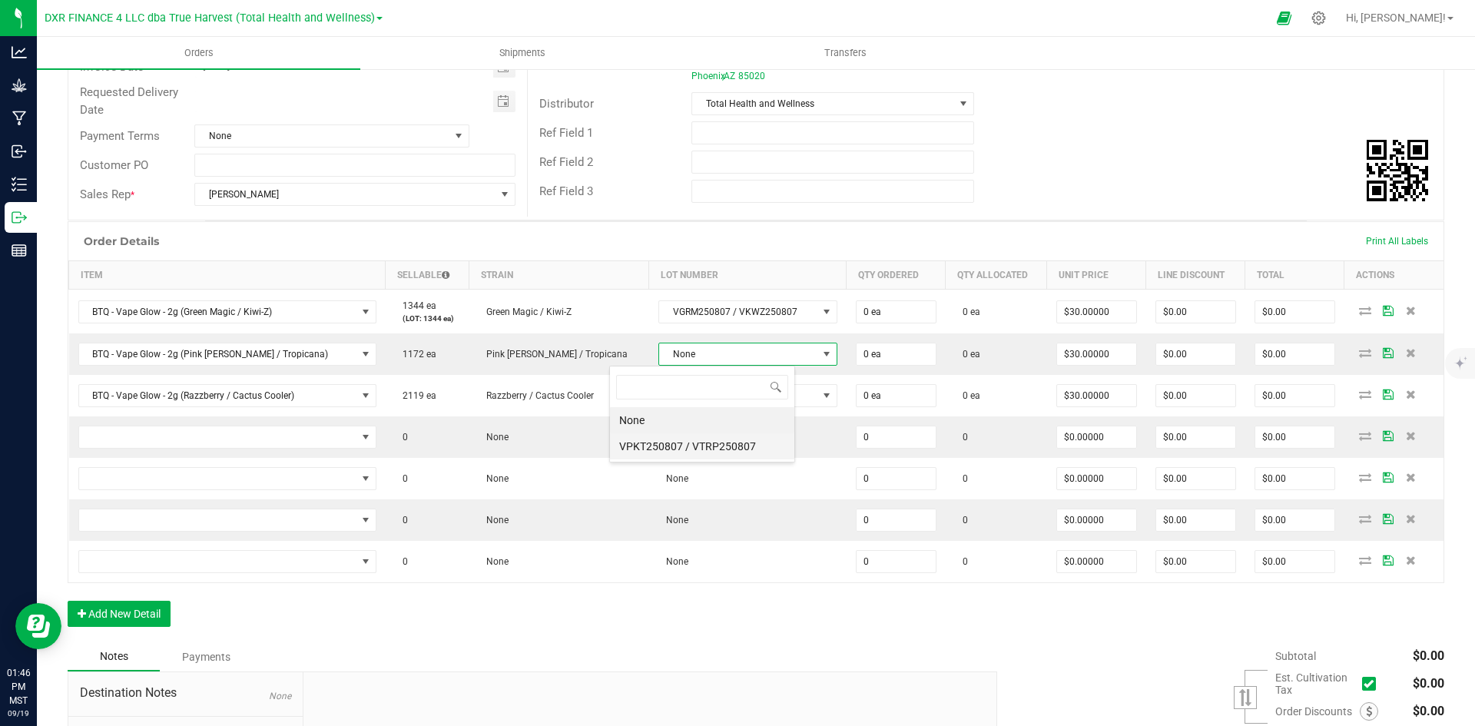
scroll to position [23, 185]
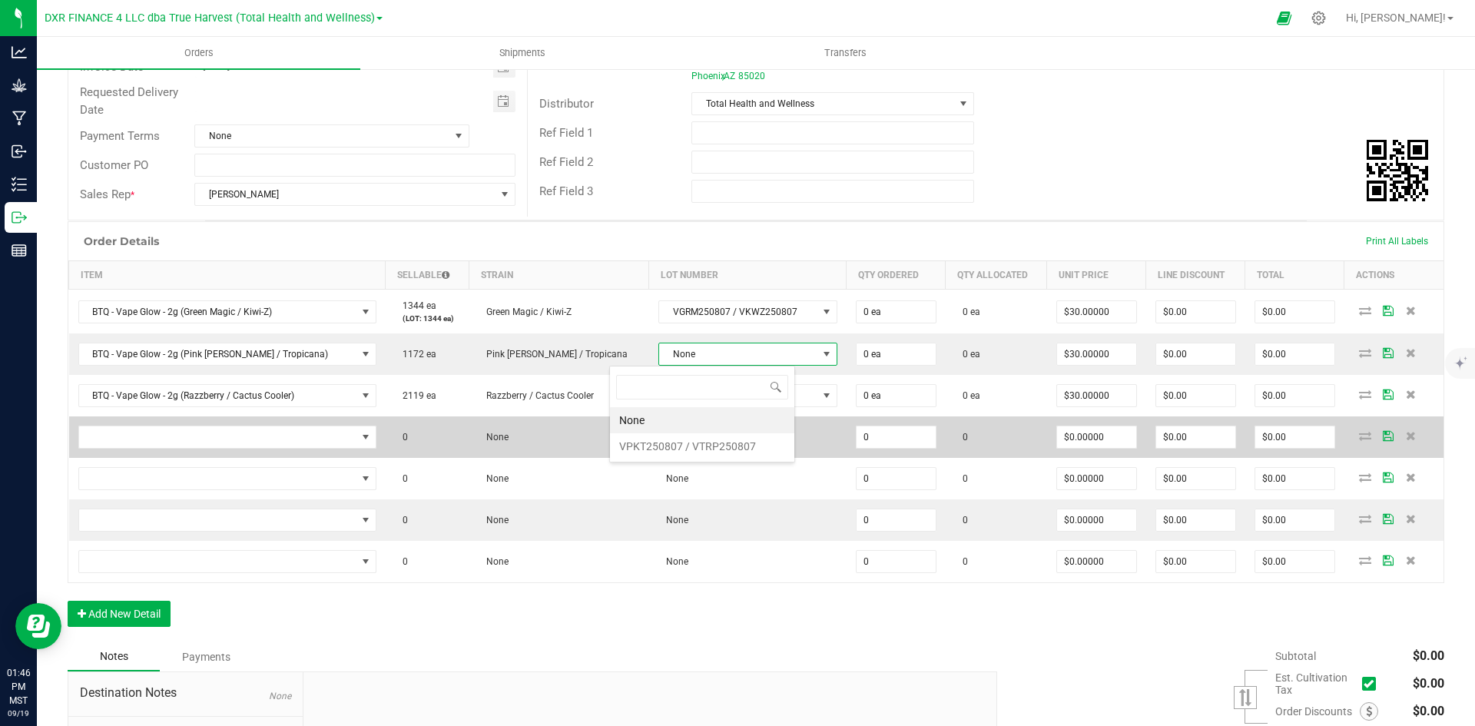
click at [708, 450] on VTRP250807 "VPKT250807 / VTRP250807" at bounding box center [702, 446] width 184 height 26
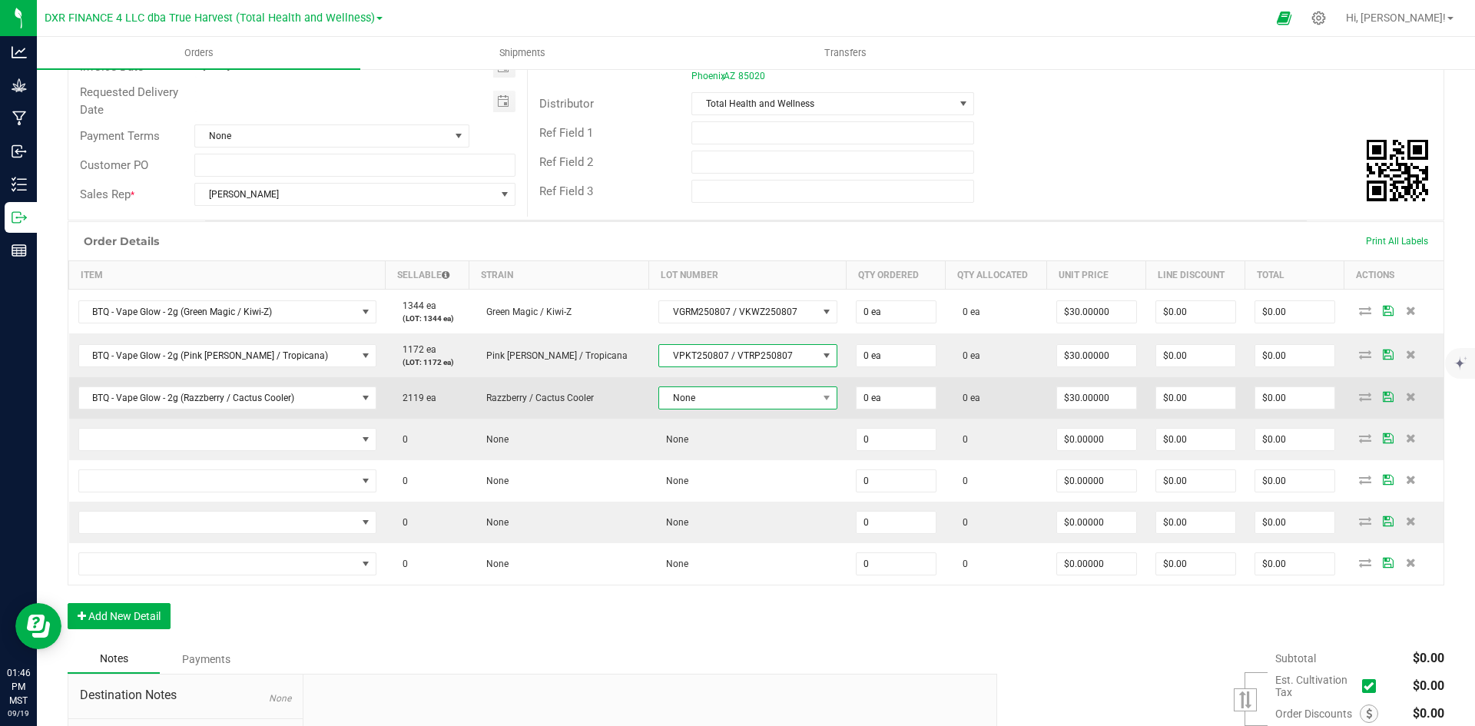
click at [694, 397] on span "None" at bounding box center [738, 398] width 158 height 22
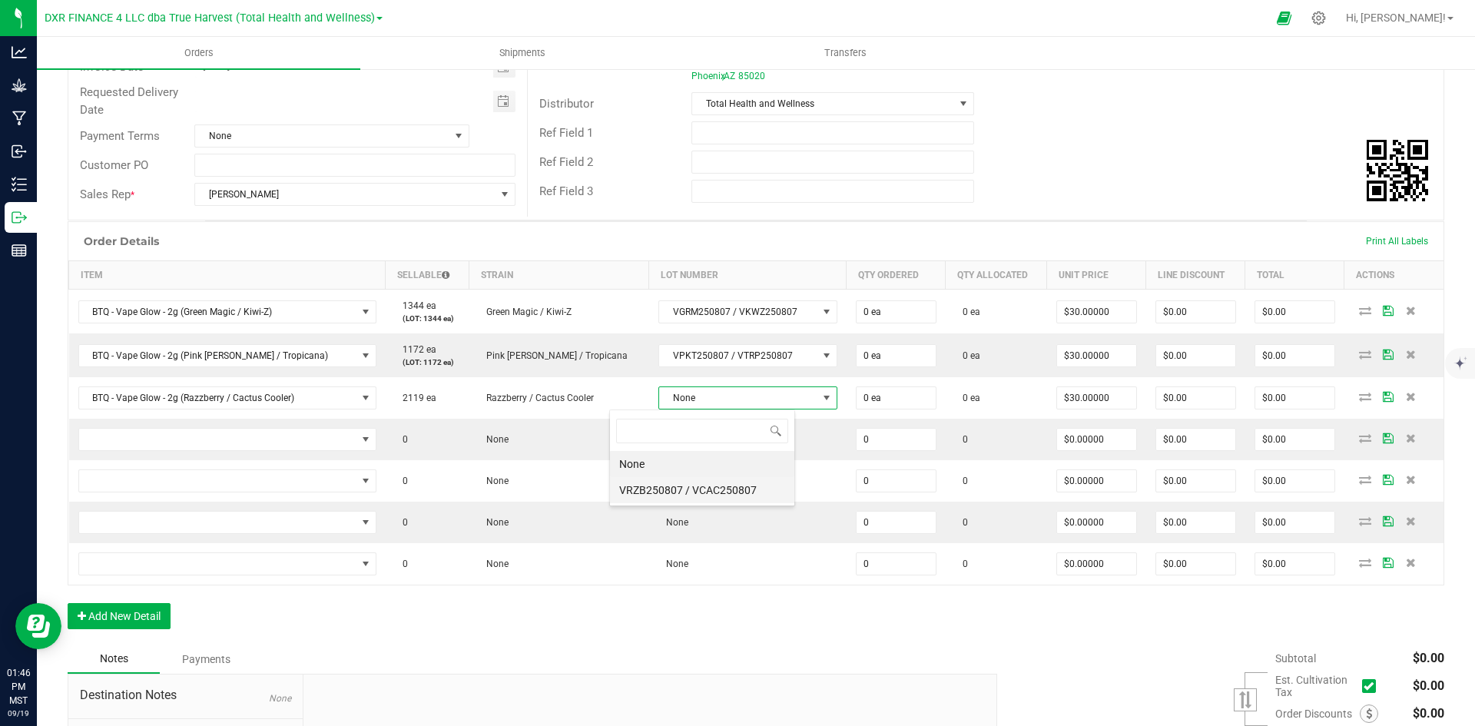
click at [714, 489] on VCAC250807 "VRZB250807 / VCAC250807" at bounding box center [702, 490] width 184 height 26
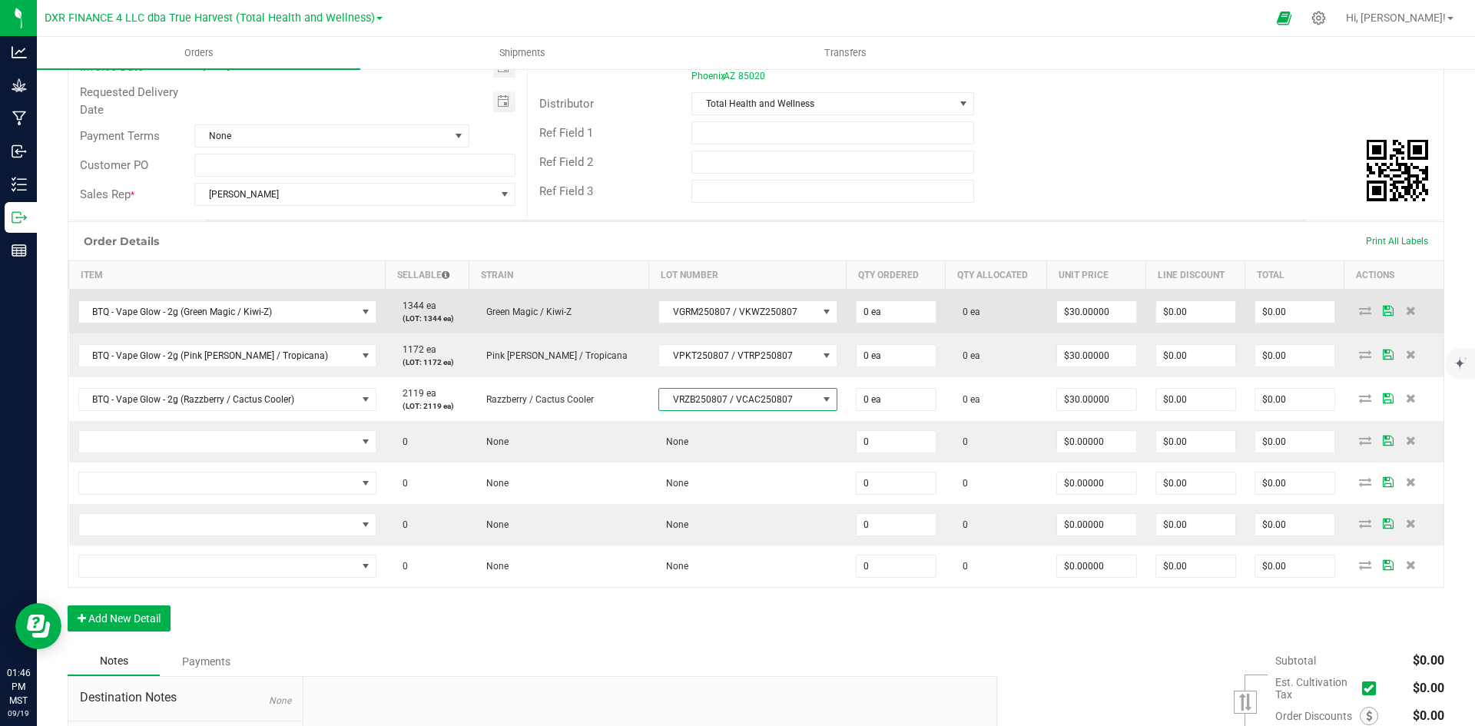
click at [847, 324] on td "0 ea" at bounding box center [896, 312] width 99 height 45
click at [857, 320] on input "0" at bounding box center [896, 312] width 79 height 22
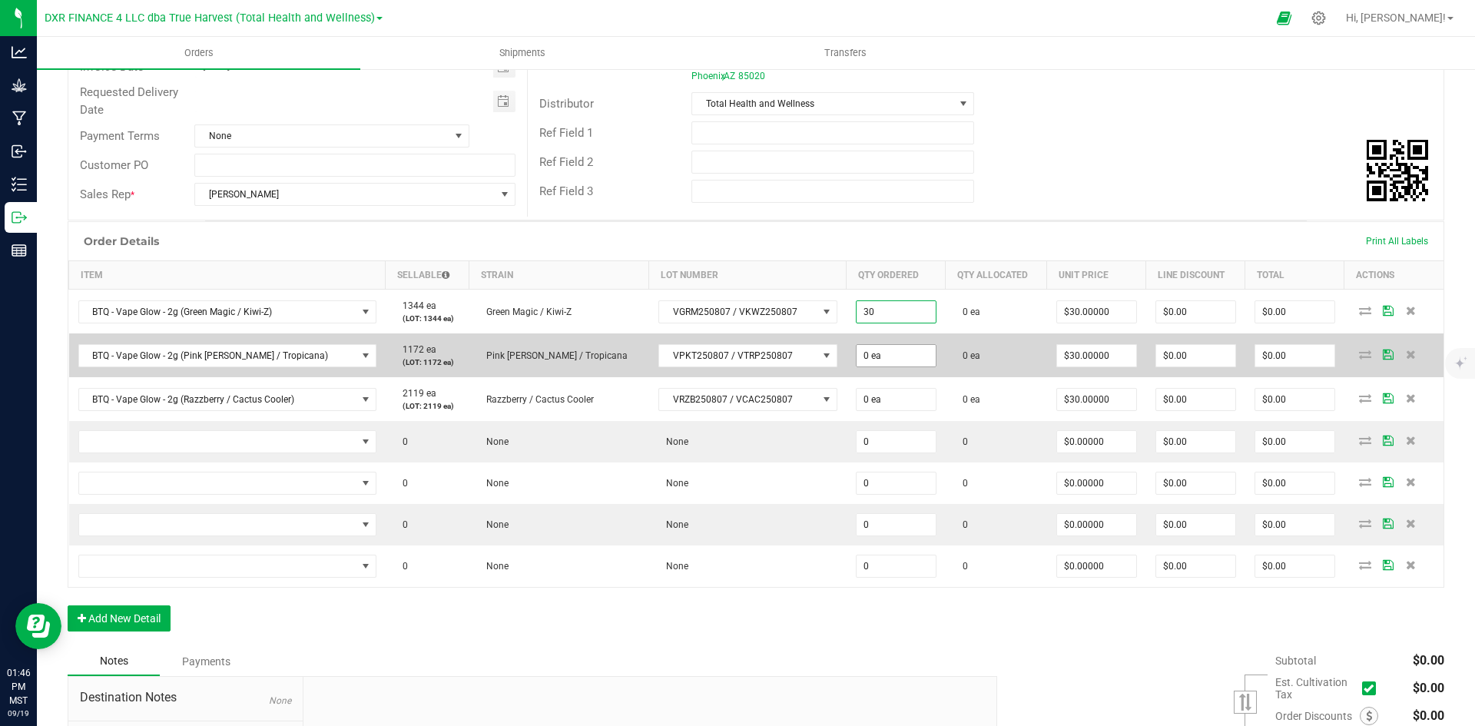
type input "30 ea"
type input "$900.00"
click at [877, 364] on input "0" at bounding box center [896, 356] width 79 height 22
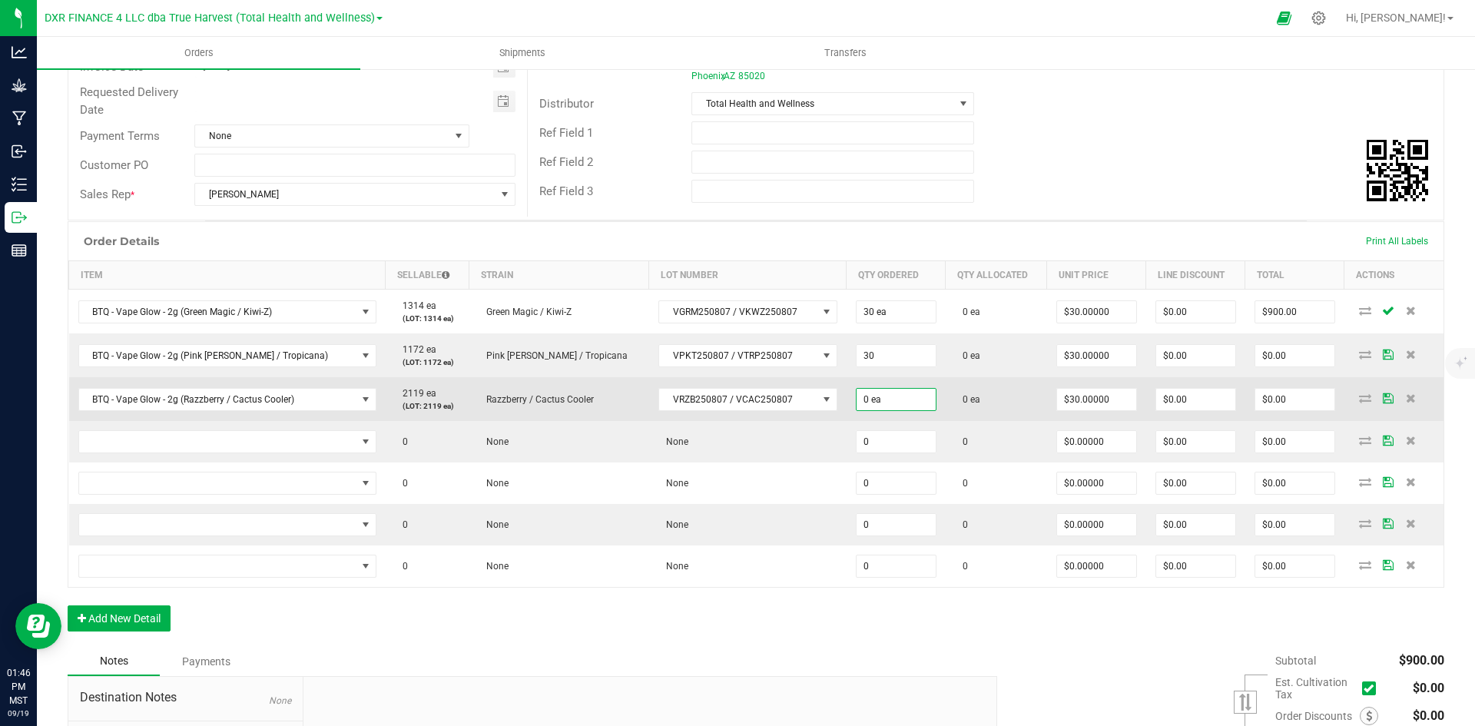
type input "30 ea"
type input "$900.00"
click at [861, 406] on input "0" at bounding box center [896, 400] width 79 height 22
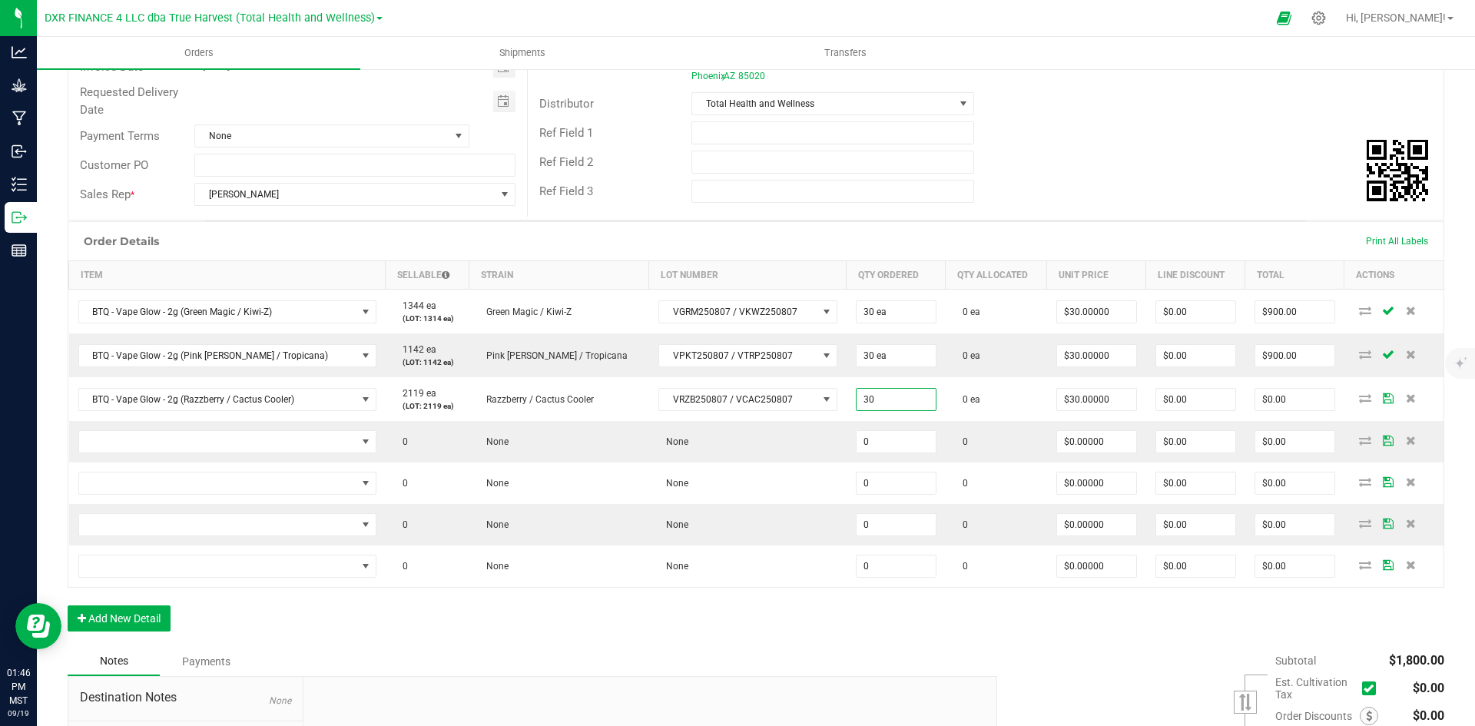
type input "30 ea"
type input "$900.00"
click at [758, 597] on div "Order Details Print All Labels Item Sellable Strain Lot Number Qty Ordered Qty …" at bounding box center [756, 434] width 1377 height 426
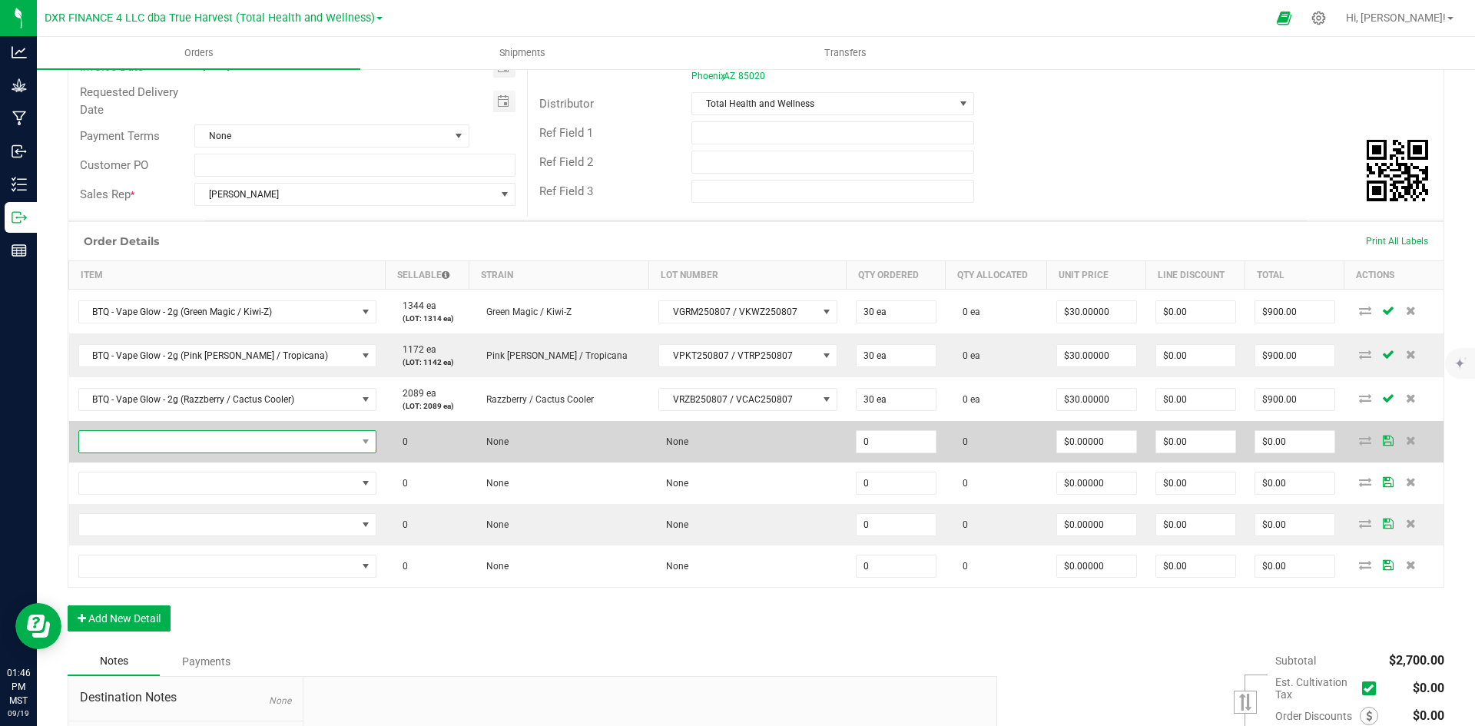
click at [254, 433] on span "NO DATA FOUND" at bounding box center [217, 442] width 277 height 22
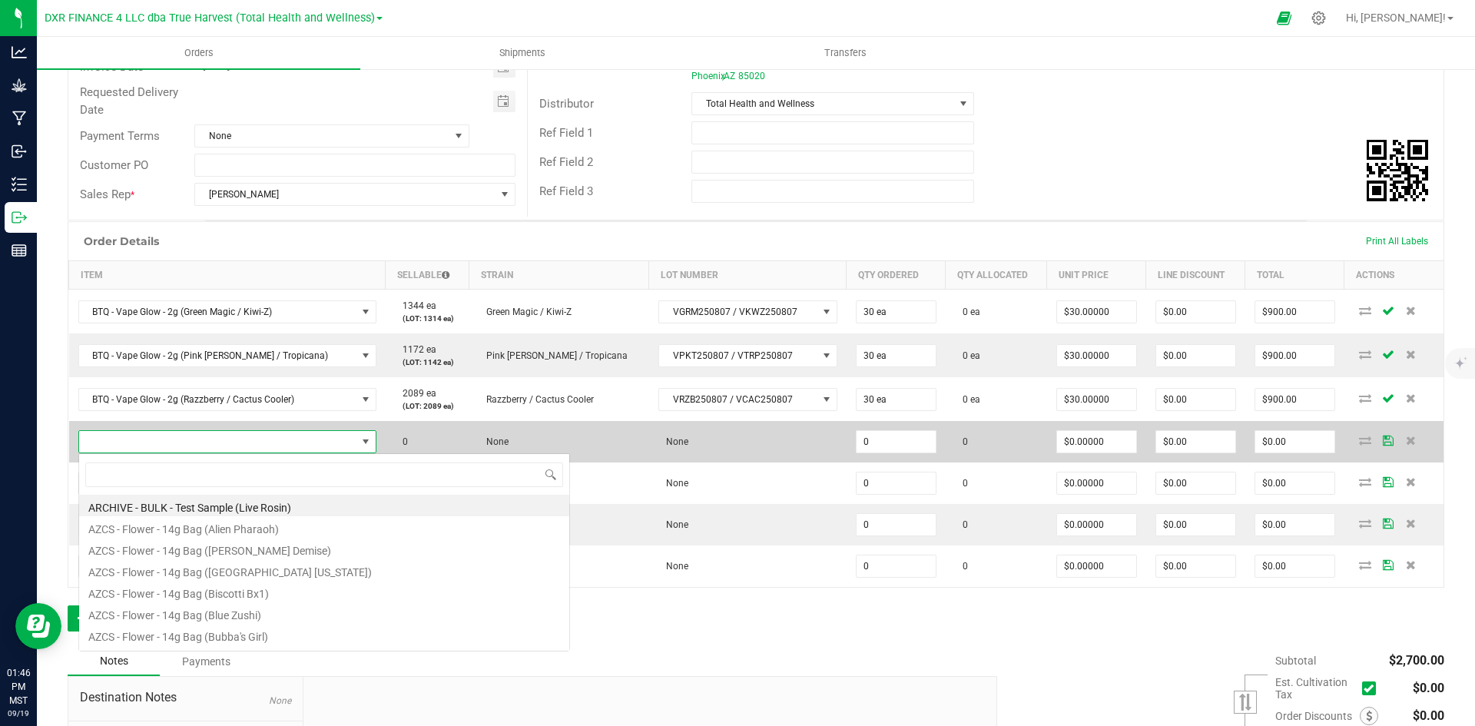
scroll to position [23, 273]
type input "BTQ - Inf. Pre-Roll 5pk - 2.5g (Melon Z + Slimeade)"
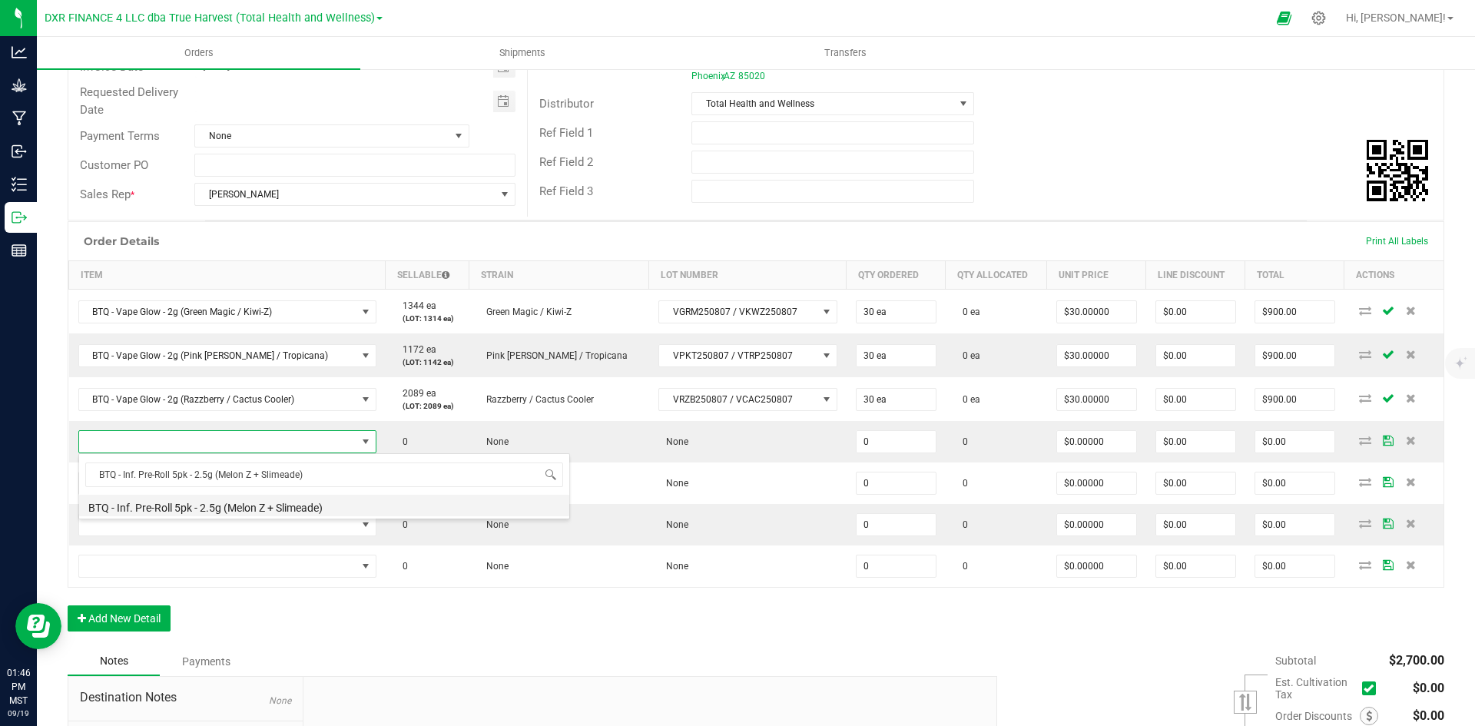
click at [287, 504] on li "BTQ - Inf. Pre-Roll 5pk - 2.5g (Melon Z + Slimeade)" at bounding box center [324, 506] width 490 height 22
type input "0 ea"
type input "$22.50000"
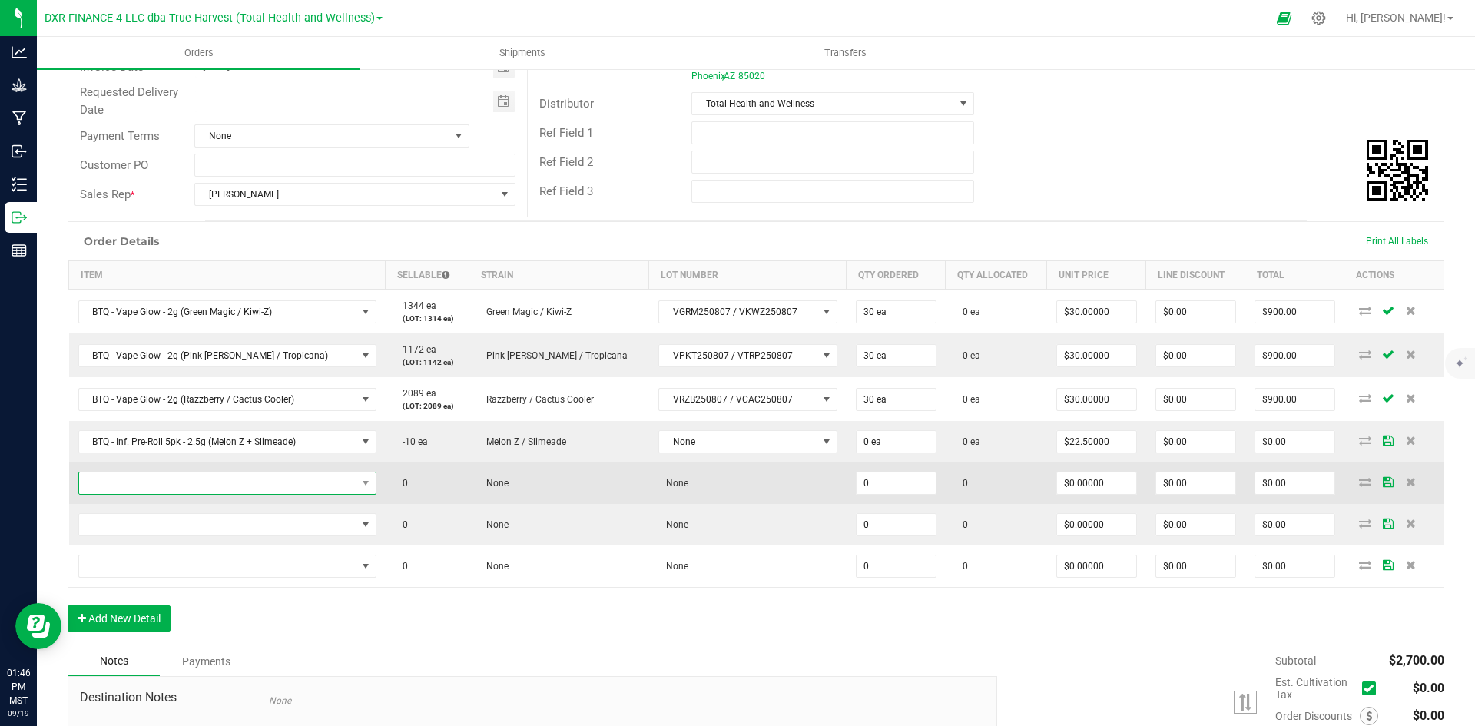
click at [221, 487] on span "NO DATA FOUND" at bounding box center [217, 484] width 277 height 22
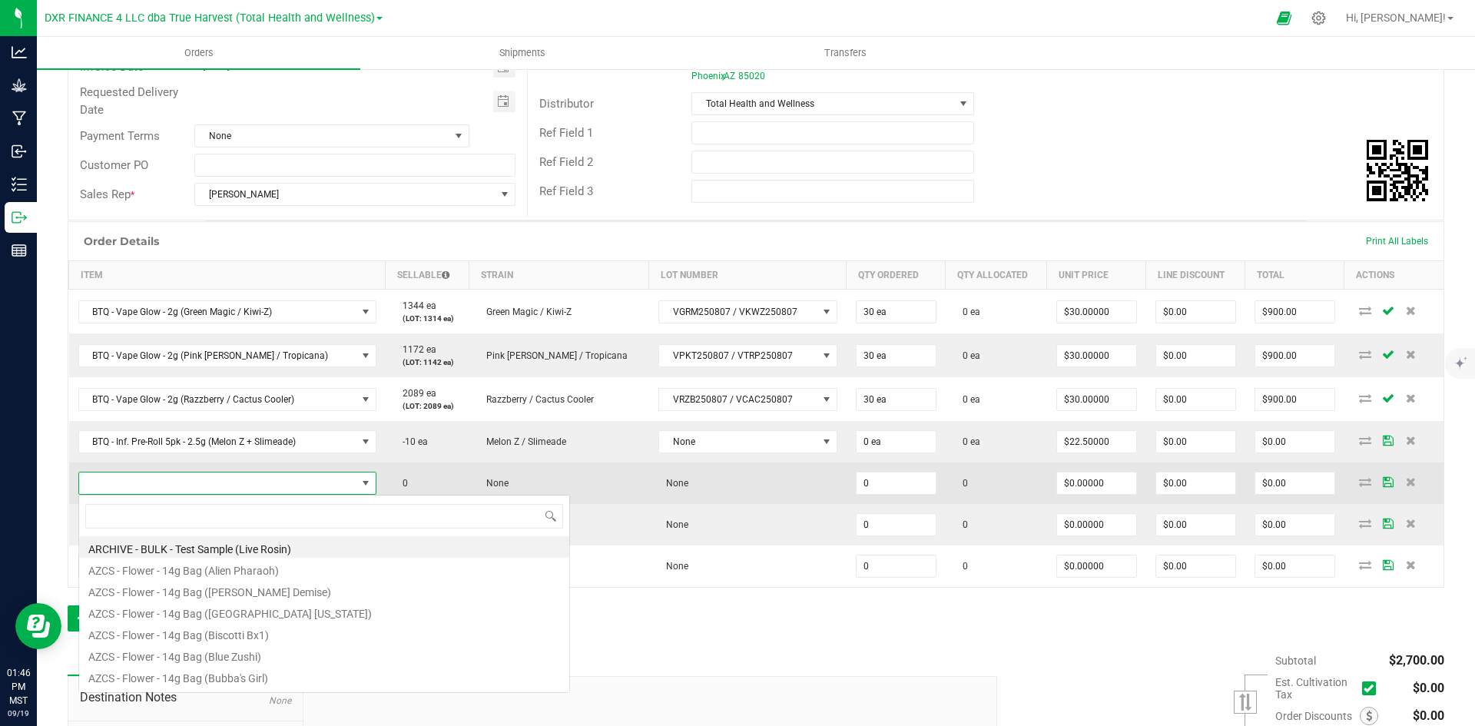
scroll to position [23, 276]
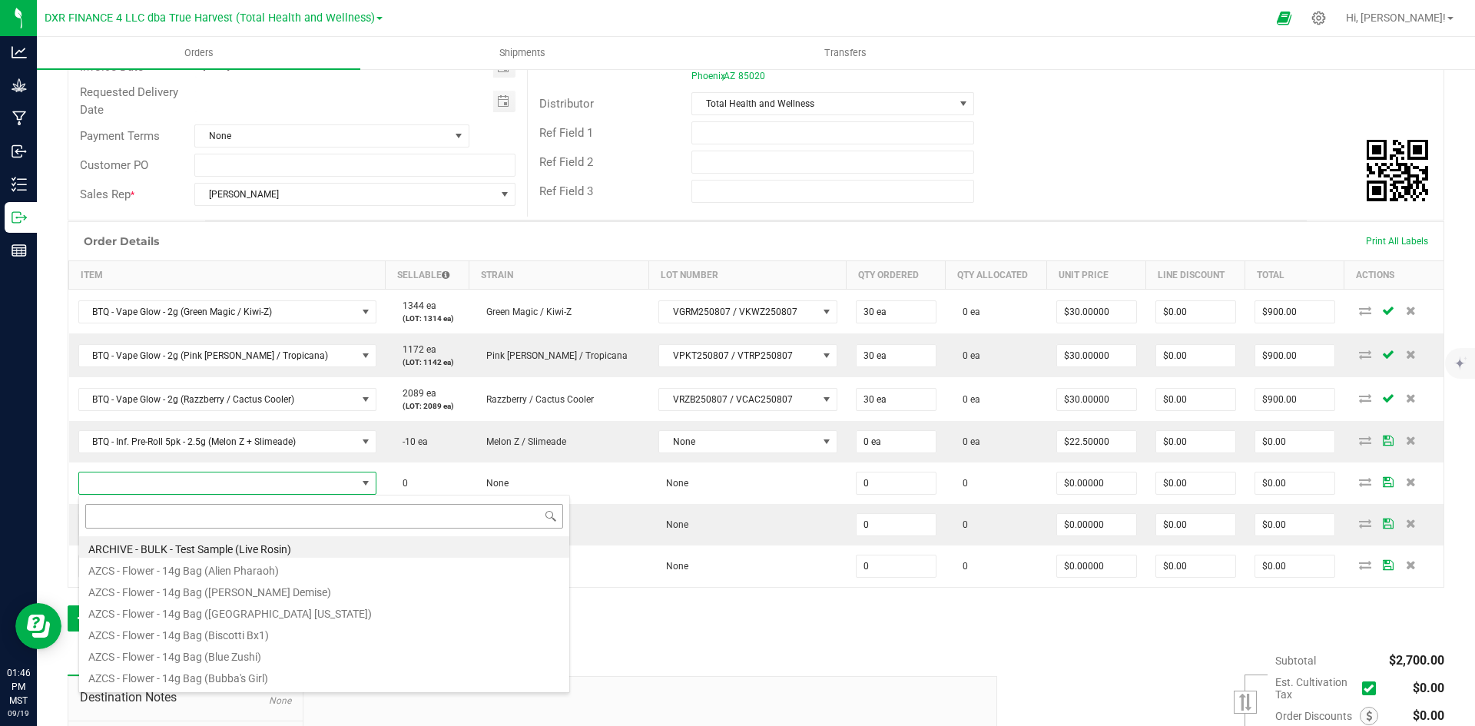
type input "BTQ - Inf. Pre-Roll 5pk - 2.5g (Purple Haze + Blinker [PERSON_NAME])"
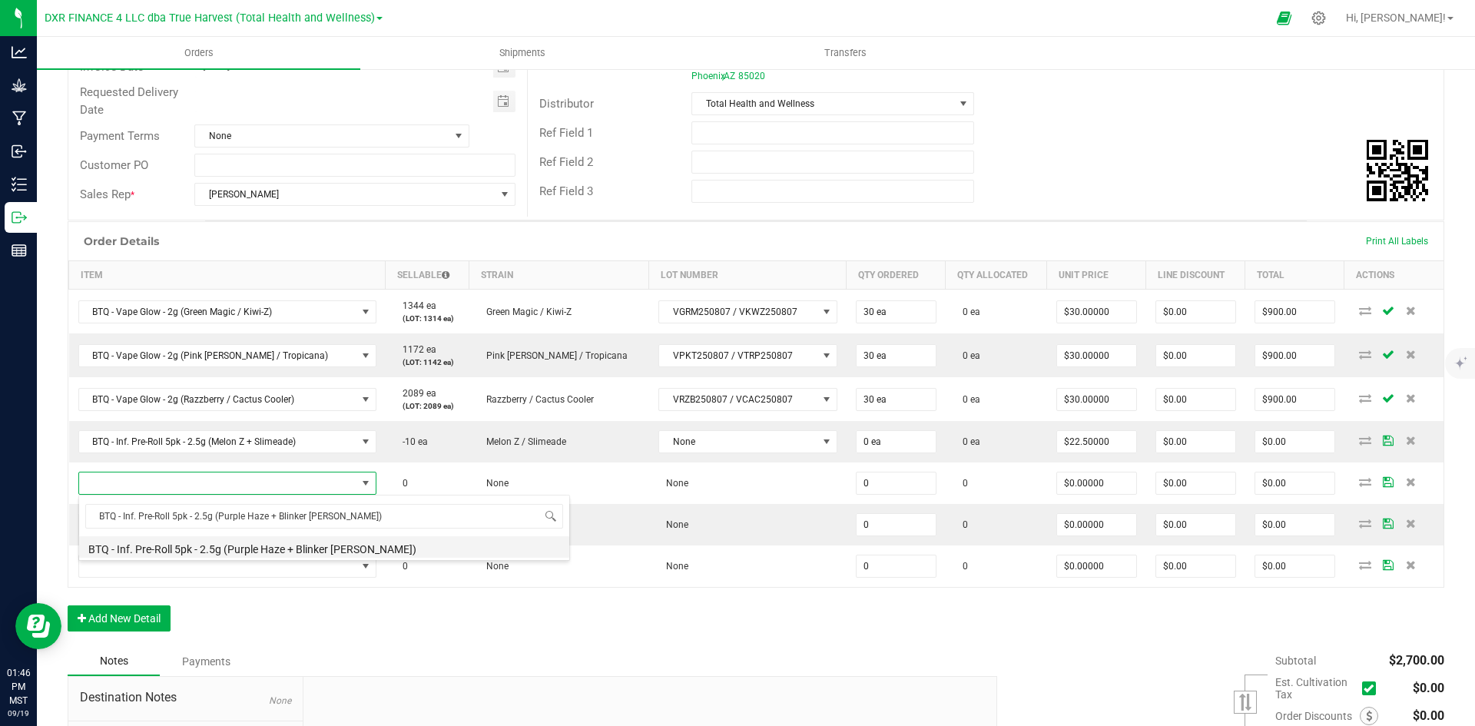
click at [266, 538] on li "BTQ - Inf. Pre-Roll 5pk - 2.5g (Purple Haze + Blinker [PERSON_NAME])" at bounding box center [324, 547] width 490 height 22
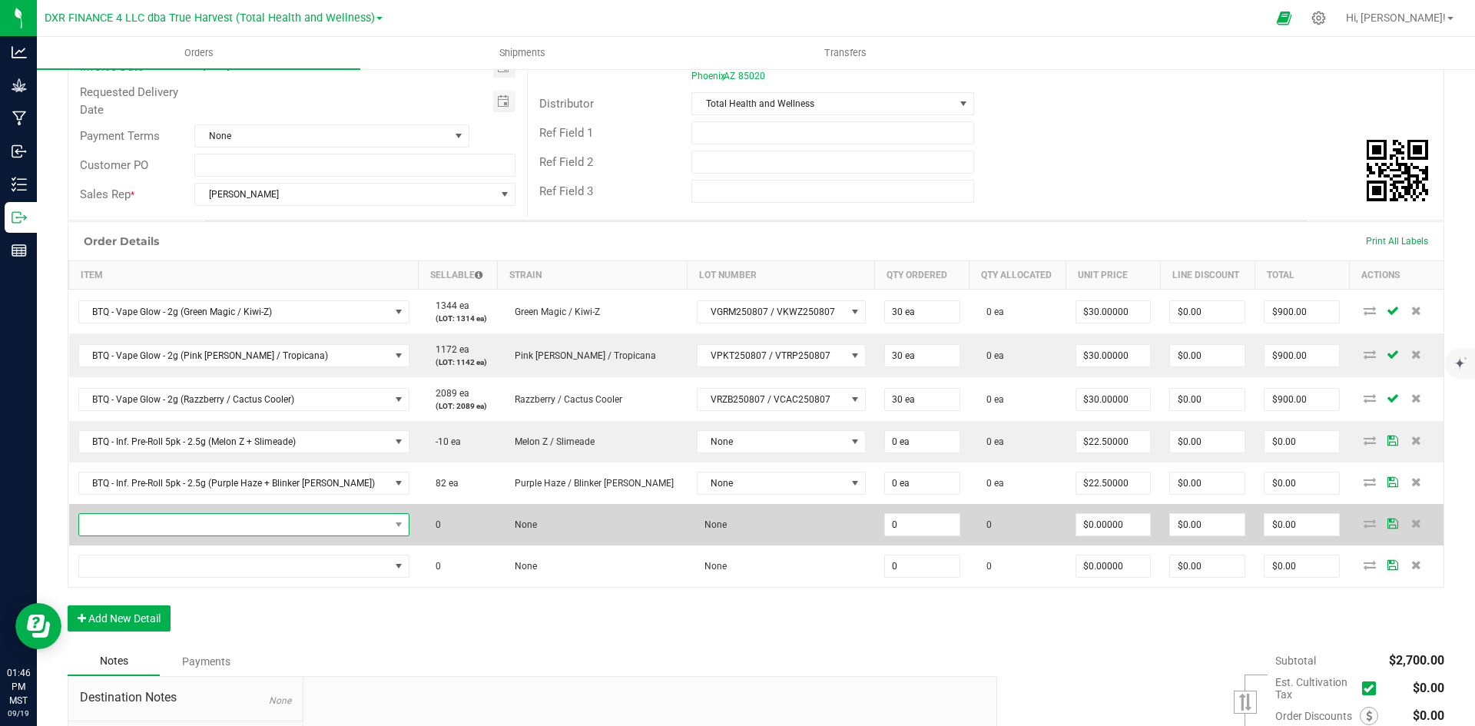
click at [265, 532] on span "NO DATA FOUND" at bounding box center [234, 525] width 310 height 22
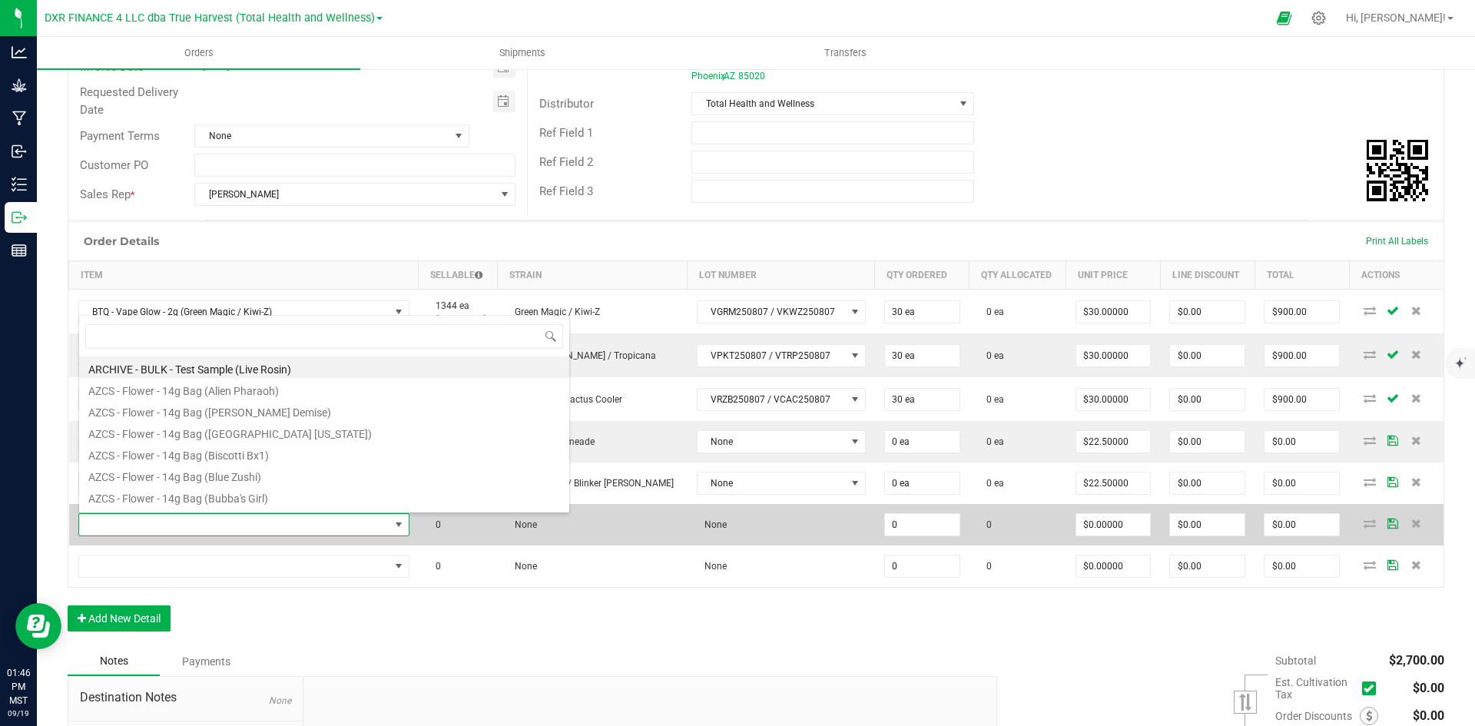
scroll to position [23, 300]
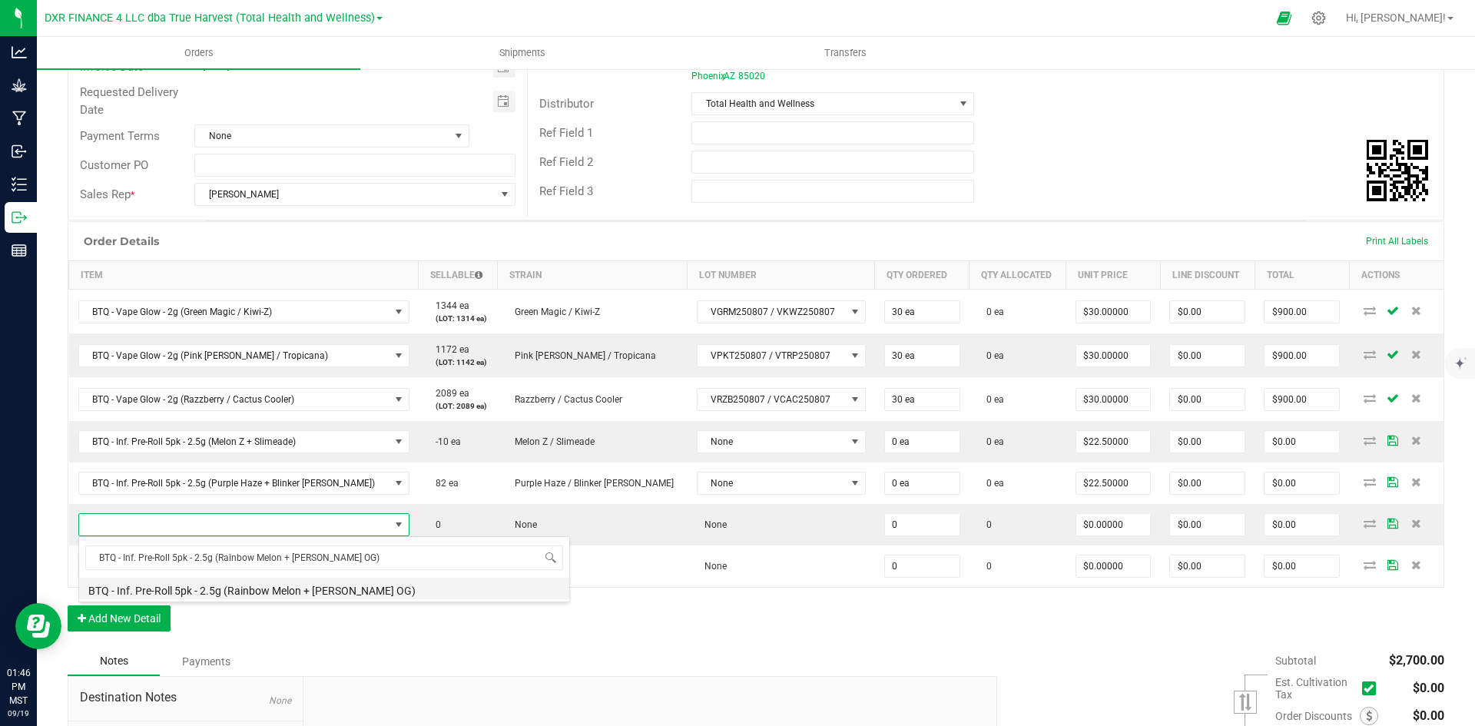
click at [278, 584] on li "BTQ - Inf. Pre-Roll 5pk - 2.5g (Rainbow Melon + [PERSON_NAME] OG)" at bounding box center [324, 589] width 490 height 22
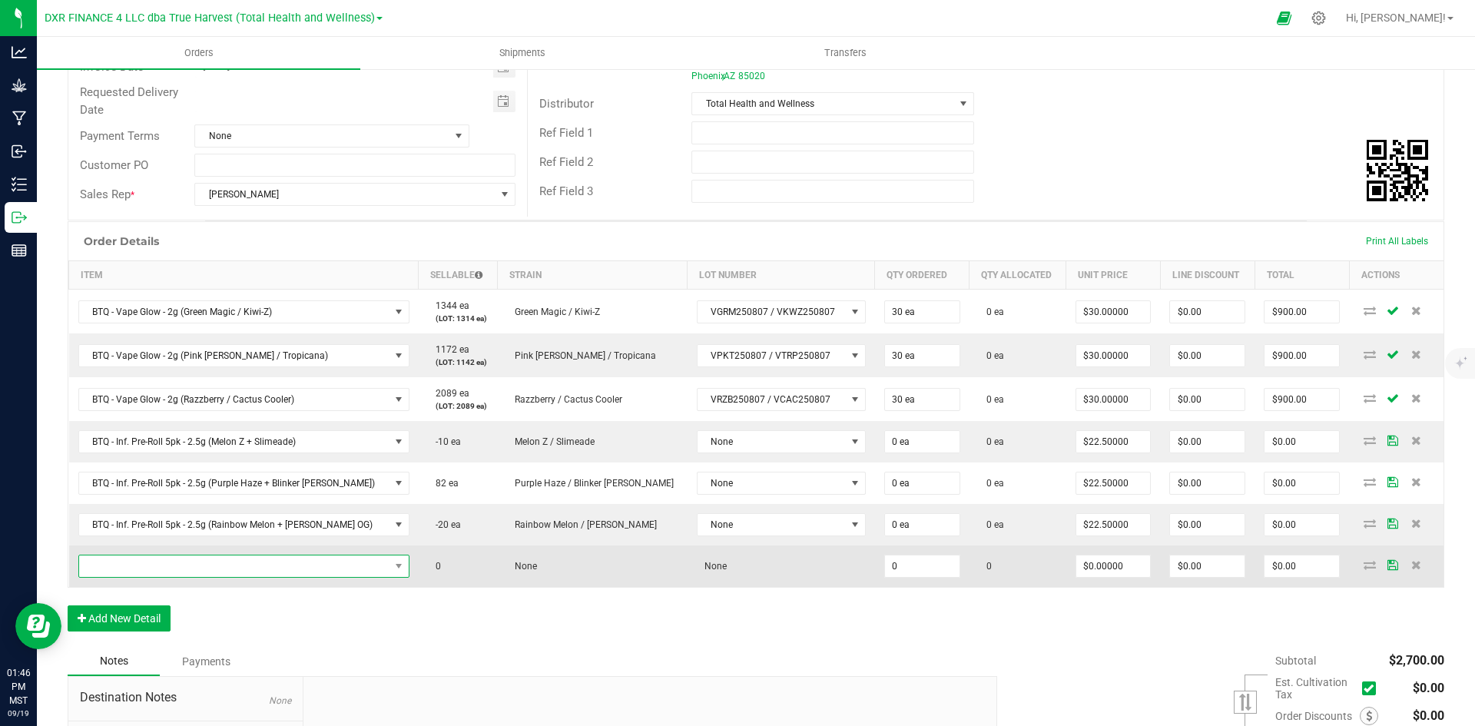
click at [184, 569] on span "NO DATA FOUND" at bounding box center [234, 567] width 310 height 22
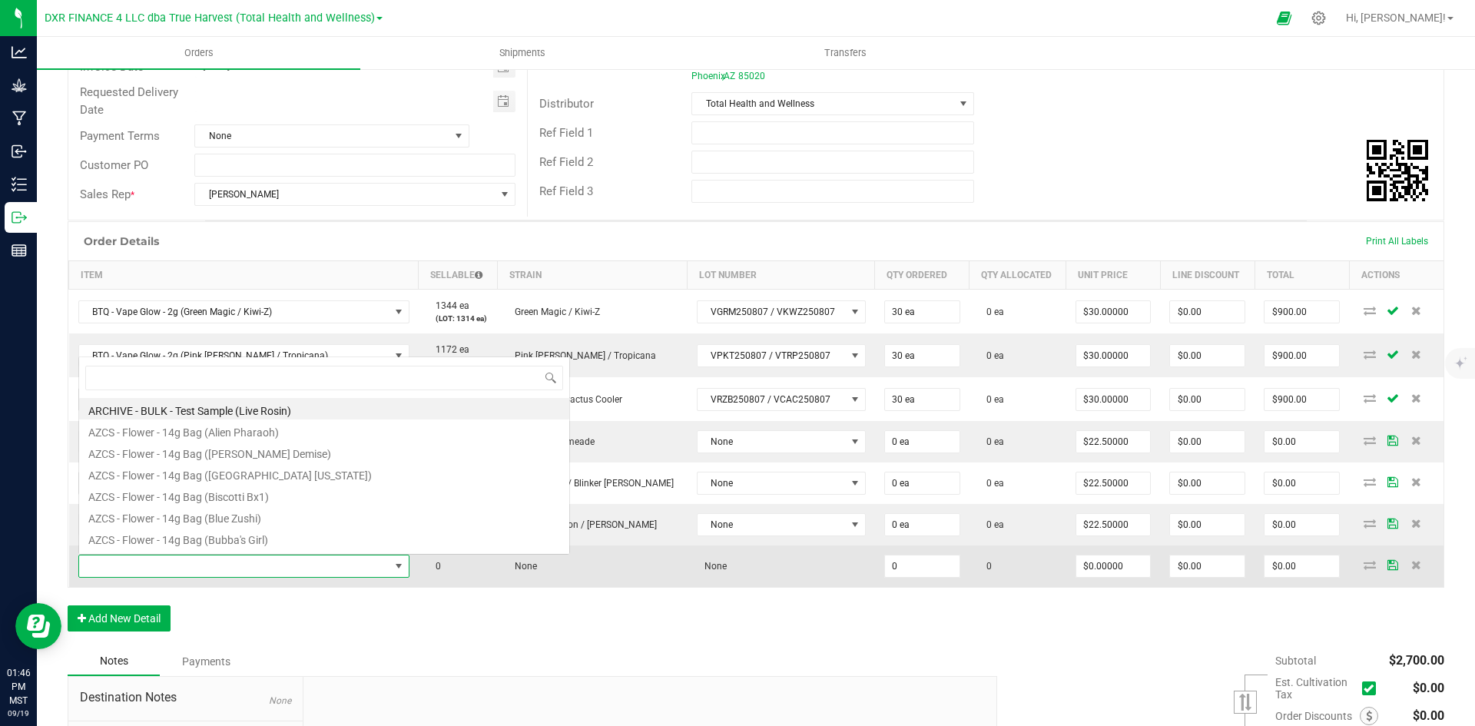
scroll to position [23, 311]
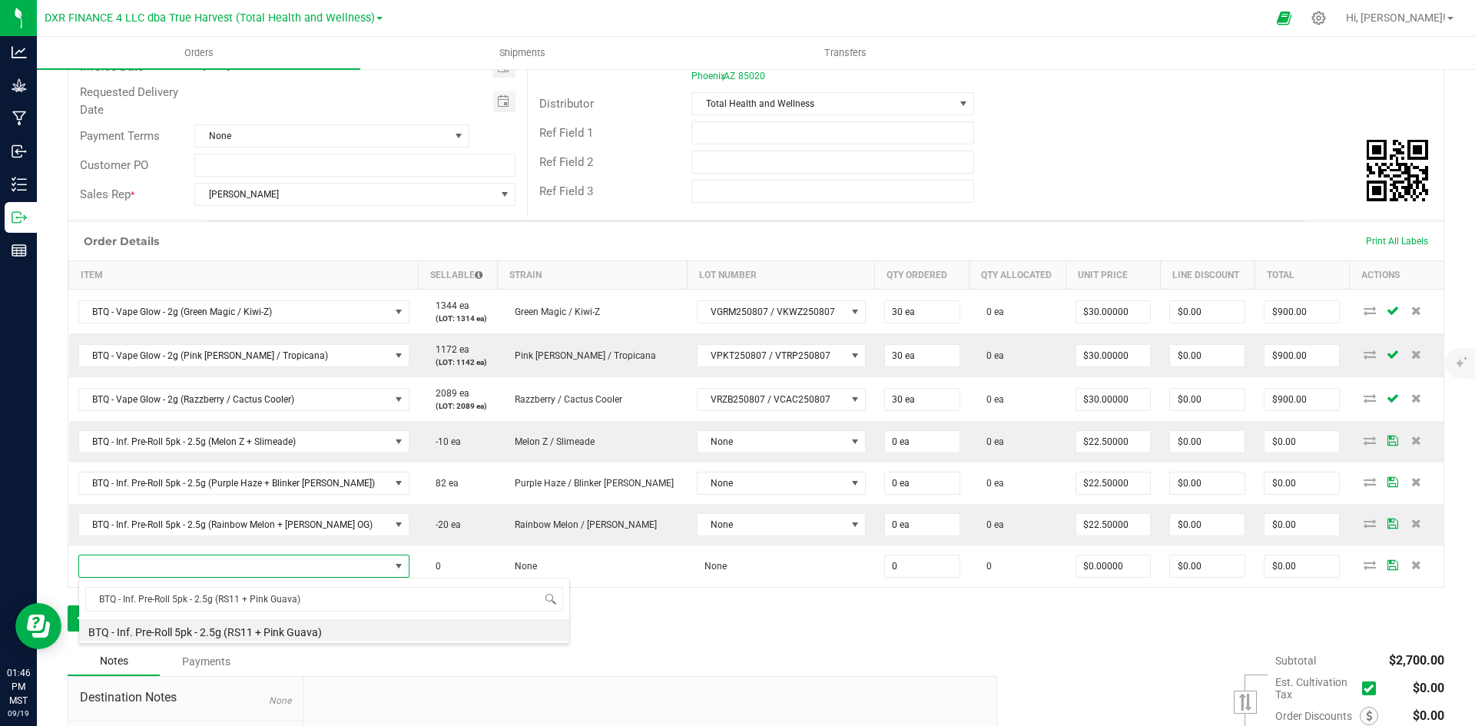
click at [298, 635] on li "BTQ - Inf. Pre-Roll 5pk - 2.5g (RS11 + Pink Guava)" at bounding box center [324, 630] width 490 height 22
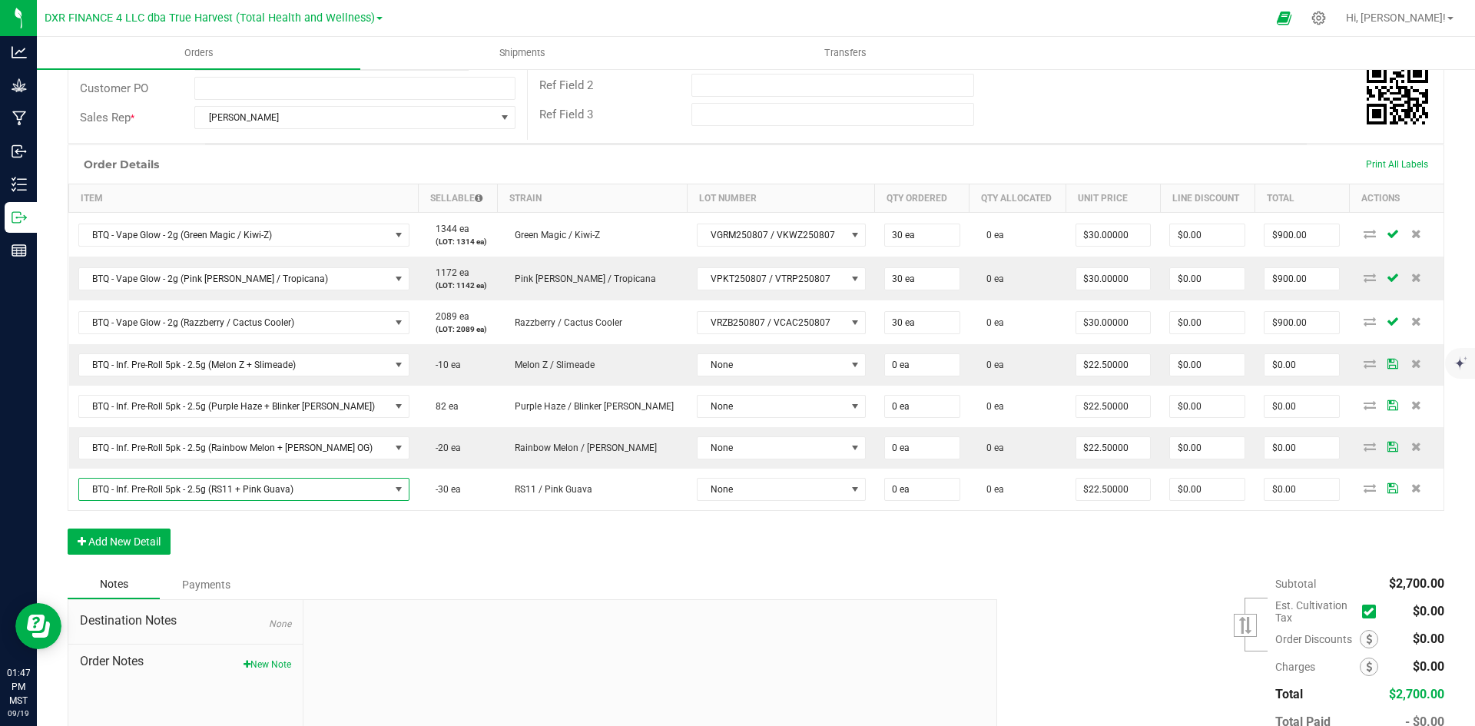
scroll to position [360, 0]
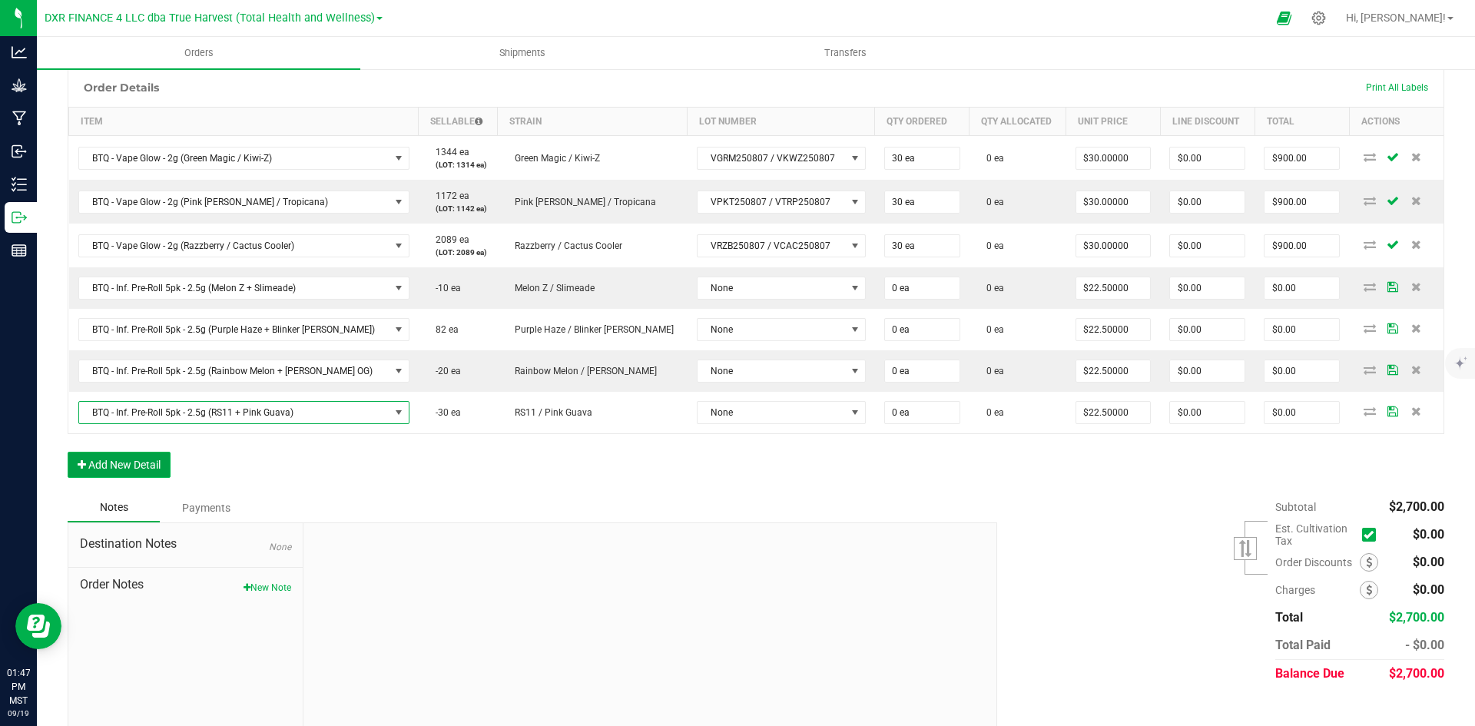
click at [136, 473] on button "Add New Detail" at bounding box center [119, 465] width 103 height 26
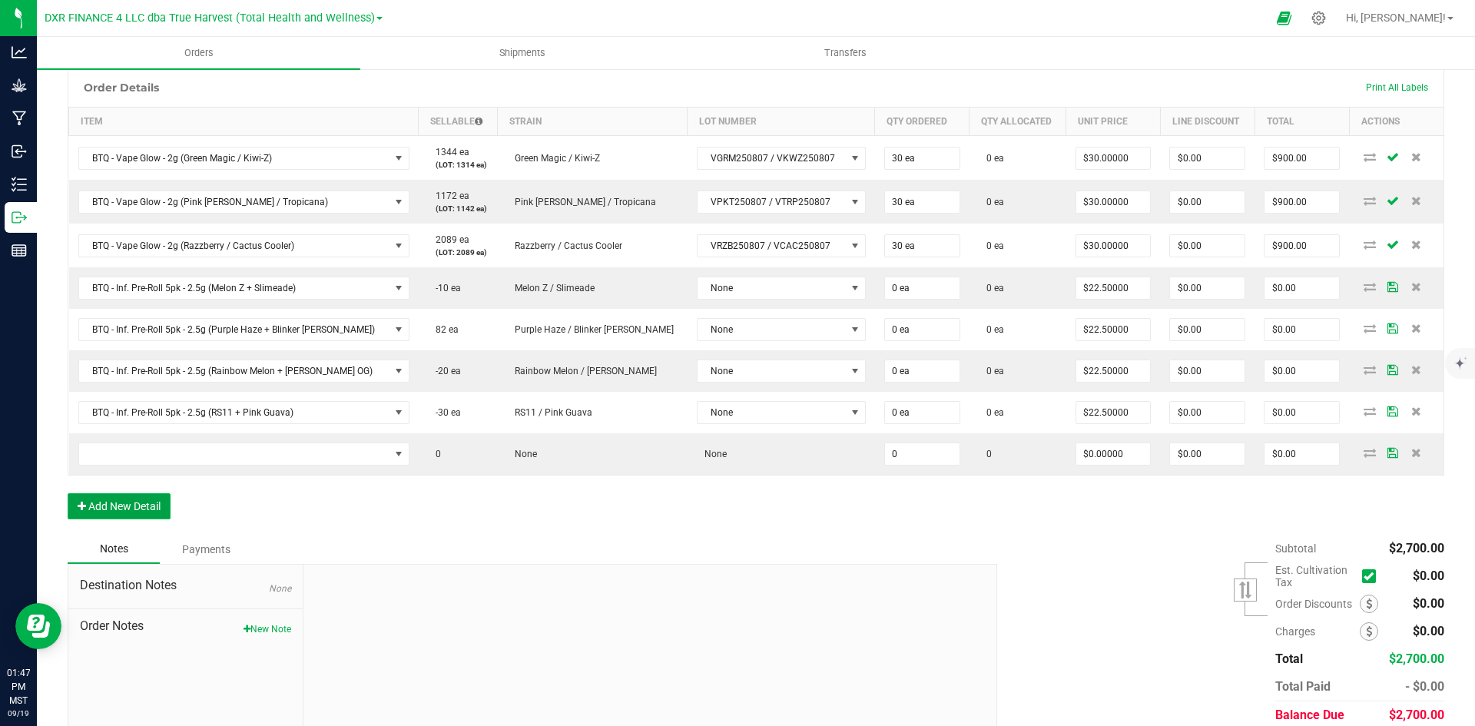
click at [138, 496] on button "Add New Detail" at bounding box center [119, 506] width 103 height 26
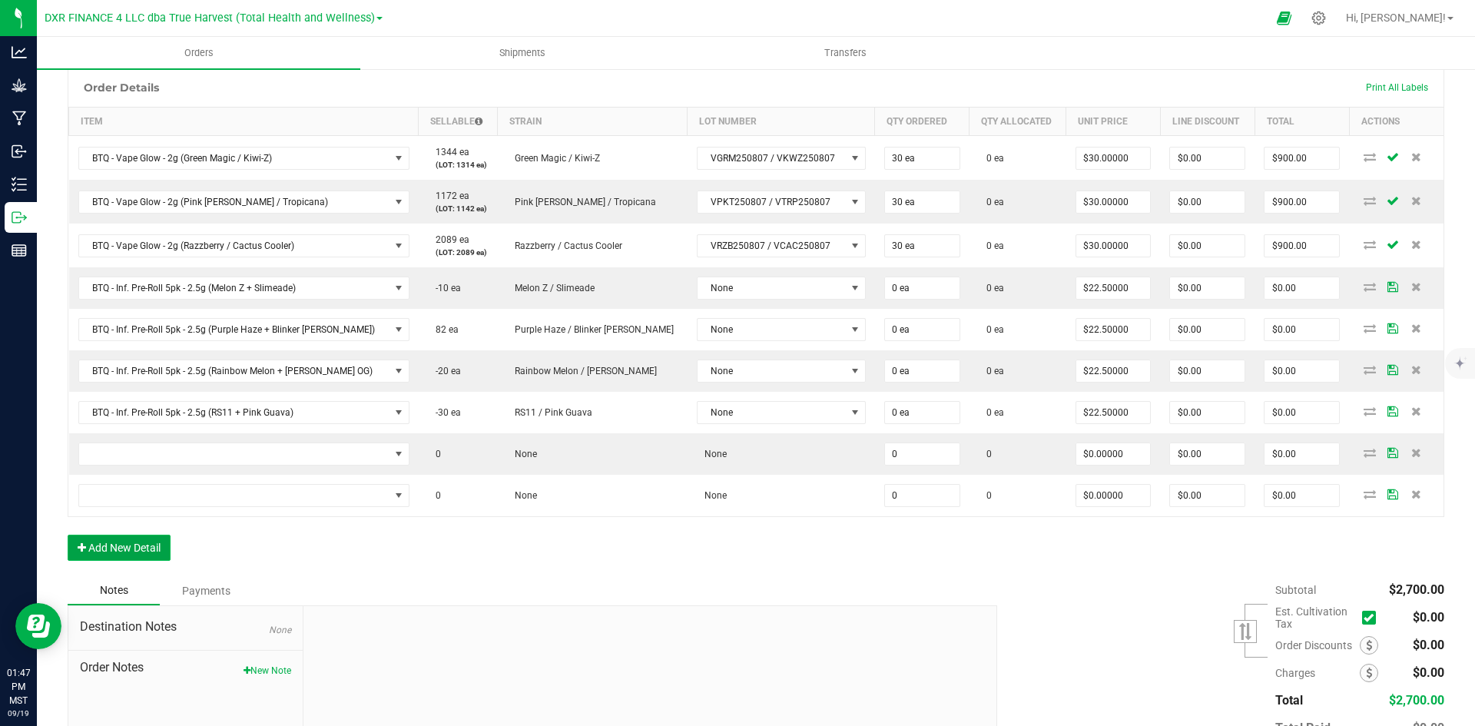
click at [148, 548] on button "Add New Detail" at bounding box center [119, 548] width 103 height 26
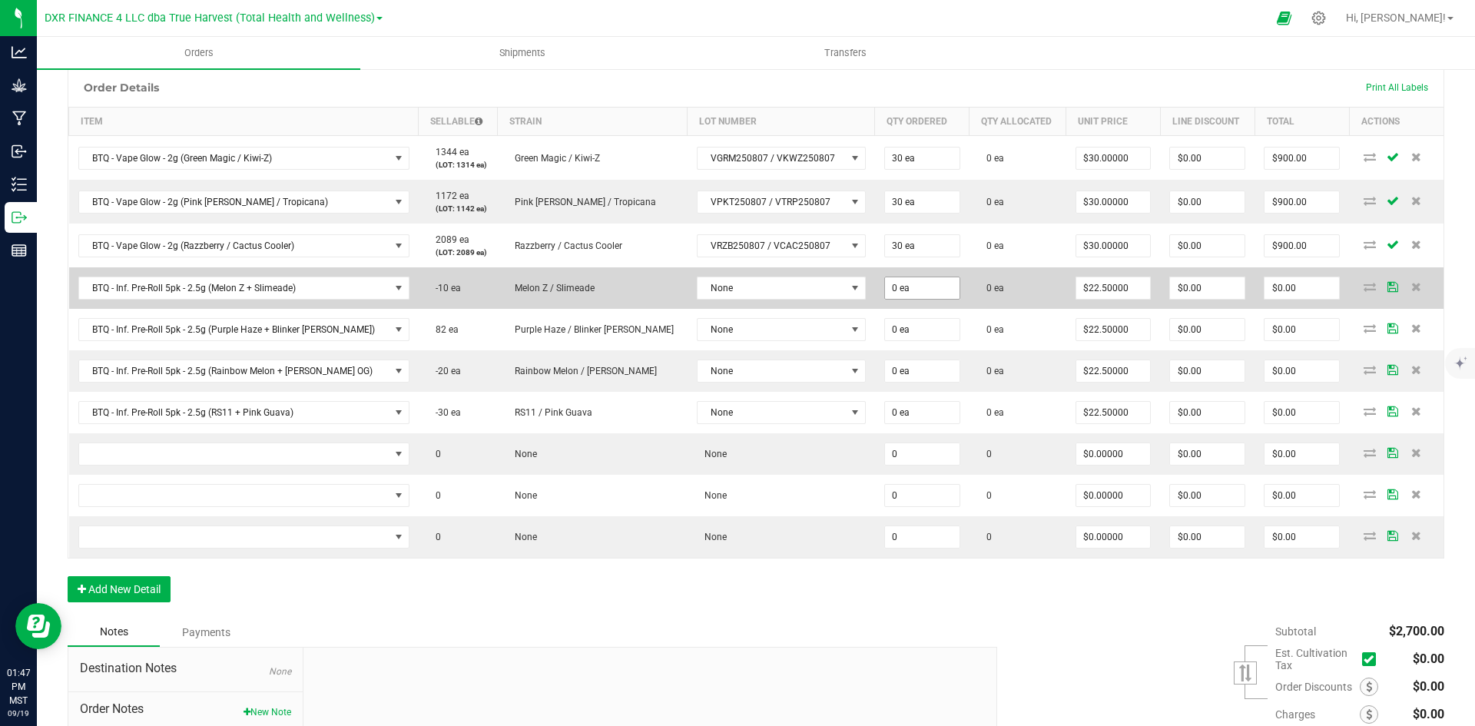
click at [900, 287] on input "0 ea" at bounding box center [922, 288] width 75 height 22
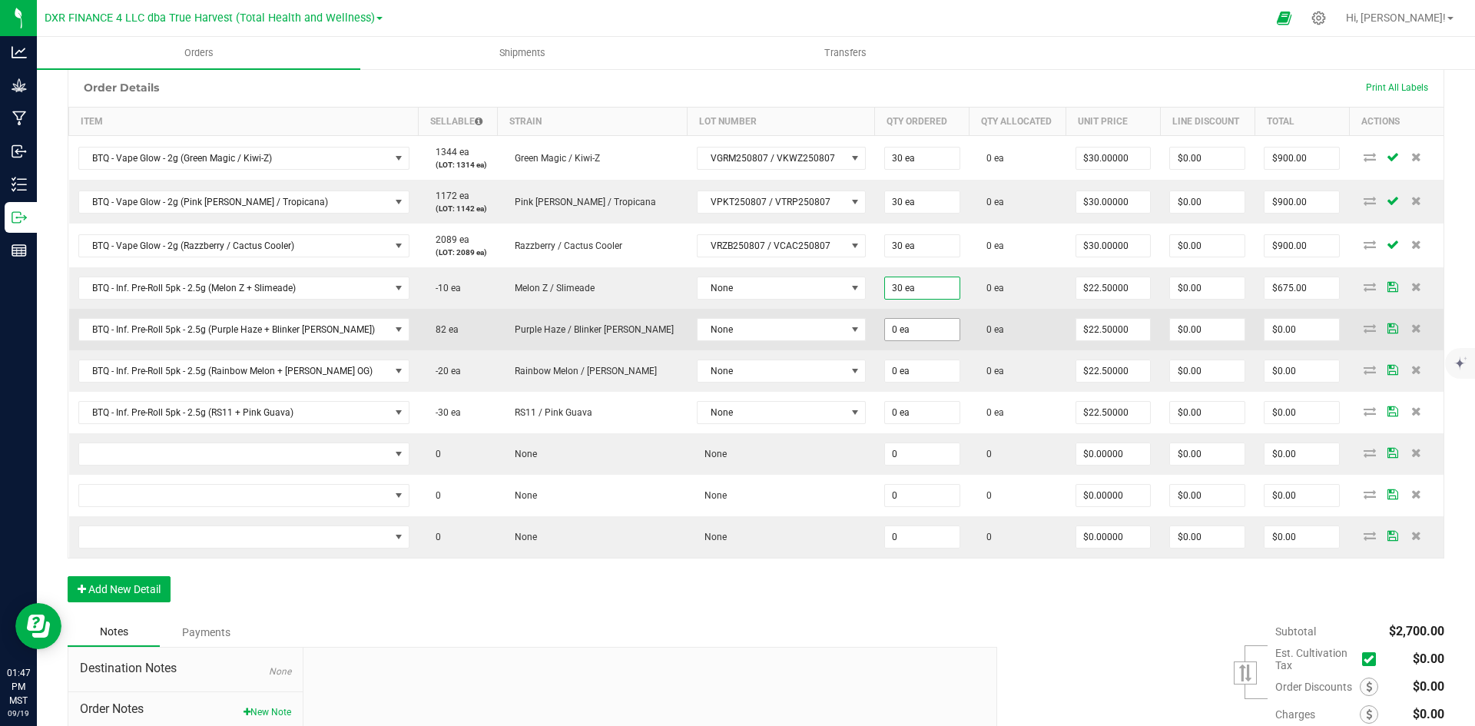
click at [899, 320] on span "0 ea" at bounding box center [922, 329] width 76 height 23
click at [888, 329] on input "0" at bounding box center [922, 330] width 75 height 22
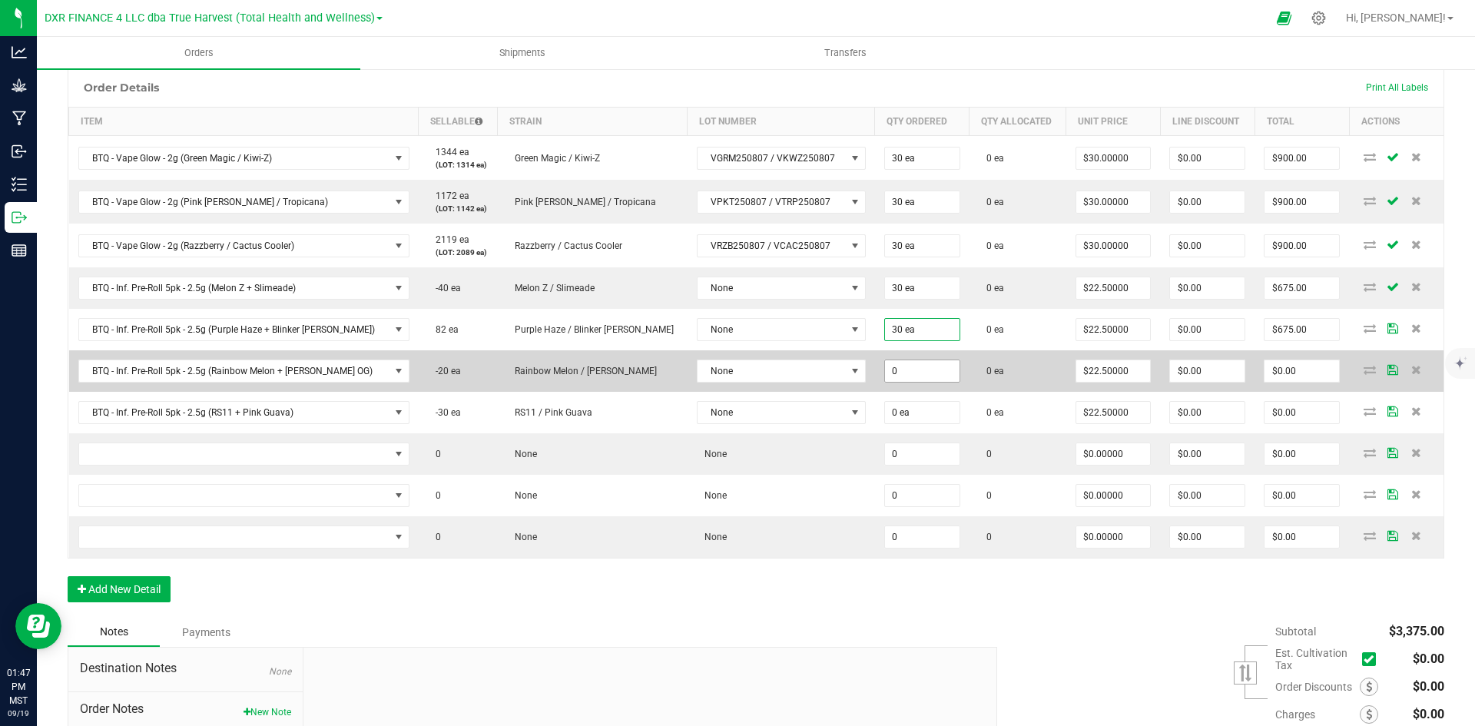
click at [885, 375] on input "0" at bounding box center [922, 371] width 75 height 22
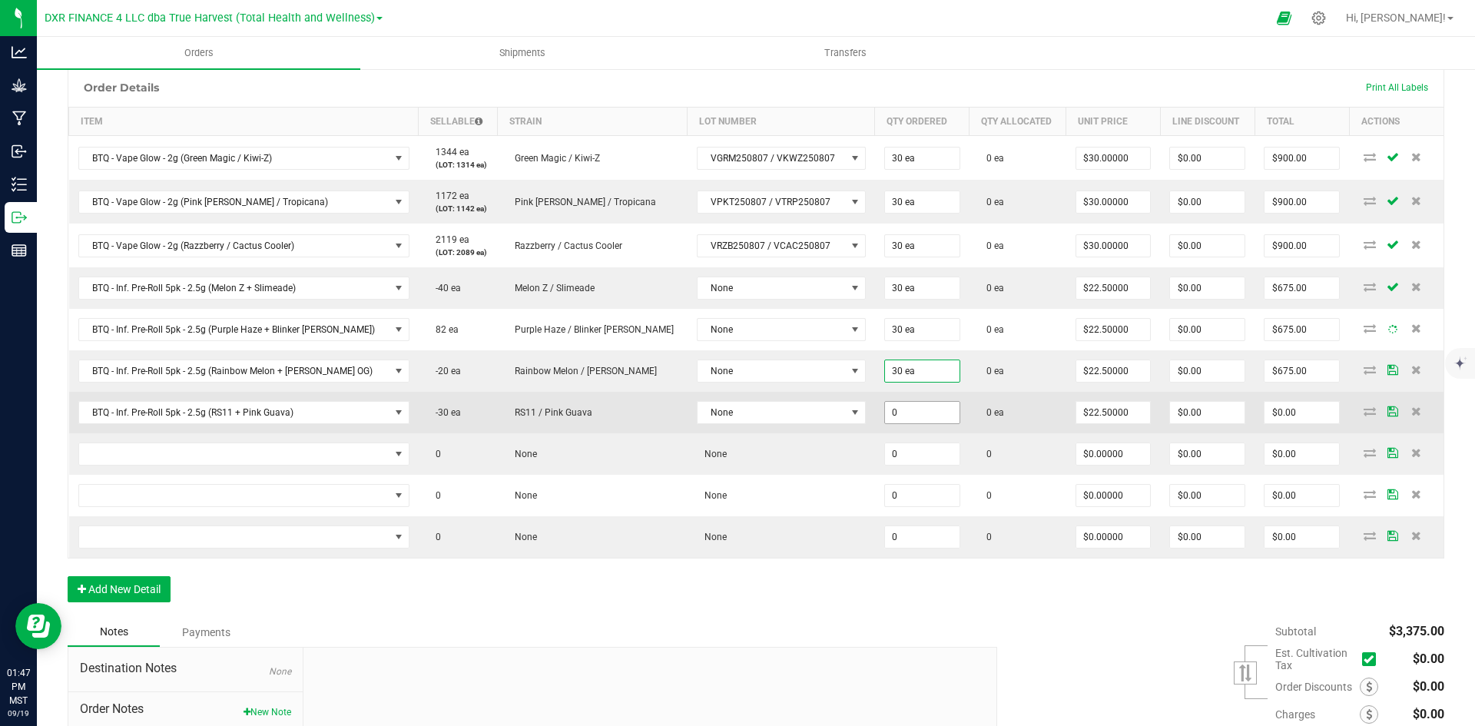
click at [885, 409] on input "0" at bounding box center [922, 413] width 75 height 22
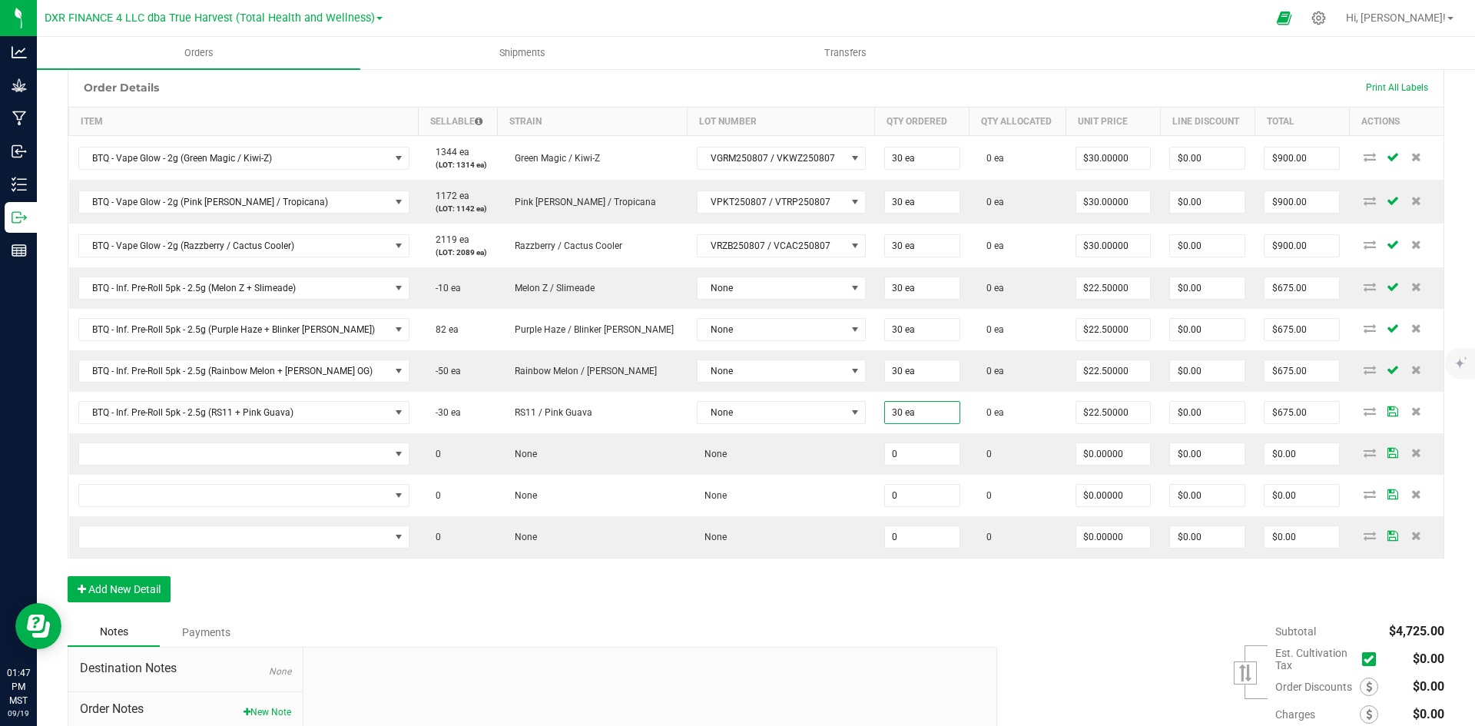
click at [805, 573] on div "Order Details Print All Labels Item Sellable Strain Lot Number Qty Ordered Qty …" at bounding box center [756, 343] width 1377 height 550
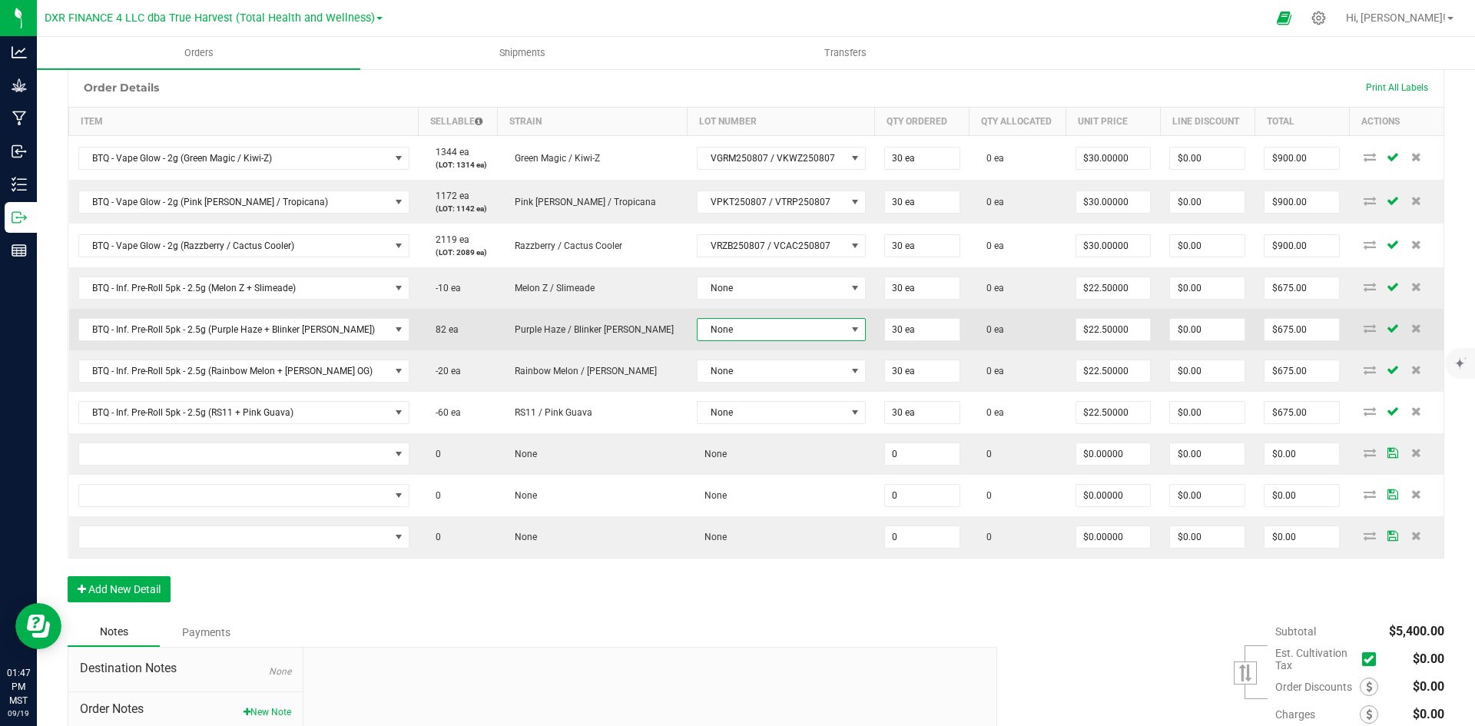
click at [846, 337] on span at bounding box center [855, 330] width 19 height 22
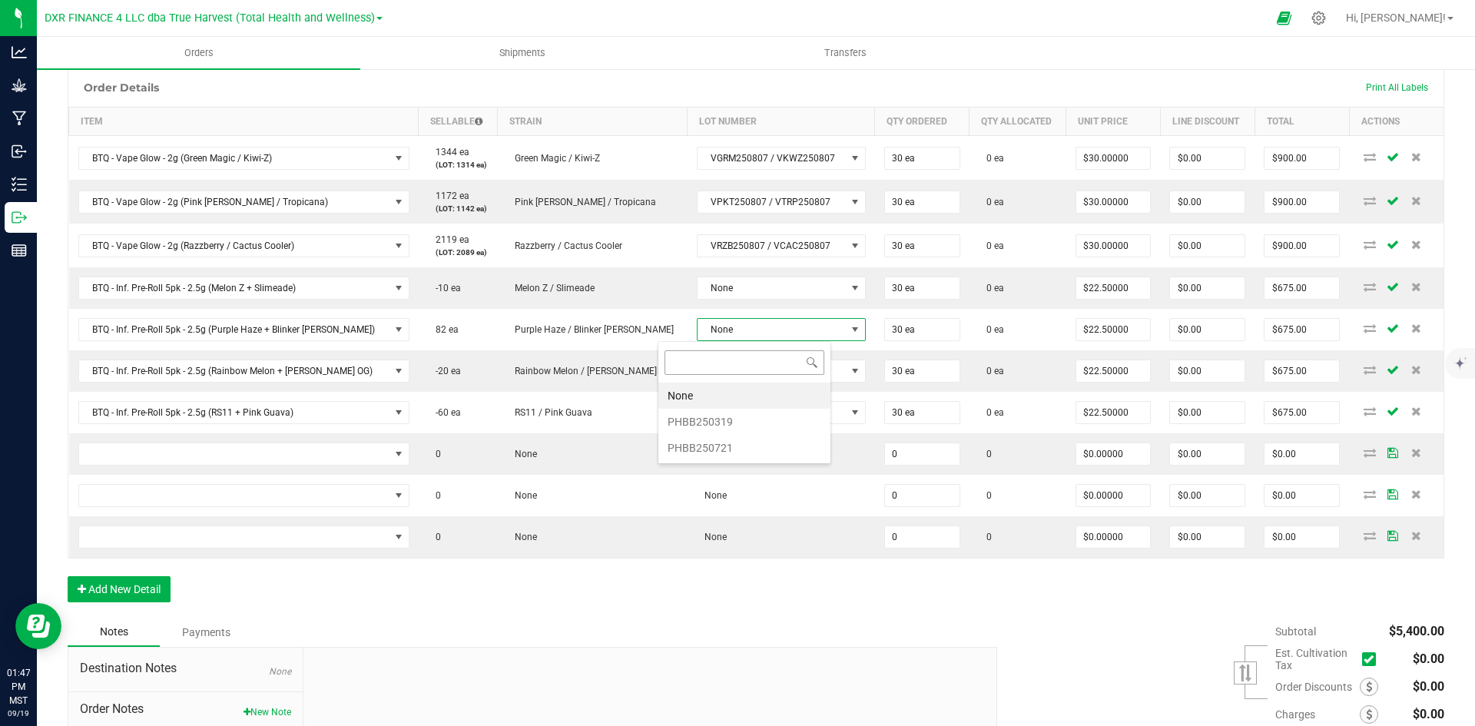
scroll to position [23, 174]
click at [777, 449] on li "PHBB250721" at bounding box center [745, 448] width 172 height 26
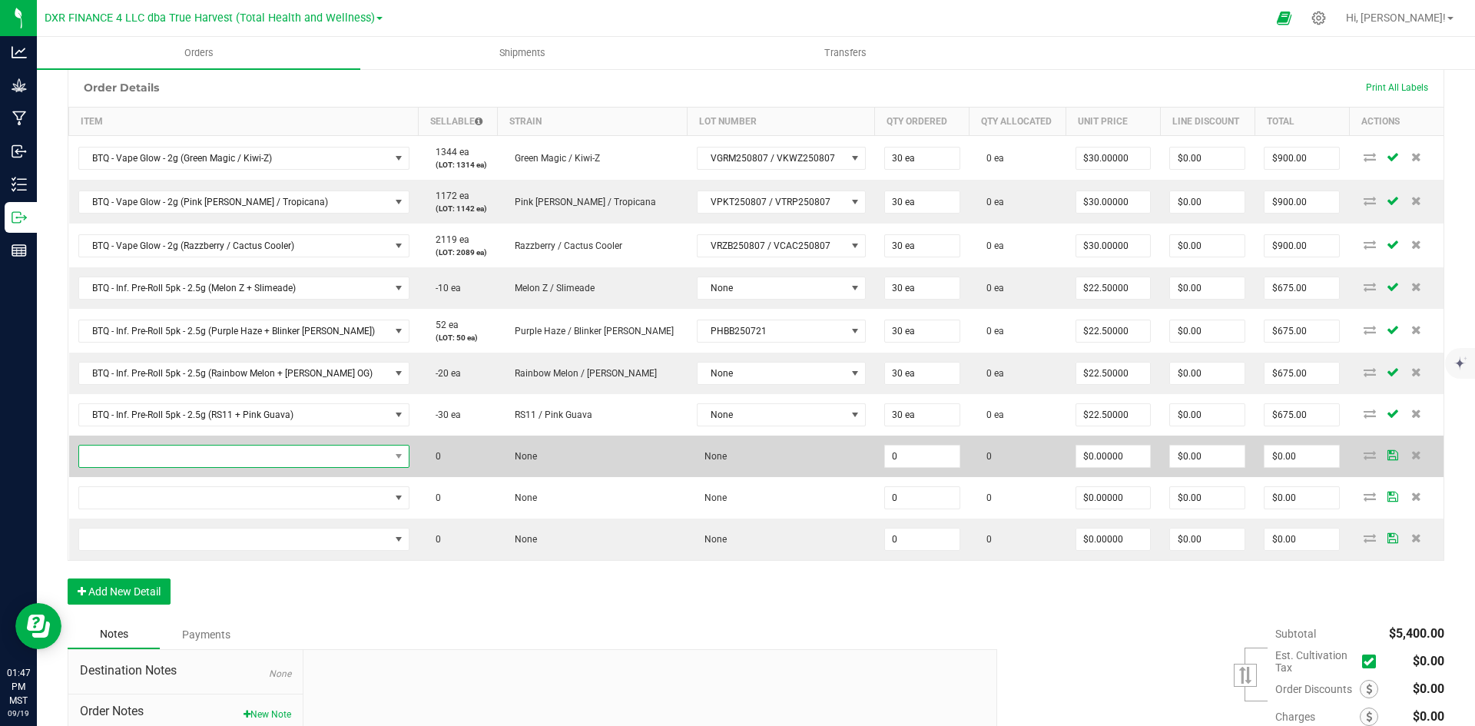
click at [203, 449] on span "NO DATA FOUND" at bounding box center [234, 457] width 310 height 22
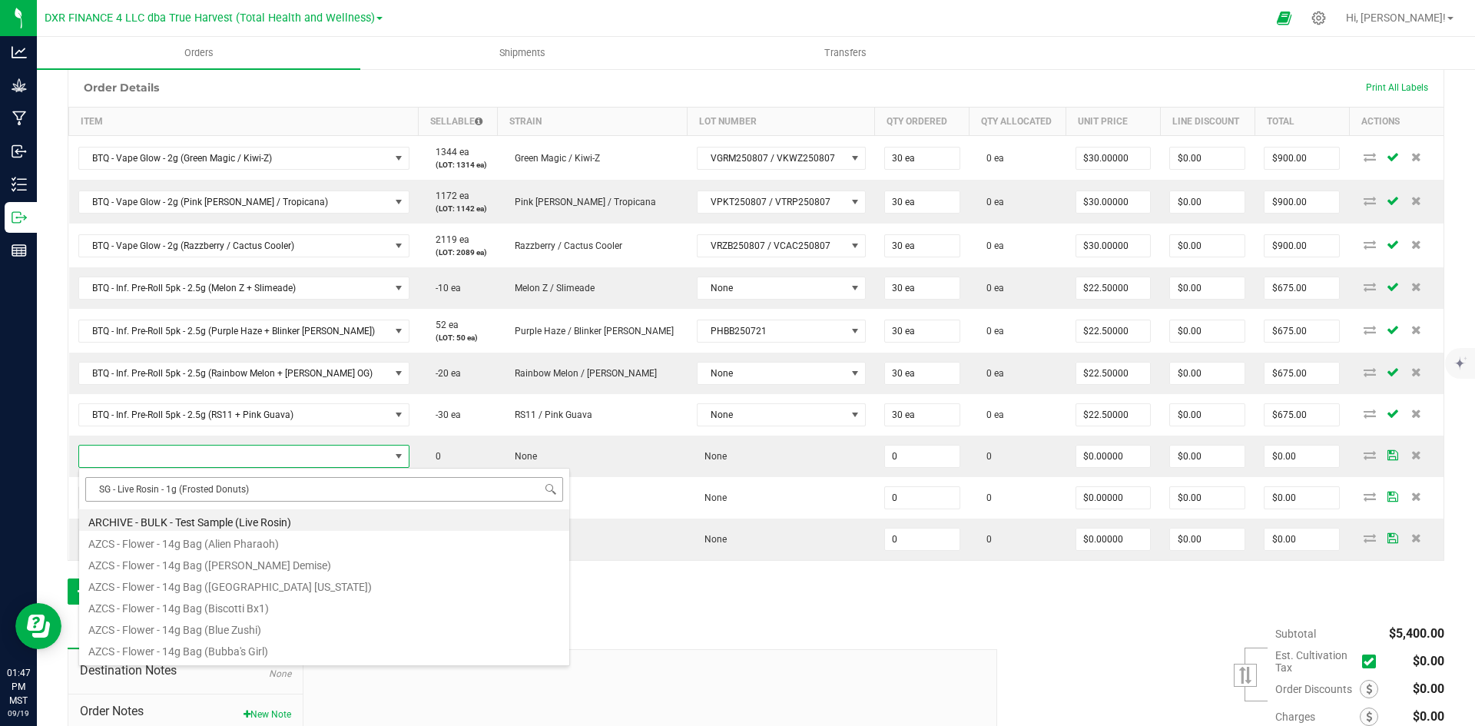
scroll to position [23, 311]
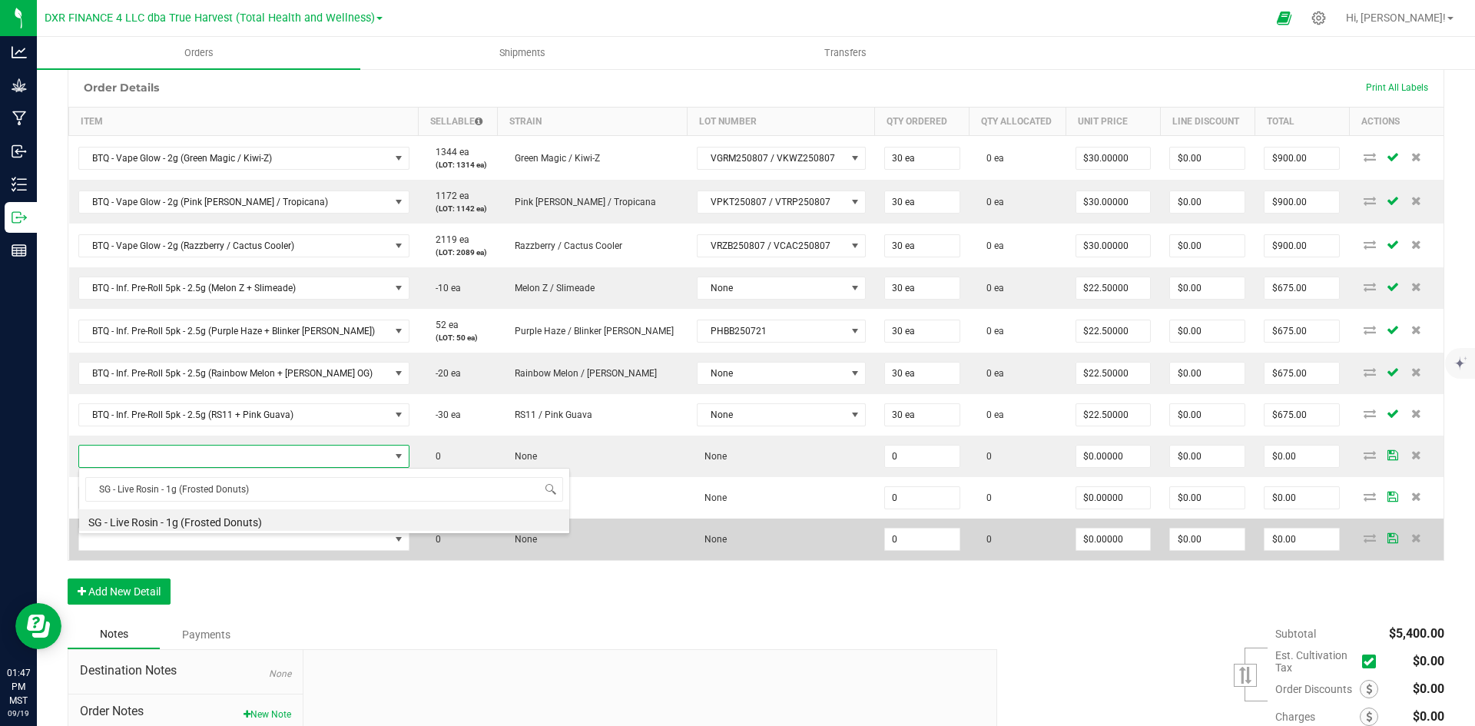
drag, startPoint x: 225, startPoint y: 524, endPoint x: 214, endPoint y: 521, distance: 11.2
click at [226, 524] on li "SG - Live Rosin - 1g (Frosted Donuts)" at bounding box center [324, 520] width 490 height 22
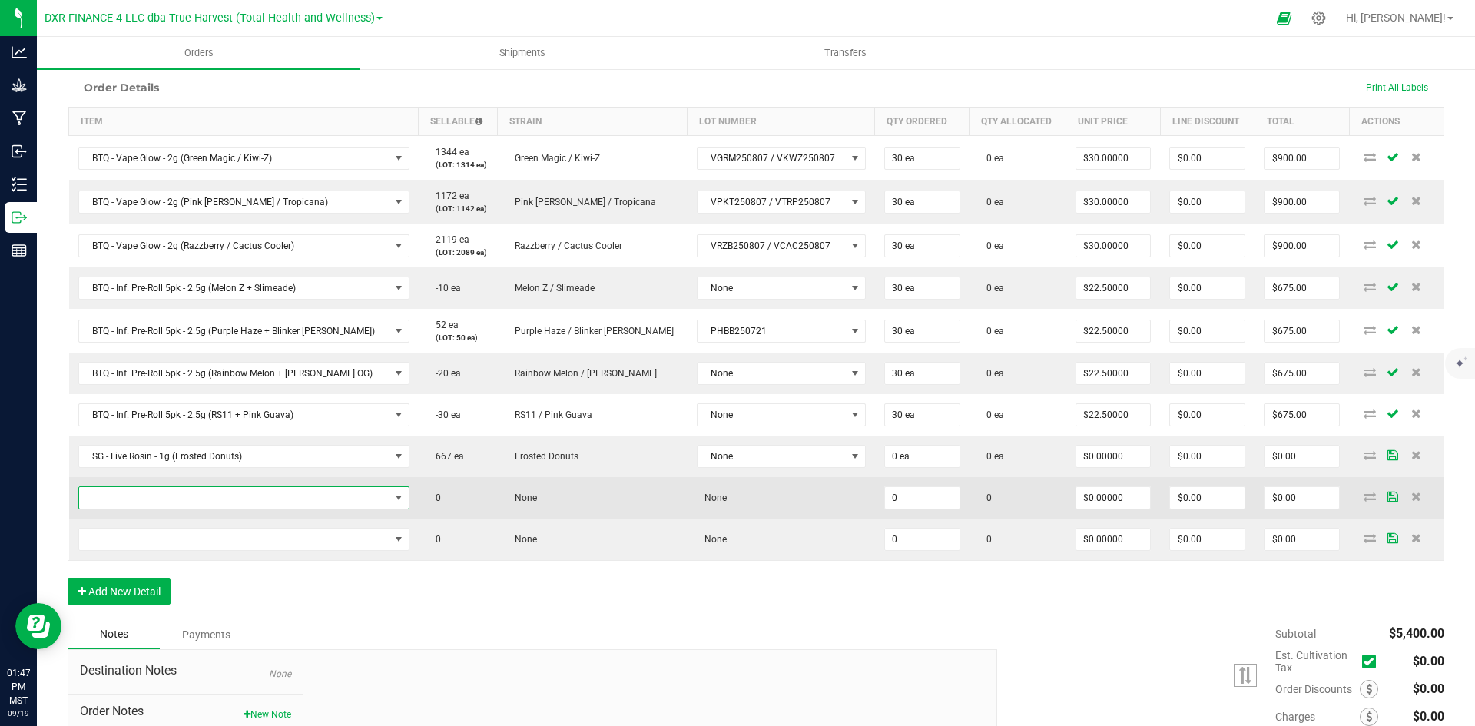
click at [172, 496] on span "NO DATA FOUND" at bounding box center [234, 498] width 310 height 22
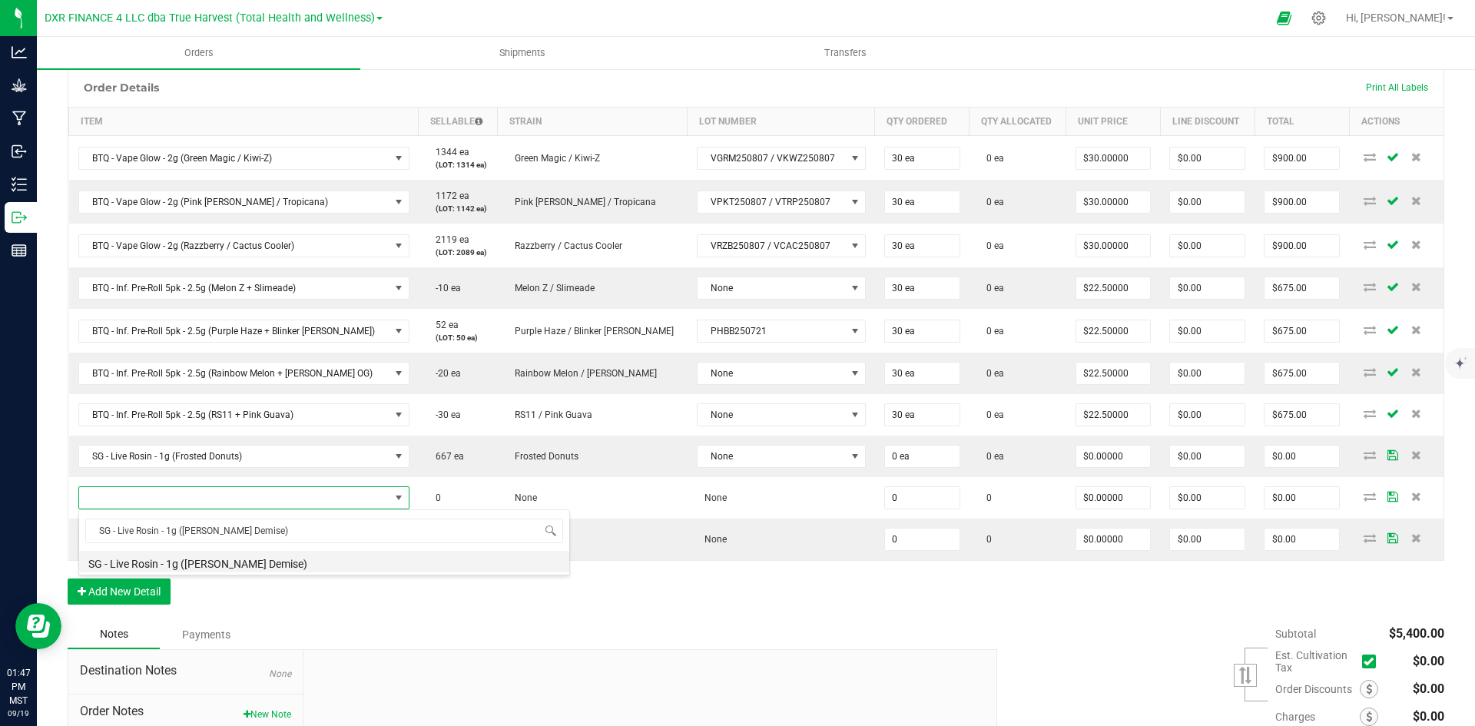
click at [215, 558] on li "SG - Live Rosin - 1g ([PERSON_NAME] Demise)" at bounding box center [324, 562] width 490 height 22
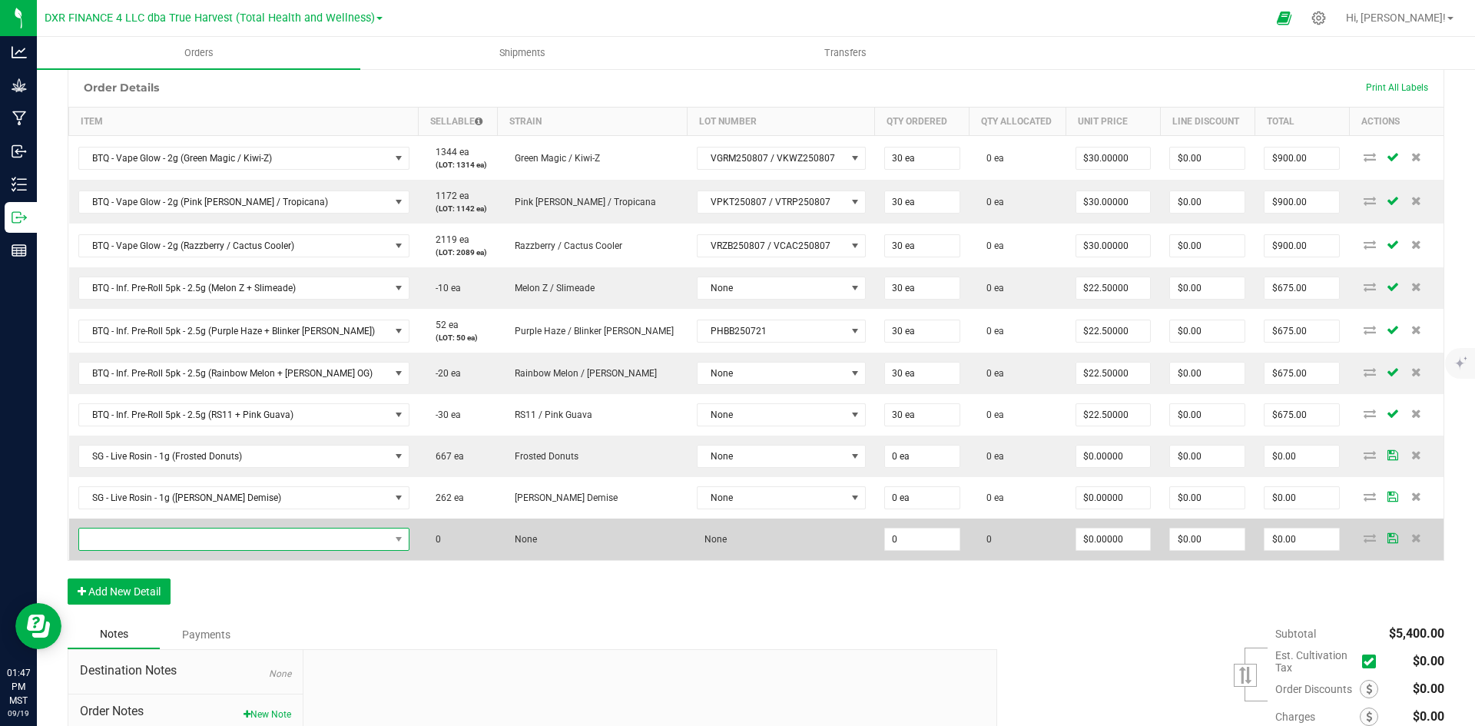
click at [196, 544] on span "NO DATA FOUND" at bounding box center [234, 540] width 310 height 22
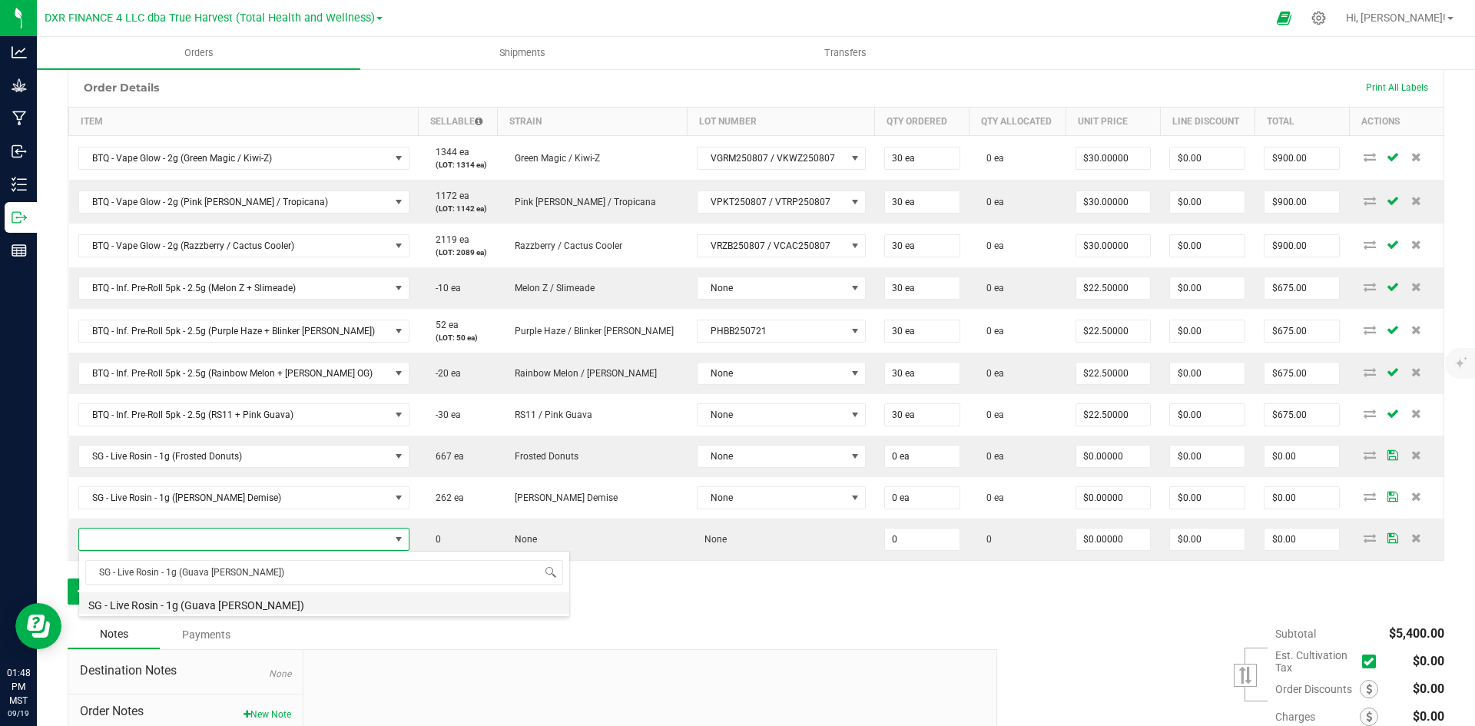
click at [264, 609] on li "SG - Live Rosin - 1g (Guava [PERSON_NAME])" at bounding box center [324, 603] width 490 height 22
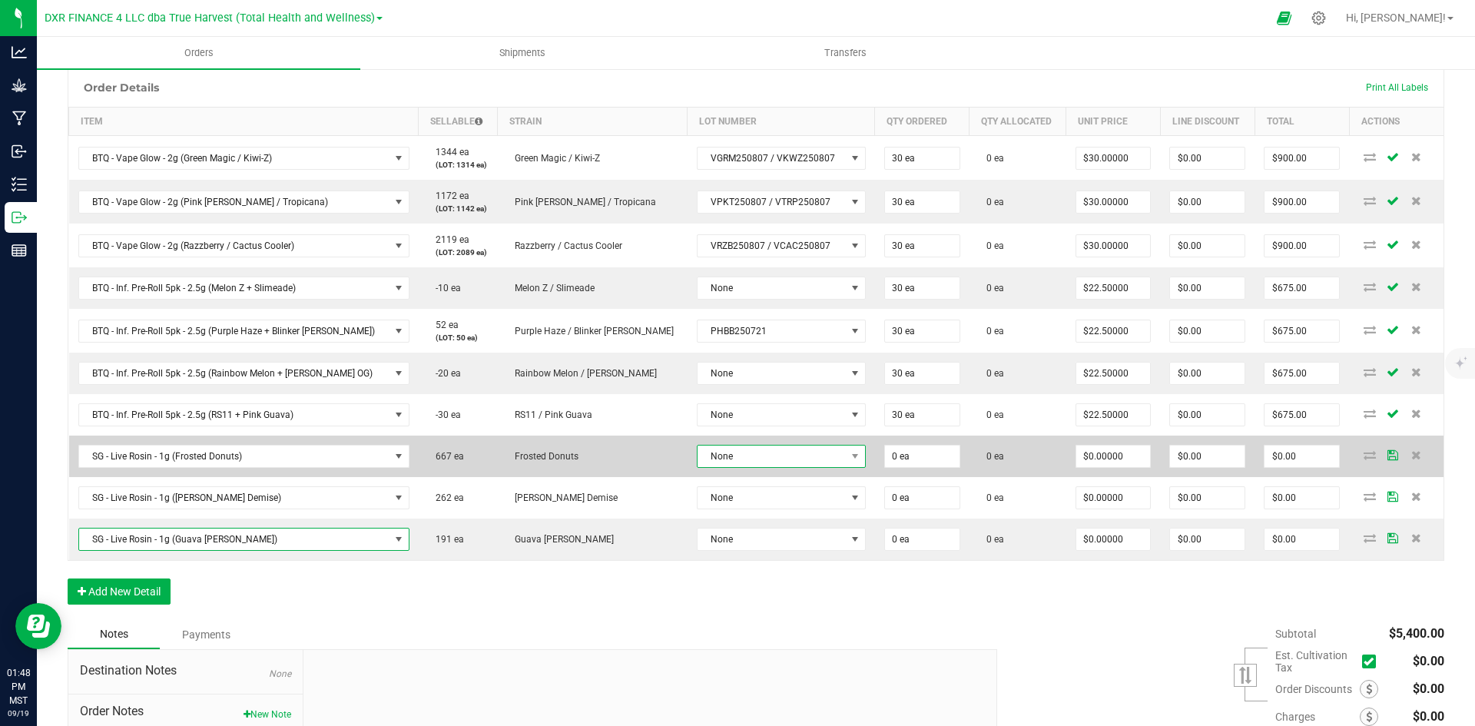
click at [702, 456] on span "None" at bounding box center [772, 457] width 148 height 22
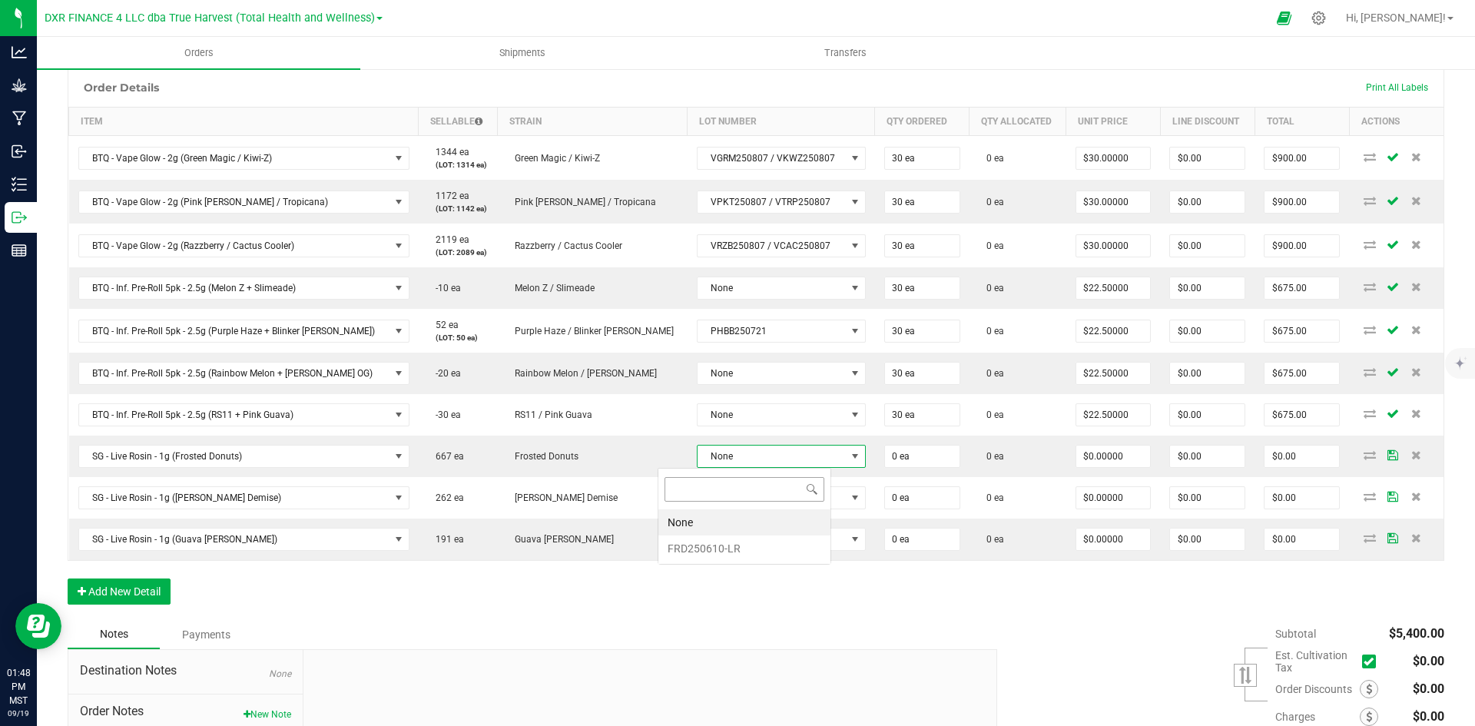
scroll to position [23, 174]
click at [712, 543] on li "FRD250610-LR" at bounding box center [745, 549] width 172 height 26
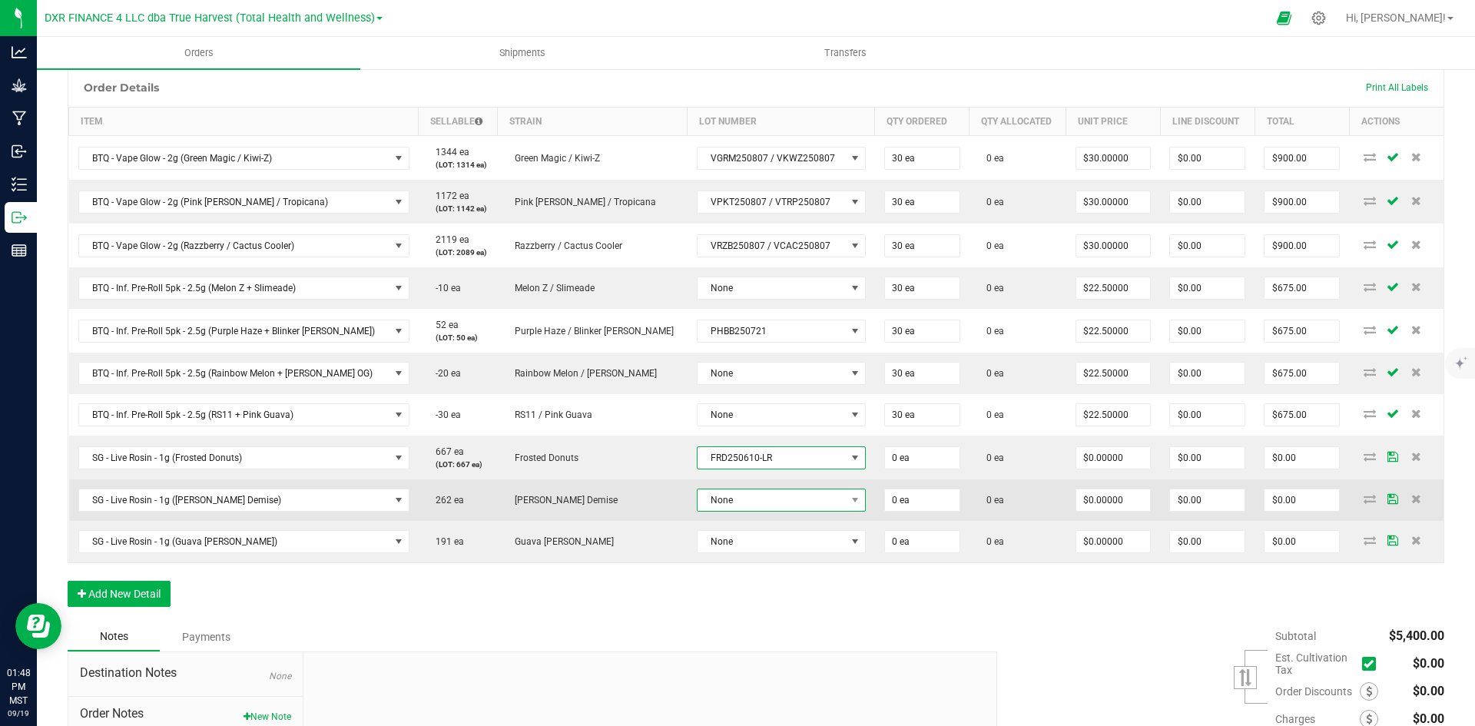
click at [716, 496] on span "None" at bounding box center [772, 500] width 148 height 22
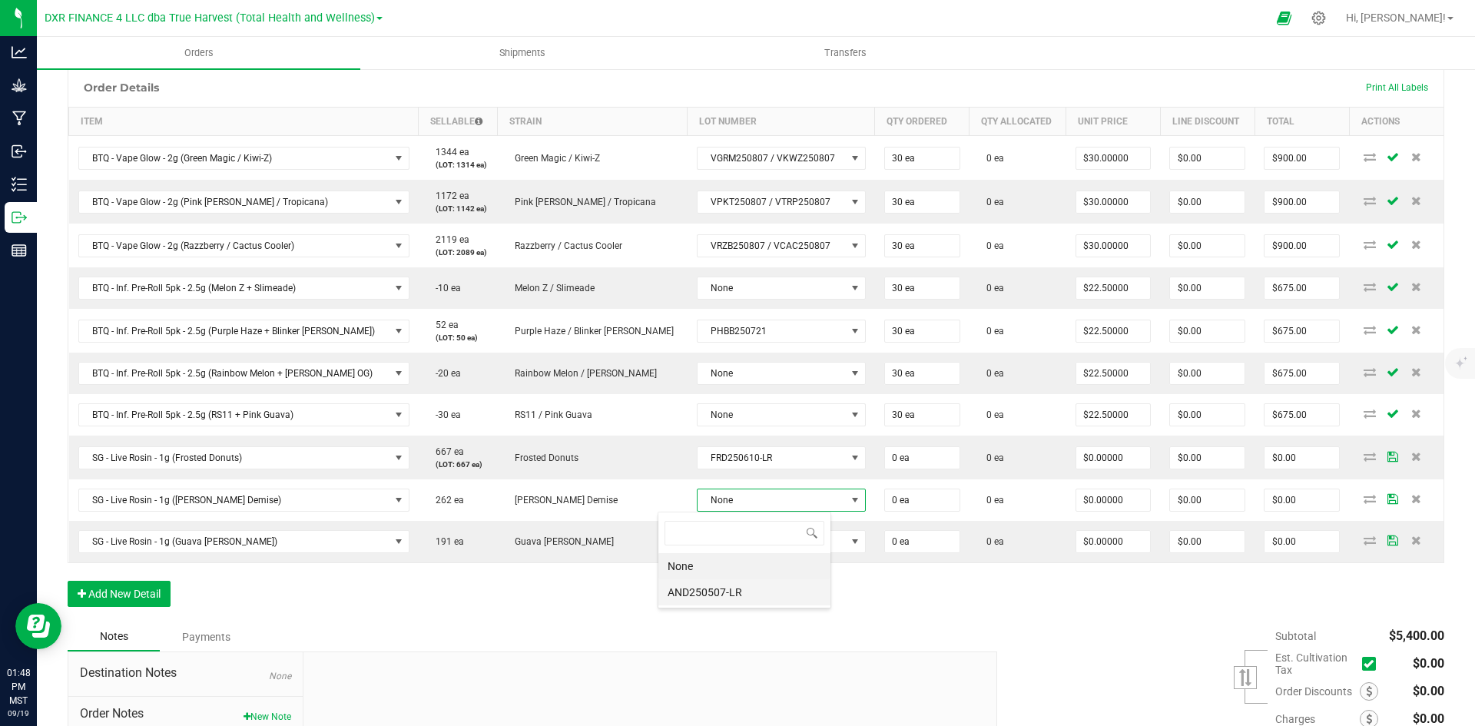
click at [712, 586] on li "AND250507-LR" at bounding box center [745, 592] width 172 height 26
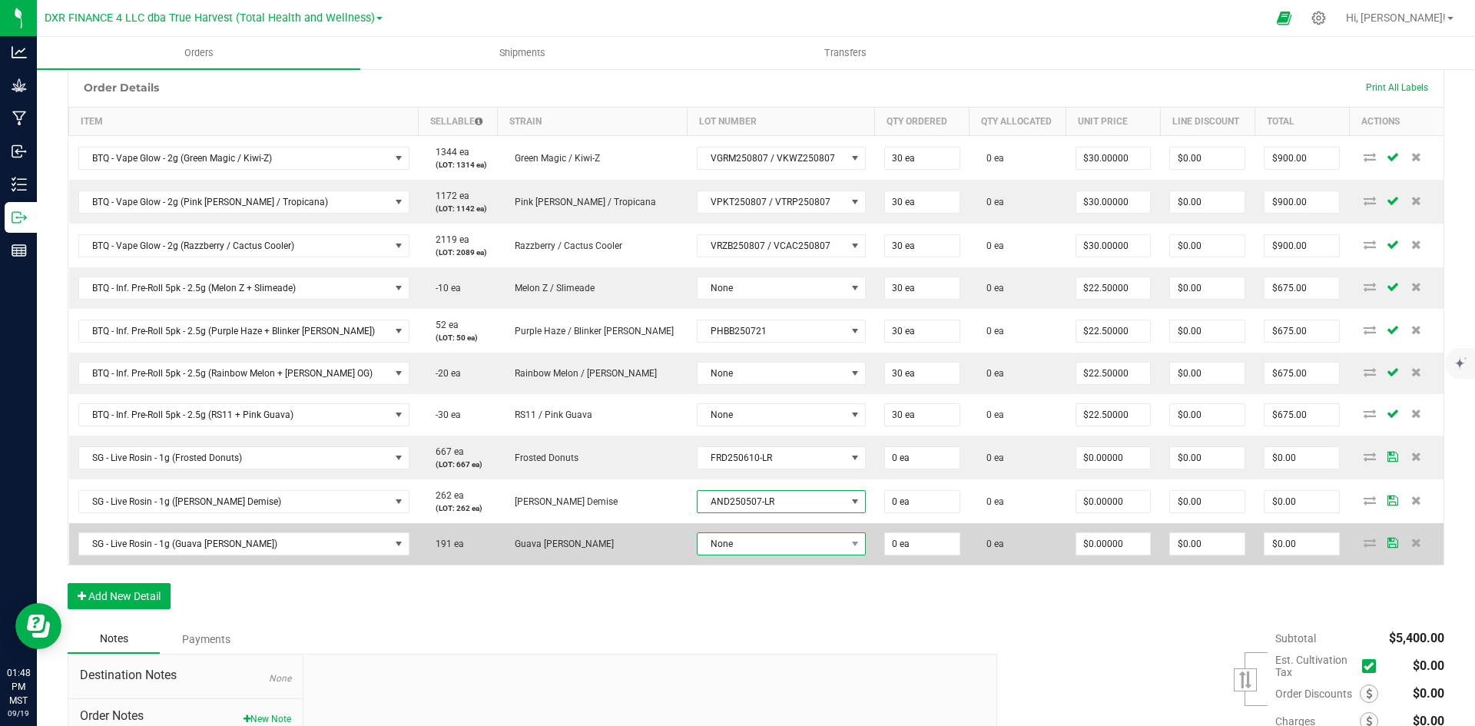
click at [725, 545] on span "None" at bounding box center [772, 544] width 148 height 22
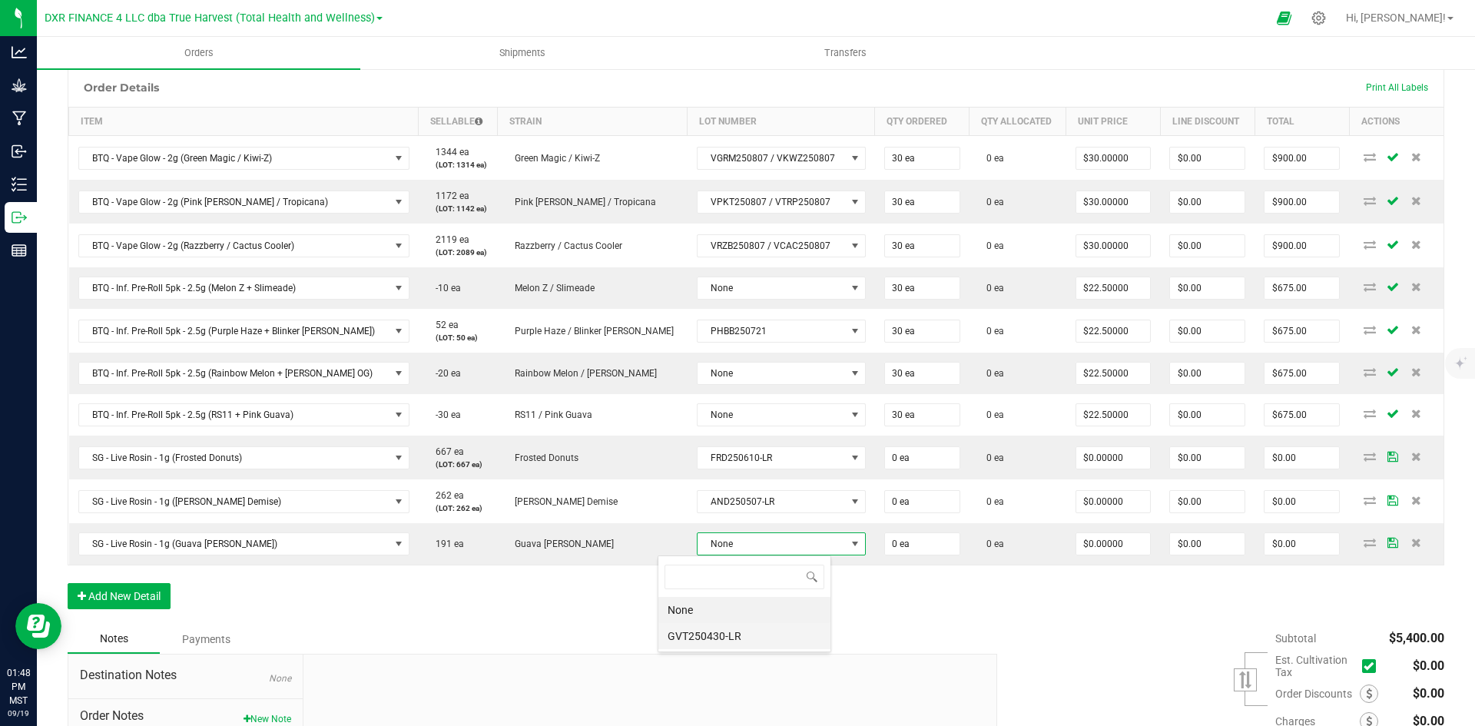
click at [728, 640] on li "GVT250430-LR" at bounding box center [745, 636] width 172 height 26
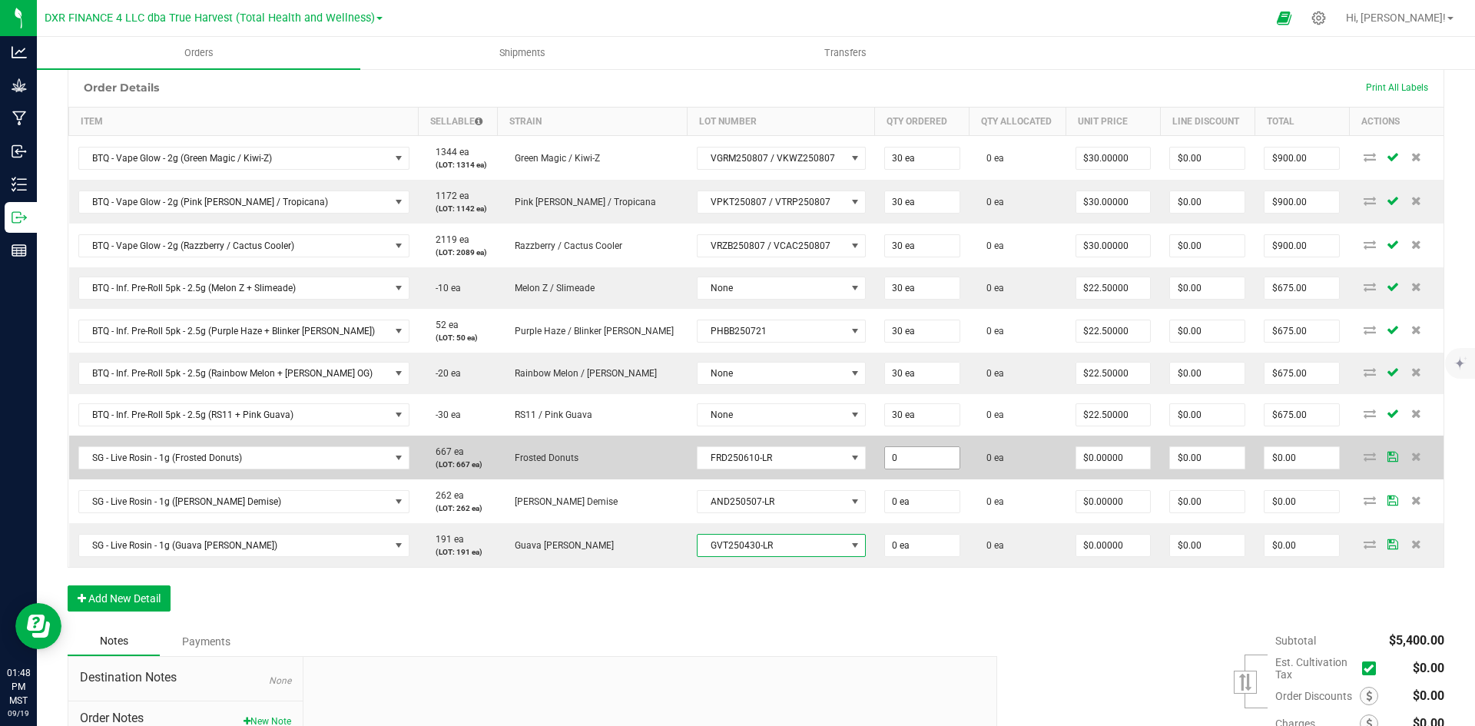
click at [885, 455] on input "0" at bounding box center [922, 458] width 75 height 22
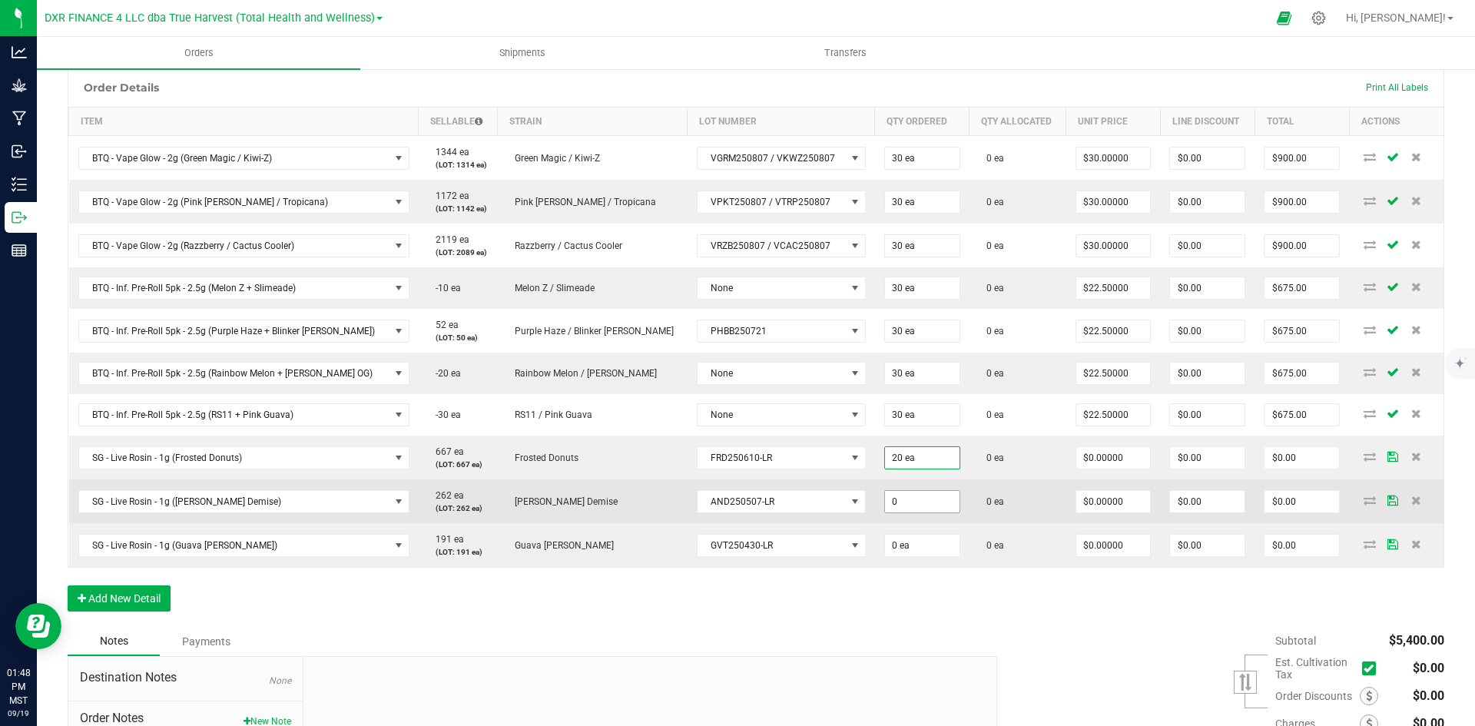
click at [893, 493] on input "0" at bounding box center [922, 502] width 75 height 22
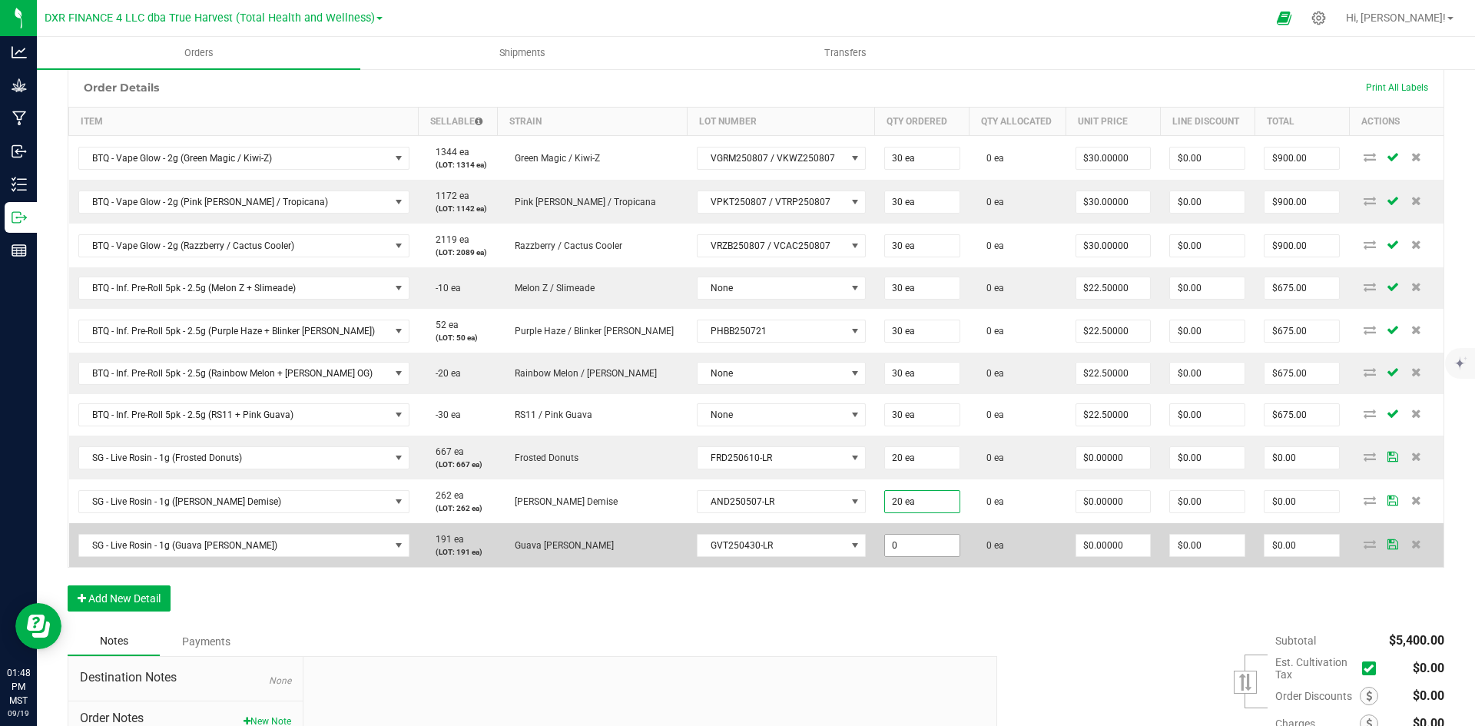
click at [885, 538] on input "0" at bounding box center [922, 546] width 75 height 22
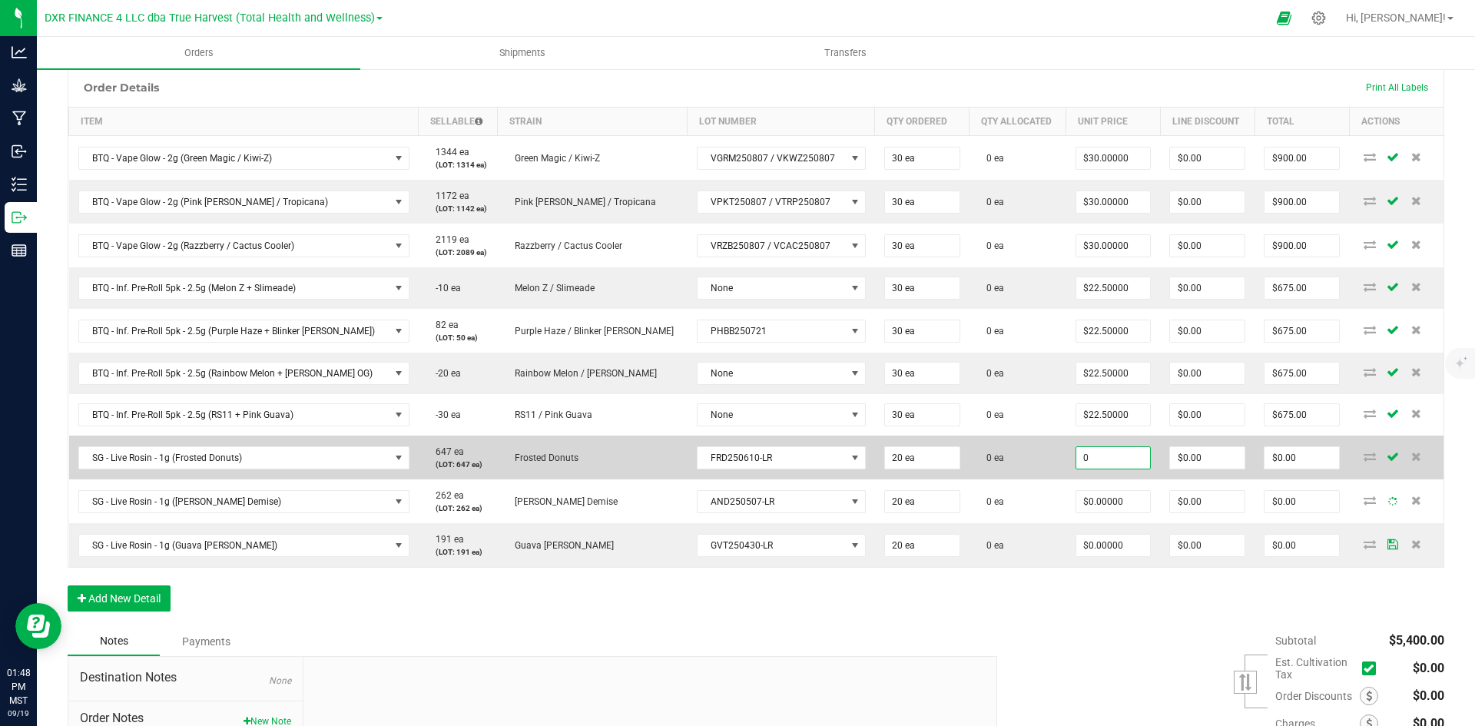
click at [1087, 454] on input "0" at bounding box center [1114, 458] width 75 height 22
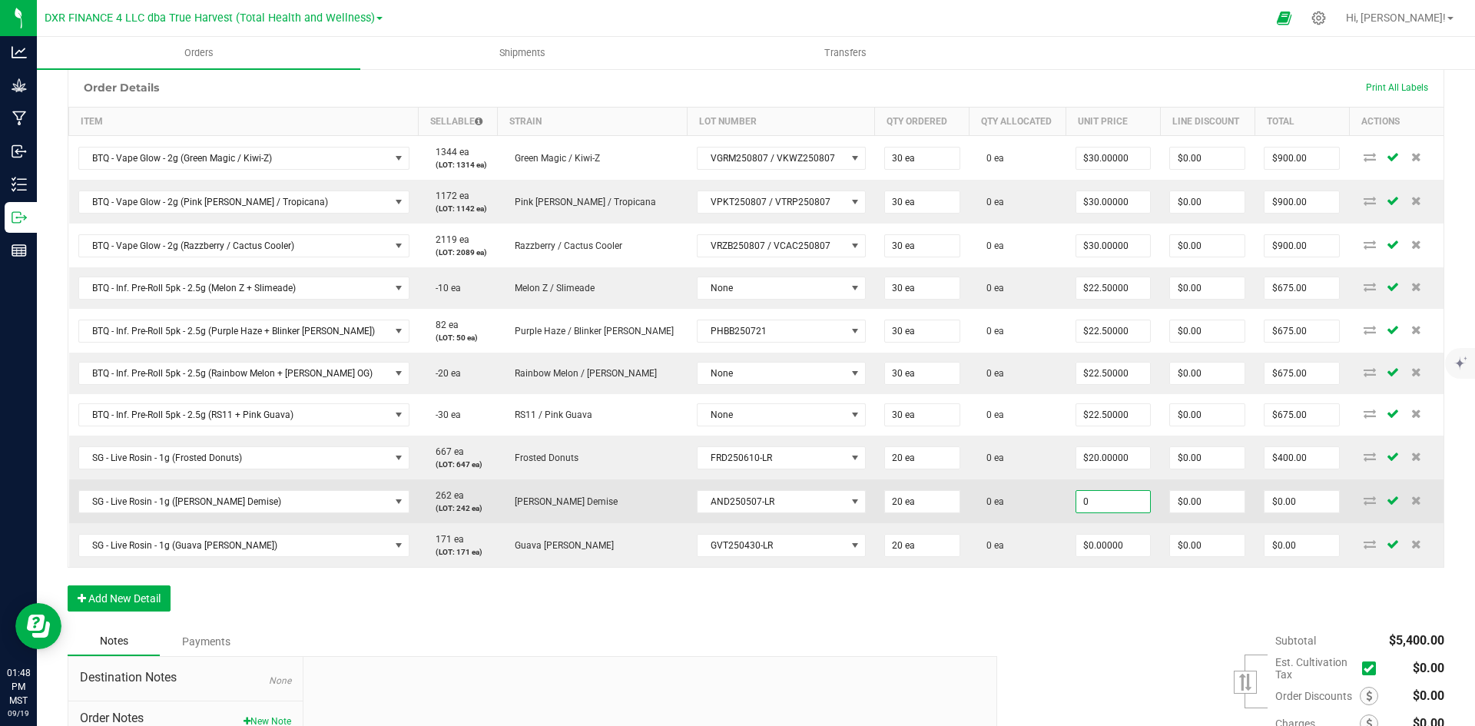
click at [1077, 493] on input "0" at bounding box center [1114, 502] width 75 height 22
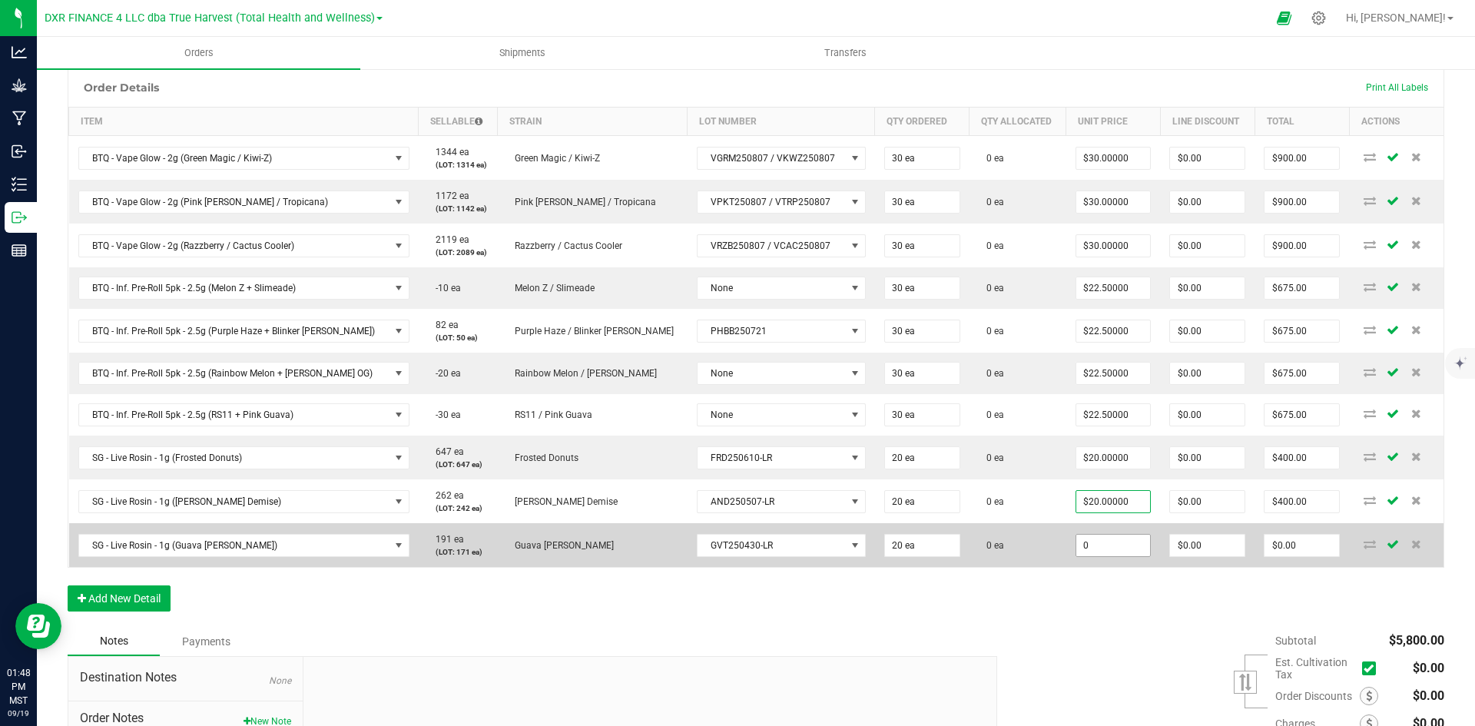
click at [1077, 539] on input "0" at bounding box center [1114, 546] width 75 height 22
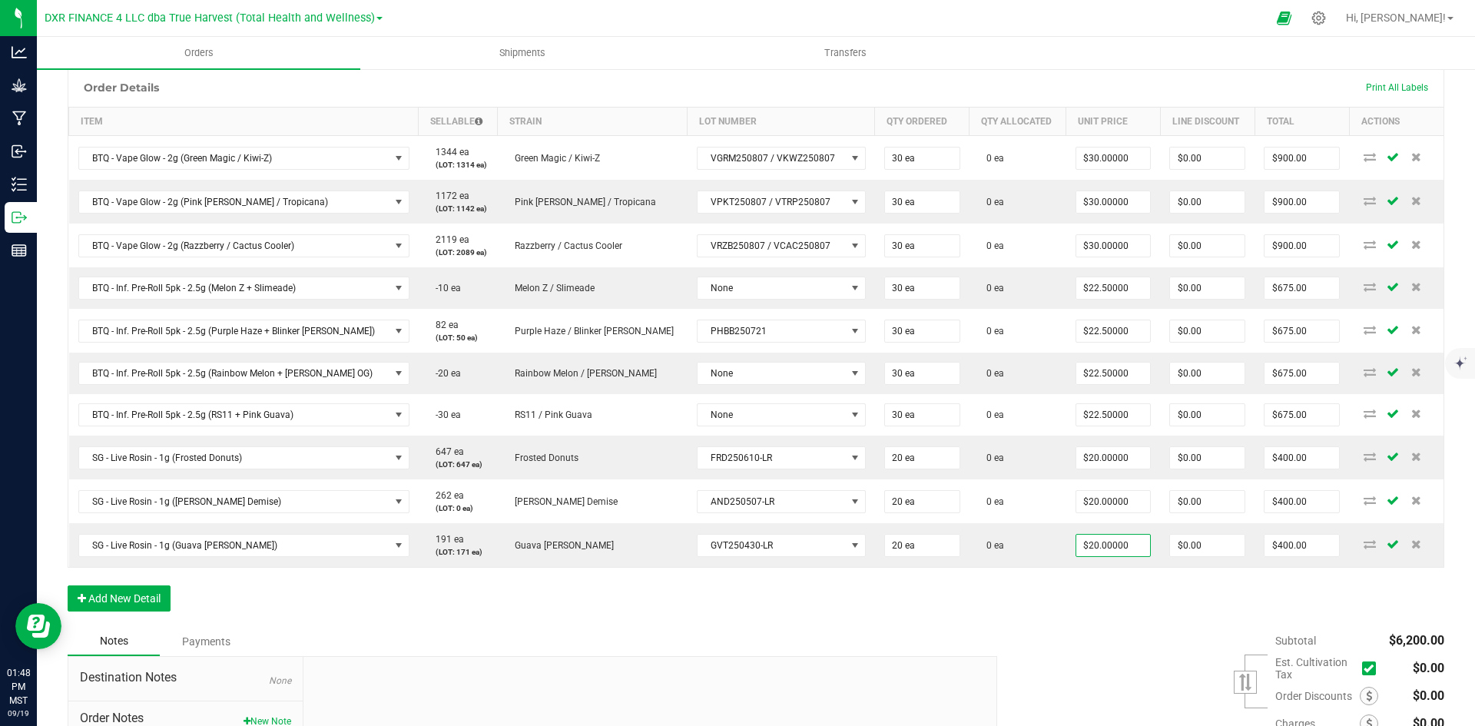
click at [1040, 607] on div "Order Details Print All Labels Item Sellable Strain Lot Number Qty Ordered Qty …" at bounding box center [756, 347] width 1377 height 559
click at [148, 592] on button "Add New Detail" at bounding box center [119, 599] width 103 height 26
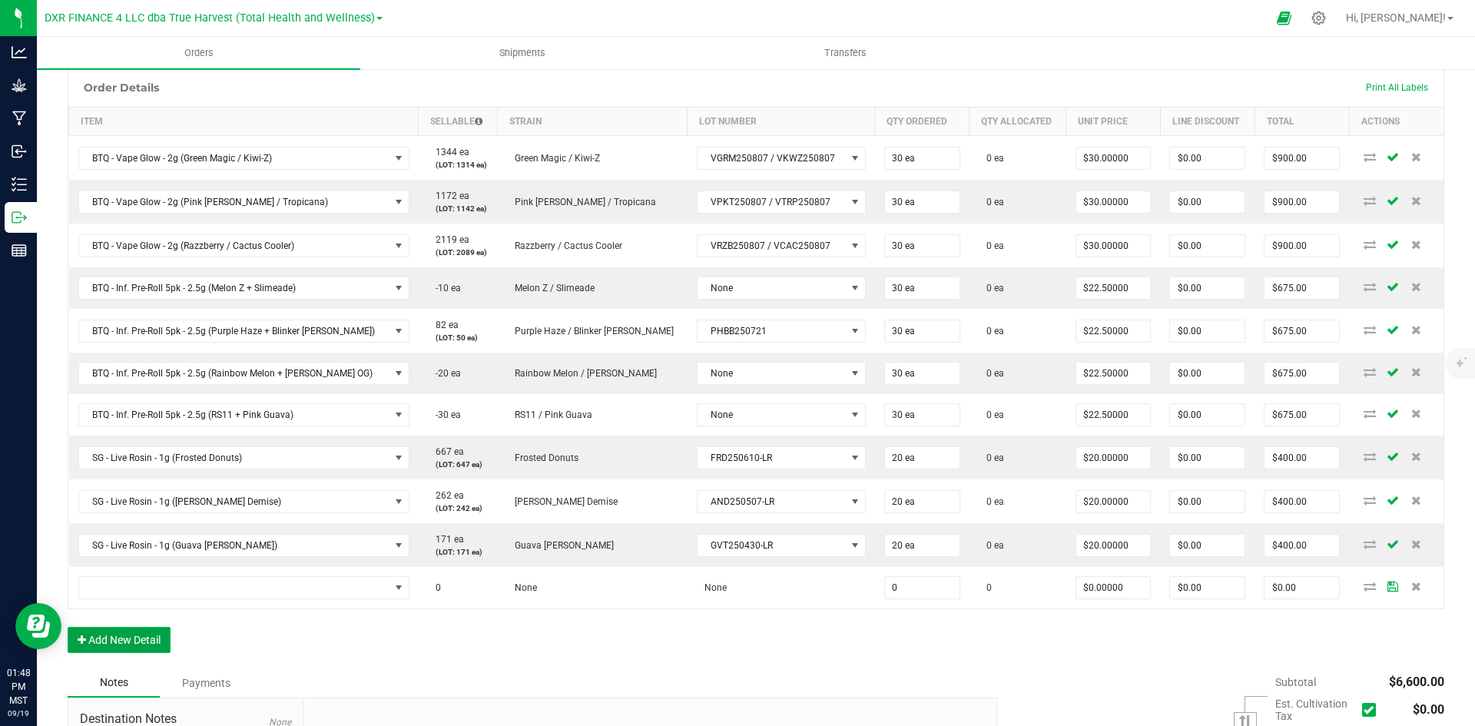
click at [156, 639] on button "Add New Detail" at bounding box center [119, 640] width 103 height 26
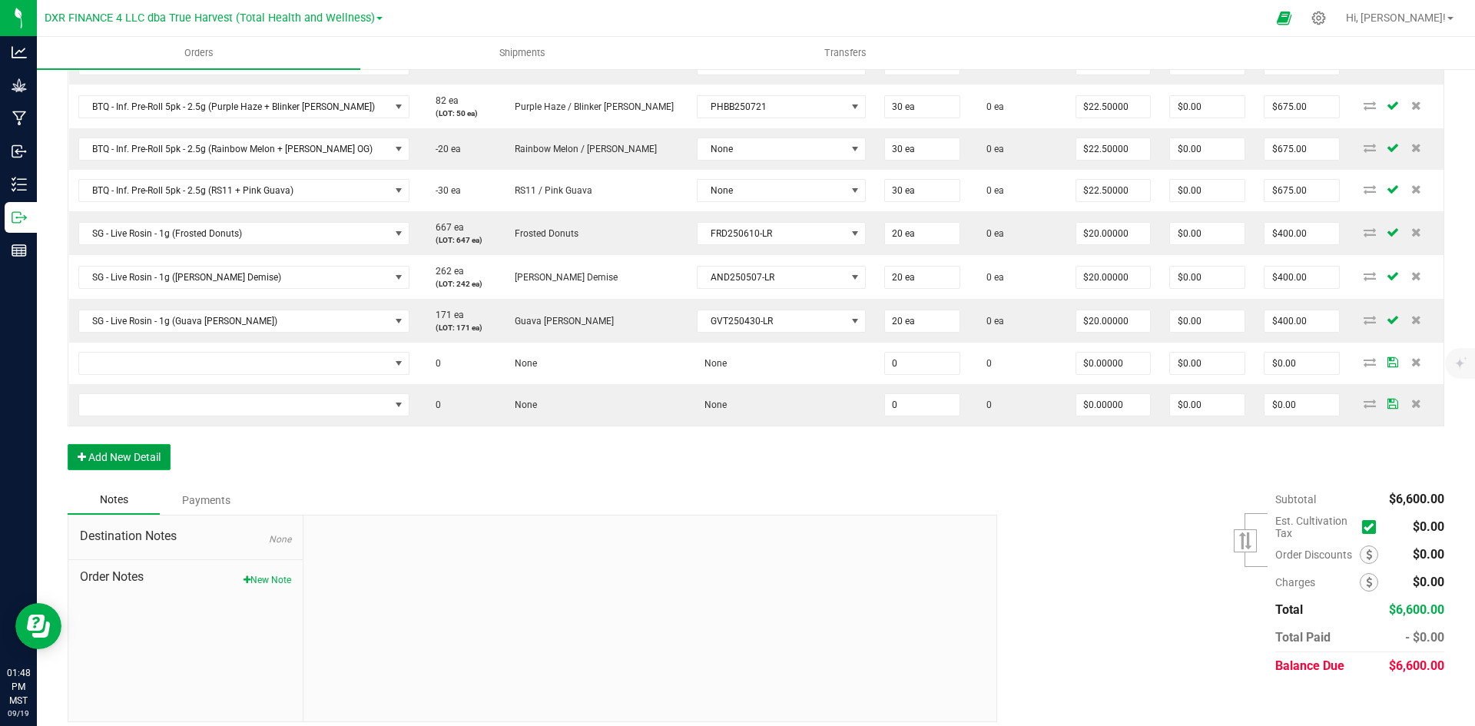
scroll to position [596, 0]
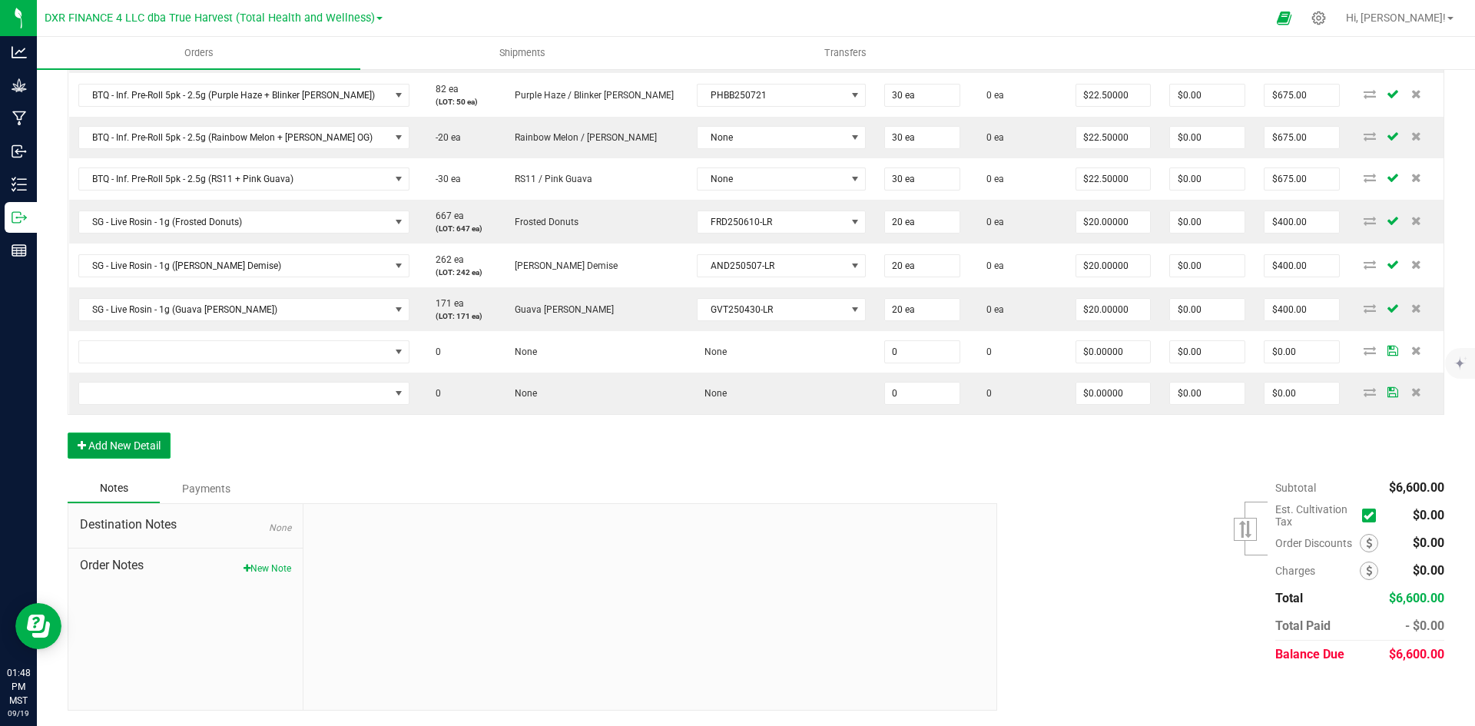
click at [137, 453] on button "Add New Detail" at bounding box center [119, 446] width 103 height 26
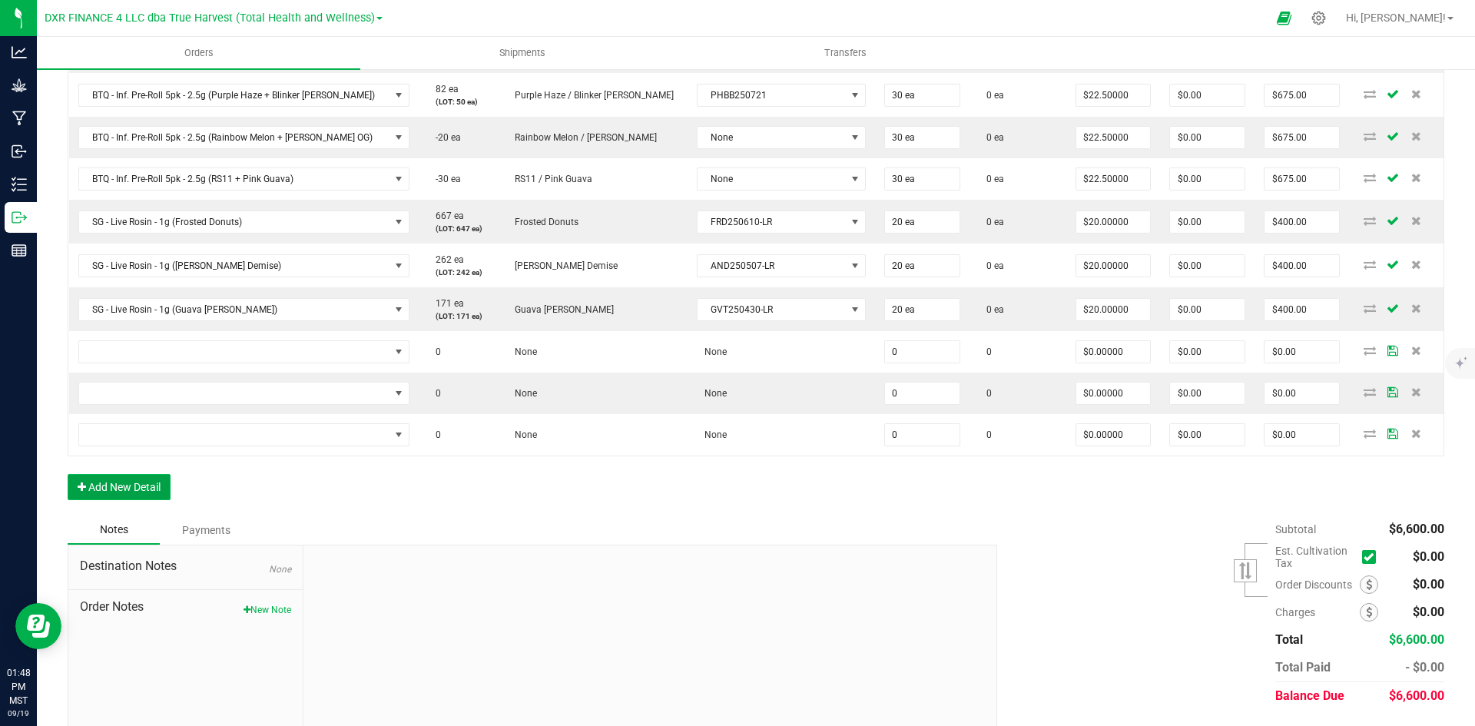
click at [142, 487] on button "Add New Detail" at bounding box center [119, 487] width 103 height 26
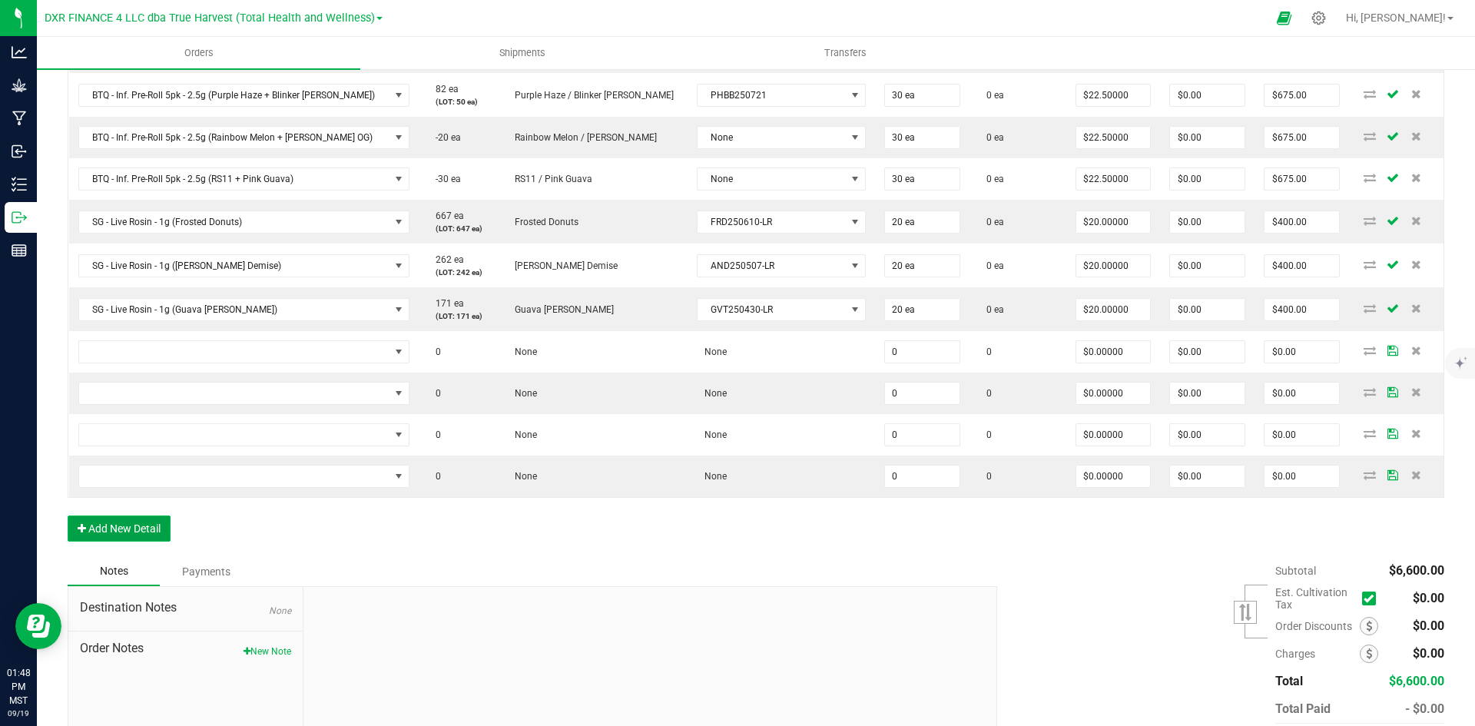
click at [148, 525] on button "Add New Detail" at bounding box center [119, 529] width 103 height 26
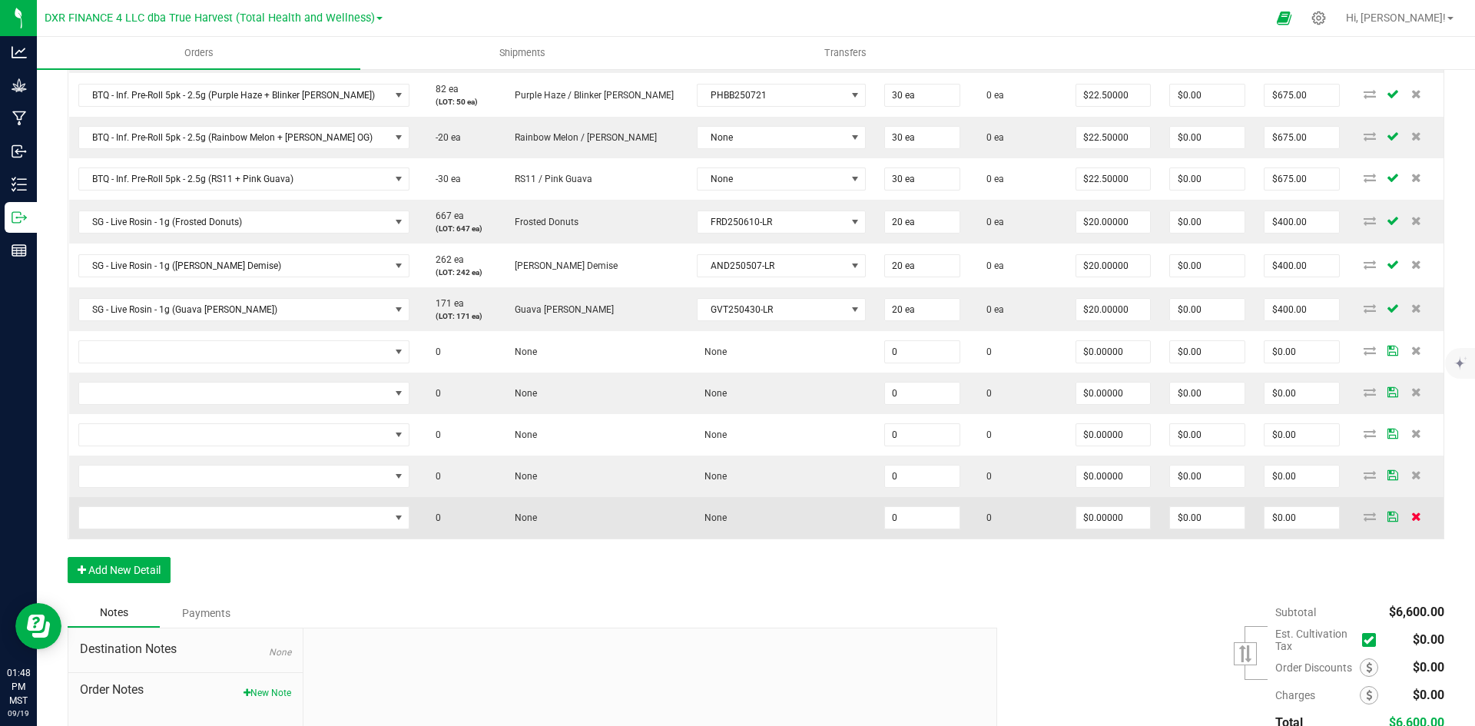
click at [1412, 519] on icon at bounding box center [1417, 516] width 10 height 9
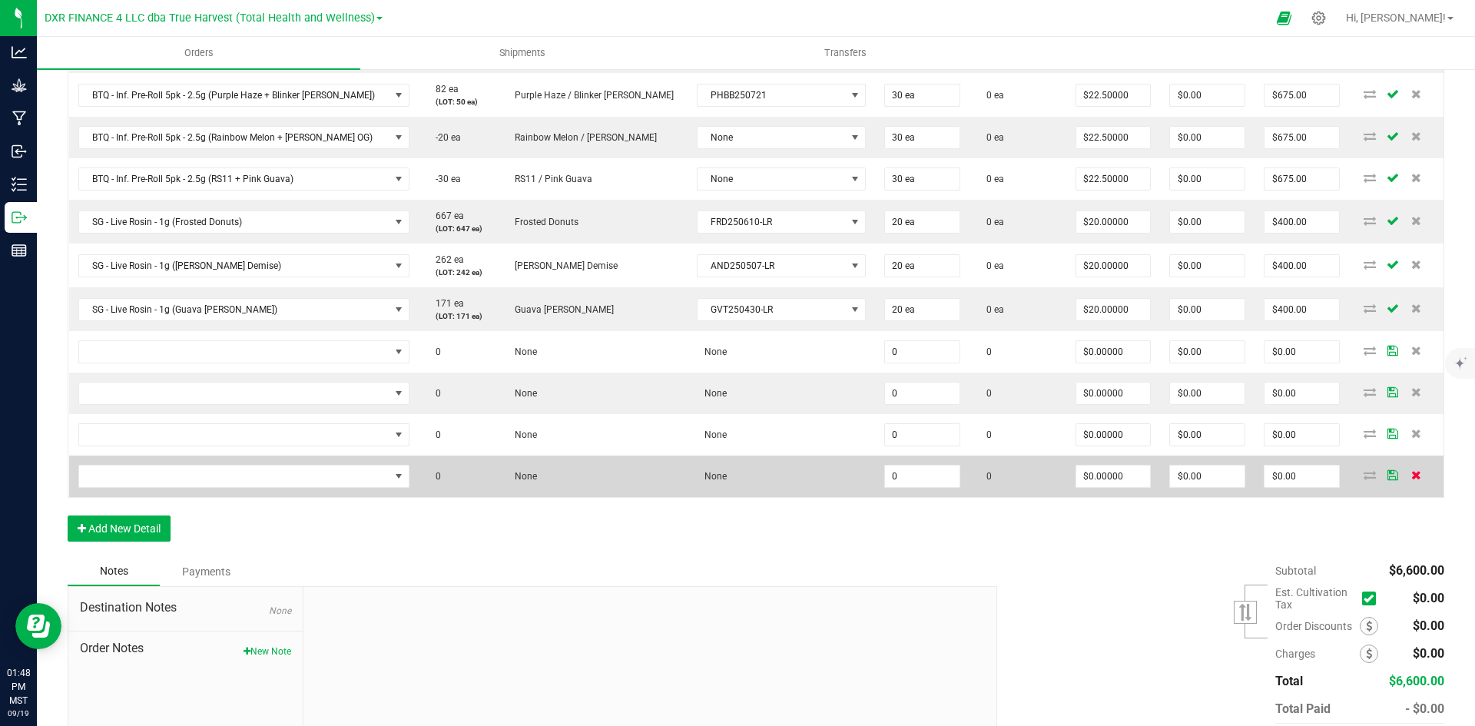
click at [1412, 476] on icon at bounding box center [1417, 474] width 10 height 9
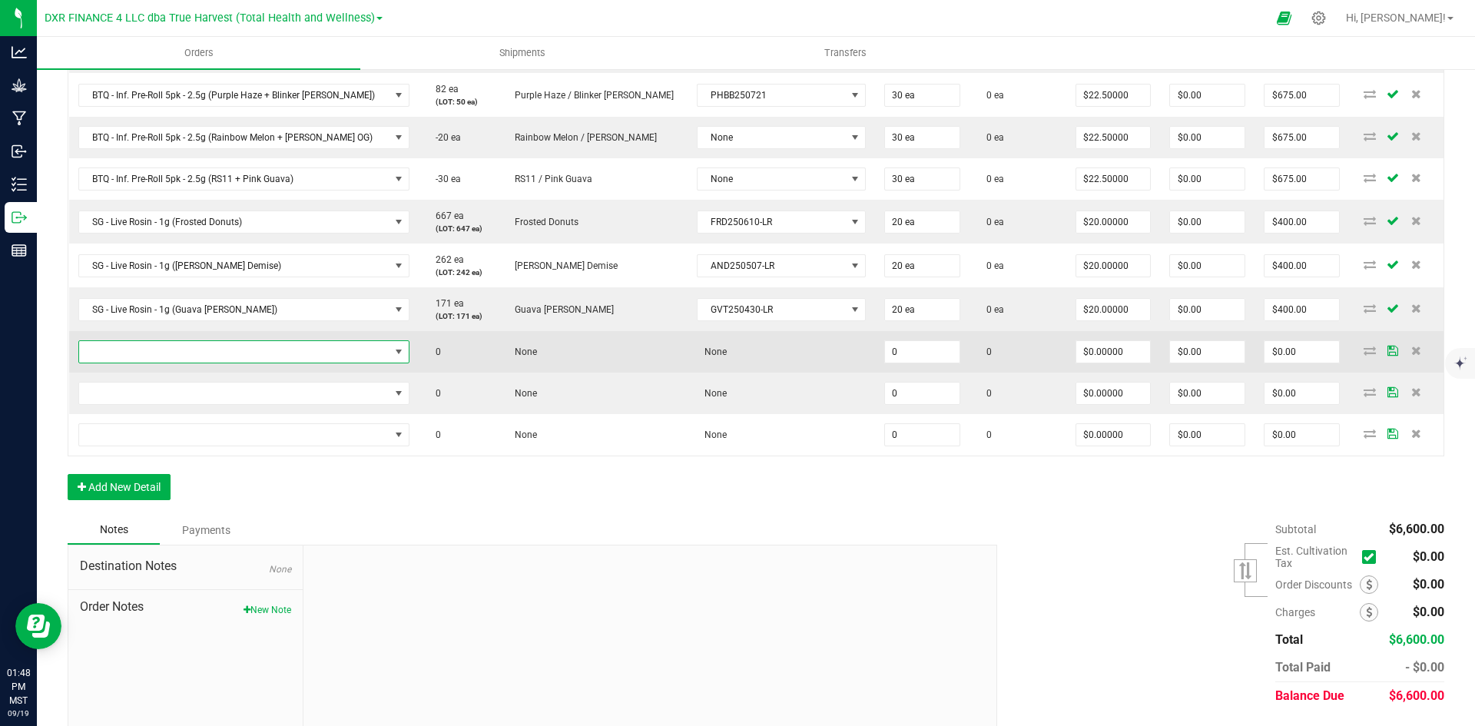
click at [295, 357] on span "NO DATA FOUND" at bounding box center [234, 352] width 310 height 22
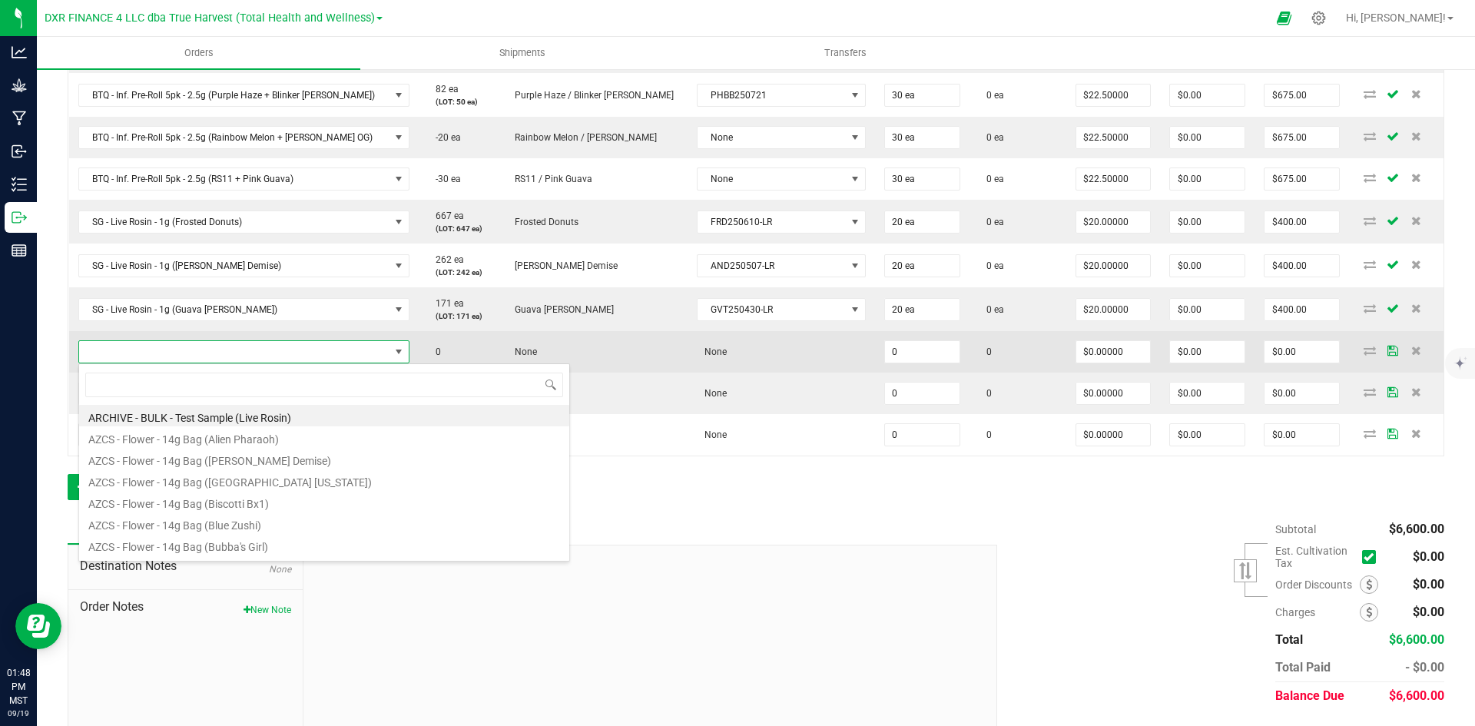
scroll to position [23, 314]
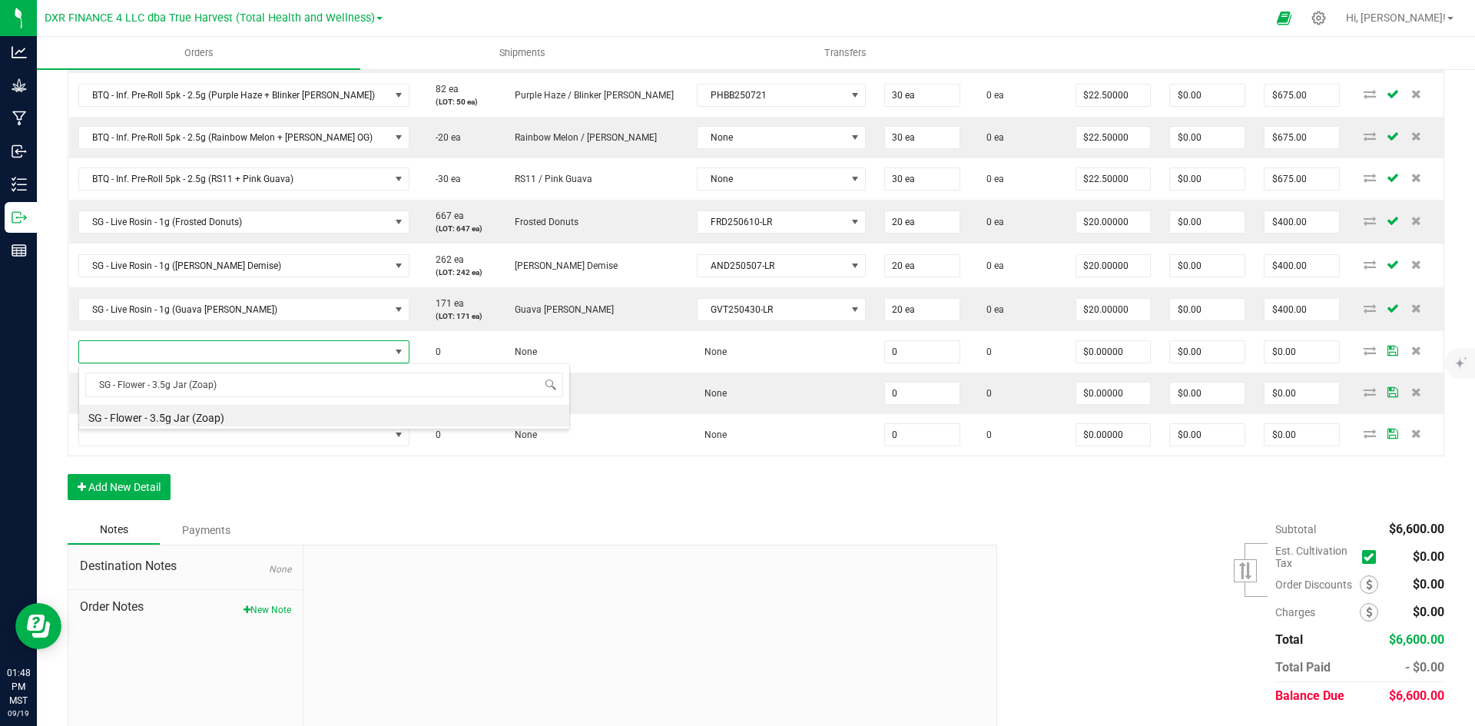
click at [295, 420] on li "SG - Flower - 3.5g Jar (Zoap)" at bounding box center [324, 416] width 490 height 22
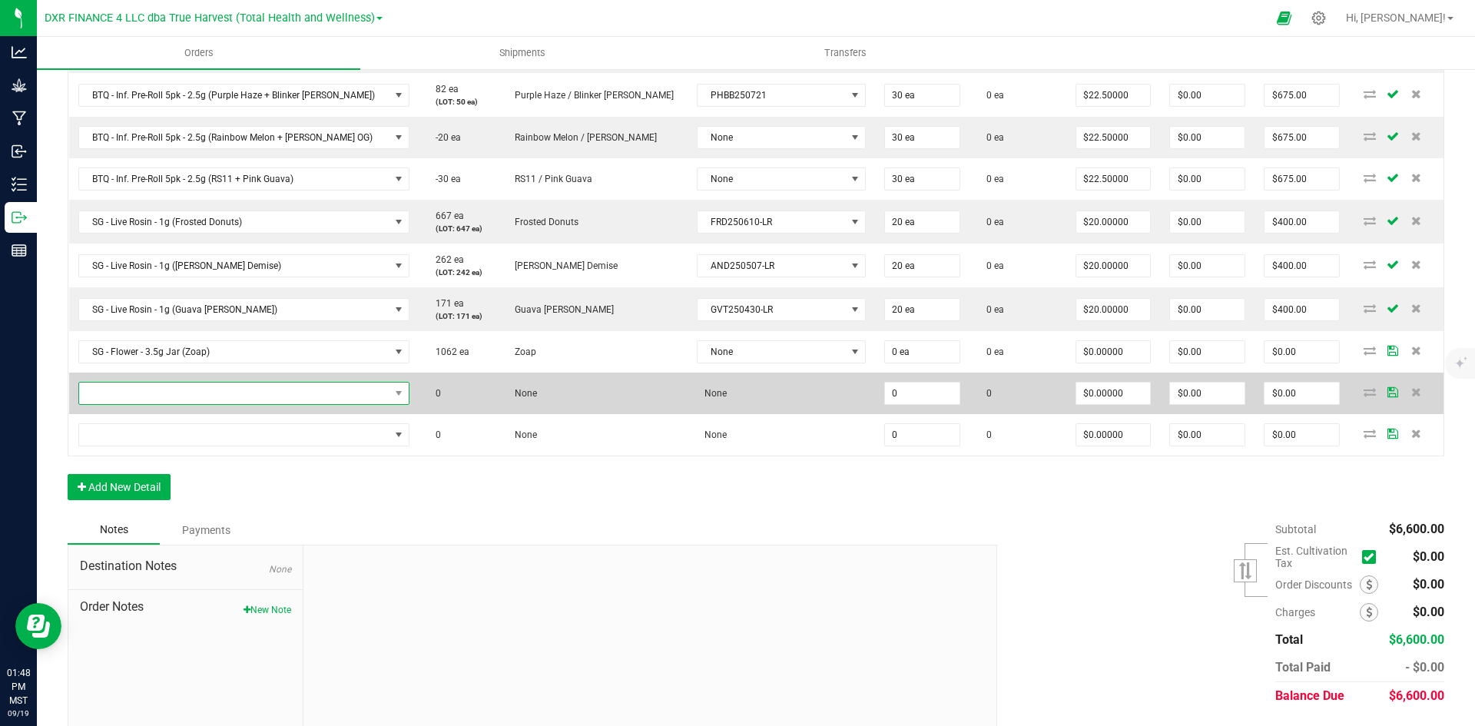
click at [188, 393] on span "NO DATA FOUND" at bounding box center [234, 394] width 310 height 22
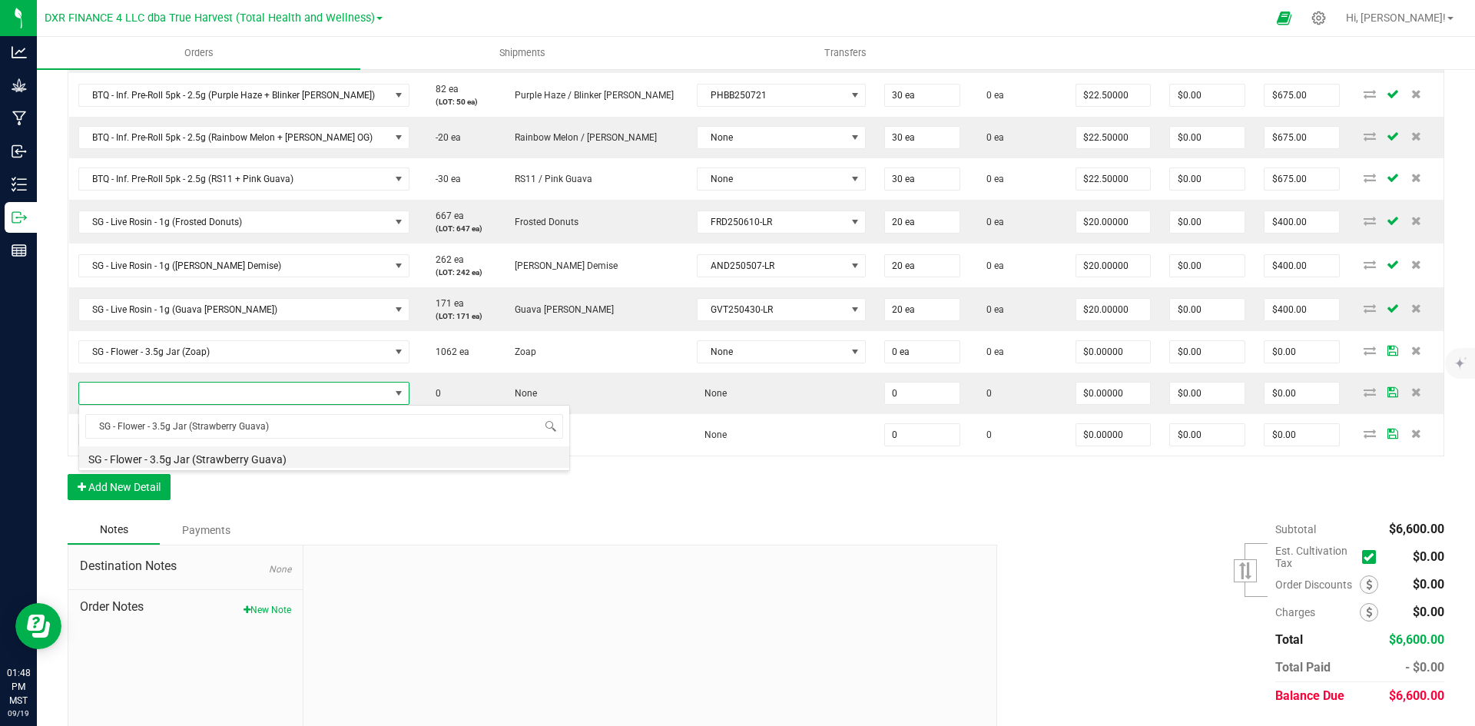
click at [219, 463] on li "SG - Flower - 3.5g Jar (Strawberry Guava)" at bounding box center [324, 457] width 490 height 22
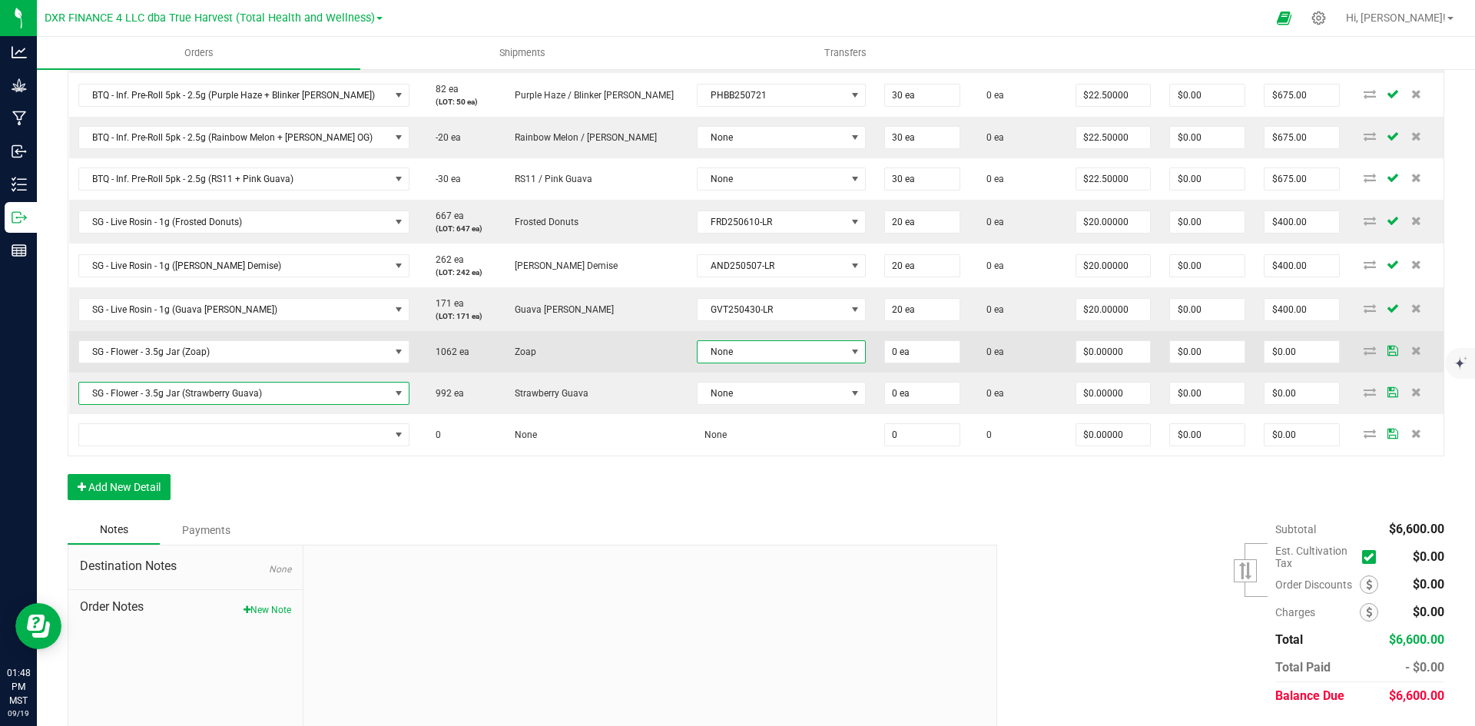
click at [732, 354] on span "None" at bounding box center [772, 352] width 148 height 22
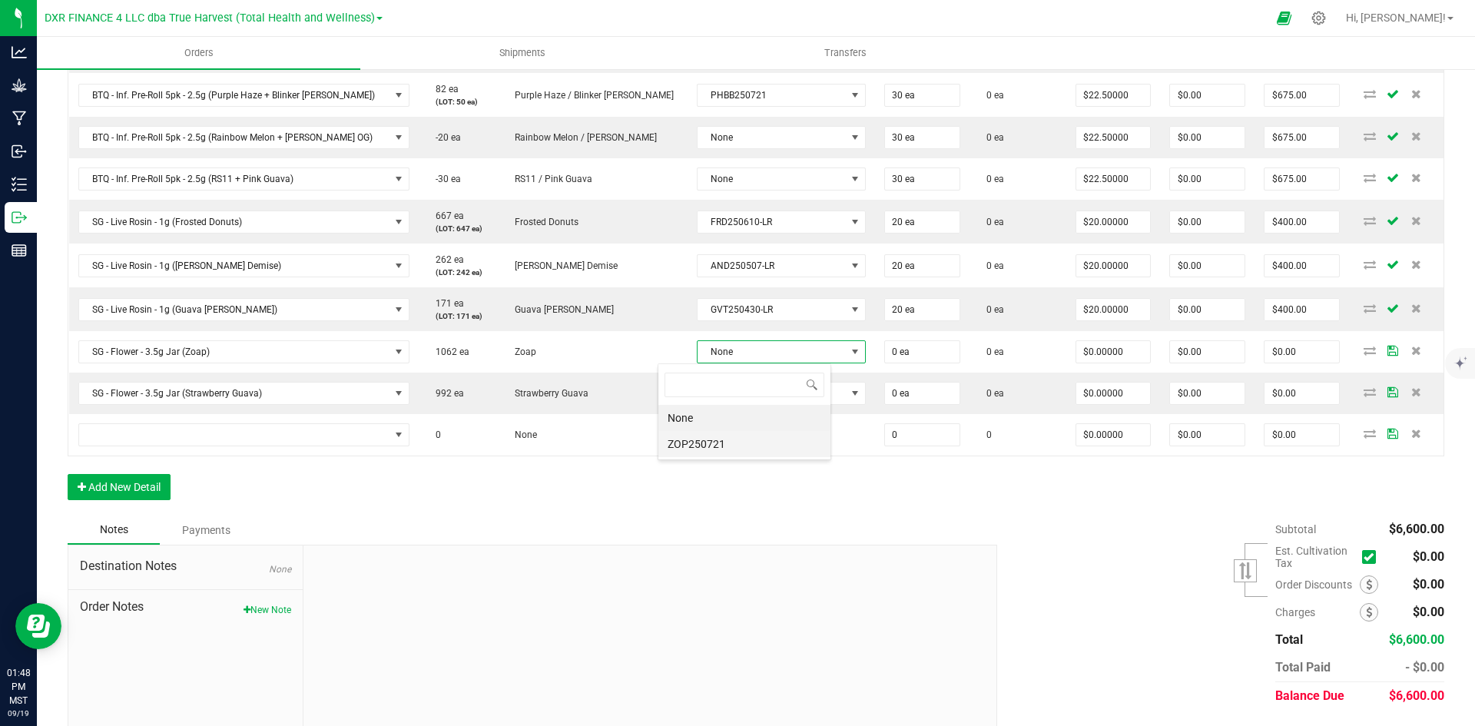
scroll to position [23, 174]
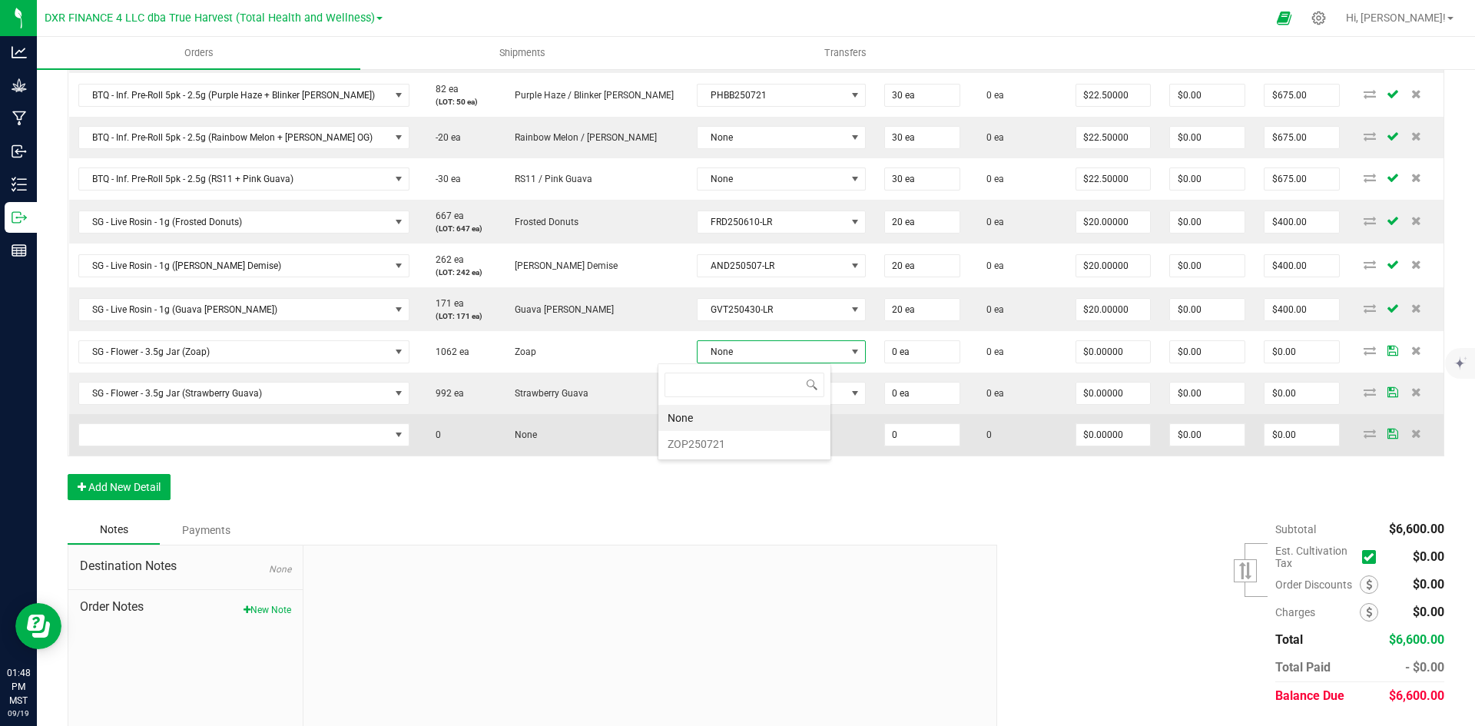
click at [736, 442] on li "ZOP250721" at bounding box center [745, 444] width 172 height 26
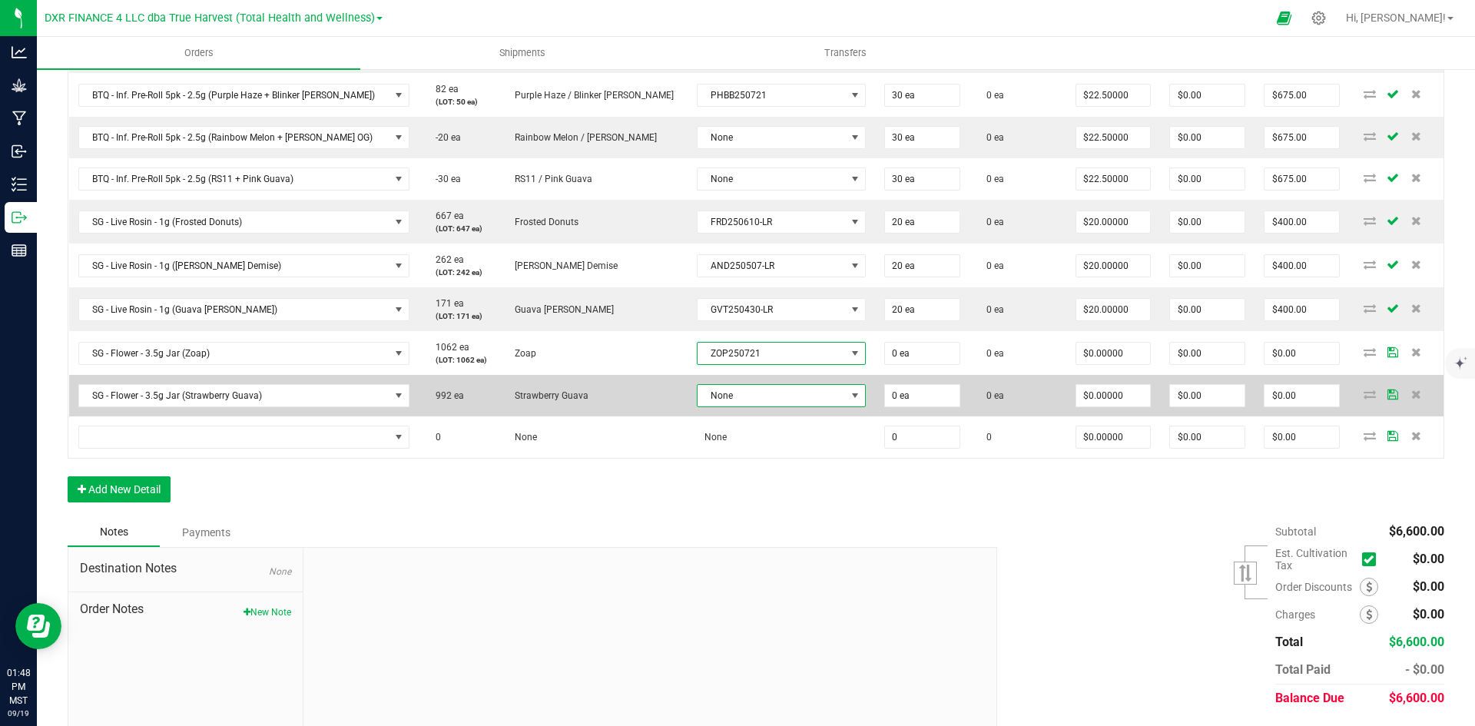
click at [745, 397] on span "None" at bounding box center [772, 396] width 148 height 22
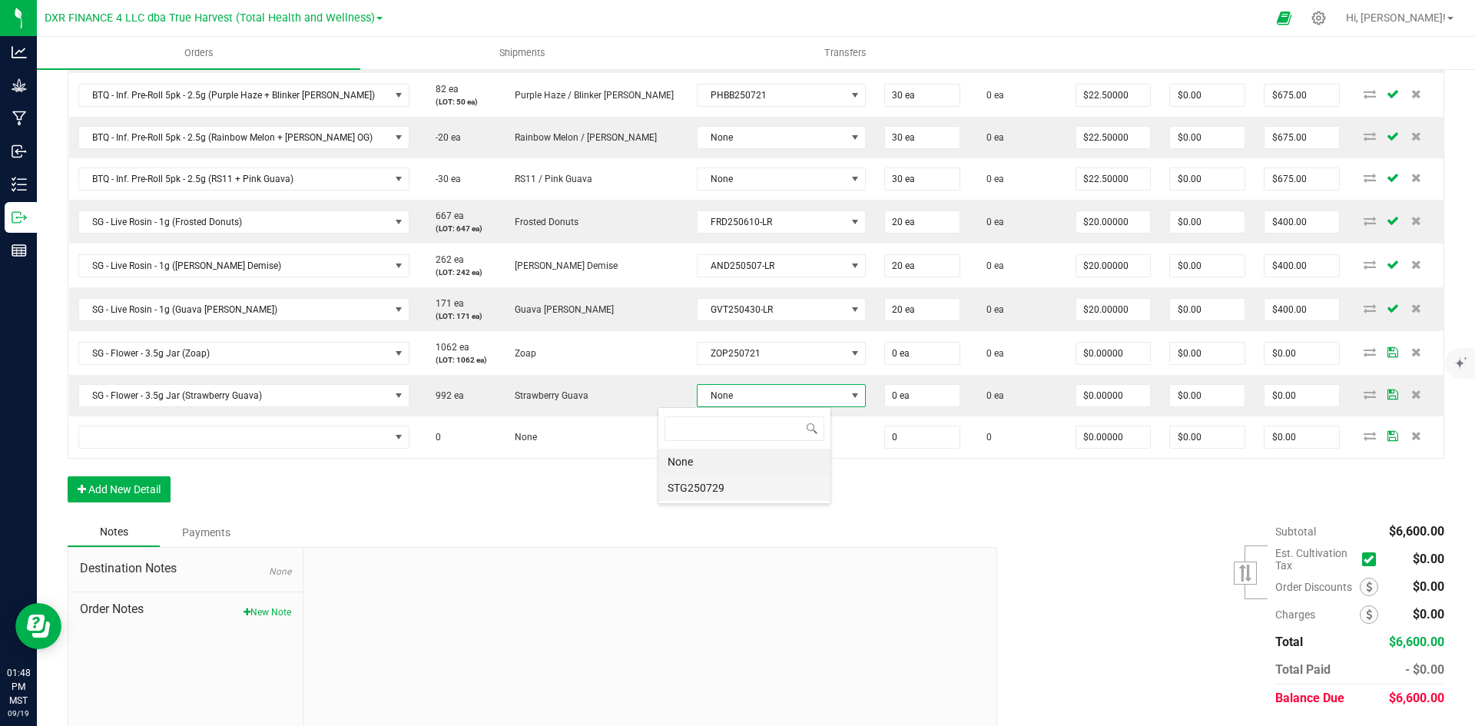
click at [743, 485] on li "STG250729" at bounding box center [745, 488] width 172 height 26
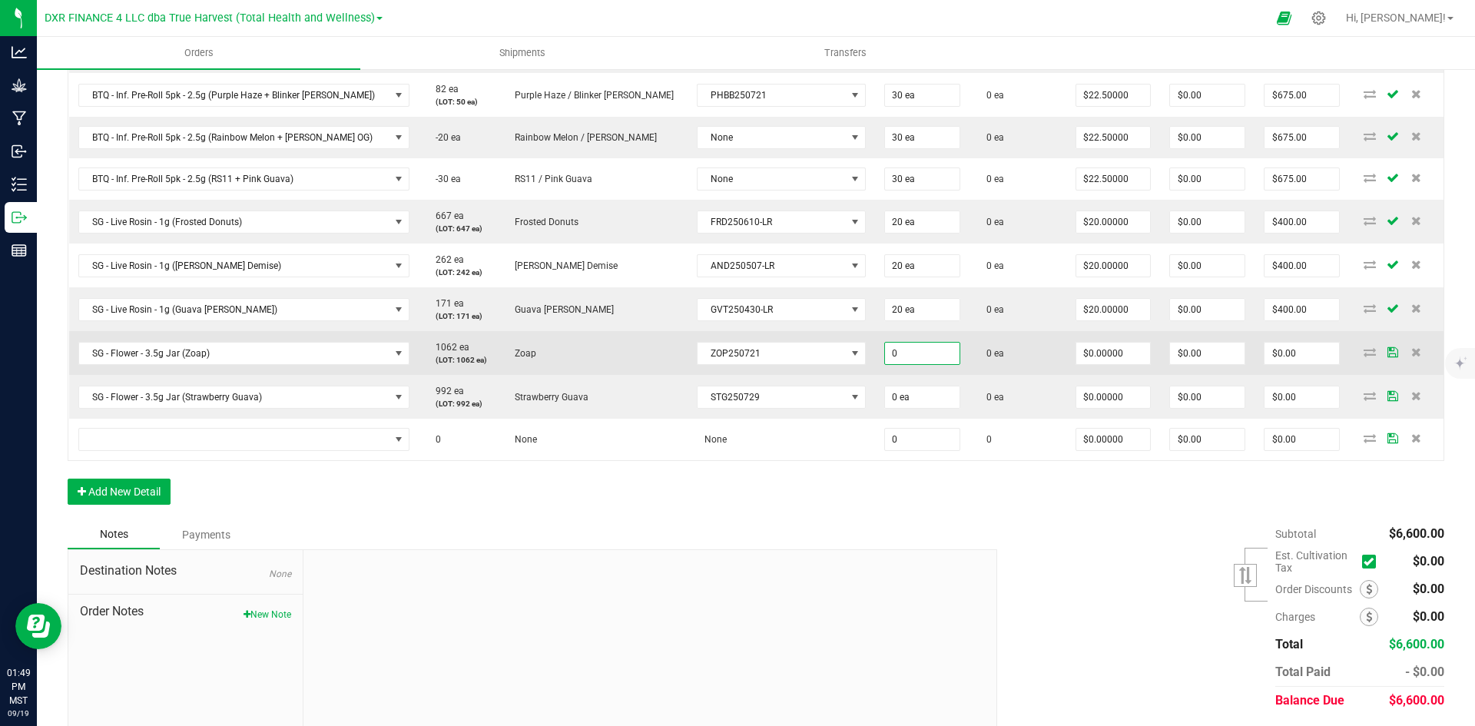
click at [885, 355] on input "0" at bounding box center [922, 354] width 75 height 22
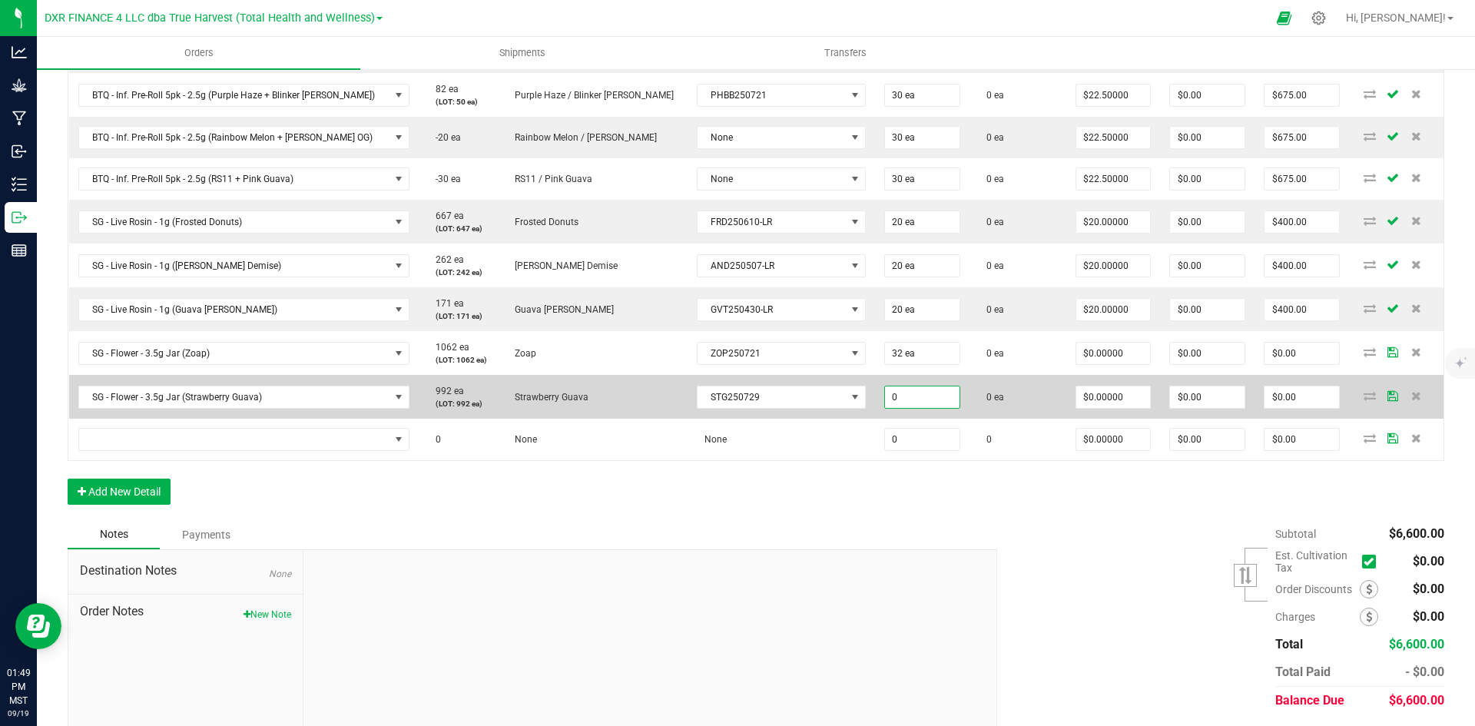
click at [908, 400] on input "0" at bounding box center [922, 398] width 75 height 22
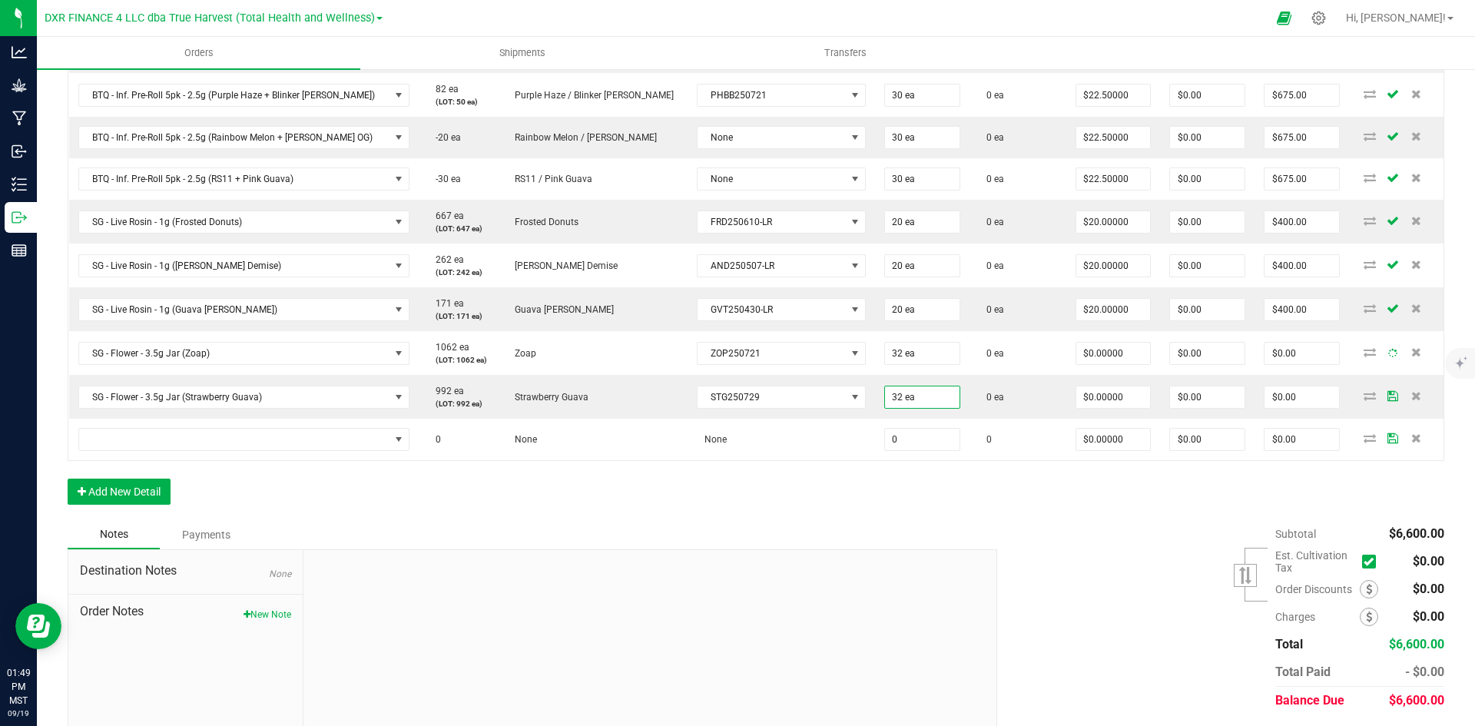
click at [858, 498] on div "Order Details Print All Labels Item Sellable Strain Lot Number Qty Ordered Qty …" at bounding box center [756, 176] width 1377 height 689
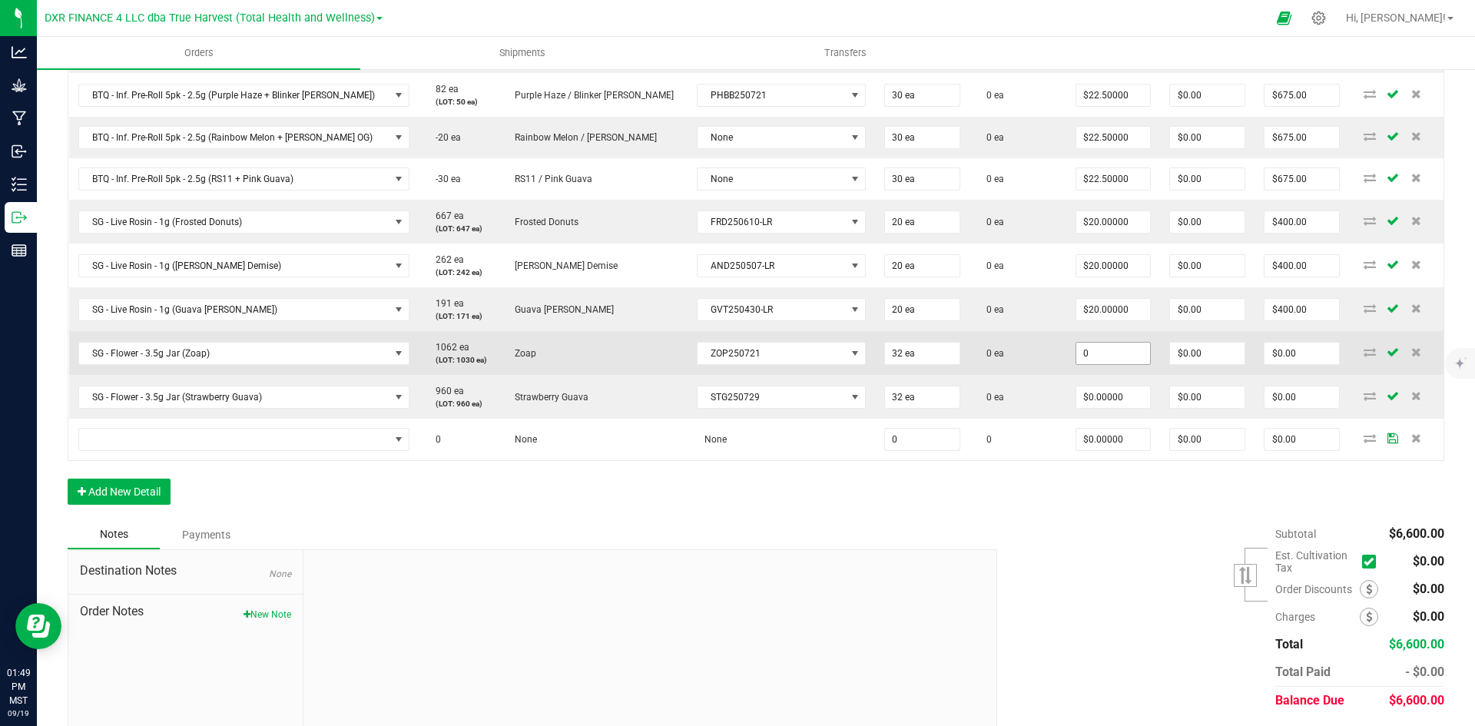
click at [1077, 346] on input "0" at bounding box center [1114, 354] width 75 height 22
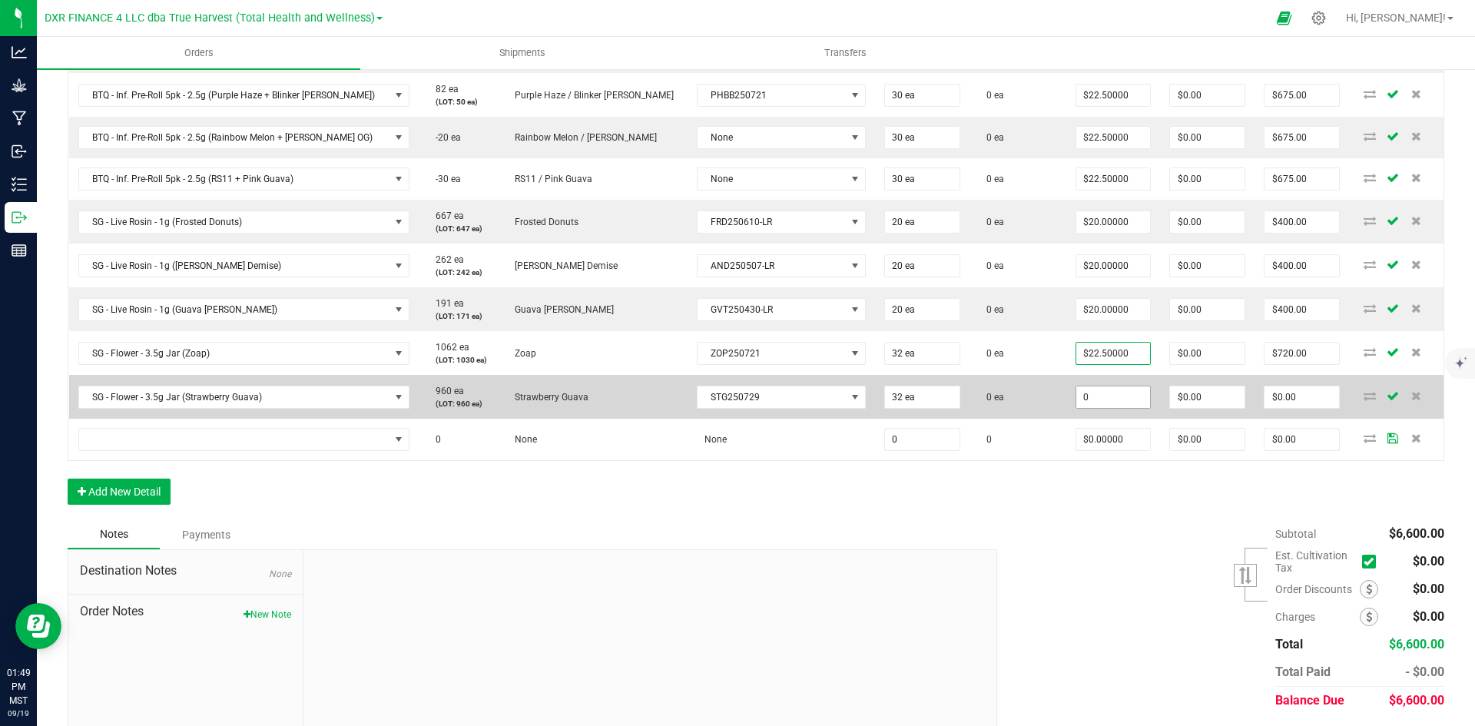
click at [1080, 393] on input "0" at bounding box center [1114, 398] width 75 height 22
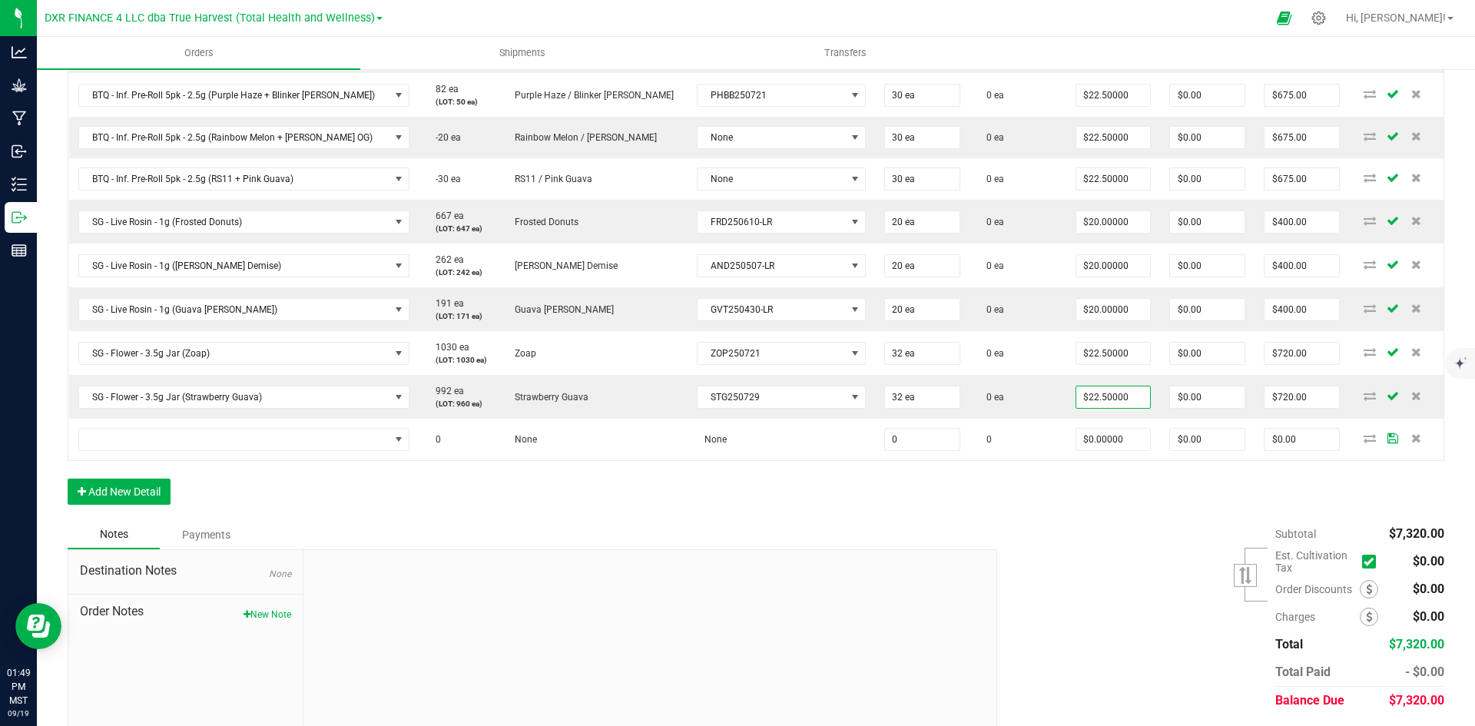
click at [1010, 541] on div "Subtotal $7,320.00 Est. Cultivation Tax" at bounding box center [1215, 617] width 459 height 194
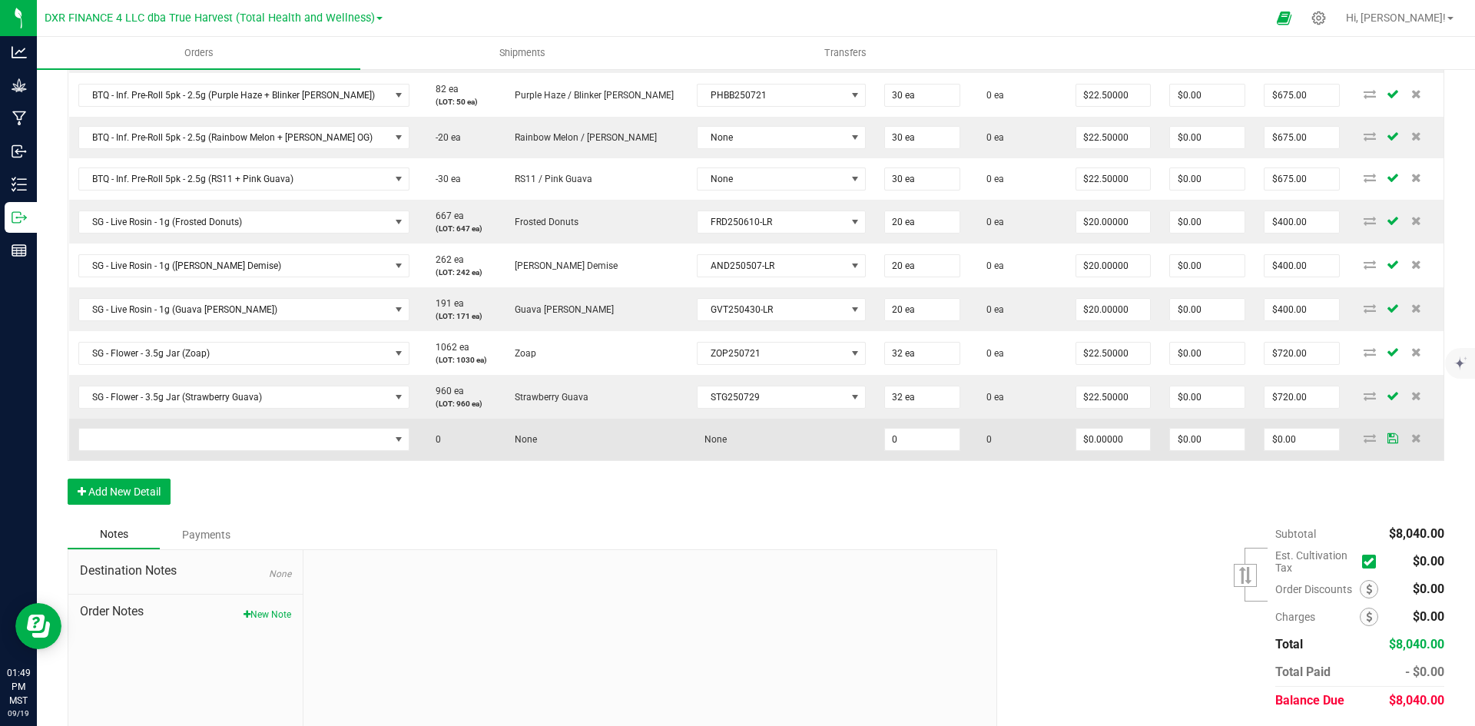
click at [264, 458] on td at bounding box center [244, 439] width 350 height 41
click at [264, 442] on span "NO DATA FOUND" at bounding box center [234, 440] width 310 height 22
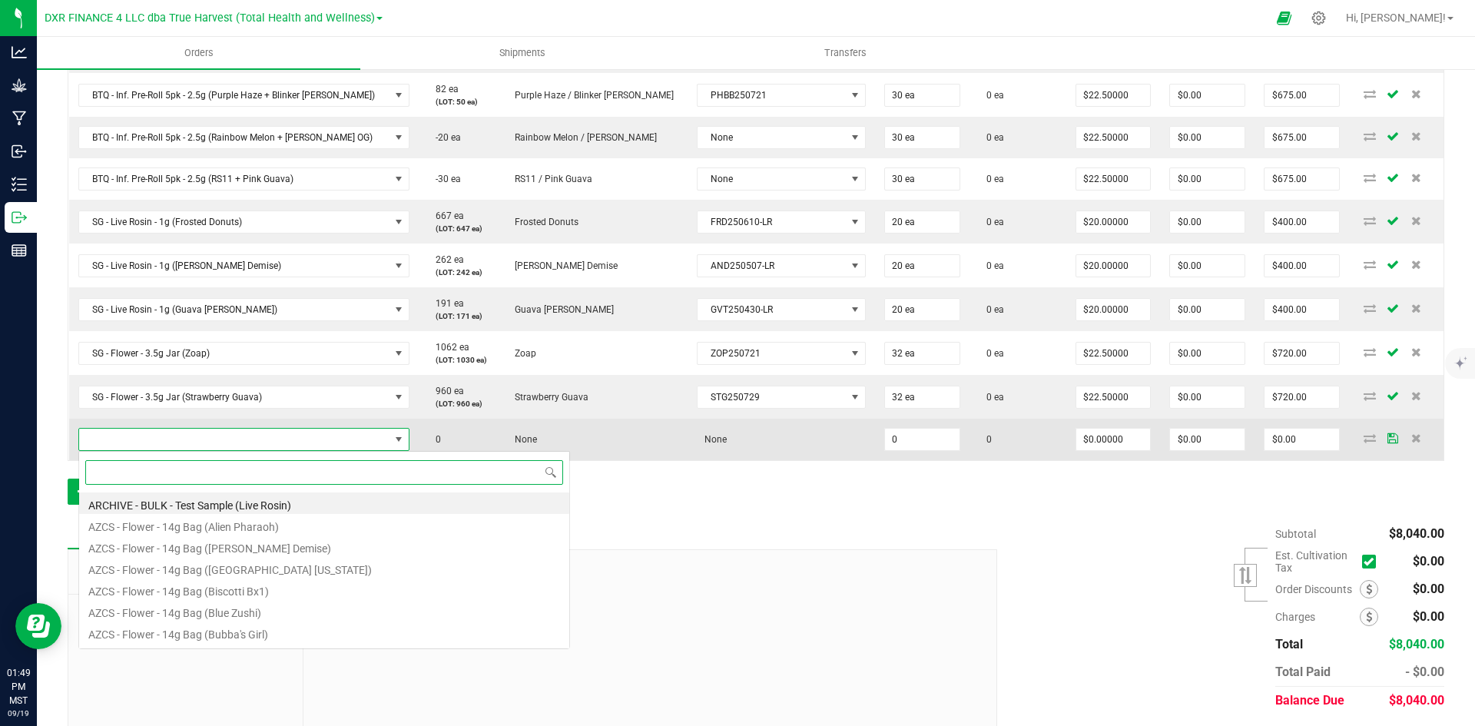
scroll to position [23, 311]
paste input "SG - Flower - 3.5g Jar (Diry Bird)"
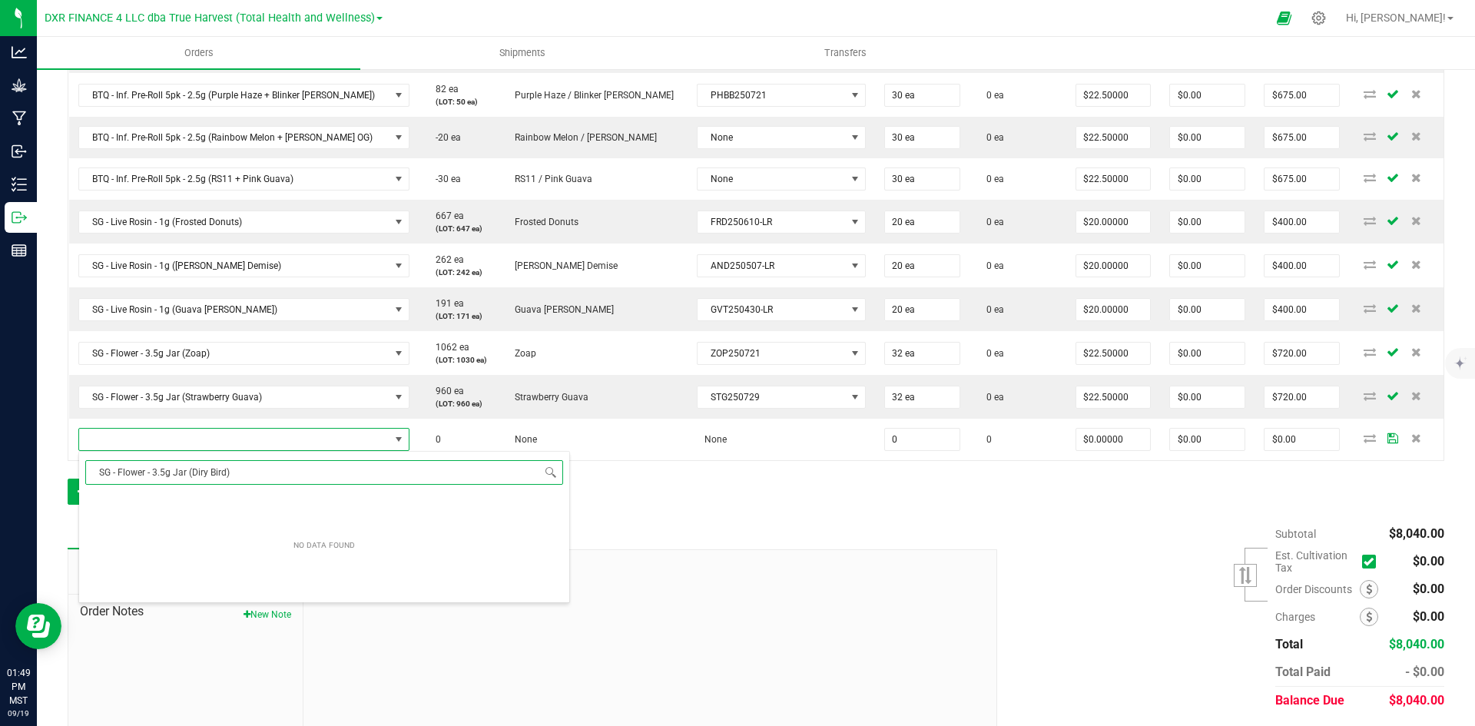
click at [202, 473] on input "SG - Flower - 3.5g Jar (Diry Bird)" at bounding box center [324, 472] width 478 height 24
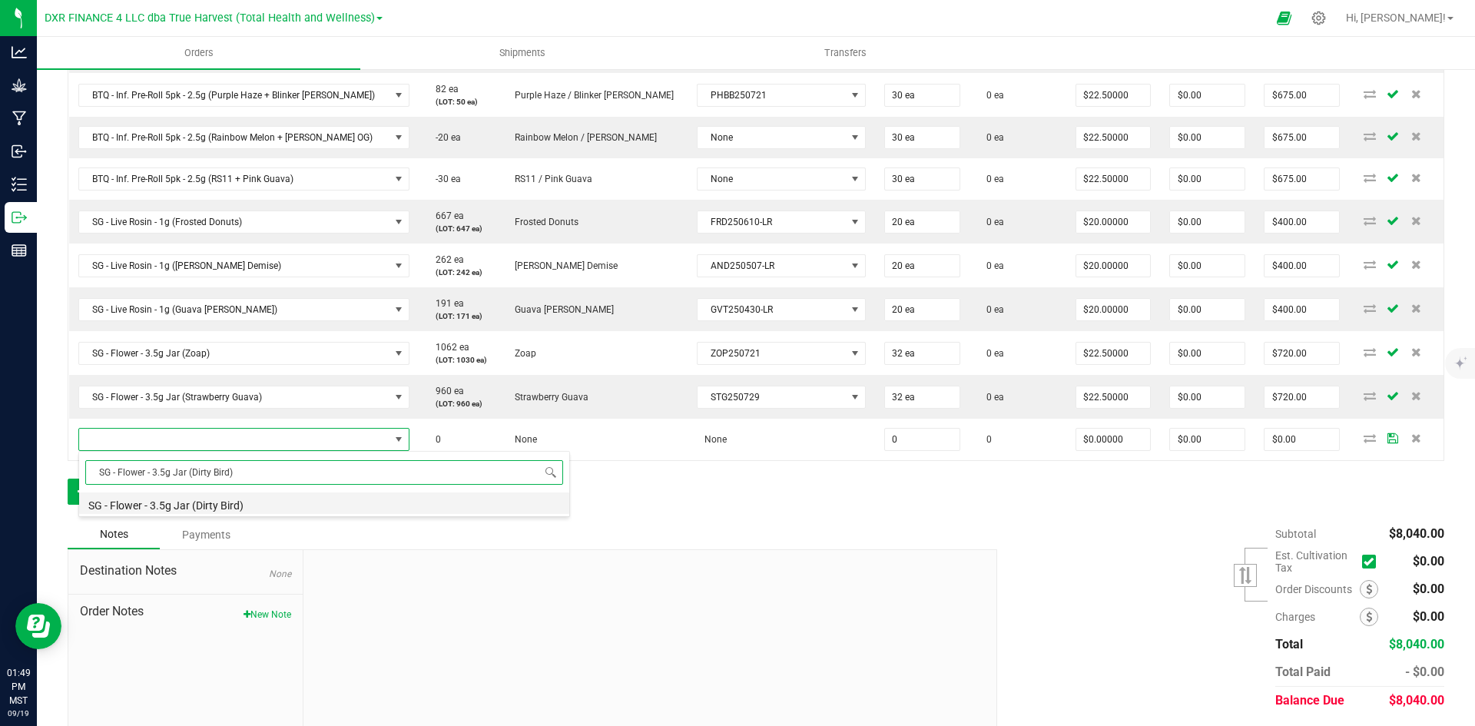
click at [263, 504] on li "SG - Flower - 3.5g Jar (Dirty Bird)" at bounding box center [324, 504] width 490 height 22
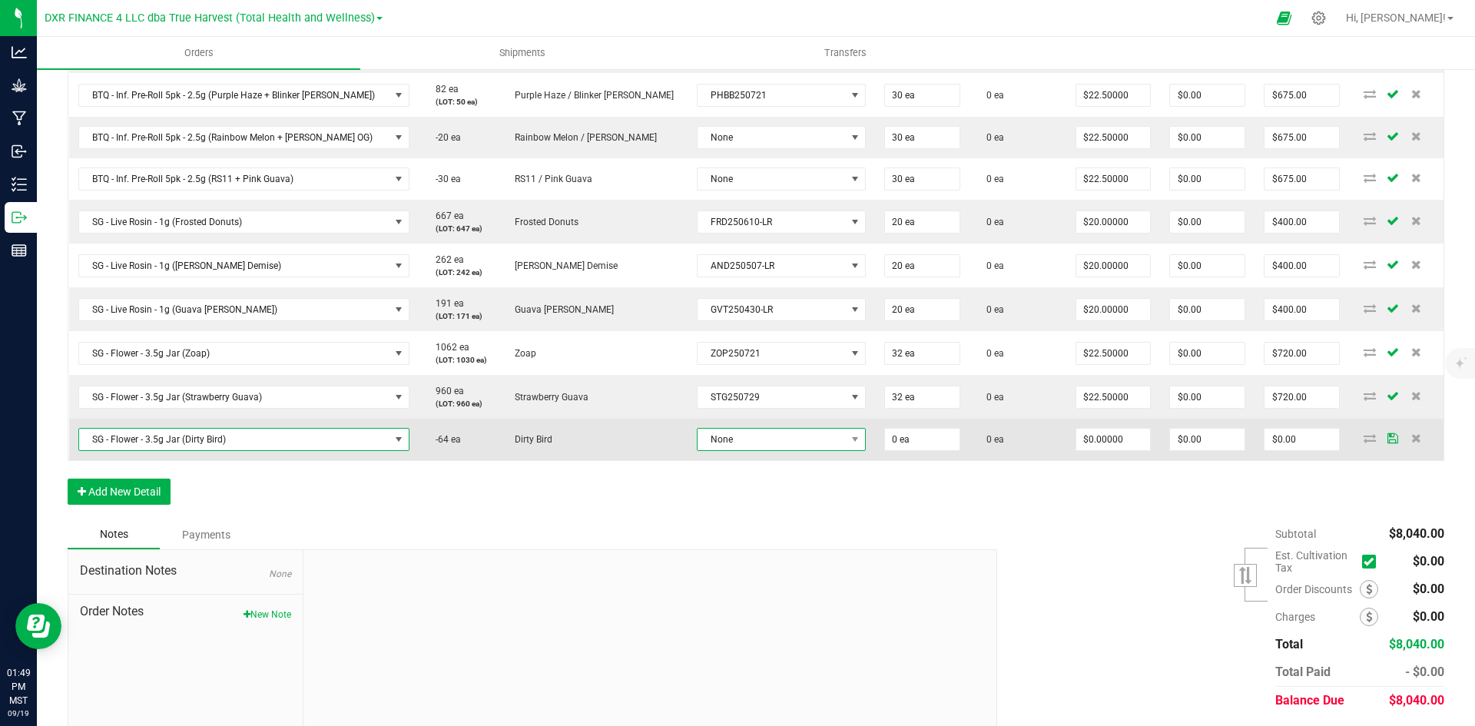
click at [698, 435] on span "None" at bounding box center [772, 440] width 148 height 22
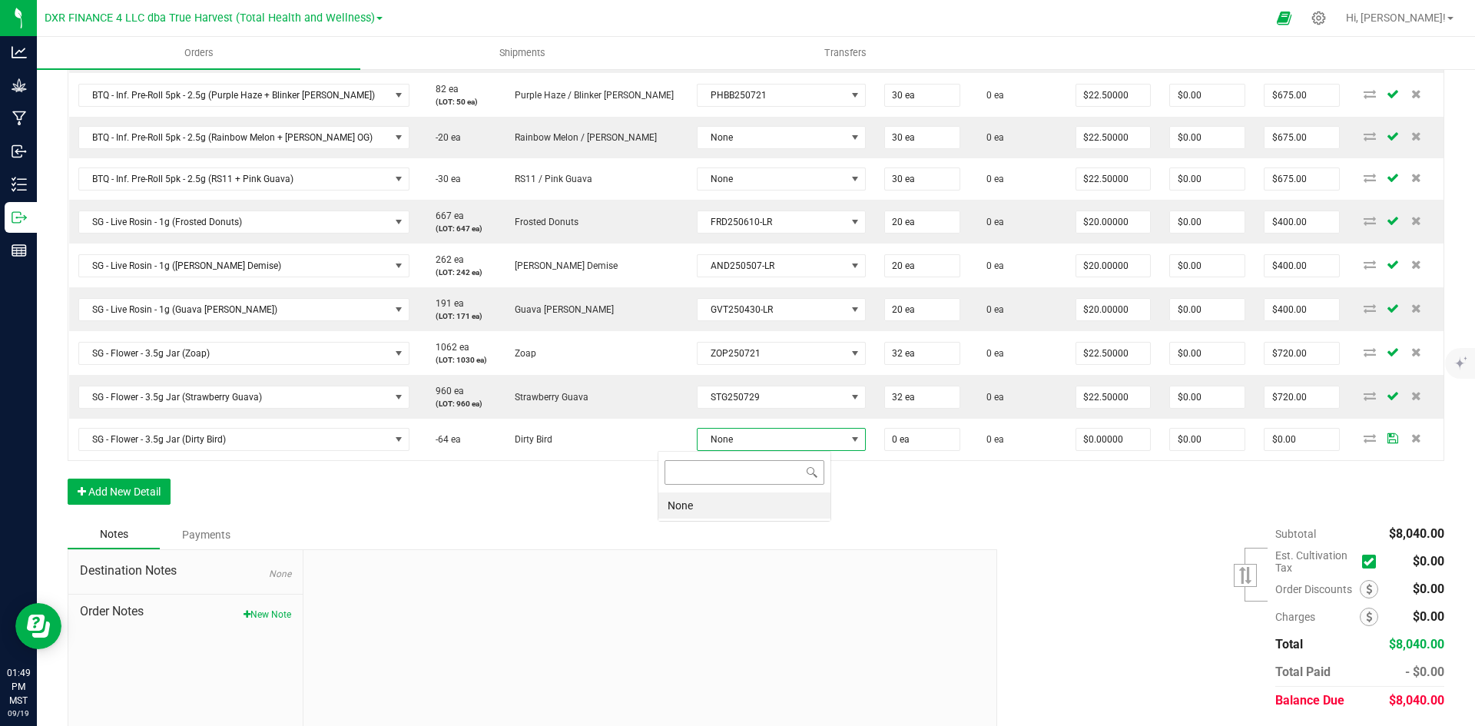
scroll to position [23, 174]
click at [753, 496] on li "None" at bounding box center [745, 506] width 172 height 26
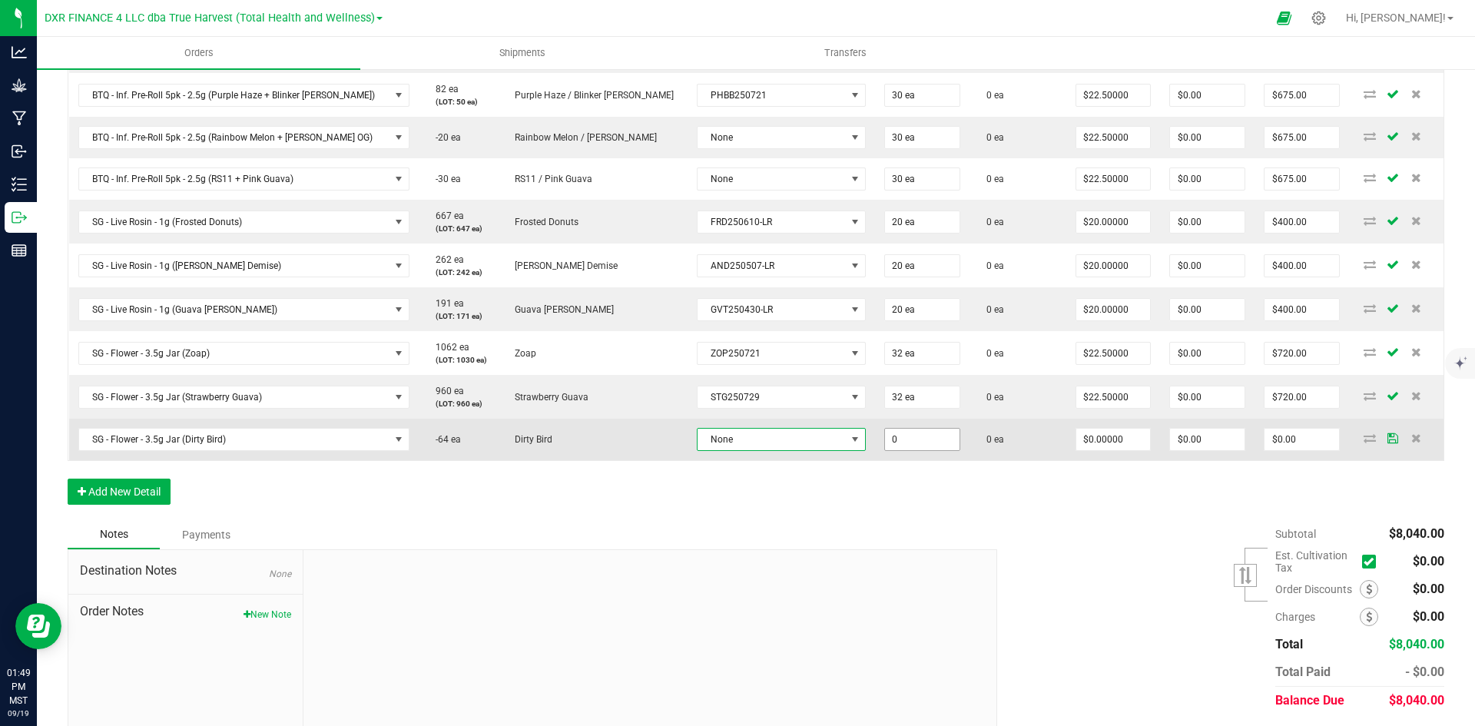
click at [897, 437] on input "0" at bounding box center [922, 440] width 75 height 22
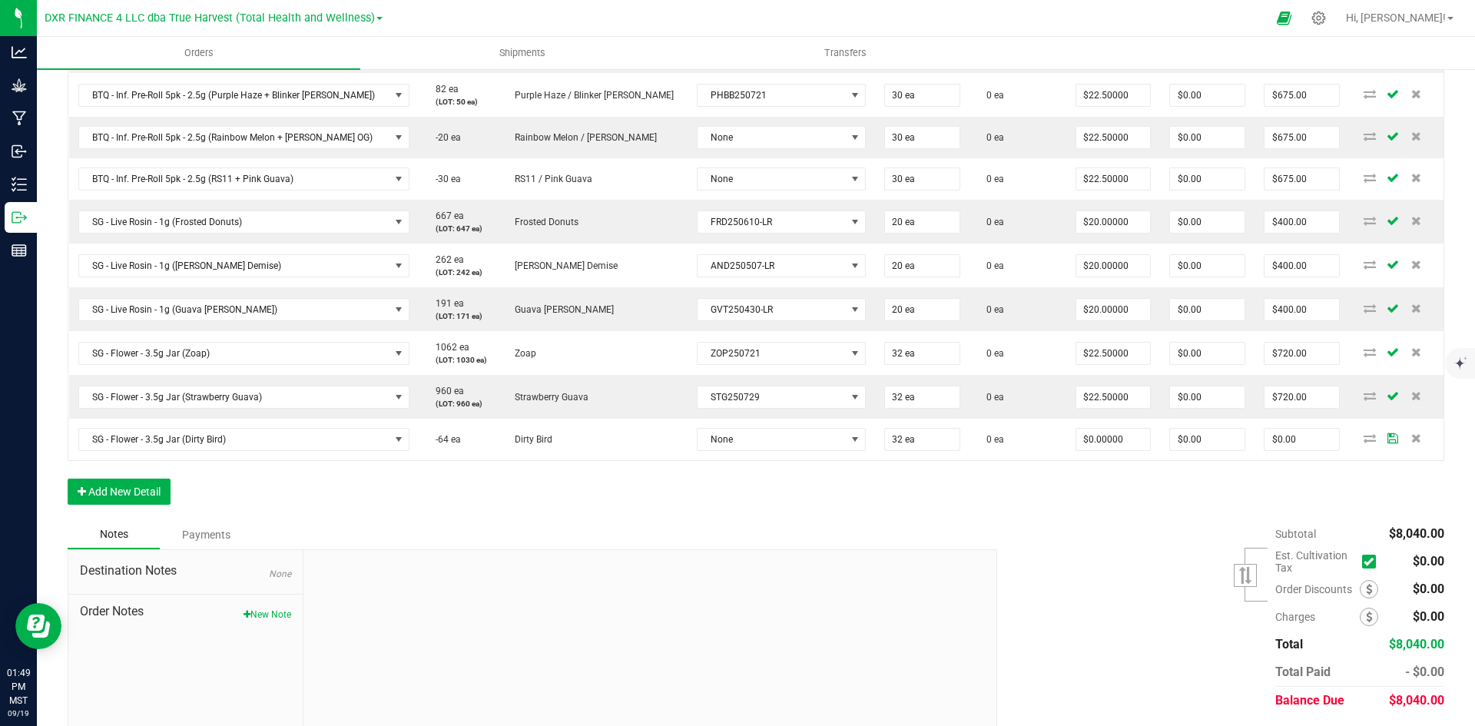
click at [915, 512] on div "Order Details Print All Labels Item Sellable Strain Lot Number Qty Ordered Qty …" at bounding box center [756, 176] width 1377 height 689
click at [995, 543] on div "Subtotal $8,040.00 Est. Cultivation Tax" at bounding box center [1215, 617] width 459 height 194
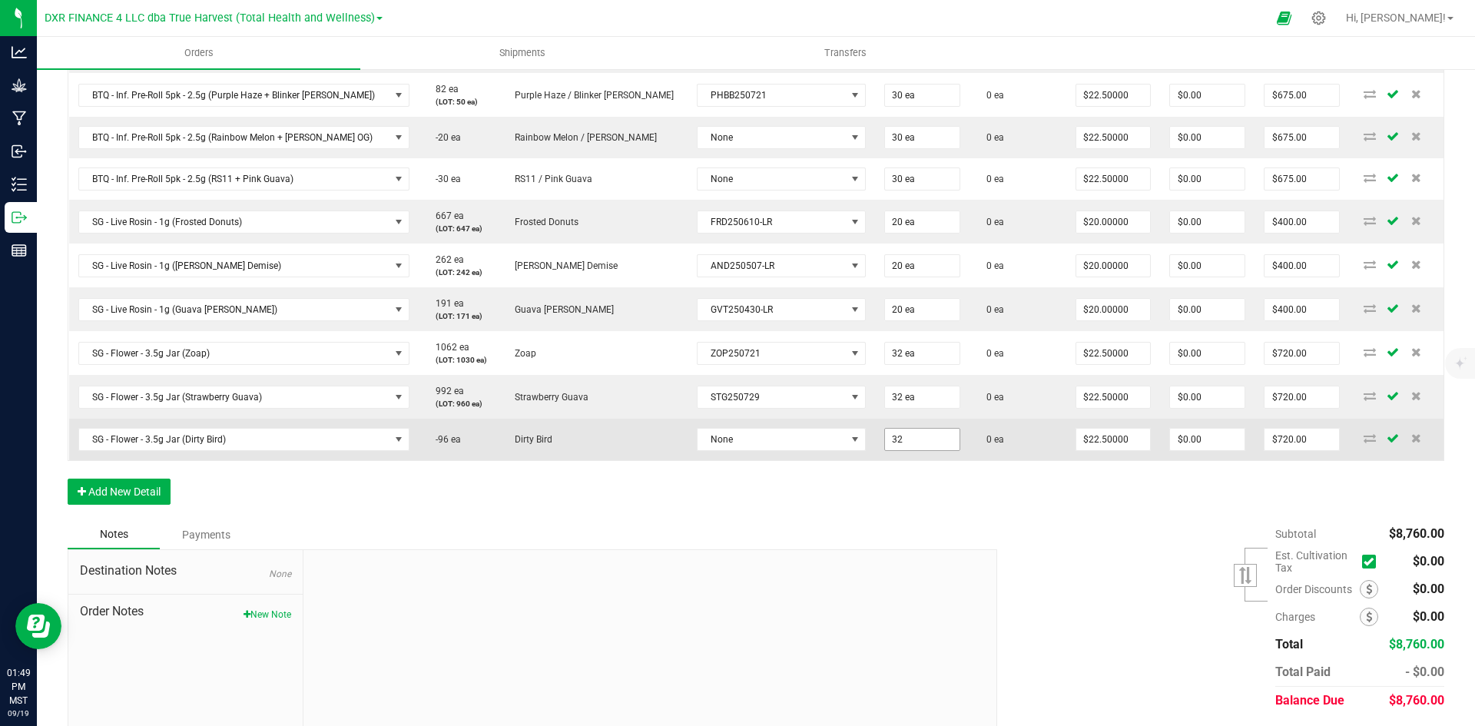
click at [885, 433] on input "32" at bounding box center [922, 440] width 75 height 22
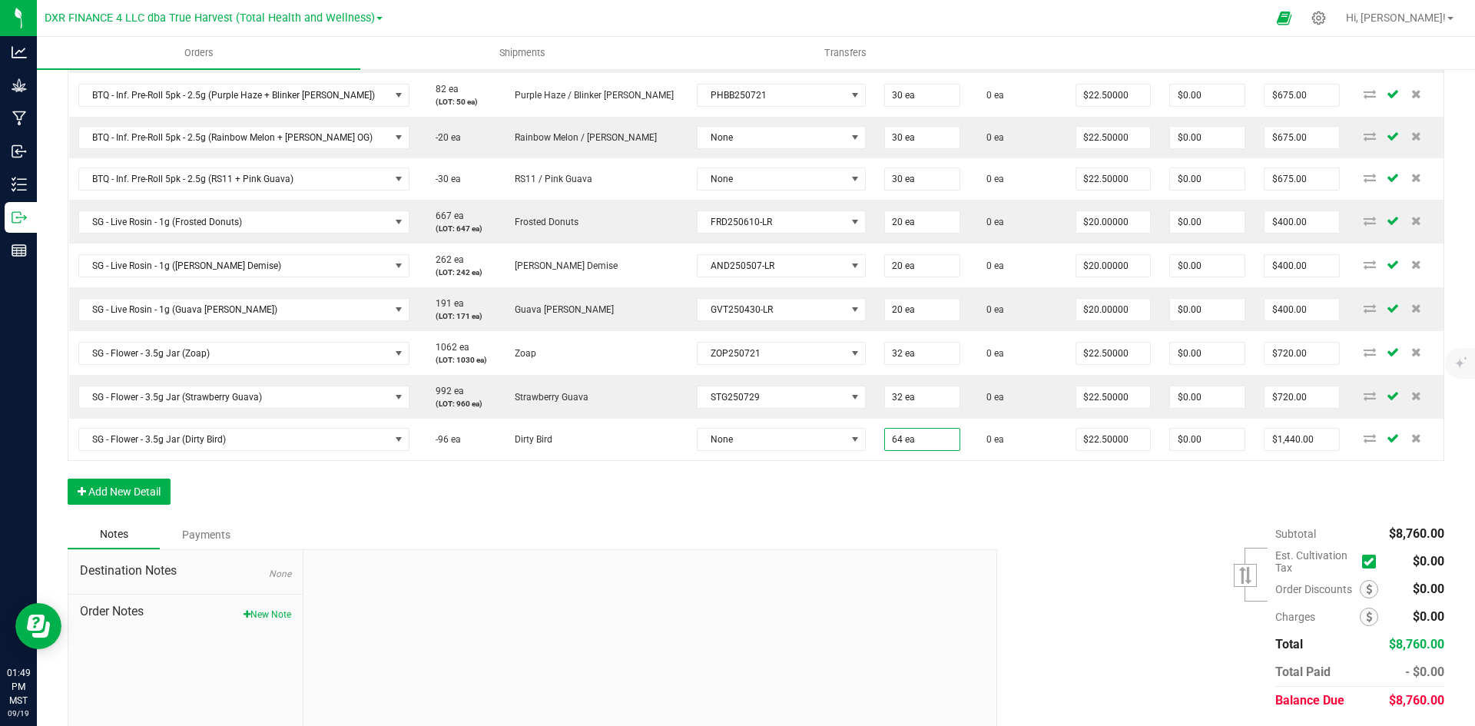
click at [811, 529] on div "Notes Payments" at bounding box center [527, 534] width 918 height 29
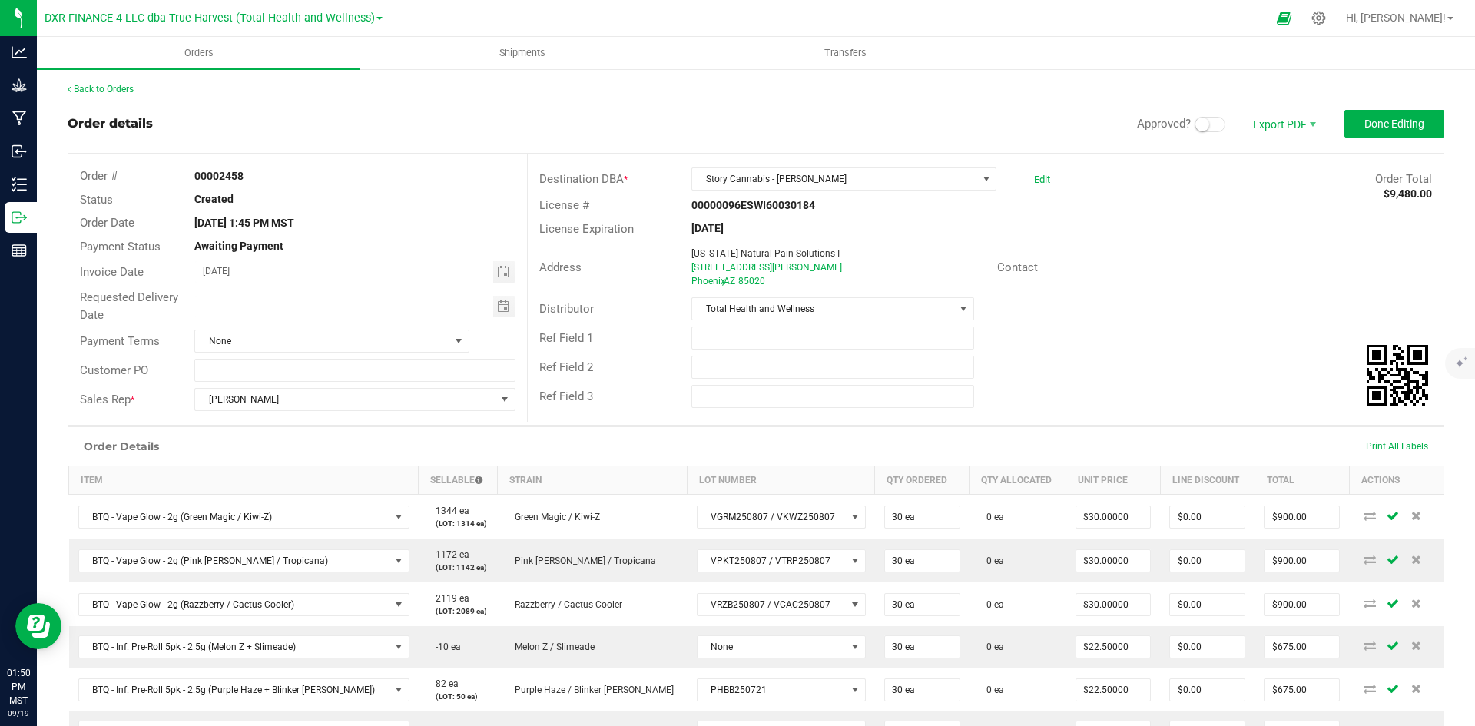
scroll to position [0, 0]
click at [1384, 118] on span "Done Editing" at bounding box center [1395, 124] width 60 height 12
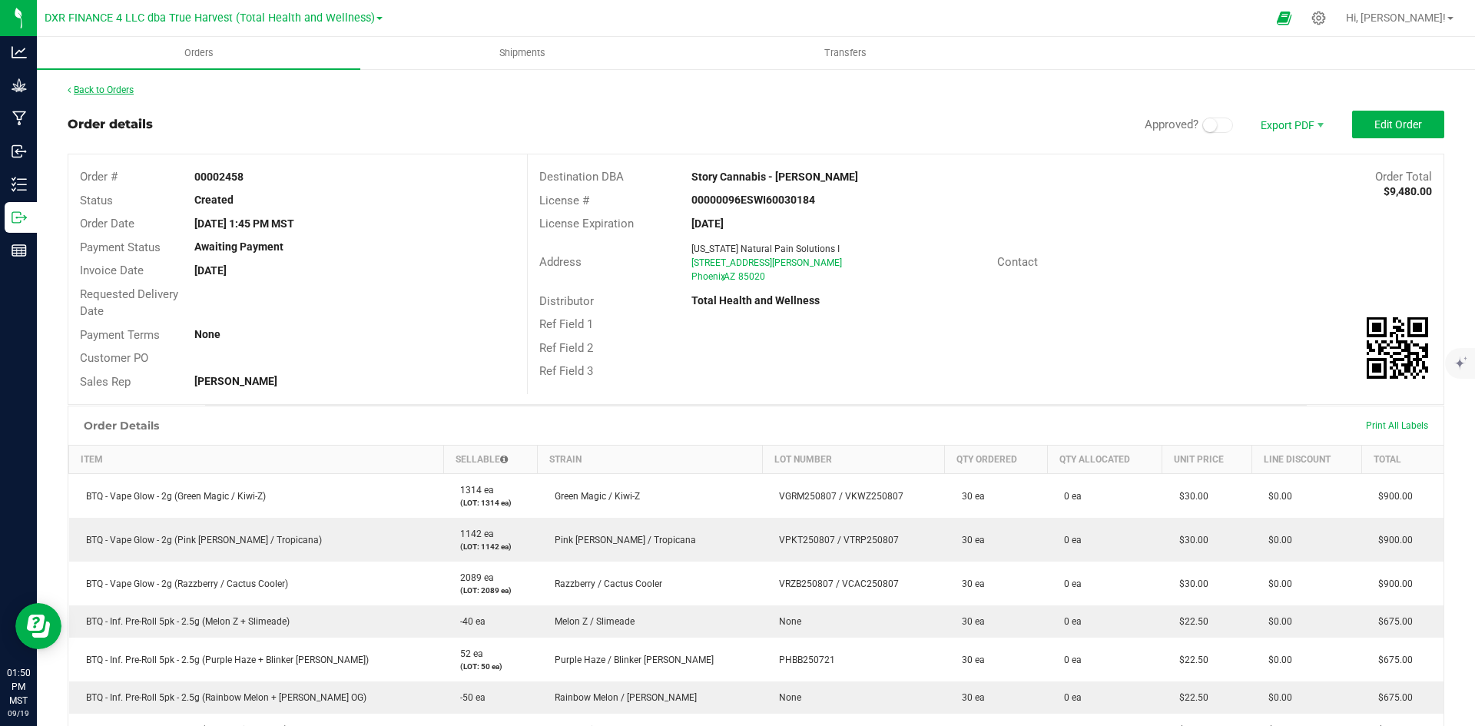
click at [107, 86] on link "Back to Orders" at bounding box center [101, 90] width 66 height 11
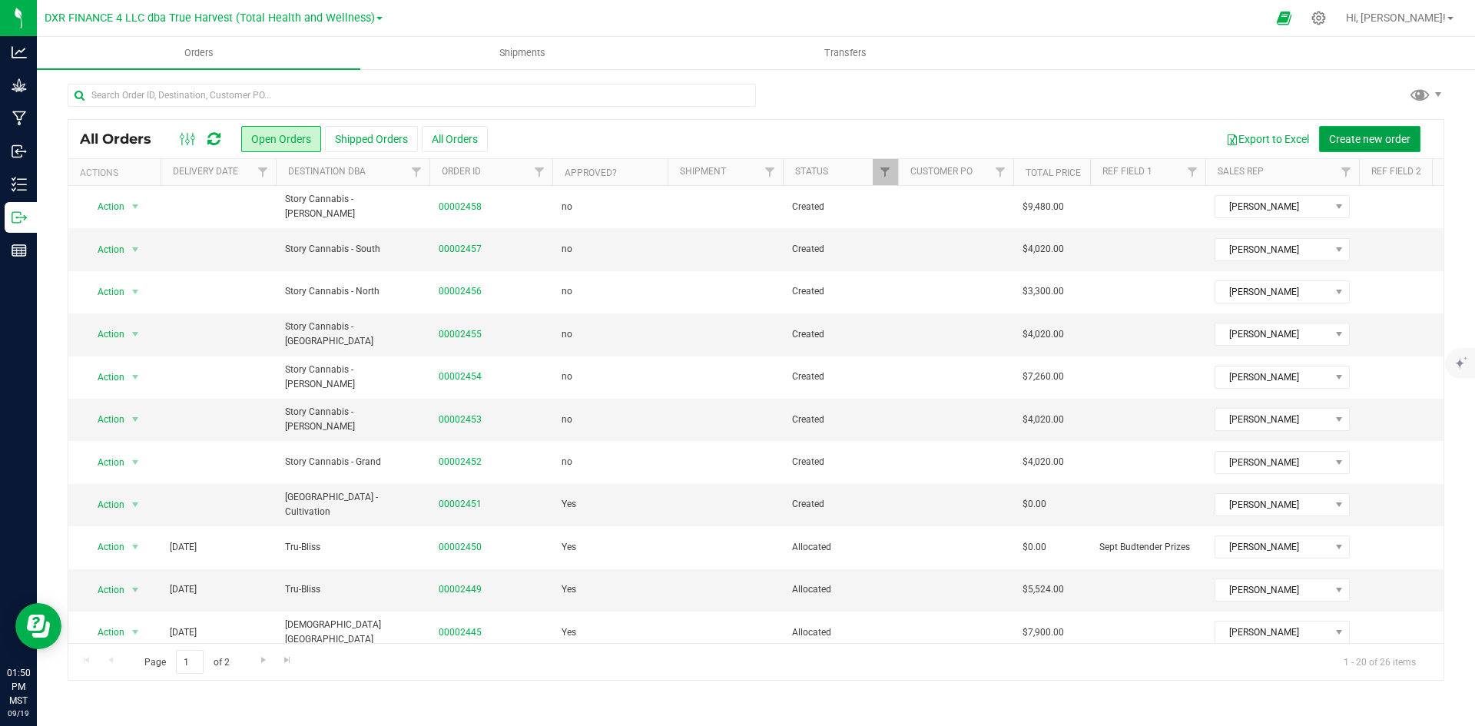
click at [1363, 128] on button "Create new order" at bounding box center [1369, 139] width 101 height 26
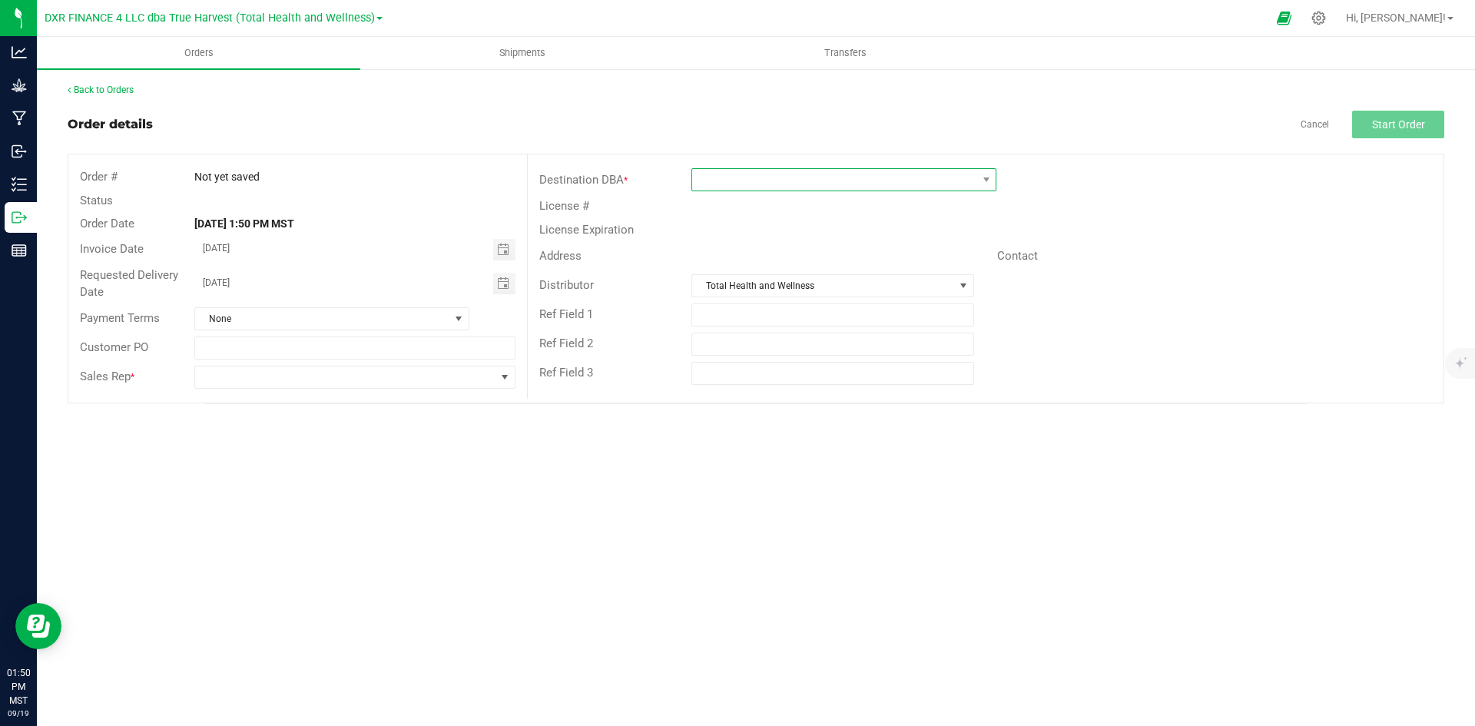
click at [808, 180] on span at bounding box center [834, 180] width 284 height 22
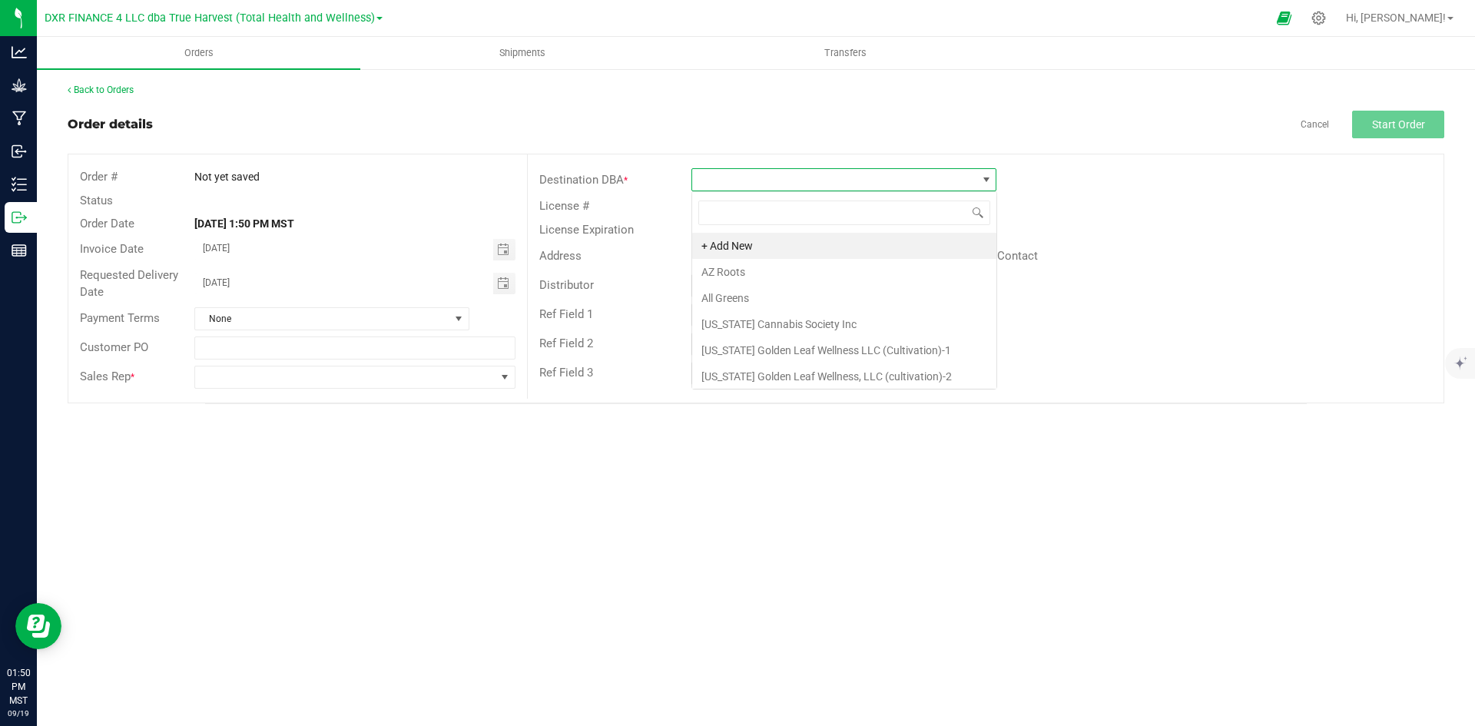
scroll to position [23, 305]
click at [817, 350] on li "Story Cannabis - [GEOGRAPHIC_DATA]" at bounding box center [844, 350] width 304 height 26
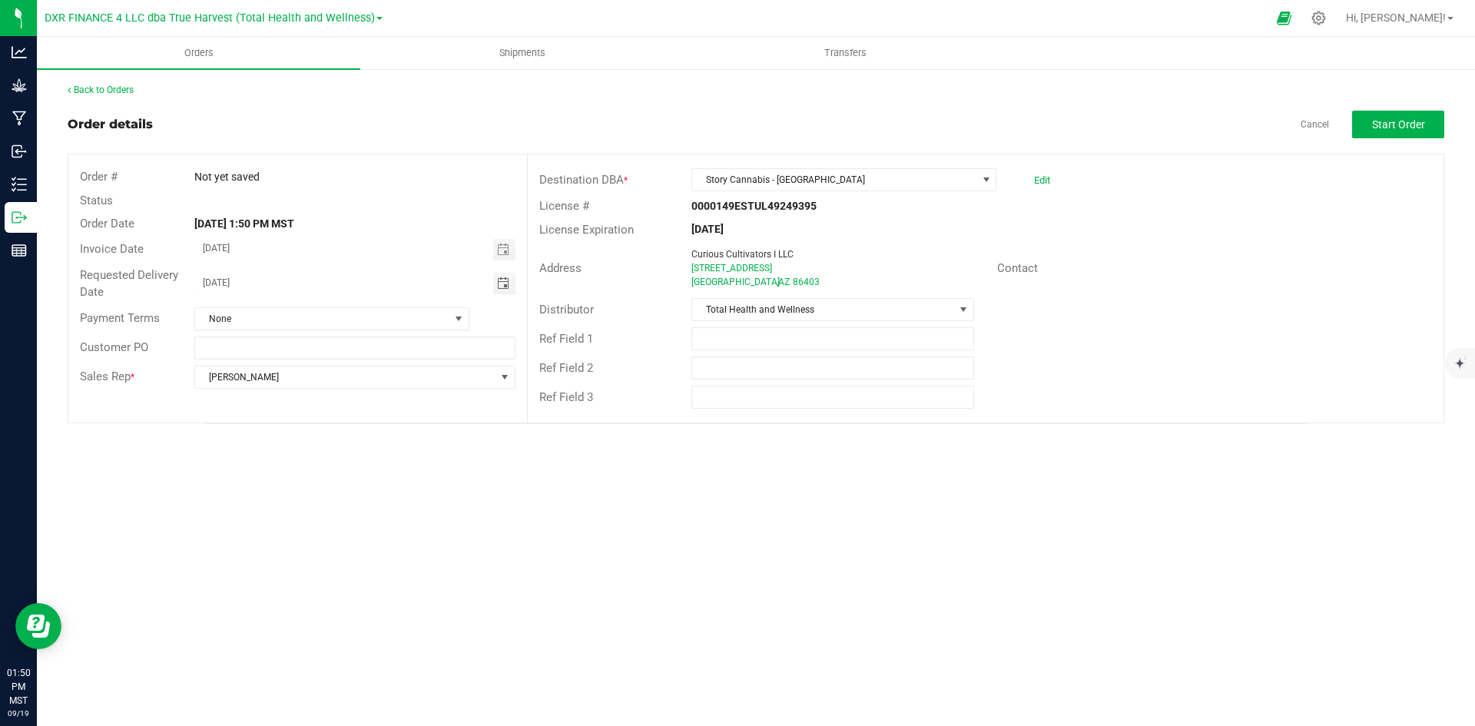
drag, startPoint x: 281, startPoint y: 280, endPoint x: 51, endPoint y: 277, distance: 230.5
click at [51, 277] on div "Back to Orders Order details Cancel Start Order Order # Not yet saved Status Or…" at bounding box center [756, 254] width 1438 height 372
click at [1422, 121] on span "Start Order" at bounding box center [1398, 124] width 53 height 12
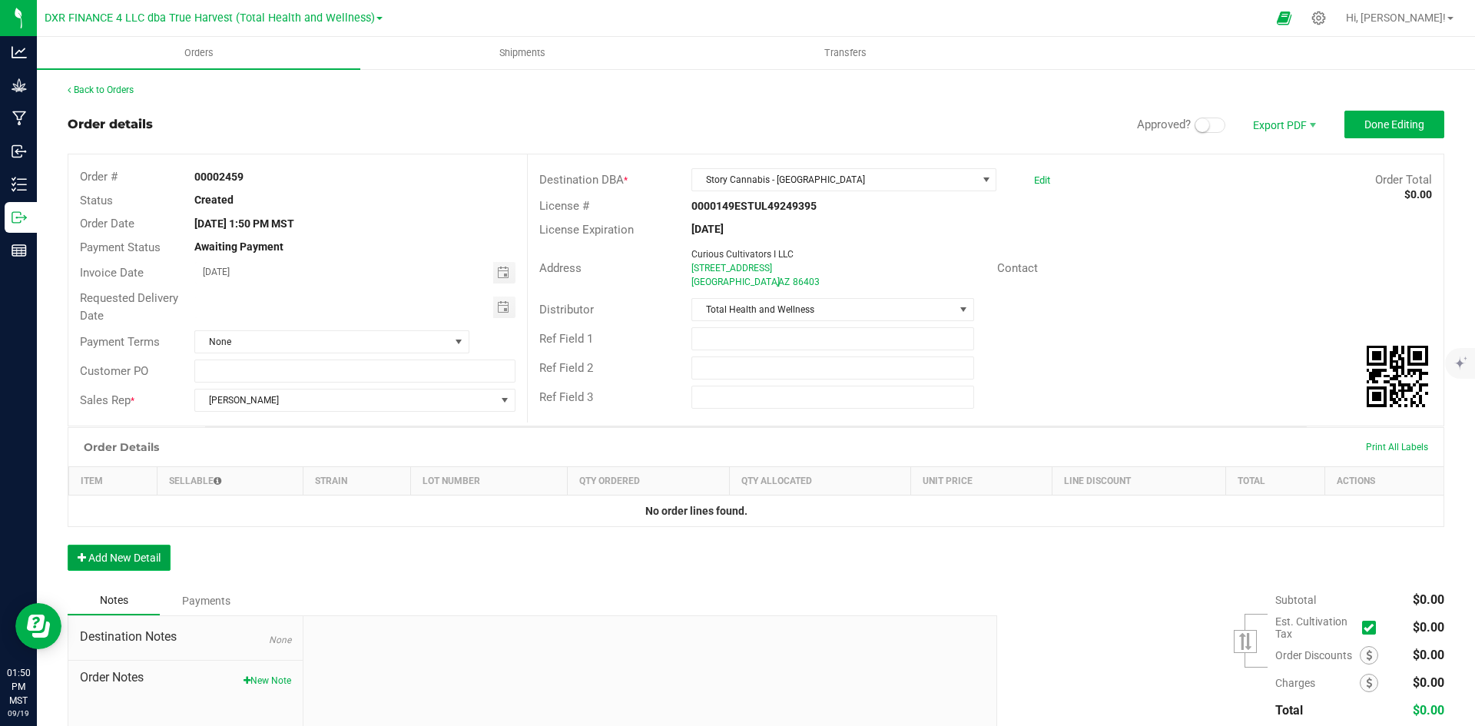
click at [132, 565] on button "Add New Detail" at bounding box center [119, 558] width 103 height 26
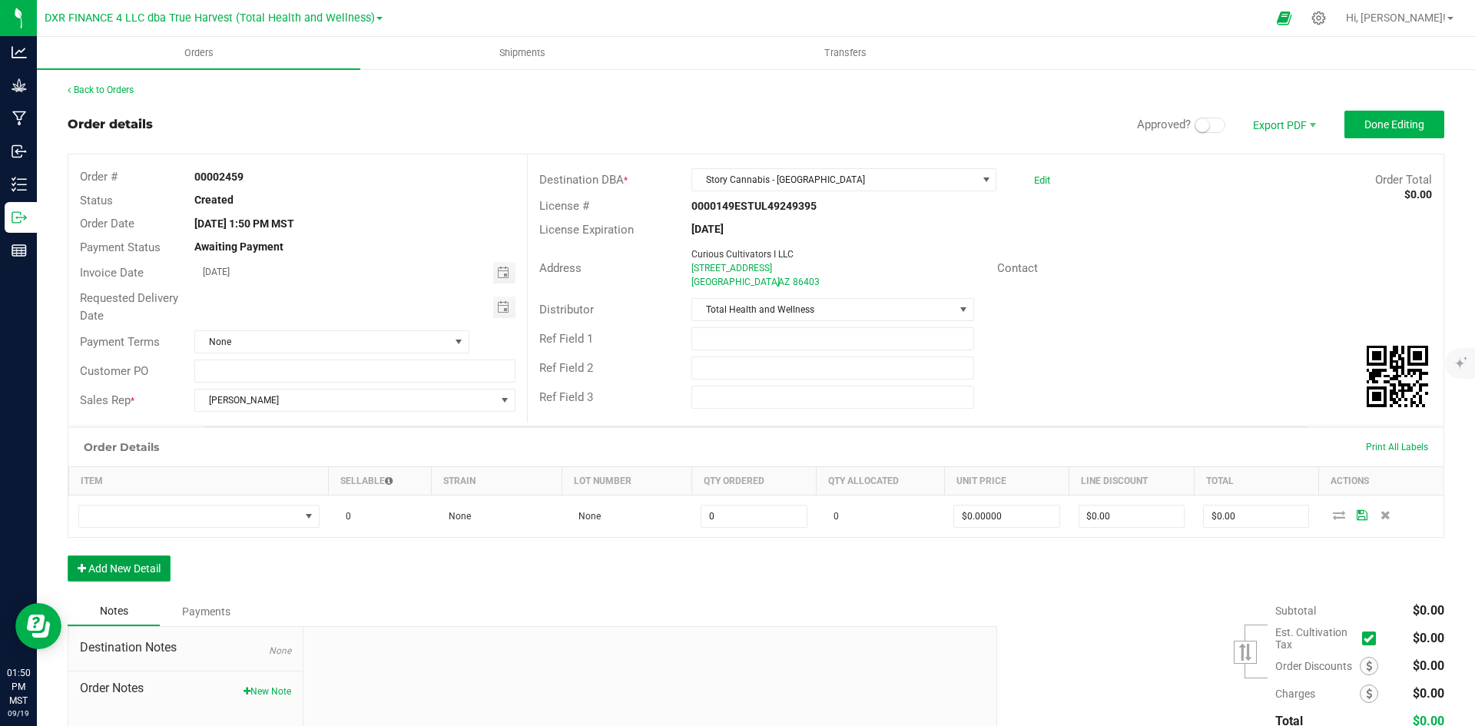
click at [132, 564] on button "Add New Detail" at bounding box center [119, 569] width 103 height 26
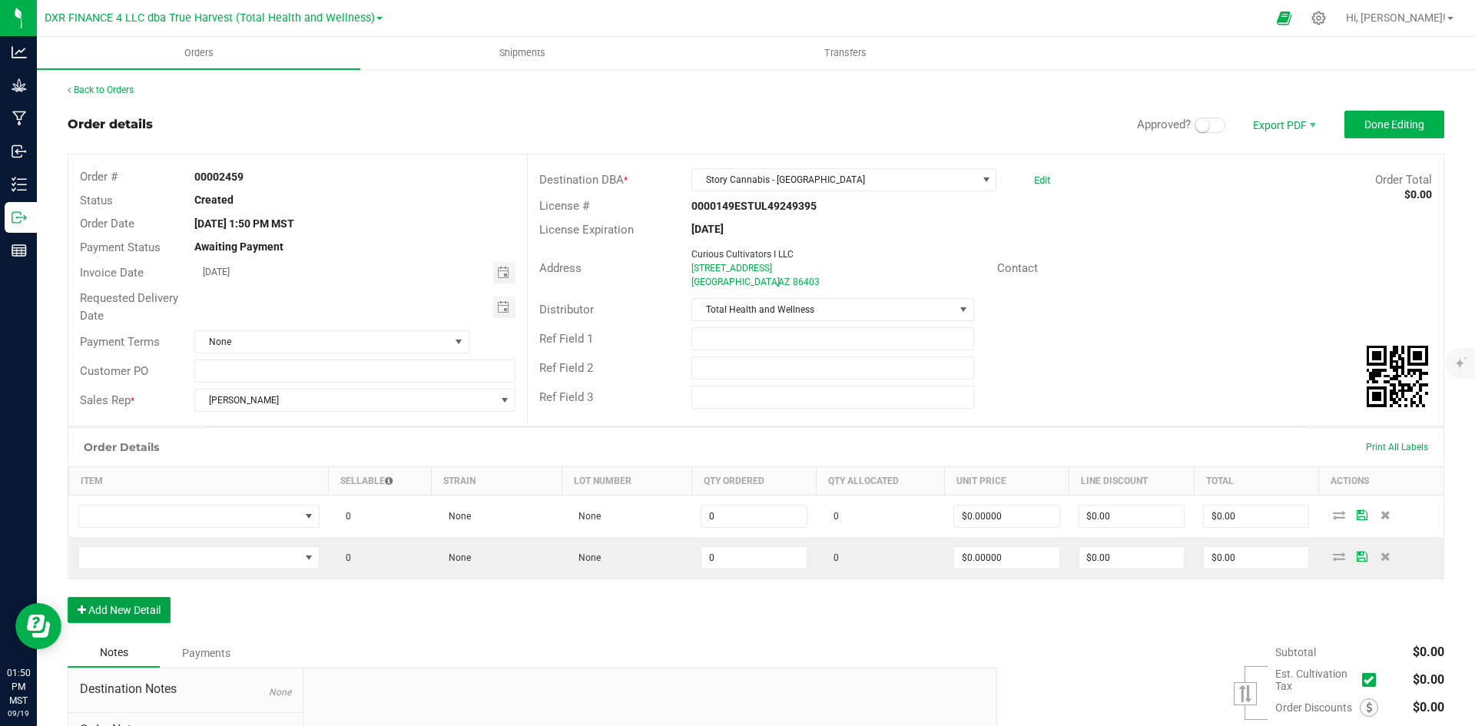
click at [137, 603] on button "Add New Detail" at bounding box center [119, 610] width 103 height 26
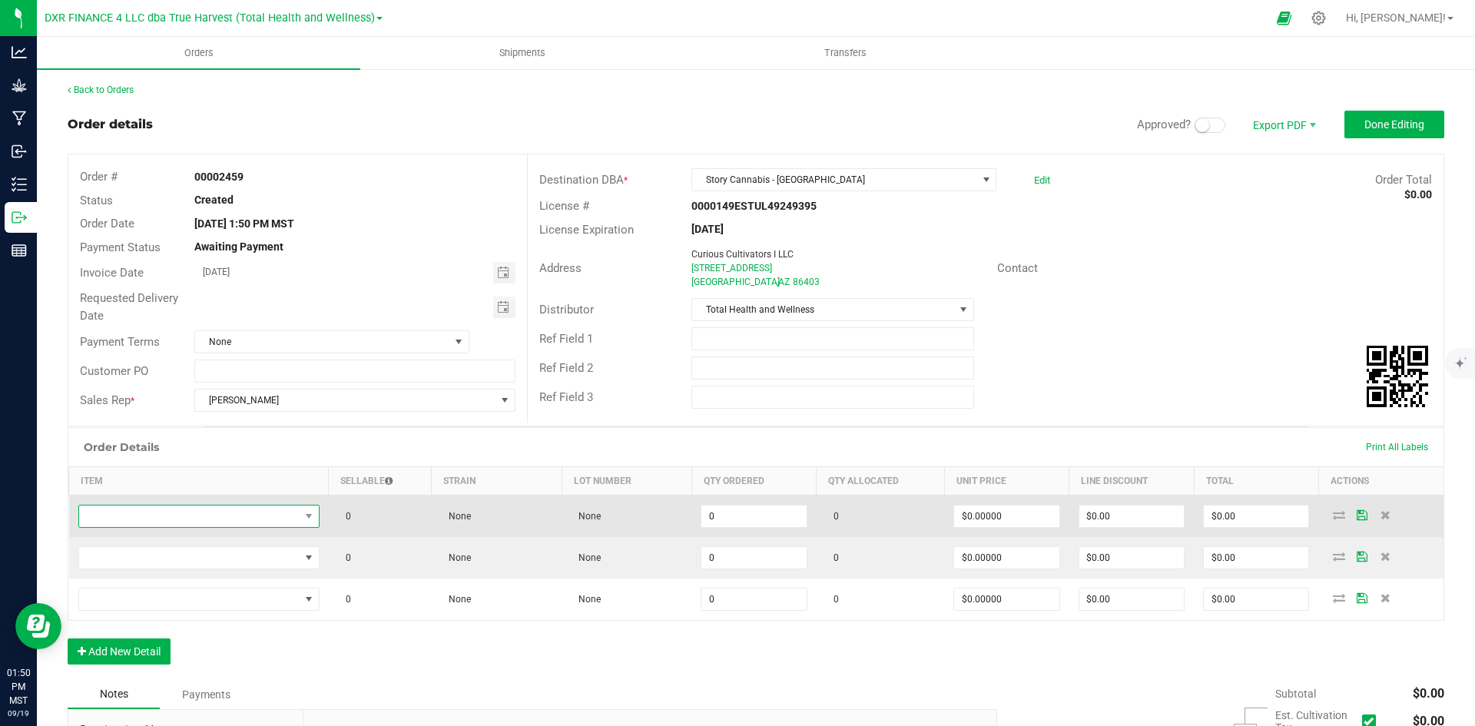
click at [231, 516] on span "NO DATA FOUND" at bounding box center [189, 517] width 221 height 22
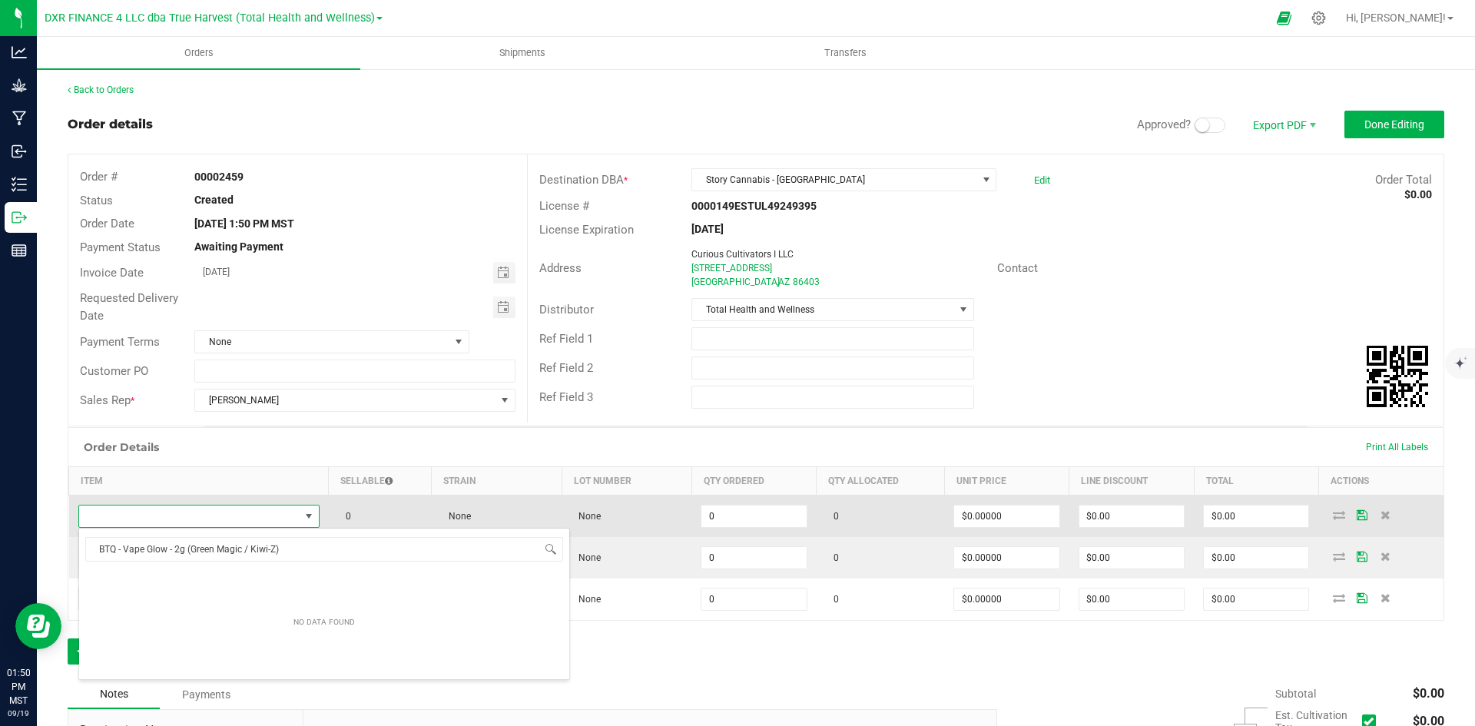
scroll to position [23, 237]
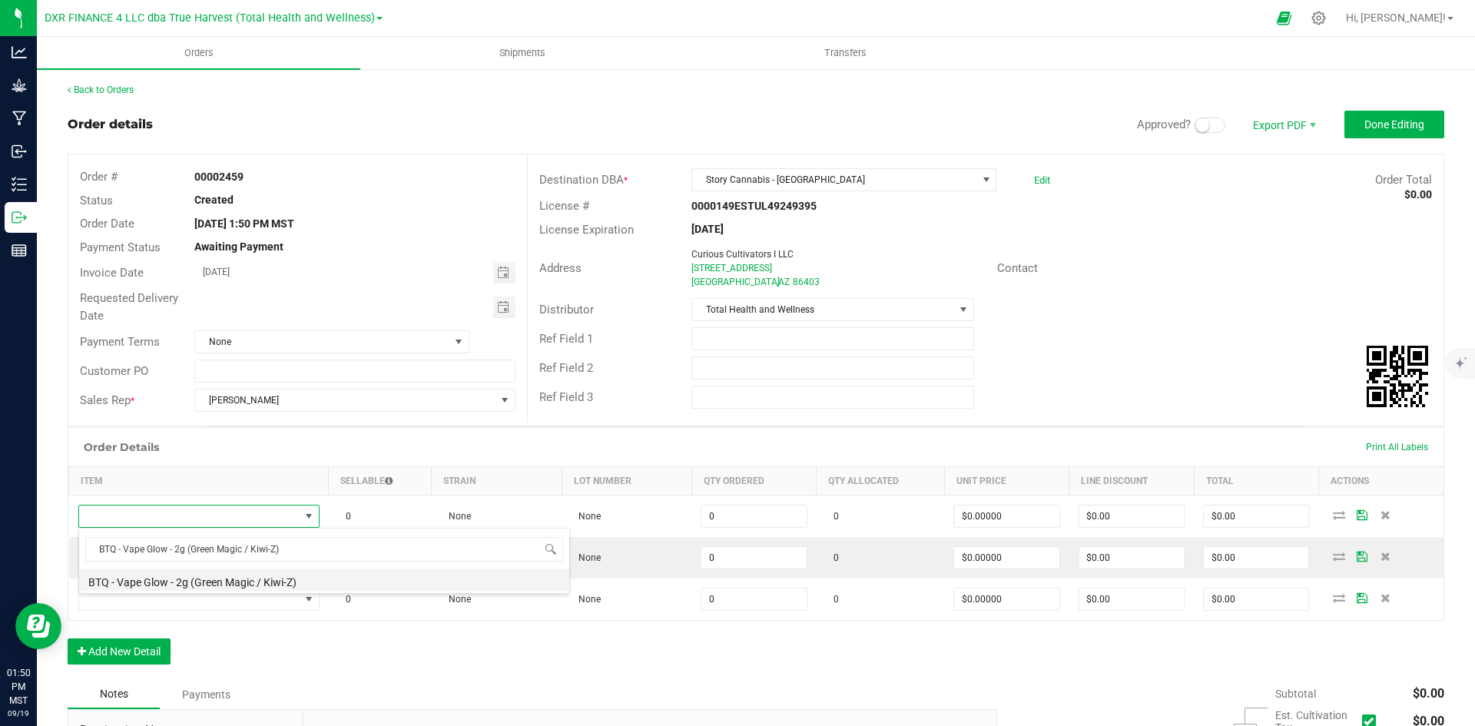
click at [267, 581] on li "BTQ - Vape Glow - 2g (Green Magic / Kiwi-Z)" at bounding box center [324, 580] width 490 height 22
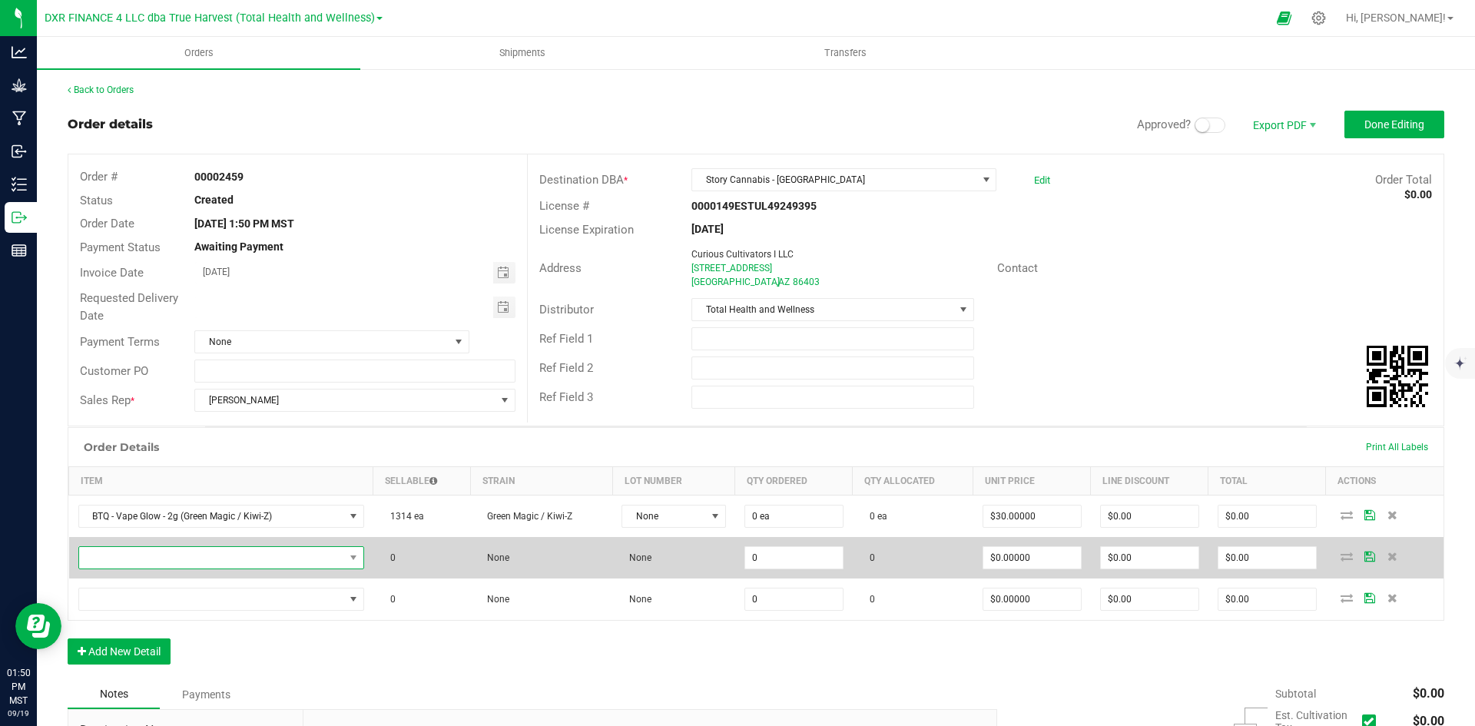
click at [151, 560] on span "NO DATA FOUND" at bounding box center [211, 558] width 265 height 22
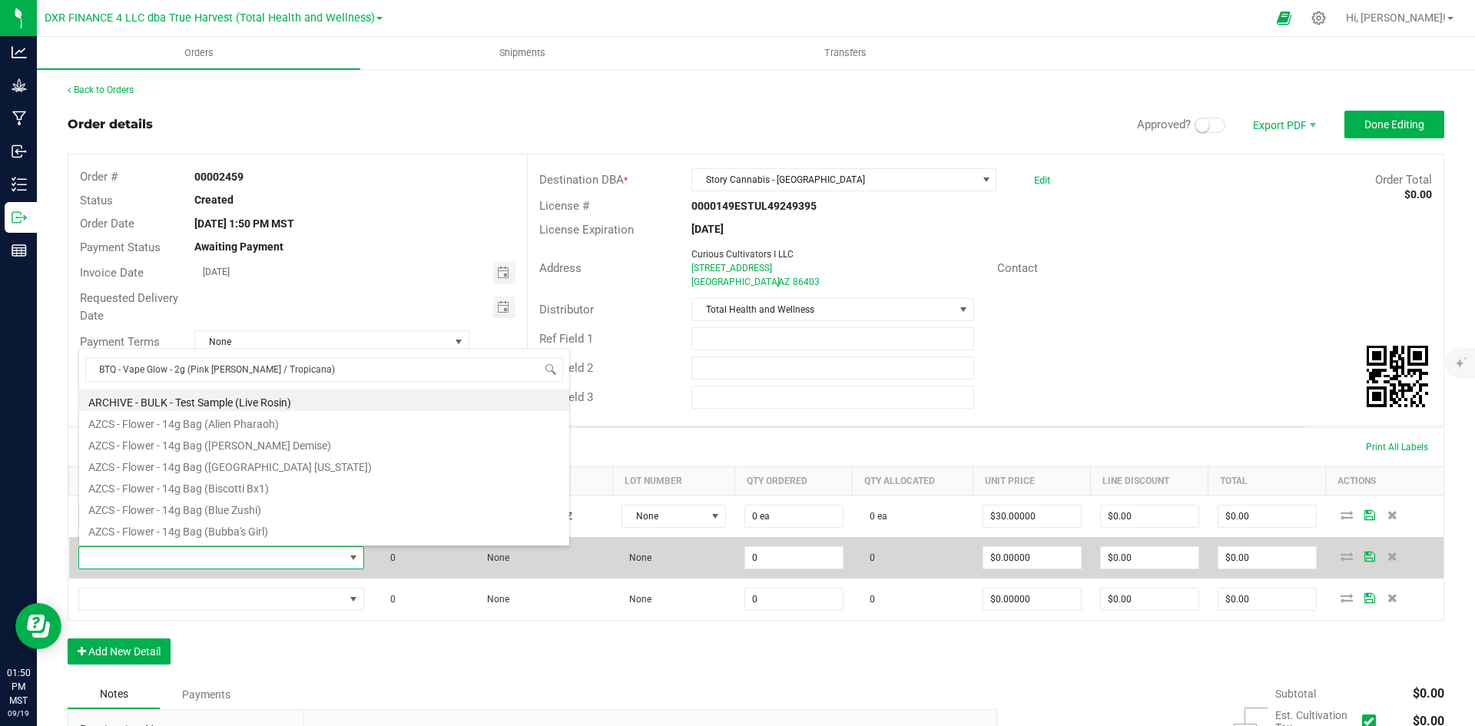
scroll to position [23, 280]
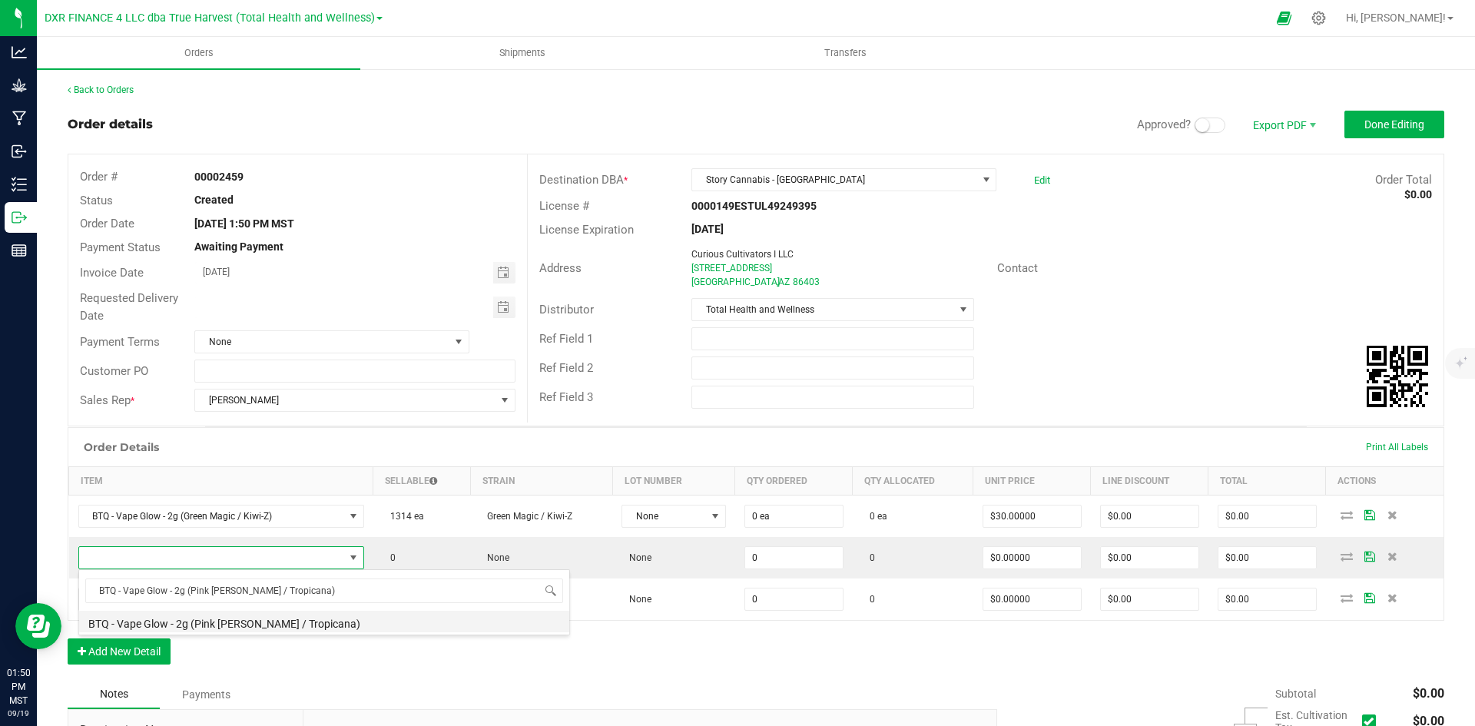
click at [174, 618] on li "BTQ - Vape Glow - 2g (Pink [PERSON_NAME] / Tropicana)" at bounding box center [324, 622] width 490 height 22
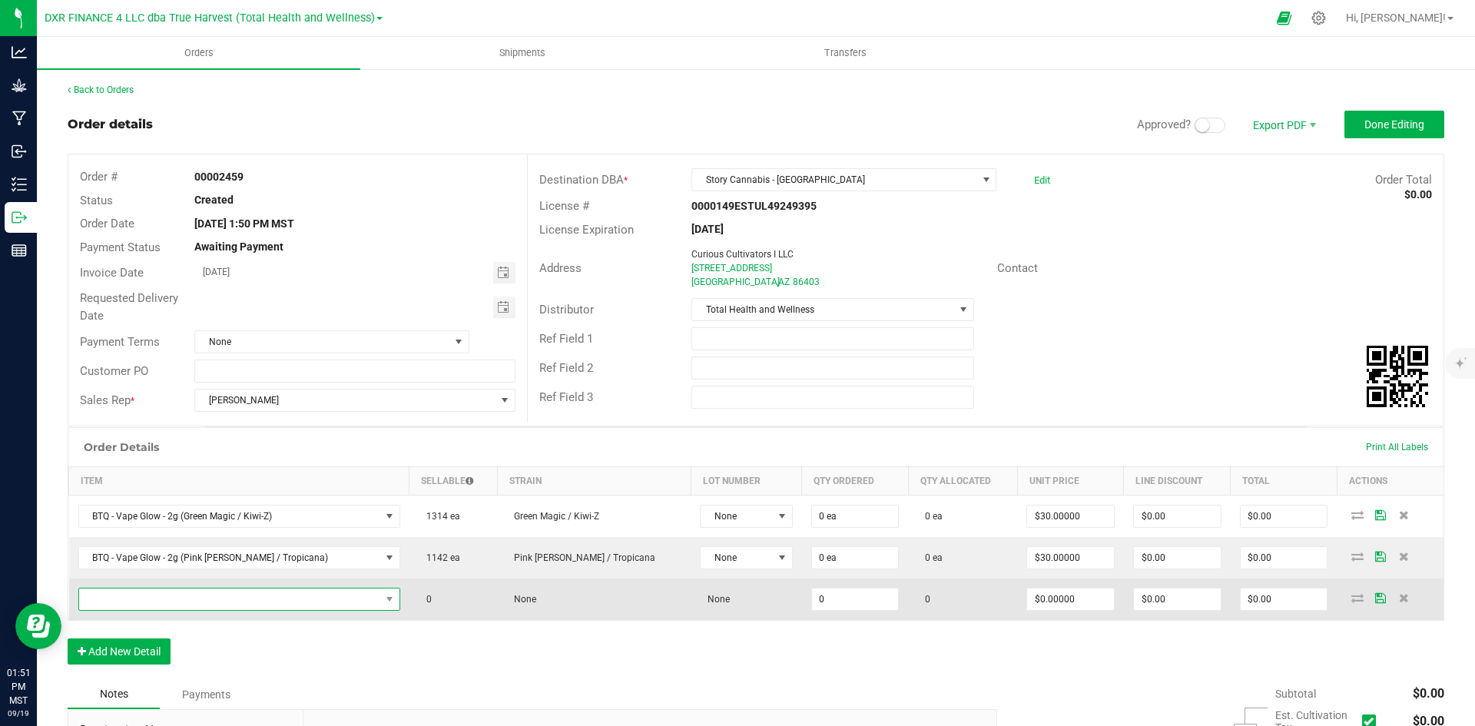
click at [228, 593] on span "NO DATA FOUND" at bounding box center [229, 600] width 301 height 22
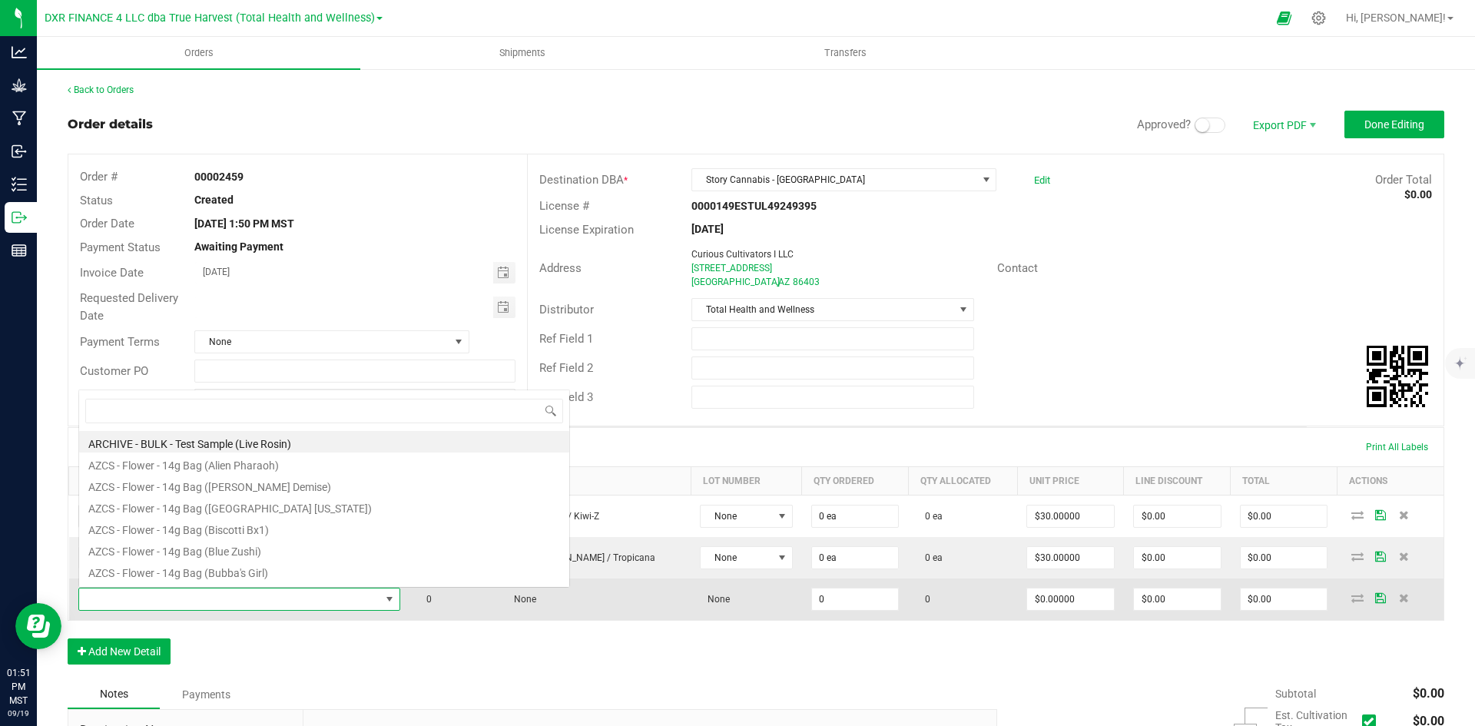
scroll to position [23, 288]
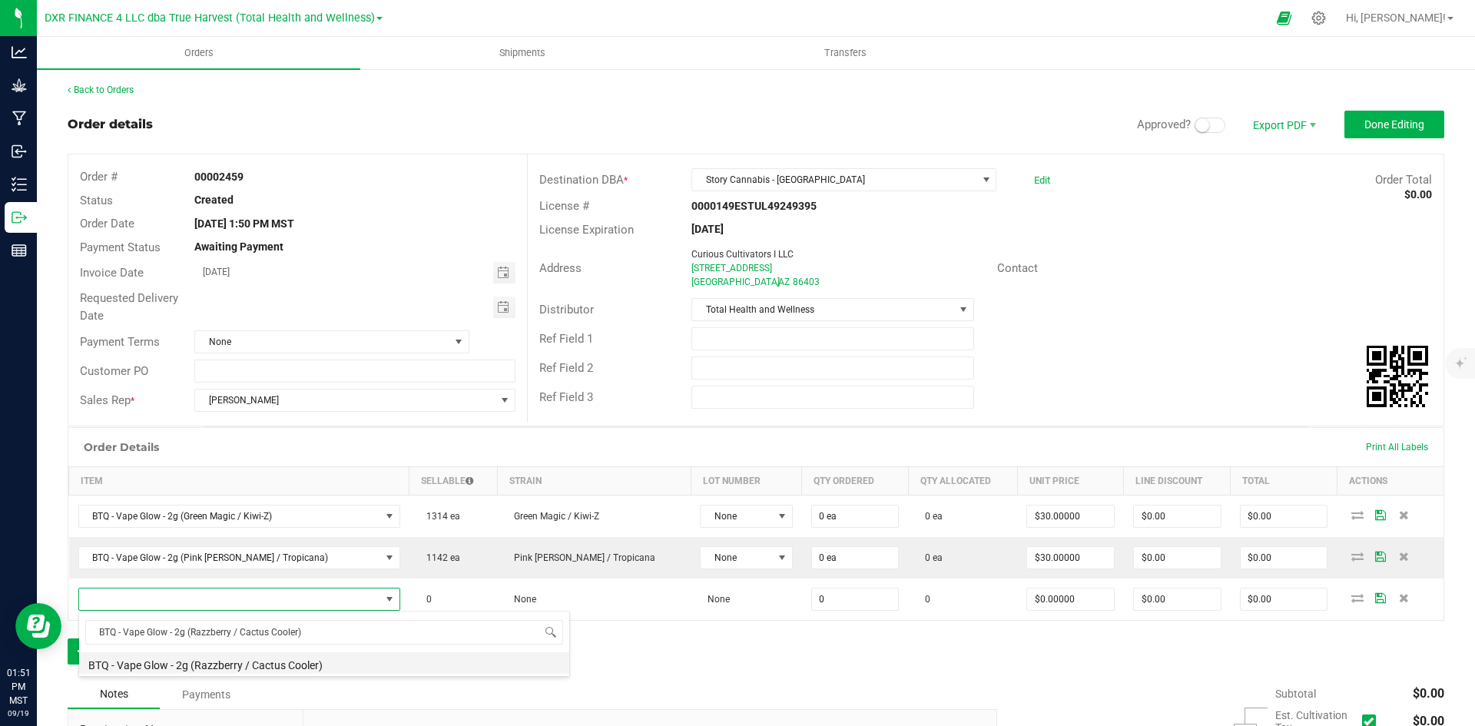
click at [267, 660] on li "BTQ - Vape Glow - 2g (Razzberry / Cactus Cooler)" at bounding box center [324, 663] width 490 height 22
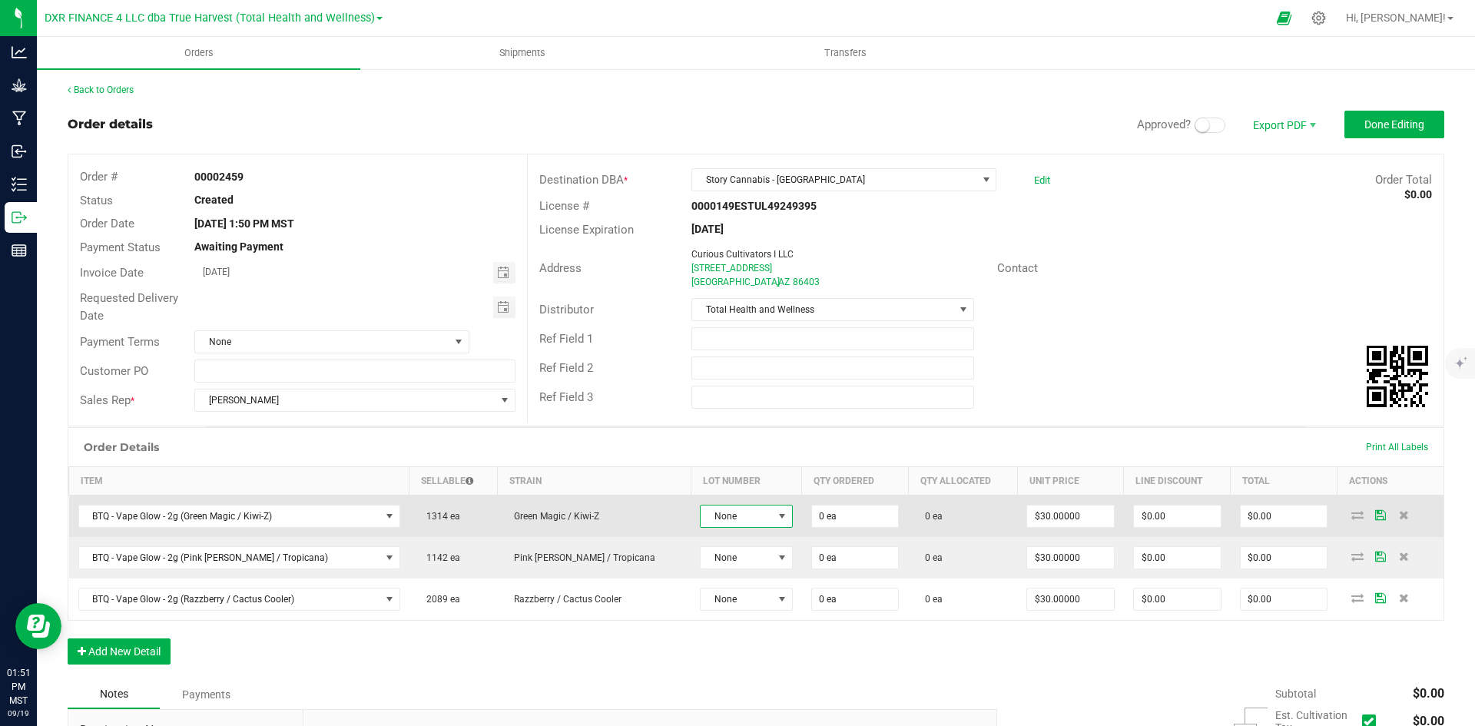
click at [701, 513] on span "None" at bounding box center [736, 517] width 71 height 22
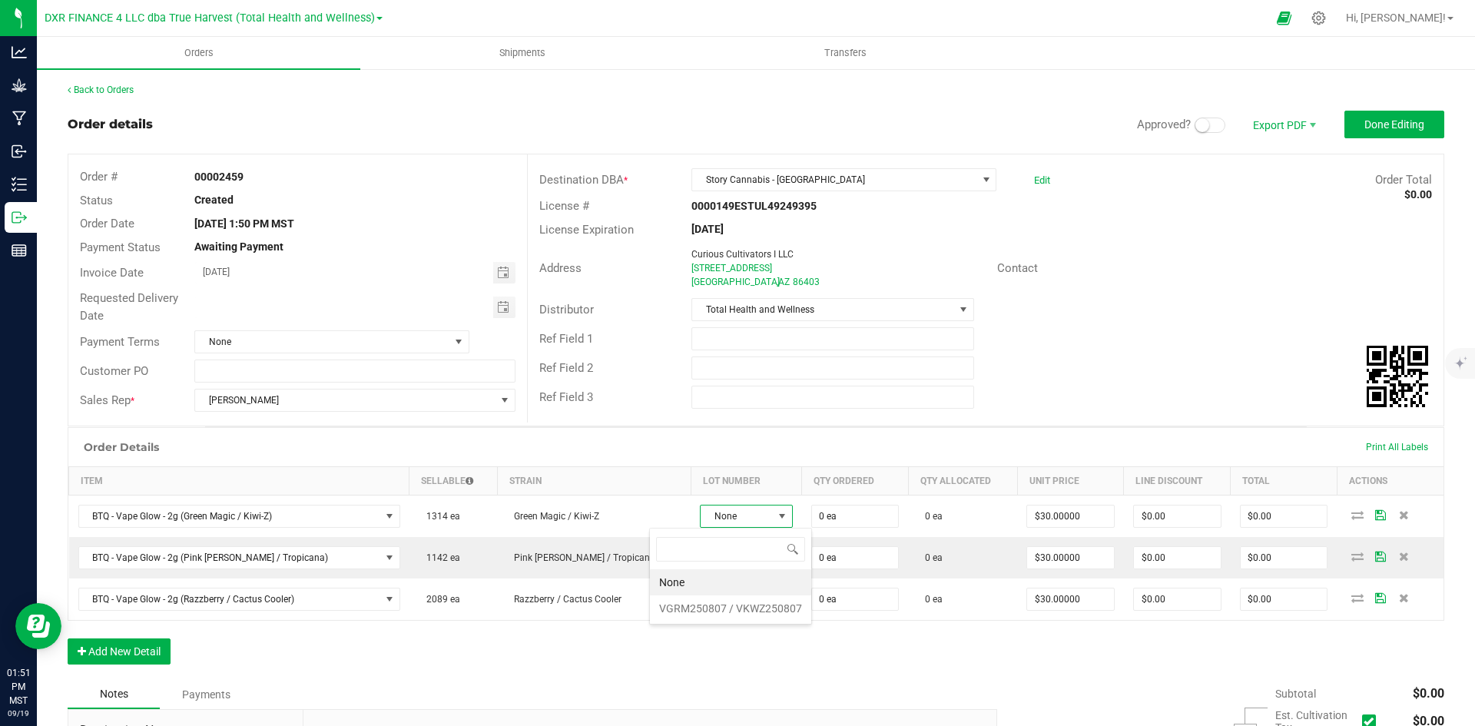
scroll to position [23, 98]
click at [695, 609] on VKWZ250807 "VGRM250807 / VKWZ250807" at bounding box center [730, 609] width 161 height 26
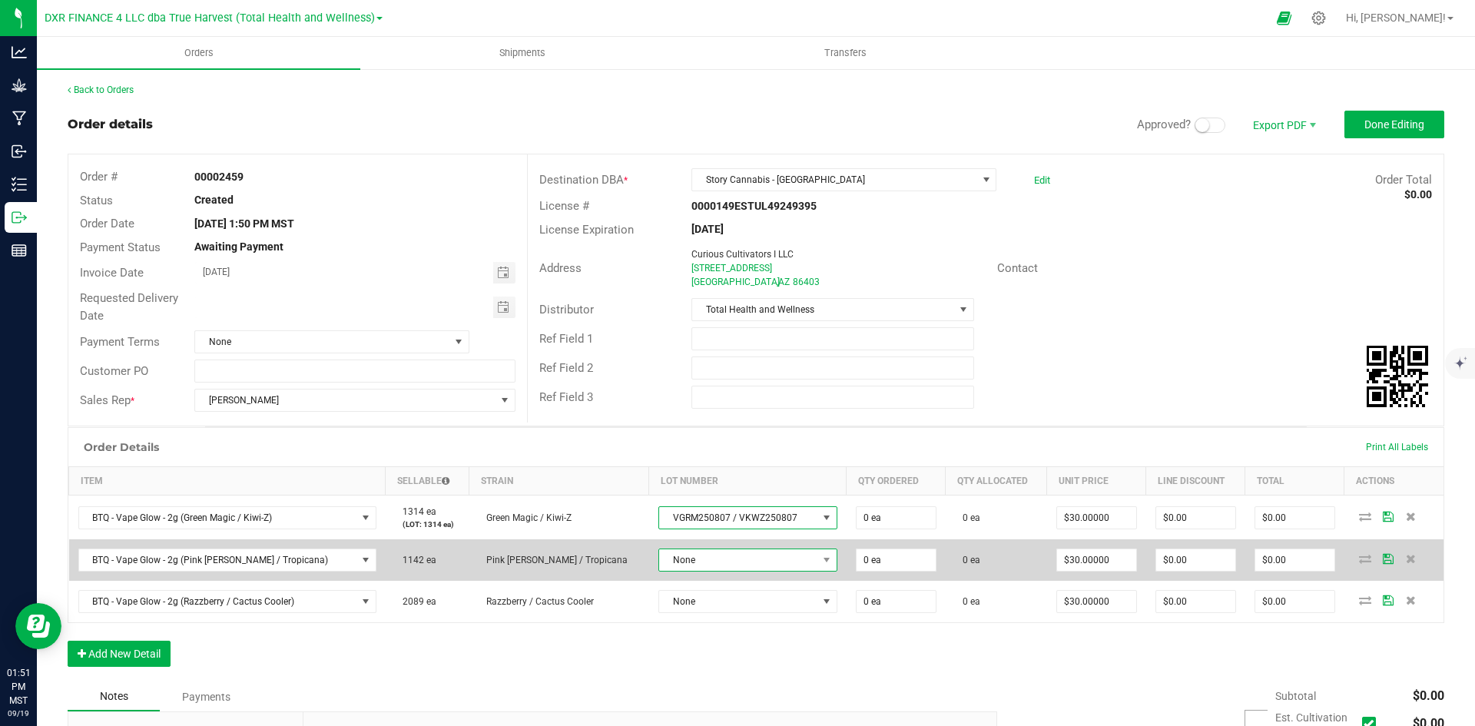
click at [693, 557] on span "None" at bounding box center [738, 560] width 158 height 22
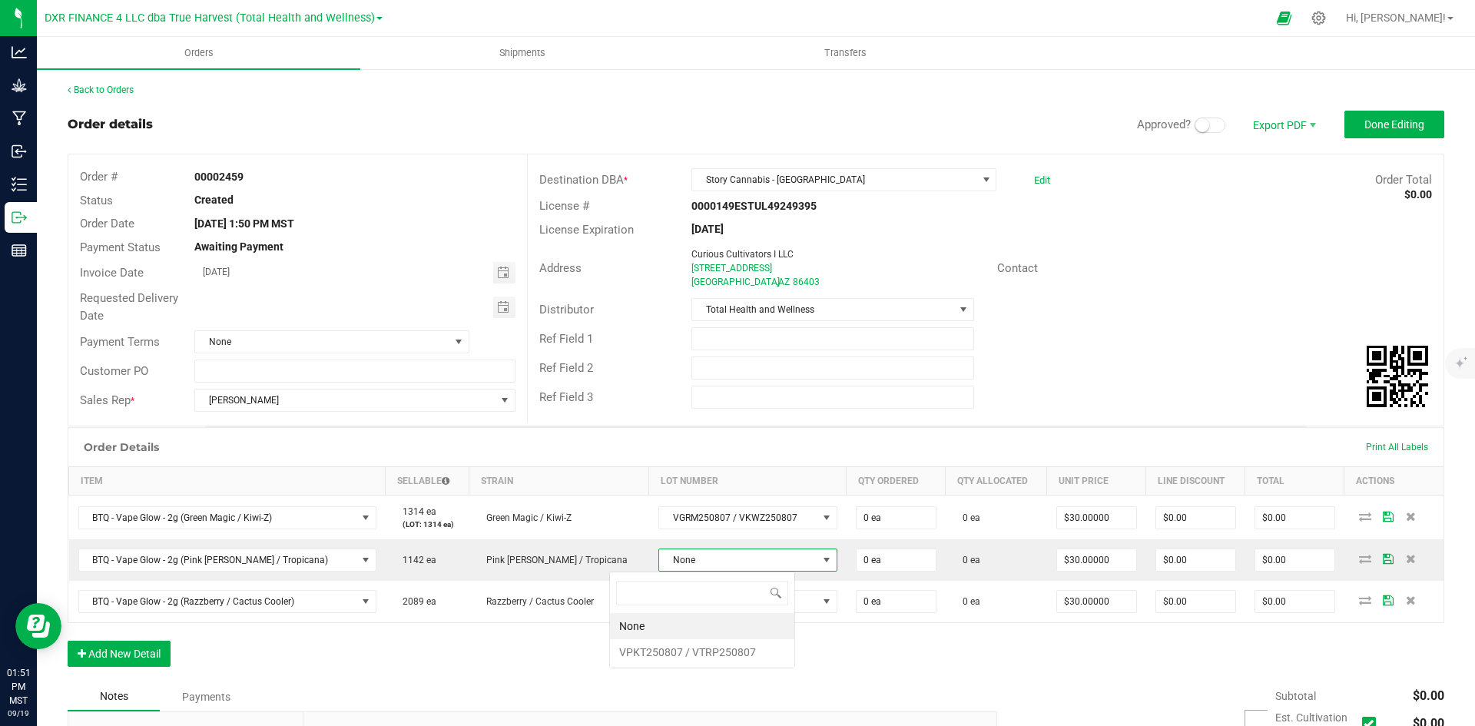
scroll to position [23, 185]
click at [706, 661] on VTRP250807 "VPKT250807 / VTRP250807" at bounding box center [702, 652] width 184 height 26
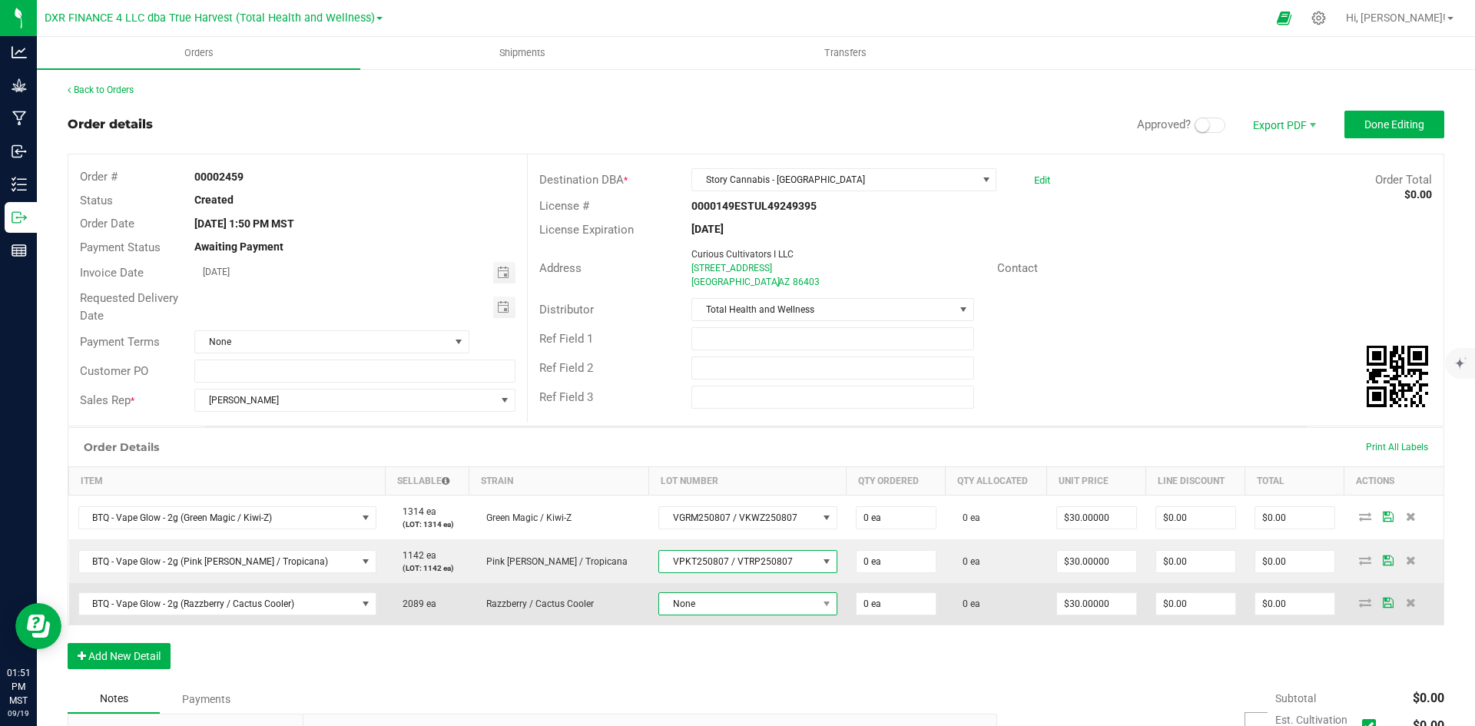
click at [705, 601] on span "None" at bounding box center [738, 604] width 158 height 22
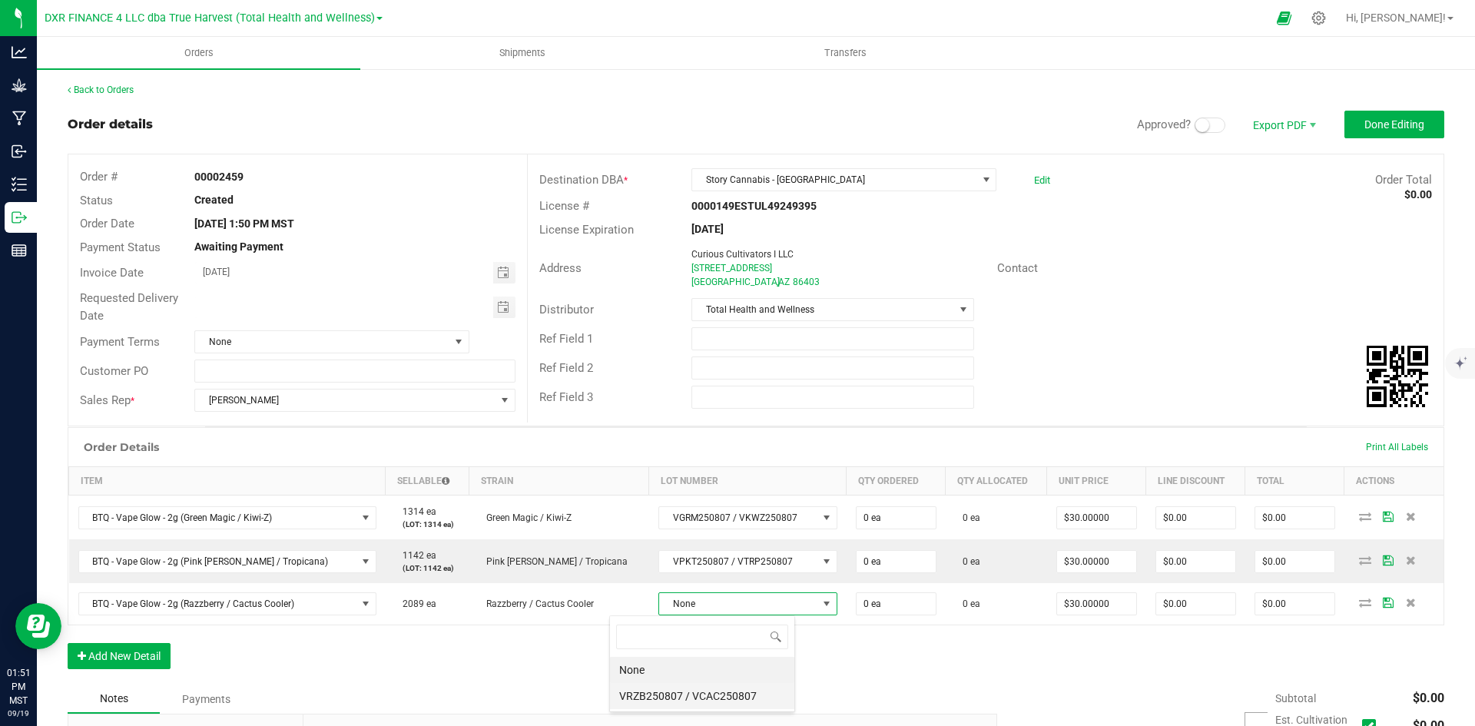
click at [713, 690] on VCAC250807 "VRZB250807 / VCAC250807" at bounding box center [702, 696] width 184 height 26
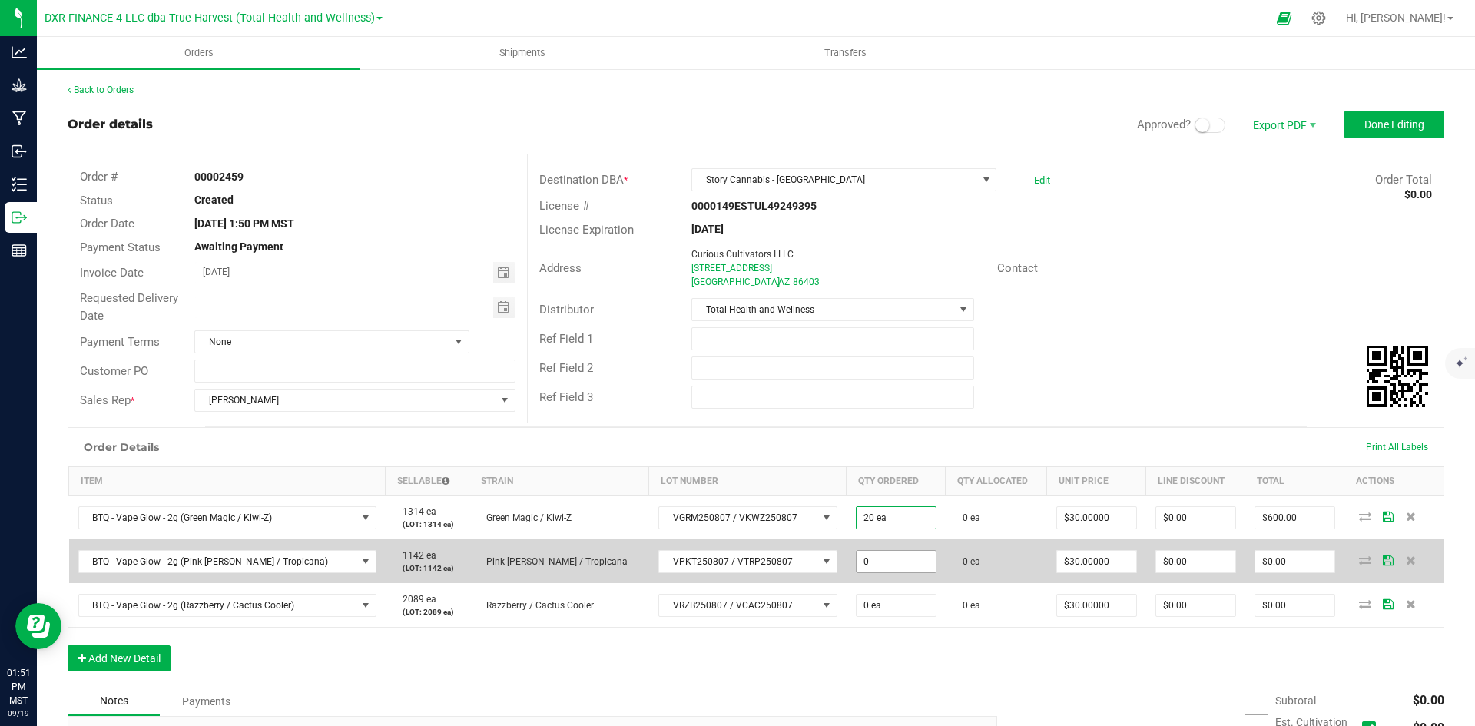
click at [858, 569] on input "0" at bounding box center [896, 562] width 79 height 22
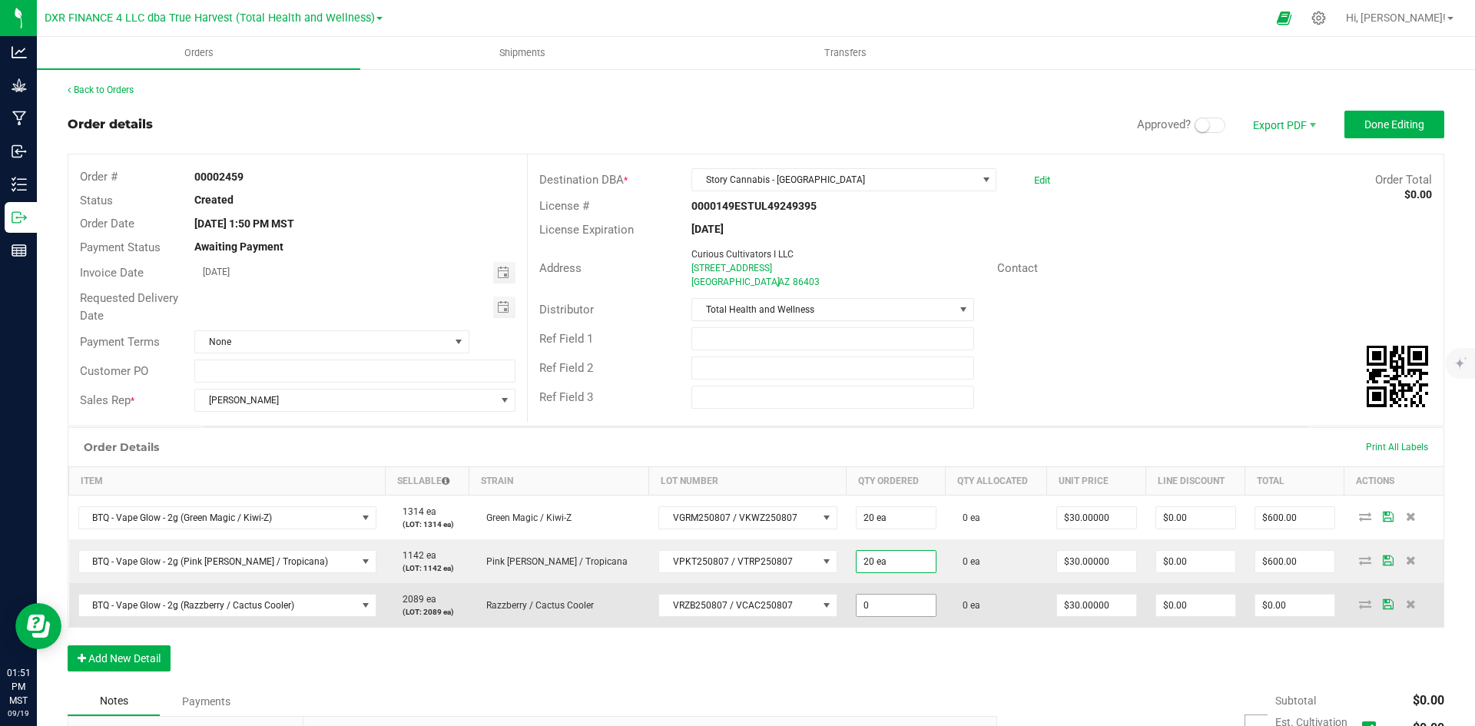
click at [857, 599] on input "0" at bounding box center [896, 606] width 79 height 22
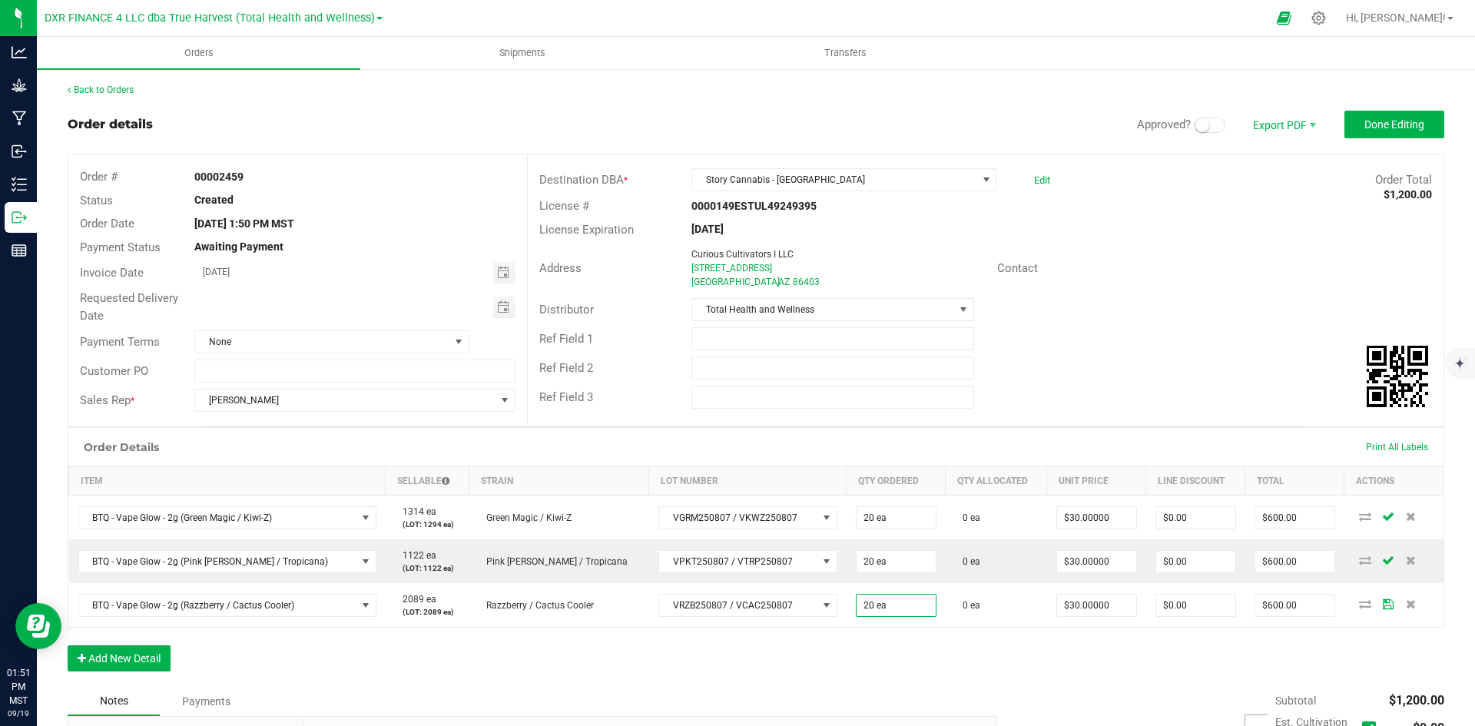
click at [933, 651] on div "Order Details Print All Labels Item Sellable Strain Lot Number Qty Ordered Qty …" at bounding box center [756, 557] width 1377 height 260
click at [134, 649] on button "Add New Detail" at bounding box center [119, 658] width 103 height 26
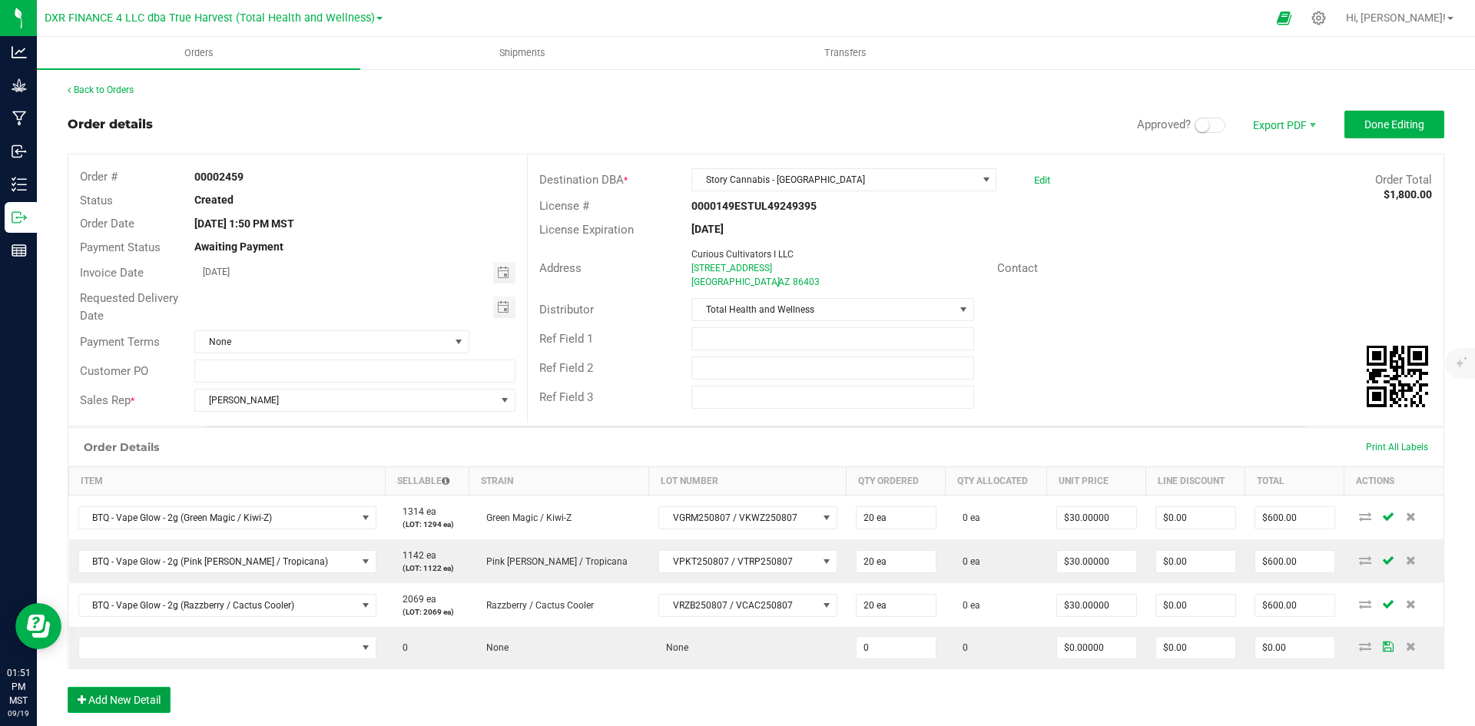
click at [146, 699] on button "Add New Detail" at bounding box center [119, 700] width 103 height 26
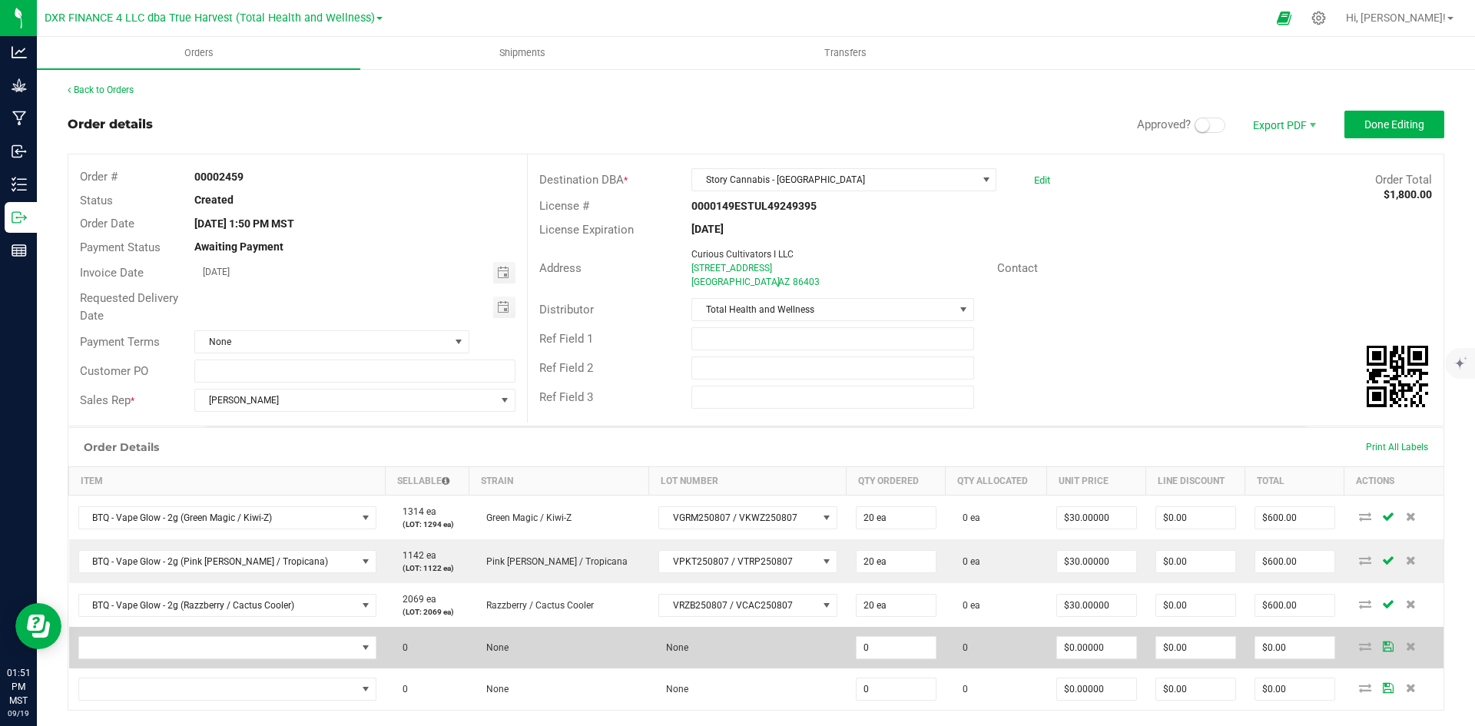
scroll to position [154, 0]
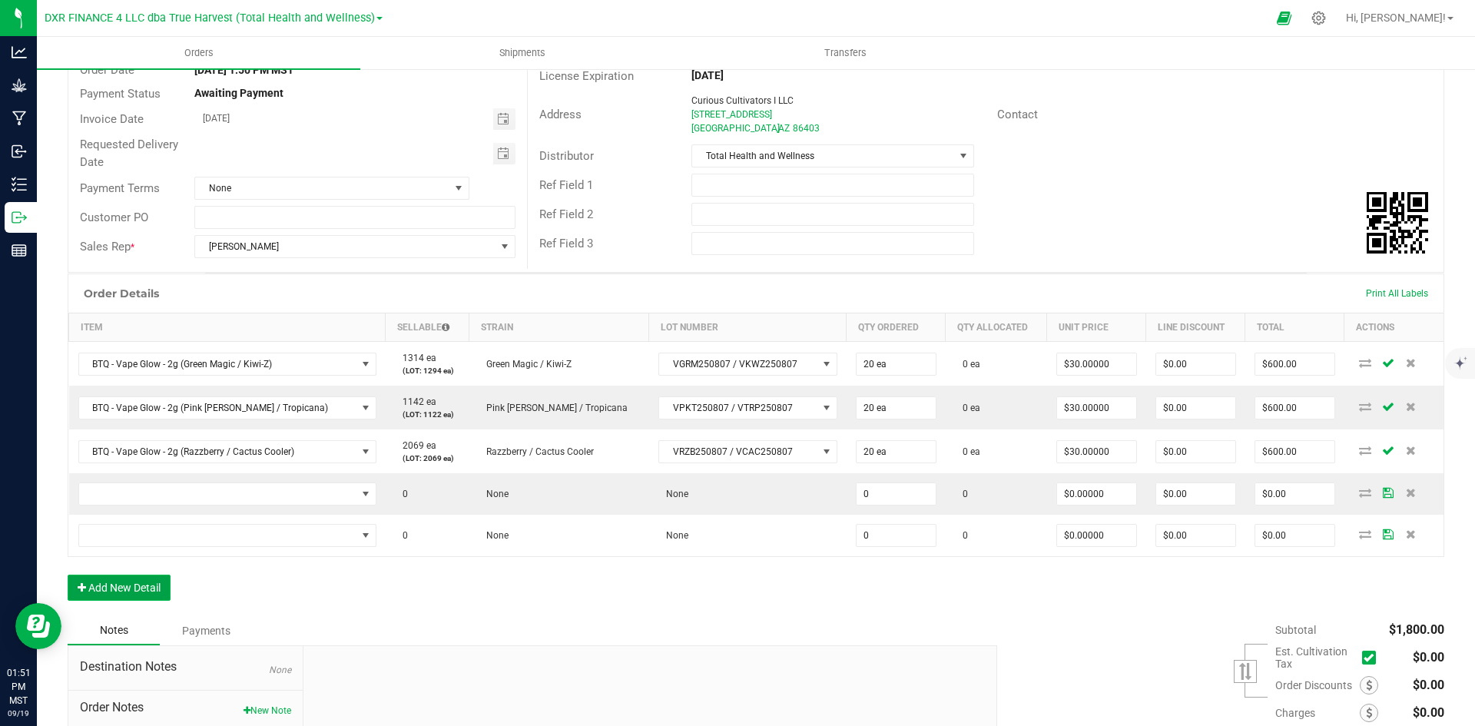
click at [153, 579] on button "Add New Detail" at bounding box center [119, 588] width 103 height 26
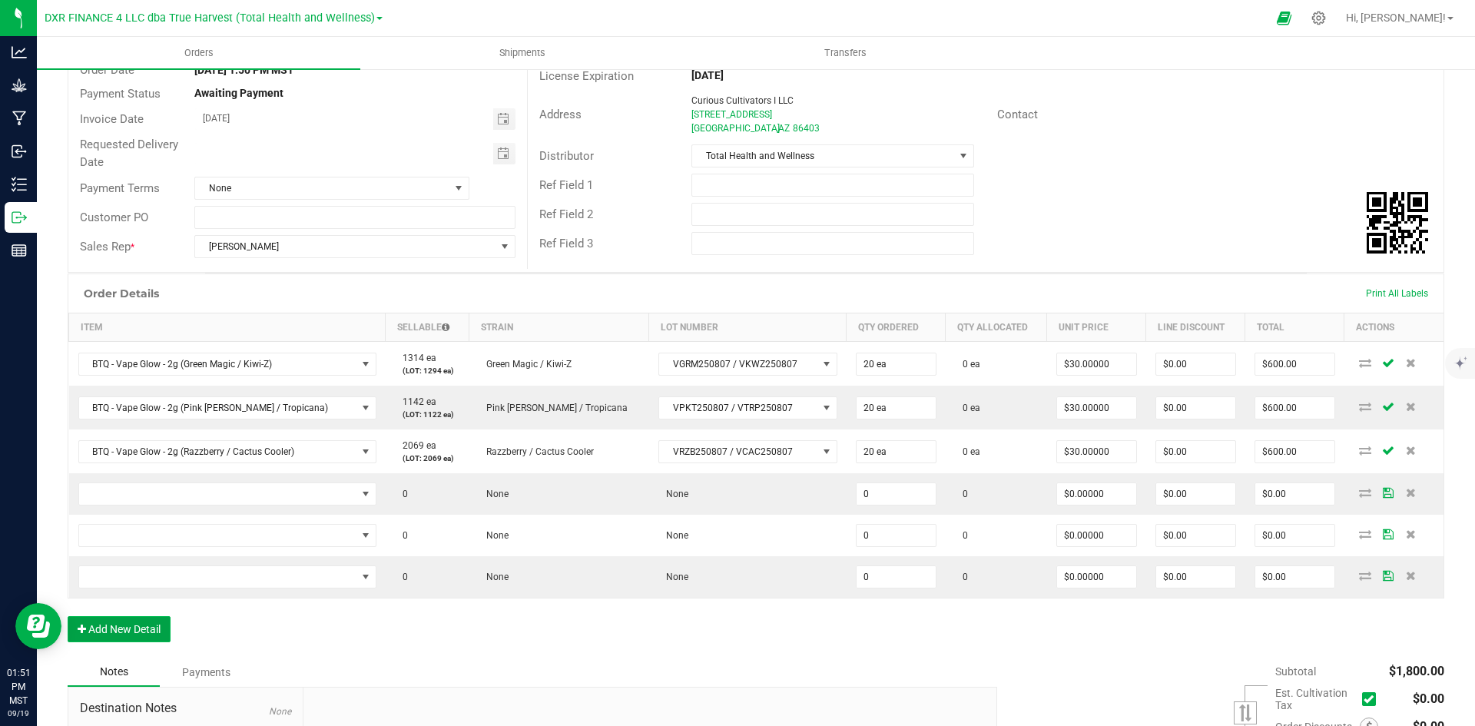
click at [137, 627] on button "Add New Detail" at bounding box center [119, 629] width 103 height 26
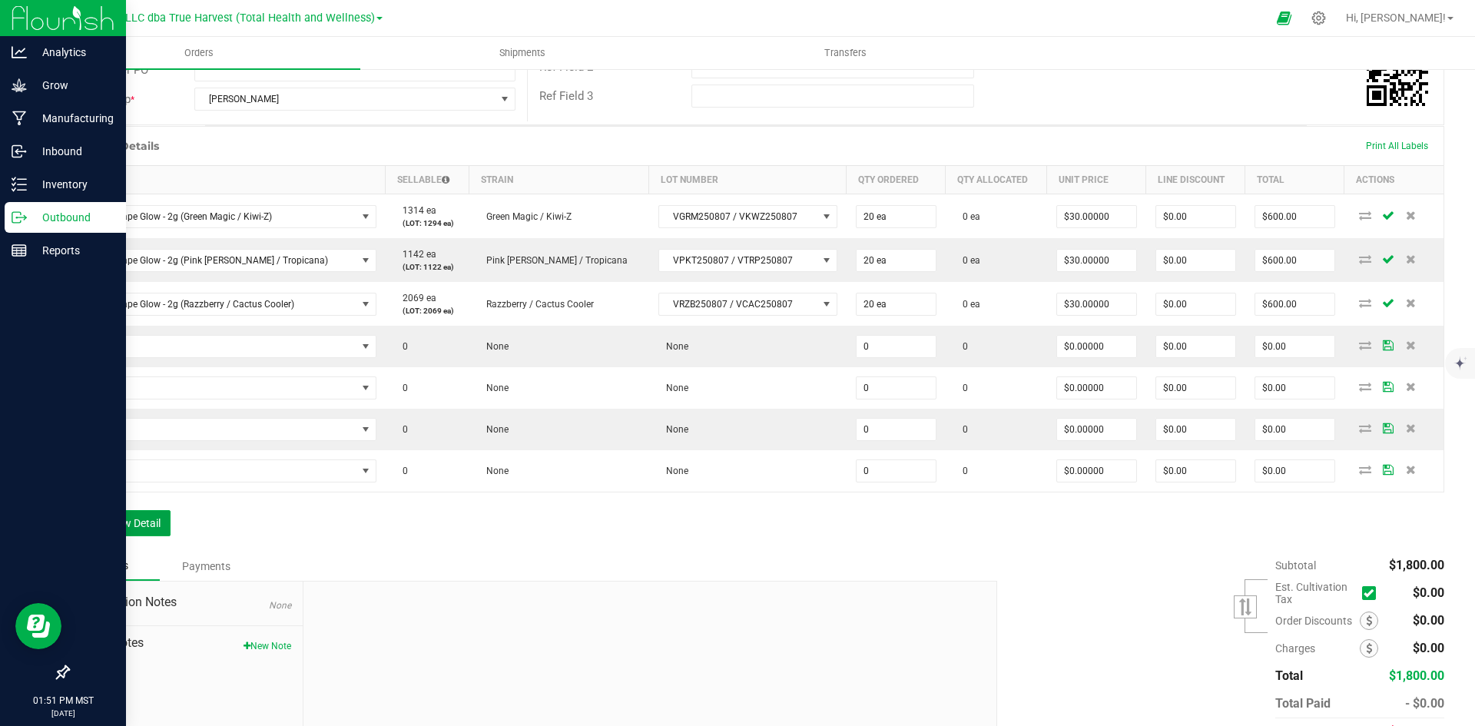
scroll to position [307, 0]
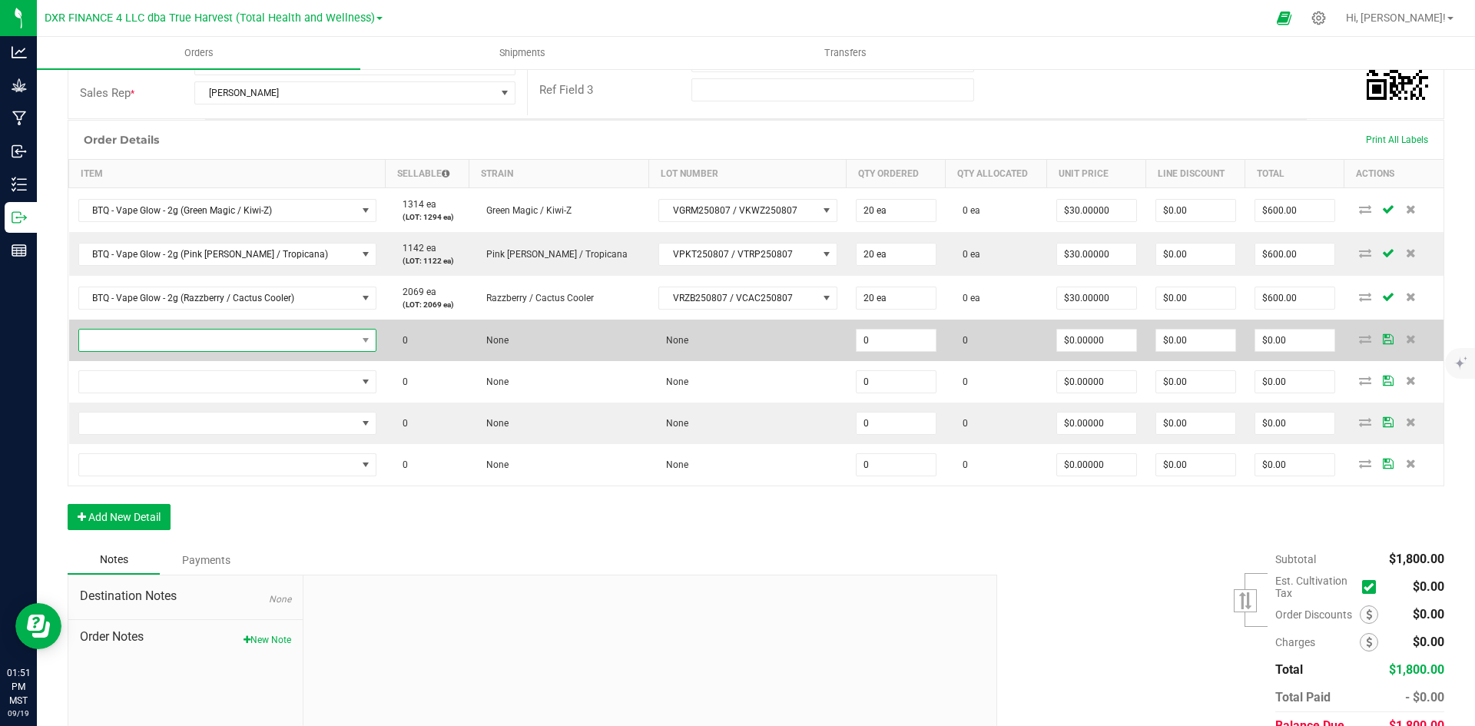
click at [218, 343] on span "NO DATA FOUND" at bounding box center [217, 341] width 277 height 22
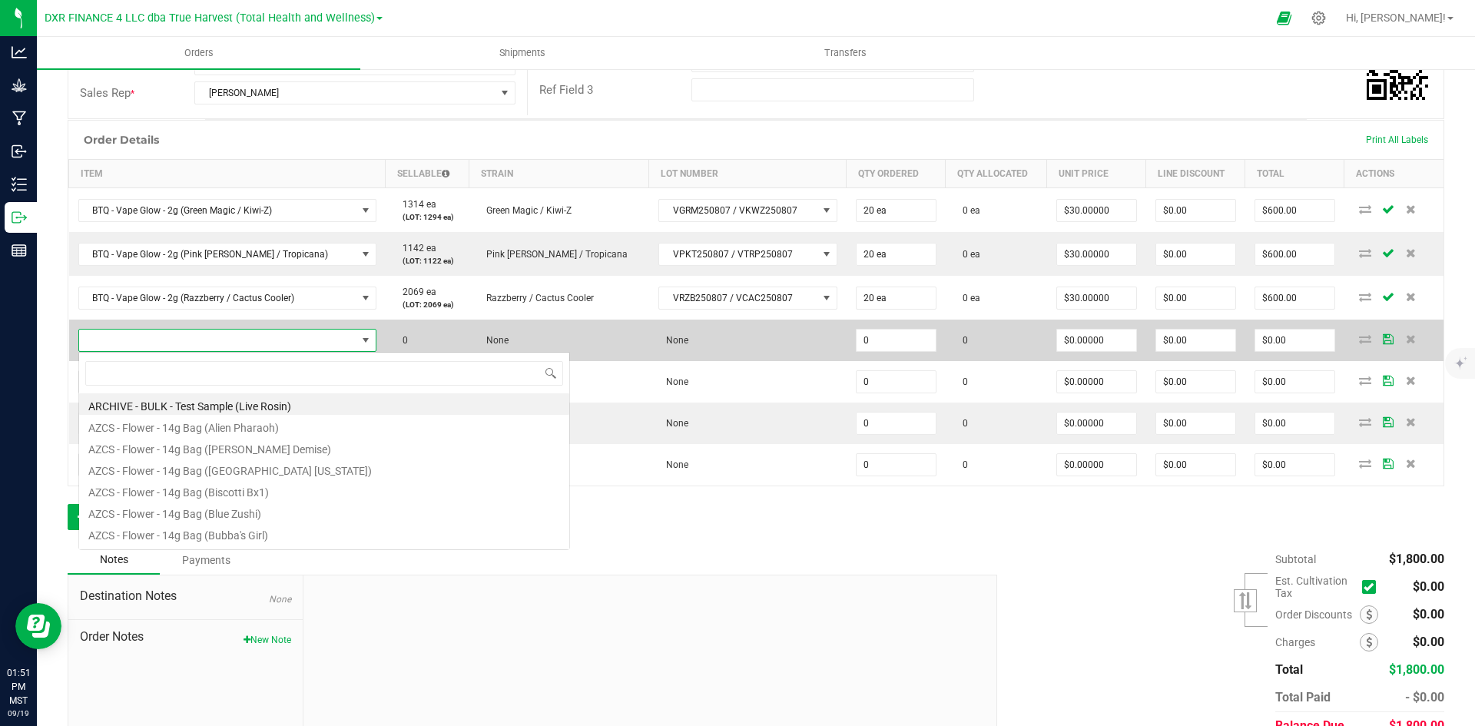
scroll to position [23, 276]
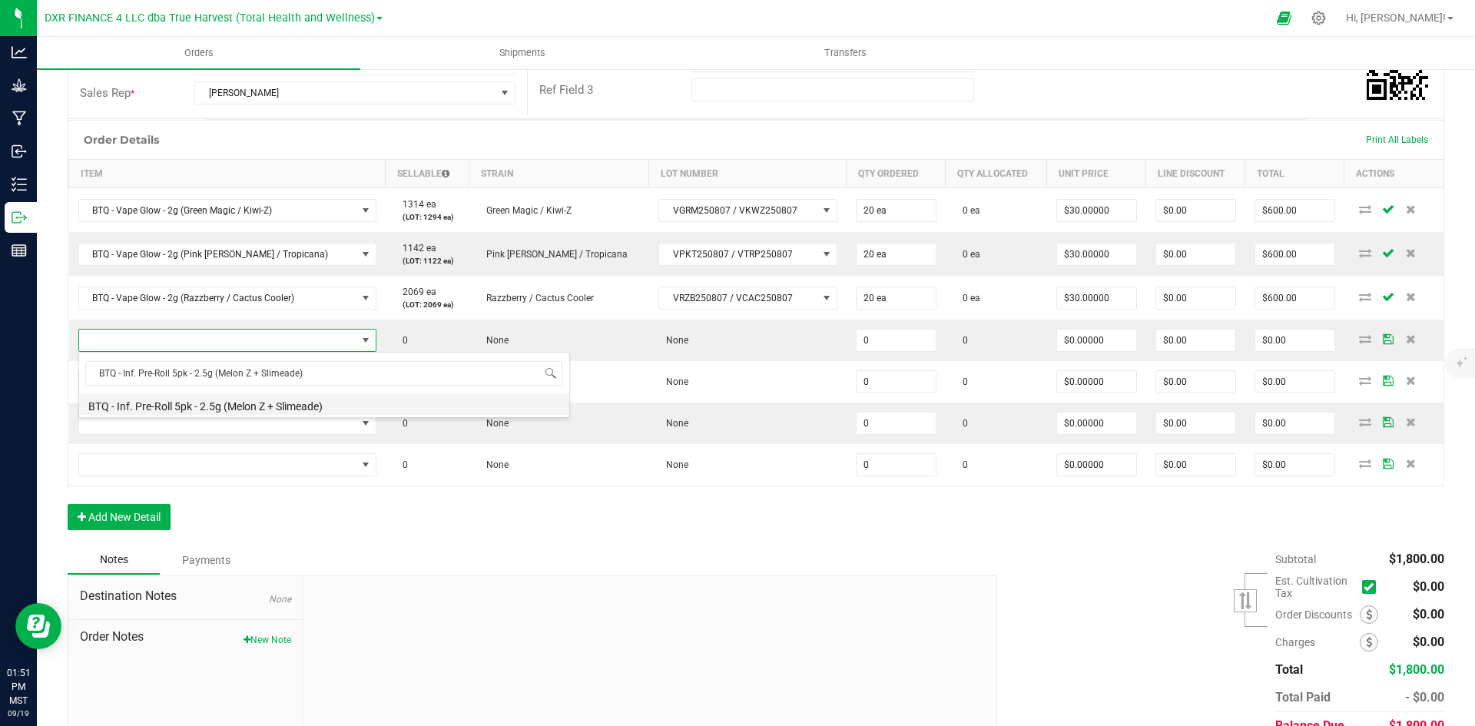
click at [224, 398] on li "BTQ - Inf. Pre-Roll 5pk - 2.5g (Melon Z + Slimeade)" at bounding box center [324, 404] width 490 height 22
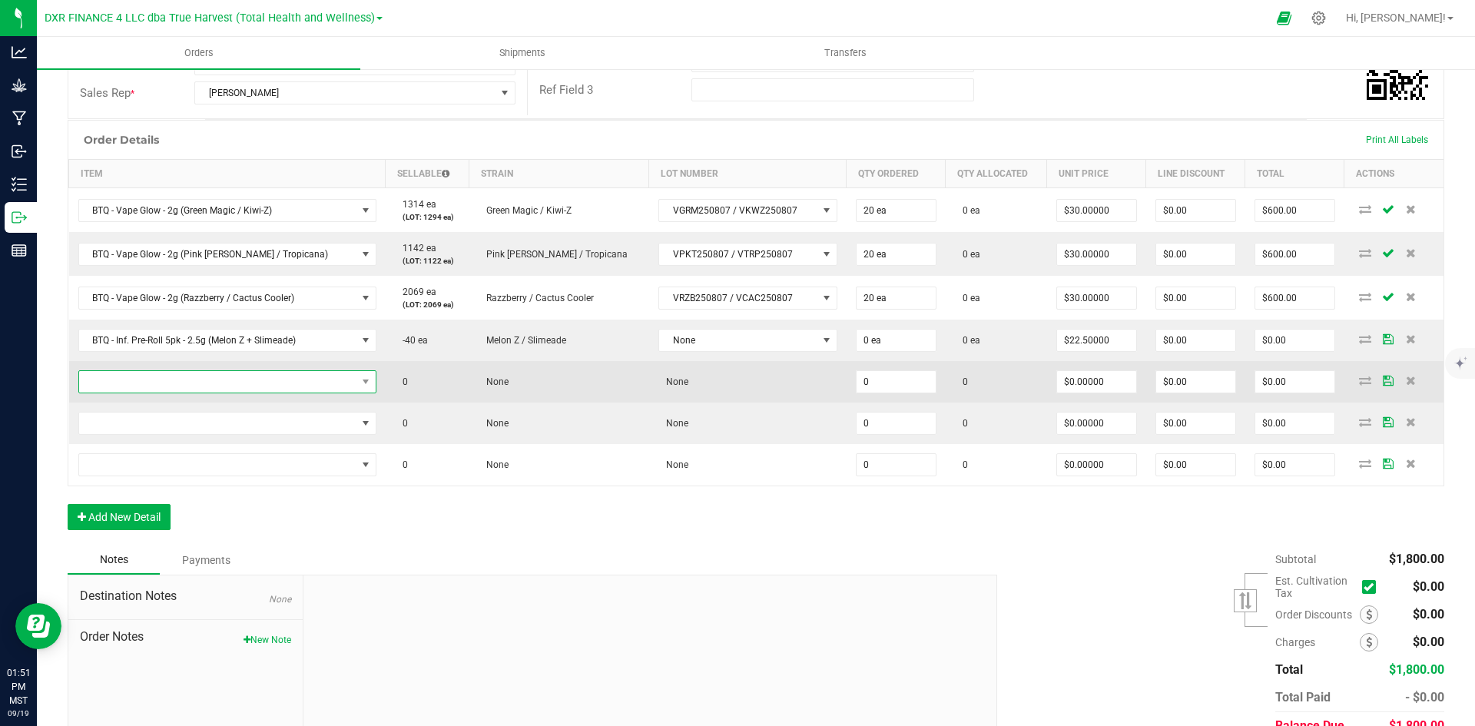
click at [193, 382] on span "NO DATA FOUND" at bounding box center [217, 382] width 277 height 22
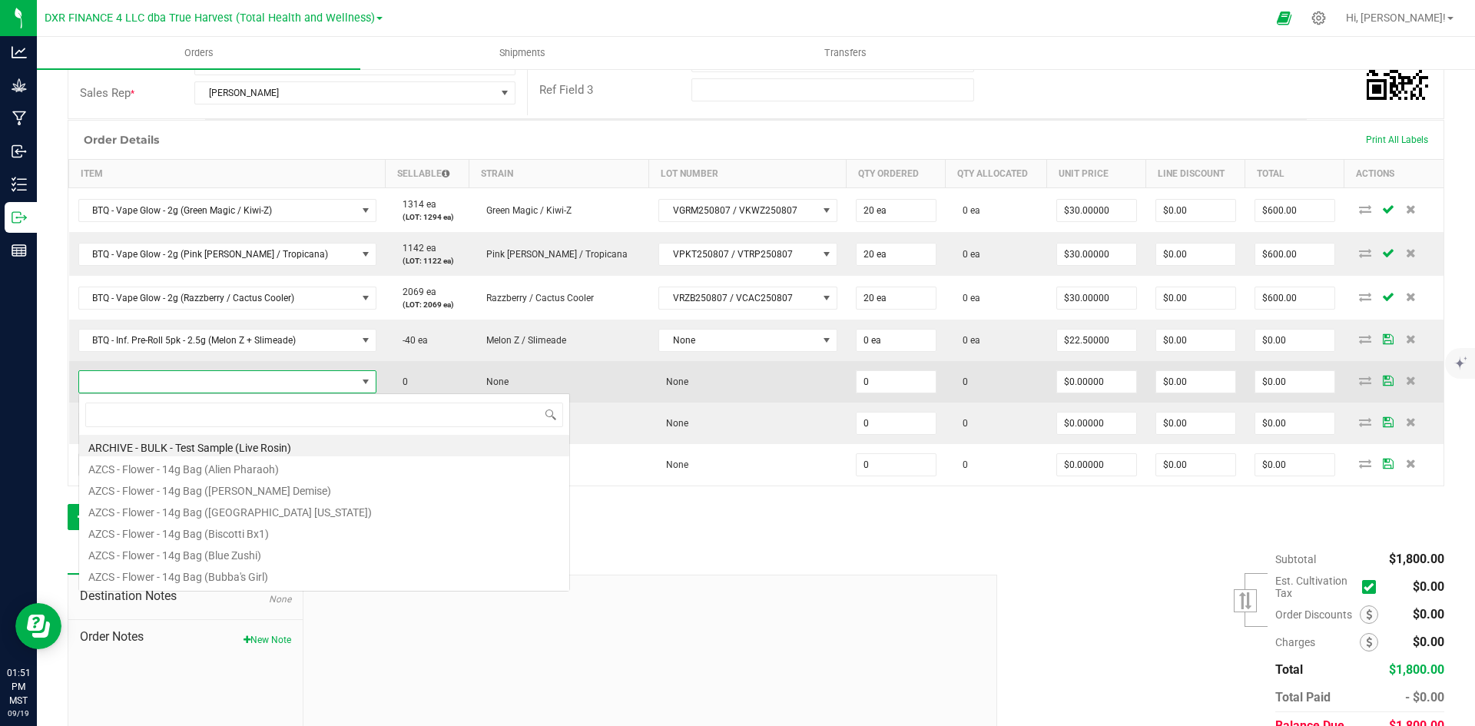
scroll to position [23, 277]
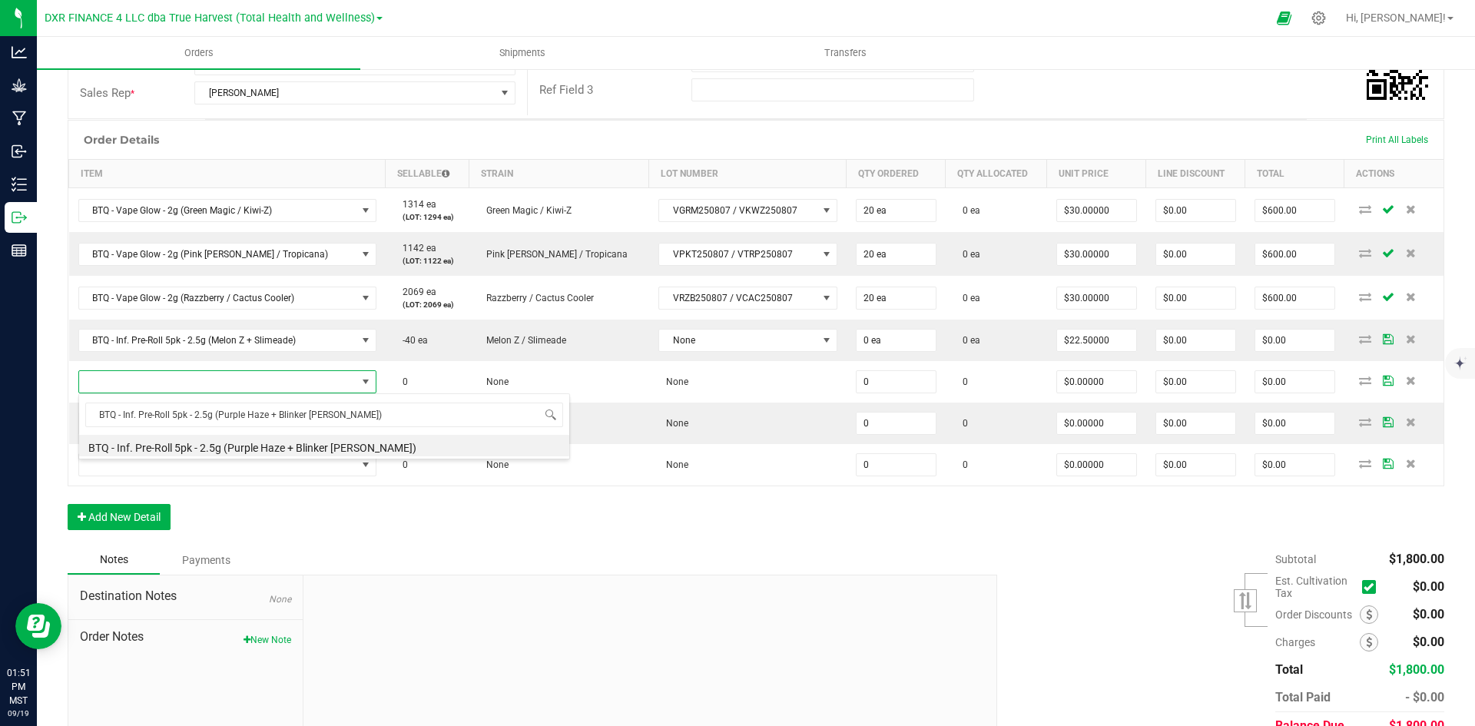
click at [239, 449] on li "BTQ - Inf. Pre-Roll 5pk - 2.5g (Purple Haze + Blinker [PERSON_NAME])" at bounding box center [324, 446] width 490 height 22
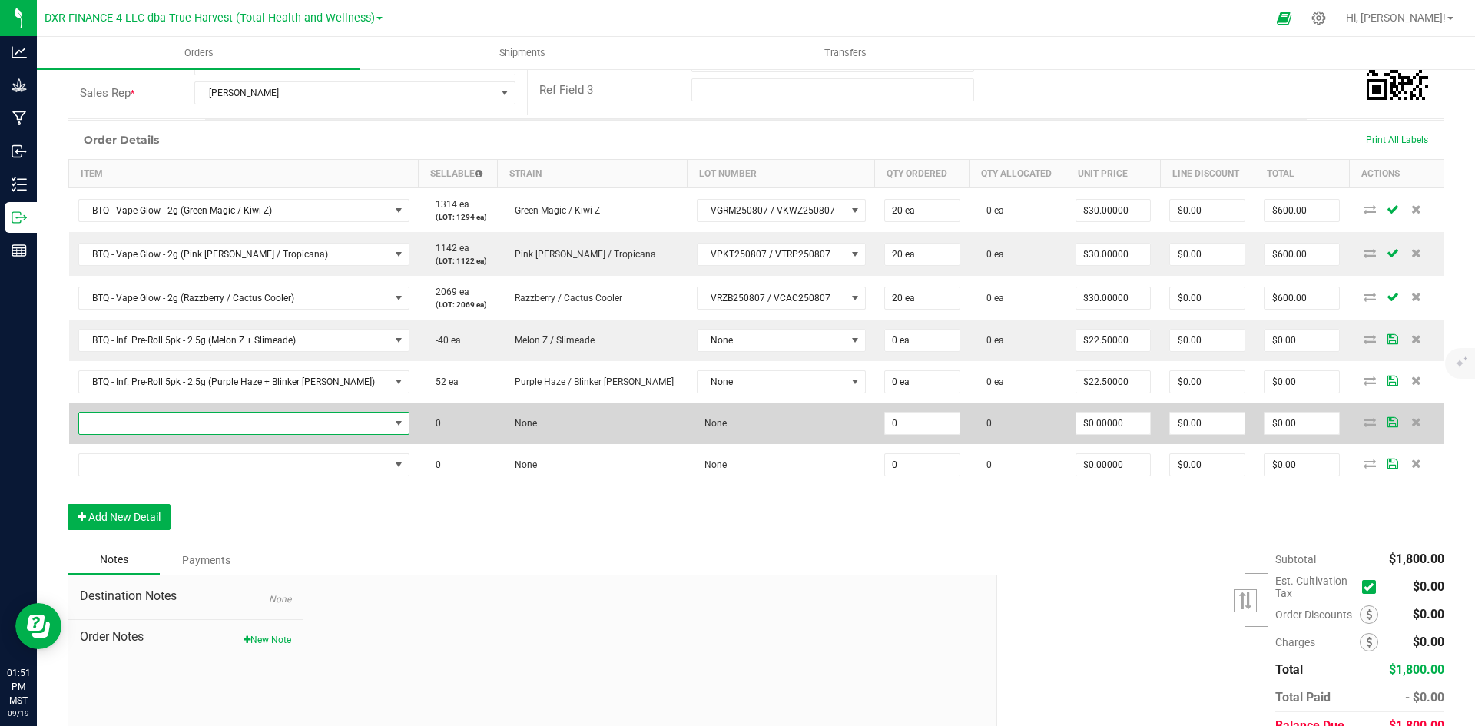
click at [206, 425] on span "NO DATA FOUND" at bounding box center [234, 424] width 310 height 22
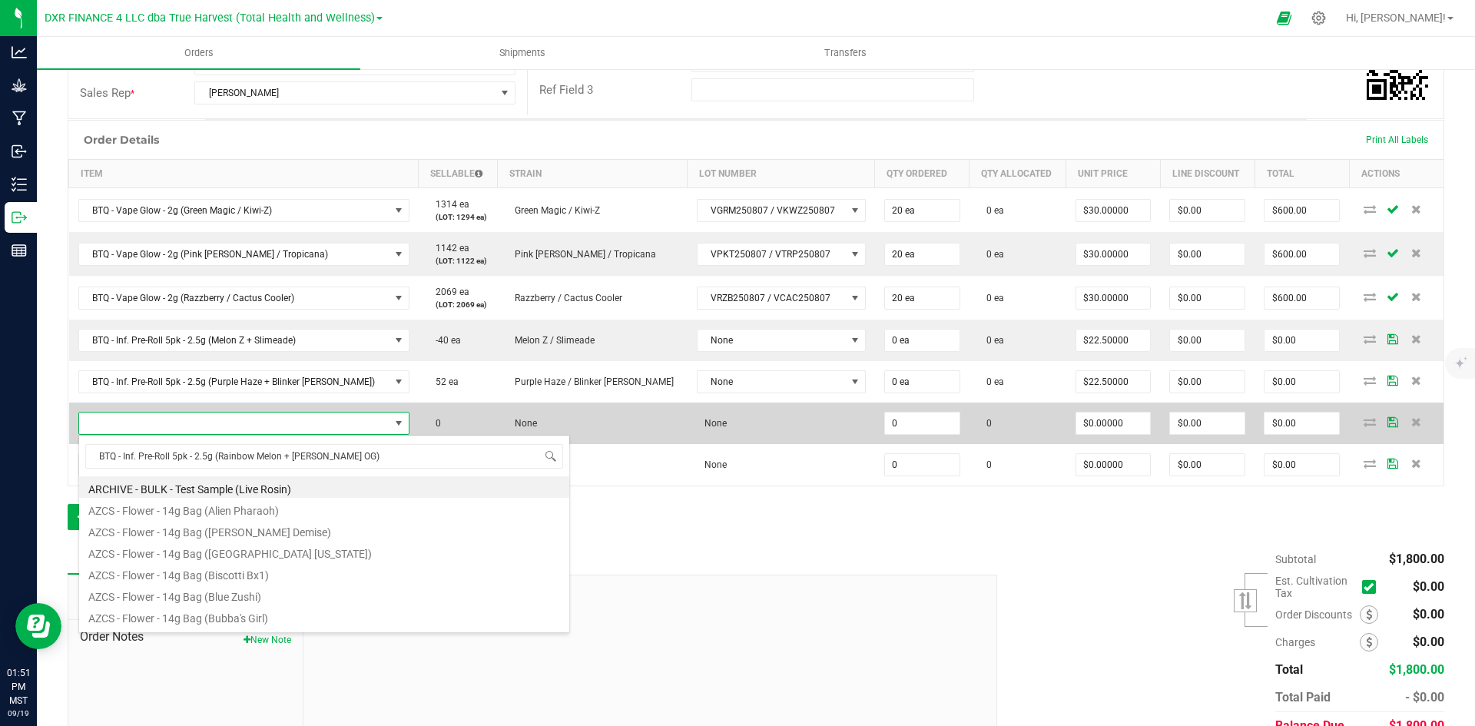
scroll to position [23, 300]
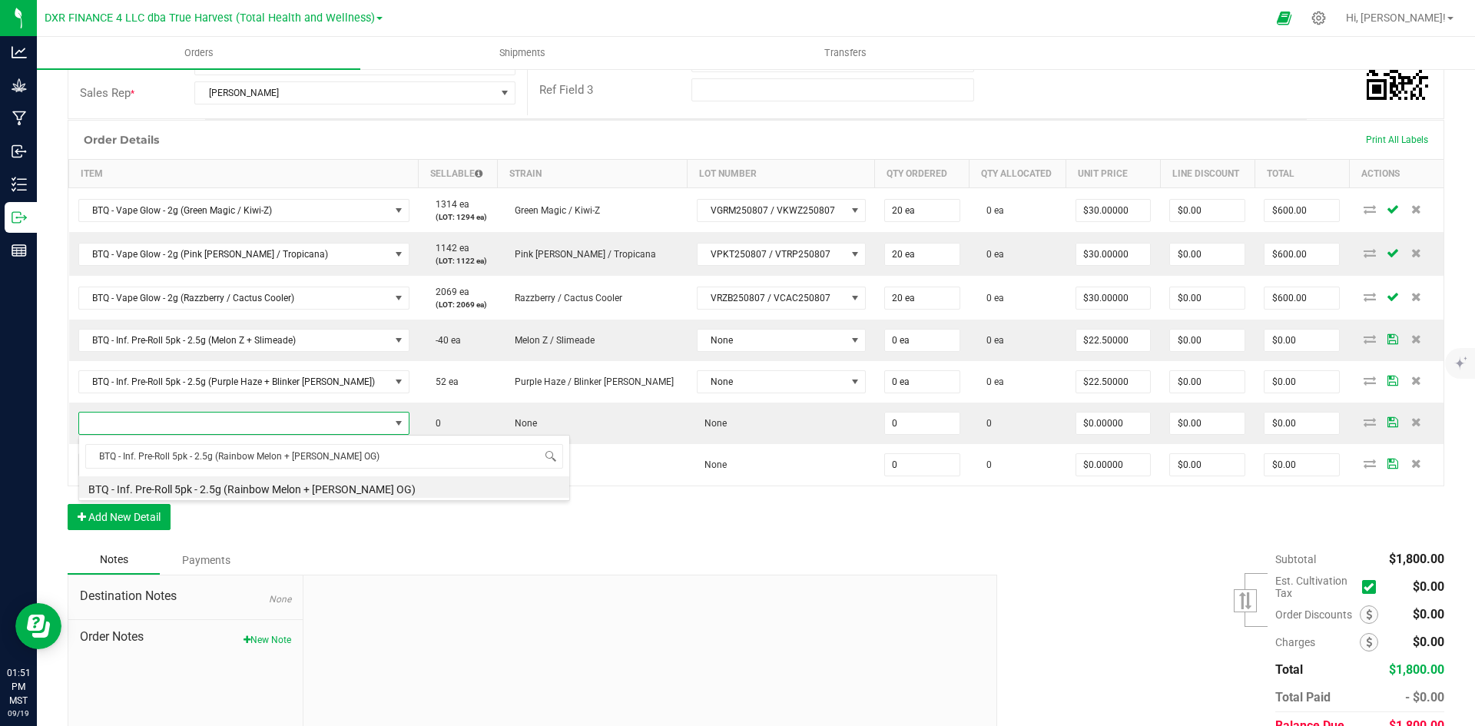
click at [231, 491] on li "BTQ - Inf. Pre-Roll 5pk - 2.5g (Rainbow Melon + [PERSON_NAME] OG)" at bounding box center [324, 487] width 490 height 22
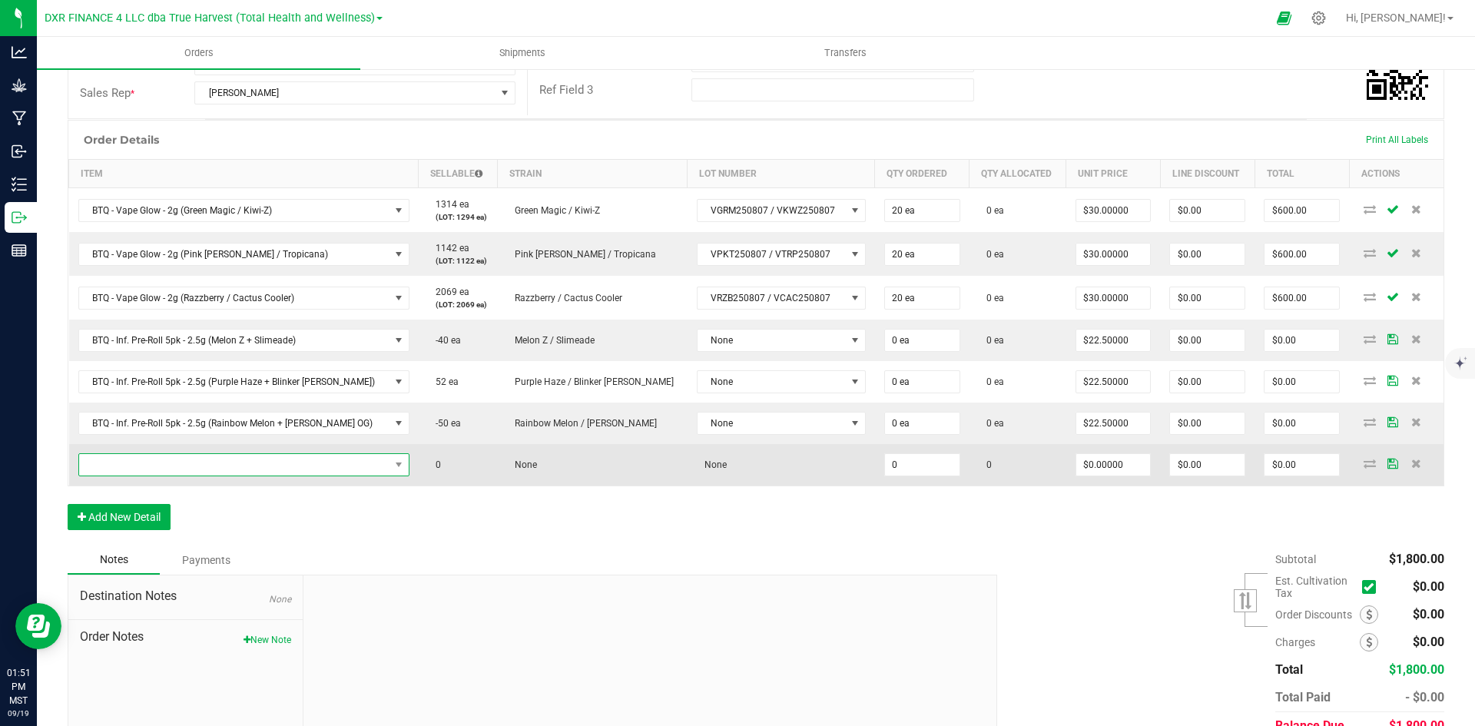
click at [241, 460] on span "NO DATA FOUND" at bounding box center [234, 465] width 310 height 22
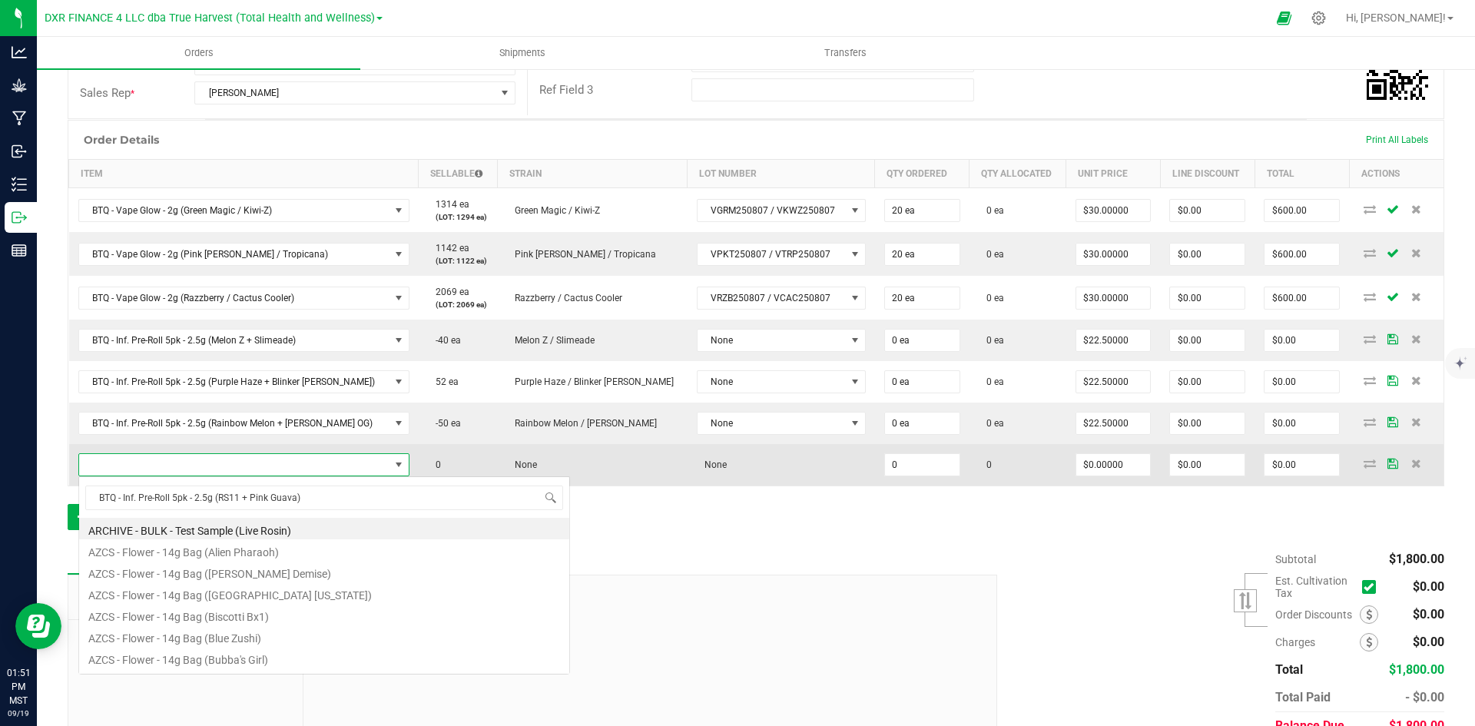
scroll to position [23, 311]
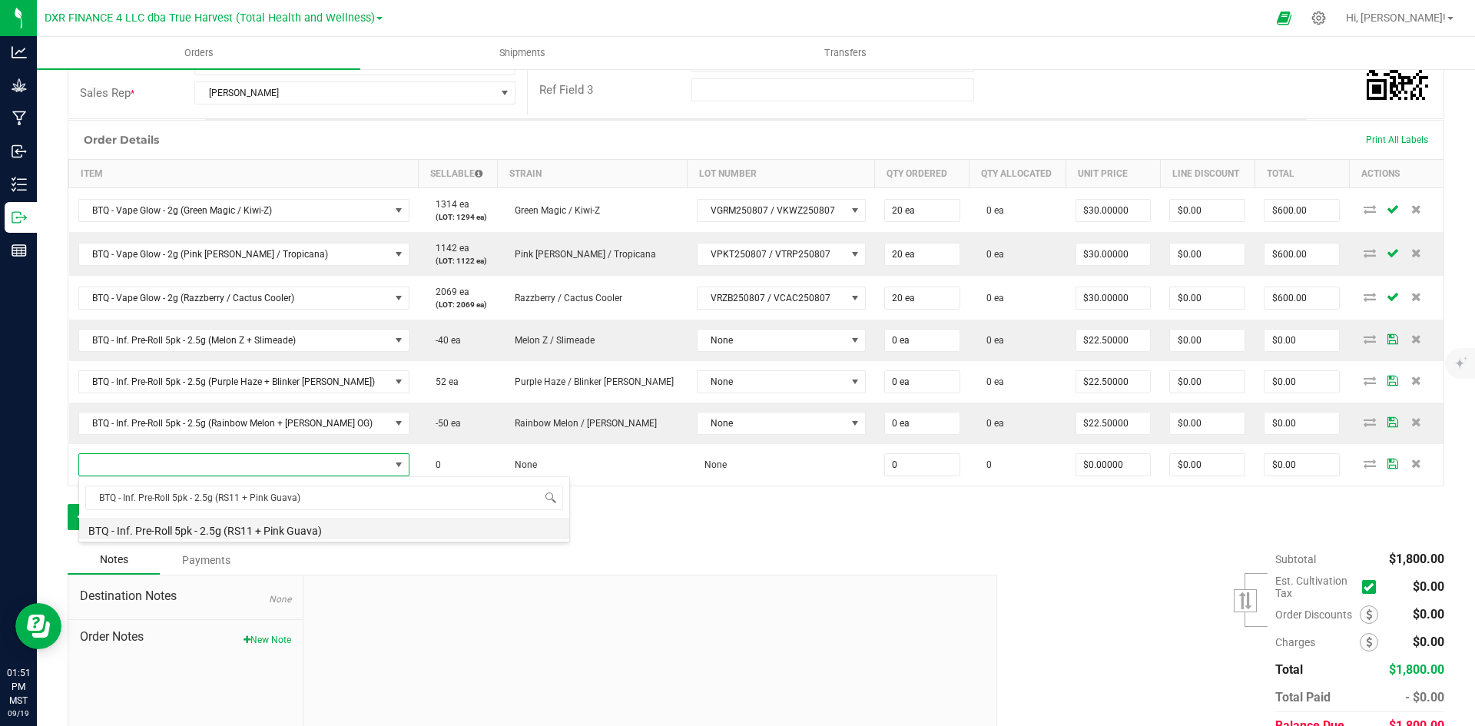
click at [272, 526] on li "BTQ - Inf. Pre-Roll 5pk - 2.5g (RS11 + Pink Guava)" at bounding box center [324, 529] width 490 height 22
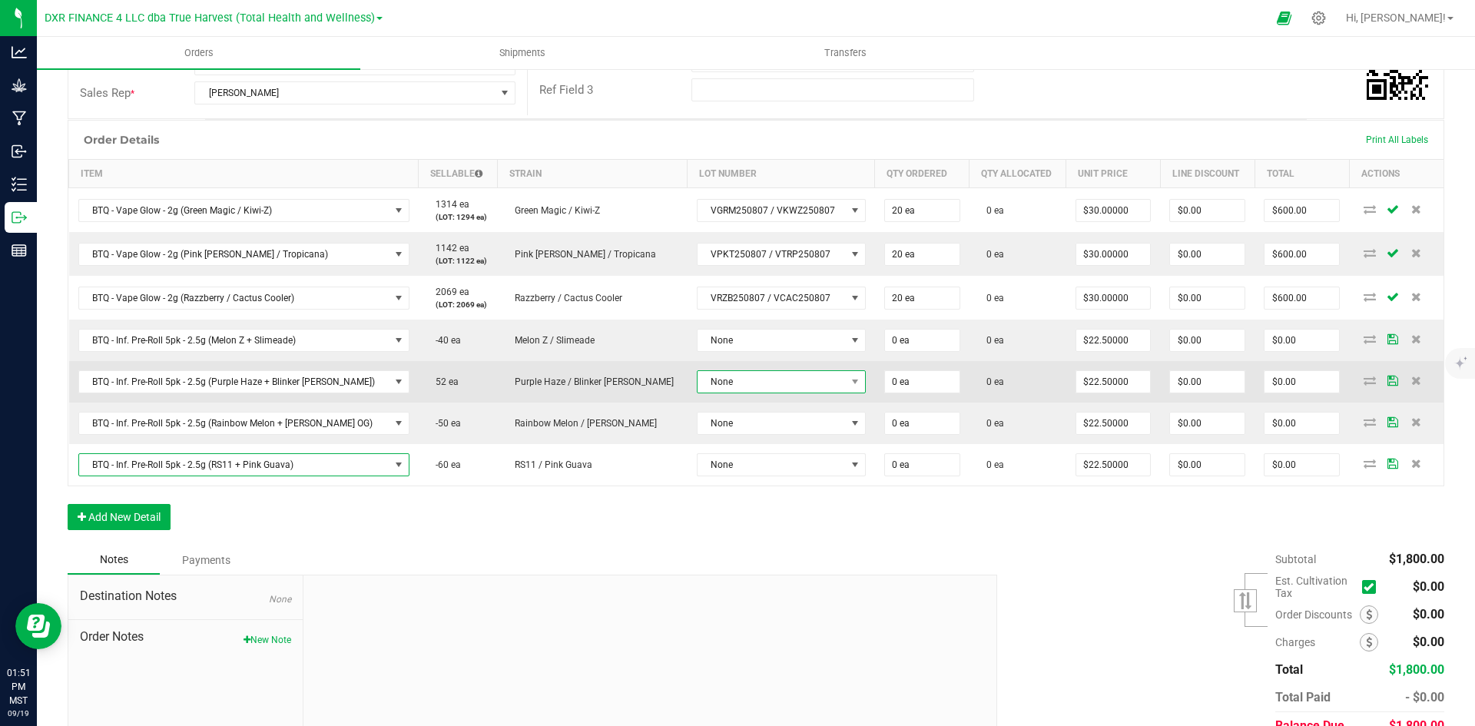
click at [703, 387] on span "None" at bounding box center [772, 382] width 148 height 22
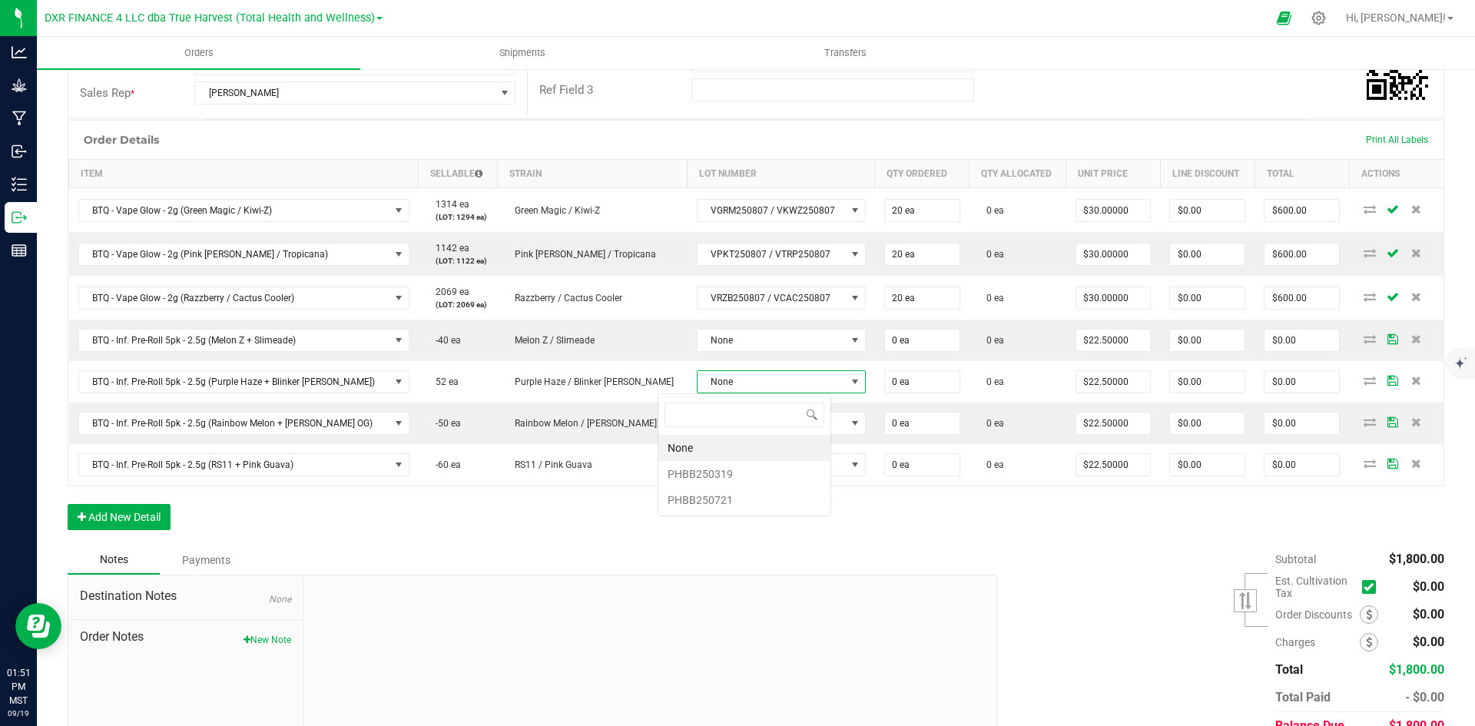
scroll to position [23, 174]
click at [725, 499] on li "PHBB250721" at bounding box center [745, 500] width 172 height 26
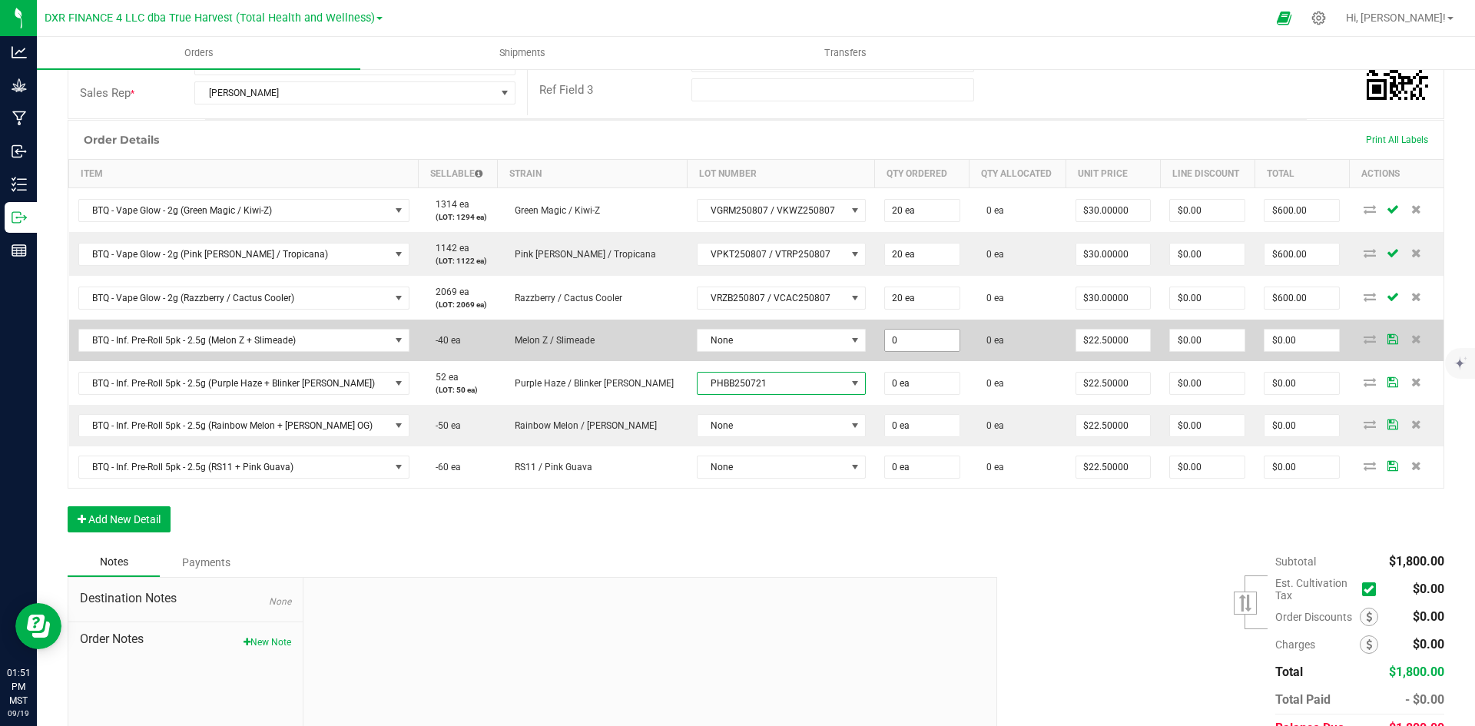
click at [885, 343] on input "0" at bounding box center [922, 341] width 75 height 22
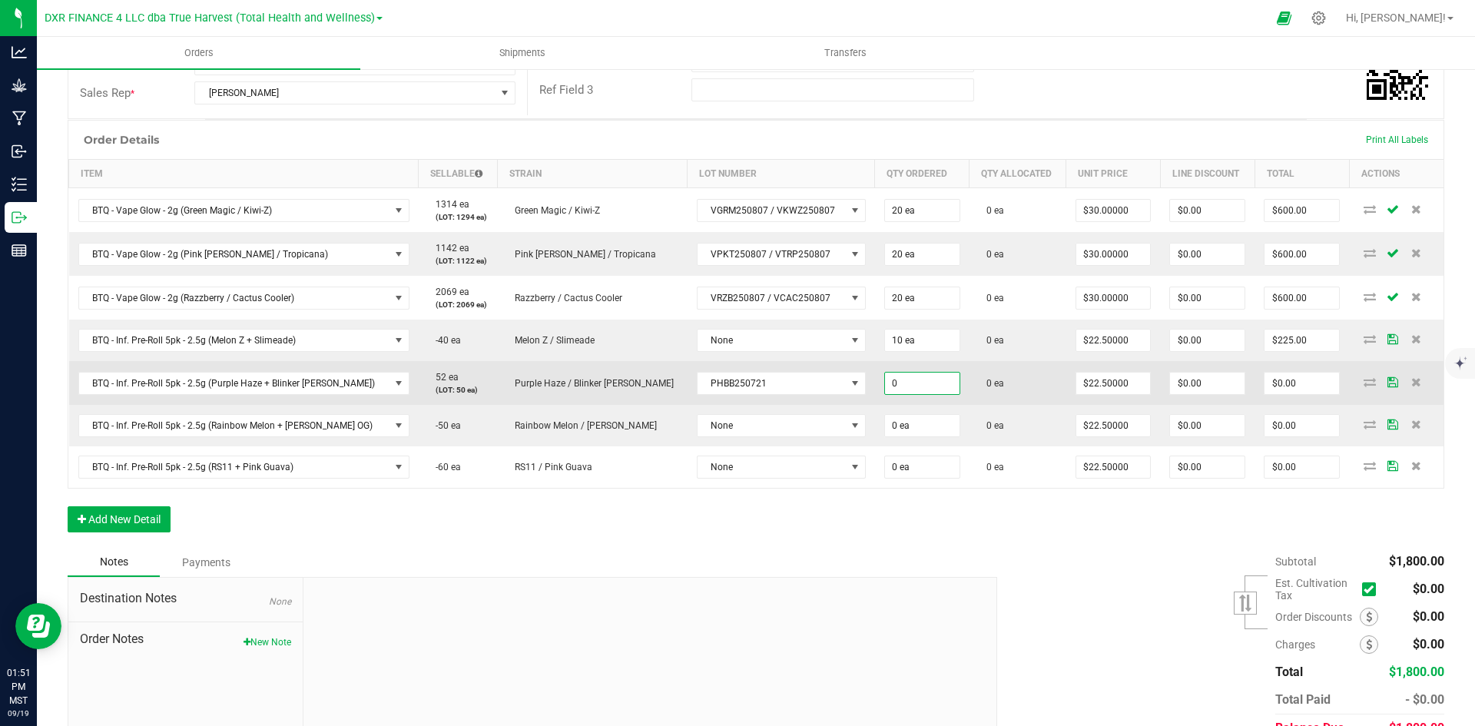
click at [885, 375] on input "0" at bounding box center [922, 384] width 75 height 22
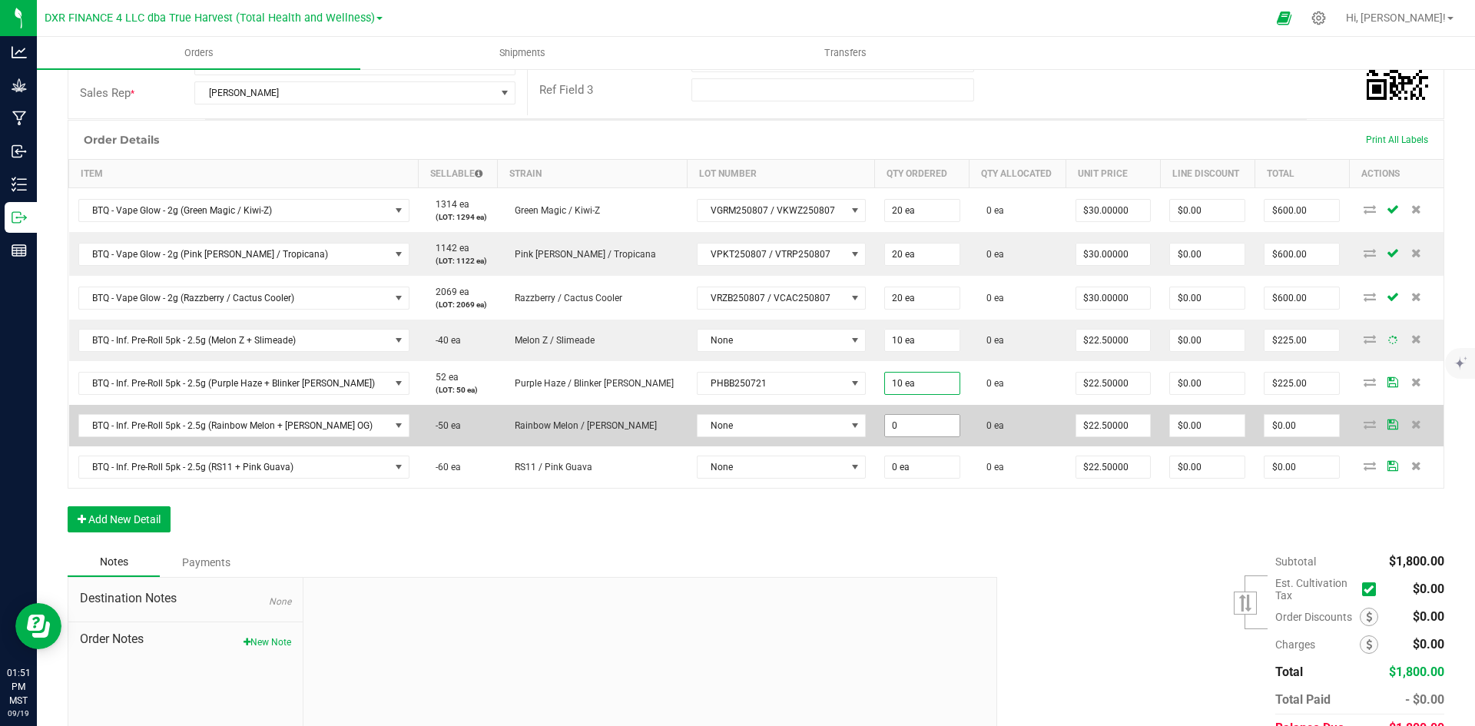
click at [885, 432] on input "0" at bounding box center [922, 426] width 75 height 22
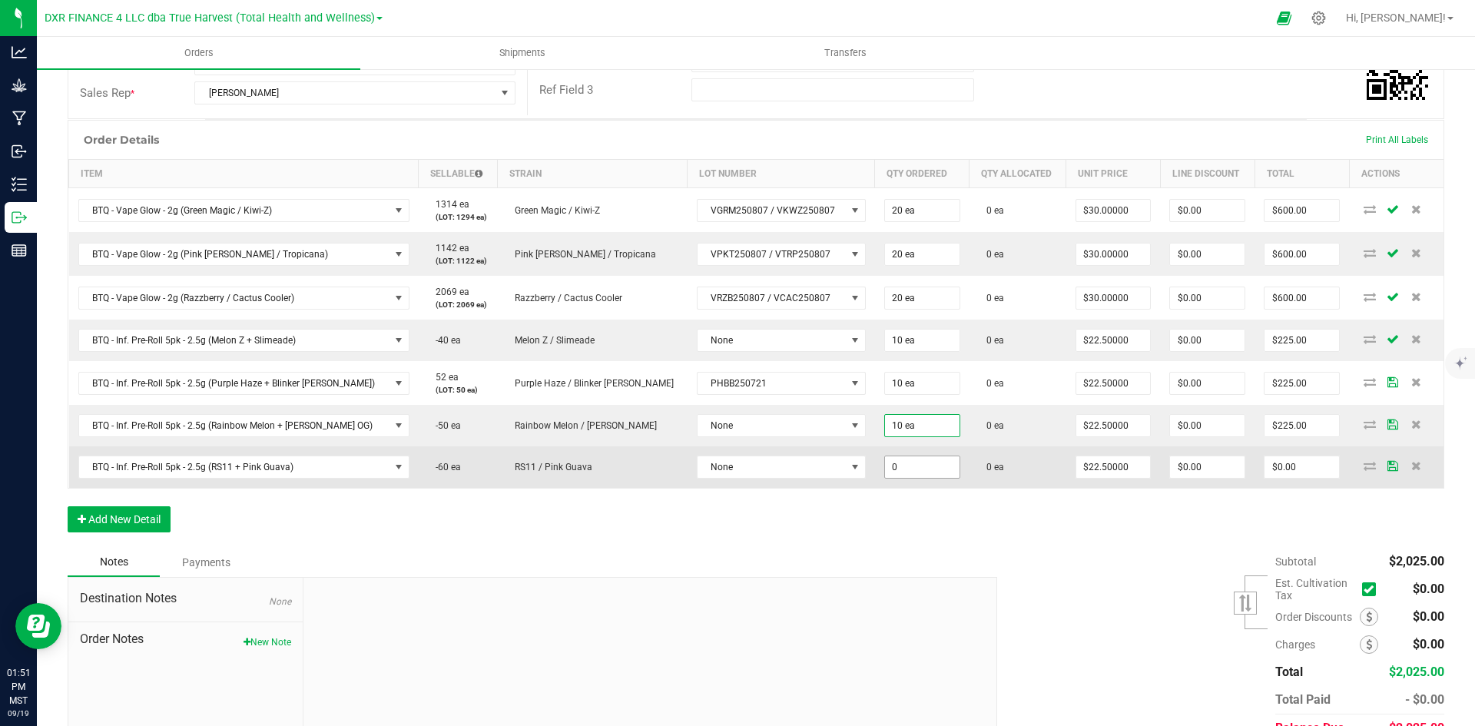
click at [885, 476] on input "0" at bounding box center [922, 467] width 75 height 22
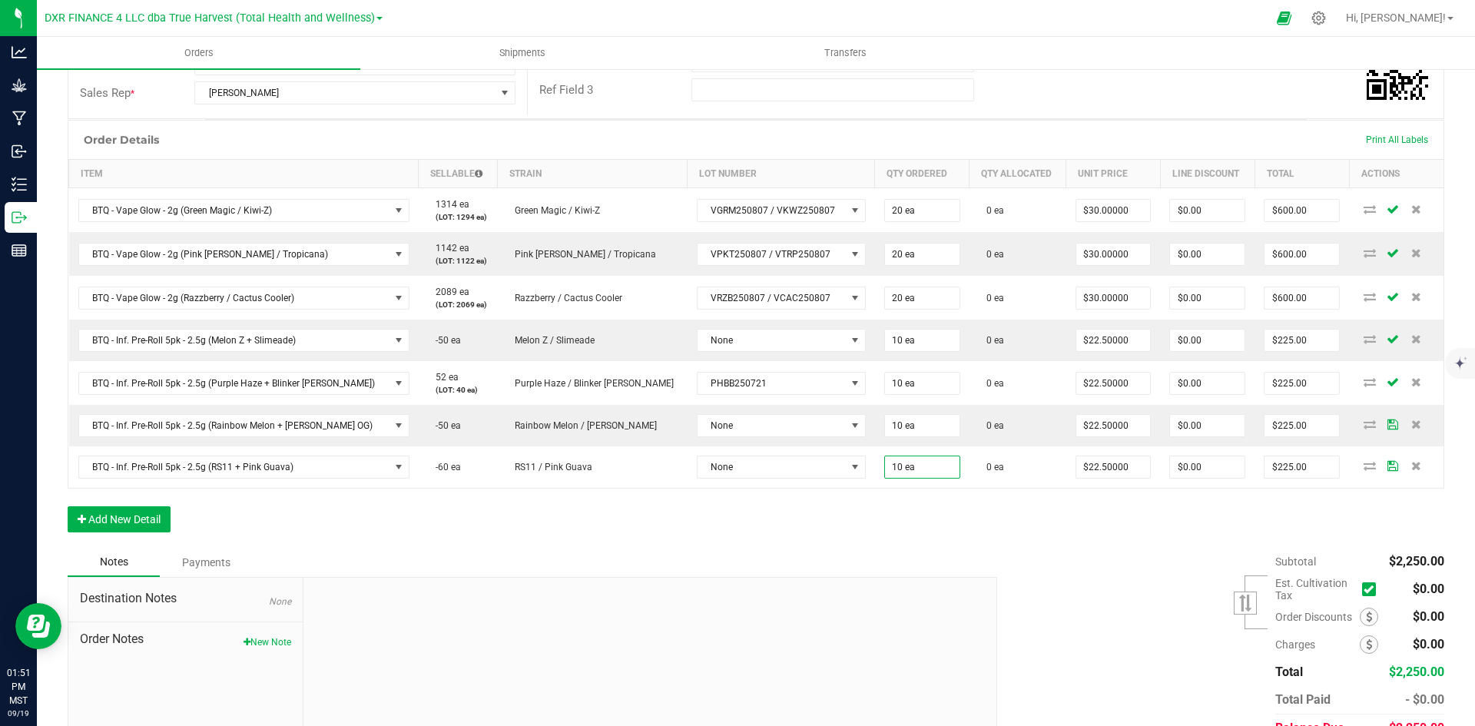
click at [860, 554] on div "Notes Payments" at bounding box center [527, 562] width 918 height 29
click at [126, 526] on button "Add New Detail" at bounding box center [119, 519] width 103 height 26
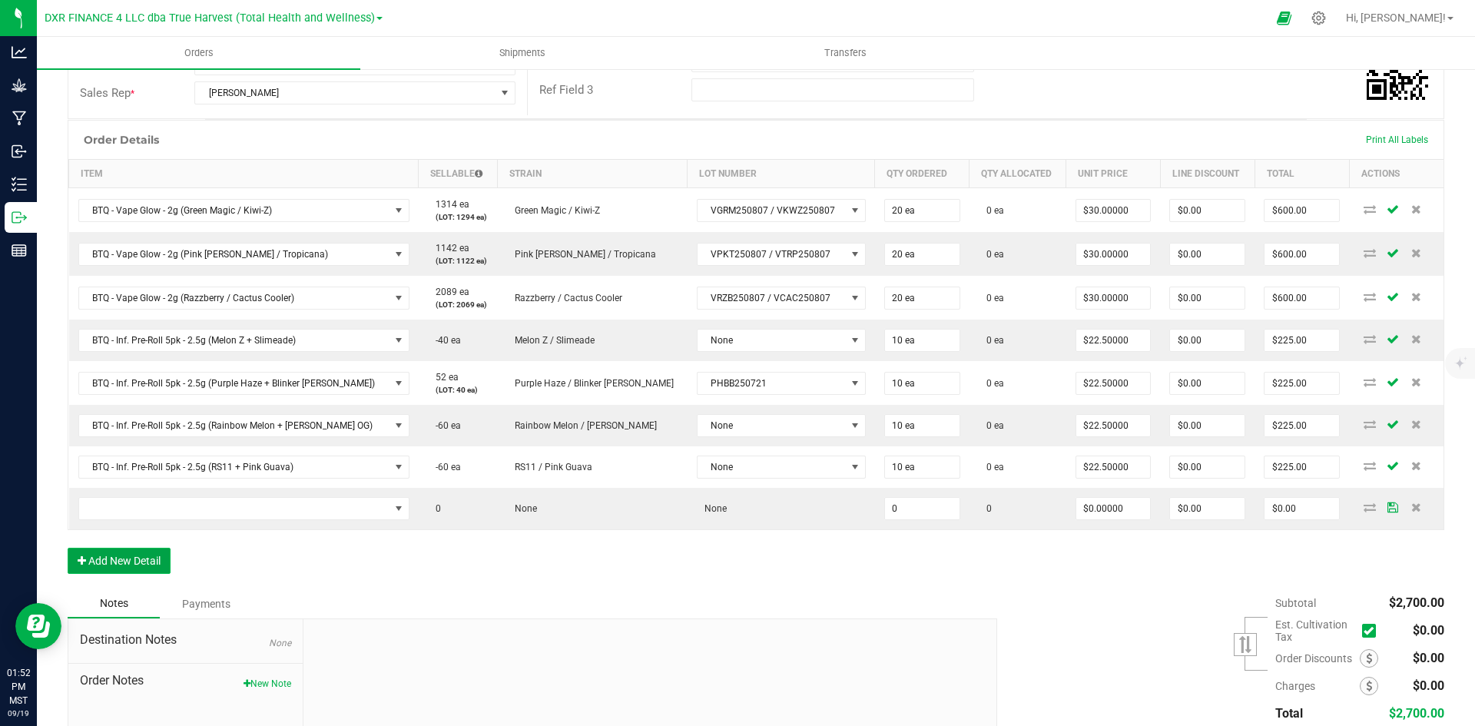
click at [118, 565] on button "Add New Detail" at bounding box center [119, 561] width 103 height 26
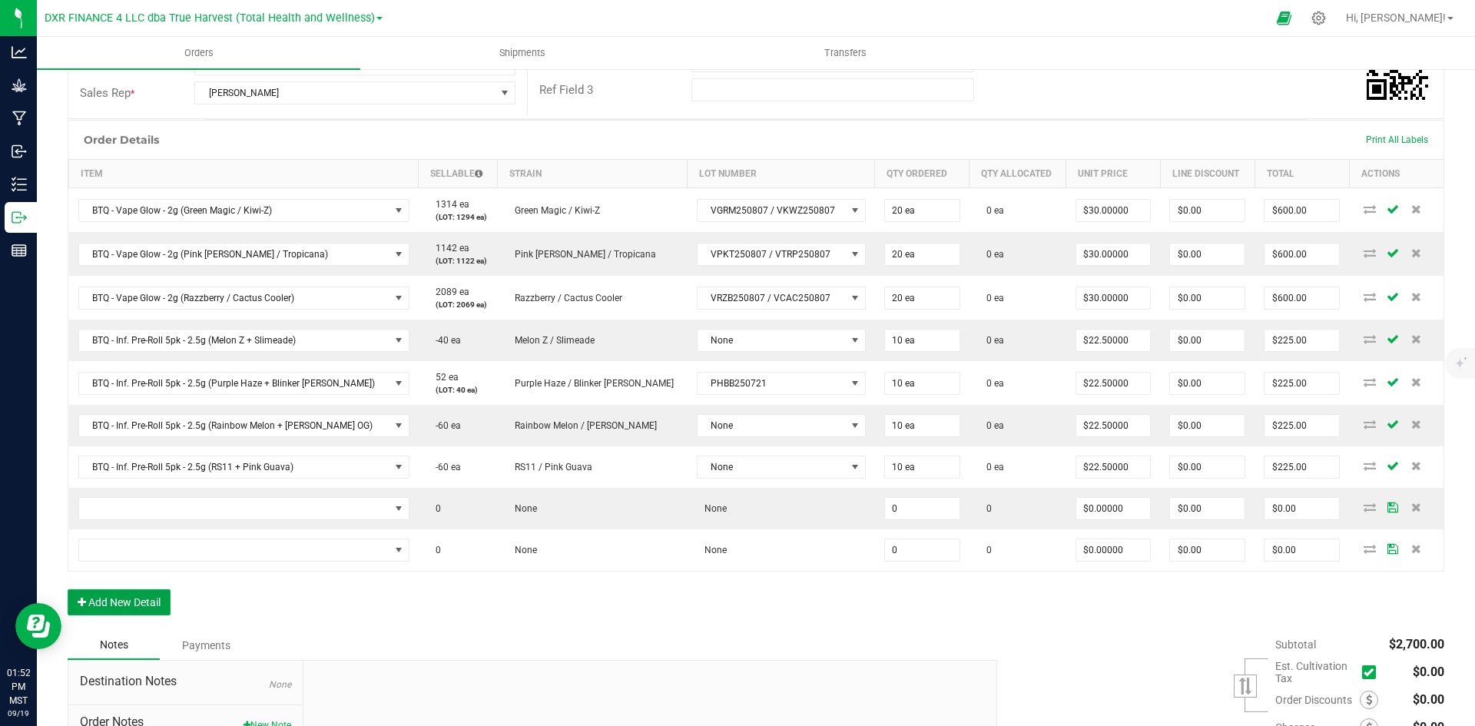
click at [121, 597] on button "Add New Detail" at bounding box center [119, 602] width 103 height 26
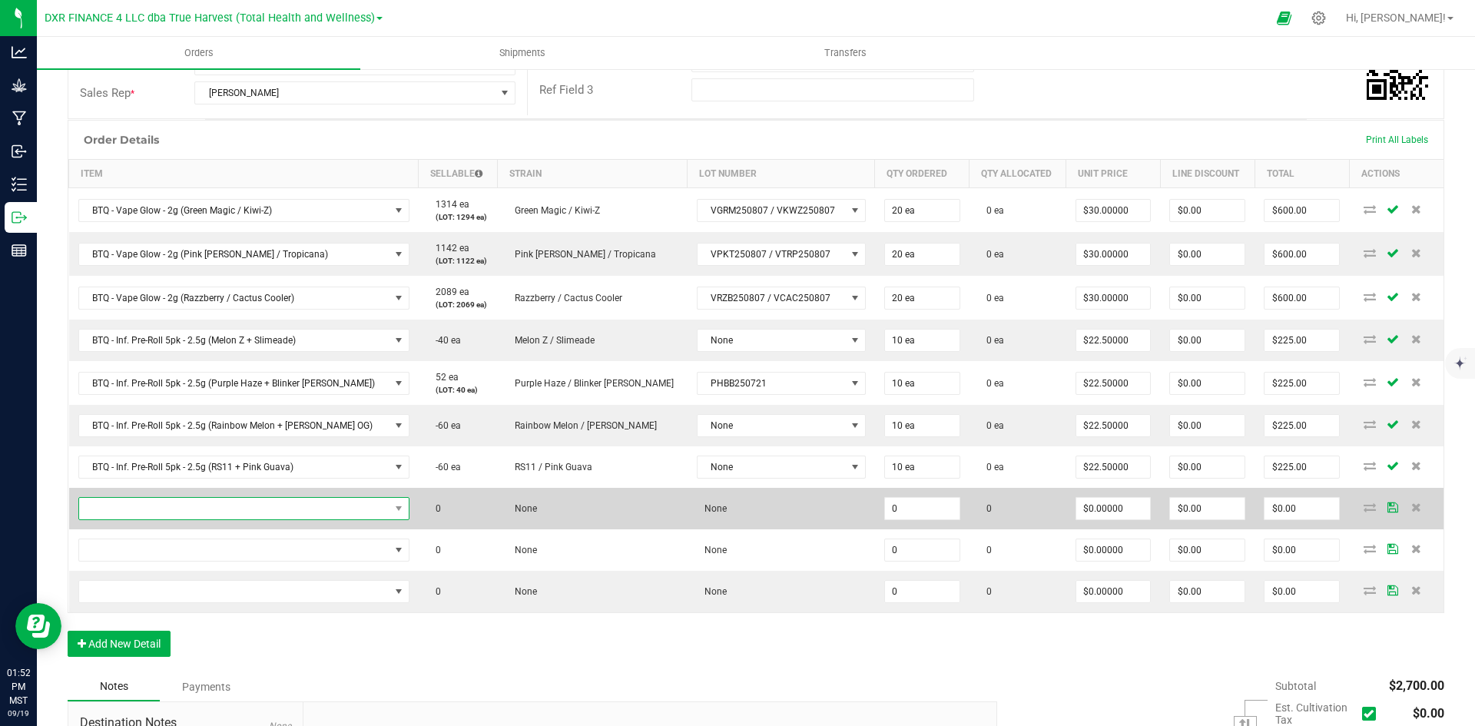
click at [237, 511] on span "NO DATA FOUND" at bounding box center [234, 509] width 310 height 22
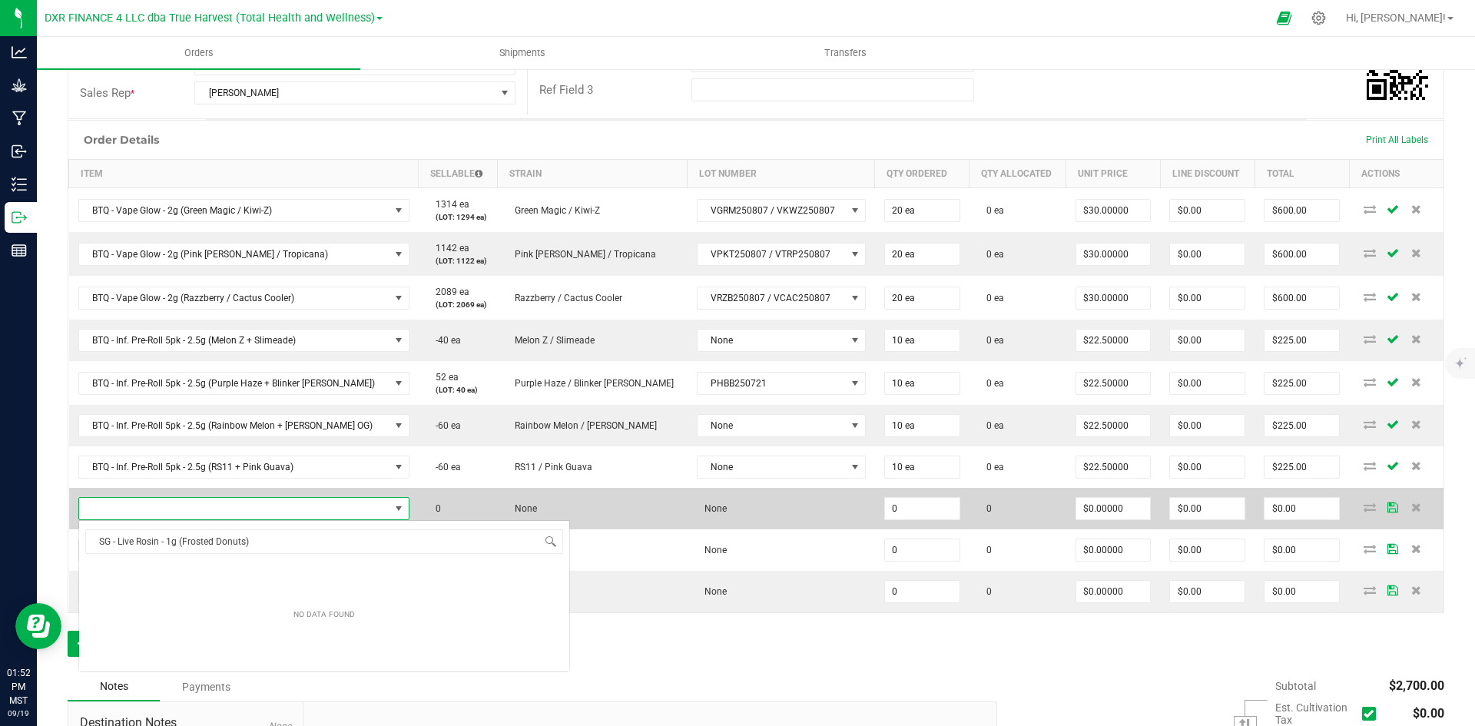
scroll to position [23, 311]
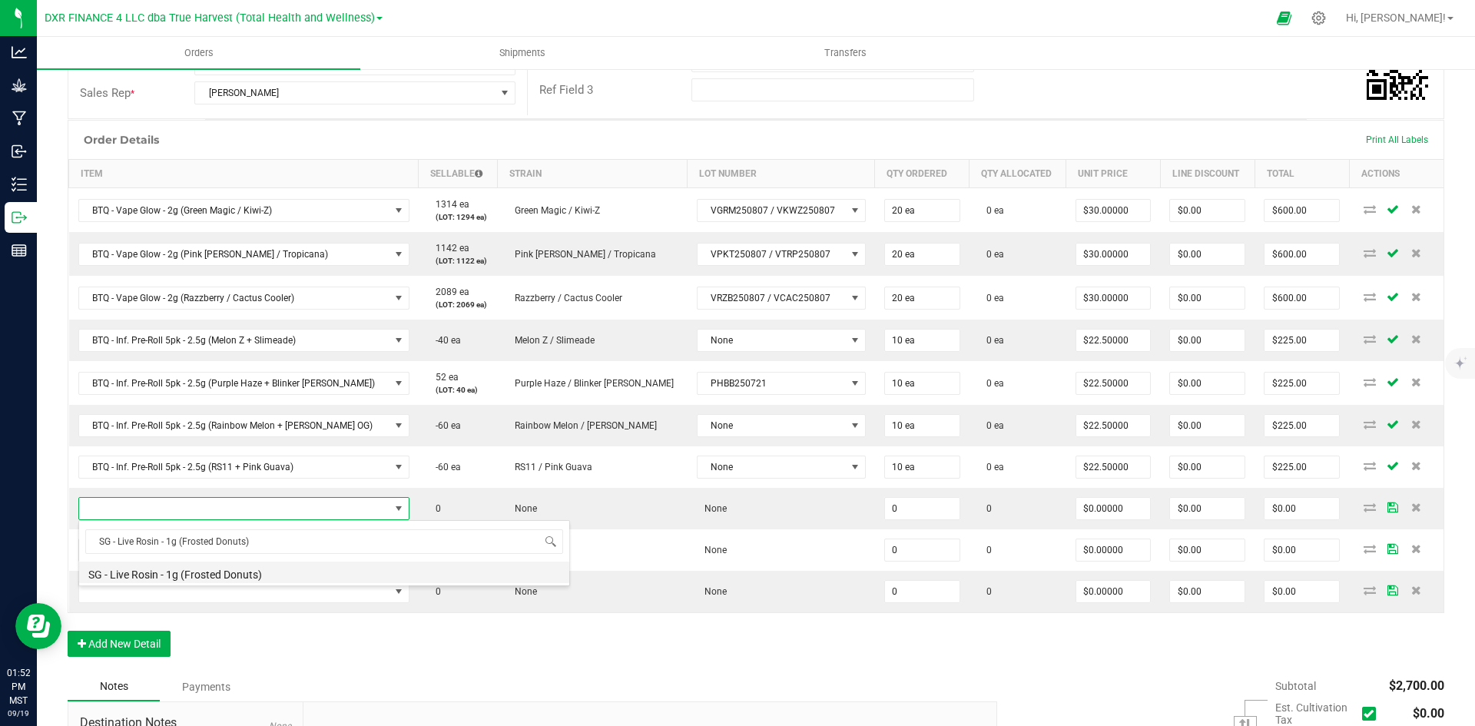
click at [252, 576] on li "SG - Live Rosin - 1g (Frosted Donuts)" at bounding box center [324, 573] width 490 height 22
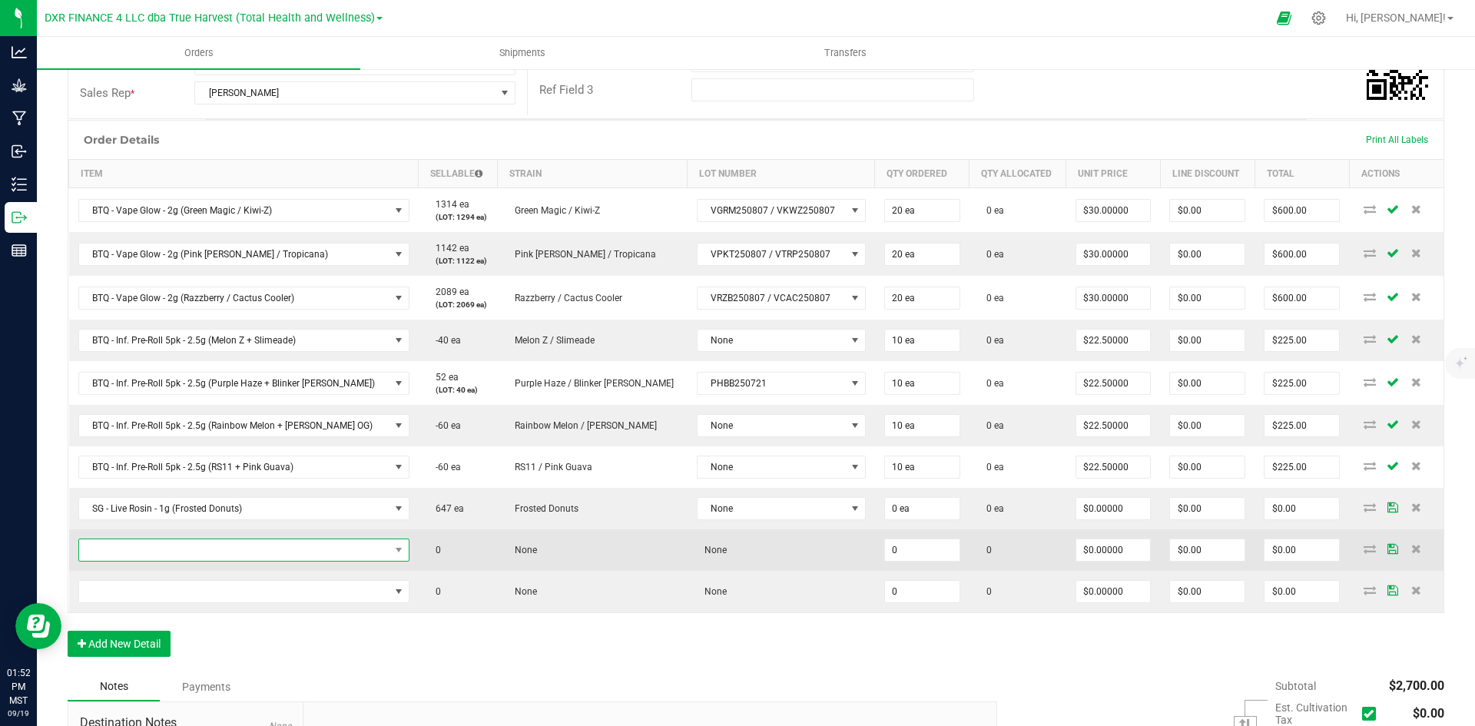
click at [162, 559] on span "NO DATA FOUND" at bounding box center [234, 550] width 310 height 22
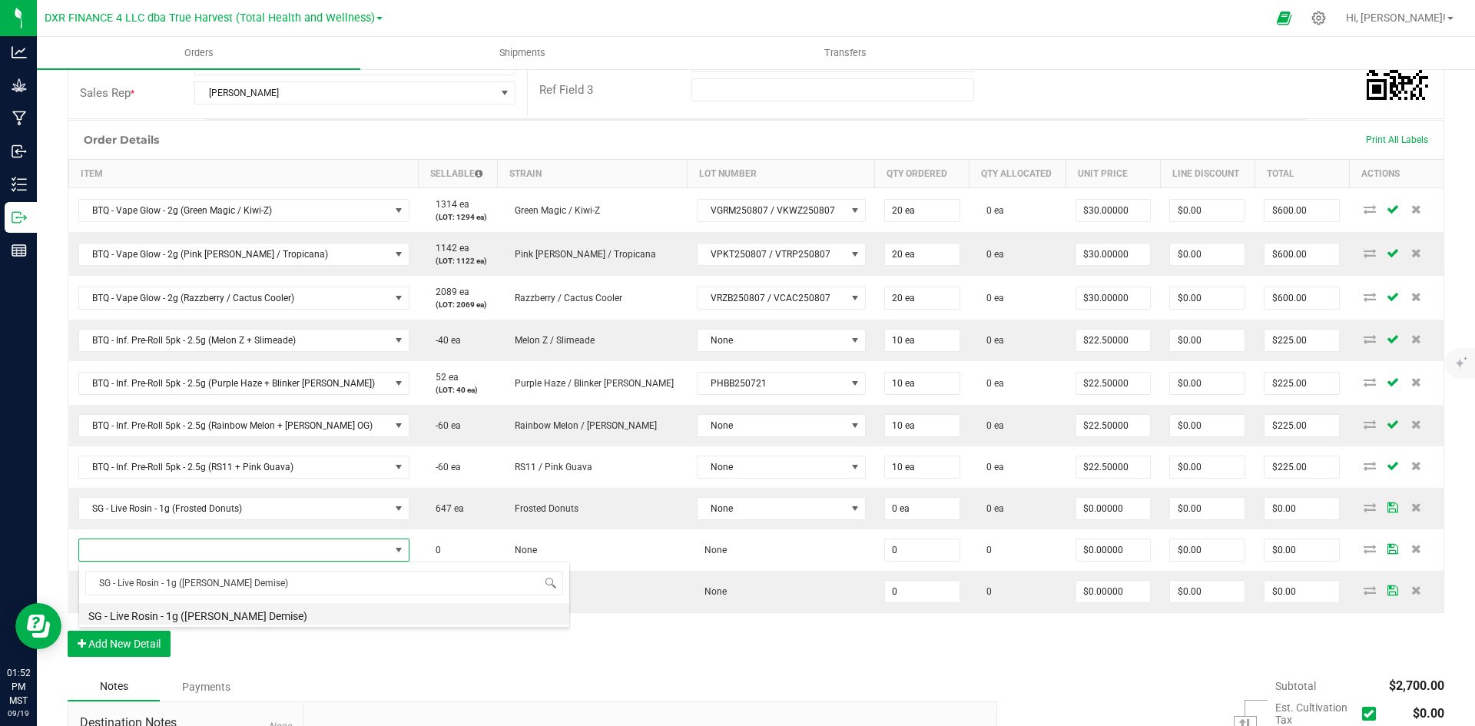
click at [175, 618] on li "SG - Live Rosin - 1g ([PERSON_NAME] Demise)" at bounding box center [324, 614] width 490 height 22
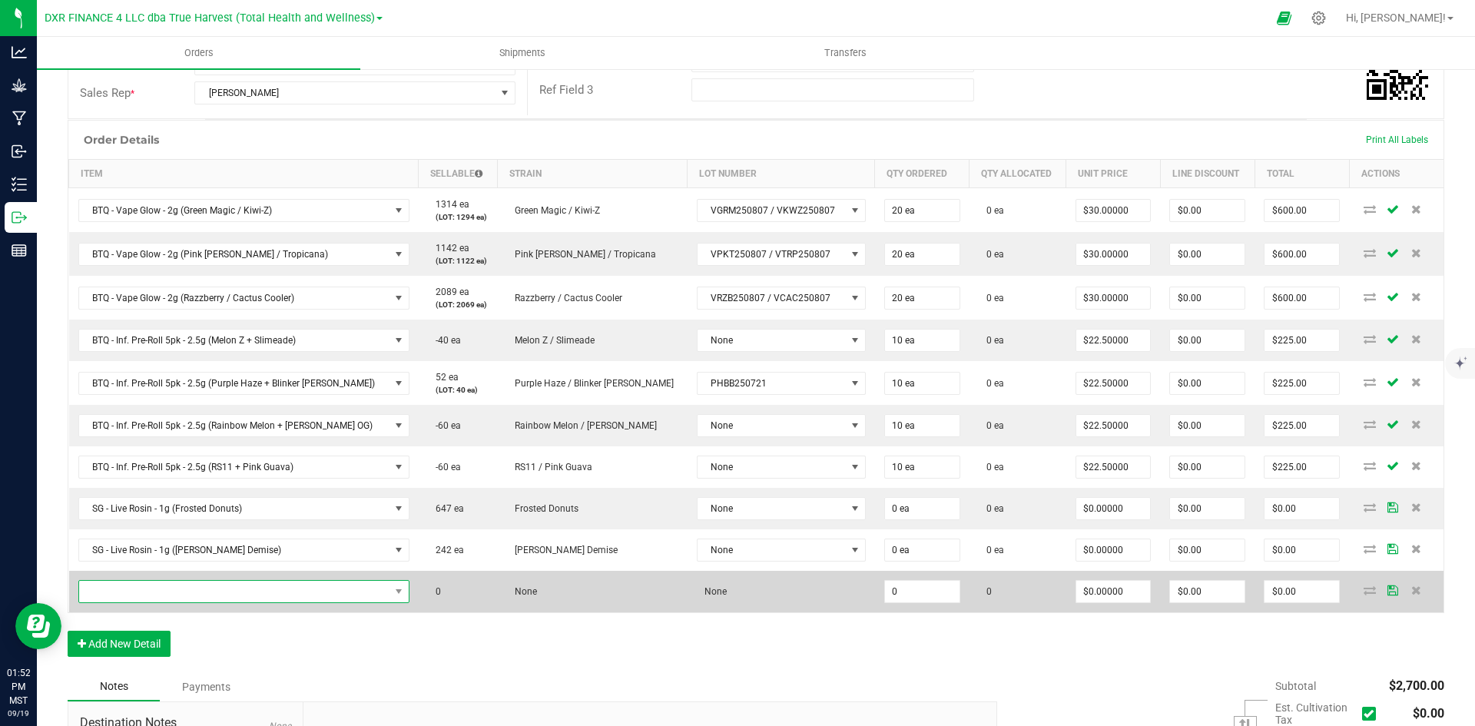
click at [225, 591] on span "NO DATA FOUND" at bounding box center [234, 592] width 310 height 22
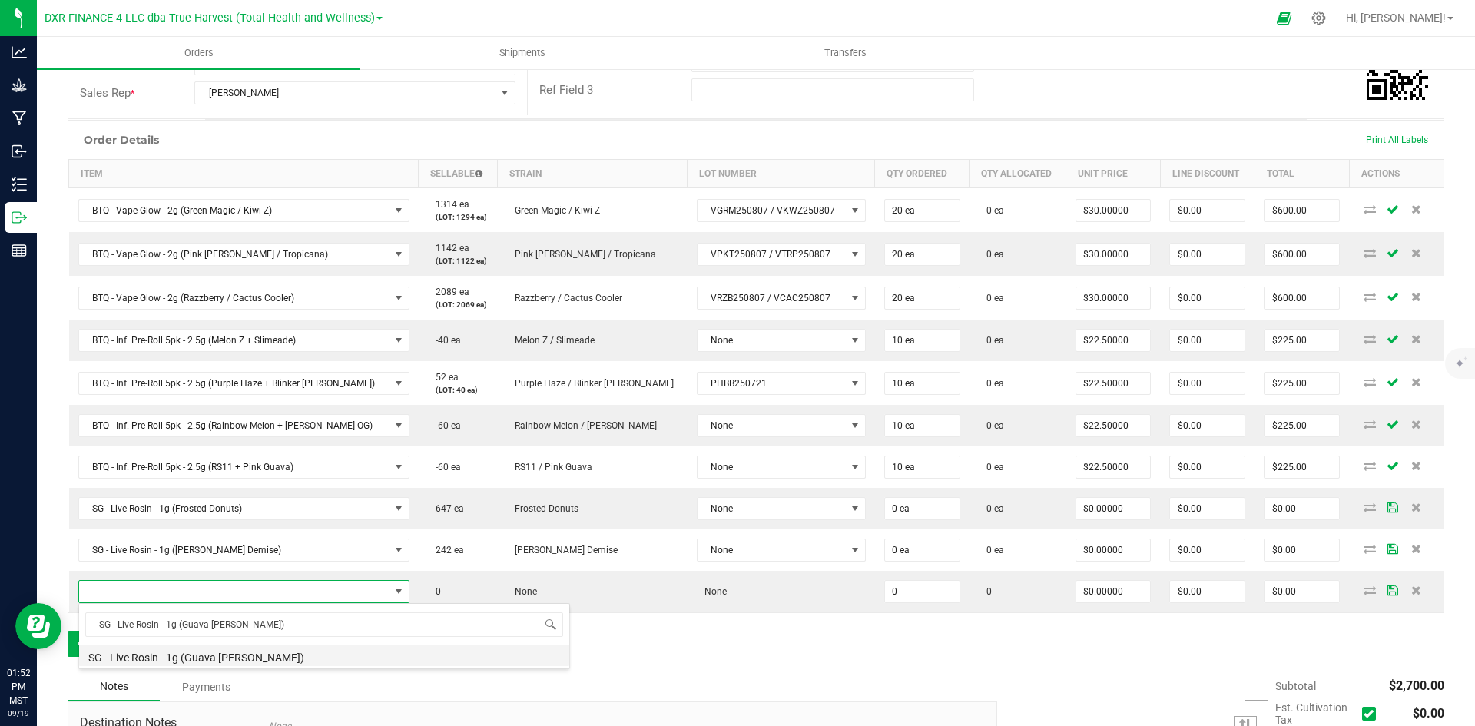
click at [244, 651] on li "SG - Live Rosin - 1g (Guava [PERSON_NAME])" at bounding box center [324, 656] width 490 height 22
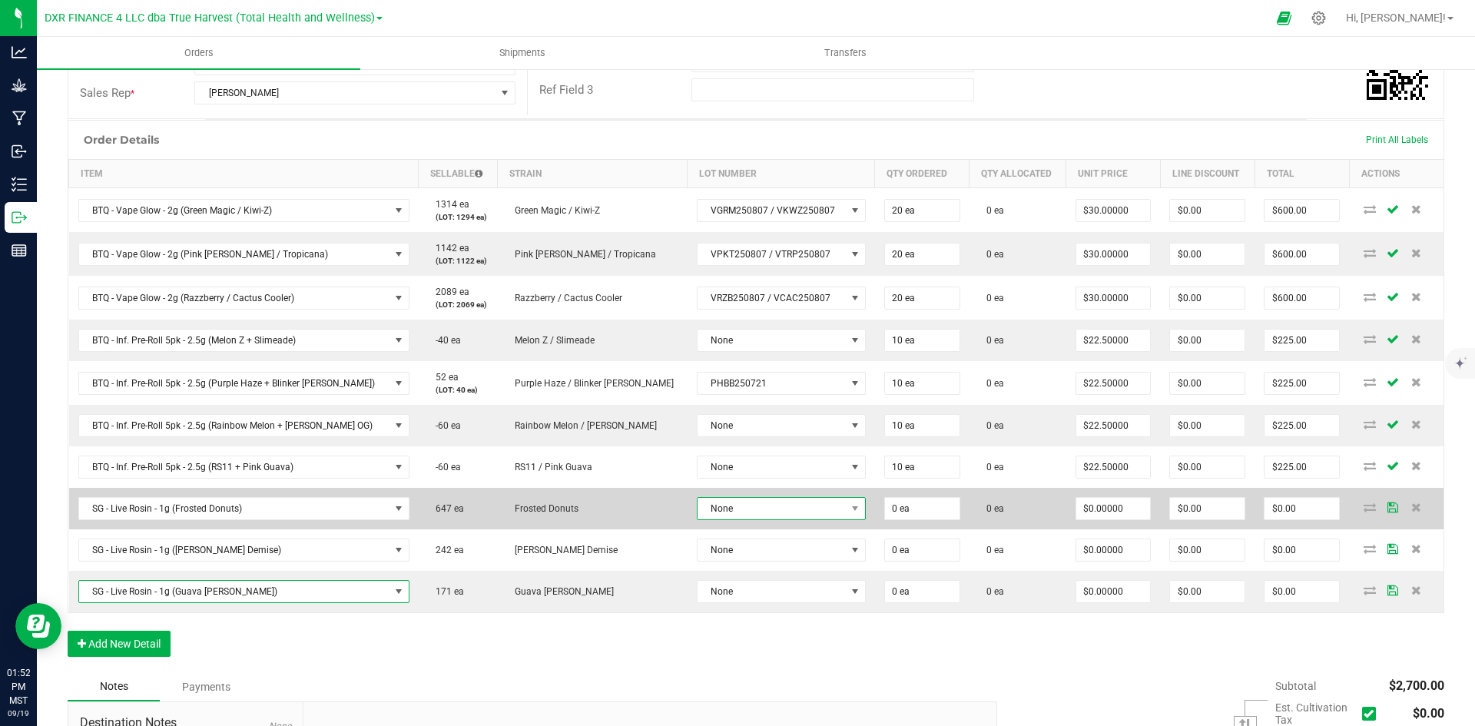
click at [698, 506] on span "None" at bounding box center [772, 509] width 148 height 22
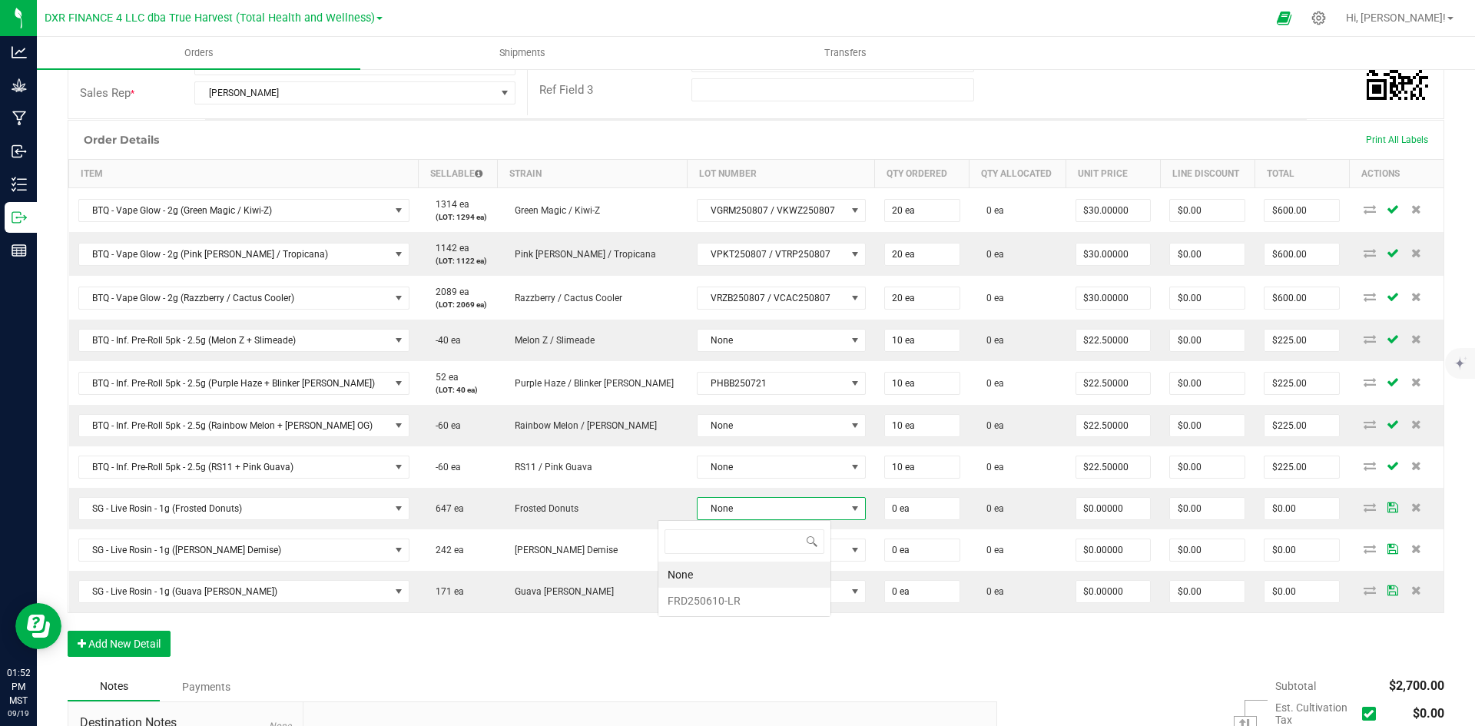
scroll to position [23, 174]
click at [701, 606] on li "FRD250610-LR" at bounding box center [745, 601] width 172 height 26
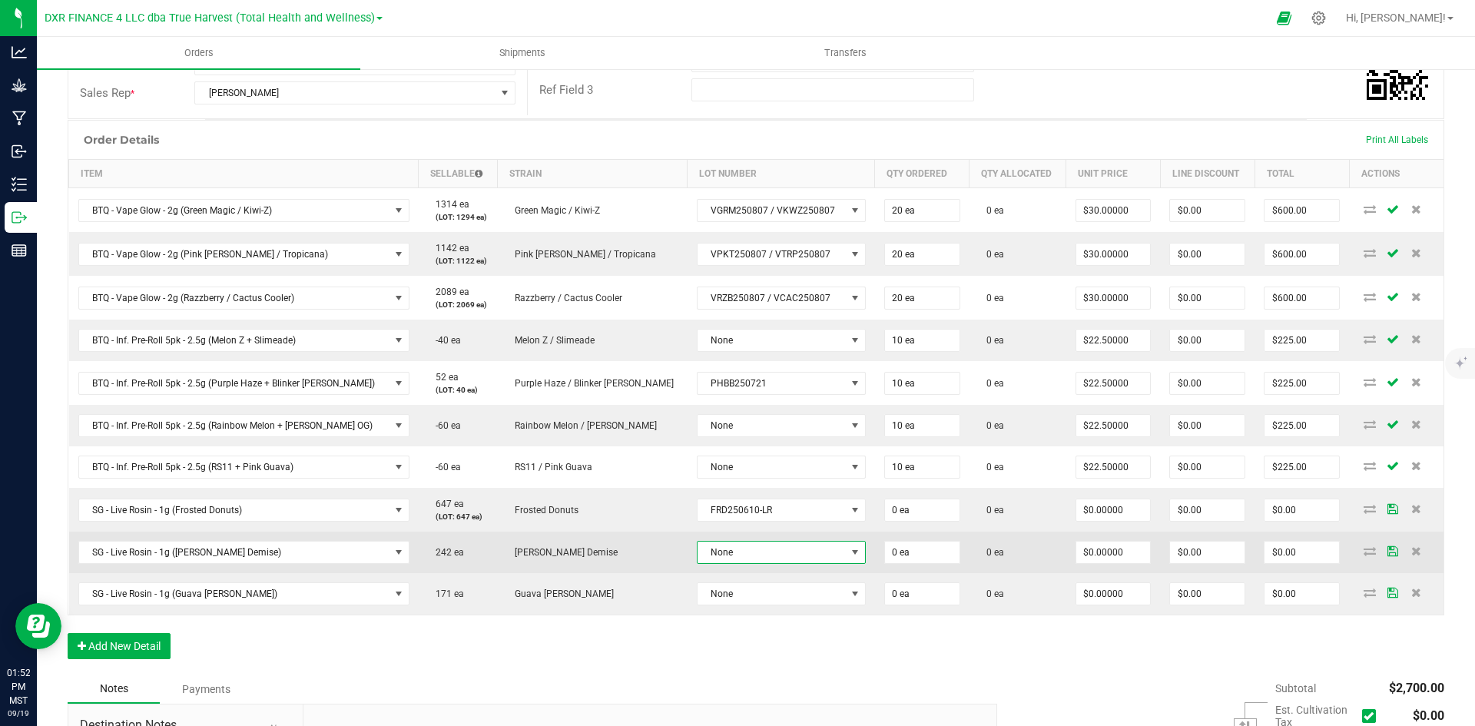
click at [698, 561] on span "None" at bounding box center [772, 553] width 148 height 22
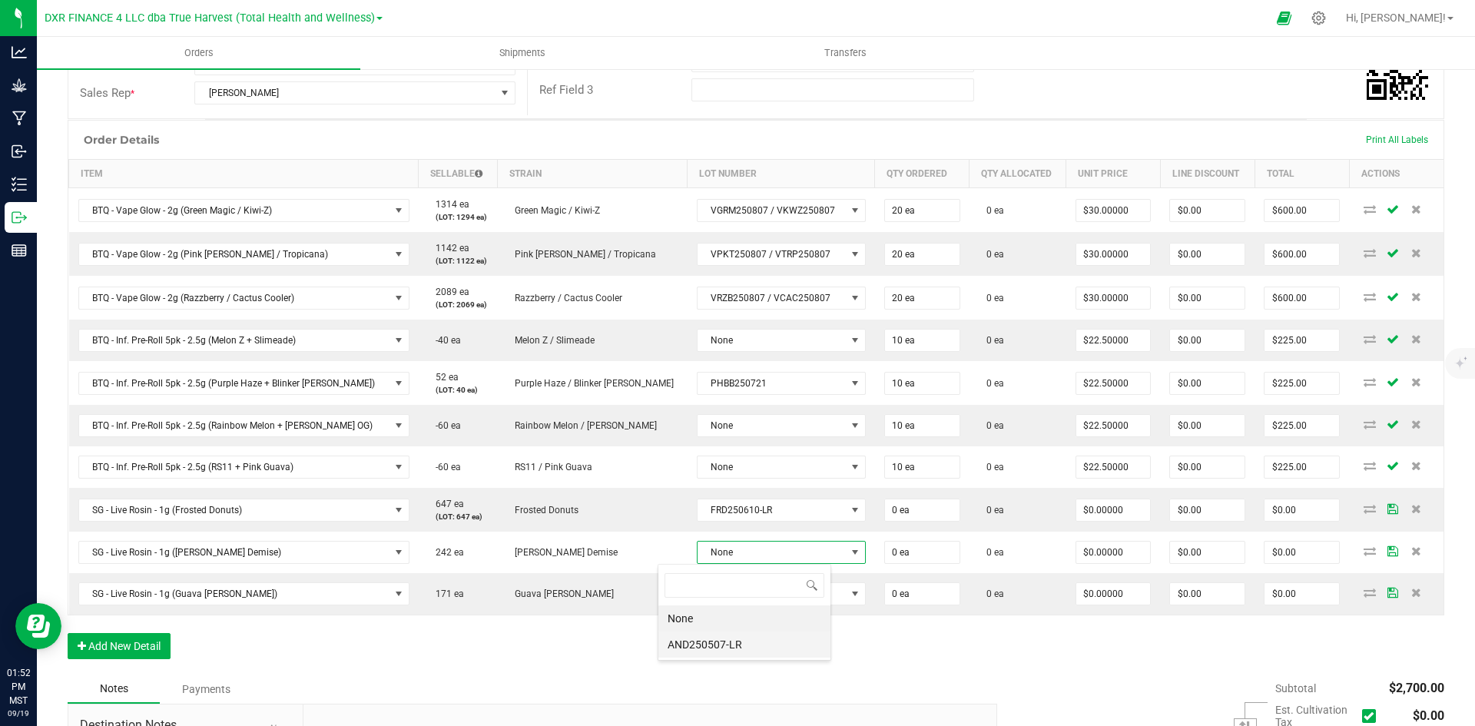
click at [692, 638] on li "AND250507-LR" at bounding box center [745, 645] width 172 height 26
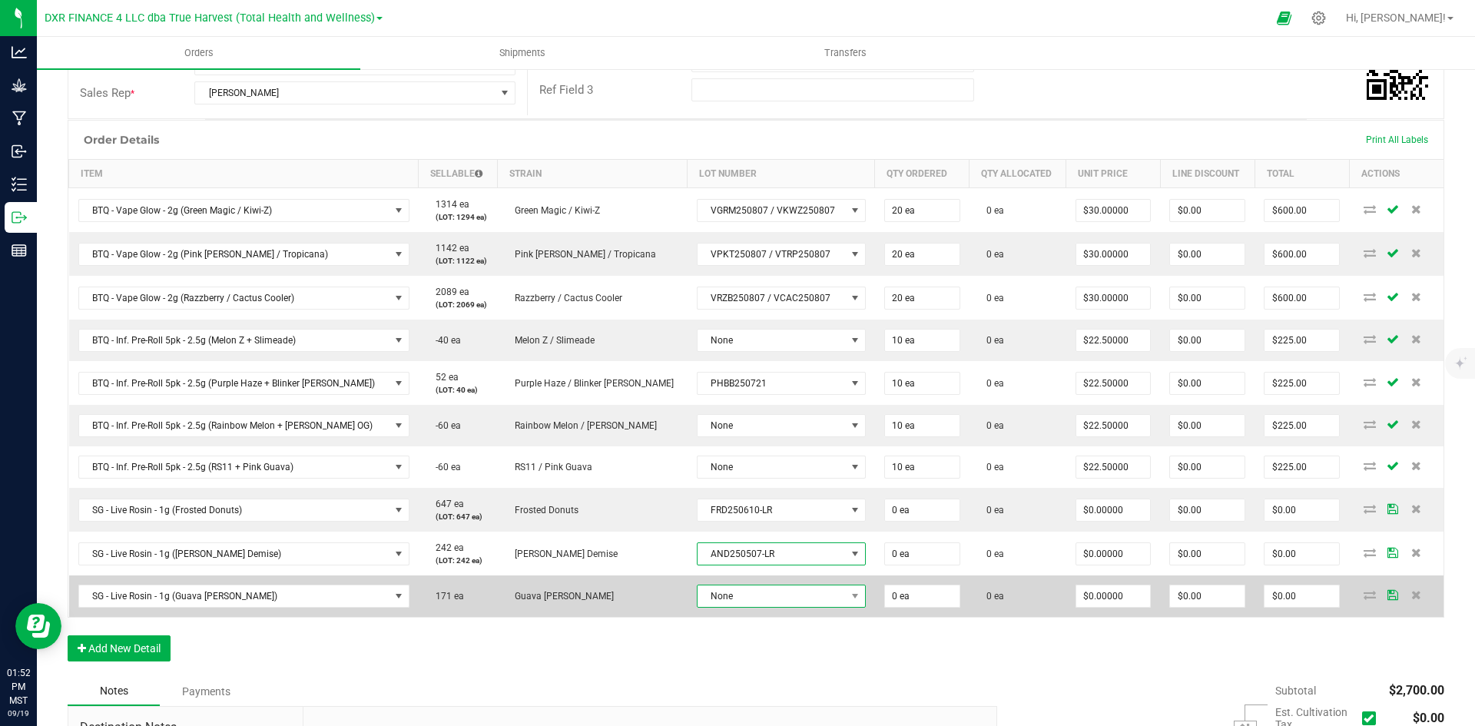
click at [698, 595] on span "None" at bounding box center [772, 597] width 148 height 22
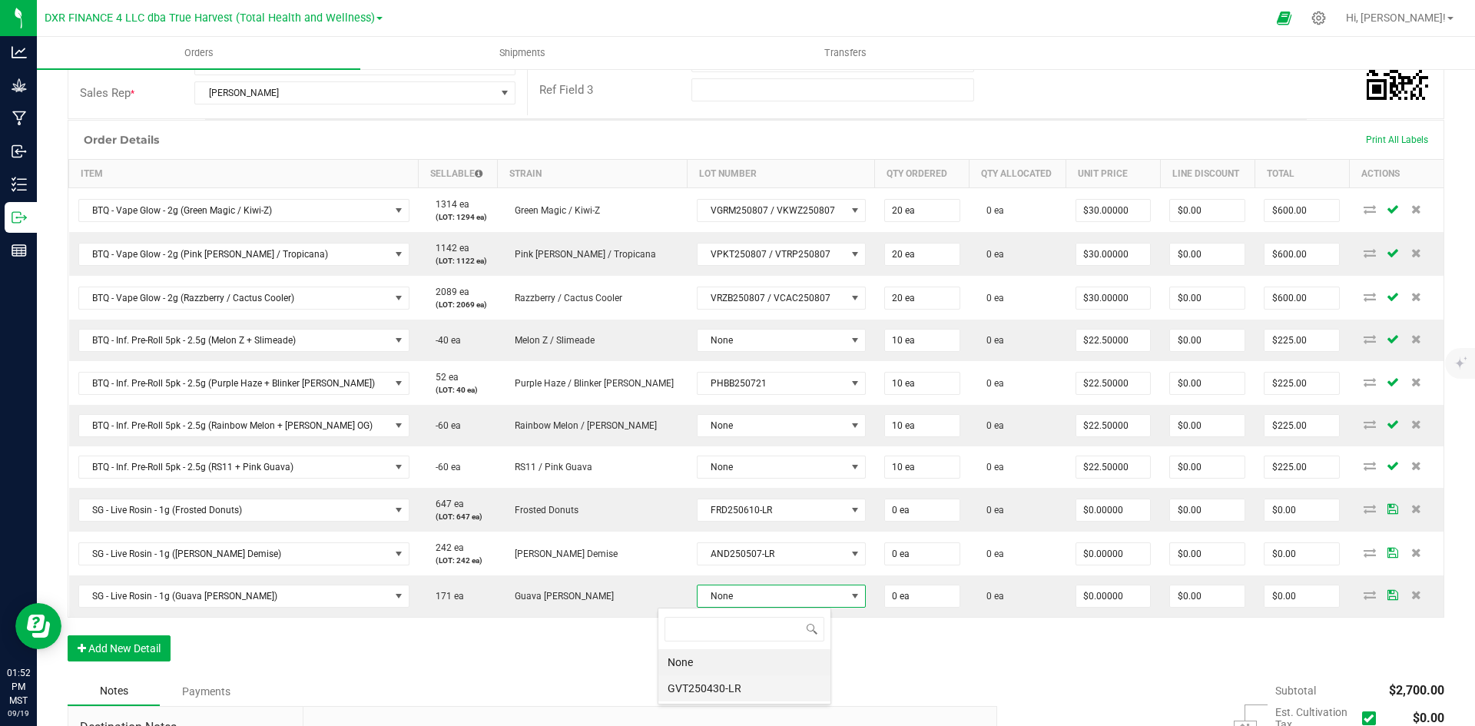
click at [695, 690] on li "GVT250430-LR" at bounding box center [745, 688] width 172 height 26
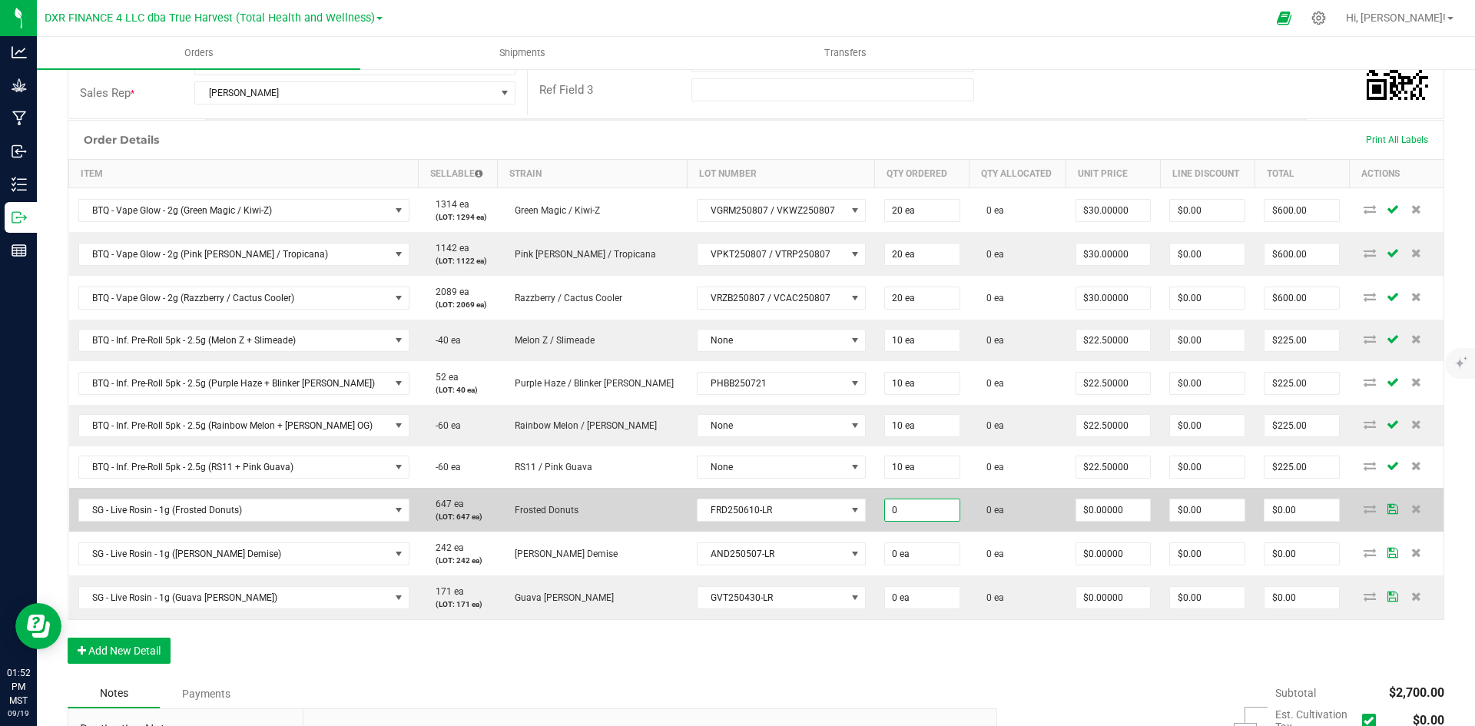
click at [894, 513] on input "0" at bounding box center [922, 510] width 75 height 22
click at [888, 516] on input "0" at bounding box center [922, 510] width 75 height 22
click at [886, 510] on input "0" at bounding box center [922, 510] width 75 height 22
drag, startPoint x: 885, startPoint y: 509, endPoint x: 877, endPoint y: 508, distance: 8.5
click at [885, 508] on input "0" at bounding box center [922, 510] width 75 height 22
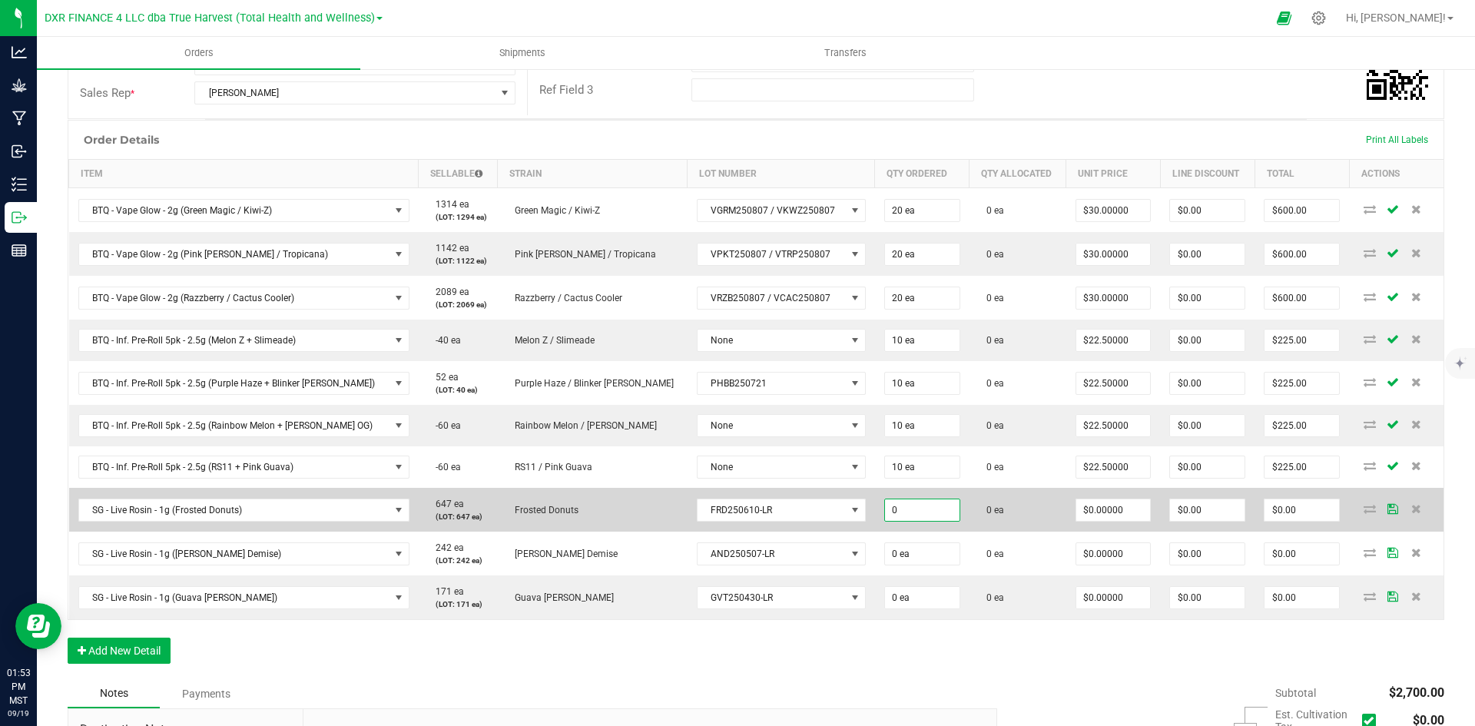
click at [885, 508] on input "0" at bounding box center [922, 510] width 75 height 22
drag, startPoint x: 876, startPoint y: 513, endPoint x: 850, endPoint y: 513, distance: 26.1
click at [884, 513] on span "0" at bounding box center [922, 510] width 76 height 23
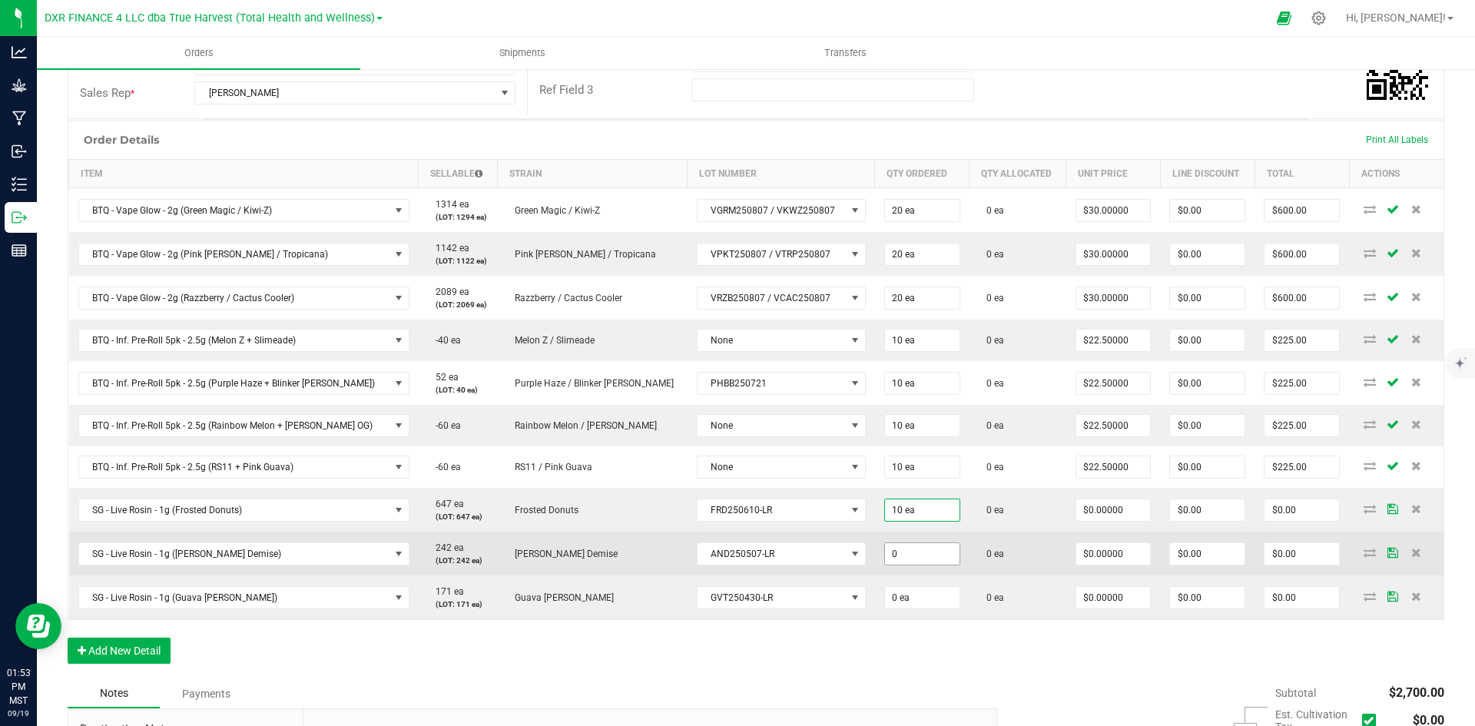
click at [888, 556] on input "0" at bounding box center [922, 554] width 75 height 22
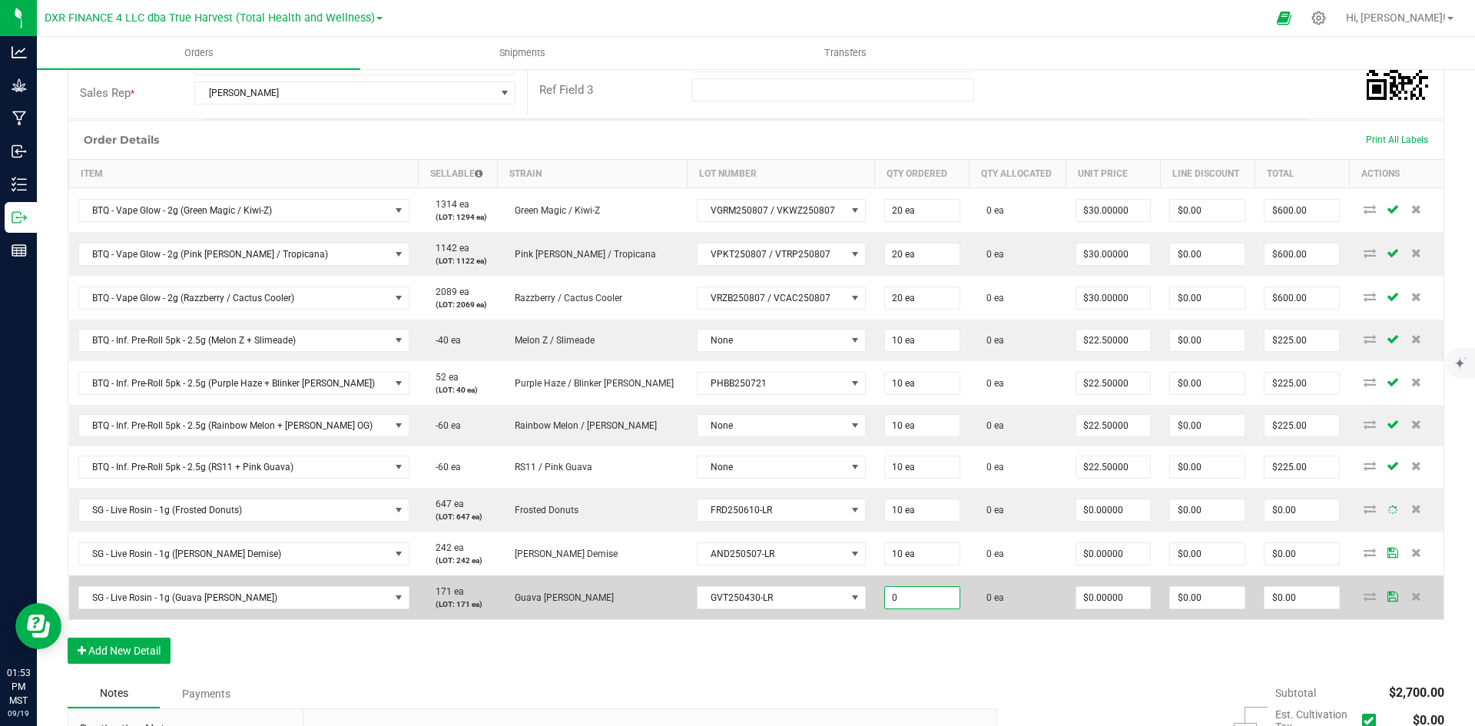
click at [885, 595] on input "0" at bounding box center [922, 598] width 75 height 22
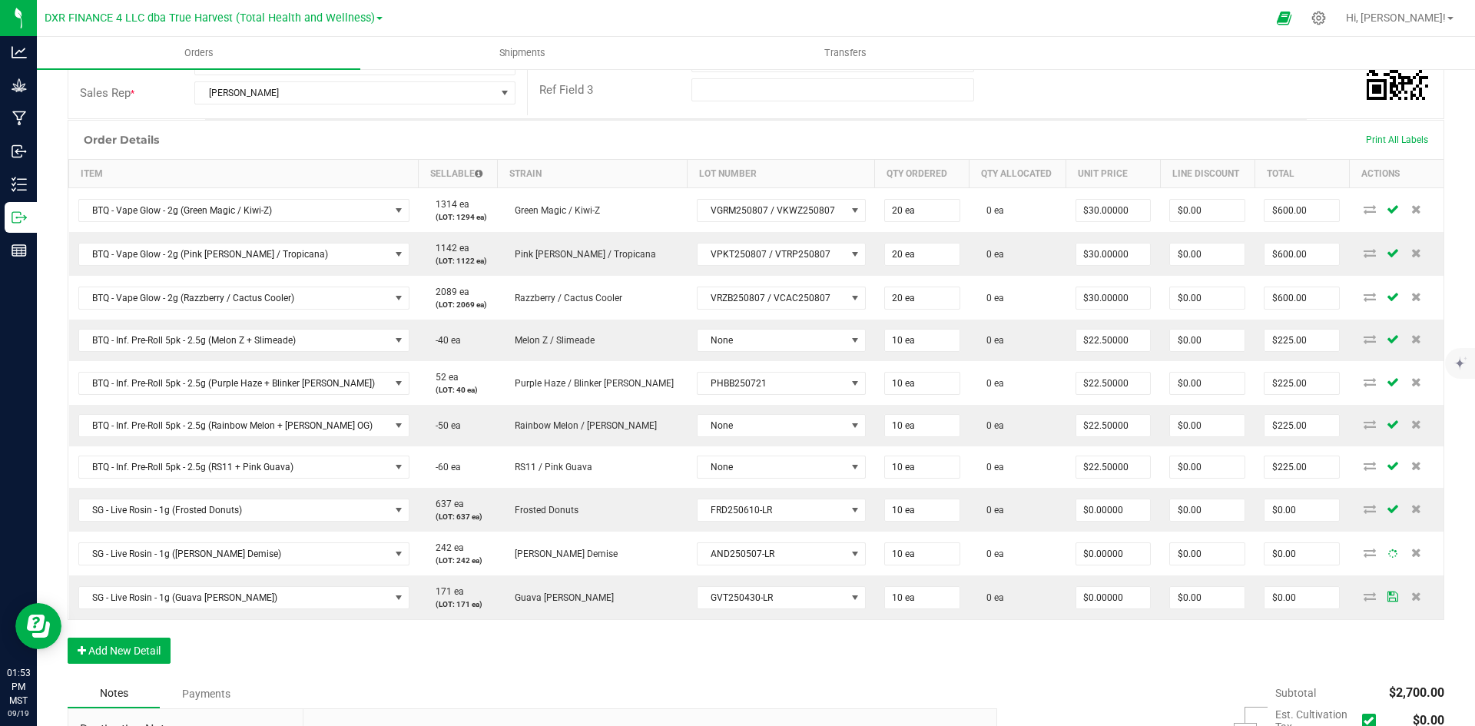
drag, startPoint x: 848, startPoint y: 665, endPoint x: 816, endPoint y: 671, distance: 32.1
click at [844, 665] on div "Order Details Print All Labels Item Sellable Strain Lot Number Qty Ordered Qty …" at bounding box center [756, 399] width 1377 height 559
click at [148, 642] on button "Add New Detail" at bounding box center [119, 651] width 103 height 26
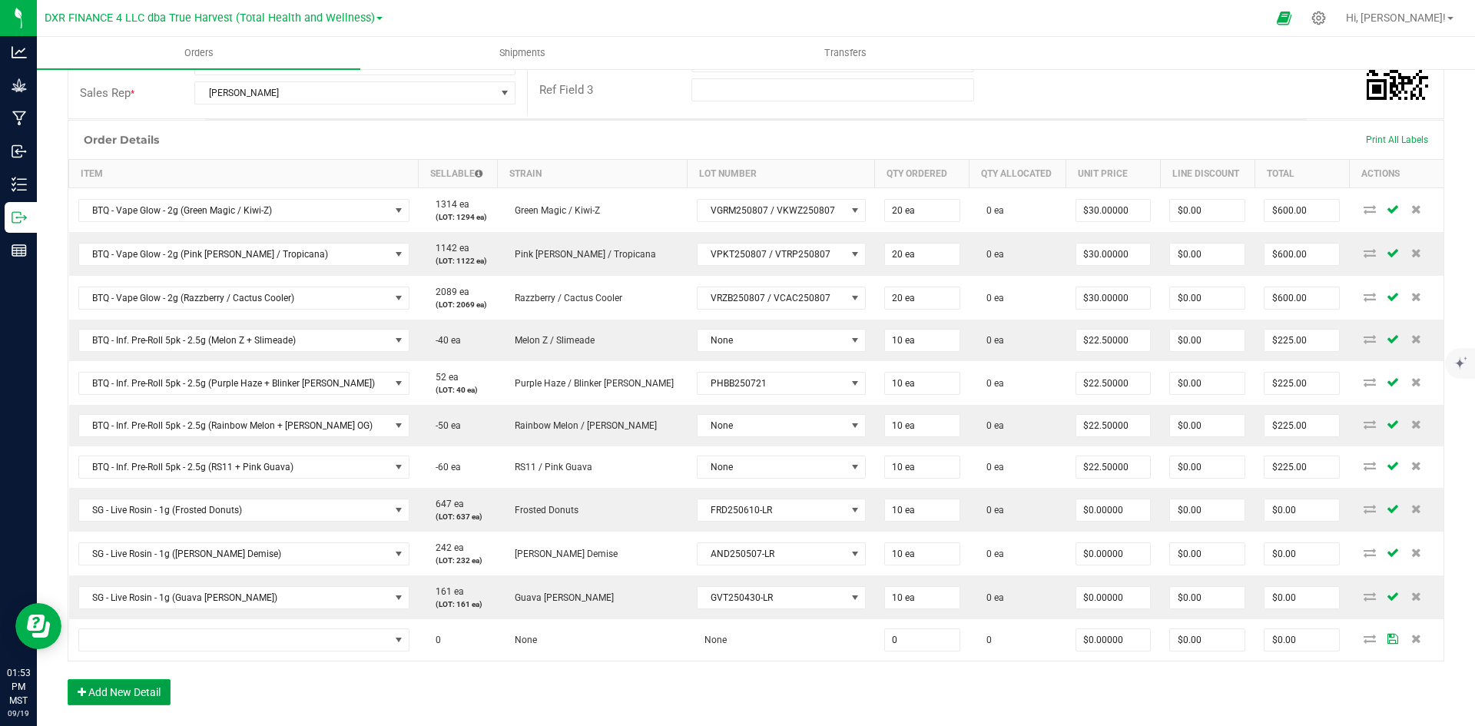
click at [156, 695] on button "Add New Detail" at bounding box center [119, 692] width 103 height 26
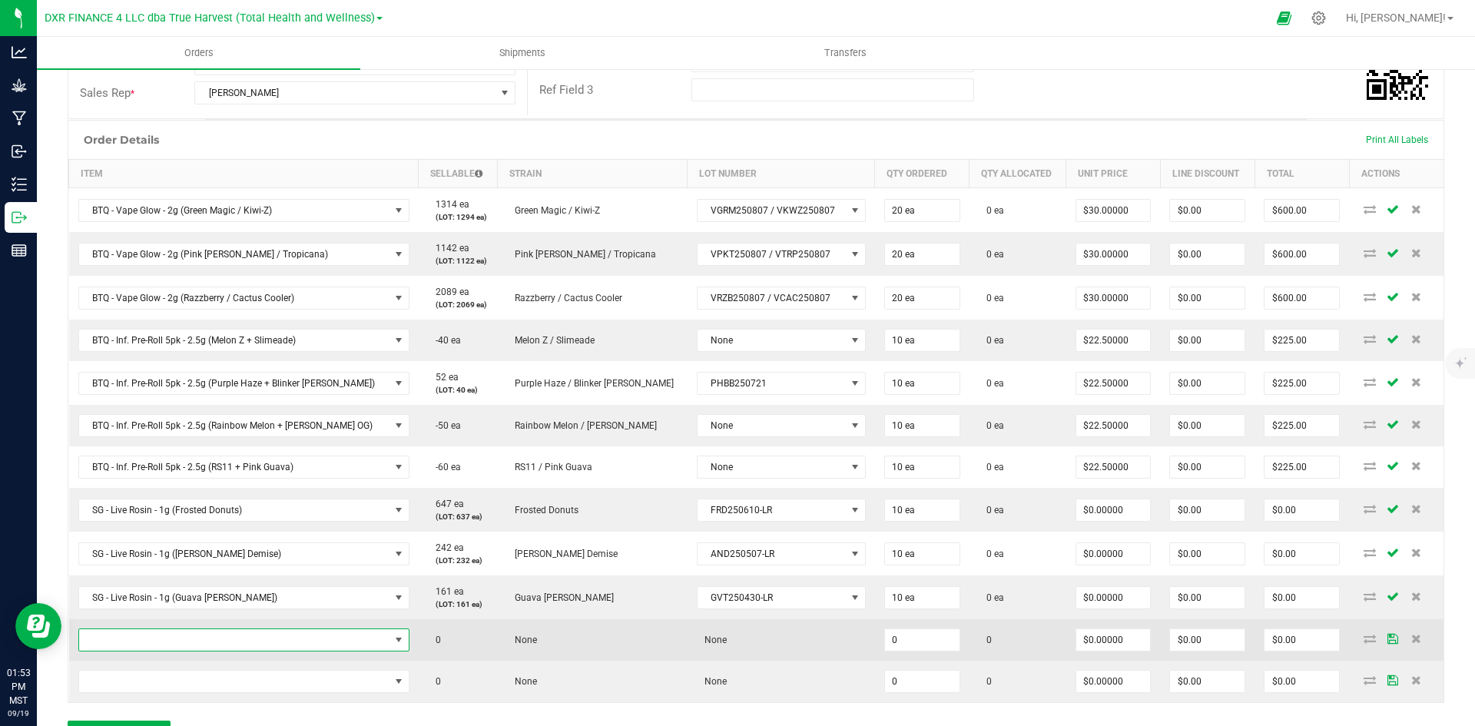
click at [191, 636] on span "NO DATA FOUND" at bounding box center [234, 640] width 310 height 22
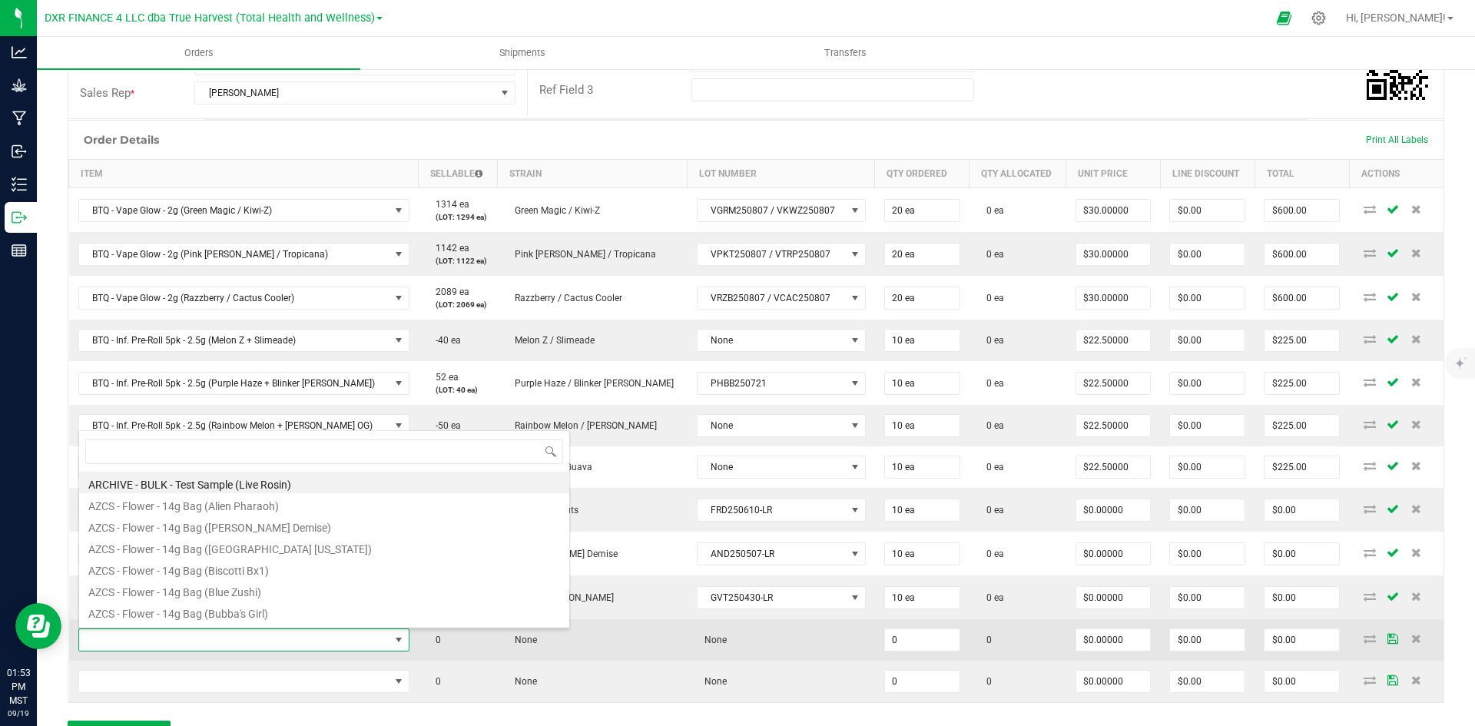
scroll to position [23, 311]
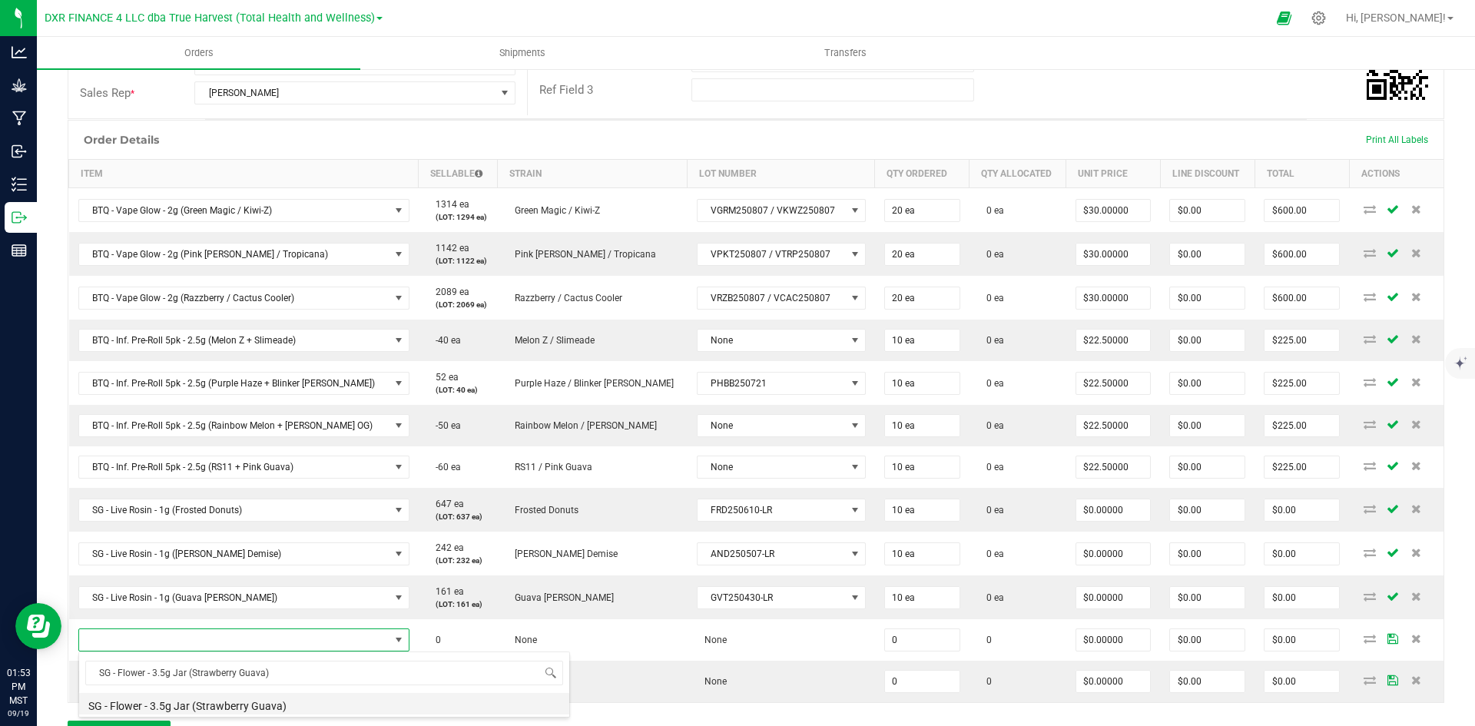
click at [223, 694] on li "SG - Flower - 3.5g Jar (Strawberry Guava)" at bounding box center [324, 704] width 490 height 22
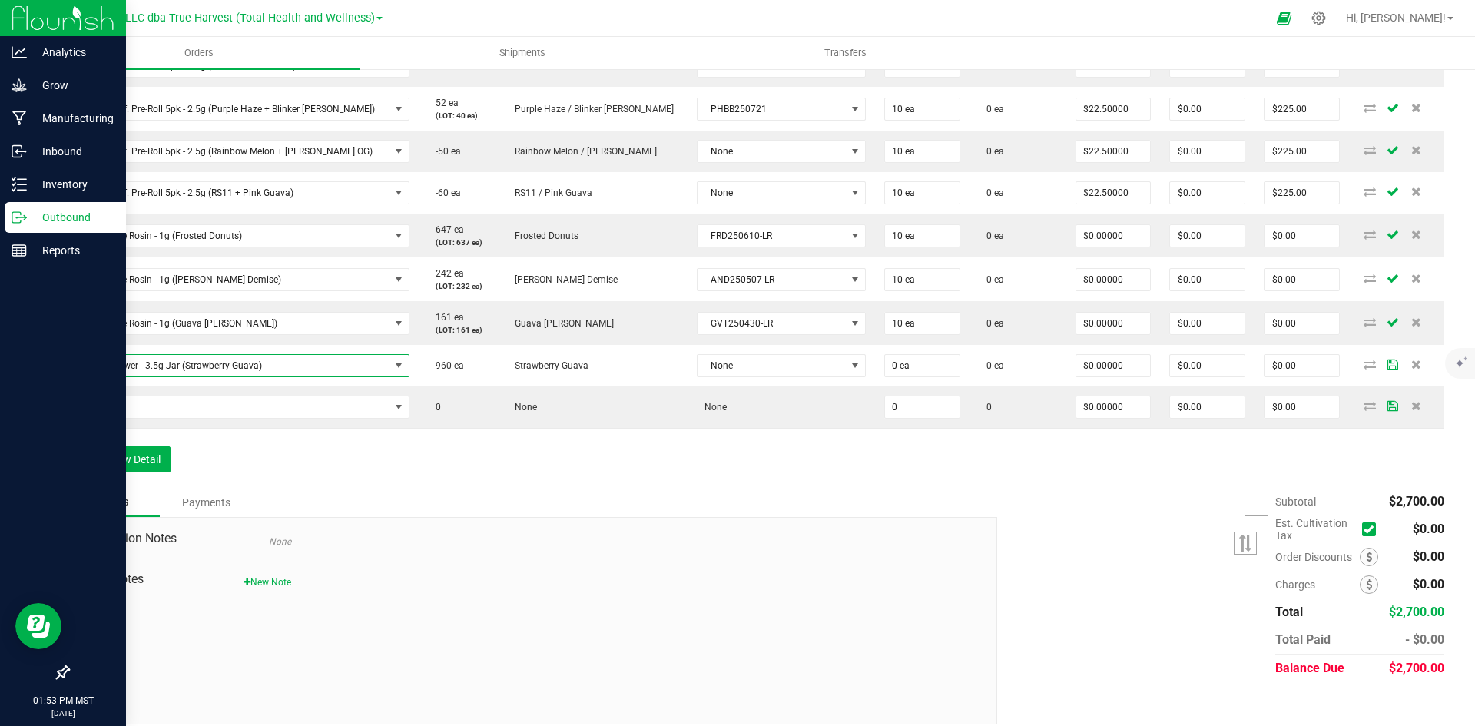
scroll to position [596, 0]
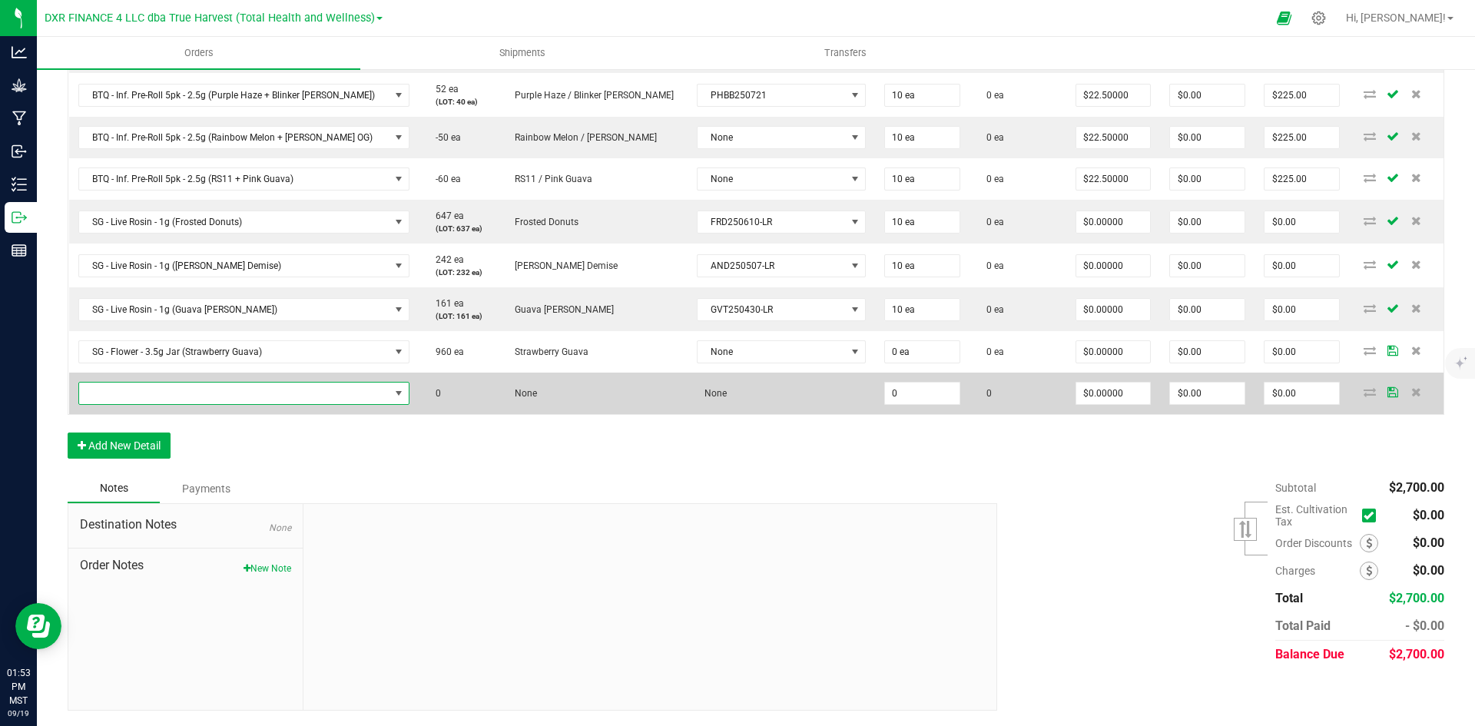
click at [199, 396] on span "NO DATA FOUND" at bounding box center [234, 394] width 310 height 22
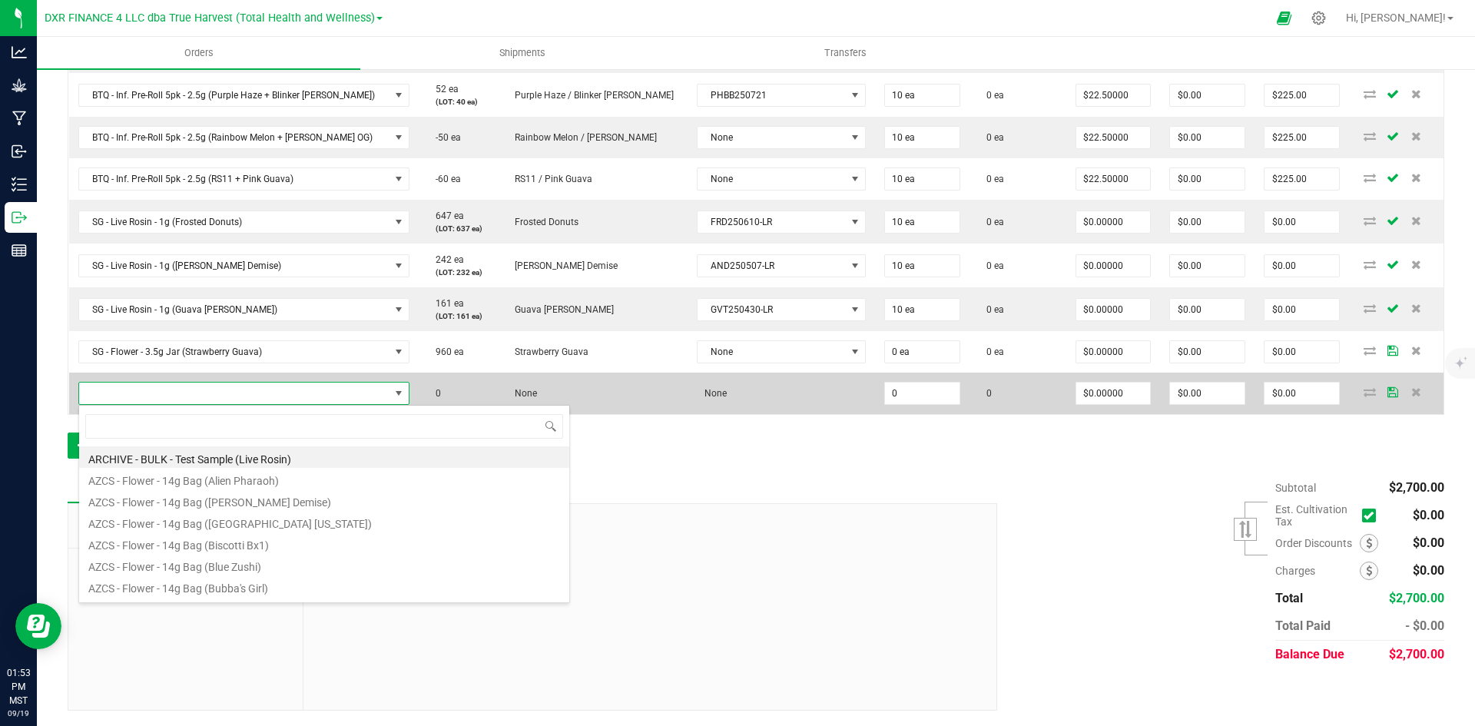
scroll to position [23, 314]
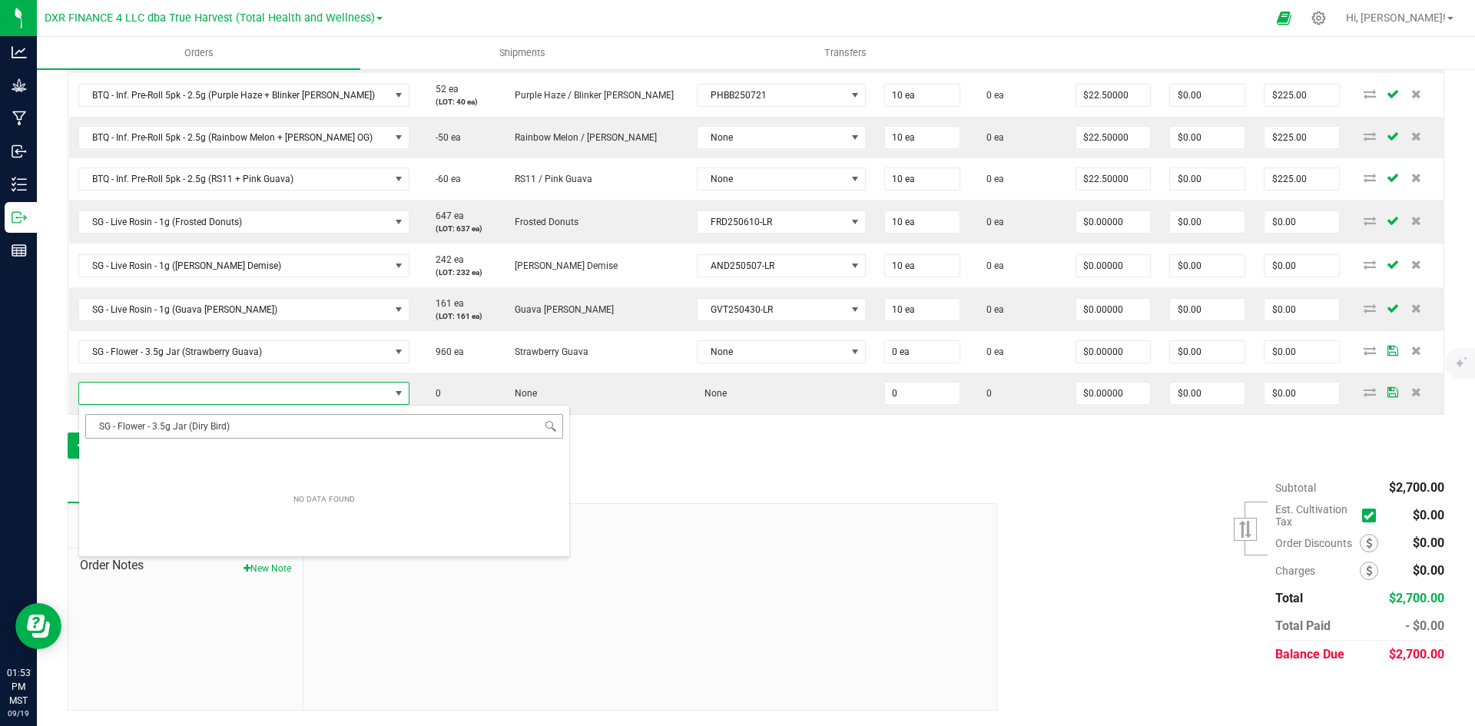
click at [202, 425] on input "SG - Flower - 3.5g Jar (Diry Bird)" at bounding box center [324, 426] width 478 height 24
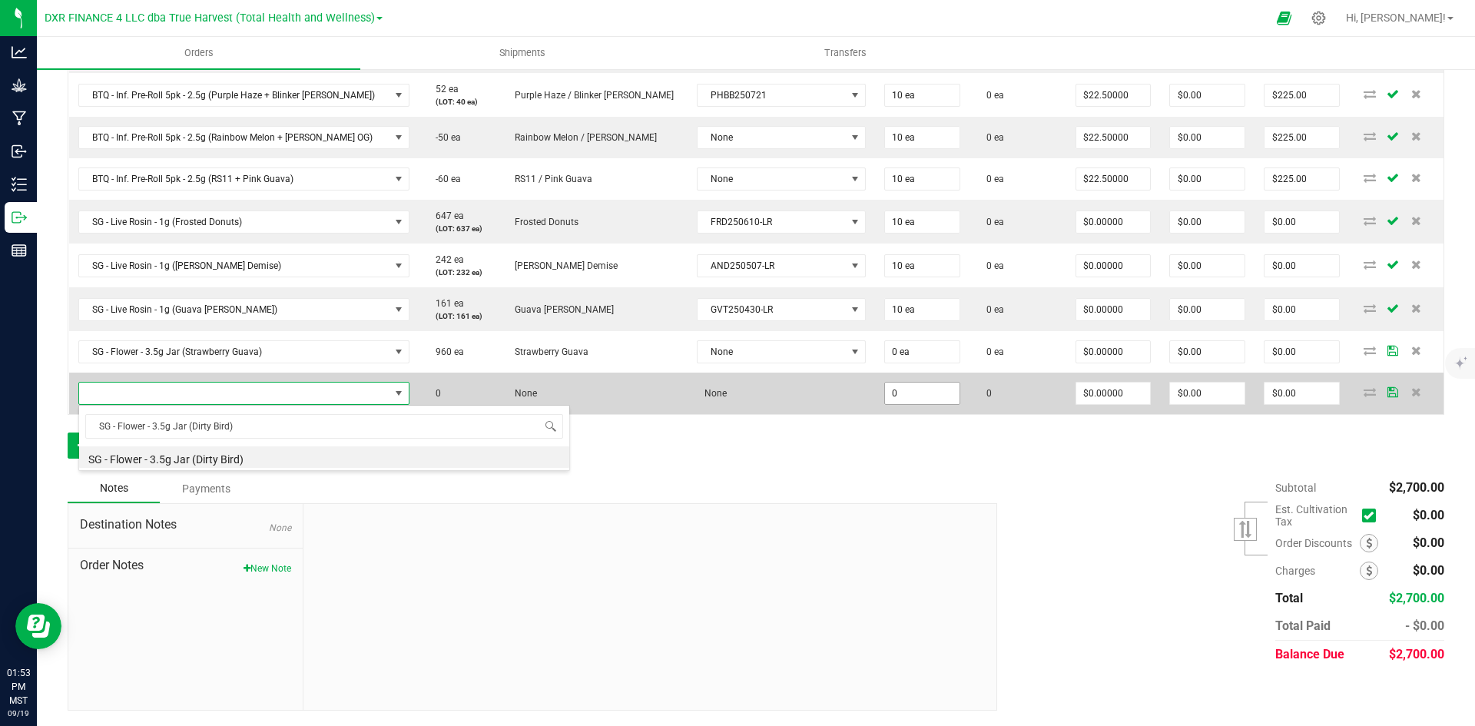
click at [890, 385] on input "0" at bounding box center [922, 394] width 75 height 22
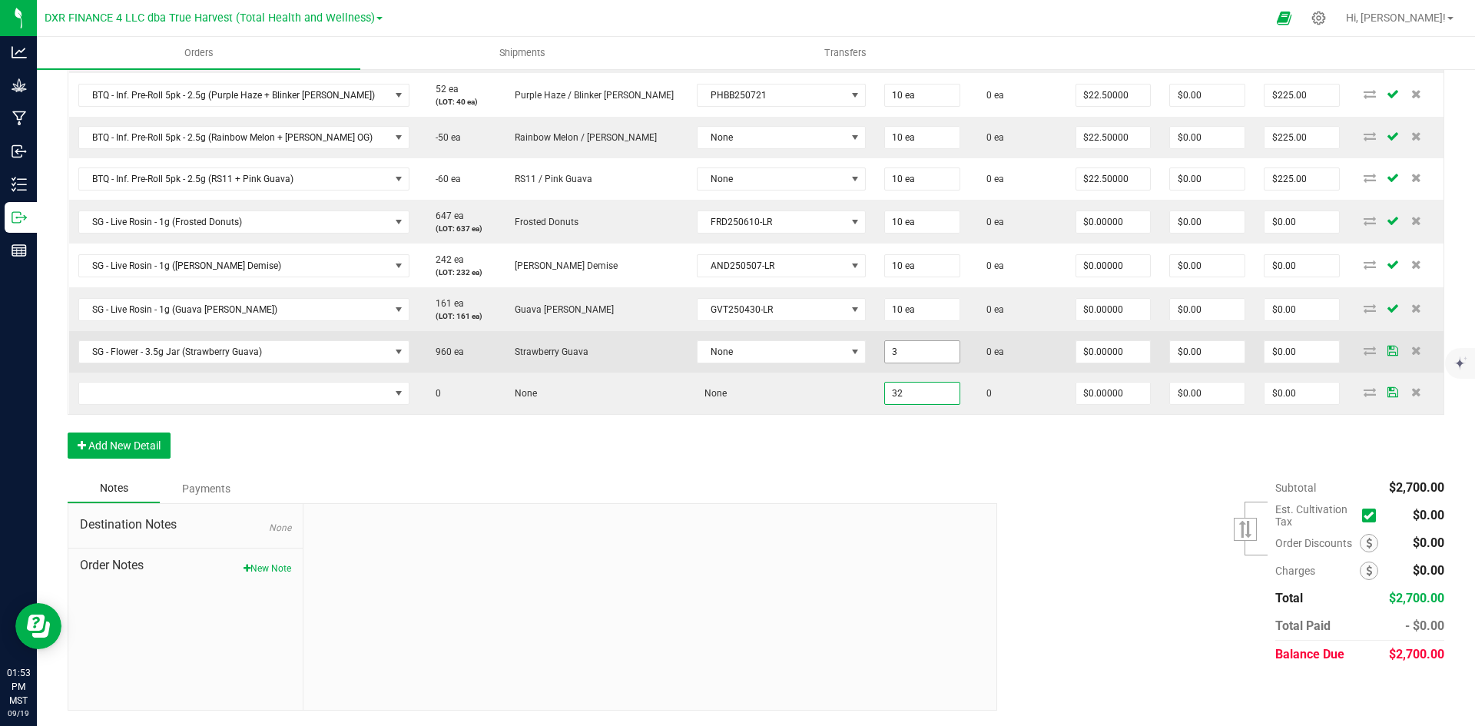
click at [885, 358] on input "3" at bounding box center [922, 352] width 75 height 22
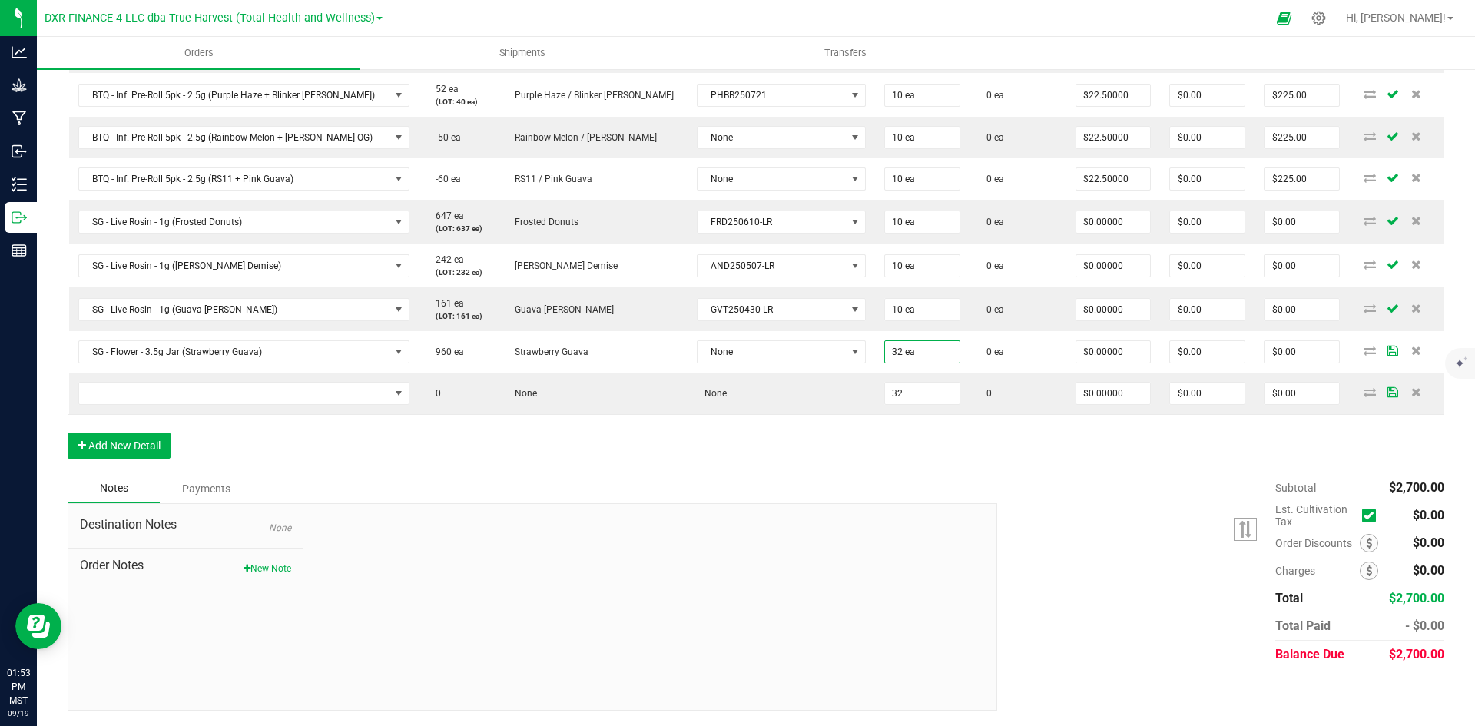
click at [872, 470] on div "Order Details Print All Labels Item Sellable Strain Lot Number Qty Ordered Qty …" at bounding box center [756, 153] width 1377 height 642
click at [1086, 341] on input "0" at bounding box center [1114, 352] width 75 height 22
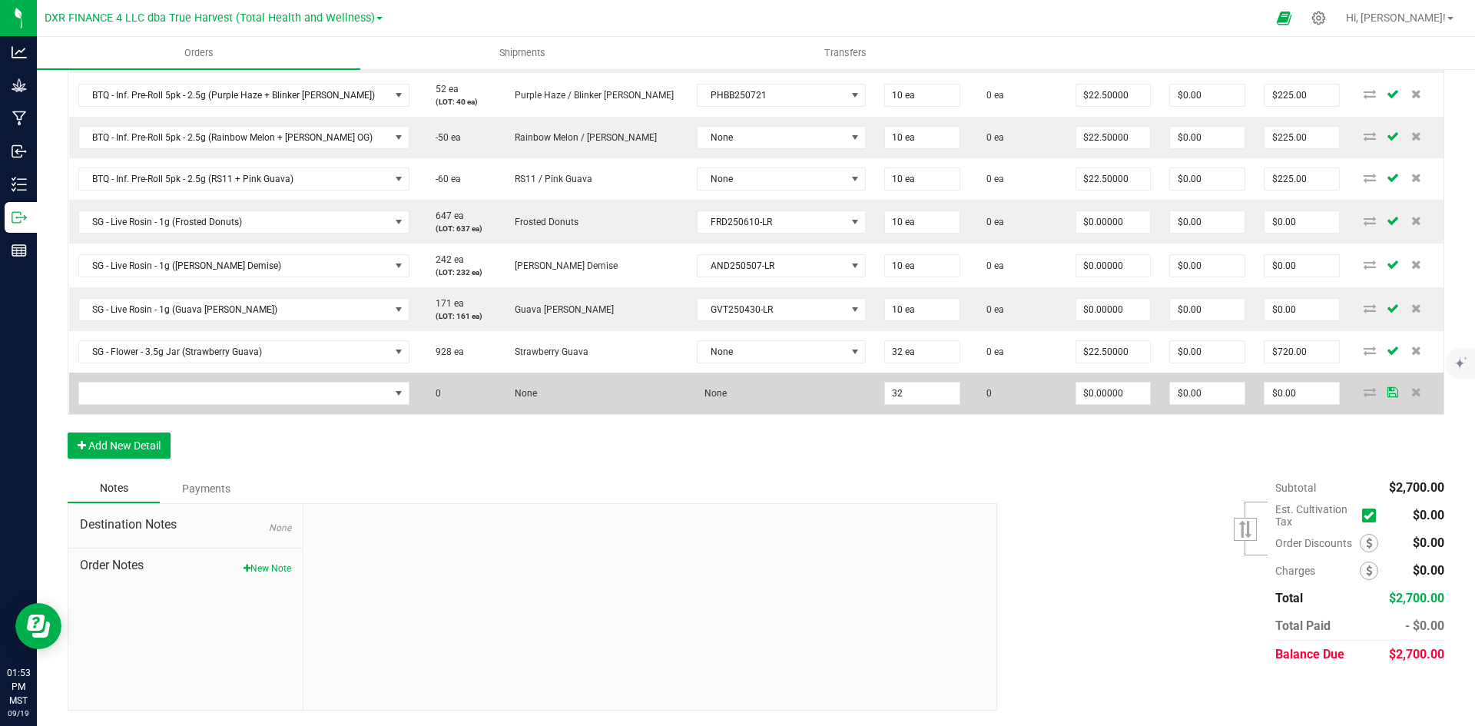
click at [1080, 406] on td "$0.00000" at bounding box center [1114, 393] width 95 height 41
click at [1077, 398] on input "0" at bounding box center [1114, 394] width 75 height 22
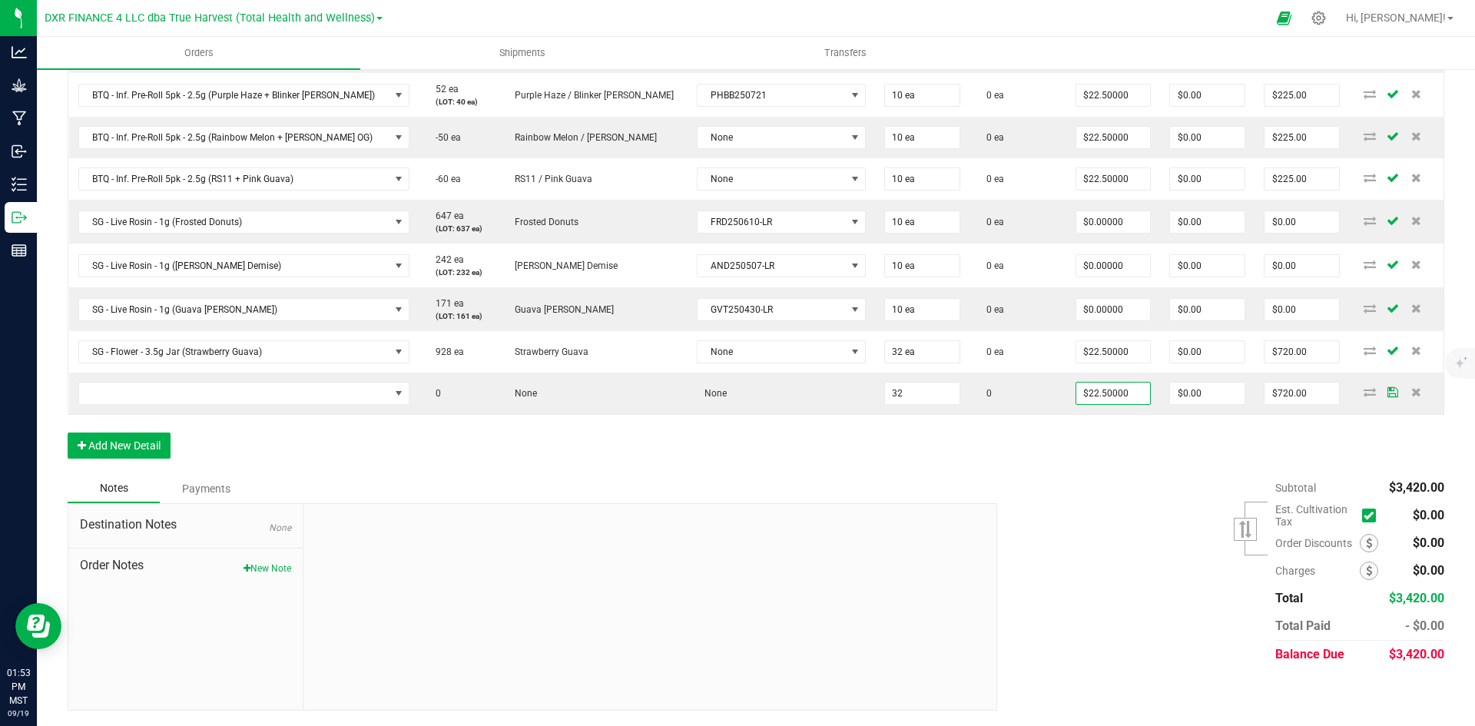
click at [1026, 492] on div "Subtotal $3,420.00 Est. Cultivation Tax" at bounding box center [1215, 571] width 459 height 194
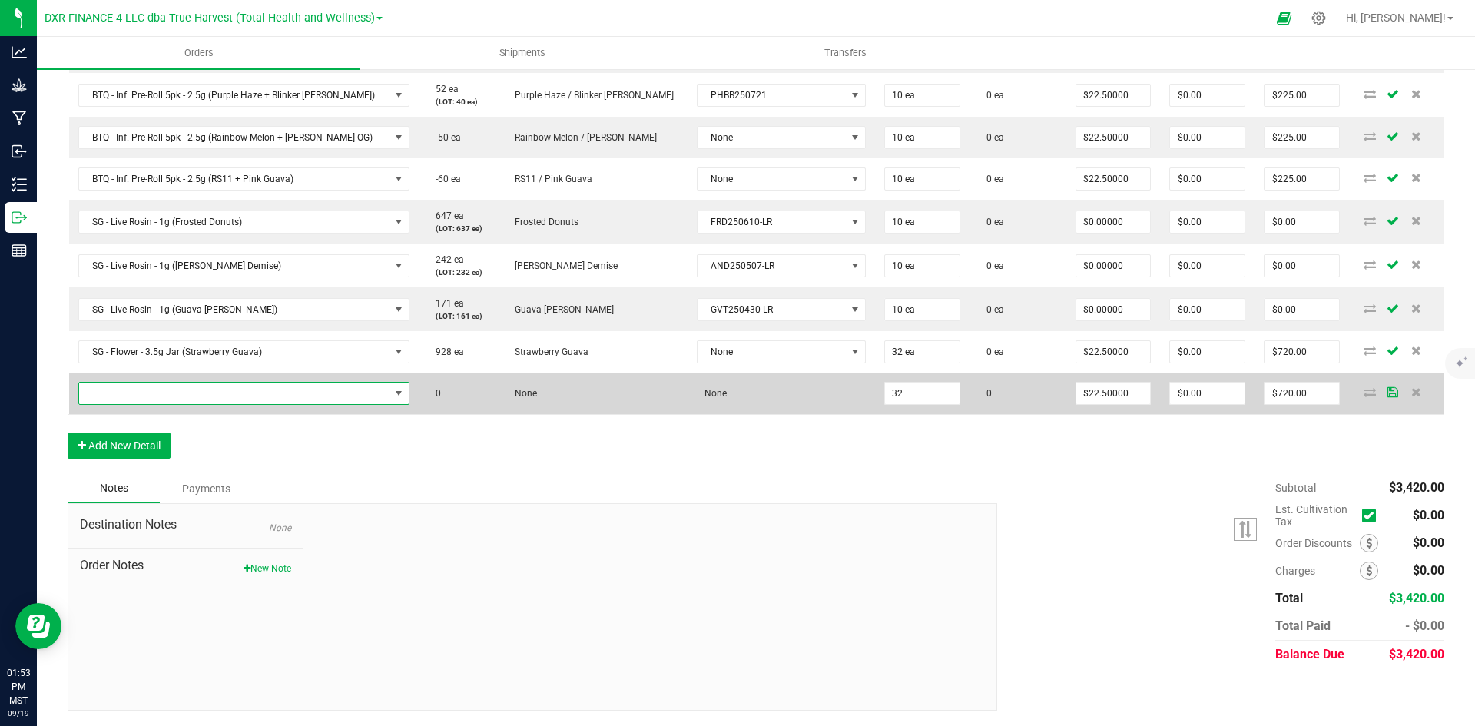
click at [244, 393] on span "NO DATA FOUND" at bounding box center [234, 394] width 310 height 22
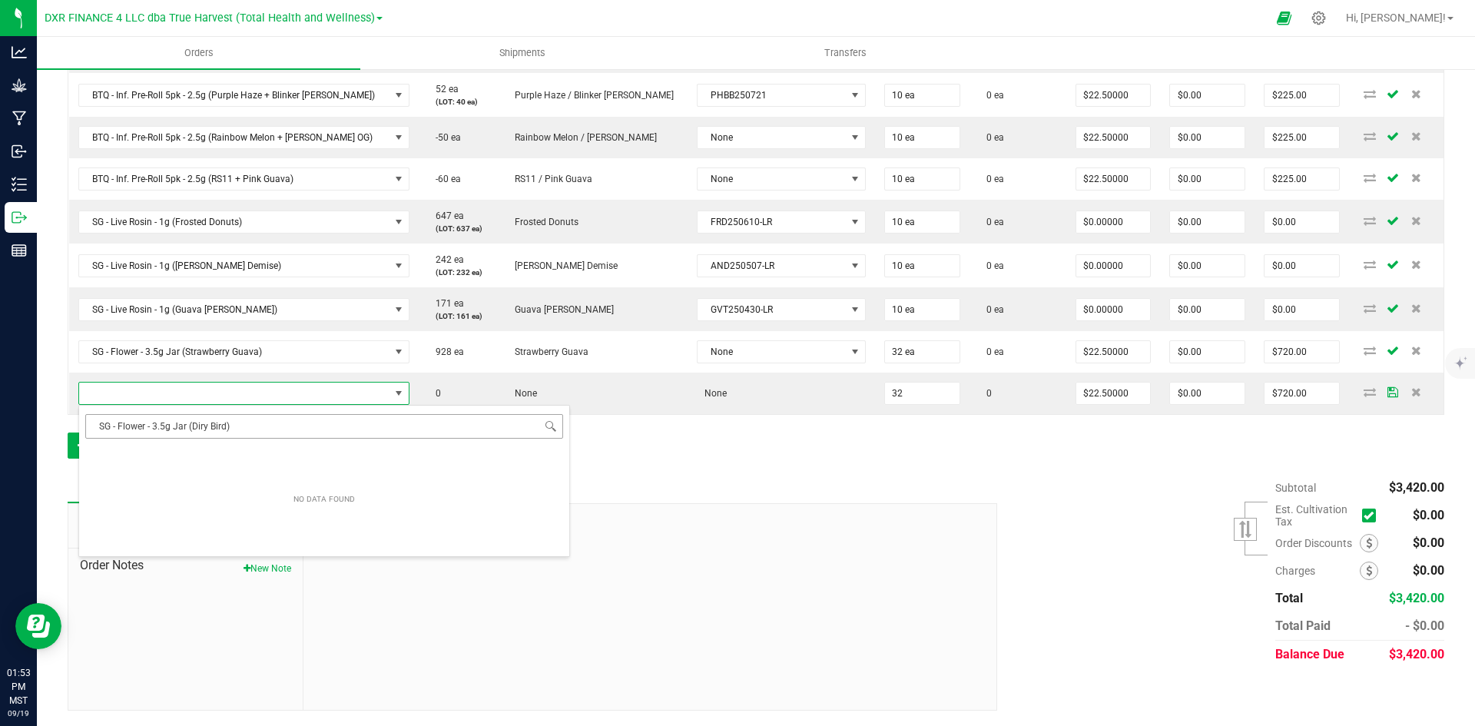
click at [203, 425] on input "SG - Flower - 3.5g Jar (Diry Bird)" at bounding box center [324, 426] width 478 height 24
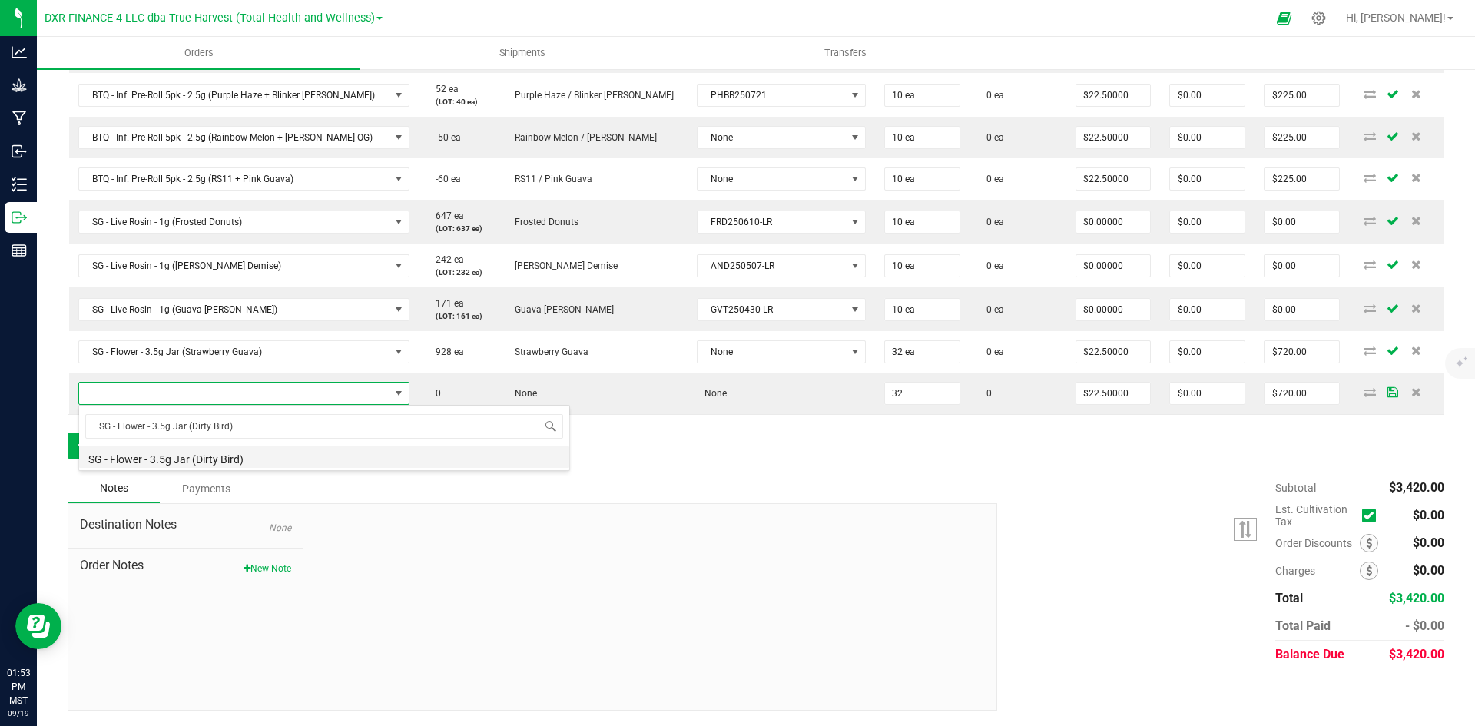
click at [246, 451] on li "SG - Flower - 3.5g Jar (Dirty Bird)" at bounding box center [324, 457] width 490 height 22
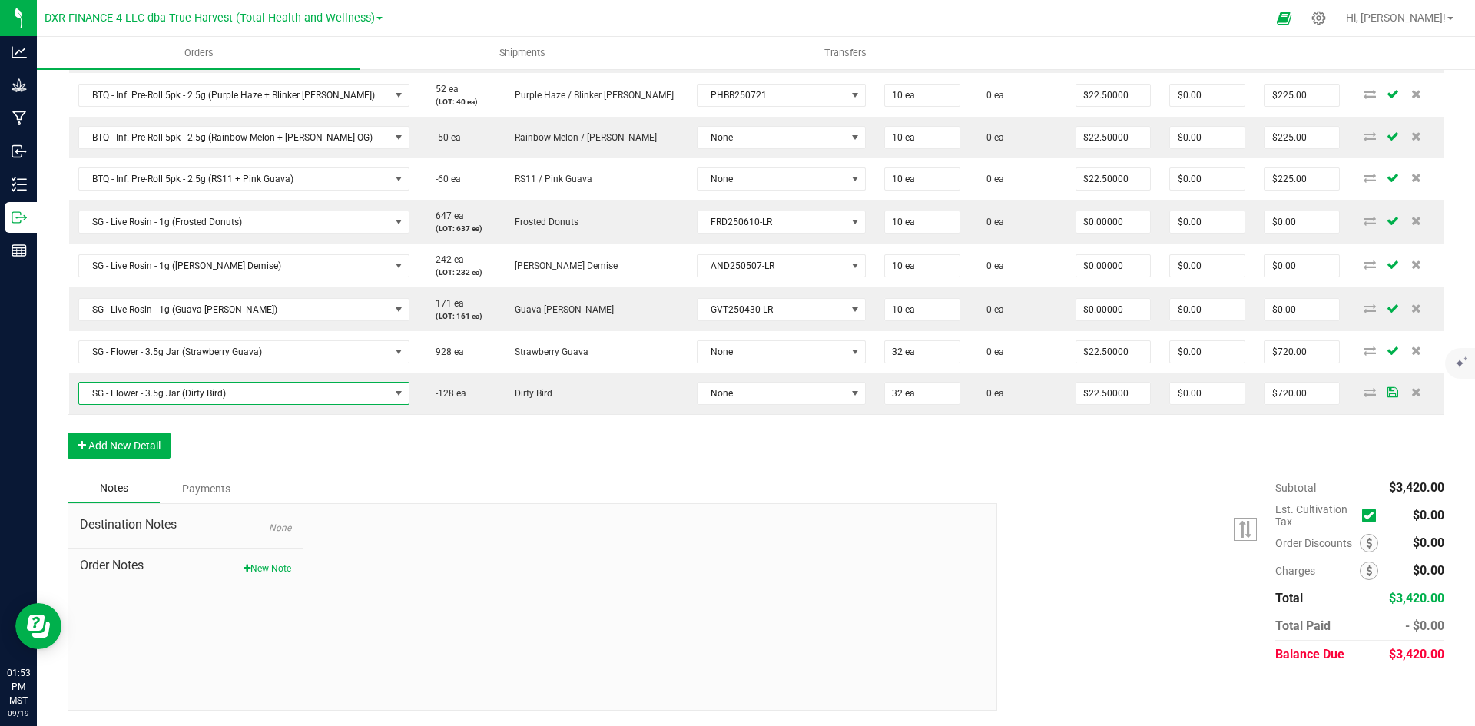
click at [372, 460] on div "Order Details Print All Labels Item Sellable Strain Lot Number Qty Ordered Qty …" at bounding box center [756, 153] width 1377 height 642
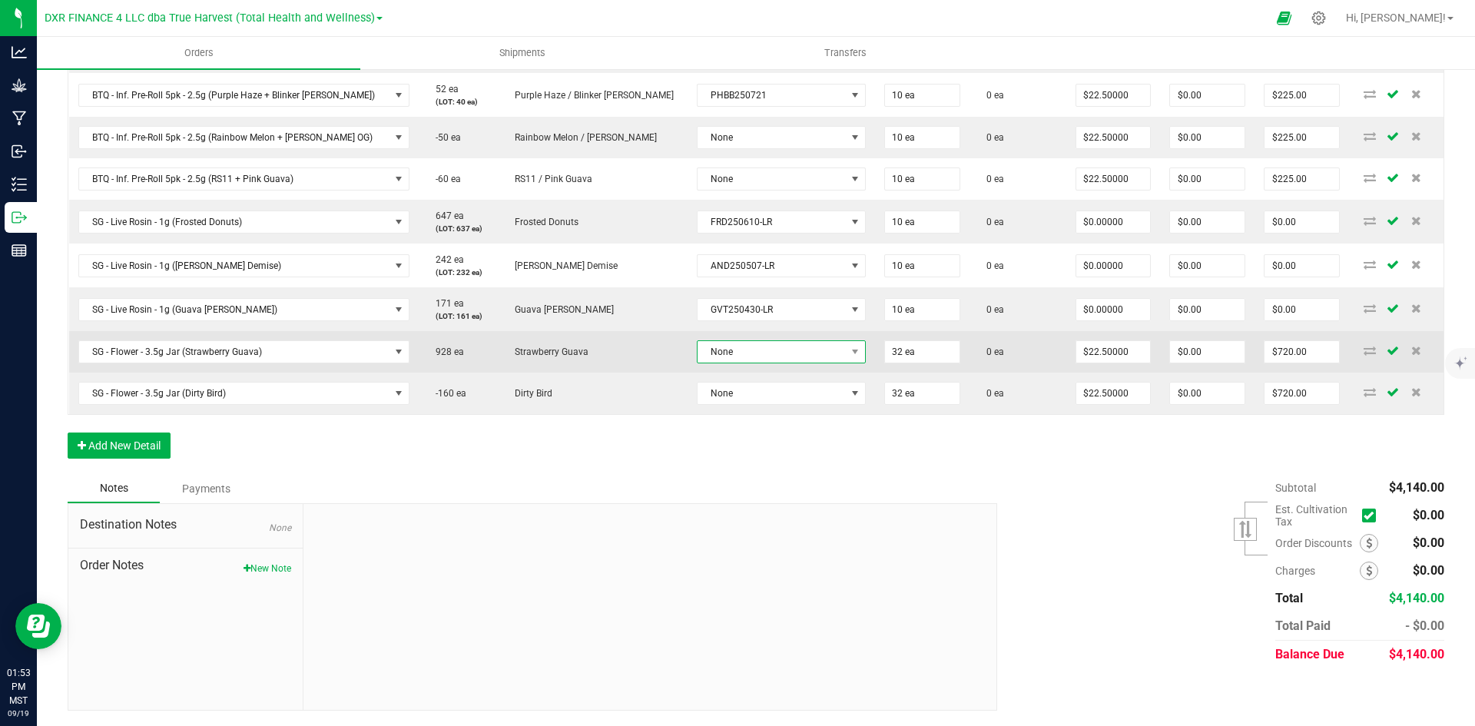
click at [698, 352] on span "None" at bounding box center [772, 352] width 148 height 22
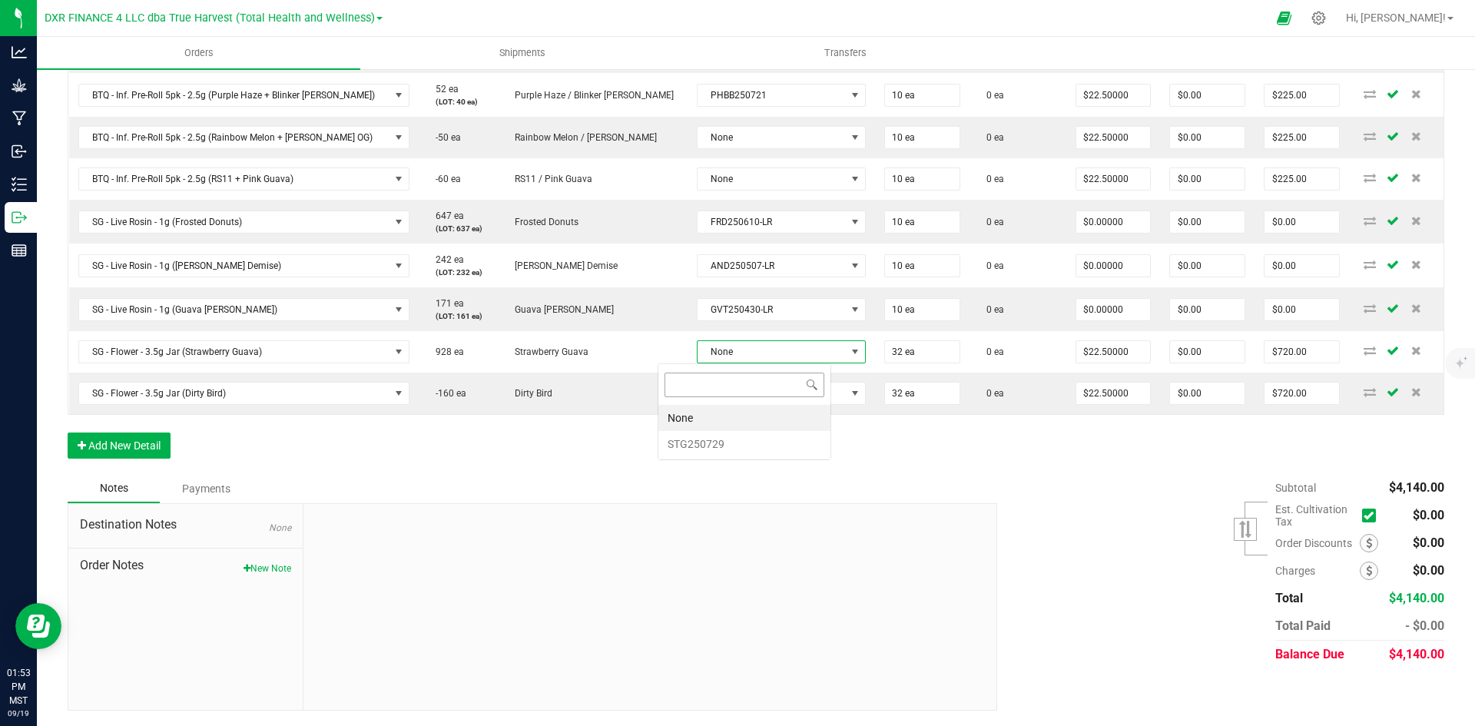
scroll to position [23, 174]
click at [700, 454] on li "STG250729" at bounding box center [745, 444] width 172 height 26
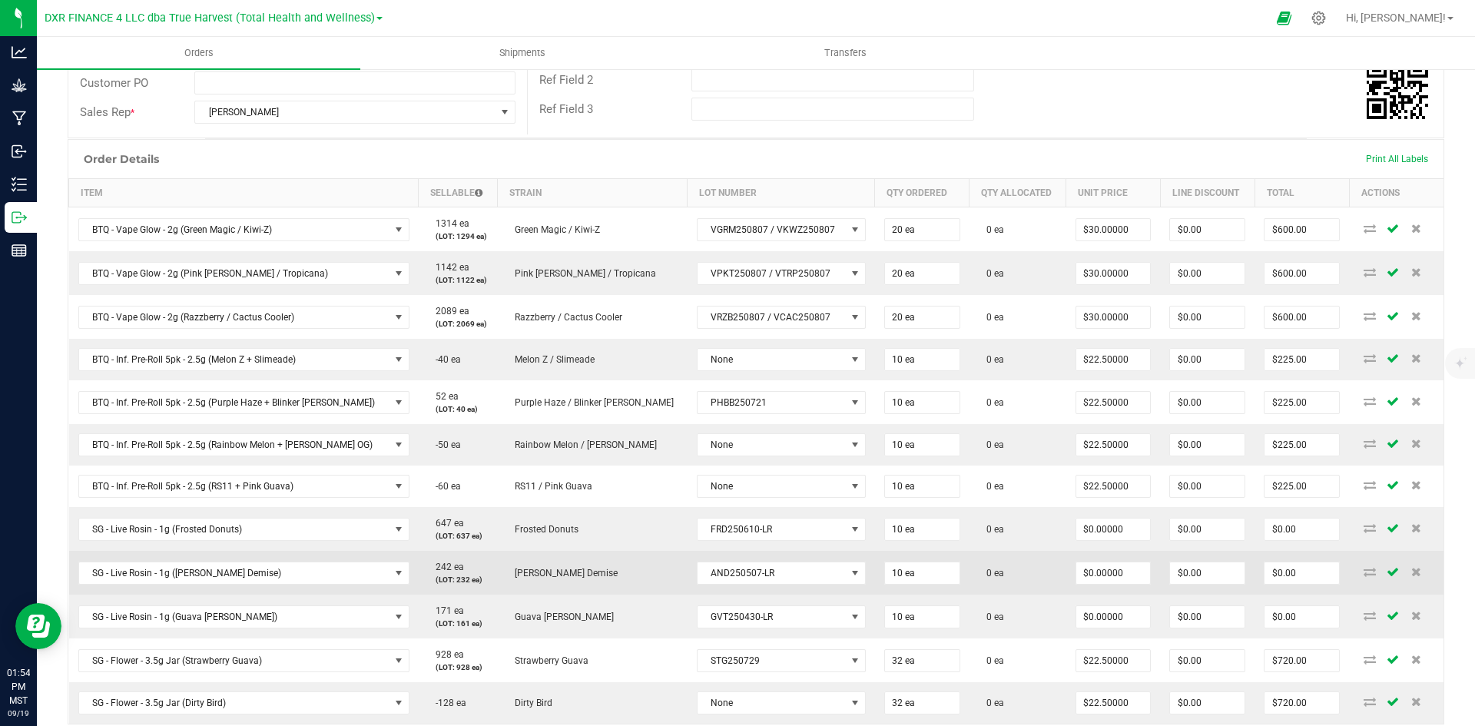
scroll to position [0, 0]
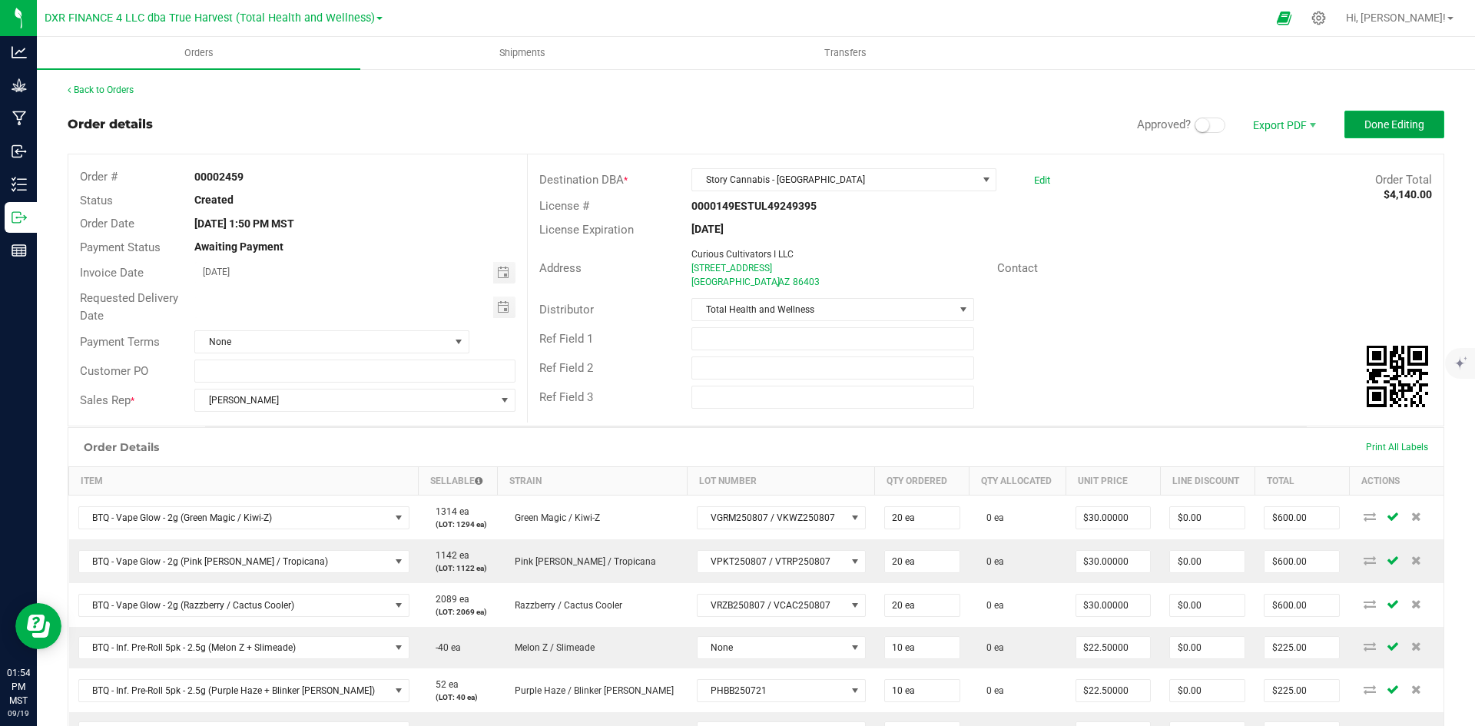
click at [1412, 115] on button "Done Editing" at bounding box center [1395, 125] width 100 height 28
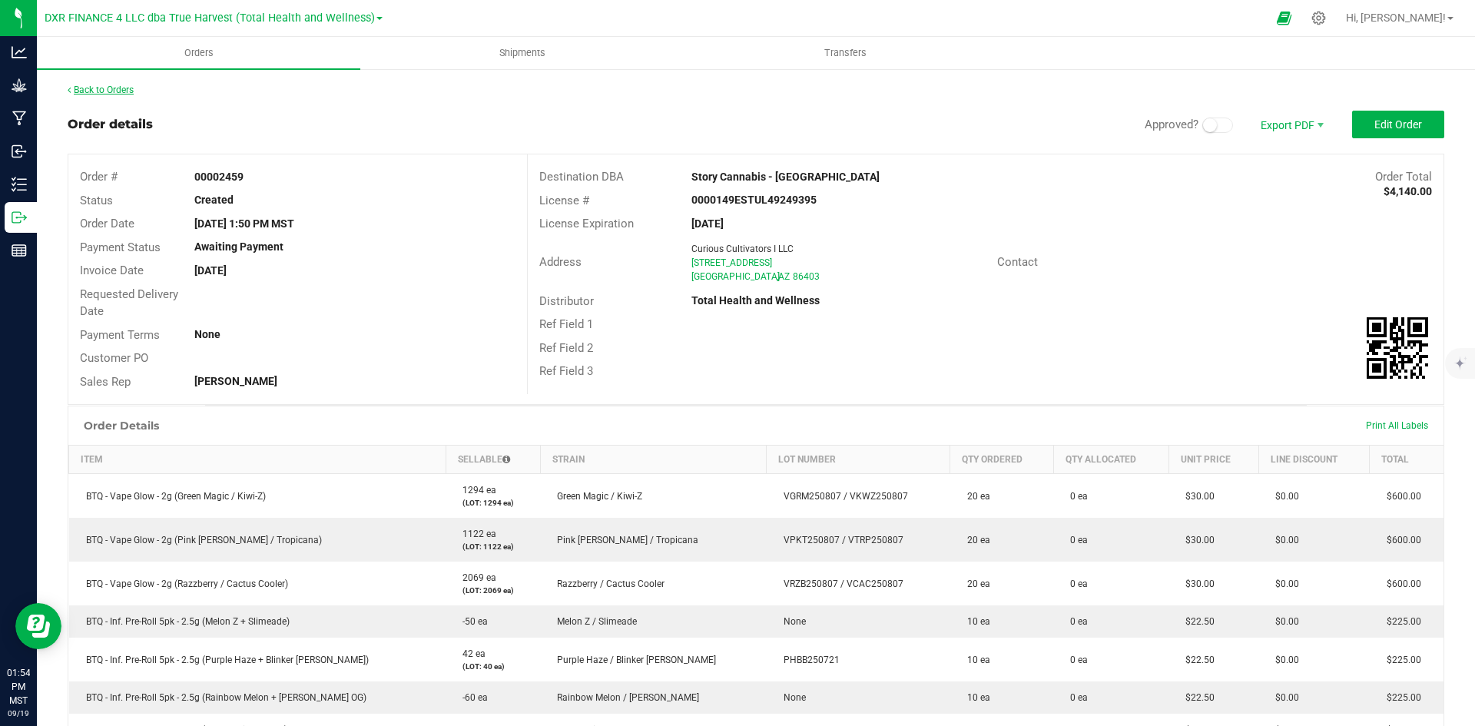
click at [98, 85] on link "Back to Orders" at bounding box center [101, 90] width 66 height 11
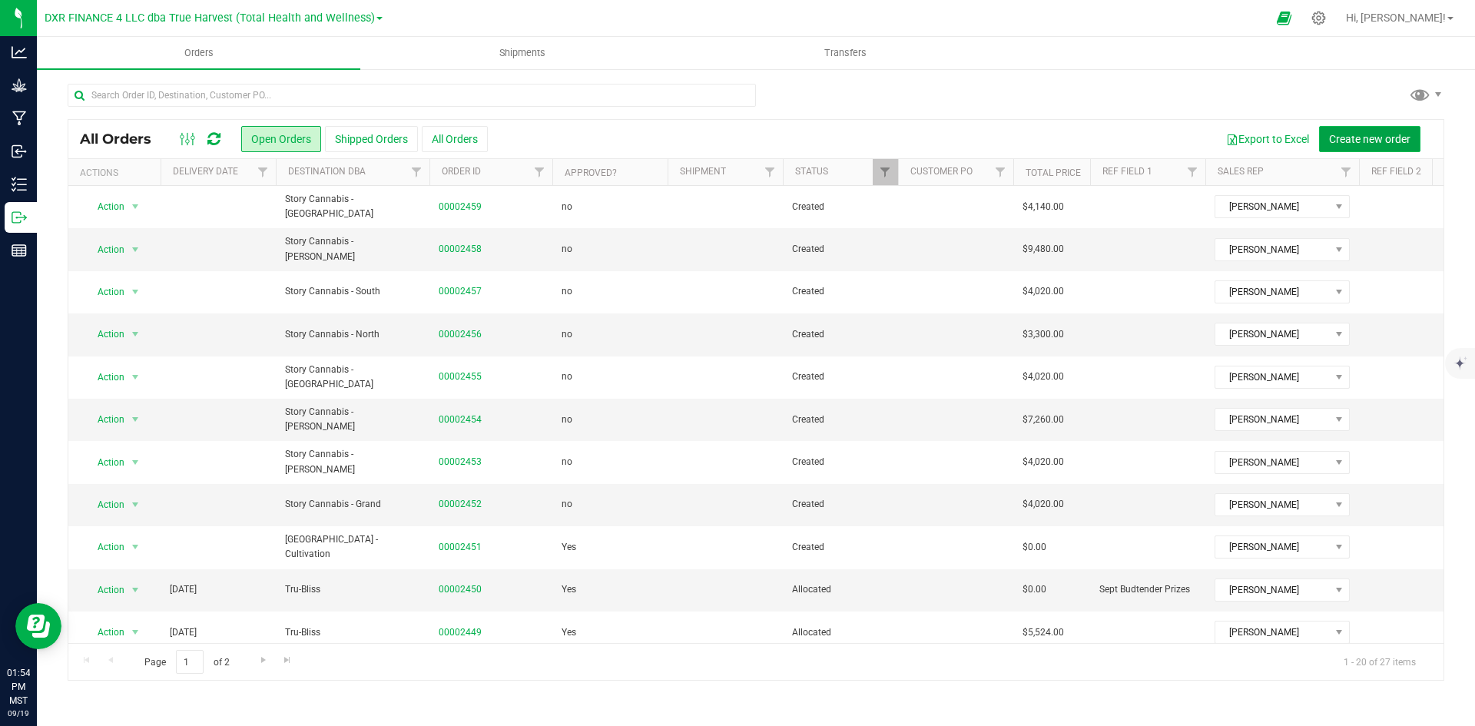
click at [1357, 127] on button "Create new order" at bounding box center [1369, 139] width 101 height 26
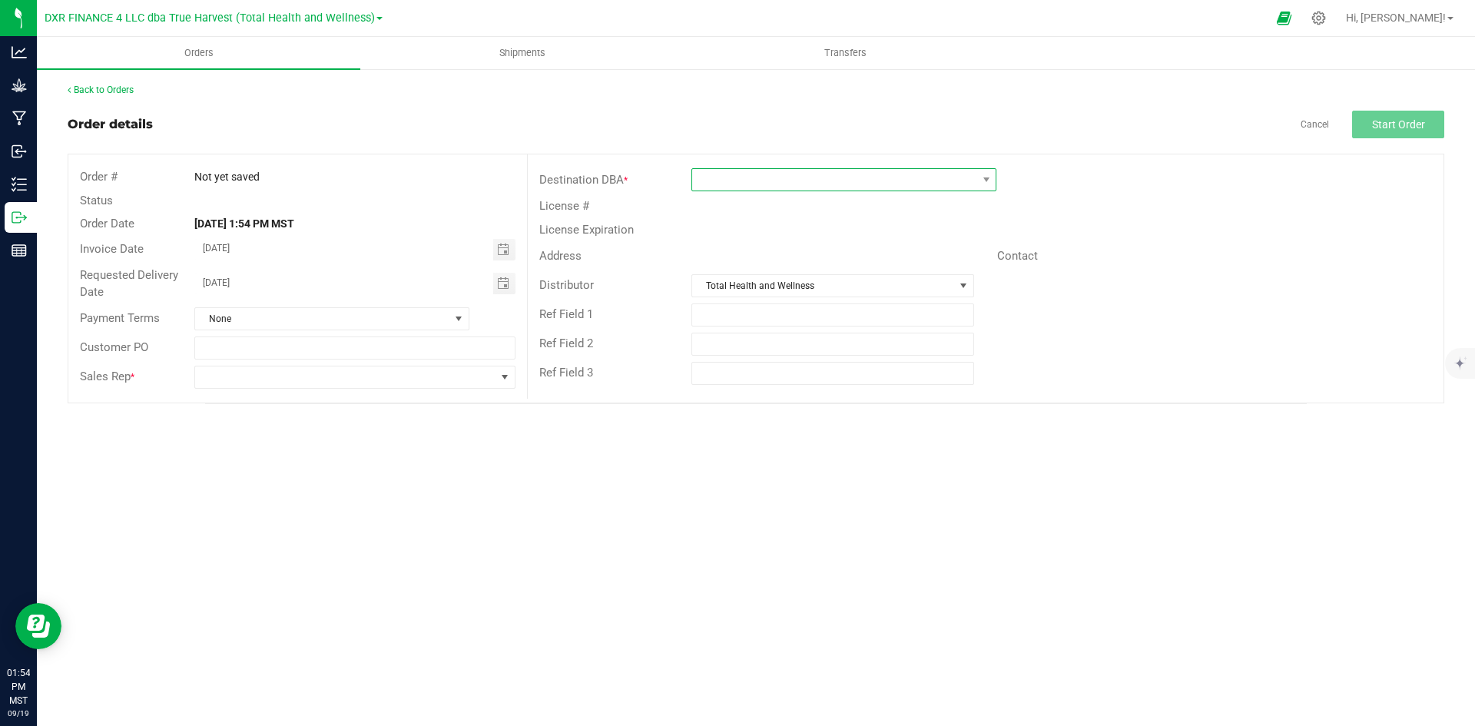
click at [741, 178] on span at bounding box center [834, 180] width 284 height 22
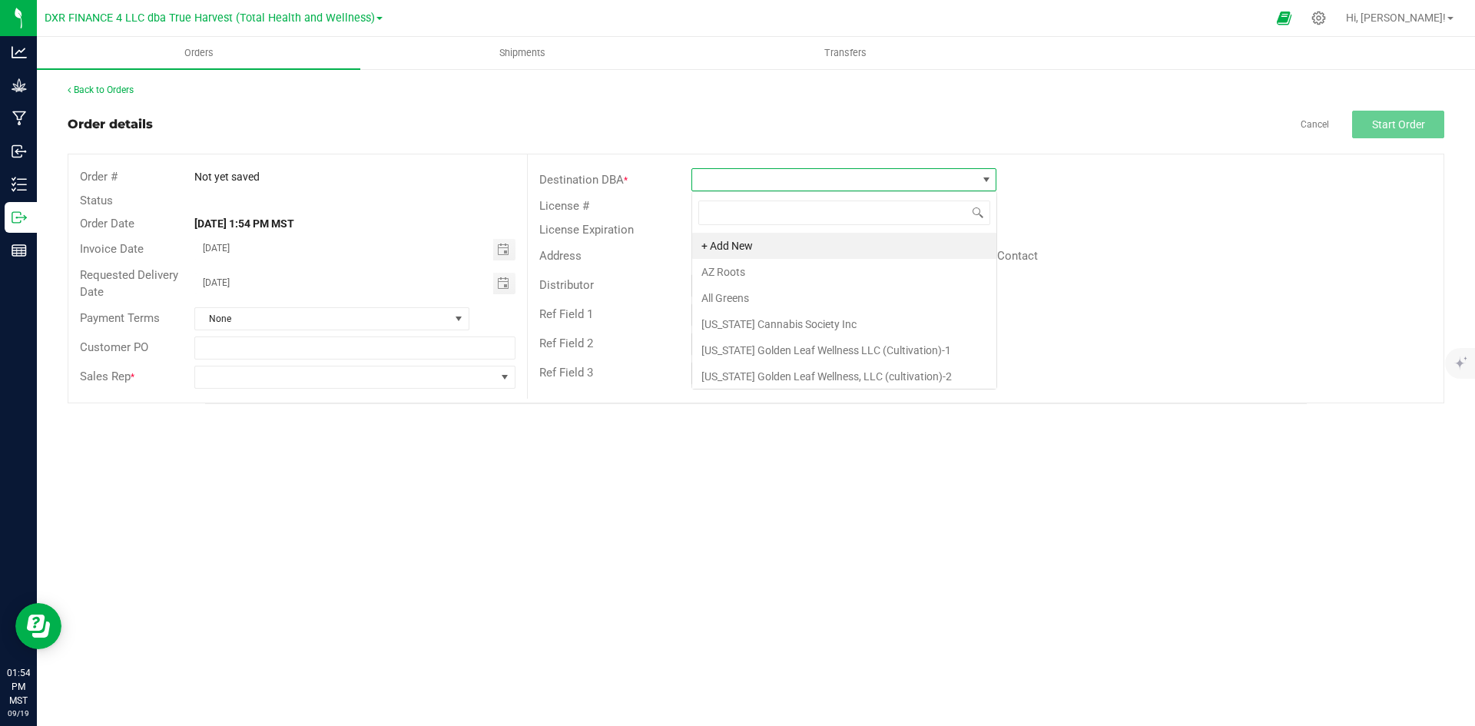
scroll to position [23, 305]
click at [763, 254] on li "Story Cannabis - [GEOGRAPHIC_DATA]" at bounding box center [844, 246] width 304 height 26
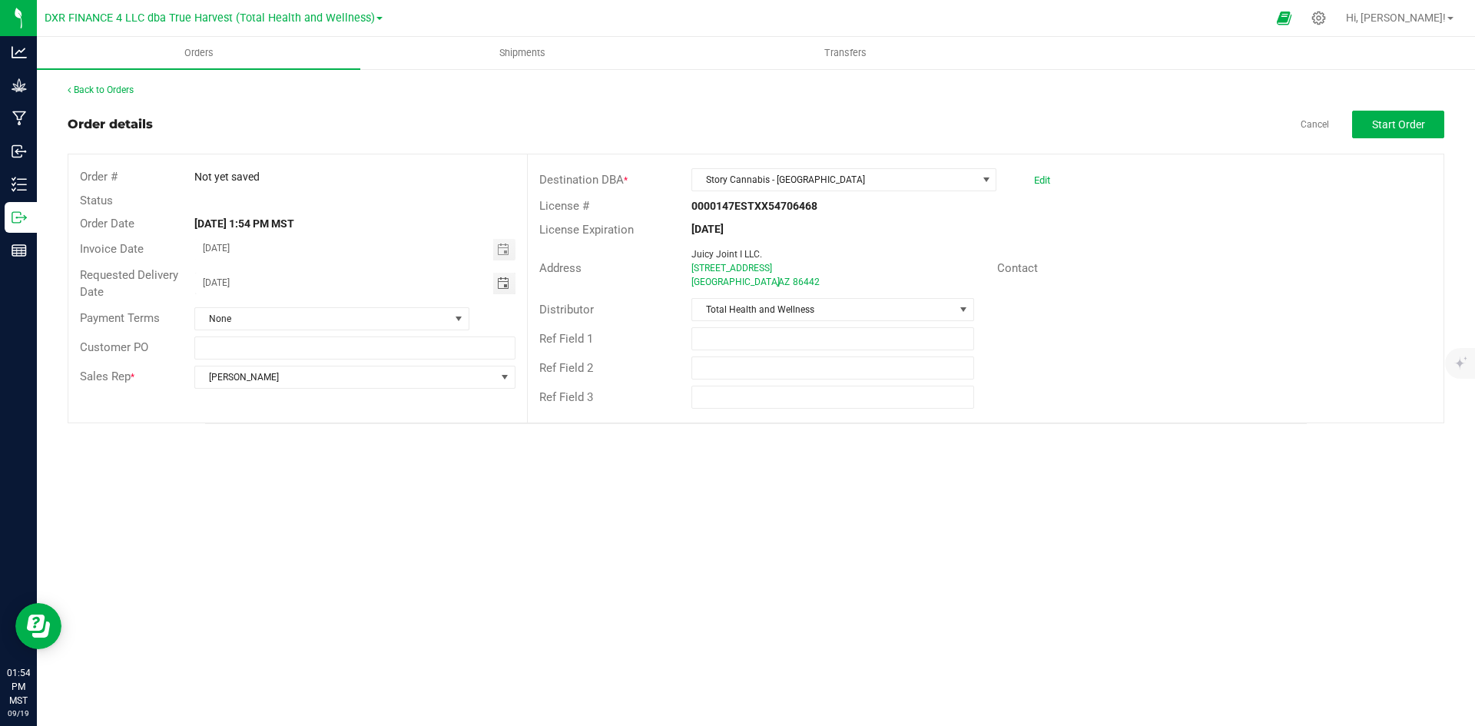
drag, startPoint x: 310, startPoint y: 283, endPoint x: 71, endPoint y: 280, distance: 239.8
click at [71, 280] on div "Requested Delivery Date 09/20/2025" at bounding box center [297, 284] width 459 height 41
click at [1419, 133] on button "Start Order" at bounding box center [1398, 125] width 92 height 28
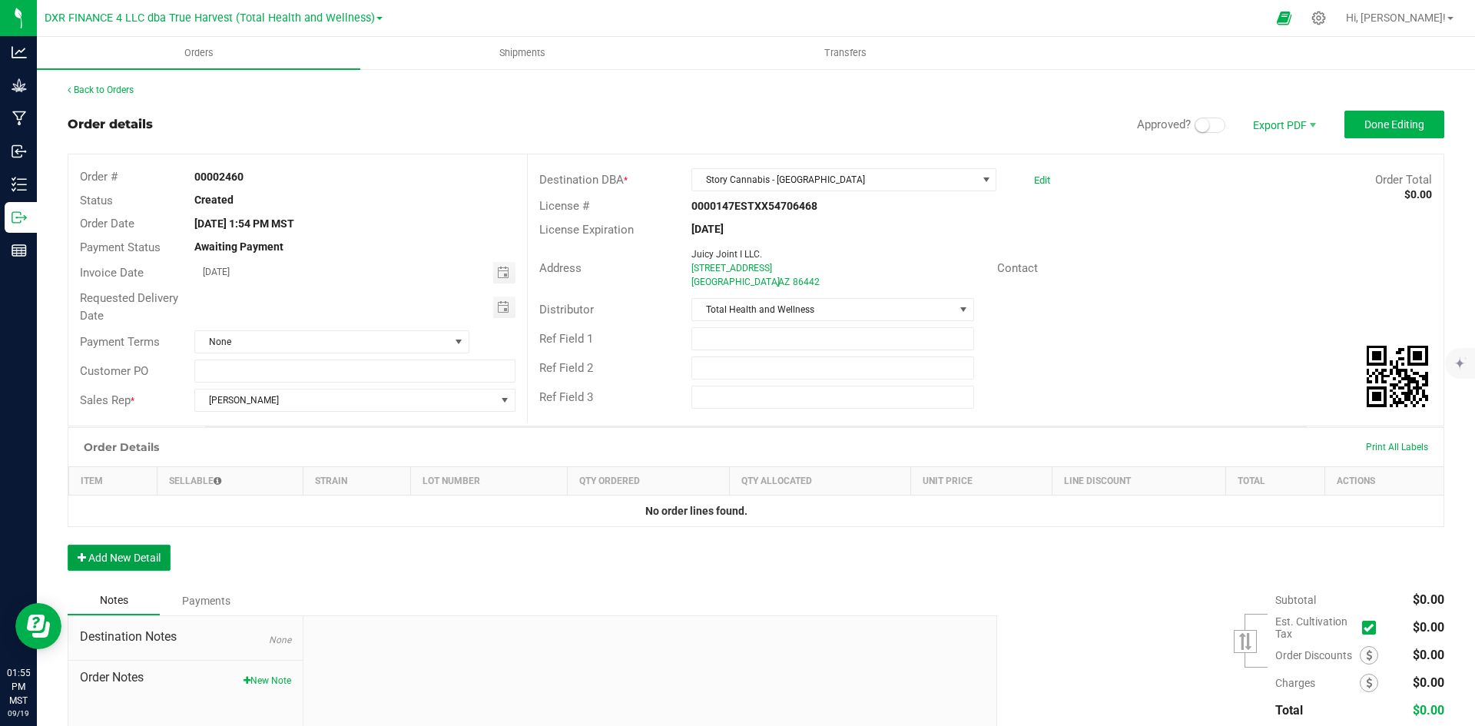
click at [105, 570] on button "Add New Detail" at bounding box center [119, 558] width 103 height 26
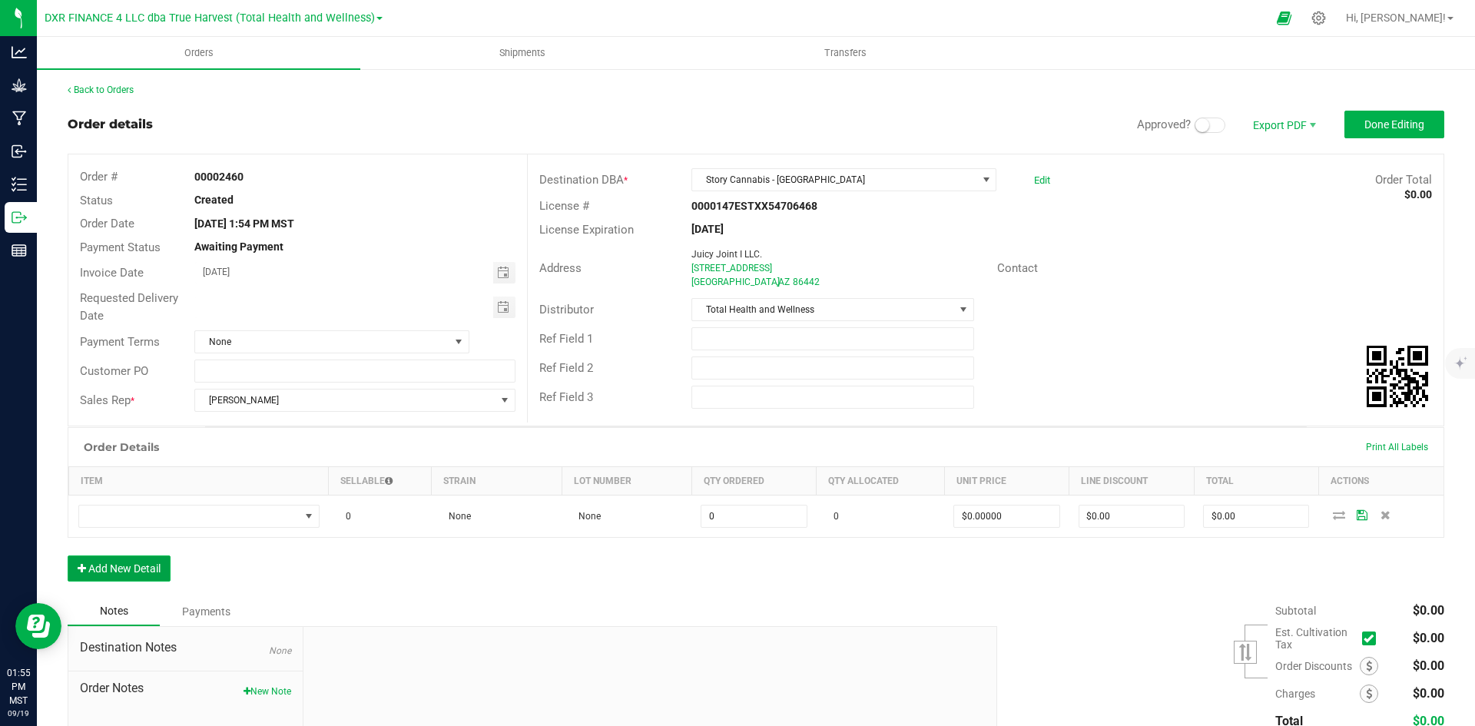
click at [119, 570] on button "Add New Detail" at bounding box center [119, 569] width 103 height 26
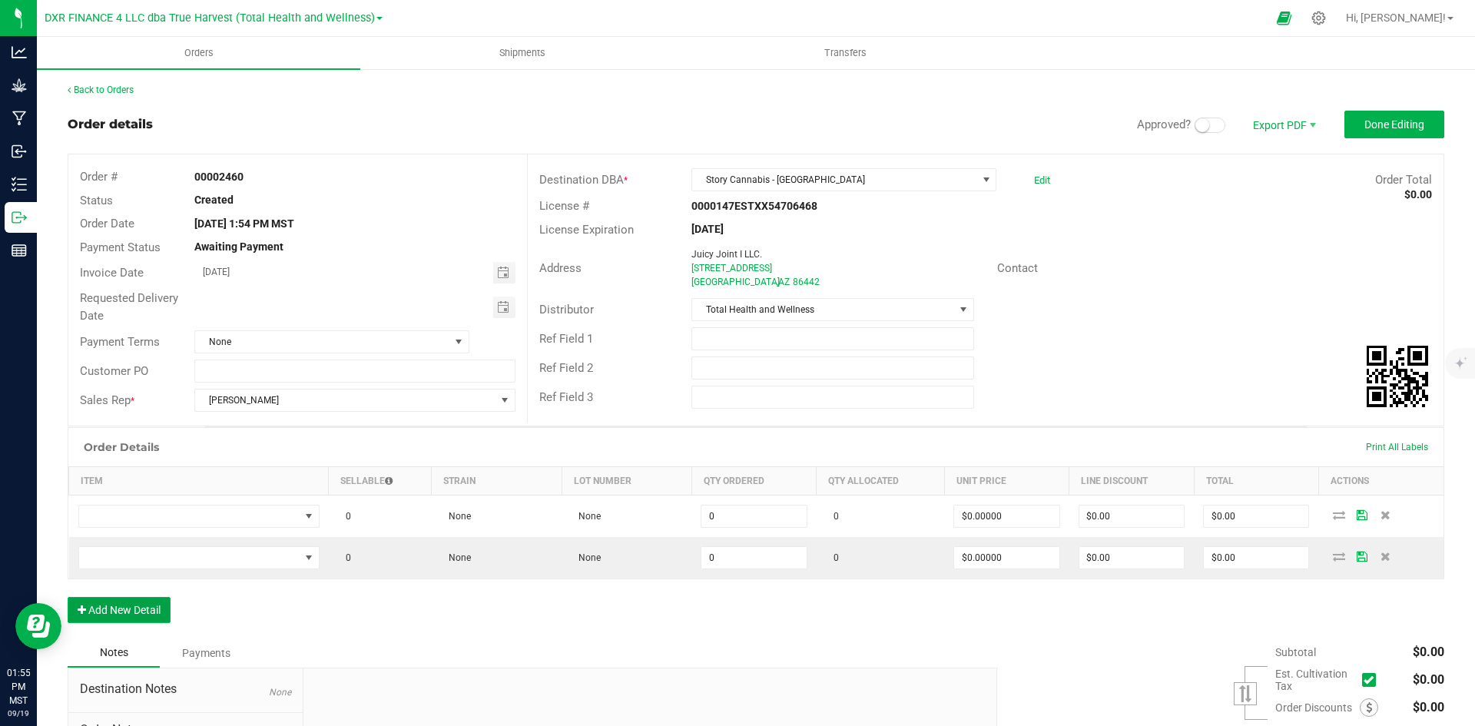
click at [125, 612] on button "Add New Detail" at bounding box center [119, 610] width 103 height 26
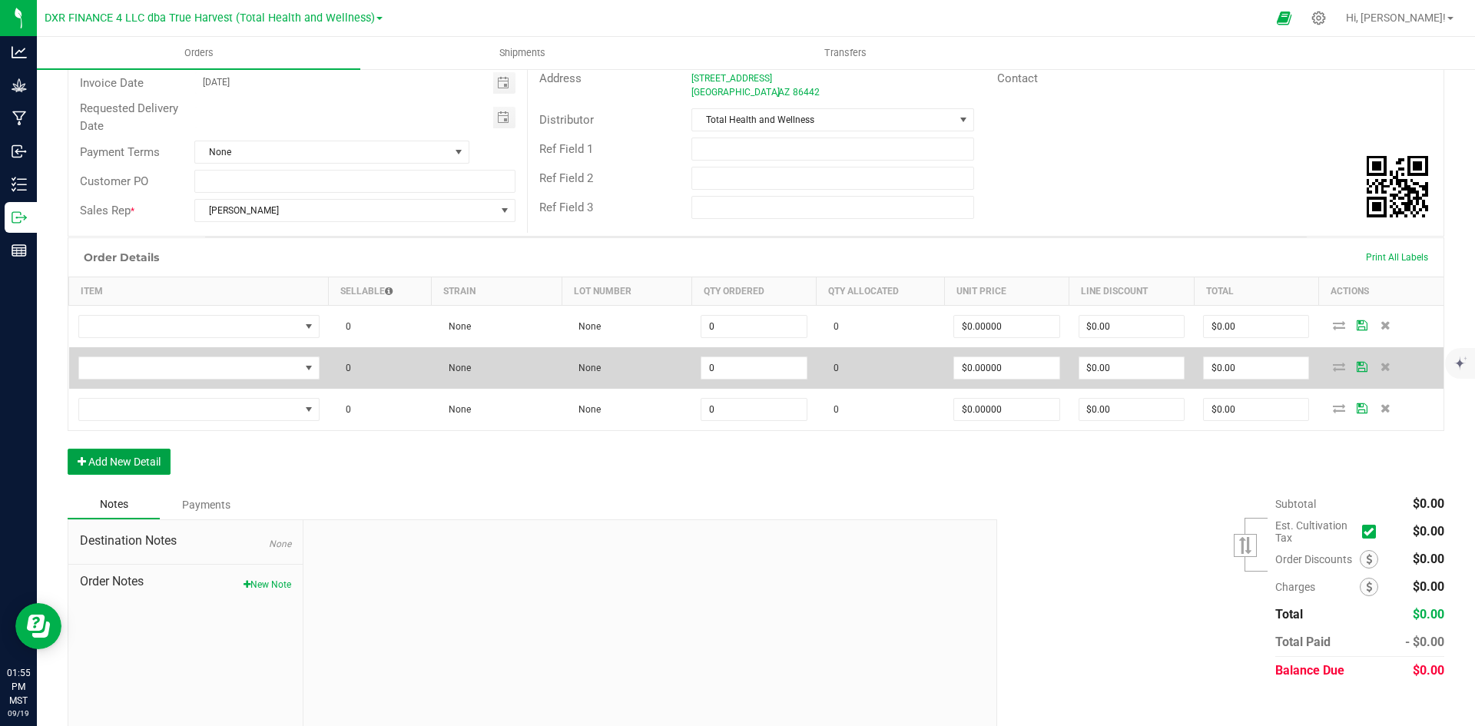
scroll to position [206, 0]
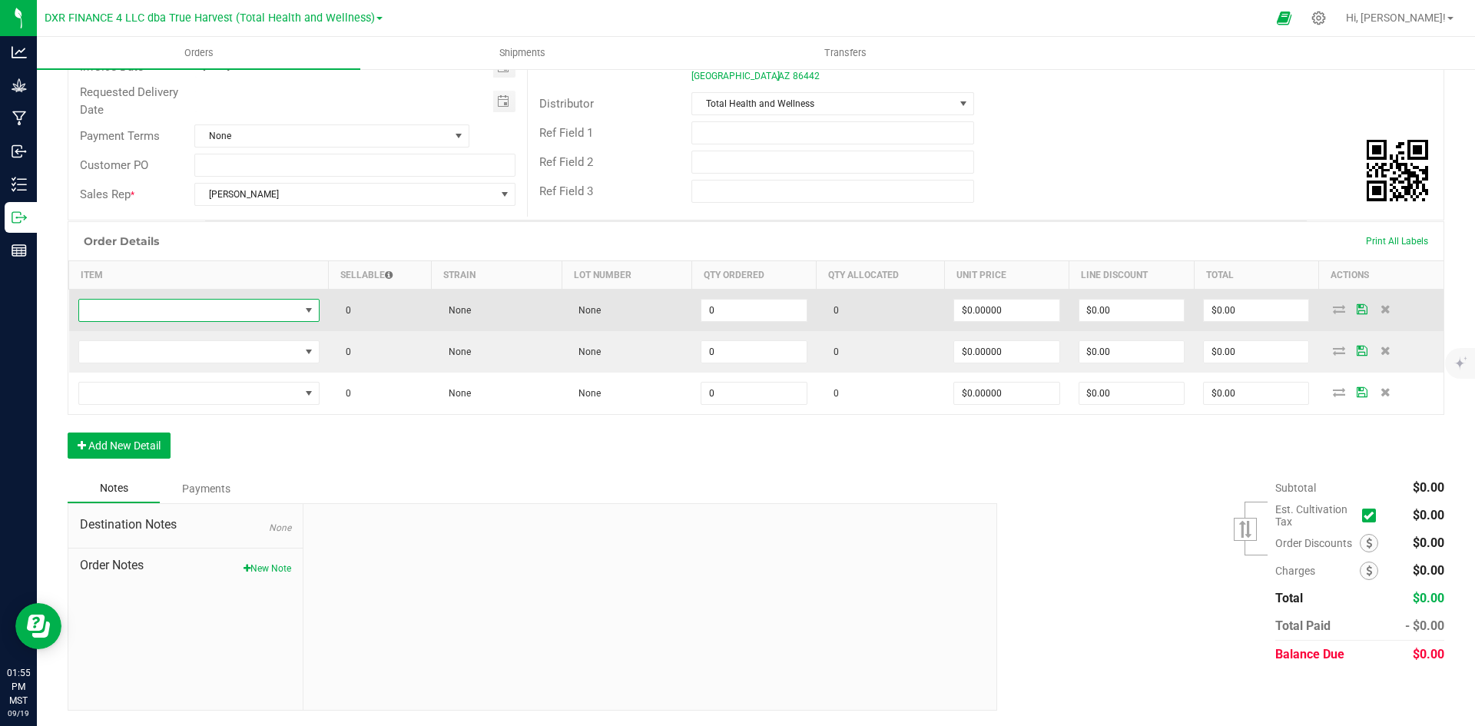
click at [248, 310] on span "NO DATA FOUND" at bounding box center [189, 311] width 221 height 22
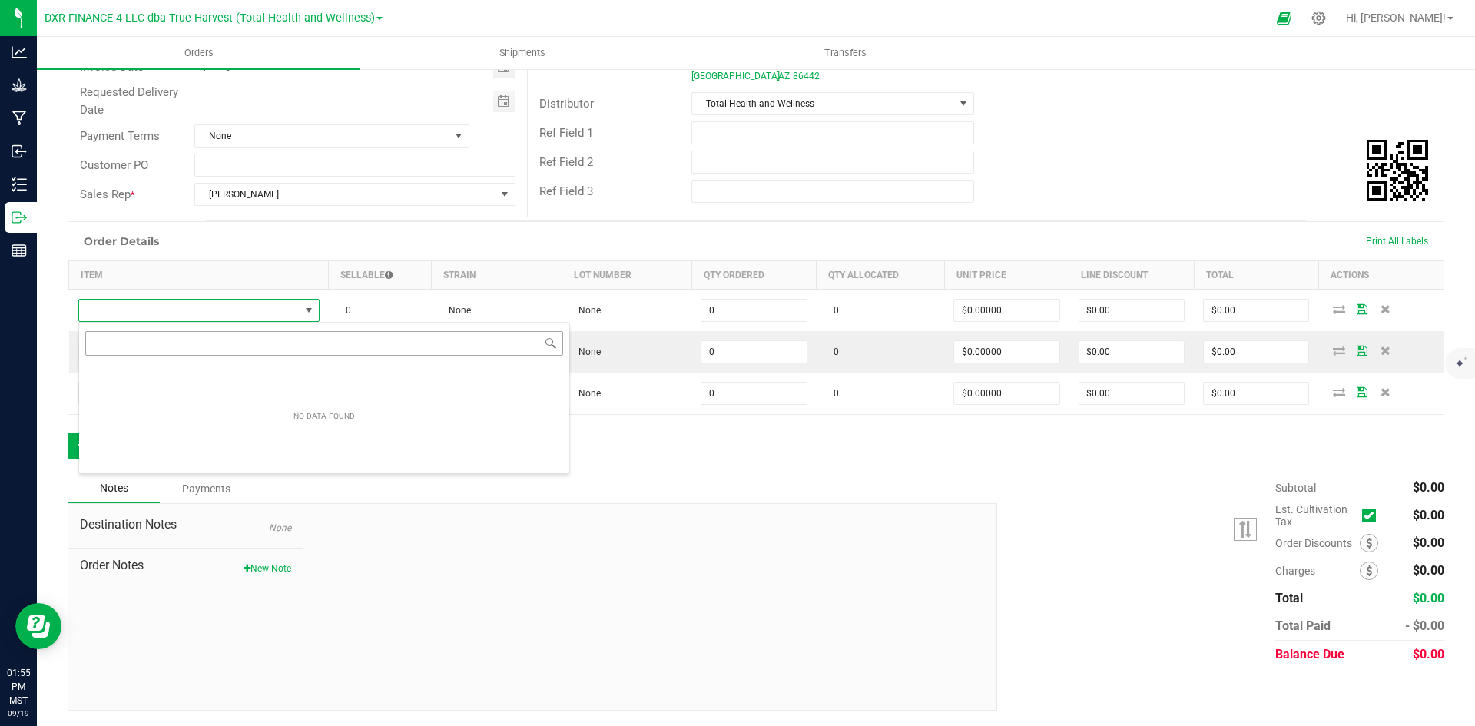
scroll to position [23, 239]
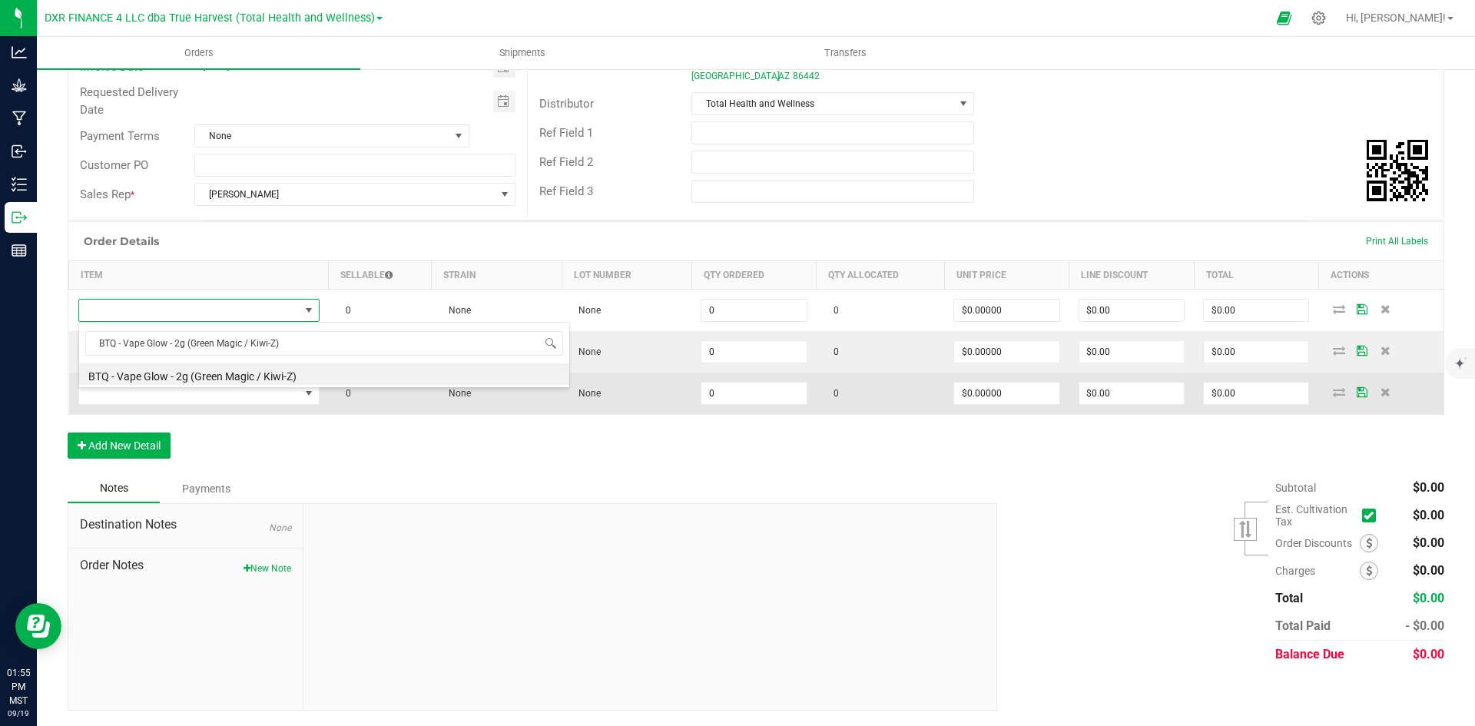
drag, startPoint x: 256, startPoint y: 384, endPoint x: 264, endPoint y: 378, distance: 10.5
click at [264, 378] on li "BTQ - Vape Glow - 2g (Green Magic / Kiwi-Z)" at bounding box center [324, 374] width 490 height 22
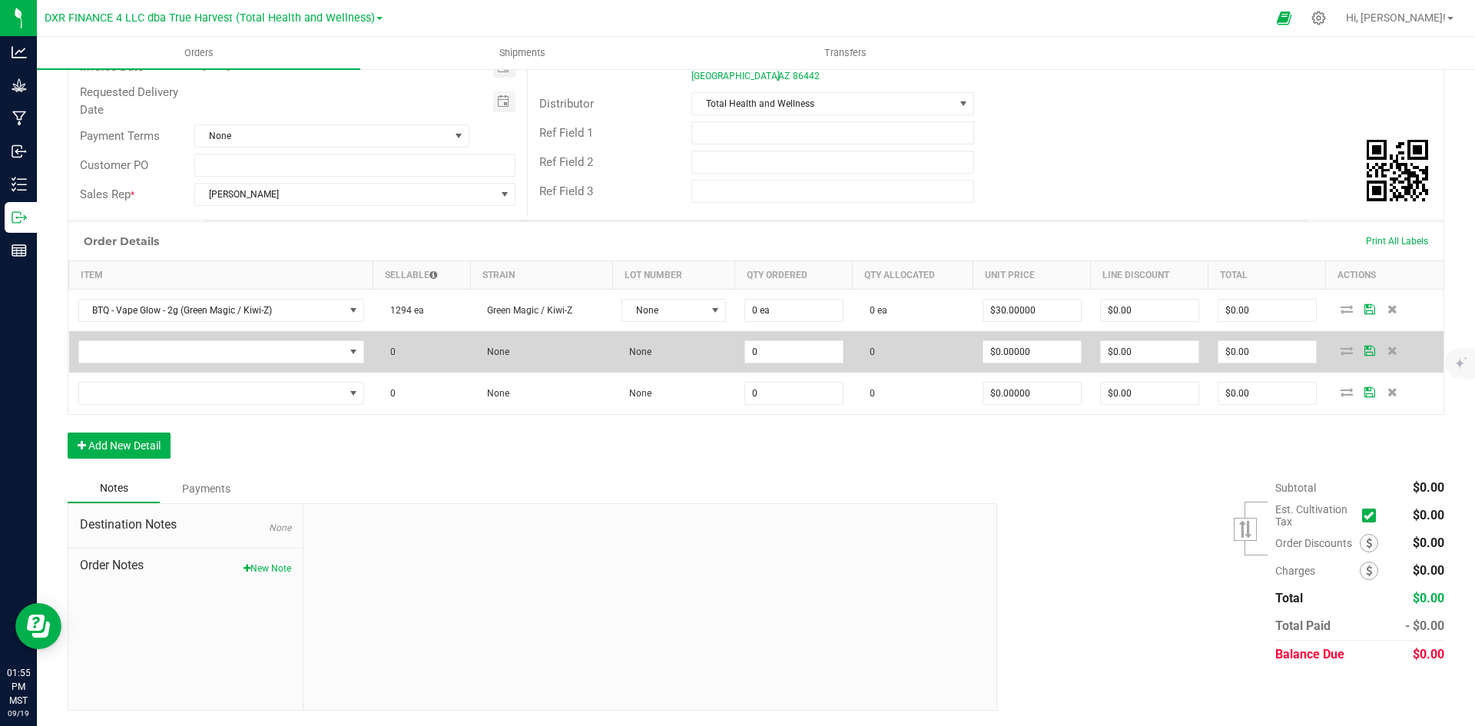
click at [148, 364] on td at bounding box center [221, 351] width 304 height 41
click at [161, 345] on span "NO DATA FOUND" at bounding box center [211, 352] width 265 height 22
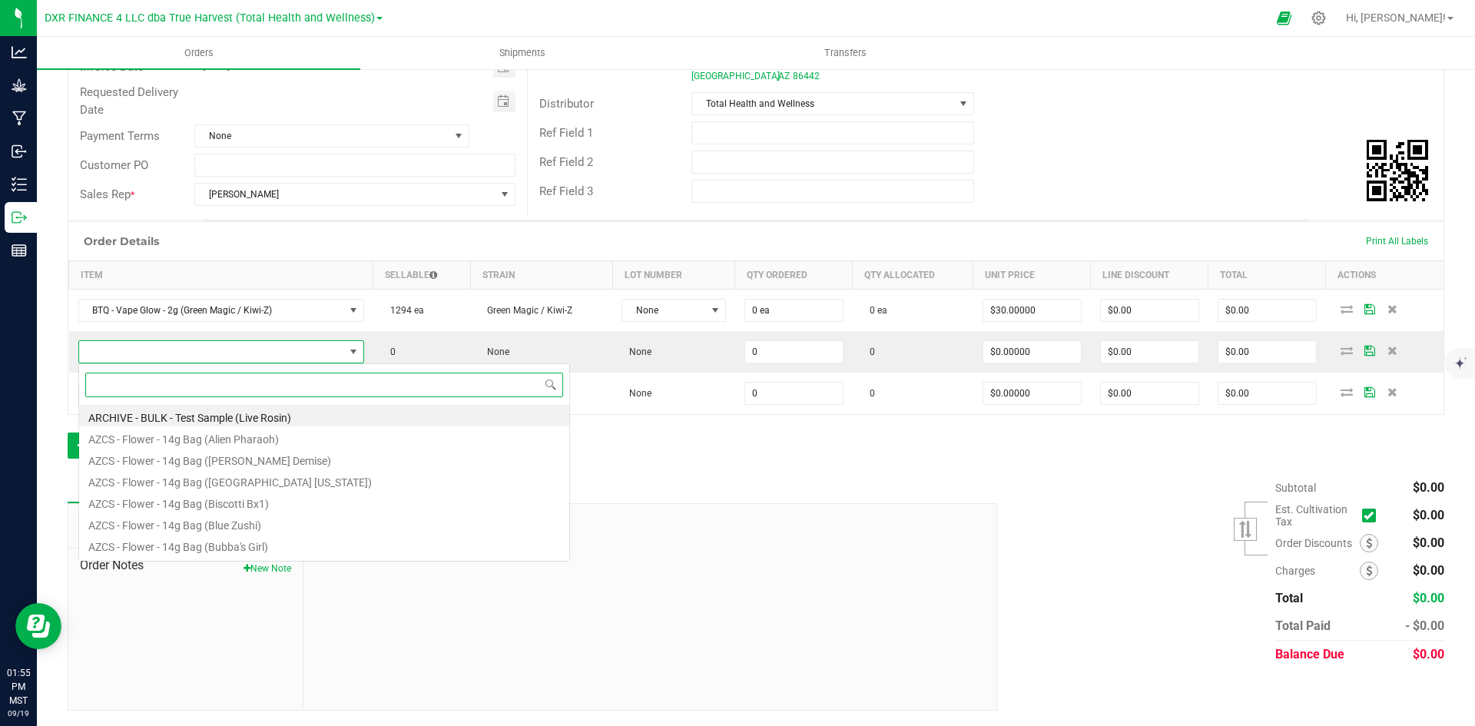
scroll to position [23, 284]
paste input "BTQ - Vape Glow - 2g (Pink [PERSON_NAME] / Tropicana)"
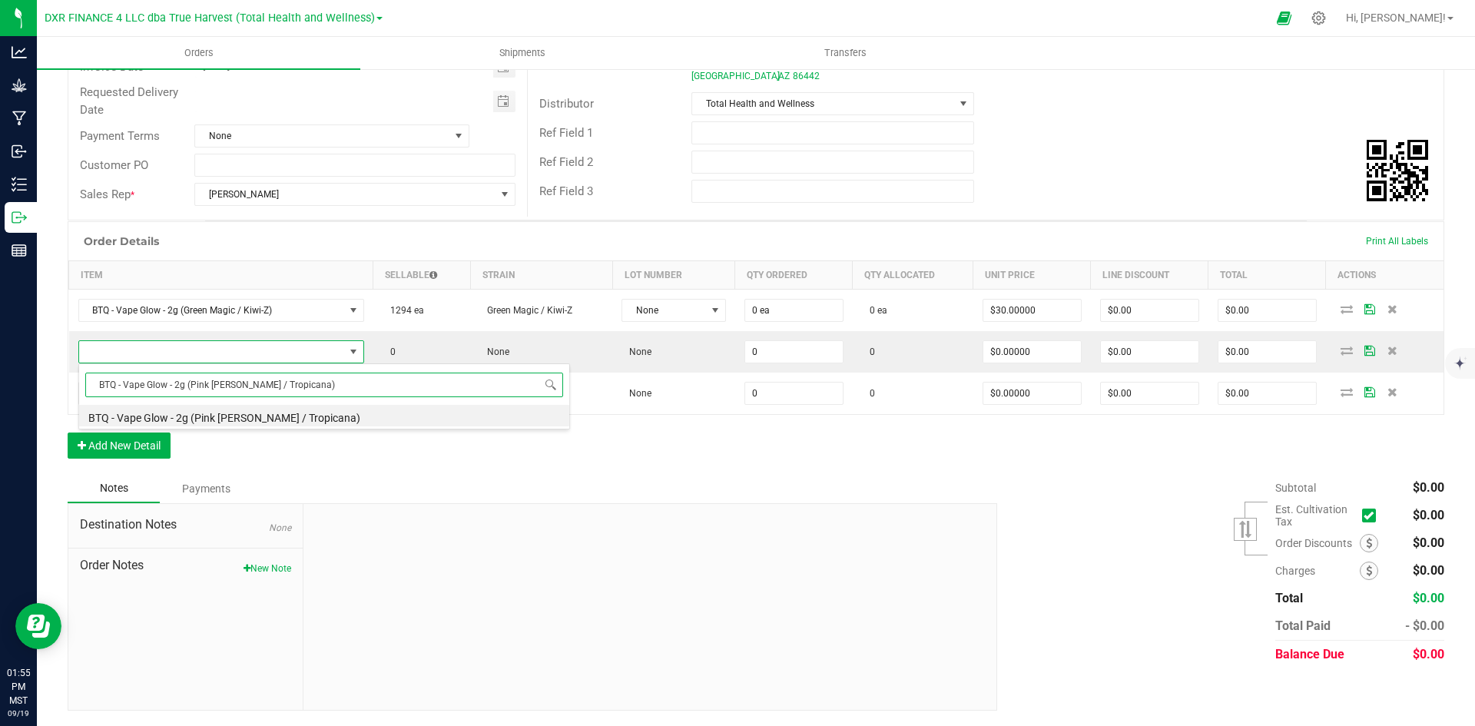
click at [224, 408] on li "BTQ - Vape Glow - 2g (Pink [PERSON_NAME] / Tropicana)" at bounding box center [324, 416] width 490 height 22
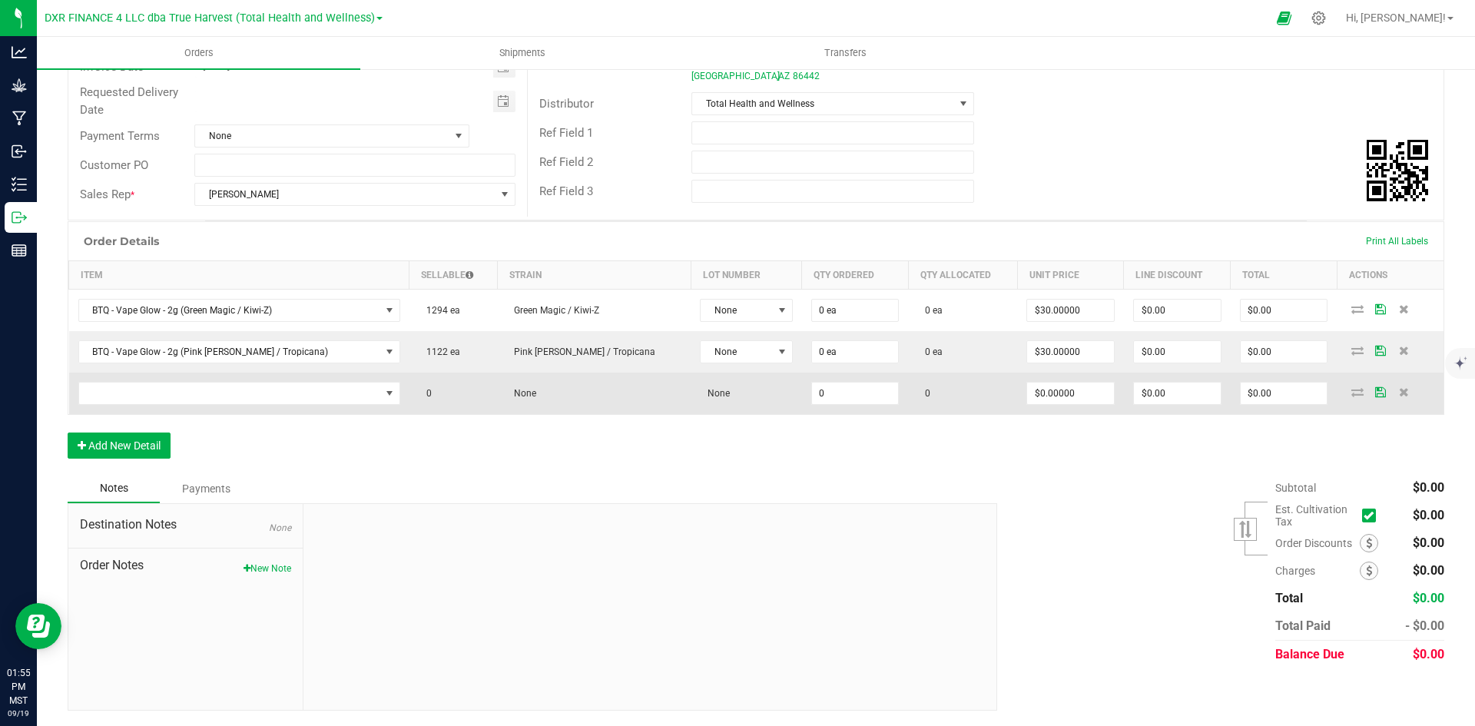
click at [204, 410] on td at bounding box center [239, 393] width 340 height 41
click at [204, 397] on span "NO DATA FOUND" at bounding box center [229, 394] width 301 height 22
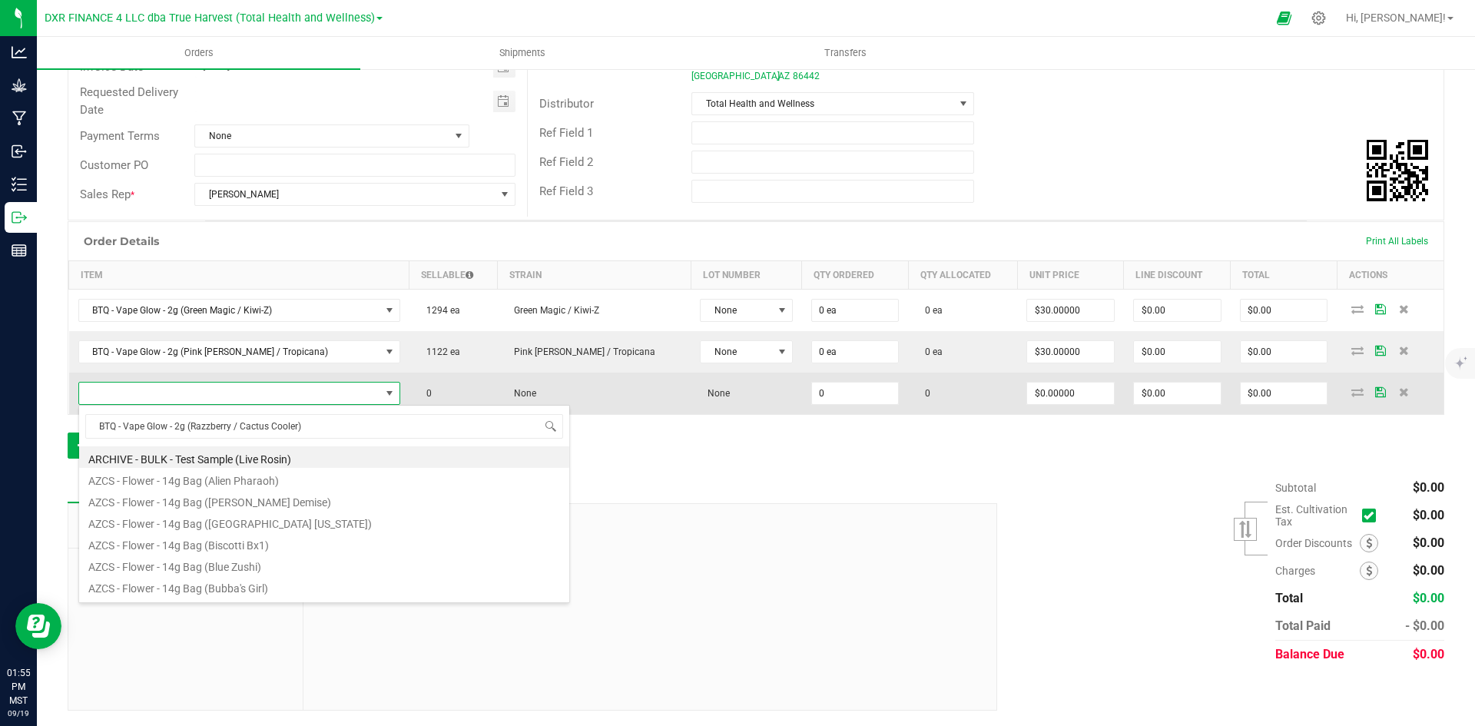
scroll to position [23, 290]
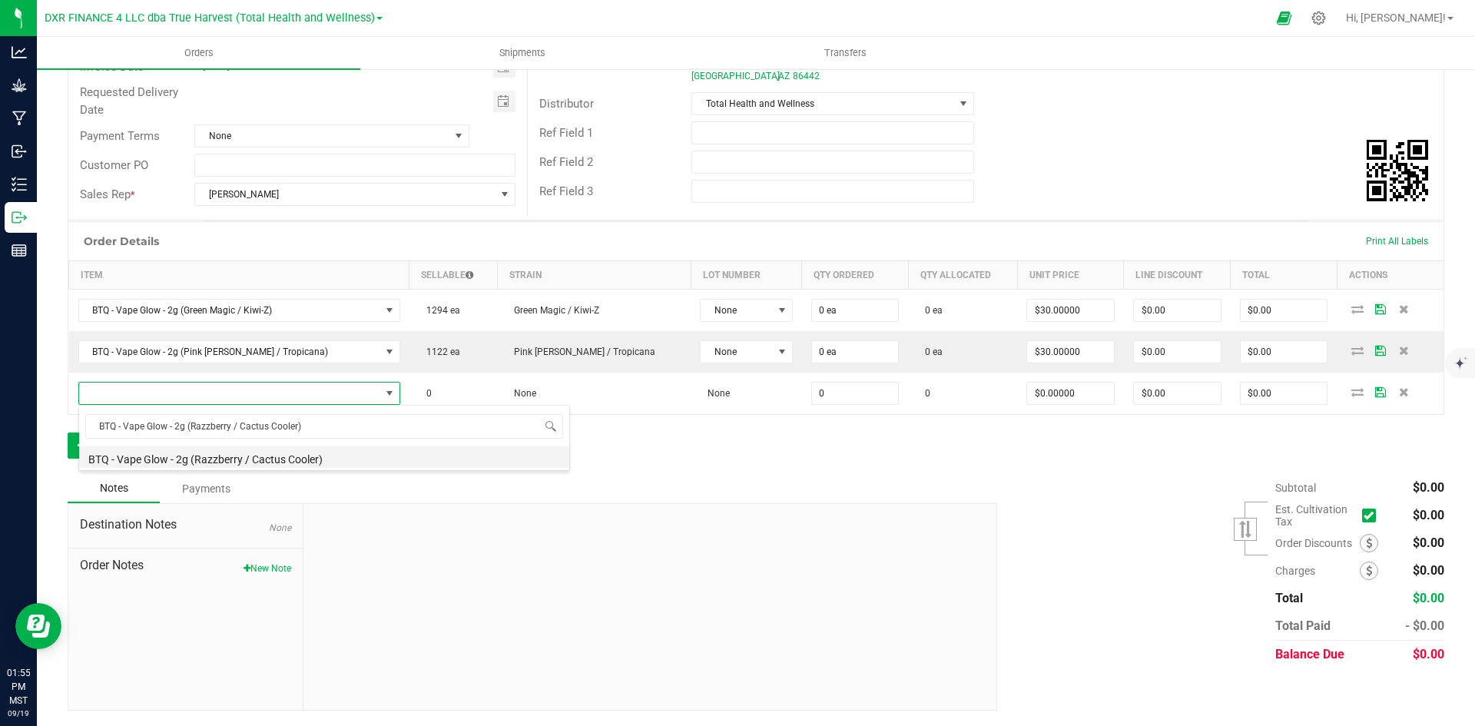
click at [330, 453] on li "BTQ - Vape Glow - 2g (Razzberry / Cactus Cooler)" at bounding box center [324, 457] width 490 height 22
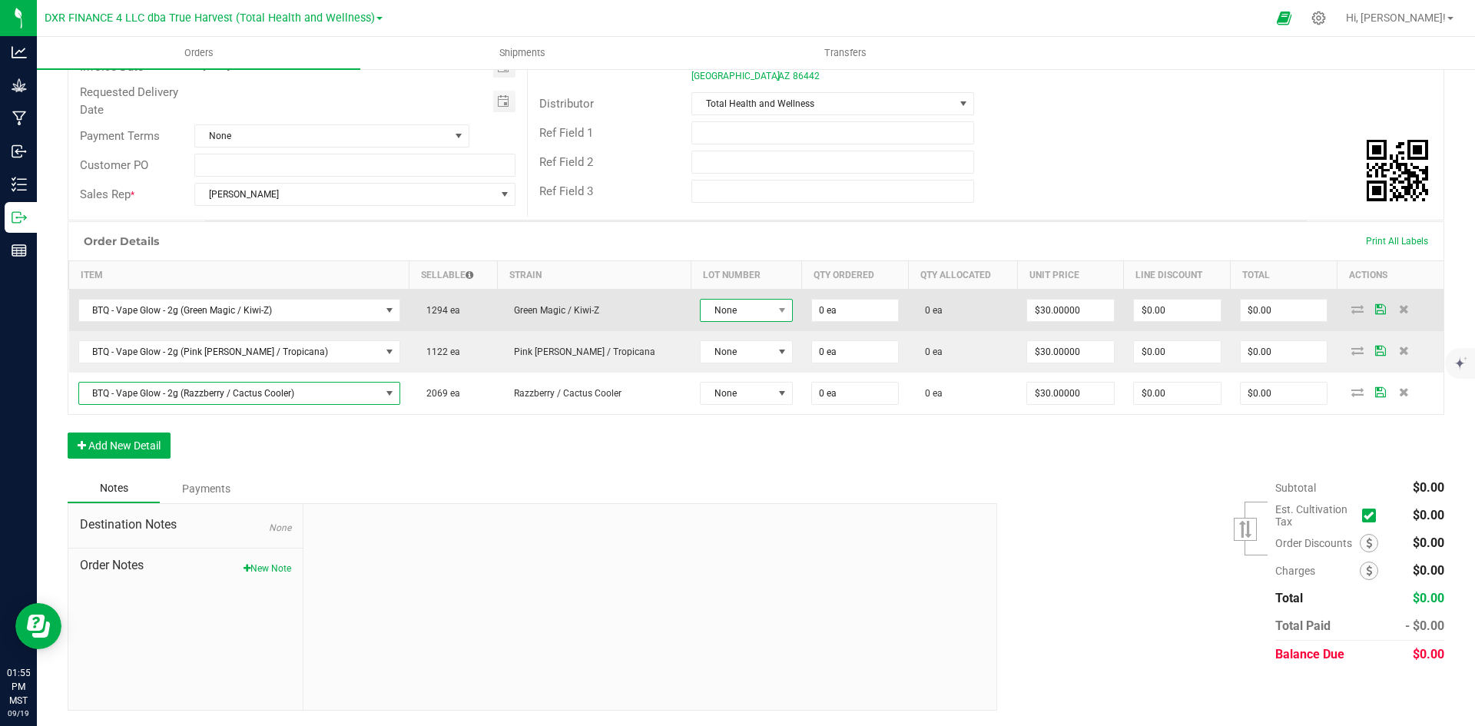
click at [706, 312] on span "None" at bounding box center [736, 311] width 71 height 22
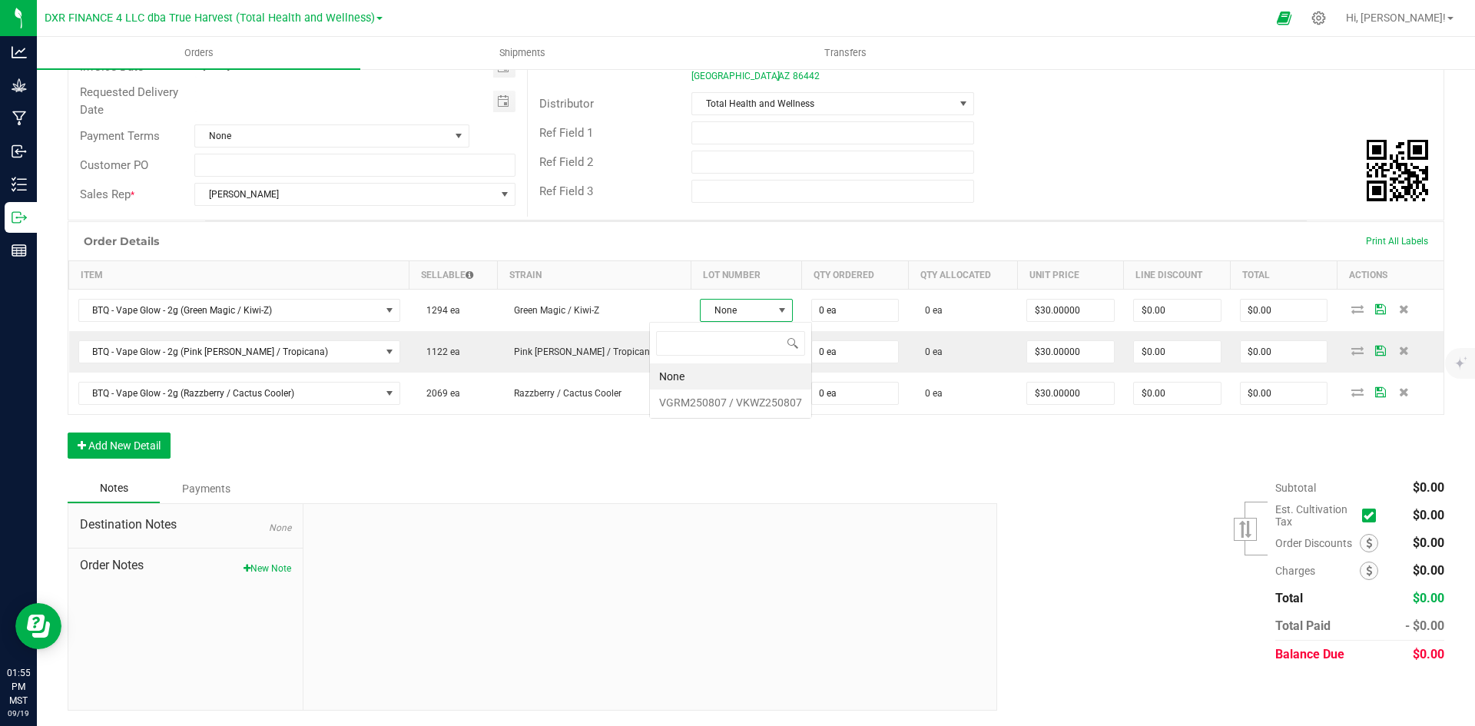
scroll to position [23, 98]
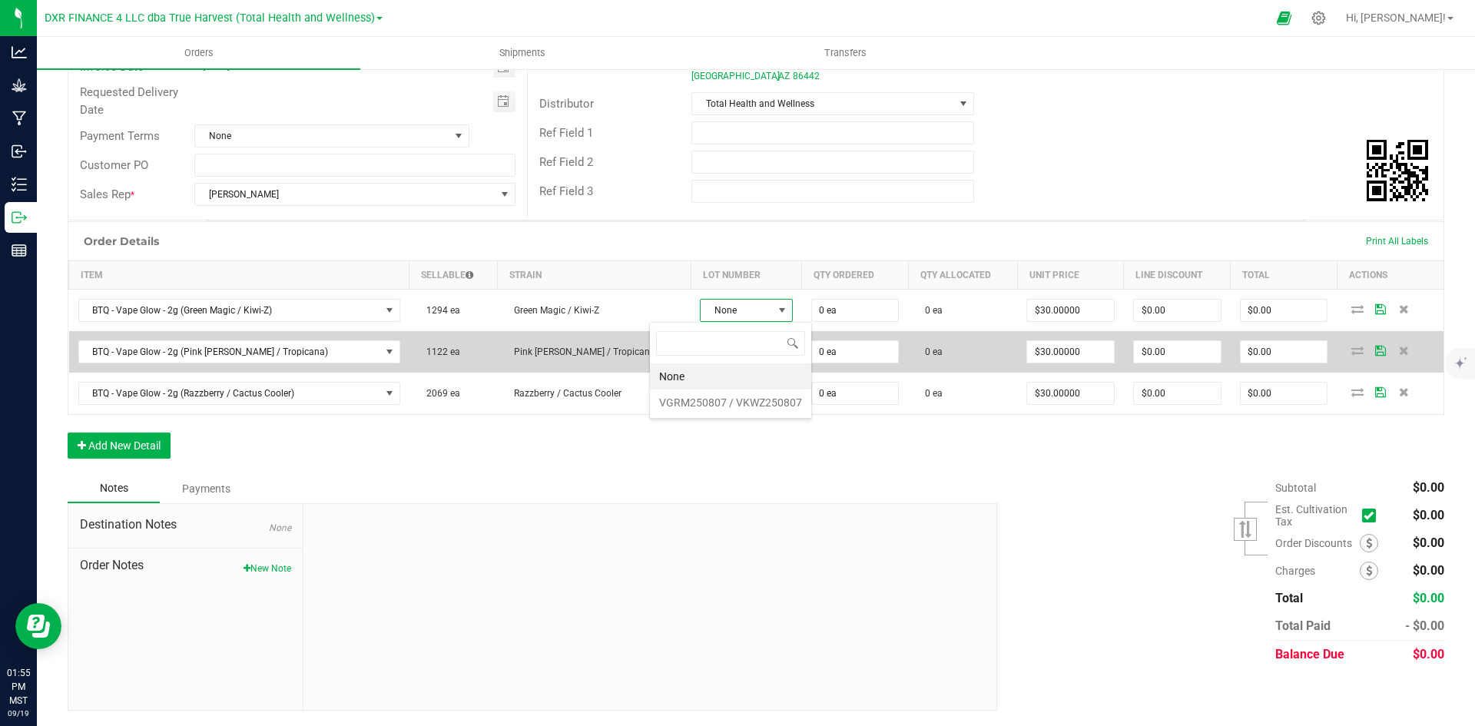
drag, startPoint x: 691, startPoint y: 394, endPoint x: 715, endPoint y: 347, distance: 52.6
click at [689, 396] on VKWZ250807 "VGRM250807 / VKWZ250807" at bounding box center [730, 403] width 161 height 26
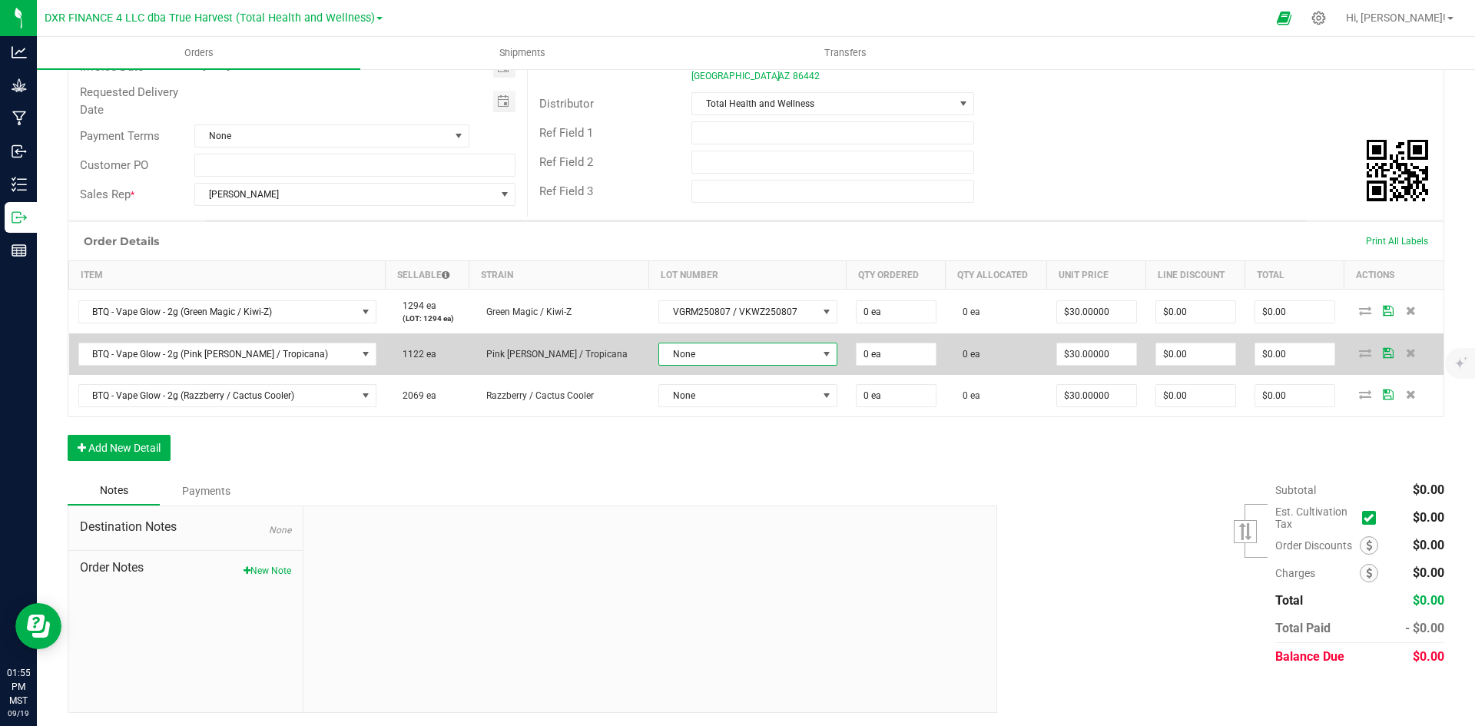
click at [711, 357] on span "None" at bounding box center [738, 354] width 158 height 22
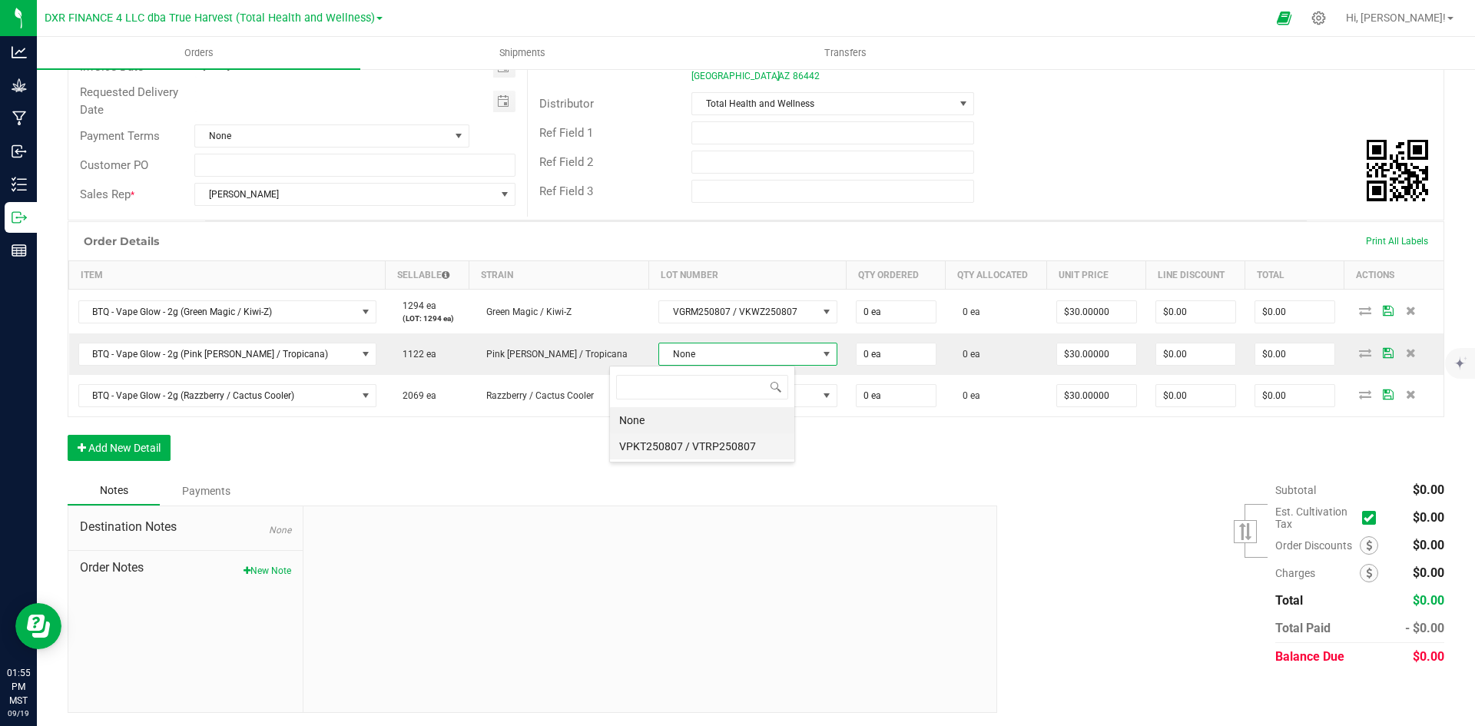
scroll to position [23, 185]
click at [693, 446] on VTRP250807 "VPKT250807 / VTRP250807" at bounding box center [702, 446] width 184 height 26
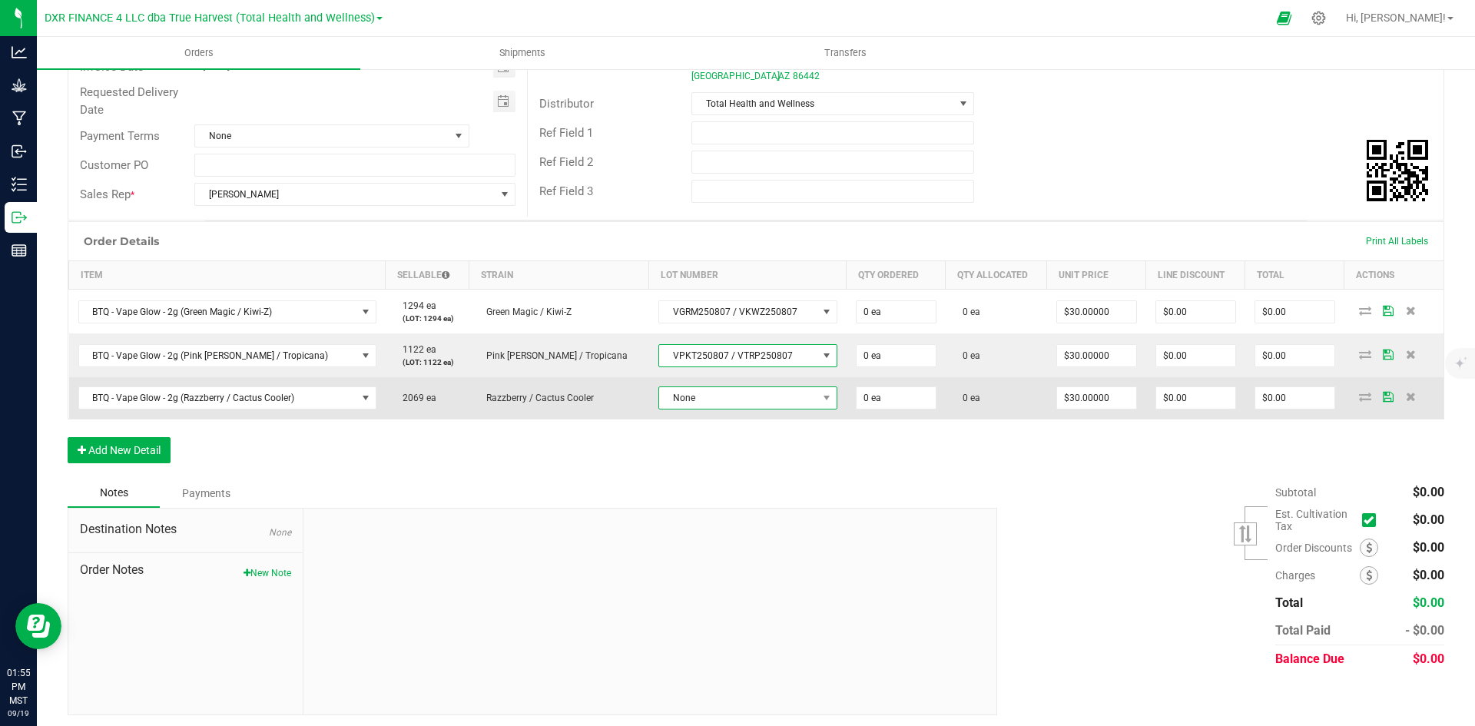
click at [702, 394] on span "None" at bounding box center [738, 398] width 158 height 22
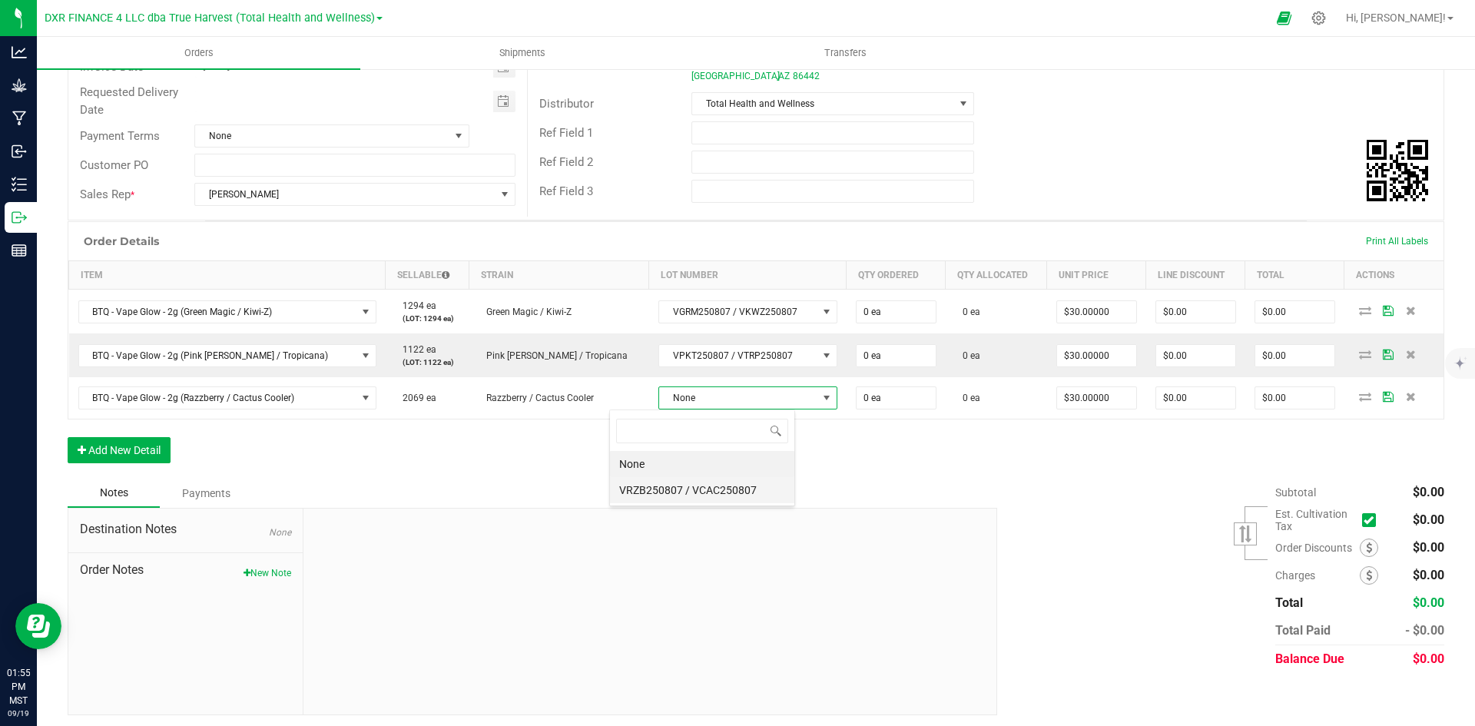
click at [704, 496] on VCAC250807 "VRZB250807 / VCAC250807" at bounding box center [702, 490] width 184 height 26
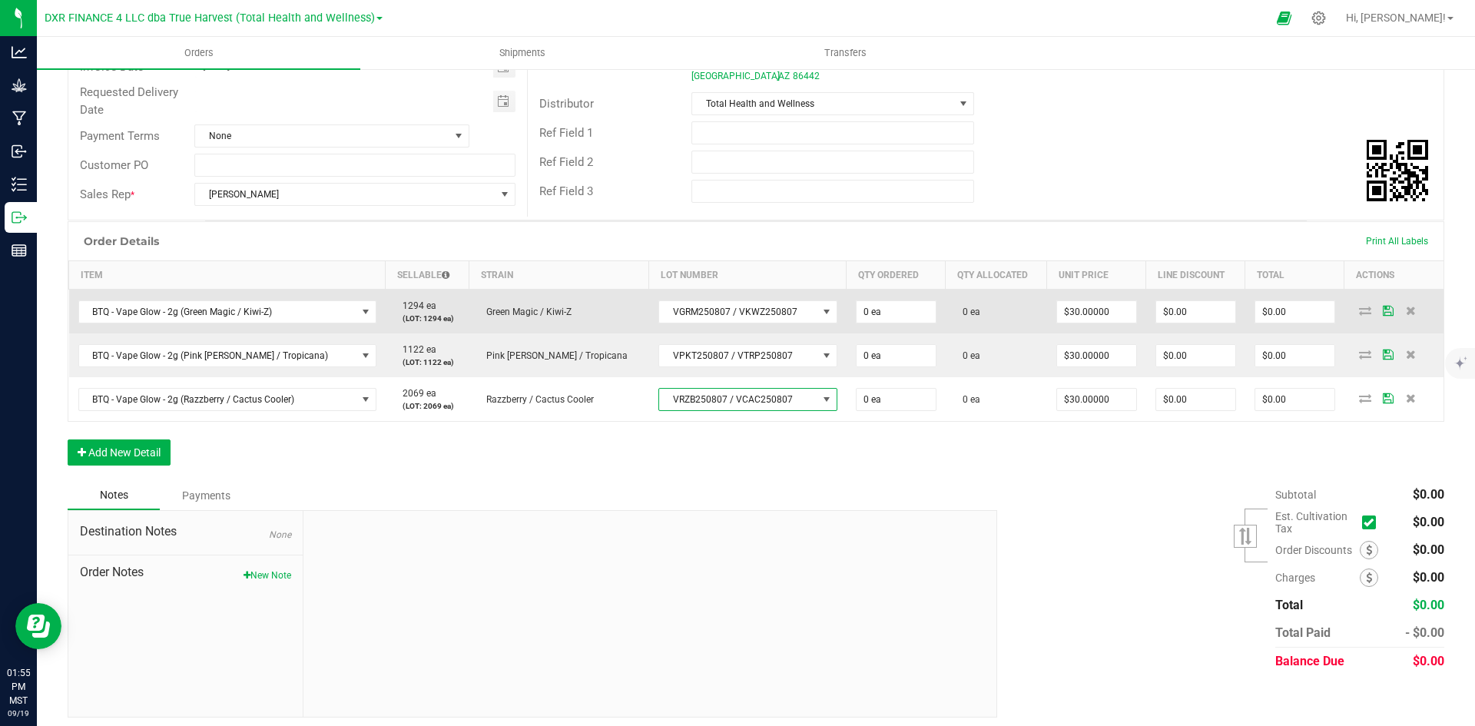
click at [854, 325] on td "0 ea" at bounding box center [896, 312] width 99 height 45
click at [857, 317] on input "0" at bounding box center [896, 312] width 79 height 22
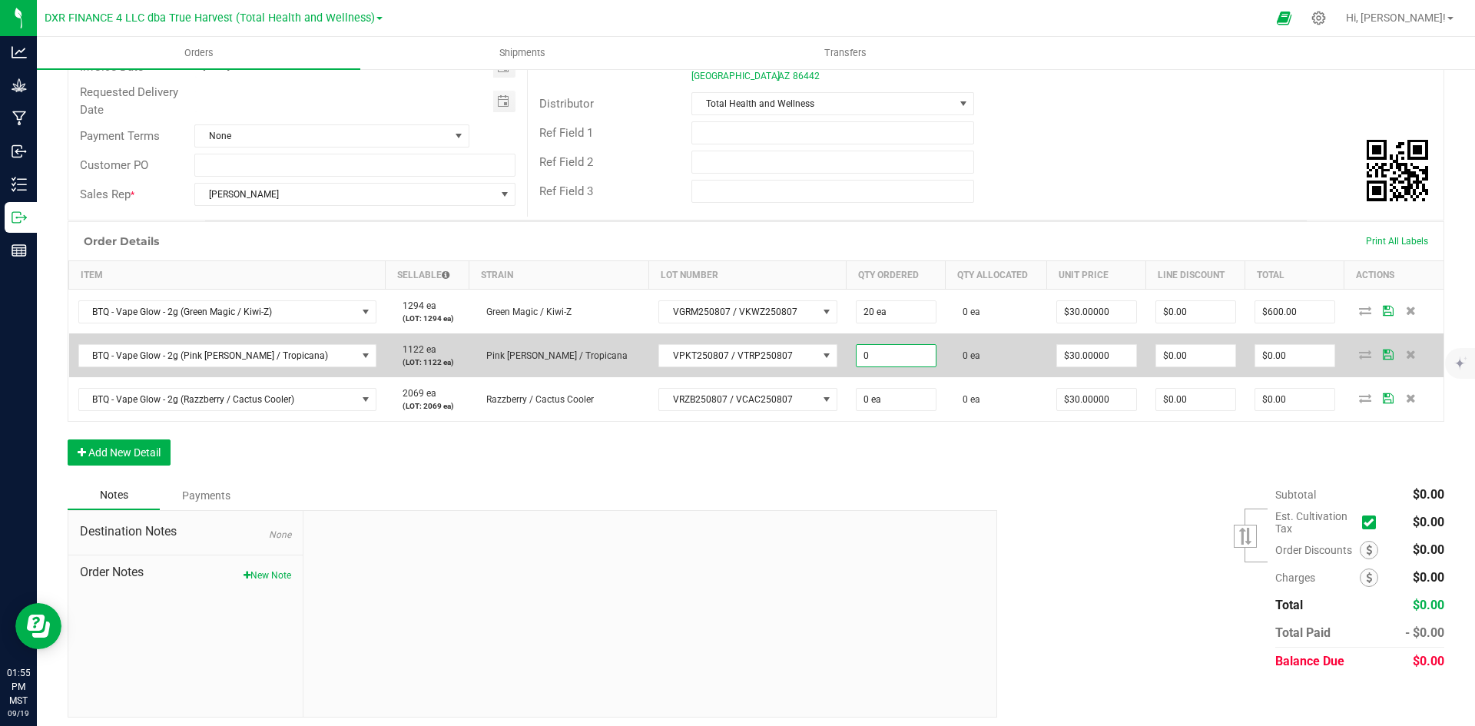
click at [864, 347] on input "0" at bounding box center [896, 356] width 79 height 22
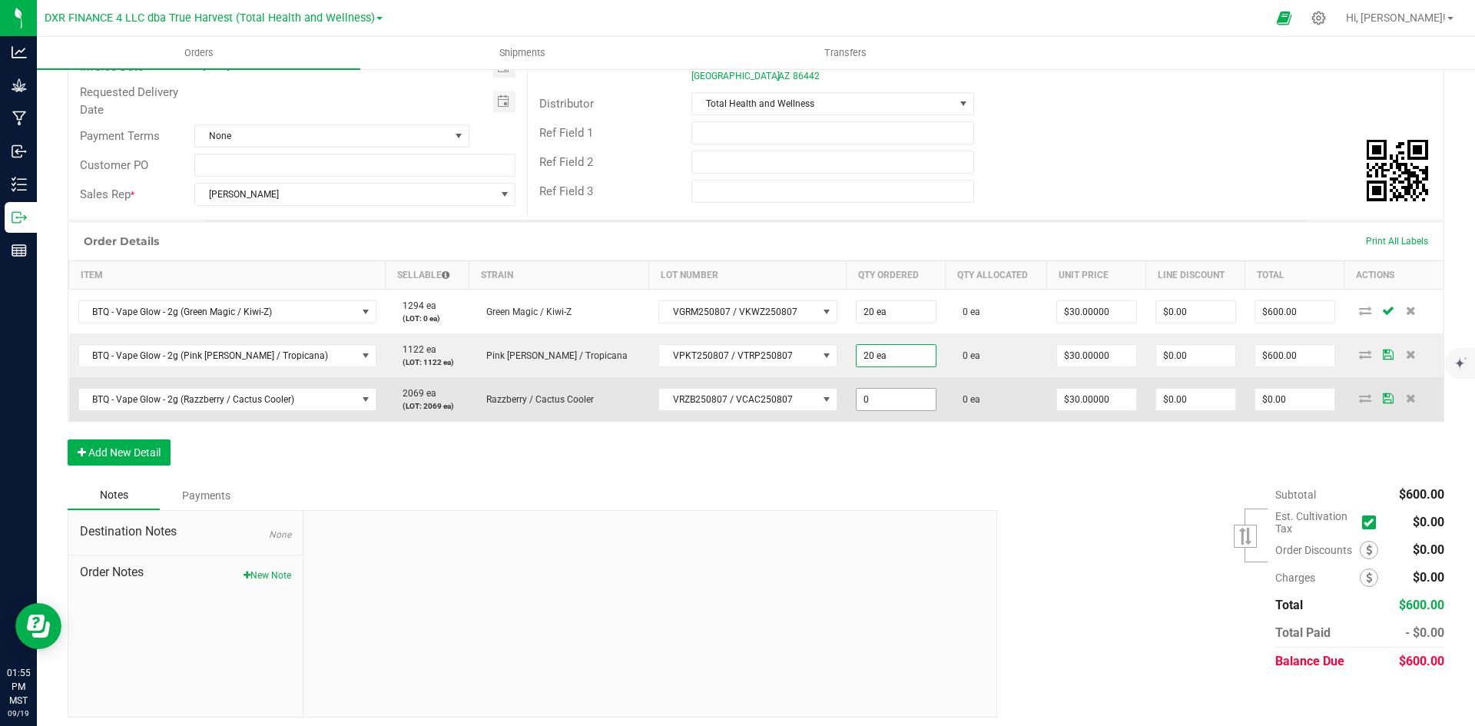
click at [857, 398] on input "0" at bounding box center [896, 400] width 79 height 22
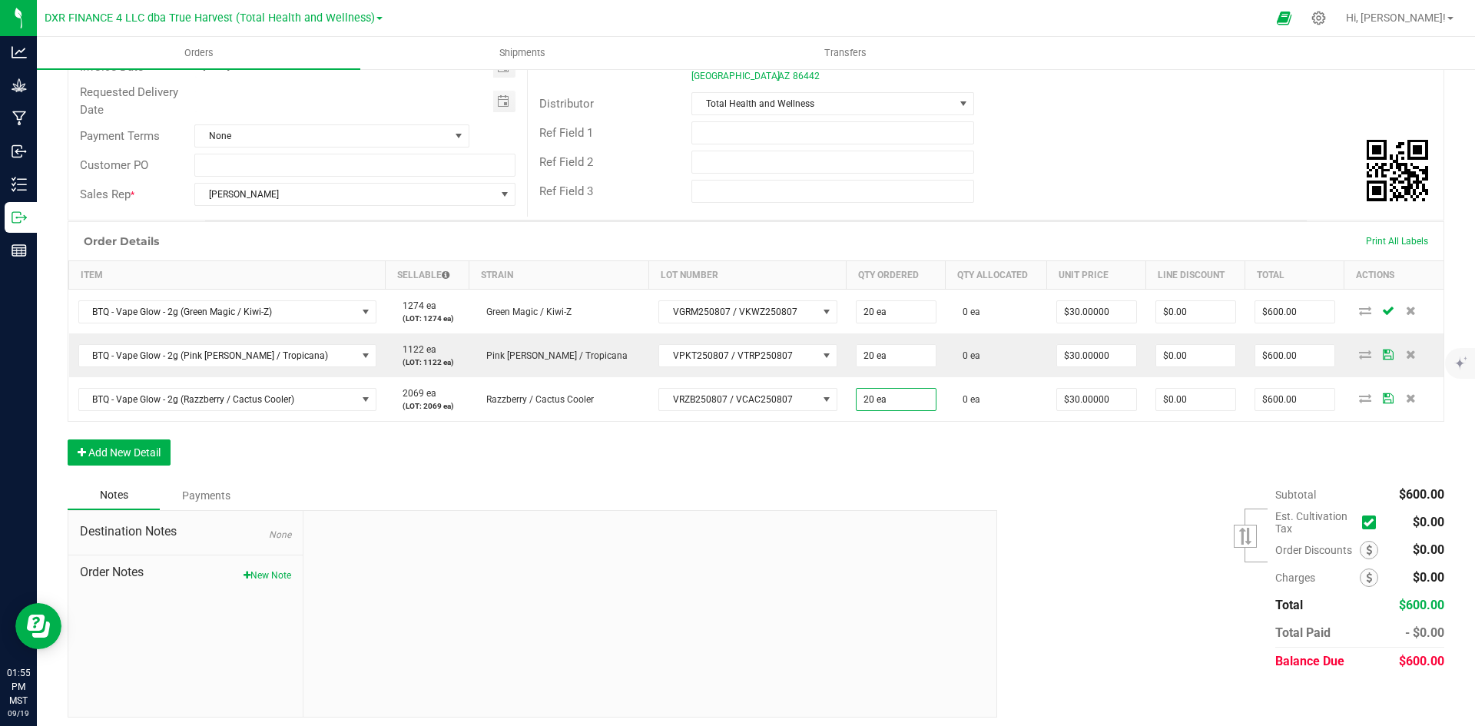
click at [822, 450] on div "Order Details Print All Labels Item Sellable Strain Lot Number Qty Ordered Qty …" at bounding box center [756, 351] width 1377 height 260
click at [144, 460] on button "Add New Detail" at bounding box center [119, 453] width 103 height 26
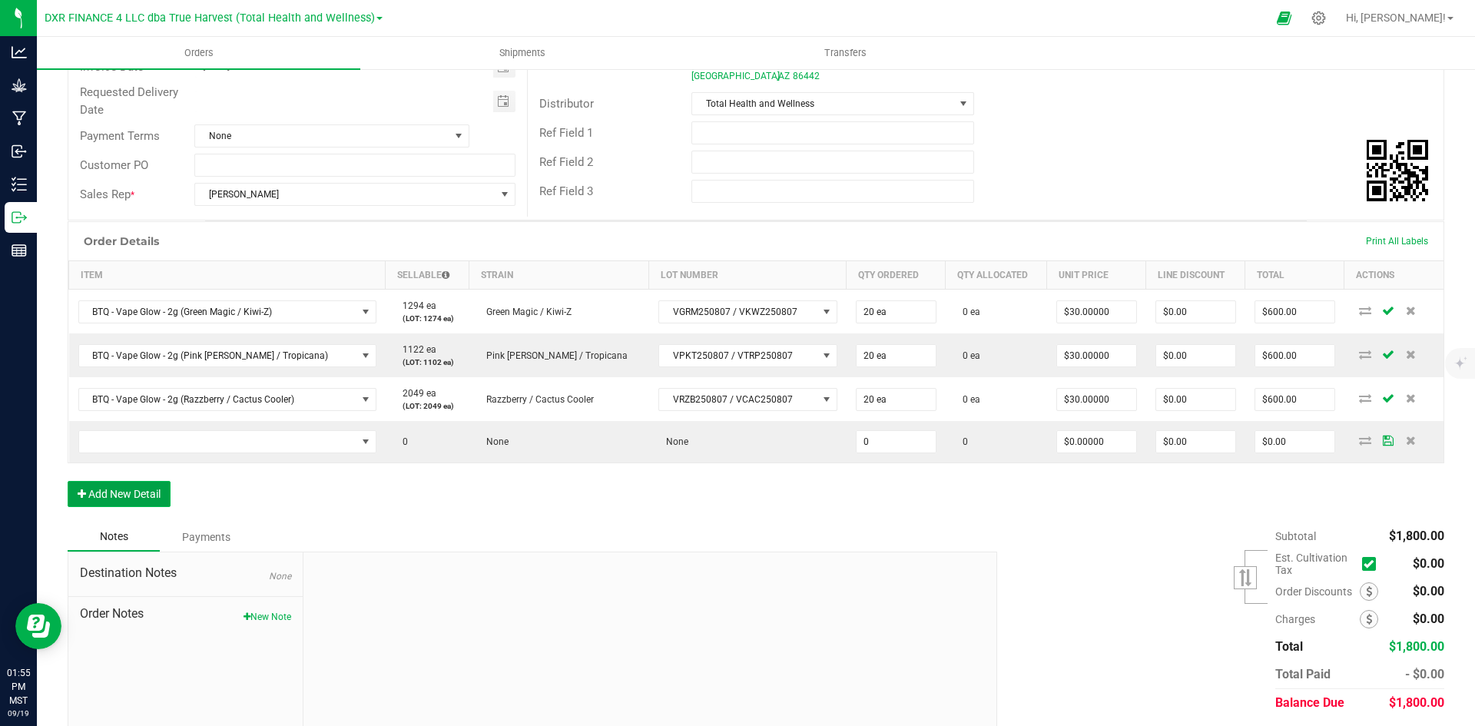
click at [137, 493] on button "Add New Detail" at bounding box center [119, 494] width 103 height 26
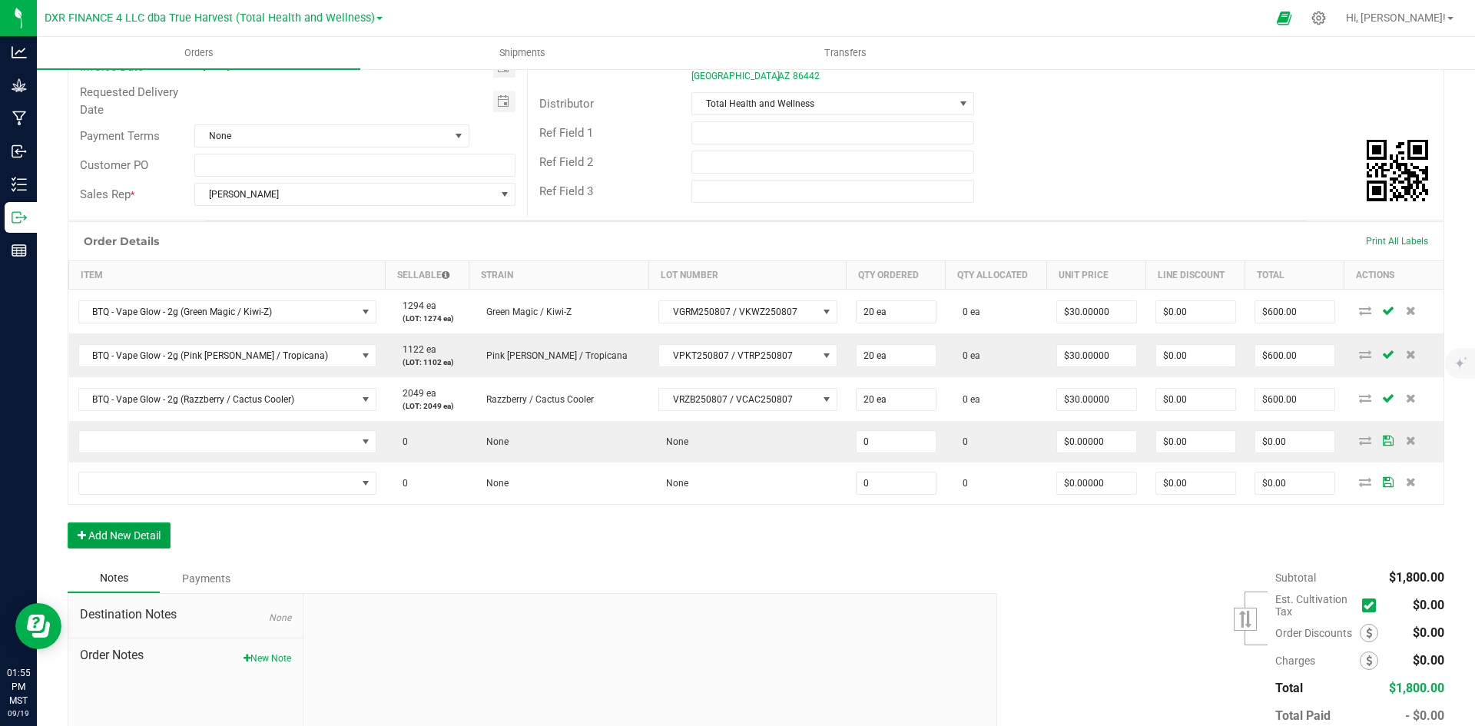
click at [138, 524] on button "Add New Detail" at bounding box center [119, 536] width 103 height 26
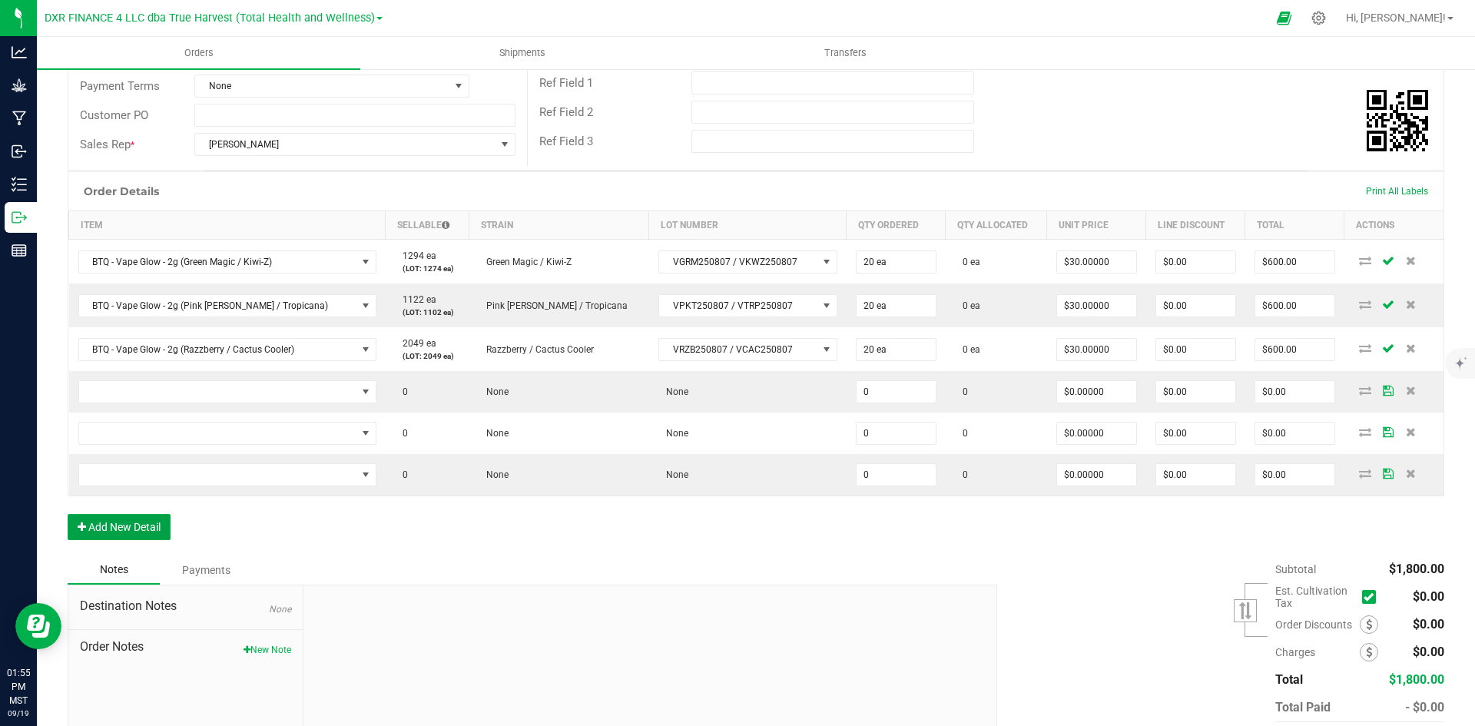
scroll to position [283, 0]
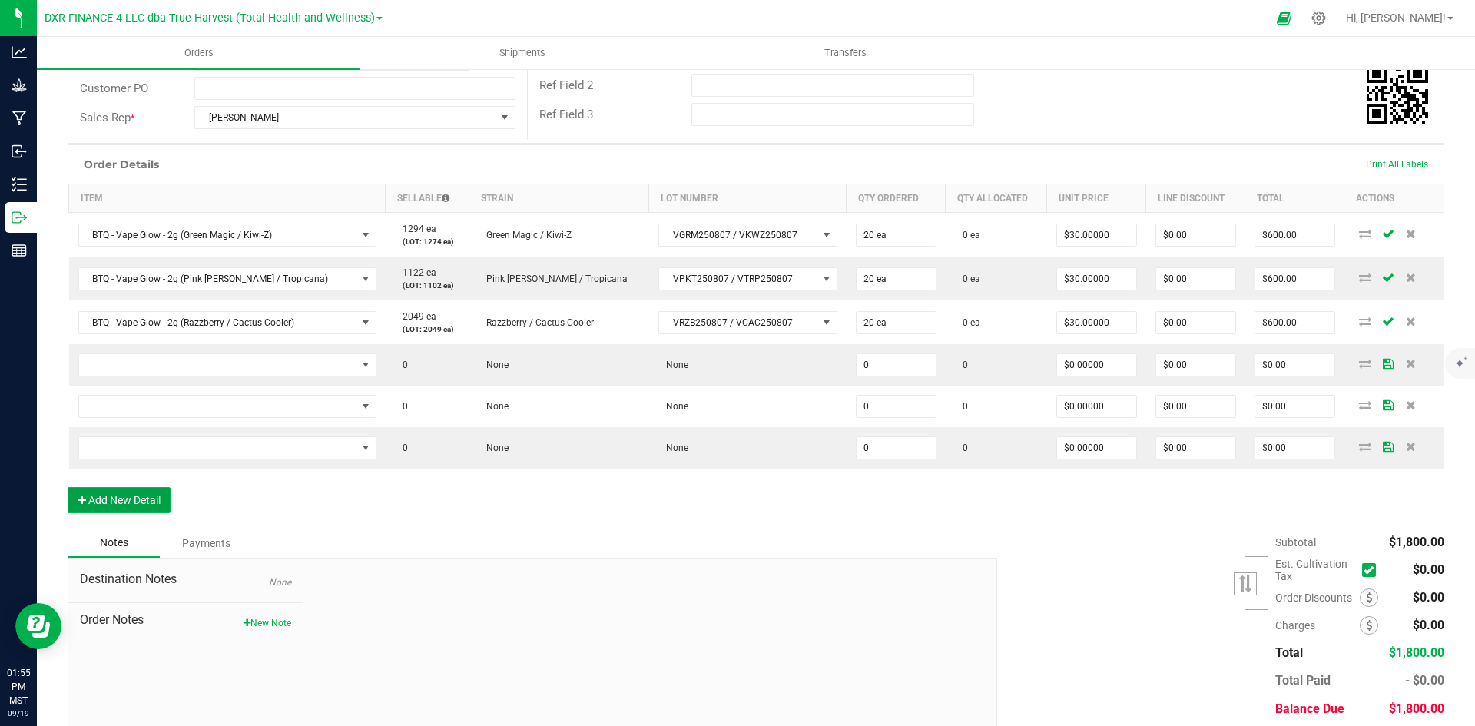
click at [114, 503] on button "Add New Detail" at bounding box center [119, 500] width 103 height 26
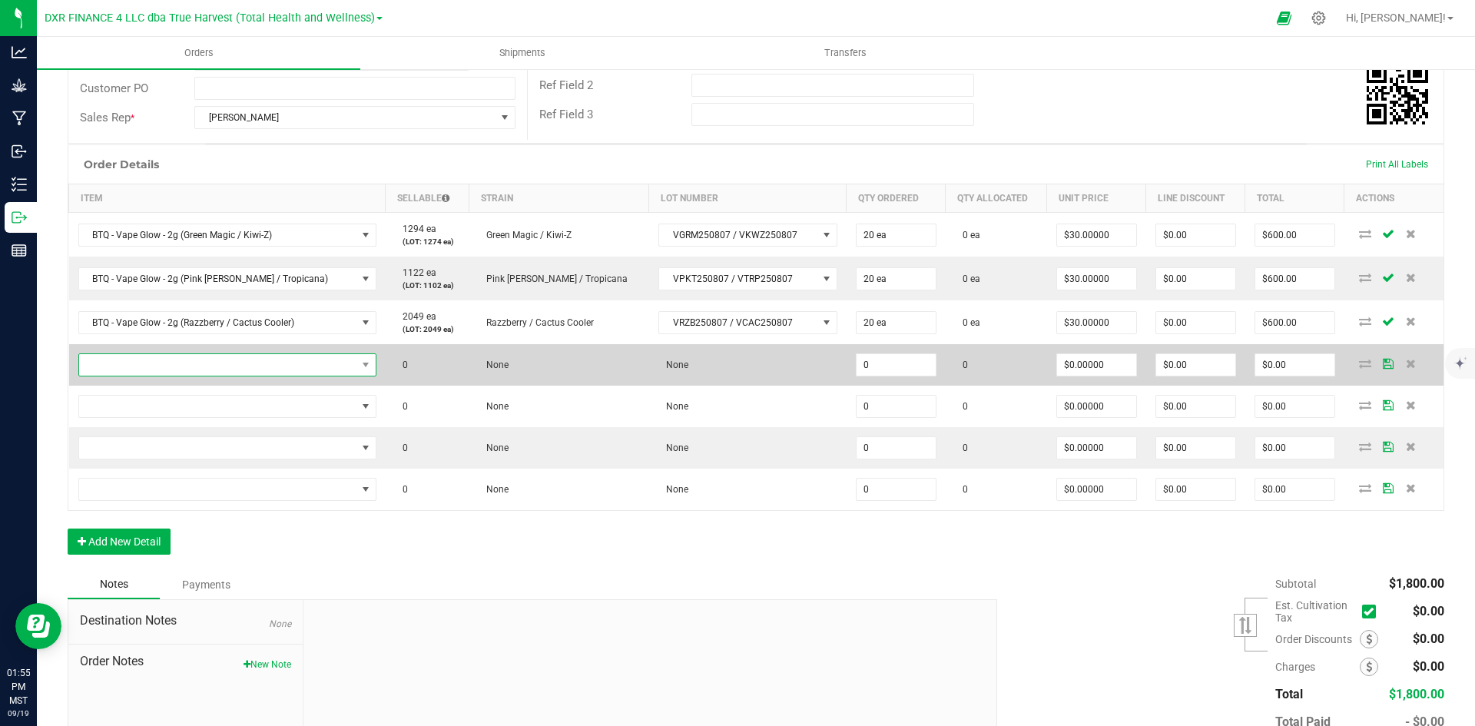
click at [234, 362] on span "NO DATA FOUND" at bounding box center [217, 365] width 277 height 22
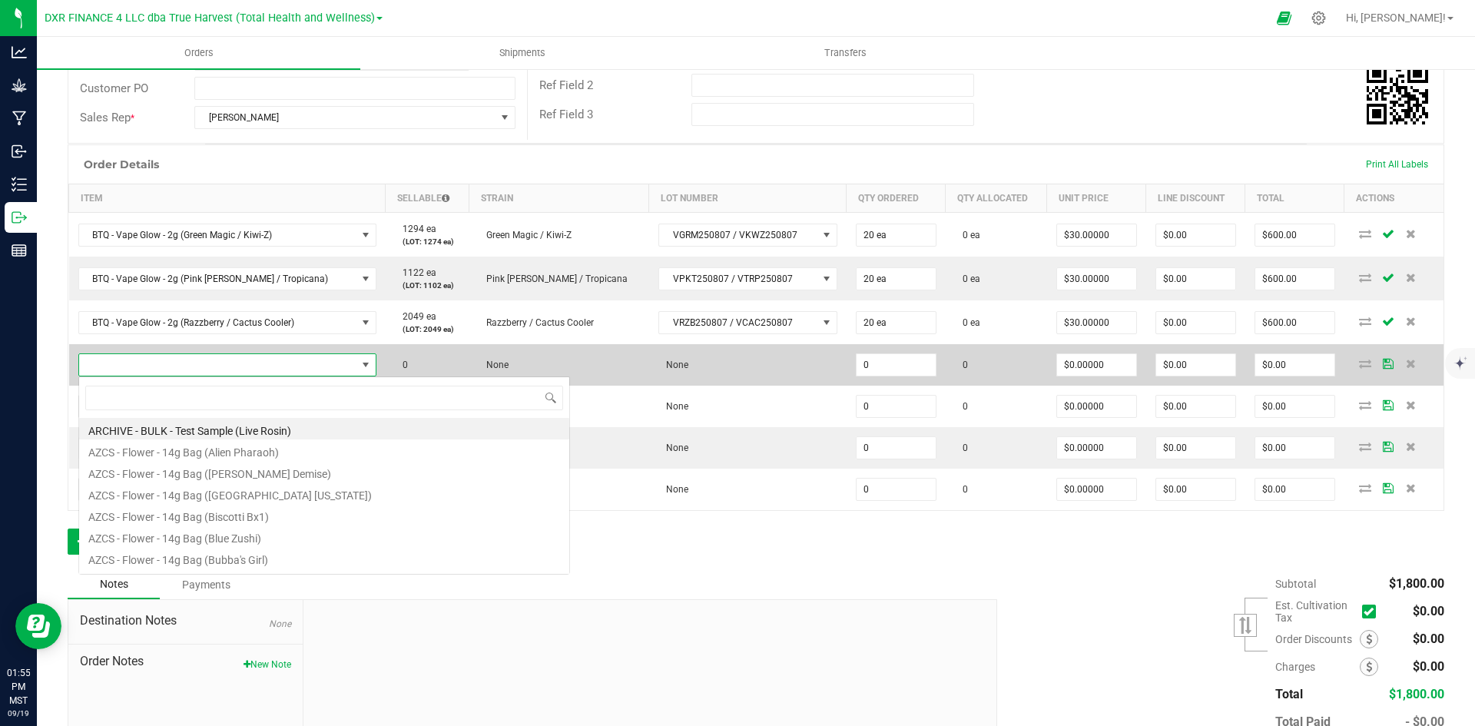
scroll to position [23, 276]
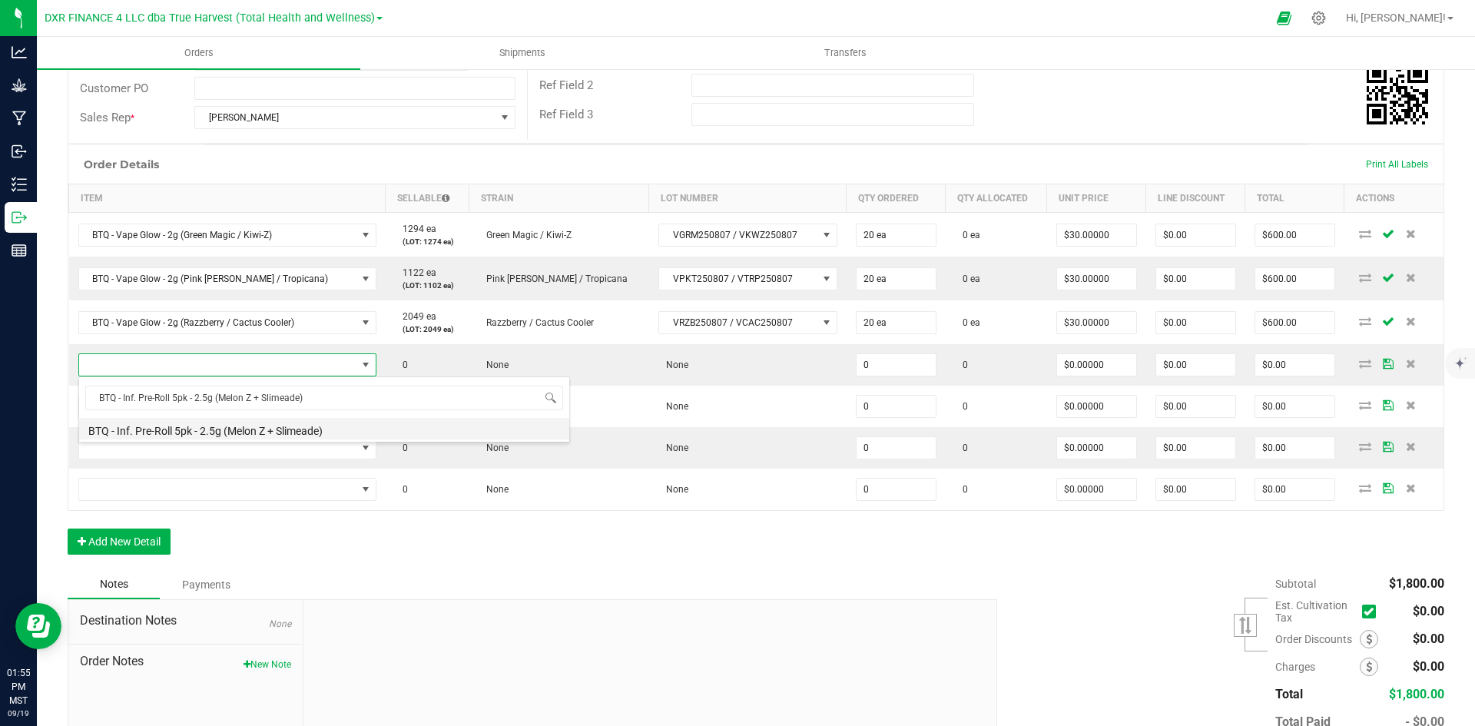
click at [272, 433] on li "BTQ - Inf. Pre-Roll 5pk - 2.5g (Melon Z + Slimeade)" at bounding box center [324, 429] width 490 height 22
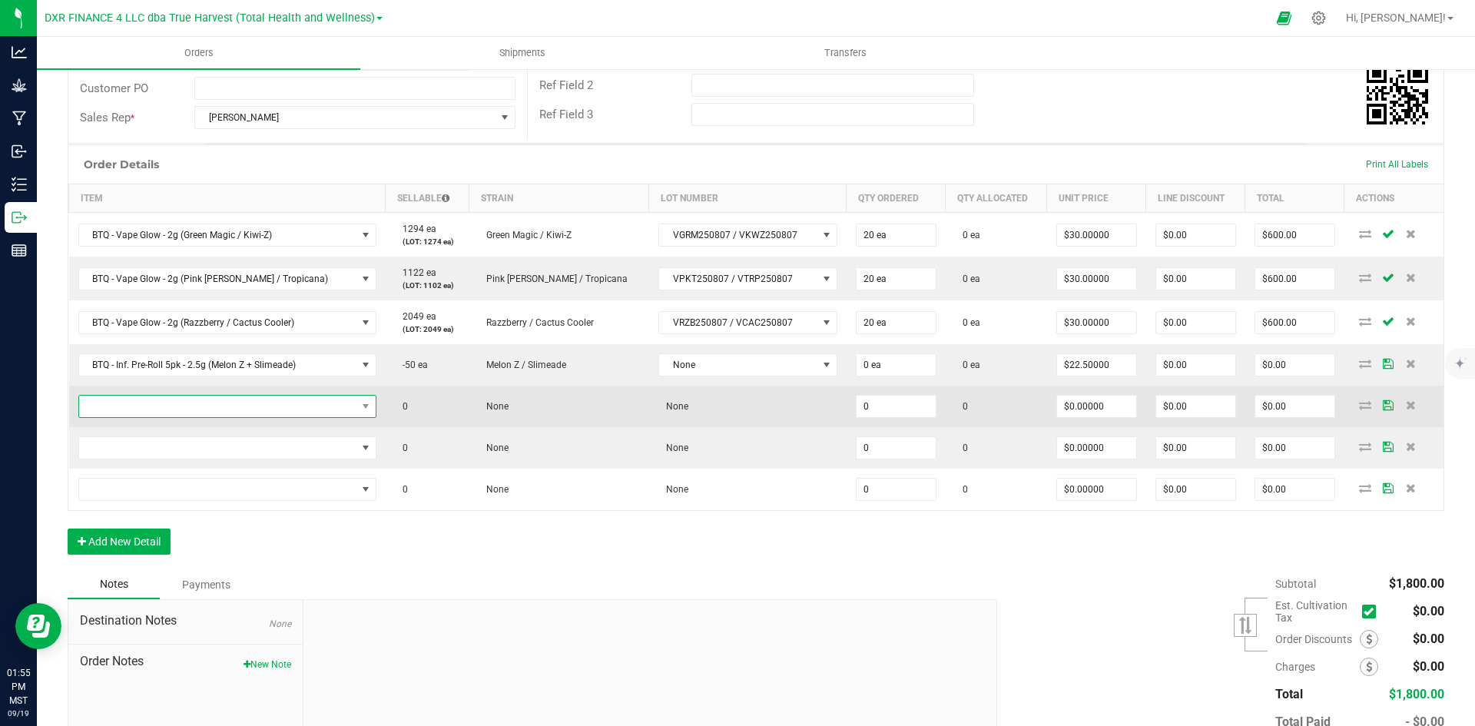
click at [311, 407] on span "NO DATA FOUND" at bounding box center [217, 407] width 277 height 22
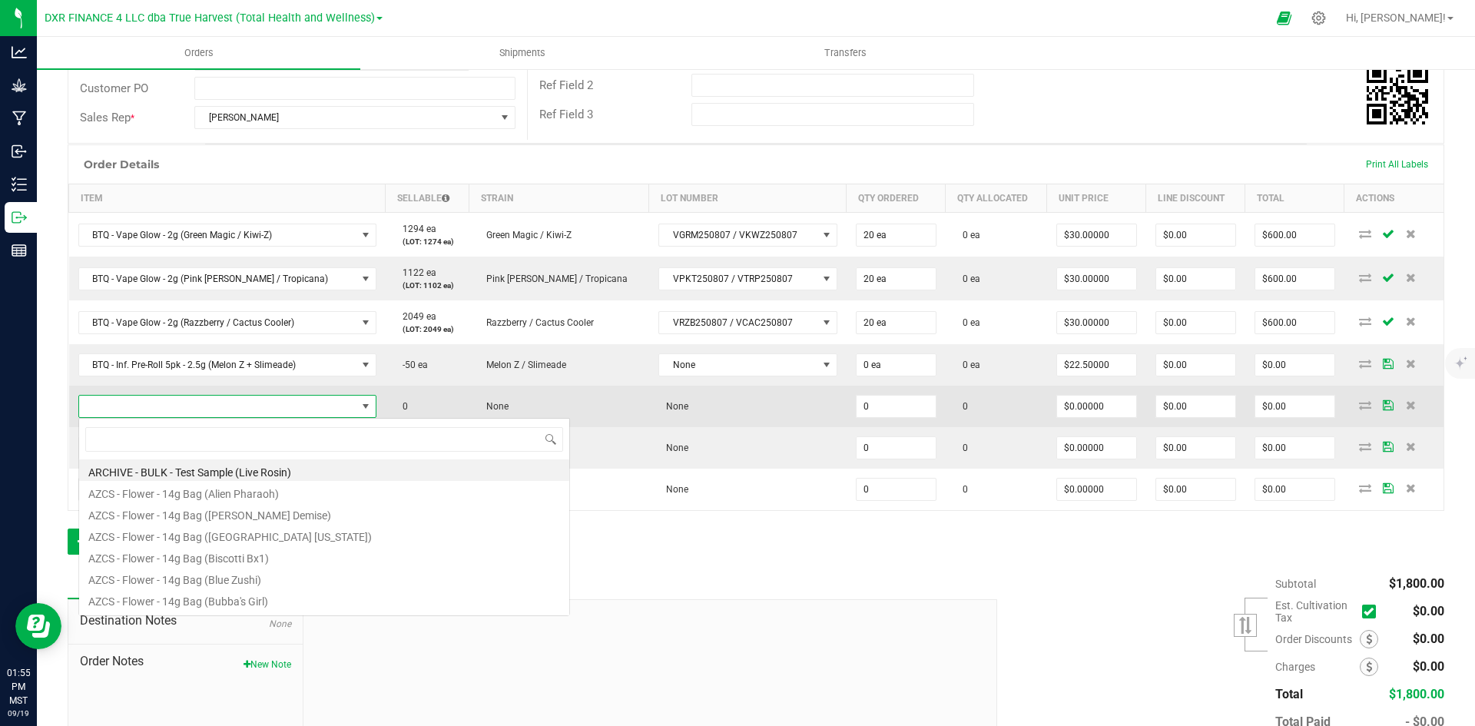
scroll to position [23, 277]
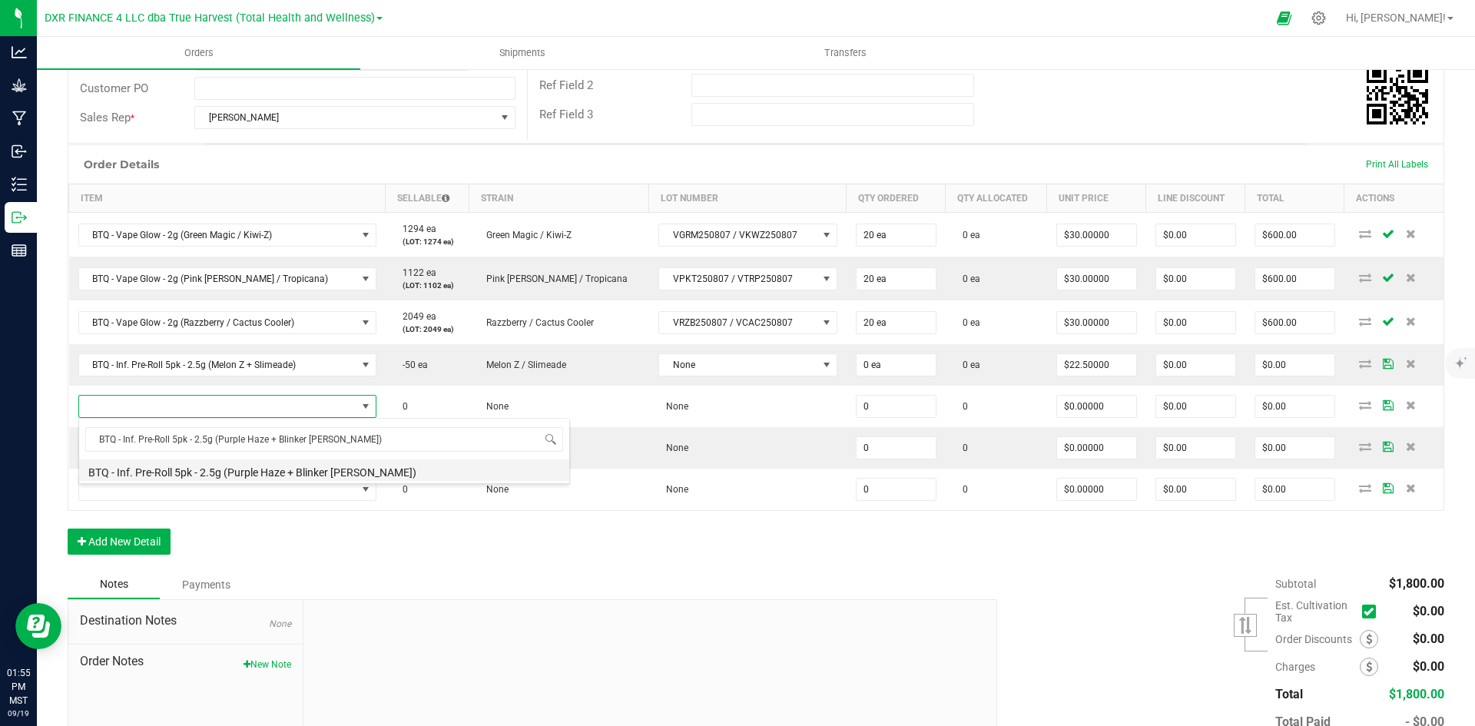
click at [290, 461] on li "BTQ - Inf. Pre-Roll 5pk - 2.5g (Purple Haze + Blinker [PERSON_NAME])" at bounding box center [324, 471] width 490 height 22
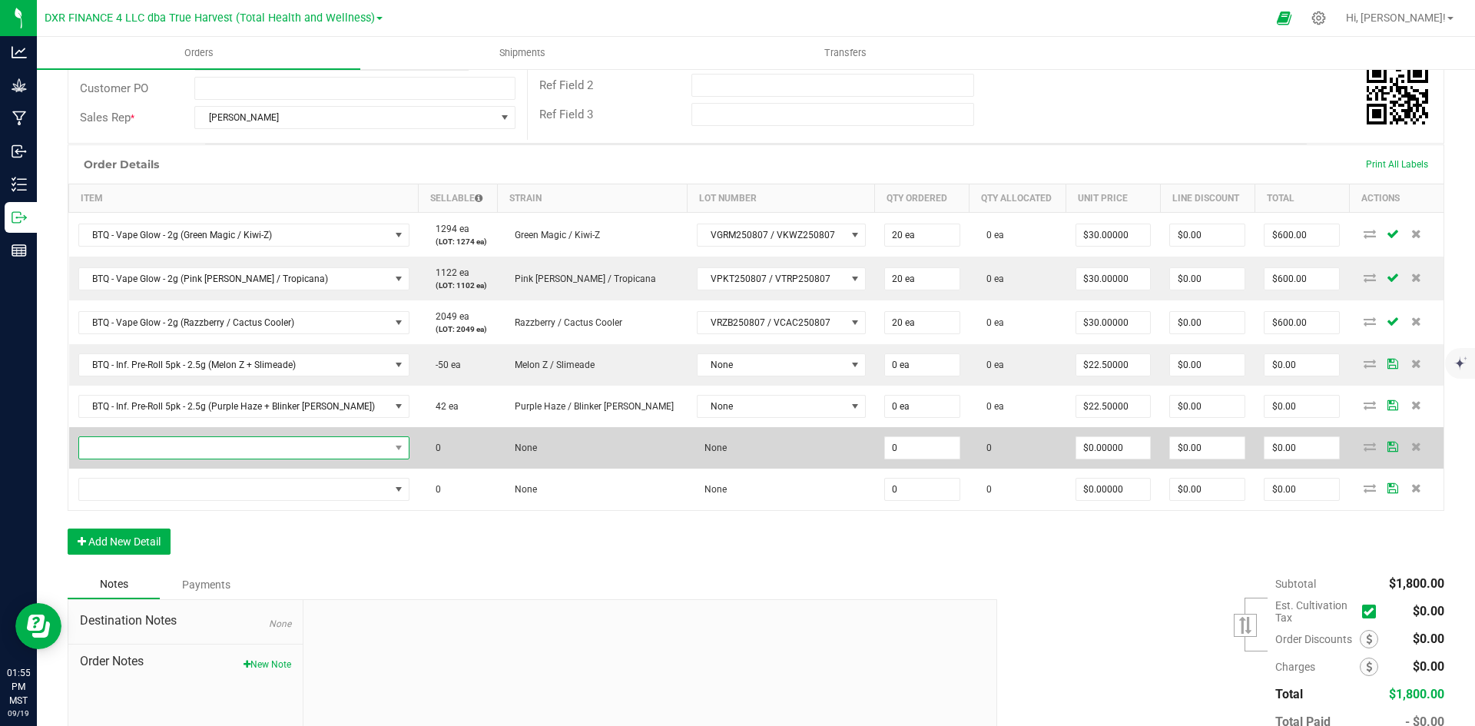
click at [324, 450] on span "NO DATA FOUND" at bounding box center [234, 448] width 310 height 22
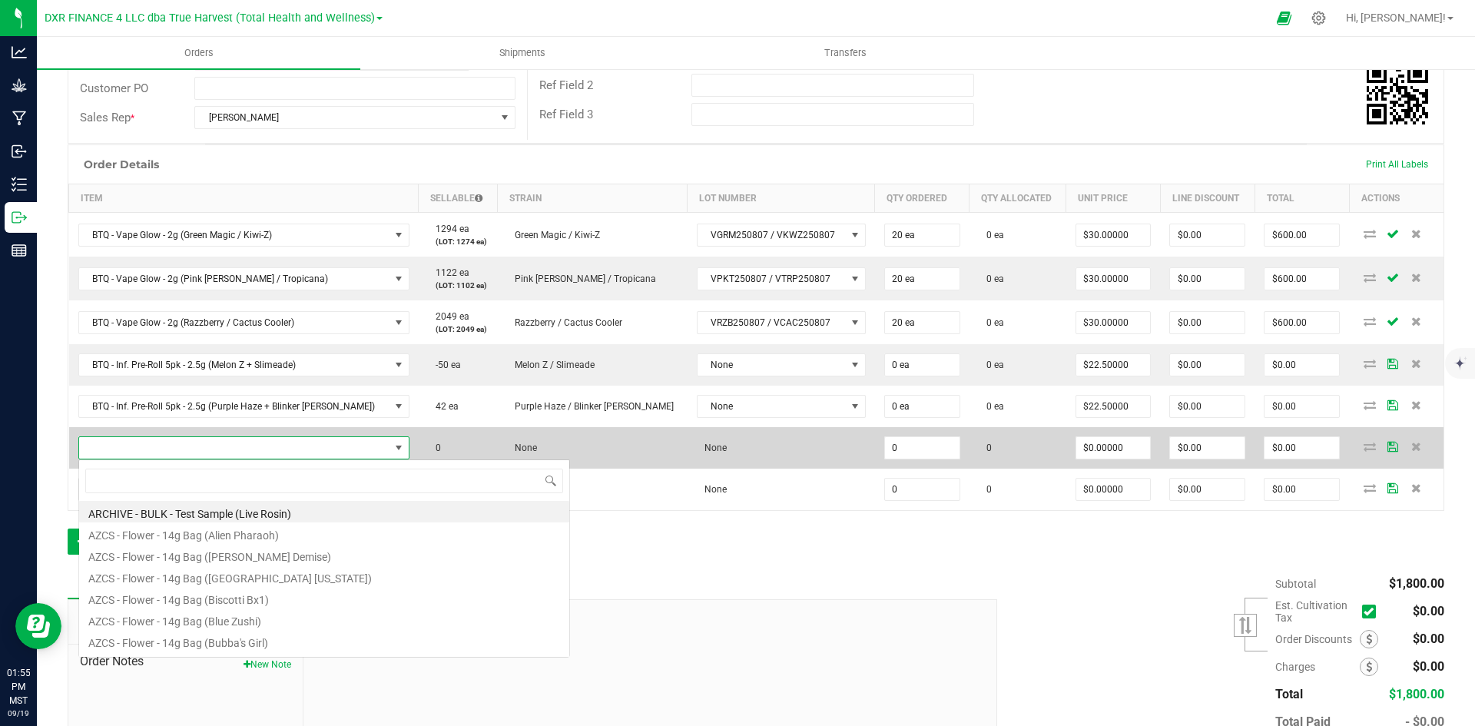
scroll to position [23, 300]
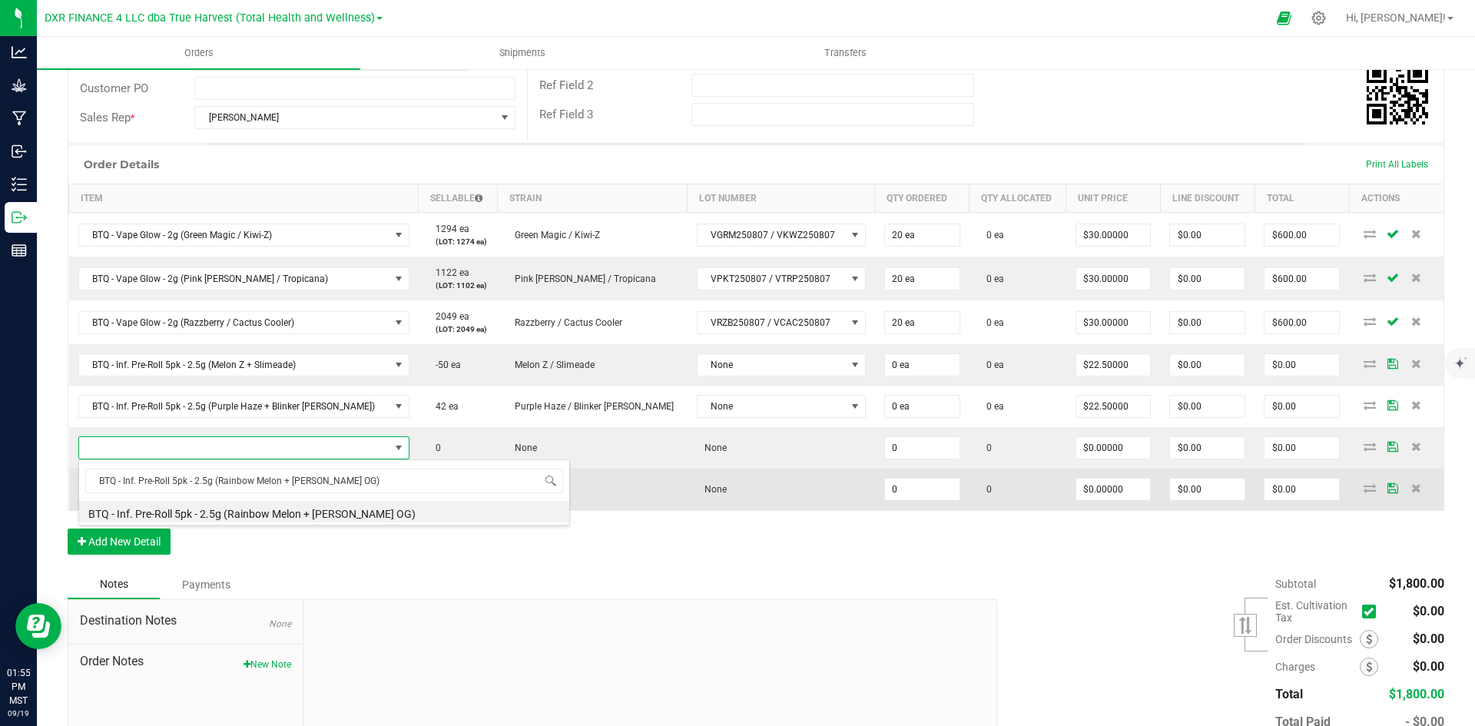
click at [309, 508] on li "BTQ - Inf. Pre-Roll 5pk - 2.5g (Rainbow Melon + [PERSON_NAME] OG)" at bounding box center [324, 512] width 490 height 22
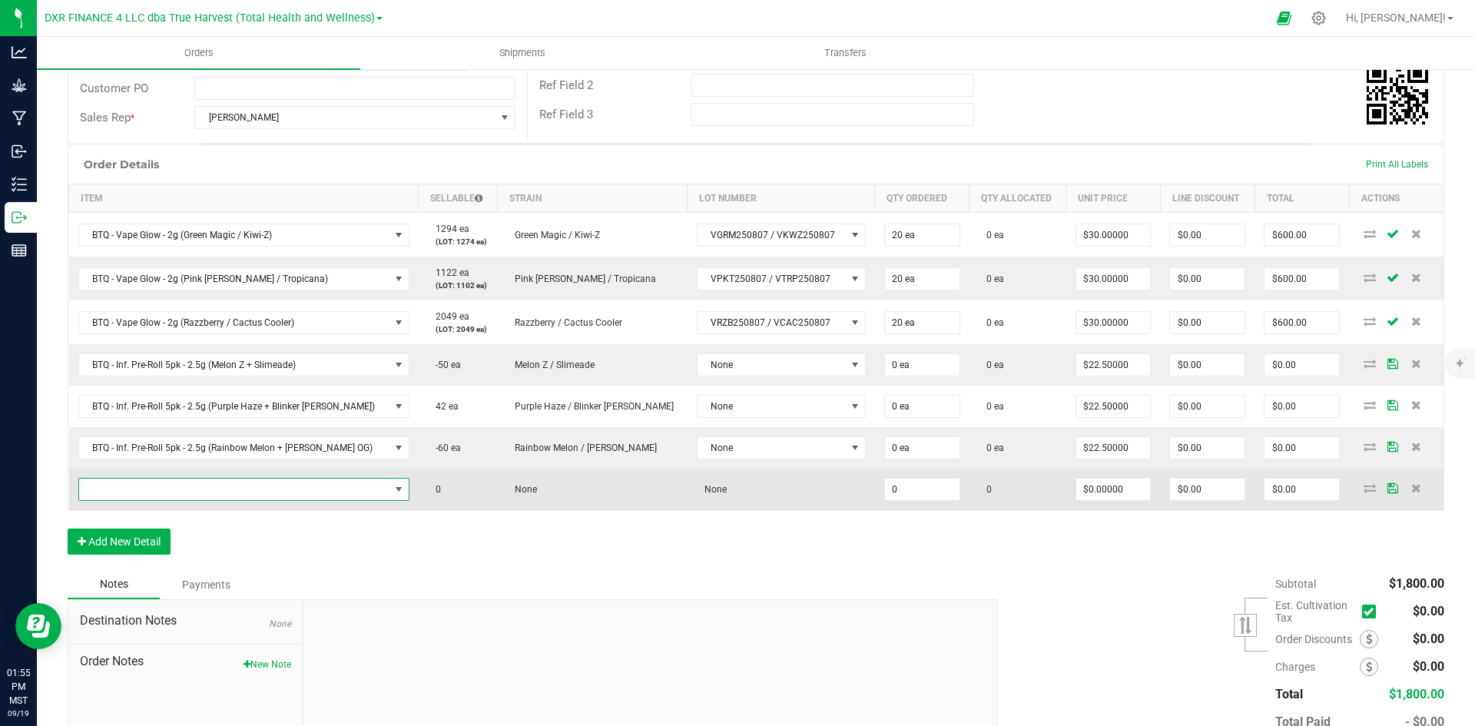
click at [226, 489] on span "NO DATA FOUND" at bounding box center [234, 490] width 310 height 22
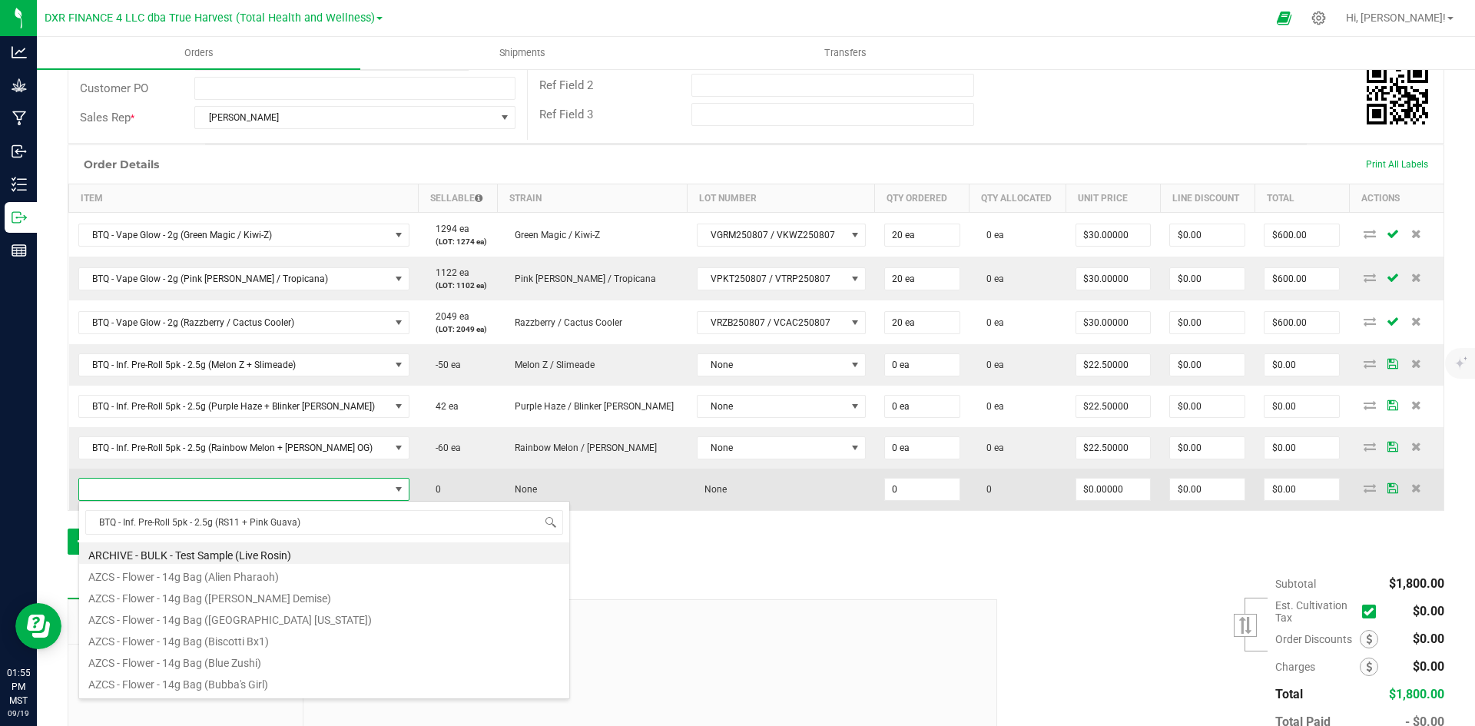
scroll to position [23, 311]
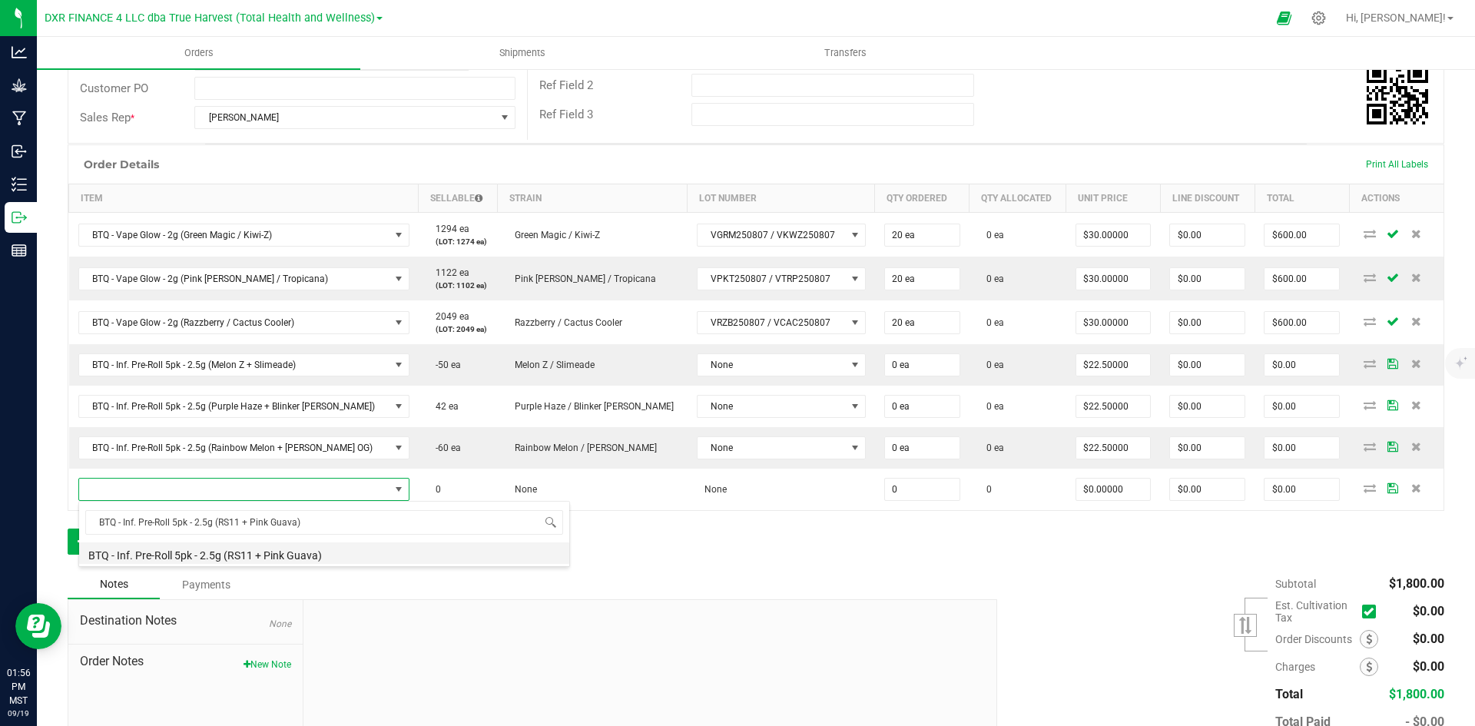
click at [276, 550] on li "BTQ - Inf. Pre-Roll 5pk - 2.5g (RS11 + Pink Guava)" at bounding box center [324, 554] width 490 height 22
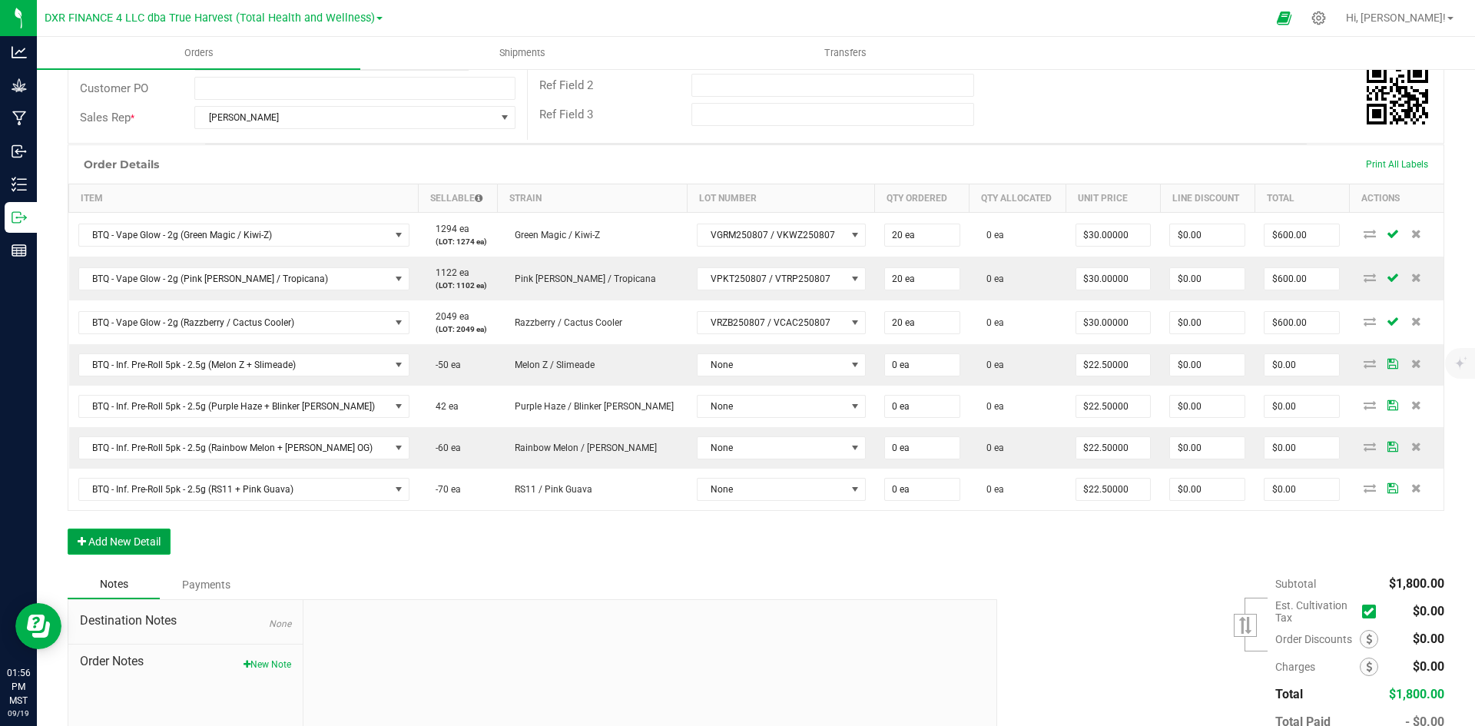
click at [120, 547] on button "Add New Detail" at bounding box center [119, 542] width 103 height 26
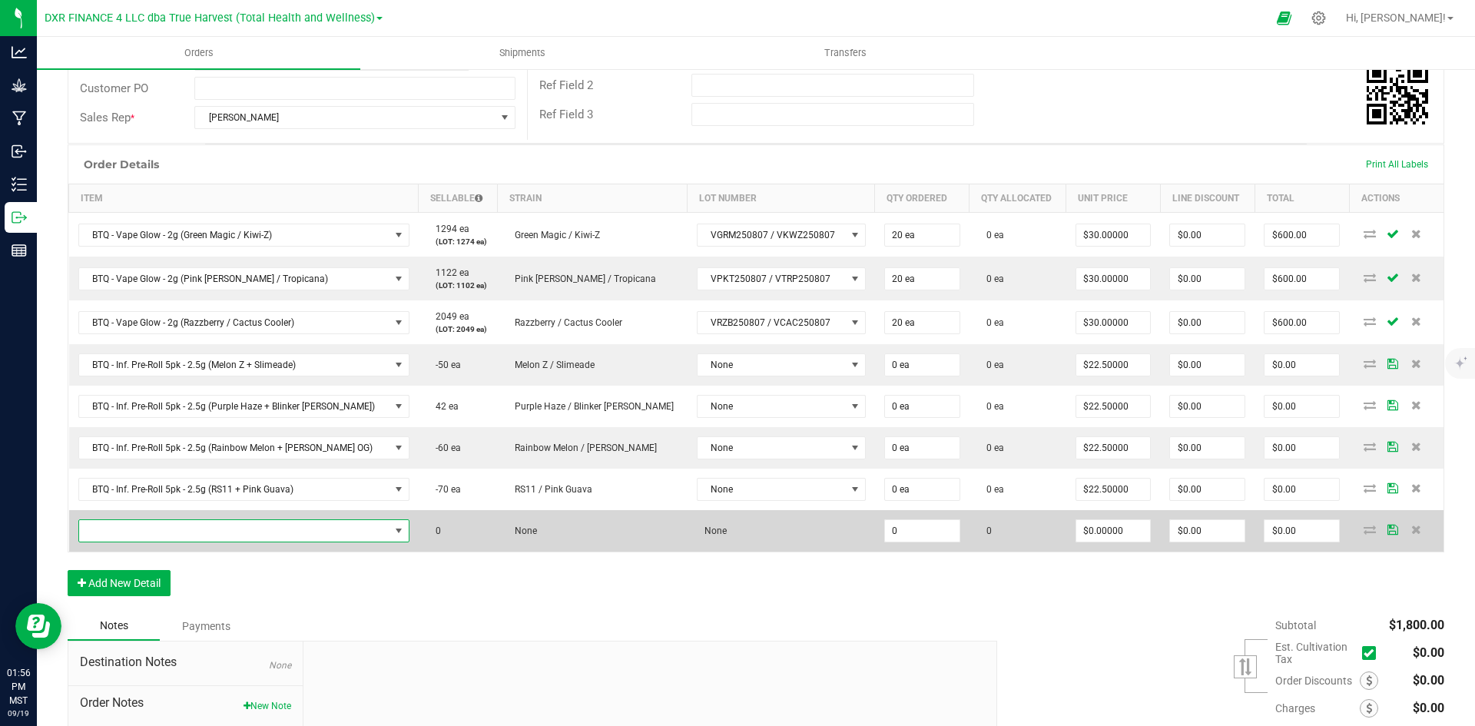
click at [181, 533] on span "NO DATA FOUND" at bounding box center [234, 531] width 310 height 22
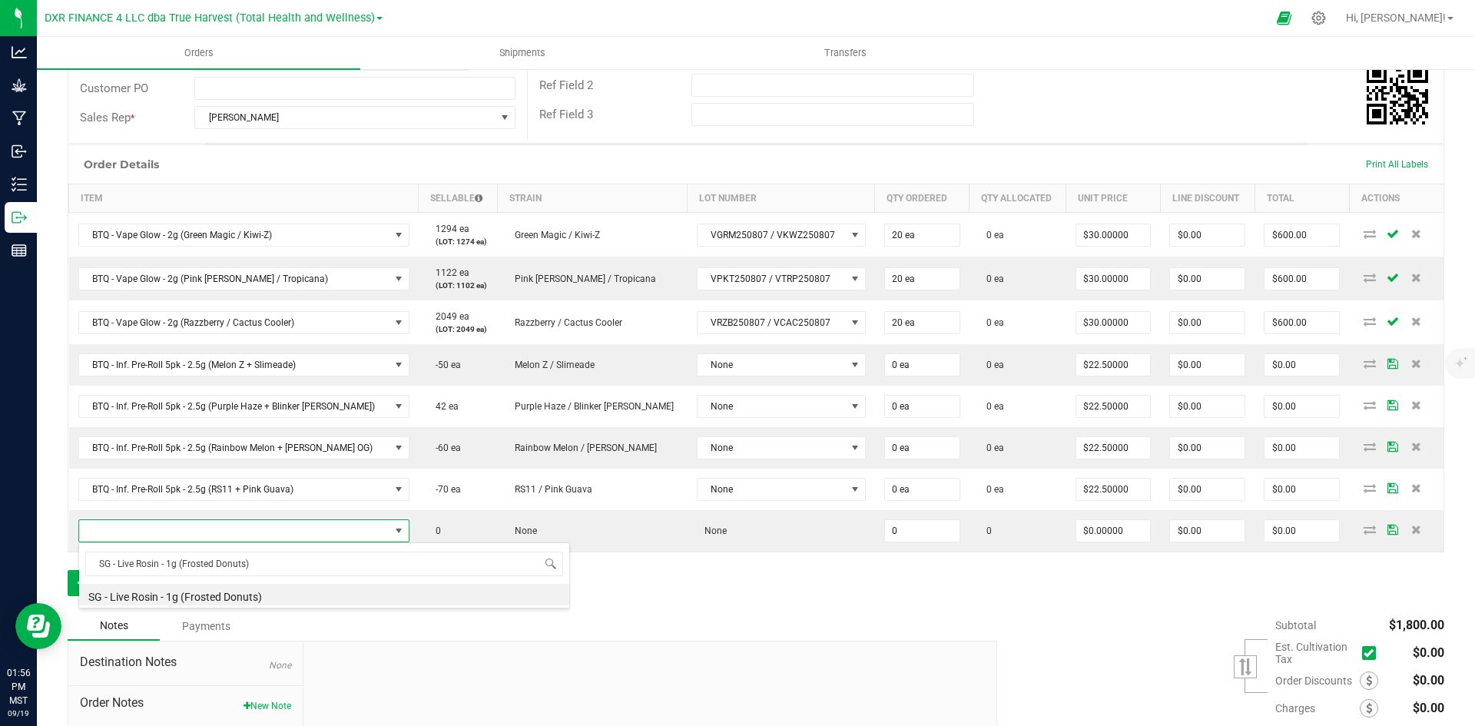
click at [217, 595] on li "SG - Live Rosin - 1g (Frosted Donuts)" at bounding box center [324, 595] width 490 height 22
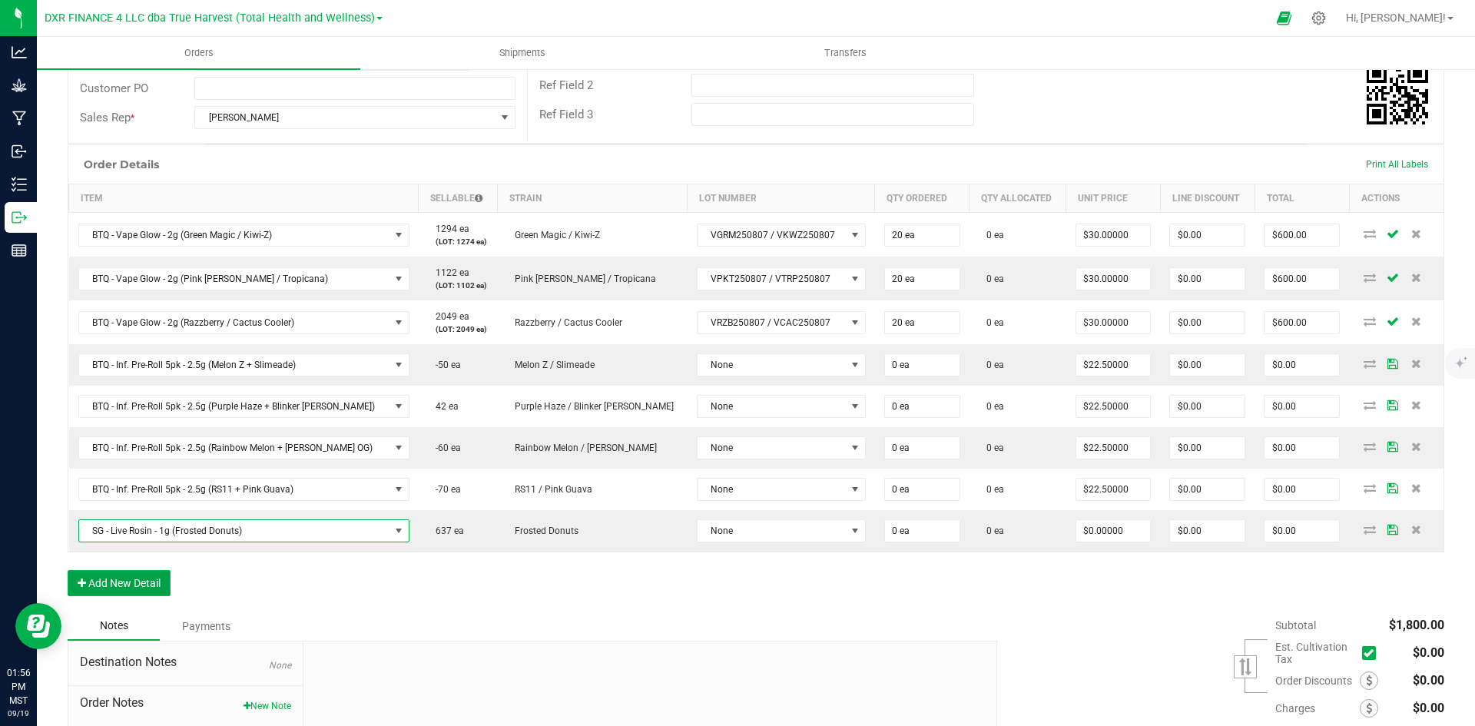
click at [134, 586] on button "Add New Detail" at bounding box center [119, 583] width 103 height 26
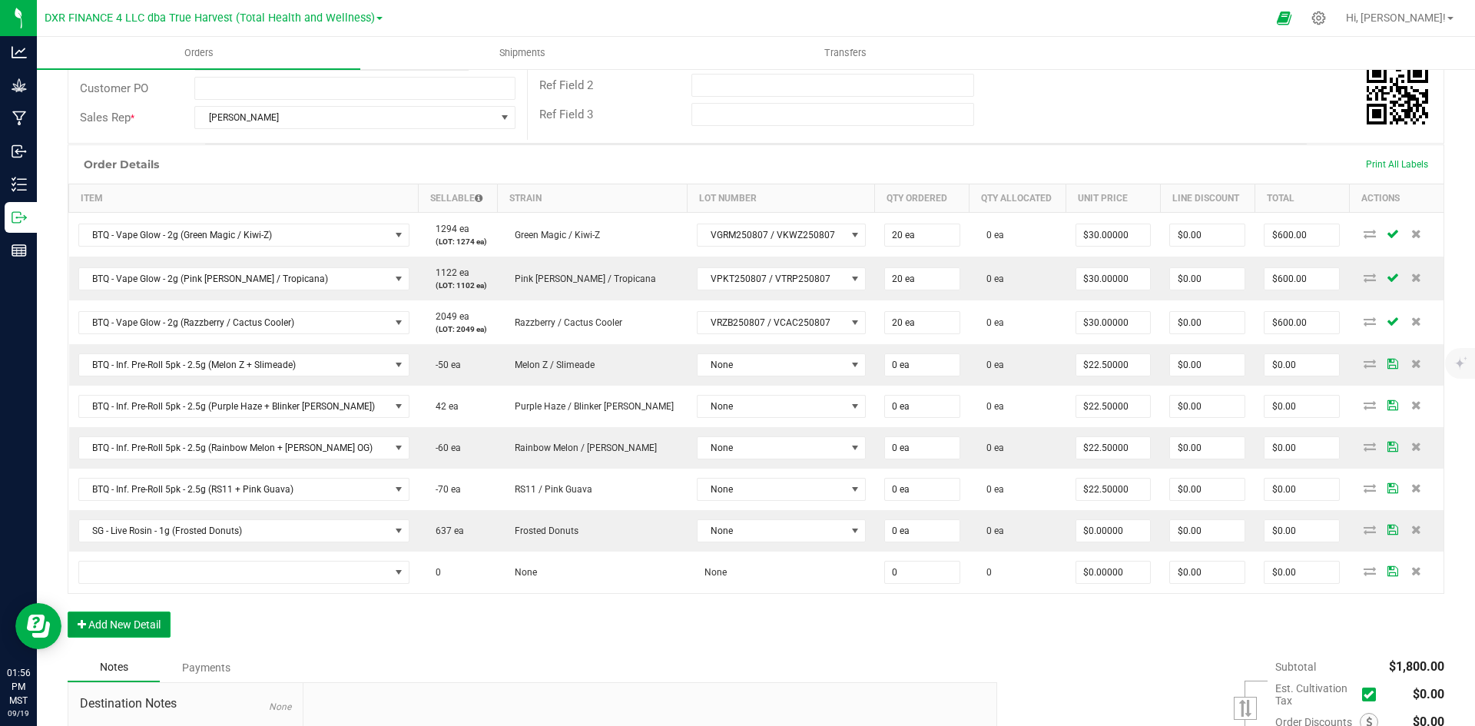
click at [137, 613] on button "Add New Detail" at bounding box center [119, 625] width 103 height 26
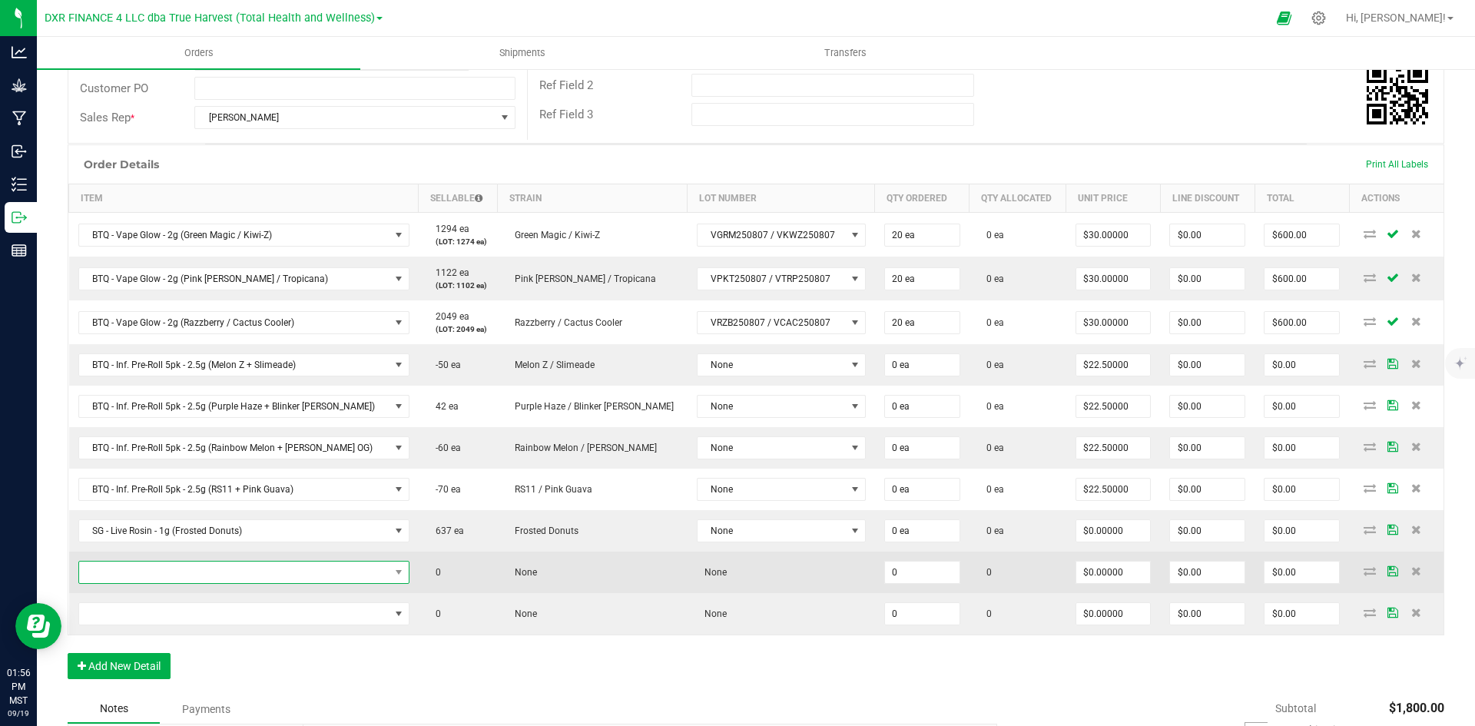
click at [171, 576] on span "NO DATA FOUND" at bounding box center [234, 573] width 310 height 22
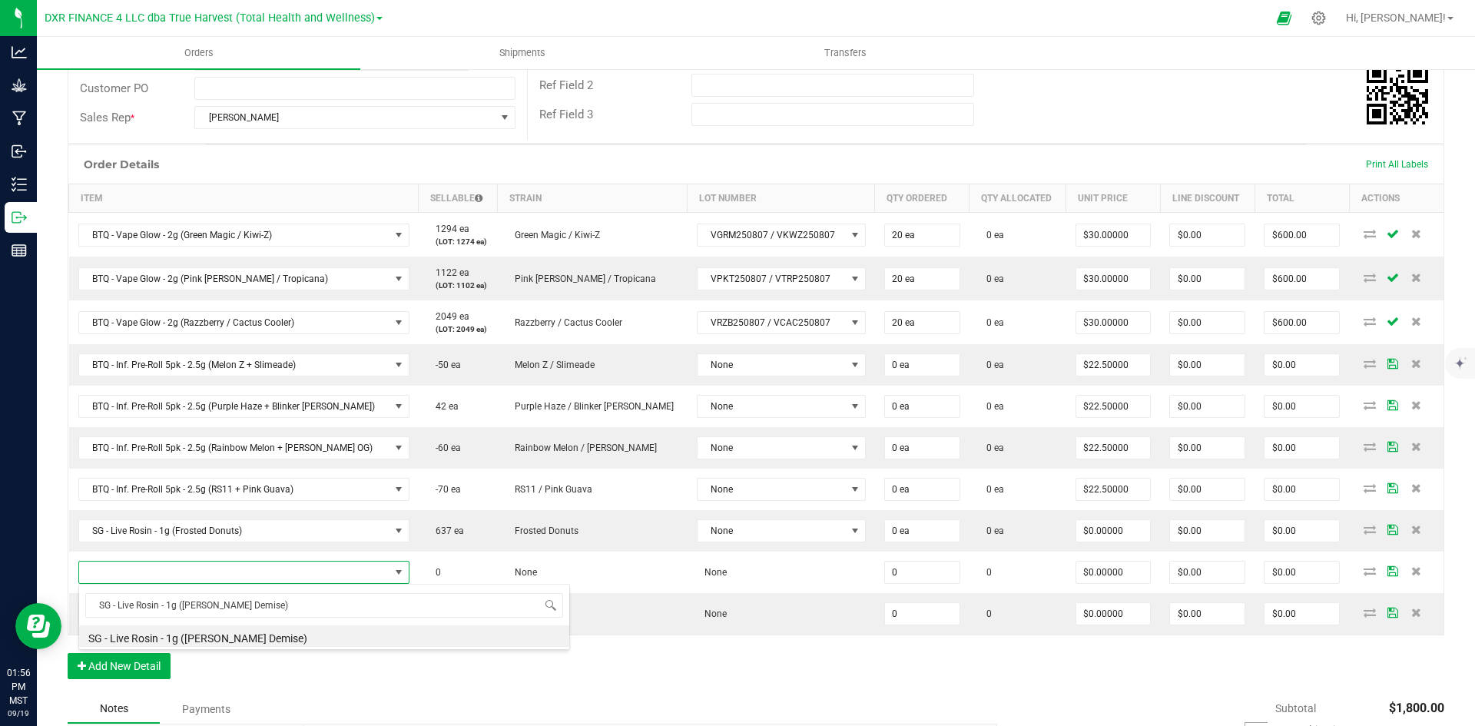
click at [200, 640] on li "SG - Live Rosin - 1g ([PERSON_NAME] Demise)" at bounding box center [324, 636] width 490 height 22
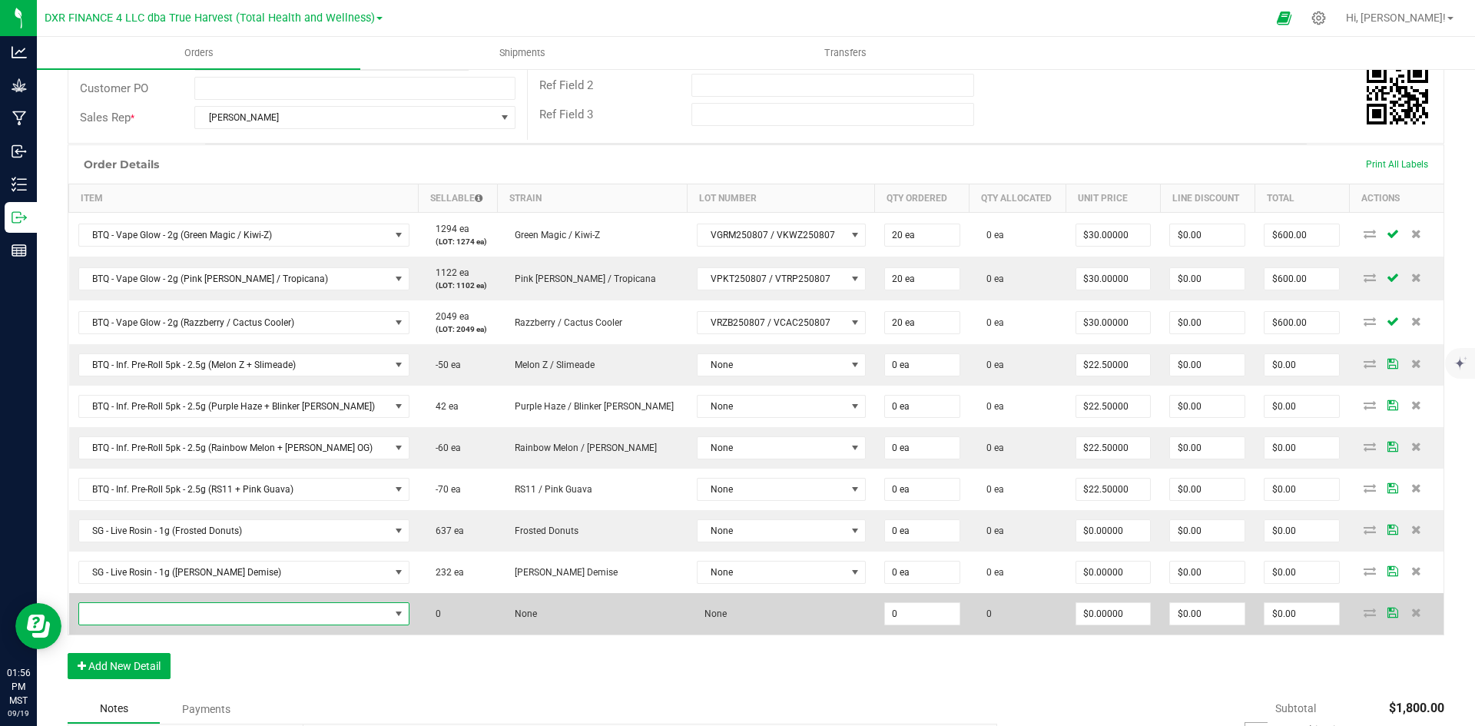
click at [234, 611] on span "NO DATA FOUND" at bounding box center [234, 614] width 310 height 22
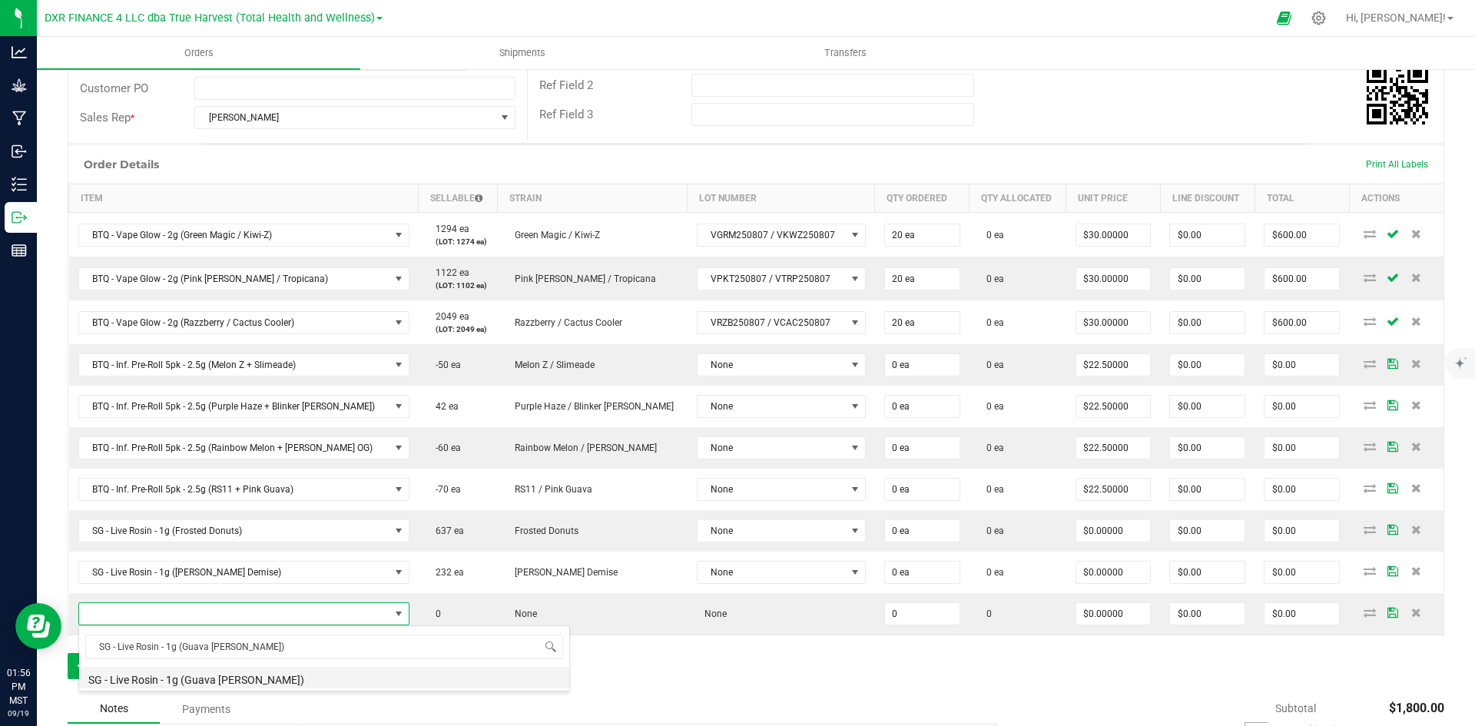
click at [253, 684] on li "SG - Live Rosin - 1g (Guava [PERSON_NAME])" at bounding box center [324, 678] width 490 height 22
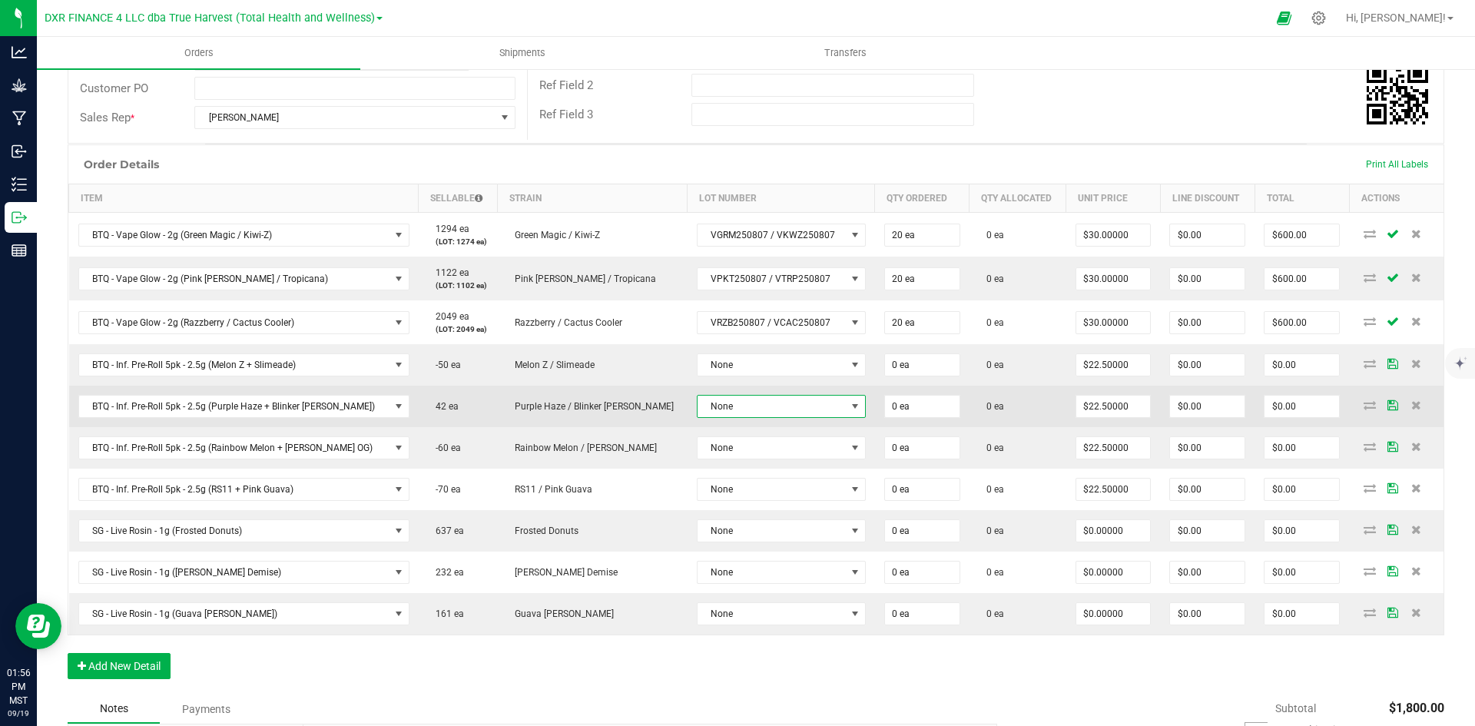
click at [698, 400] on span "None" at bounding box center [772, 407] width 148 height 22
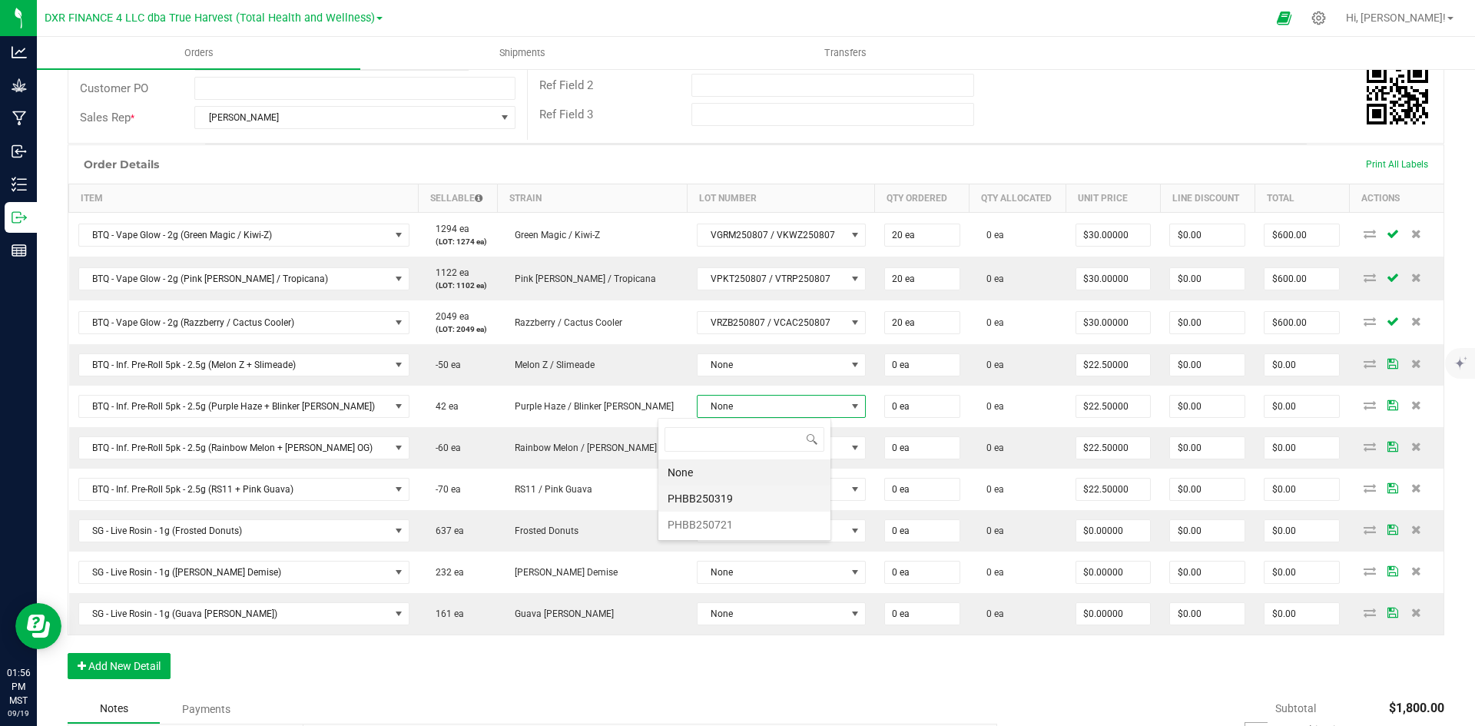
scroll to position [23, 174]
drag, startPoint x: 729, startPoint y: 519, endPoint x: 757, endPoint y: 499, distance: 34.1
click at [729, 520] on li "PHBB250721" at bounding box center [745, 525] width 172 height 26
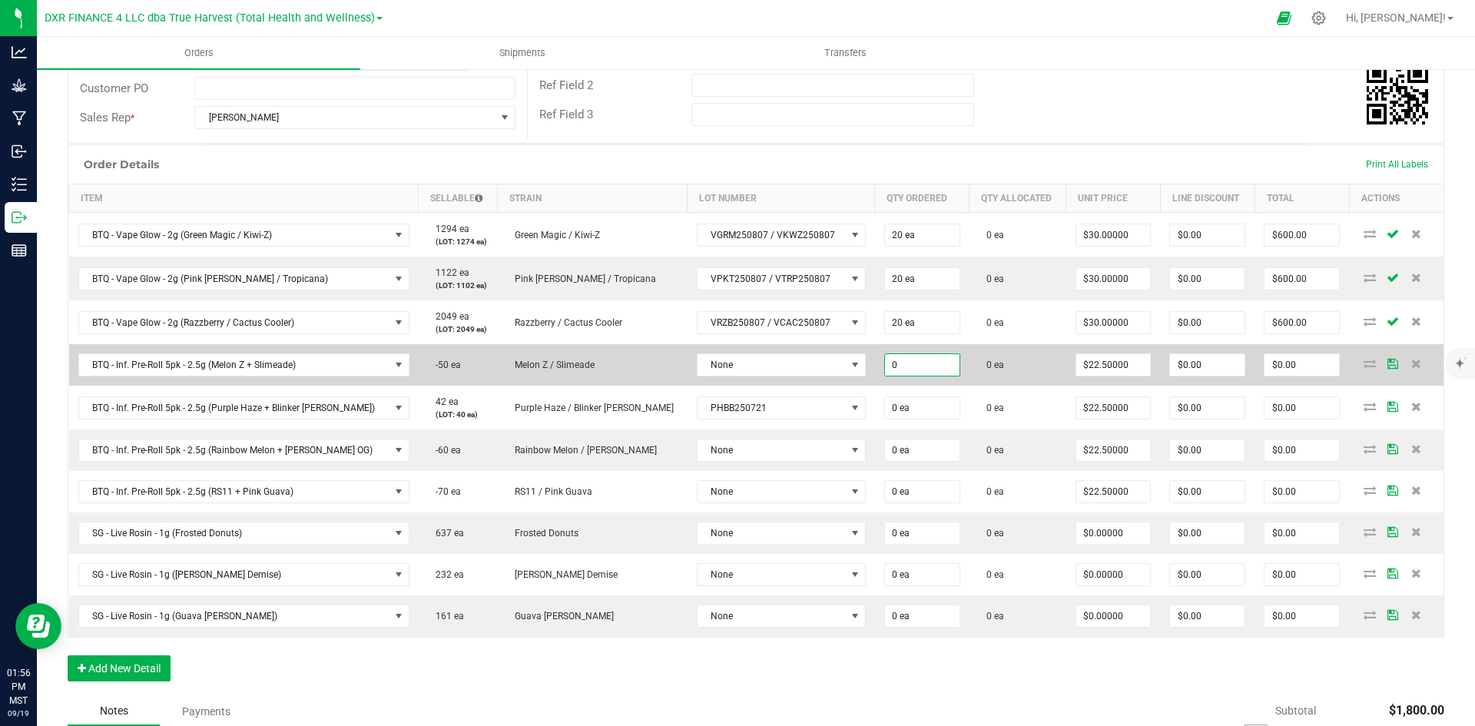
click at [885, 361] on input "0" at bounding box center [922, 365] width 75 height 22
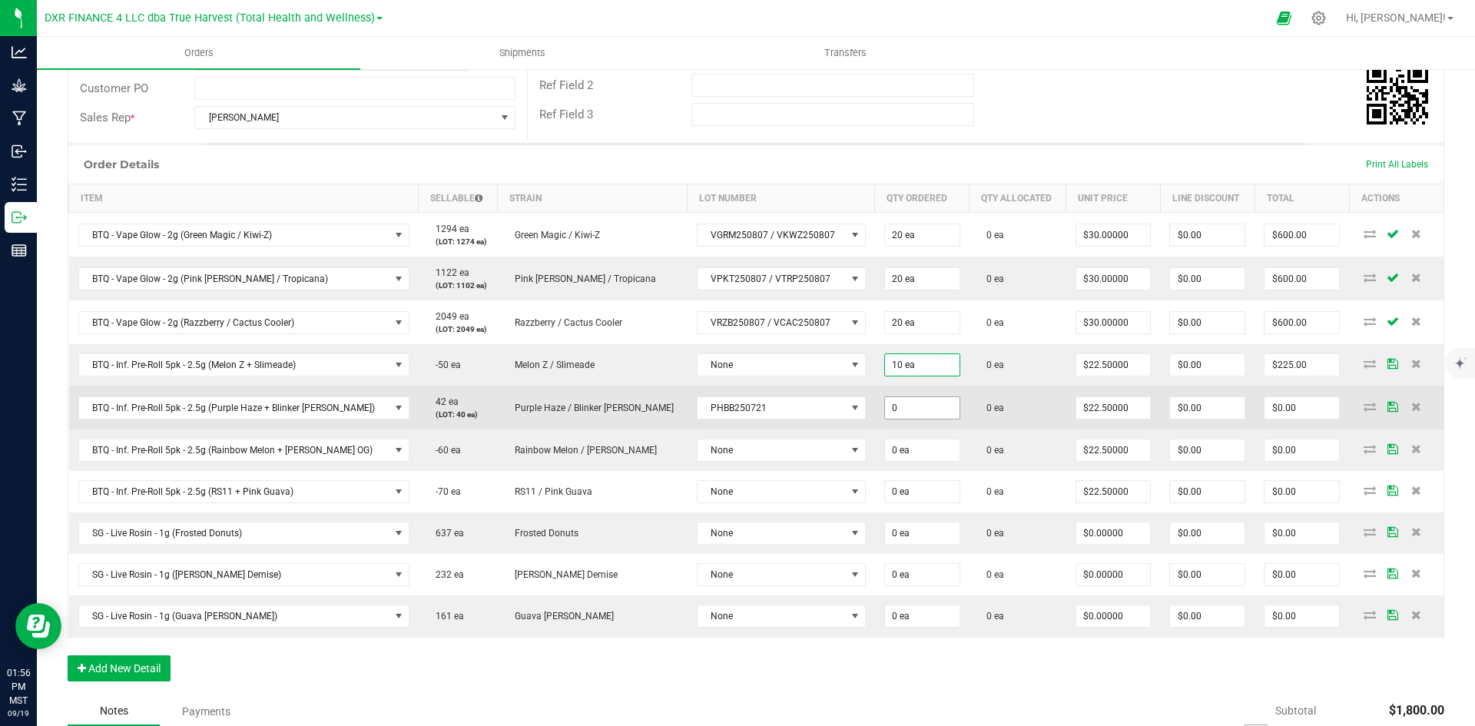
click at [885, 410] on input "0" at bounding box center [922, 408] width 75 height 22
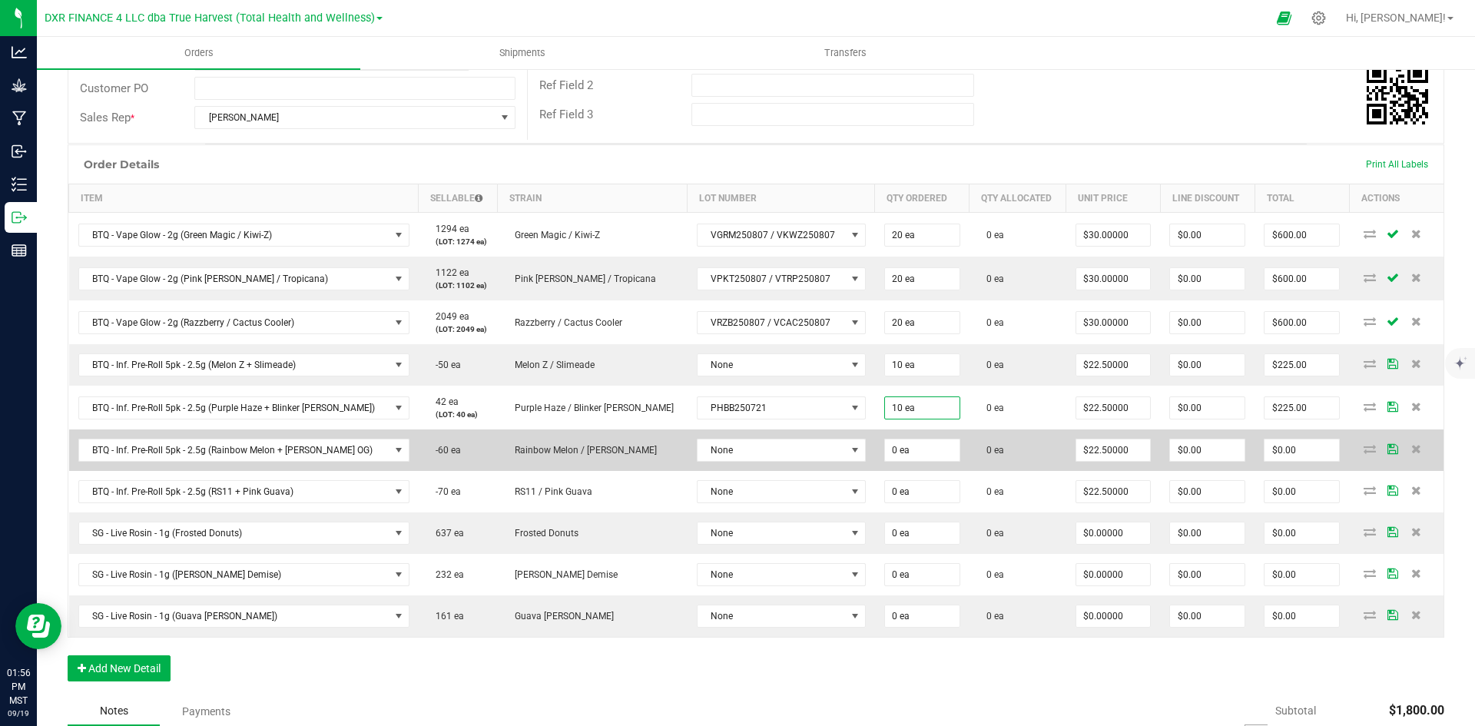
click at [875, 462] on td "0 ea" at bounding box center [922, 450] width 95 height 41
click at [885, 453] on input "0" at bounding box center [922, 451] width 75 height 22
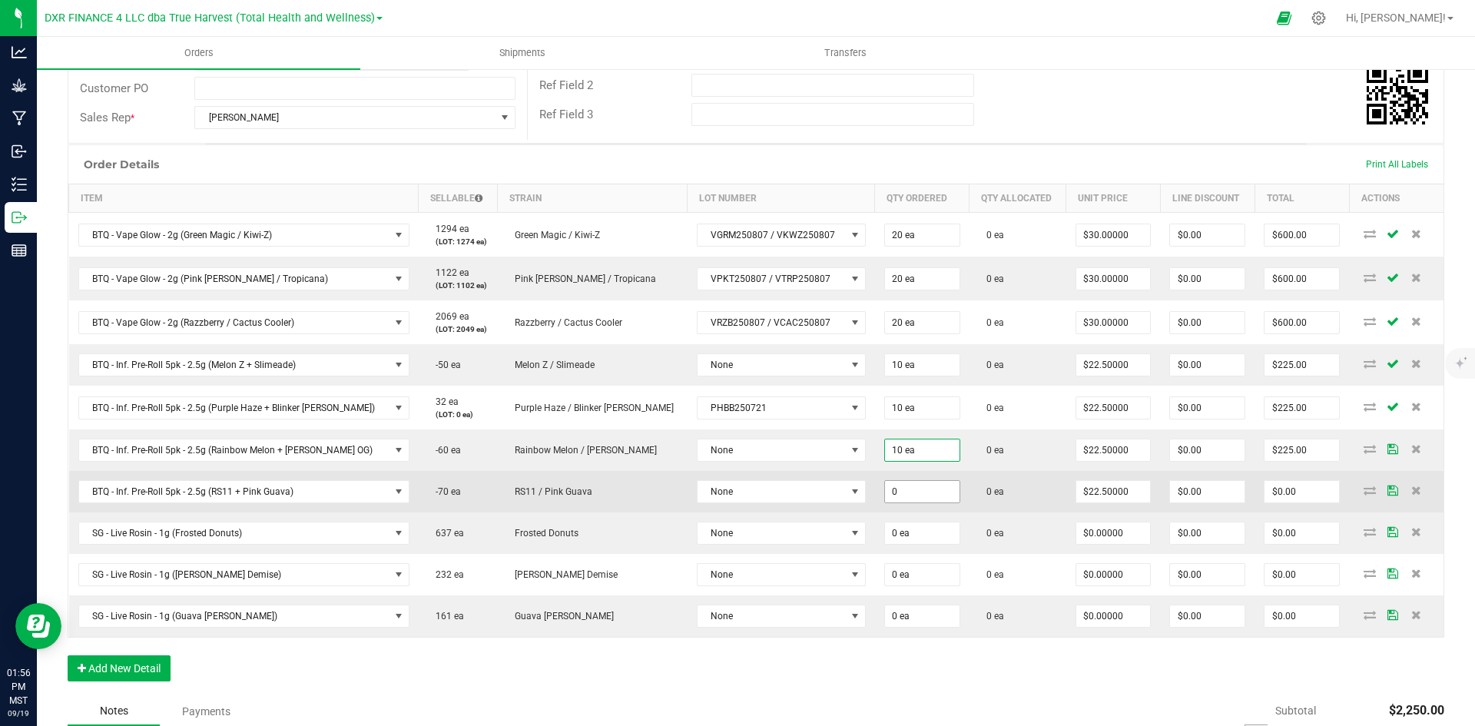
click at [885, 496] on input "0" at bounding box center [922, 492] width 75 height 22
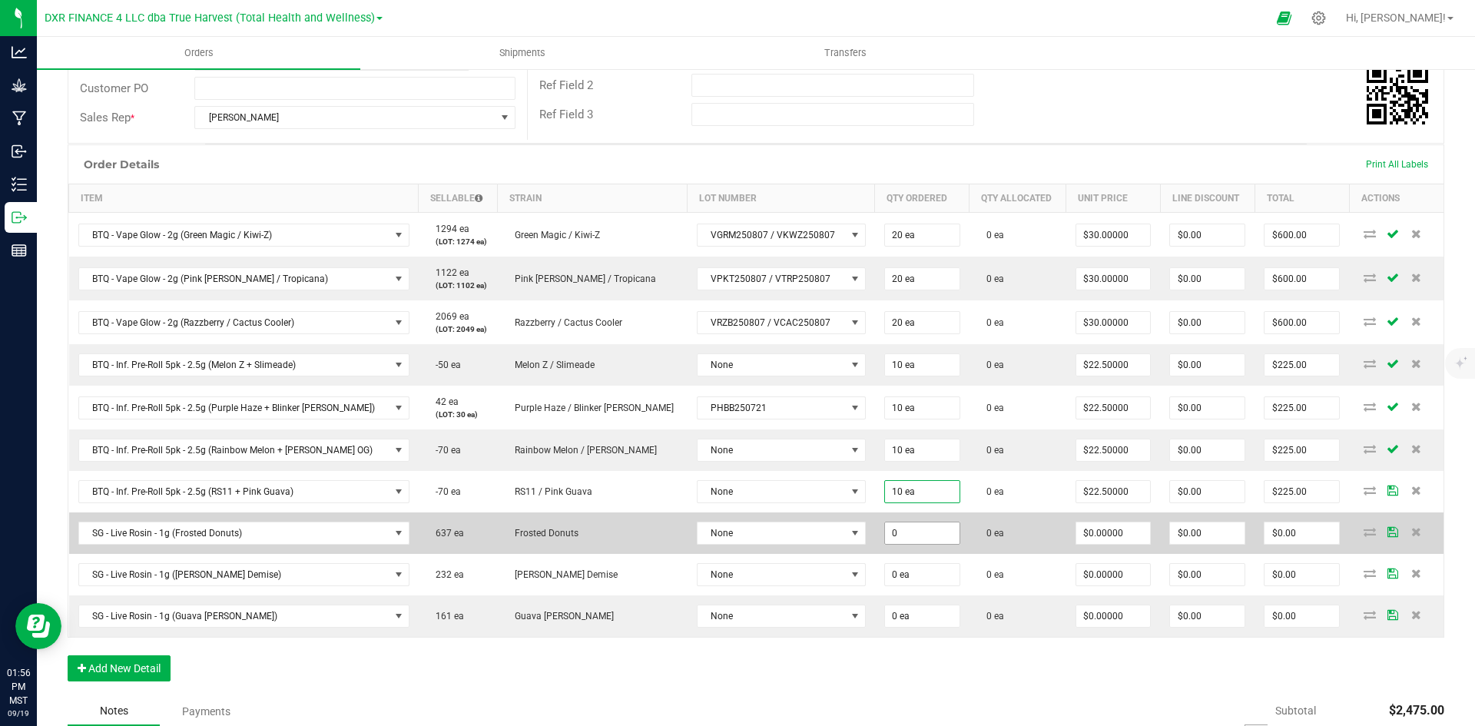
click at [885, 528] on input "0" at bounding box center [922, 534] width 75 height 22
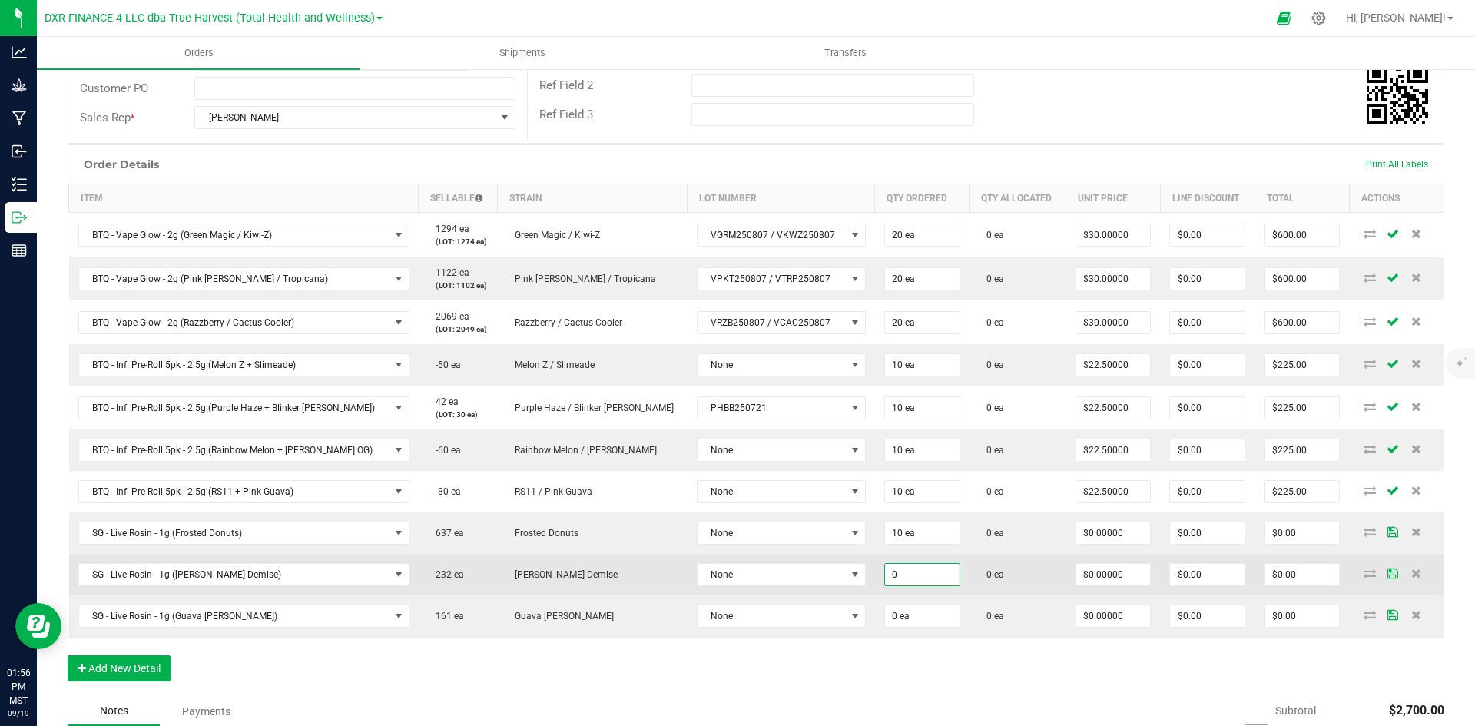
click at [885, 578] on input "0" at bounding box center [922, 575] width 75 height 22
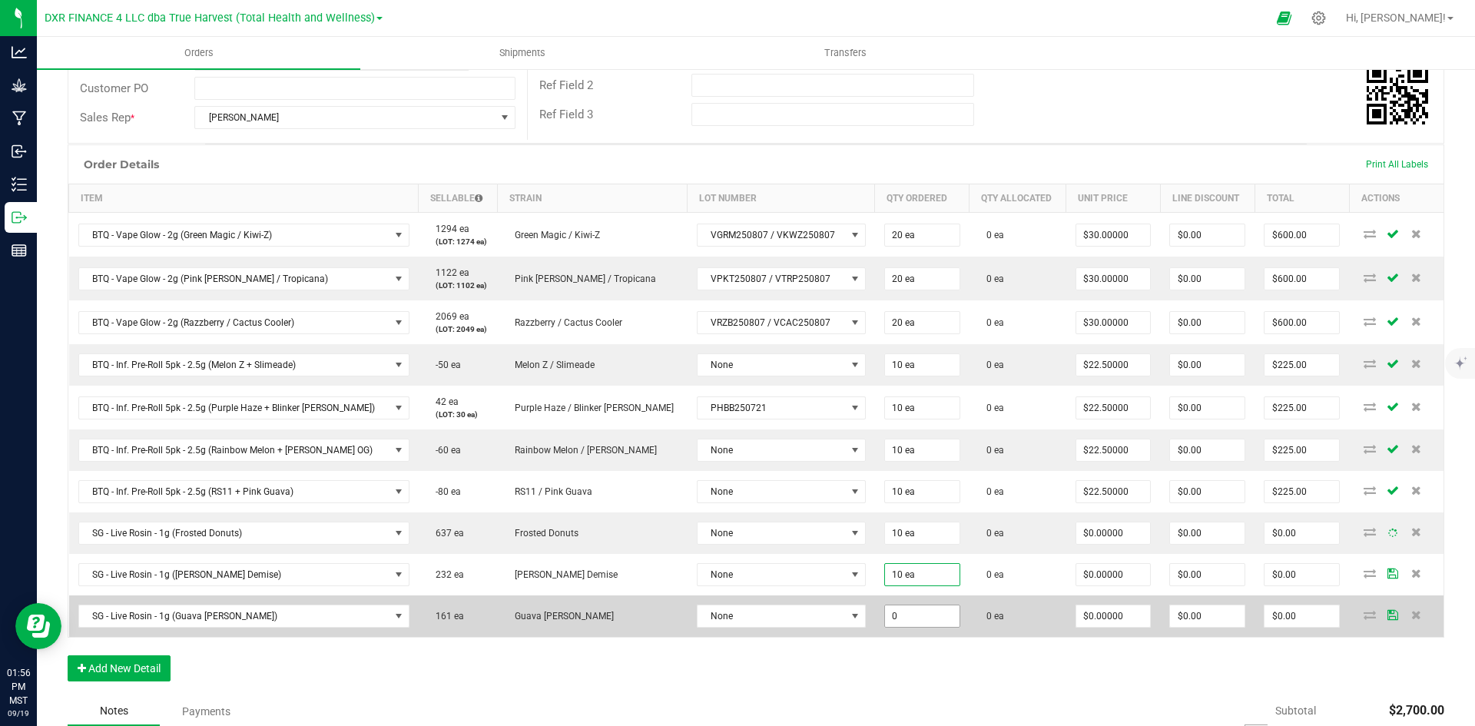
click at [885, 614] on input "0" at bounding box center [922, 617] width 75 height 22
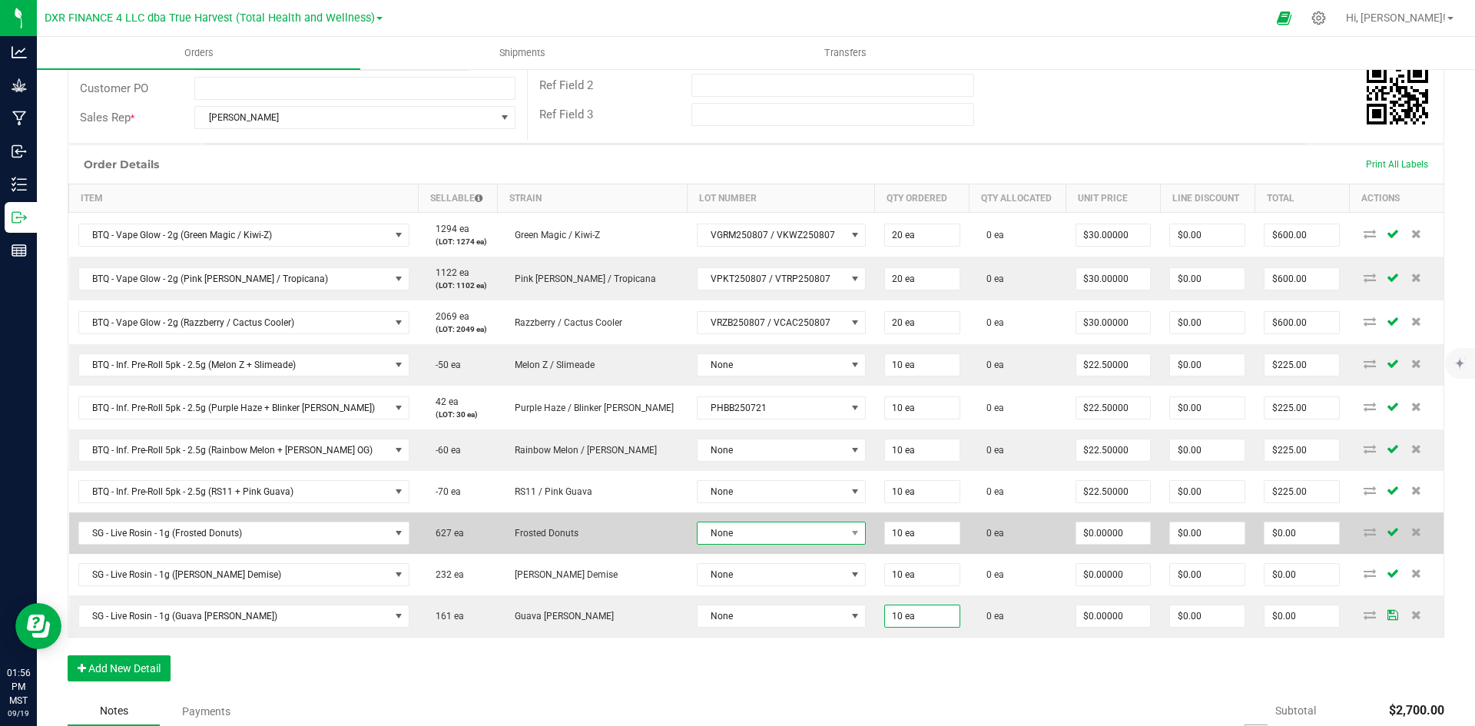
click at [749, 532] on span "None" at bounding box center [772, 534] width 148 height 22
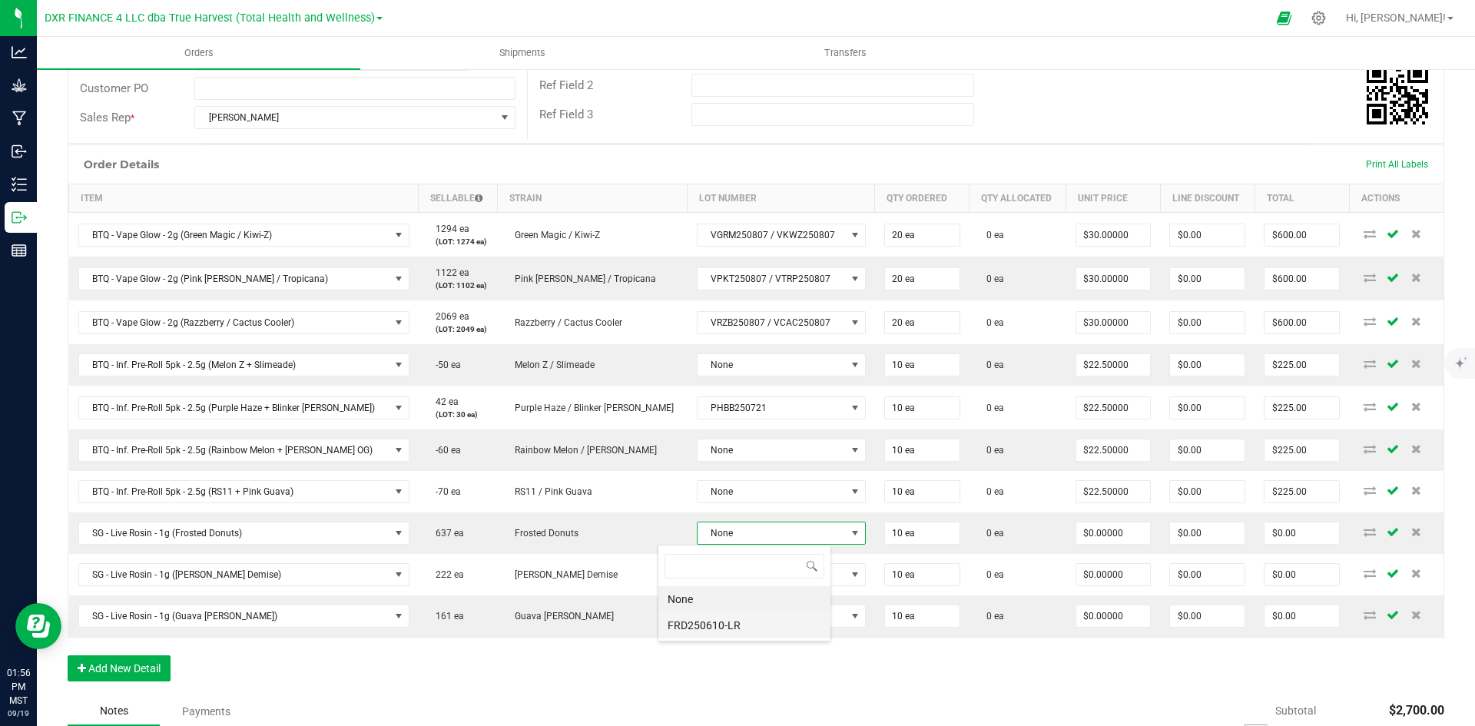
click at [764, 622] on li "FRD250610-LR" at bounding box center [745, 625] width 172 height 26
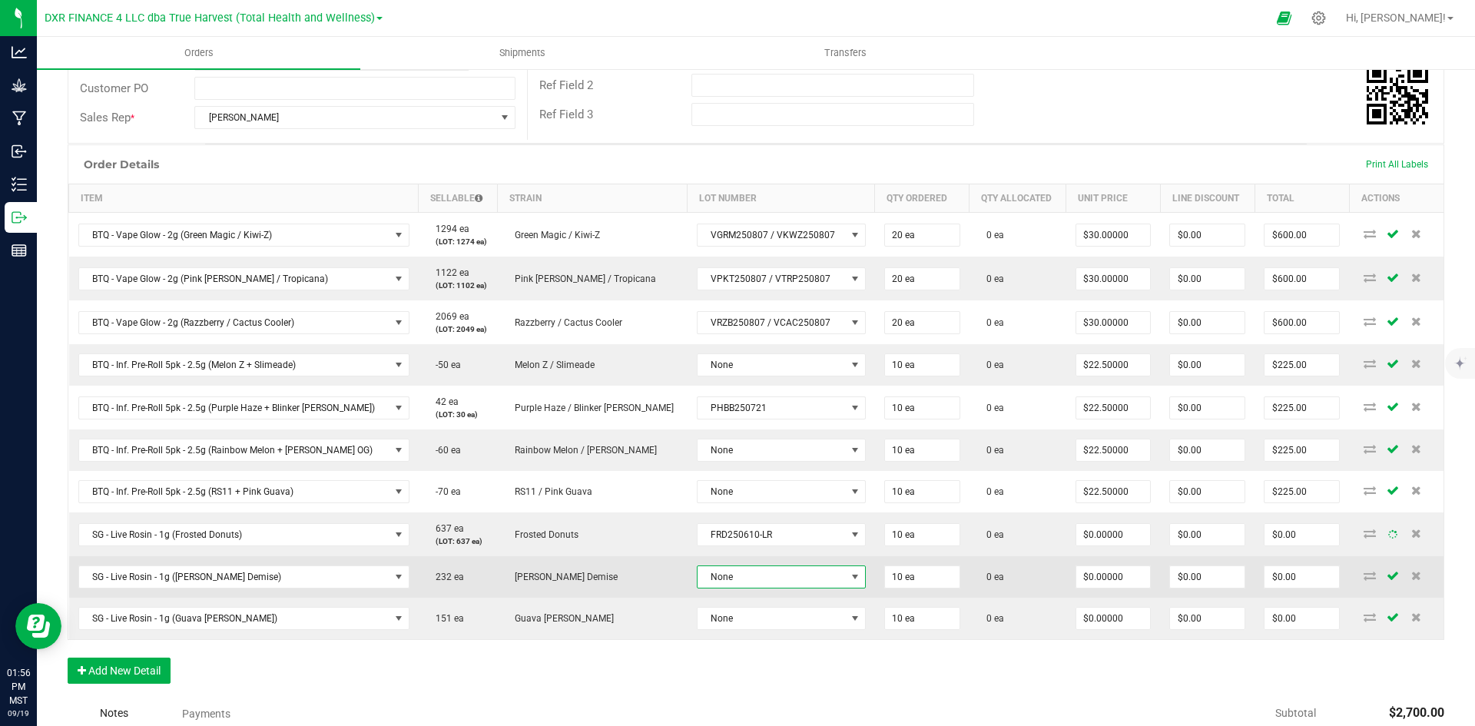
click at [764, 576] on span "None" at bounding box center [772, 577] width 148 height 22
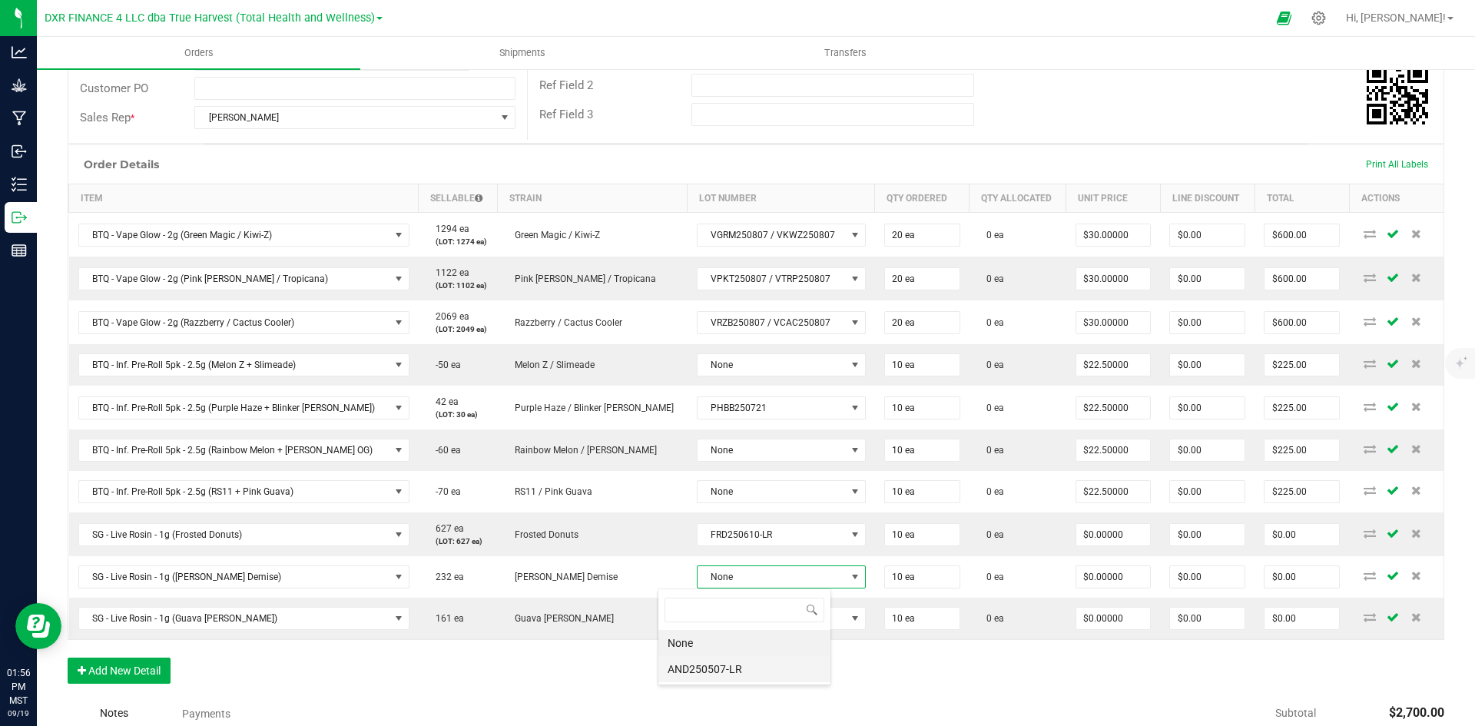
click at [748, 675] on li "AND250507-LR" at bounding box center [745, 669] width 172 height 26
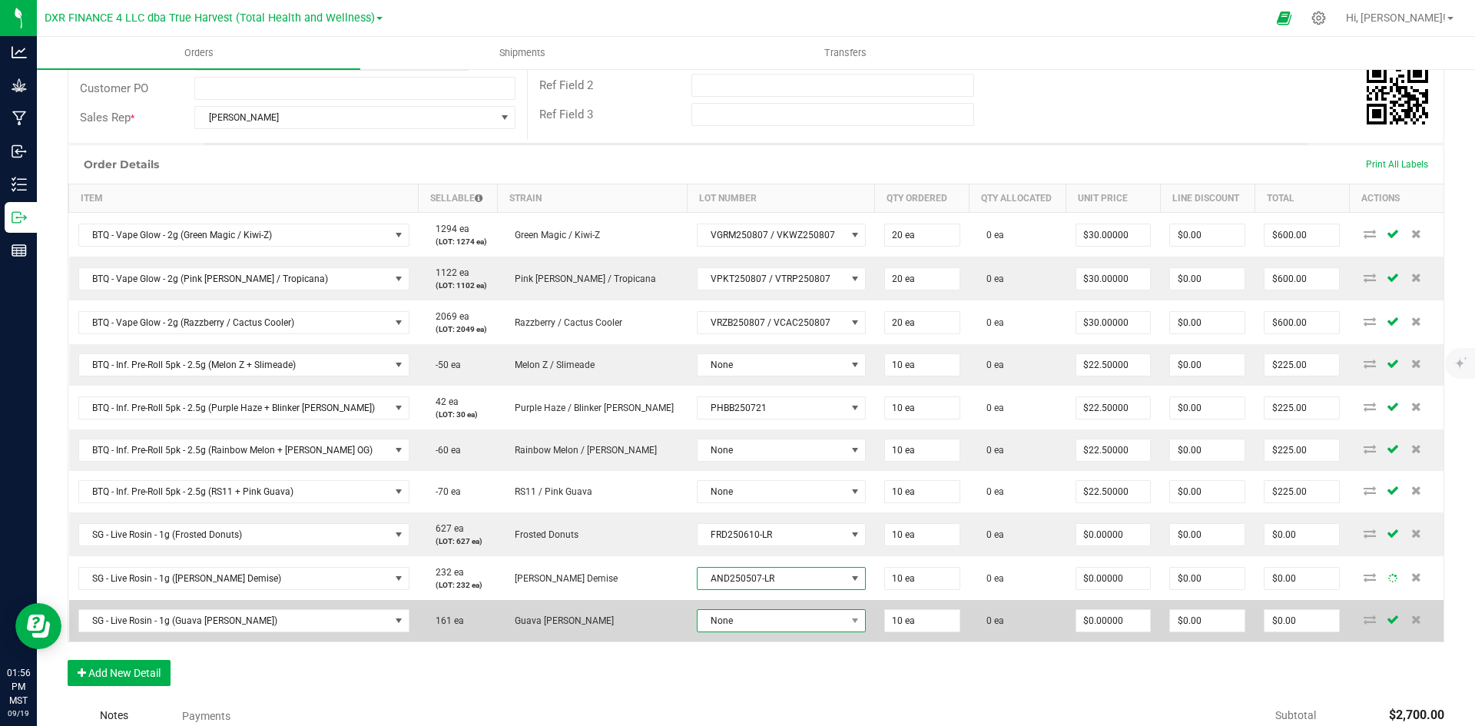
click at [755, 616] on span "None" at bounding box center [772, 621] width 148 height 22
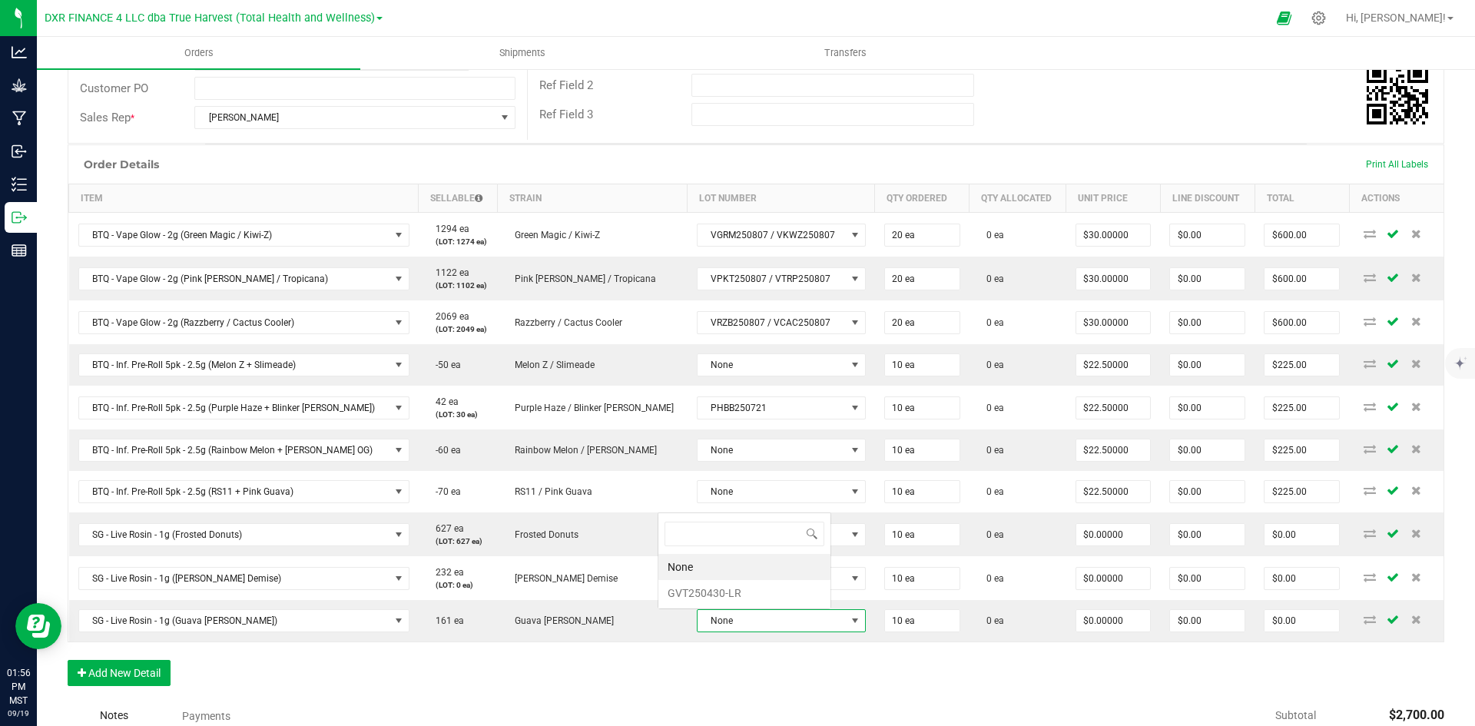
scroll to position [23, 172]
click at [755, 594] on li "GVT250430-LR" at bounding box center [745, 593] width 172 height 26
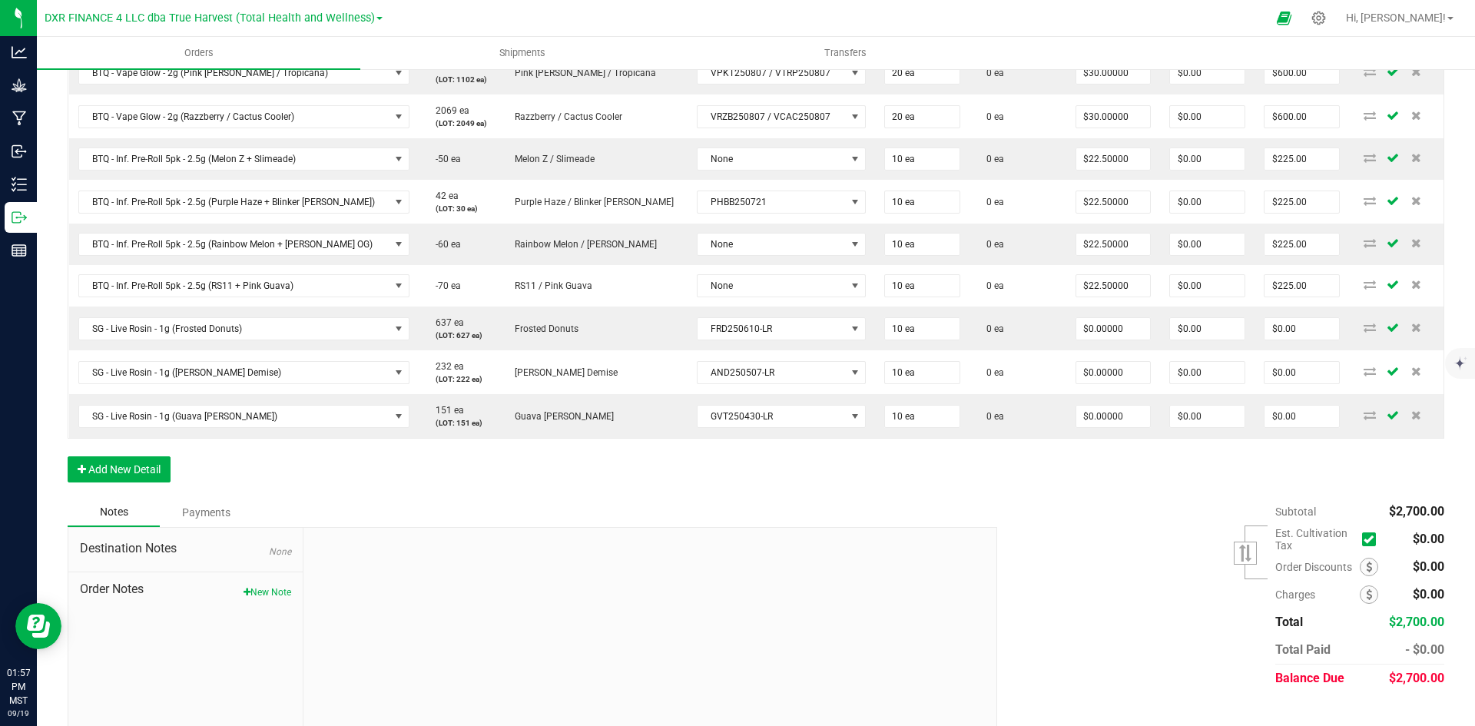
scroll to position [513, 0]
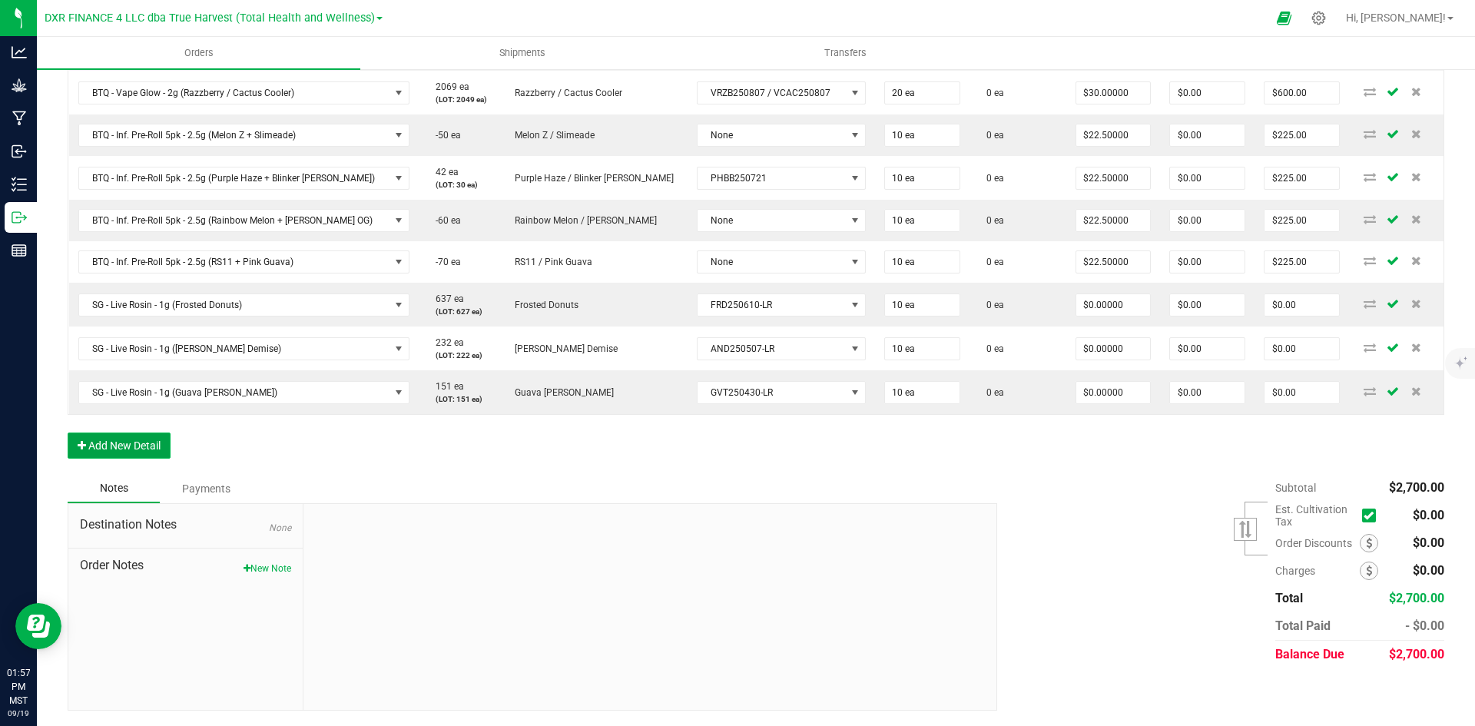
click at [142, 440] on button "Add New Detail" at bounding box center [119, 446] width 103 height 26
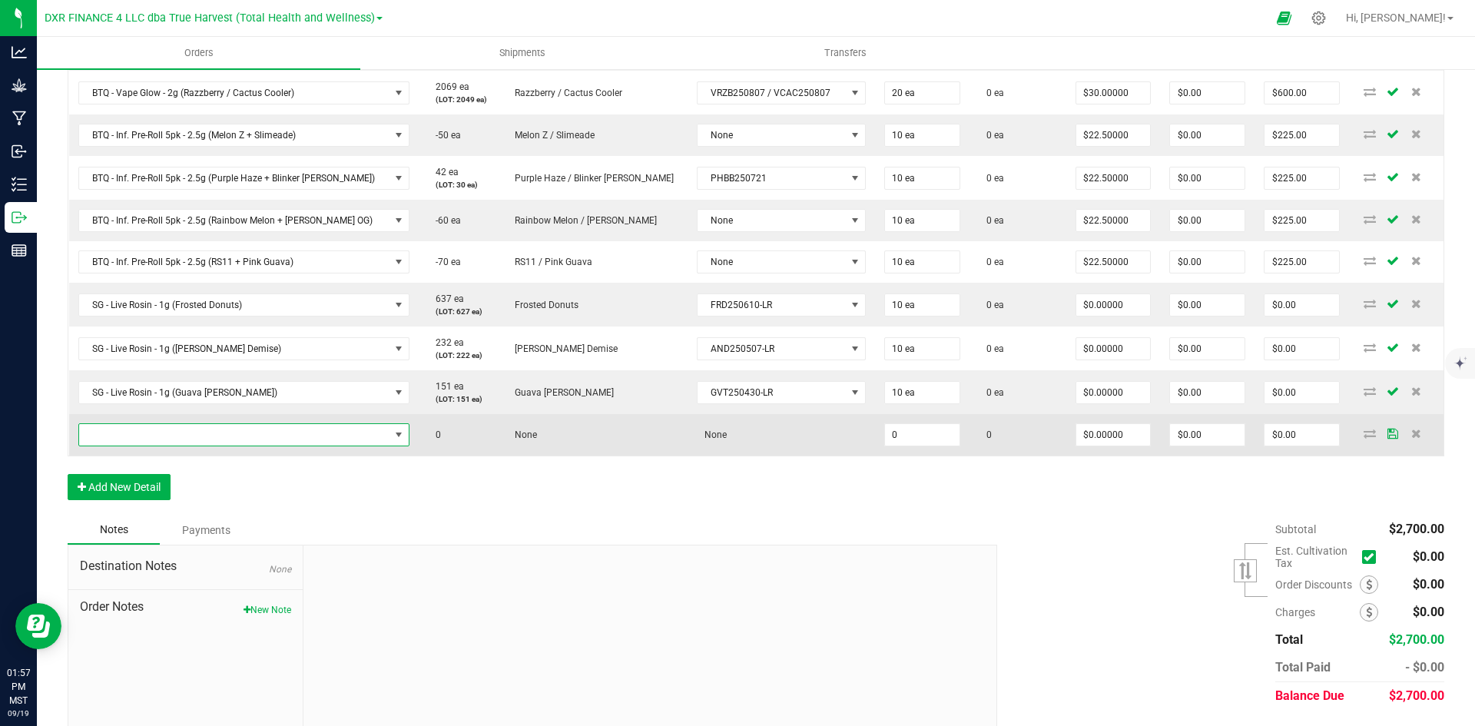
click at [197, 438] on span "NO DATA FOUND" at bounding box center [234, 435] width 310 height 22
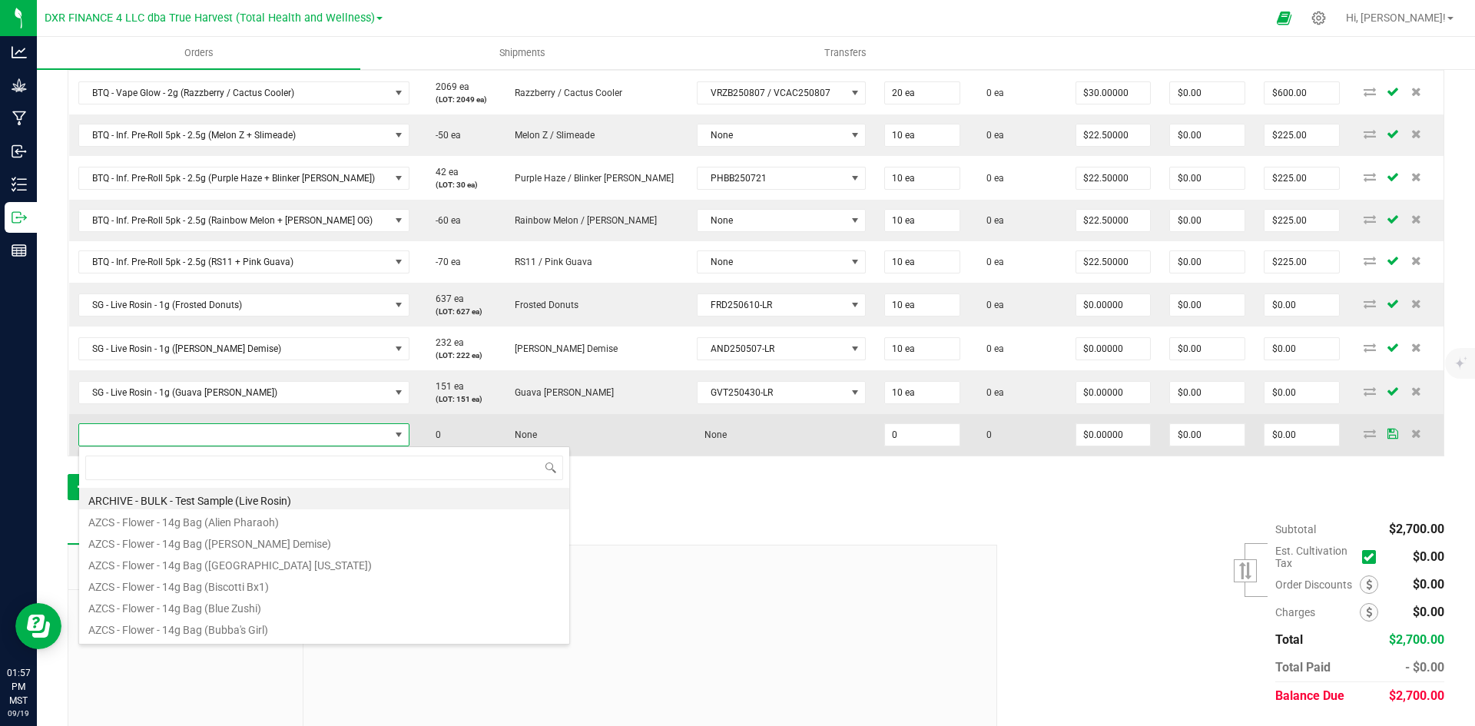
scroll to position [23, 311]
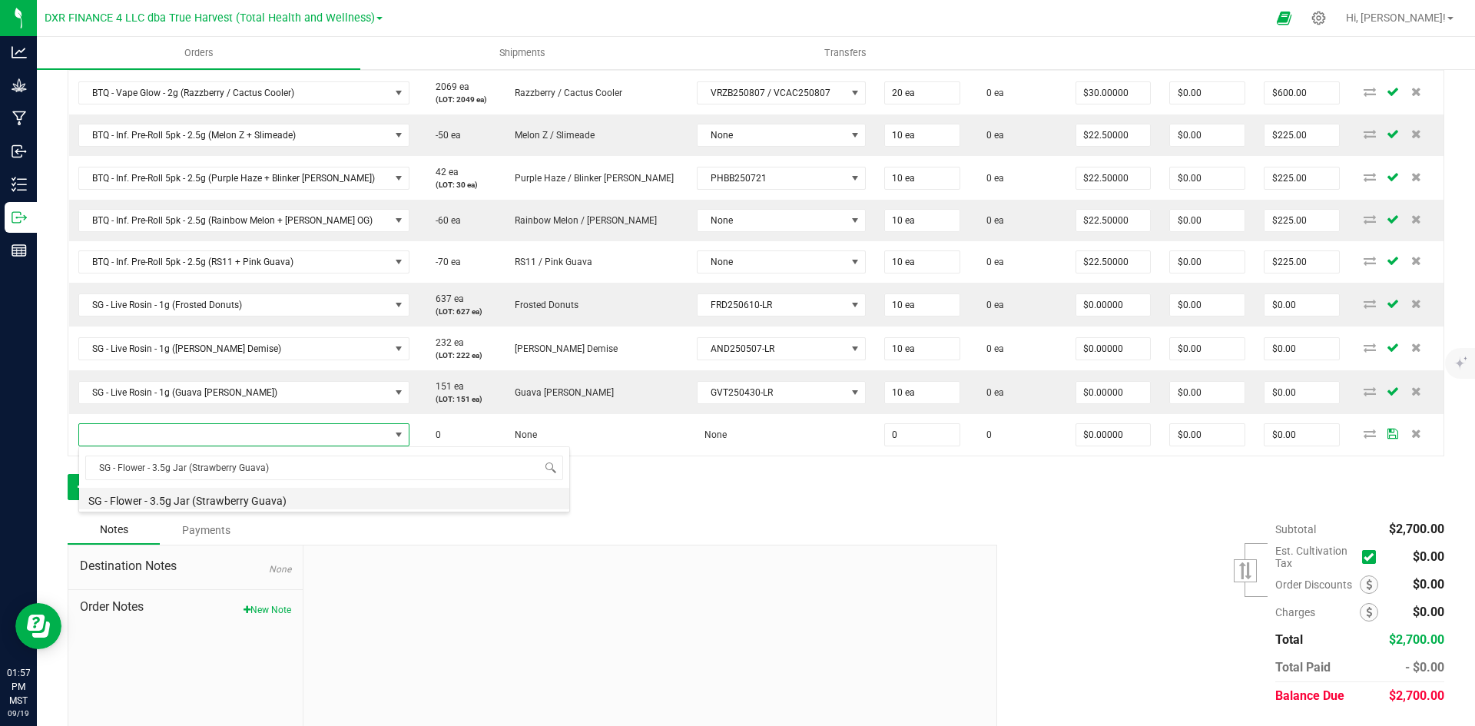
click at [282, 506] on li "SG - Flower - 3.5g Jar (Strawberry Guava)" at bounding box center [324, 499] width 490 height 22
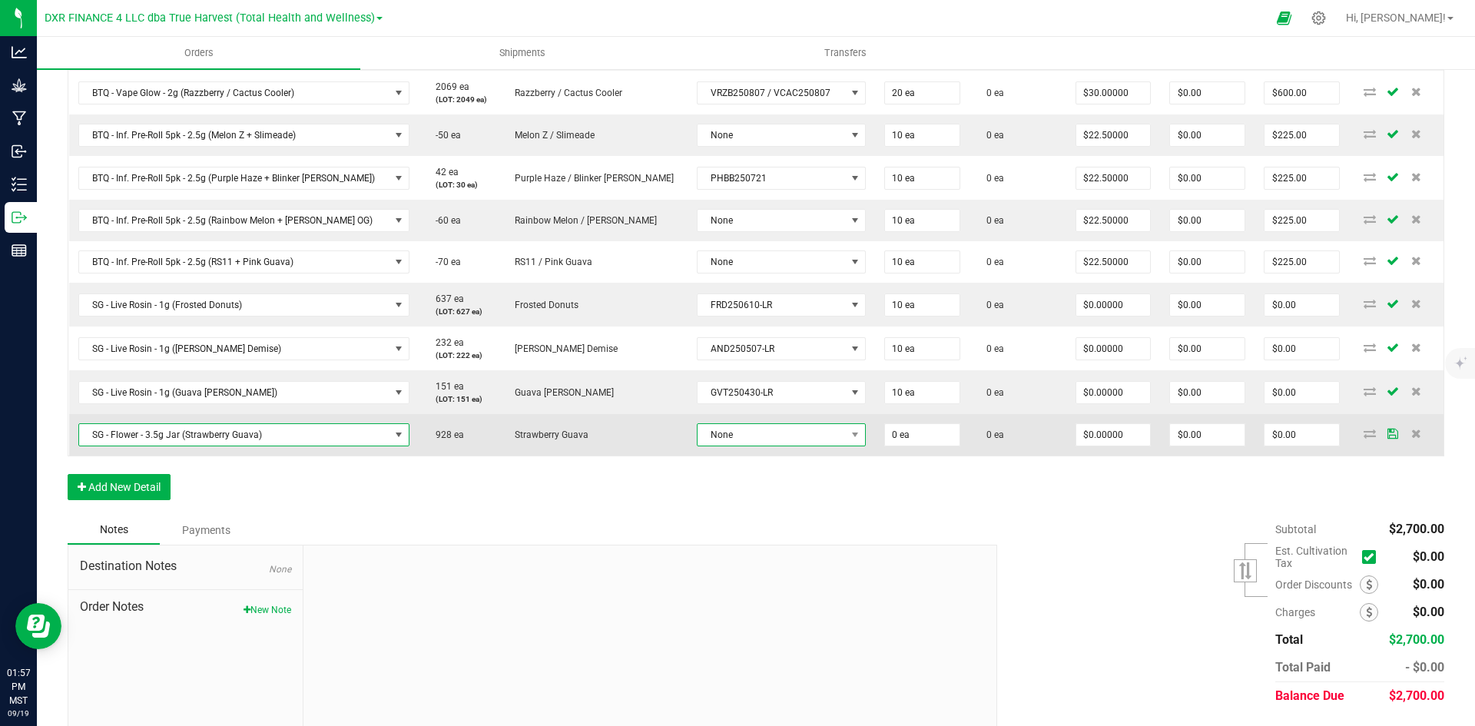
drag, startPoint x: 669, startPoint y: 436, endPoint x: 676, endPoint y: 444, distance: 10.9
click at [698, 436] on span "None" at bounding box center [772, 435] width 148 height 22
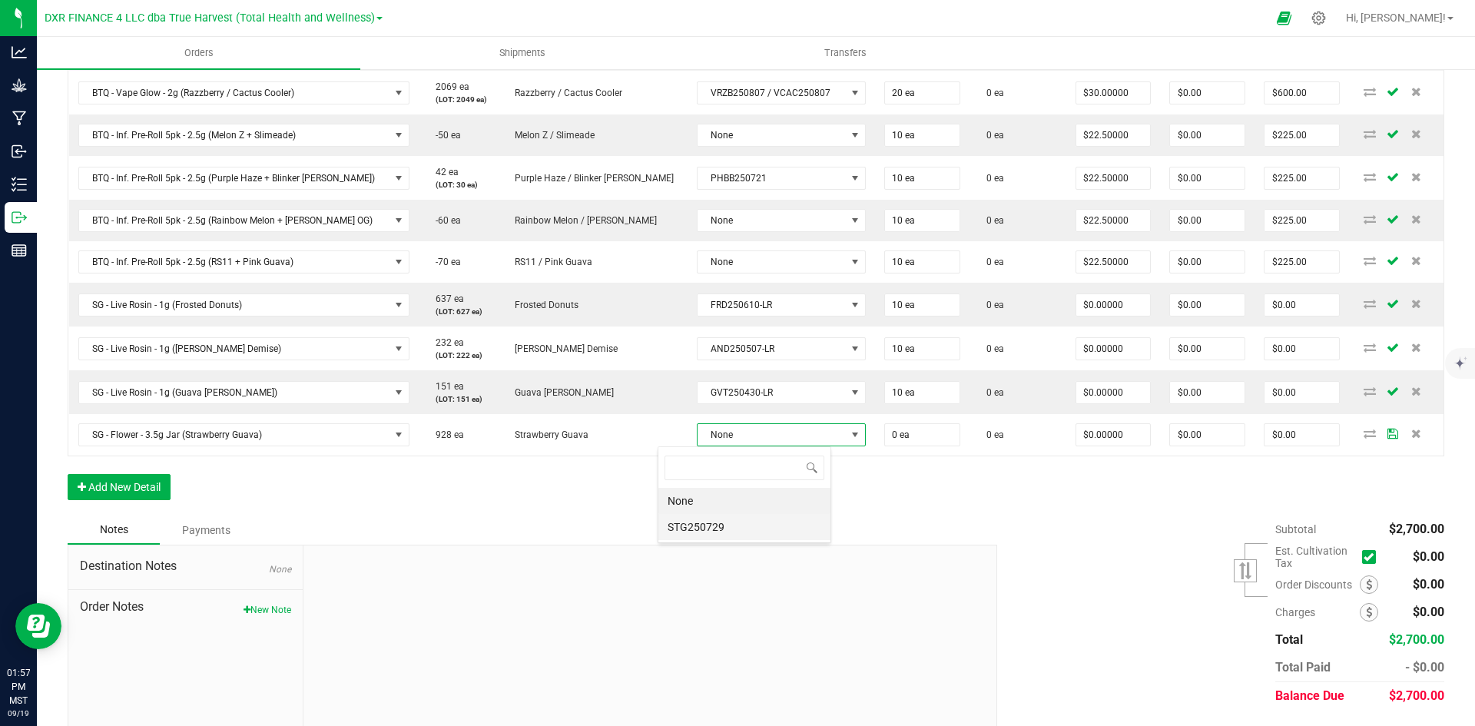
click at [703, 521] on li "STG250729" at bounding box center [745, 527] width 172 height 26
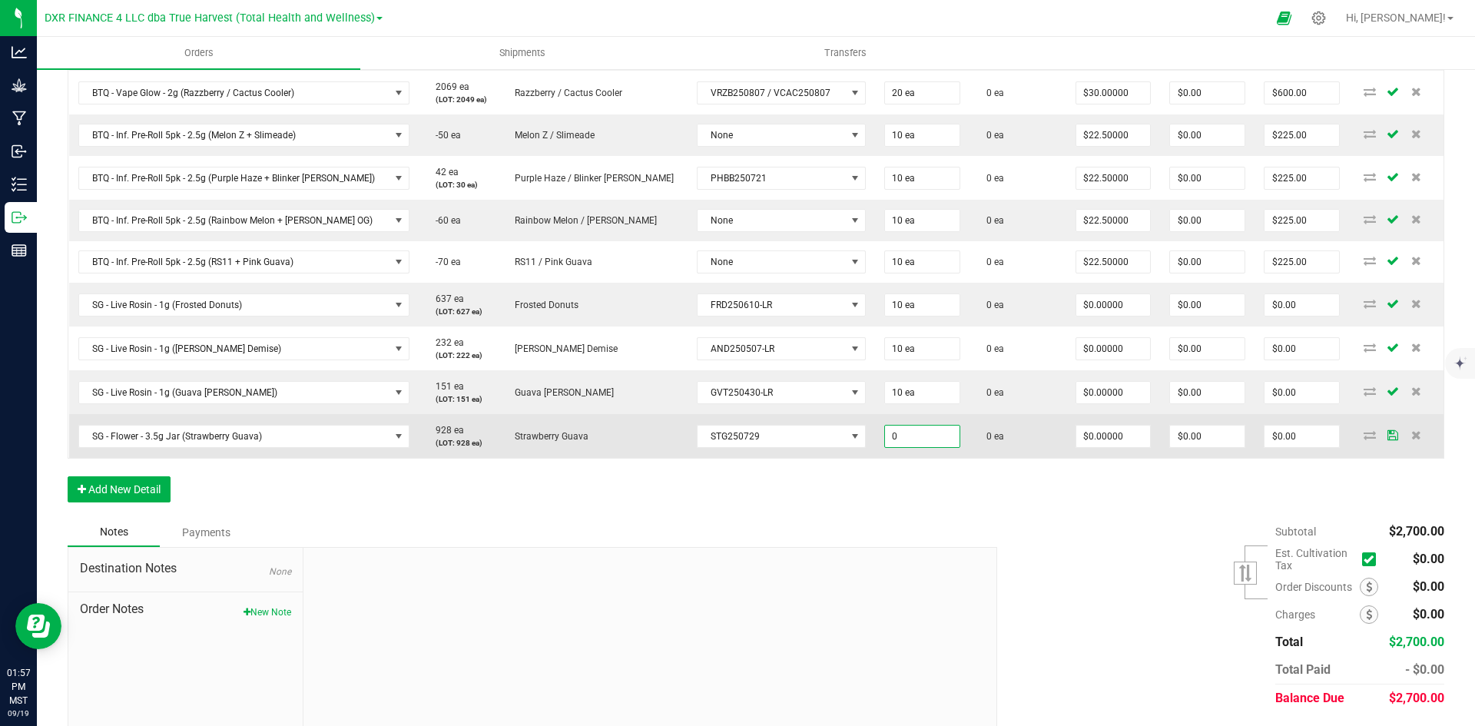
click at [885, 440] on input "0" at bounding box center [922, 437] width 75 height 22
click at [1077, 437] on input "0" at bounding box center [1114, 437] width 75 height 22
click at [1077, 429] on input "0" at bounding box center [1114, 437] width 75 height 22
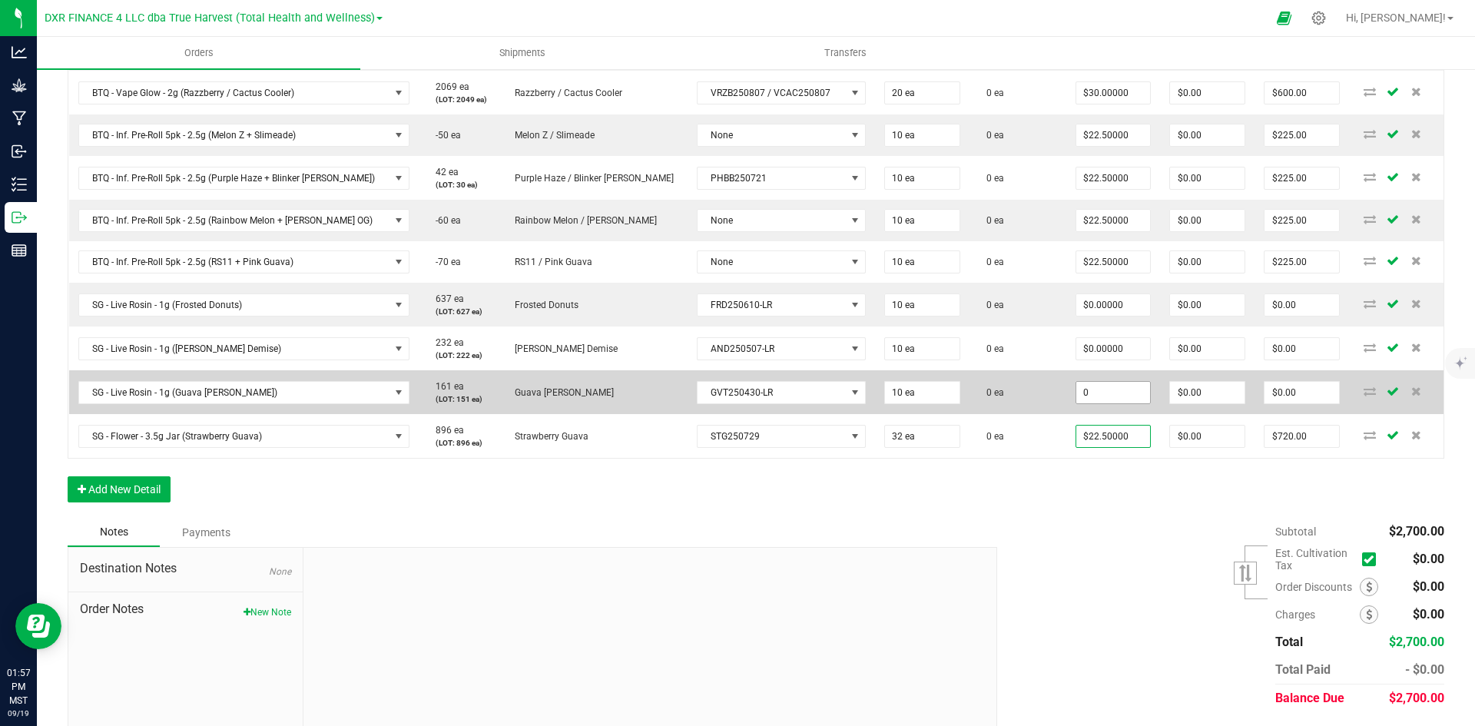
click at [1104, 399] on input "0" at bounding box center [1114, 393] width 75 height 22
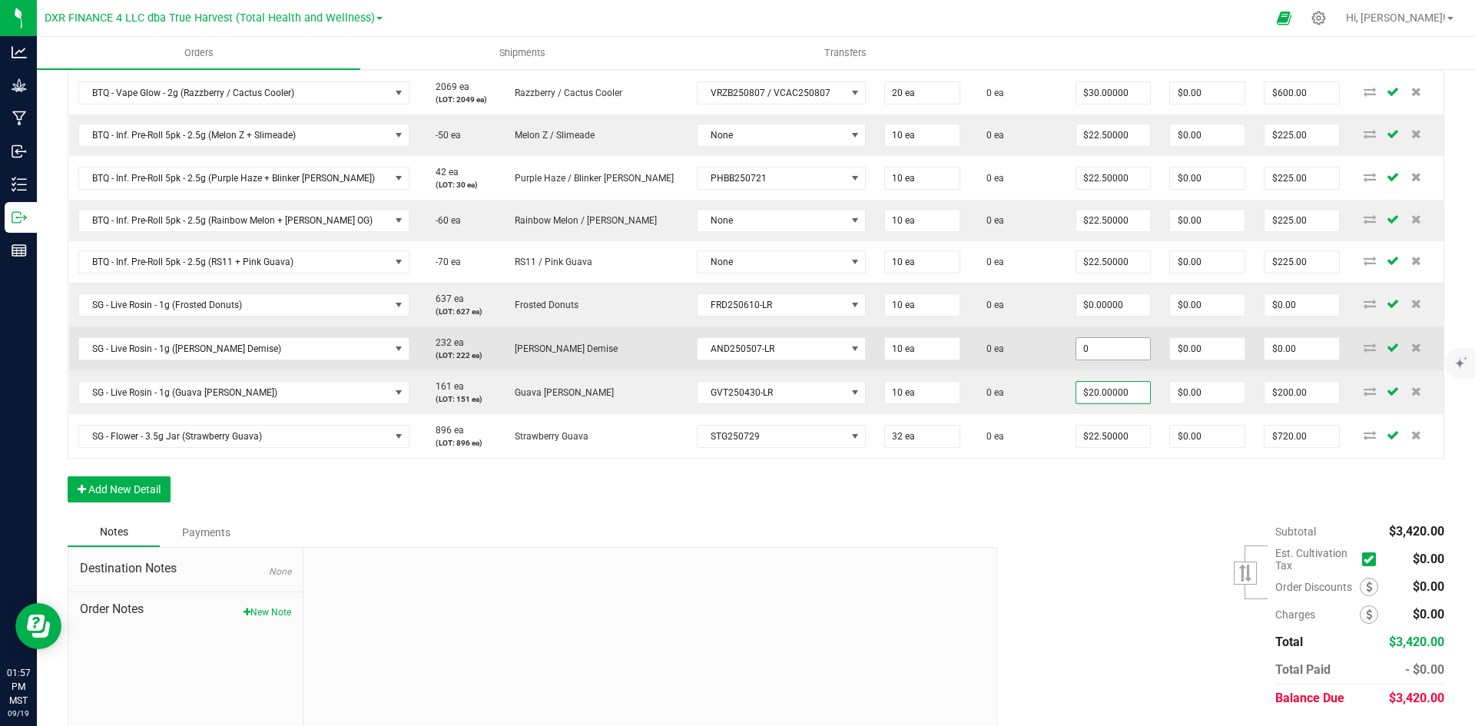
click at [1103, 353] on input "0" at bounding box center [1114, 349] width 75 height 22
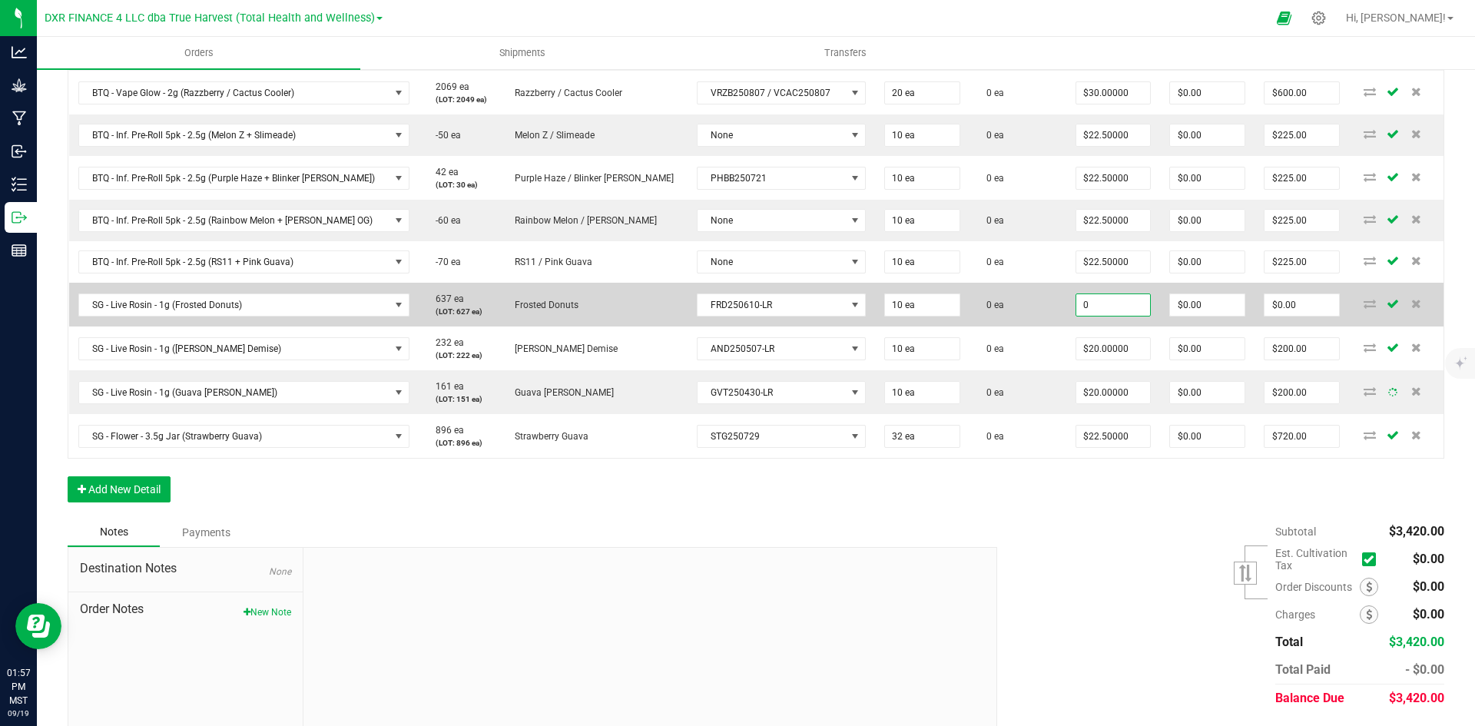
click at [1100, 309] on input "0" at bounding box center [1114, 305] width 75 height 22
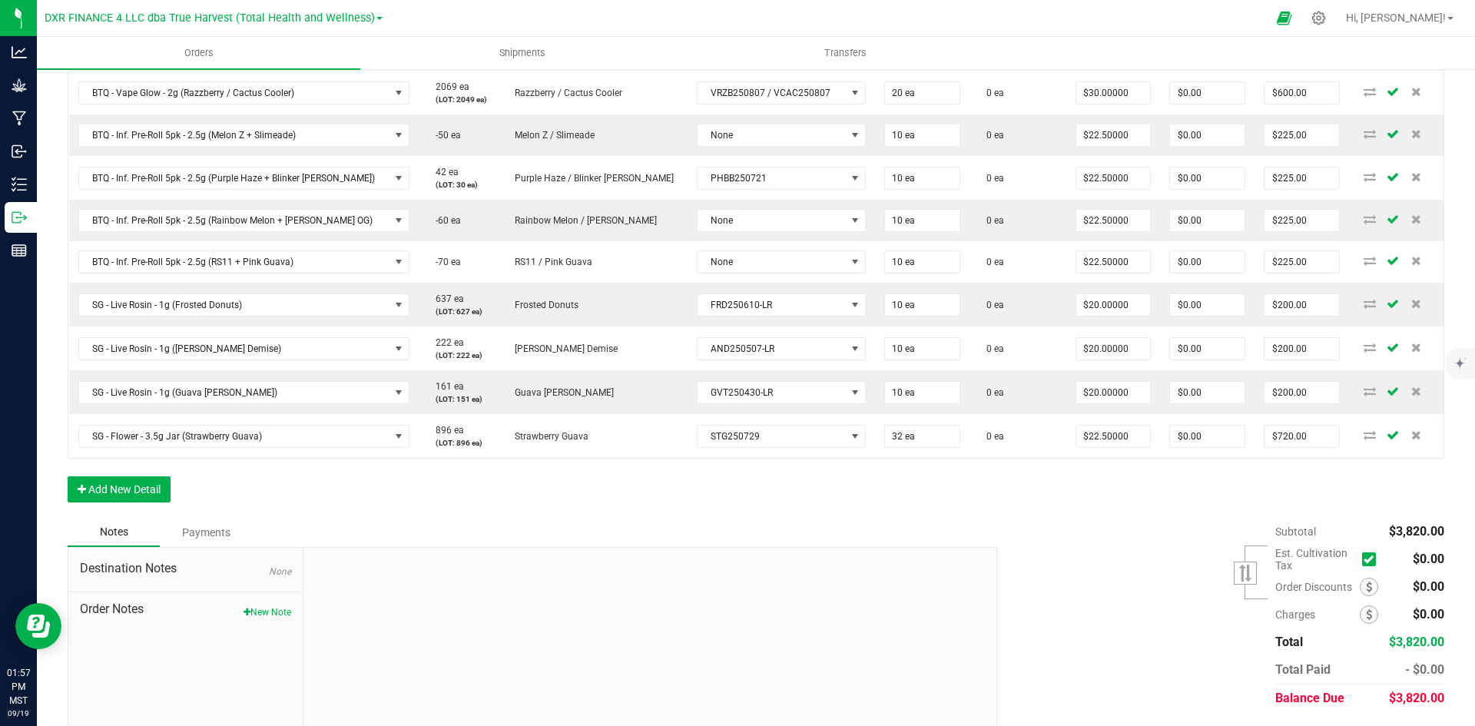
click at [1056, 629] on div "Subtotal $3,820.00 Est. Cultivation Tax" at bounding box center [1215, 615] width 459 height 194
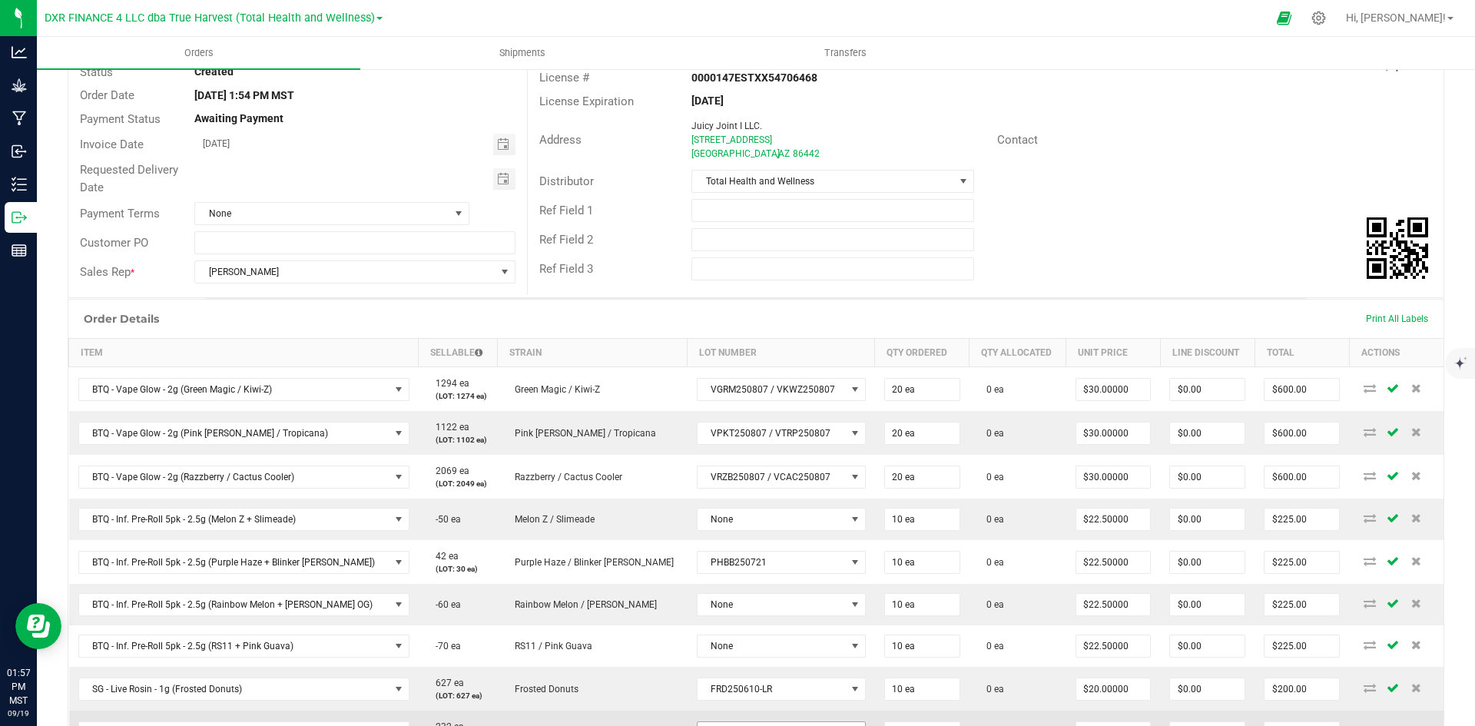
scroll to position [0, 0]
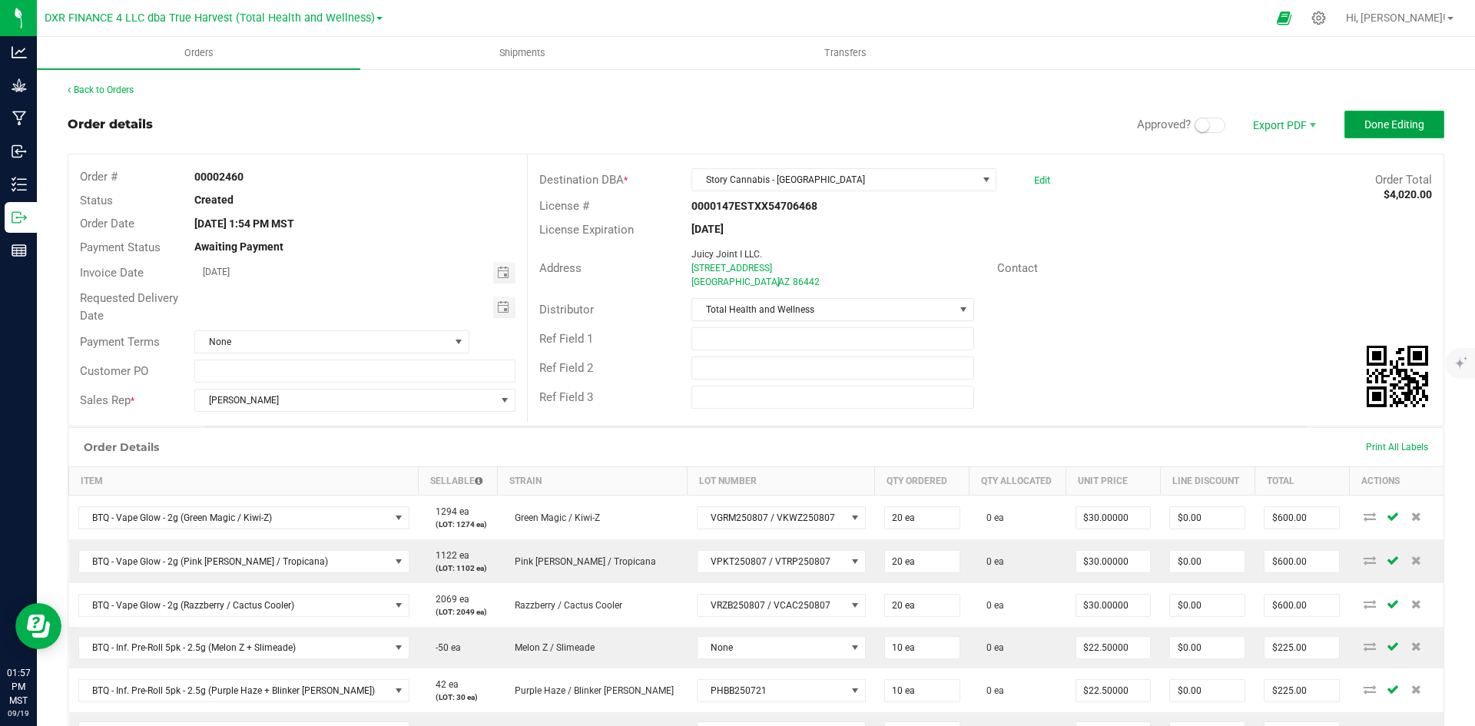
click at [1380, 134] on button "Done Editing" at bounding box center [1395, 125] width 100 height 28
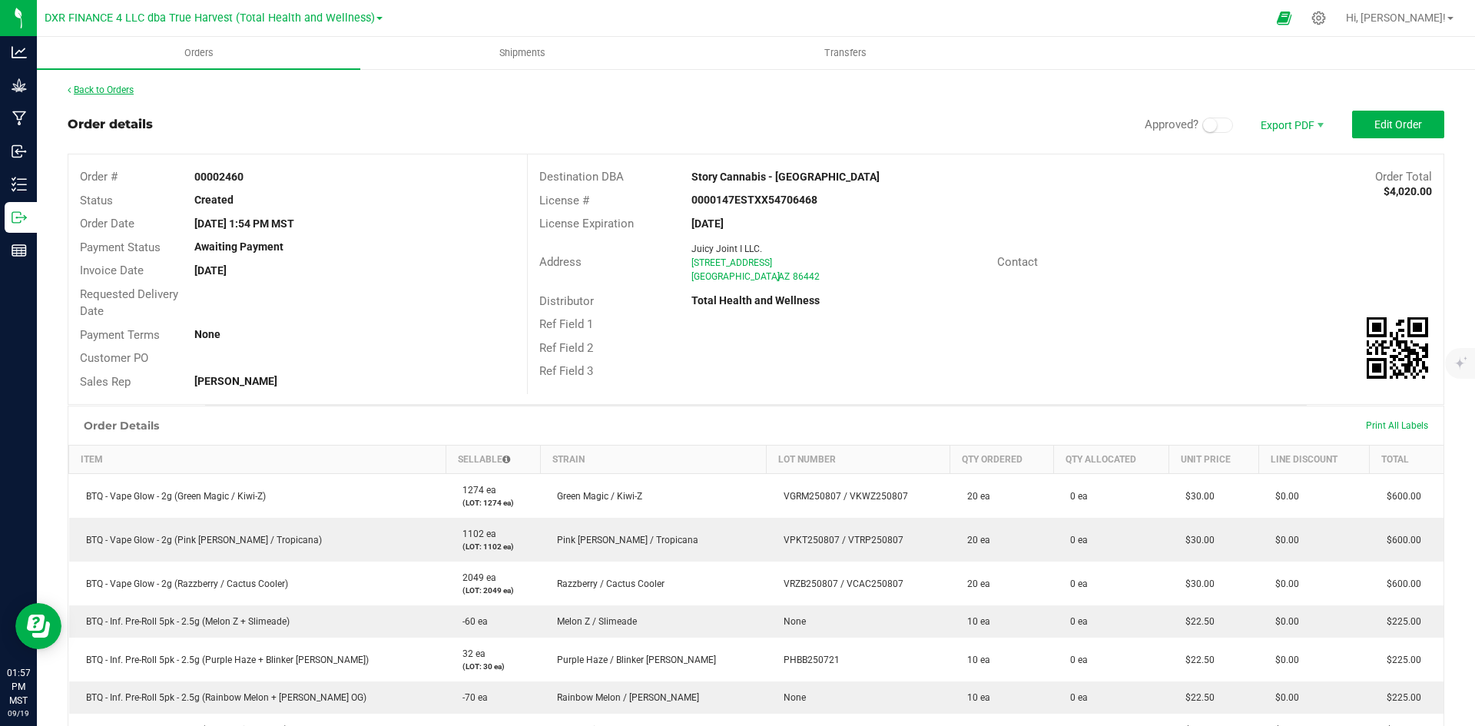
click at [111, 85] on link "Back to Orders" at bounding box center [101, 90] width 66 height 11
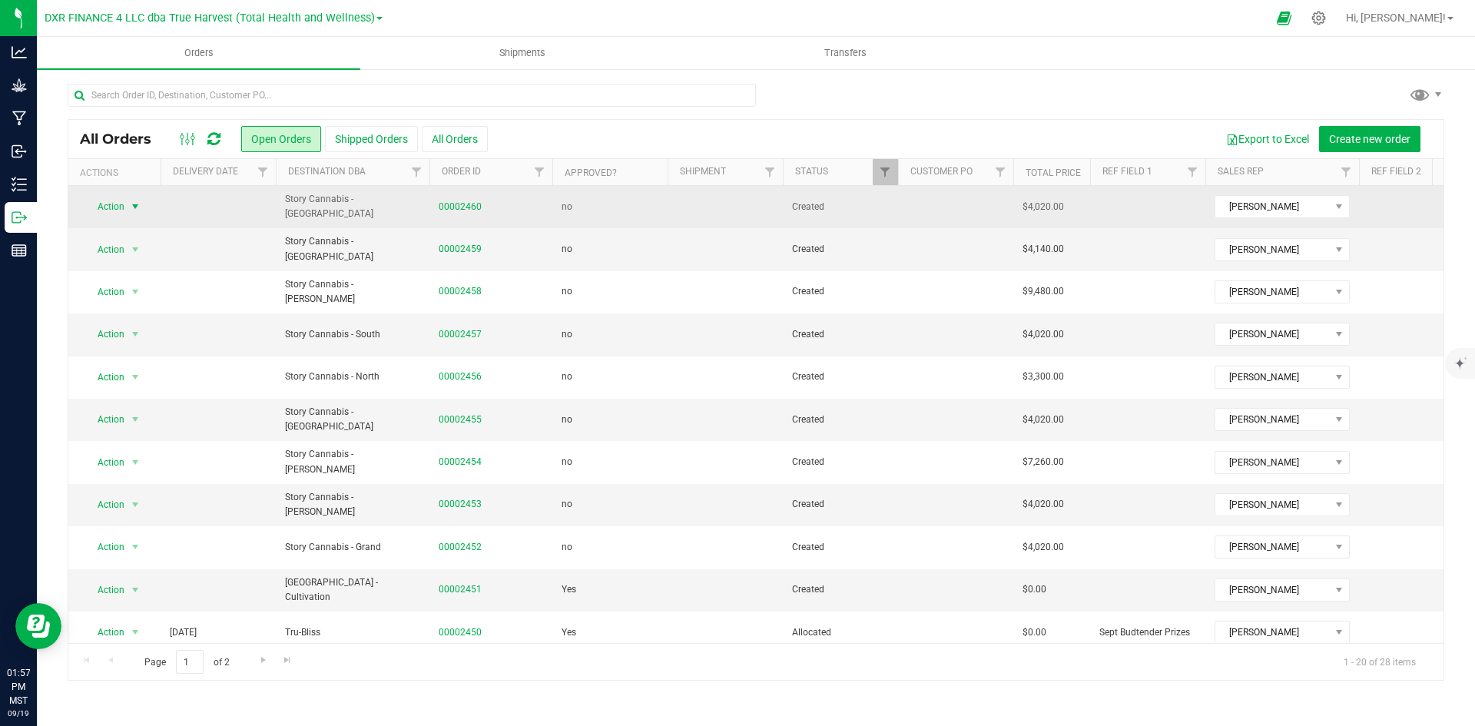
click at [112, 208] on span "Action" at bounding box center [104, 207] width 41 height 22
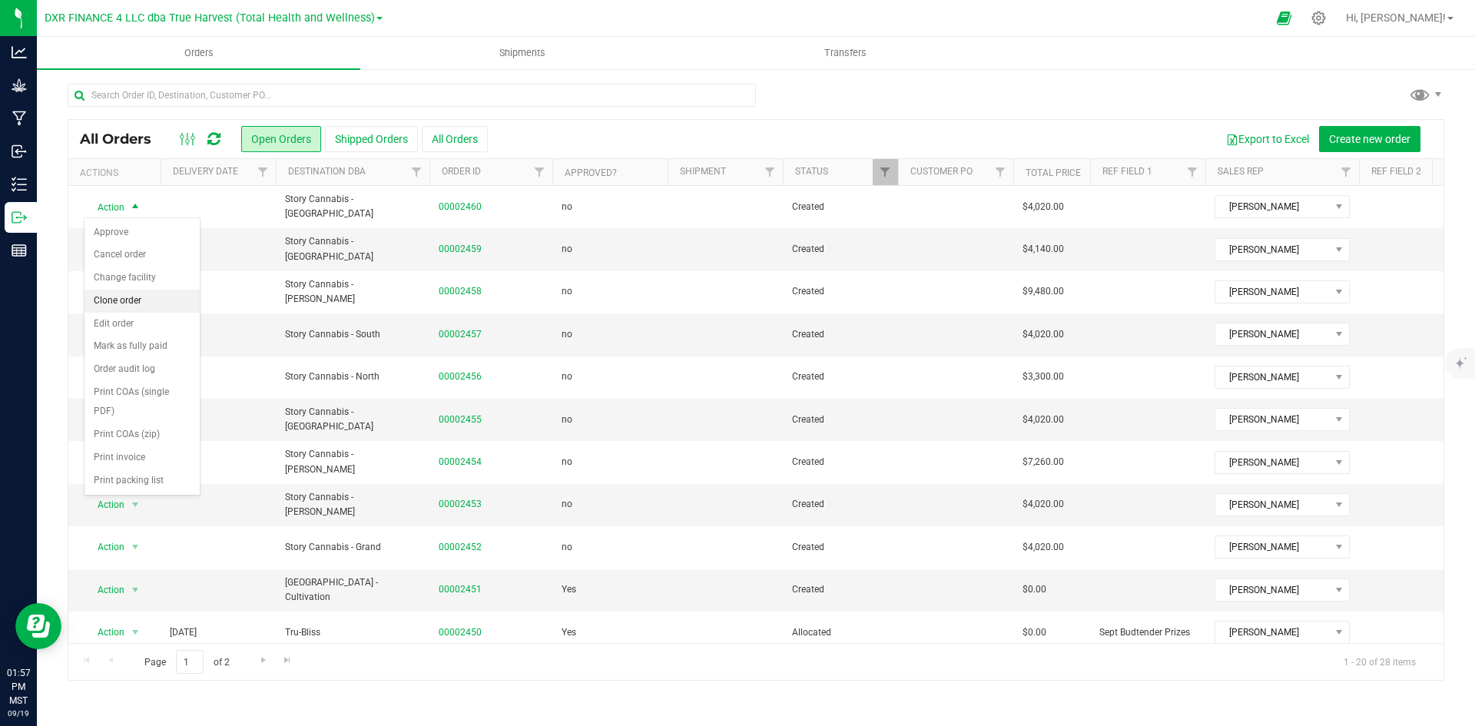
click at [116, 299] on li "Clone order" at bounding box center [142, 301] width 115 height 23
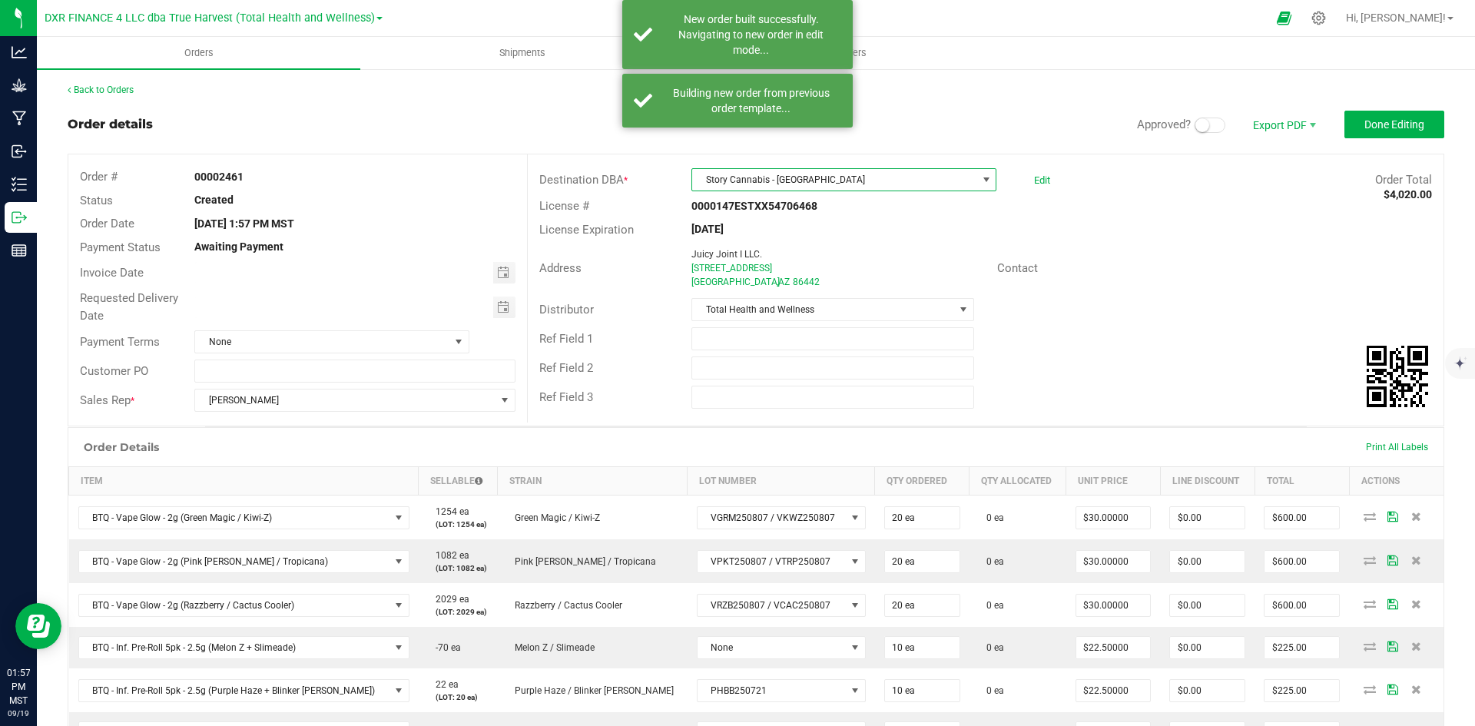
click at [808, 181] on span "Story Cannabis - [GEOGRAPHIC_DATA]" at bounding box center [834, 180] width 284 height 22
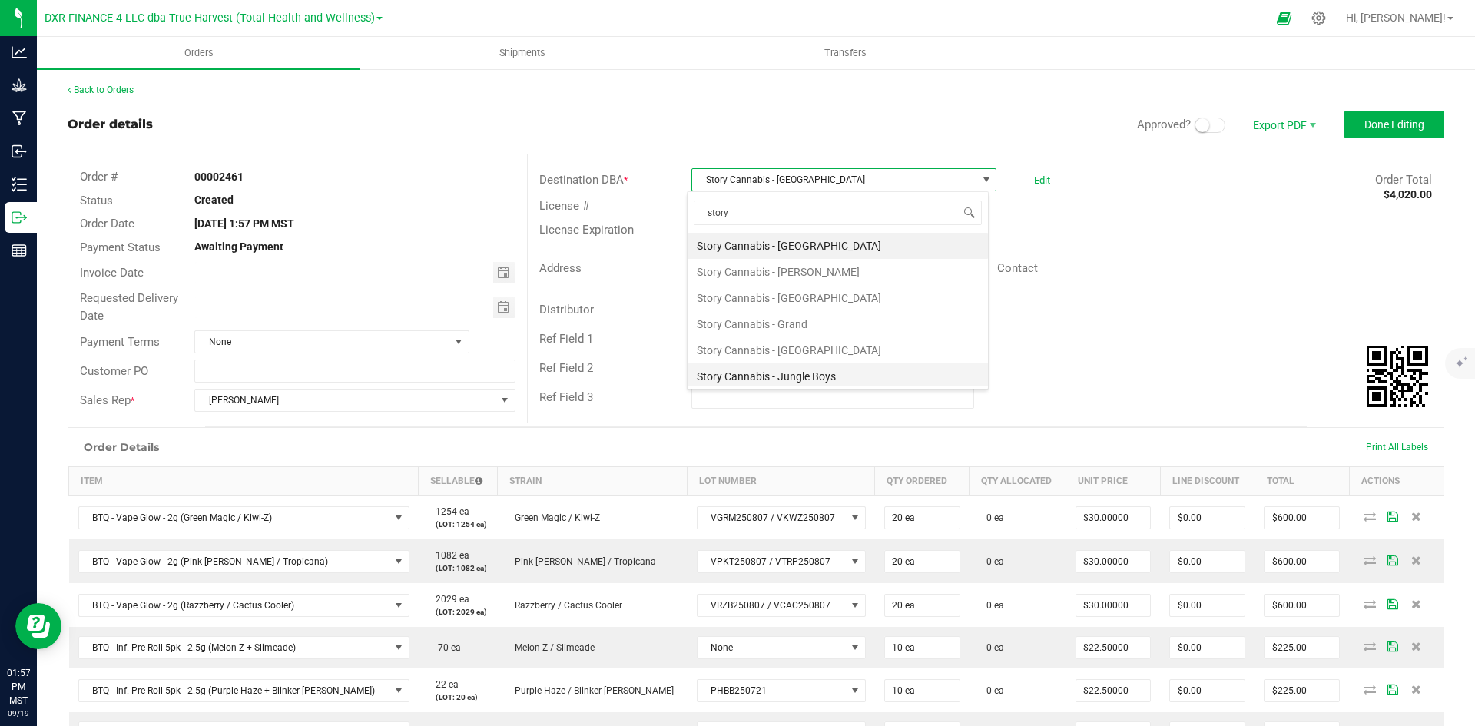
click at [829, 375] on li "Story Cannabis - Jungle Boys" at bounding box center [838, 376] width 300 height 26
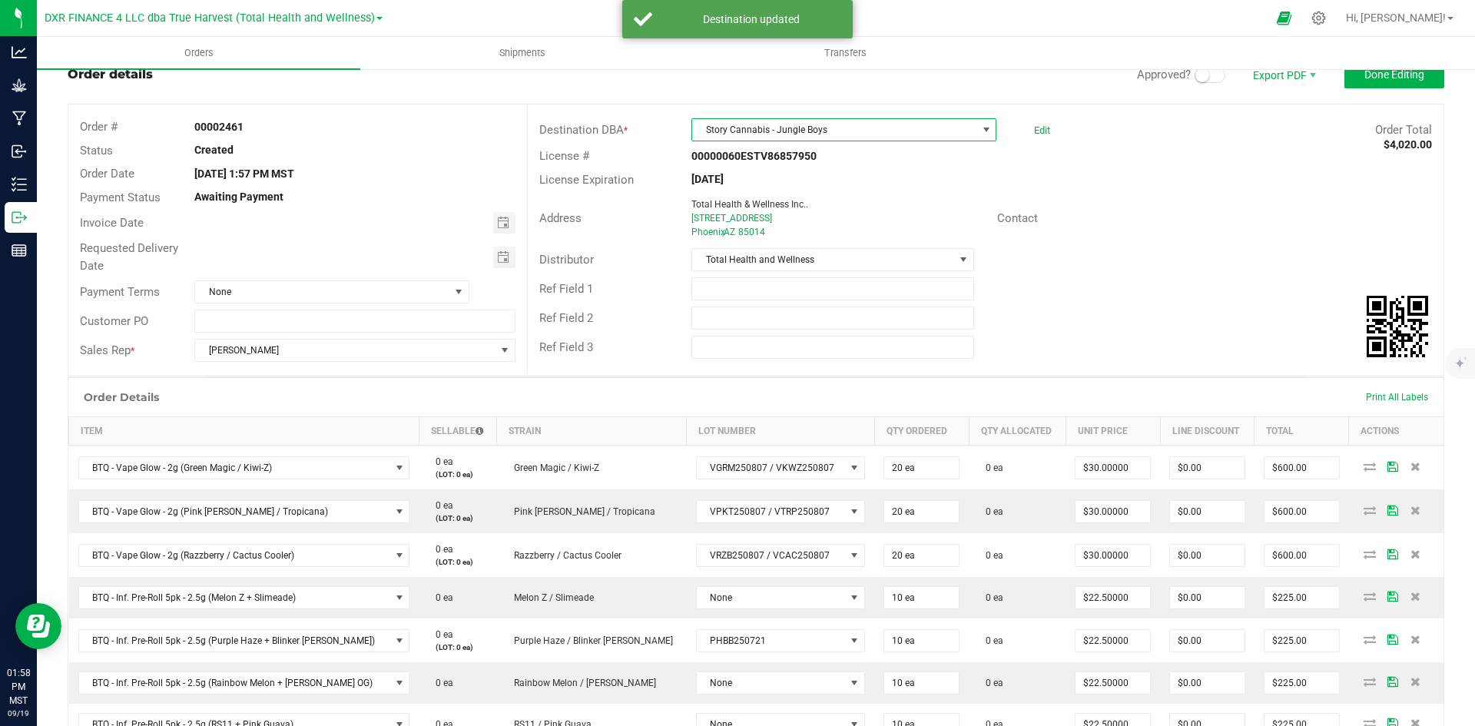
scroll to position [77, 0]
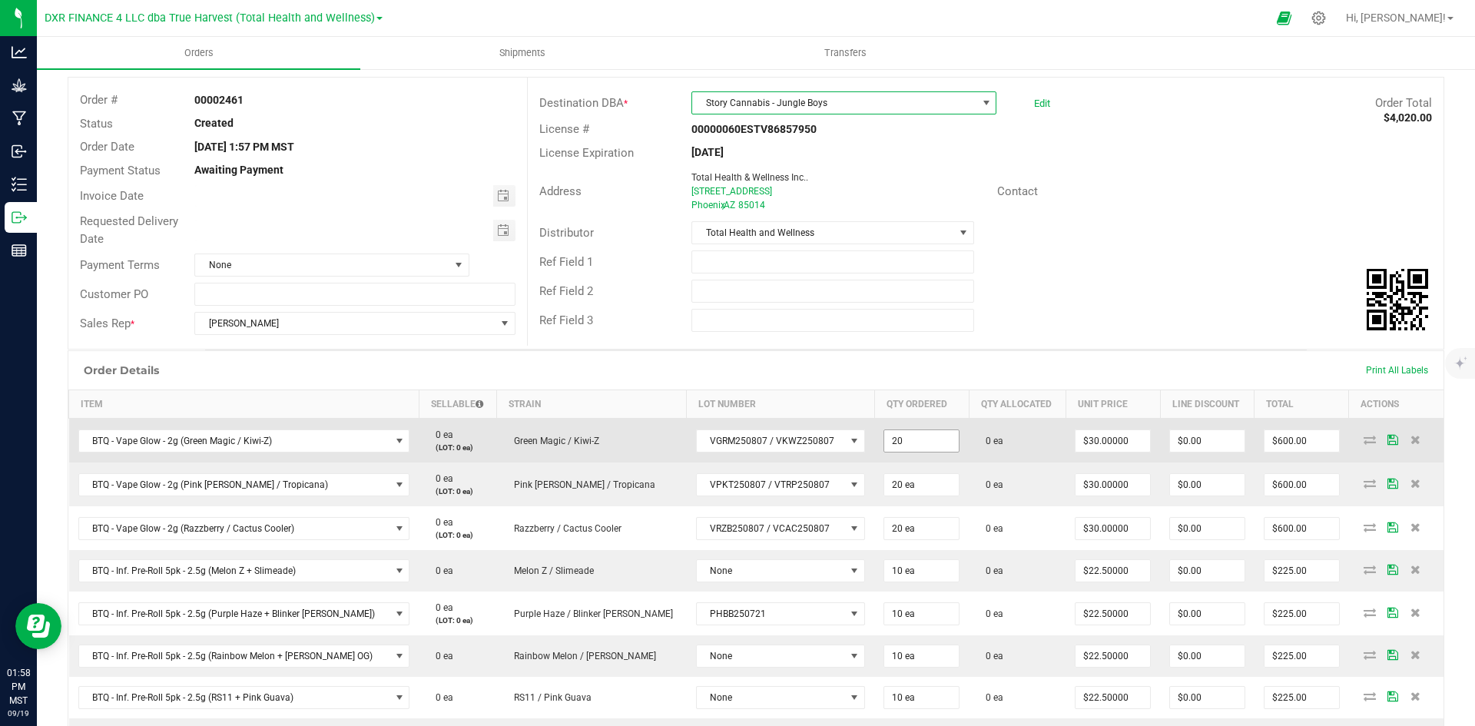
click at [911, 446] on input "20" at bounding box center [921, 441] width 75 height 22
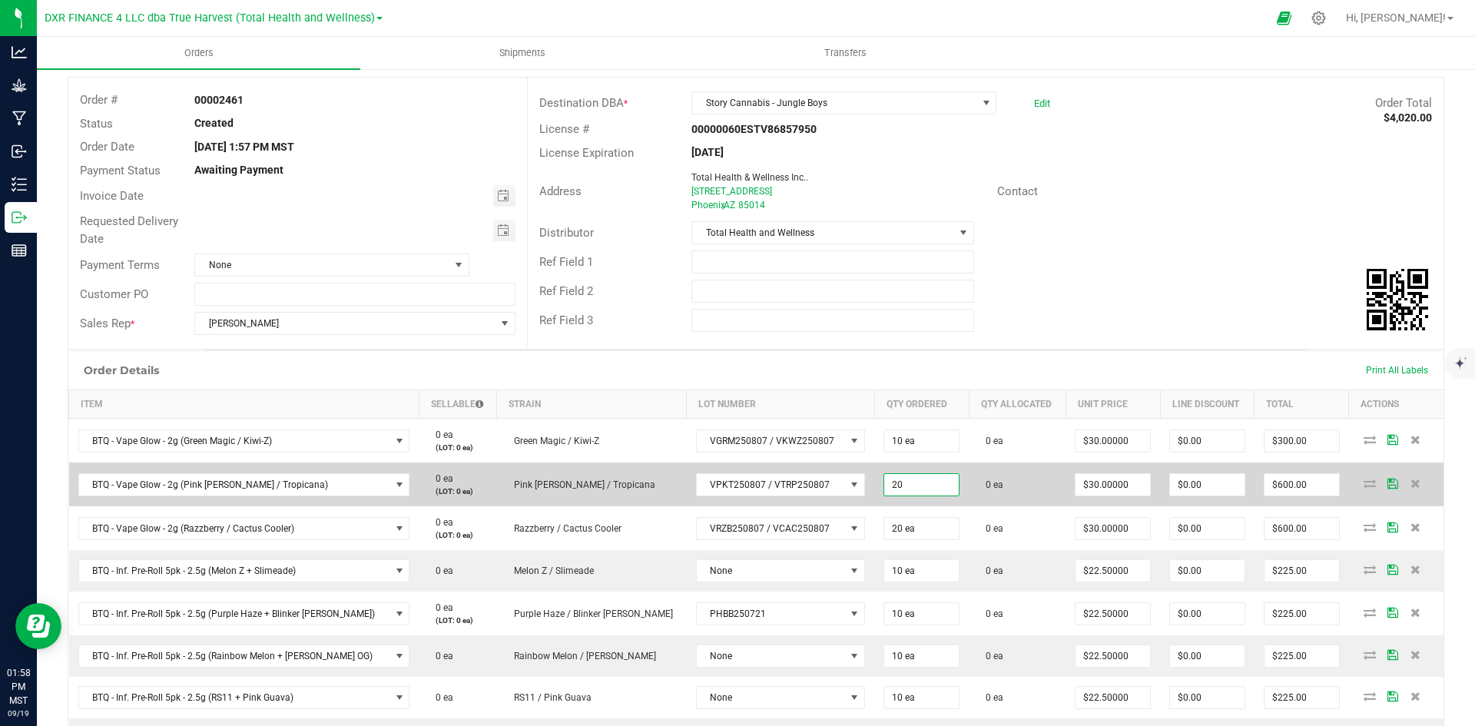
click at [884, 489] on input "20" at bounding box center [921, 485] width 75 height 22
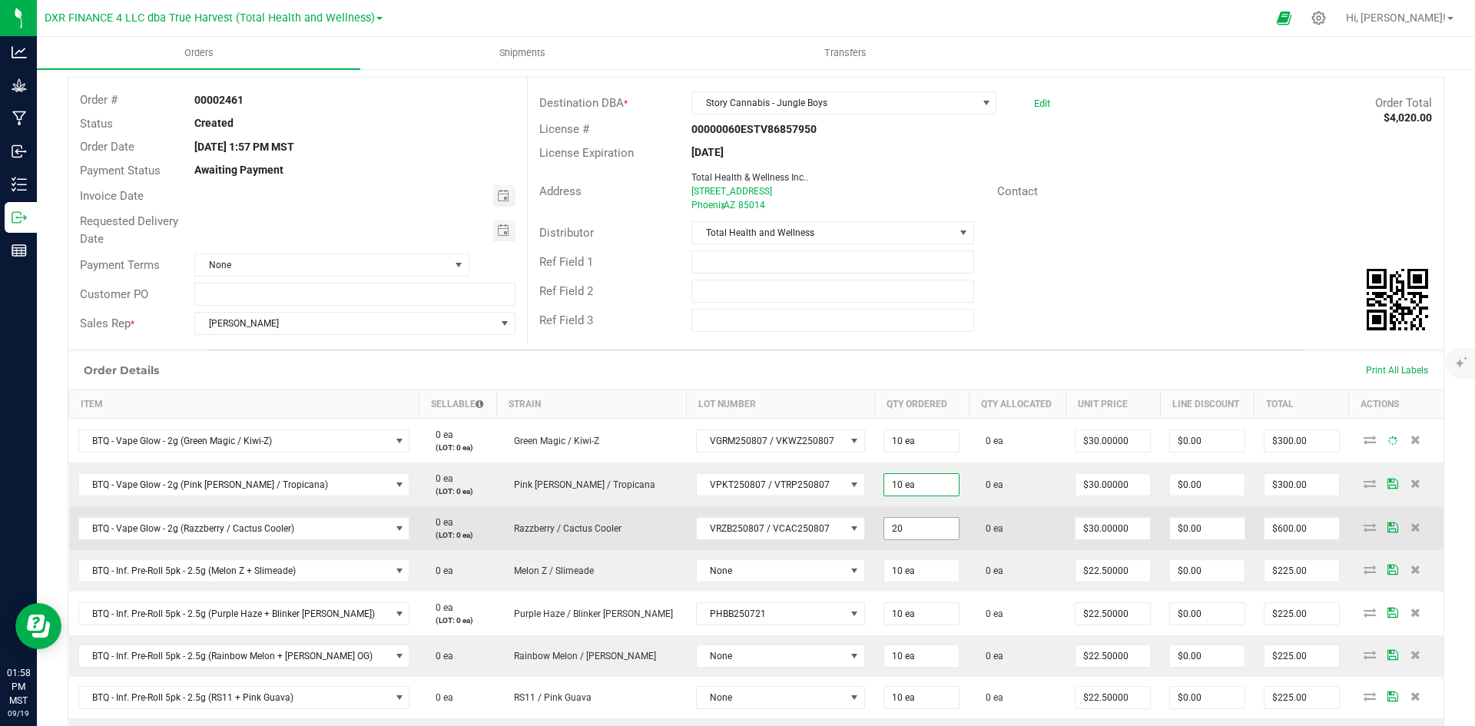
click at [884, 529] on input "20" at bounding box center [921, 529] width 75 height 22
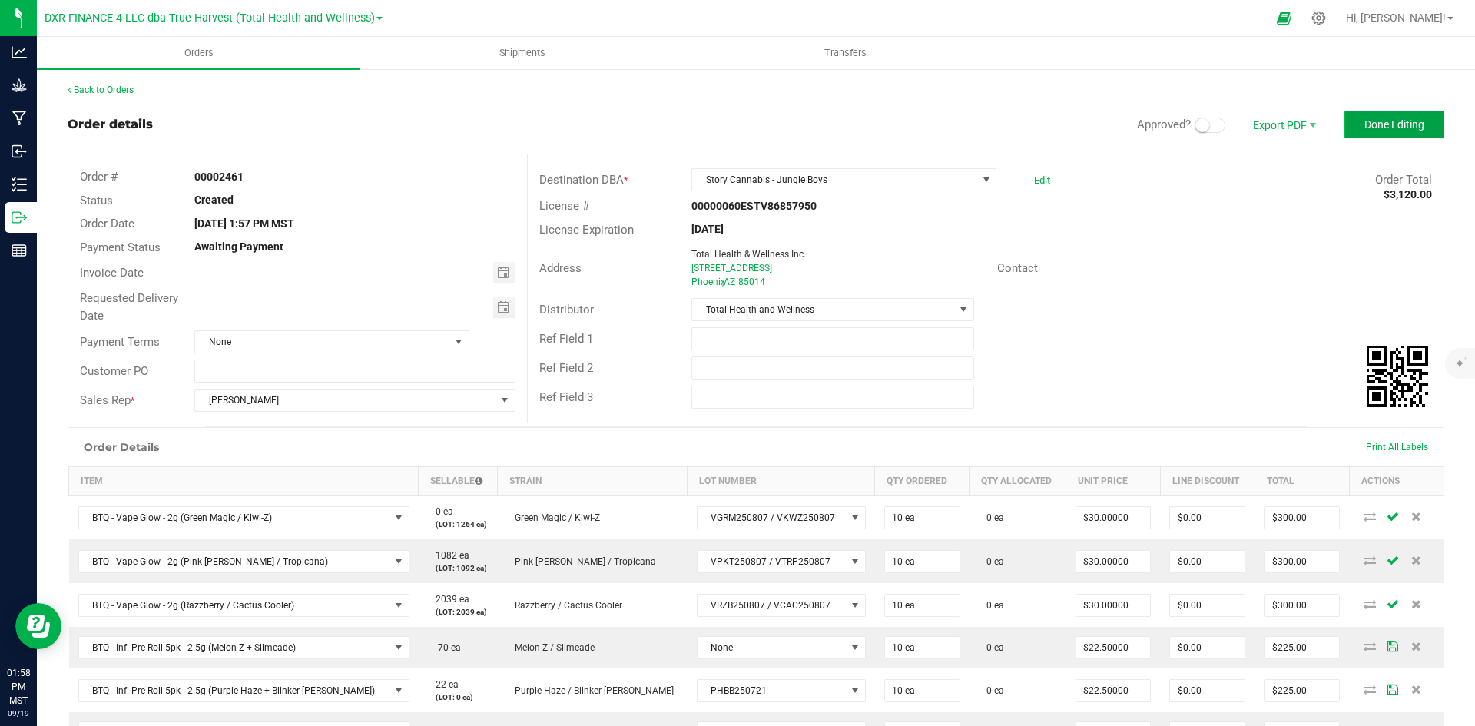
click at [1403, 124] on span "Done Editing" at bounding box center [1395, 124] width 60 height 12
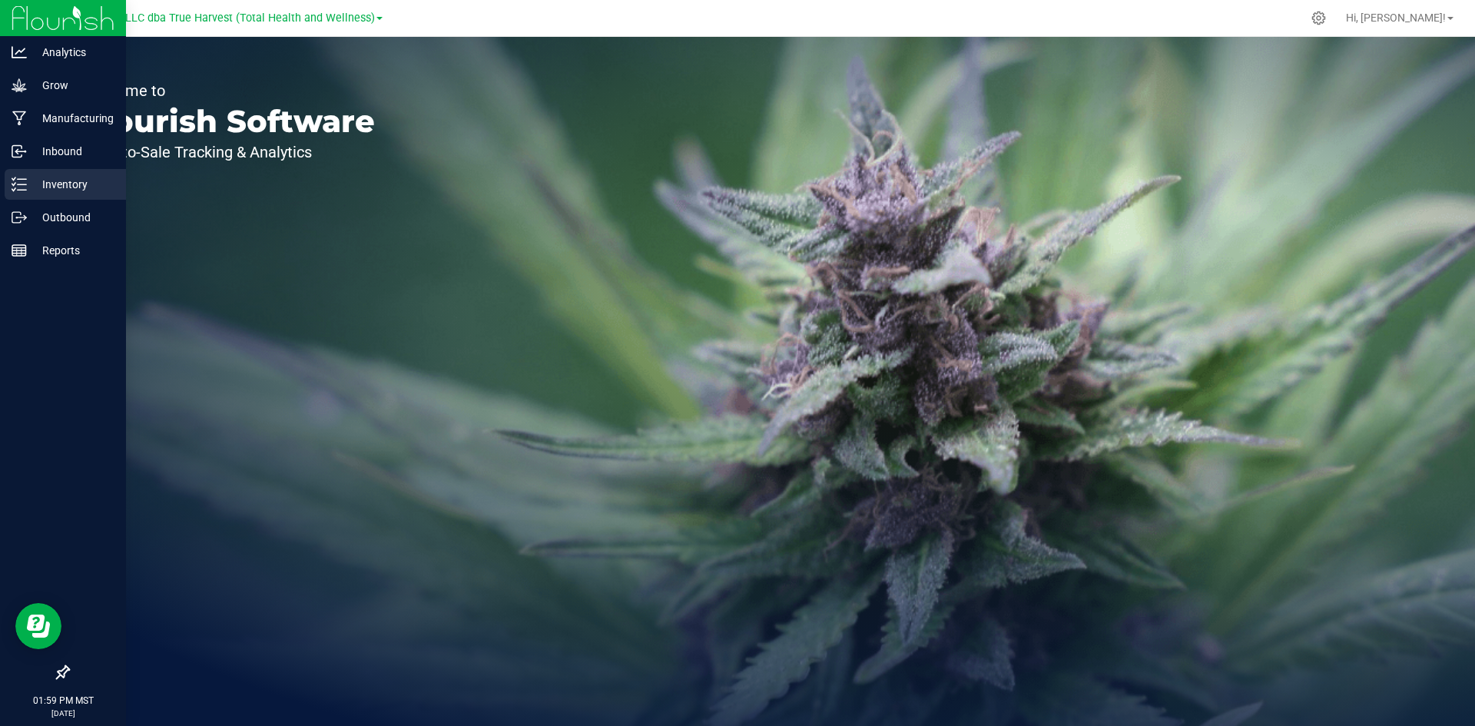
click at [29, 192] on p "Inventory" at bounding box center [73, 184] width 92 height 18
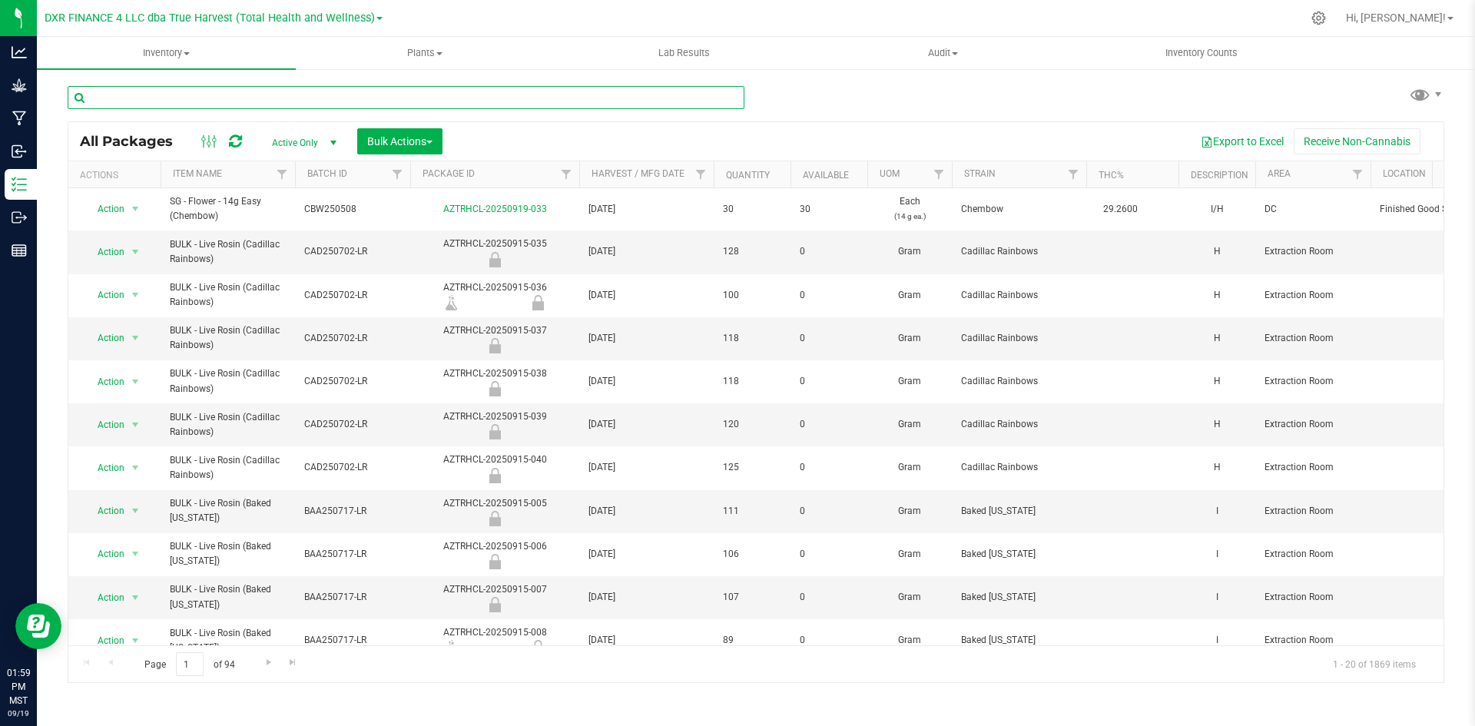
click at [394, 99] on input "text" at bounding box center [406, 97] width 677 height 23
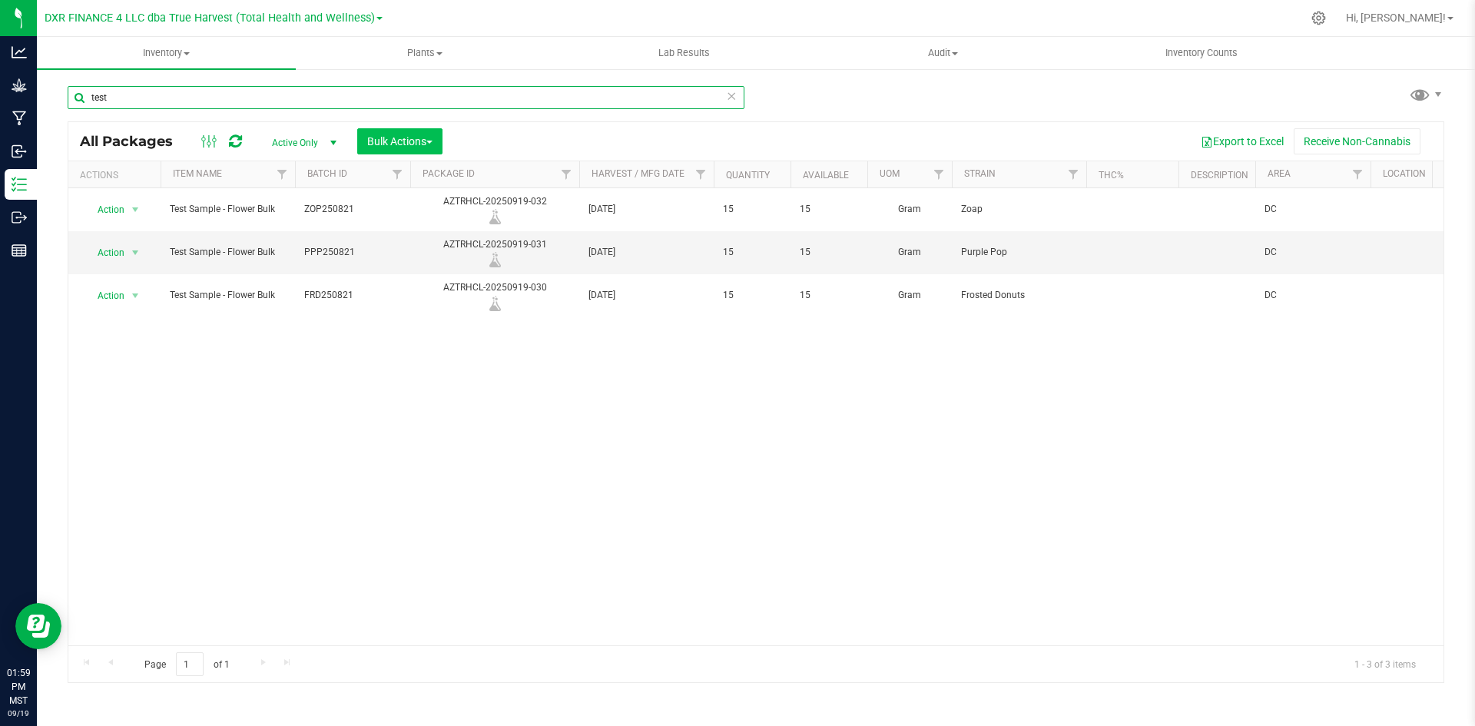
type input "test"
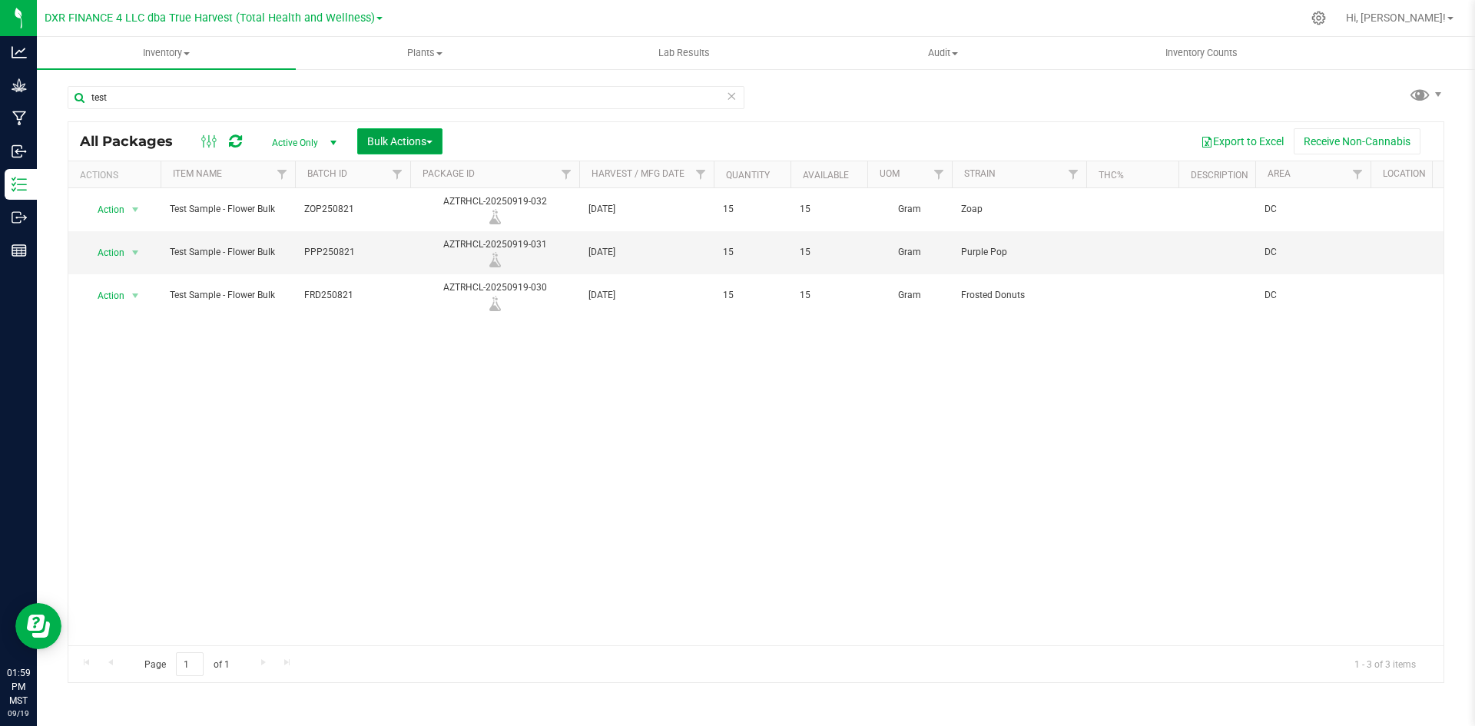
click at [399, 146] on span "Bulk Actions" at bounding box center [399, 141] width 65 height 12
click at [394, 213] on div "Add to outbound order" at bounding box center [429, 206] width 125 height 25
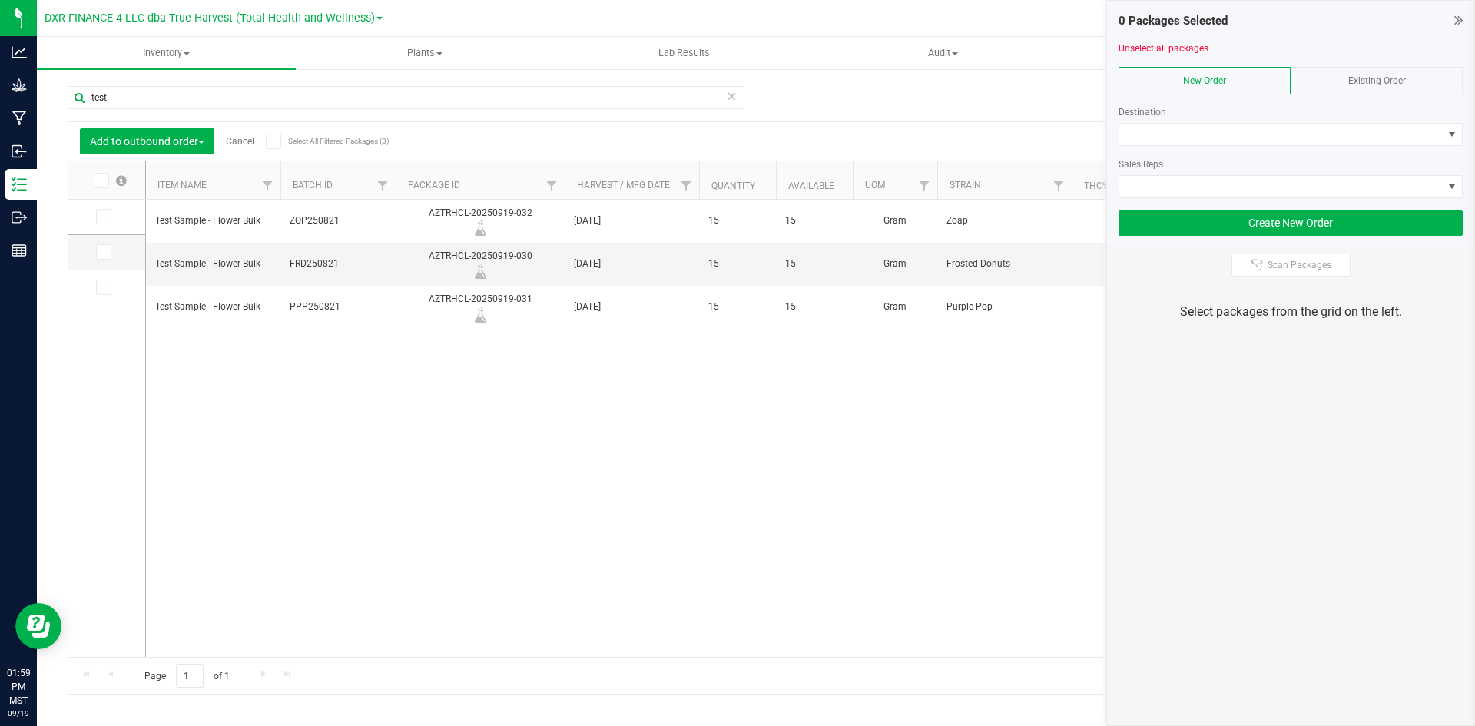
click at [98, 181] on icon at bounding box center [100, 181] width 10 height 0
click at [0, 0] on input "checkbox" at bounding box center [0, 0] width 0 height 0
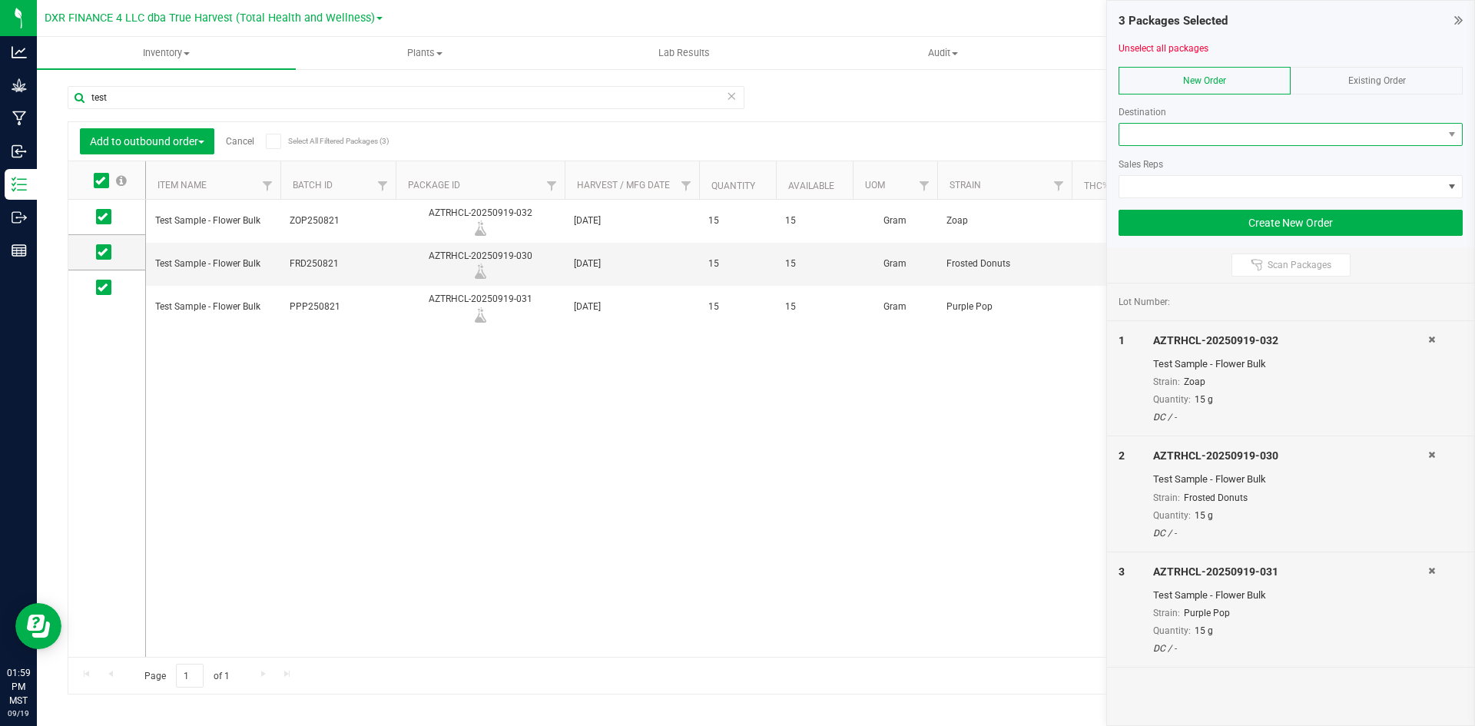
click at [1196, 128] on span at bounding box center [1282, 135] width 324 height 22
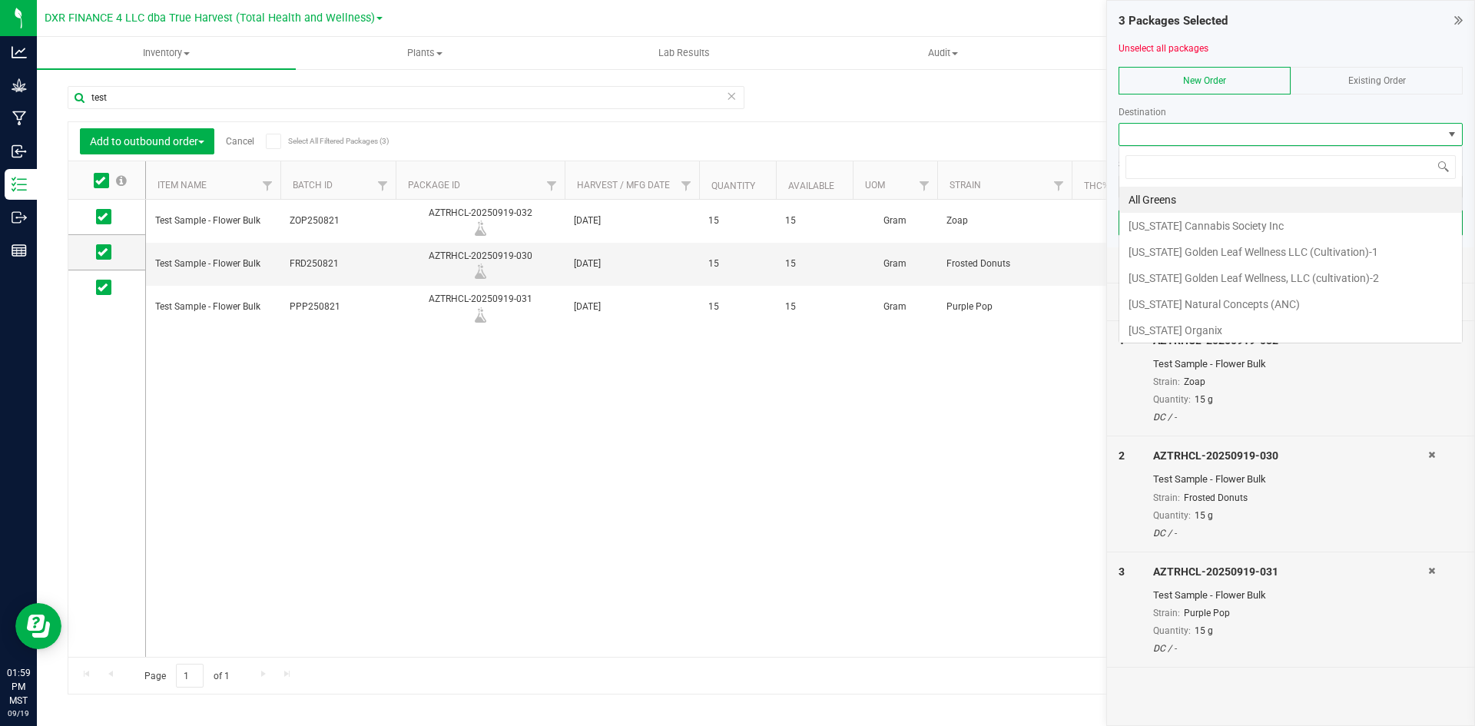
scroll to position [23, 344]
type input "[PERSON_NAME]"
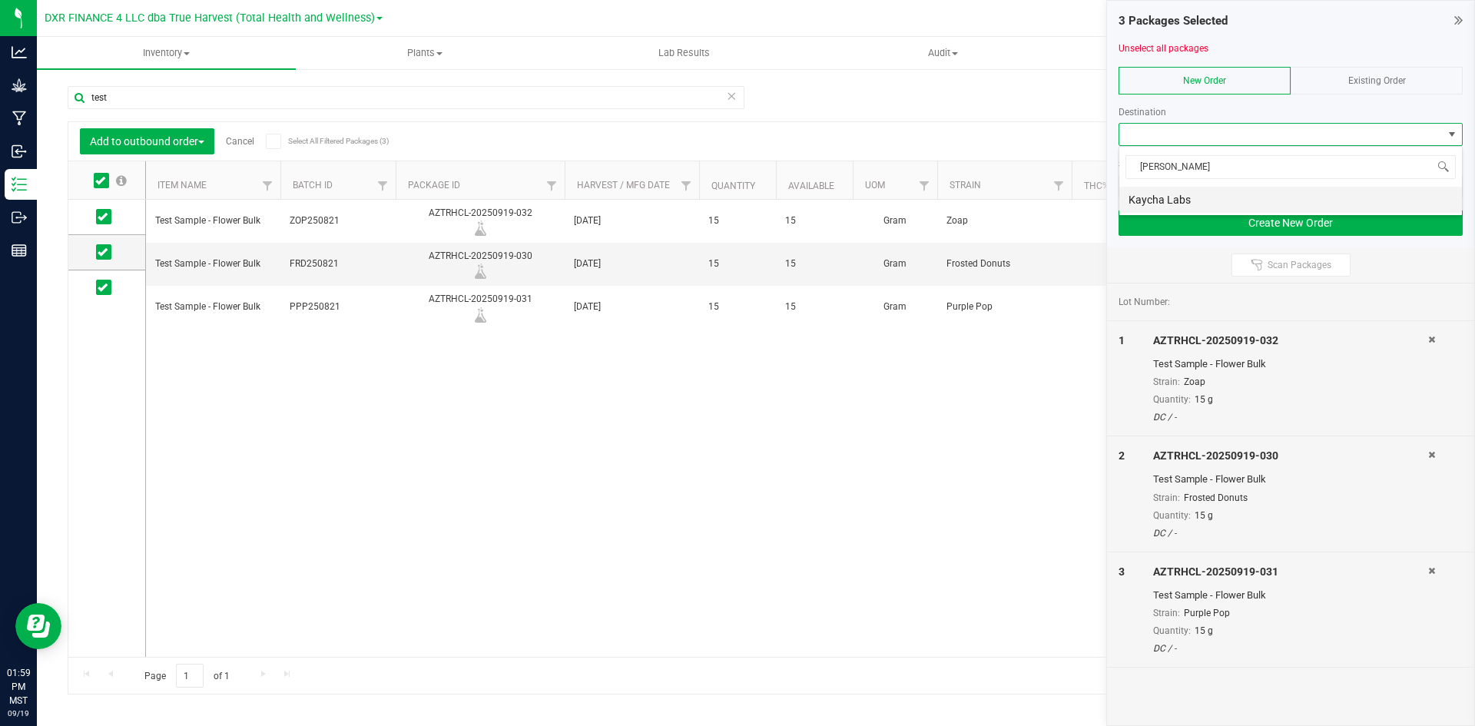
click at [1176, 204] on li "Kaycha Labs" at bounding box center [1291, 200] width 343 height 26
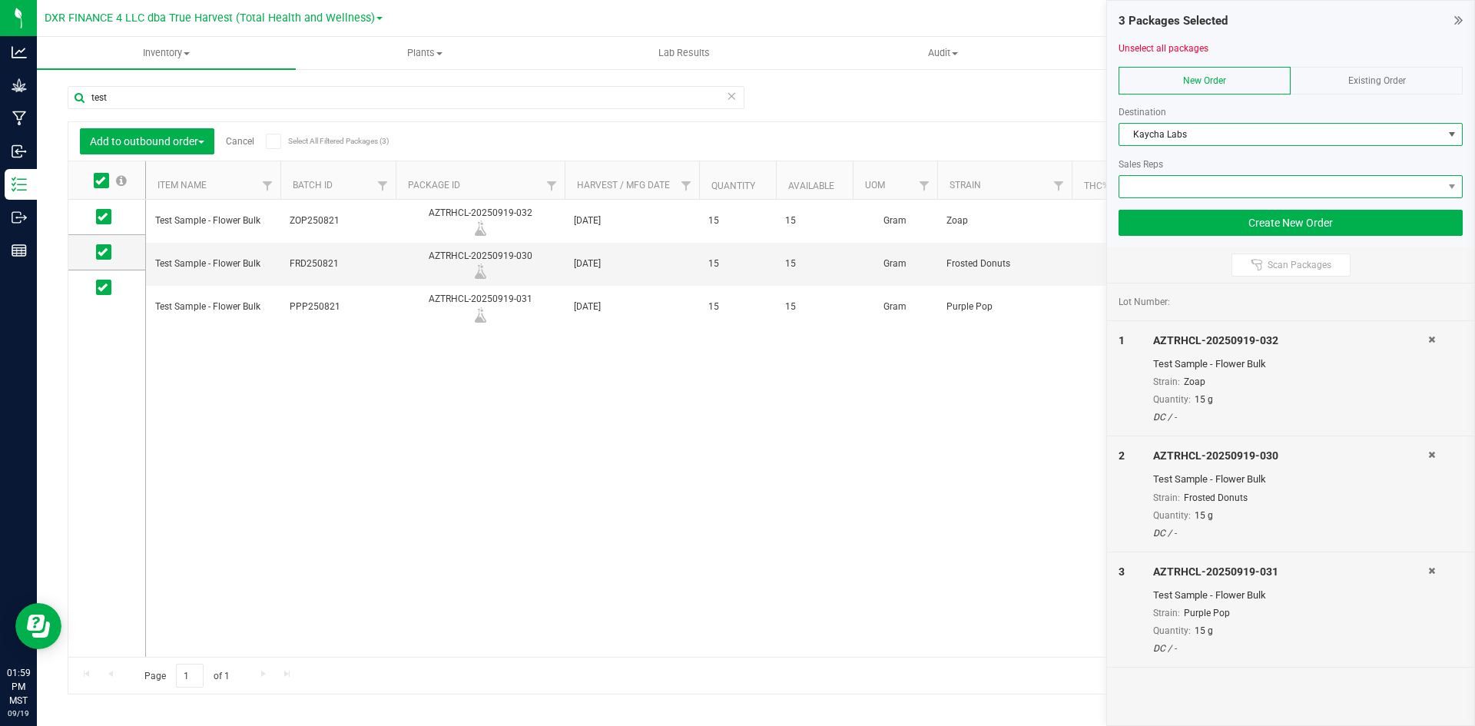
click at [1176, 190] on span at bounding box center [1282, 187] width 324 height 22
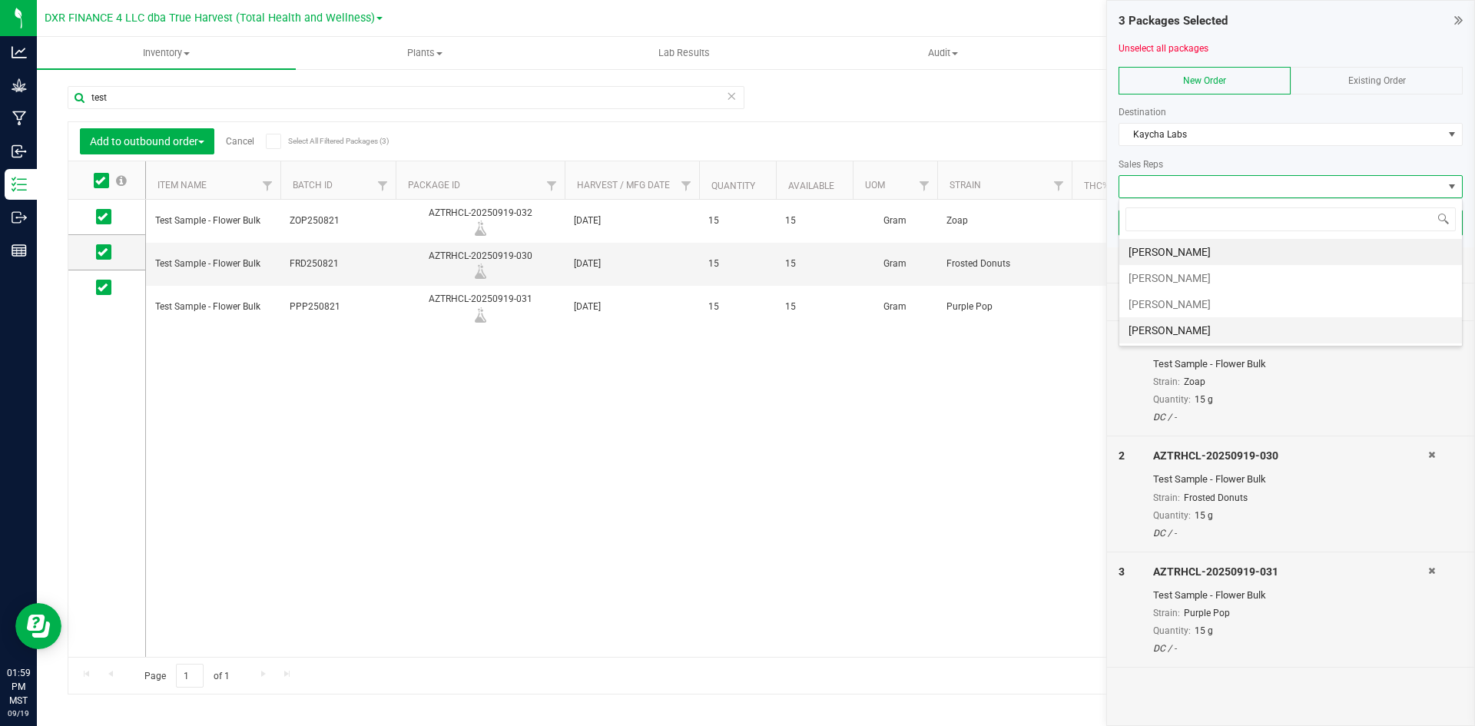
click at [1163, 333] on li "[PERSON_NAME]" at bounding box center [1291, 330] width 343 height 26
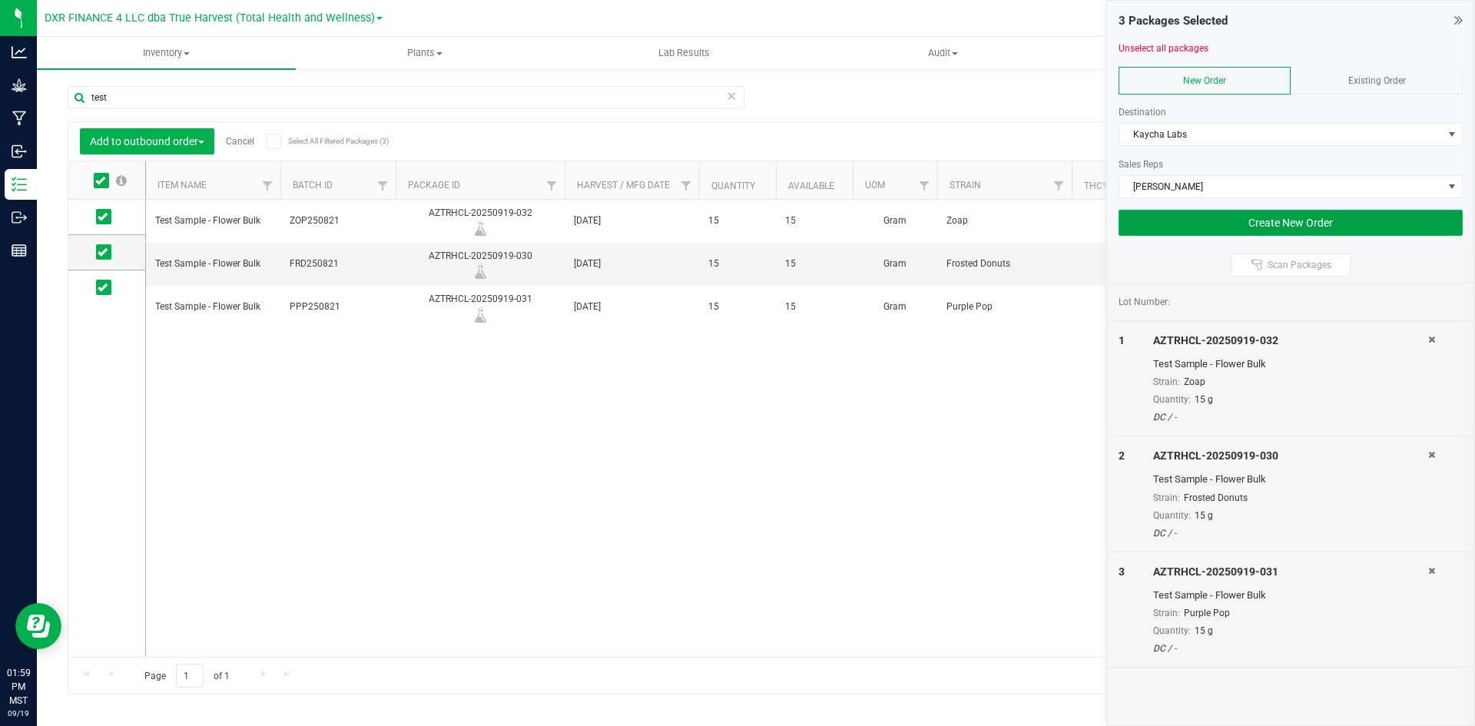
click at [1178, 224] on button "Create New Order" at bounding box center [1291, 223] width 344 height 26
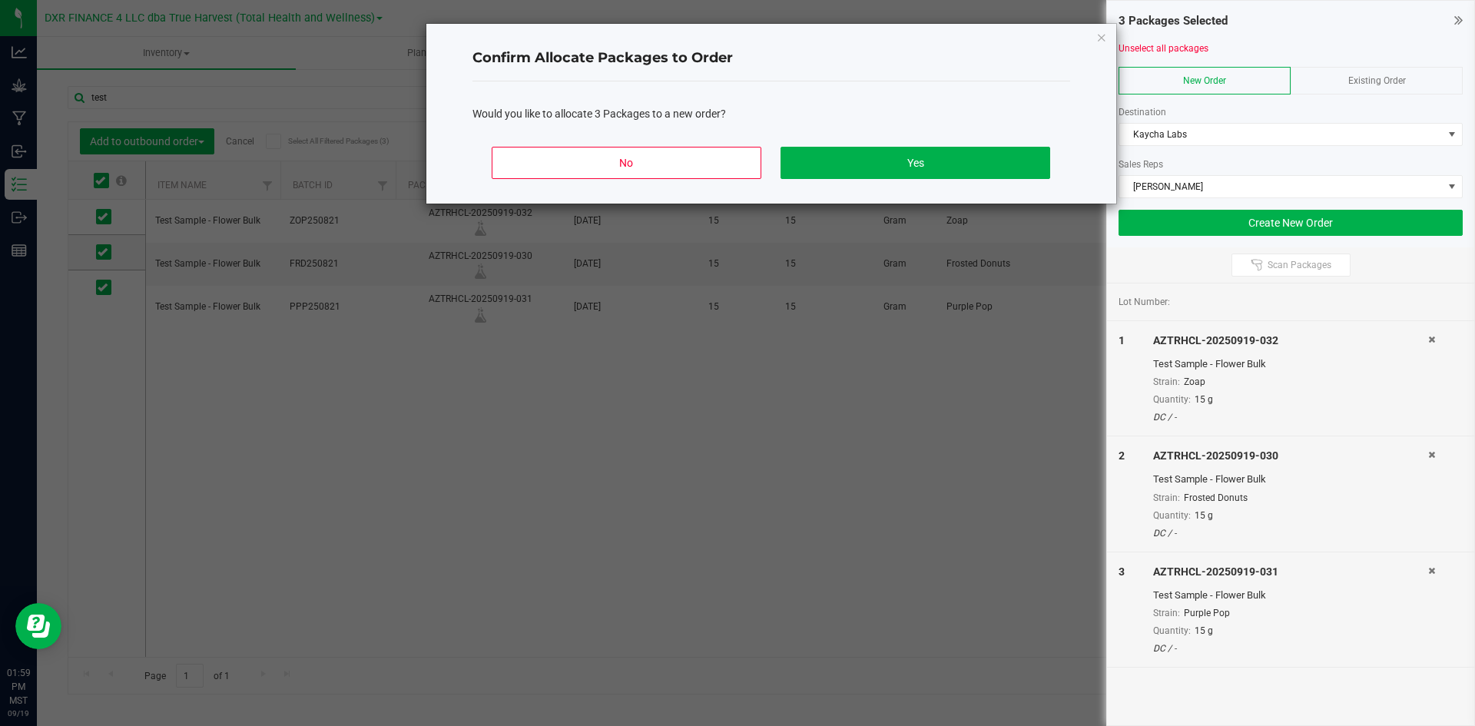
click at [910, 143] on div "No Yes" at bounding box center [772, 168] width 598 height 69
click at [921, 161] on button "Yes" at bounding box center [915, 163] width 269 height 32
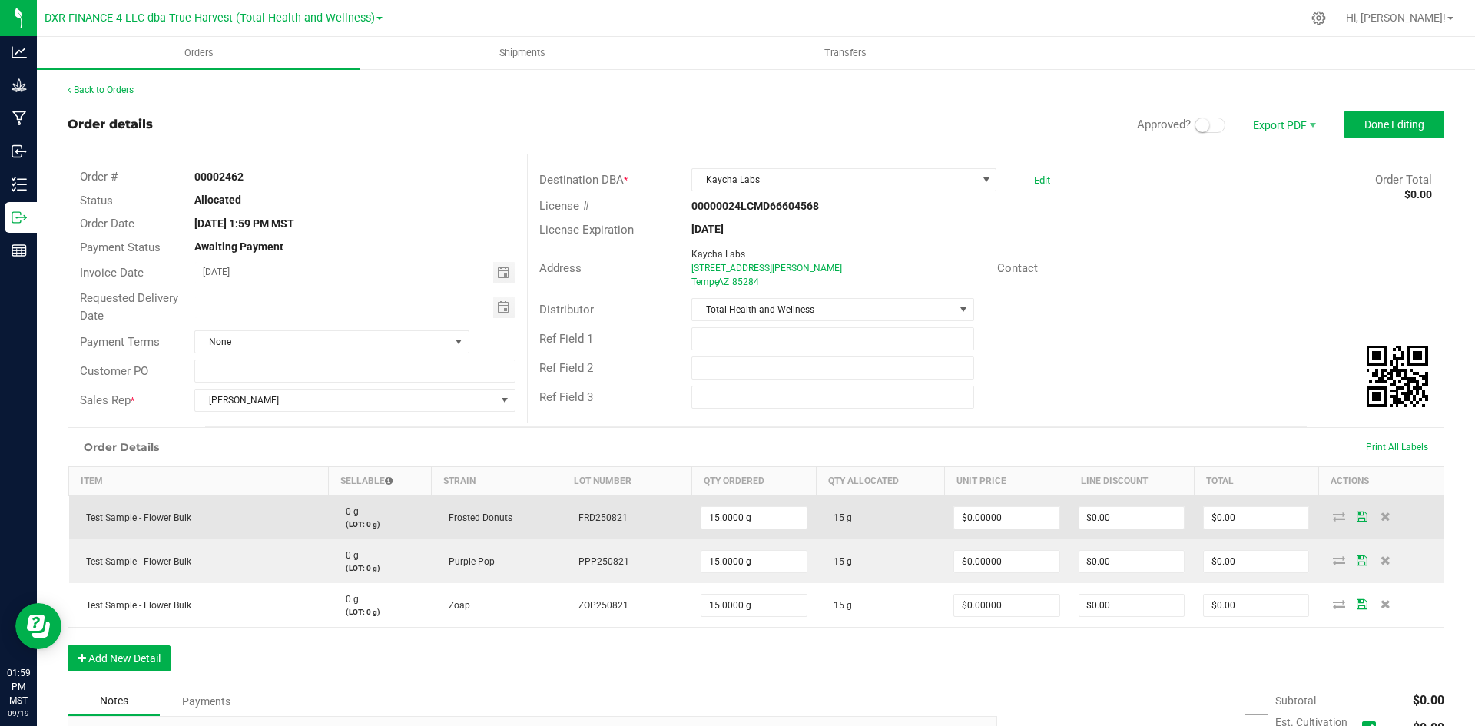
click at [582, 514] on span "FRD250821" at bounding box center [599, 518] width 57 height 11
copy span "FRD250821"
drag, startPoint x: 447, startPoint y: 519, endPoint x: 526, endPoint y: 517, distance: 79.2
click at [526, 517] on td "Frosted Donuts" at bounding box center [497, 518] width 130 height 45
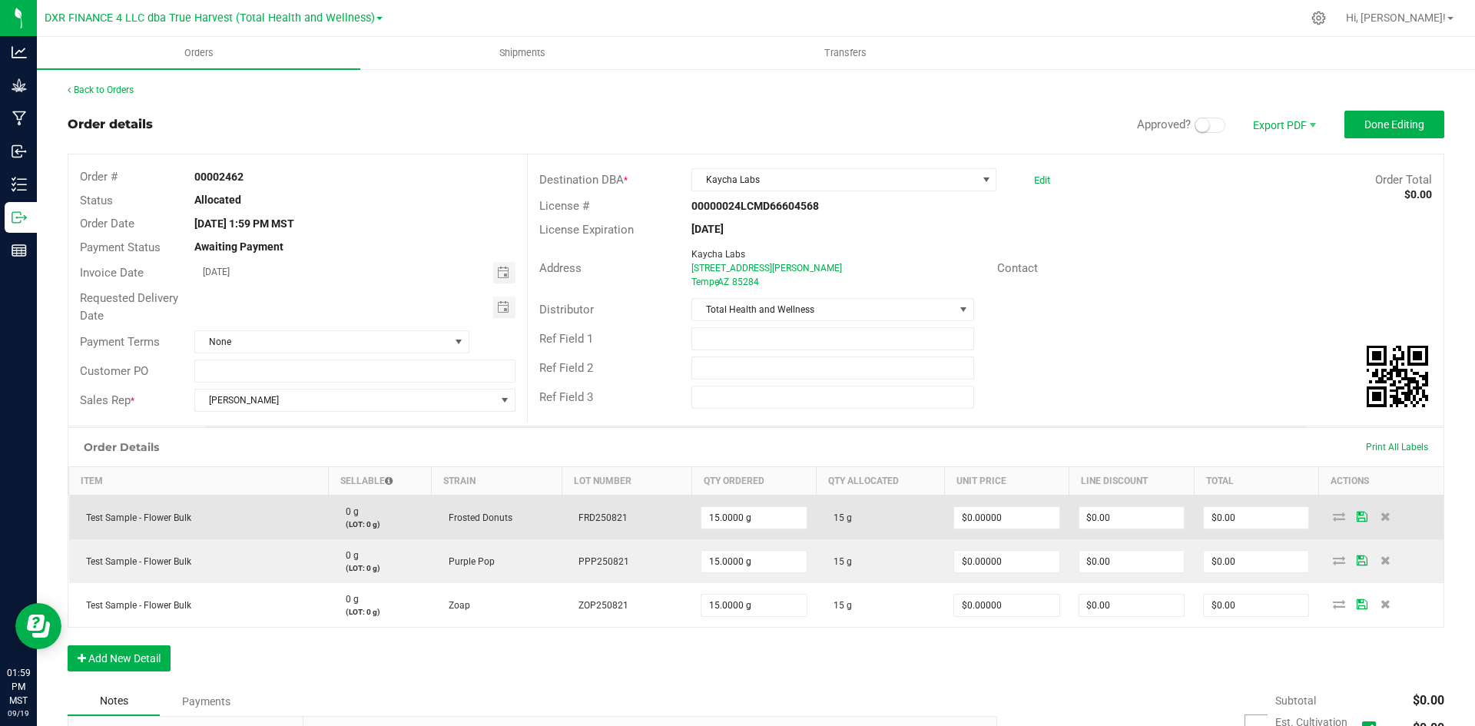
copy span "Frosted Donuts"
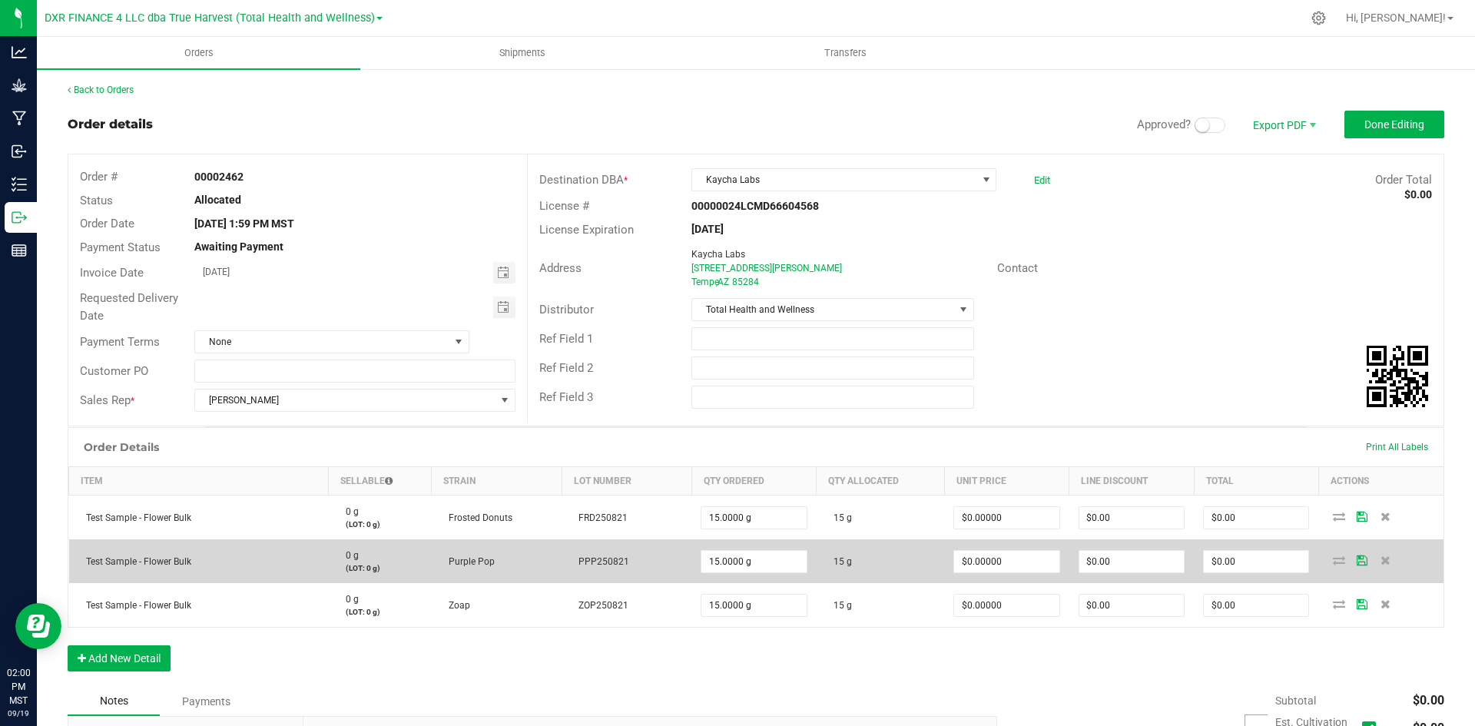
click at [462, 557] on span "Purple Pop" at bounding box center [468, 561] width 54 height 11
copy span "Purple Pop"
click at [609, 566] on span "PPP250821" at bounding box center [600, 561] width 58 height 11
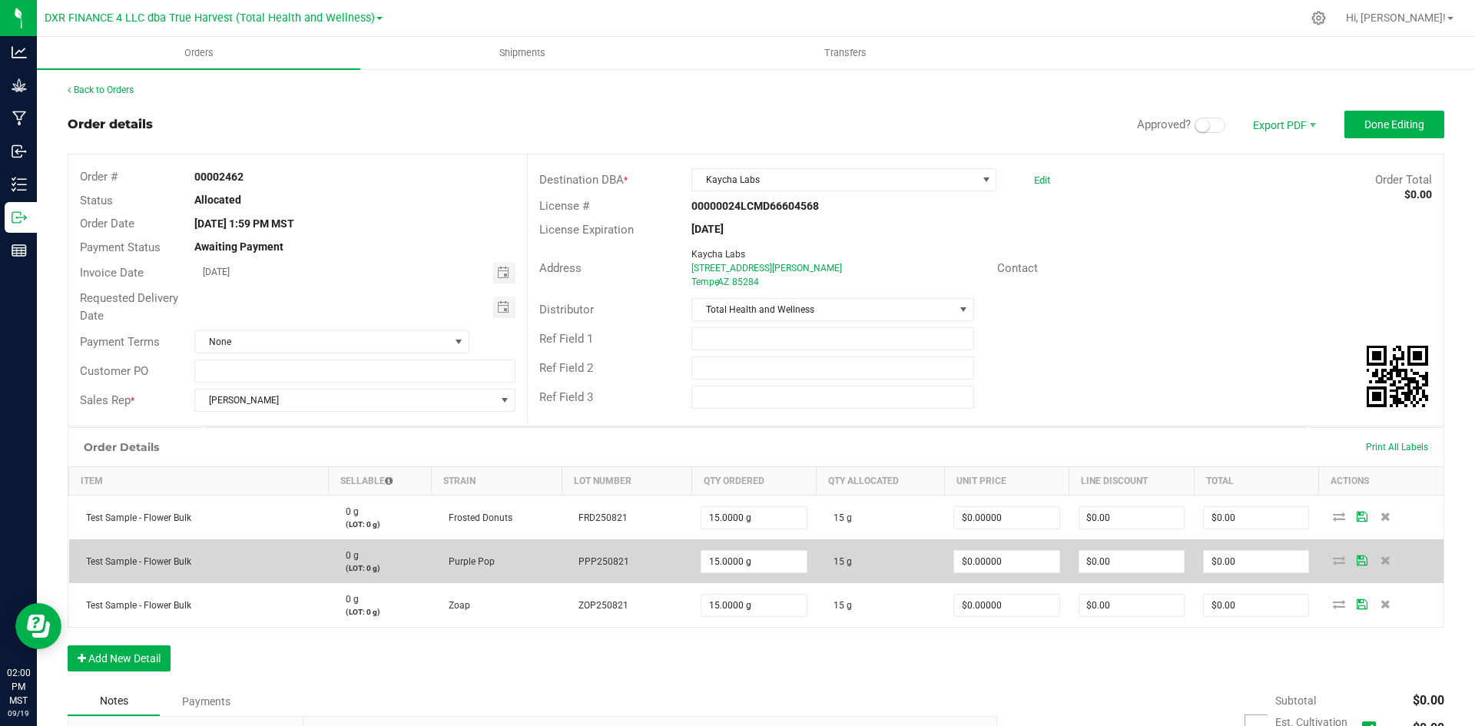
click at [609, 566] on span "PPP250821" at bounding box center [600, 561] width 58 height 11
copy span "PPP250821"
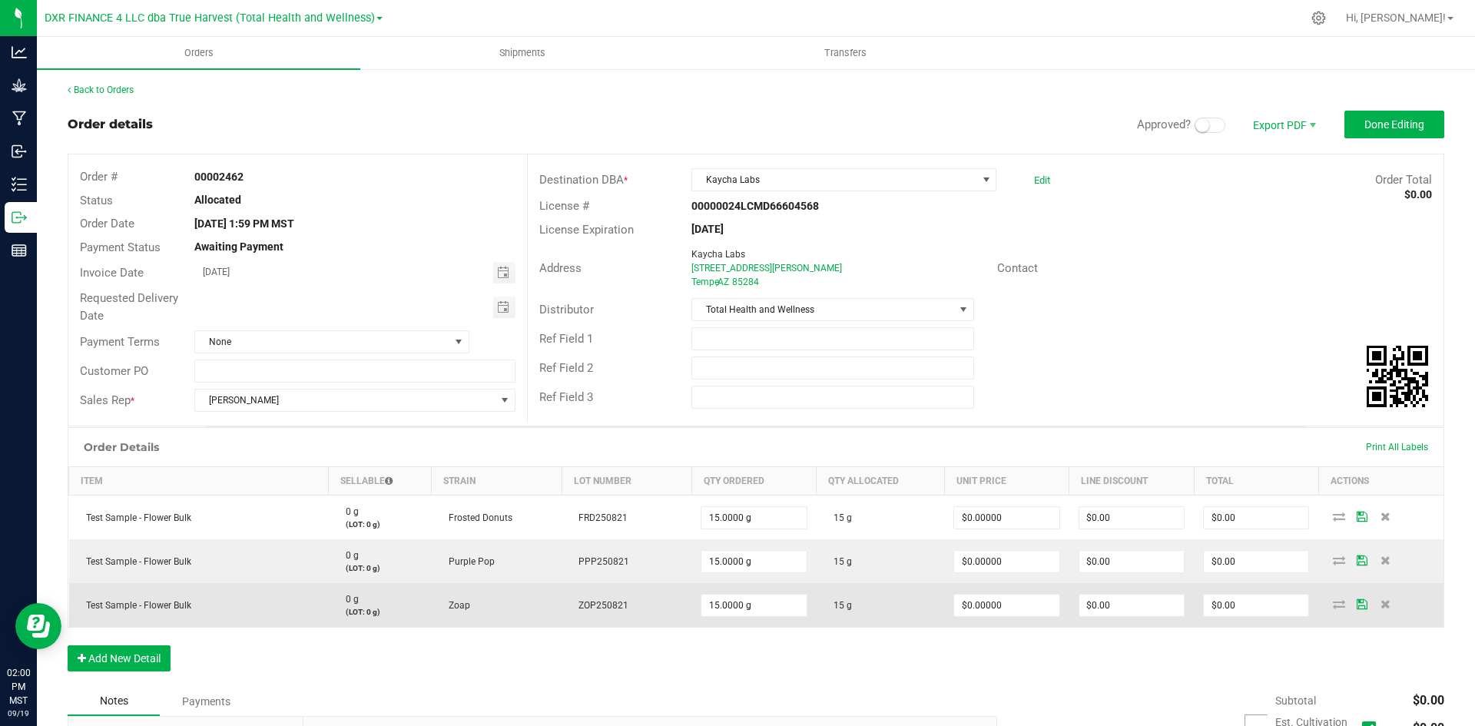
click at [453, 602] on span "Zoap" at bounding box center [455, 605] width 29 height 11
copy span "Zoap"
click at [606, 603] on span "ZOP250821" at bounding box center [600, 605] width 58 height 11
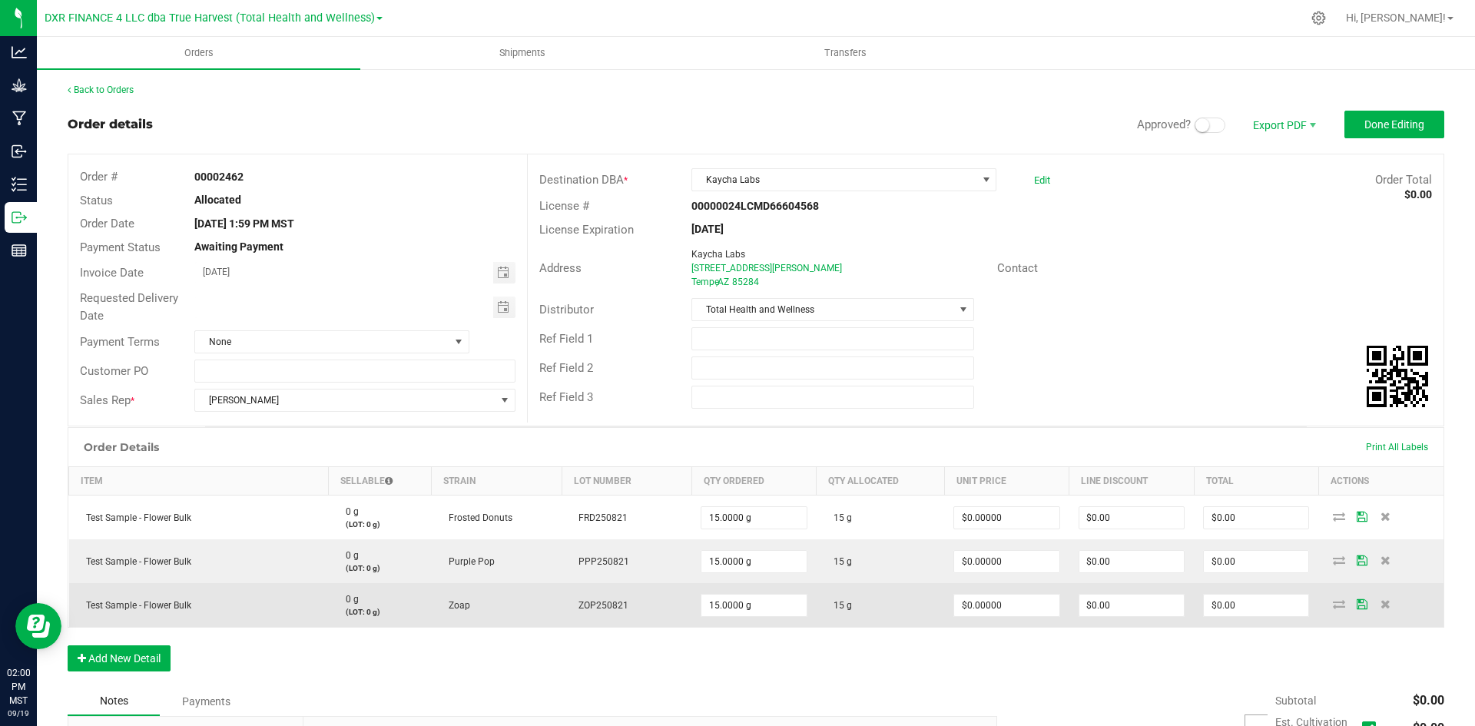
copy span "ZOP250821"
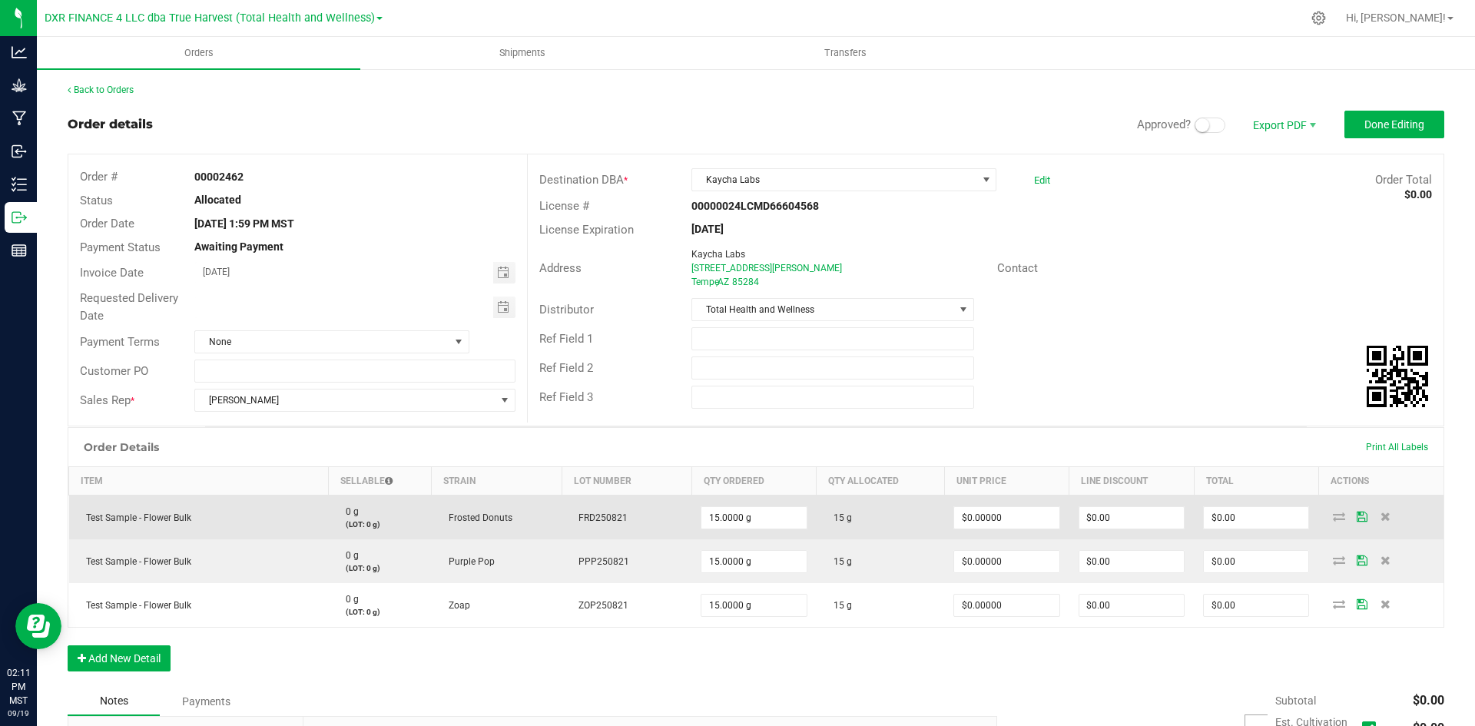
click at [467, 519] on span "Frosted Donuts" at bounding box center [476, 518] width 71 height 11
click at [466, 519] on span "Frosted Donuts" at bounding box center [476, 518] width 71 height 11
drag, startPoint x: 446, startPoint y: 515, endPoint x: 535, endPoint y: 506, distance: 88.8
click at [535, 506] on td "Frosted Donuts" at bounding box center [497, 518] width 130 height 45
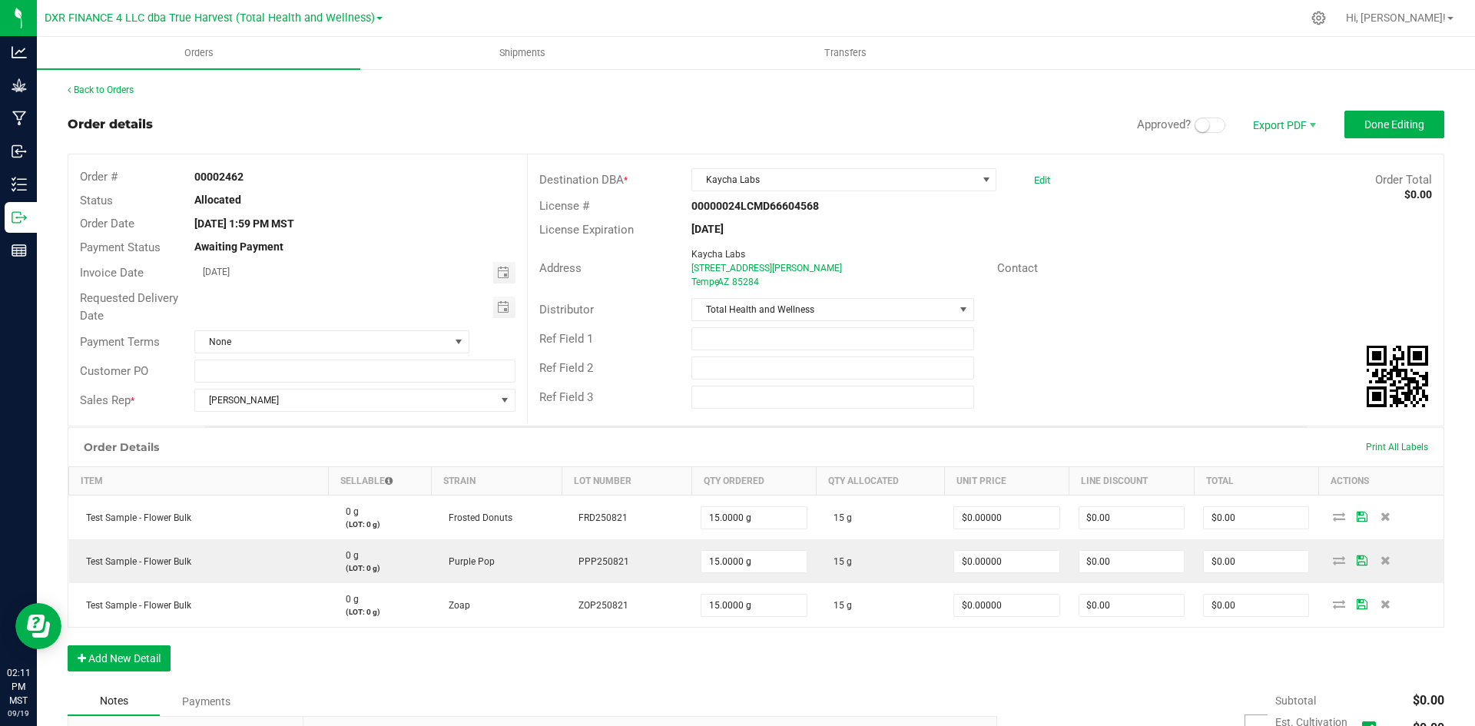
copy span "Frosted Donuts"
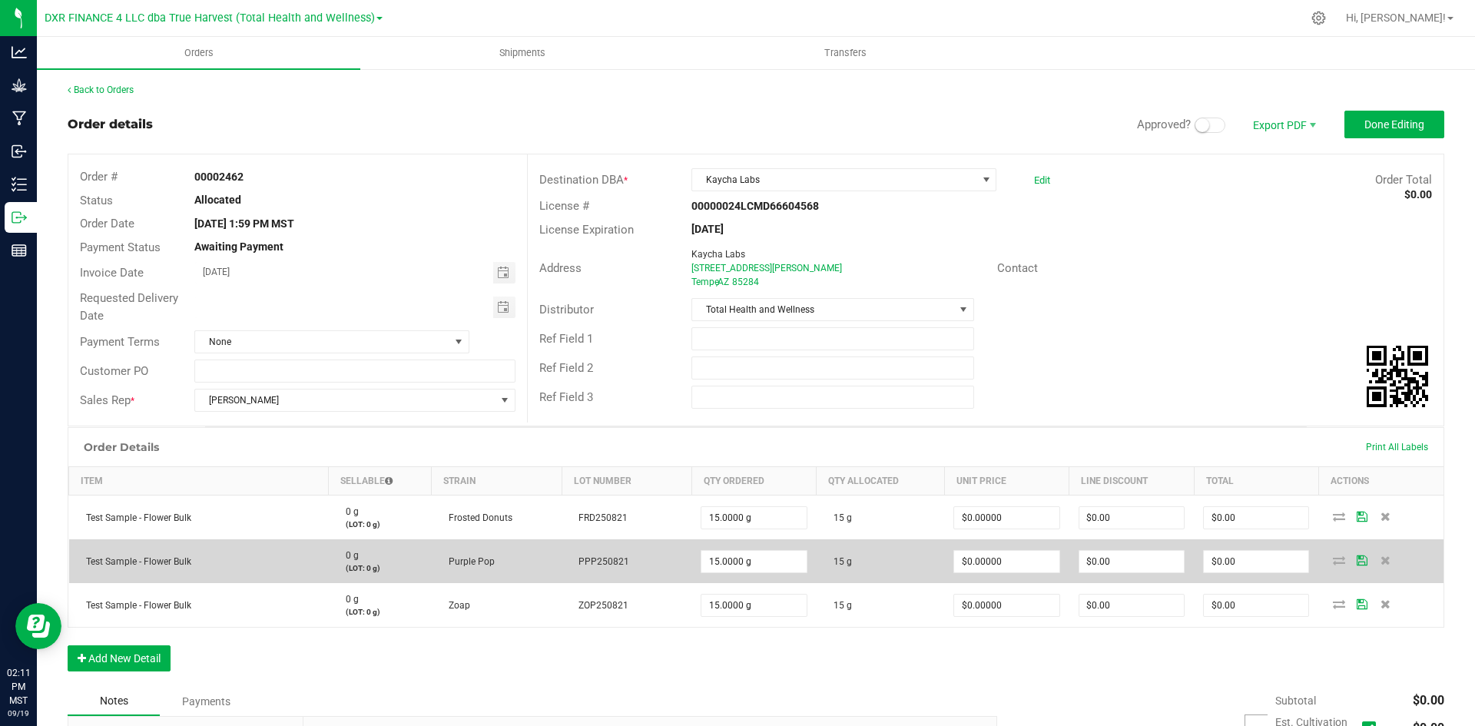
drag, startPoint x: 446, startPoint y: 561, endPoint x: 520, endPoint y: 552, distance: 74.3
click at [520, 552] on td "Purple Pop" at bounding box center [497, 561] width 130 height 44
copy span "Purple Pop"
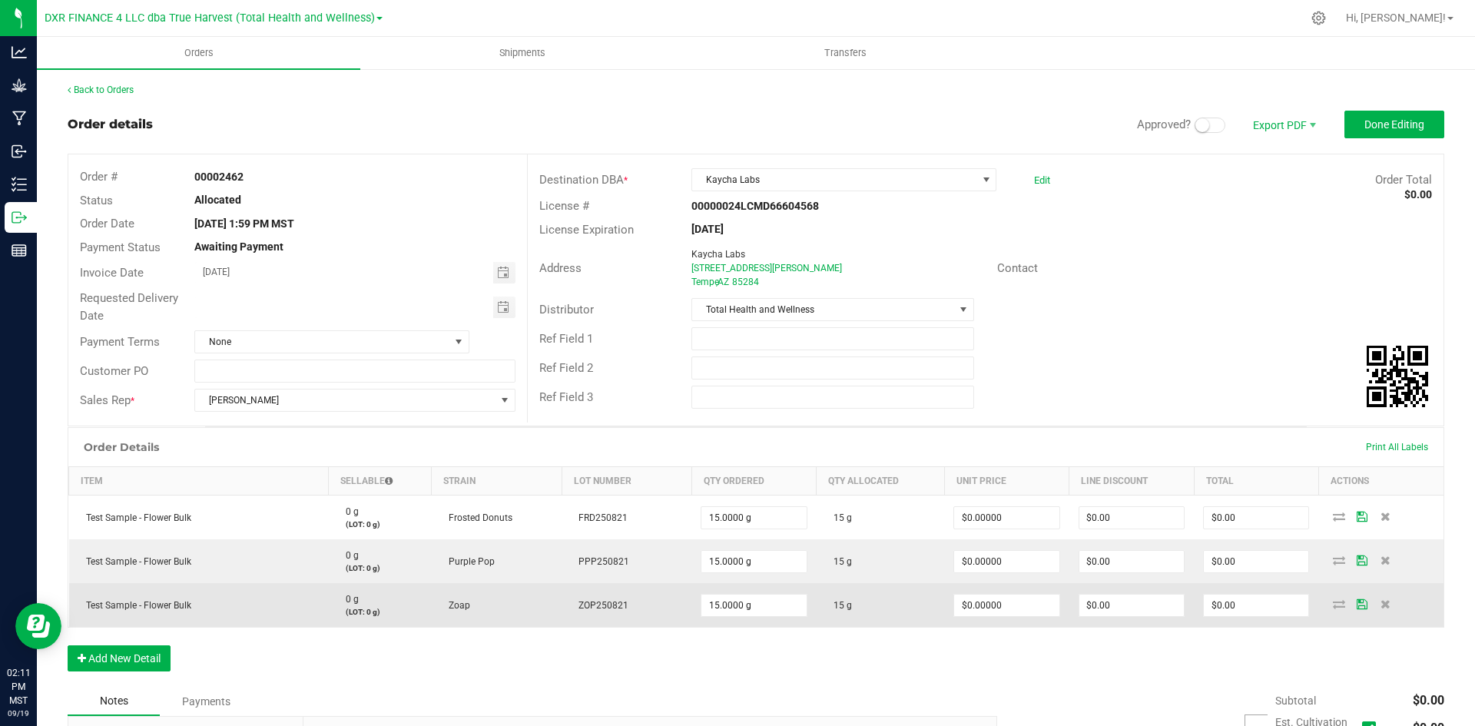
click at [447, 608] on span "Zoap" at bounding box center [455, 605] width 29 height 11
copy span "Zoap"
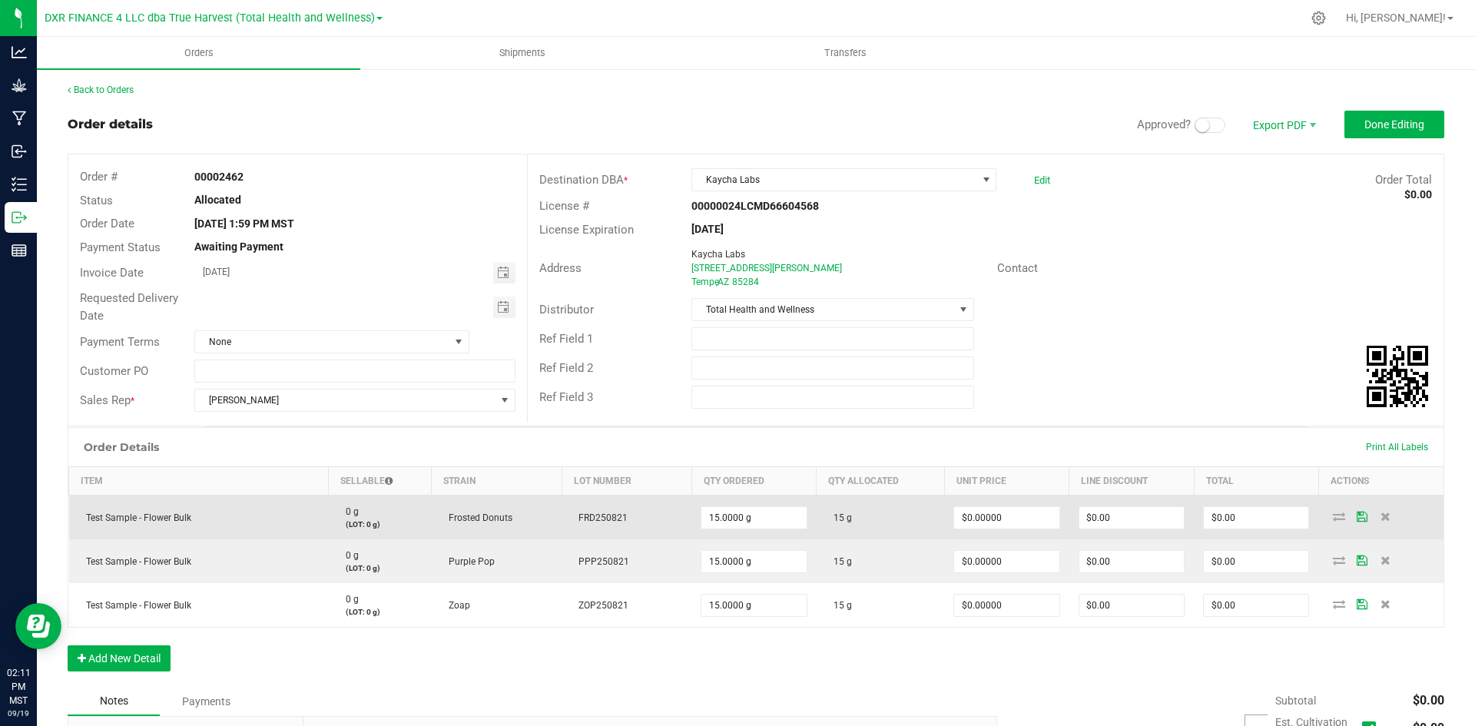
click at [599, 519] on span "FRD250821" at bounding box center [599, 518] width 57 height 11
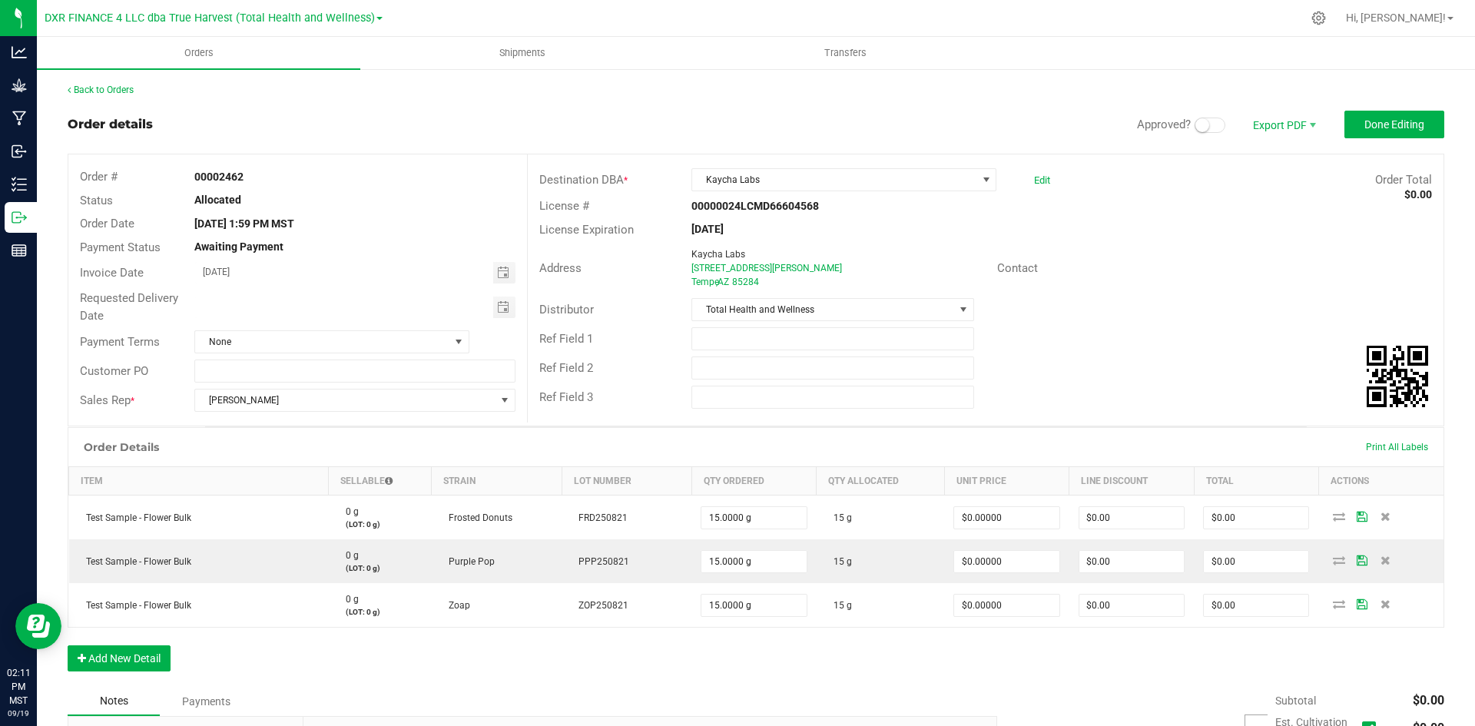
copy span "FRD250821"
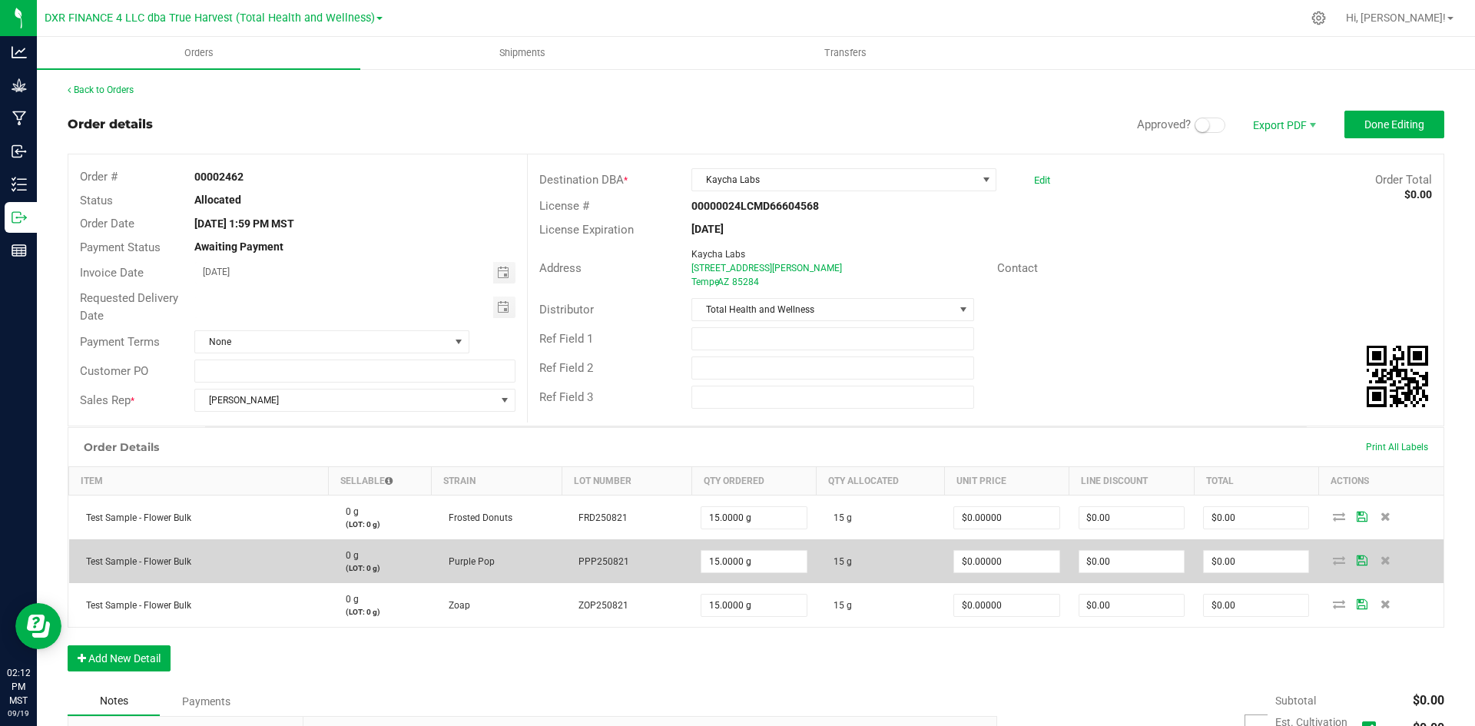
click at [610, 563] on span "PPP250821" at bounding box center [600, 561] width 58 height 11
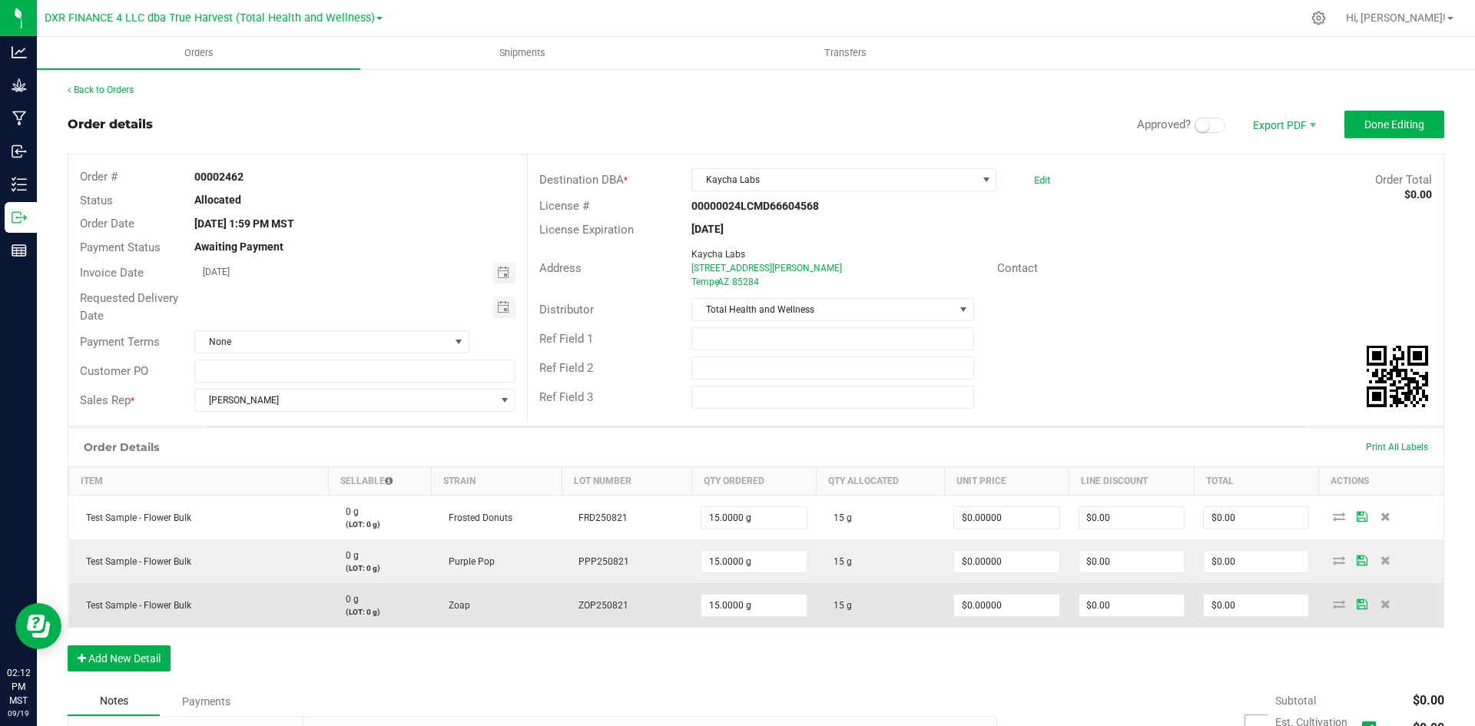
click at [585, 602] on span "ZOP250821" at bounding box center [600, 605] width 58 height 11
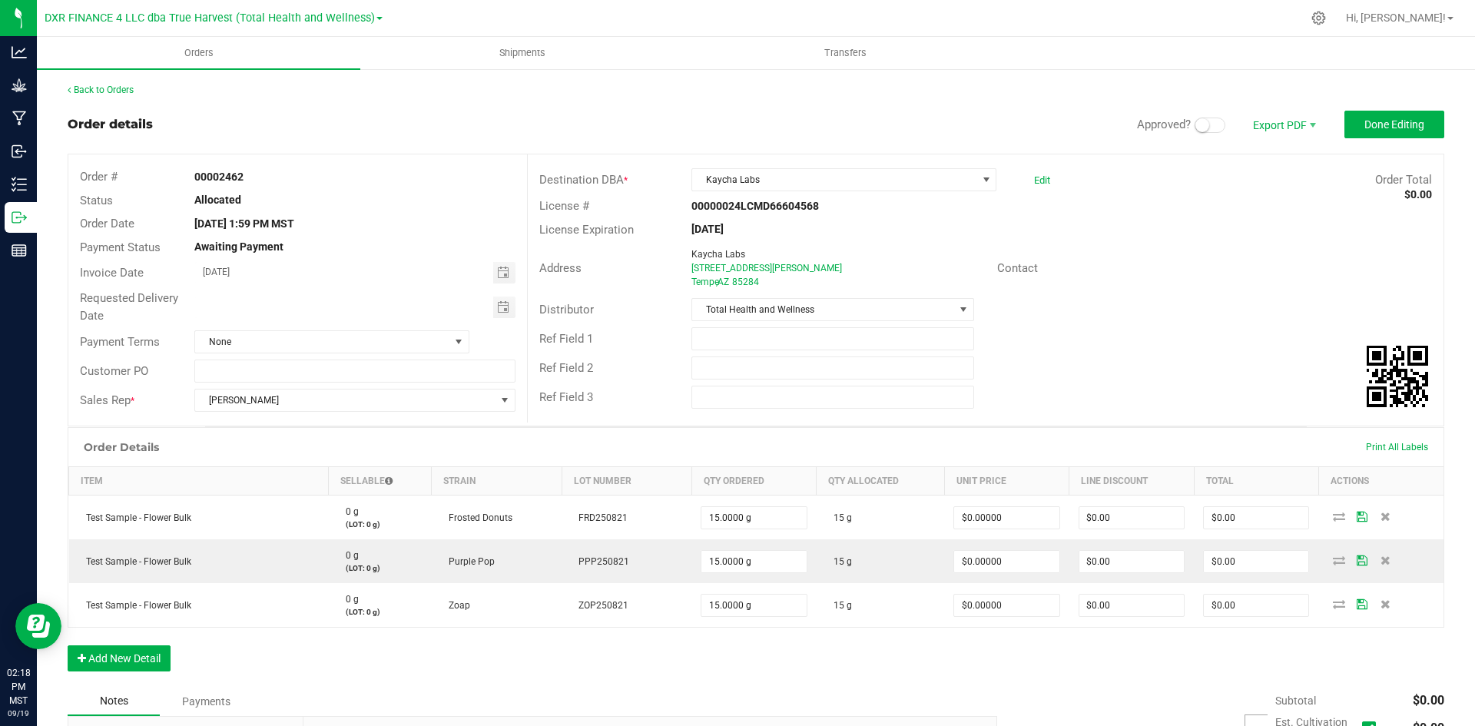
click at [1198, 130] on span at bounding box center [1210, 125] width 31 height 15
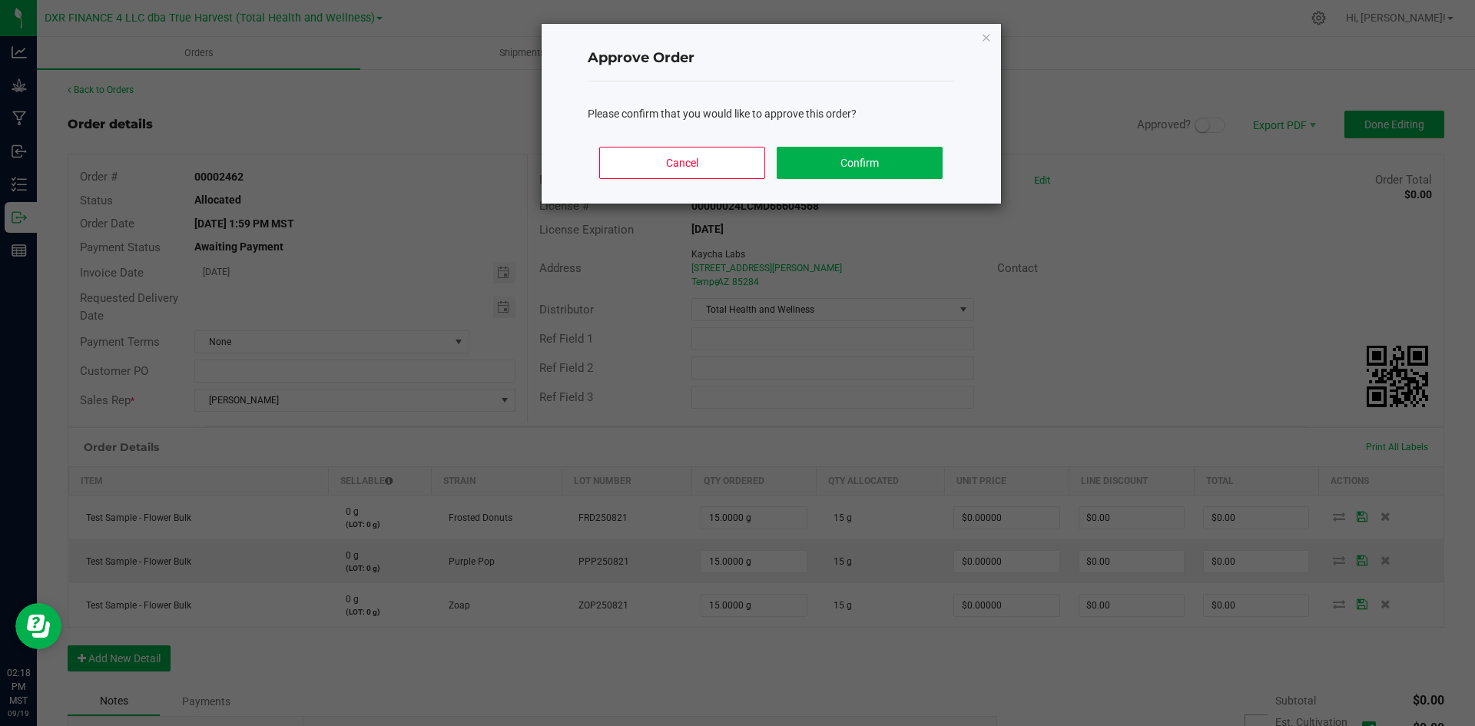
click at [866, 140] on div "Cancel Confirm" at bounding box center [771, 168] width 367 height 69
click at [866, 151] on button "Confirm" at bounding box center [859, 163] width 165 height 32
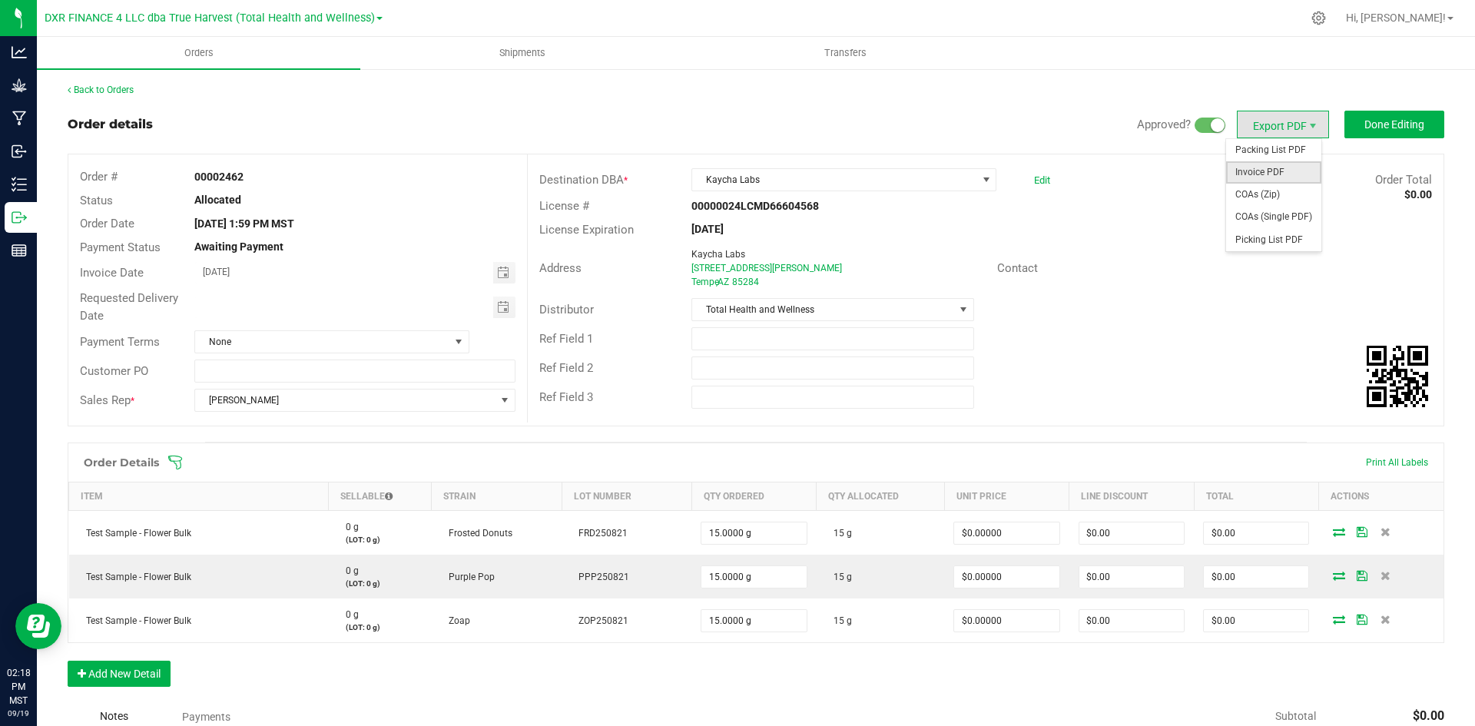
click at [1276, 179] on span "Invoice PDF" at bounding box center [1273, 172] width 95 height 22
click at [470, 61] on uib-tab-heading "Shipments" at bounding box center [522, 53] width 322 height 31
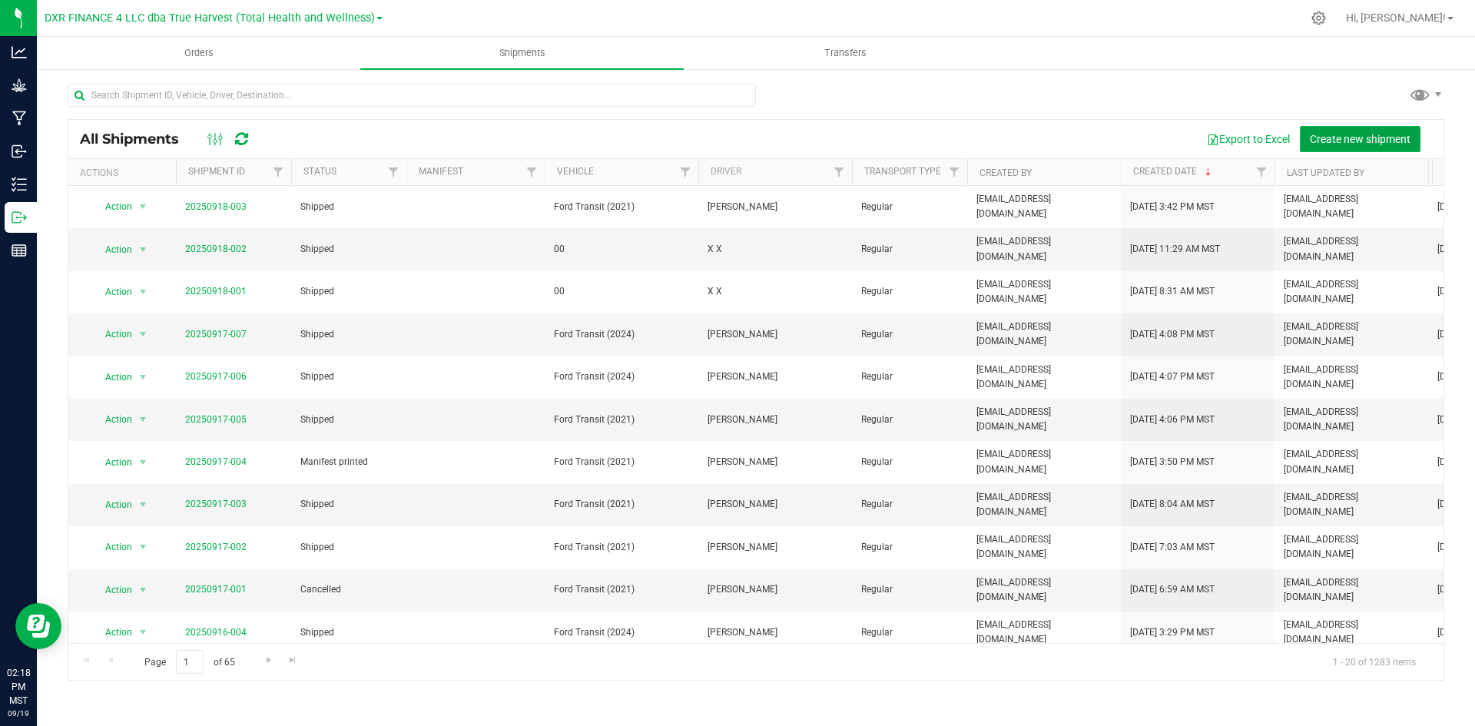
click at [1355, 144] on span "Create new shipment" at bounding box center [1360, 139] width 101 height 12
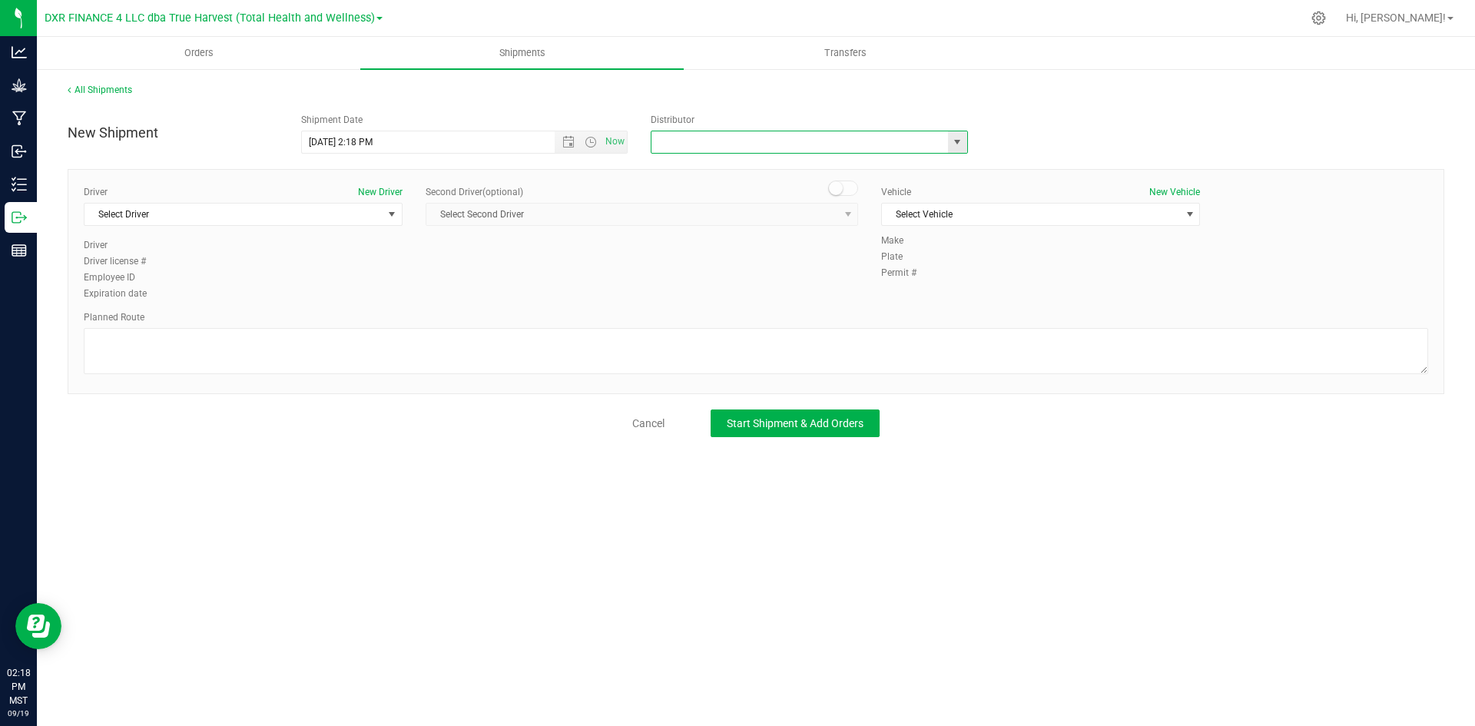
click at [847, 146] on input "text" at bounding box center [795, 142] width 287 height 22
click at [958, 144] on span "select" at bounding box center [957, 142] width 12 height 12
click at [819, 255] on li "Total Health and Wellness" at bounding box center [810, 254] width 316 height 23
type input "Total Health and Wellness"
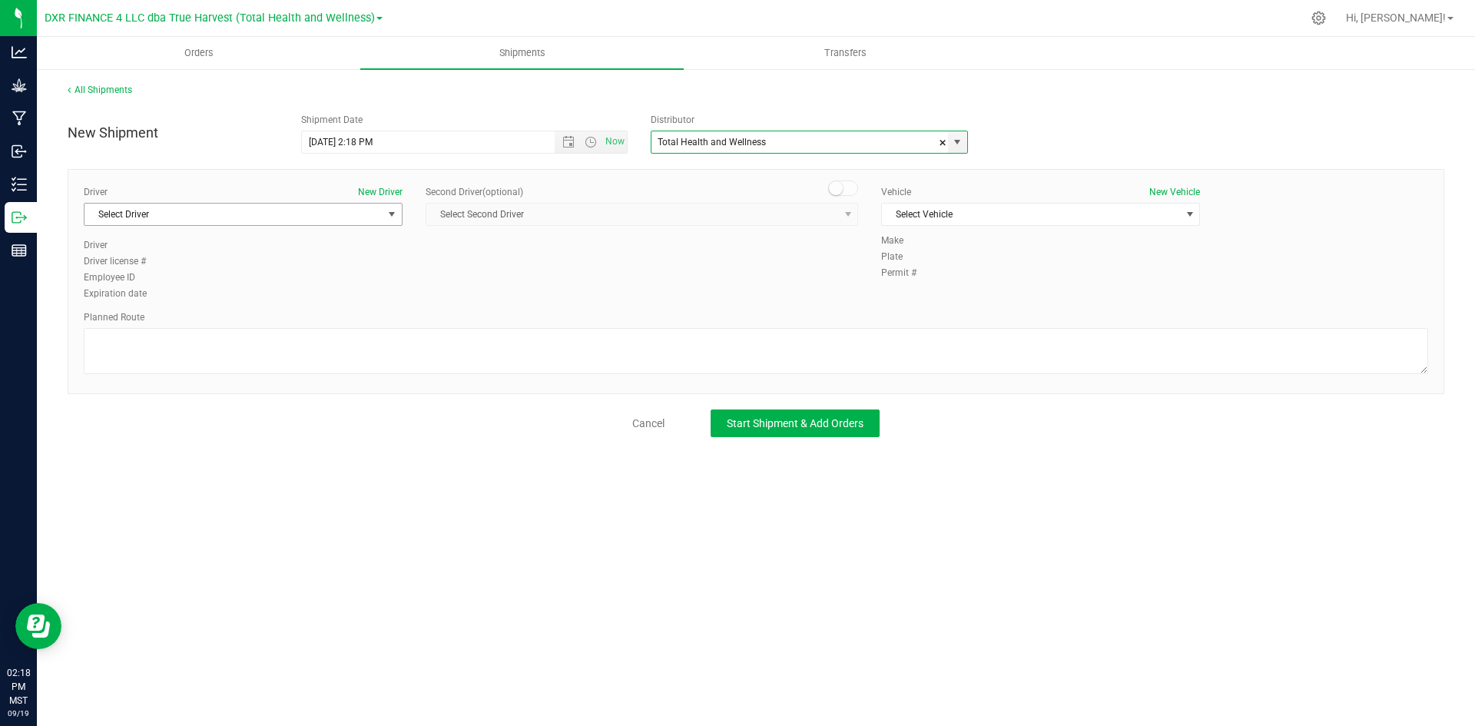
click at [371, 219] on span "Select Driver" at bounding box center [234, 215] width 298 height 22
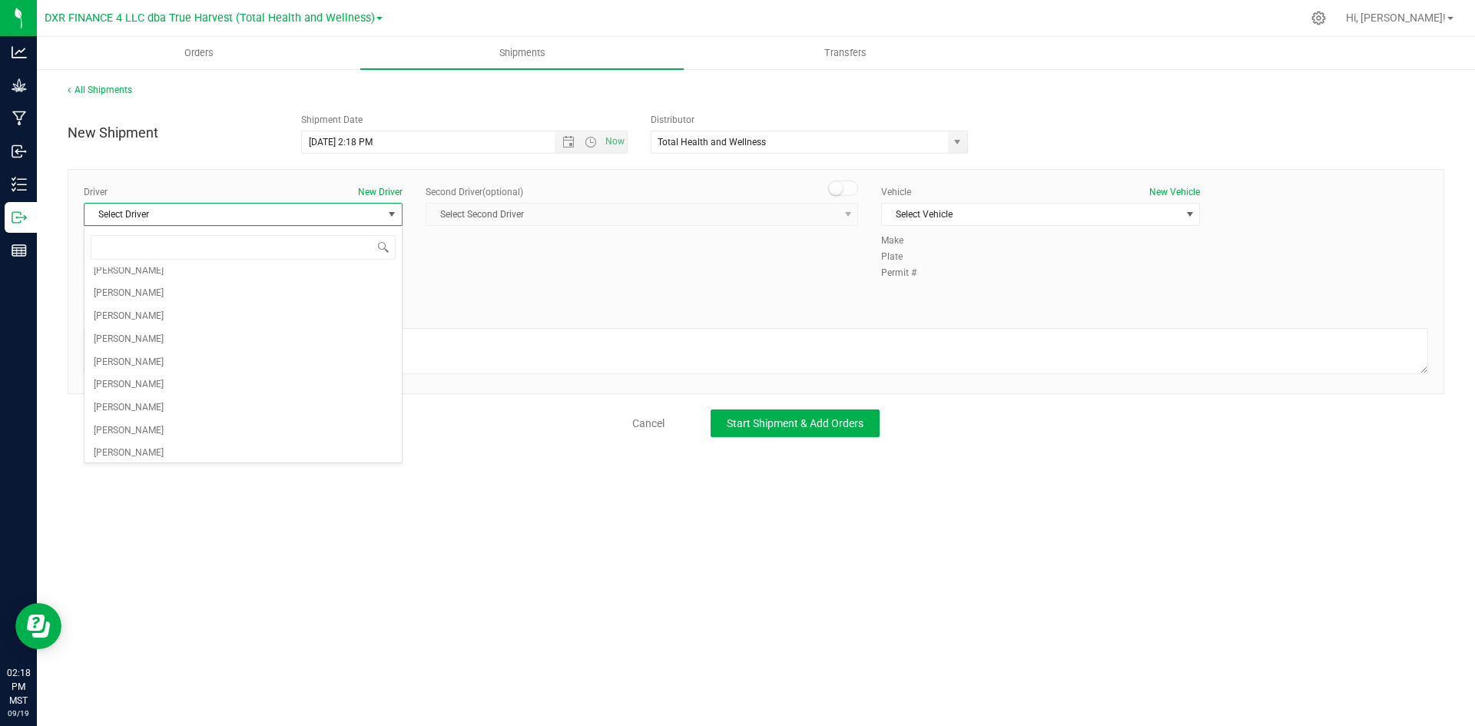
scroll to position [77, 0]
click at [328, 268] on li "[PERSON_NAME]" at bounding box center [243, 270] width 317 height 23
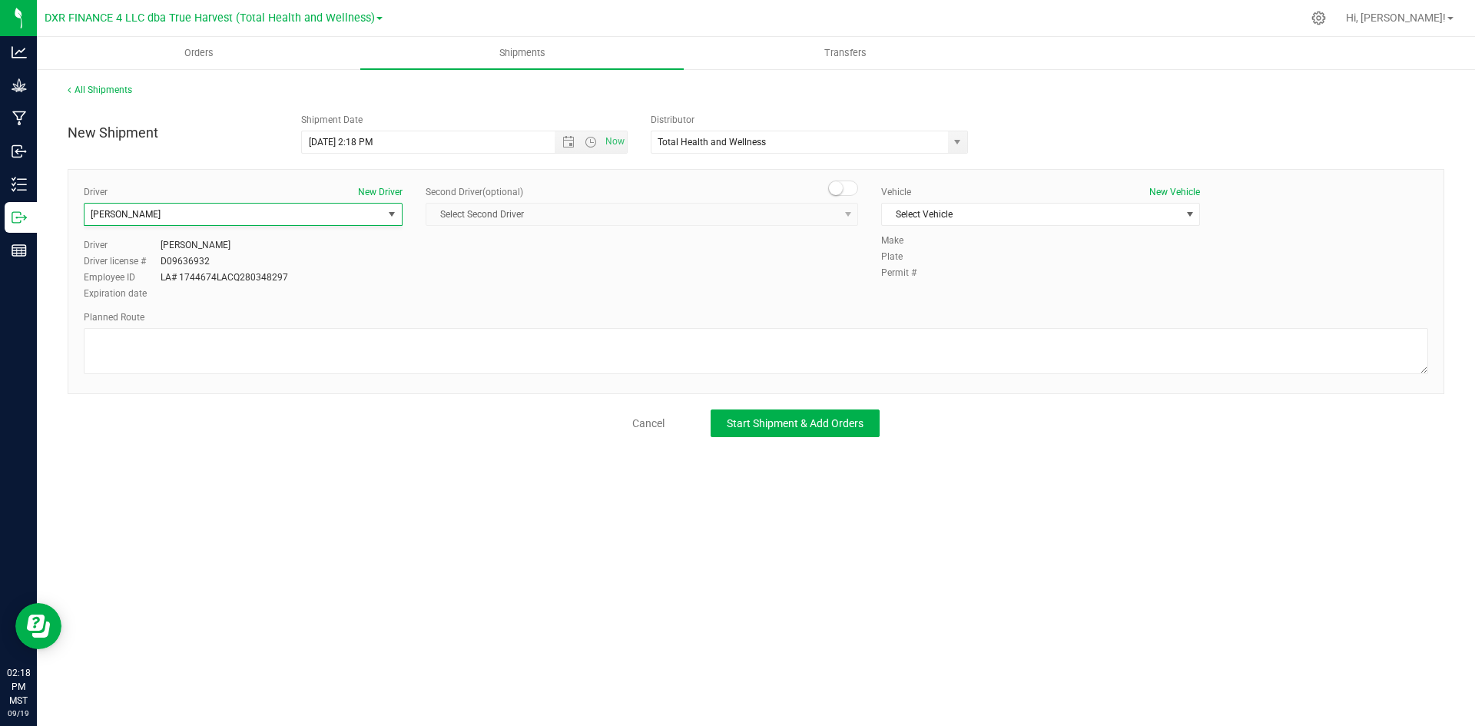
scroll to position [0, 0]
click at [984, 211] on span "Select Vehicle" at bounding box center [1031, 215] width 298 height 22
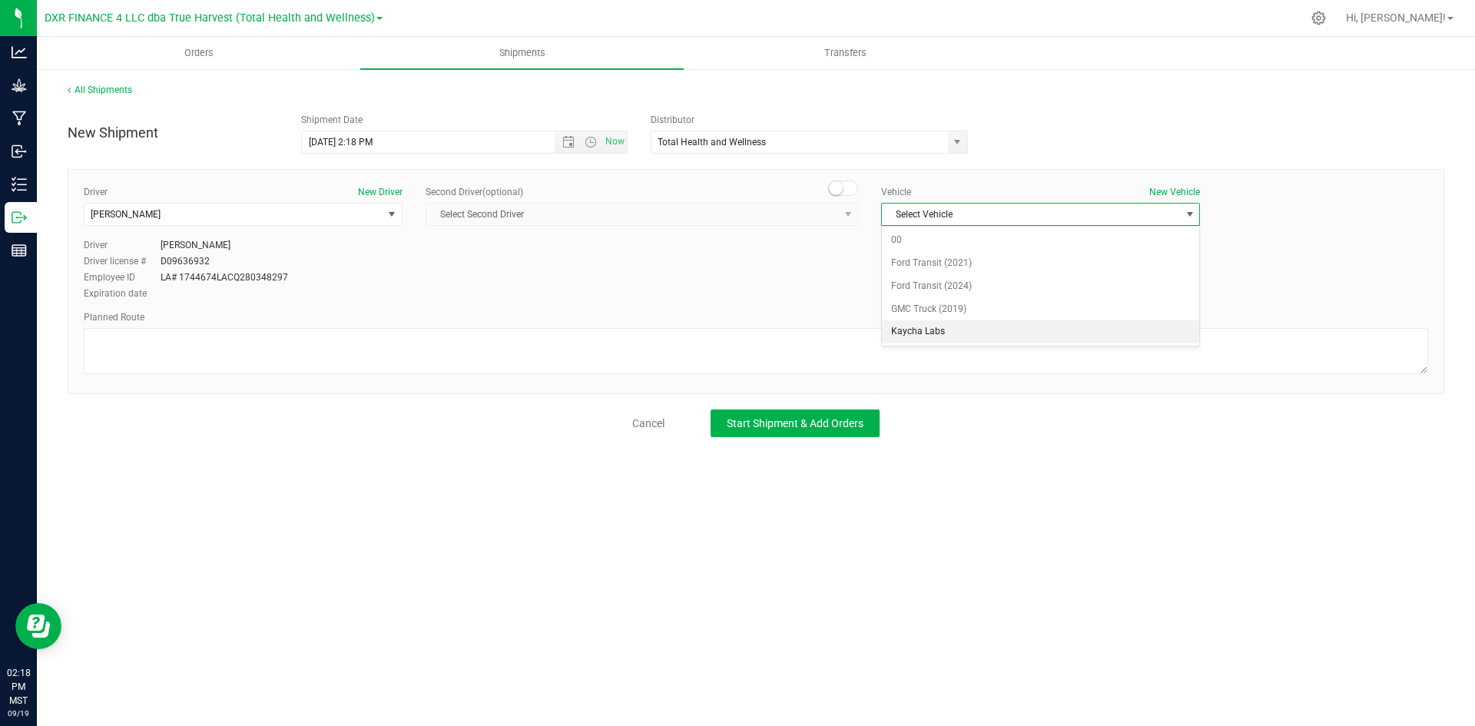
click at [975, 334] on li "Kaycha Labs" at bounding box center [1040, 331] width 317 height 23
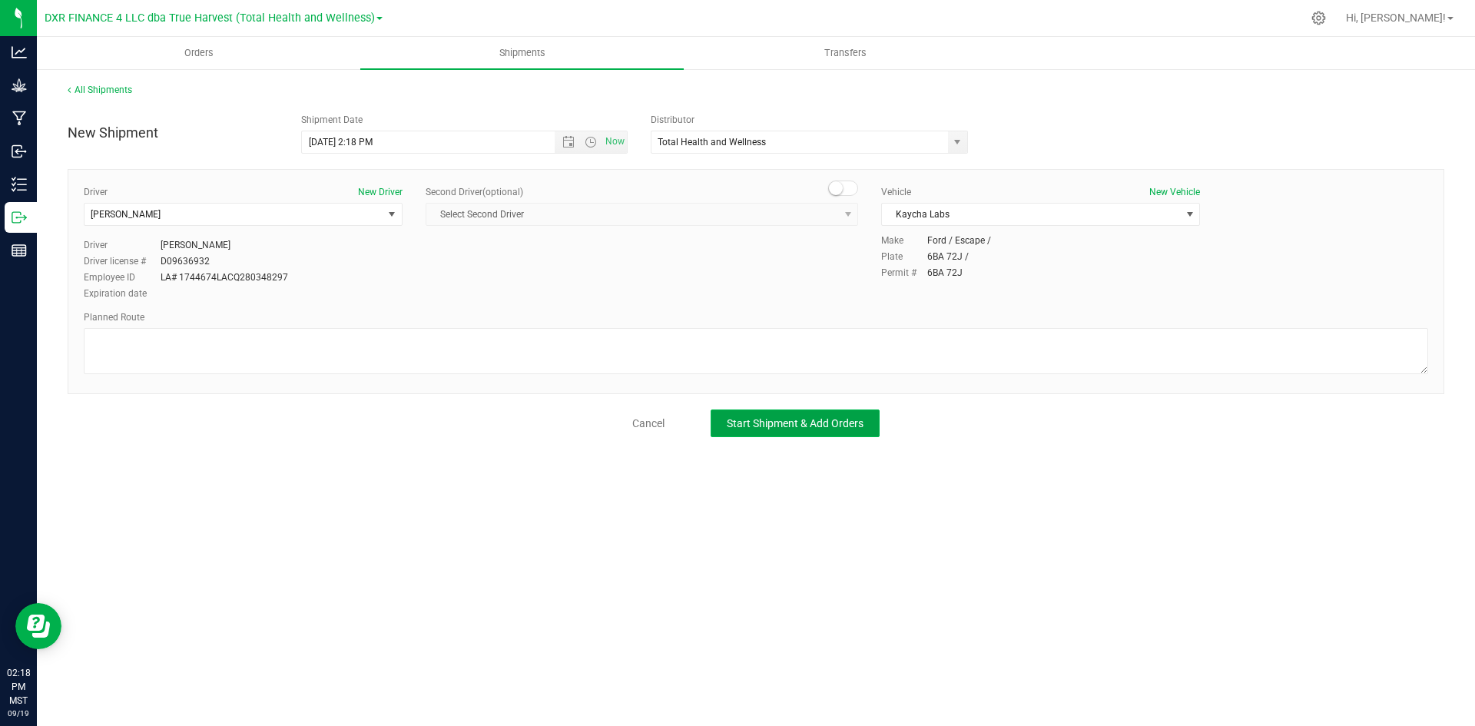
click at [830, 413] on button "Start Shipment & Add Orders" at bounding box center [795, 424] width 169 height 28
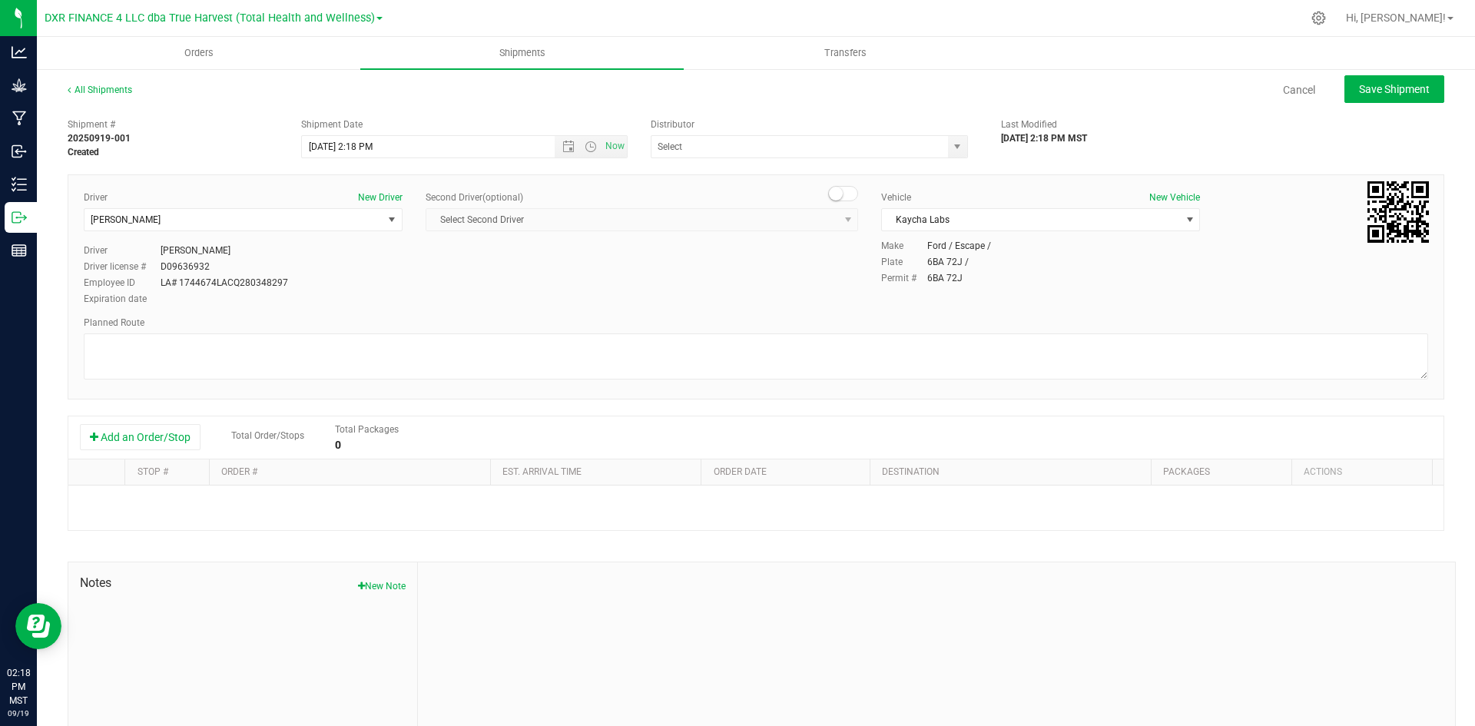
type input "Total Health and Wellness"
click at [171, 438] on button "Add an Order/Stop" at bounding box center [140, 437] width 121 height 26
click at [169, 439] on button "Add an Order/Stop" at bounding box center [140, 437] width 121 height 26
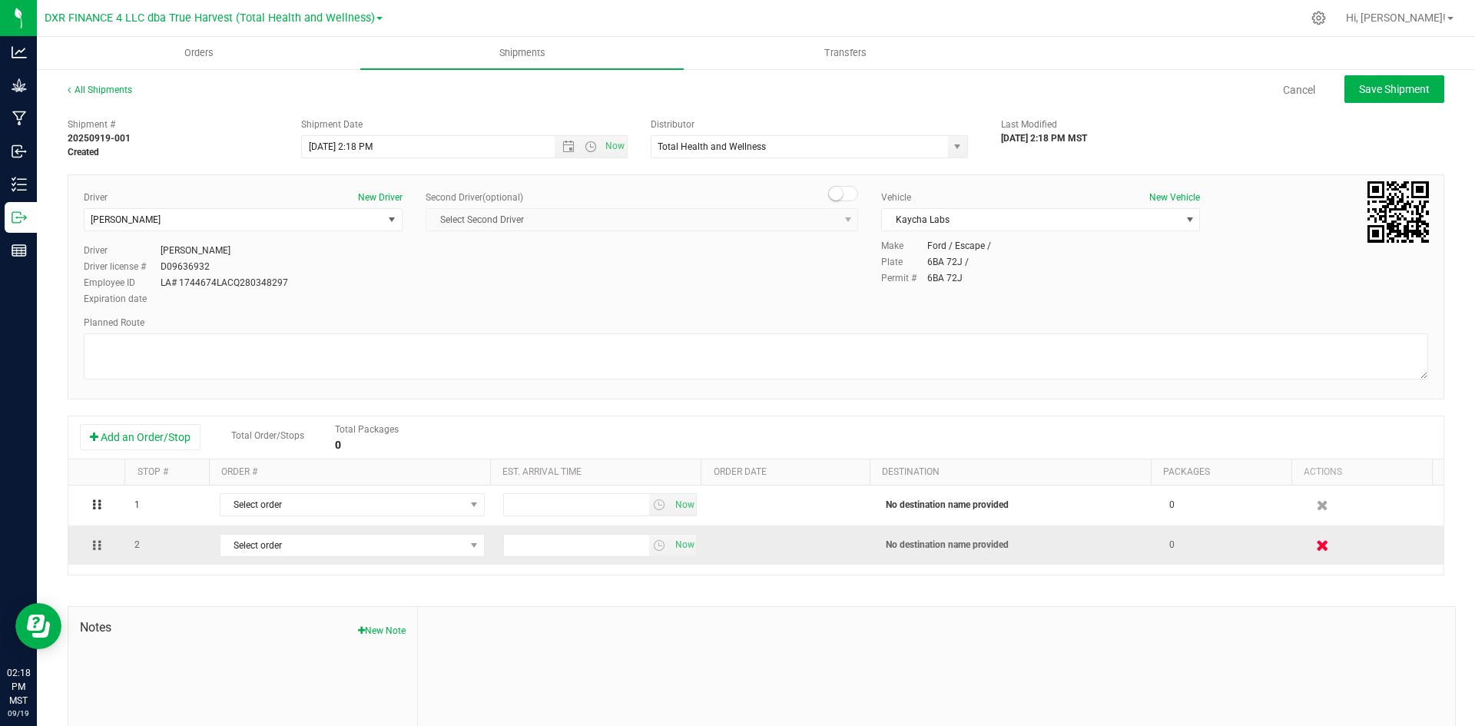
click at [1314, 543] on span at bounding box center [1373, 545] width 124 height 27
click at [1317, 547] on icon "button" at bounding box center [1323, 545] width 13 height 12
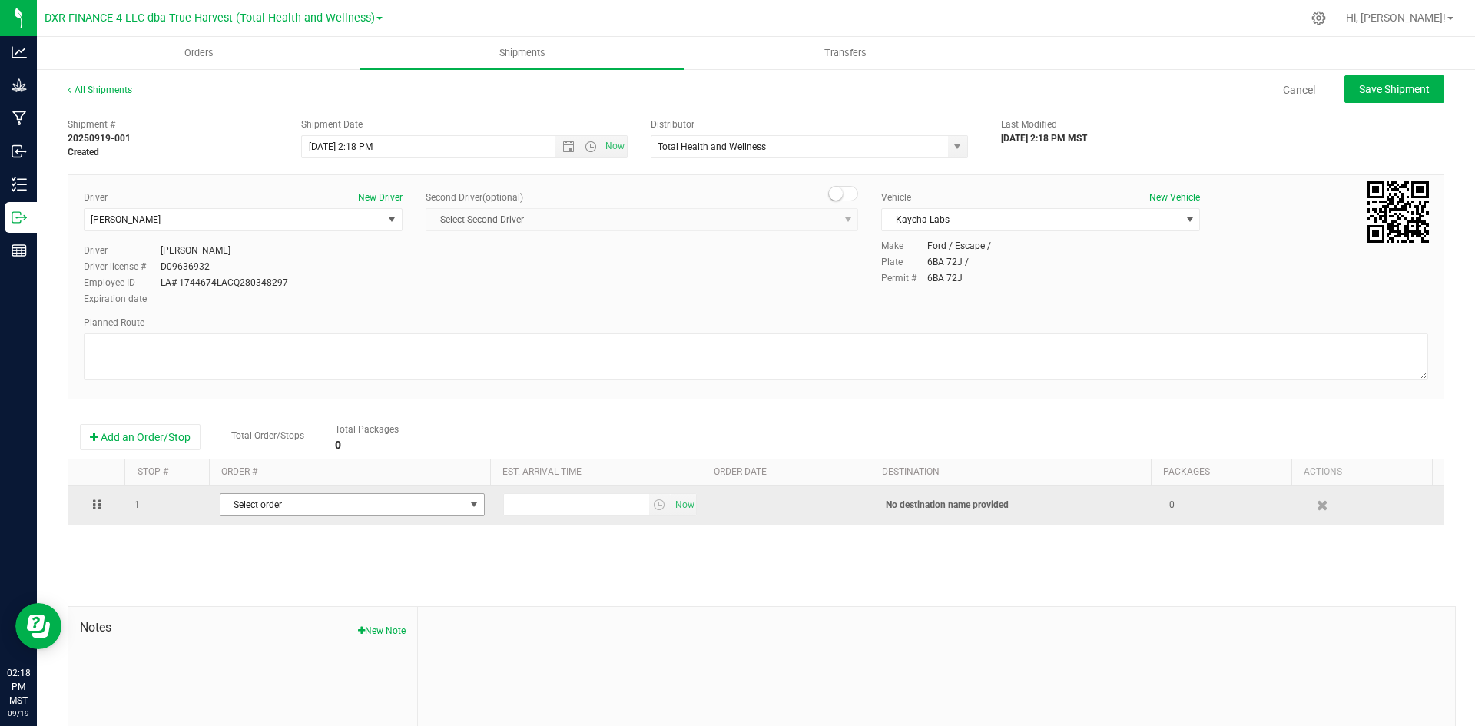
click at [383, 500] on span "Select order" at bounding box center [343, 505] width 244 height 22
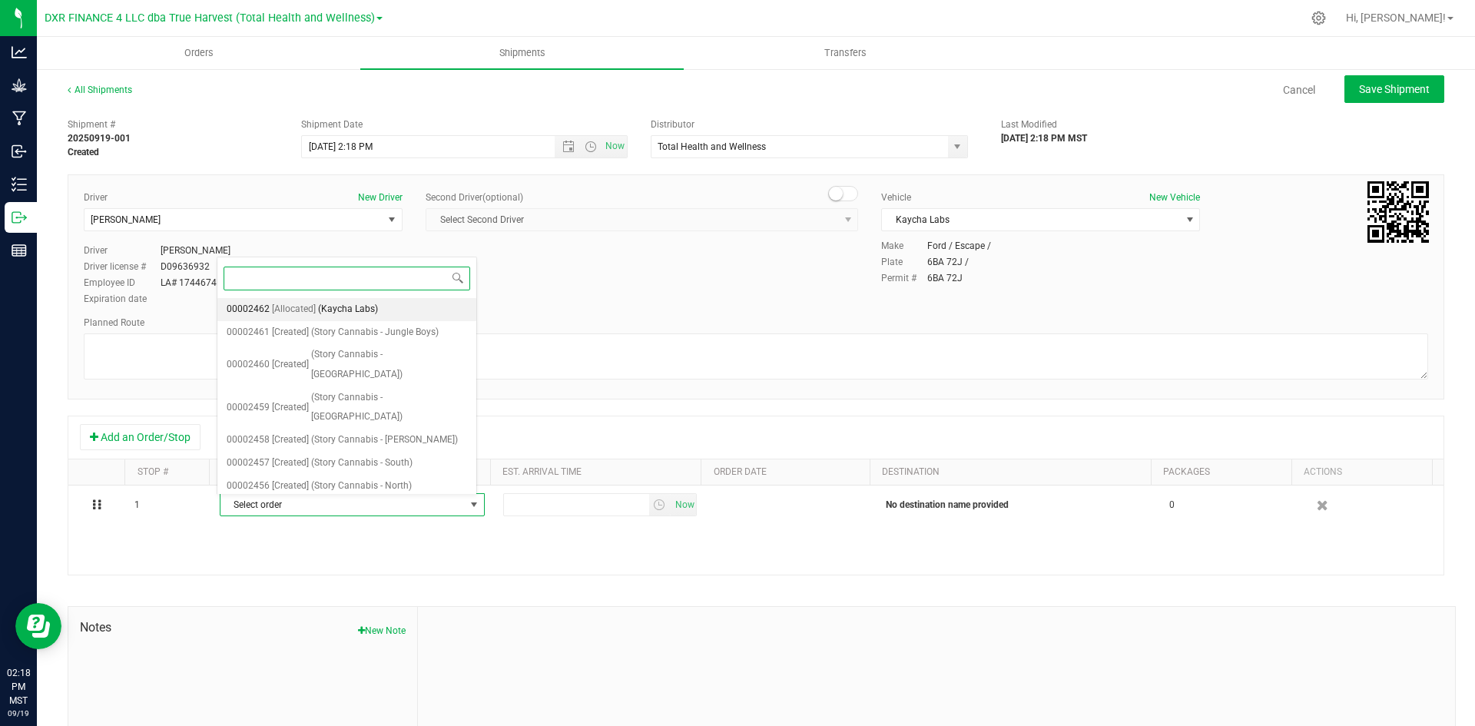
click at [382, 300] on li "00002462 [Allocated] (Kaycha Labs)" at bounding box center [346, 309] width 259 height 23
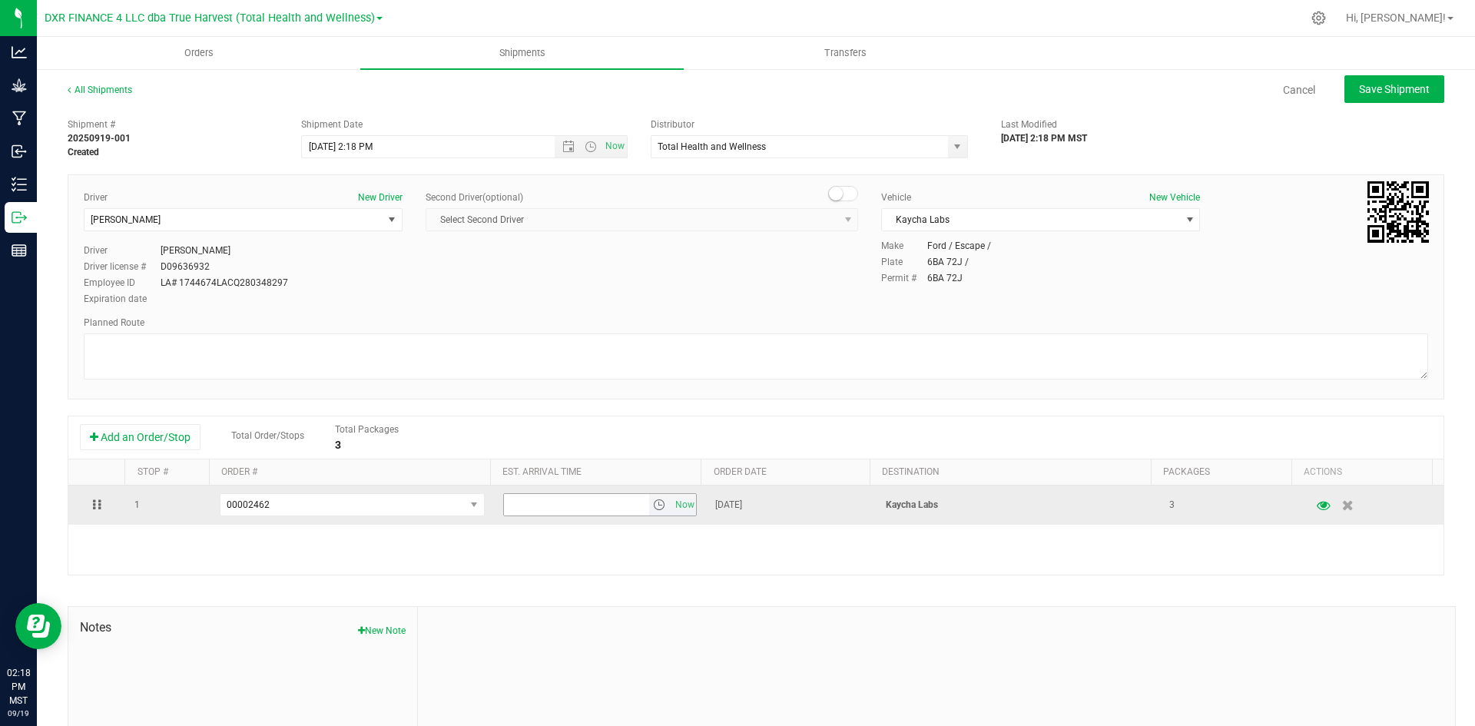
click at [530, 499] on input "text" at bounding box center [576, 505] width 145 height 22
type input "3:30 pm"
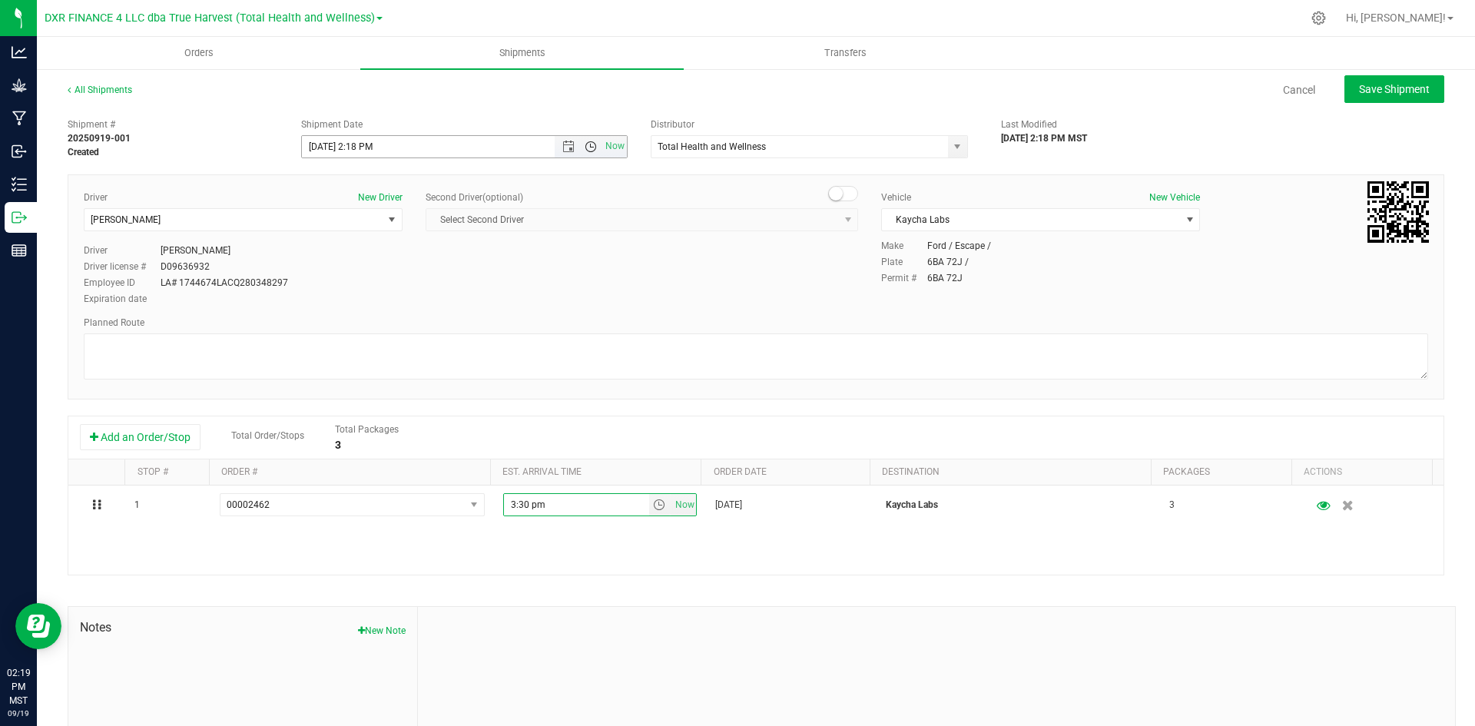
click at [585, 146] on span "Open the time view" at bounding box center [591, 147] width 12 height 12
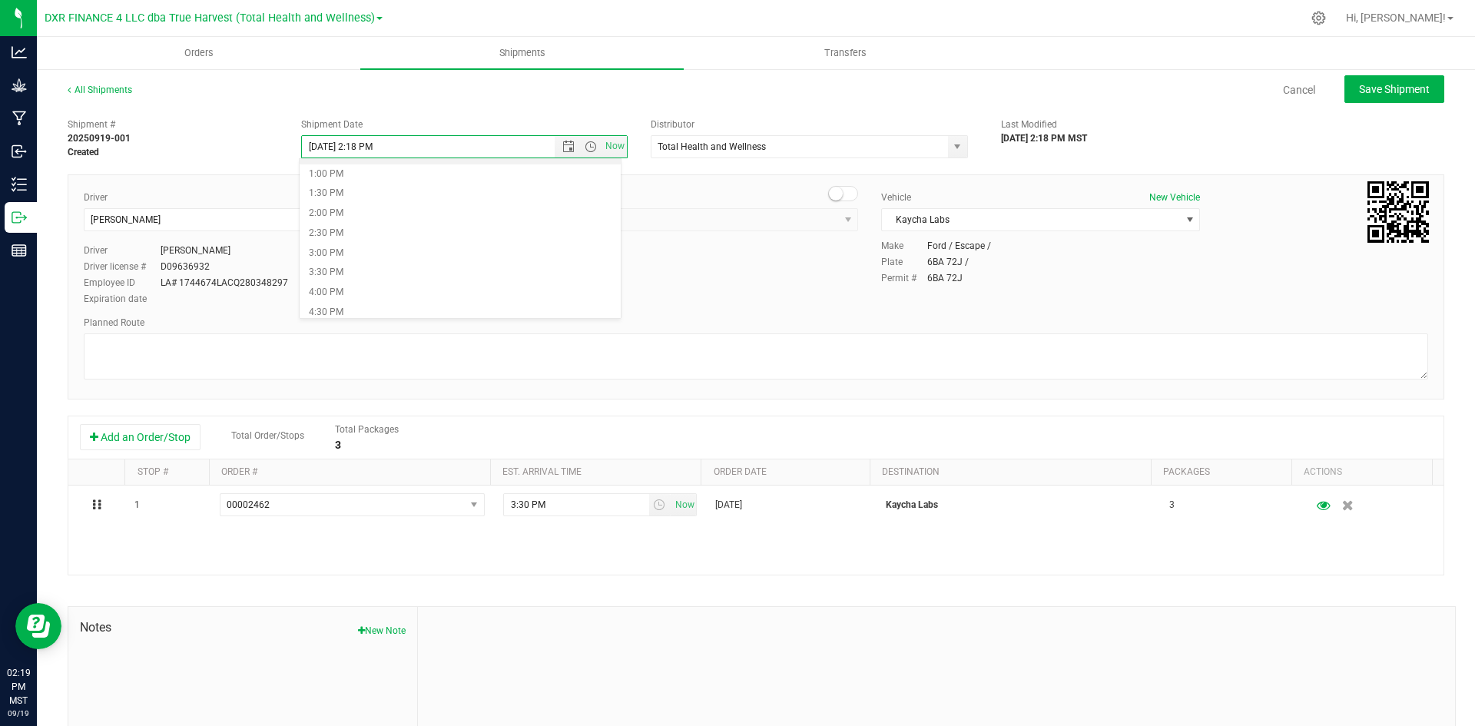
scroll to position [538, 0]
click at [491, 233] on li "3:00 PM" at bounding box center [460, 227] width 321 height 20
click at [1374, 86] on span "Save Shipment" at bounding box center [1394, 89] width 71 height 12
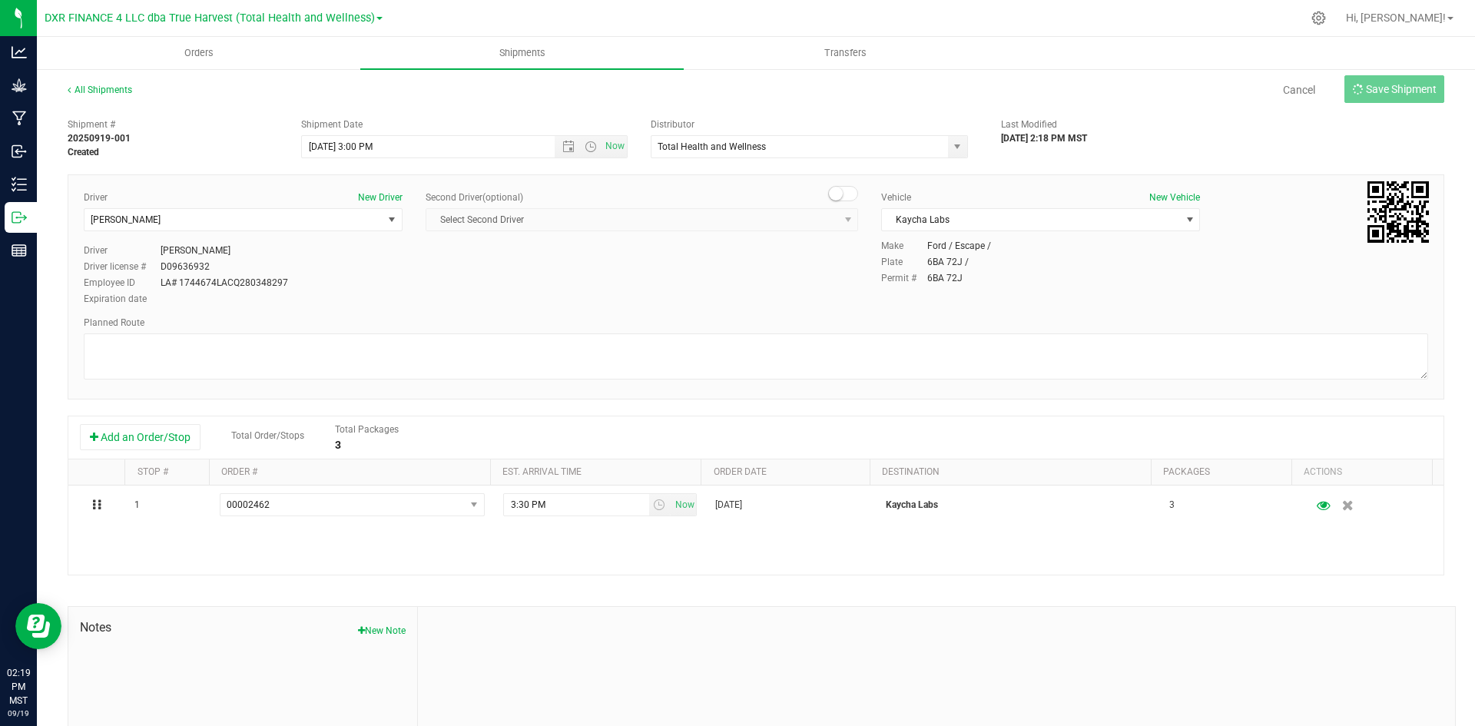
type input "[DATE] 10:00 PM"
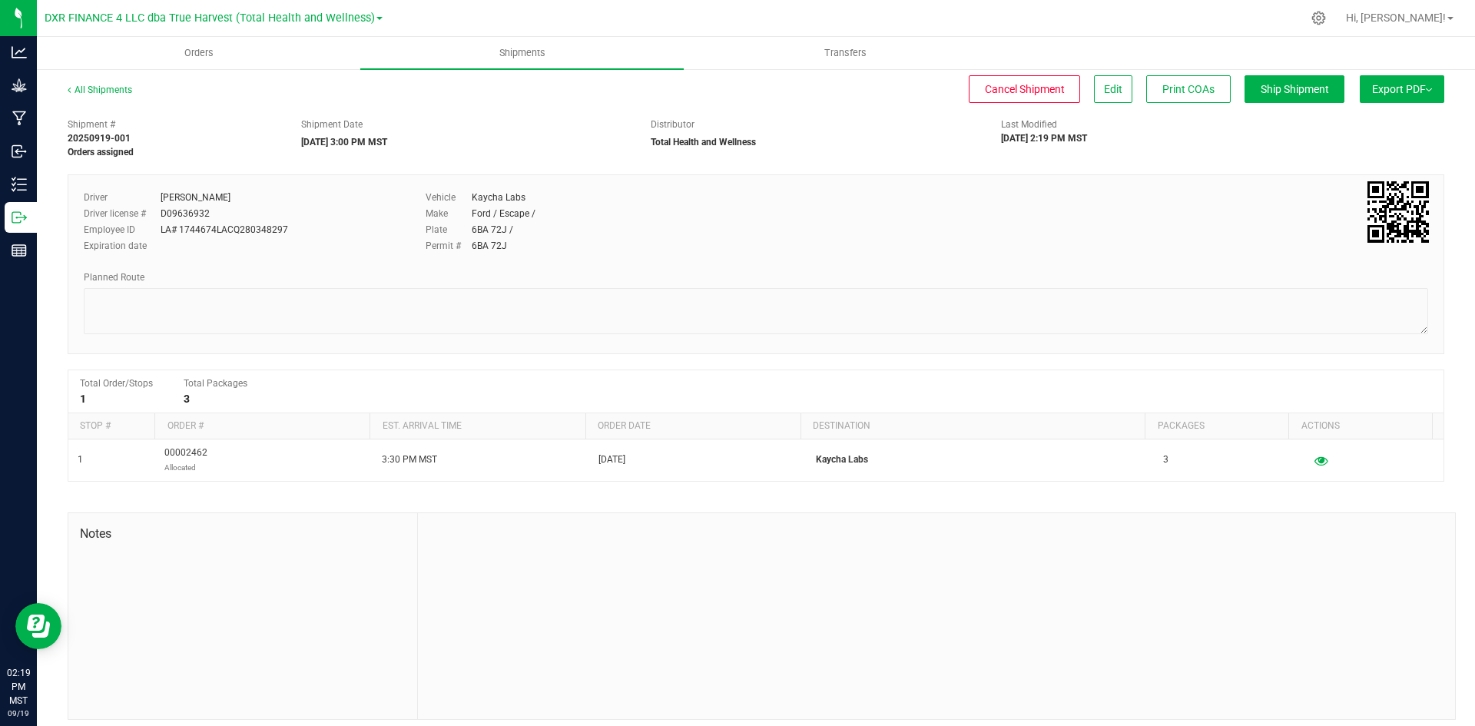
click at [1378, 92] on span "Export PDF" at bounding box center [1402, 89] width 60 height 12
click at [1386, 118] on span "Manifest by Package ID" at bounding box center [1380, 123] width 98 height 11
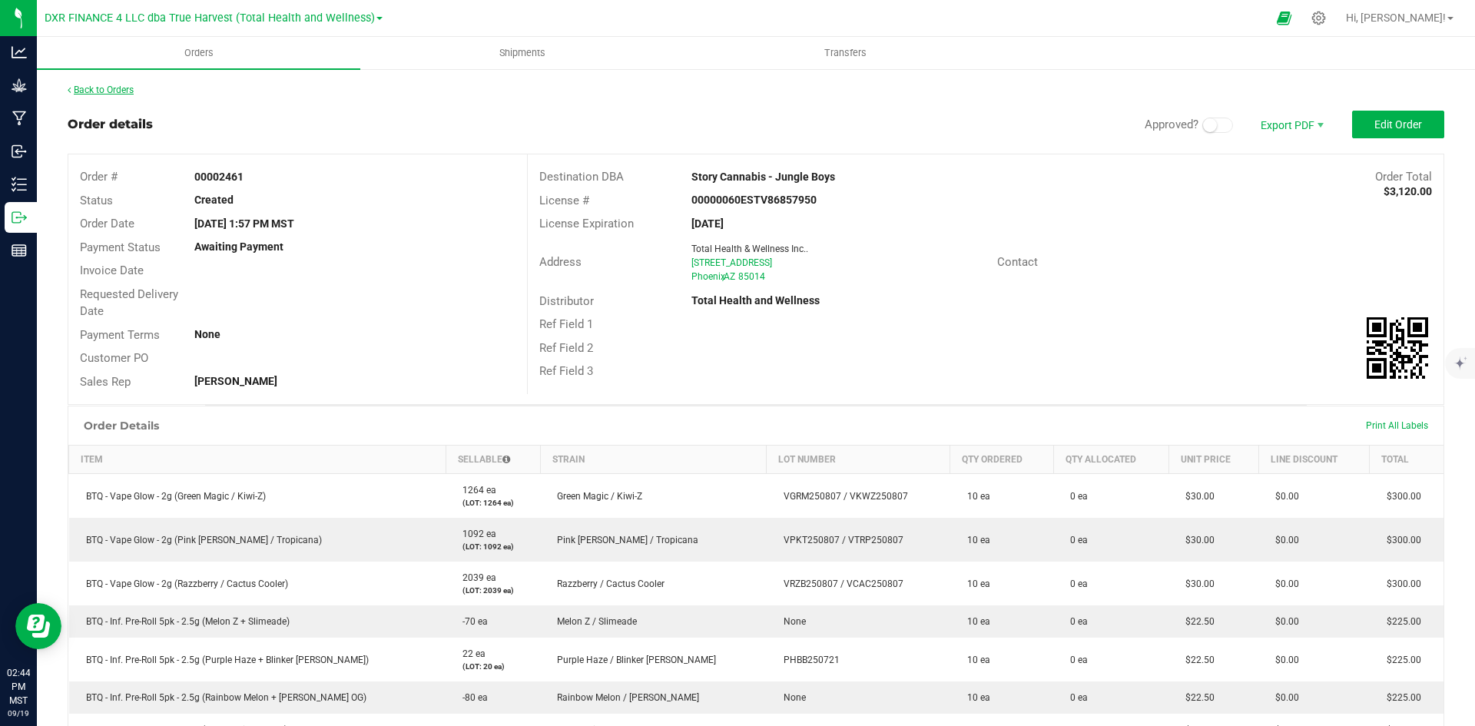
click at [74, 95] on link "Back to Orders" at bounding box center [101, 90] width 66 height 11
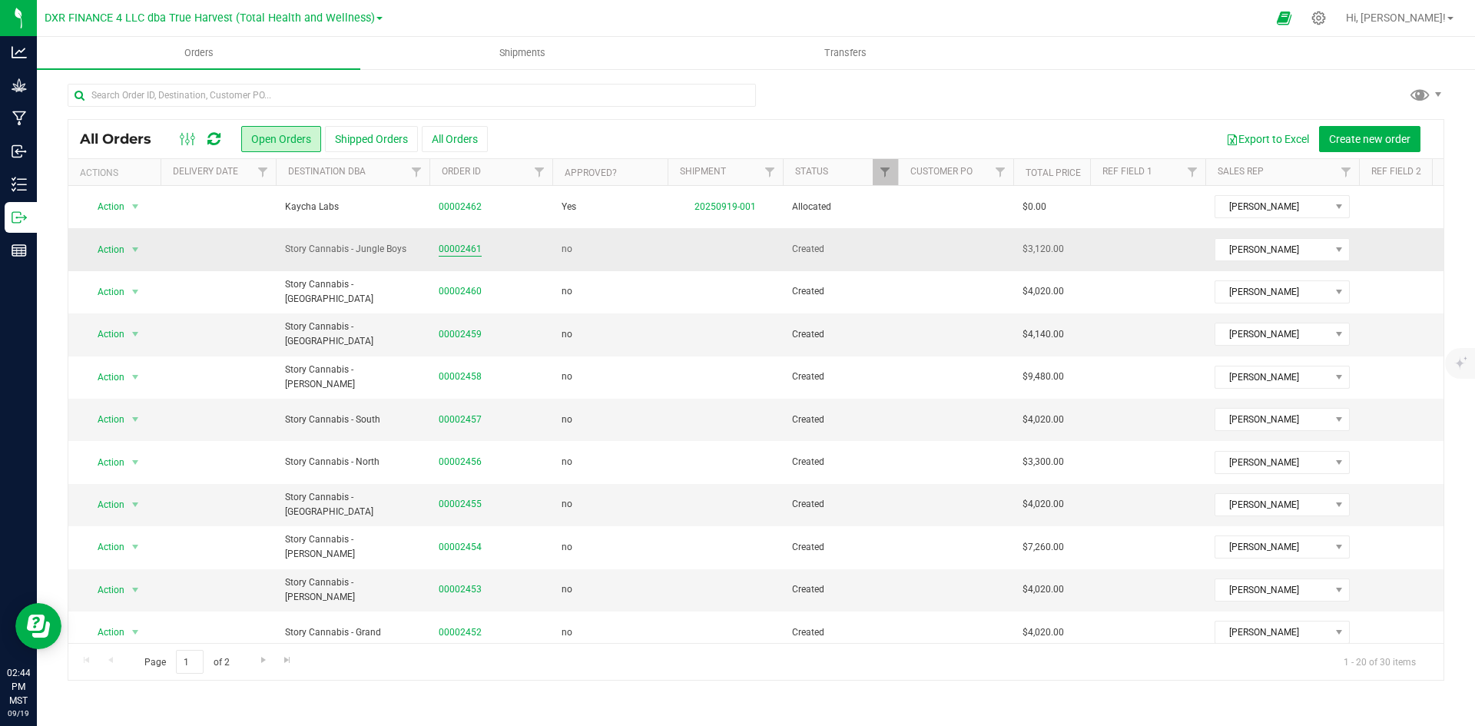
click at [442, 251] on link "00002461" at bounding box center [460, 249] width 43 height 15
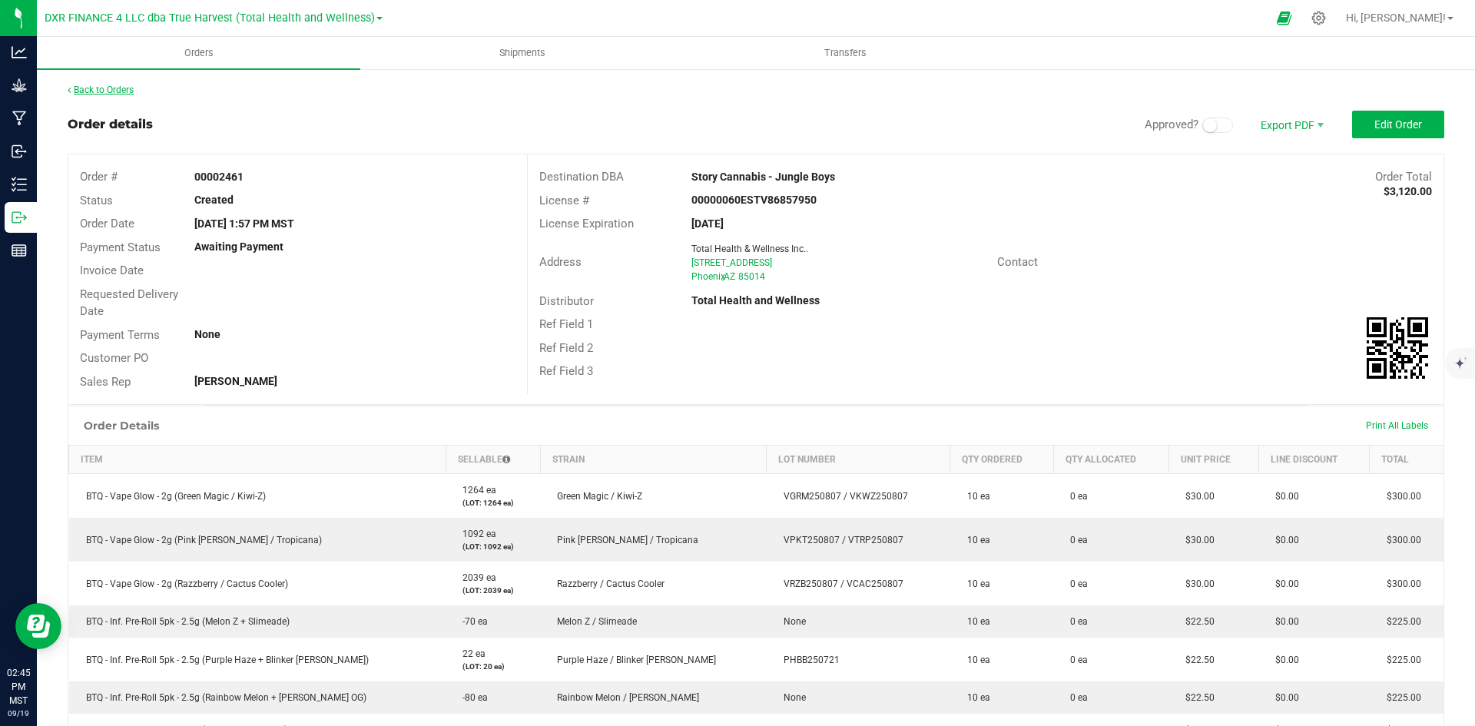
click at [125, 89] on link "Back to Orders" at bounding box center [101, 90] width 66 height 11
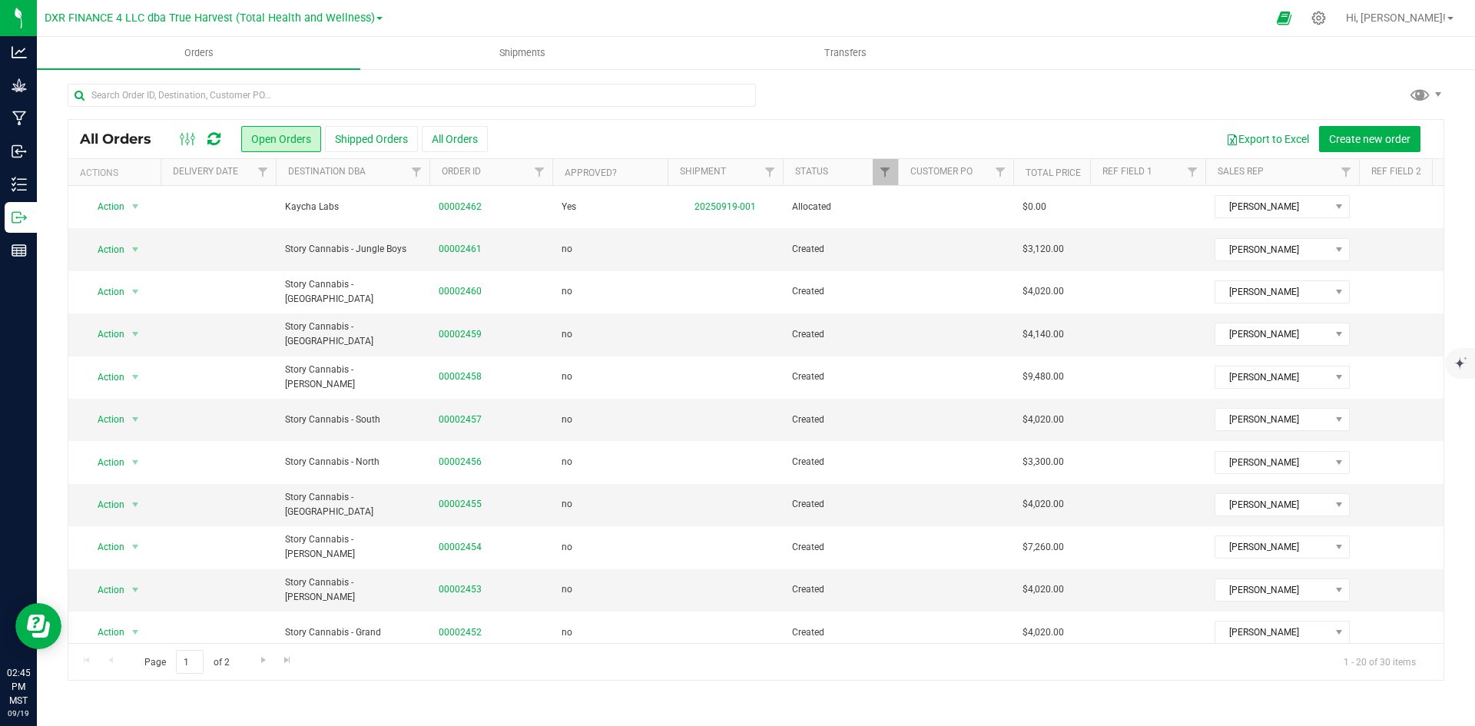
scroll to position [77, 0]
